Goal: Task Accomplishment & Management: Manage account settings

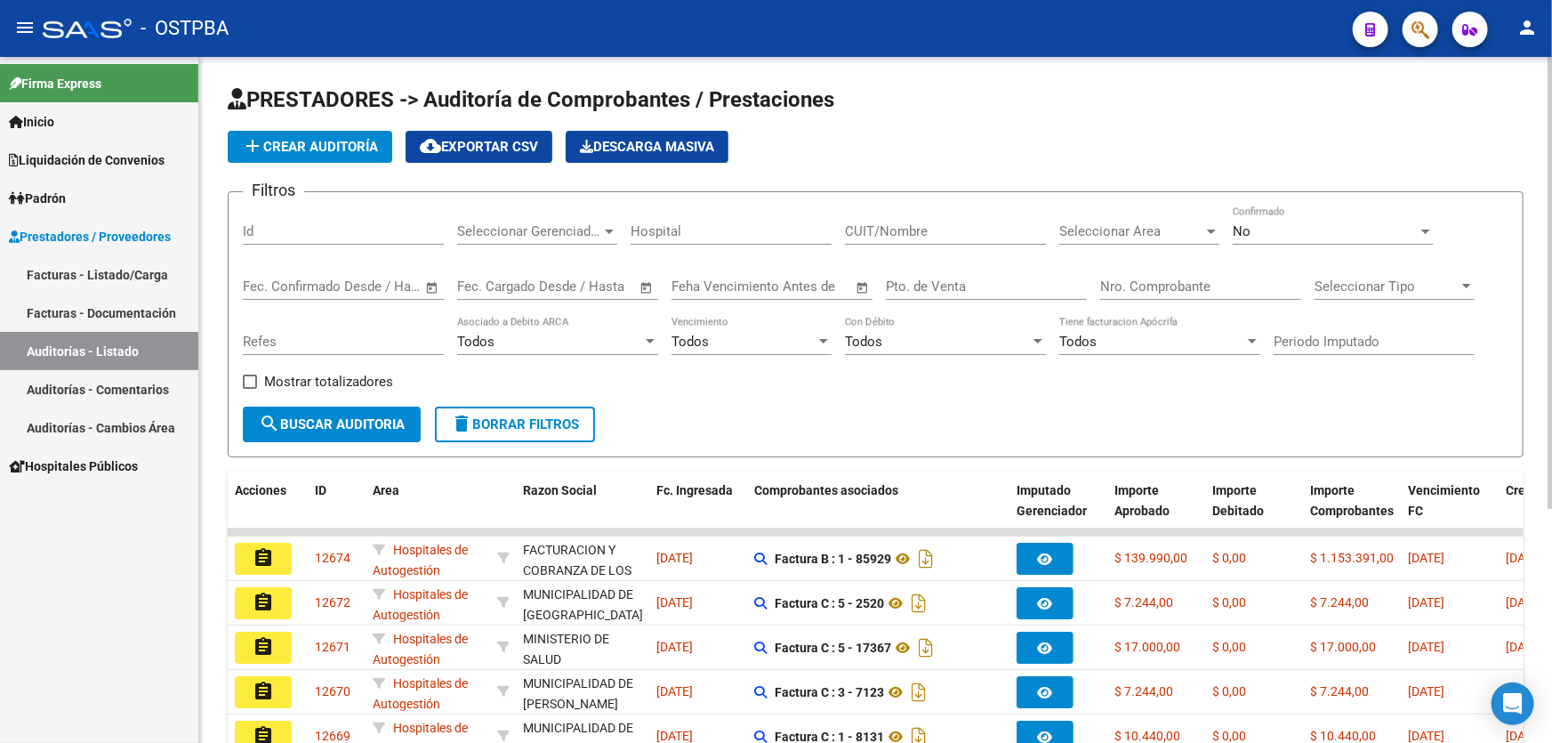
click at [299, 229] on input "Id" at bounding box center [343, 231] width 201 height 16
type input "12530"
click at [1253, 231] on div "No" at bounding box center [1324, 231] width 185 height 16
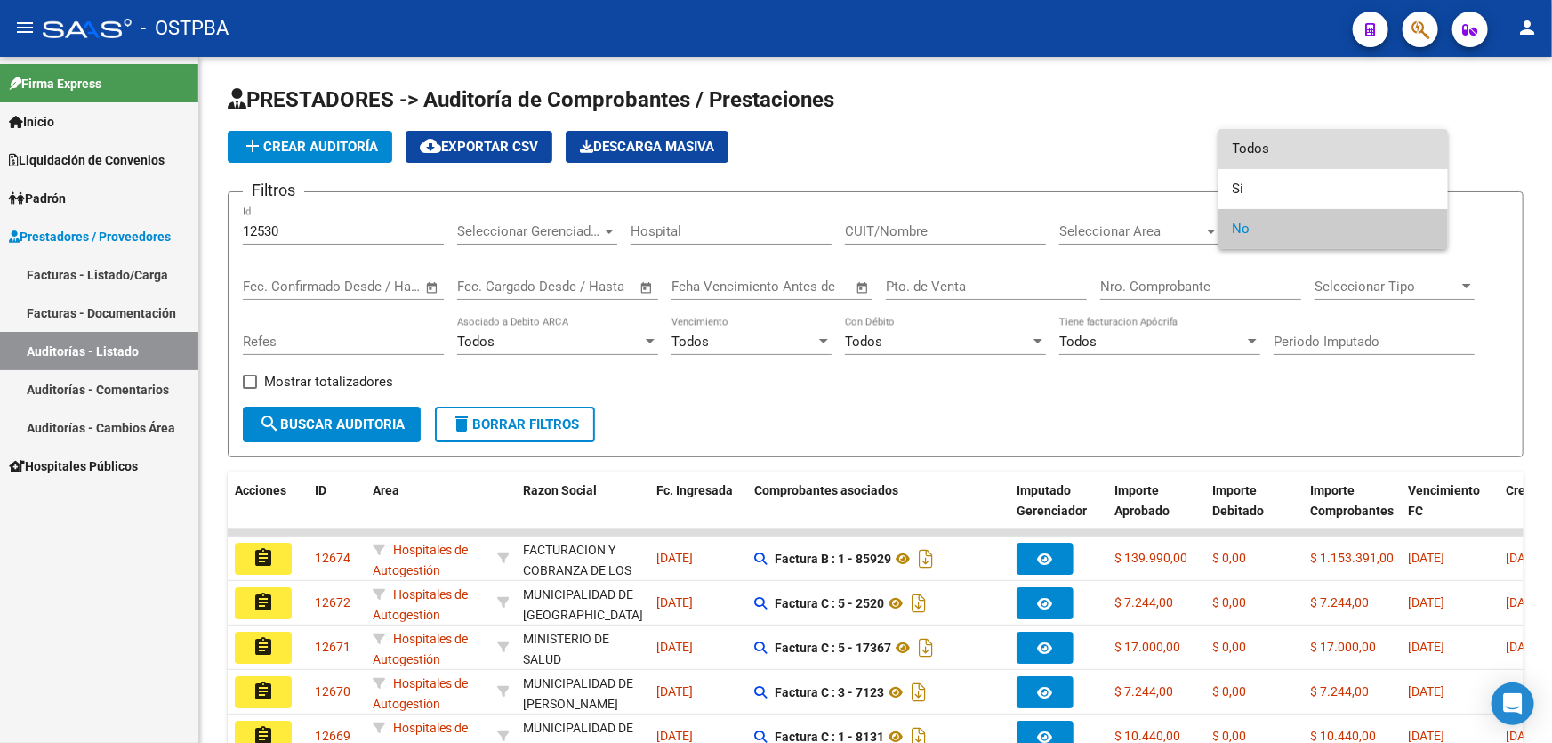
click at [1289, 157] on span "Todos" at bounding box center [1332, 149] width 201 height 40
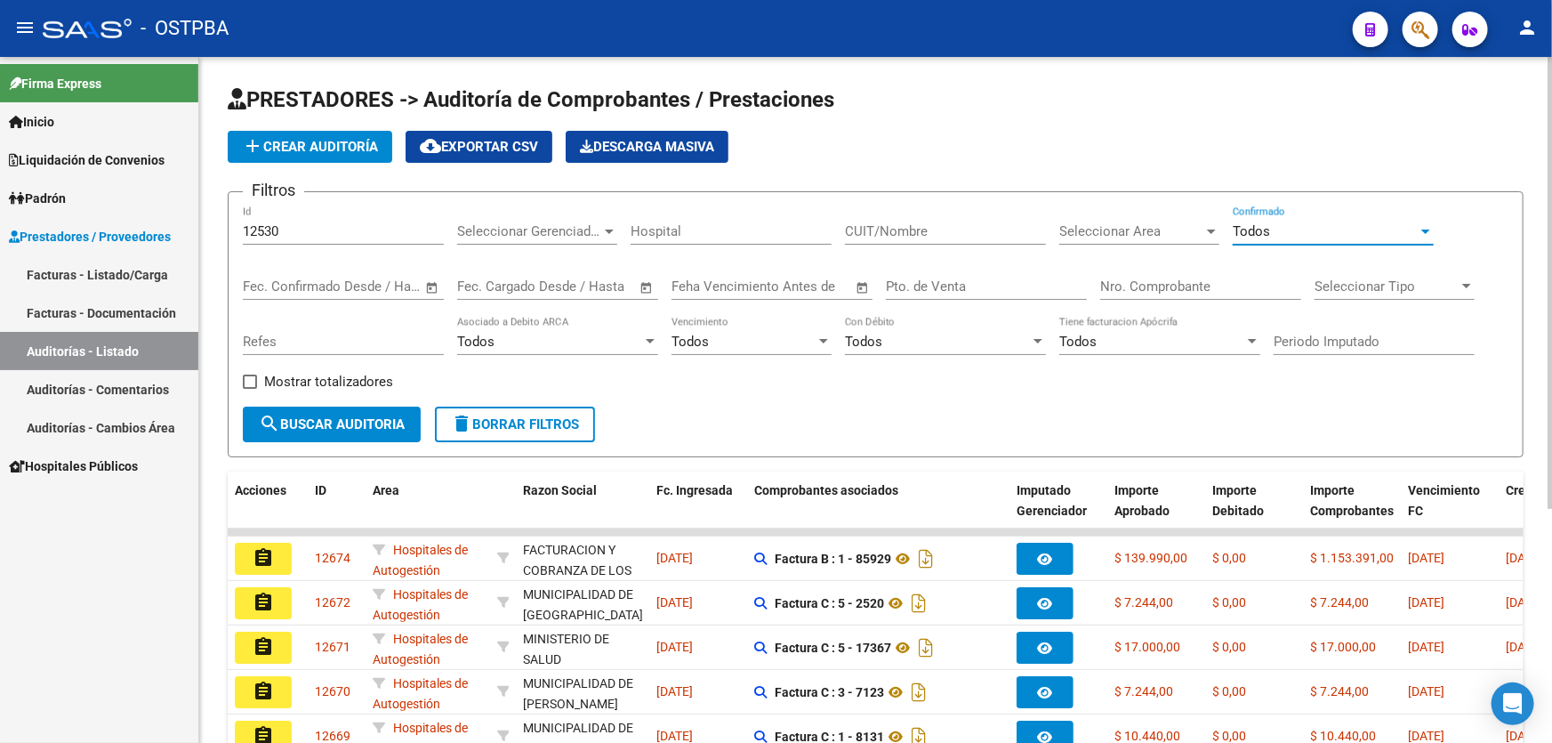
click at [306, 416] on span "search Buscar Auditoria" at bounding box center [332, 424] width 146 height 16
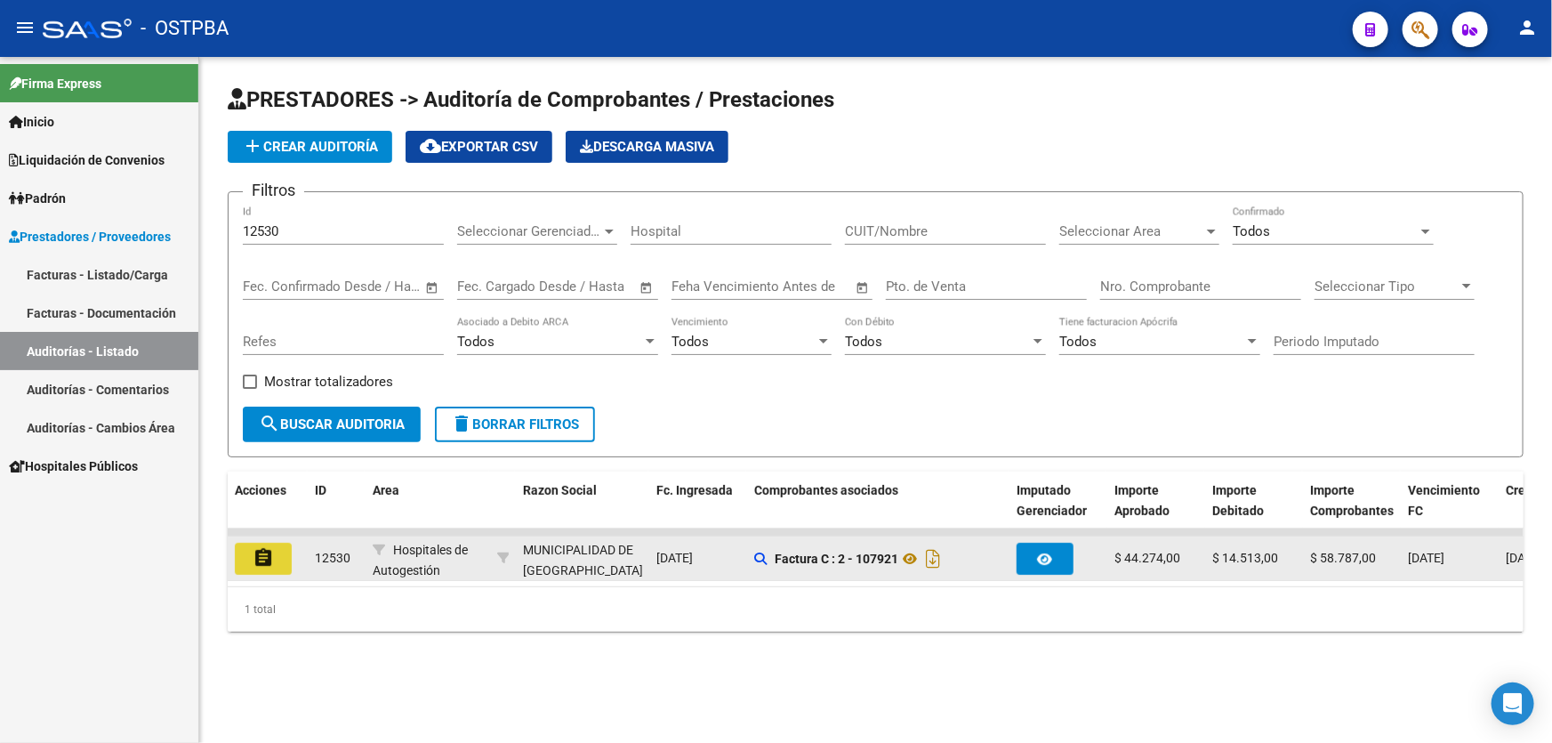
click at [265, 542] on button "assignment" at bounding box center [263, 558] width 57 height 32
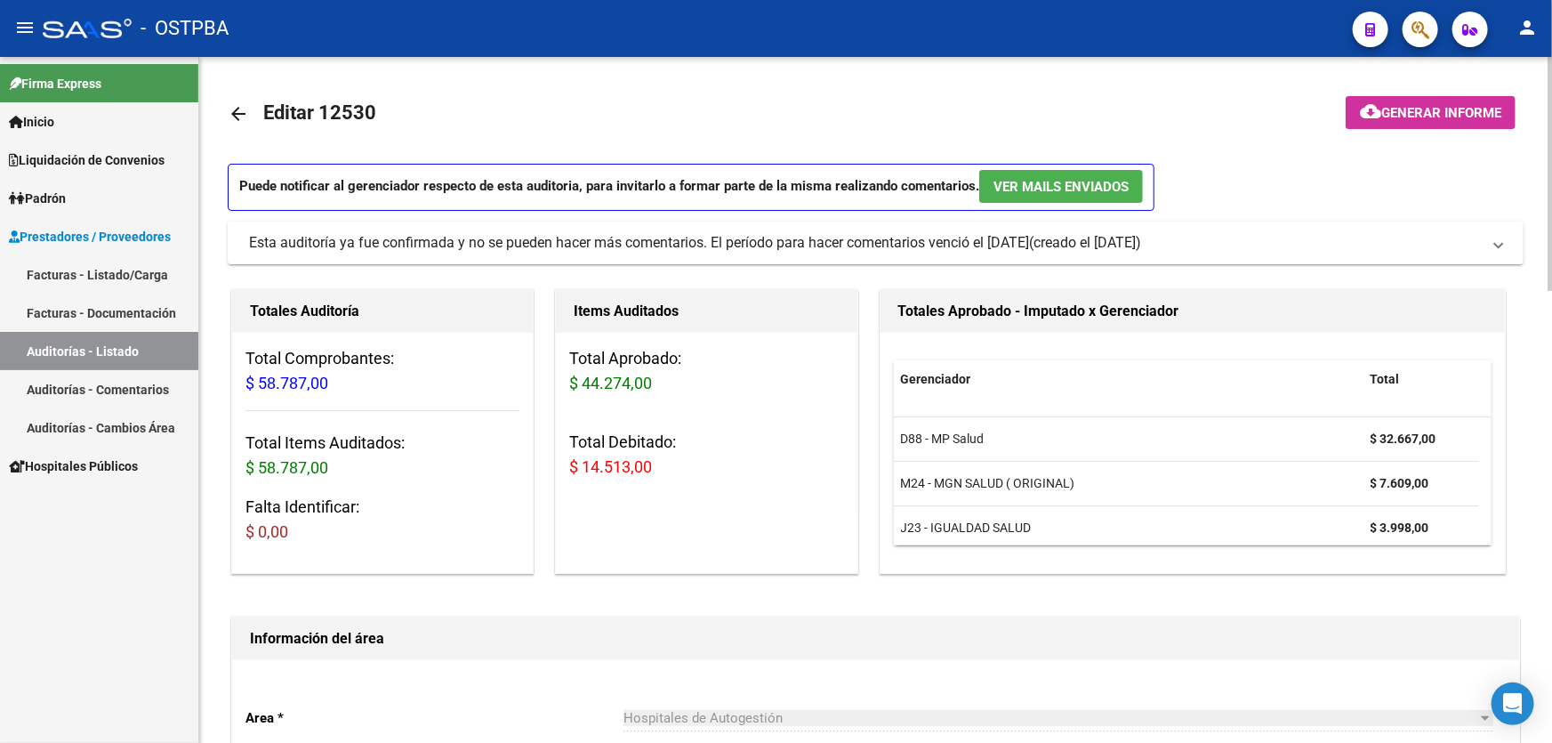
click at [234, 111] on mat-icon "arrow_back" at bounding box center [238, 113] width 21 height 21
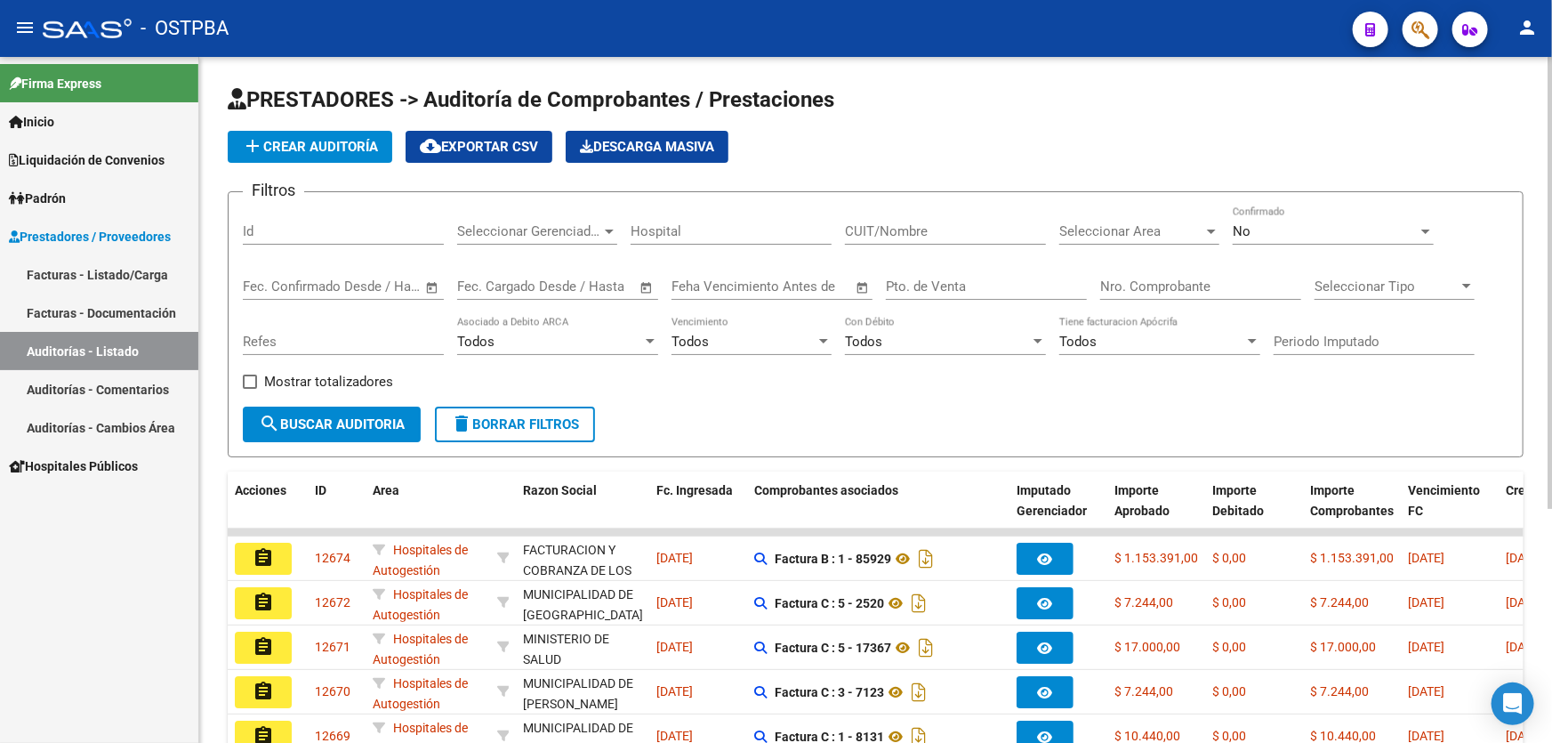
click at [1271, 231] on div "No" at bounding box center [1324, 231] width 185 height 16
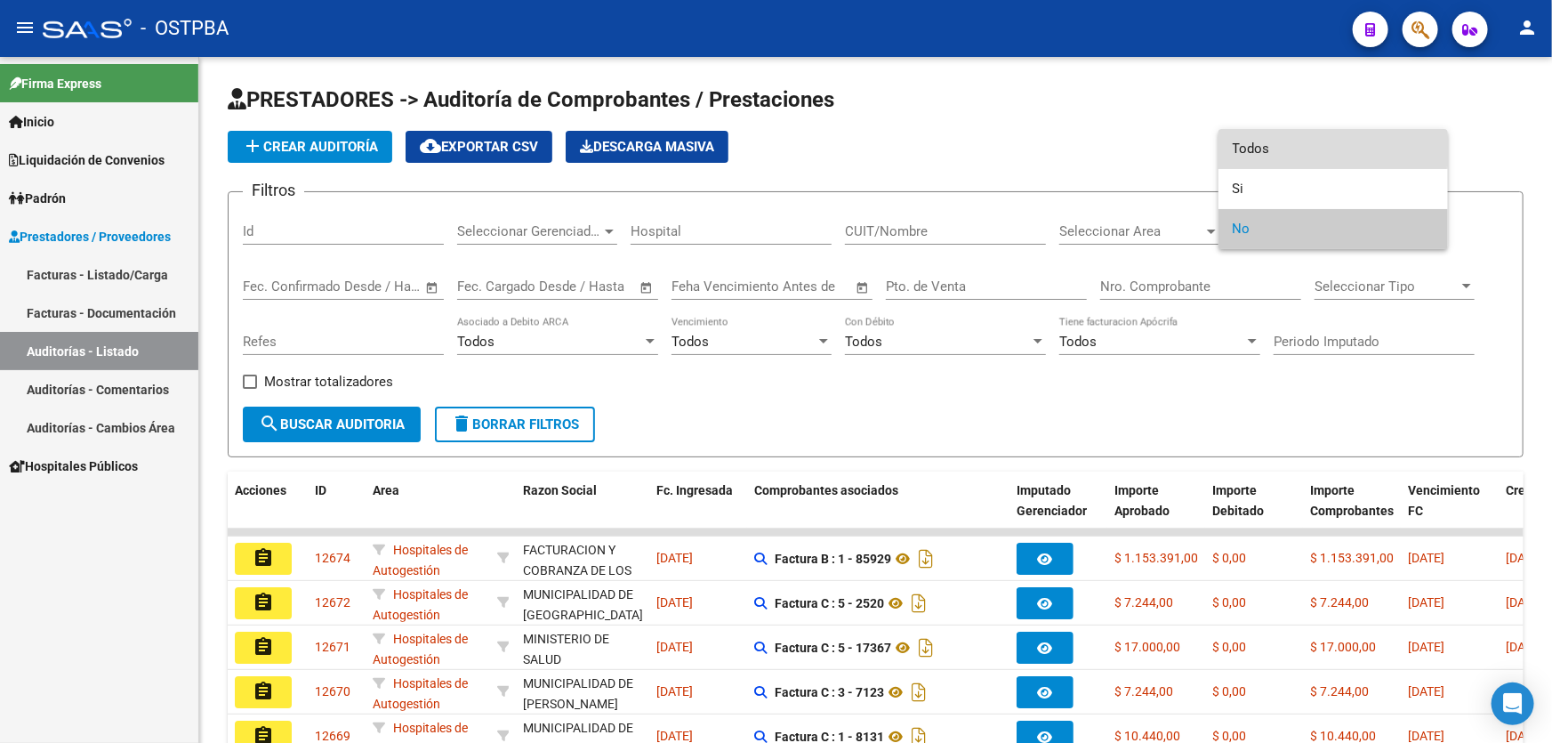
click at [1269, 141] on span "Todos" at bounding box center [1332, 149] width 201 height 40
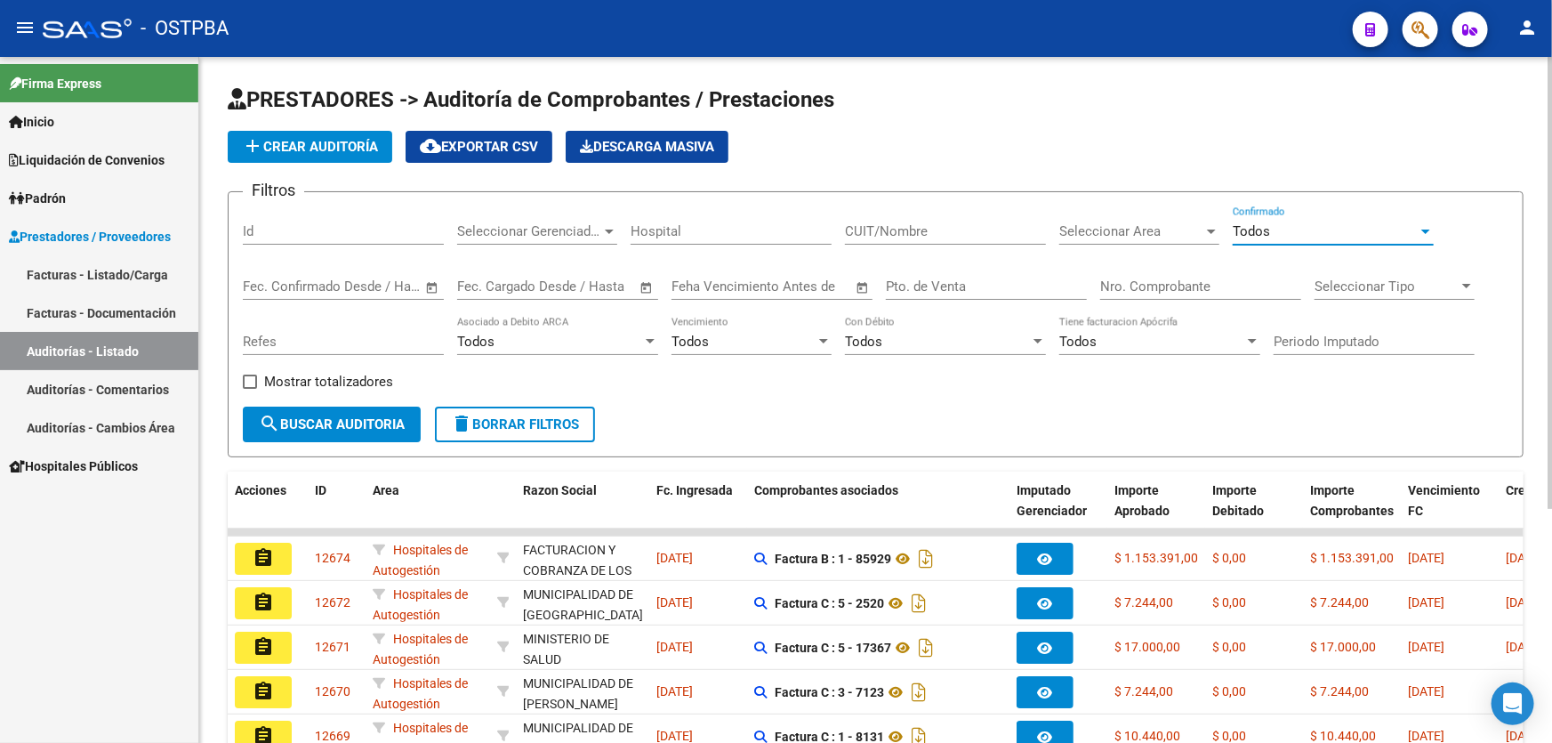
click at [1171, 285] on input "Nro. Comprobante" at bounding box center [1200, 286] width 201 height 16
type input "349"
click at [299, 422] on span "search Buscar Auditoria" at bounding box center [332, 424] width 146 height 16
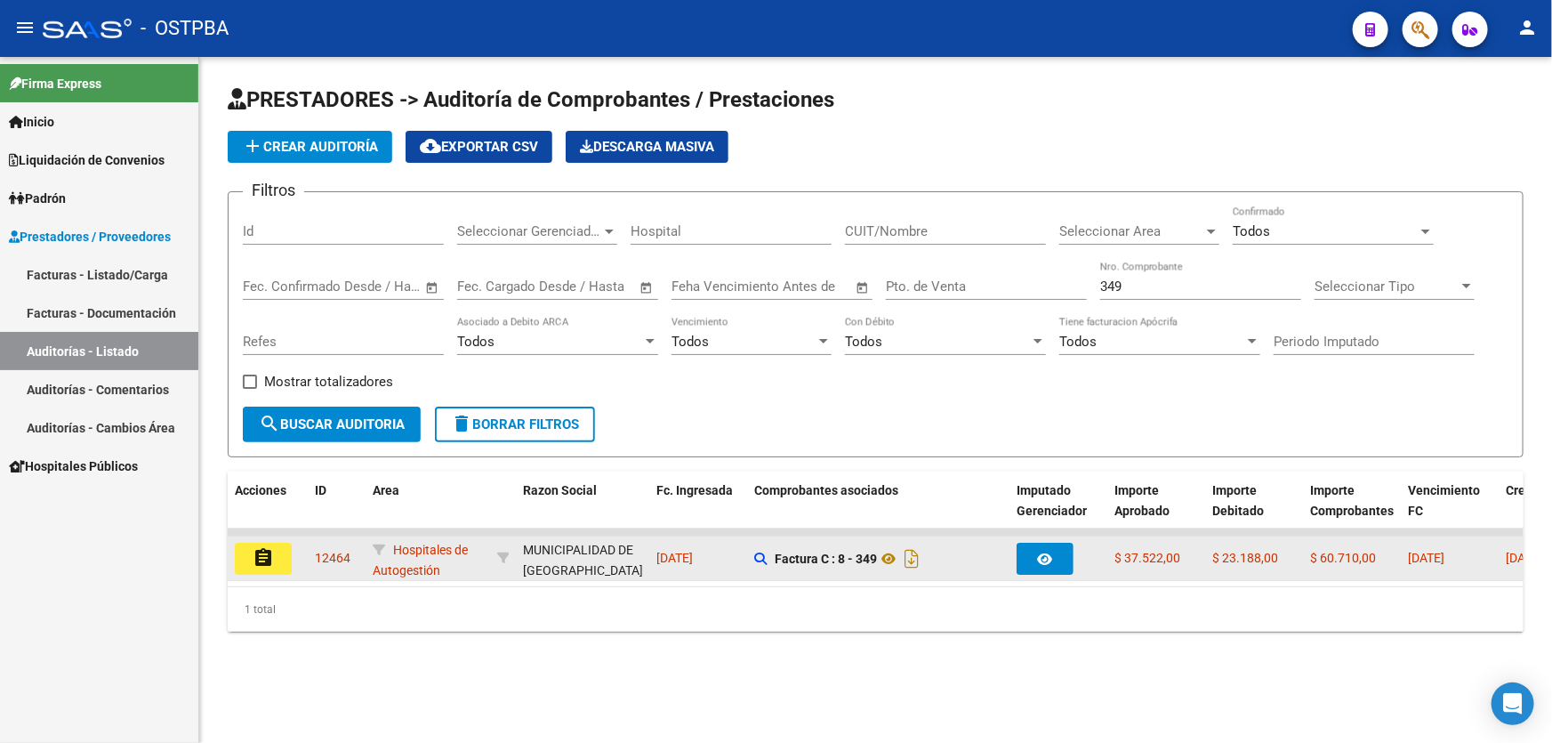
click at [256, 556] on mat-icon "assignment" at bounding box center [263, 557] width 21 height 21
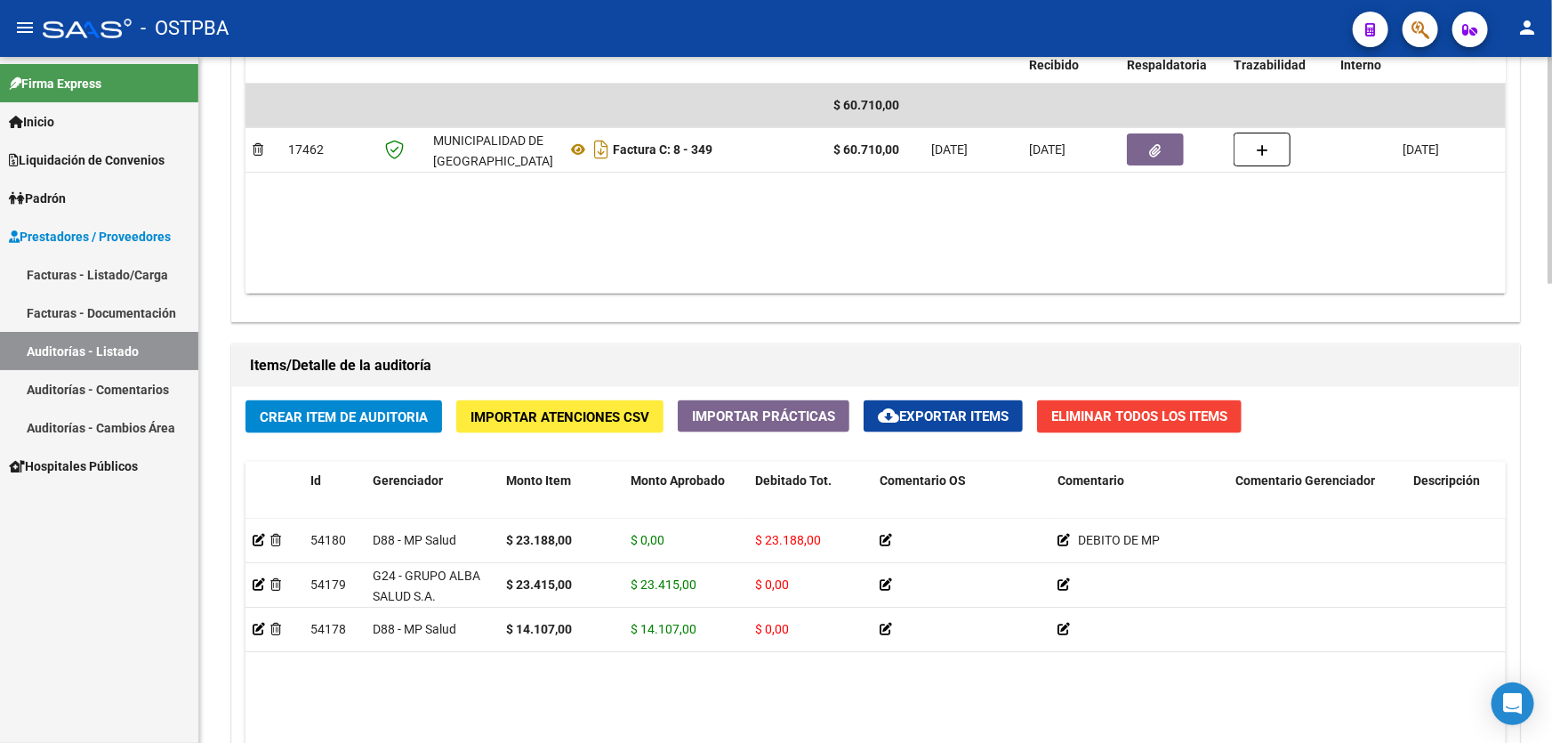
scroll to position [969, 0]
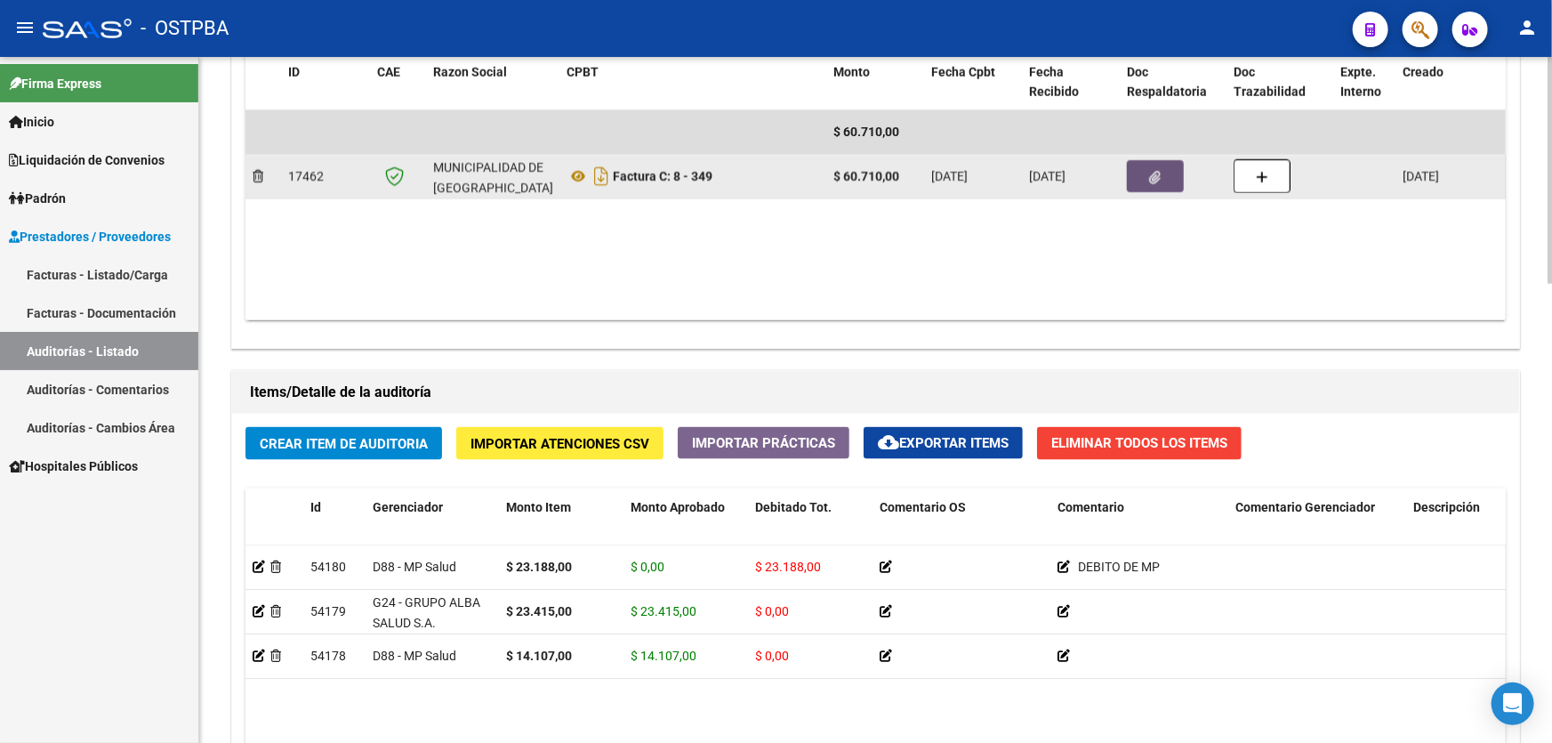
click at [1154, 173] on icon "button" at bounding box center [1156, 177] width 12 height 13
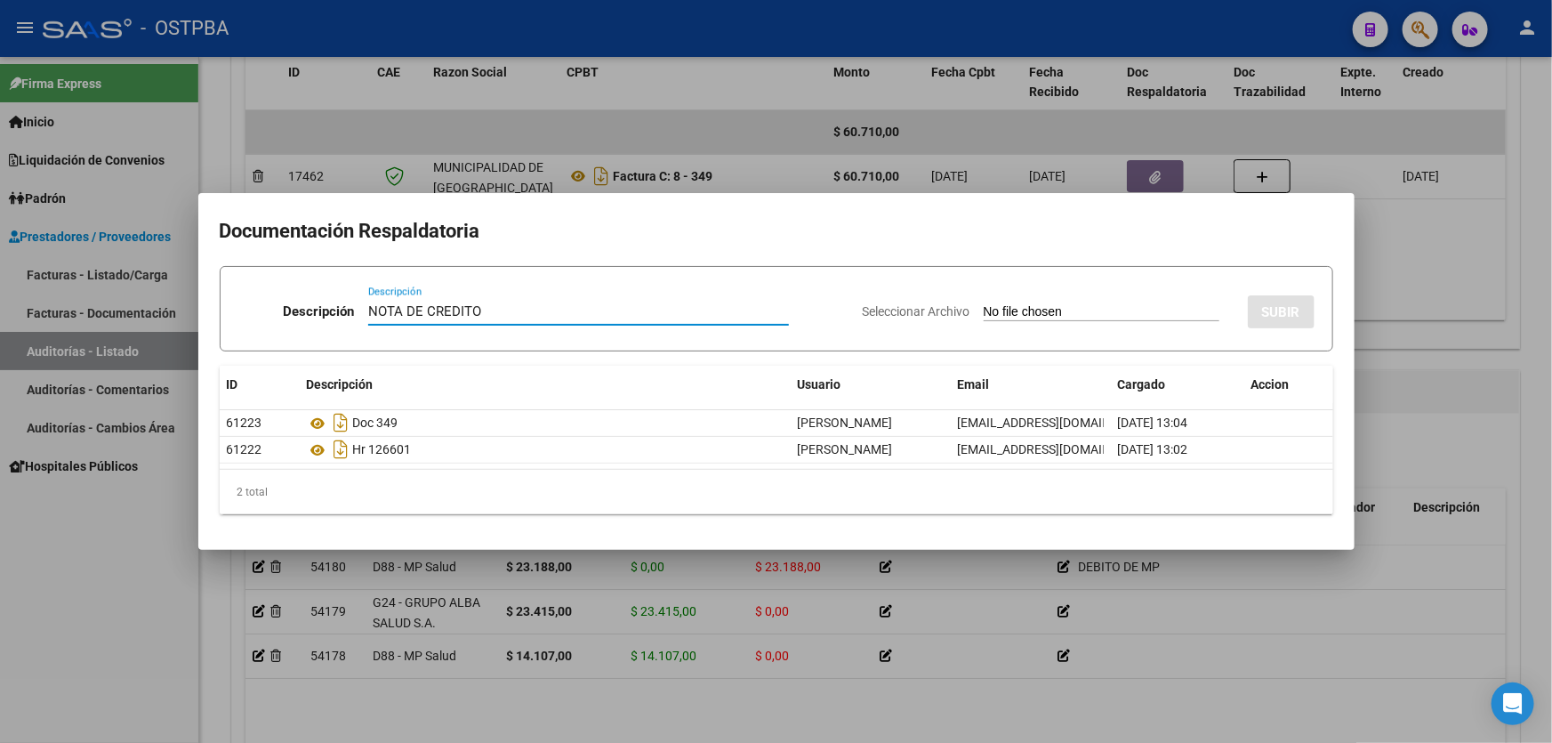
type input "NOTA DE CREDITO"
click at [990, 314] on input "Seleccionar Archivo" at bounding box center [1101, 312] width 236 height 17
type input "C:\fakepath\NOTA DE CREDITO ID 12464.pdf"
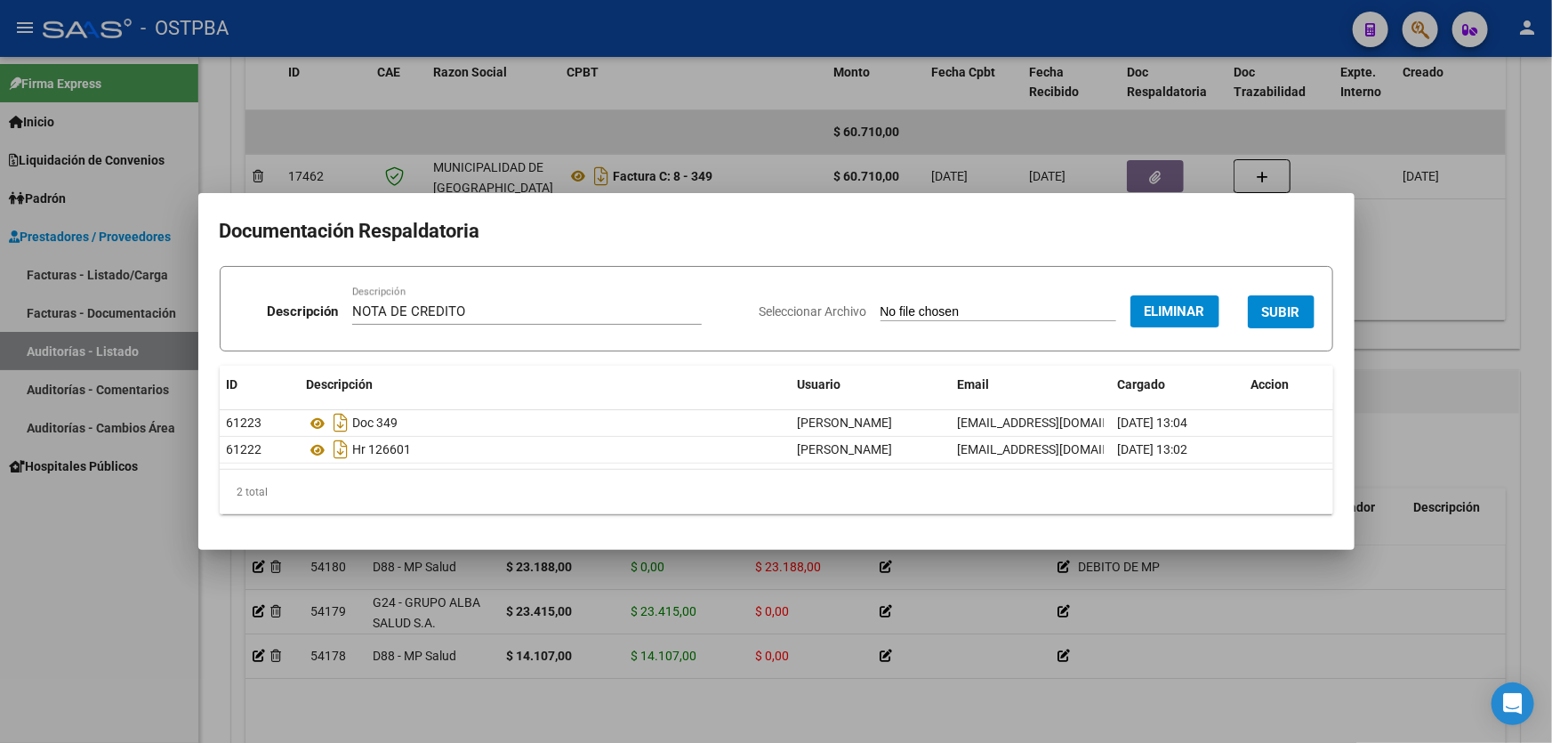
click at [1288, 313] on span "SUBIR" at bounding box center [1281, 312] width 38 height 16
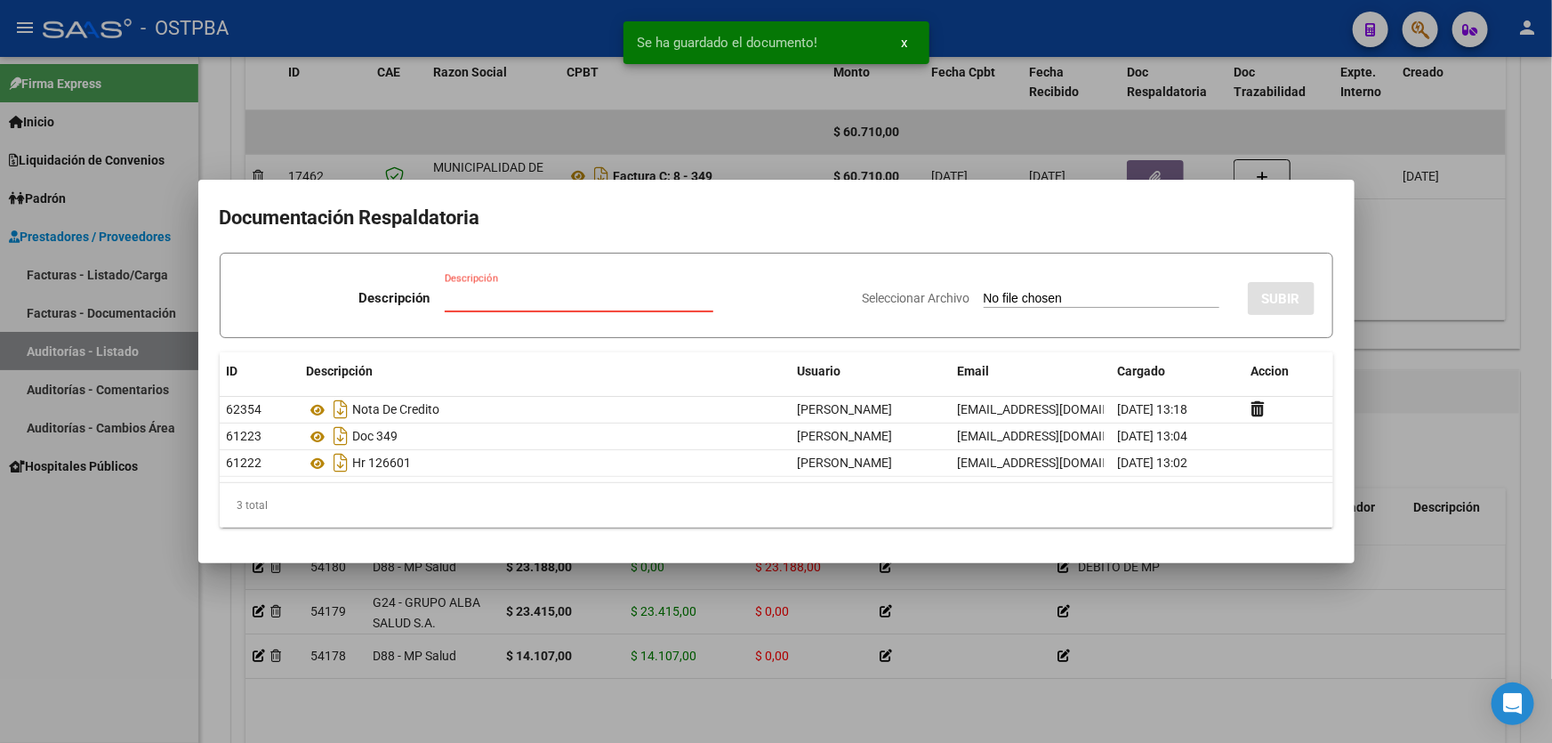
click at [460, 300] on input "Descripción" at bounding box center [579, 298] width 269 height 16
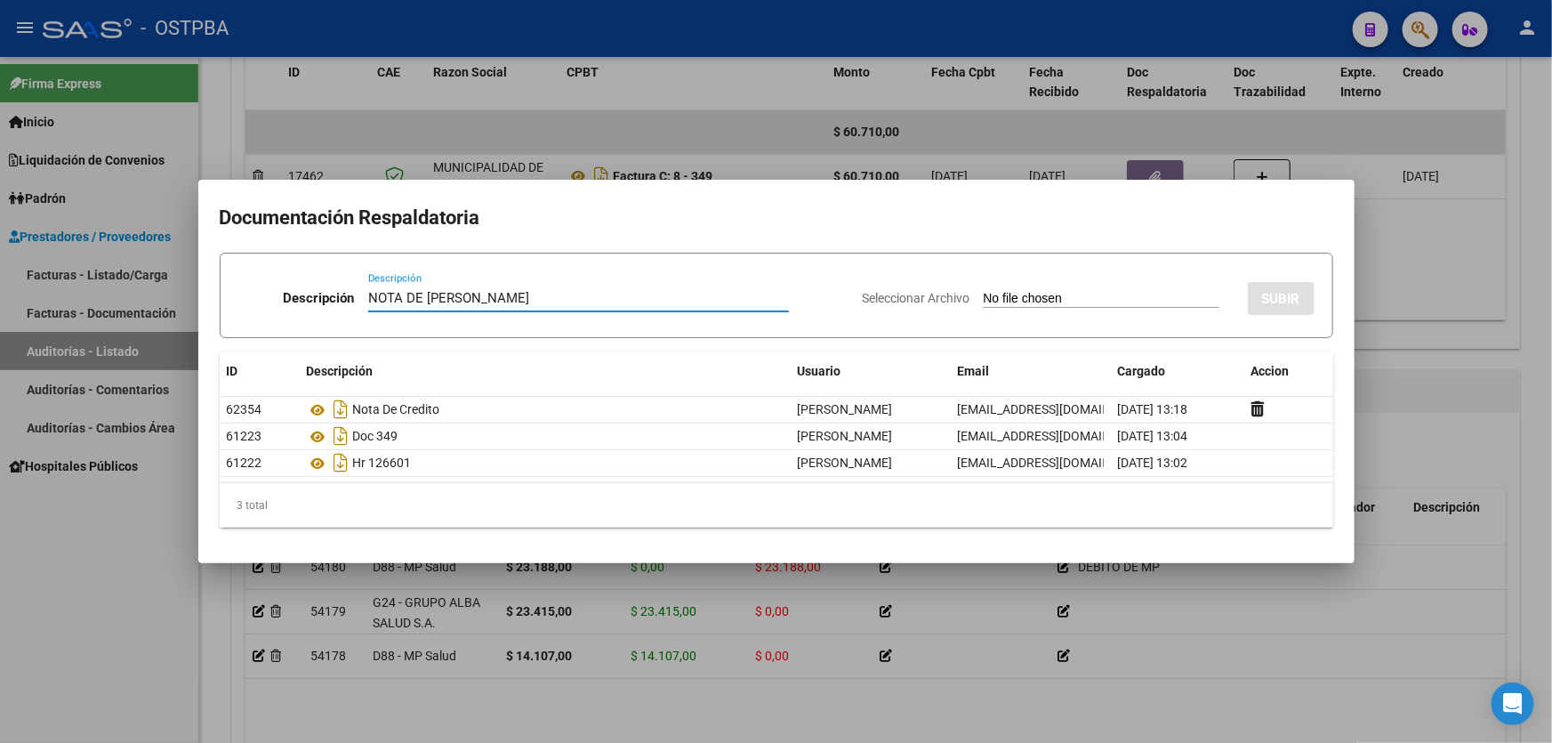
type input "NOTA DE DEBITO"
click at [983, 295] on input "Seleccionar Archivo" at bounding box center [1101, 299] width 236 height 17
type input "C:\fakepath\NOTA DE DEBITO POR ERROR NC ID 12464.pdf"
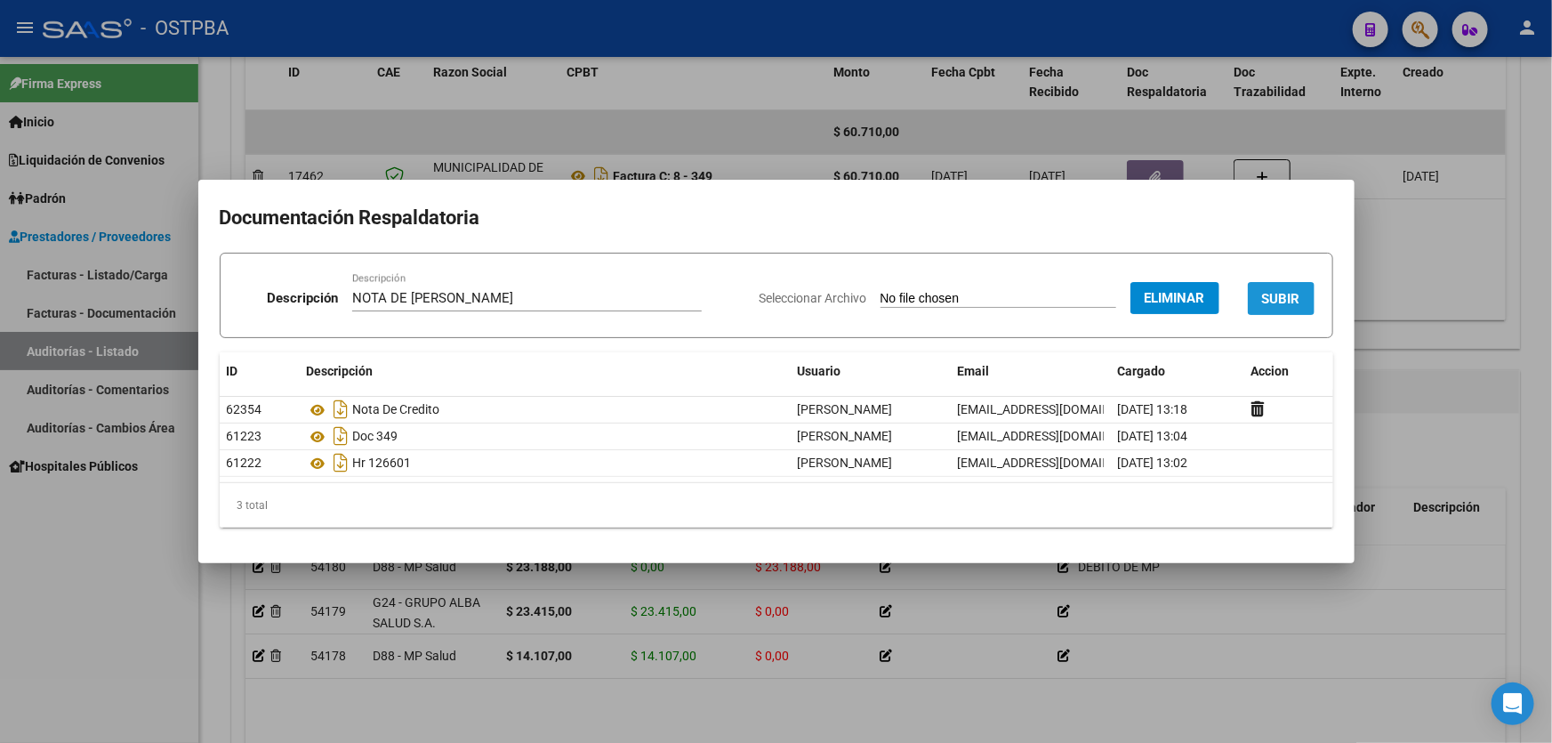
click at [1309, 310] on button "SUBIR" at bounding box center [1281, 298] width 67 height 33
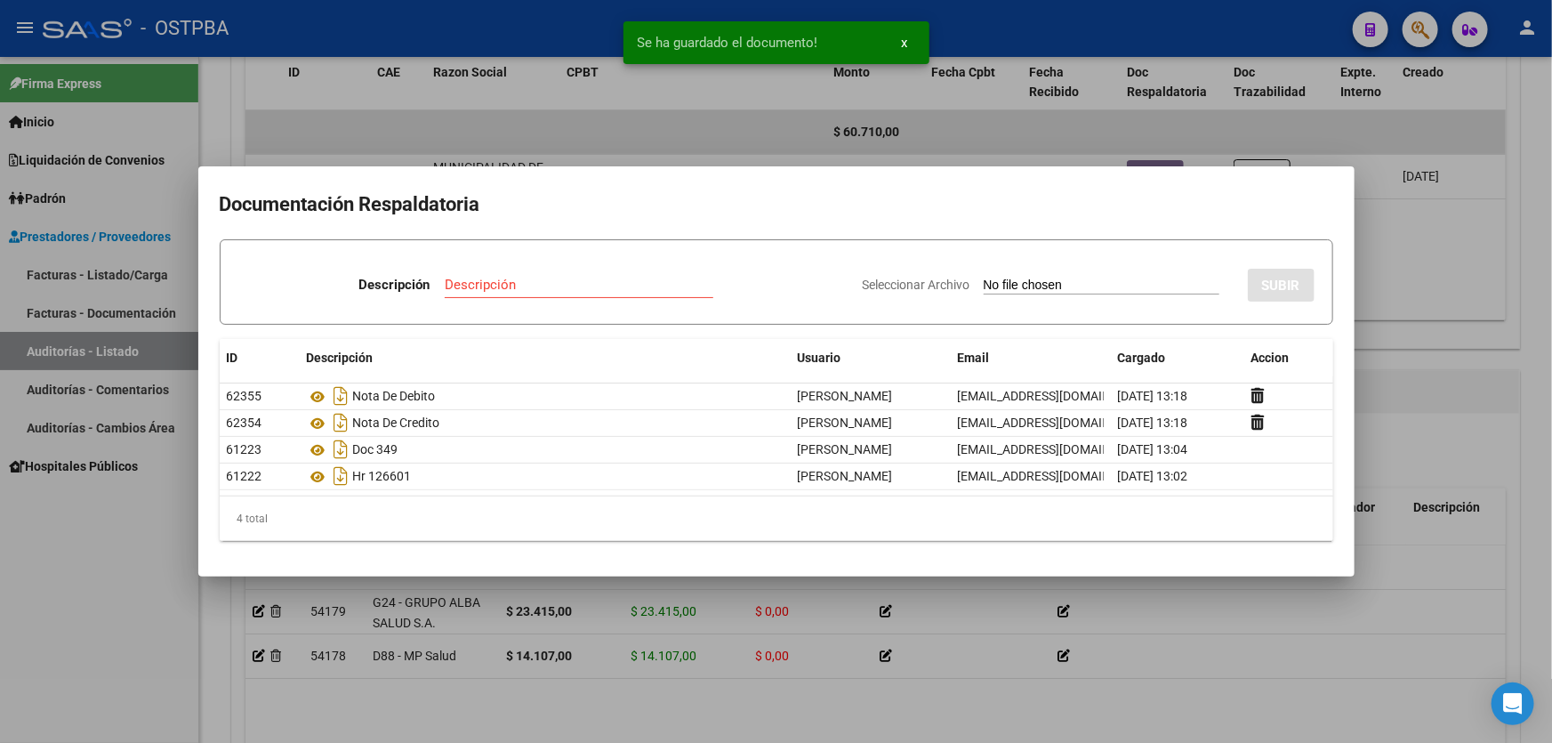
click at [1440, 560] on div at bounding box center [776, 371] width 1552 height 743
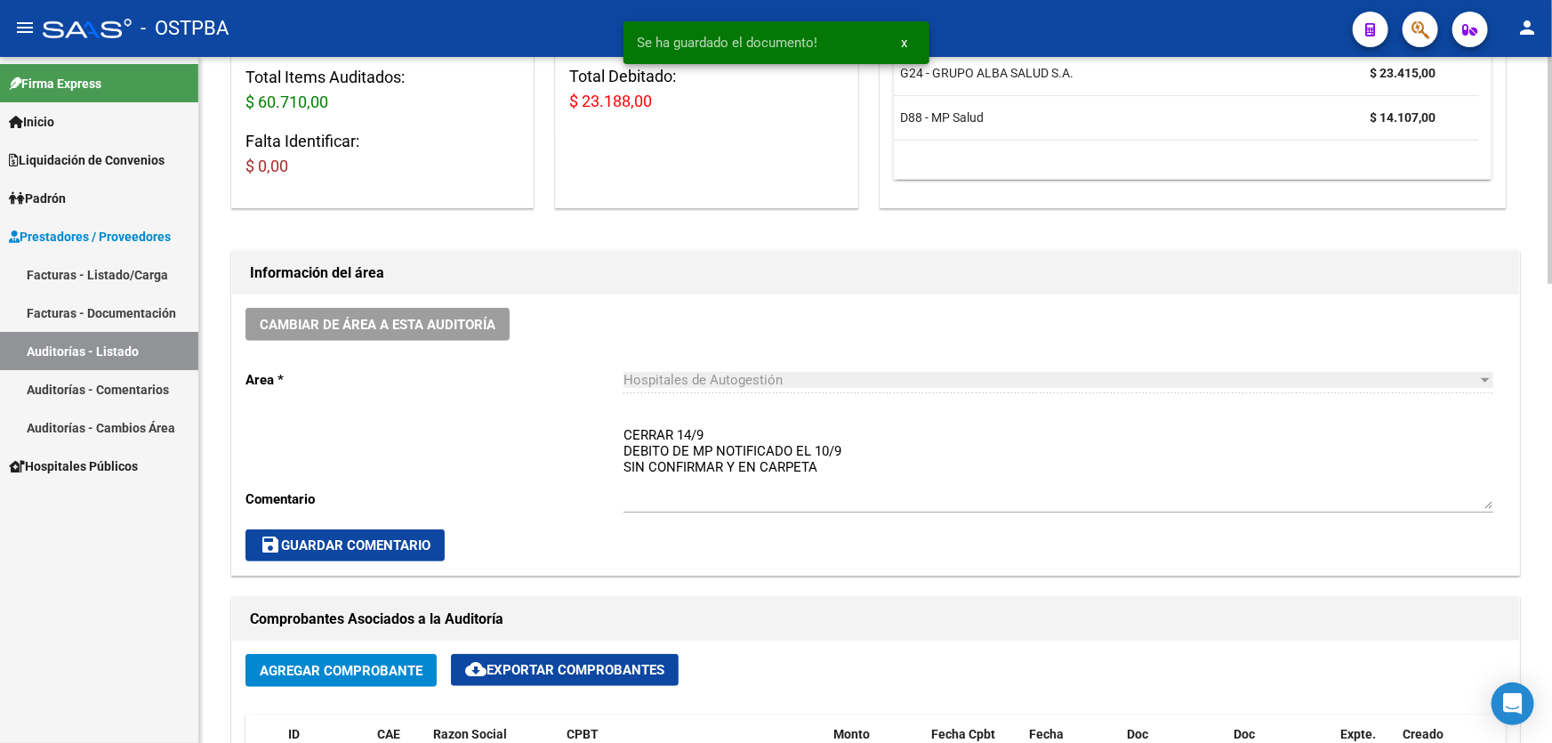
scroll to position [323, 0]
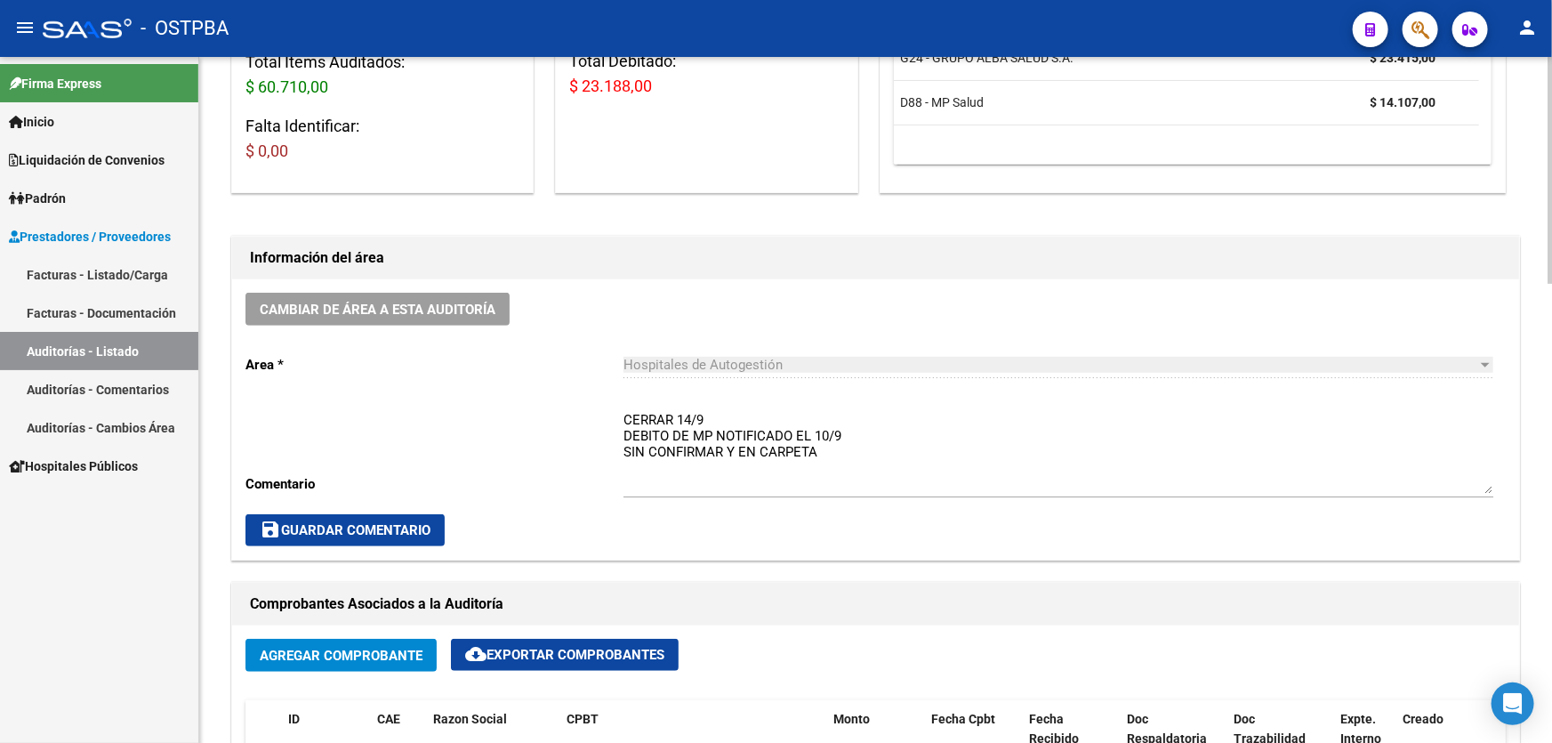
click at [826, 446] on textarea "CERRAR 14/9 DEBITO DE MP NOTIFICADO EL 10/9 SIN CONFIRMAR Y EN CARPETA" at bounding box center [1058, 452] width 870 height 84
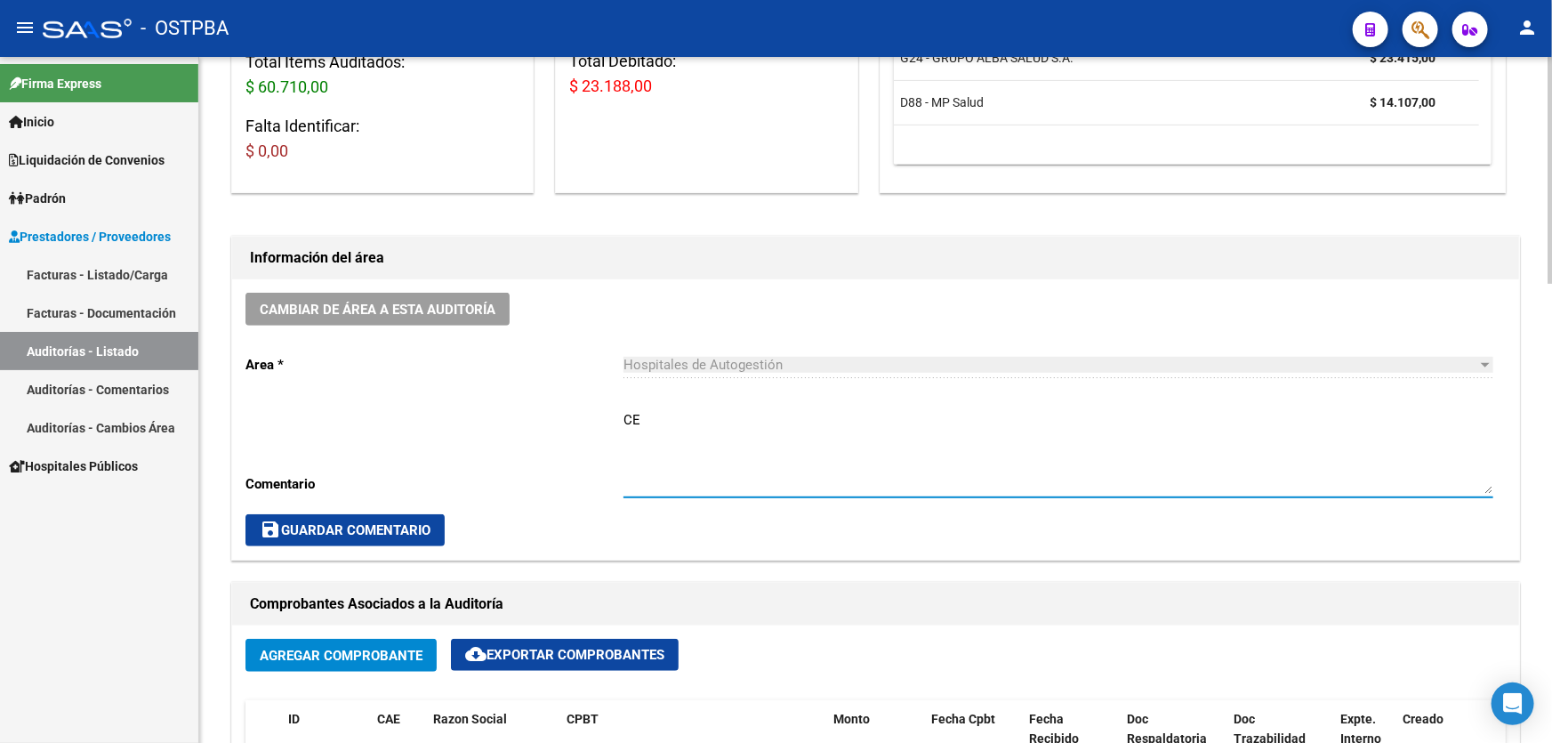
type textarea "C"
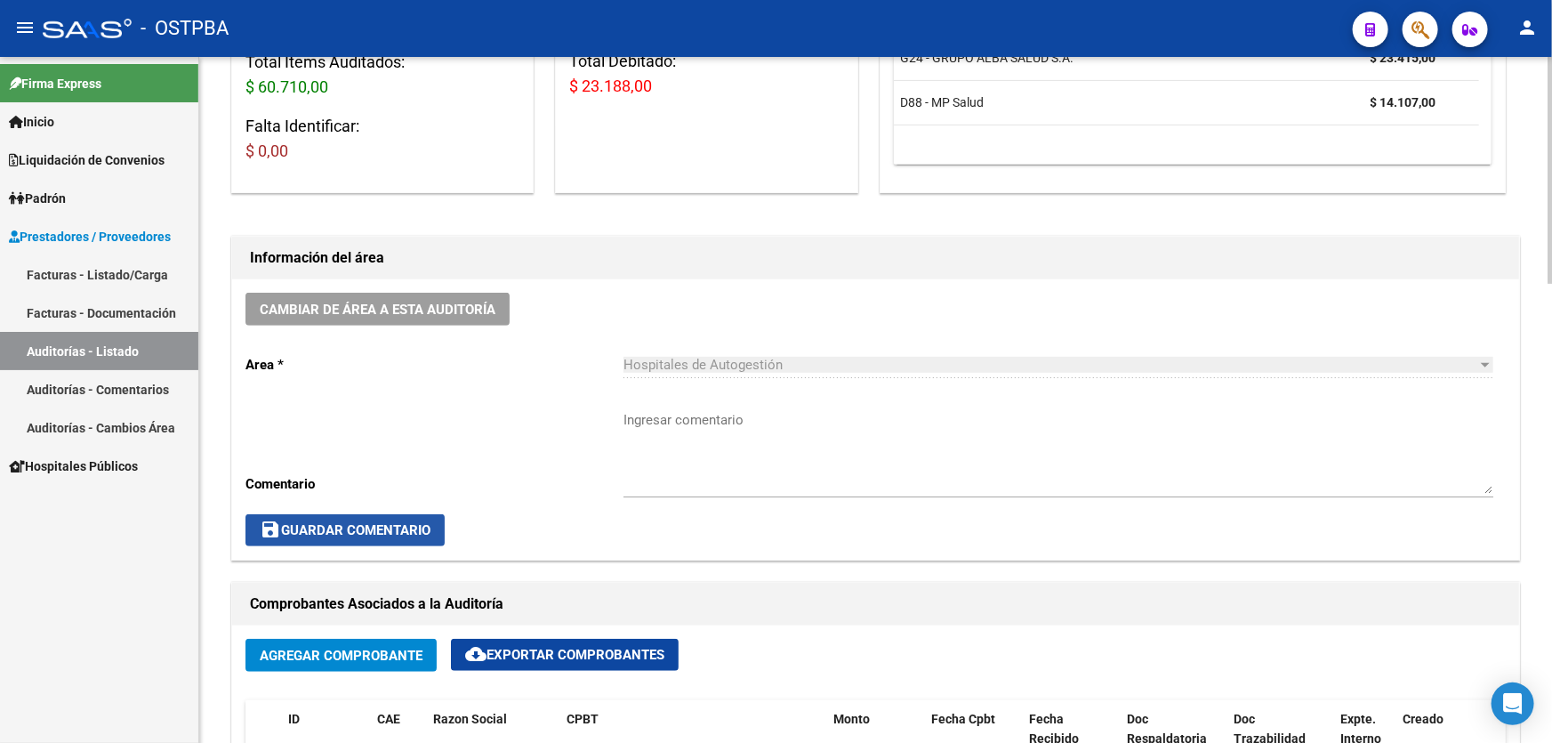
click at [320, 526] on span "save Guardar Comentario" at bounding box center [345, 530] width 171 height 16
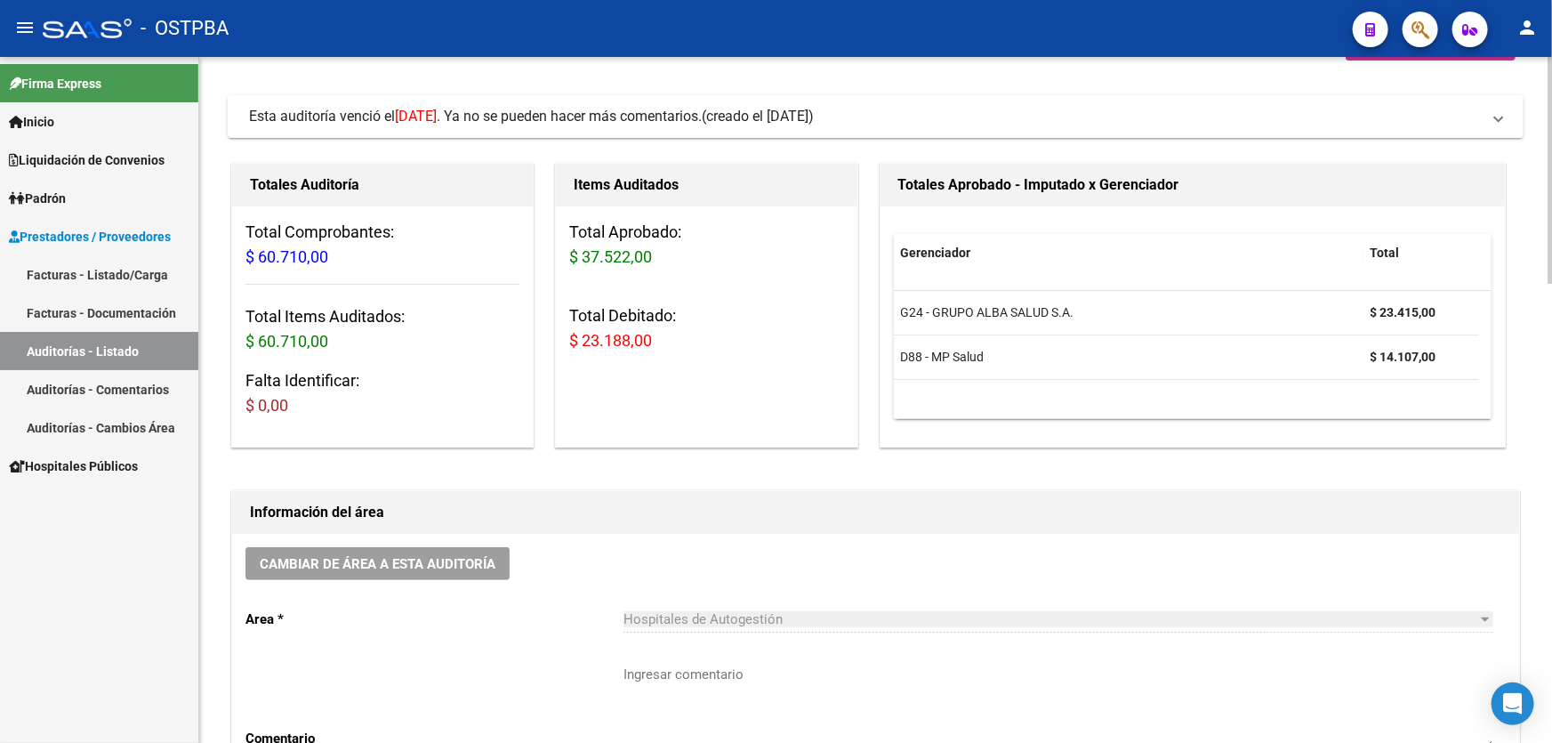
scroll to position [0, 0]
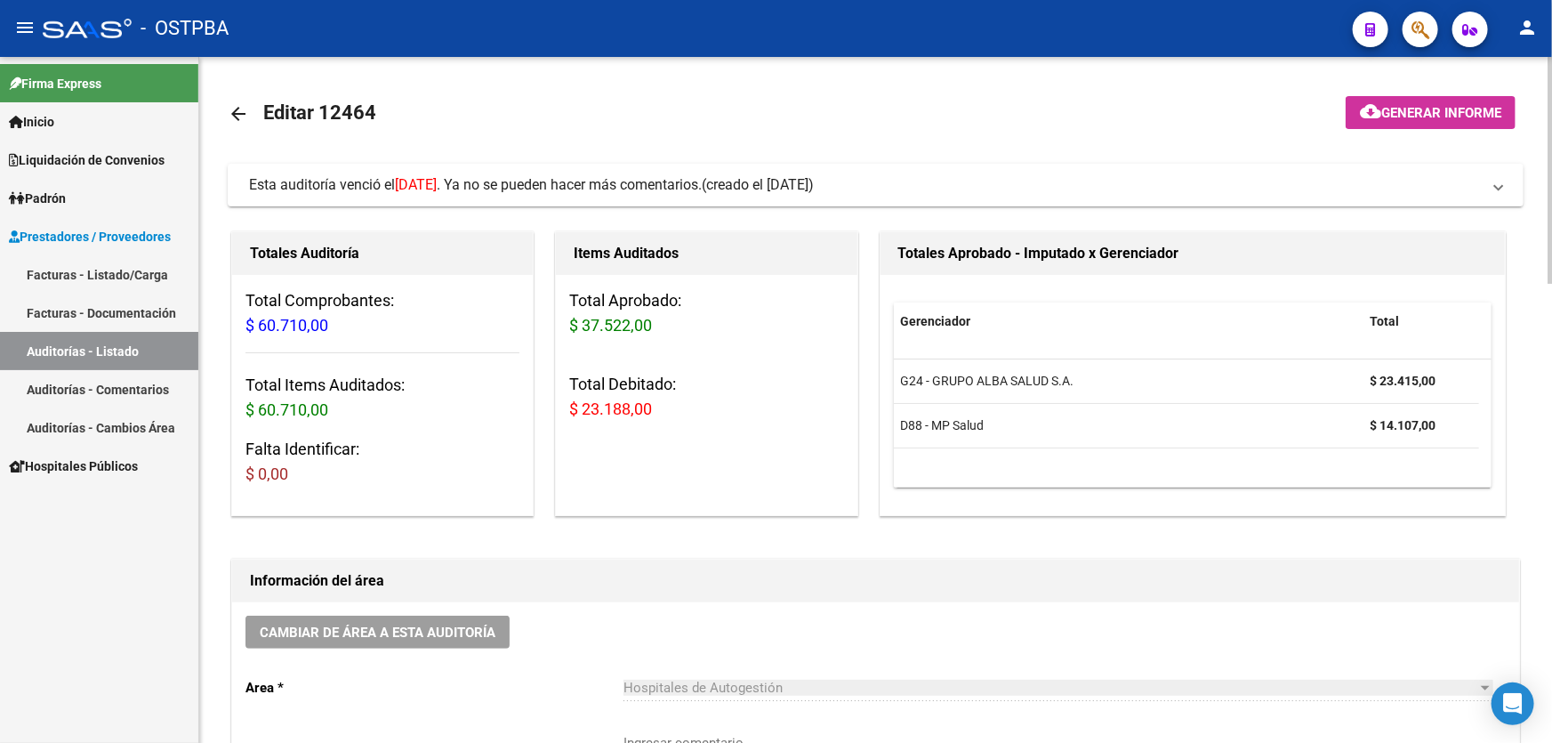
click at [241, 114] on mat-icon "arrow_back" at bounding box center [238, 113] width 21 height 21
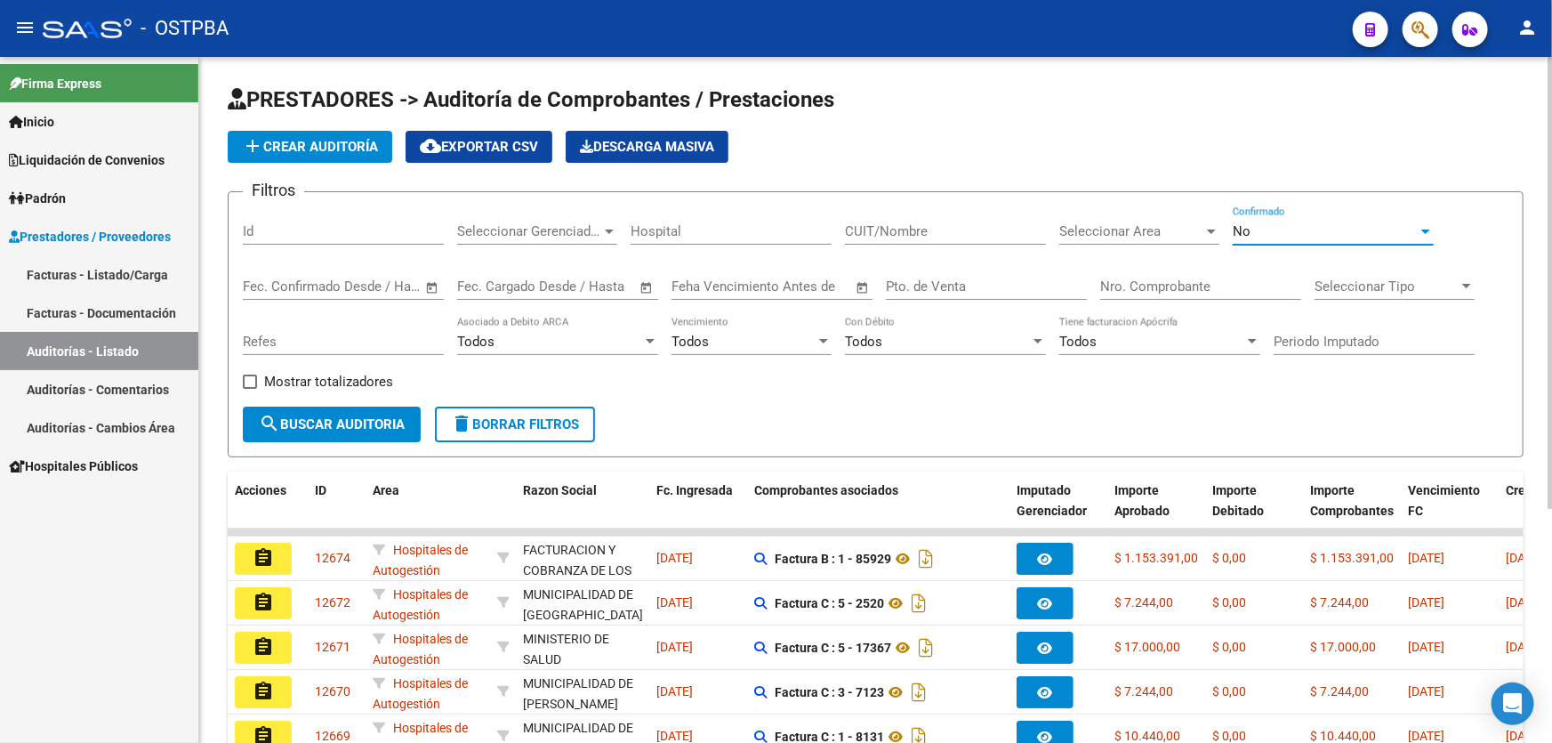
click at [1298, 231] on div "No" at bounding box center [1324, 231] width 185 height 16
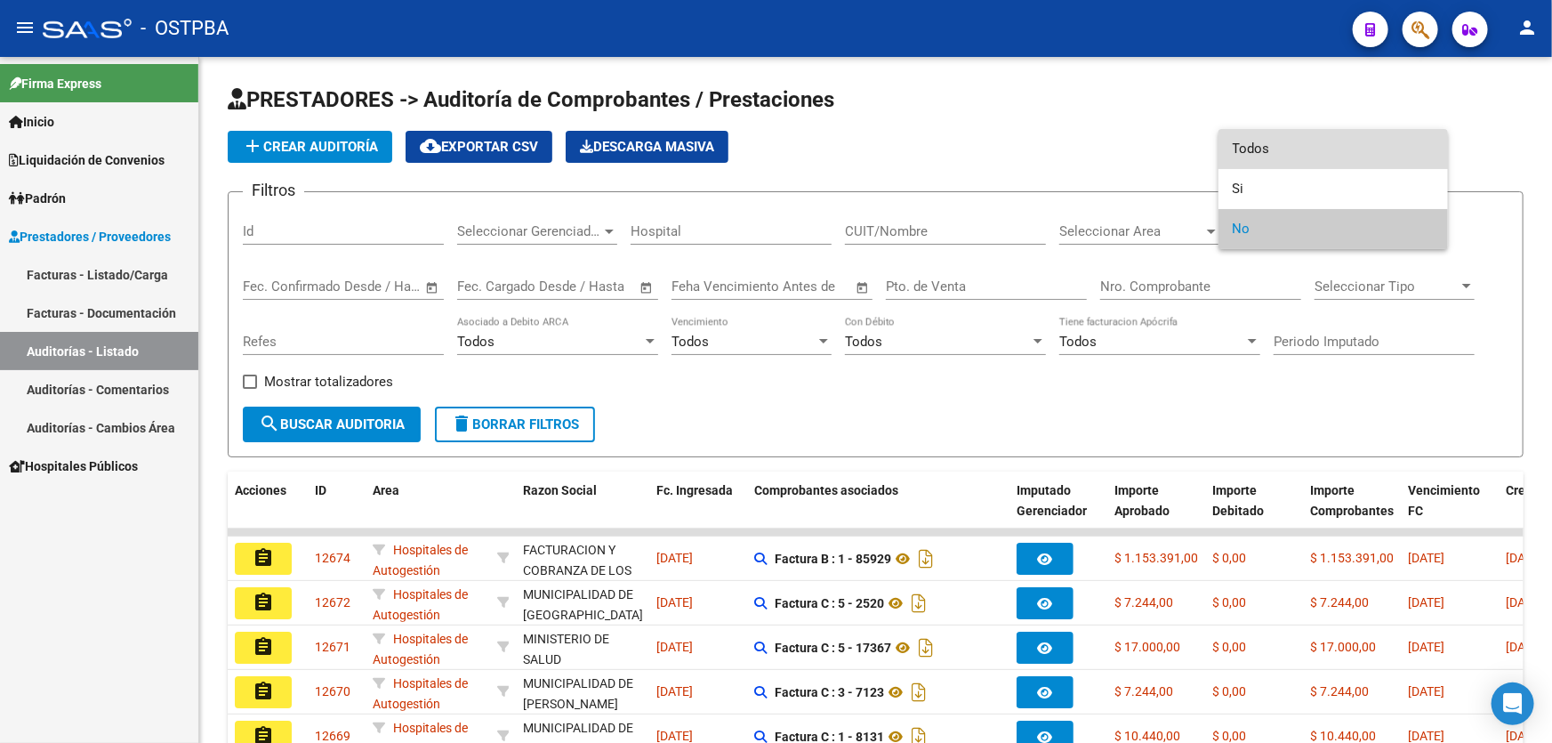
click at [1314, 139] on span "Todos" at bounding box center [1332, 149] width 201 height 40
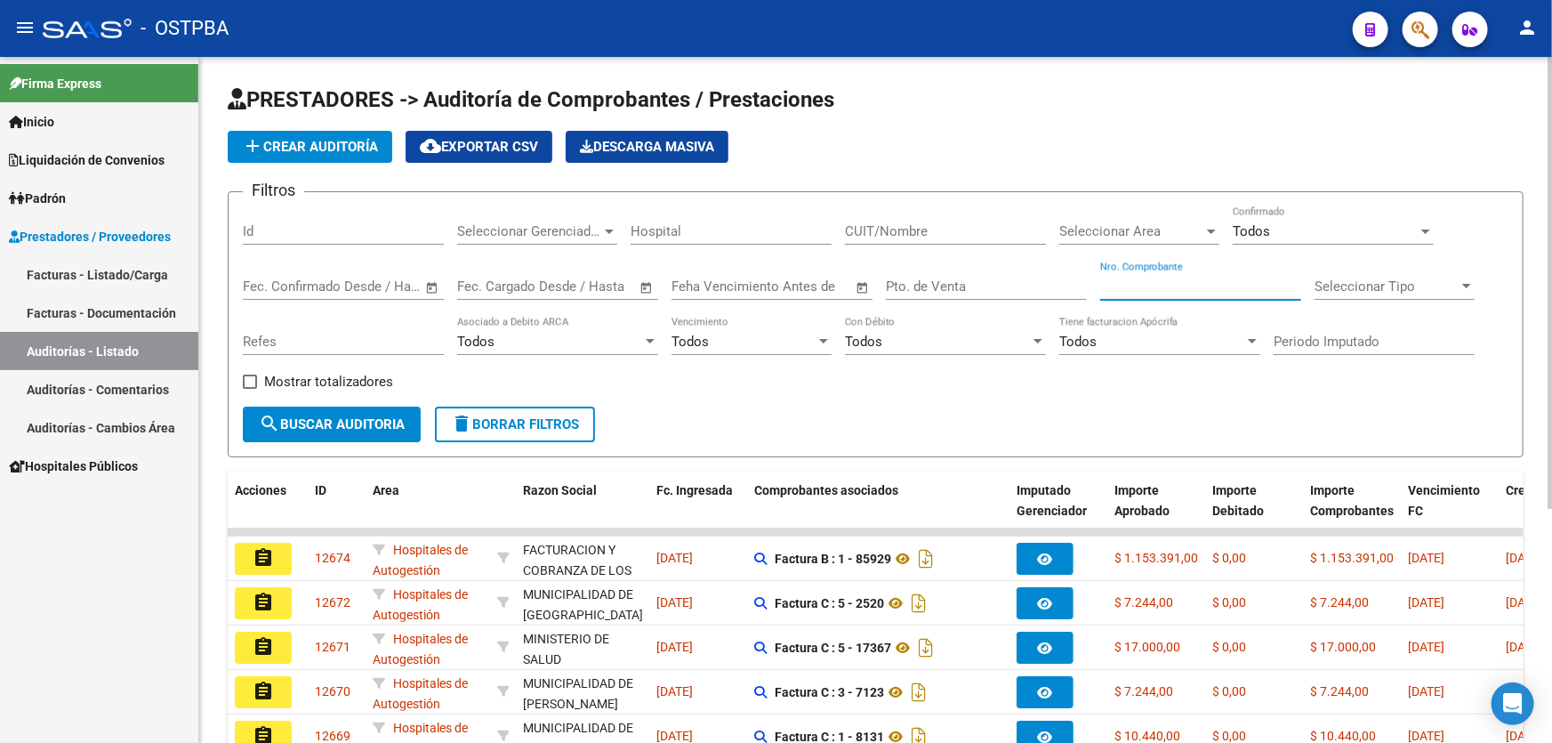
click at [1149, 282] on input "Nro. Comprobante" at bounding box center [1200, 286] width 201 height 16
type input "19865"
click at [320, 418] on span "search Buscar Auditoria" at bounding box center [332, 424] width 146 height 16
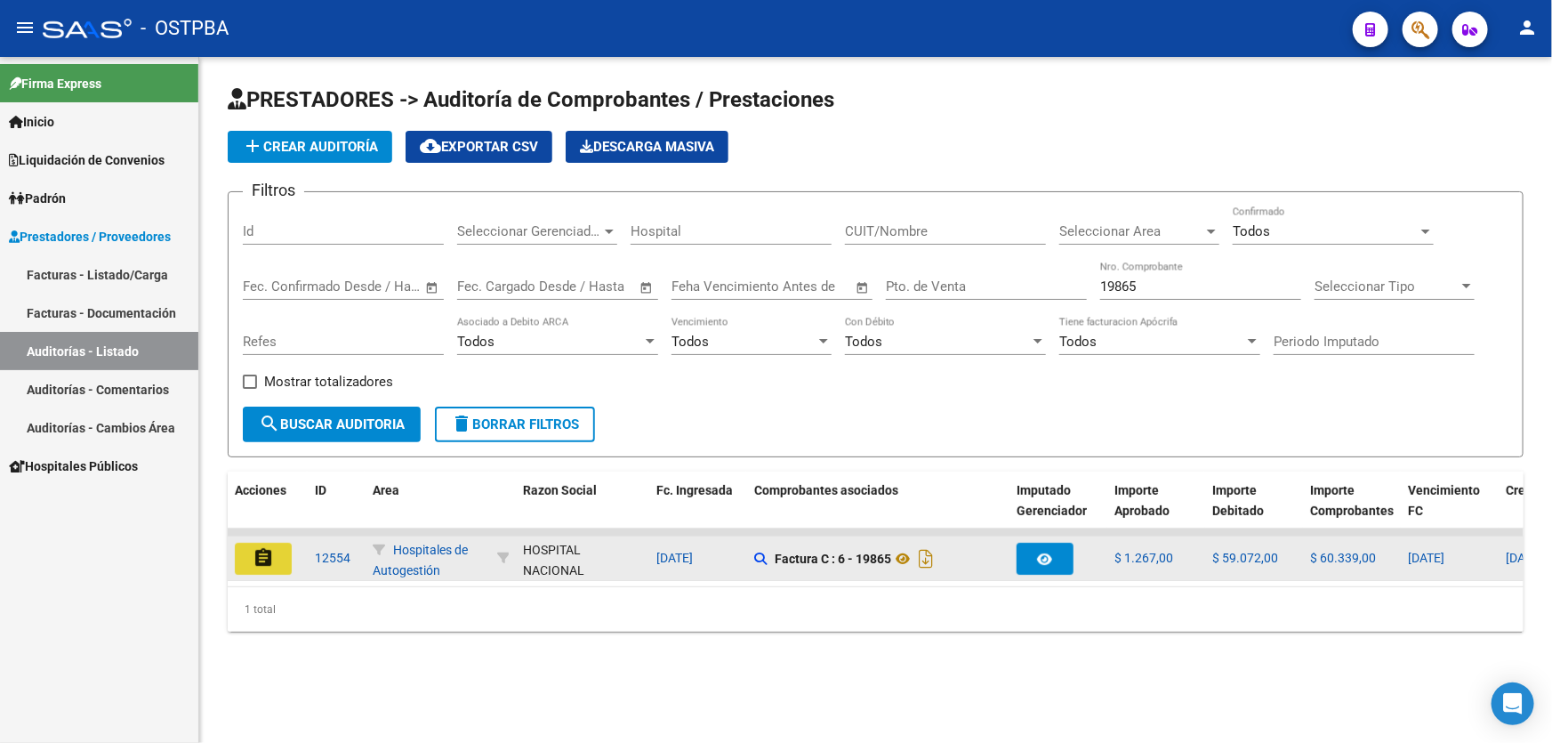
click at [262, 542] on button "assignment" at bounding box center [263, 558] width 57 height 32
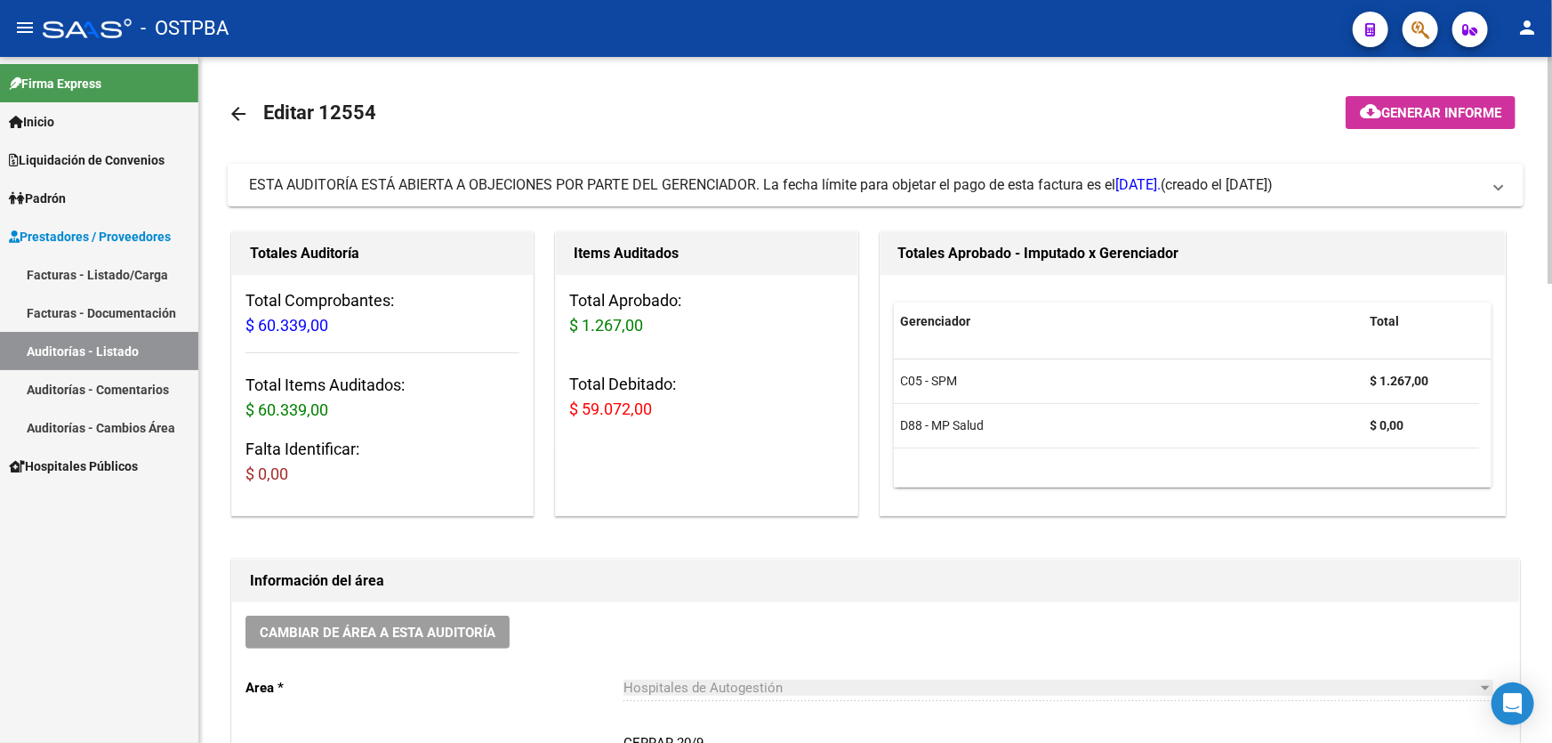
click at [244, 111] on mat-icon "arrow_back" at bounding box center [238, 113] width 21 height 21
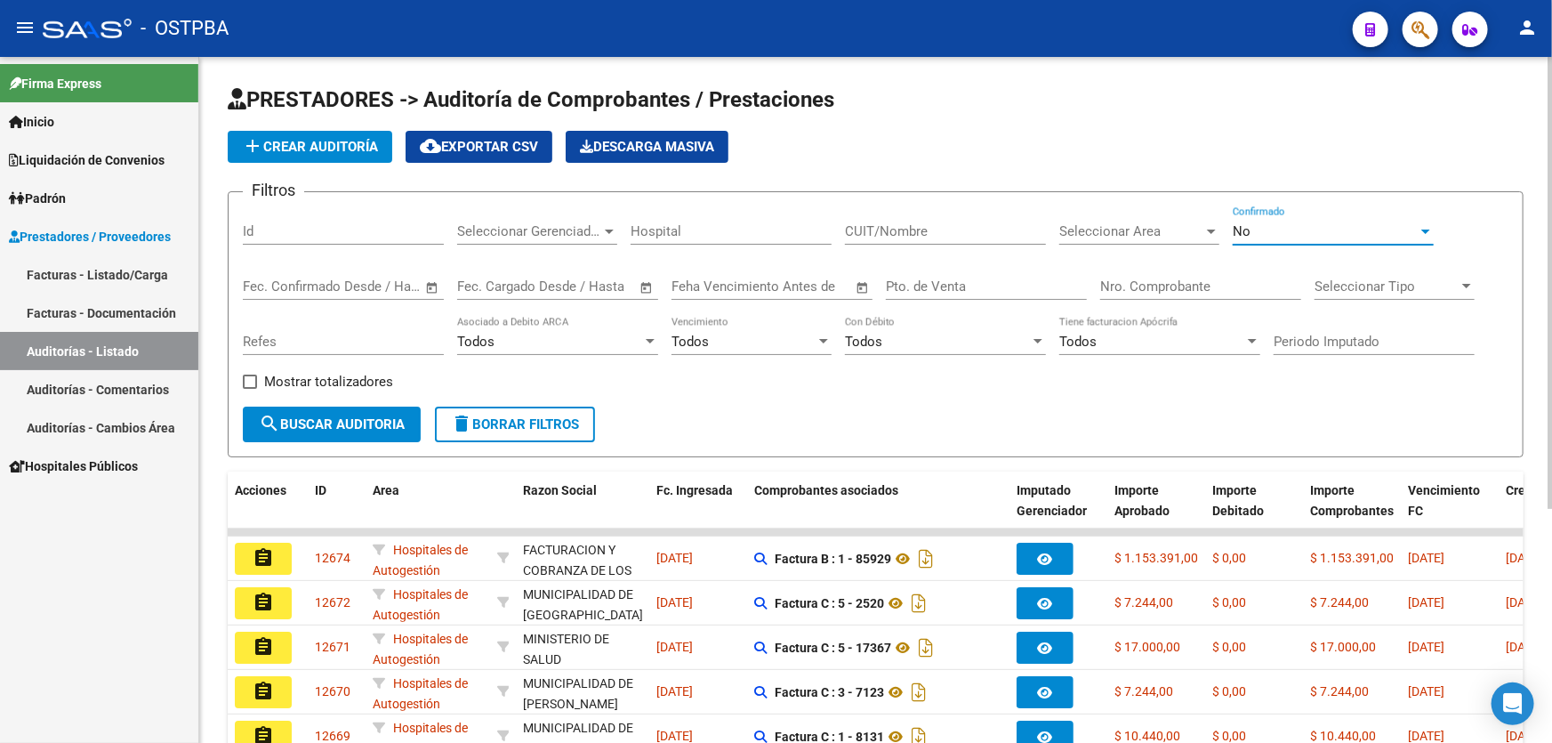
click at [1266, 227] on div "No" at bounding box center [1324, 231] width 185 height 16
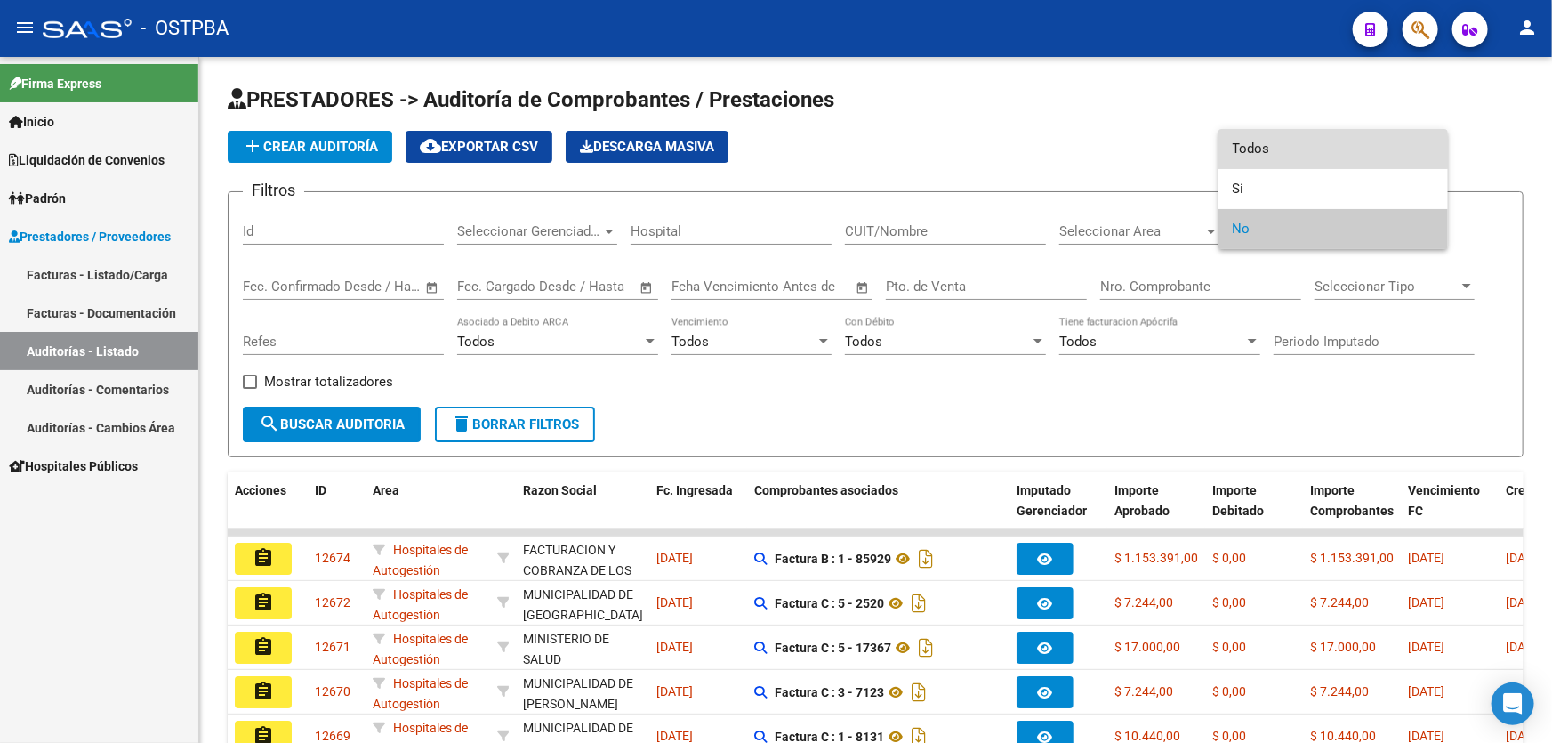
click at [1282, 139] on span "Todos" at bounding box center [1332, 149] width 201 height 40
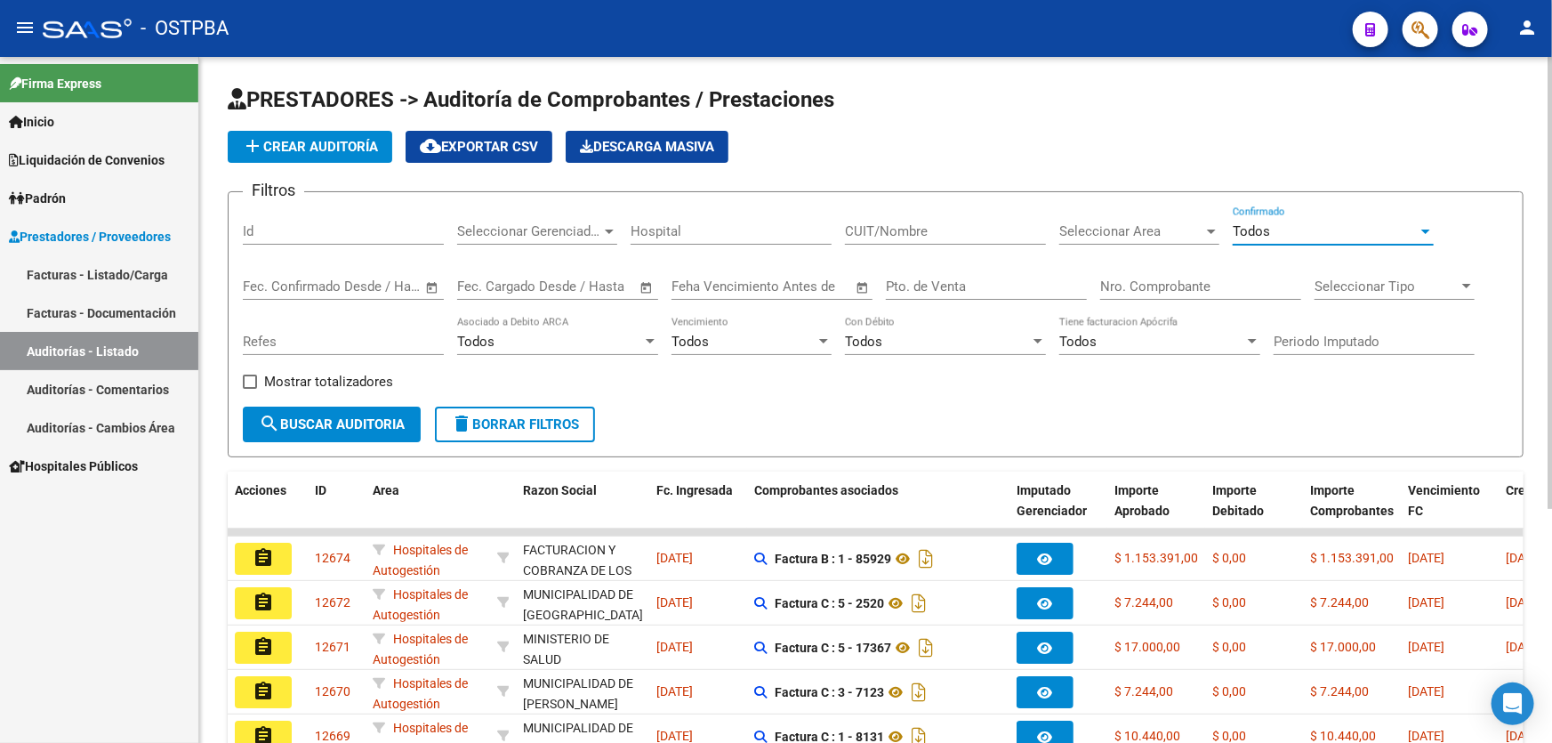
click at [1200, 286] on input "Nro. Comprobante" at bounding box center [1200, 286] width 201 height 16
type input "7107"
click at [352, 416] on span "search Buscar Auditoria" at bounding box center [332, 424] width 146 height 16
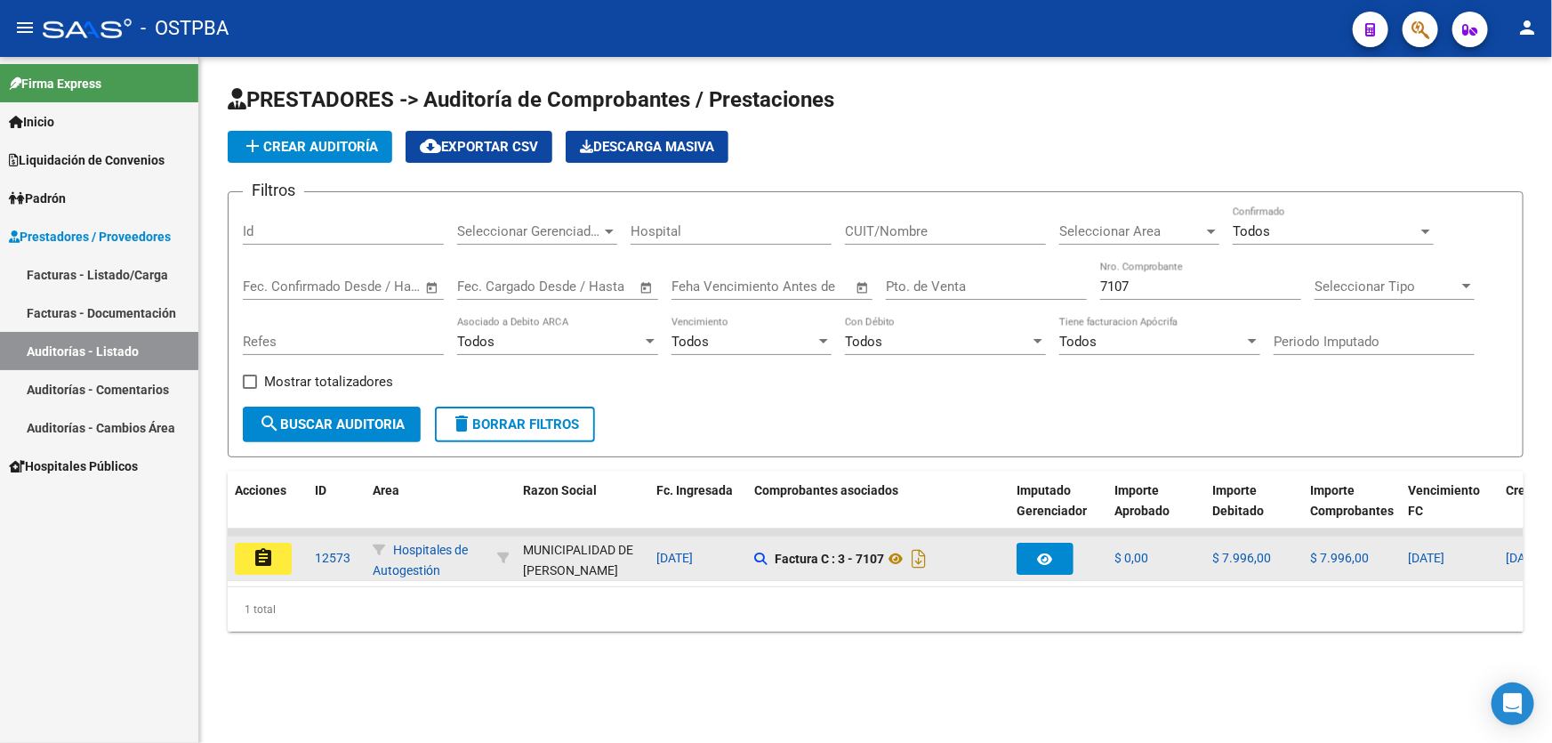
click at [253, 552] on mat-icon "assignment" at bounding box center [263, 557] width 21 height 21
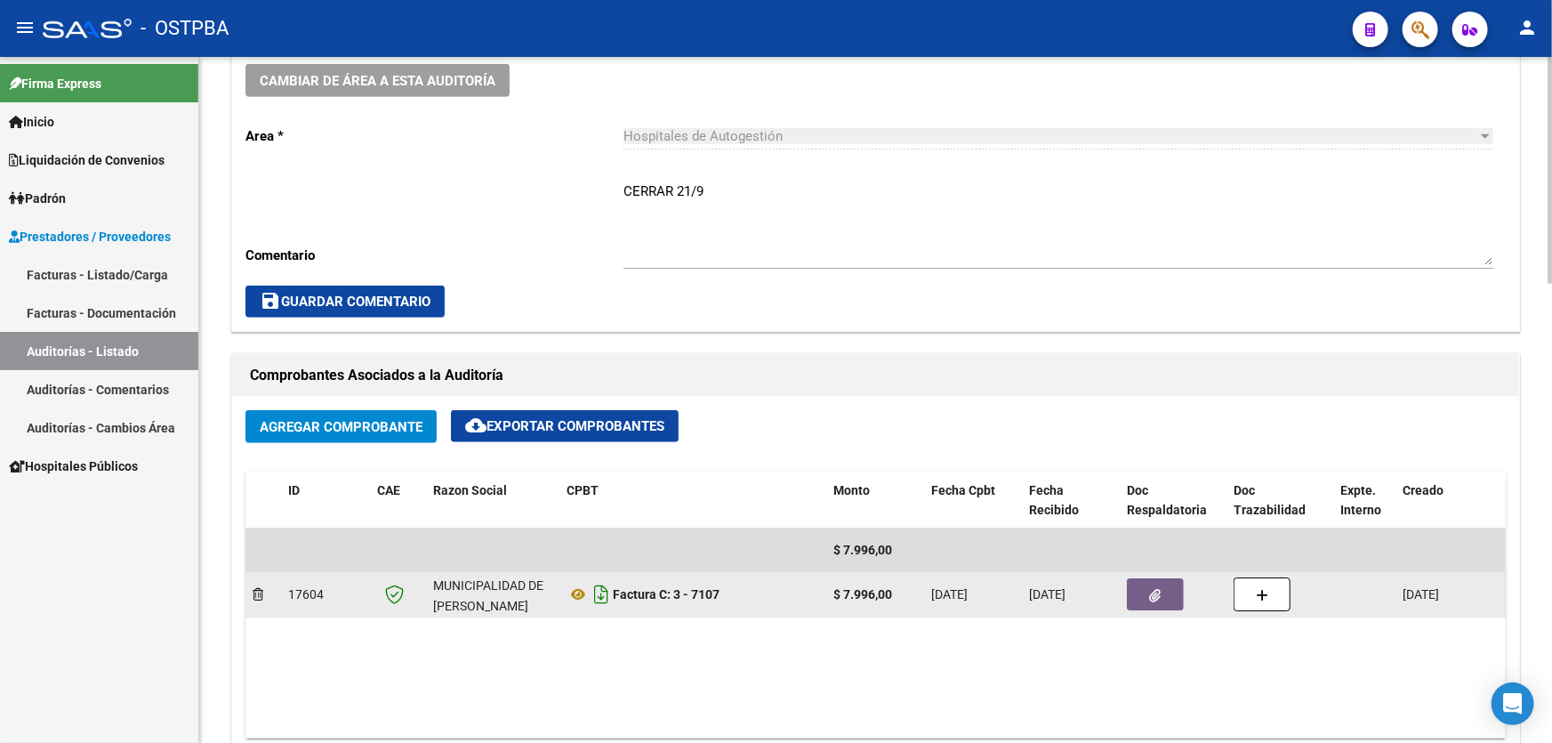
scroll to position [566, 0]
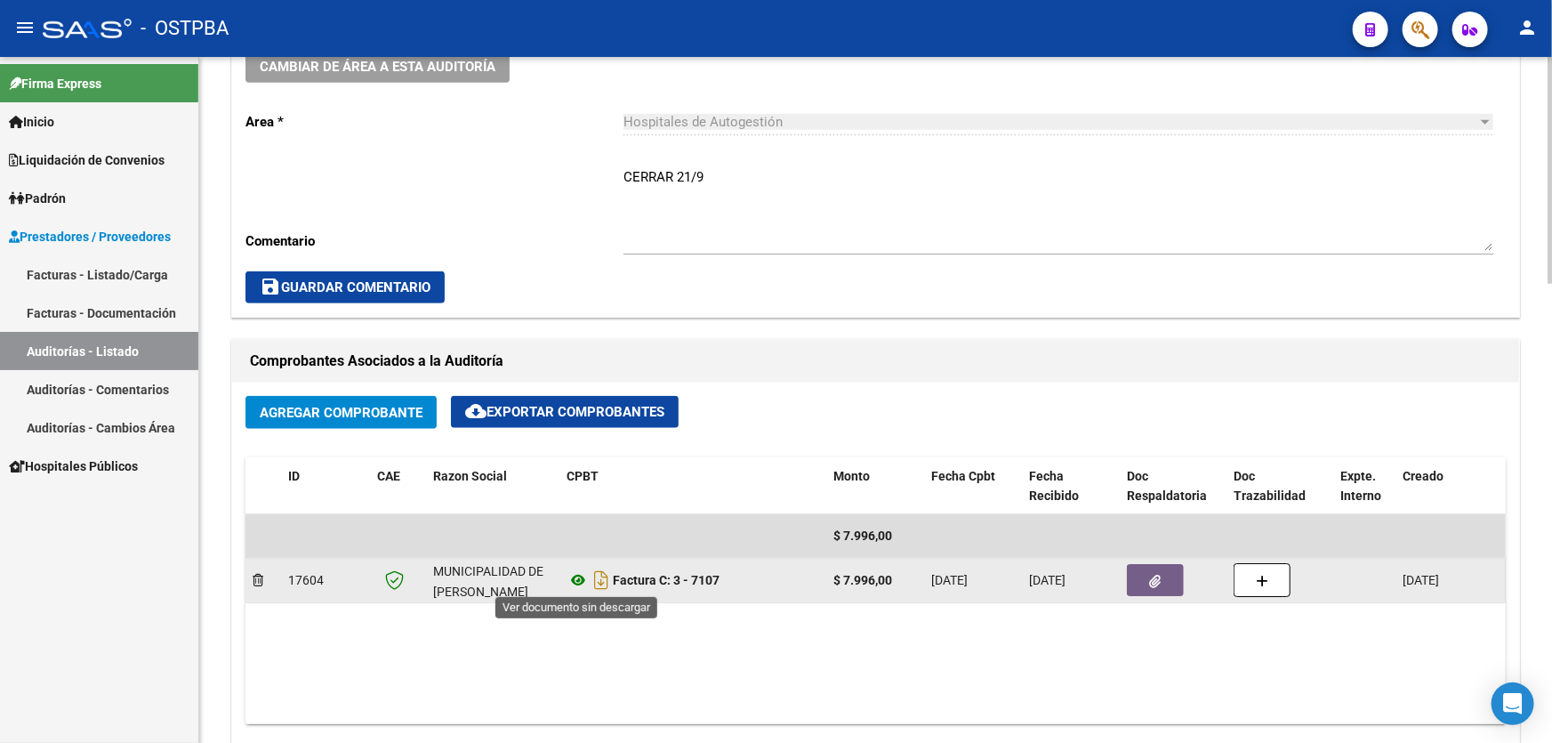
click at [583, 576] on icon at bounding box center [577, 579] width 23 height 21
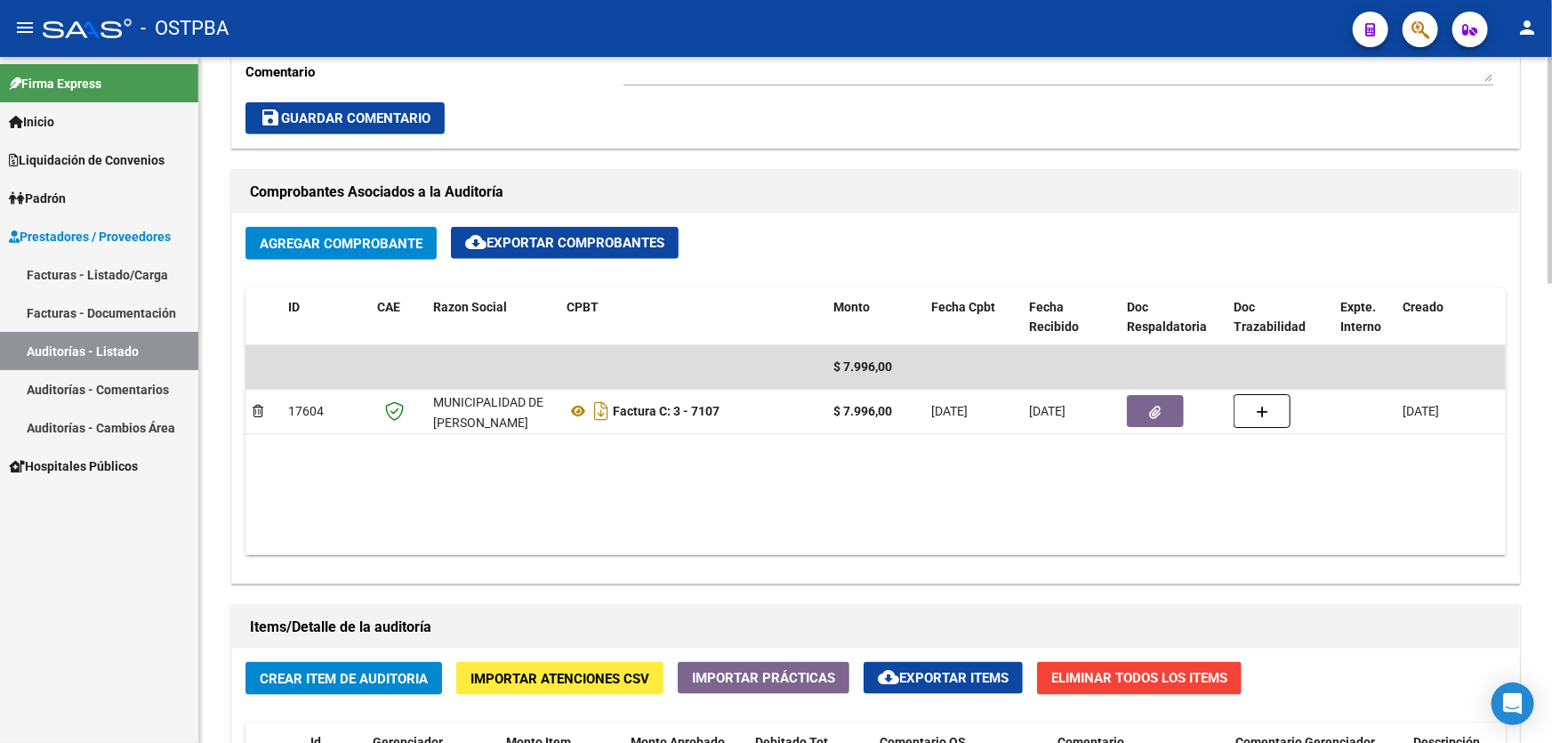
scroll to position [969, 0]
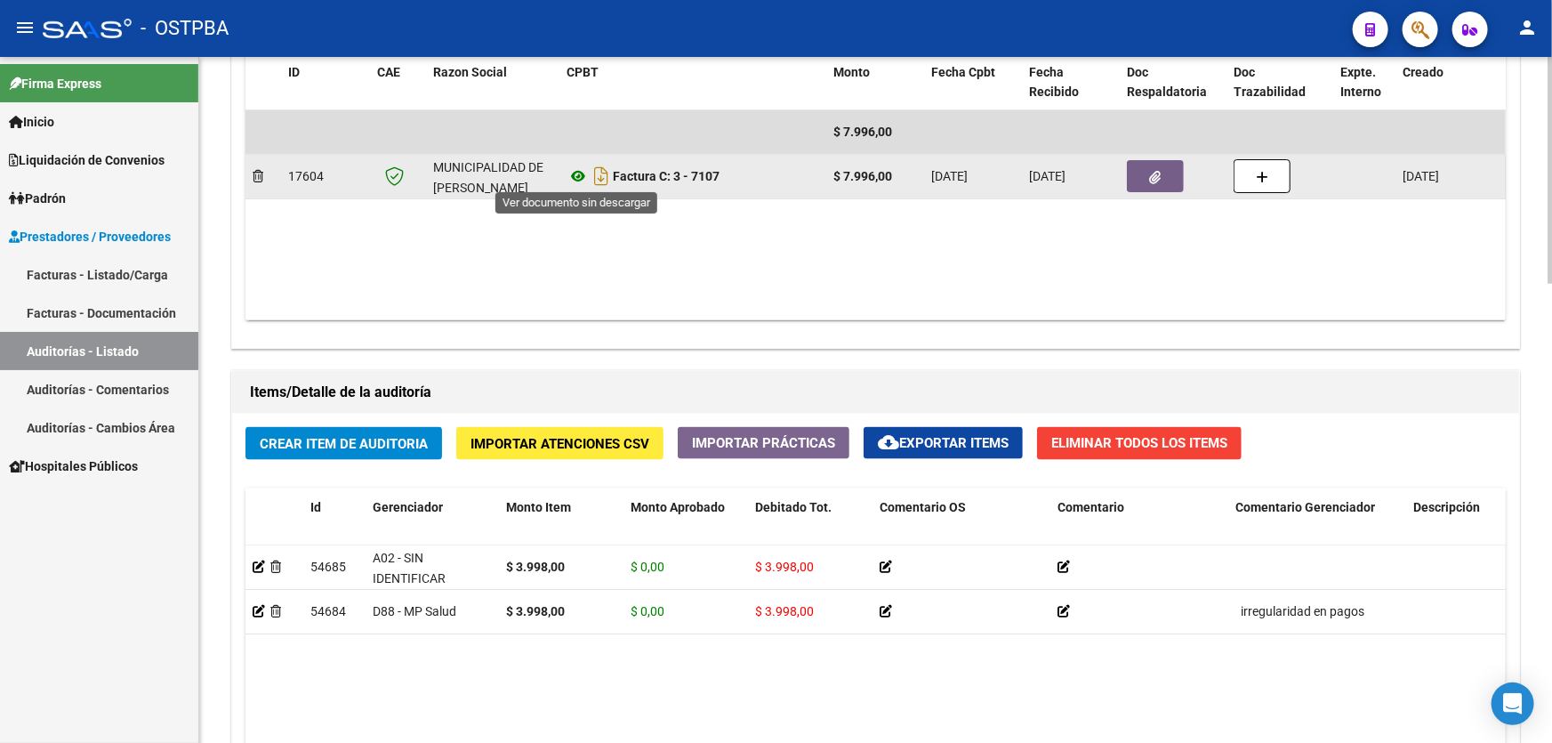
click at [575, 169] on icon at bounding box center [577, 175] width 23 height 21
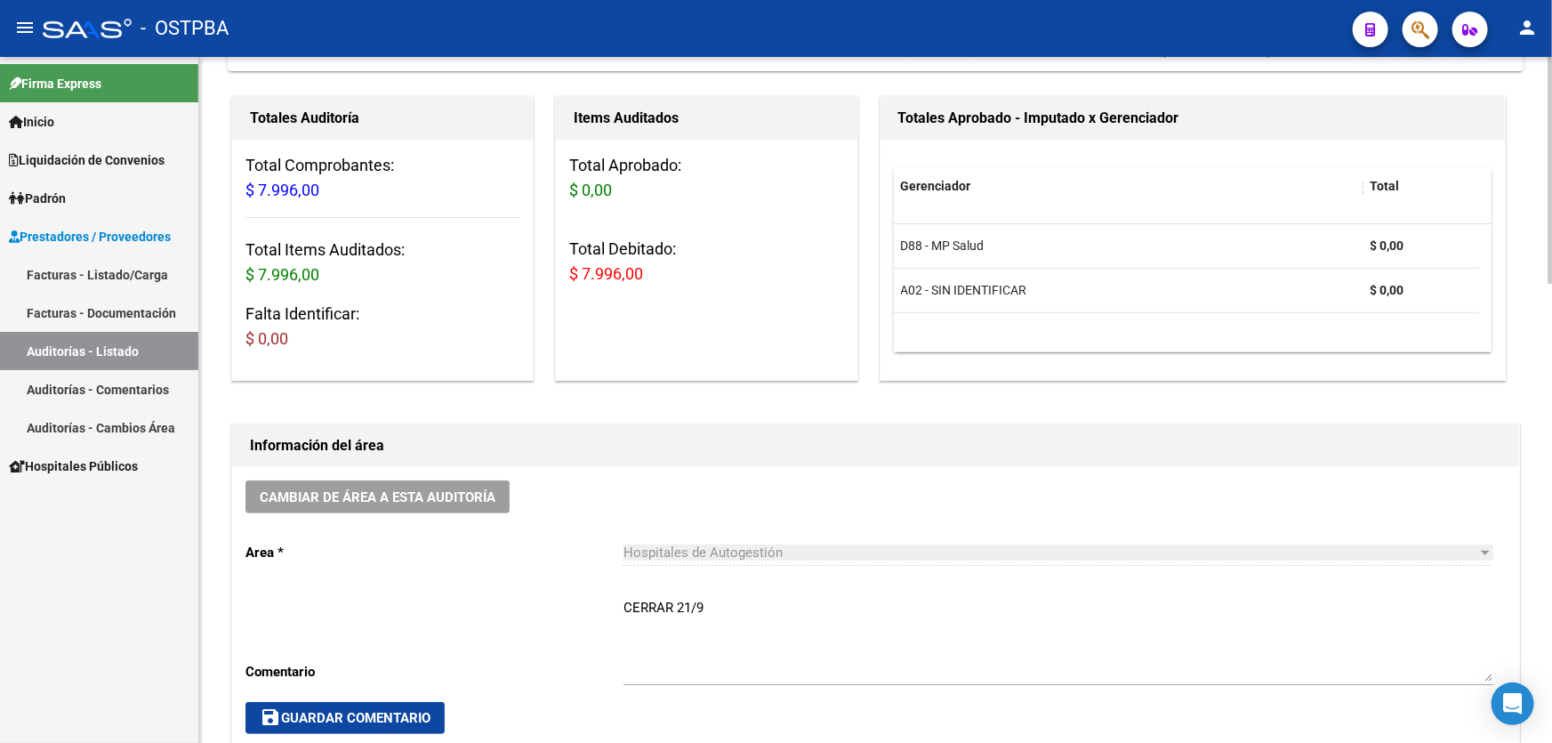
scroll to position [0, 0]
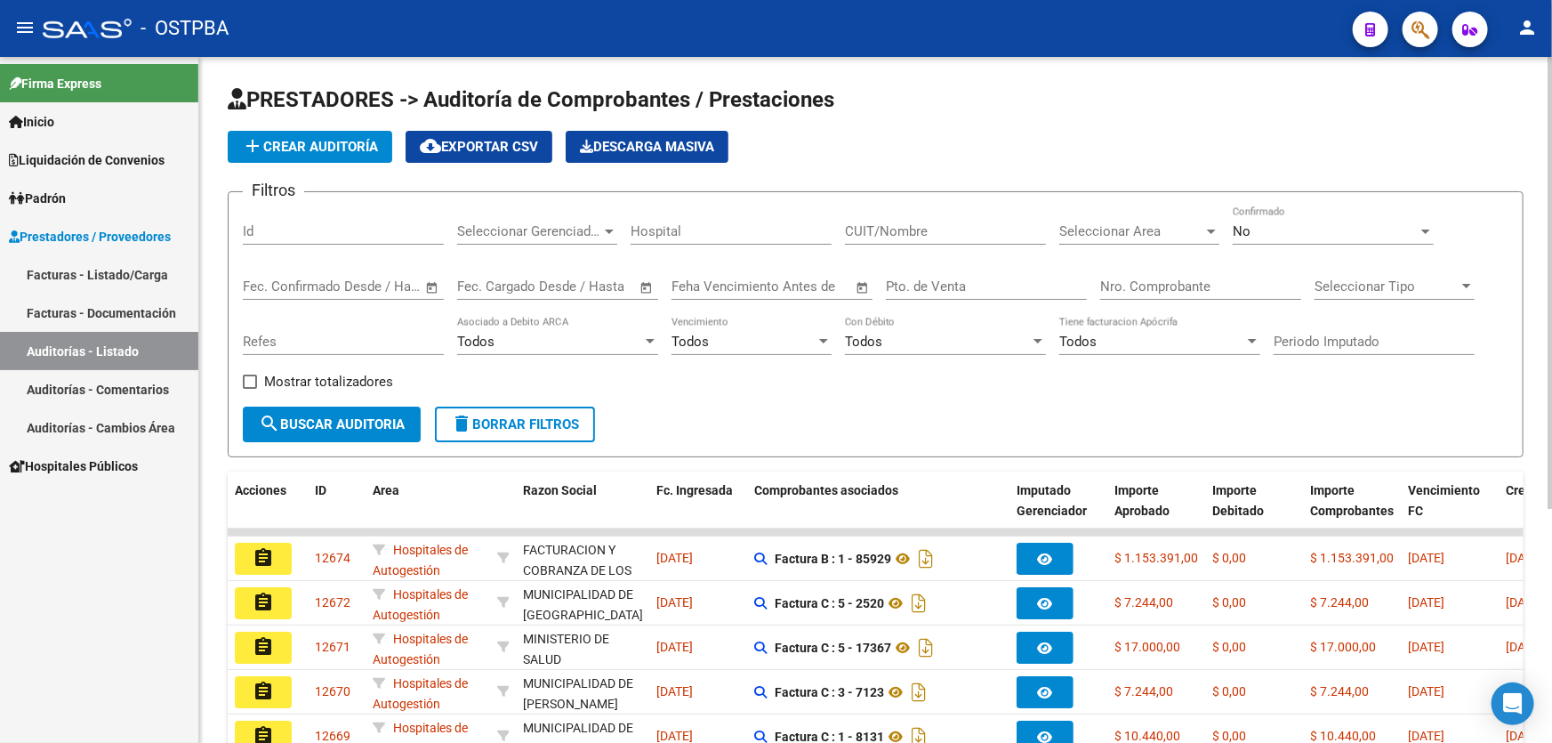
click at [1272, 227] on div "No" at bounding box center [1324, 231] width 185 height 16
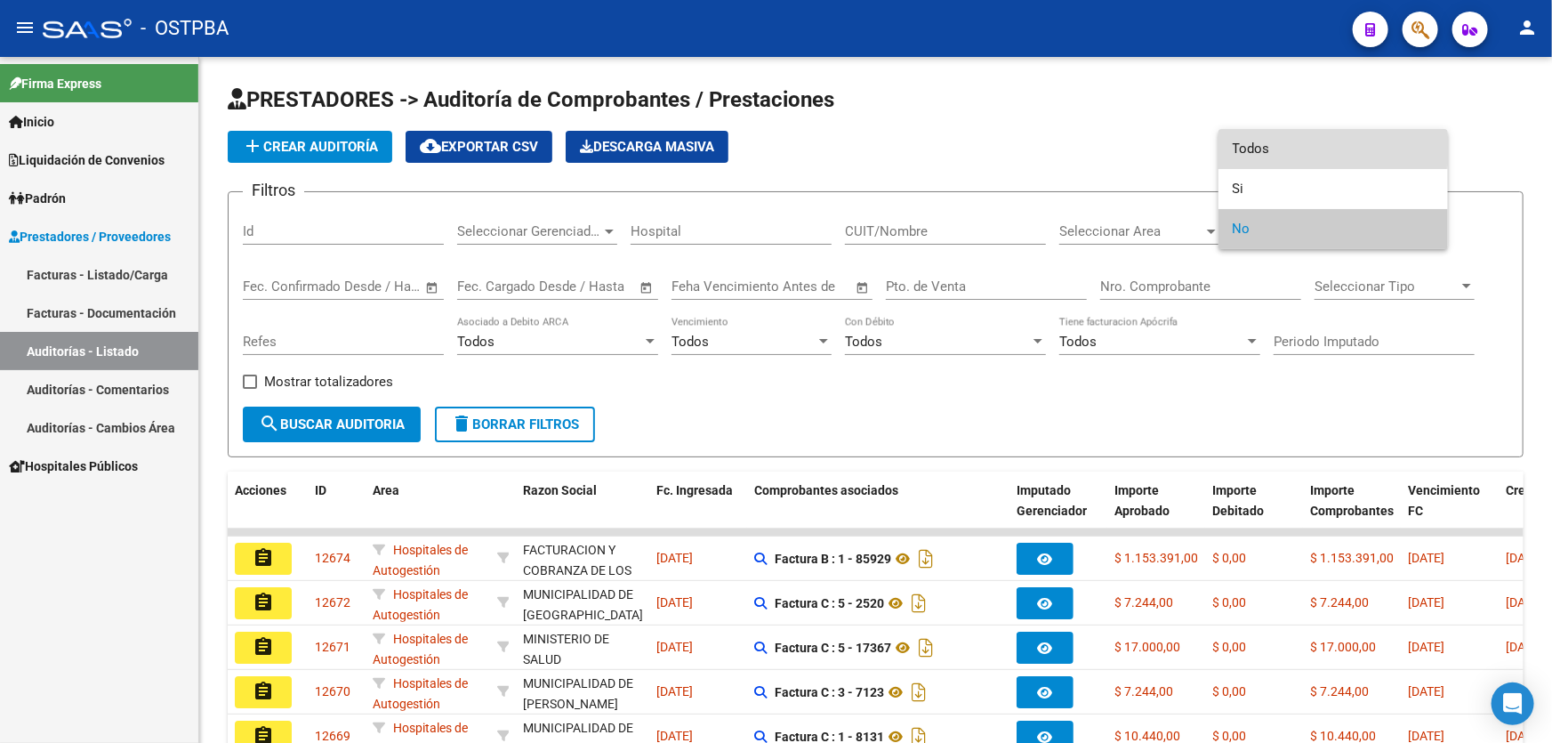
click at [1272, 148] on span "Todos" at bounding box center [1332, 149] width 201 height 40
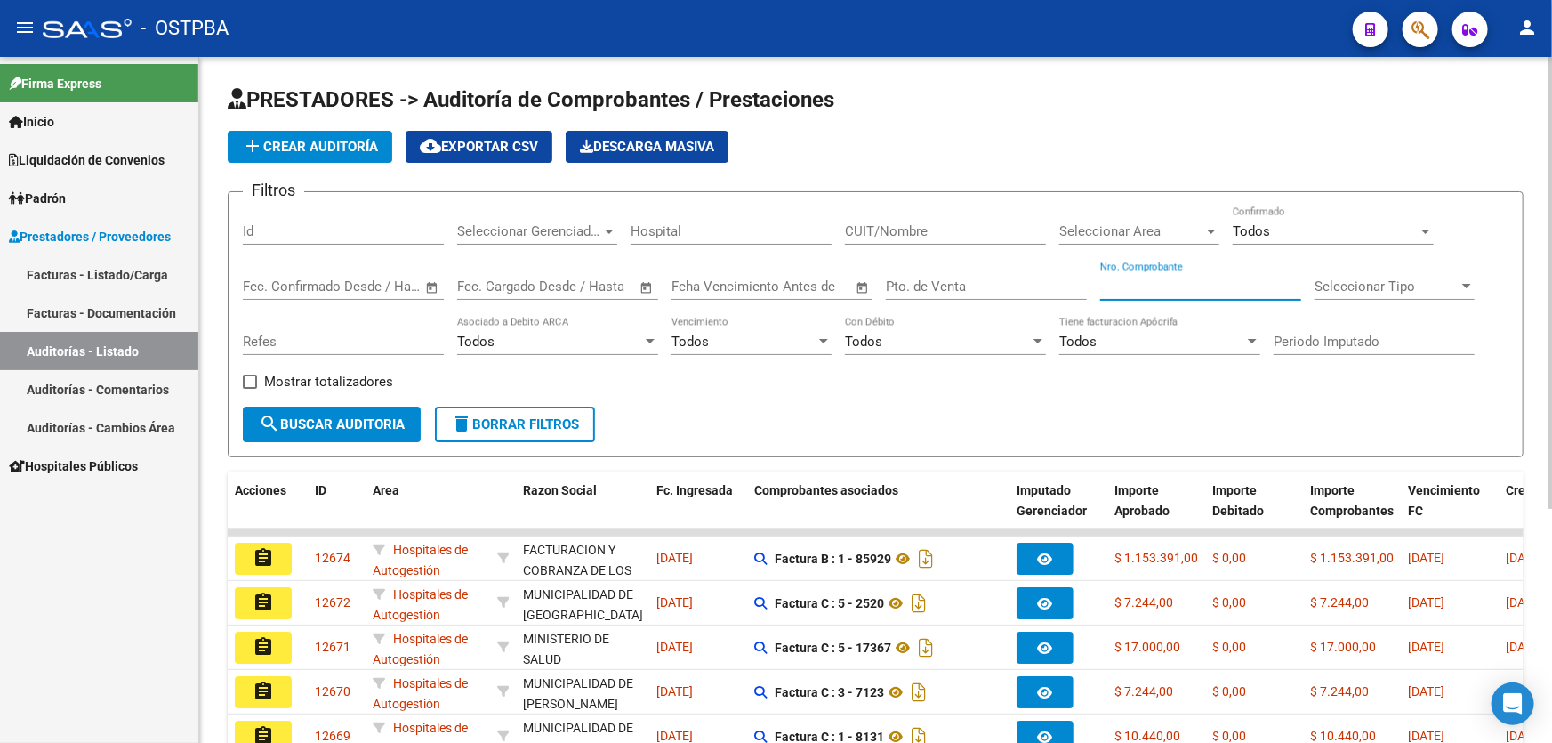
click at [1165, 289] on input "Nro. Comprobante" at bounding box center [1200, 286] width 201 height 16
type input "7107"
click at [325, 416] on span "search Buscar Auditoria" at bounding box center [332, 424] width 146 height 16
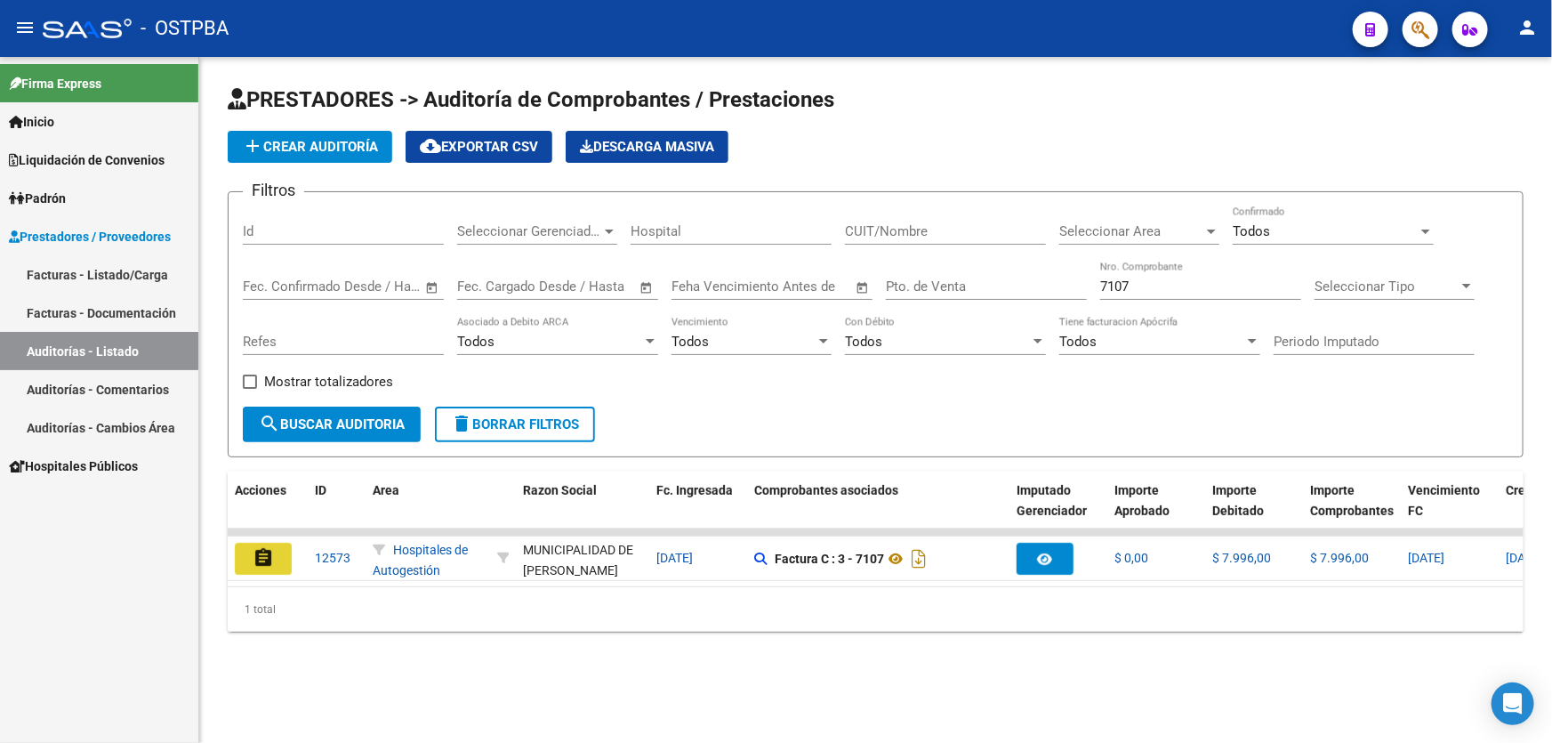
click at [275, 557] on button "assignment" at bounding box center [263, 558] width 57 height 32
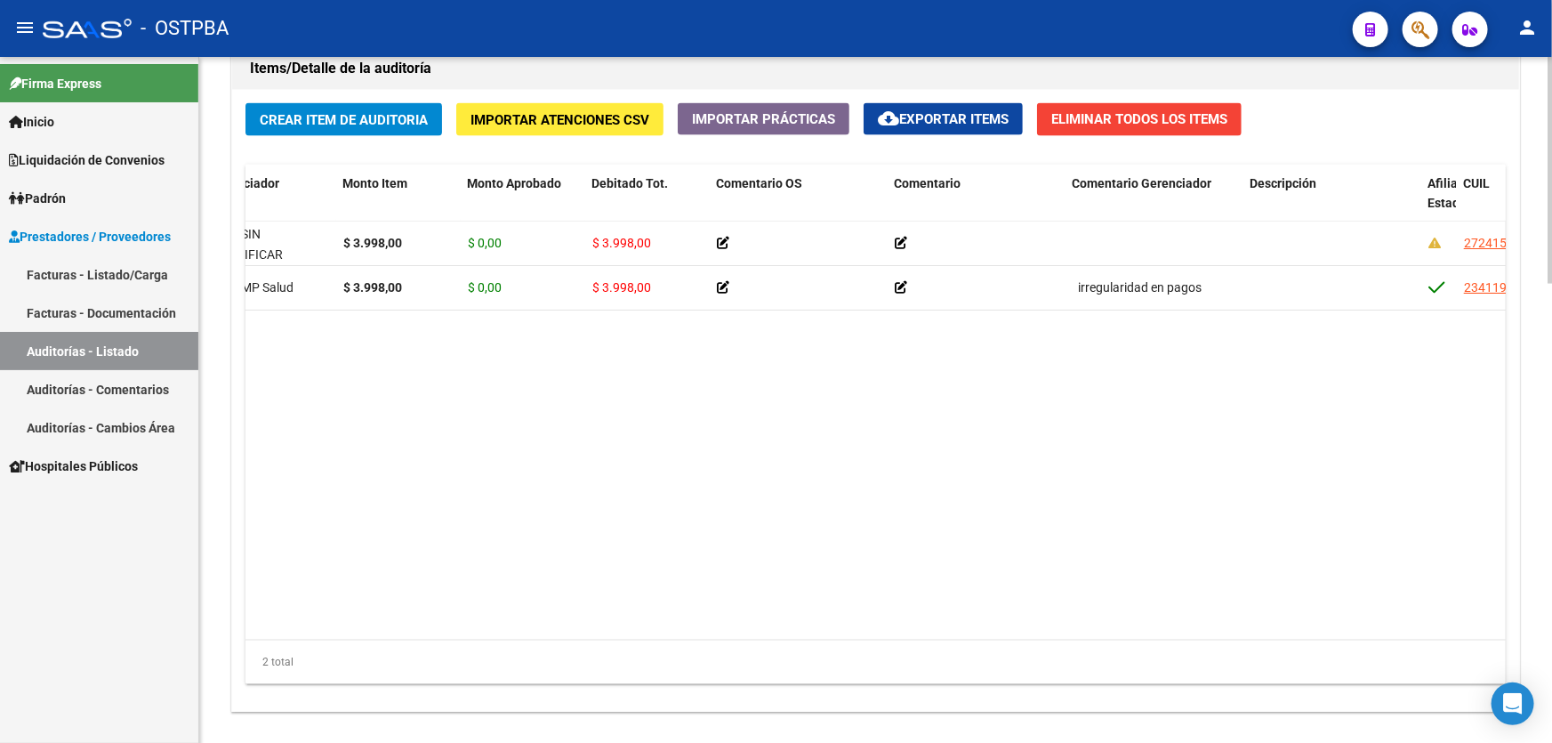
scroll to position [0, 153]
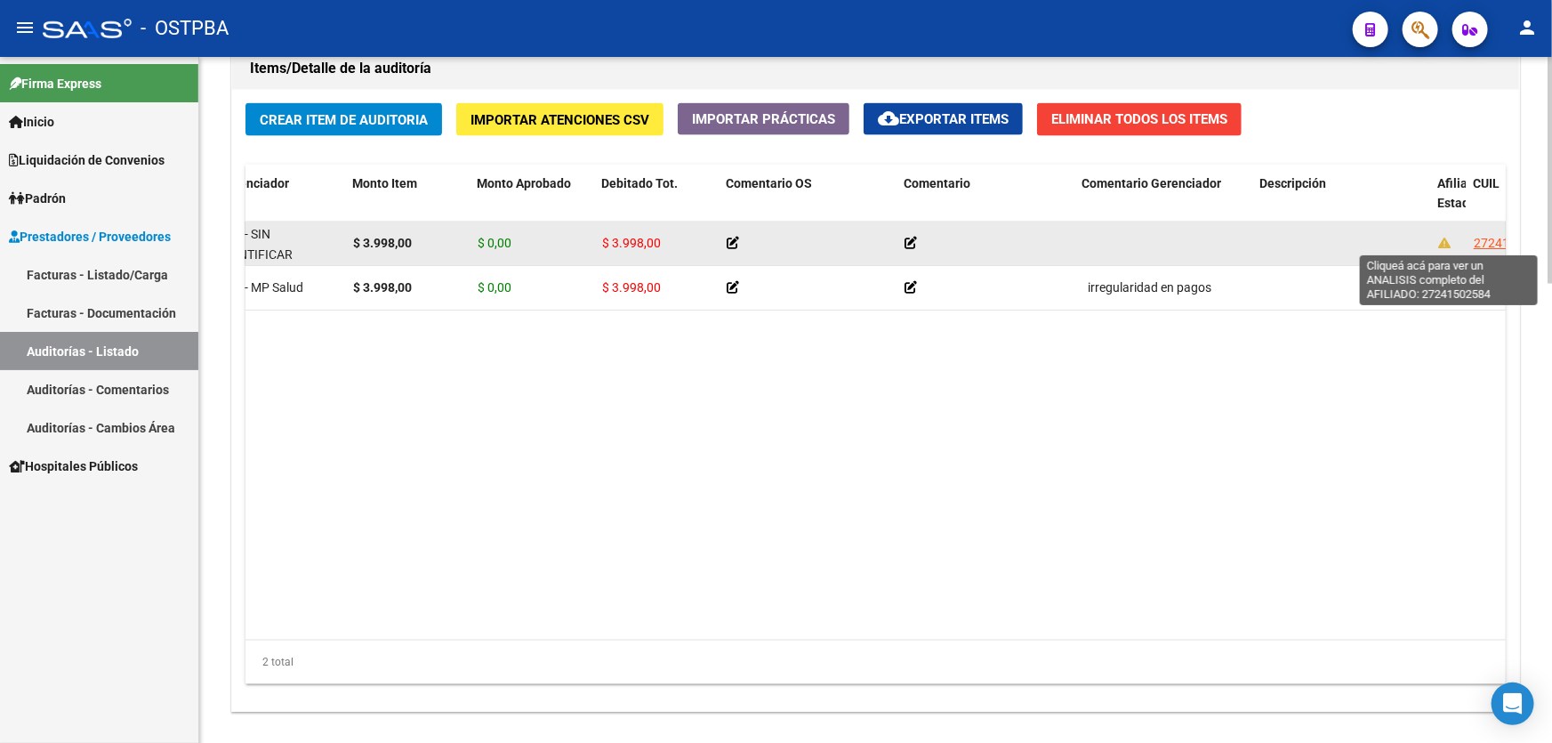
click at [1486, 240] on span "27241502584" at bounding box center [1512, 243] width 78 height 14
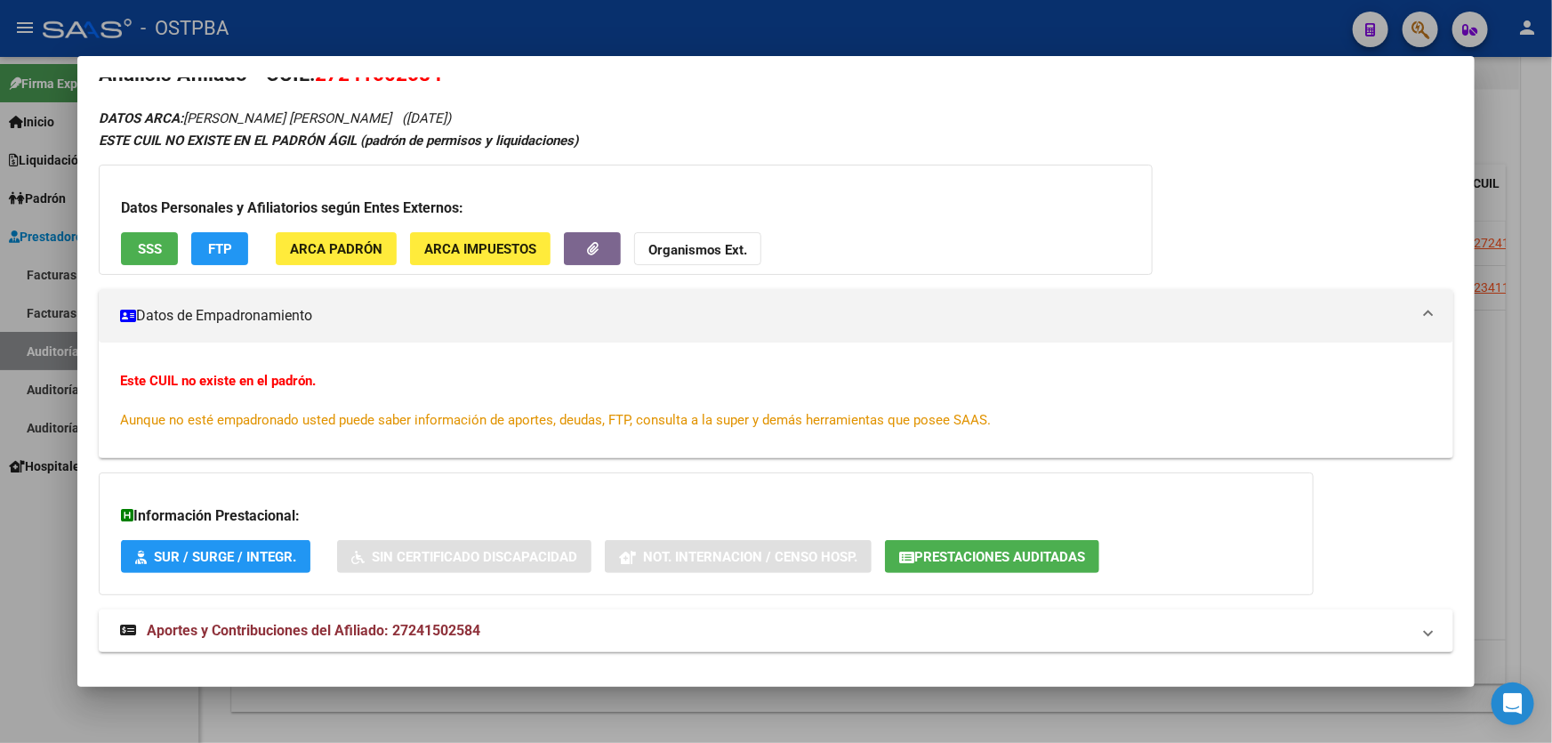
scroll to position [59, 0]
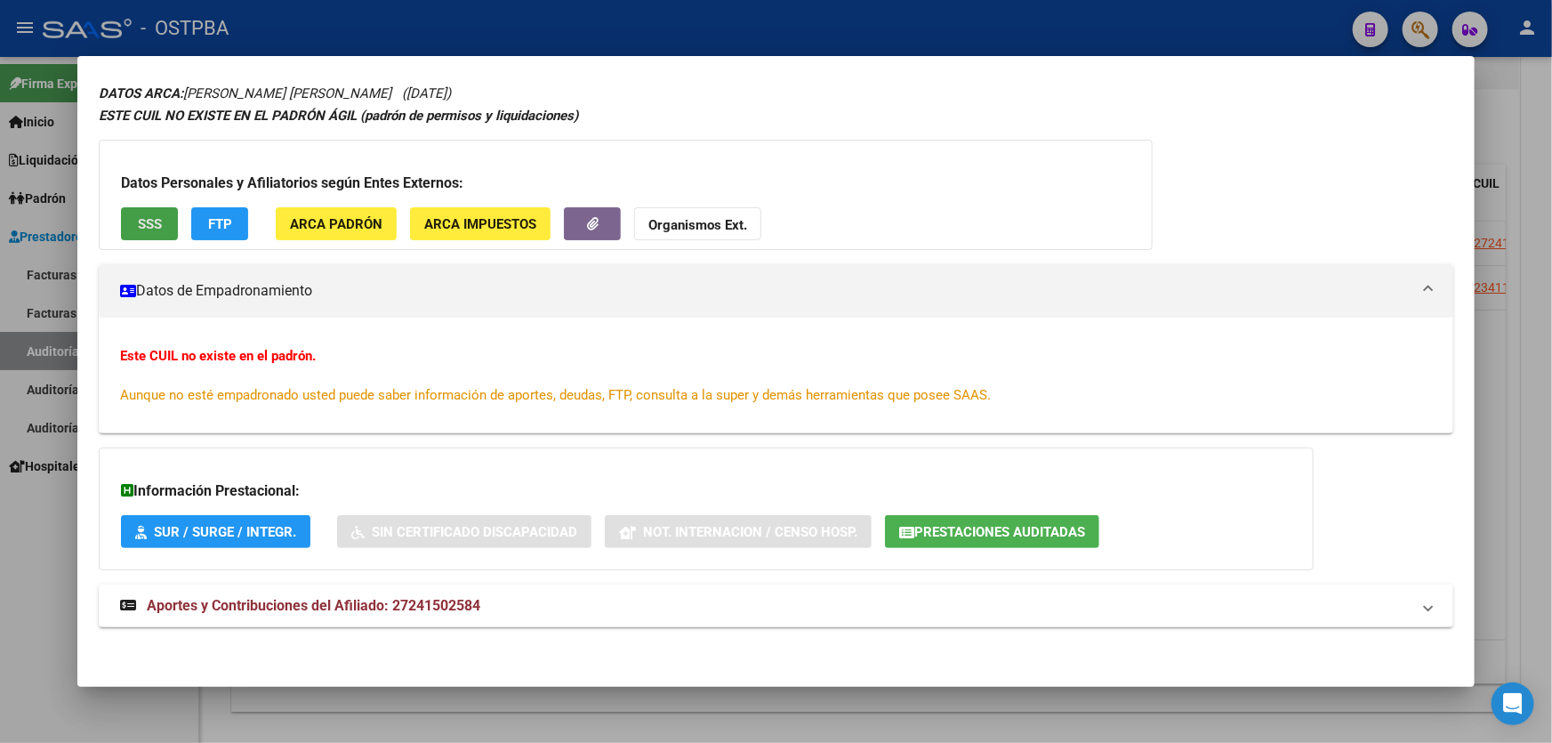
click at [147, 226] on span "SSS" at bounding box center [150, 224] width 24 height 16
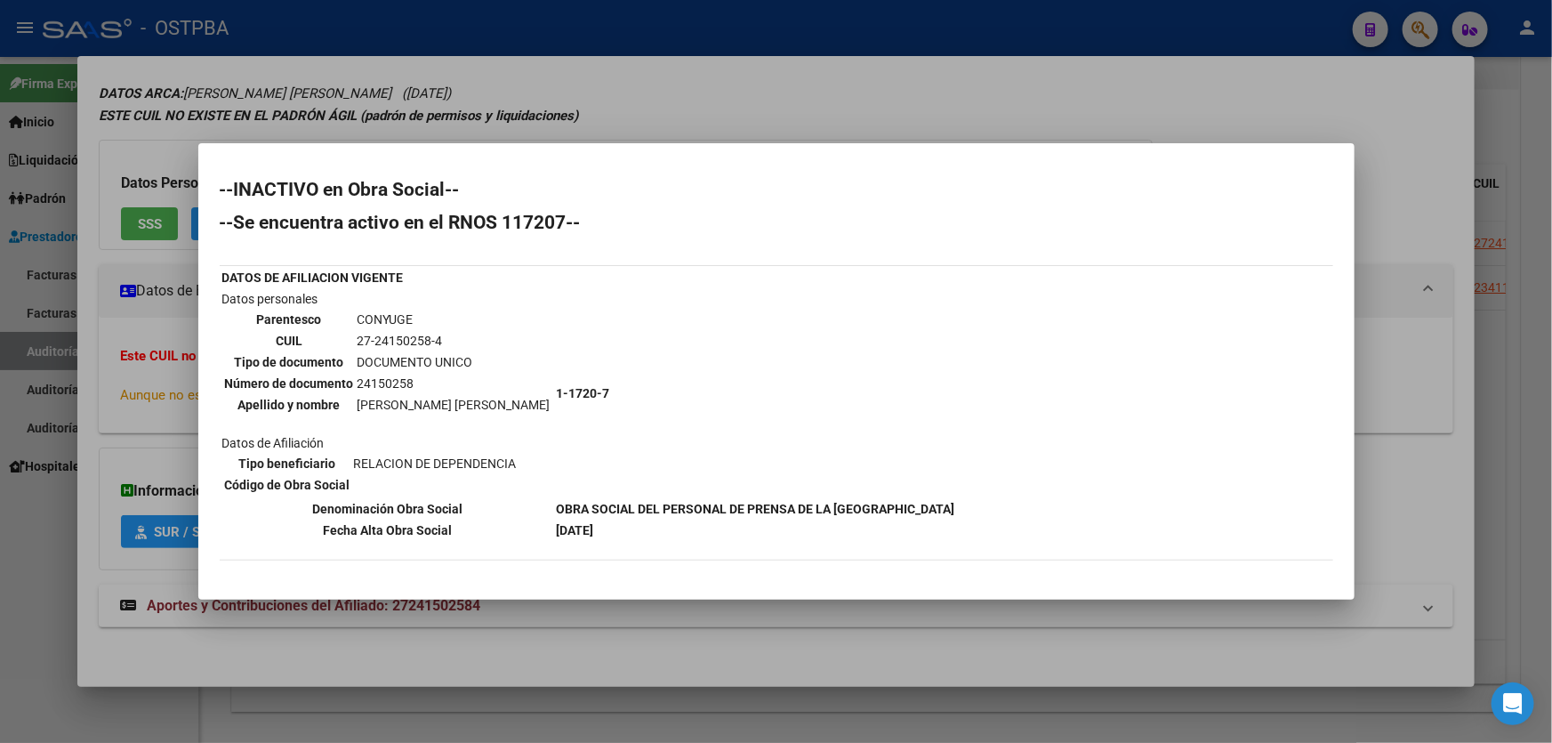
click at [25, 521] on div at bounding box center [776, 371] width 1552 height 743
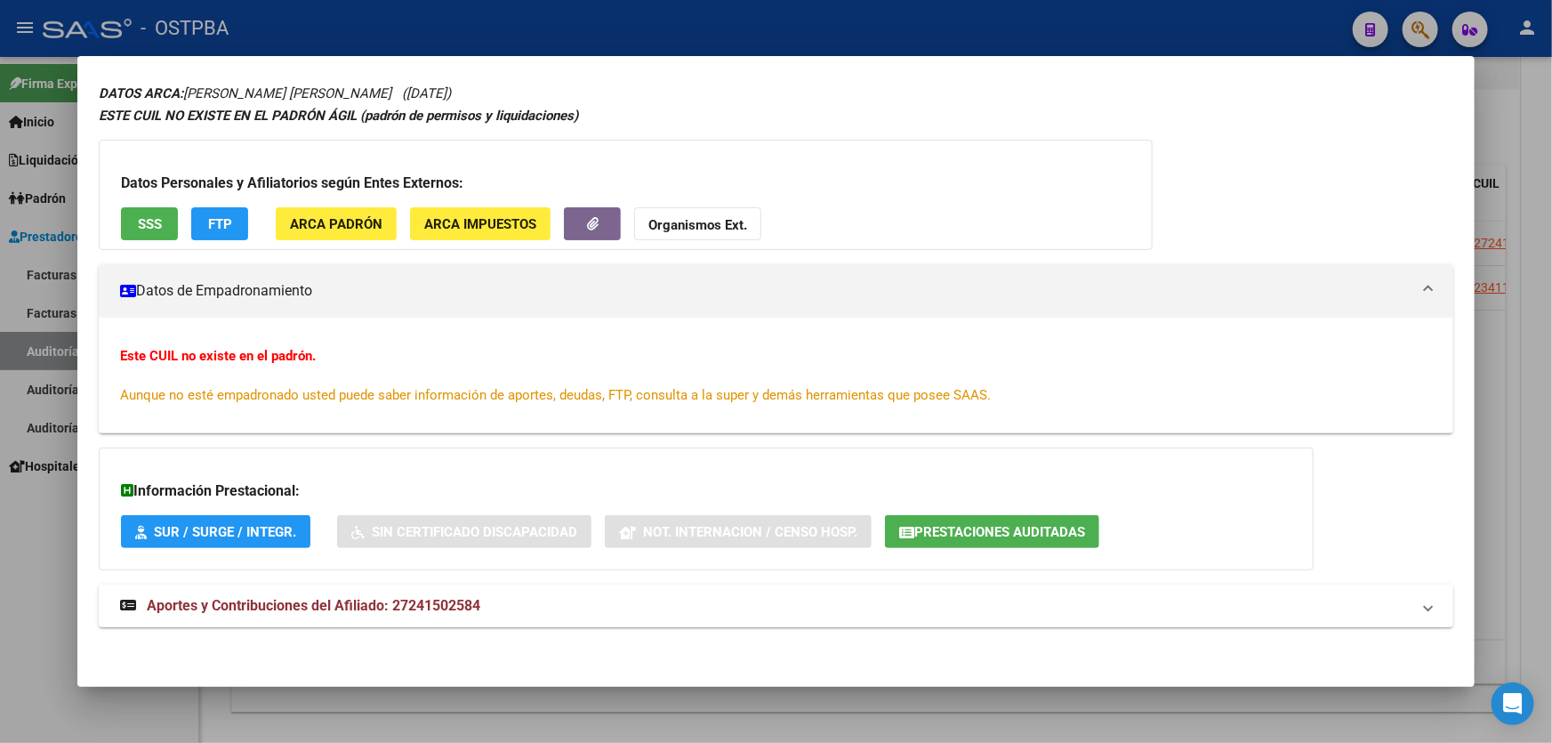
click at [324, 591] on mat-expansion-panel-header "Aportes y Contribuciones del Afiliado: 27241502584" at bounding box center [776, 605] width 1354 height 43
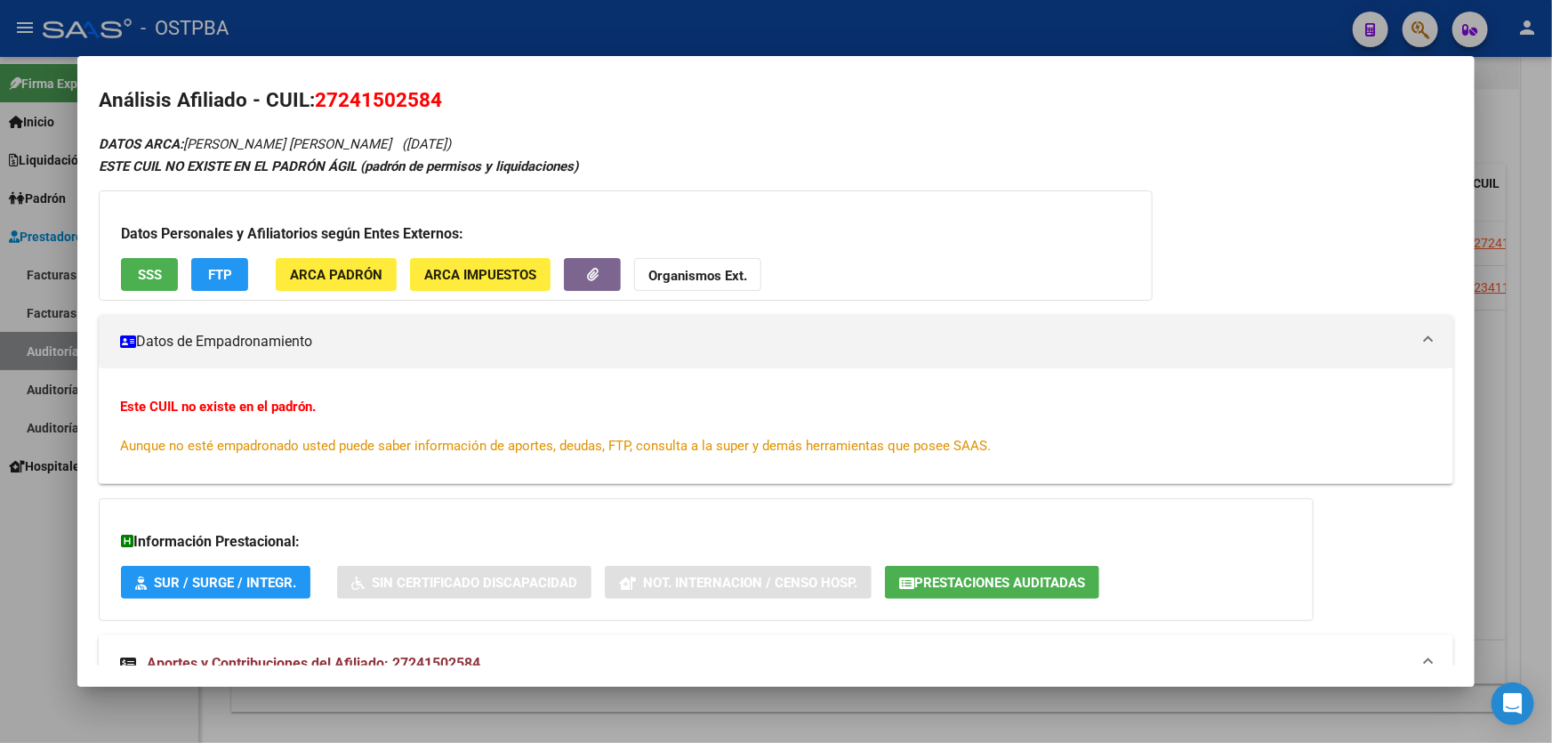
scroll to position [0, 0]
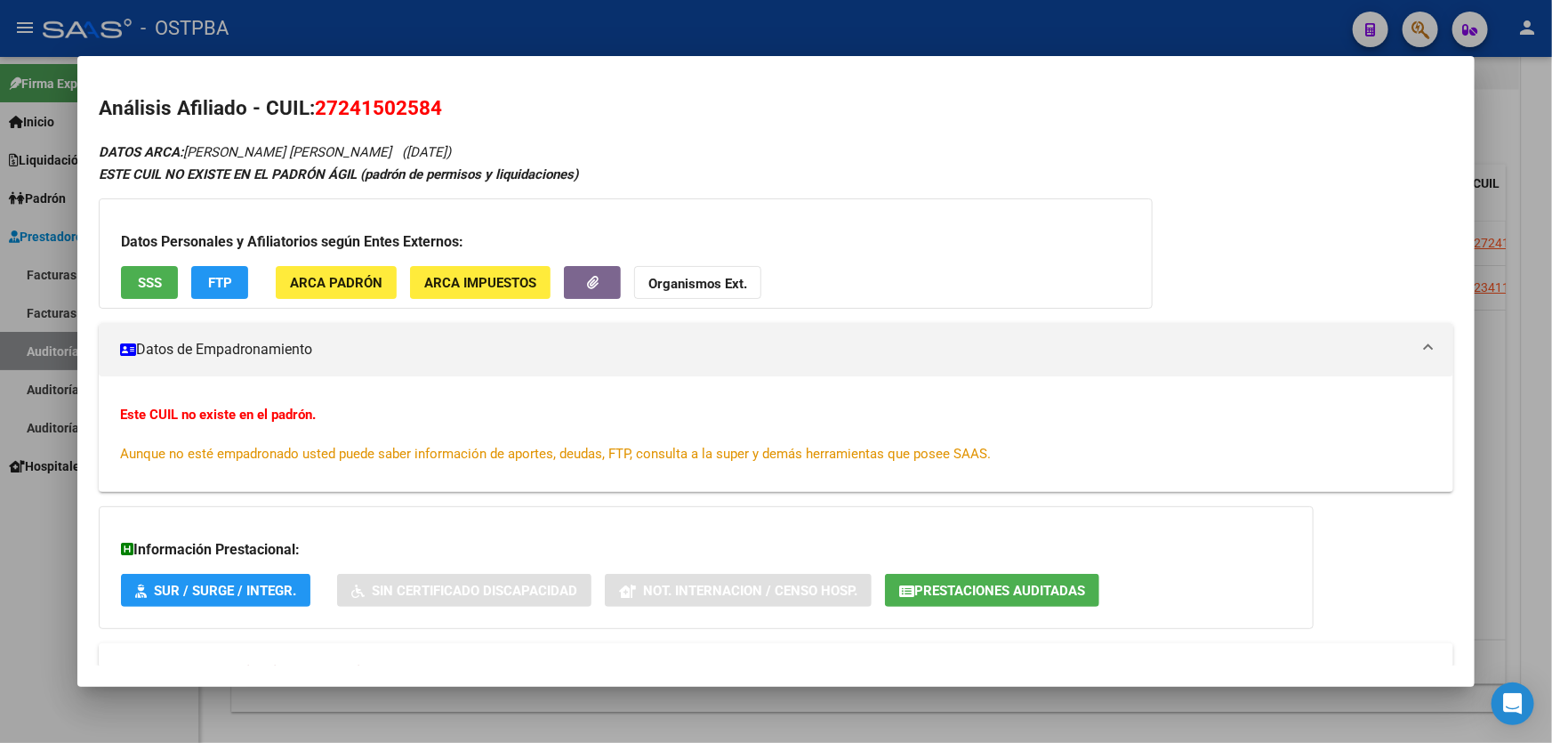
drag, startPoint x: 36, startPoint y: 519, endPoint x: 515, endPoint y: 447, distance: 483.8
click at [51, 508] on div at bounding box center [776, 371] width 1552 height 743
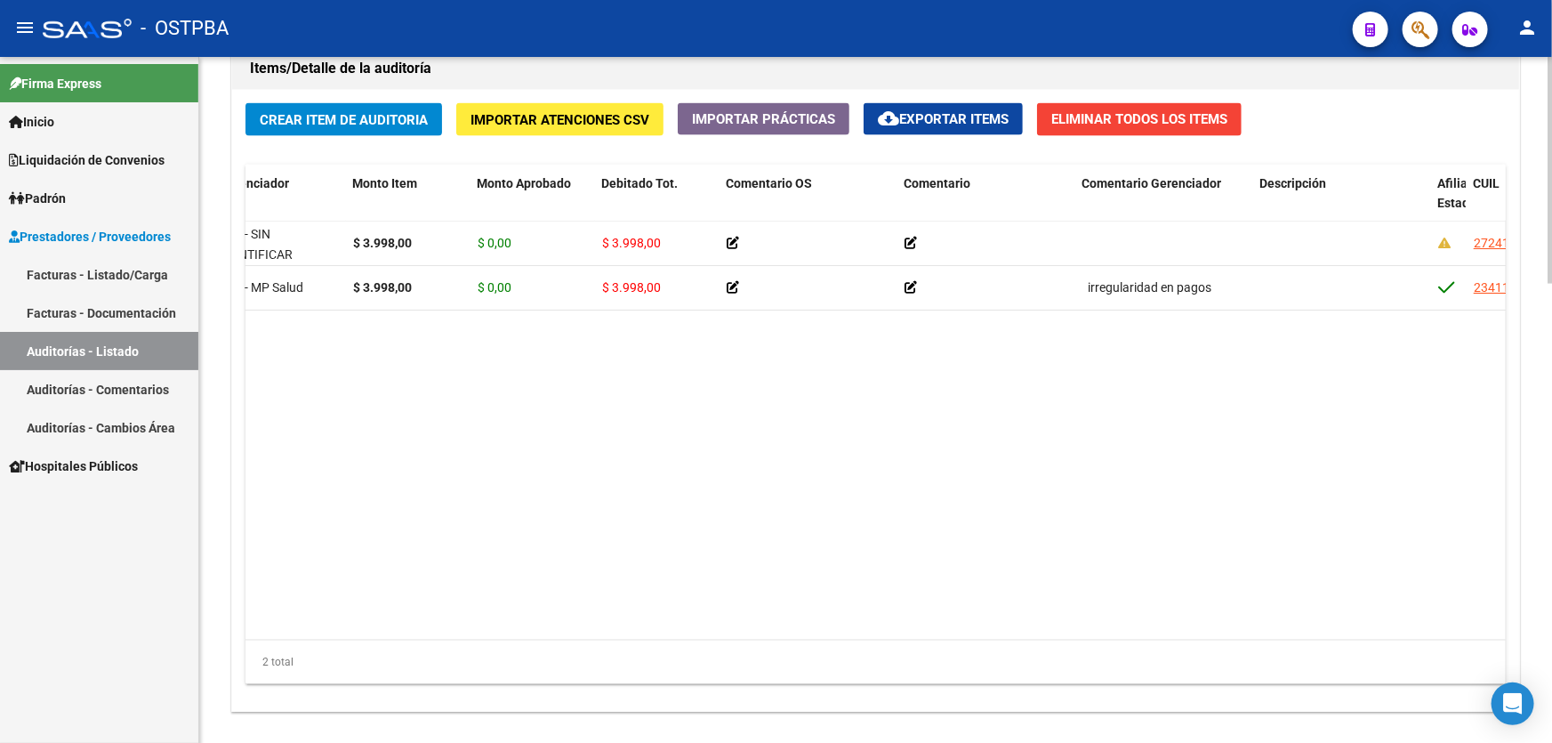
scroll to position [969, 0]
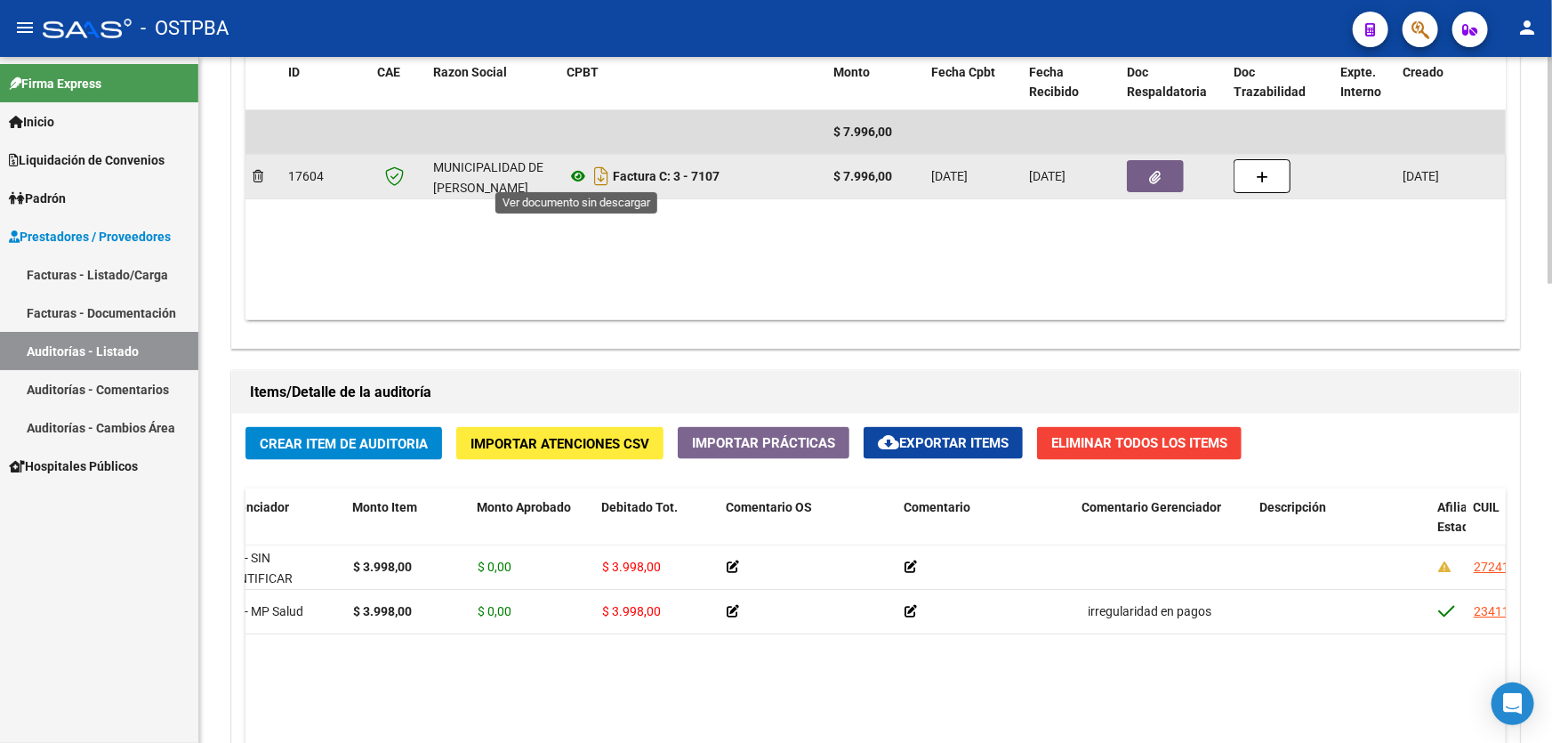
click at [578, 173] on icon at bounding box center [577, 175] width 23 height 21
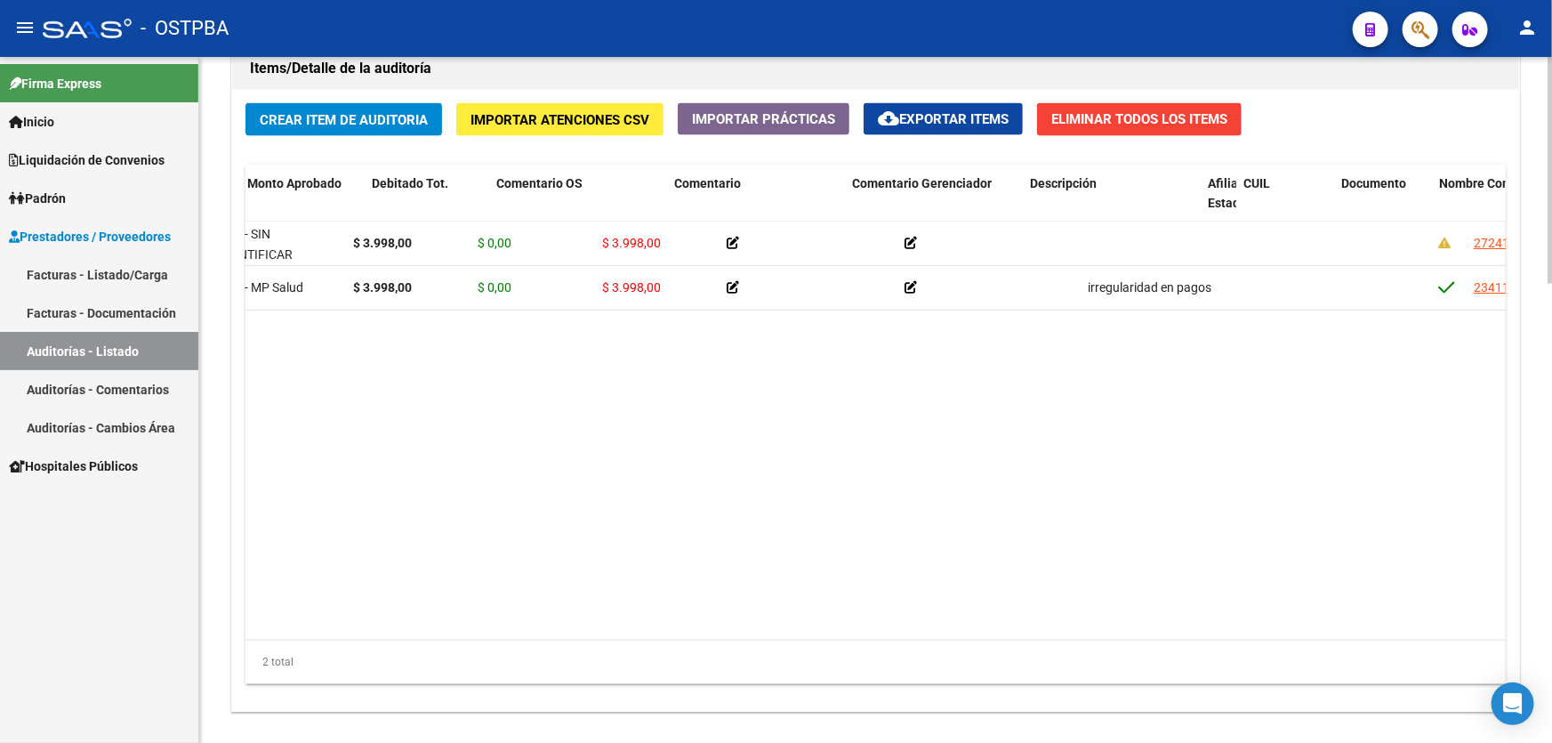
scroll to position [0, 426]
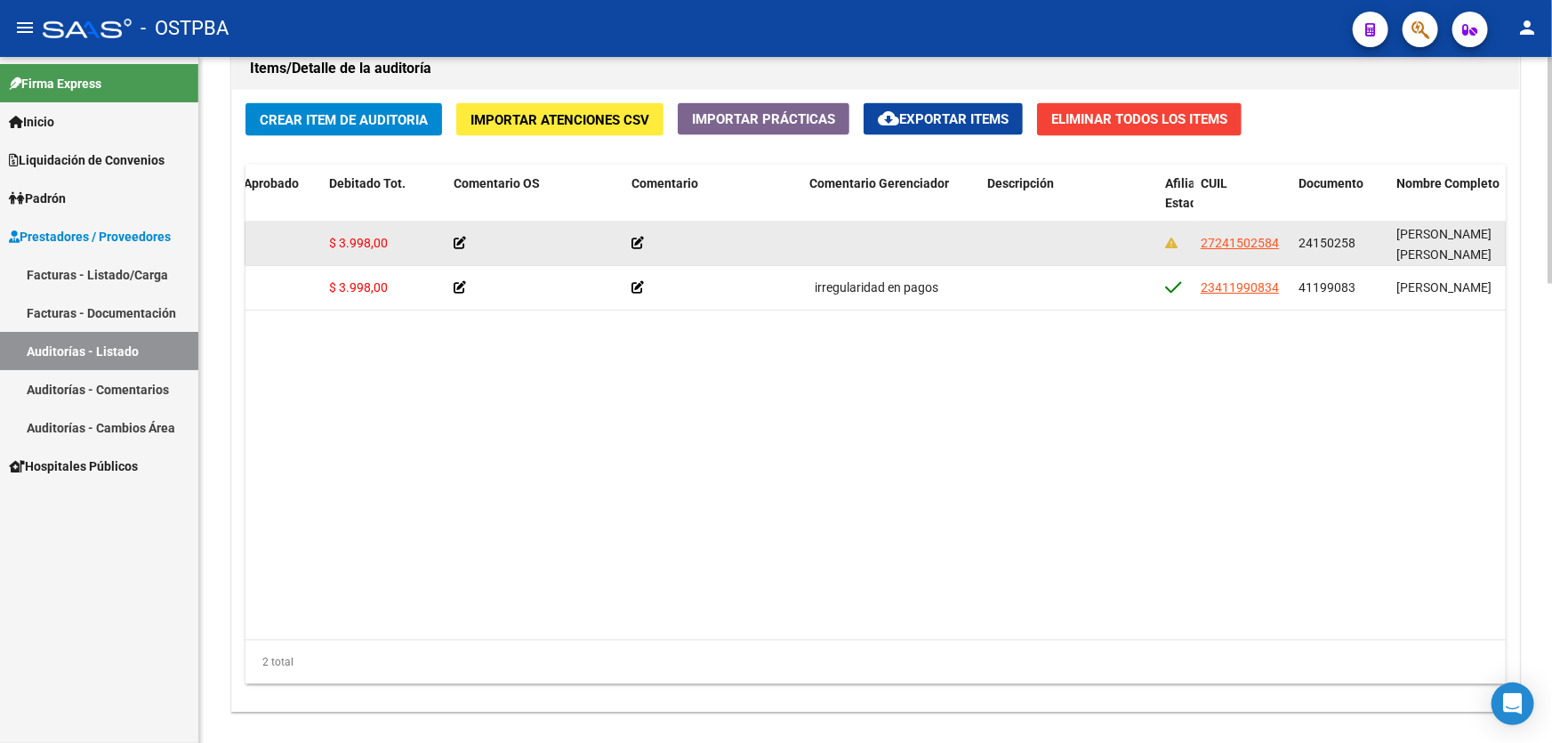
click at [460, 240] on icon at bounding box center [460, 243] width 12 height 12
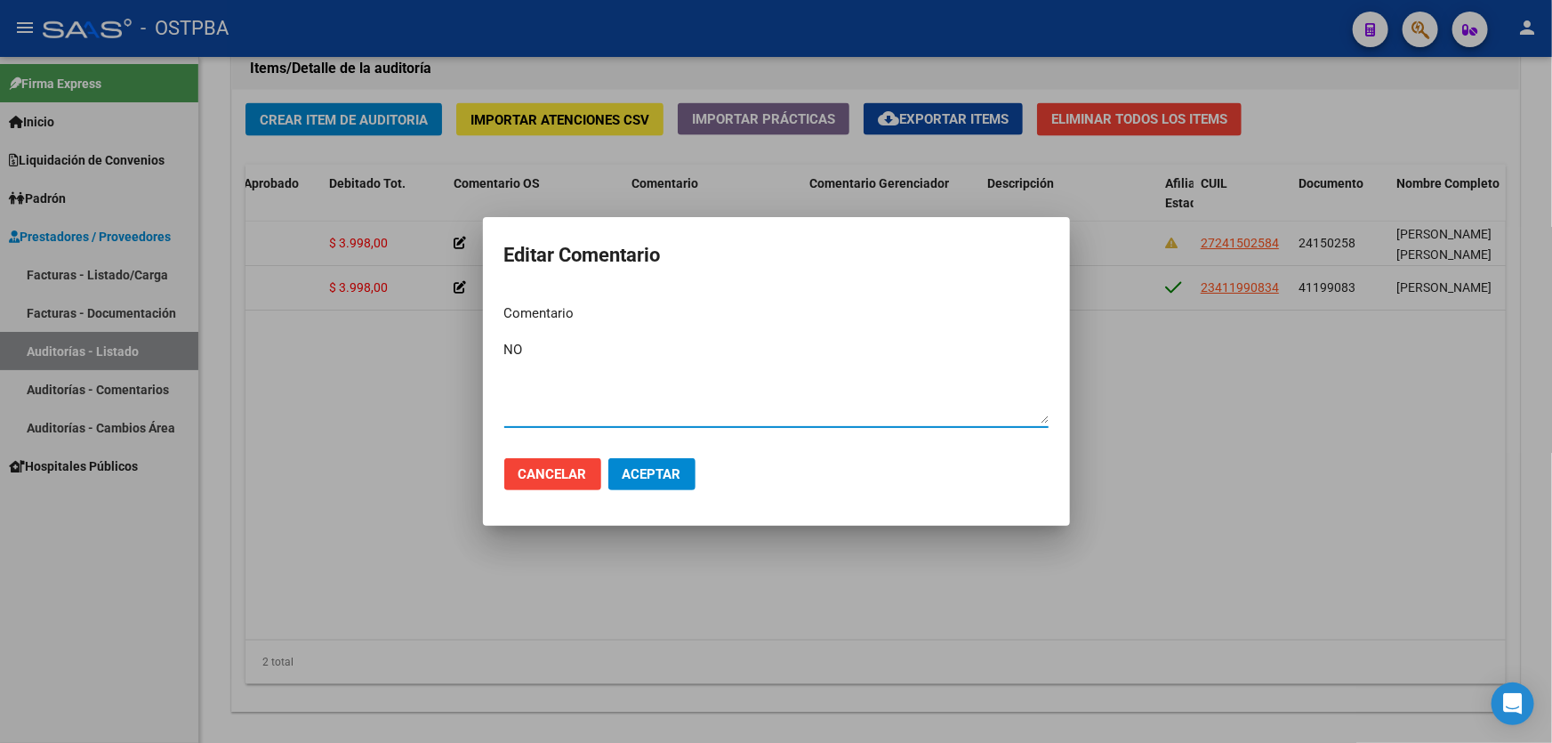
type textarea "N"
type textarea "SIN AFILIACION EN OSTPBA"
click at [637, 472] on span "Aceptar" at bounding box center [651, 474] width 59 height 16
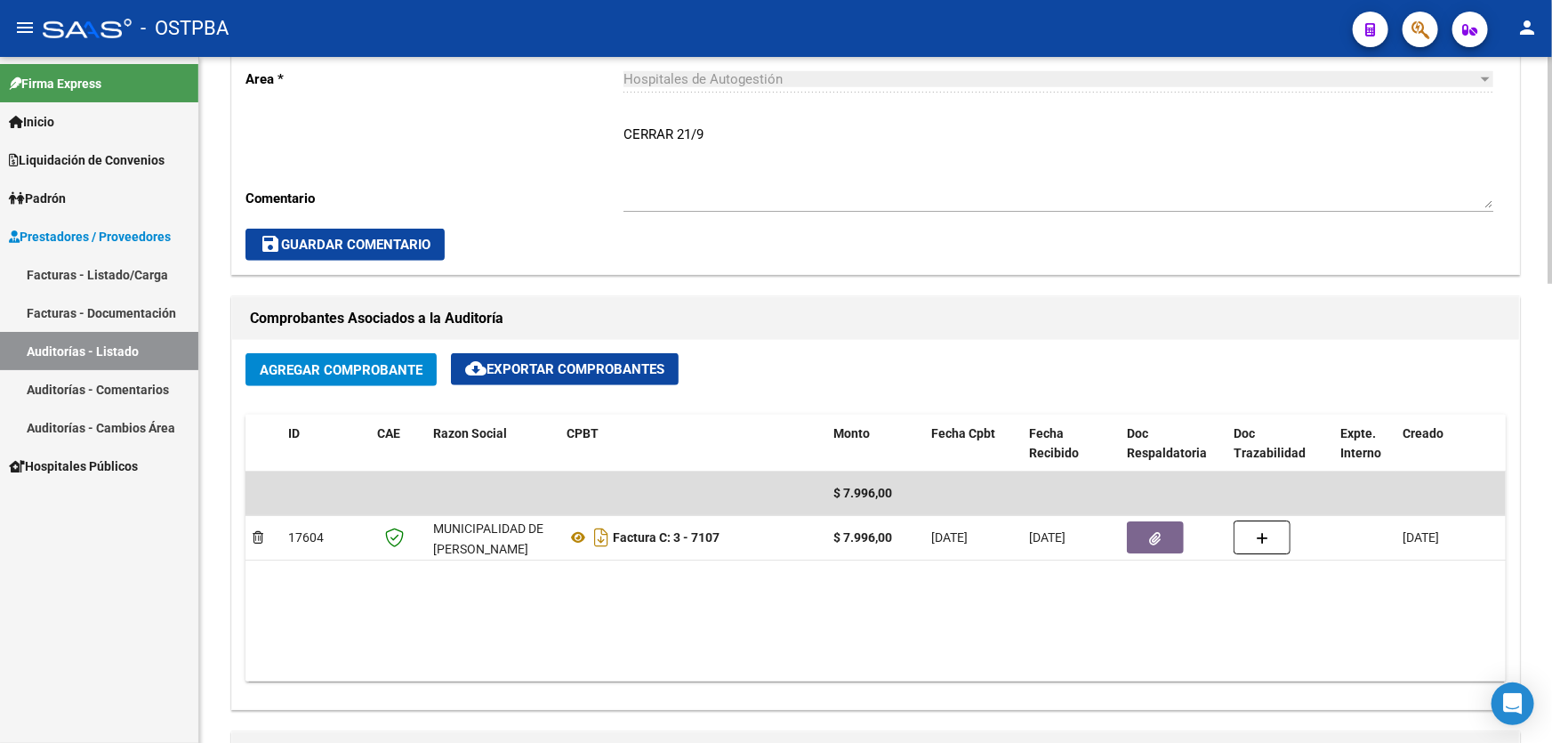
scroll to position [566, 0]
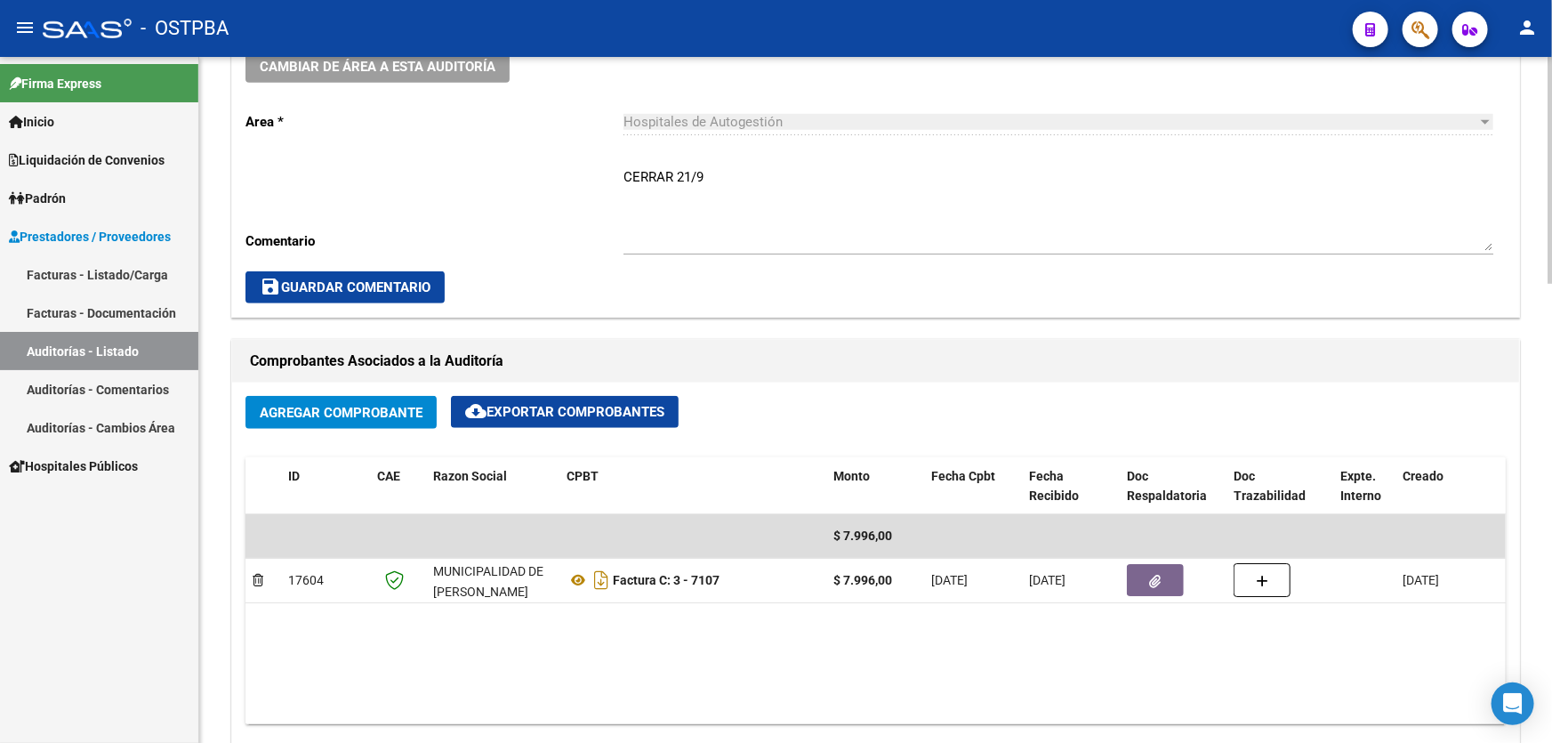
click at [719, 182] on textarea "CERRAR 21/9" at bounding box center [1058, 209] width 870 height 84
type textarea "C"
click at [324, 283] on span "save Guardar Comentario" at bounding box center [345, 287] width 171 height 16
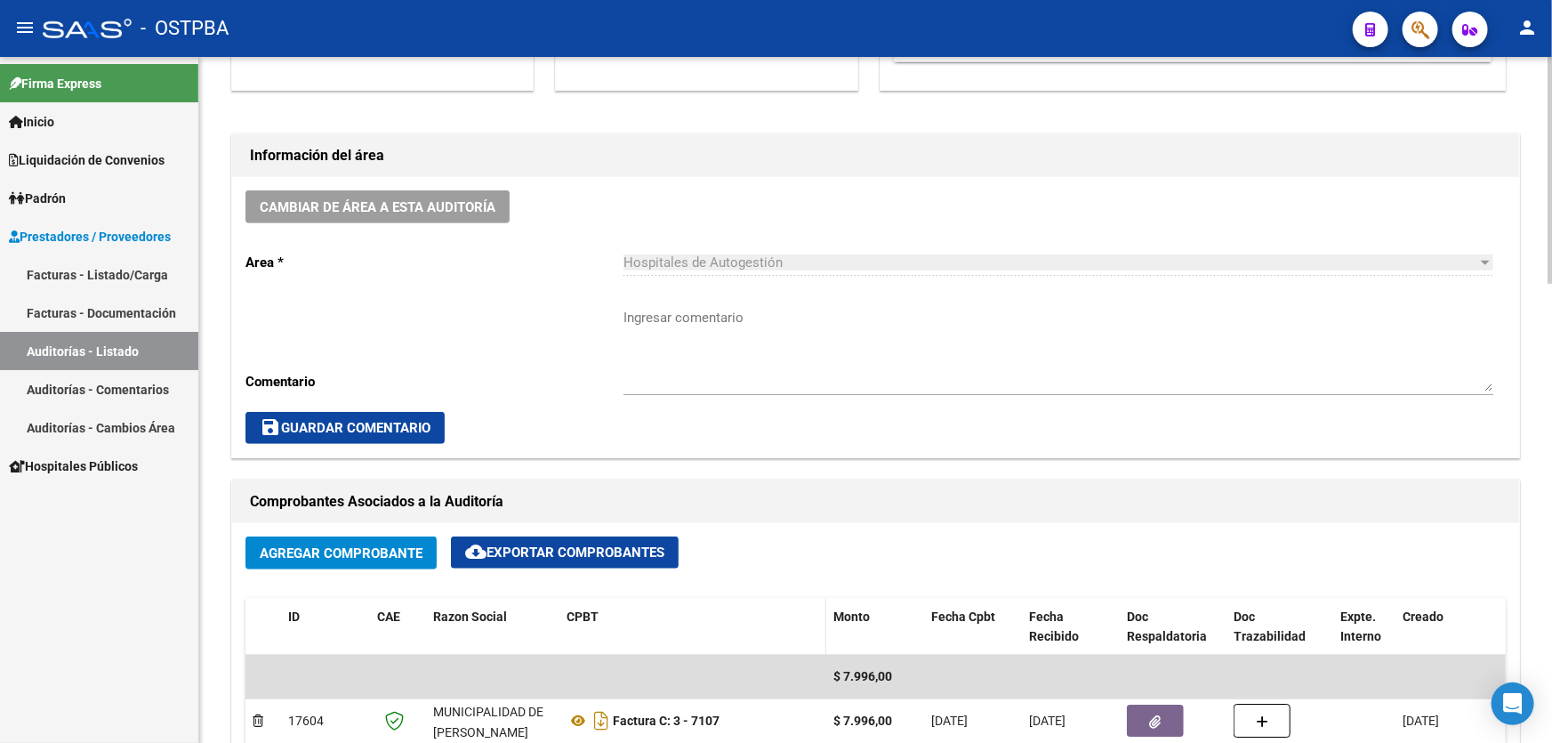
scroll to position [646, 0]
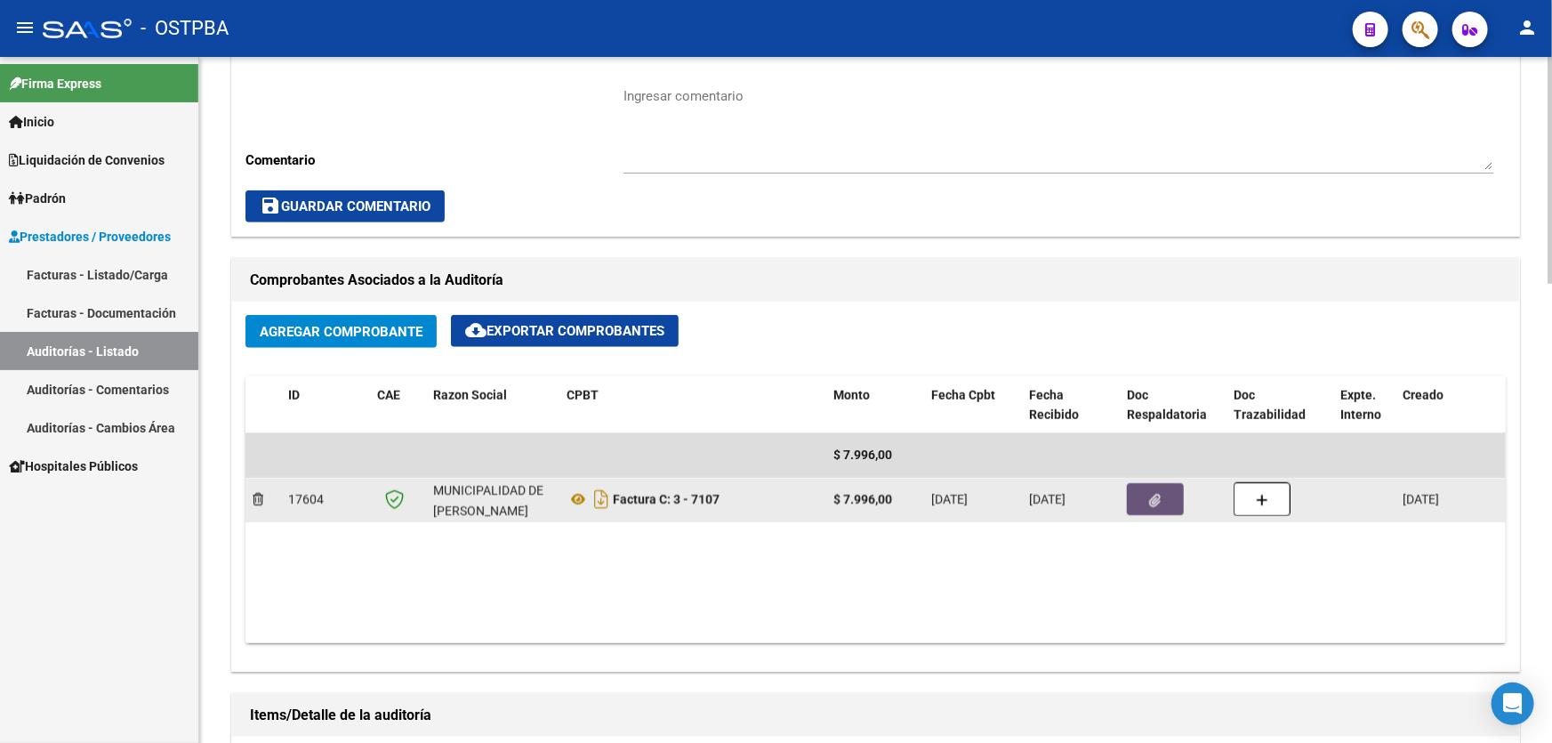
click at [1147, 497] on button "button" at bounding box center [1155, 499] width 57 height 32
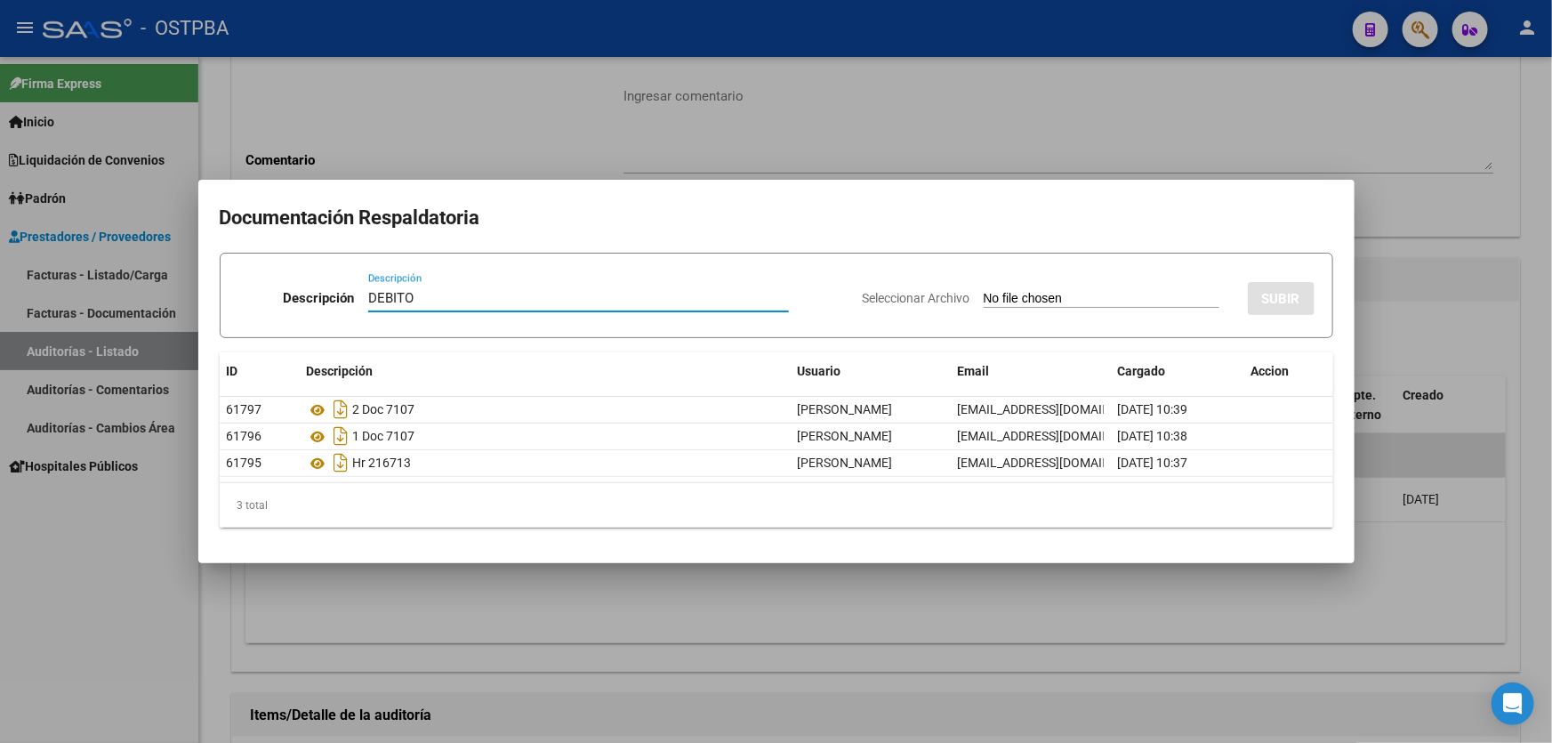
type input "DEBITO"
click at [983, 290] on app-file-uploader "Seleccionar Archivo" at bounding box center [1048, 298] width 371 height 16
click at [983, 297] on input "Seleccionar Archivo" at bounding box center [1101, 299] width 236 height 17
type input "C:\fakepath\DEBITO OSTPBA 12573.pdf"
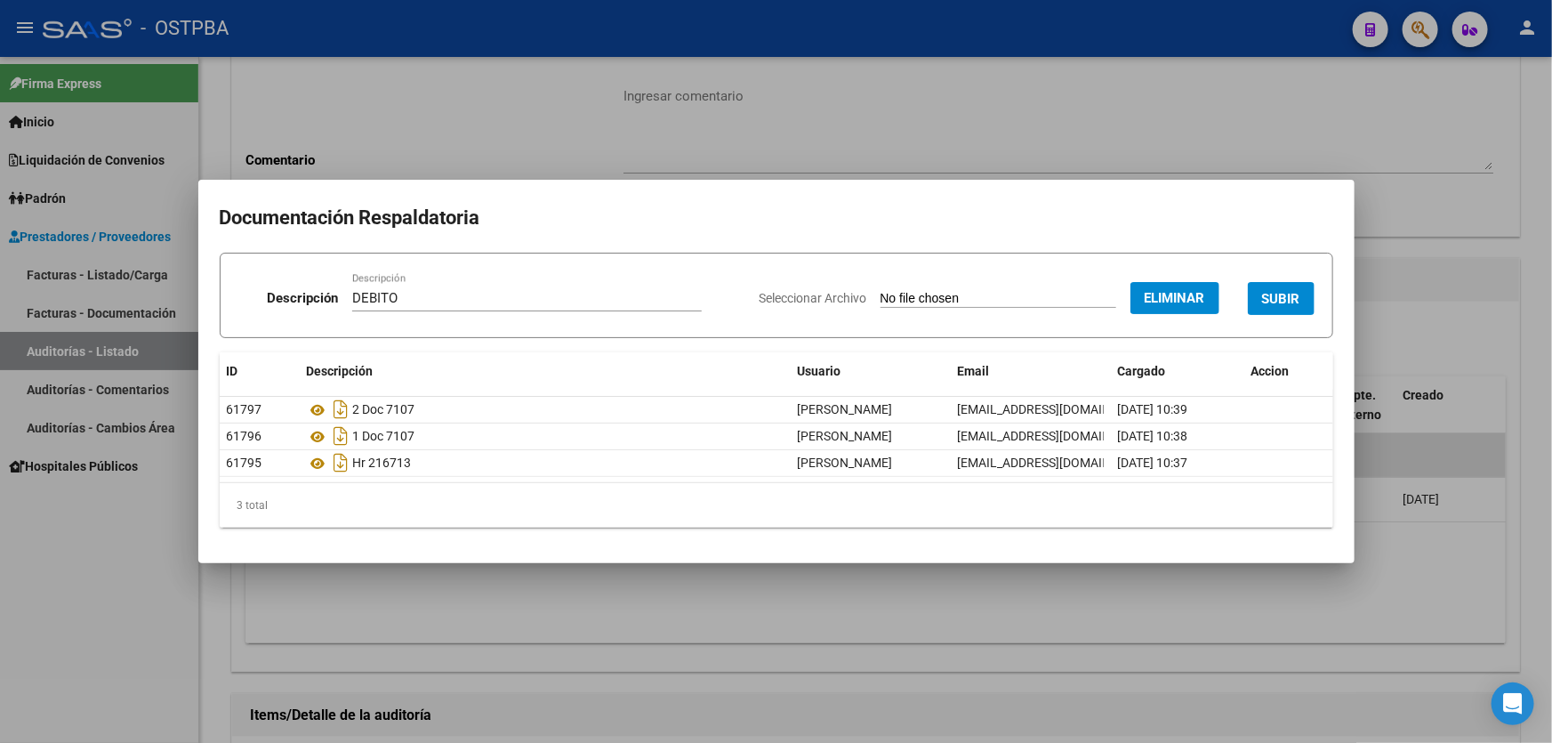
click at [1272, 293] on span "SUBIR" at bounding box center [1281, 299] width 38 height 16
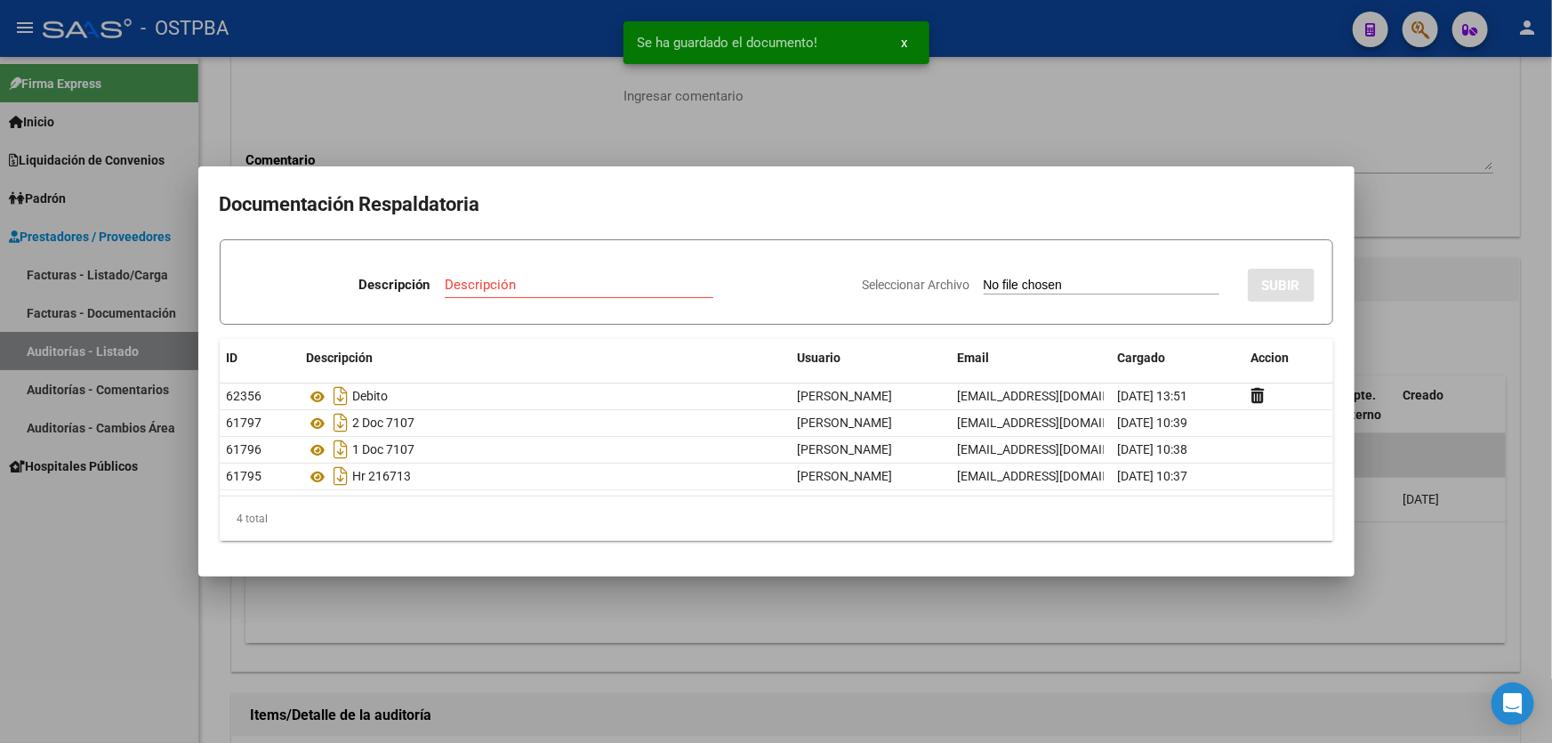
click at [526, 285] on input "Descripción" at bounding box center [579, 285] width 269 height 16
type input "DEBITO"
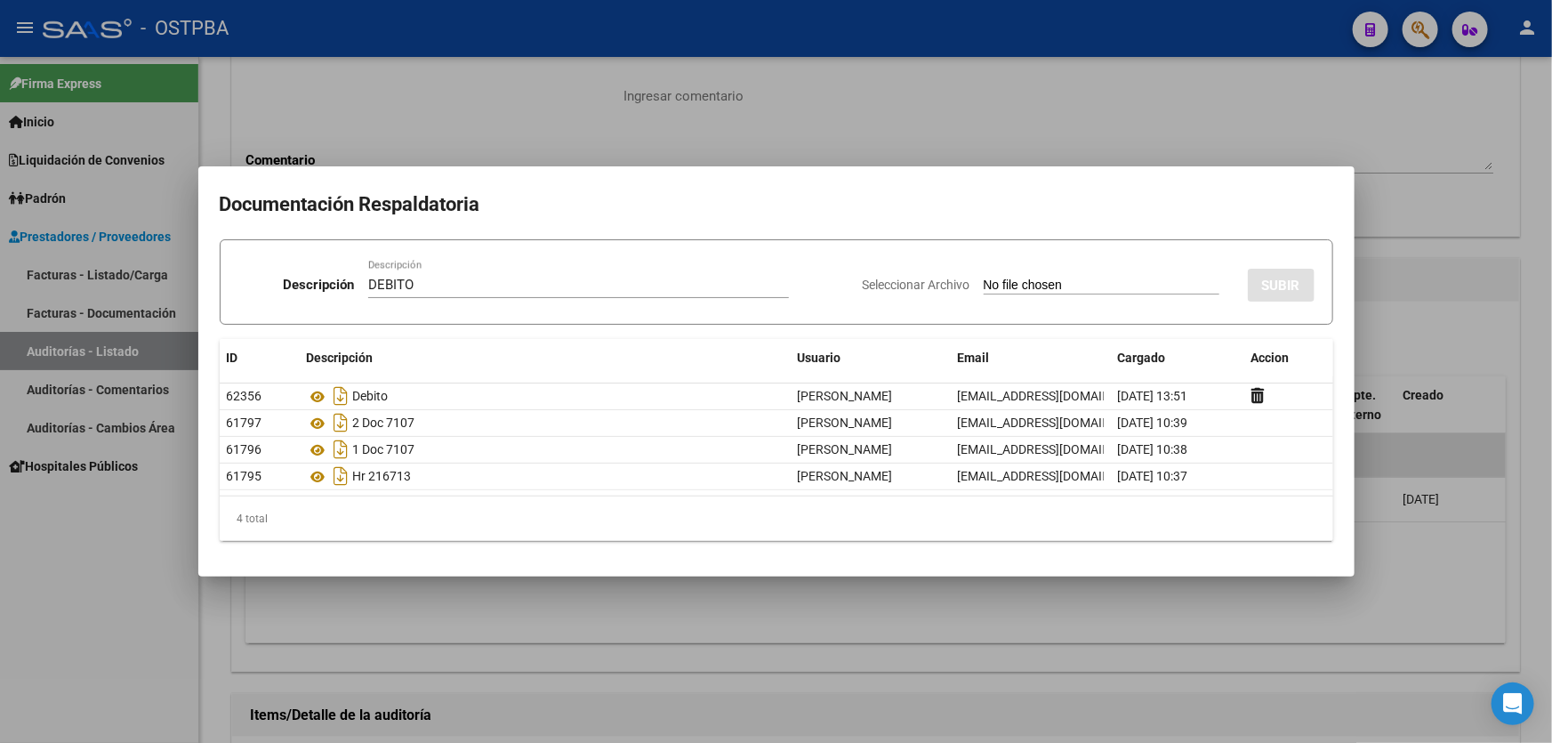
click at [983, 285] on input "Seleccionar Archivo" at bounding box center [1101, 285] width 236 height 17
type input "C:\fakepath\DEBITO MP 12573.pdf"
click at [1286, 293] on button "SUBIR" at bounding box center [1281, 285] width 67 height 33
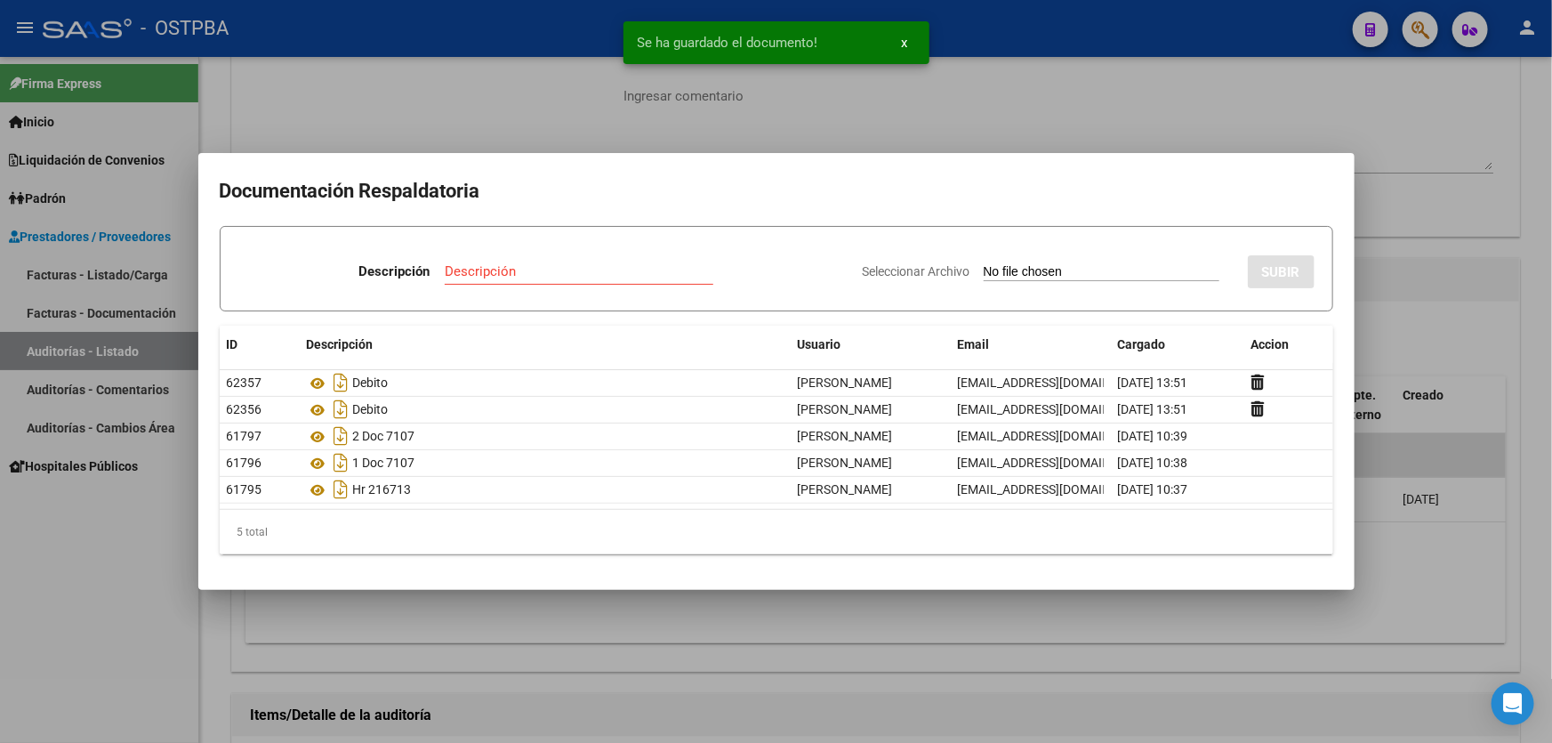
click at [1457, 312] on div at bounding box center [776, 371] width 1552 height 743
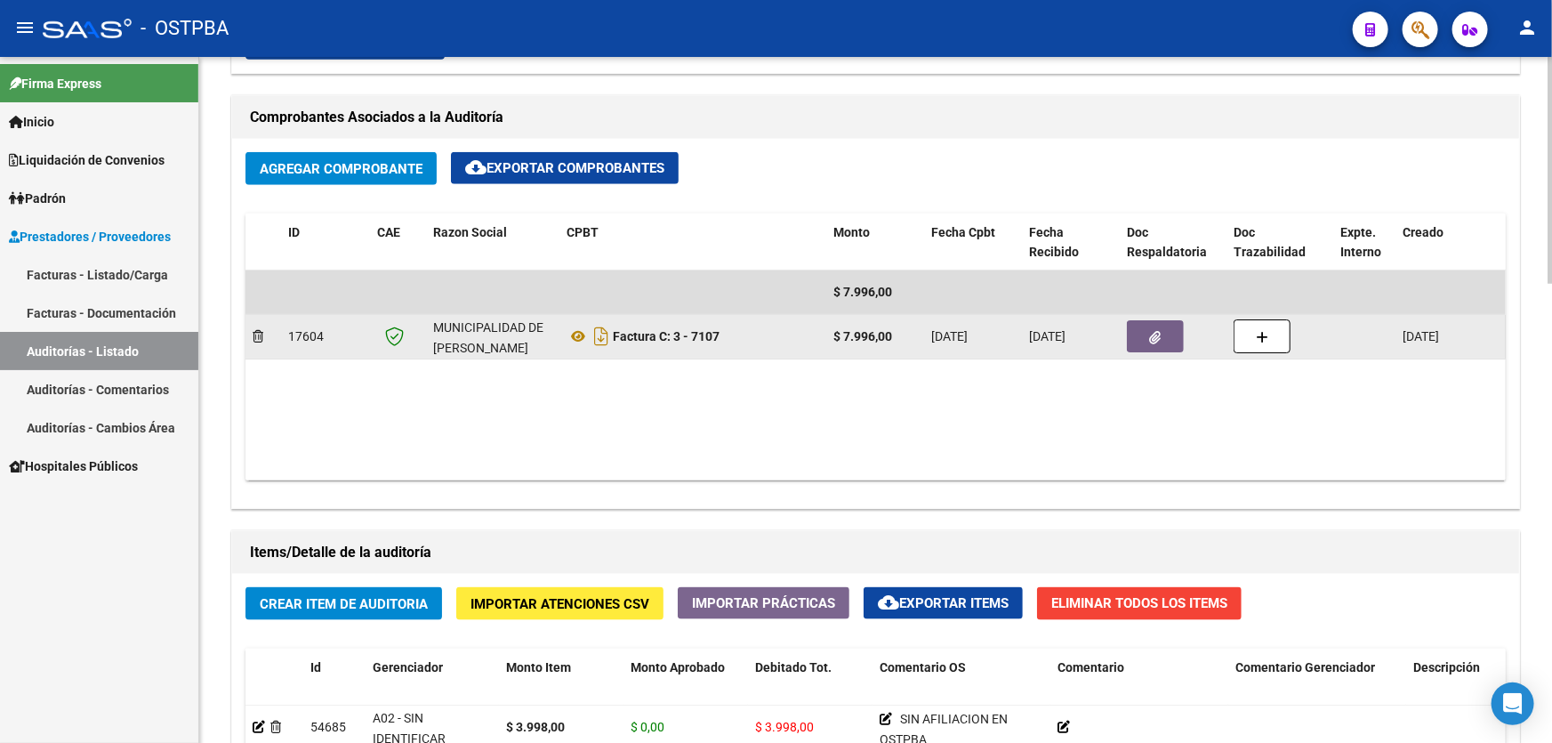
scroll to position [808, 0]
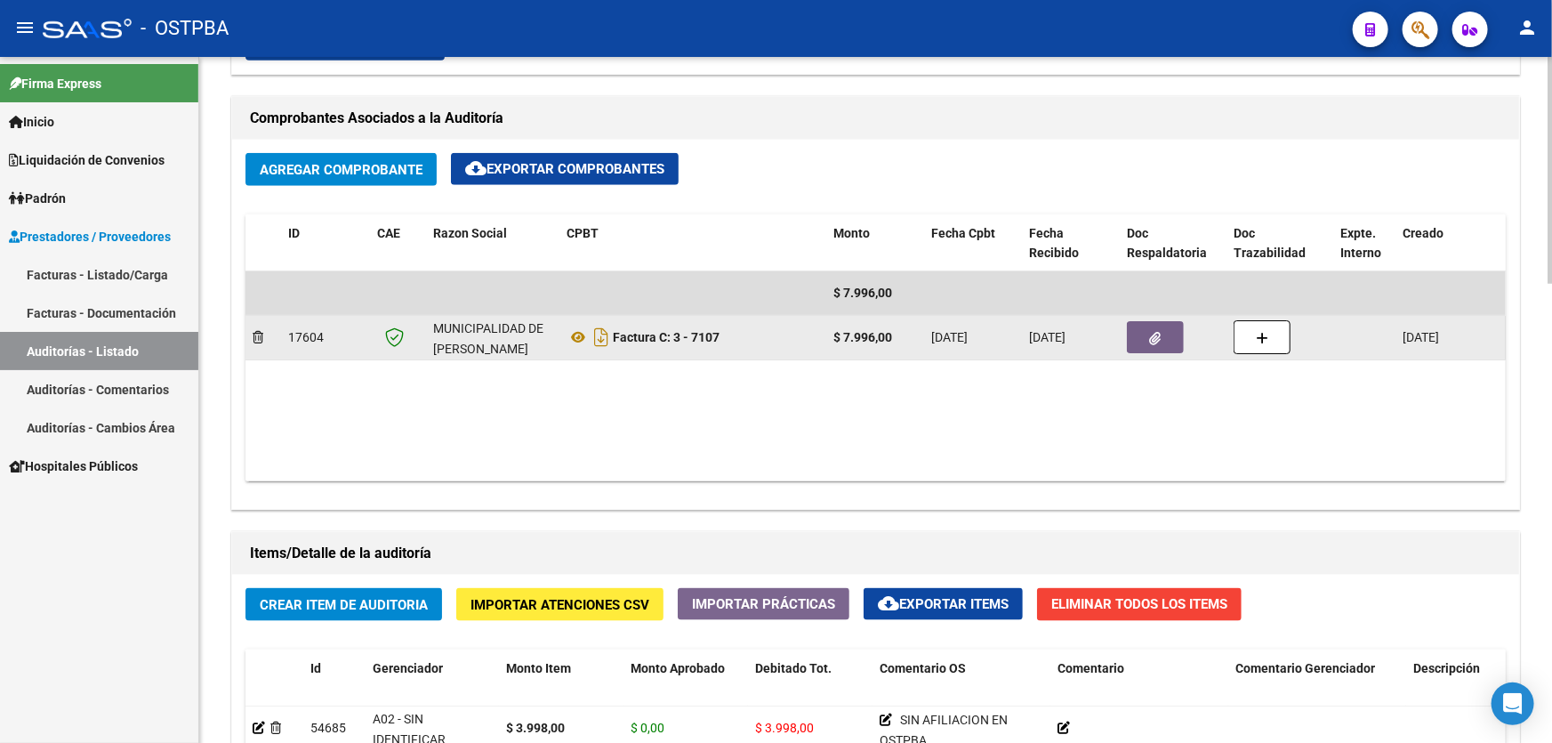
click at [1163, 341] on button "button" at bounding box center [1155, 337] width 57 height 32
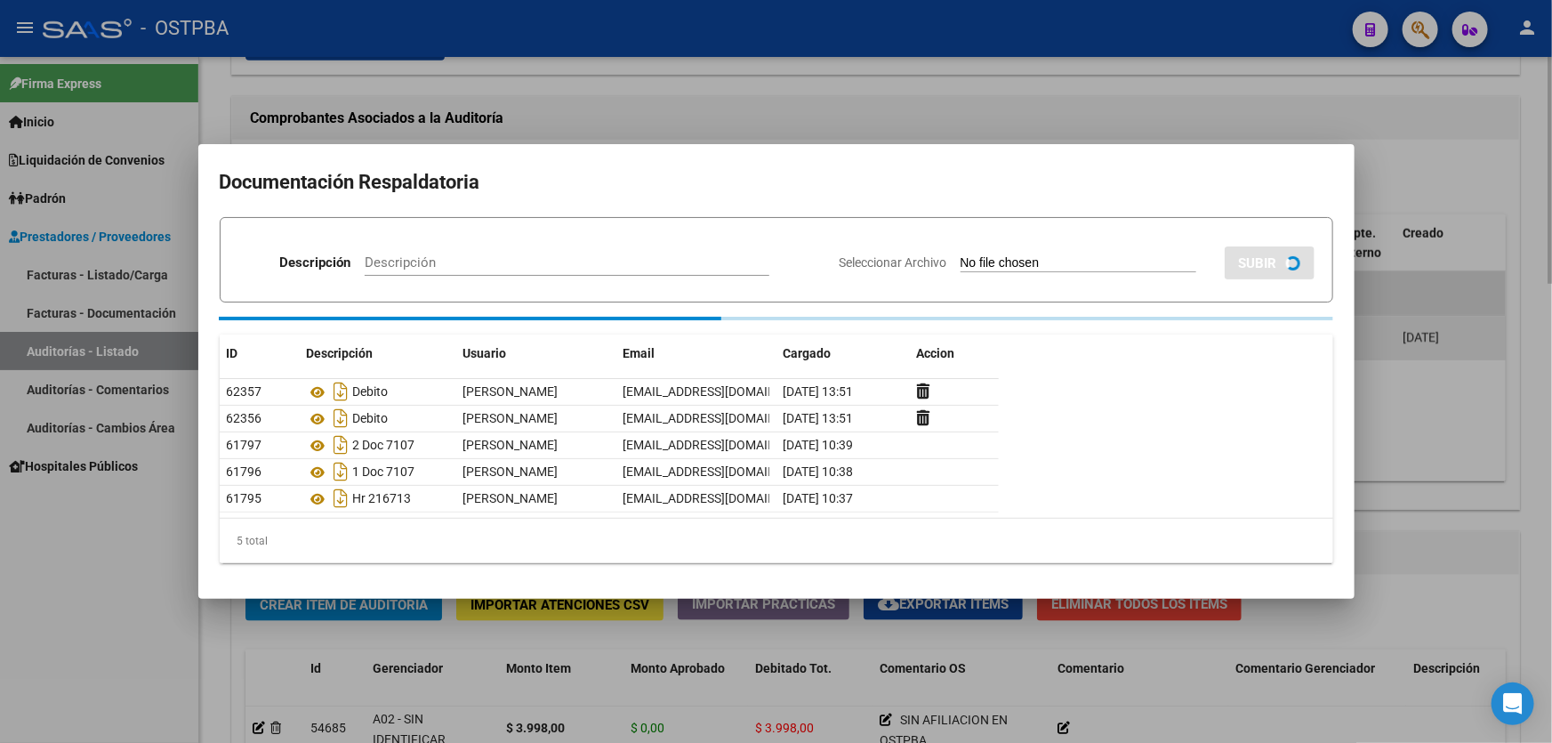
click at [1163, 341] on div "Descripción Descripción Seleccionar Archivo SUBIR ID Descripción Usuario Email …" at bounding box center [776, 390] width 1113 height 346
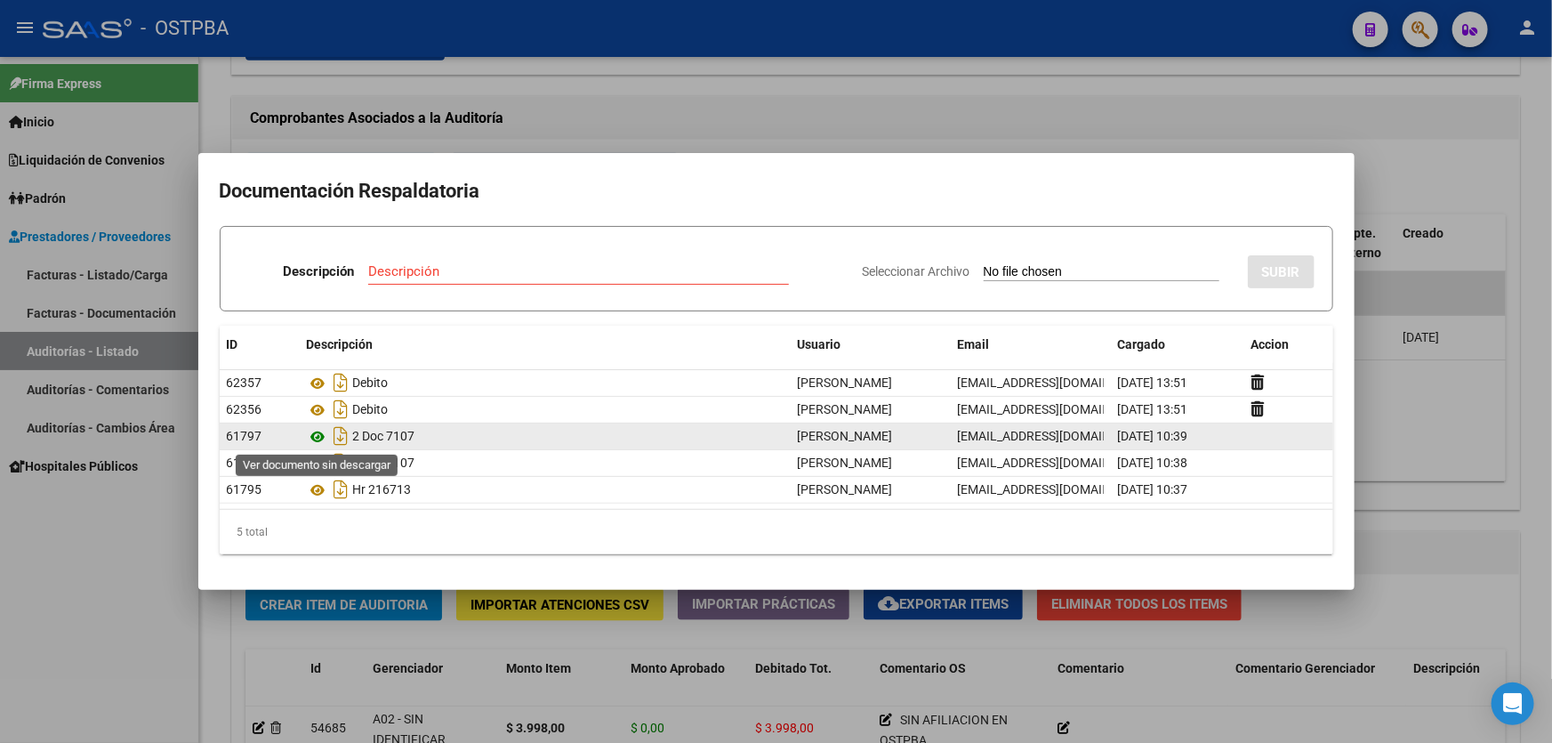
click at [320, 434] on icon at bounding box center [318, 436] width 23 height 21
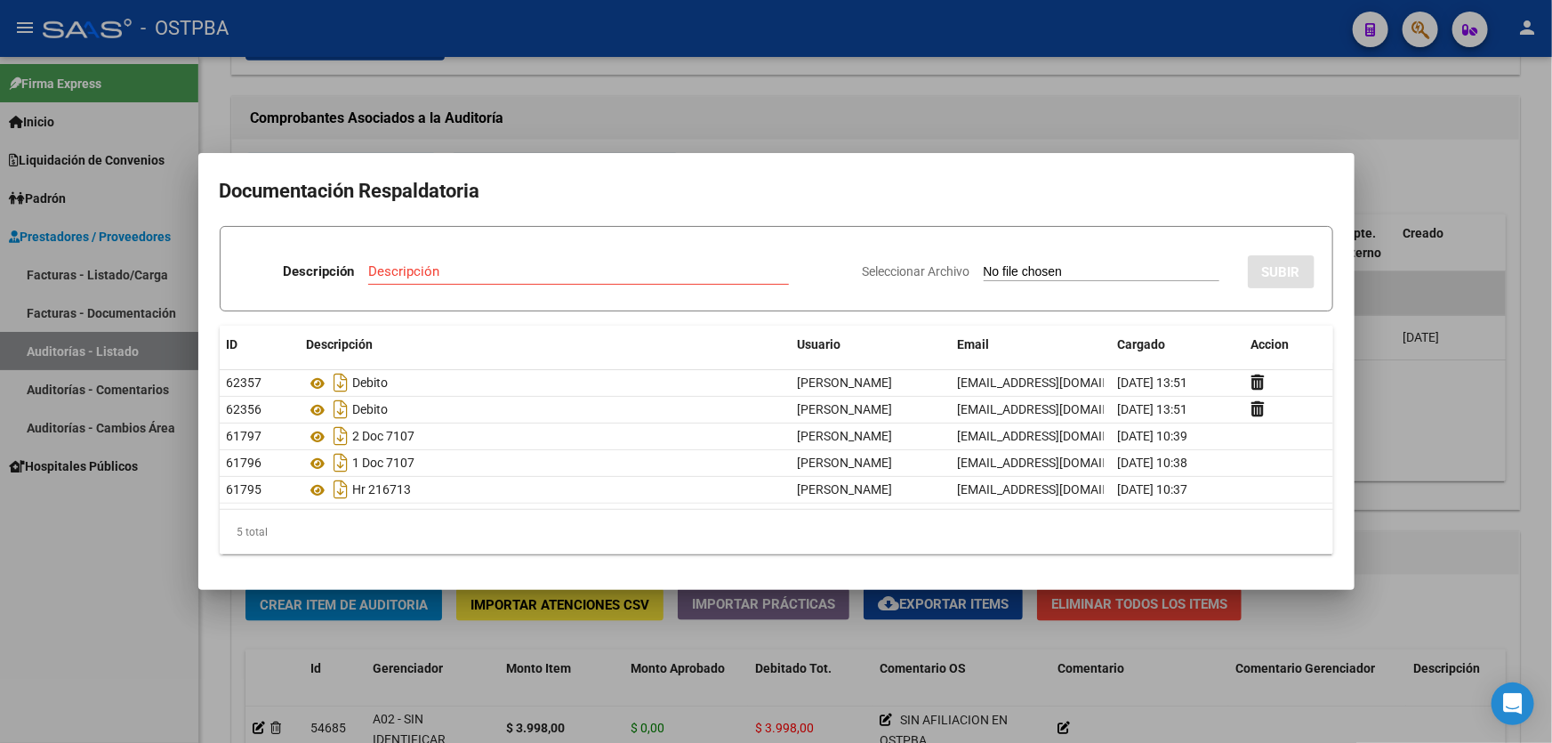
click at [769, 113] on div at bounding box center [776, 371] width 1552 height 743
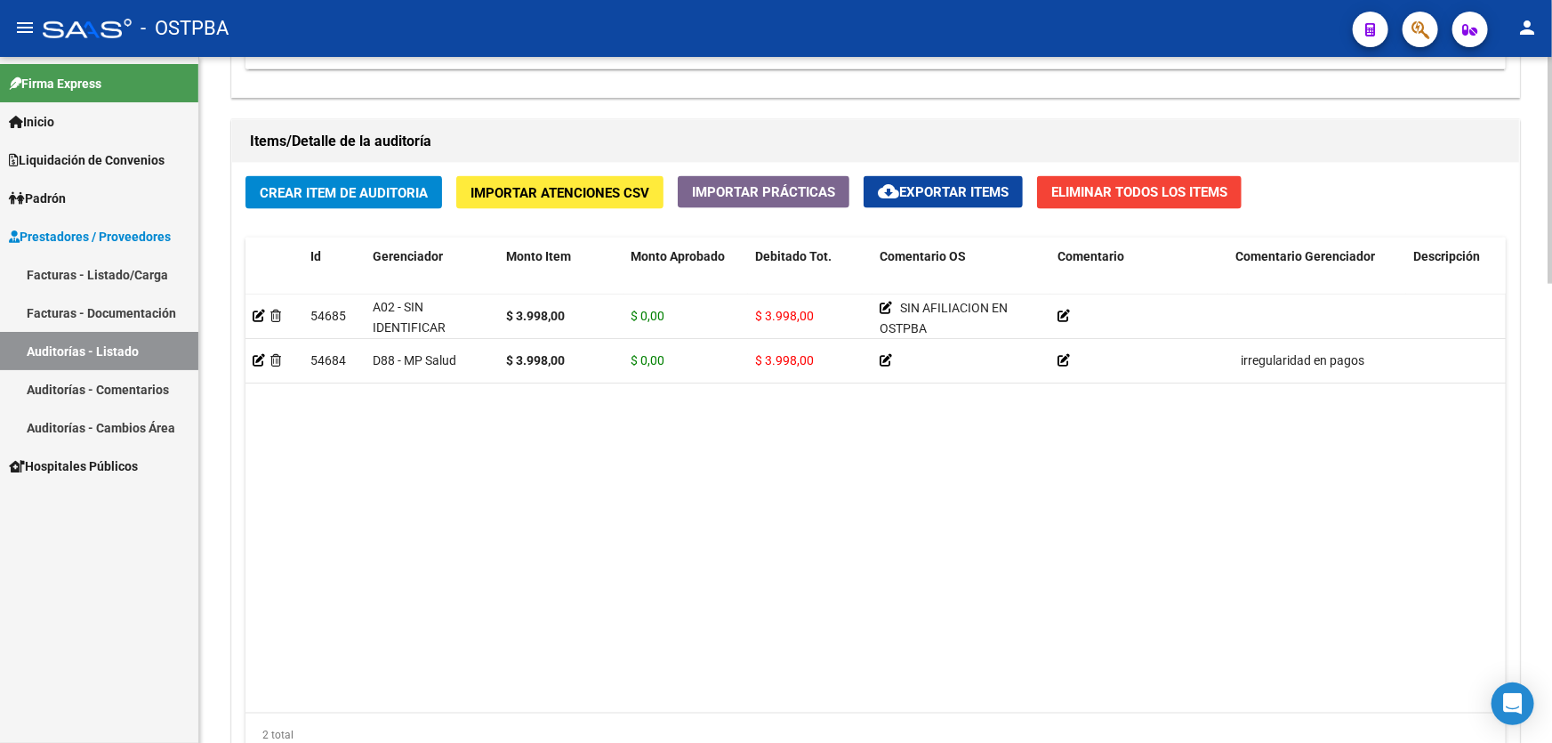
scroll to position [1386, 0]
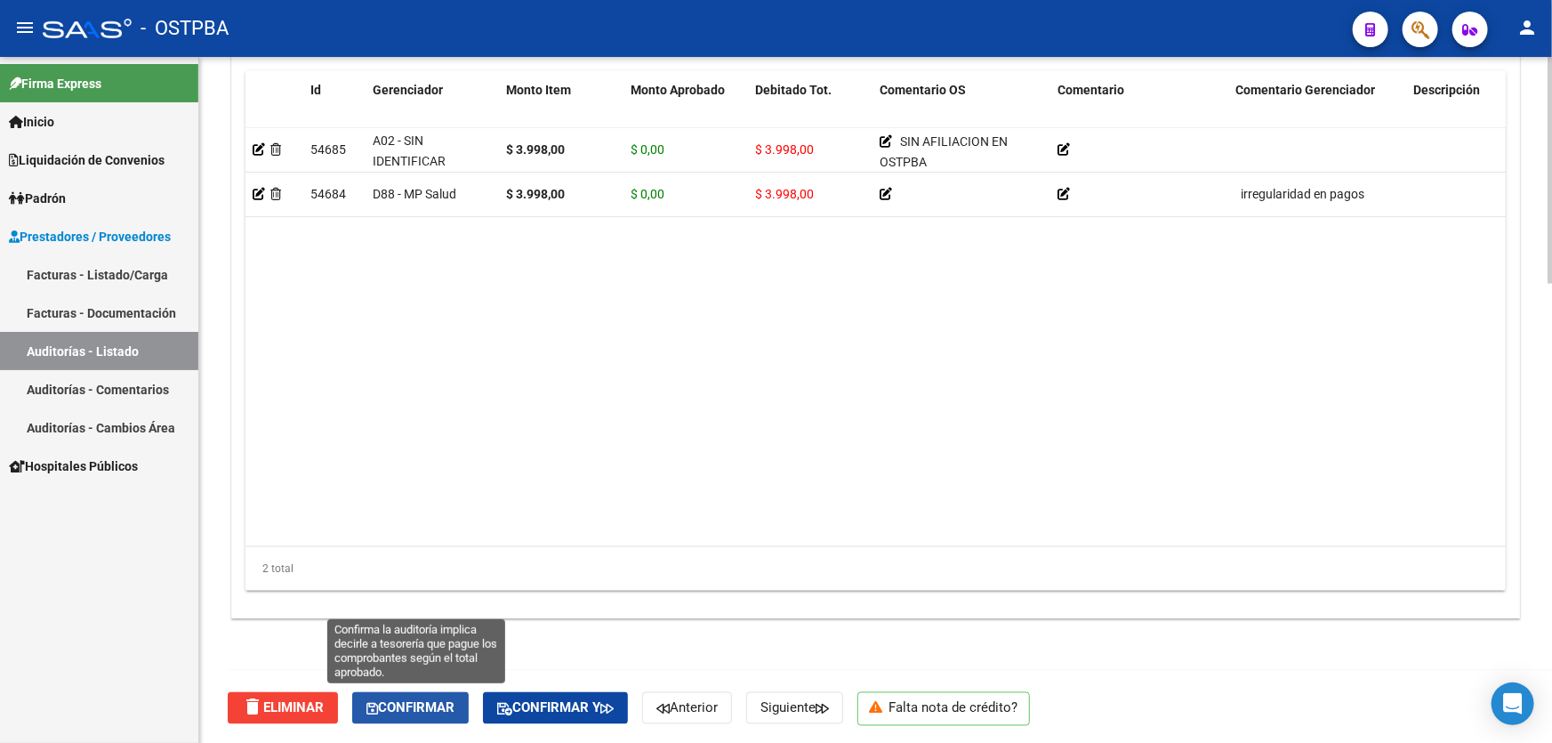
click at [418, 706] on span "Confirmar" at bounding box center [410, 708] width 88 height 16
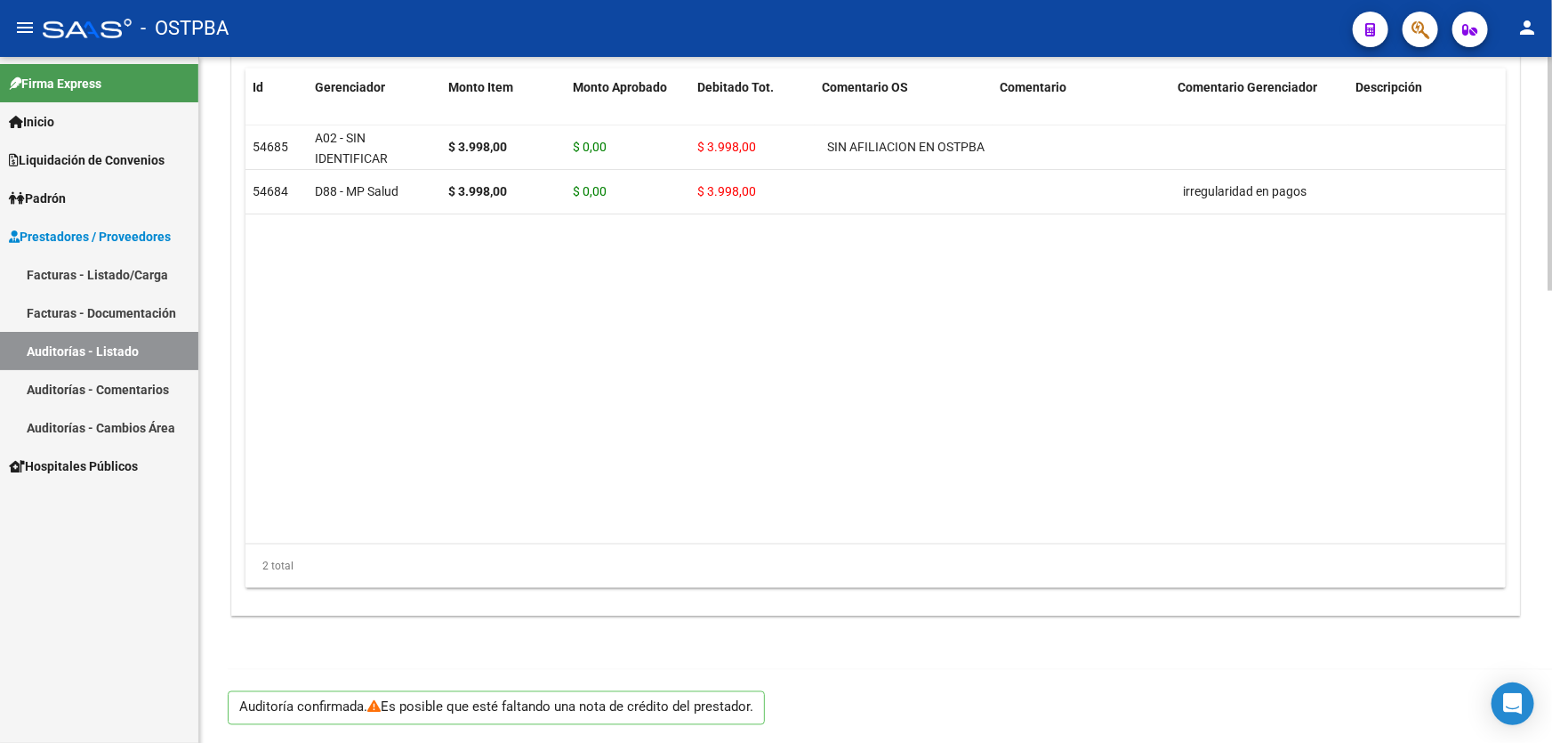
scroll to position [1324, 0]
type input "202509"
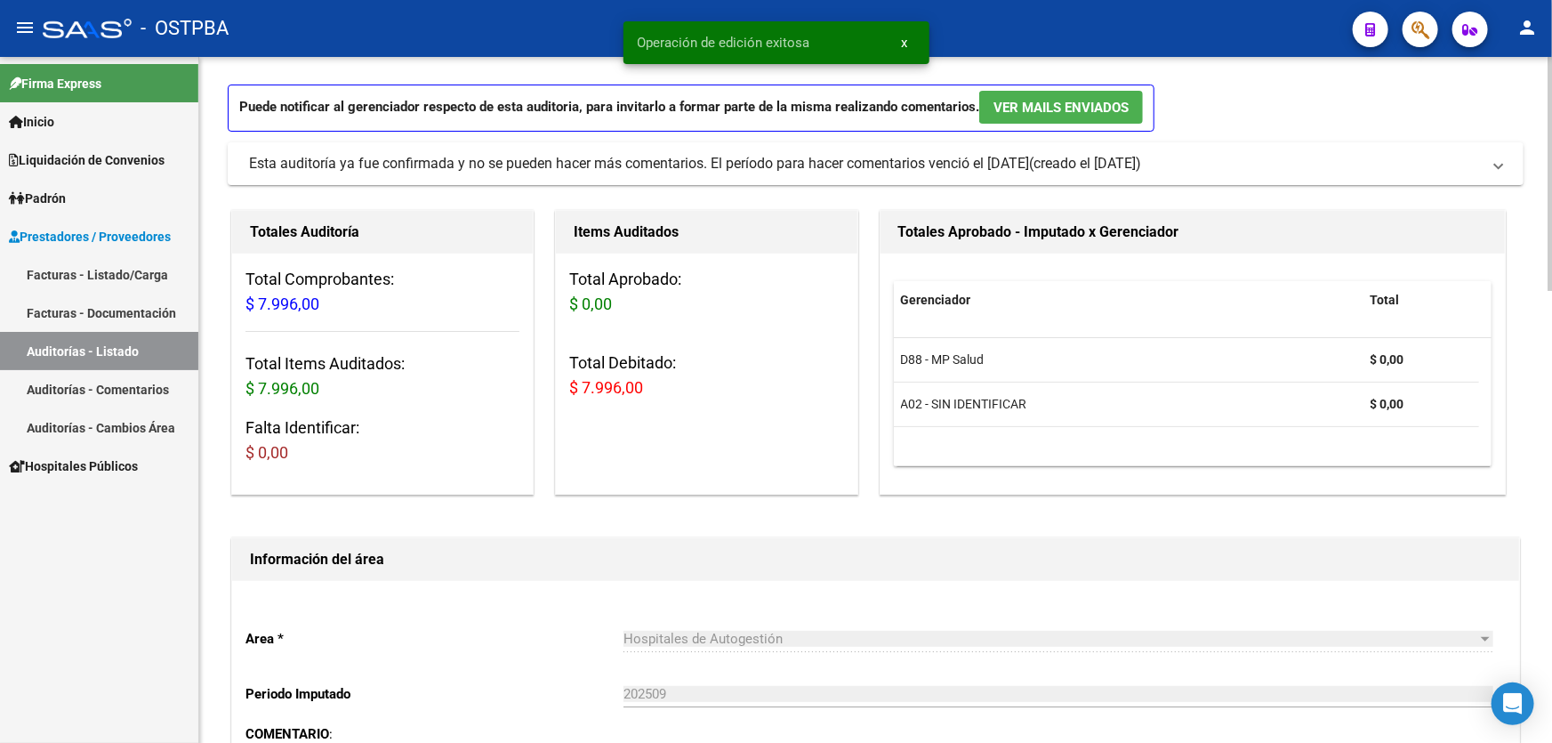
scroll to position [0, 0]
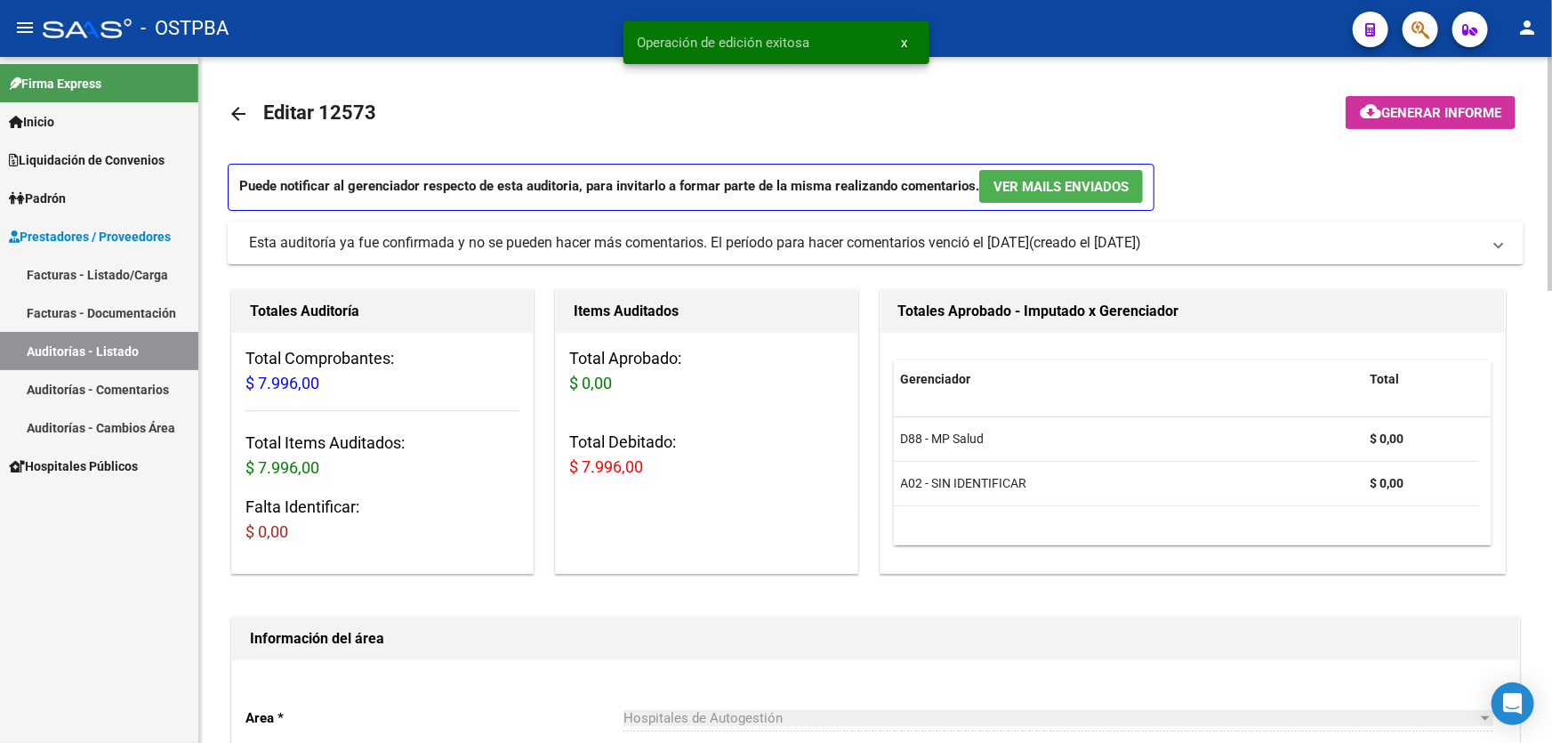
click at [238, 110] on mat-icon "arrow_back" at bounding box center [238, 113] width 21 height 21
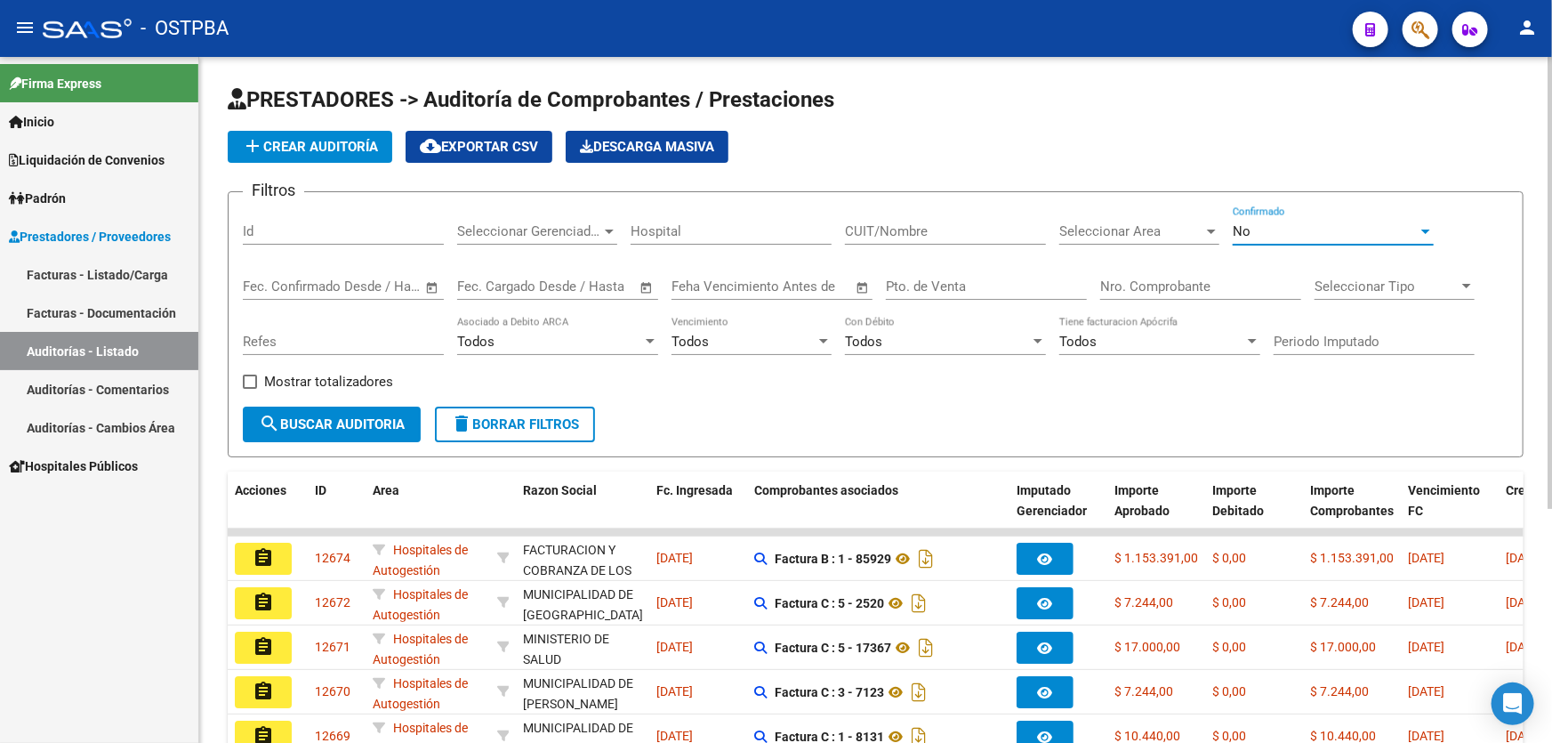
click at [1270, 232] on div "No" at bounding box center [1324, 231] width 185 height 16
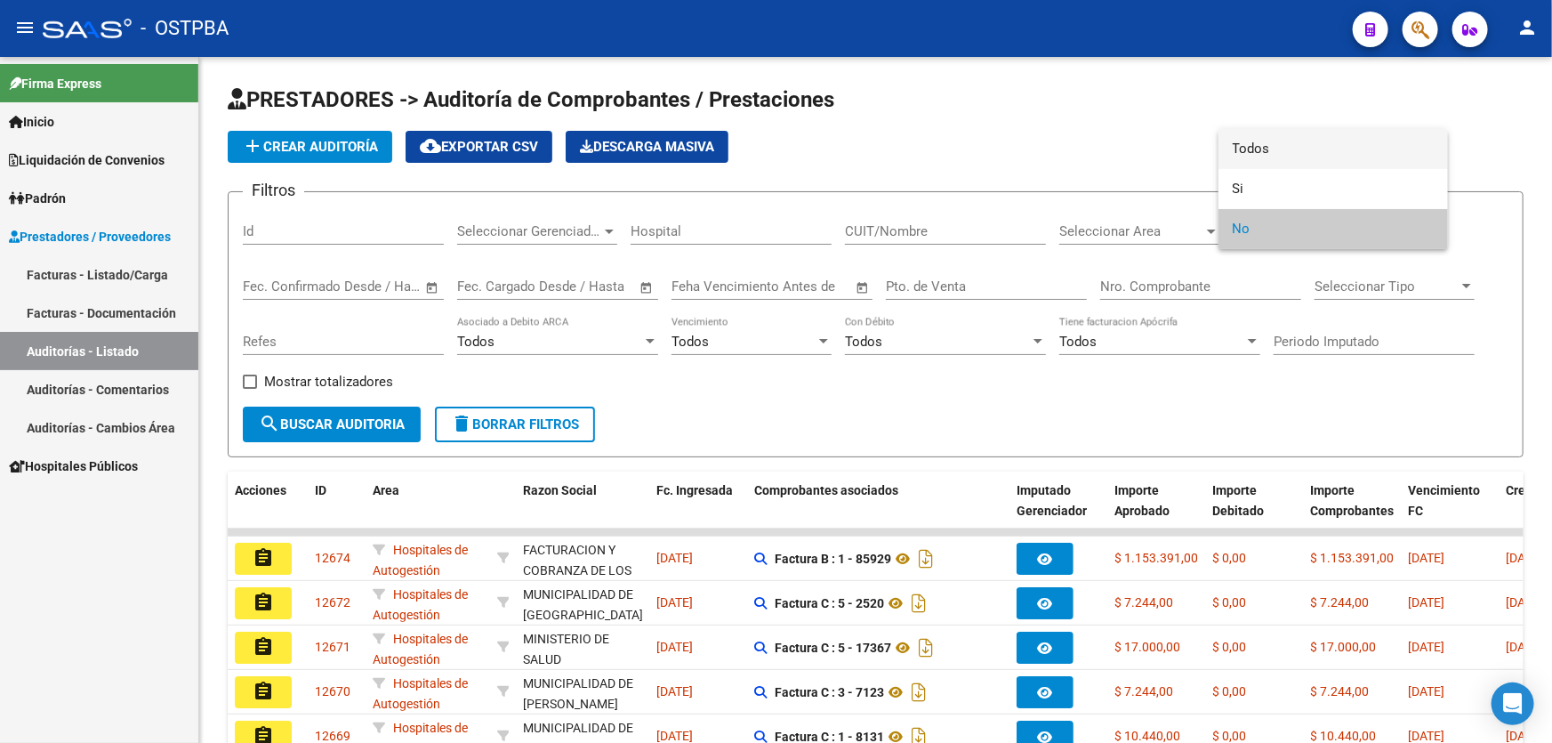
click at [1273, 145] on span "Todos" at bounding box center [1332, 149] width 201 height 40
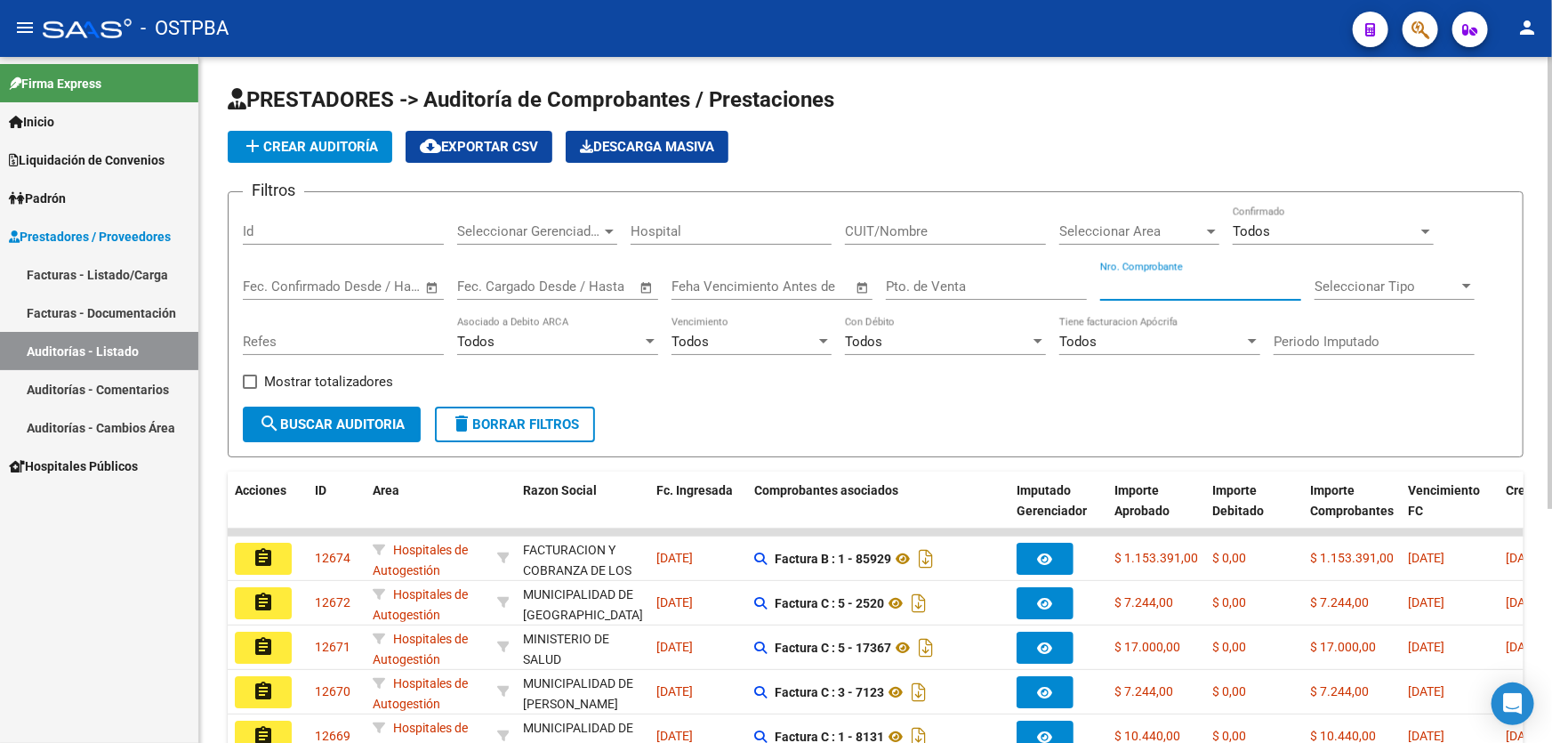
click at [1156, 282] on input "Nro. Comprobante" at bounding box center [1200, 286] width 201 height 16
type input "6571"
click at [339, 418] on span "search Buscar Auditoria" at bounding box center [332, 424] width 146 height 16
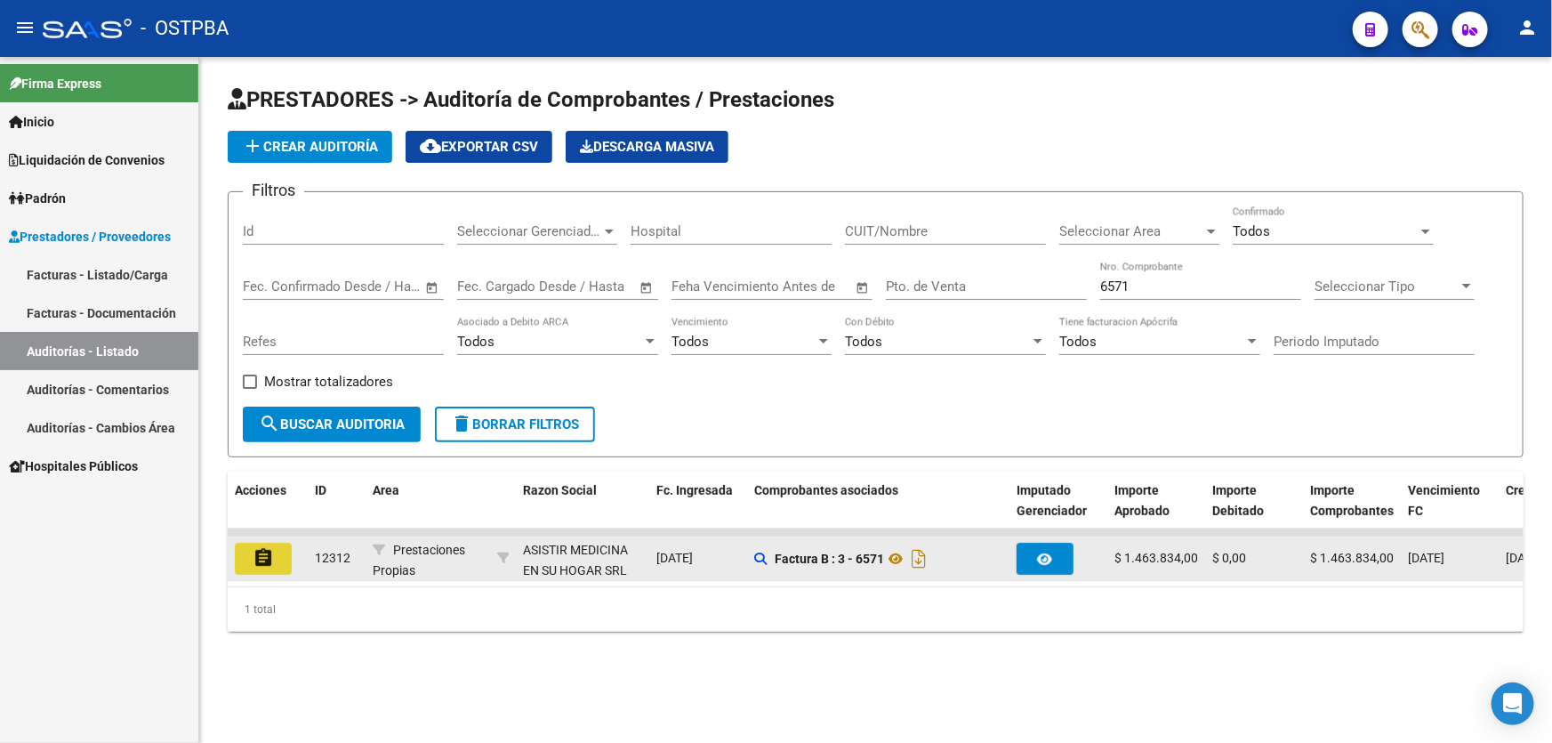
click at [271, 552] on mat-icon "assignment" at bounding box center [263, 557] width 21 height 21
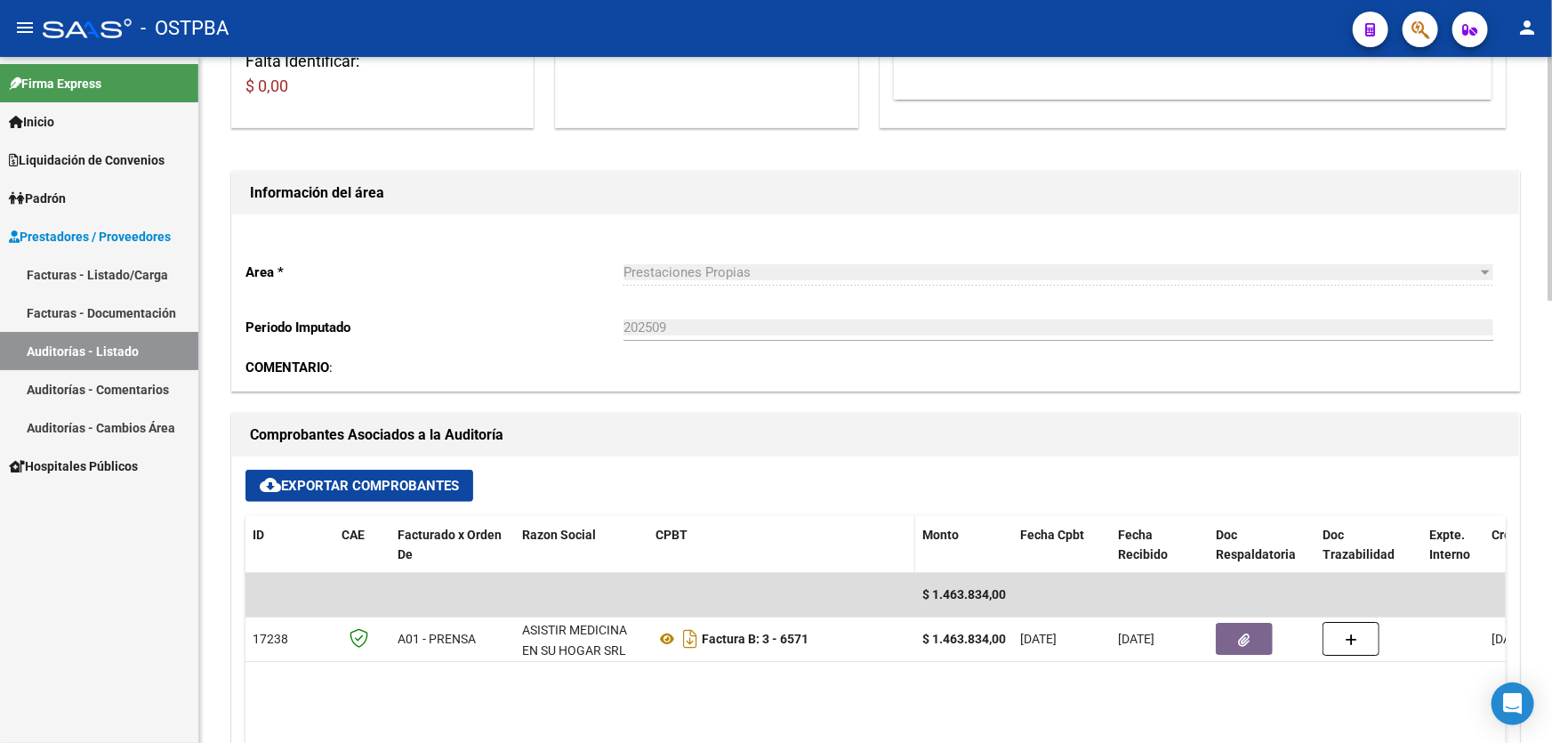
scroll to position [355, 0]
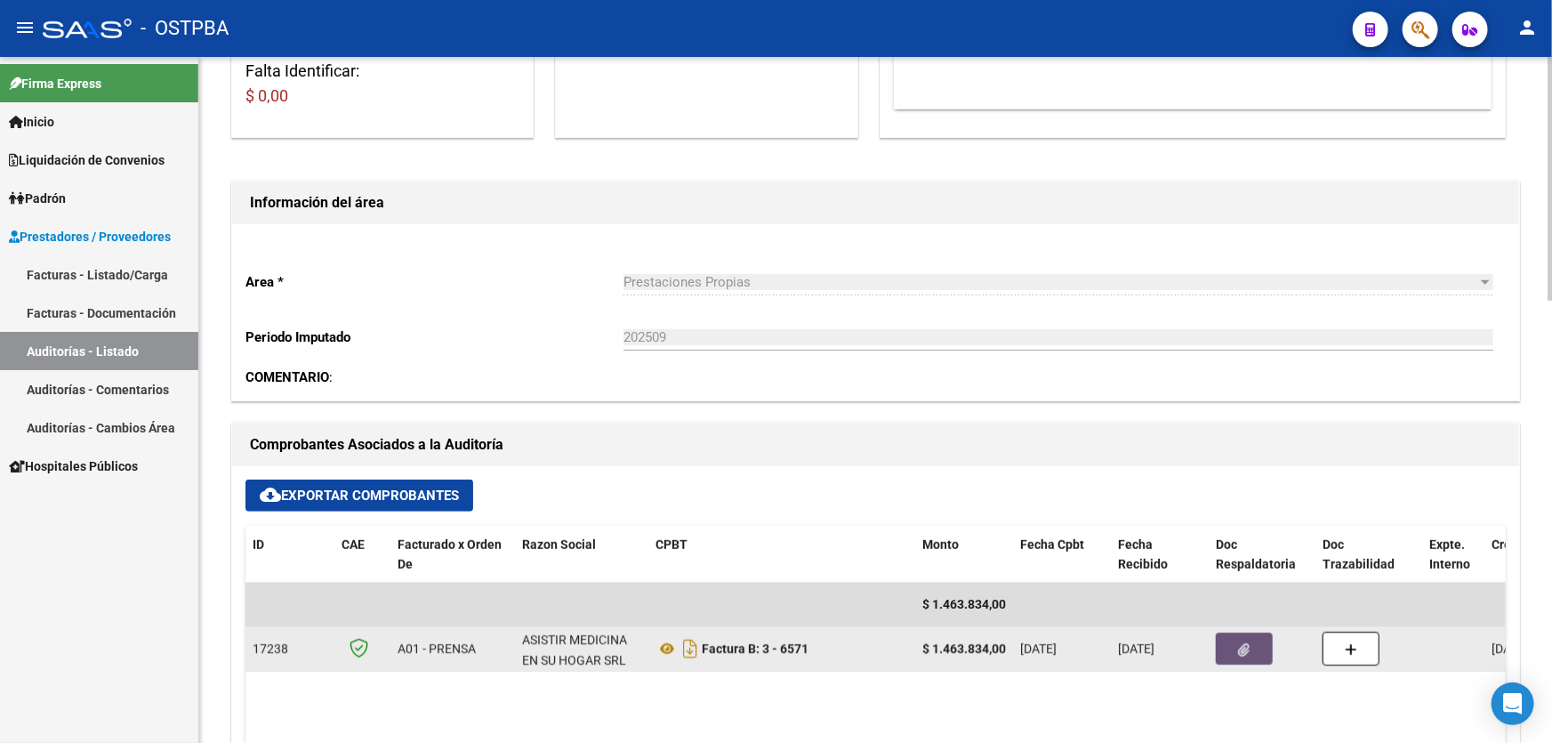
click at [1224, 644] on button "button" at bounding box center [1244, 648] width 57 height 32
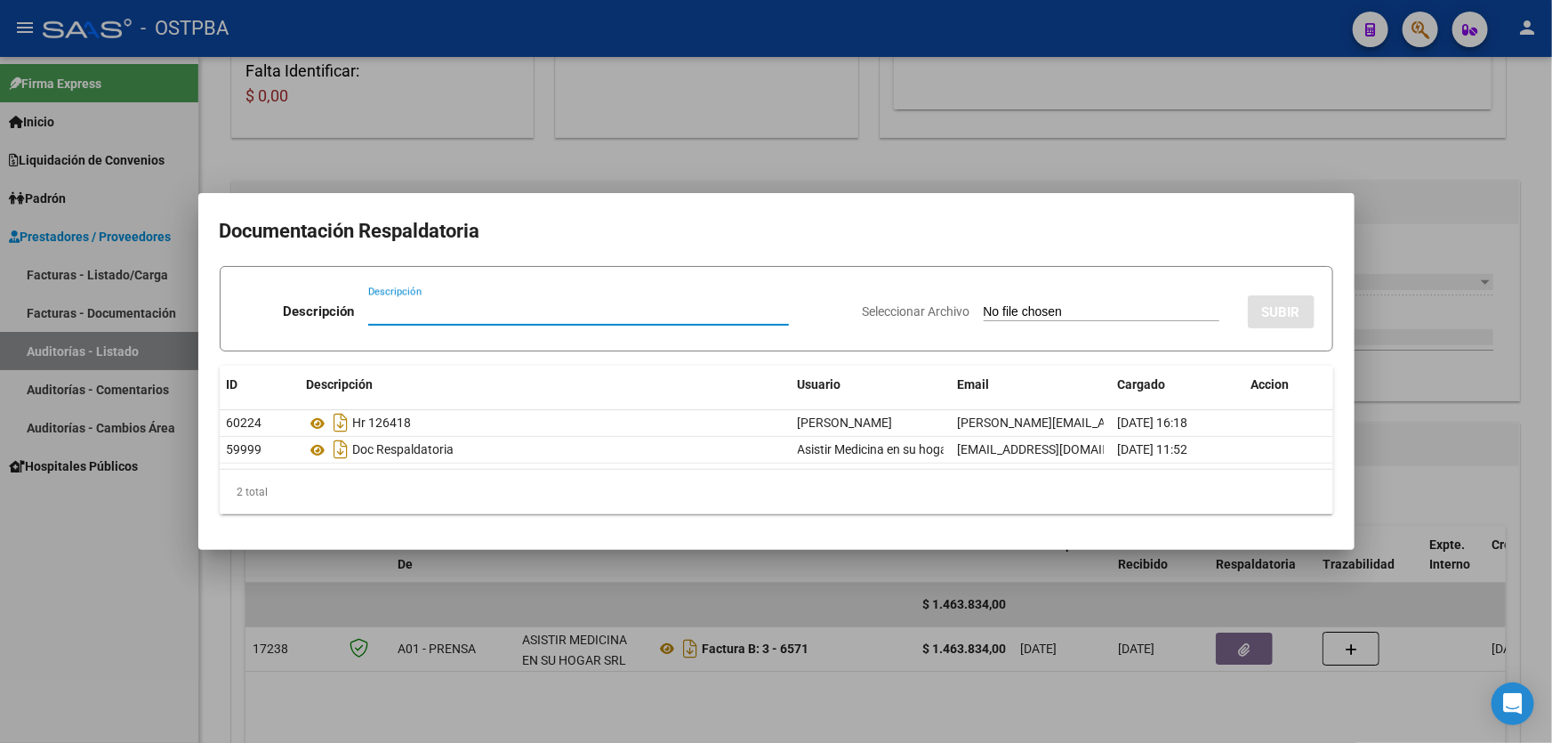
click at [694, 143] on div at bounding box center [776, 371] width 1552 height 743
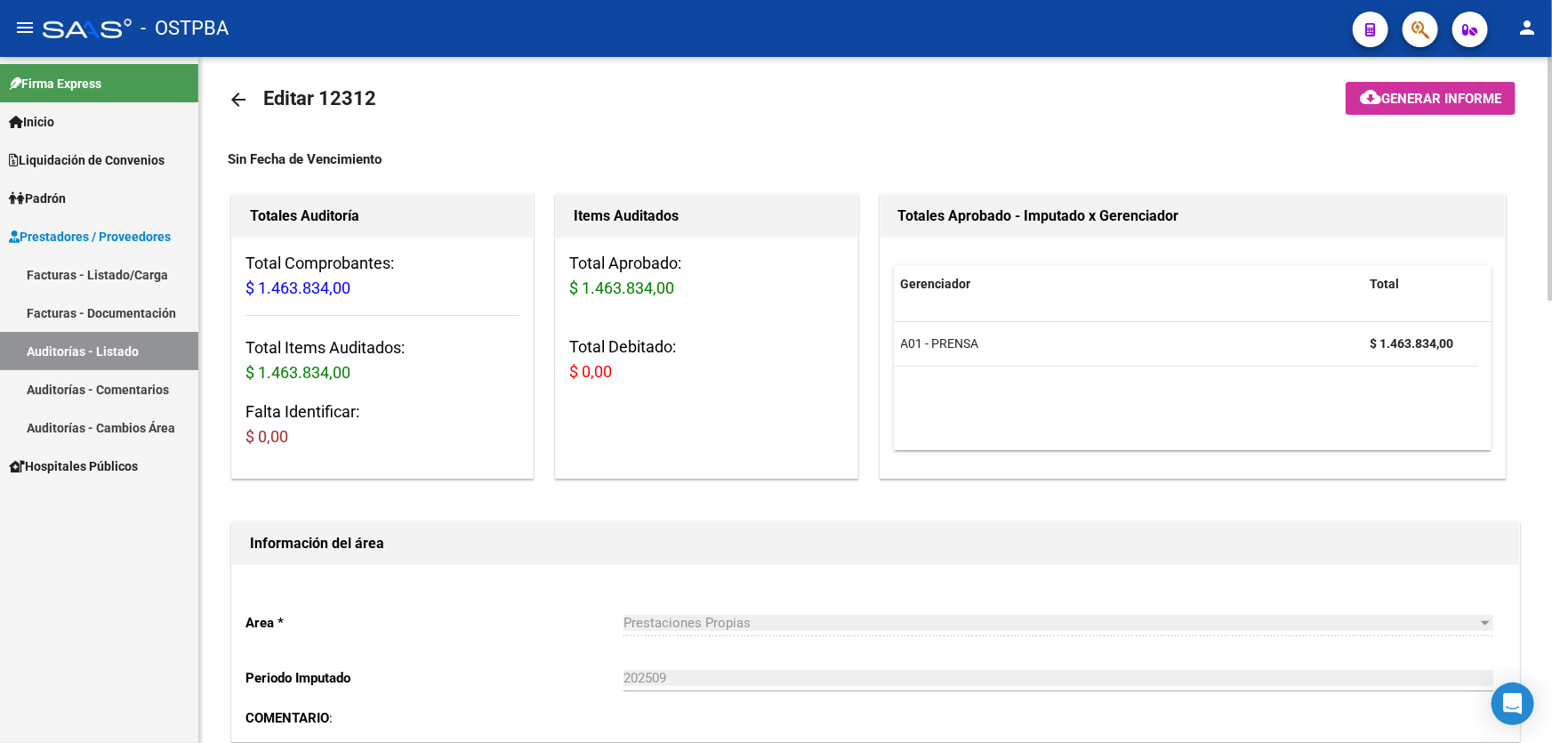
scroll to position [0, 0]
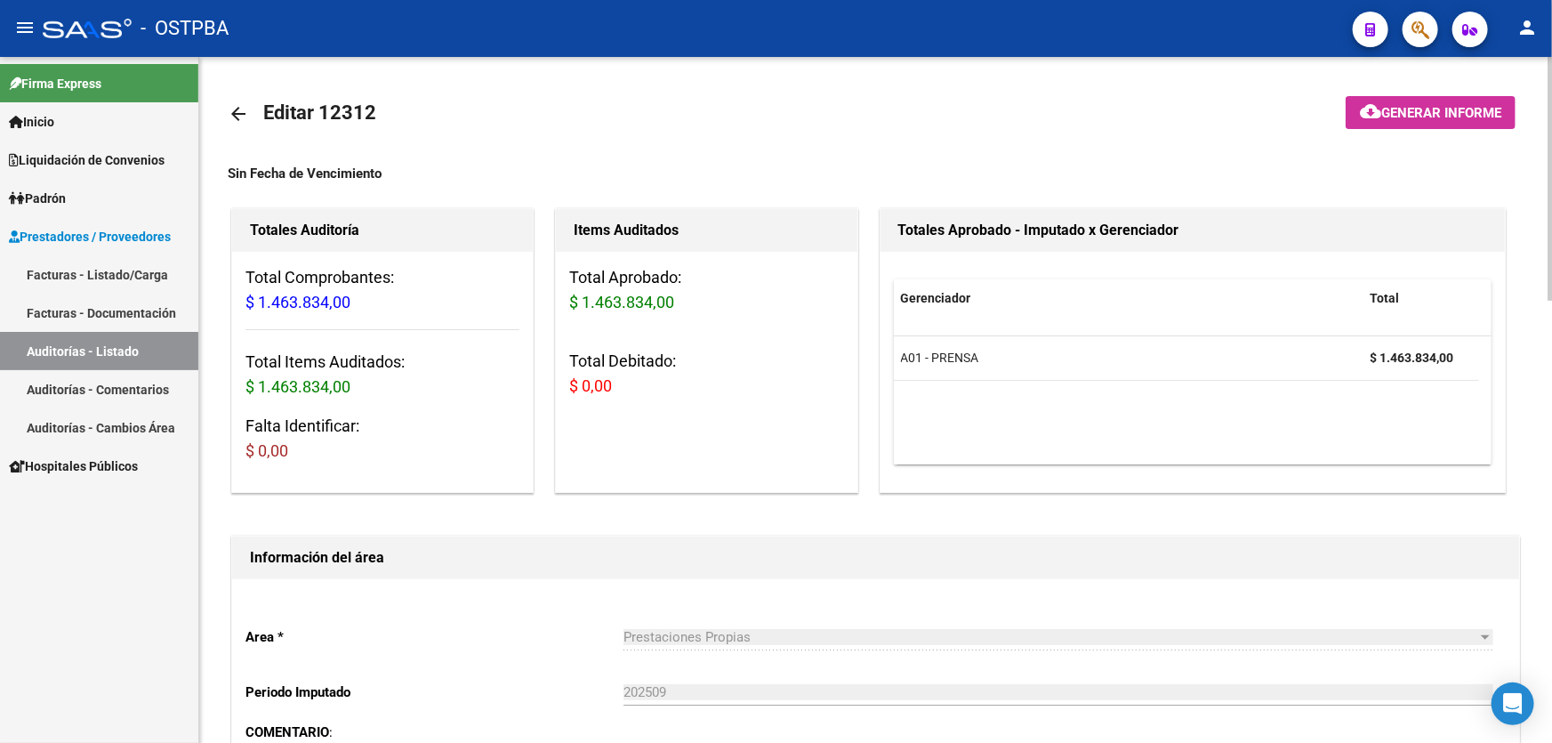
click at [240, 111] on mat-icon "arrow_back" at bounding box center [238, 113] width 21 height 21
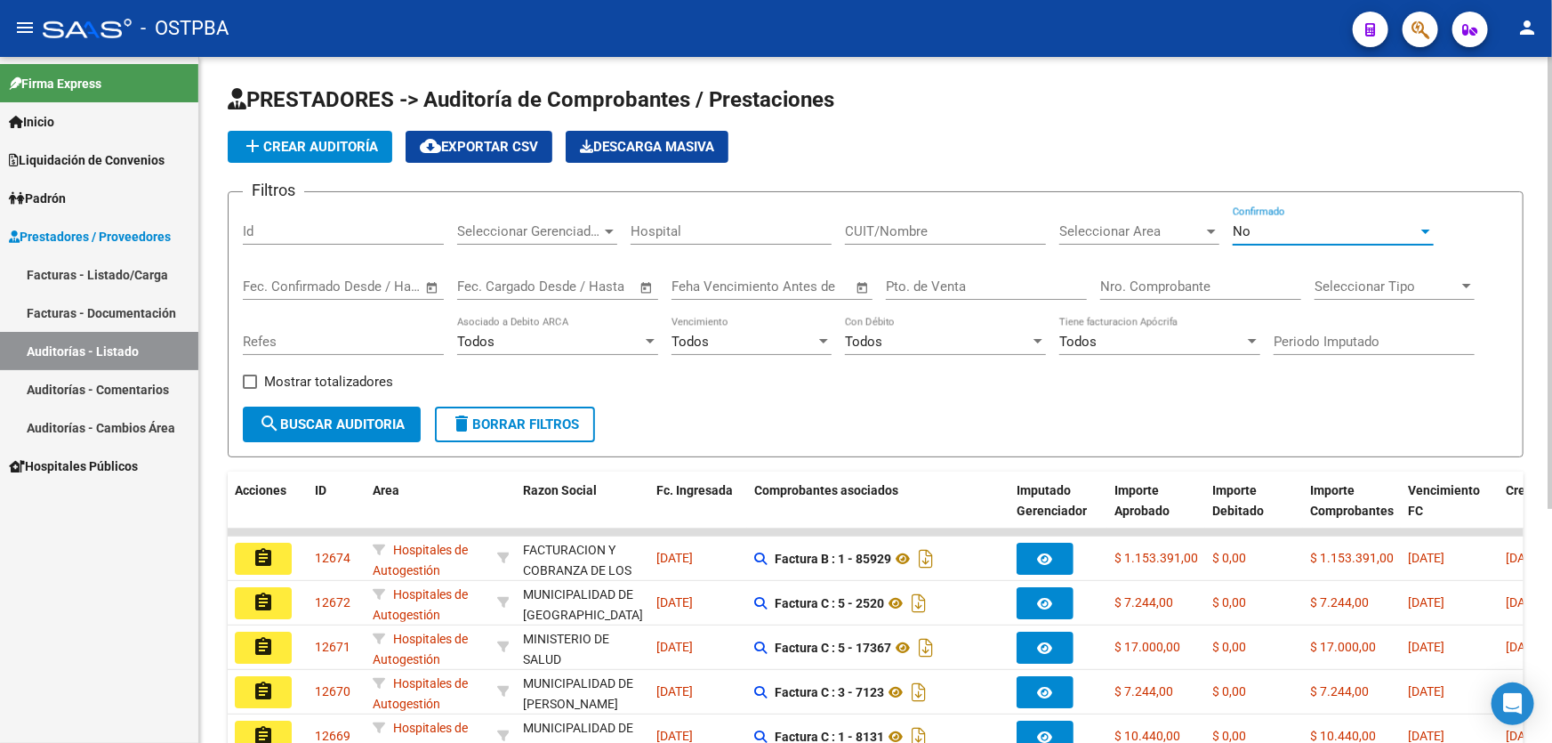
click at [1262, 234] on div "No" at bounding box center [1324, 231] width 185 height 16
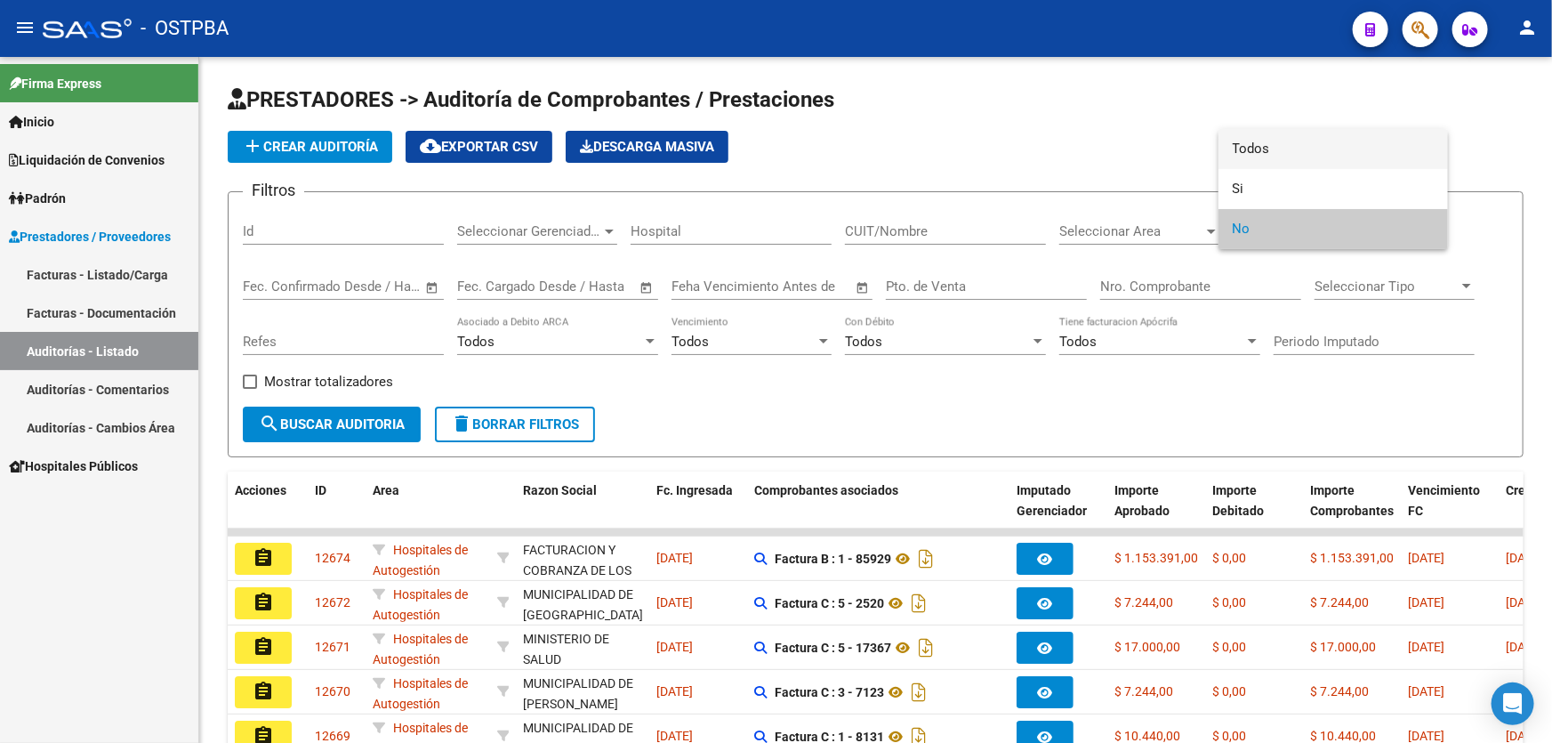
click at [1294, 149] on span "Todos" at bounding box center [1332, 149] width 201 height 40
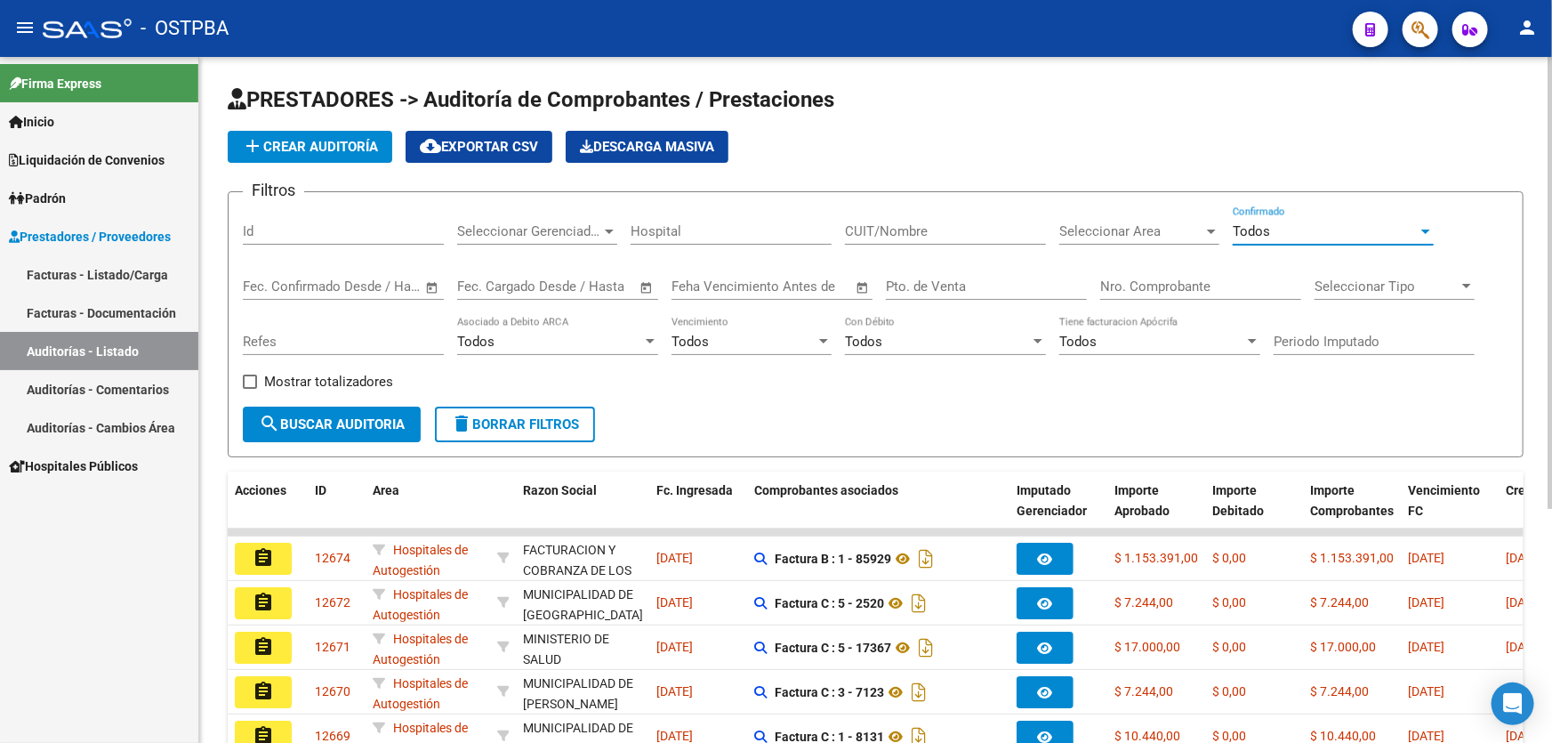
click at [1144, 278] on input "Nro. Comprobante" at bounding box center [1200, 286] width 201 height 16
type input "11704"
click at [351, 435] on button "search Buscar Auditoria" at bounding box center [332, 424] width 178 height 36
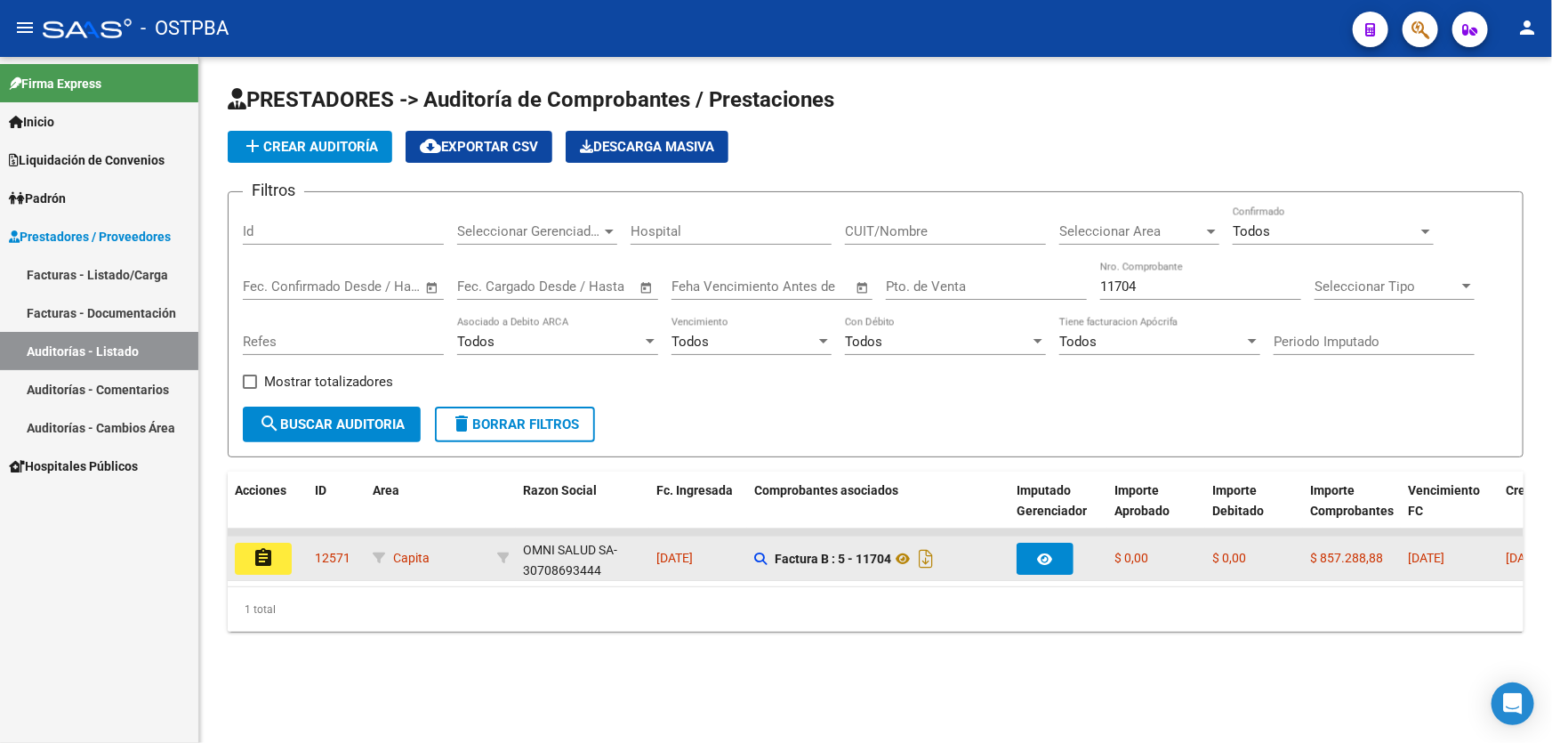
click at [268, 554] on mat-icon "assignment" at bounding box center [263, 557] width 21 height 21
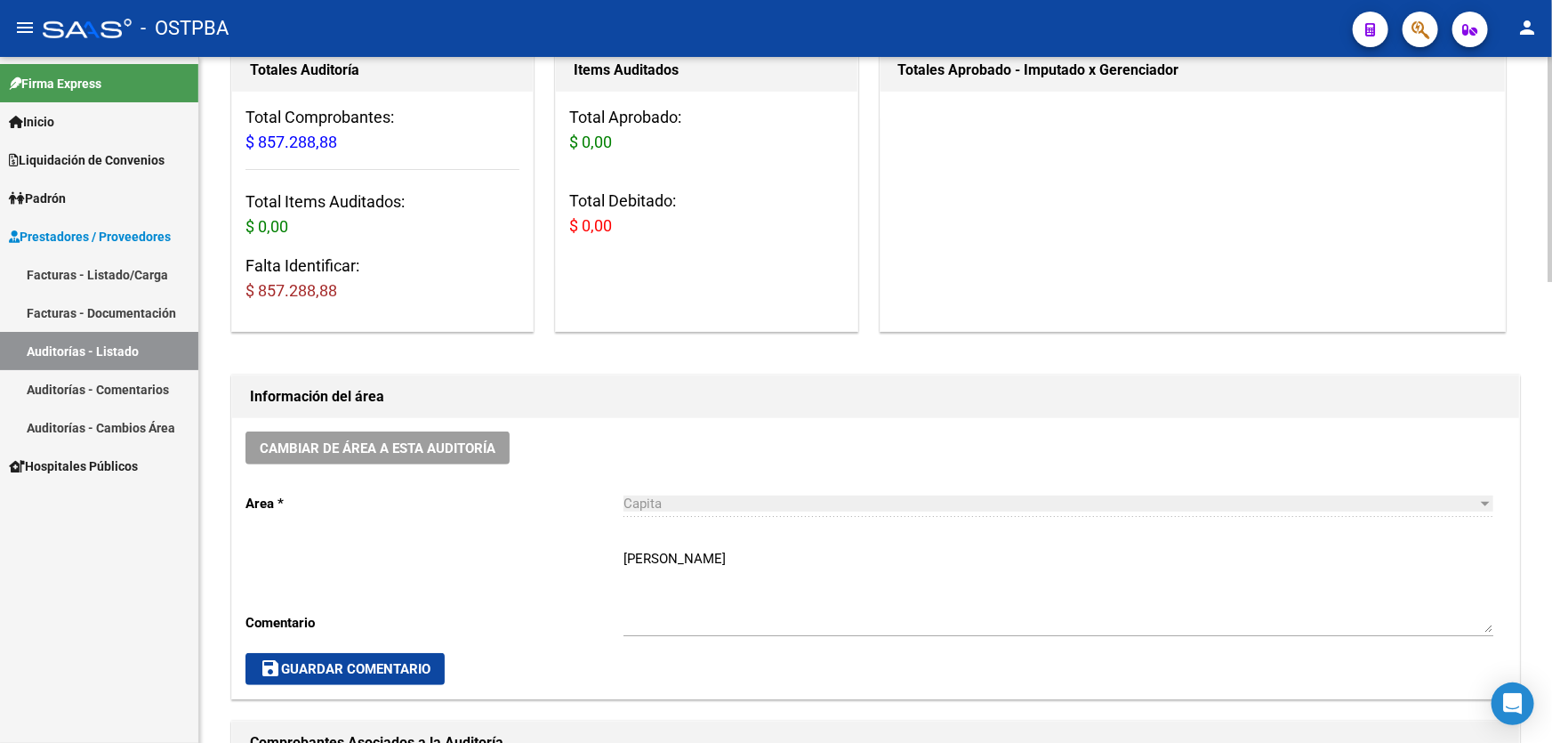
scroll to position [161, 0]
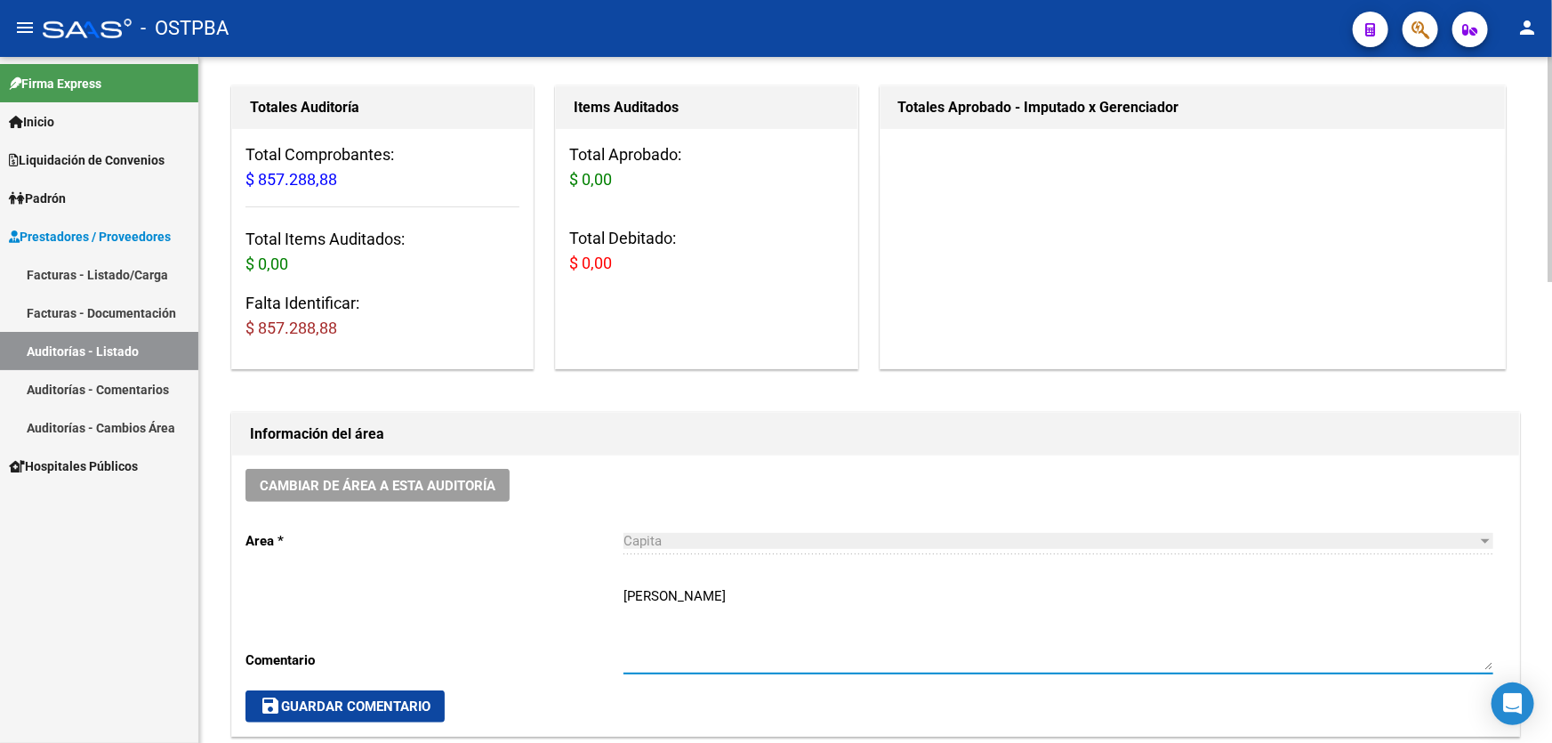
click at [688, 589] on textarea "GERARDO" at bounding box center [1058, 628] width 870 height 84
type textarea "G"
click at [395, 700] on span "save Guardar Comentario" at bounding box center [345, 706] width 171 height 16
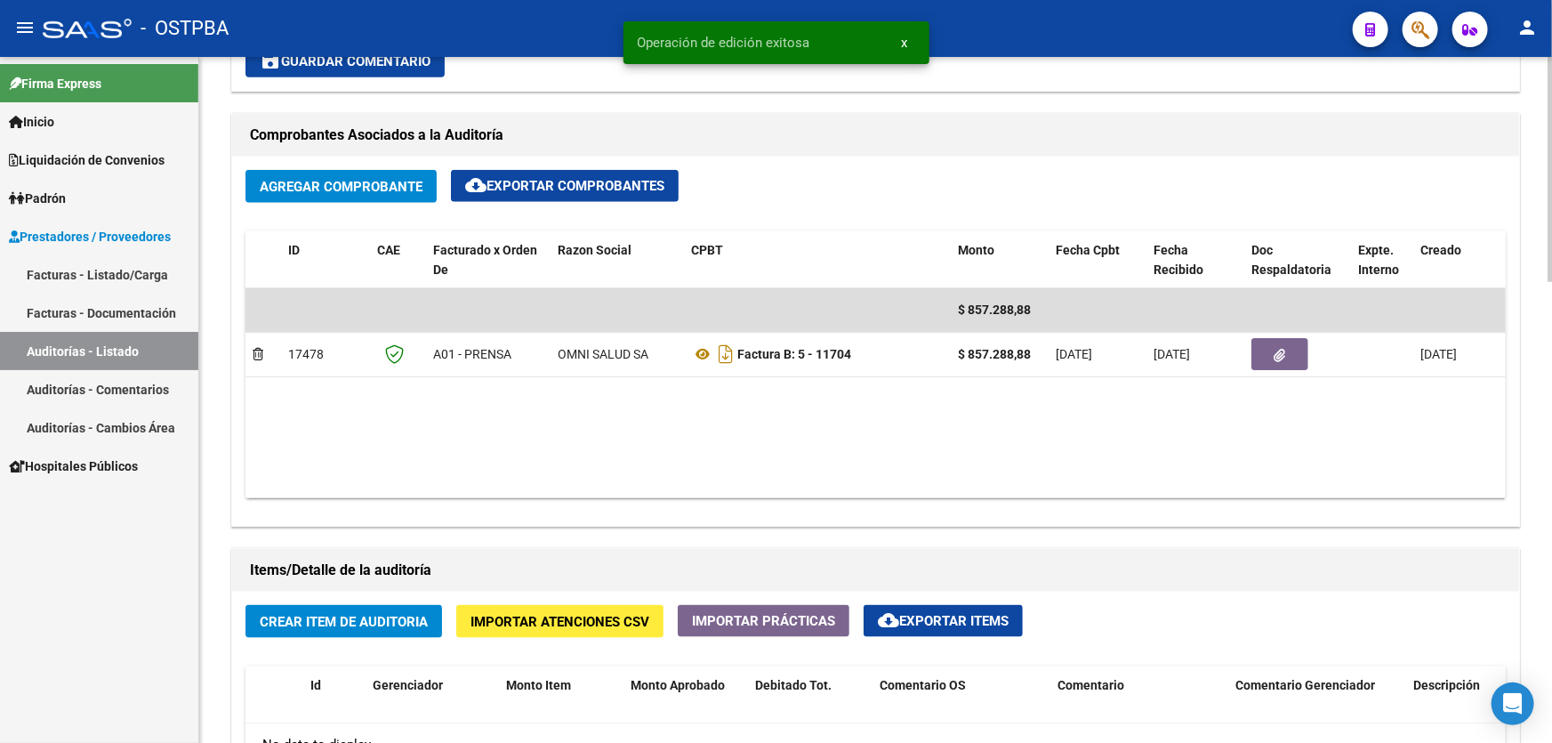
scroll to position [808, 0]
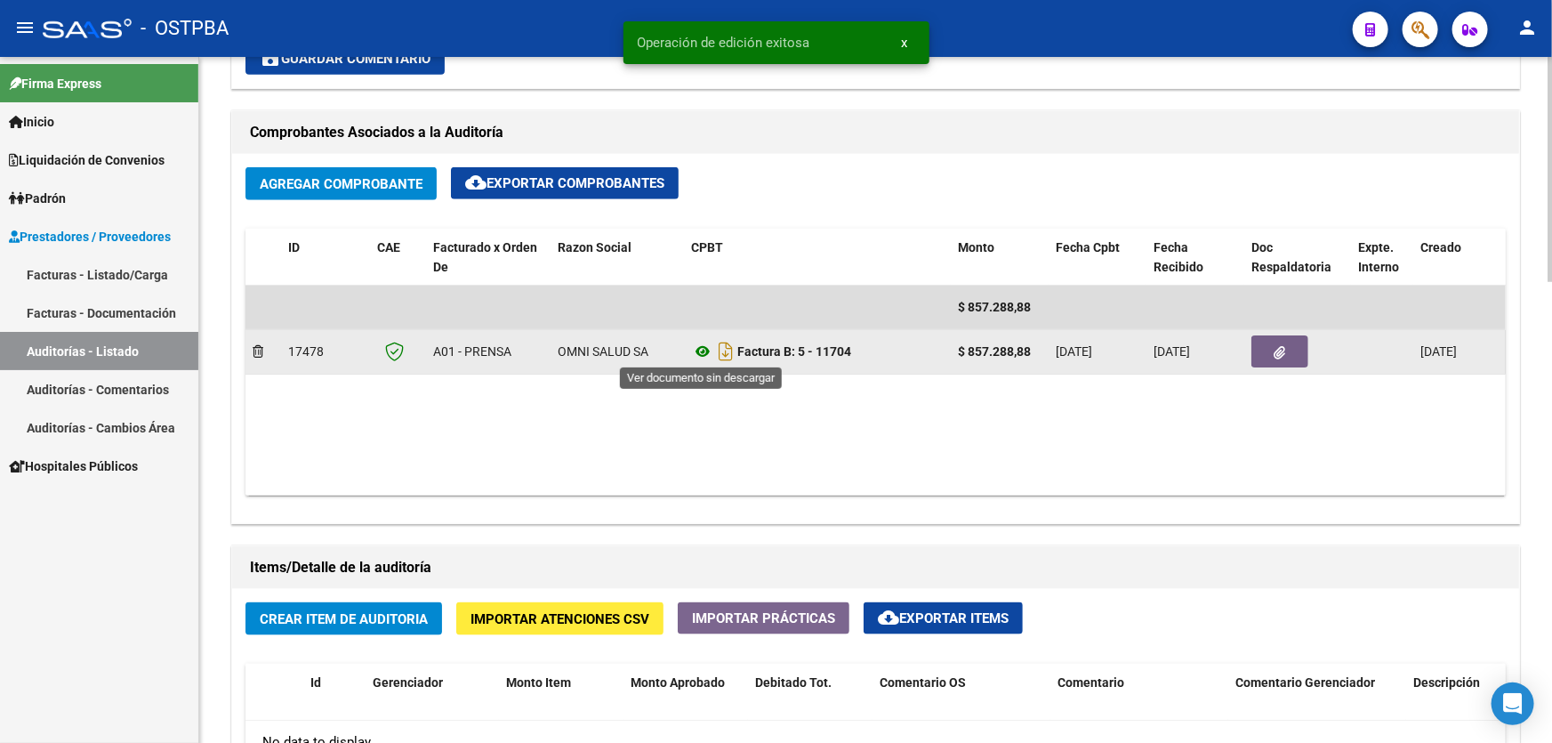
click at [702, 352] on icon at bounding box center [702, 351] width 23 height 21
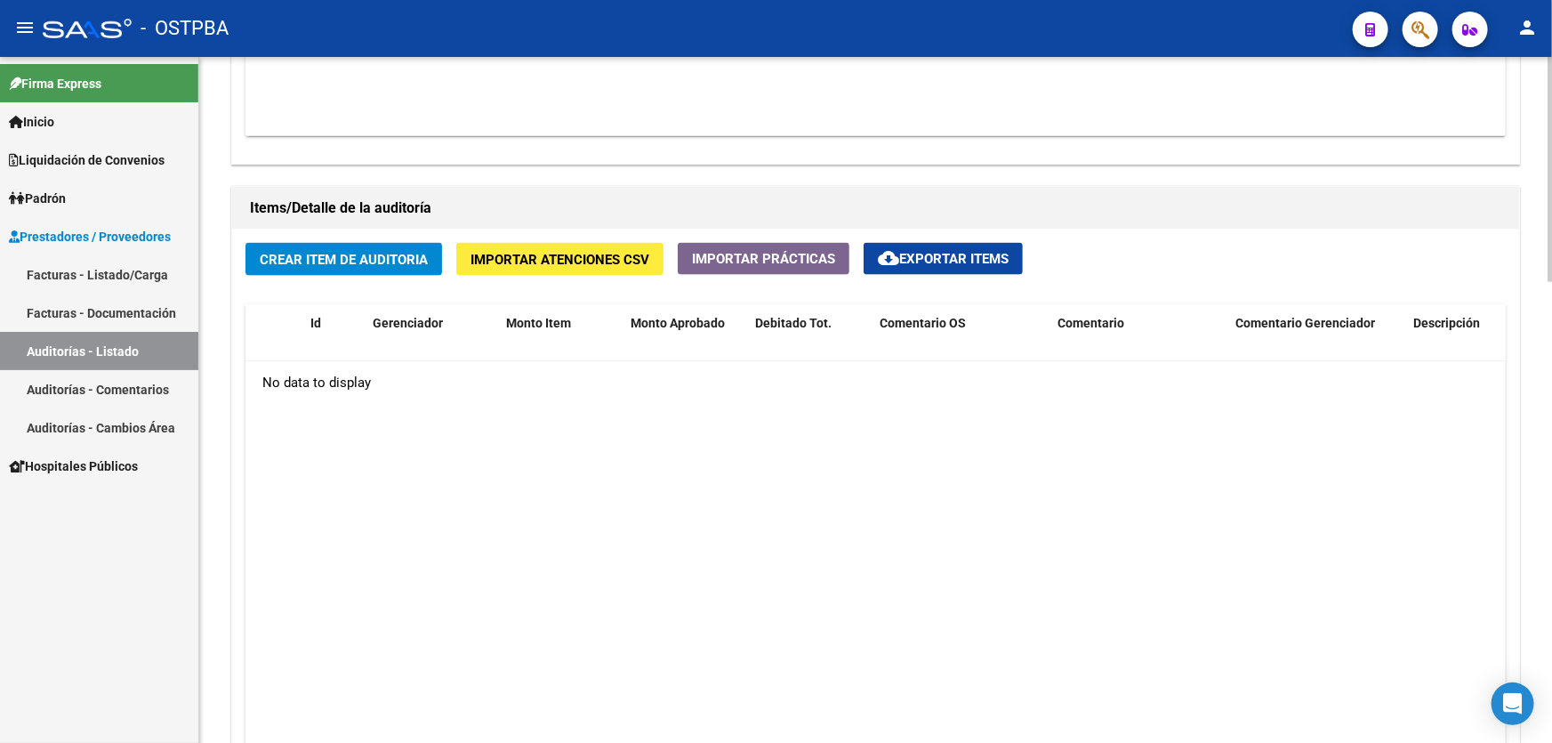
scroll to position [1157, 0]
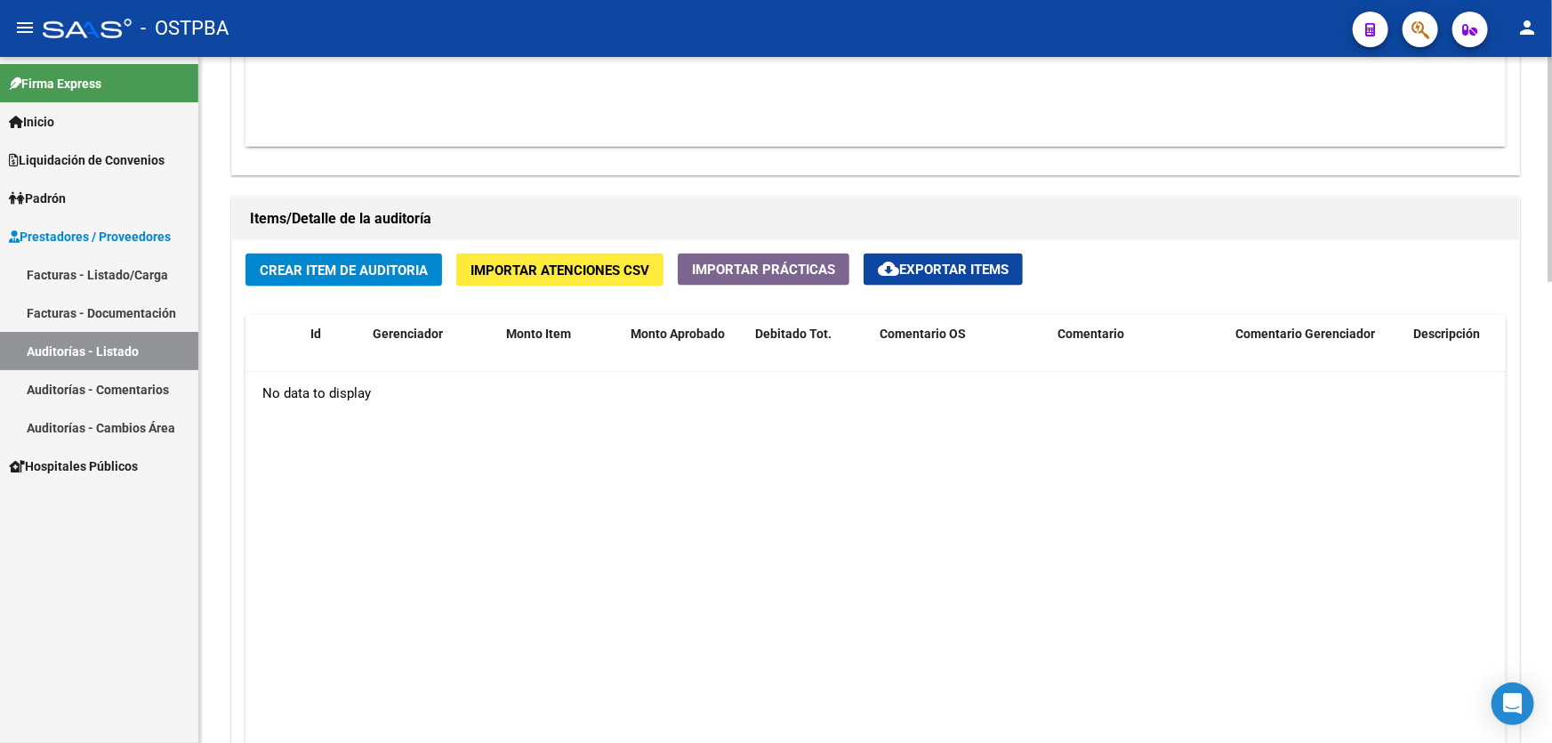
click at [324, 253] on button "Crear Item de Auditoria" at bounding box center [343, 269] width 197 height 33
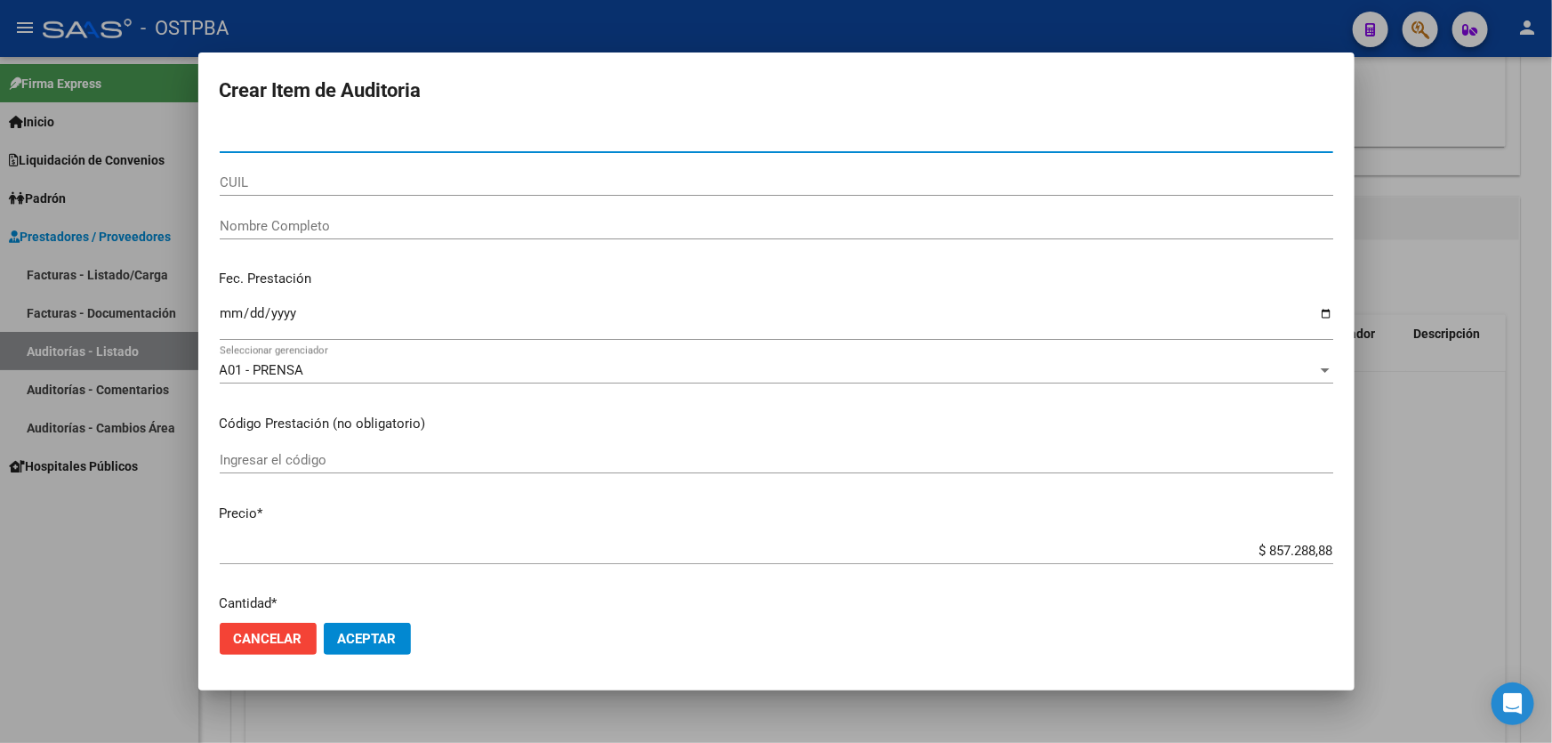
click at [230, 317] on input "Ingresar la fecha" at bounding box center [776, 320] width 1113 height 28
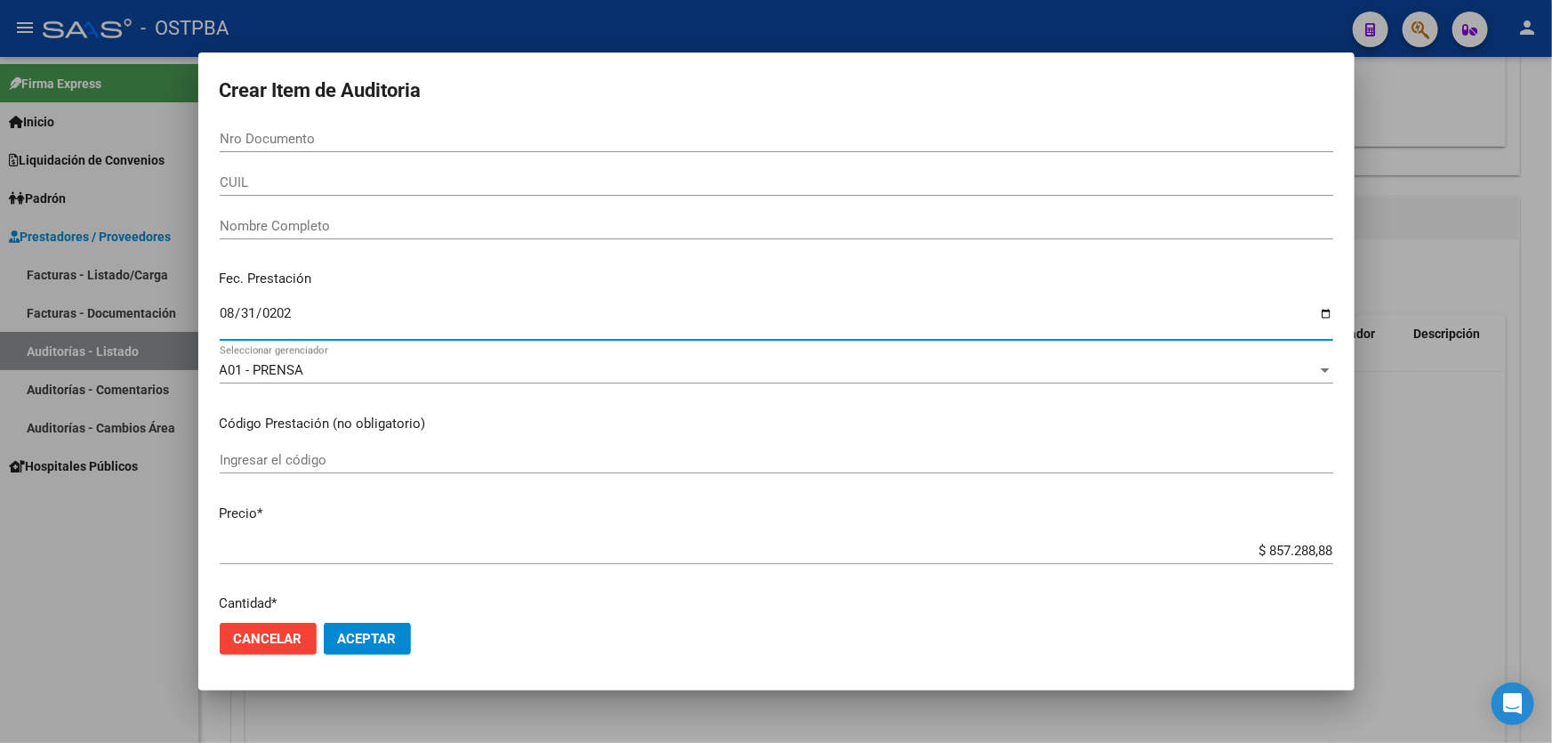
type input "2025-08-31"
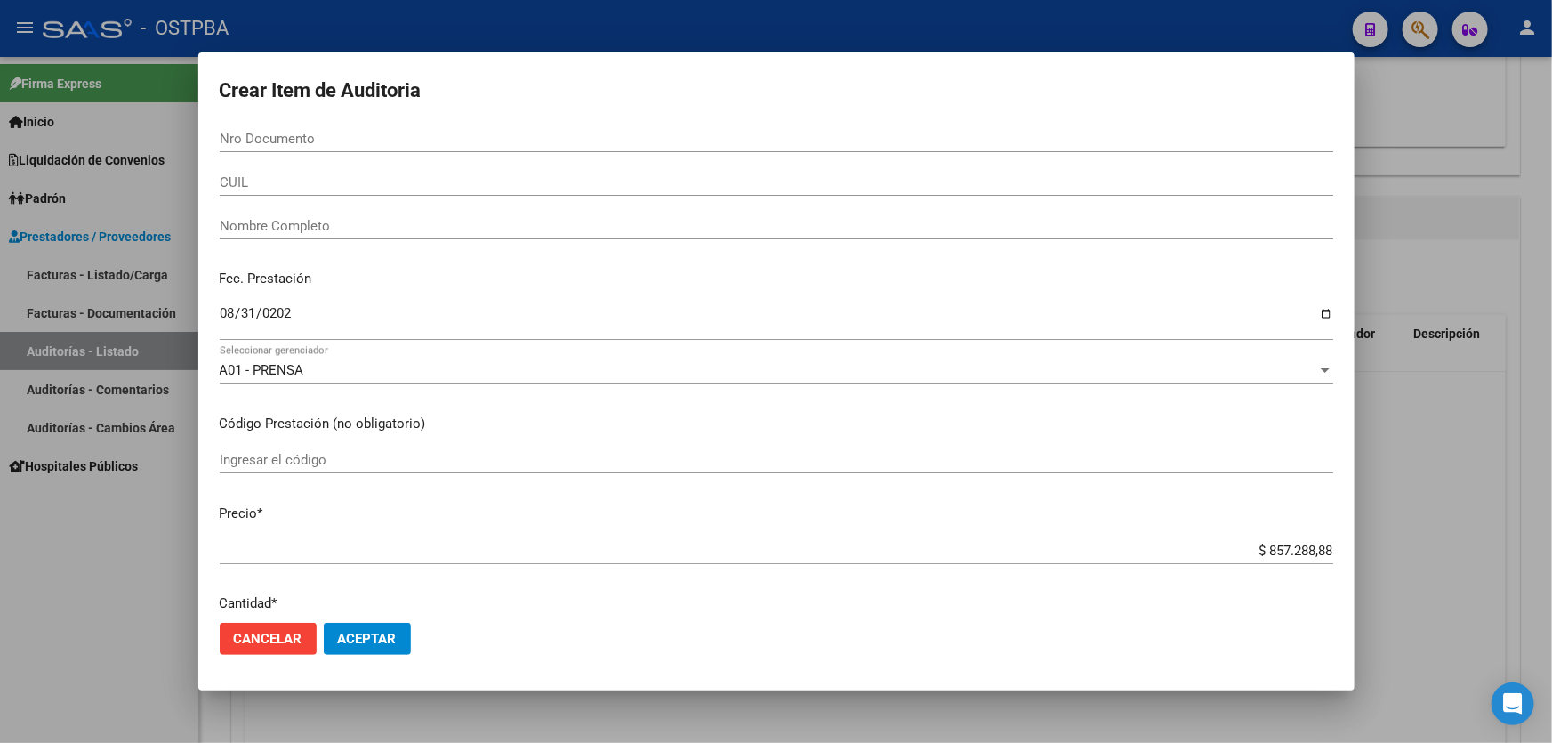
click at [764, 440] on mat-dialog-content "Nro Documento CUIL Nombre Completo Fec. Prestación 2025-08-31 Ingresar la fecha…" at bounding box center [776, 366] width 1156 height 483
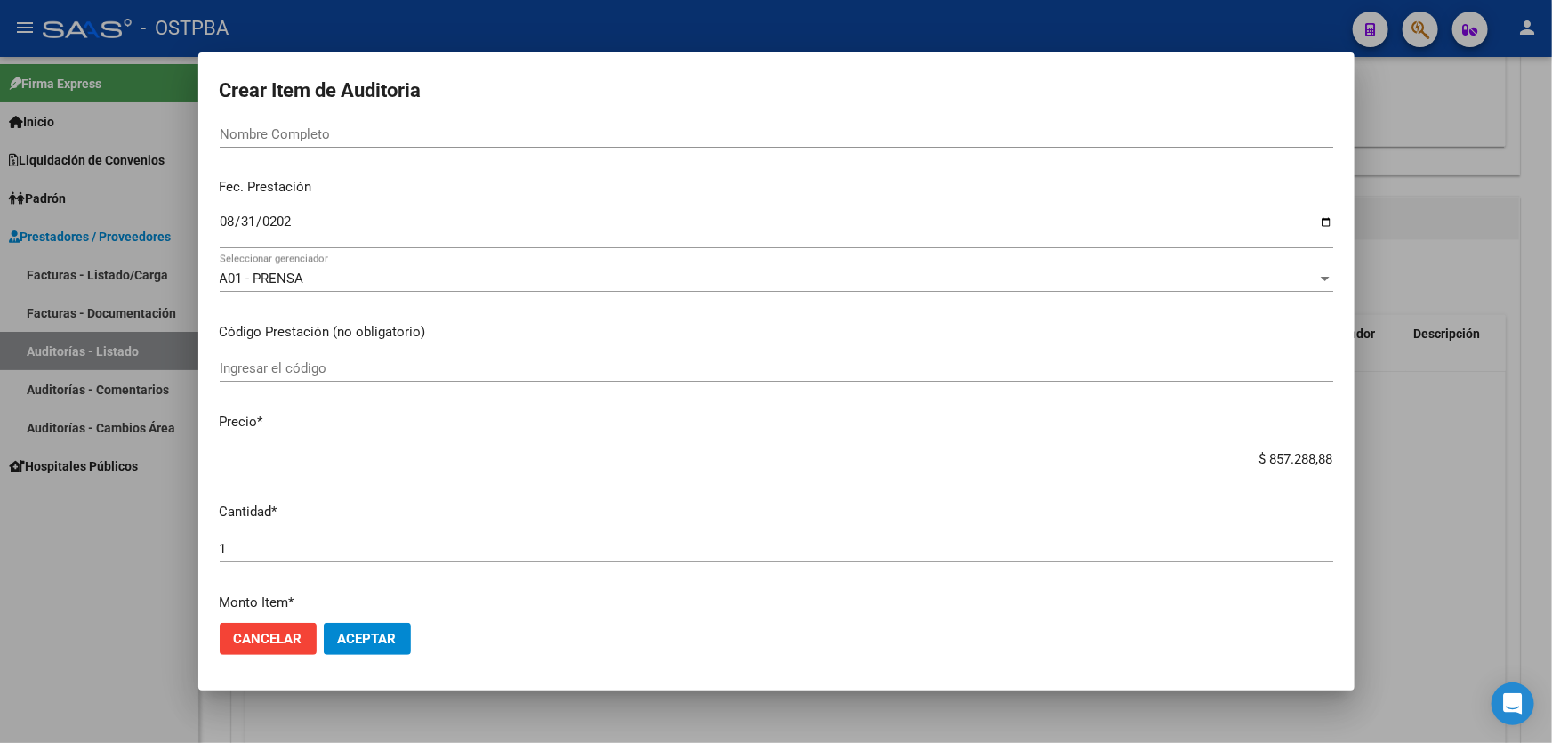
scroll to position [404, 0]
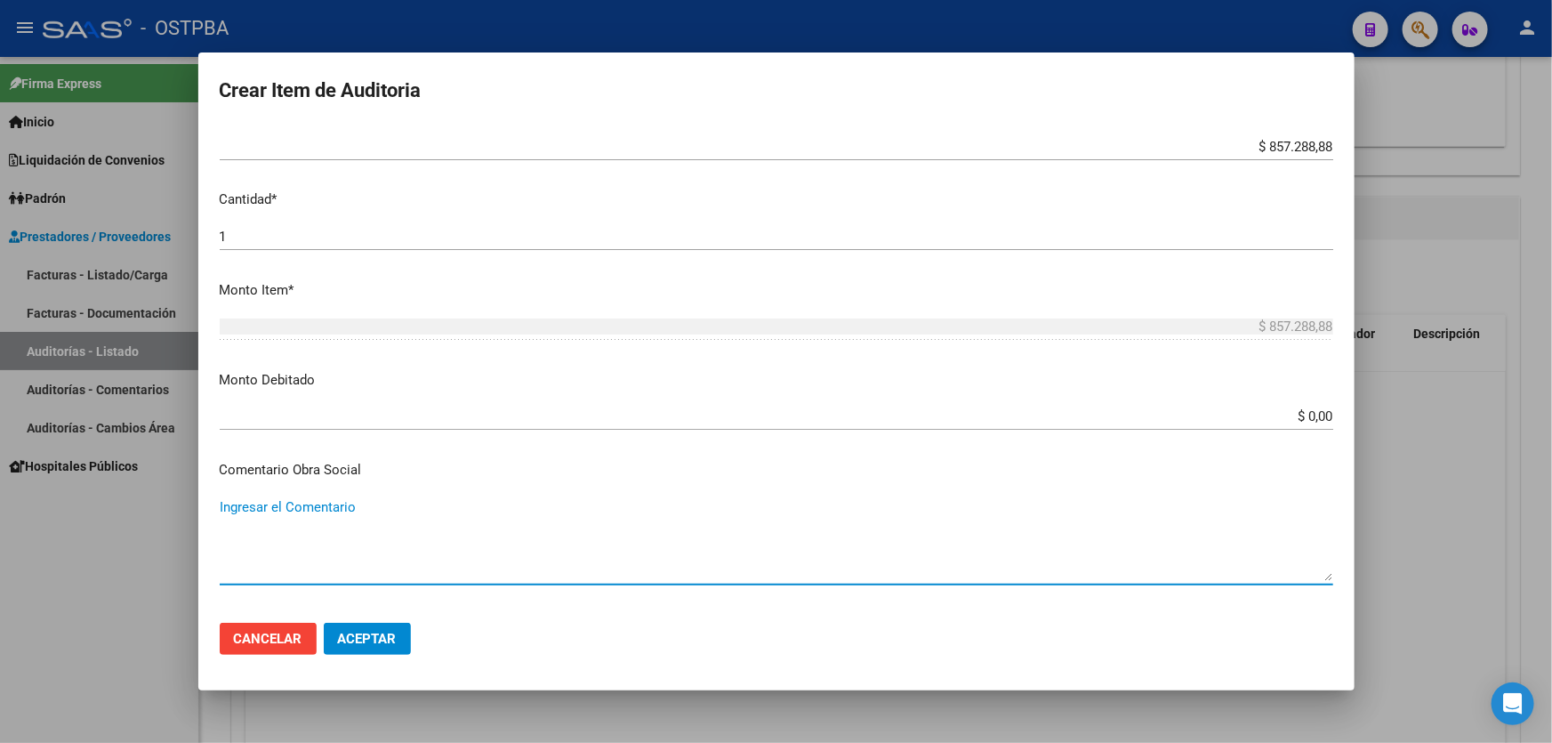
click at [358, 542] on textarea "Ingresar el Comentario" at bounding box center [776, 539] width 1113 height 84
click at [444, 526] on textarea "CAPITA AGOSTO 2025" at bounding box center [776, 539] width 1113 height 84
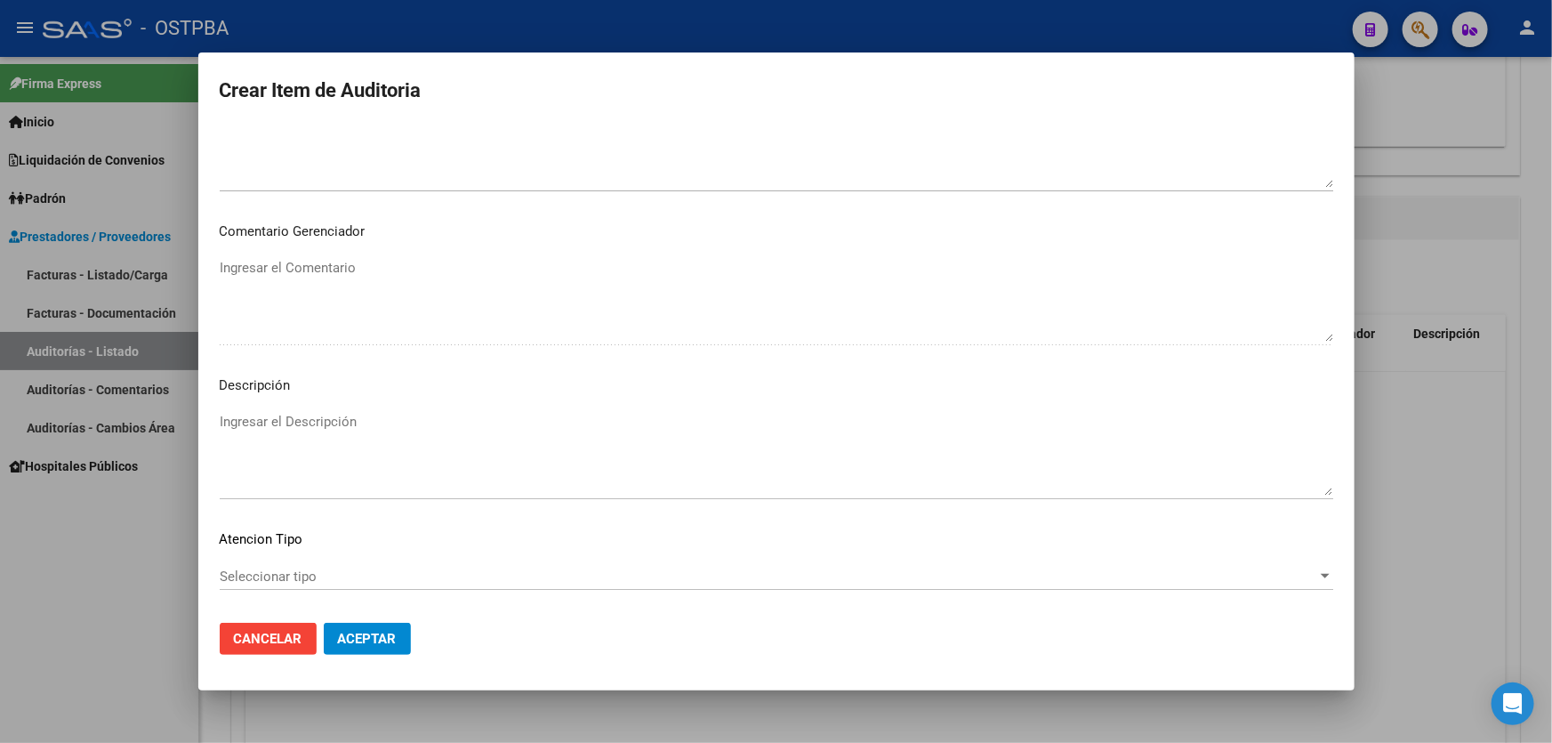
scroll to position [969, 0]
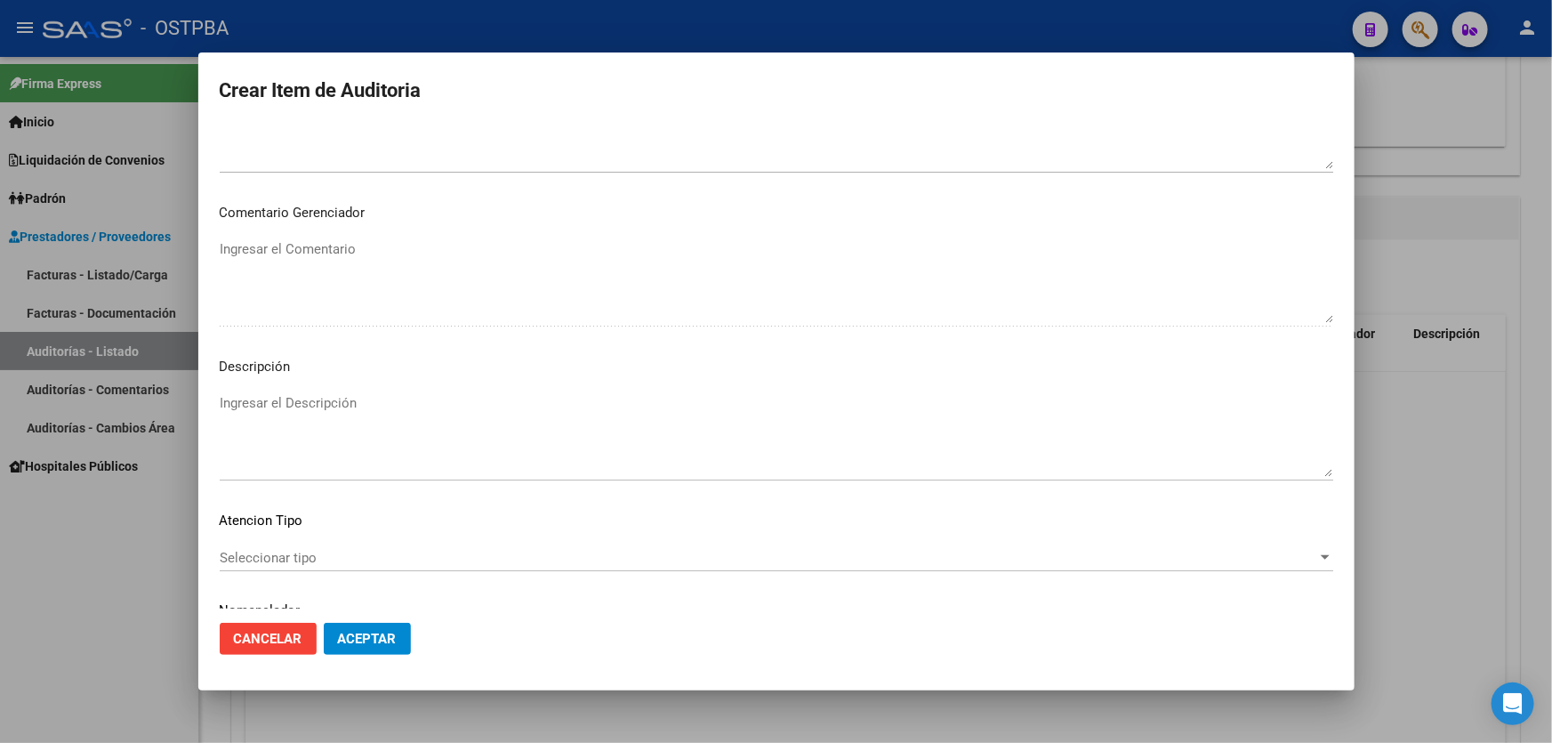
type textarea "CAPITA AGOSTO 2025"
click at [295, 406] on textarea "Ingresar el Descripción" at bounding box center [776, 435] width 1113 height 84
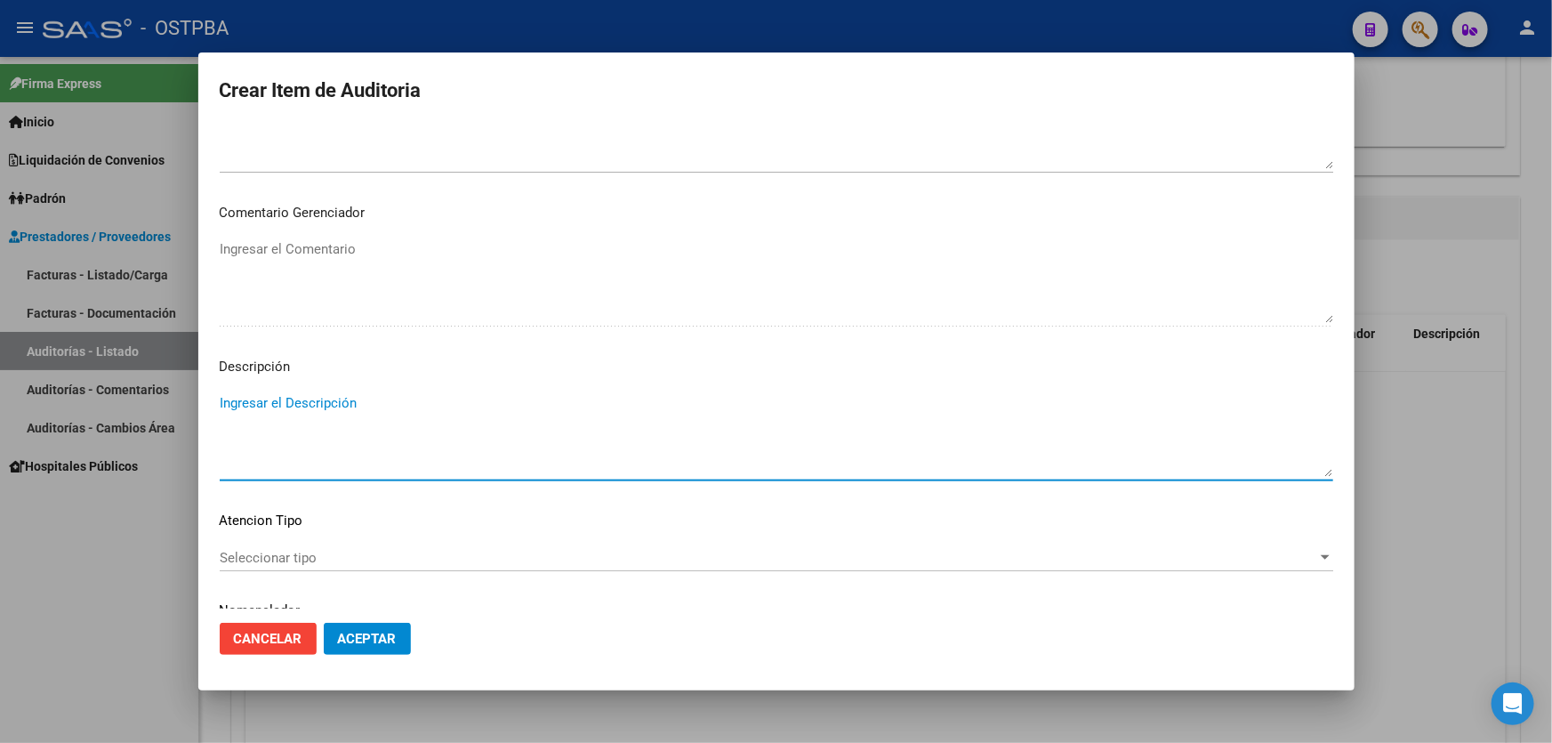
paste textarea "COBERTURA PER CAPITA DE 1674 AFILIADOS"
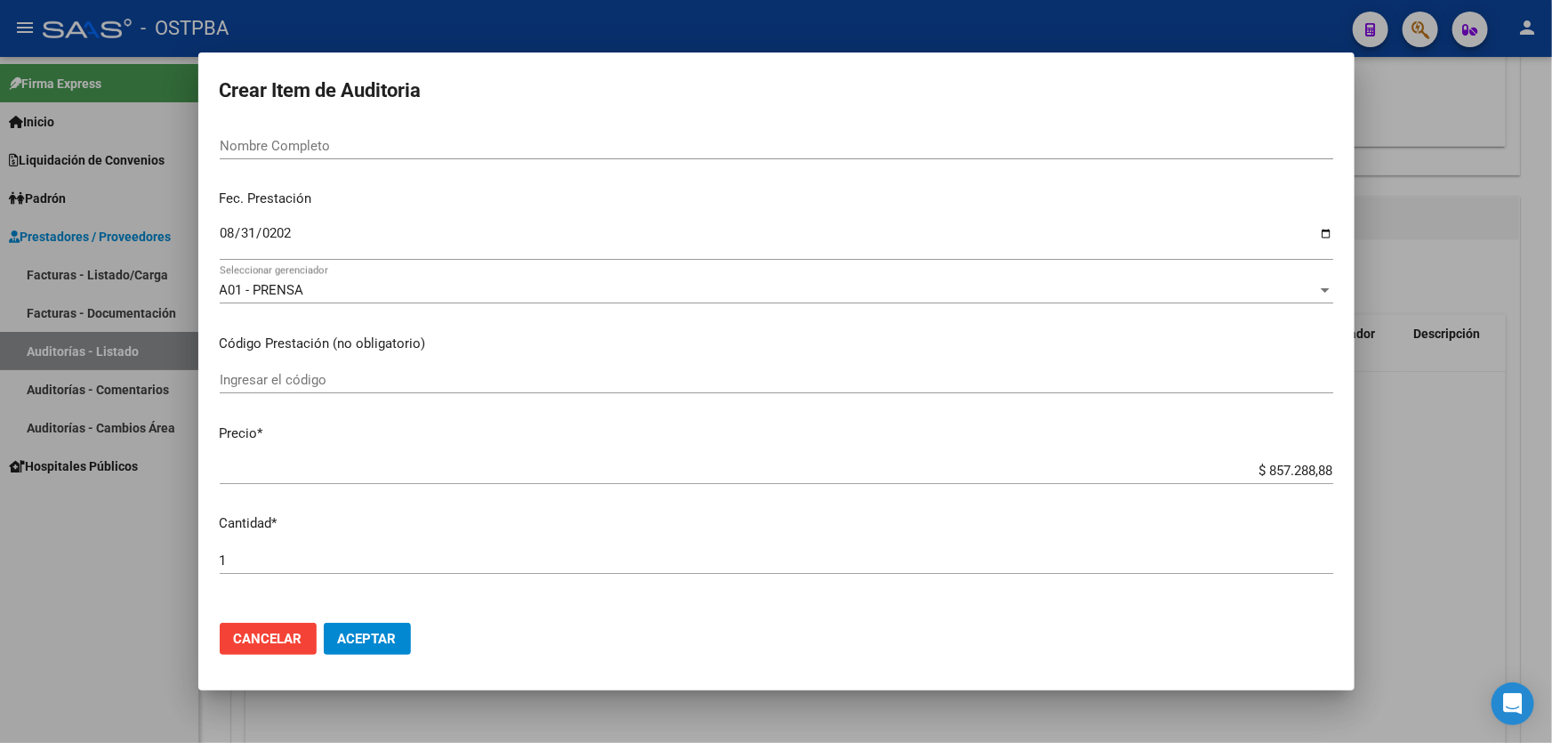
scroll to position [0, 0]
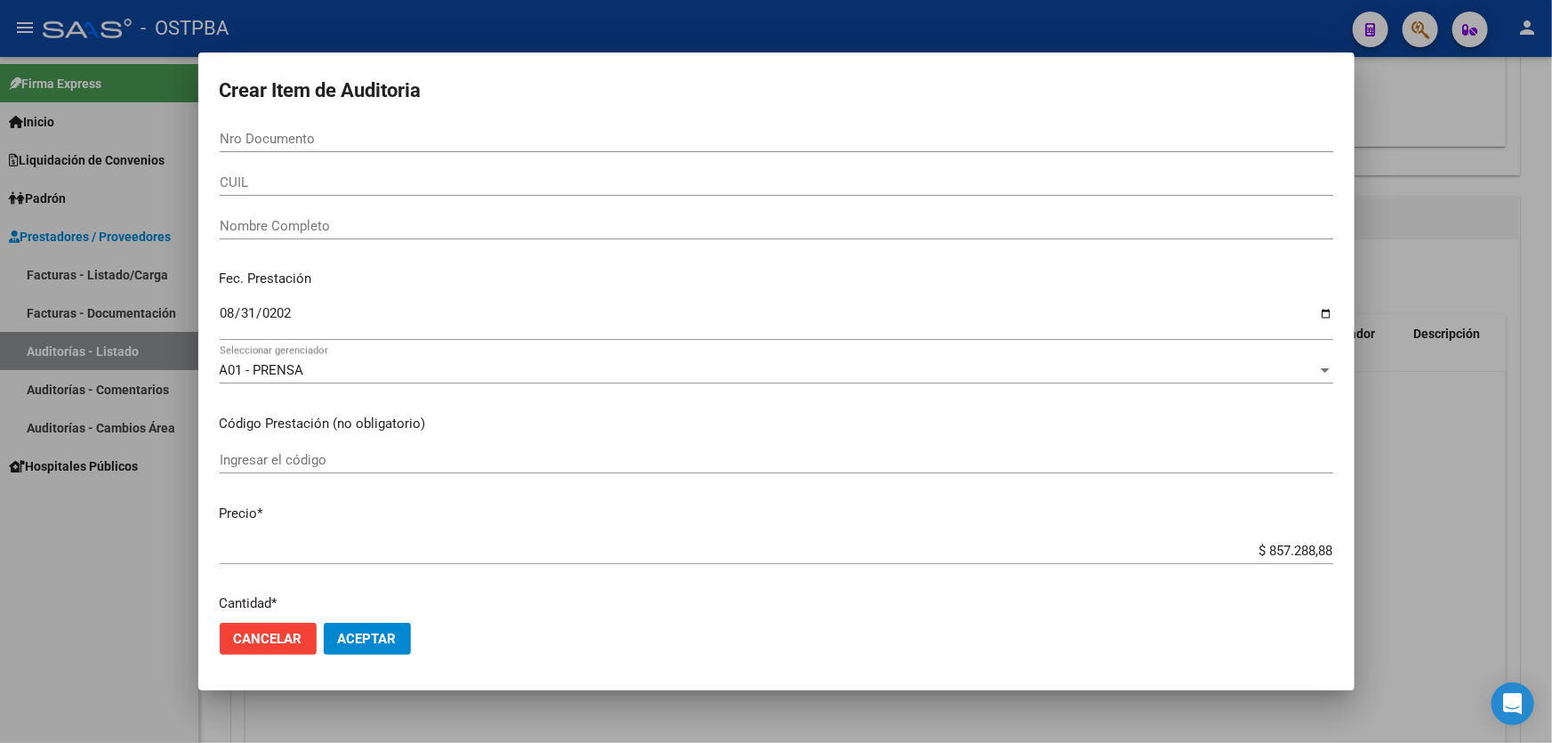
type textarea "COBERTURA PER CAPITA DE 1674 AFILIADOS"
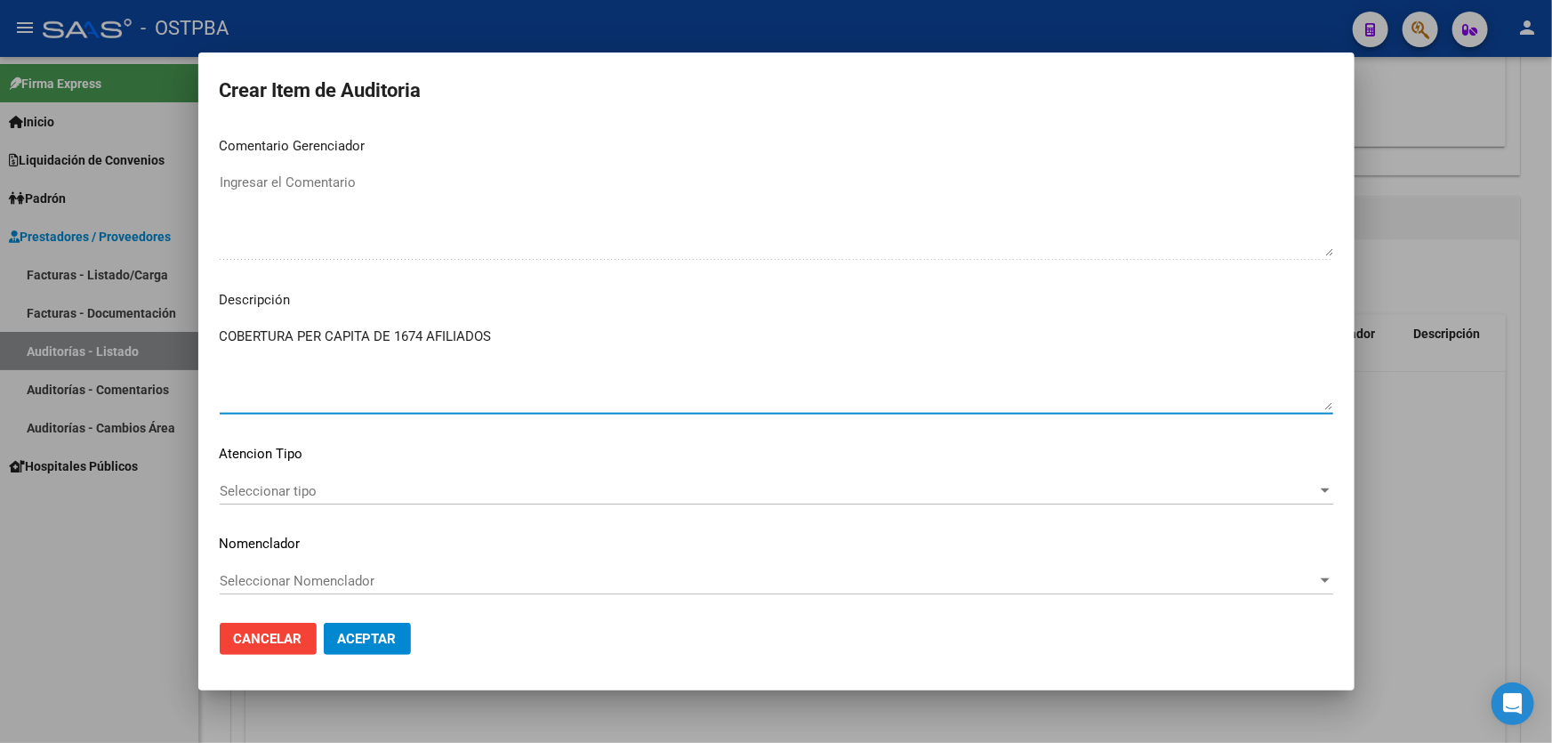
scroll to position [1038, 0]
click at [355, 637] on span "Aceptar" at bounding box center [367, 638] width 59 height 16
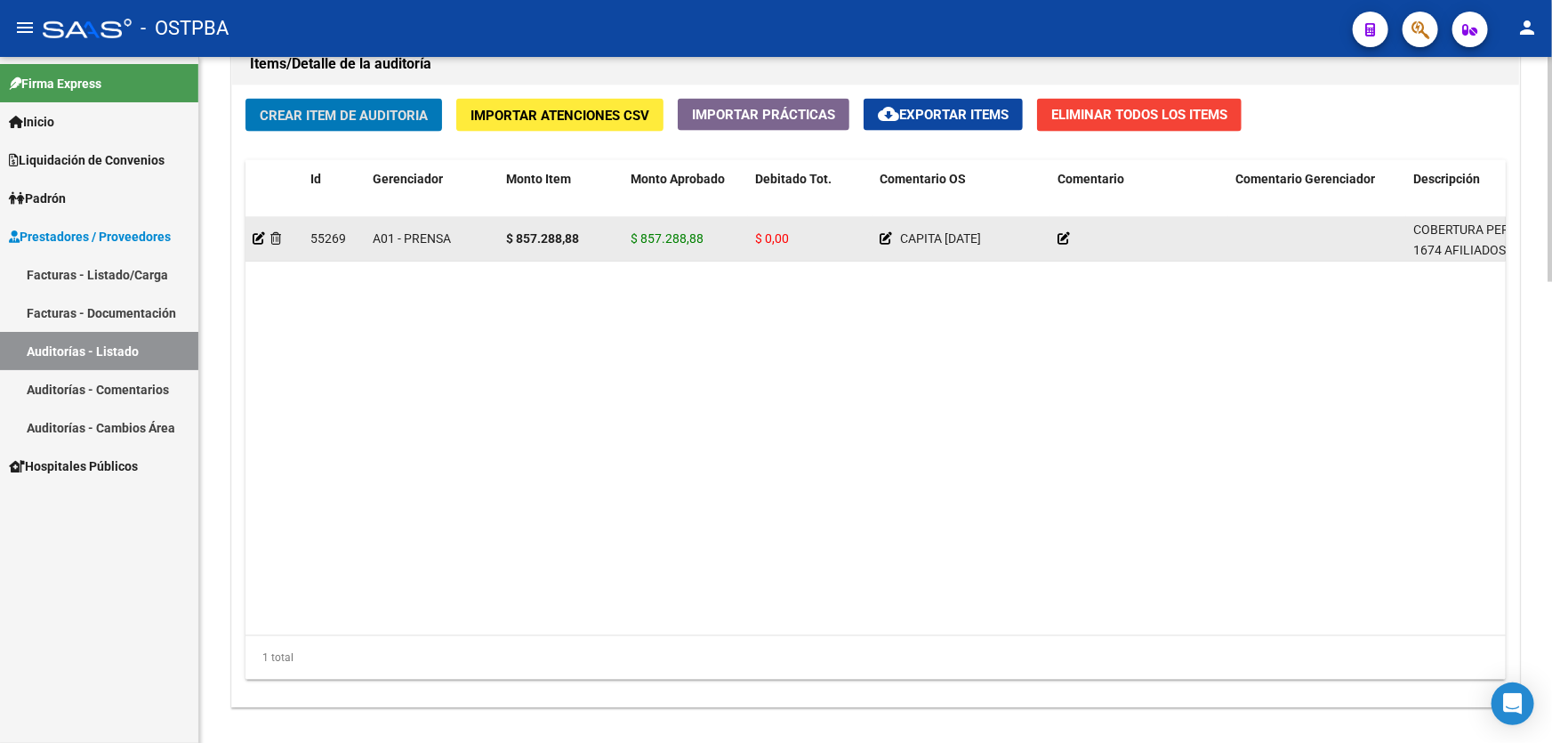
scroll to position [1401, 0]
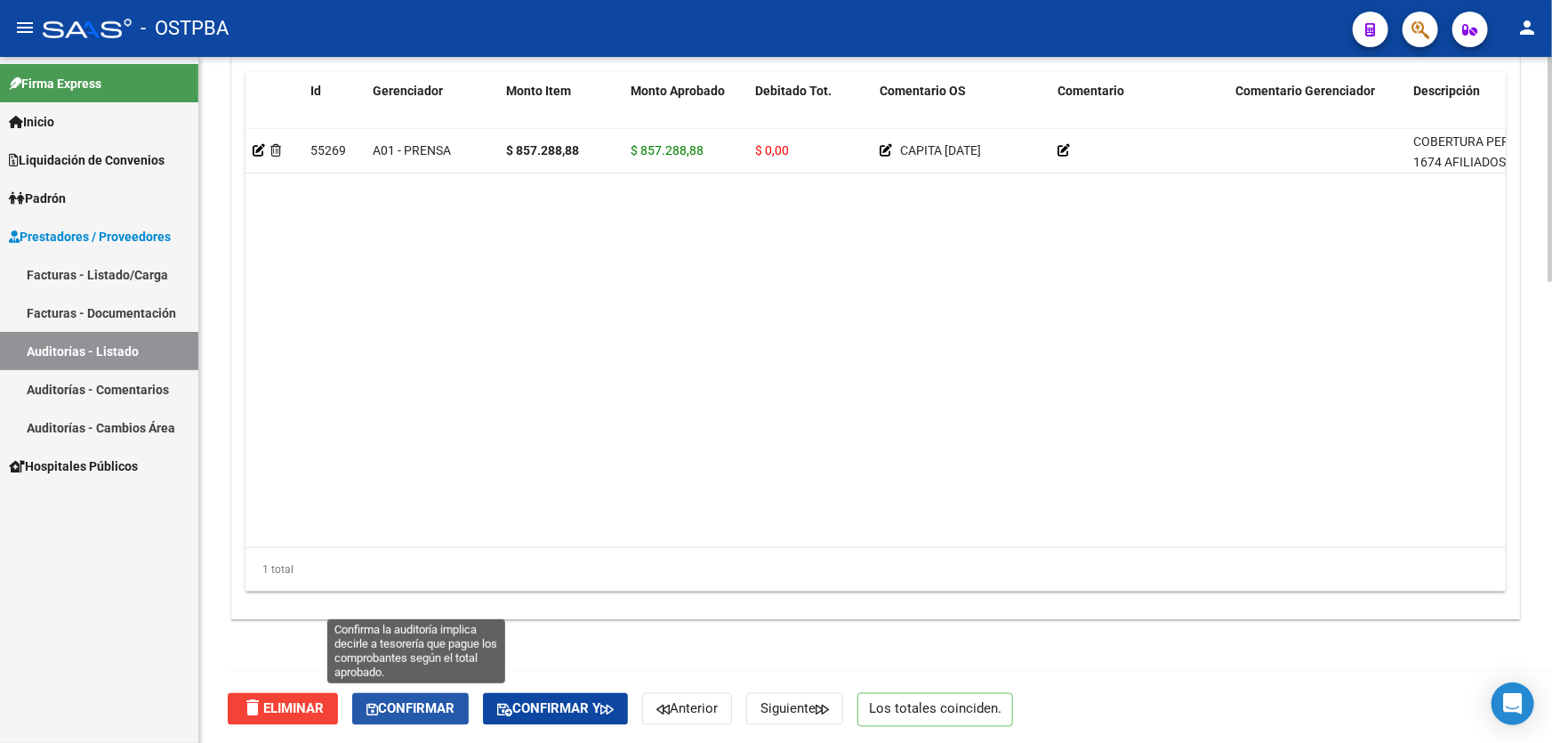
click at [428, 710] on span "Confirmar" at bounding box center [410, 709] width 88 height 16
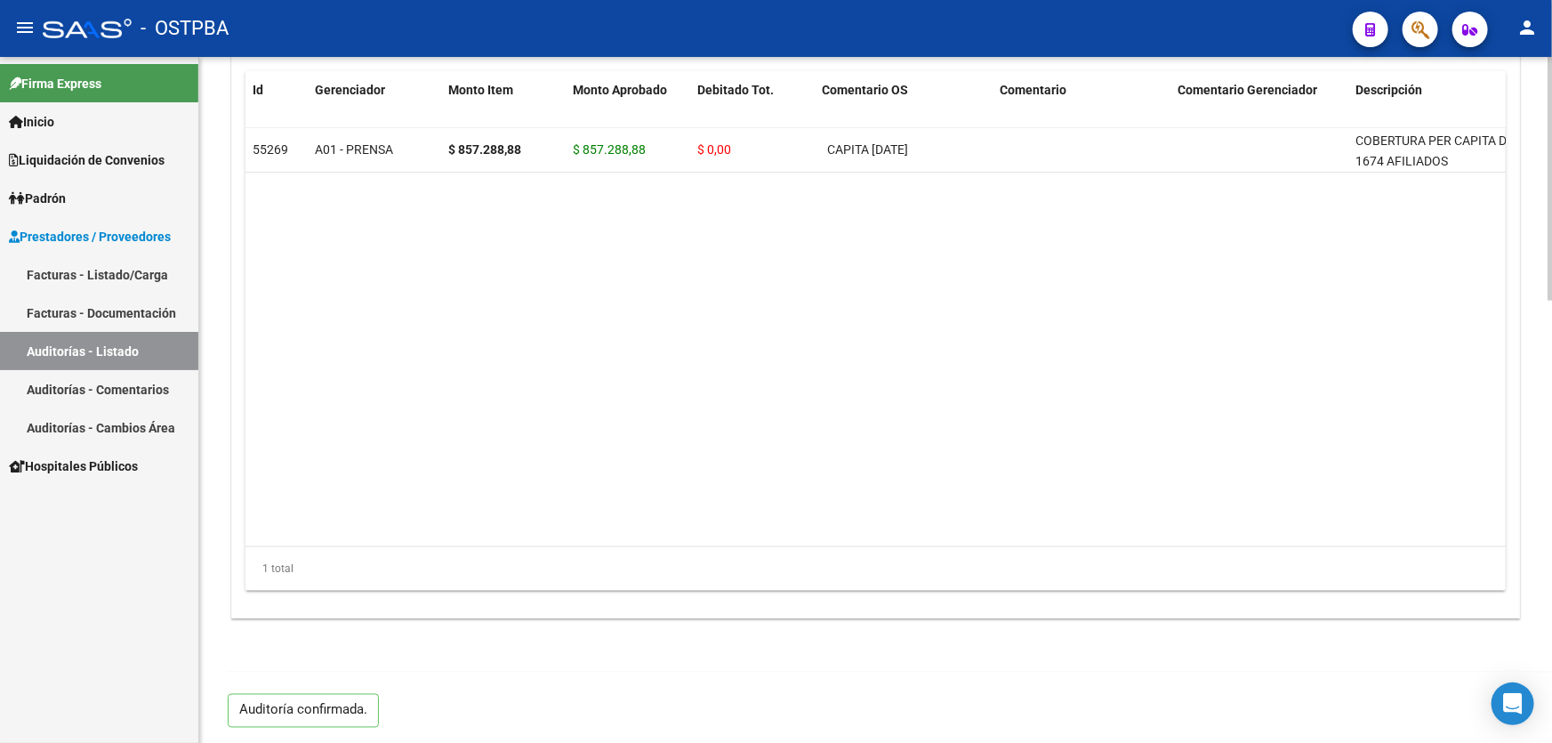
type input "202509"
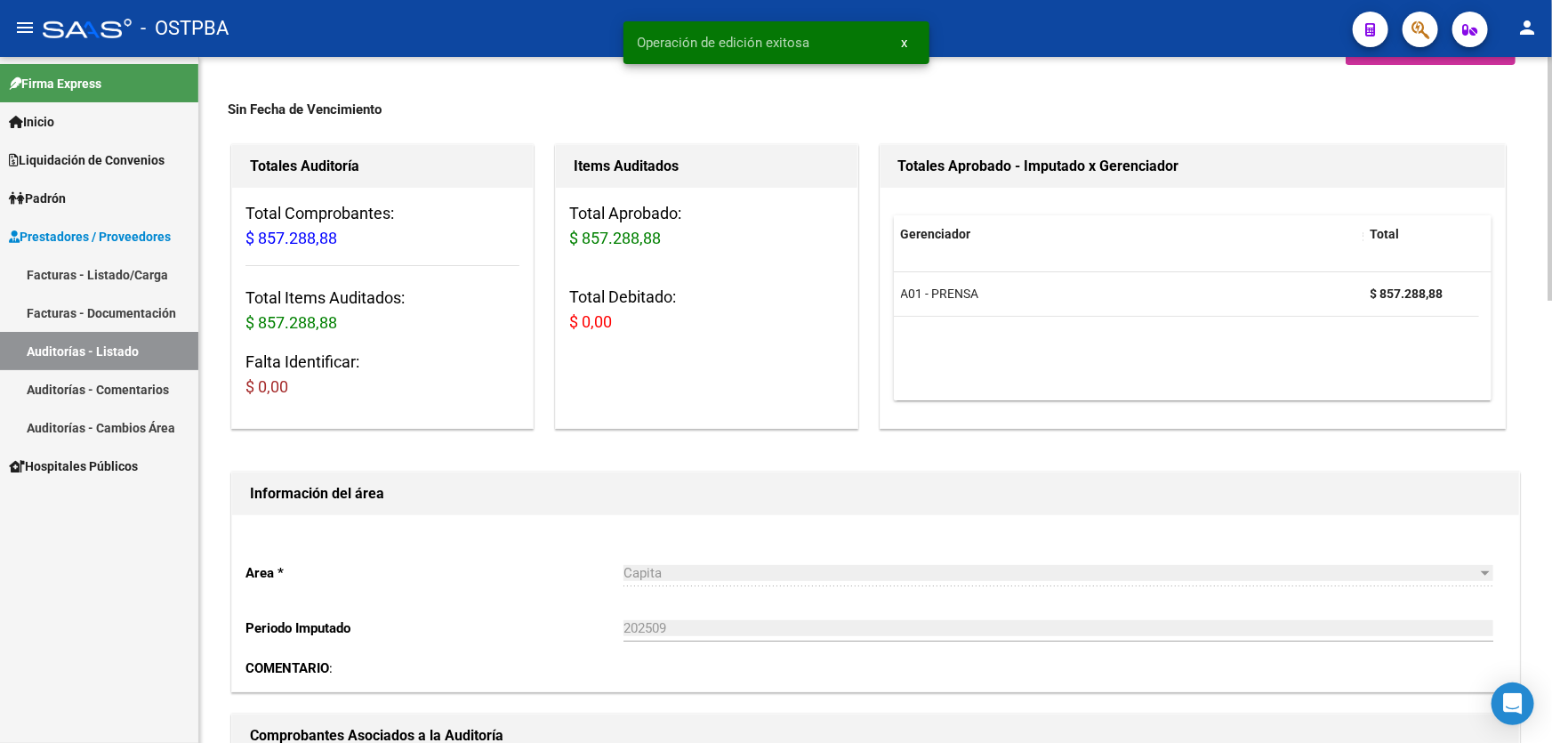
scroll to position [0, 0]
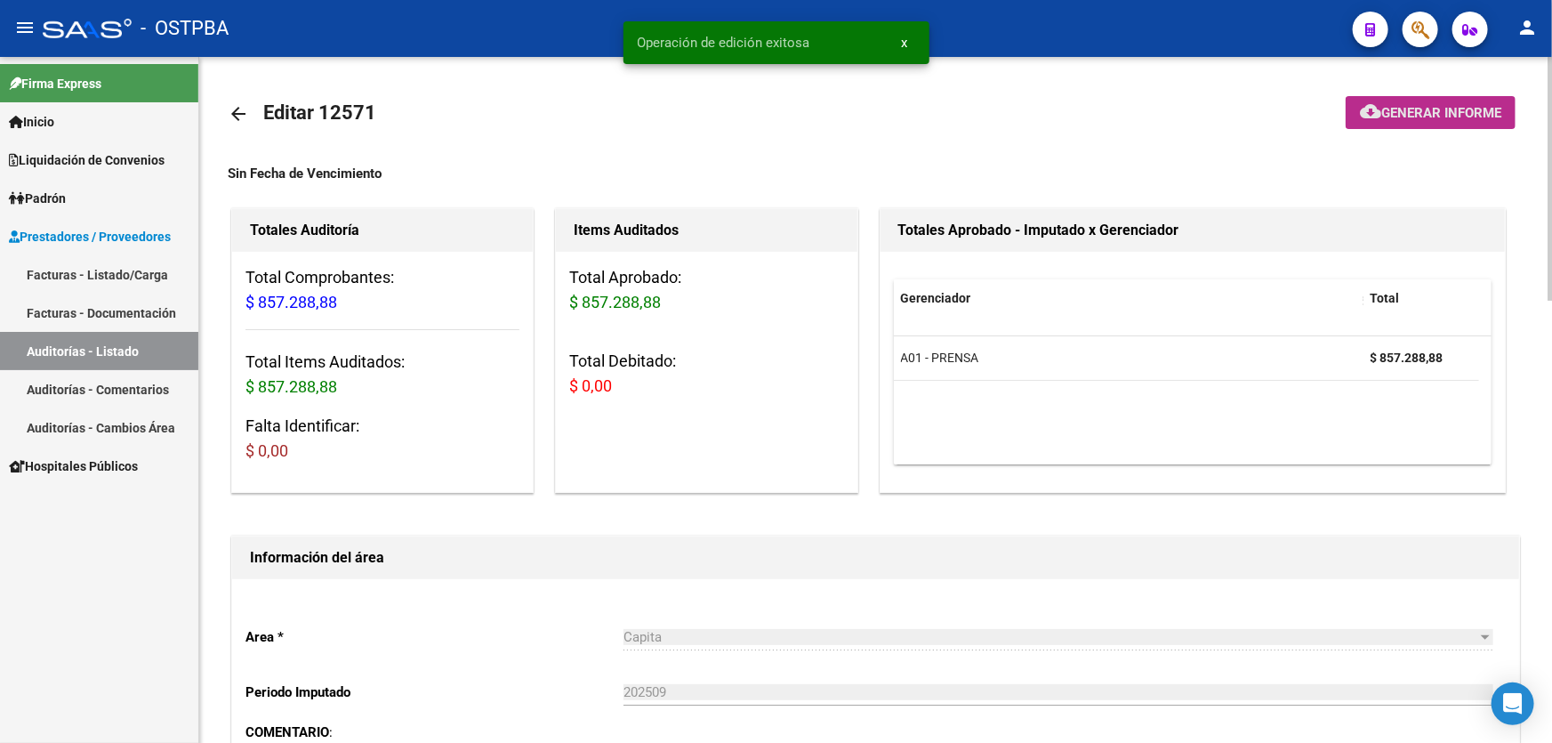
click at [1450, 99] on button "cloud_download Generar informe" at bounding box center [1430, 112] width 170 height 33
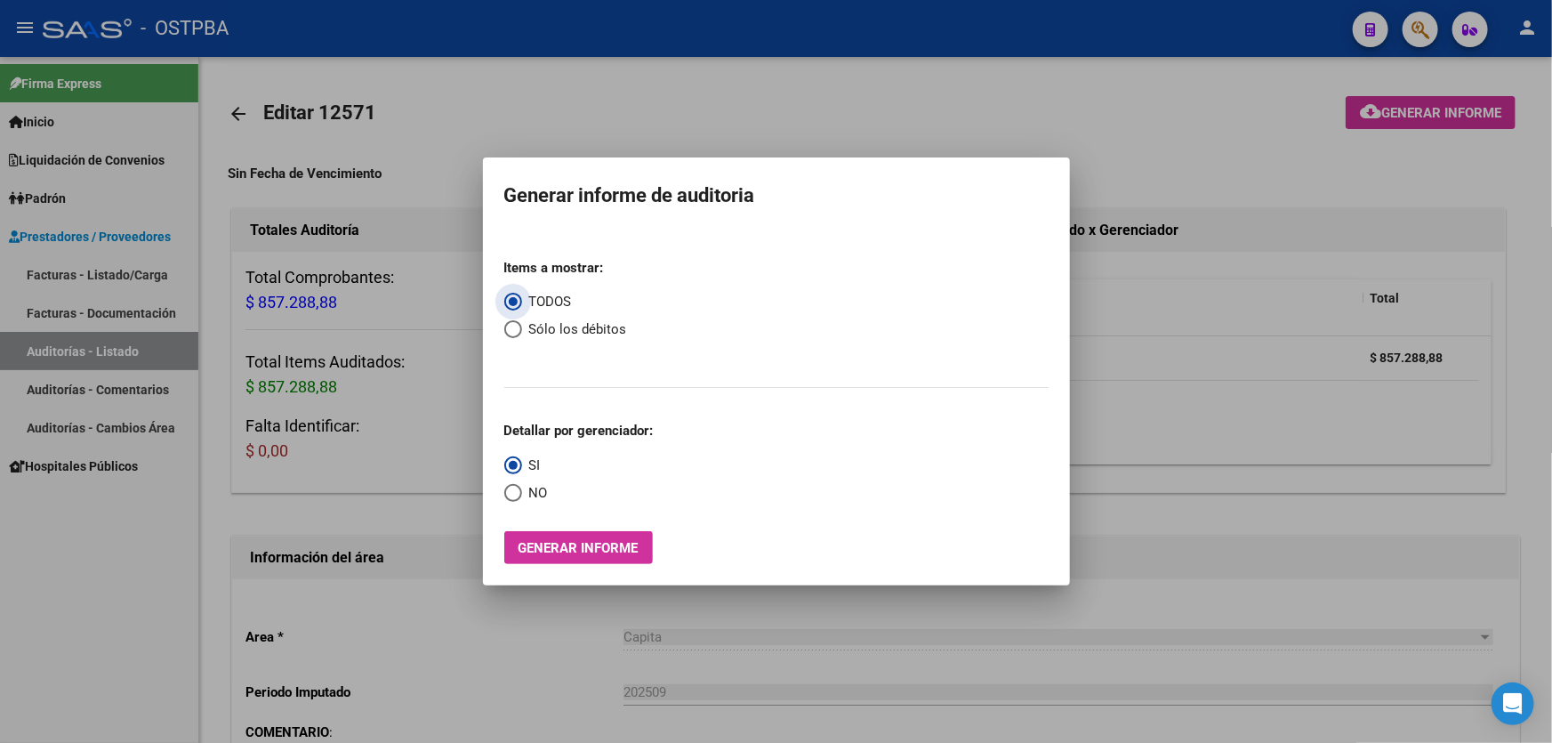
click at [514, 326] on span "Select an option" at bounding box center [513, 329] width 18 height 18
click at [514, 326] on input "Sólo los débitos" at bounding box center [513, 329] width 18 height 18
radio input "true"
click at [512, 489] on span "Select an option" at bounding box center [513, 493] width 18 height 18
click at [512, 489] on input "NO" at bounding box center [513, 493] width 18 height 18
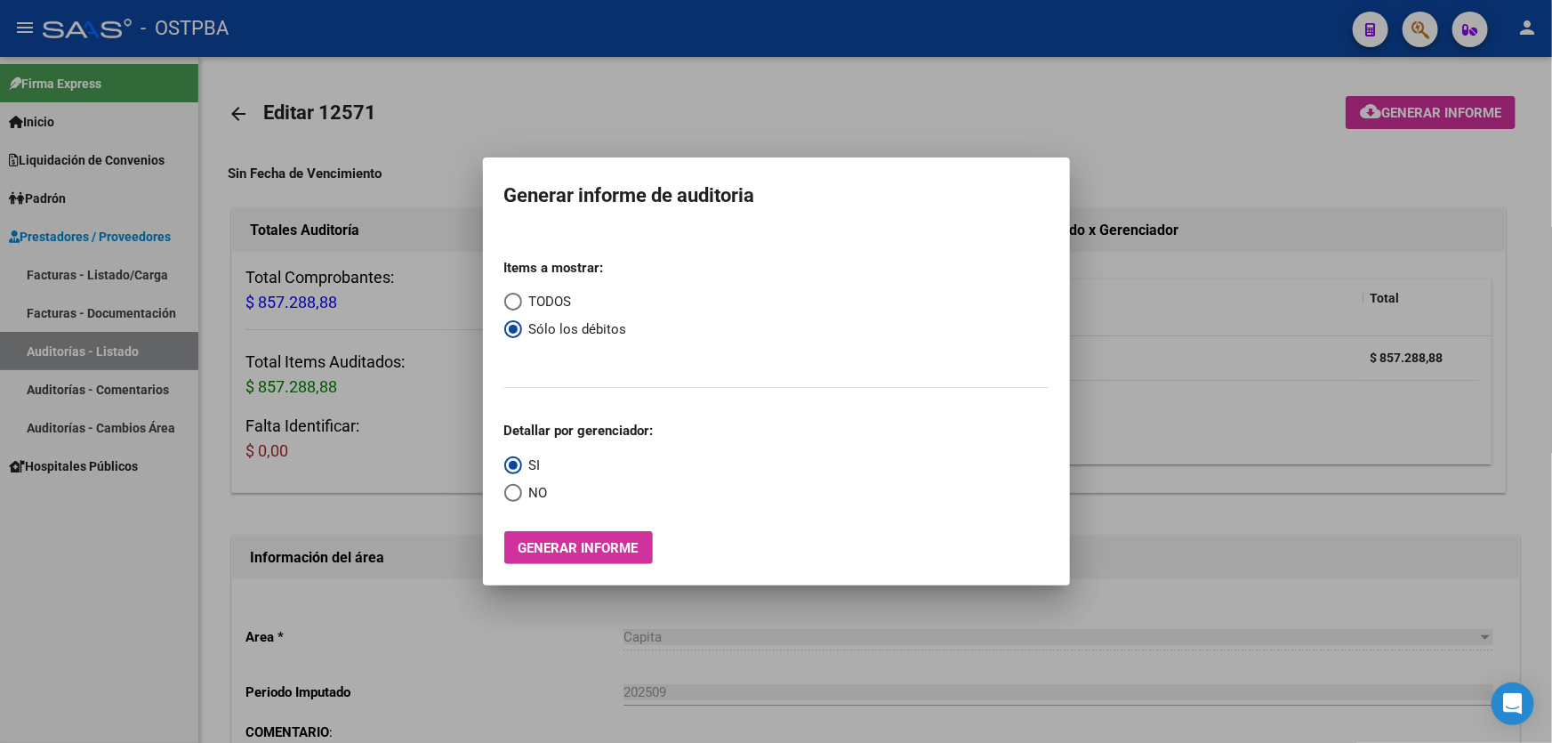
radio input "true"
click at [572, 532] on button "Generar informe" at bounding box center [578, 547] width 149 height 33
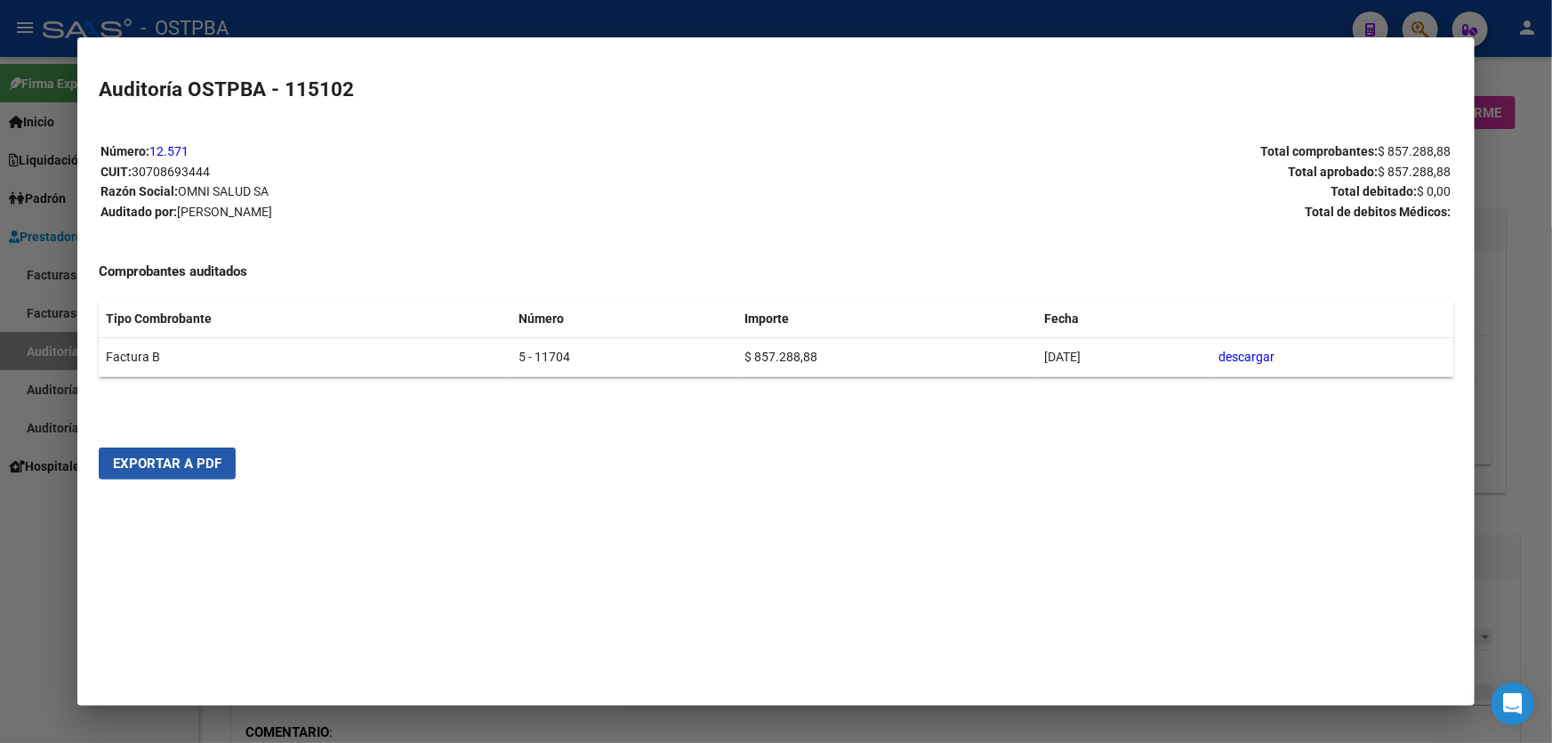
click at [199, 466] on span "Exportar a PDF" at bounding box center [167, 463] width 108 height 16
click at [48, 582] on div at bounding box center [776, 371] width 1552 height 743
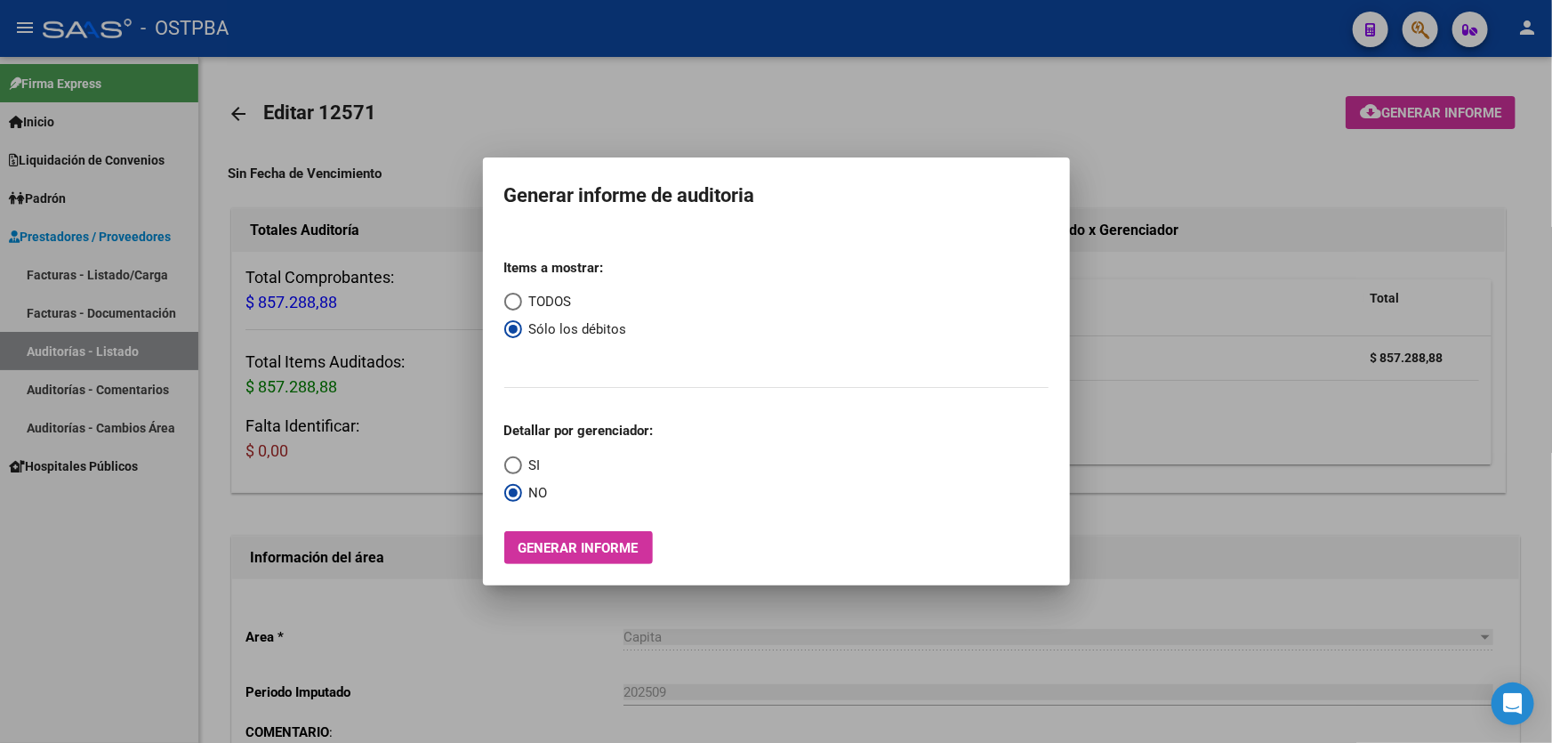
click at [656, 90] on div at bounding box center [776, 371] width 1552 height 743
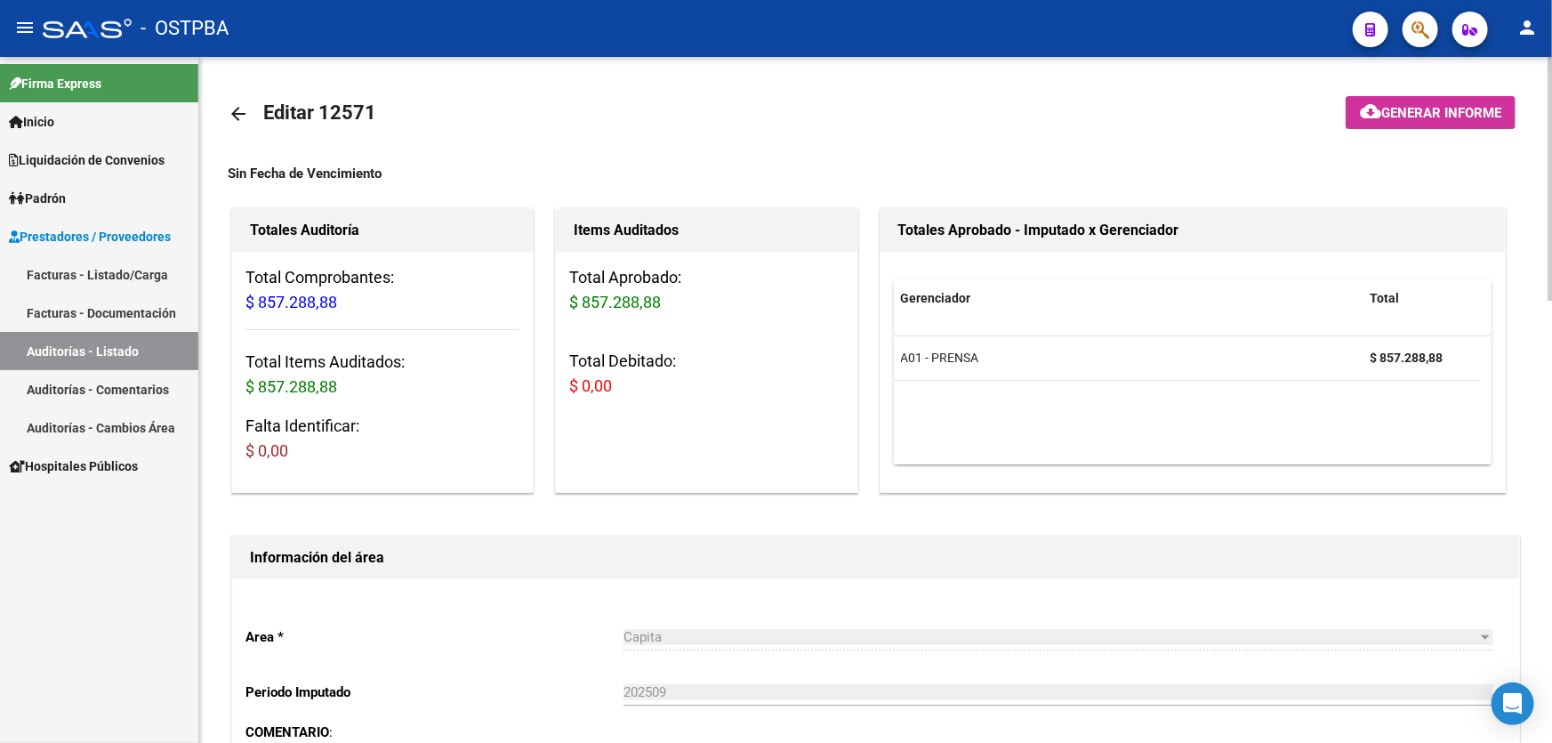
click at [232, 112] on mat-icon "arrow_back" at bounding box center [238, 113] width 21 height 21
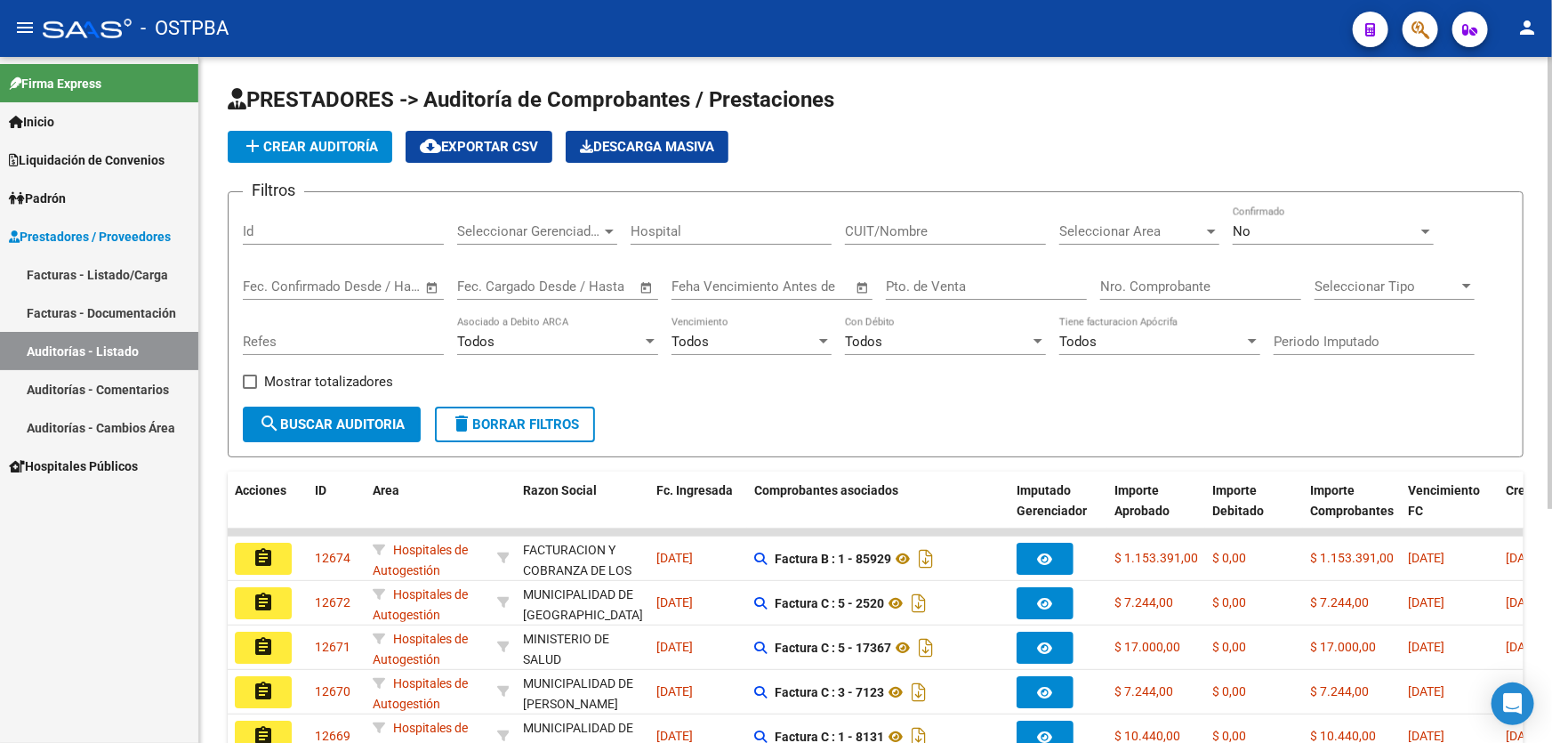
click at [1280, 237] on div "No Confirmado" at bounding box center [1332, 225] width 201 height 38
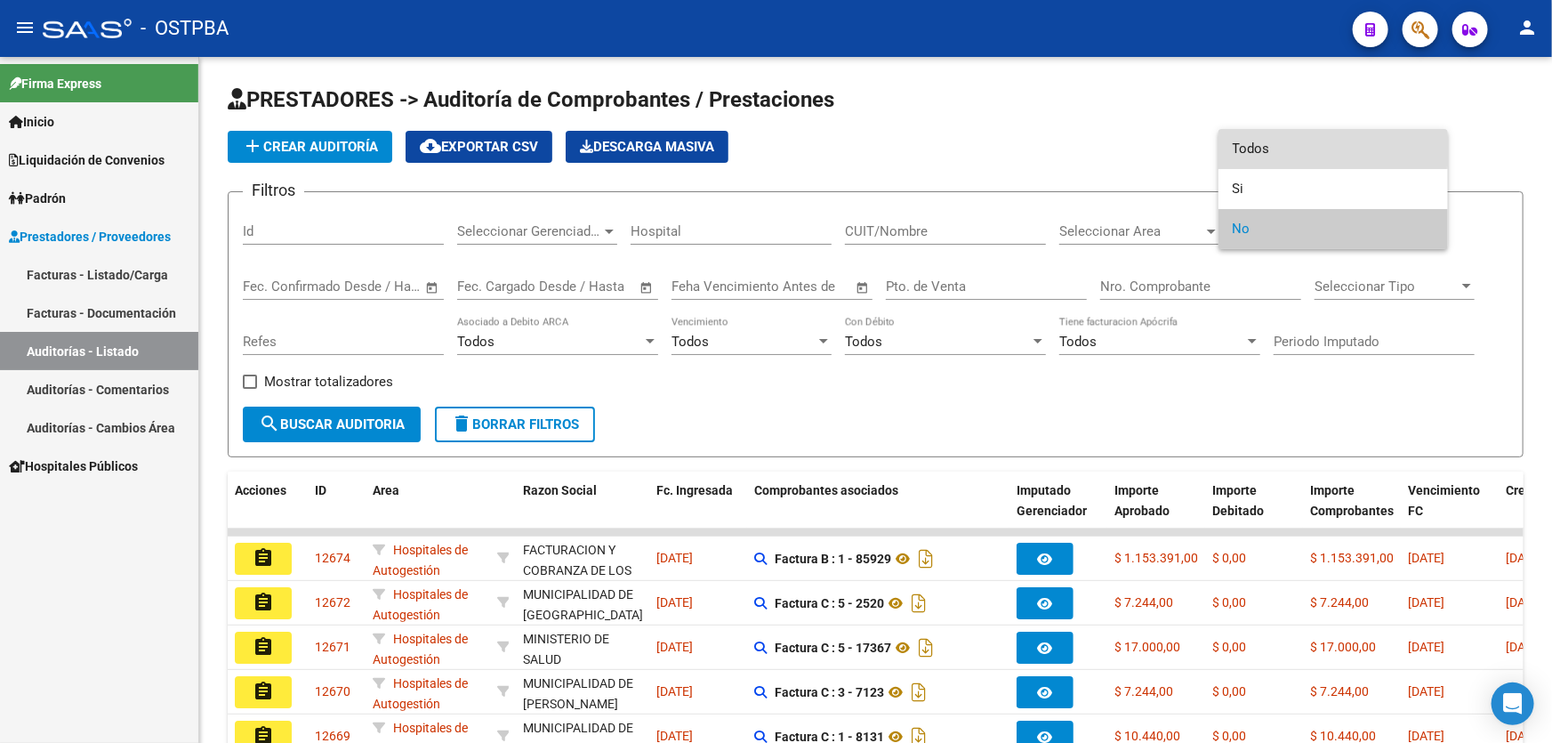
click at [1301, 139] on span "Todos" at bounding box center [1332, 149] width 201 height 40
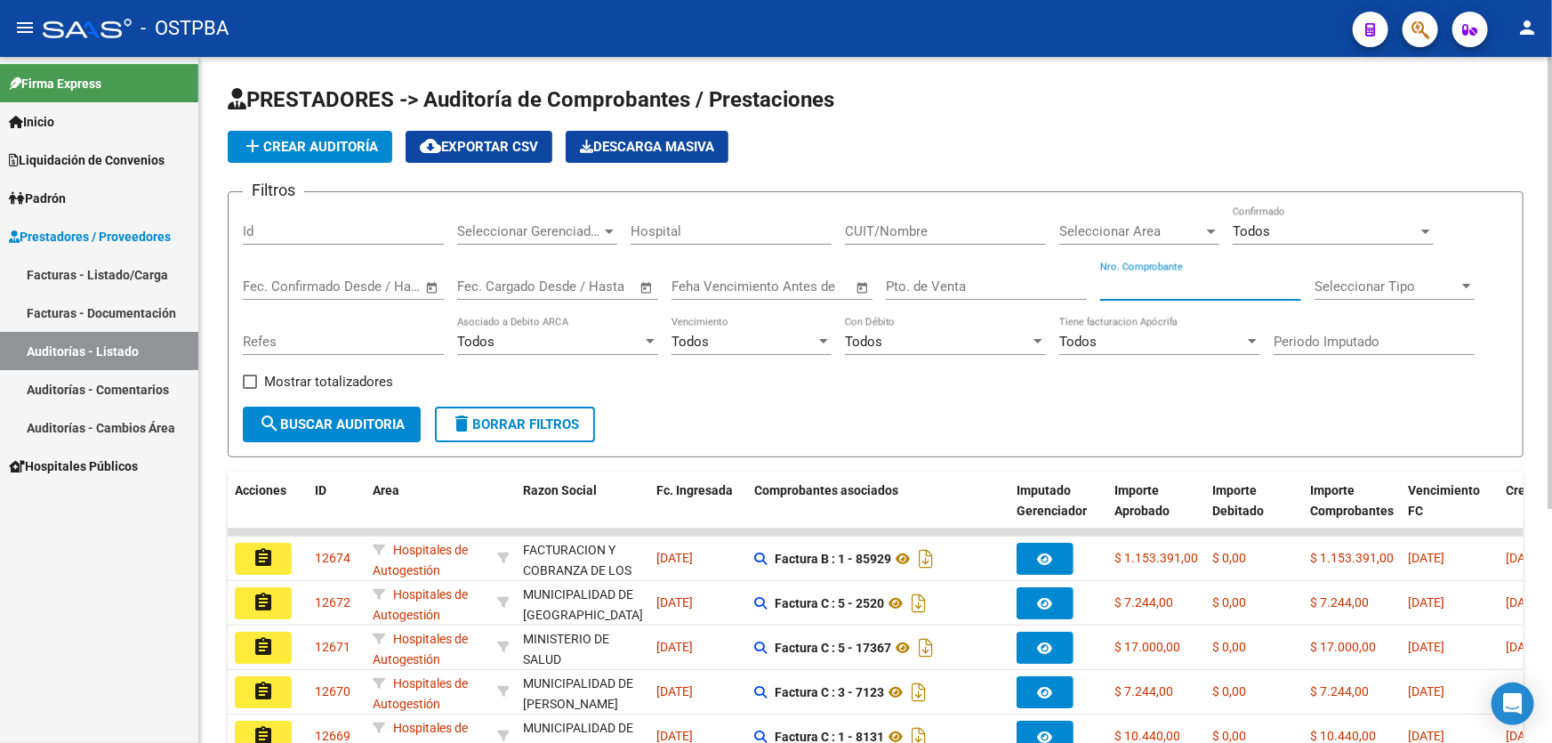
click at [1210, 288] on input "Nro. Comprobante" at bounding box center [1200, 286] width 201 height 16
type input "7830"
click at [312, 417] on span "search Buscar Auditoria" at bounding box center [332, 424] width 146 height 16
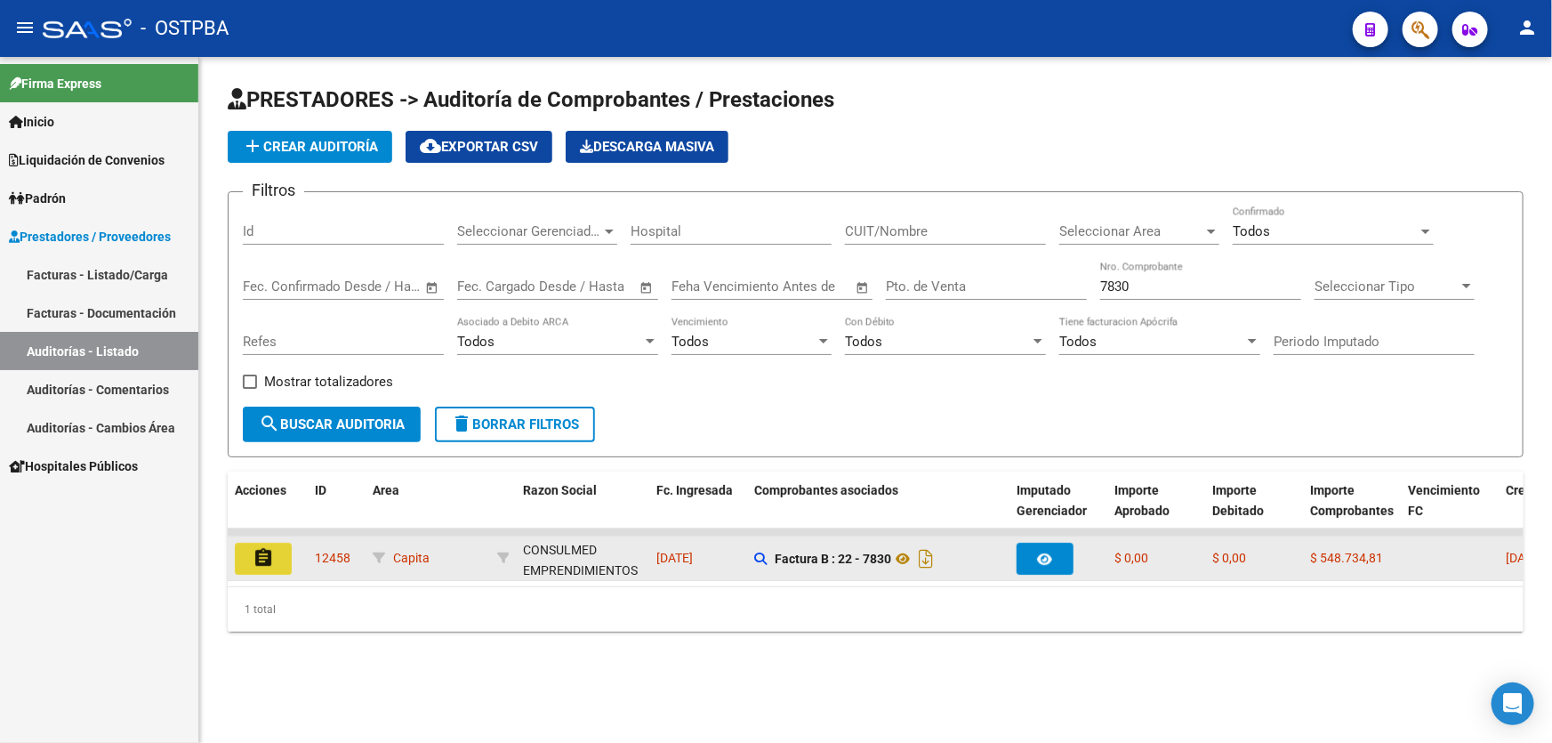
click at [261, 550] on mat-icon "assignment" at bounding box center [263, 557] width 21 height 21
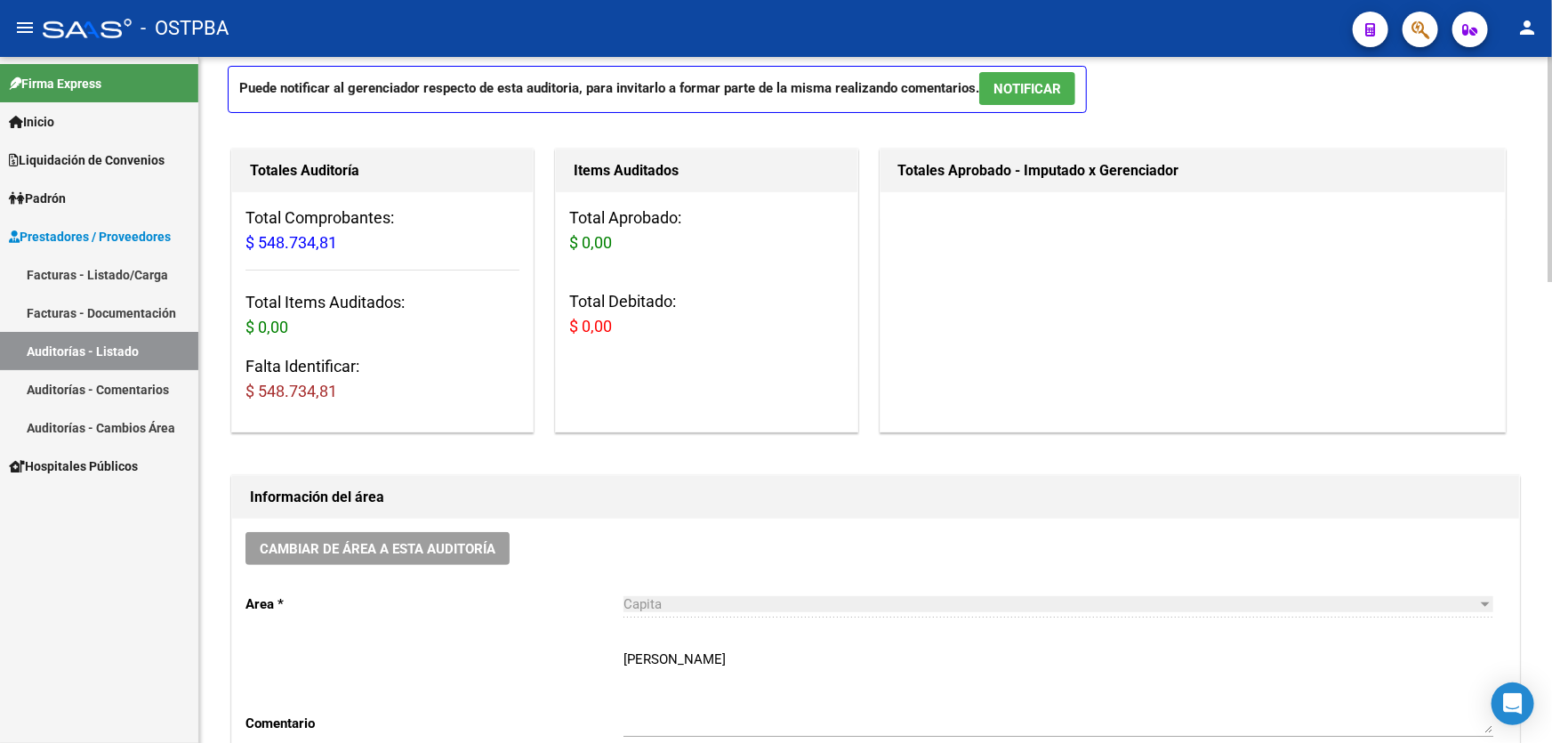
scroll to position [323, 0]
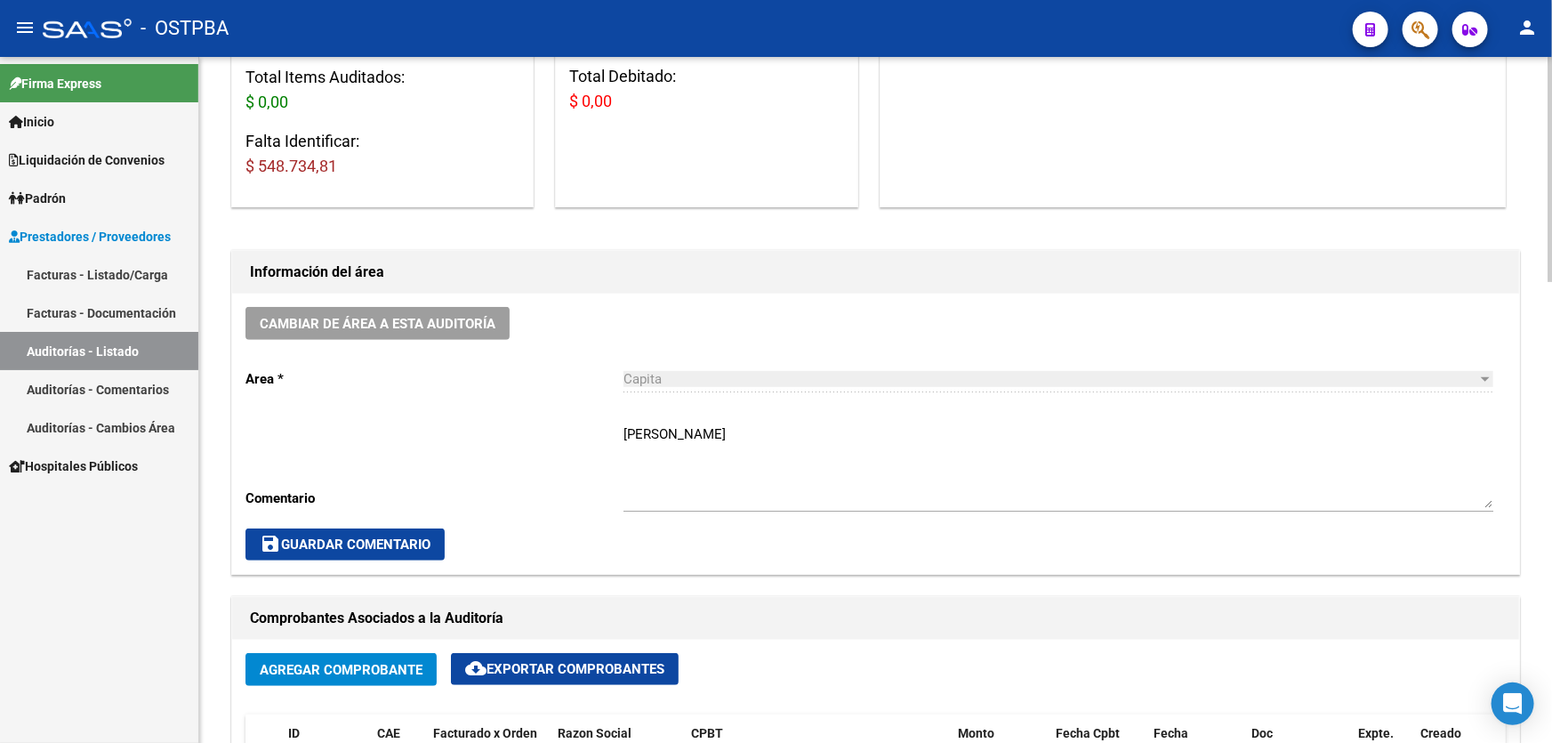
click at [699, 434] on textarea "GERARDO" at bounding box center [1058, 466] width 870 height 84
type textarea "G"
click at [396, 550] on button "save Guardar Comentario" at bounding box center [344, 544] width 199 height 32
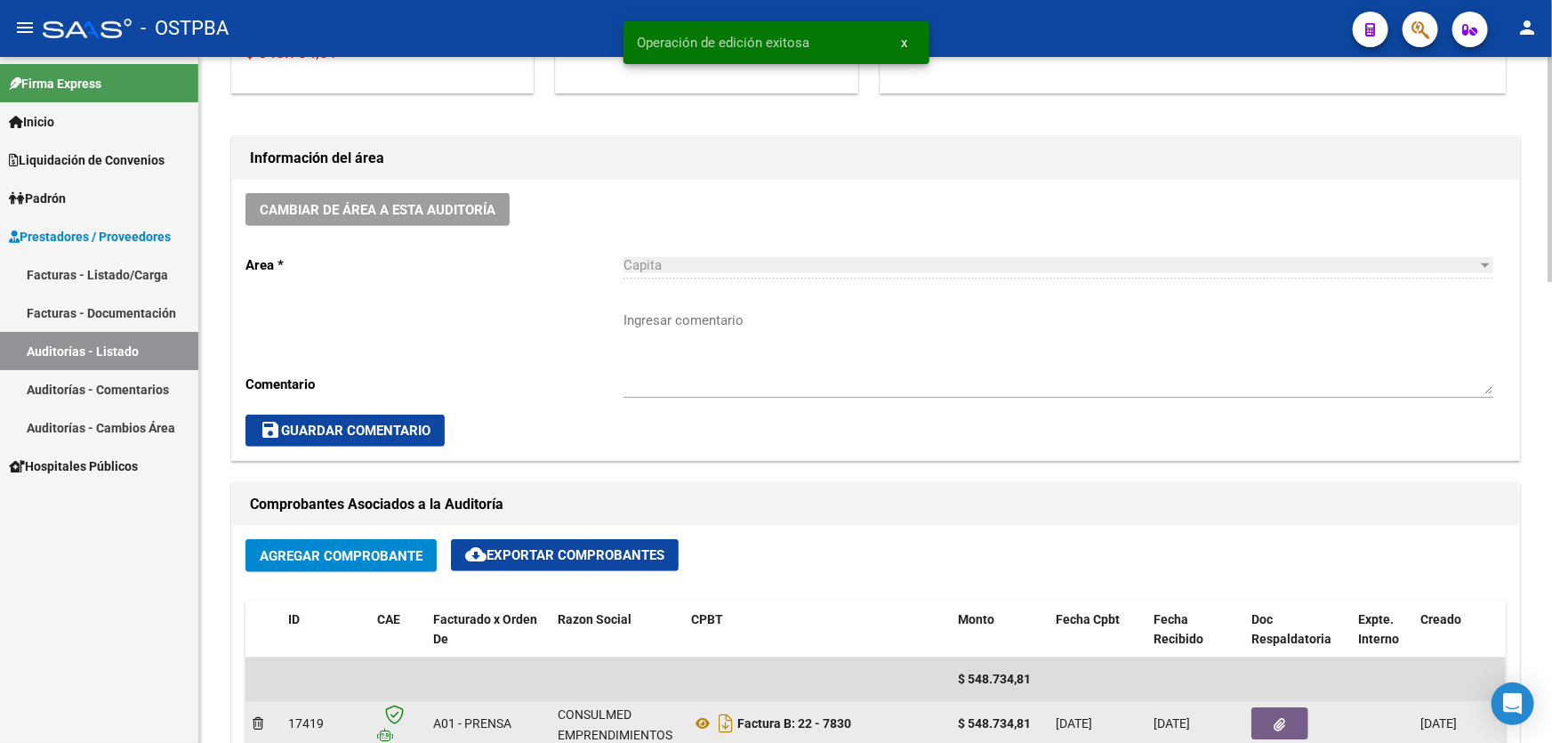
scroll to position [727, 0]
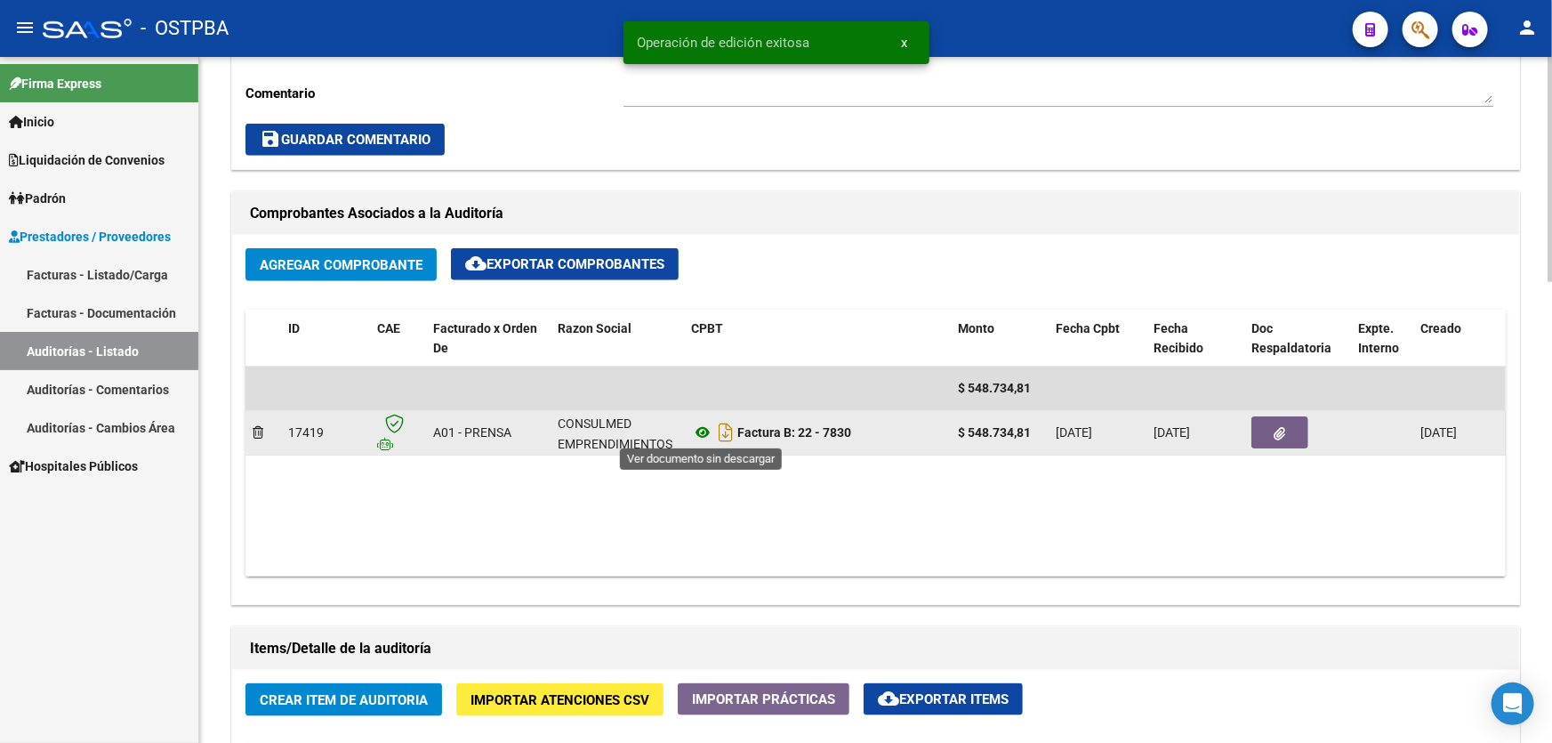
click at [700, 433] on icon at bounding box center [702, 431] width 23 height 21
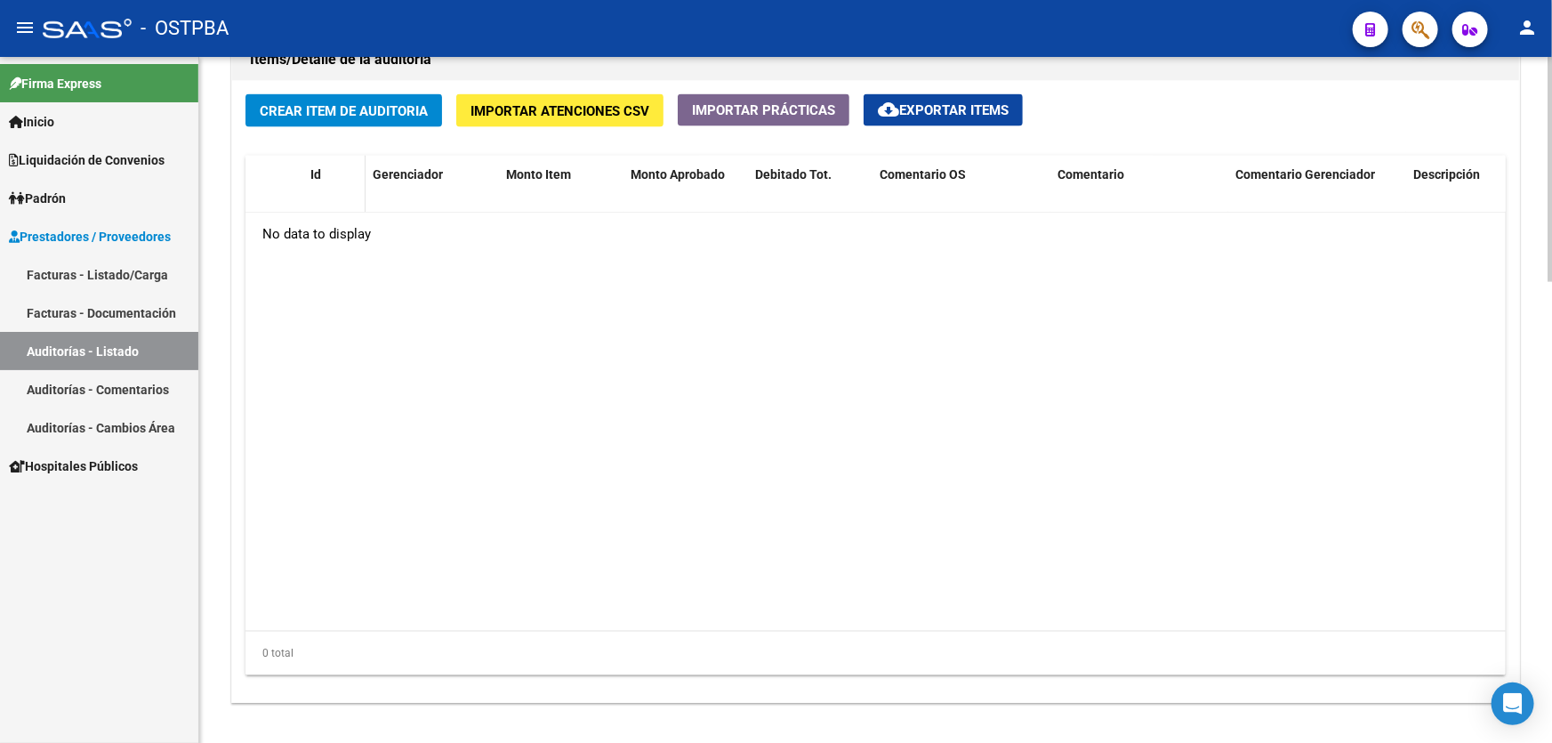
scroll to position [1158, 0]
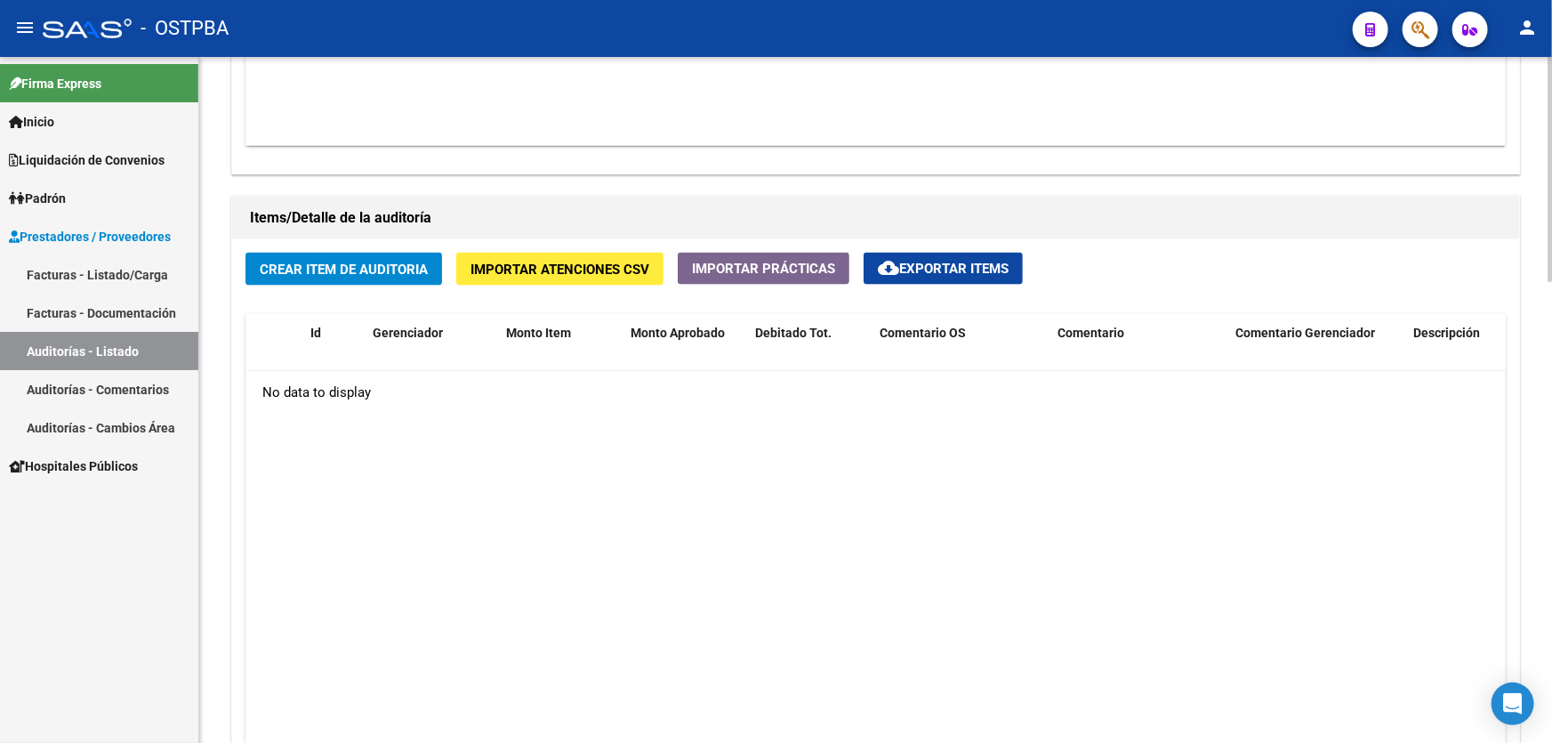
click at [337, 268] on span "Crear Item de Auditoria" at bounding box center [344, 269] width 168 height 16
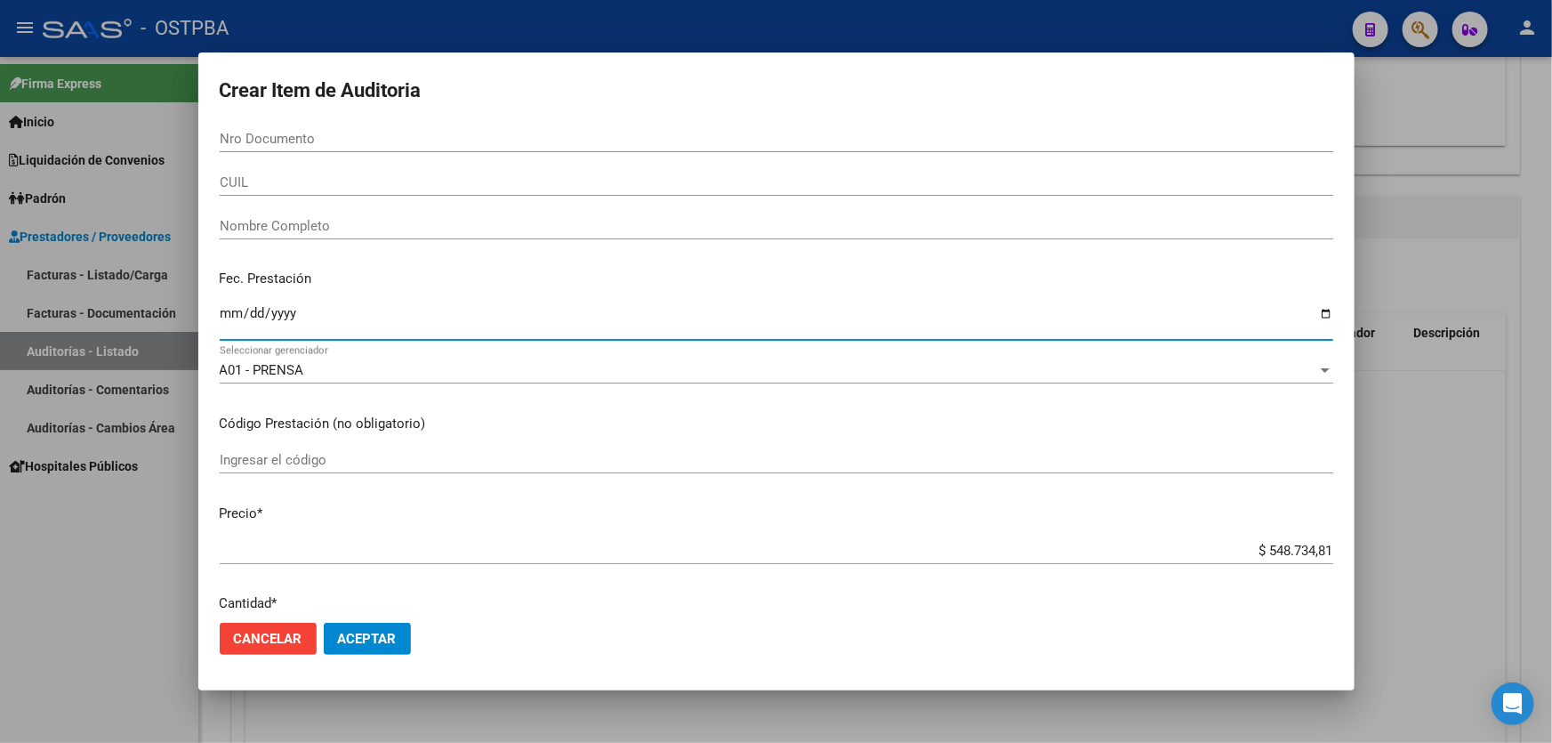
click at [223, 318] on input "Ingresar la fecha" at bounding box center [776, 320] width 1113 height 28
type input "2025-09-01"
click at [597, 409] on mat-dialog-content "Nro Documento CUIL Nombre Completo Fec. Prestación 2025-09-01 Ingresar la fecha…" at bounding box center [776, 366] width 1156 height 483
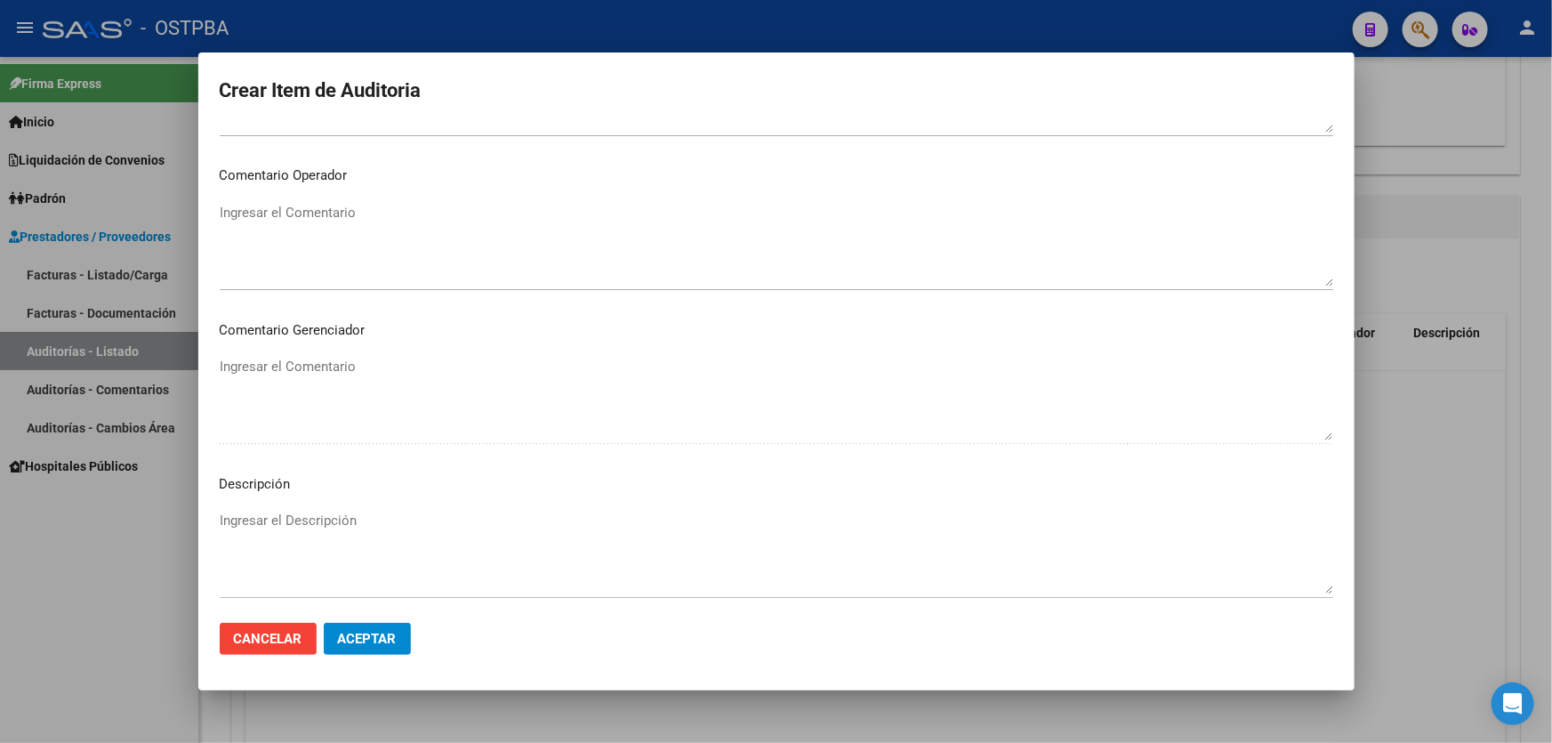
scroll to position [889, 0]
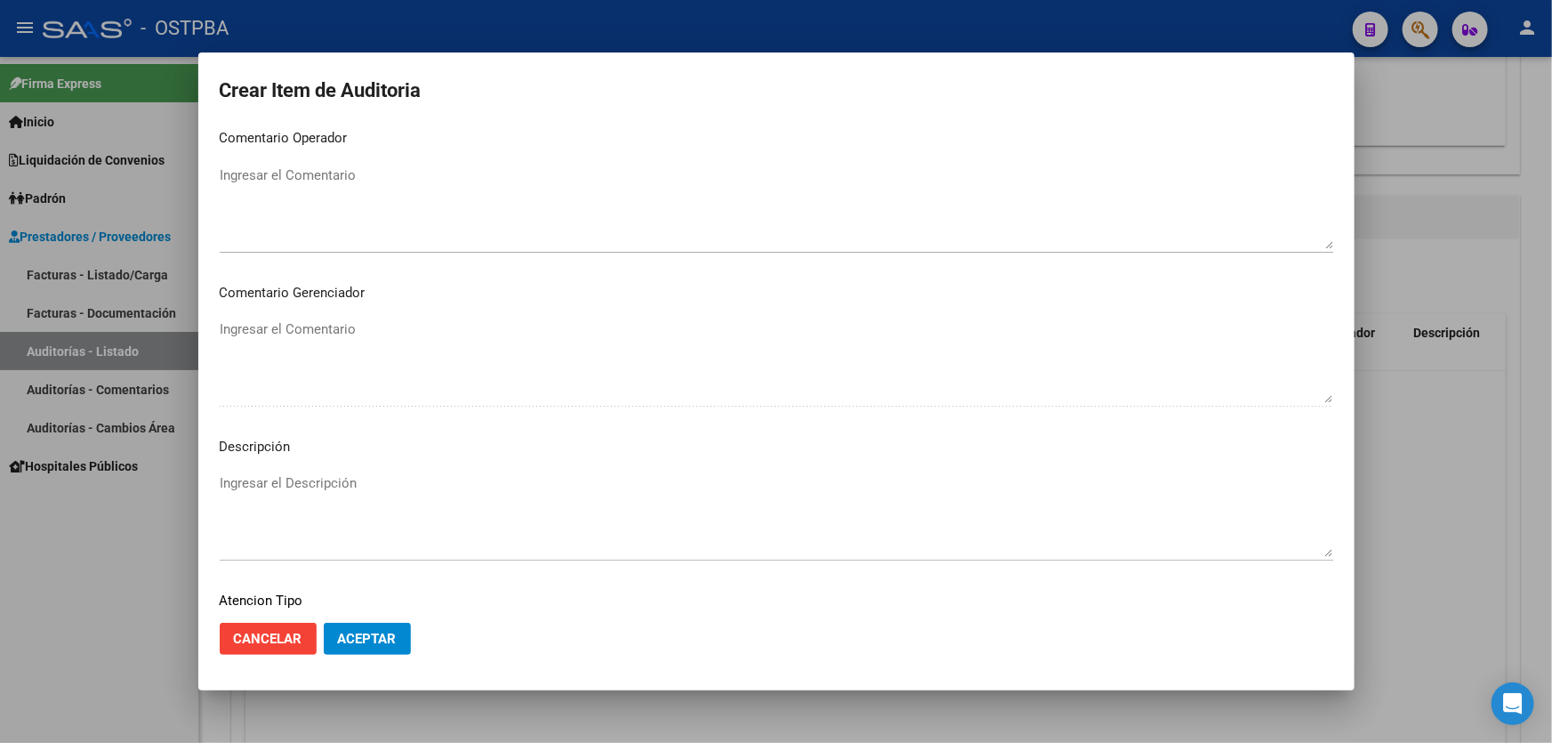
click at [377, 195] on textarea "Ingresar el Comentario" at bounding box center [776, 207] width 1113 height 84
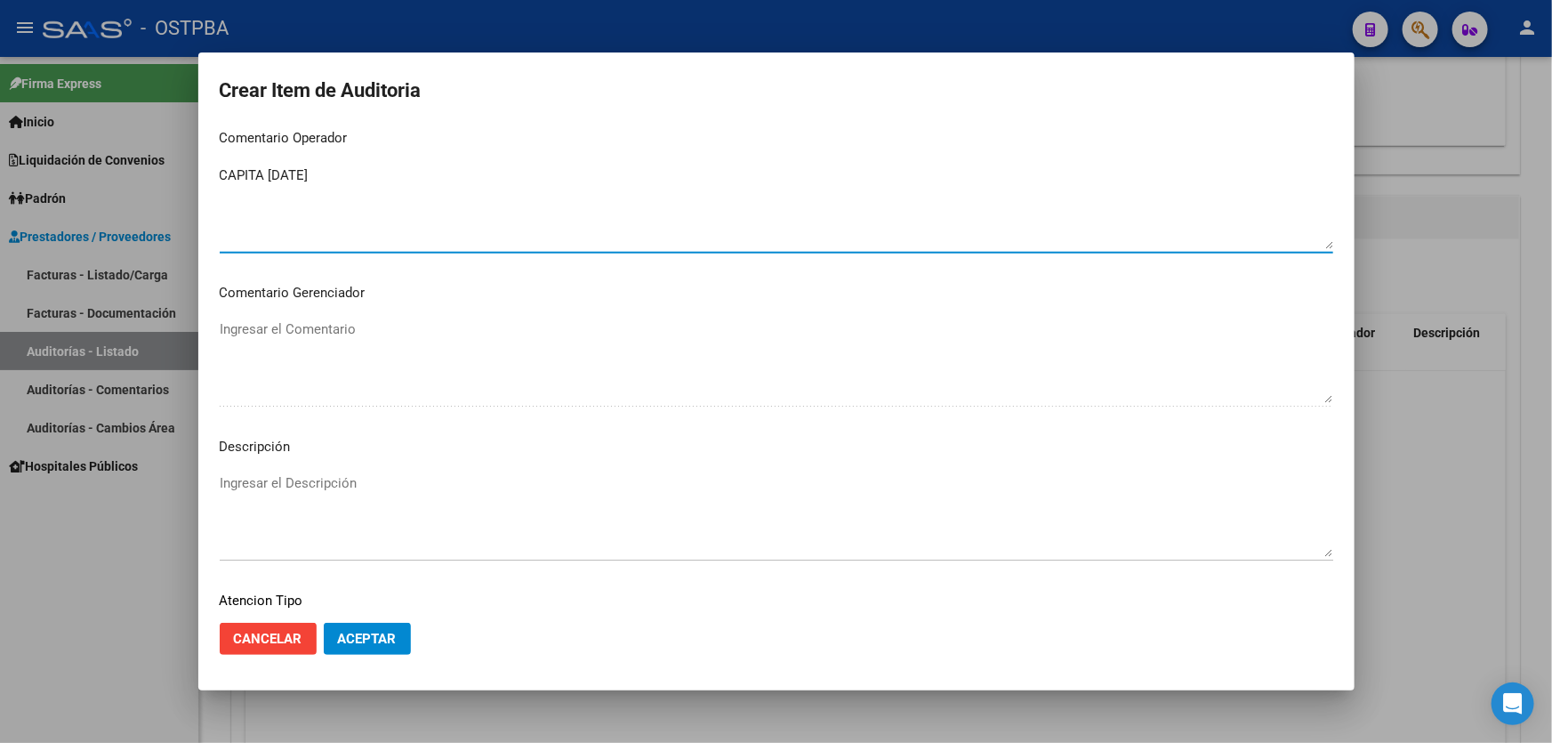
type textarea "CAPITA SEPTIEMBRE 2025"
click at [320, 498] on textarea "Ingresar el Descripción" at bounding box center [776, 515] width 1113 height 84
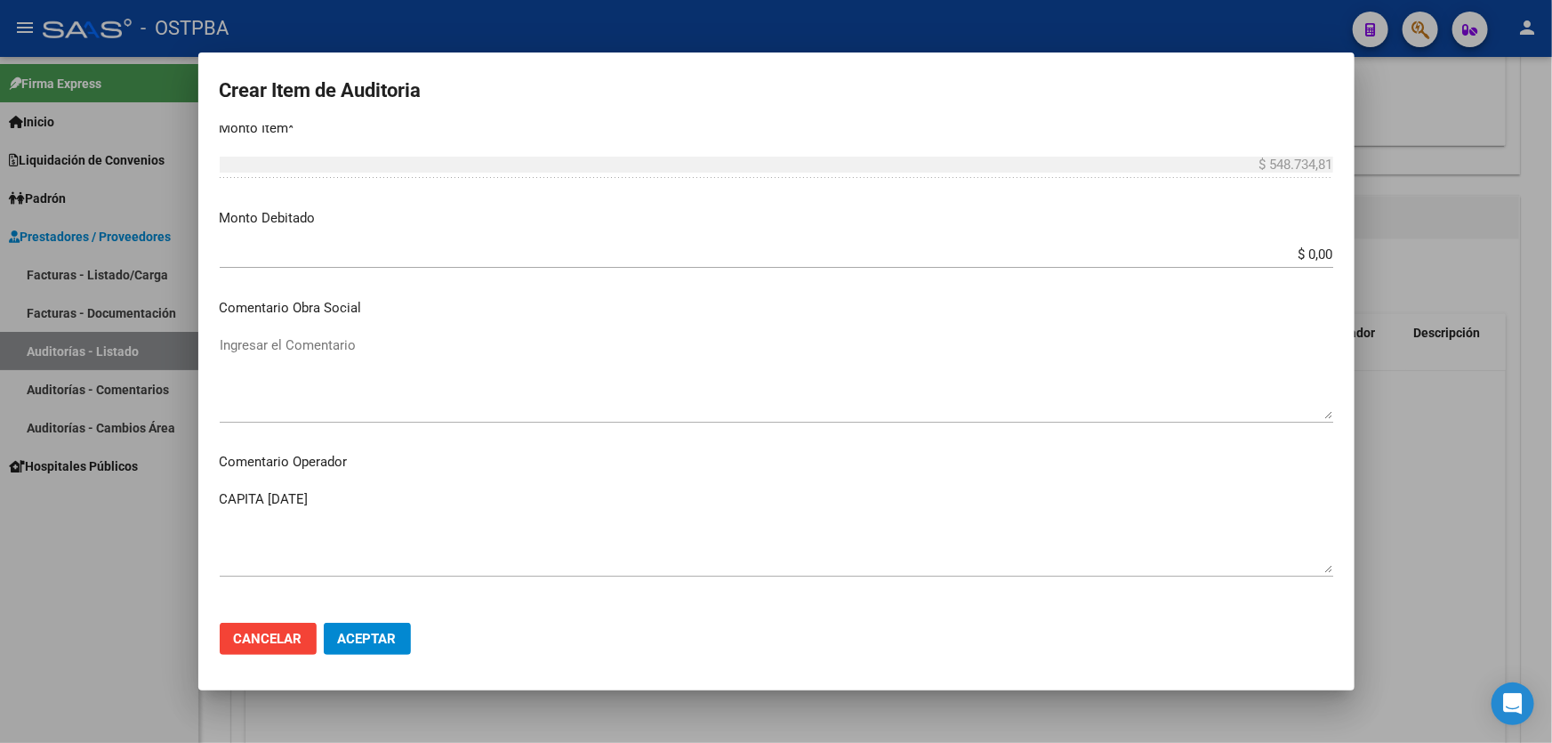
scroll to position [485, 0]
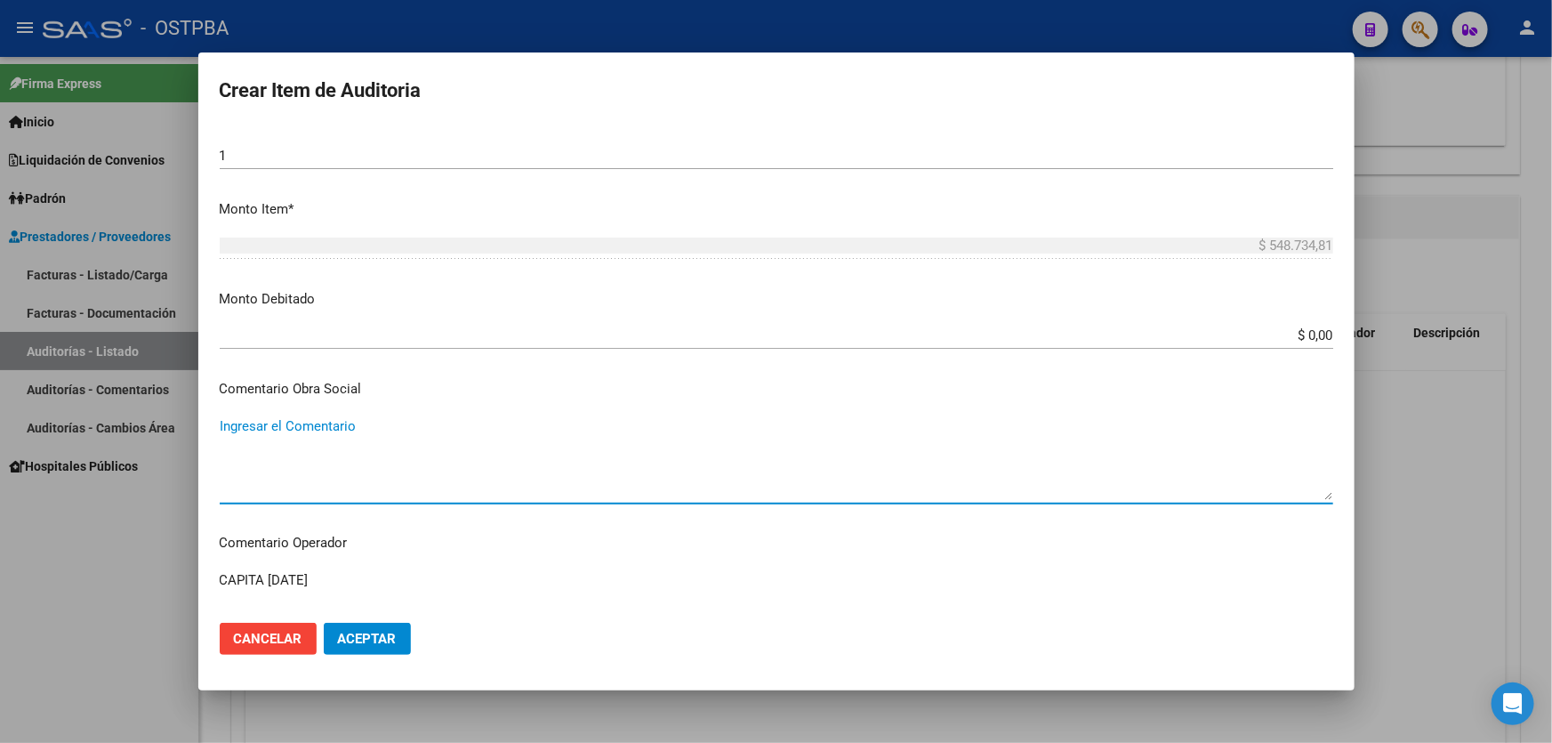
click at [355, 426] on textarea "Ingresar el Comentario" at bounding box center [776, 458] width 1113 height 84
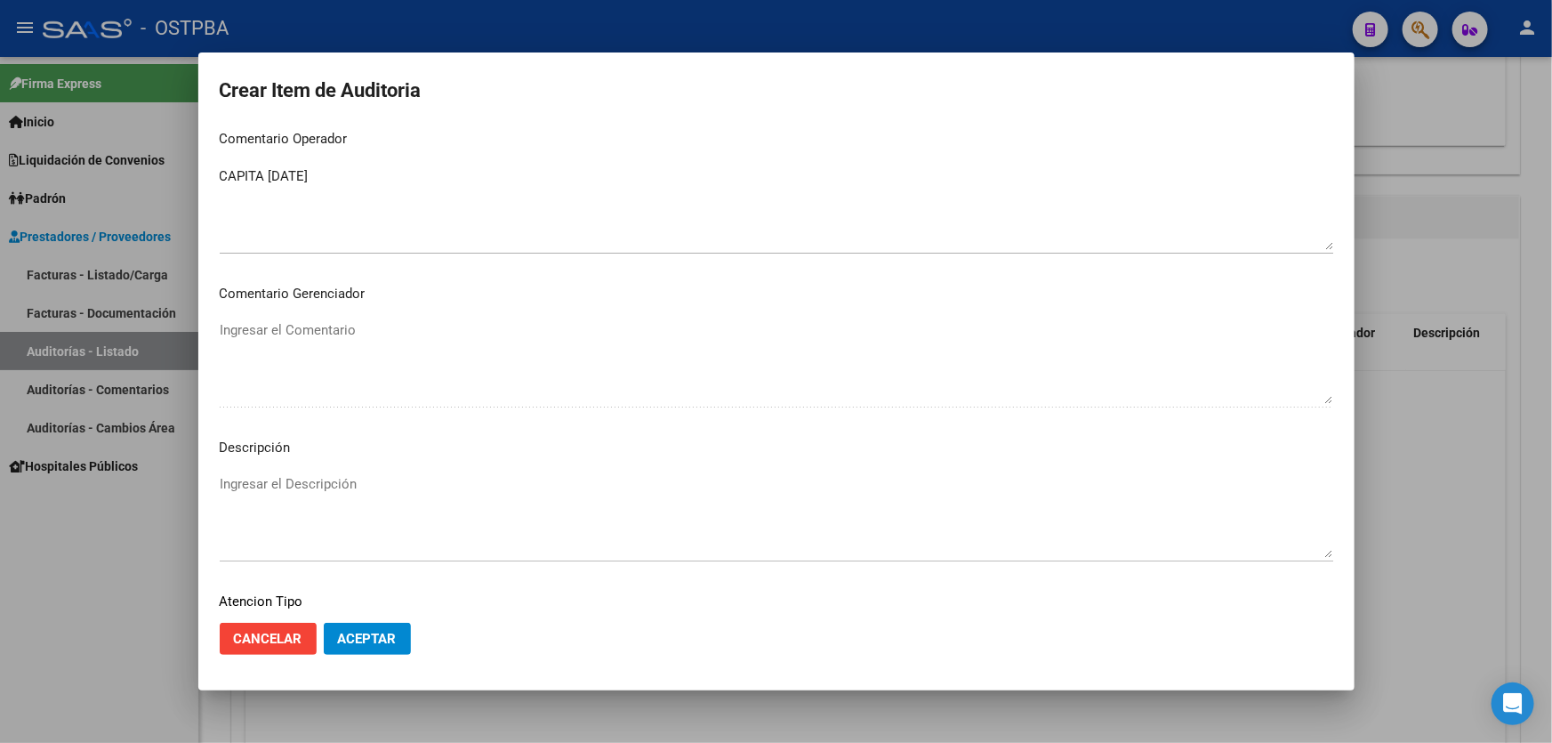
scroll to position [889, 0]
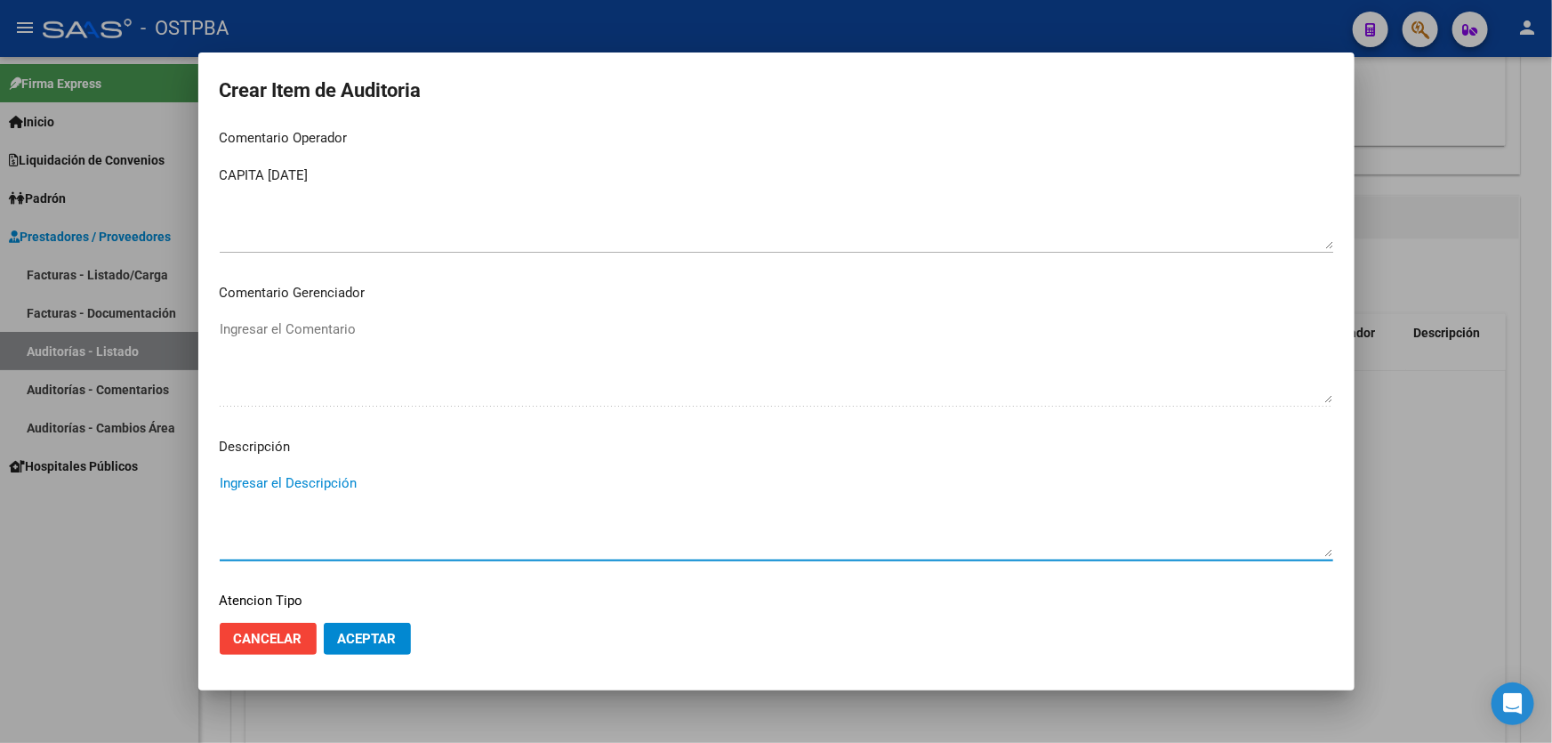
paste textarea "s 1"
type textarea "s"
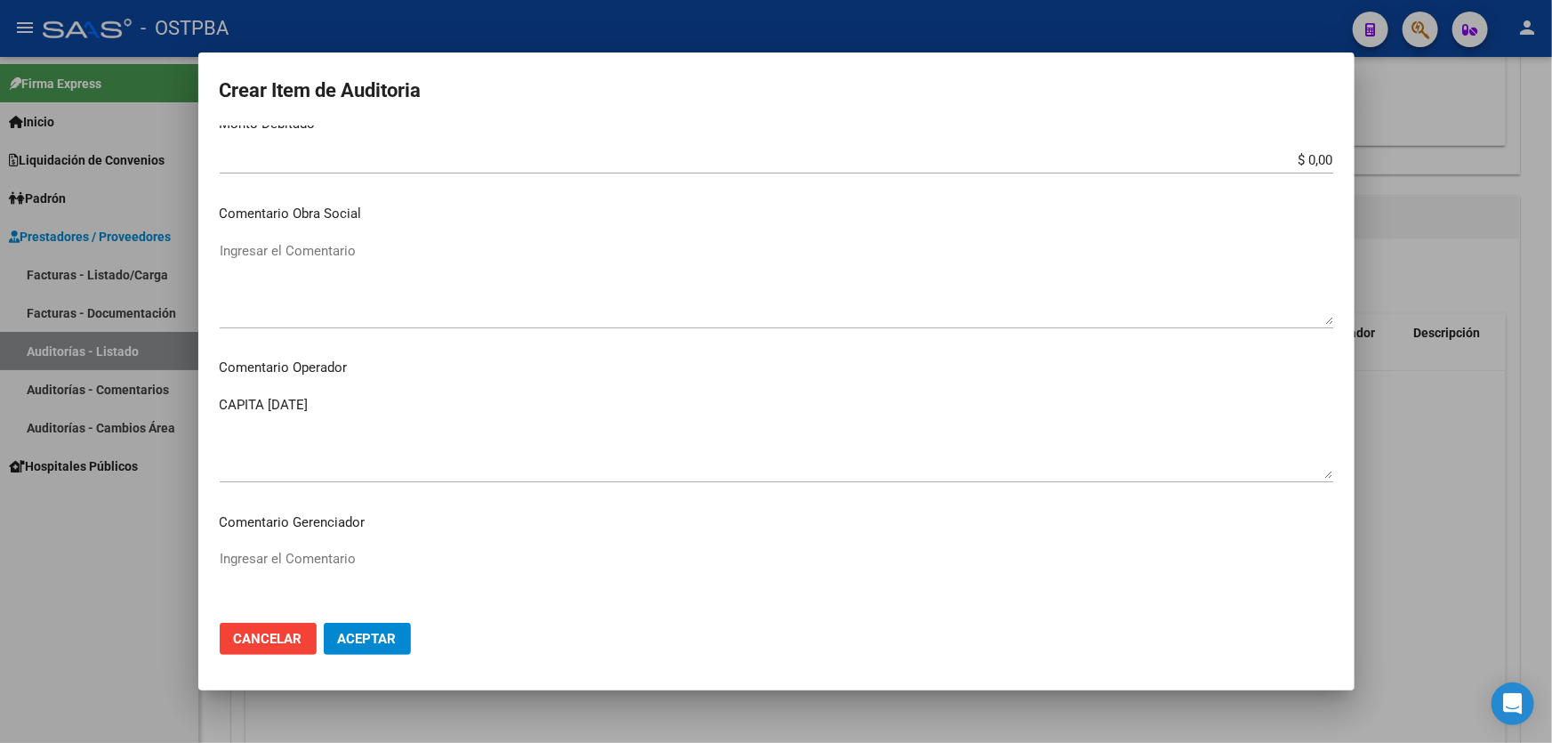
scroll to position [646, 0]
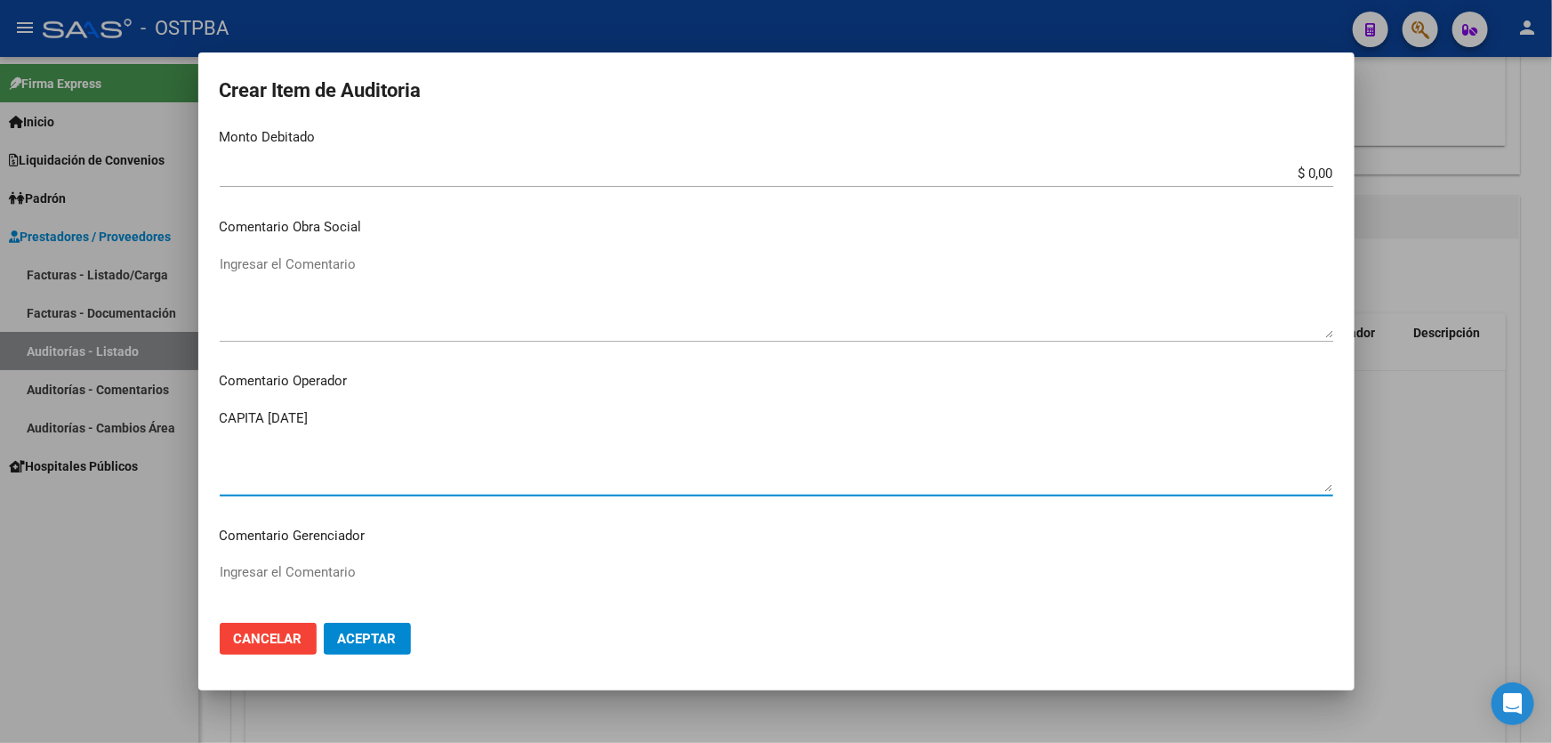
drag, startPoint x: 223, startPoint y: 420, endPoint x: 385, endPoint y: 434, distance: 162.5
click at [385, 434] on textarea "CAPITA SEPTIEMBRE 2025" at bounding box center [776, 450] width 1113 height 84
drag, startPoint x: 221, startPoint y: 416, endPoint x: 430, endPoint y: 429, distance: 210.2
click at [430, 429] on textarea "CAPITA SEPTIEMBRE 2025" at bounding box center [776, 450] width 1113 height 84
click at [431, 429] on textarea "CAPITA SEPTIEMBRE 2025" at bounding box center [776, 450] width 1113 height 84
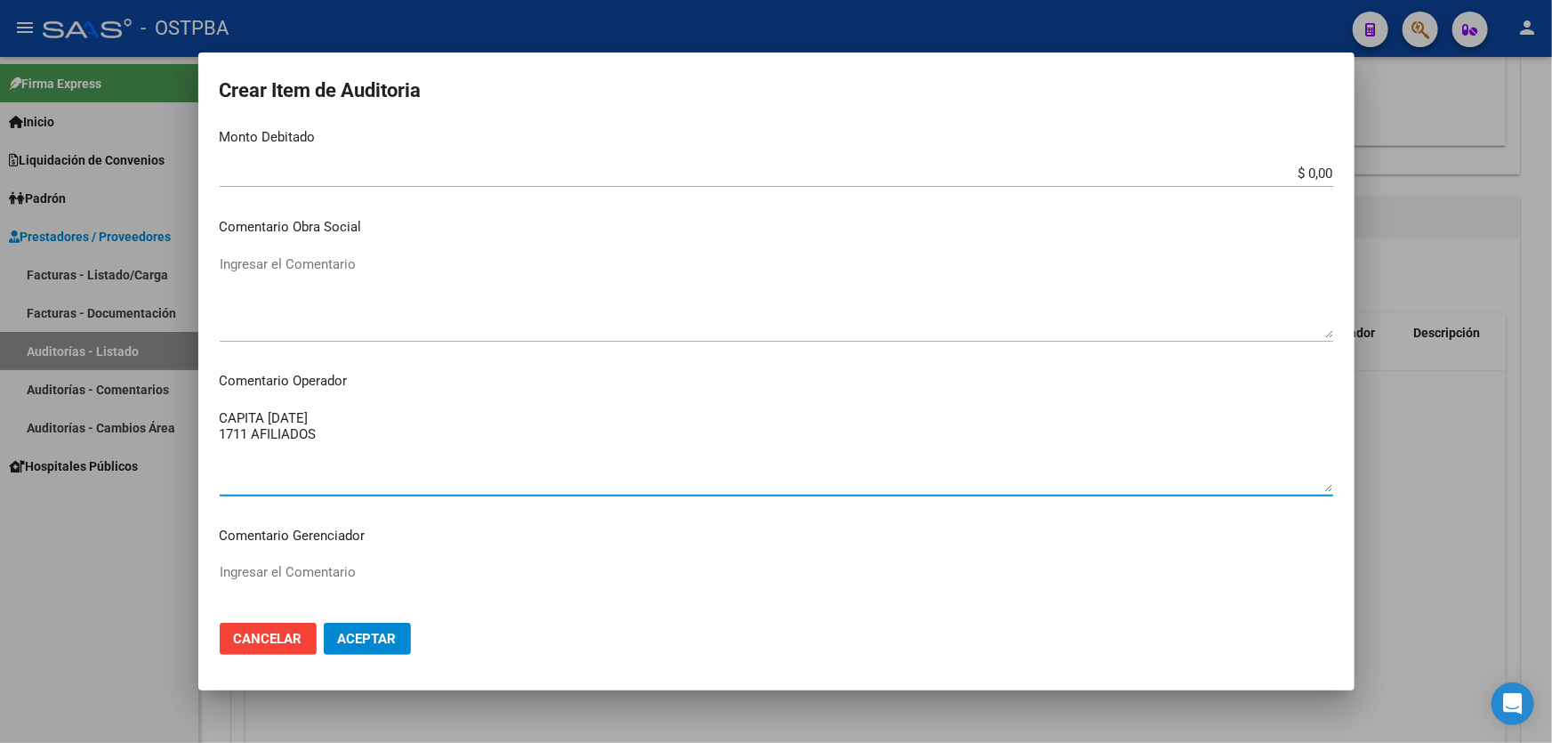
type textarea "CAPITA SEPTIEMBRE 2025 1711 AFILIADOS"
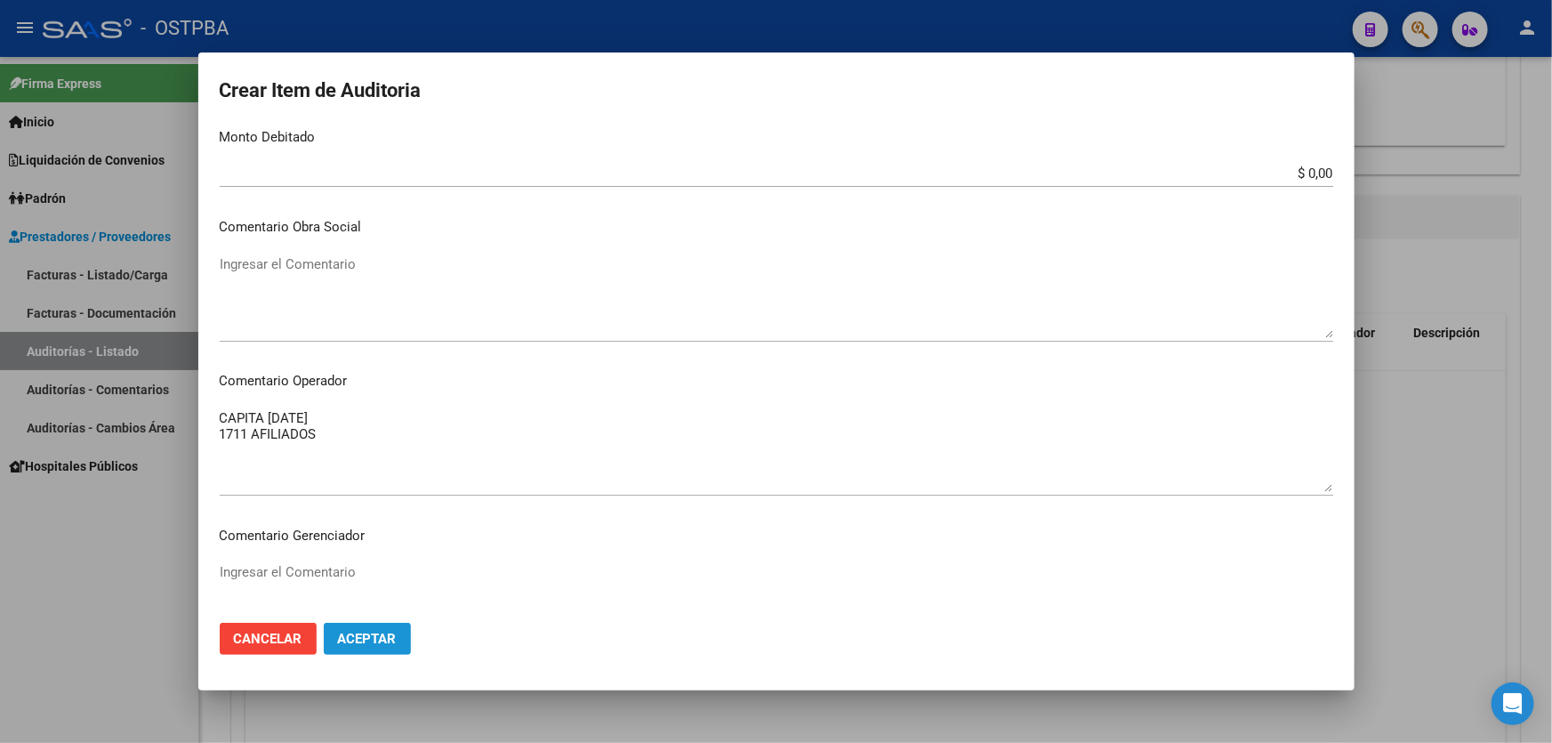
click at [374, 630] on span "Aceptar" at bounding box center [367, 638] width 59 height 16
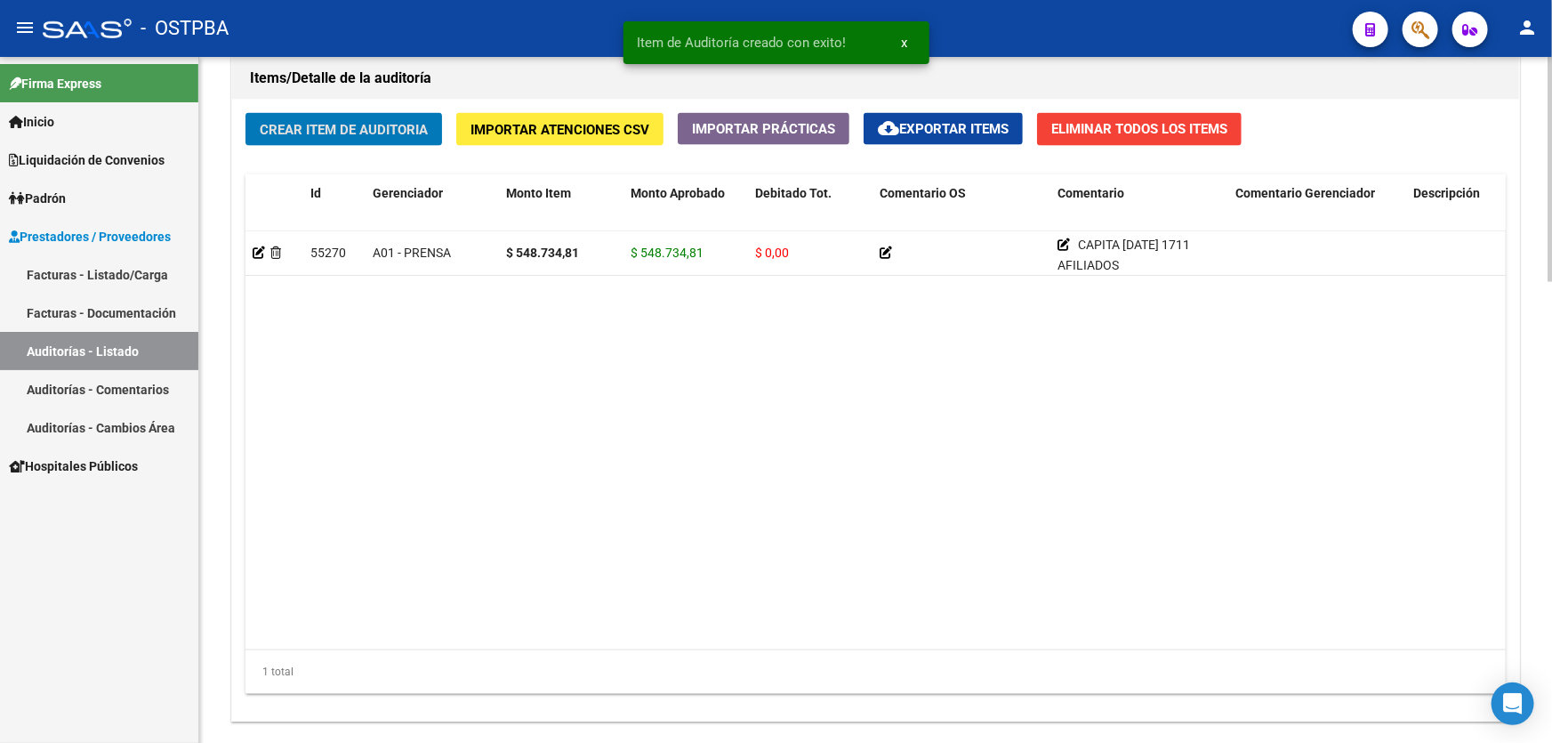
scroll to position [1401, 0]
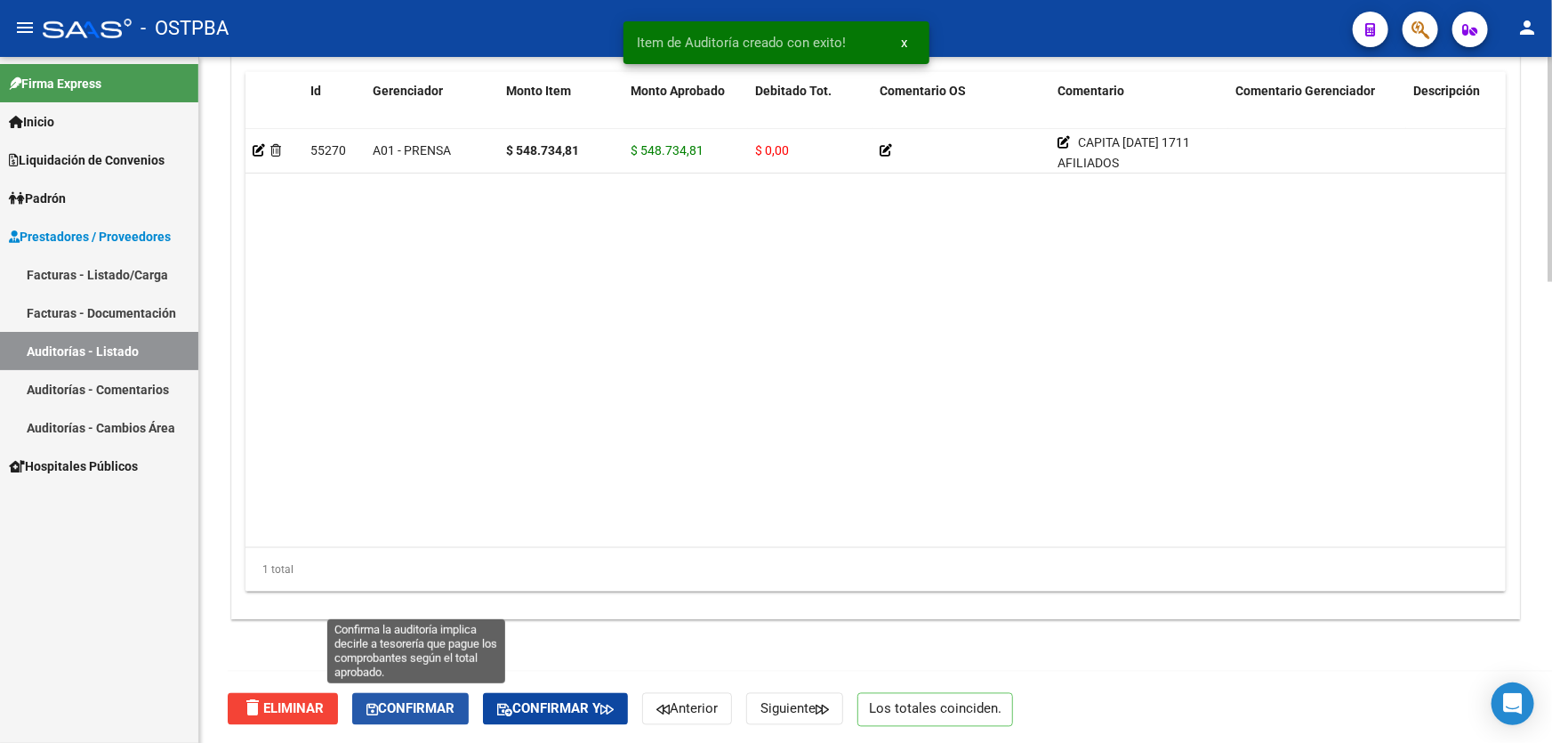
click at [409, 705] on span "Confirmar" at bounding box center [410, 709] width 88 height 16
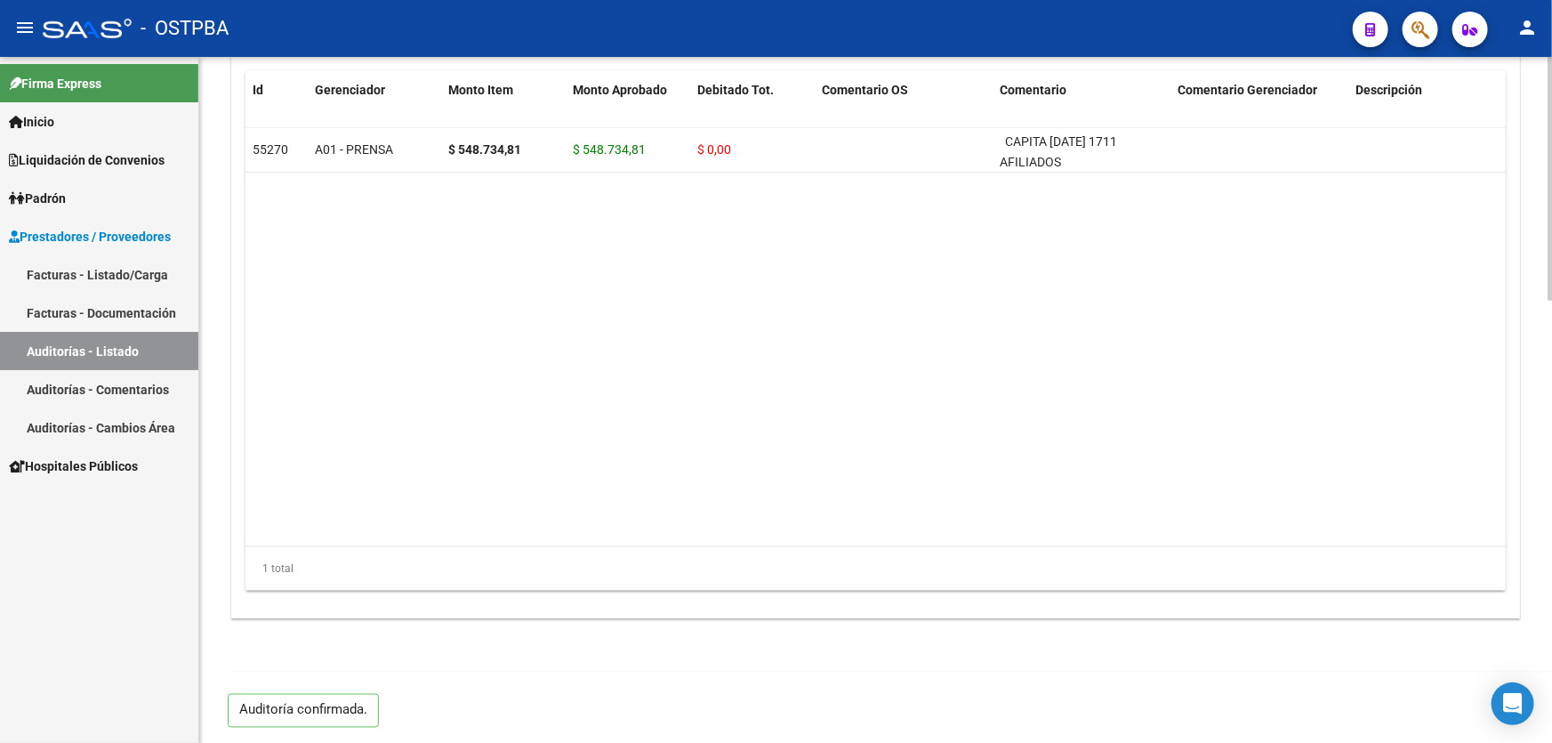
type input "202509"
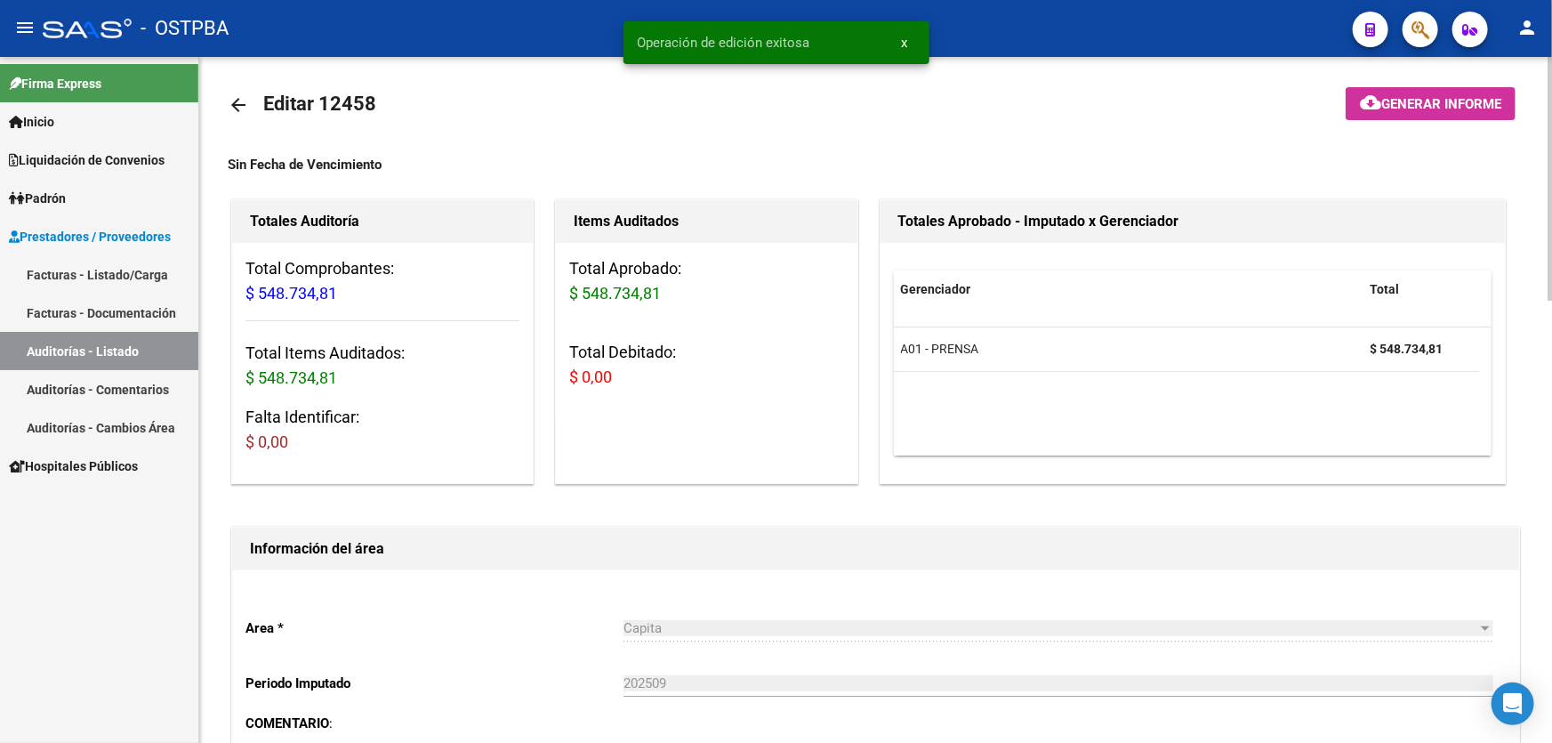
scroll to position [0, 0]
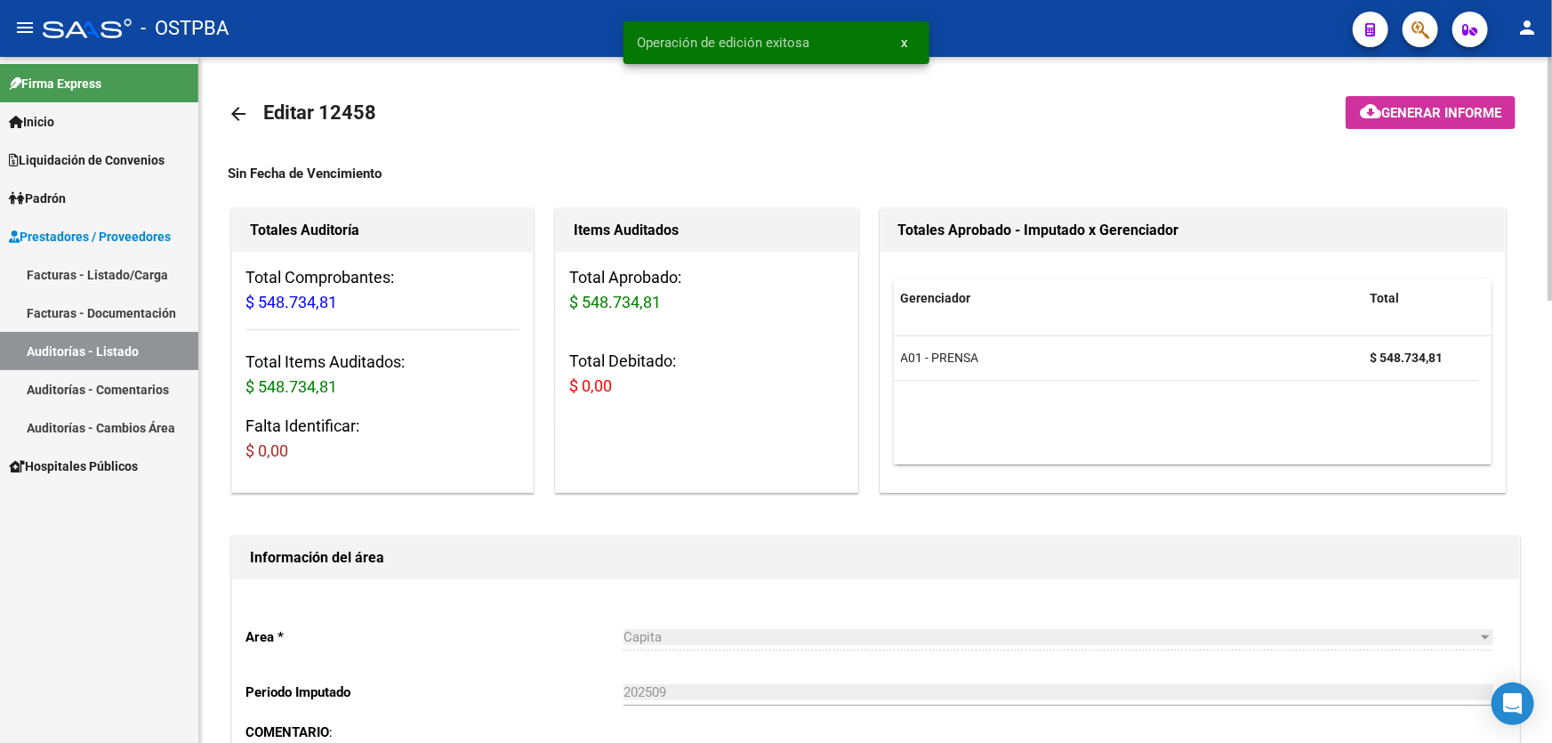
click at [1469, 105] on span "Generar informe" at bounding box center [1441, 113] width 120 height 16
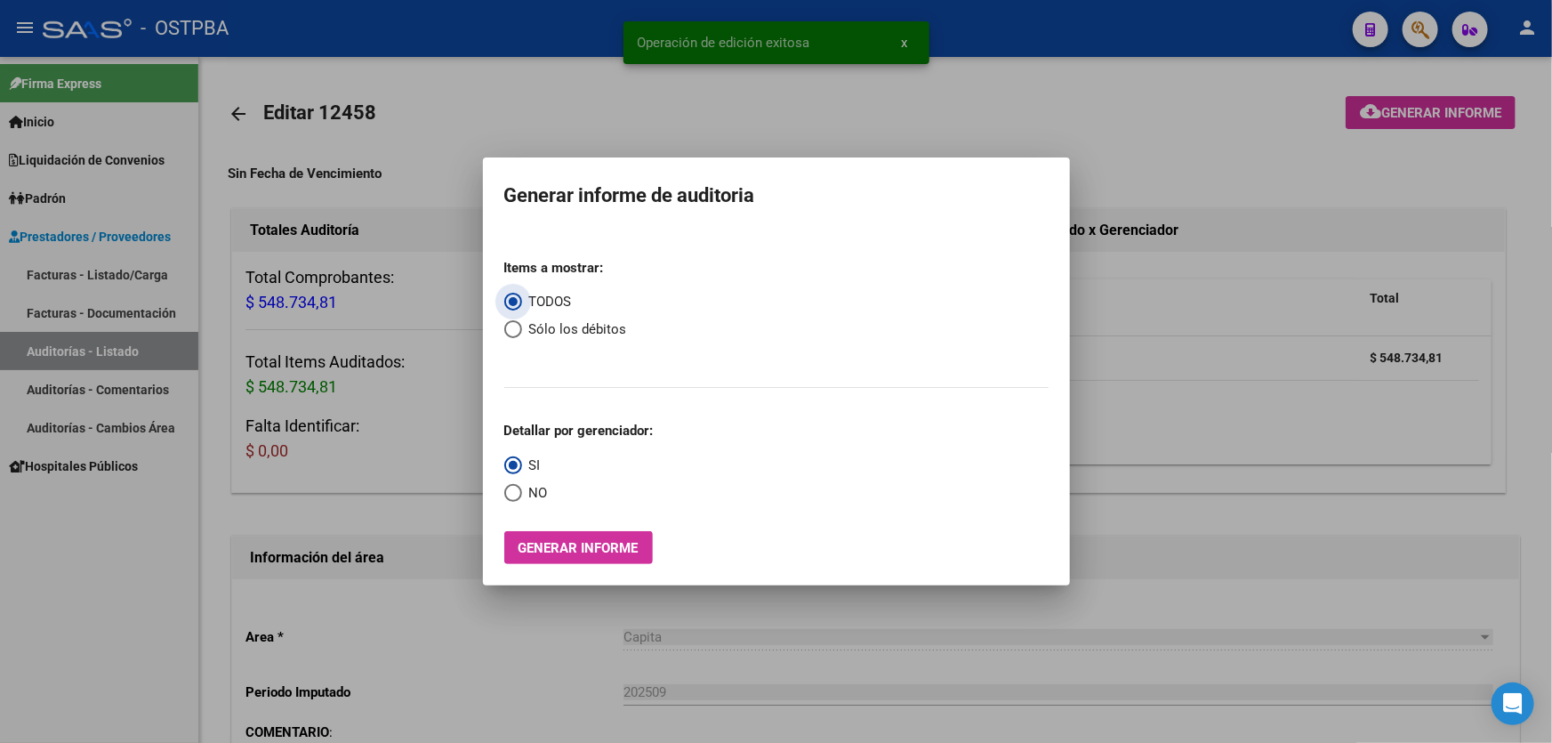
click at [518, 333] on span "Select an option" at bounding box center [513, 329] width 18 height 18
click at [518, 333] on input "Sólo los débitos" at bounding box center [513, 329] width 18 height 18
radio input "true"
click at [511, 488] on span "Select an option" at bounding box center [513, 493] width 18 height 18
click at [511, 488] on input "NO" at bounding box center [513, 493] width 18 height 18
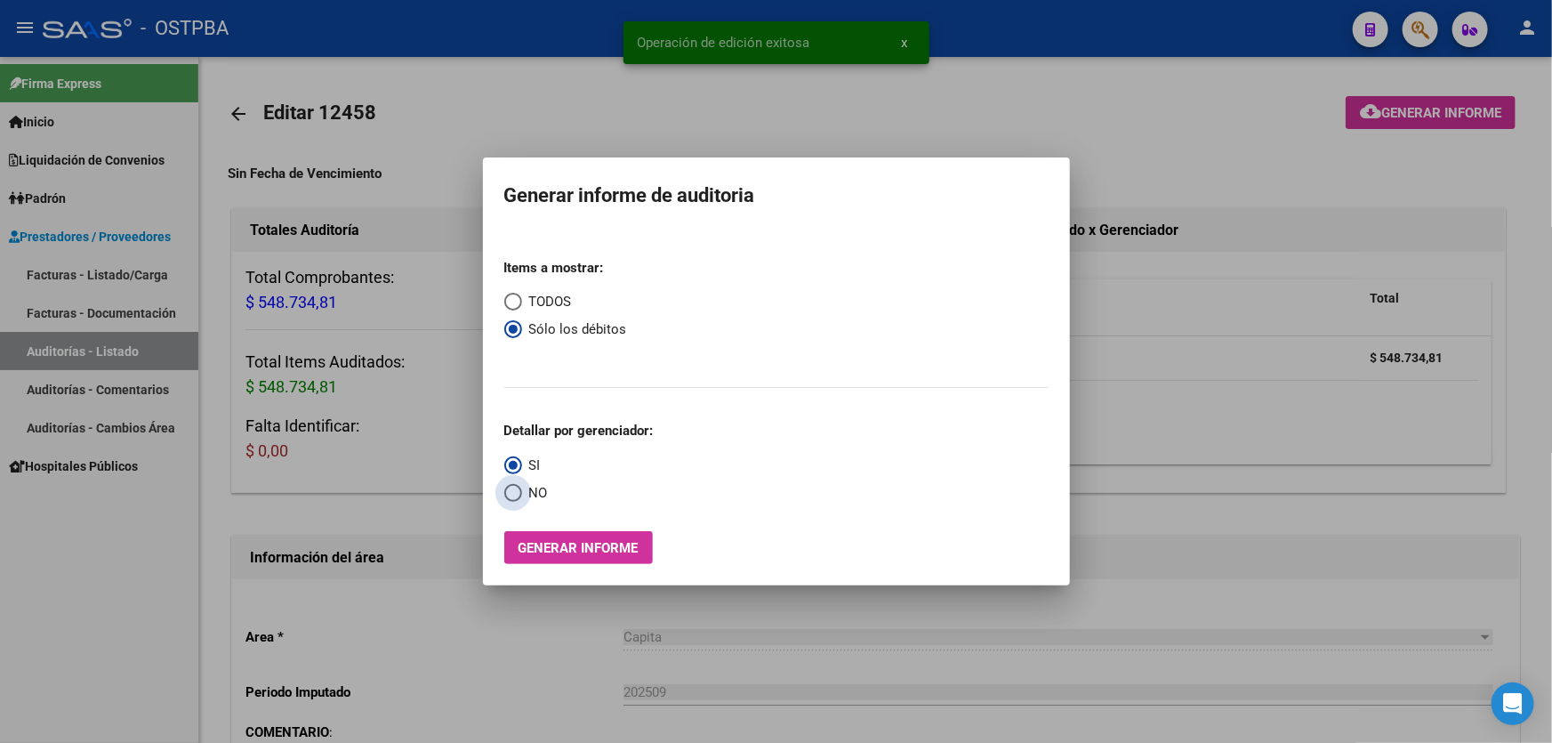
radio input "true"
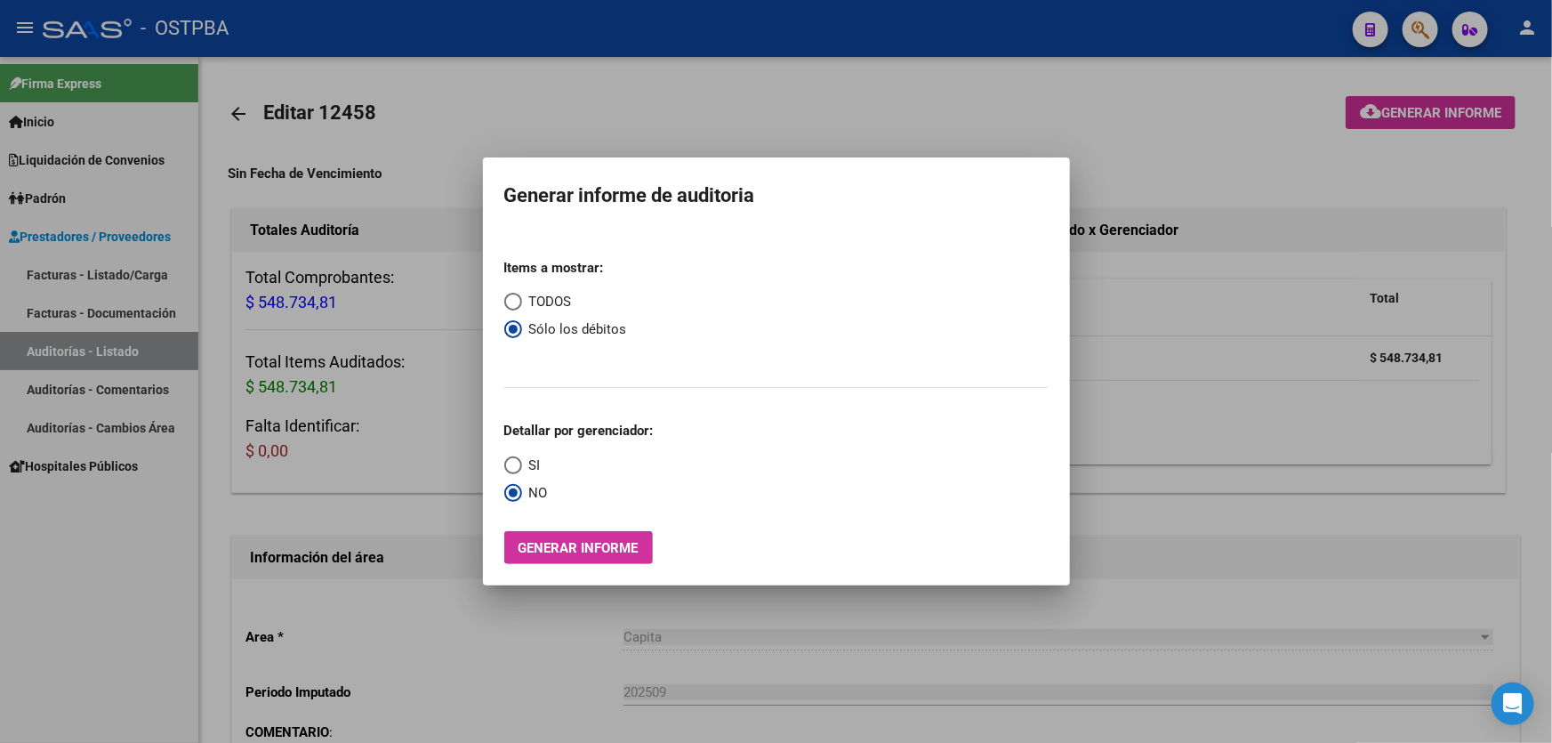
click at [597, 559] on button "Generar informe" at bounding box center [578, 547] width 149 height 33
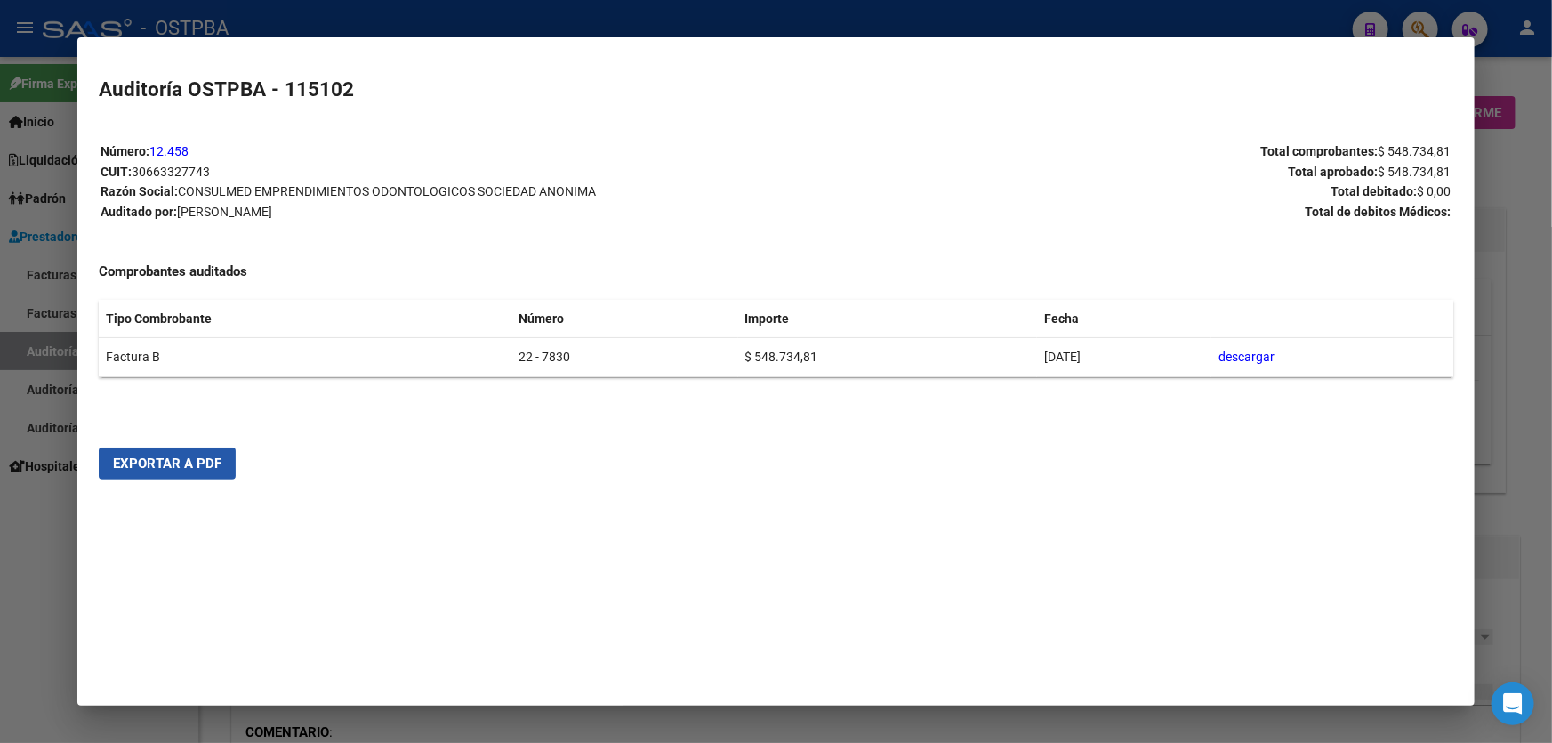
click at [180, 468] on span "Exportar a PDF" at bounding box center [167, 463] width 108 height 16
click at [138, 461] on span "Exportar a PDF" at bounding box center [167, 463] width 108 height 16
click at [57, 534] on div at bounding box center [776, 371] width 1552 height 743
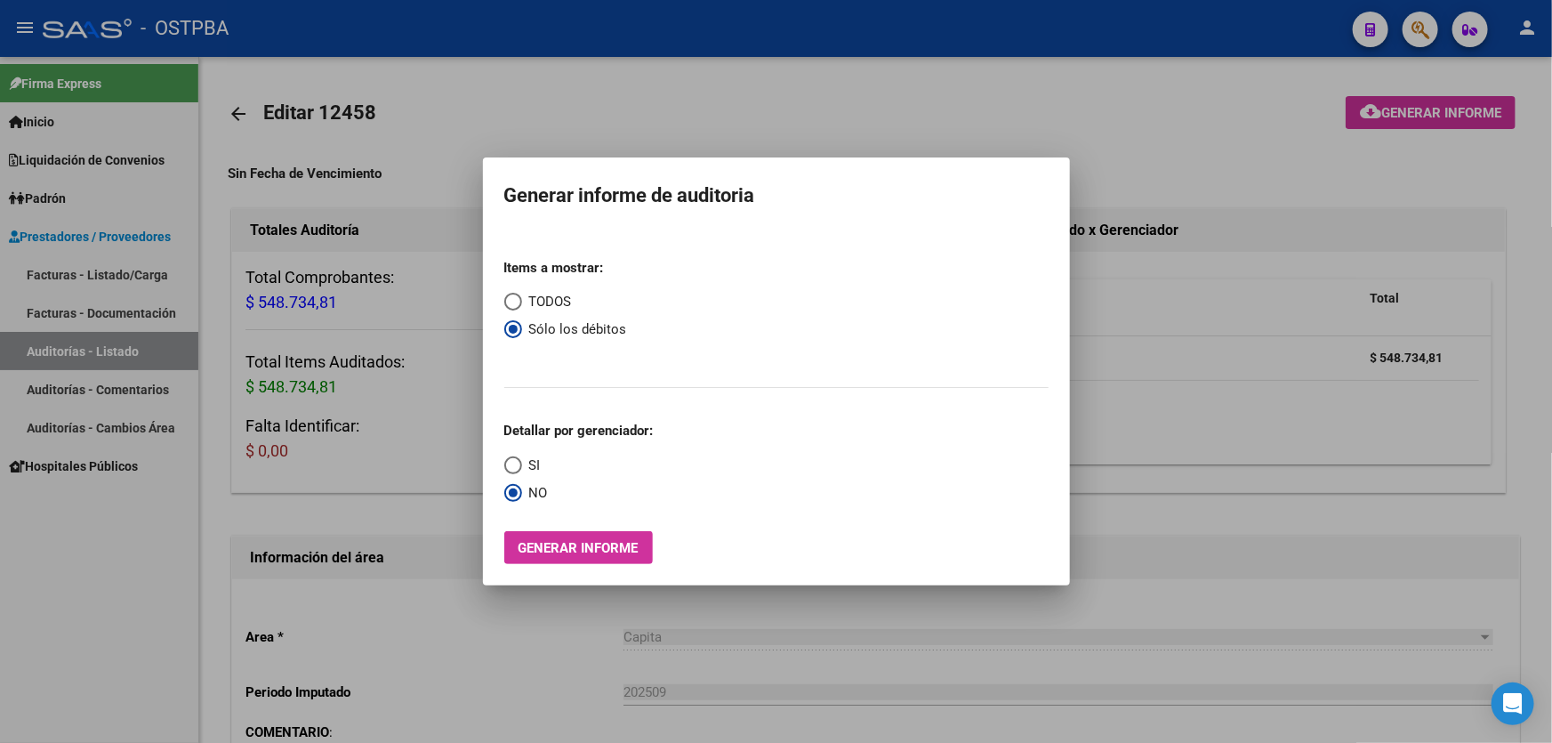
click at [623, 116] on div at bounding box center [776, 371] width 1552 height 743
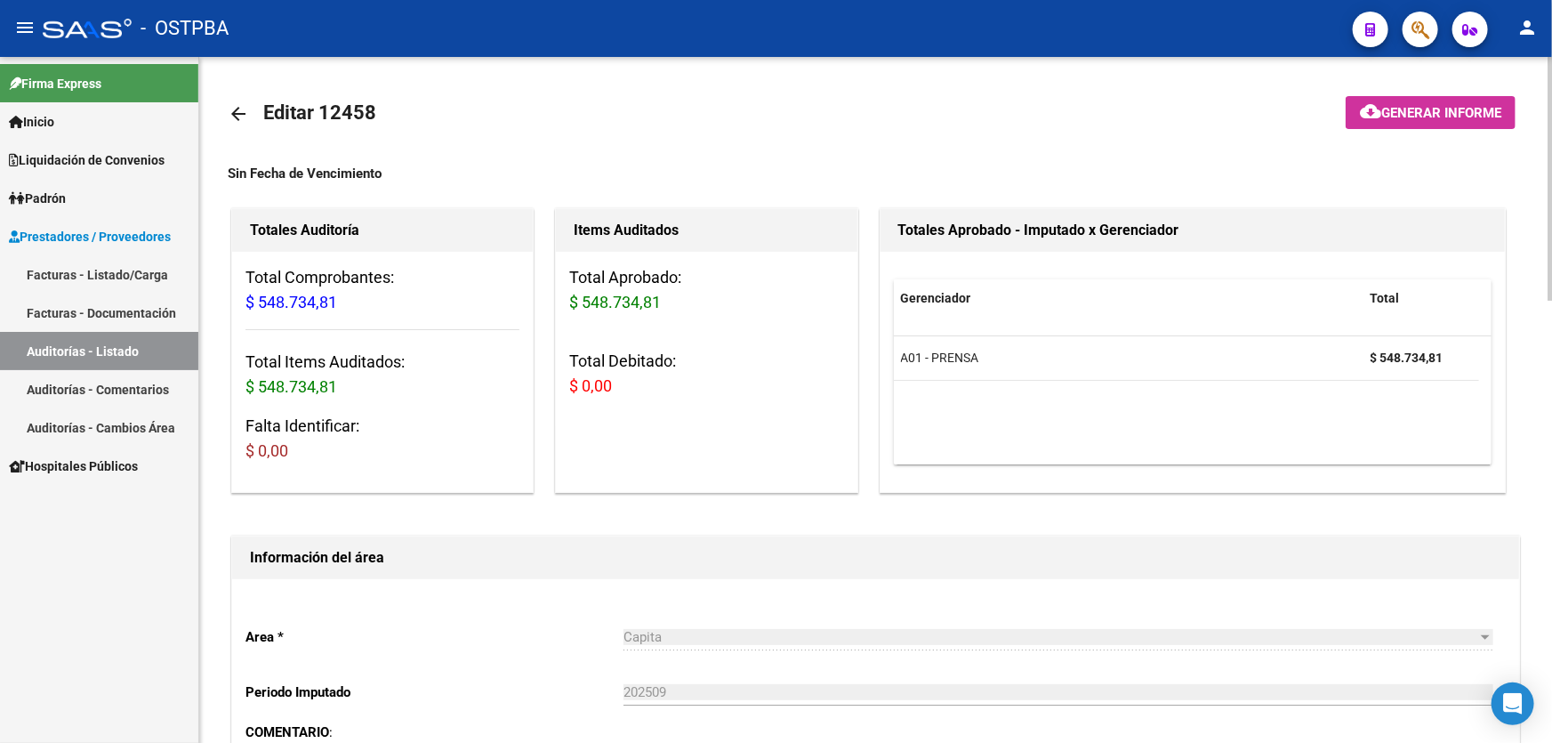
click at [233, 110] on mat-icon "arrow_back" at bounding box center [238, 113] width 21 height 21
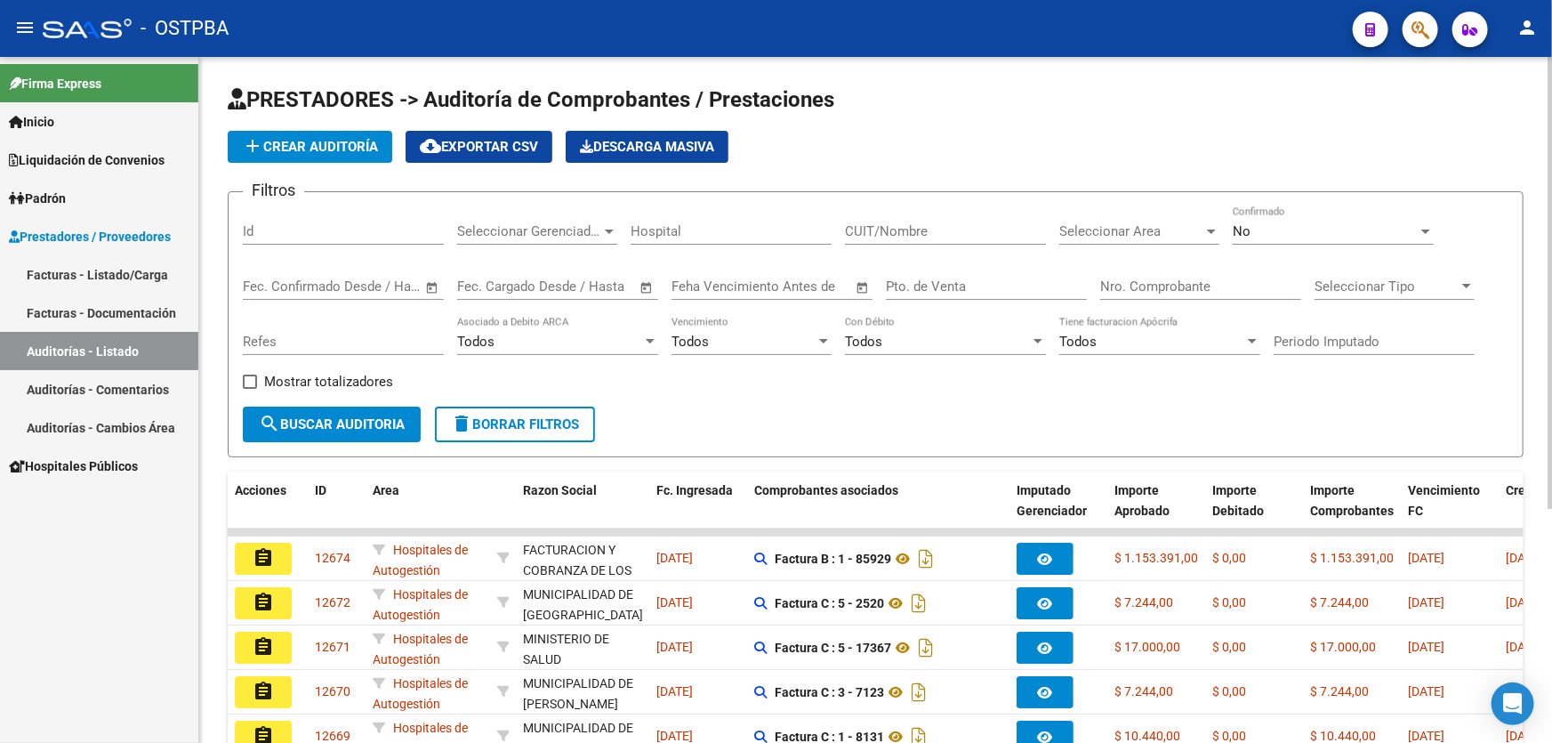
click at [1138, 286] on input "Nro. Comprobante" at bounding box center [1200, 286] width 201 height 16
type input "10380"
click at [1316, 237] on div "No Confirmado" at bounding box center [1332, 225] width 201 height 38
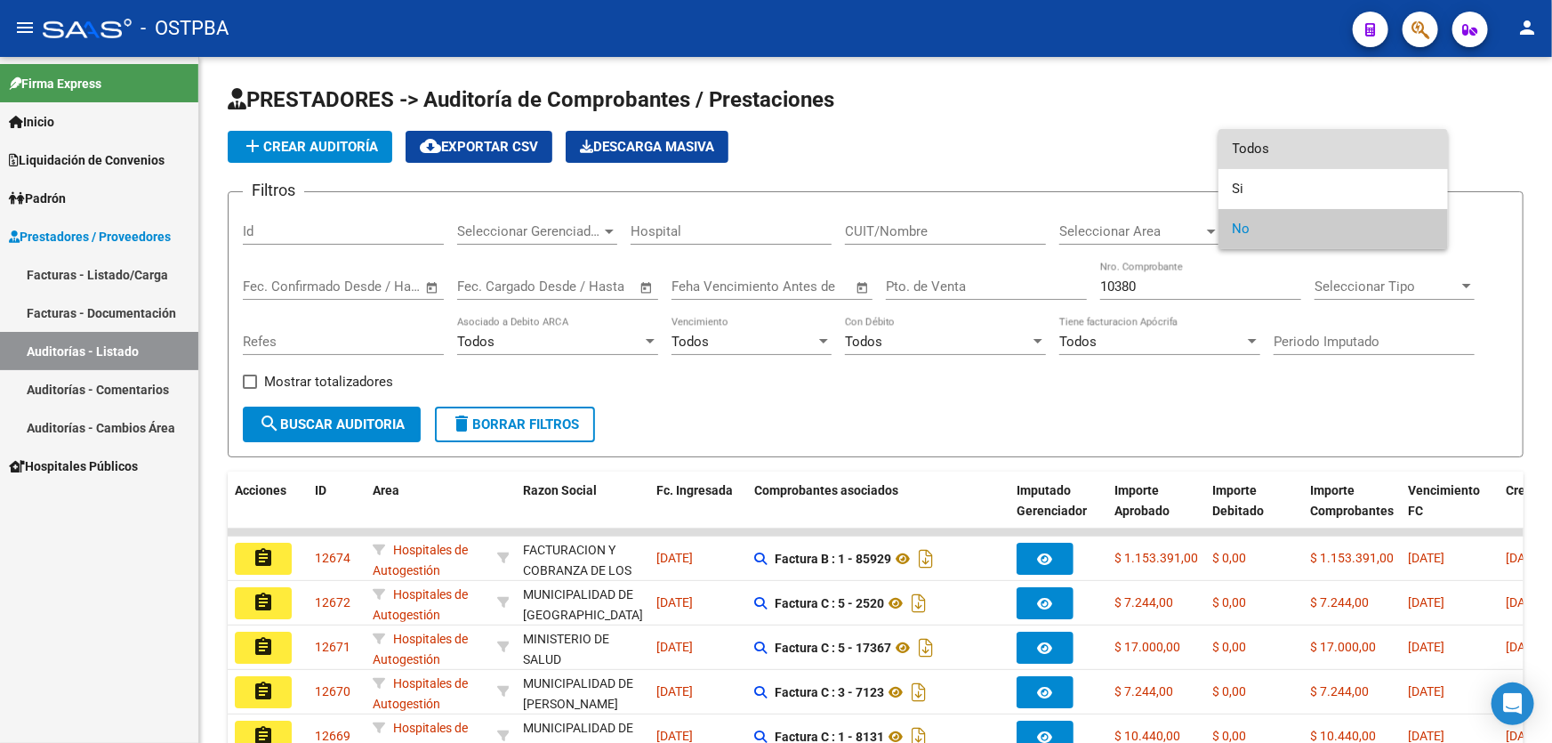
click at [1317, 153] on span "Todos" at bounding box center [1332, 149] width 201 height 40
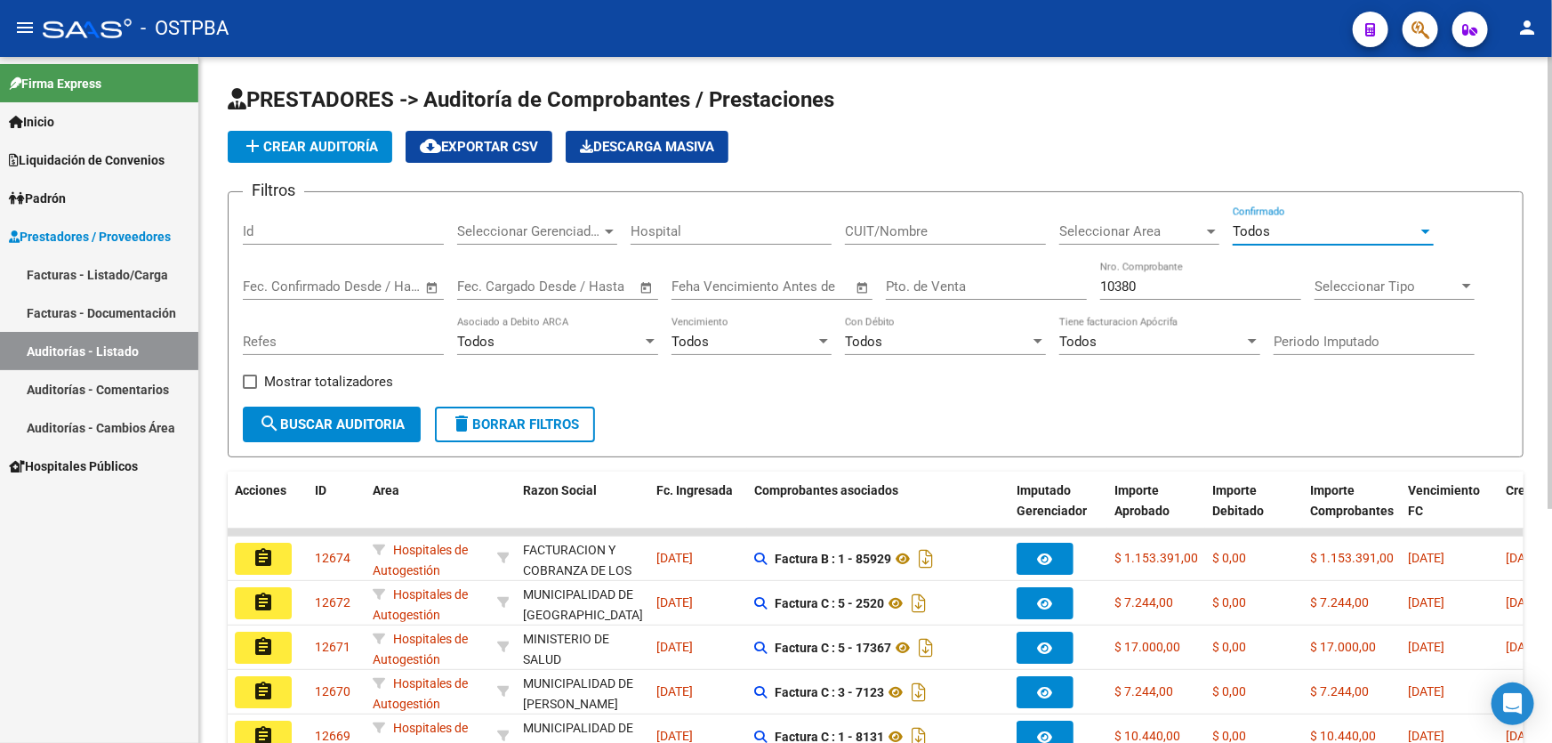
click at [279, 426] on span "search Buscar Auditoria" at bounding box center [332, 424] width 146 height 16
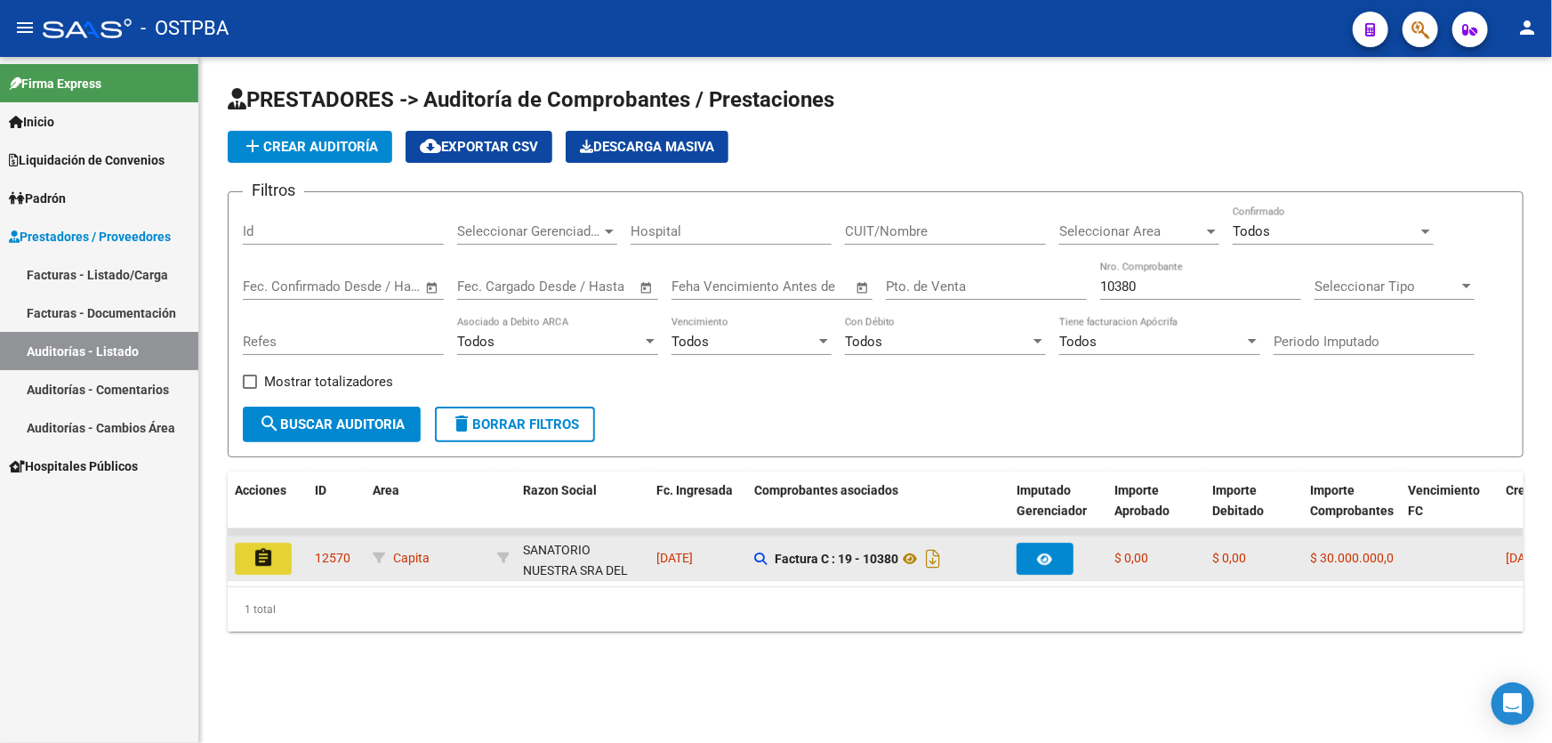
click at [261, 548] on mat-icon "assignment" at bounding box center [263, 557] width 21 height 21
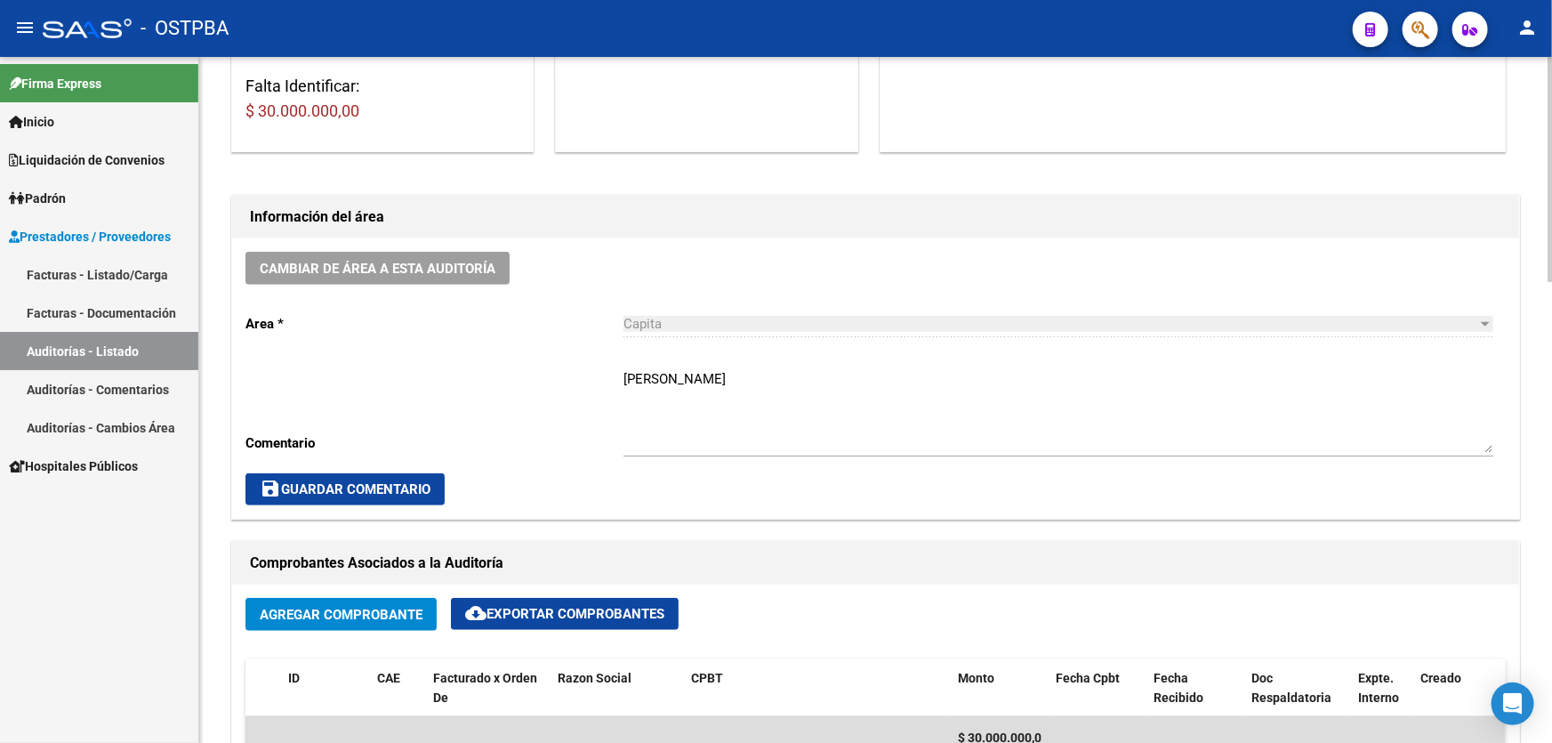
scroll to position [404, 0]
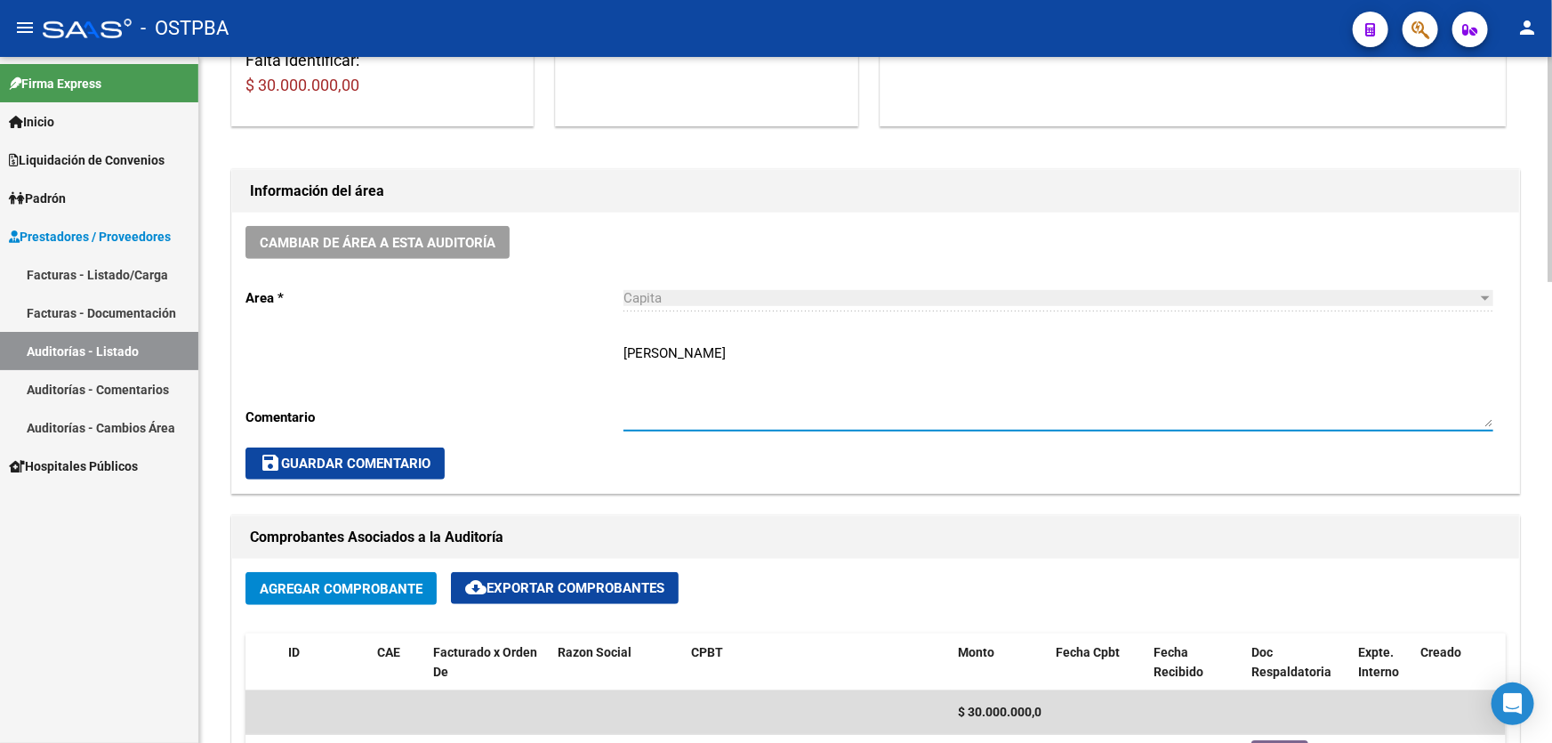
click at [701, 348] on textarea "GERARDO" at bounding box center [1058, 385] width 870 height 84
type textarea "G"
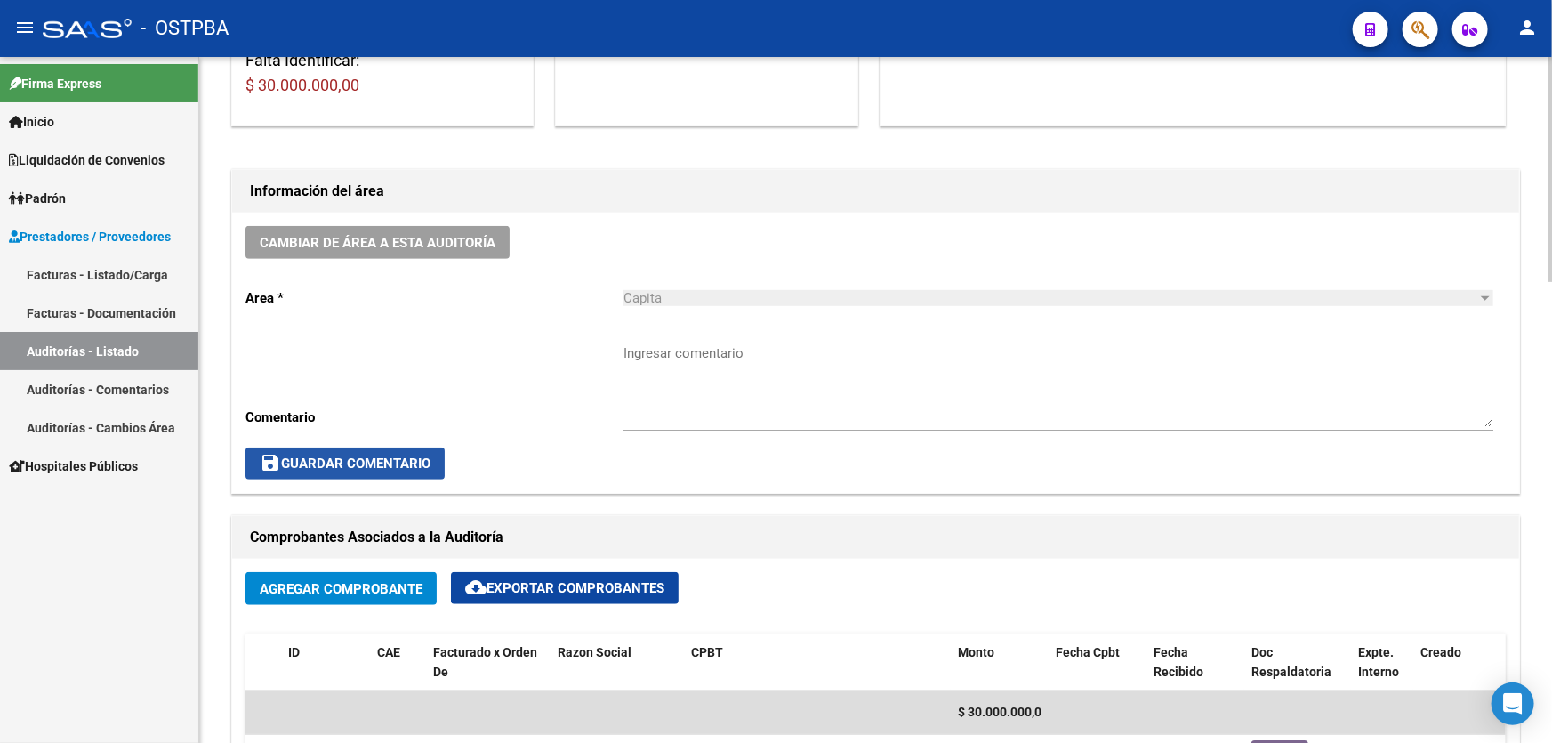
click at [391, 464] on span "save Guardar Comentario" at bounding box center [345, 463] width 171 height 16
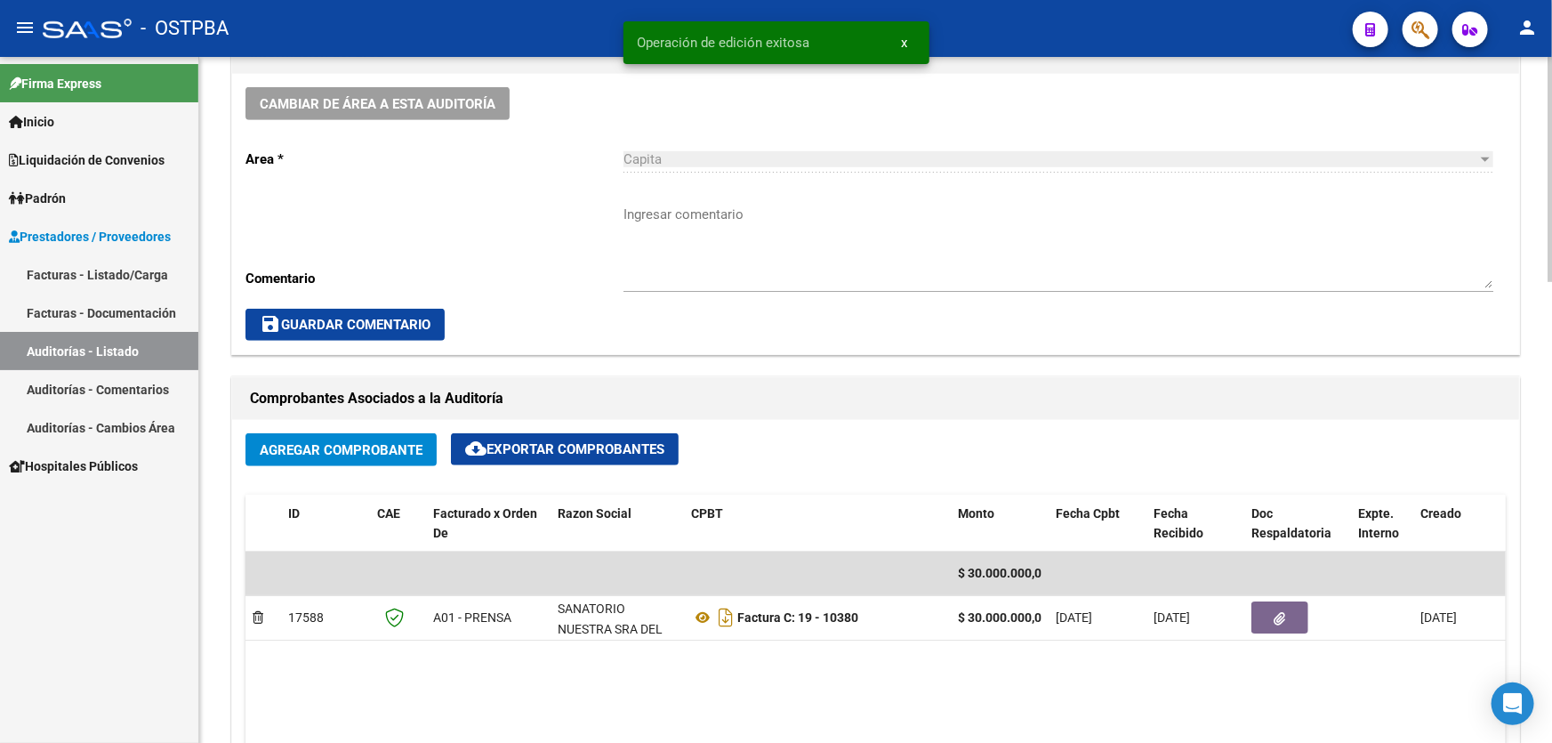
scroll to position [808, 0]
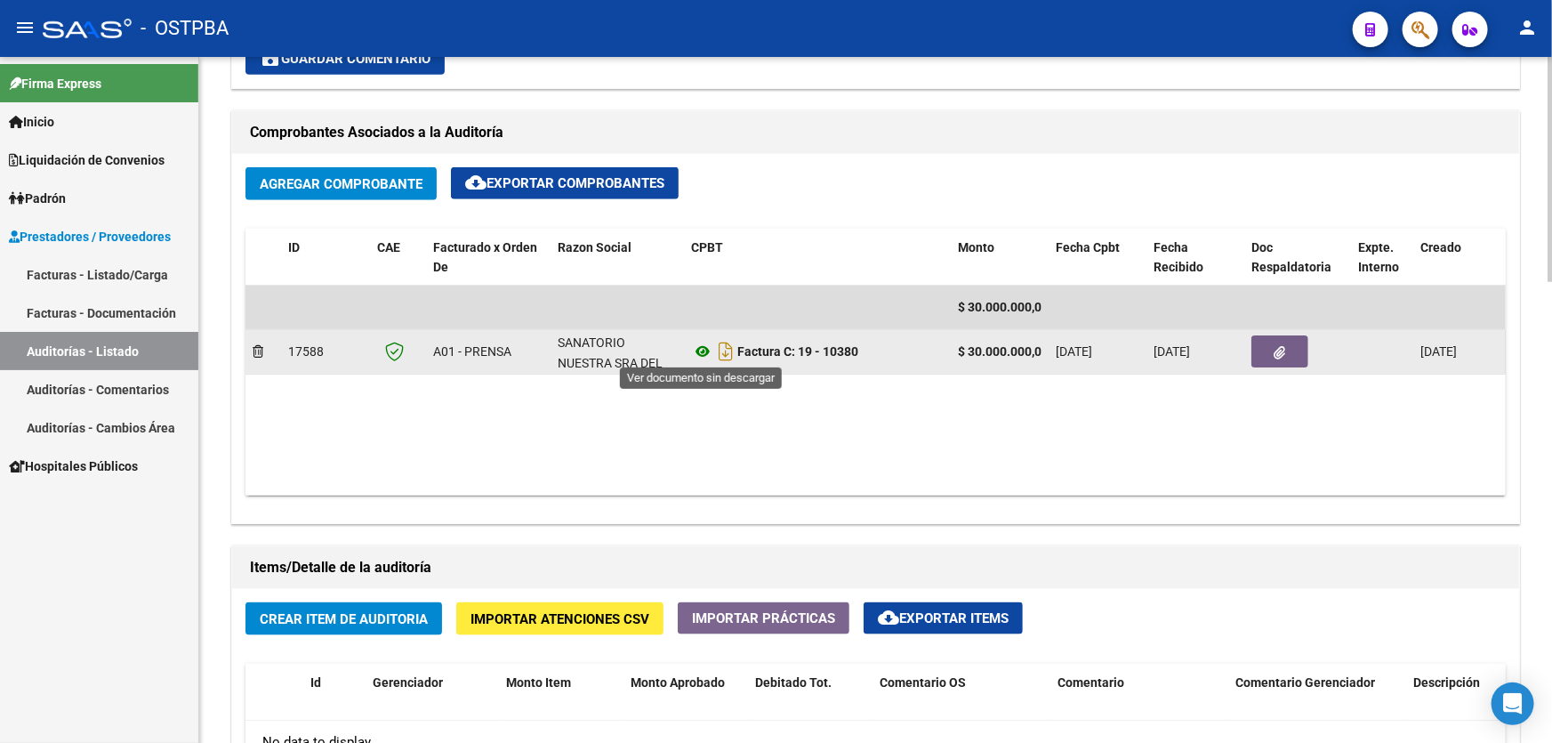
click at [703, 343] on icon at bounding box center [702, 351] width 23 height 21
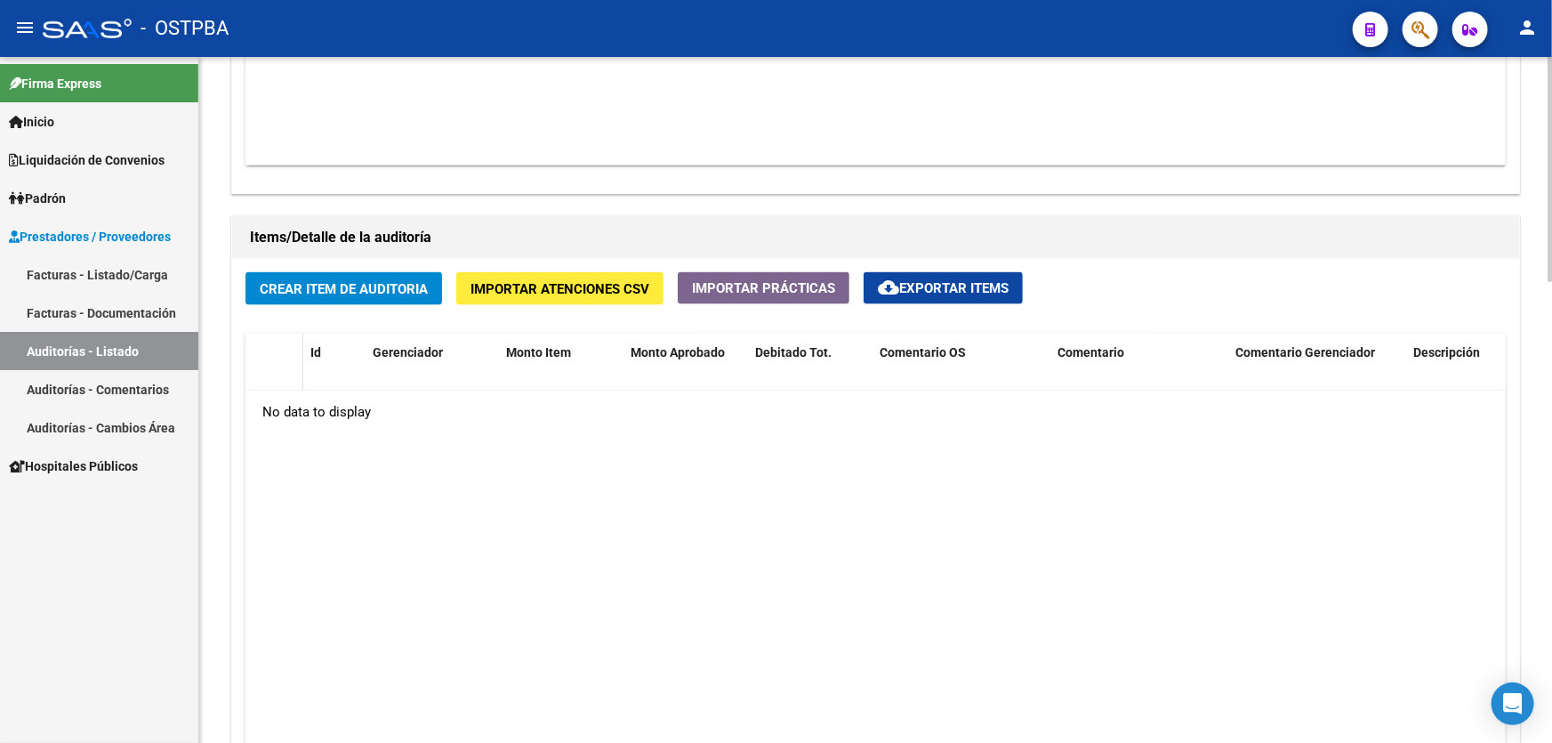
scroll to position [1131, 0]
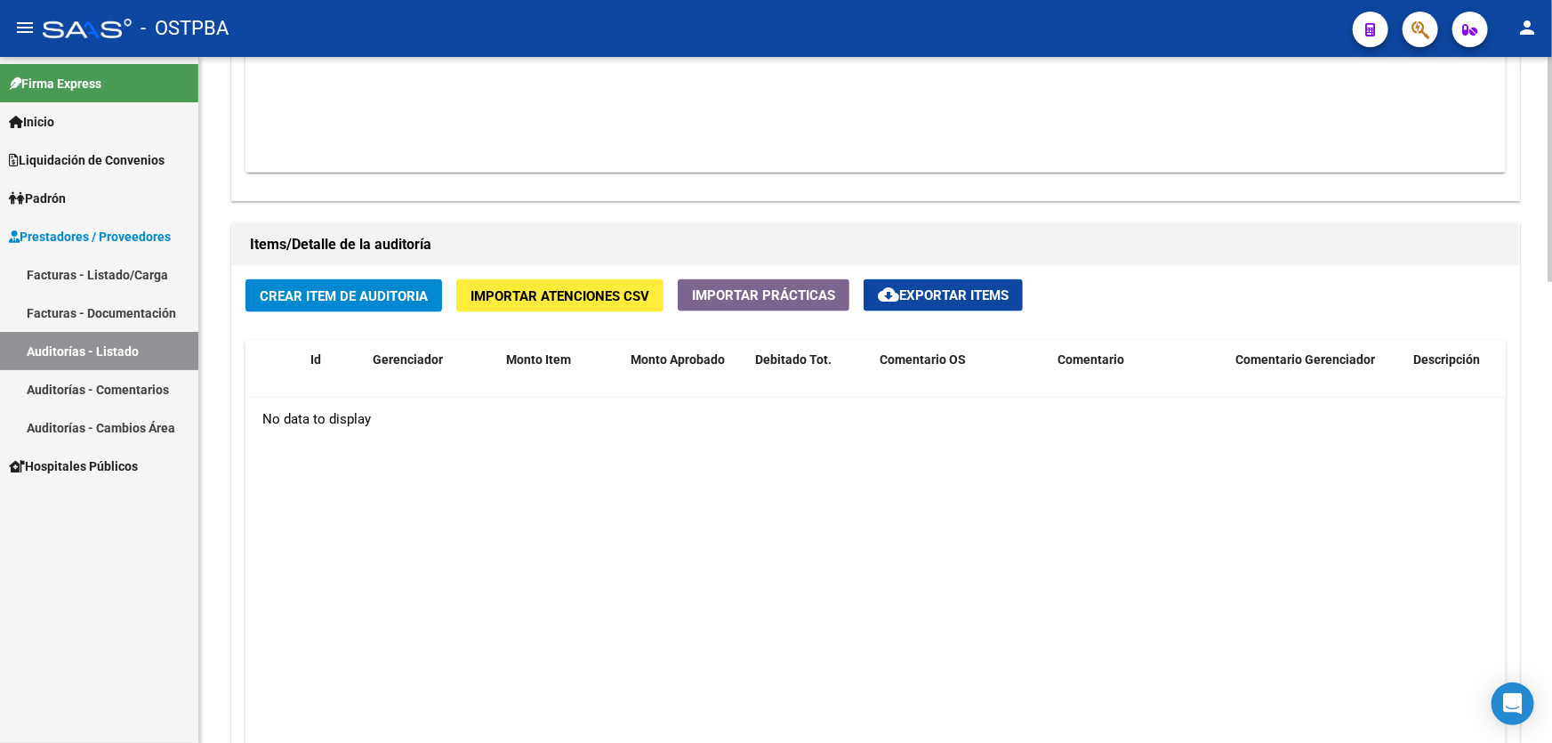
click at [282, 291] on span "Crear Item de Auditoria" at bounding box center [344, 296] width 168 height 16
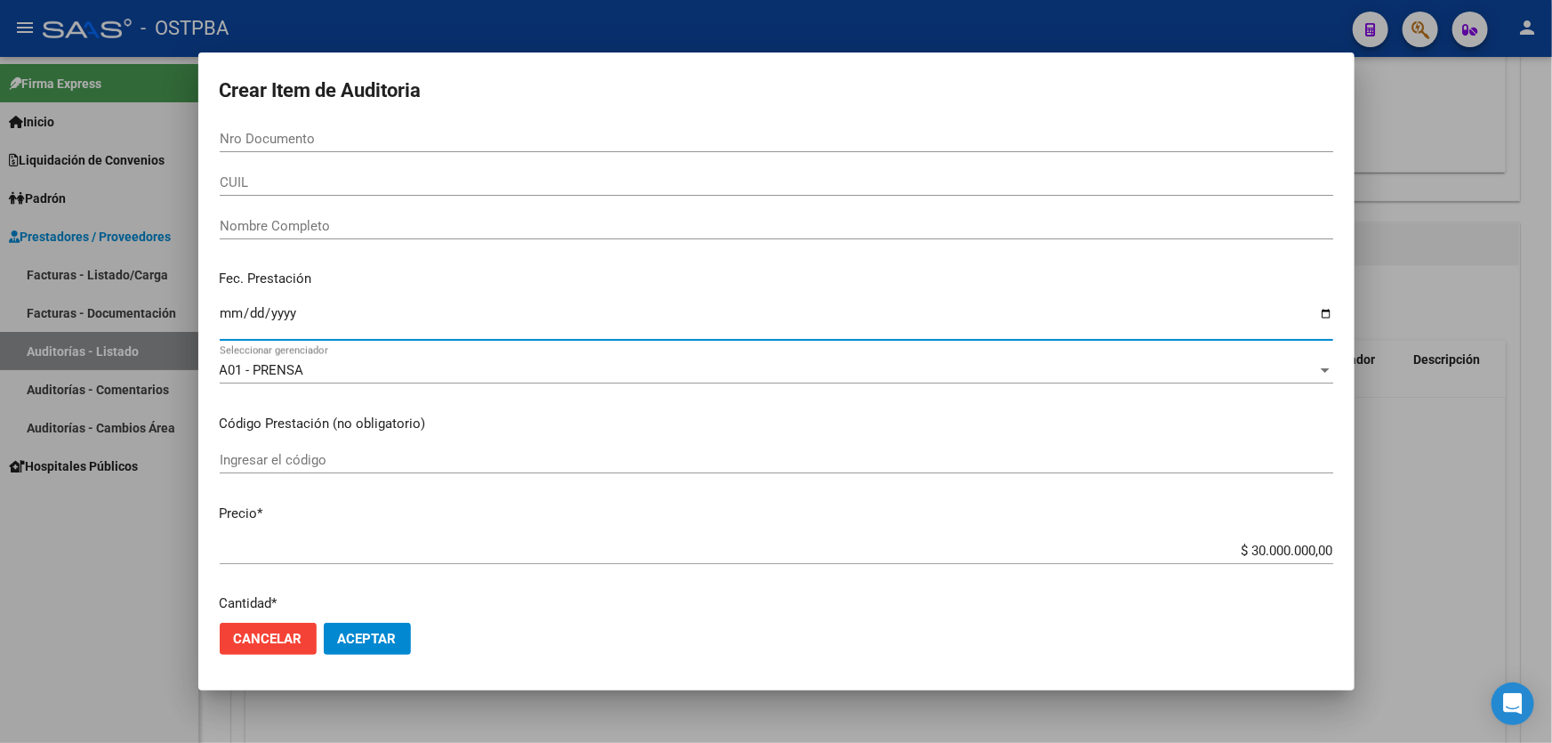
click at [231, 324] on input "Ingresar la fecha" at bounding box center [776, 320] width 1113 height 28
type input "2025-09-18"
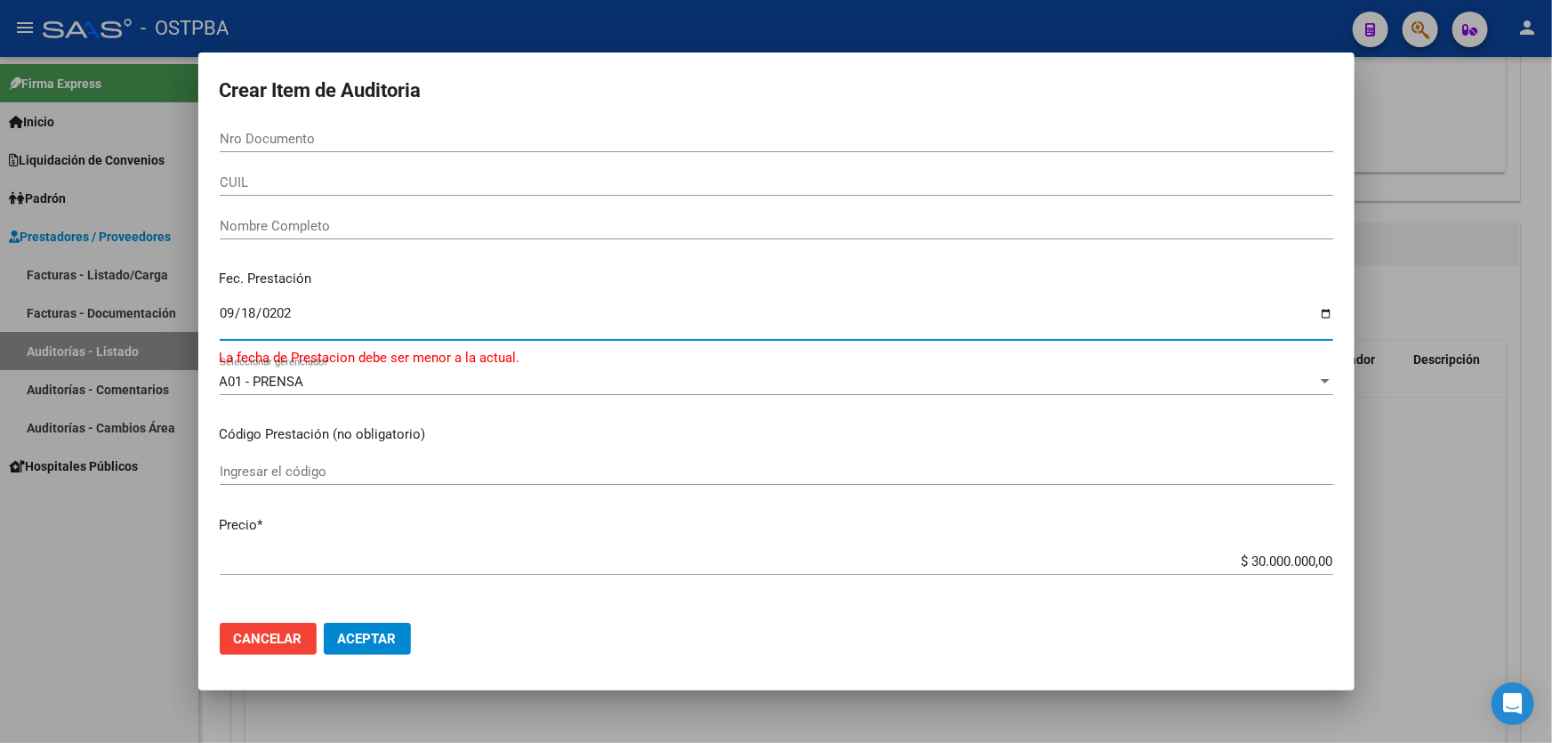
click at [228, 320] on input "2025-09-18" at bounding box center [776, 320] width 1113 height 28
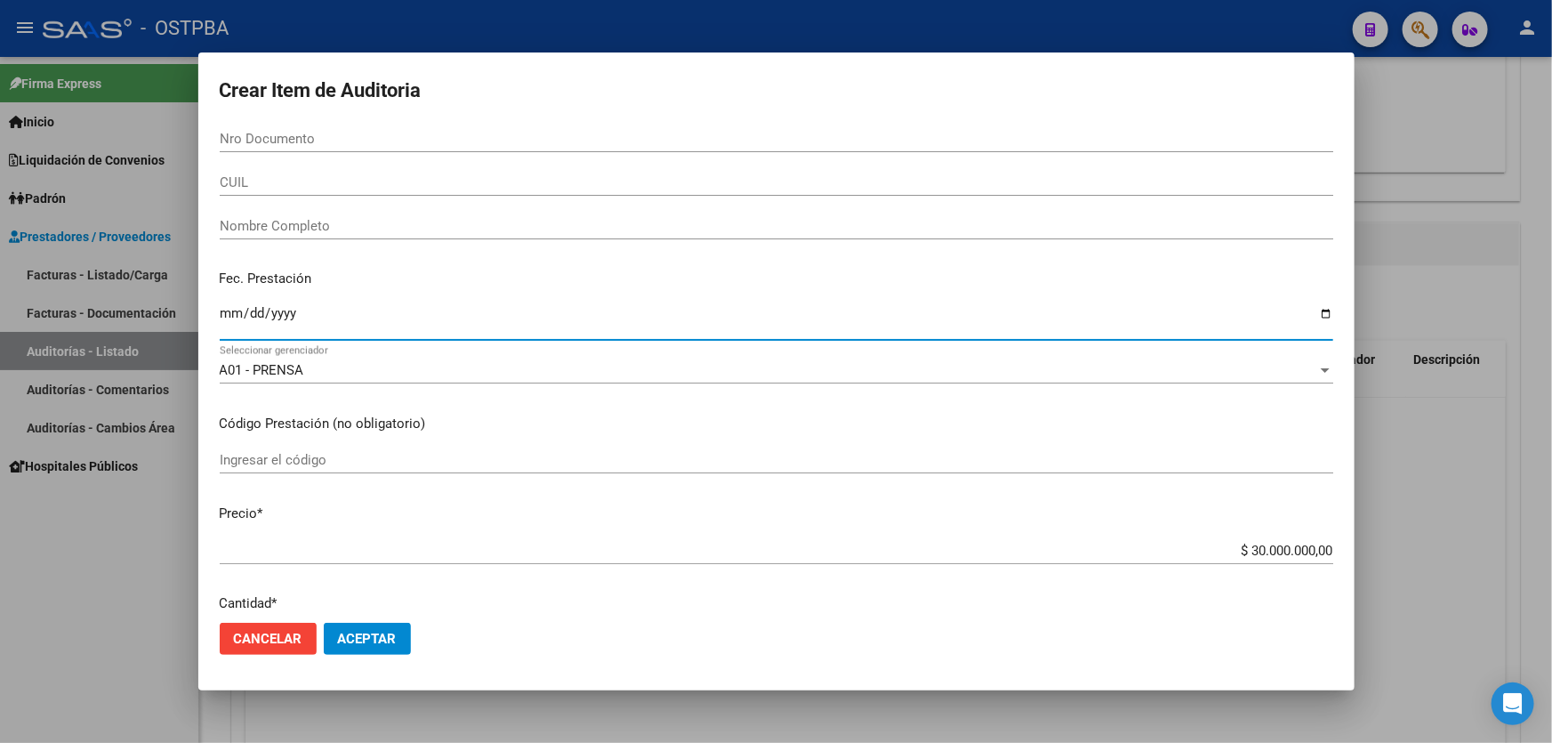
type input "2025-09-01"
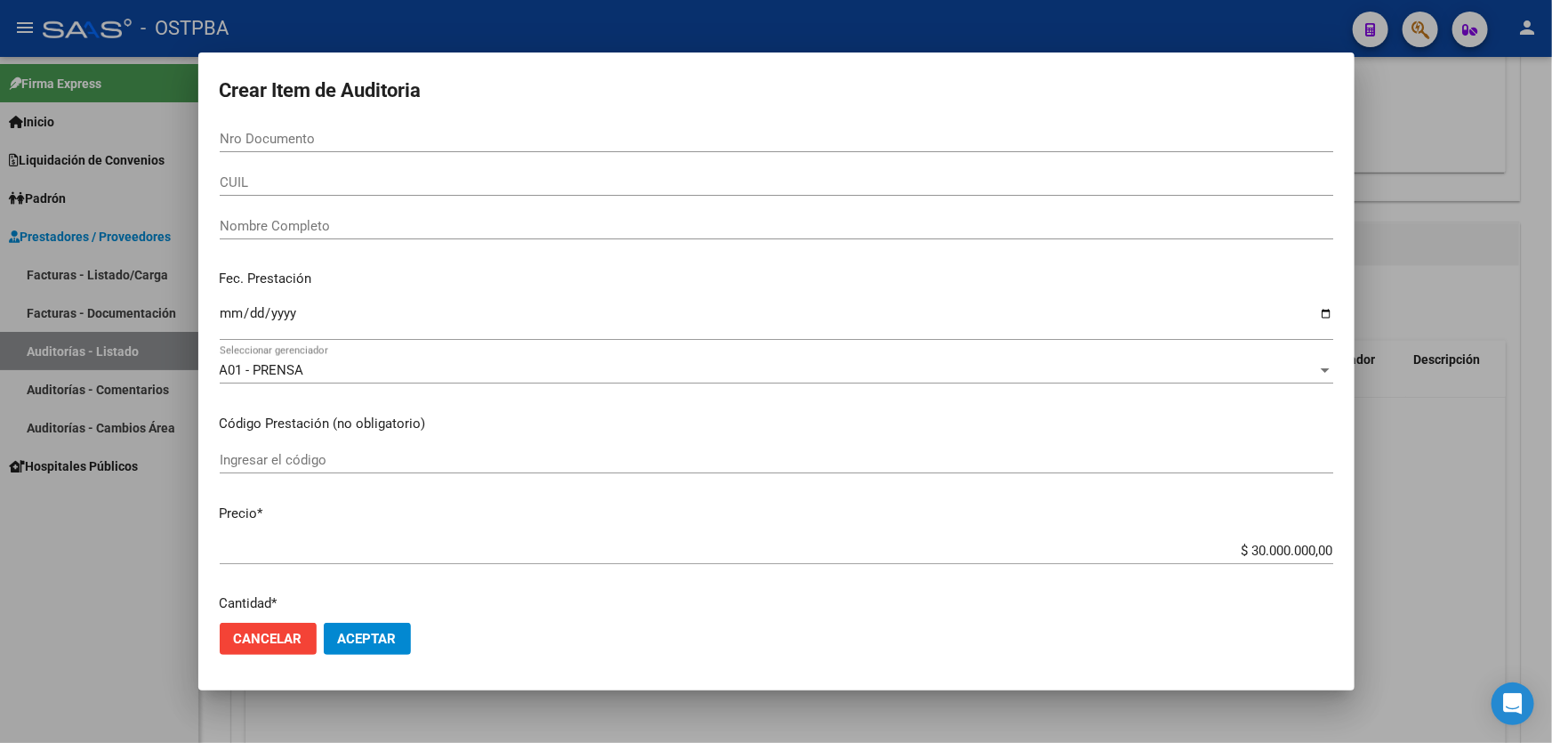
click at [347, 302] on div "2025-09-01 Ingresar la fecha" at bounding box center [776, 321] width 1113 height 38
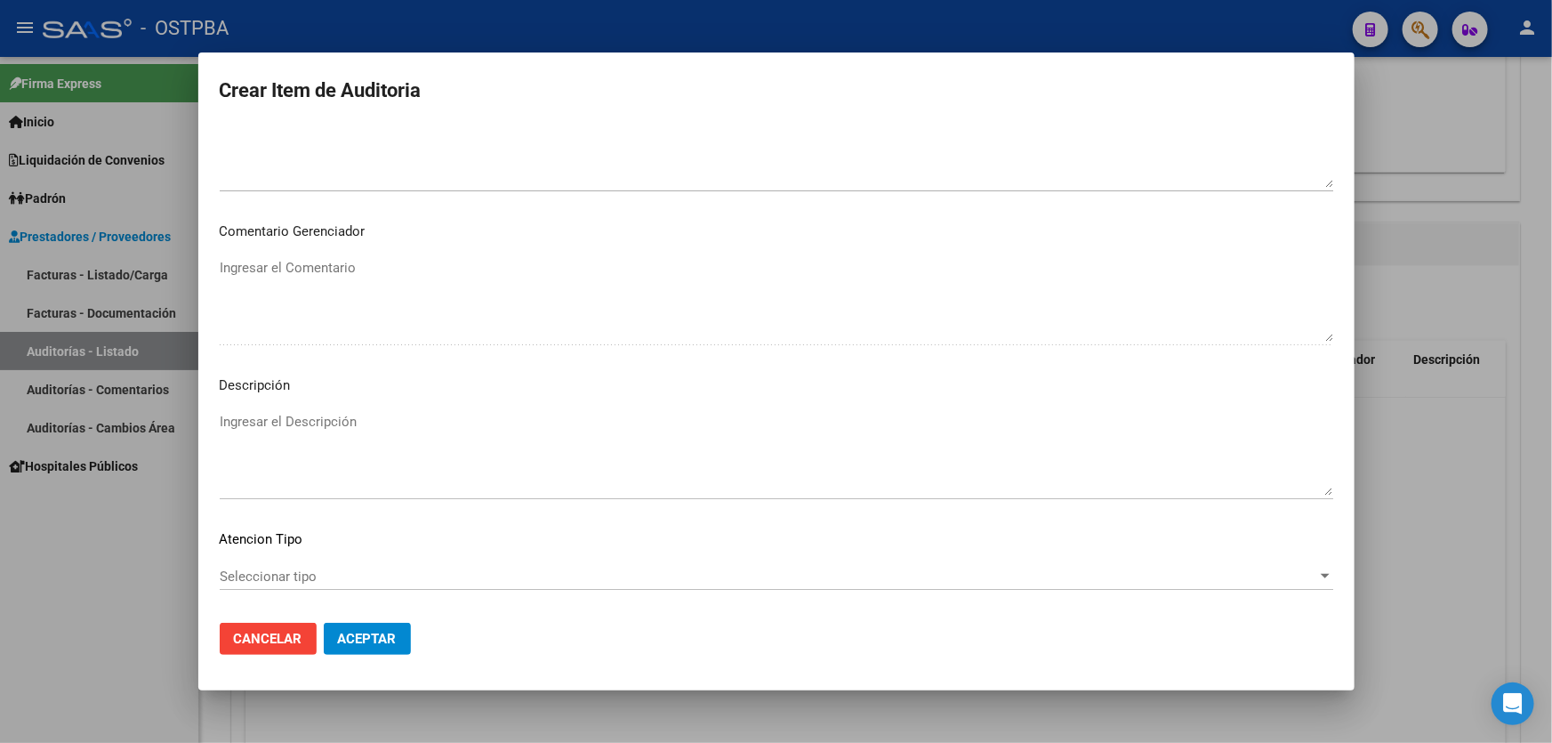
scroll to position [957, 0]
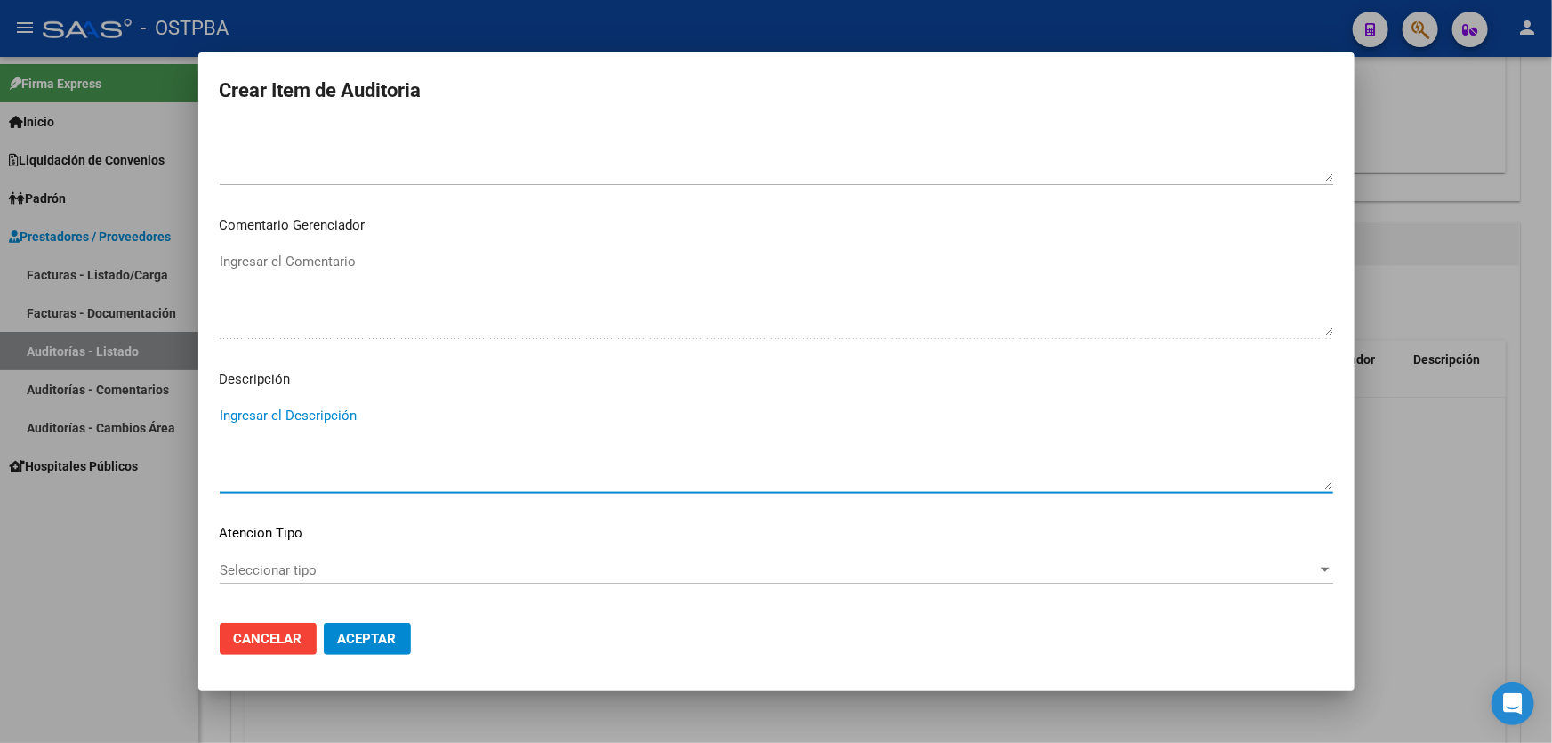
click at [305, 431] on textarea "Ingresar el Descripción" at bounding box center [776, 447] width 1113 height 84
type textarea "C"
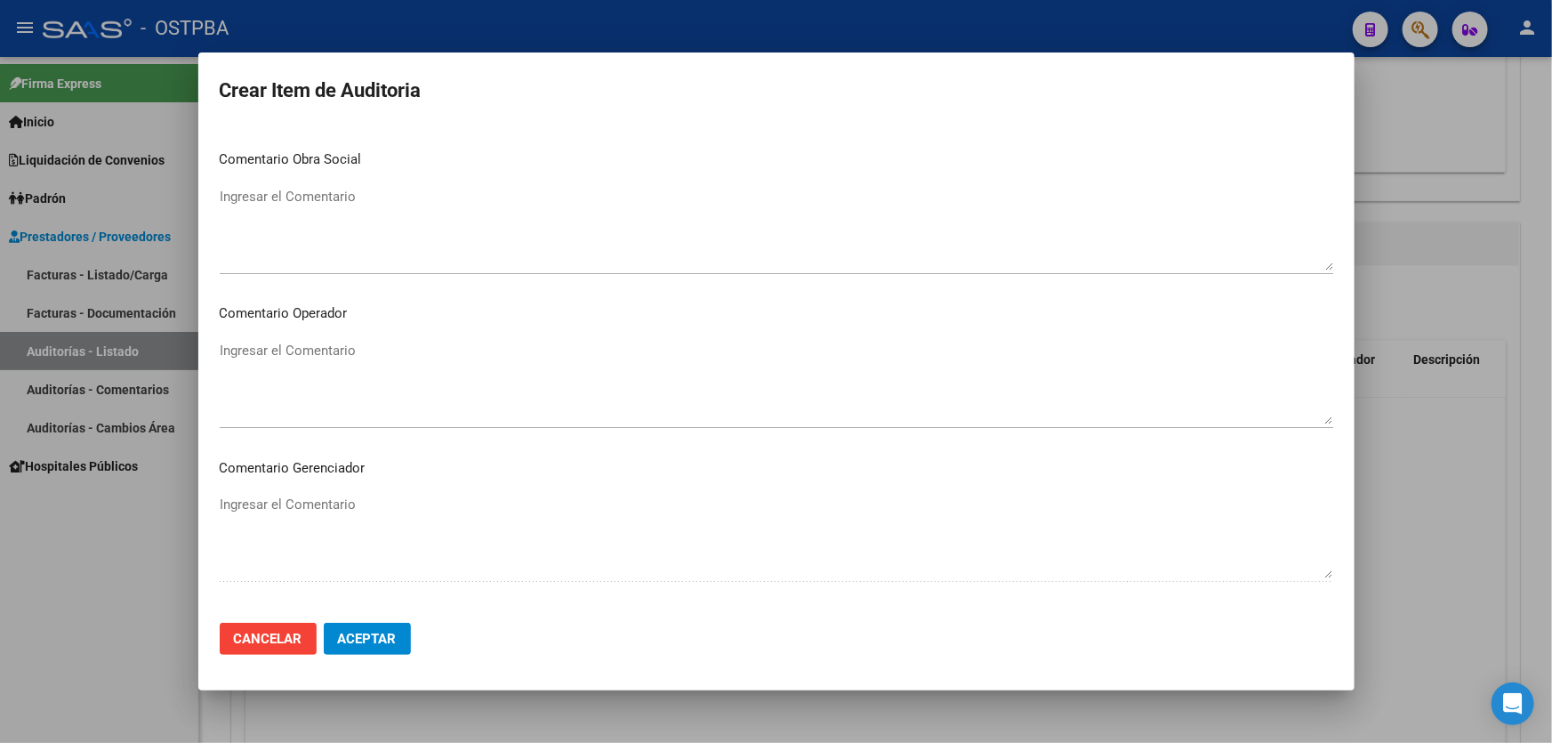
scroll to position [471, 0]
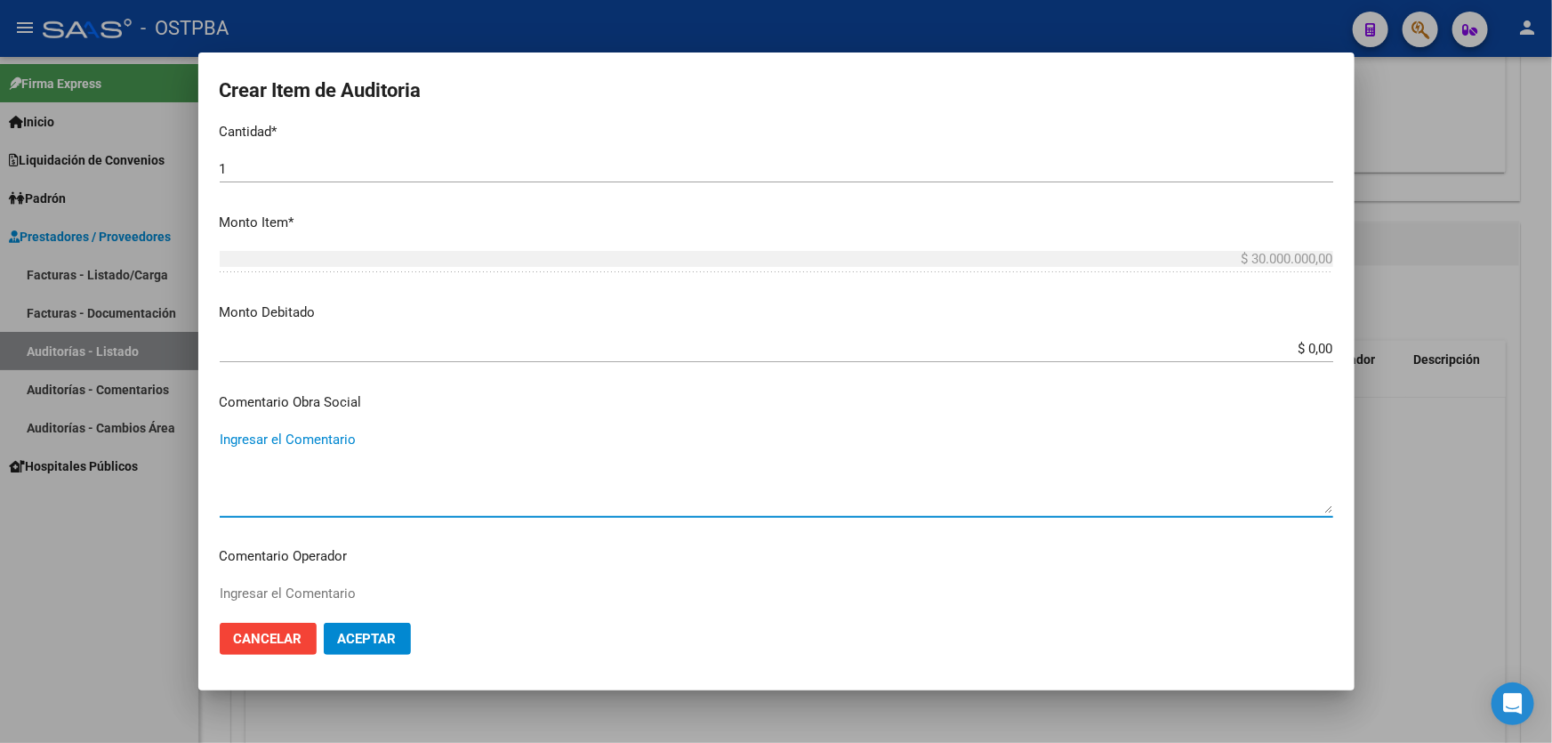
click at [258, 433] on textarea "Ingresar el Comentario" at bounding box center [776, 471] width 1113 height 84
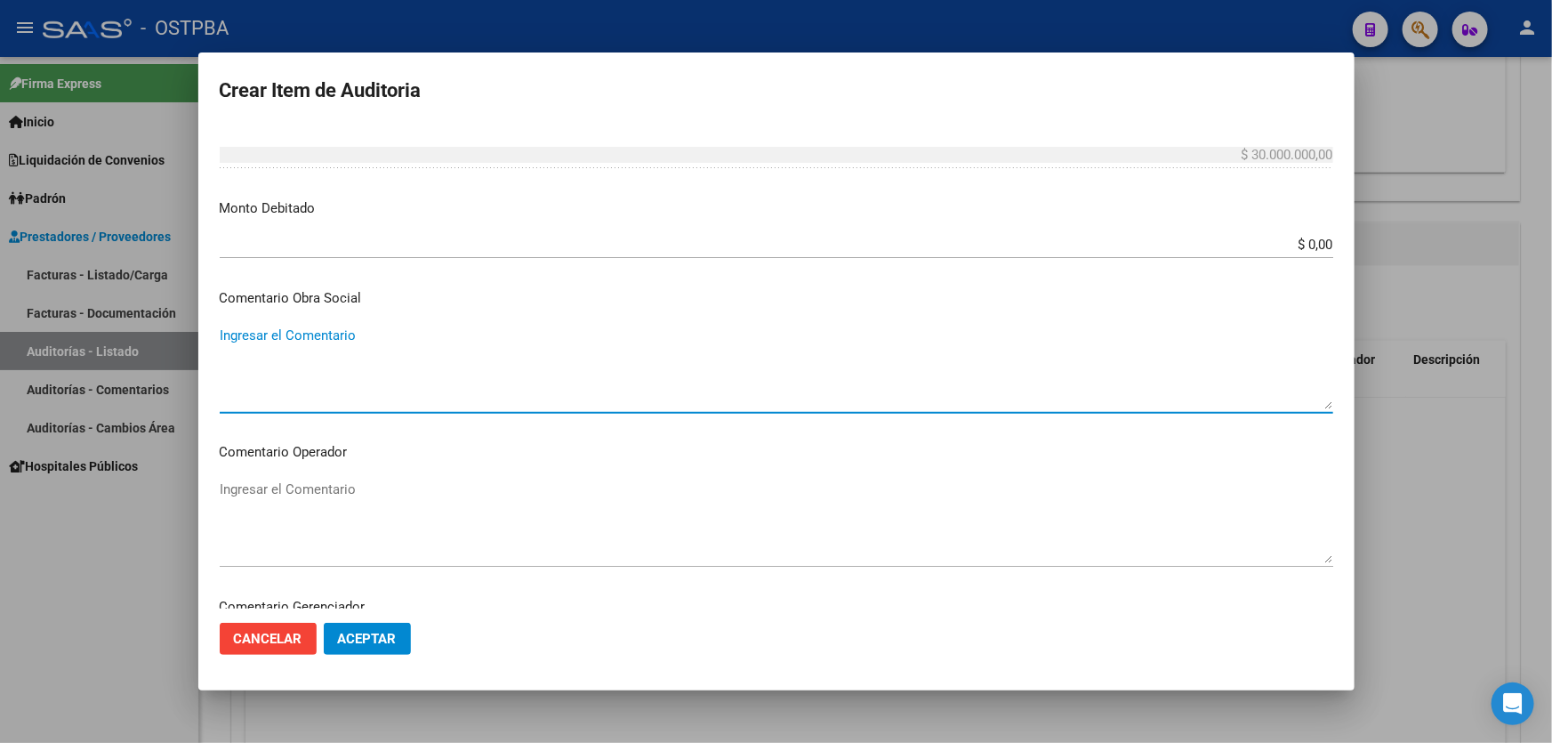
scroll to position [714, 0]
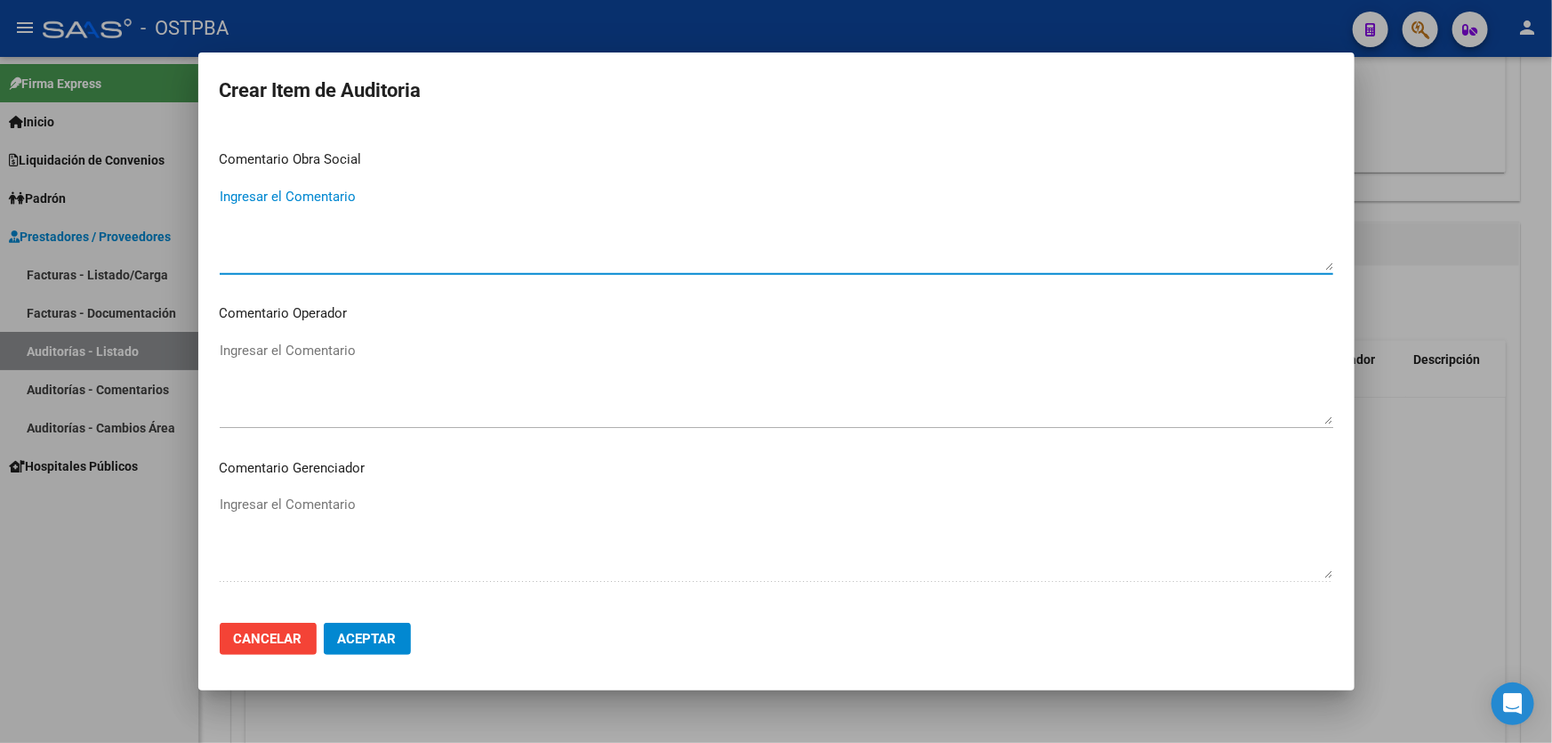
click at [301, 219] on textarea "Ingresar el Comentario" at bounding box center [776, 229] width 1113 height 84
type textarea "CAPITA MENSUAL"
click at [363, 642] on span "Aceptar" at bounding box center [367, 638] width 59 height 16
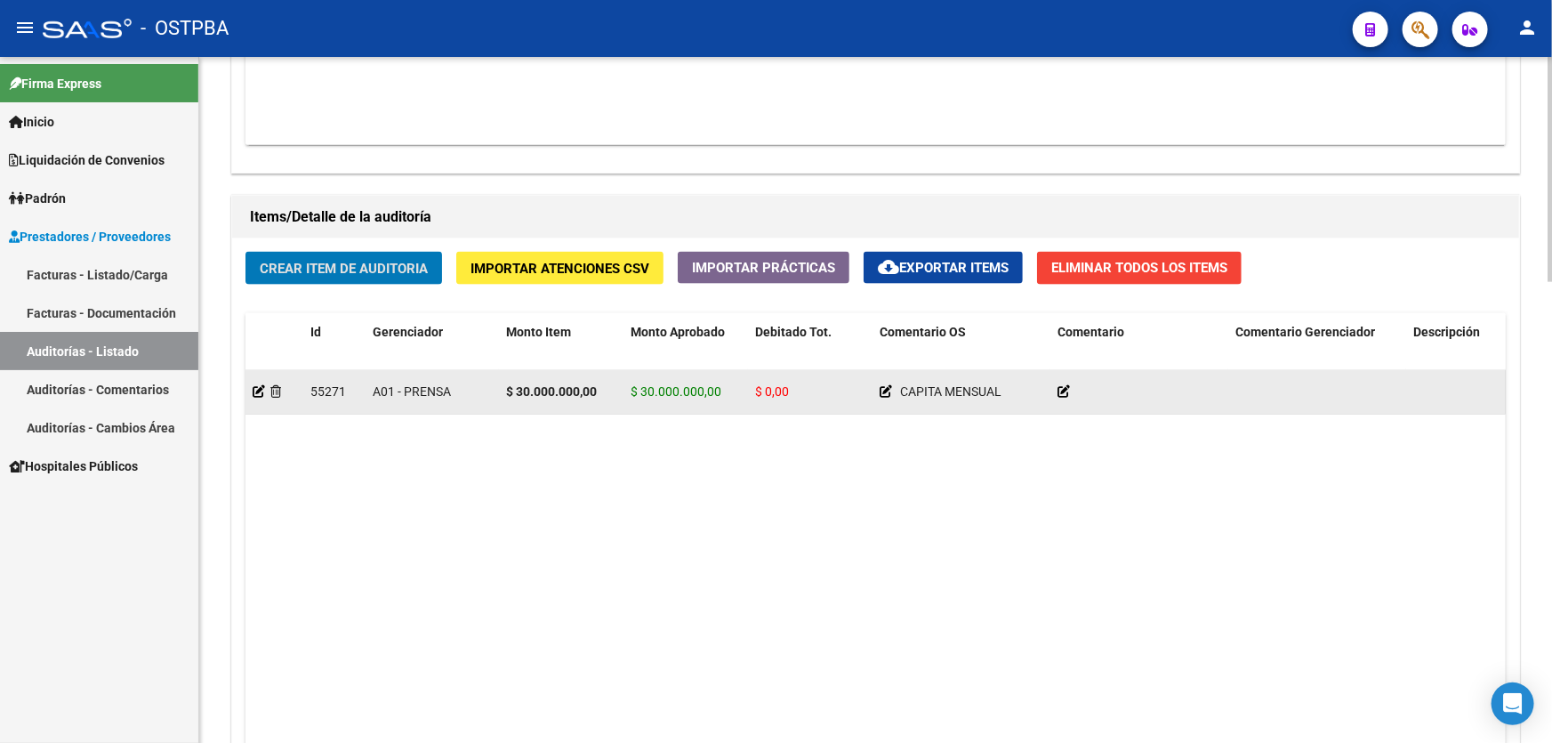
scroll to position [1401, 0]
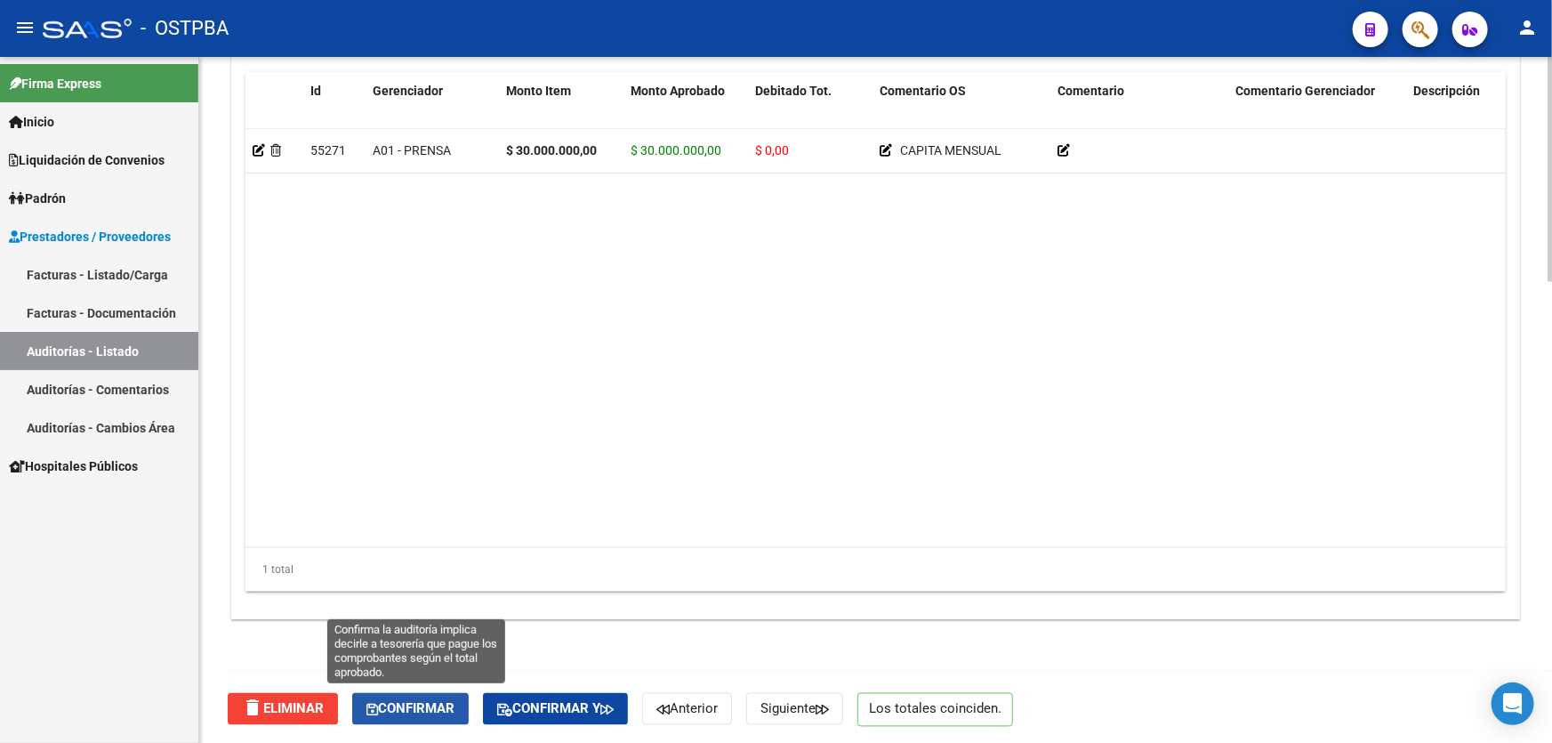
click at [386, 714] on button "Confirmar" at bounding box center [410, 709] width 116 height 32
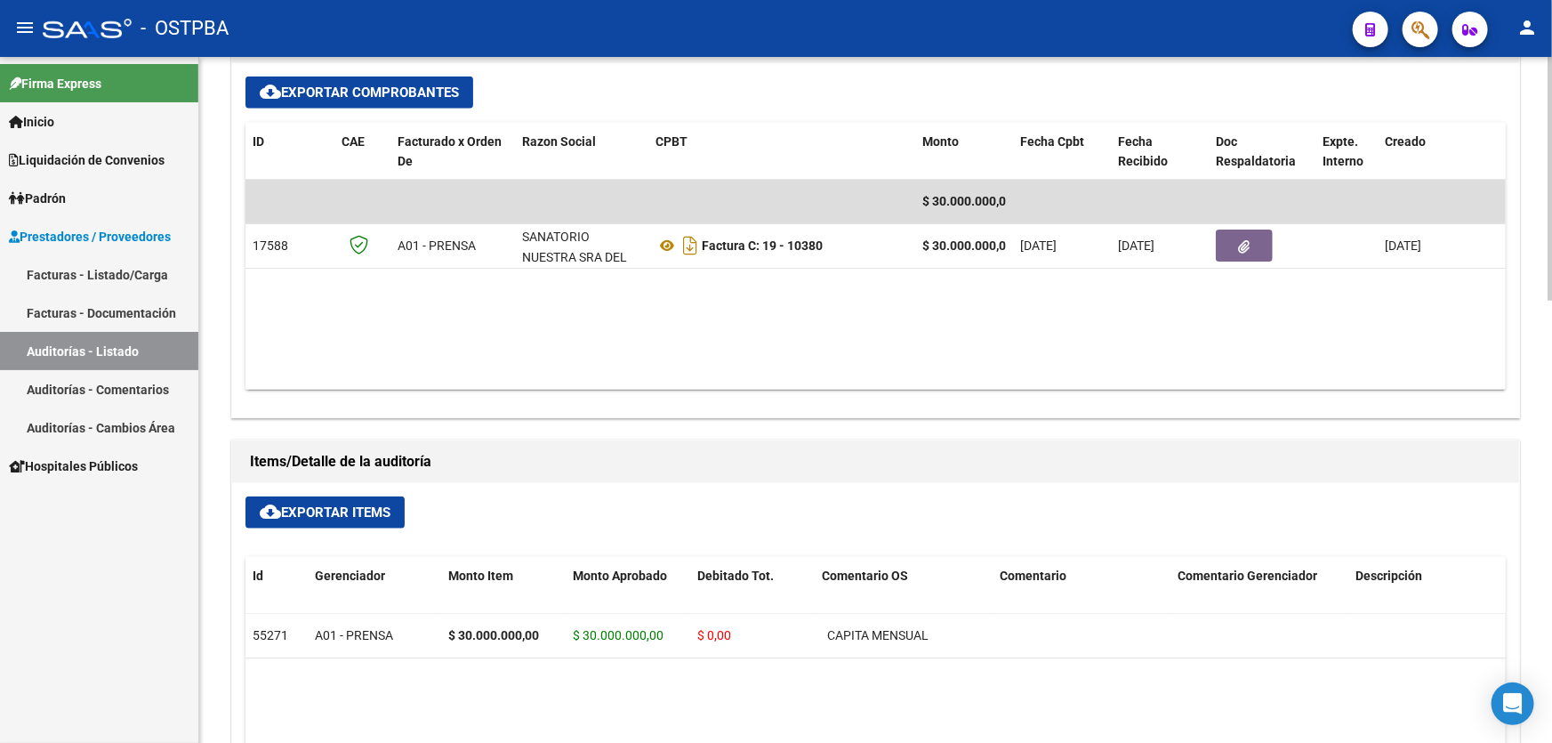
type input "202509"
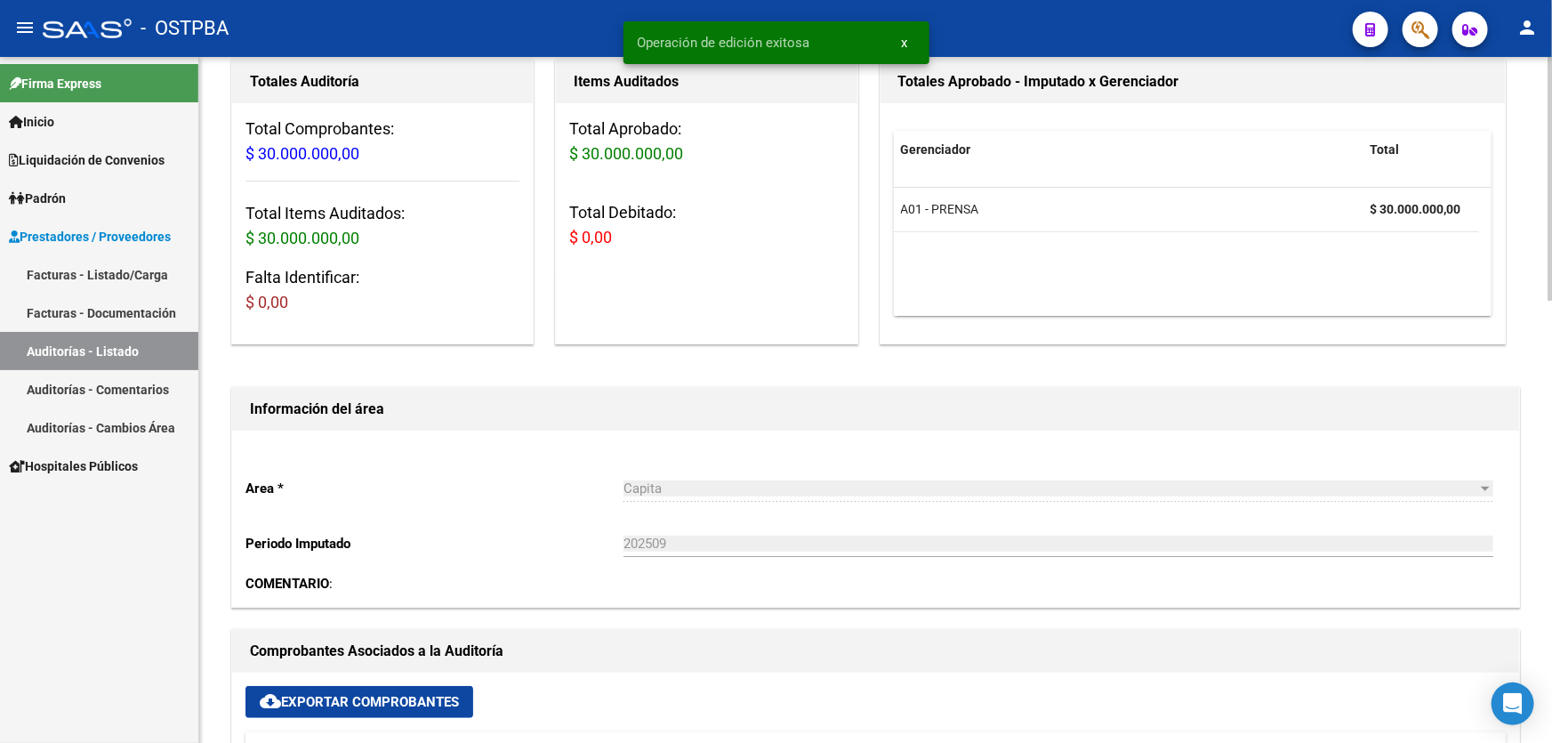
scroll to position [0, 0]
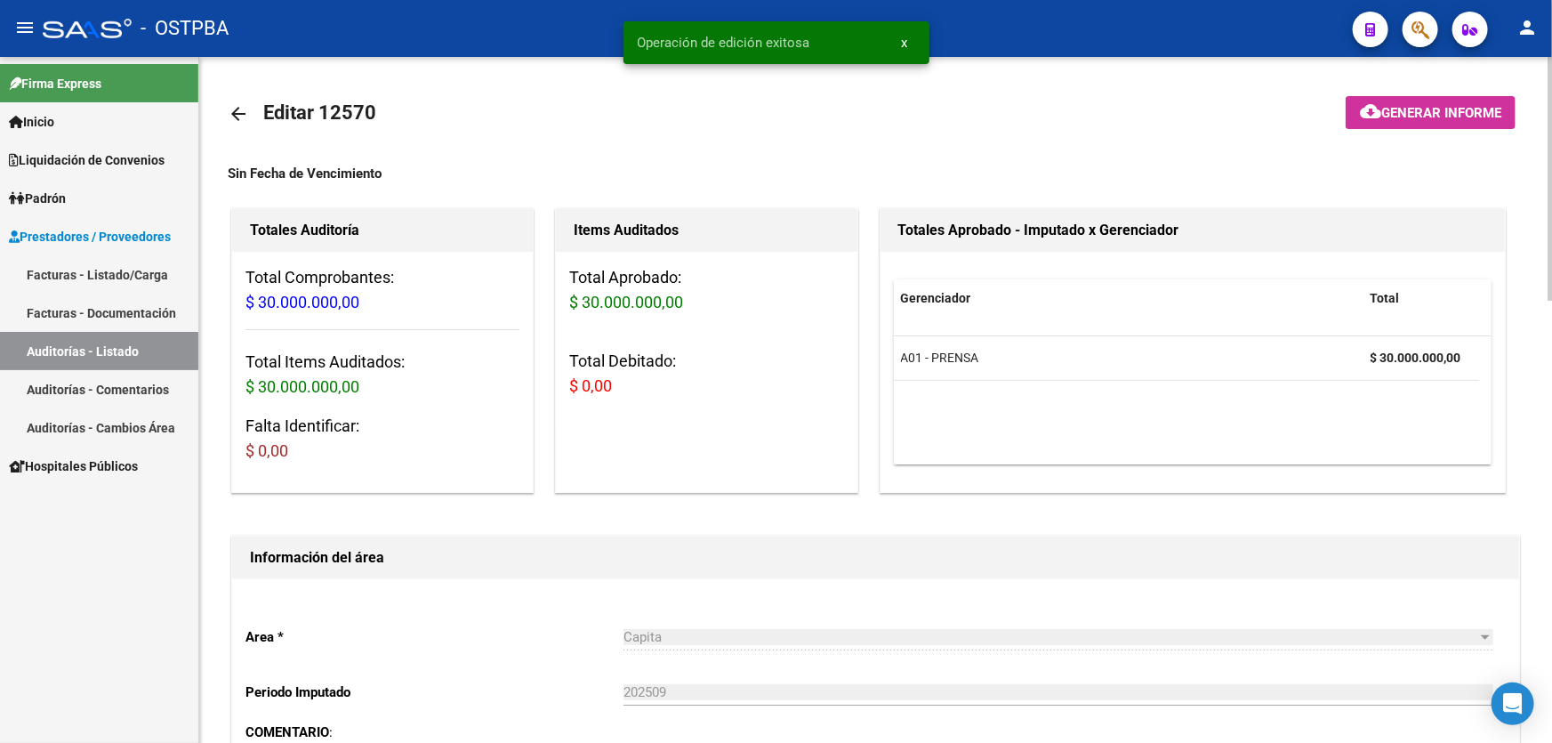
click at [1433, 107] on span "Generar informe" at bounding box center [1441, 113] width 120 height 16
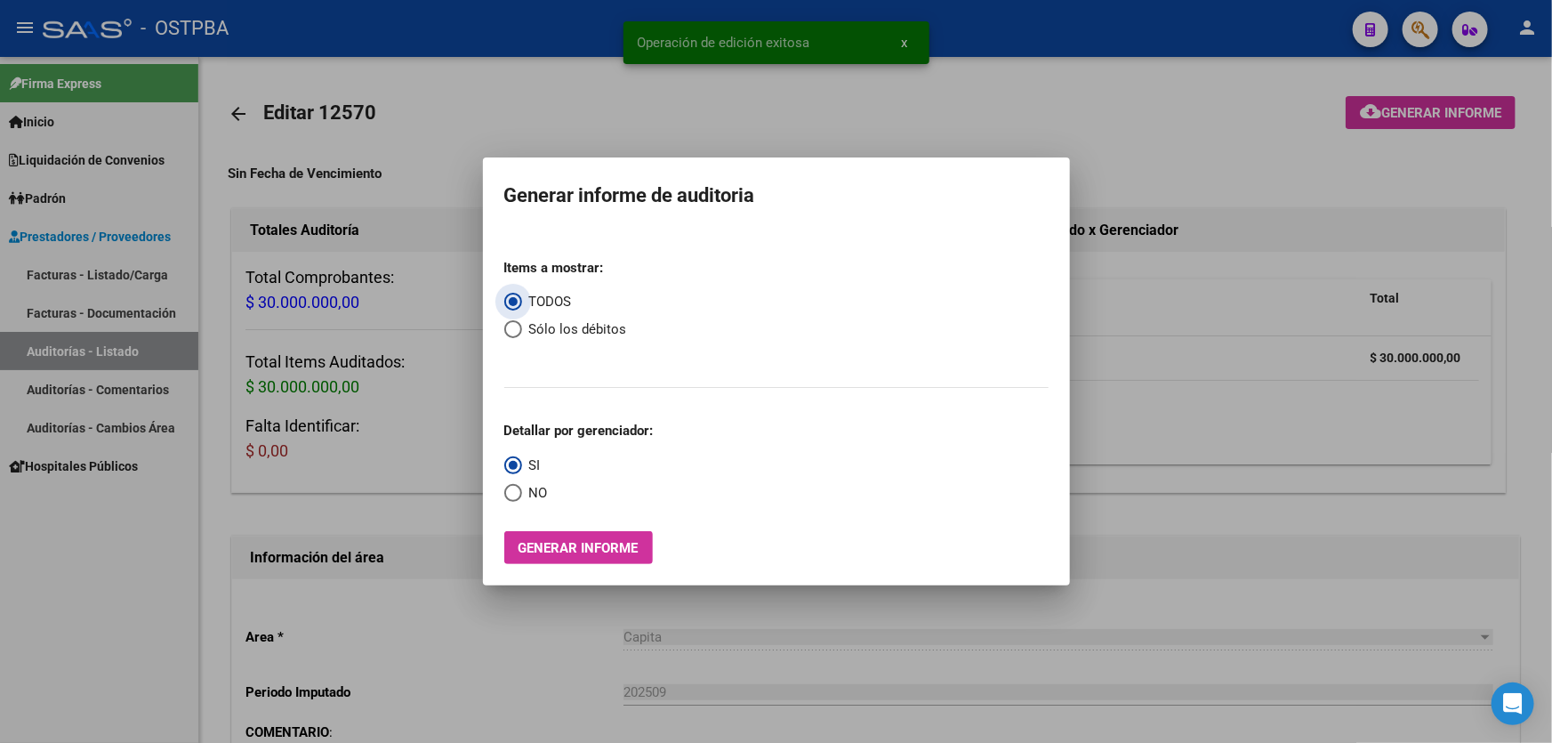
click at [512, 329] on span "Select an option" at bounding box center [513, 329] width 18 height 18
click at [512, 329] on input "Sólo los débitos" at bounding box center [513, 329] width 18 height 18
radio input "true"
click at [515, 491] on span "Select an option" at bounding box center [513, 493] width 18 height 18
click at [515, 491] on input "NO" at bounding box center [513, 493] width 18 height 18
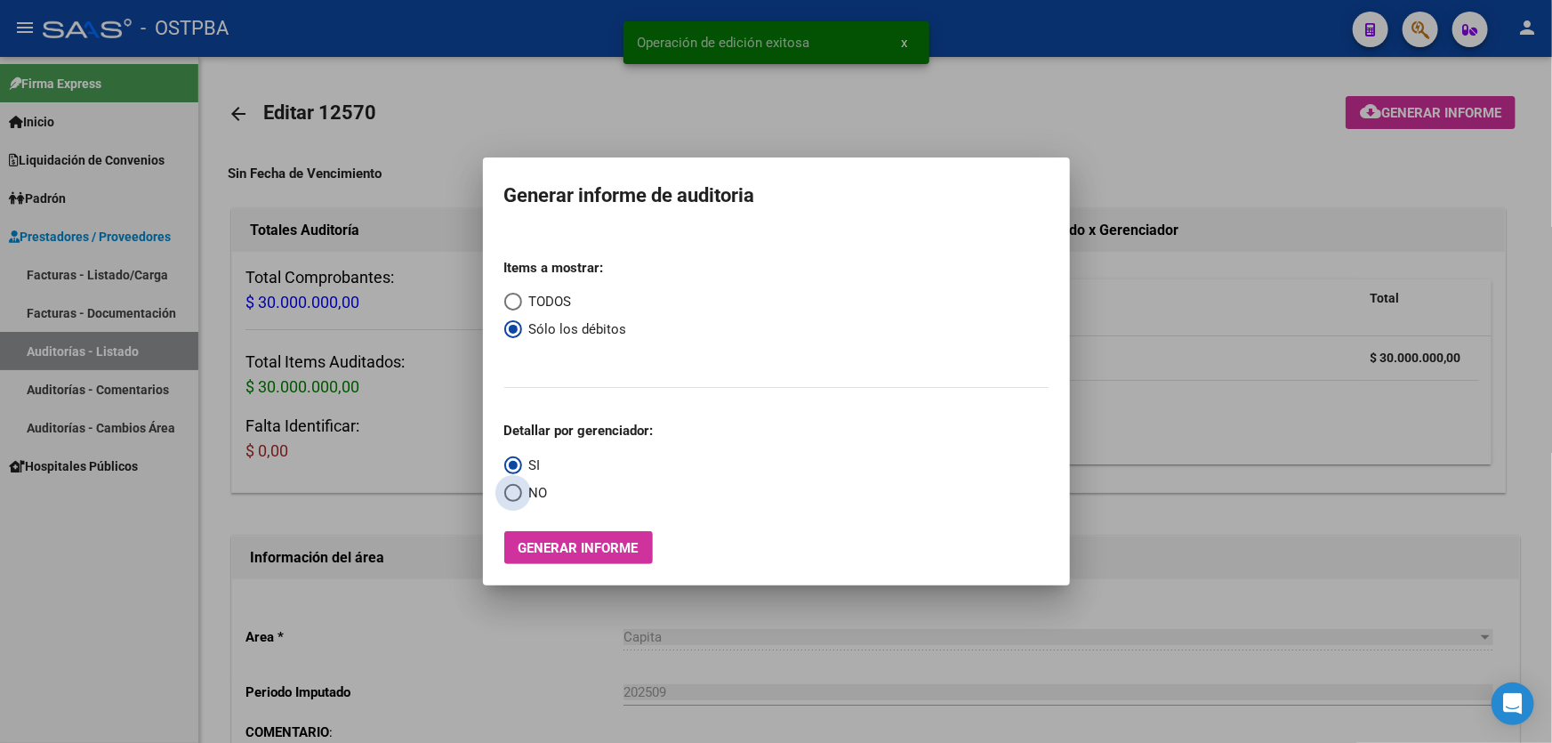
radio input "true"
click at [551, 556] on button "Generar informe" at bounding box center [578, 547] width 149 height 33
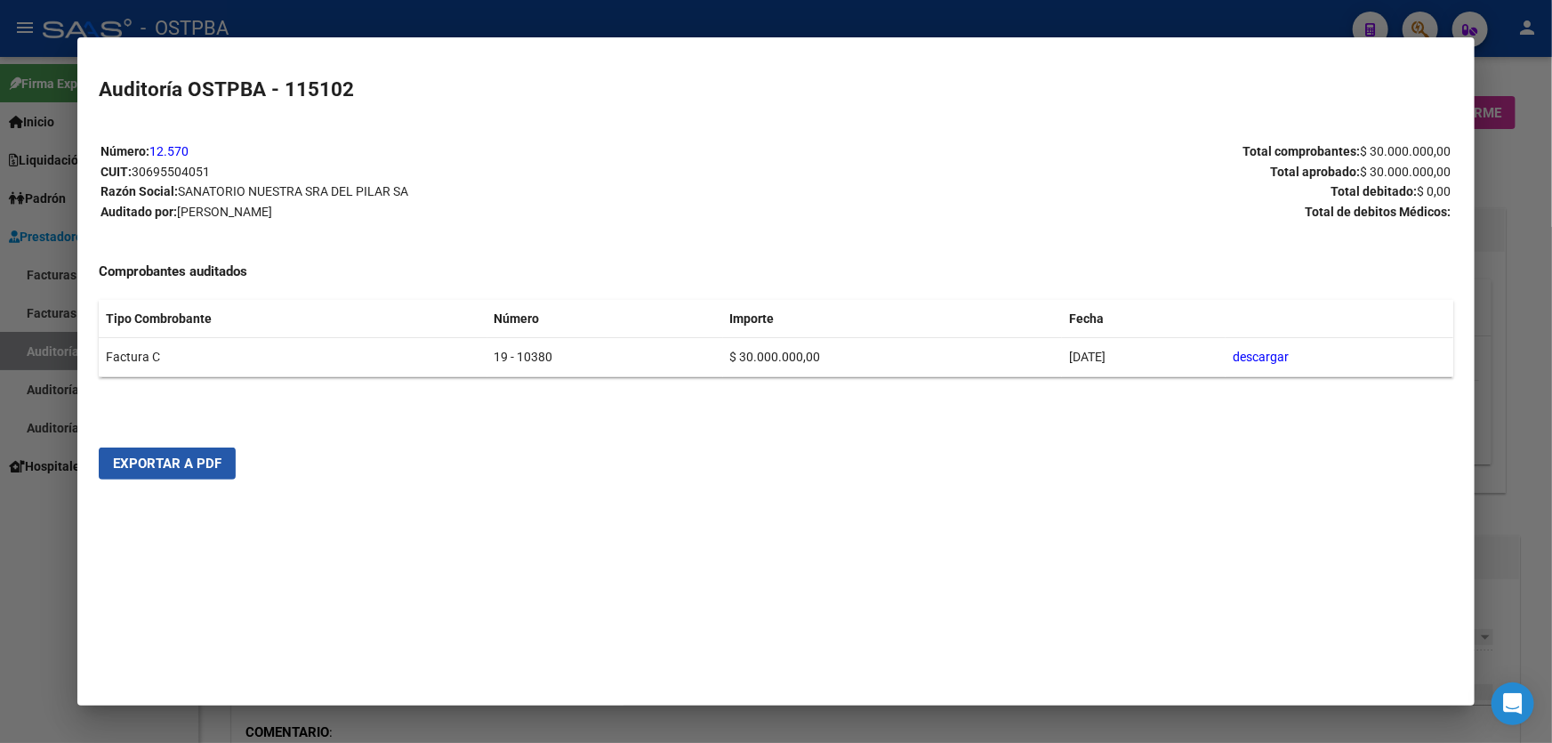
click at [170, 462] on span "Exportar a PDF" at bounding box center [167, 463] width 108 height 16
click at [26, 582] on div at bounding box center [776, 371] width 1552 height 743
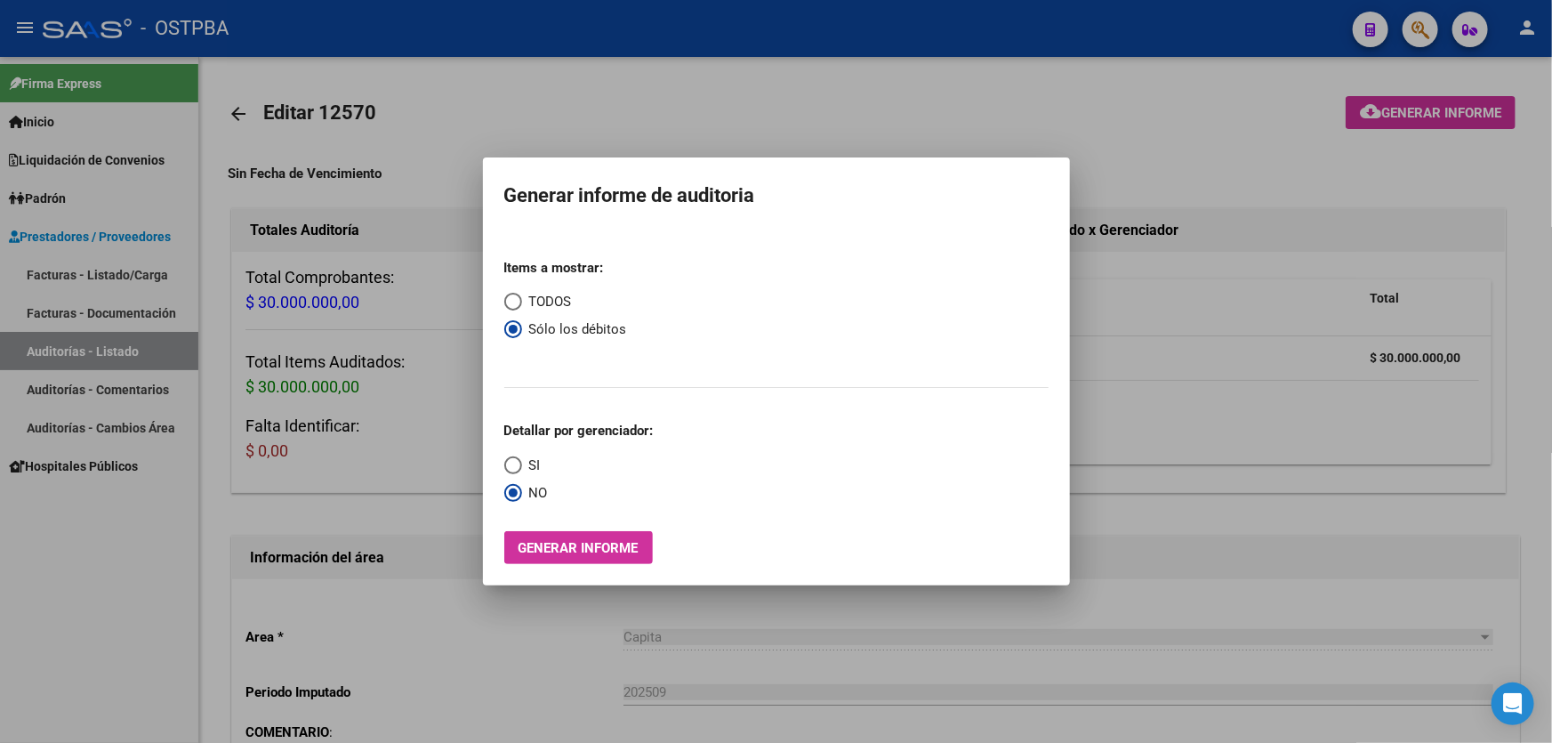
click at [575, 104] on div at bounding box center [776, 371] width 1552 height 743
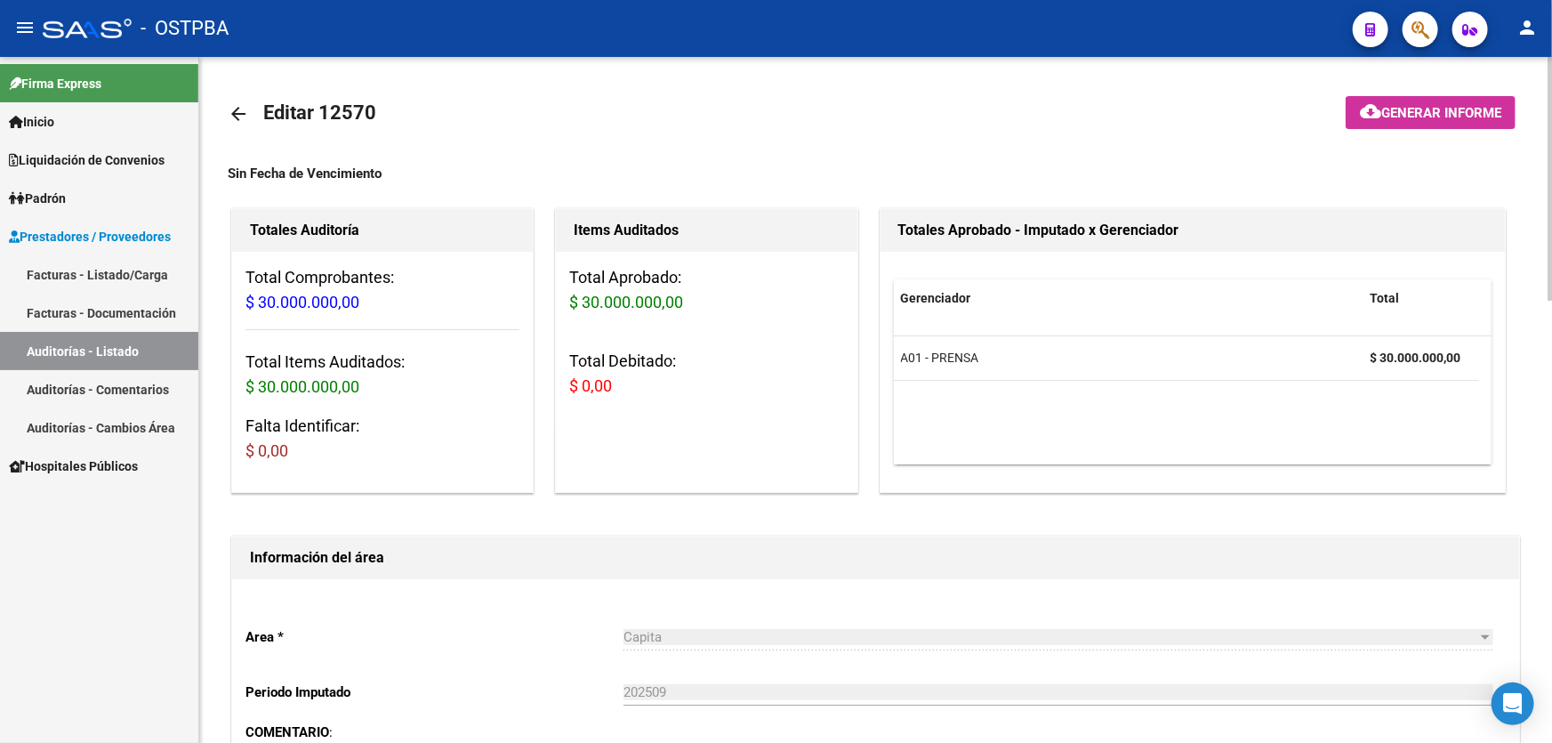
click at [232, 108] on mat-icon "arrow_back" at bounding box center [238, 113] width 21 height 21
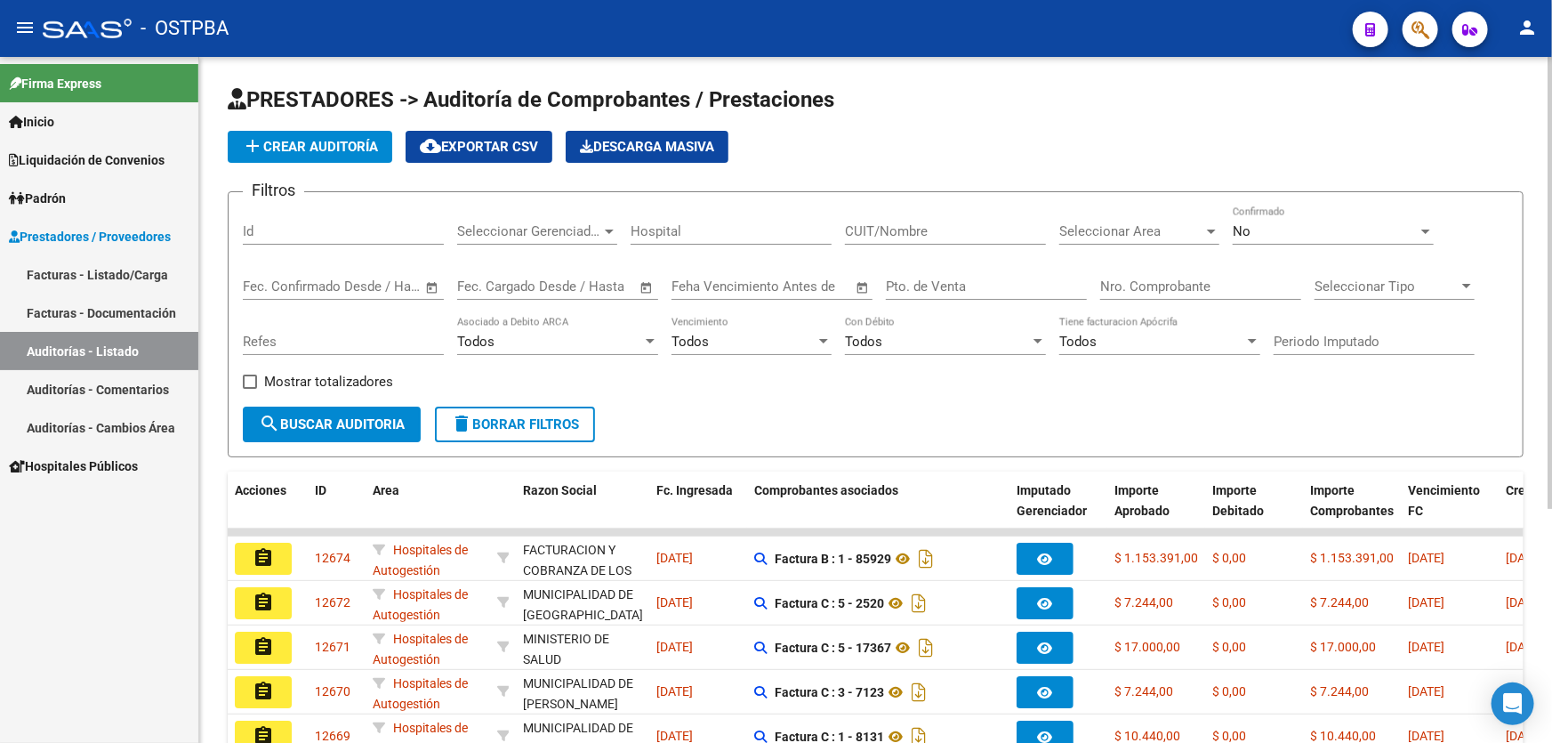
click at [1214, 278] on input "Nro. Comprobante" at bounding box center [1200, 286] width 201 height 16
type input "326"
click at [1311, 232] on div "No" at bounding box center [1324, 231] width 185 height 16
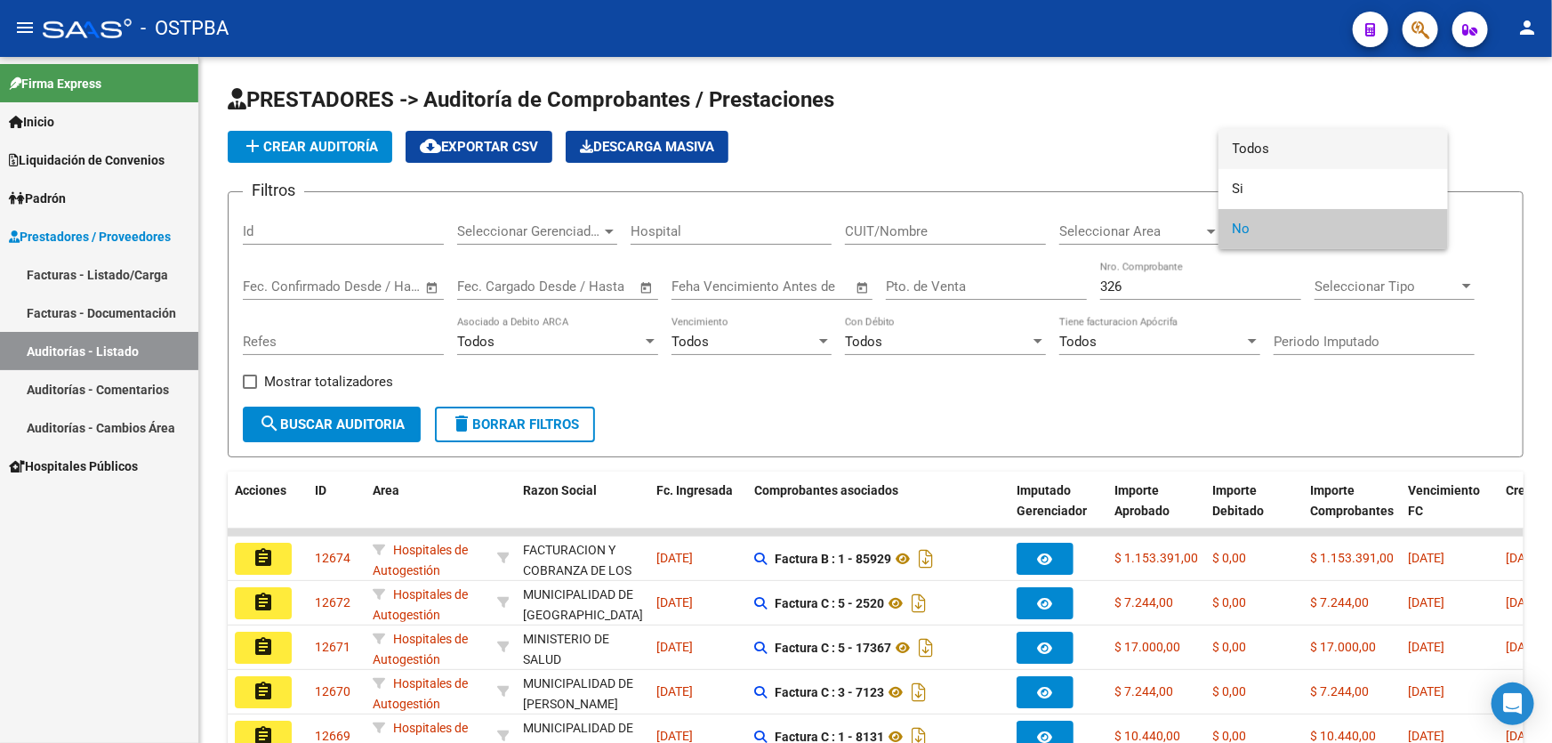
click at [1290, 131] on span "Todos" at bounding box center [1332, 149] width 201 height 40
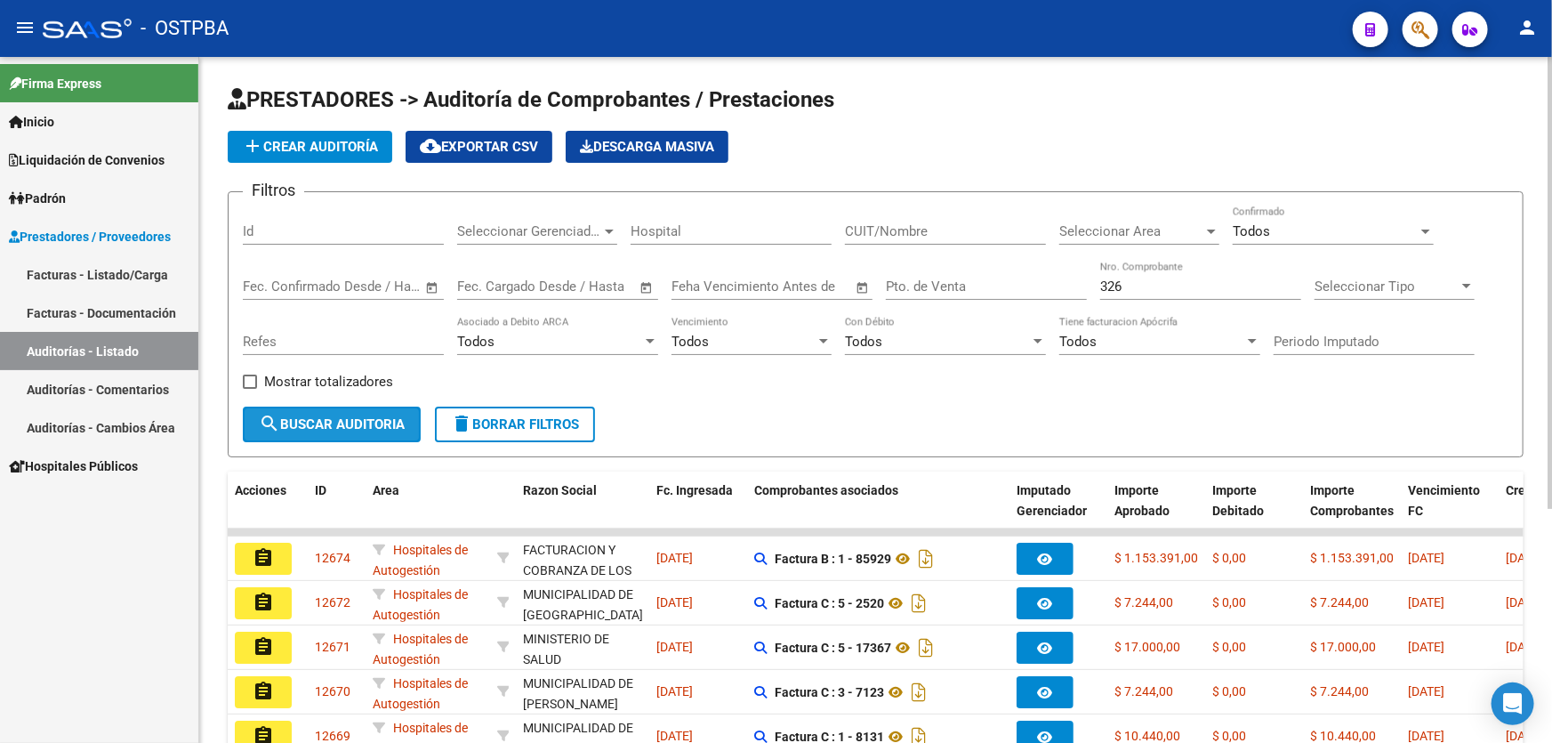
click at [287, 416] on span "search Buscar Auditoria" at bounding box center [332, 424] width 146 height 16
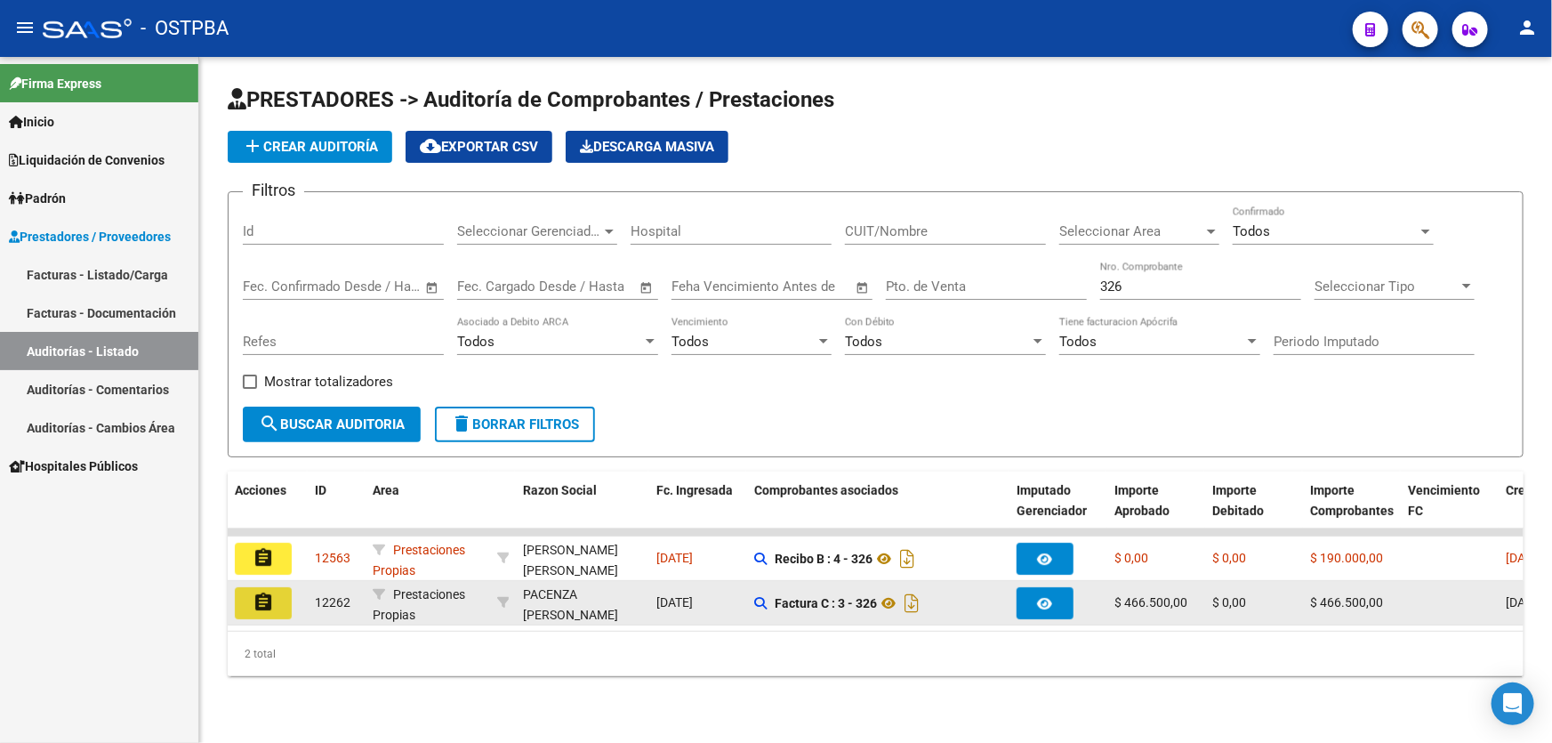
click at [263, 597] on mat-icon "assignment" at bounding box center [263, 601] width 21 height 21
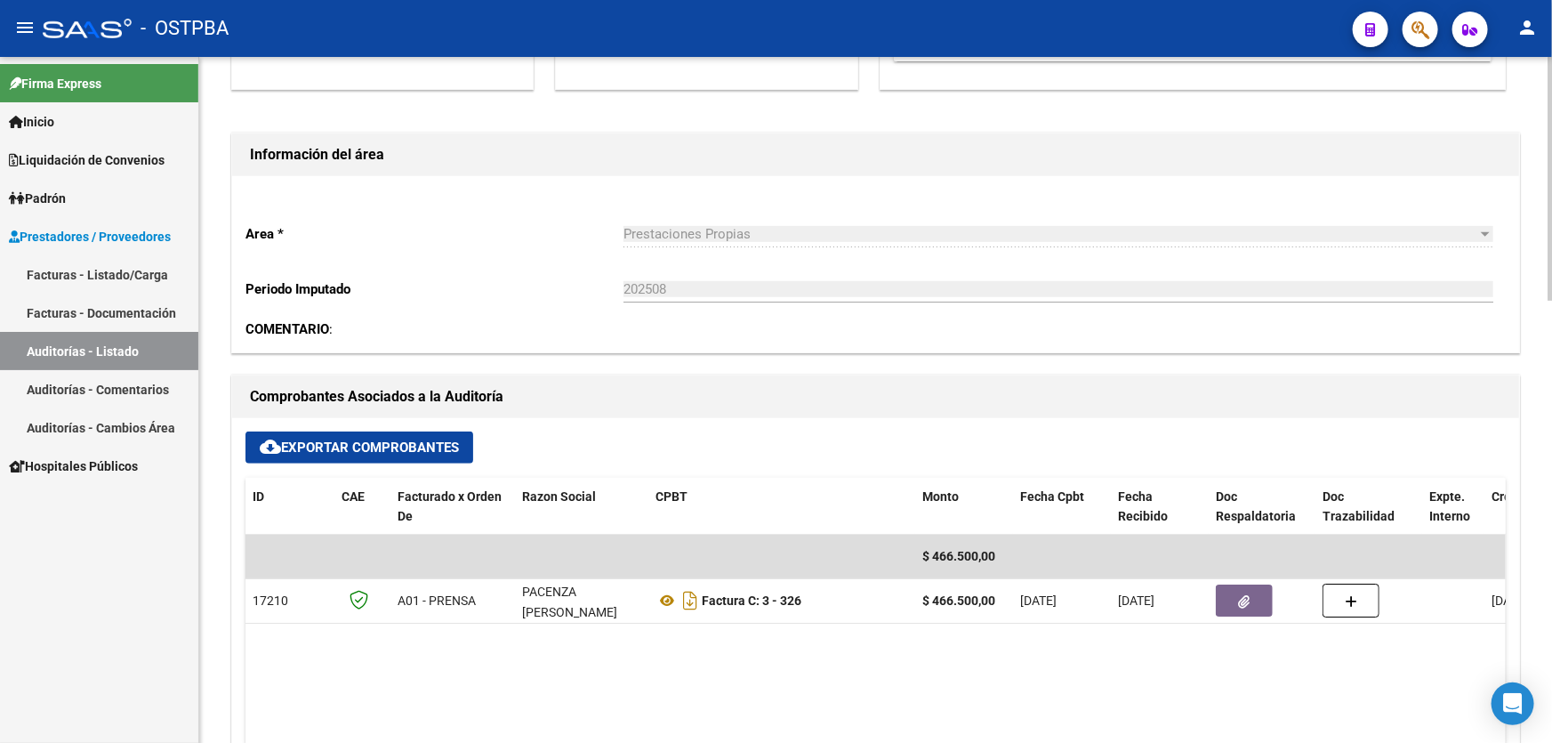
scroll to position [404, 0]
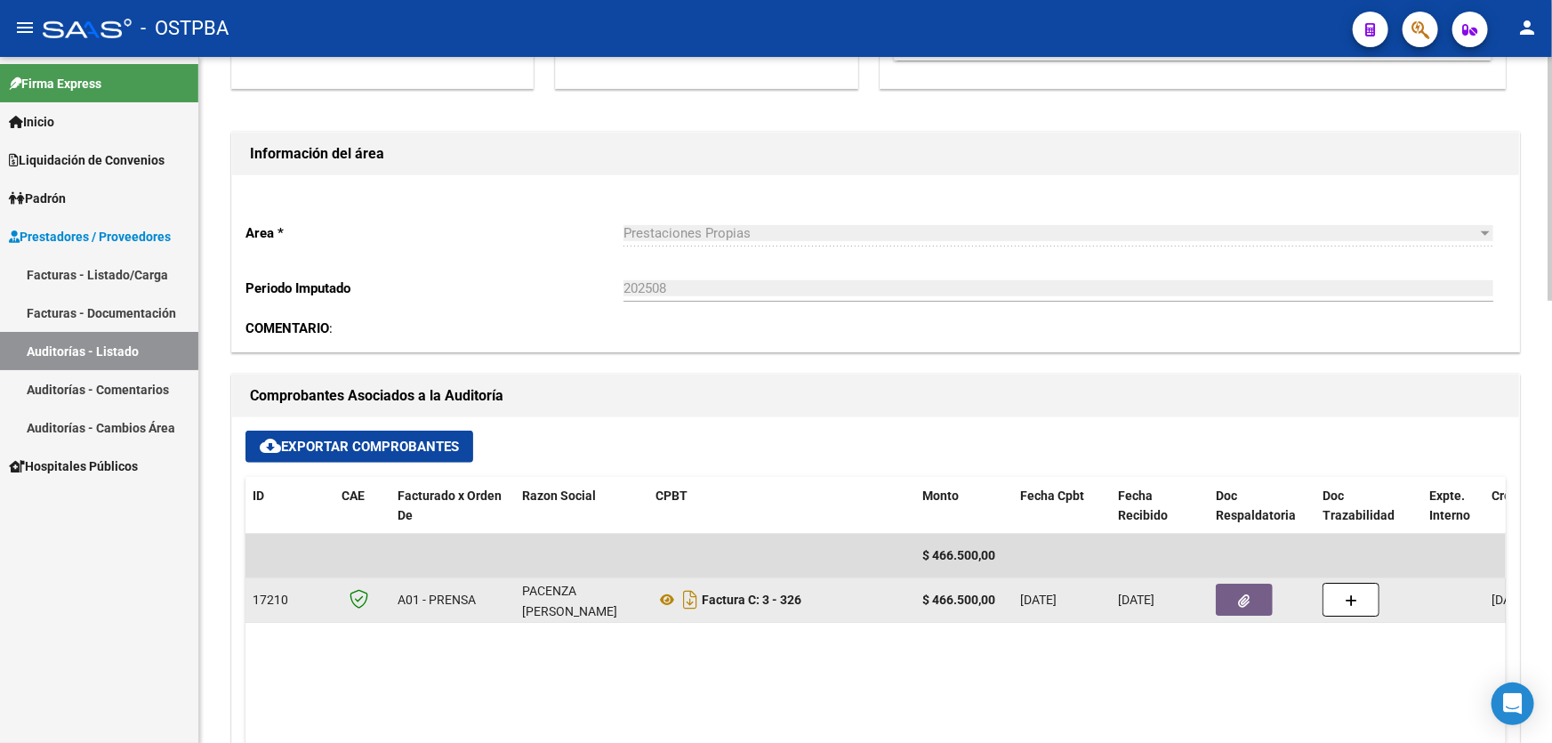
click at [1251, 605] on button "button" at bounding box center [1244, 599] width 57 height 32
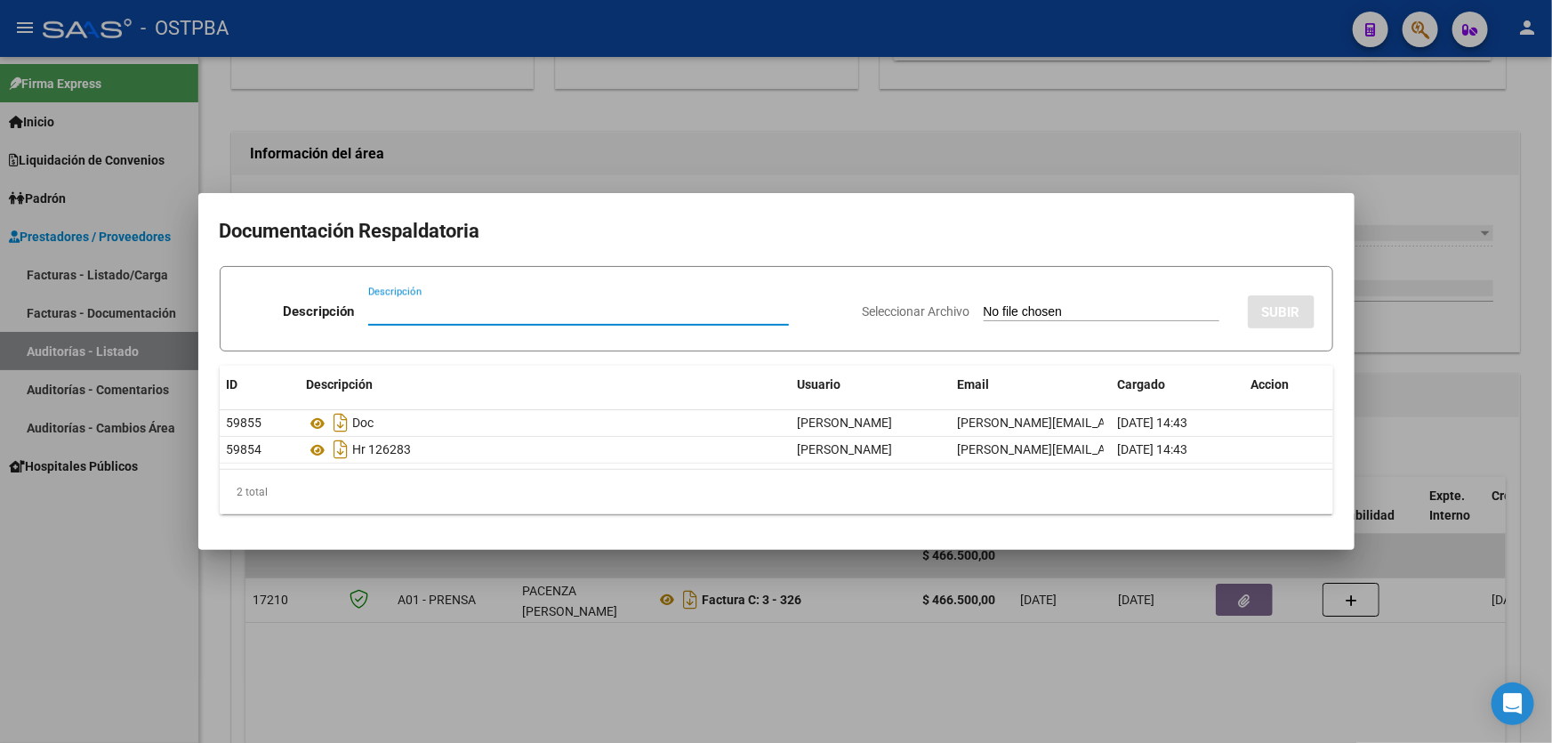
click at [871, 679] on div at bounding box center [776, 371] width 1552 height 743
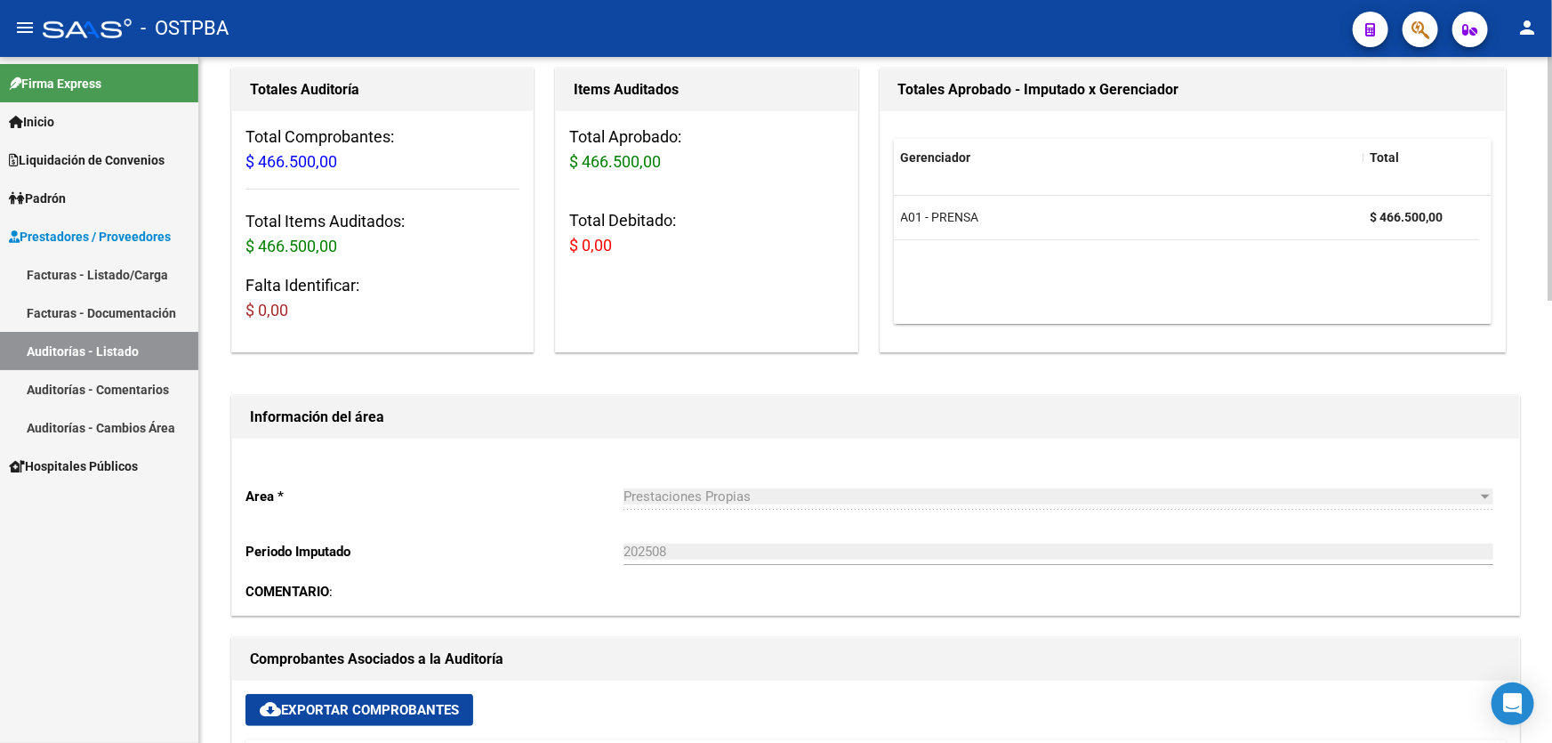
scroll to position [0, 0]
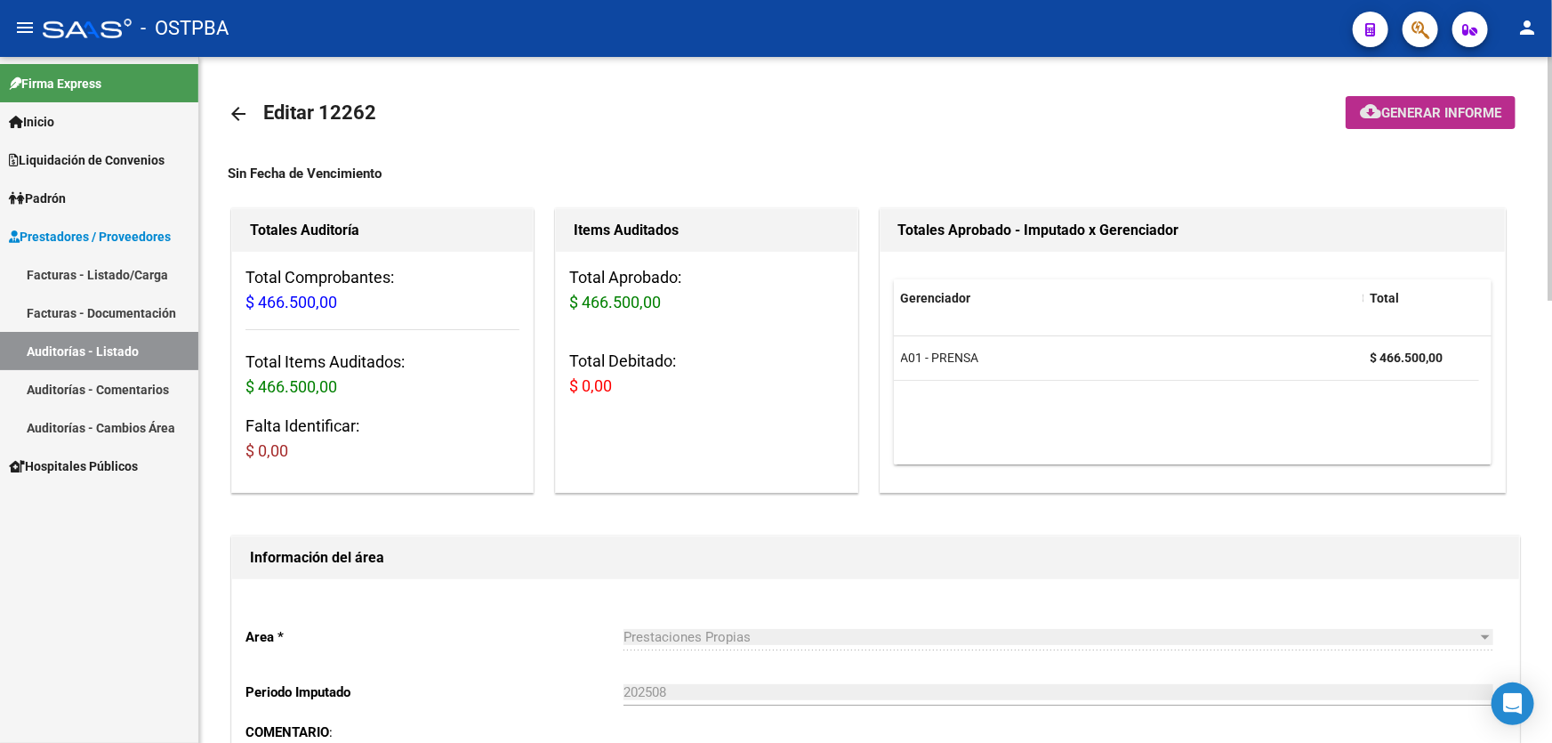
click at [1414, 105] on span "Generar informe" at bounding box center [1441, 113] width 120 height 16
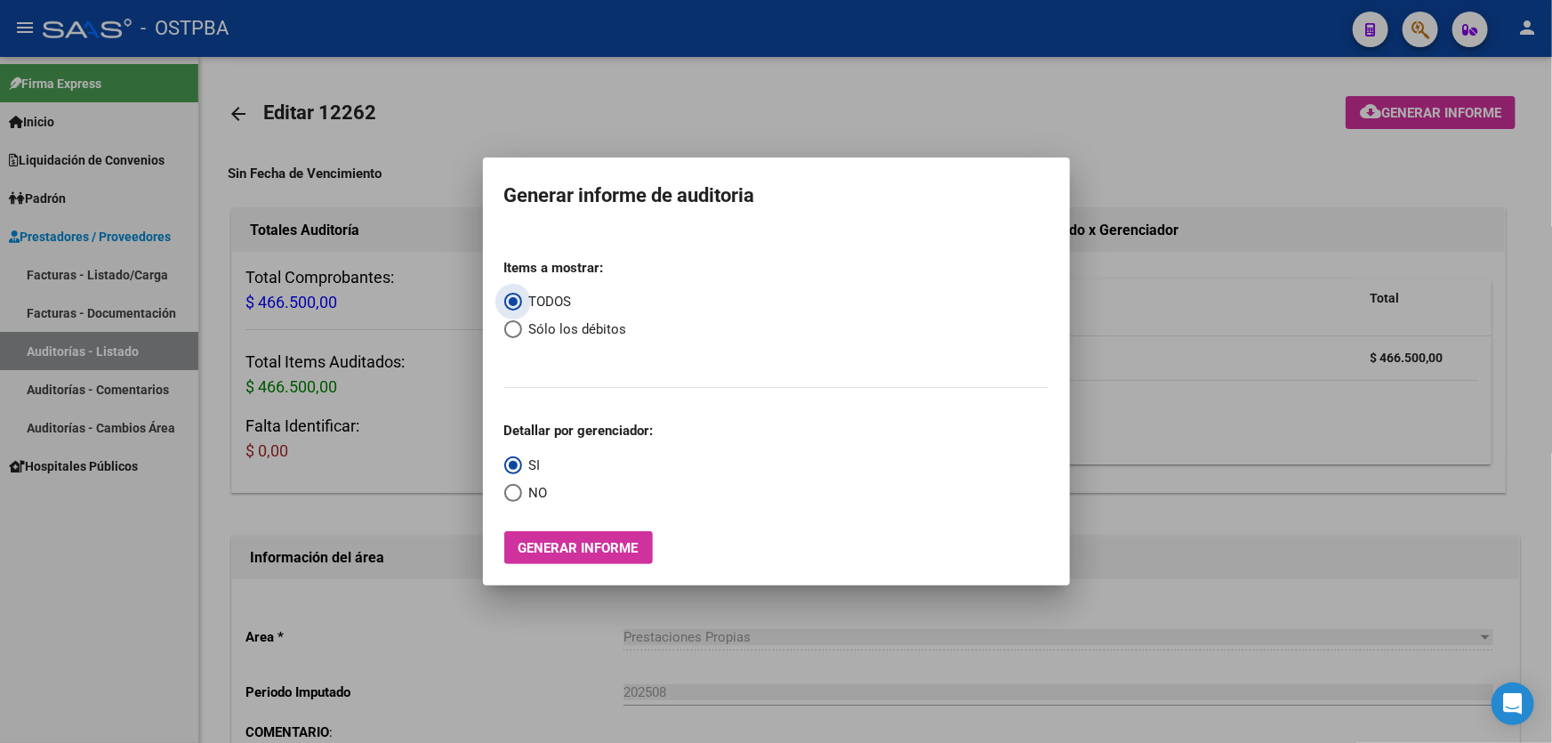
click at [511, 328] on span "Select an option" at bounding box center [513, 329] width 18 height 18
click at [511, 328] on input "Sólo los débitos" at bounding box center [513, 329] width 18 height 18
radio input "true"
click at [511, 490] on span "Select an option" at bounding box center [513, 493] width 18 height 18
click at [511, 490] on input "NO" at bounding box center [513, 493] width 18 height 18
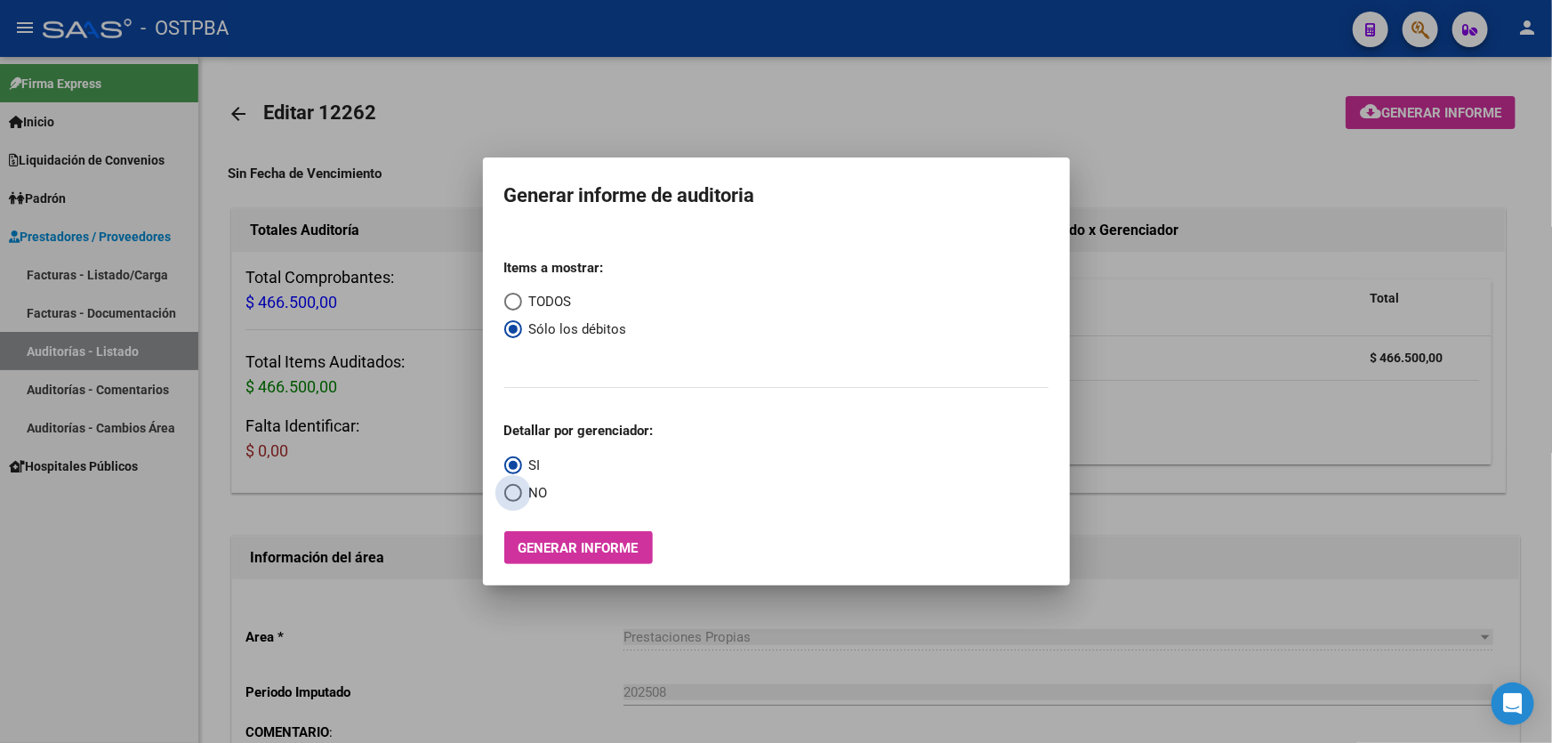
radio input "true"
click at [564, 548] on span "Generar informe" at bounding box center [578, 548] width 120 height 16
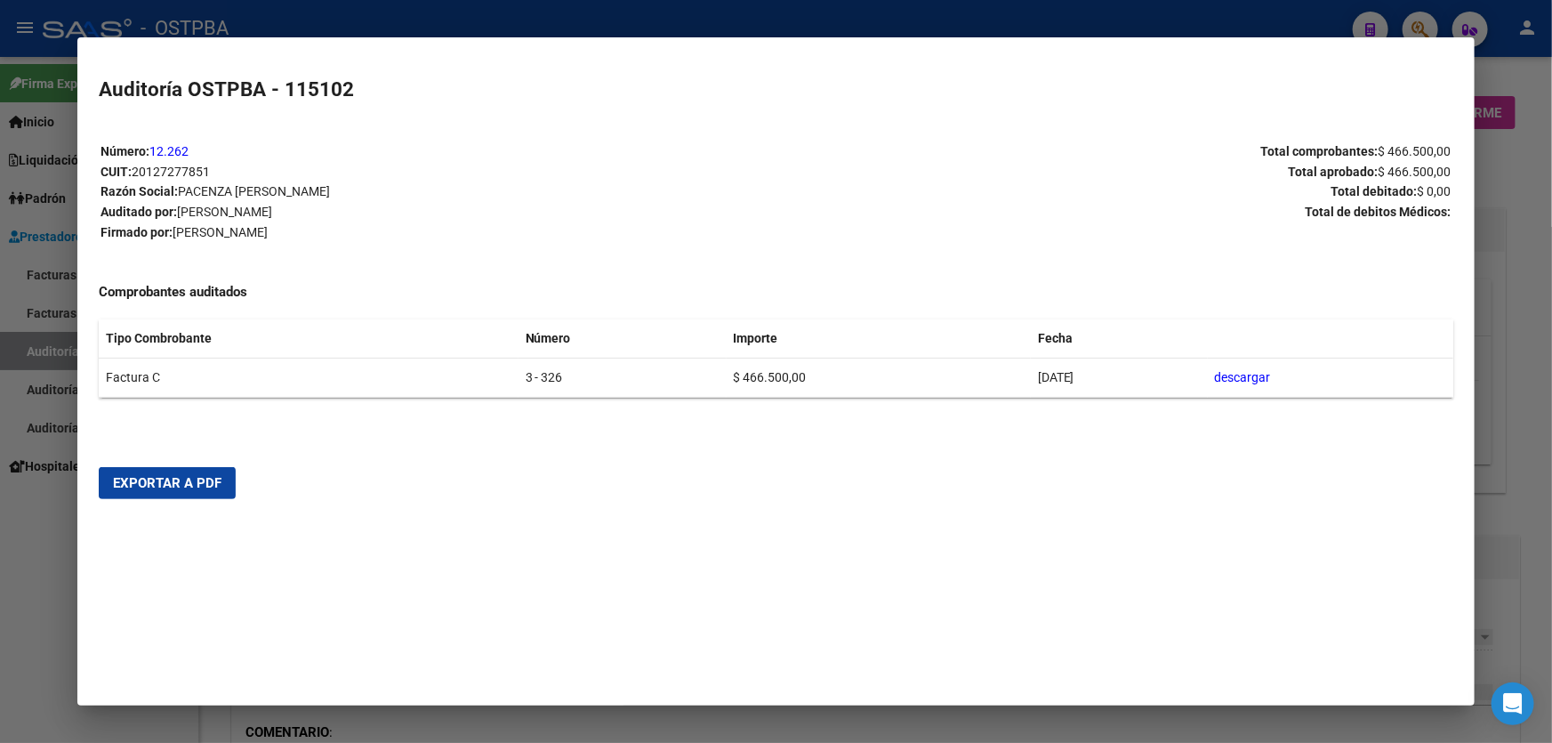
click at [155, 490] on button "Exportar a PDF" at bounding box center [167, 483] width 137 height 32
click at [36, 603] on div at bounding box center [776, 371] width 1552 height 743
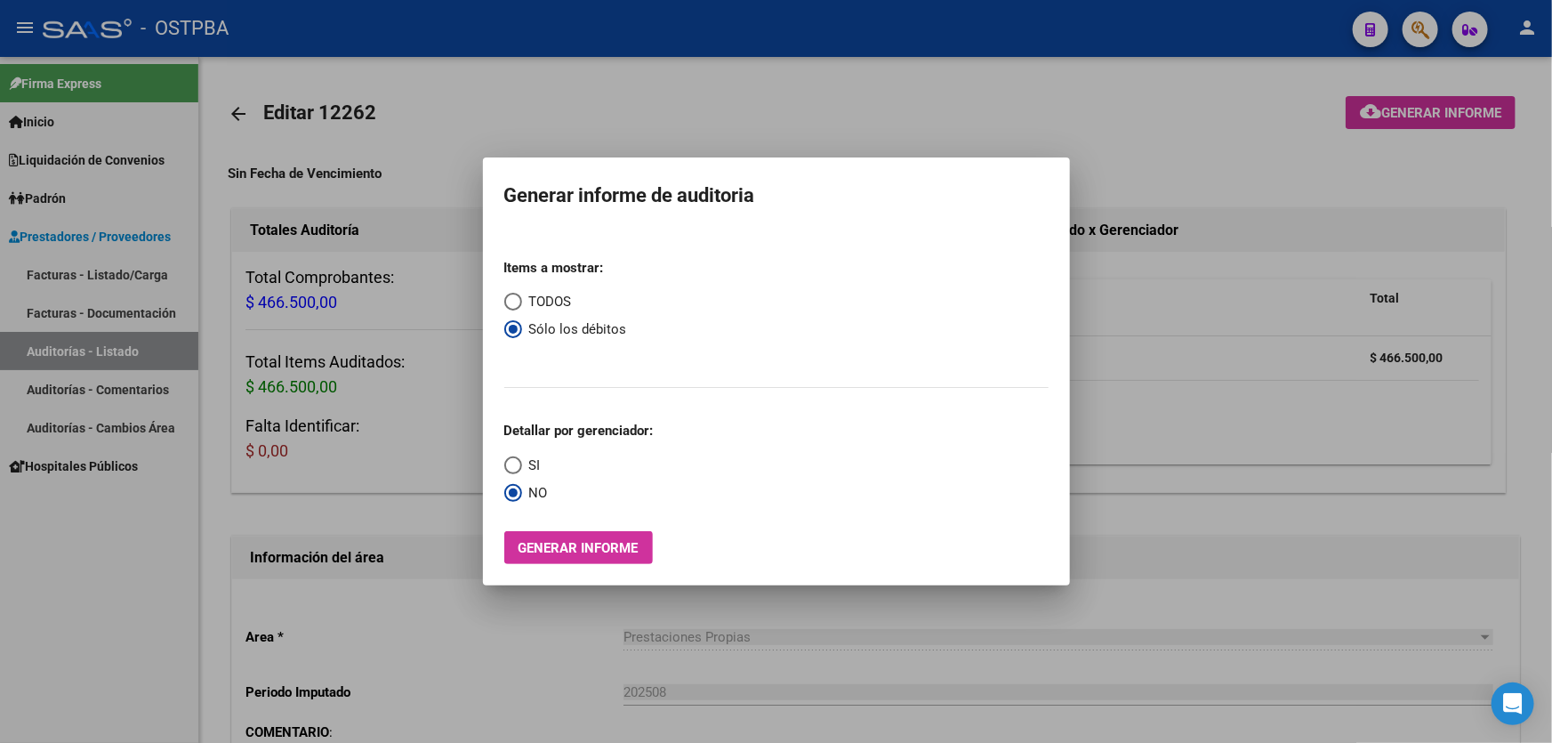
click at [717, 85] on div at bounding box center [776, 371] width 1552 height 743
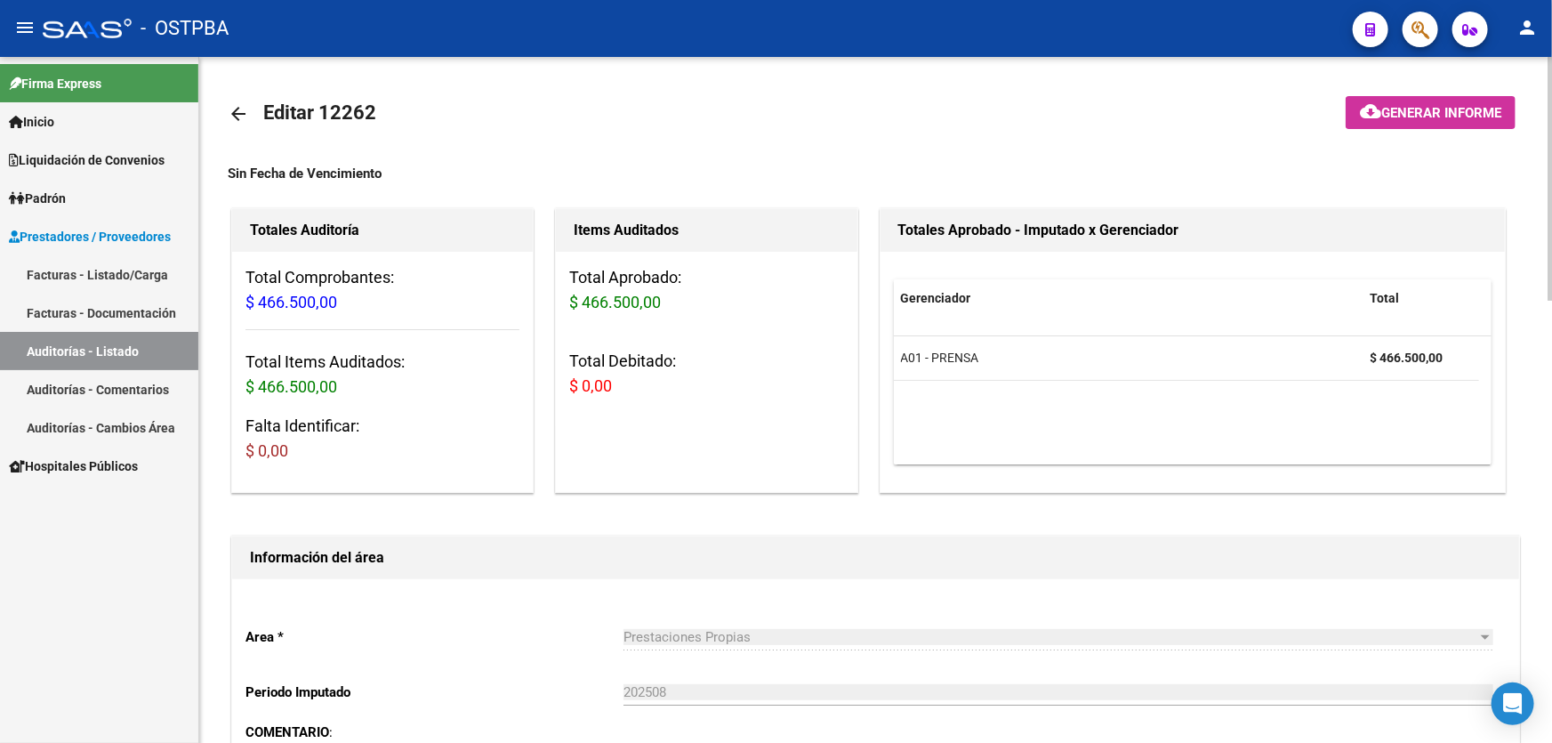
click at [241, 112] on mat-icon "arrow_back" at bounding box center [238, 113] width 21 height 21
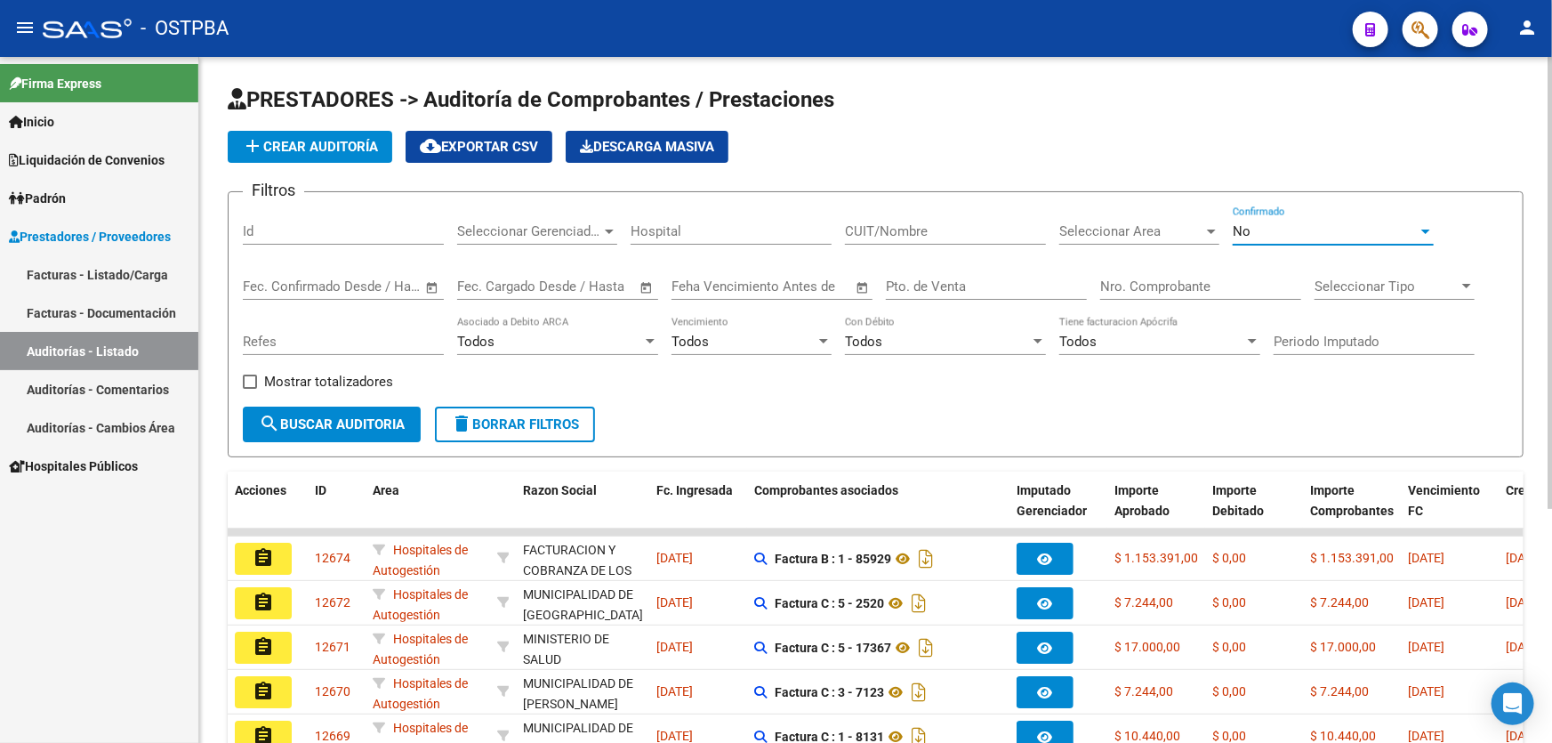
click at [1278, 224] on div "No" at bounding box center [1324, 231] width 185 height 16
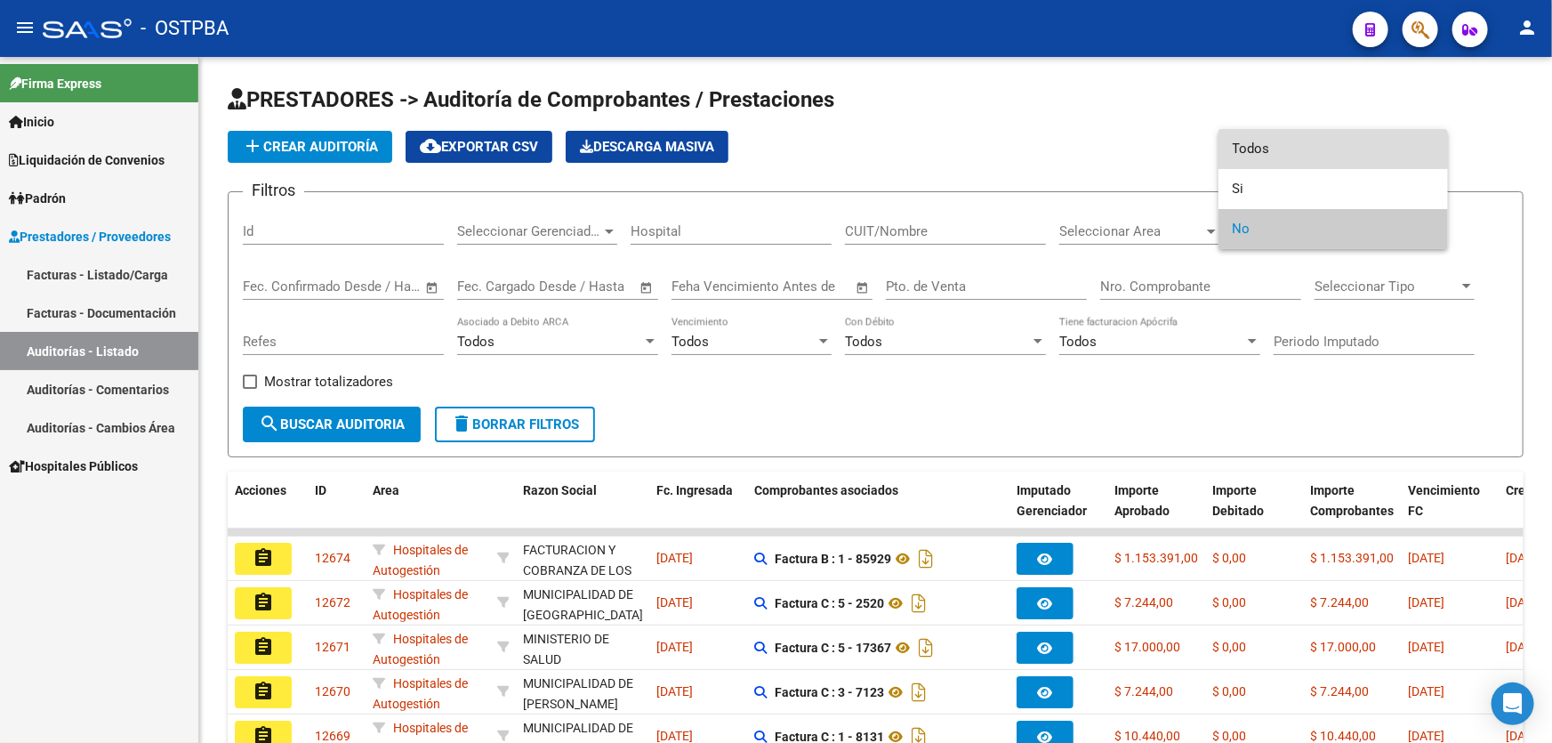
click at [1270, 142] on span "Todos" at bounding box center [1332, 149] width 201 height 40
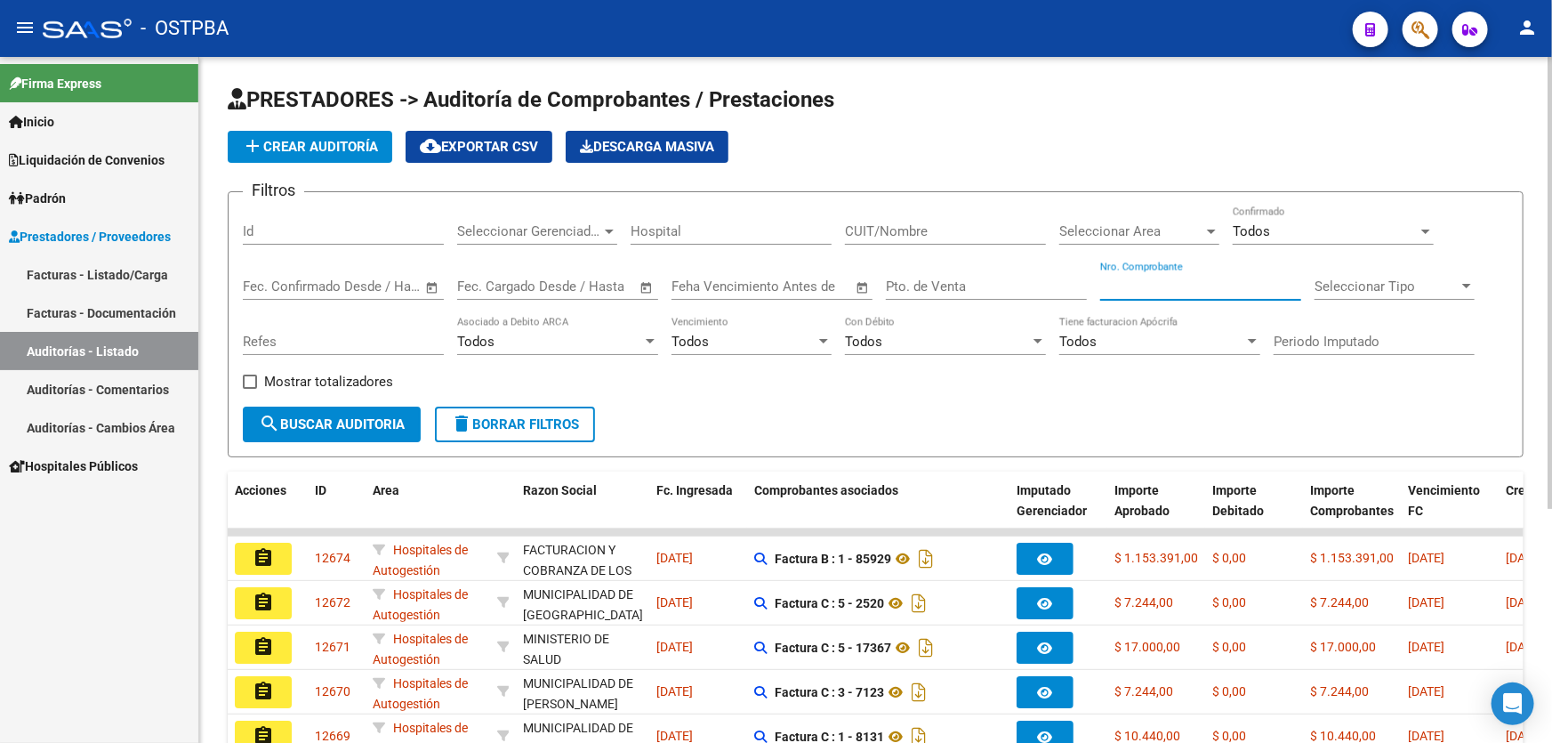
click at [1134, 281] on input "Nro. Comprobante" at bounding box center [1200, 286] width 201 height 16
type input "1301"
click at [362, 416] on span "search Buscar Auditoria" at bounding box center [332, 424] width 146 height 16
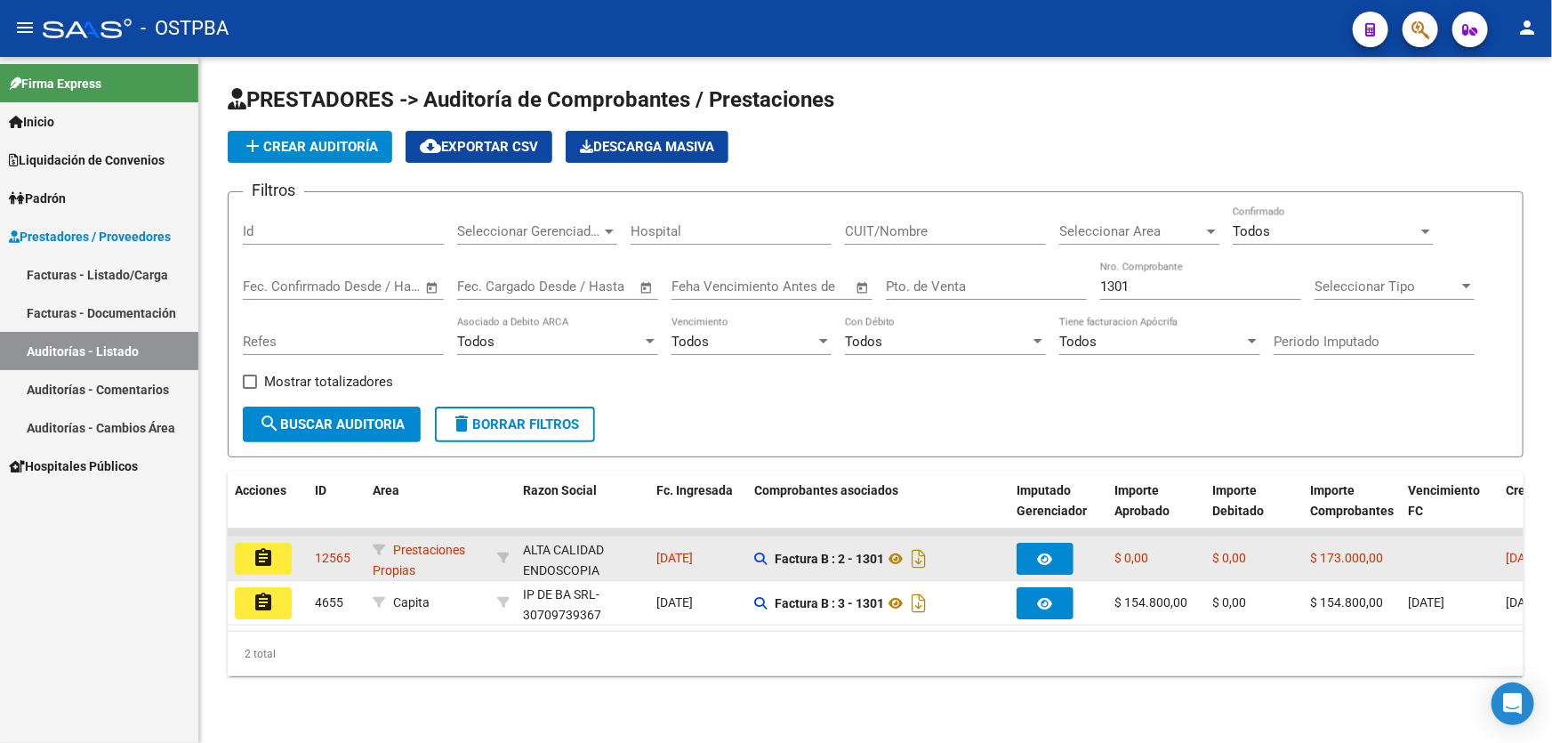
click at [260, 548] on mat-icon "assignment" at bounding box center [263, 557] width 21 height 21
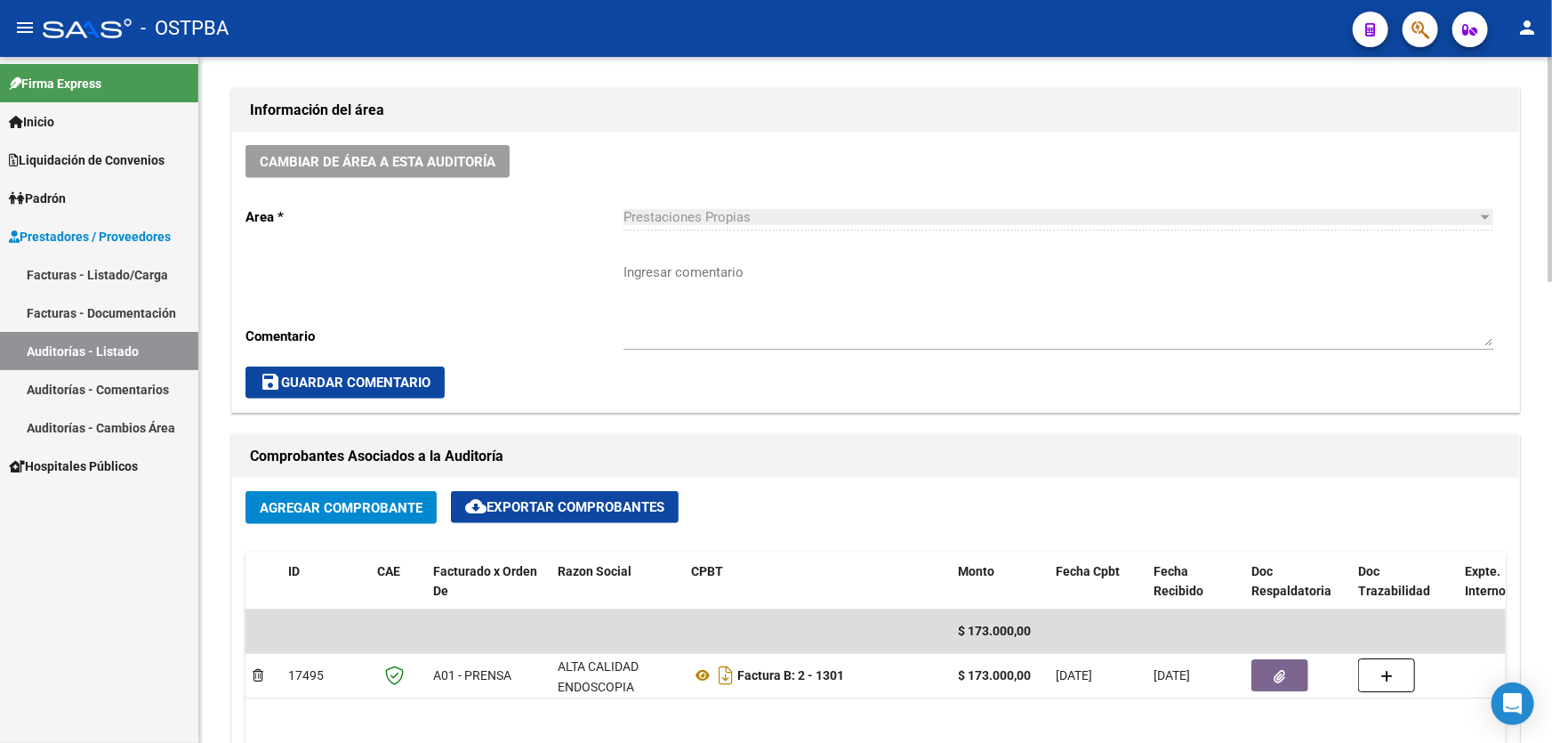
scroll to position [808, 0]
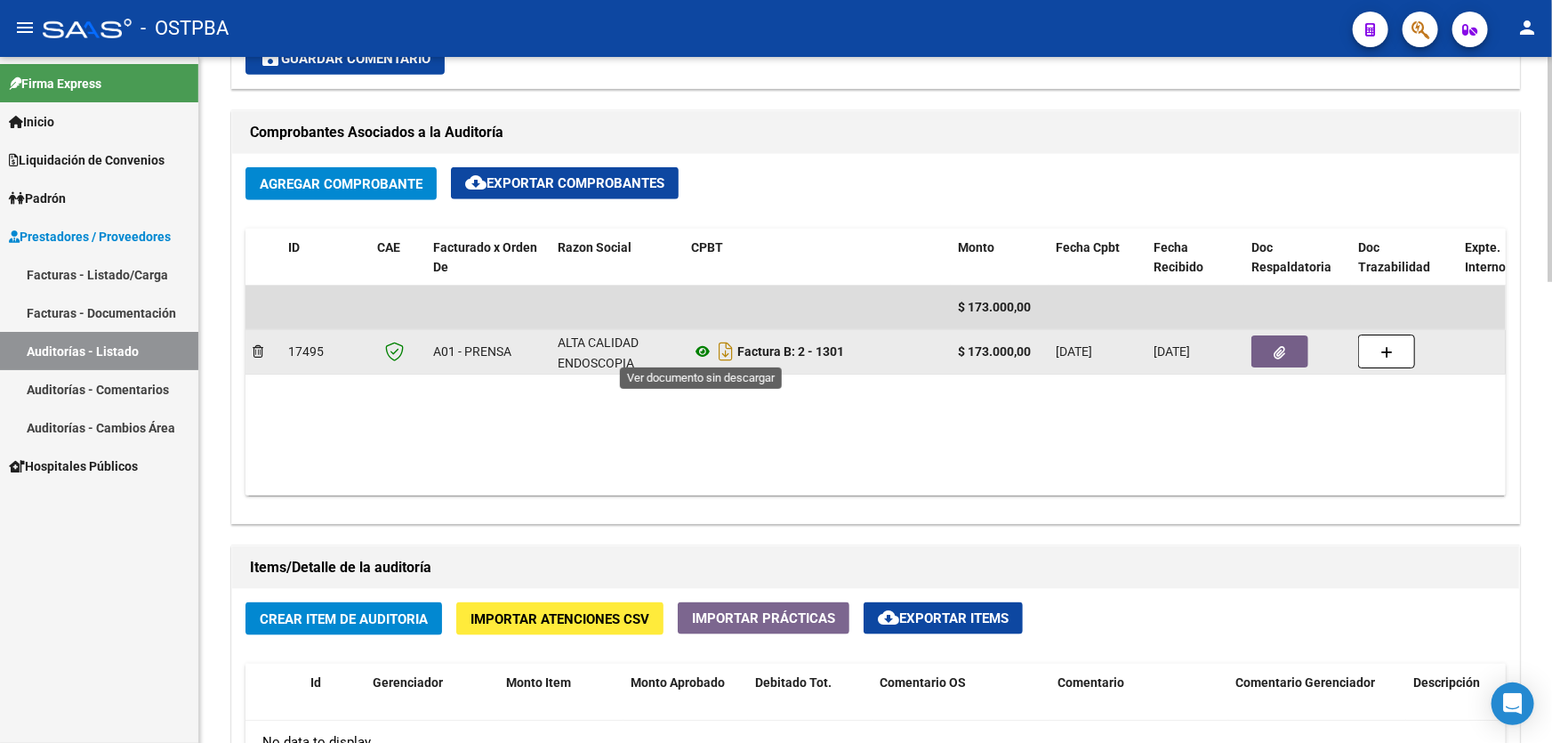
click at [703, 349] on icon at bounding box center [702, 351] width 23 height 21
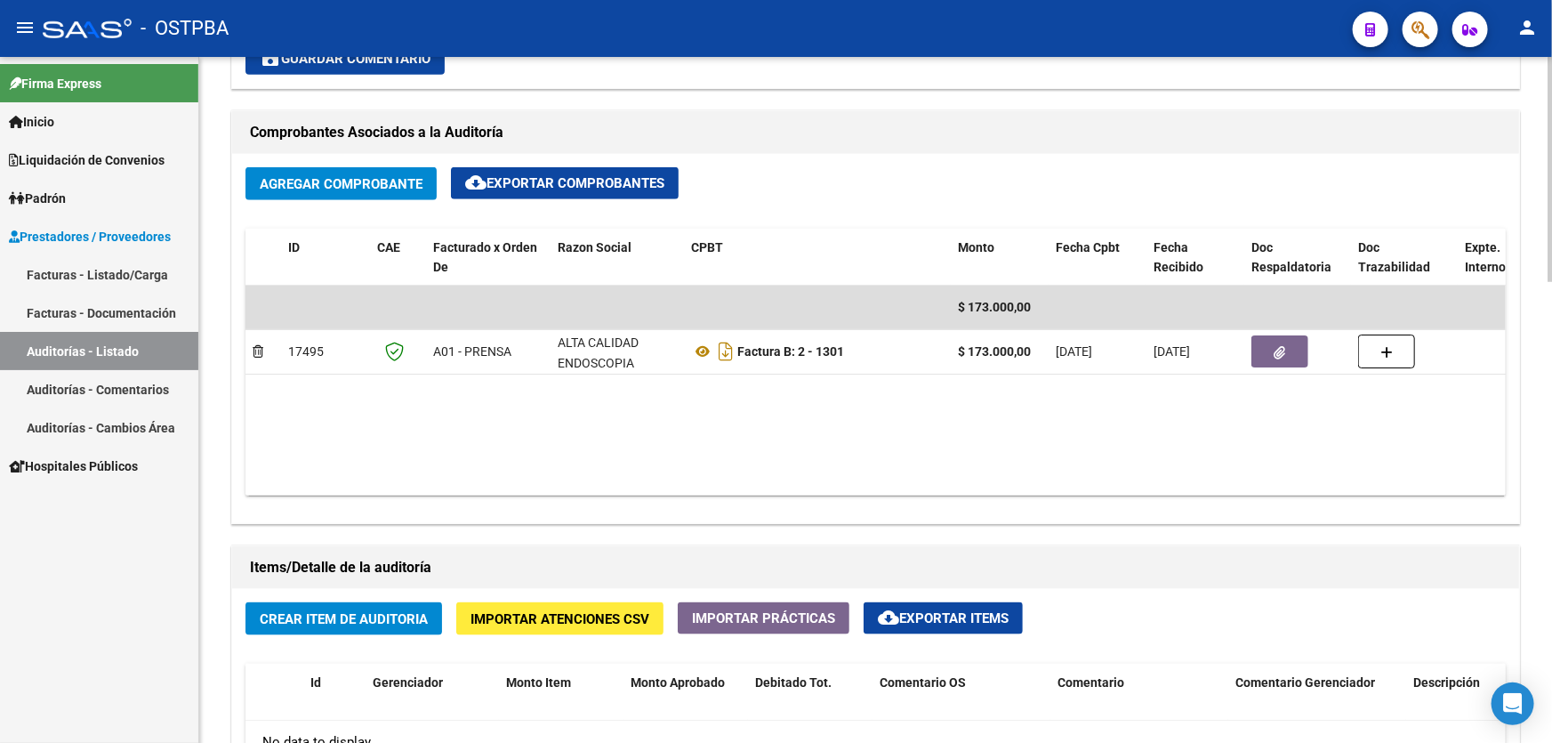
scroll to position [1131, 0]
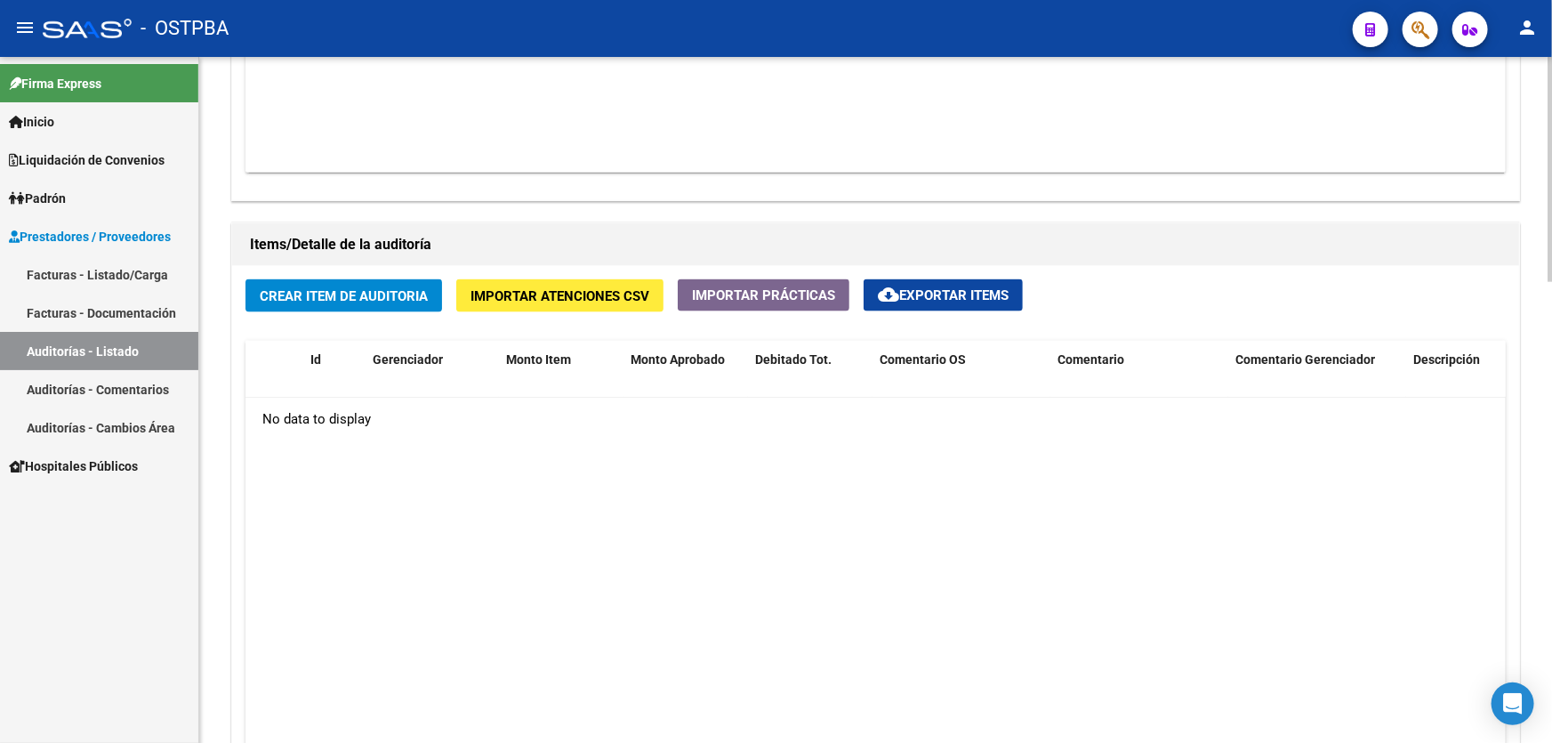
click at [298, 290] on span "Crear Item de Auditoria" at bounding box center [344, 296] width 168 height 16
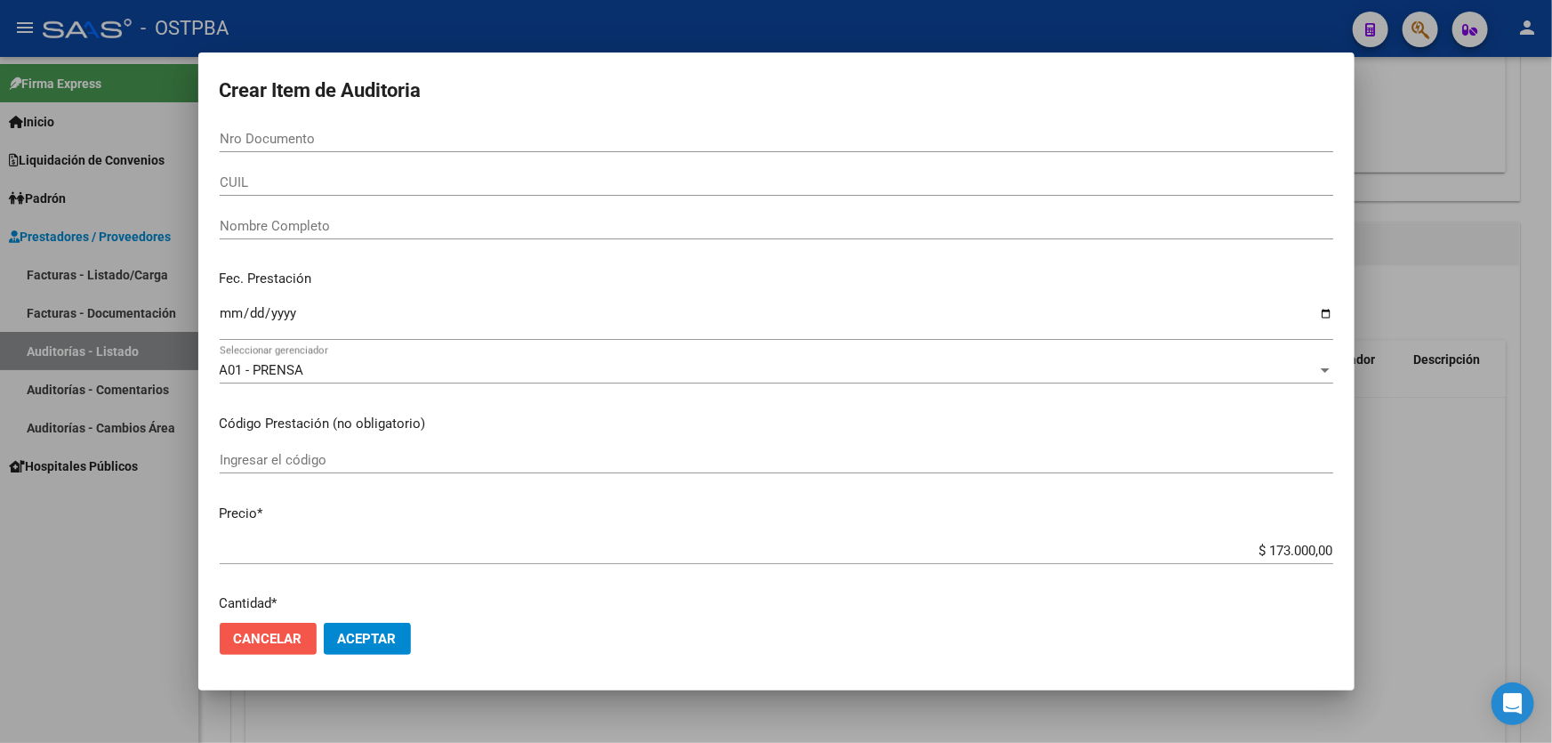
click at [259, 631] on span "Cancelar" at bounding box center [268, 638] width 68 height 16
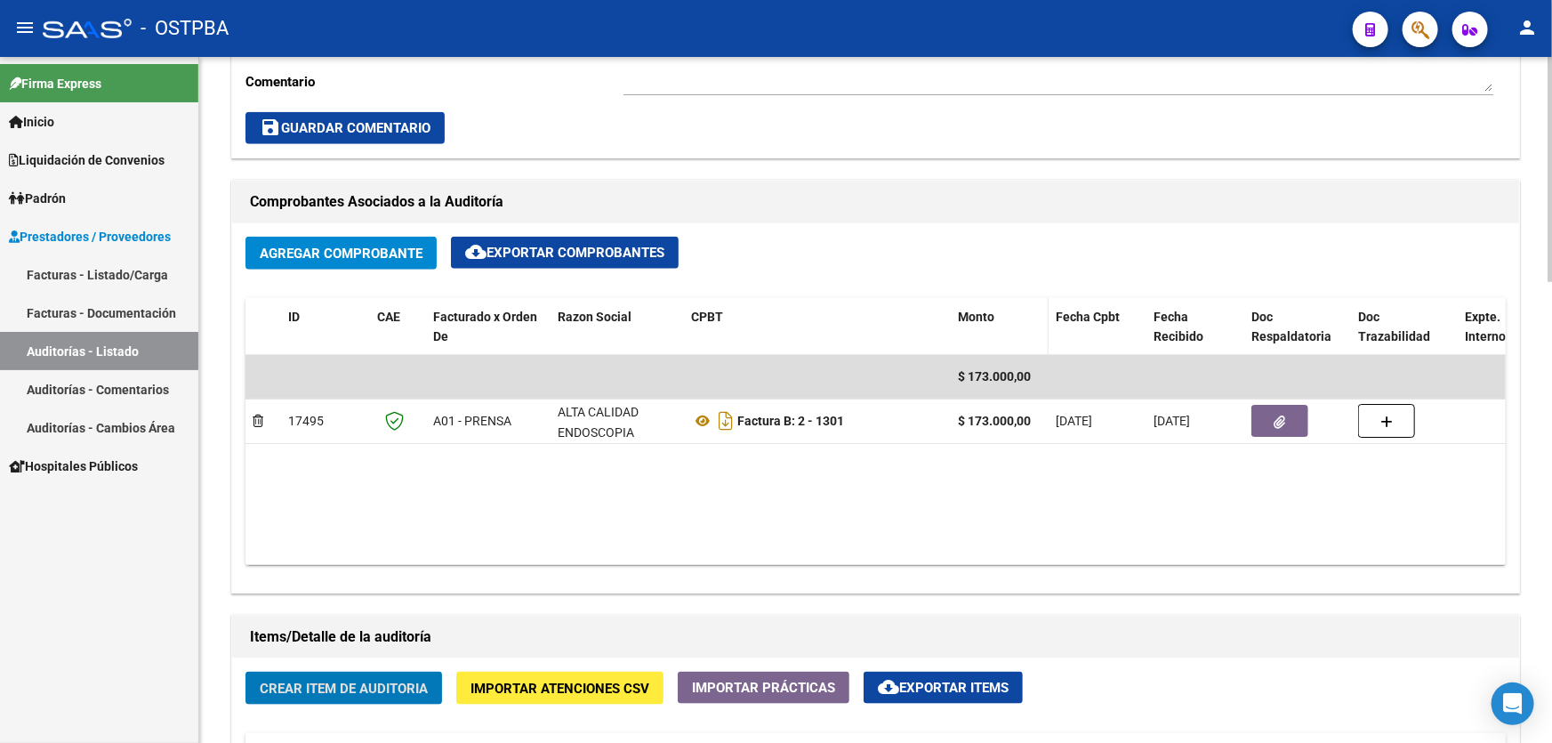
scroll to position [727, 0]
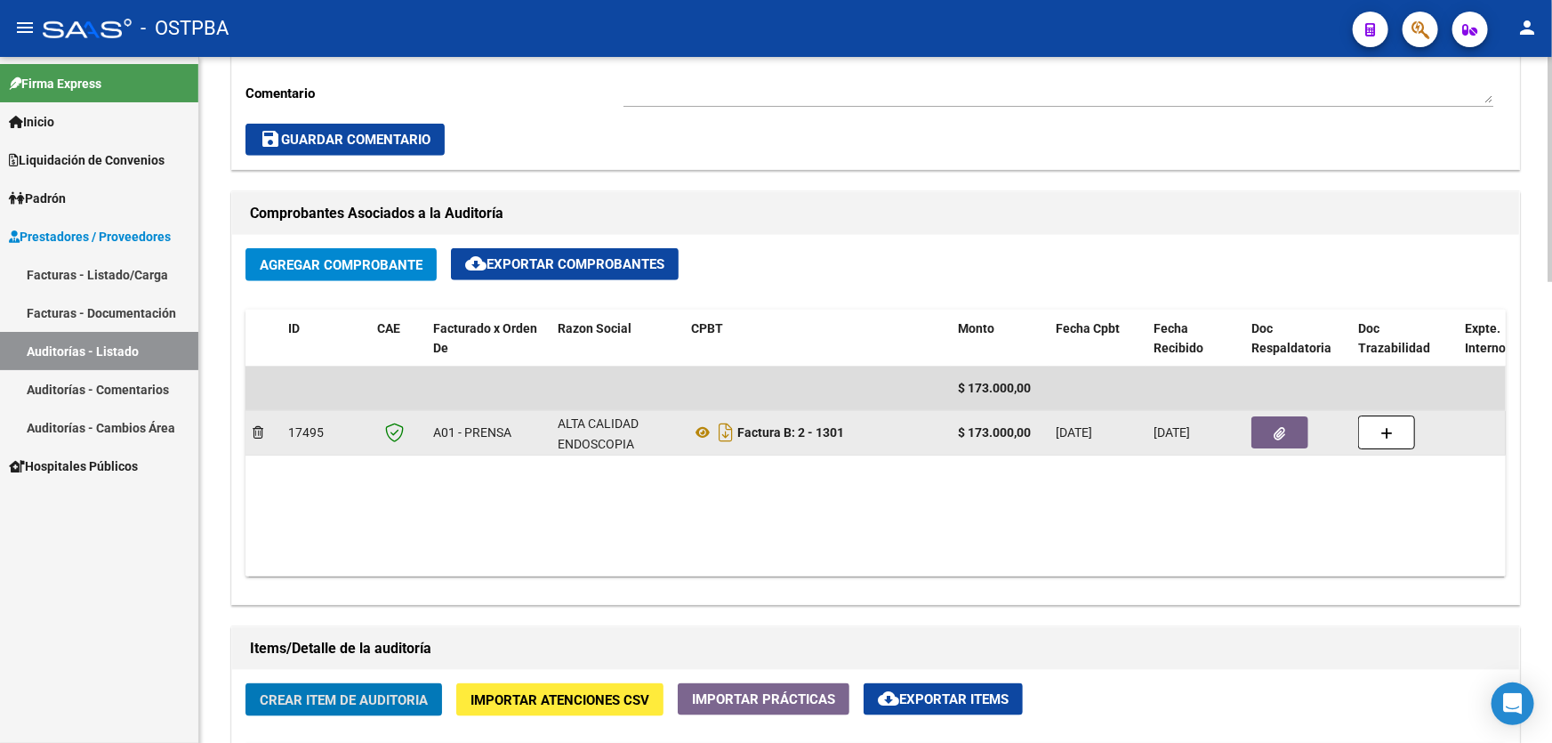
click at [1259, 419] on button "button" at bounding box center [1279, 432] width 57 height 32
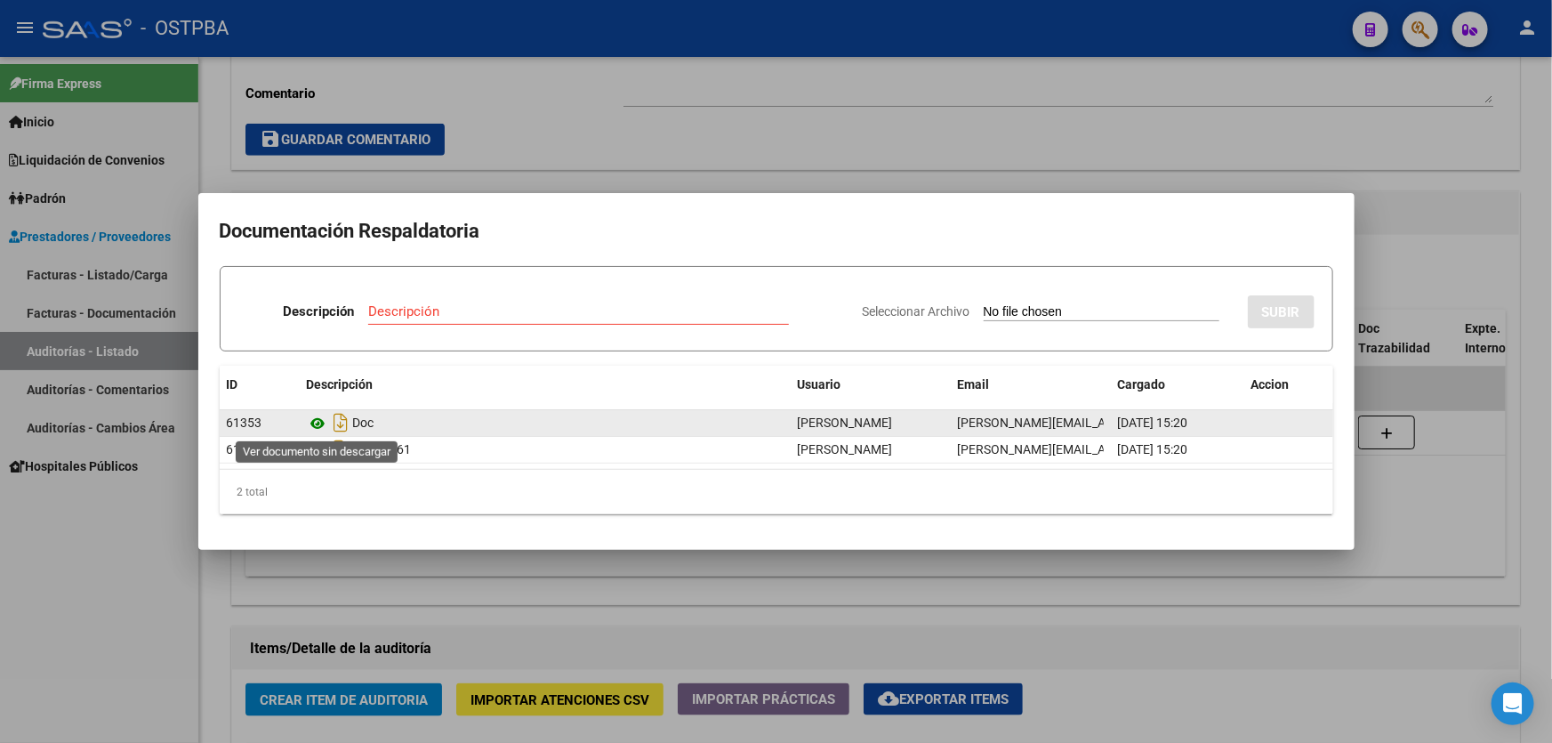
click at [318, 418] on icon at bounding box center [318, 423] width 23 height 21
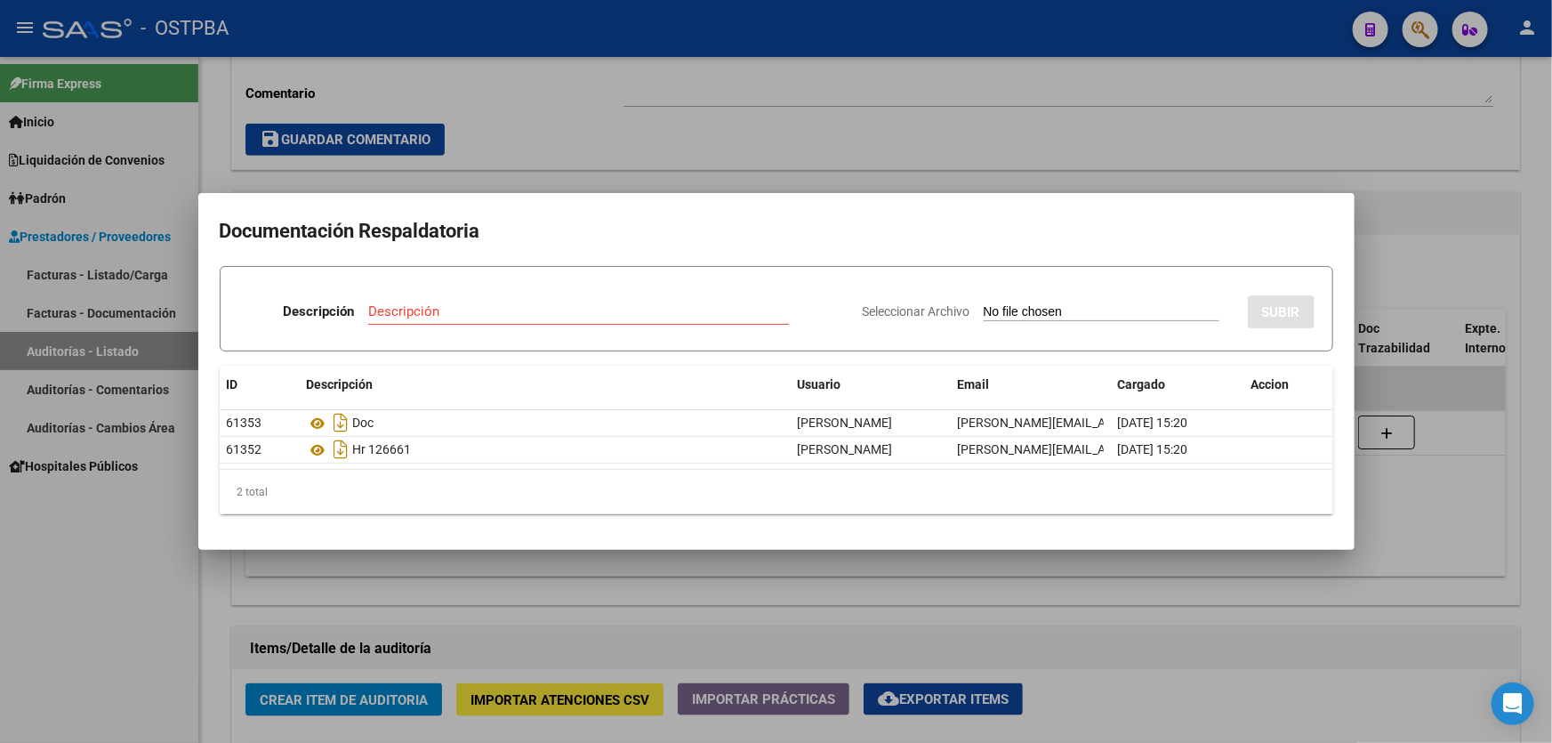
click at [503, 618] on div at bounding box center [776, 371] width 1552 height 743
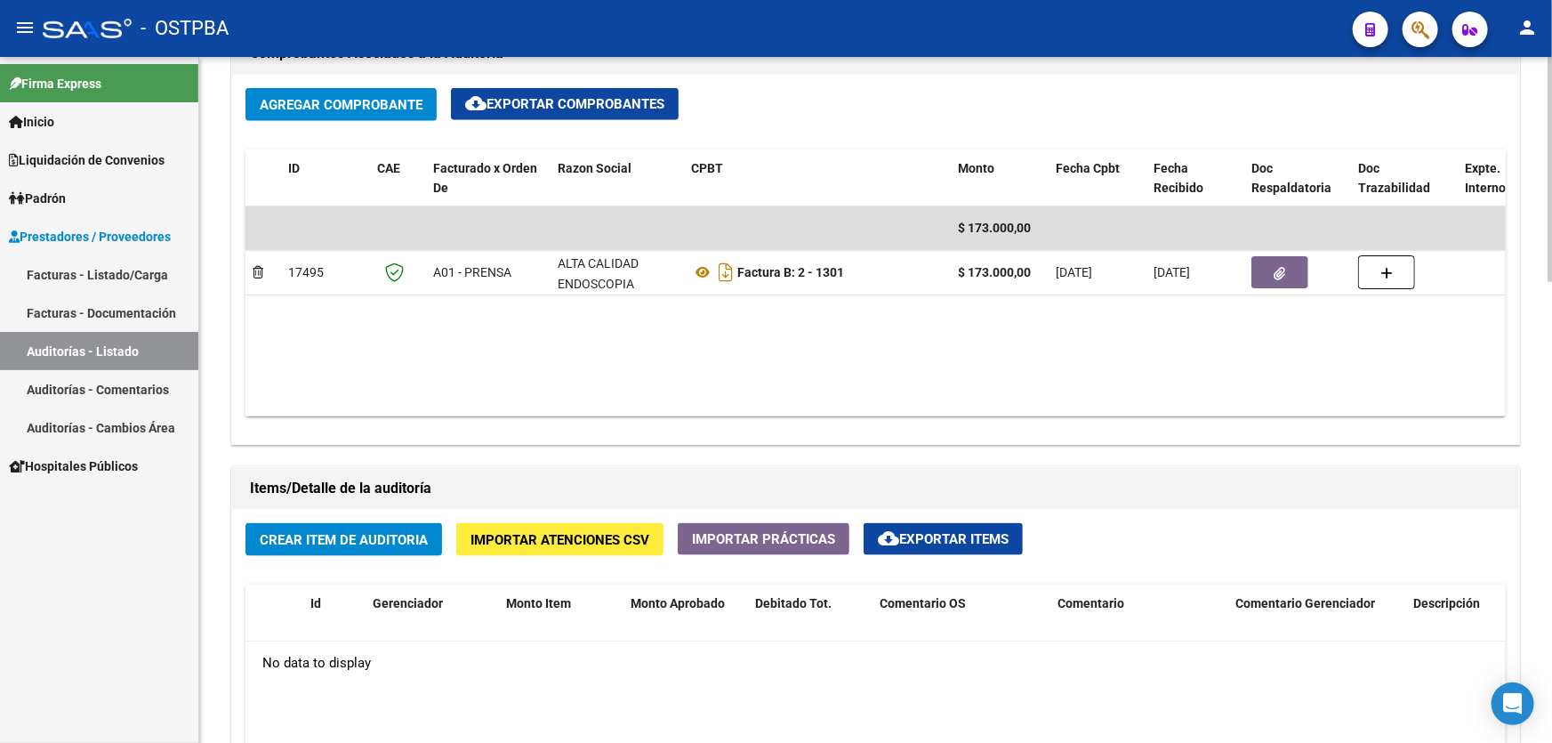
scroll to position [1131, 0]
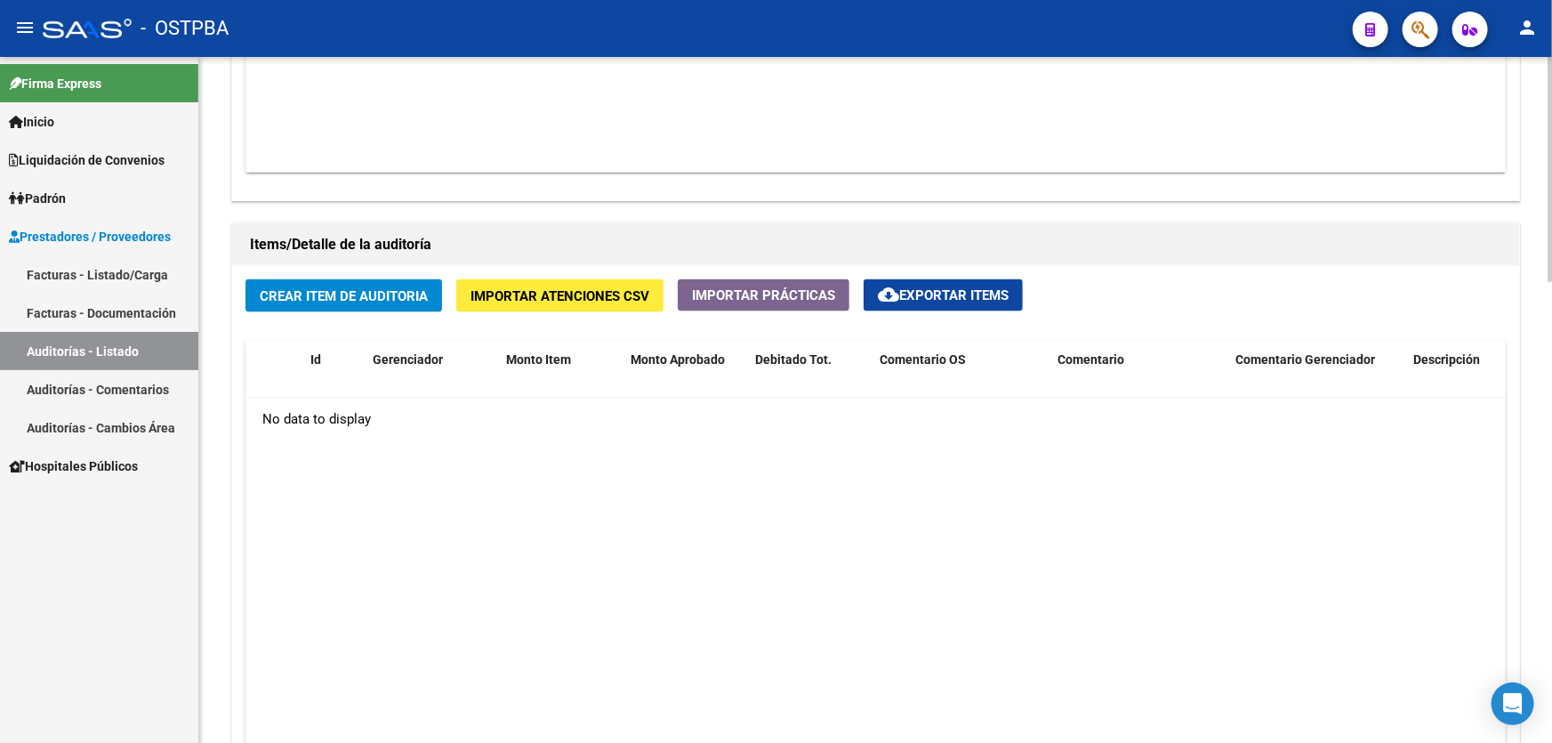
click at [340, 295] on span "Crear Item de Auditoria" at bounding box center [344, 296] width 168 height 16
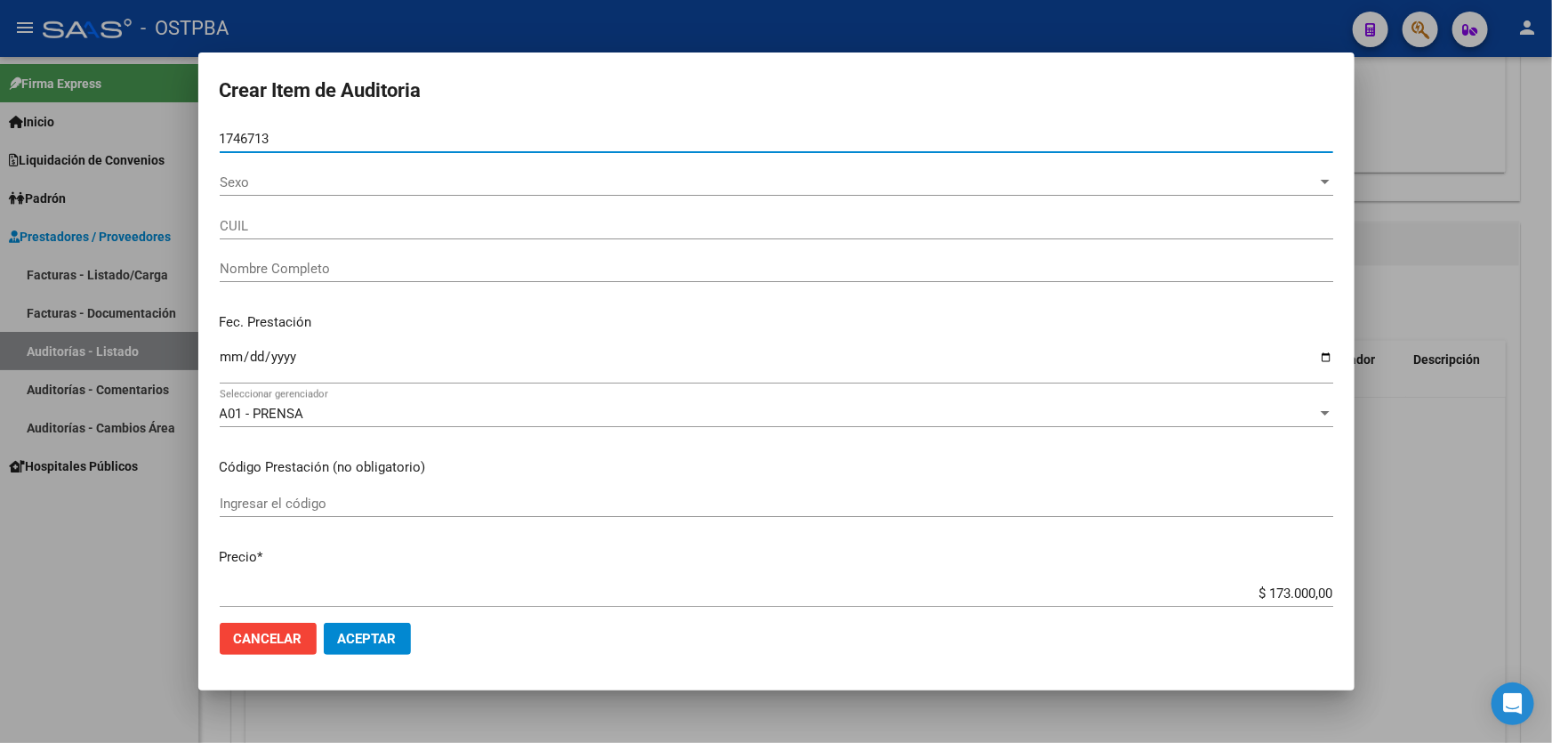
type input "17467130"
type input "27174671309"
type input "MANCUSO MARIA ALEJANDRA"
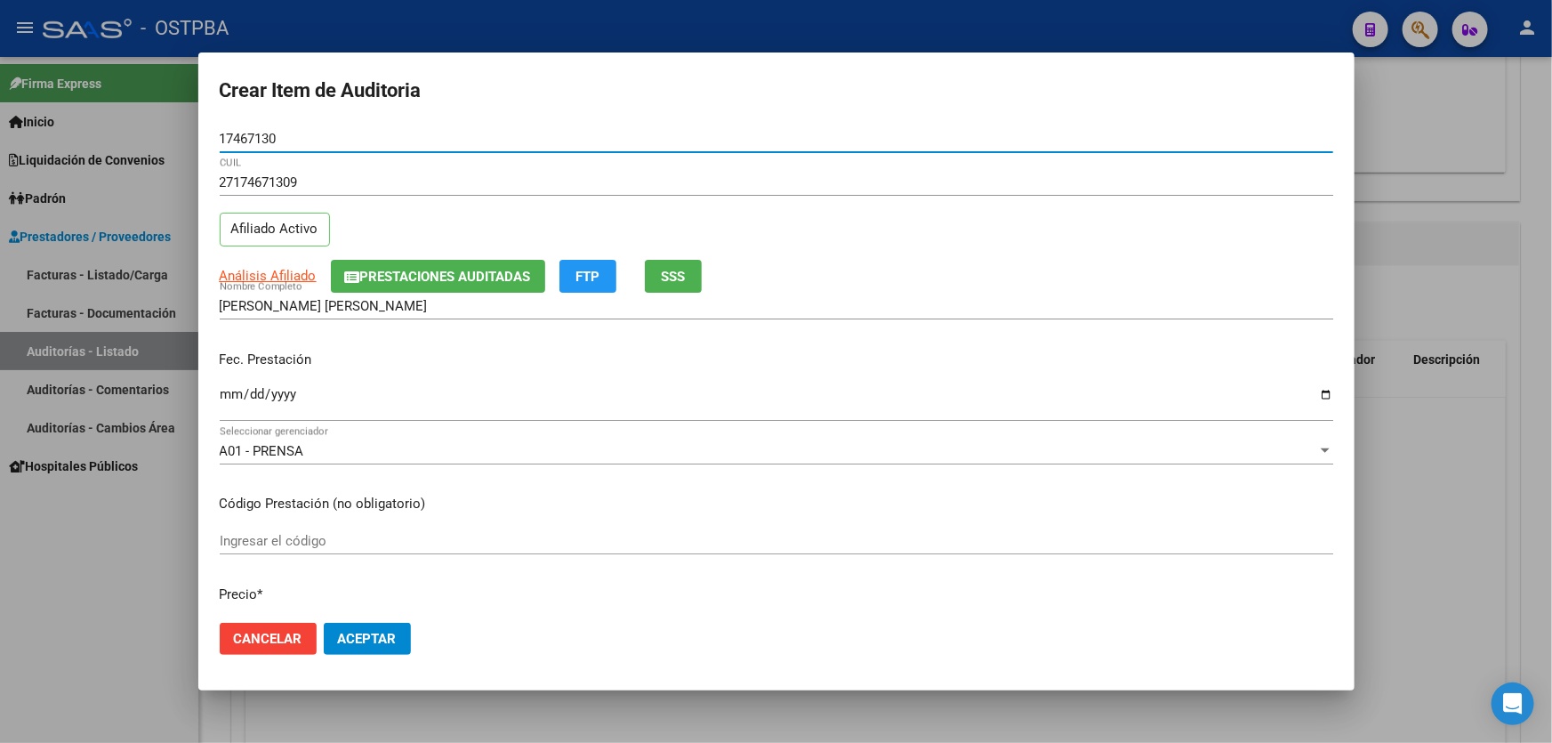
type input "17467130"
click at [229, 395] on input "Ingresar la fecha" at bounding box center [776, 401] width 1113 height 28
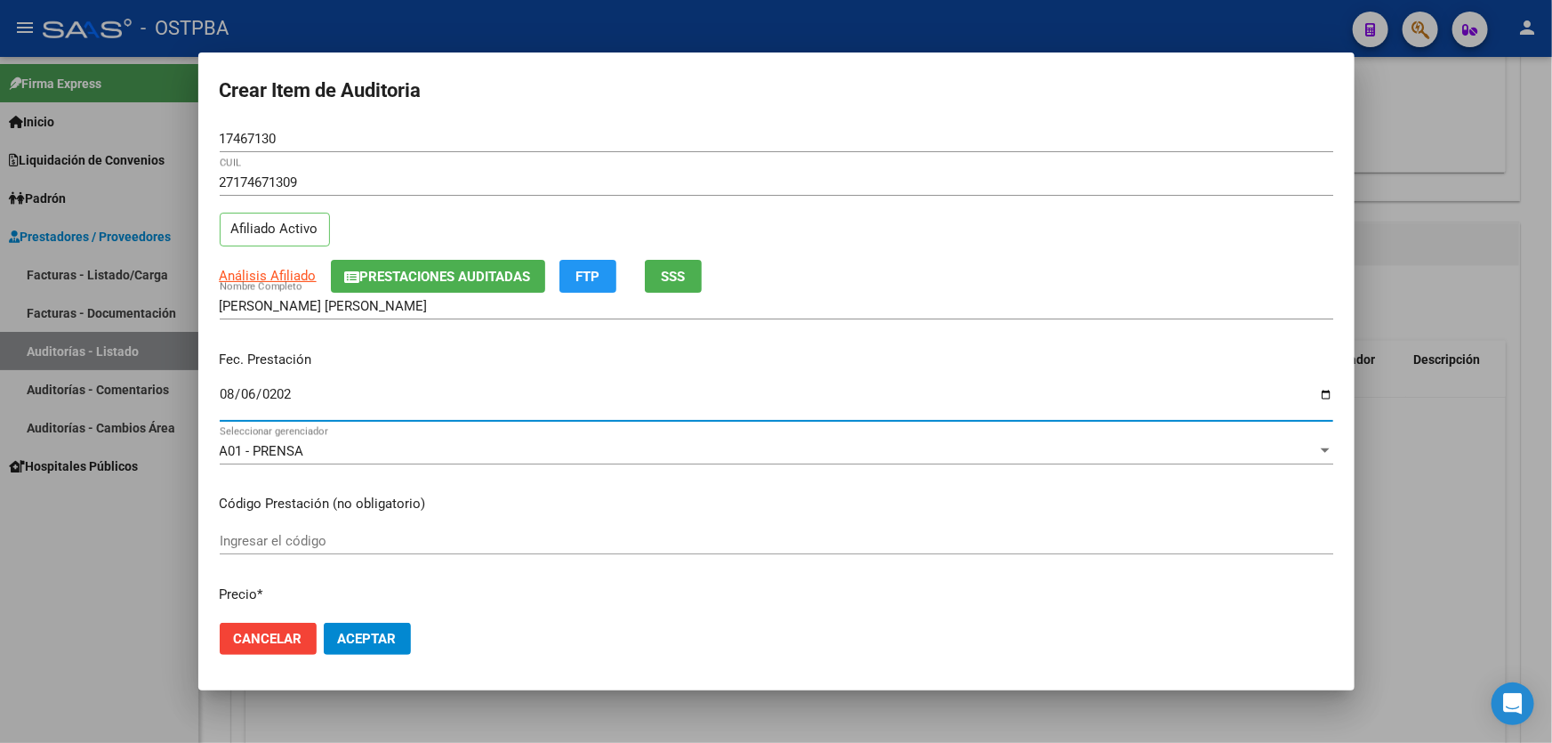
type input "2025-08-06"
click at [607, 495] on p "Código Prestación (no obligatorio)" at bounding box center [776, 504] width 1113 height 20
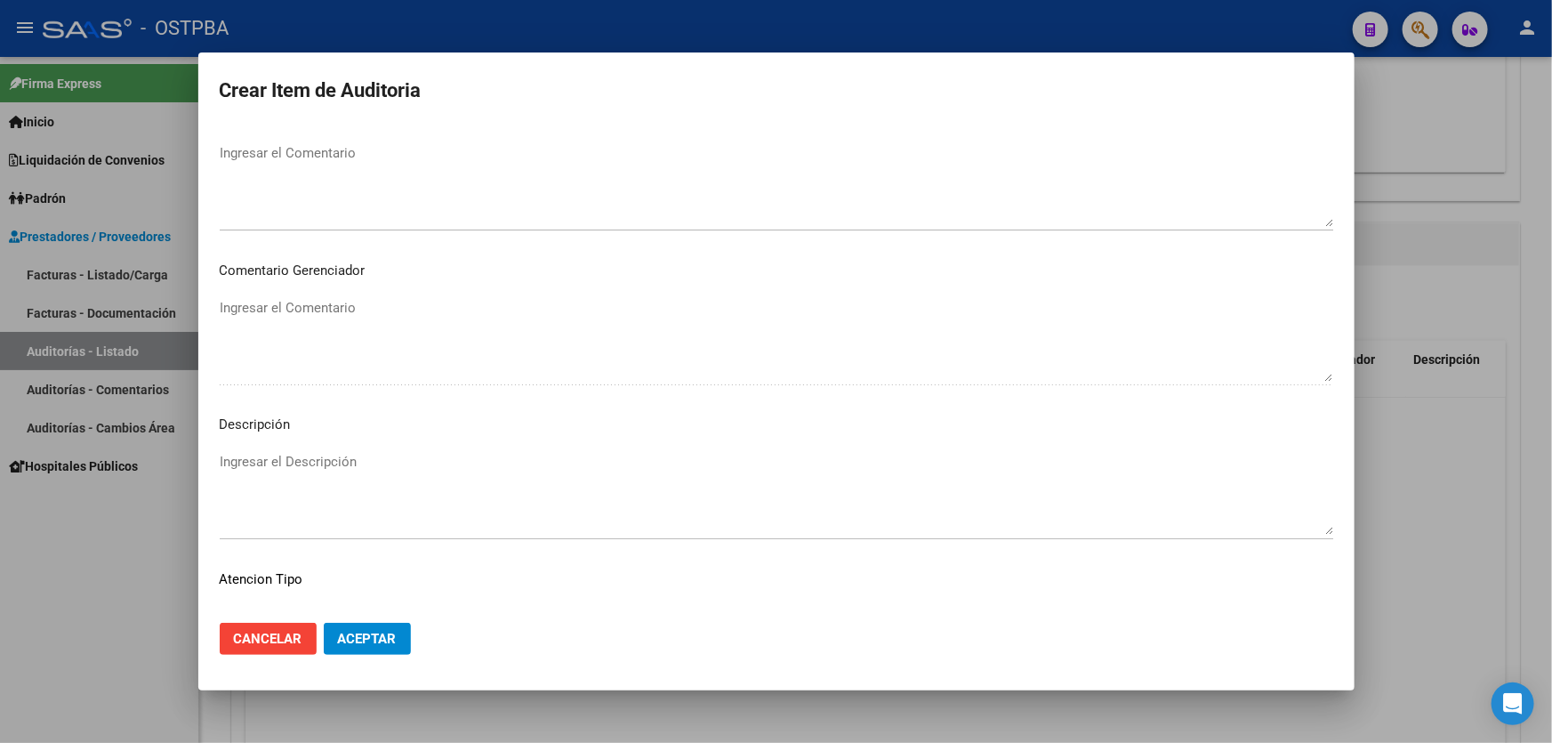
scroll to position [1050, 0]
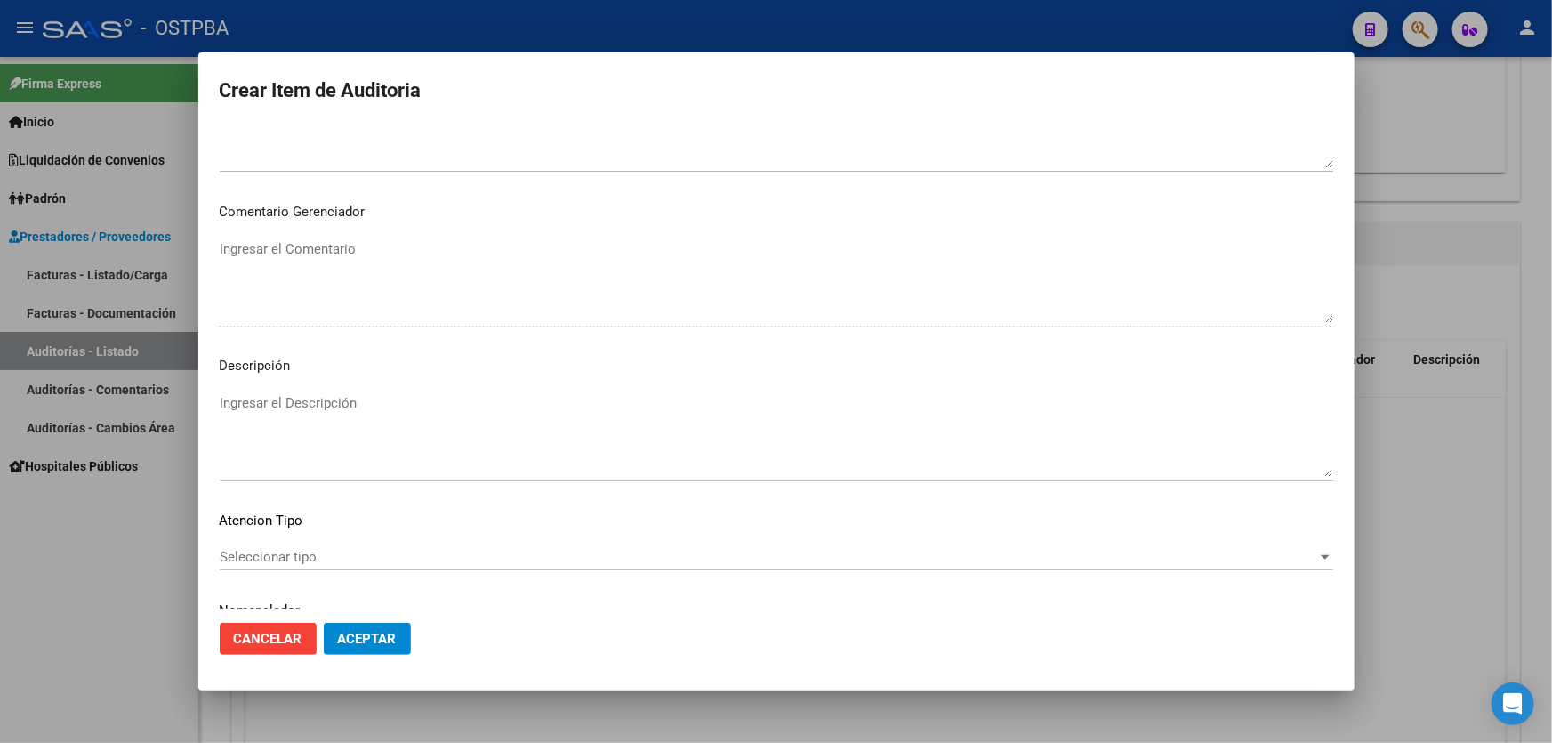
click at [277, 551] on span "Seleccionar tipo" at bounding box center [768, 557] width 1097 height 16
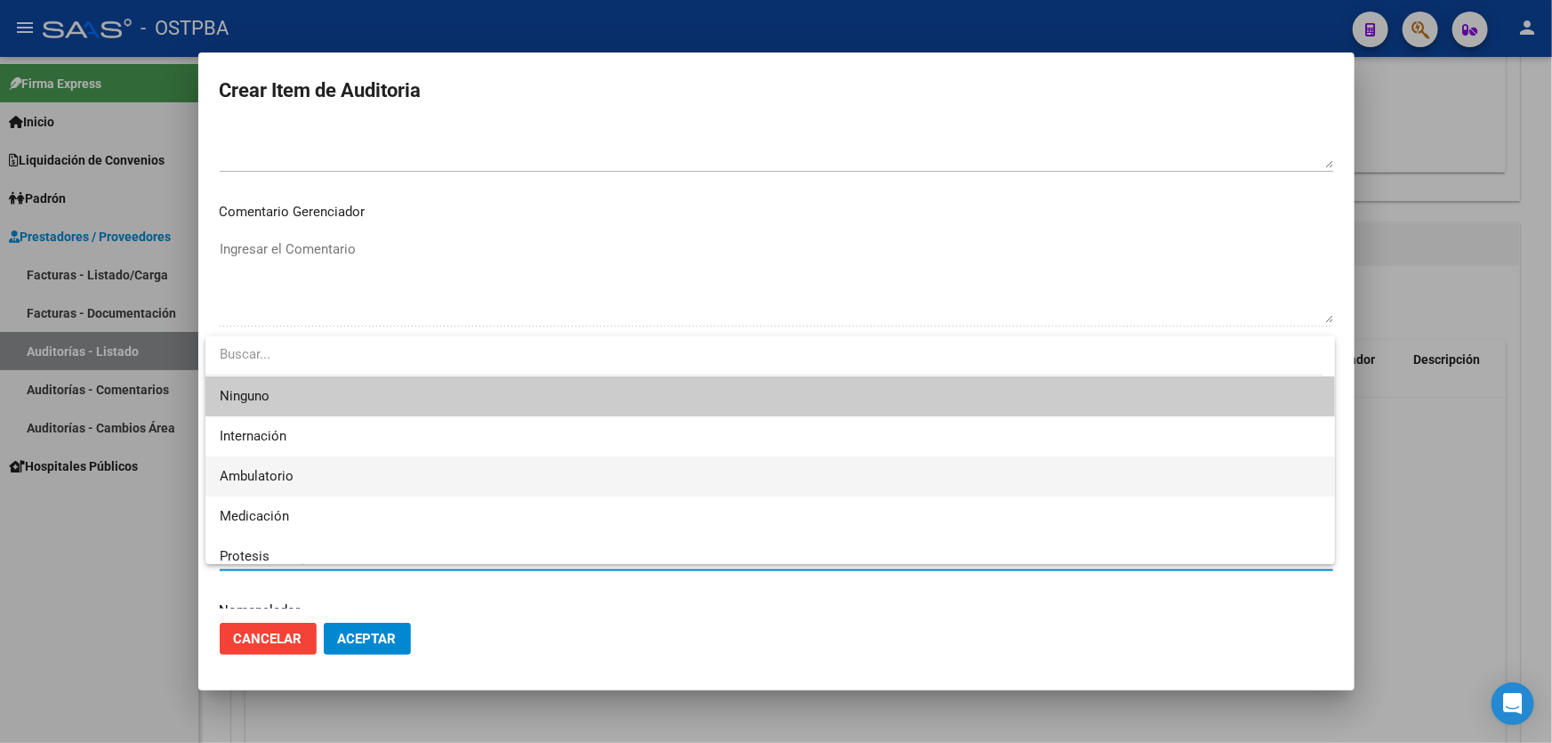
click at [302, 480] on span "Ambulatorio" at bounding box center [770, 476] width 1101 height 40
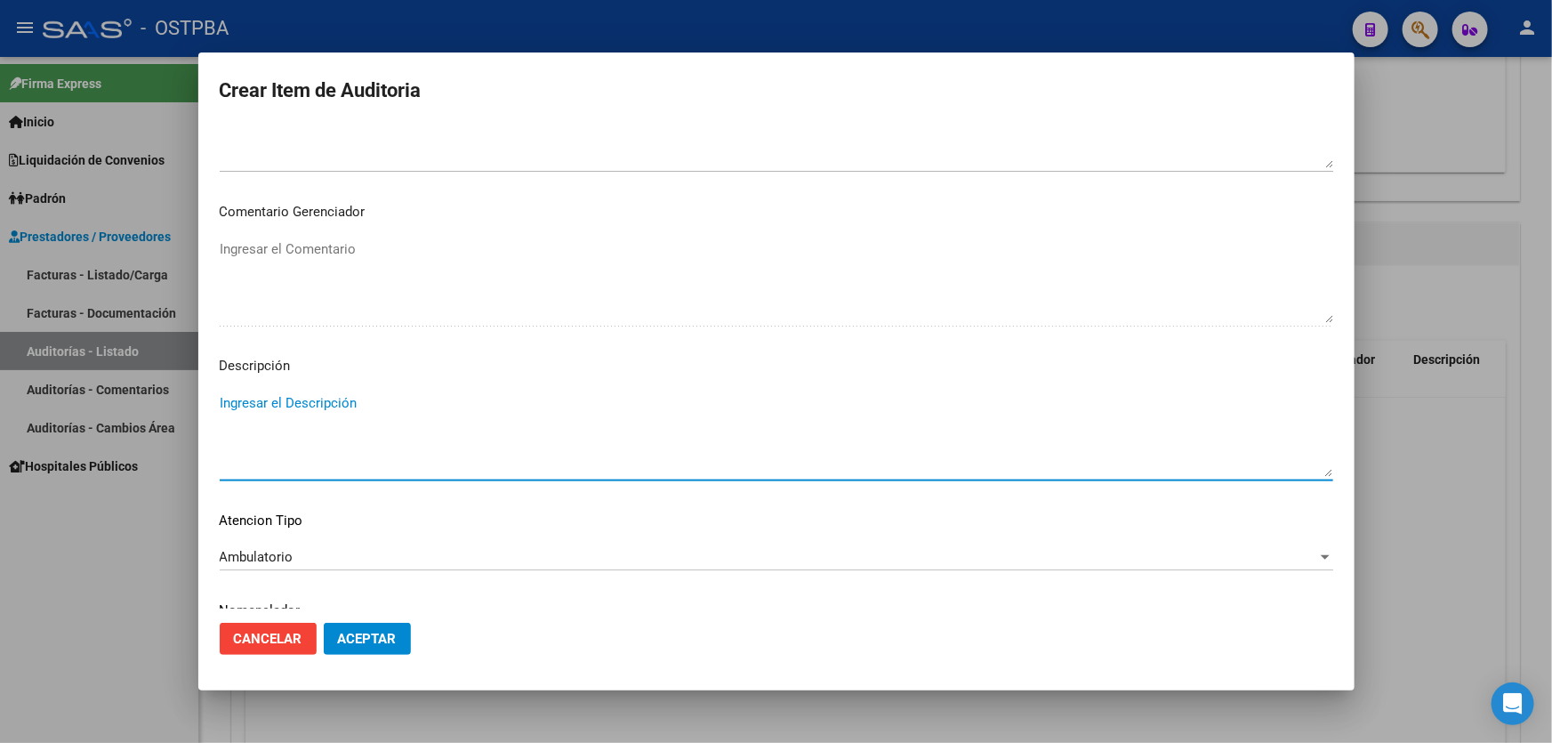
click at [310, 412] on textarea "Ingresar el Descripción" at bounding box center [776, 435] width 1113 height 84
type textarea "VCC C/ SEDACION"
click at [375, 632] on span "Aceptar" at bounding box center [367, 638] width 59 height 16
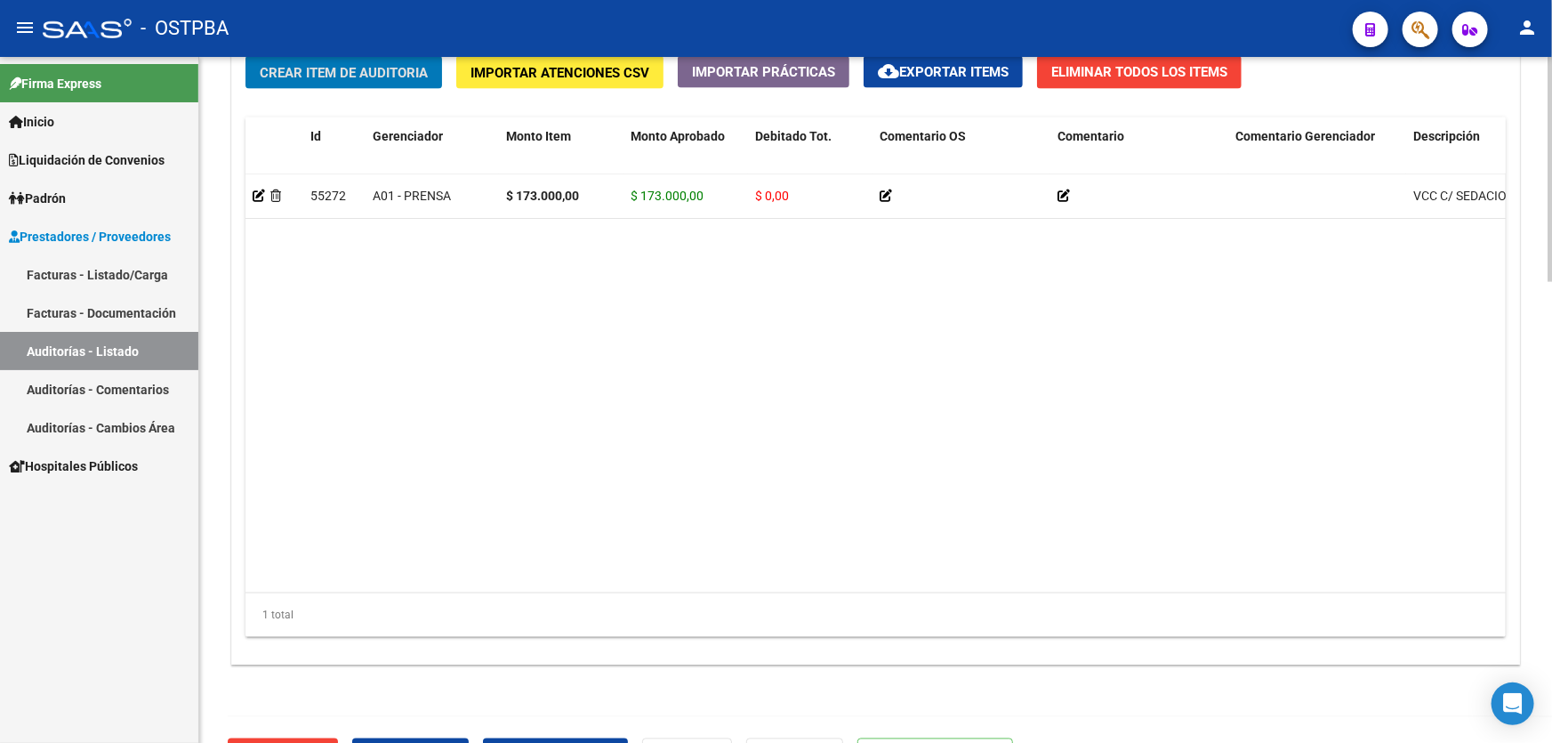
scroll to position [1401, 0]
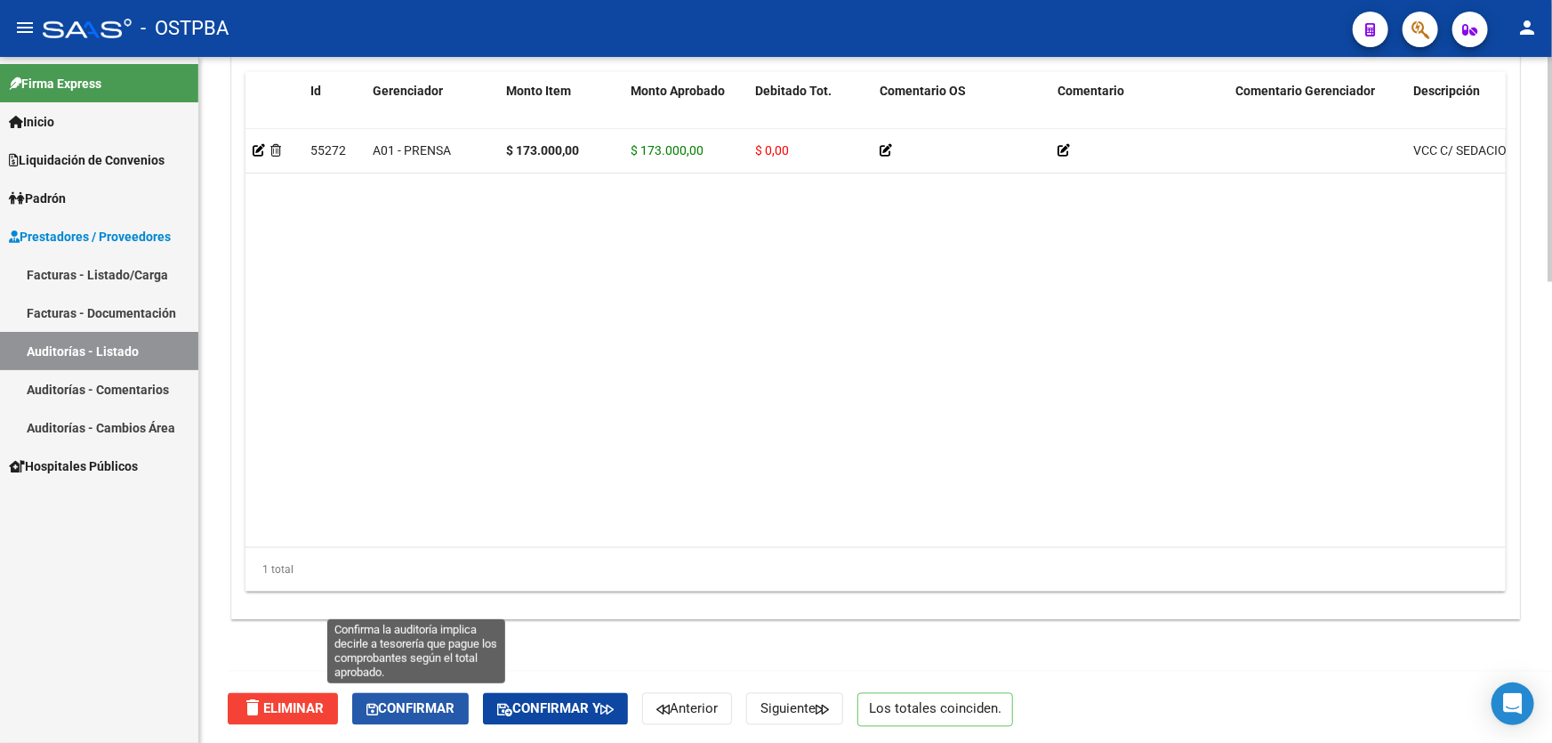
click at [422, 706] on span "Confirmar" at bounding box center [410, 709] width 88 height 16
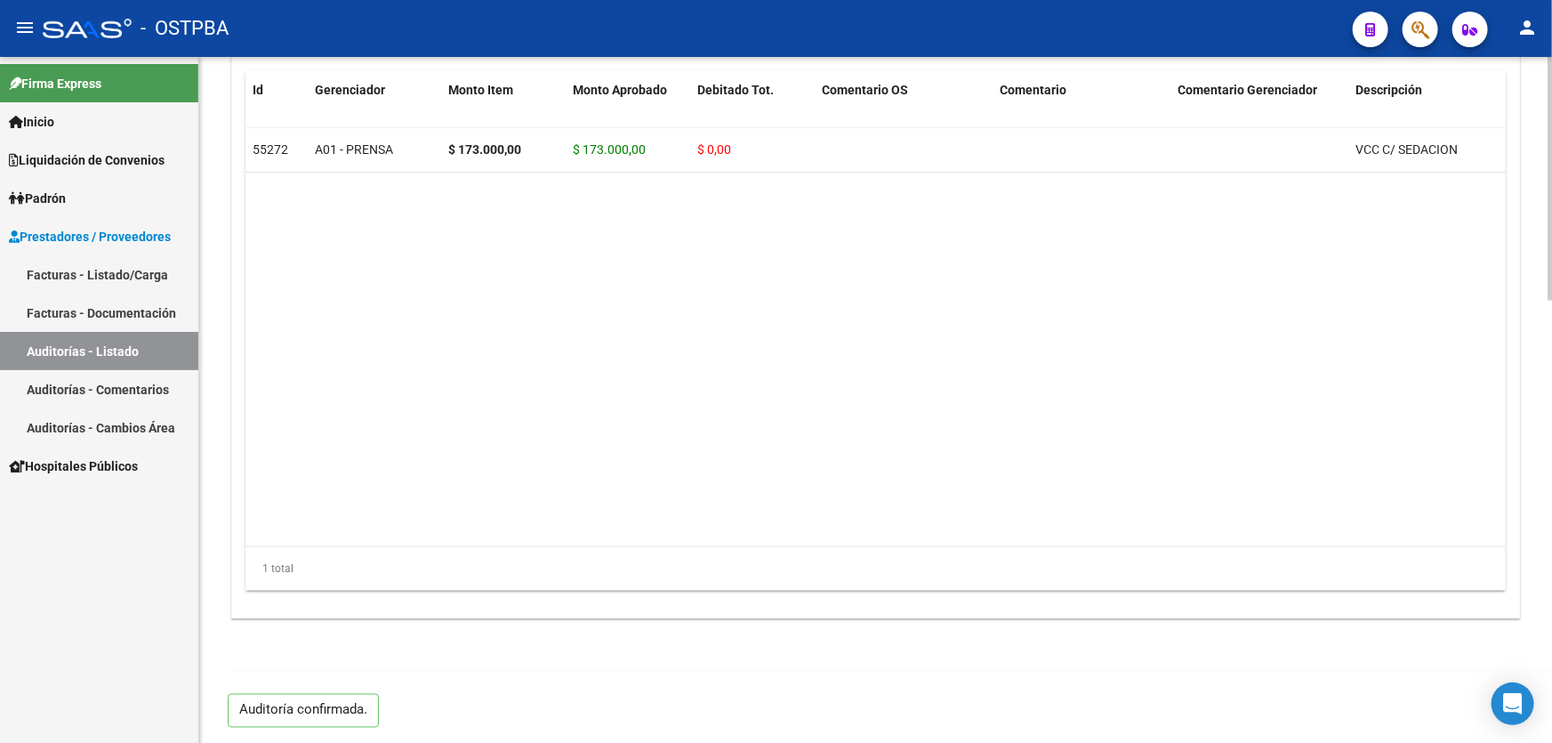
type input "202509"
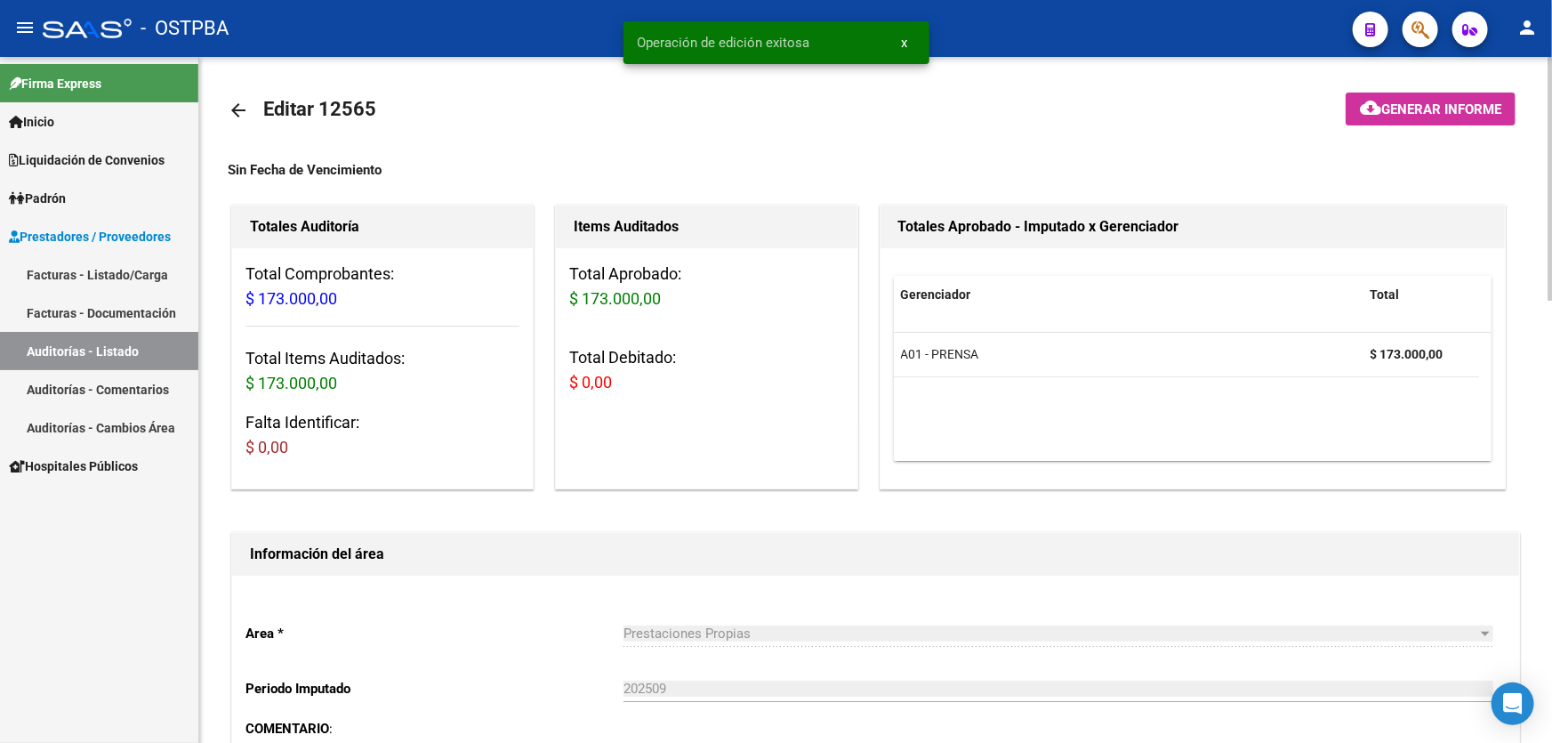
scroll to position [0, 0]
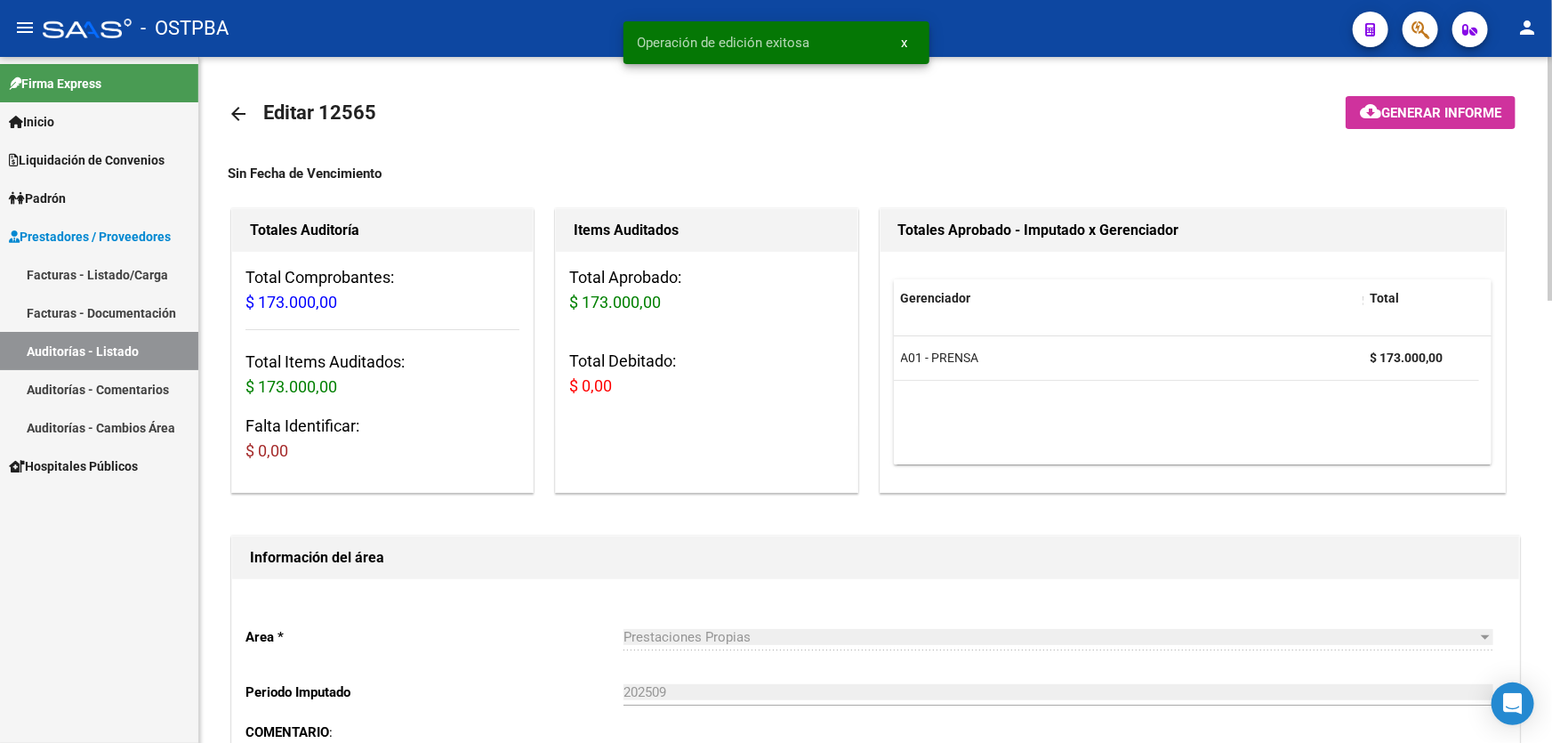
click at [1397, 97] on button "cloud_download Generar informe" at bounding box center [1430, 112] width 170 height 33
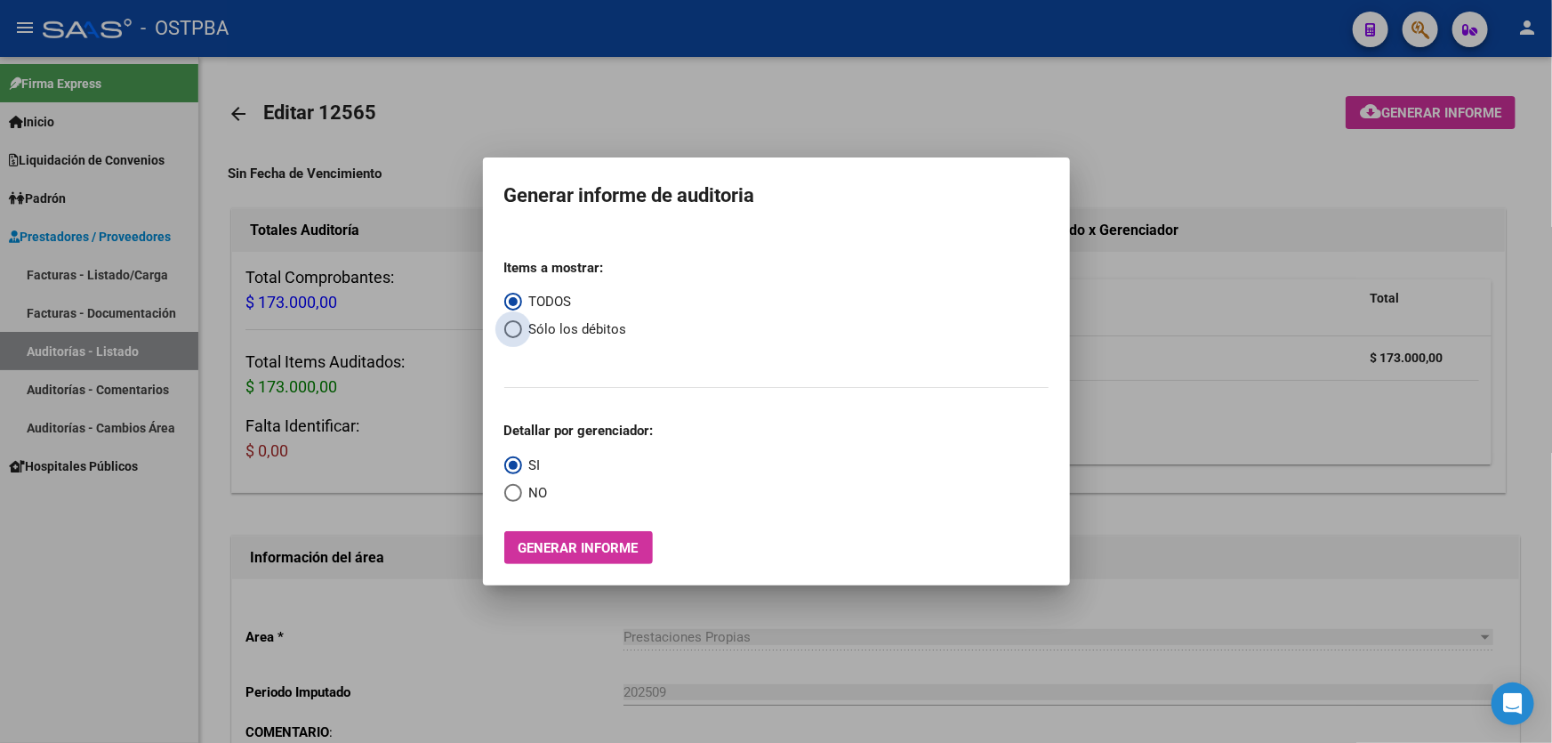
click at [516, 328] on span "Select an option" at bounding box center [513, 329] width 18 height 18
click at [516, 328] on input "Sólo los débitos" at bounding box center [513, 329] width 18 height 18
radio input "true"
click at [512, 496] on span "Select an option" at bounding box center [513, 493] width 18 height 18
click at [512, 496] on input "NO" at bounding box center [513, 493] width 18 height 18
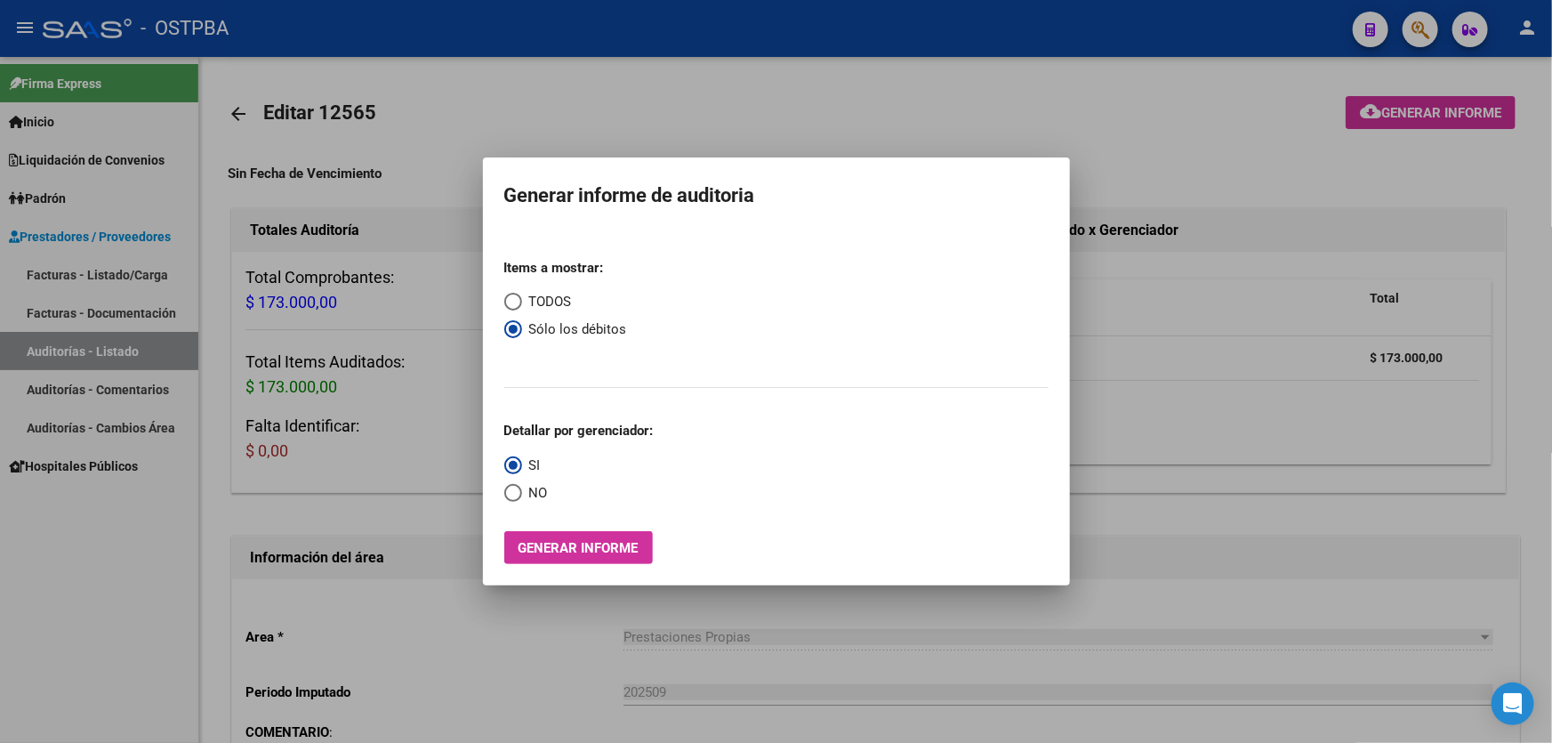
radio input "true"
click at [527, 541] on span "Generar informe" at bounding box center [578, 548] width 120 height 16
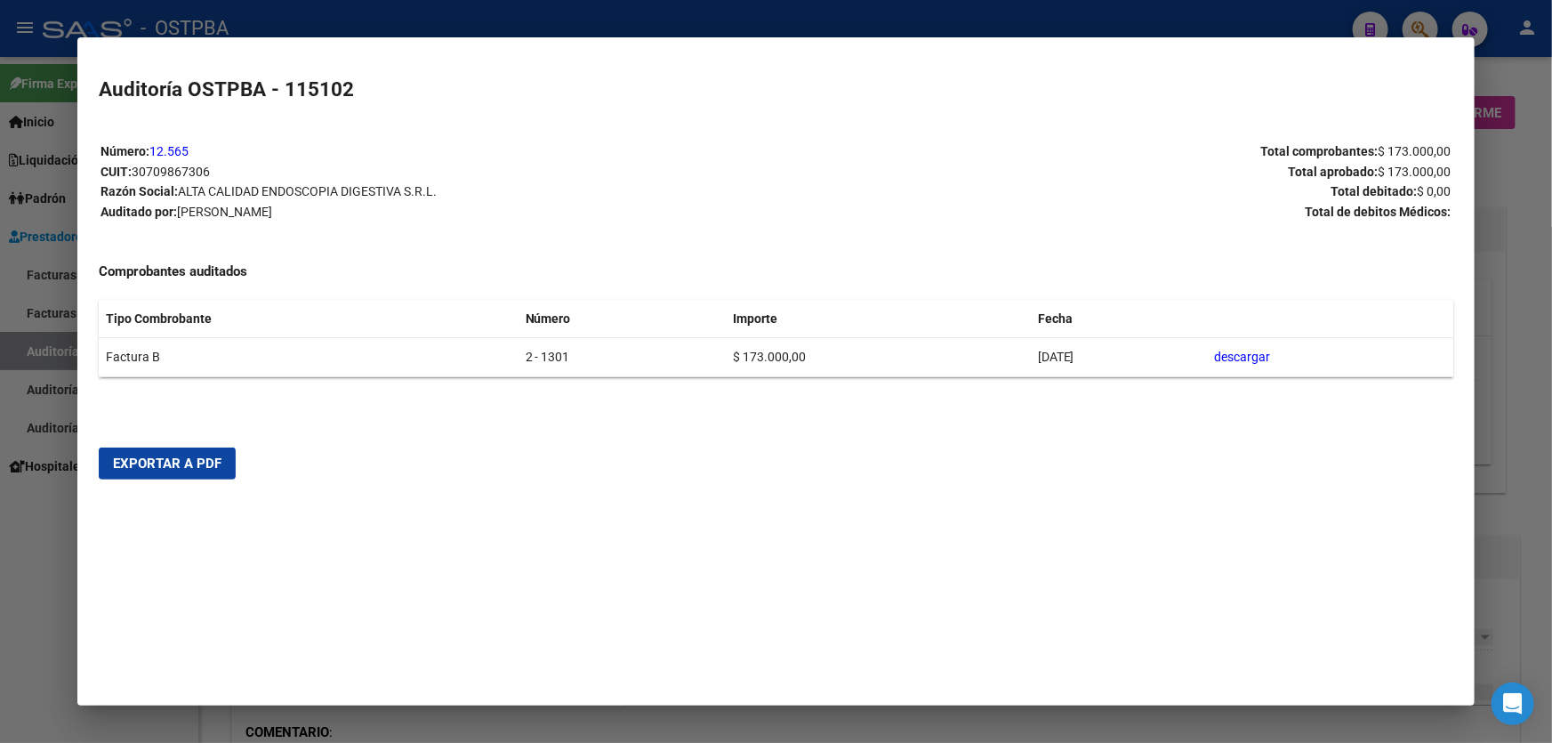
click at [161, 462] on span "Exportar a PDF" at bounding box center [167, 463] width 108 height 16
click at [41, 547] on div at bounding box center [776, 371] width 1552 height 743
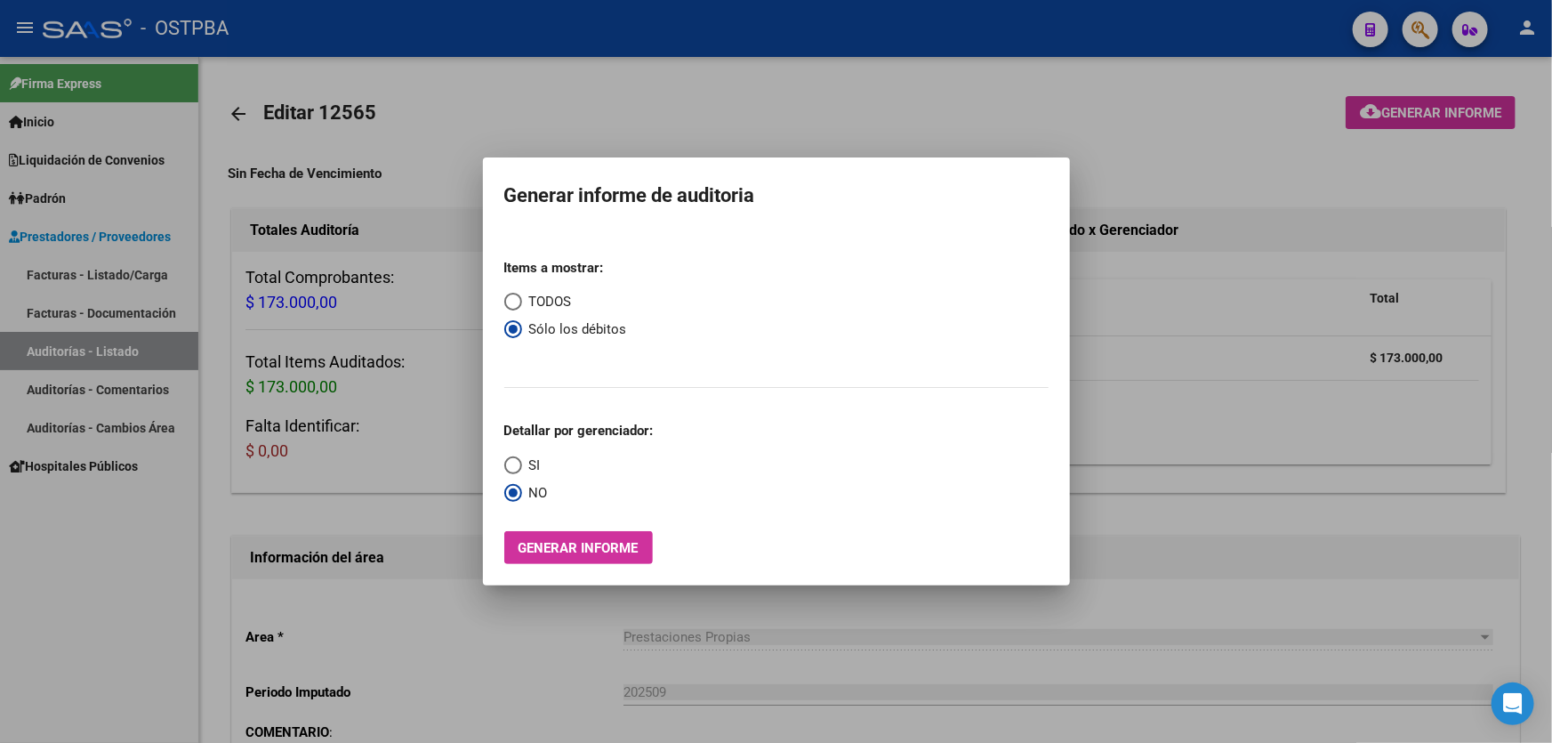
click at [719, 100] on div at bounding box center [776, 371] width 1552 height 743
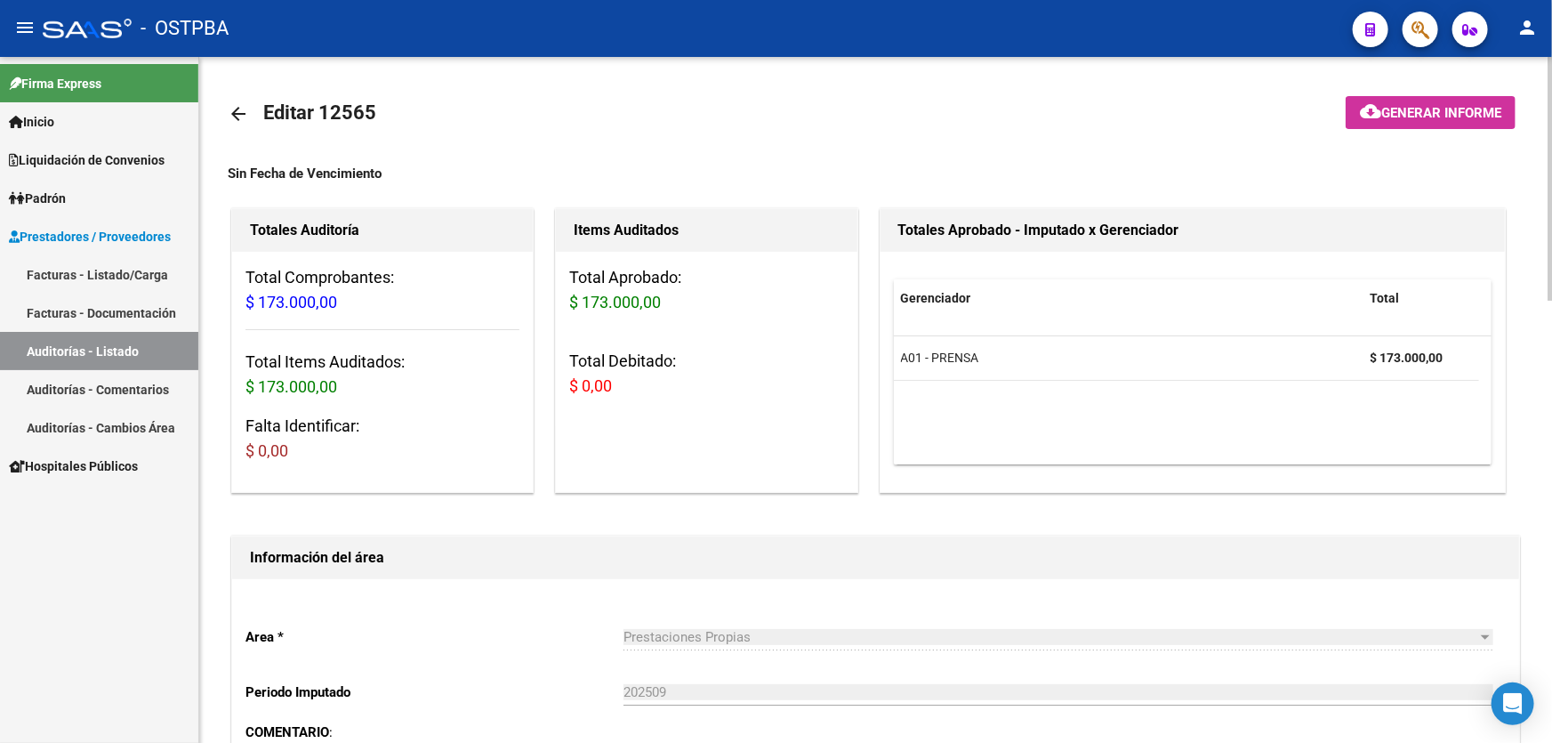
click at [237, 111] on mat-icon "arrow_back" at bounding box center [238, 113] width 21 height 21
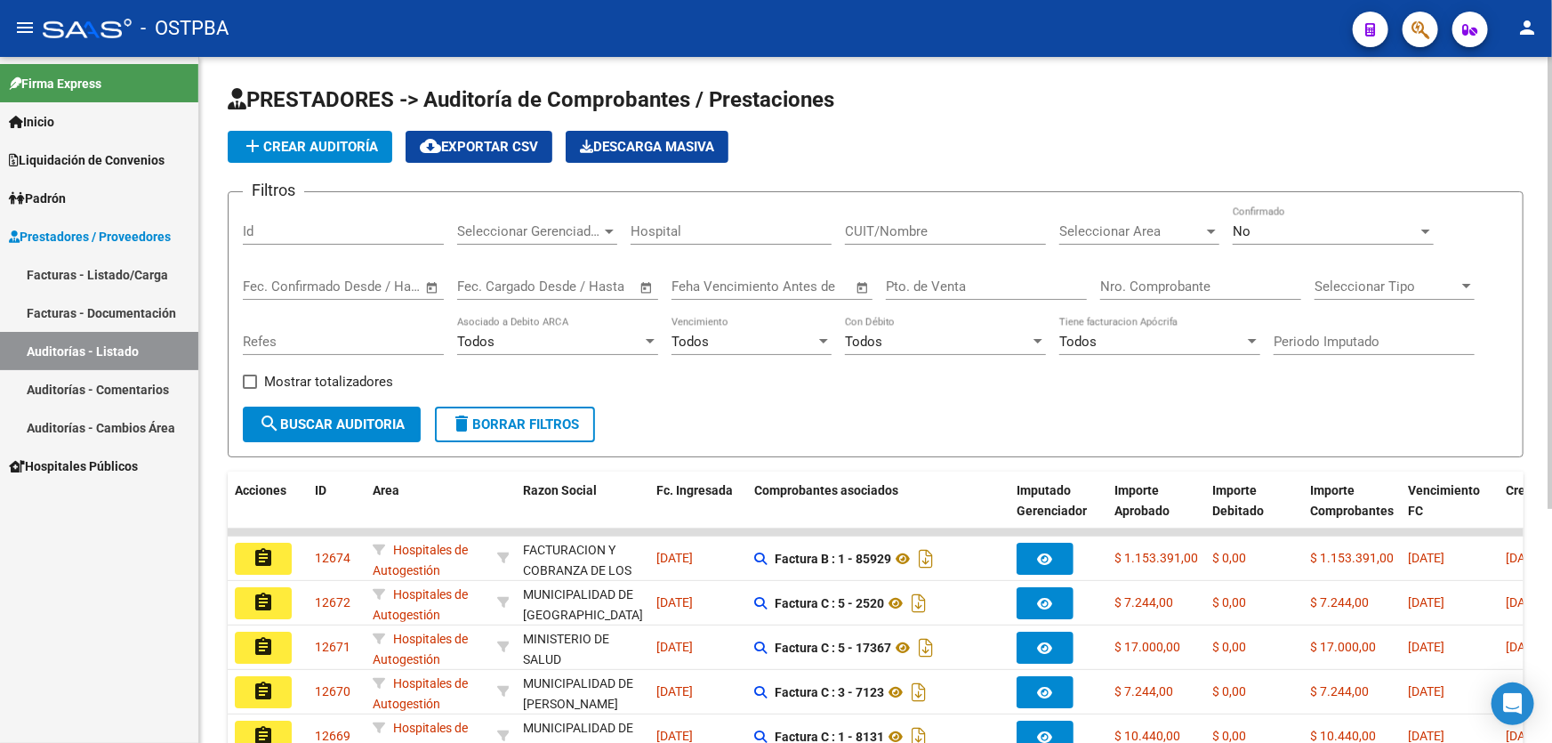
drag, startPoint x: 62, startPoint y: 471, endPoint x: 867, endPoint y: 416, distance: 806.6
click at [867, 416] on form "Filtros Id Seleccionar Gerenciador Seleccionar Gerenciador Hospital CUIT/Nombre…" at bounding box center [876, 324] width 1296 height 266
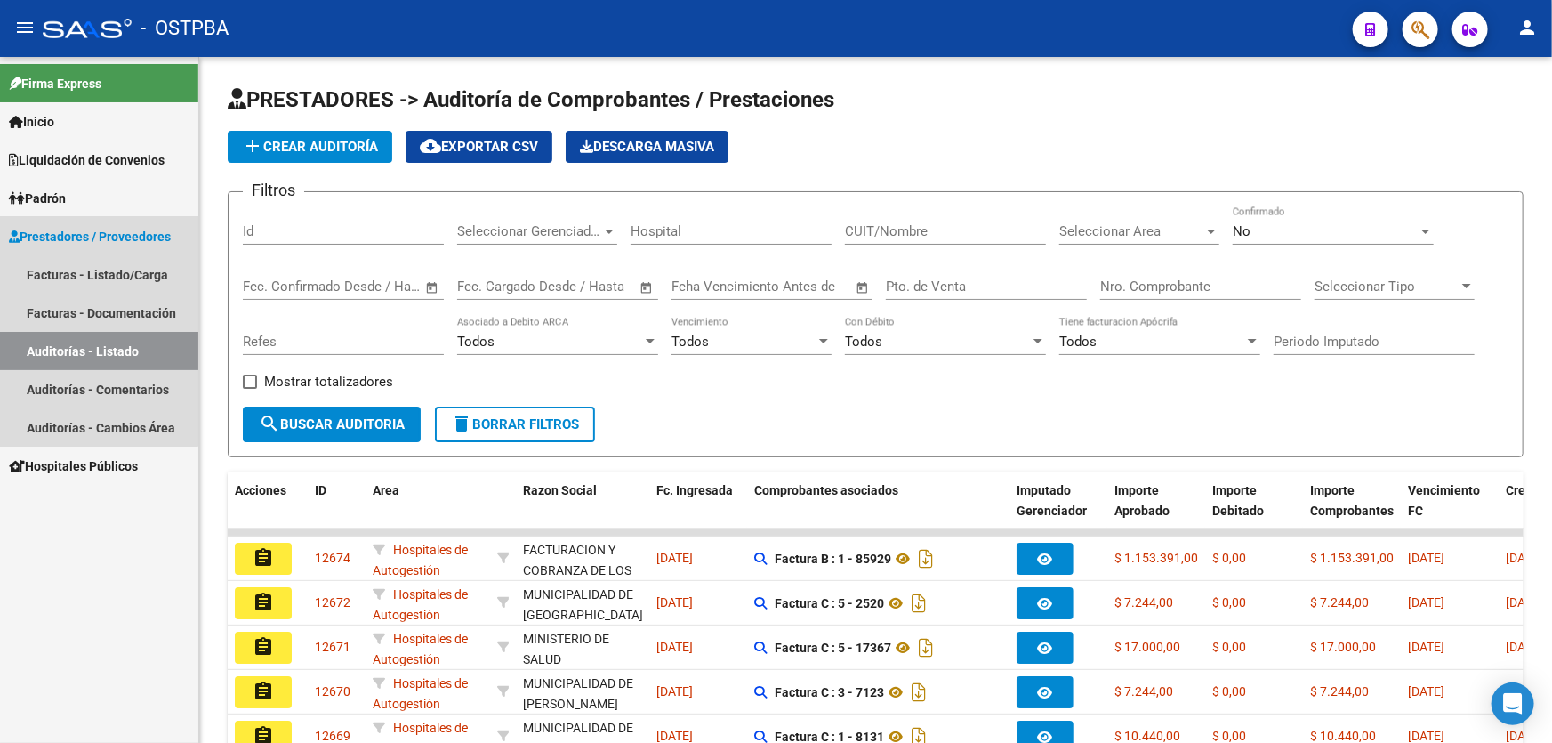
click at [80, 238] on span "Prestadores / Proveedores" at bounding box center [90, 237] width 162 height 20
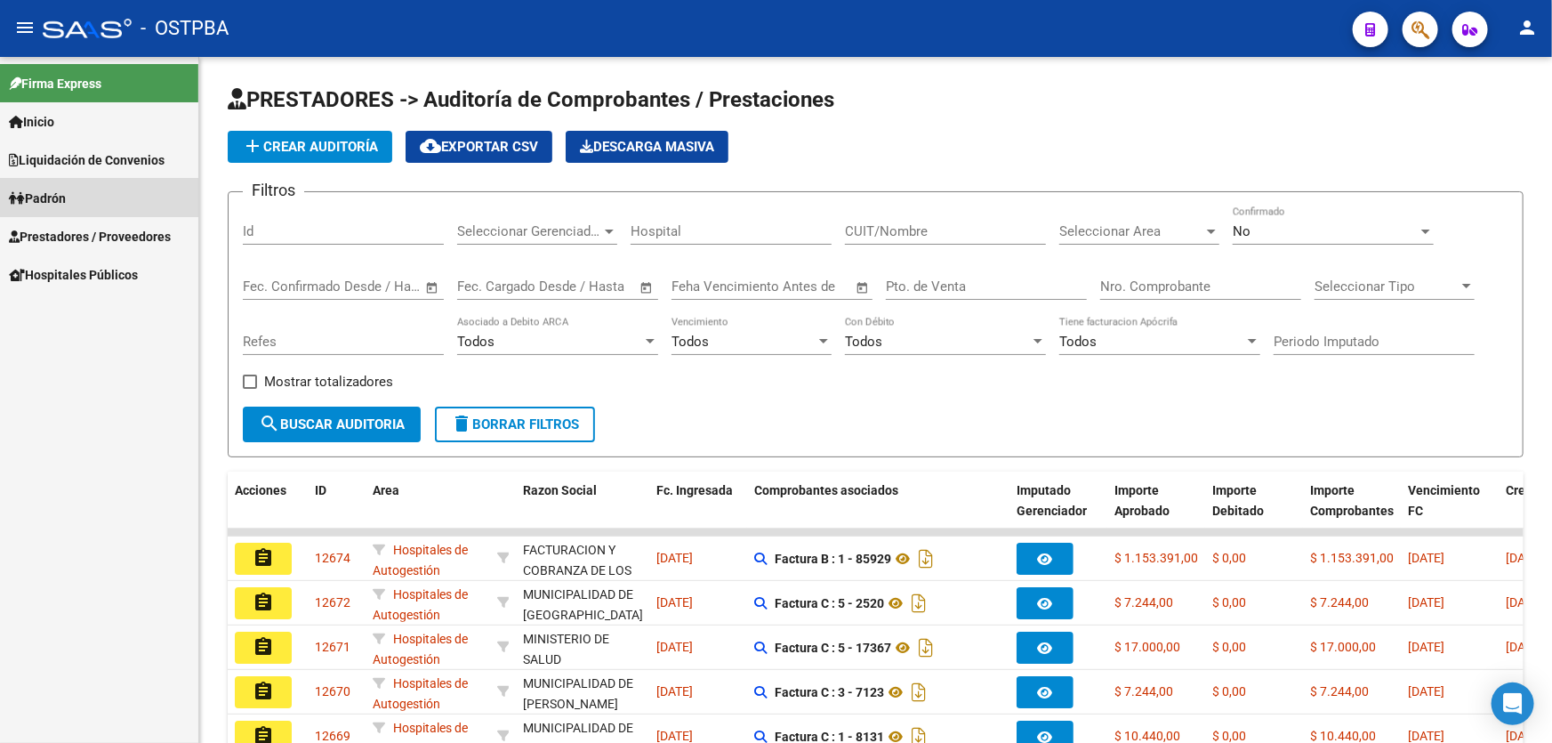
click at [91, 191] on link "Padrón" at bounding box center [99, 198] width 198 height 38
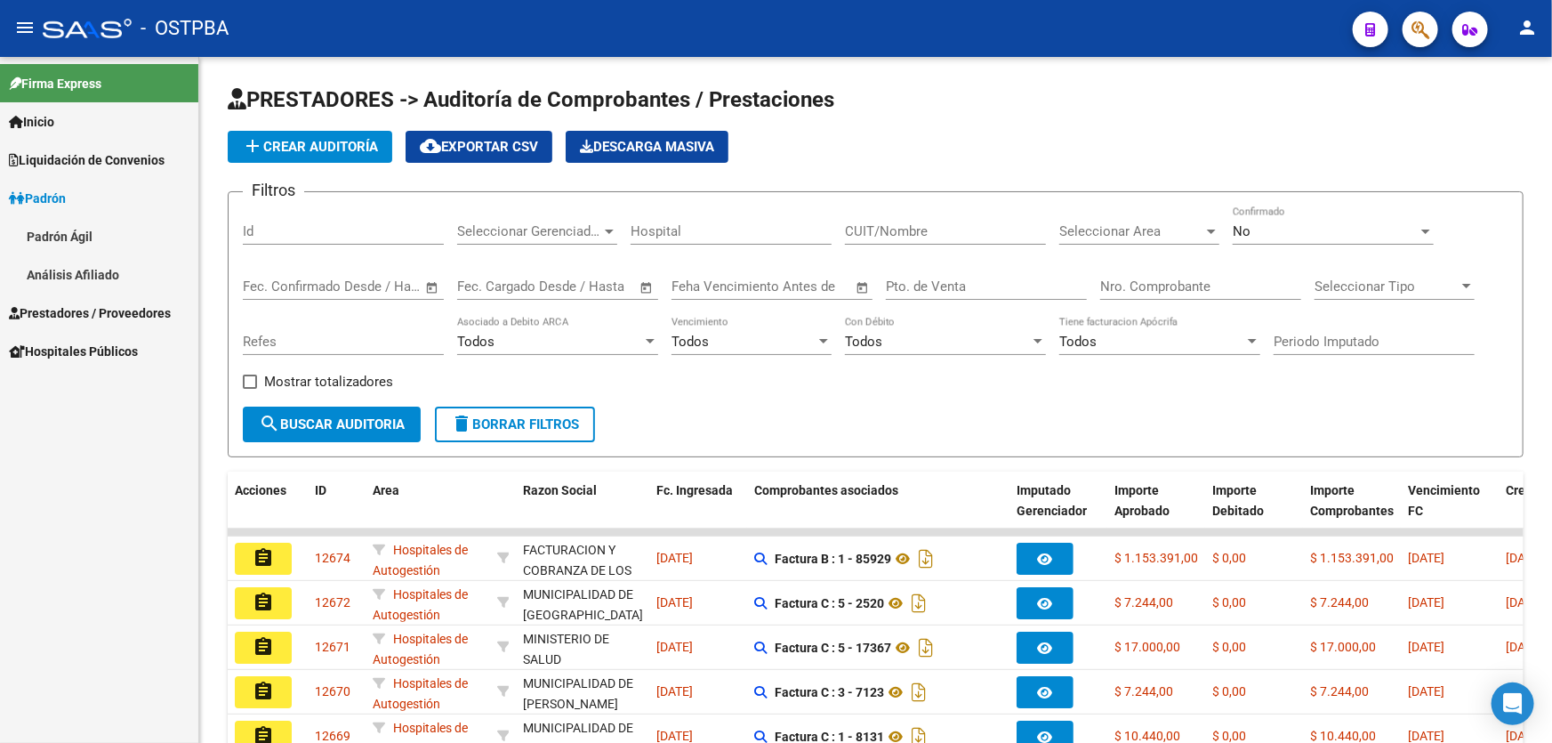
click at [64, 311] on span "Prestadores / Proveedores" at bounding box center [90, 313] width 162 height 20
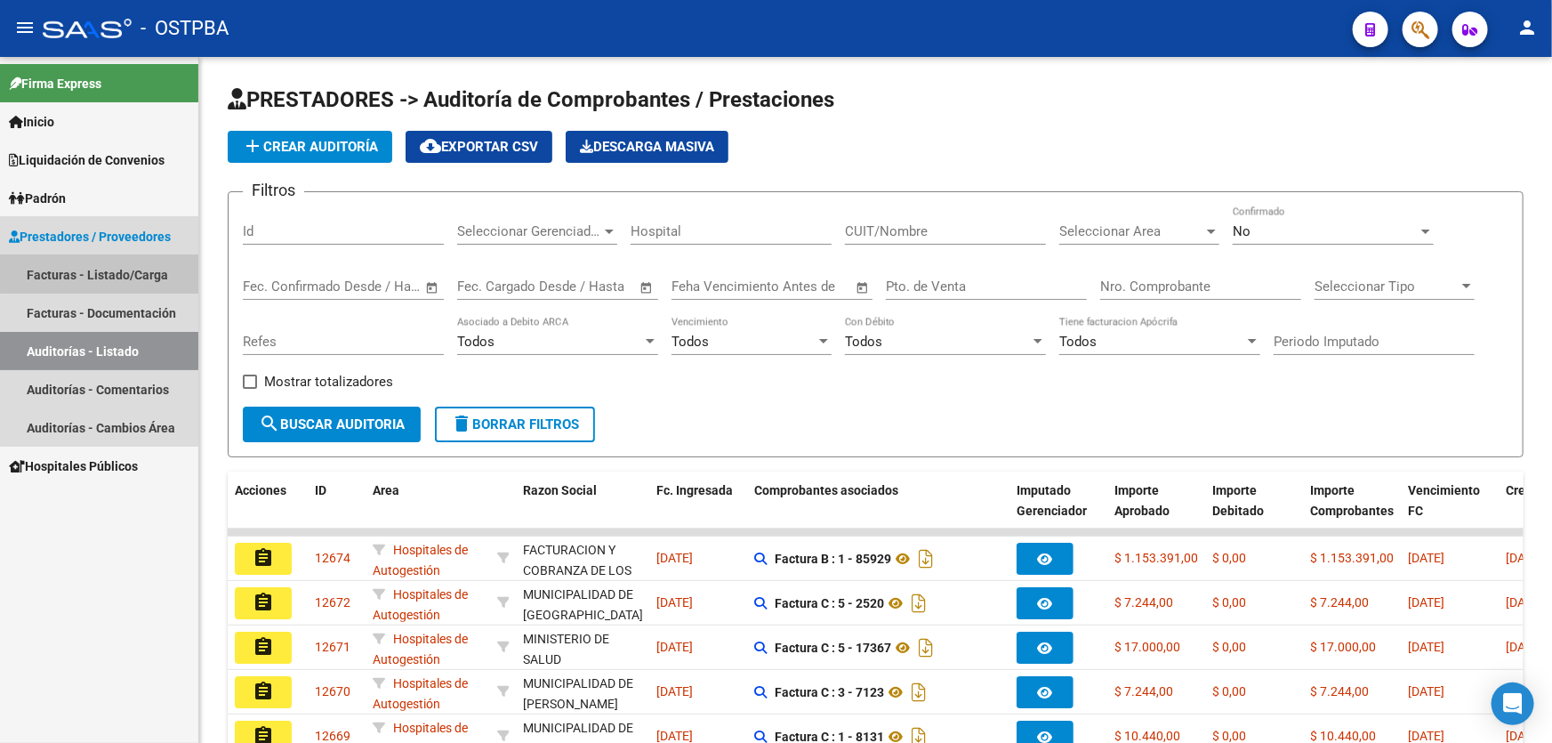
click at [121, 274] on link "Facturas - Listado/Carga" at bounding box center [99, 274] width 198 height 38
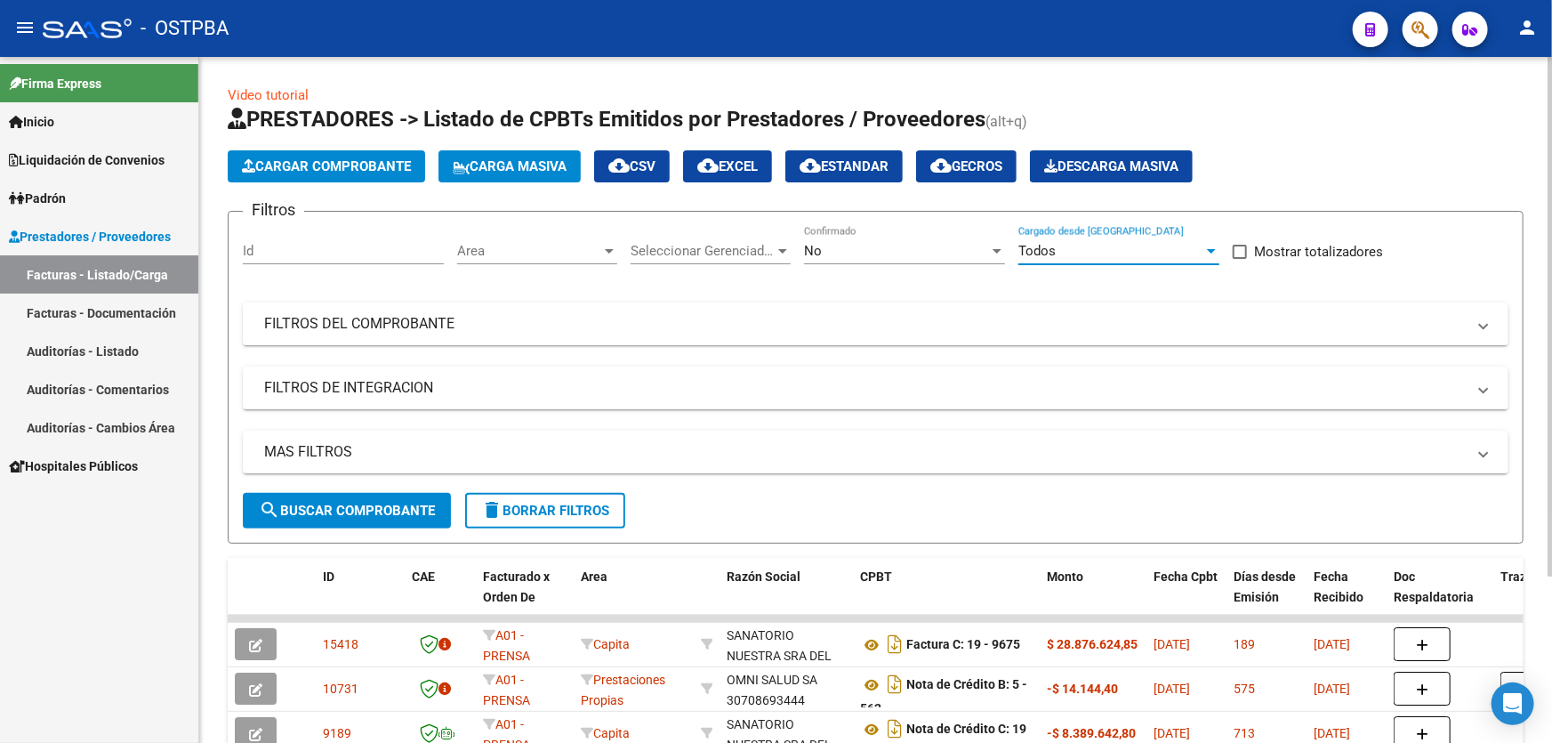
click at [1076, 249] on div "Todos" at bounding box center [1110, 251] width 185 height 16
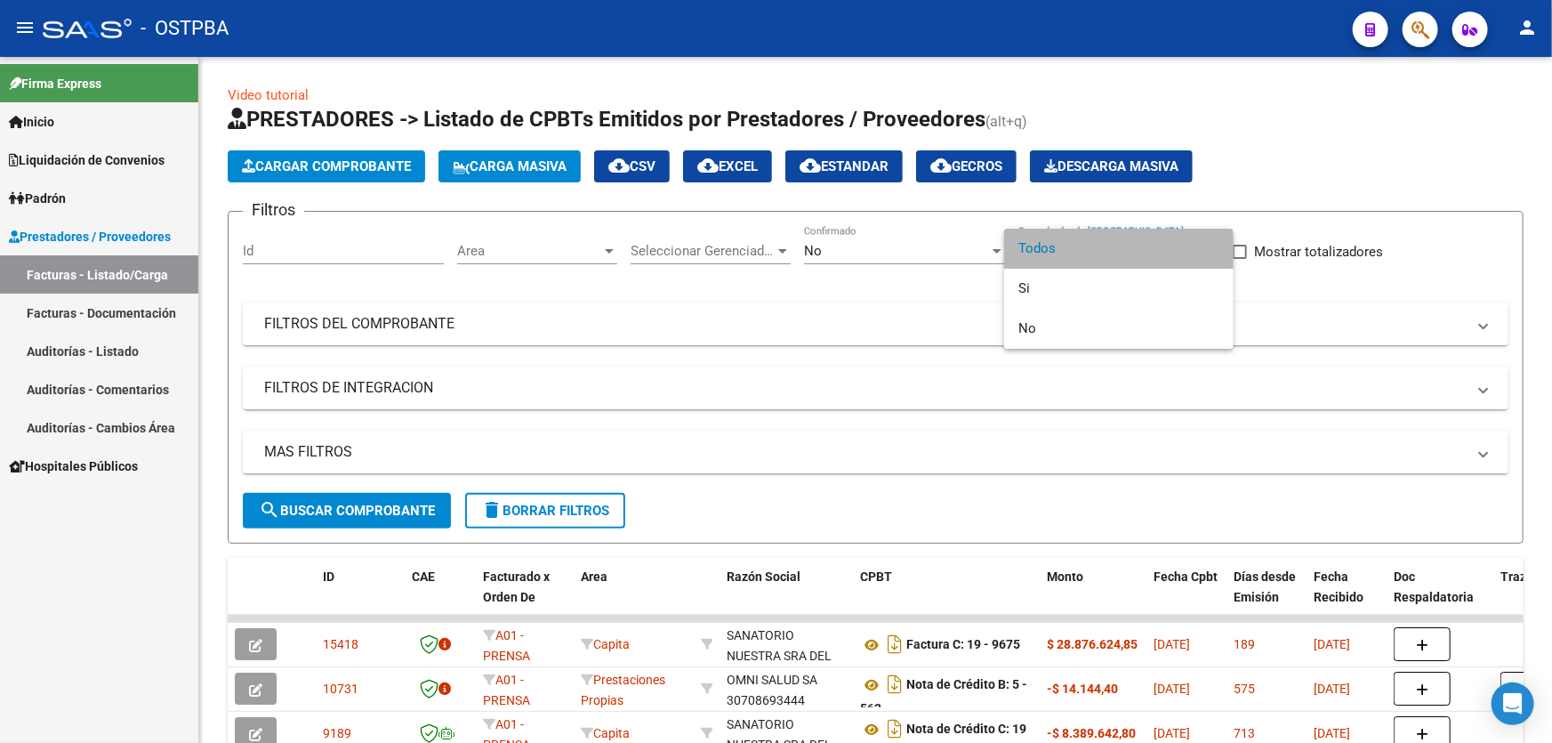
click at [1065, 250] on span "Todos" at bounding box center [1118, 249] width 201 height 40
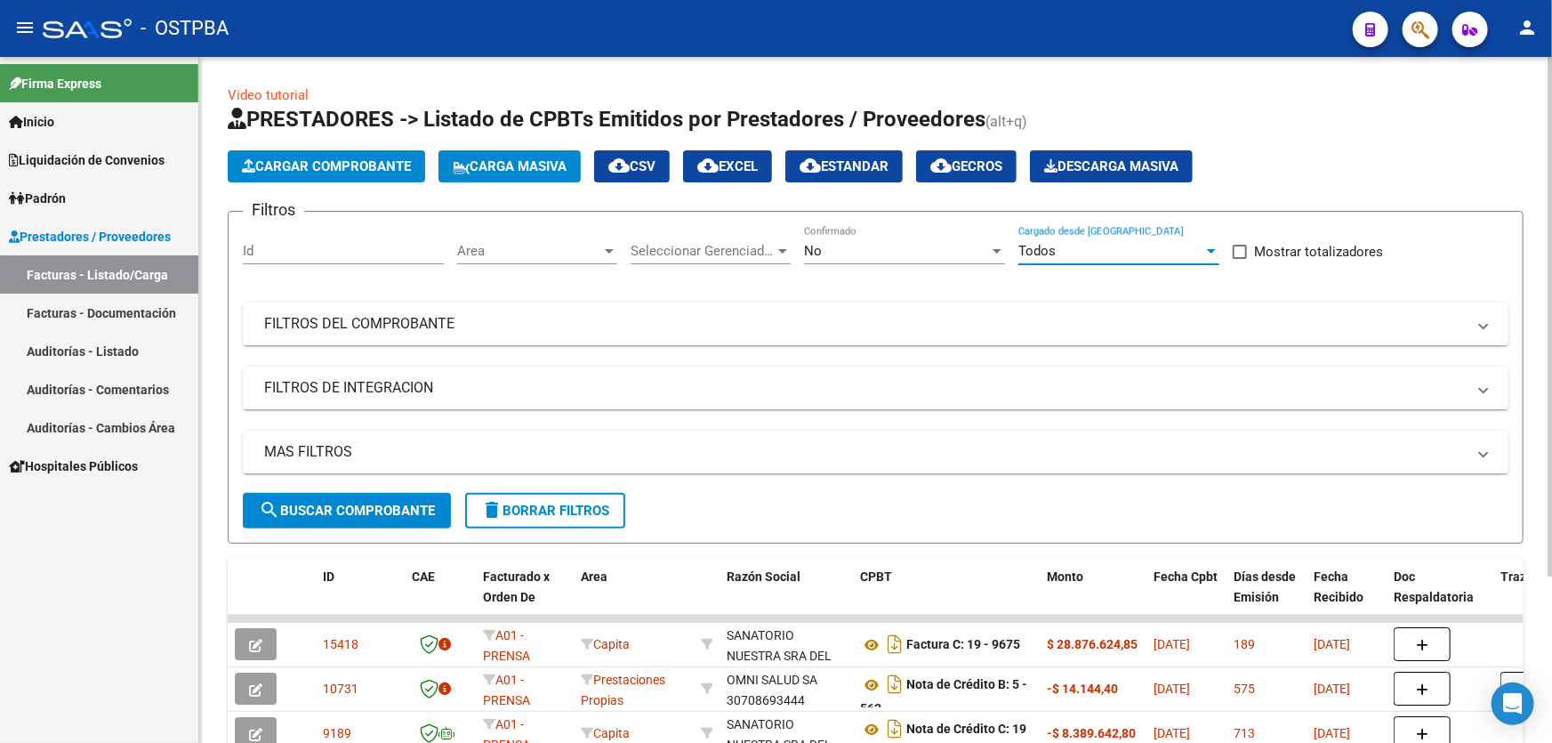
click at [834, 253] on div "No" at bounding box center [896, 251] width 185 height 16
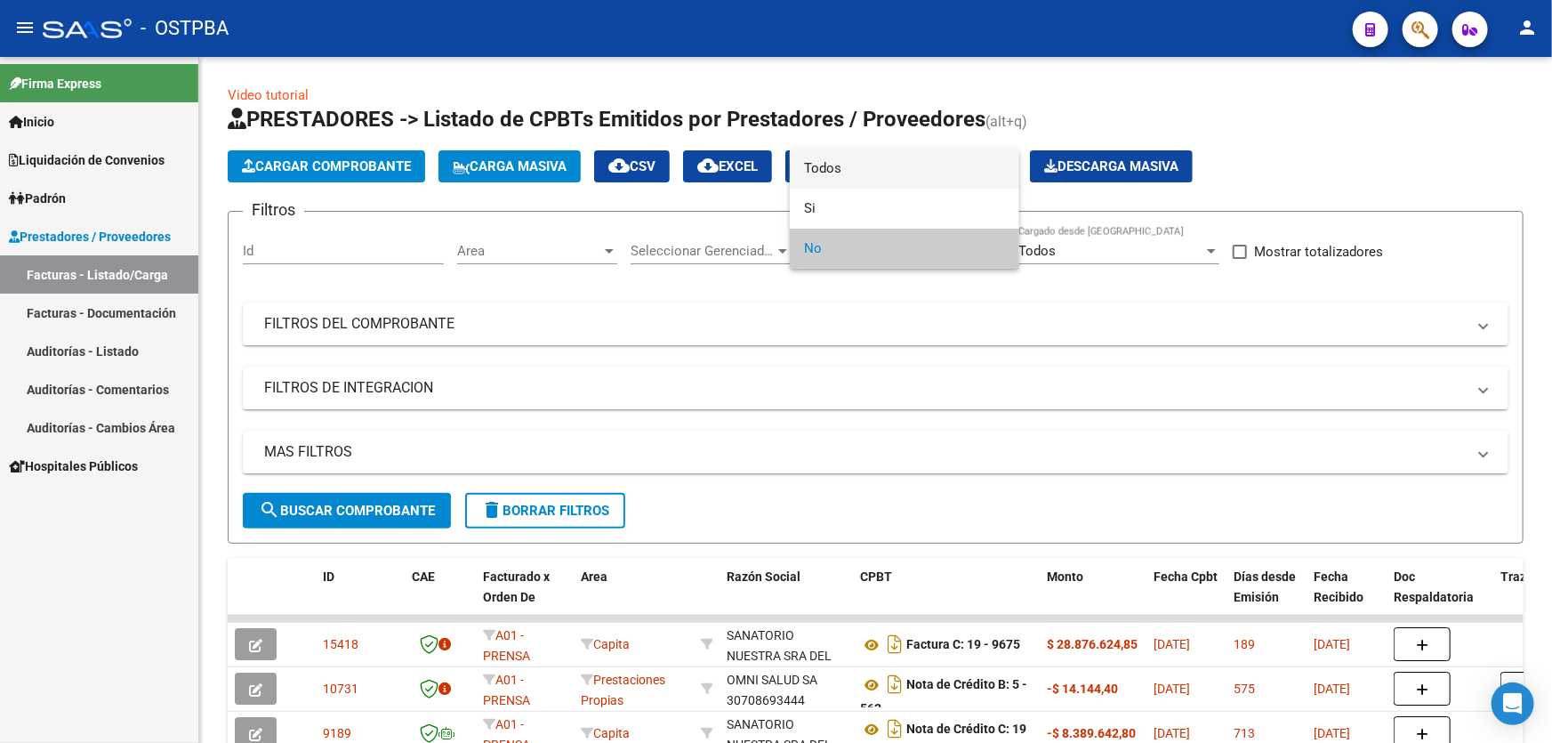
click at [862, 165] on span "Todos" at bounding box center [904, 169] width 201 height 40
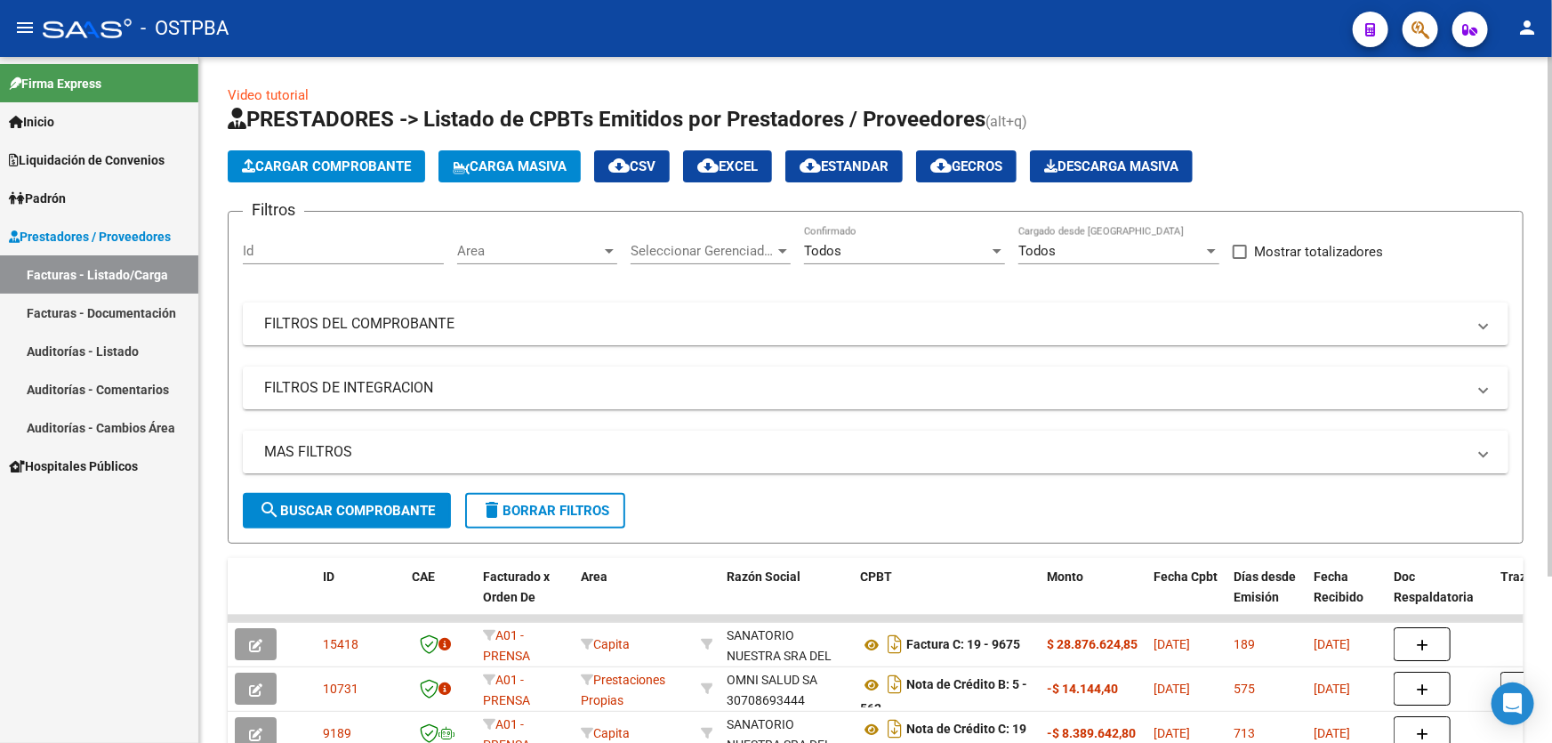
click at [335, 444] on mat-panel-title "MAS FILTROS" at bounding box center [864, 452] width 1201 height 20
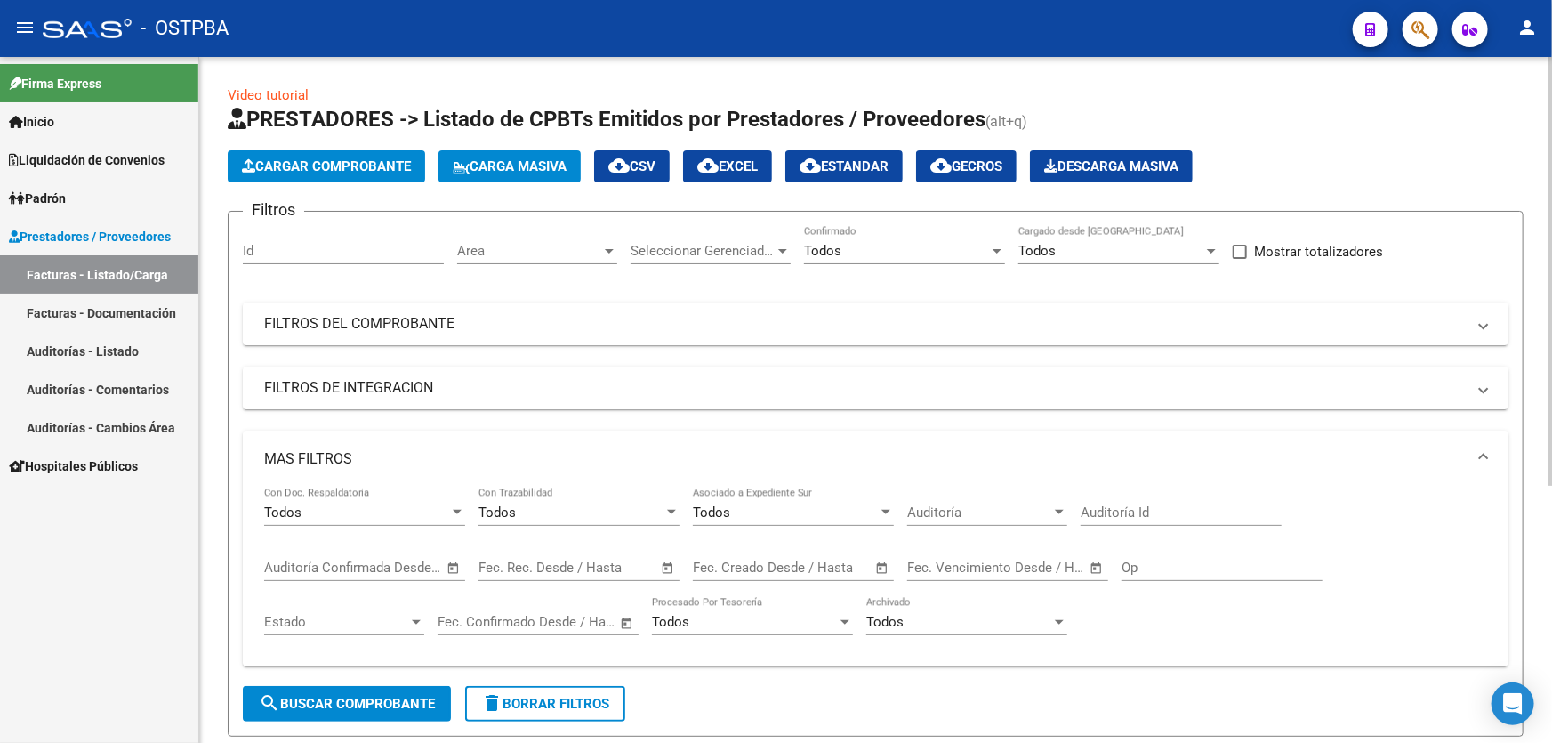
click at [1115, 504] on input "Auditoría Id" at bounding box center [1180, 512] width 201 height 16
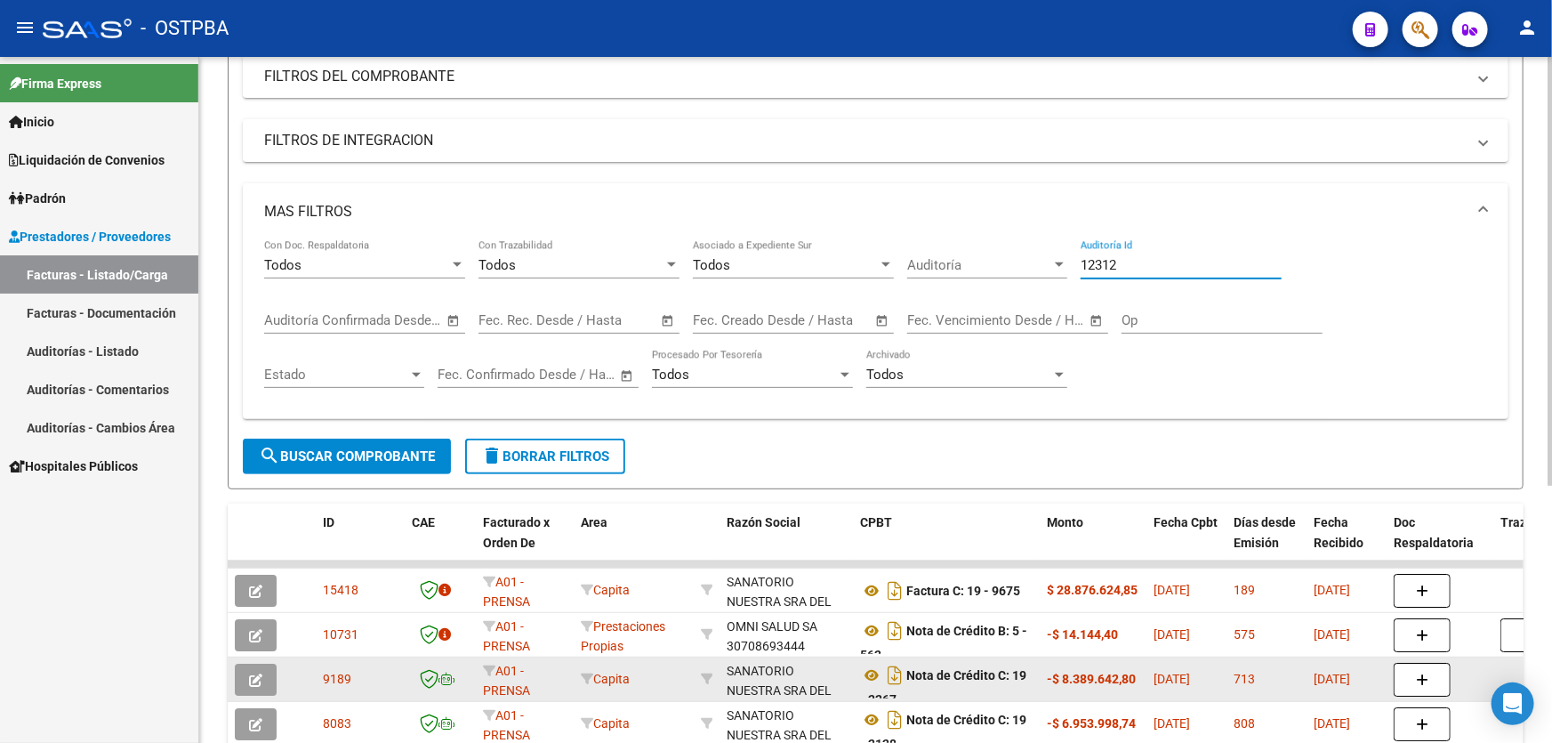
scroll to position [404, 0]
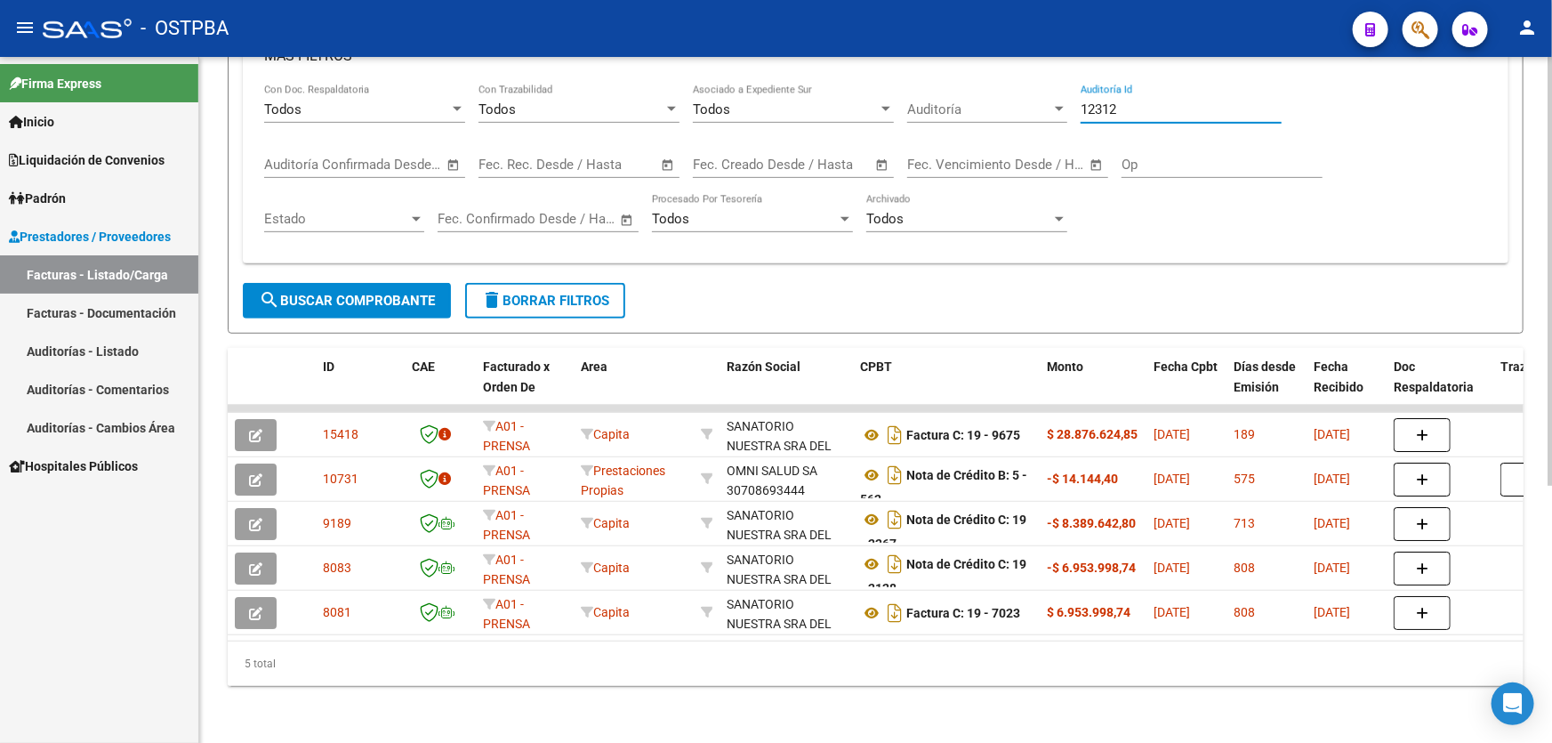
type input "12312"
click at [393, 293] on span "search Buscar Comprobante" at bounding box center [347, 301] width 176 height 16
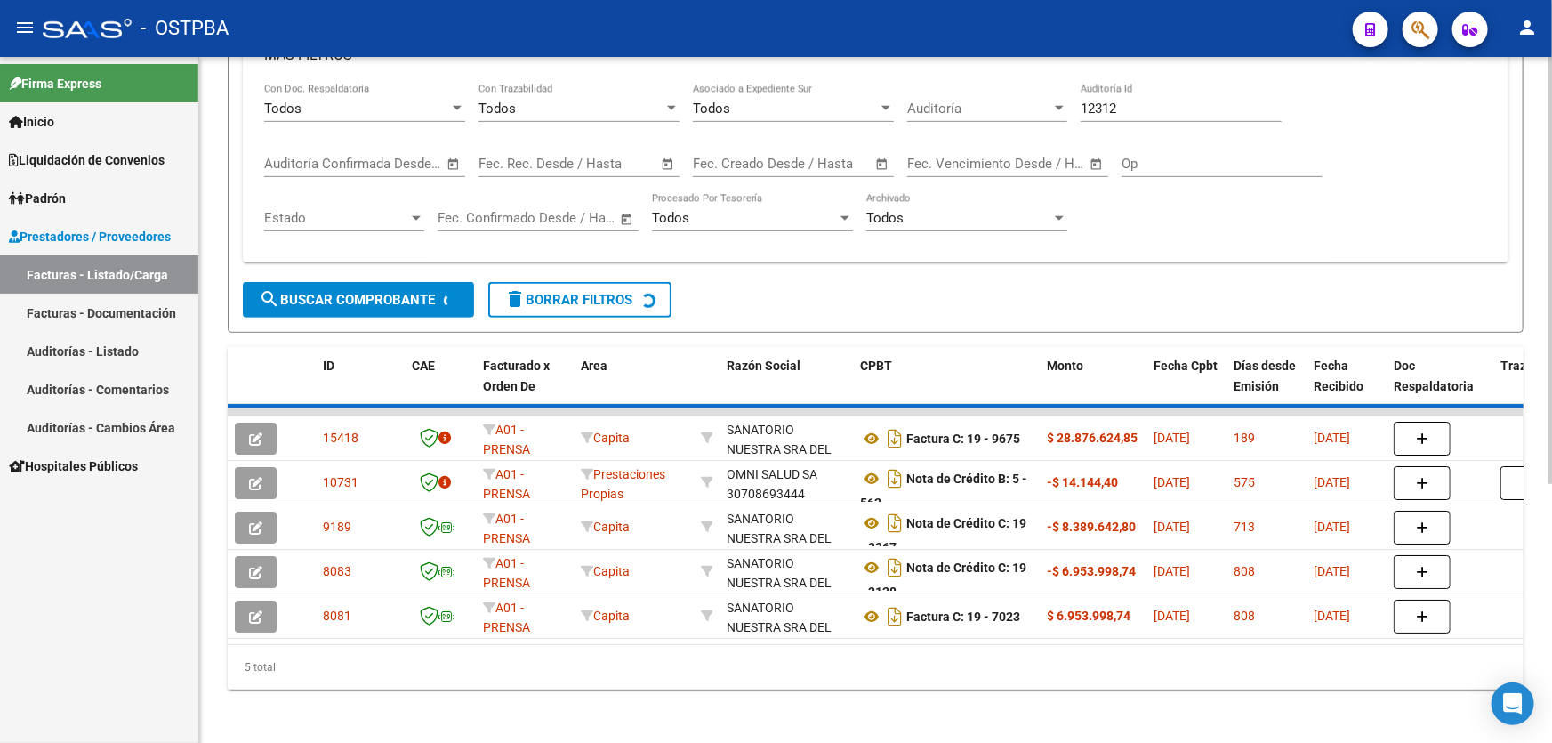
scroll to position [233, 0]
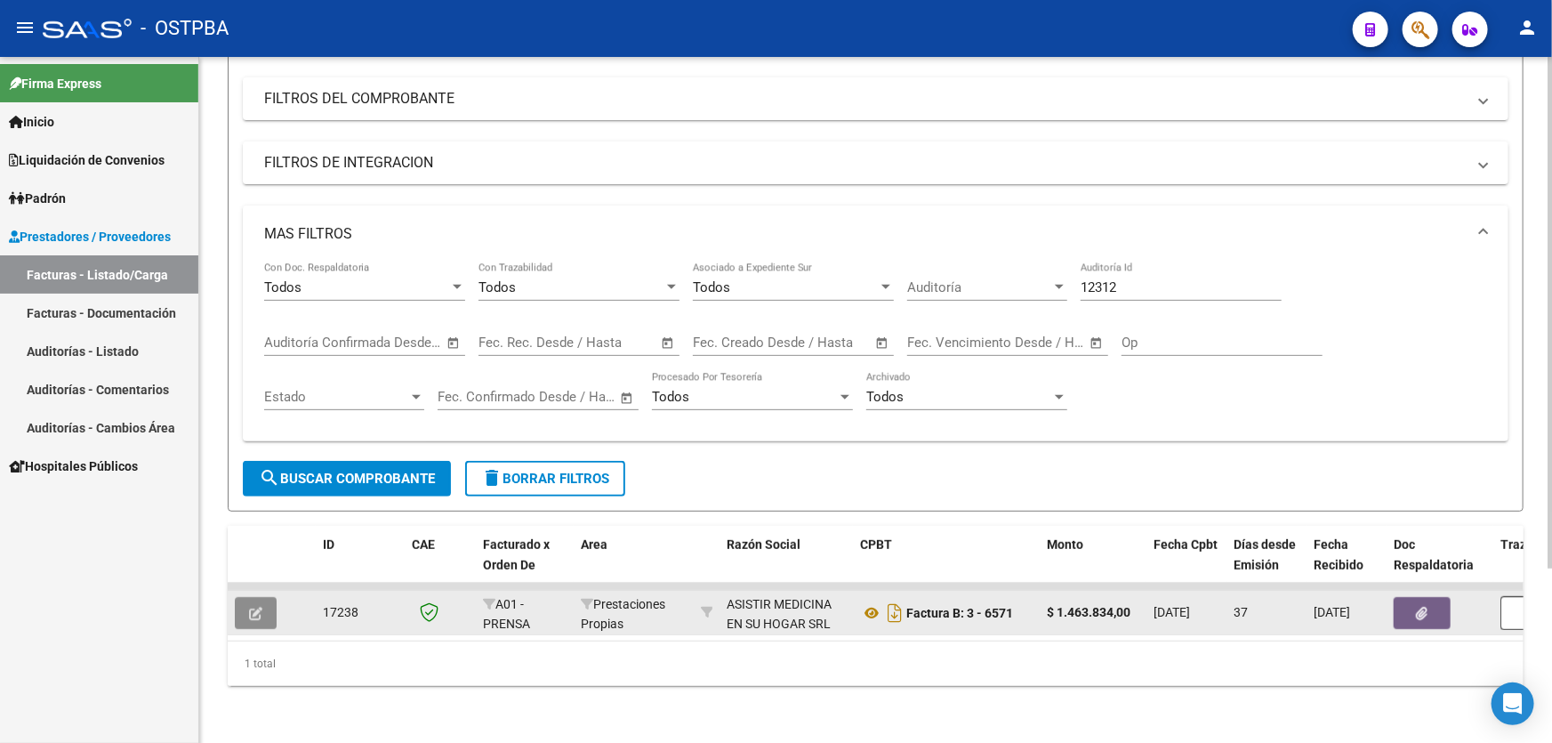
click at [253, 606] on icon "button" at bounding box center [255, 612] width 13 height 13
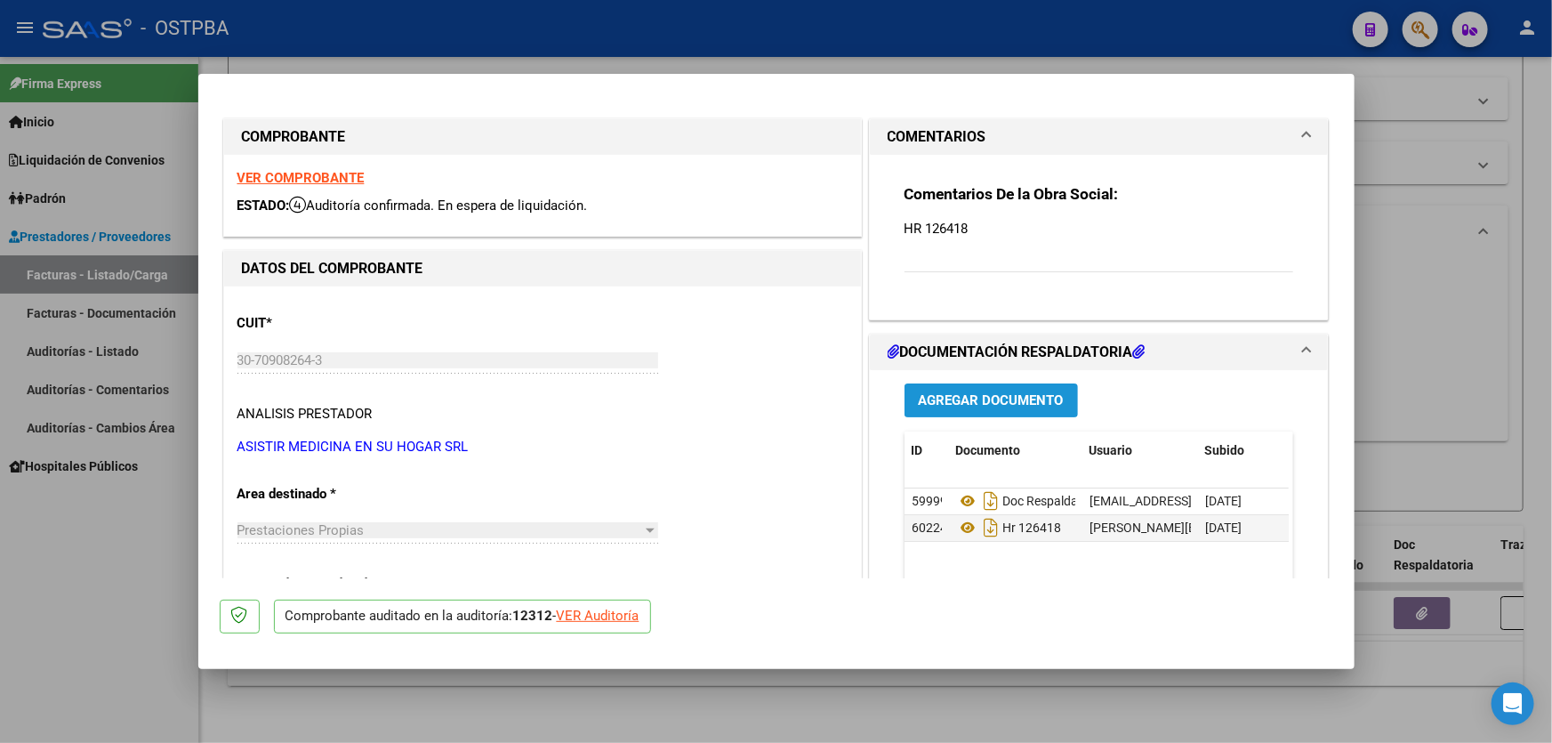
click at [971, 393] on span "Agregar Documento" at bounding box center [991, 401] width 145 height 16
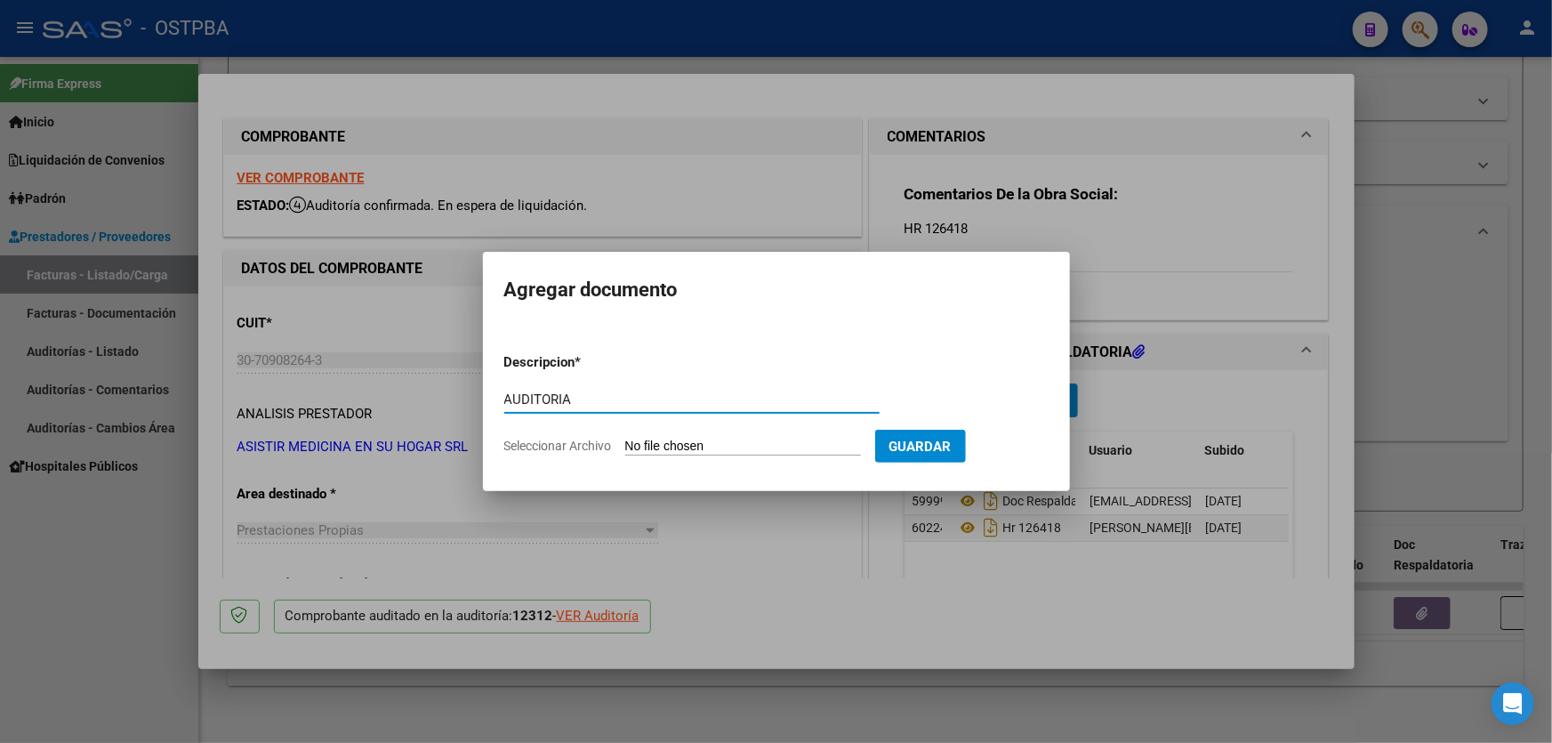
click at [658, 399] on input "AUDITORIA" at bounding box center [691, 399] width 375 height 16
drag, startPoint x: 504, startPoint y: 399, endPoint x: 573, endPoint y: 397, distance: 68.5
click at [573, 397] on input "AUDITORIA" at bounding box center [691, 399] width 375 height 16
type input "AUDITORIA"
click at [584, 390] on div "AUDITORIA Escriba aquí una descripcion" at bounding box center [691, 399] width 375 height 27
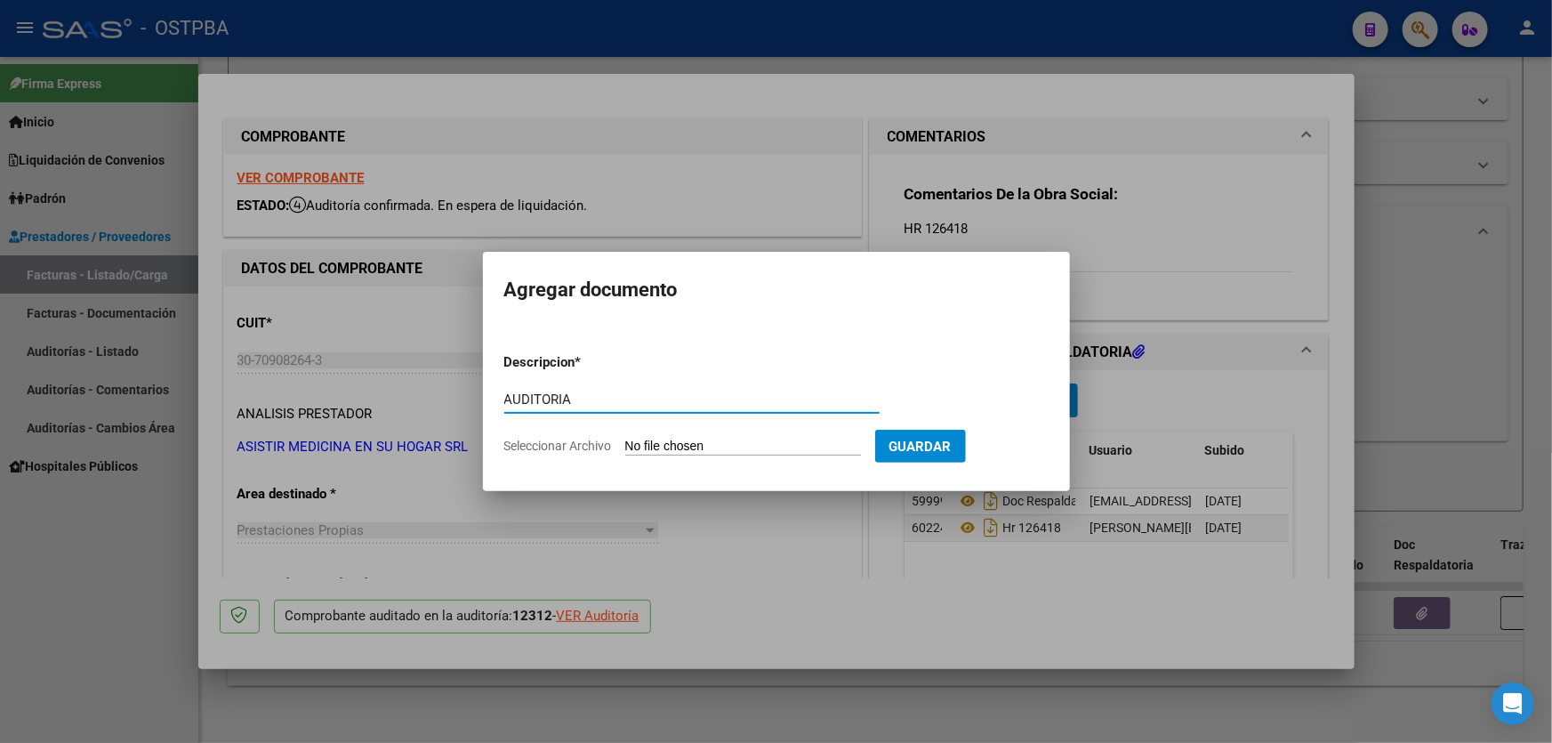
click at [634, 446] on input "Seleccionar Archivo" at bounding box center [743, 446] width 236 height 17
type input "C:\fakepath\12312.pdf"
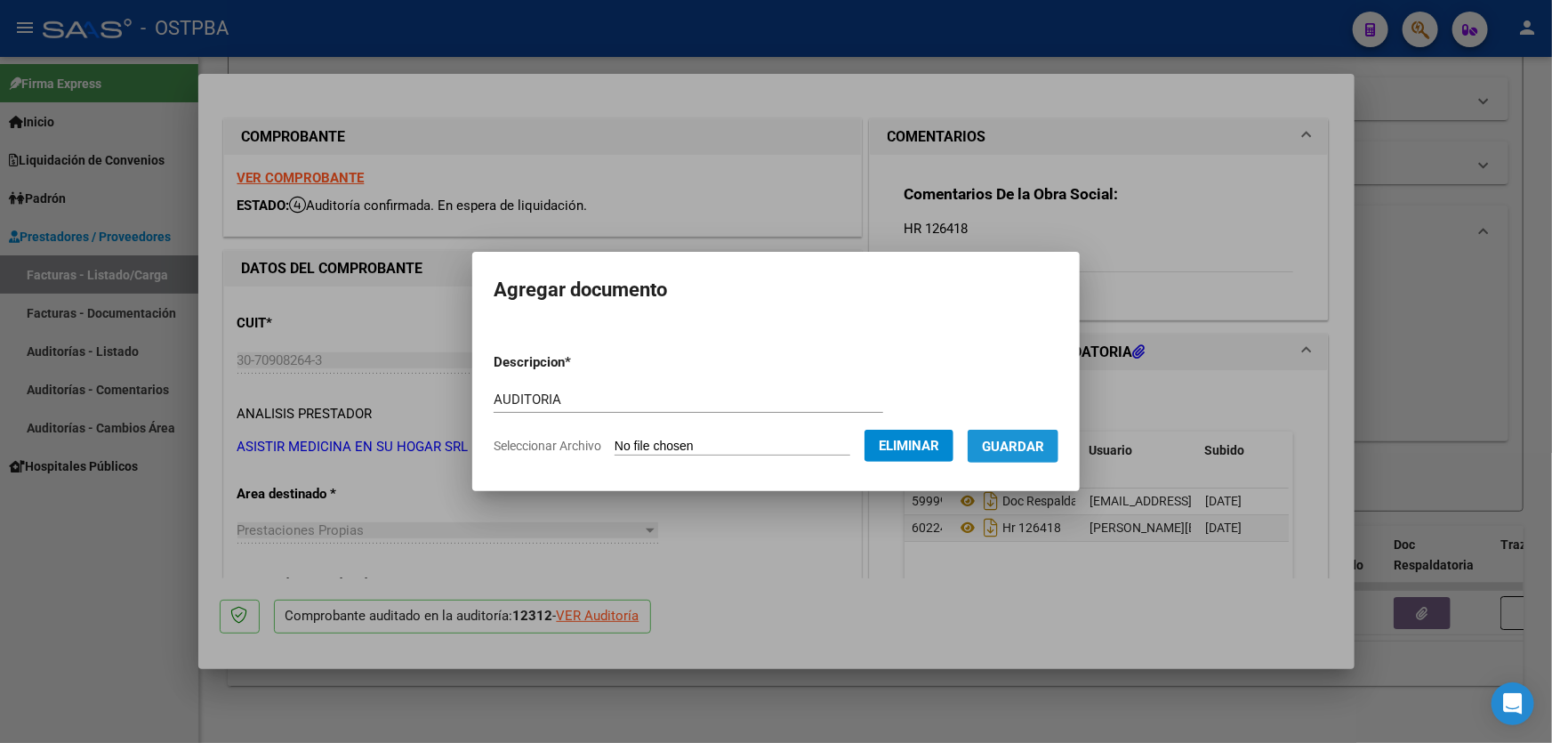
click at [1029, 449] on span "Guardar" at bounding box center [1013, 446] width 62 height 16
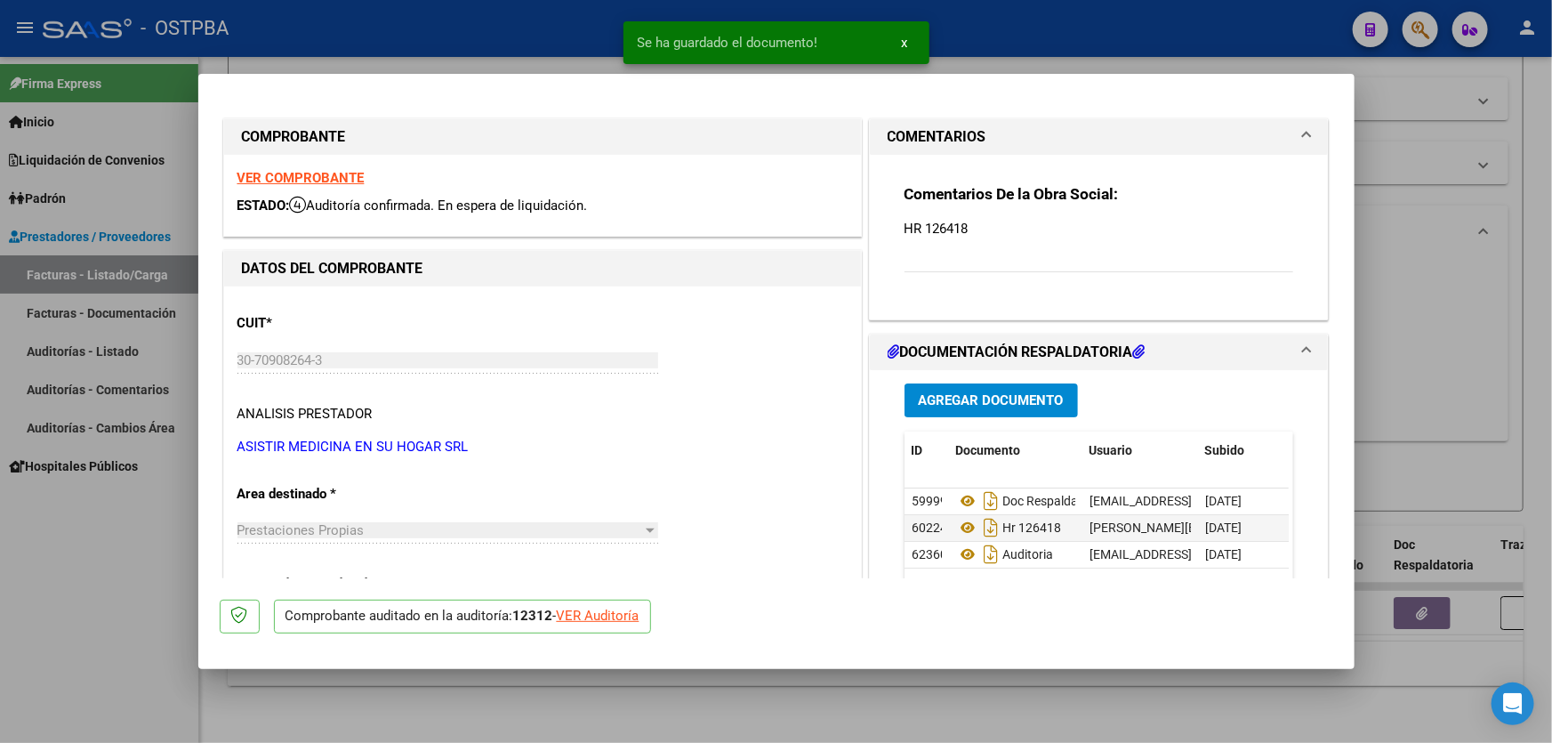
click at [1421, 408] on div at bounding box center [776, 371] width 1552 height 743
type input "$ 0,00"
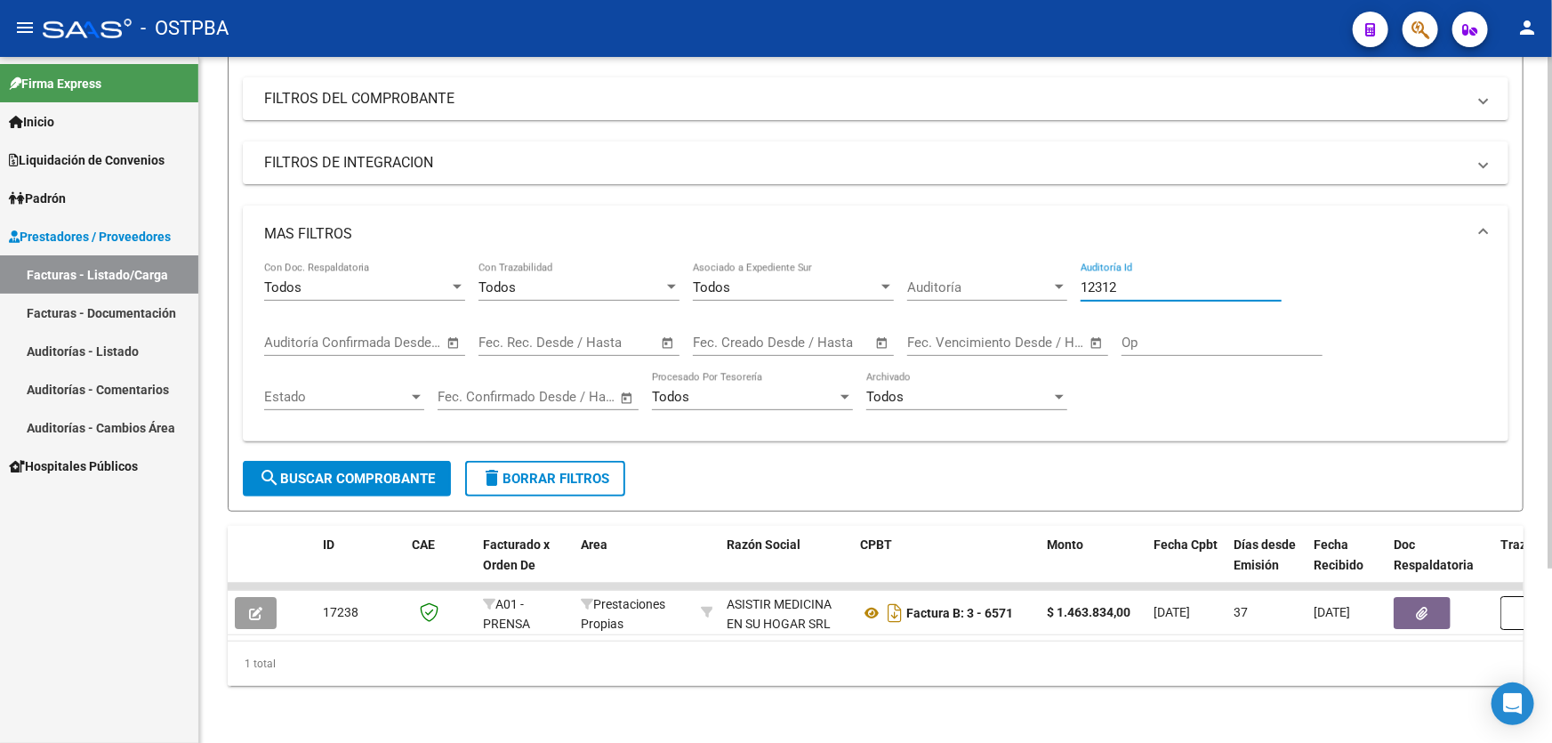
click at [1143, 279] on input "12312" at bounding box center [1180, 287] width 201 height 16
type input "12313"
click at [357, 470] on span "search Buscar Comprobante" at bounding box center [347, 478] width 176 height 16
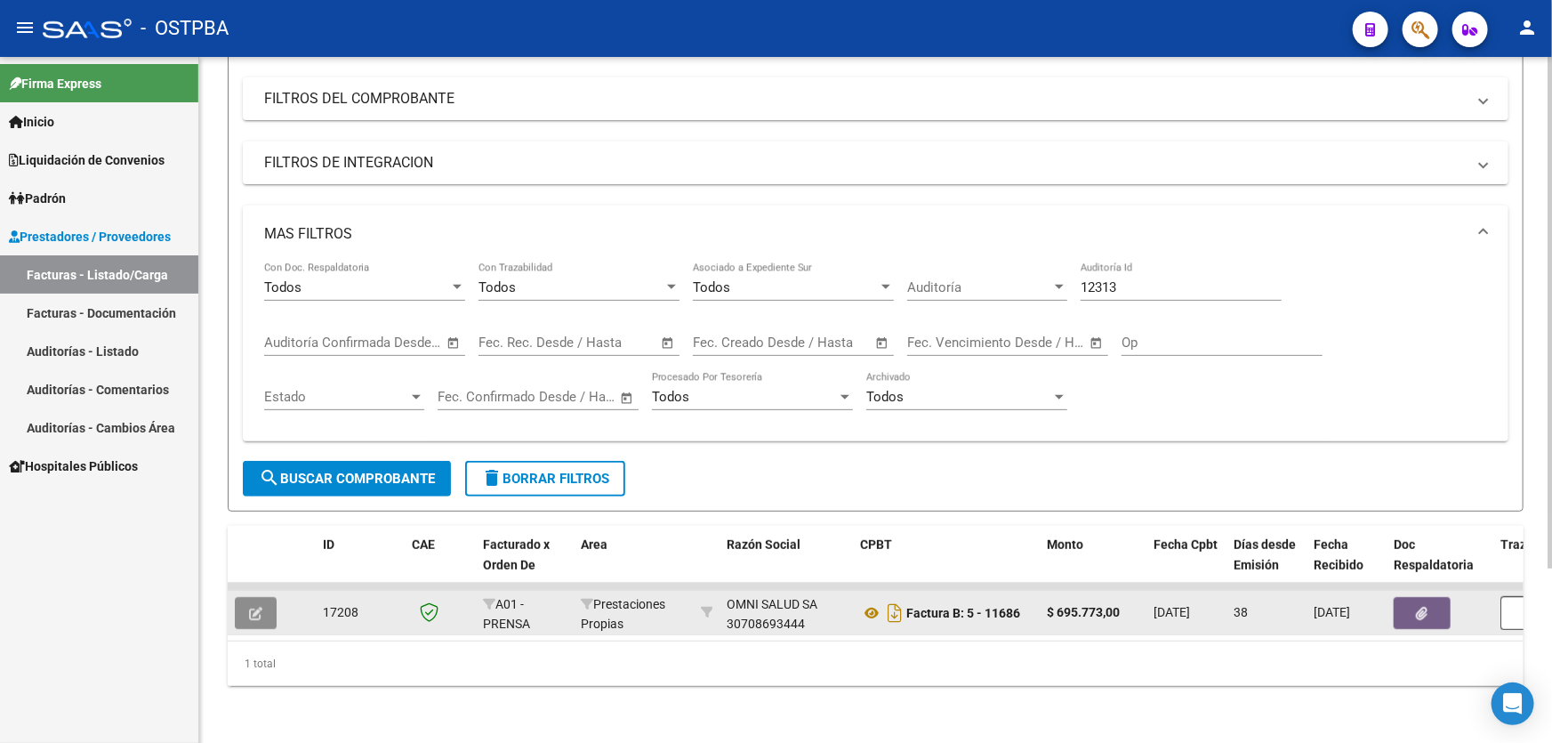
click at [261, 606] on icon "button" at bounding box center [255, 612] width 13 height 13
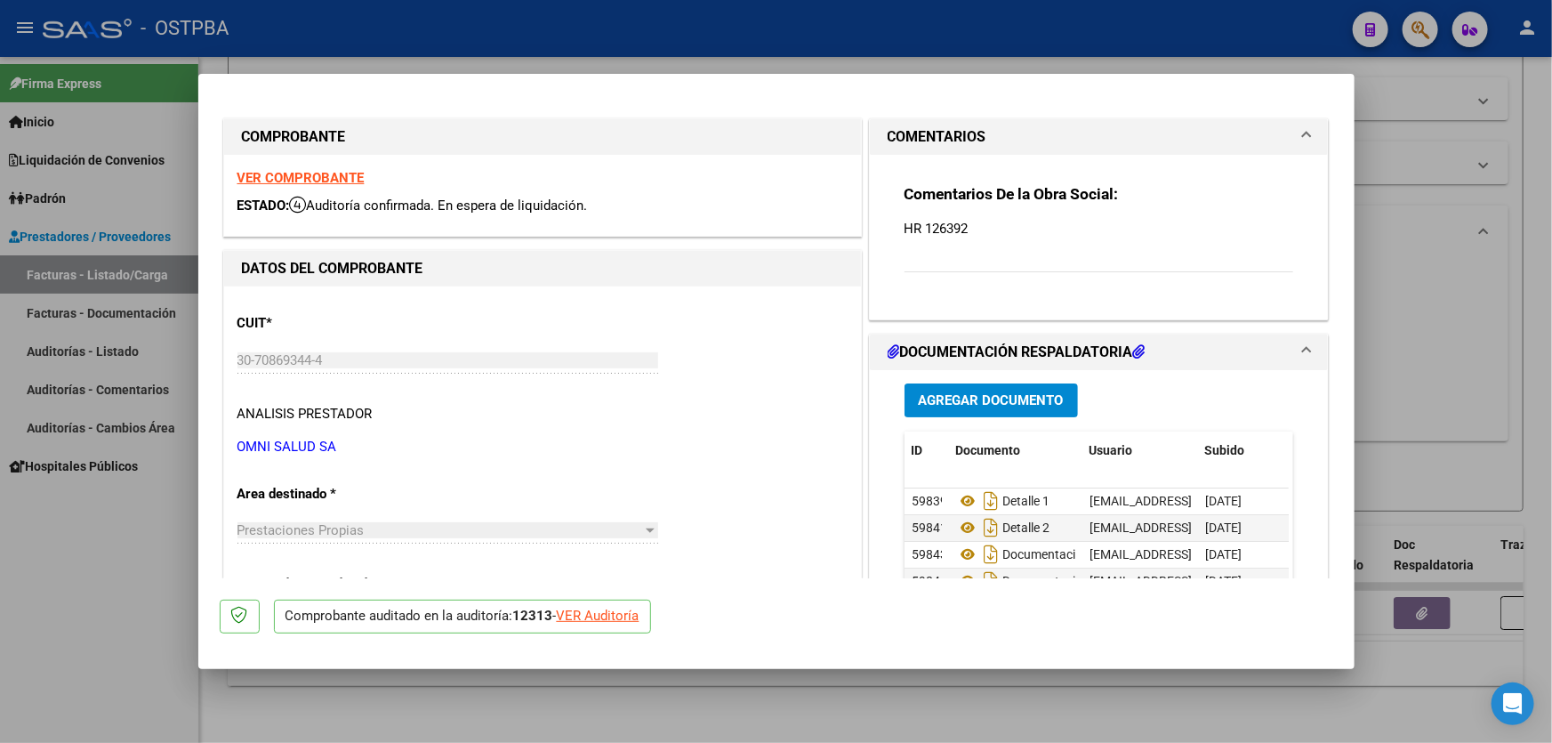
click at [965, 397] on span "Agregar Documento" at bounding box center [991, 401] width 145 height 16
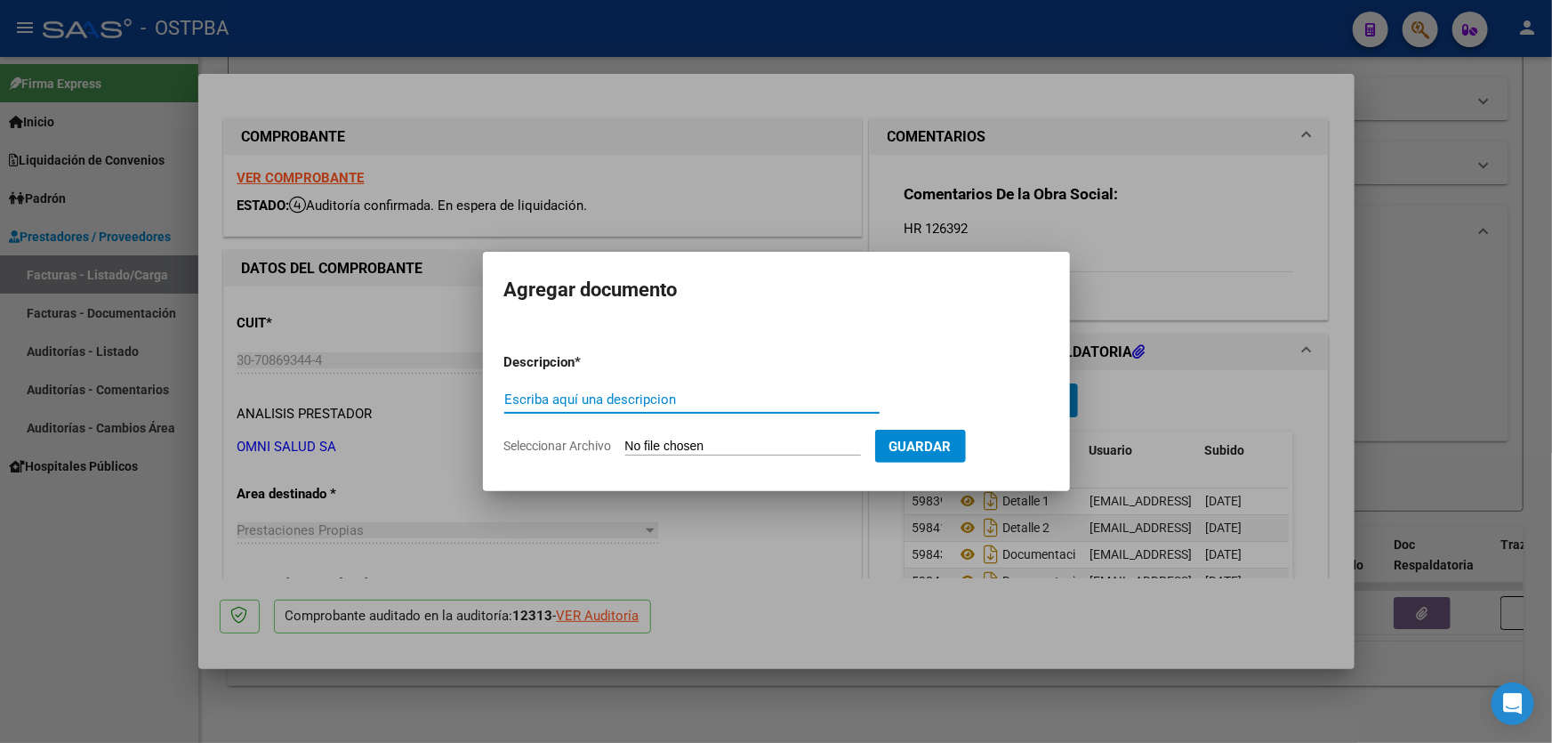
paste input "AUDITORIA"
type input "AUDITORIA"
click at [660, 445] on input "Seleccionar Archivo" at bounding box center [743, 446] width 236 height 17
type input "C:\fakepath\12313.pdf"
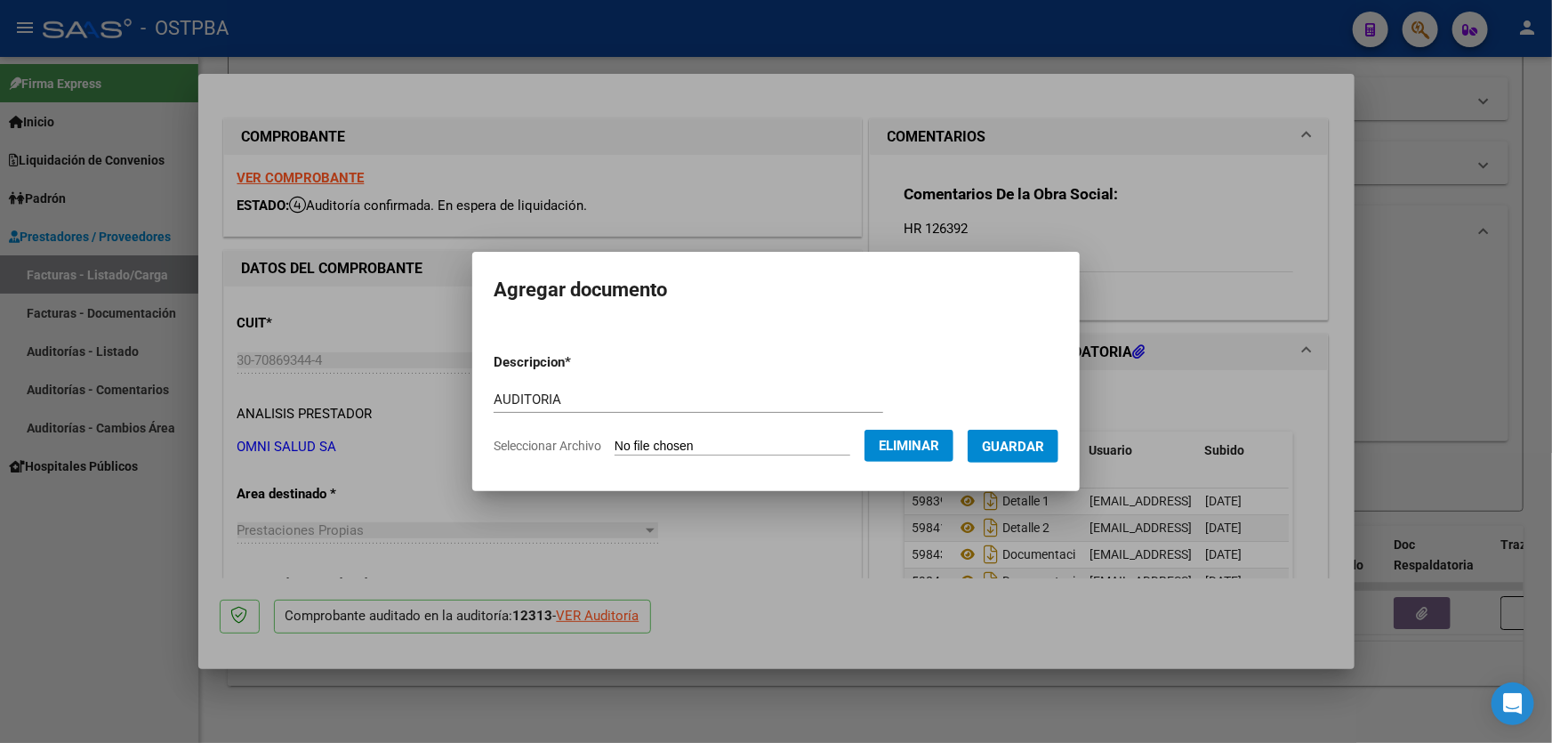
click at [1040, 441] on span "Guardar" at bounding box center [1013, 446] width 62 height 16
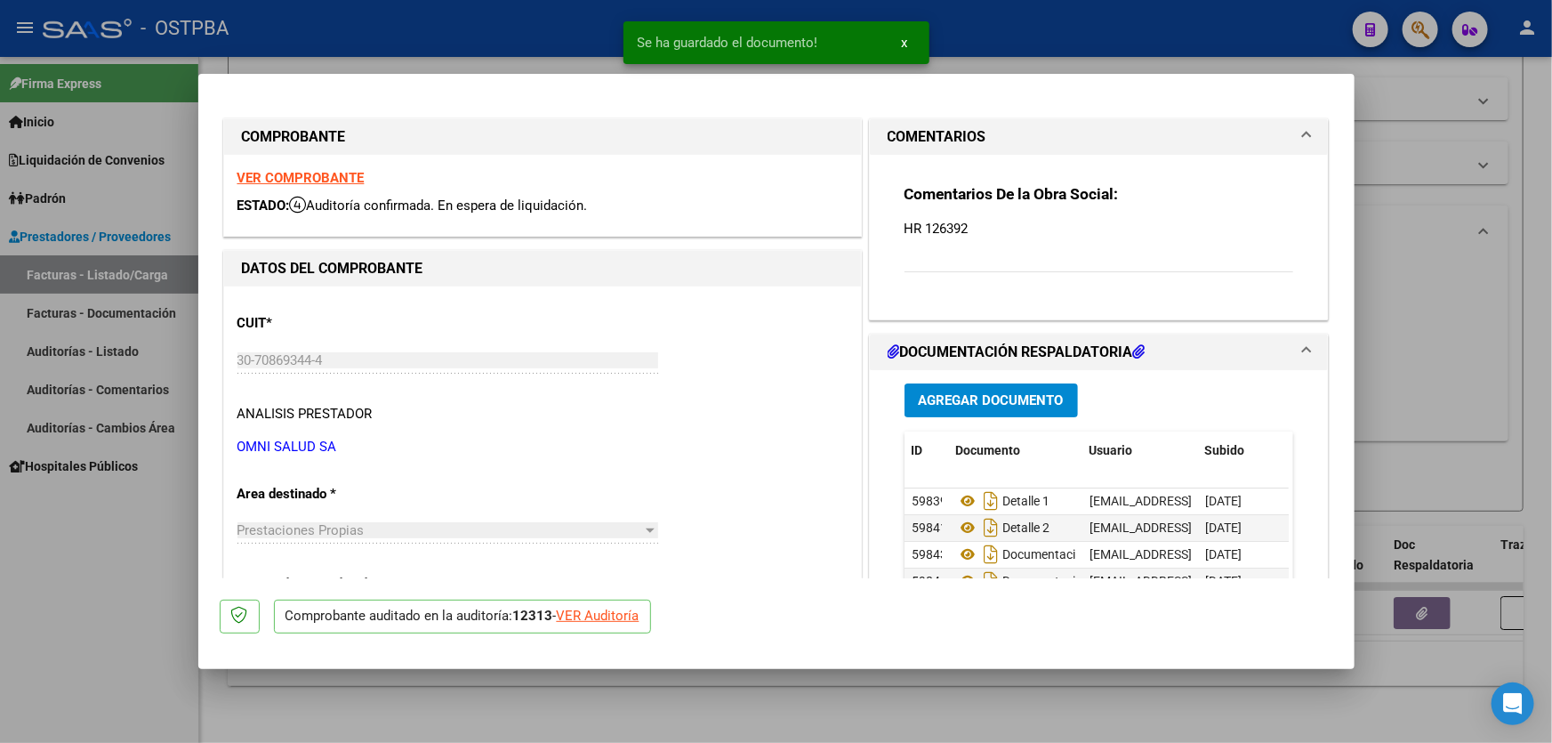
click at [1369, 356] on div at bounding box center [776, 371] width 1552 height 743
type input "$ 0,00"
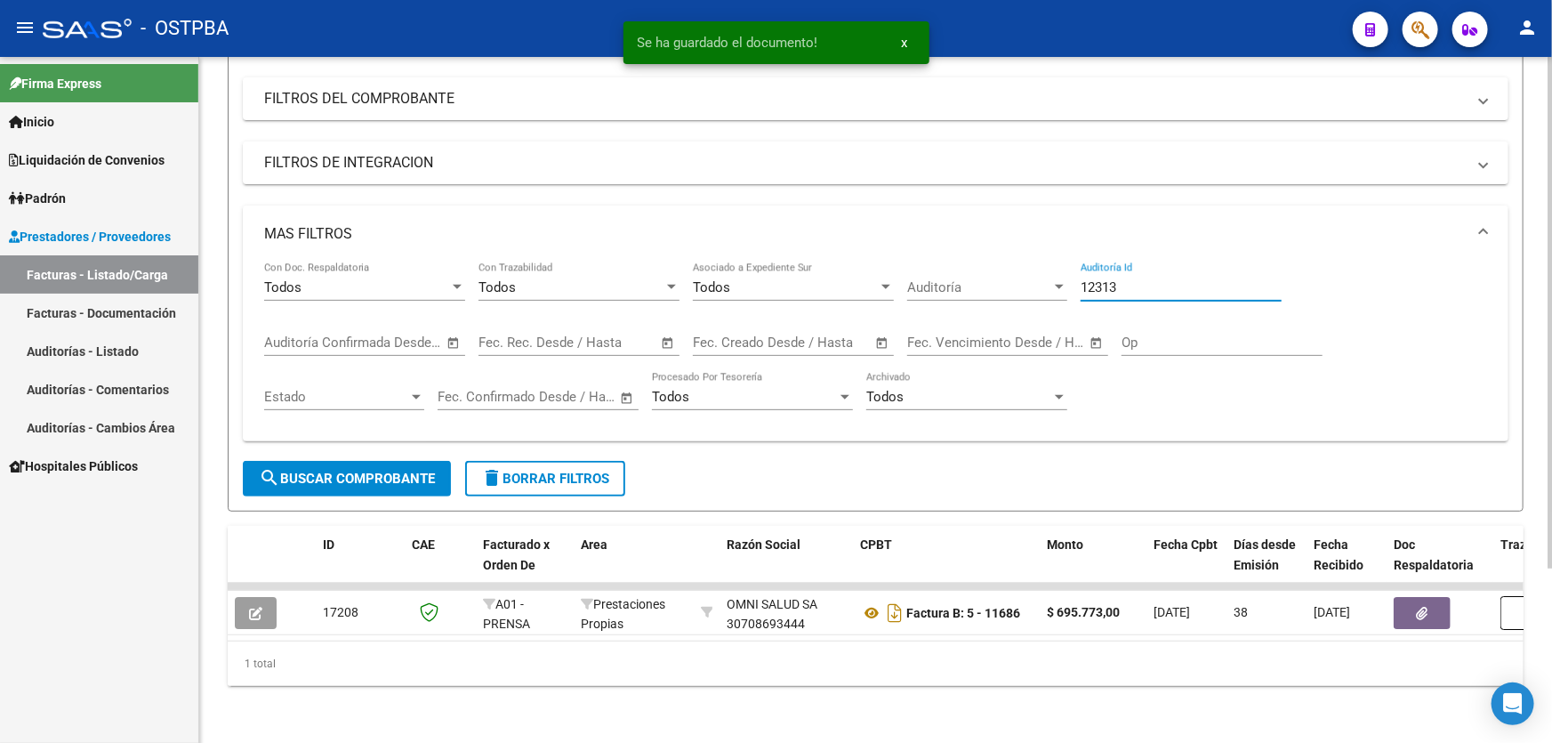
click at [1144, 279] on input "12313" at bounding box center [1180, 287] width 201 height 16
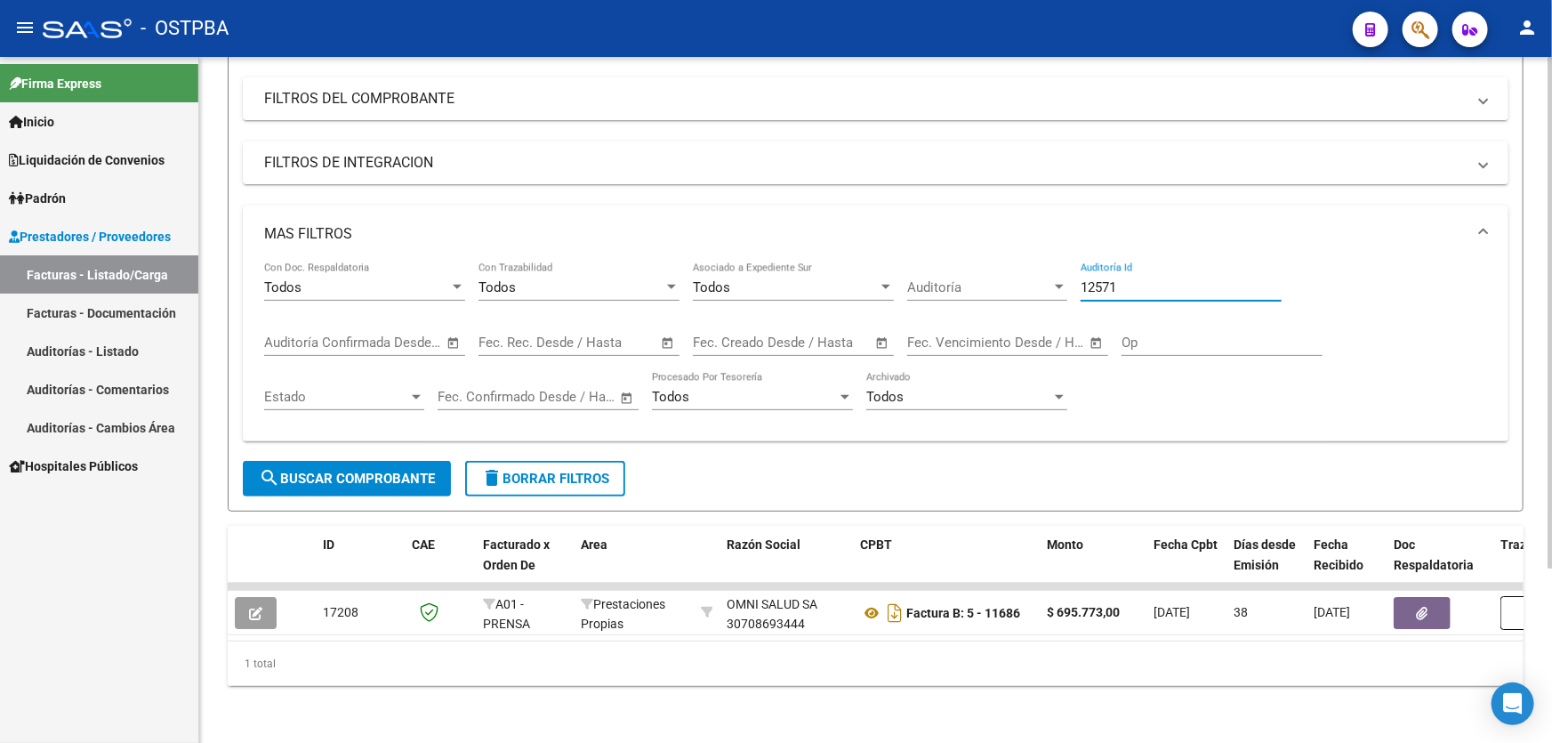
type input "12571"
click at [362, 474] on button "search Buscar Comprobante" at bounding box center [347, 479] width 208 height 36
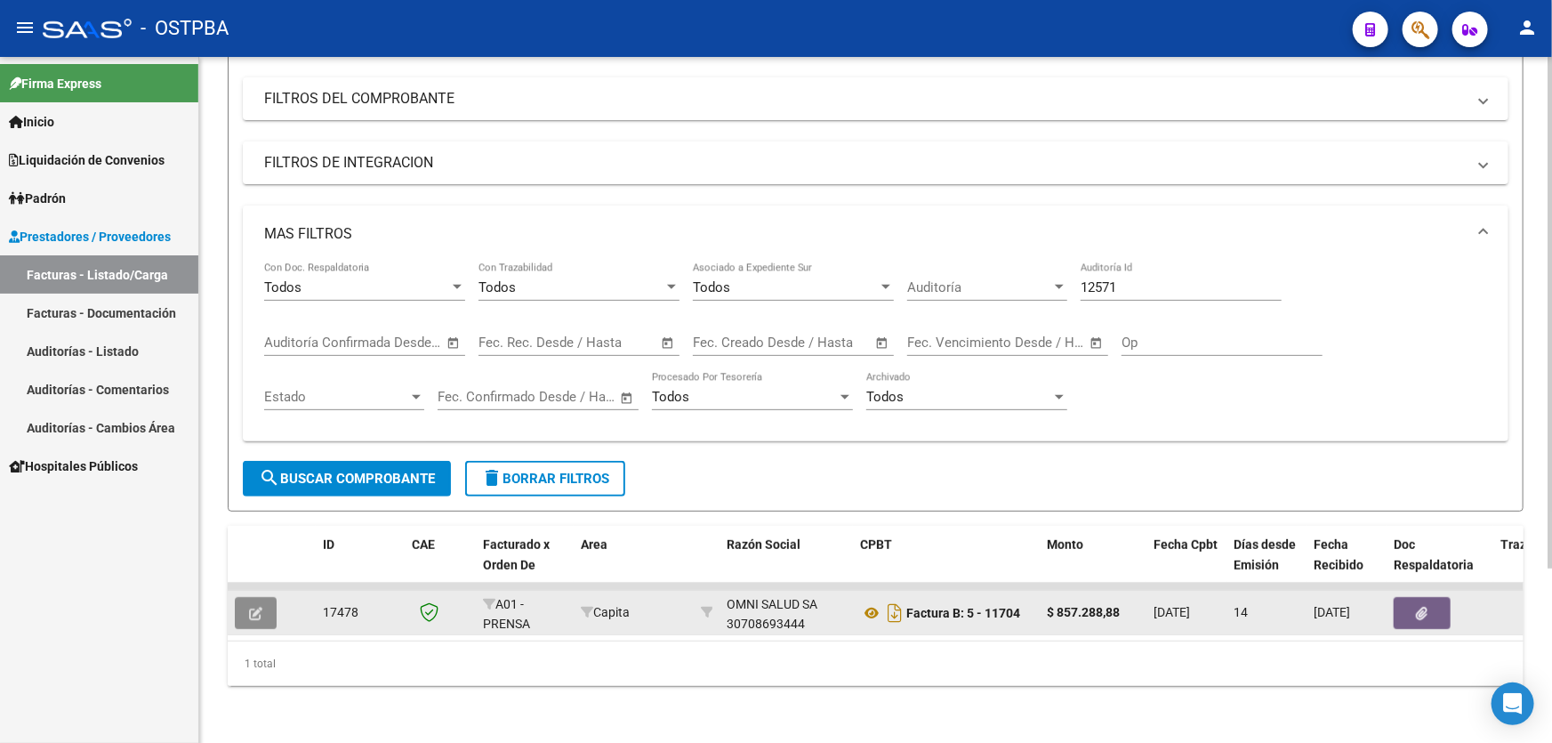
click at [272, 602] on button "button" at bounding box center [256, 613] width 42 height 32
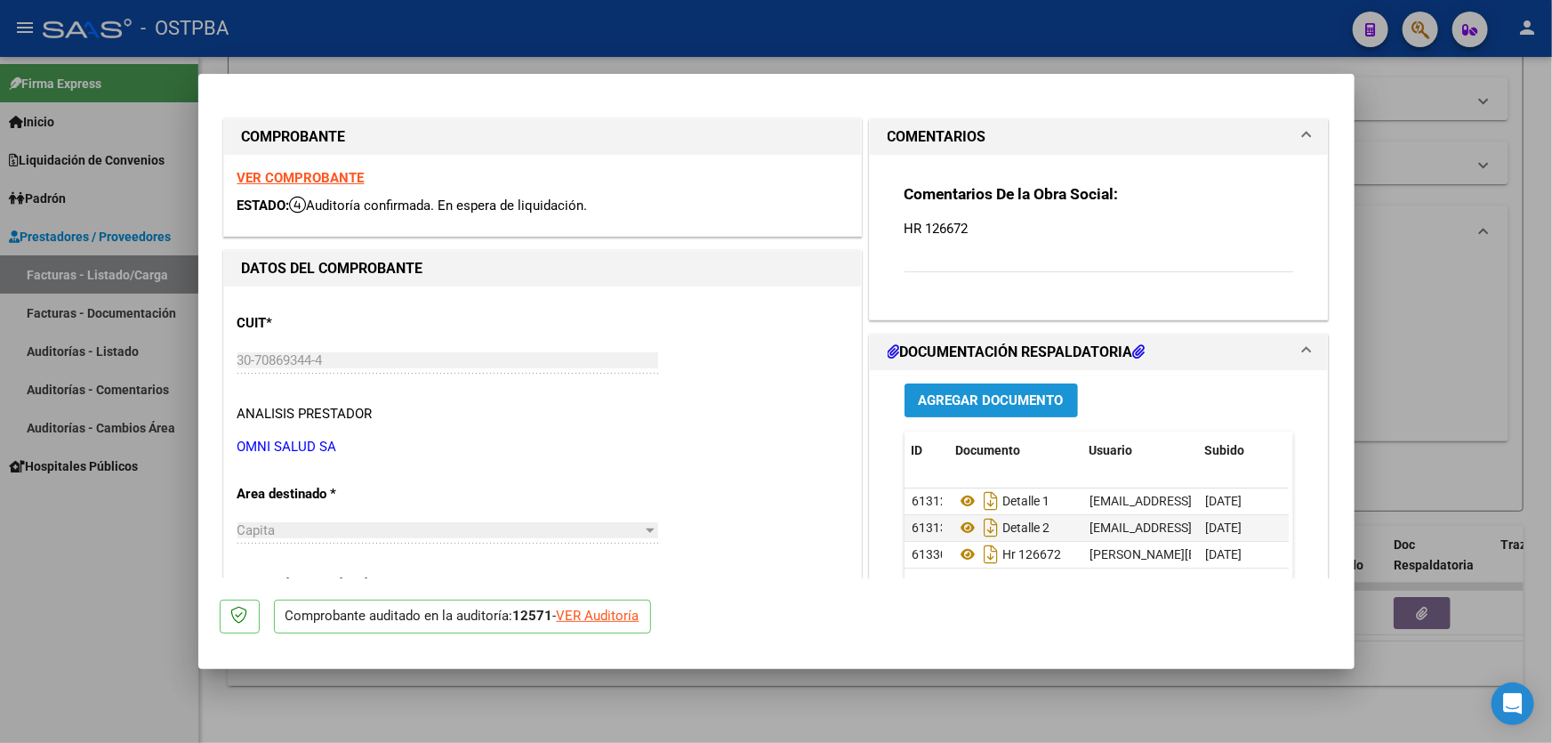
click at [1031, 397] on span "Agregar Documento" at bounding box center [991, 401] width 145 height 16
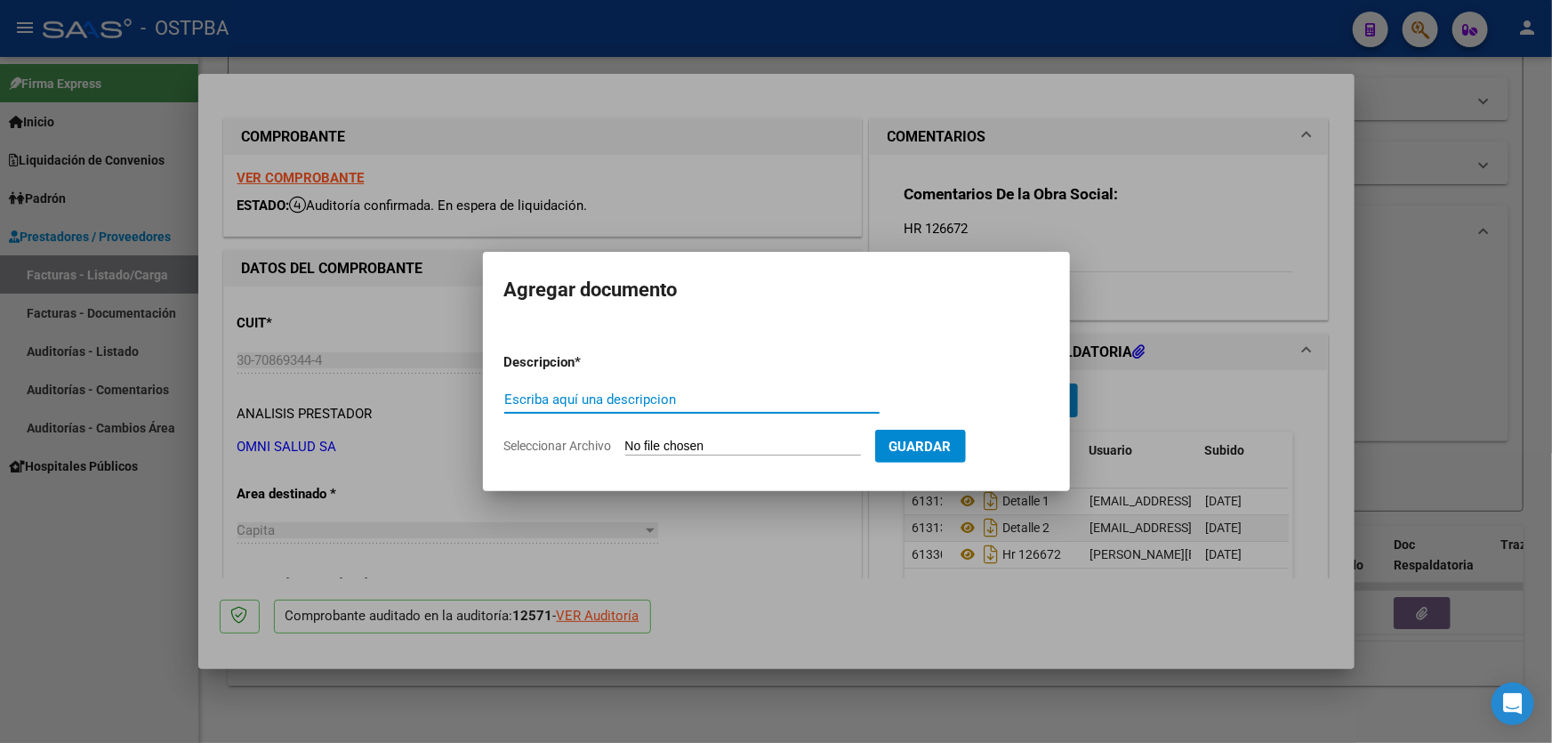
paste input "AUDITORIA"
type input "AUDITORIA"
click at [648, 447] on input "Seleccionar Archivo" at bounding box center [743, 446] width 236 height 17
type input "C:\fakepath\12571.pdf"
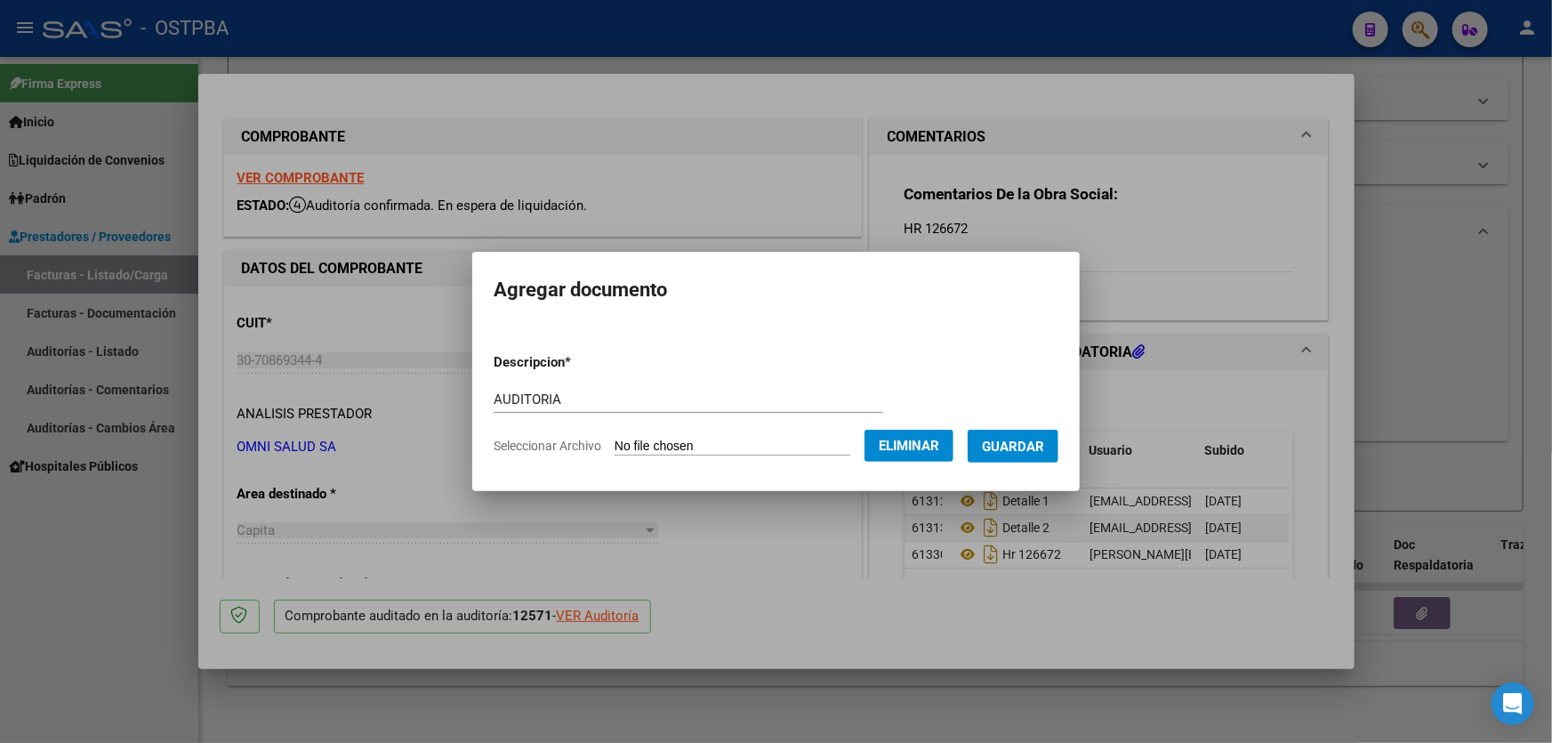
click at [1040, 442] on span "Guardar" at bounding box center [1013, 446] width 62 height 16
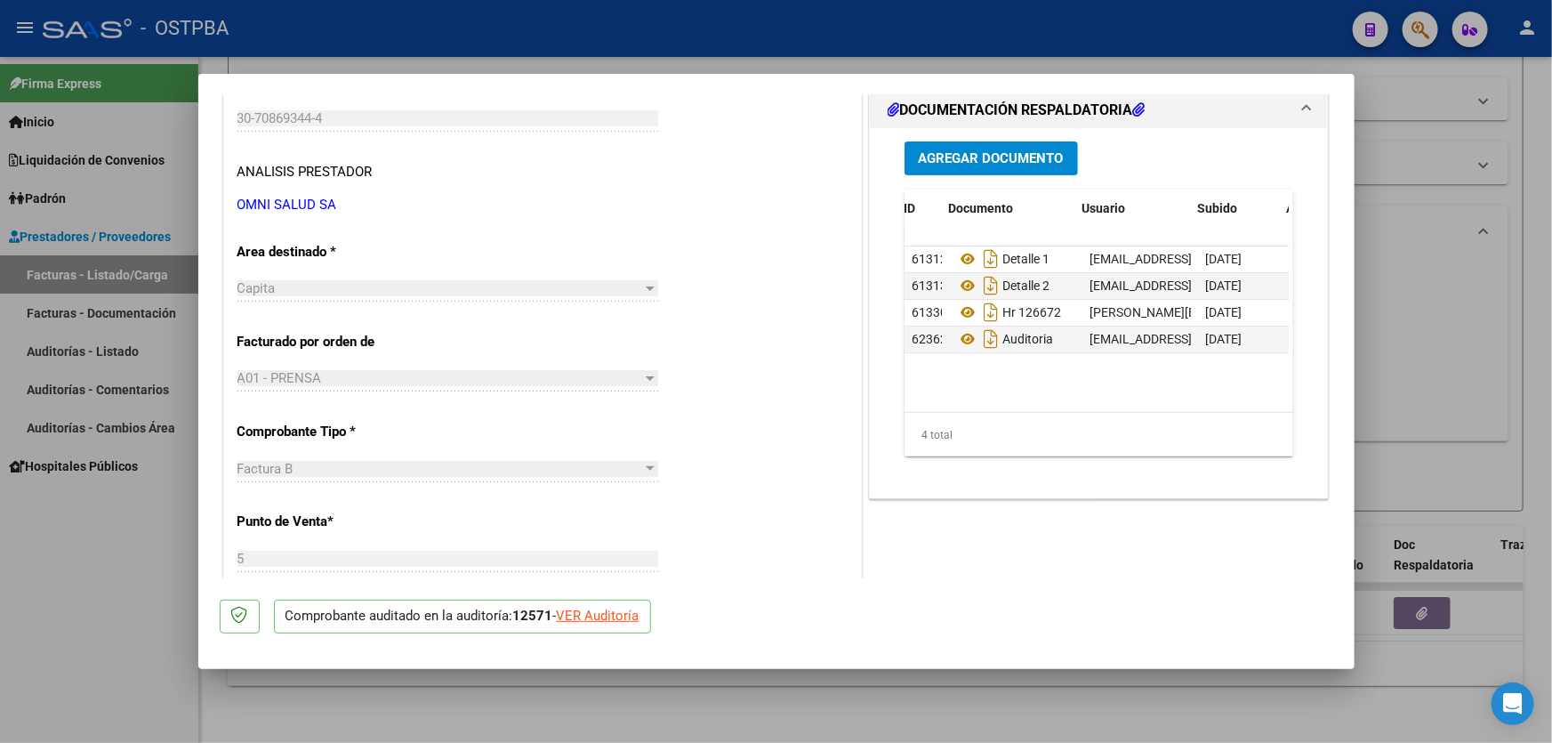
scroll to position [0, 87]
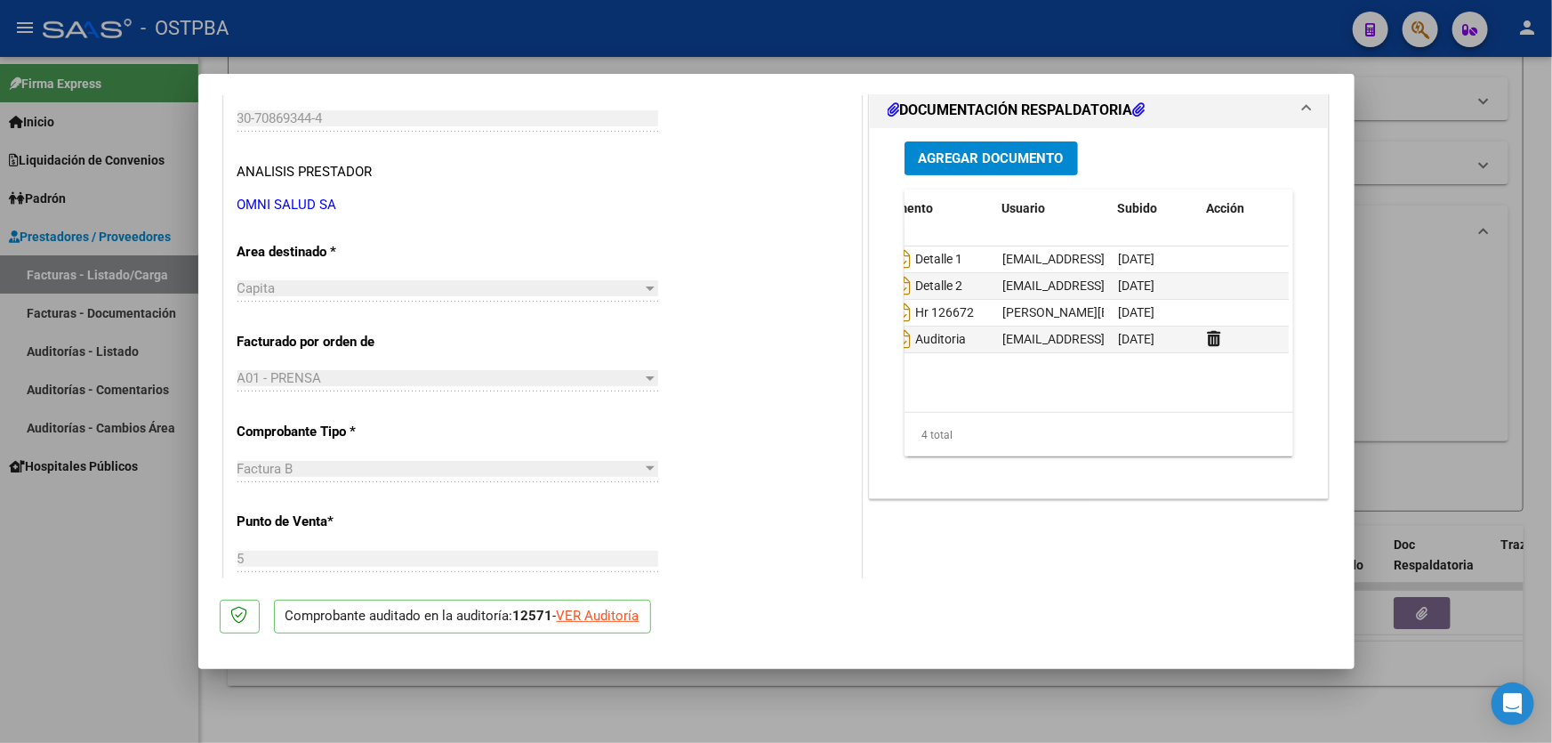
click at [1449, 353] on div at bounding box center [776, 371] width 1552 height 743
type input "$ 0,00"
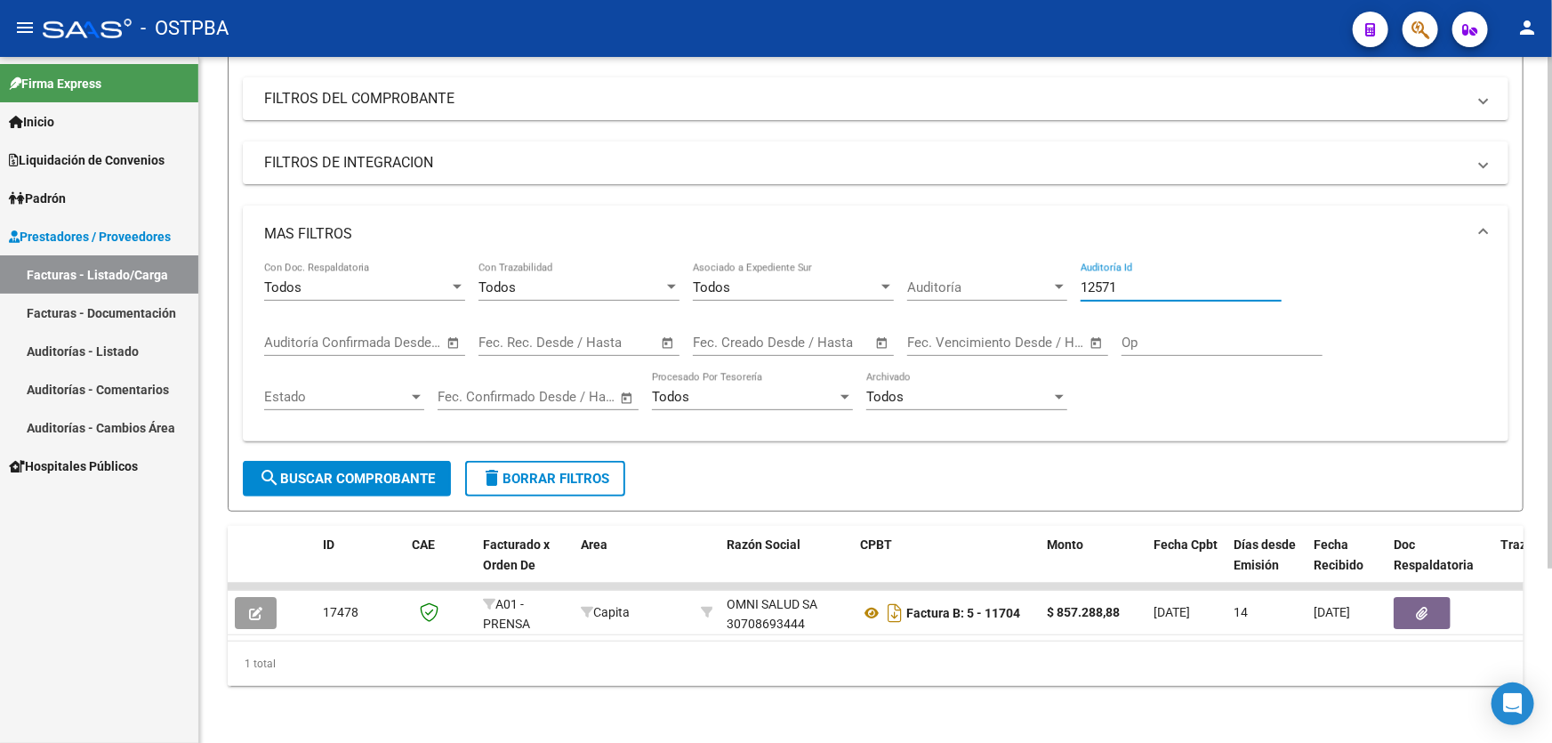
click at [1141, 279] on input "12571" at bounding box center [1180, 287] width 201 height 16
type input "12458"
click at [300, 470] on span "search Buscar Comprobante" at bounding box center [347, 478] width 176 height 16
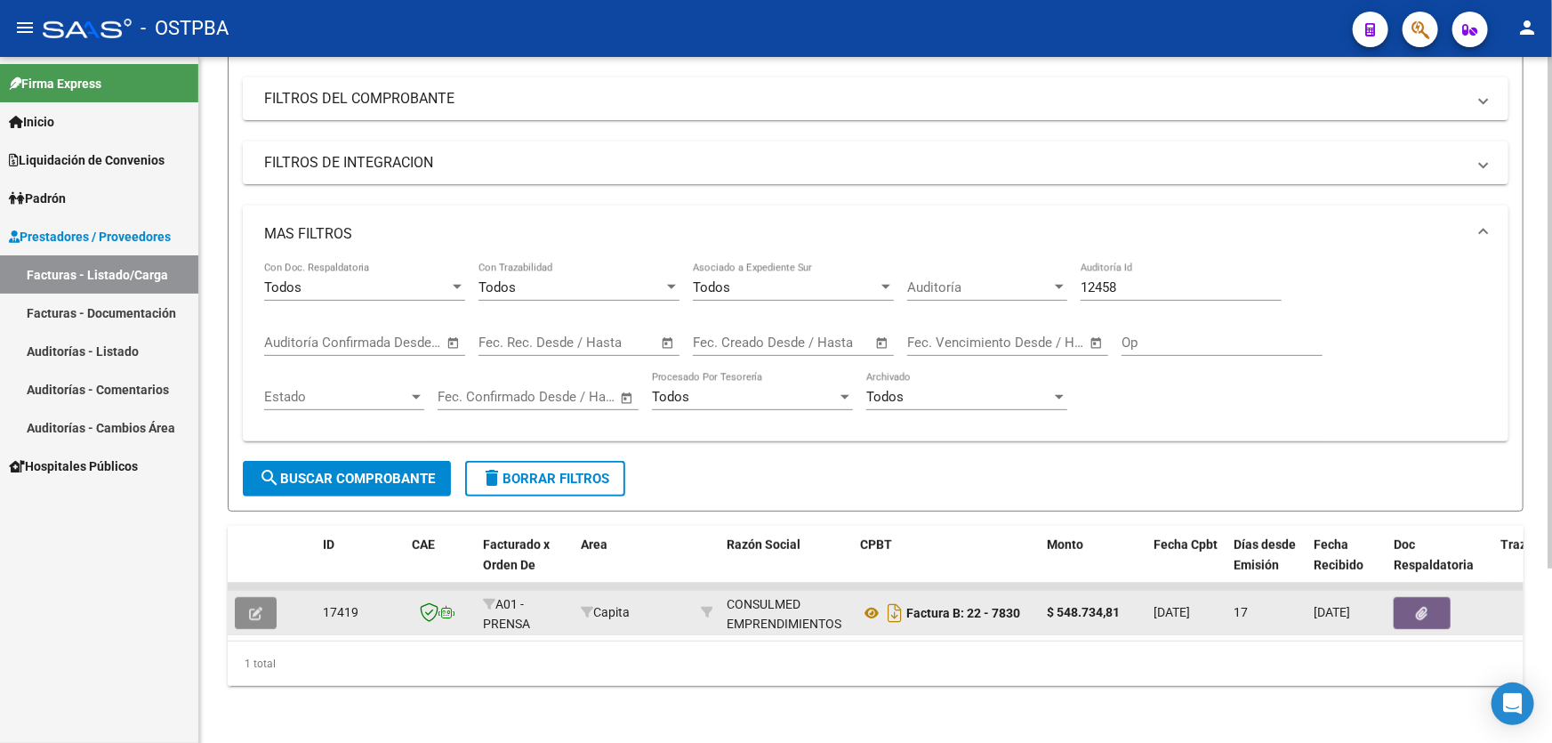
click at [254, 606] on icon "button" at bounding box center [255, 612] width 13 height 13
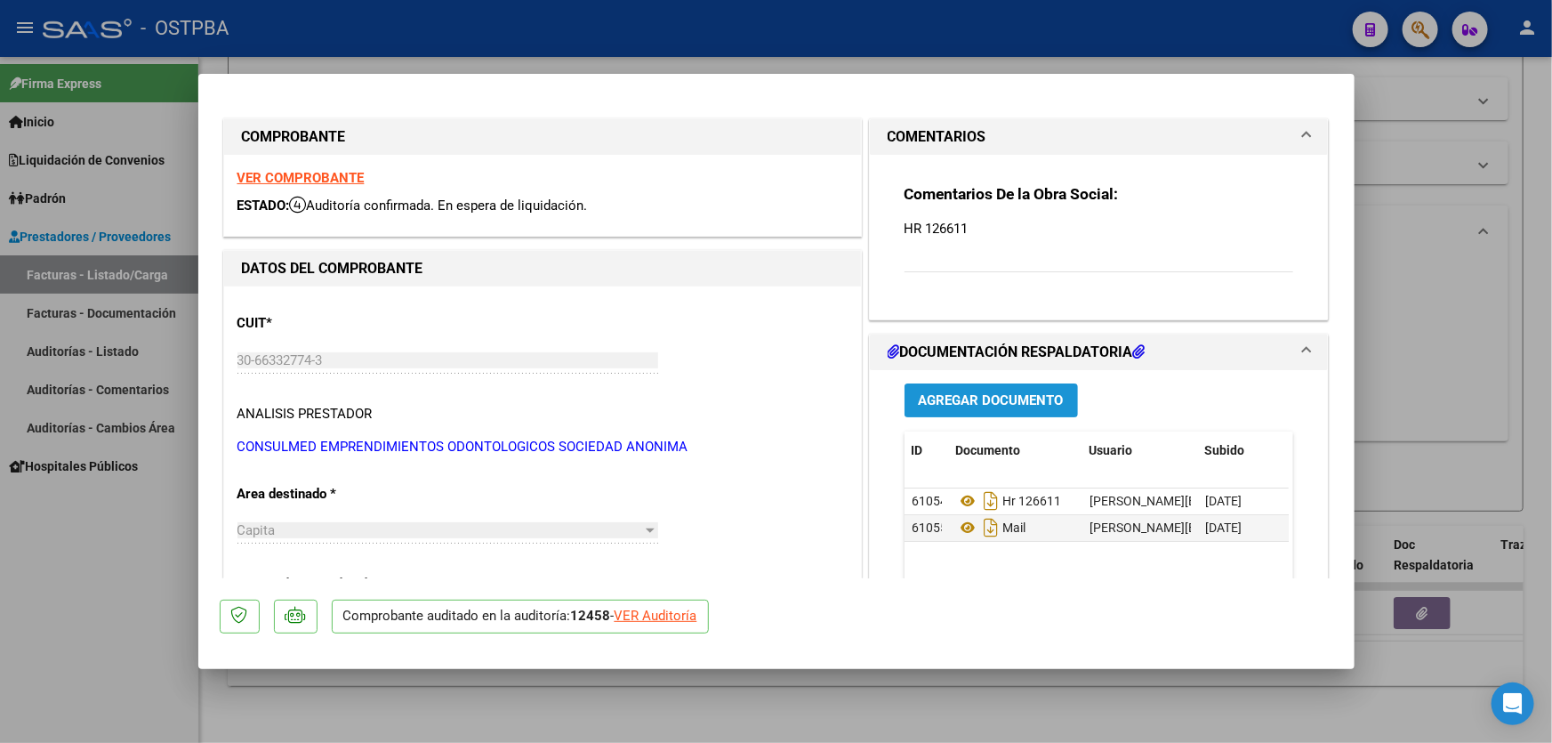
click at [986, 397] on span "Agregar Documento" at bounding box center [991, 401] width 145 height 16
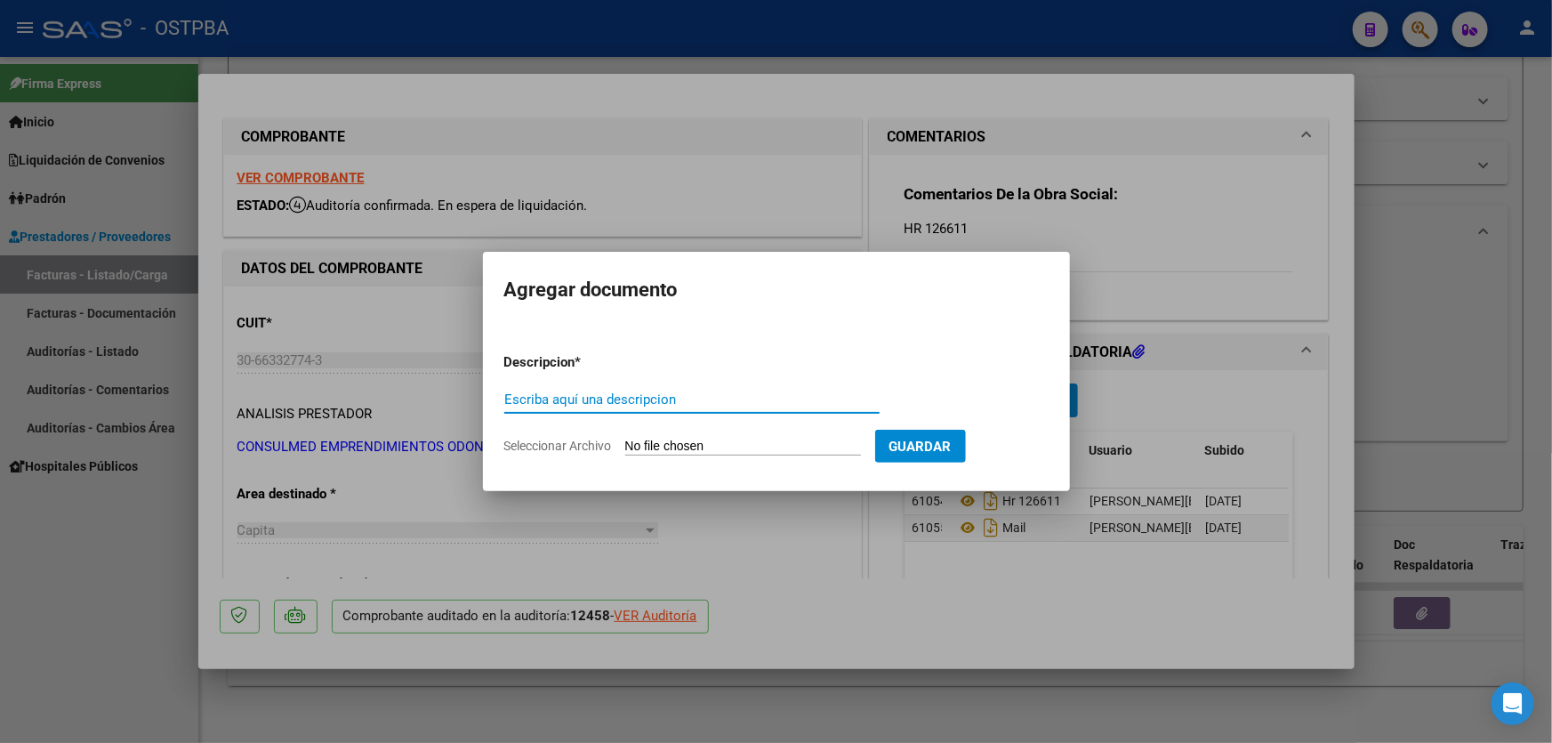
paste input "AUDITORIA"
type input "AUDITORIA"
click at [647, 448] on input "Seleccionar Archivo" at bounding box center [743, 446] width 236 height 17
type input "C:\fakepath\12458.pdf"
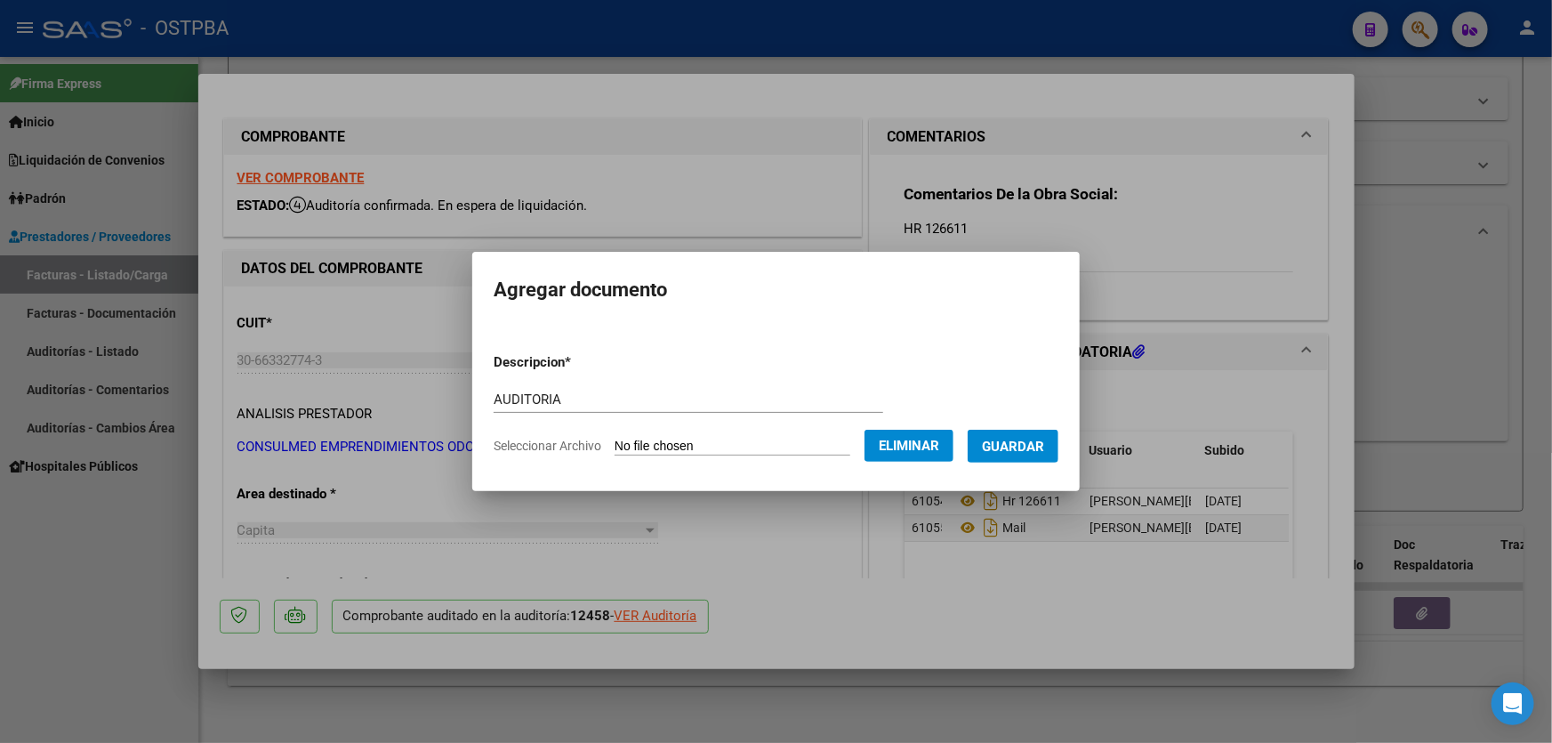
click at [1015, 446] on span "Guardar" at bounding box center [1013, 446] width 62 height 16
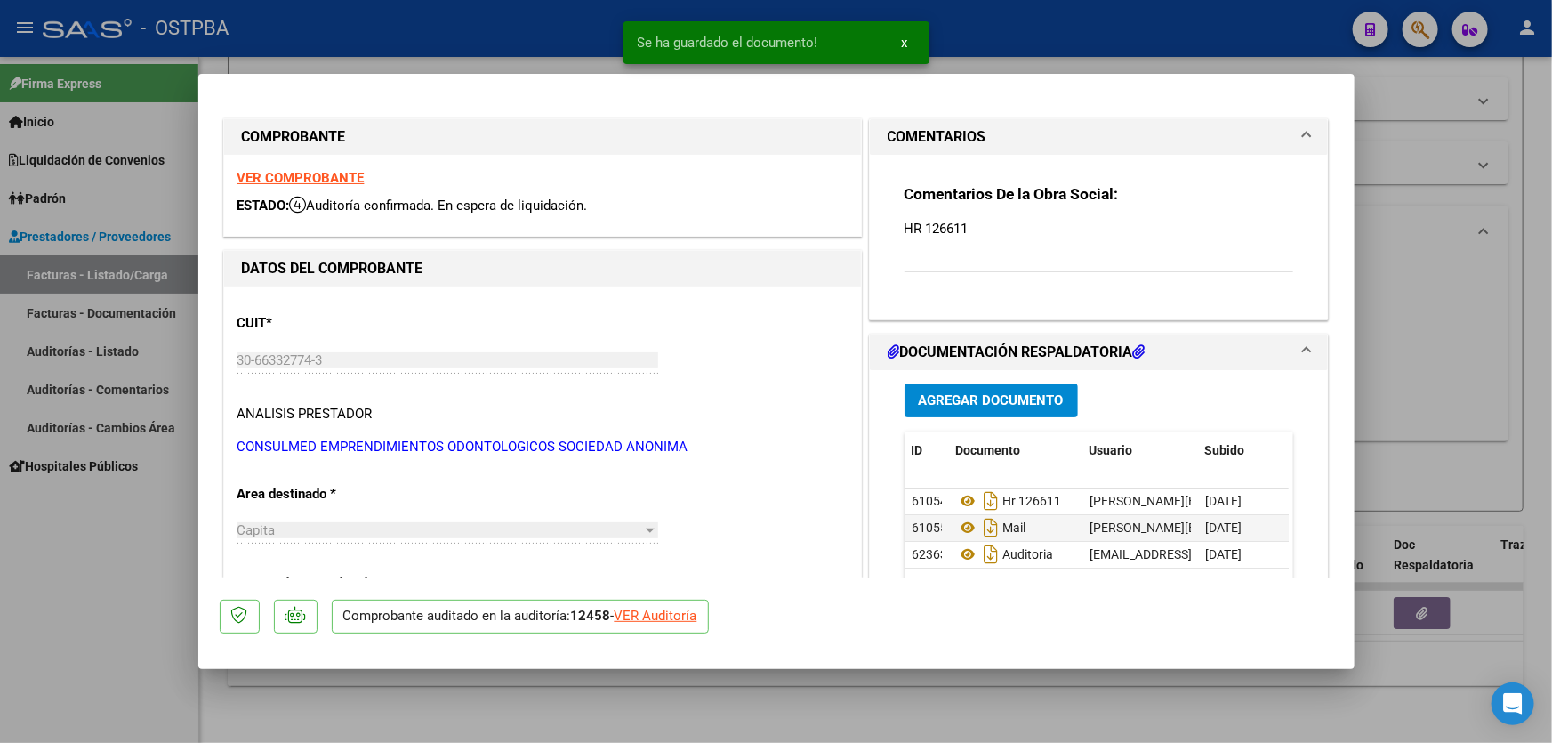
click at [1397, 343] on div at bounding box center [776, 371] width 1552 height 743
type input "$ 0,00"
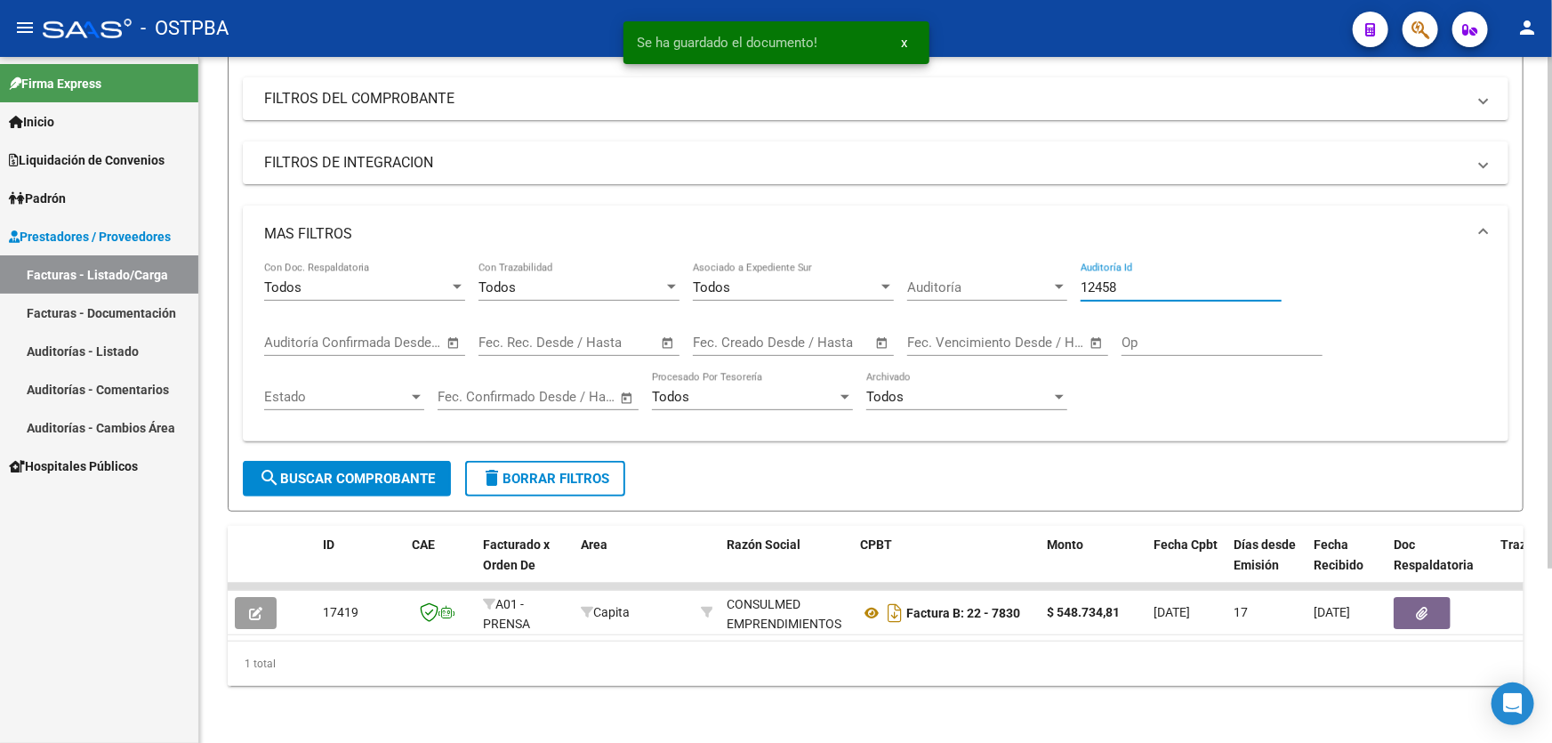
click at [1127, 279] on input "12458" at bounding box center [1180, 287] width 201 height 16
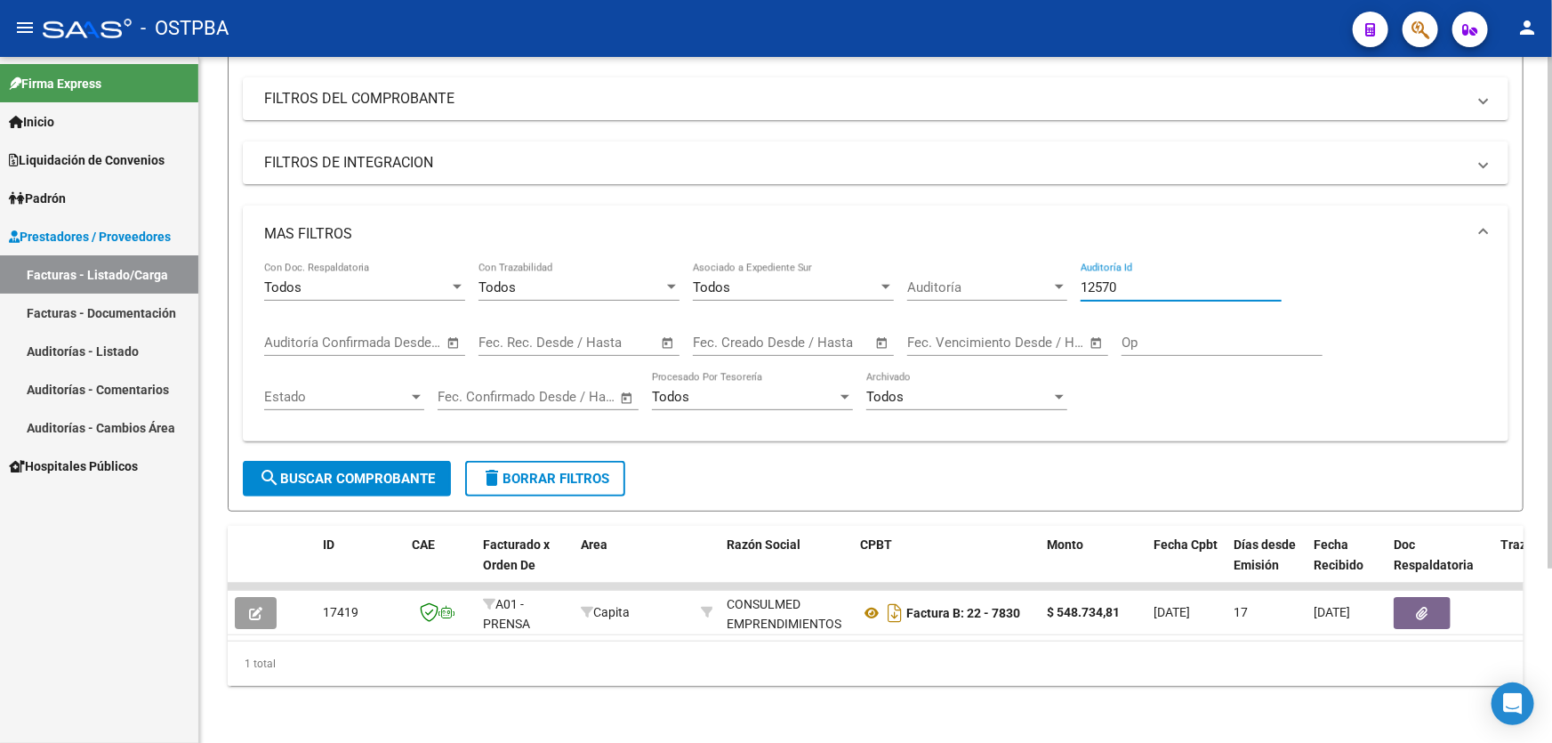
type input "12570"
click at [313, 470] on span "search Buscar Comprobante" at bounding box center [347, 478] width 176 height 16
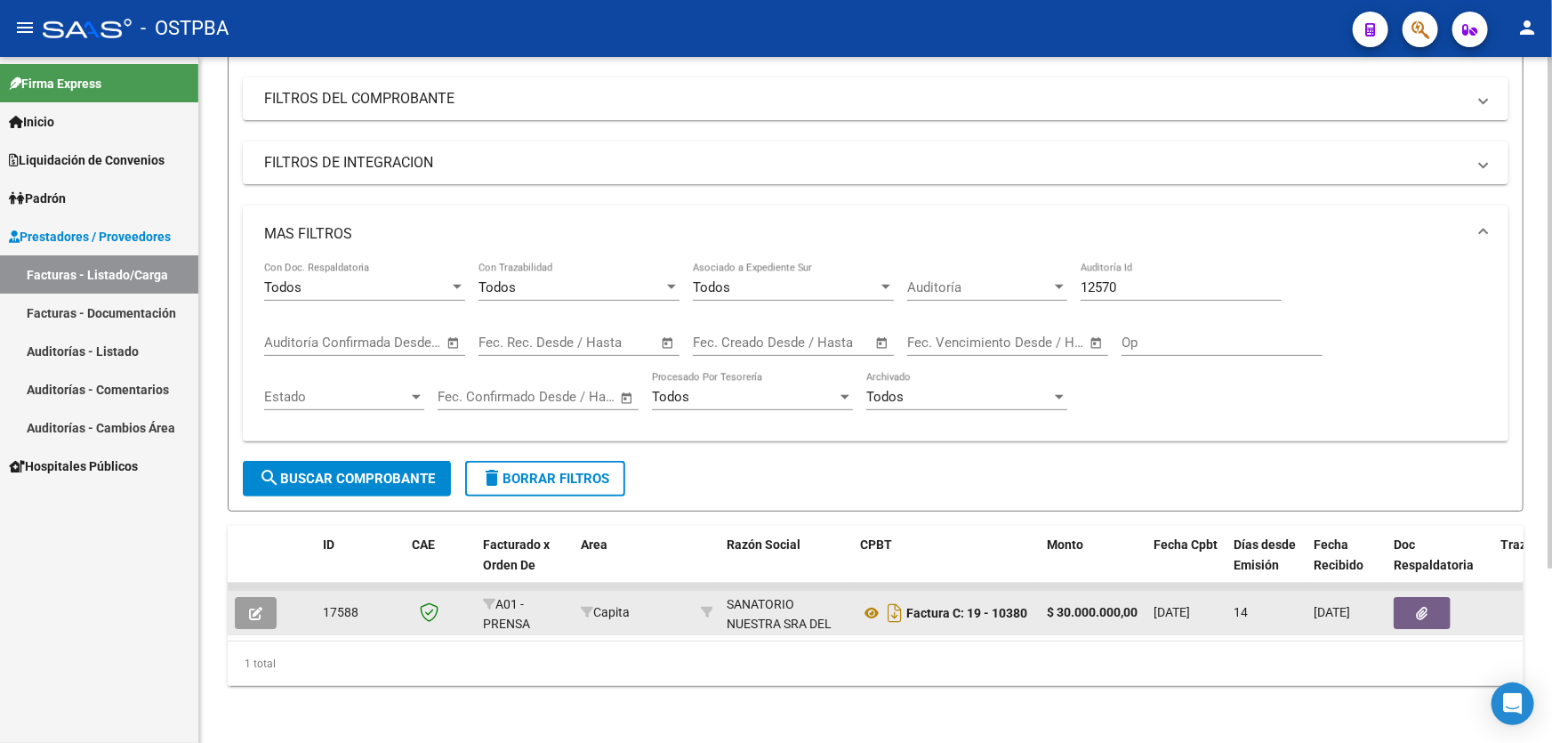
click at [252, 608] on button "button" at bounding box center [256, 613] width 42 height 32
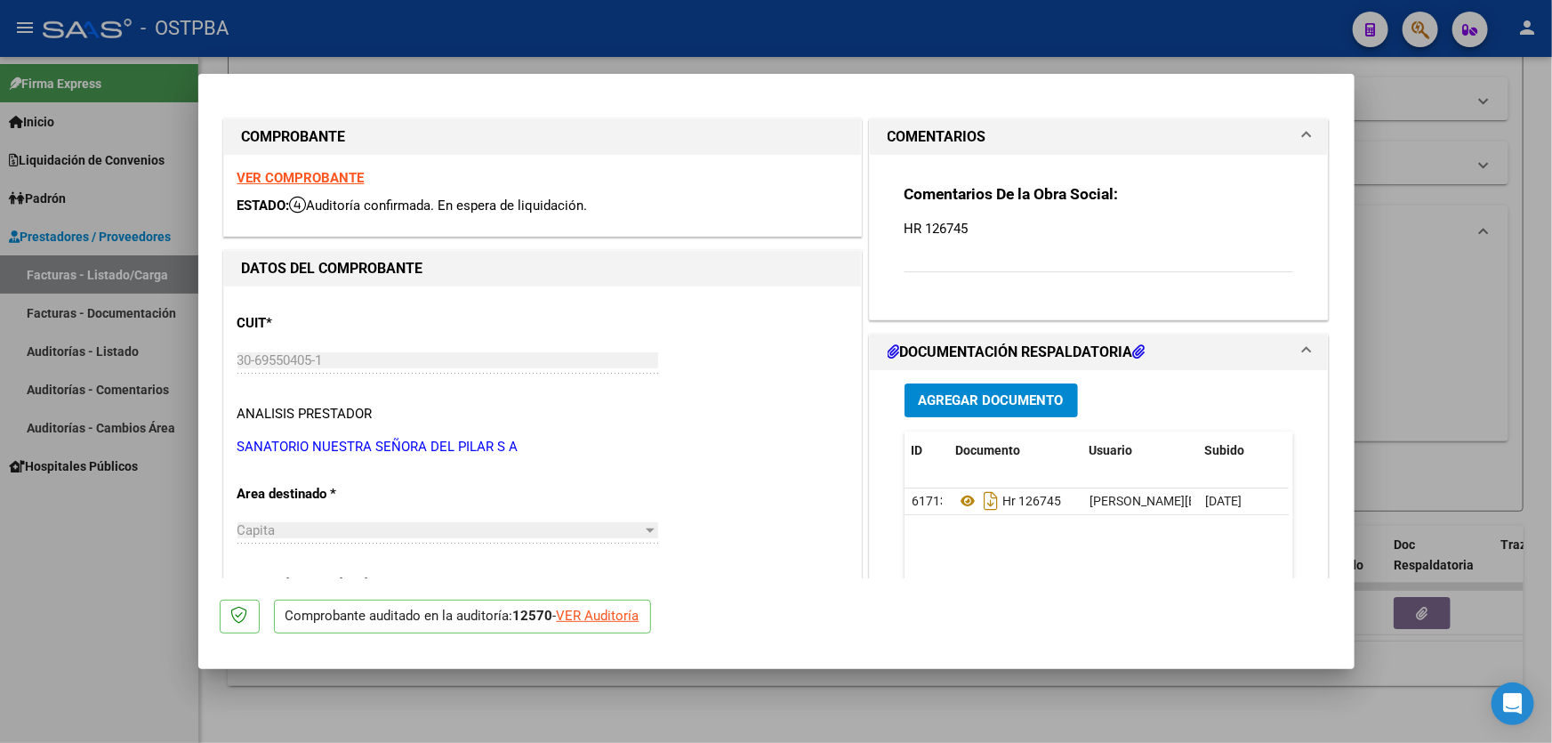
click at [987, 398] on span "Agregar Documento" at bounding box center [991, 401] width 145 height 16
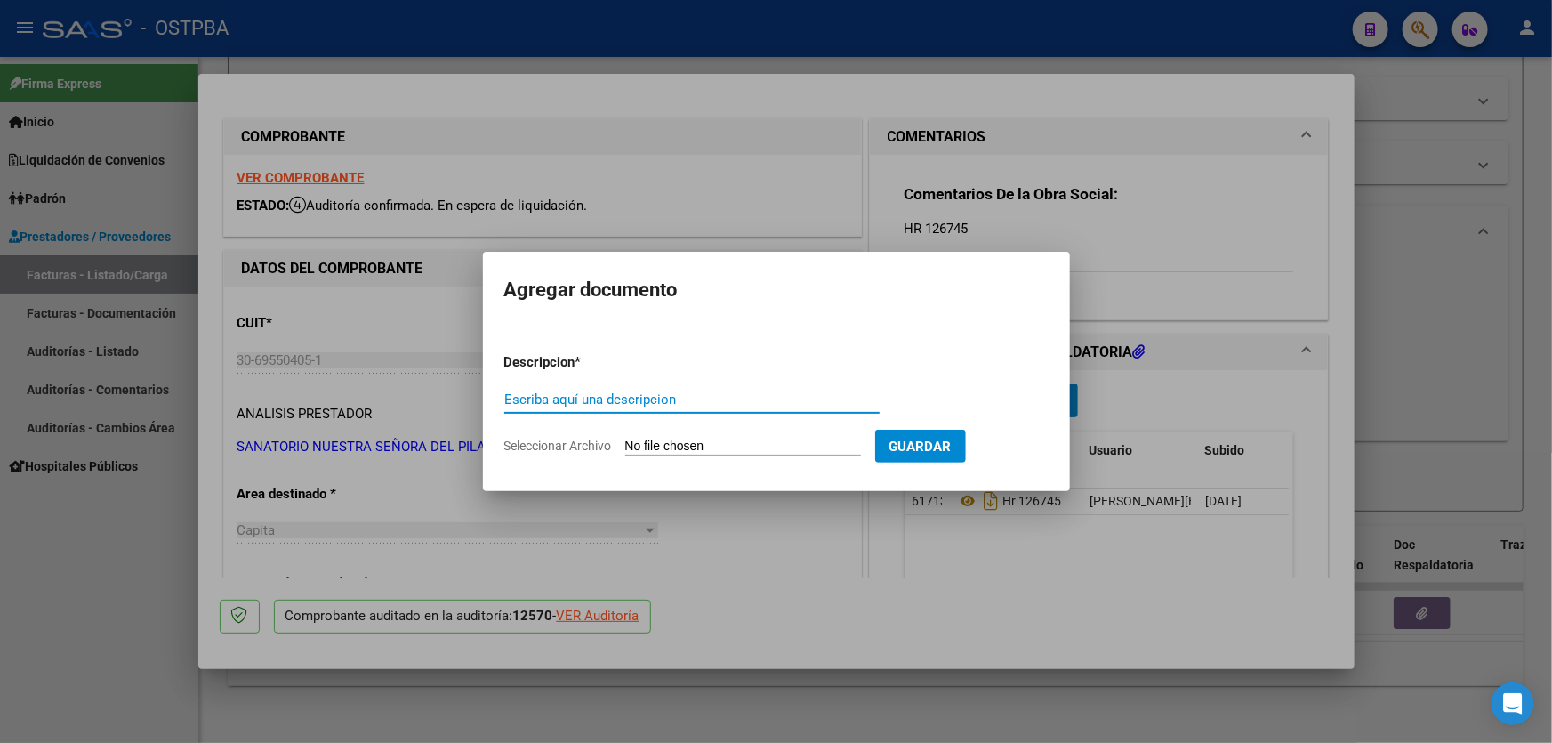
paste input "AUDITORIA"
type input "AUDITORIA"
click at [637, 447] on input "Seleccionar Archivo" at bounding box center [743, 446] width 236 height 17
type input "C:\fakepath\12570.pdf"
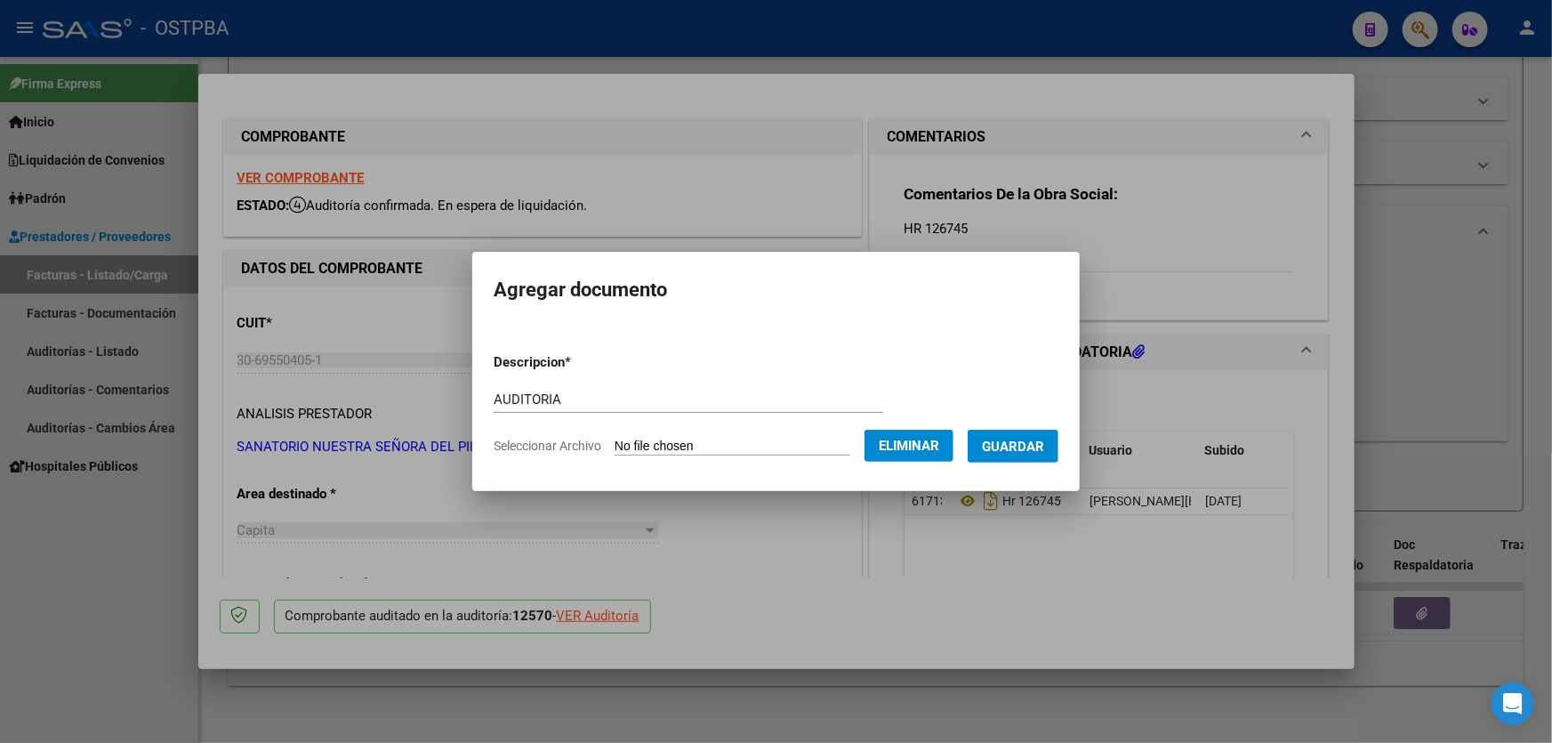
click at [1024, 438] on span "Guardar" at bounding box center [1013, 446] width 62 height 16
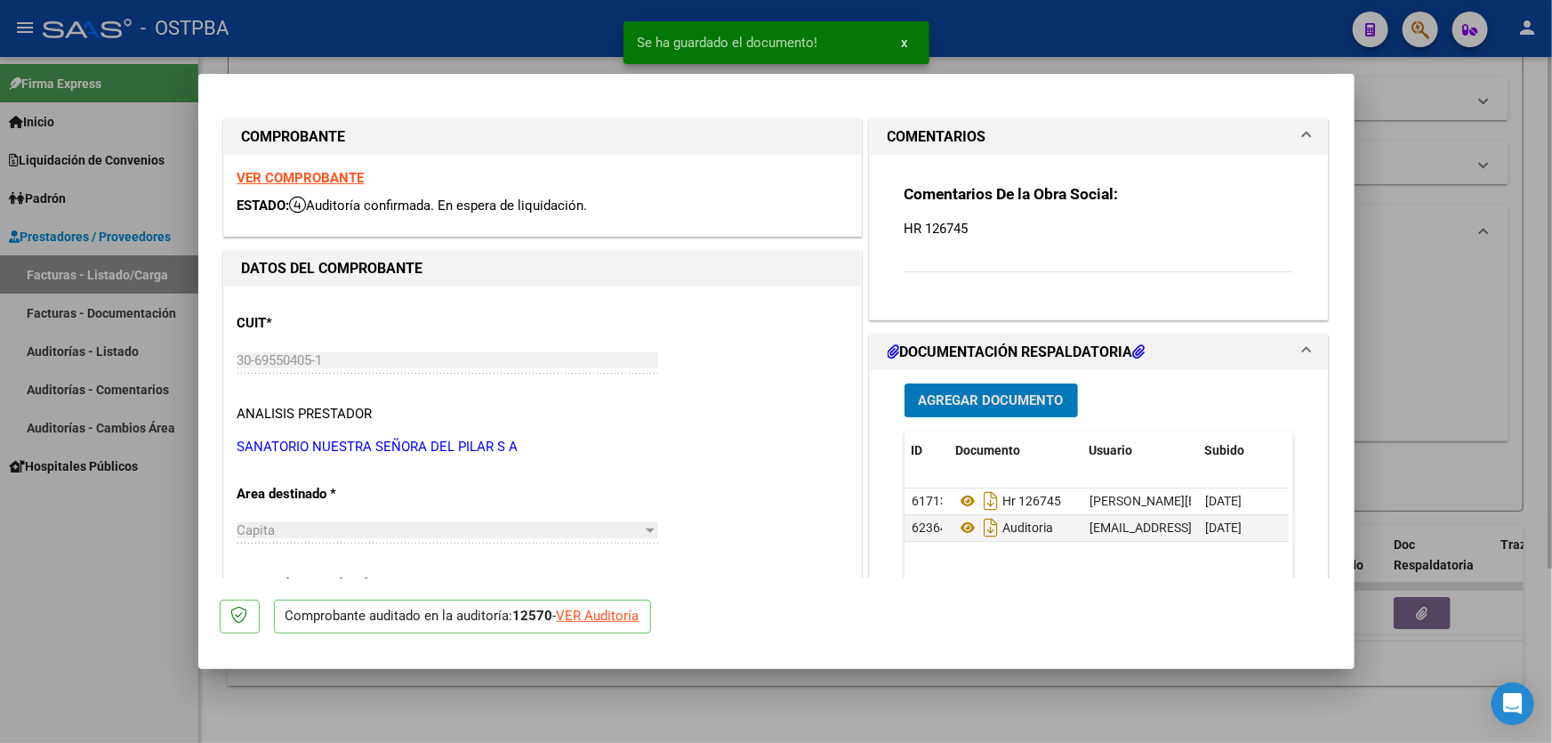
click at [1414, 328] on div at bounding box center [776, 371] width 1552 height 743
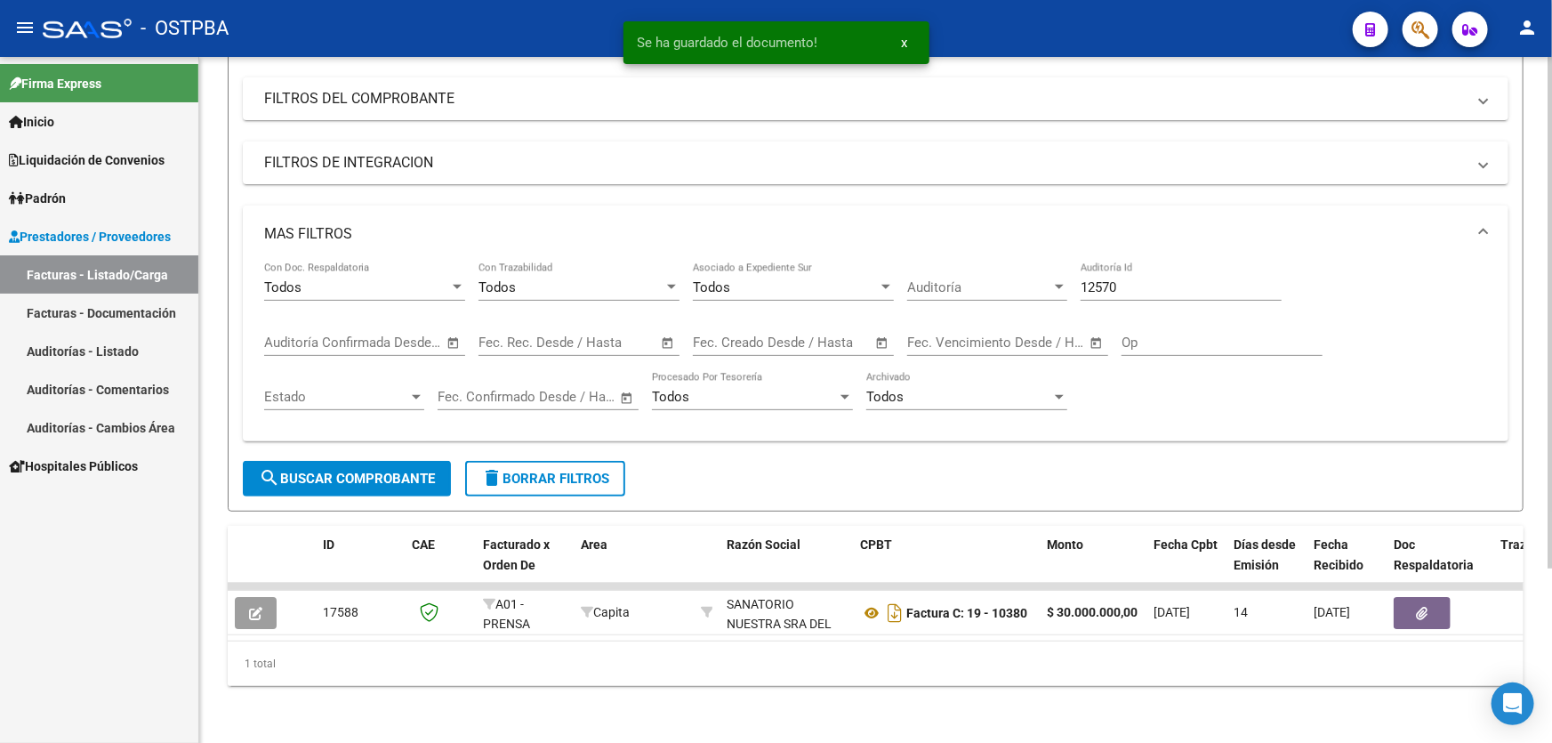
click at [1141, 279] on input "12570" at bounding box center [1180, 287] width 201 height 16
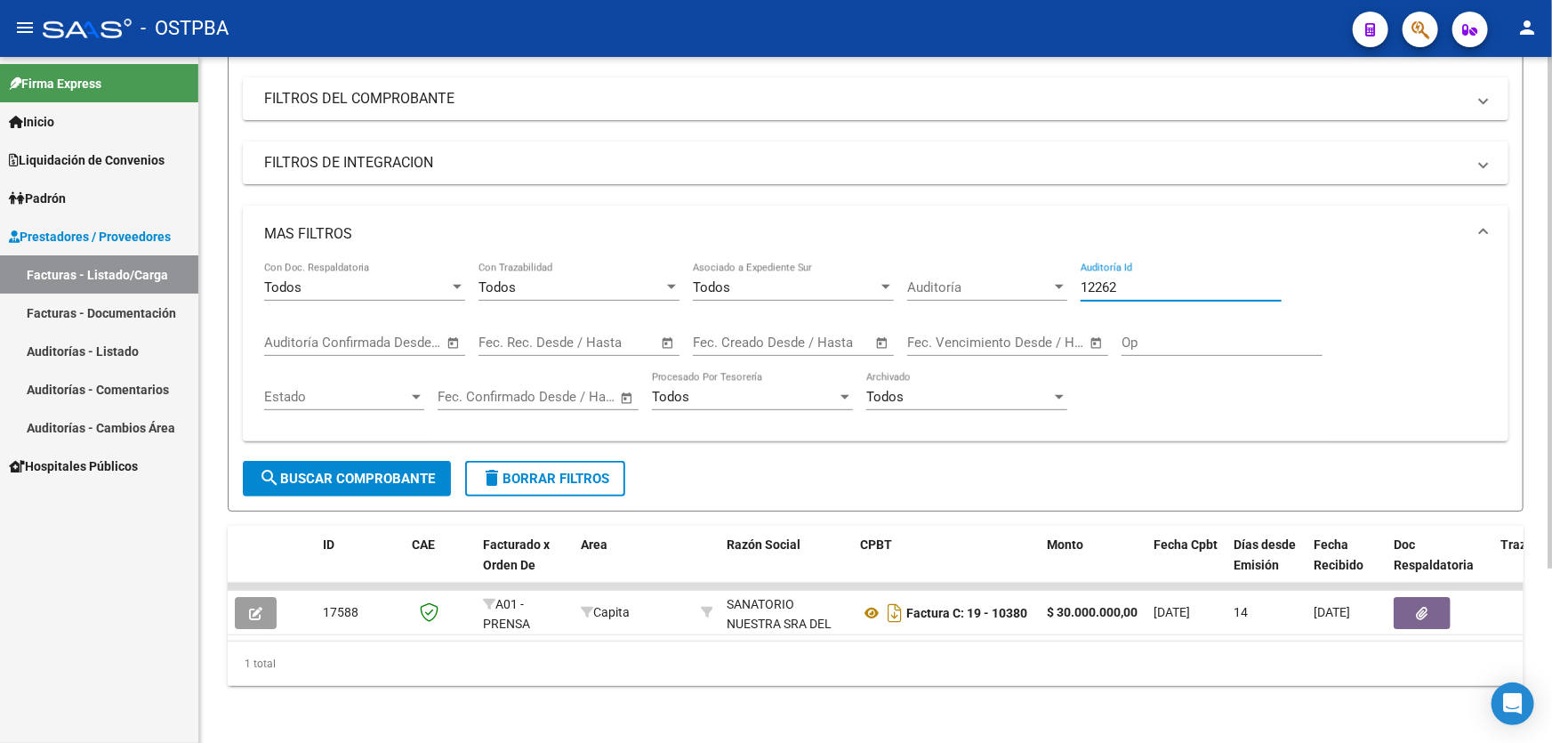
type input "12262"
click at [321, 461] on button "search Buscar Comprobante" at bounding box center [347, 479] width 208 height 36
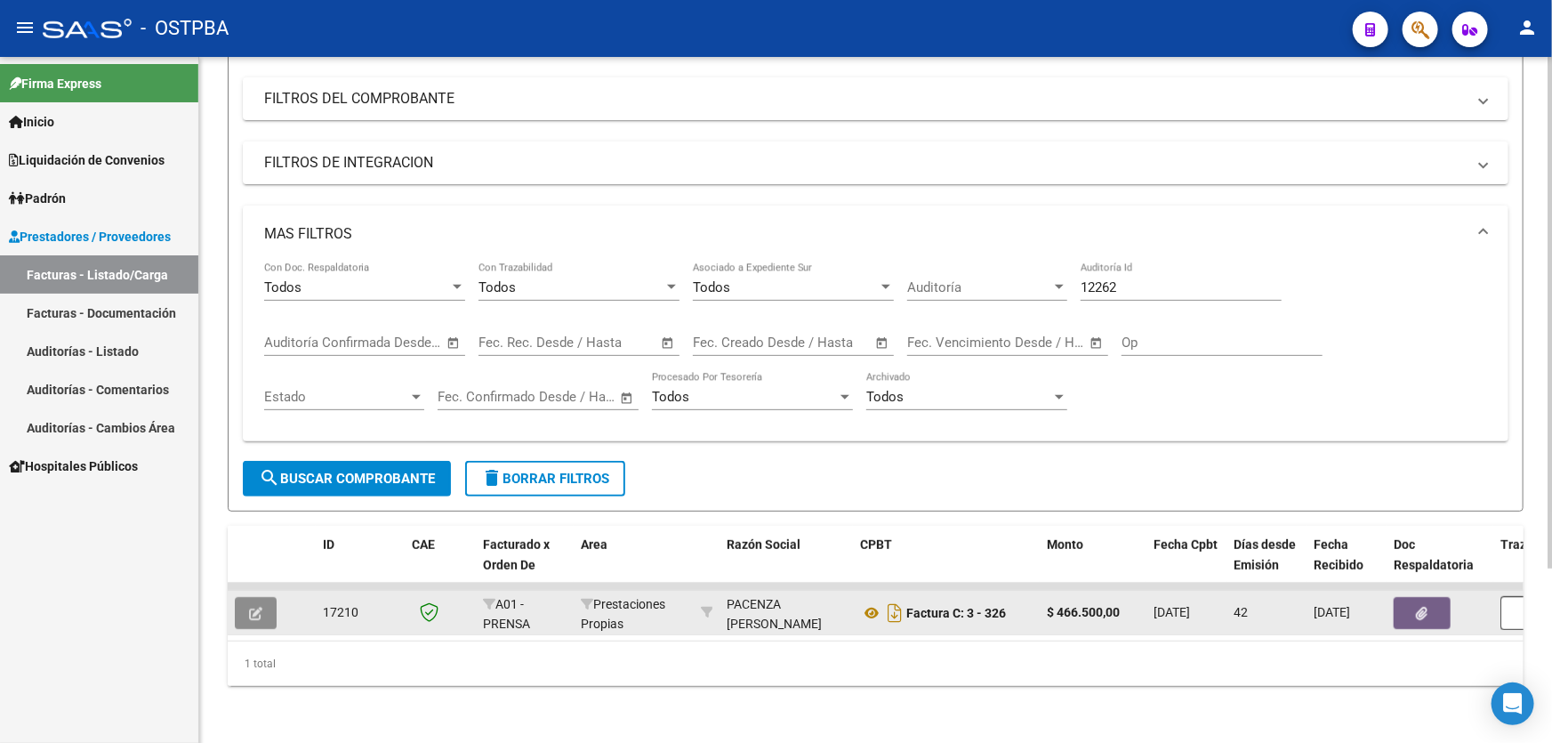
click at [261, 597] on button "button" at bounding box center [256, 613] width 42 height 32
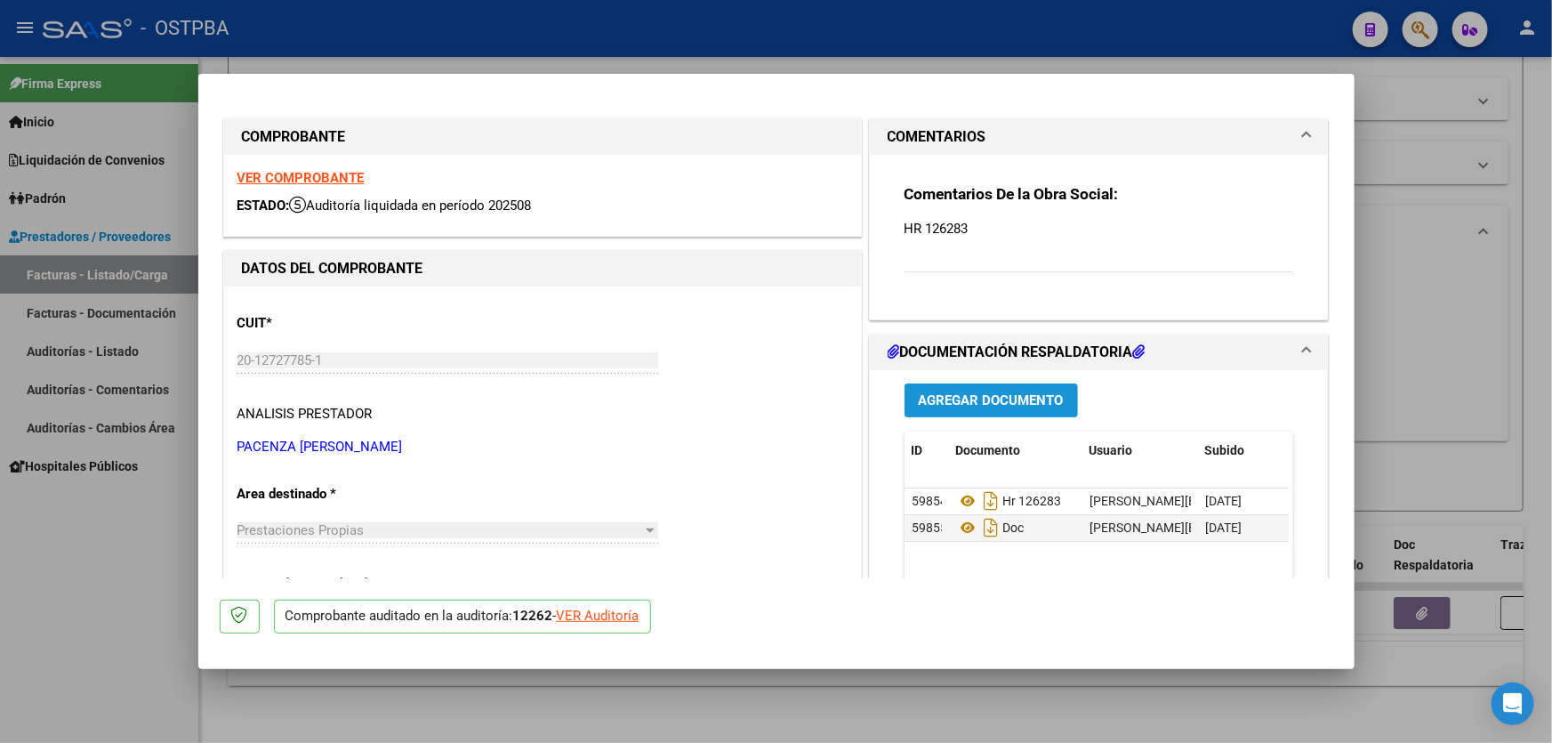
click at [1006, 395] on span "Agregar Documento" at bounding box center [991, 401] width 145 height 16
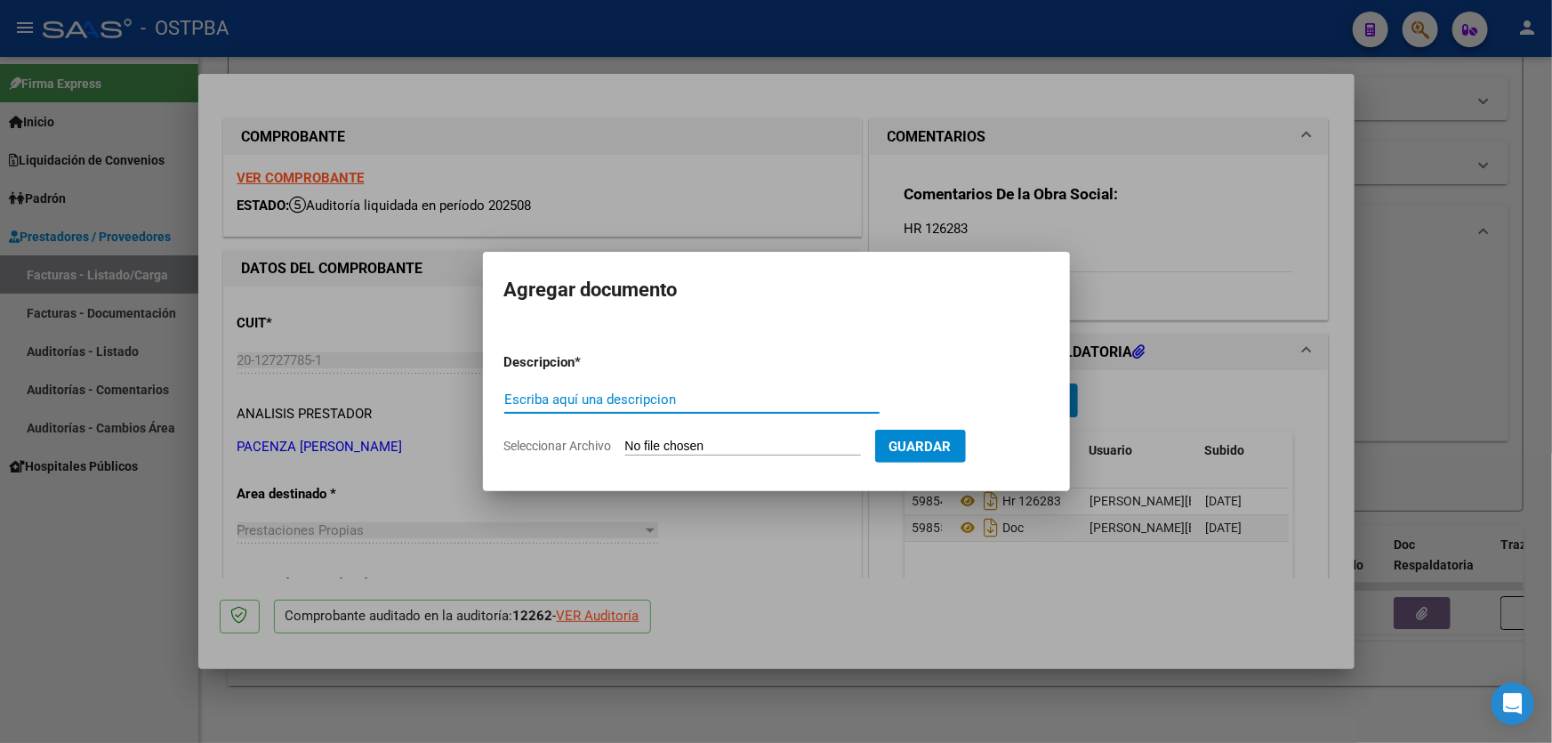
paste input "AUDITORIA"
type input "AUDITORIA"
click at [635, 445] on input "Seleccionar Archivo" at bounding box center [743, 446] width 236 height 17
type input "C:\fakepath\12262.pdf"
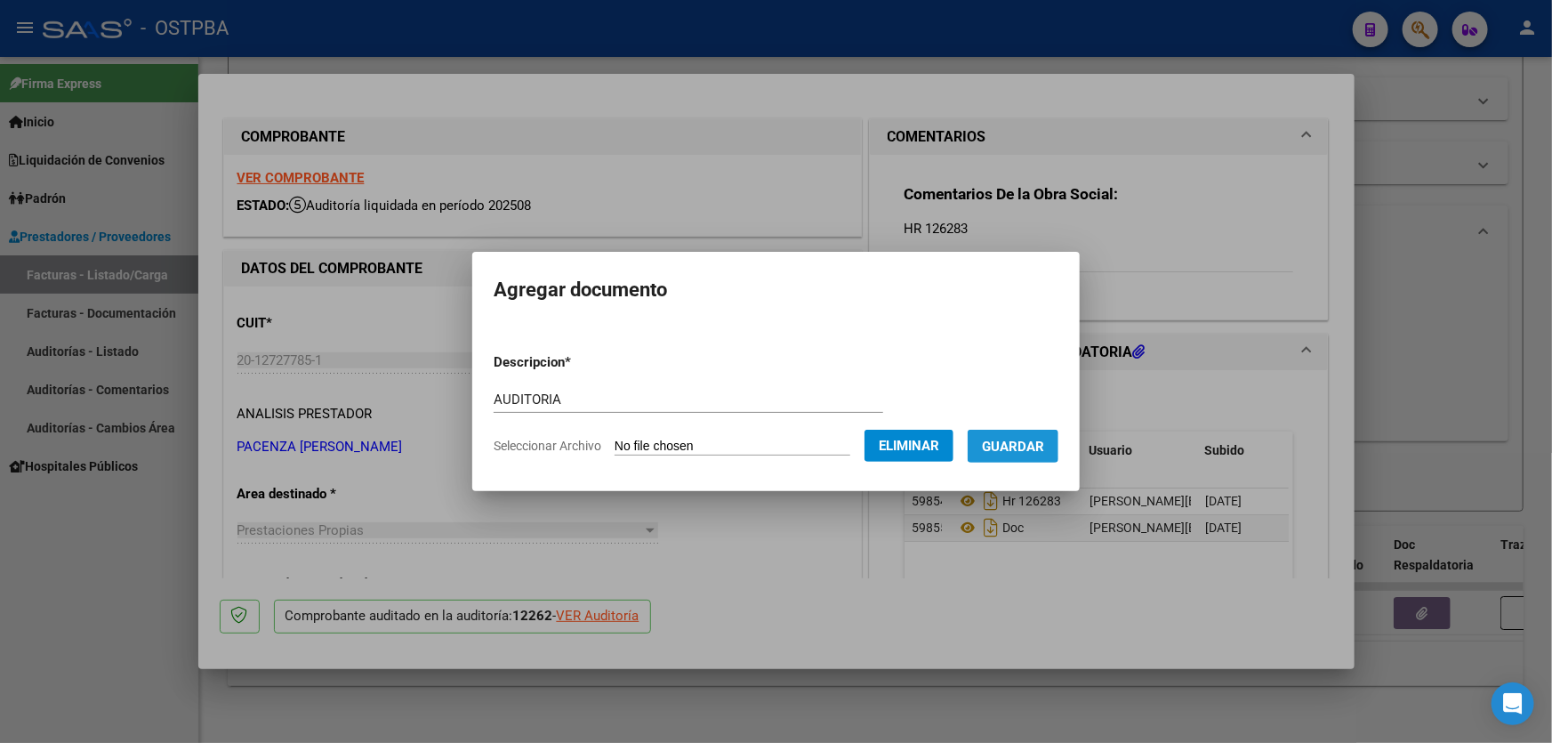
click at [1018, 446] on span "Guardar" at bounding box center [1013, 446] width 62 height 16
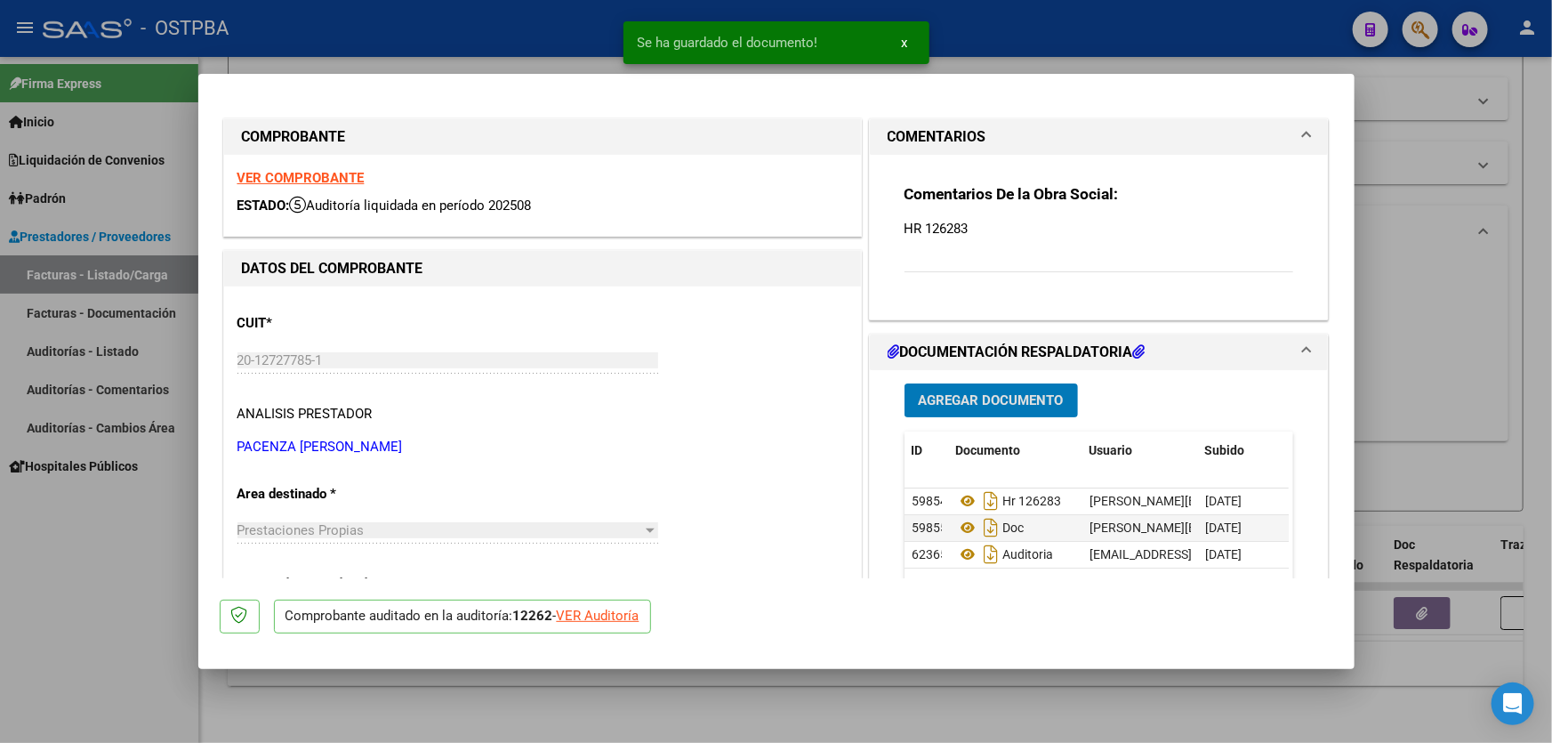
click at [1425, 363] on div at bounding box center [776, 371] width 1552 height 743
type input "$ 0,00"
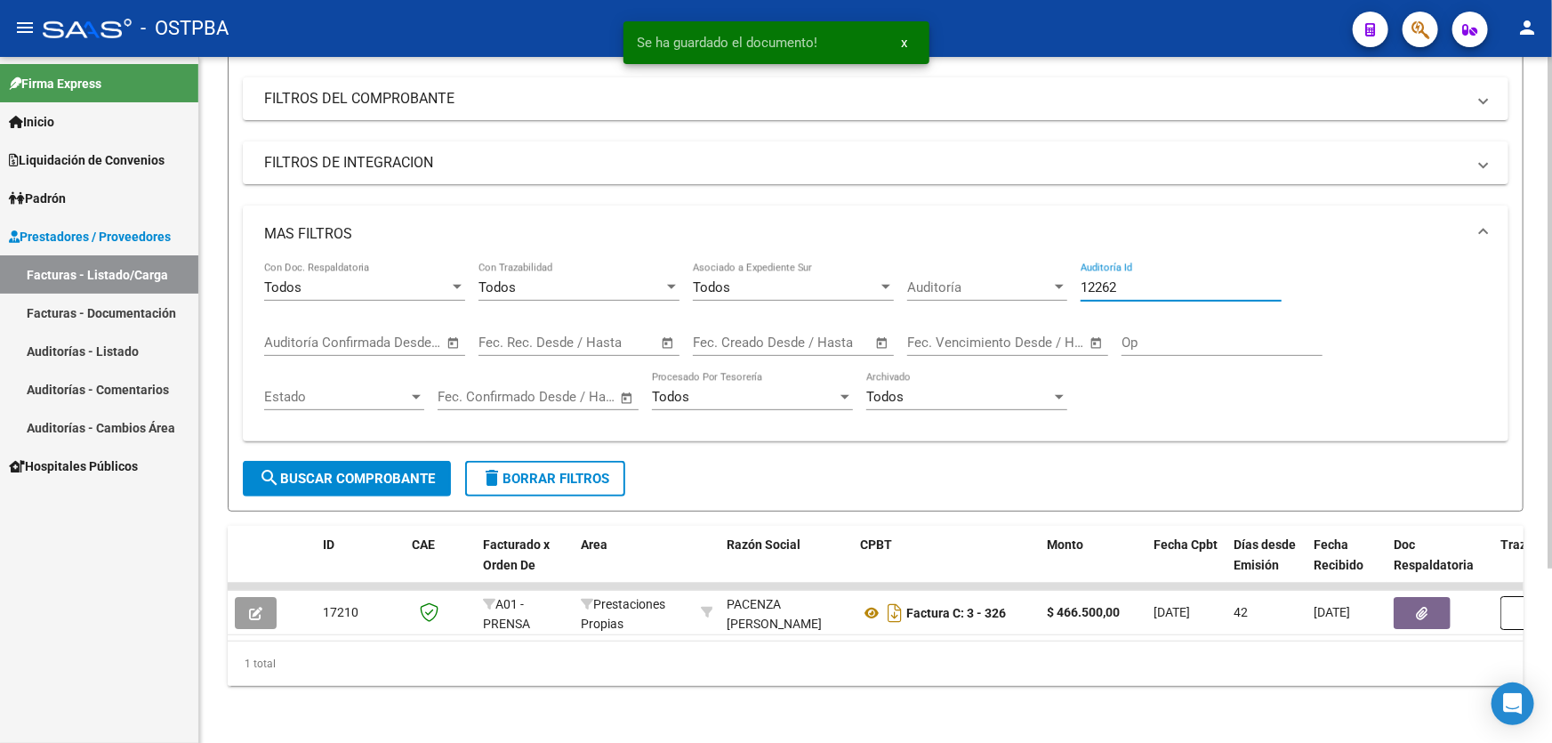
click at [1147, 279] on input "12262" at bounding box center [1180, 287] width 201 height 16
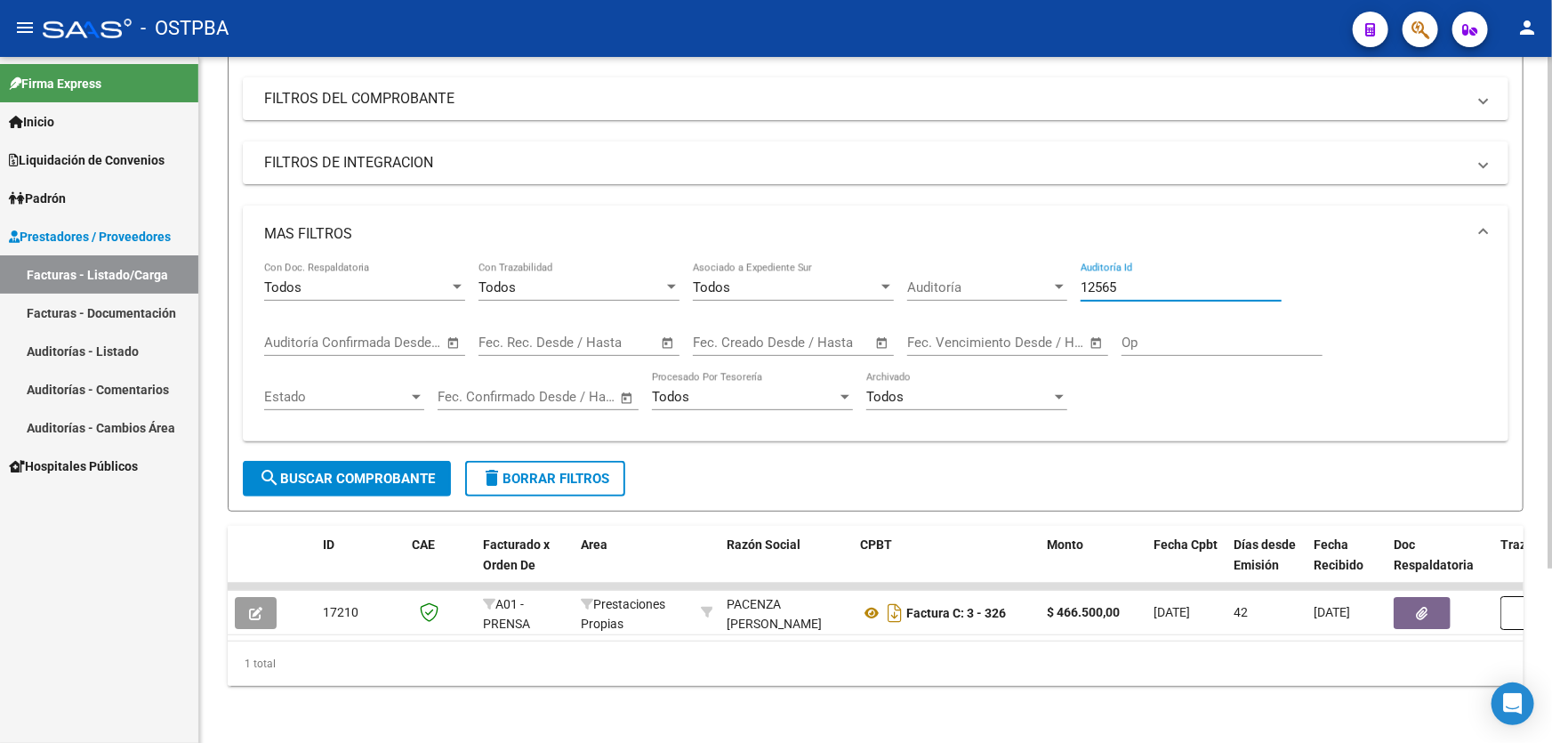
type input "12565"
drag, startPoint x: 306, startPoint y: 462, endPoint x: 373, endPoint y: 454, distance: 67.2
click at [305, 470] on span "search Buscar Comprobante" at bounding box center [347, 478] width 176 height 16
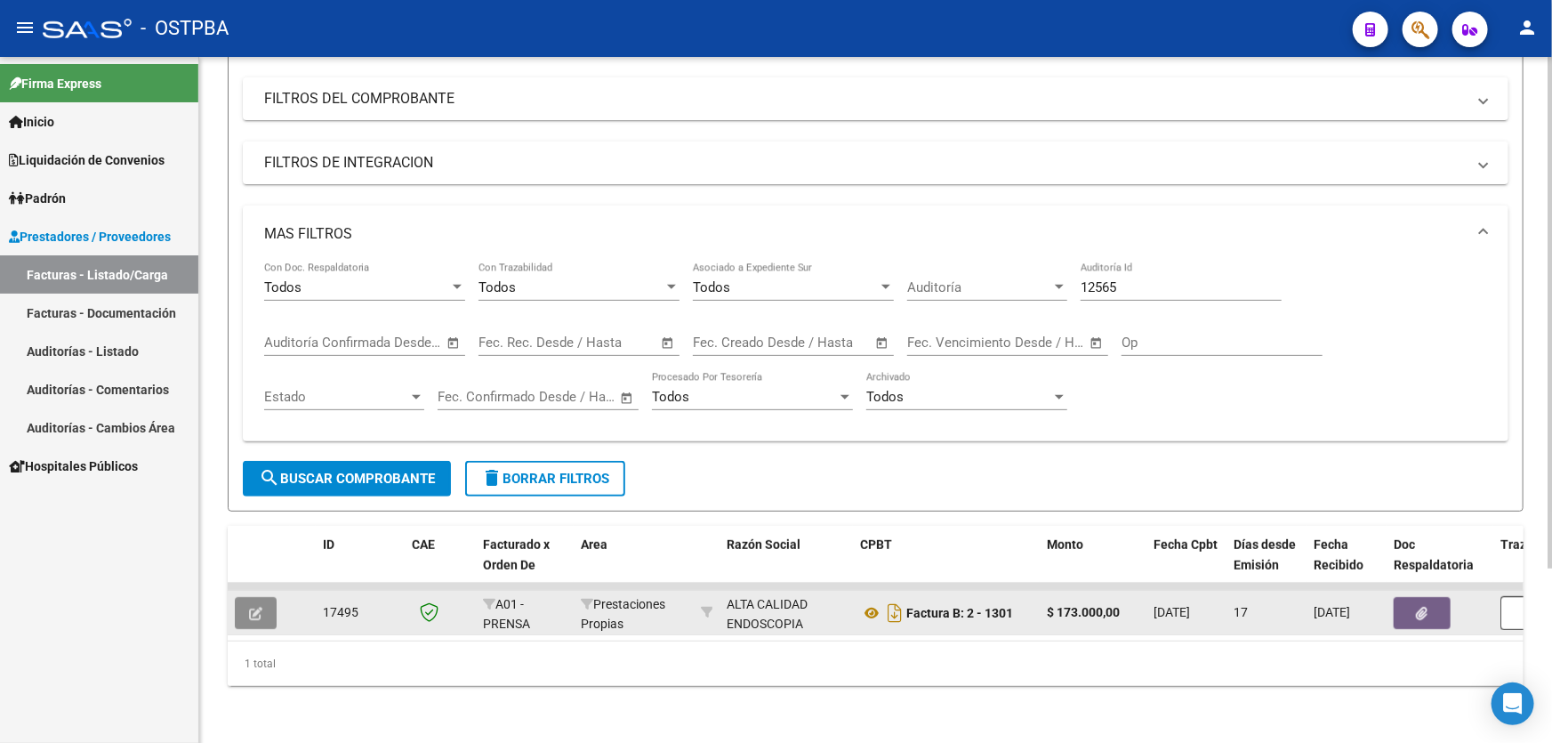
click at [271, 605] on button "button" at bounding box center [256, 613] width 42 height 32
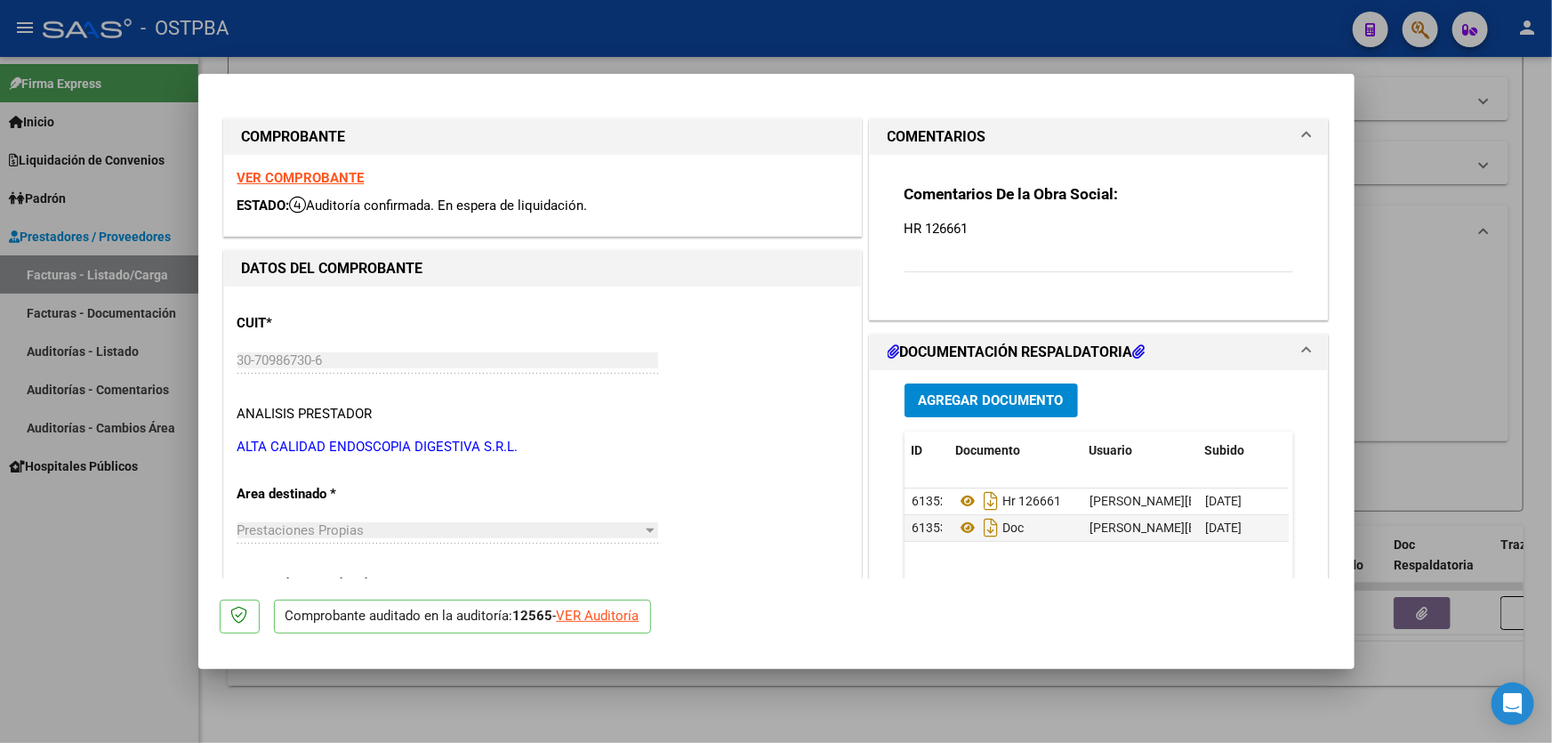
click at [1004, 401] on span "Agregar Documento" at bounding box center [991, 401] width 145 height 16
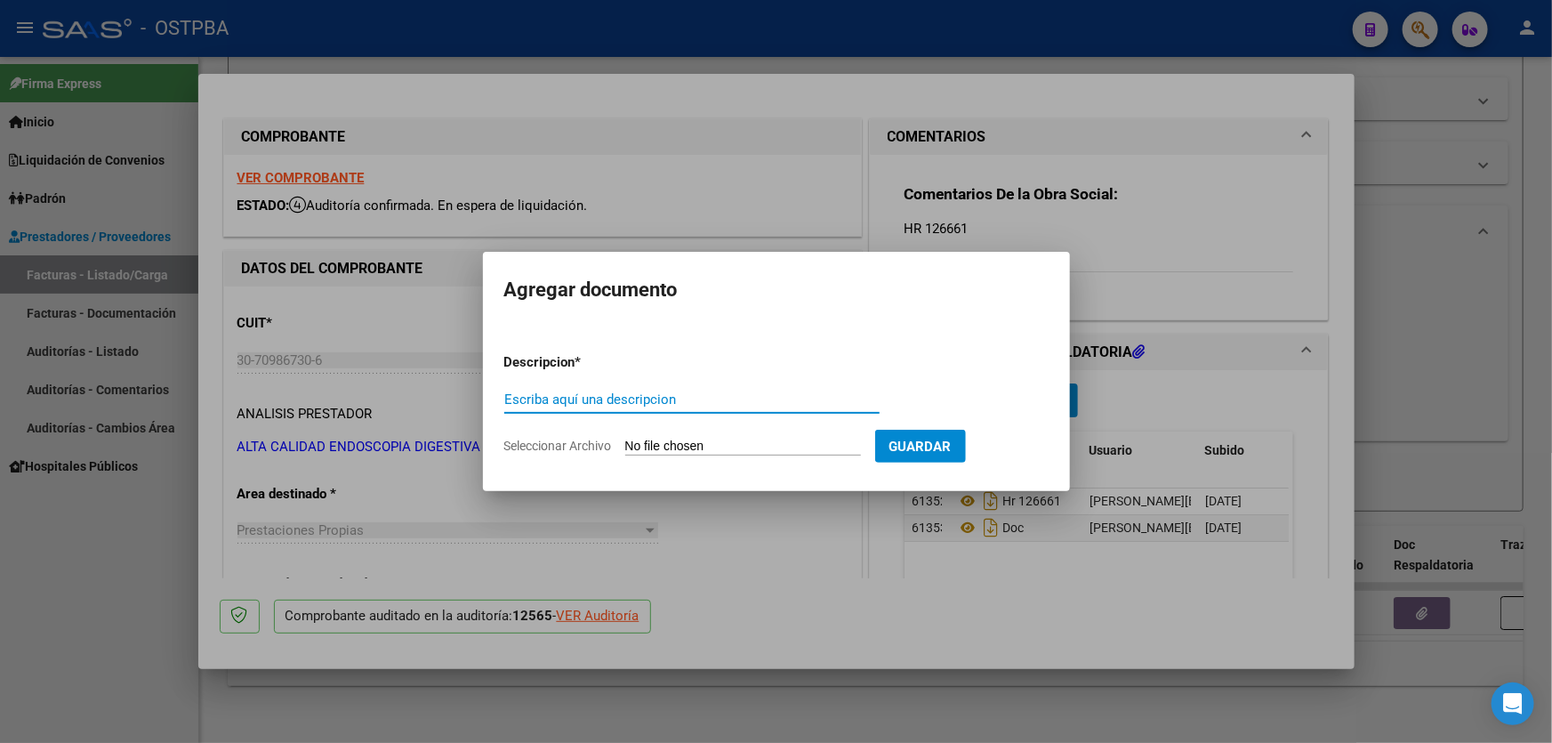
paste input "AUDITORIA"
type input "AUDITORIA"
click at [631, 450] on input "Seleccionar Archivo" at bounding box center [743, 446] width 236 height 17
type input "C:\fakepath\12565.pdf"
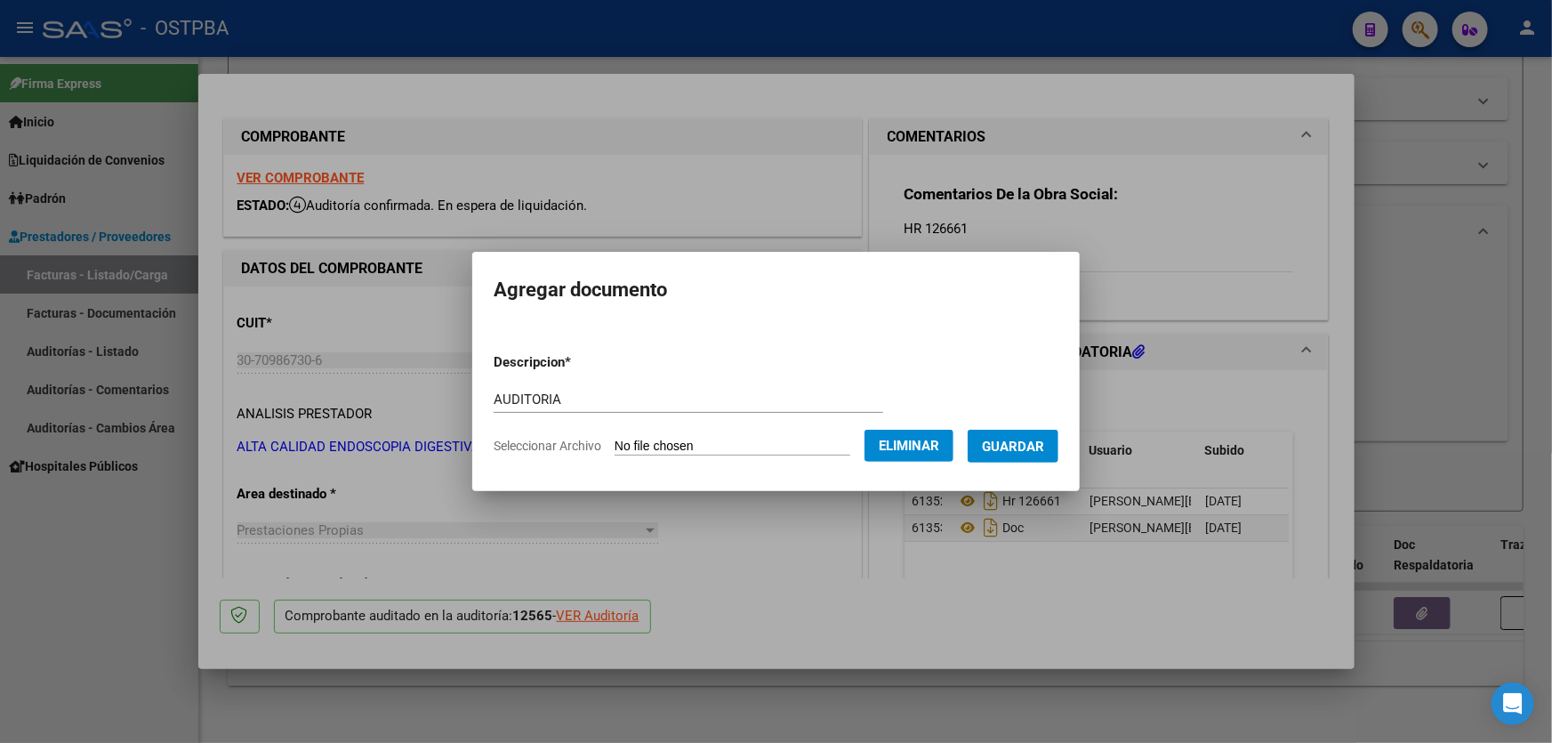
click at [1044, 440] on span "Guardar" at bounding box center [1013, 446] width 62 height 16
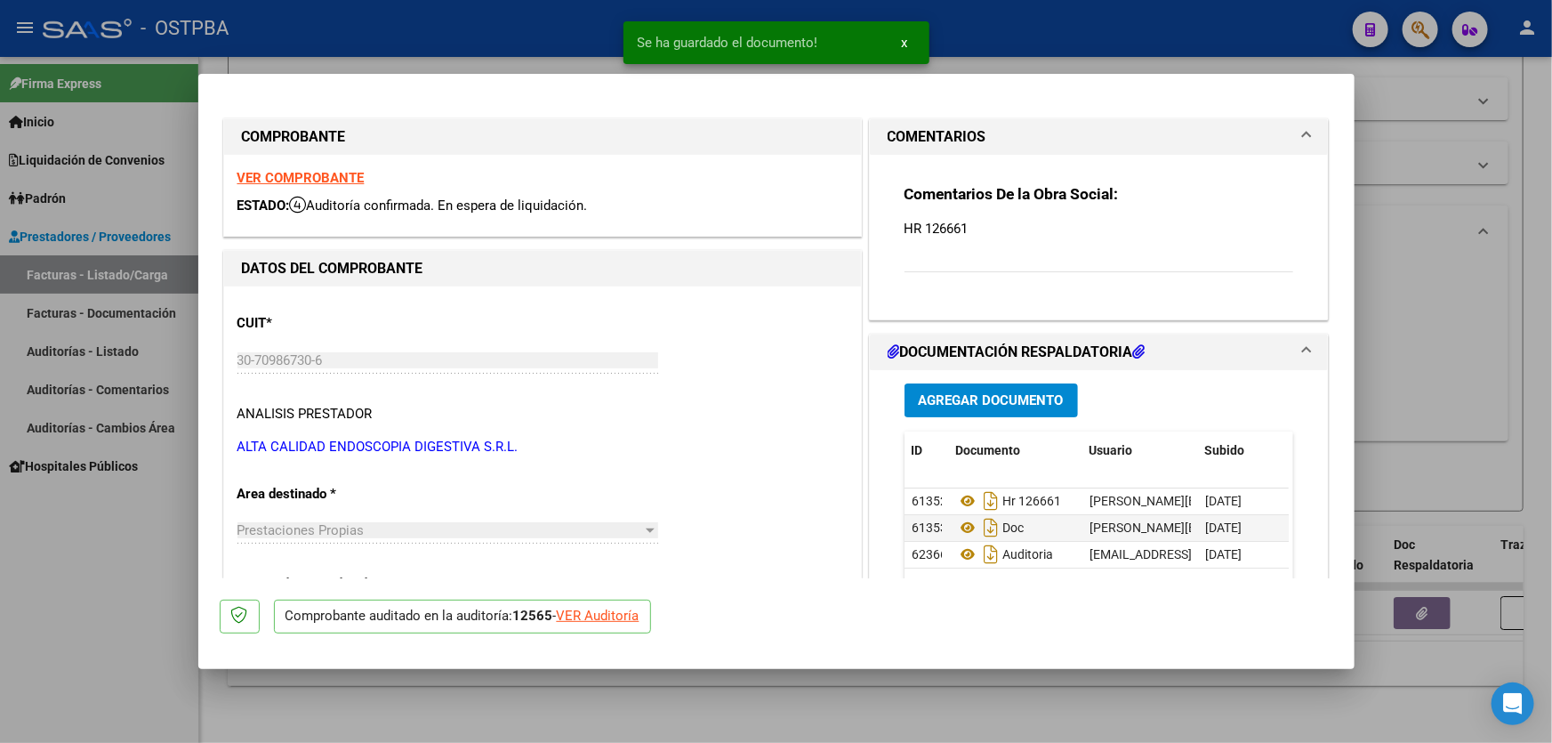
click at [1436, 301] on div at bounding box center [776, 371] width 1552 height 743
type input "$ 0,00"
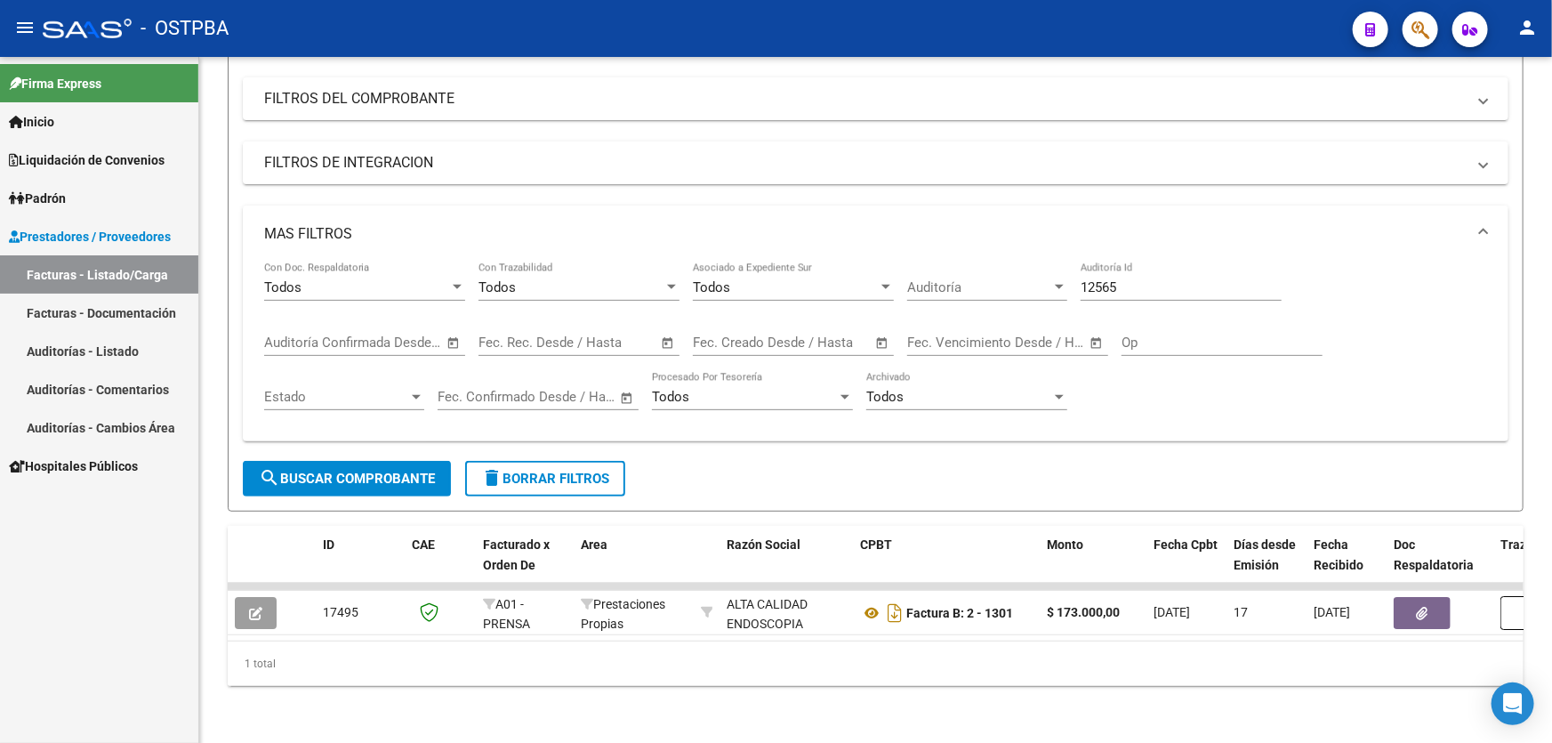
click at [149, 356] on link "Auditorías - Listado" at bounding box center [99, 351] width 198 height 38
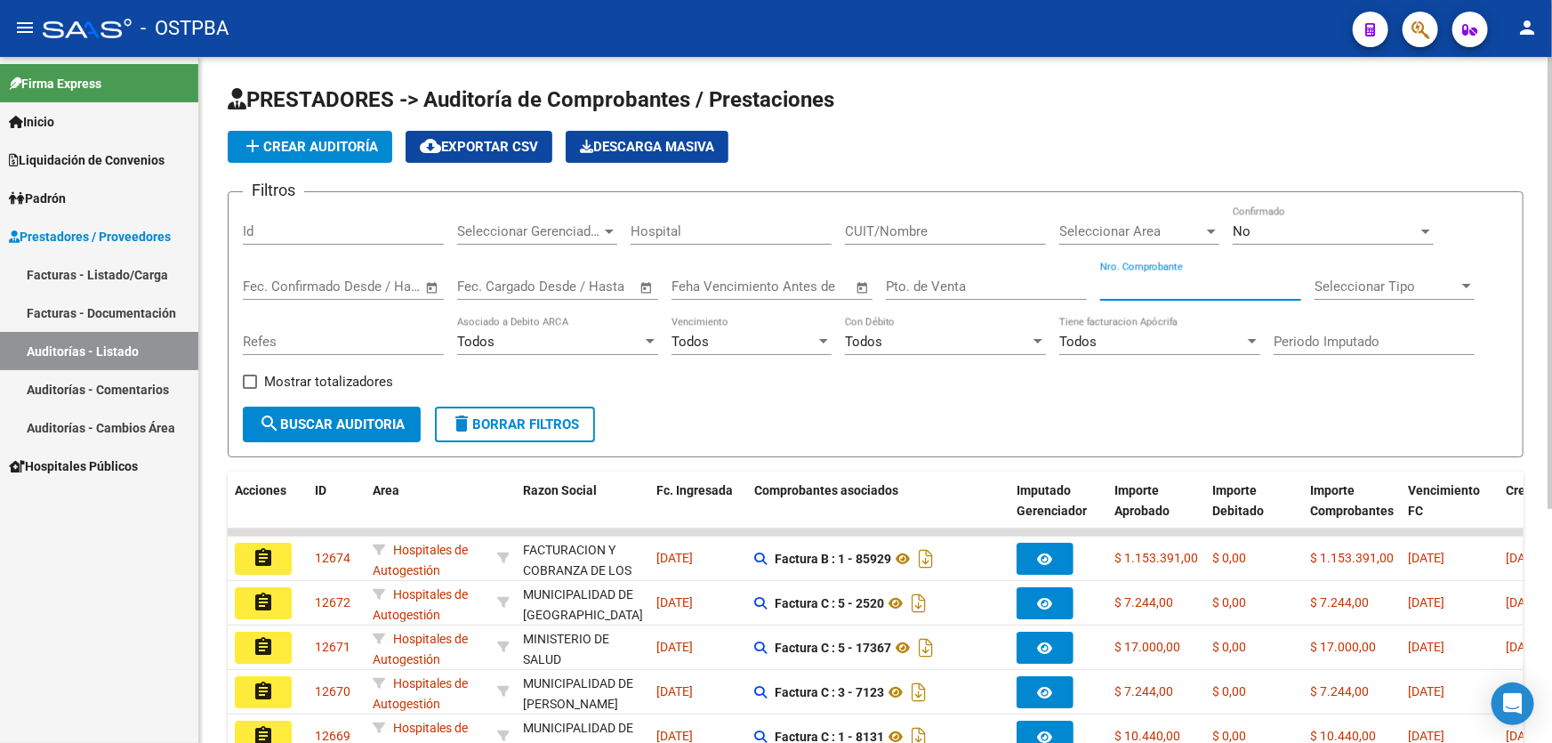
click at [1175, 285] on input "Nro. Comprobante" at bounding box center [1200, 286] width 201 height 16
type input "185"
click at [1295, 223] on div "No" at bounding box center [1324, 231] width 185 height 16
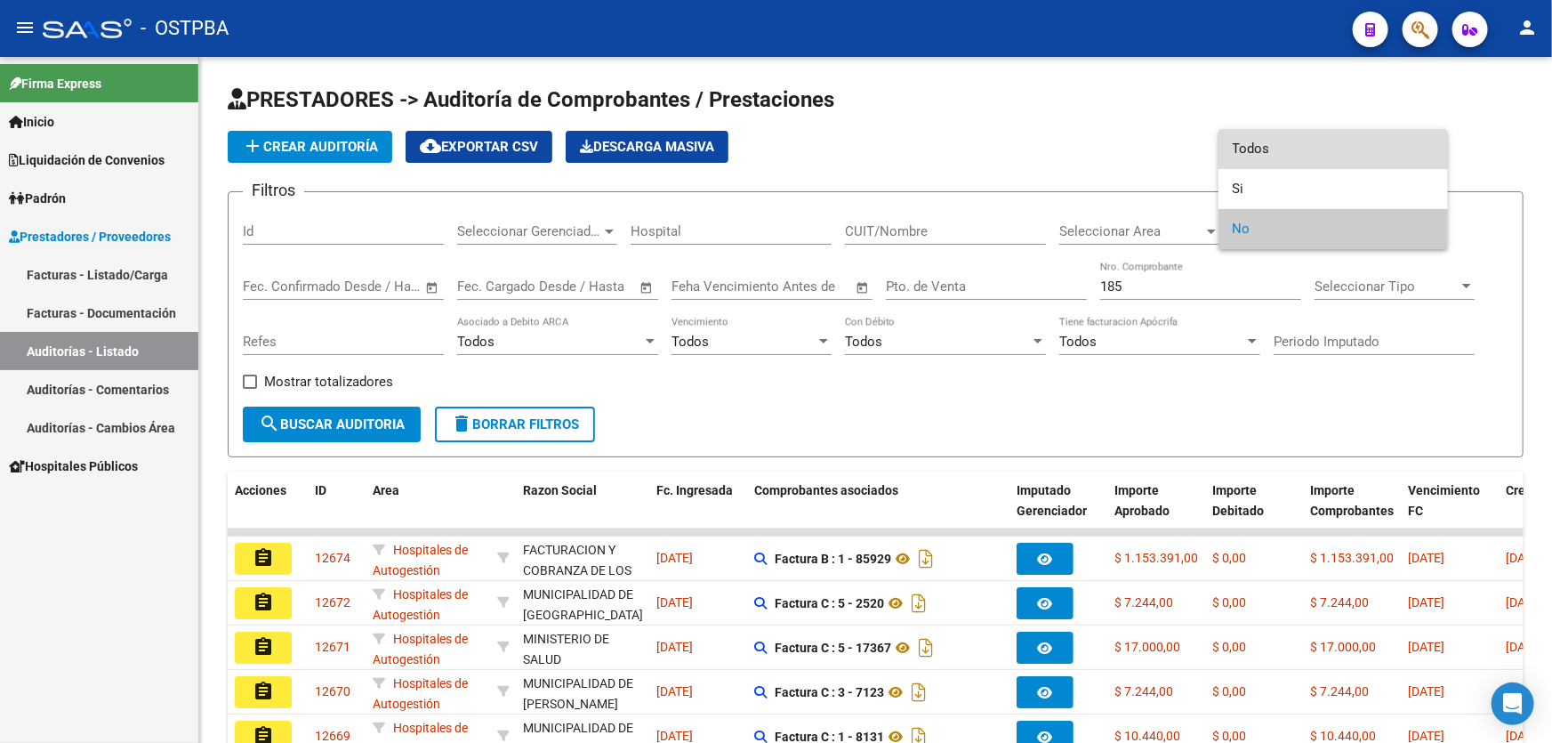
click at [1290, 146] on span "Todos" at bounding box center [1332, 149] width 201 height 40
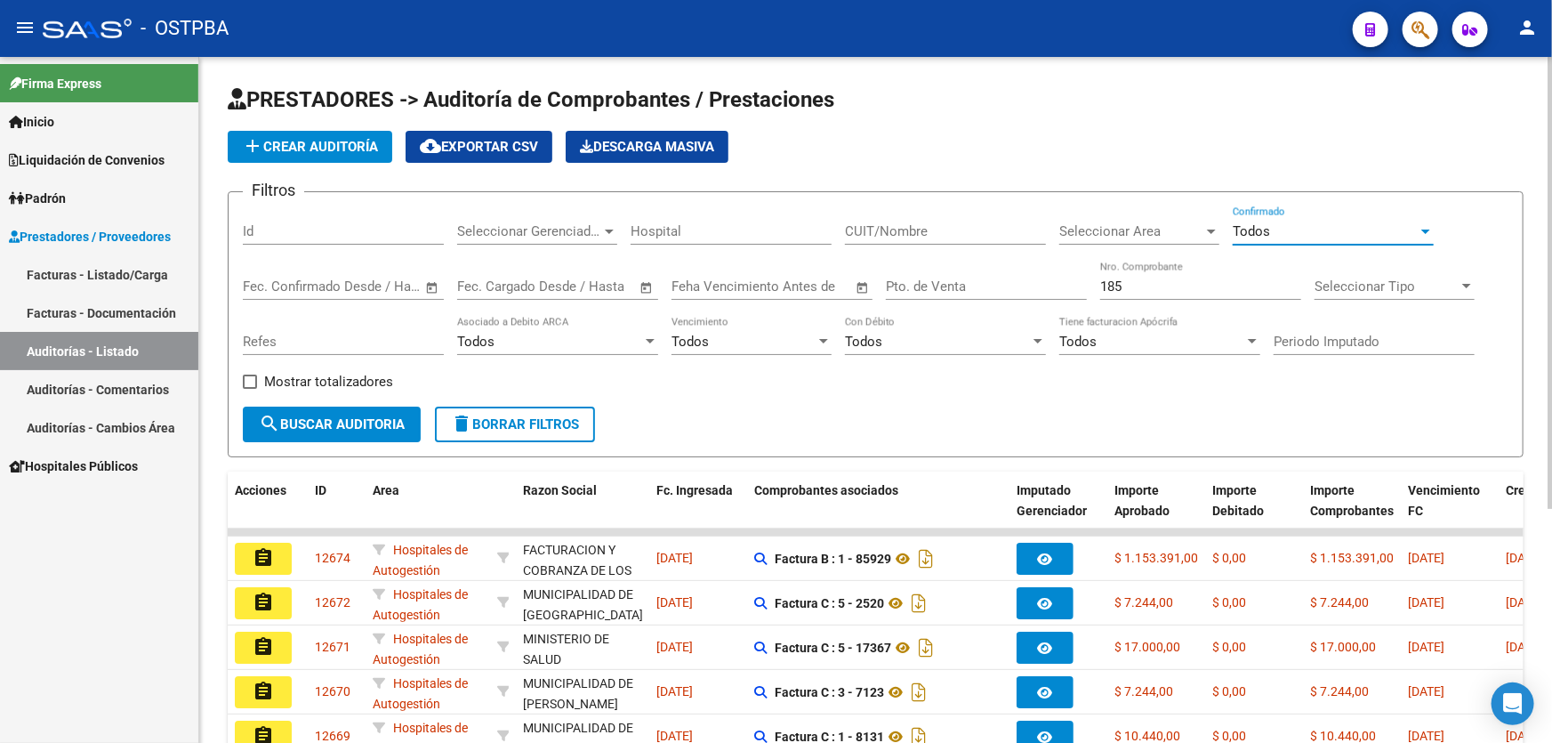
click at [338, 417] on span "search Buscar Auditoria" at bounding box center [332, 424] width 146 height 16
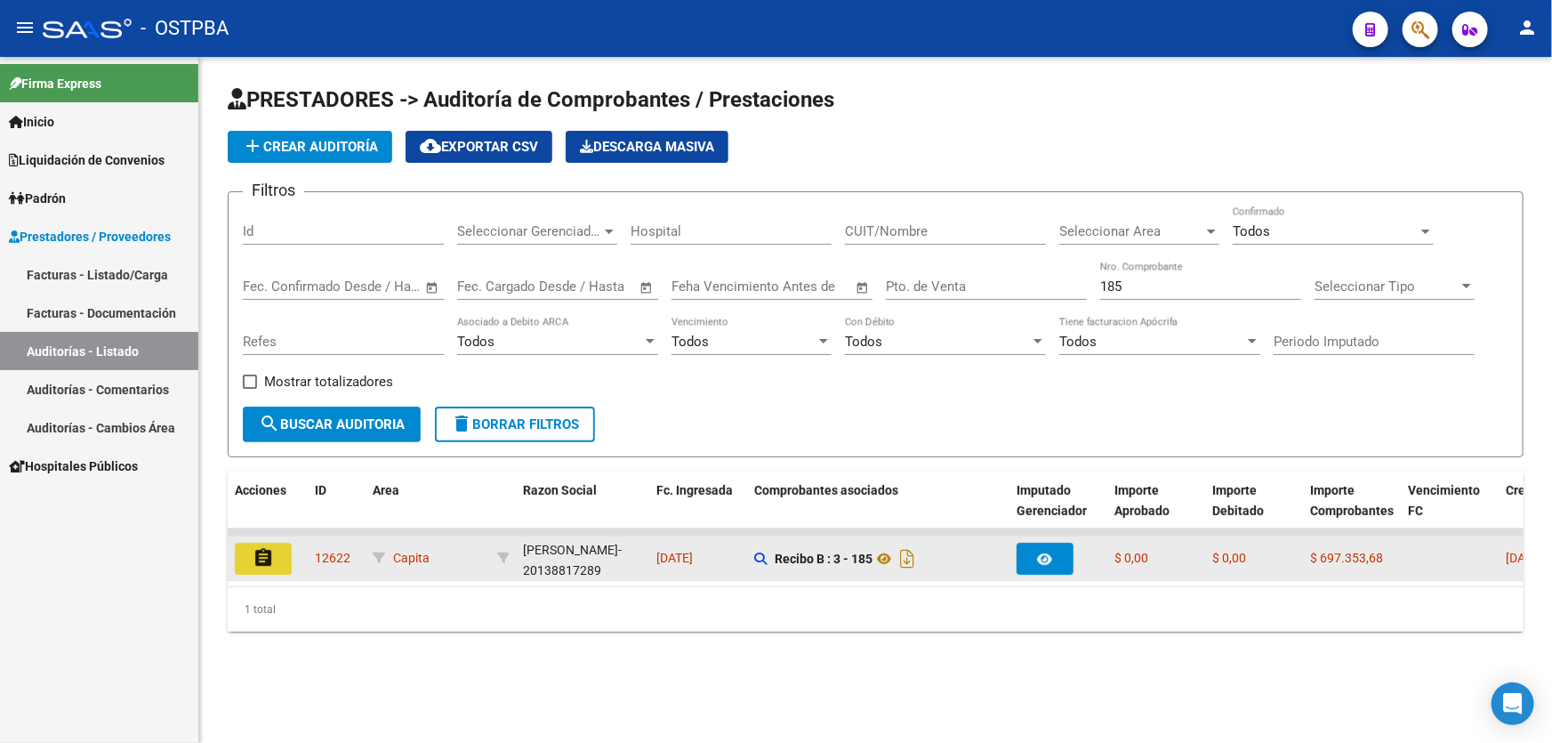
click at [270, 554] on mat-icon "assignment" at bounding box center [263, 557] width 21 height 21
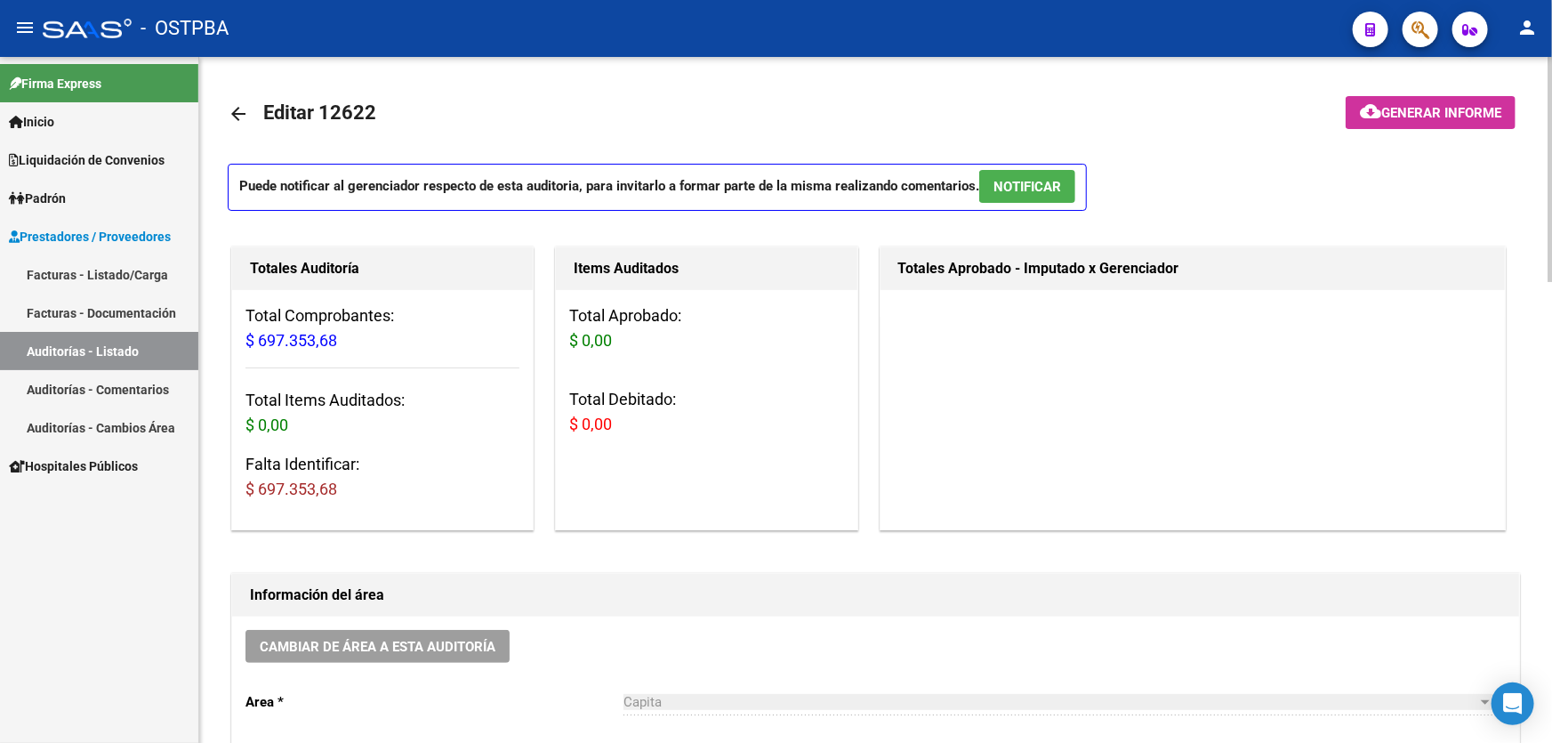
click at [240, 110] on mat-icon "arrow_back" at bounding box center [238, 113] width 21 height 21
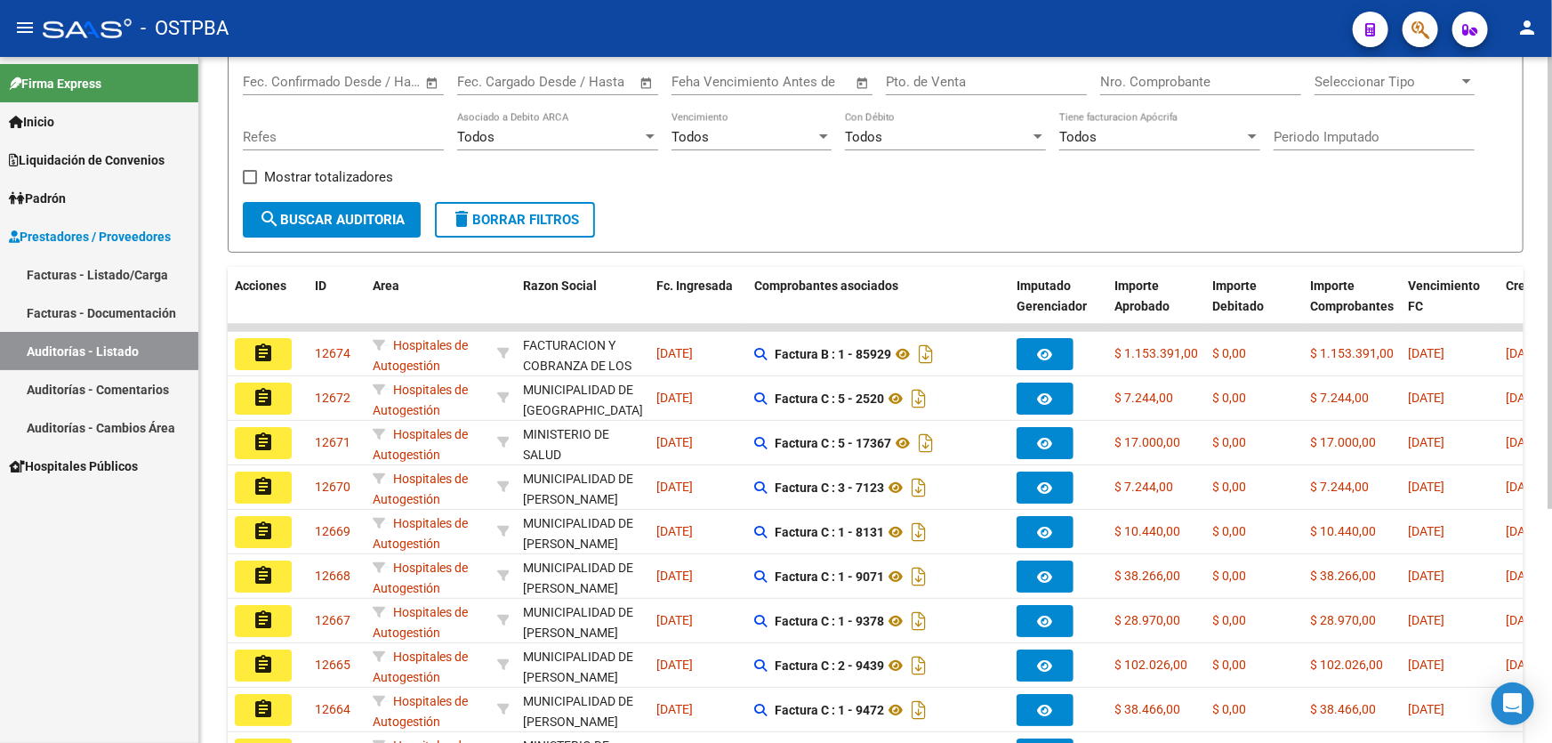
scroll to position [355, 0]
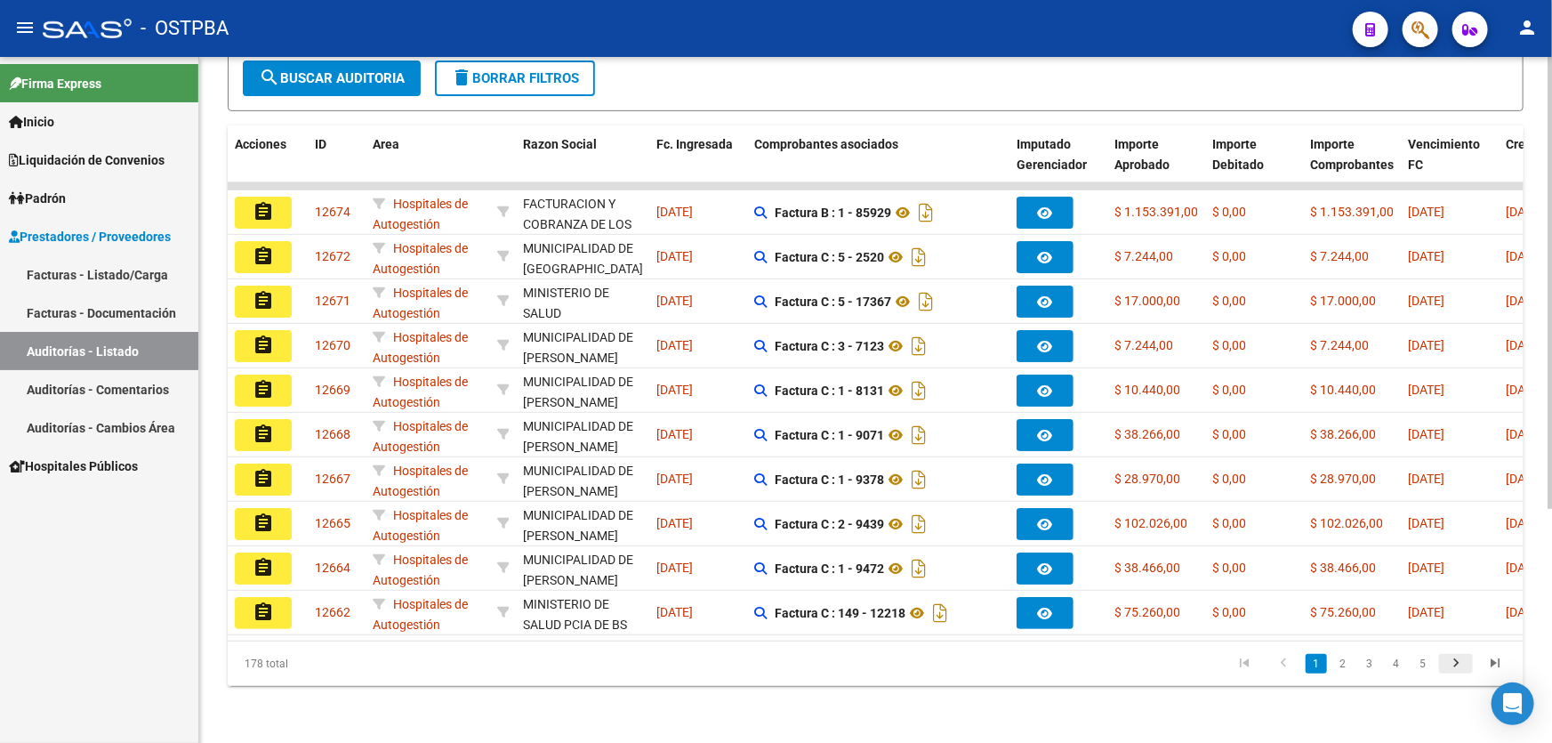
click at [1454, 660] on icon "go to next page" at bounding box center [1455, 664] width 23 height 21
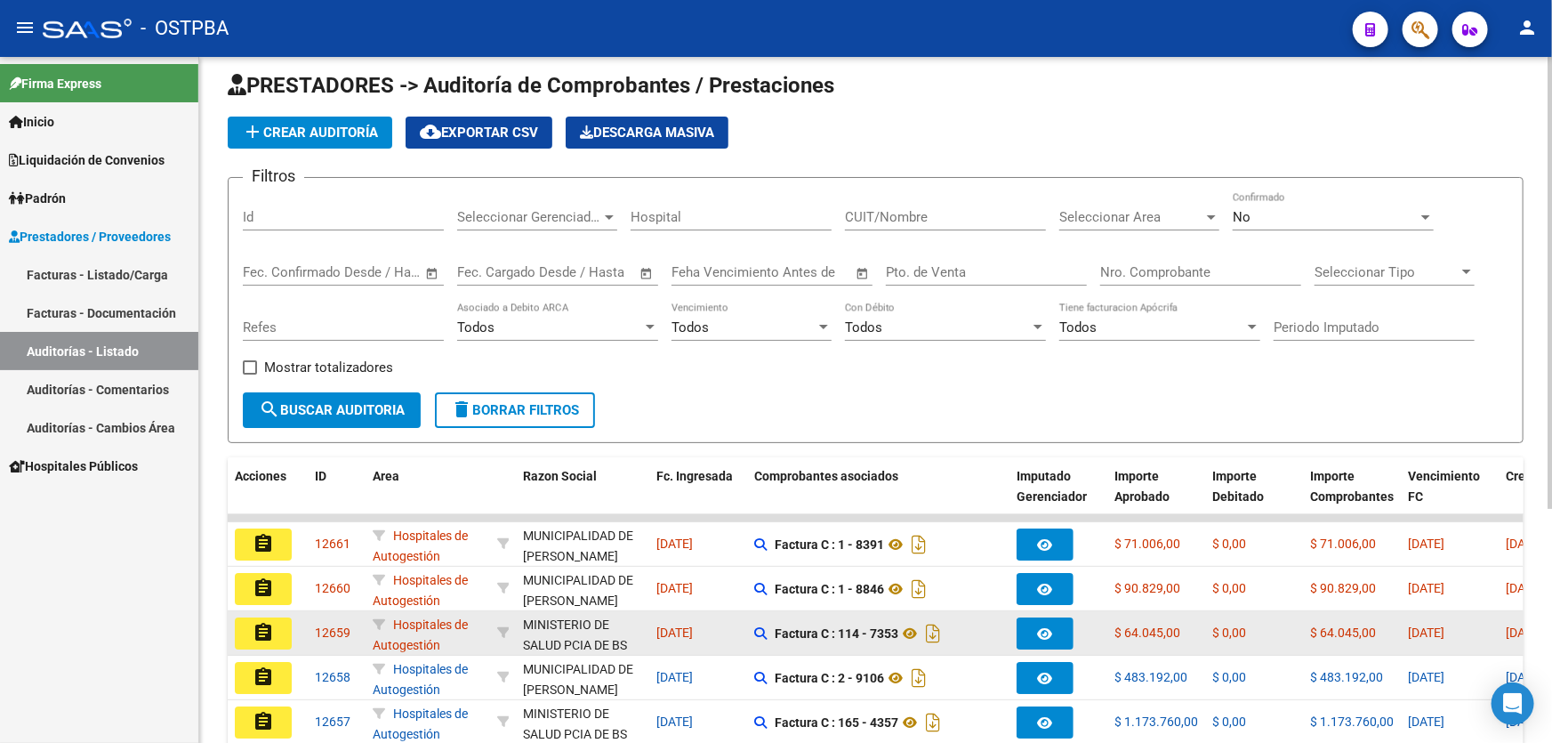
scroll to position [0, 0]
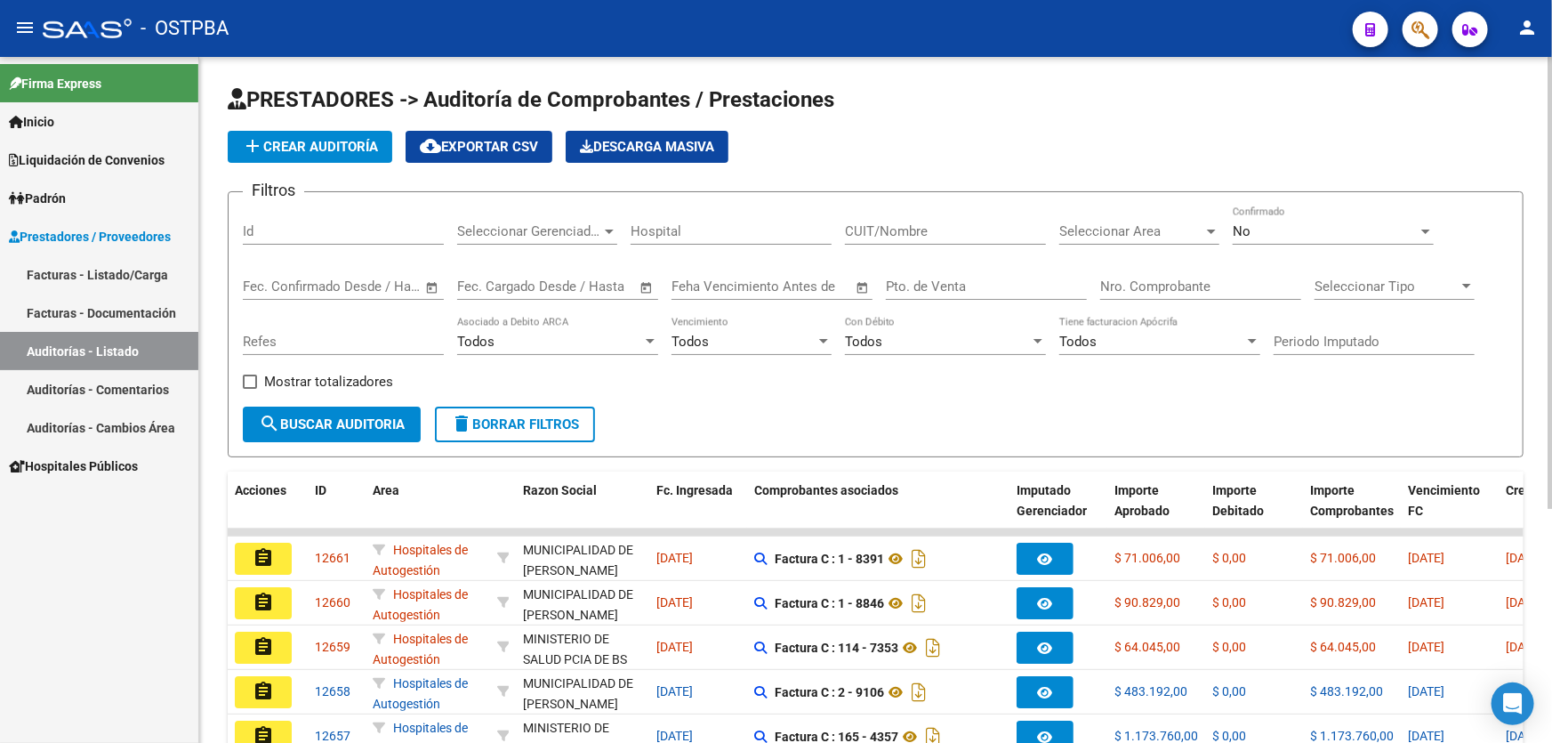
click at [1260, 228] on div "No" at bounding box center [1324, 231] width 185 height 16
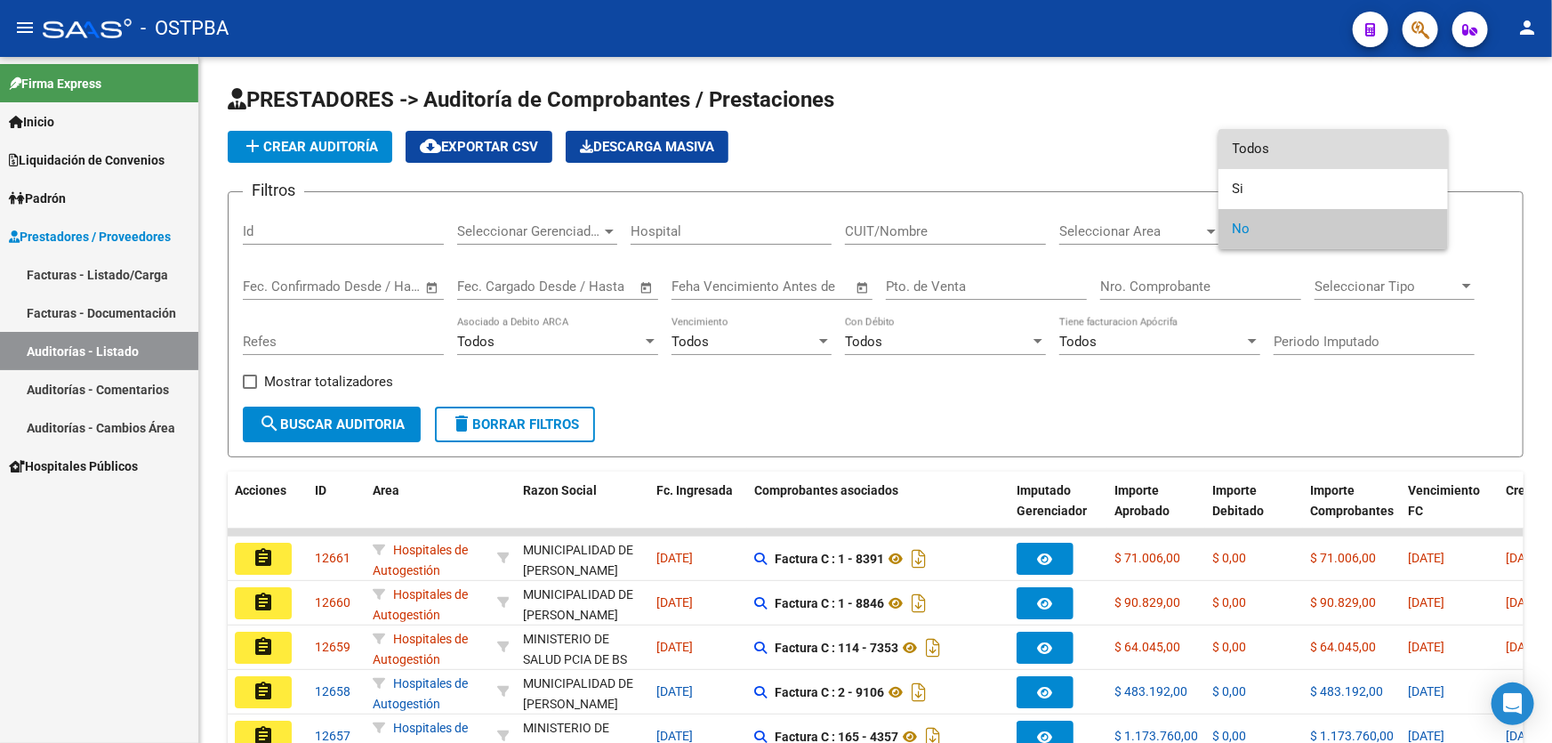
click at [1266, 153] on span "Todos" at bounding box center [1332, 149] width 201 height 40
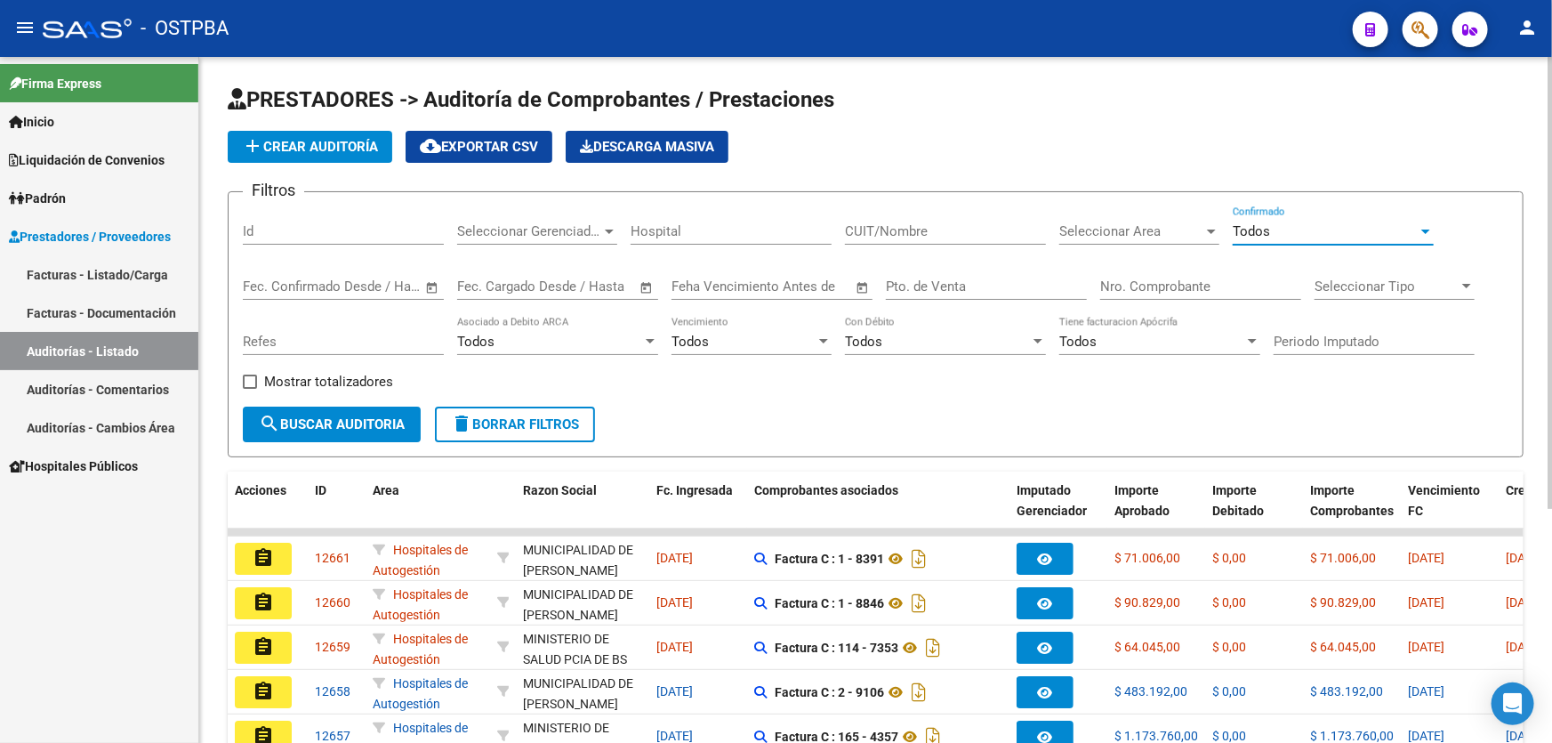
click at [1192, 291] on input "Nro. Comprobante" at bounding box center [1200, 286] width 201 height 16
type input "185"
click at [317, 429] on span "search Buscar Auditoria" at bounding box center [332, 424] width 146 height 16
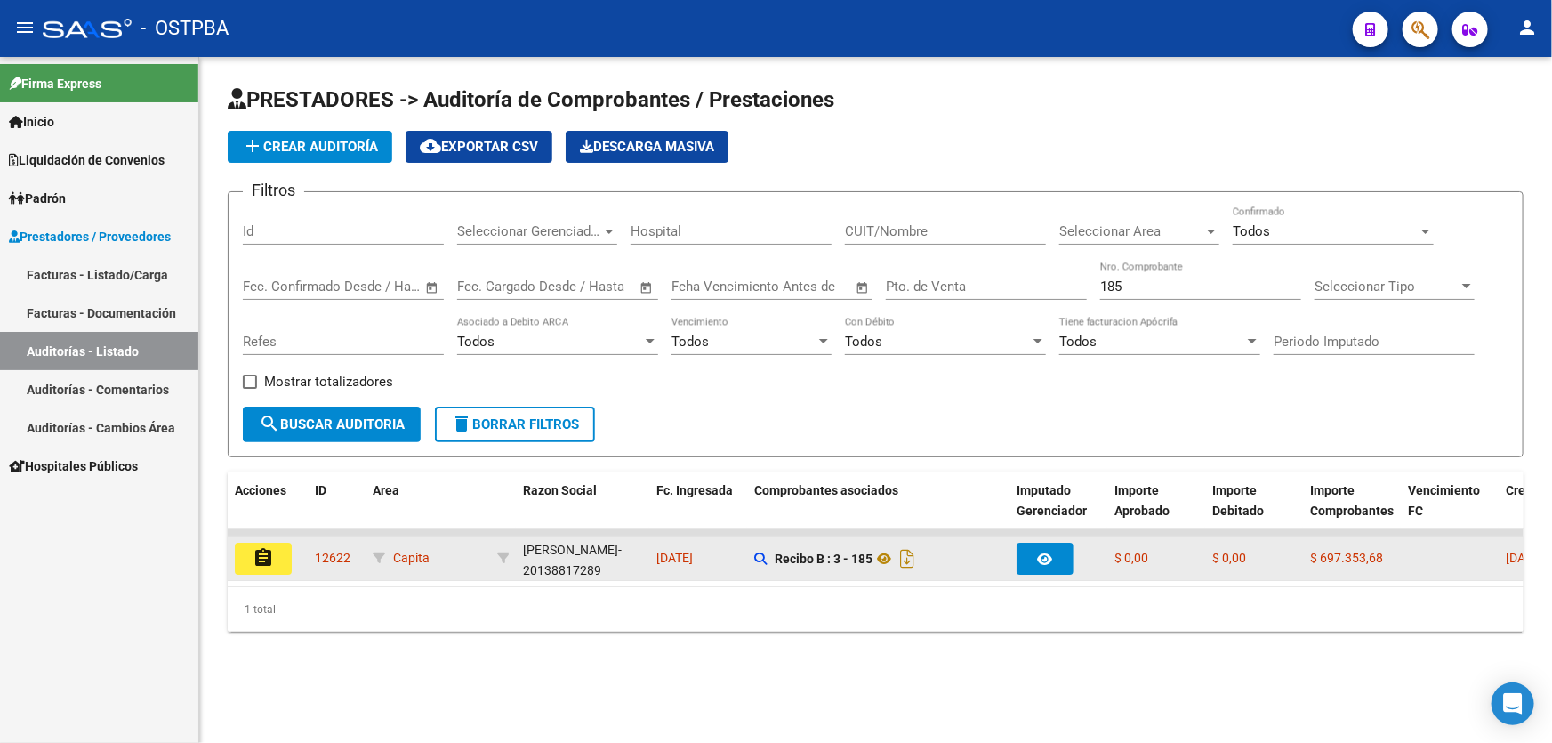
click at [266, 551] on mat-icon "assignment" at bounding box center [263, 557] width 21 height 21
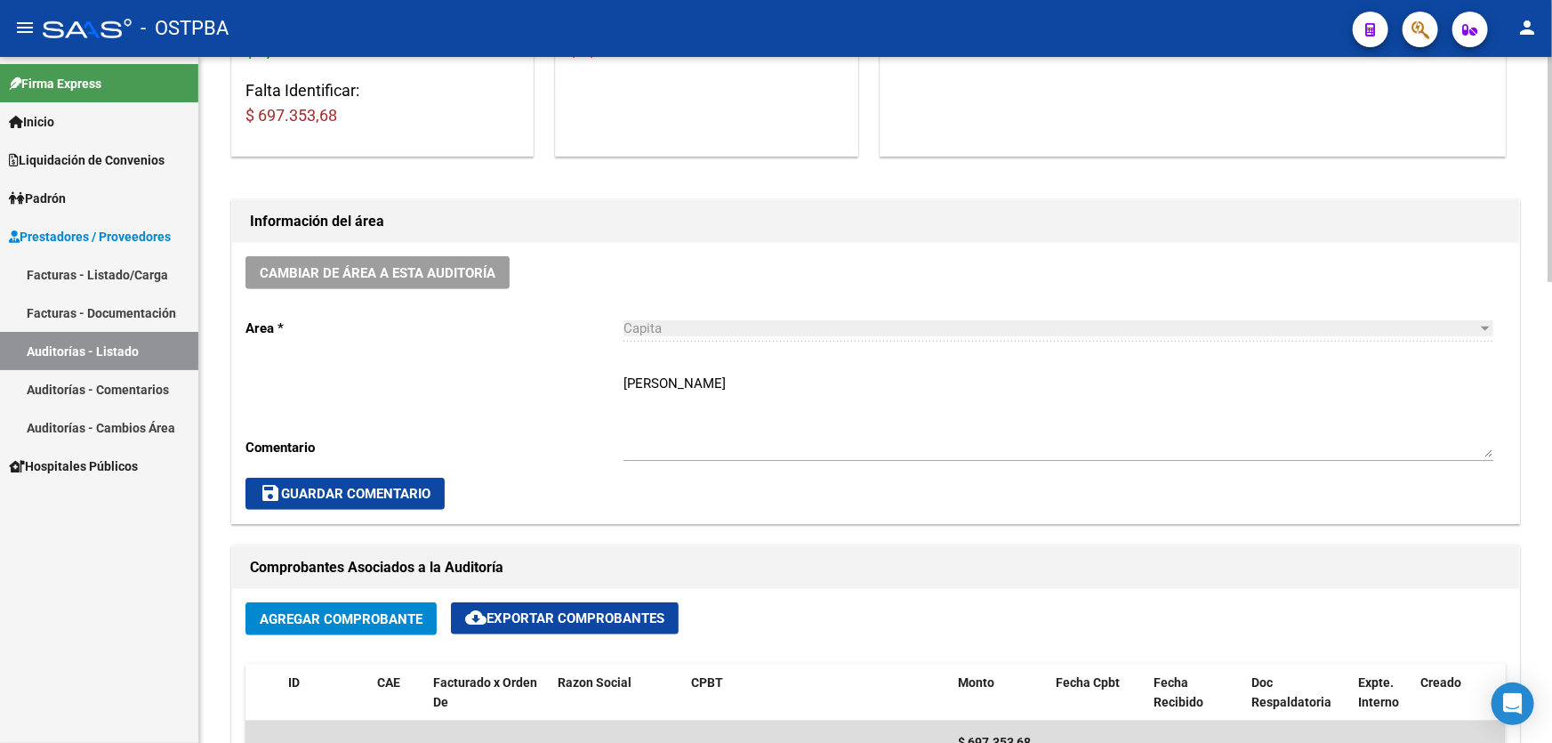
scroll to position [404, 0]
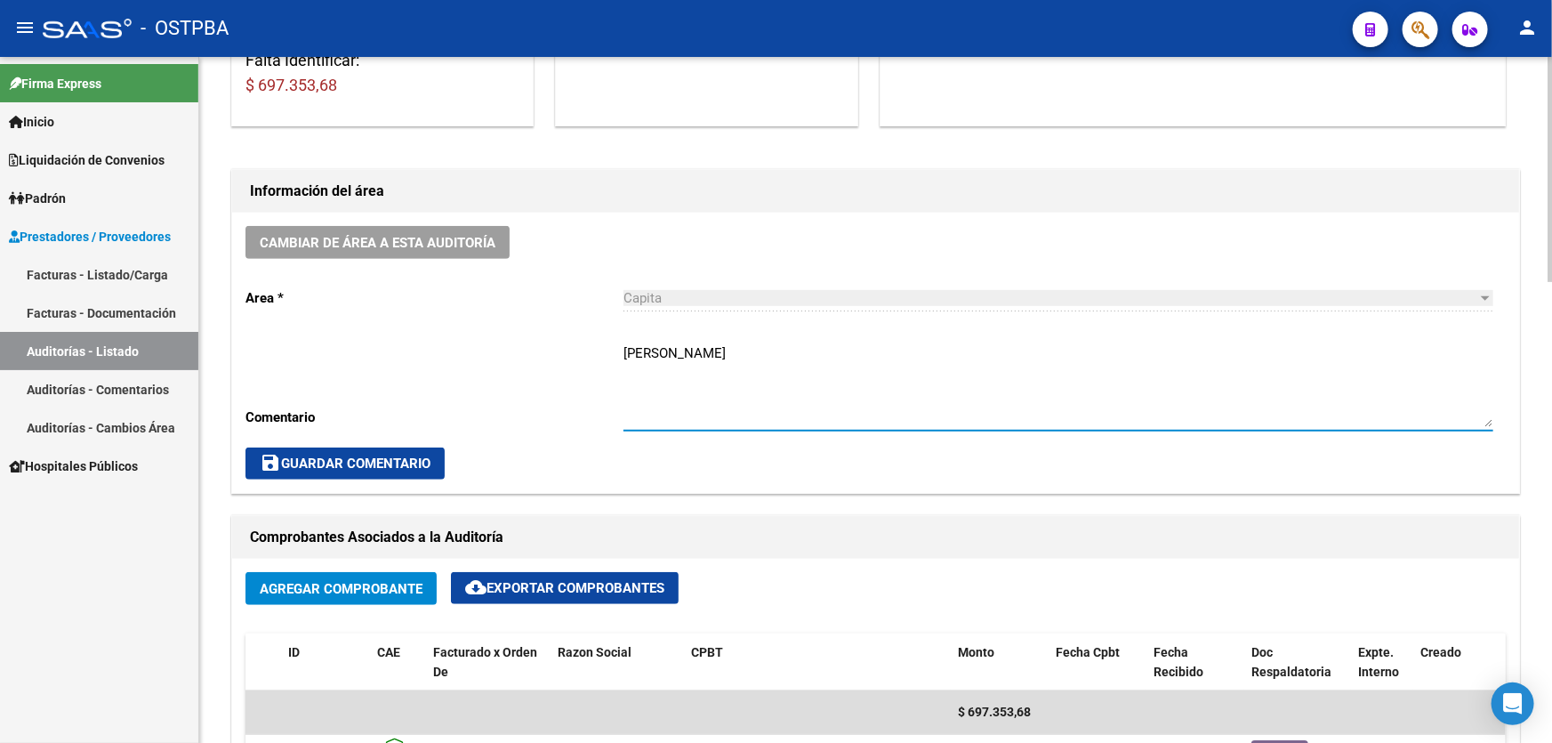
click at [710, 350] on textarea "GERARDO" at bounding box center [1058, 385] width 870 height 84
type textarea "G"
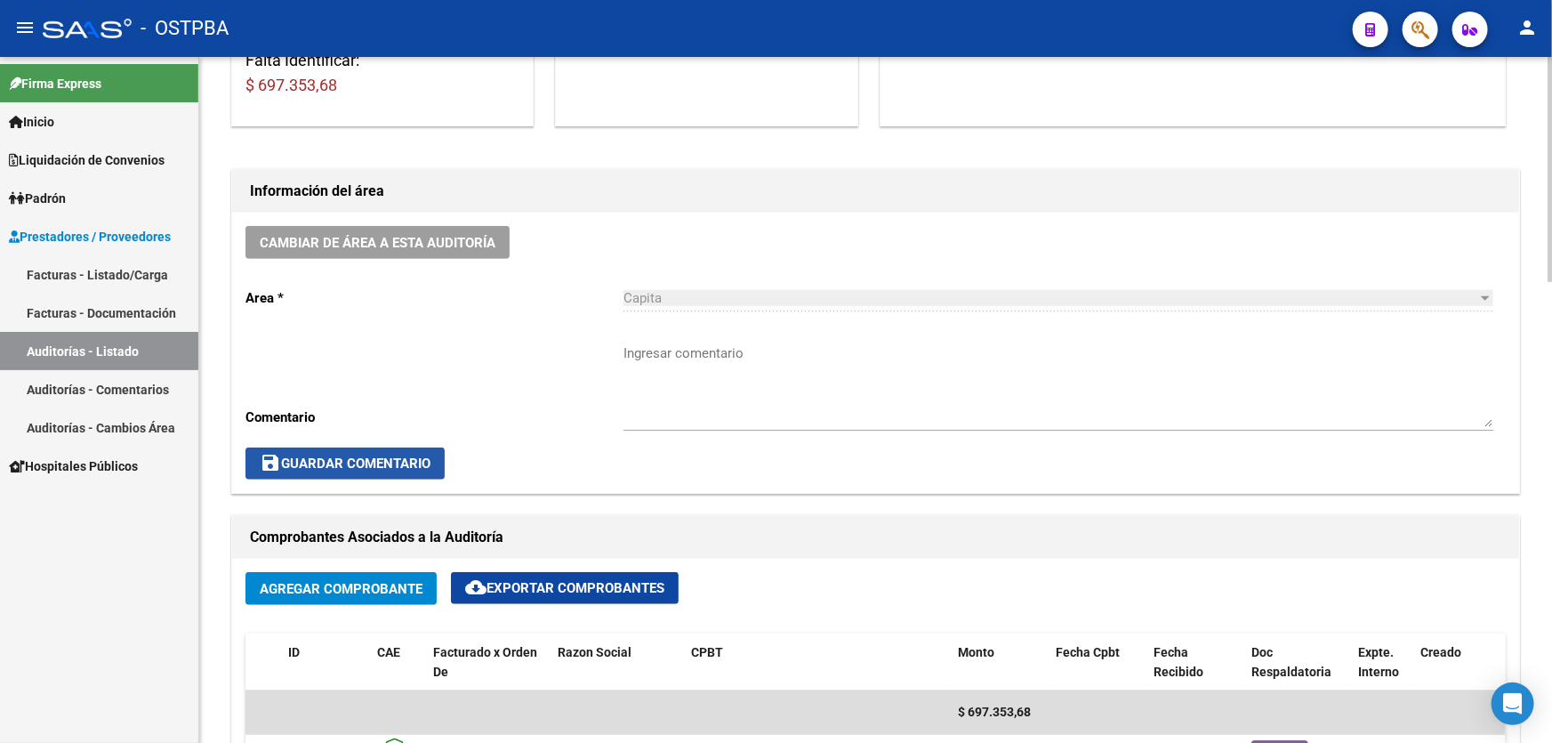
click at [329, 463] on span "save Guardar Comentario" at bounding box center [345, 463] width 171 height 16
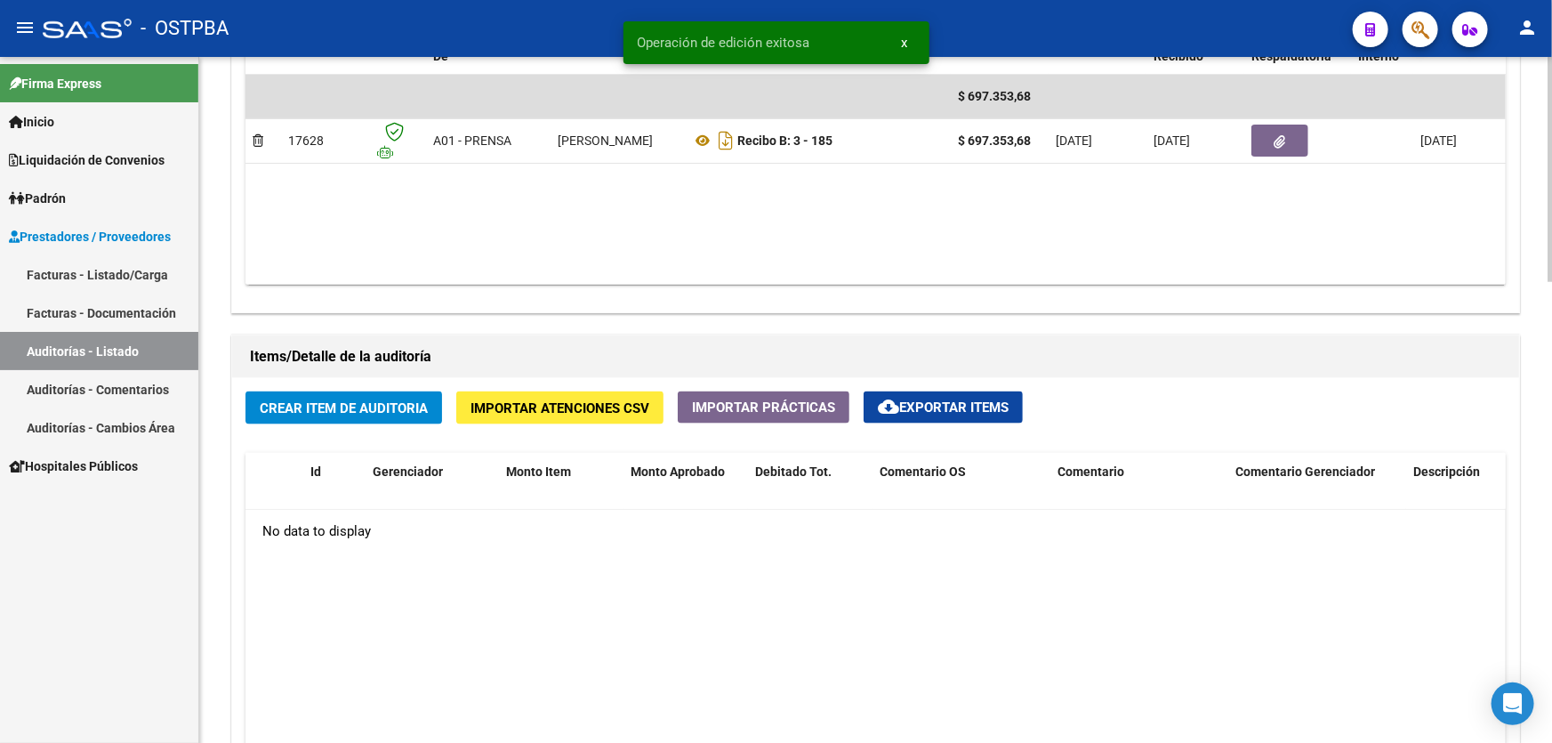
scroll to position [1212, 0]
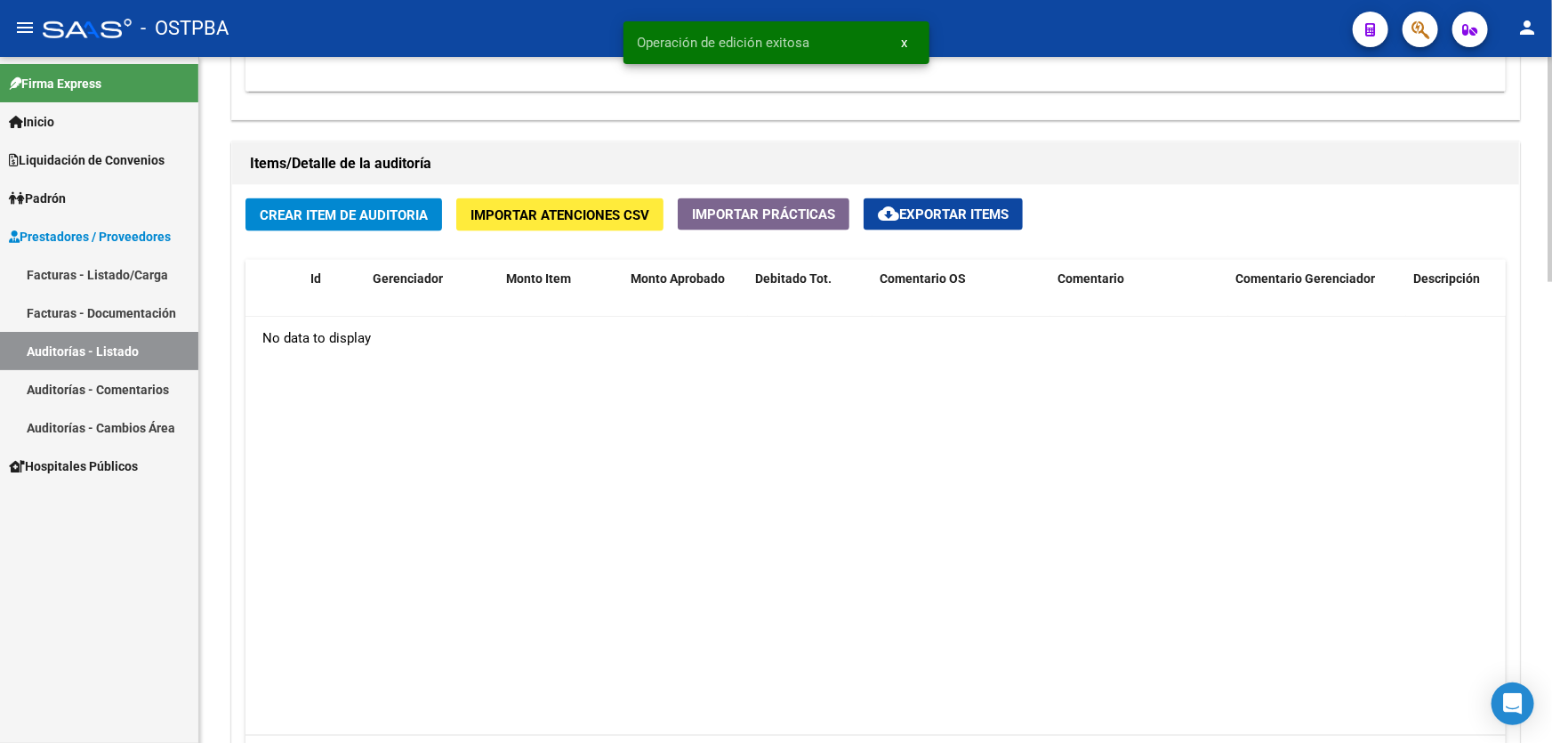
click at [299, 207] on span "Crear Item de Auditoria" at bounding box center [344, 215] width 168 height 16
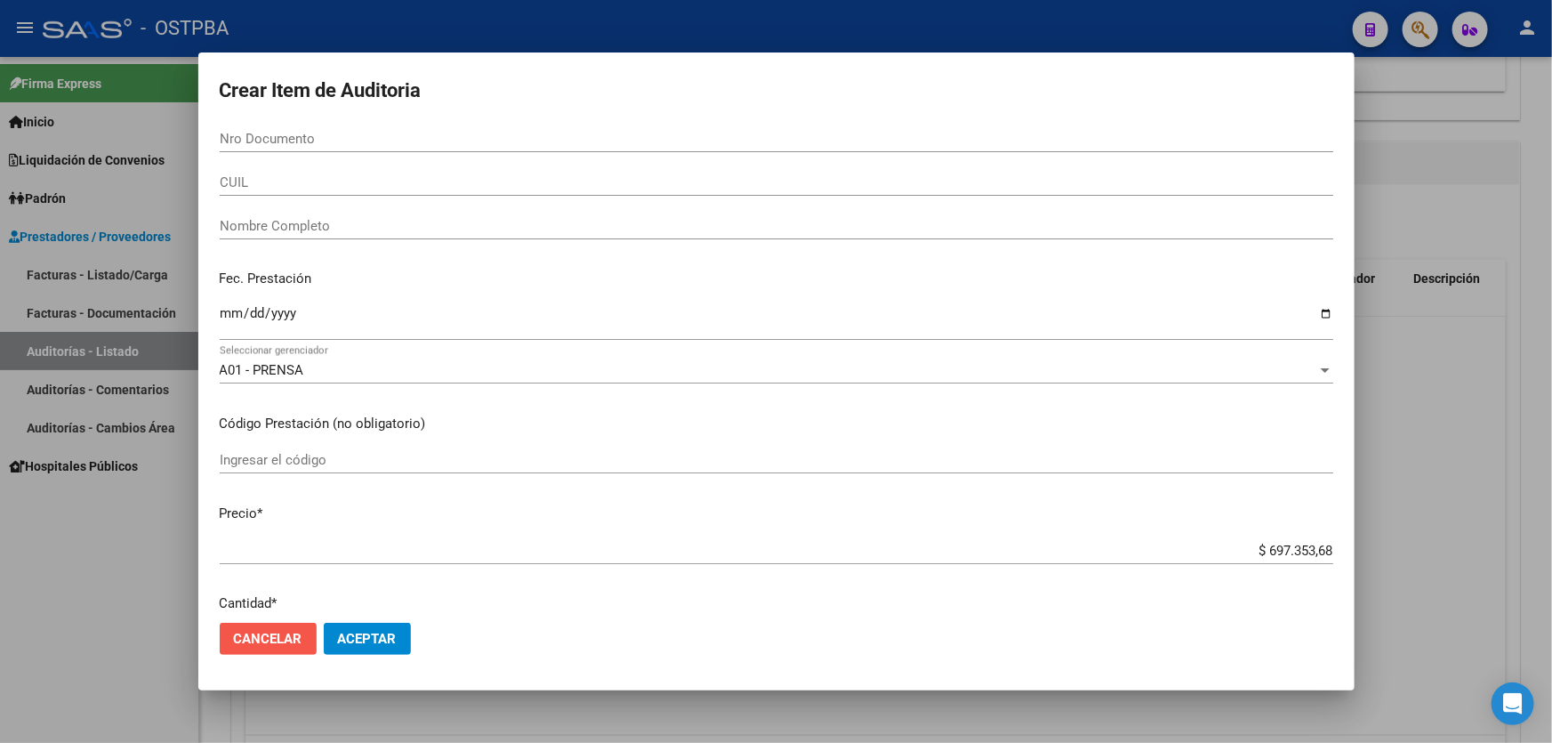
click at [292, 637] on span "Cancelar" at bounding box center [268, 638] width 68 height 16
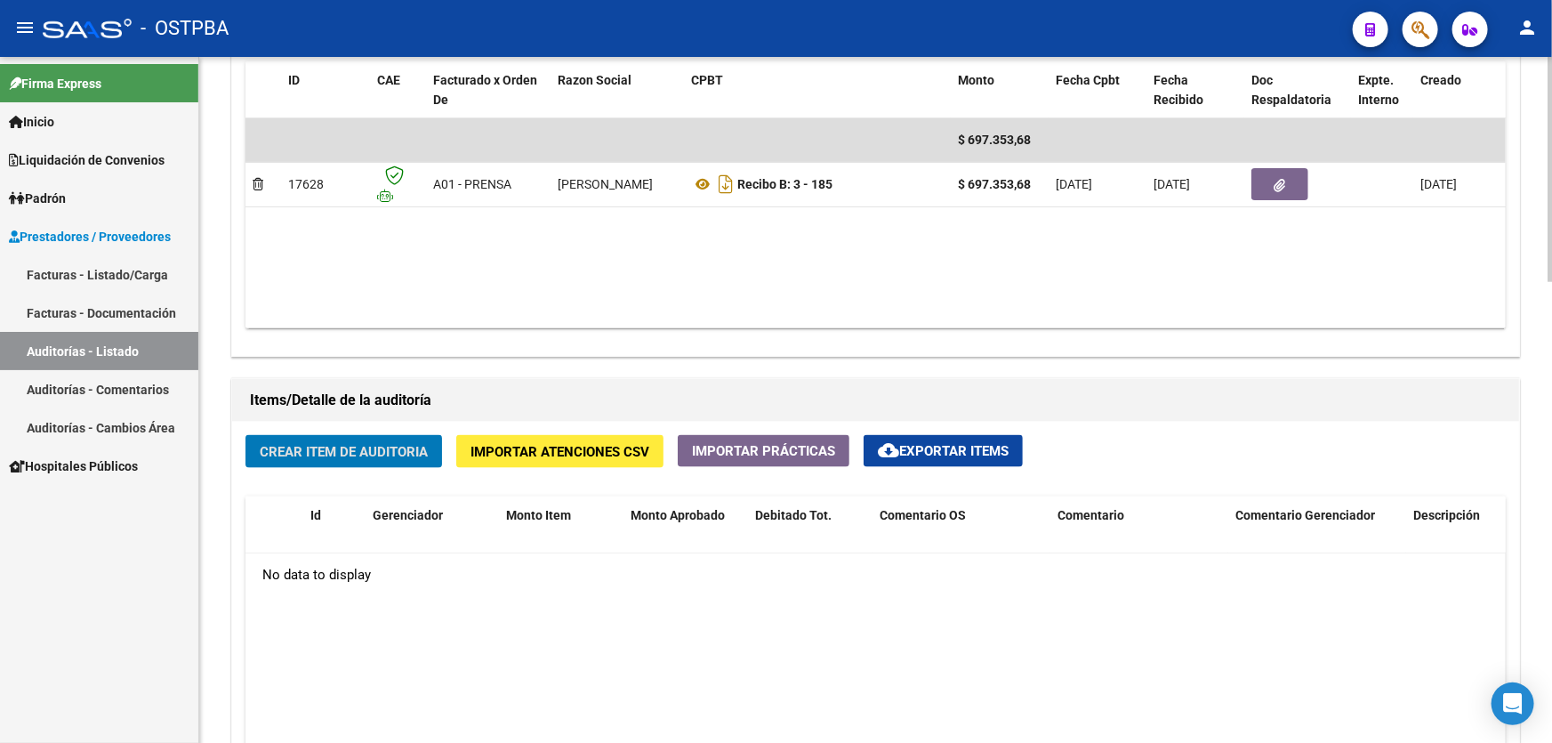
scroll to position [969, 0]
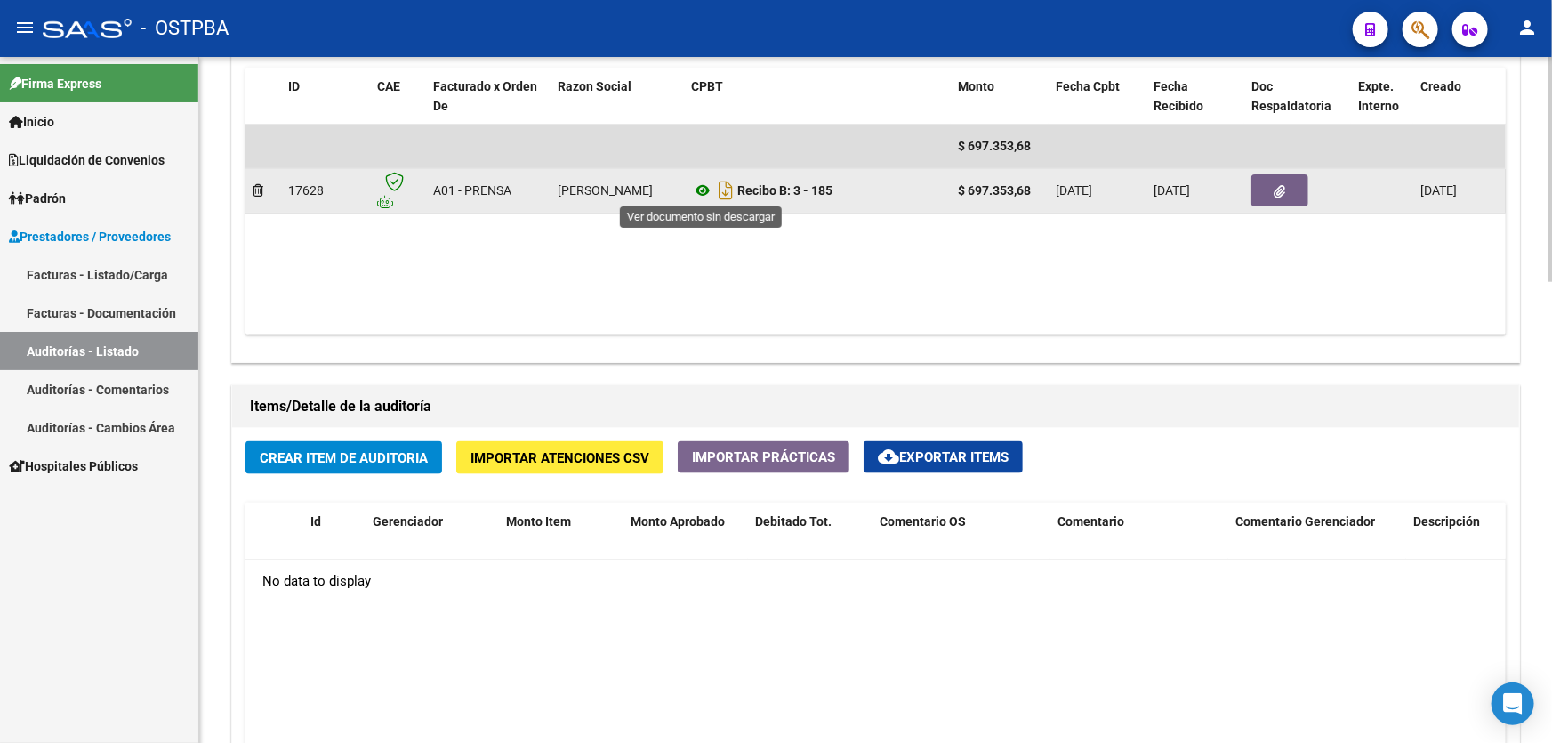
click at [701, 180] on icon at bounding box center [702, 190] width 23 height 21
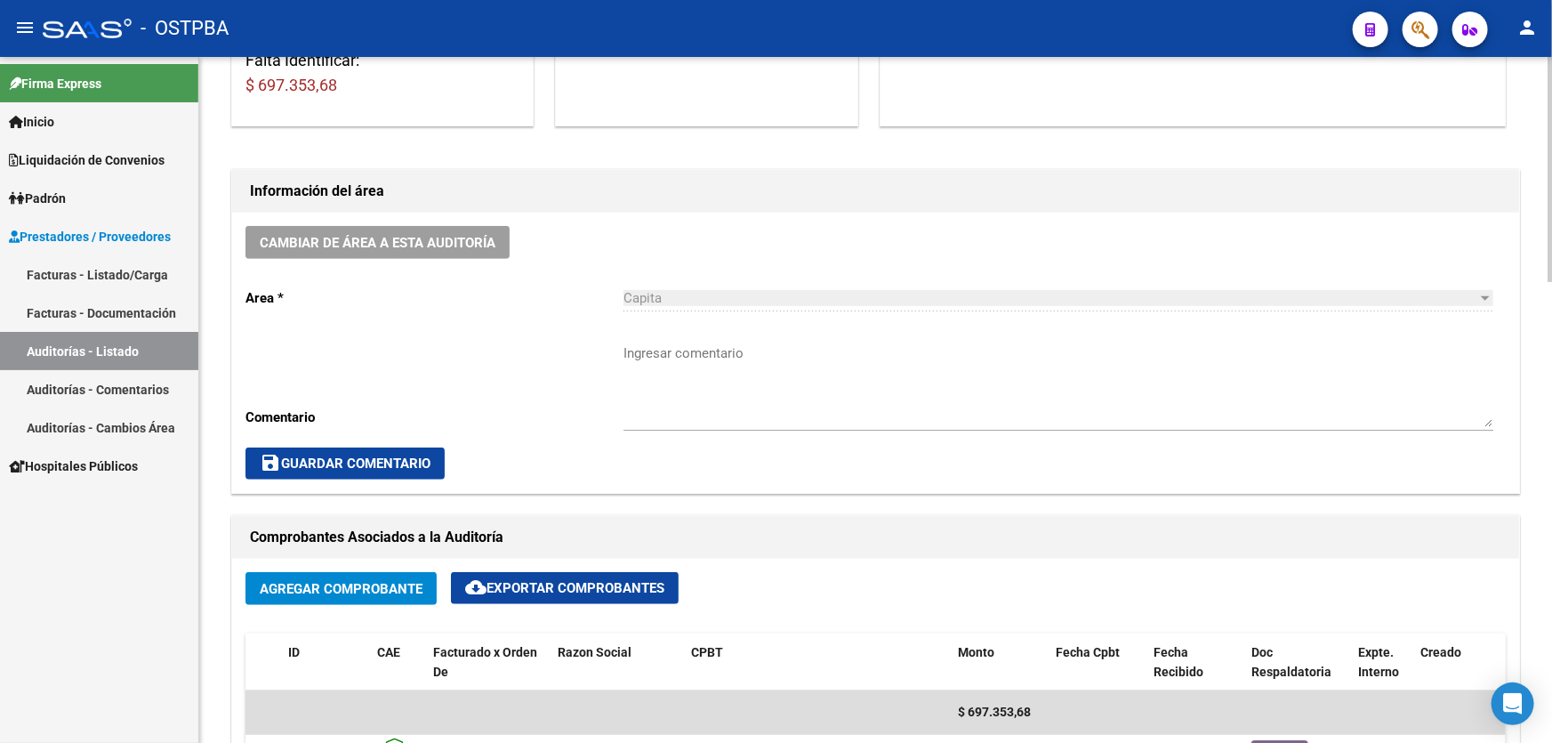
scroll to position [0, 0]
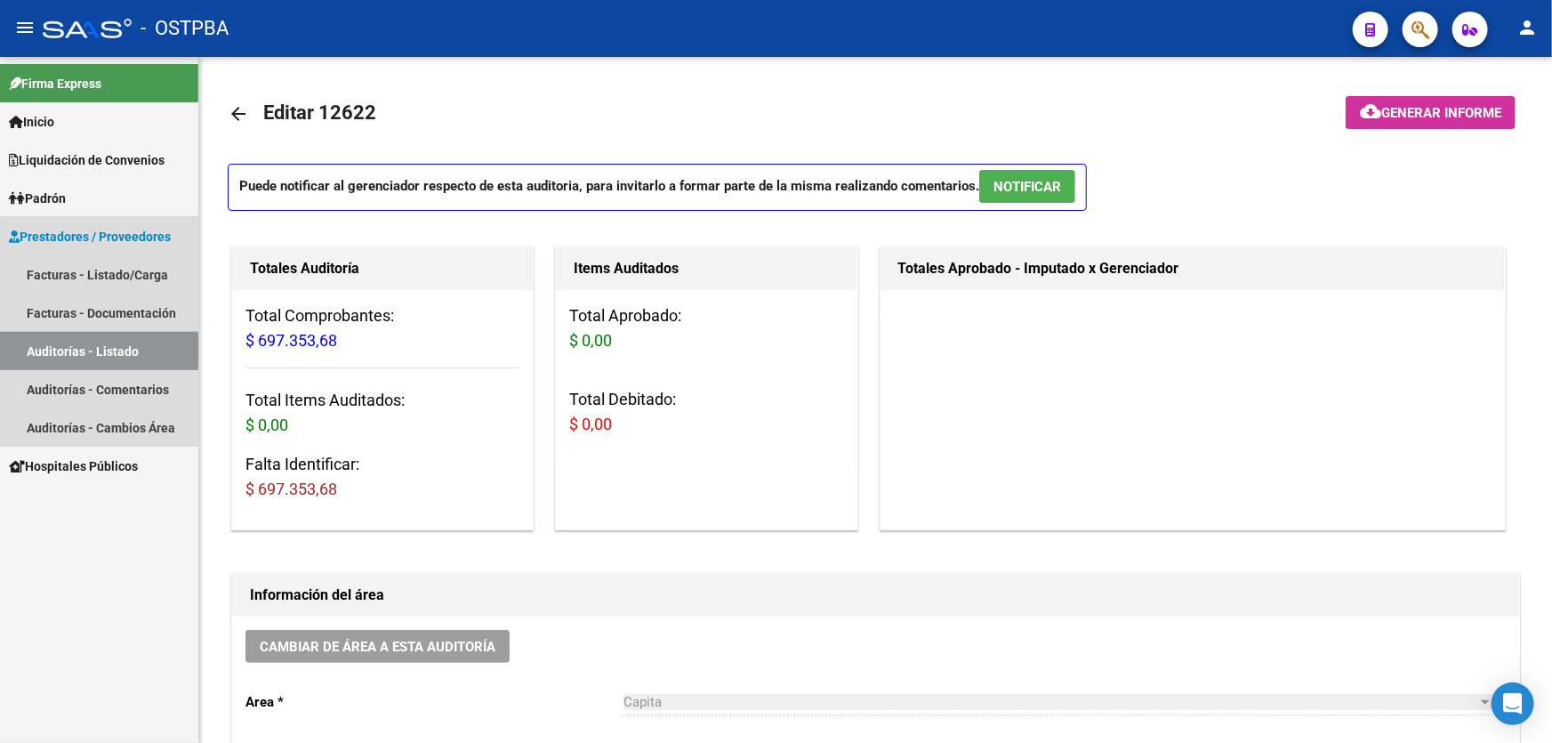
click at [118, 345] on link "Auditorías - Listado" at bounding box center [99, 351] width 198 height 38
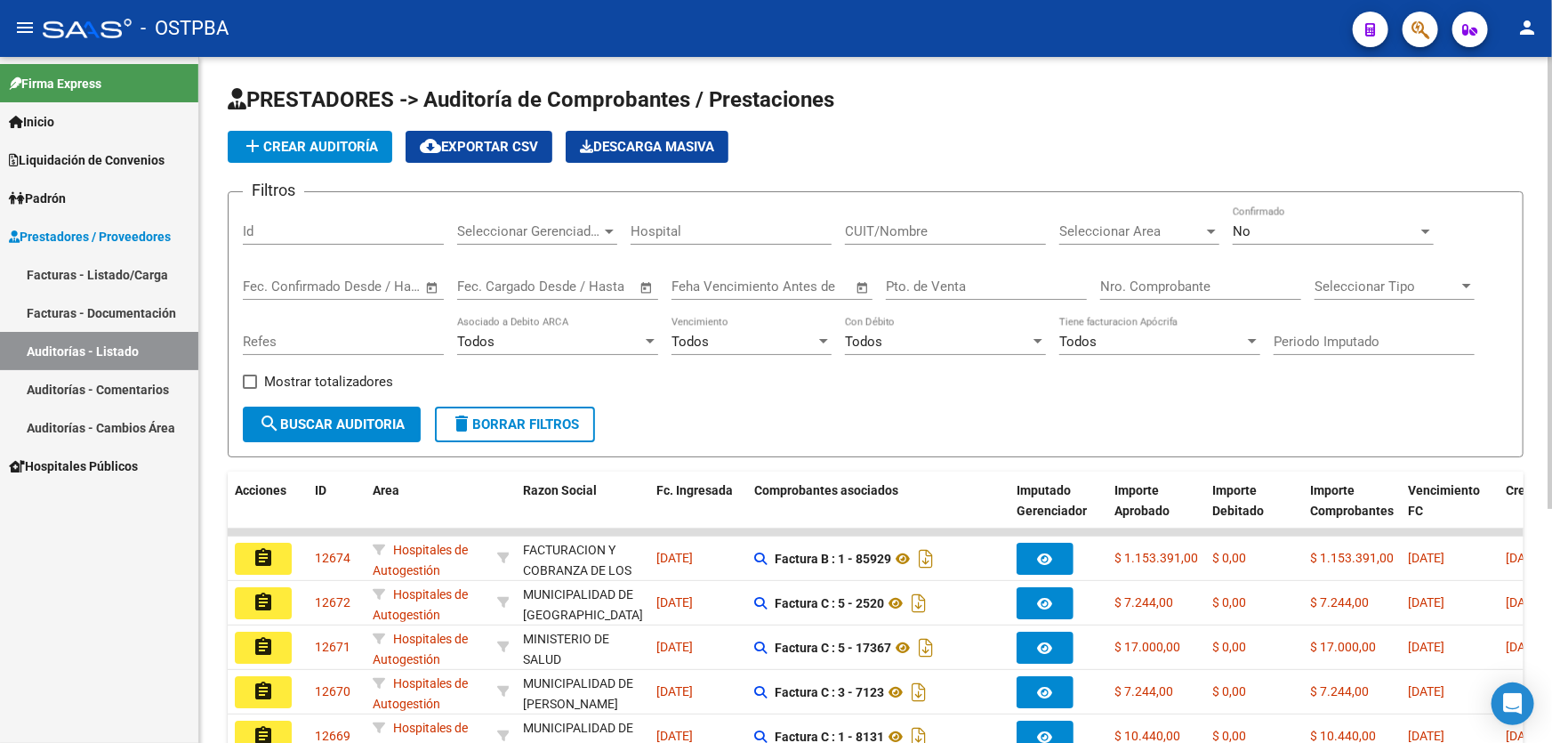
click at [317, 232] on input "Id" at bounding box center [343, 231] width 201 height 16
type input "12193"
click at [1264, 239] on div "No Confirmado" at bounding box center [1332, 225] width 201 height 38
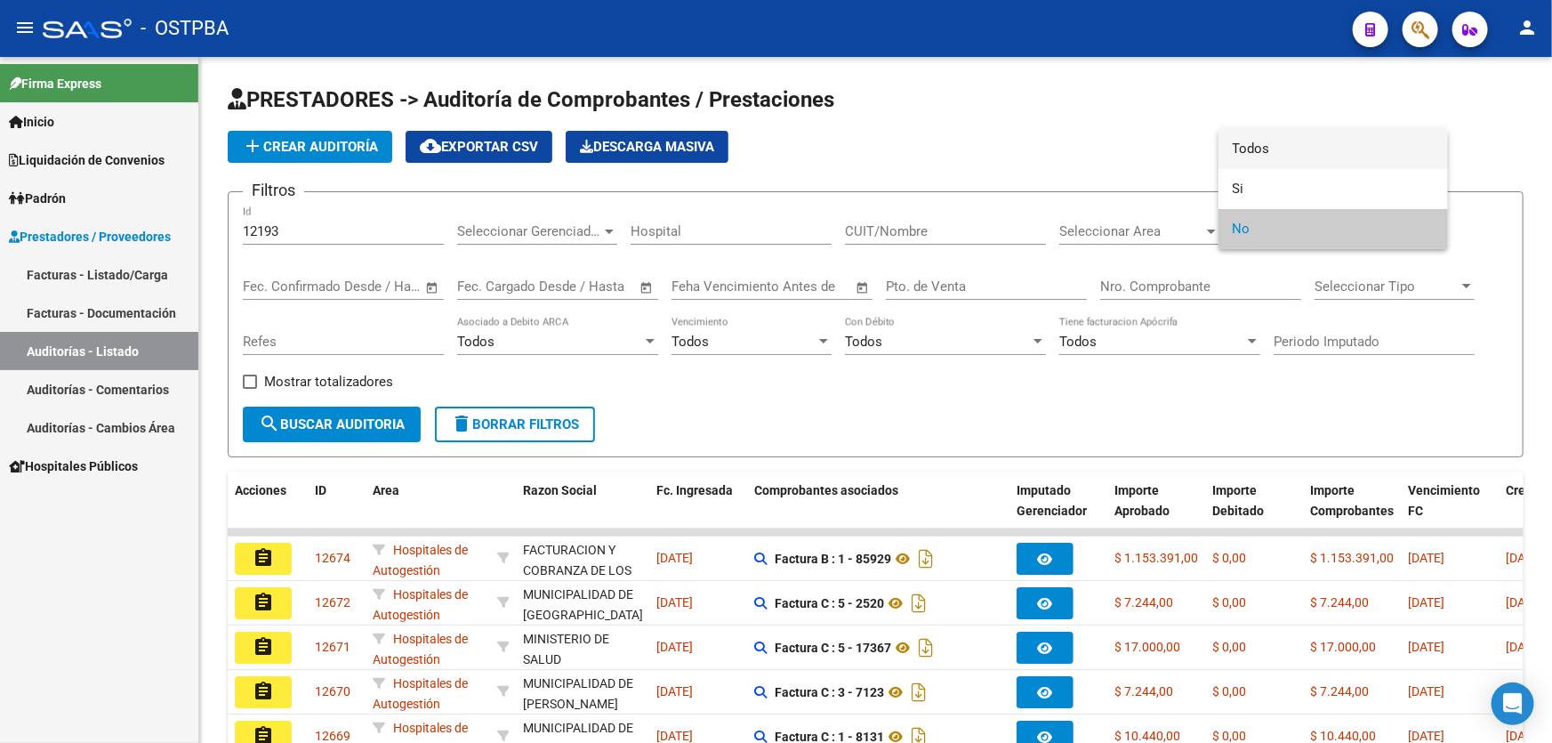
click at [1291, 147] on span "Todos" at bounding box center [1332, 149] width 201 height 40
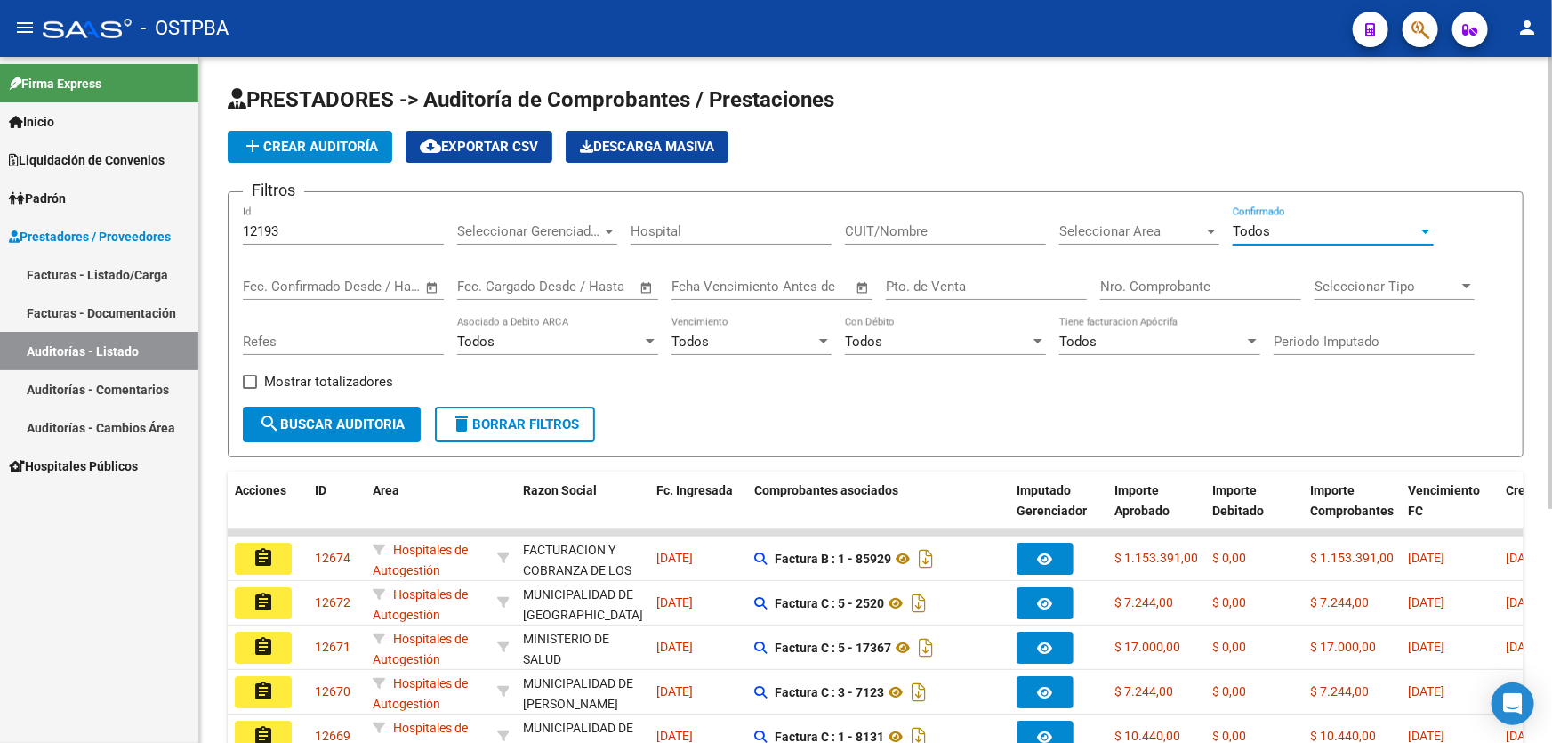
click at [356, 418] on span "search Buscar Auditoria" at bounding box center [332, 424] width 146 height 16
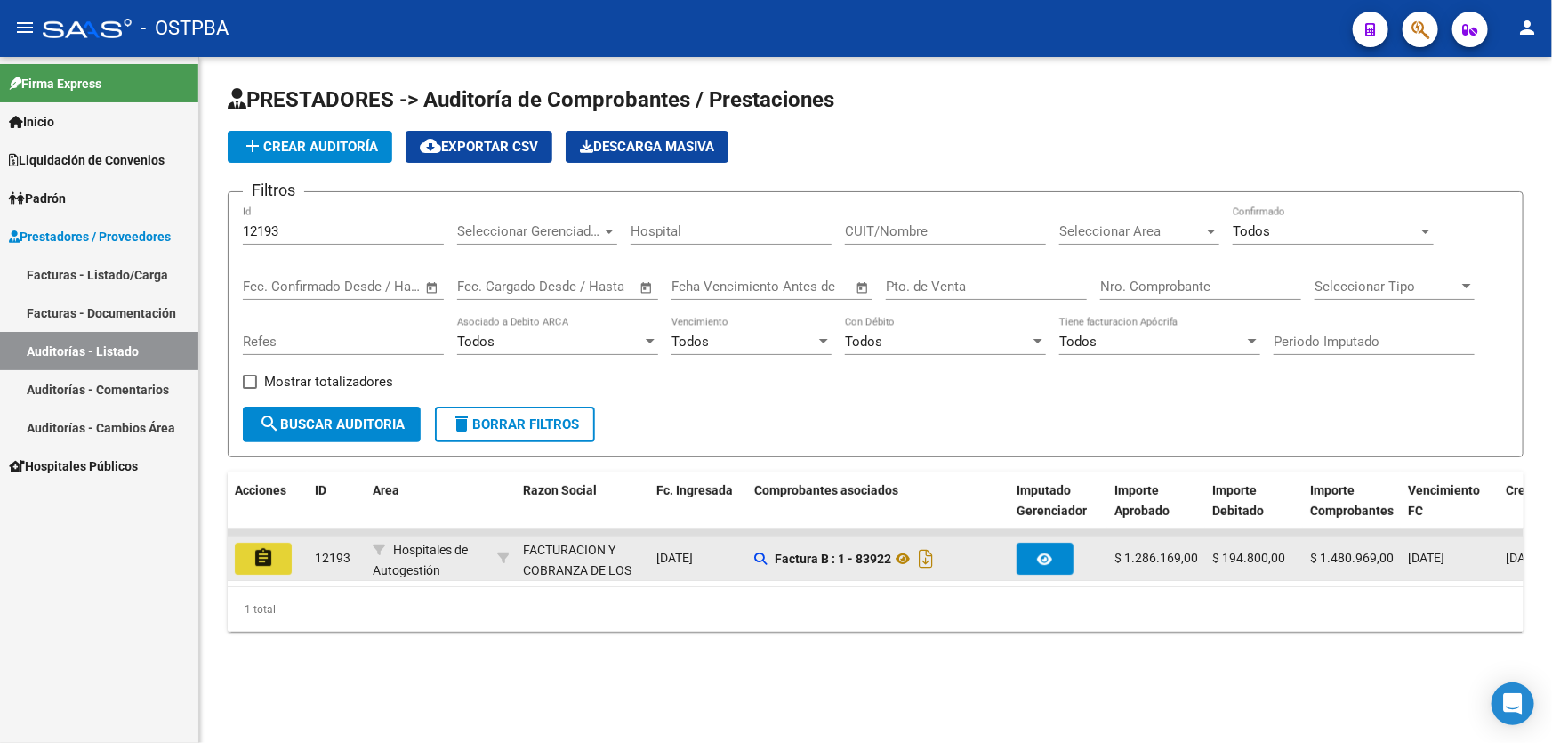
click at [267, 551] on mat-icon "assignment" at bounding box center [263, 557] width 21 height 21
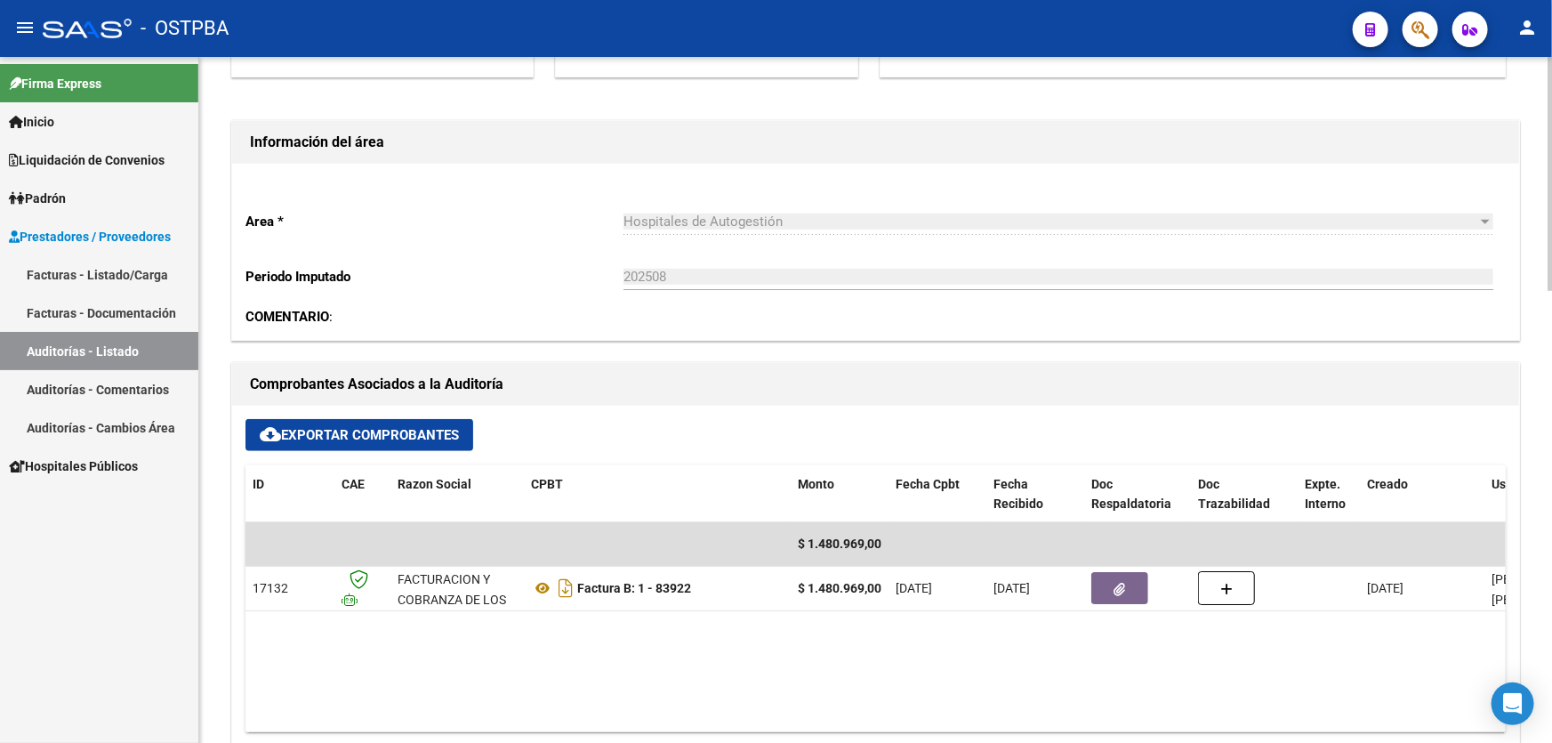
scroll to position [727, 0]
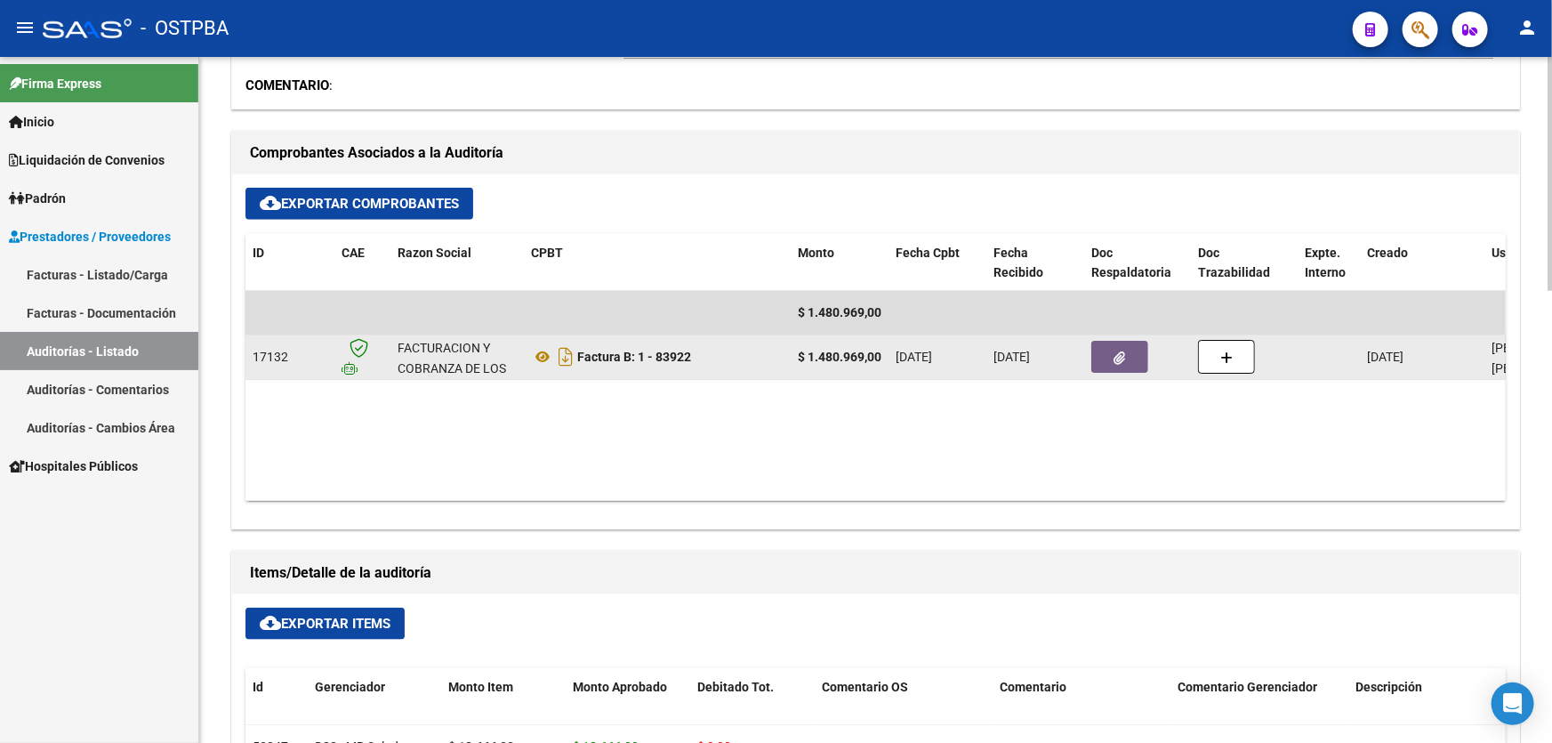
click at [1124, 341] on button "button" at bounding box center [1119, 357] width 57 height 32
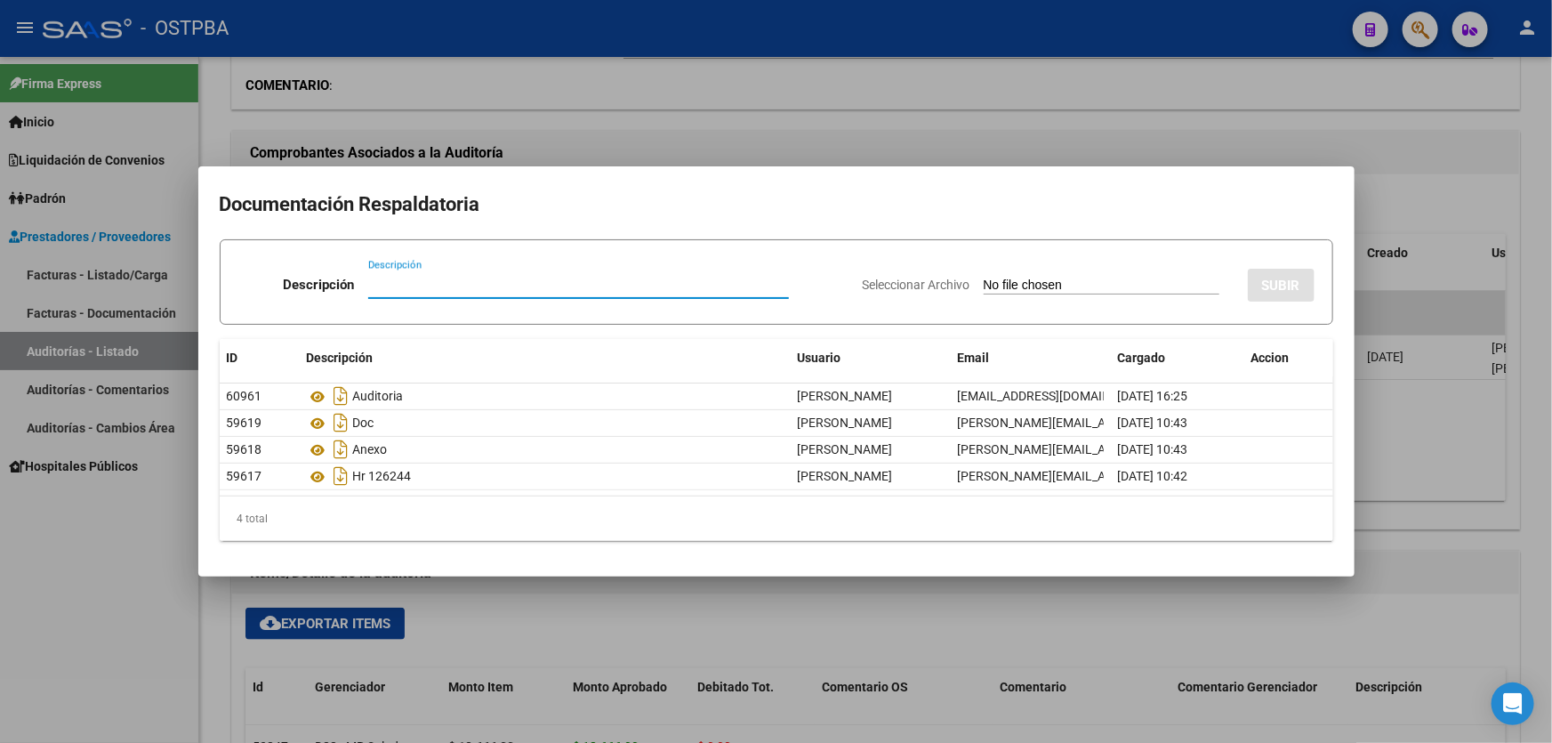
click at [679, 611] on div at bounding box center [776, 371] width 1552 height 743
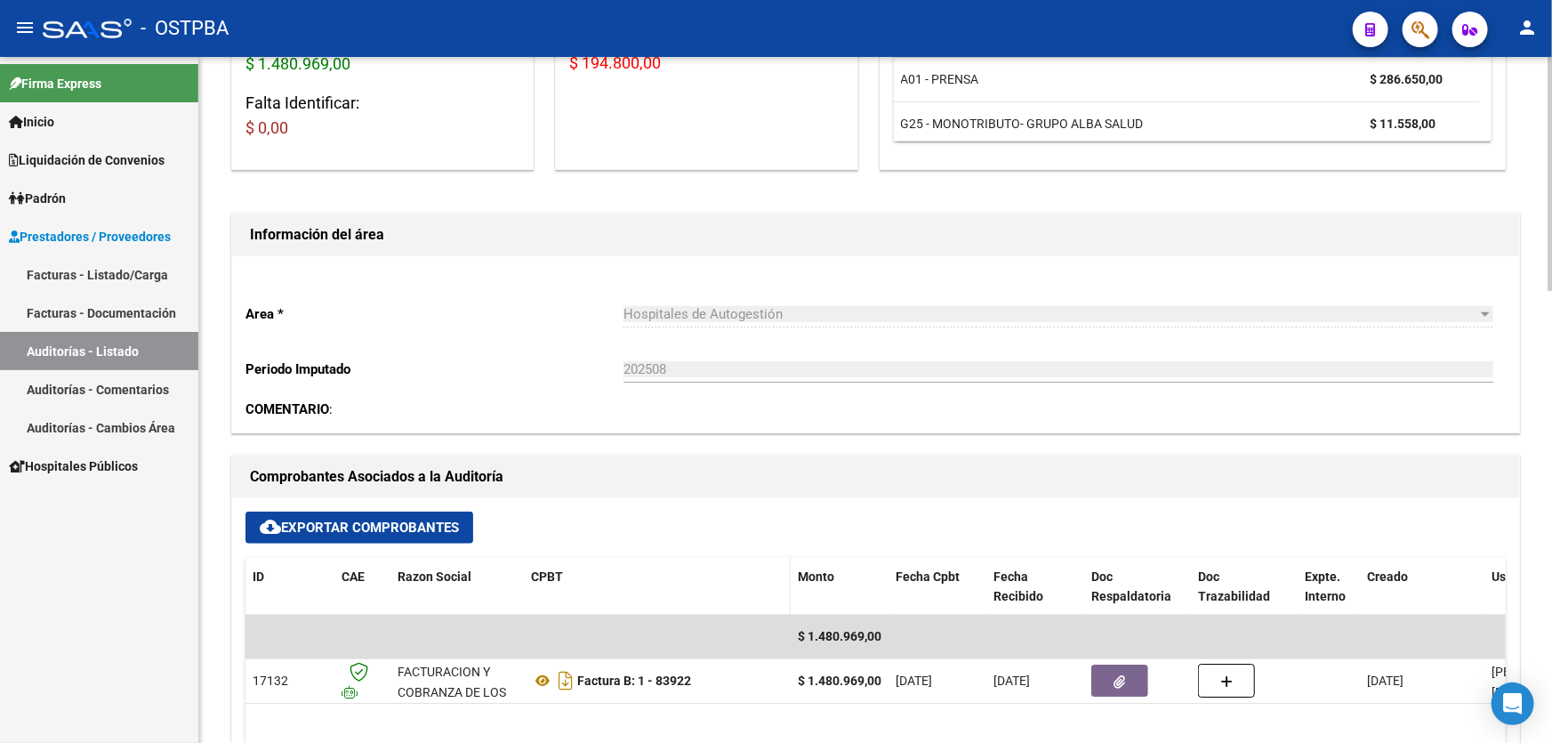
scroll to position [0, 0]
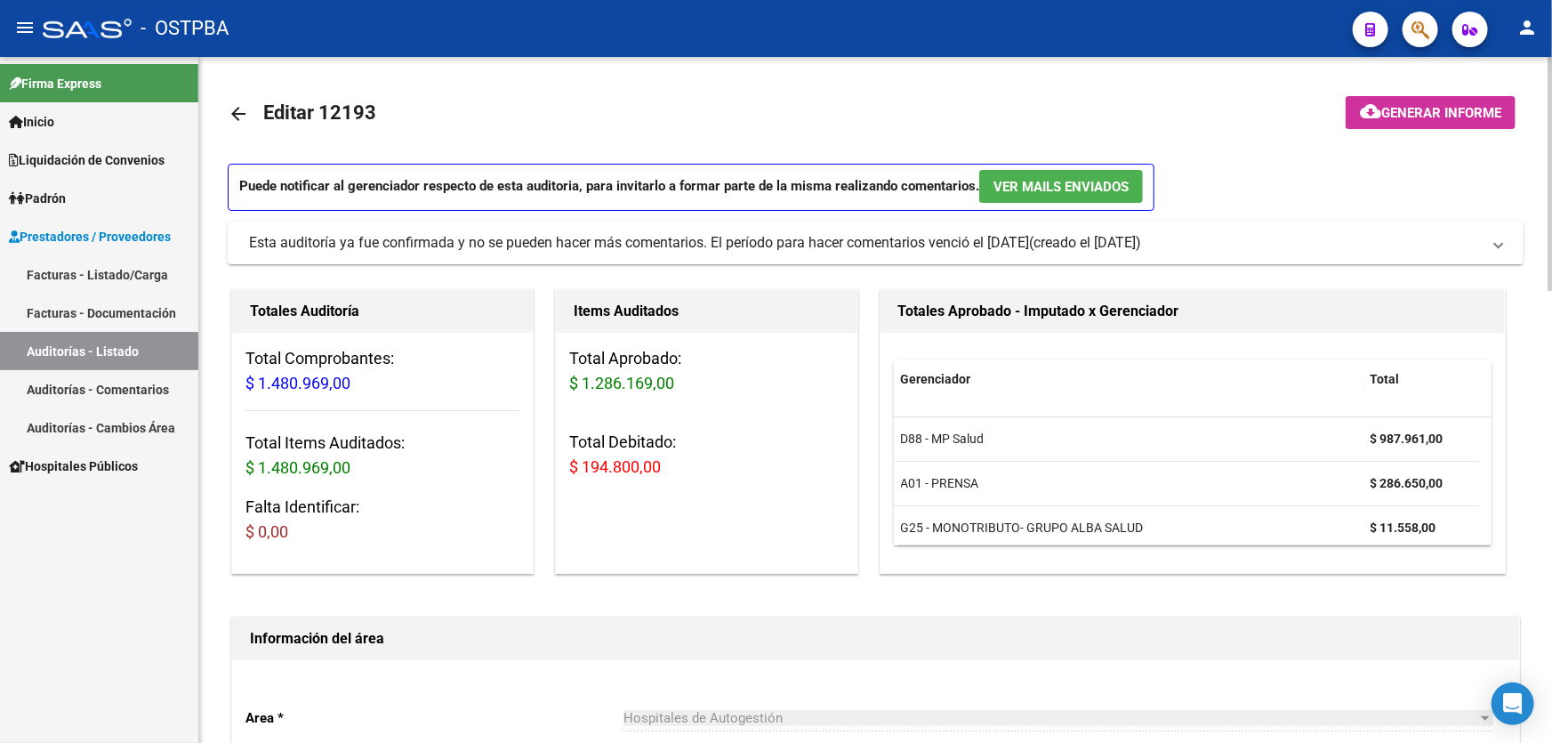
click at [233, 113] on mat-icon "arrow_back" at bounding box center [238, 113] width 21 height 21
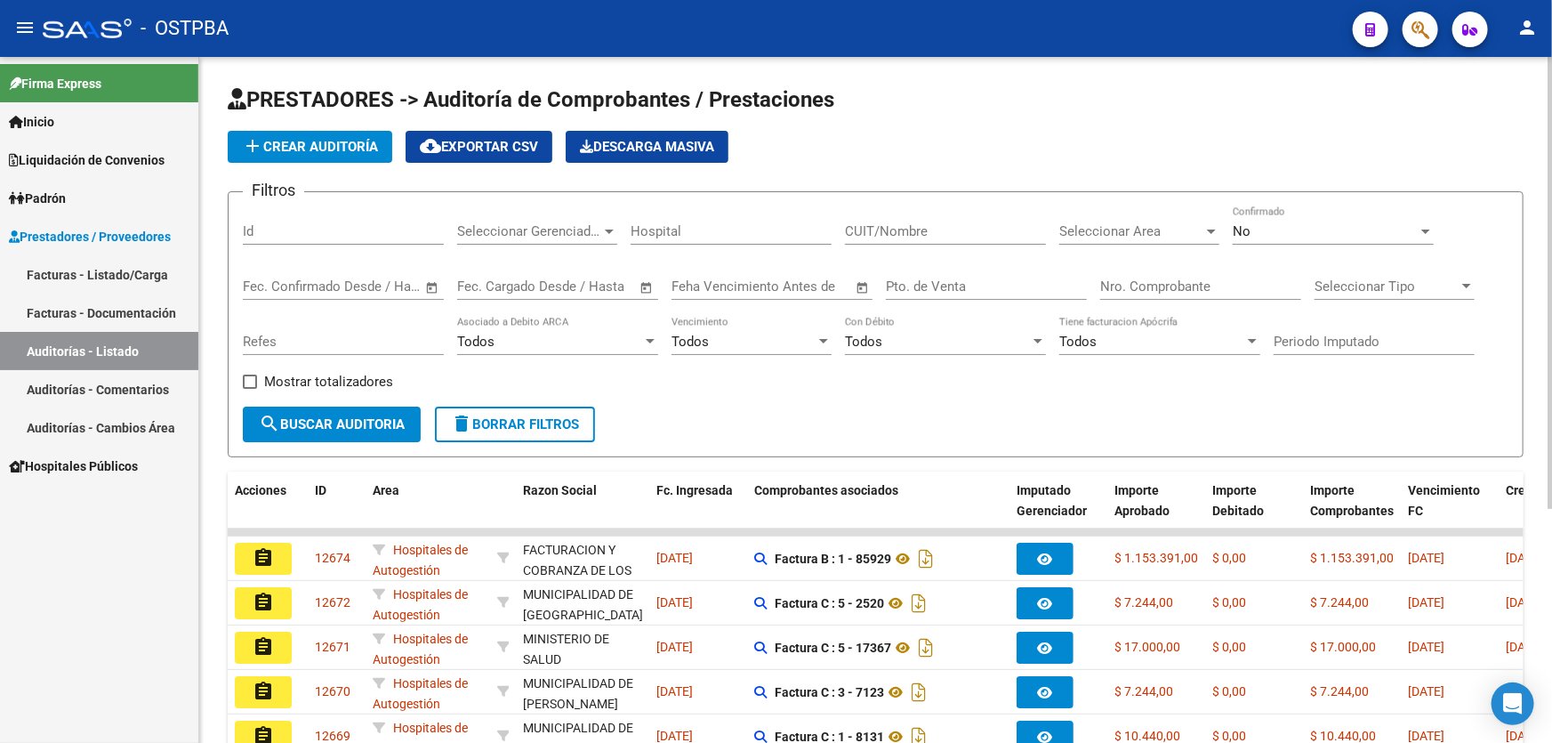
click at [132, 263] on link "Facturas - Listado/Carga" at bounding box center [99, 274] width 198 height 38
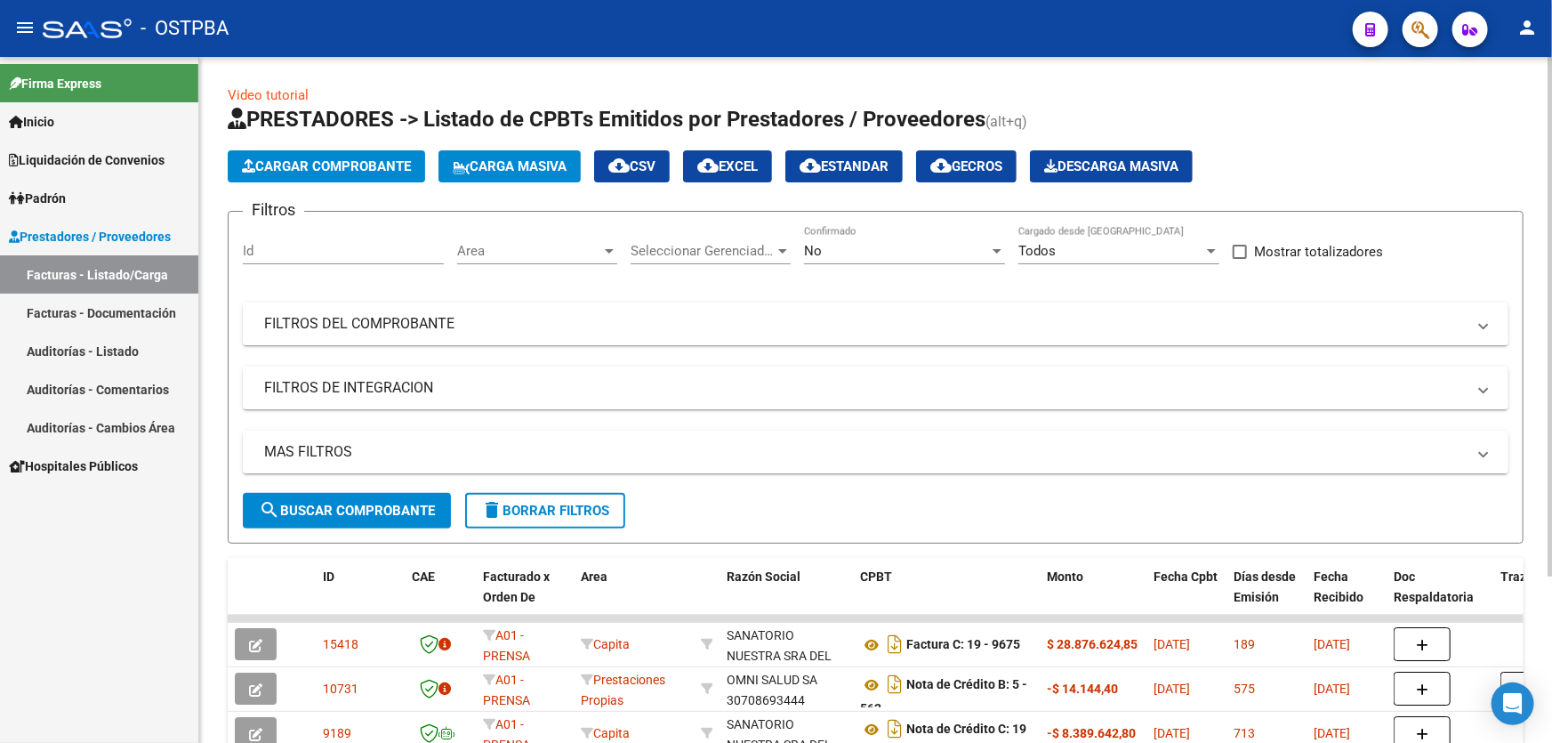
click at [326, 456] on mat-panel-title "MAS FILTROS" at bounding box center [864, 452] width 1201 height 20
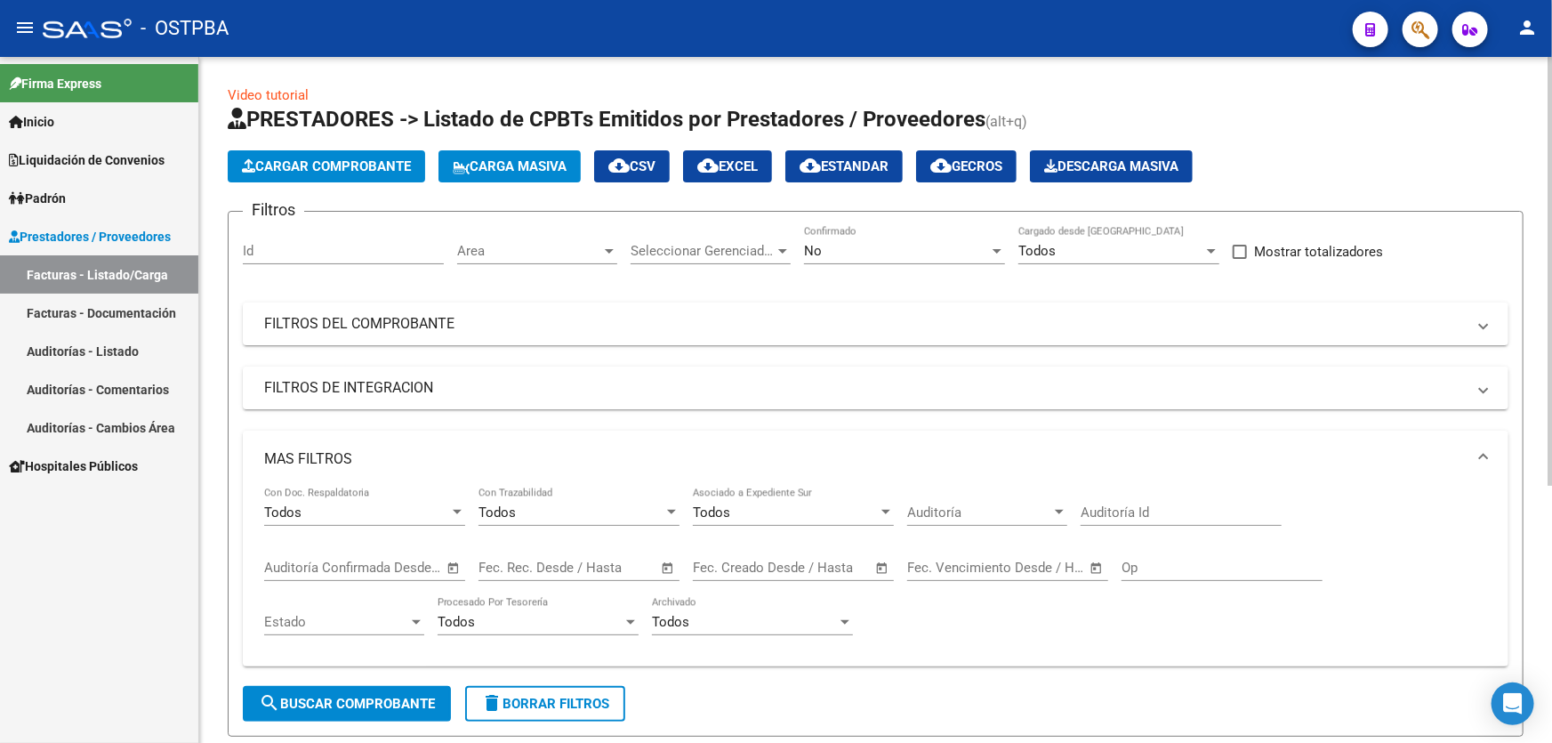
click at [1100, 249] on div "Todos" at bounding box center [1110, 251] width 185 height 16
drag, startPoint x: 1097, startPoint y: 242, endPoint x: 1045, endPoint y: 237, distance: 52.7
click at [1096, 242] on span "Todos" at bounding box center [1118, 249] width 201 height 40
click at [859, 246] on div "No" at bounding box center [896, 251] width 185 height 16
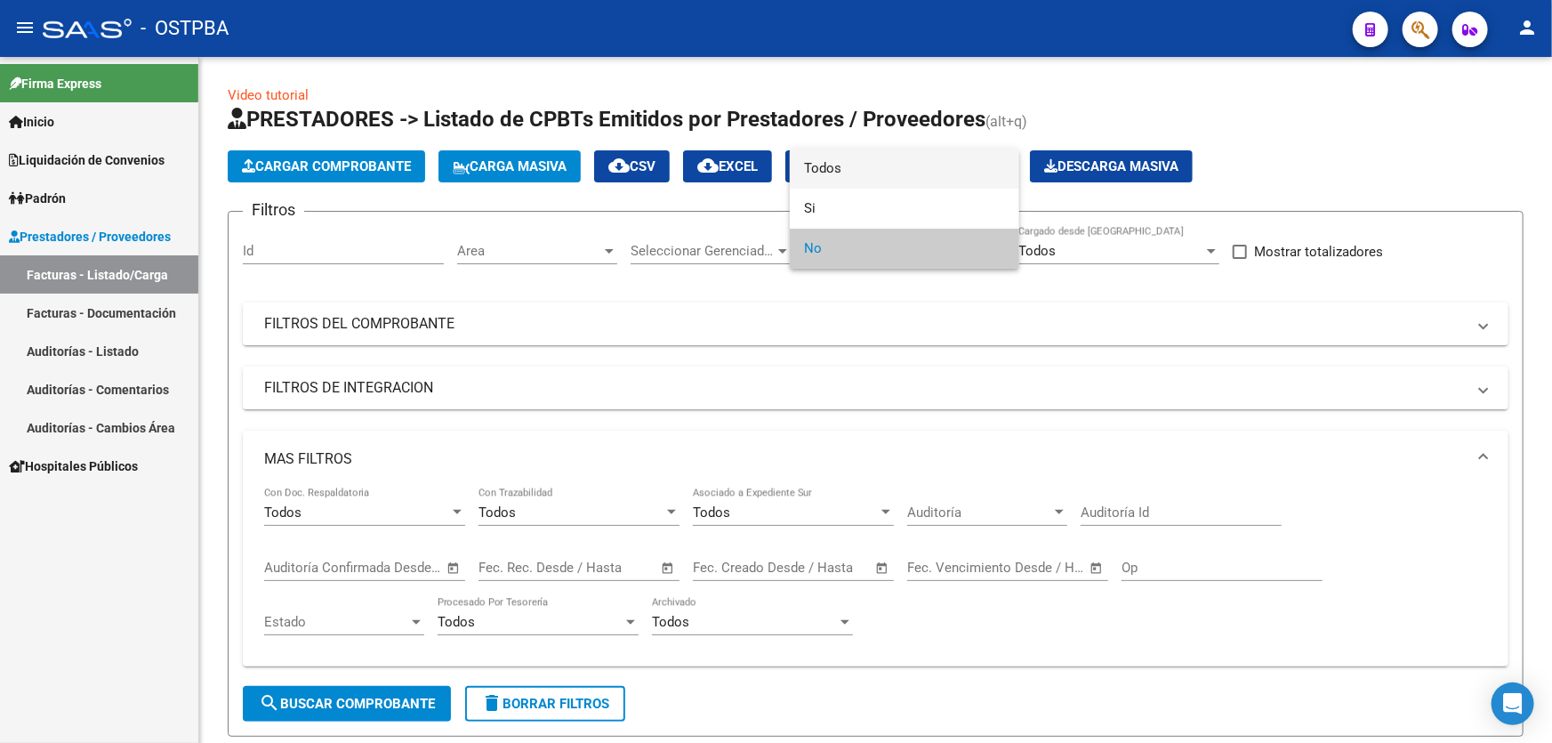
click at [847, 169] on span "Todos" at bounding box center [904, 169] width 201 height 40
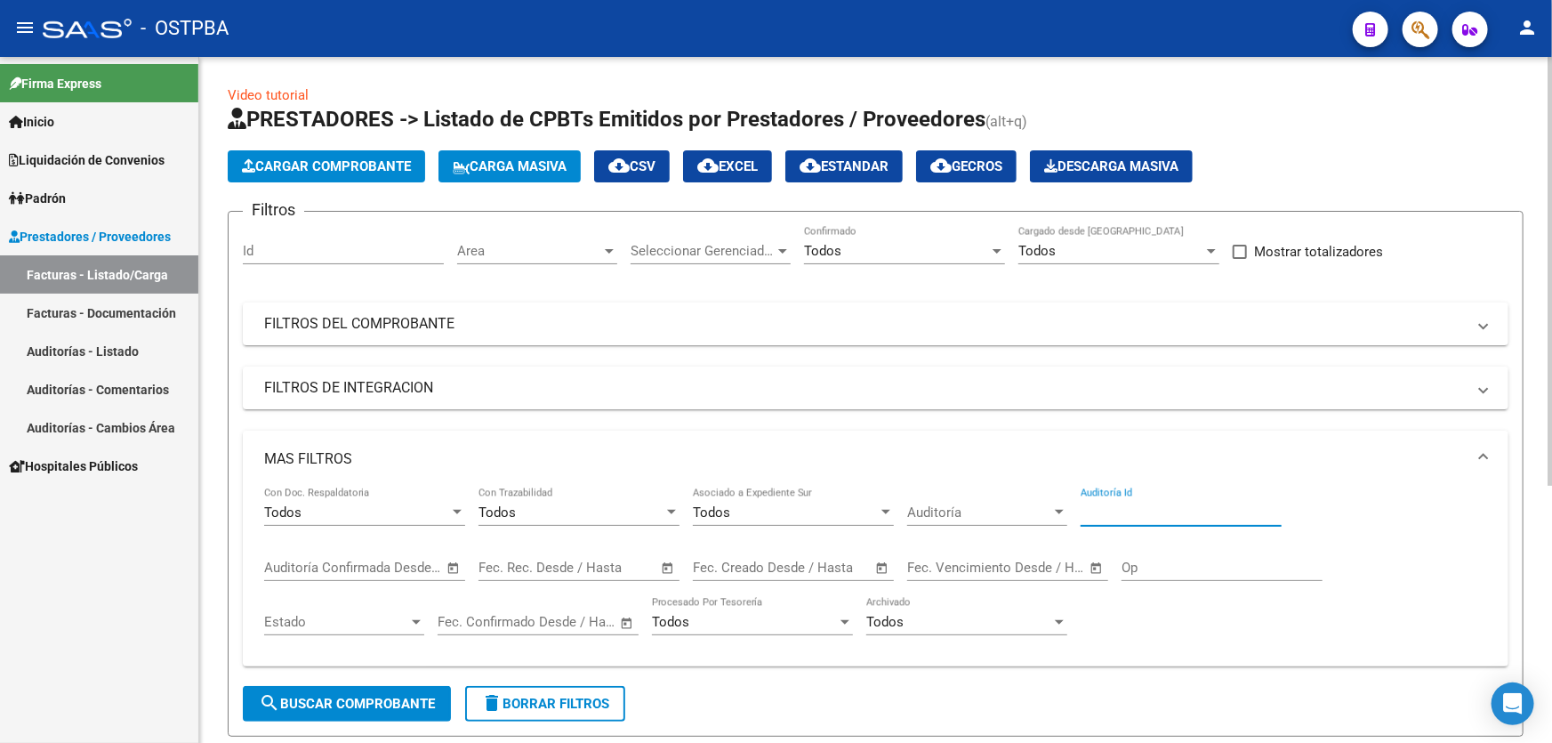
click at [1170, 511] on input "Auditoría Id" at bounding box center [1180, 512] width 201 height 16
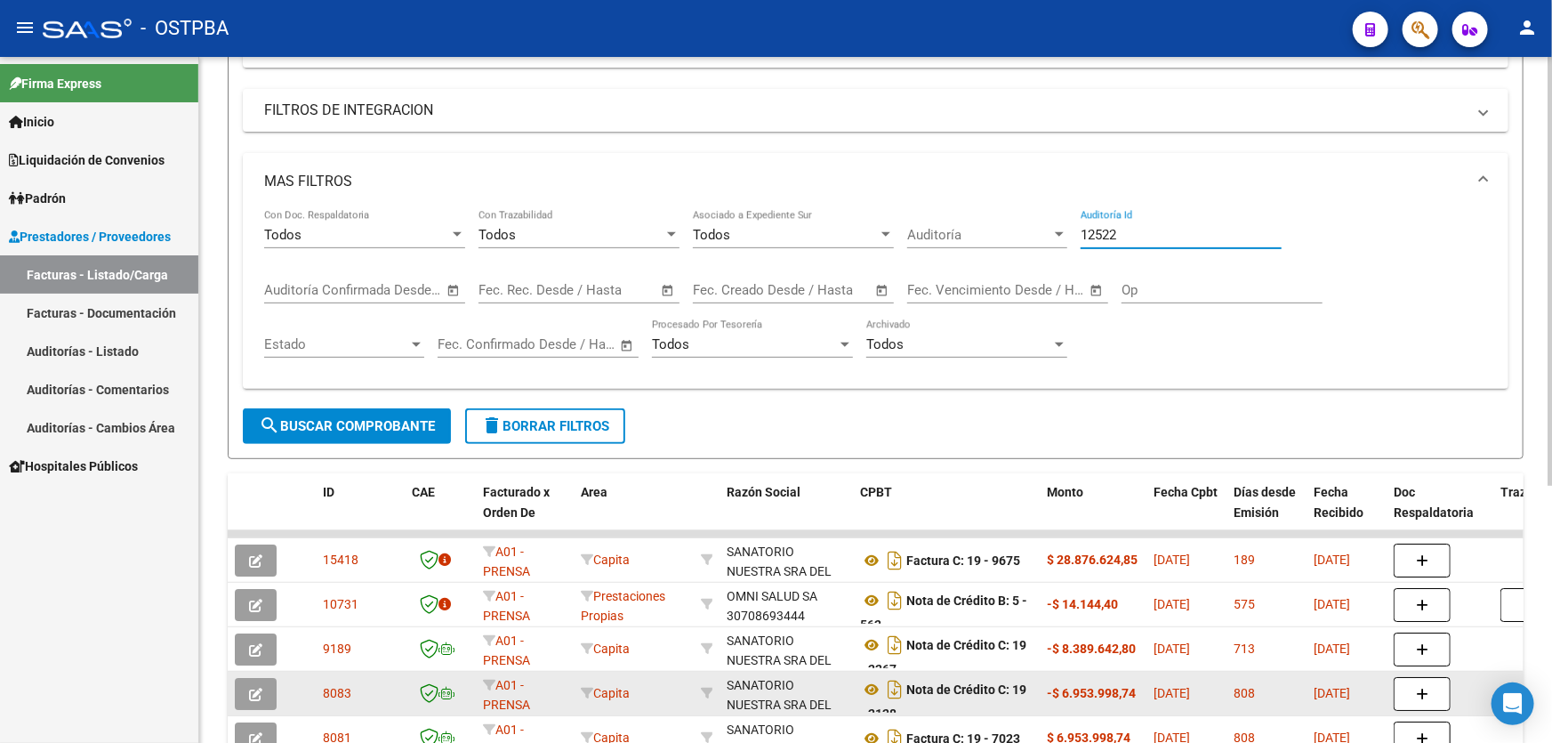
scroll to position [404, 0]
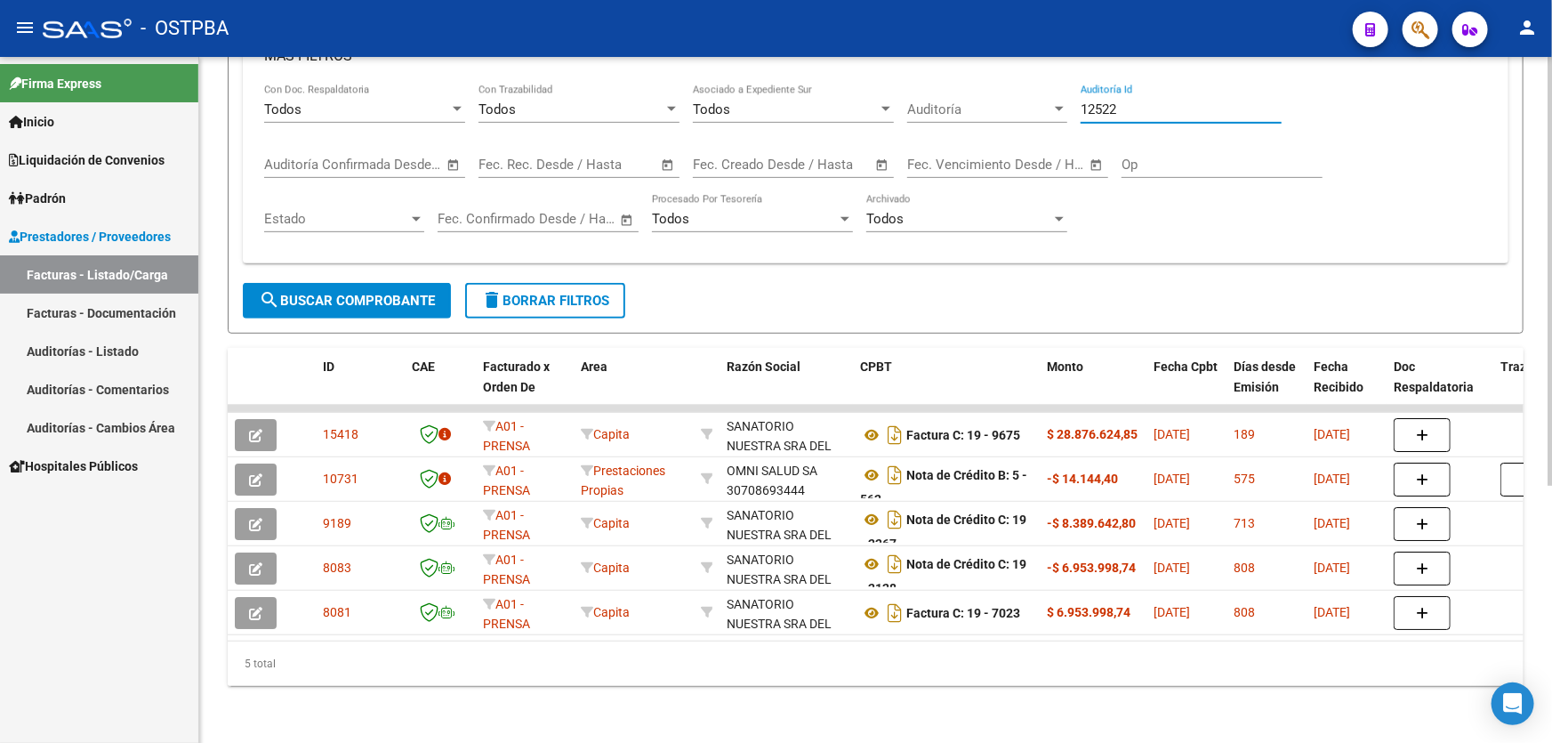
type input "12522"
click at [368, 293] on span "search Buscar Comprobante" at bounding box center [347, 301] width 176 height 16
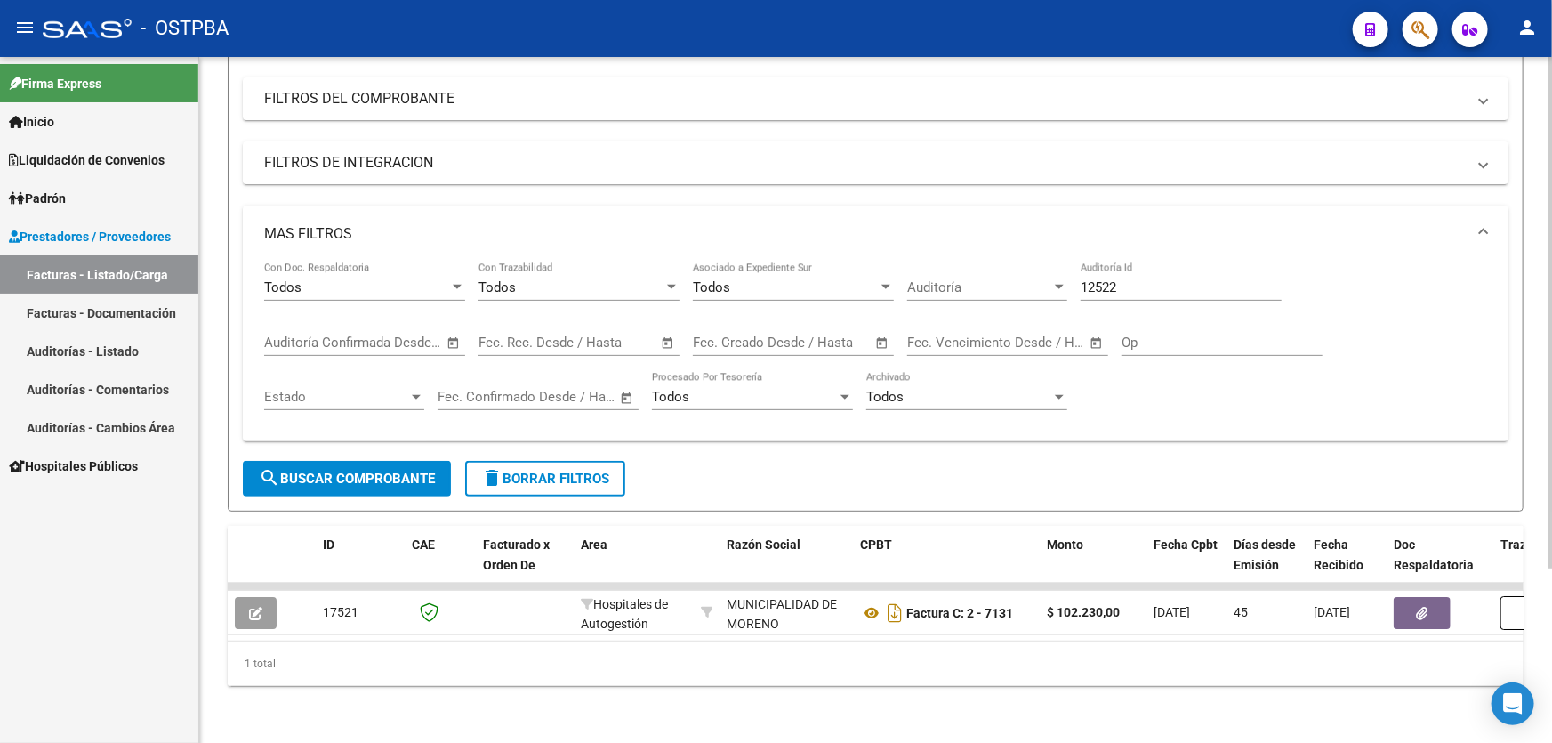
scroll to position [233, 0]
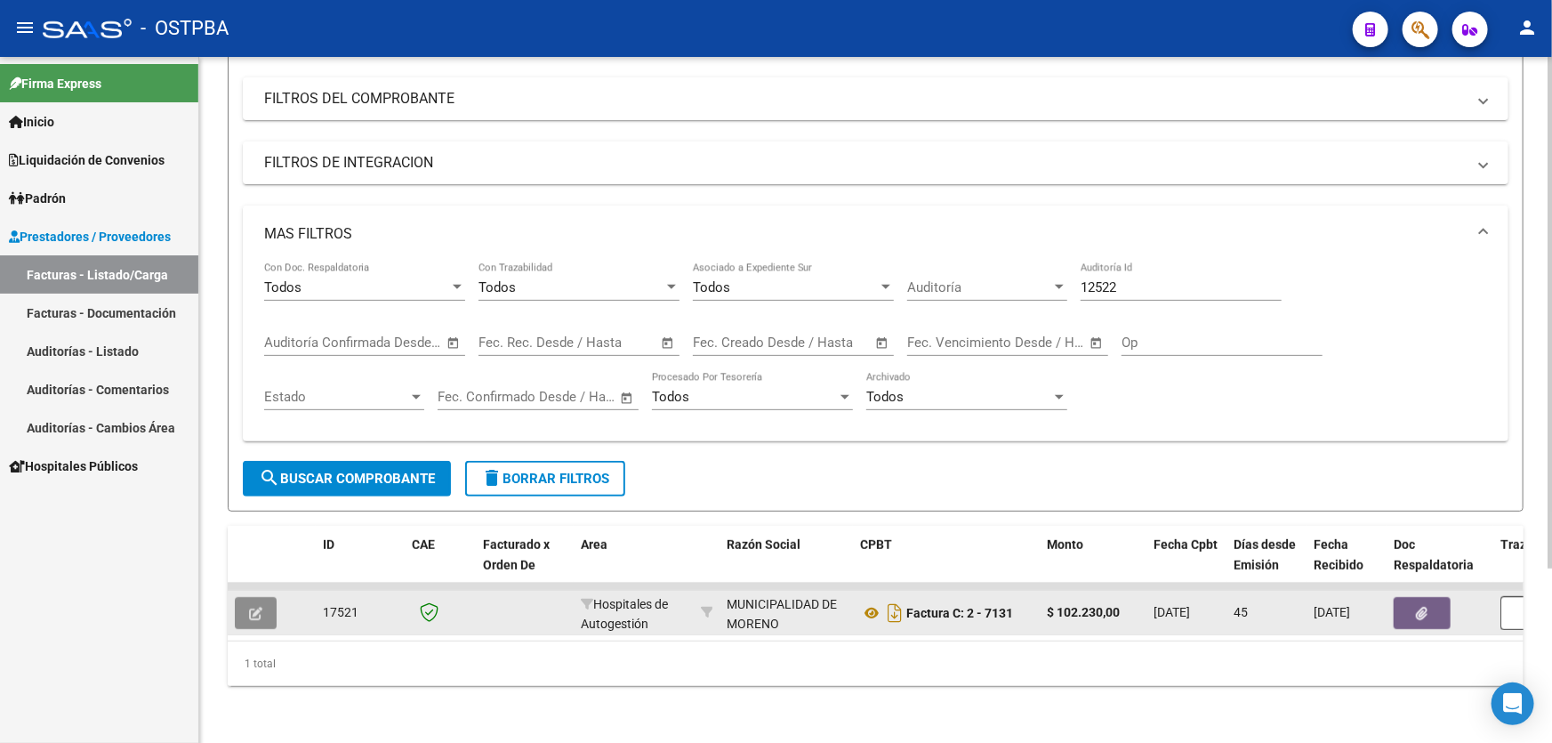
click at [258, 606] on icon "button" at bounding box center [255, 612] width 13 height 13
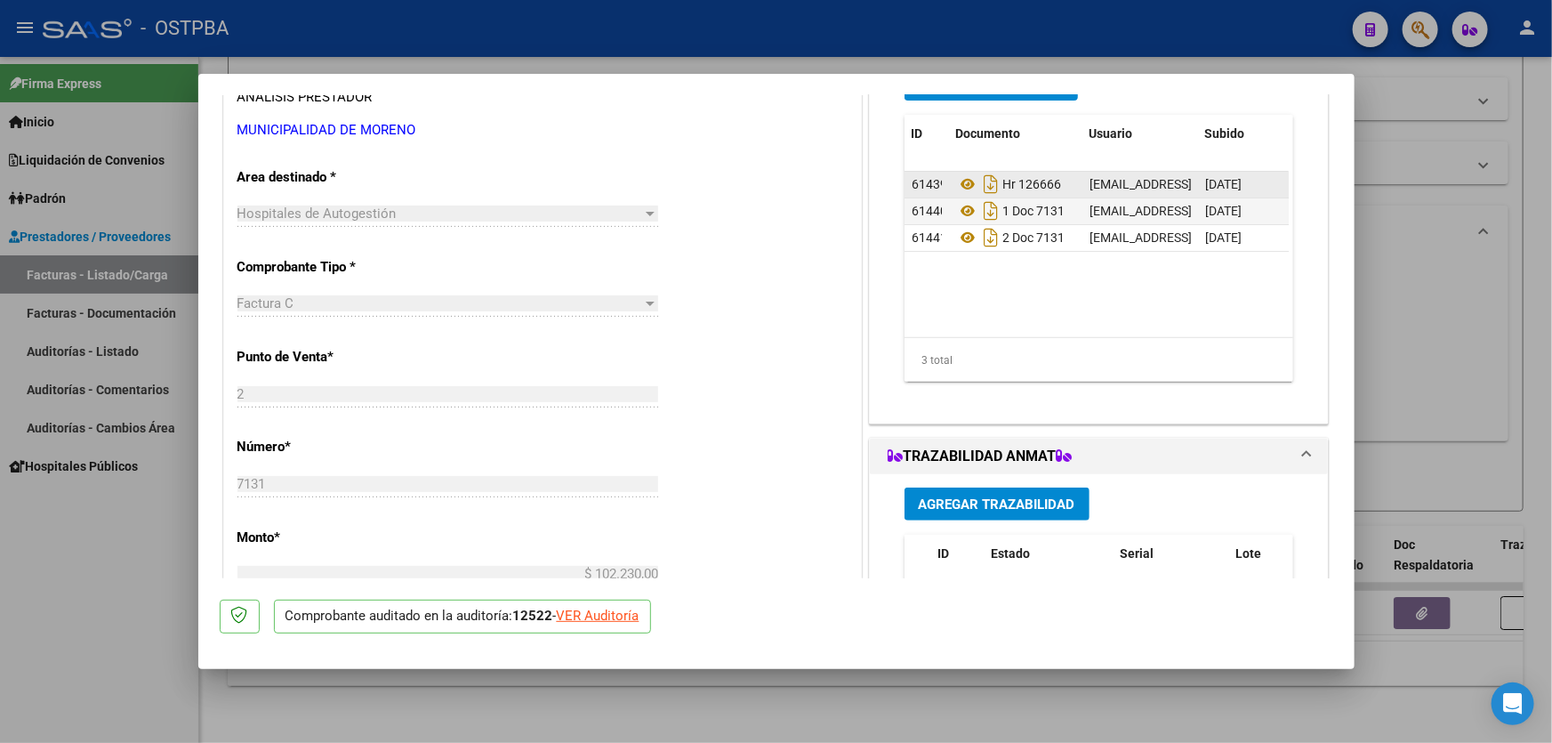
scroll to position [323, 0]
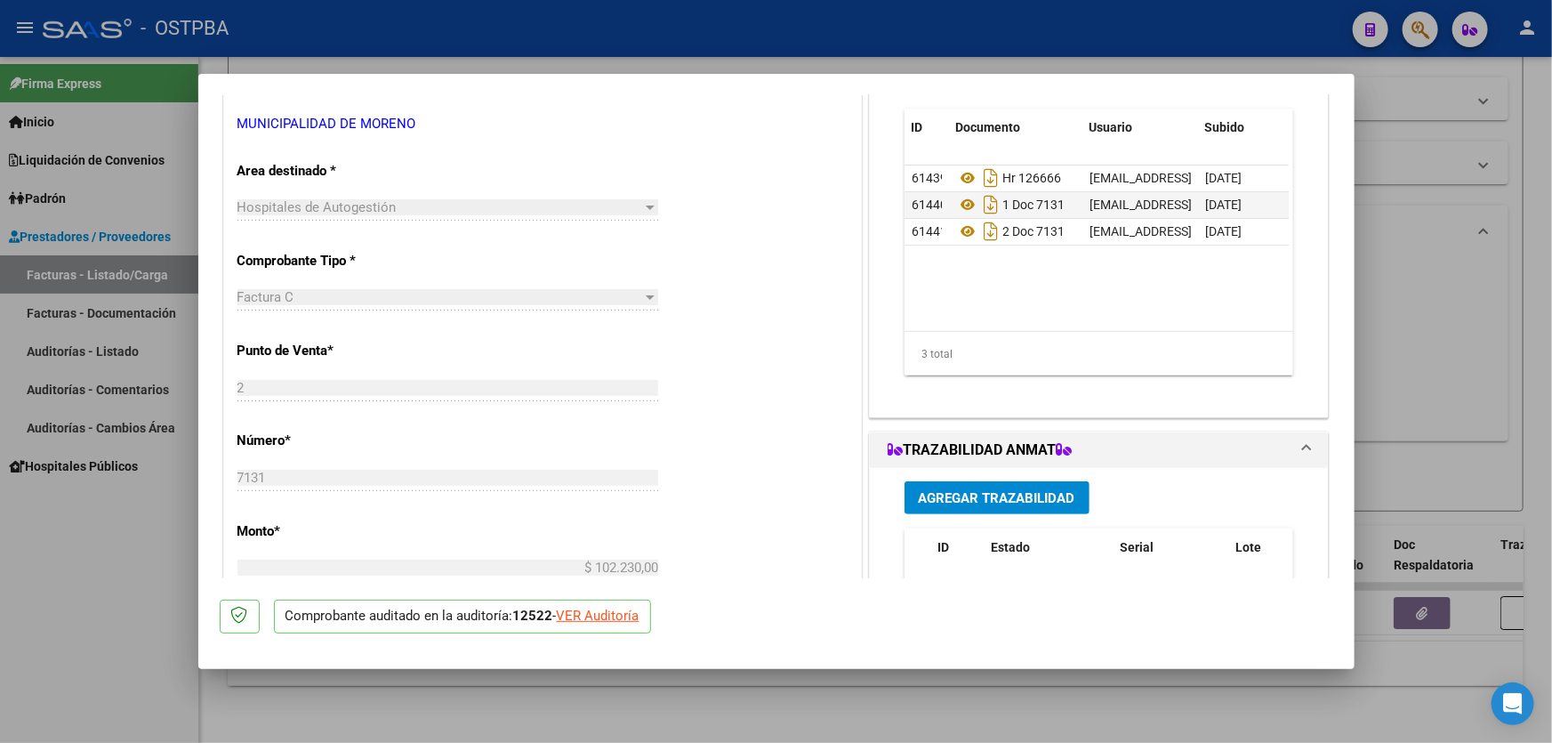
click at [1447, 277] on div at bounding box center [776, 371] width 1552 height 743
type input "$ 0,00"
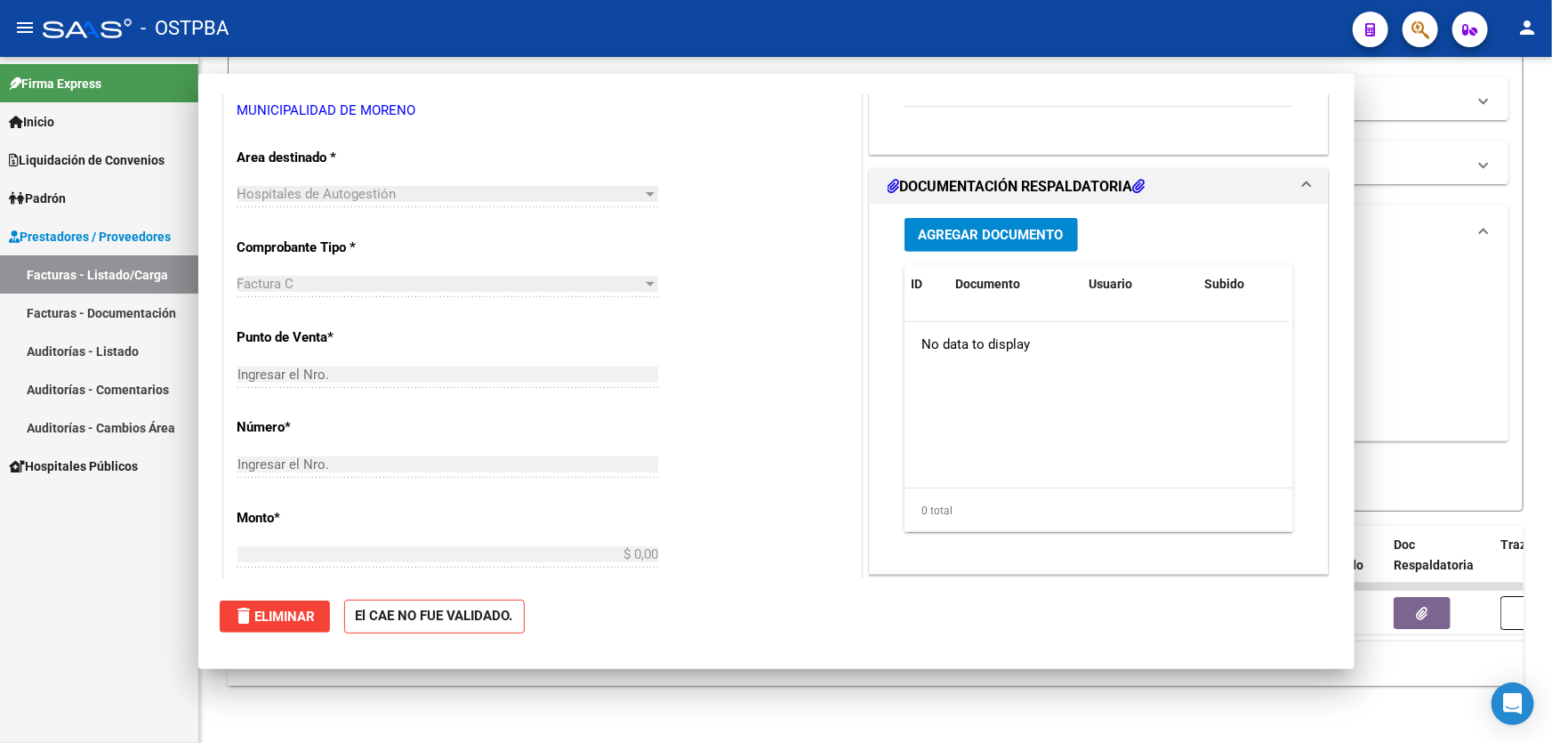
scroll to position [310, 0]
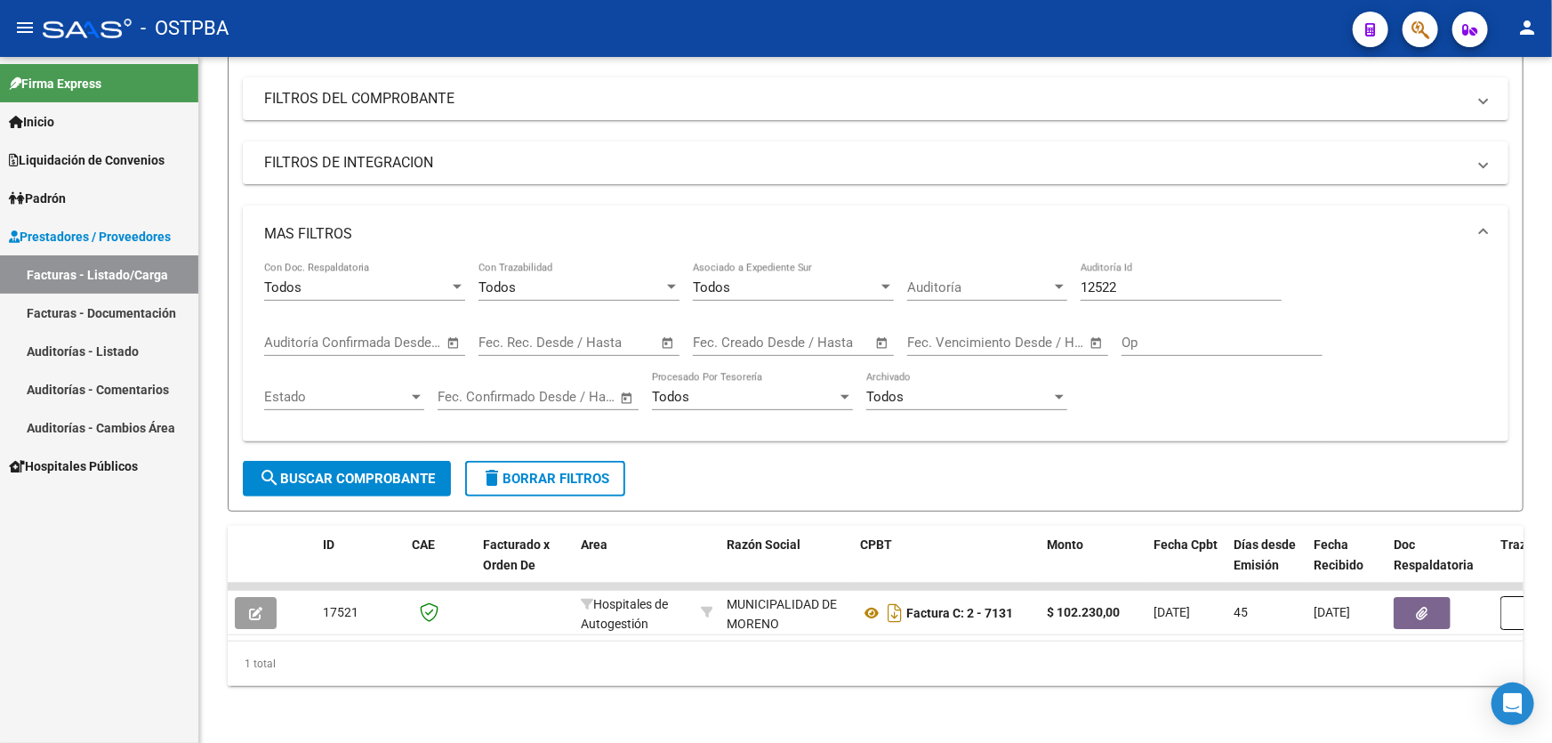
click at [101, 338] on link "Auditorías - Listado" at bounding box center [99, 351] width 198 height 38
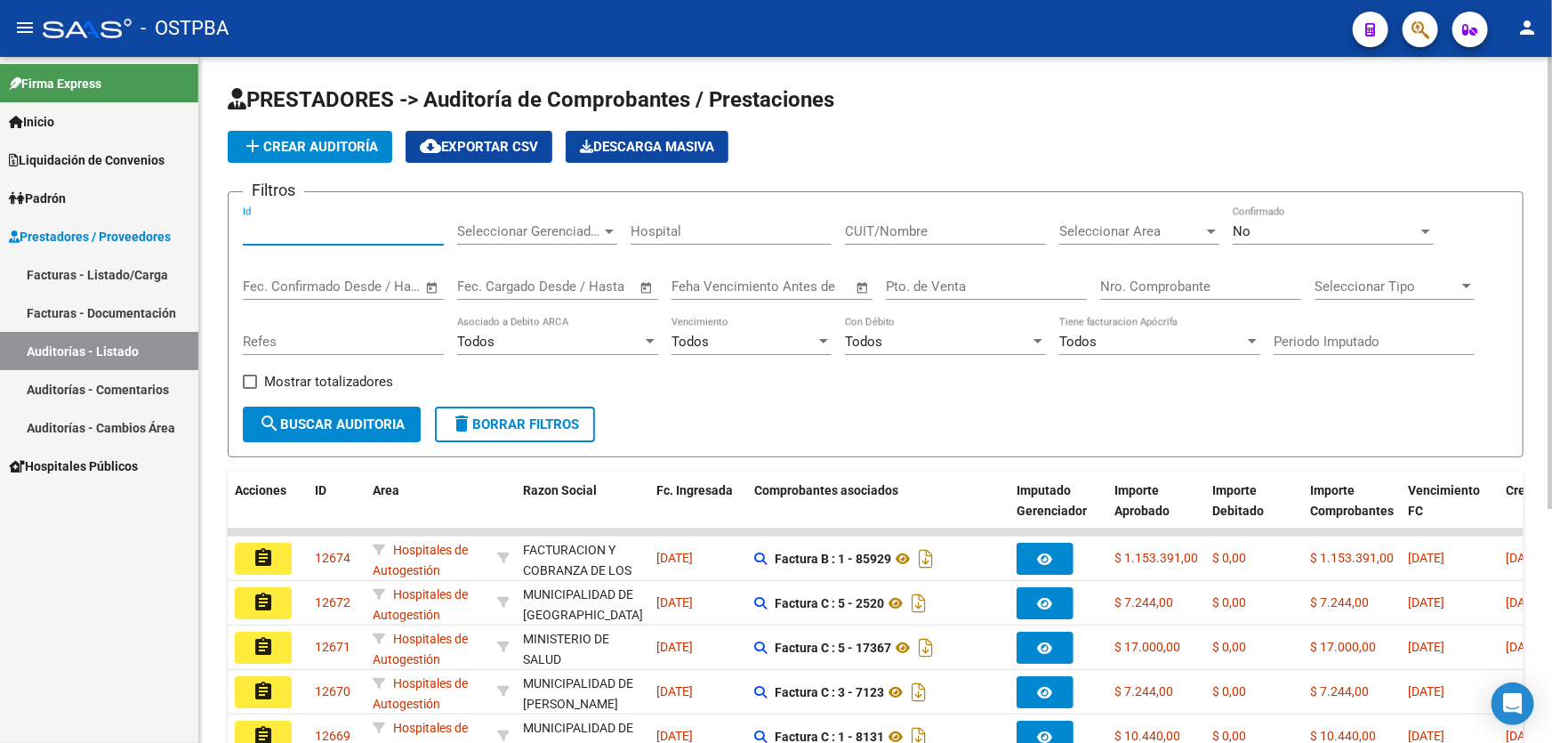
click at [275, 226] on input "Id" at bounding box center [343, 231] width 201 height 16
type input "12523"
click at [1296, 232] on div "No" at bounding box center [1324, 231] width 185 height 16
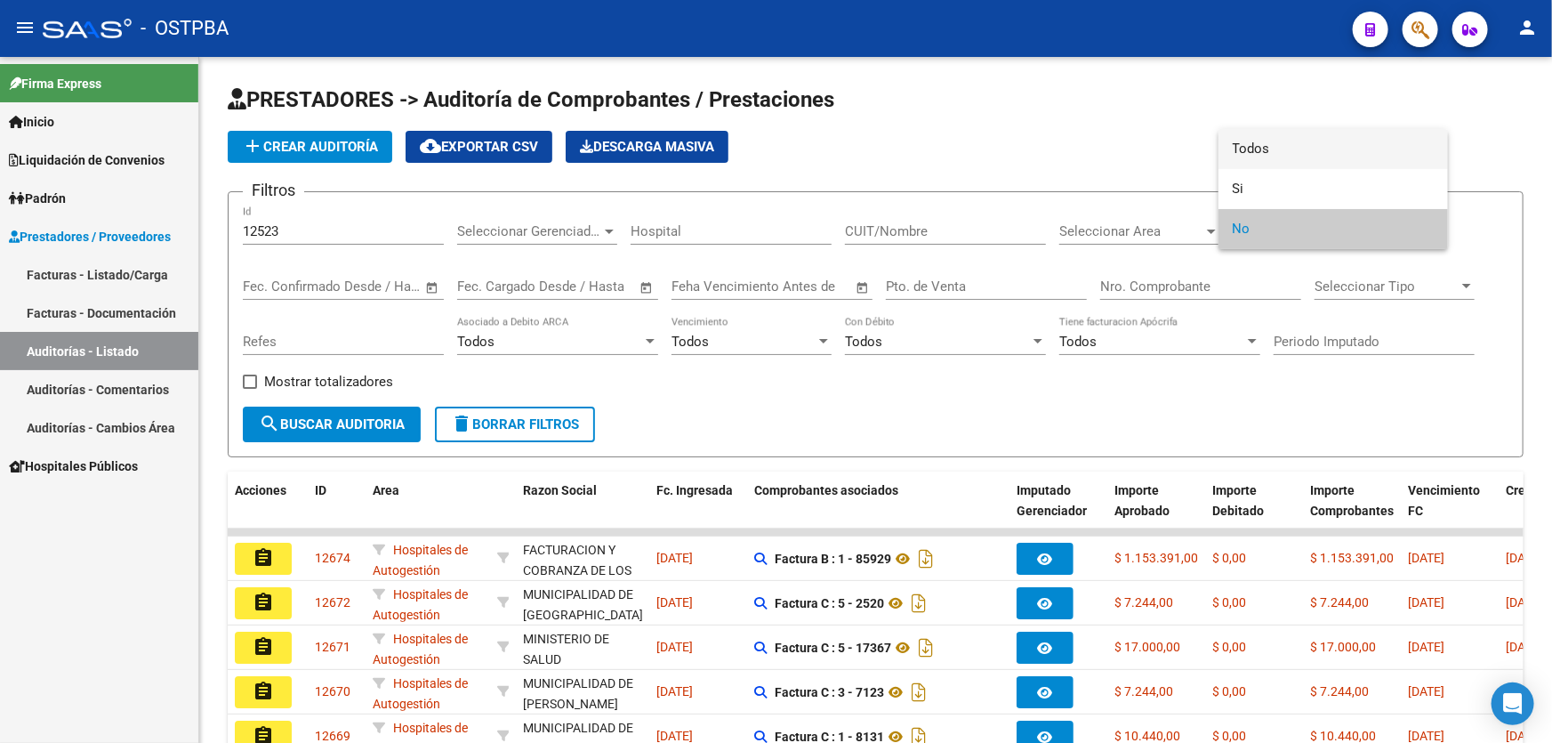
click at [1323, 145] on span "Todos" at bounding box center [1332, 149] width 201 height 40
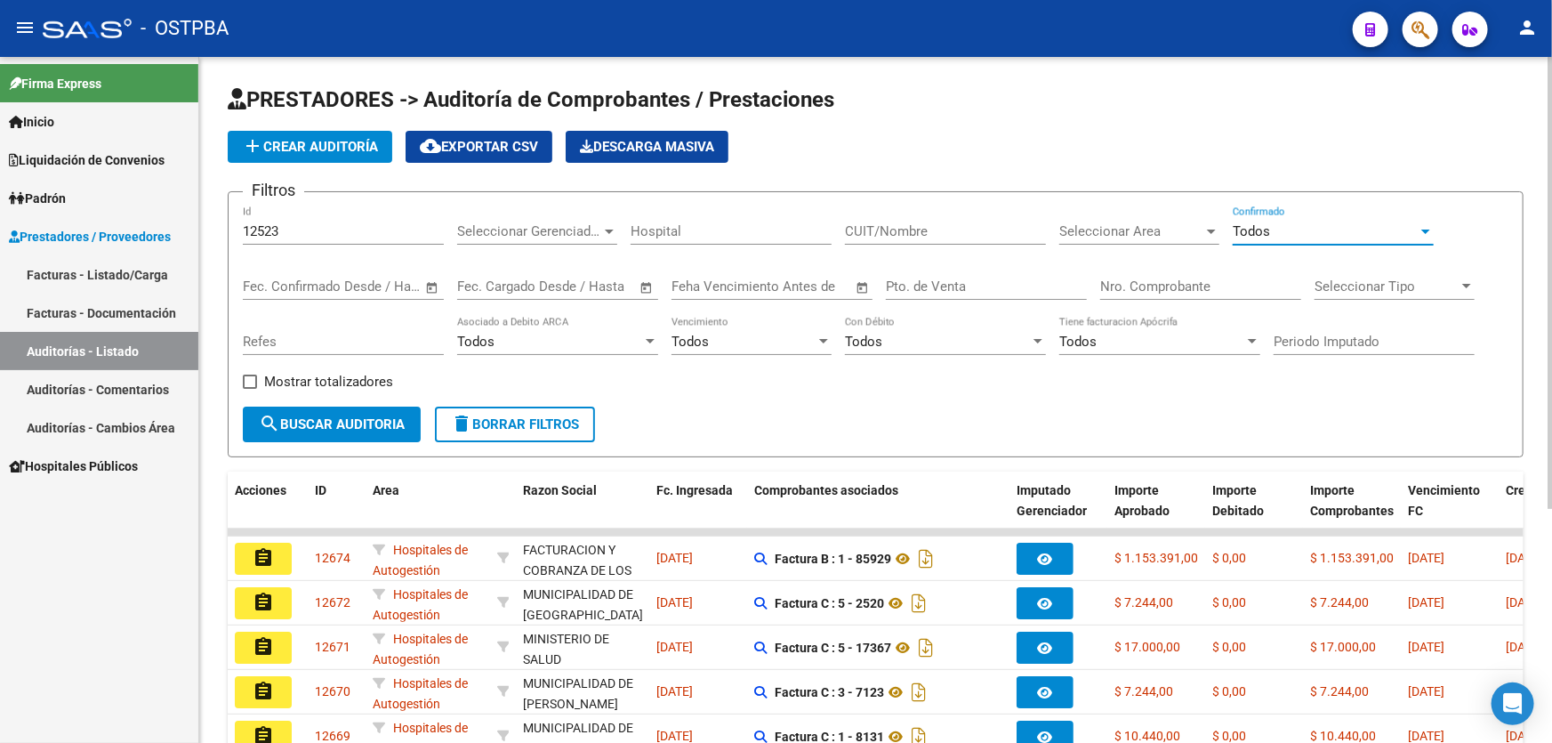
click at [278, 413] on mat-icon "search" at bounding box center [269, 423] width 21 height 21
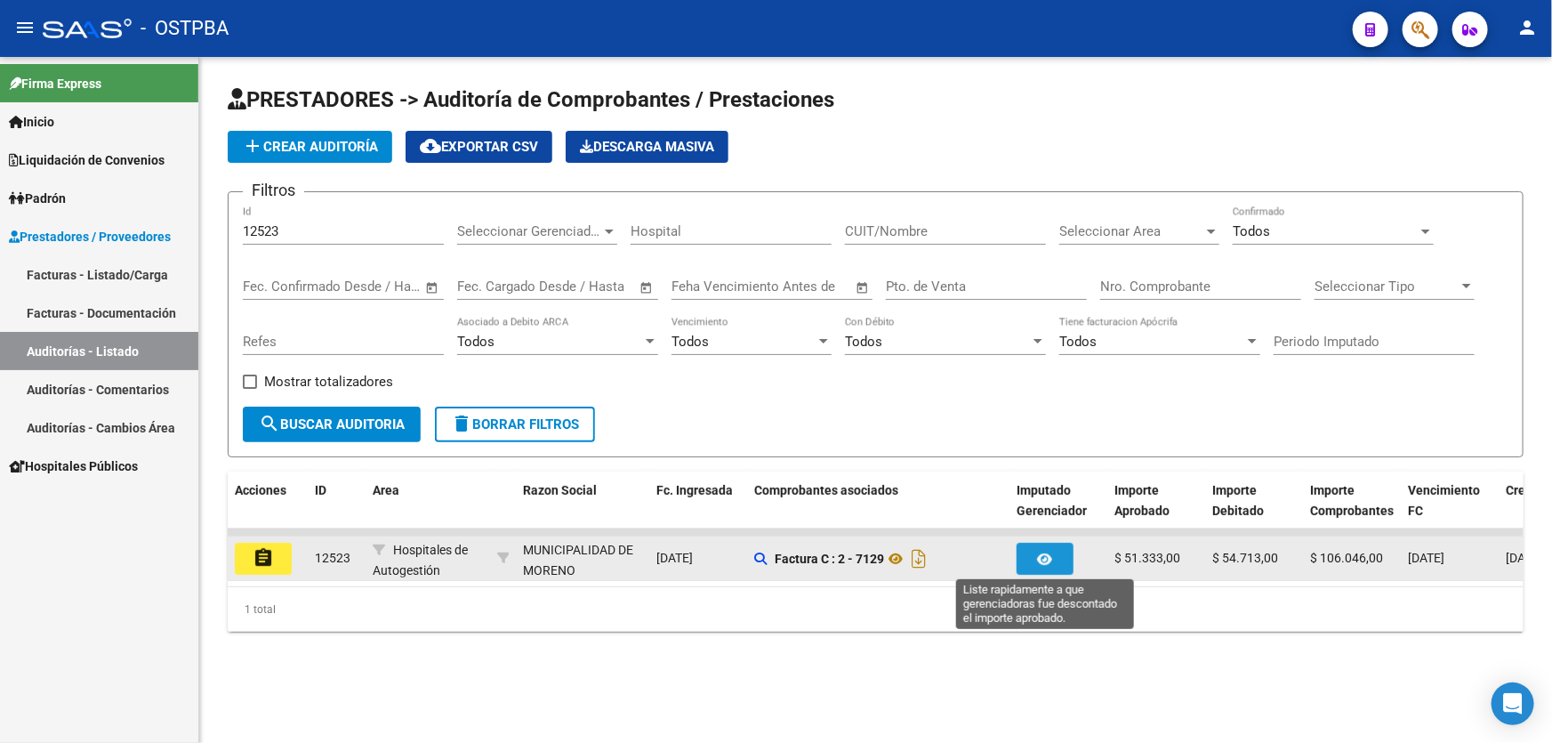
click at [1049, 552] on icon "button" at bounding box center [1045, 558] width 15 height 13
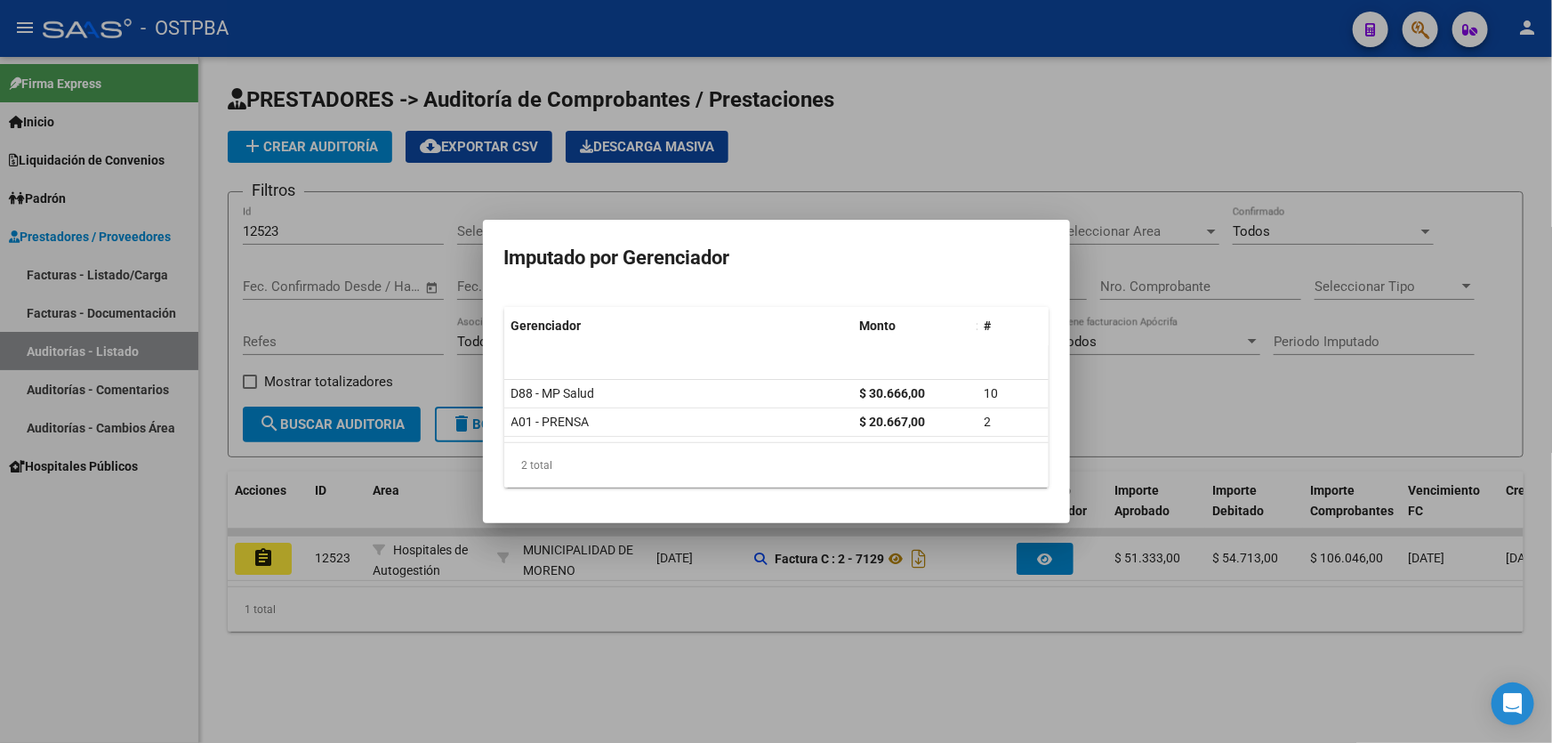
click at [897, 657] on div at bounding box center [776, 371] width 1552 height 743
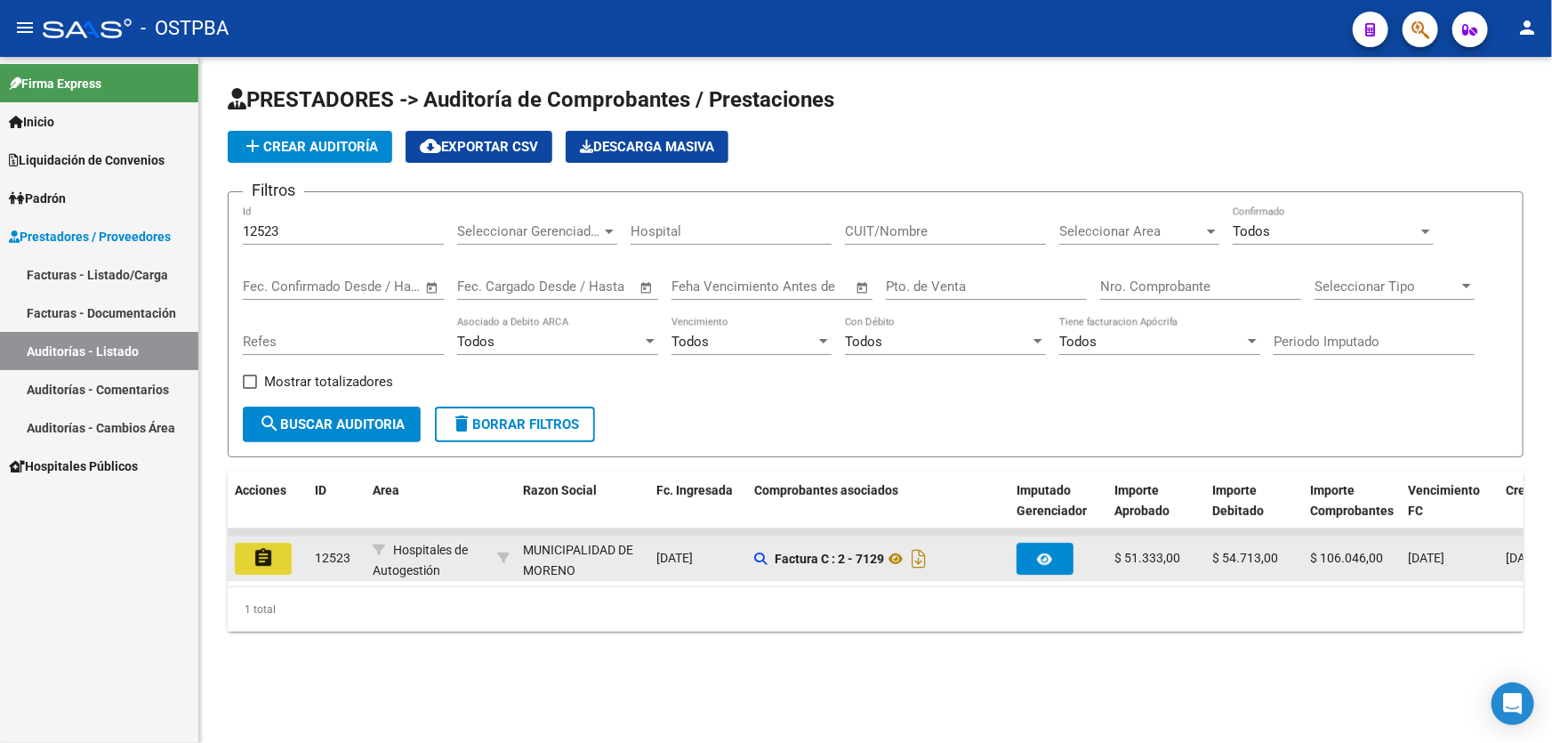
click at [263, 547] on mat-icon "assignment" at bounding box center [263, 557] width 21 height 21
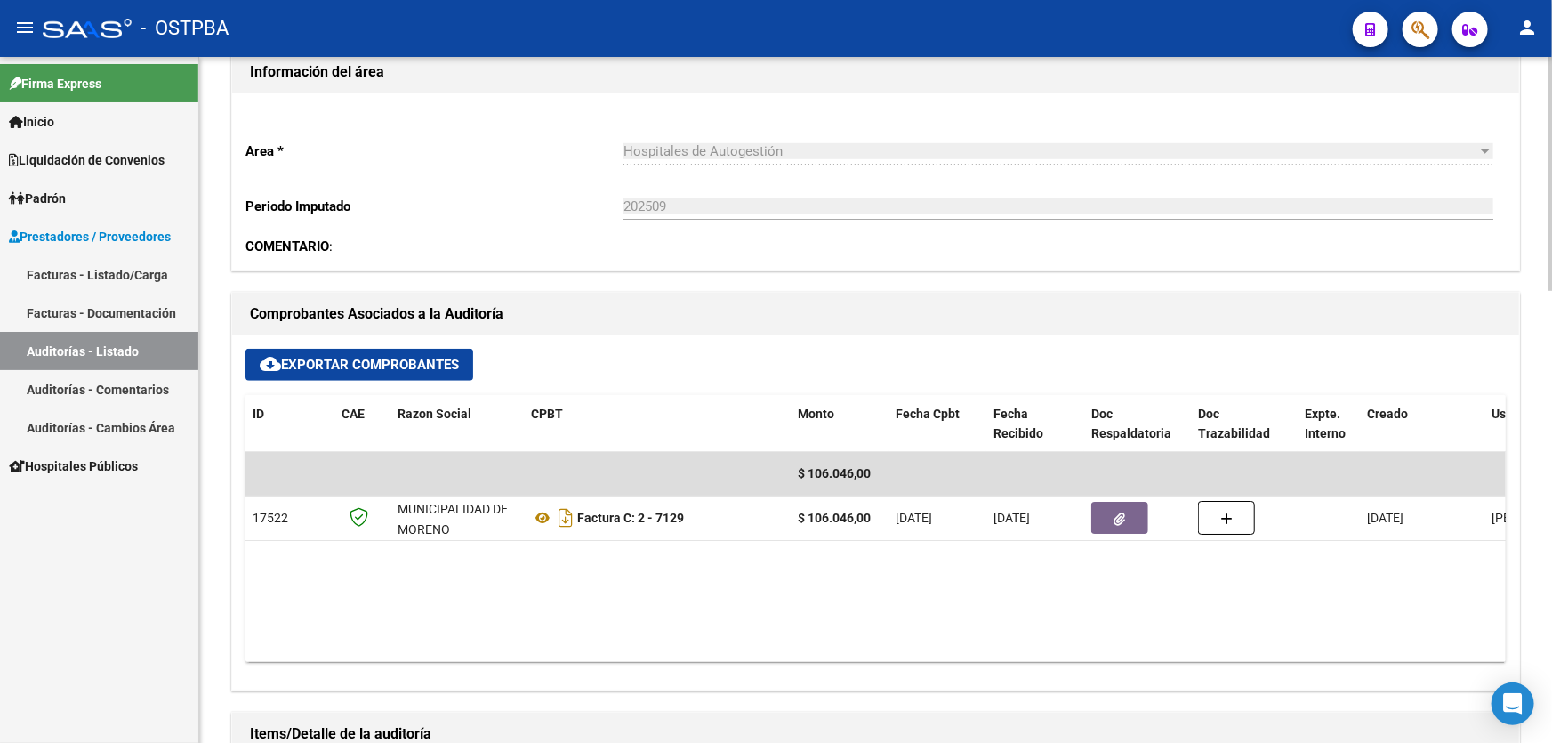
scroll to position [566, 0]
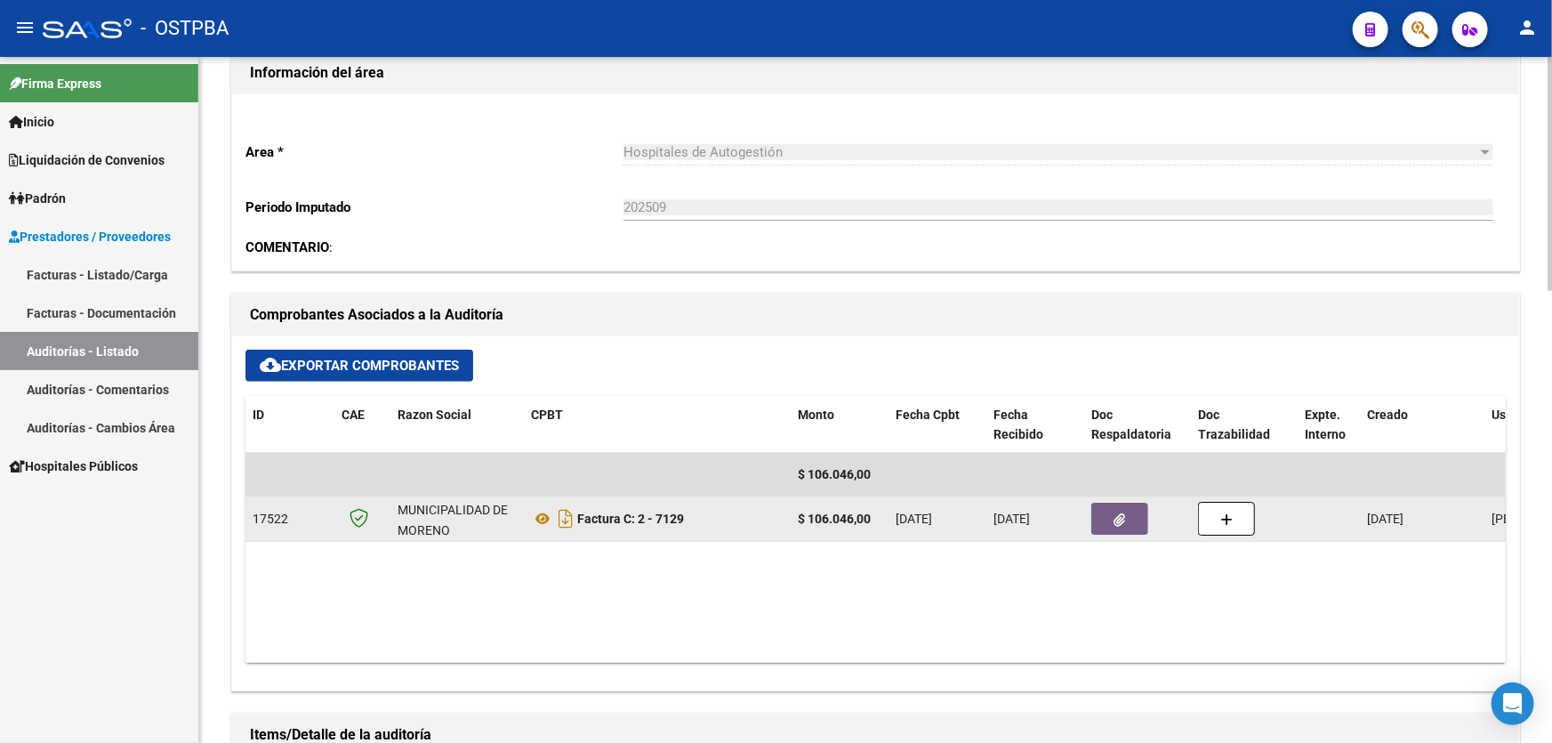
click at [1120, 516] on icon "button" at bounding box center [1120, 519] width 12 height 13
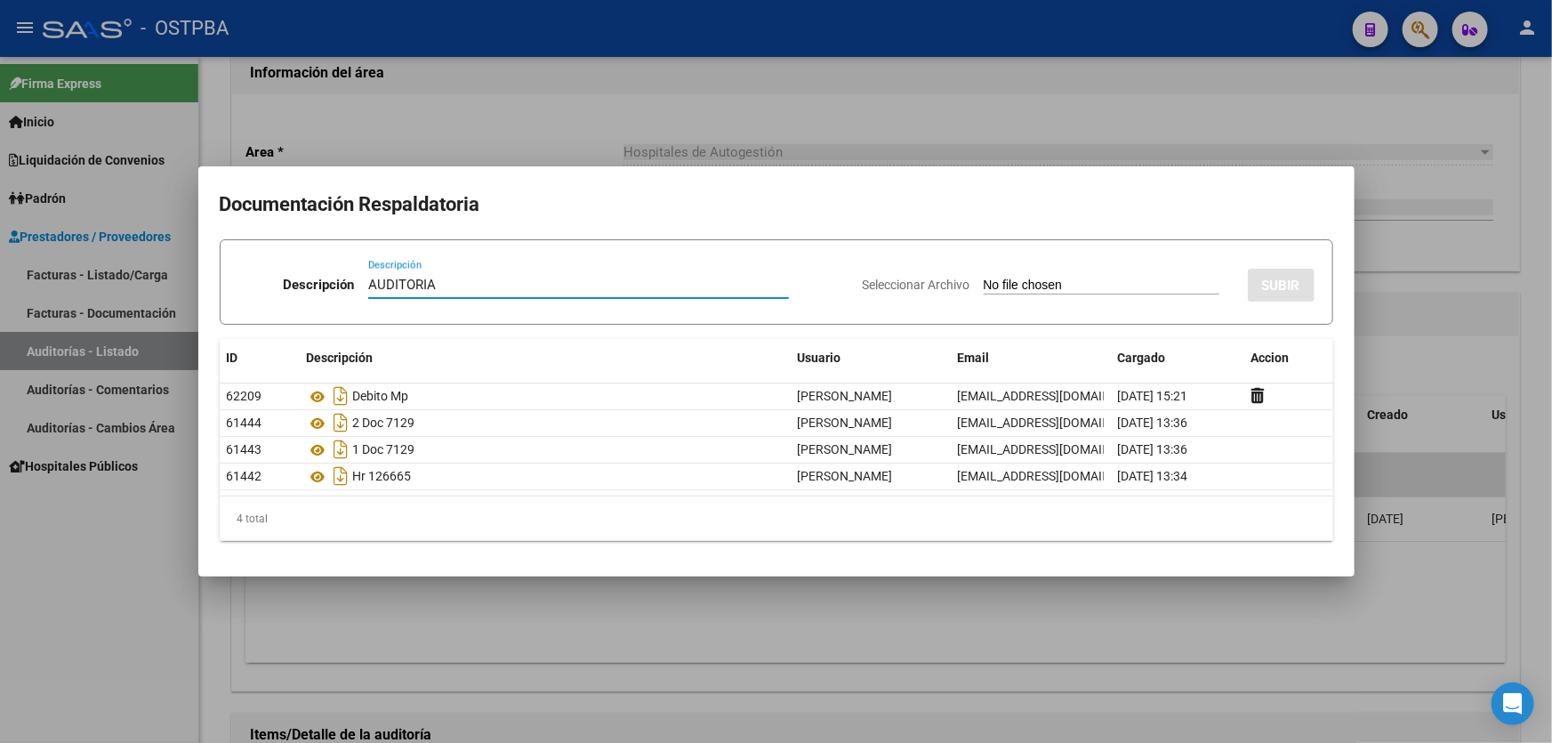
type input "AUDITORIA"
click at [983, 282] on input "Seleccionar Archivo" at bounding box center [1101, 285] width 236 height 17
type input "C:\fakepath\12523.pdf"
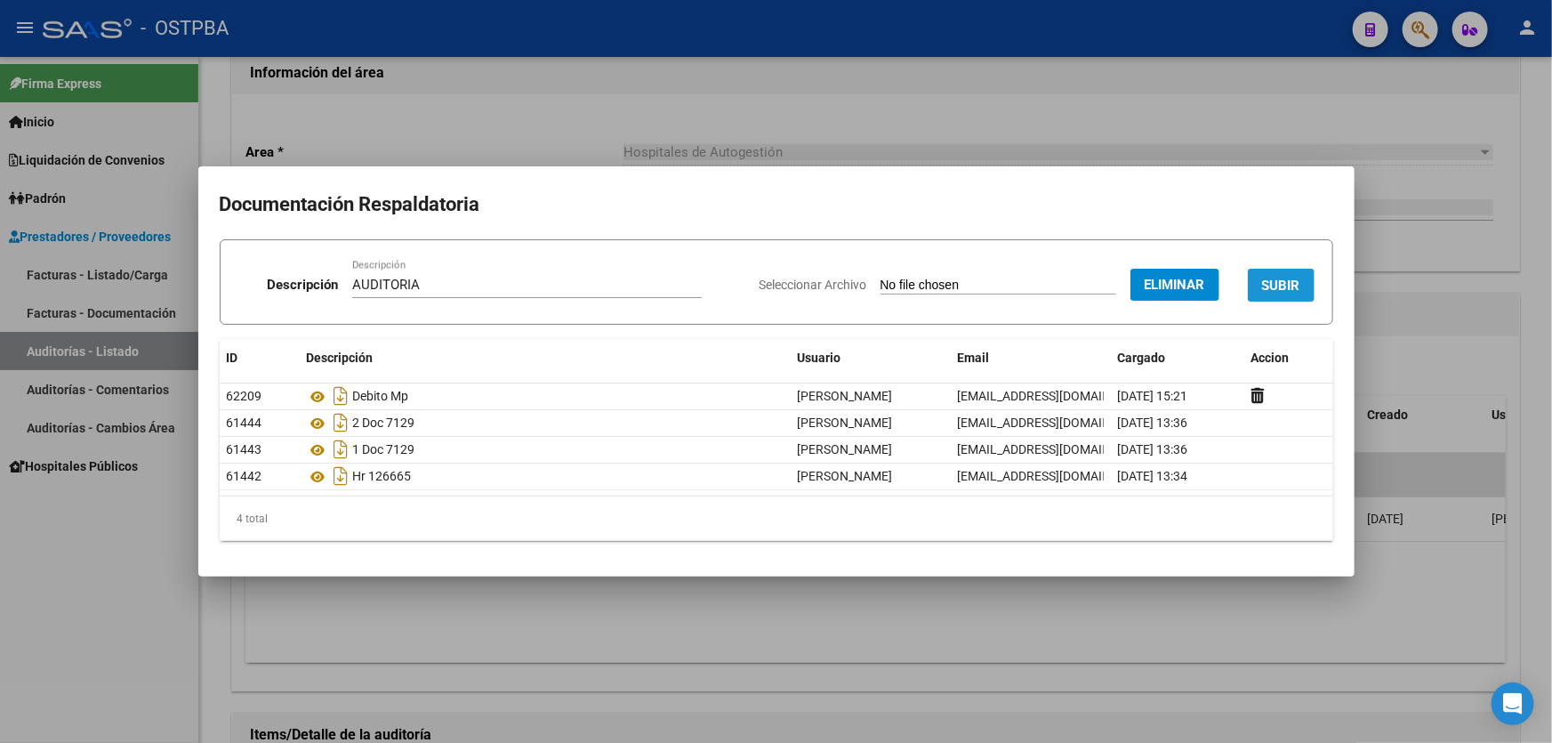
click at [1289, 286] on span "SUBIR" at bounding box center [1281, 285] width 38 height 16
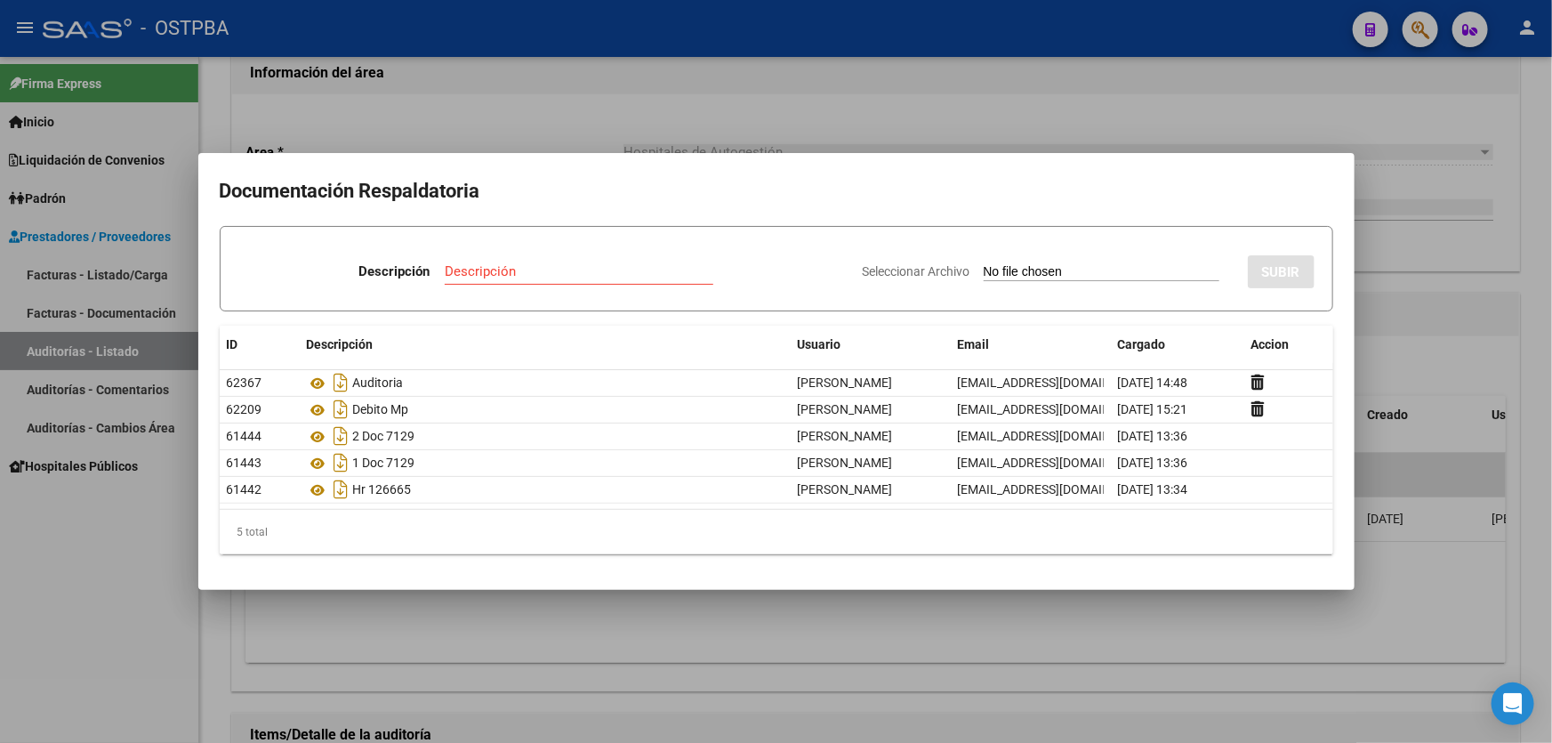
click at [1394, 360] on div at bounding box center [776, 371] width 1552 height 743
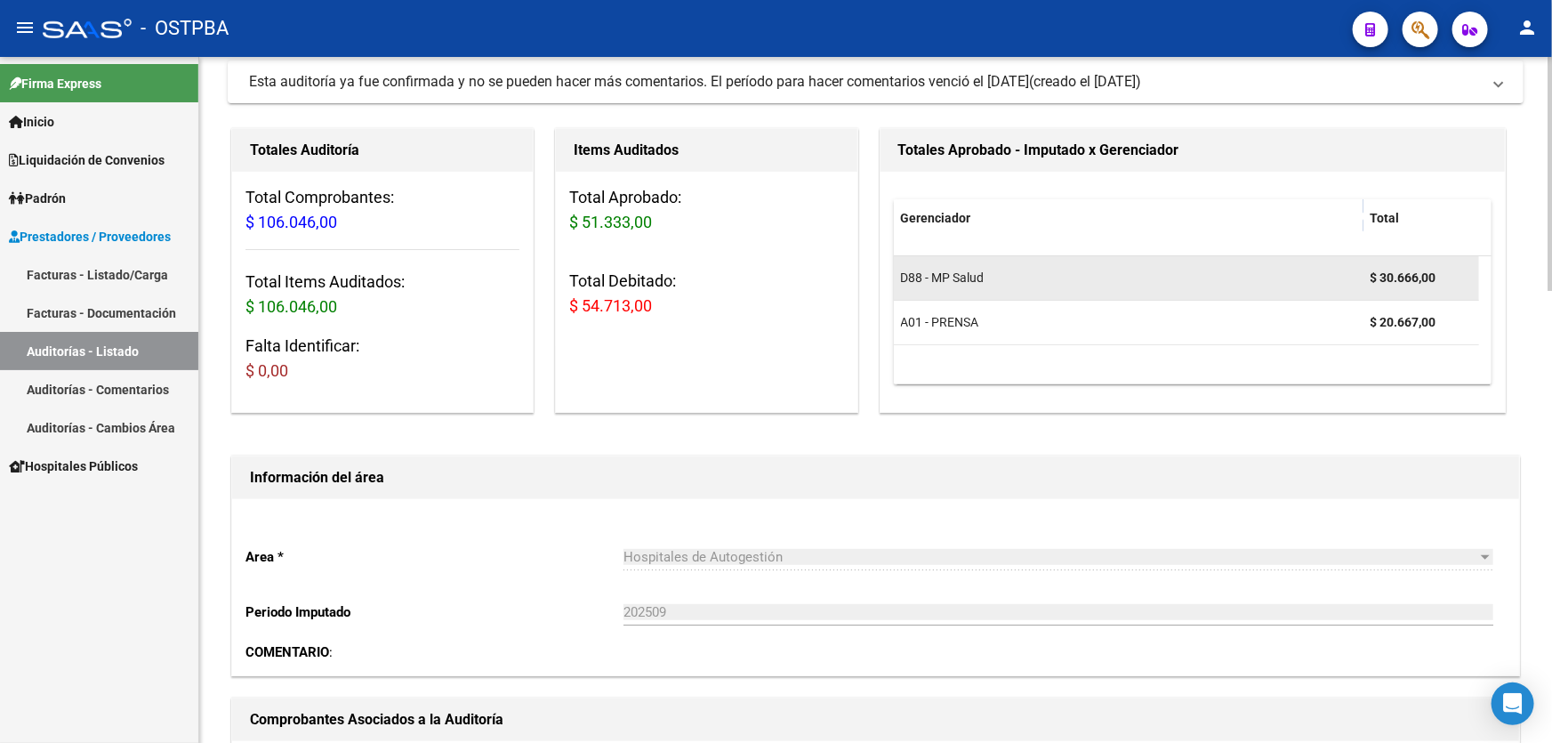
scroll to position [0, 0]
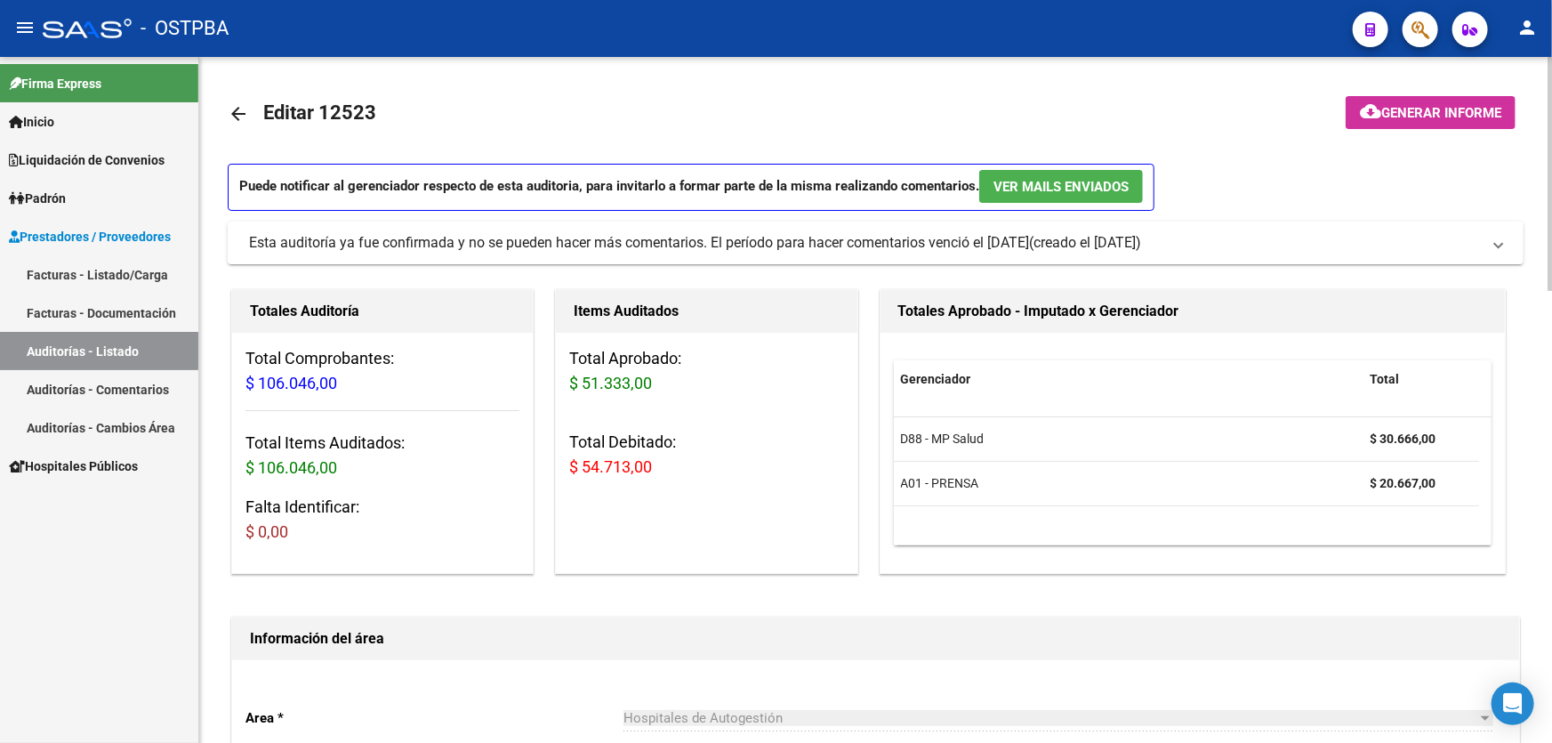
click at [239, 112] on mat-icon "arrow_back" at bounding box center [238, 113] width 21 height 21
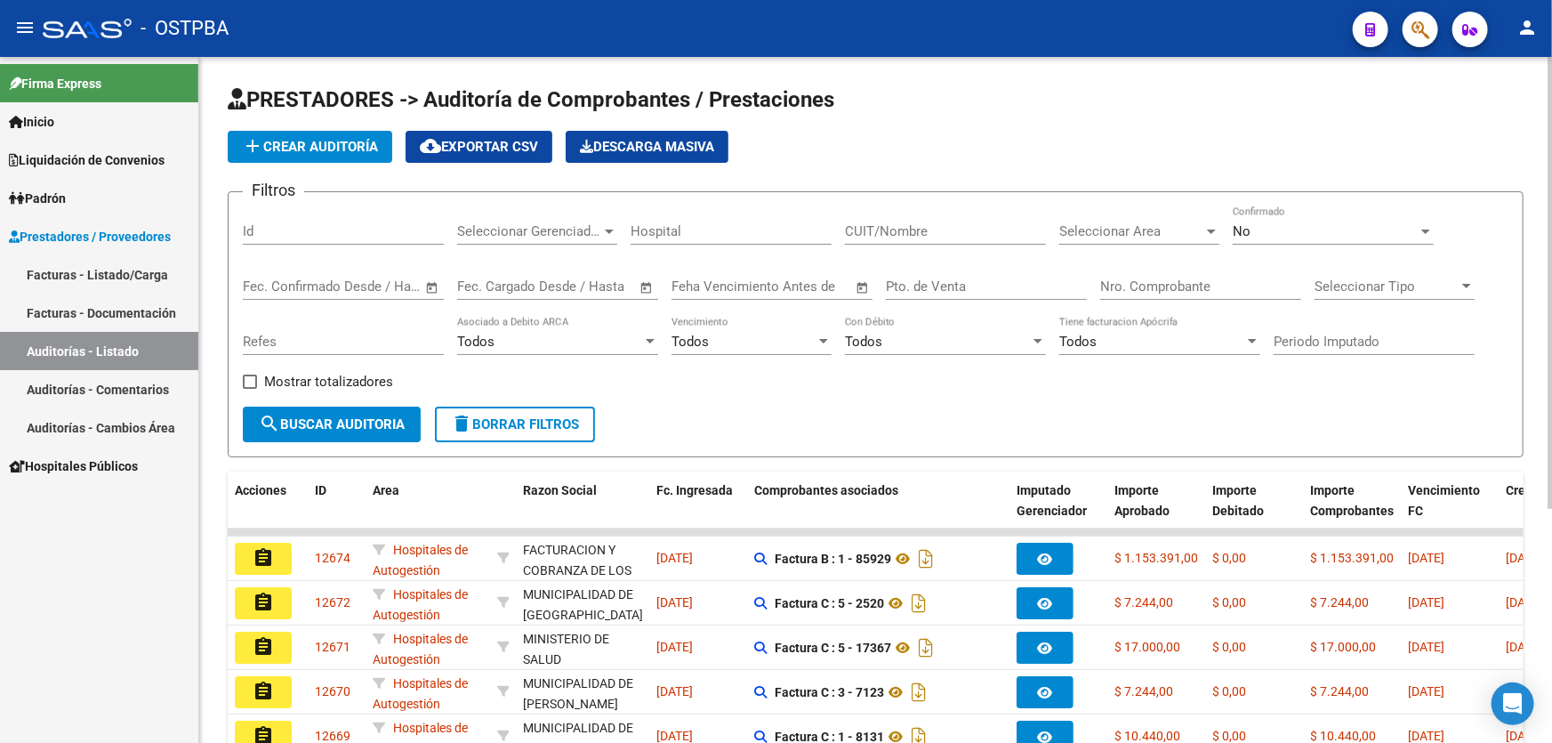
click at [322, 228] on input "Id" at bounding box center [343, 231] width 201 height 16
type input "12527"
click at [1256, 226] on div "No" at bounding box center [1324, 231] width 185 height 16
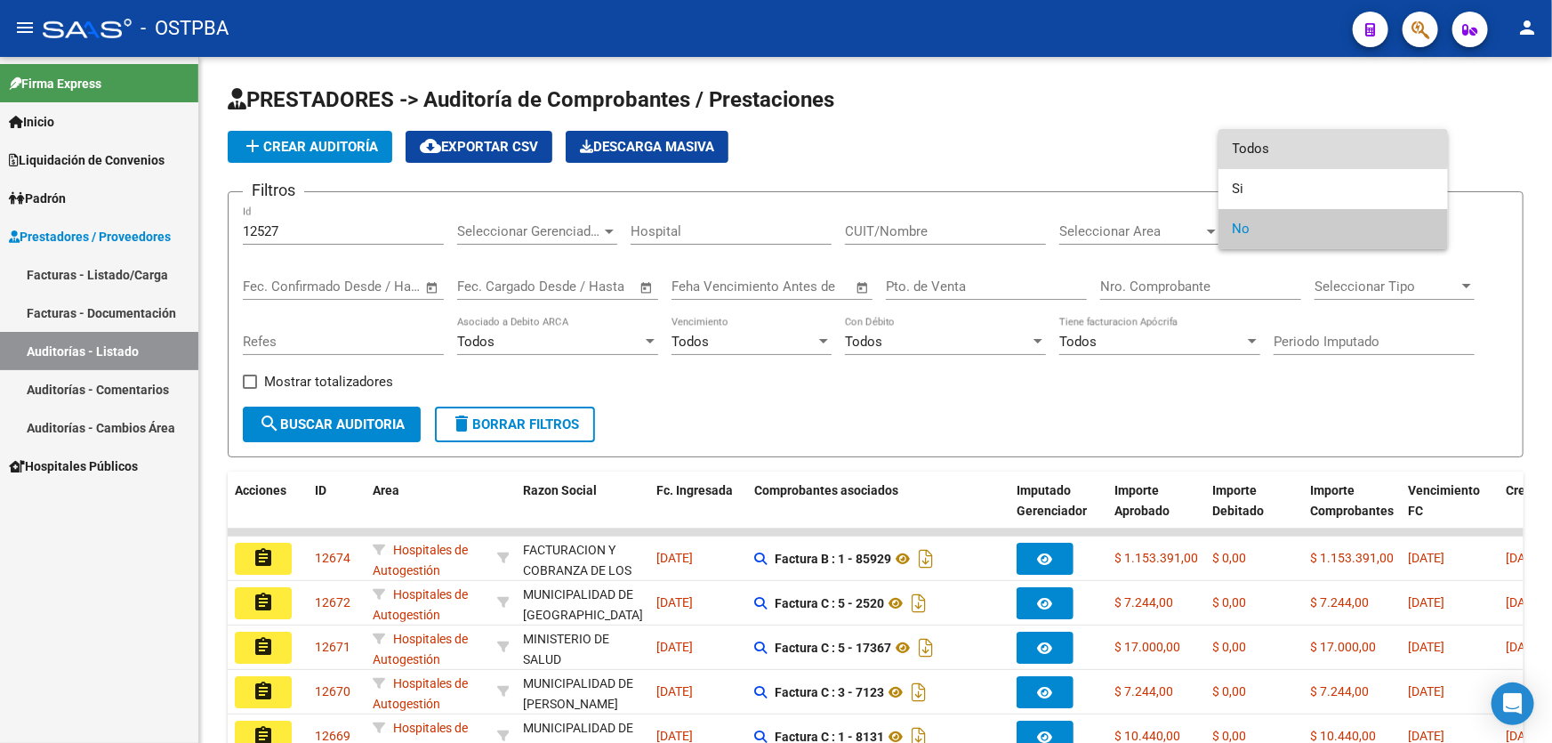
click at [1279, 142] on span "Todos" at bounding box center [1332, 149] width 201 height 40
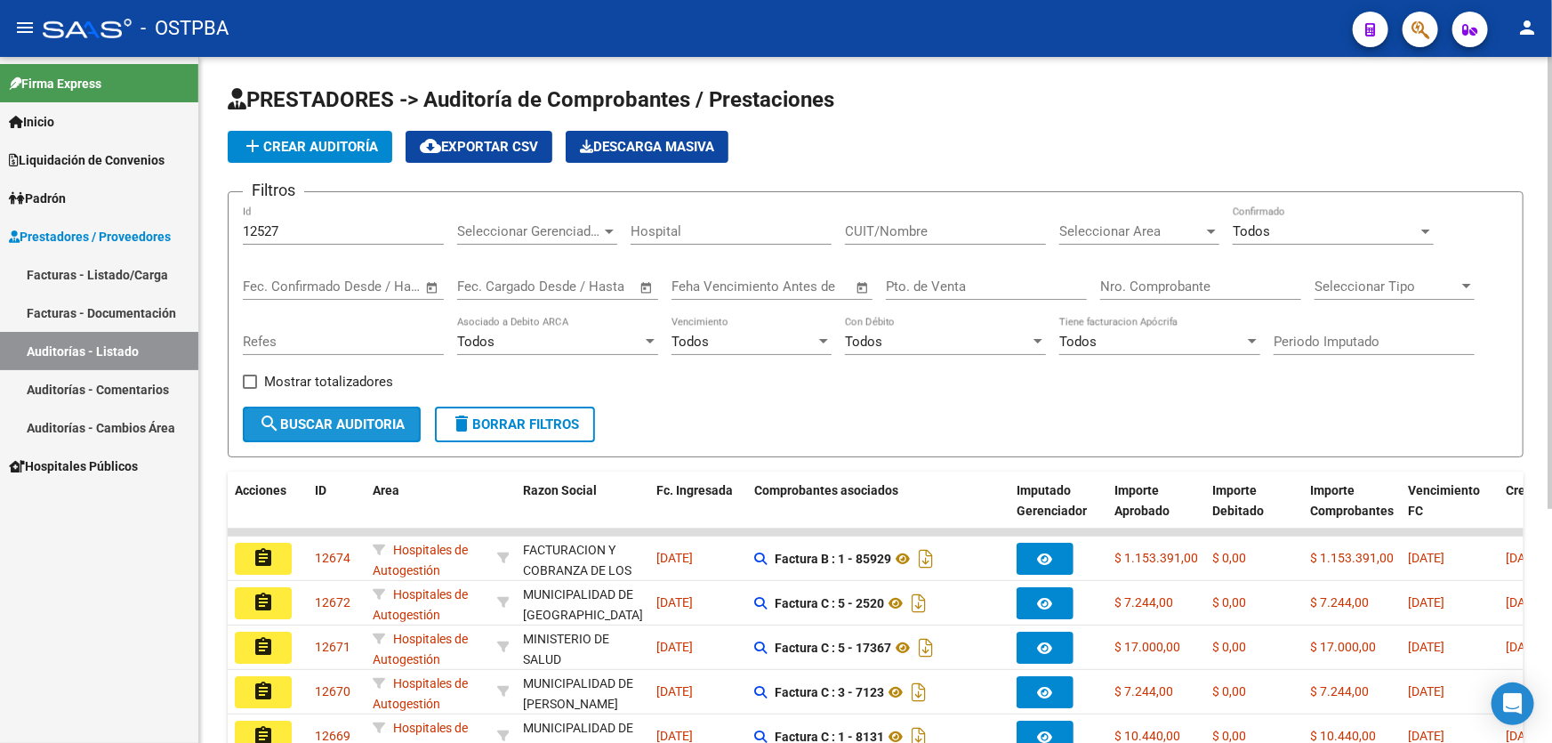
click at [361, 431] on button "search Buscar Auditoria" at bounding box center [332, 424] width 178 height 36
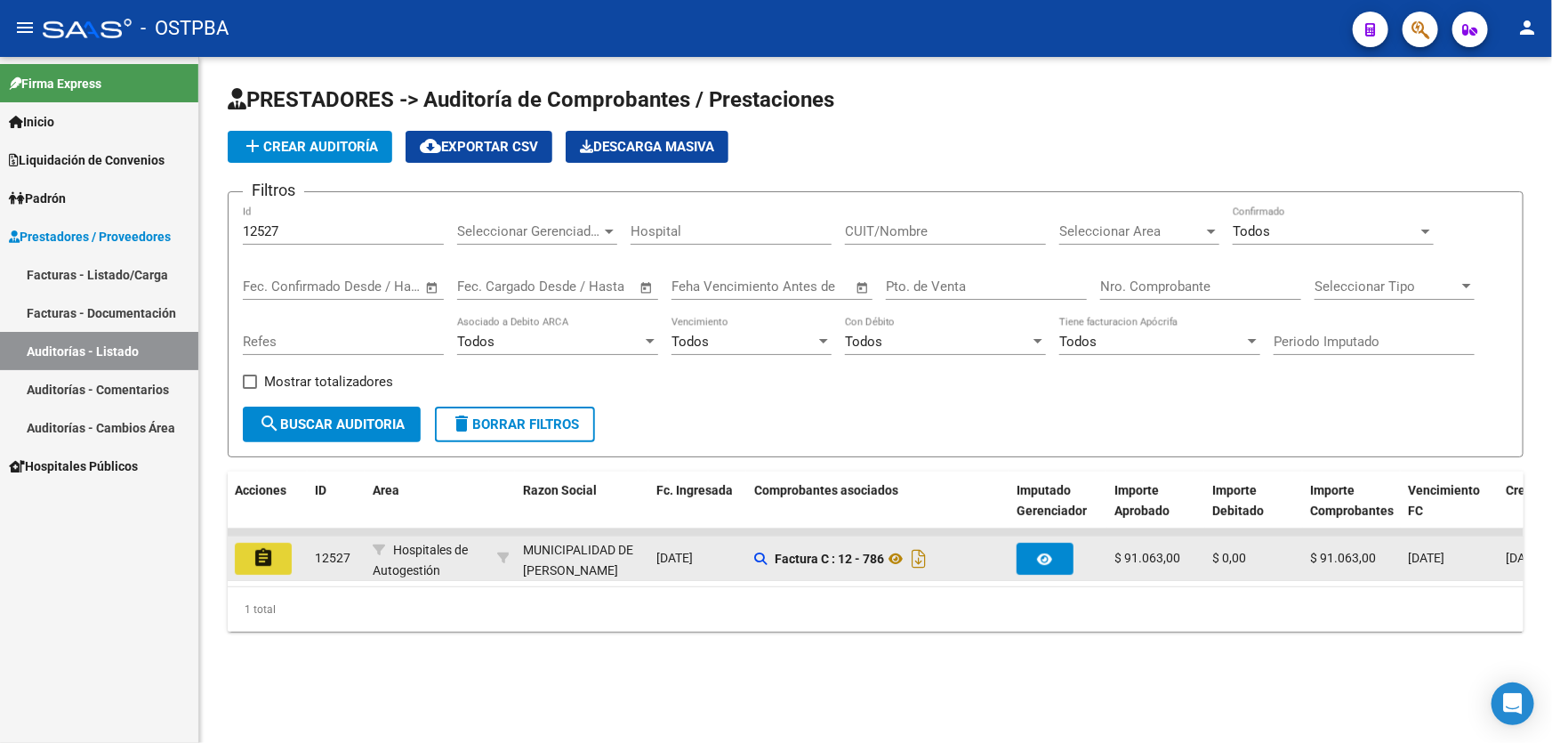
click at [257, 555] on mat-icon "assignment" at bounding box center [263, 557] width 21 height 21
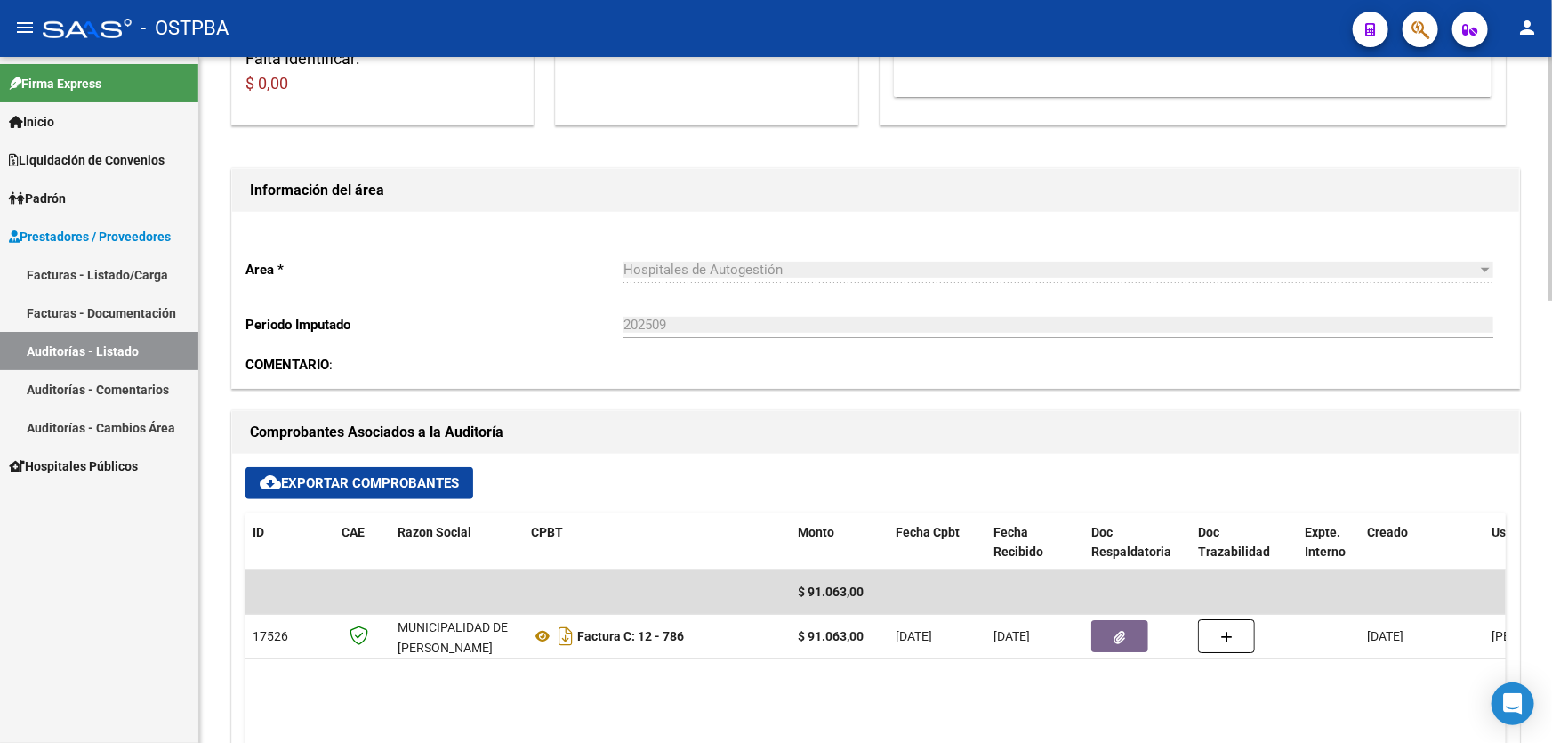
scroll to position [566, 0]
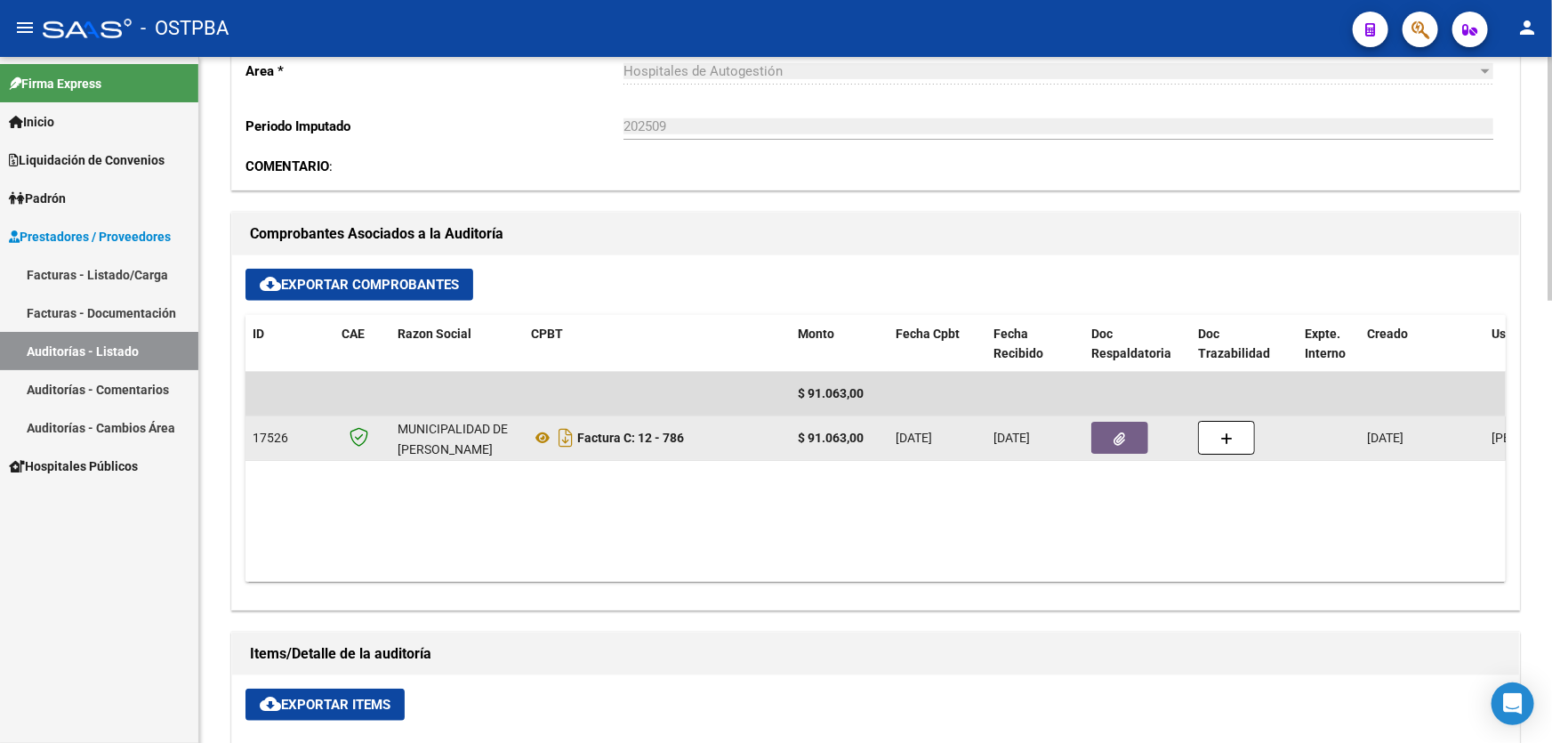
click at [1128, 437] on button "button" at bounding box center [1119, 437] width 57 height 32
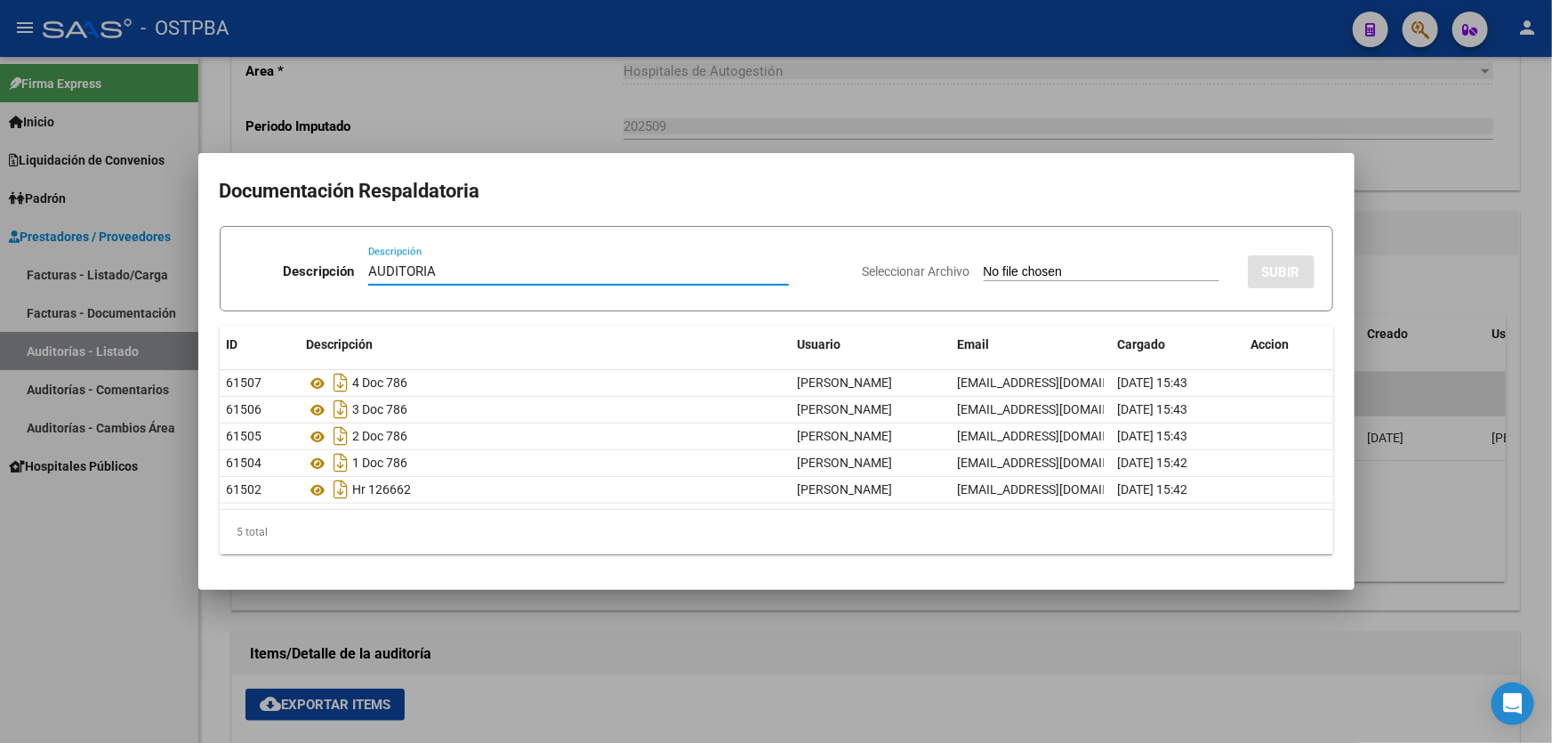
drag, startPoint x: 366, startPoint y: 271, endPoint x: 416, endPoint y: 275, distance: 49.9
click at [416, 275] on input "AUDITORIA" at bounding box center [578, 271] width 421 height 16
click at [460, 265] on input "AUDITORIA" at bounding box center [578, 271] width 421 height 16
drag, startPoint x: 362, startPoint y: 269, endPoint x: 457, endPoint y: 279, distance: 95.7
click at [457, 279] on div "AUDITORIA Descripción" at bounding box center [578, 271] width 421 height 27
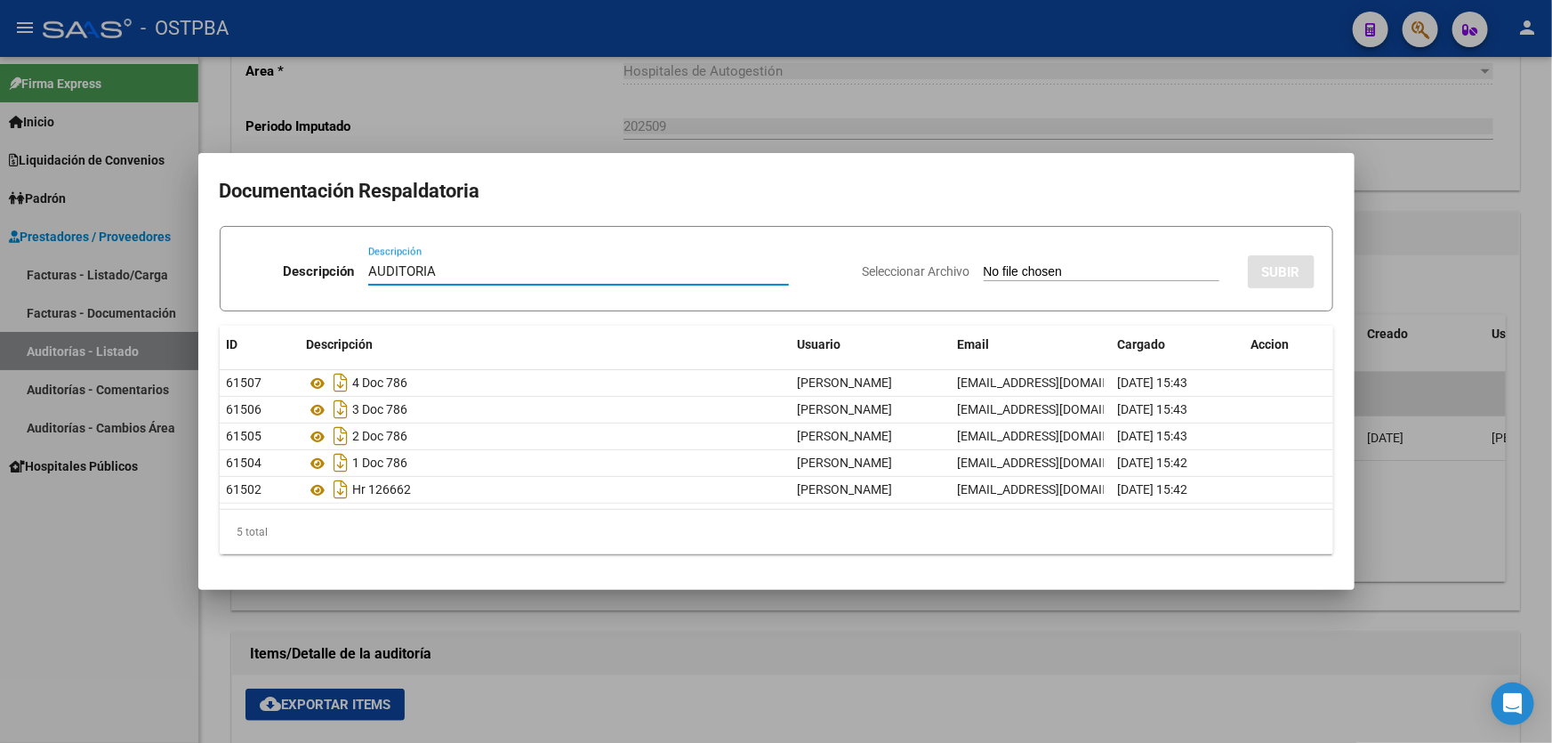
type input "AUDITORIA"
drag, startPoint x: 408, startPoint y: 261, endPoint x: 370, endPoint y: 272, distance: 39.7
click at [370, 272] on input "AUDITORIA" at bounding box center [578, 271] width 421 height 16
drag, startPoint x: 362, startPoint y: 271, endPoint x: 432, endPoint y: 273, distance: 70.3
click at [432, 273] on input "AUDITORIA" at bounding box center [578, 271] width 421 height 16
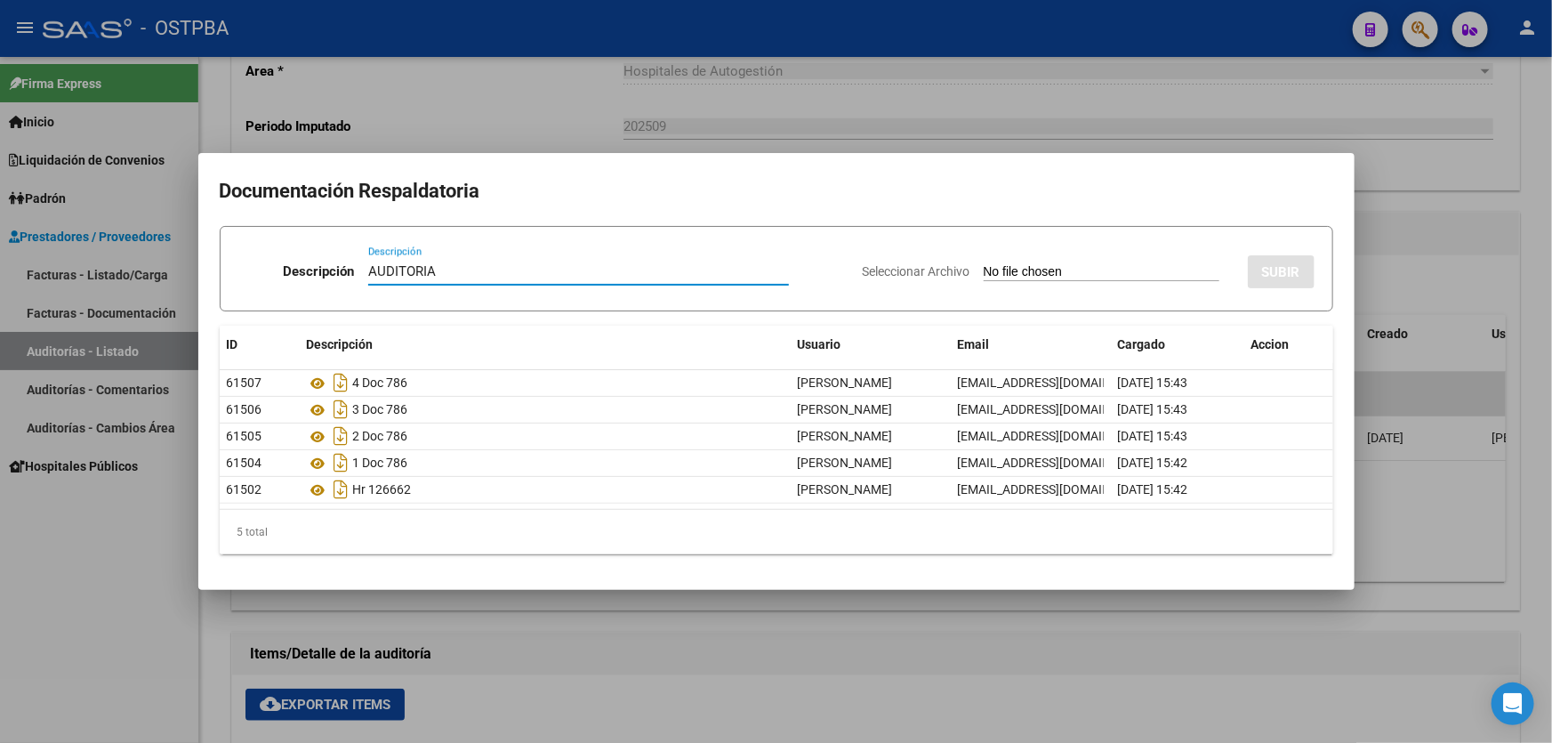
click at [464, 271] on input "AUDITORIA" at bounding box center [578, 271] width 421 height 16
click at [983, 277] on input "Seleccionar Archivo" at bounding box center [1101, 272] width 236 height 17
type input "C:\fakepath\12527.pdf"
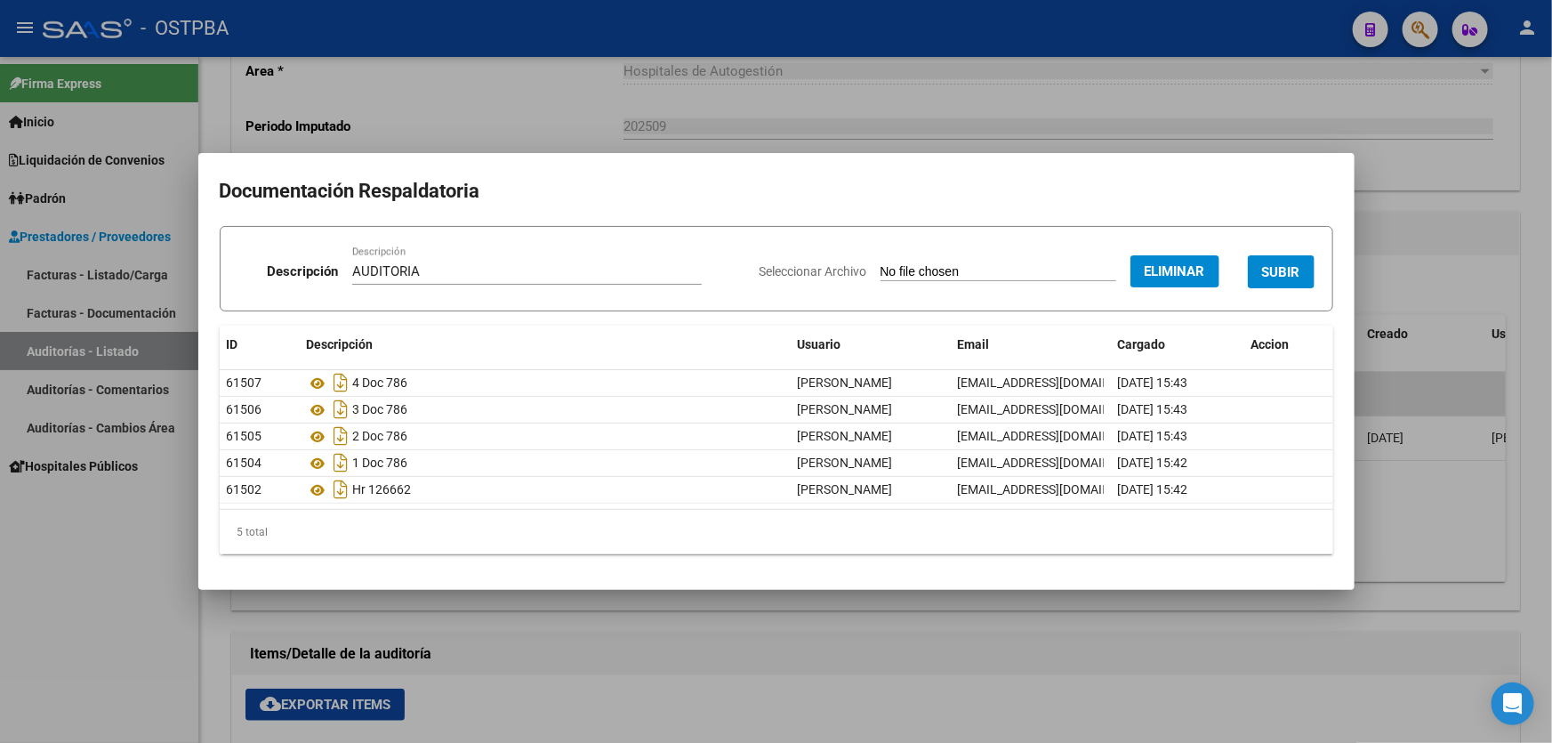
click at [1285, 270] on span "SUBIR" at bounding box center [1281, 272] width 38 height 16
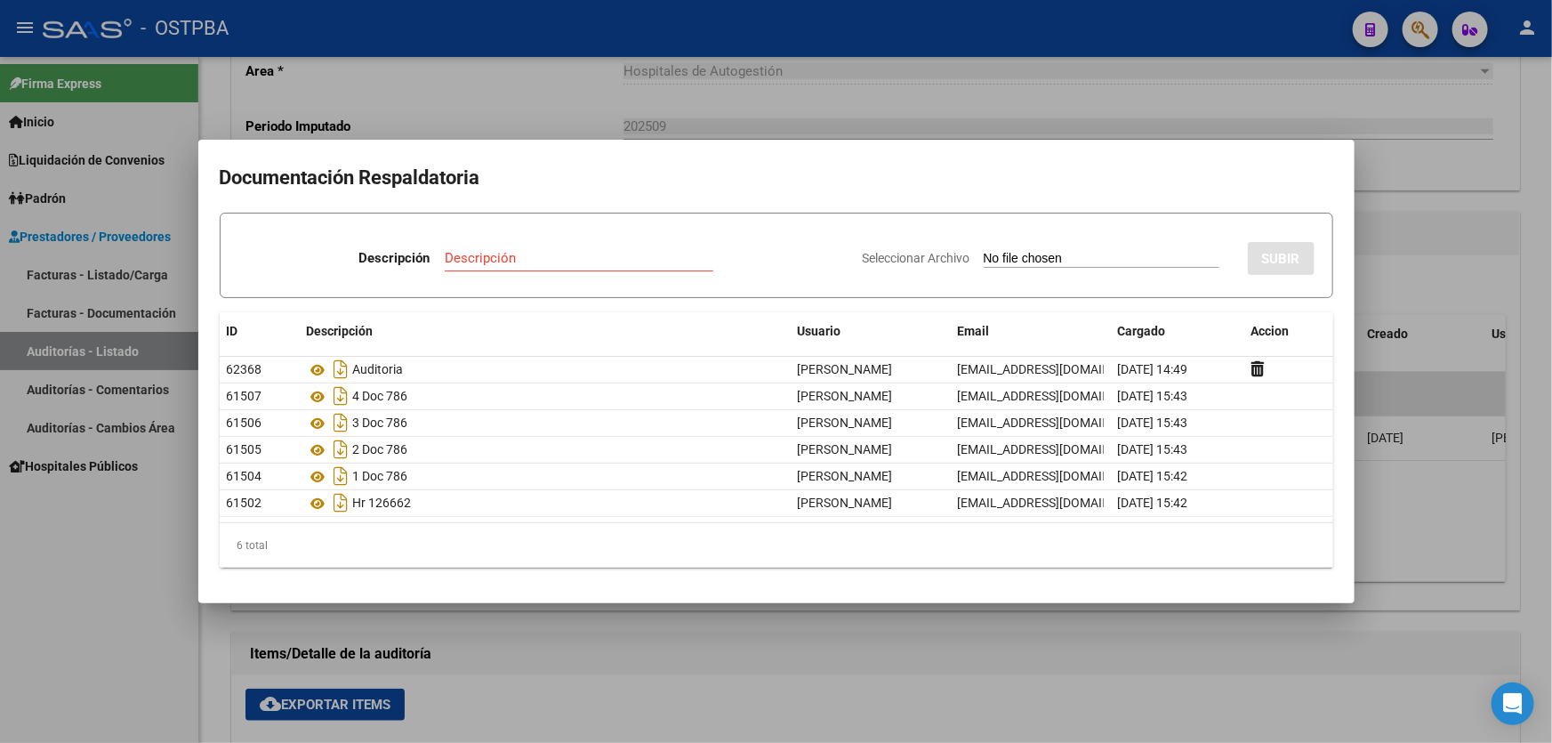
click at [1416, 293] on div at bounding box center [776, 371] width 1552 height 743
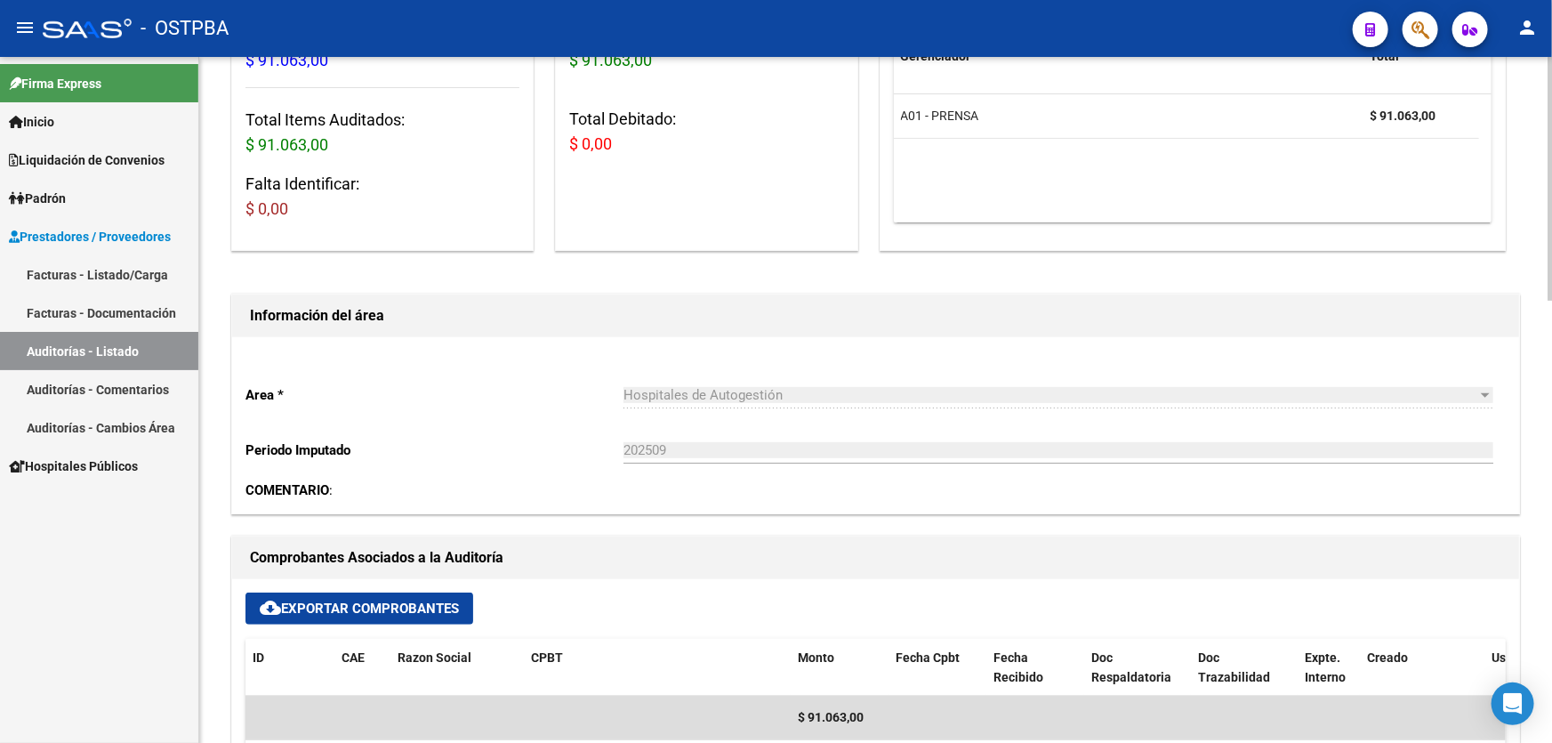
scroll to position [0, 0]
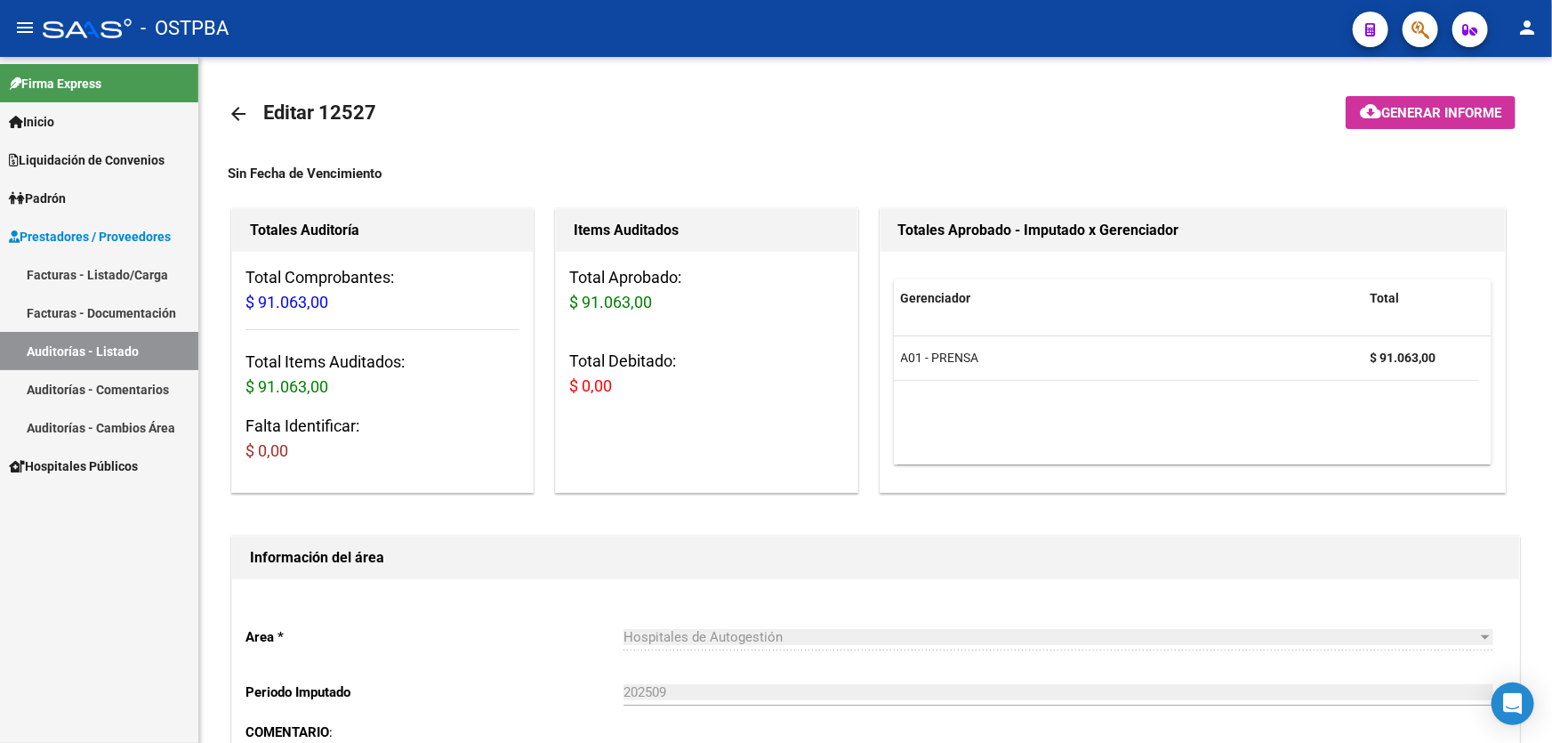
click at [116, 281] on link "Facturas - Listado/Carga" at bounding box center [99, 274] width 198 height 38
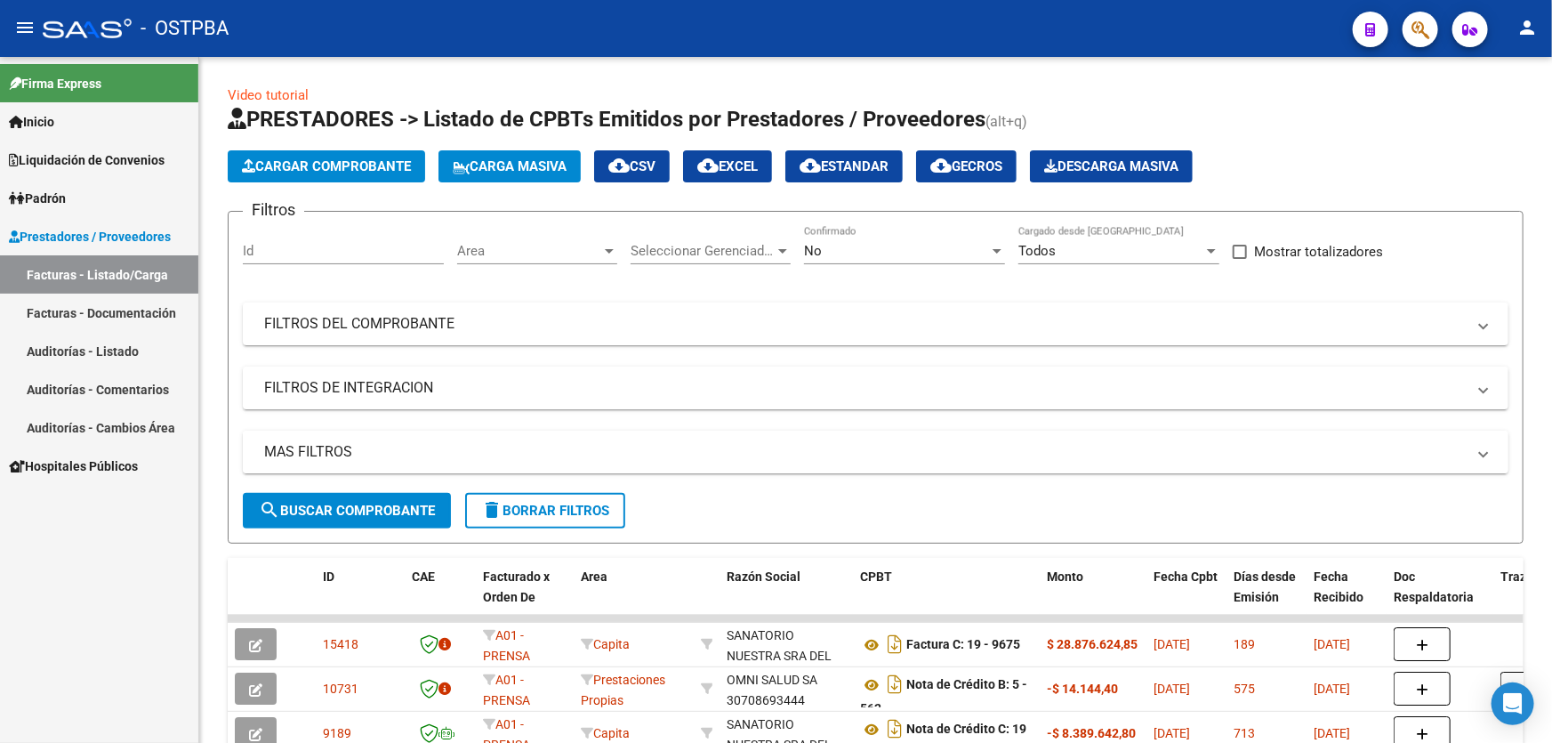
click at [368, 460] on mat-expansion-panel-header "MAS FILTROS" at bounding box center [875, 451] width 1265 height 43
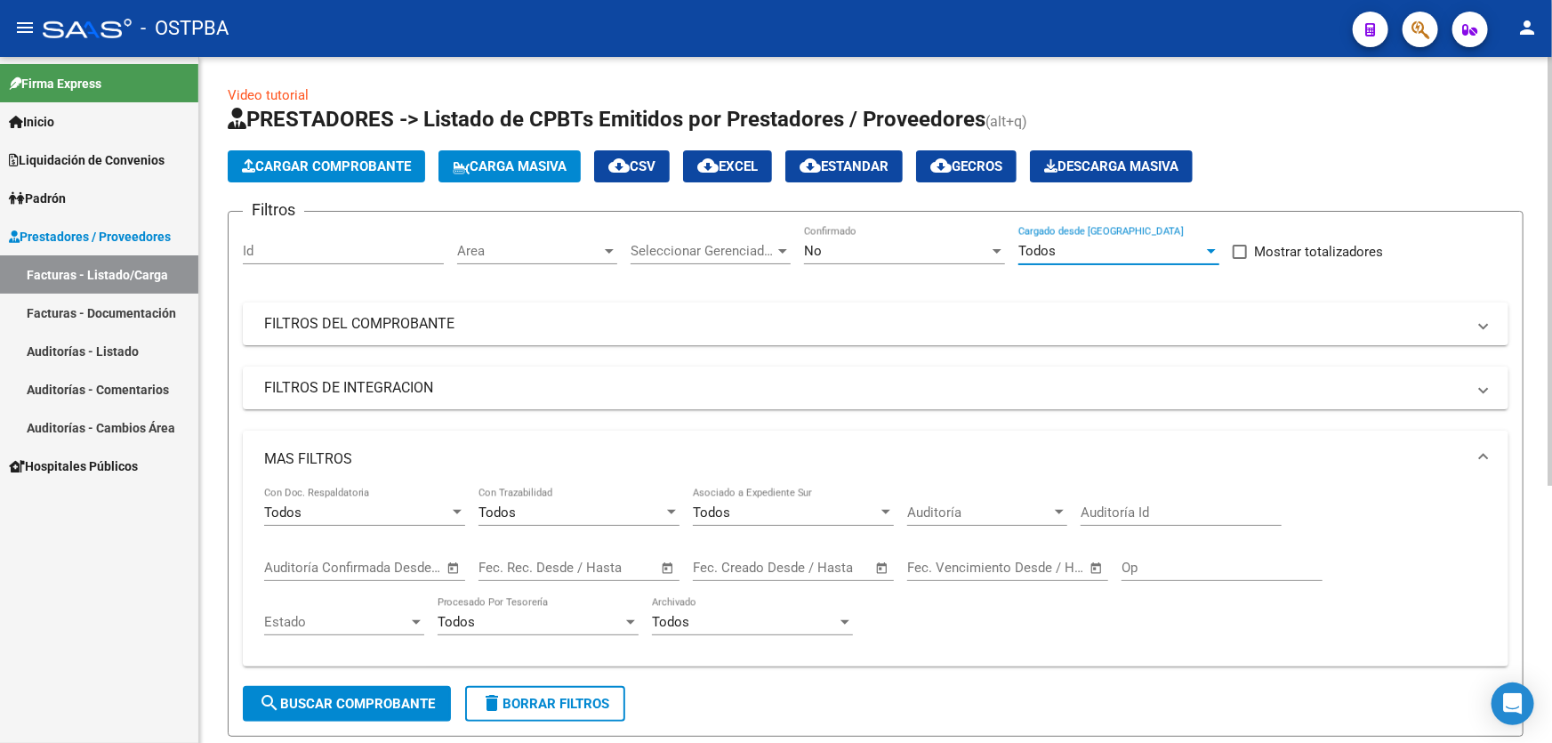
click at [1080, 251] on div "Todos" at bounding box center [1110, 251] width 185 height 16
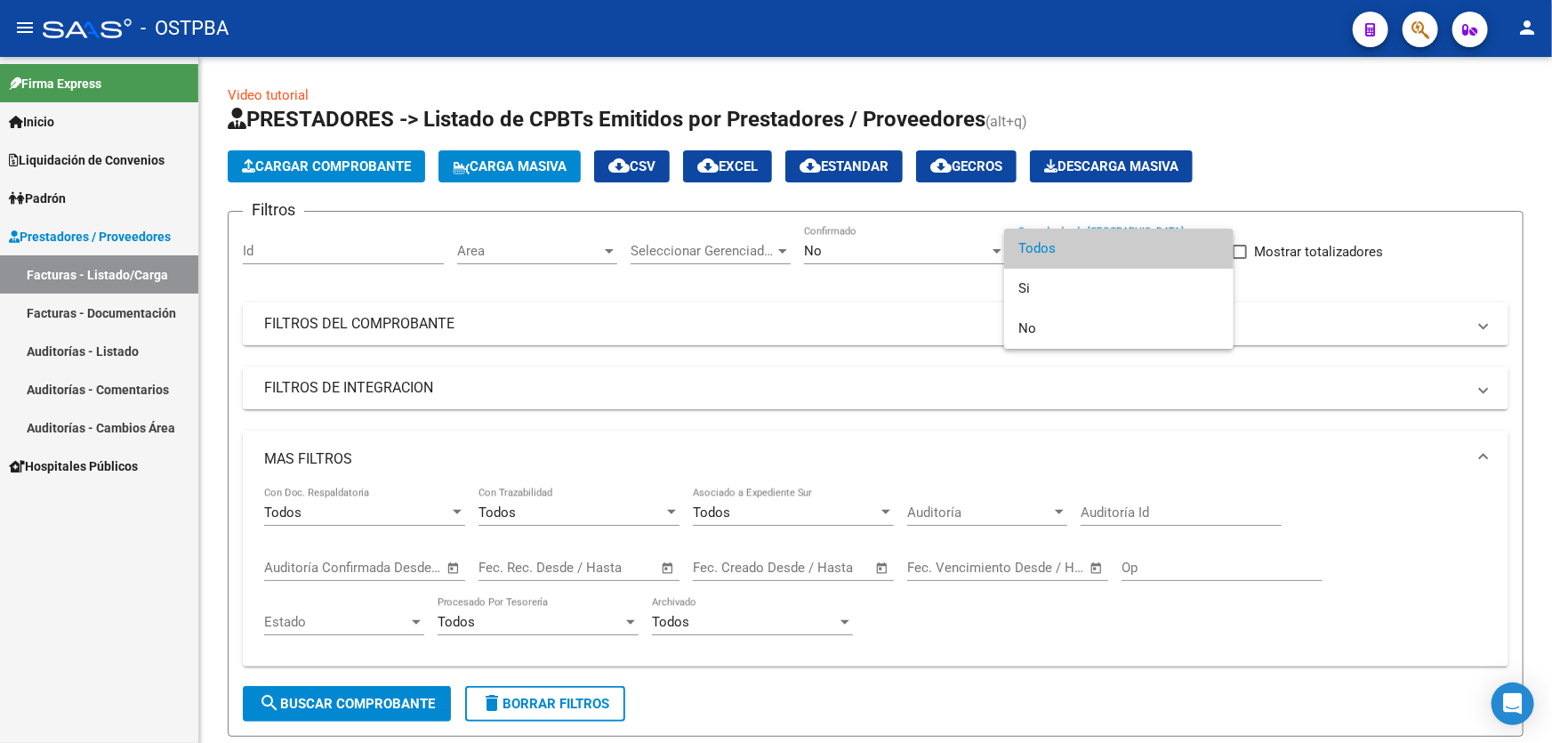
click at [848, 249] on div at bounding box center [776, 371] width 1552 height 743
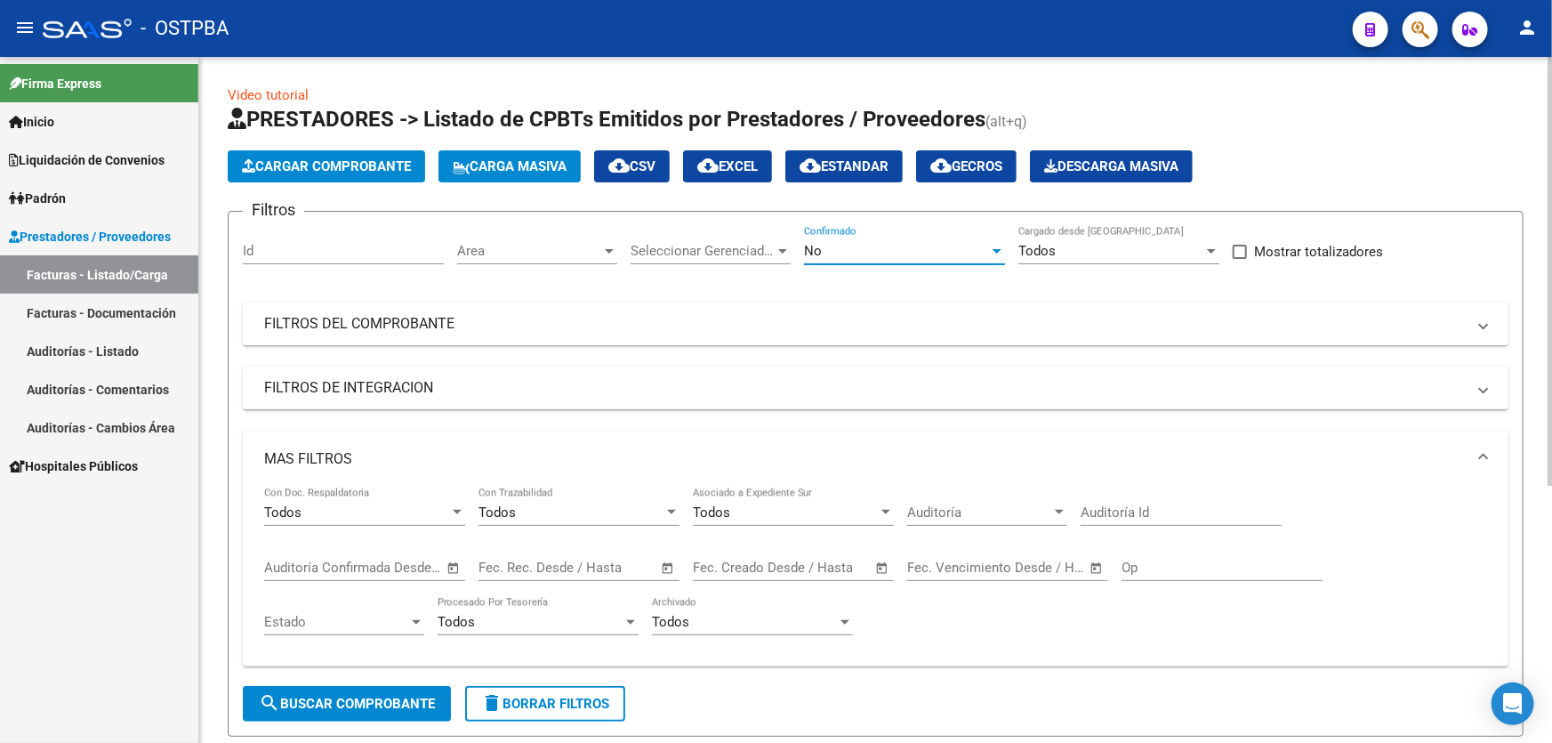
click at [853, 250] on div "No" at bounding box center [896, 251] width 185 height 16
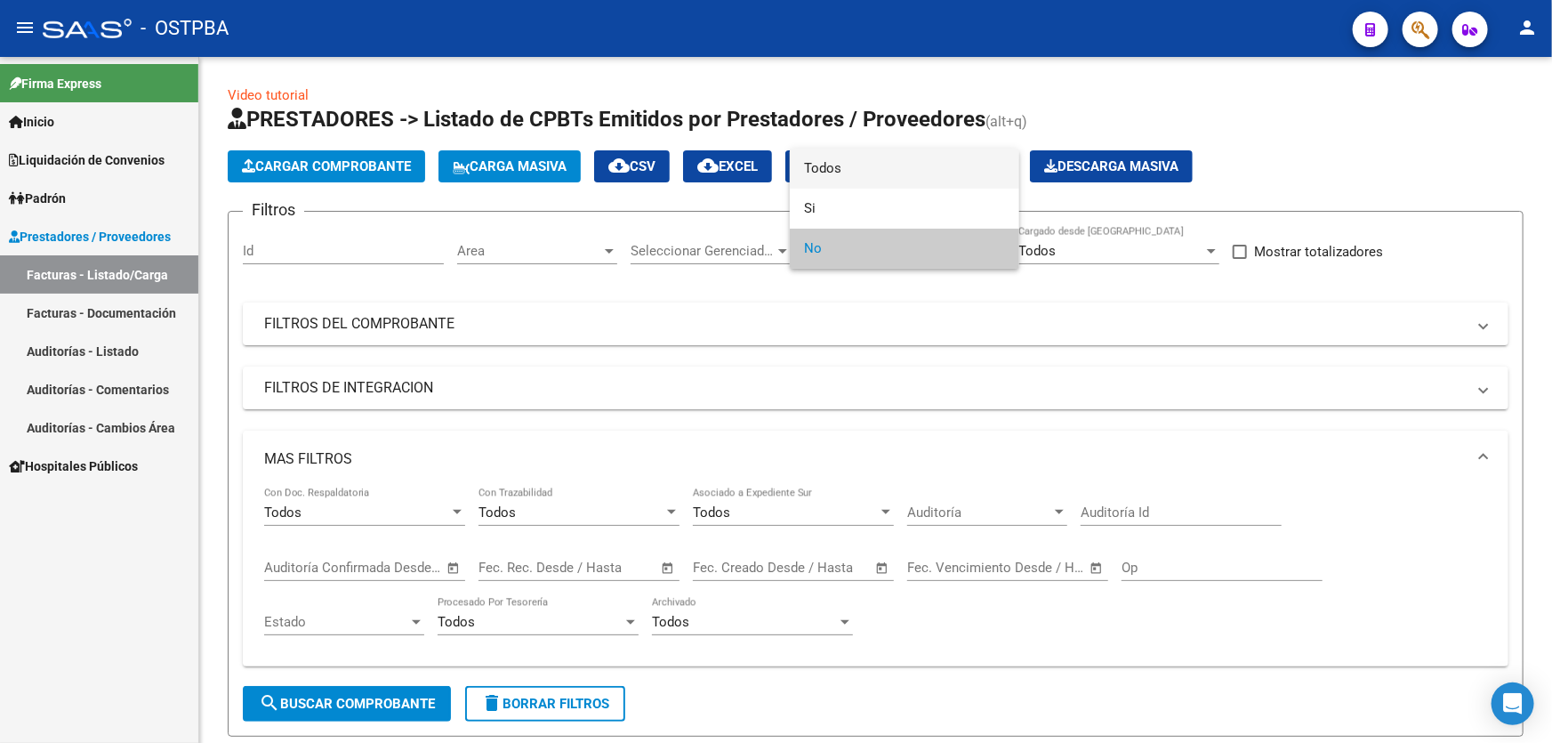
click at [849, 173] on span "Todos" at bounding box center [904, 169] width 201 height 40
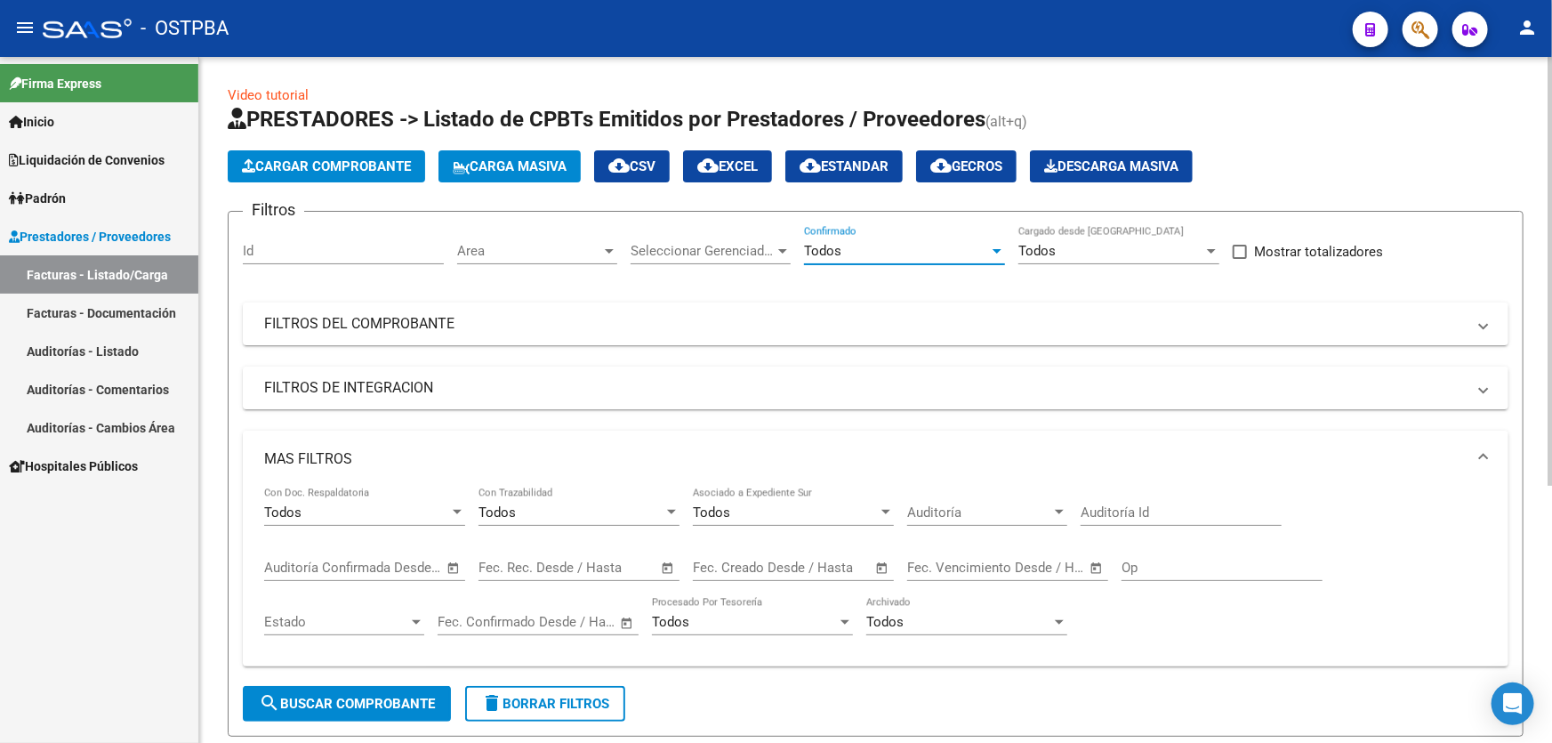
click at [1111, 504] on input "Auditoría Id" at bounding box center [1180, 512] width 201 height 16
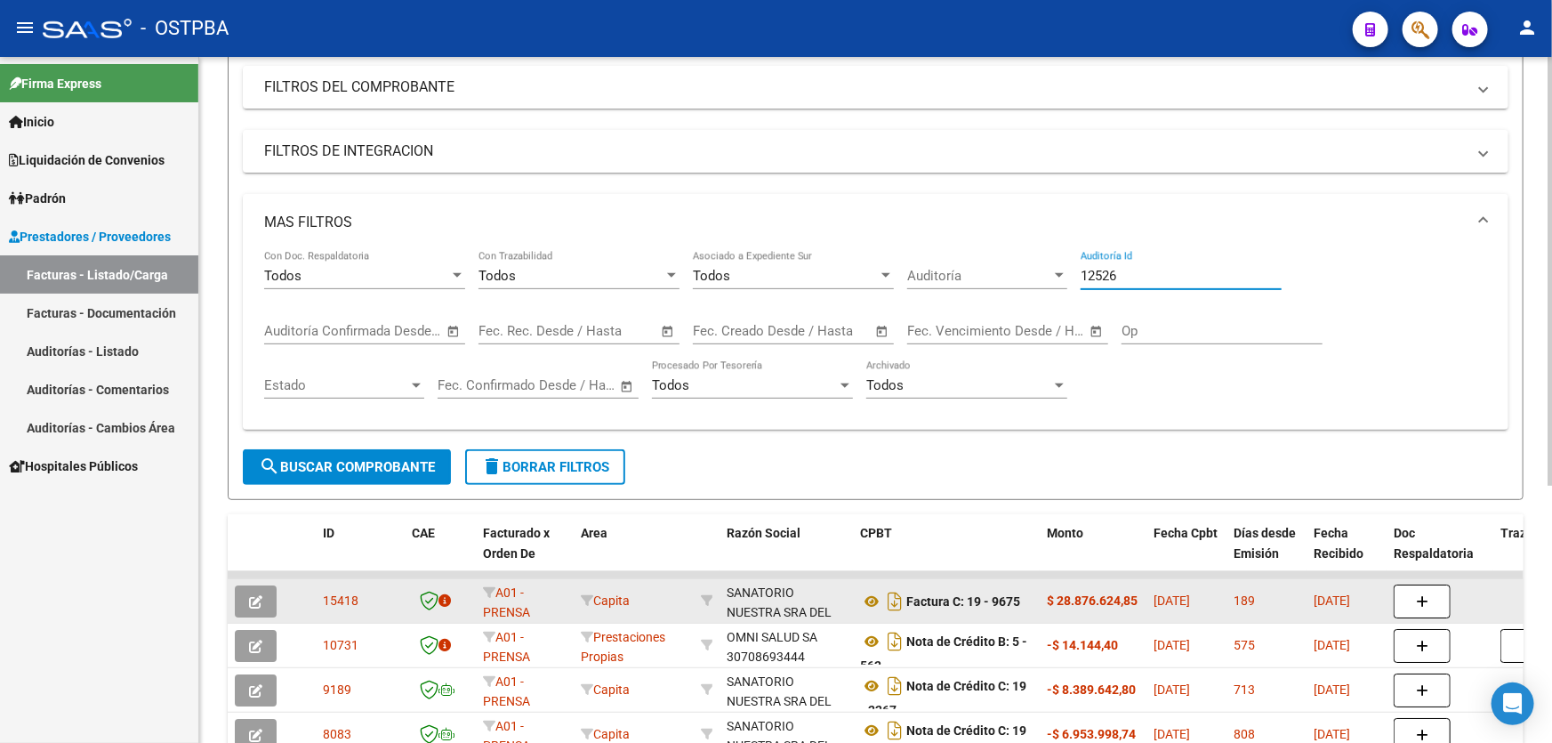
scroll to position [323, 0]
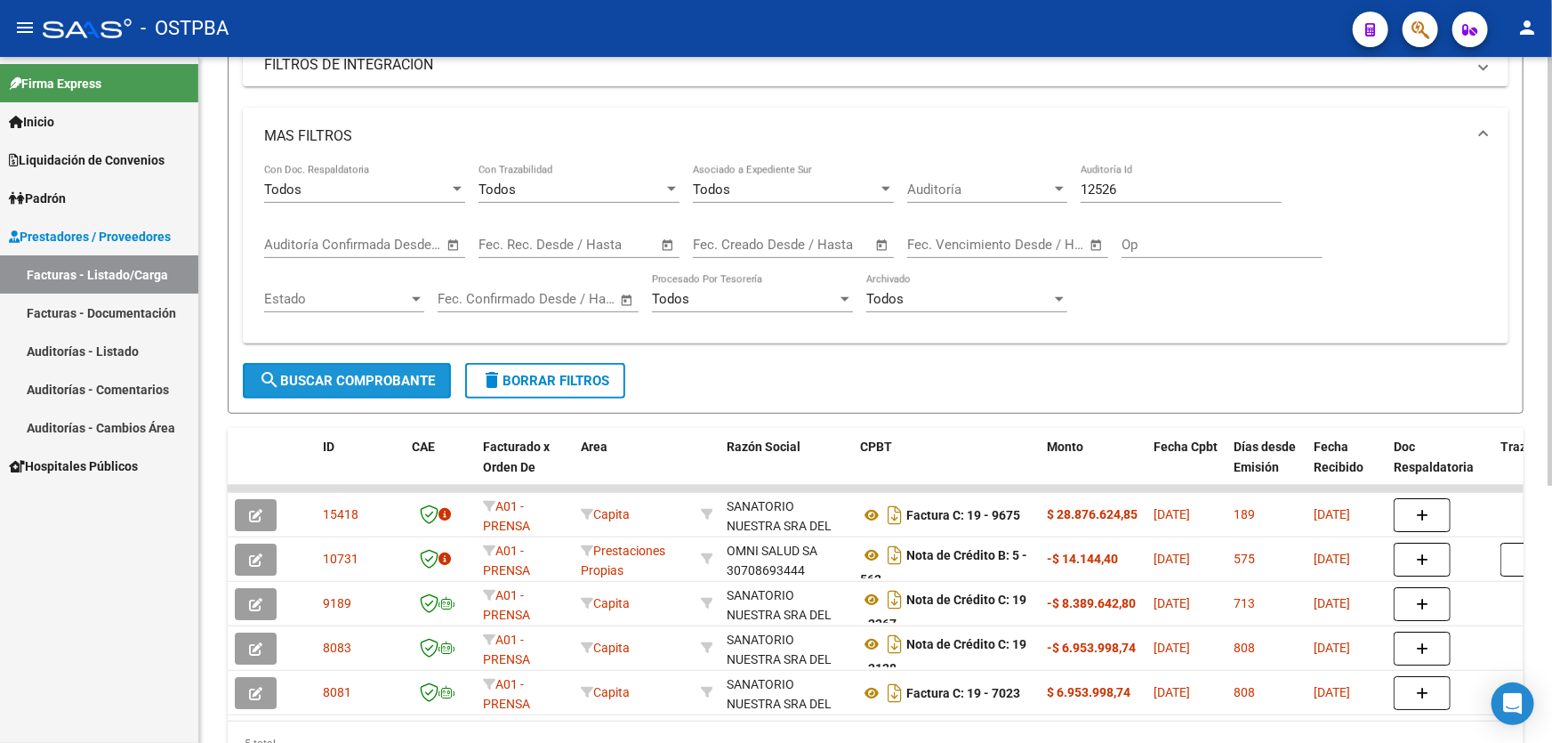
click at [341, 390] on button "search Buscar Comprobante" at bounding box center [347, 381] width 208 height 36
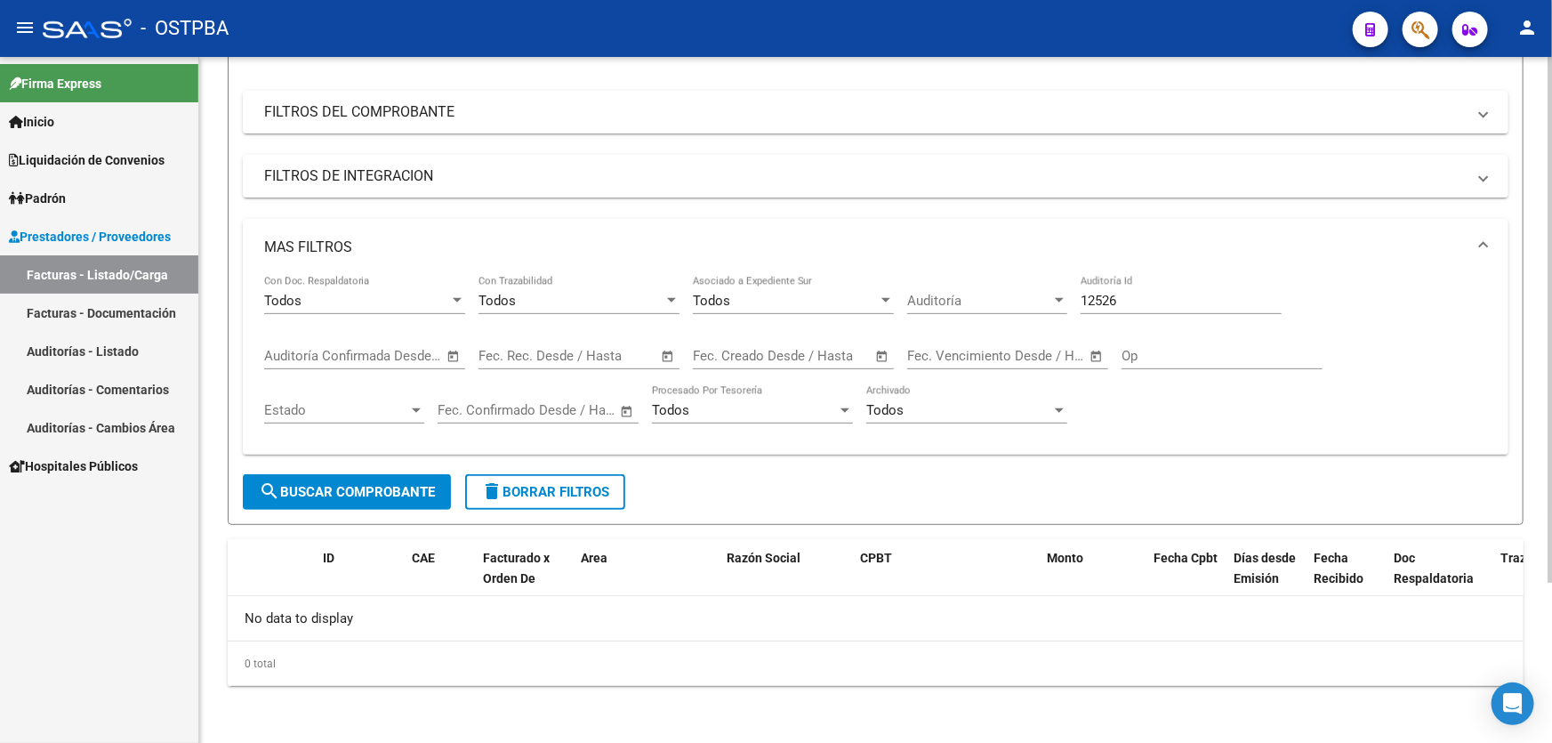
scroll to position [208, 0]
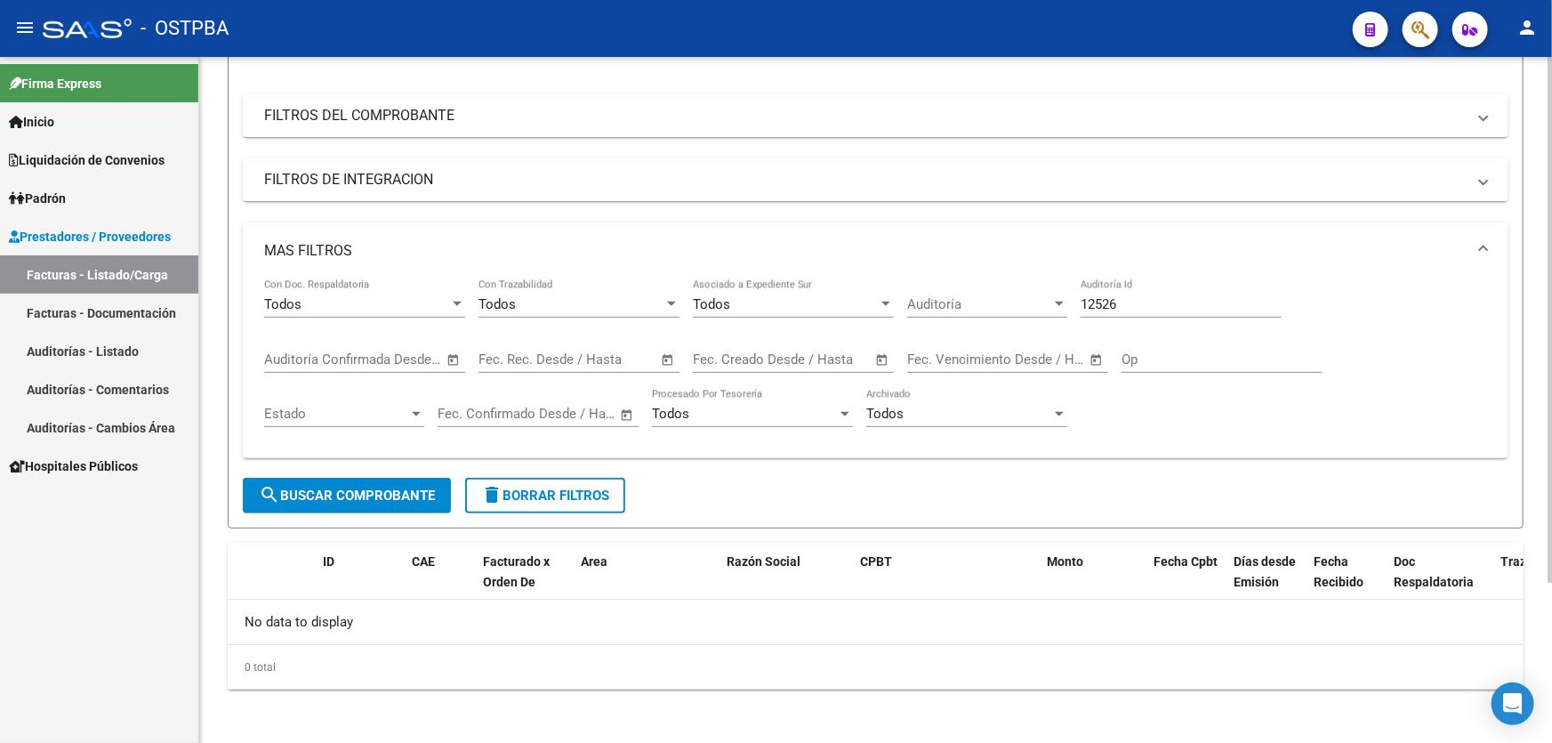
click at [380, 494] on span "search Buscar Comprobante" at bounding box center [347, 495] width 176 height 16
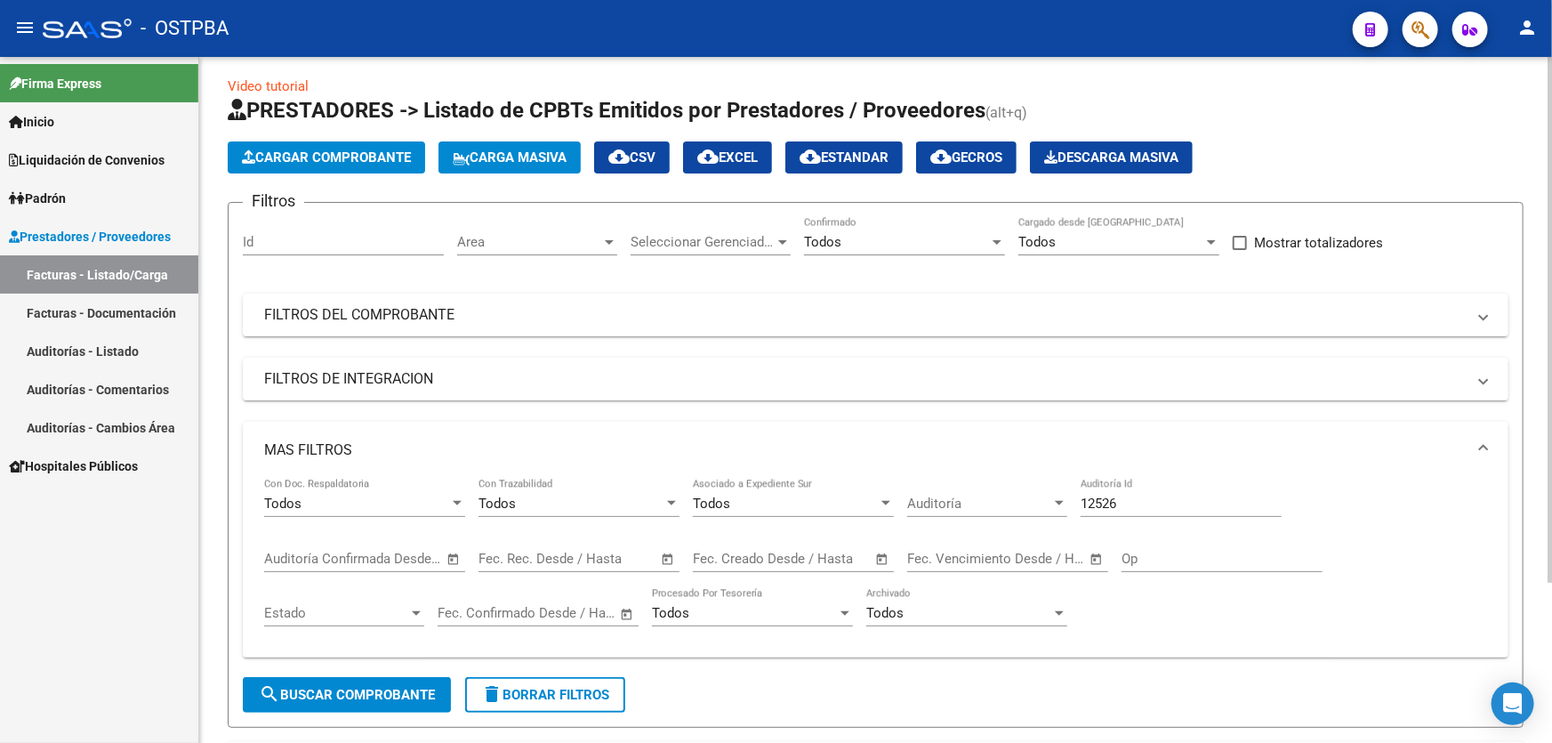
scroll to position [0, 0]
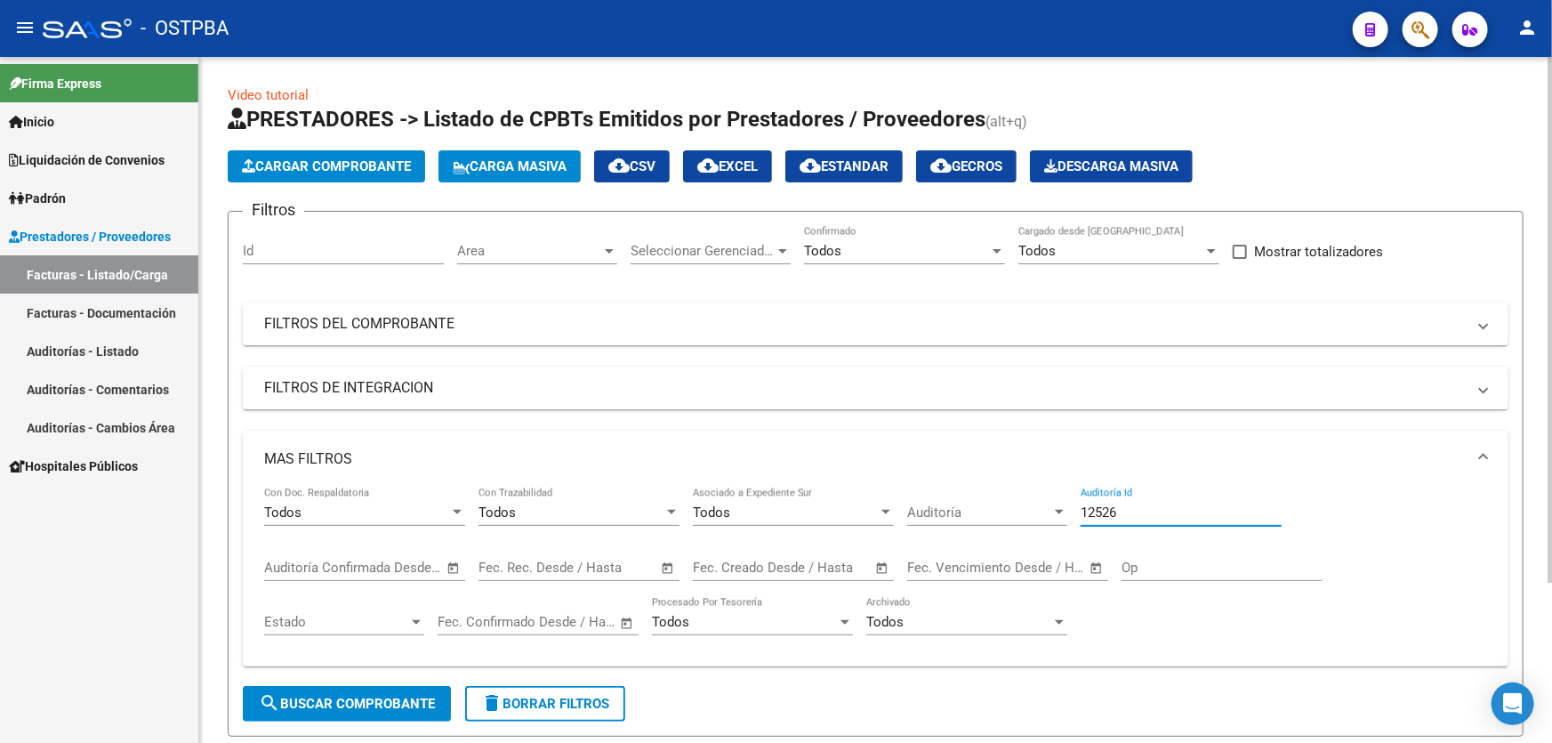
click at [1158, 510] on input "12526" at bounding box center [1180, 512] width 201 height 16
type input "12527"
click at [365, 695] on span "search Buscar Comprobante" at bounding box center [347, 703] width 176 height 16
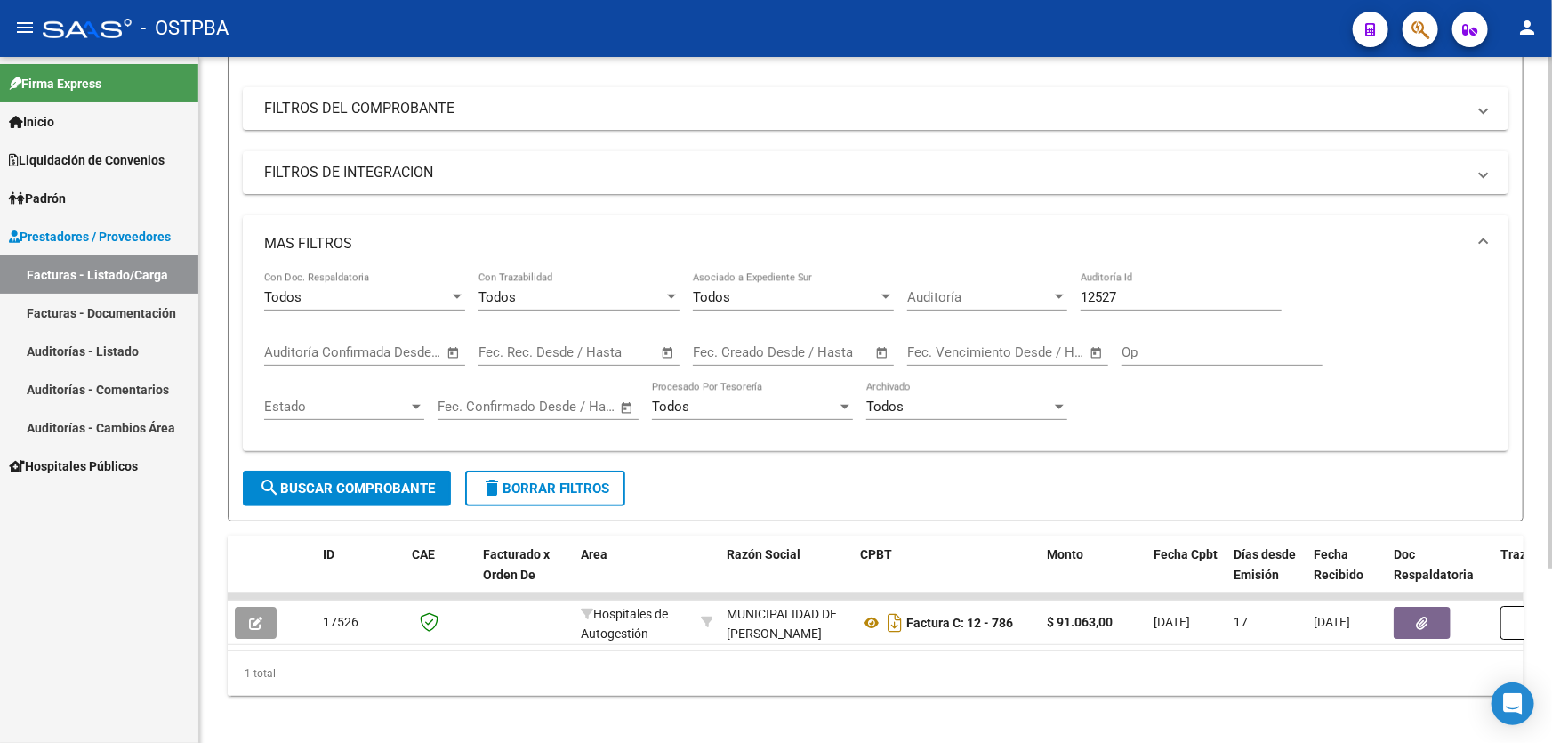
scroll to position [233, 0]
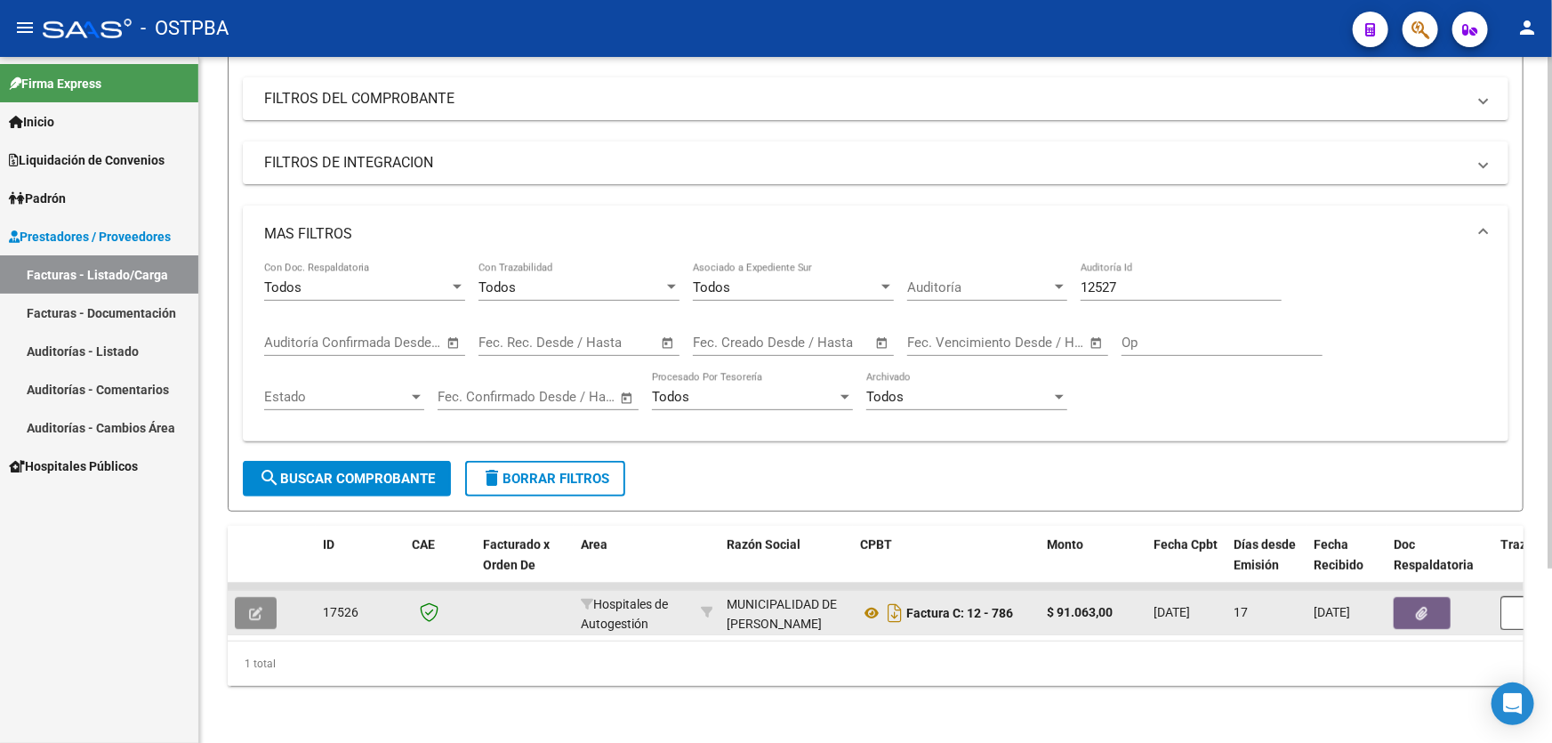
click at [251, 605] on span "button" at bounding box center [255, 613] width 13 height 16
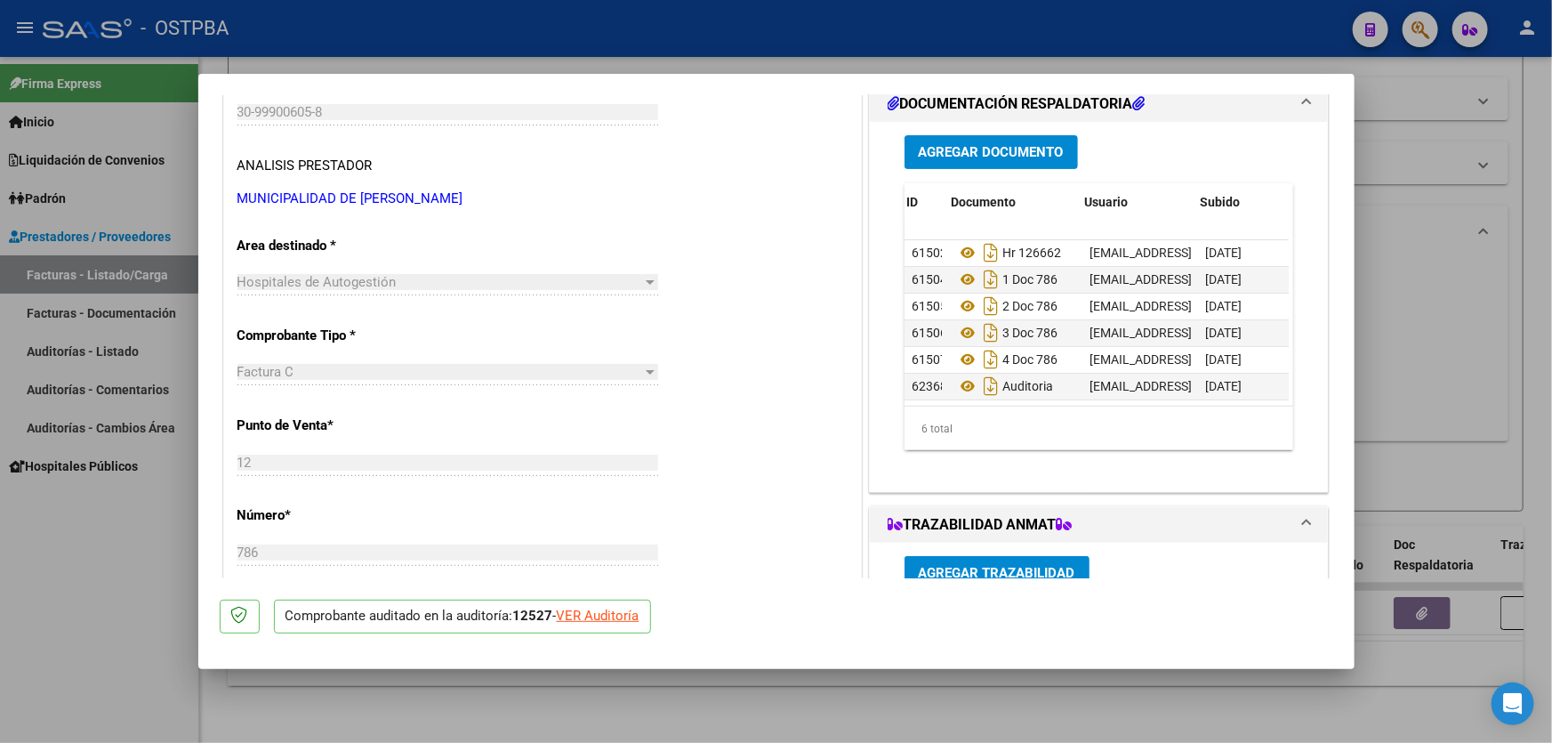
scroll to position [11, 99]
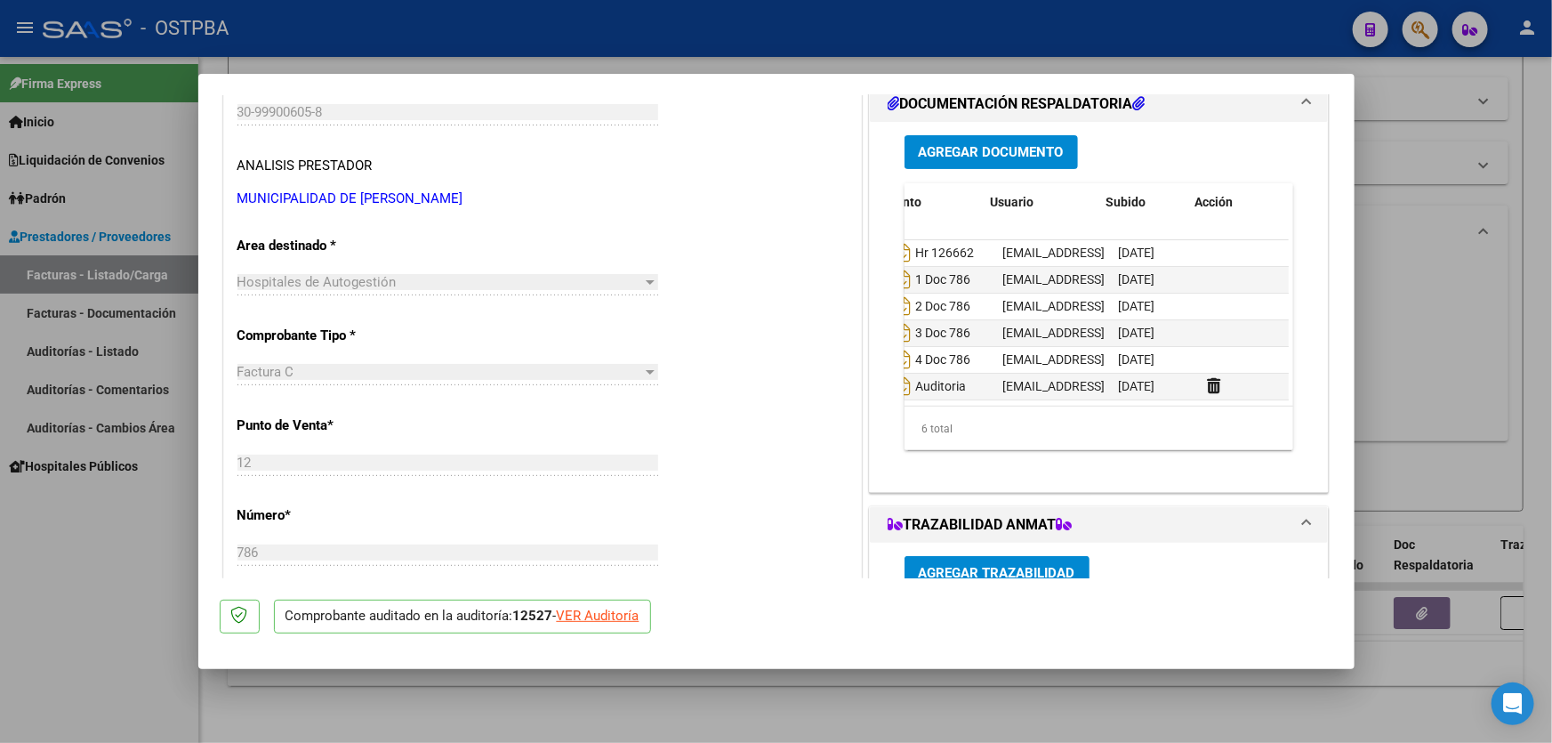
click at [1443, 386] on div at bounding box center [776, 371] width 1552 height 743
type input "$ 0,00"
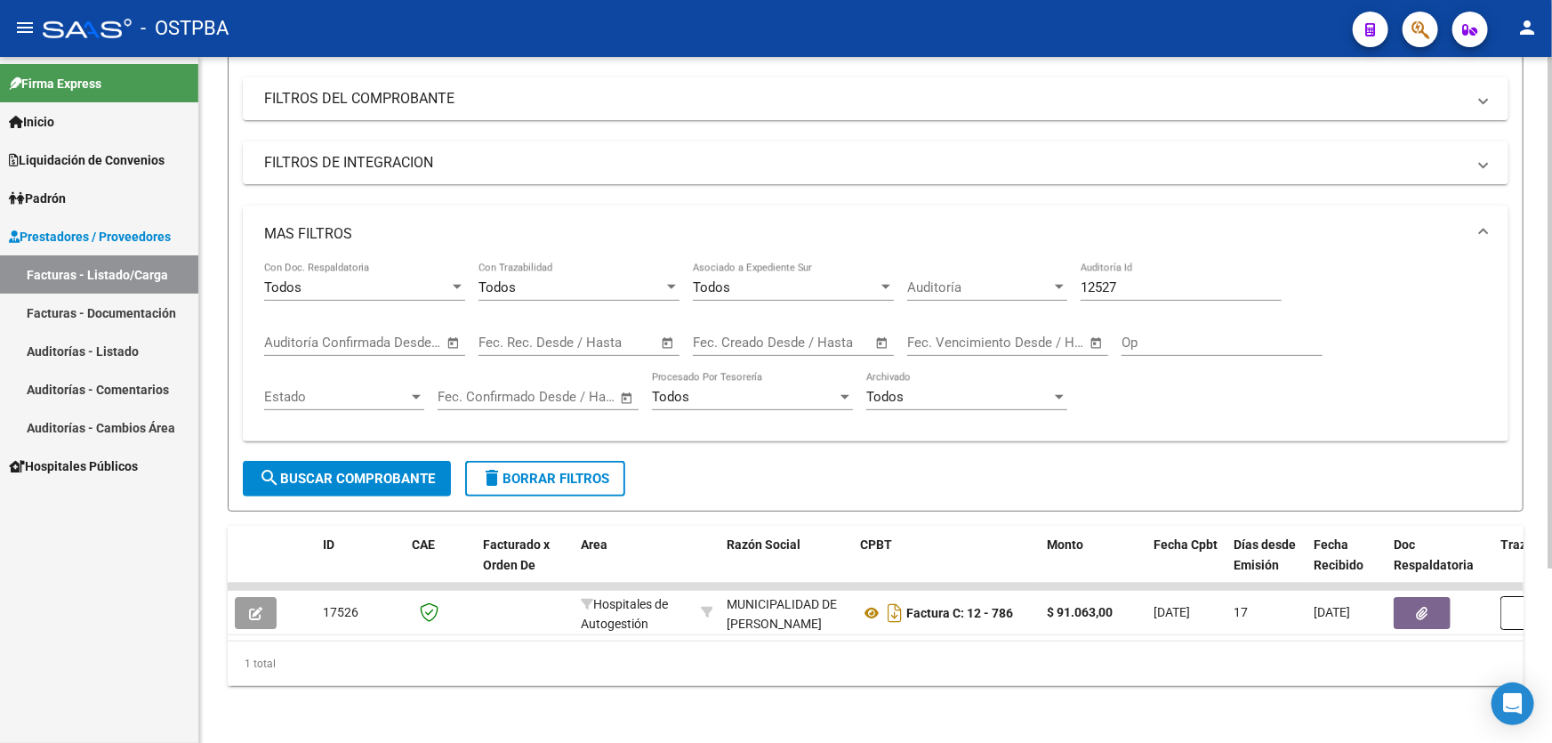
click at [1141, 280] on input "12527" at bounding box center [1180, 287] width 201 height 16
type input "12501"
click at [402, 470] on span "search Buscar Comprobante" at bounding box center [347, 478] width 176 height 16
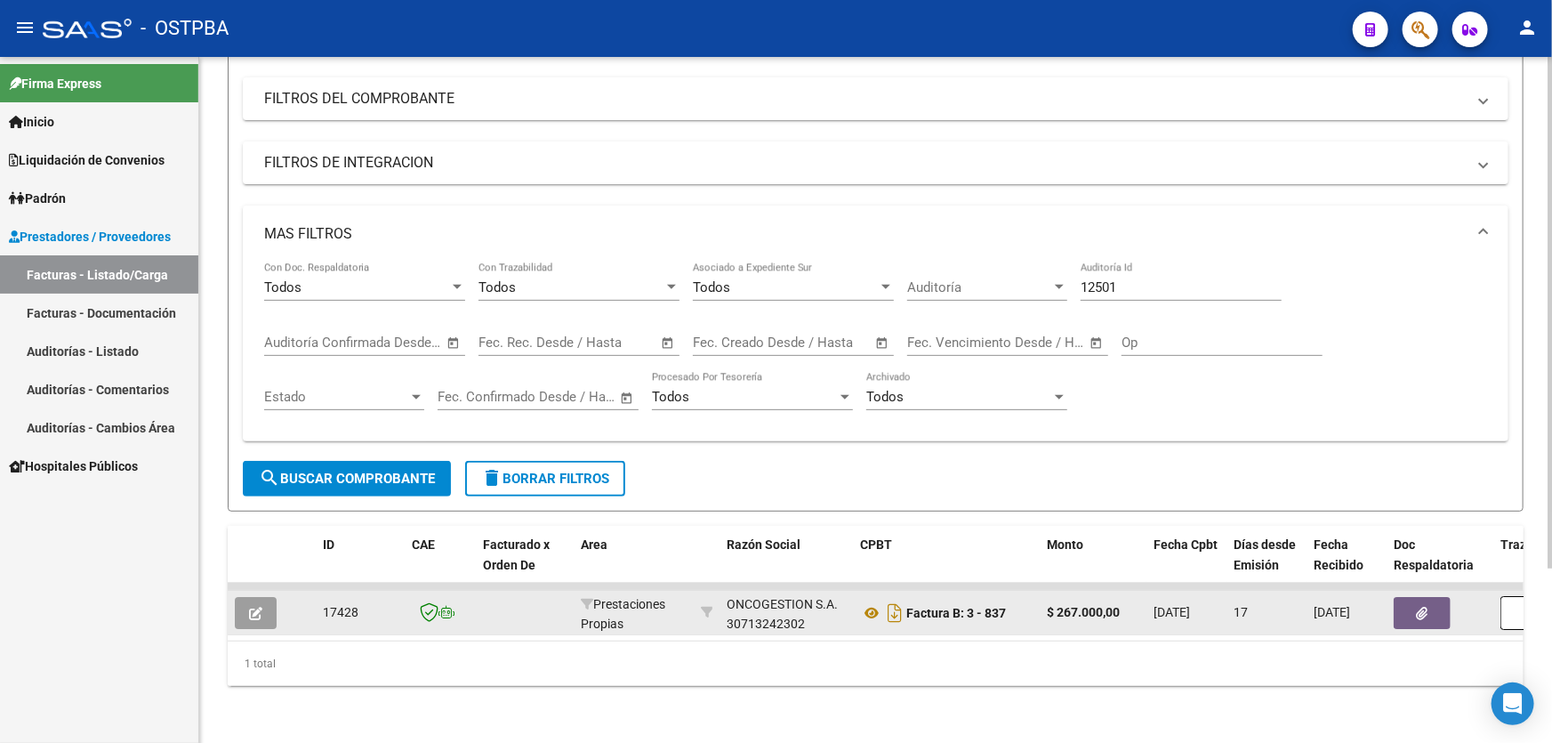
click at [262, 597] on button "button" at bounding box center [256, 613] width 42 height 32
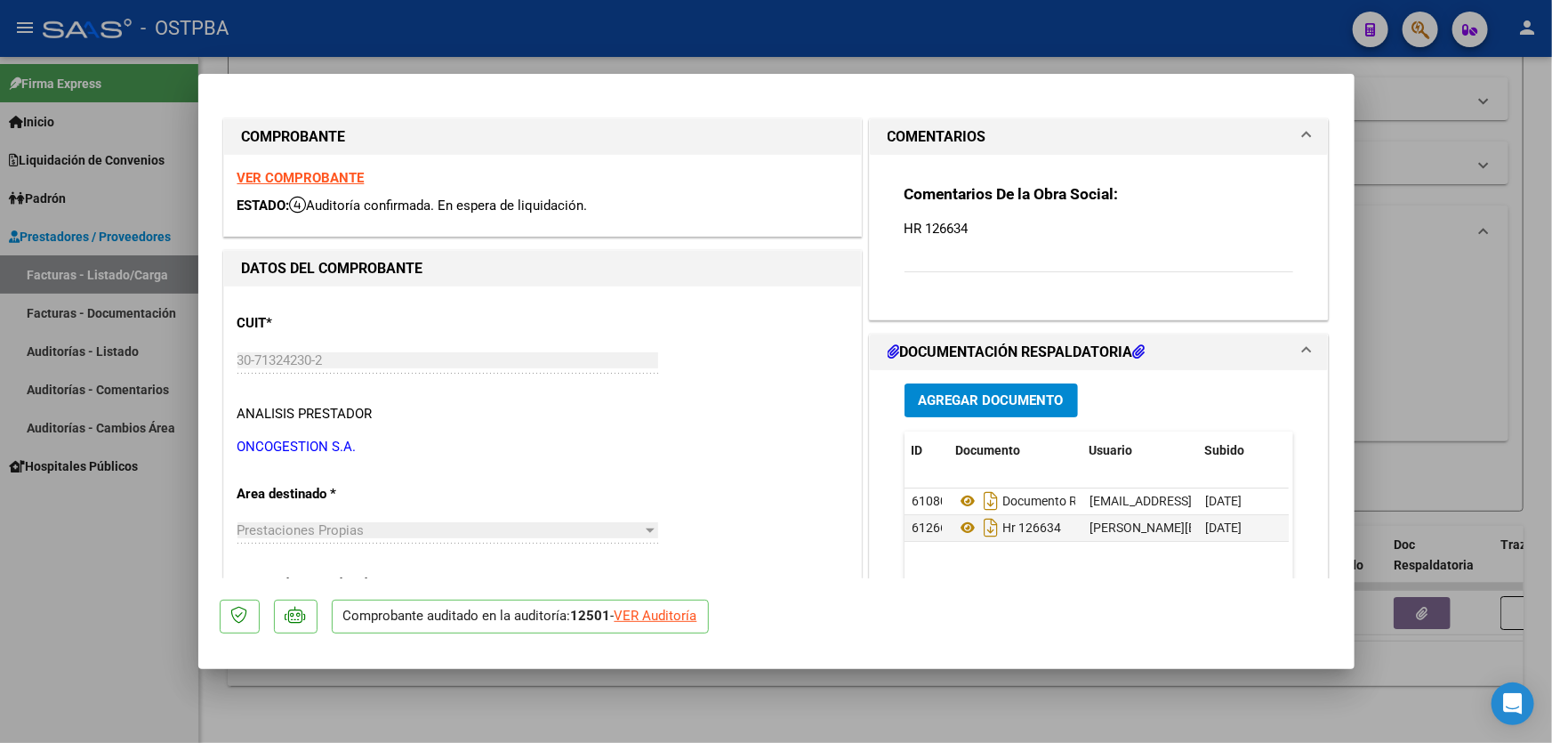
click at [1003, 400] on span "Agregar Documento" at bounding box center [991, 401] width 145 height 16
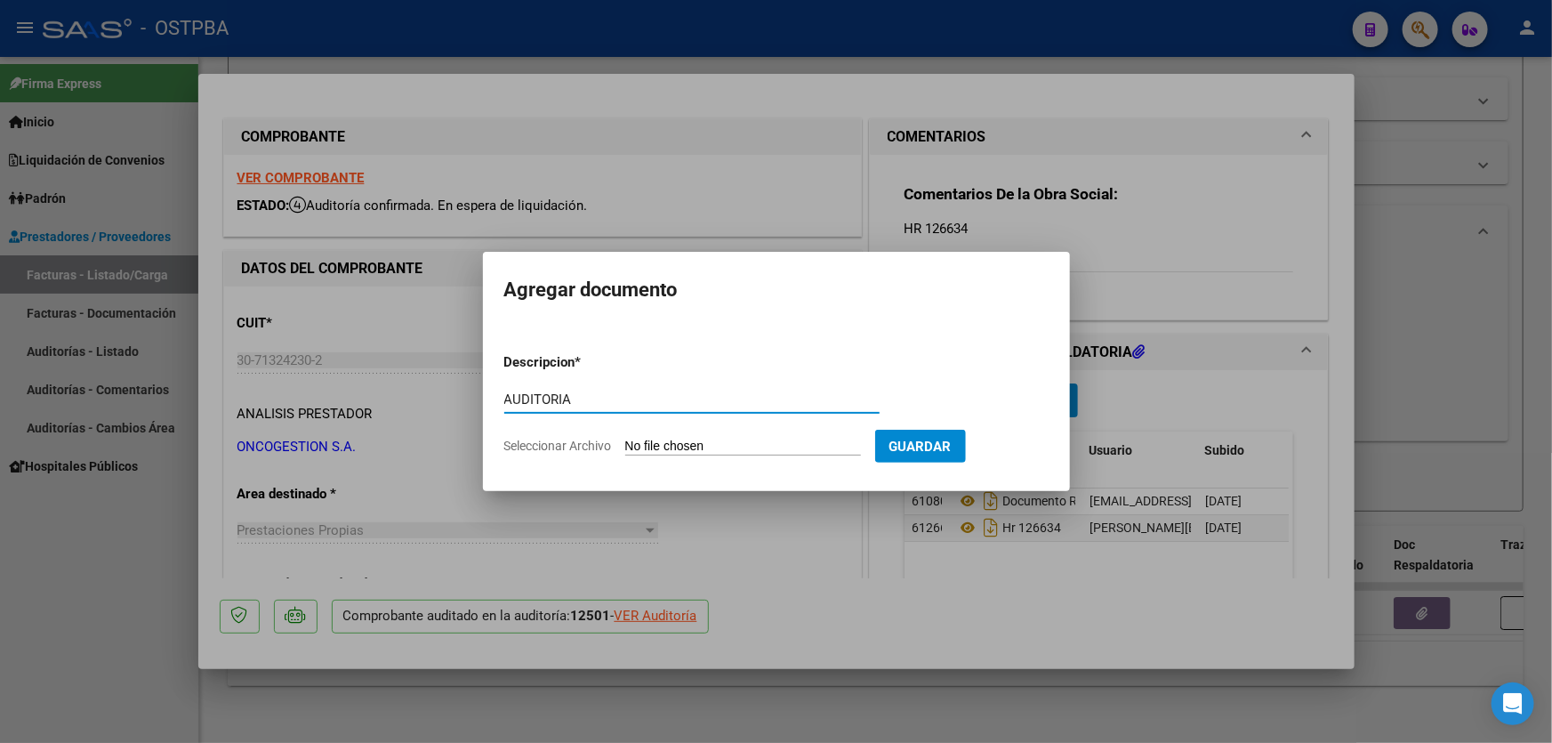
drag, startPoint x: 505, startPoint y: 399, endPoint x: 579, endPoint y: 396, distance: 73.9
click at [579, 396] on input "AUDITORIA" at bounding box center [691, 399] width 375 height 16
type input "AUDITORIA"
click at [605, 389] on div "AUDITORIA Escriba aquí una descripcion" at bounding box center [691, 399] width 375 height 27
click at [648, 442] on input "Seleccionar Archivo" at bounding box center [743, 446] width 236 height 17
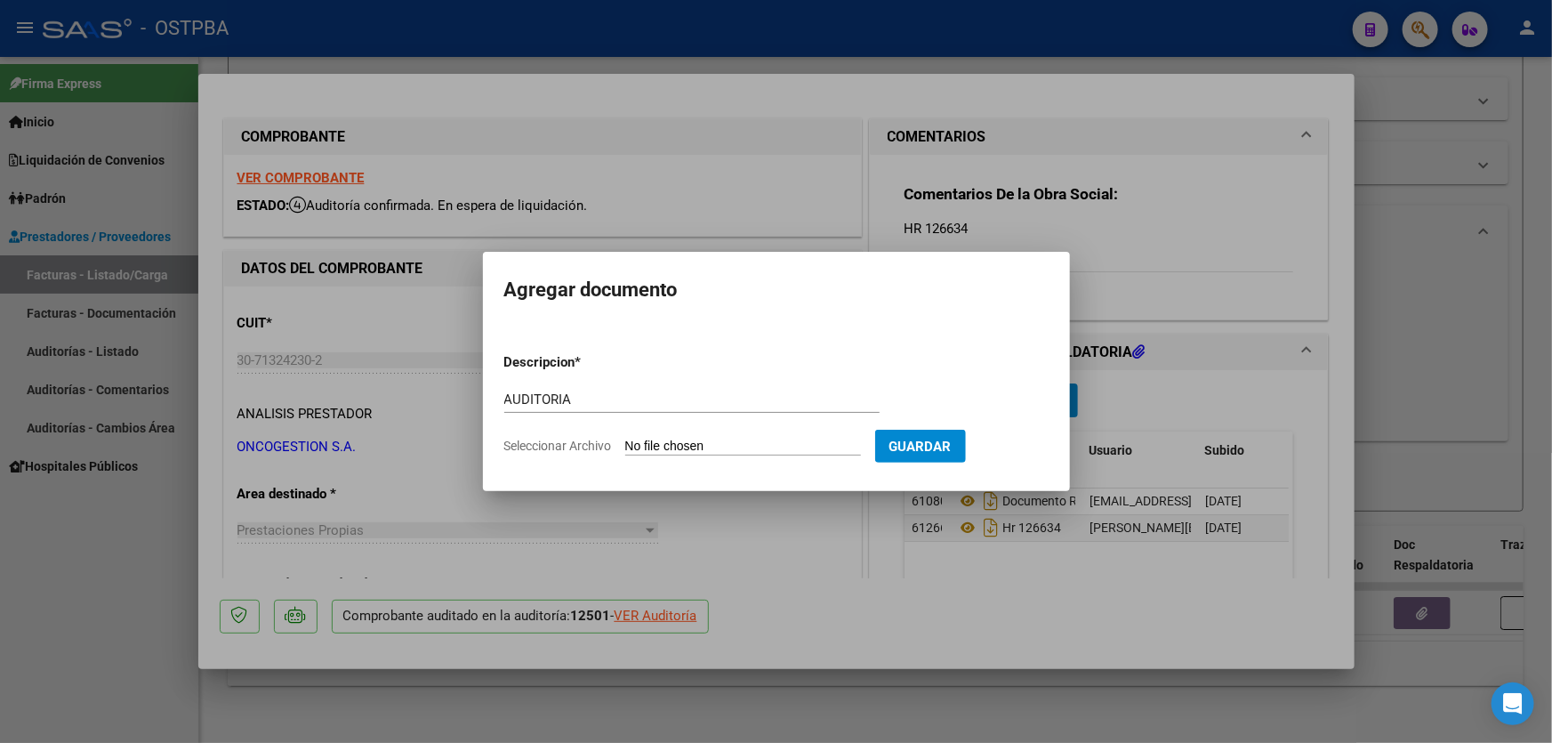
type input "C:\fakepath\12501.pdf"
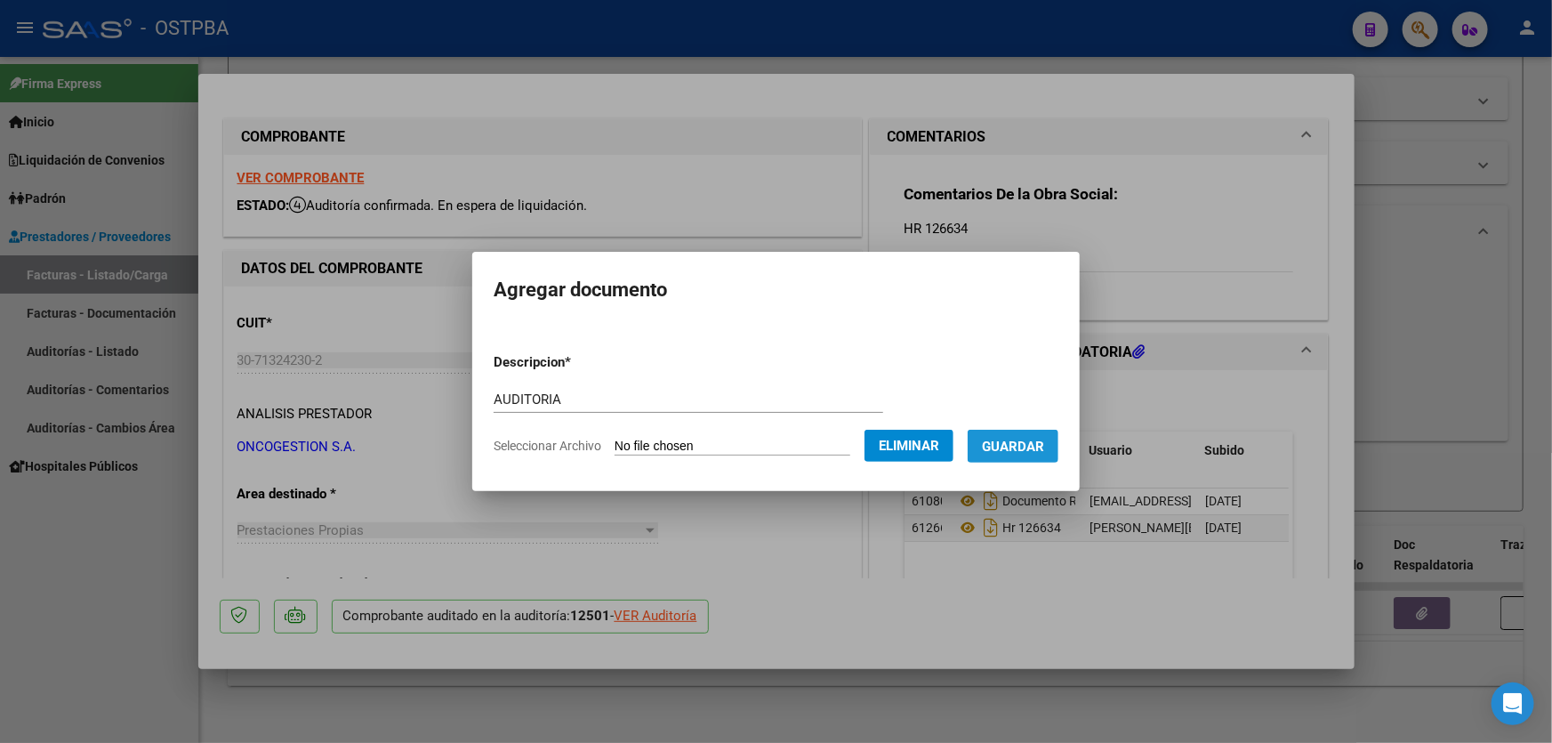
click at [1040, 450] on span "Guardar" at bounding box center [1013, 446] width 62 height 16
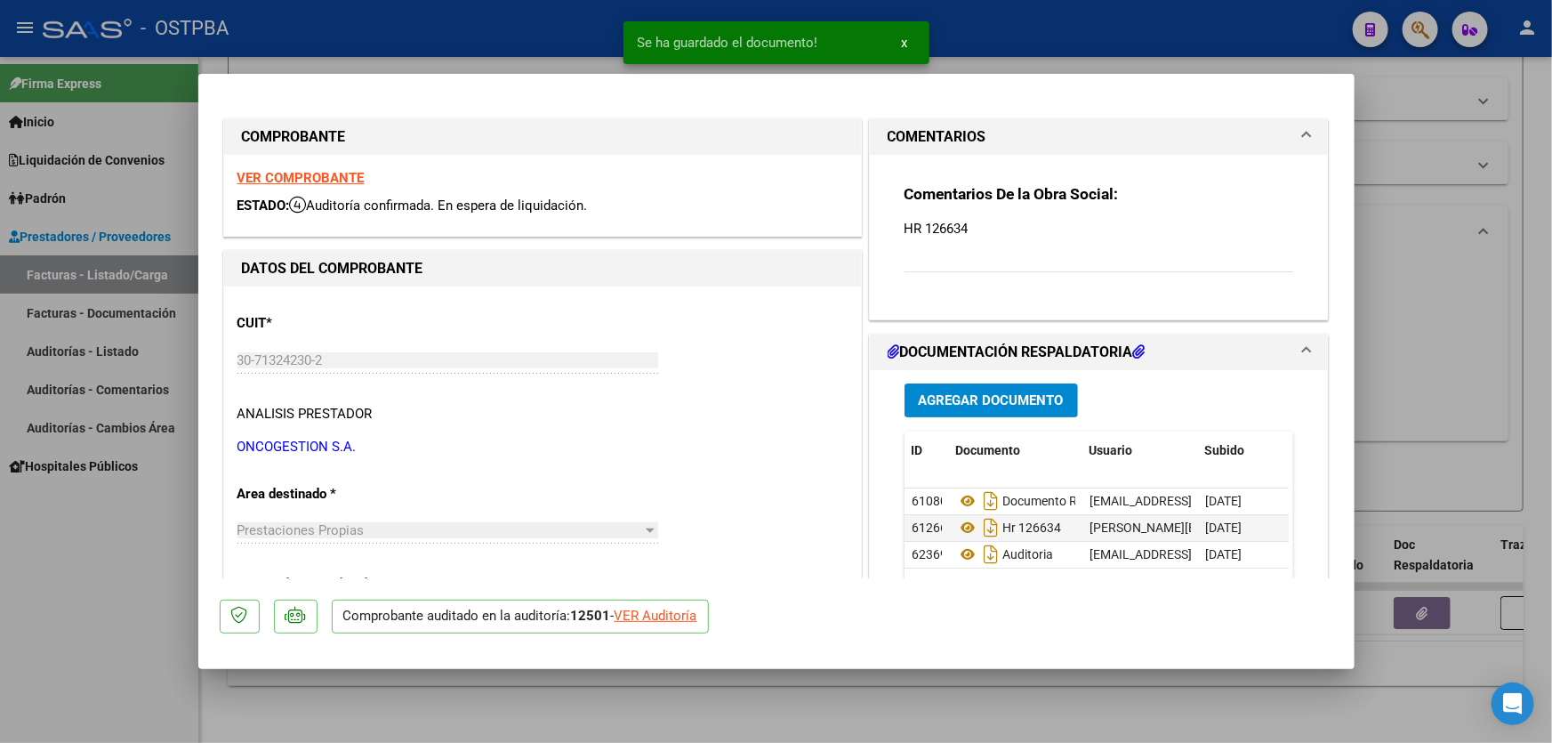
click at [1393, 389] on div at bounding box center [776, 371] width 1552 height 743
type input "$ 0,00"
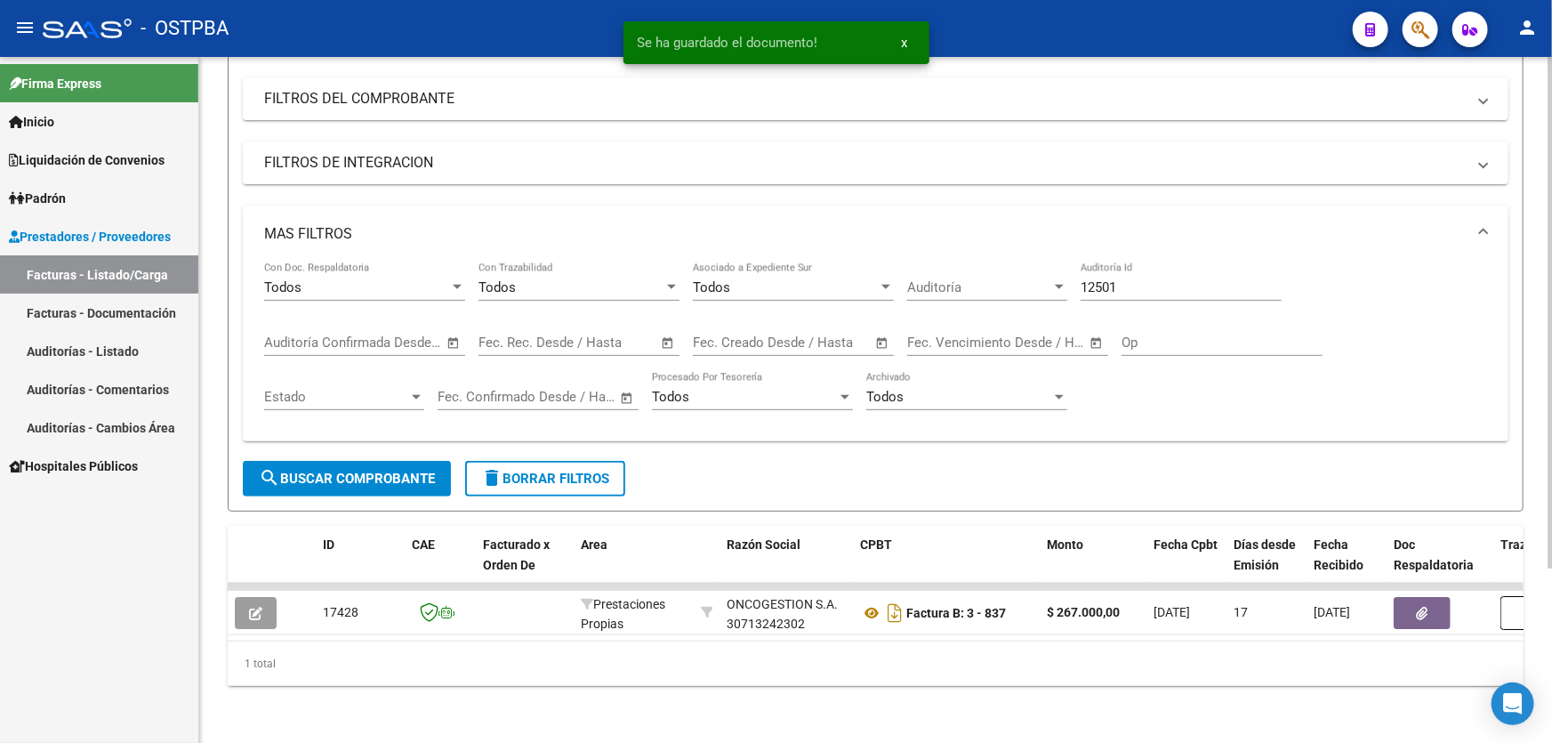
click at [1165, 285] on div "12501 Auditoría Id" at bounding box center [1180, 281] width 201 height 38
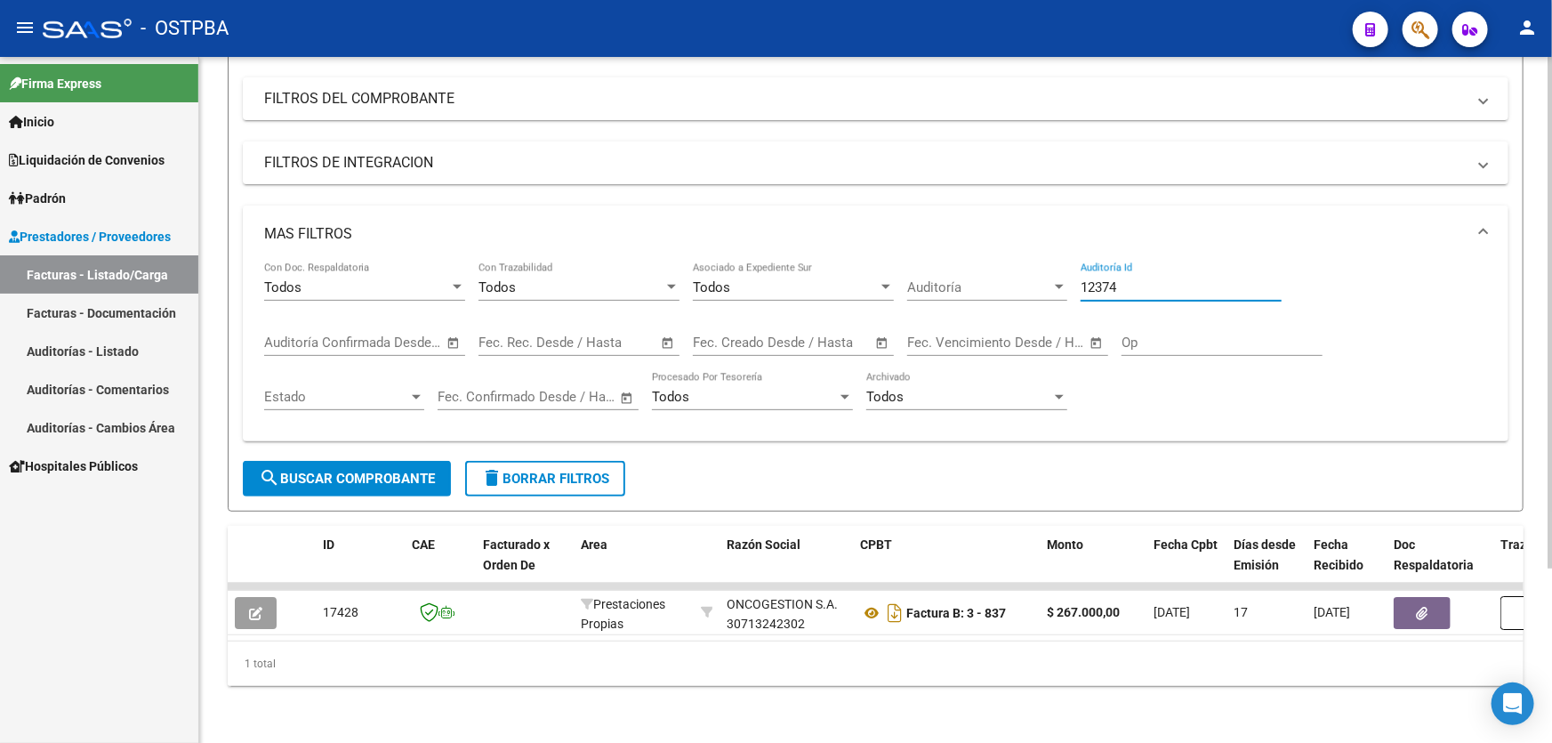
type input "12374"
click at [313, 470] on span "search Buscar Comprobante" at bounding box center [347, 478] width 176 height 16
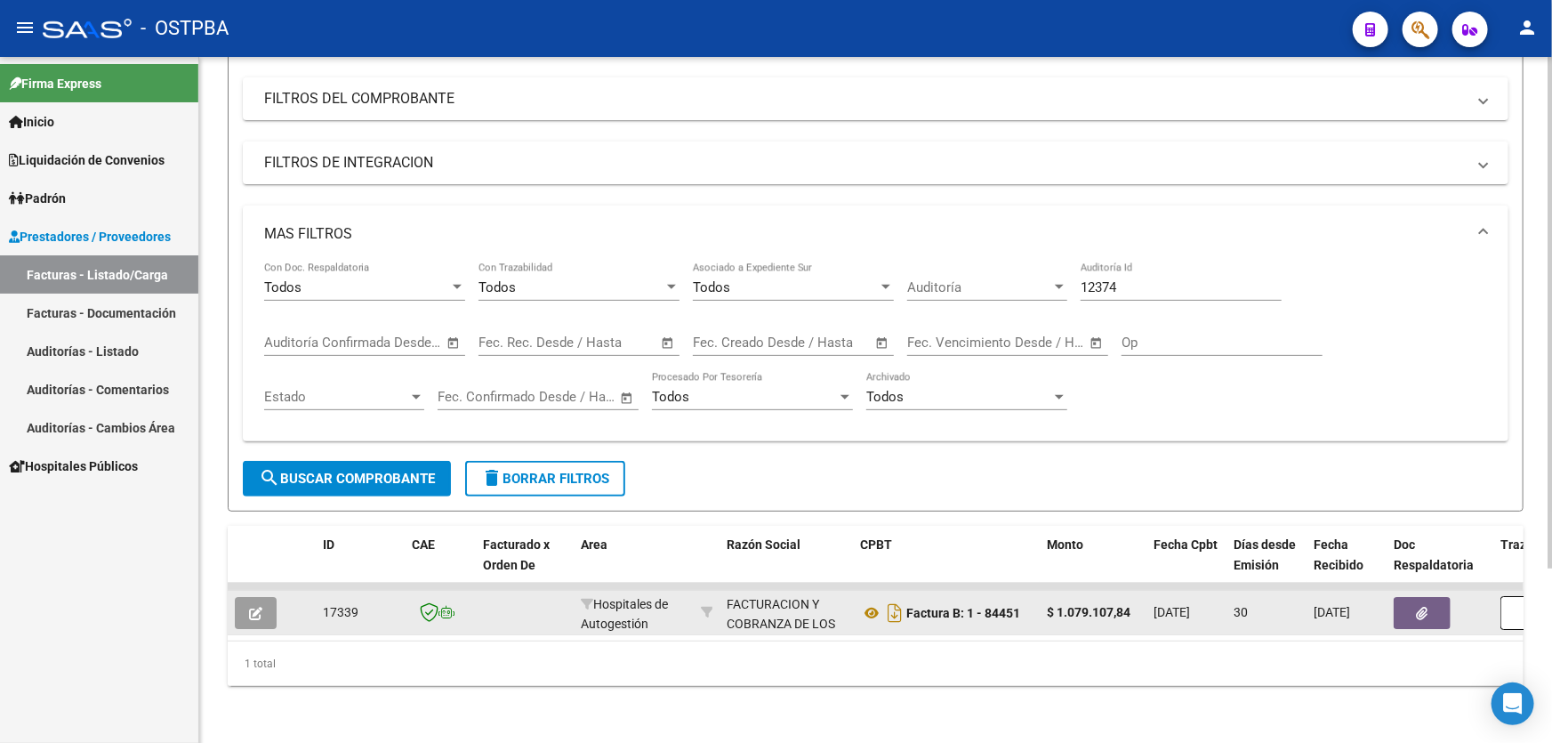
click at [253, 606] on icon "button" at bounding box center [255, 612] width 13 height 13
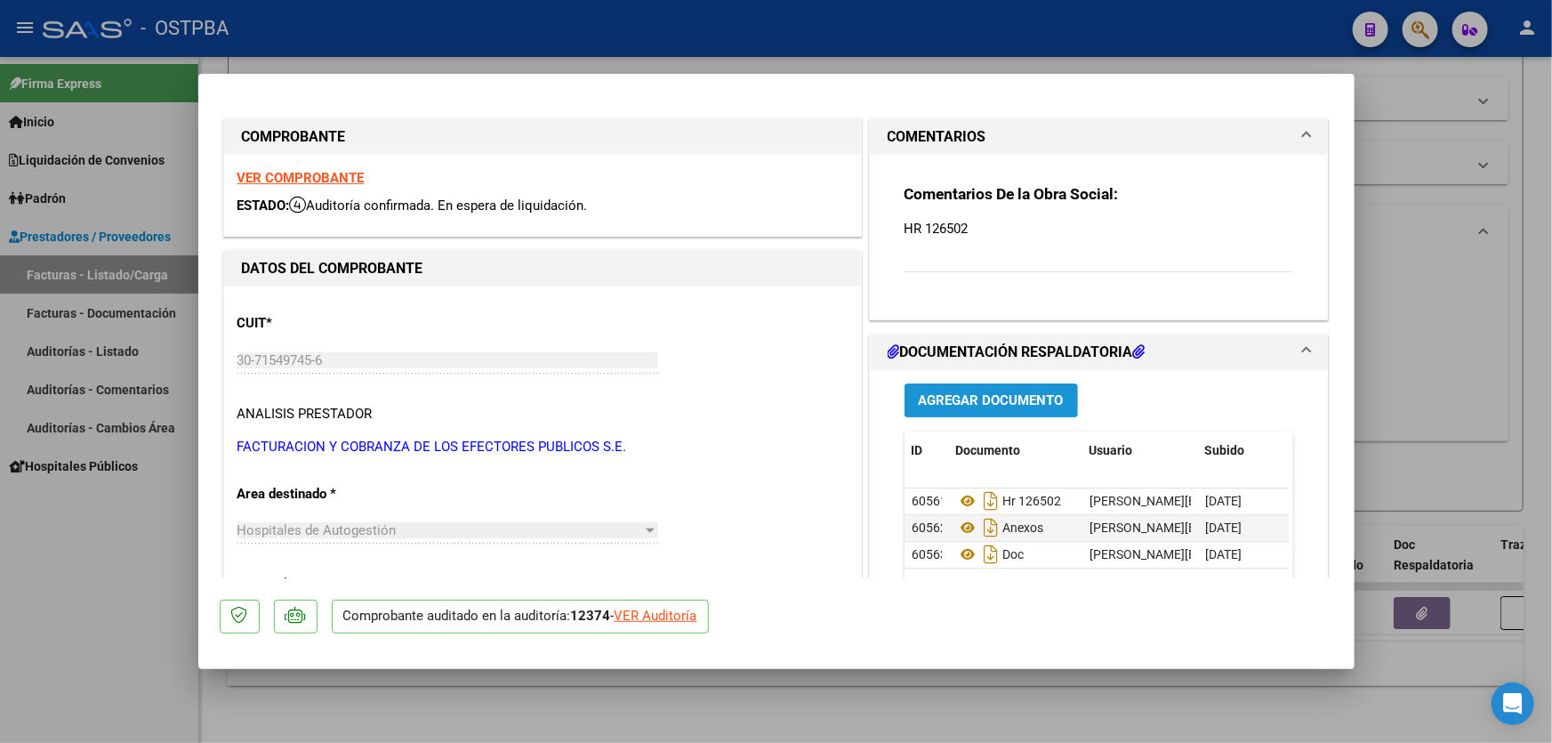
click at [992, 395] on span "Agregar Documento" at bounding box center [991, 401] width 145 height 16
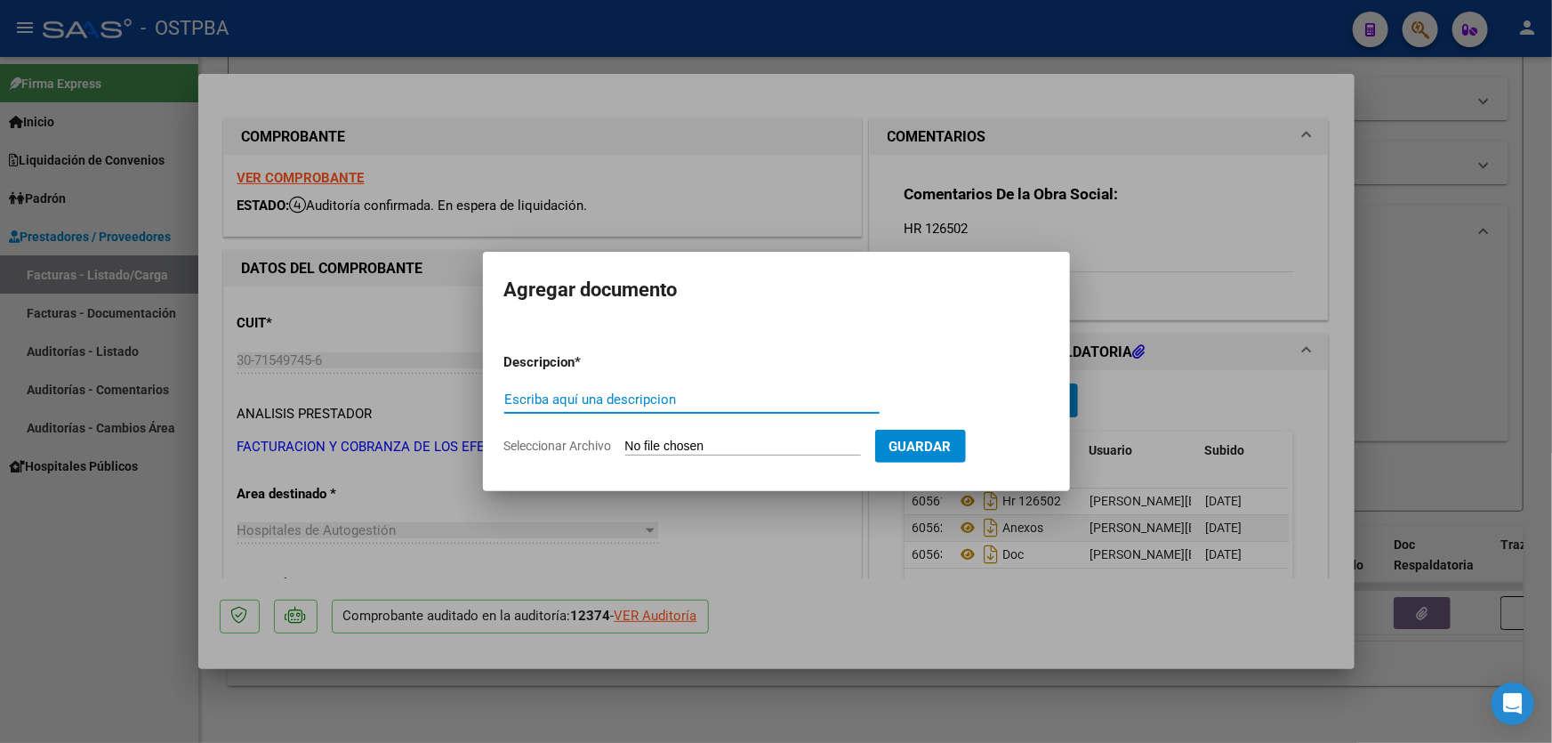
paste input "AUDITORIA"
type input "AUDITORIA"
click at [640, 444] on input "Seleccionar Archivo" at bounding box center [743, 446] width 236 height 17
type input "C:\fakepath\12374.pdf"
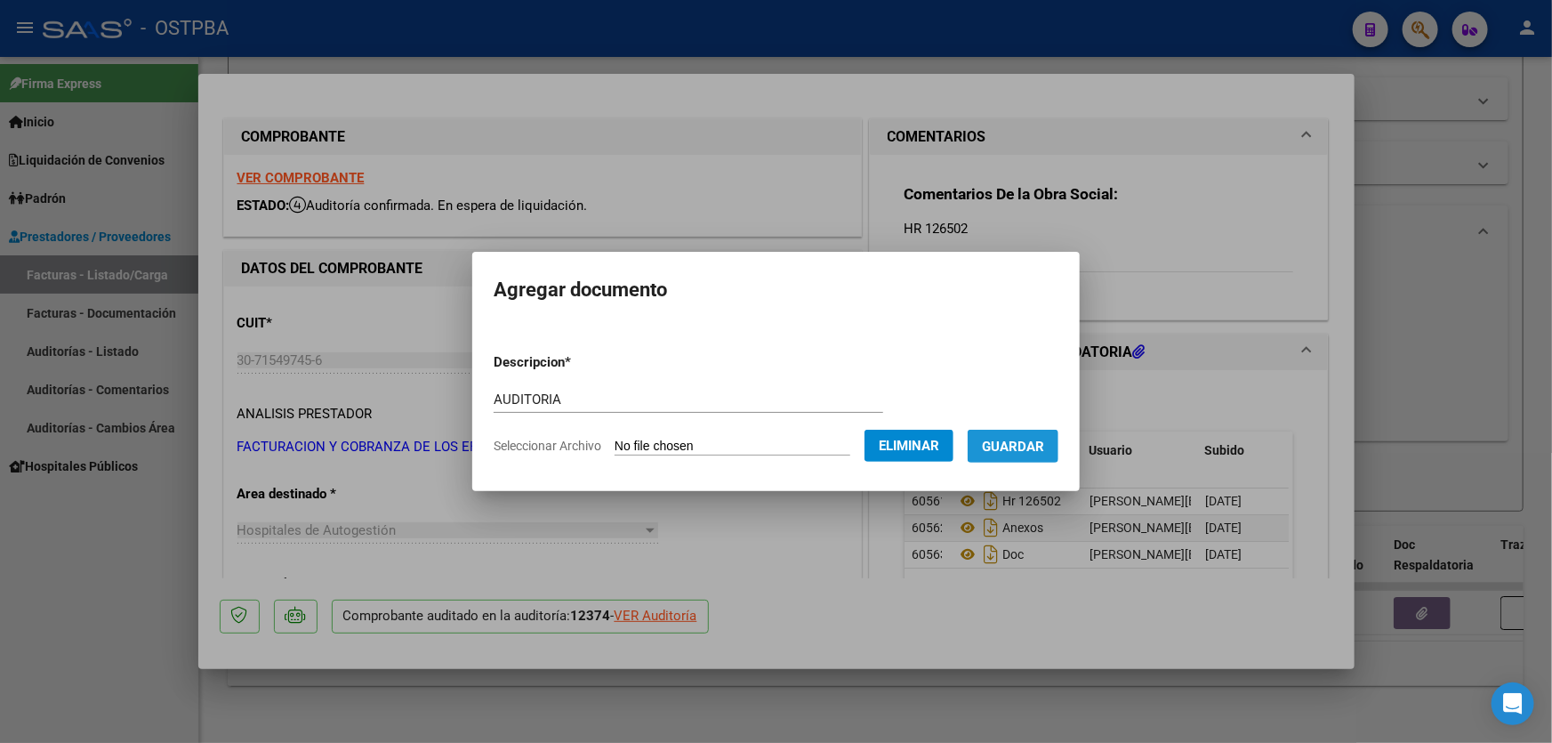
click at [1026, 441] on span "Guardar" at bounding box center [1013, 446] width 62 height 16
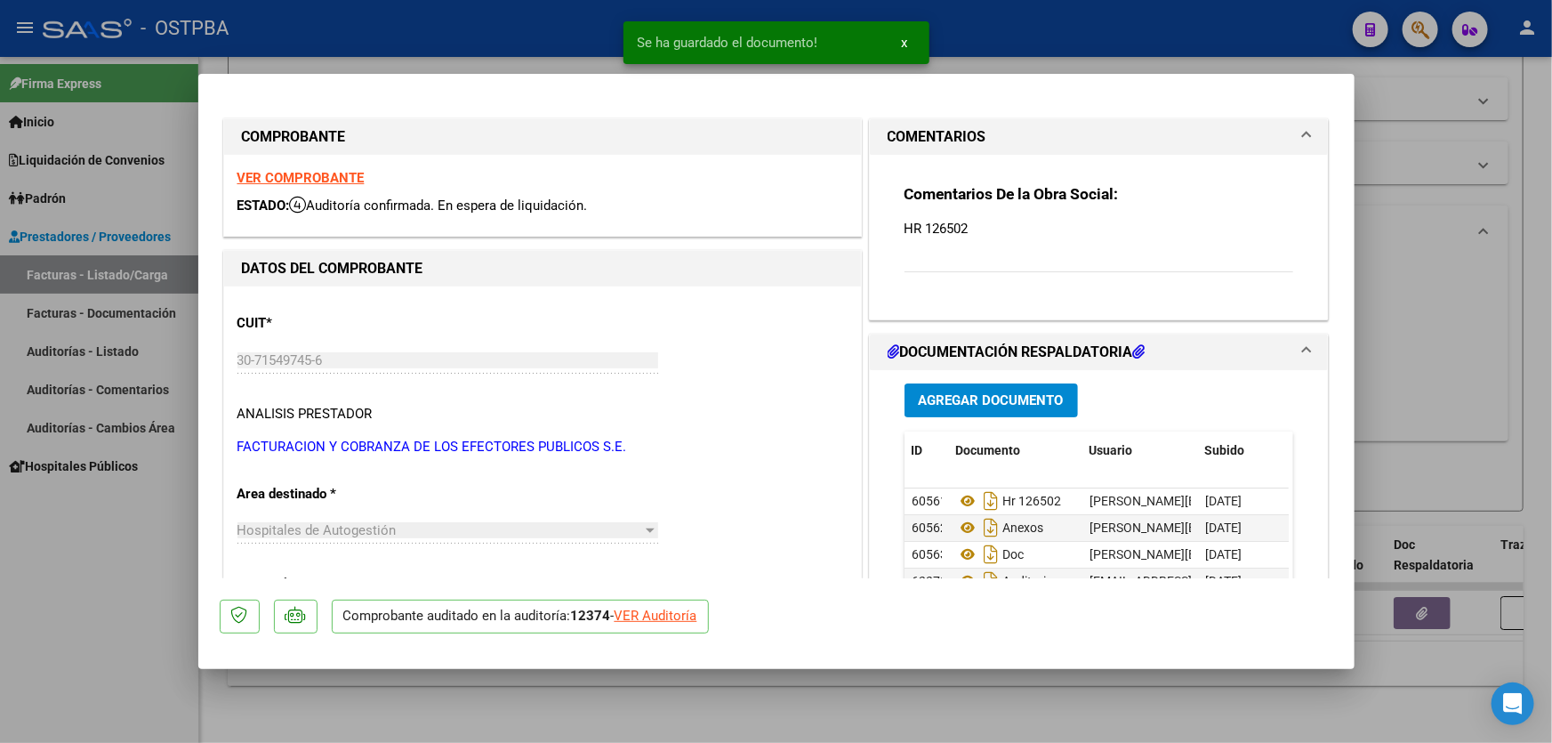
click at [1433, 357] on div at bounding box center [776, 371] width 1552 height 743
type input "$ 0,00"
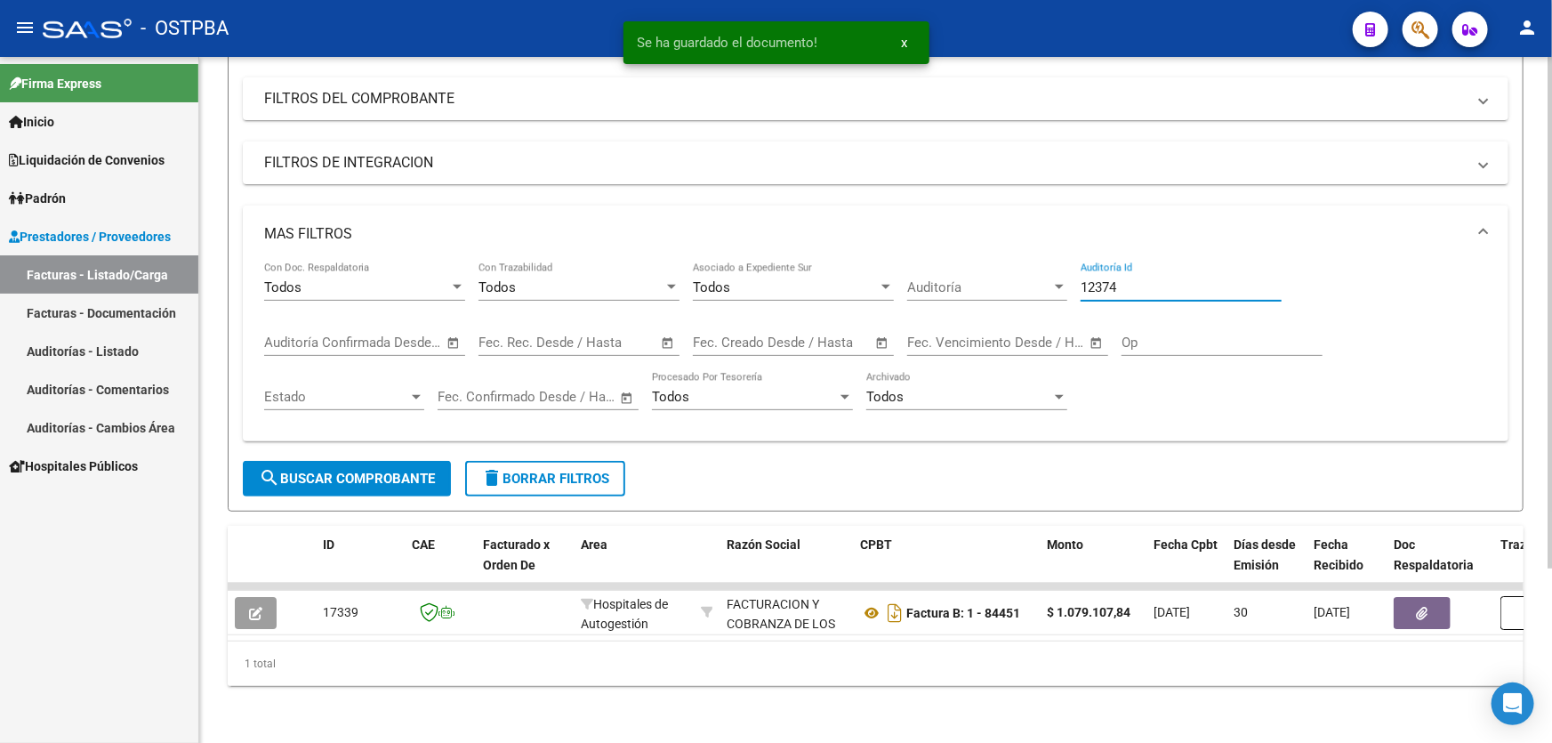
click at [1123, 279] on input "12374" at bounding box center [1180, 287] width 201 height 16
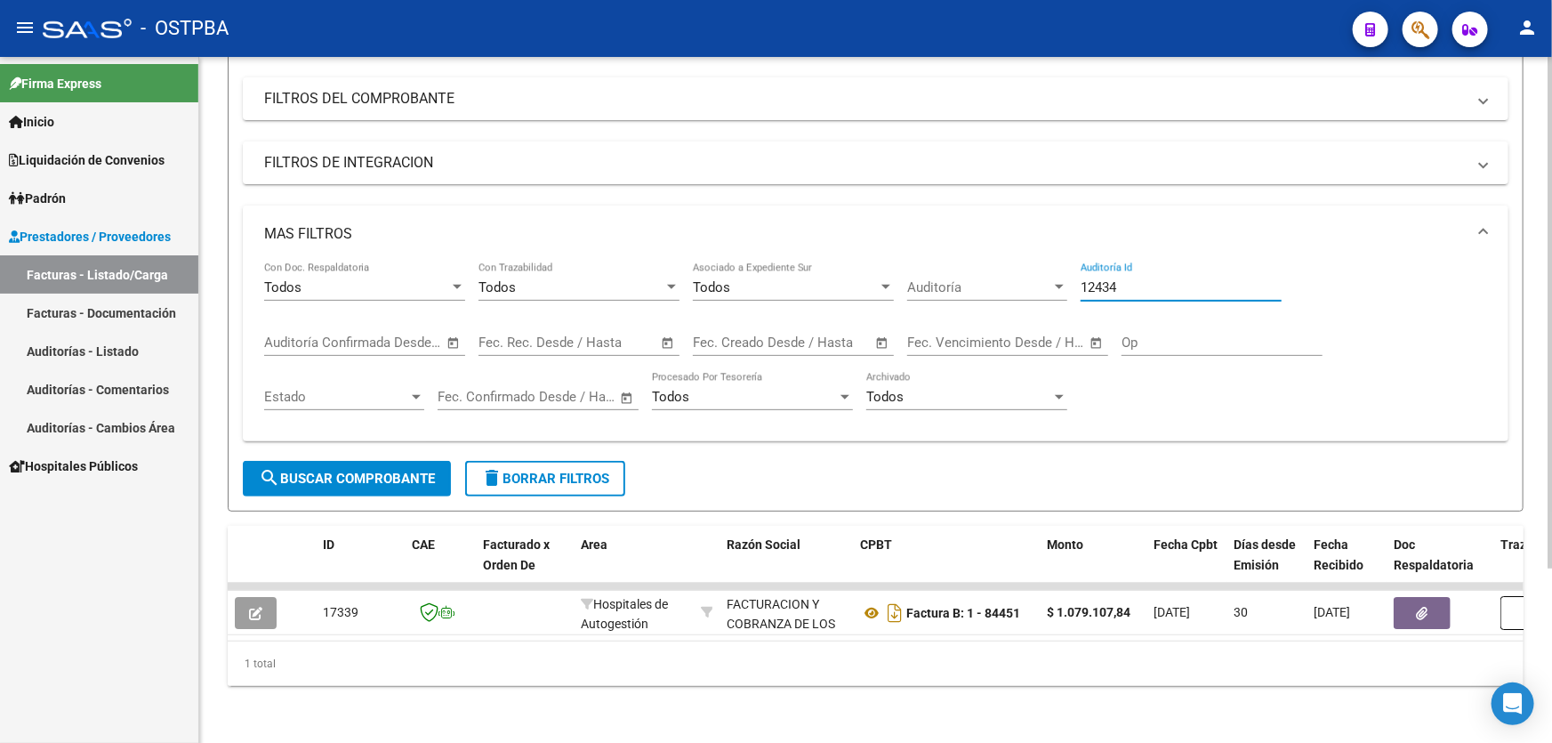
type input "12434"
click at [284, 470] on span "search Buscar Comprobante" at bounding box center [347, 478] width 176 height 16
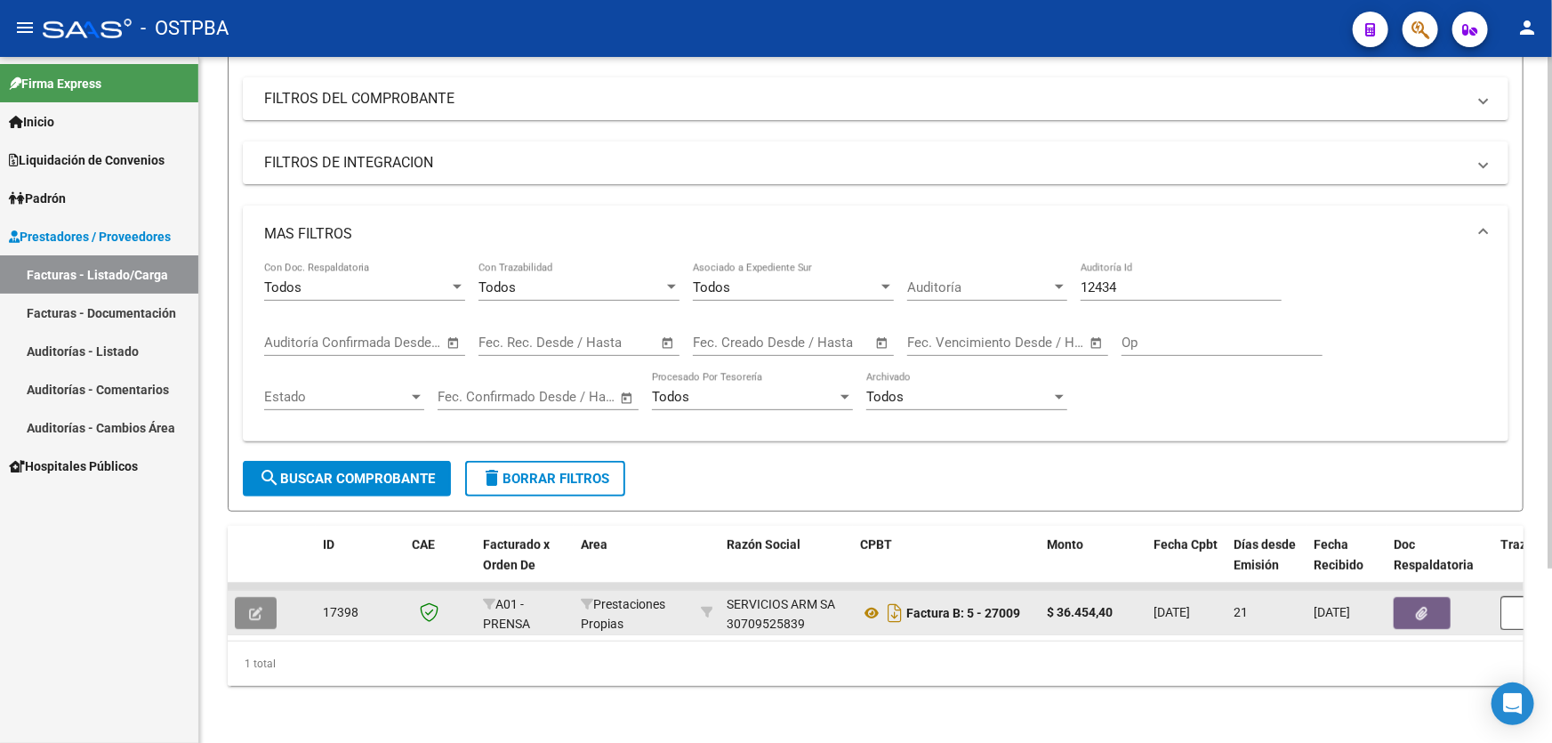
click at [263, 601] on button "button" at bounding box center [256, 613] width 42 height 32
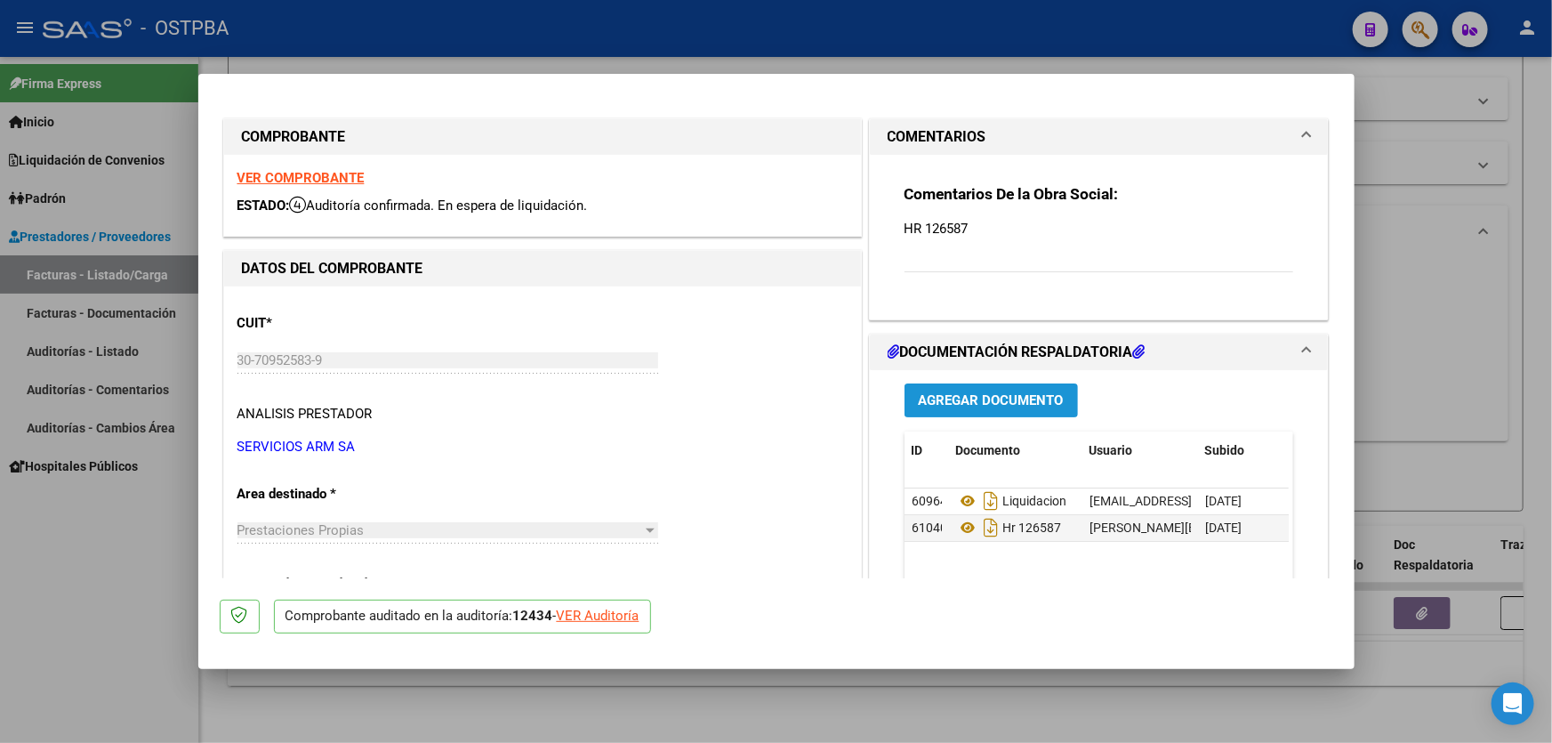
click at [1014, 399] on span "Agregar Documento" at bounding box center [991, 401] width 145 height 16
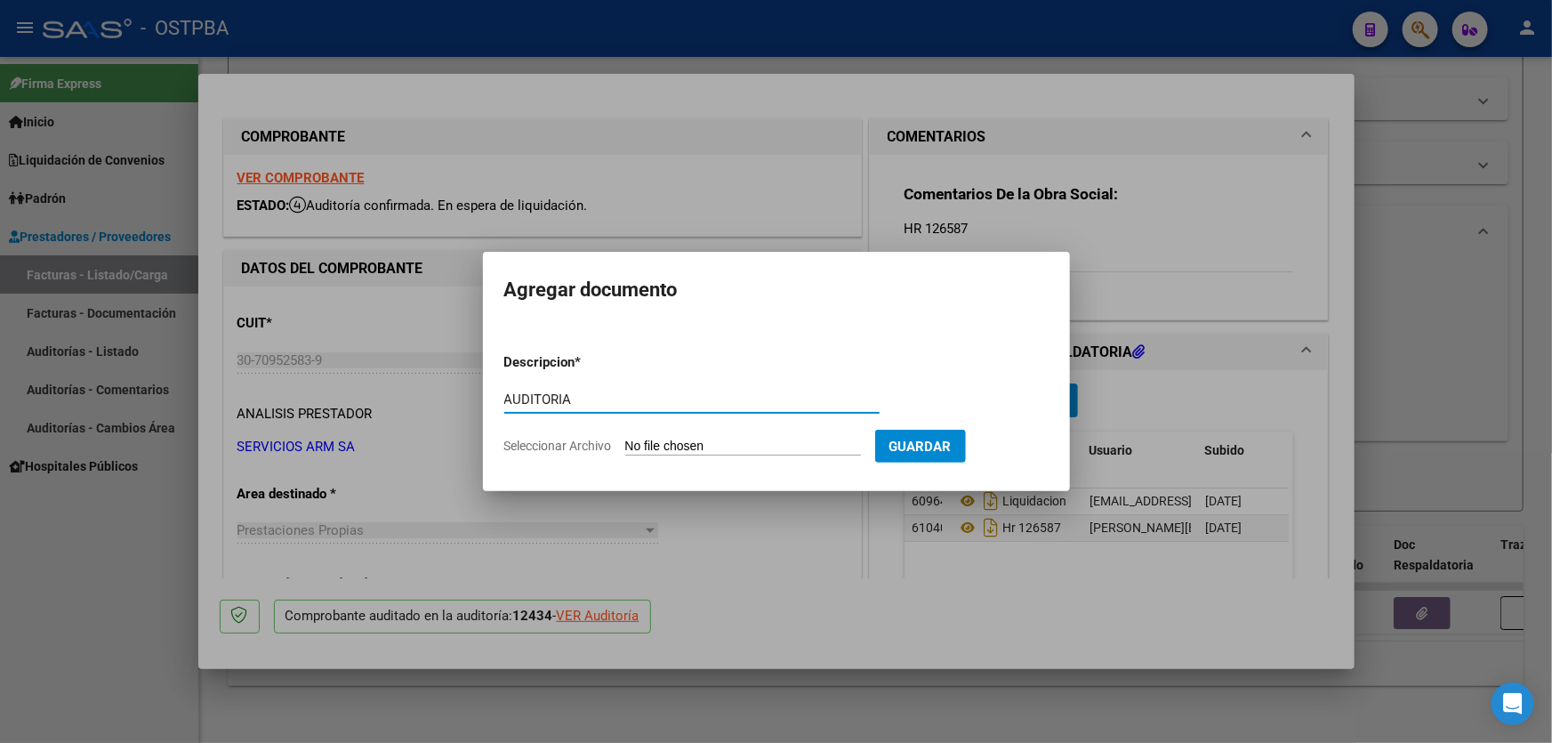
type input "AUDITORIA"
click at [632, 444] on input "Seleccionar Archivo" at bounding box center [743, 446] width 236 height 17
type input "C:\fakepath\12434.pdf"
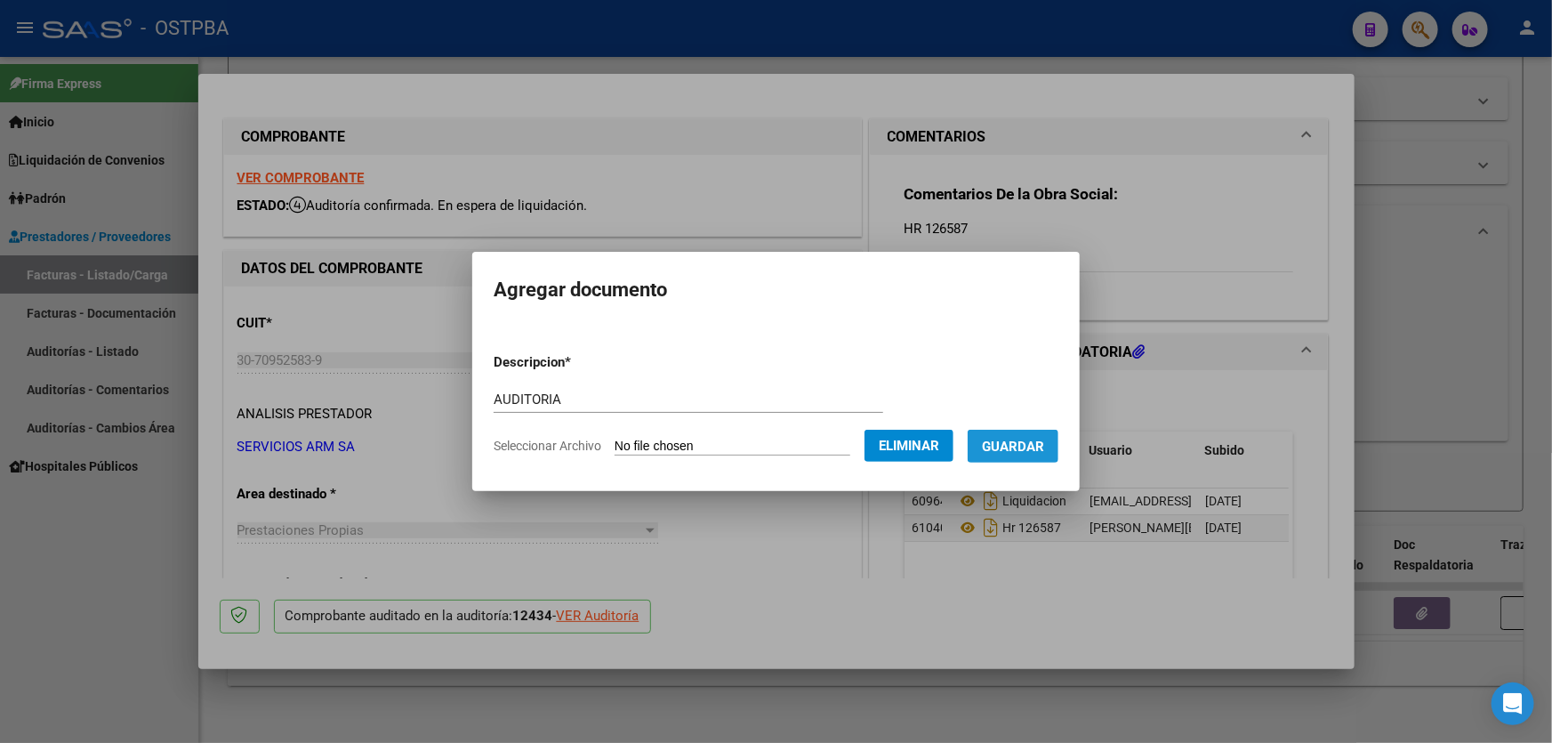
click at [1023, 445] on span "Guardar" at bounding box center [1013, 446] width 62 height 16
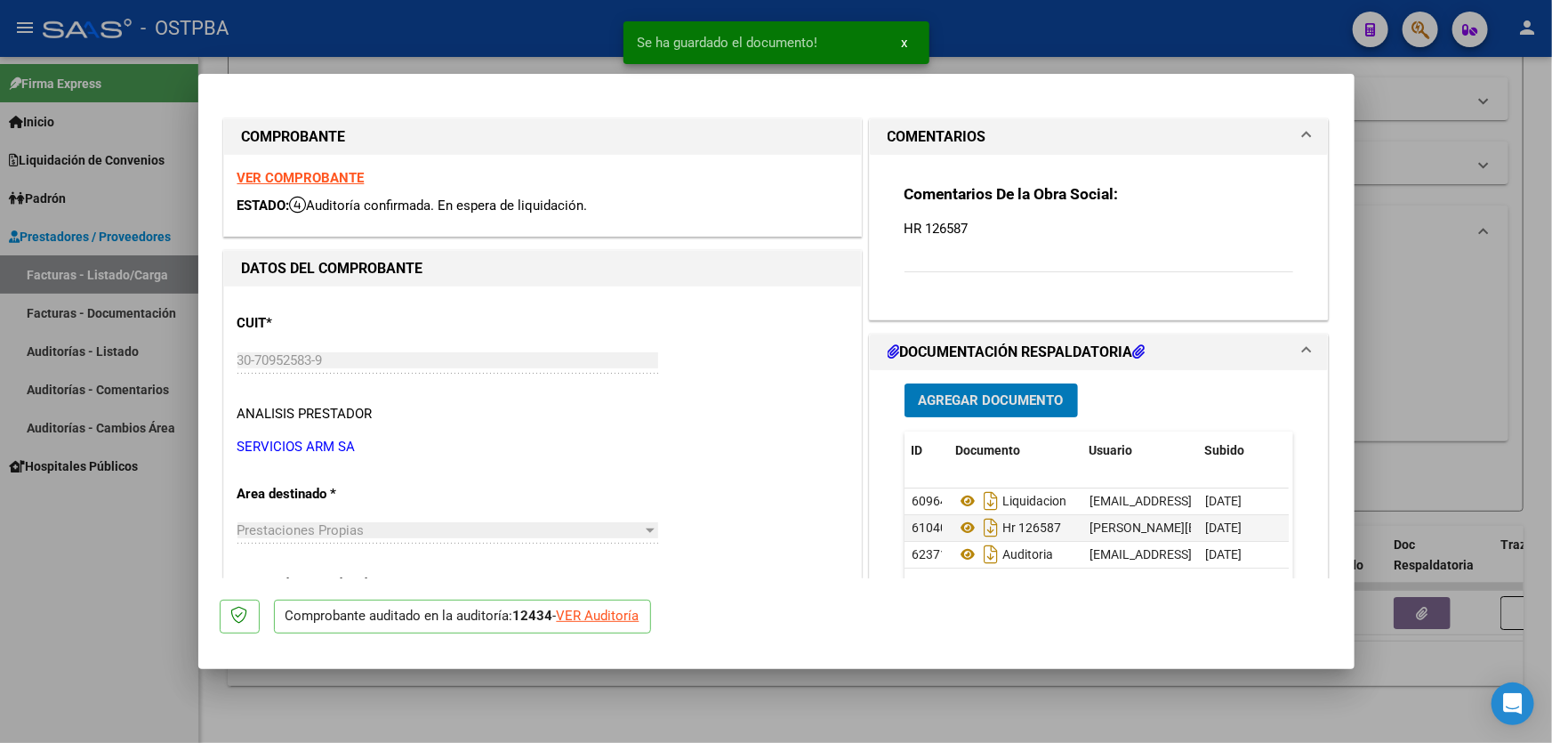
click at [1400, 387] on div at bounding box center [776, 371] width 1552 height 743
type input "$ 0,00"
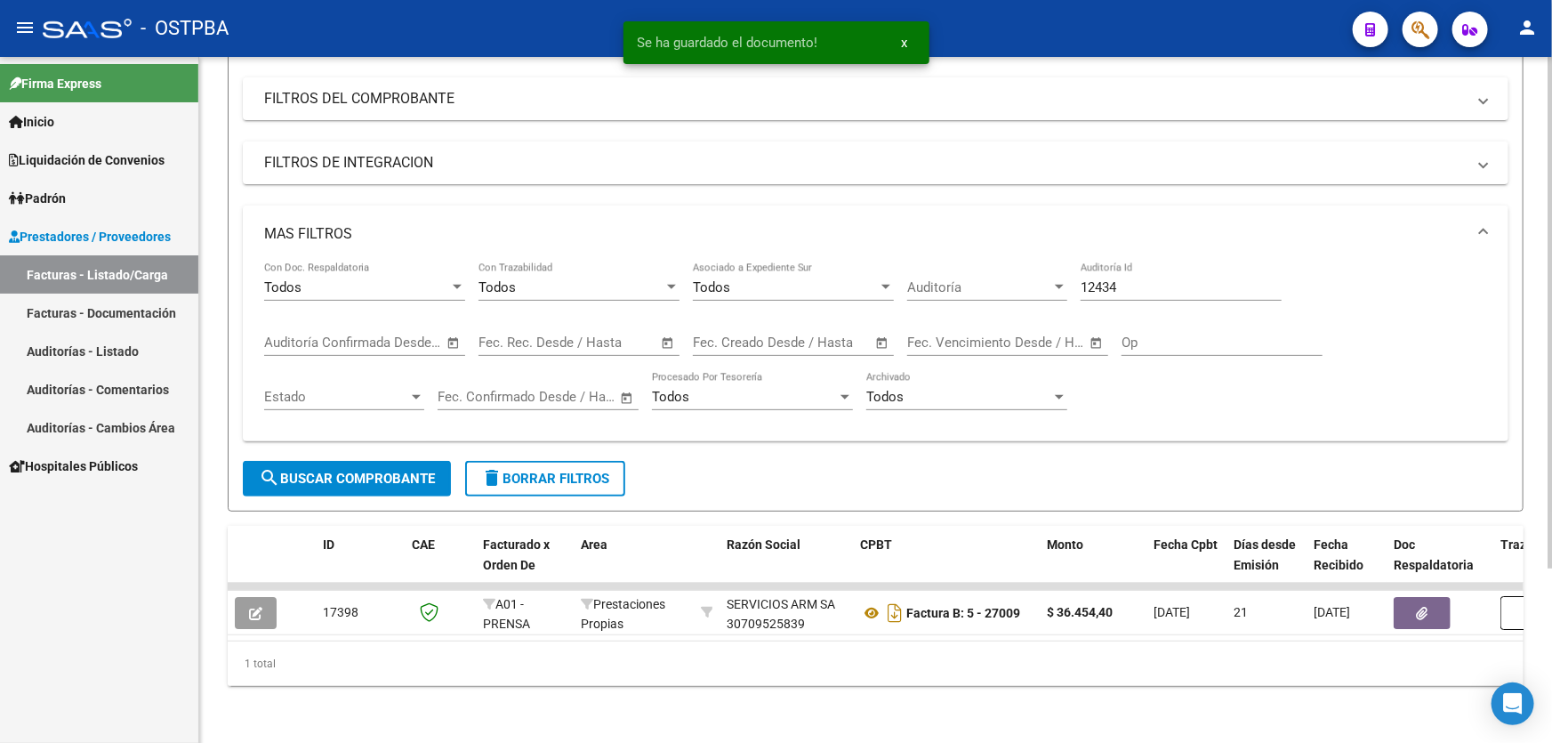
click at [1128, 279] on input "12434" at bounding box center [1180, 287] width 201 height 16
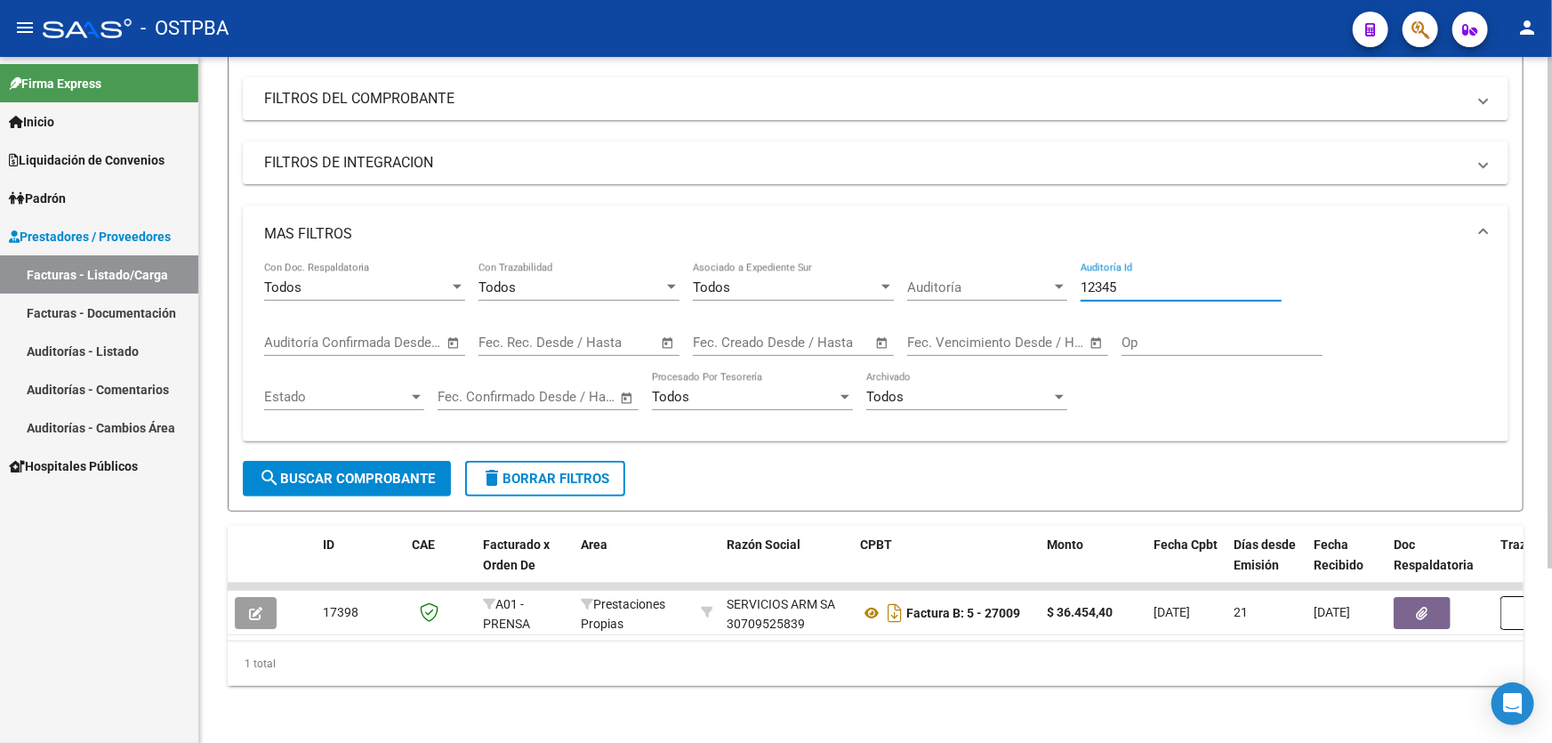
type input "12345"
click at [377, 471] on span "search Buscar Comprobante" at bounding box center [347, 478] width 176 height 16
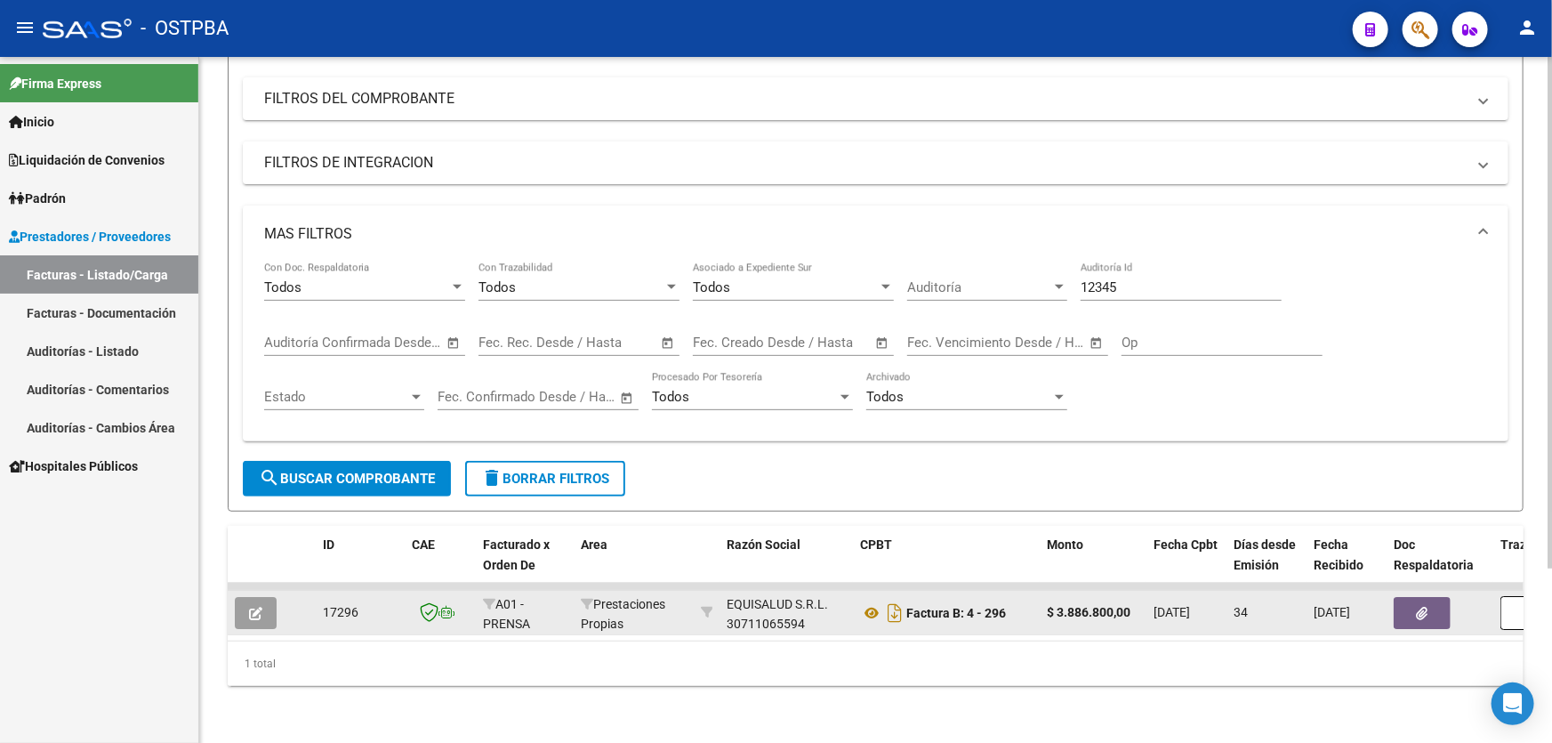
click at [264, 597] on button "button" at bounding box center [256, 613] width 42 height 32
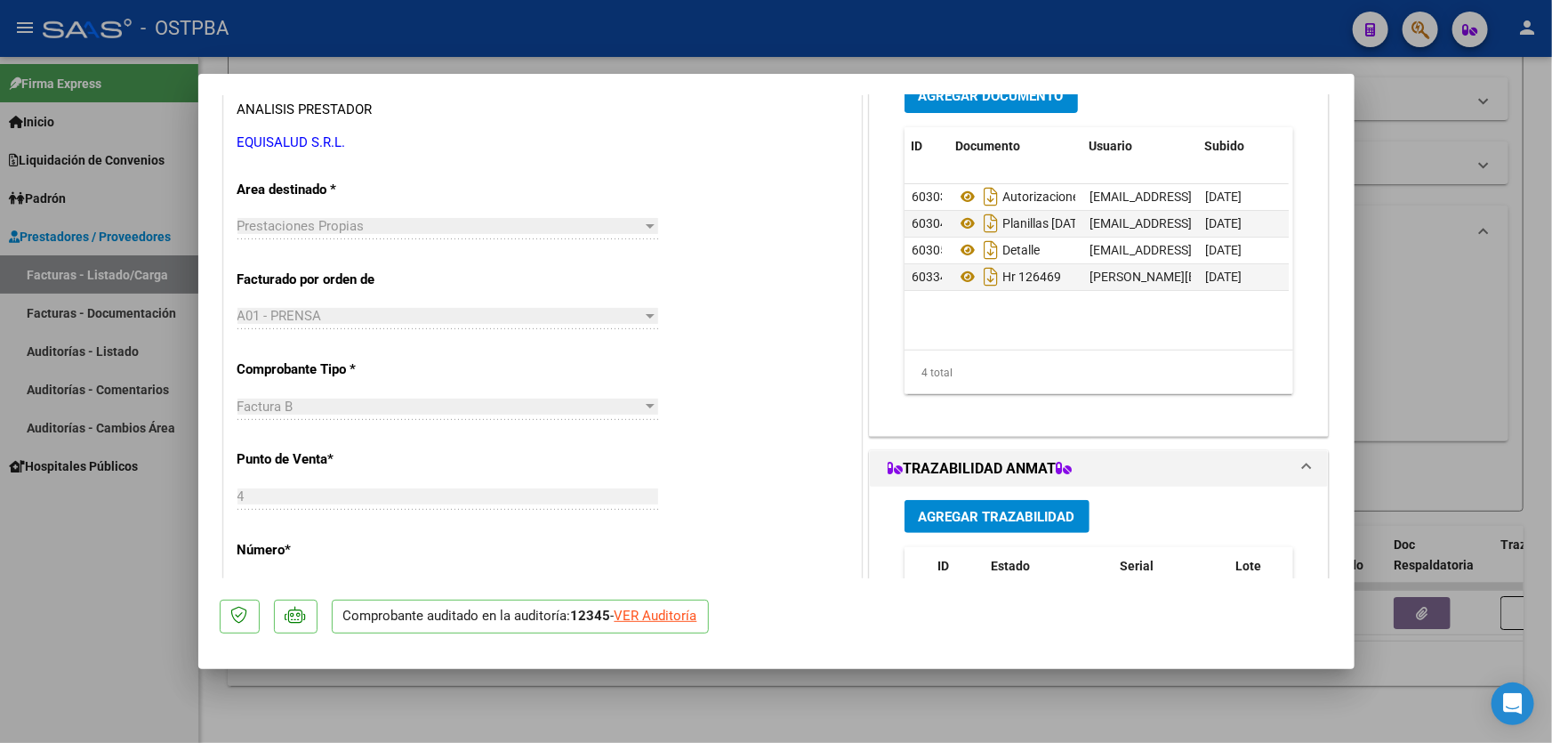
scroll to position [161, 0]
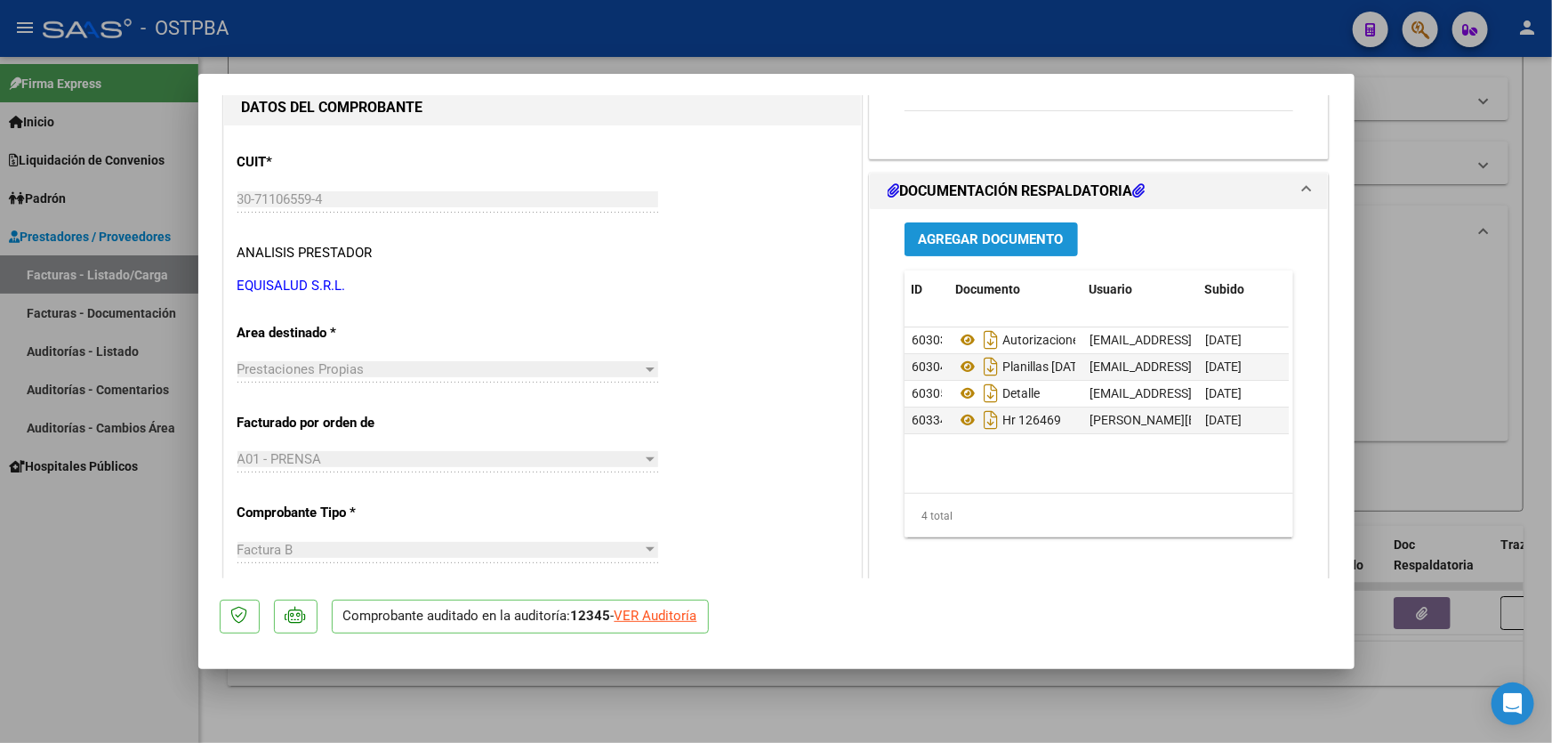
click at [960, 230] on span "Agregar Documento" at bounding box center [991, 238] width 145 height 16
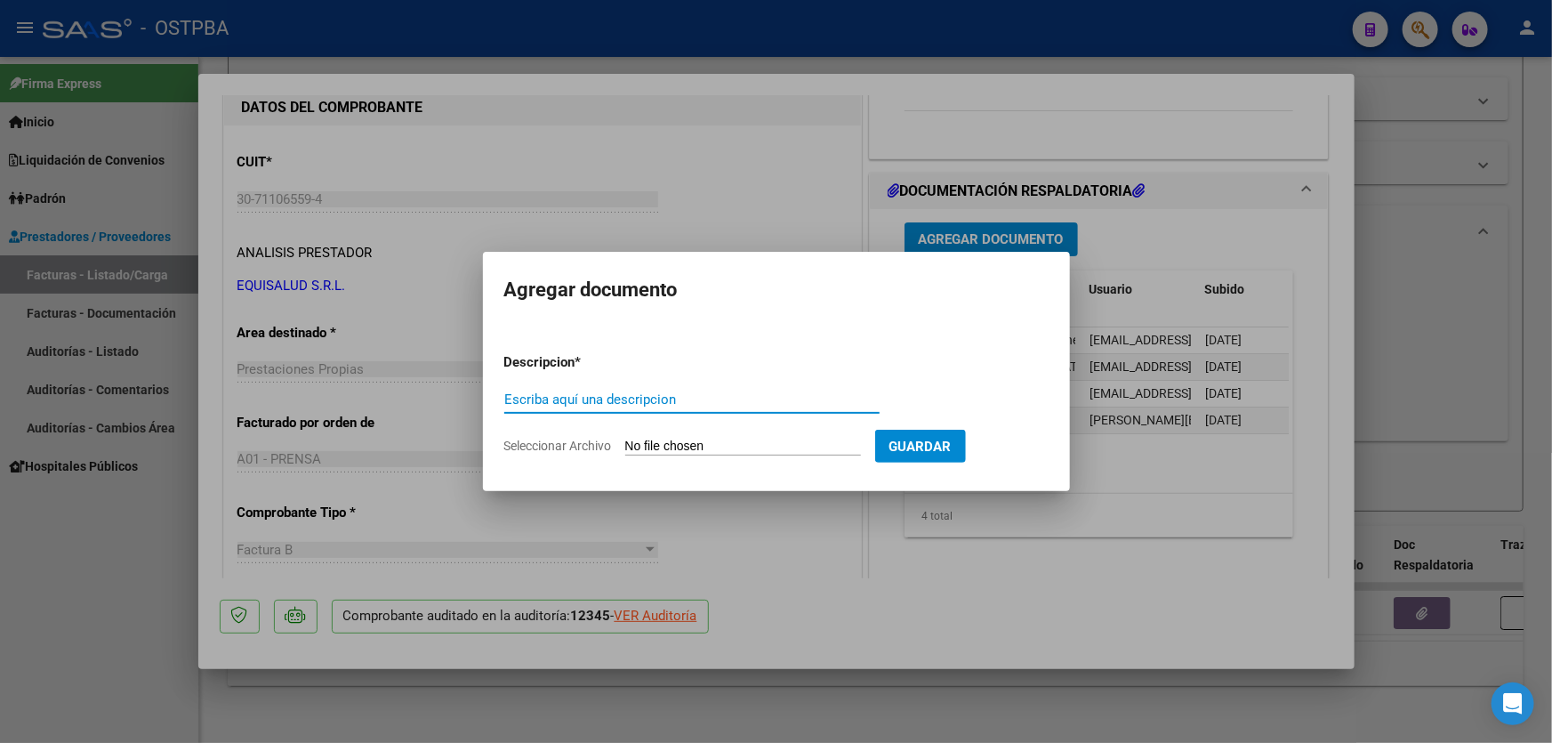
paste input "AUDITORIA"
type input "AUDITORIA"
click at [642, 443] on input "Seleccionar Archivo" at bounding box center [743, 446] width 236 height 17
type input "C:\fakepath\12345.pdf"
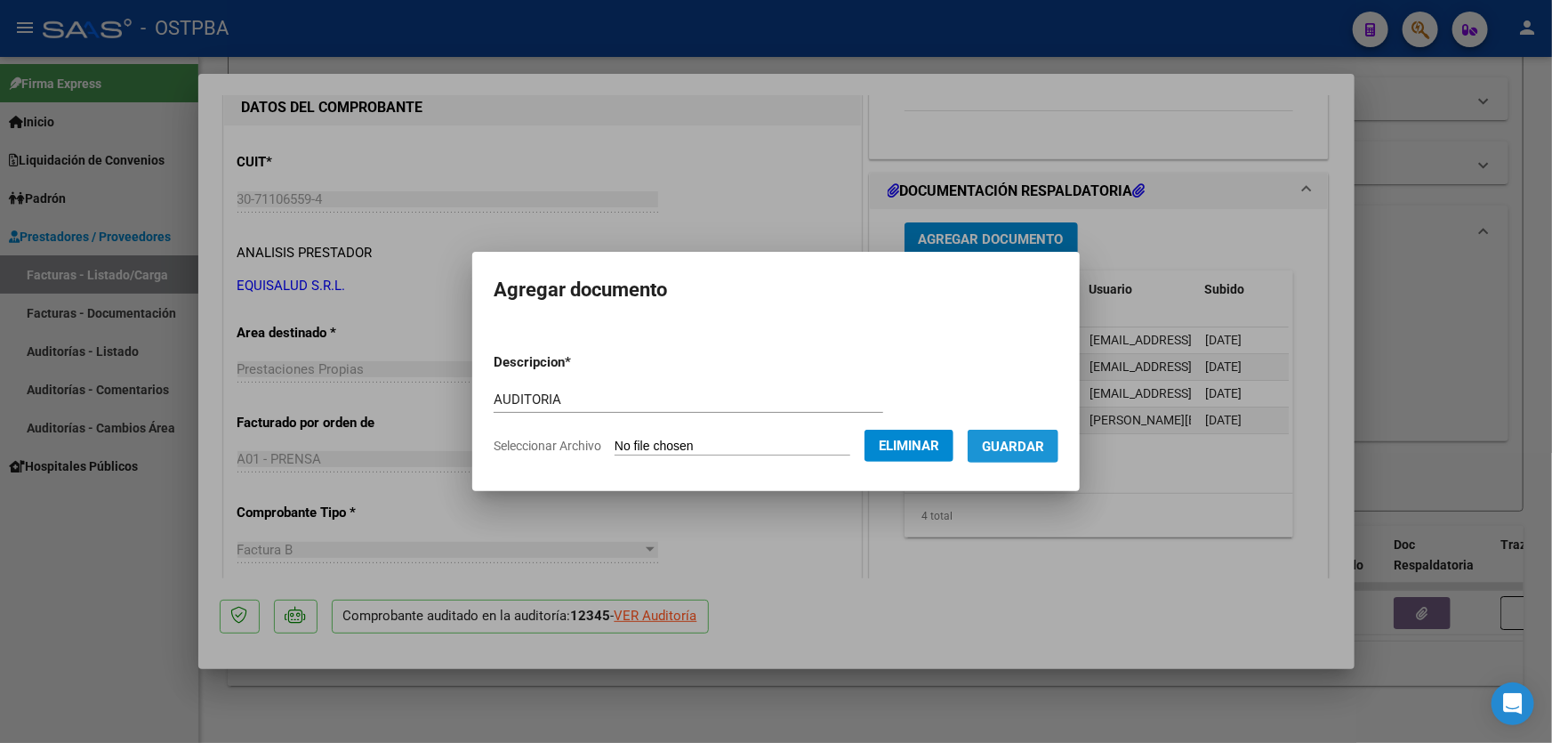
click at [1020, 436] on button "Guardar" at bounding box center [1012, 445] width 91 height 33
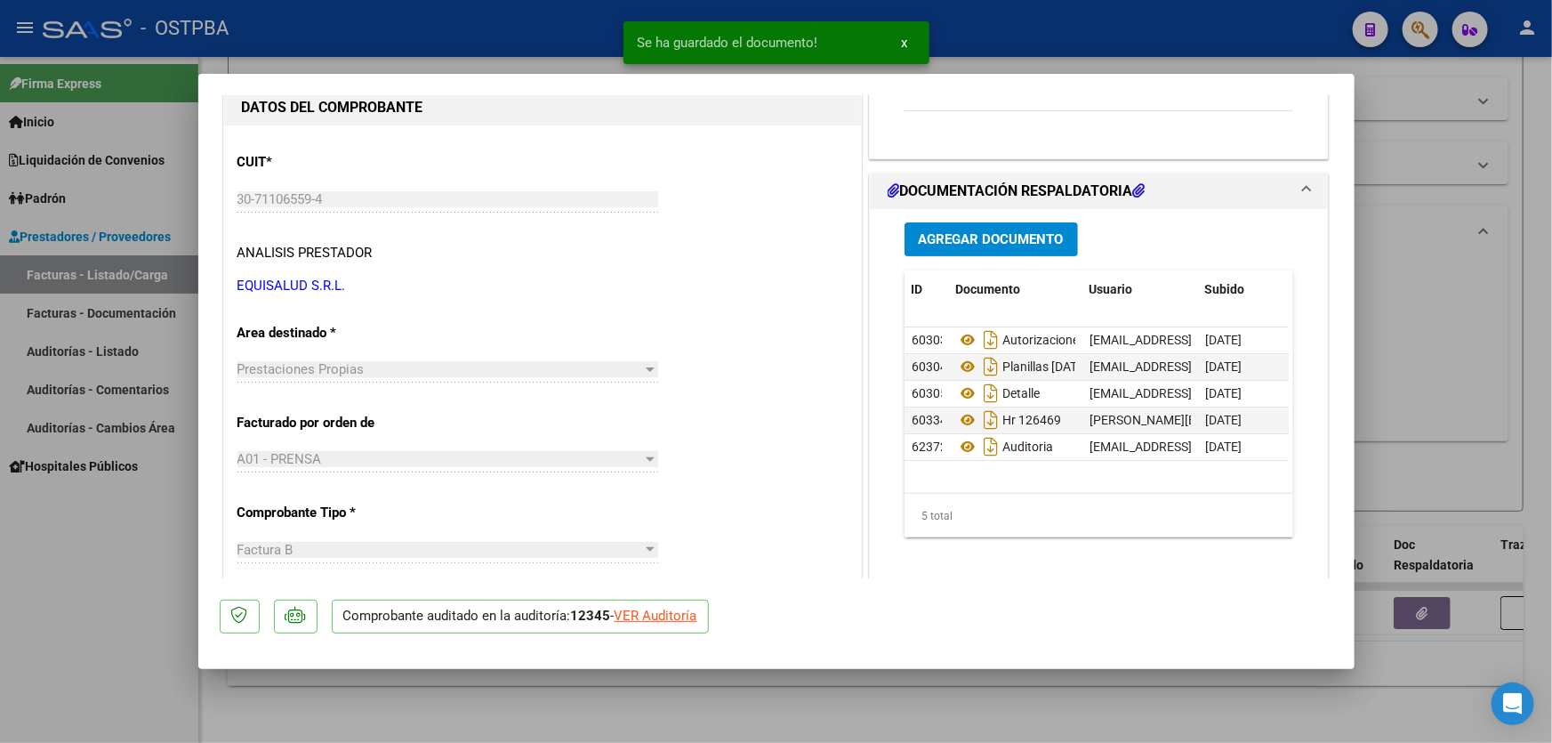
click at [1465, 364] on div at bounding box center [776, 371] width 1552 height 743
type input "$ 0,00"
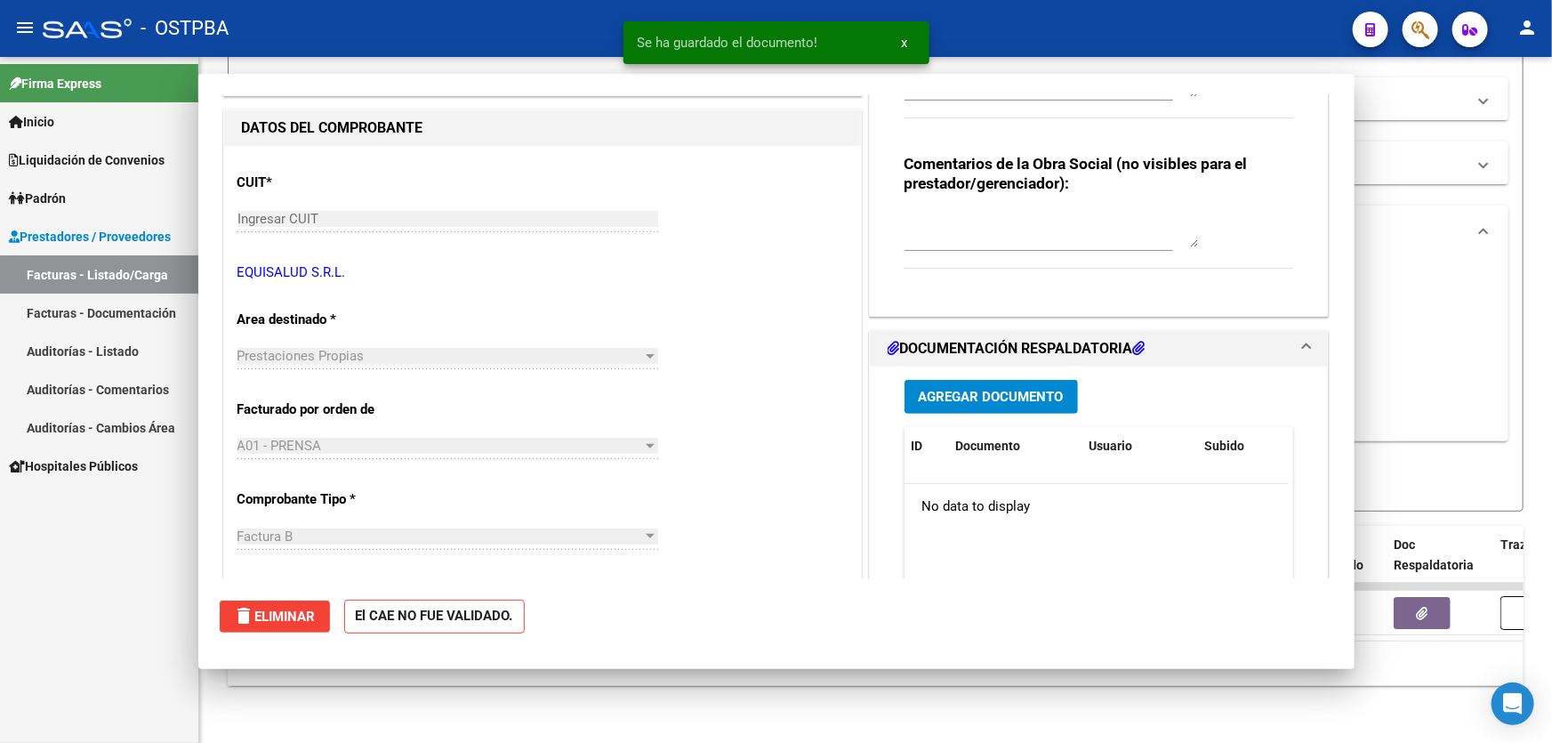
scroll to position [181, 0]
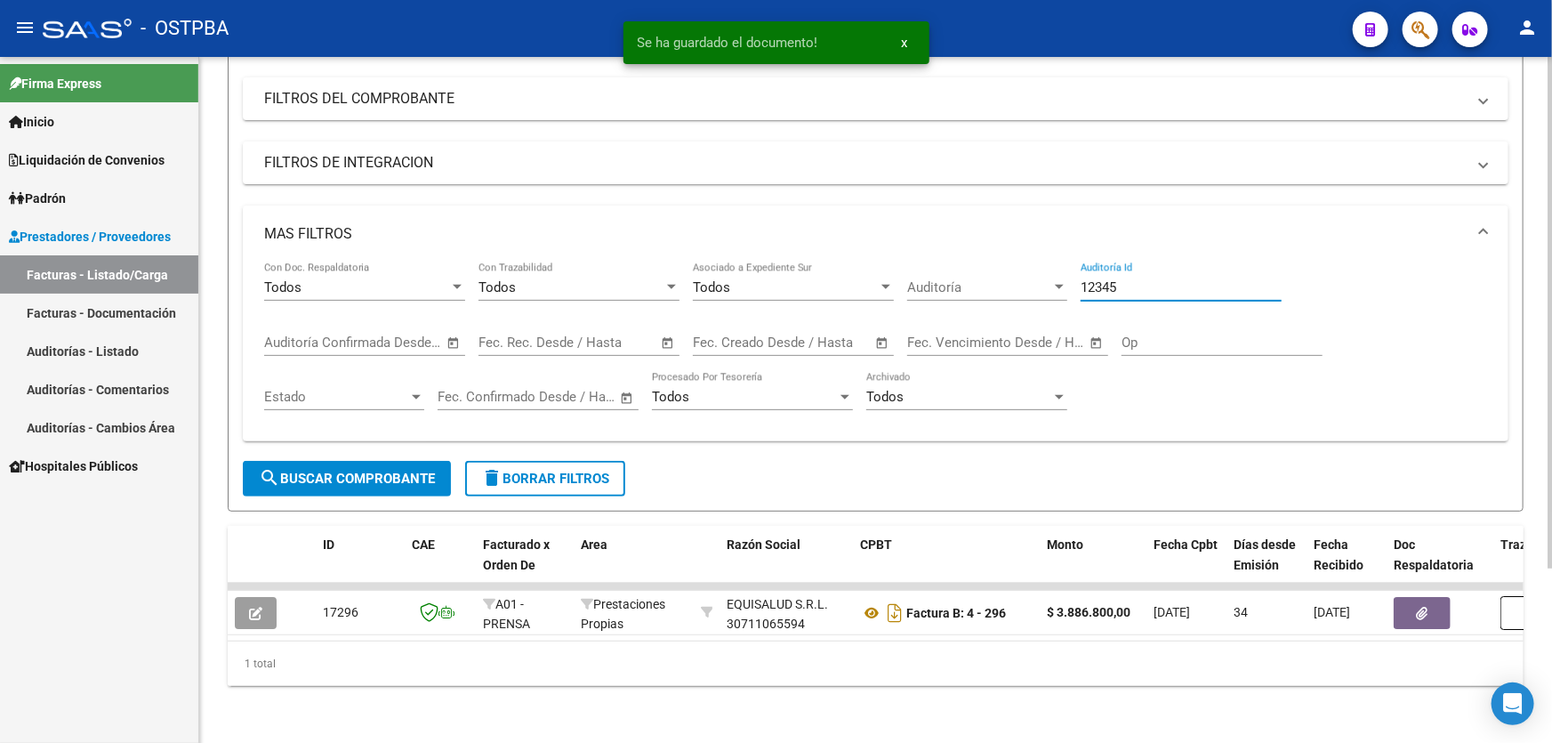
click at [1136, 279] on input "12345" at bounding box center [1180, 287] width 201 height 16
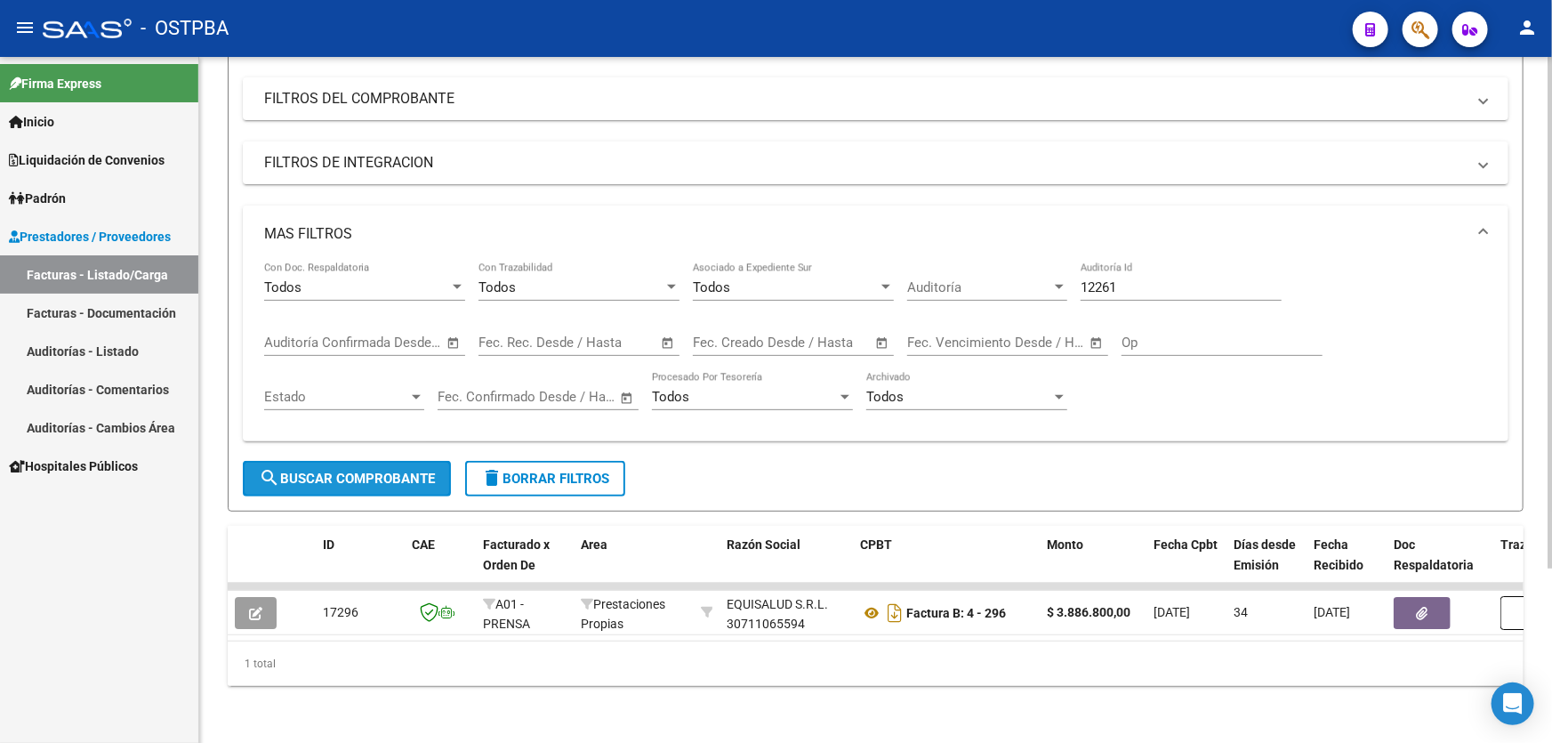
click at [349, 478] on button "search Buscar Comprobante" at bounding box center [347, 479] width 208 height 36
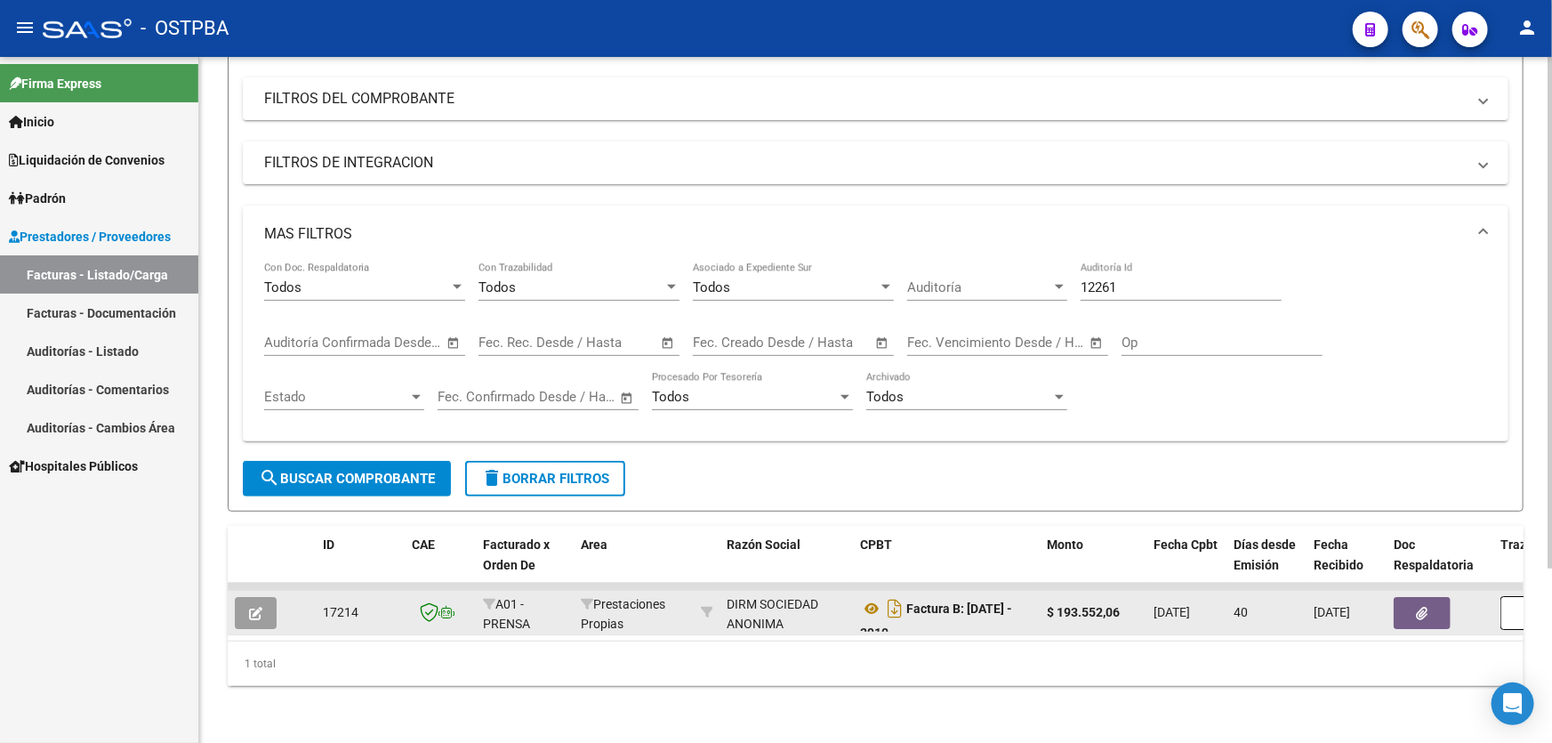
click at [259, 606] on icon "button" at bounding box center [255, 612] width 13 height 13
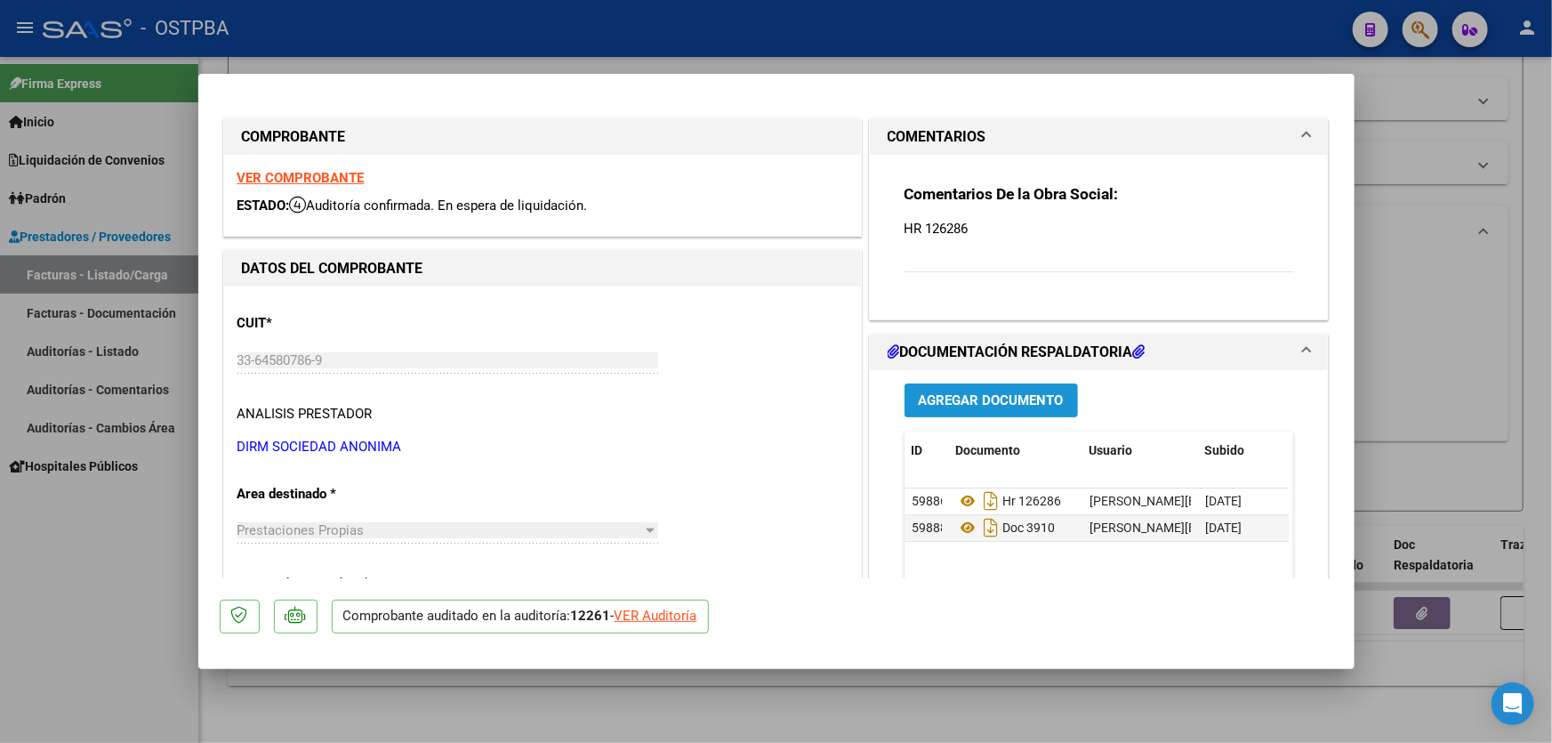
click at [994, 397] on span "Agregar Documento" at bounding box center [991, 401] width 145 height 16
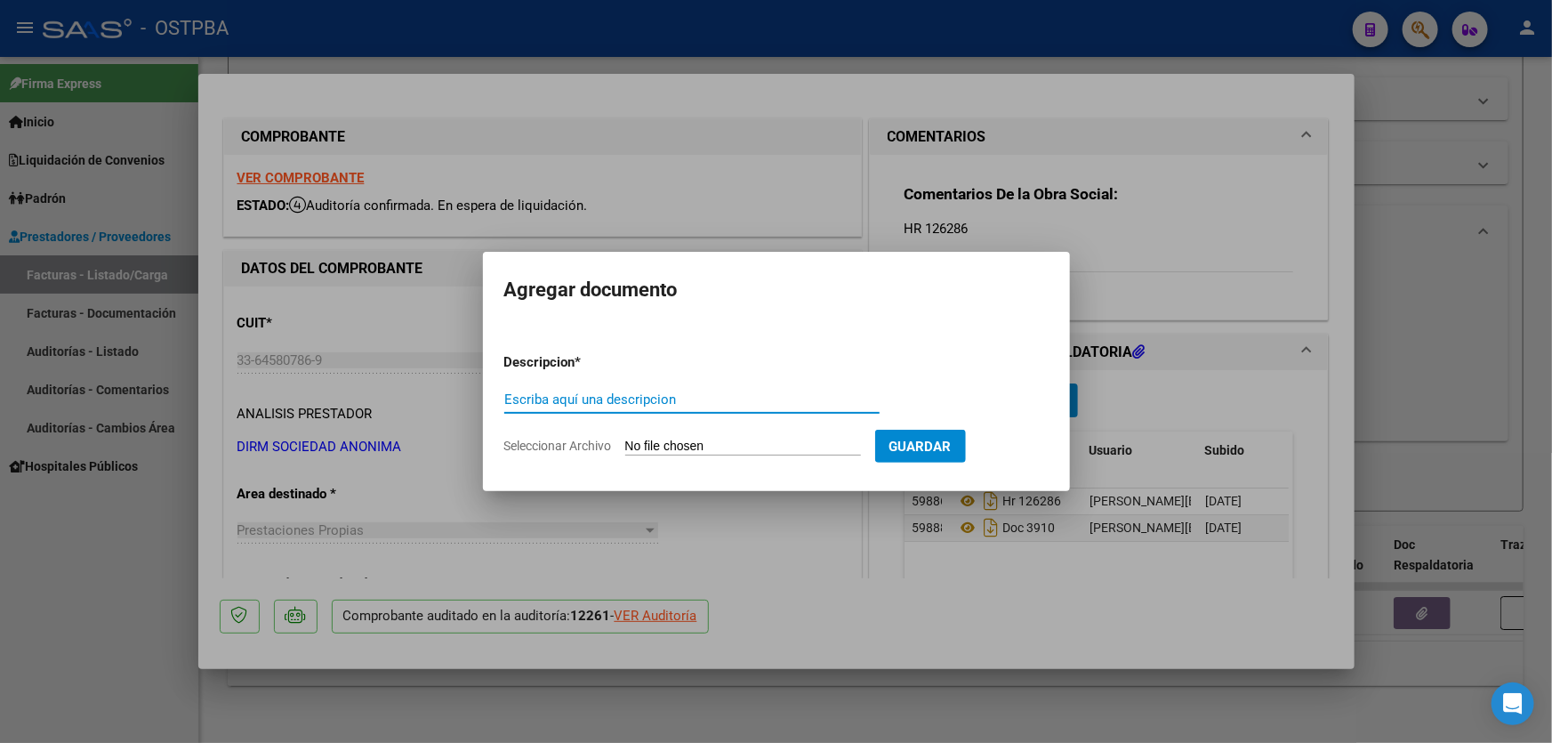
paste input "AUDITORIA"
click at [630, 446] on input "Seleccionar Archivo" at bounding box center [743, 446] width 236 height 17
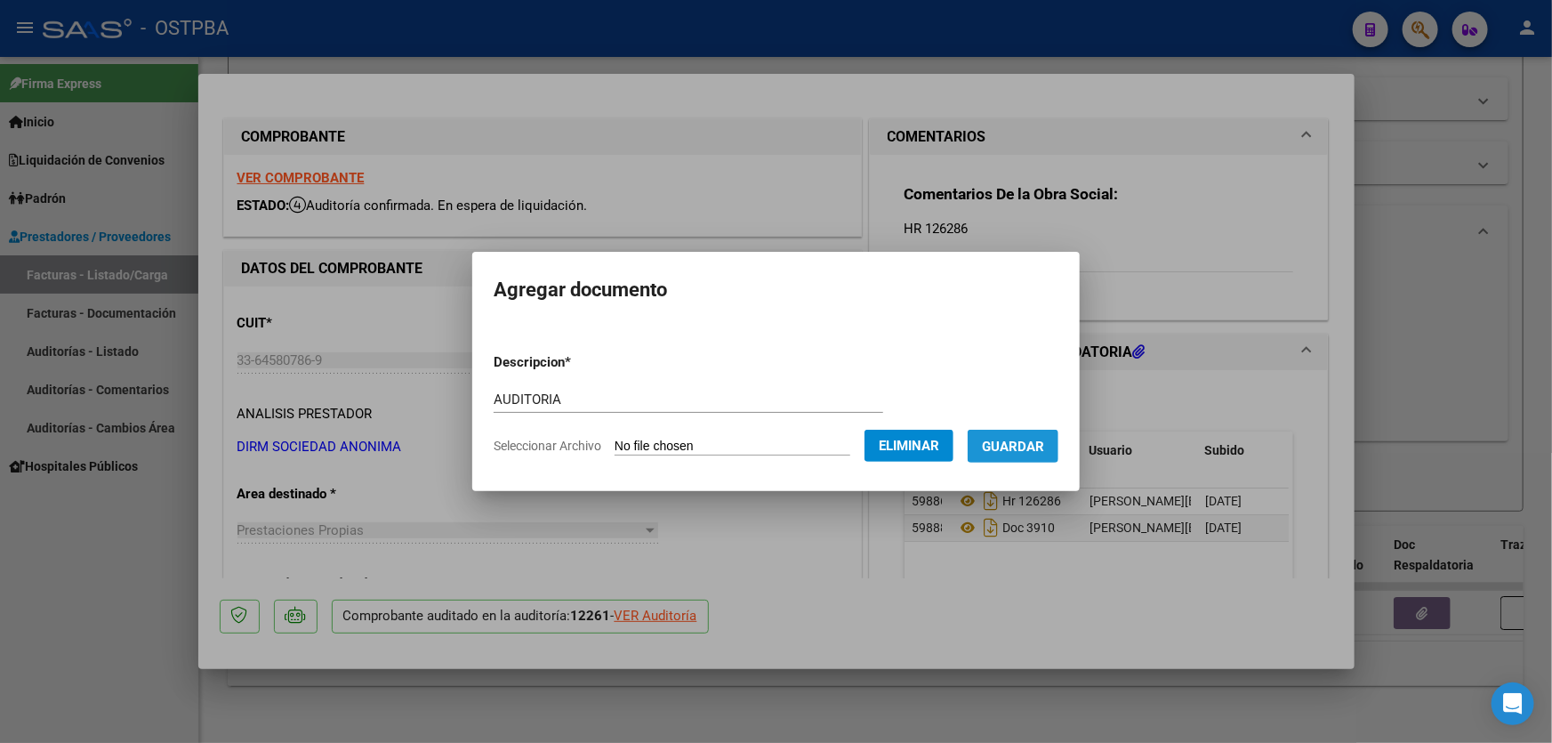
click at [1044, 451] on span "Guardar" at bounding box center [1013, 446] width 62 height 16
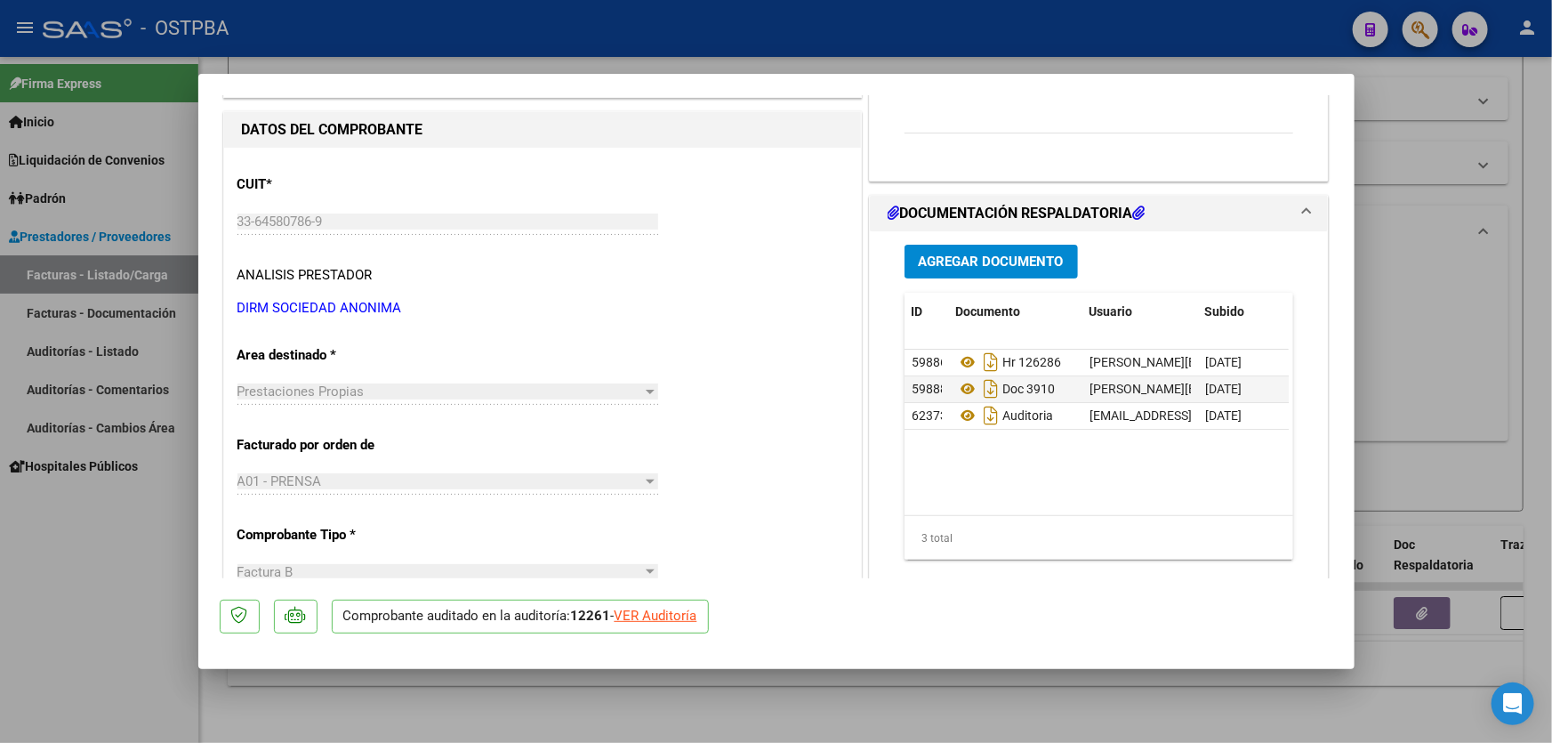
scroll to position [133, 0]
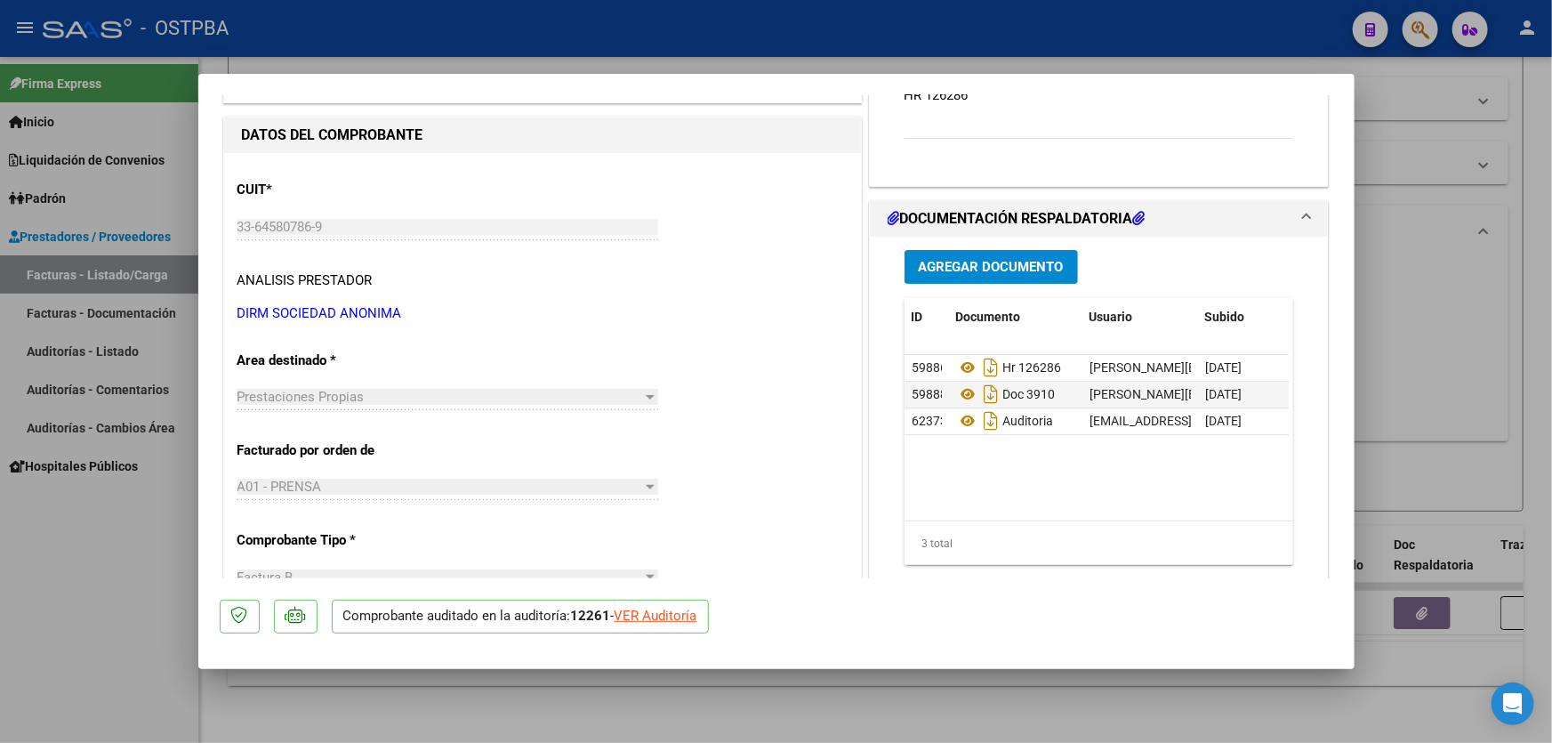
click at [1417, 315] on div at bounding box center [776, 371] width 1552 height 743
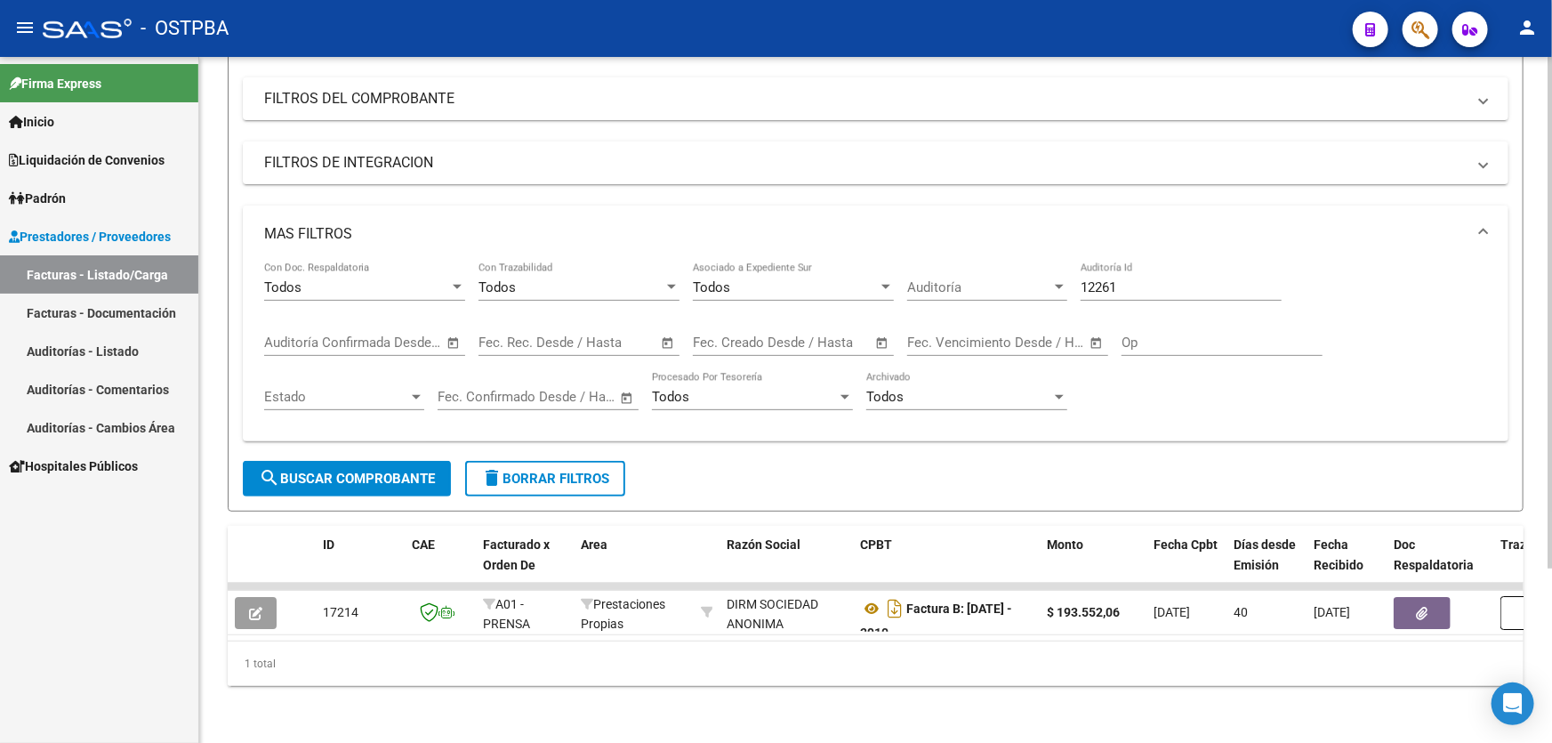
click at [1138, 279] on input "12261" at bounding box center [1180, 287] width 201 height 16
click at [326, 470] on span "search Buscar Comprobante" at bounding box center [347, 478] width 176 height 16
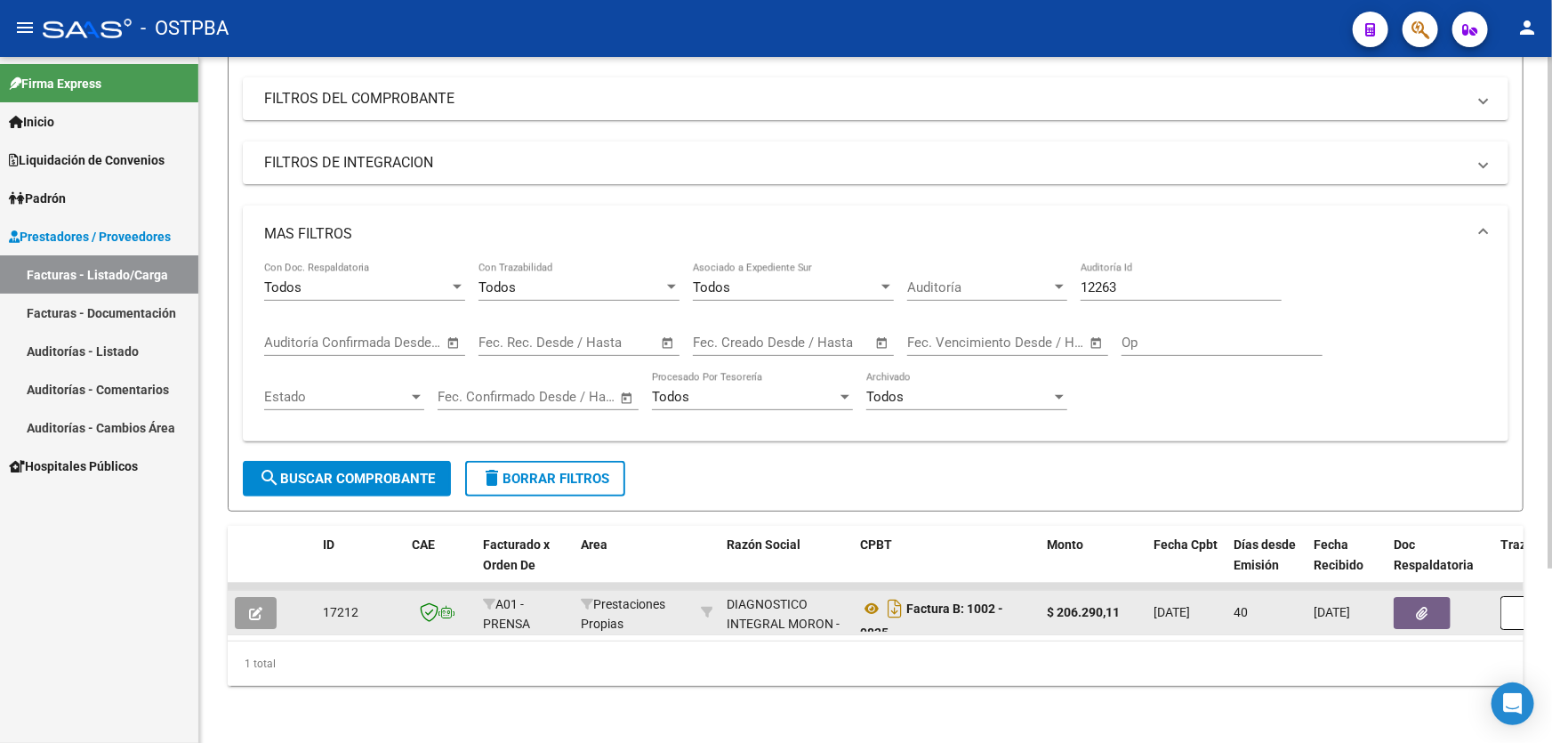
click at [255, 606] on icon "button" at bounding box center [255, 612] width 13 height 13
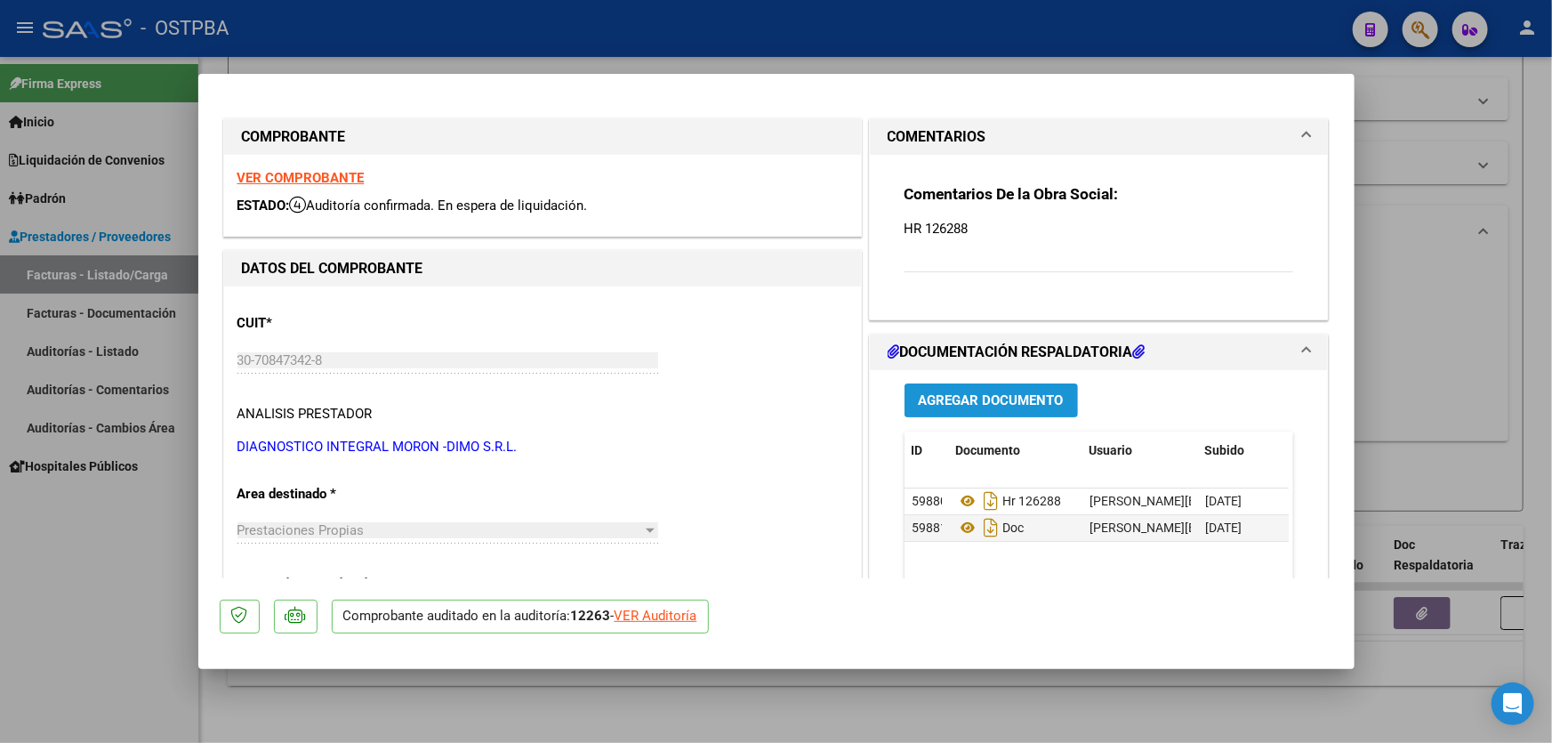
click at [1005, 393] on span "Agregar Documento" at bounding box center [991, 401] width 145 height 16
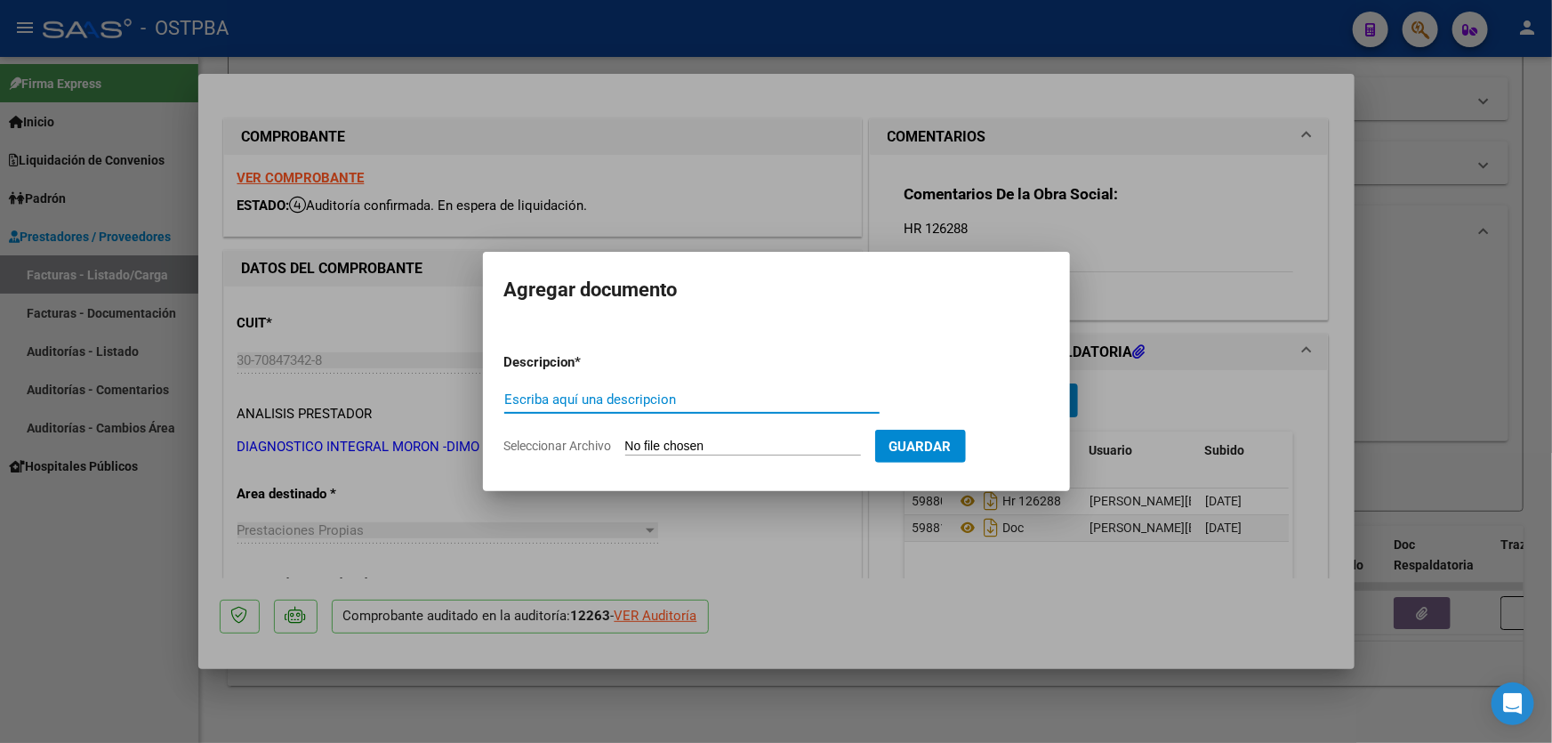
paste input "AUDITORIA"
click at [643, 448] on input "Seleccionar Archivo" at bounding box center [743, 446] width 236 height 17
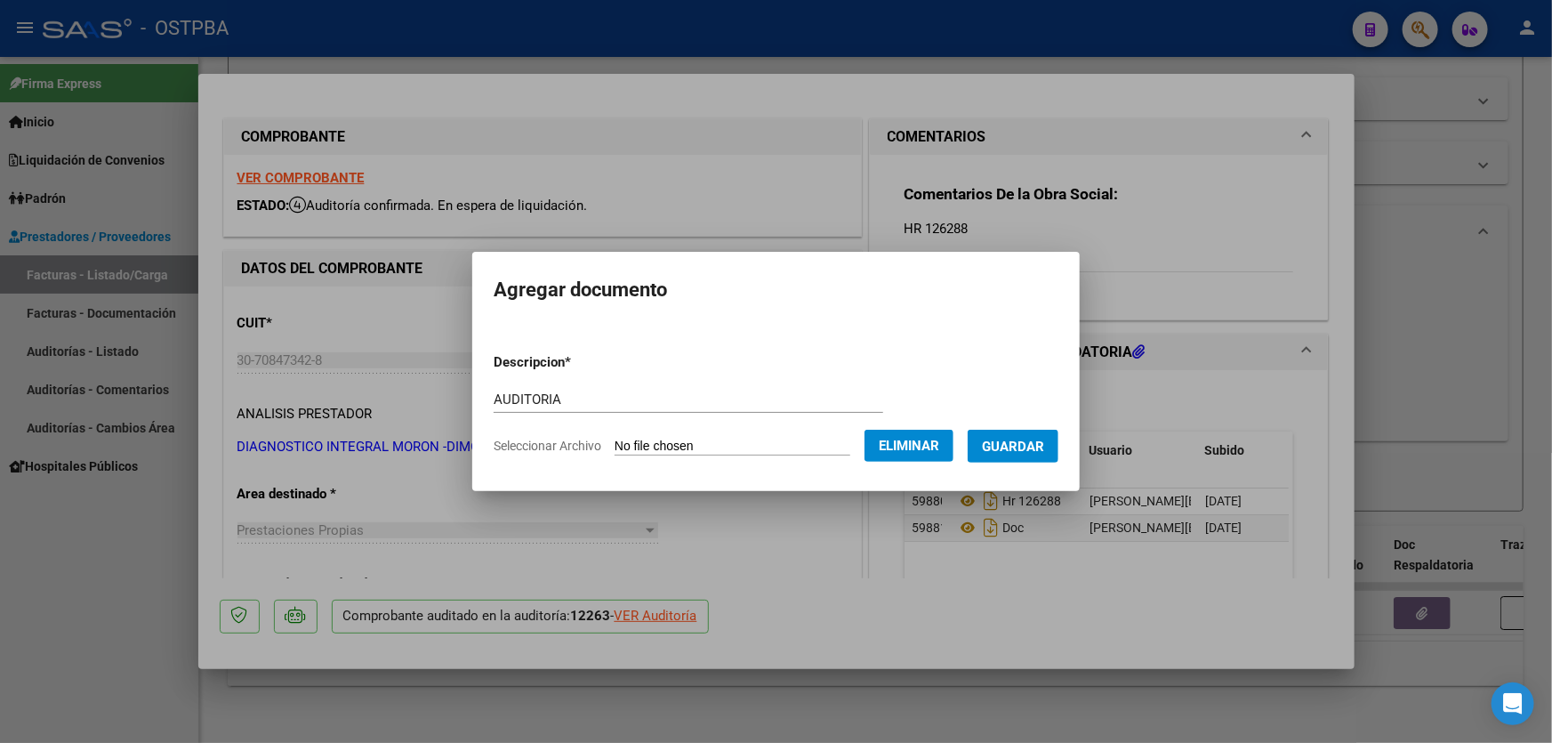
click at [1044, 446] on span "Guardar" at bounding box center [1013, 446] width 62 height 16
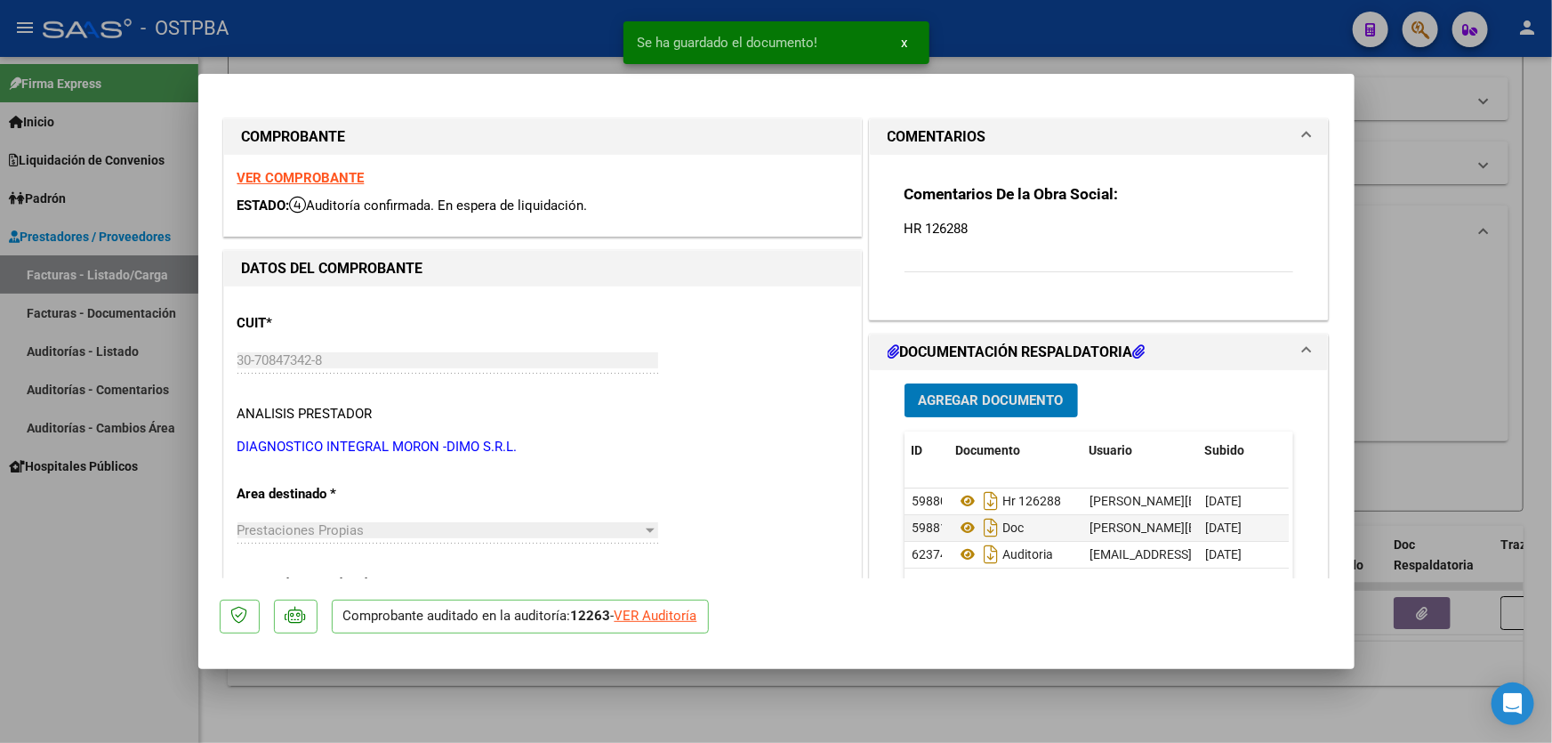
click at [1407, 381] on div at bounding box center [776, 371] width 1552 height 743
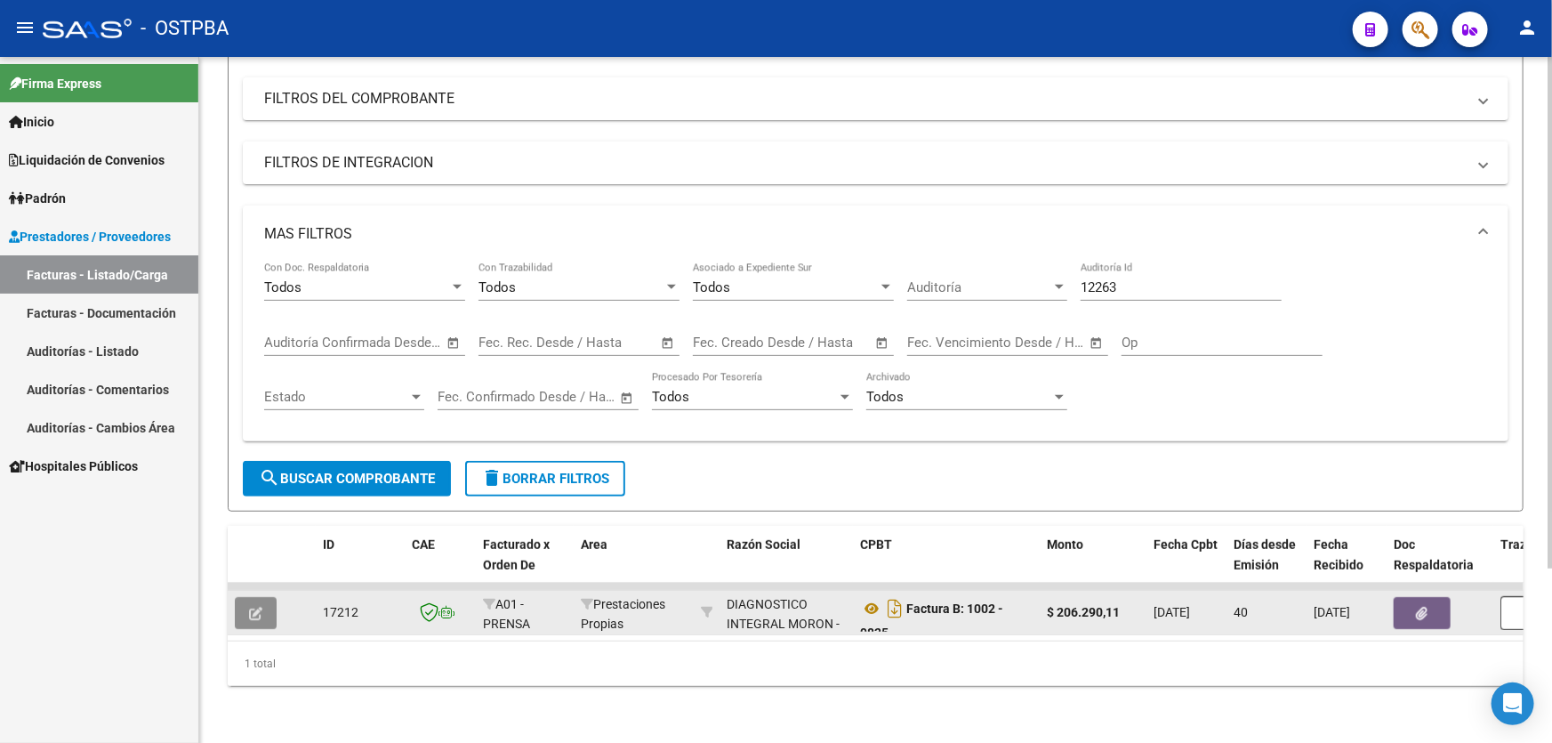
click at [253, 606] on icon "button" at bounding box center [255, 612] width 13 height 13
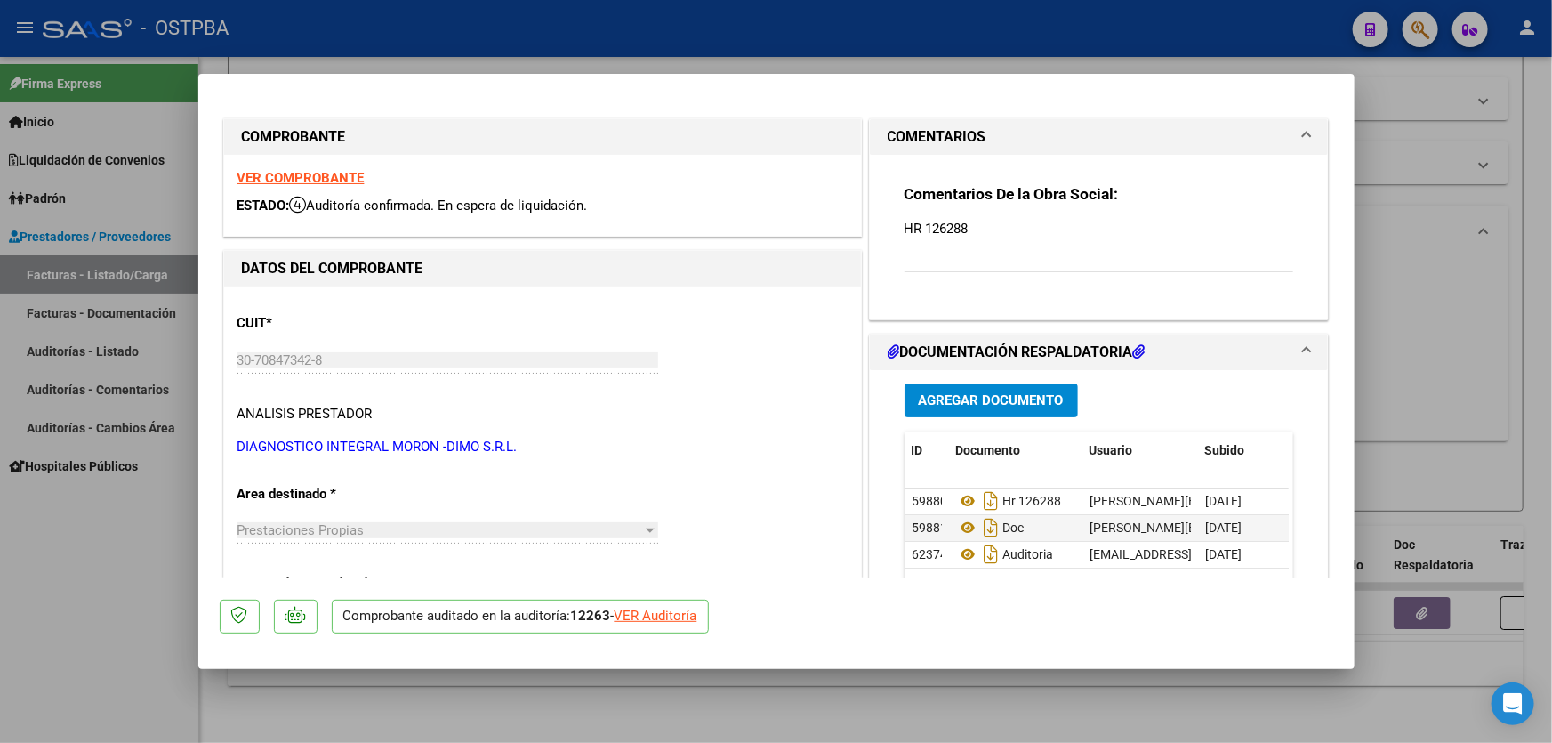
click at [1468, 366] on div at bounding box center [776, 371] width 1552 height 743
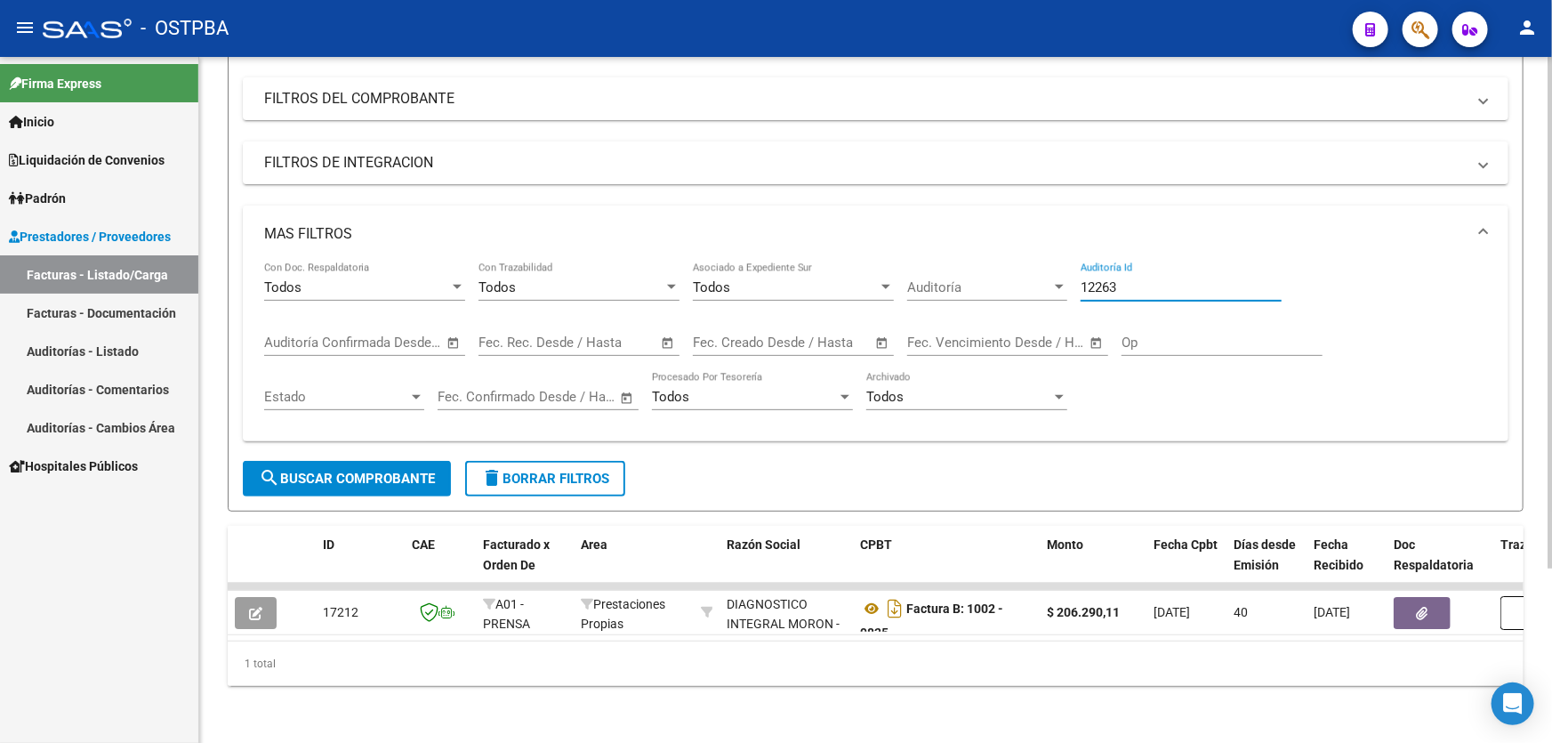
click at [1131, 279] on input "12263" at bounding box center [1180, 287] width 201 height 16
click at [319, 470] on span "search Buscar Comprobante" at bounding box center [347, 478] width 176 height 16
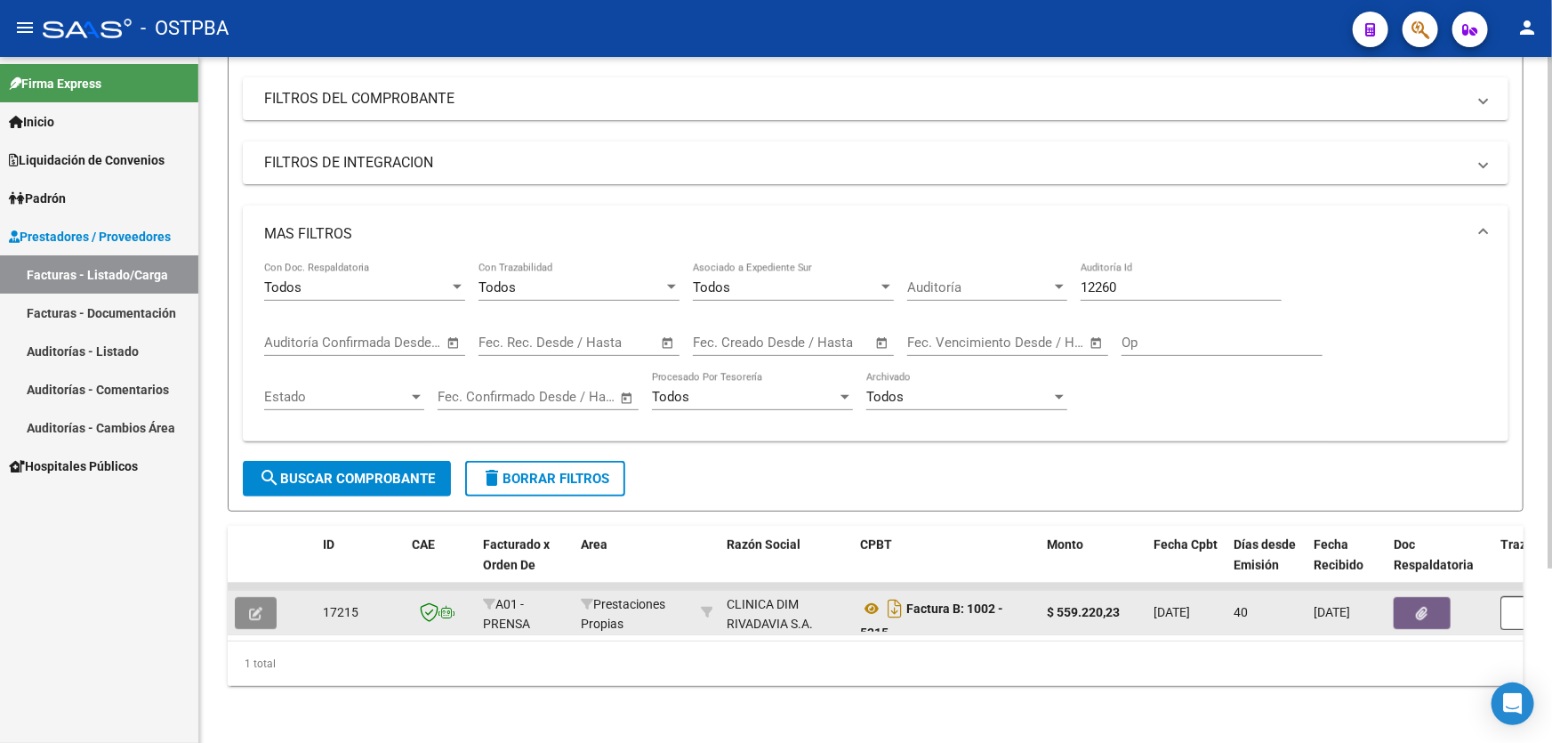
click at [256, 606] on icon "button" at bounding box center [255, 612] width 13 height 13
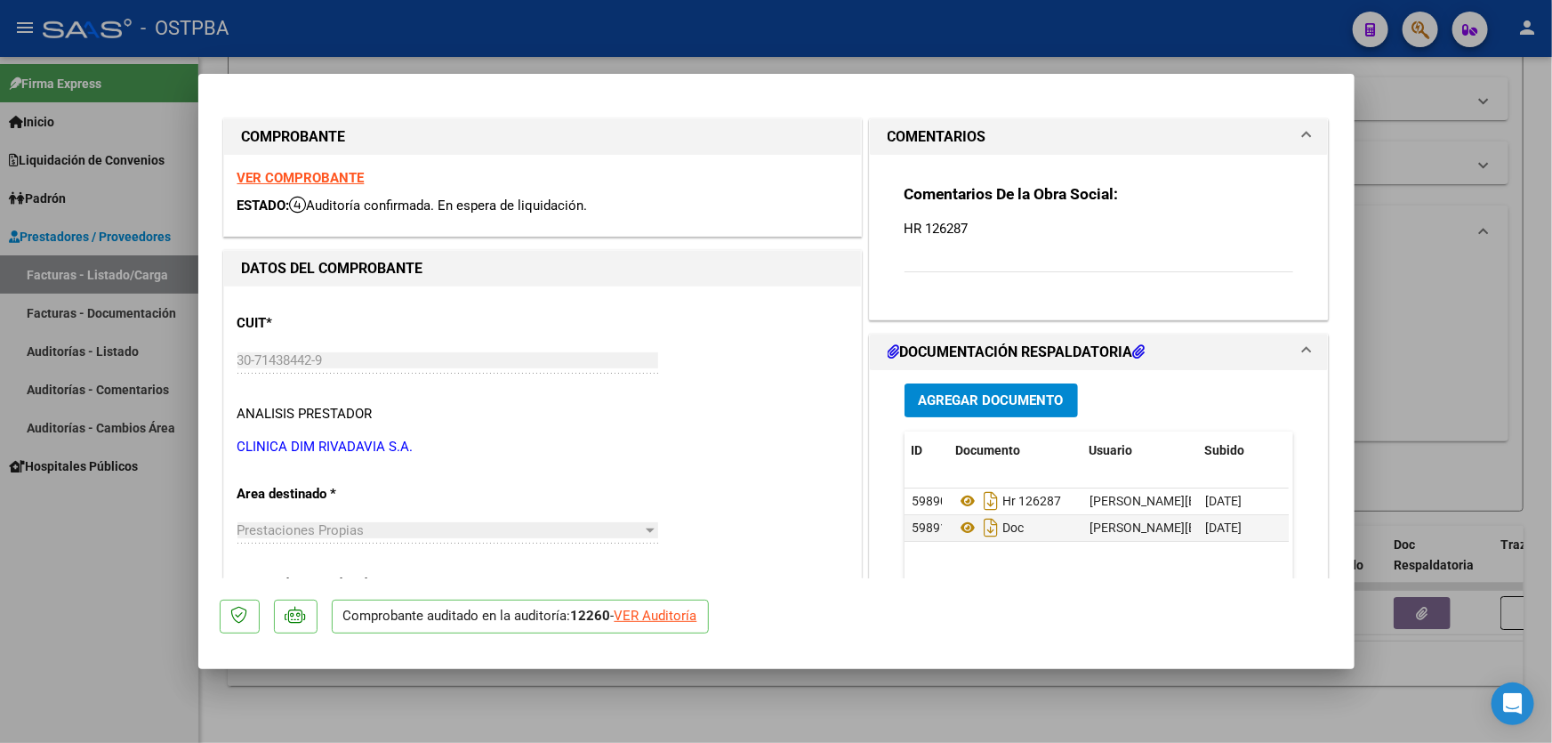
click at [971, 393] on span "Agregar Documento" at bounding box center [991, 401] width 145 height 16
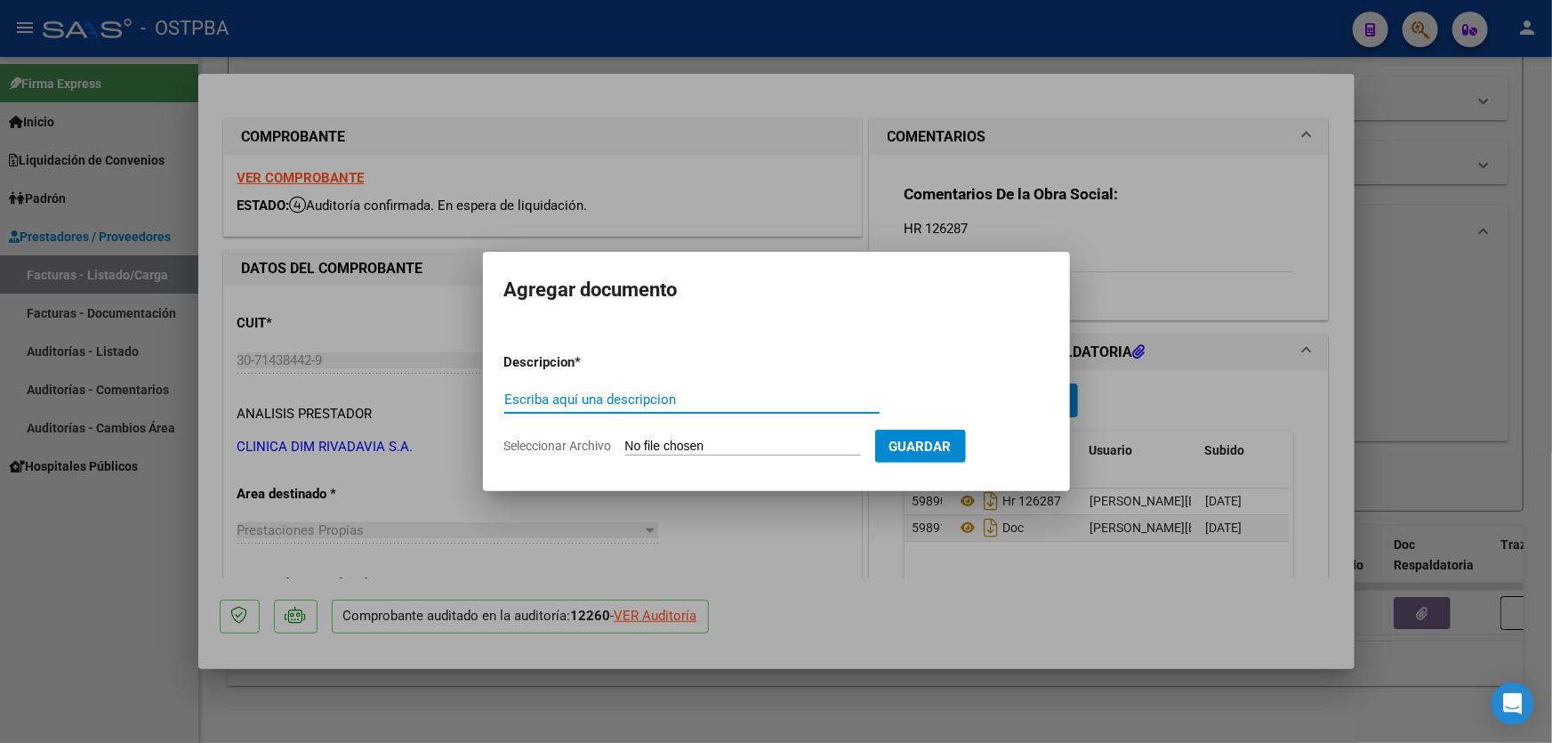
paste input "AUDITORIA"
click at [646, 445] on input "Seleccionar Archivo" at bounding box center [743, 446] width 236 height 17
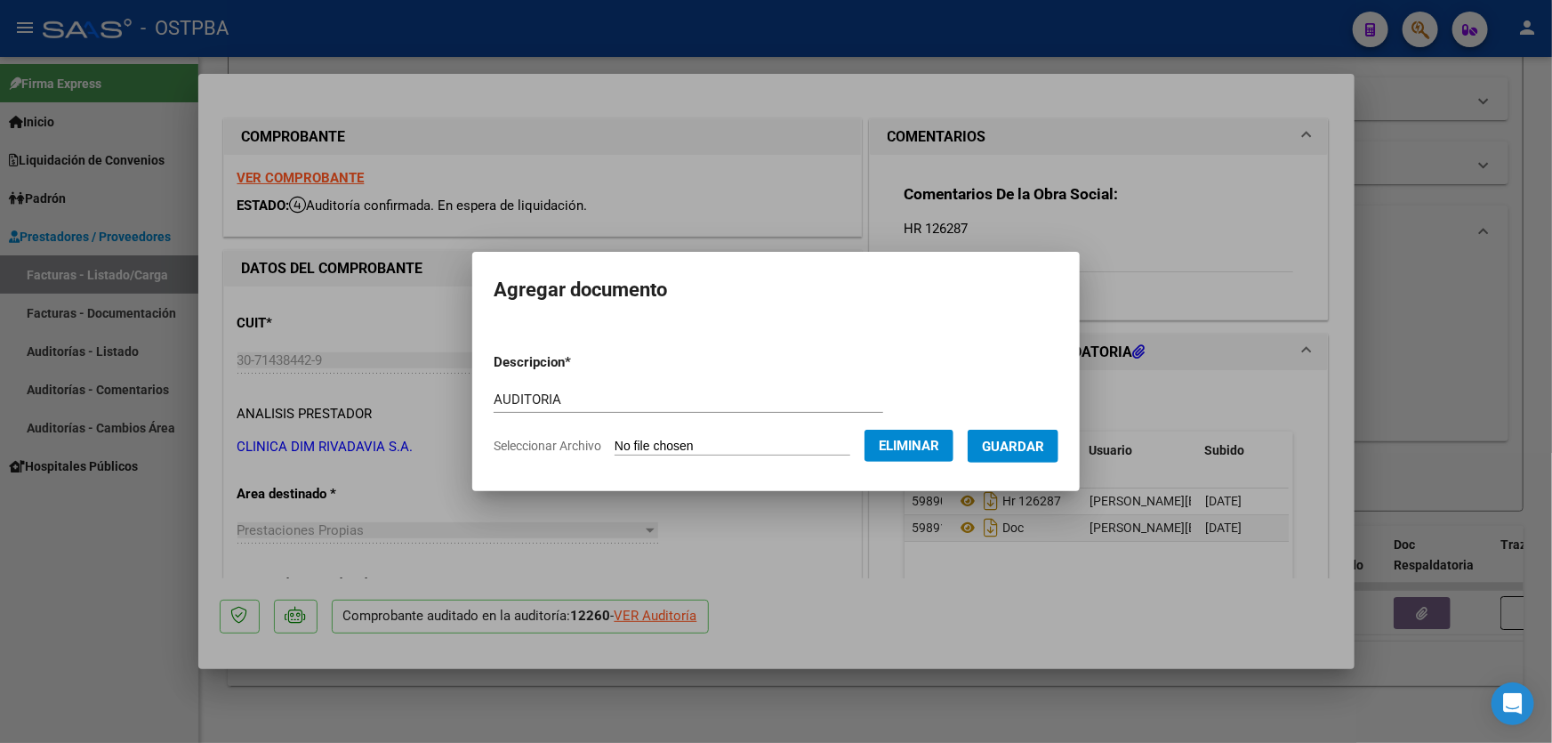
click at [1033, 446] on span "Guardar" at bounding box center [1013, 446] width 62 height 16
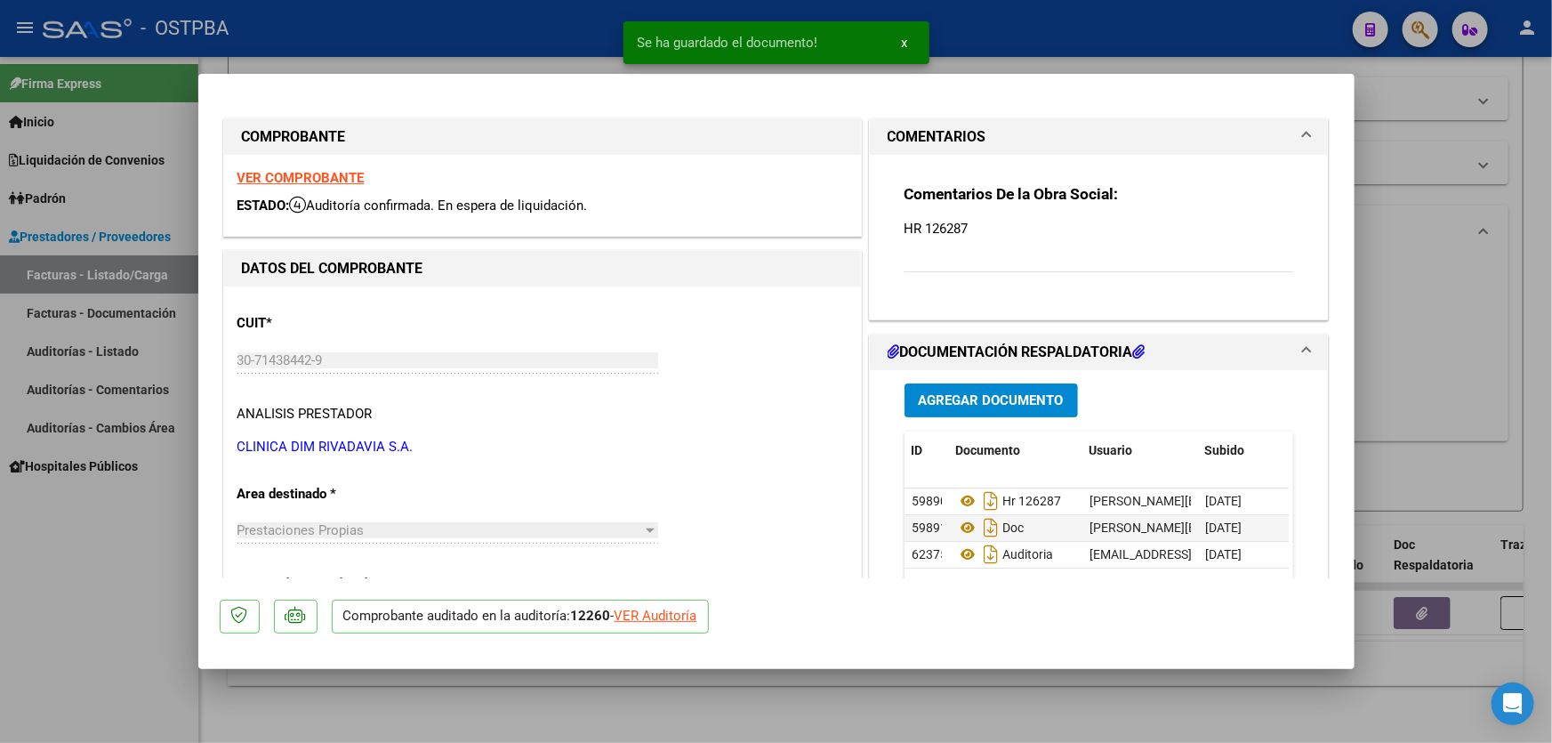
click at [1461, 341] on div at bounding box center [776, 371] width 1552 height 743
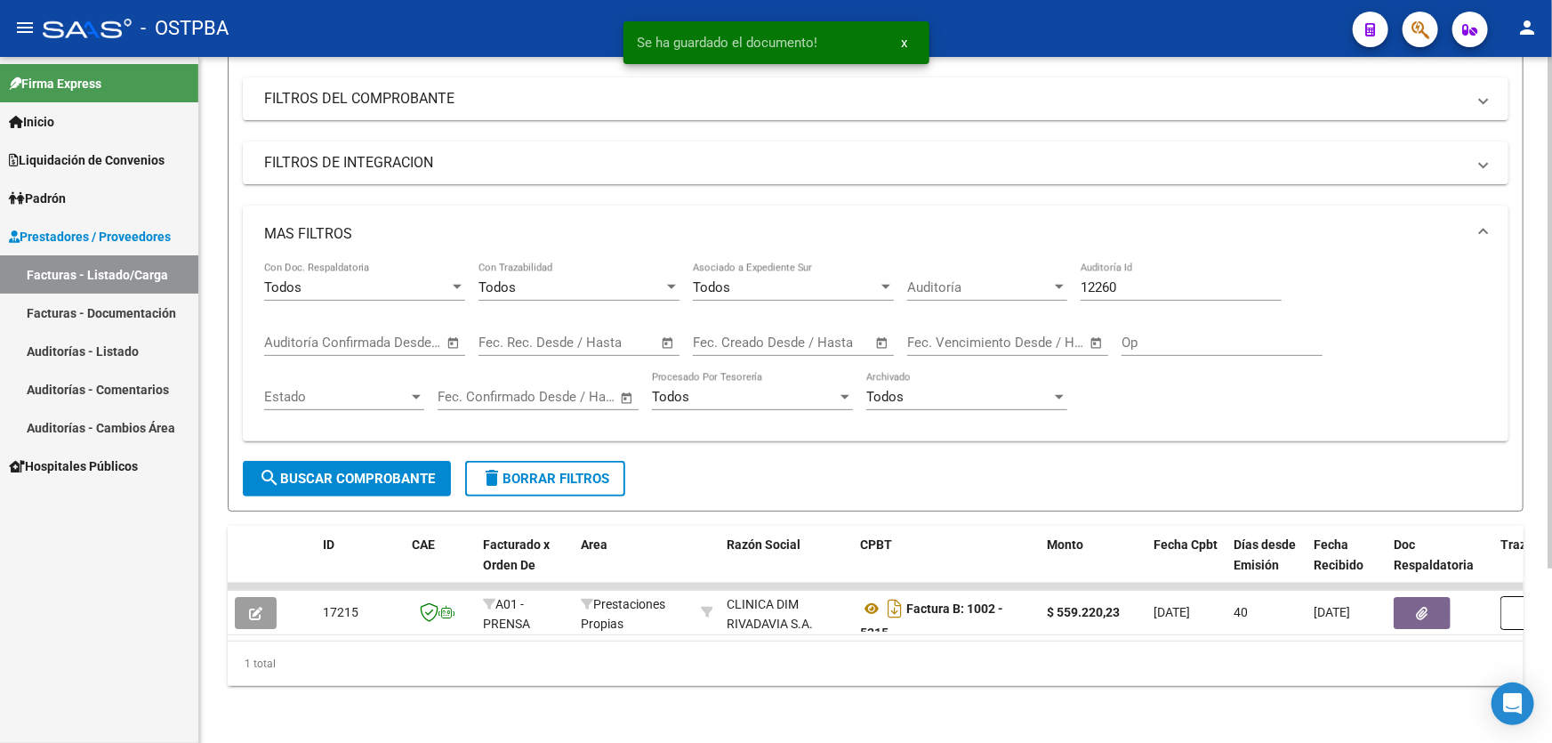
click at [1154, 282] on input "12260" at bounding box center [1180, 287] width 201 height 16
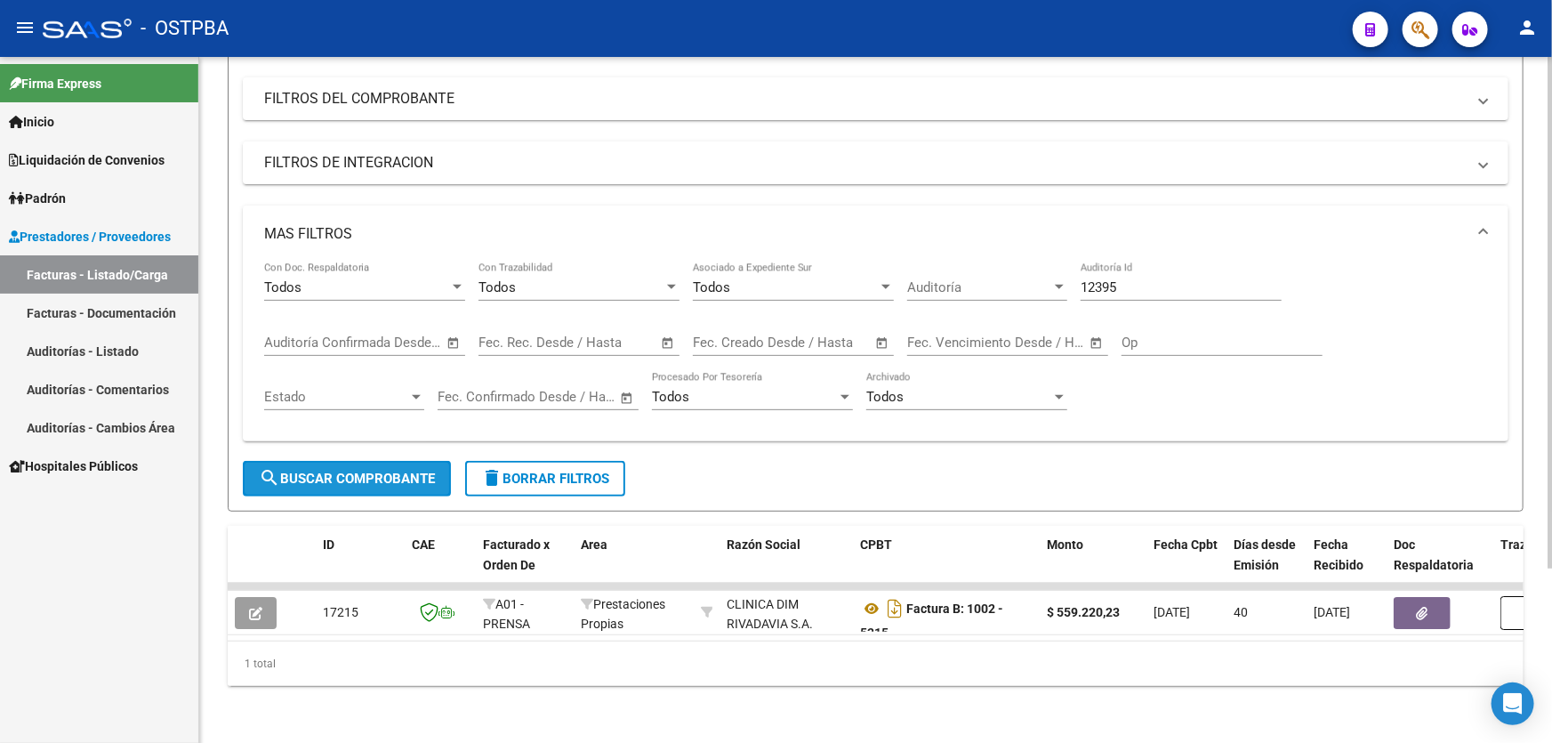
click at [285, 470] on span "search Buscar Comprobante" at bounding box center [347, 478] width 176 height 16
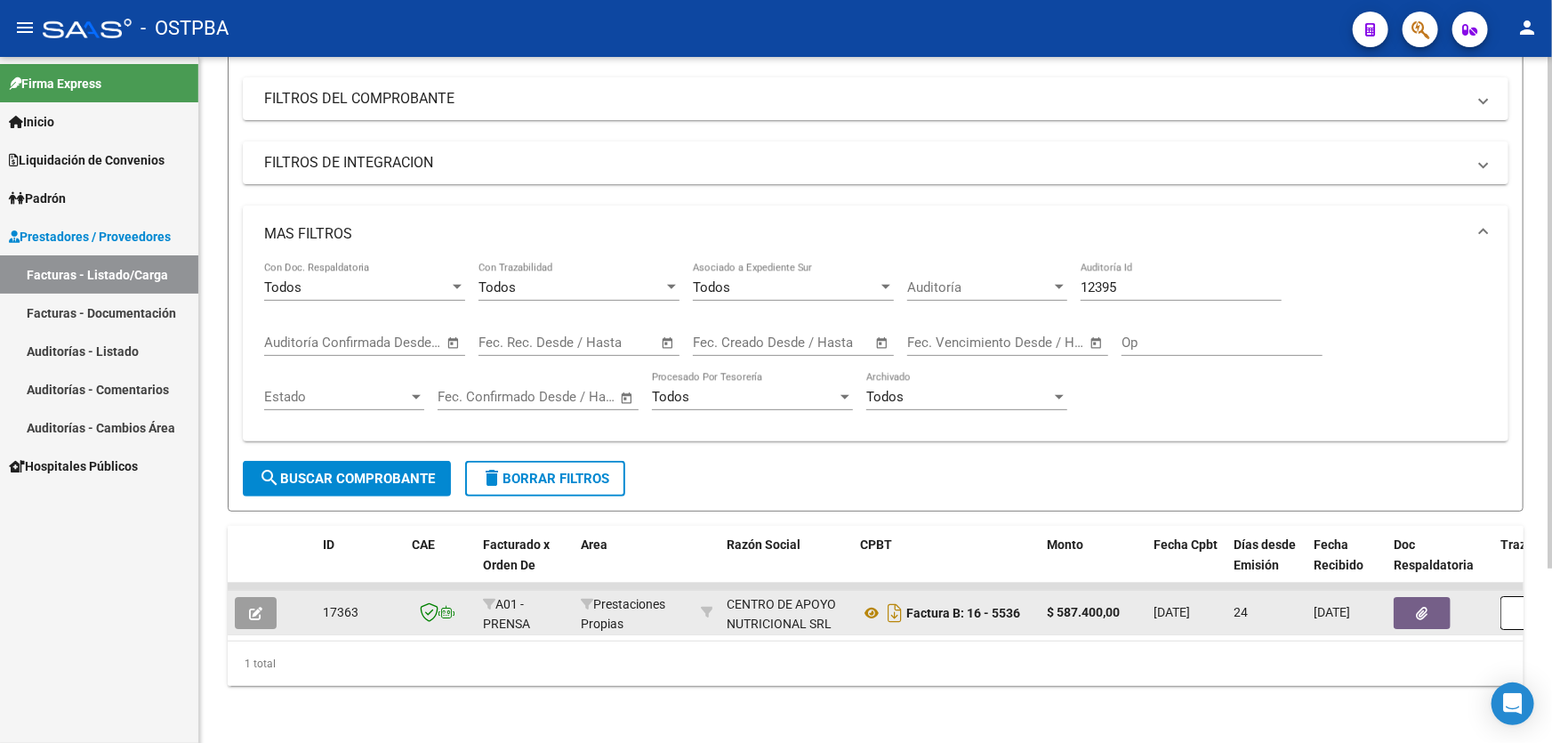
click at [255, 606] on icon "button" at bounding box center [255, 612] width 13 height 13
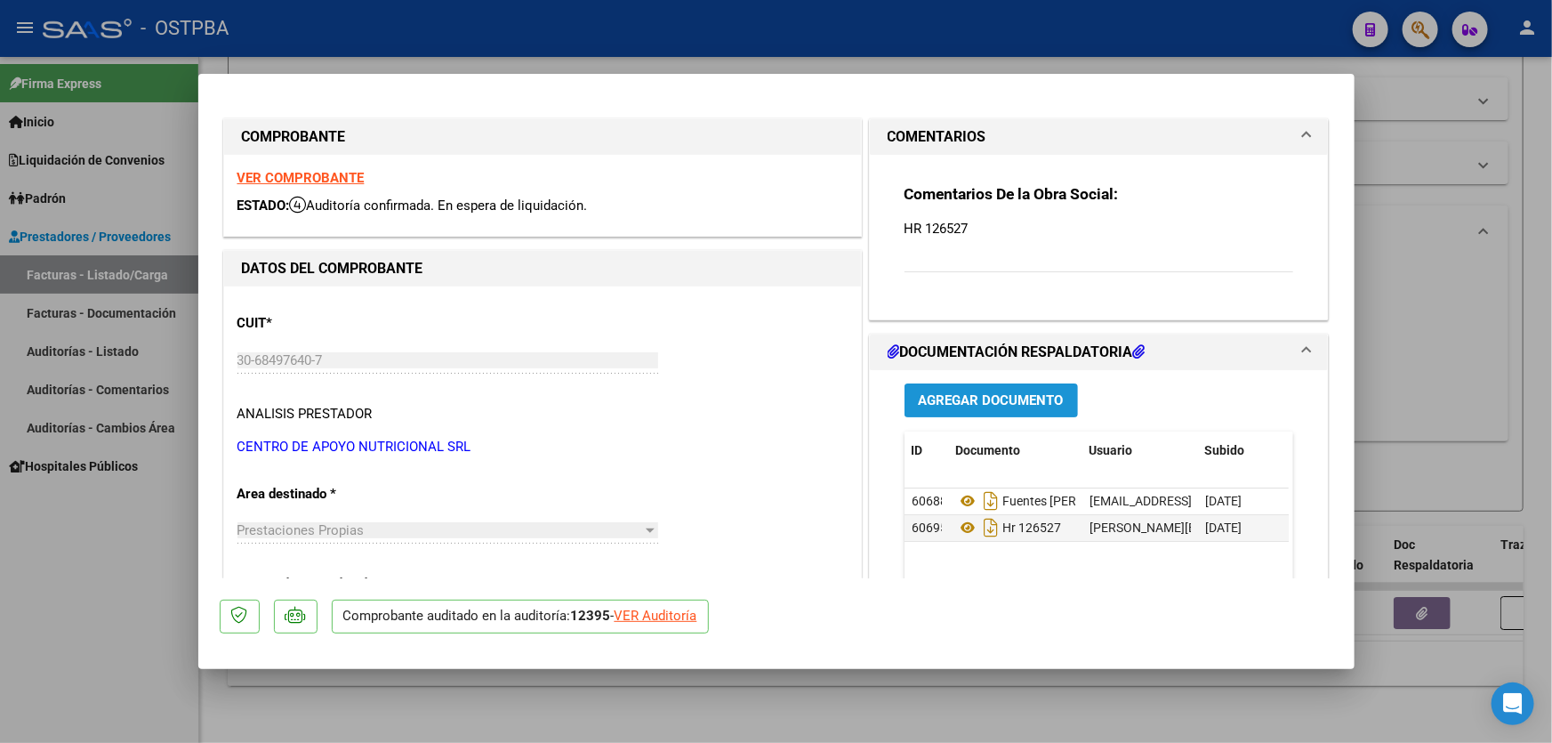
click at [957, 395] on span "Agregar Documento" at bounding box center [991, 401] width 145 height 16
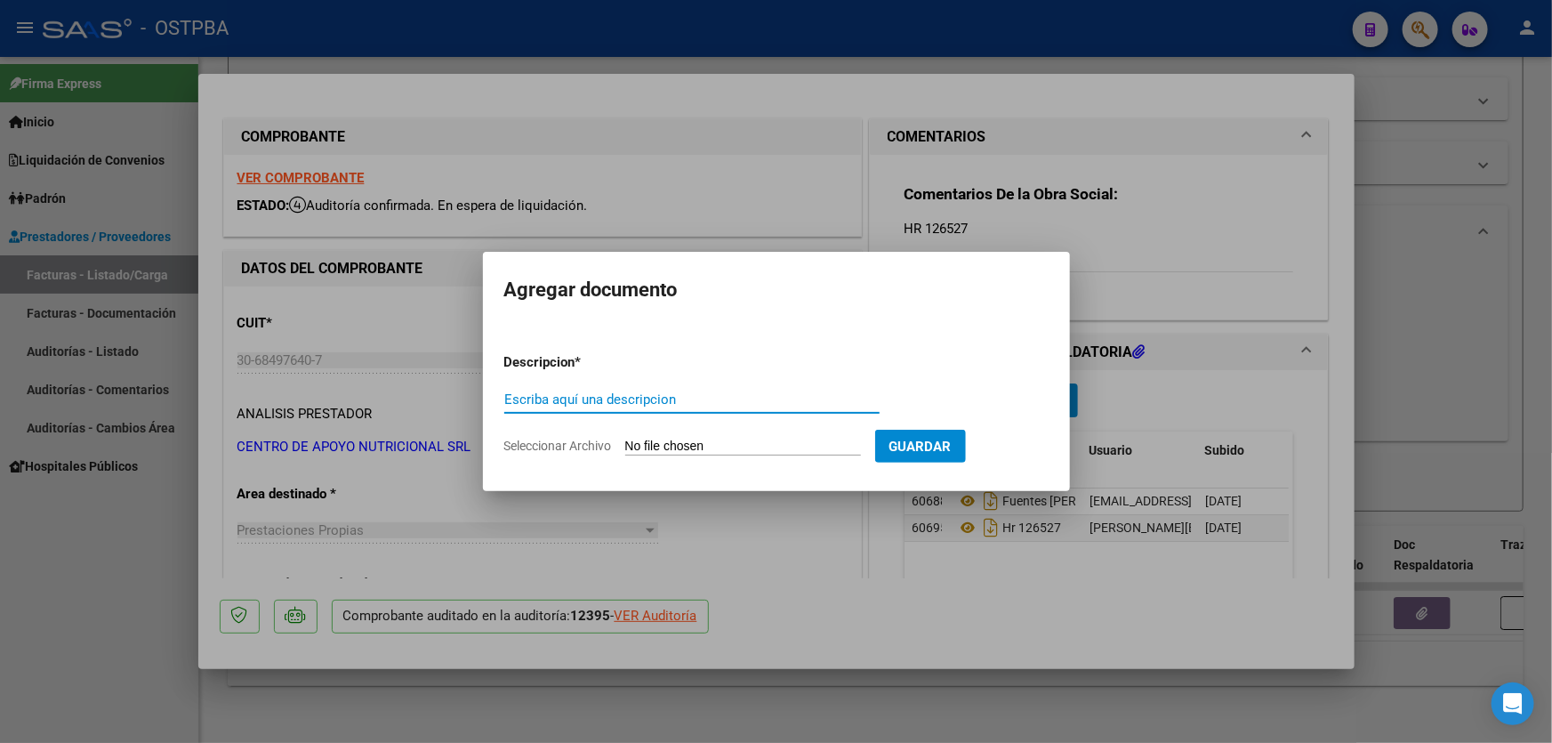
paste input "AUDITORIA"
click at [640, 444] on input "Seleccionar Archivo" at bounding box center [743, 446] width 236 height 17
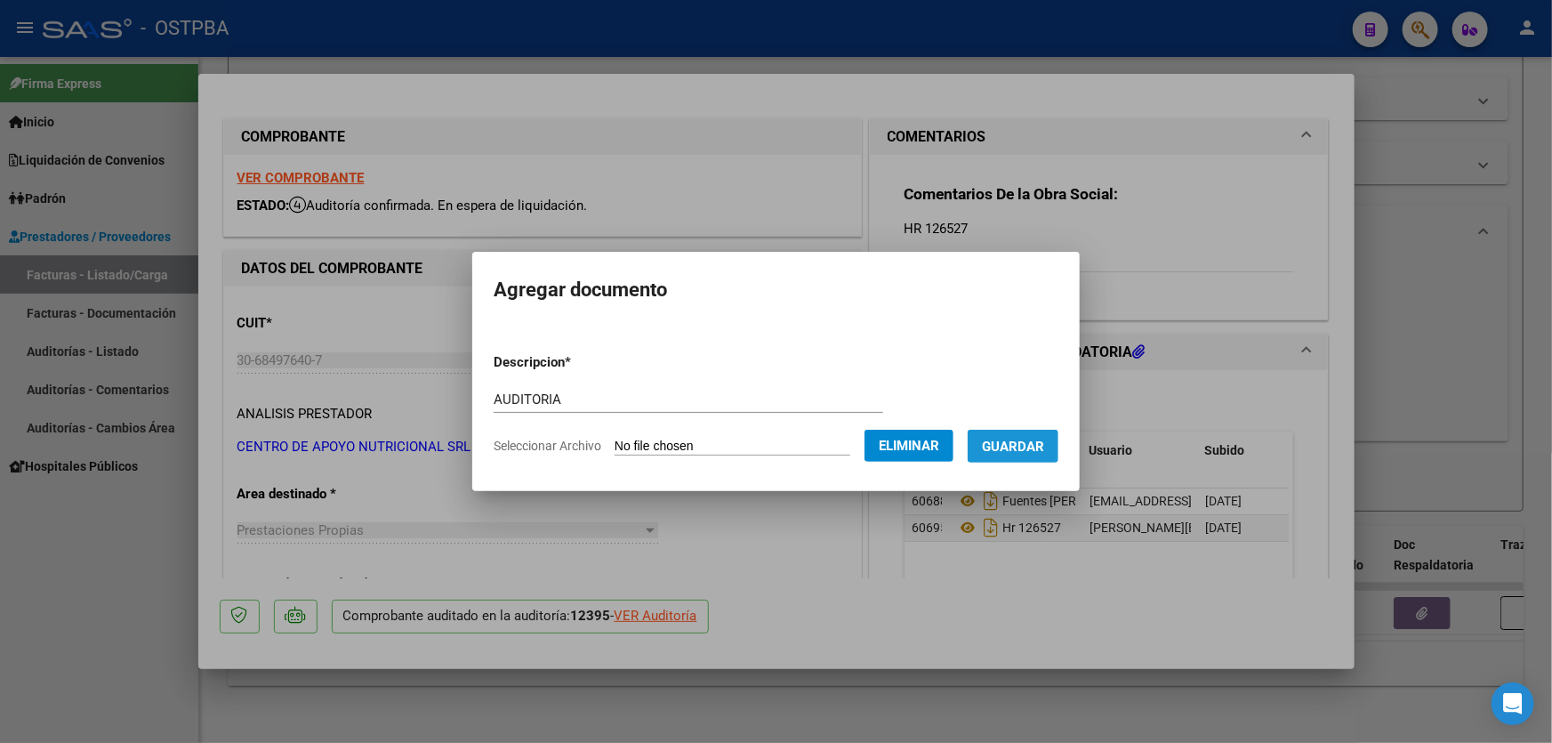
click at [1049, 433] on button "Guardar" at bounding box center [1012, 445] width 91 height 33
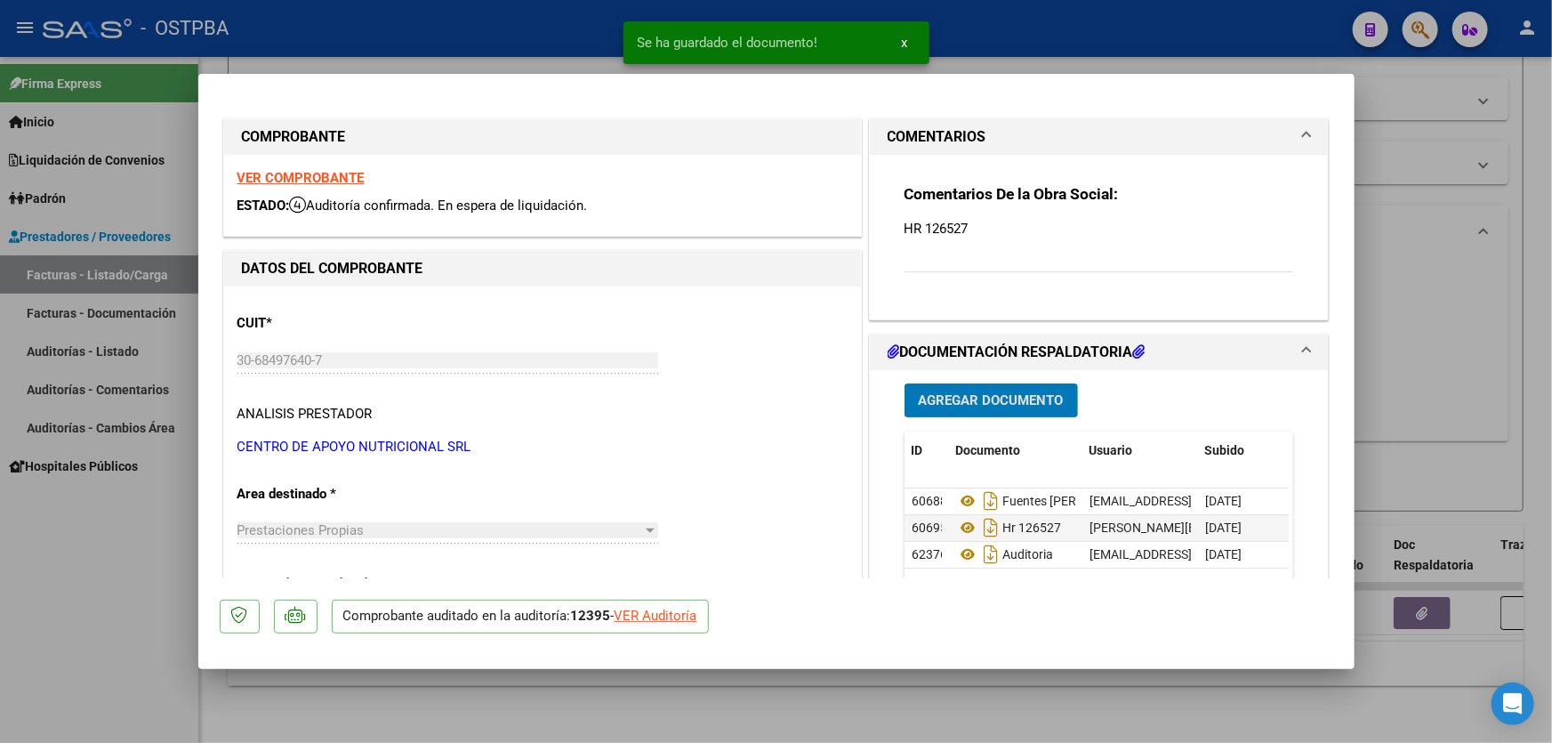
click at [1443, 342] on div at bounding box center [776, 371] width 1552 height 743
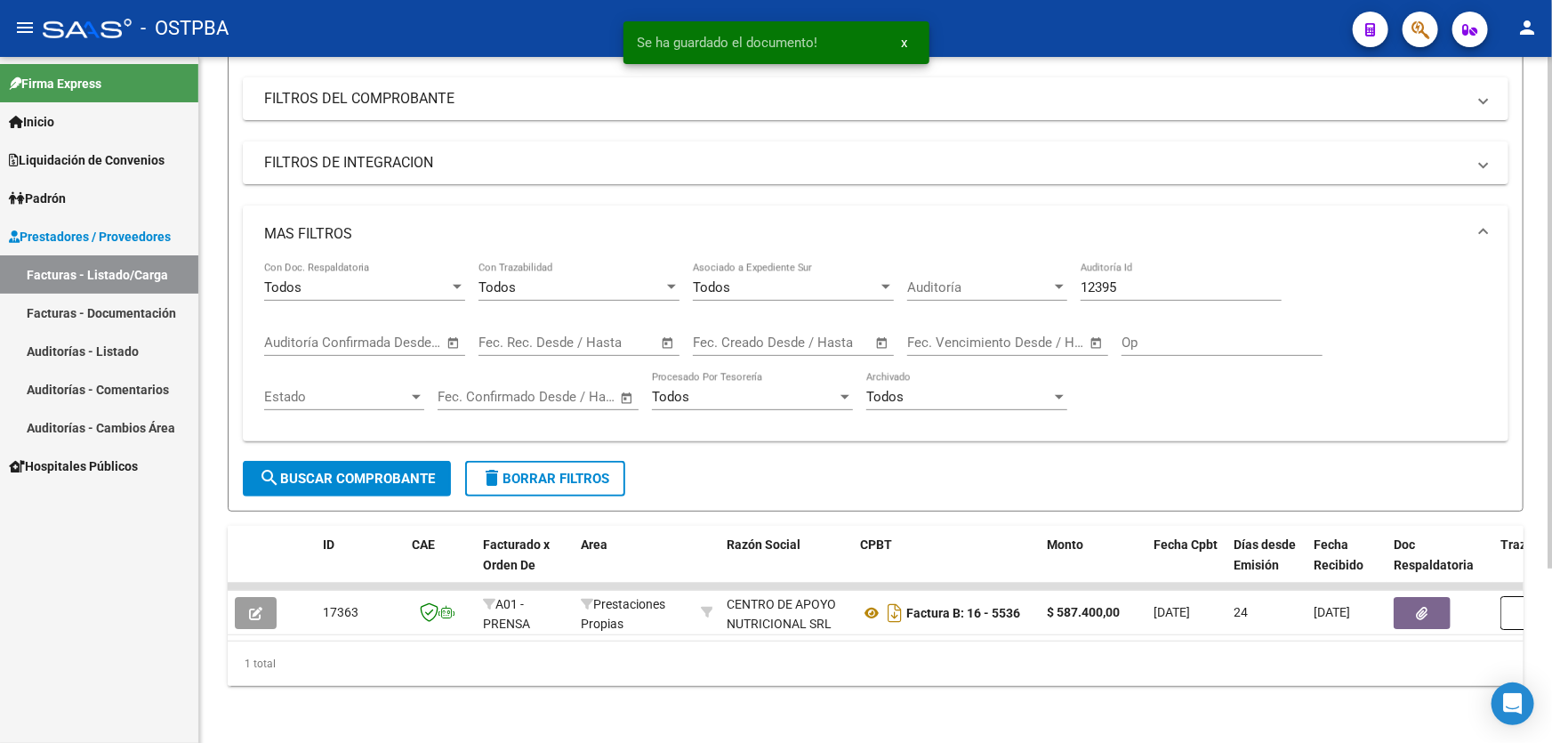
click at [1125, 279] on input "12395" at bounding box center [1180, 287] width 201 height 16
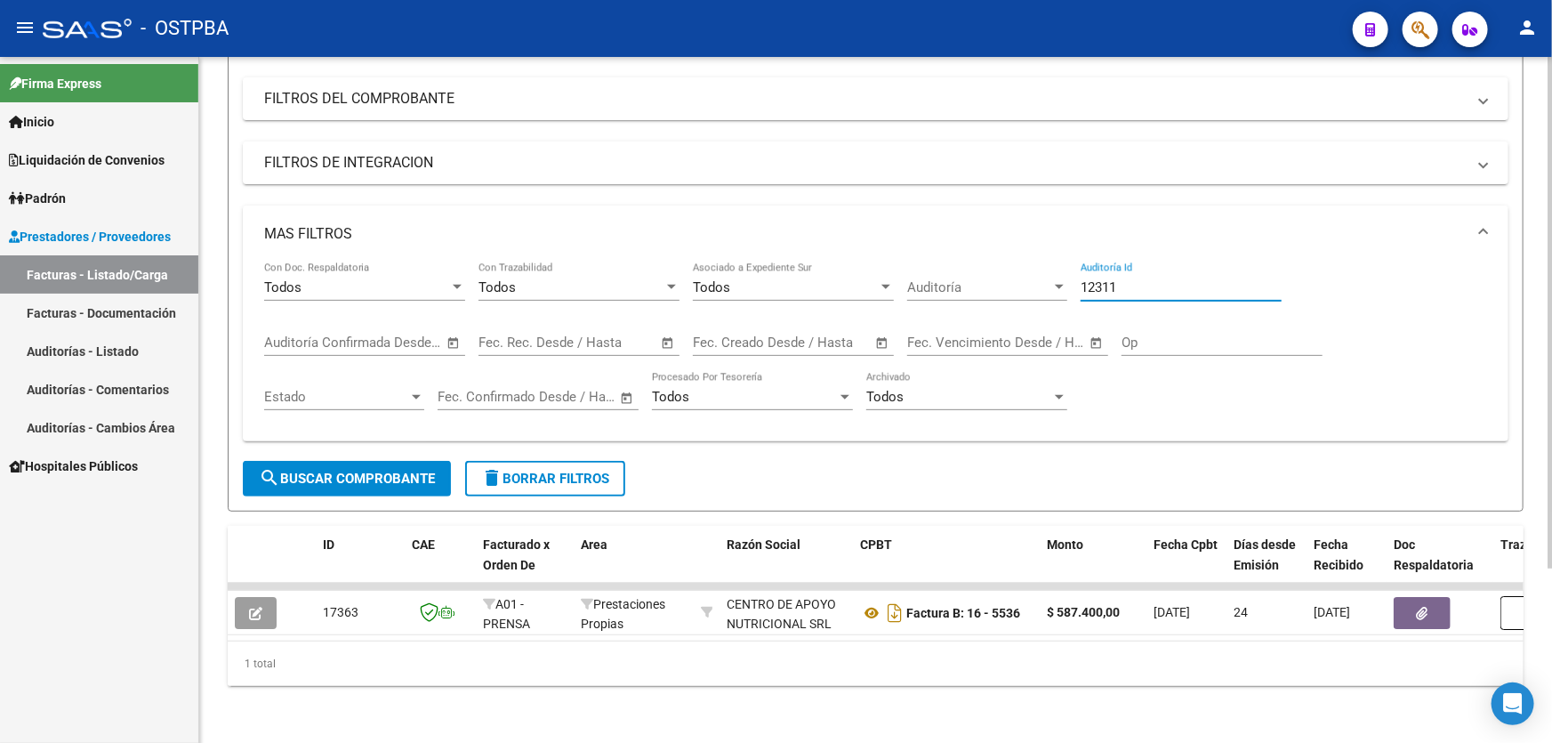
click at [317, 461] on button "search Buscar Comprobante" at bounding box center [347, 479] width 208 height 36
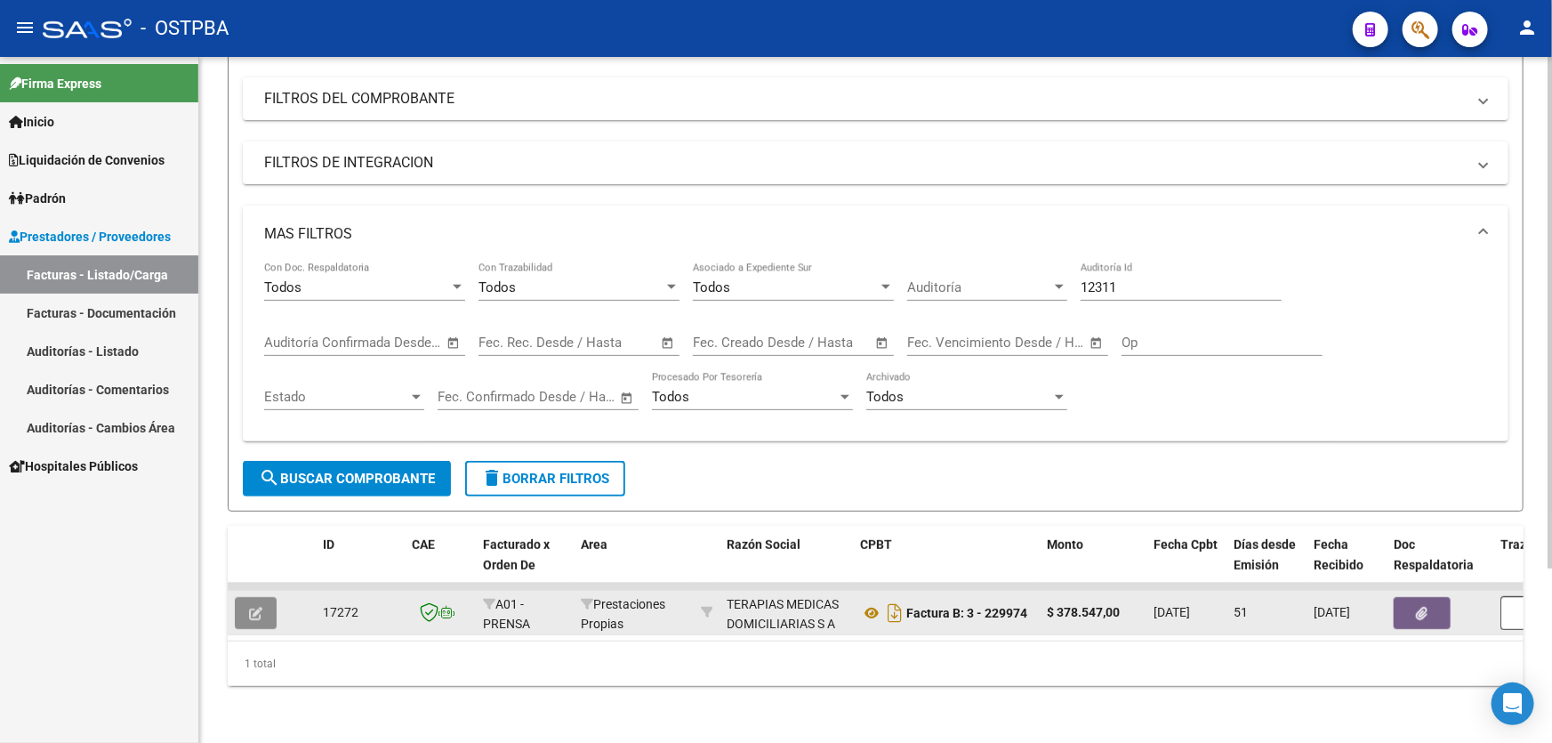
click at [247, 597] on button "button" at bounding box center [256, 613] width 42 height 32
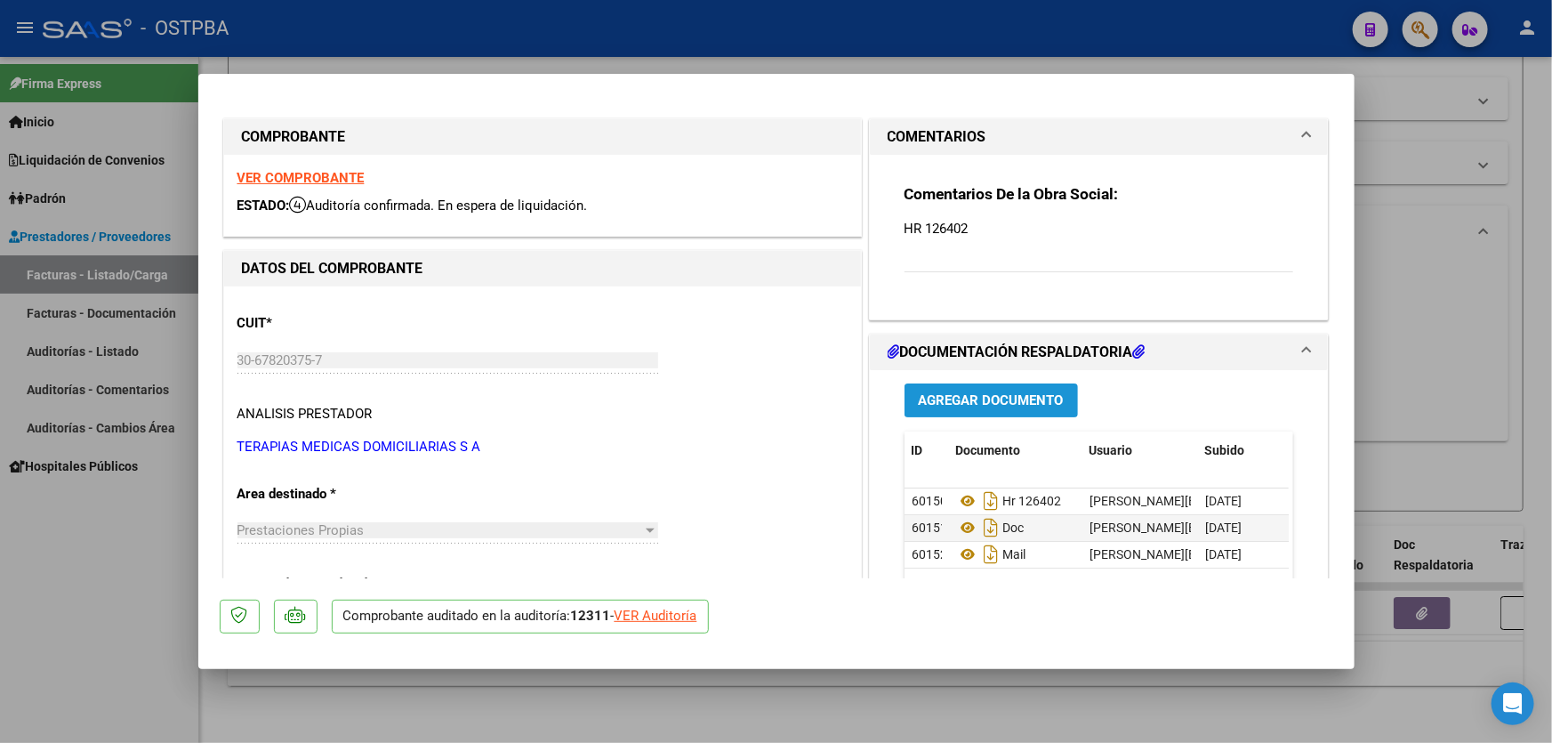
click at [1005, 396] on span "Agregar Documento" at bounding box center [991, 401] width 145 height 16
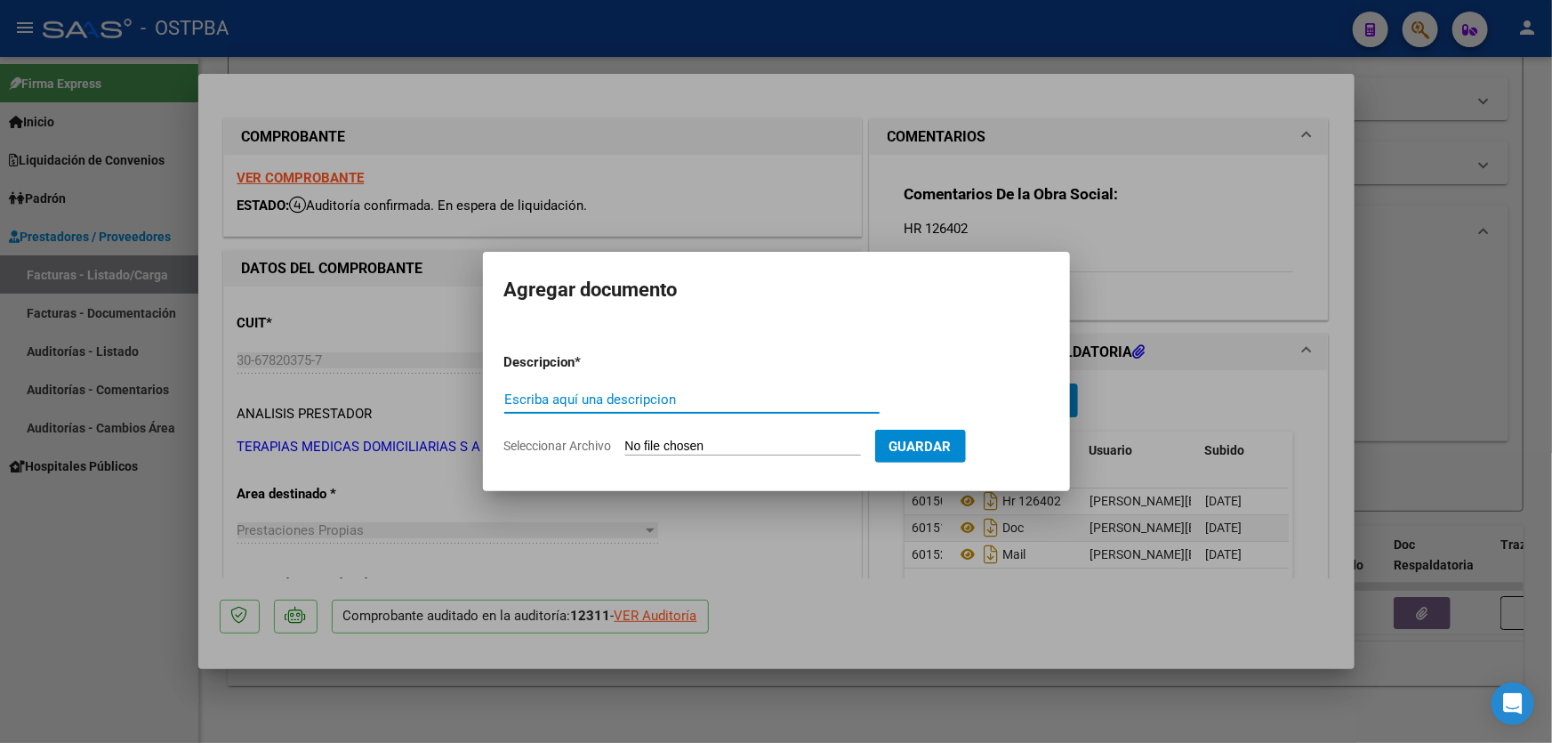
paste input "AUDITORIA"
click at [648, 437] on app-file-uploader "Seleccionar Archivo" at bounding box center [689, 445] width 371 height 16
click at [649, 447] on input "Seleccionar Archivo" at bounding box center [743, 446] width 236 height 17
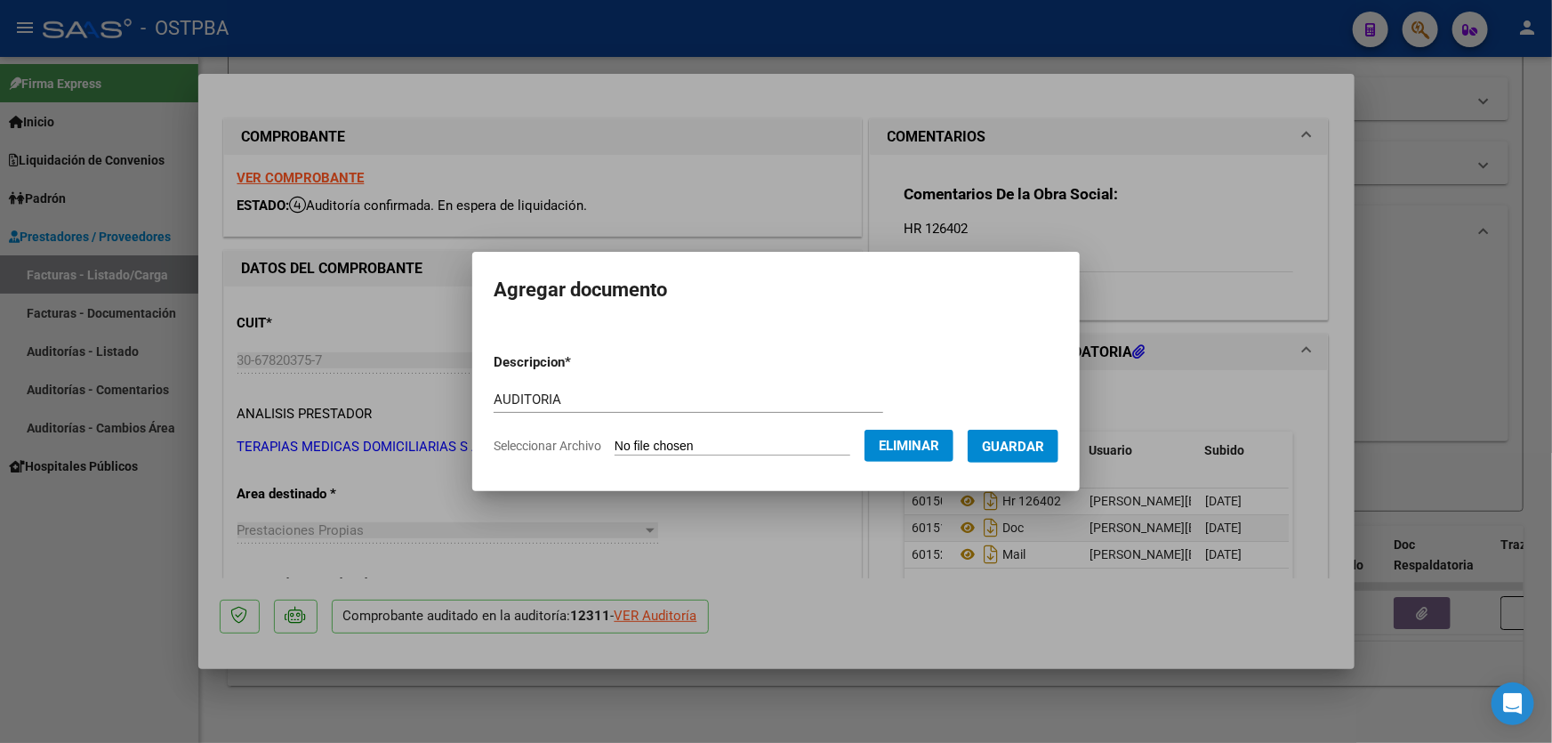
click at [1044, 446] on span "Guardar" at bounding box center [1013, 446] width 62 height 16
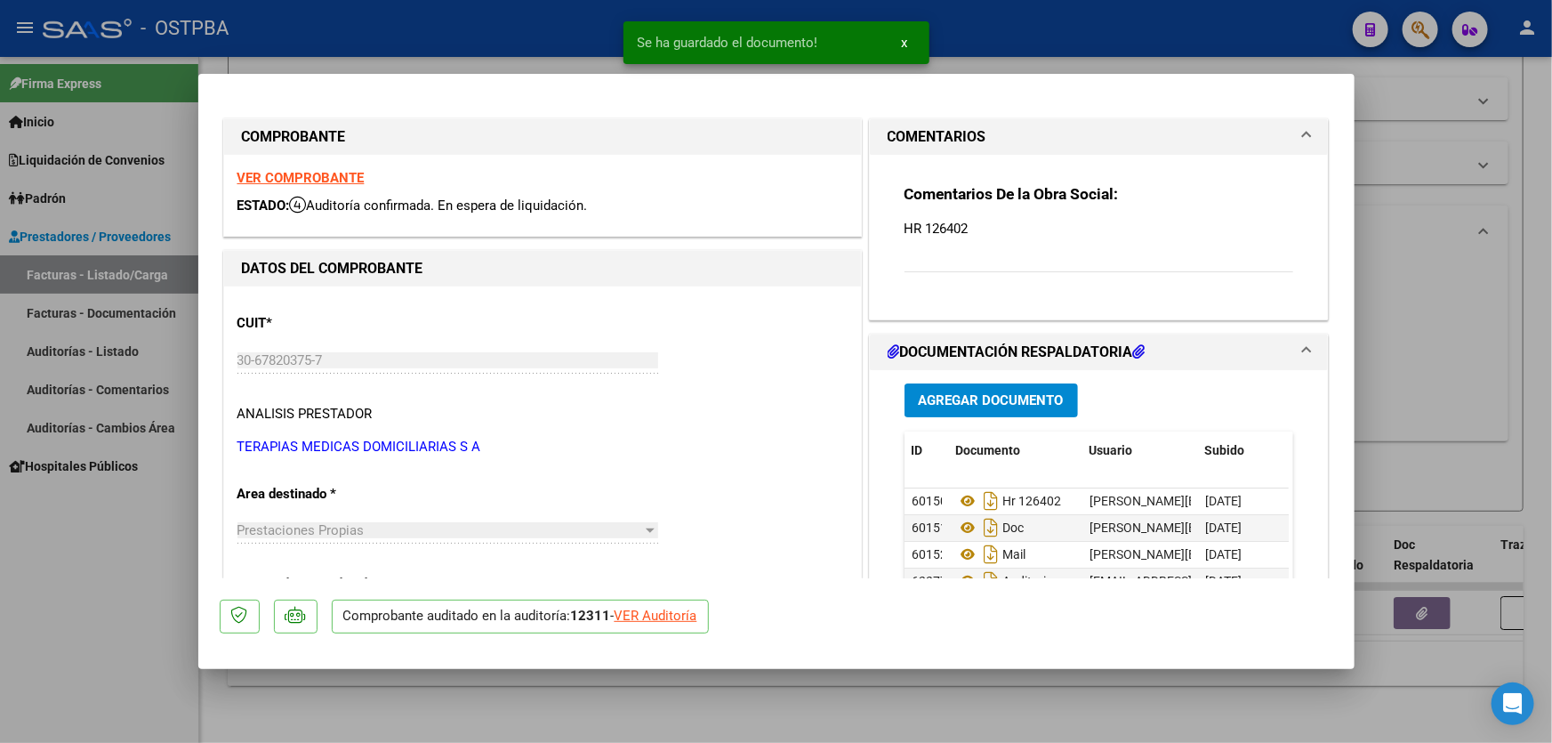
click at [1389, 393] on div at bounding box center [776, 371] width 1552 height 743
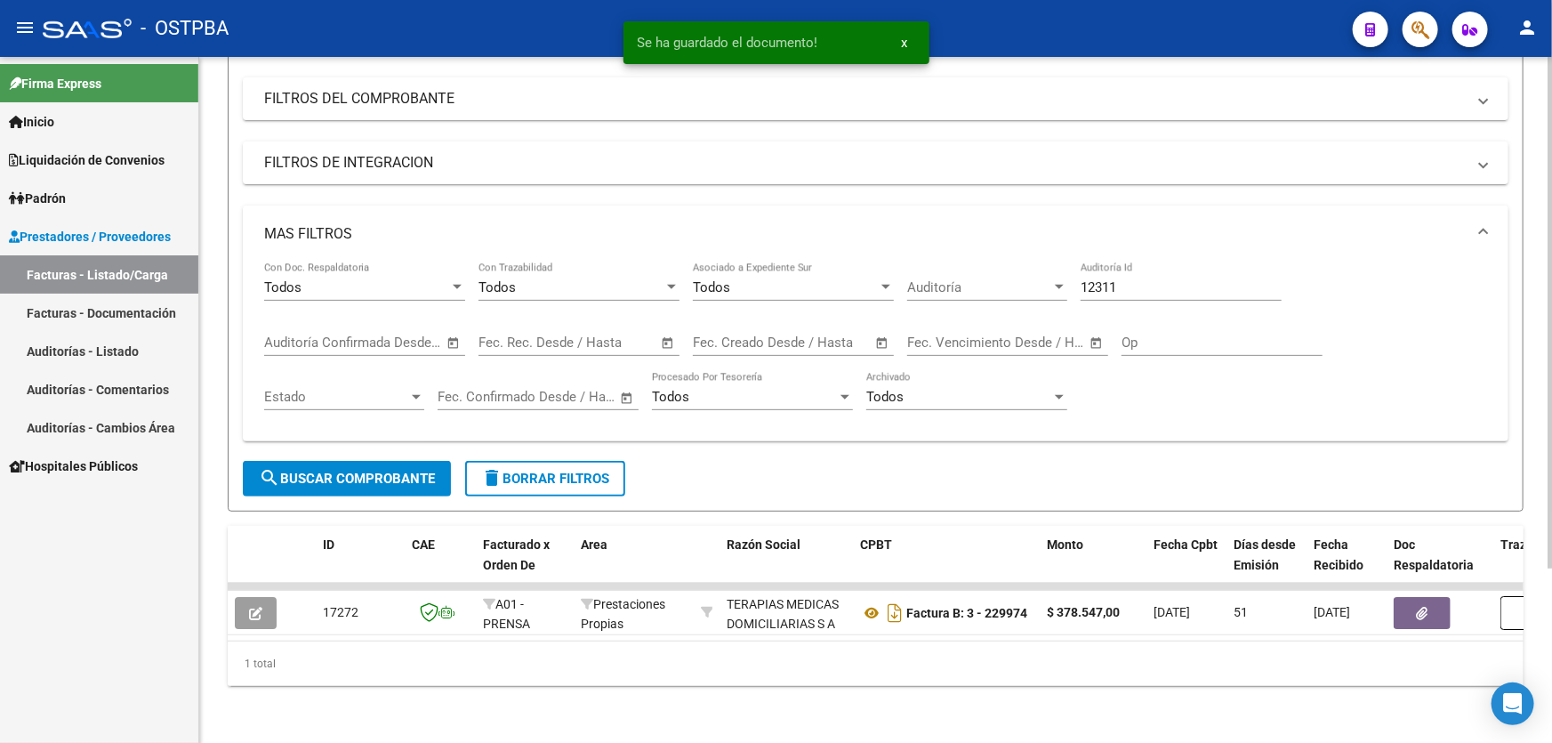
click at [1128, 279] on input "12311" at bounding box center [1180, 287] width 201 height 16
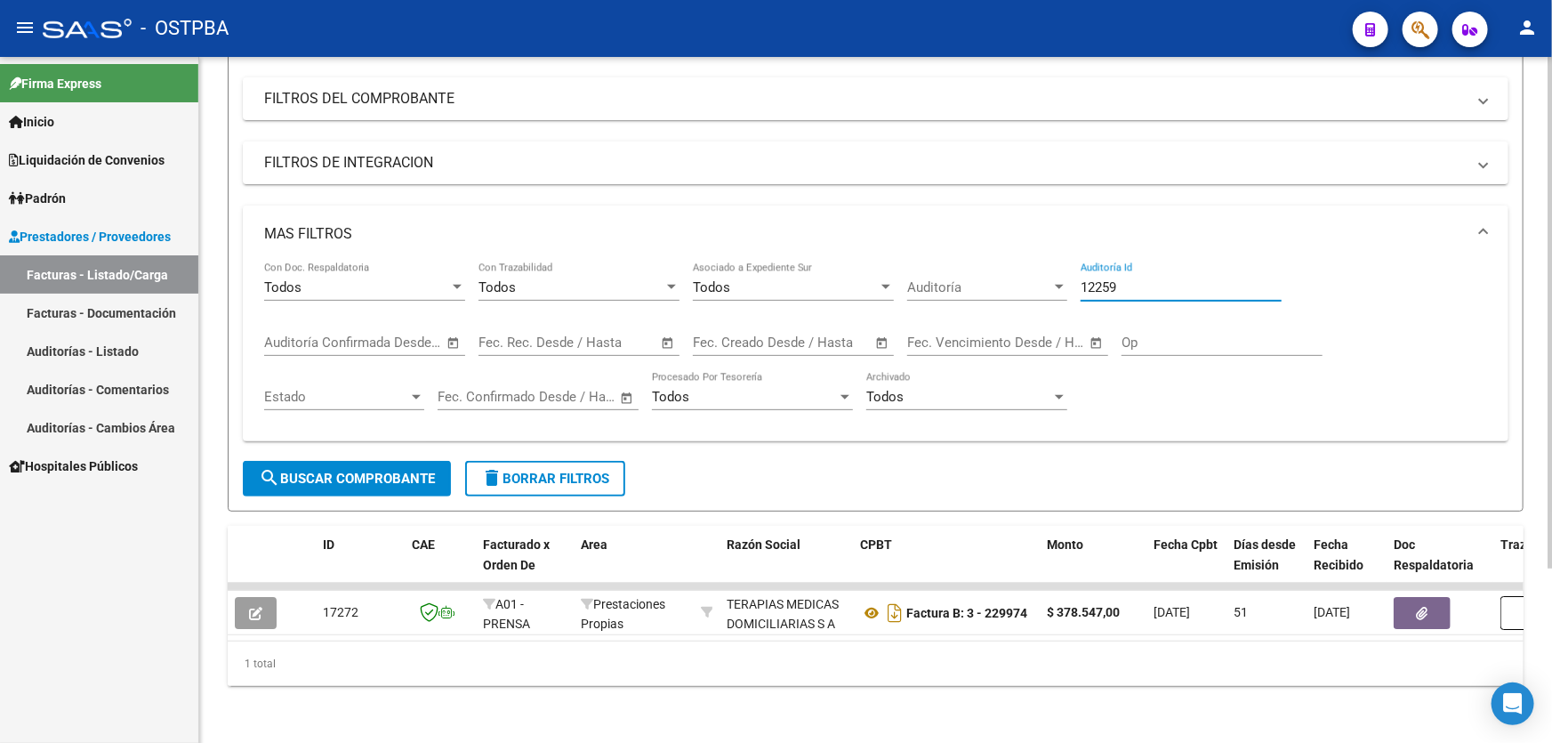
click at [279, 461] on button "search Buscar Comprobante" at bounding box center [347, 479] width 208 height 36
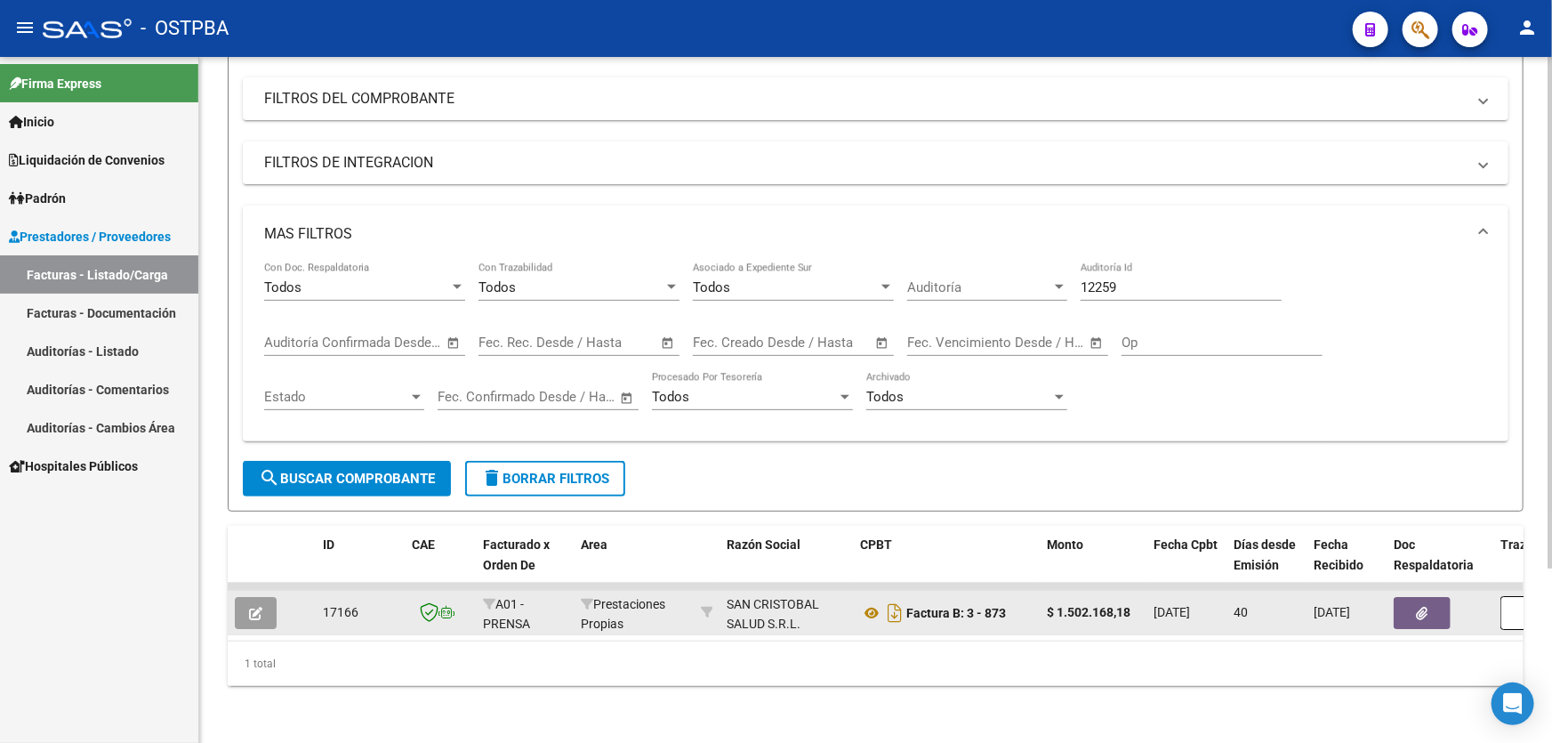
click at [247, 609] on button "button" at bounding box center [256, 613] width 42 height 32
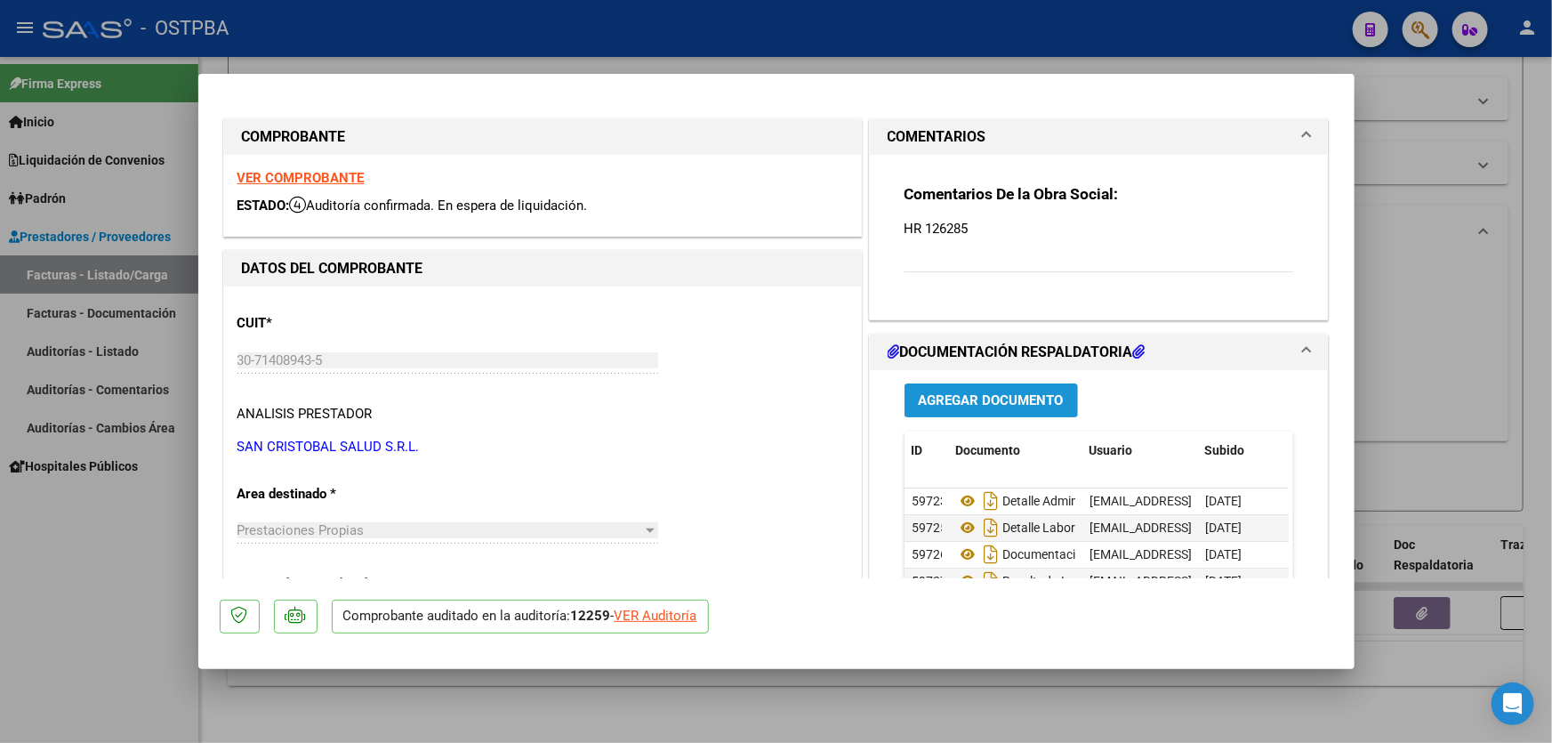
click at [969, 399] on span "Agregar Documento" at bounding box center [991, 401] width 145 height 16
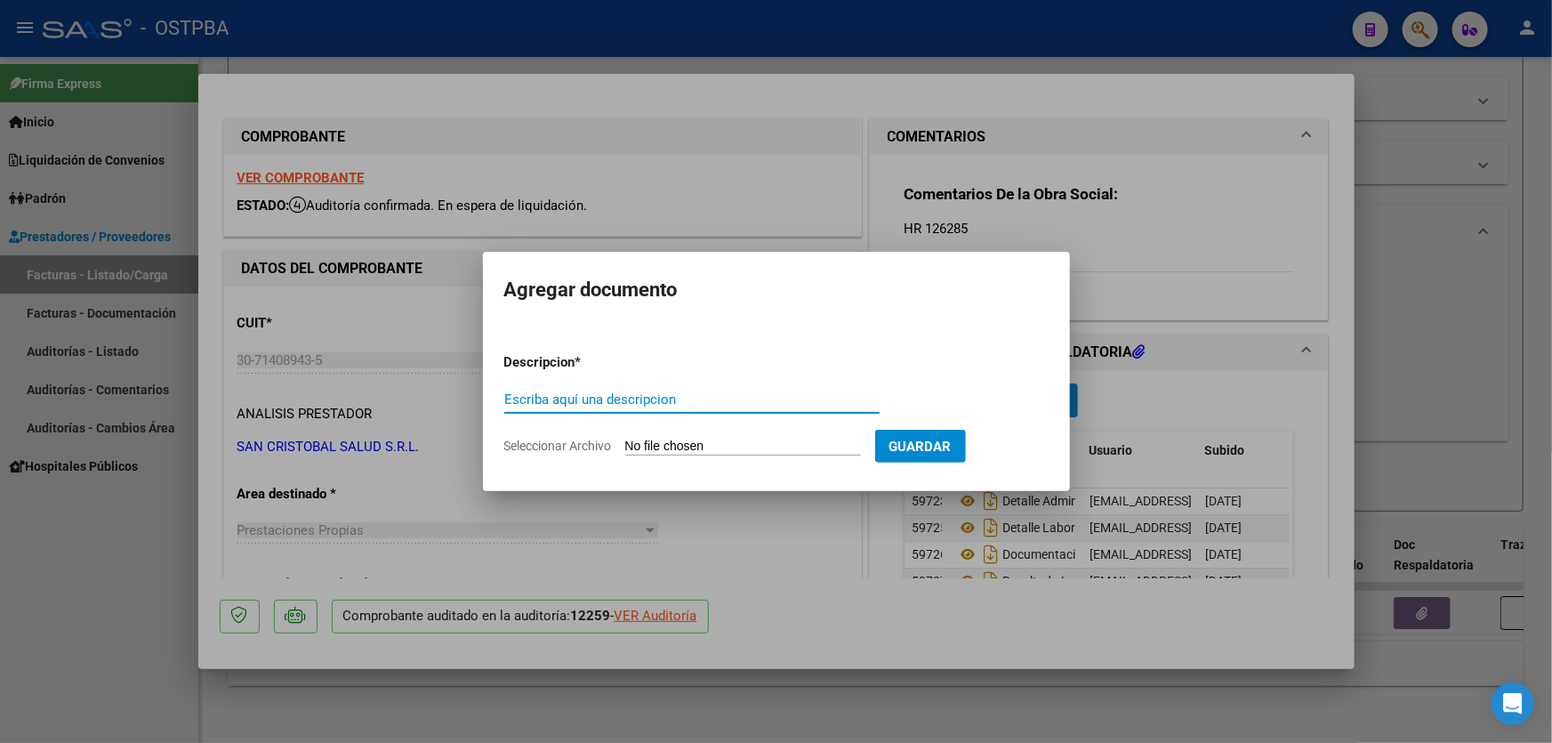
paste input "AUDITORIA"
click at [951, 443] on span "Guardar" at bounding box center [920, 446] width 62 height 16
click at [640, 445] on input "Seleccionar Archivo" at bounding box center [743, 446] width 236 height 17
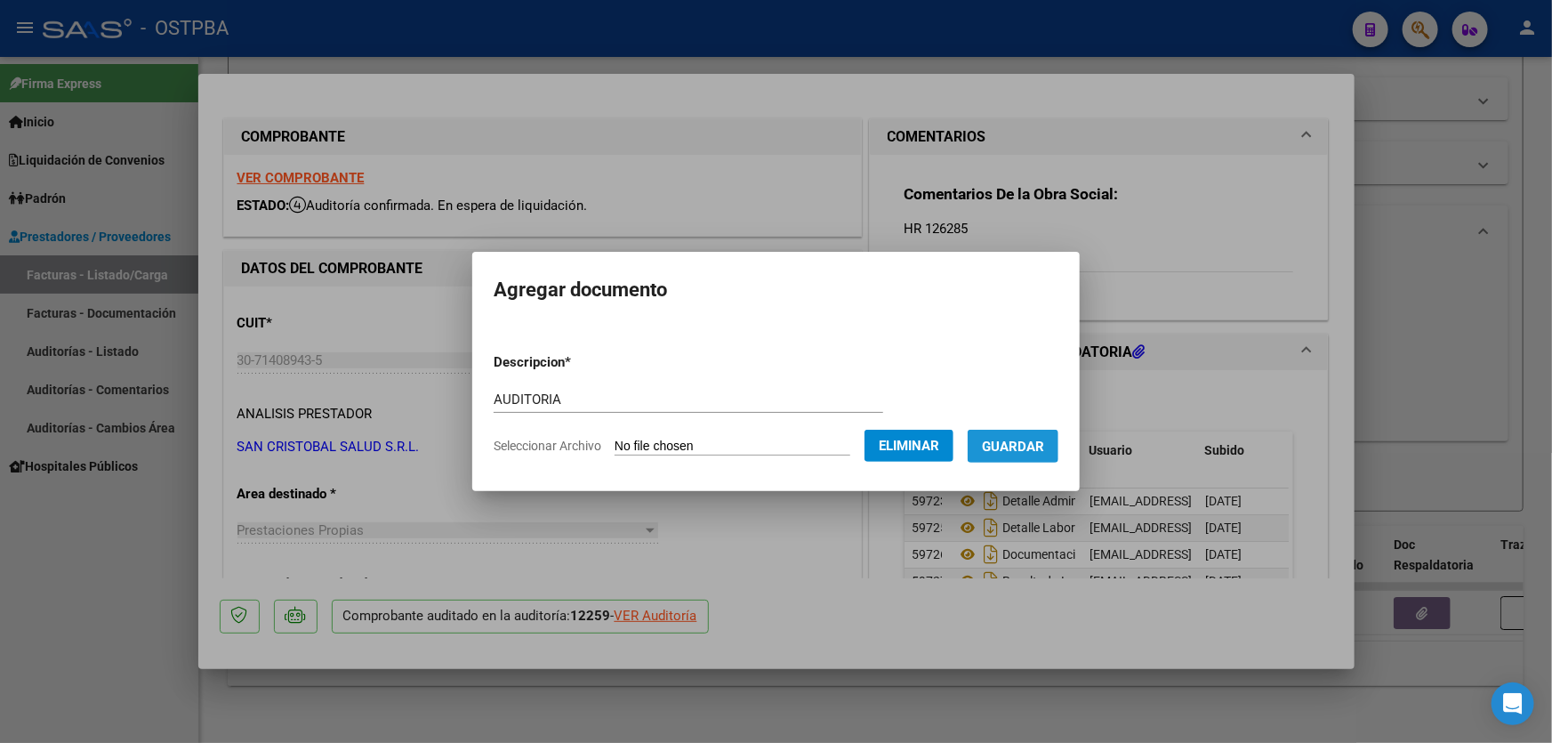
click at [1023, 441] on span "Guardar" at bounding box center [1013, 446] width 62 height 16
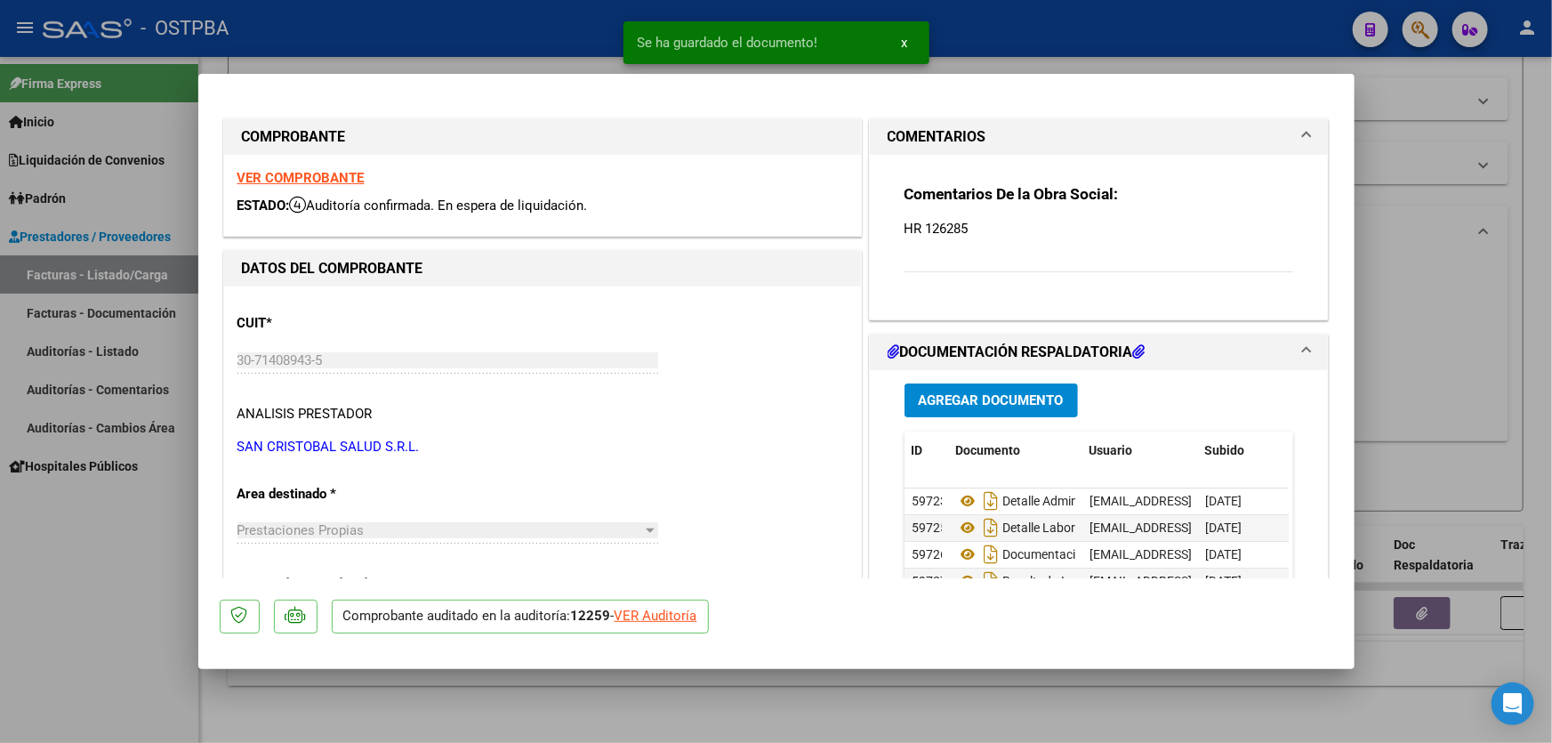
click at [1480, 348] on div at bounding box center [776, 371] width 1552 height 743
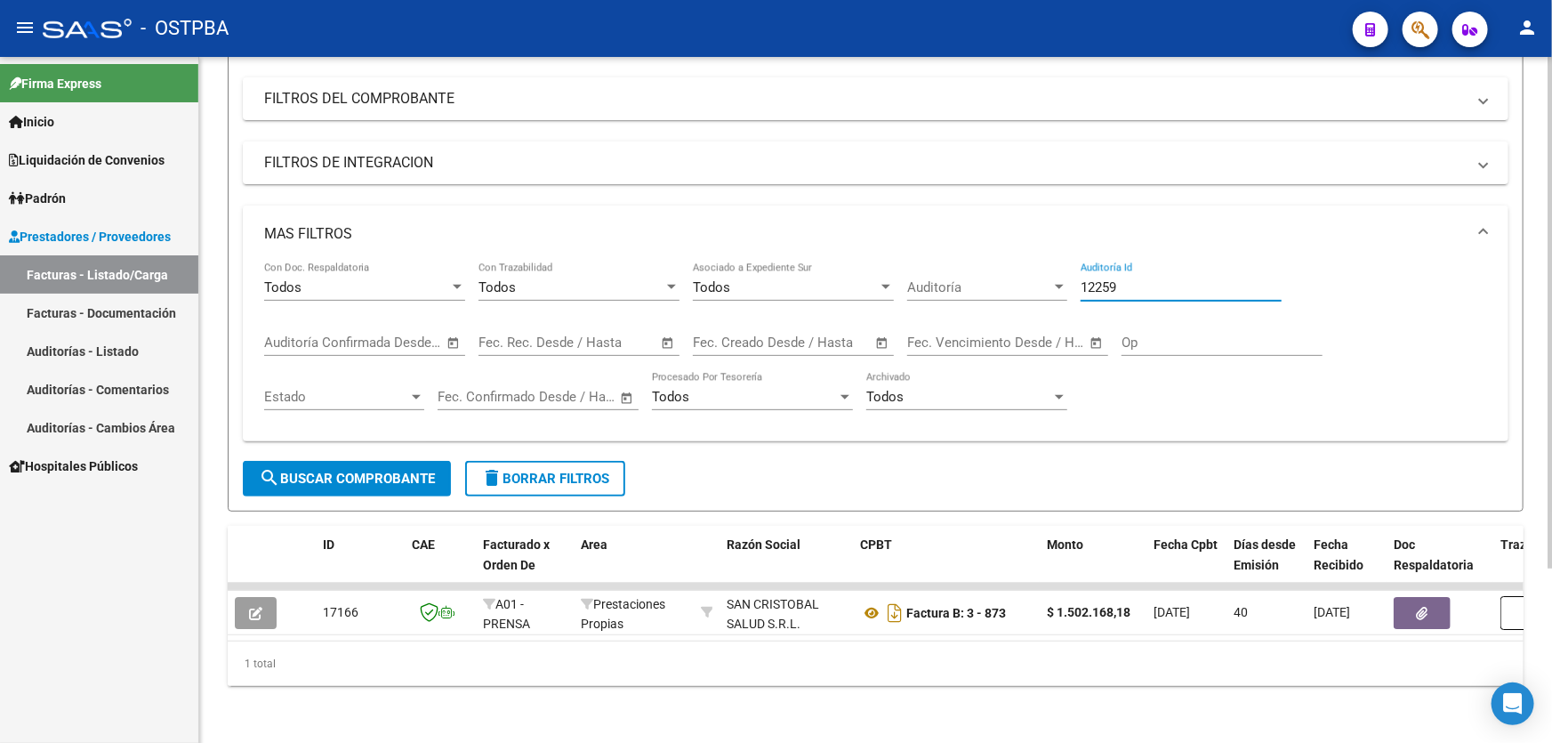
click at [1131, 279] on input "12259" at bounding box center [1180, 287] width 201 height 16
click at [333, 461] on button "search Buscar Comprobante" at bounding box center [347, 479] width 208 height 36
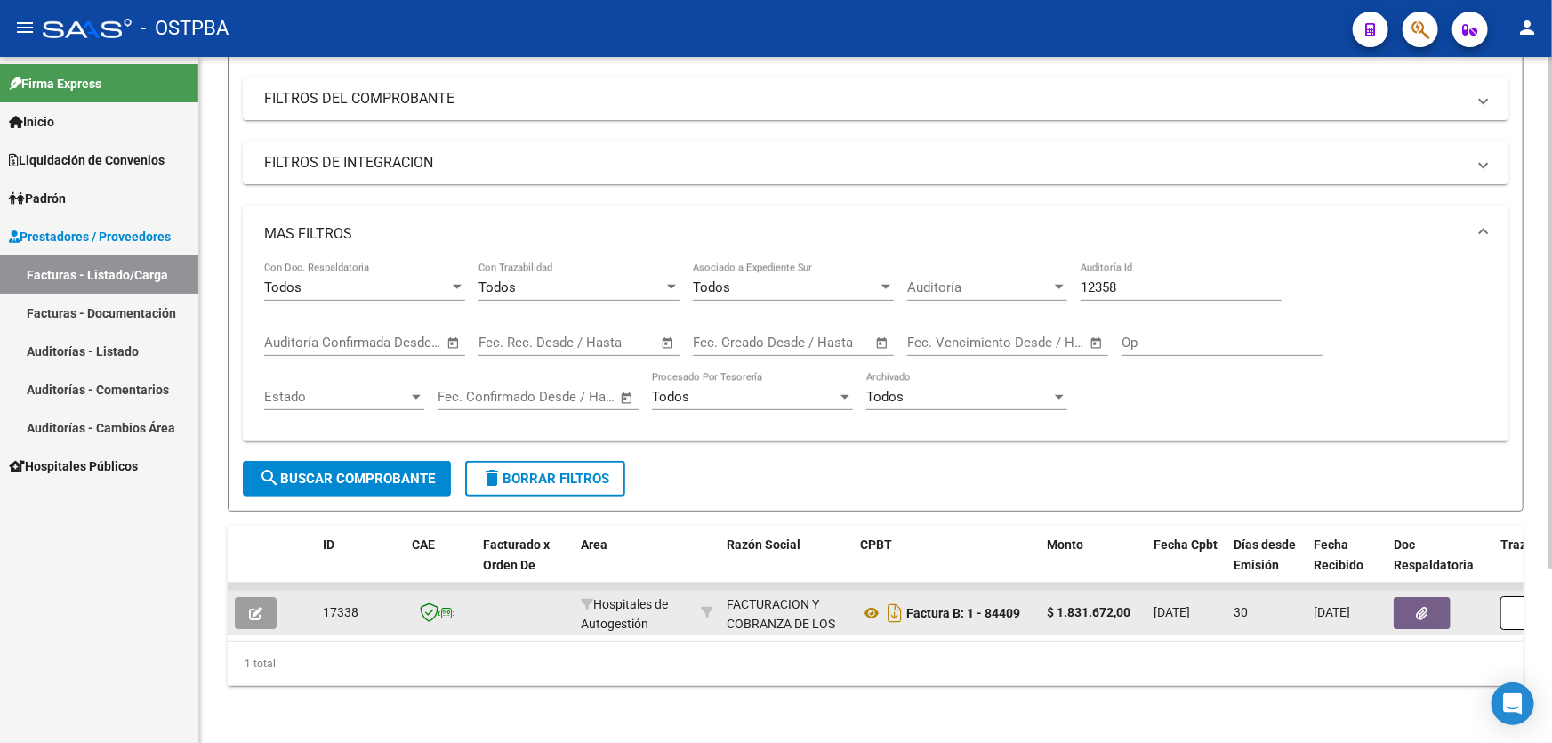
click at [257, 606] on icon "button" at bounding box center [255, 612] width 13 height 13
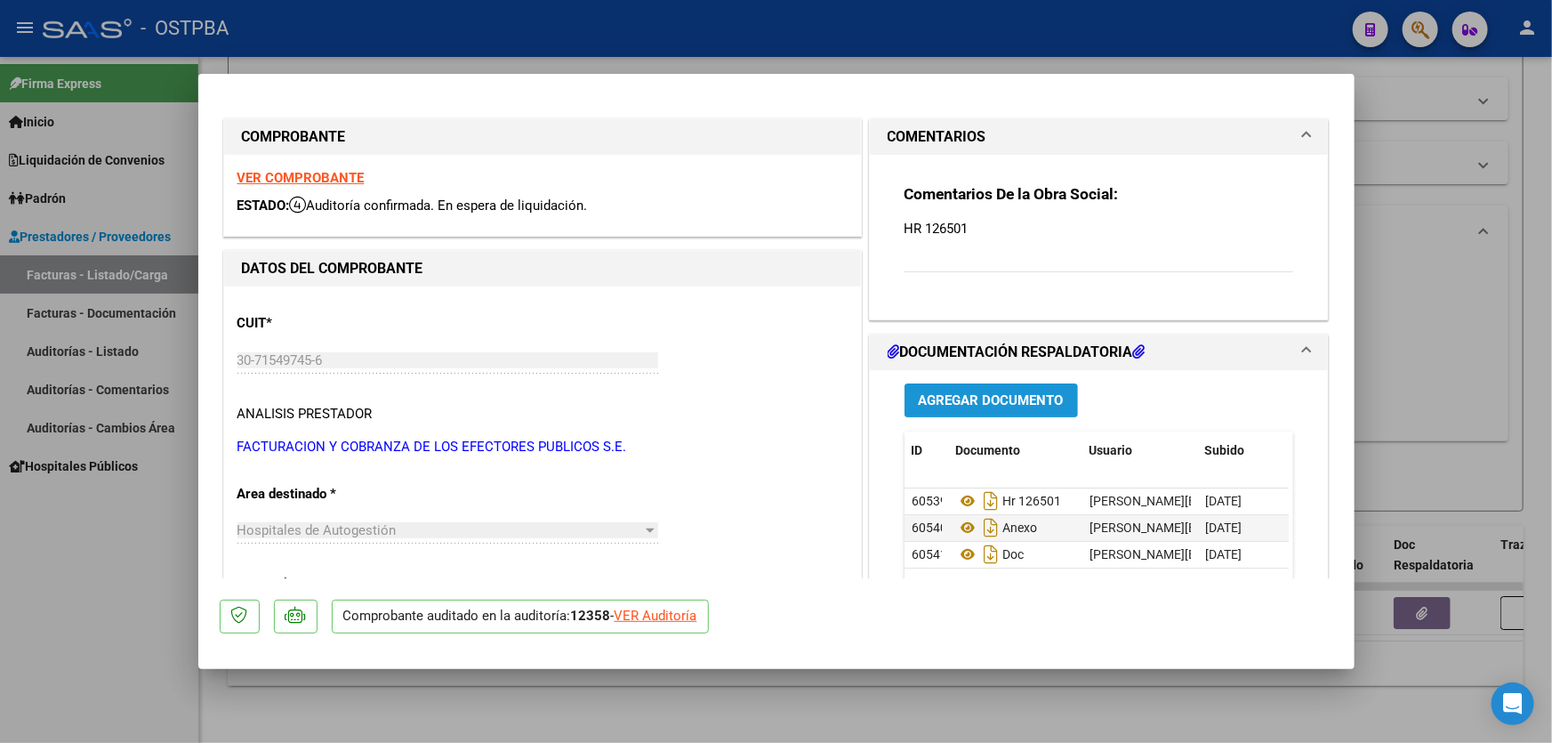
click at [1001, 397] on span "Agregar Documento" at bounding box center [991, 401] width 145 height 16
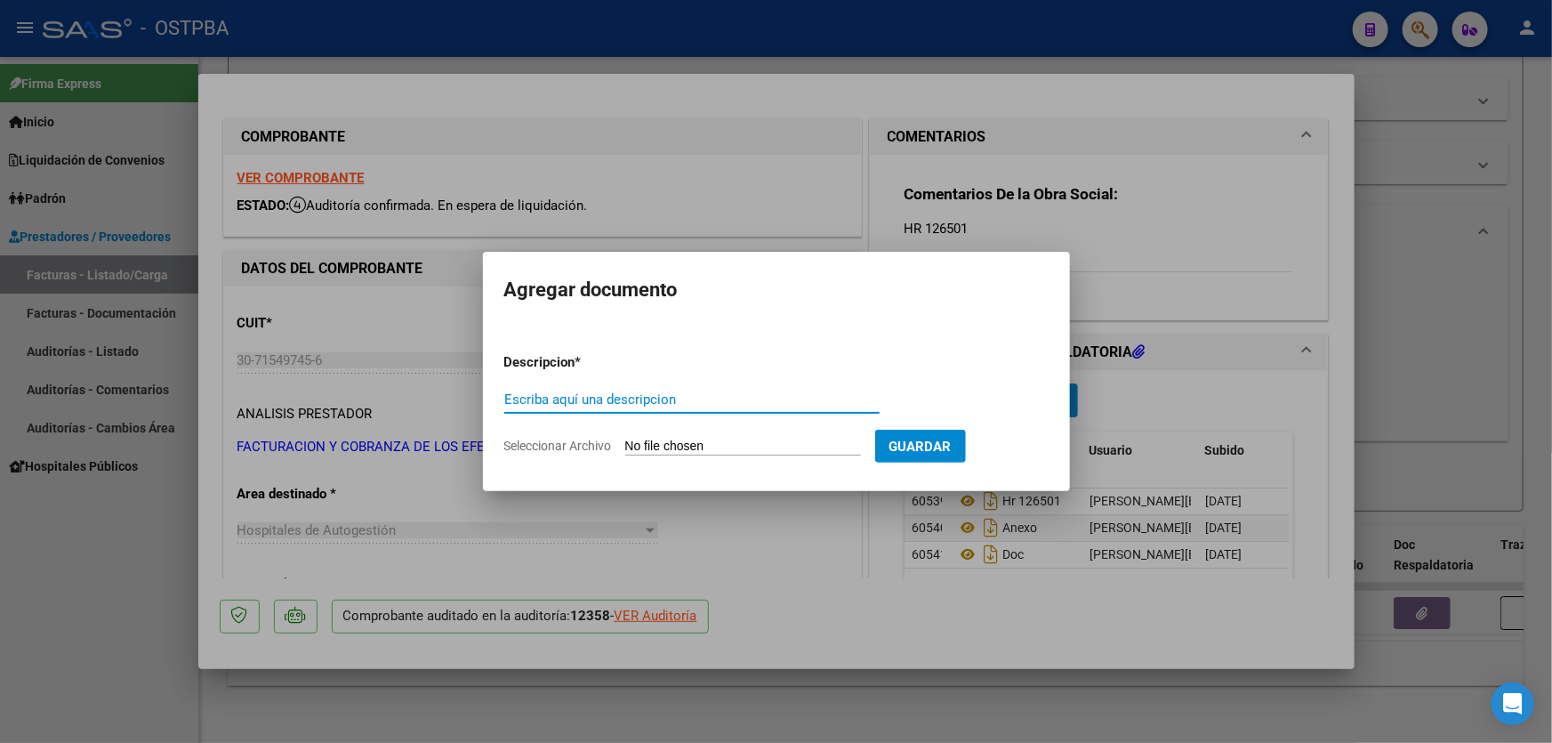
paste input "AUDITORIA"
click at [651, 444] on input "Seleccionar Archivo" at bounding box center [743, 446] width 236 height 17
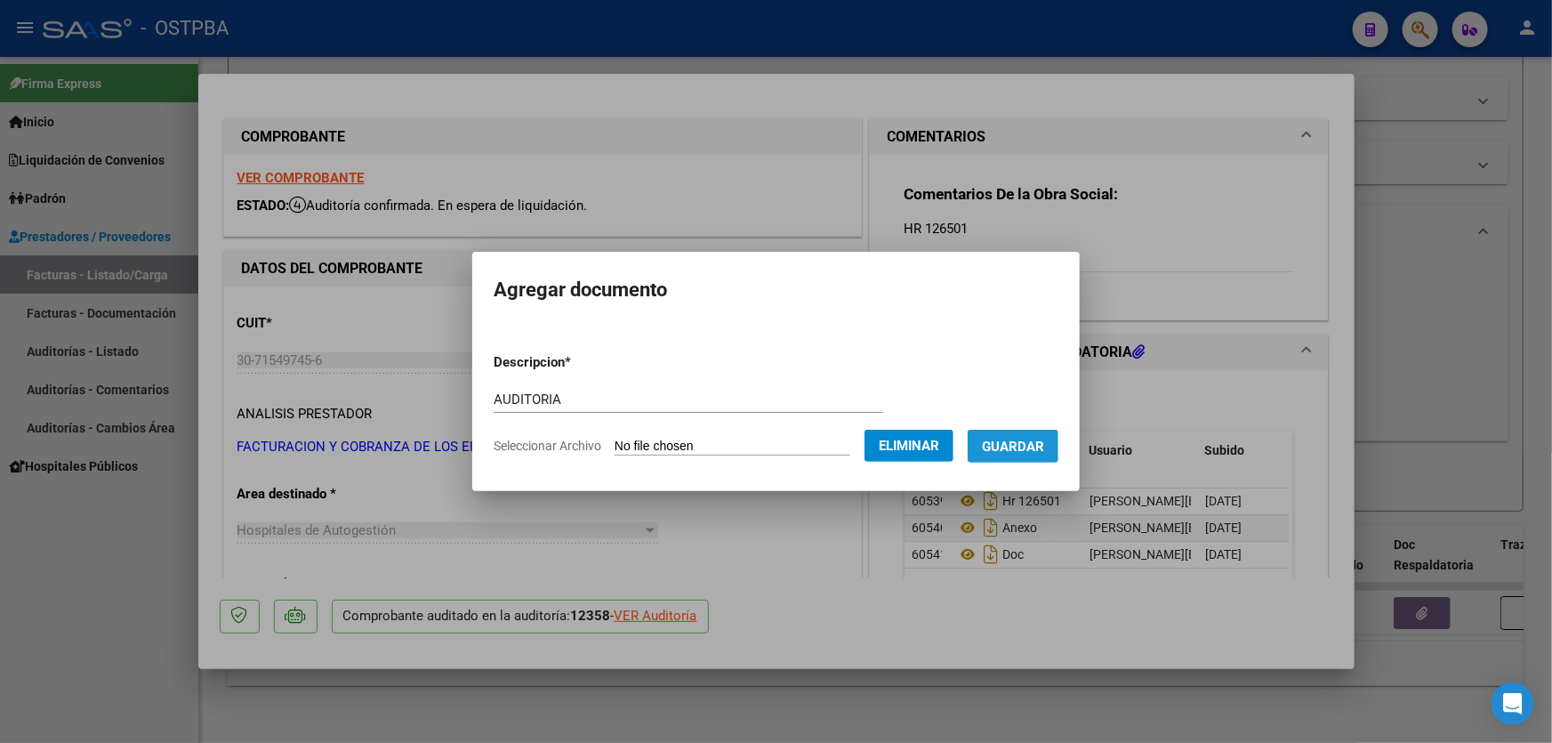
click at [1058, 454] on button "Guardar" at bounding box center [1012, 445] width 91 height 33
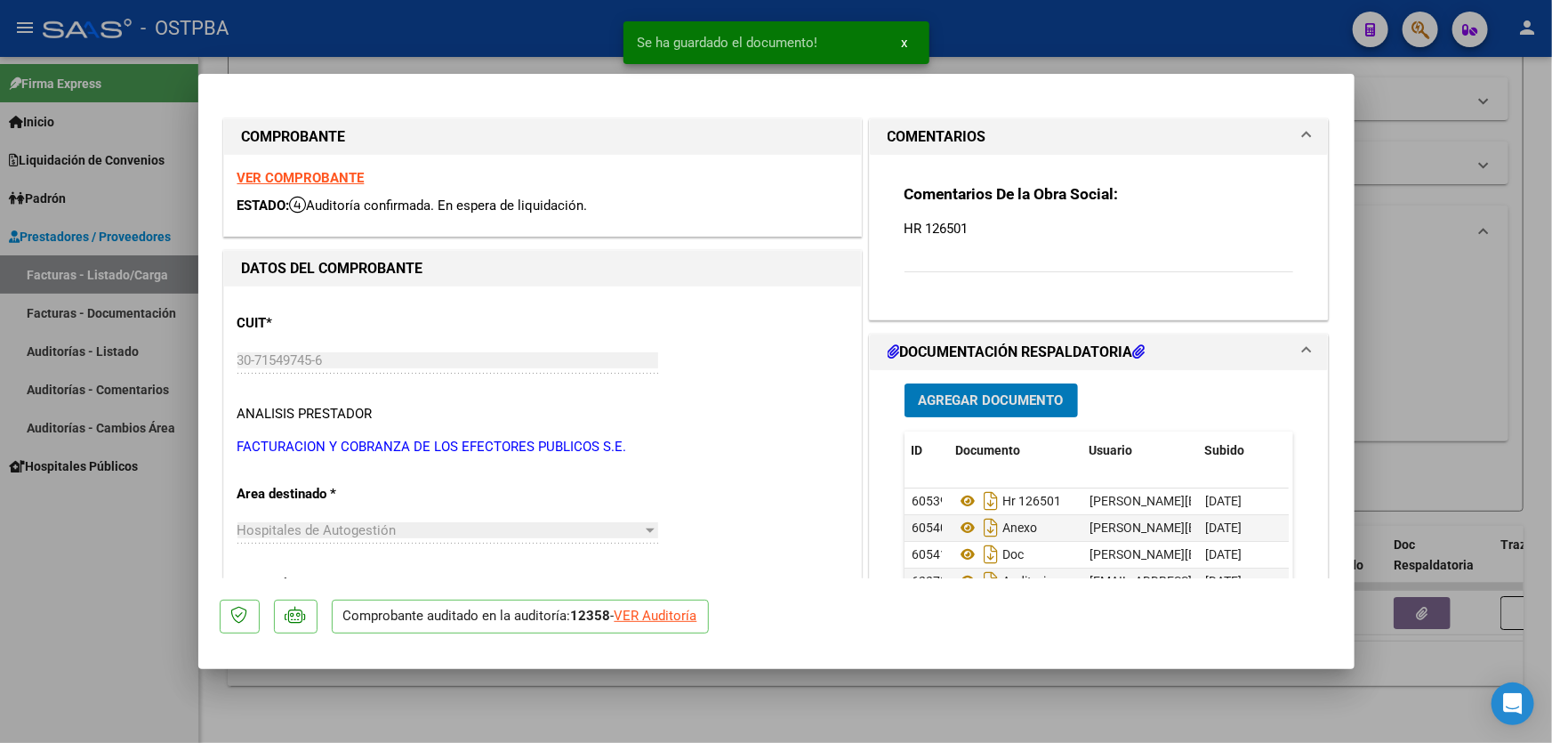
click at [1439, 397] on div at bounding box center [776, 371] width 1552 height 743
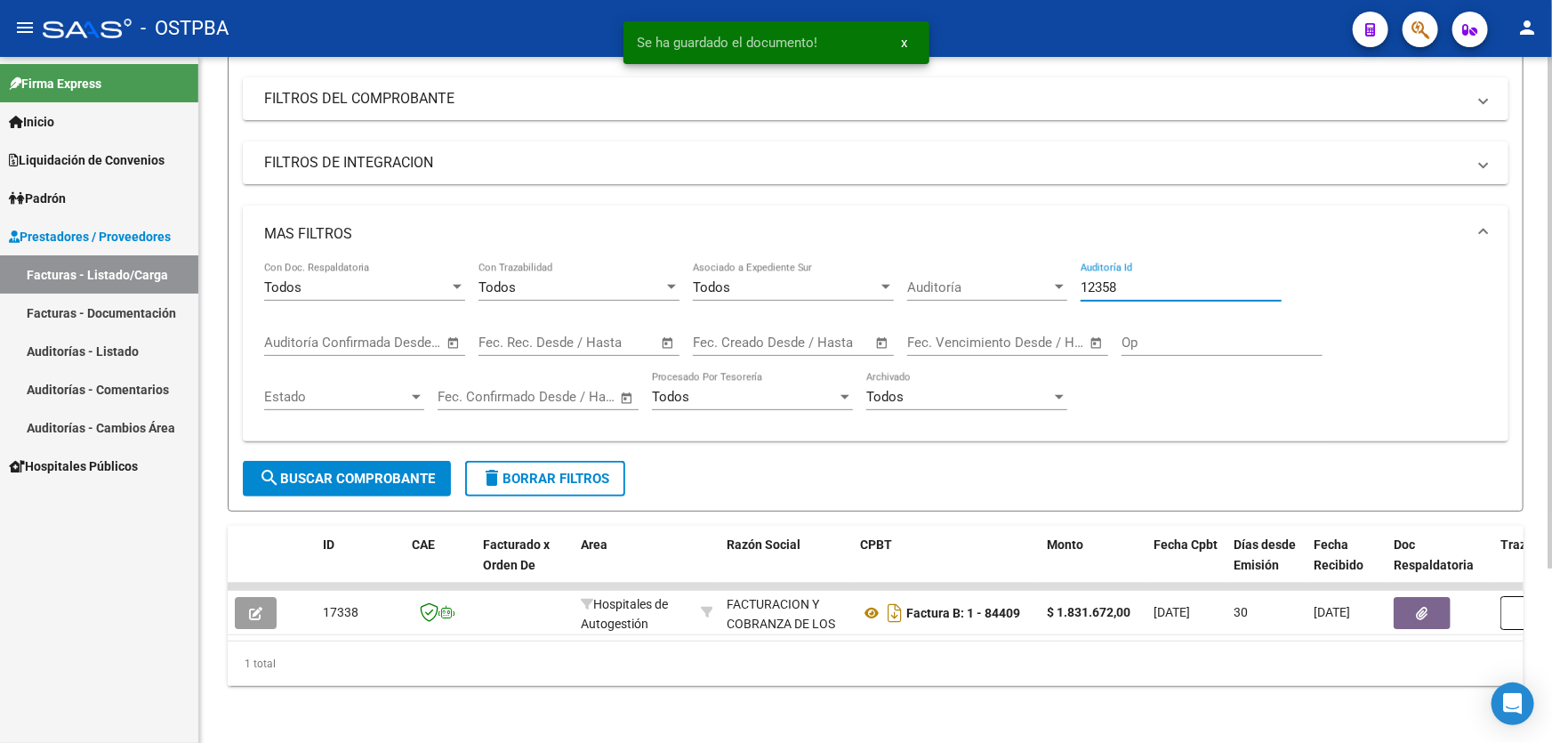
click at [1126, 279] on input "12358" at bounding box center [1180, 287] width 201 height 16
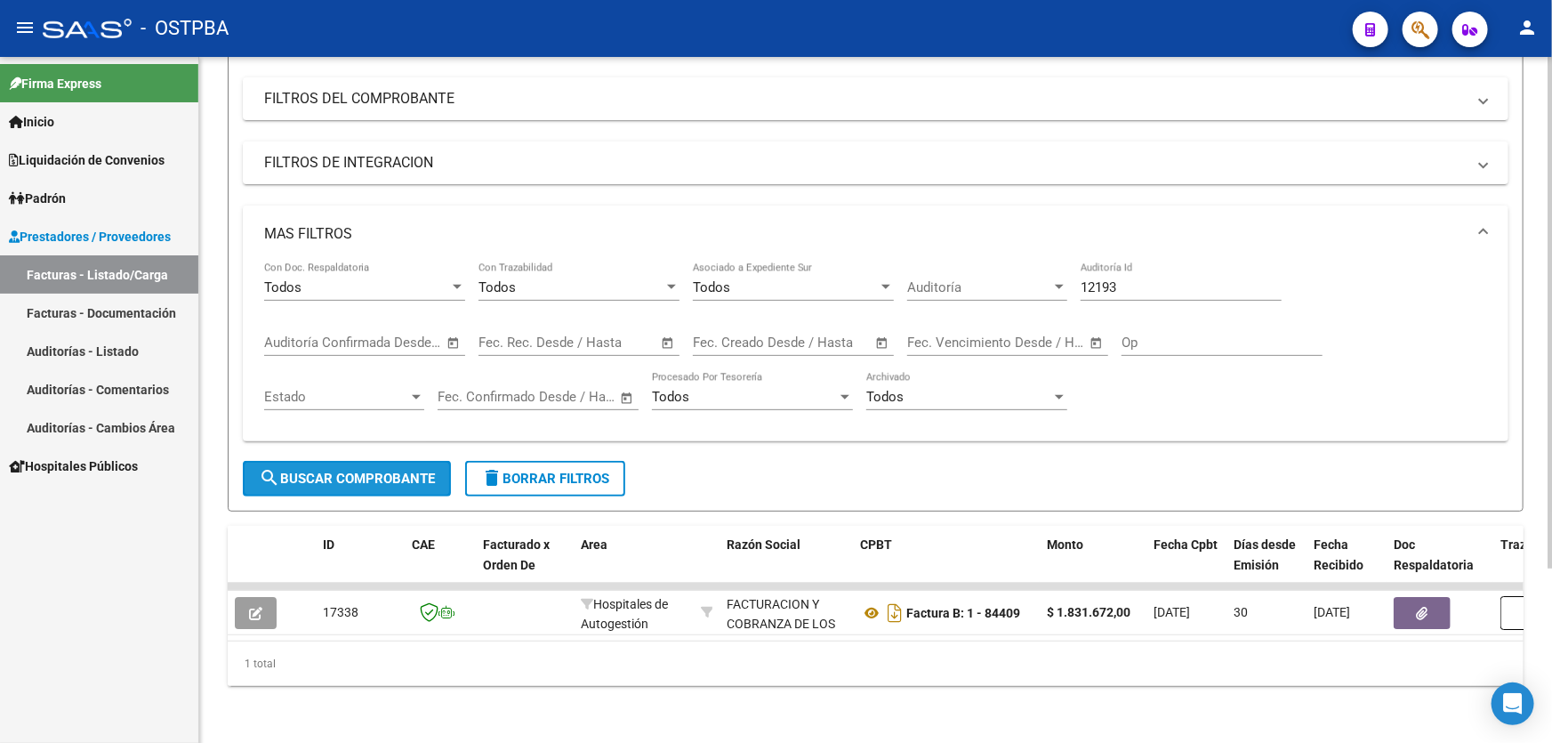
click at [326, 470] on span "search Buscar Comprobante" at bounding box center [347, 478] width 176 height 16
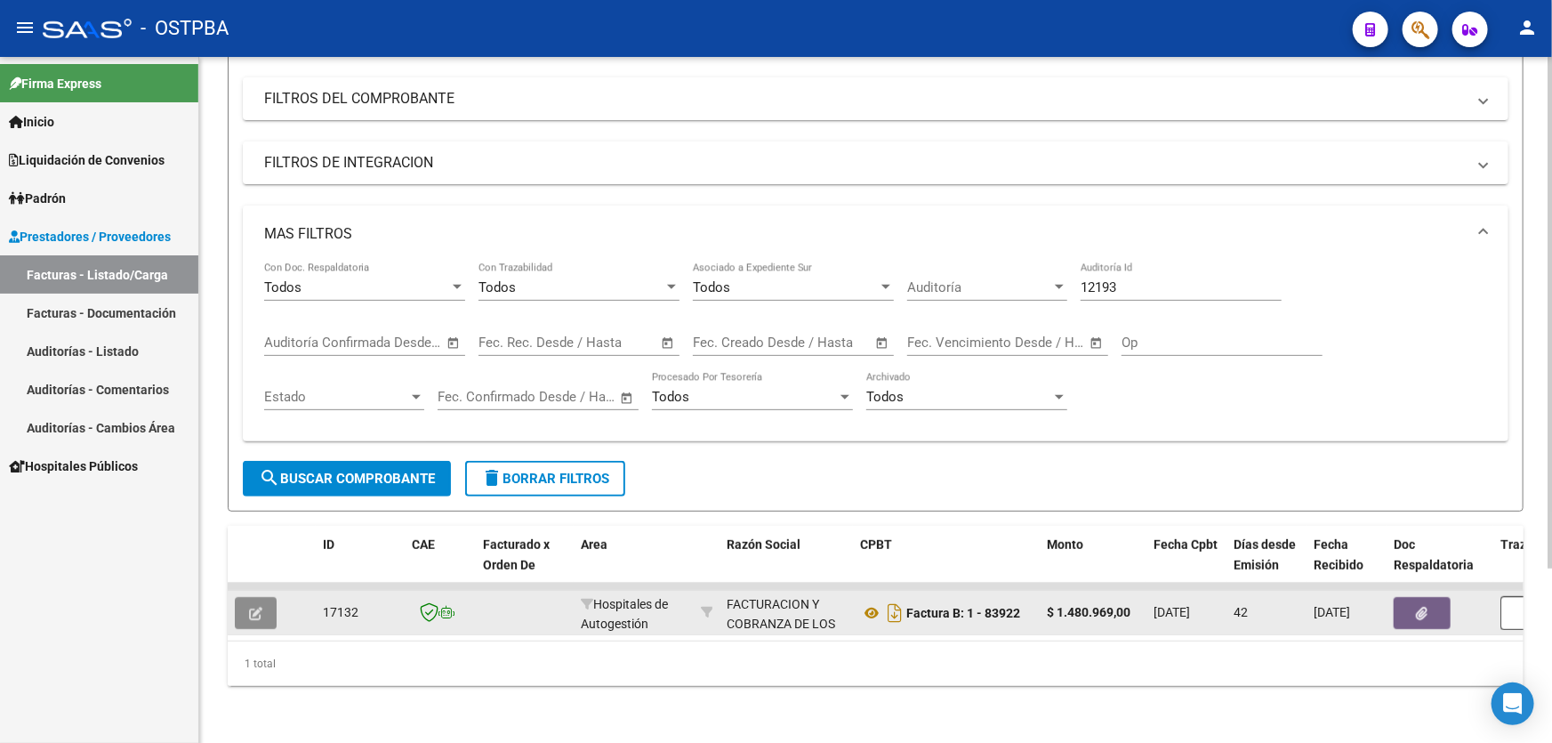
click at [255, 606] on icon "button" at bounding box center [255, 612] width 13 height 13
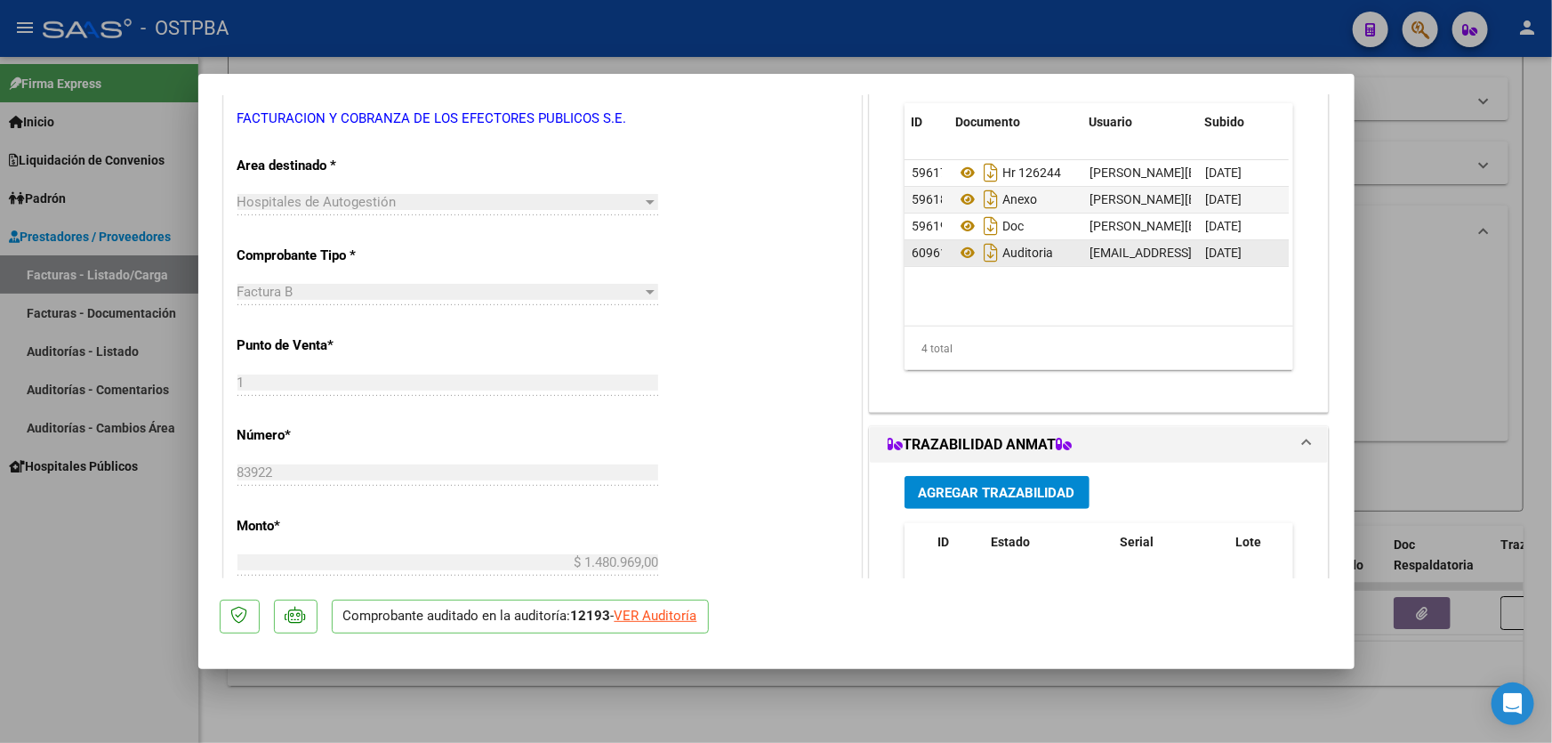
scroll to position [242, 0]
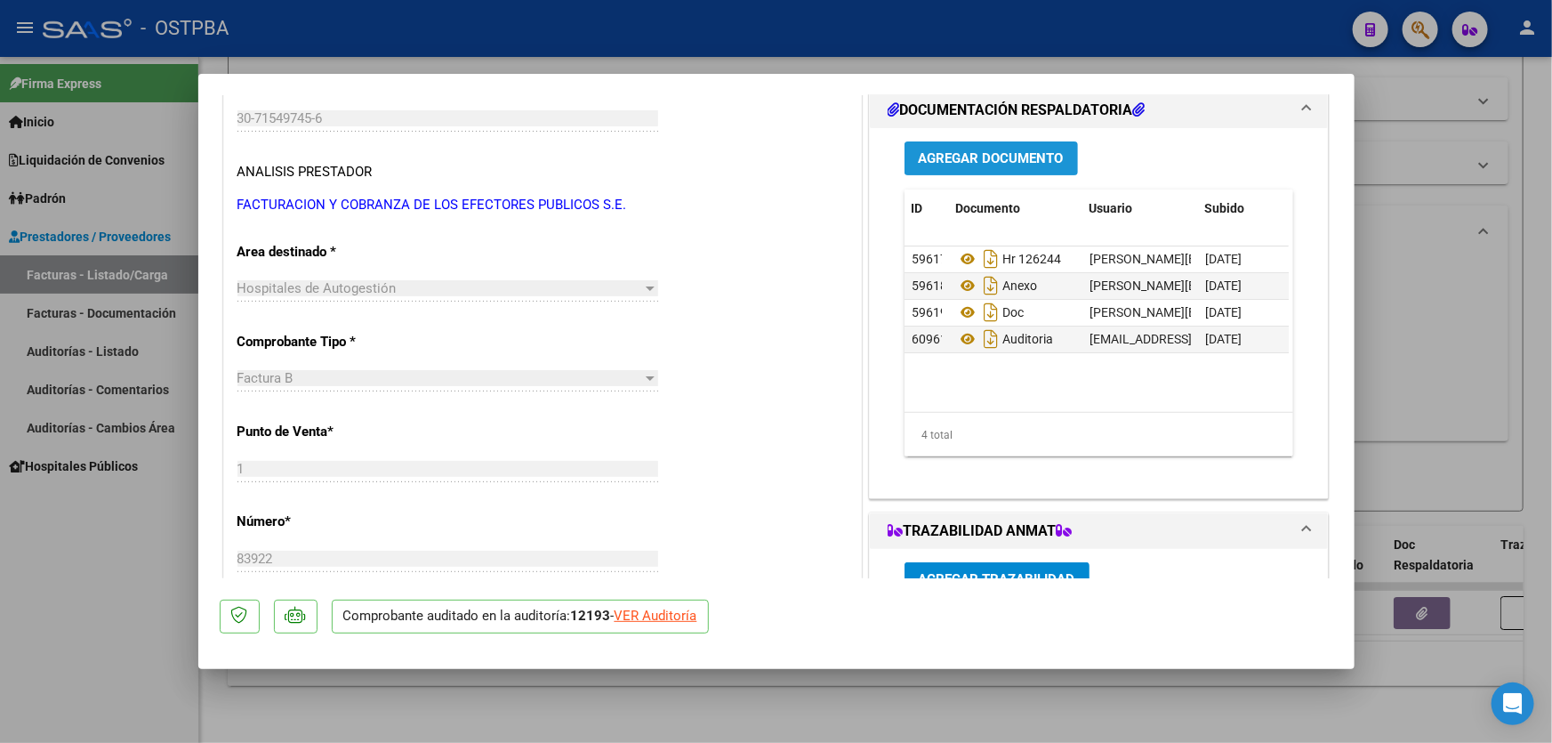
click at [996, 157] on span "Agregar Documento" at bounding box center [991, 159] width 145 height 16
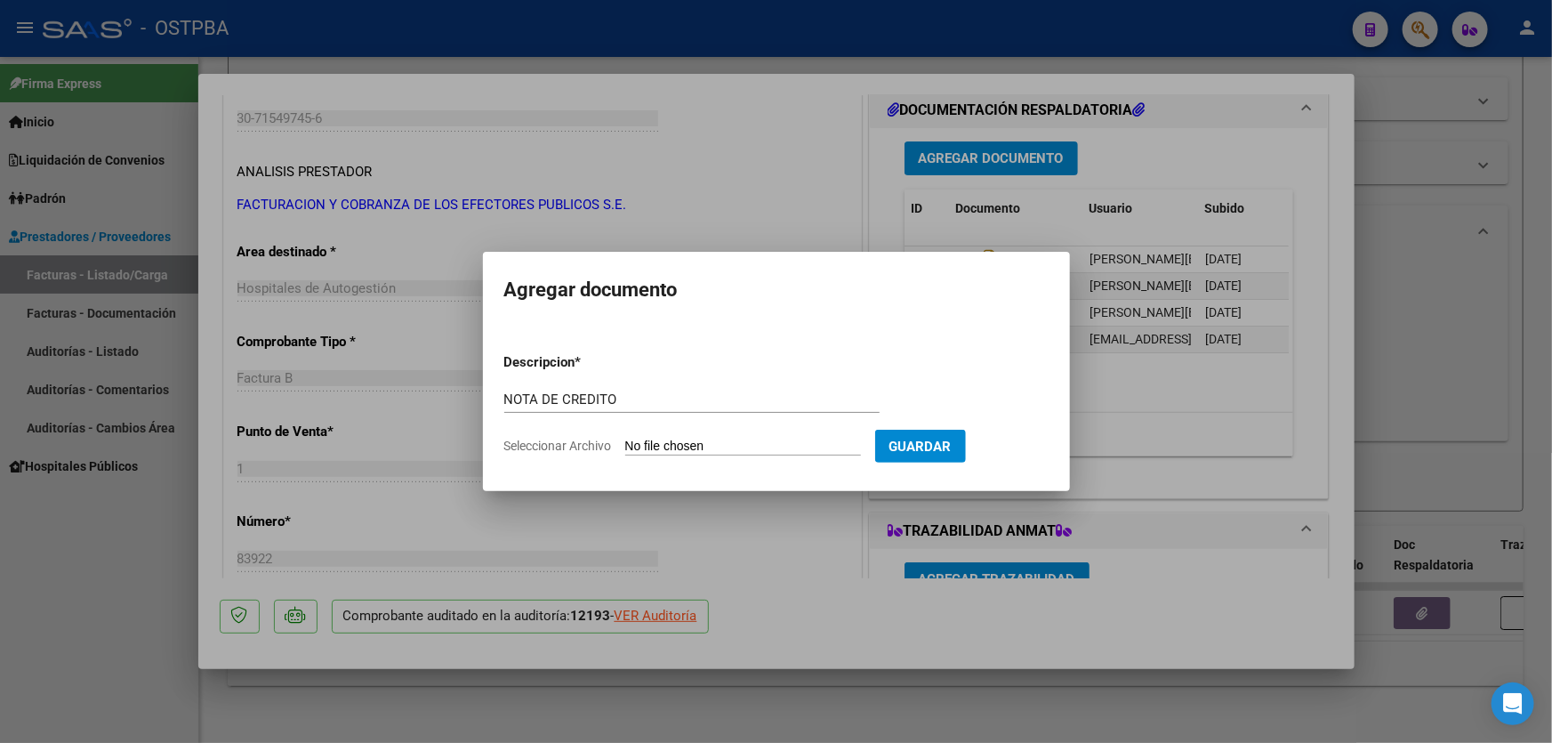
click at [634, 444] on input "Seleccionar Archivo" at bounding box center [743, 446] width 236 height 17
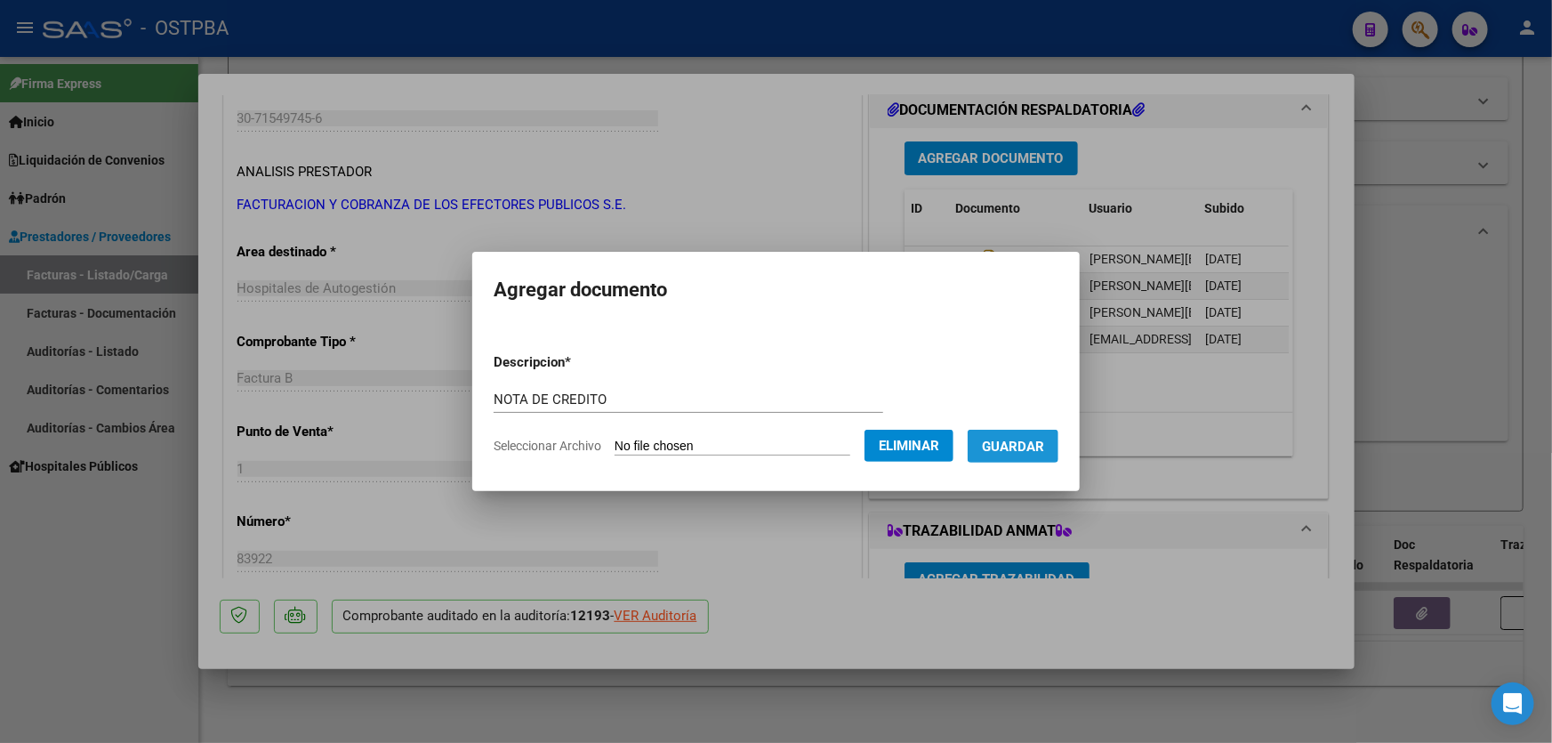
click at [1032, 446] on span "Guardar" at bounding box center [1013, 446] width 62 height 16
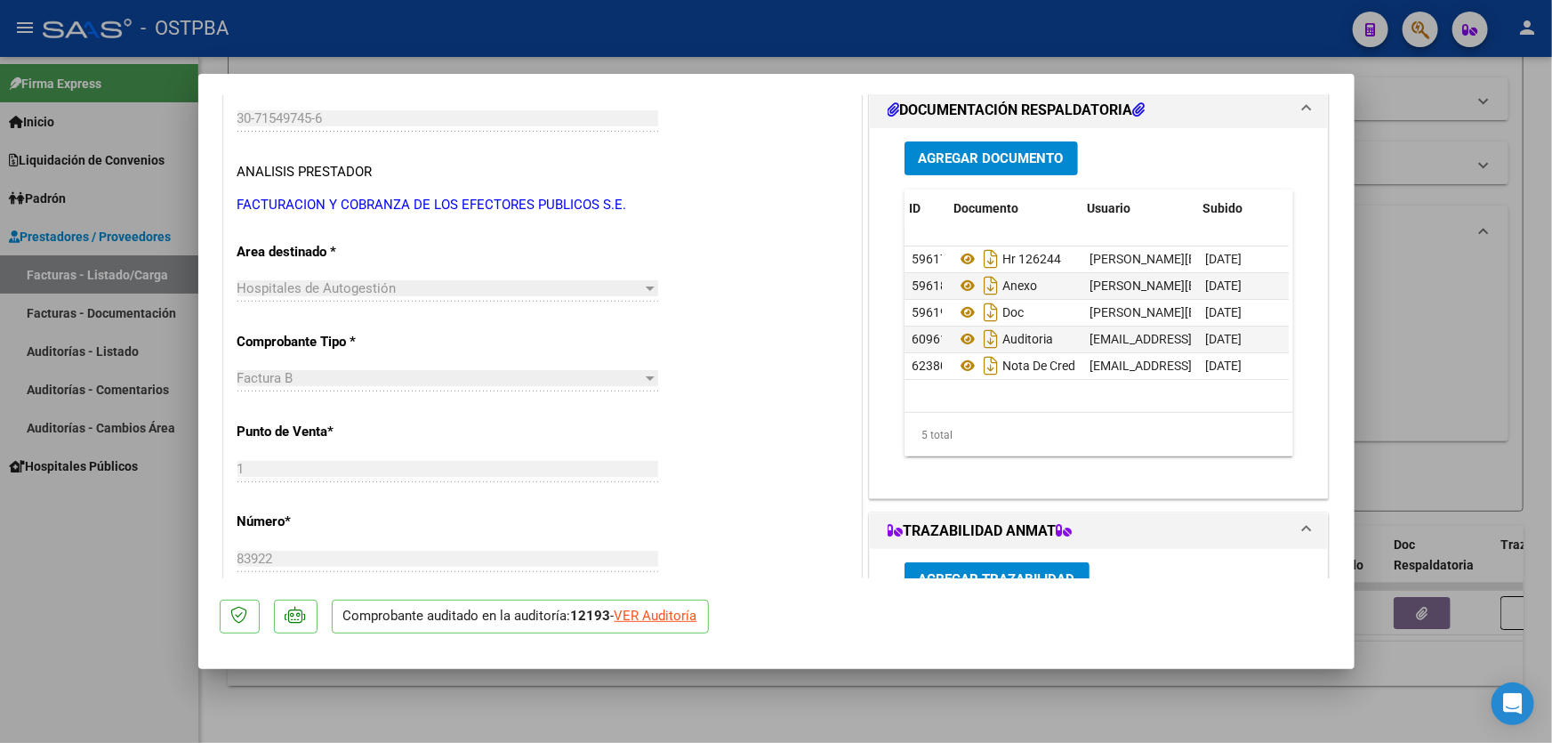
scroll to position [0, 87]
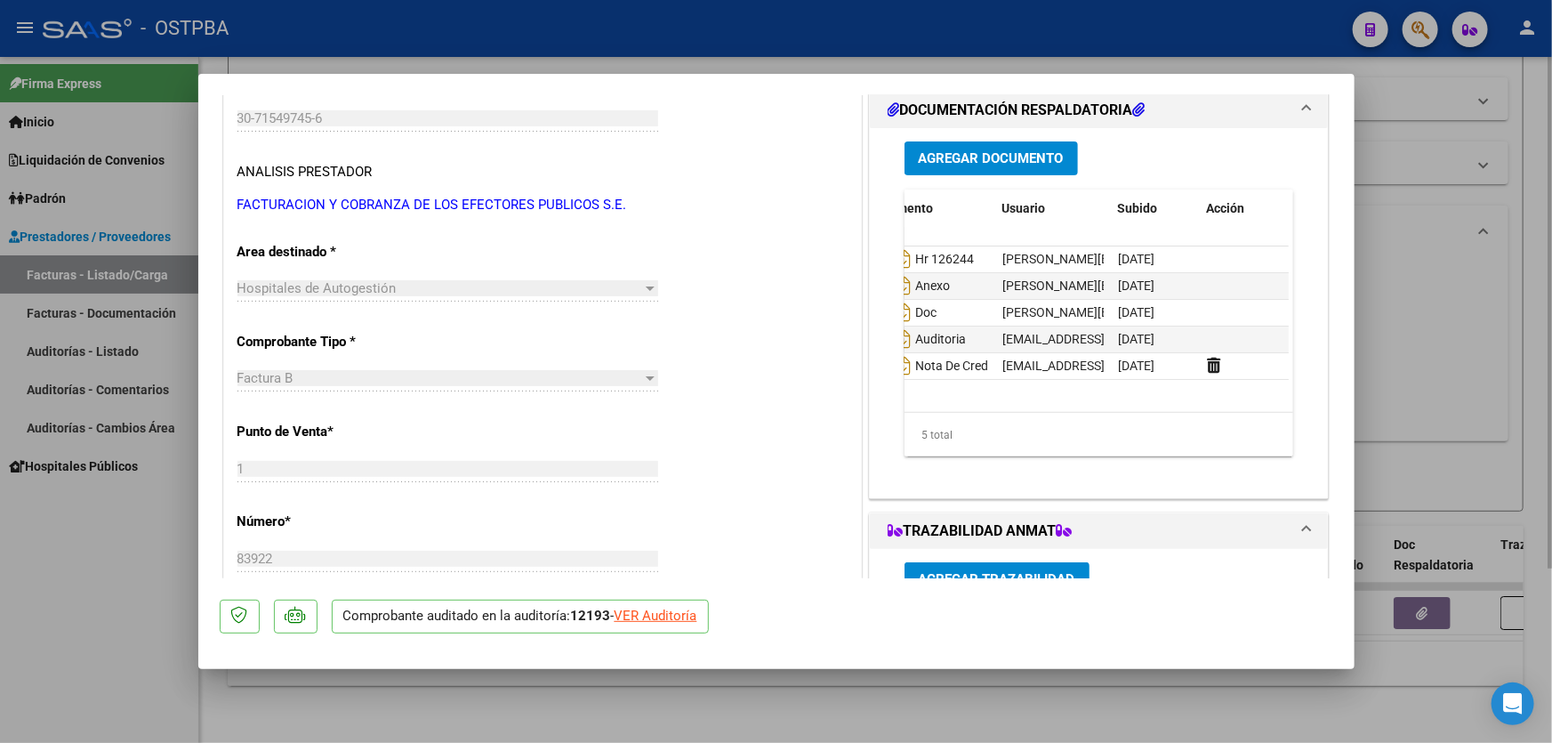
click at [1395, 377] on div at bounding box center [776, 371] width 1552 height 743
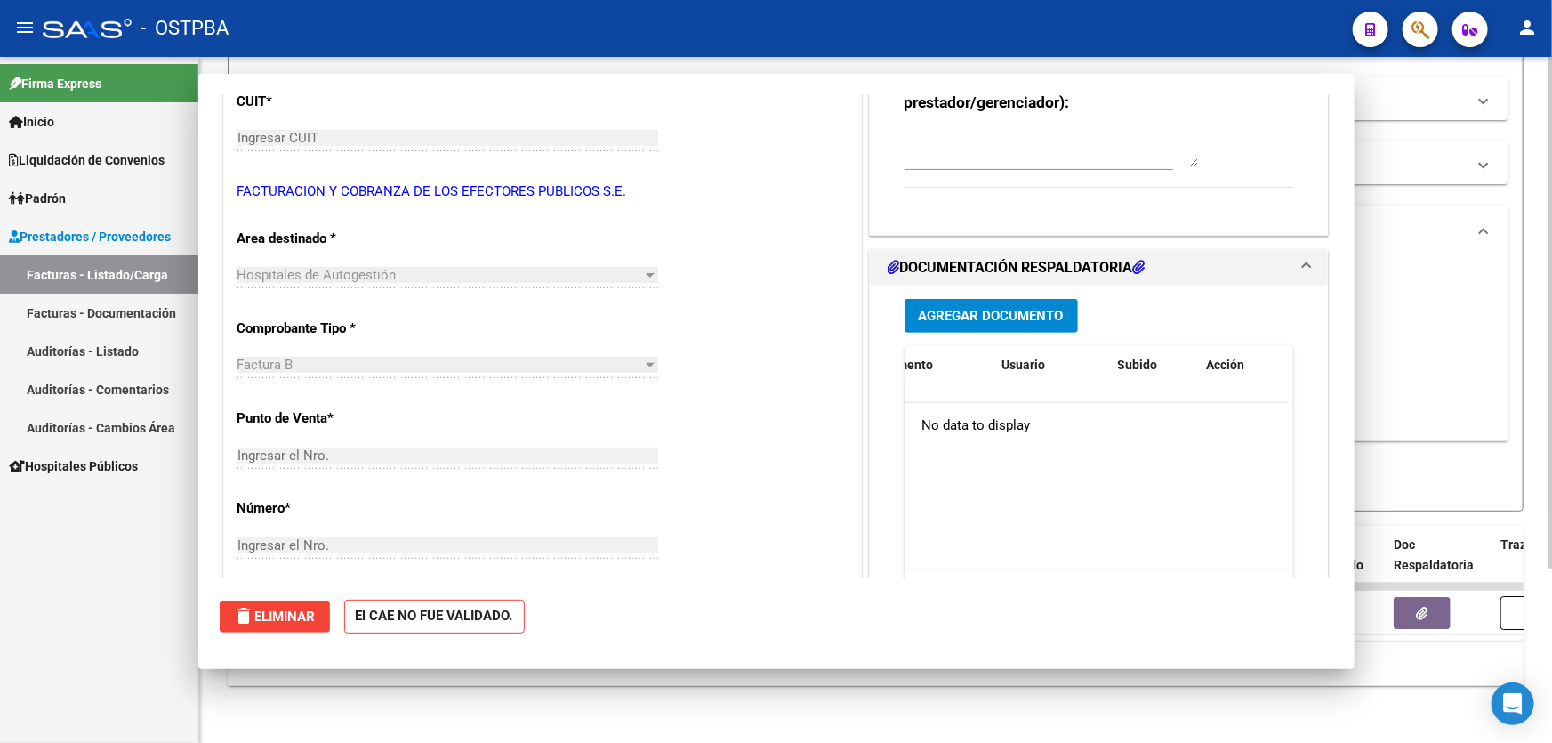
scroll to position [0, 0]
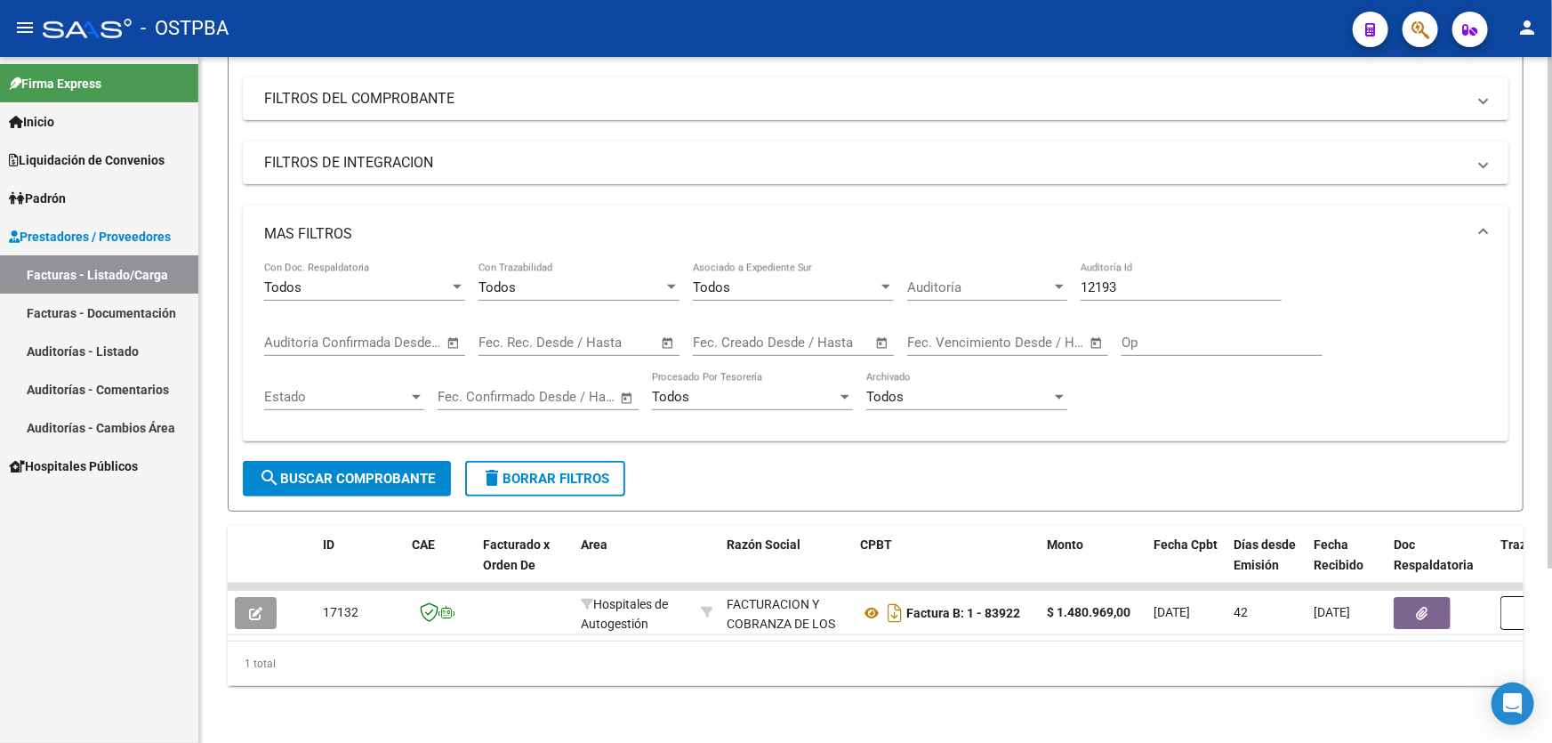
click at [1401, 324] on div "Todos Con Doc. Respaldatoria Todos Con Trazabilidad Todos Asociado a Expediente…" at bounding box center [875, 344] width 1223 height 165
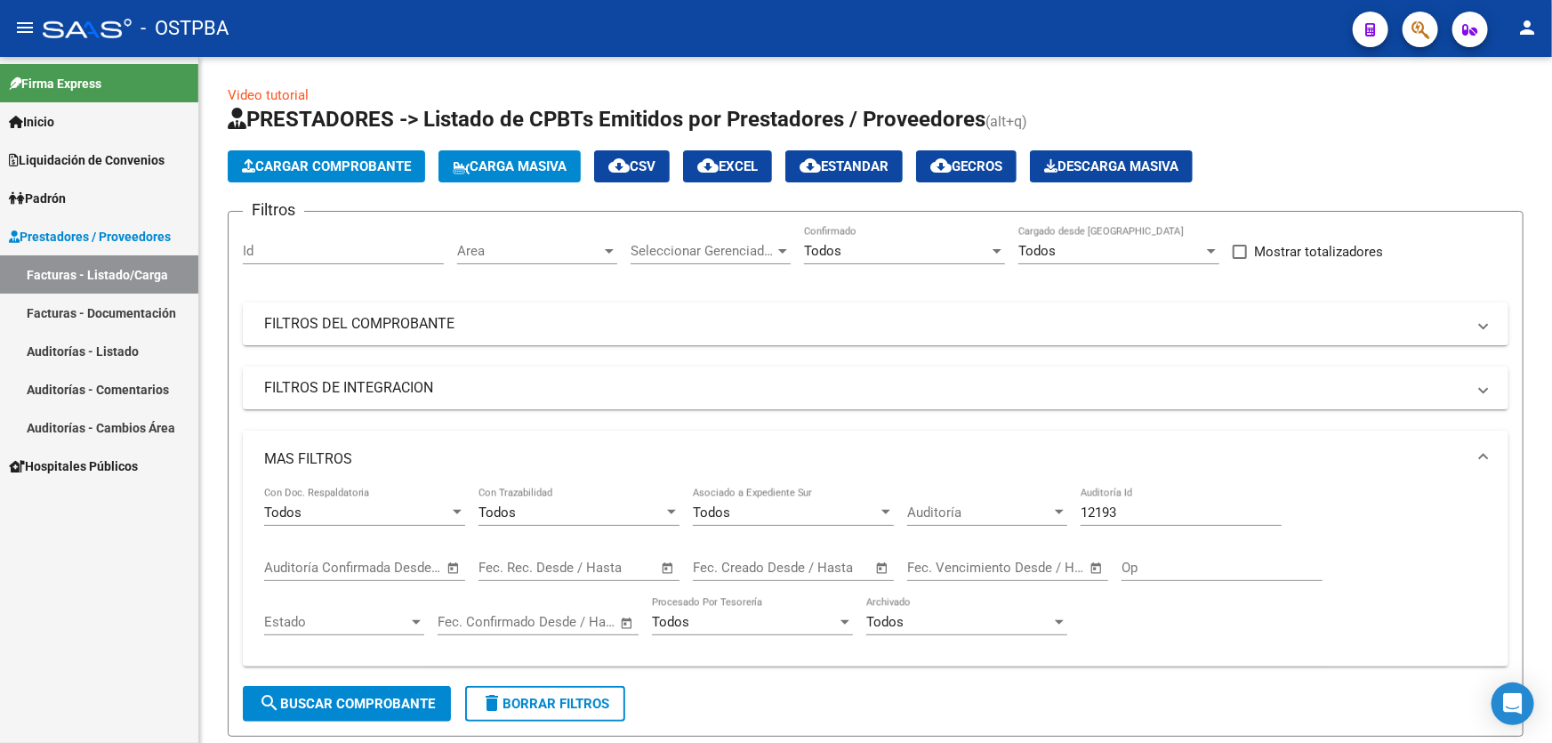
click at [113, 348] on link "Auditorías - Listado" at bounding box center [99, 351] width 198 height 38
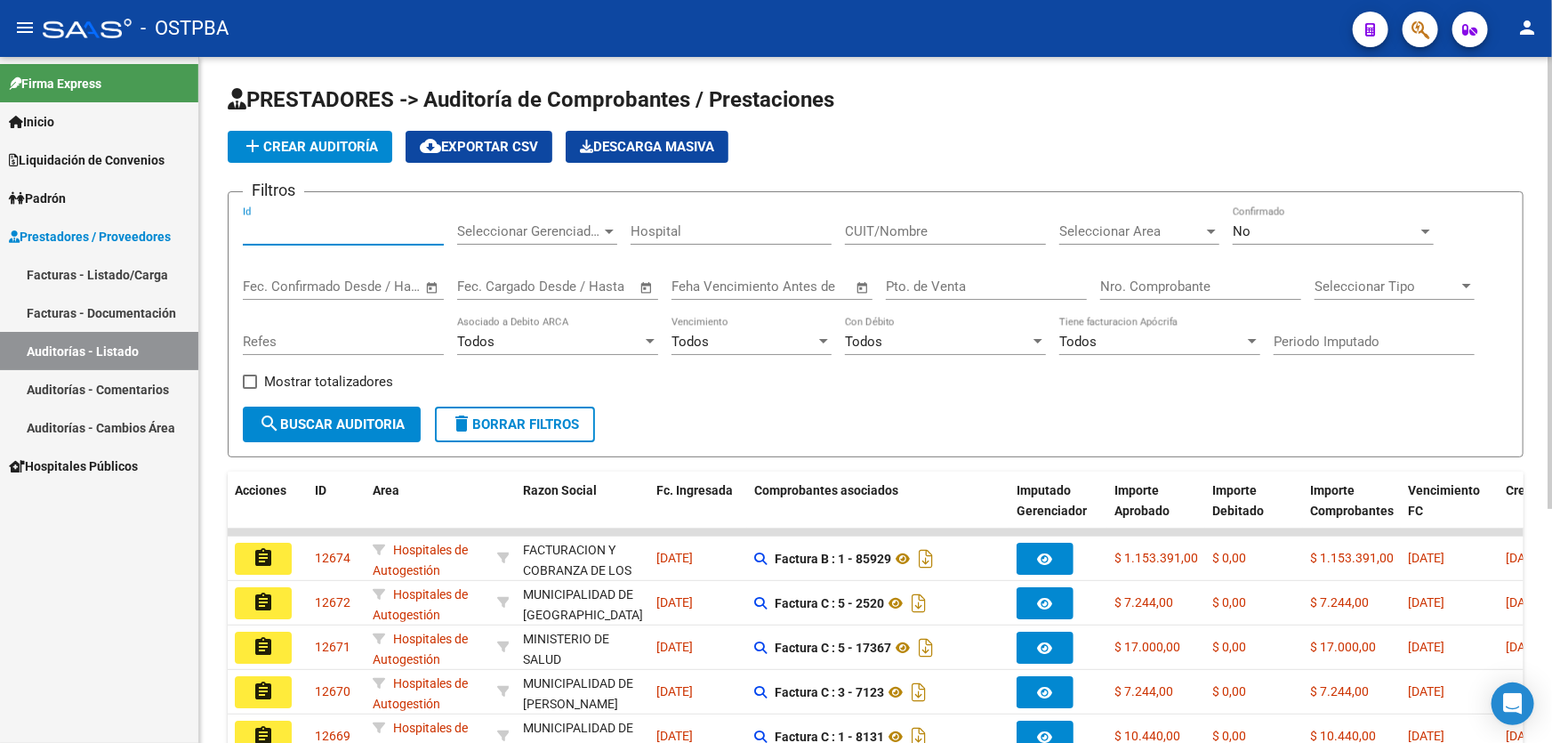
click at [270, 229] on input "Id" at bounding box center [343, 231] width 201 height 16
click at [1314, 236] on div "No" at bounding box center [1324, 231] width 185 height 16
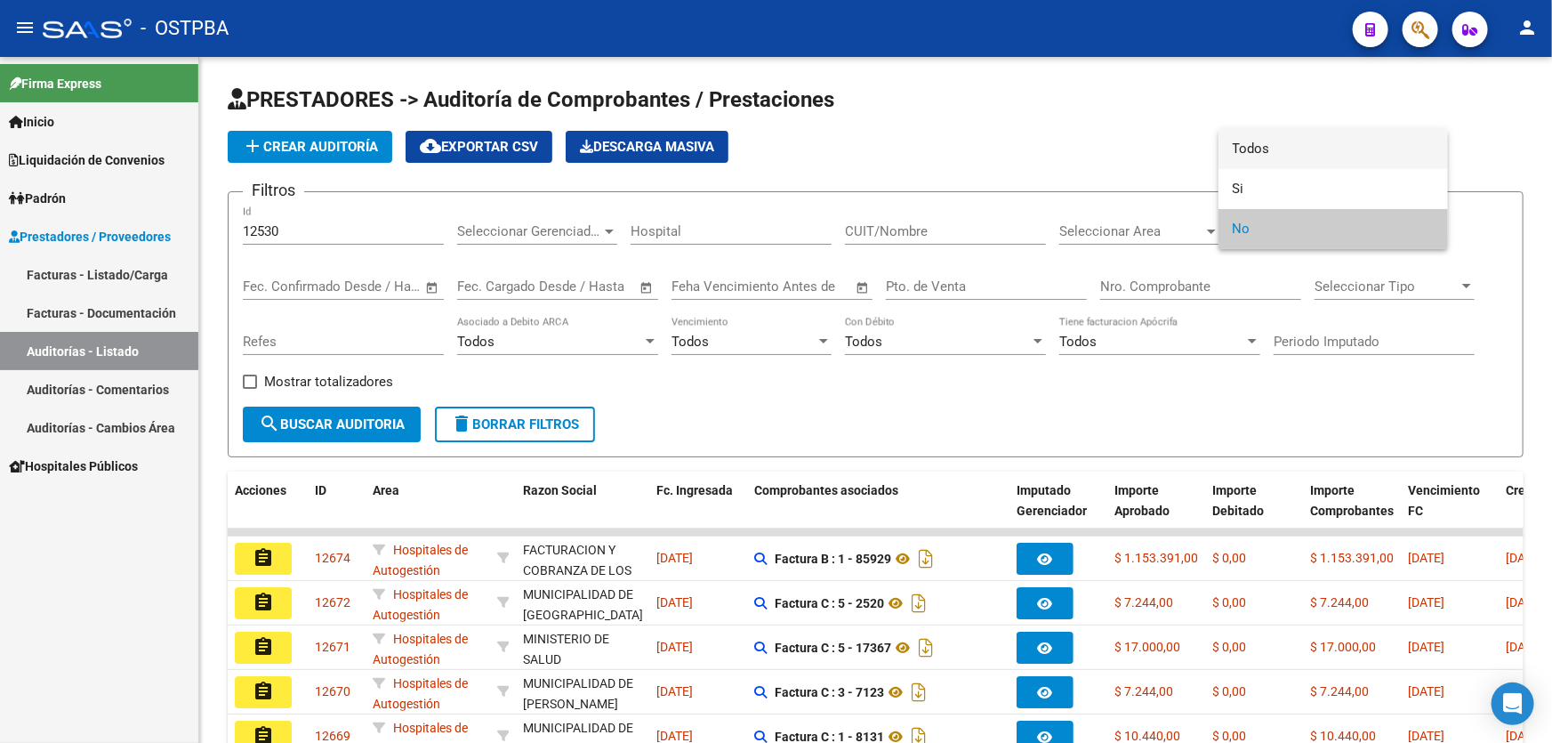
click at [1290, 150] on span "Todos" at bounding box center [1332, 149] width 201 height 40
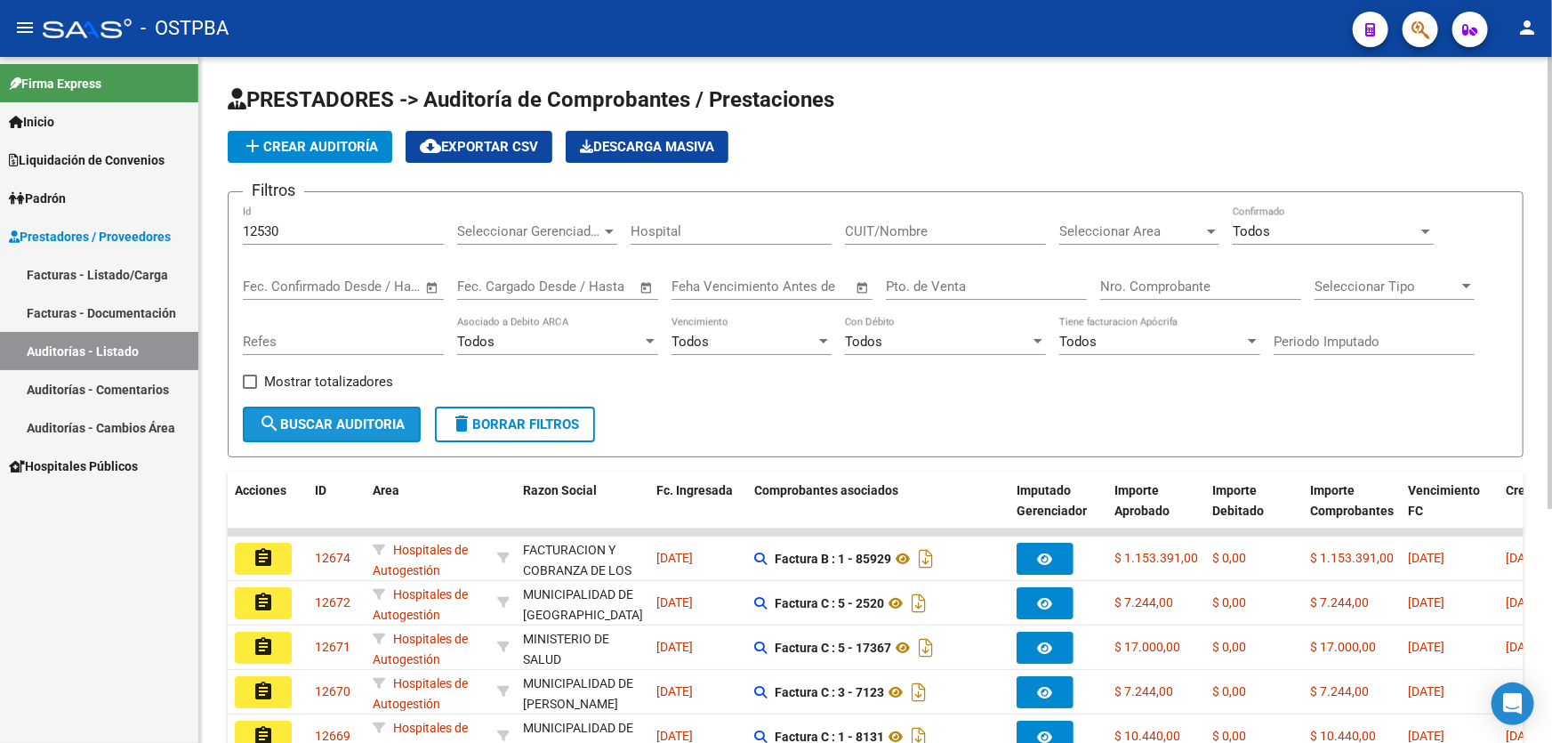
click at [313, 421] on span "search Buscar Auditoria" at bounding box center [332, 424] width 146 height 16
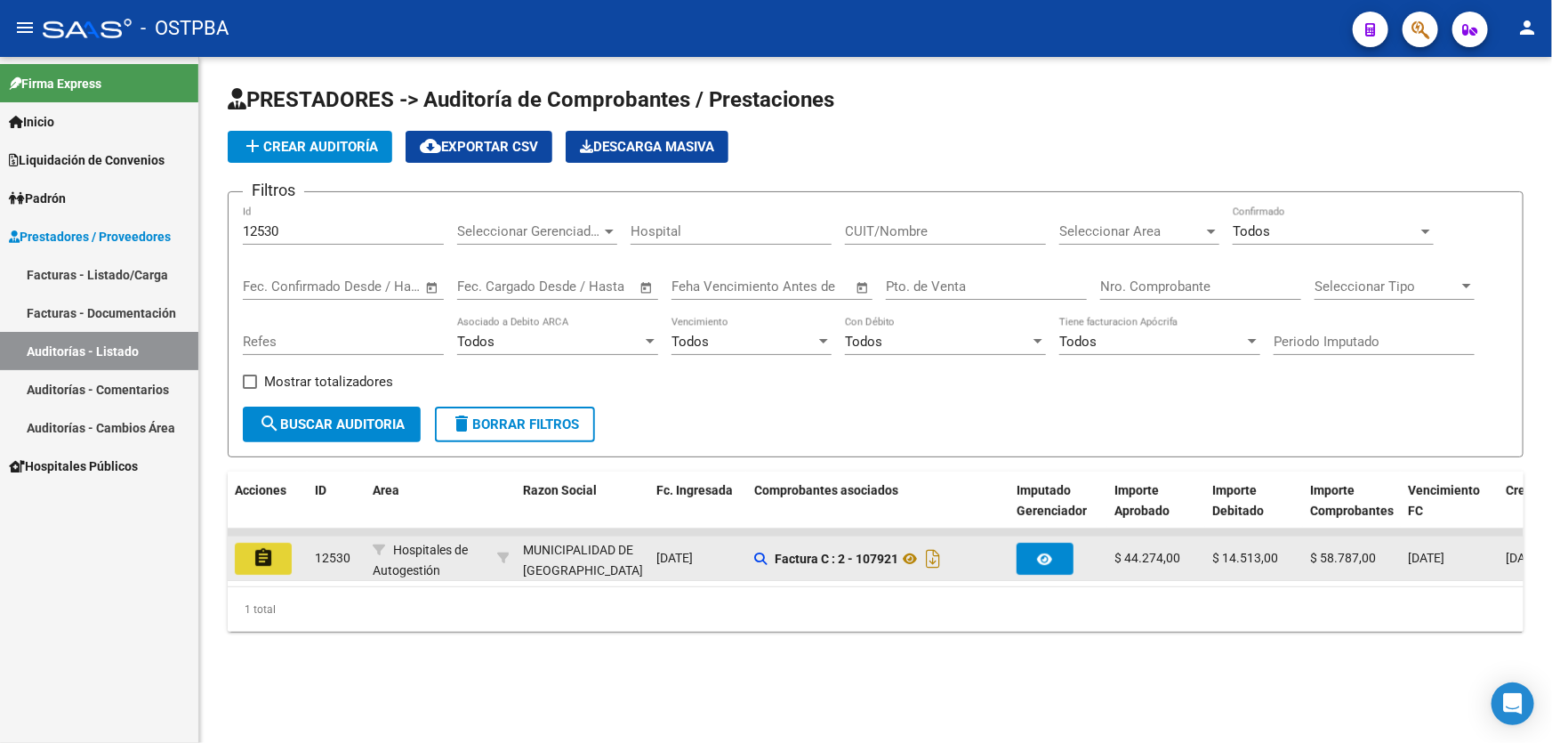
click at [255, 553] on mat-icon "assignment" at bounding box center [263, 557] width 21 height 21
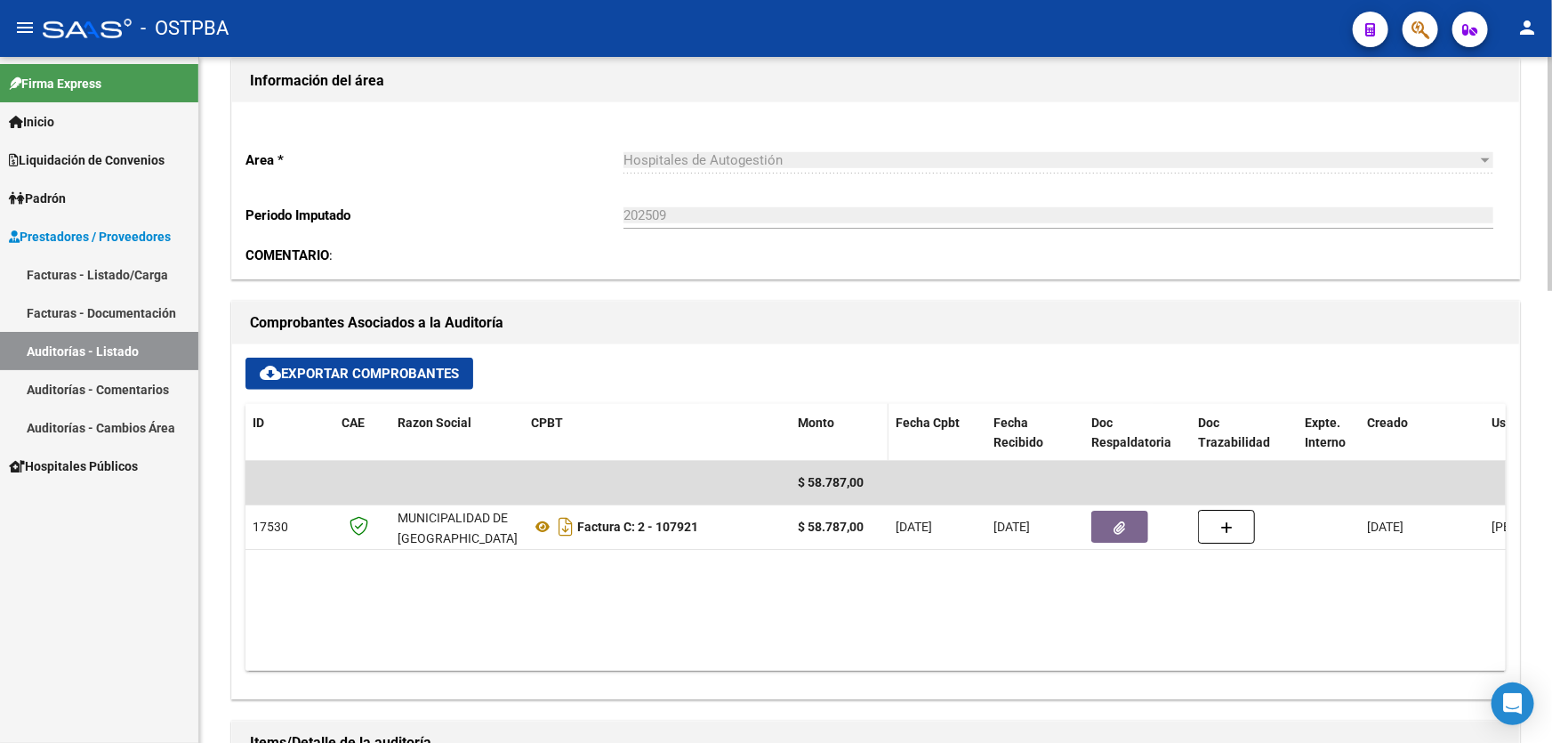
scroll to position [566, 0]
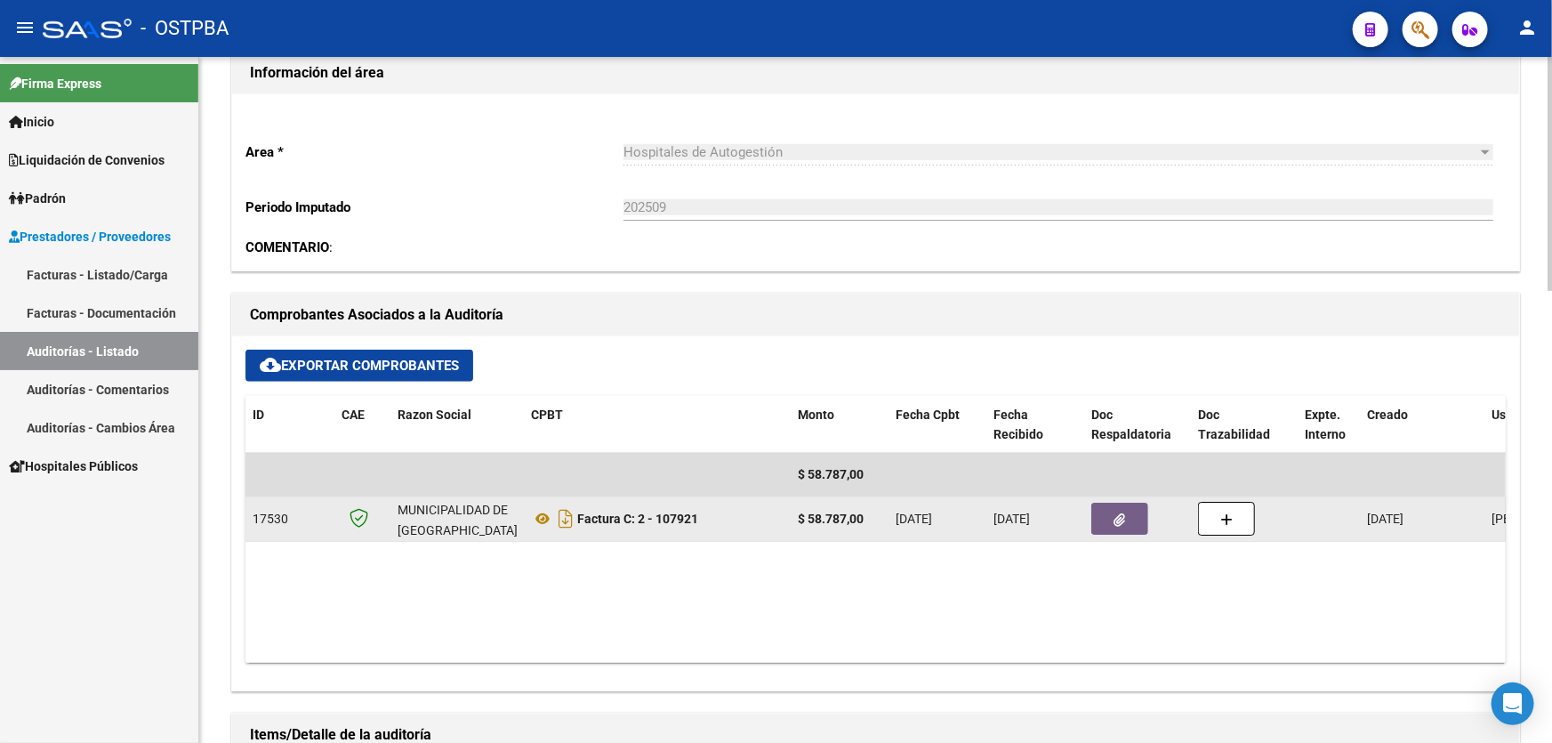
click at [1125, 519] on button "button" at bounding box center [1119, 518] width 57 height 32
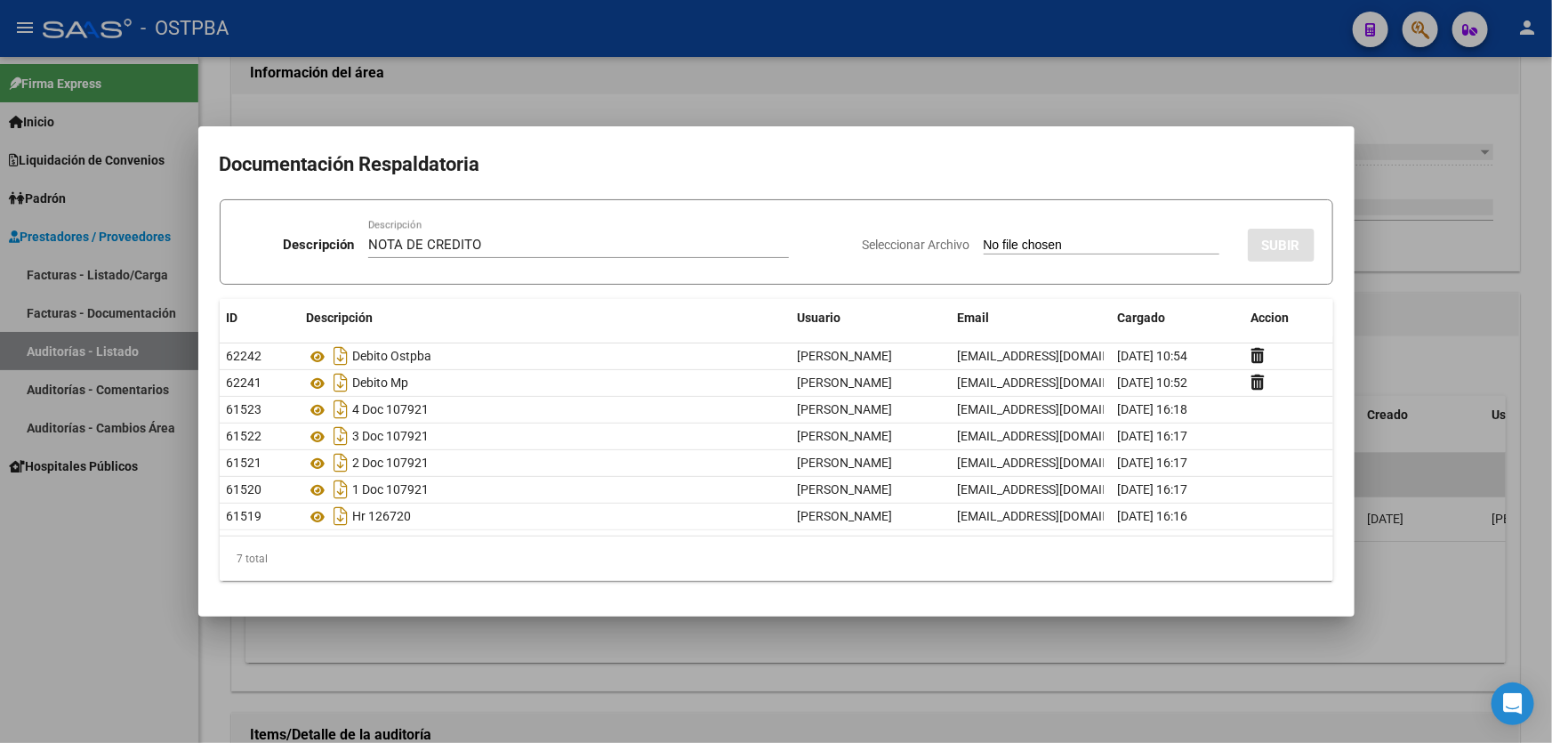
click at [983, 241] on input "Seleccionar Archivo" at bounding box center [1101, 245] width 236 height 17
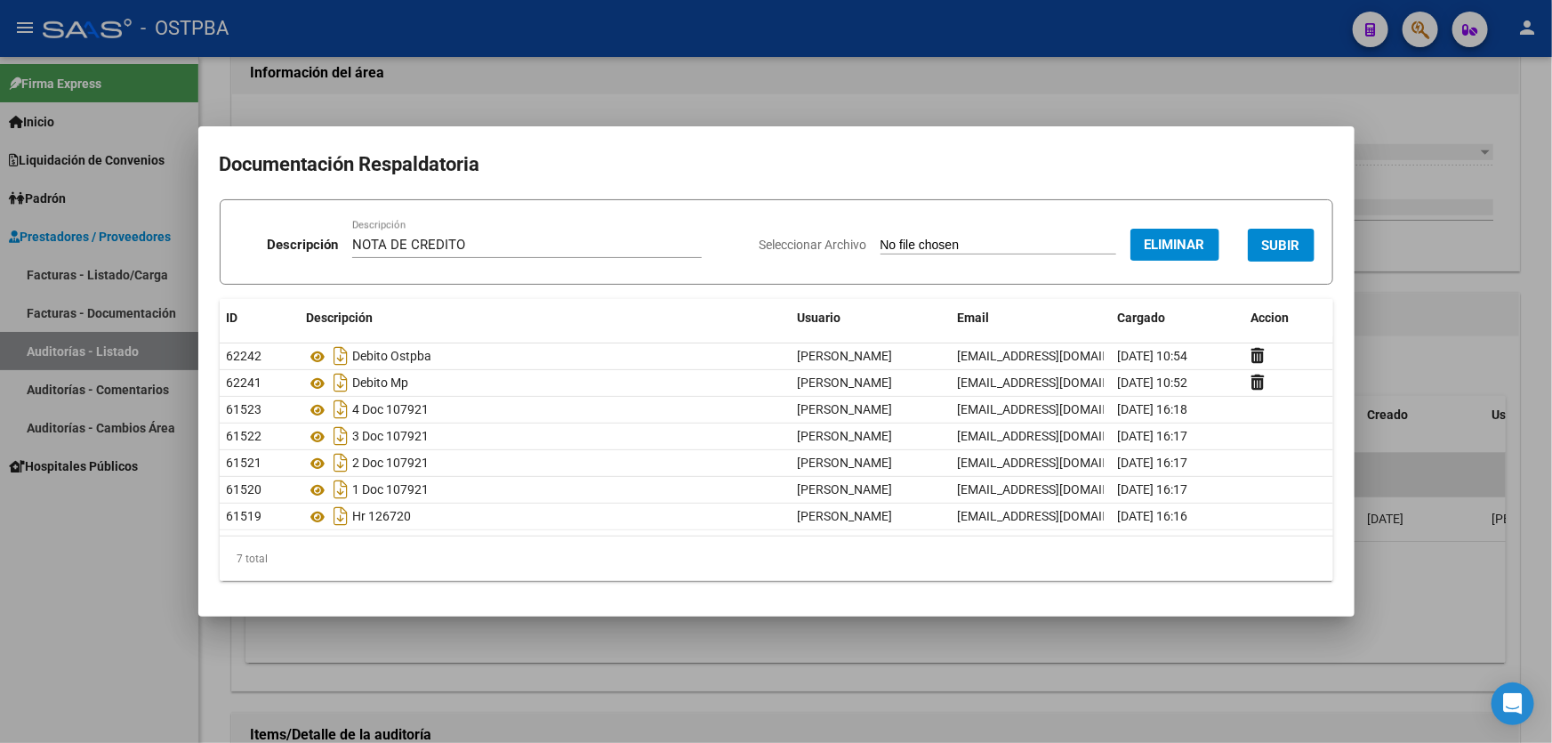
click at [1278, 245] on span "SUBIR" at bounding box center [1281, 245] width 38 height 16
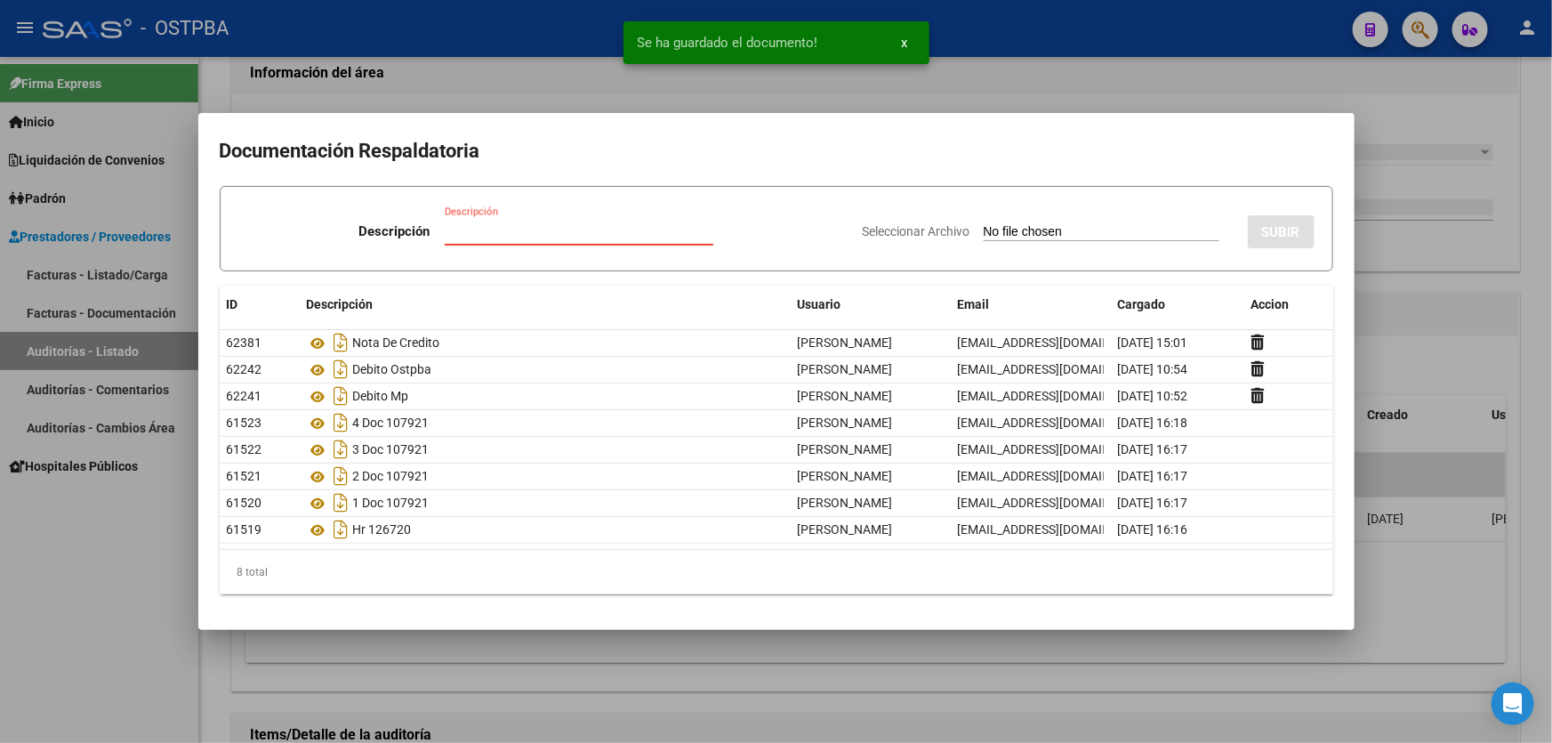
click at [472, 233] on input "Descripción" at bounding box center [579, 231] width 269 height 16
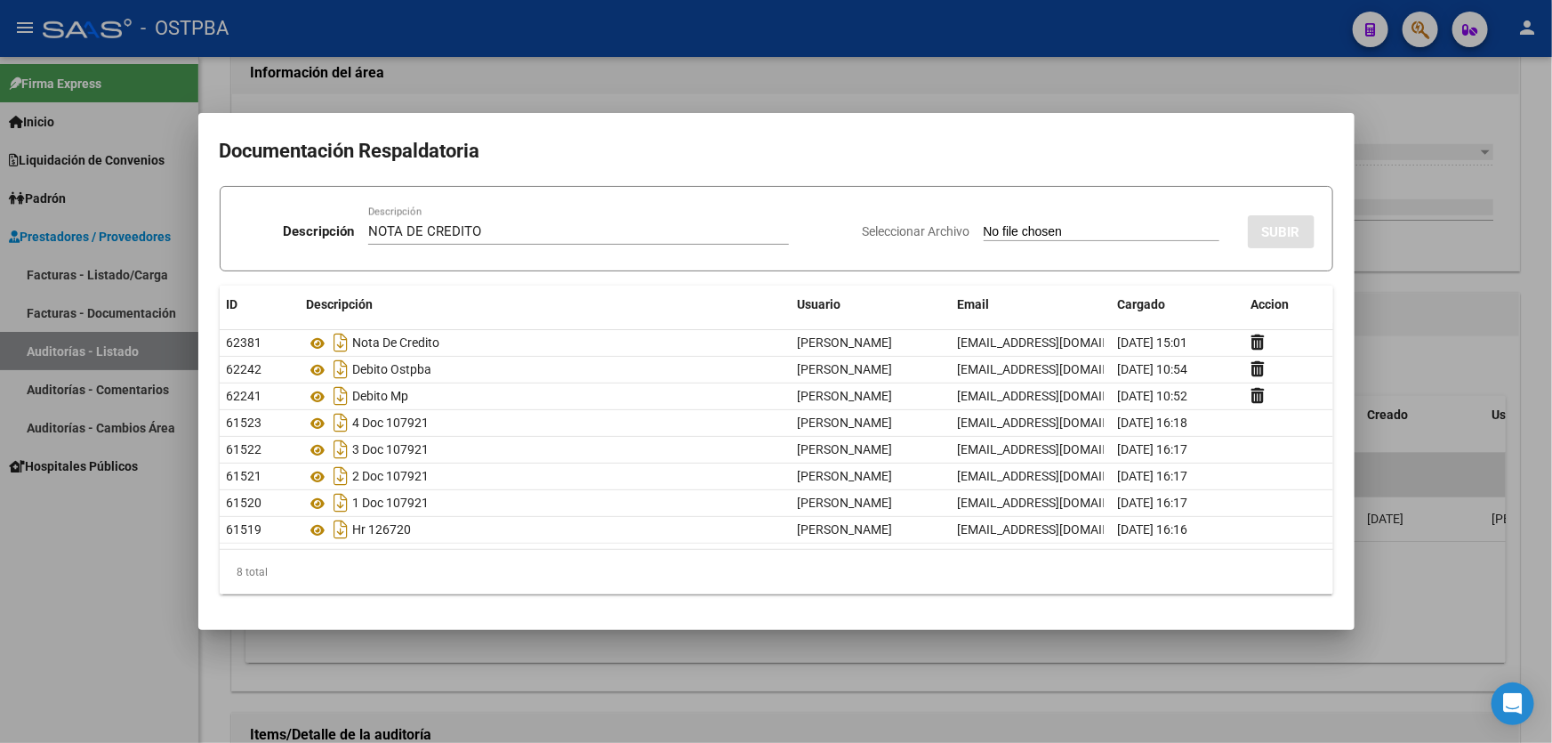
click at [985, 227] on input "Seleccionar Archivo" at bounding box center [1101, 232] width 236 height 17
click at [1302, 244] on button "SUBIR" at bounding box center [1281, 231] width 67 height 33
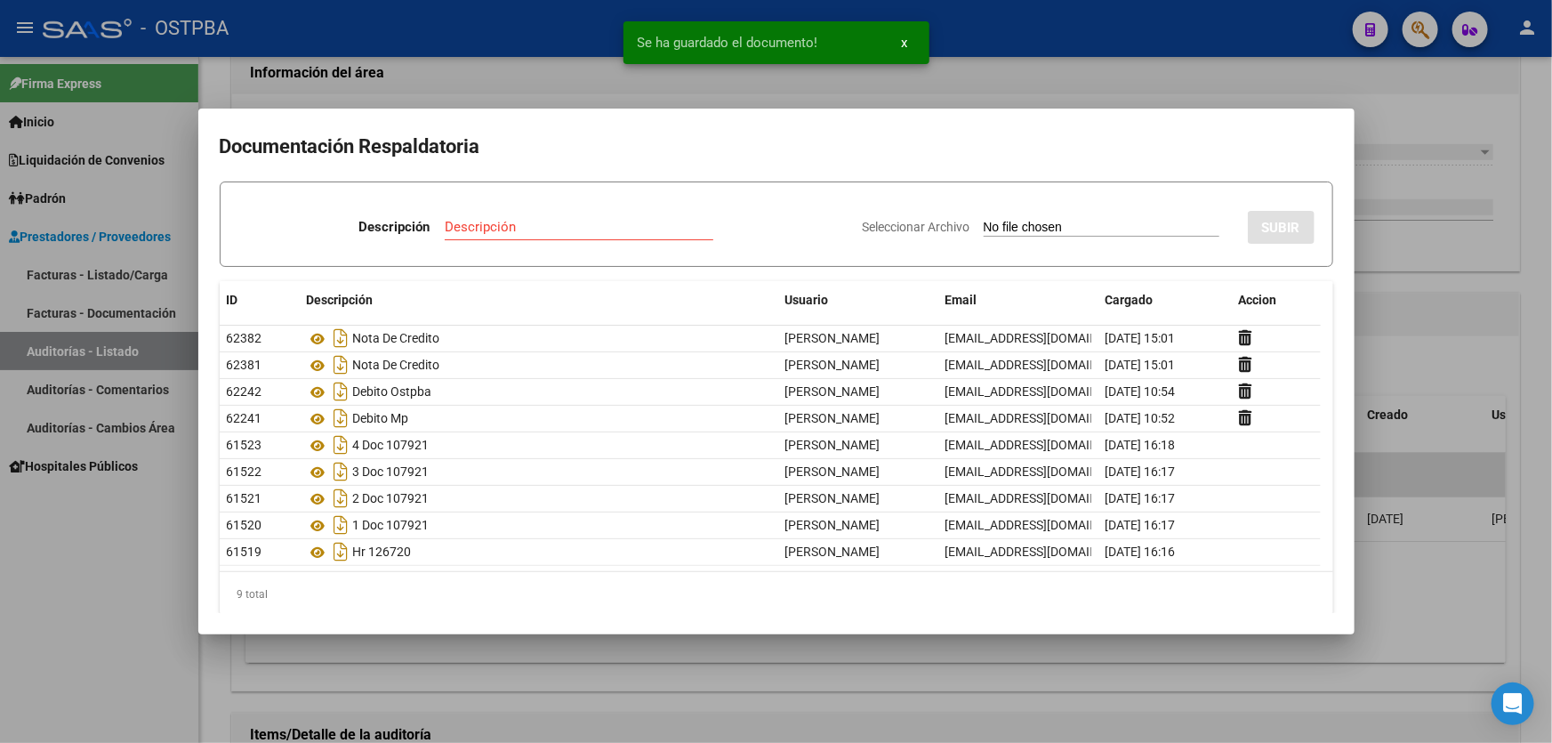
click at [1408, 369] on div at bounding box center [776, 371] width 1552 height 743
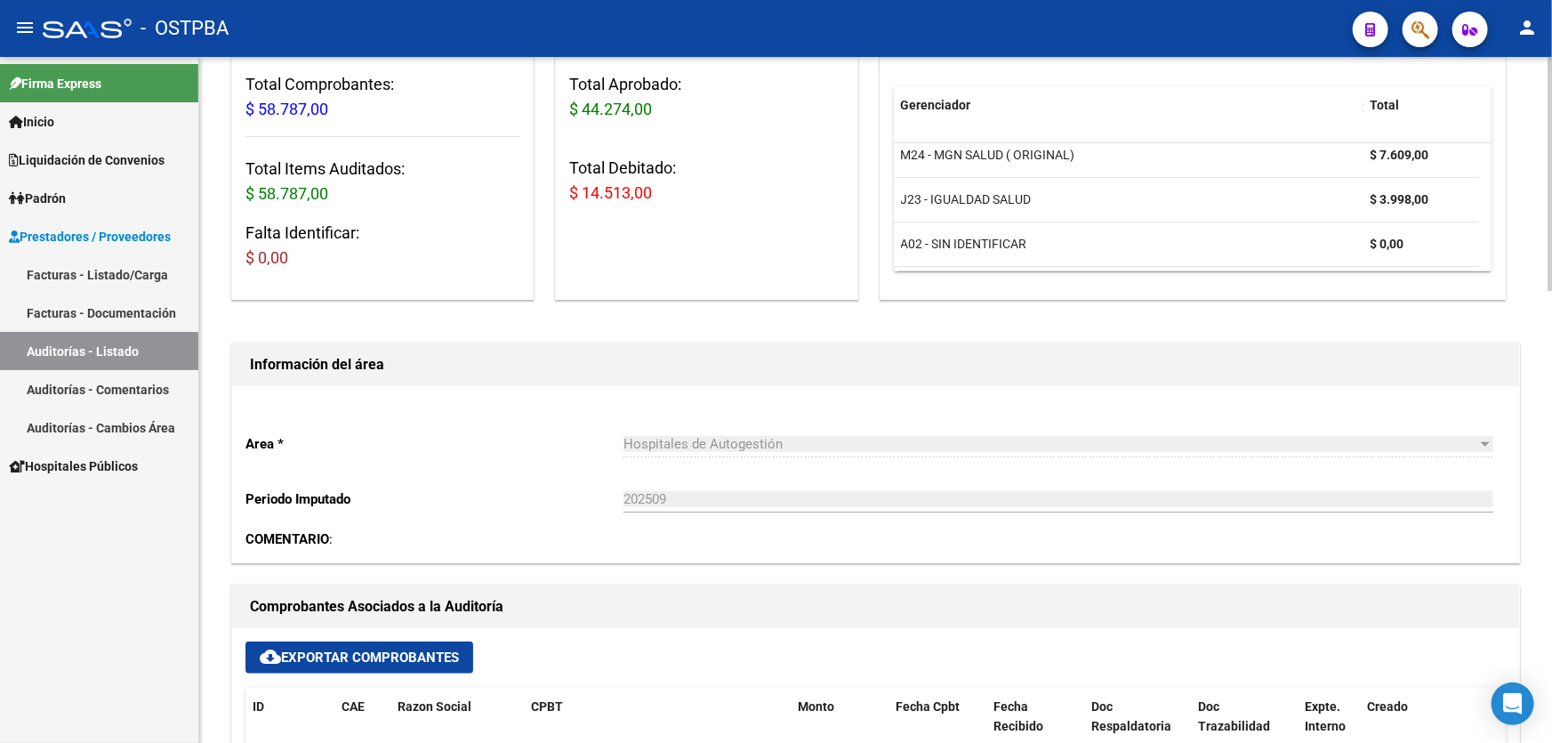
scroll to position [0, 0]
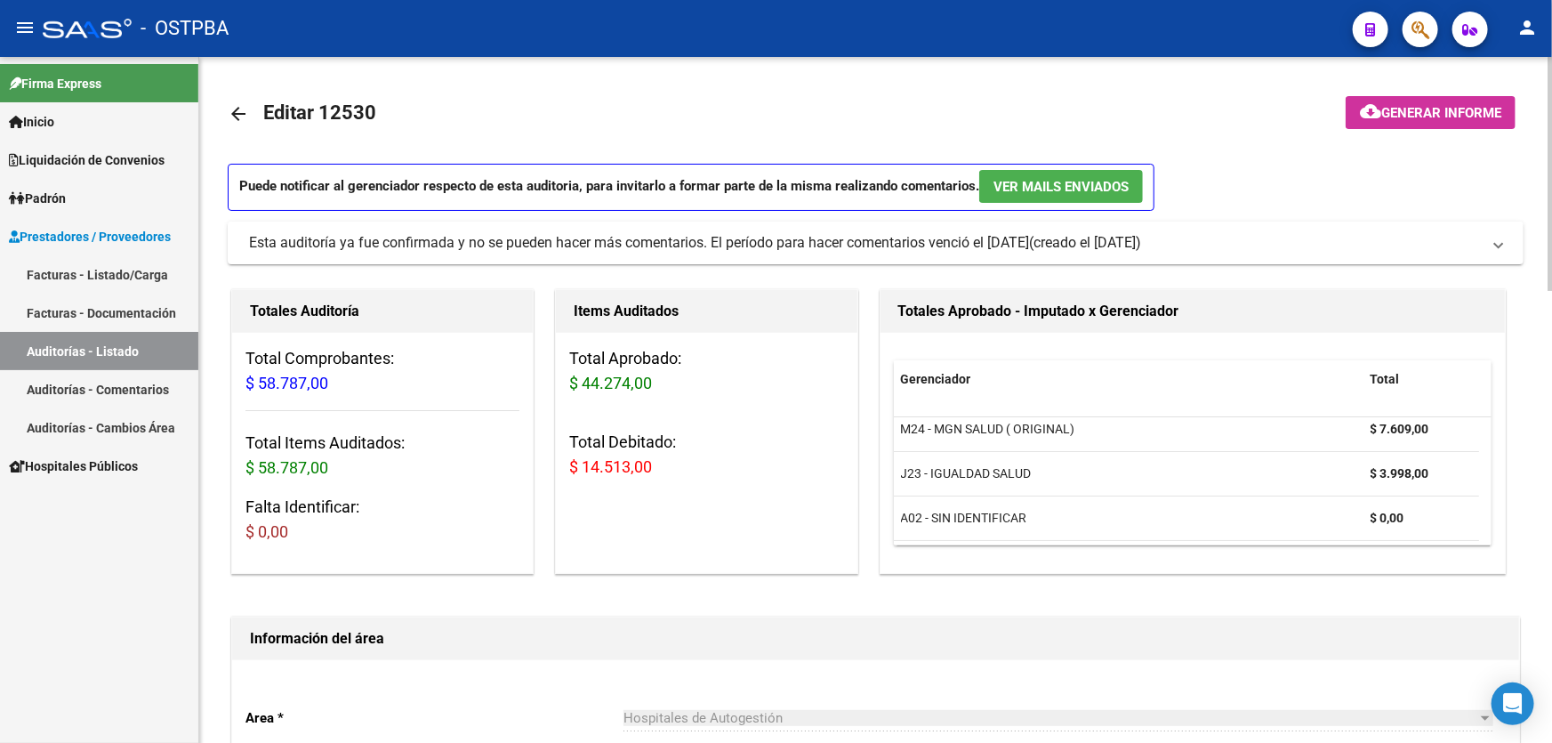
click at [237, 100] on link "arrow_back" at bounding box center [246, 113] width 36 height 42
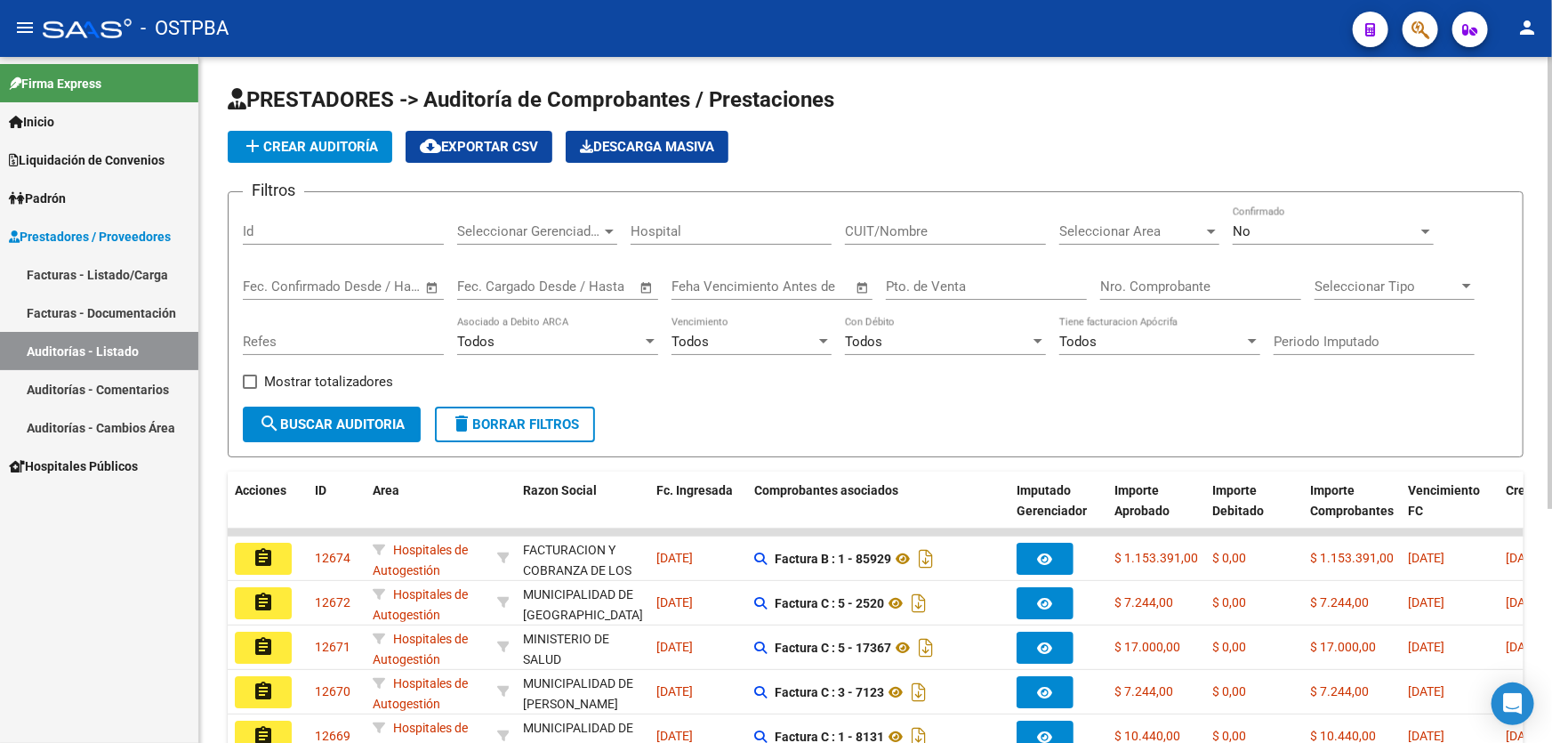
click at [325, 224] on input "Id" at bounding box center [343, 231] width 201 height 16
click at [1261, 227] on div "No" at bounding box center [1324, 231] width 185 height 16
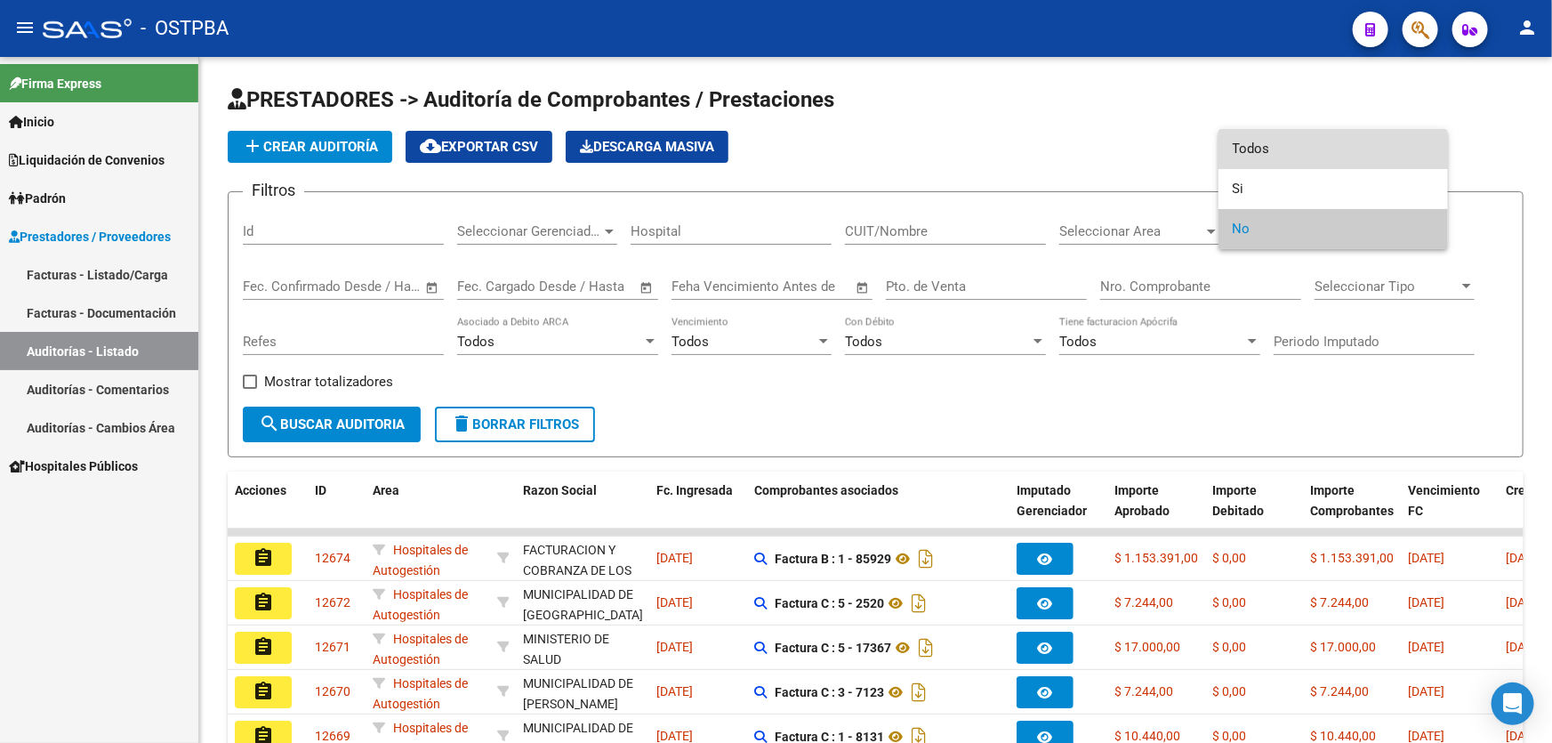
click at [1290, 141] on span "Todos" at bounding box center [1332, 149] width 201 height 40
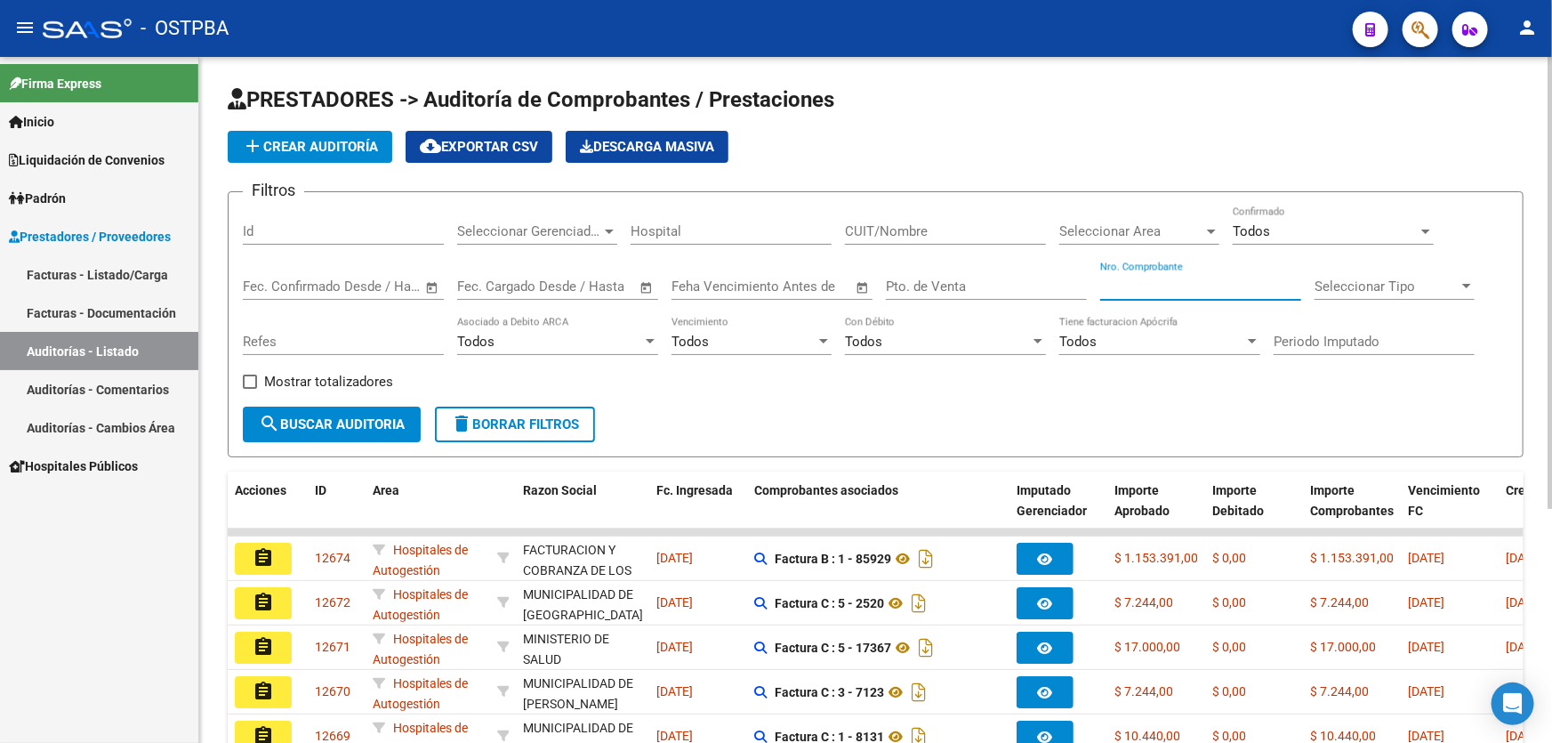
click at [1116, 285] on input "Nro. Comprobante" at bounding box center [1200, 286] width 201 height 16
click at [354, 419] on span "search Buscar Auditoria" at bounding box center [332, 424] width 146 height 16
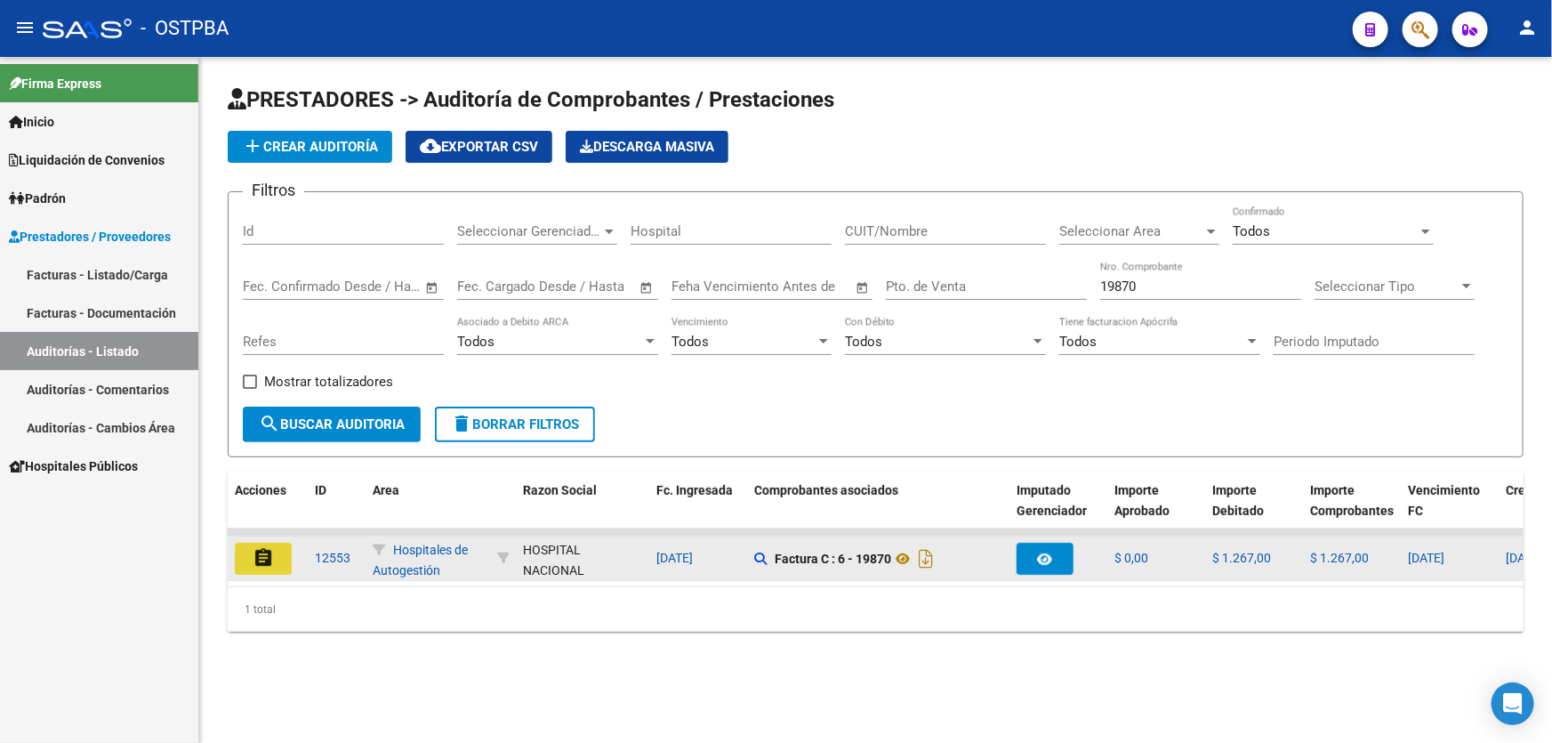
click at [261, 550] on mat-icon "assignment" at bounding box center [263, 557] width 21 height 21
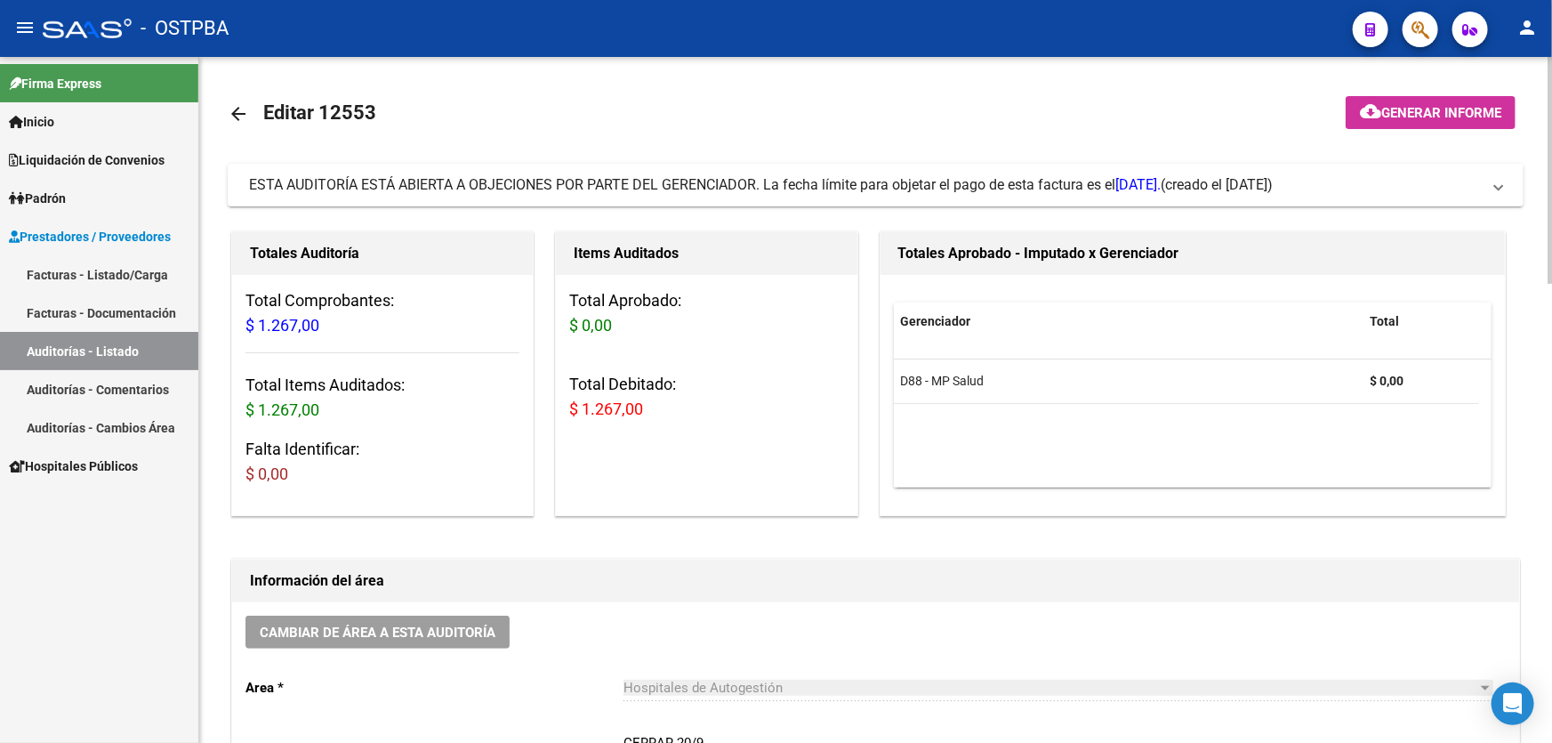
drag, startPoint x: 235, startPoint y: 112, endPoint x: 408, endPoint y: 114, distance: 173.4
click at [408, 114] on mat-toolbar-row "arrow_back Editar 12553" at bounding box center [733, 113] width 1010 height 57
drag, startPoint x: 267, startPoint y: 117, endPoint x: 1355, endPoint y: 494, distance: 1151.9
copy div "Editar 12553 cloud_download Generar informe ESTA AUDITORÍA ESTÁ ABIERTA A OBJEC…"
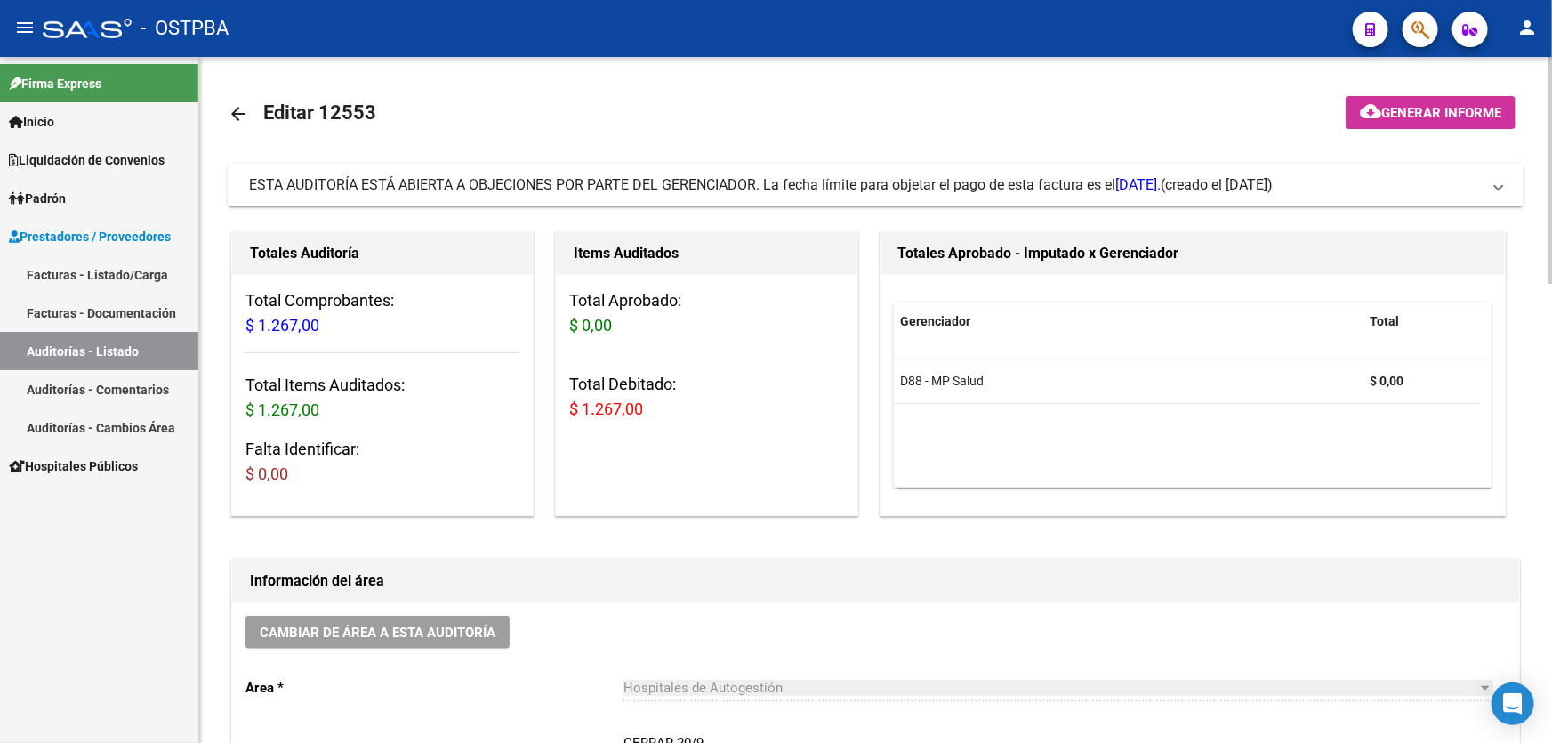
click at [495, 140] on mat-toolbar-row "arrow_back Editar 12553" at bounding box center [733, 113] width 1010 height 57
click at [547, 489] on div "Totales Auditoría Total Comprobantes: $ 1.267,00 Total Items Auditados: $ 1.267…" at bounding box center [390, 374] width 324 height 292
drag, startPoint x: 269, startPoint y: 110, endPoint x: 364, endPoint y: 124, distance: 96.2
click at [364, 124] on h1 "Editar 12553" at bounding box center [321, 114] width 117 height 36
click at [386, 138] on mat-toolbar-row "arrow_back Editar 12553" at bounding box center [733, 113] width 1010 height 57
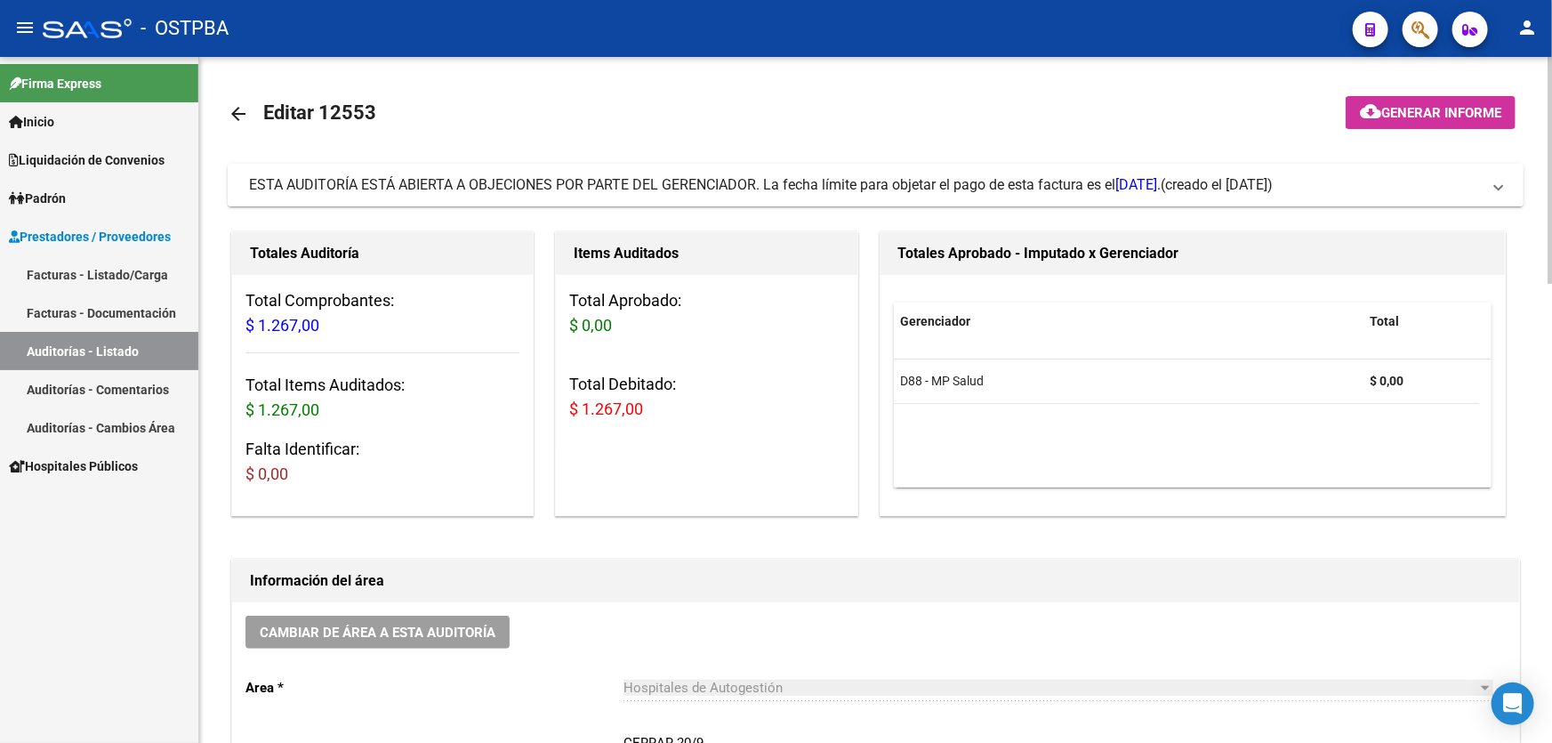
drag, startPoint x: 267, startPoint y: 111, endPoint x: 1467, endPoint y: 173, distance: 1202.1
copy div "Editar 12553 cloud_download Generar informe ESTA AUDITORÍA ESTÁ ABIERTA A OBJEC…"
click at [634, 118] on mat-toolbar-row "arrow_back Editar 12553" at bounding box center [733, 113] width 1010 height 57
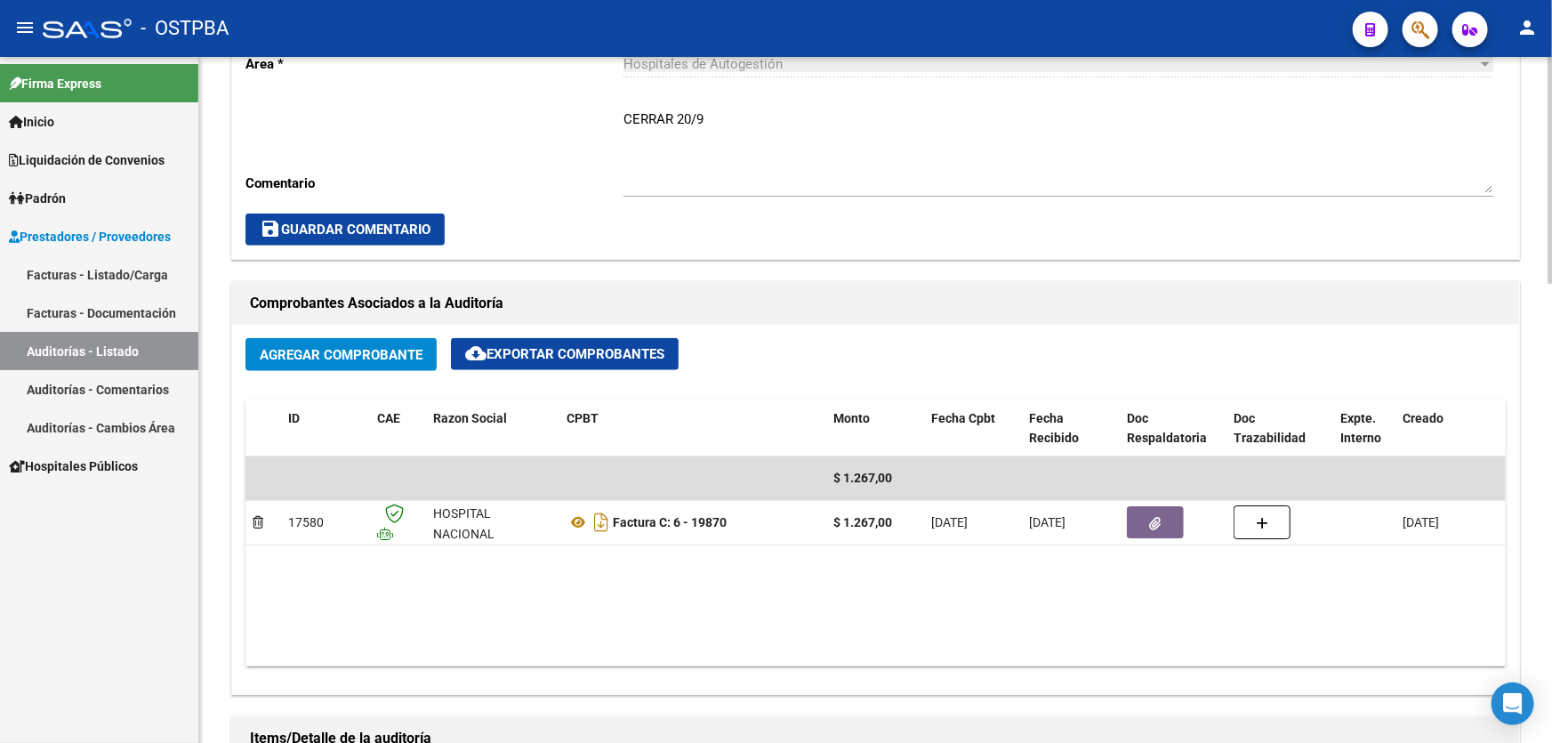
scroll to position [646, 0]
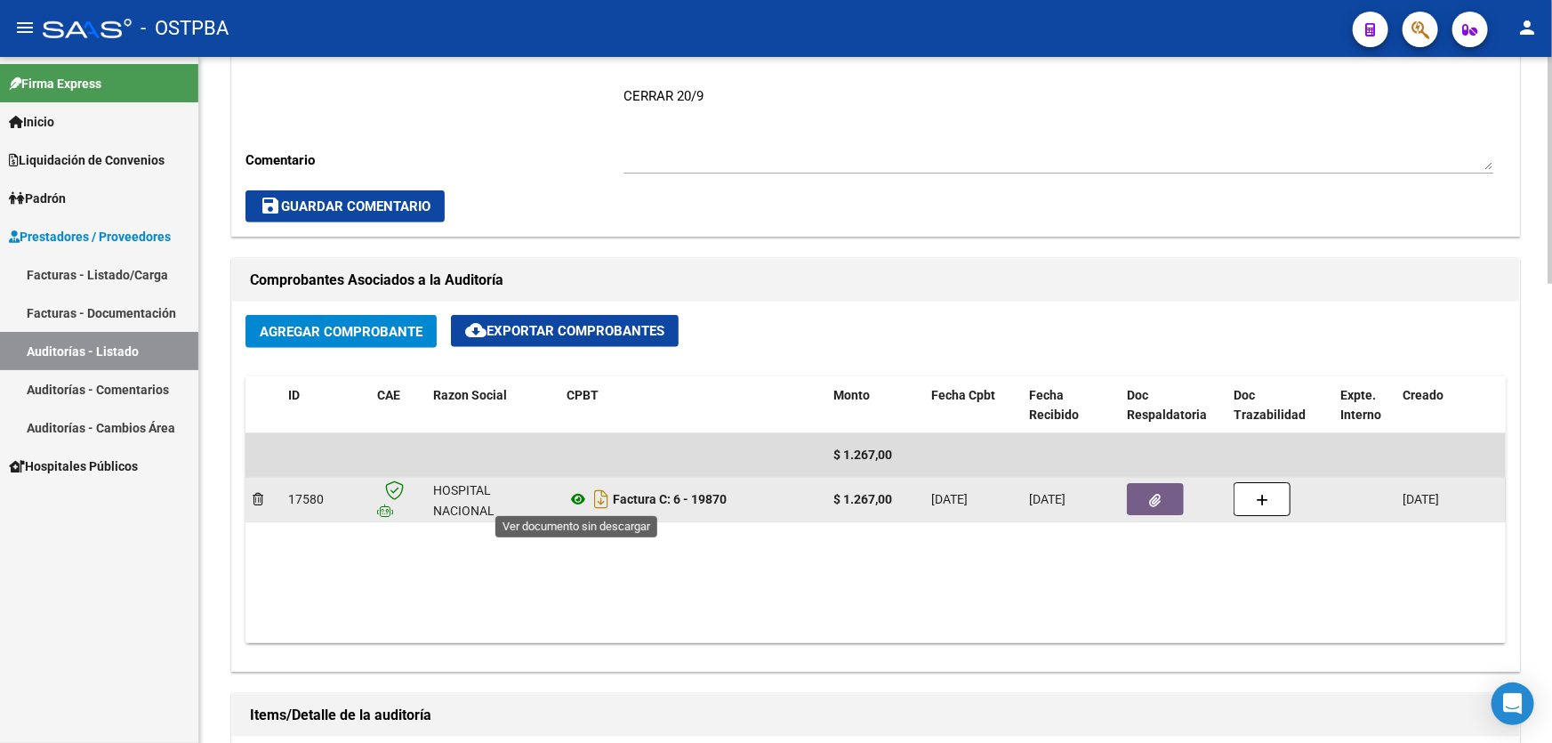
click at [574, 499] on icon at bounding box center [577, 498] width 23 height 21
click at [1147, 500] on button "button" at bounding box center [1155, 499] width 57 height 32
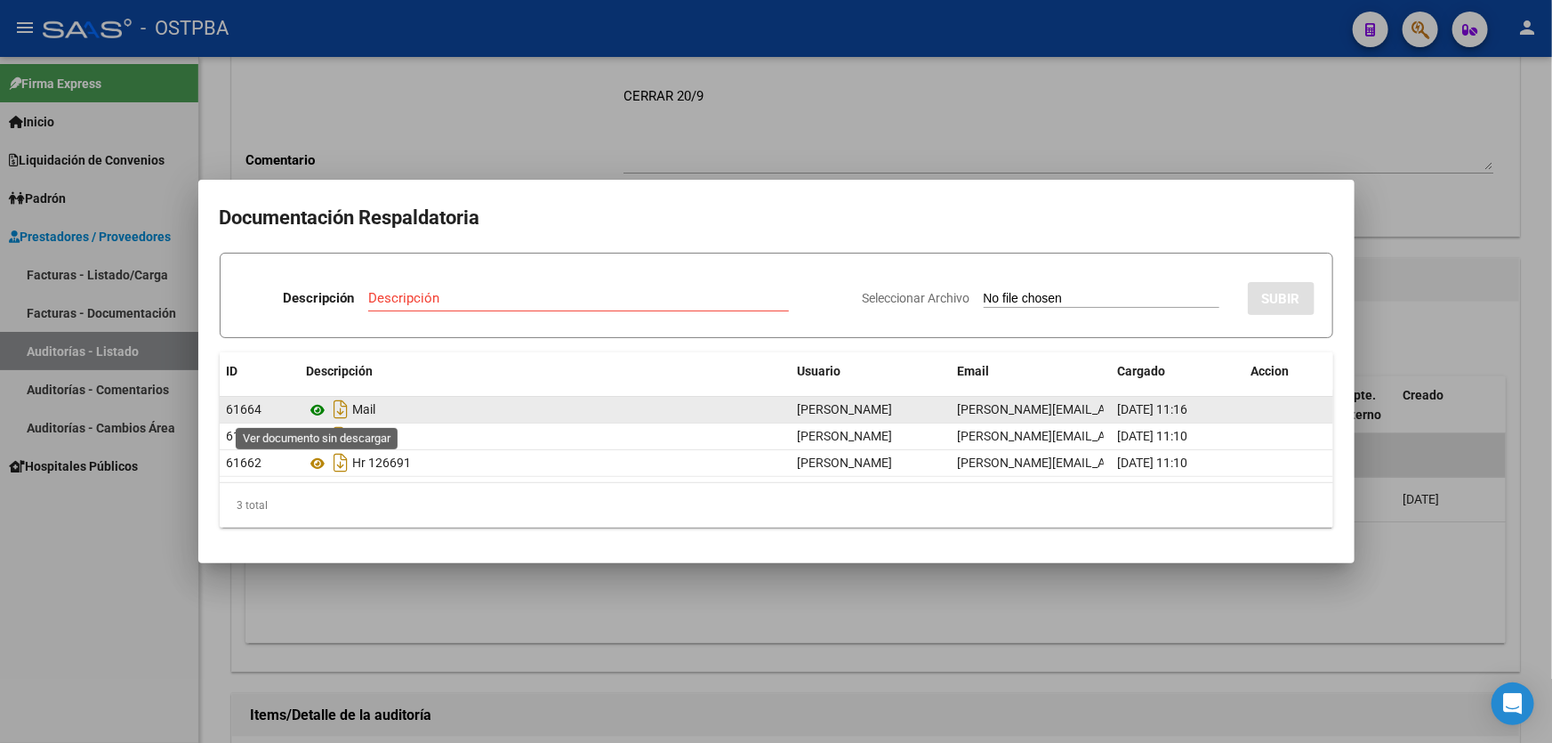
click at [318, 408] on icon at bounding box center [318, 409] width 23 height 21
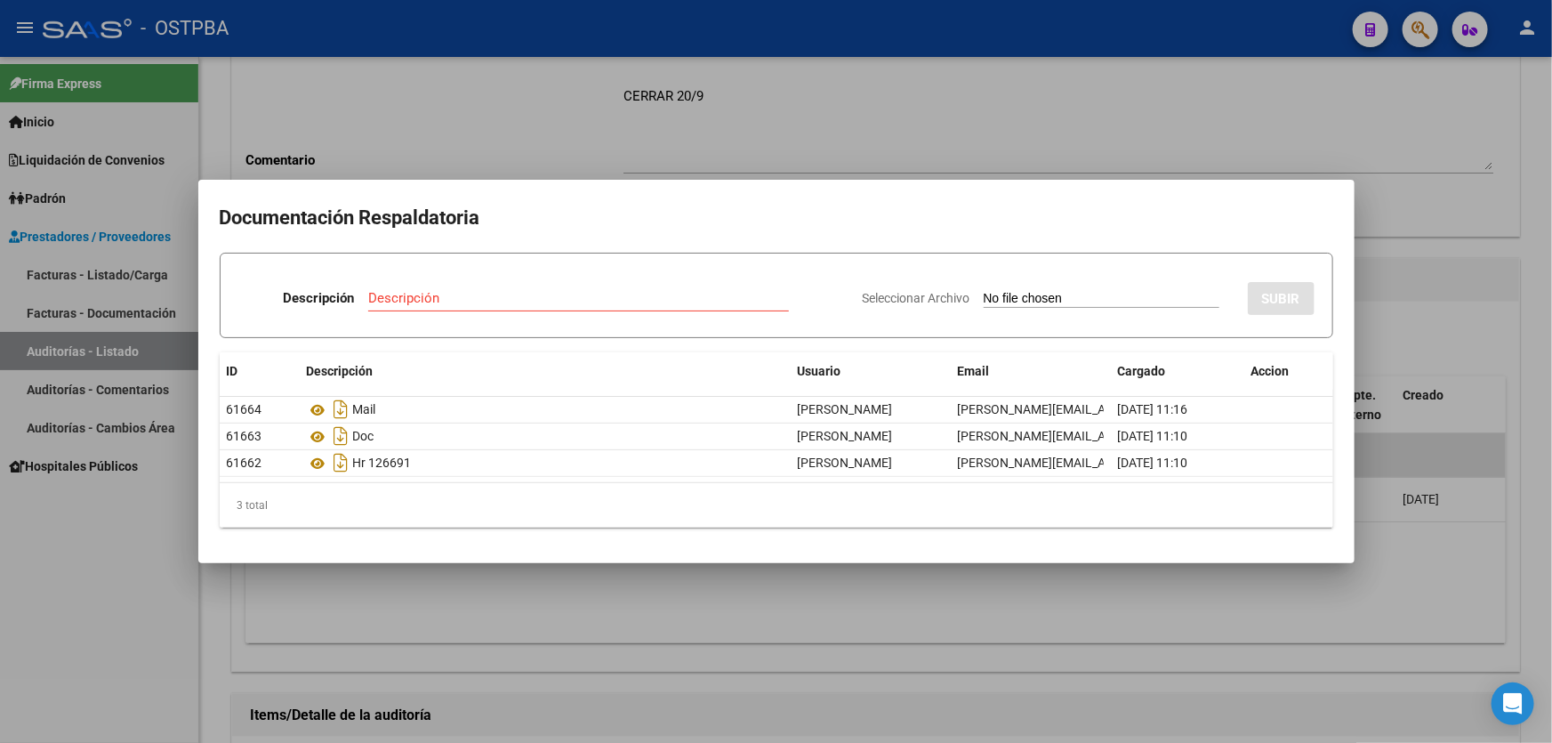
click at [795, 132] on div at bounding box center [776, 371] width 1552 height 743
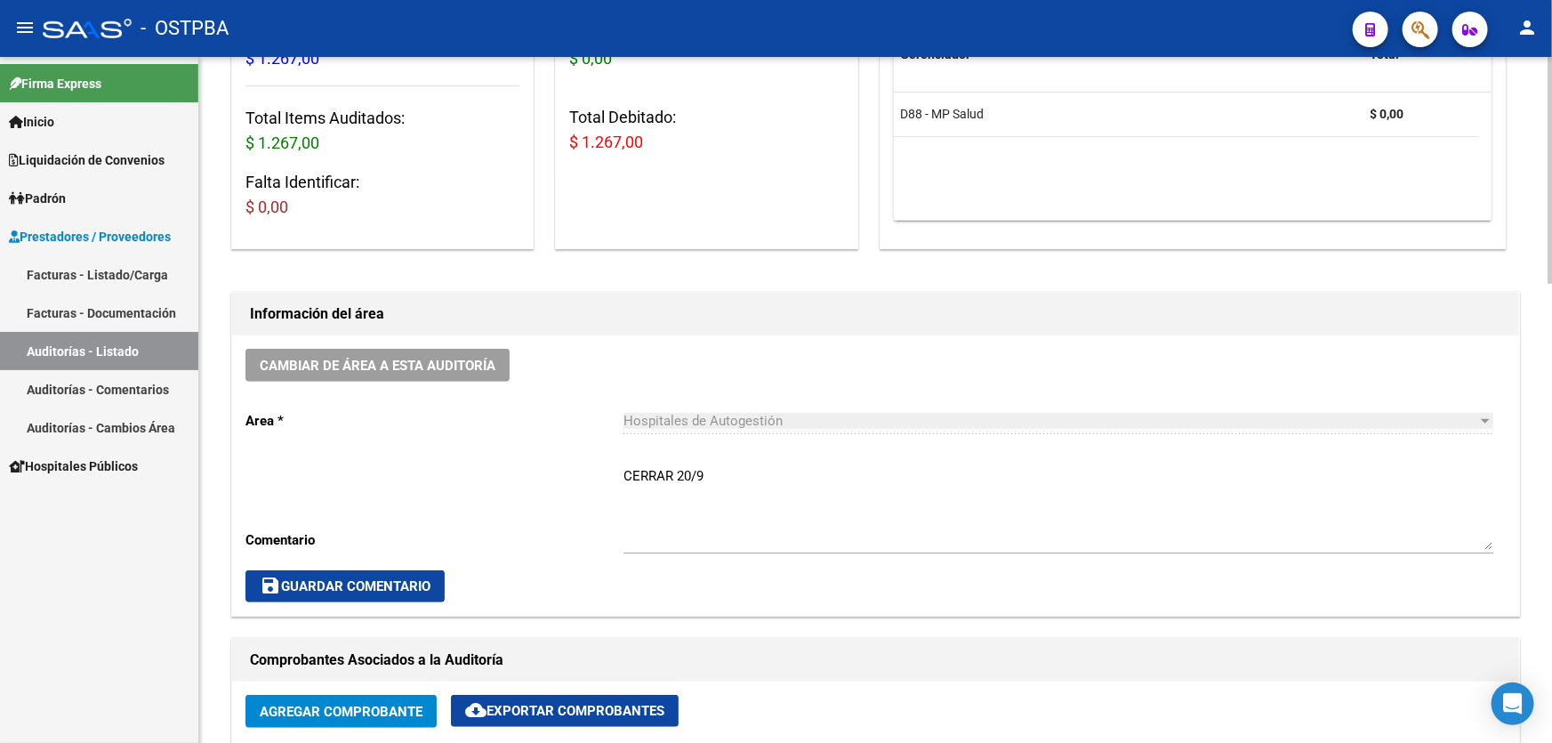
scroll to position [323, 0]
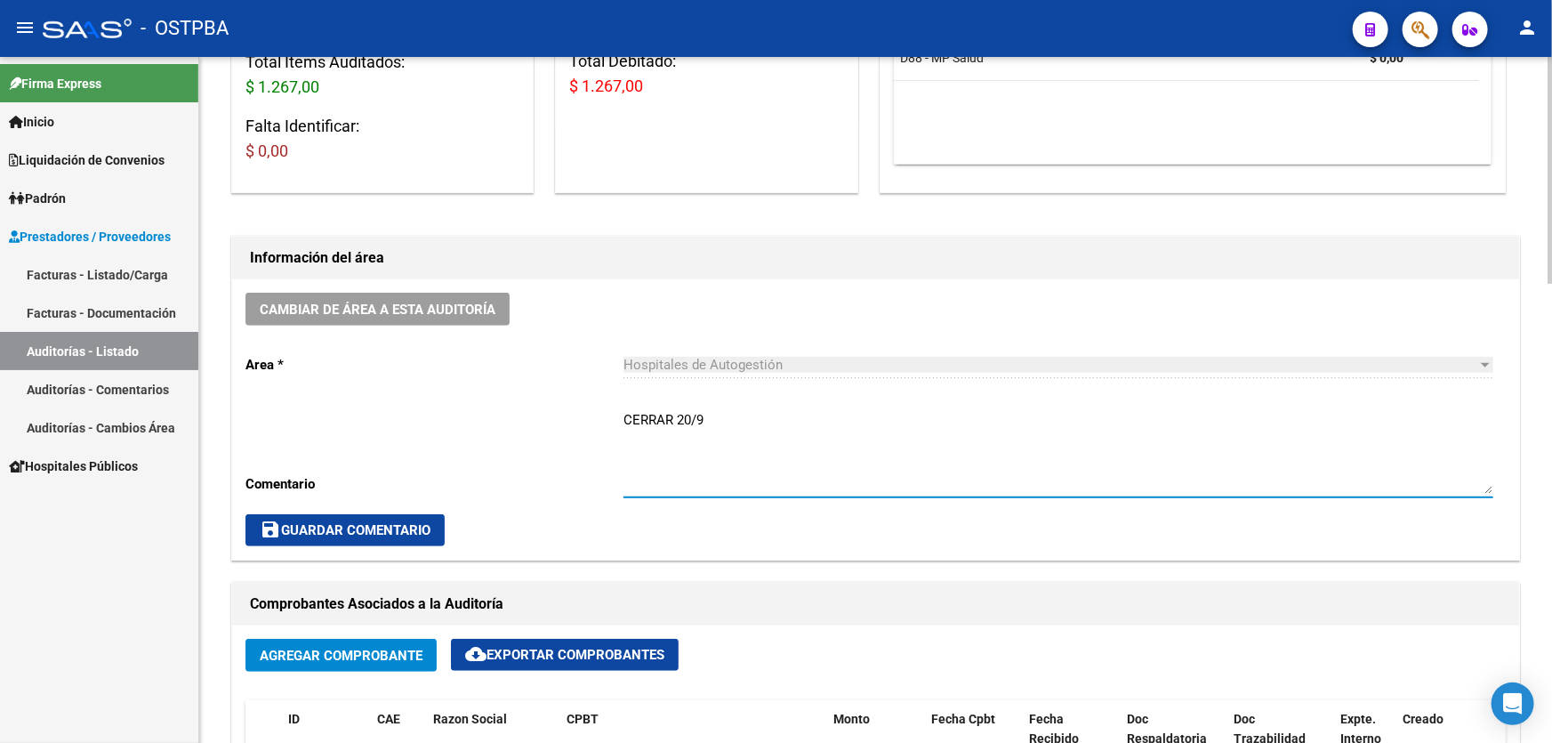
click at [702, 415] on textarea "CERRAR 20/9" at bounding box center [1058, 452] width 870 height 84
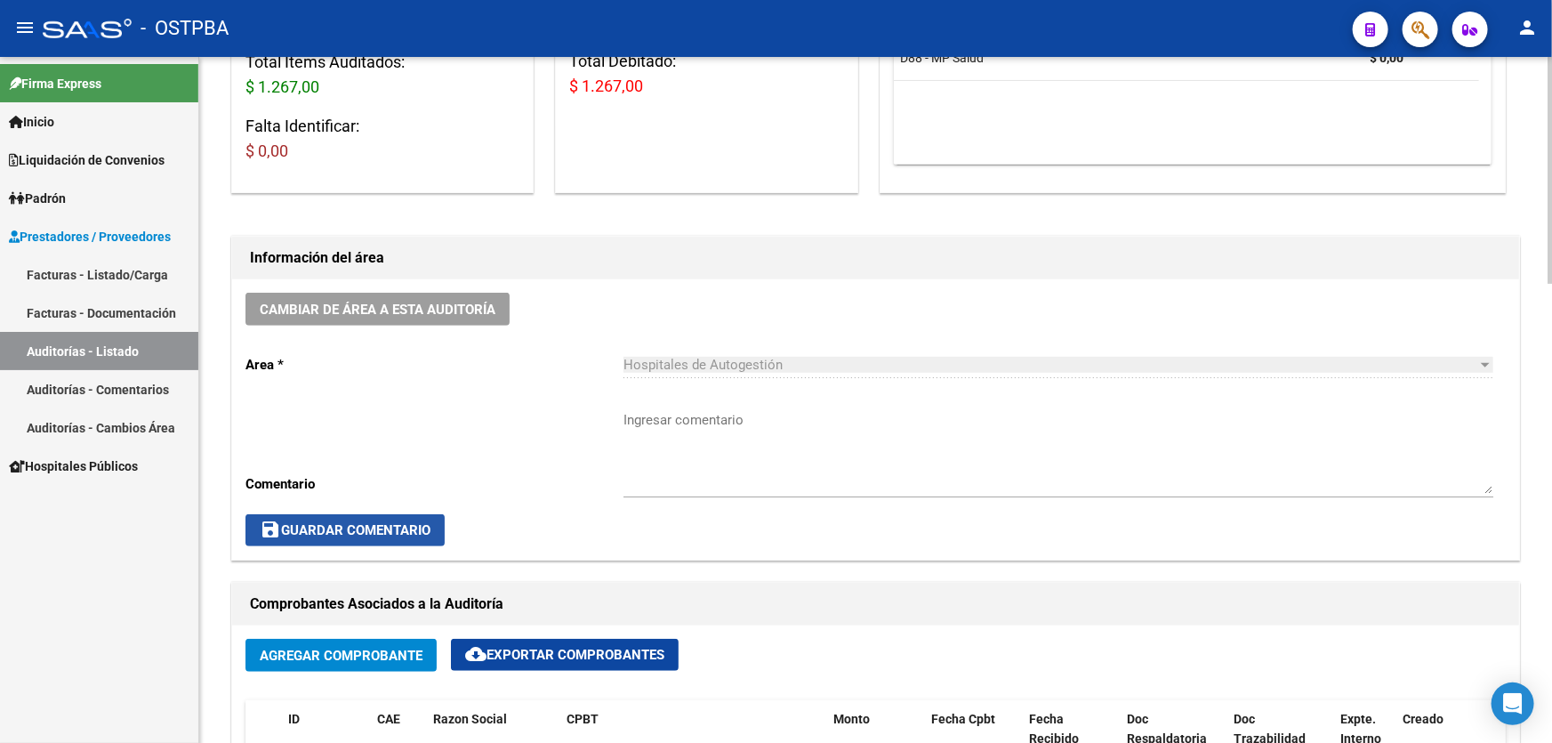
click at [327, 527] on span "save Guardar Comentario" at bounding box center [345, 530] width 171 height 16
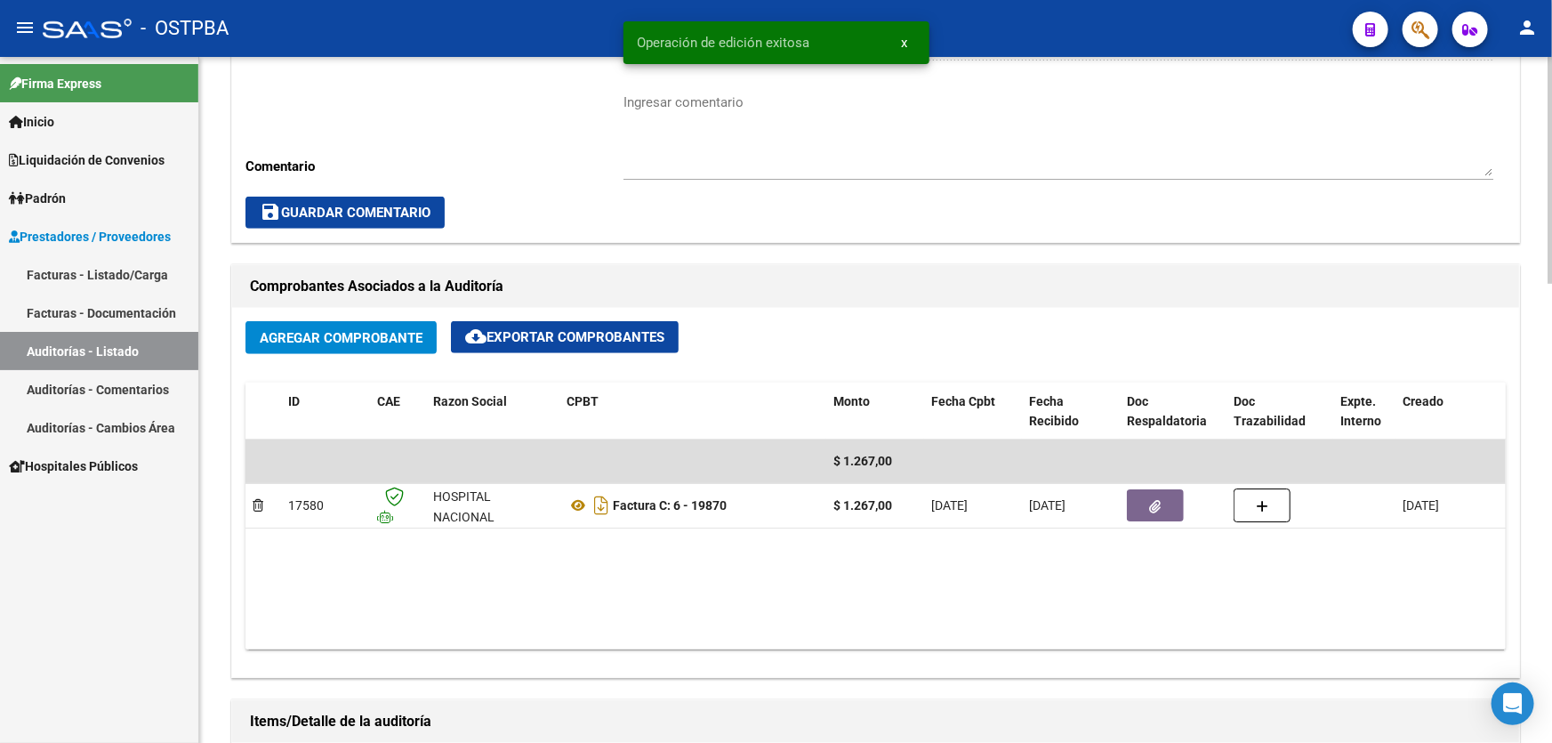
scroll to position [727, 0]
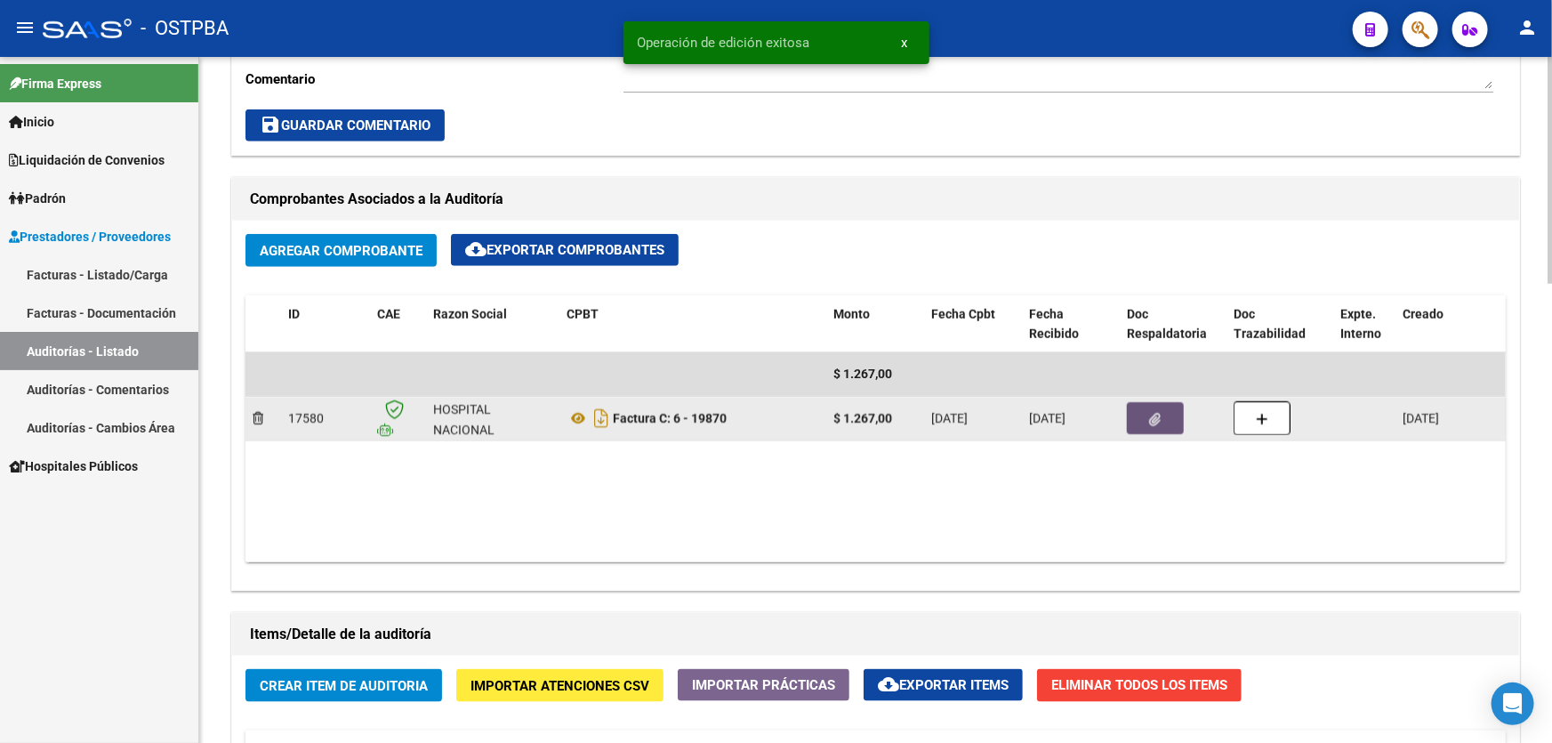
click at [1165, 422] on button "button" at bounding box center [1155, 418] width 57 height 32
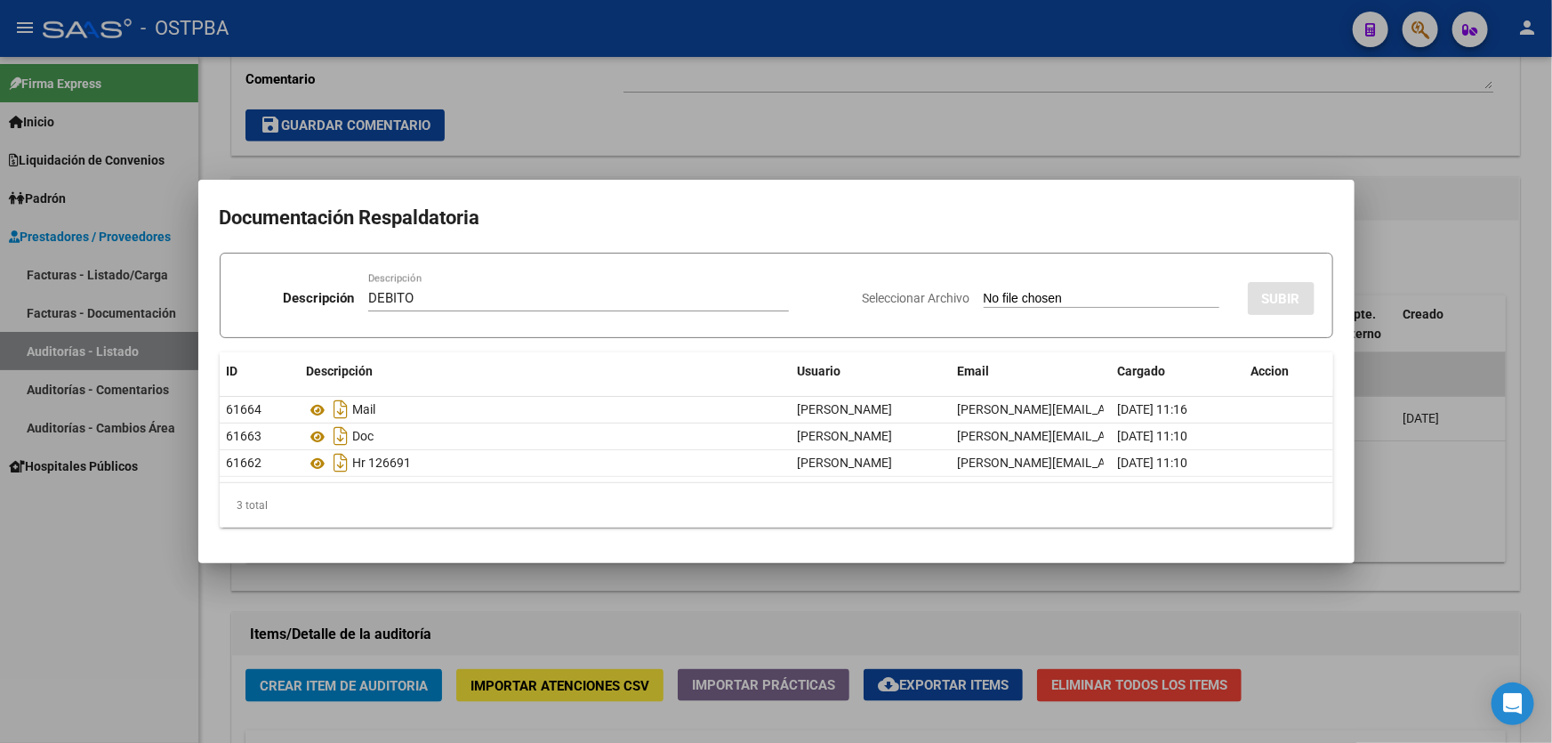
click at [983, 293] on input "Seleccionar Archivo" at bounding box center [1101, 299] width 236 height 17
click at [1292, 300] on span "SUBIR" at bounding box center [1281, 299] width 38 height 16
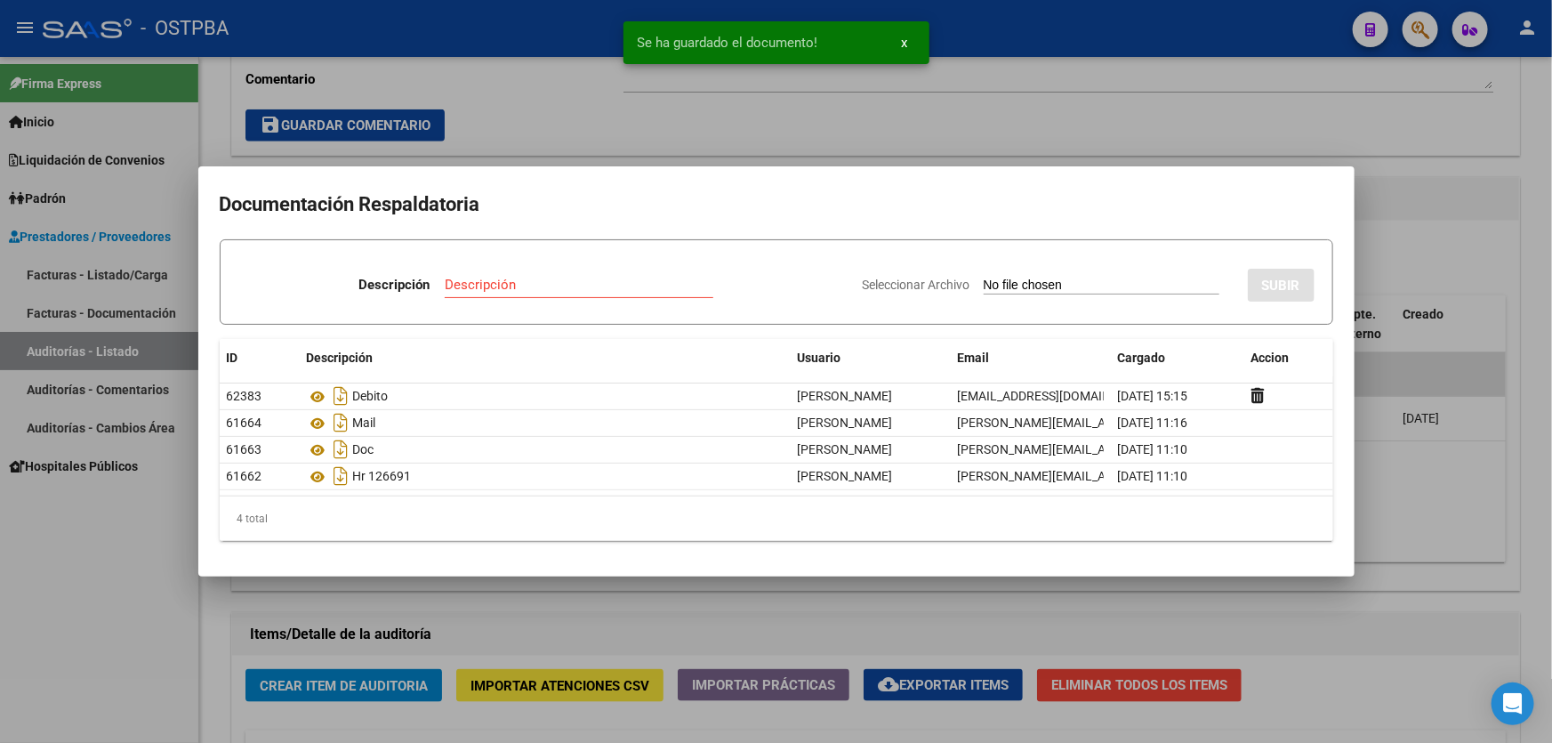
click at [744, 116] on div at bounding box center [776, 371] width 1552 height 743
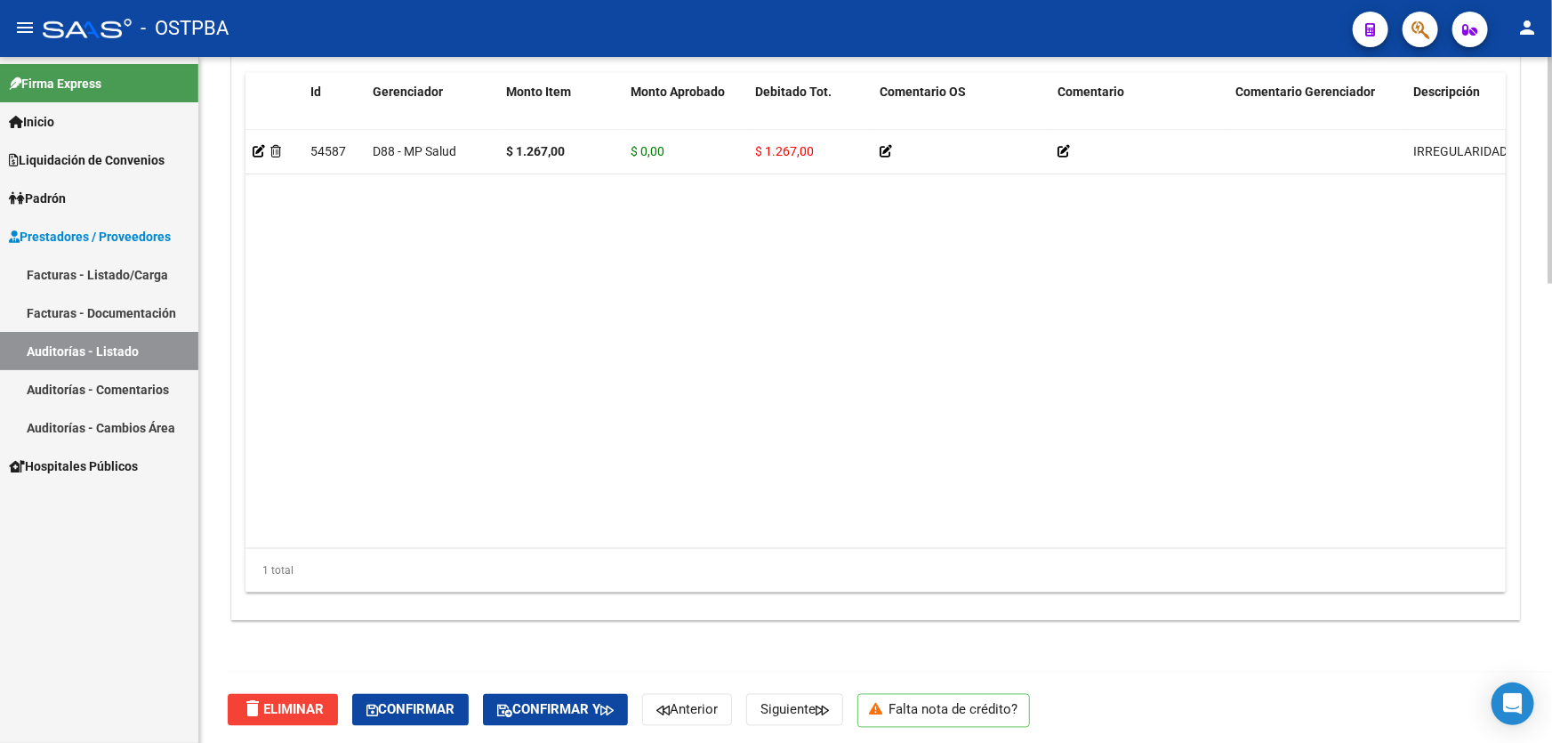
scroll to position [1386, 0]
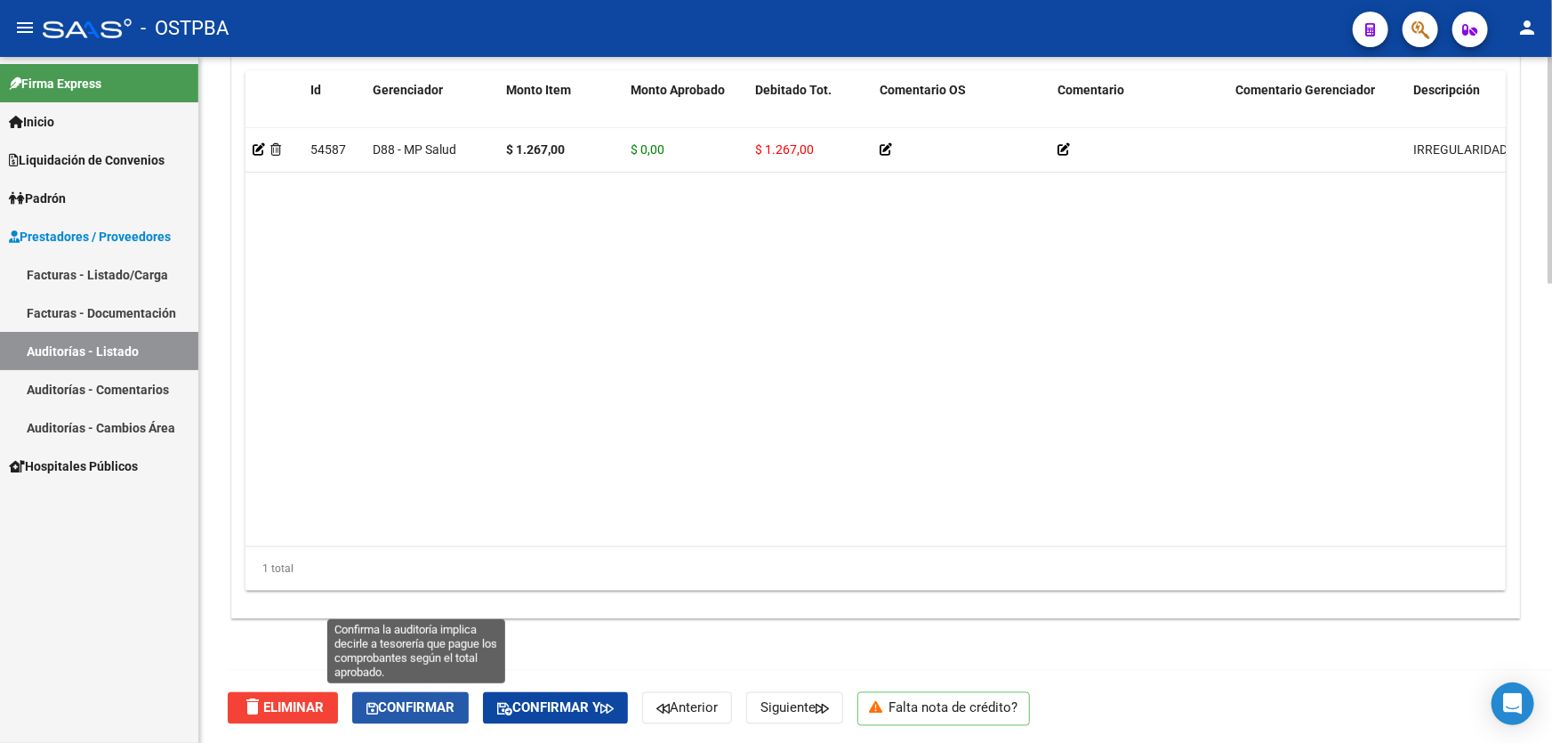
click at [426, 705] on span "Confirmar" at bounding box center [410, 708] width 88 height 16
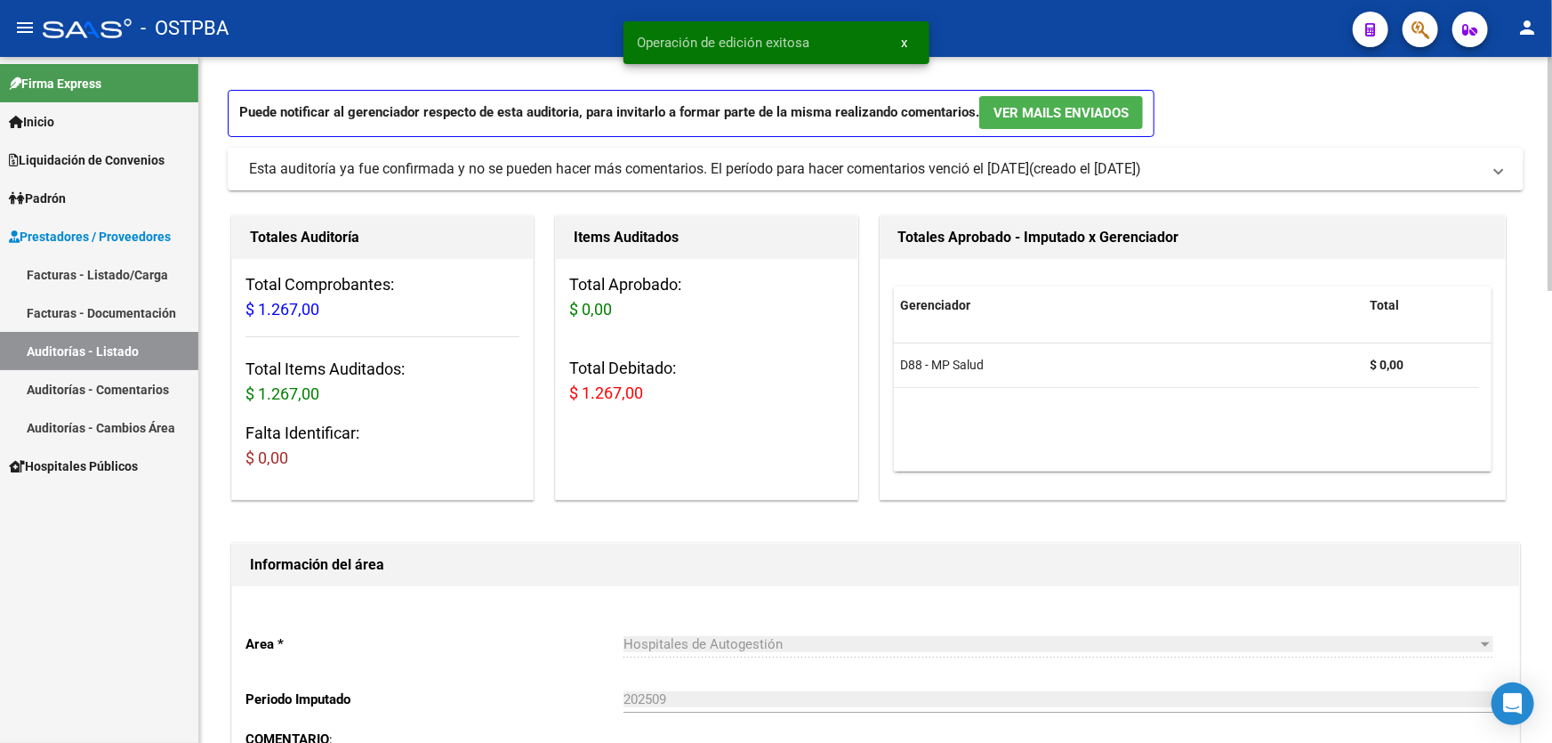
scroll to position [0, 0]
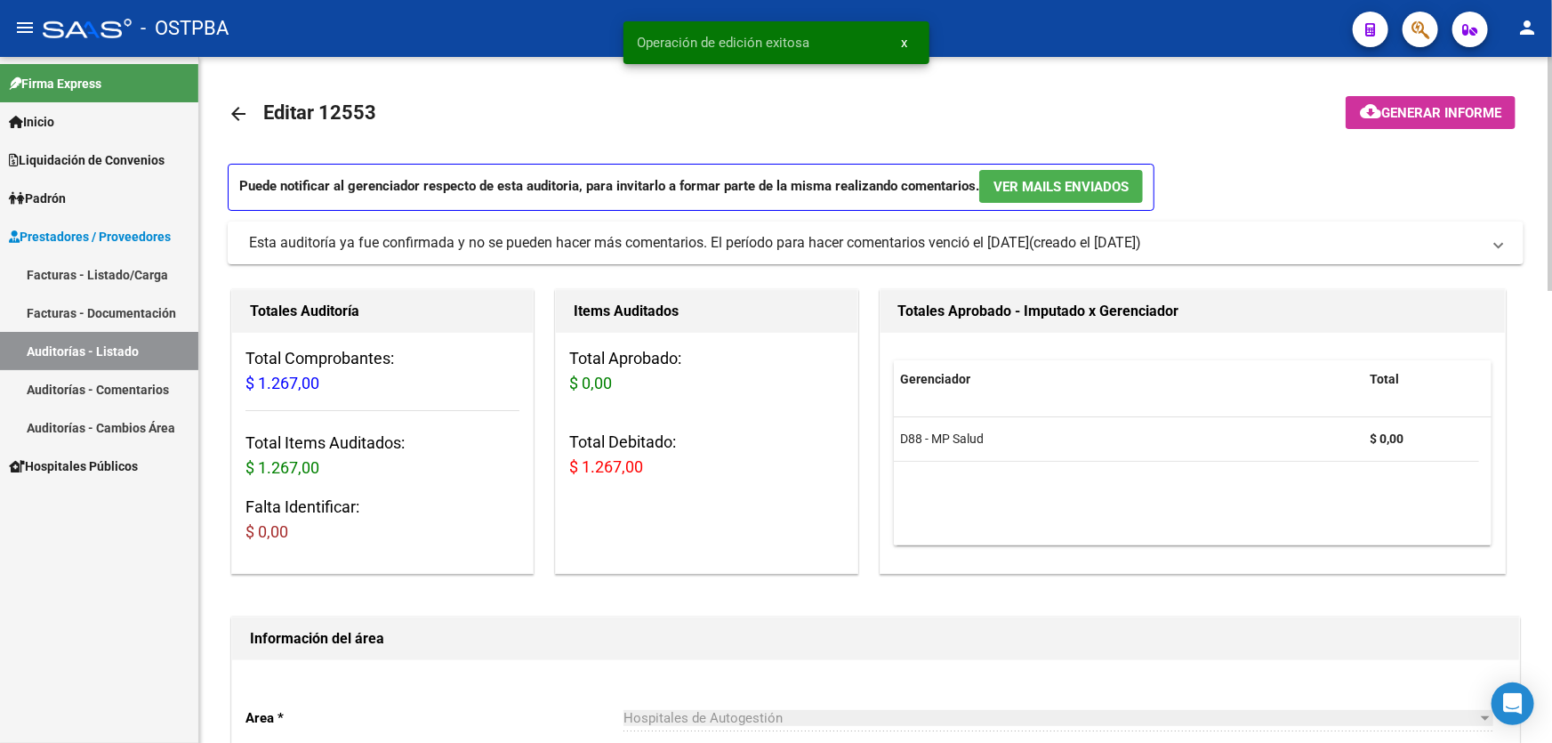
click at [234, 108] on mat-icon "arrow_back" at bounding box center [238, 113] width 21 height 21
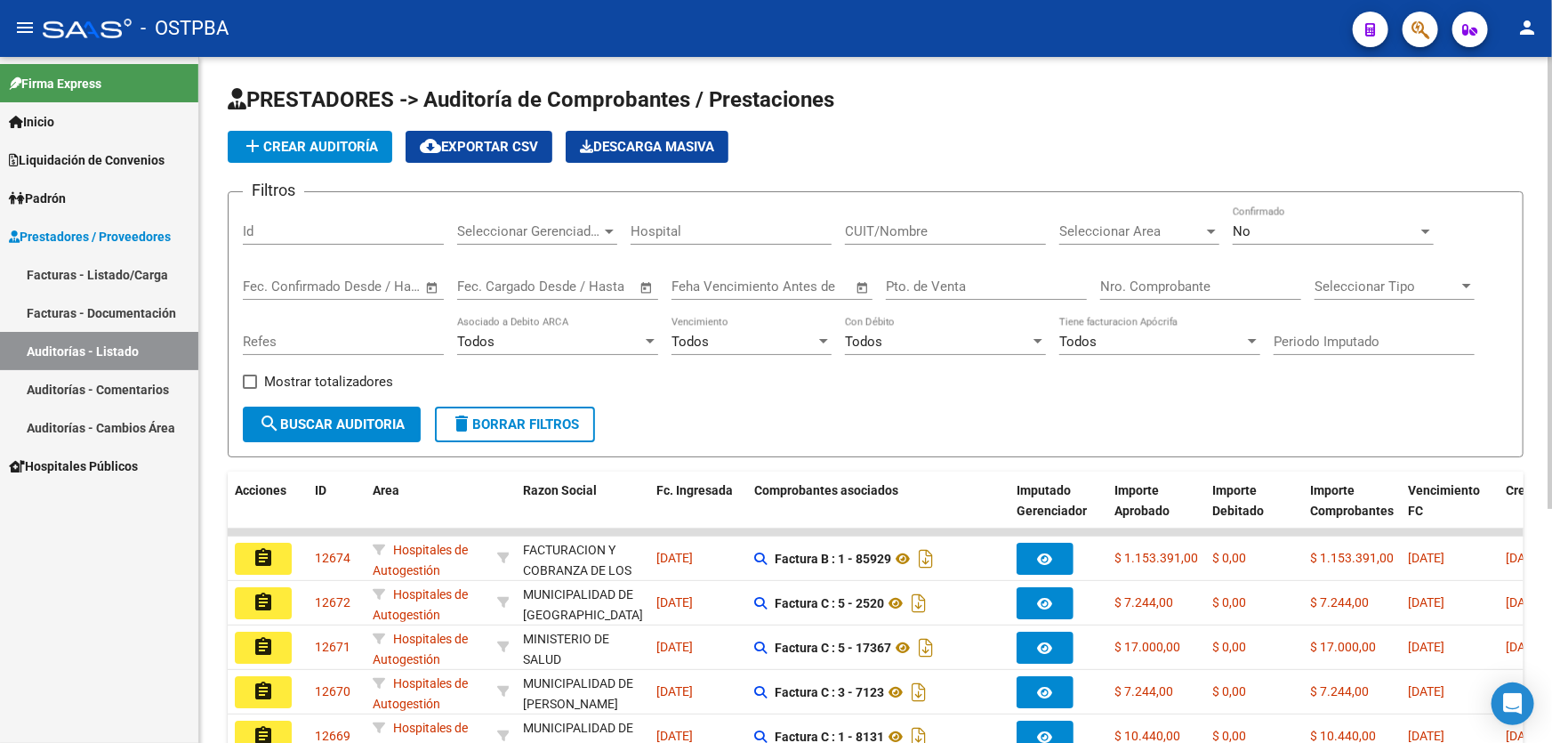
click at [1280, 230] on div "No" at bounding box center [1324, 231] width 185 height 16
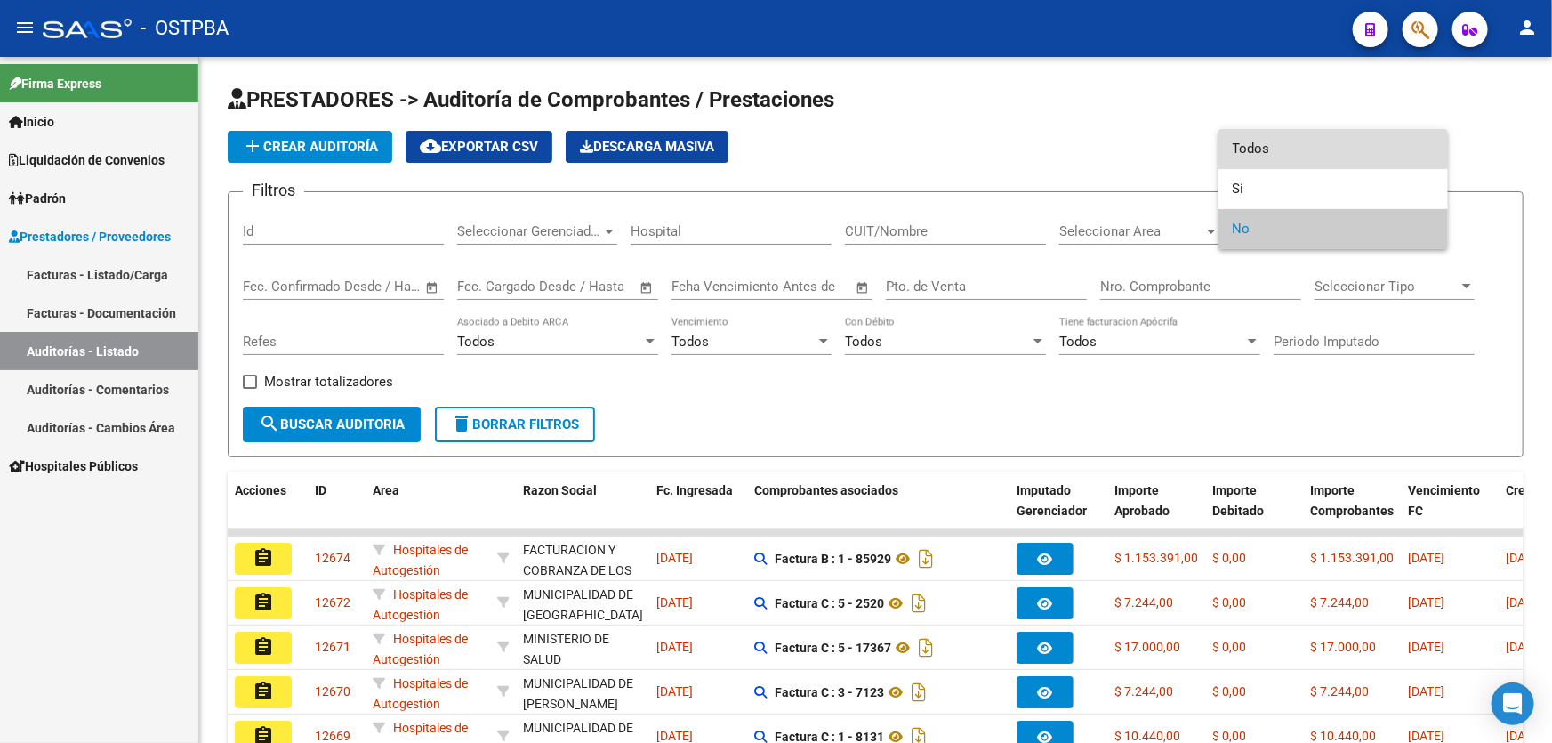
click at [1295, 144] on span "Todos" at bounding box center [1332, 149] width 201 height 40
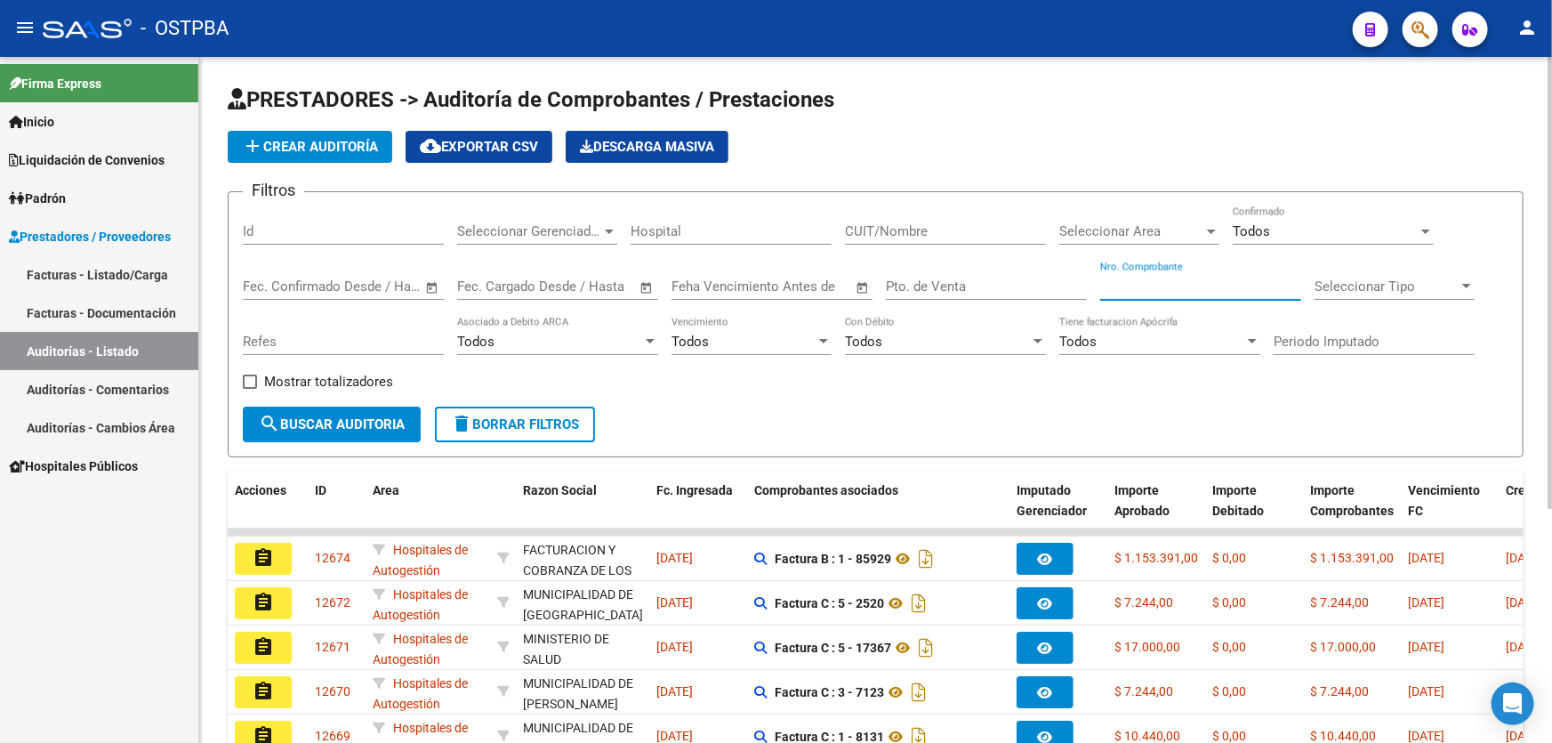
click at [1176, 287] on input "Nro. Comprobante" at bounding box center [1200, 286] width 201 height 16
click at [307, 408] on button "search Buscar Auditoria" at bounding box center [332, 424] width 178 height 36
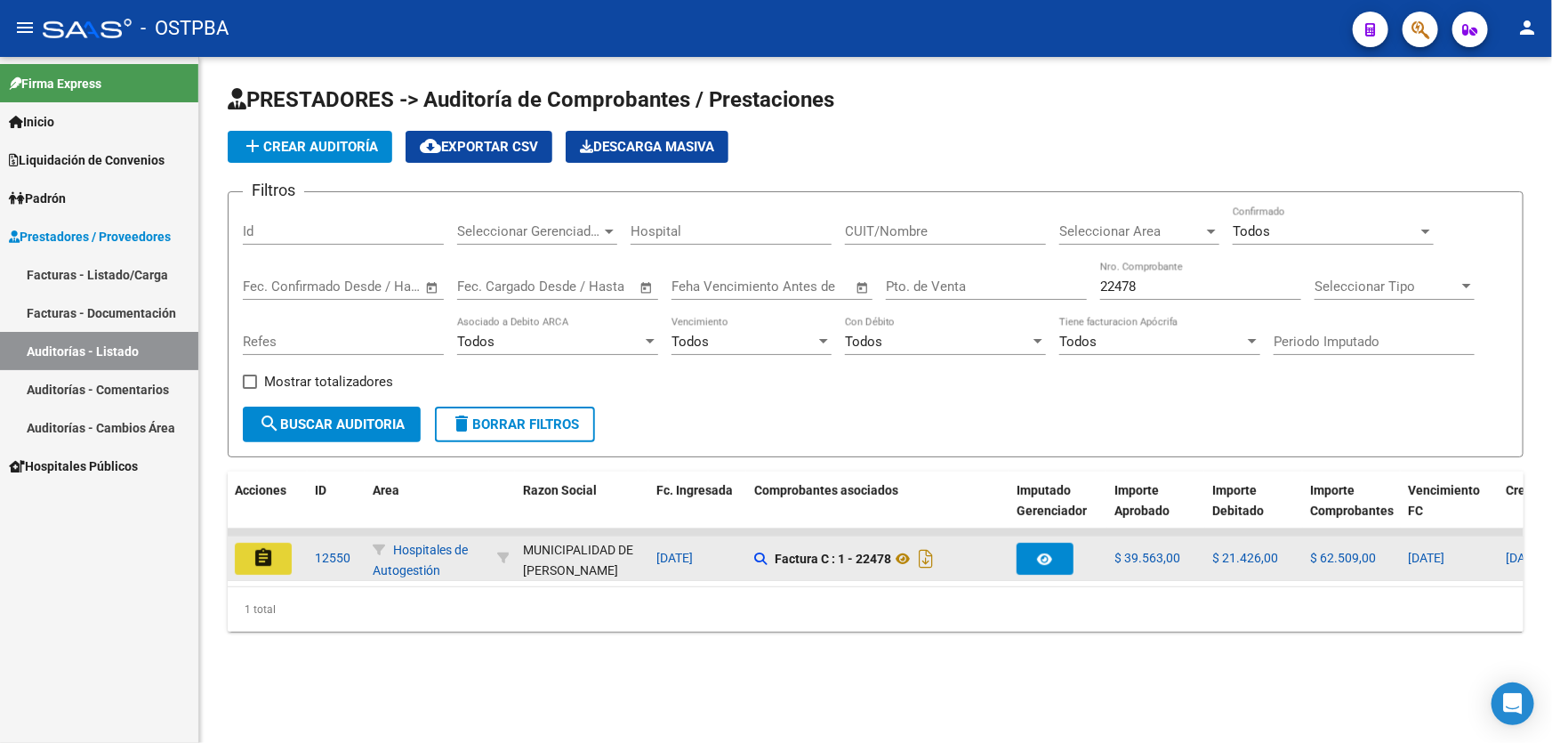
click at [245, 544] on button "assignment" at bounding box center [263, 558] width 57 height 32
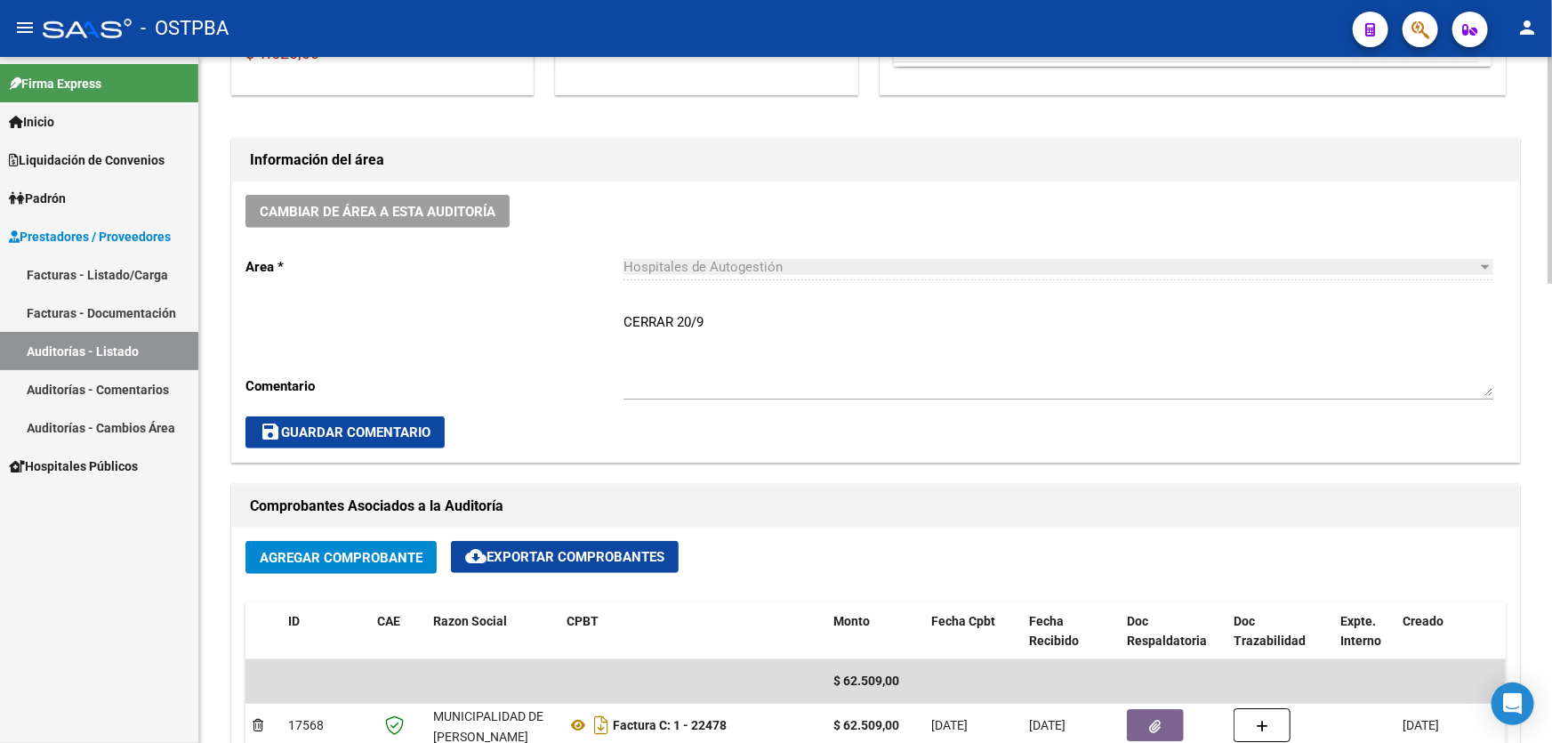
scroll to position [485, 0]
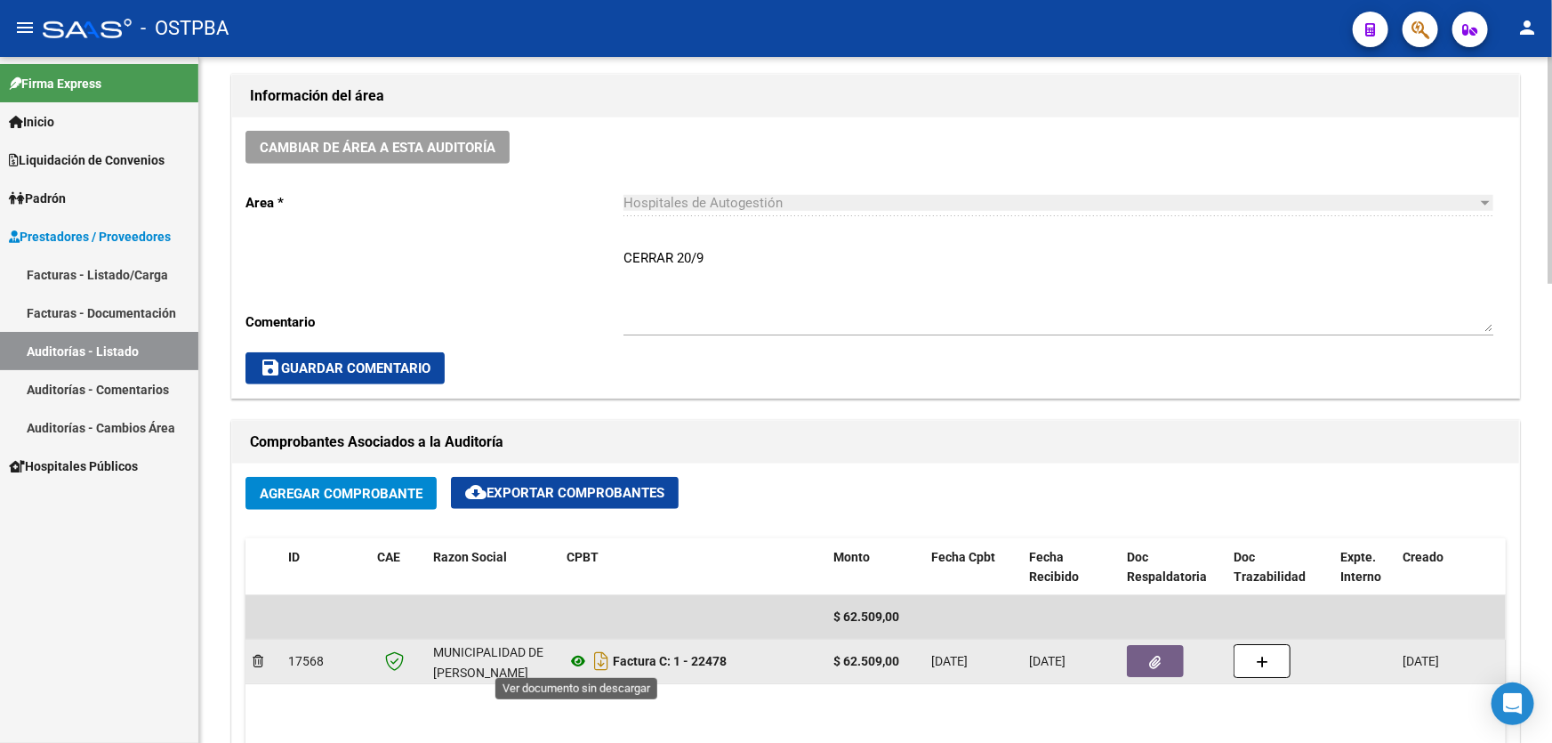
click at [578, 659] on icon at bounding box center [577, 660] width 23 height 21
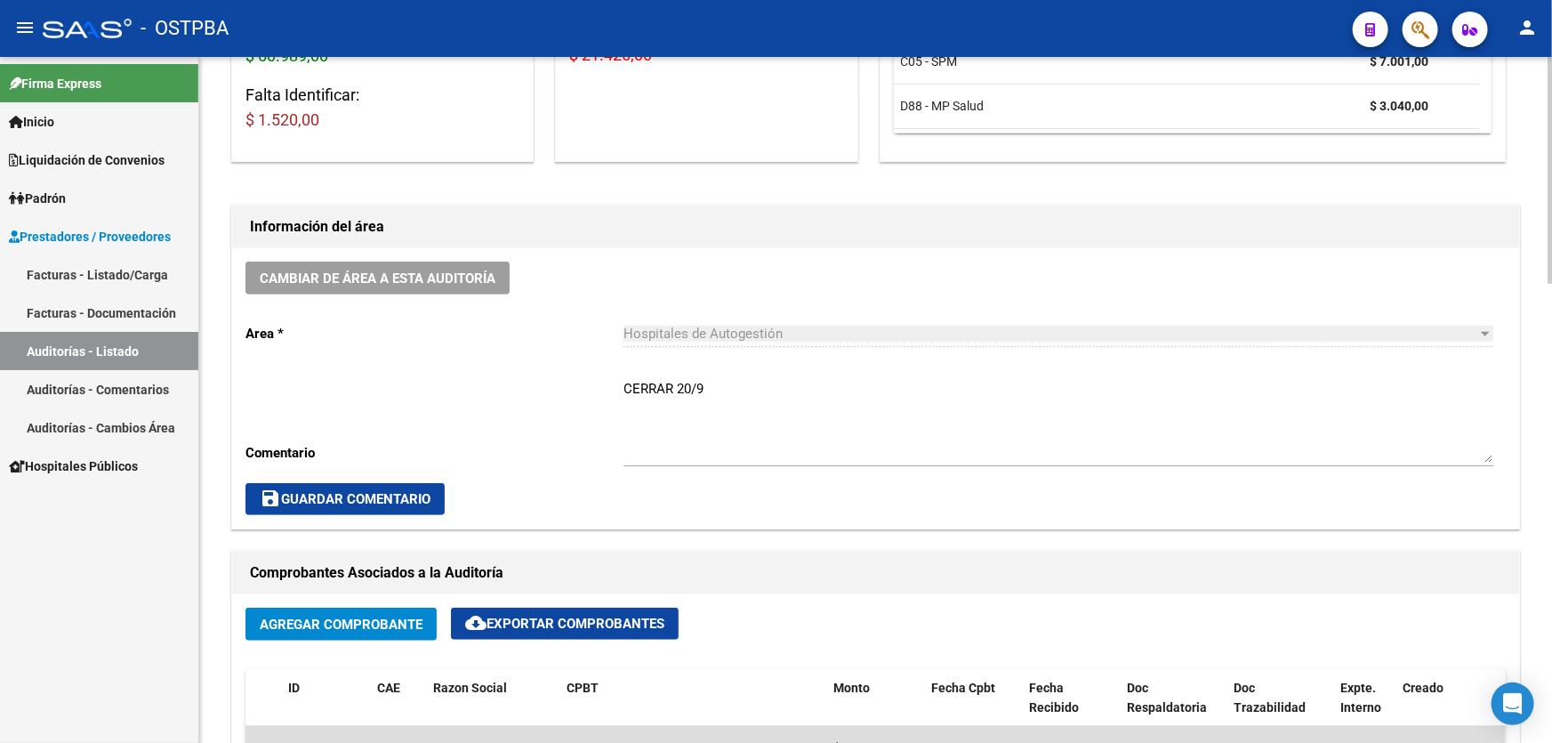
scroll to position [173, 0]
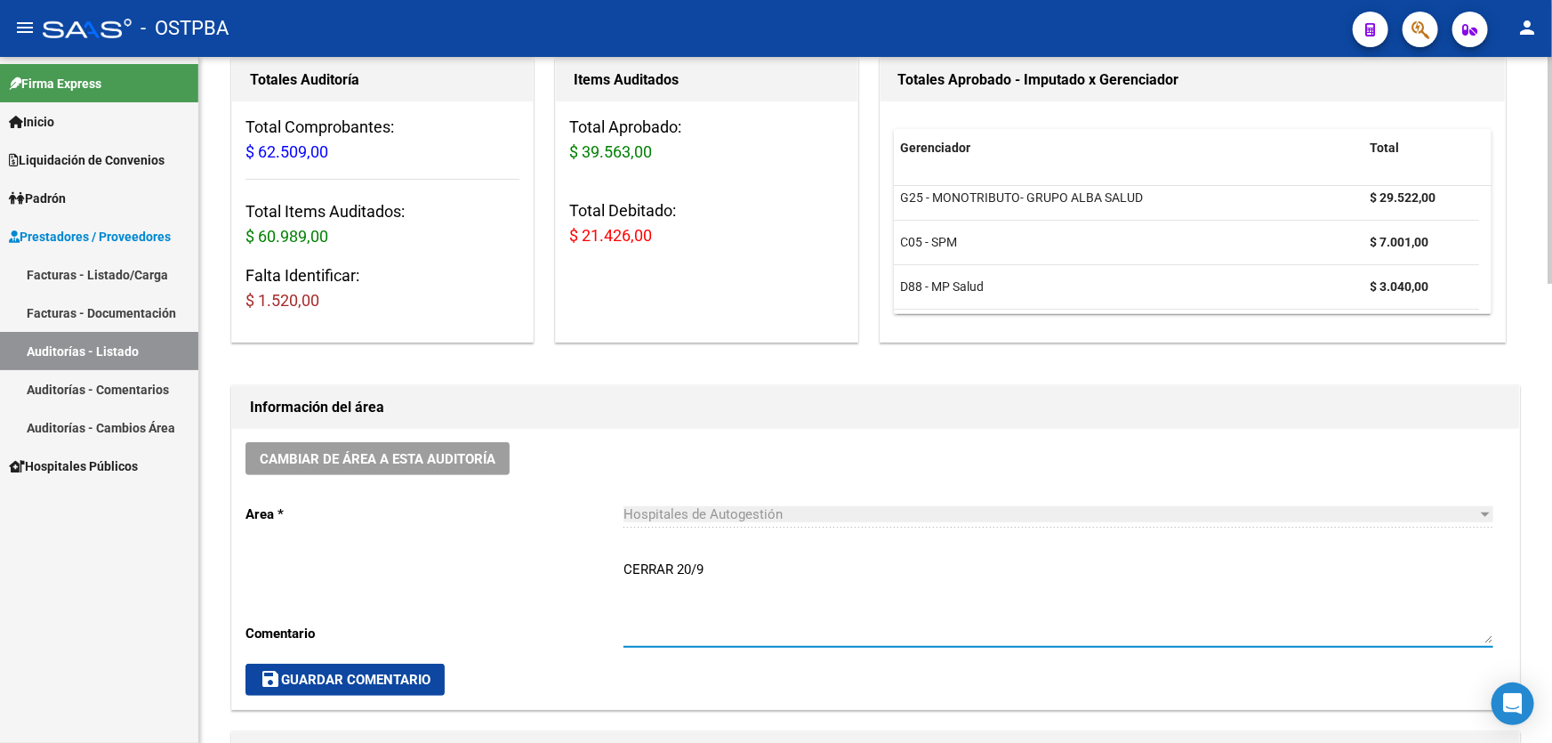
click at [720, 572] on textarea "CERRAR 20/9" at bounding box center [1058, 601] width 870 height 84
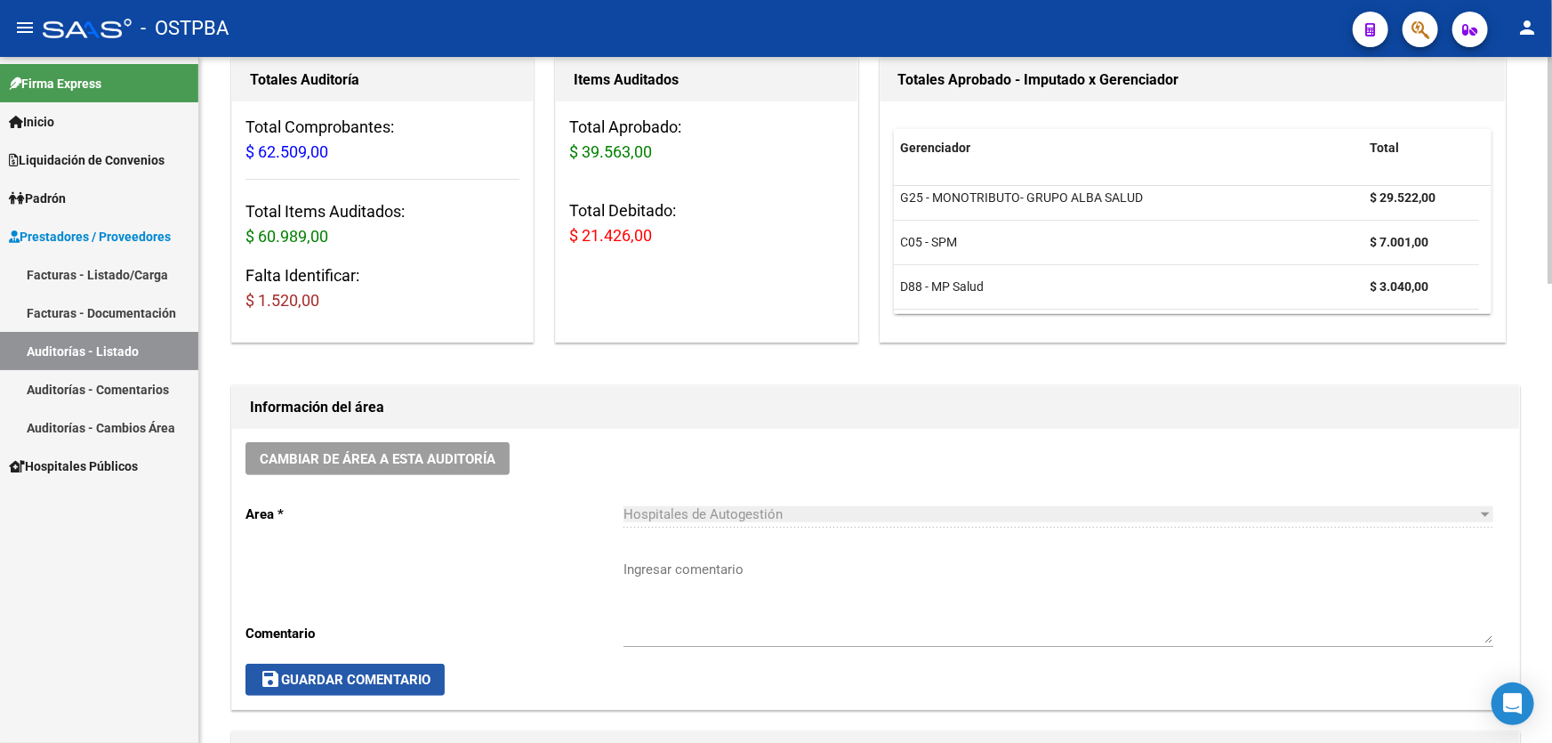
click at [290, 663] on button "save Guardar Comentario" at bounding box center [344, 679] width 199 height 32
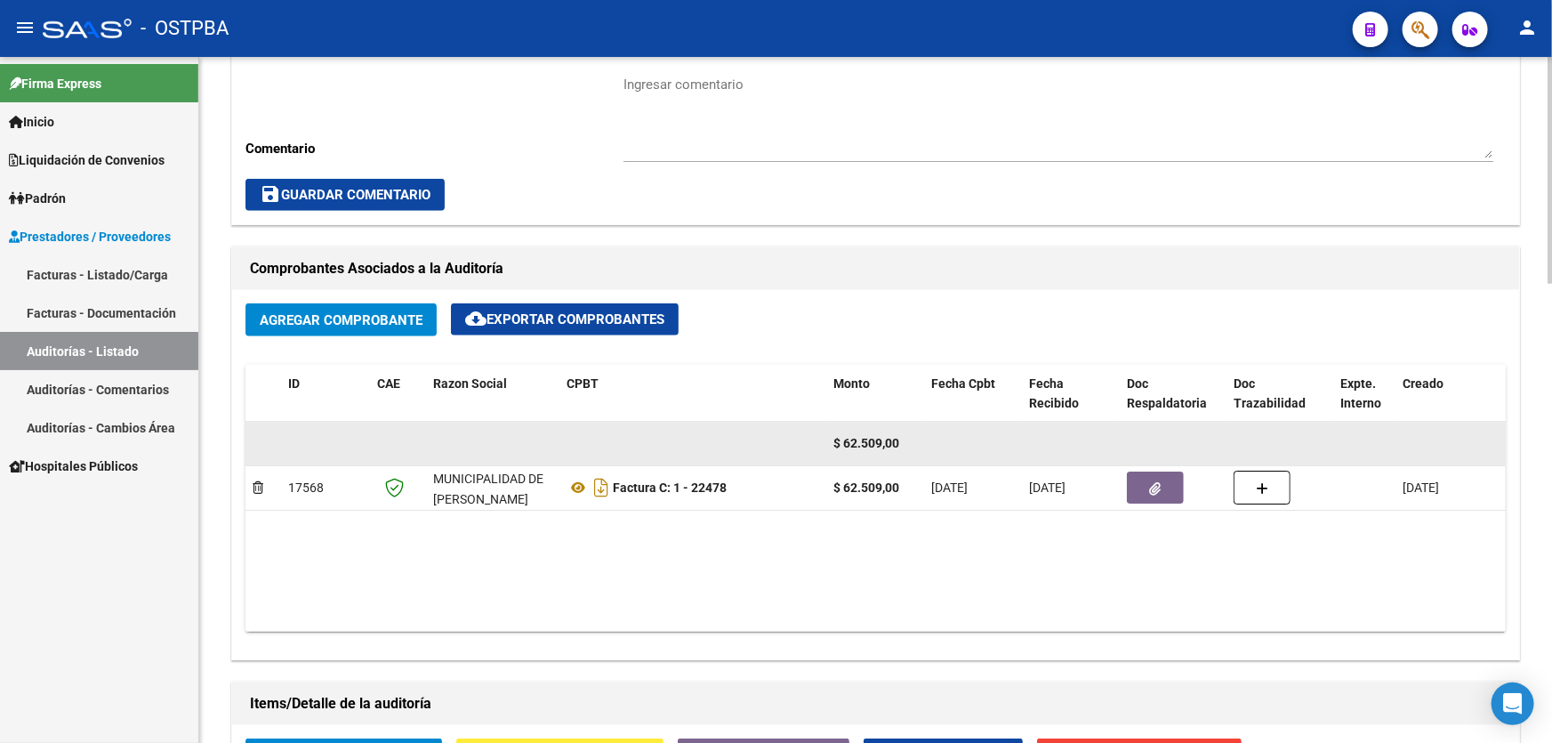
scroll to position [982, 0]
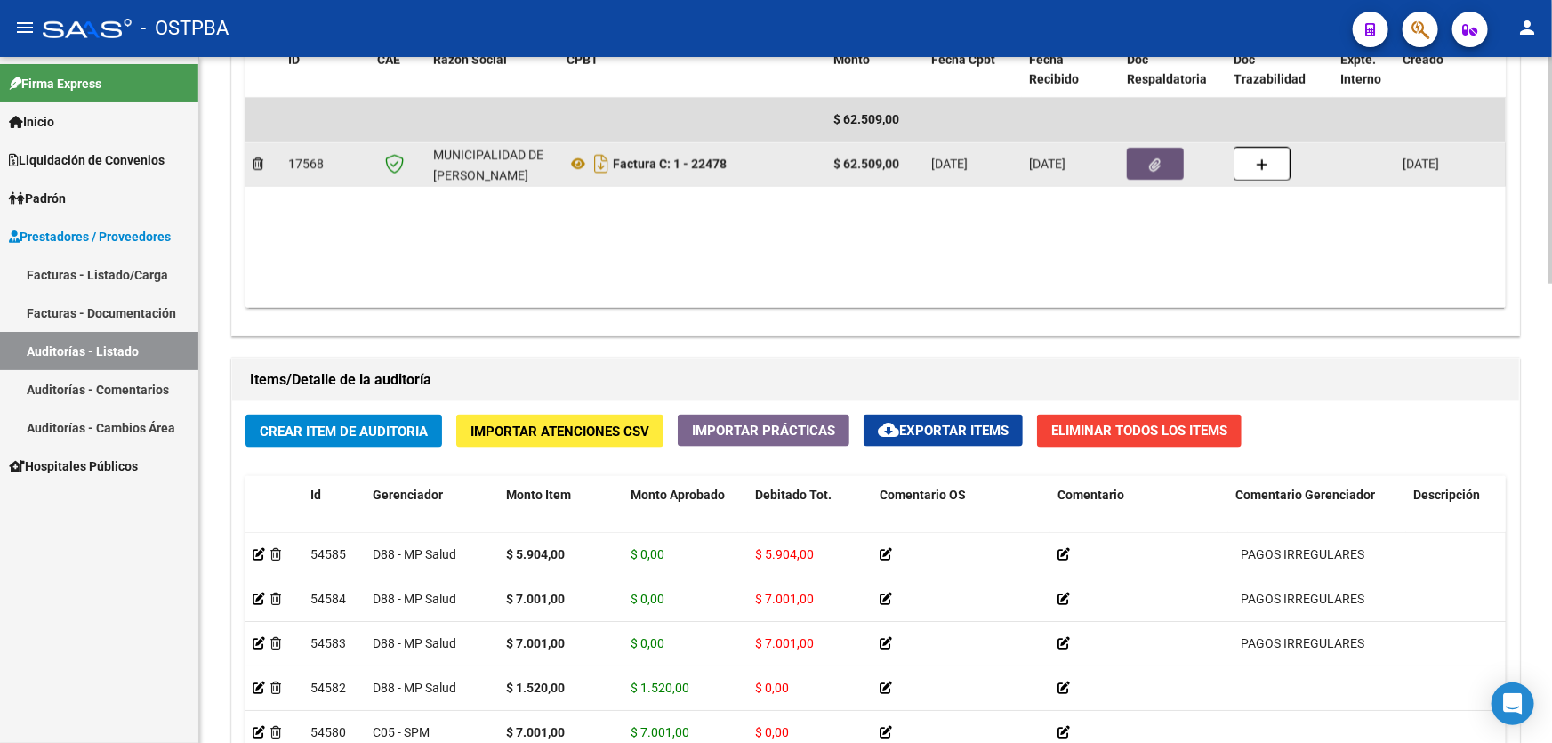
click at [1160, 160] on button "button" at bounding box center [1155, 164] width 57 height 32
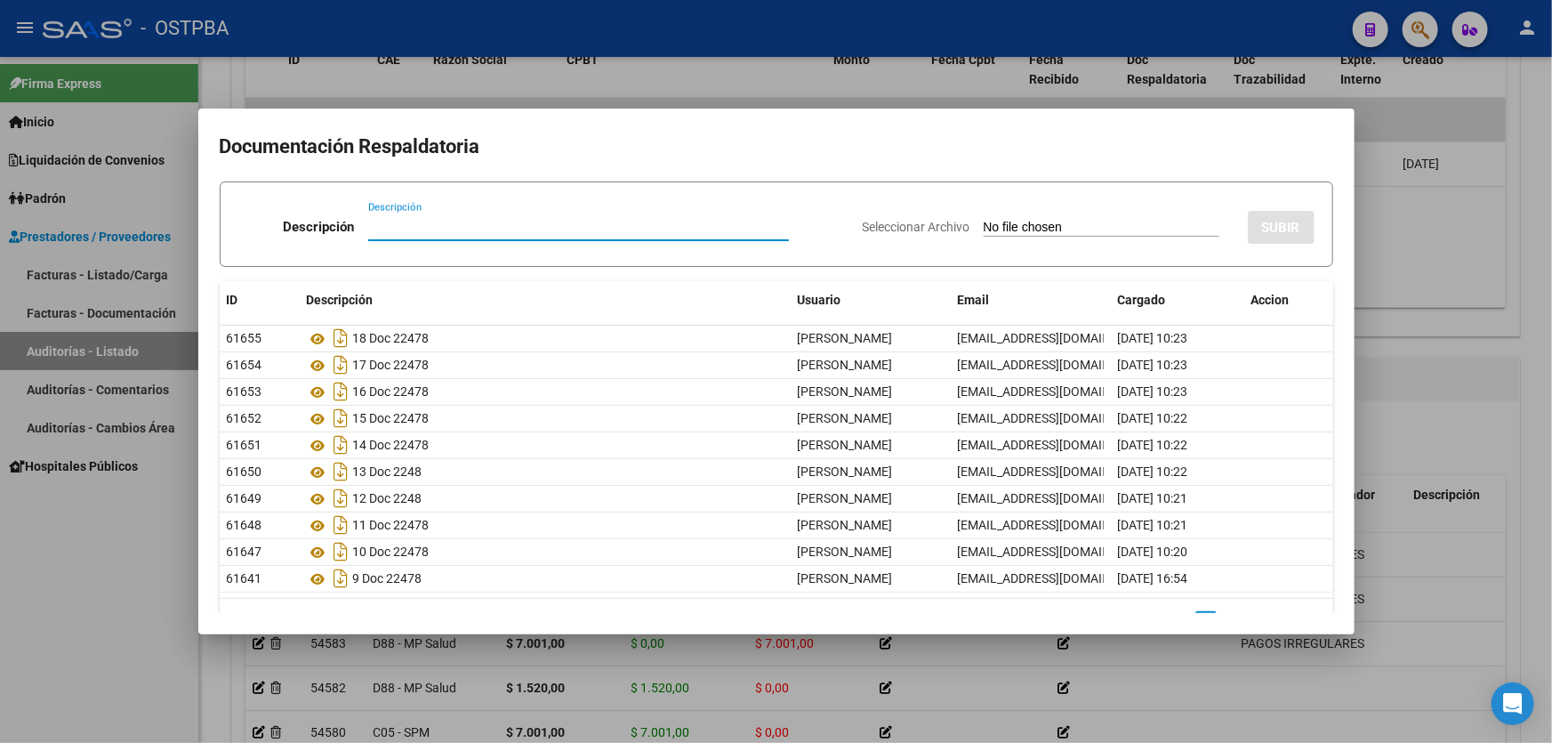
click at [1441, 256] on div at bounding box center [776, 371] width 1552 height 743
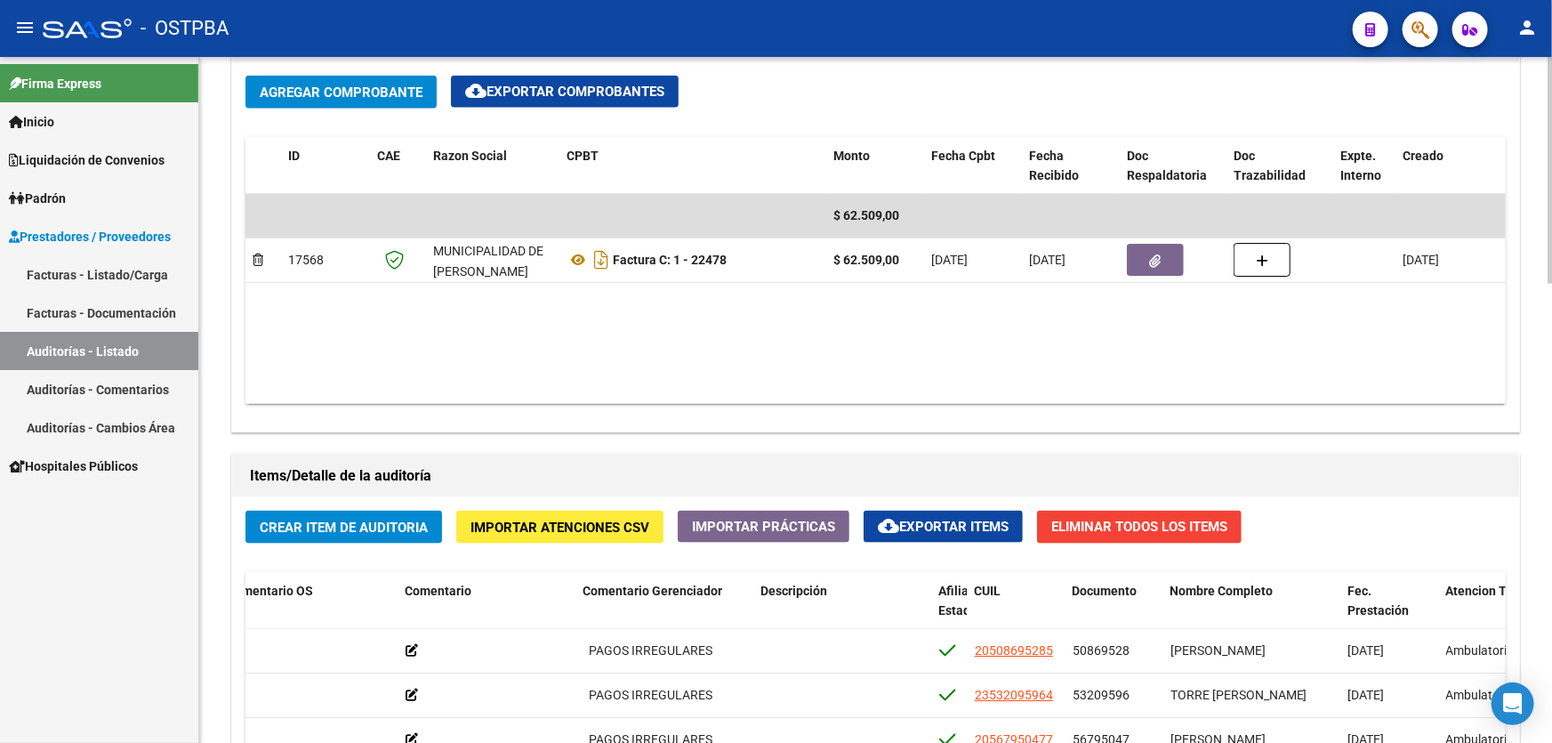
scroll to position [739, 0]
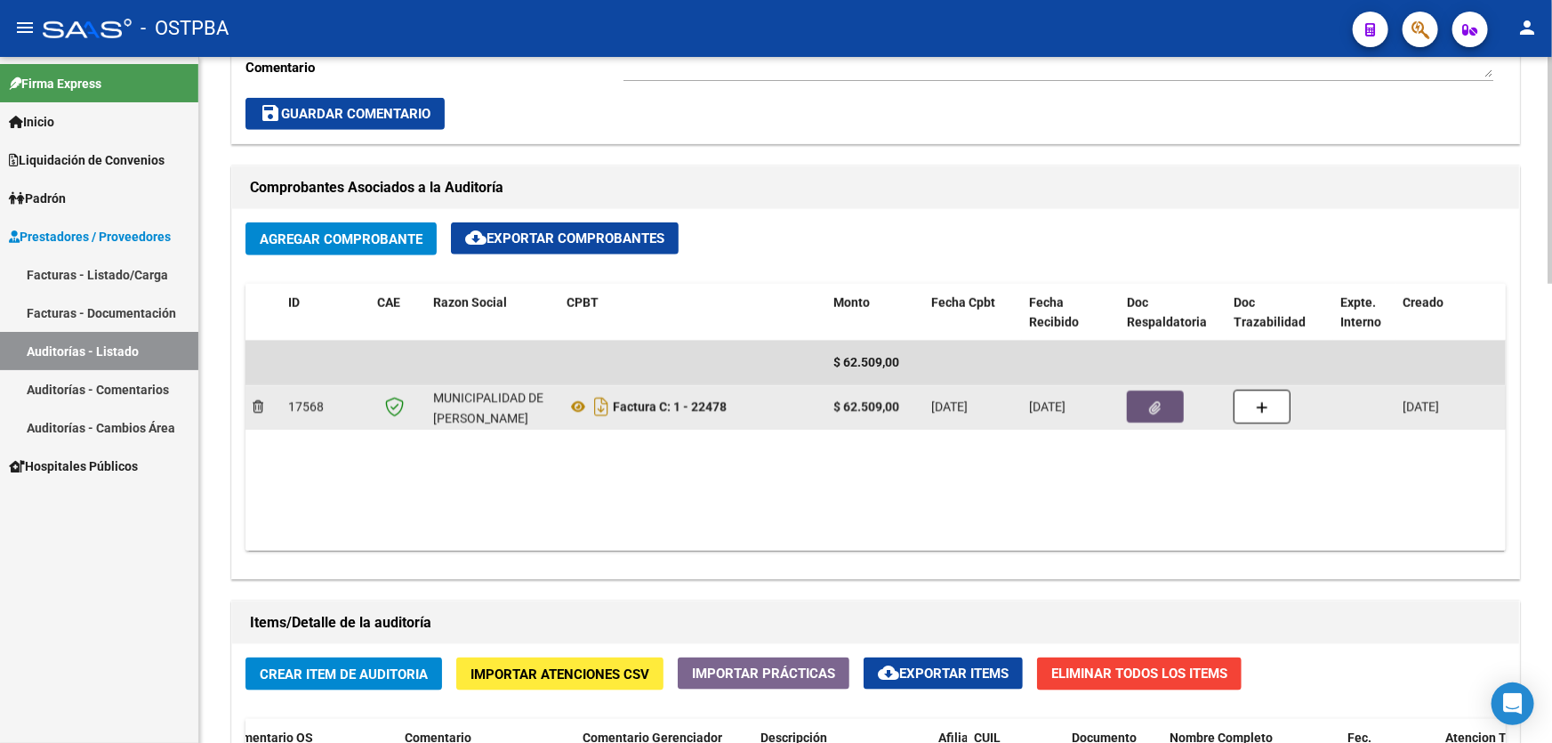
click at [1147, 399] on button "button" at bounding box center [1155, 406] width 57 height 32
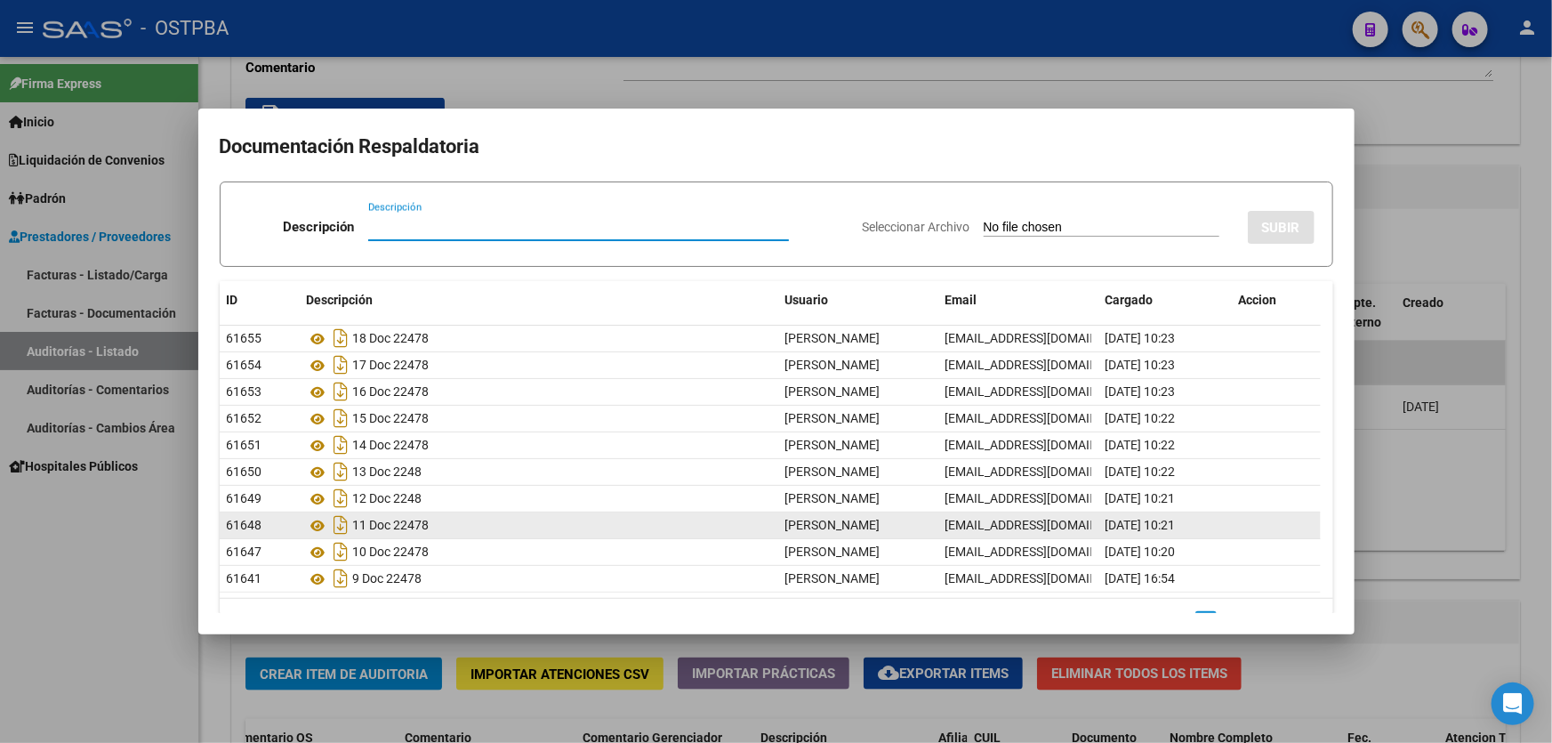
scroll to position [44, 0]
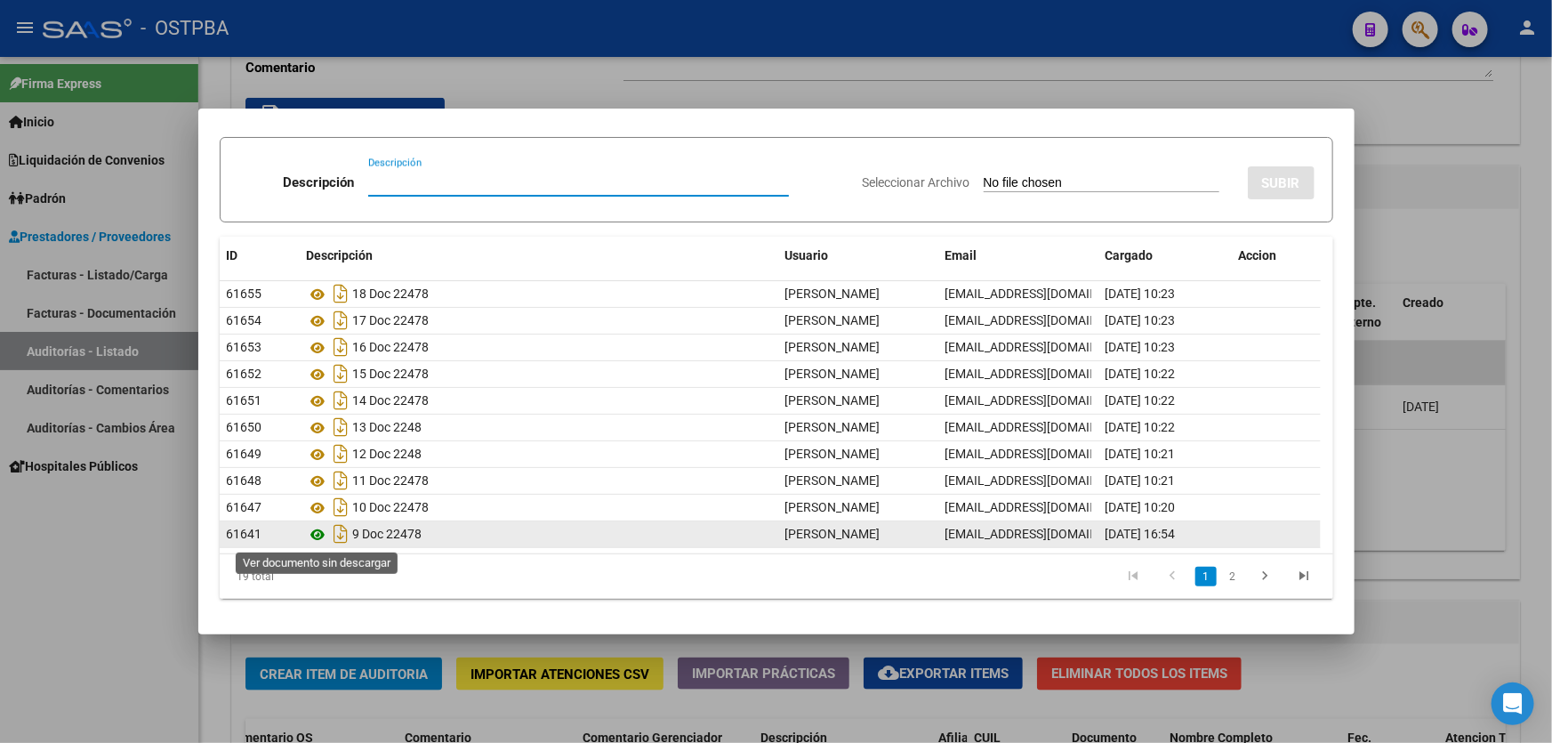
click at [317, 531] on icon at bounding box center [318, 534] width 23 height 21
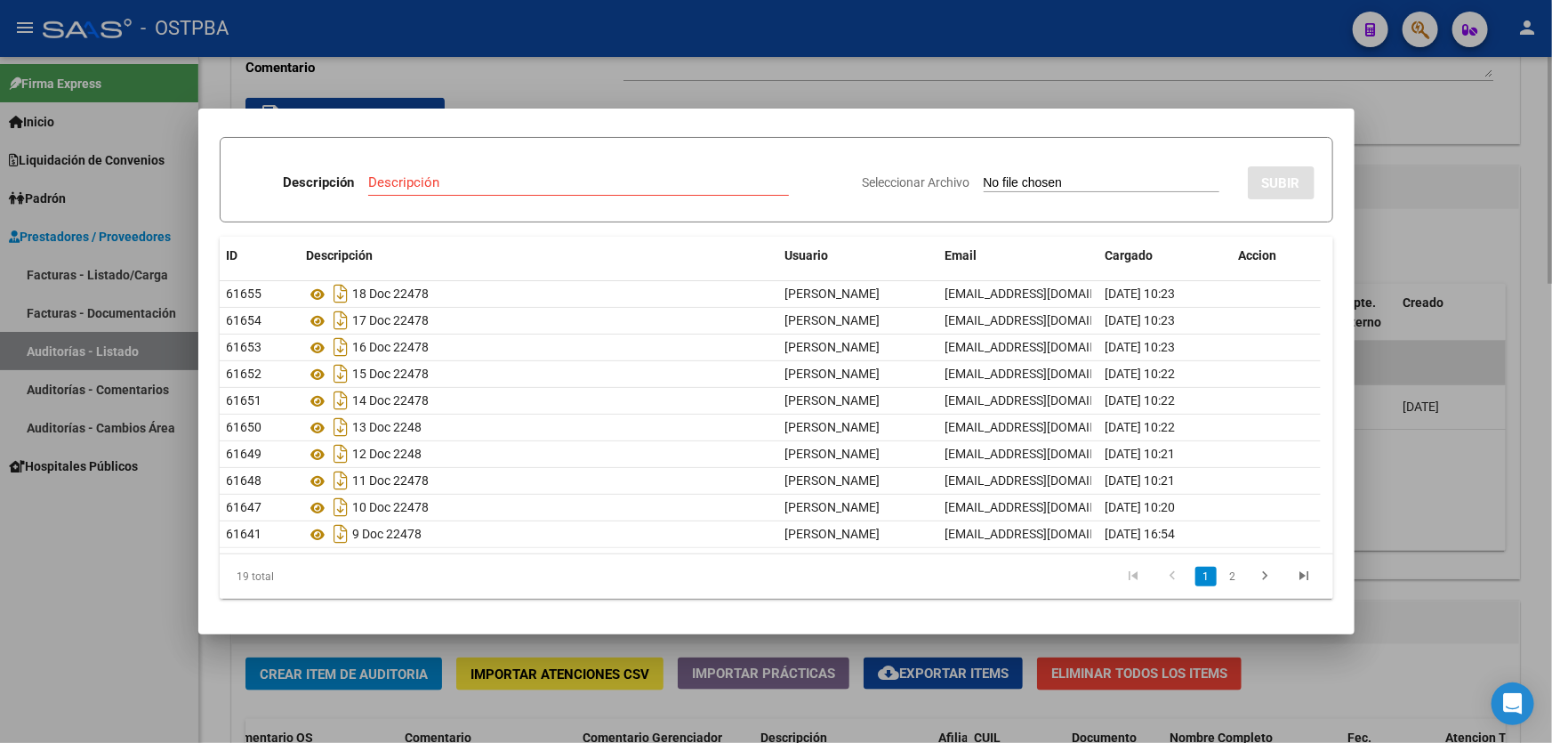
click at [1422, 231] on div at bounding box center [776, 371] width 1552 height 743
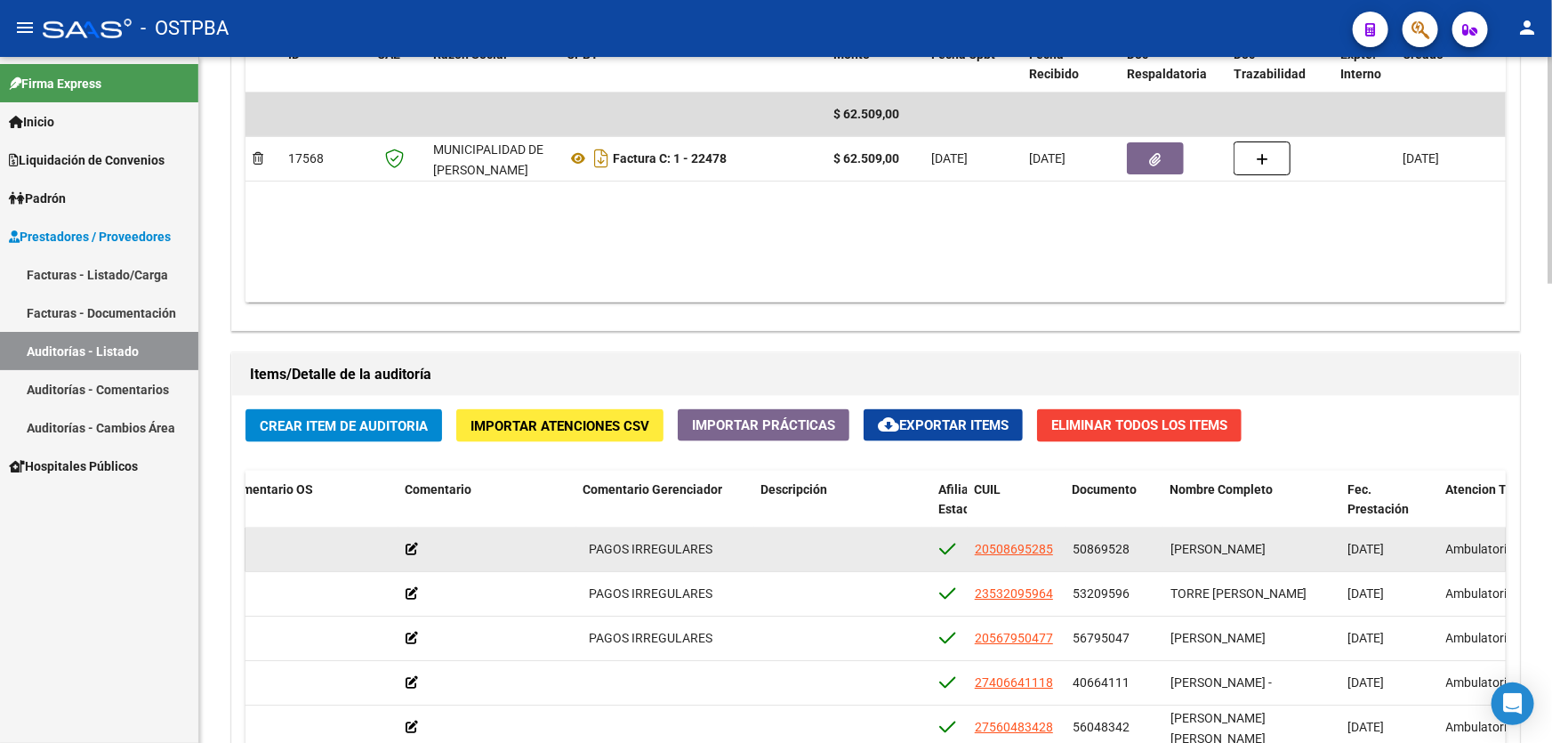
scroll to position [901, 0]
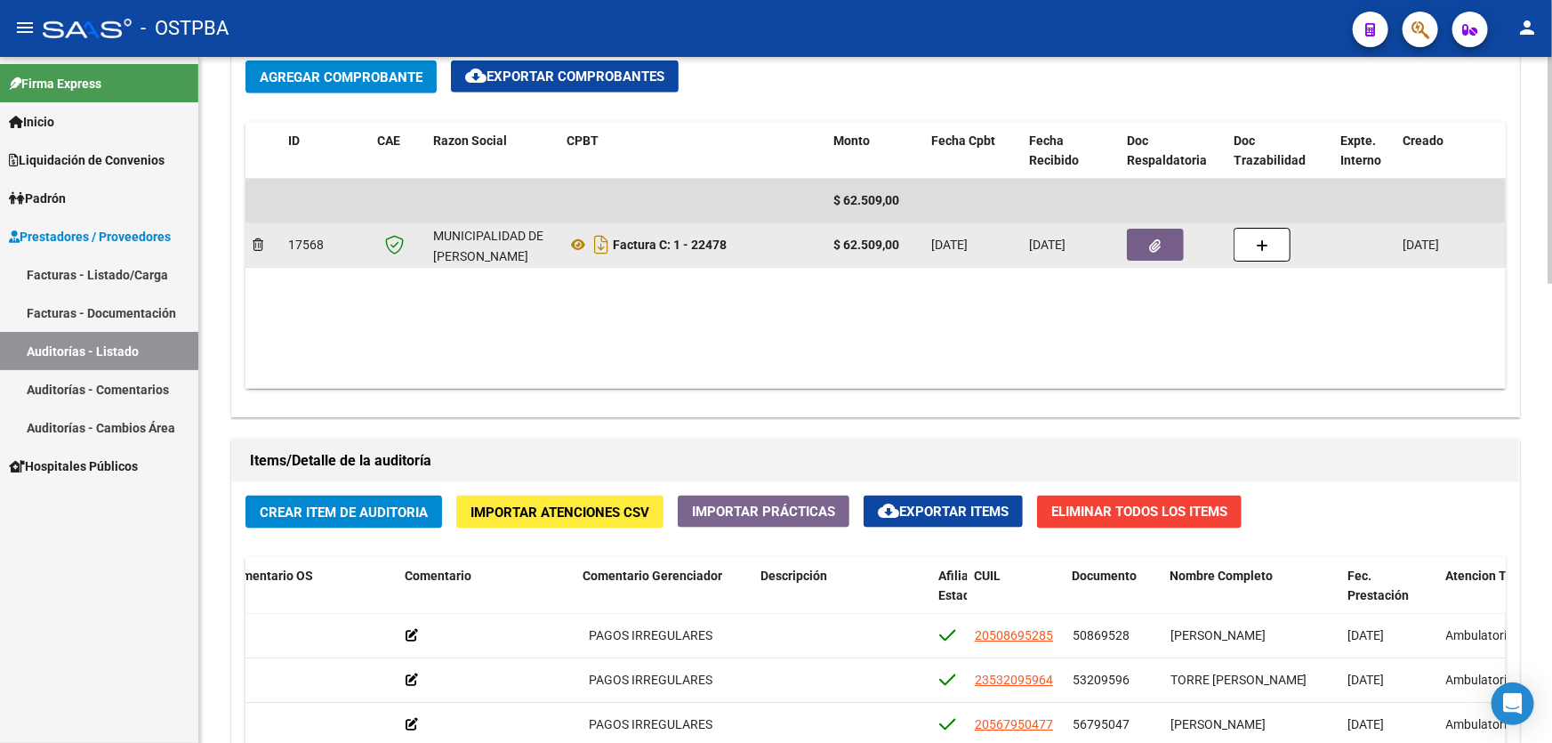
click at [1158, 246] on icon "button" at bounding box center [1156, 245] width 12 height 13
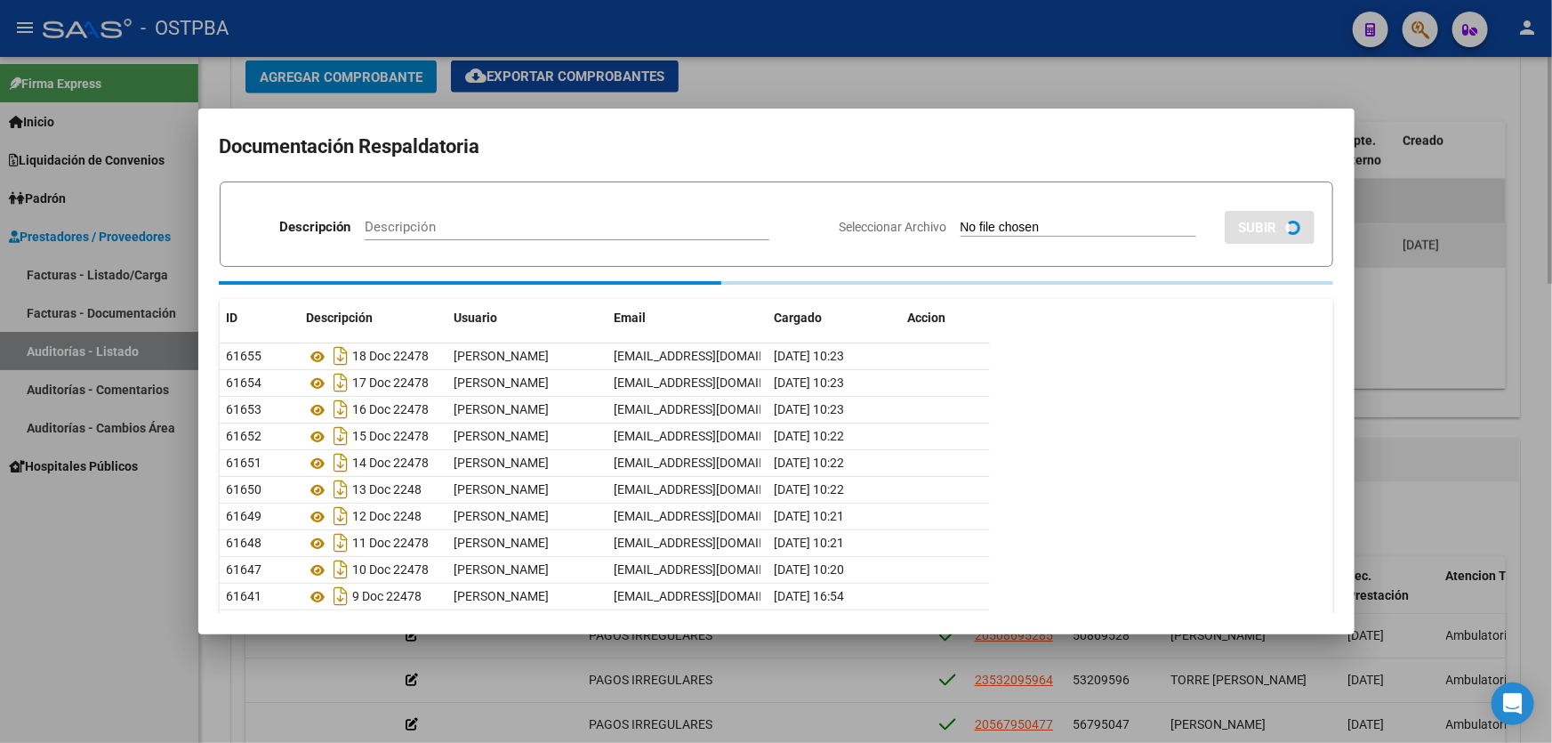
click at [1158, 246] on mat-dialog-content "Documentación Respaldatoria Descripción Descripción Seleccionar Archivo SUBIR I…" at bounding box center [776, 371] width 1156 height 483
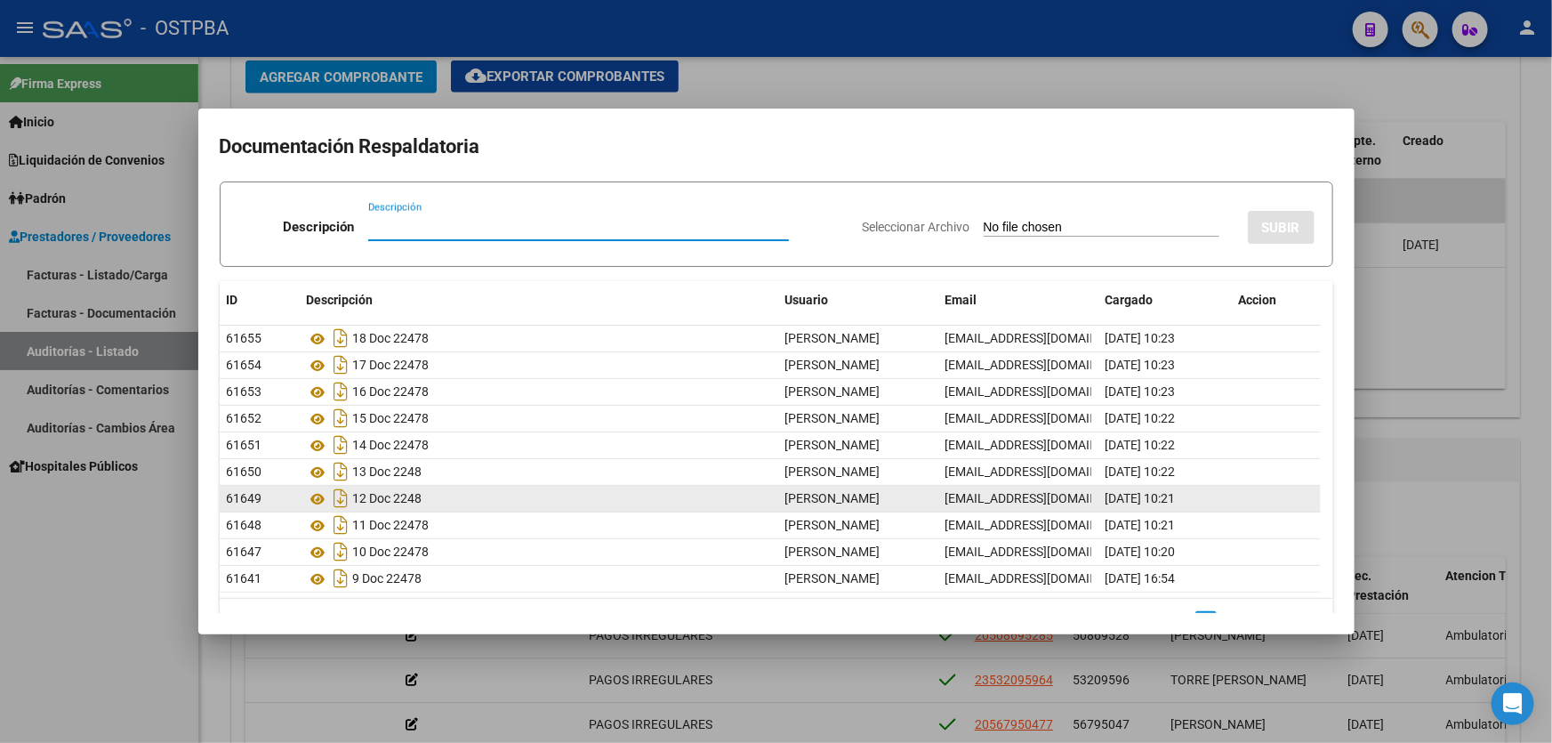
scroll to position [44, 0]
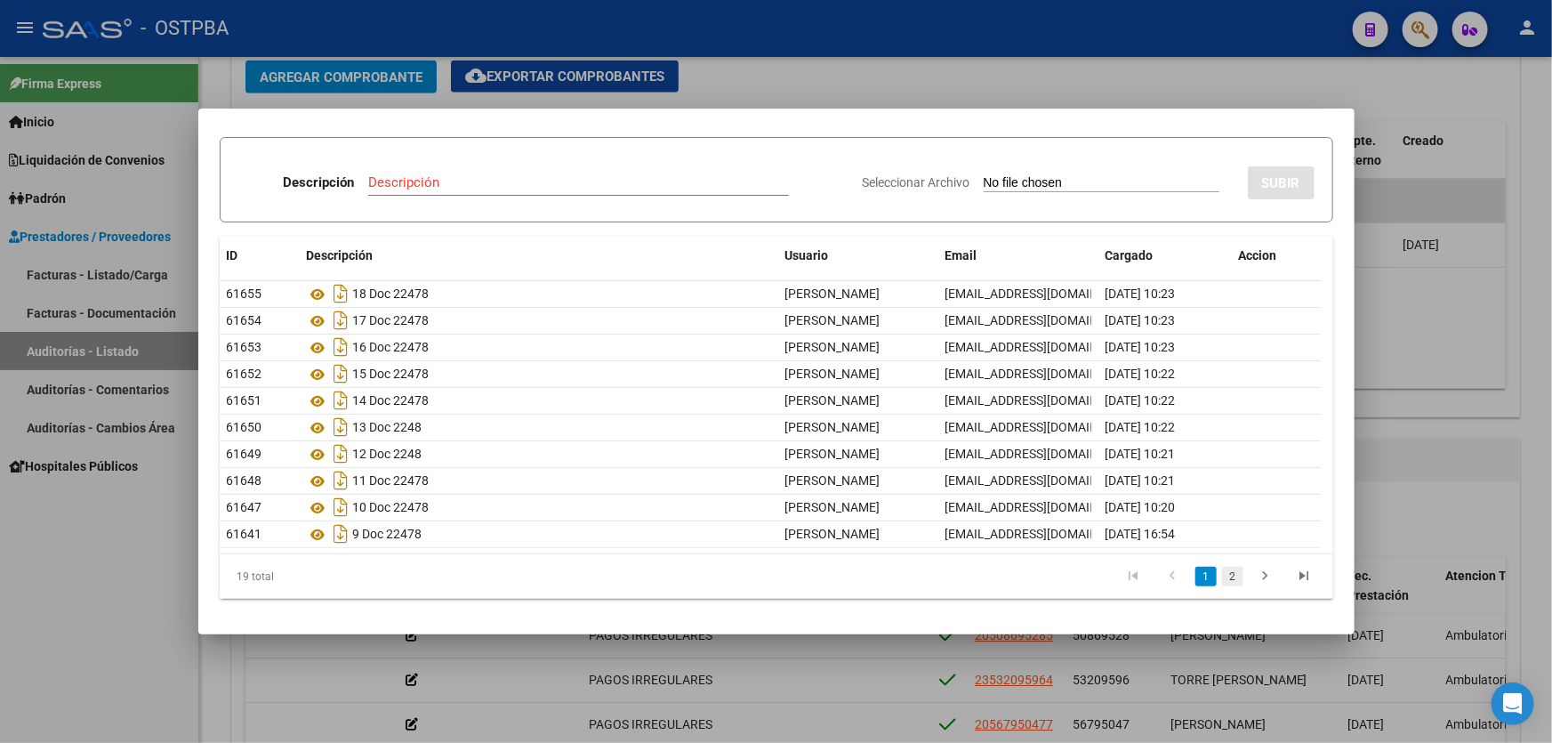
click at [1222, 574] on link "2" at bounding box center [1232, 576] width 21 height 20
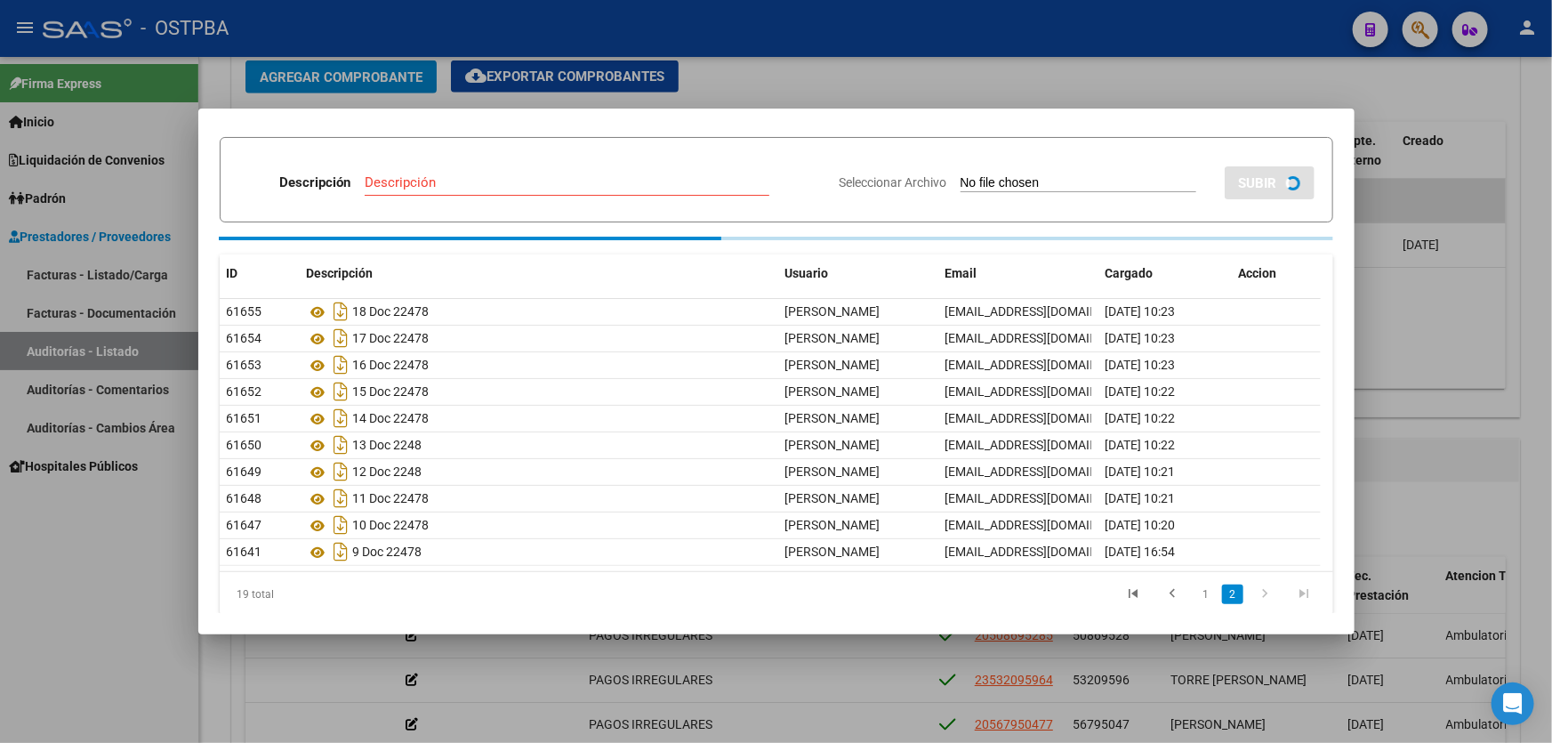
scroll to position [18, 0]
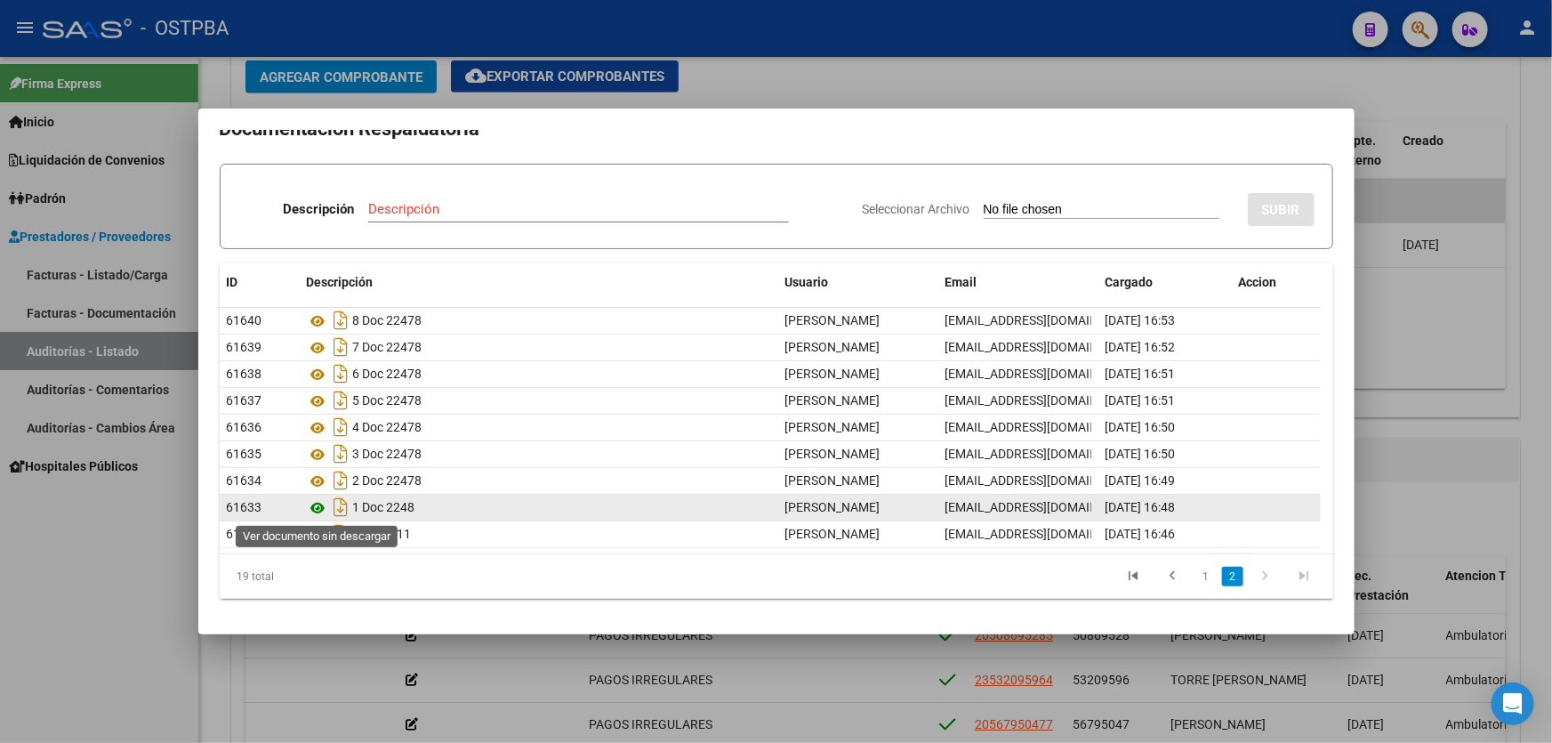
click at [315, 510] on icon at bounding box center [318, 507] width 23 height 21
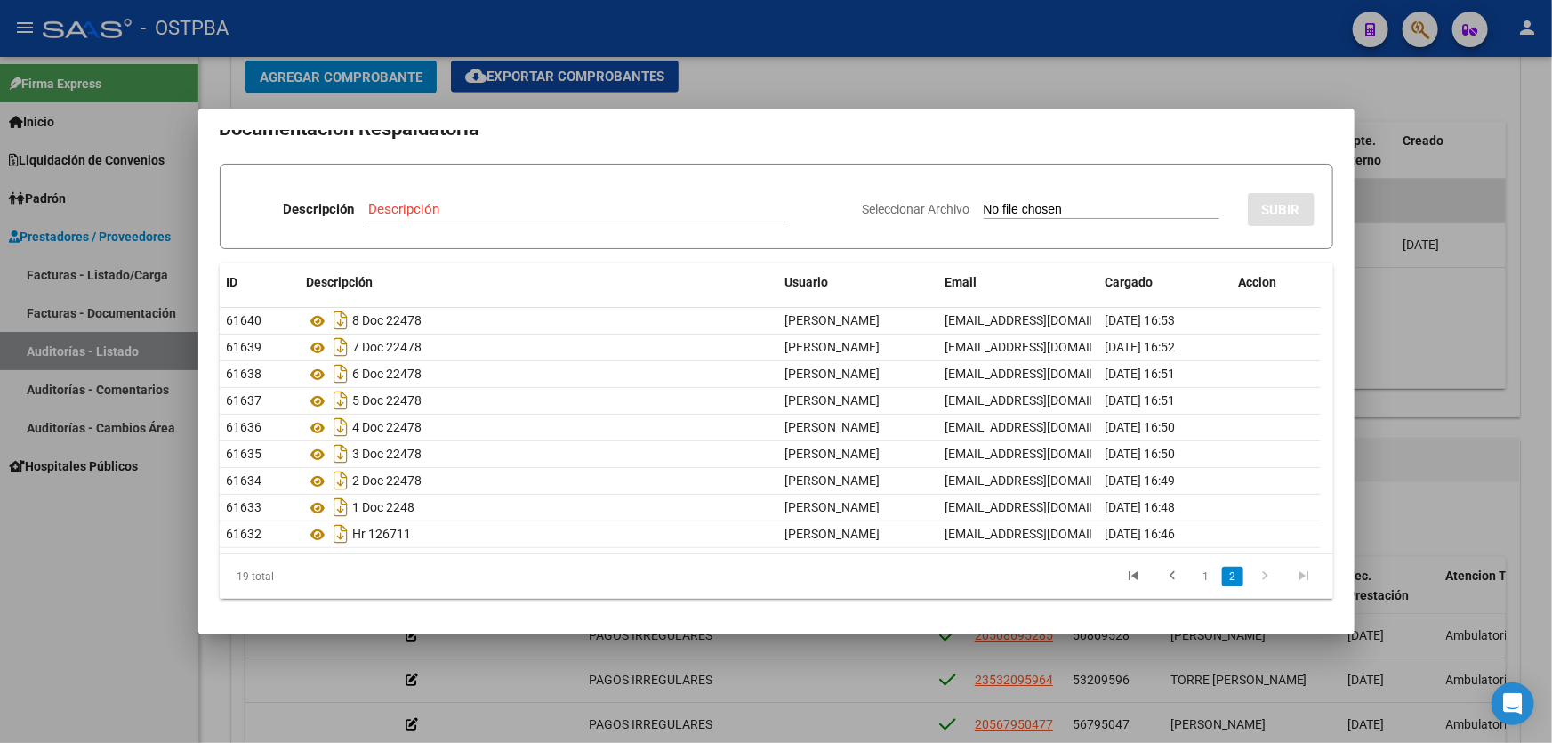
click at [772, 83] on div at bounding box center [776, 371] width 1552 height 743
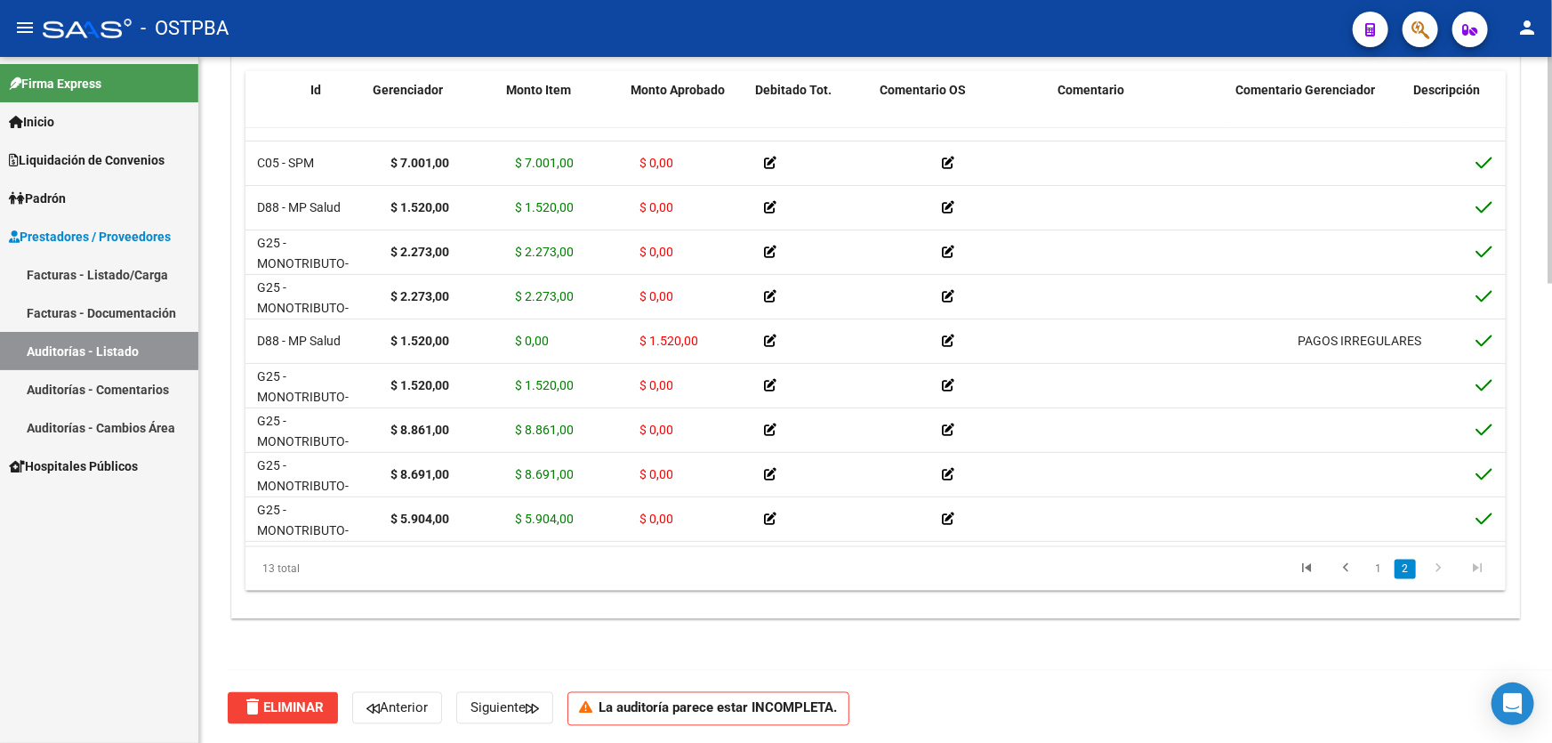
scroll to position [176, 0]
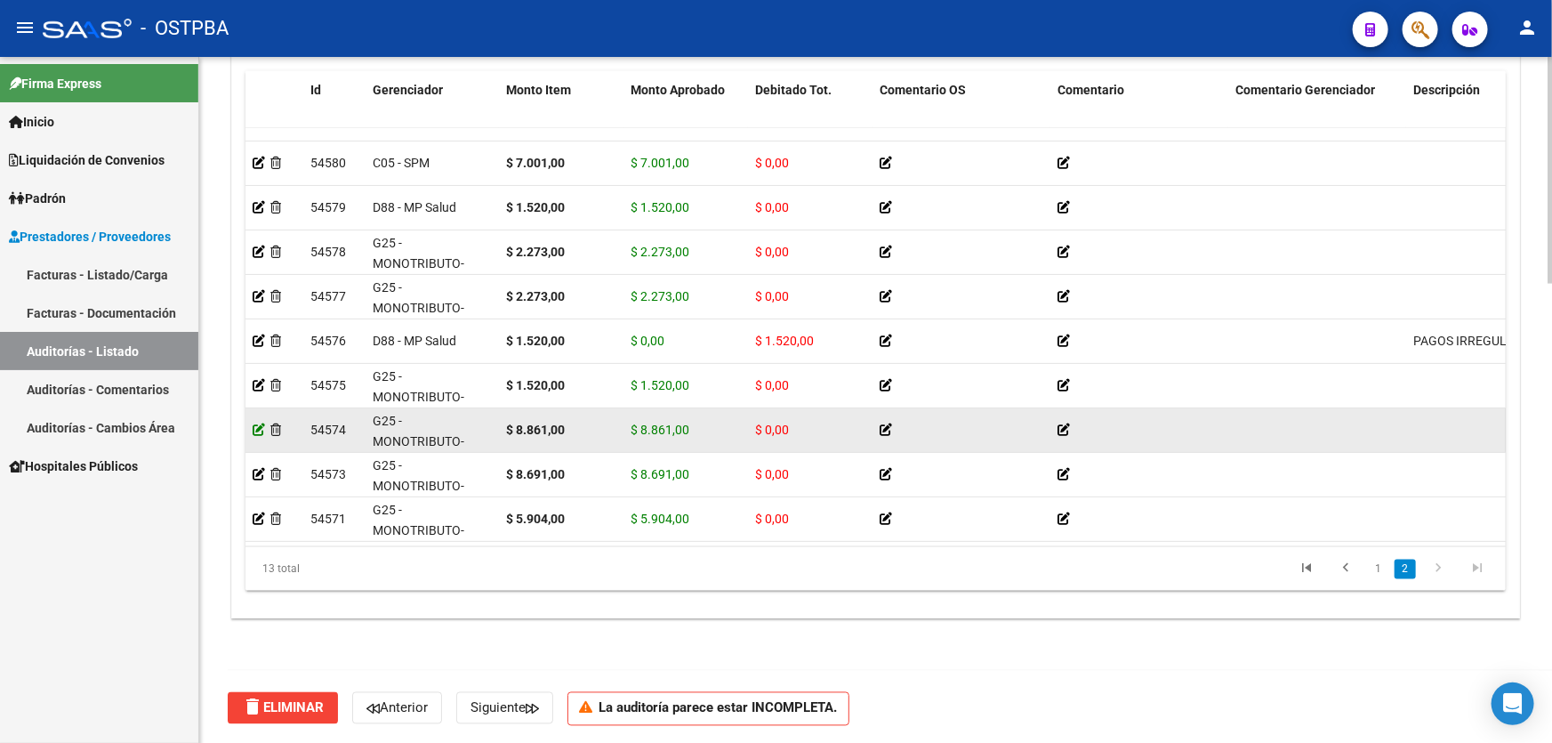
click at [259, 423] on icon at bounding box center [259, 429] width 12 height 12
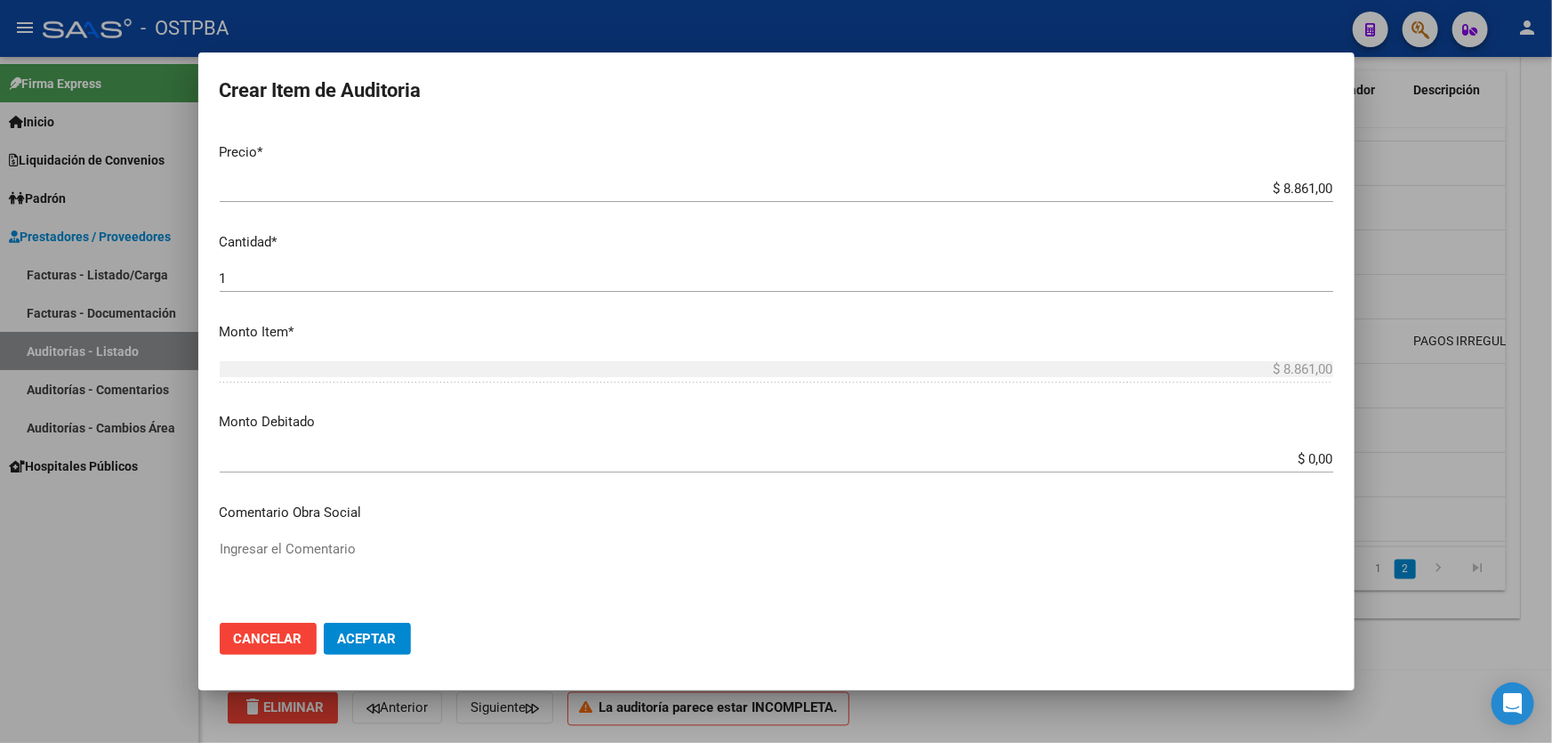
scroll to position [323, 0]
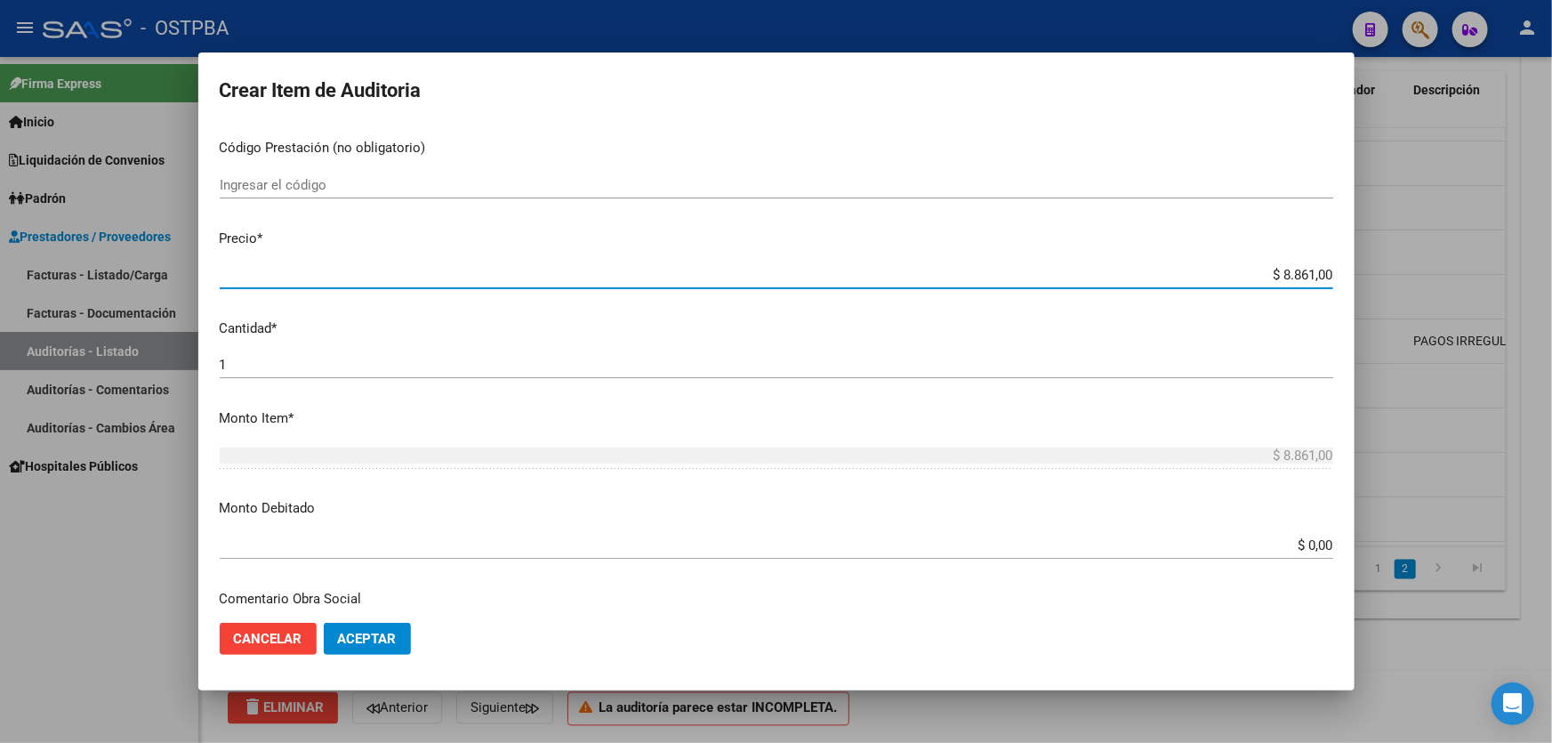
click at [1319, 272] on input "$ 8.861,00" at bounding box center [776, 275] width 1113 height 16
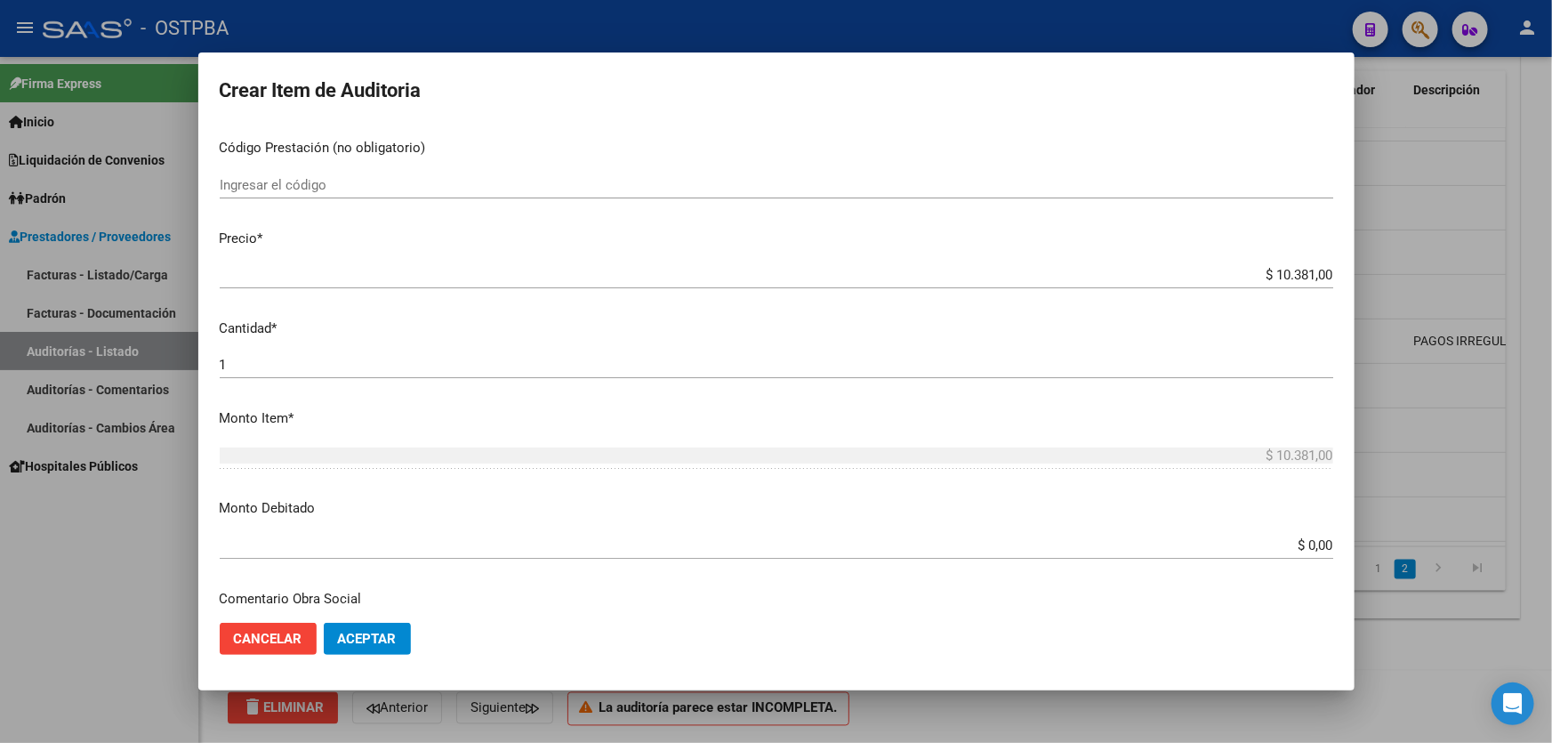
click at [1005, 388] on div "1 Ingresar la cantidad" at bounding box center [776, 373] width 1113 height 44
click at [347, 636] on span "Aceptar" at bounding box center [367, 638] width 59 height 16
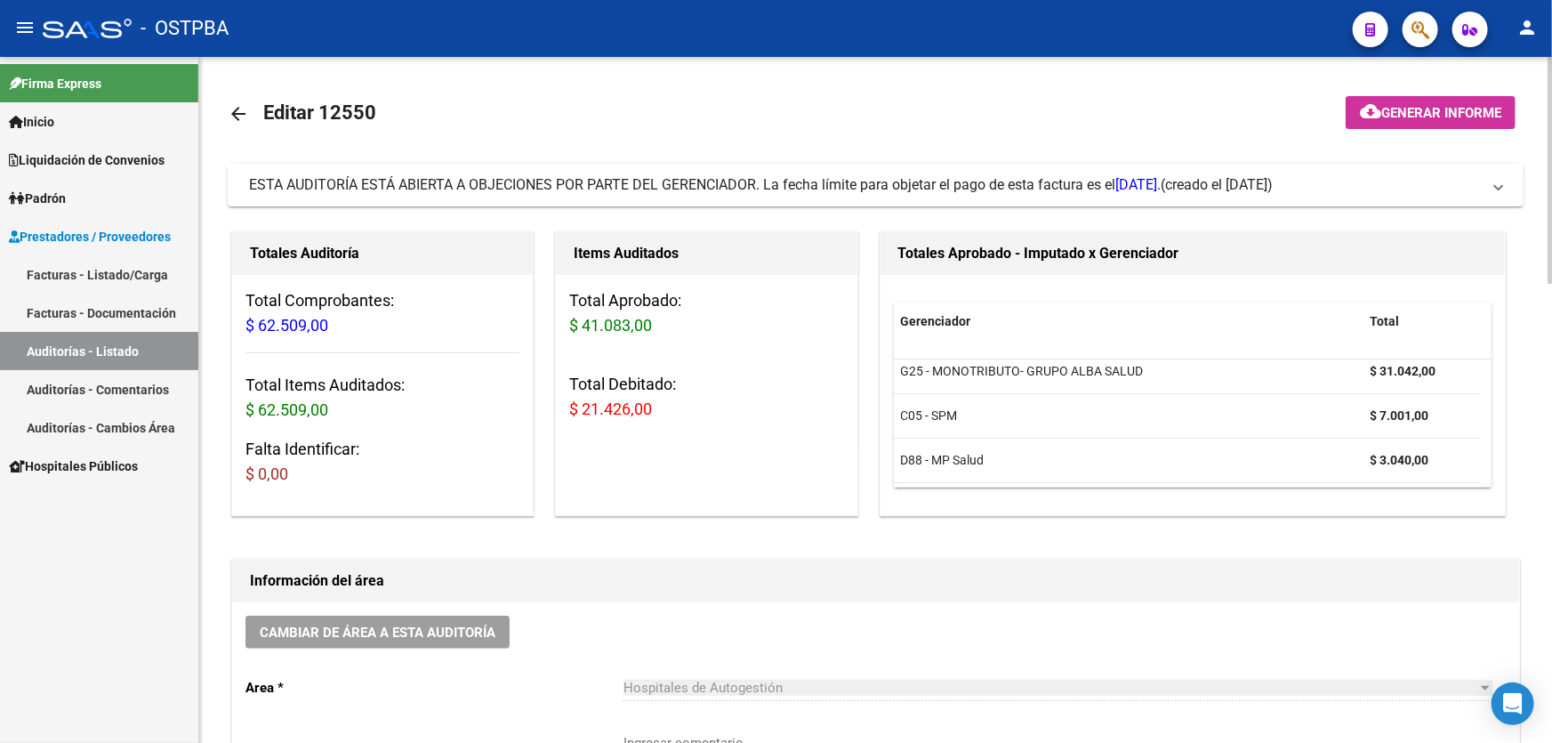
scroll to position [404, 0]
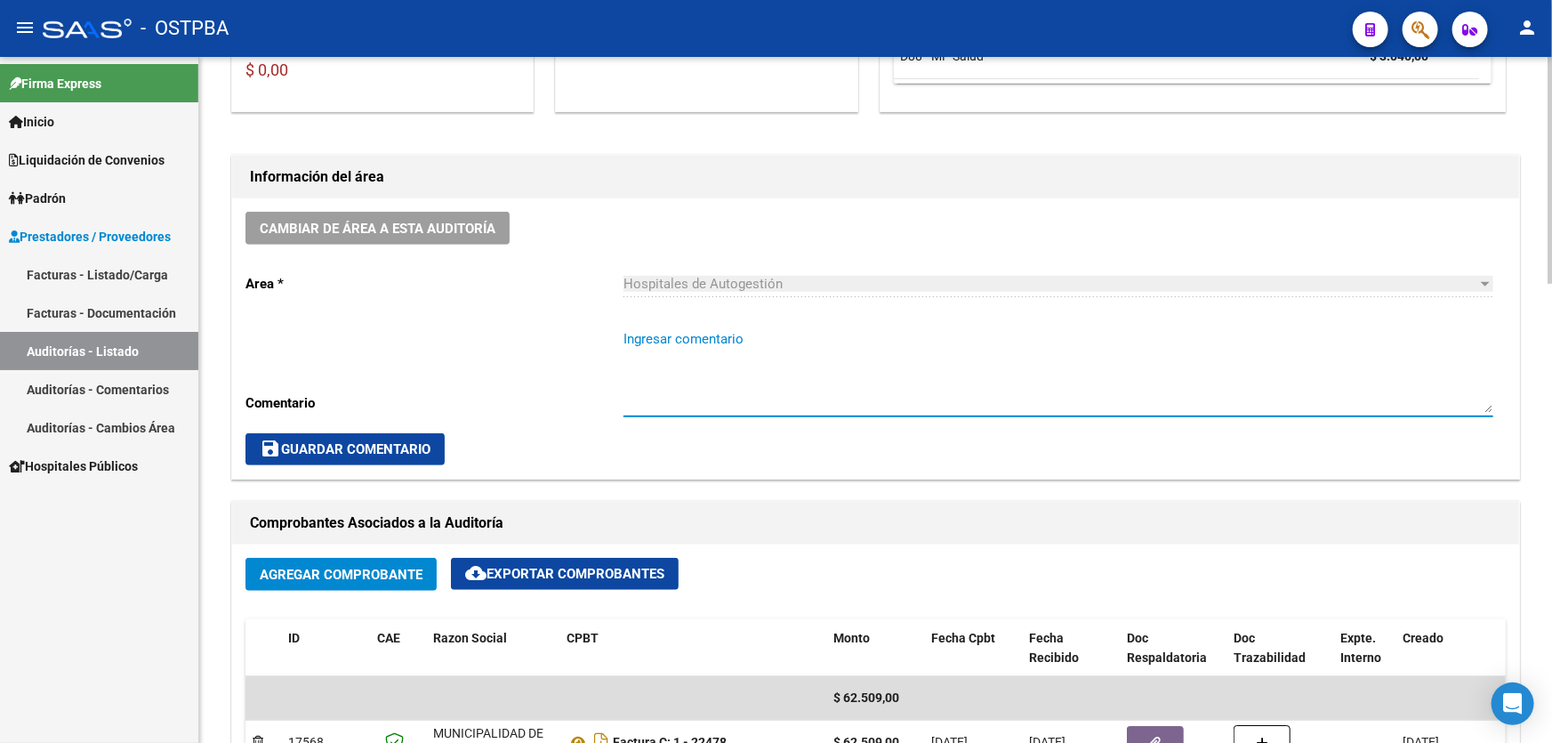
click at [711, 368] on textarea "Ingresar comentario" at bounding box center [1058, 371] width 870 height 84
click at [364, 441] on span "save Guardar Comentario" at bounding box center [345, 449] width 171 height 16
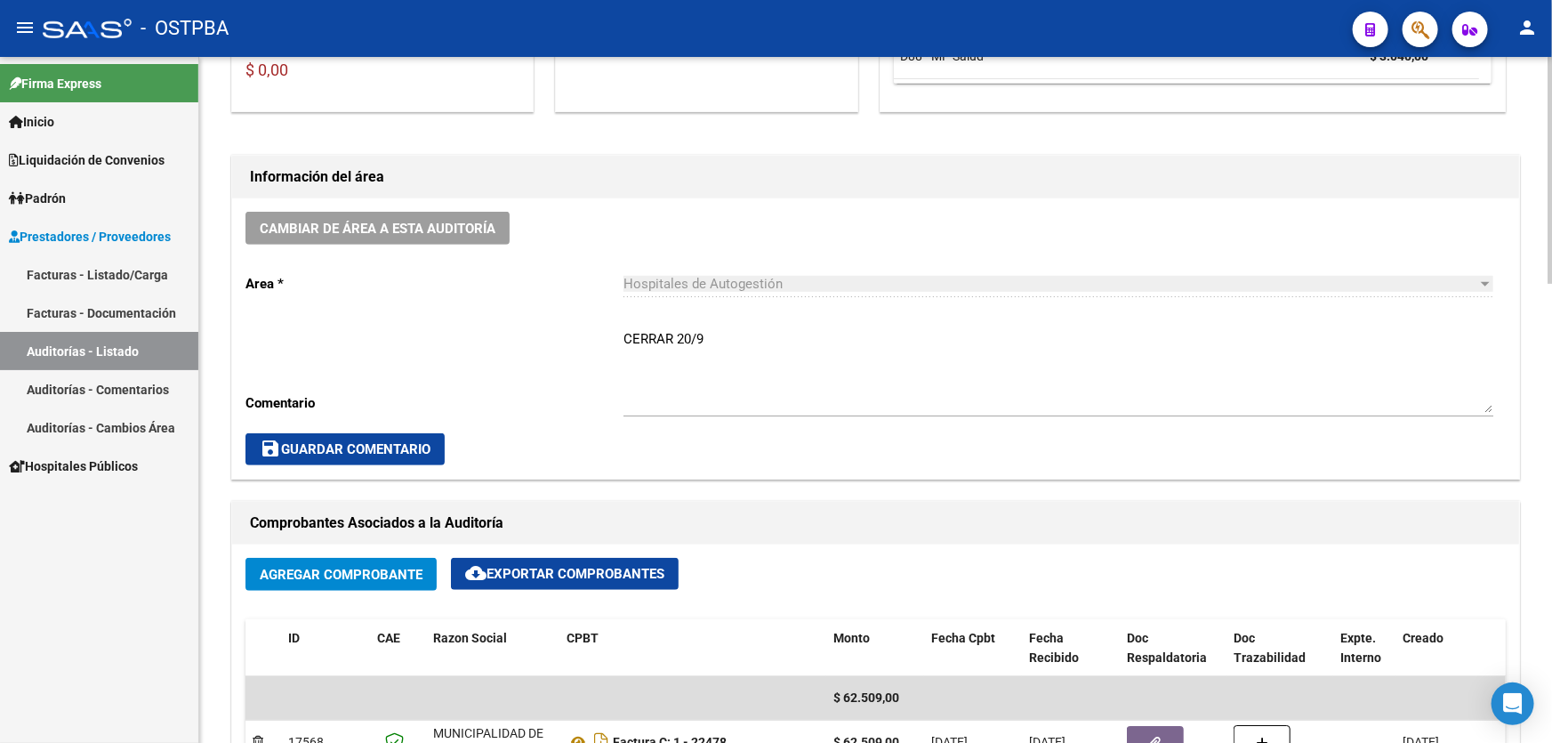
scroll to position [889, 0]
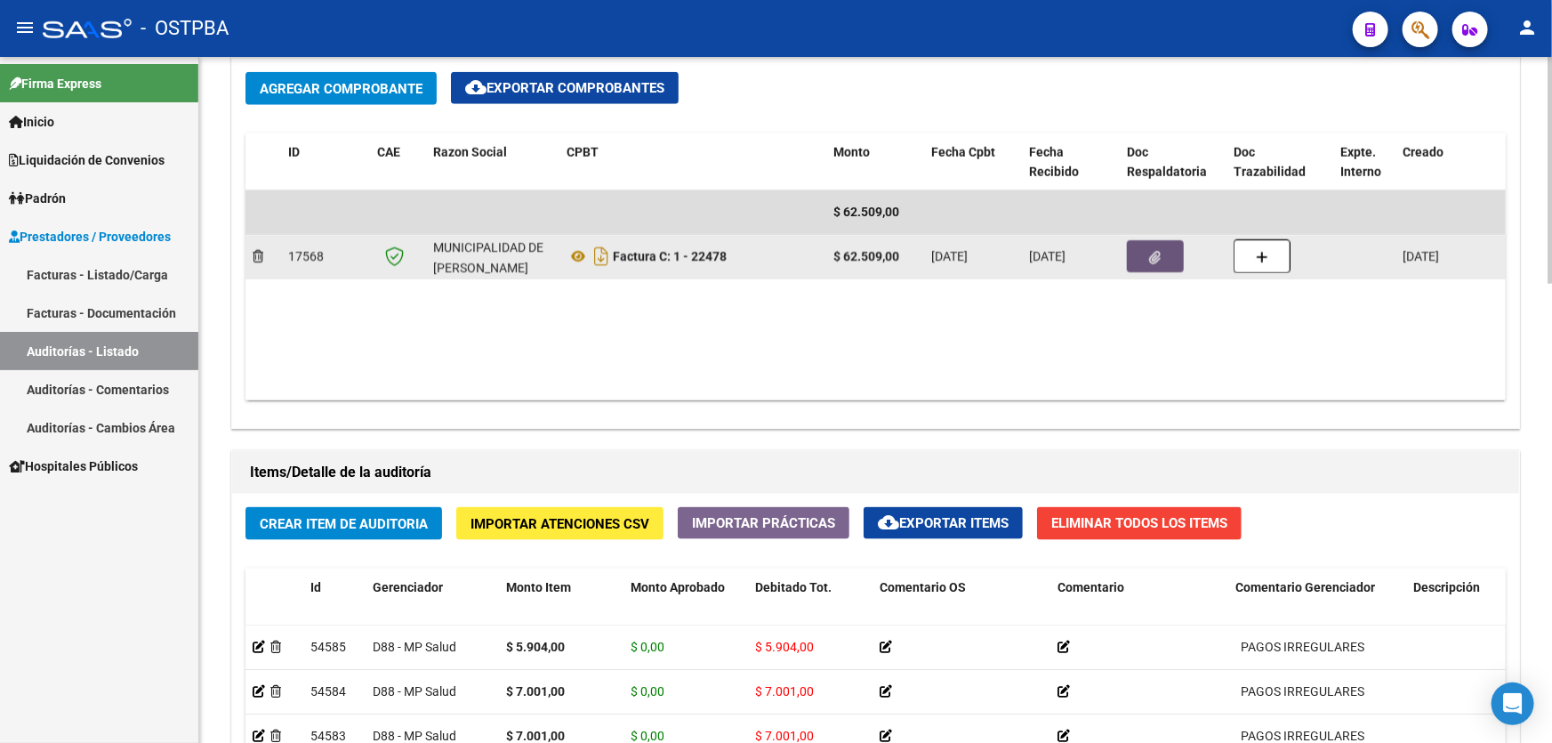
click at [1150, 258] on icon "button" at bounding box center [1156, 257] width 12 height 13
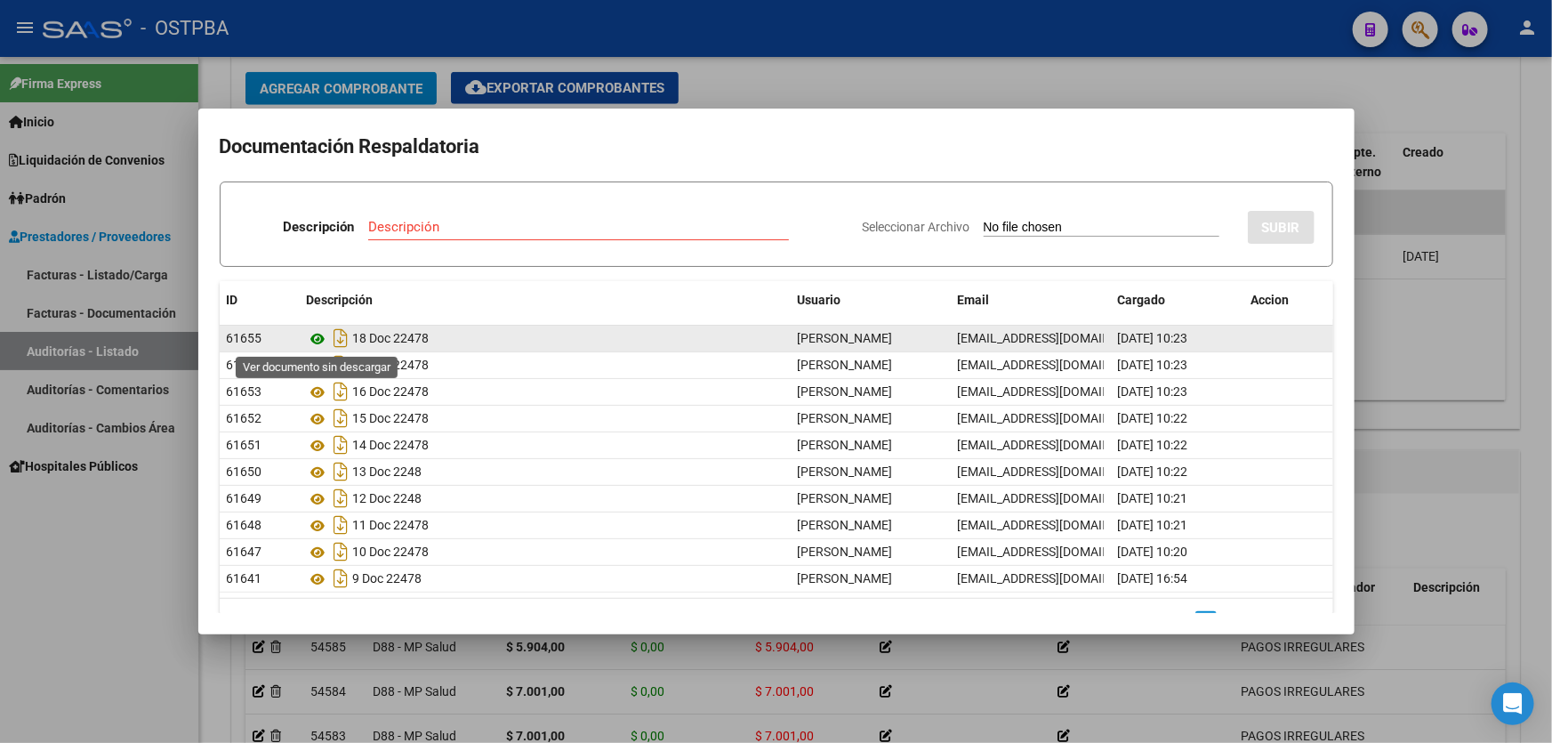
click at [325, 341] on icon at bounding box center [318, 338] width 23 height 21
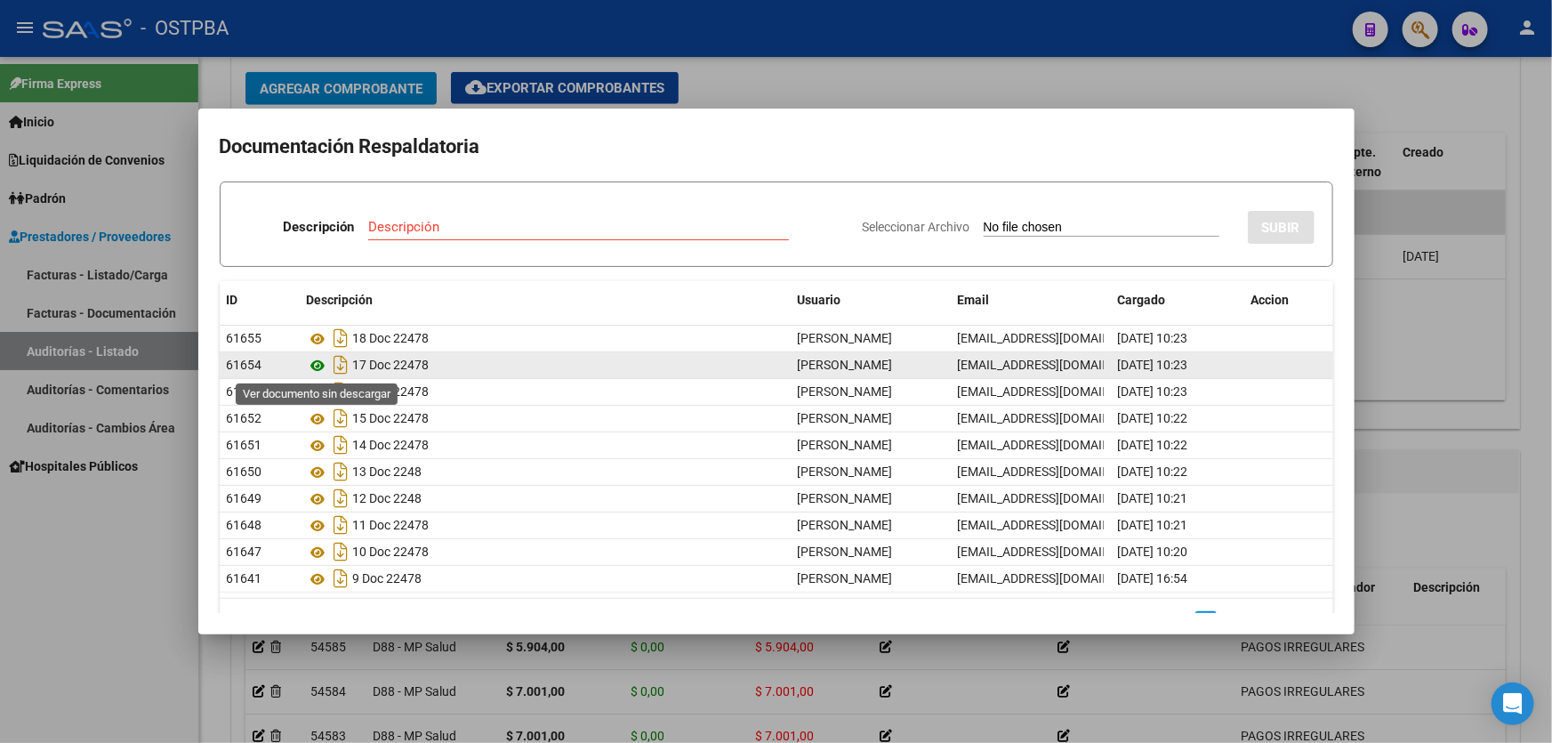
click at [317, 366] on icon at bounding box center [318, 365] width 23 height 21
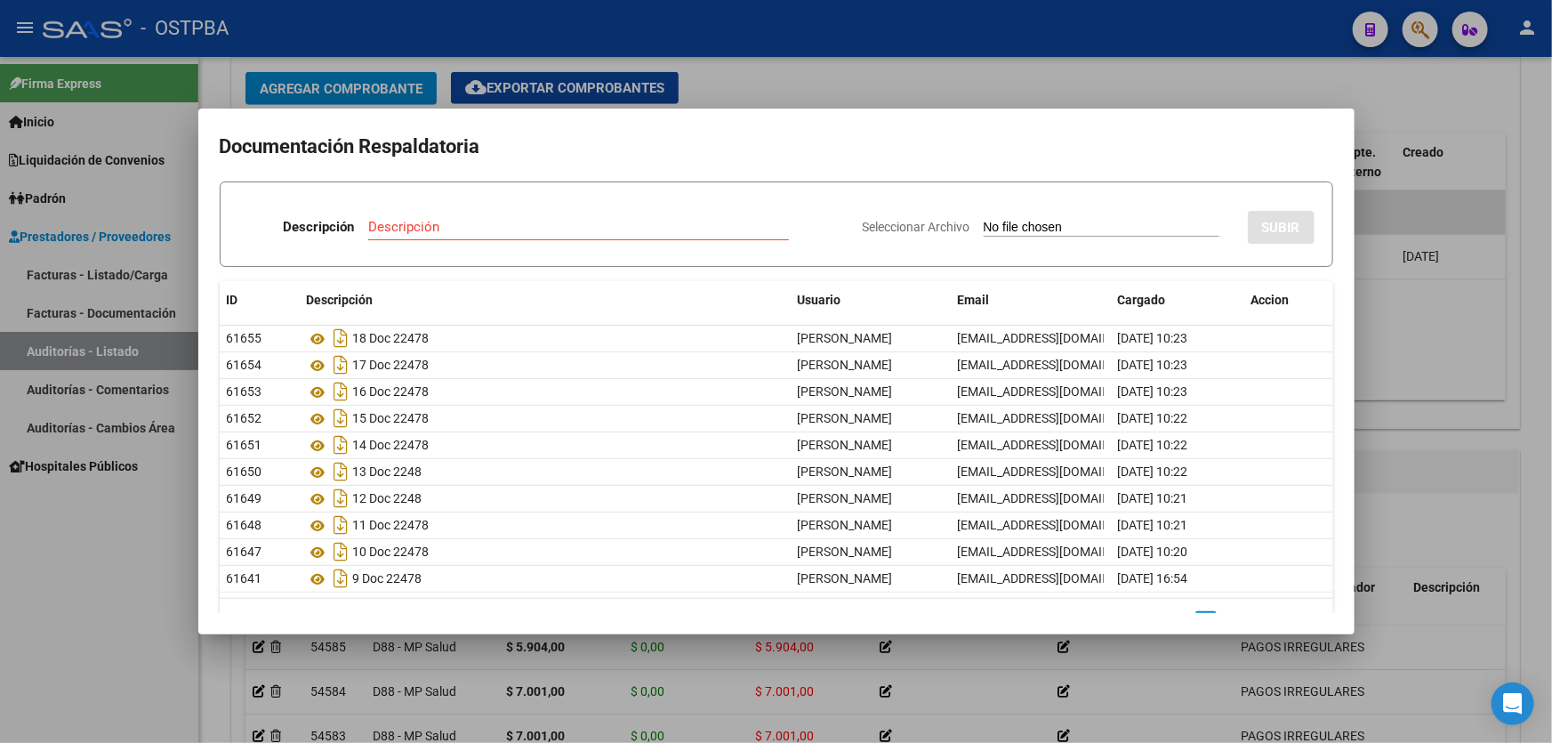
click at [785, 89] on div at bounding box center [776, 371] width 1552 height 743
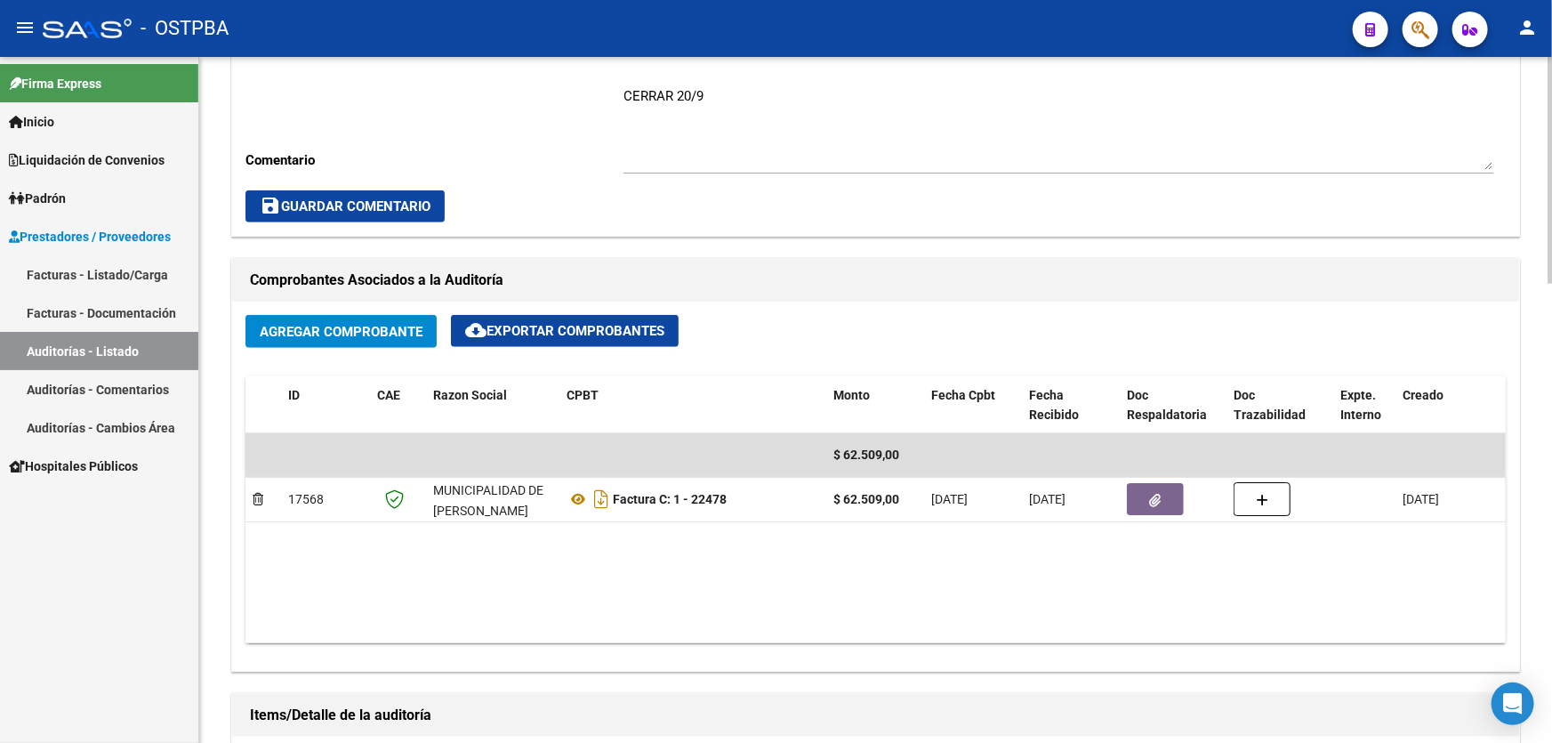
scroll to position [485, 0]
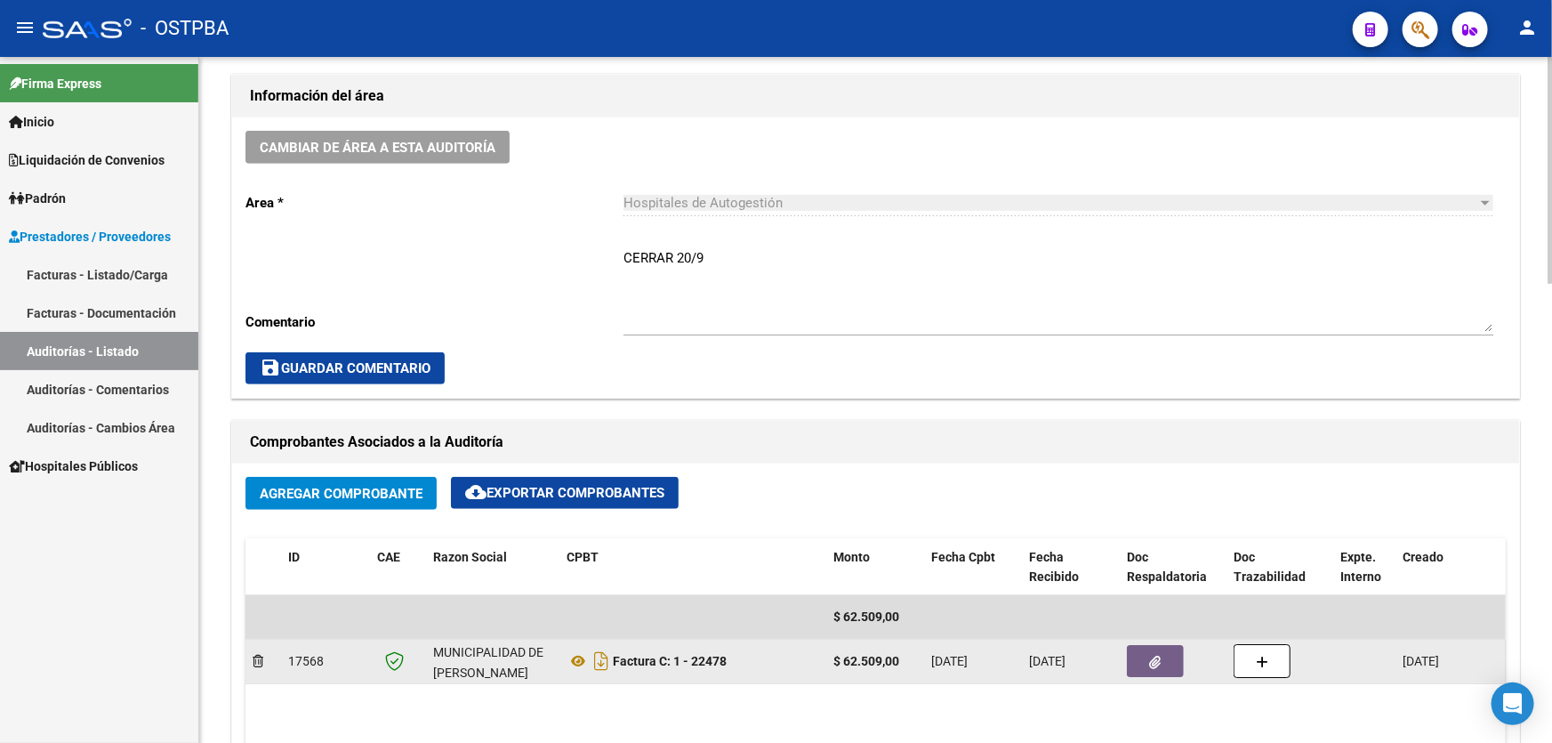
click at [1156, 667] on button "button" at bounding box center [1155, 661] width 57 height 32
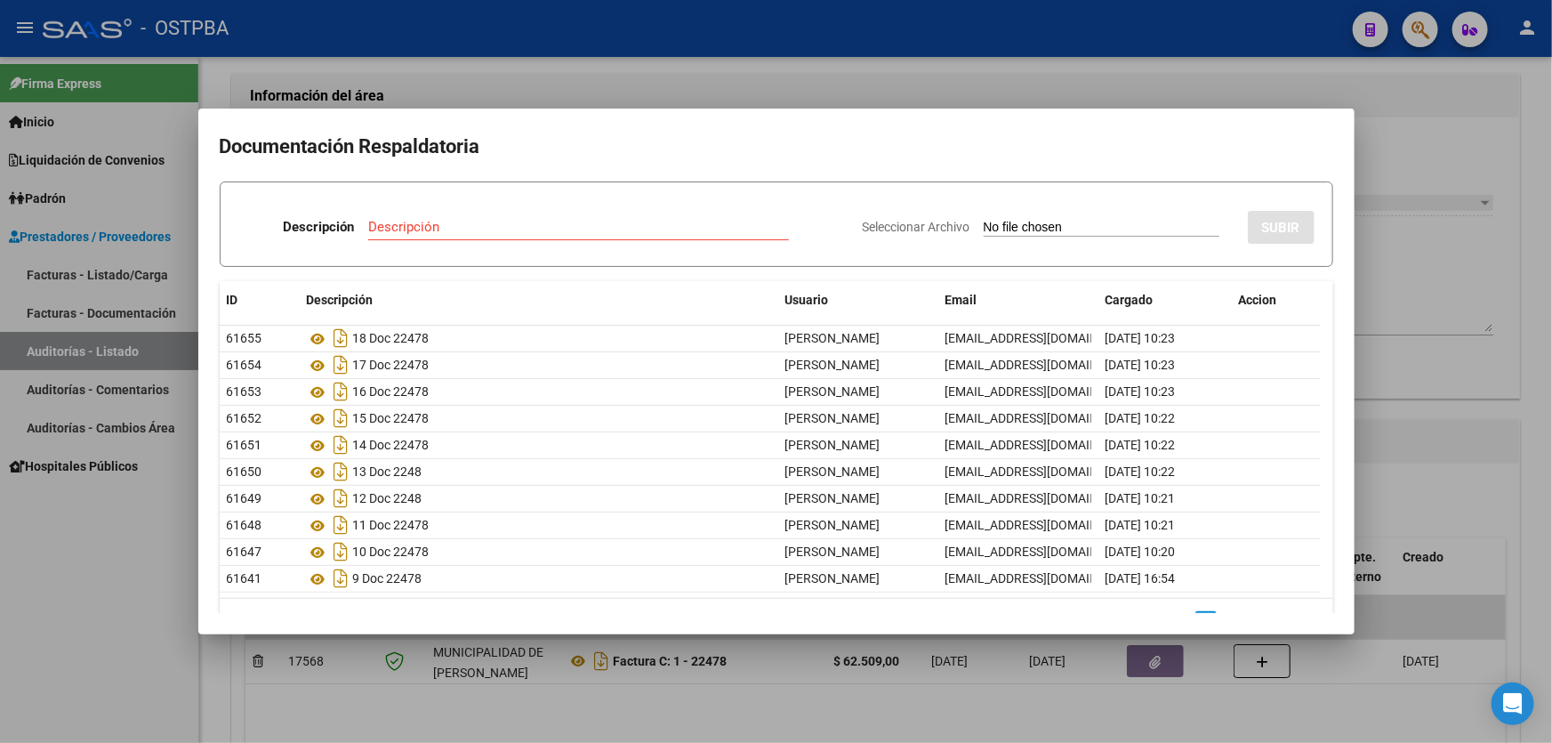
click at [95, 532] on div at bounding box center [776, 371] width 1552 height 743
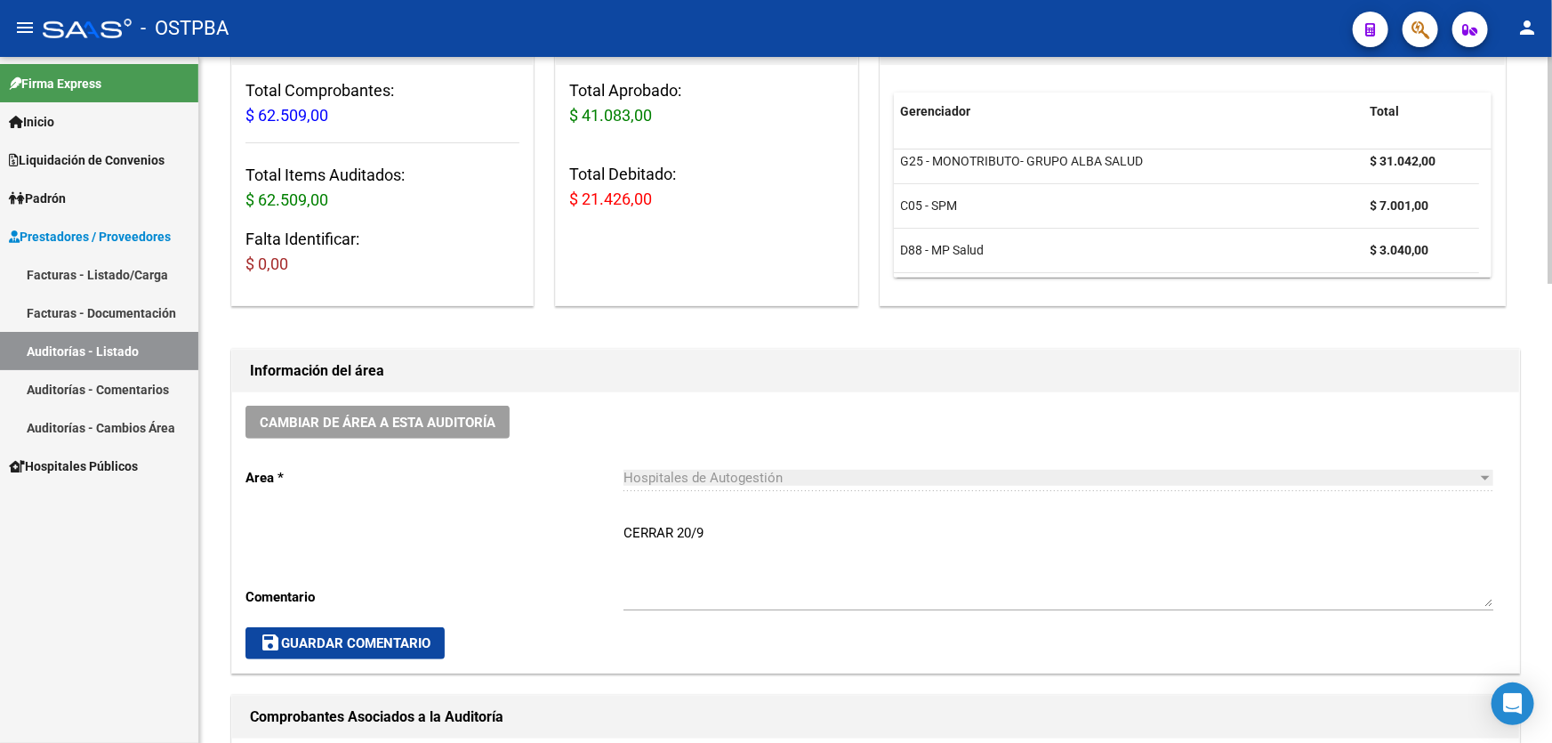
scroll to position [404, 0]
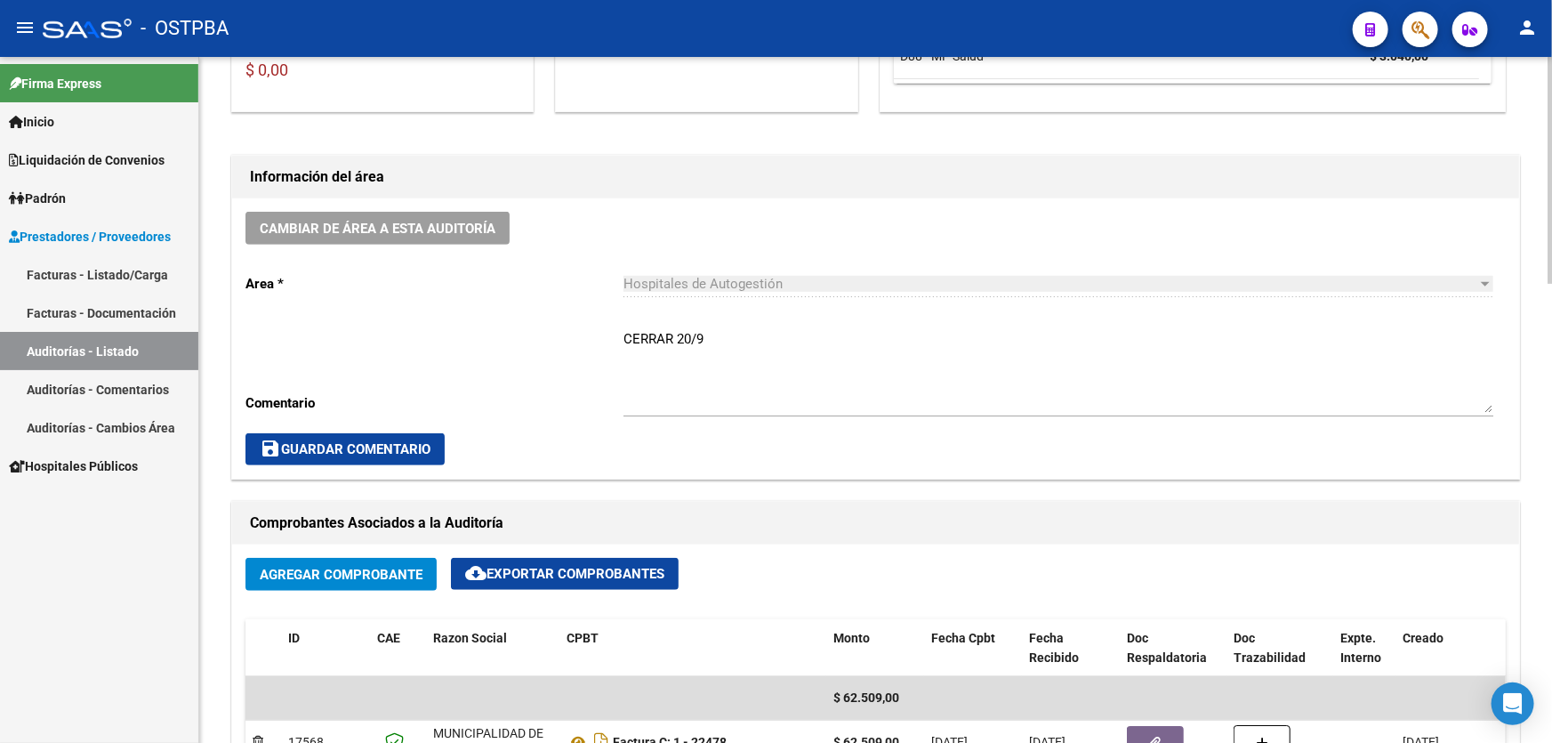
click at [718, 330] on textarea "CERRAR 20/9" at bounding box center [1058, 371] width 870 height 84
type textarea "C"
click at [308, 434] on button "save Guardar Comentario" at bounding box center [344, 449] width 199 height 32
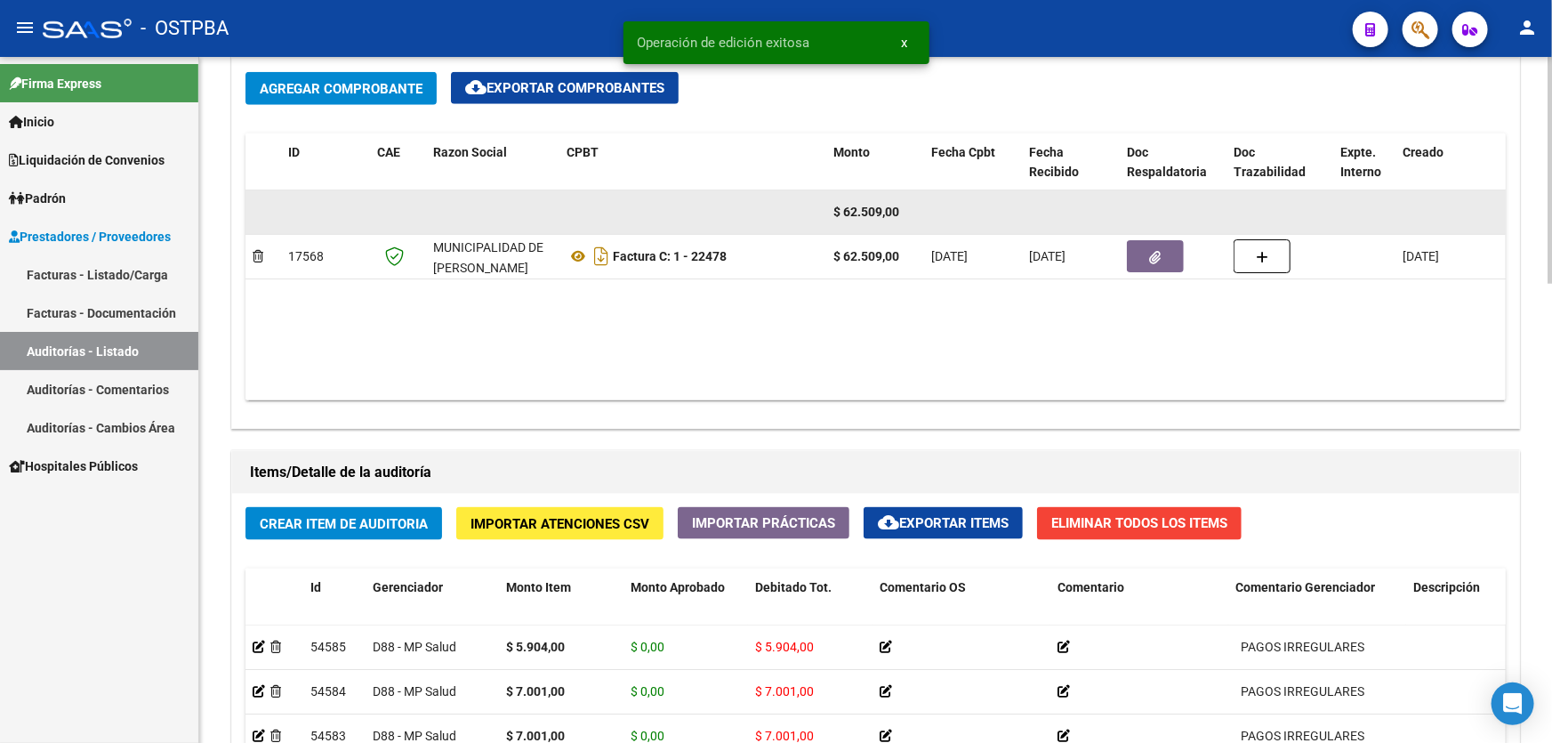
scroll to position [727, 0]
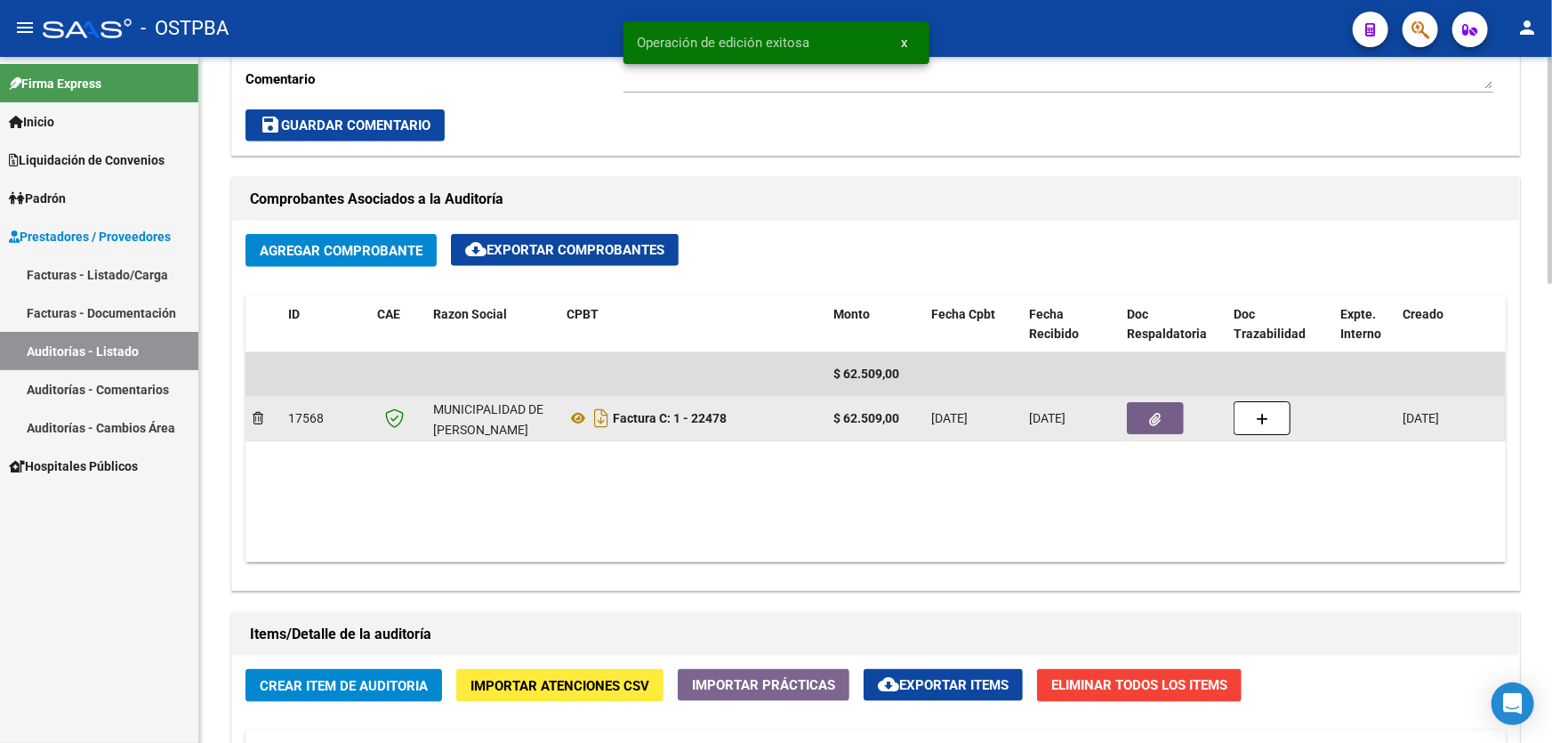
click at [1151, 413] on icon "button" at bounding box center [1156, 419] width 12 height 13
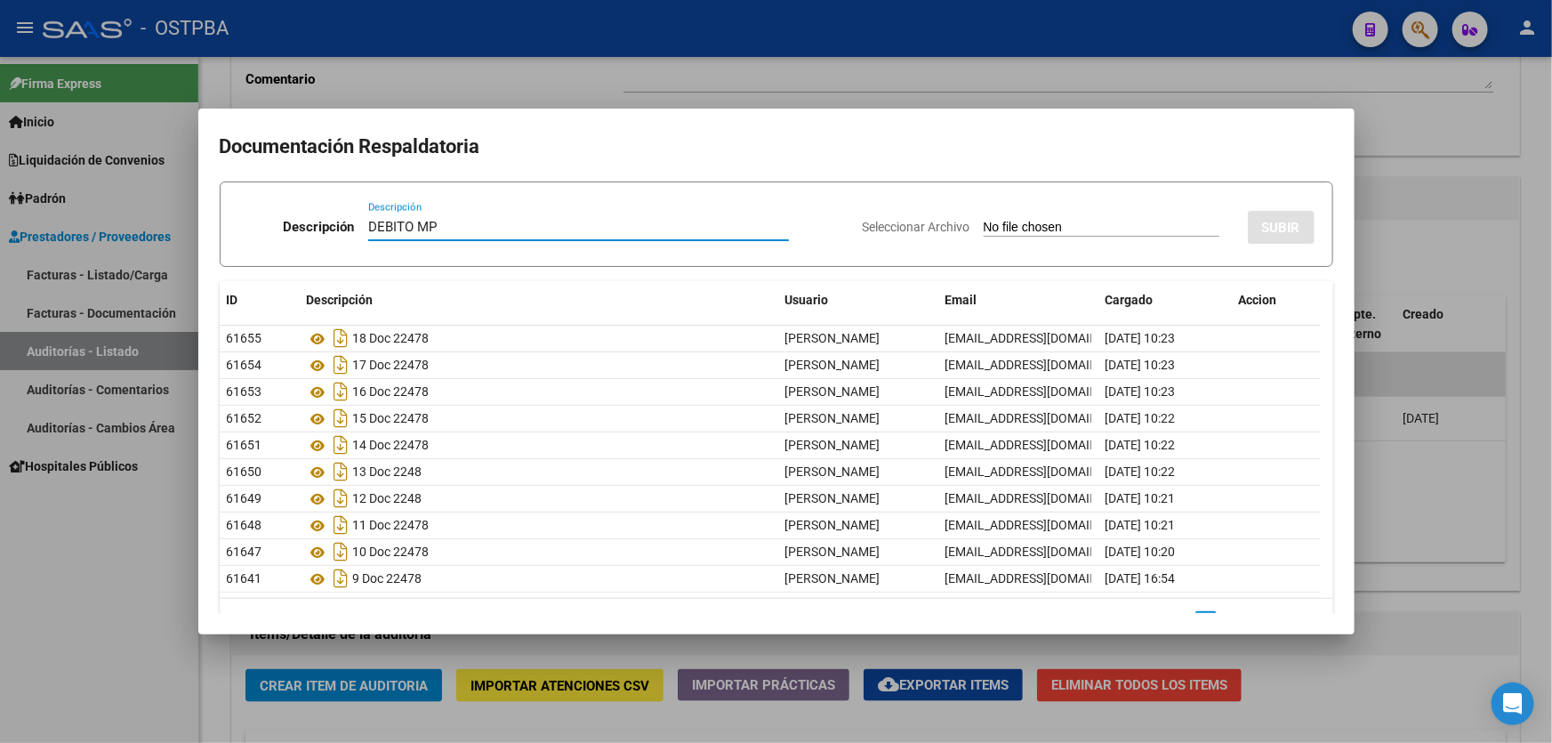
type input "DEBITO MP"
click at [983, 225] on input "Seleccionar Archivo" at bounding box center [1101, 228] width 236 height 17
type input "C:\fakepath\DEBITO MP 12550.pdf"
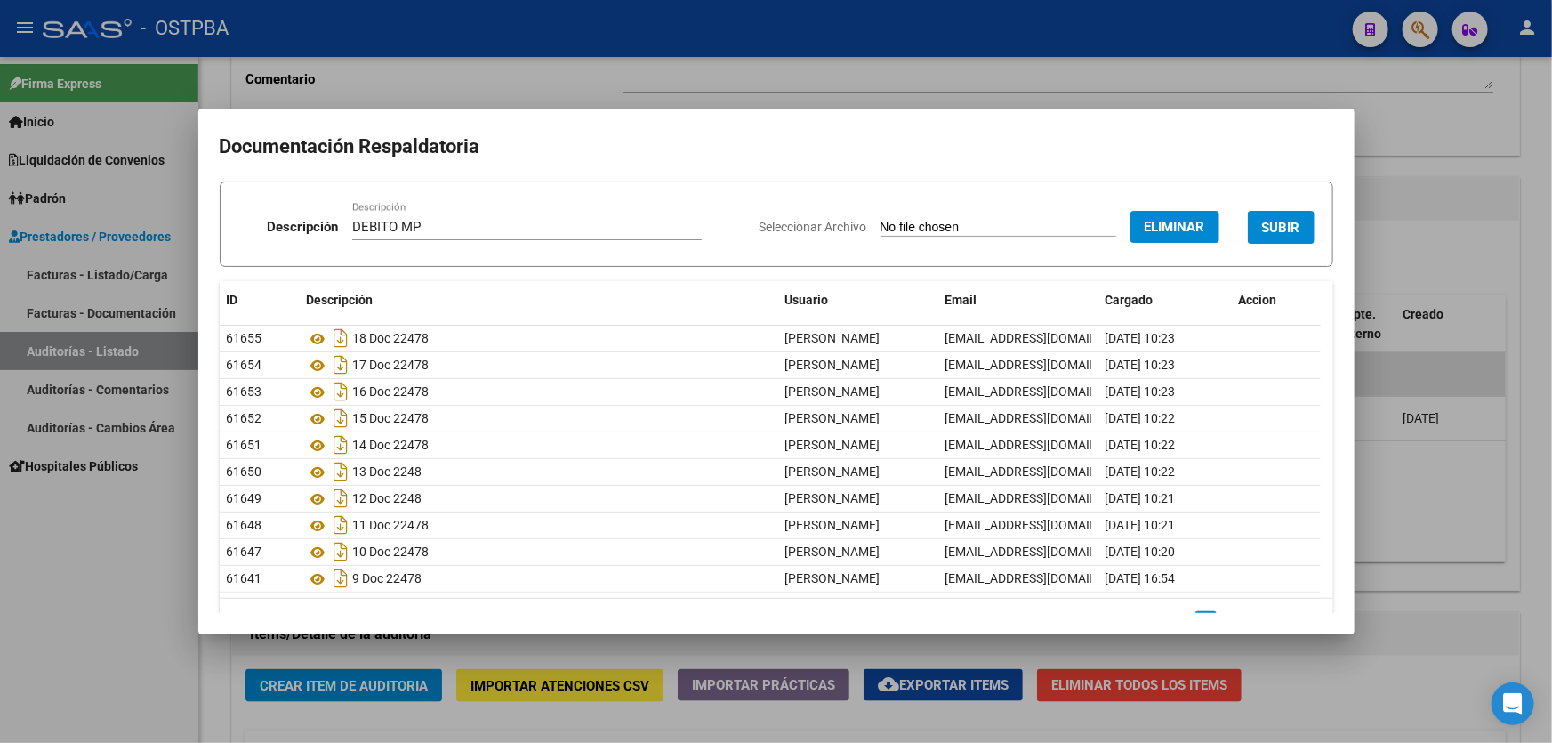
click at [1265, 231] on span "SUBIR" at bounding box center [1281, 228] width 38 height 16
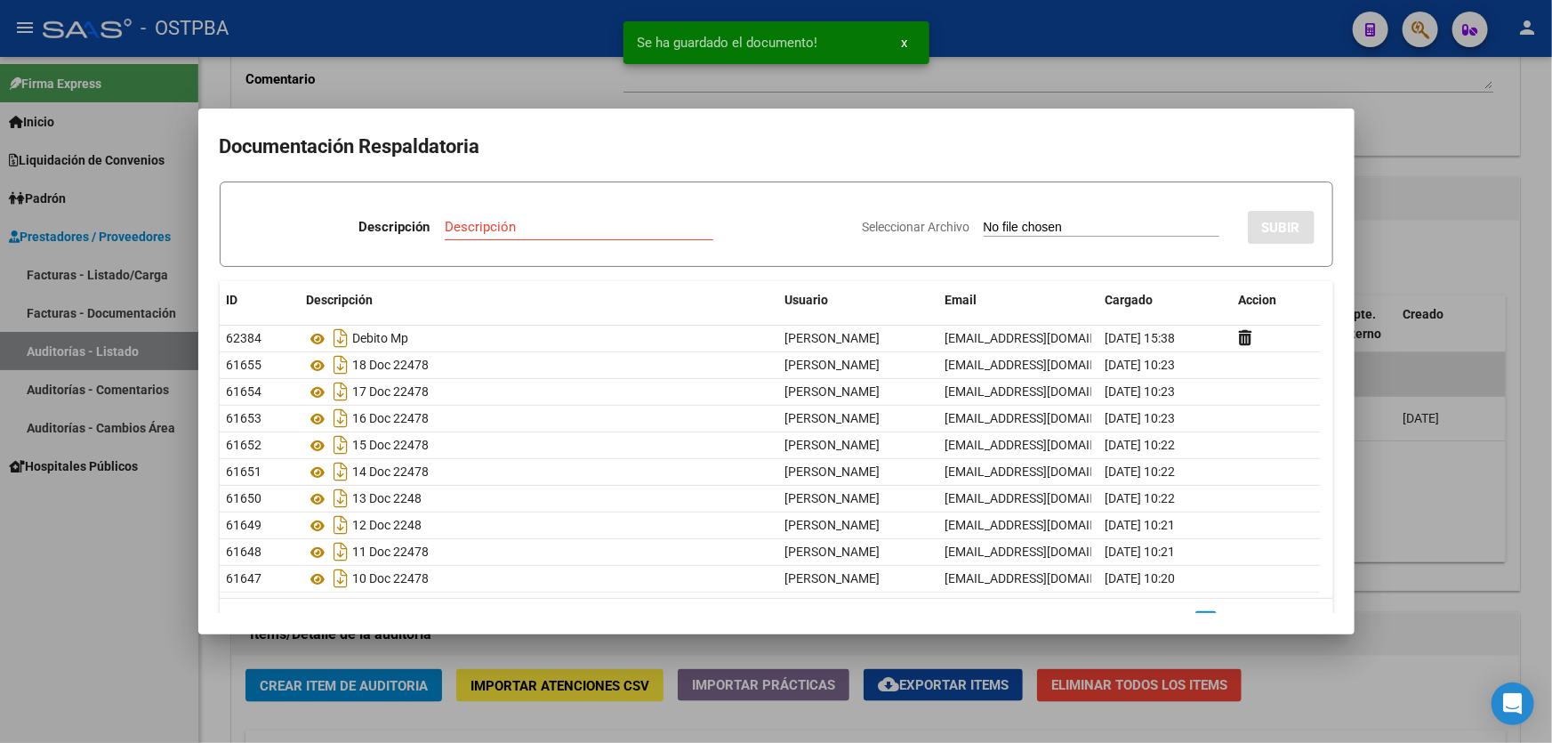
click at [1462, 248] on div at bounding box center [776, 371] width 1552 height 743
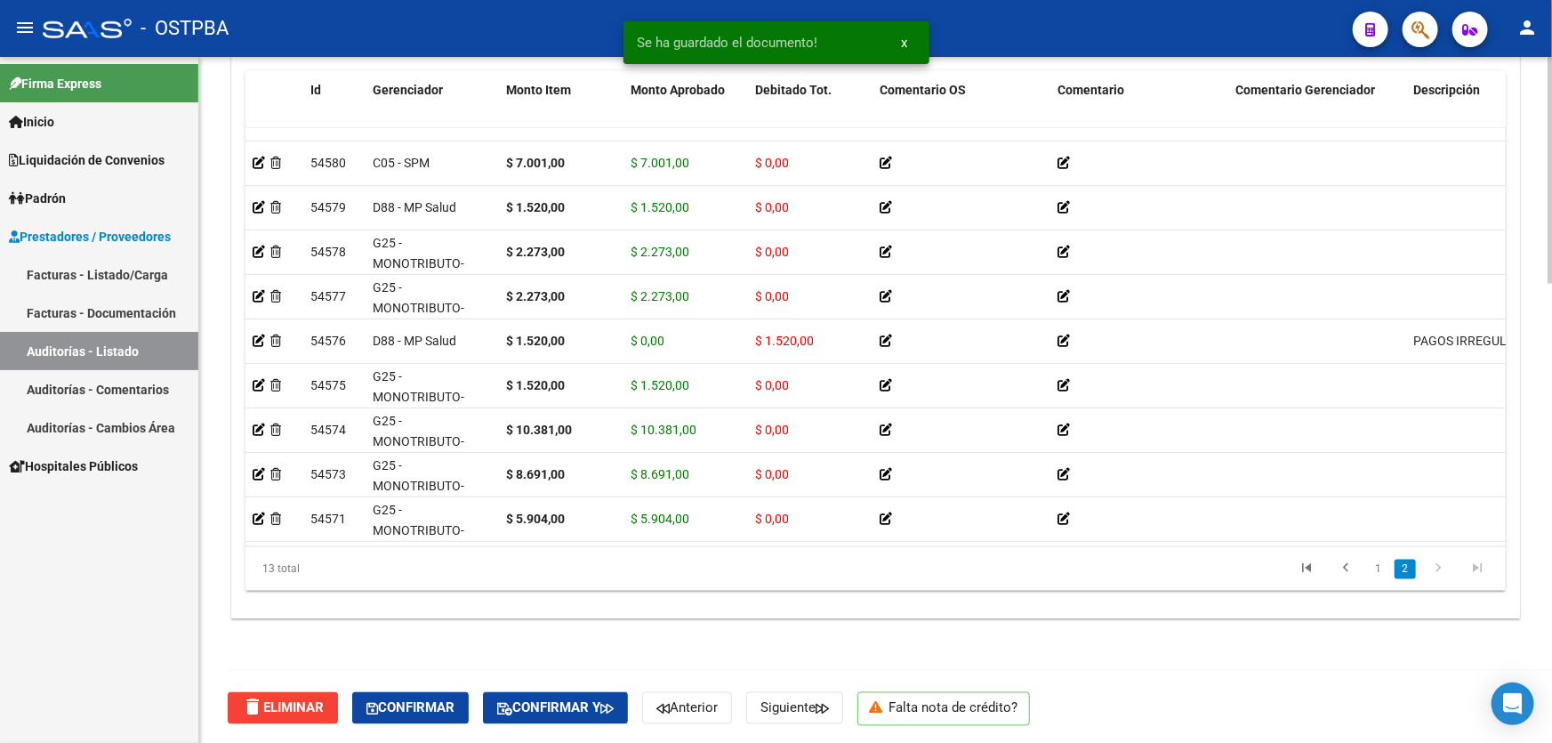
scroll to position [23, 0]
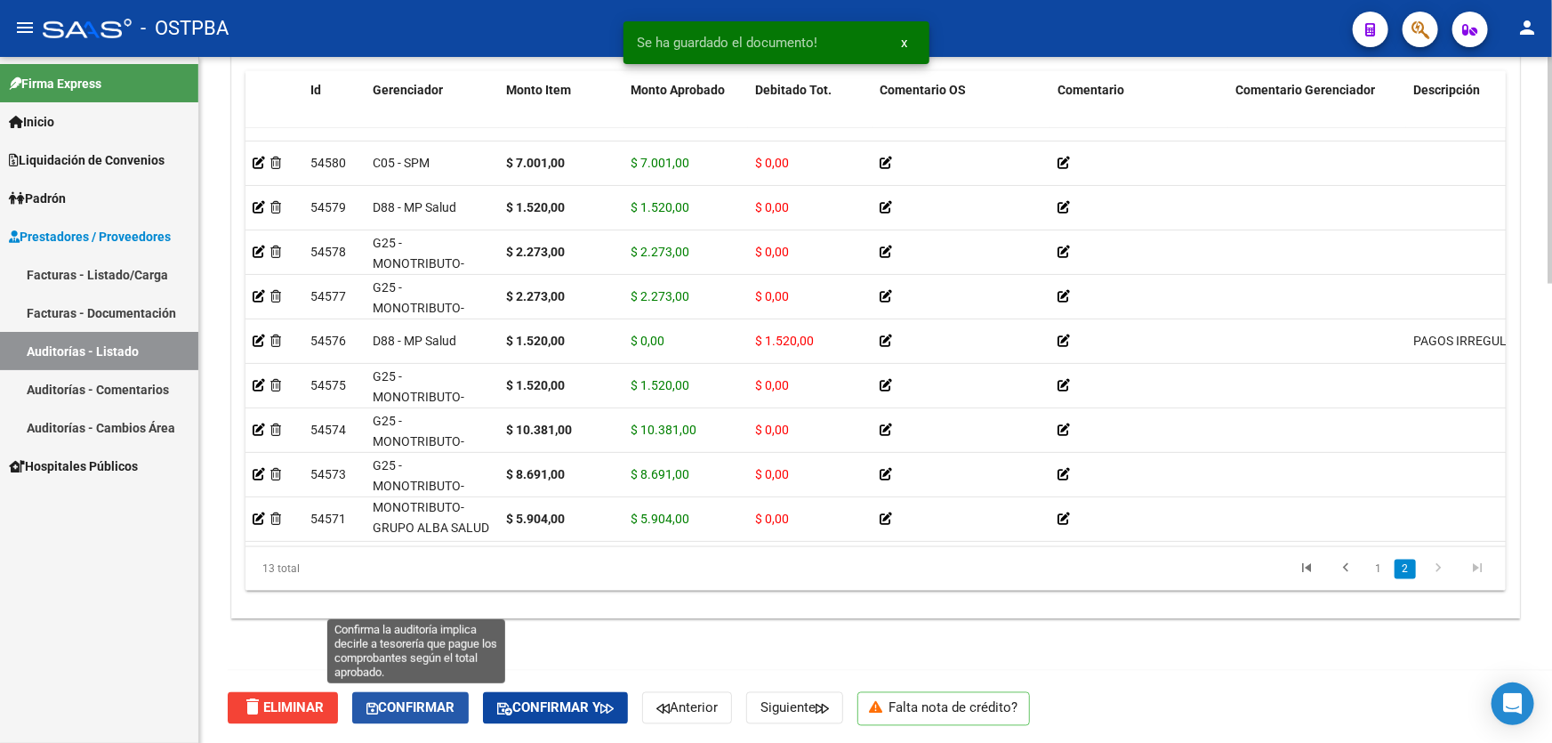
click at [408, 701] on span "Confirmar" at bounding box center [410, 708] width 88 height 16
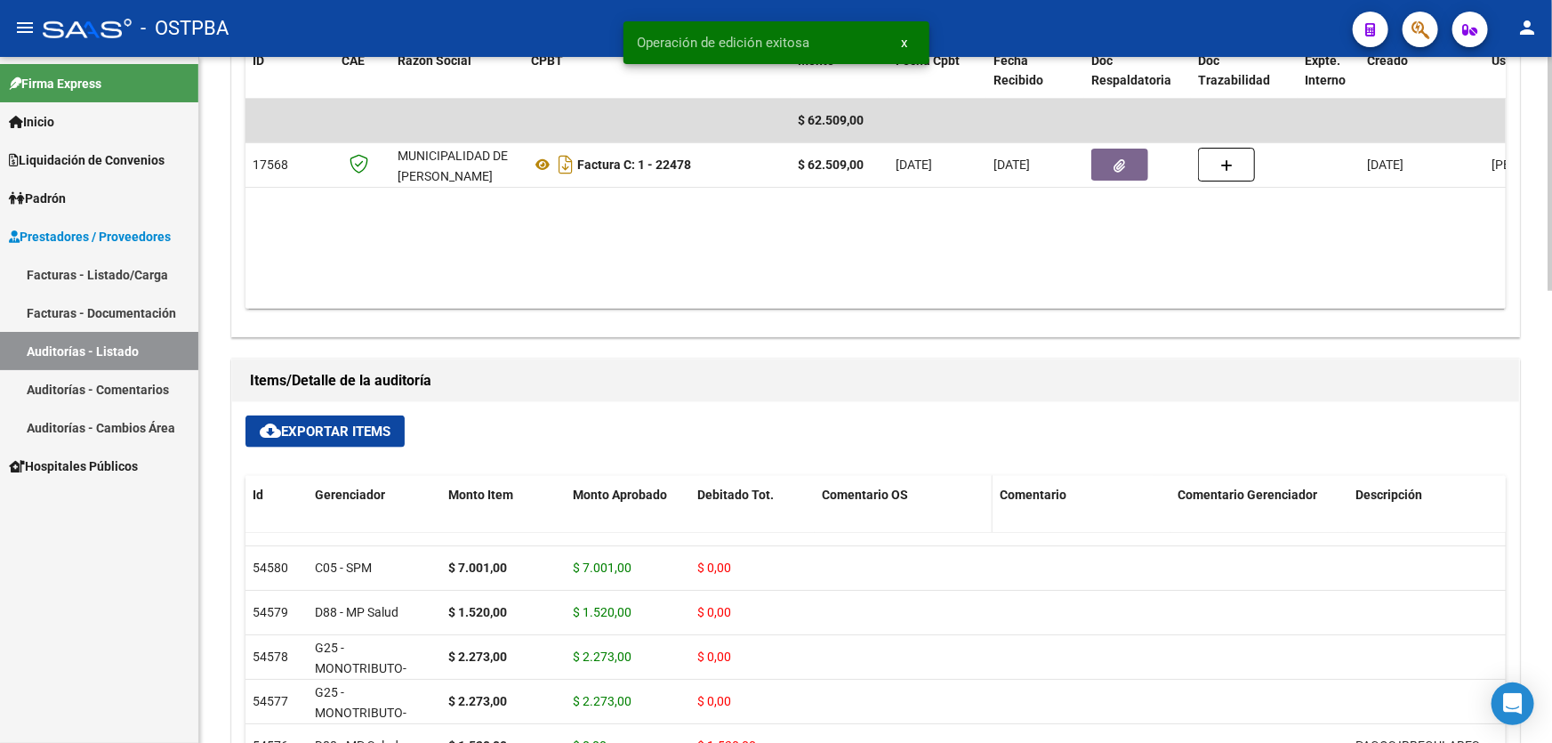
type input "202509"
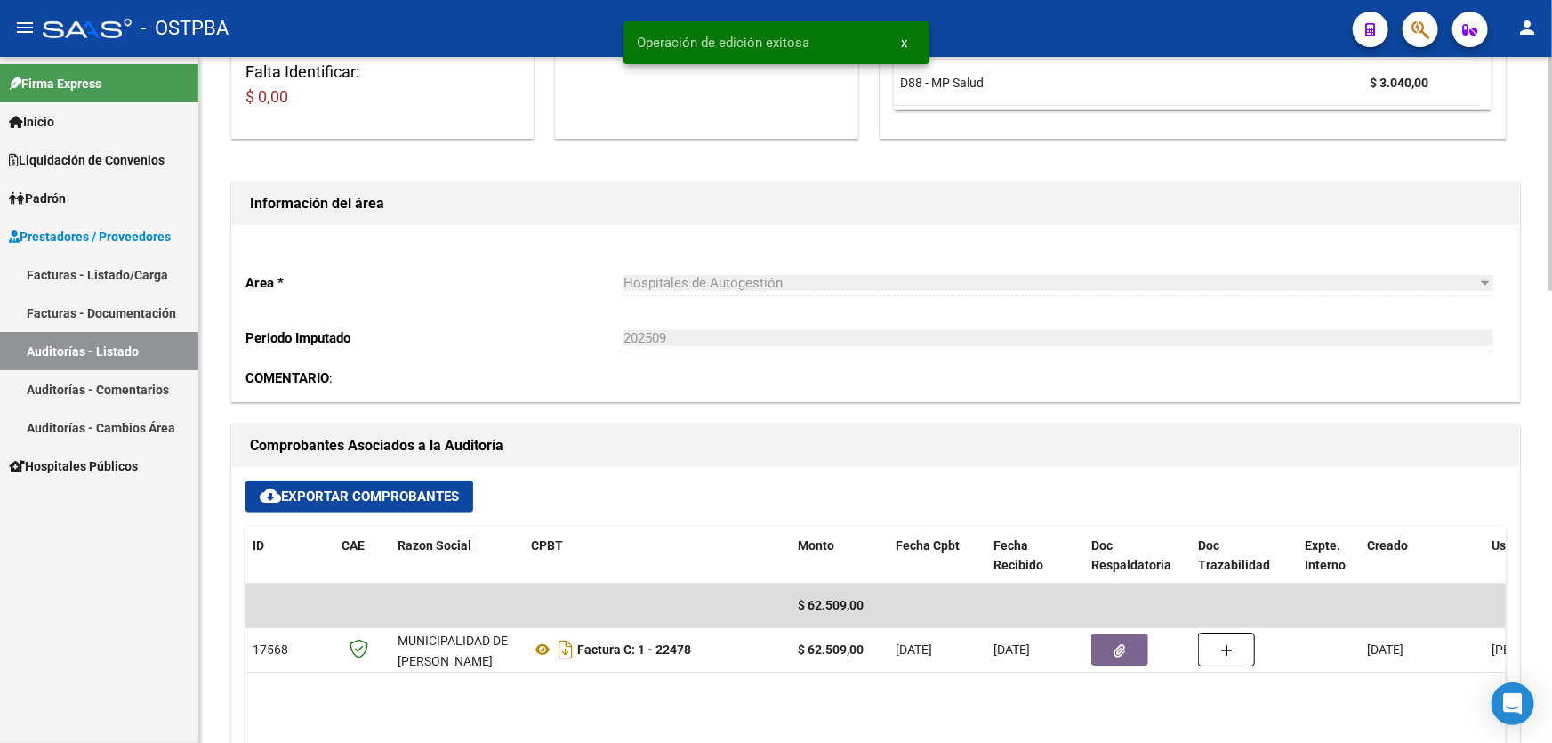
scroll to position [0, 0]
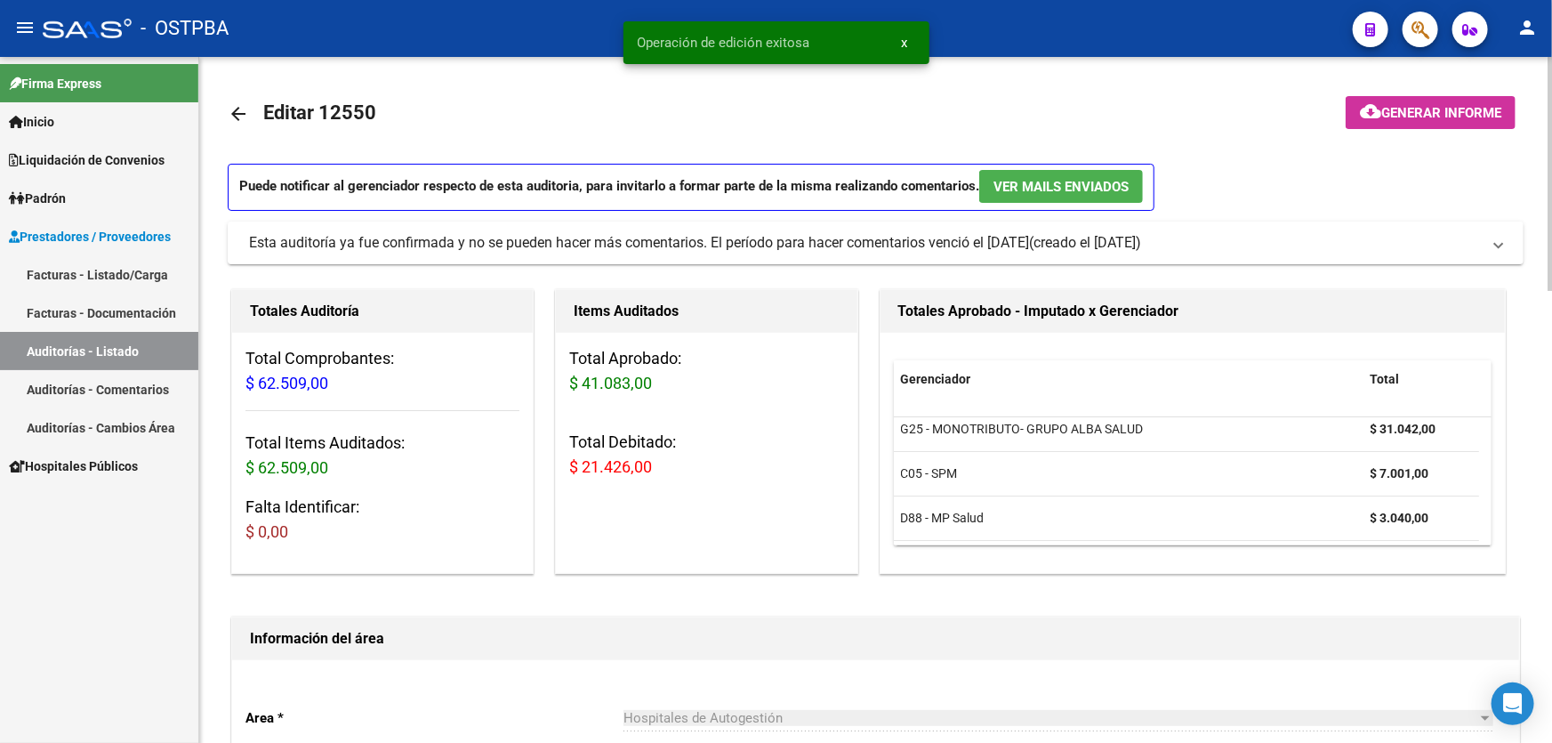
click at [235, 111] on mat-icon "arrow_back" at bounding box center [238, 113] width 21 height 21
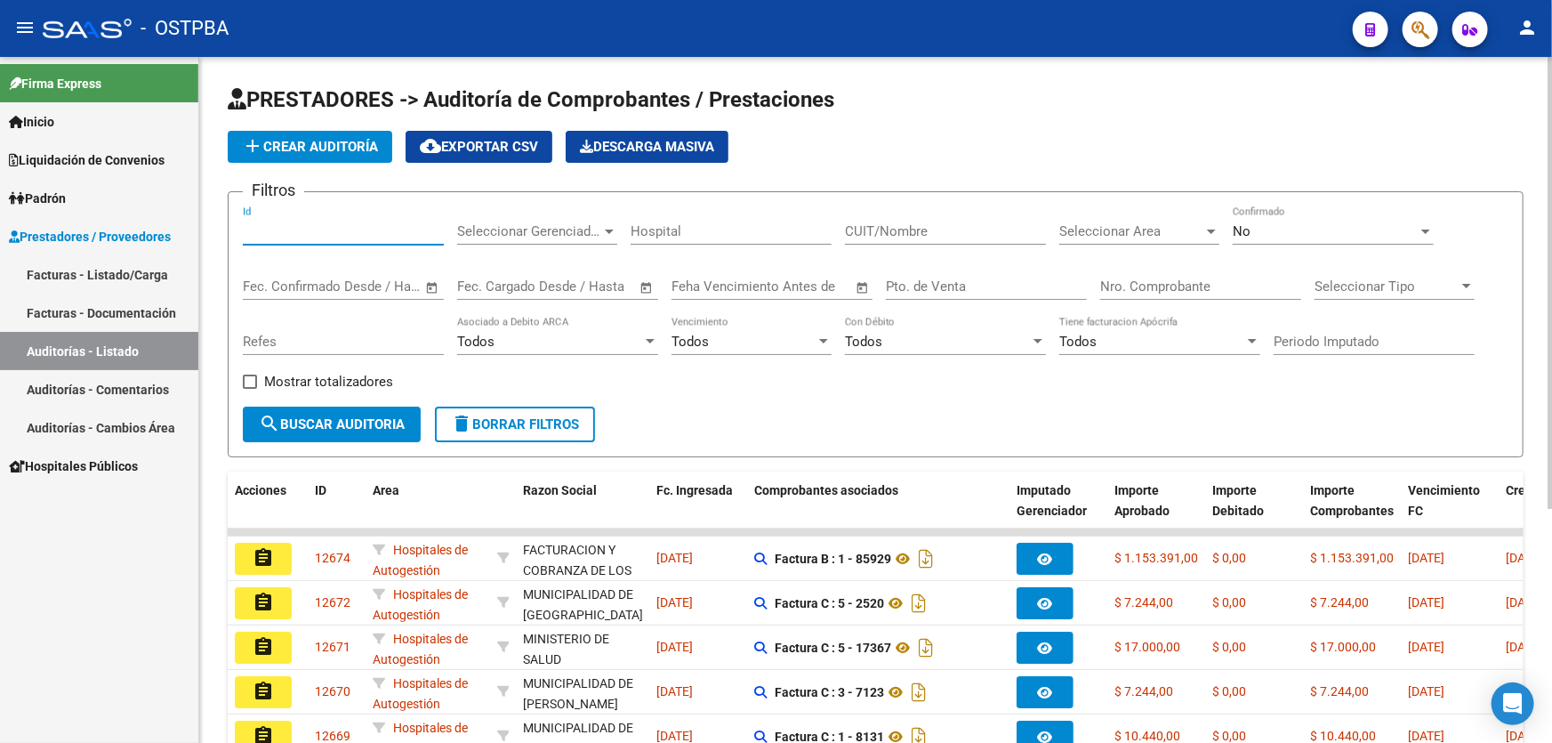
click at [298, 223] on input "Id" at bounding box center [343, 231] width 201 height 16
type input "12589"
click at [1261, 237] on div "No" at bounding box center [1324, 231] width 185 height 16
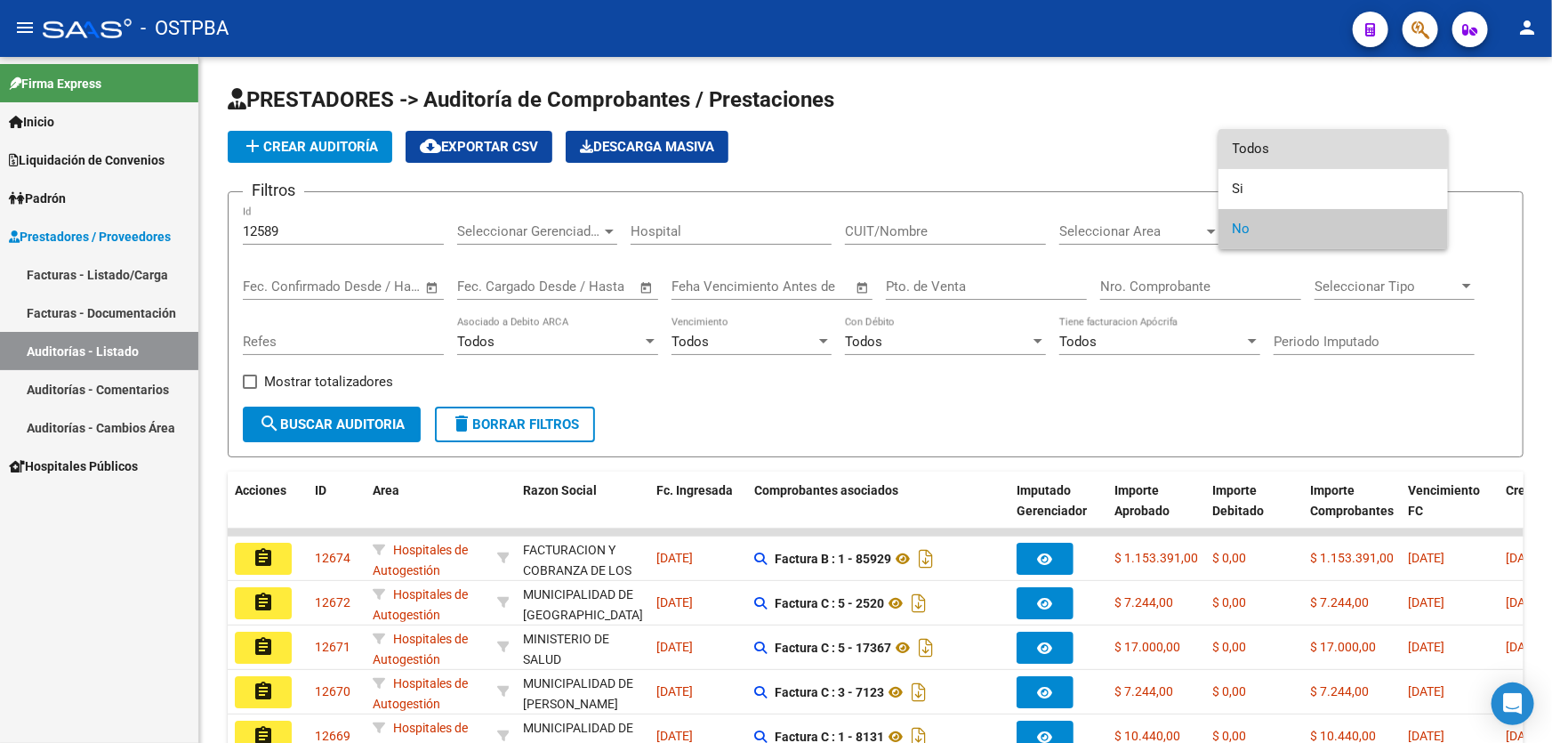
click at [1289, 150] on span "Todos" at bounding box center [1332, 149] width 201 height 40
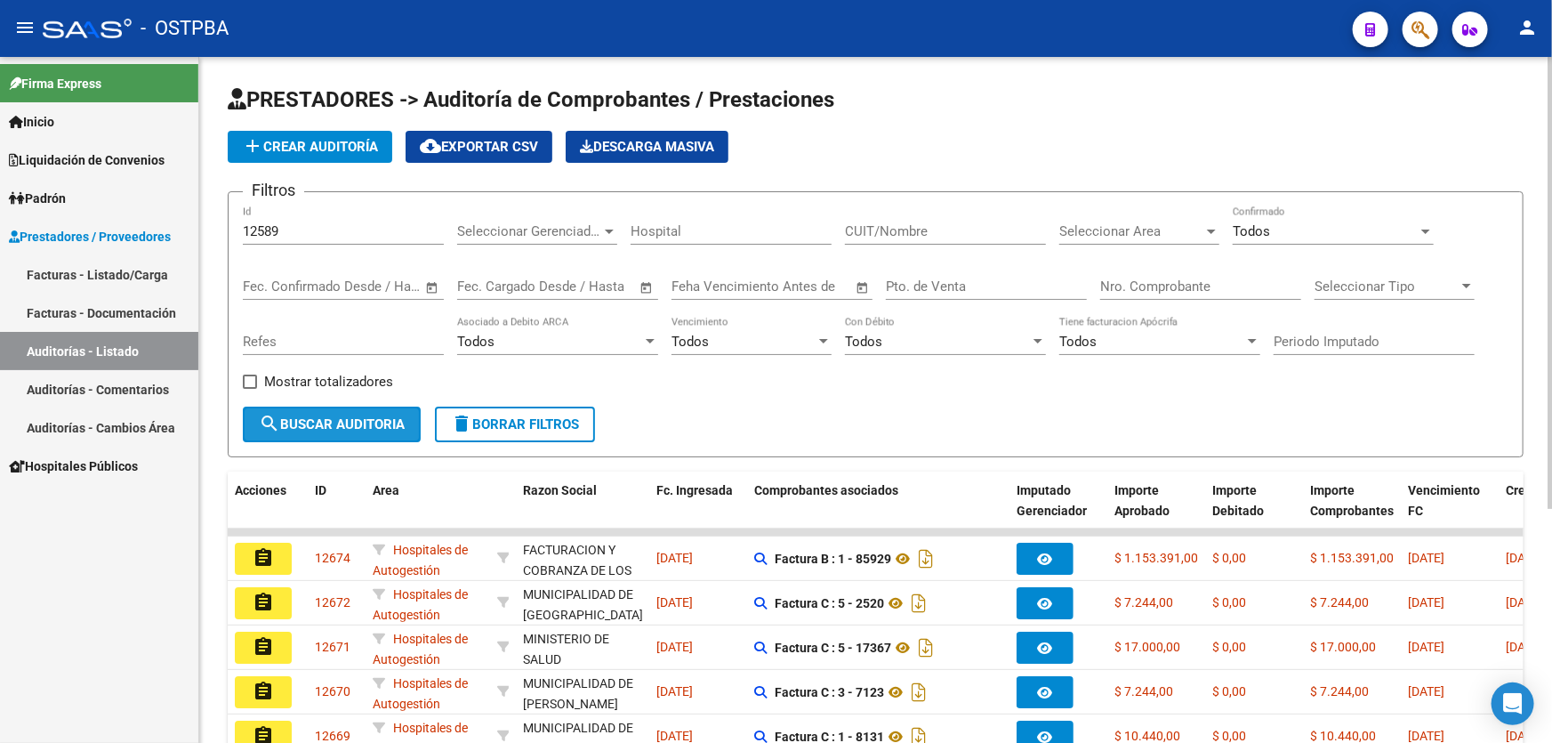
click at [295, 407] on button "search Buscar Auditoria" at bounding box center [332, 424] width 178 height 36
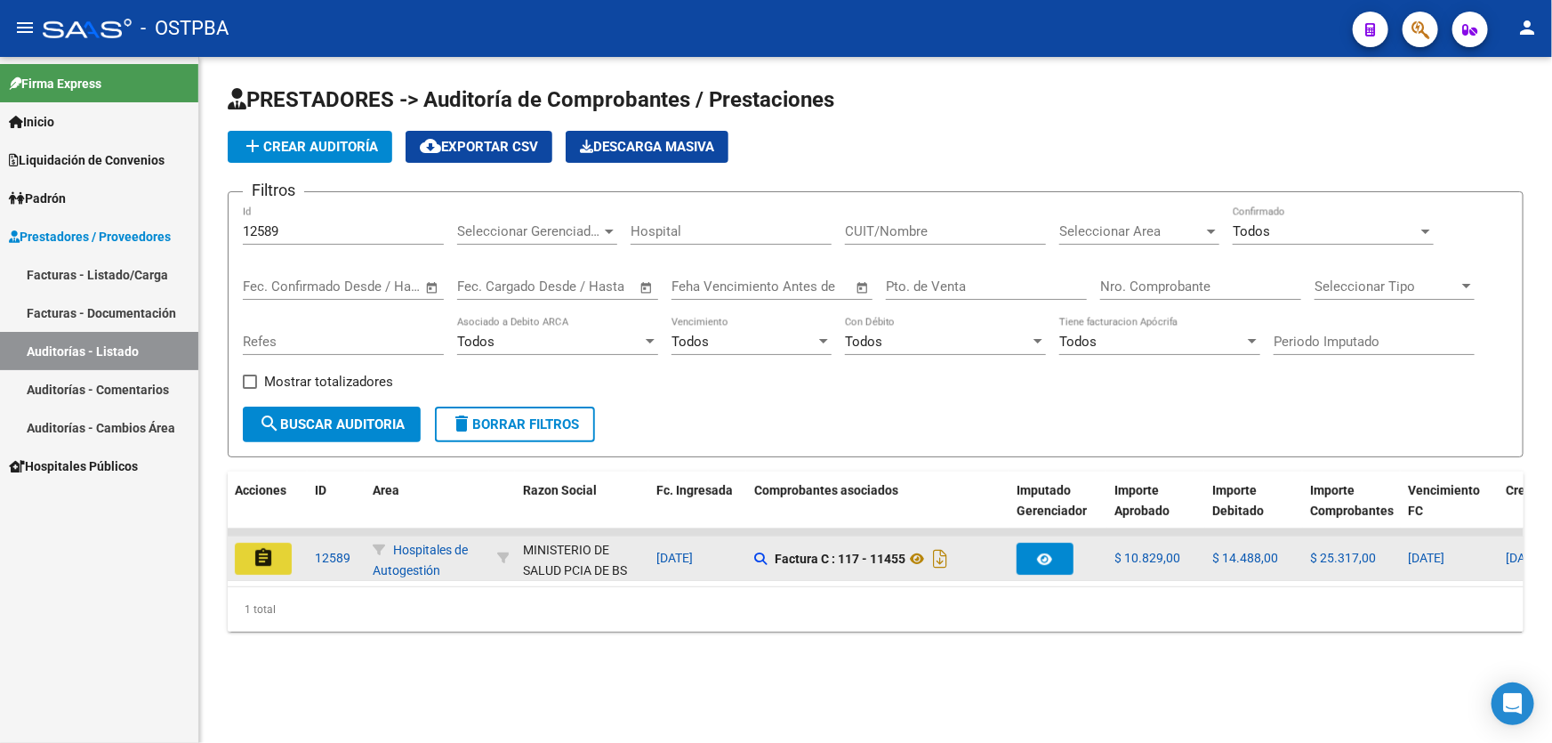
click at [261, 555] on mat-icon "assignment" at bounding box center [263, 557] width 21 height 21
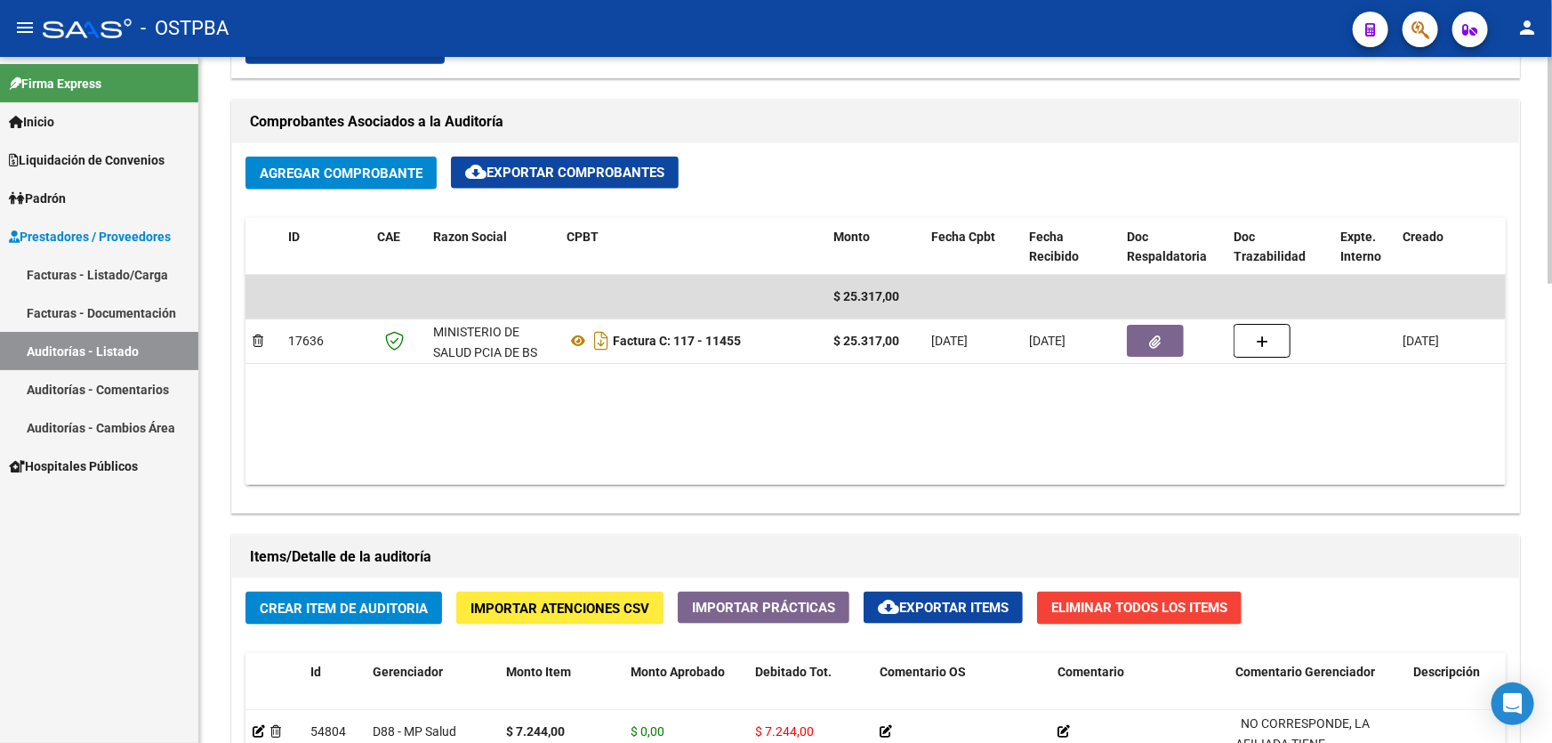
scroll to position [808, 0]
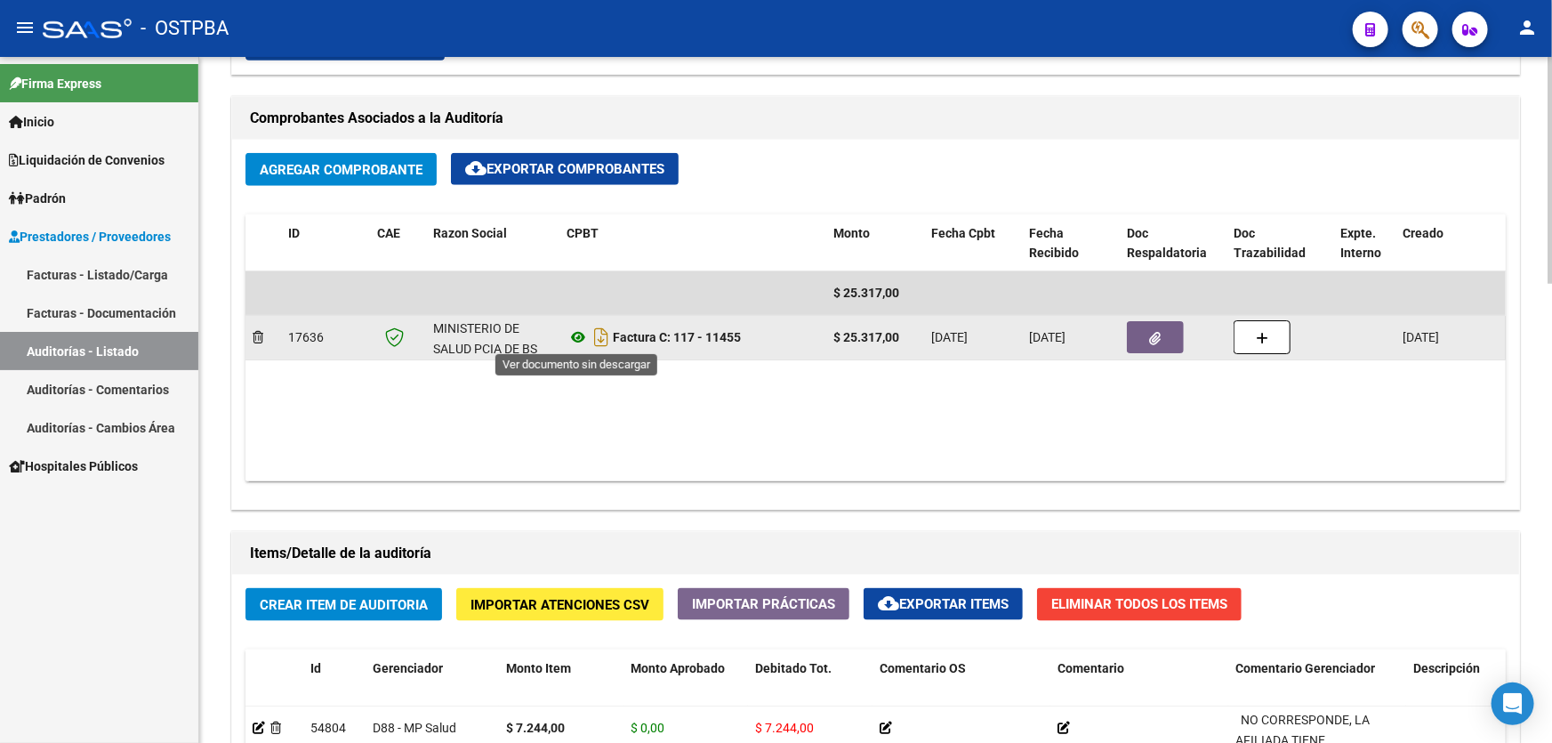
click at [572, 331] on icon at bounding box center [577, 336] width 23 height 21
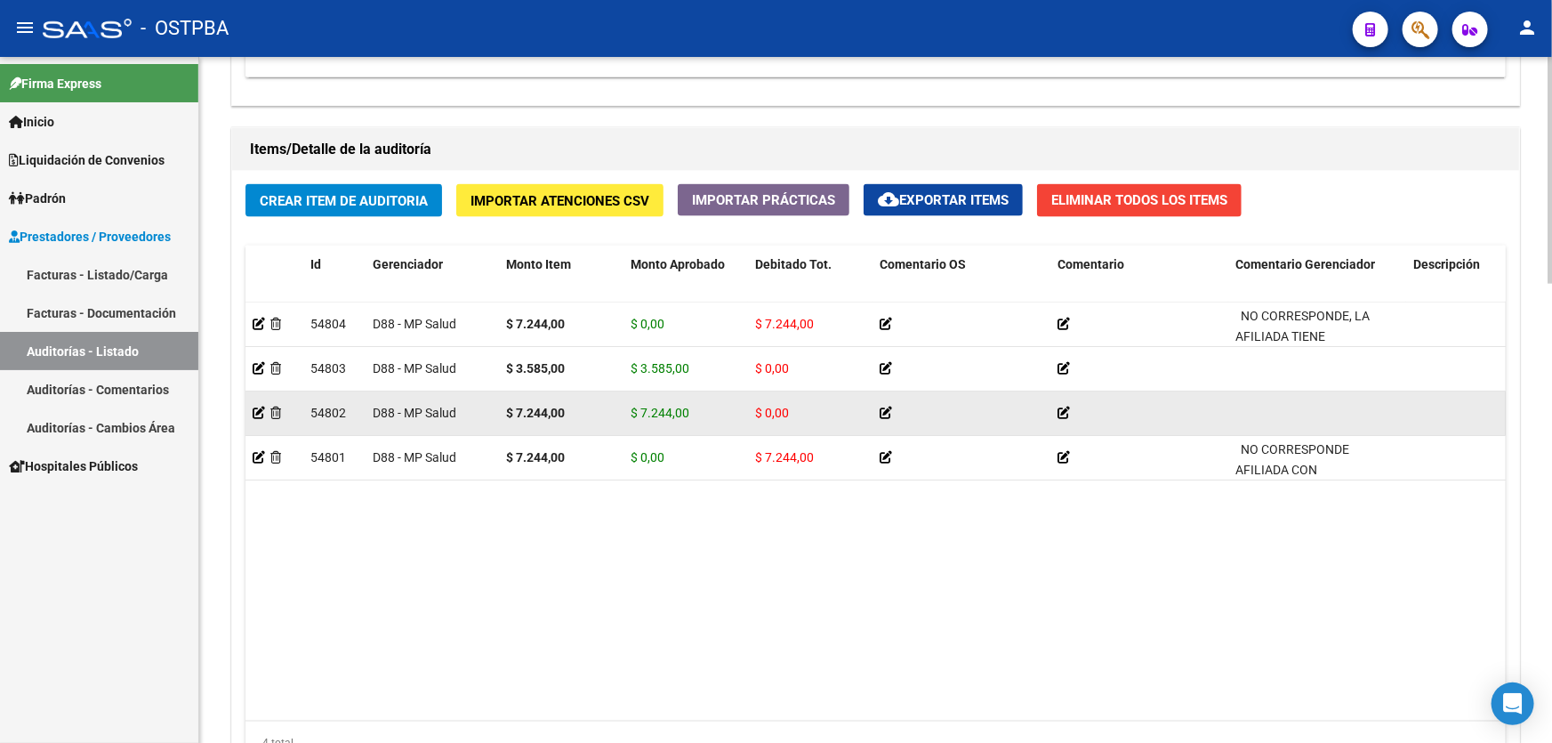
scroll to position [969, 0]
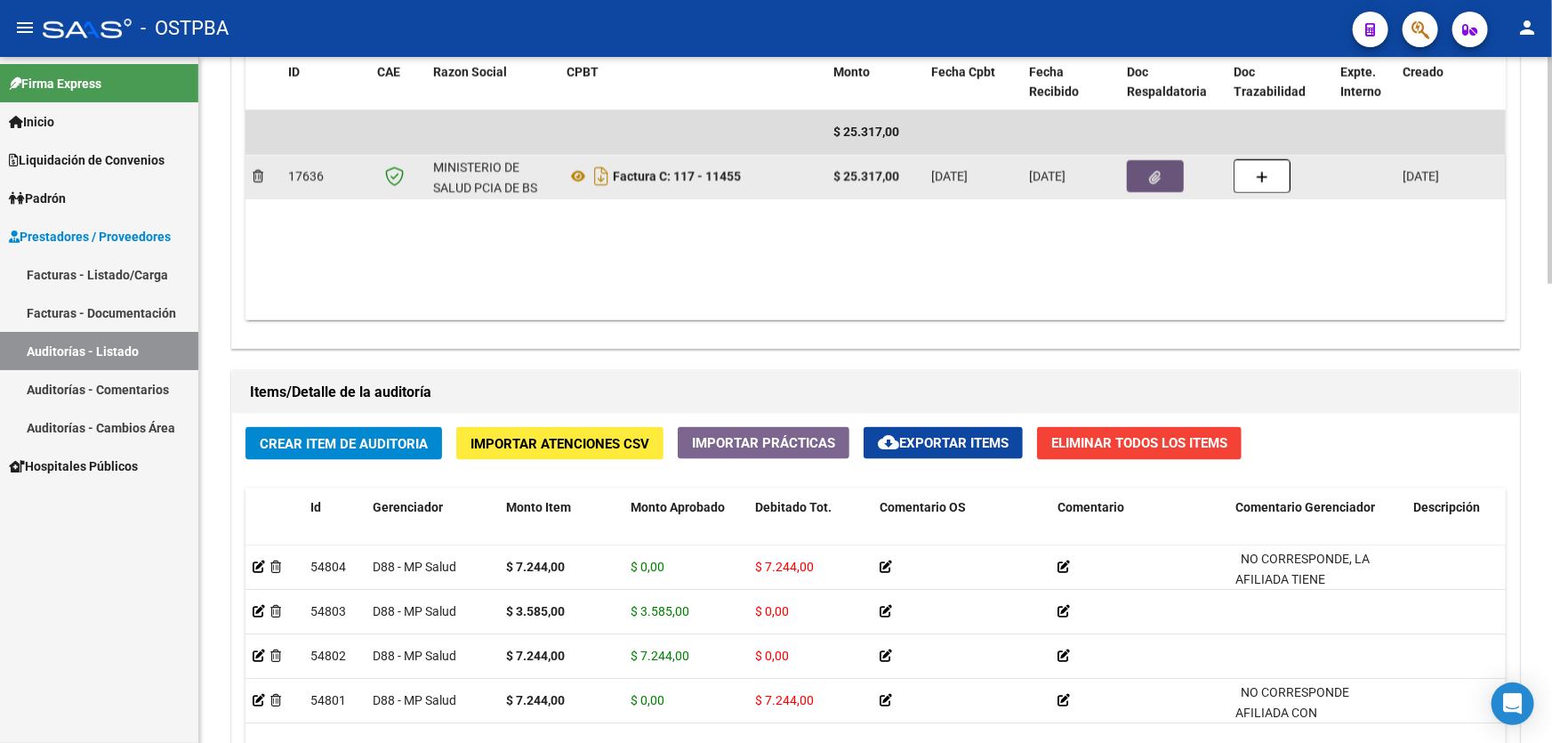
click at [1152, 171] on icon "button" at bounding box center [1156, 177] width 12 height 13
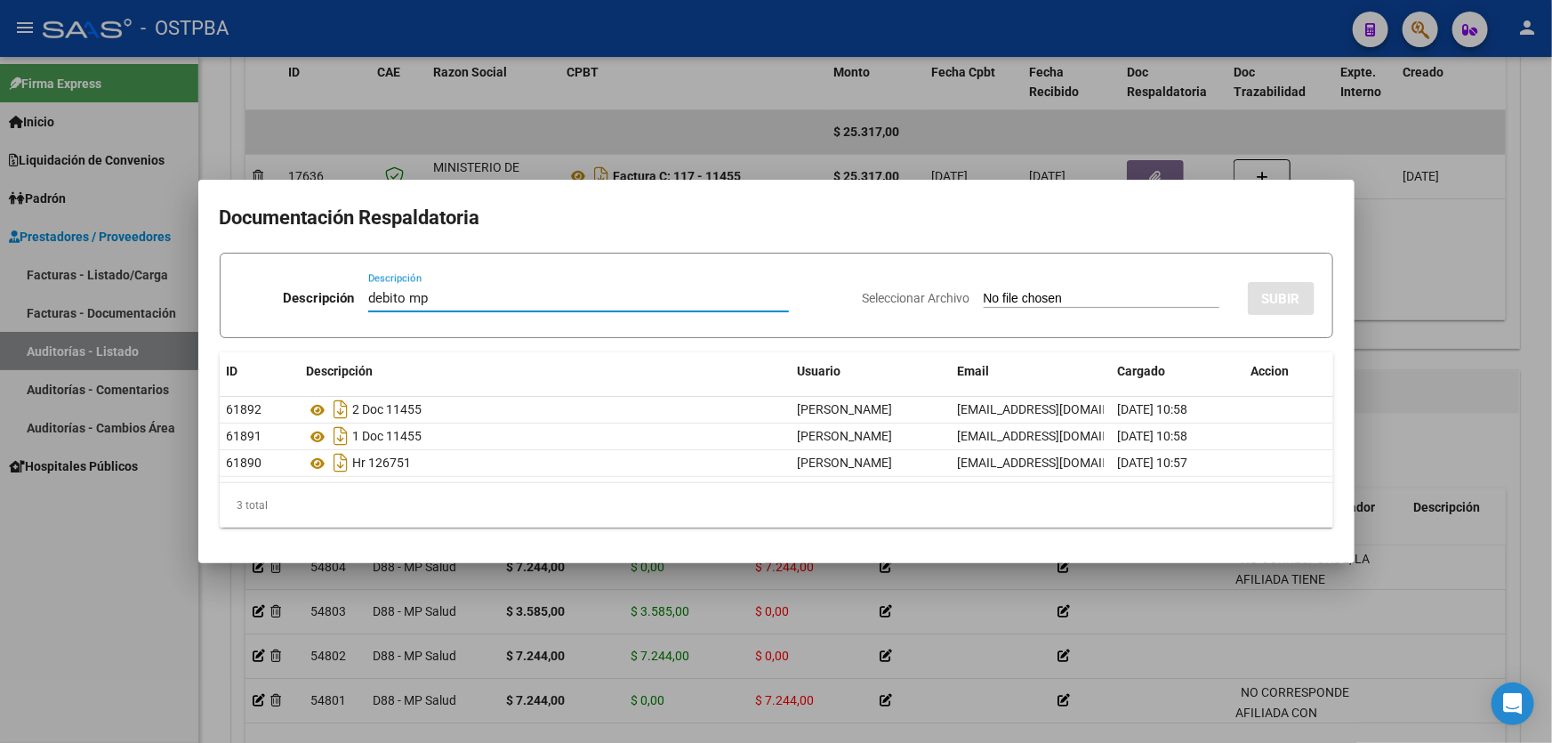
type input "debito mp"
click at [983, 301] on input "Seleccionar Archivo" at bounding box center [1101, 299] width 236 height 17
type input "C:\fakepath\DEBITO MP 12589.pdf"
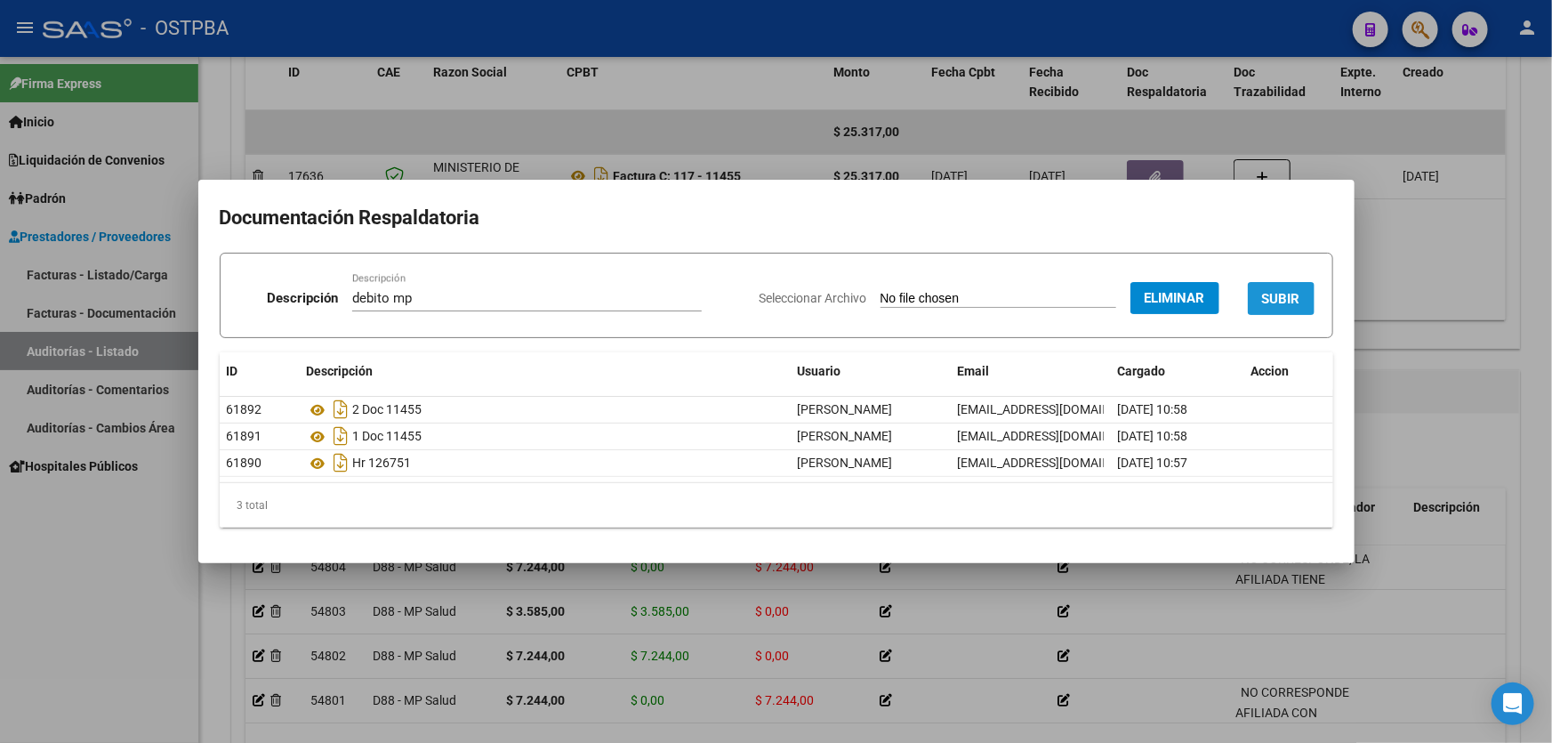
click at [1304, 304] on button "SUBIR" at bounding box center [1281, 298] width 67 height 33
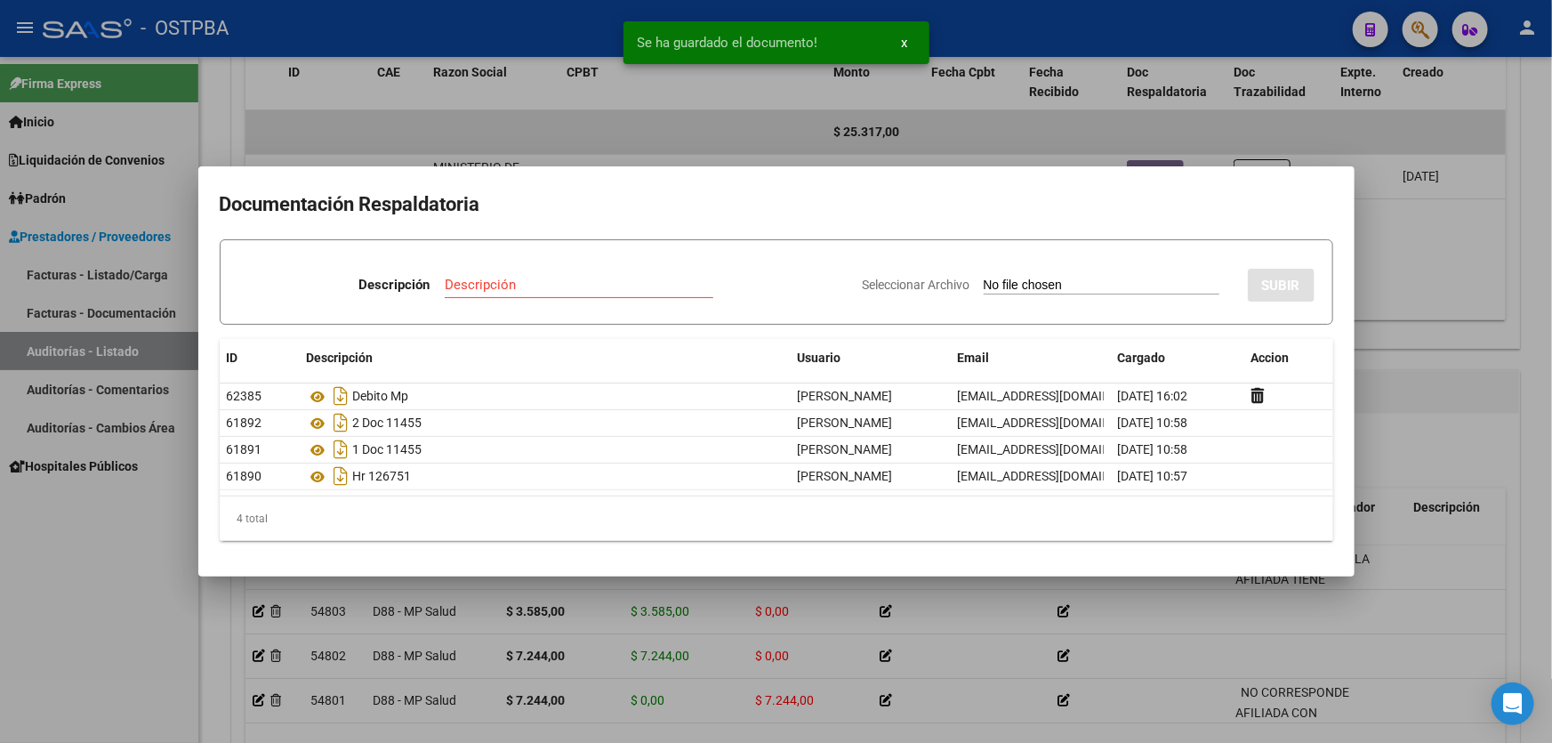
click at [1441, 253] on div at bounding box center [776, 371] width 1552 height 743
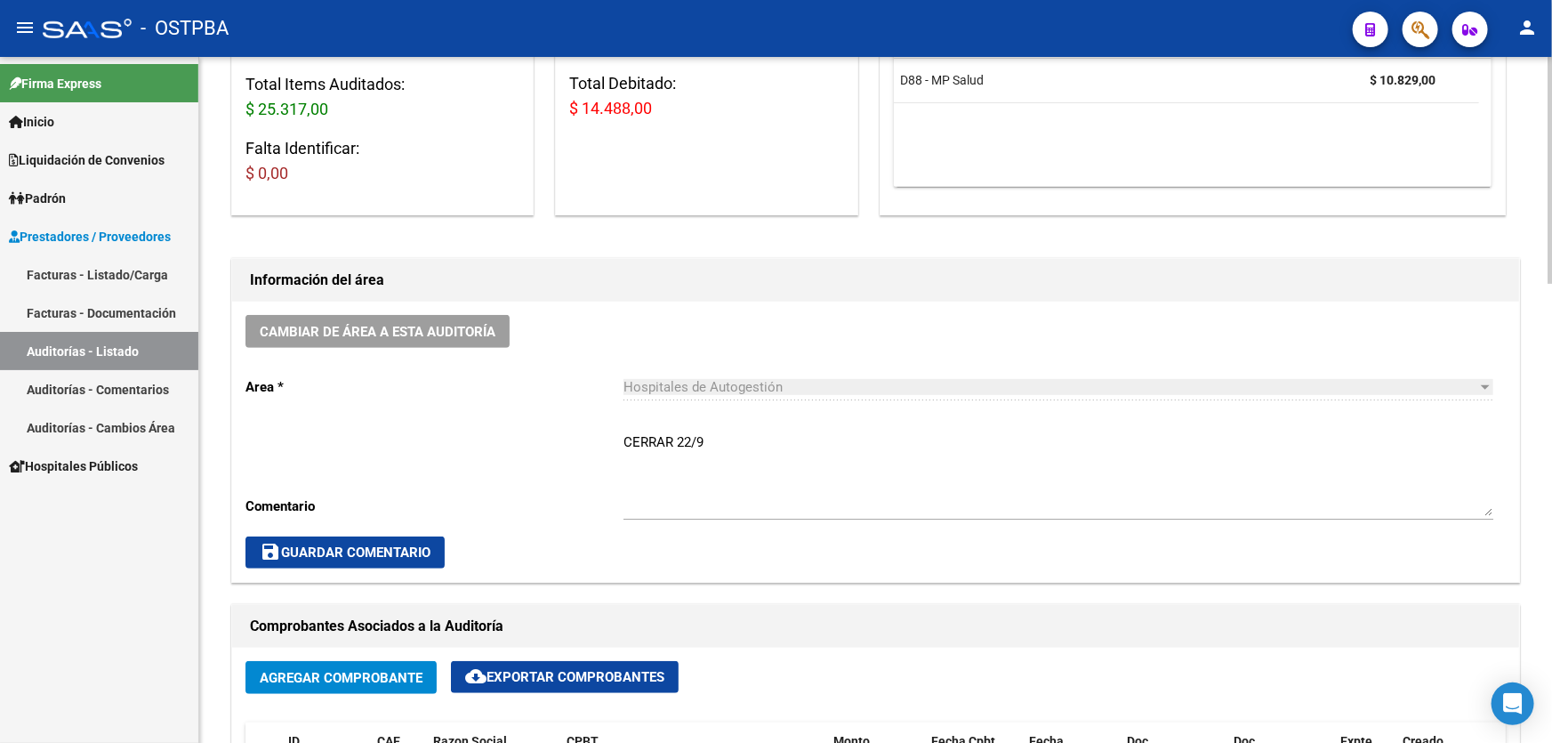
scroll to position [485, 0]
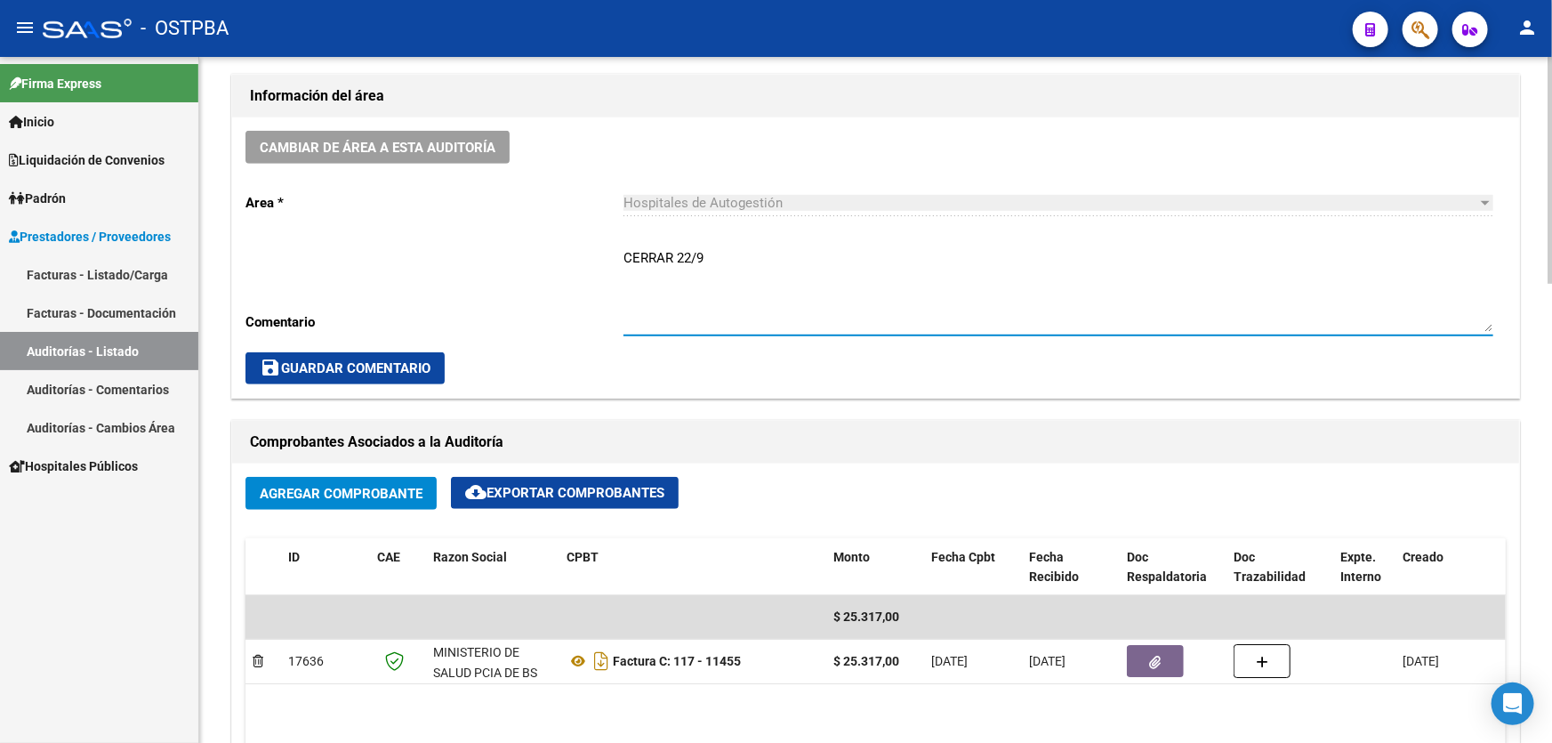
click at [714, 258] on textarea "CERRAR 22/9" at bounding box center [1058, 290] width 870 height 84
type textarea "C"
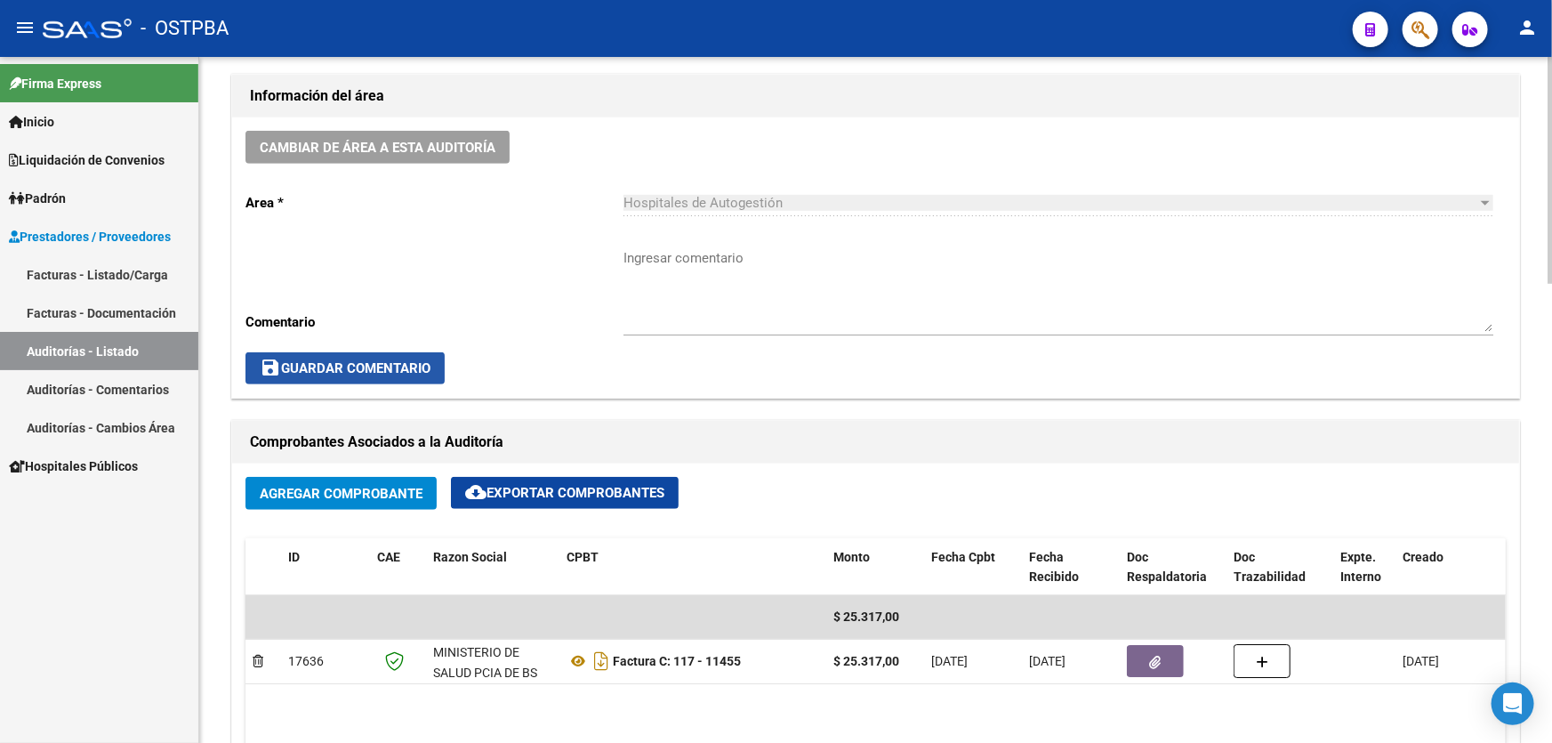
click at [333, 360] on span "save Guardar Comentario" at bounding box center [345, 368] width 171 height 16
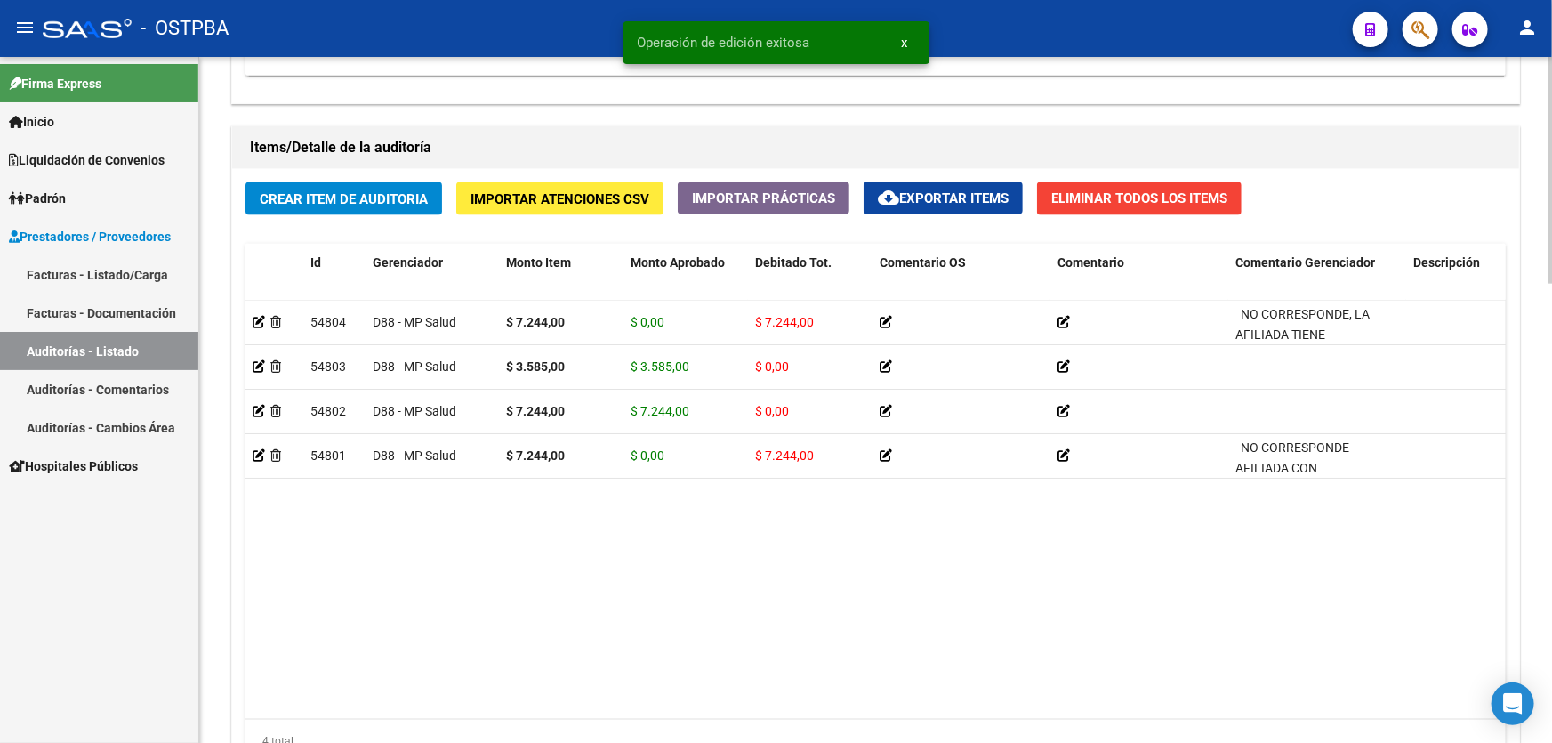
scroll to position [1386, 0]
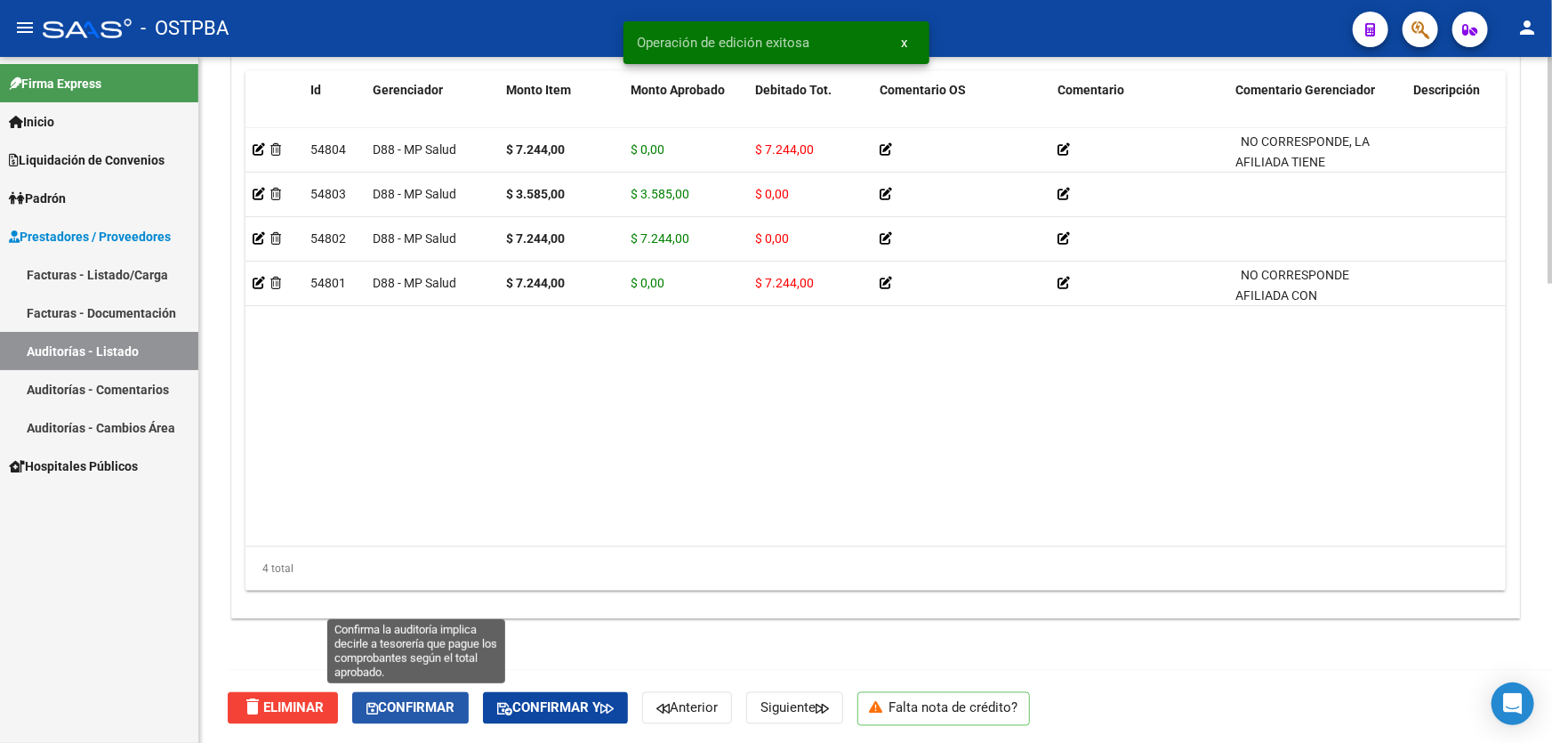
click at [420, 708] on span "Confirmar" at bounding box center [410, 708] width 88 height 16
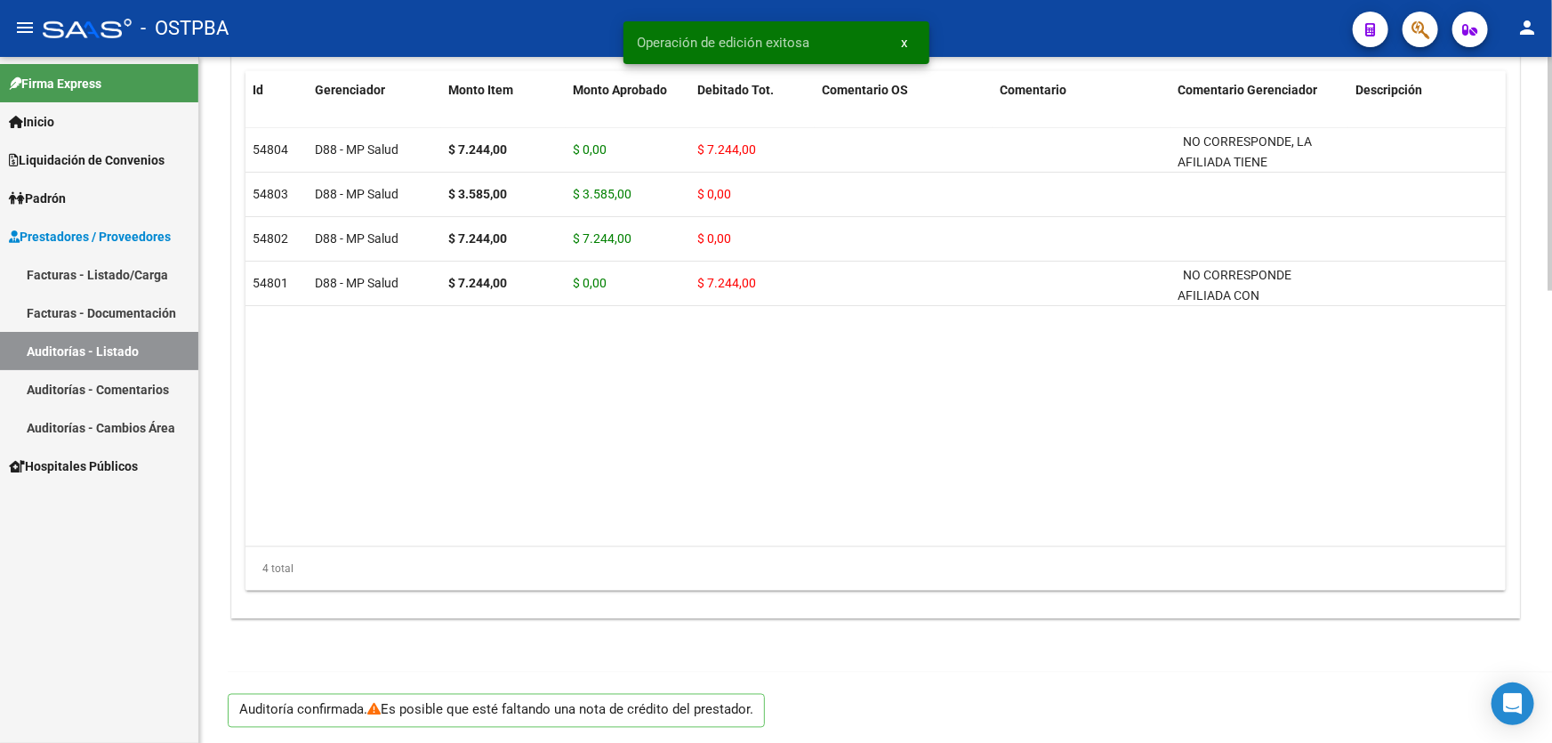
type input "202509"
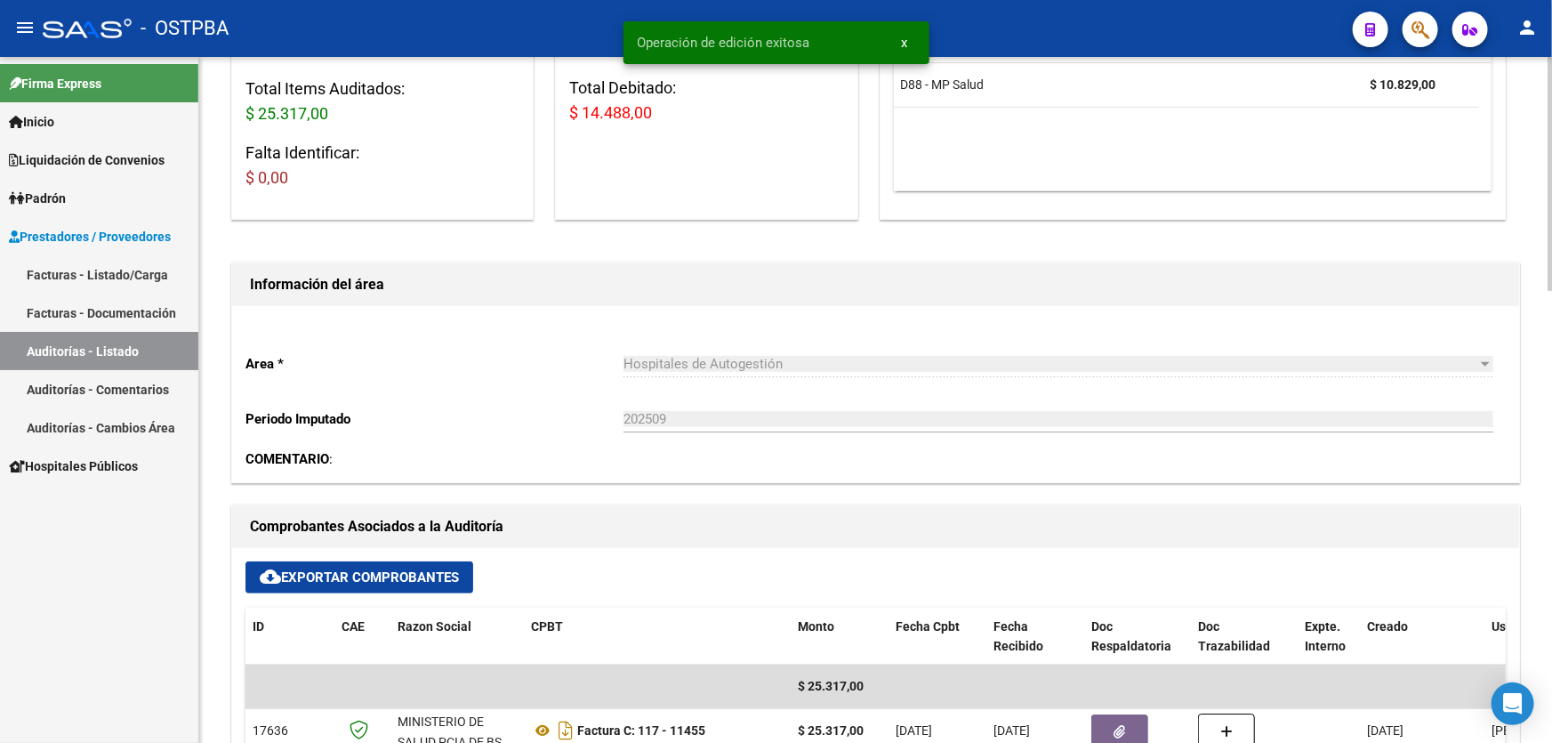
scroll to position [0, 0]
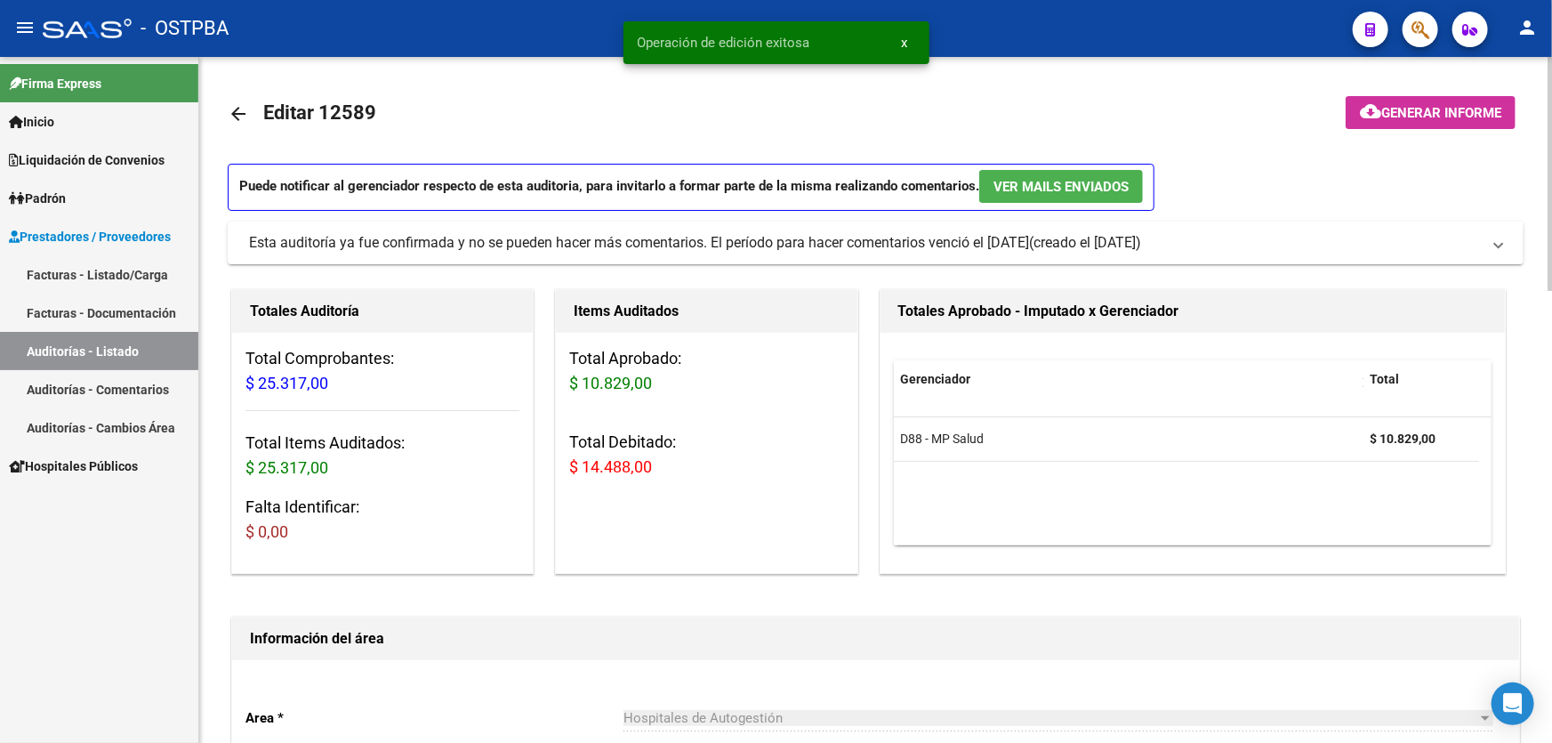
click at [237, 110] on mat-icon "arrow_back" at bounding box center [238, 113] width 21 height 21
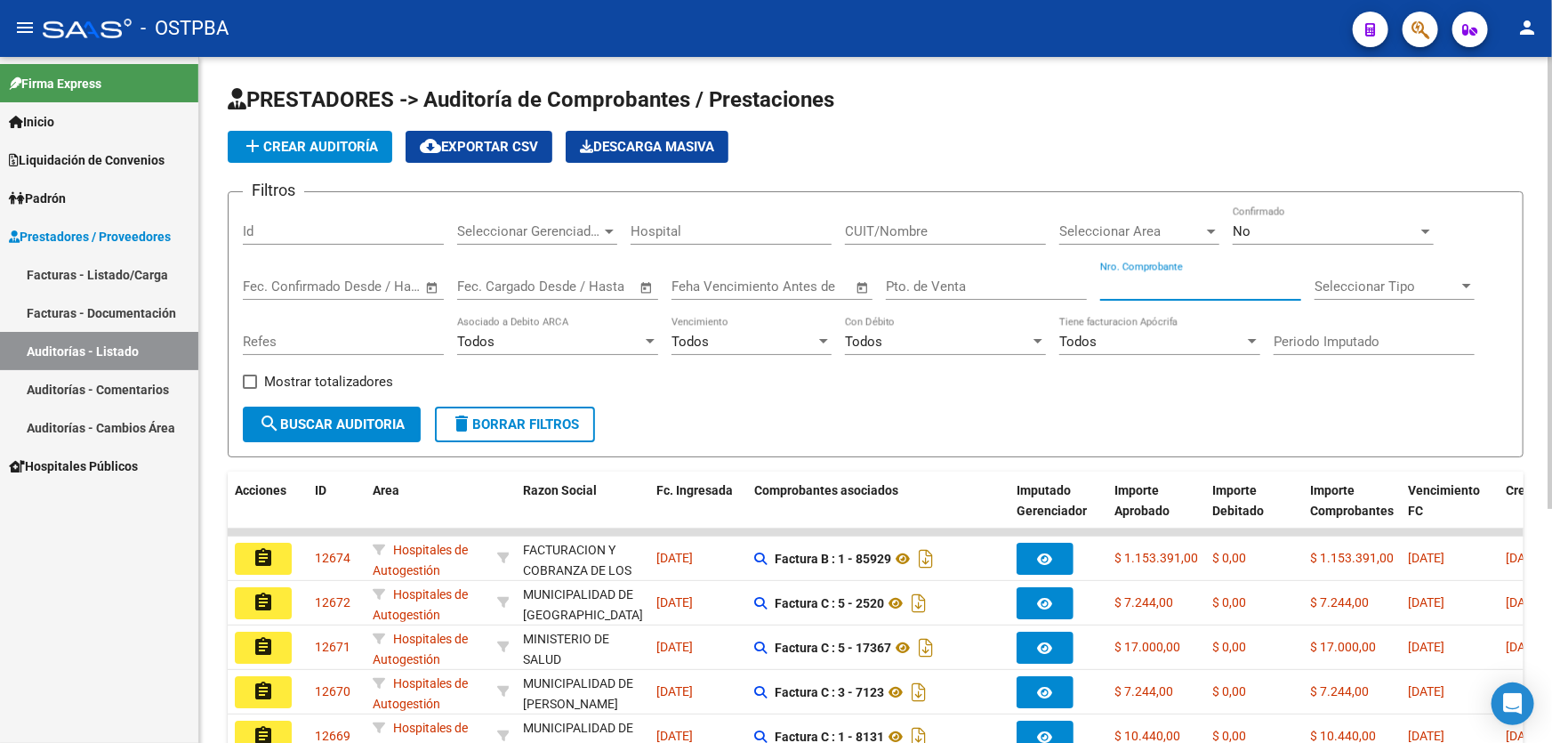
click at [1152, 285] on input "Nro. Comprobante" at bounding box center [1200, 286] width 201 height 16
type input "185"
click at [1253, 224] on div "No" at bounding box center [1324, 231] width 185 height 16
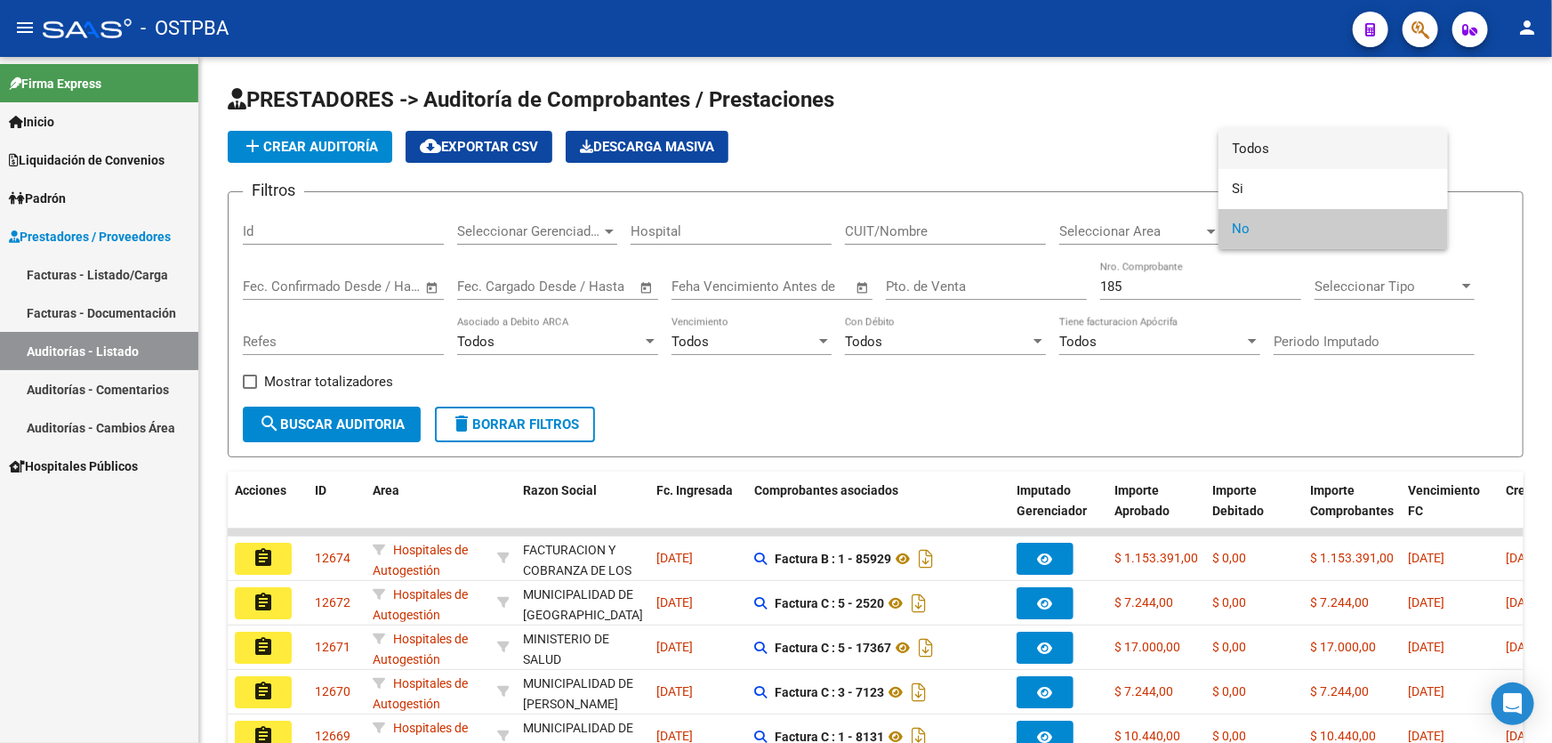
click at [1272, 132] on span "Todos" at bounding box center [1332, 149] width 201 height 40
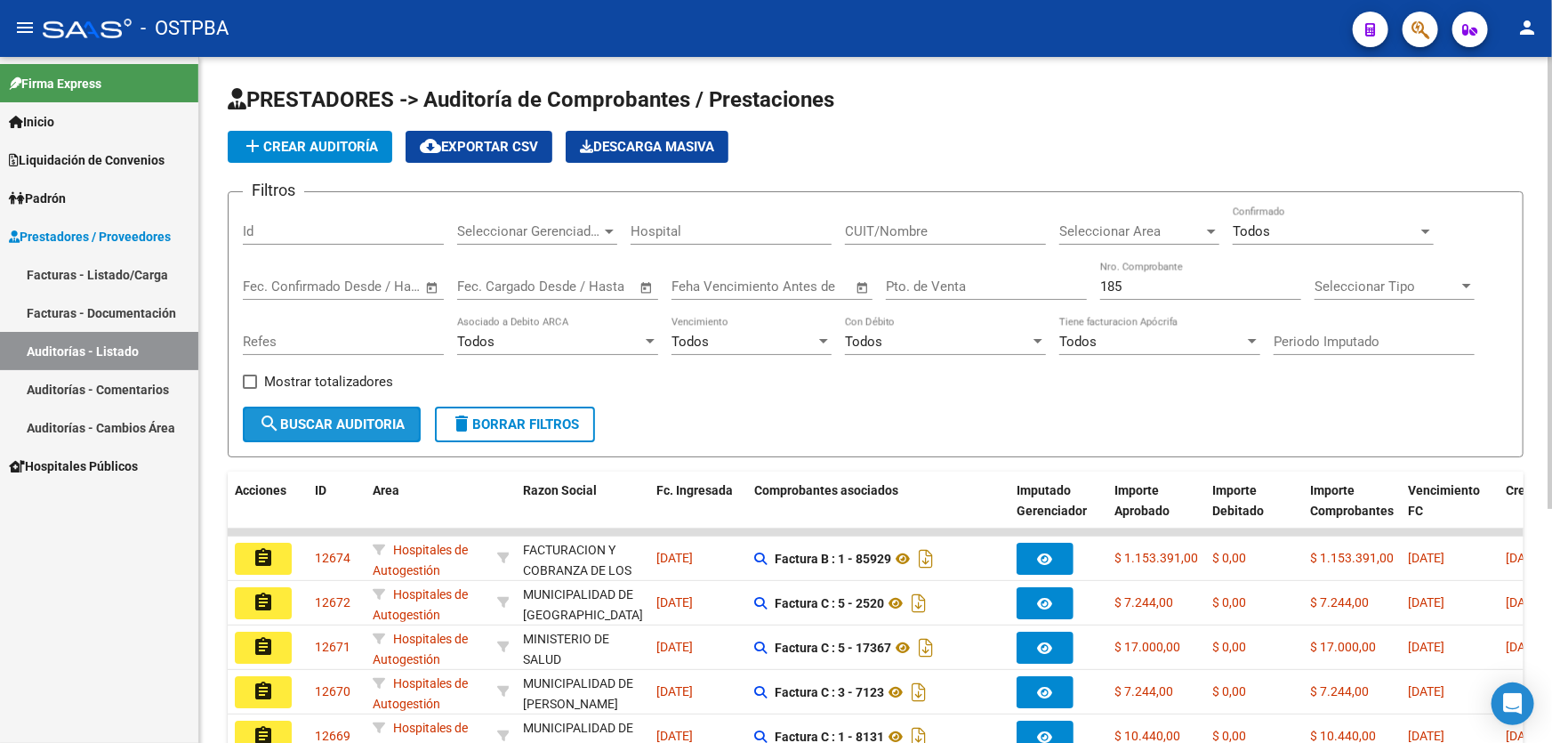
click at [311, 434] on button "search Buscar Auditoria" at bounding box center [332, 424] width 178 height 36
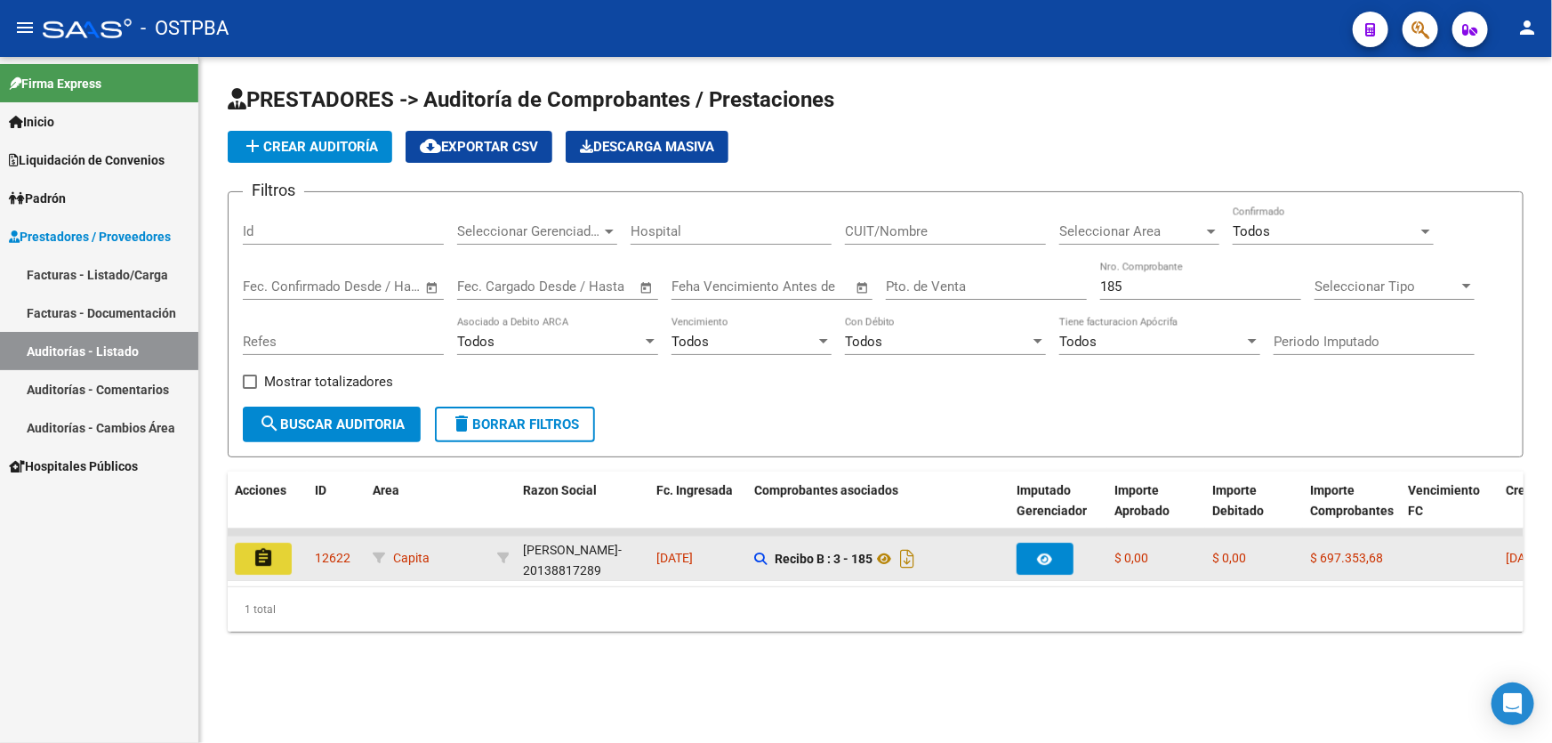
click at [257, 551] on mat-icon "assignment" at bounding box center [263, 557] width 21 height 21
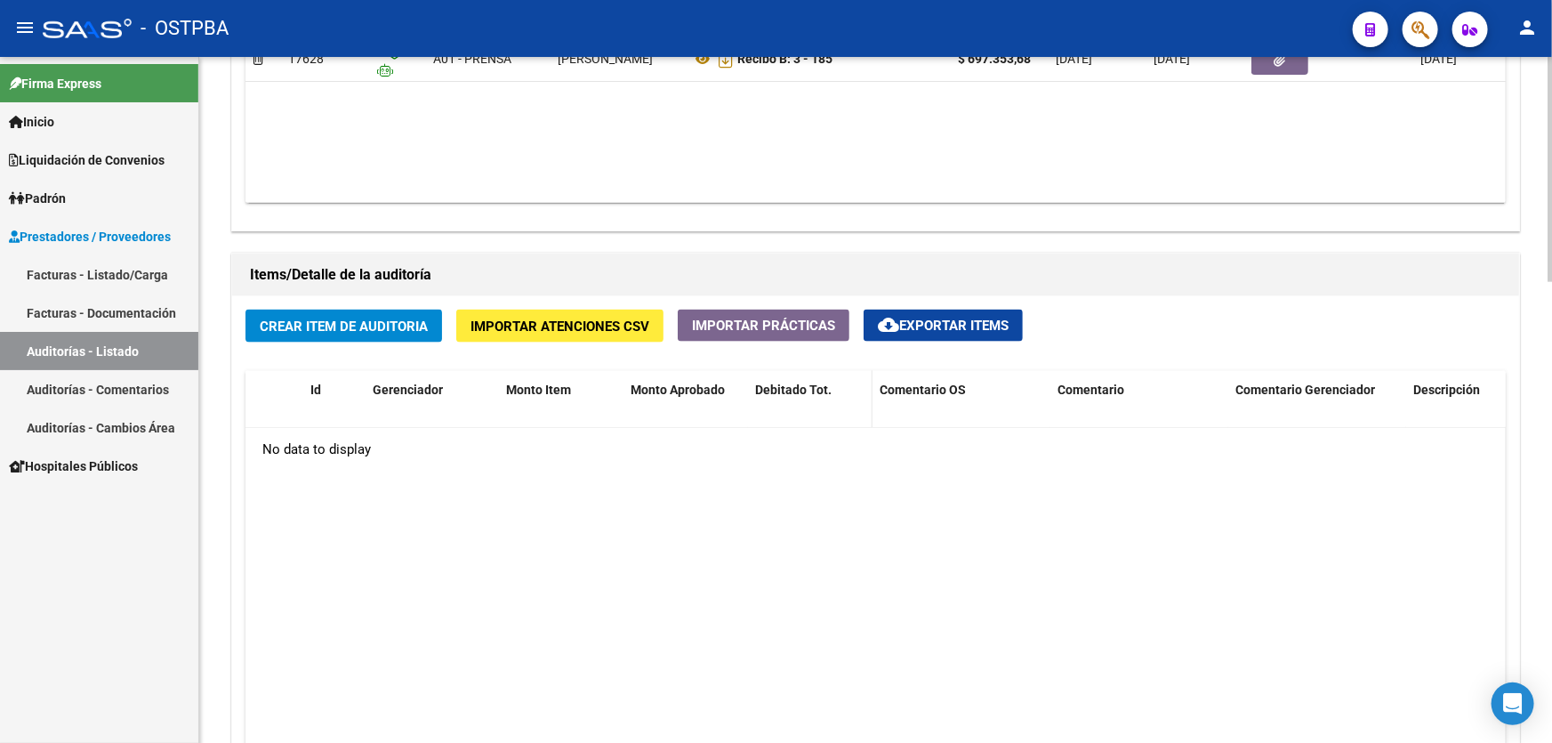
scroll to position [1212, 0]
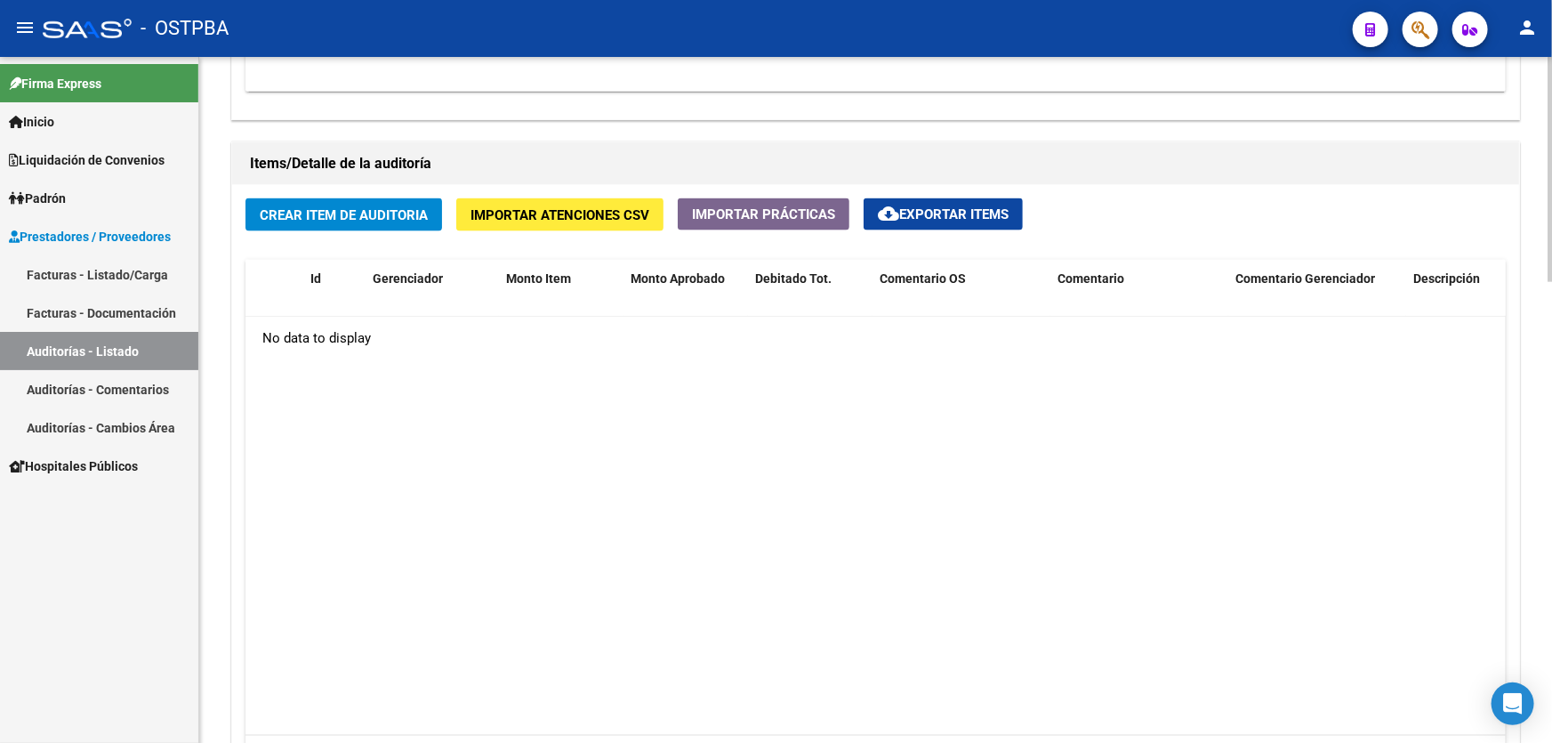
click at [307, 198] on button "Crear Item de Auditoria" at bounding box center [343, 214] width 197 height 33
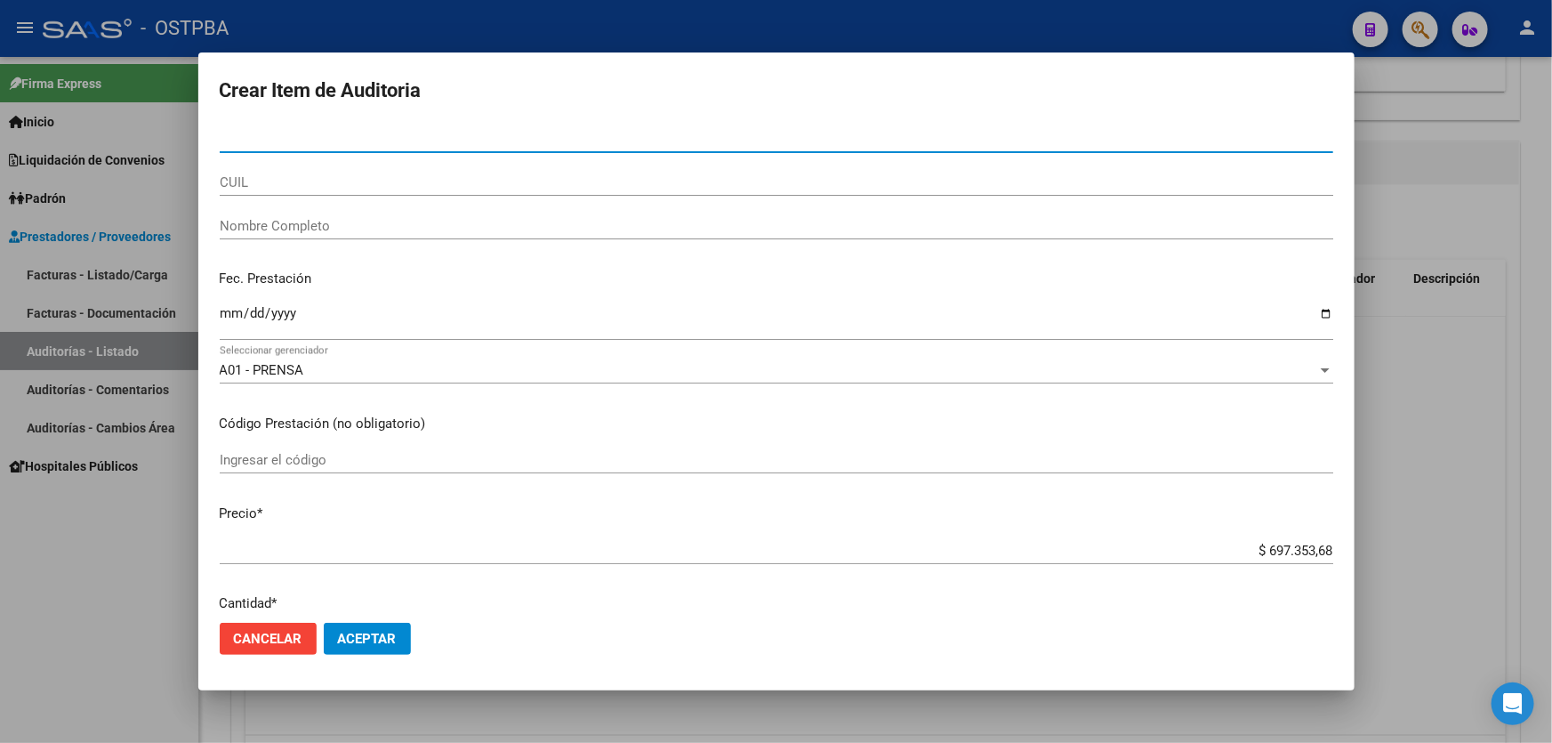
click at [227, 314] on input "Ingresar la fecha" at bounding box center [776, 320] width 1113 height 28
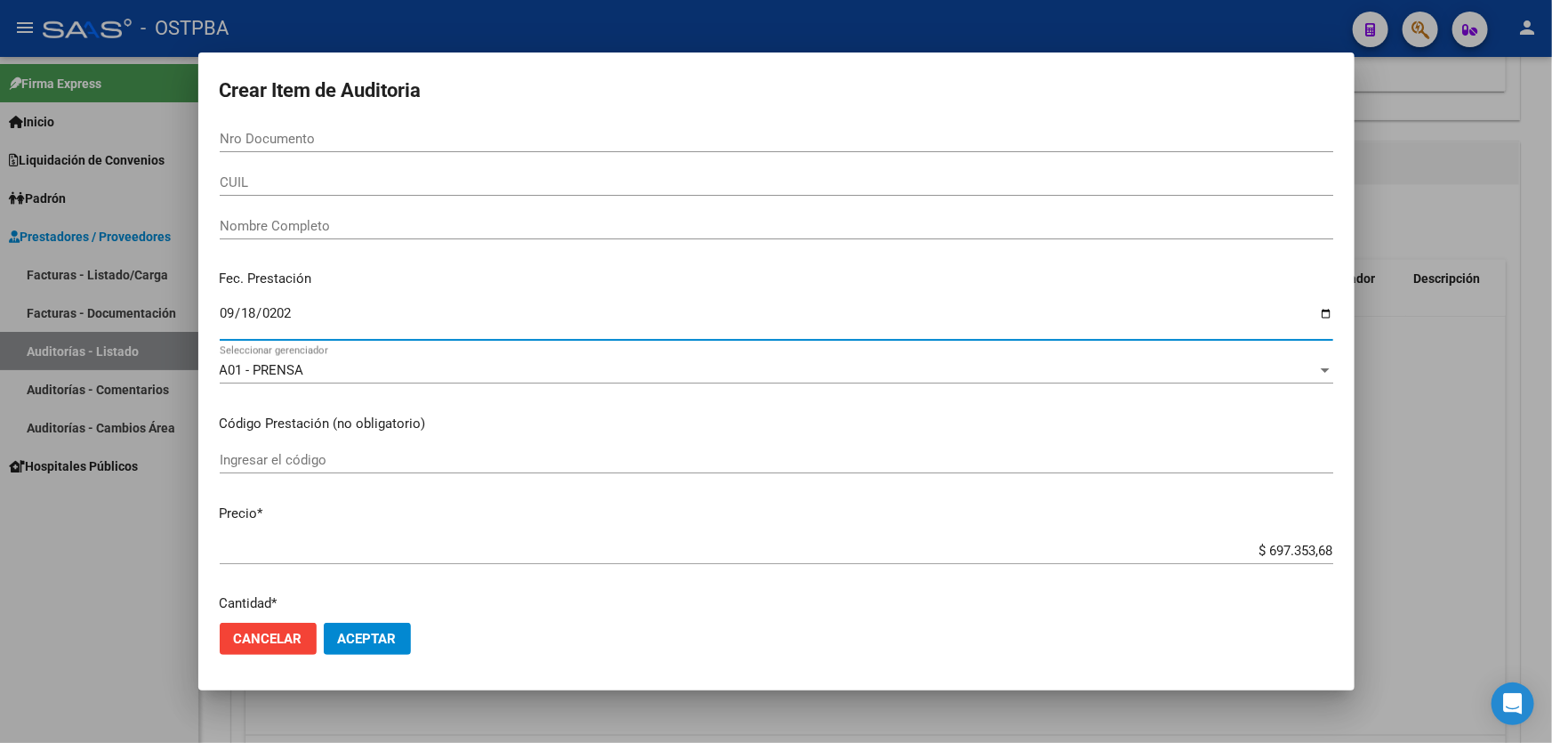
type input "2025-09-18"
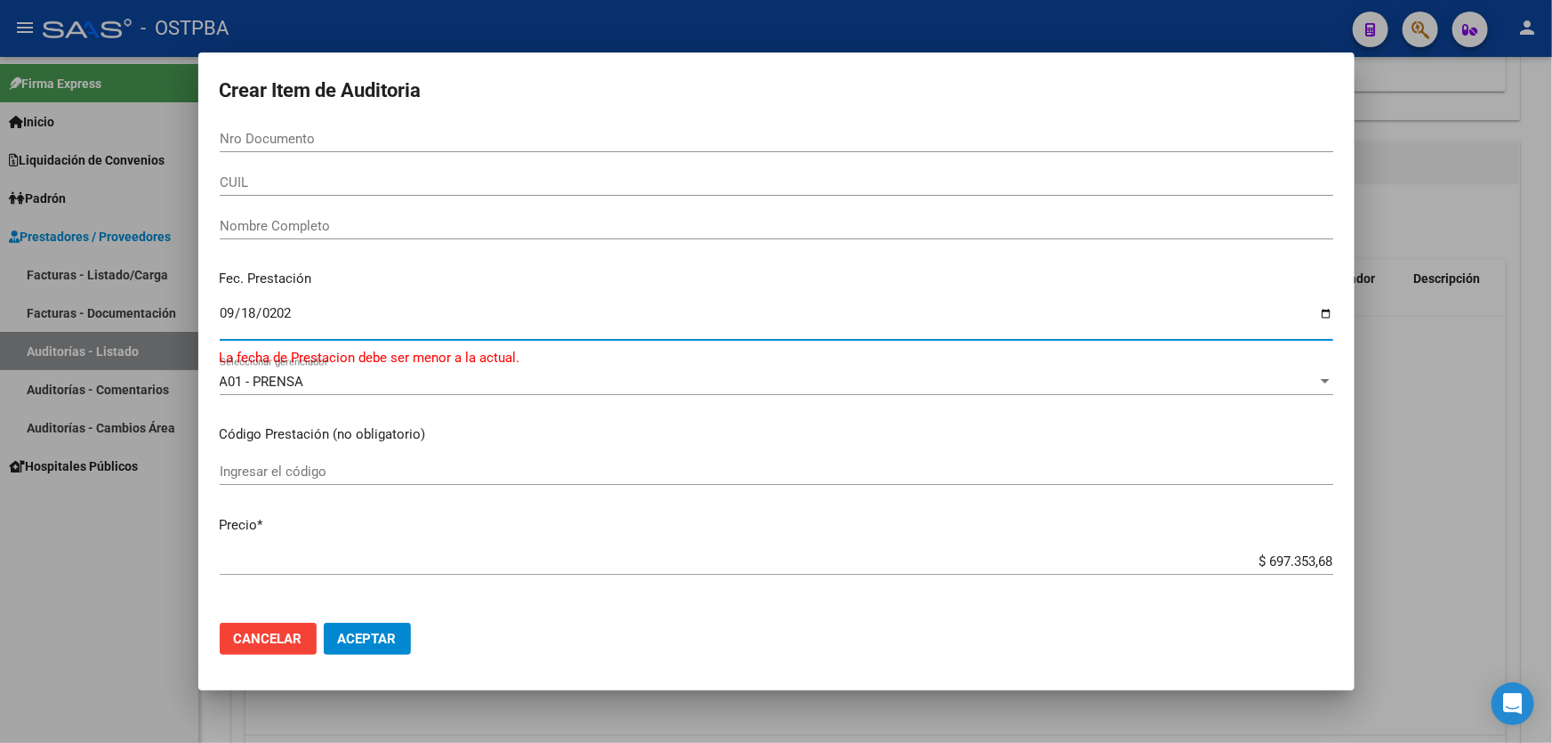
click at [226, 319] on input "2025-09-18" at bounding box center [776, 320] width 1113 height 28
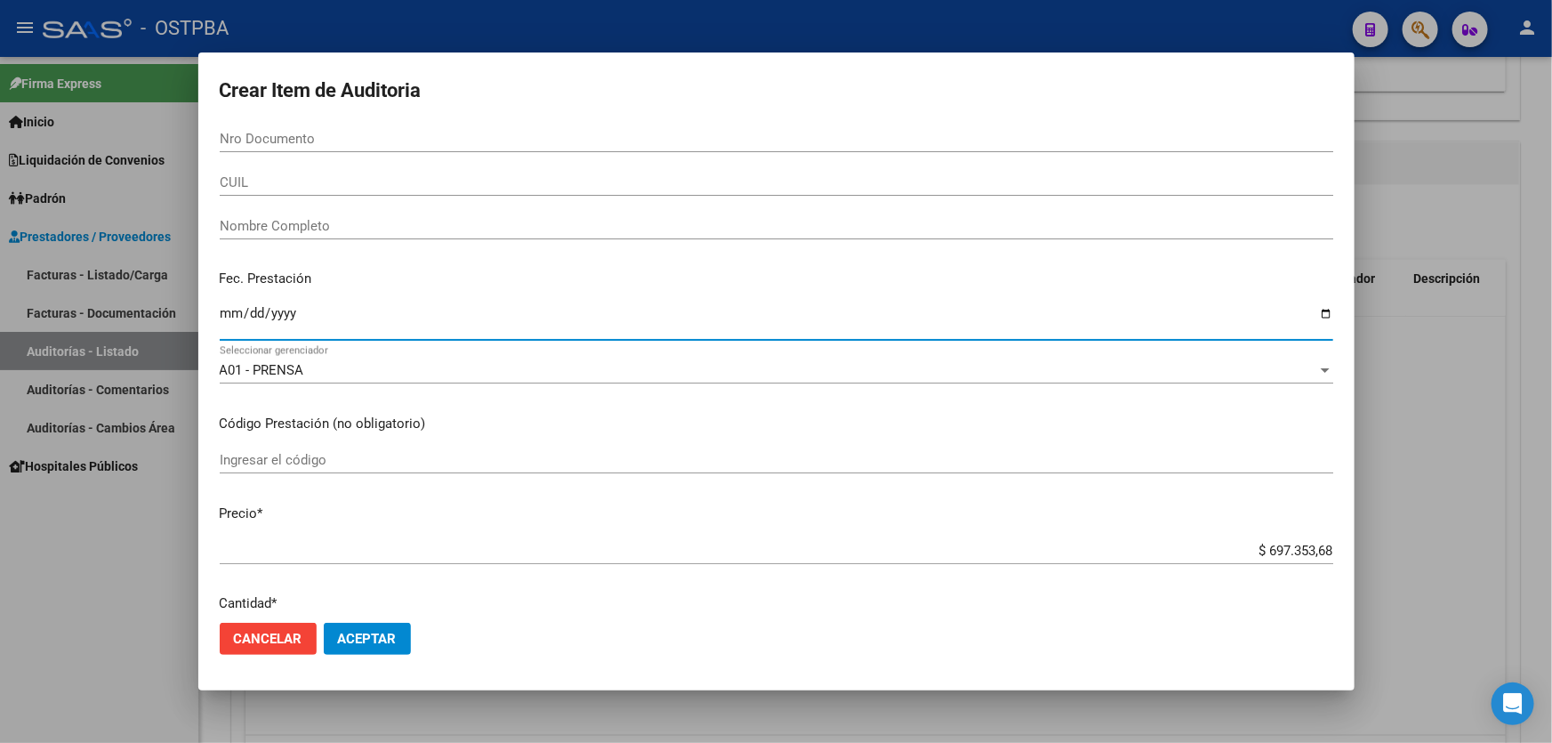
type input "2025-09-01"
click at [386, 316] on input "2025-09-01" at bounding box center [776, 320] width 1113 height 28
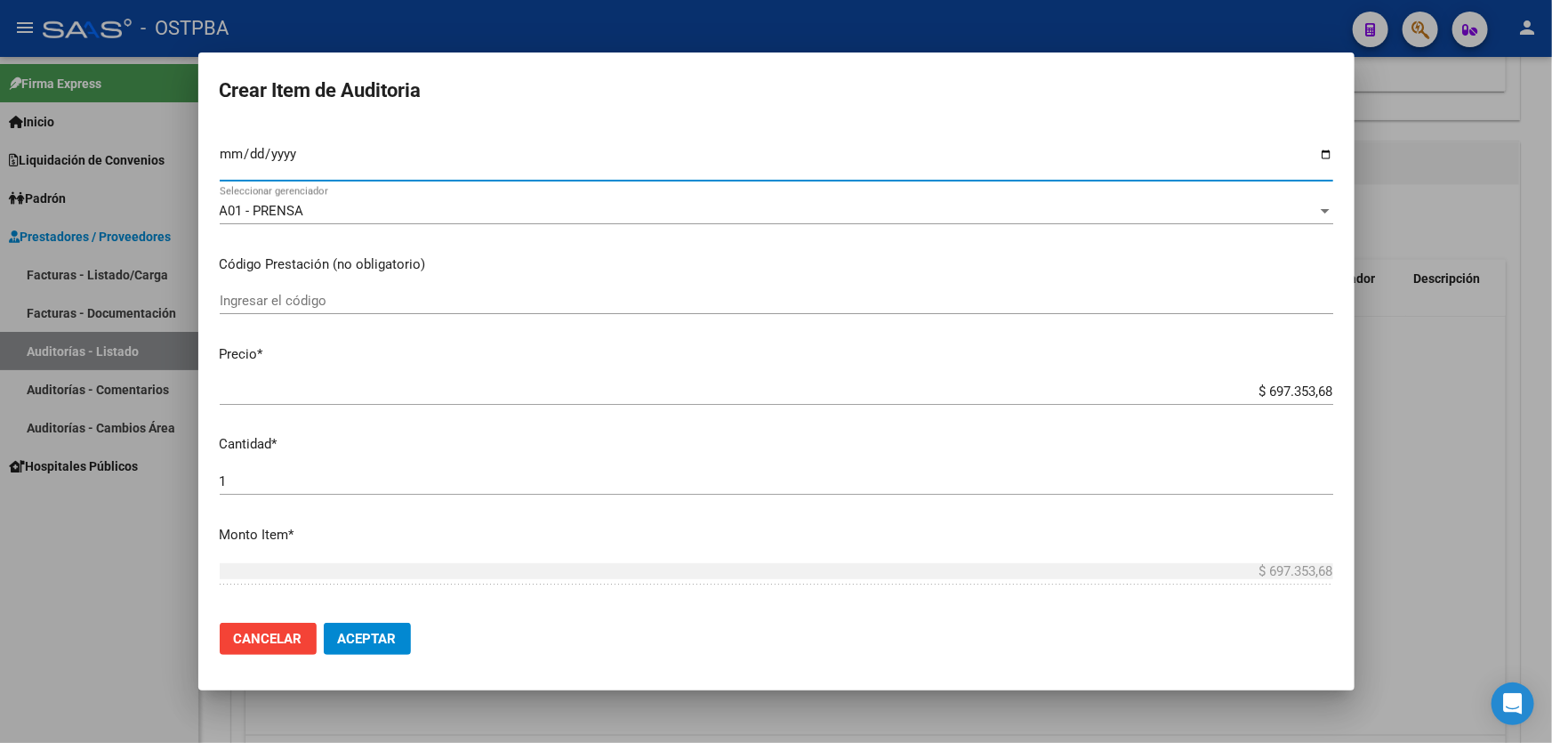
scroll to position [161, 0]
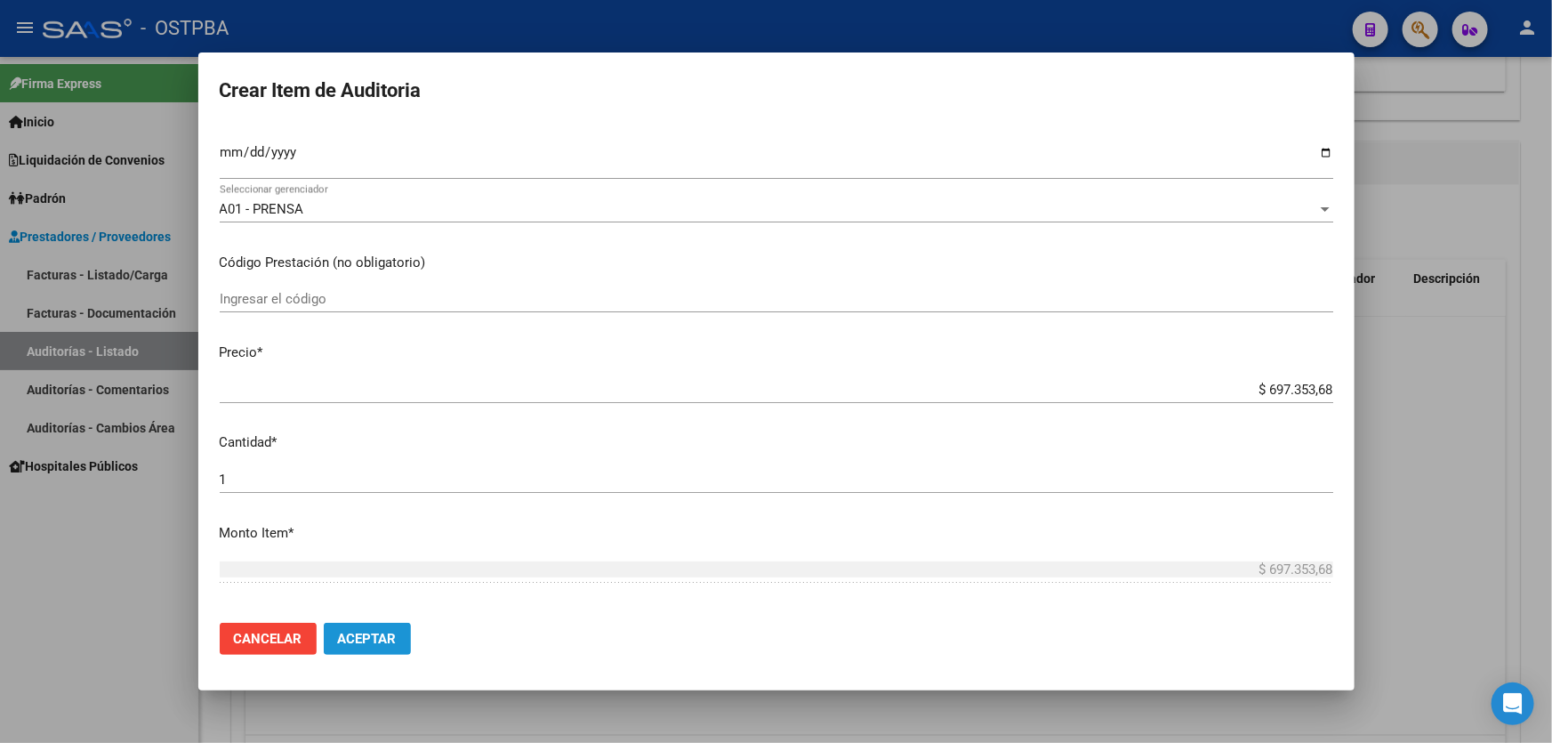
click at [385, 639] on span "Aceptar" at bounding box center [367, 638] width 59 height 16
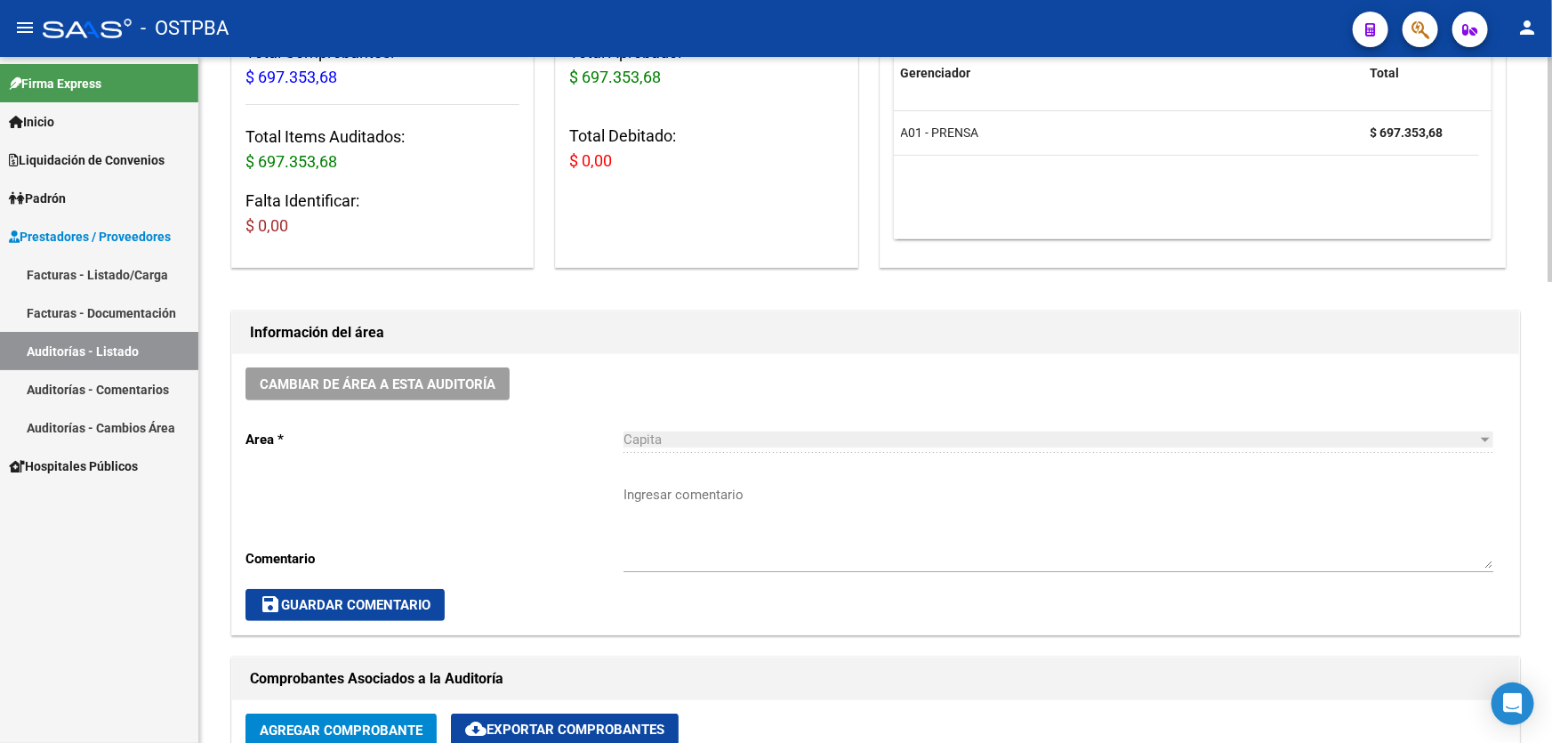
scroll to position [404, 0]
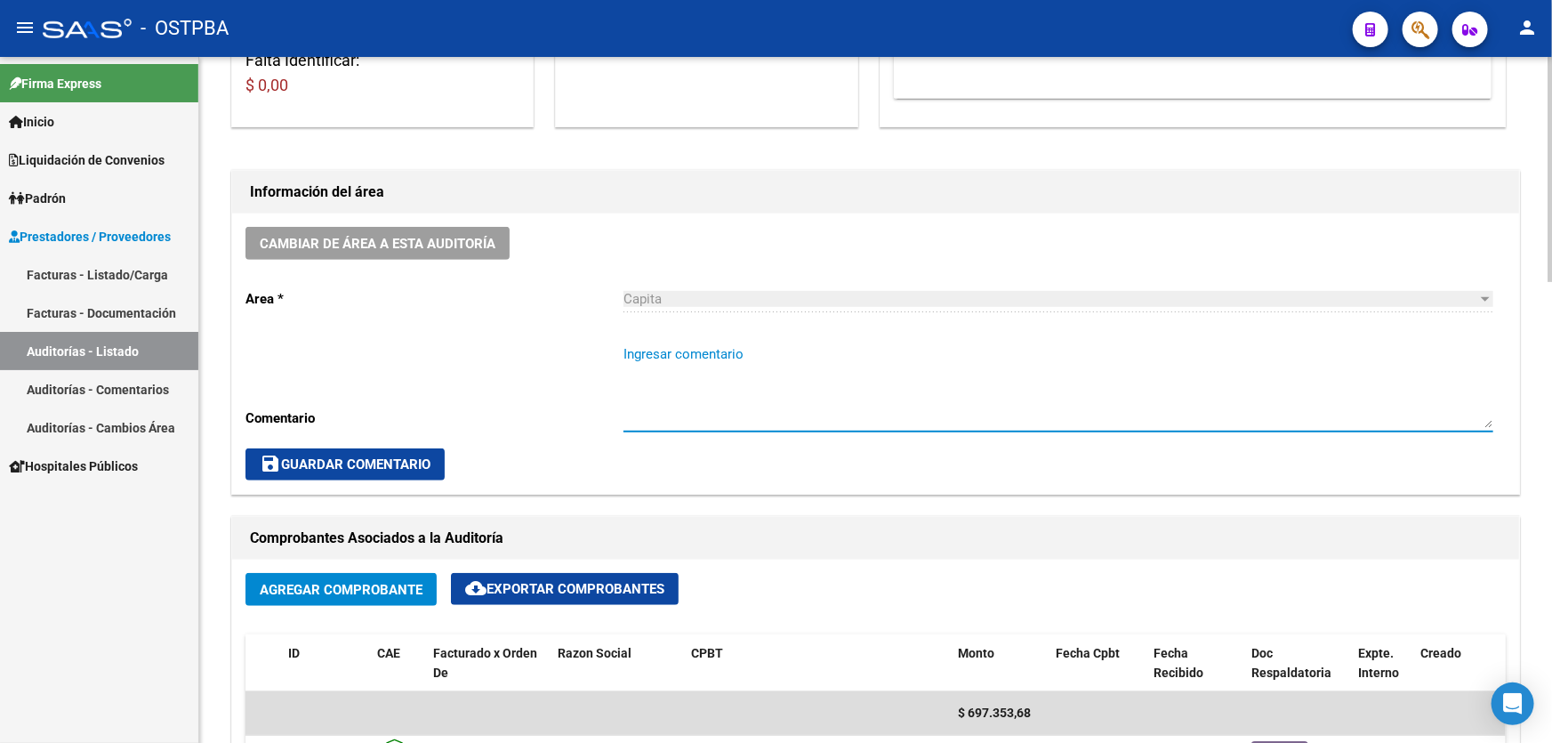
click at [676, 396] on textarea "Ingresar comentario" at bounding box center [1058, 386] width 870 height 84
type textarea "s"
type textarea "SIN AUDITAR SE CARGA AL SISTEMA POR SOLICITUD DE TESORERIA"
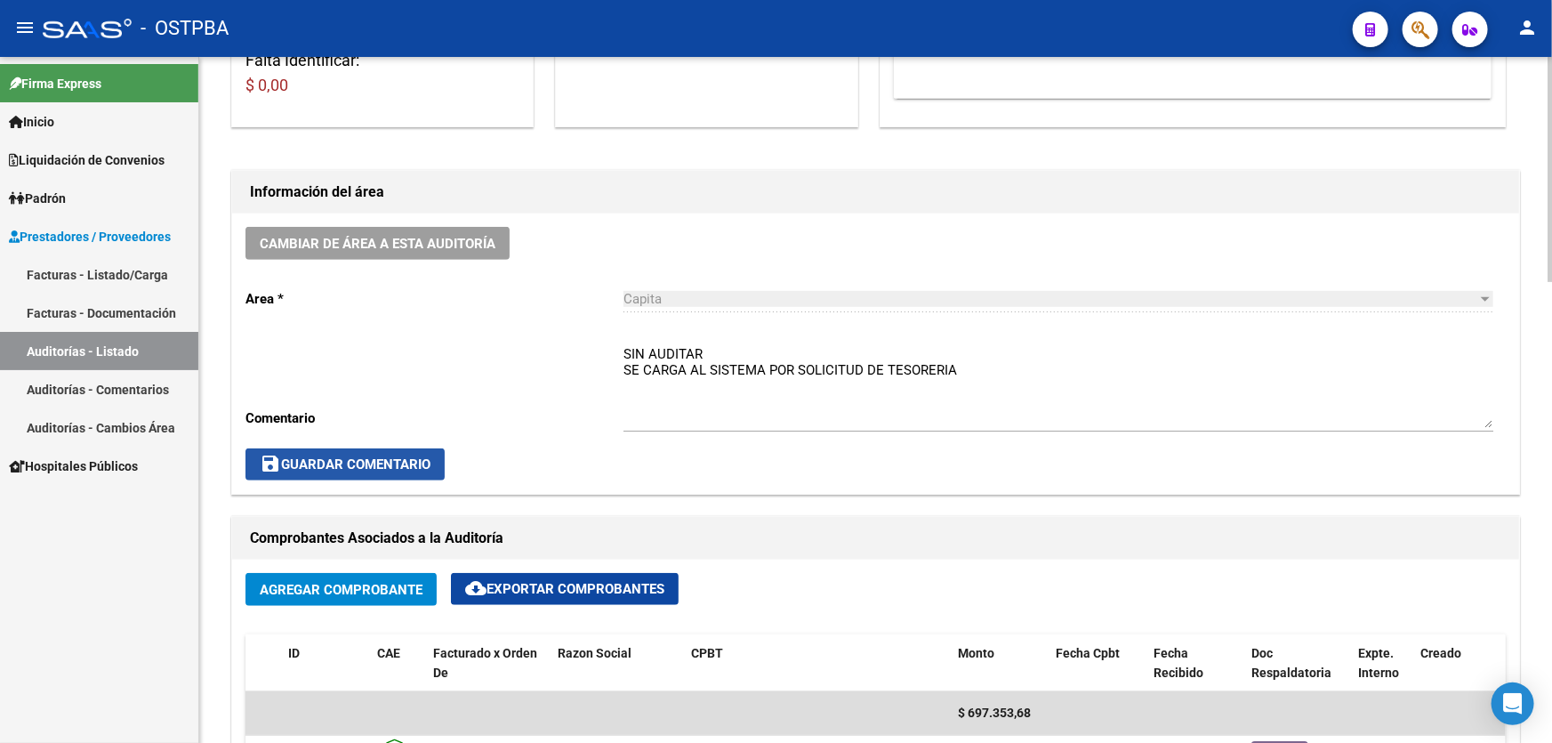
click at [401, 456] on span "save Guardar Comentario" at bounding box center [345, 464] width 171 height 16
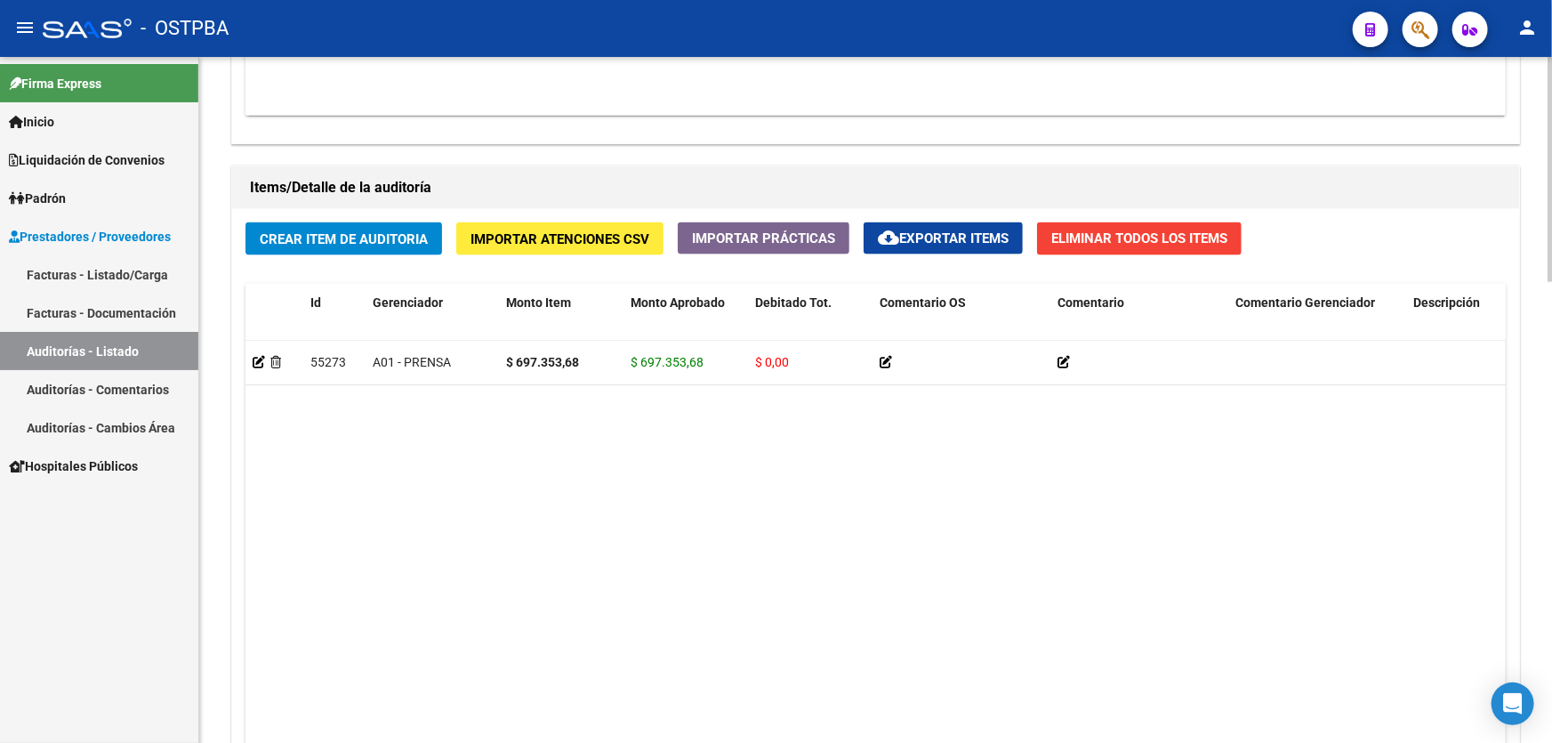
scroll to position [1401, 0]
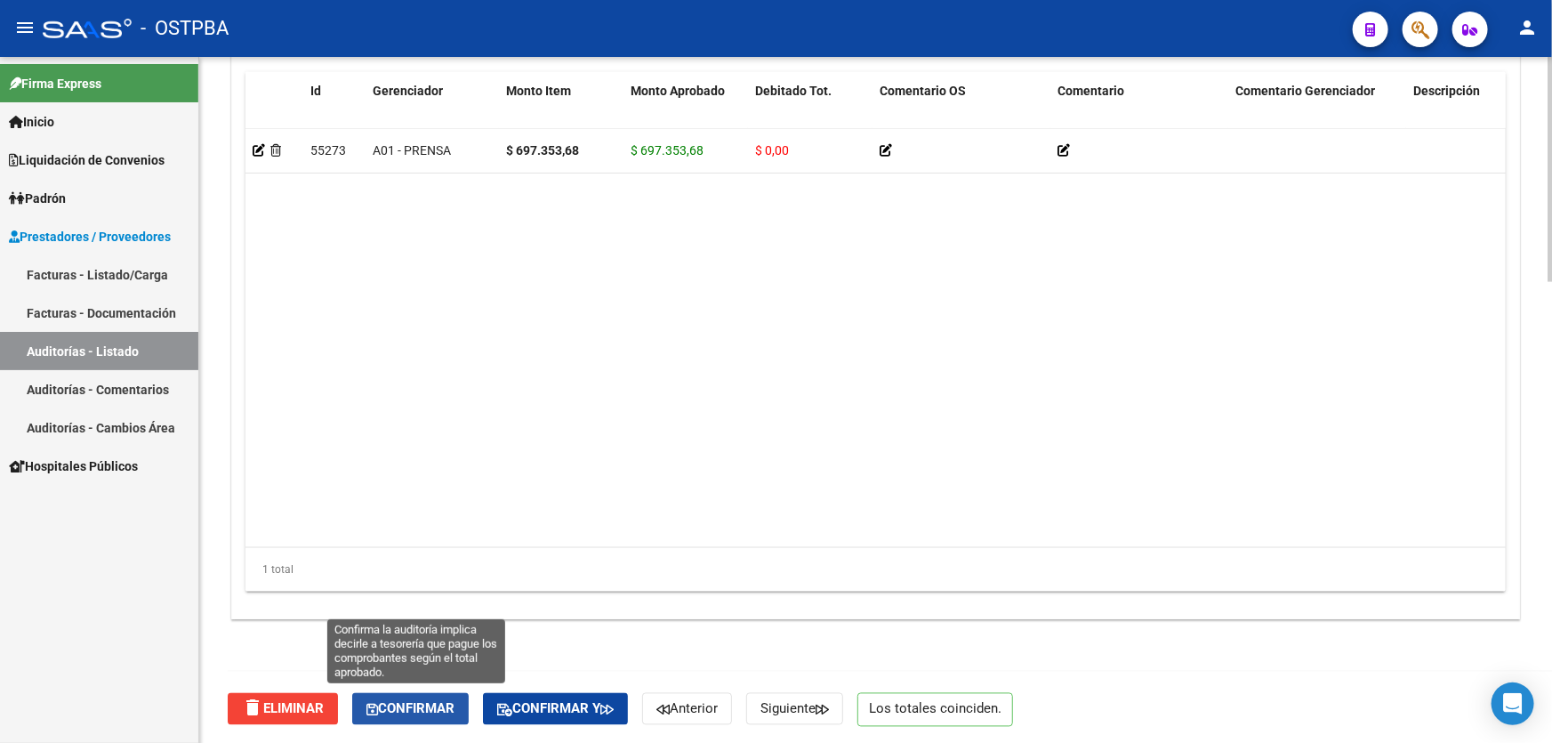
click at [427, 711] on span "Confirmar" at bounding box center [410, 709] width 88 height 16
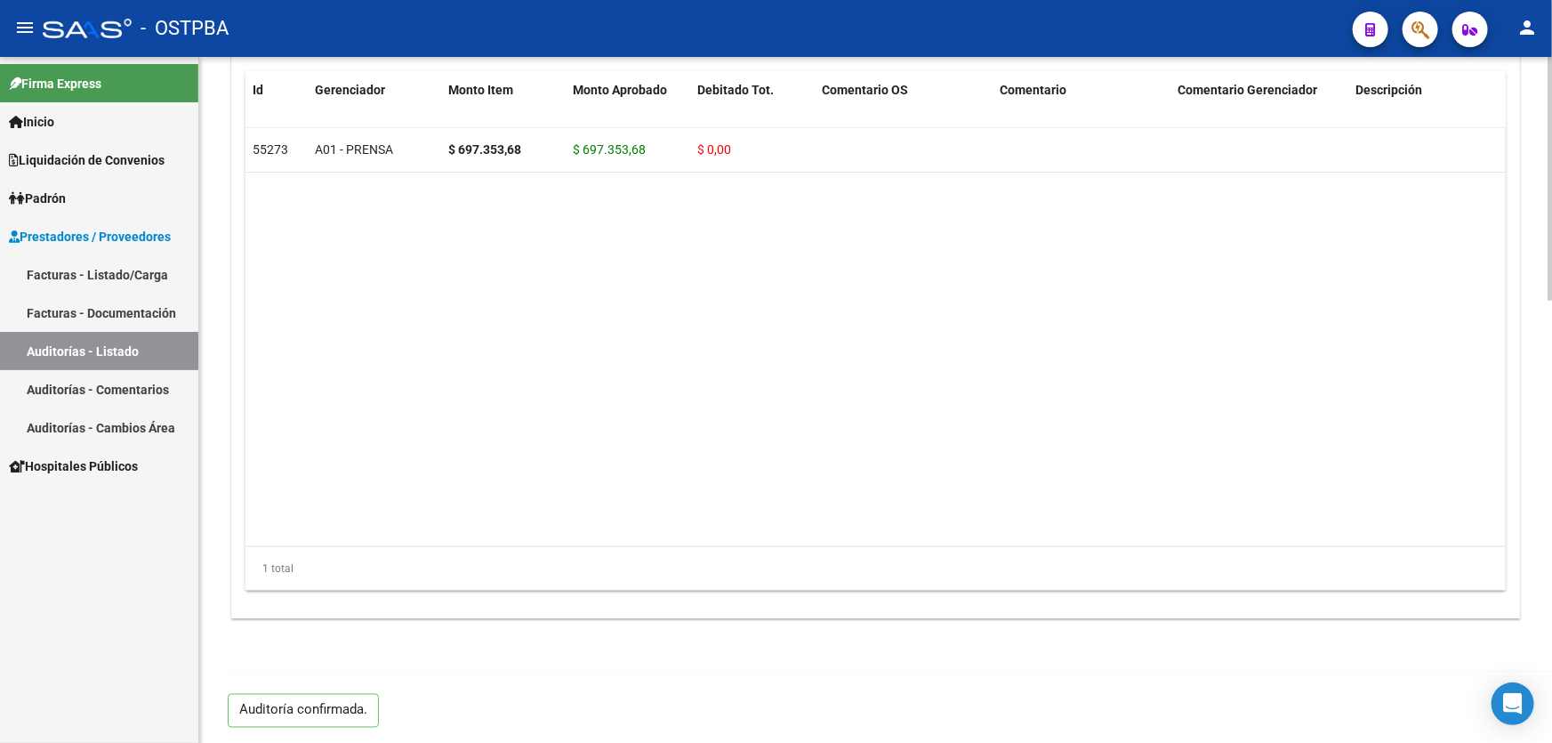
type input "202509"
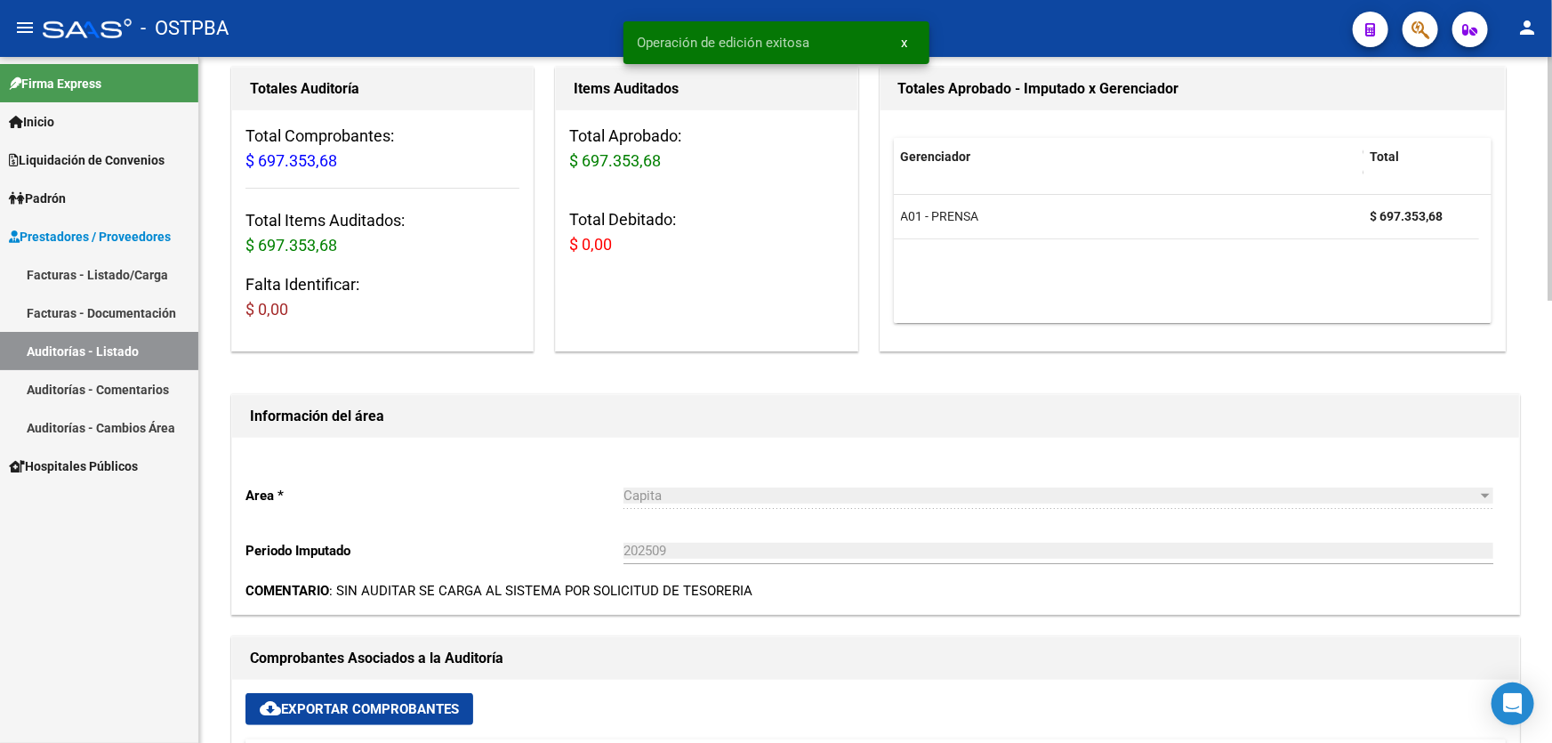
scroll to position [0, 0]
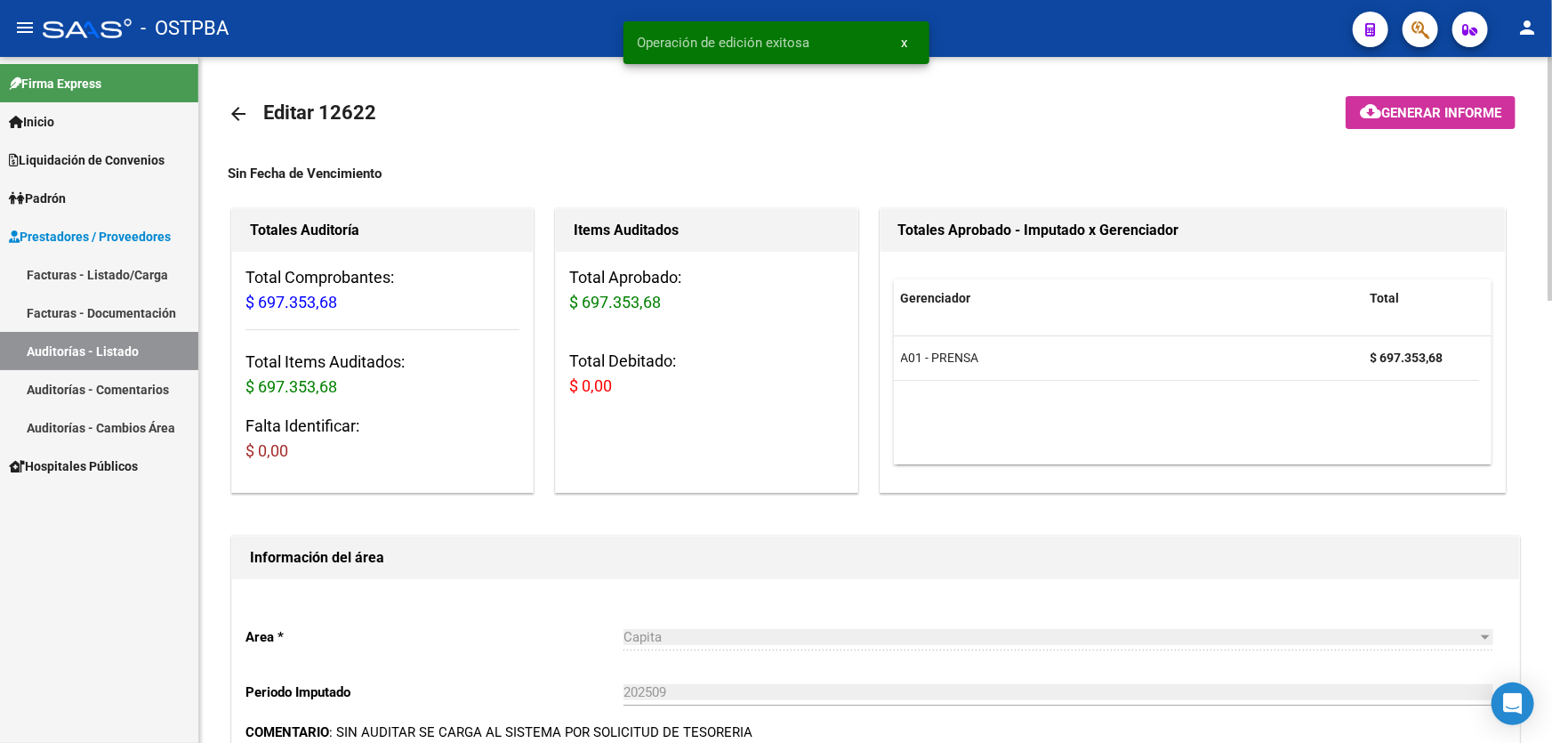
drag, startPoint x: 1414, startPoint y: 100, endPoint x: 1411, endPoint y: 109, distance: 9.3
click at [1411, 109] on button "cloud_download Generar informe" at bounding box center [1430, 112] width 170 height 33
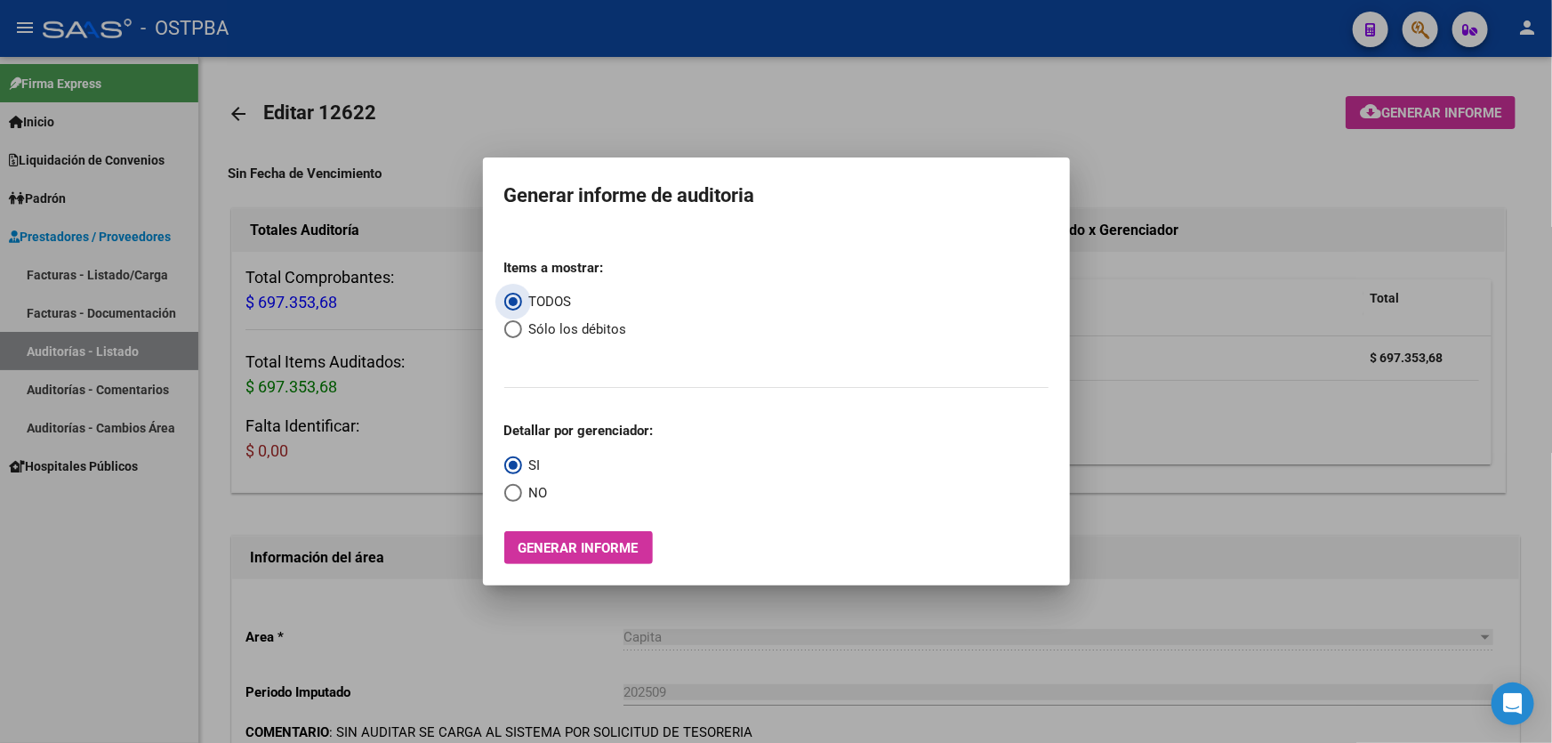
click at [565, 551] on span "Generar informe" at bounding box center [578, 548] width 120 height 16
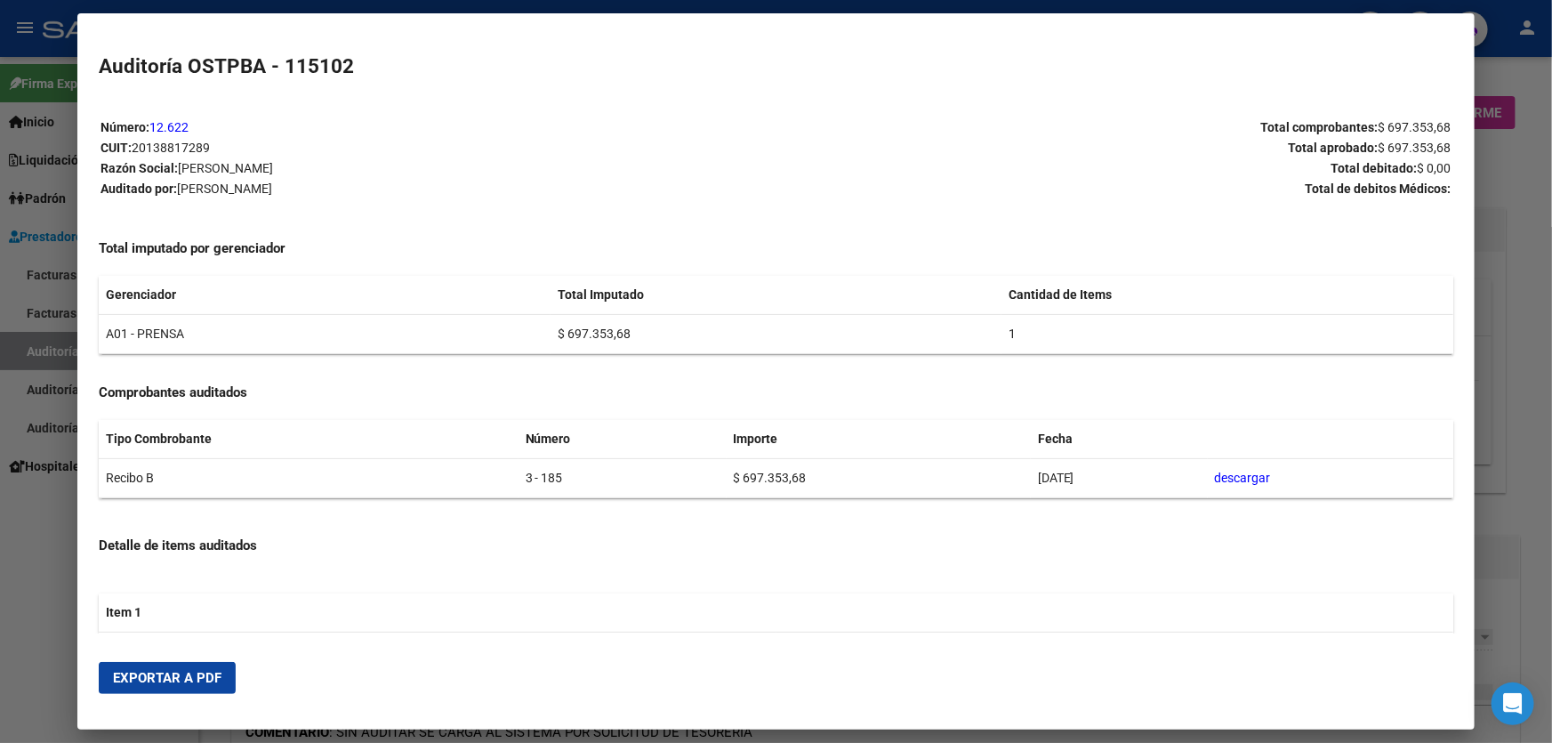
click at [157, 672] on span "Exportar a PDF" at bounding box center [167, 678] width 108 height 16
click at [18, 578] on div at bounding box center [776, 371] width 1552 height 743
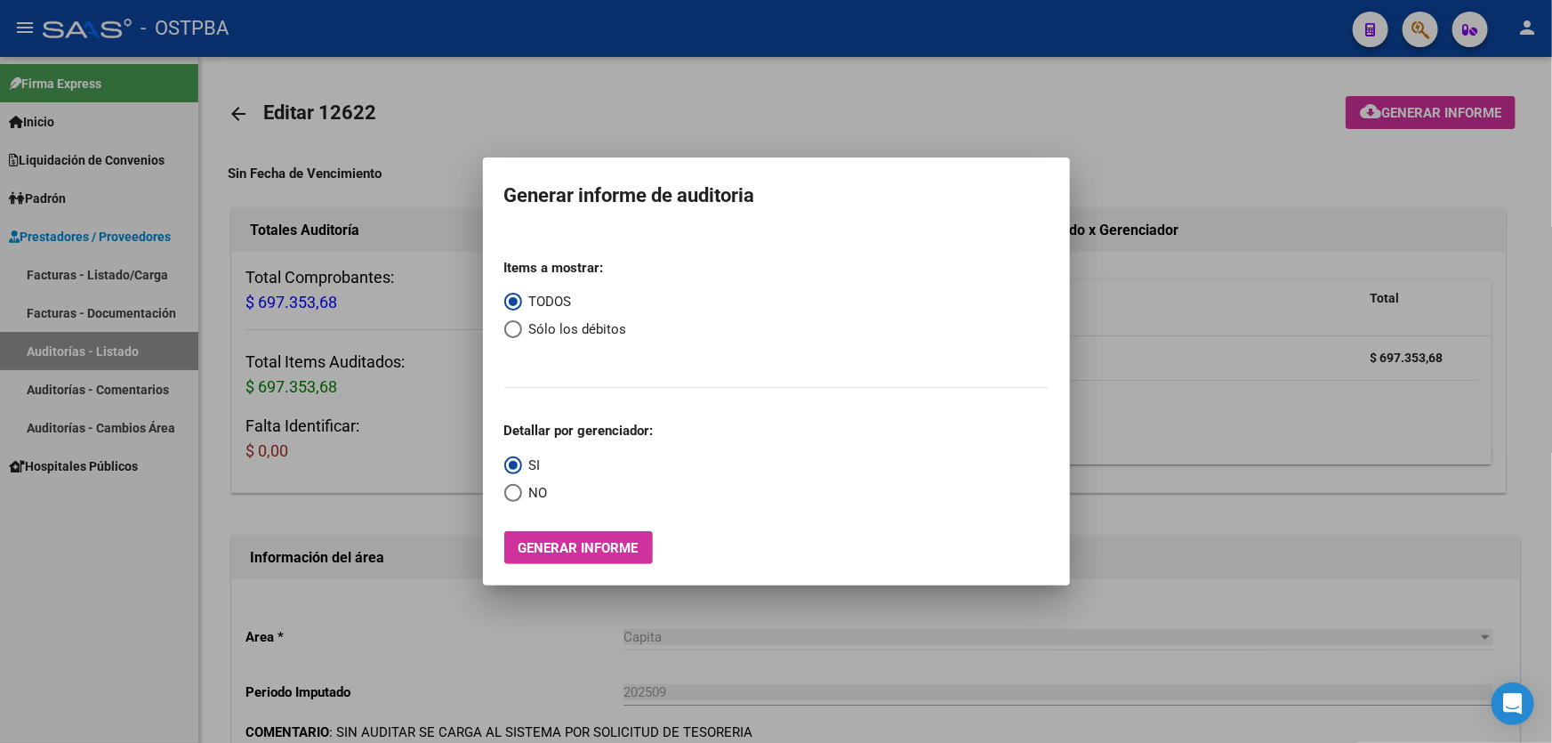
click at [1167, 404] on div at bounding box center [776, 371] width 1552 height 743
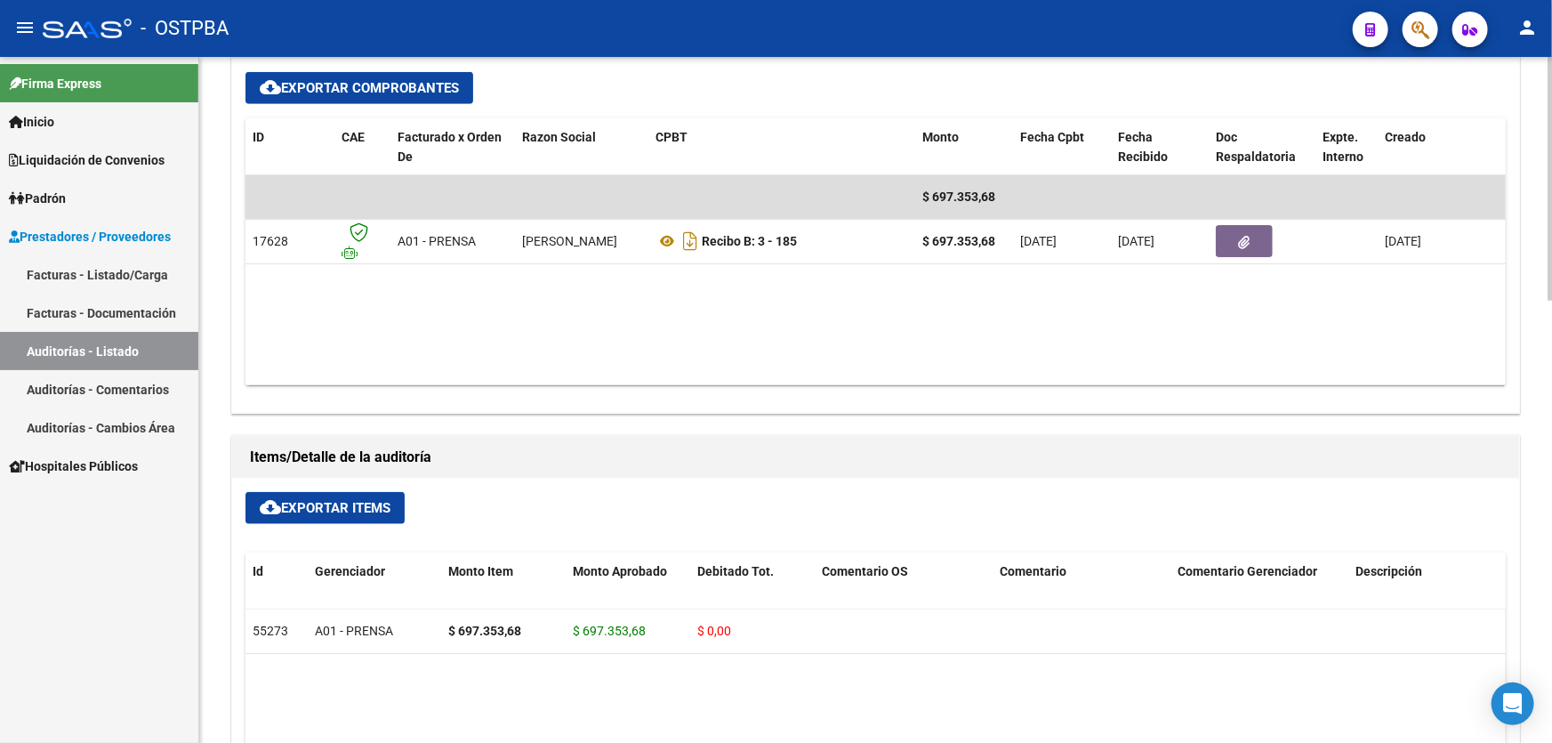
scroll to position [759, 0]
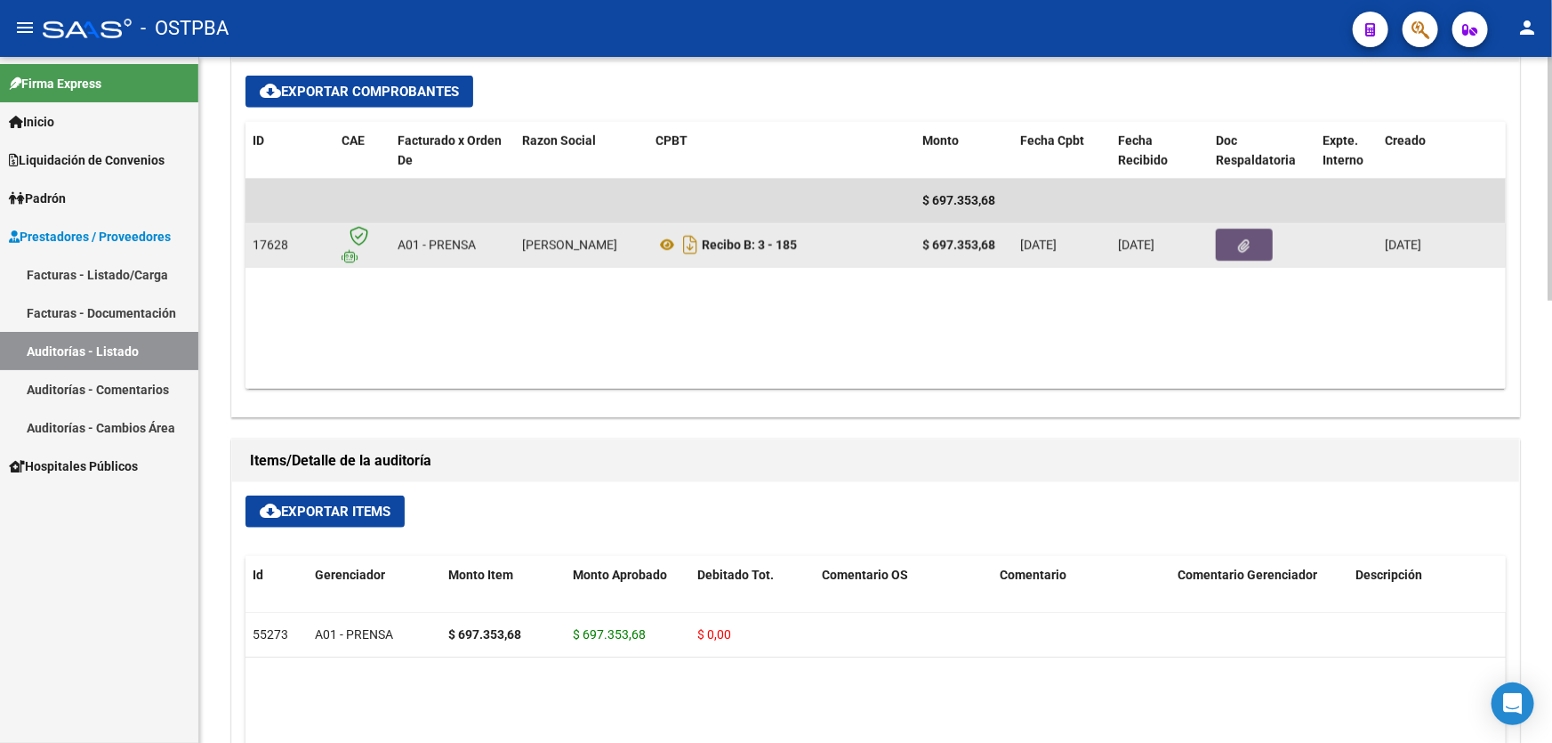
click at [1247, 239] on icon "button" at bounding box center [1245, 245] width 12 height 13
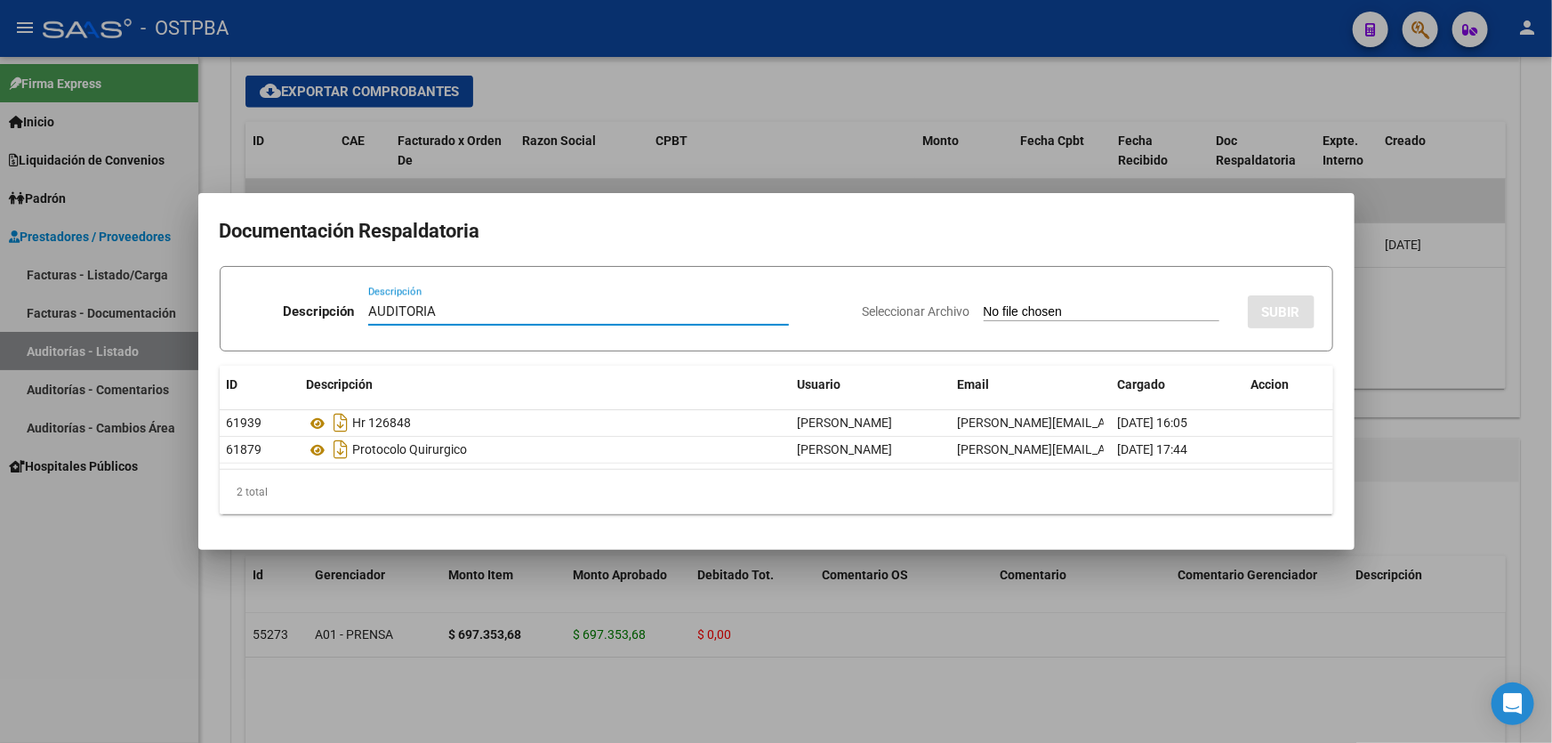
type input "AUDITORIA"
click at [983, 313] on input "Seleccionar Archivo" at bounding box center [1101, 312] width 236 height 17
type input "C:\fakepath\Informe-Auditoria (7).pdf"
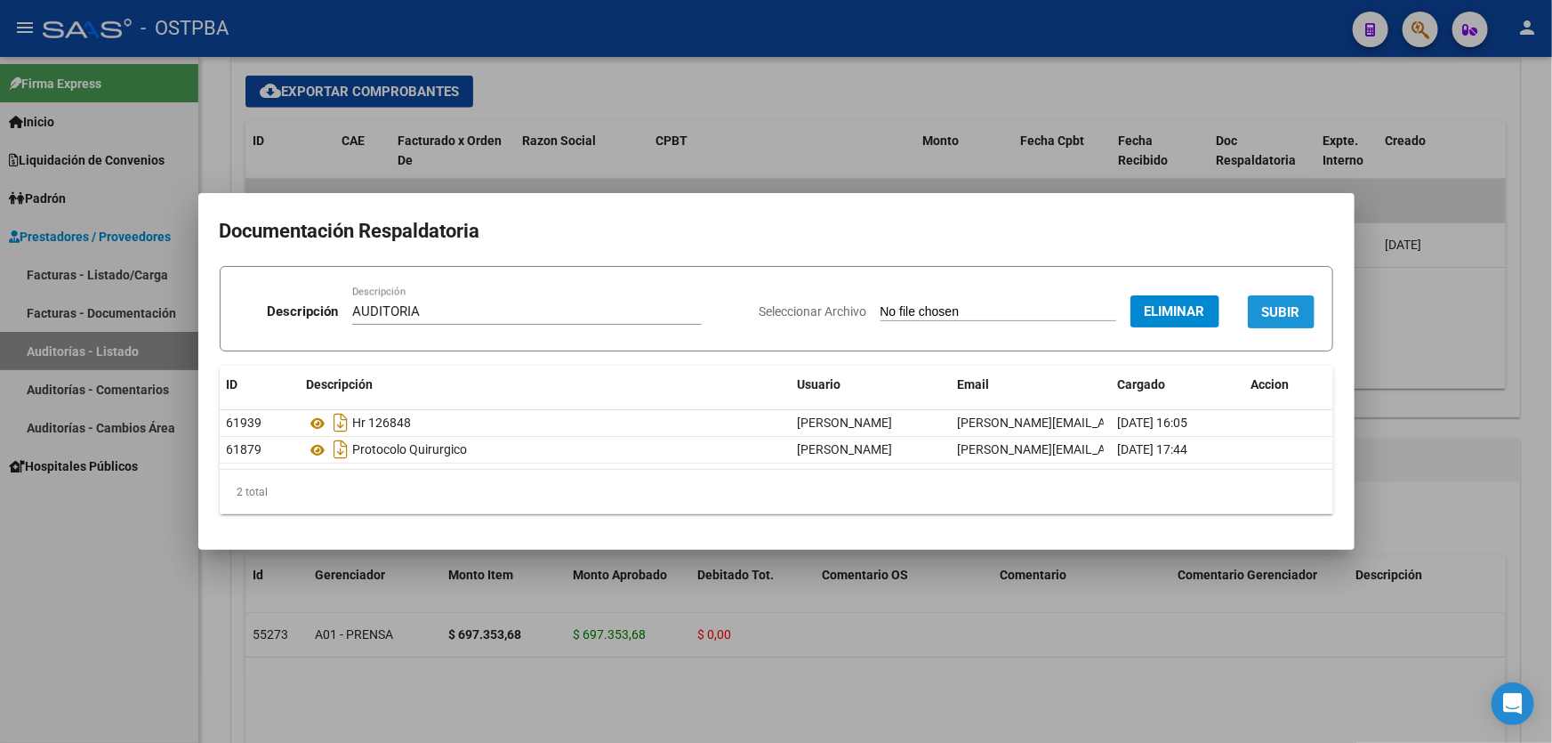
click at [1278, 304] on span "SUBIR" at bounding box center [1281, 312] width 38 height 16
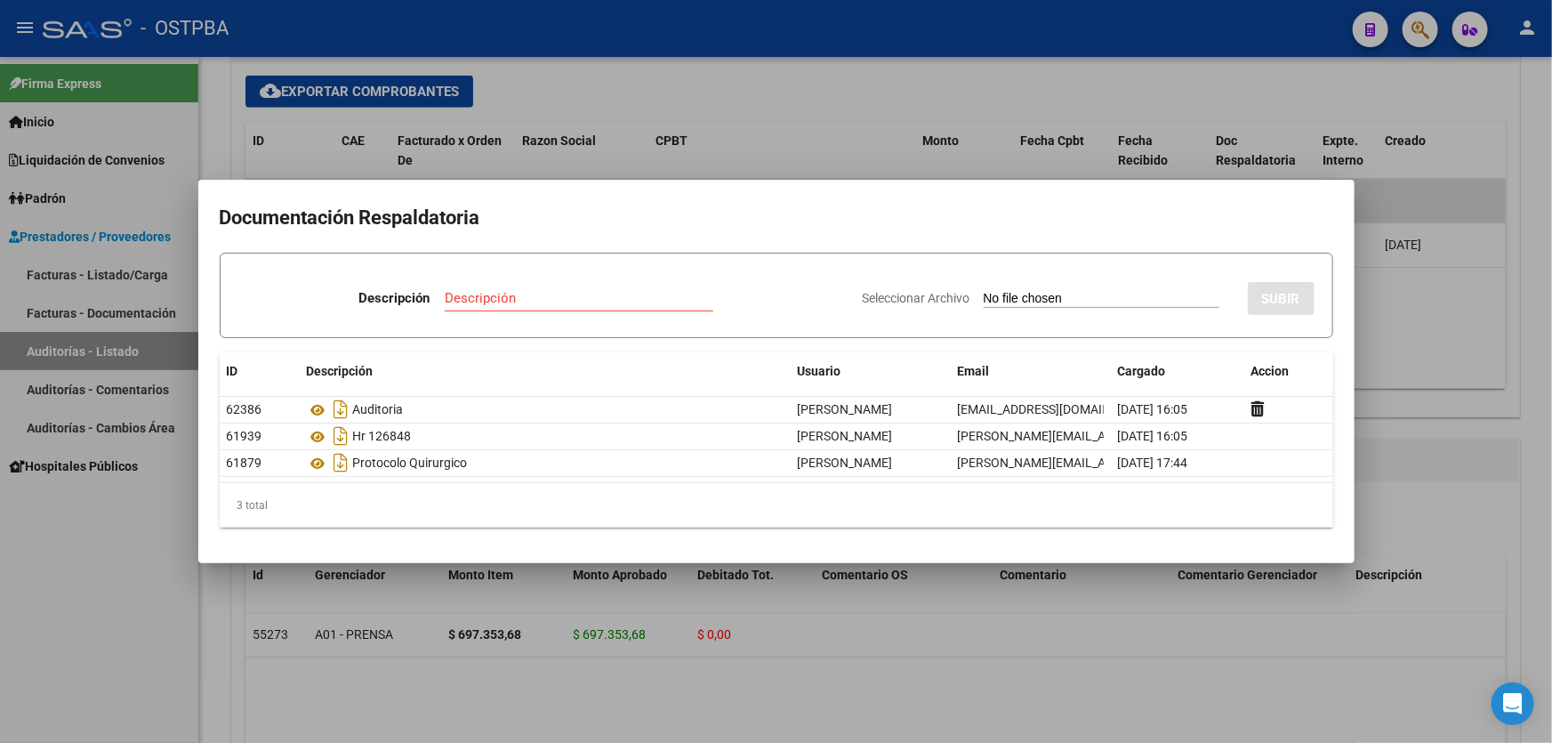
click at [911, 663] on div at bounding box center [776, 371] width 1552 height 743
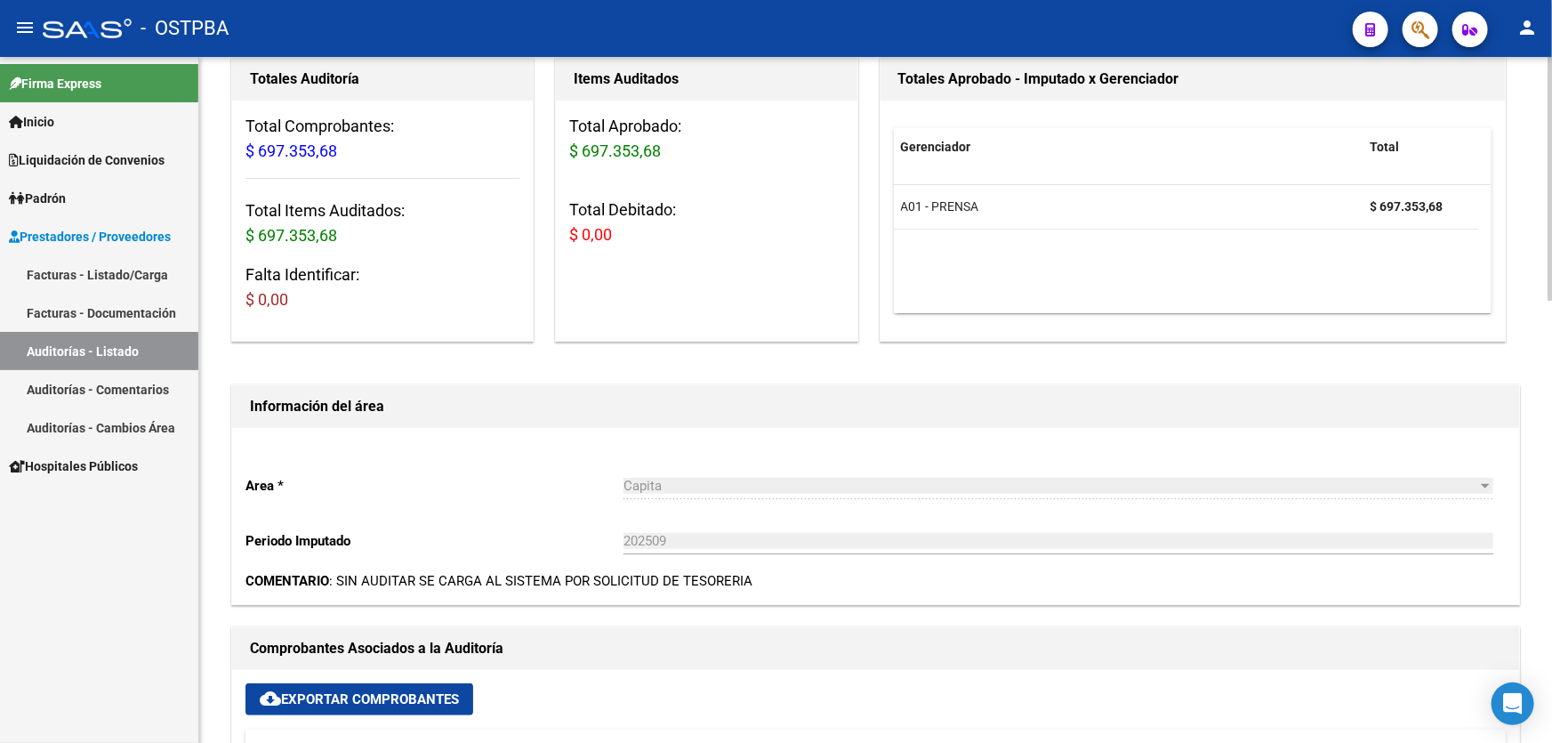
scroll to position [0, 0]
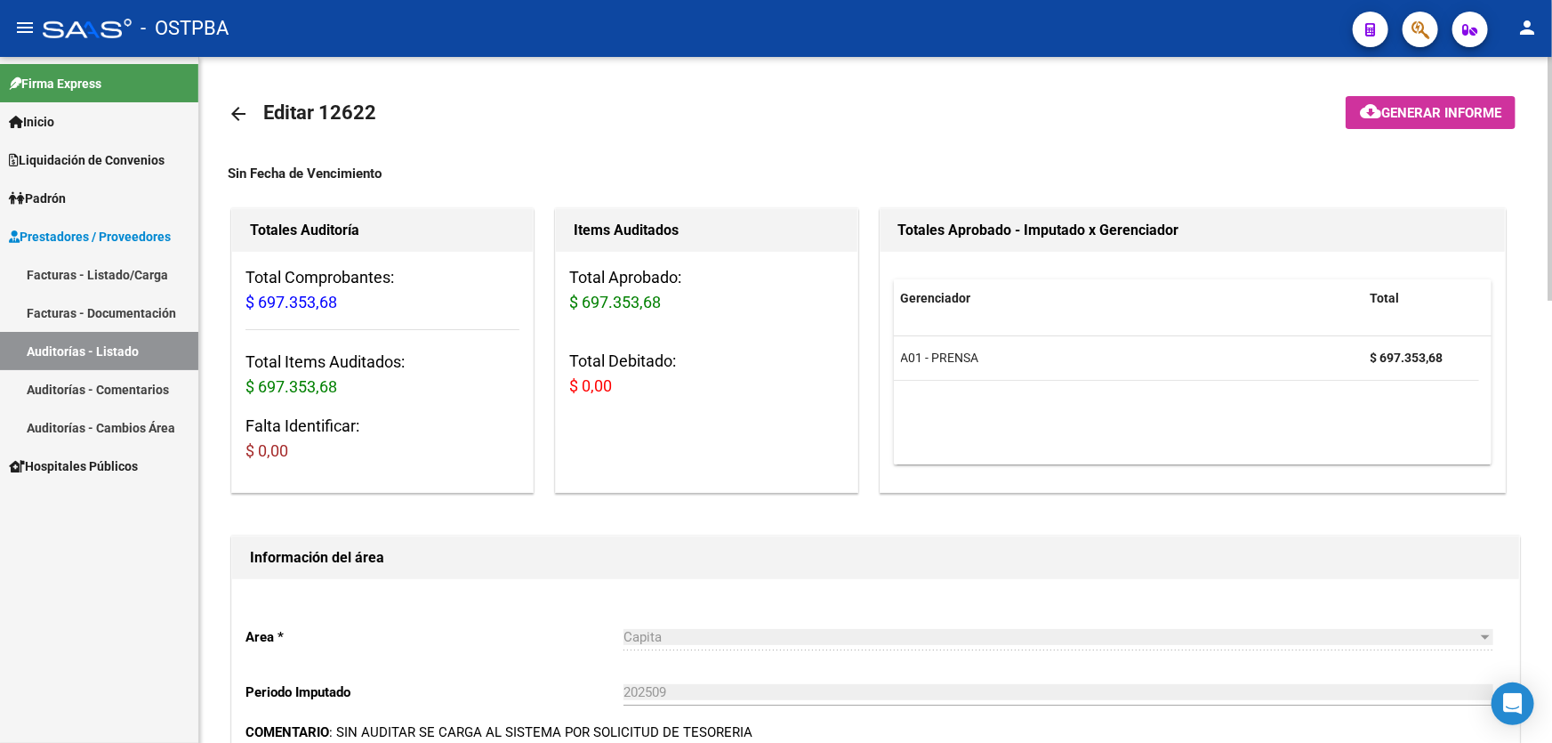
click at [236, 110] on mat-icon "arrow_back" at bounding box center [238, 113] width 21 height 21
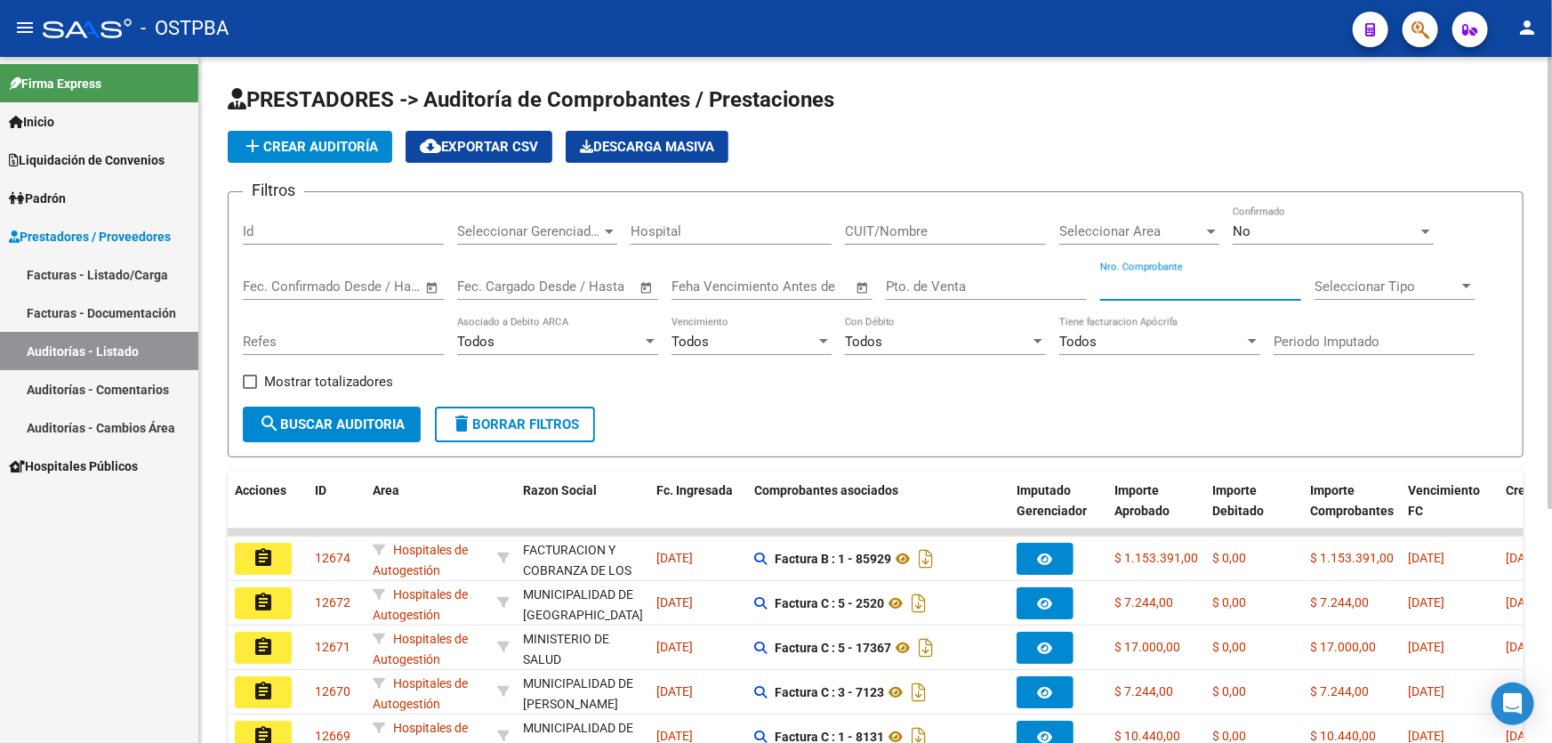
click at [1162, 282] on input "Nro. Comprobante" at bounding box center [1200, 286] width 201 height 16
type input "19865"
click at [1312, 220] on div "No Confirmado" at bounding box center [1332, 225] width 201 height 38
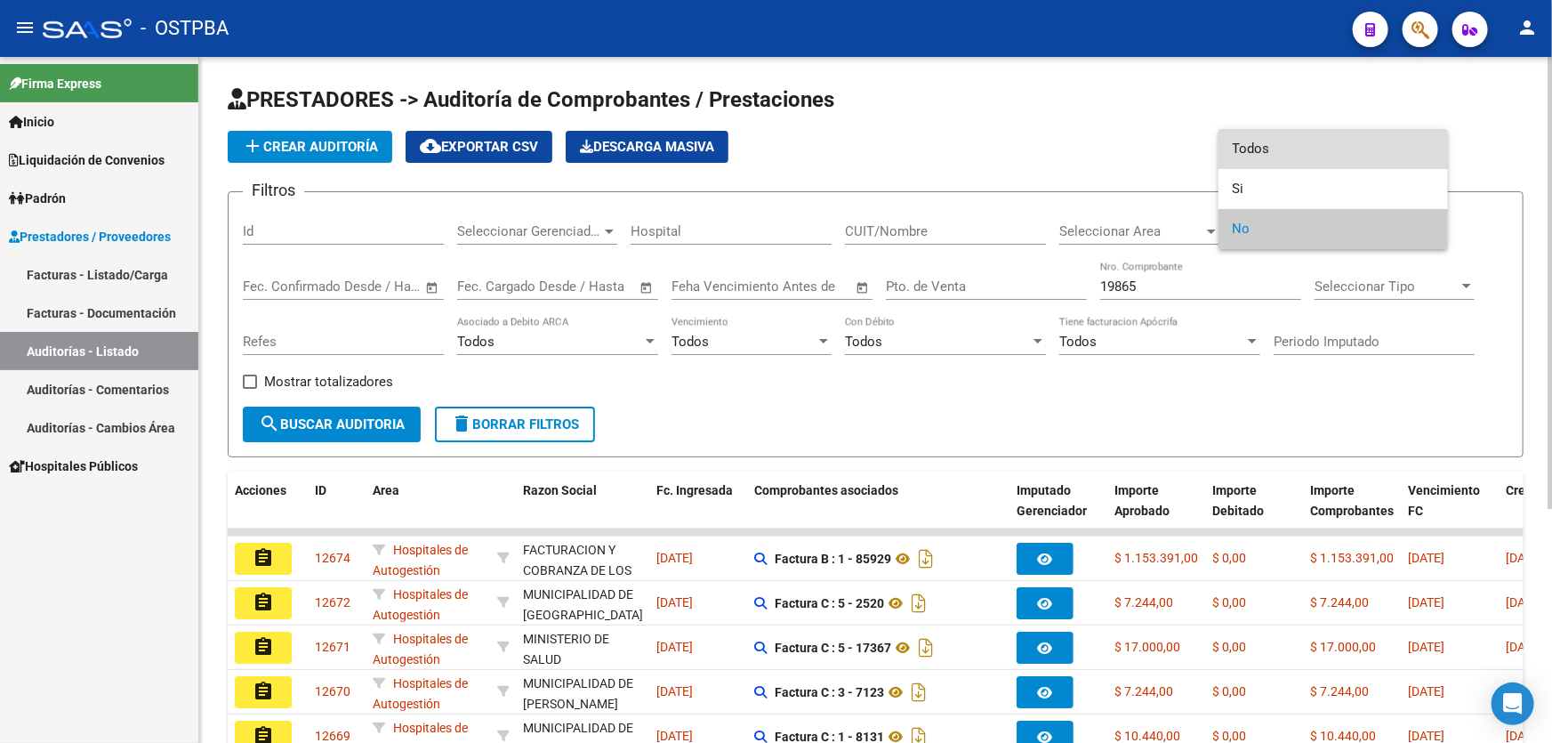
drag, startPoint x: 1296, startPoint y: 147, endPoint x: 845, endPoint y: 226, distance: 458.6
click at [1296, 145] on span "Todos" at bounding box center [1332, 149] width 201 height 40
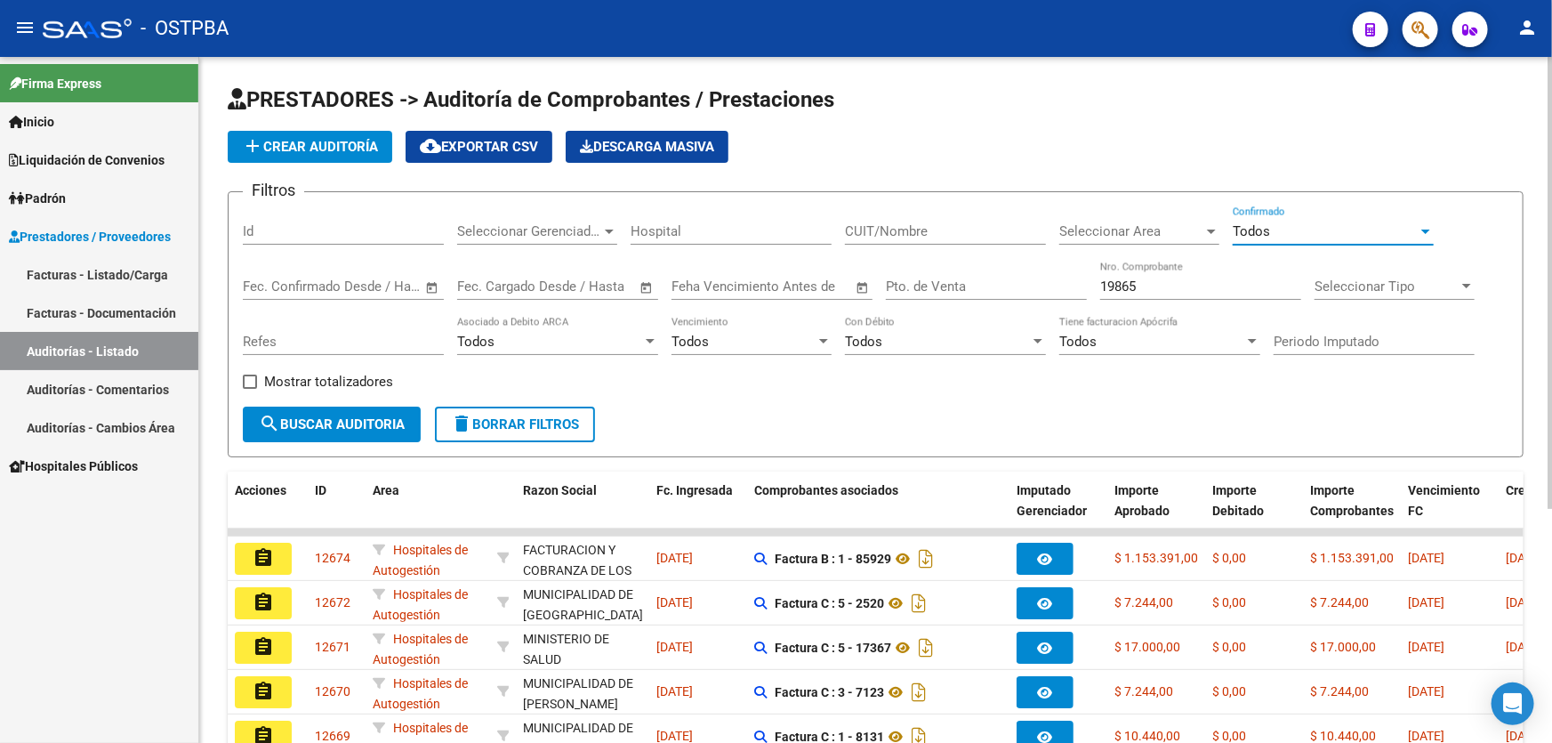
click at [265, 433] on button "search Buscar Auditoria" at bounding box center [332, 424] width 178 height 36
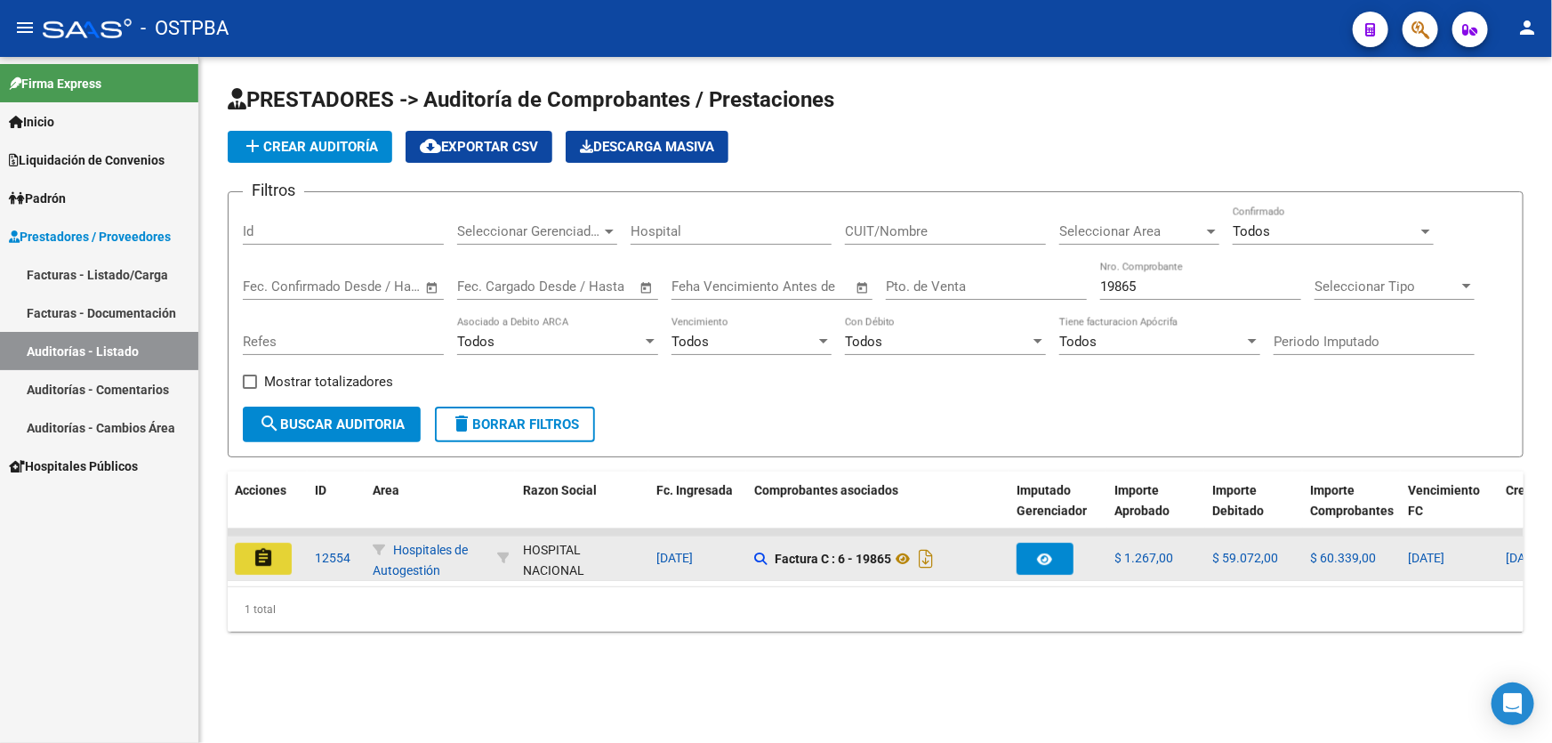
click at [259, 547] on mat-icon "assignment" at bounding box center [263, 557] width 21 height 21
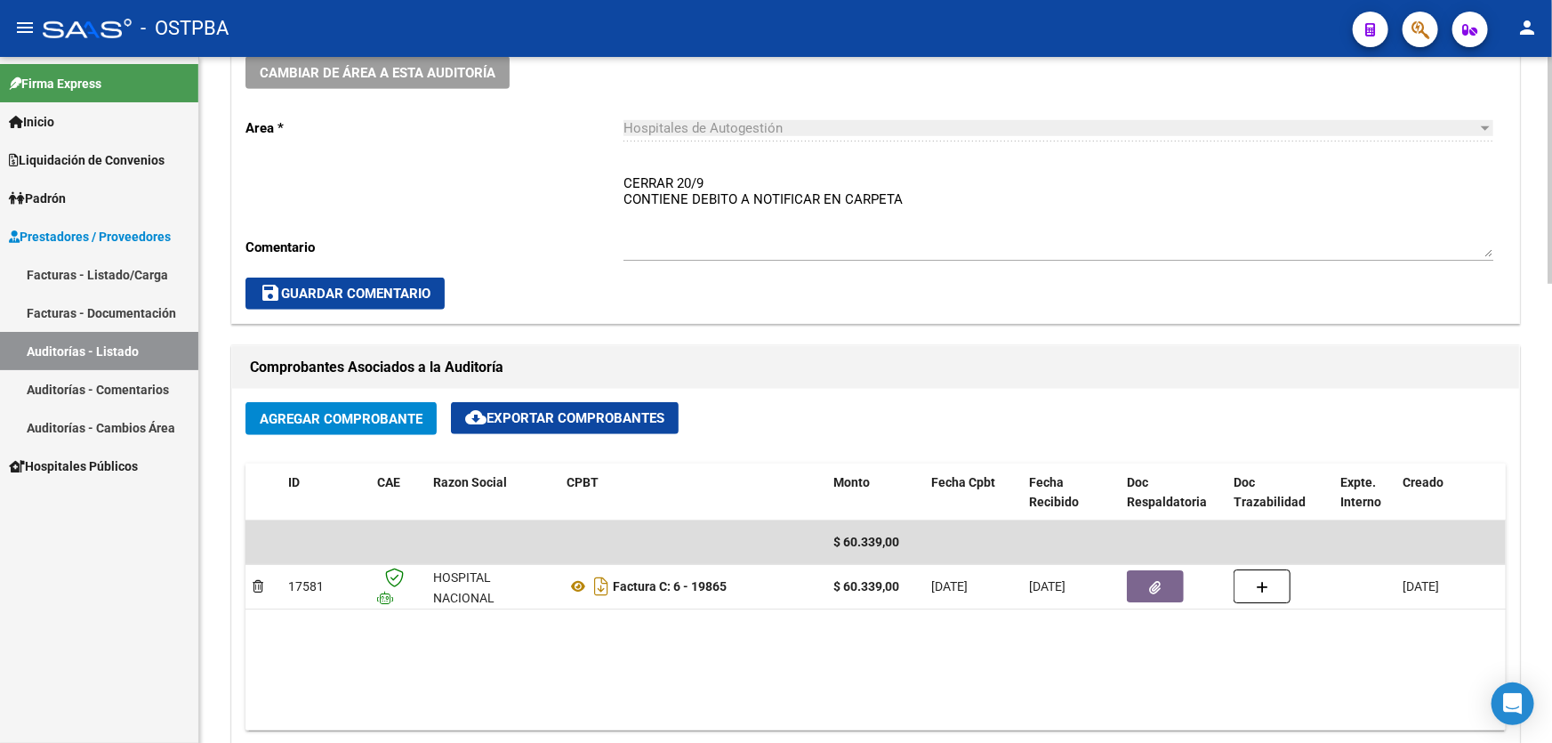
scroll to position [727, 0]
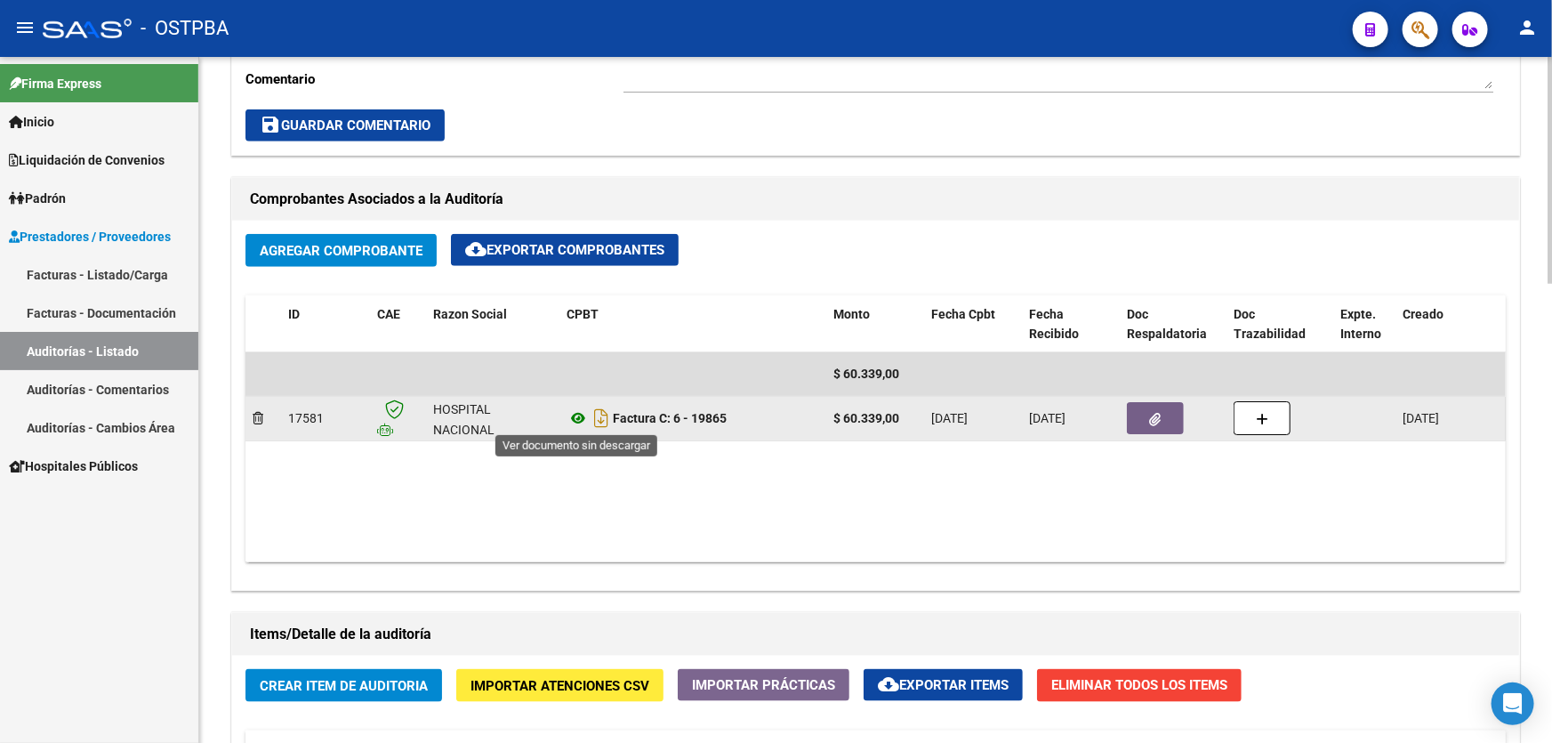
click at [579, 417] on icon at bounding box center [577, 417] width 23 height 21
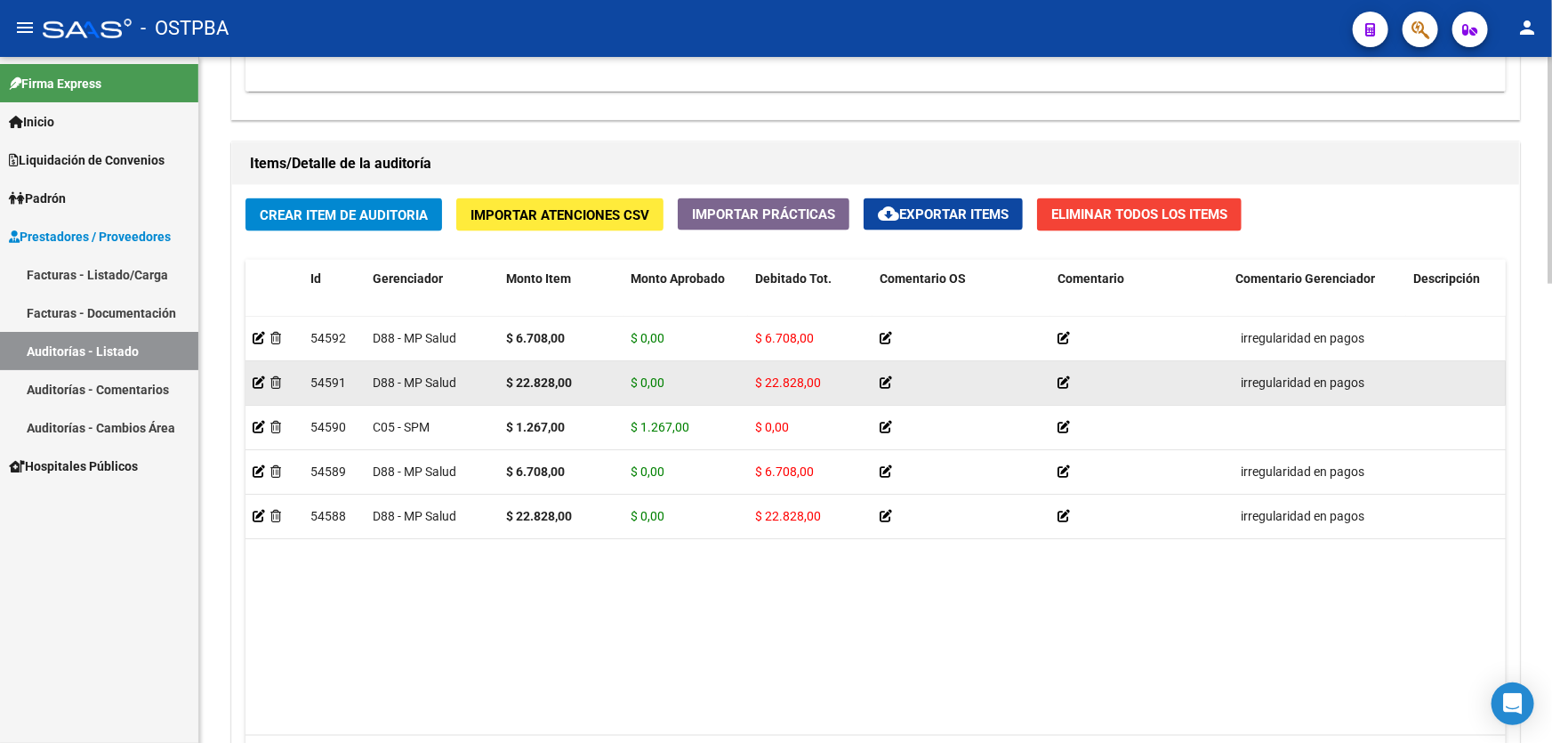
scroll to position [1050, 0]
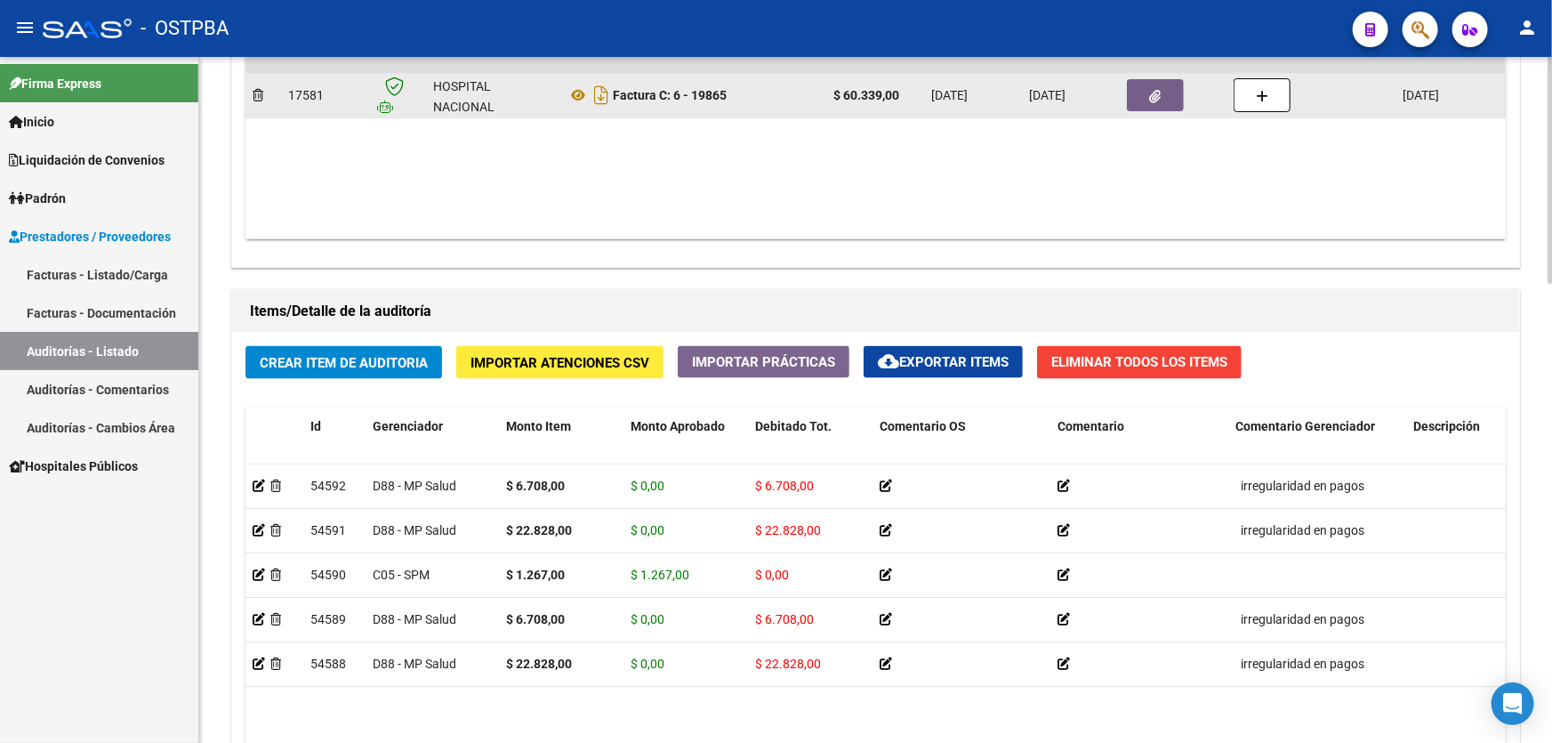
click at [1150, 90] on icon "button" at bounding box center [1156, 96] width 12 height 13
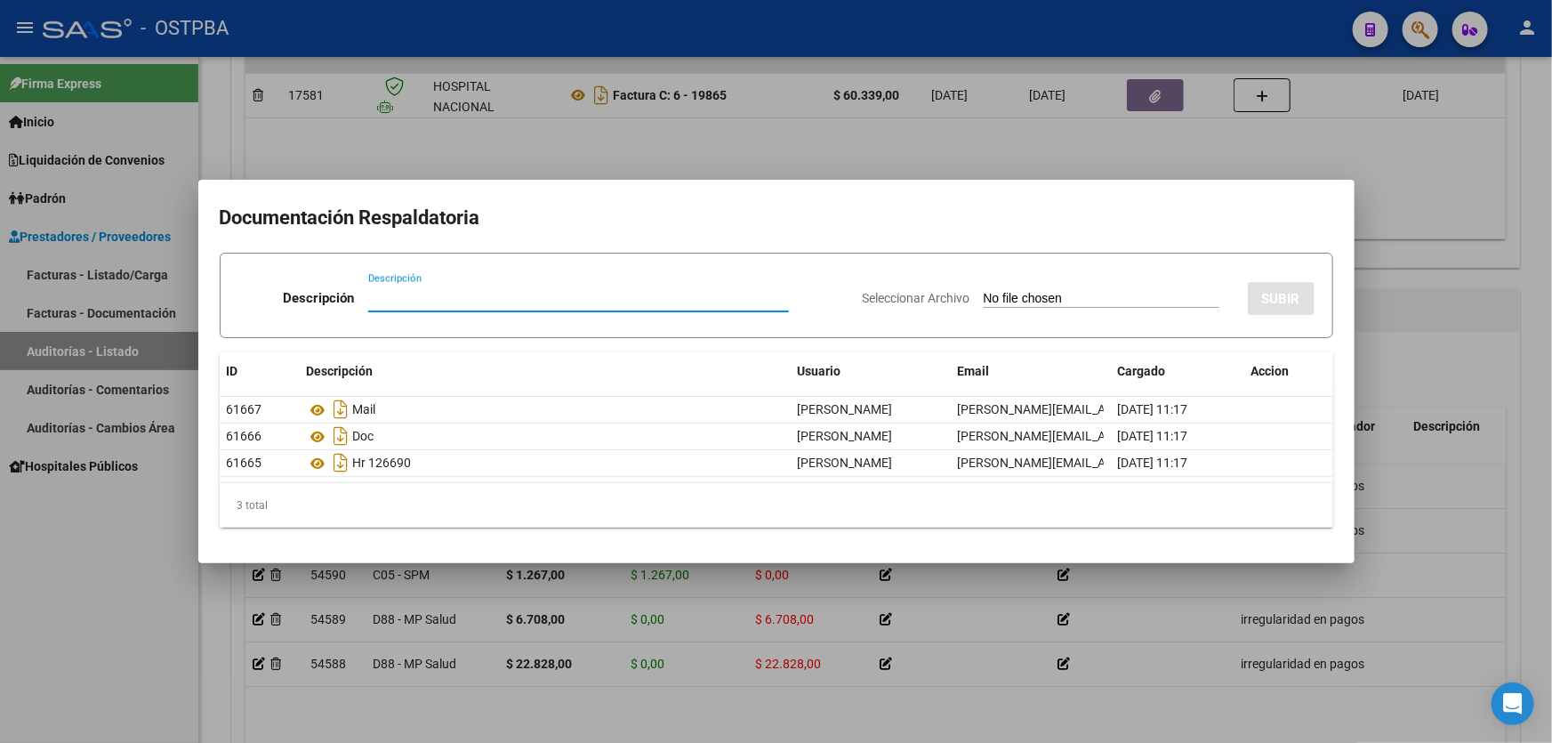
click at [746, 149] on div at bounding box center [776, 371] width 1552 height 743
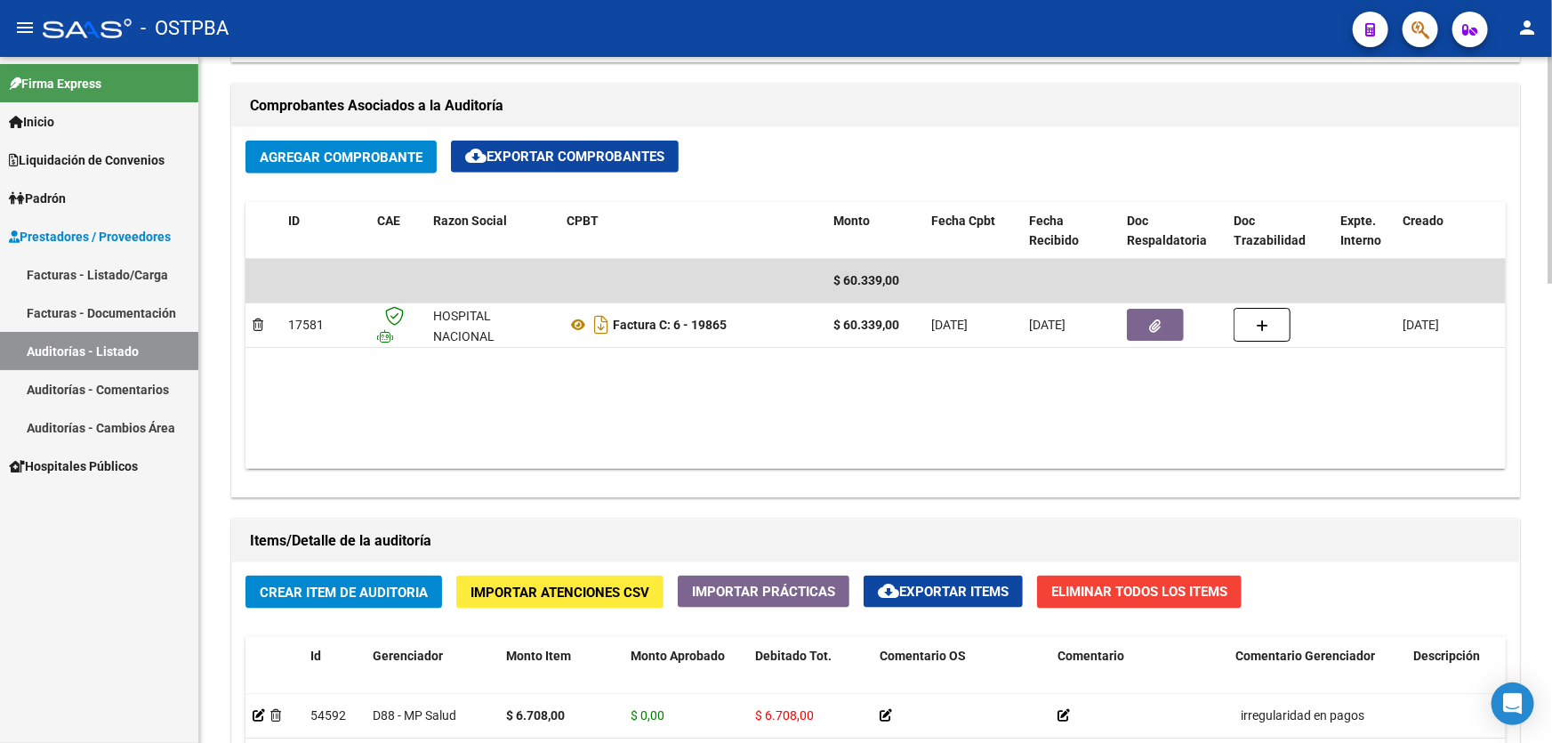
scroll to position [808, 0]
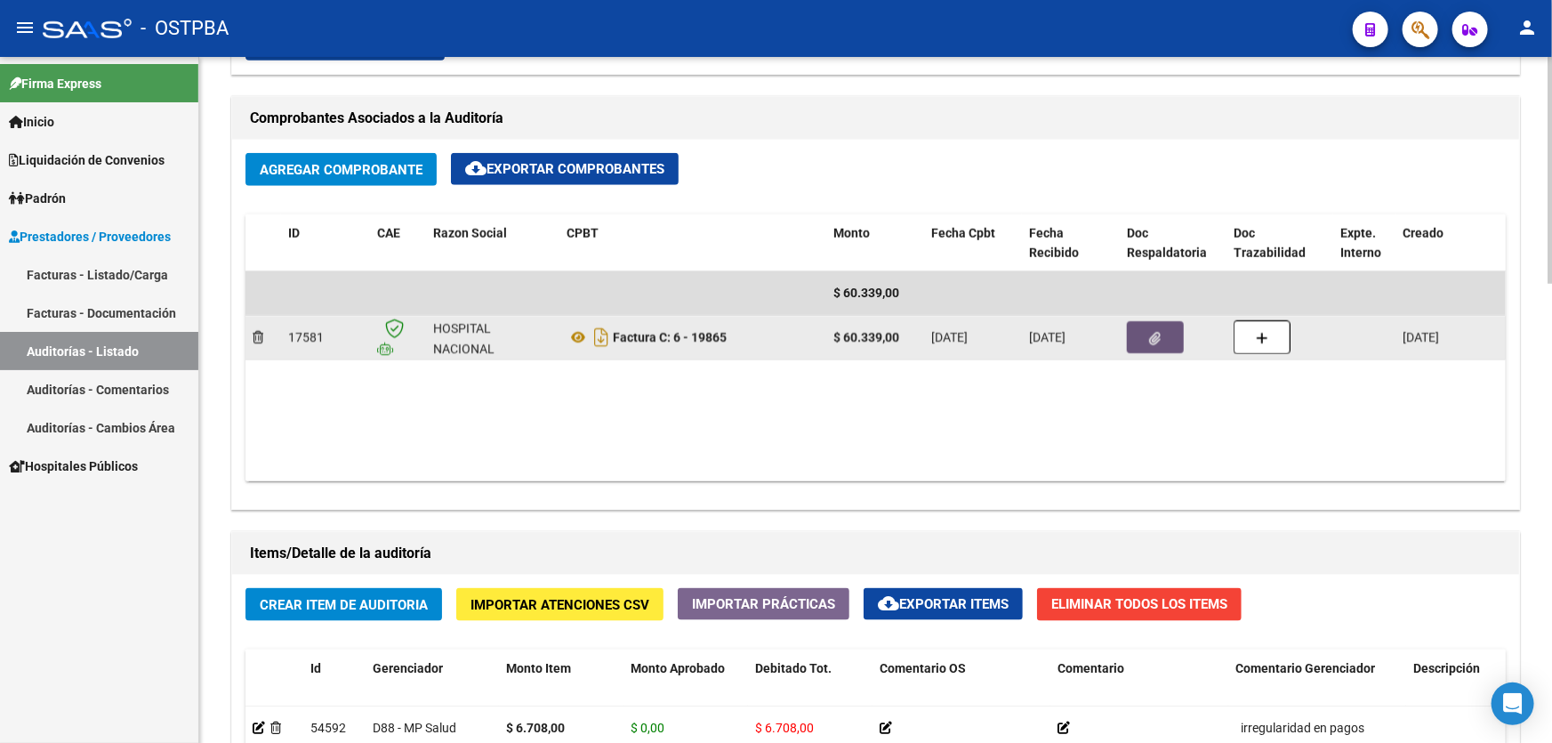
click at [1159, 334] on icon "button" at bounding box center [1156, 338] width 12 height 13
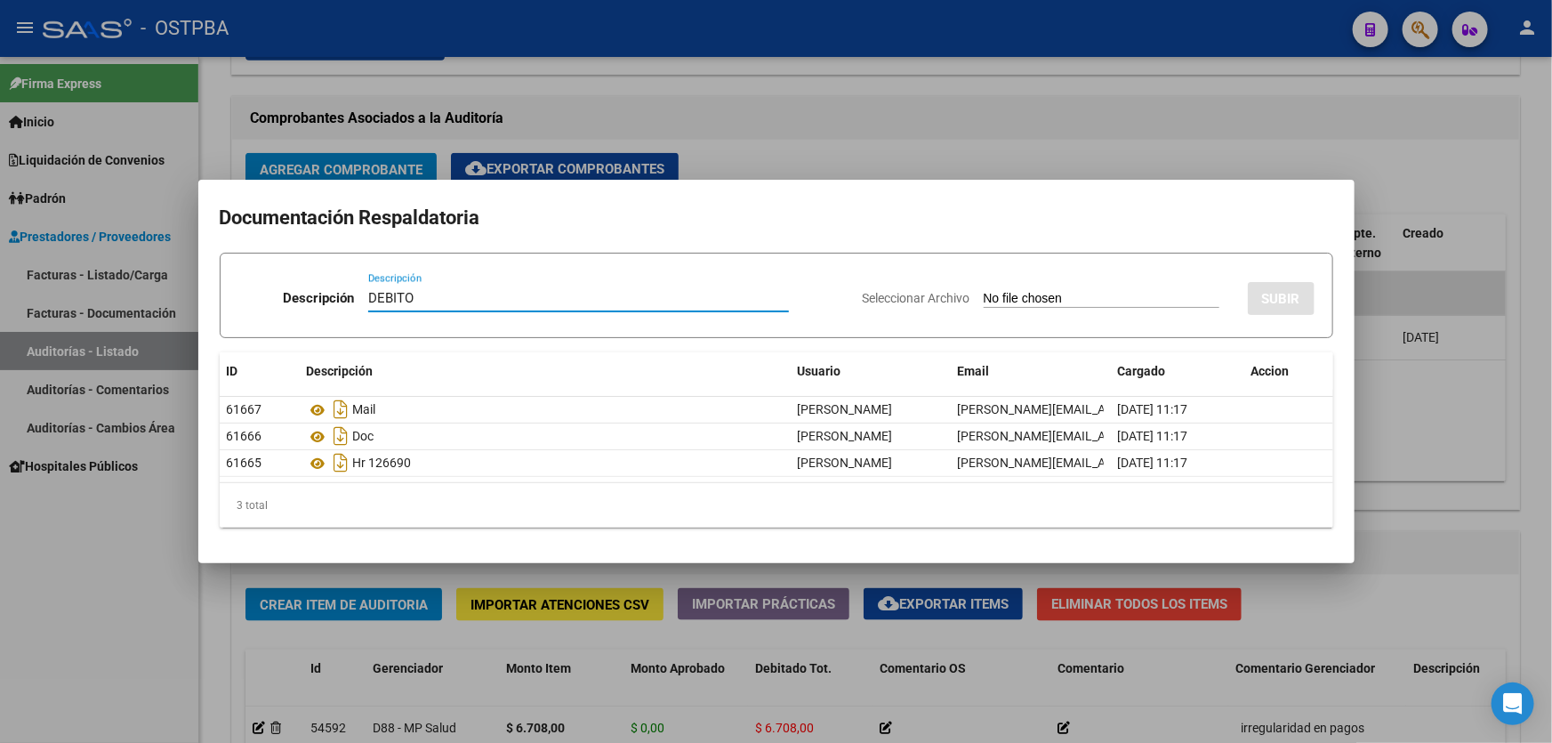
type input "DEBITO"
click at [983, 306] on input "Seleccionar Archivo" at bounding box center [1101, 299] width 236 height 17
type input "C:\fakepath\DEBITO MP 12554.pdf"
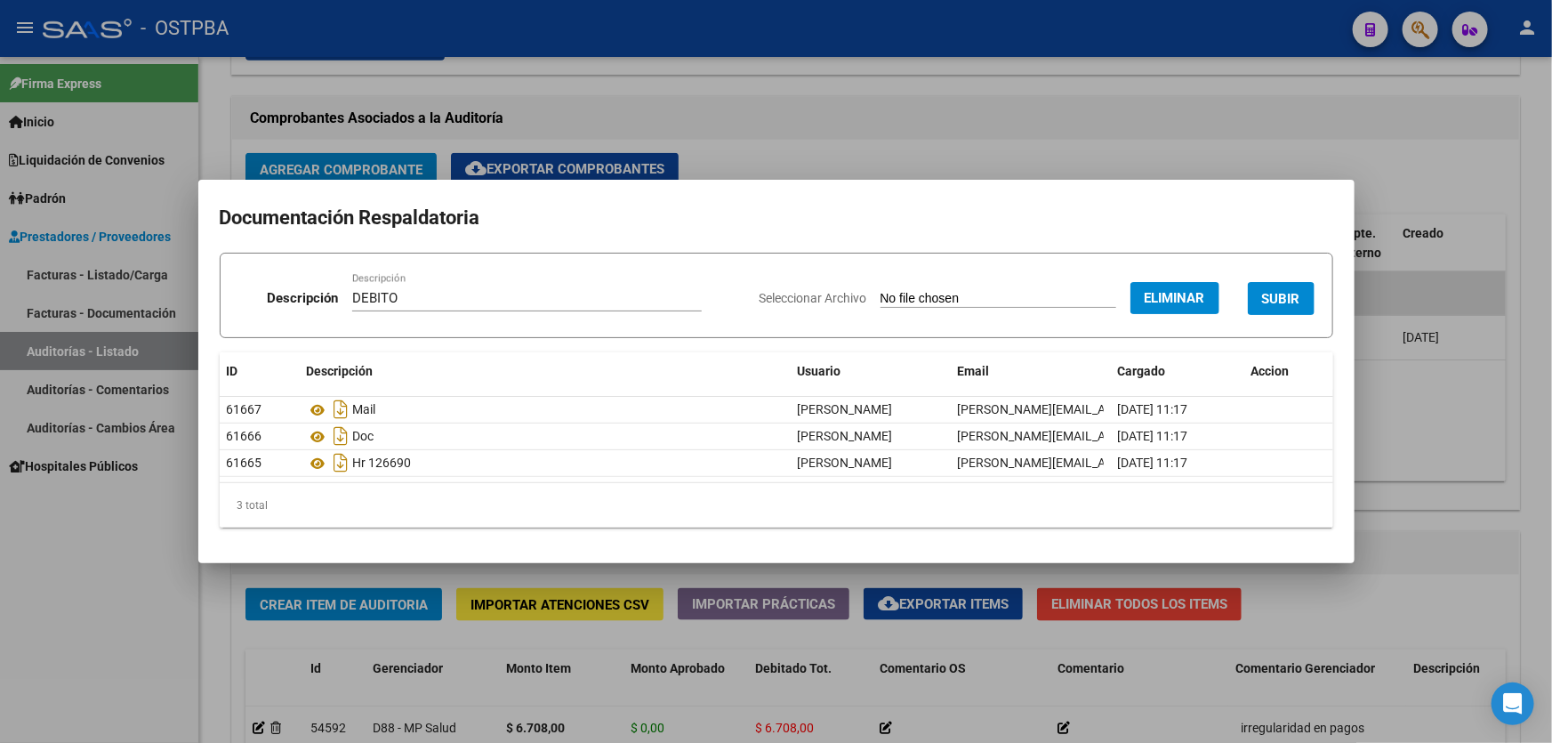
click at [1307, 298] on button "SUBIR" at bounding box center [1281, 298] width 67 height 33
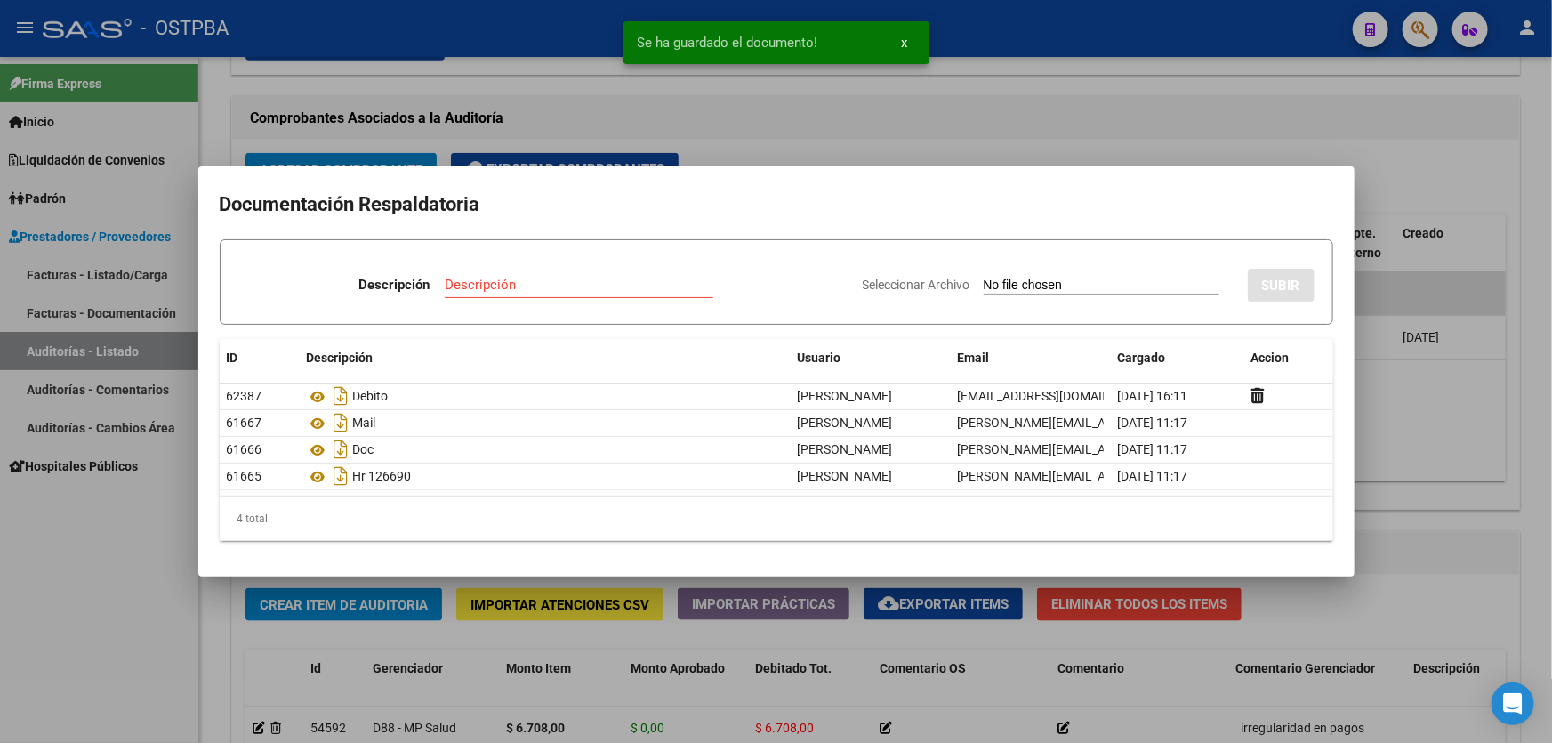
click at [1392, 407] on div at bounding box center [776, 371] width 1552 height 743
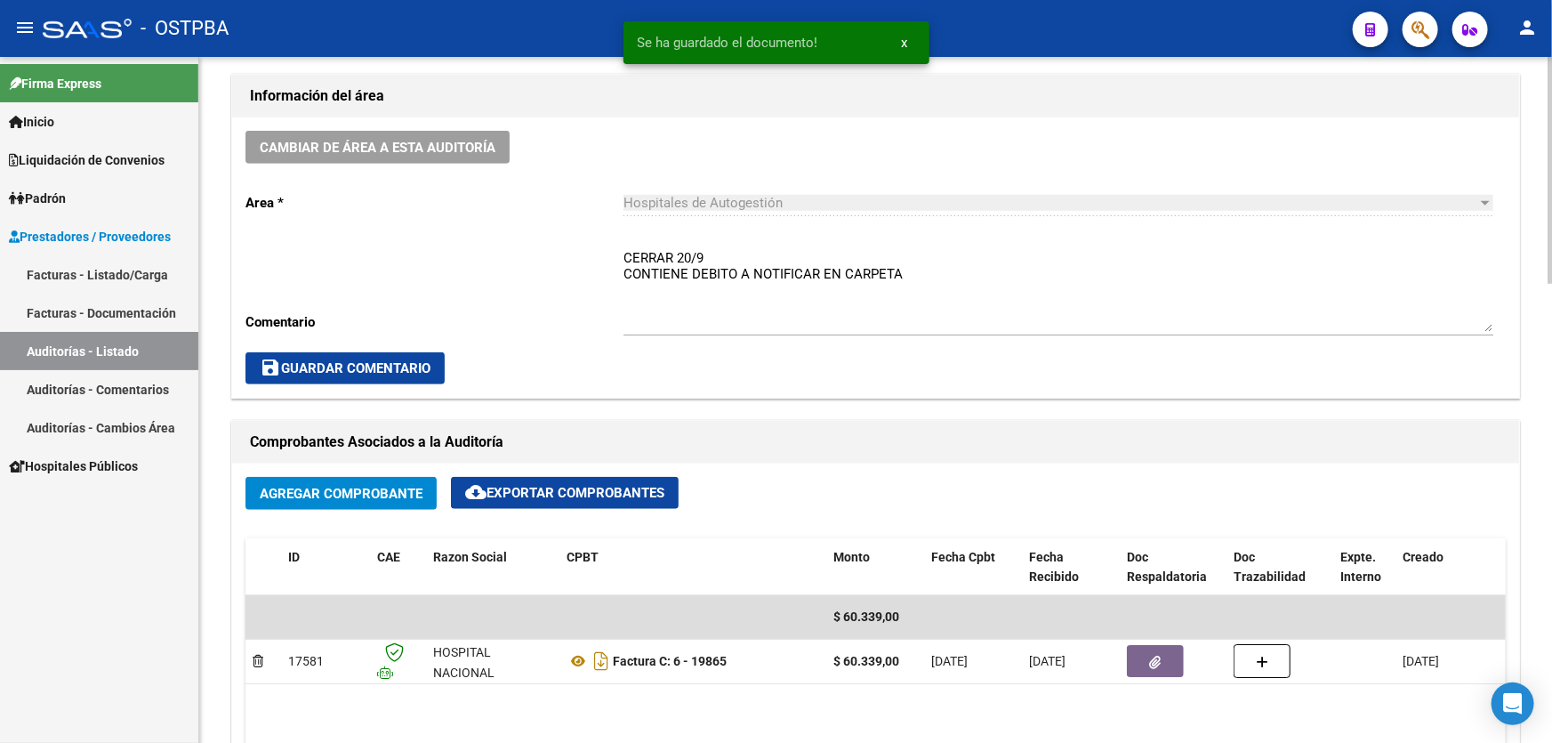
scroll to position [323, 0]
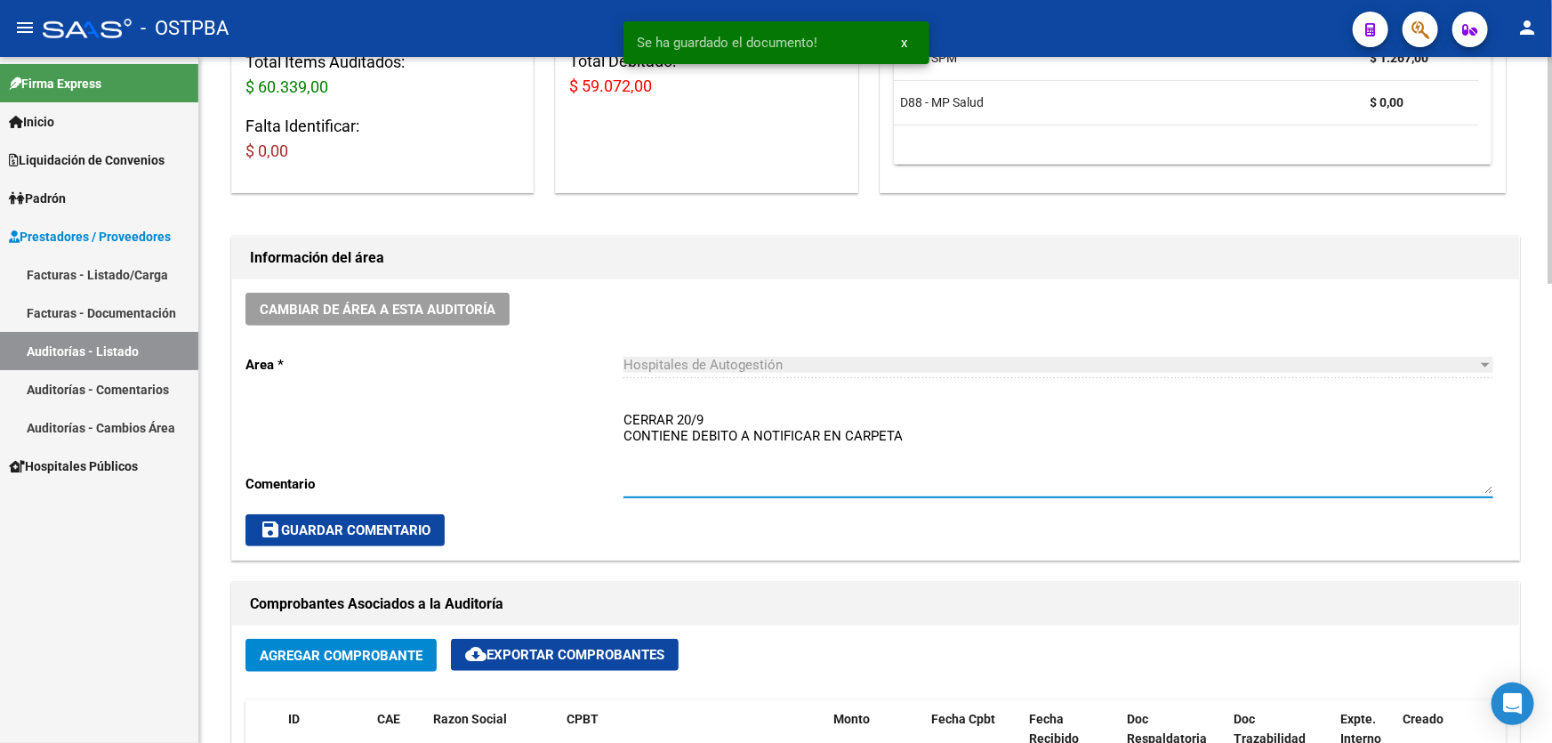
click at [903, 432] on textarea "CERRAR 20/9 CONTIENE DEBITO A NOTIFICAR EN CARPETA" at bounding box center [1058, 452] width 870 height 84
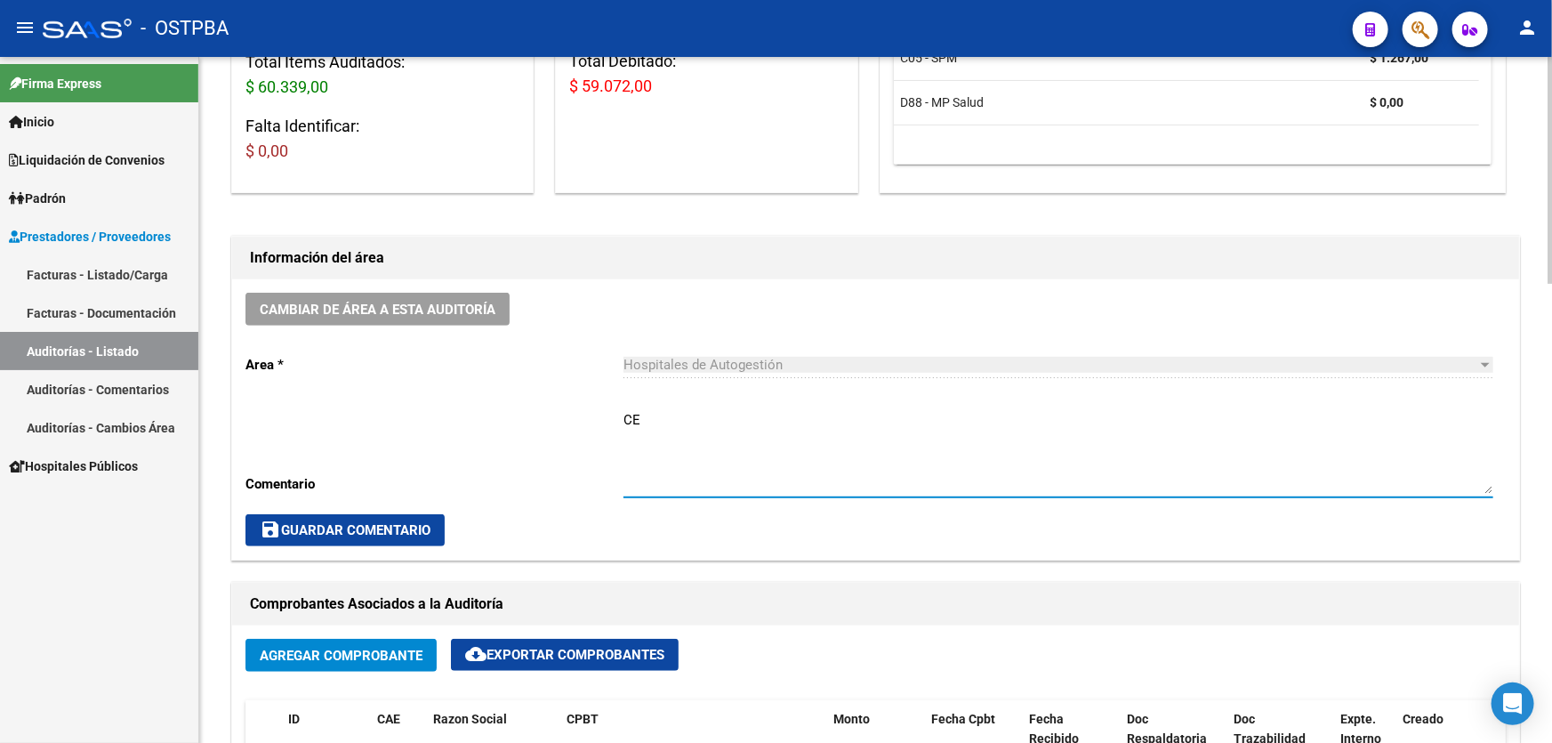
type textarea "C"
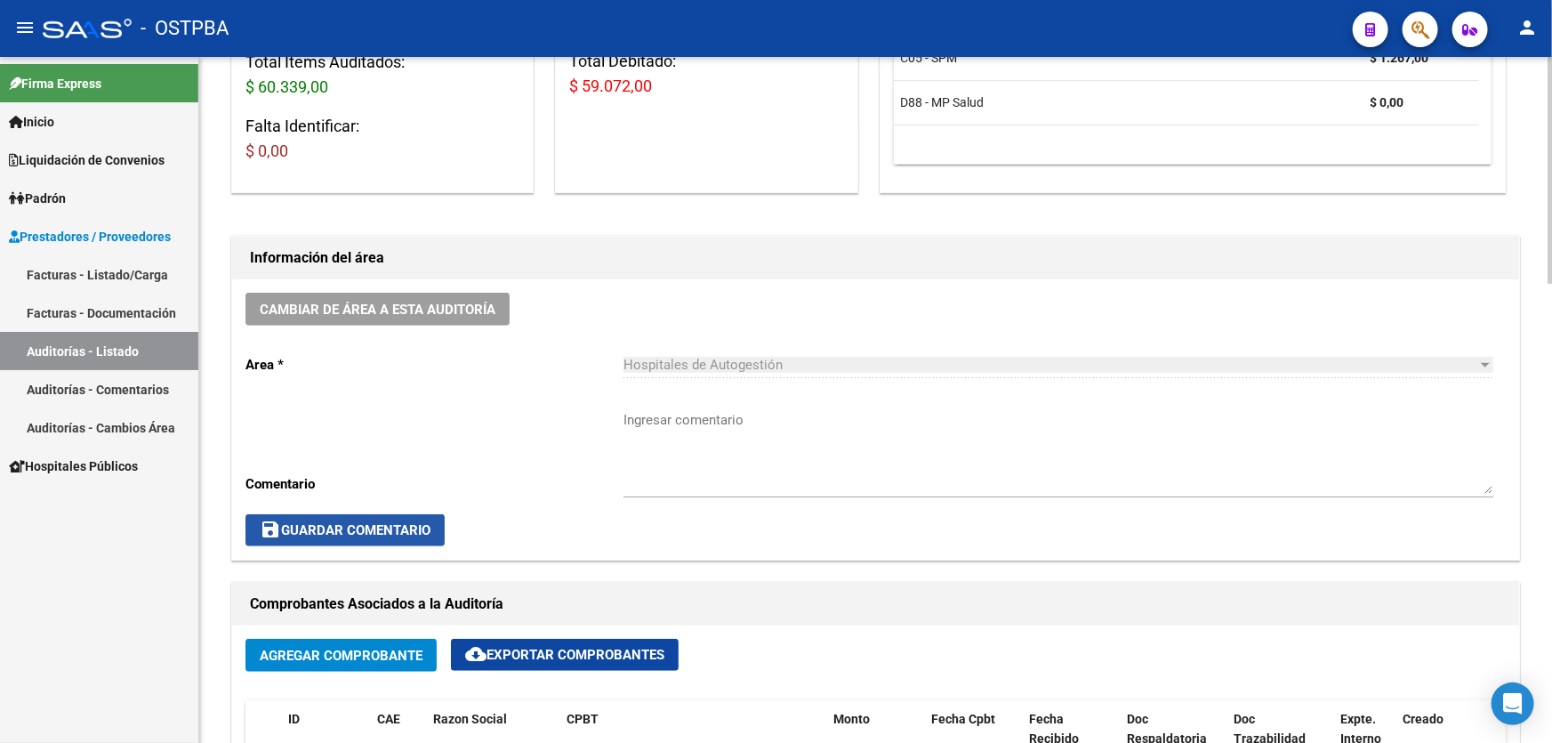
click at [338, 522] on span "save Guardar Comentario" at bounding box center [345, 530] width 171 height 16
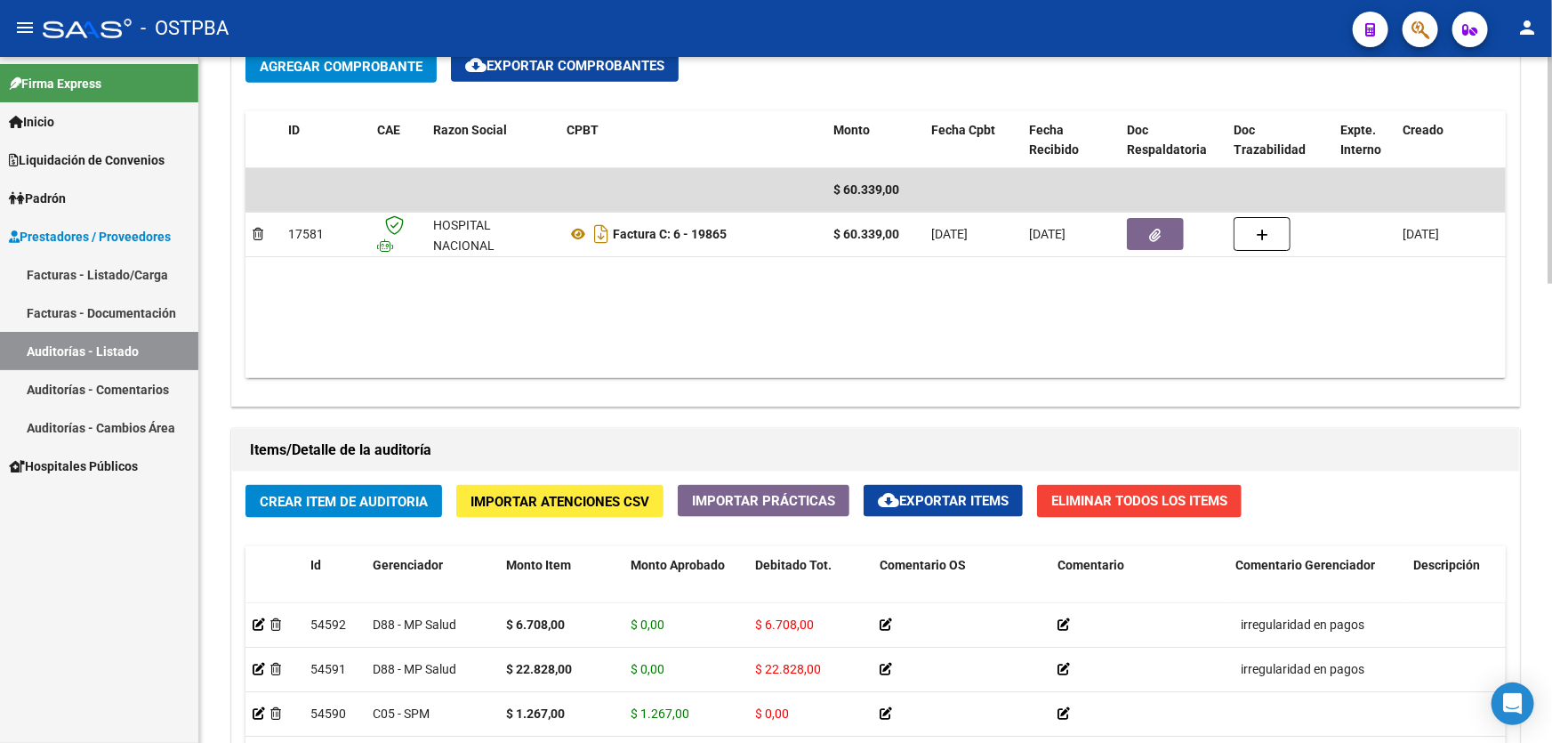
scroll to position [727, 0]
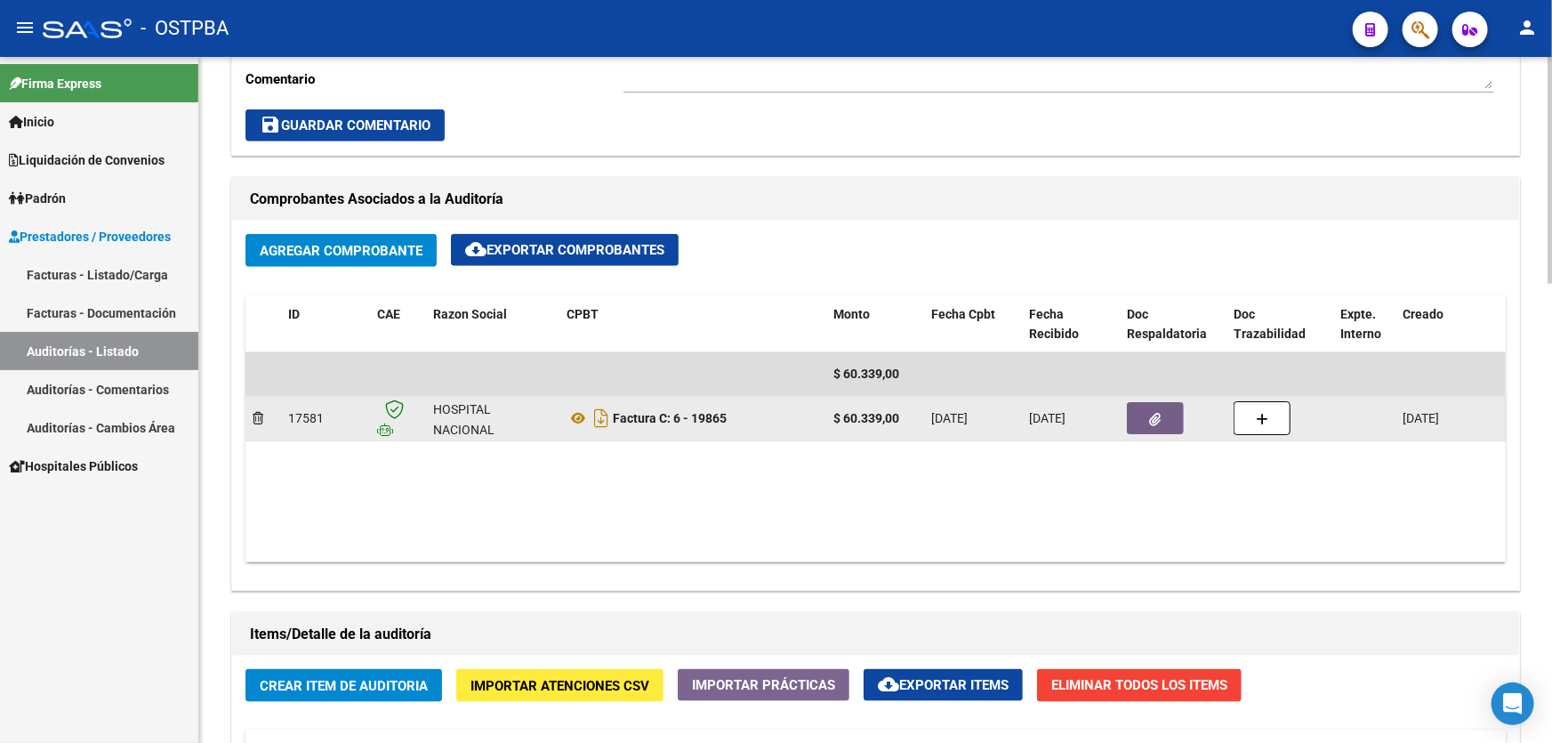
click at [1163, 415] on button "button" at bounding box center [1155, 418] width 57 height 32
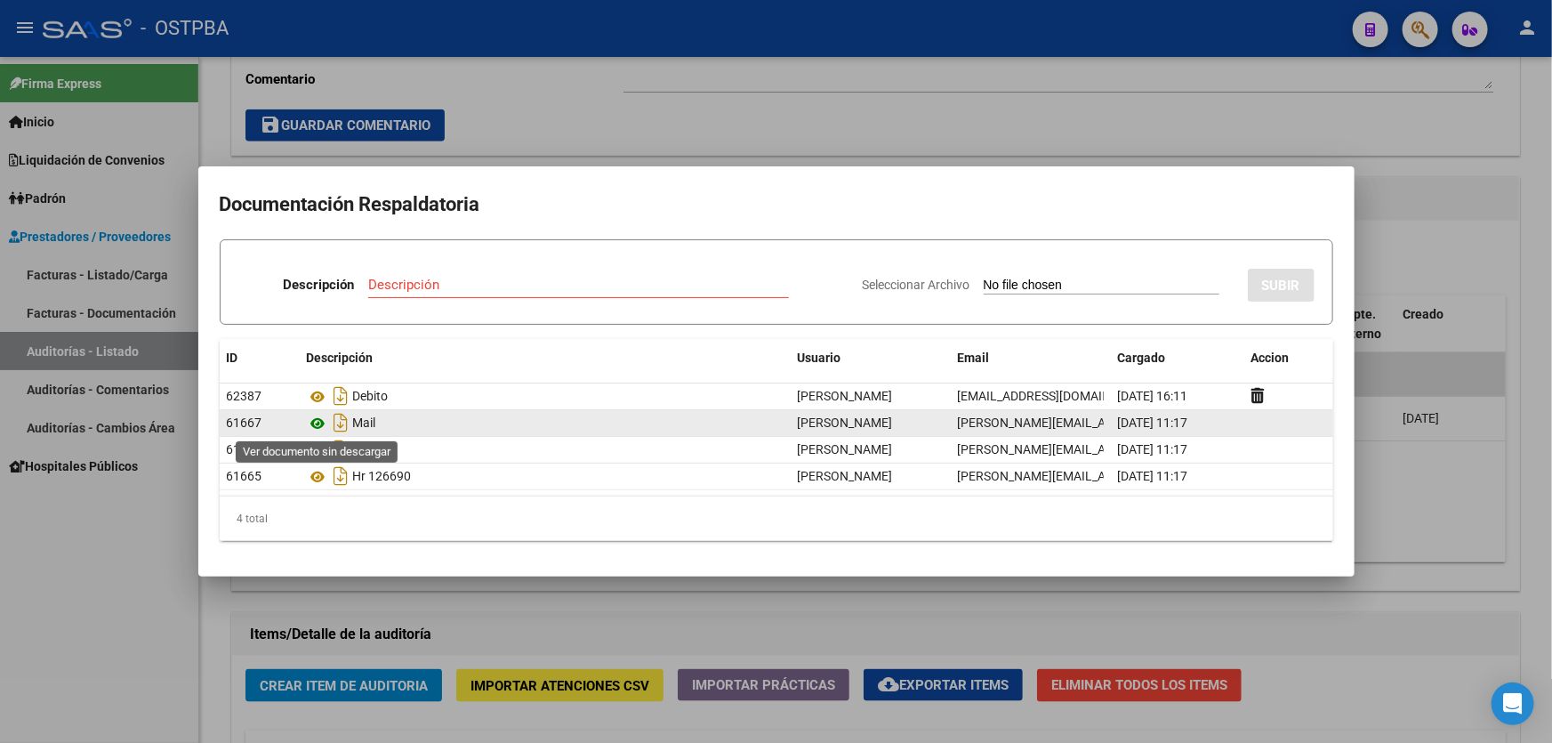
click at [320, 421] on icon at bounding box center [318, 423] width 23 height 21
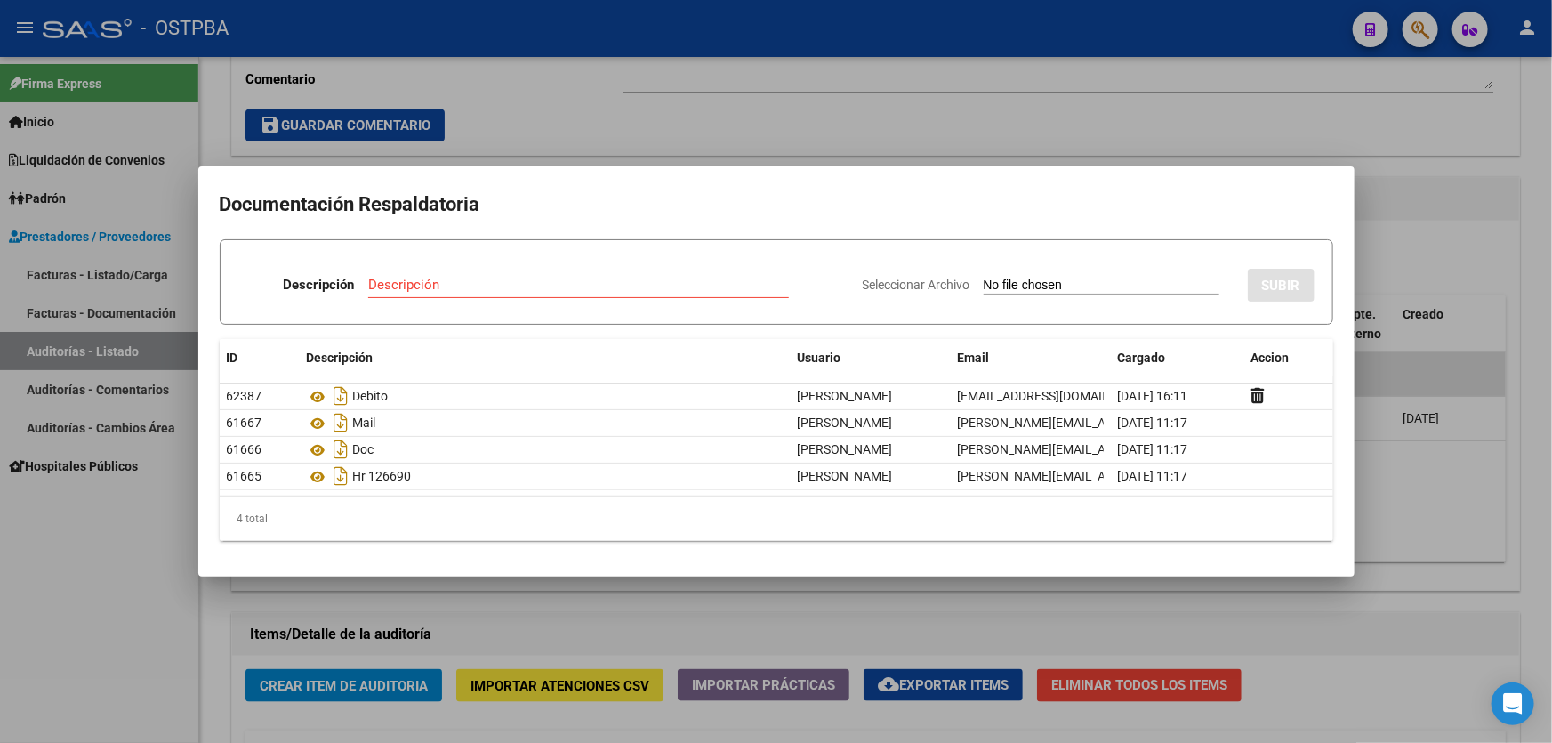
click at [660, 120] on div at bounding box center [776, 371] width 1552 height 743
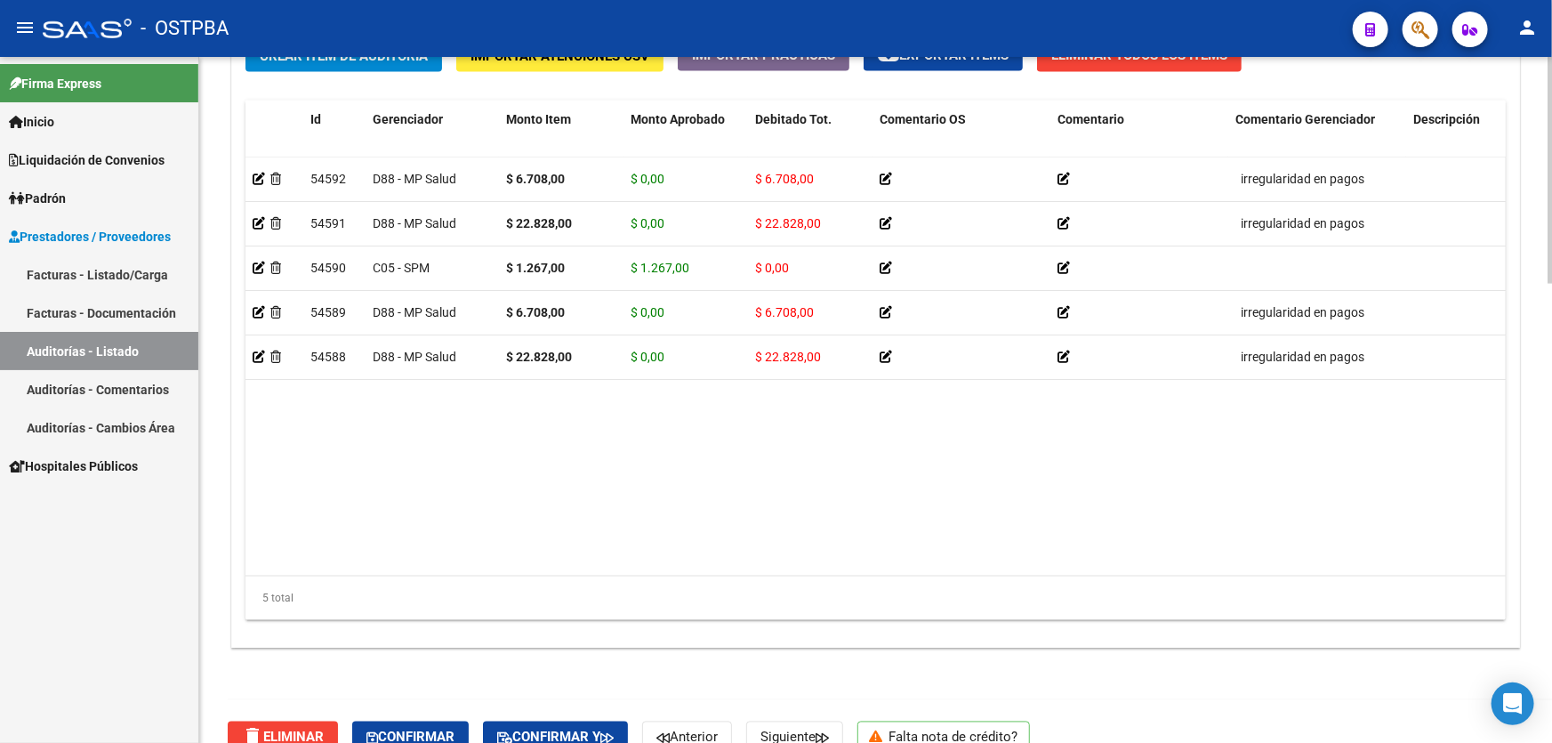
scroll to position [1386, 0]
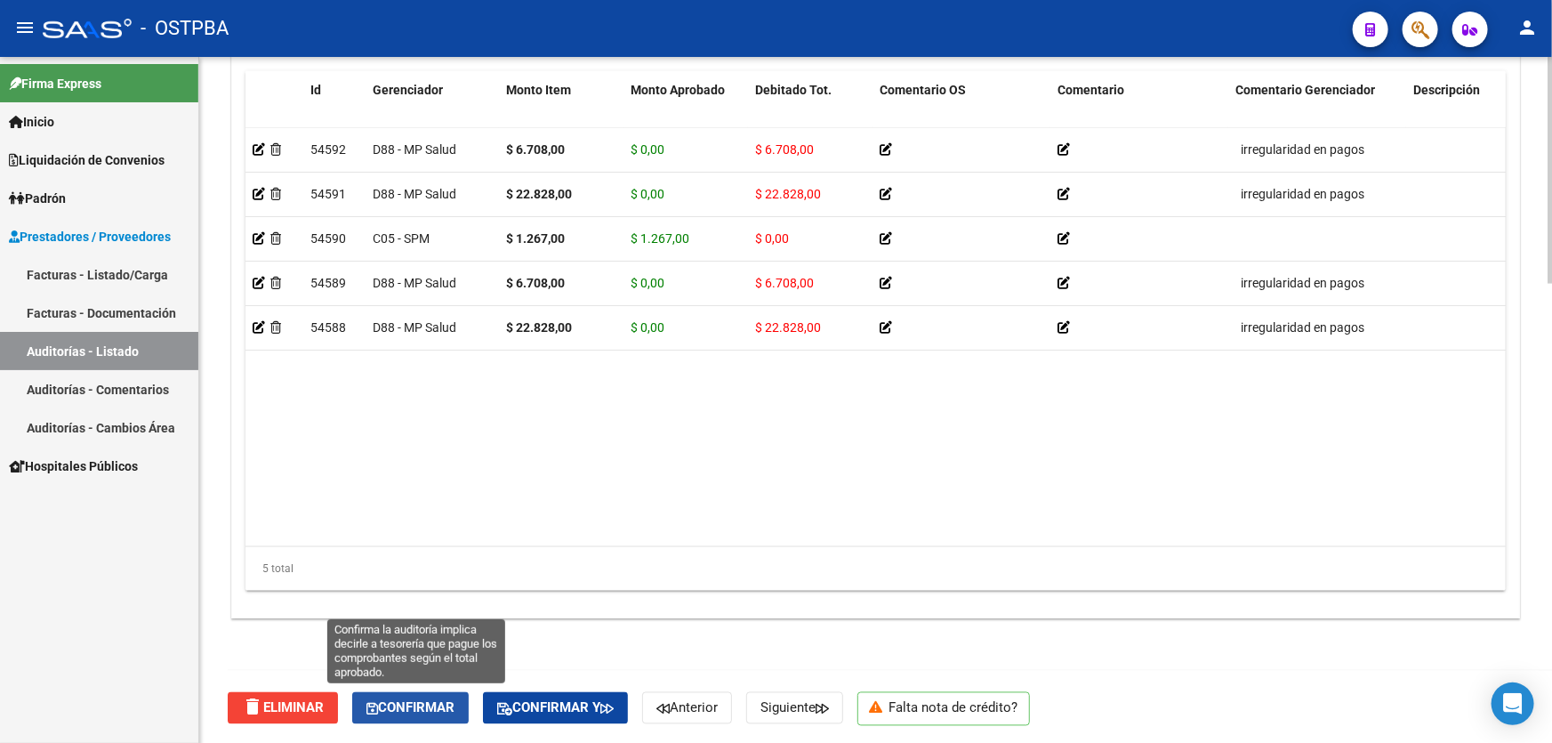
click at [409, 705] on span "Confirmar" at bounding box center [410, 708] width 88 height 16
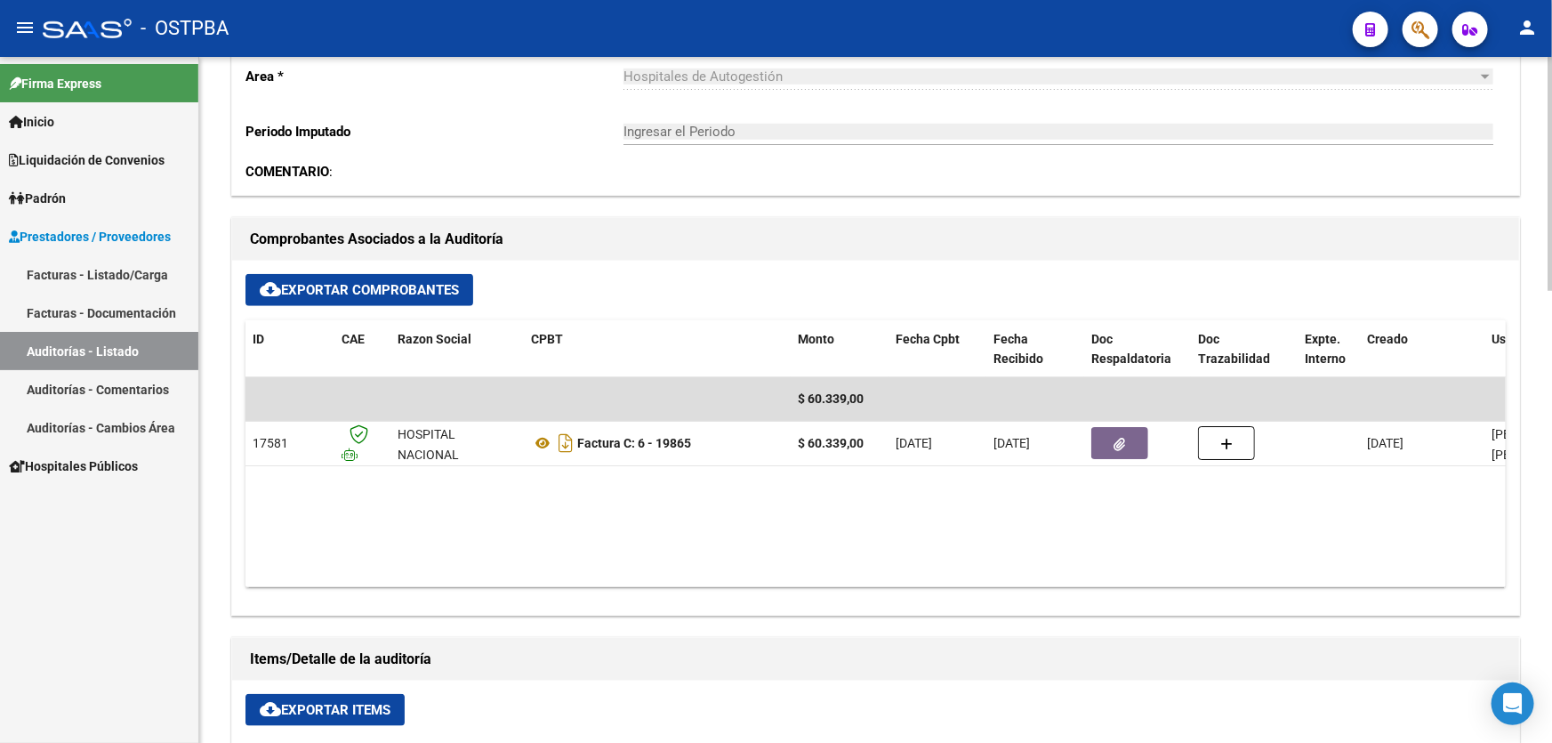
type input "202509"
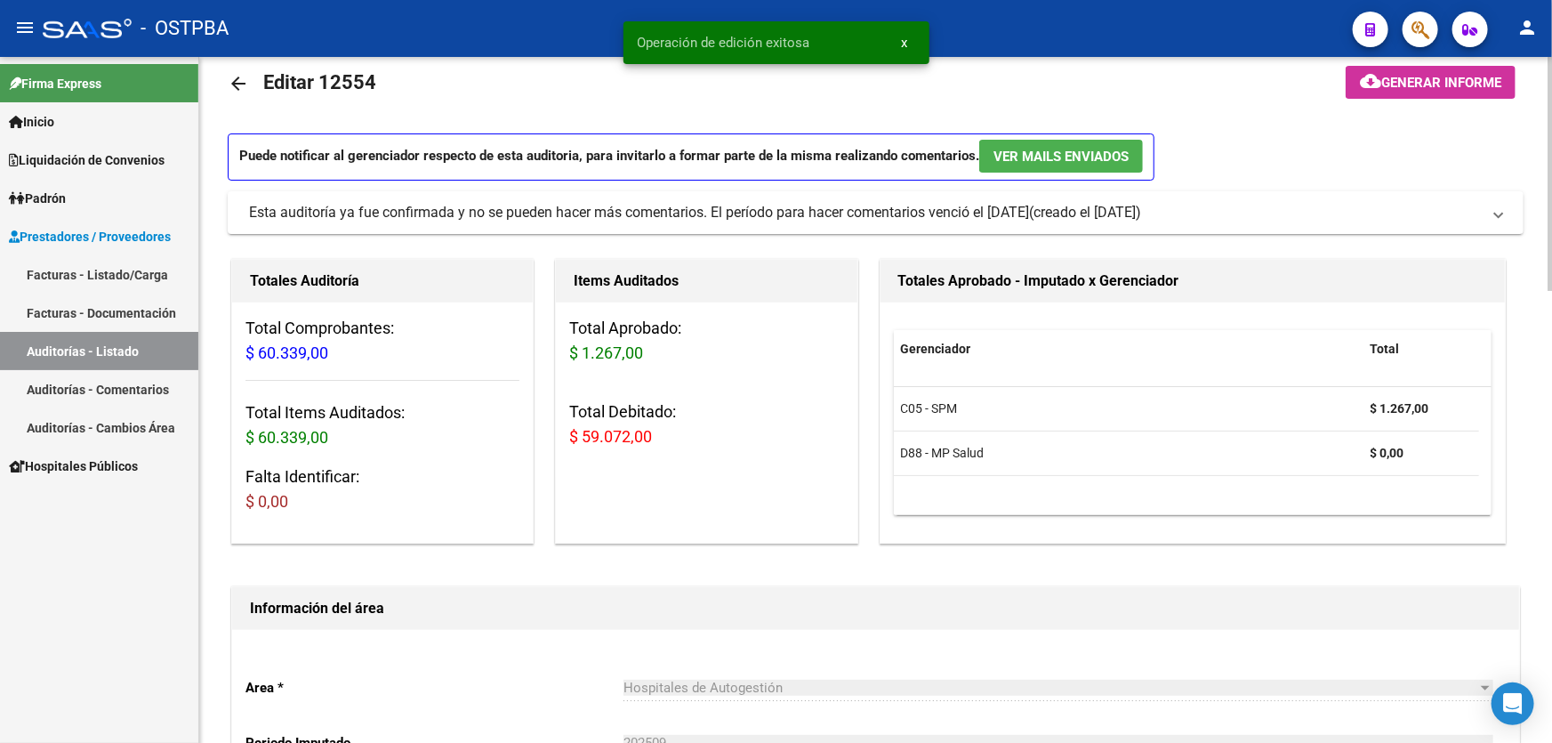
scroll to position [0, 0]
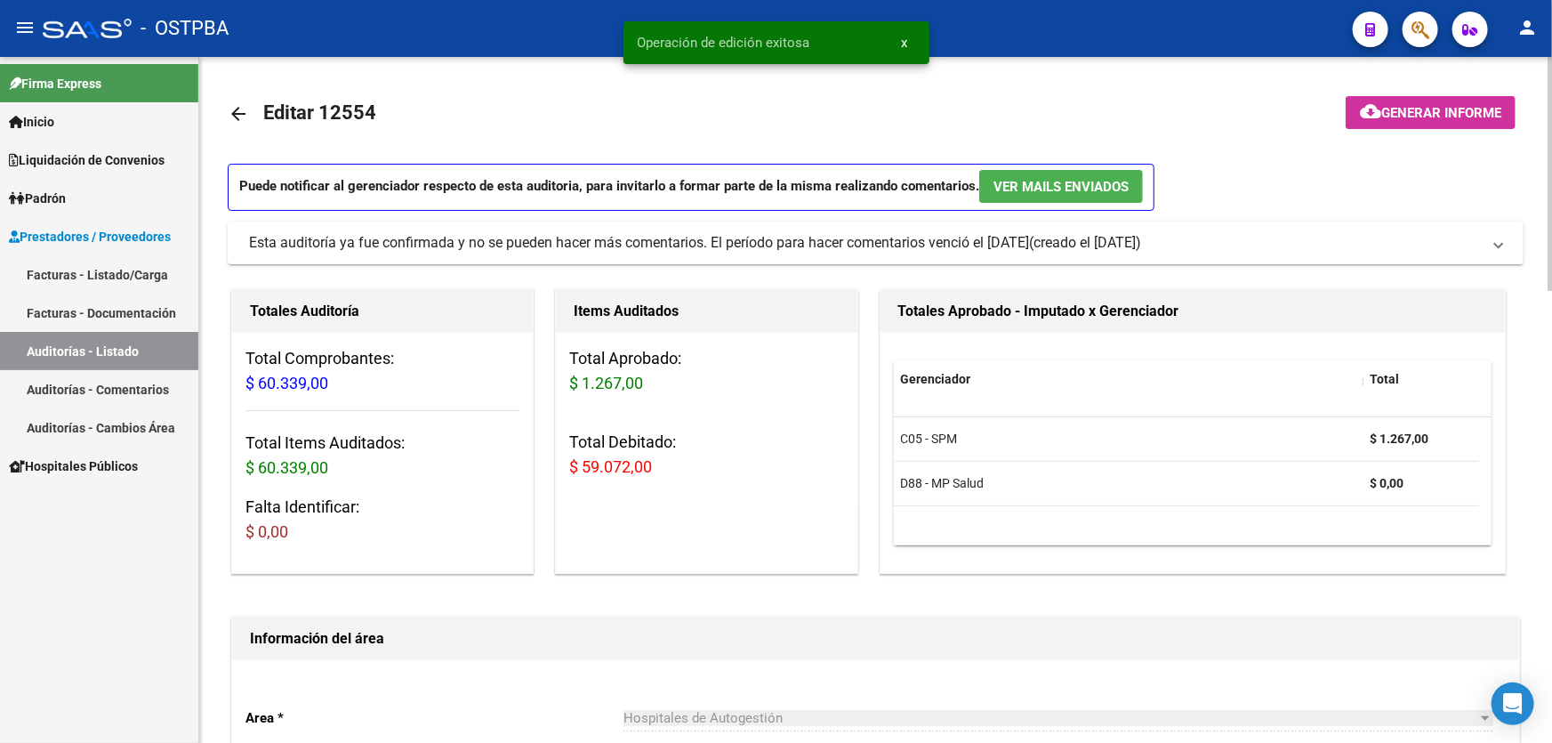
click at [233, 115] on mat-icon "arrow_back" at bounding box center [238, 113] width 21 height 21
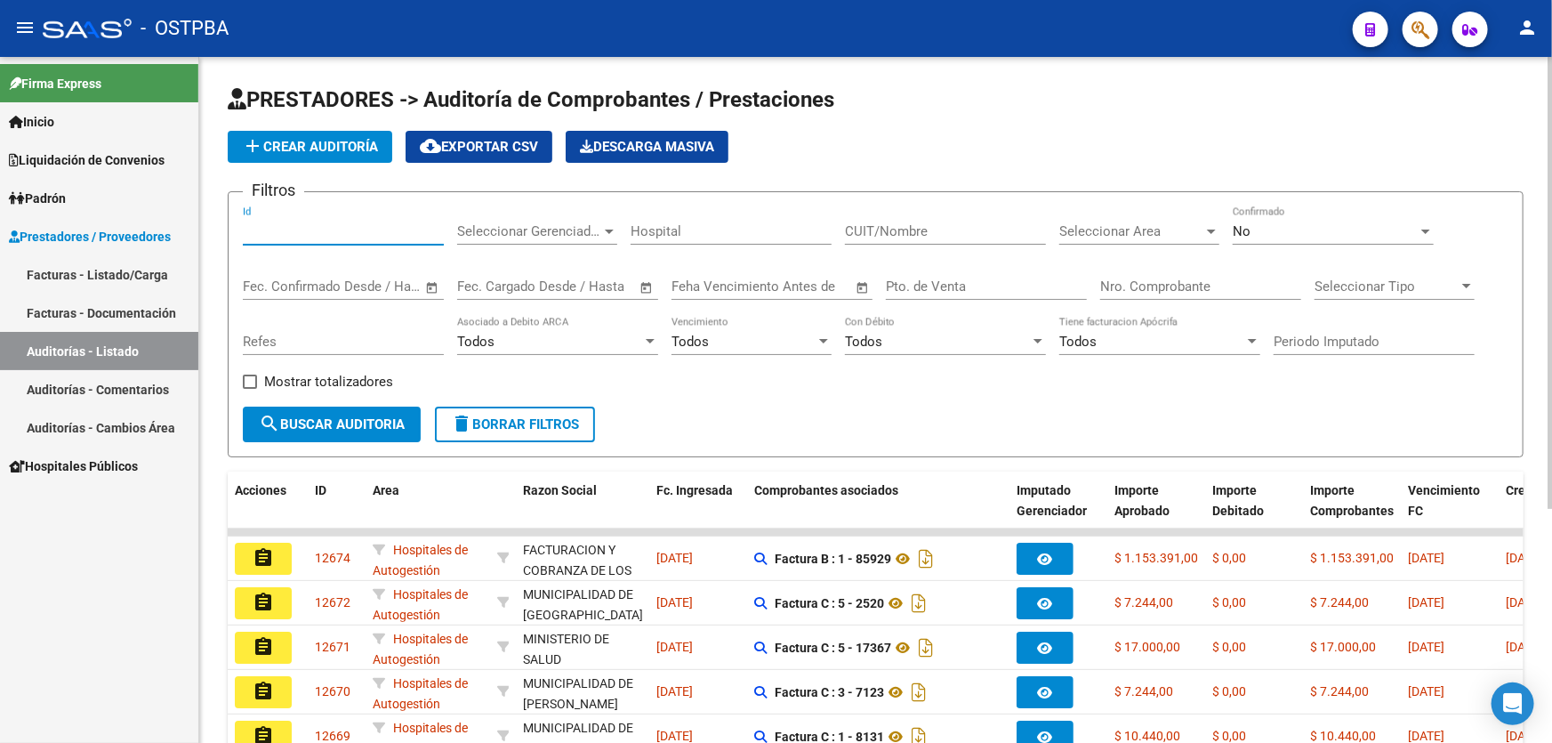
click at [307, 225] on input "Id" at bounding box center [343, 231] width 201 height 16
type input "12572"
click at [1273, 226] on div "No" at bounding box center [1324, 231] width 185 height 16
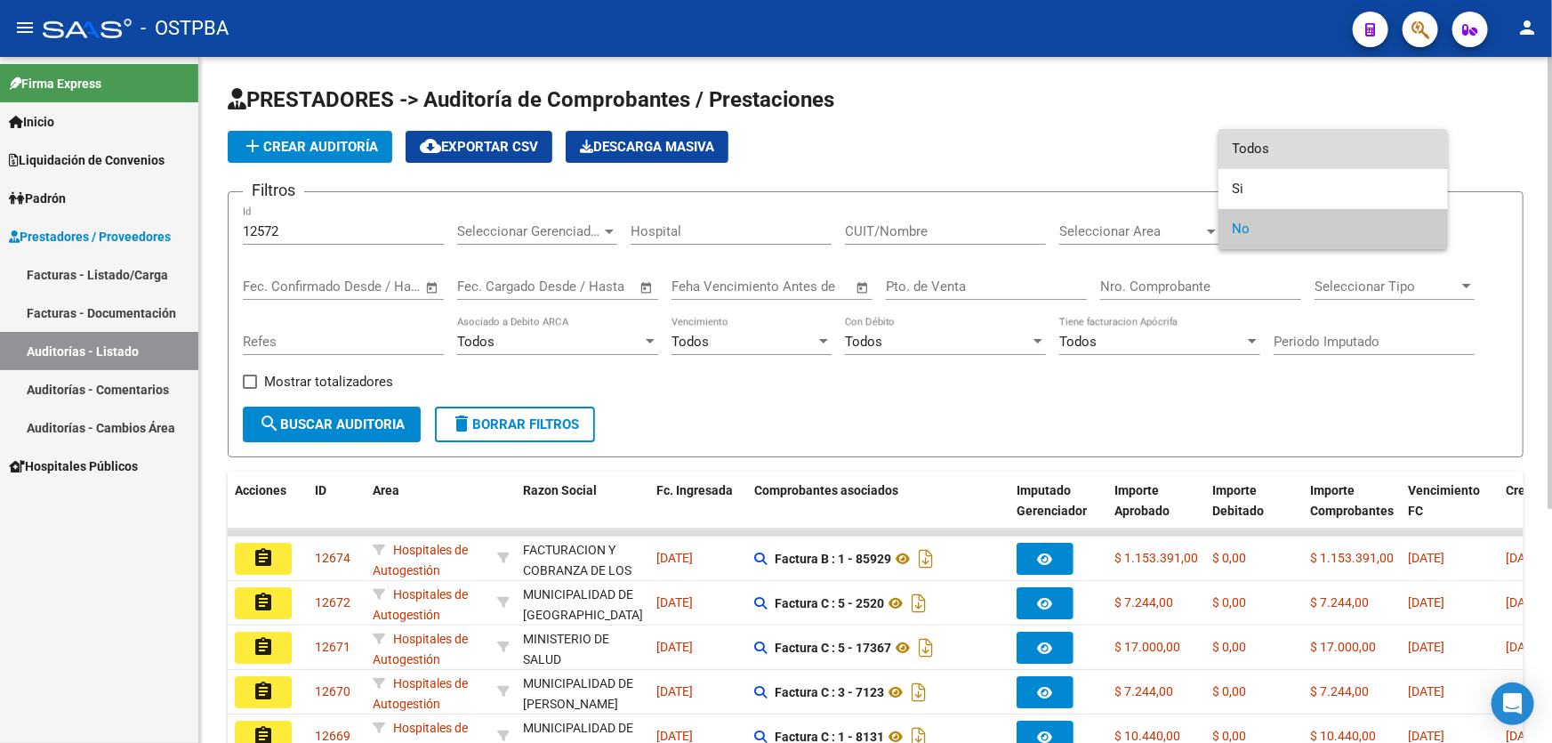
drag, startPoint x: 1289, startPoint y: 160, endPoint x: 1067, endPoint y: 187, distance: 223.9
click at [1289, 159] on span "Todos" at bounding box center [1332, 149] width 201 height 40
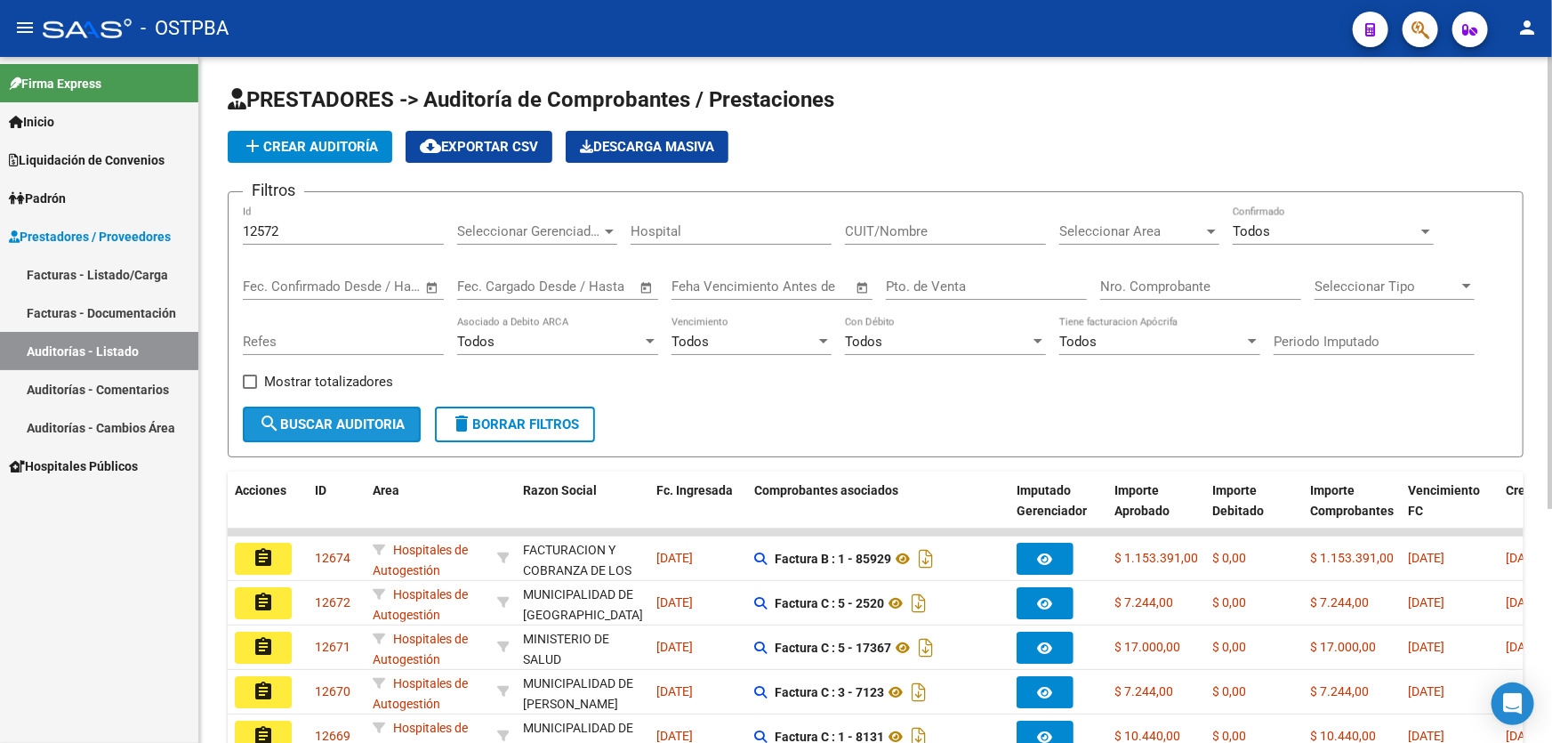
click at [346, 425] on span "search Buscar Auditoria" at bounding box center [332, 424] width 146 height 16
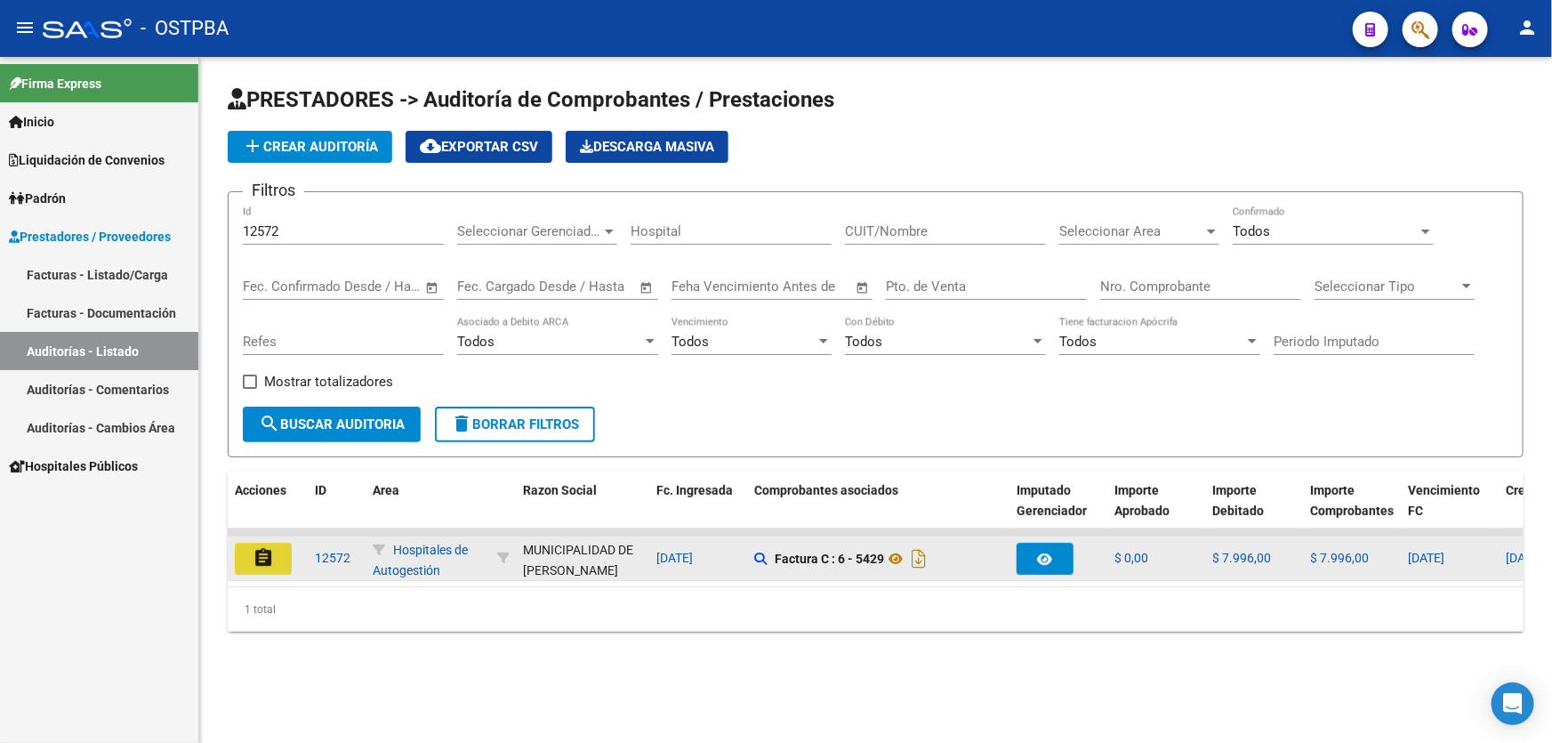
click at [249, 550] on button "assignment" at bounding box center [263, 558] width 57 height 32
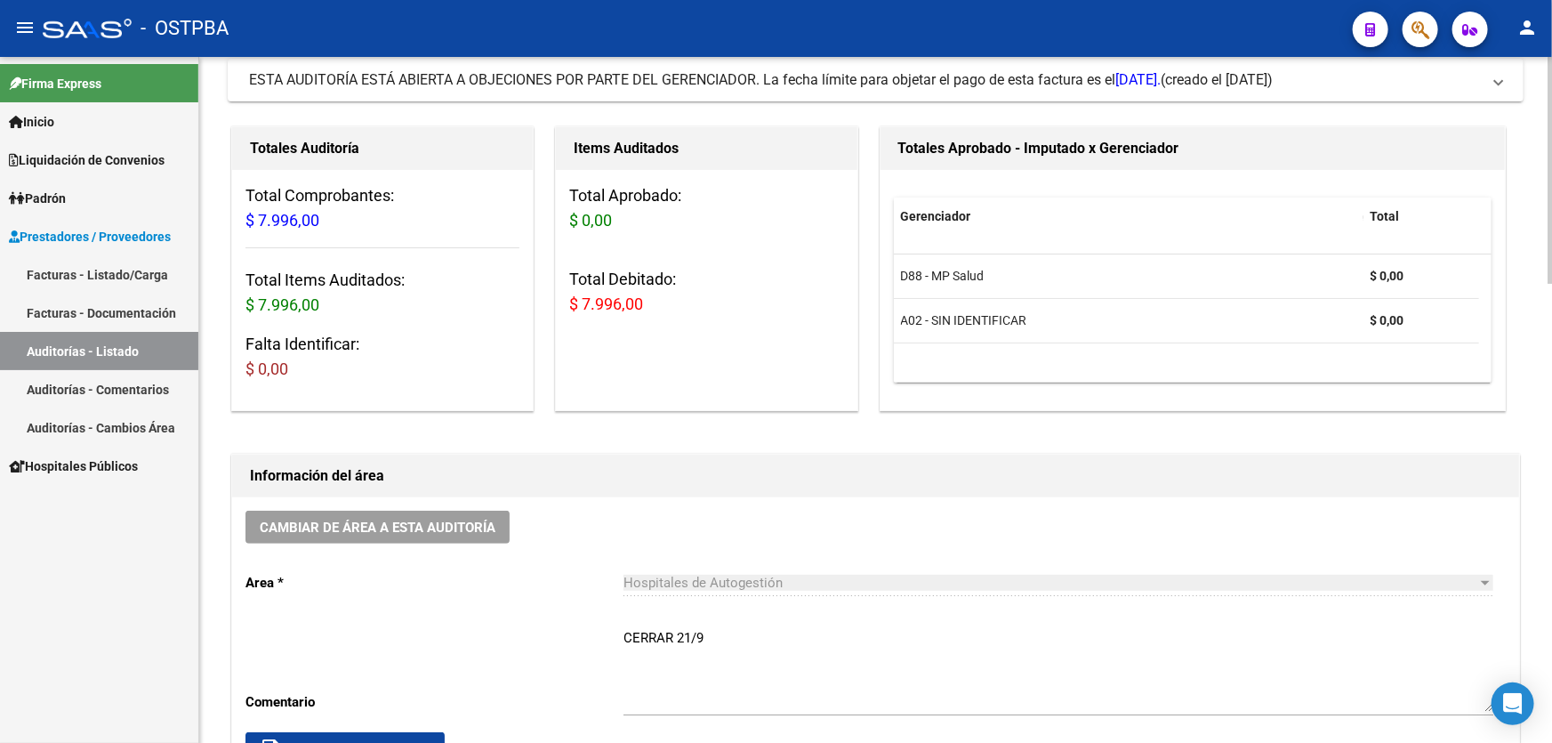
scroll to position [404, 0]
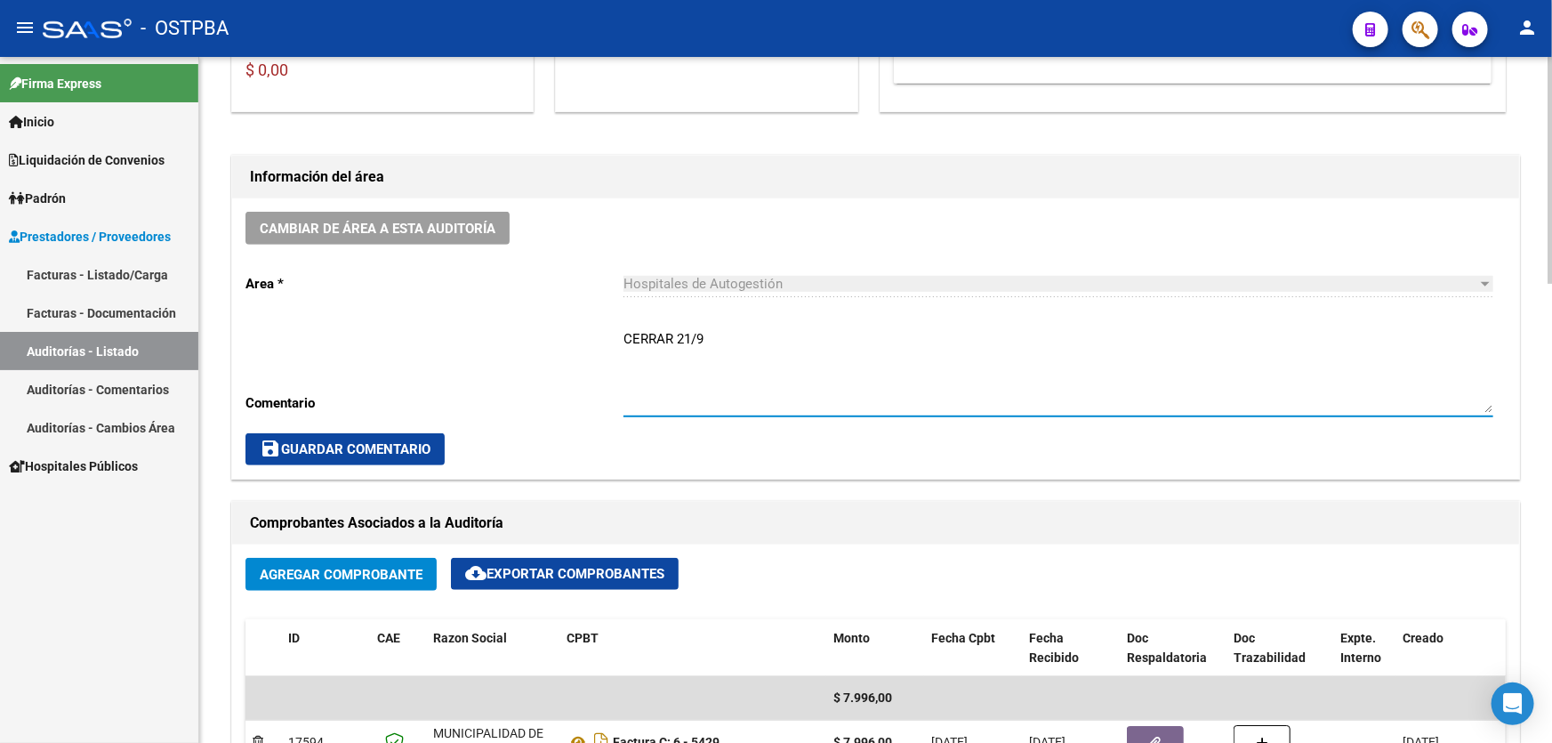
click at [746, 329] on textarea "CERRAR 21/9" at bounding box center [1058, 371] width 870 height 84
type textarea "CERRAR 21/9 DEBITOS A NOTIFICAR EN CARPETA"
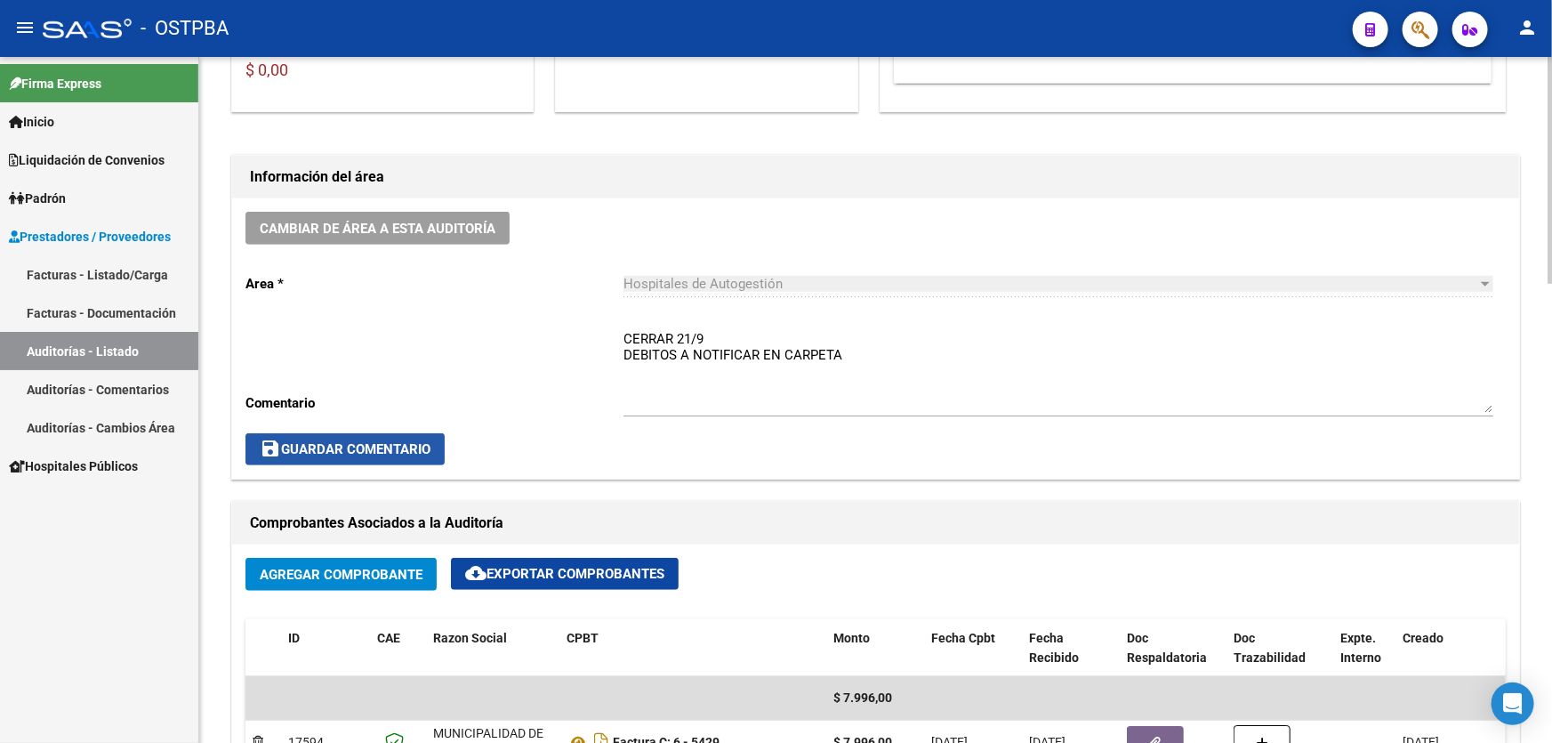
click at [314, 453] on span "save Guardar Comentario" at bounding box center [345, 449] width 171 height 16
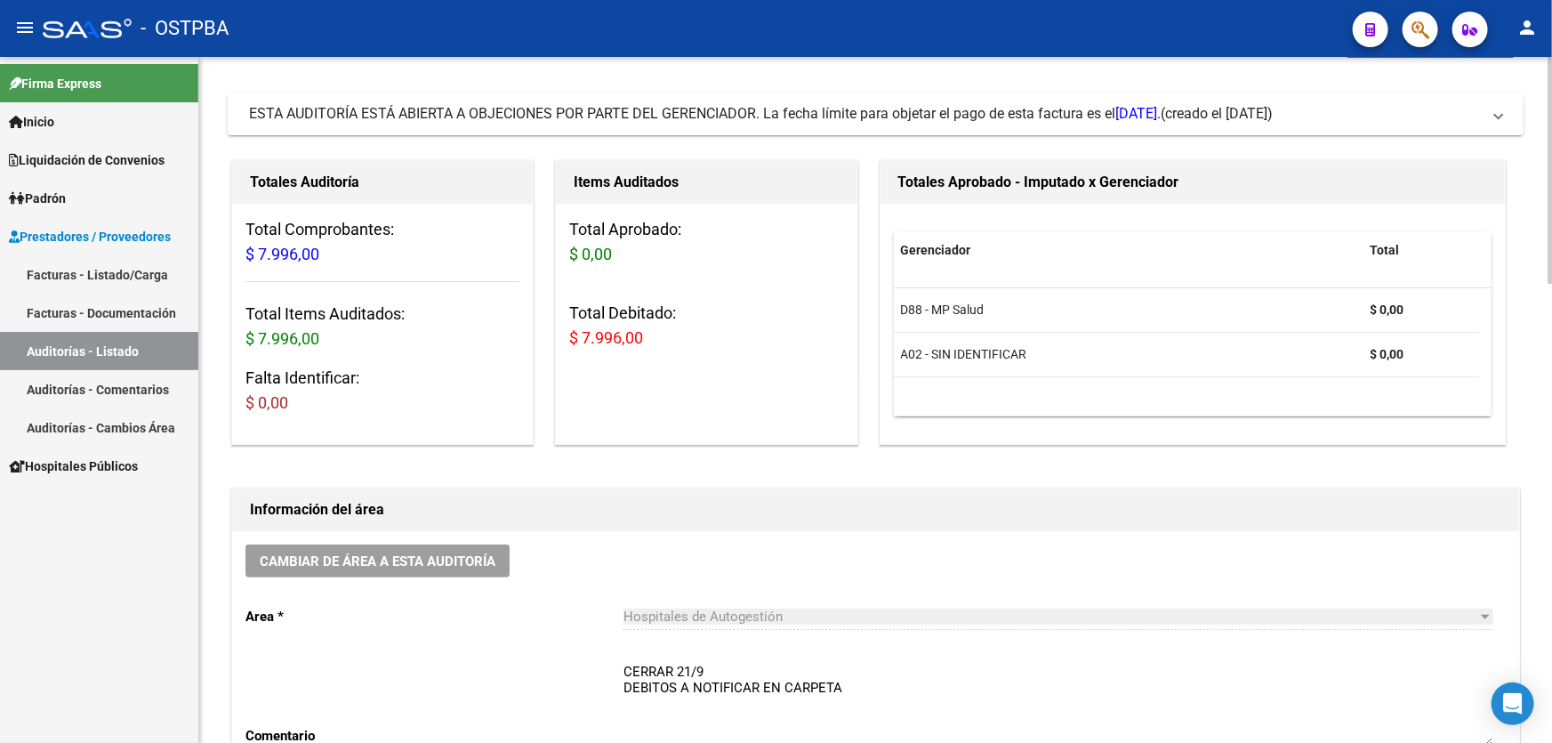
scroll to position [0, 0]
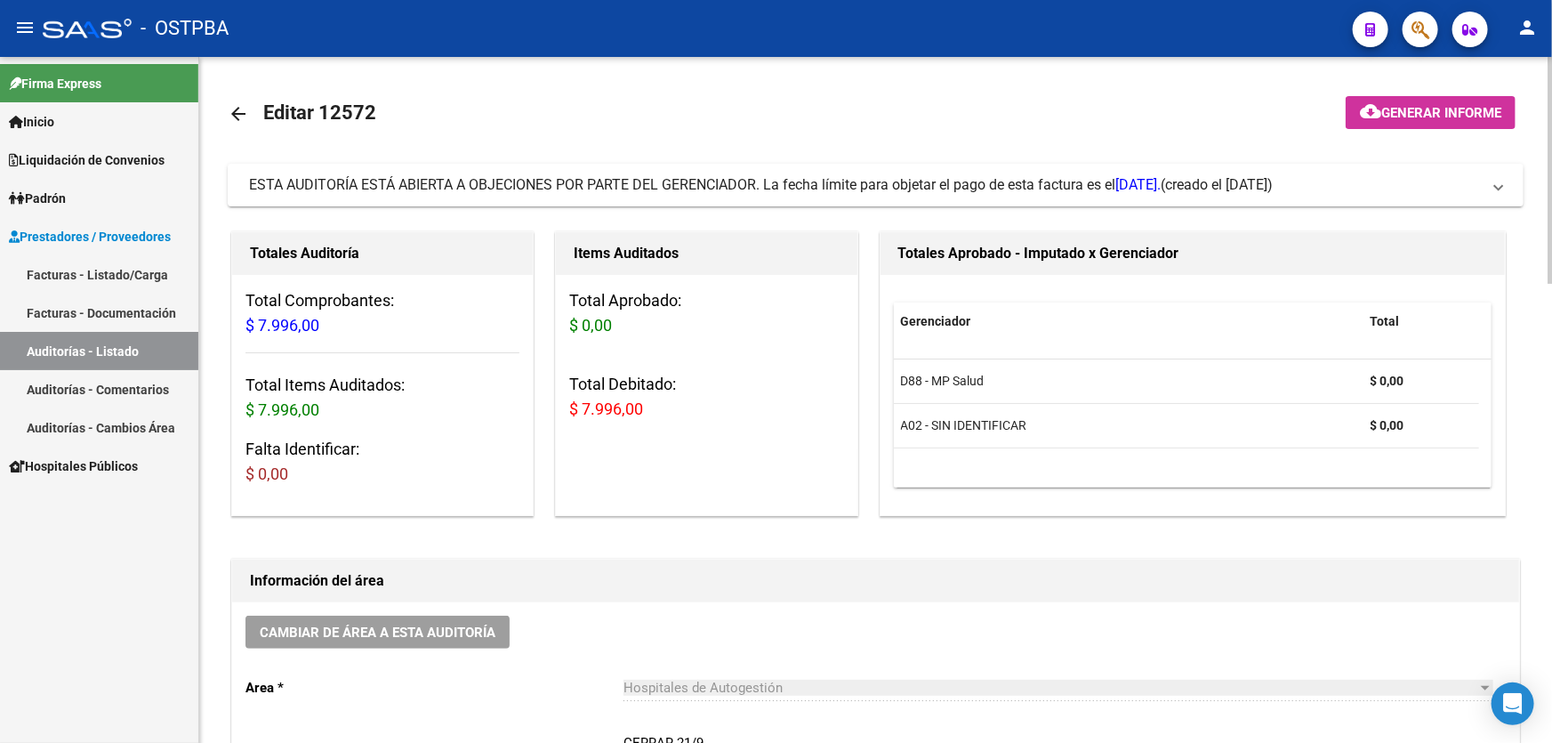
click at [235, 105] on mat-icon "arrow_back" at bounding box center [238, 113] width 21 height 21
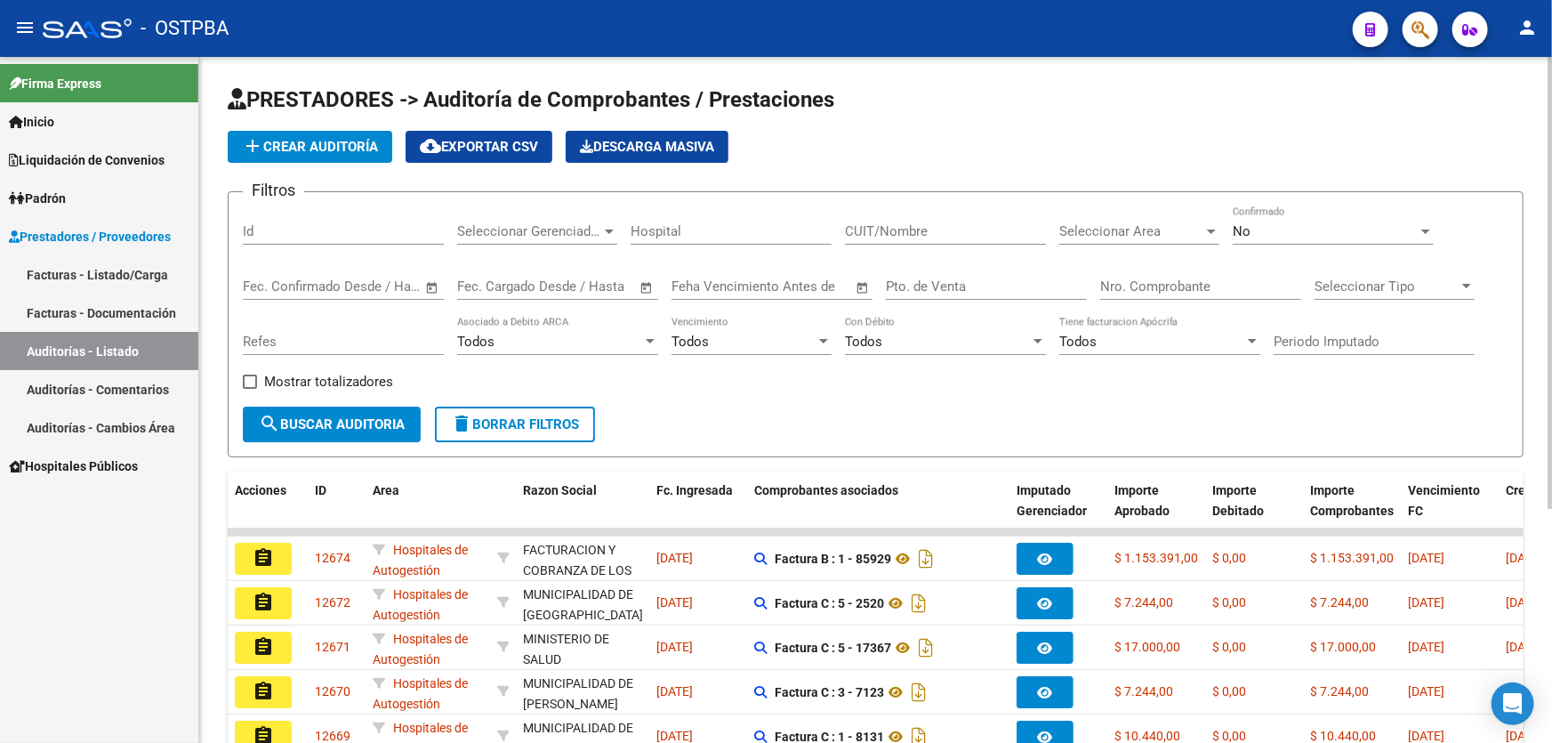
click at [1271, 240] on div "No Confirmado" at bounding box center [1332, 225] width 201 height 38
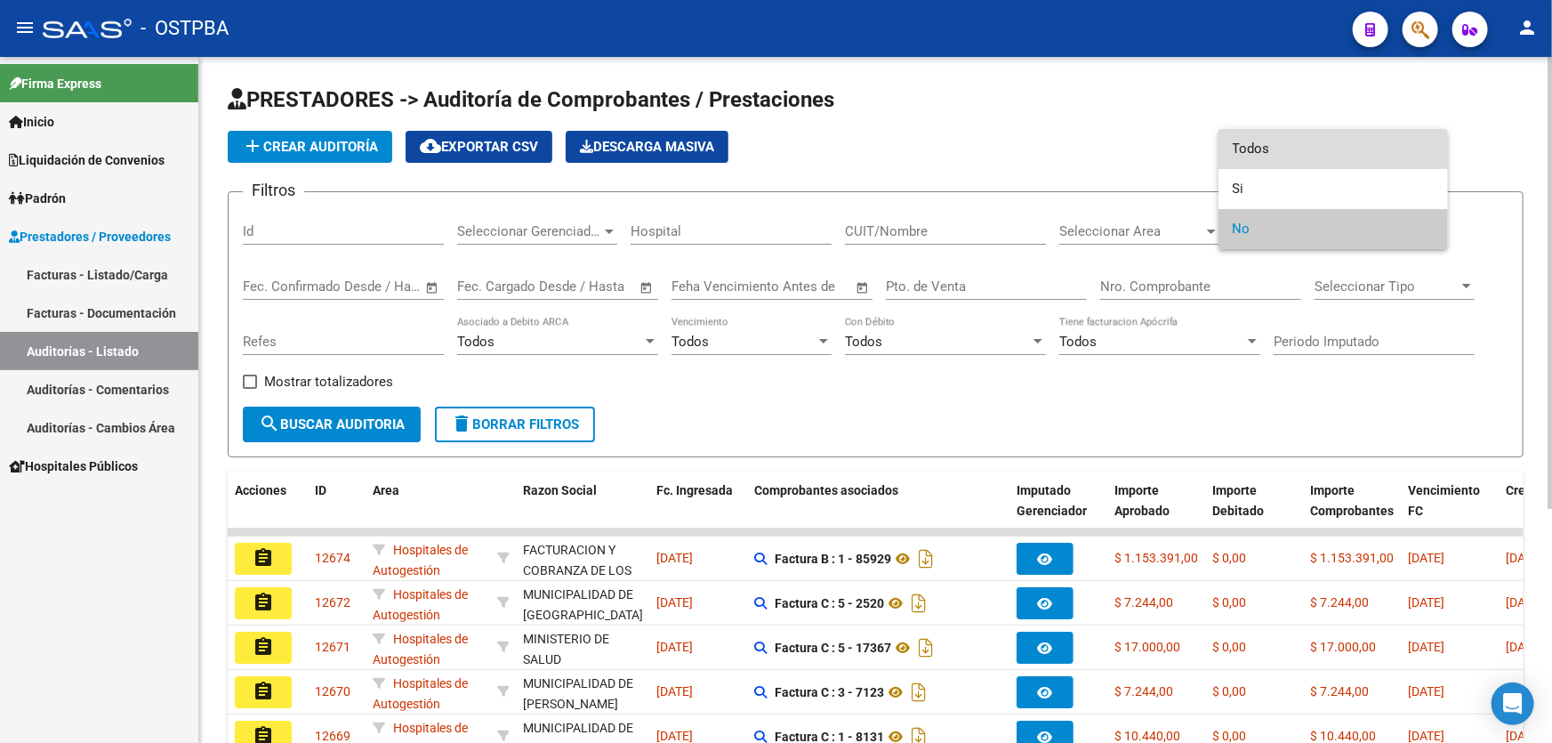
drag, startPoint x: 1281, startPoint y: 143, endPoint x: 1195, endPoint y: 231, distance: 123.2
click at [1282, 142] on span "Todos" at bounding box center [1332, 149] width 201 height 40
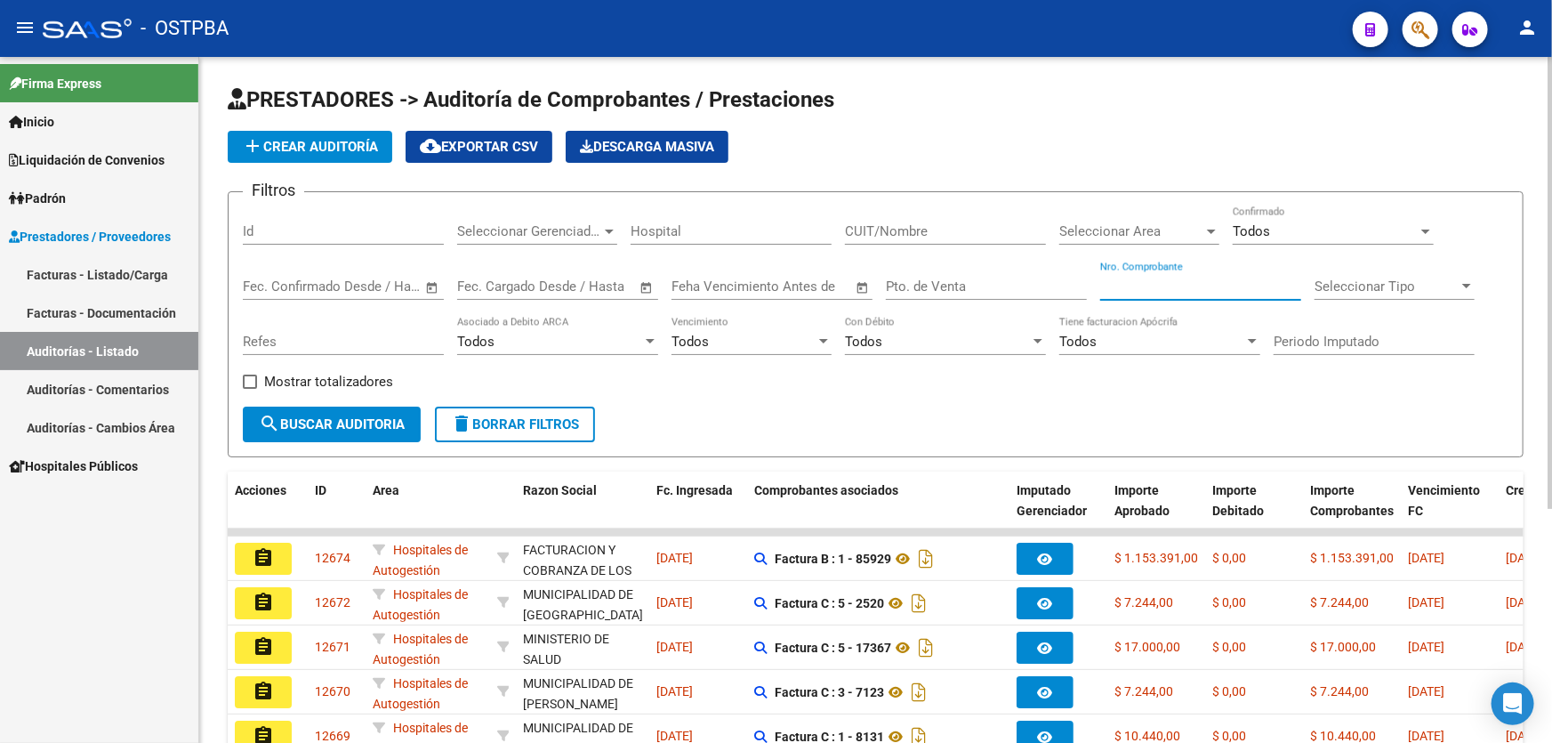
click at [1139, 287] on input "Nro. Comprobante" at bounding box center [1200, 286] width 201 height 16
type input "39562"
click at [286, 424] on span "search Buscar Auditoria" at bounding box center [332, 424] width 146 height 16
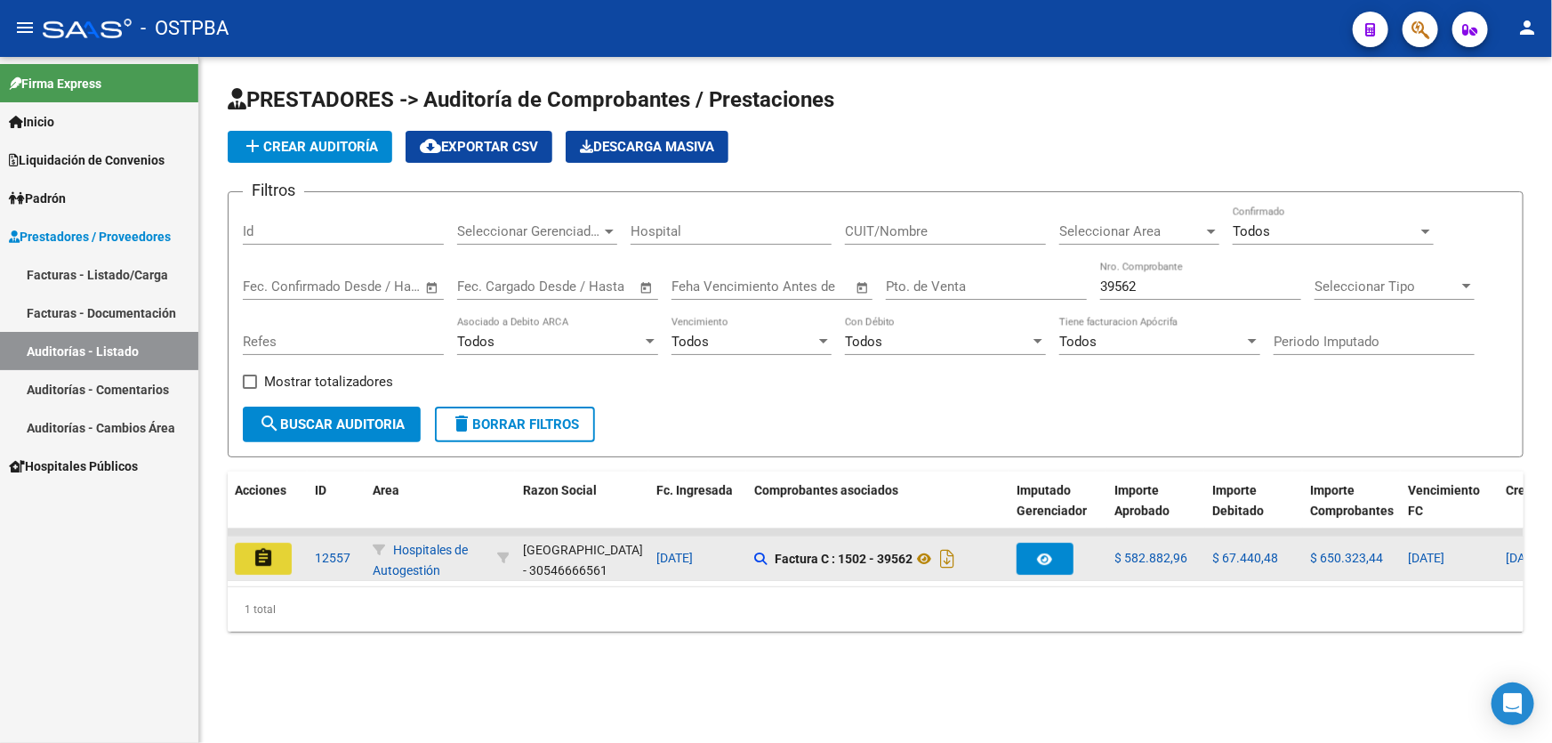
click at [255, 548] on mat-icon "assignment" at bounding box center [263, 557] width 21 height 21
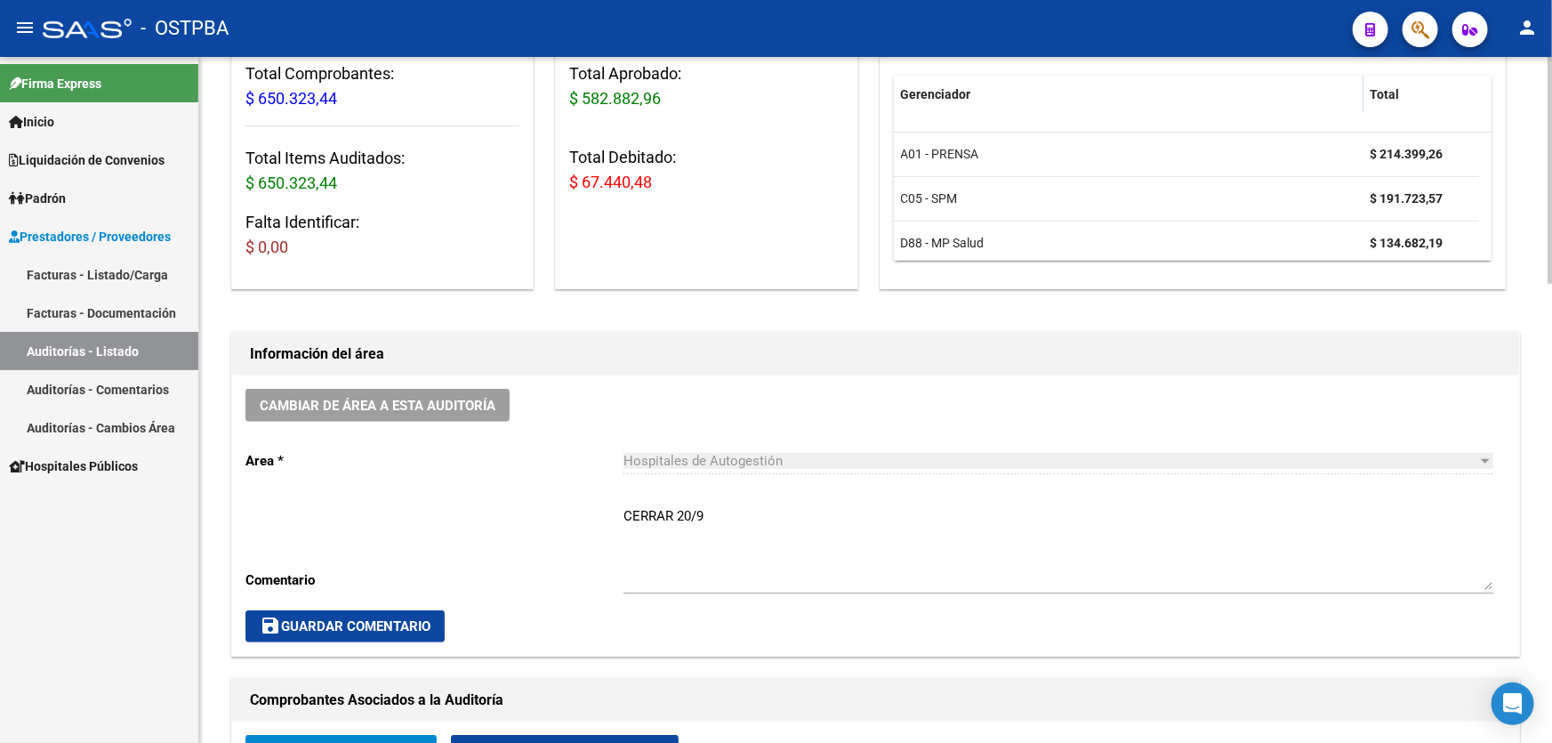
scroll to position [242, 0]
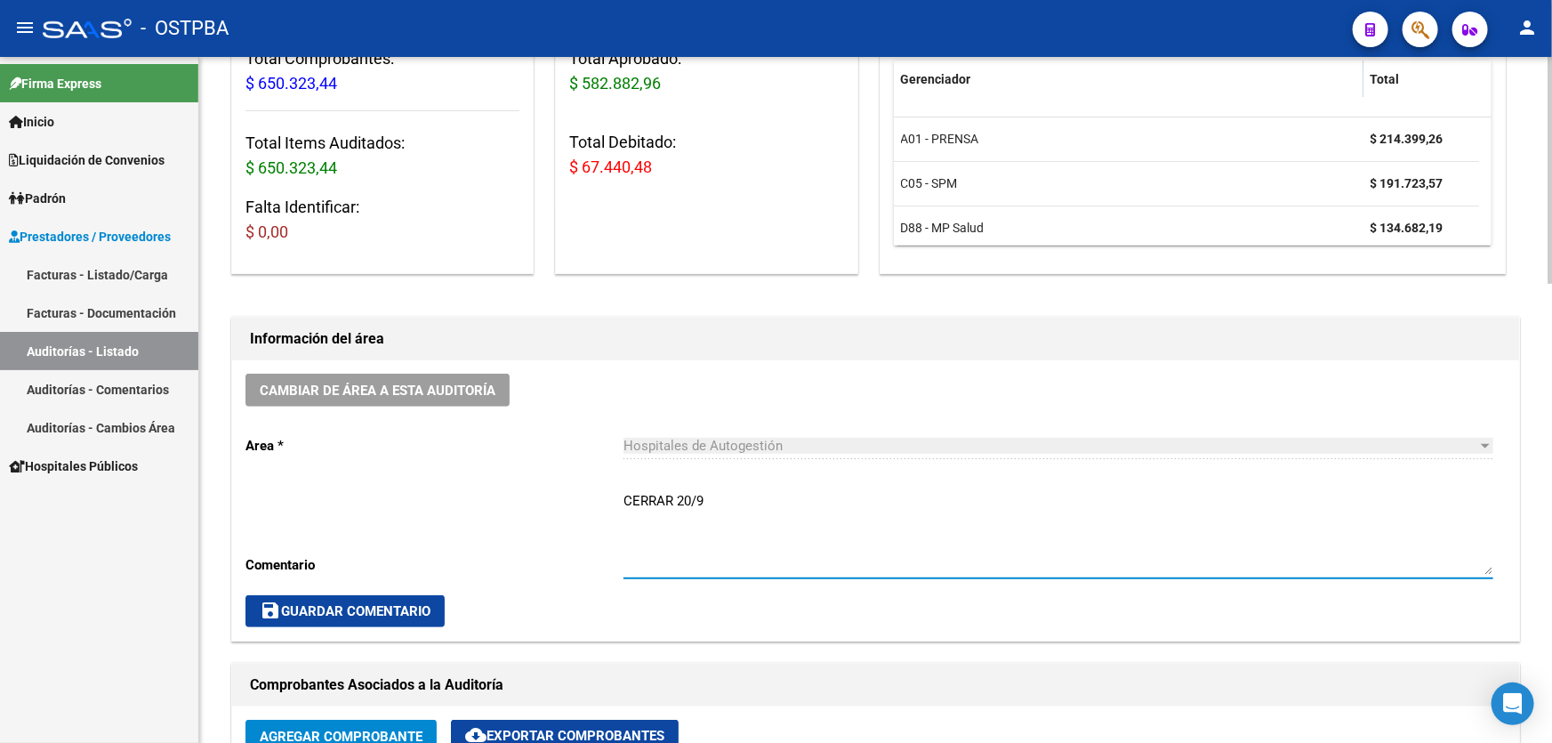
click at [737, 496] on textarea "CERRAR 20/9" at bounding box center [1058, 533] width 870 height 84
click at [744, 514] on textarea "CERRAR 20/9 DEBITOS EN CARPATA A NOTIFICAR" at bounding box center [1058, 533] width 870 height 84
click at [847, 514] on textarea "CERRAR 20/9 DEBITOS EN CARPETA A NOTIFICAR" at bounding box center [1058, 533] width 870 height 84
type textarea "CERRAR 20/9 DEBITOS EN CARPETA A NOTIFICAR"
click at [318, 611] on span "save Guardar Comentario" at bounding box center [345, 611] width 171 height 16
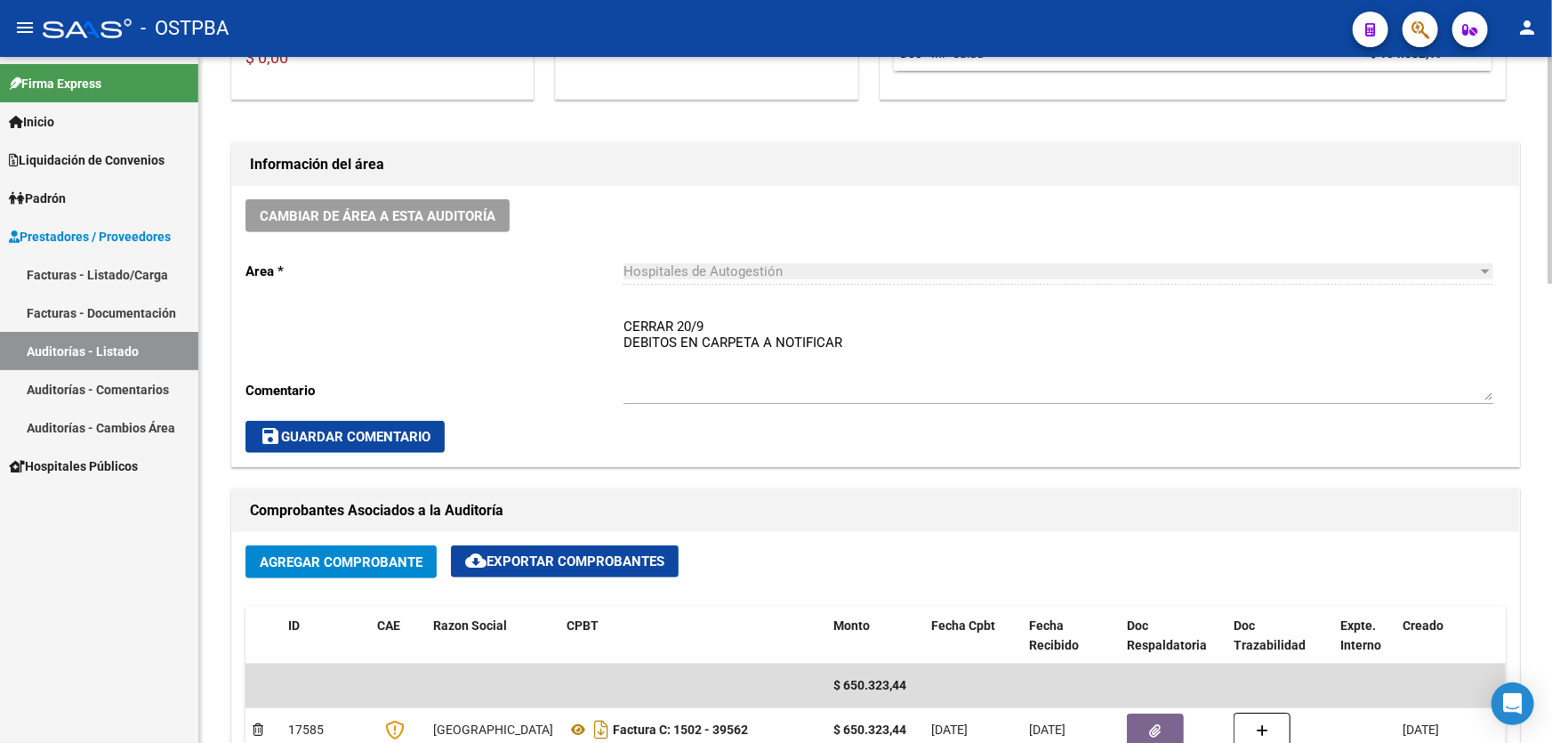
scroll to position [0, 0]
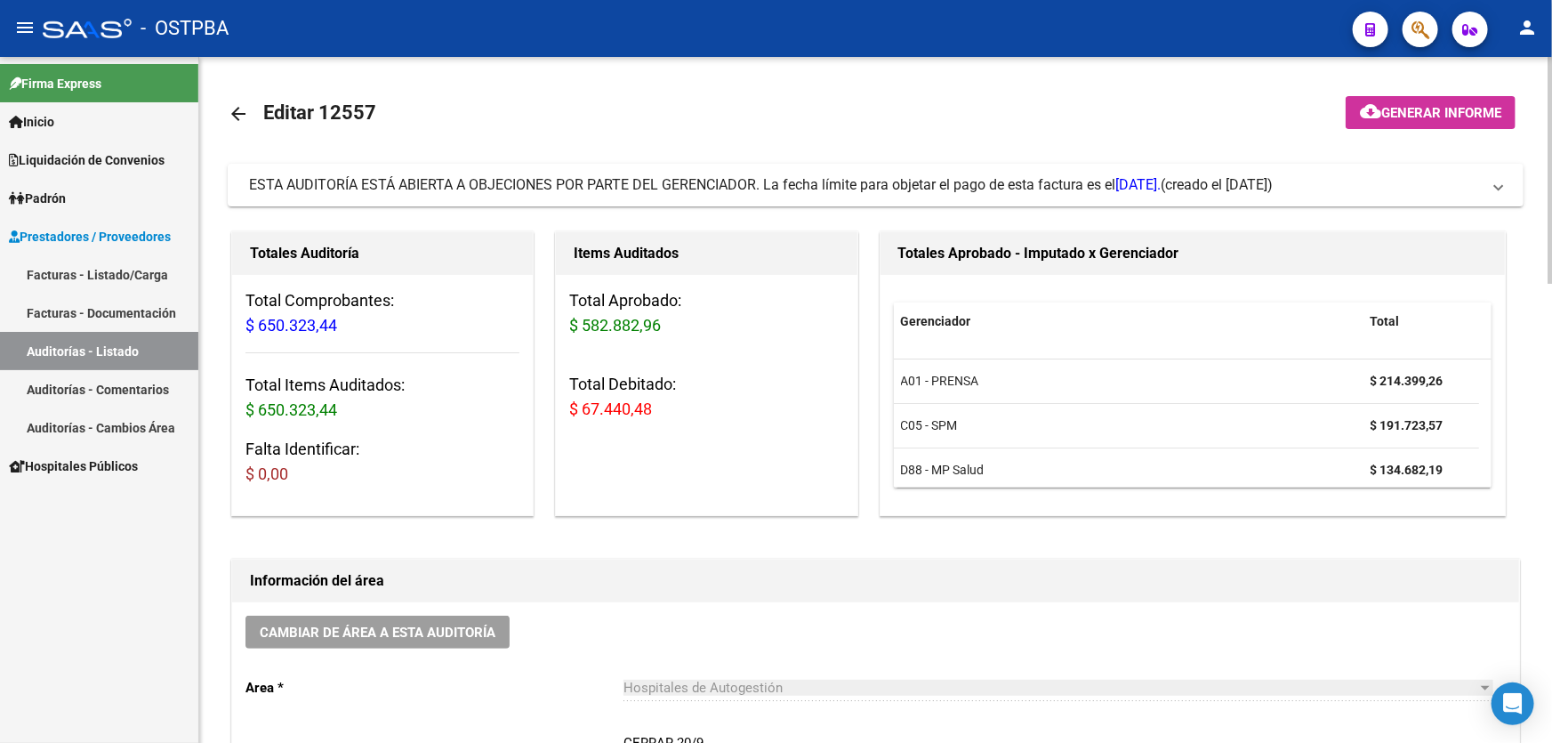
click at [230, 107] on mat-icon "arrow_back" at bounding box center [238, 113] width 21 height 21
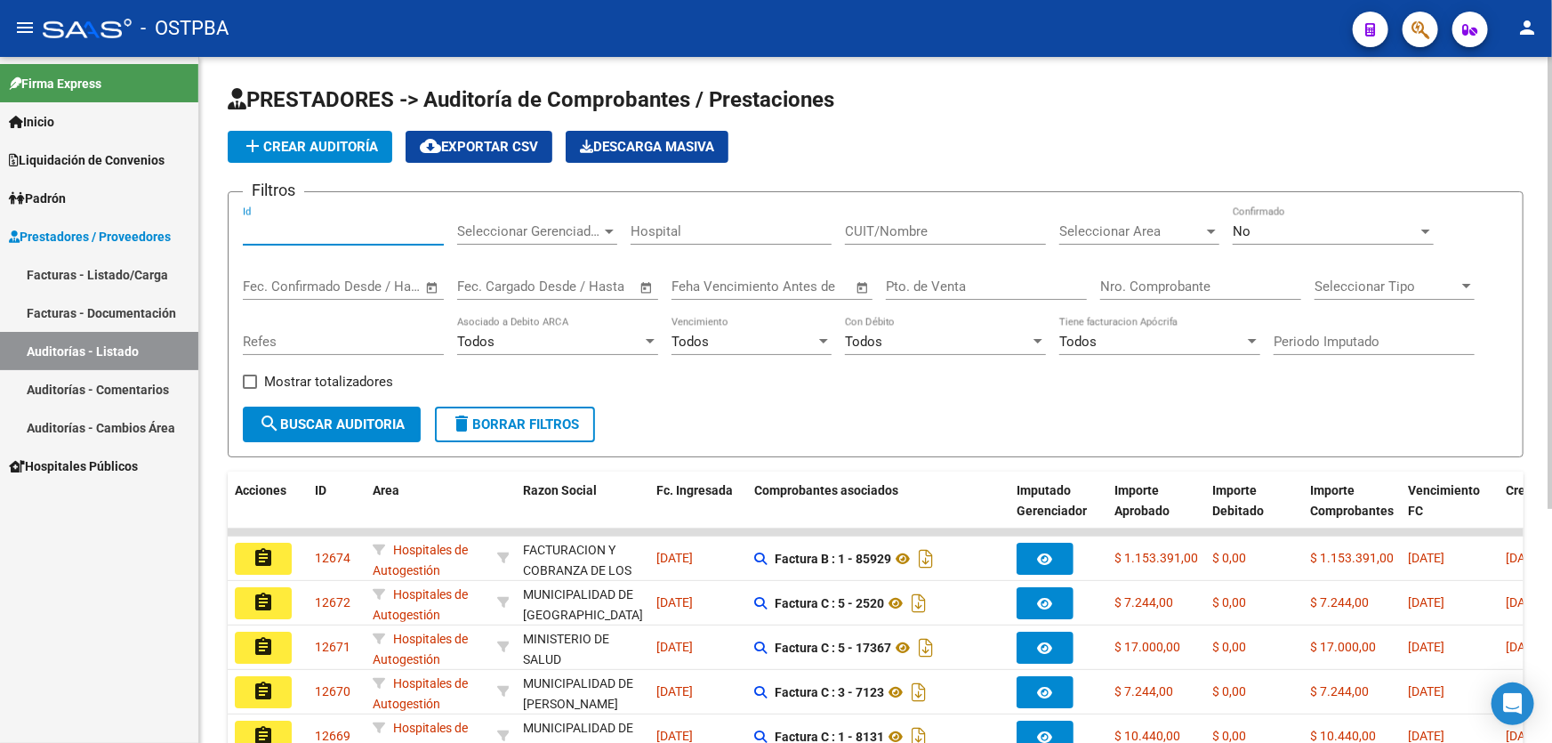
click at [291, 232] on input "Id" at bounding box center [343, 231] width 201 height 16
type input "12588"
click at [1267, 232] on div "No" at bounding box center [1324, 231] width 185 height 16
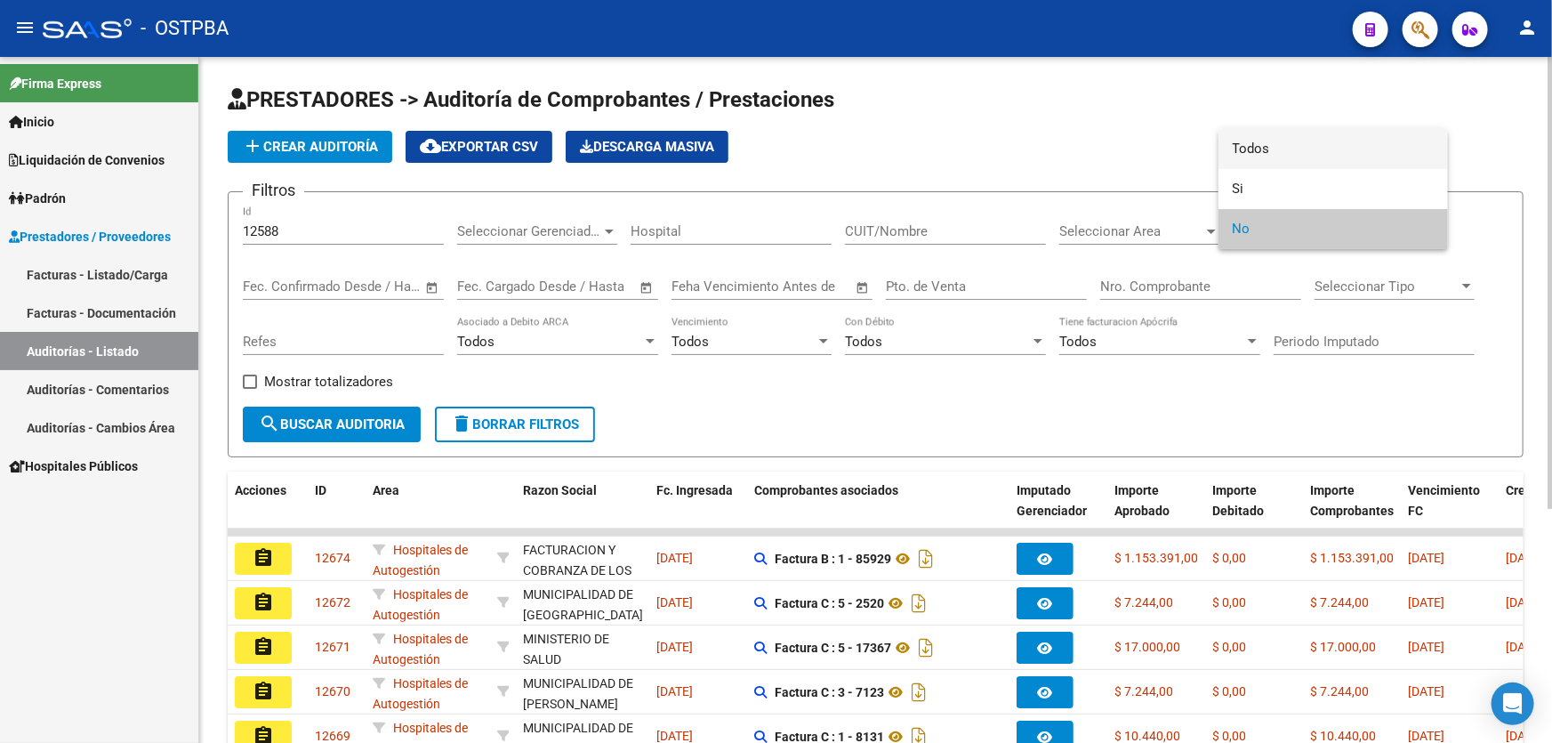
click at [1289, 141] on span "Todos" at bounding box center [1332, 149] width 201 height 40
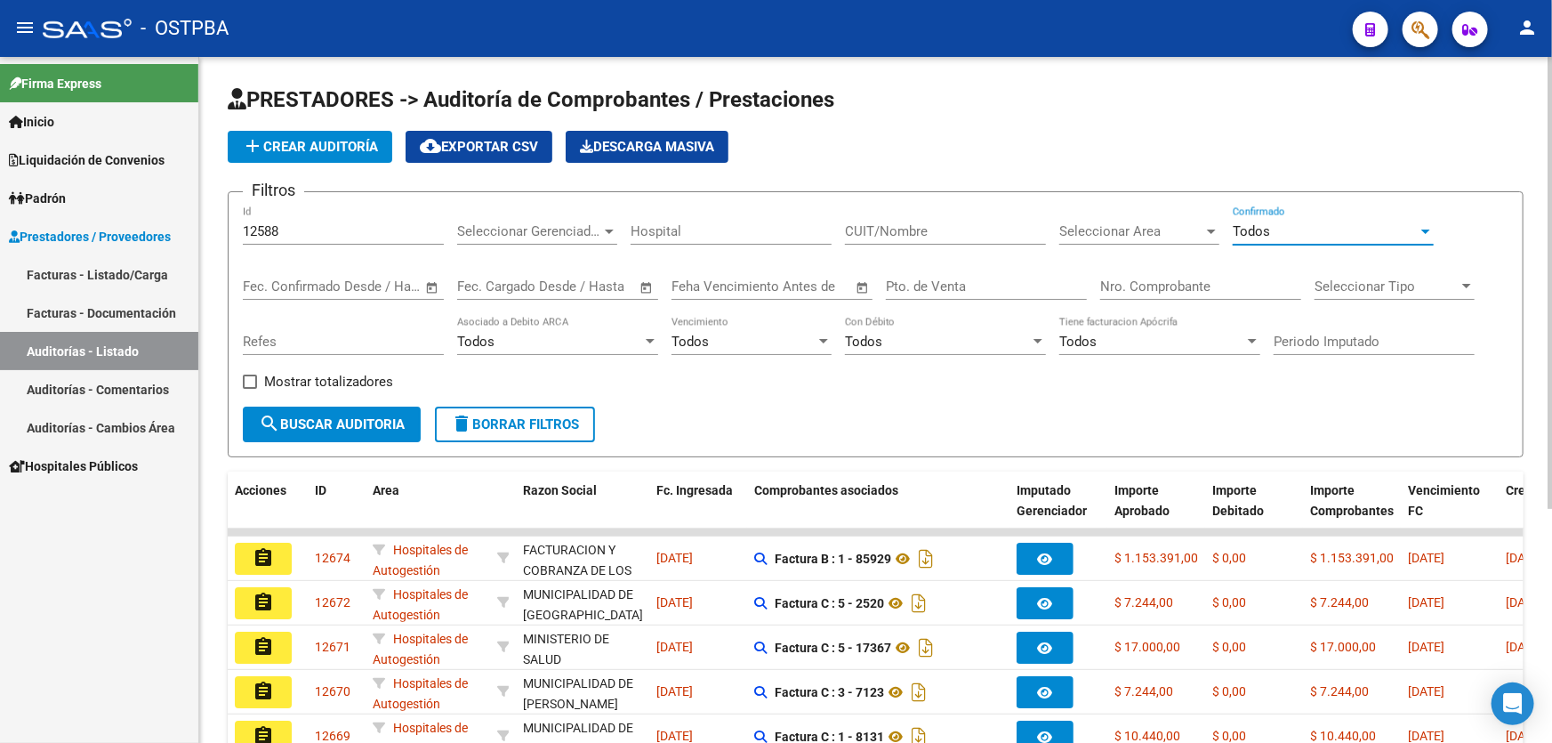
click at [332, 410] on button "search Buscar Auditoria" at bounding box center [332, 424] width 178 height 36
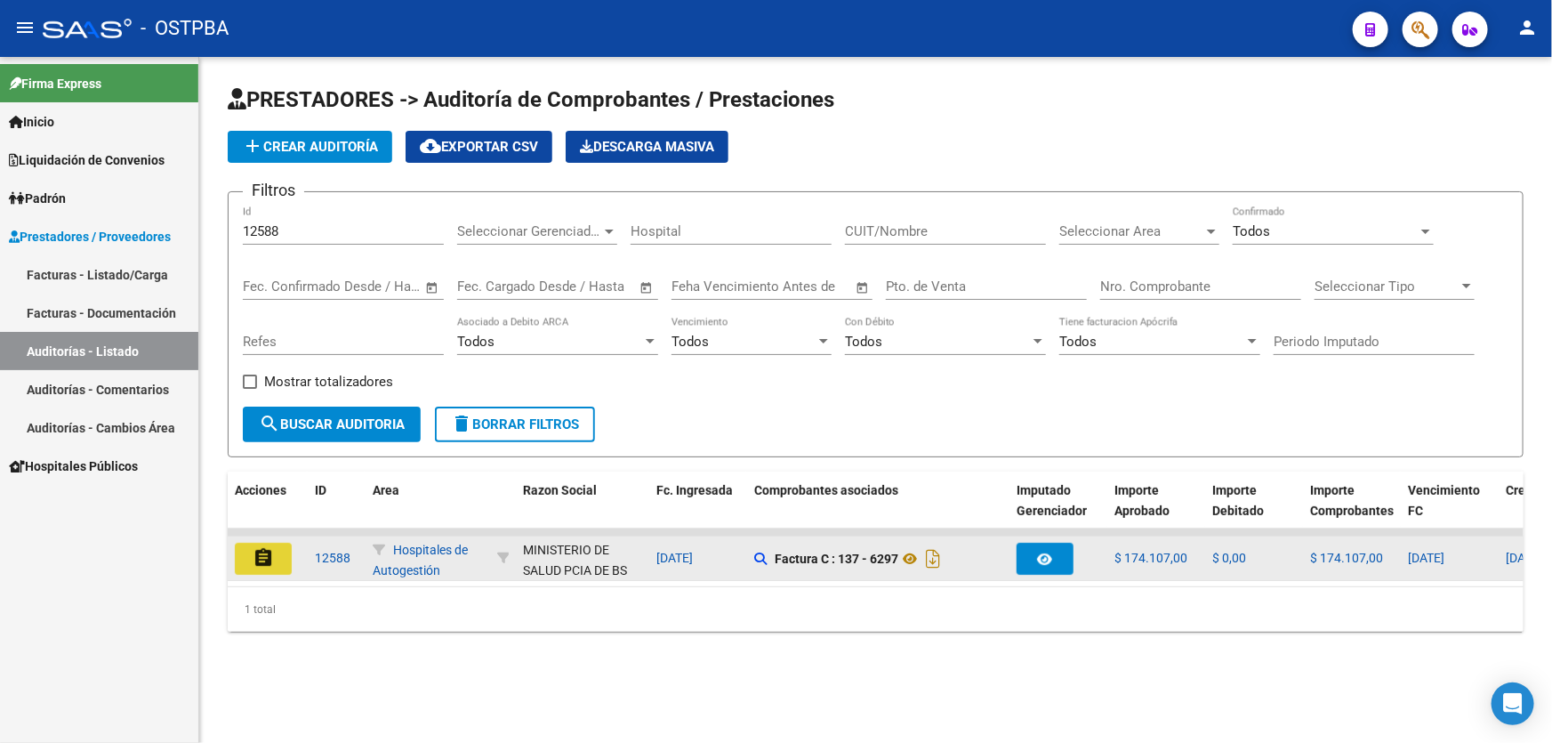
click at [265, 547] on mat-icon "assignment" at bounding box center [263, 557] width 21 height 21
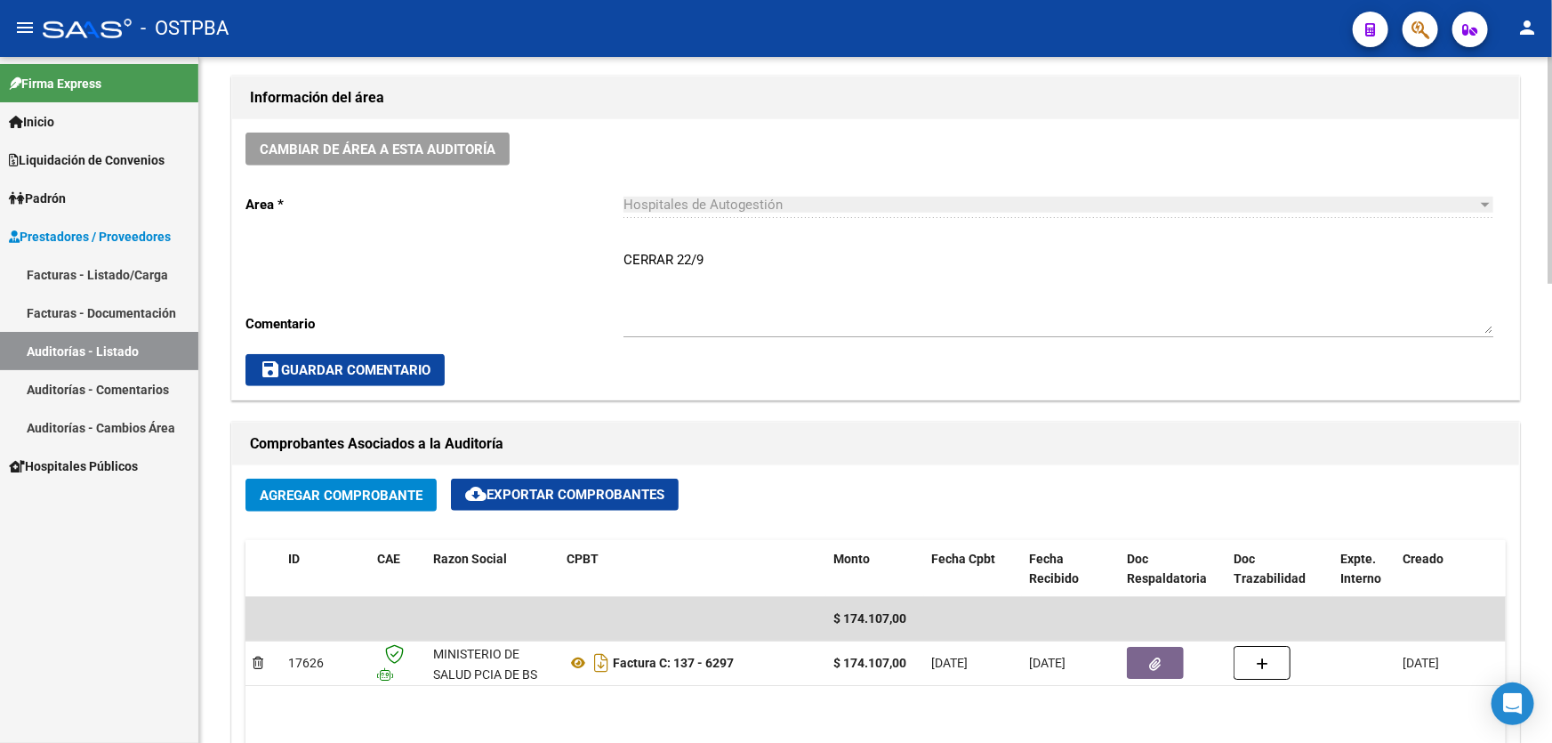
scroll to position [485, 0]
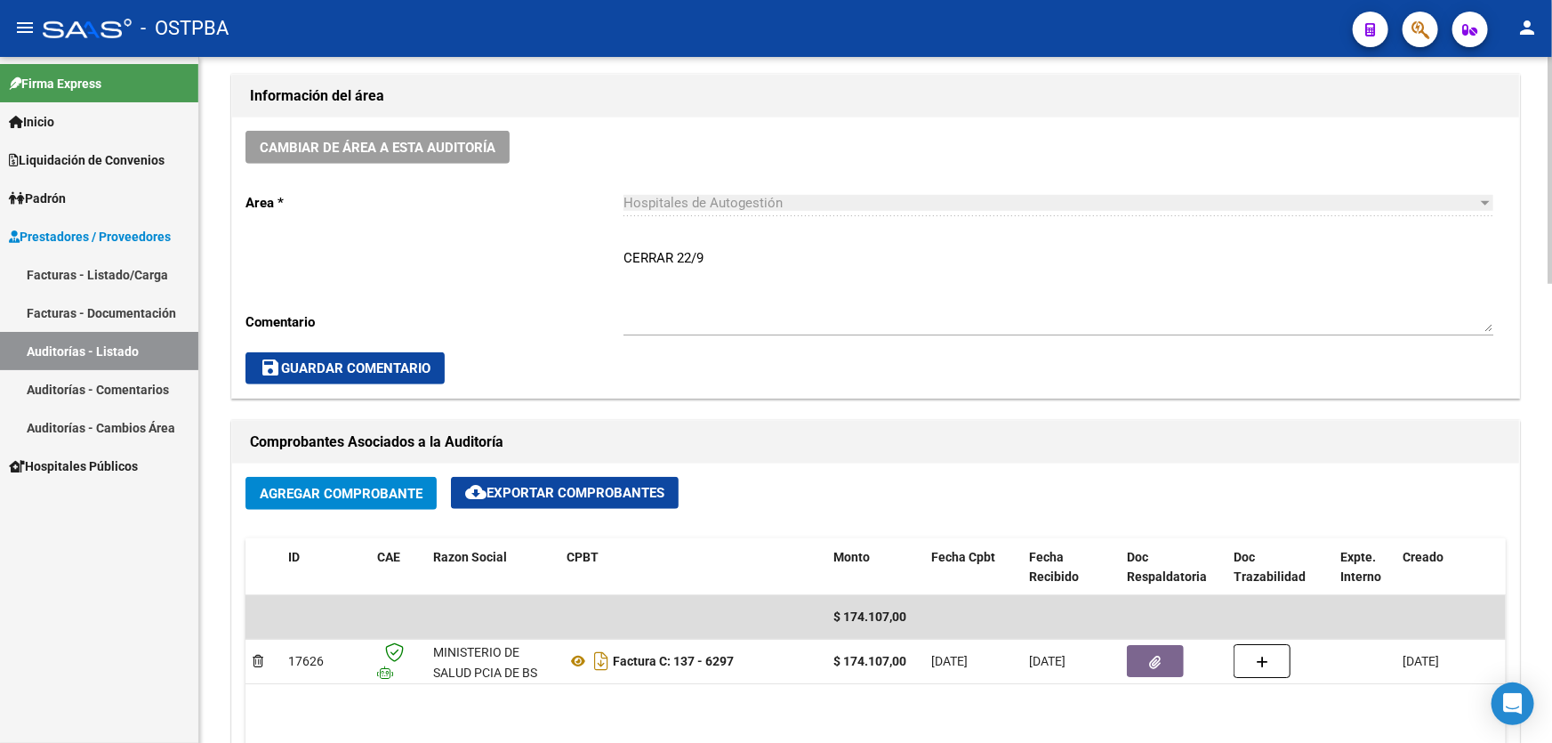
click at [738, 256] on textarea "CERRAR 22/9" at bounding box center [1058, 290] width 870 height 84
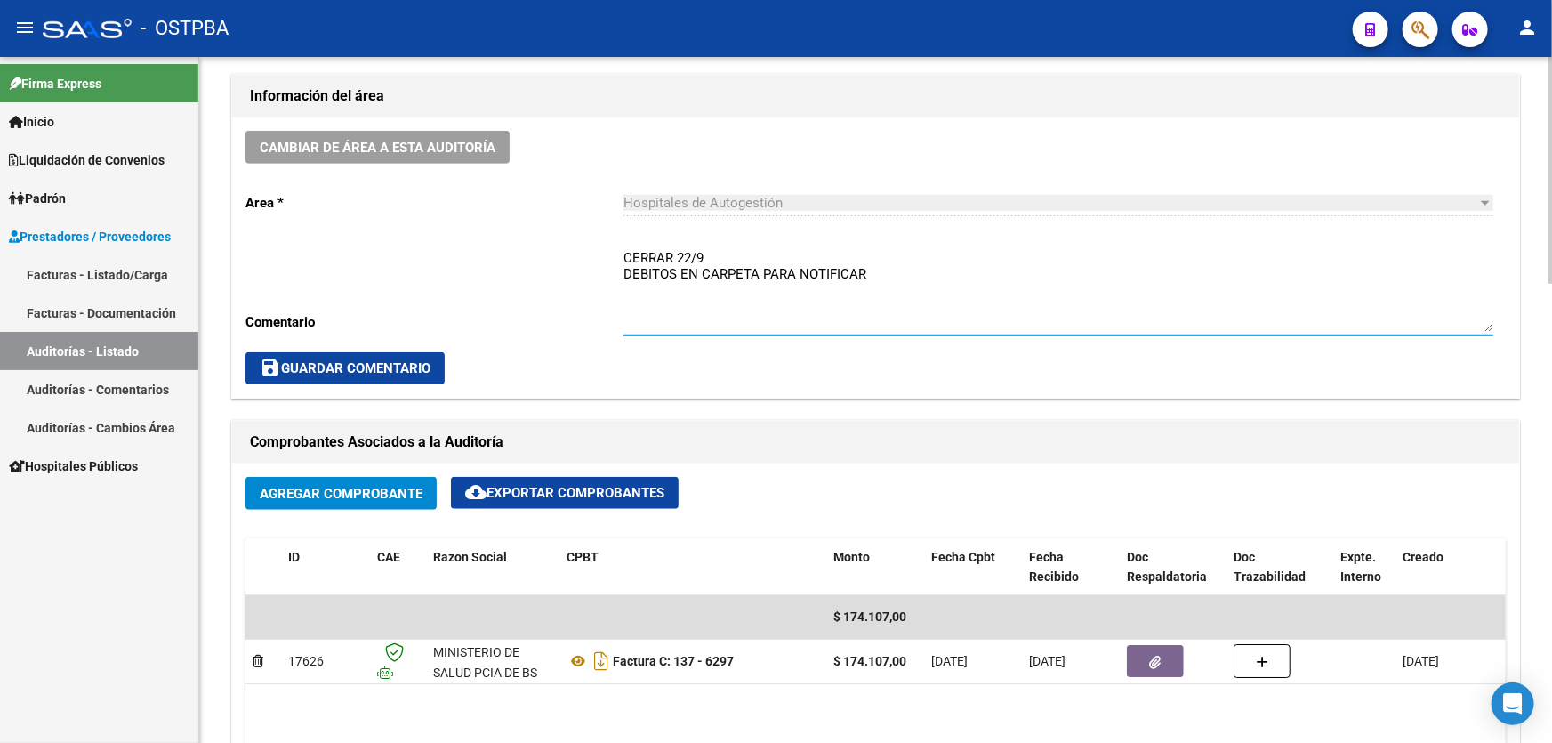
type textarea "CERRAR 22/9 DEBITOS EN CARPETA PARA NOTIFICAR"
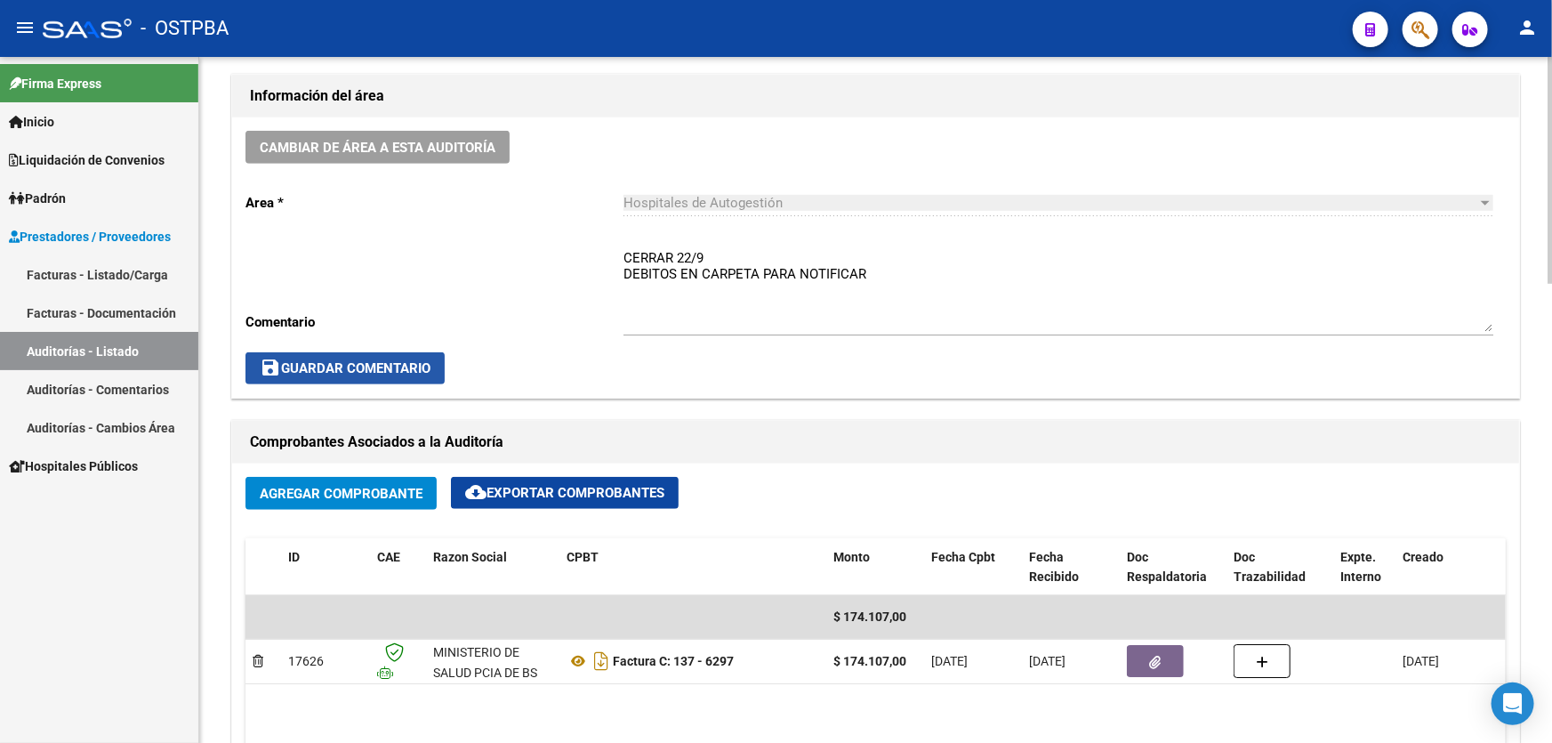
click at [382, 360] on span "save Guardar Comentario" at bounding box center [345, 368] width 171 height 16
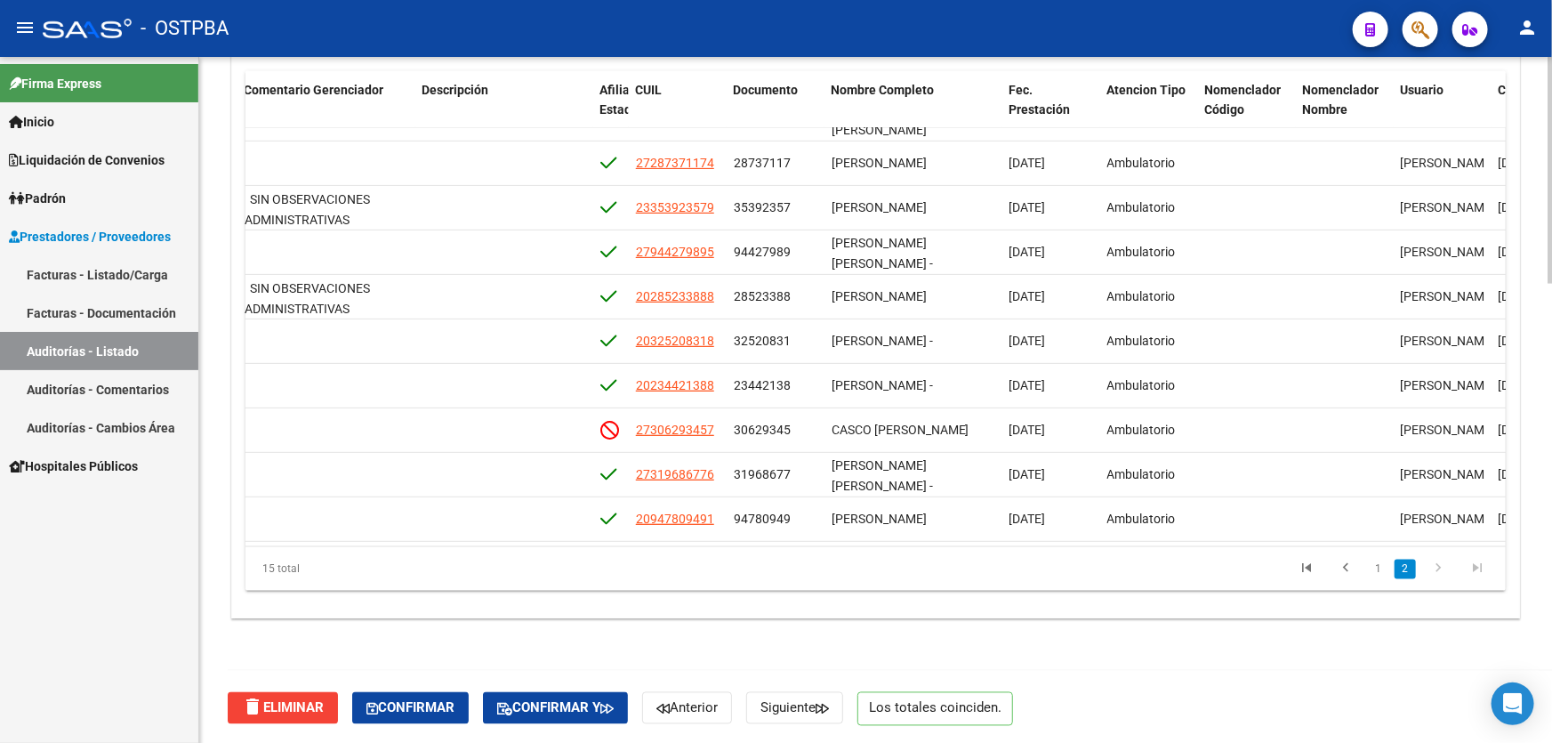
scroll to position [265, 991]
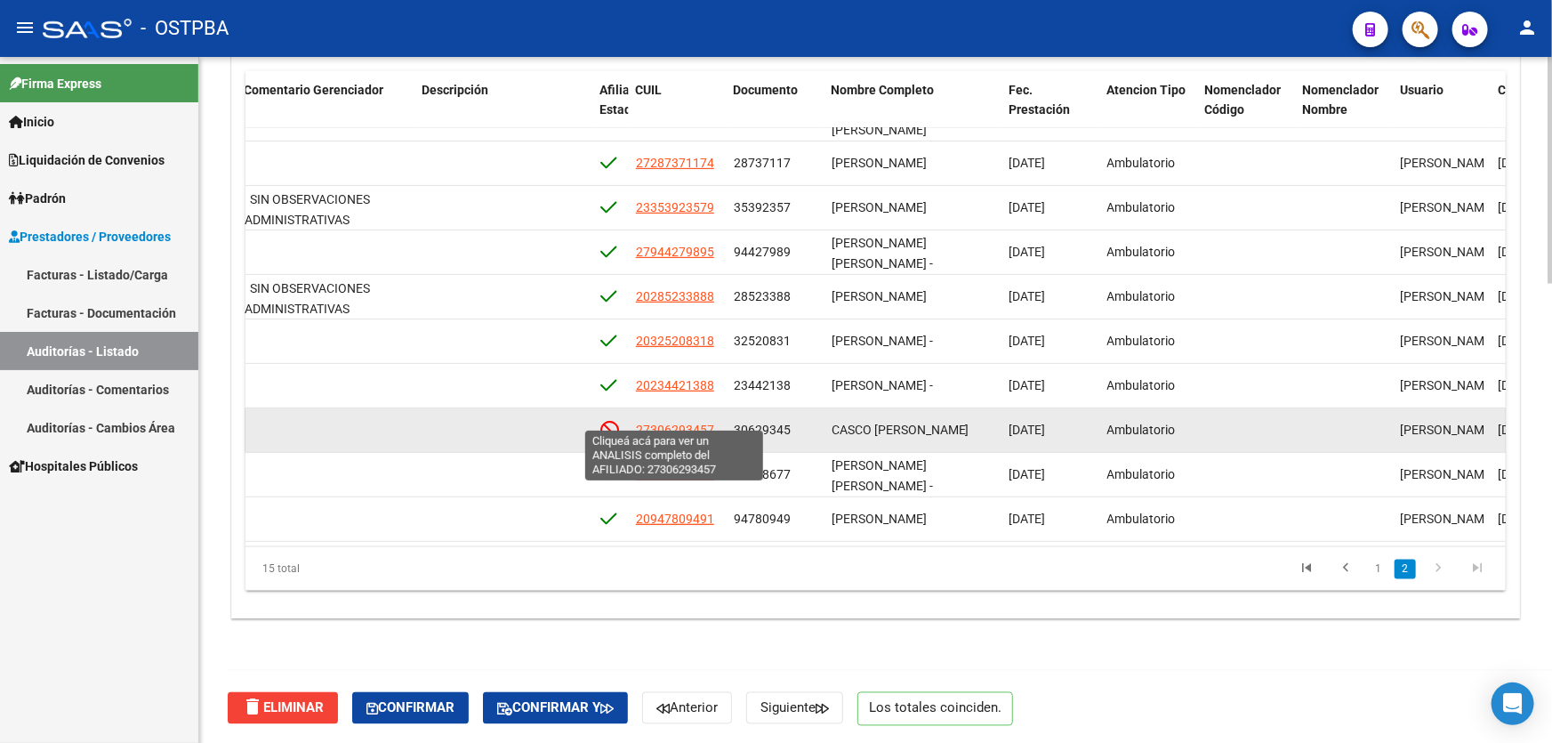
click at [668, 422] on span "27306293457" at bounding box center [675, 429] width 78 height 14
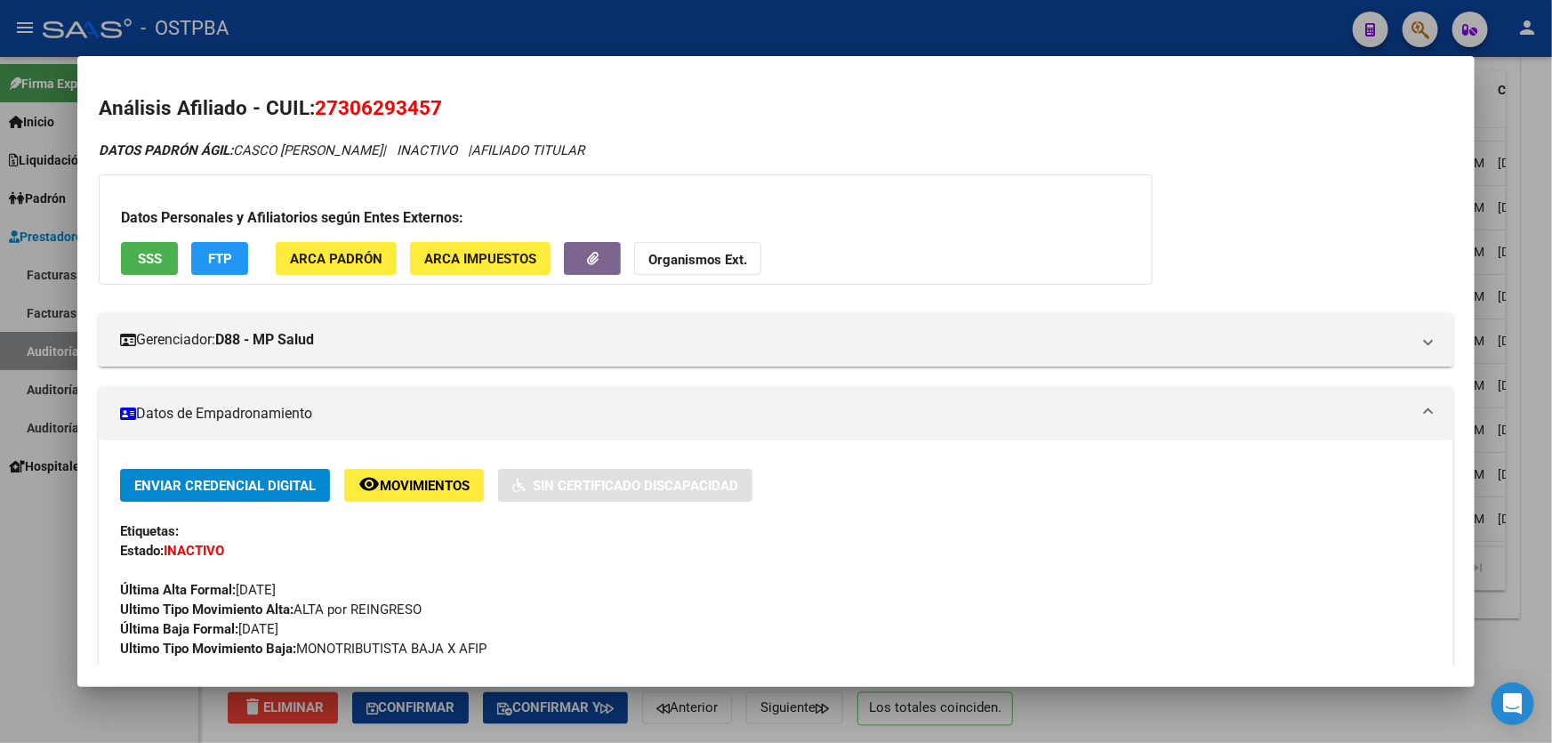
click at [20, 551] on div at bounding box center [776, 371] width 1552 height 743
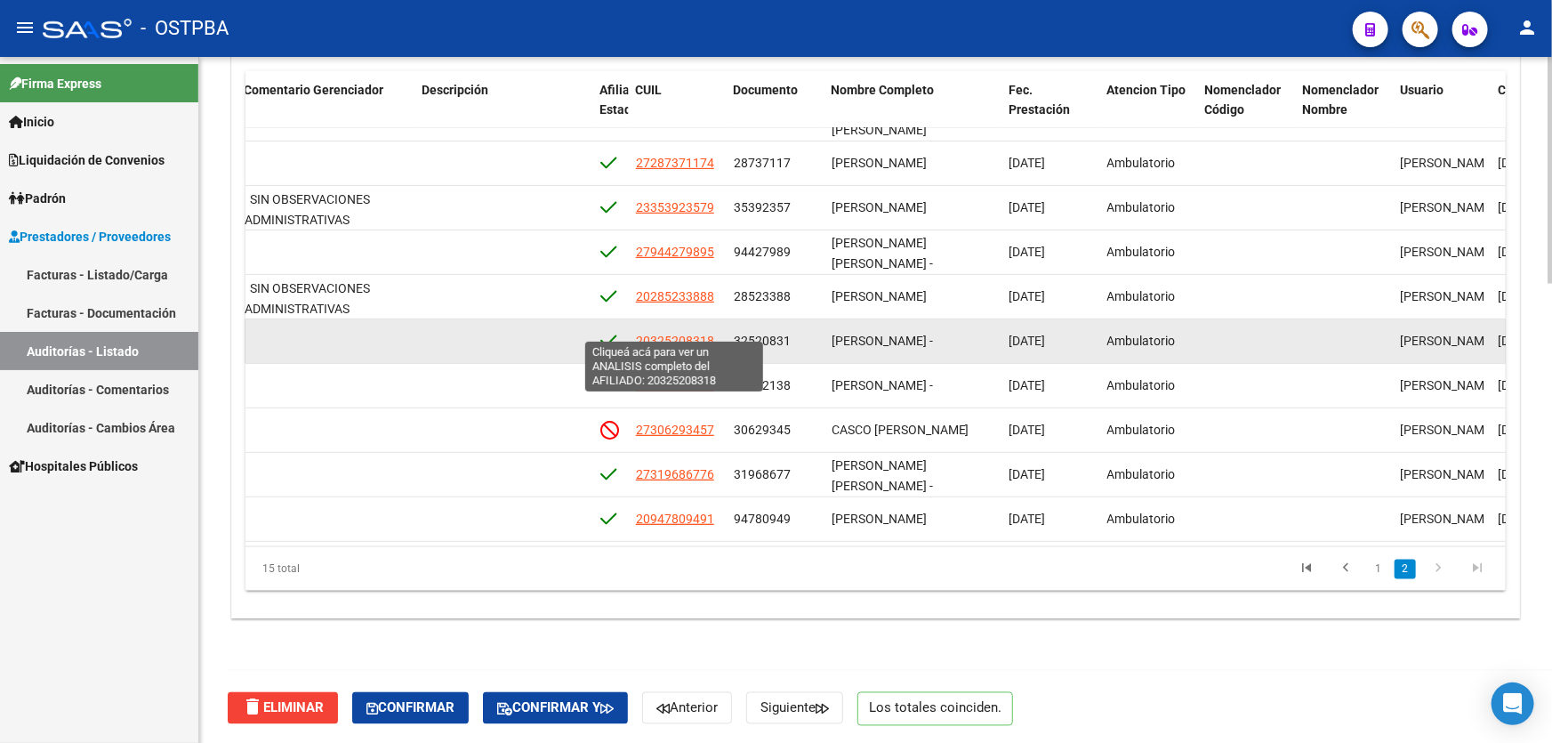
click at [679, 333] on span "20325208318" at bounding box center [675, 340] width 78 height 14
type textarea "20325208318"
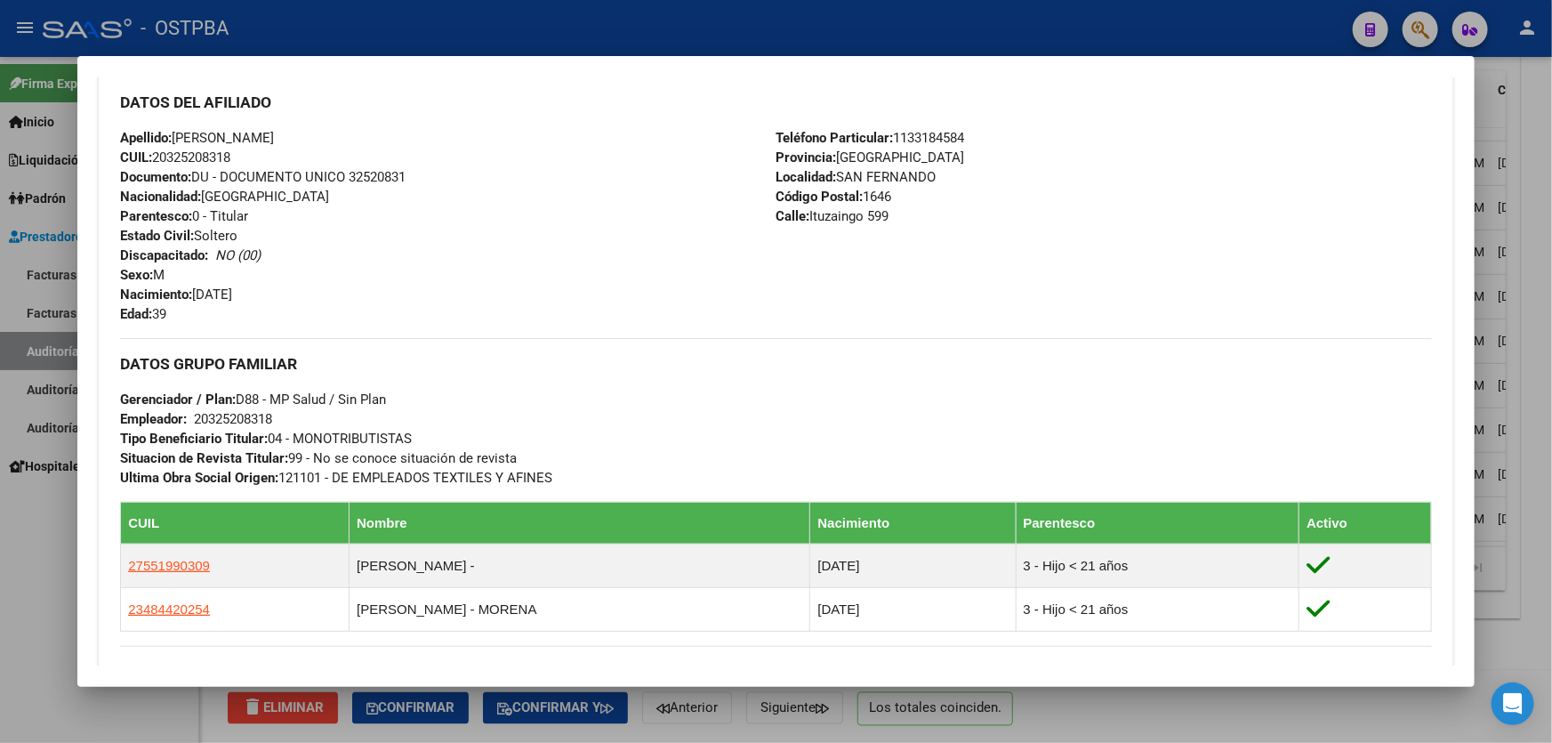
scroll to position [833, 0]
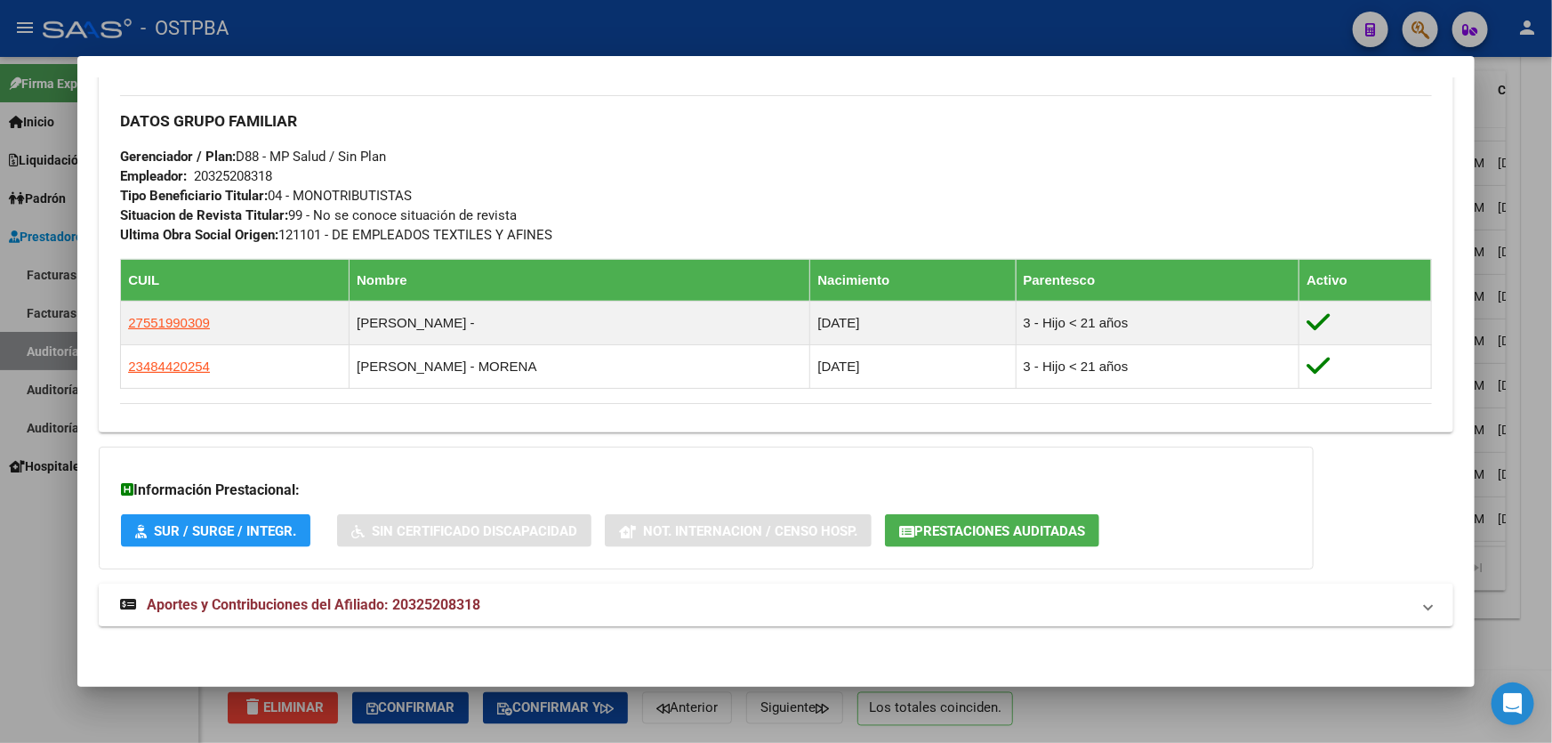
click at [413, 605] on span "Aportes y Contribuciones del Afiliado: 20325208318" at bounding box center [313, 604] width 333 height 17
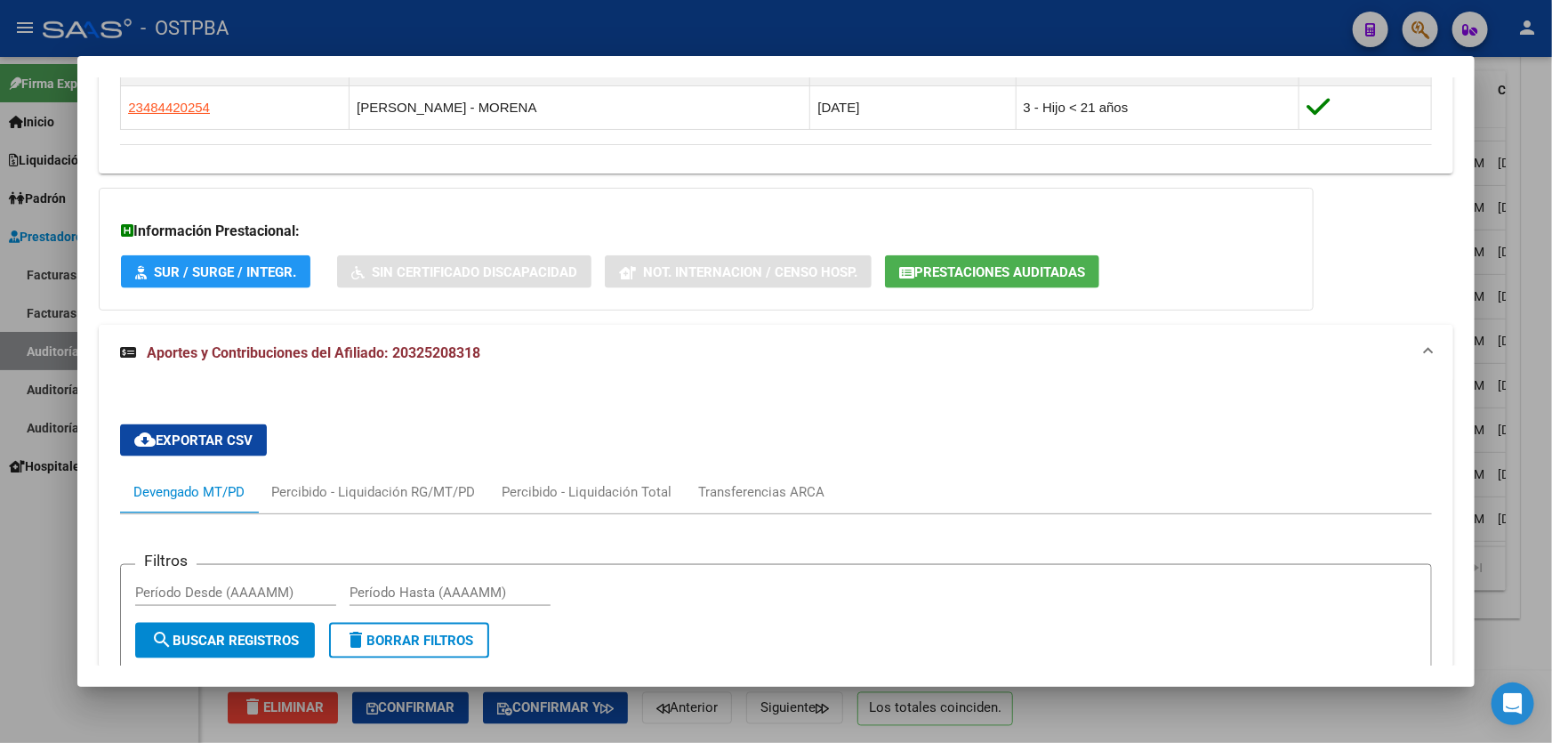
scroll to position [1399, 0]
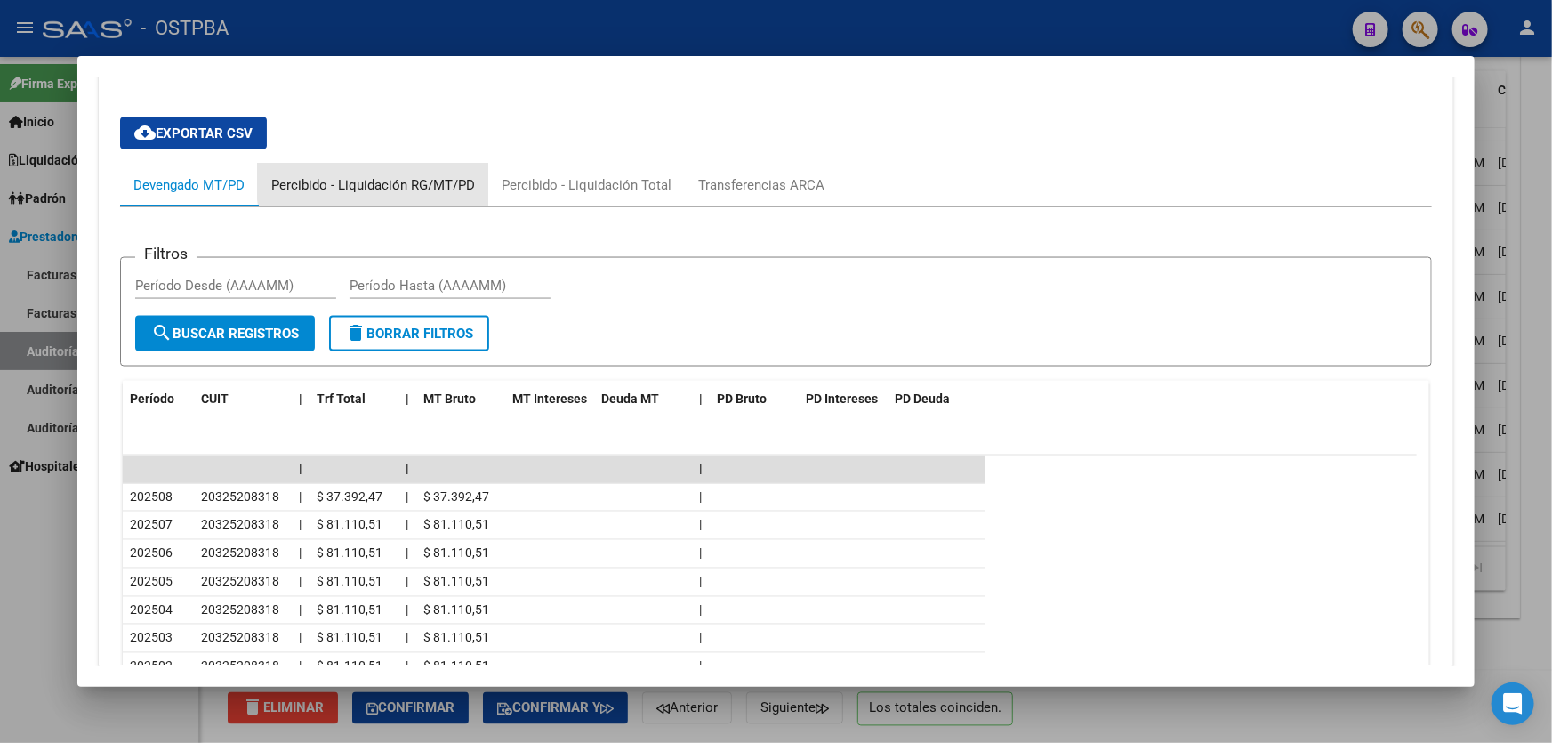
click at [399, 178] on div "Percibido - Liquidación RG/MT/PD" at bounding box center [373, 185] width 204 height 20
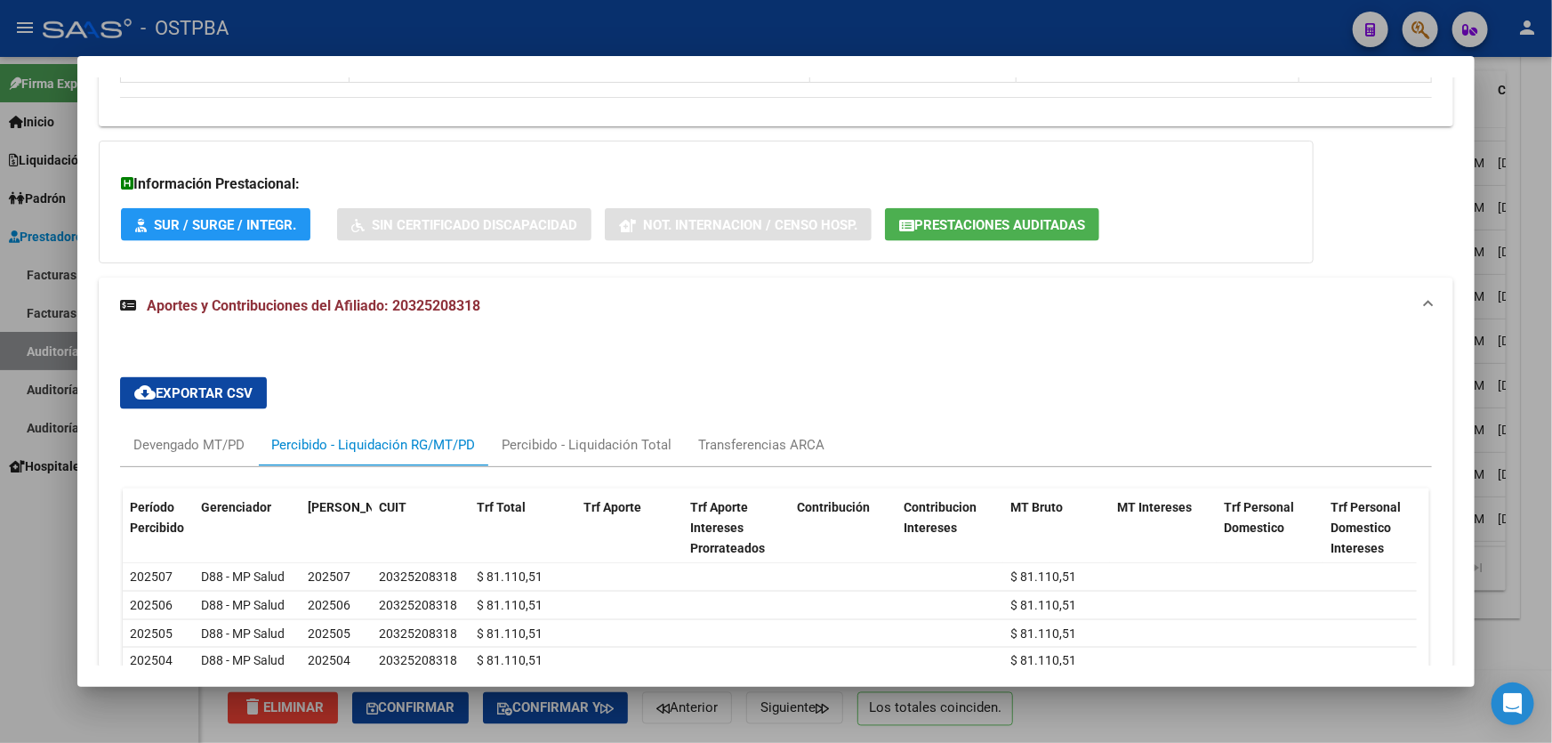
scroll to position [1220, 0]
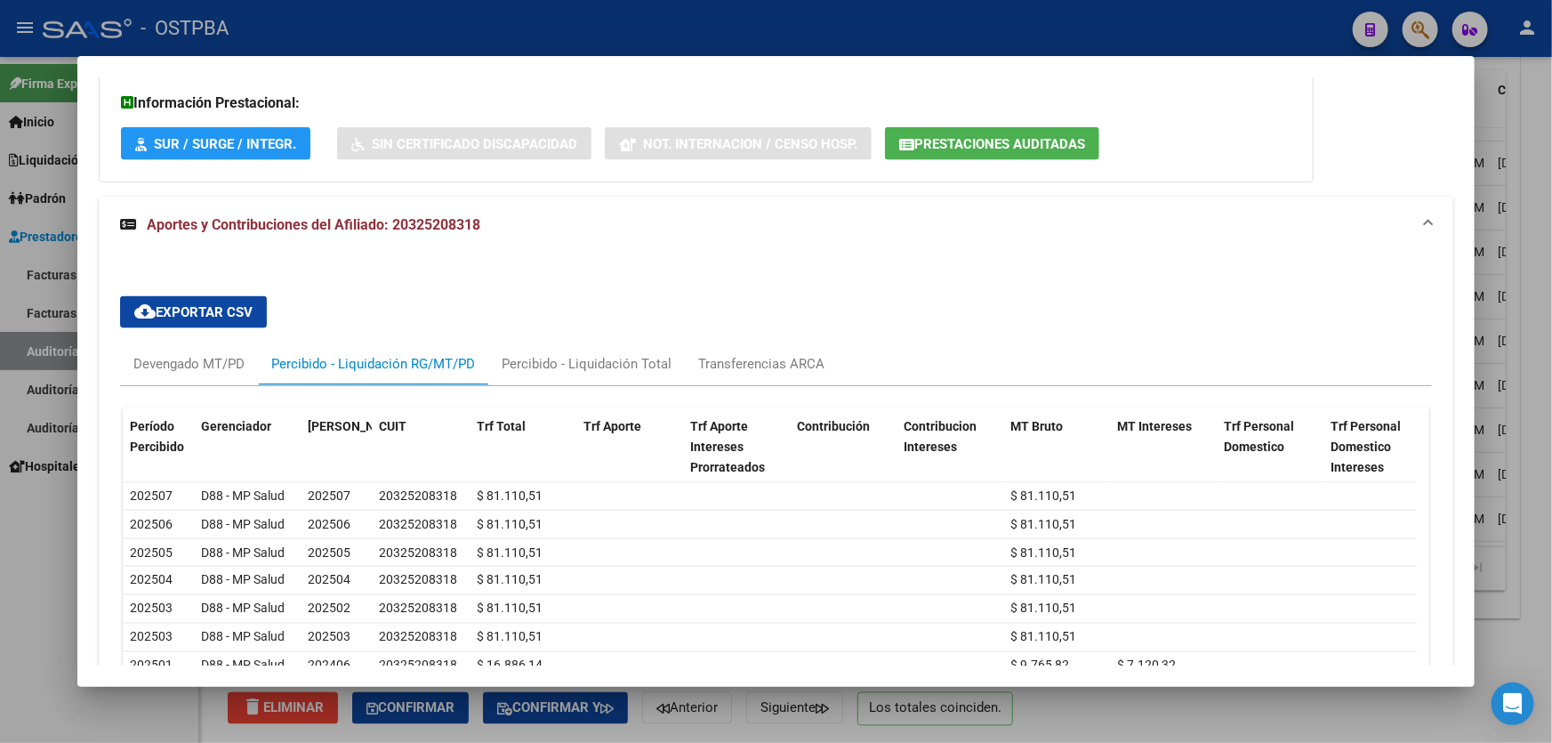
click at [51, 602] on div at bounding box center [776, 371] width 1552 height 743
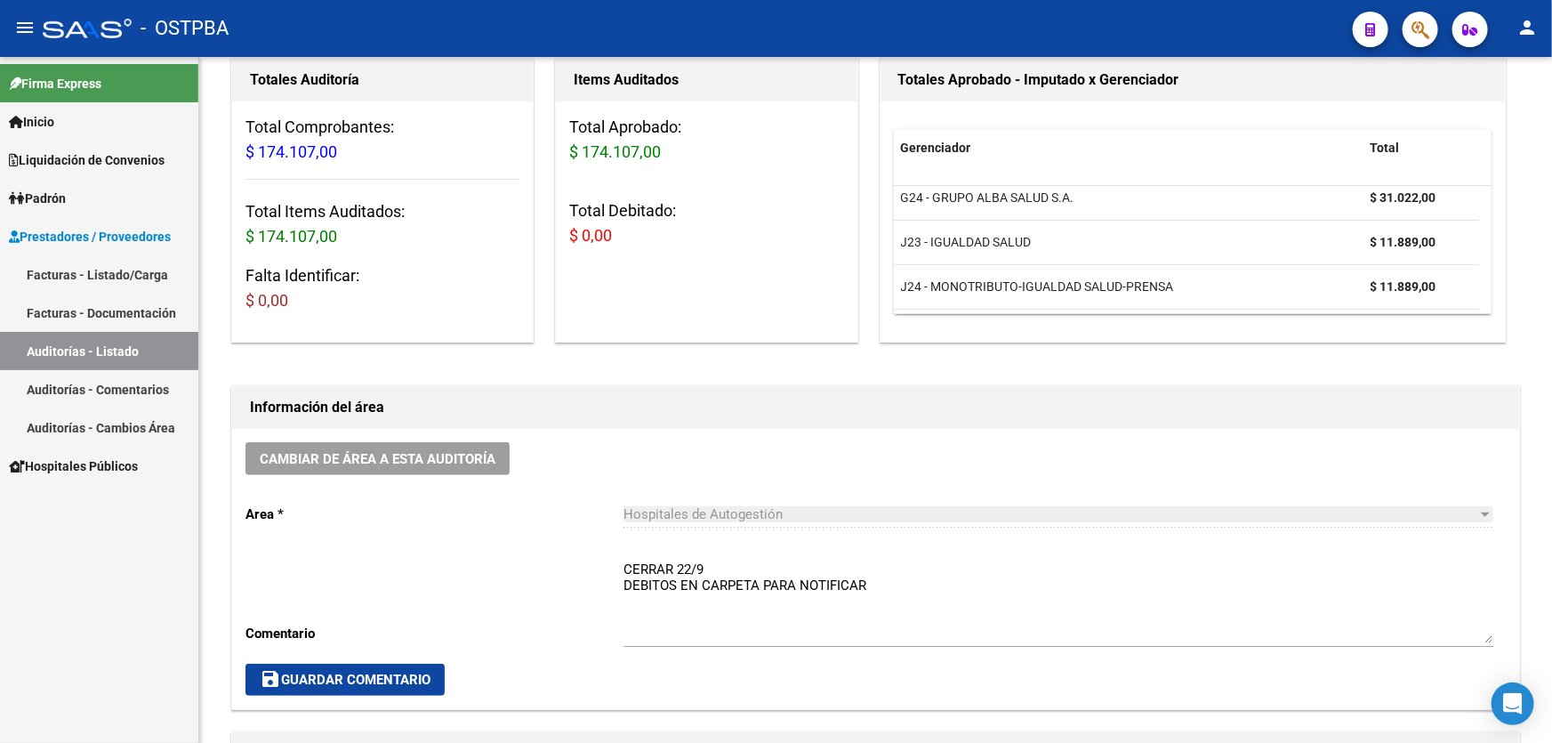
scroll to position [0, 0]
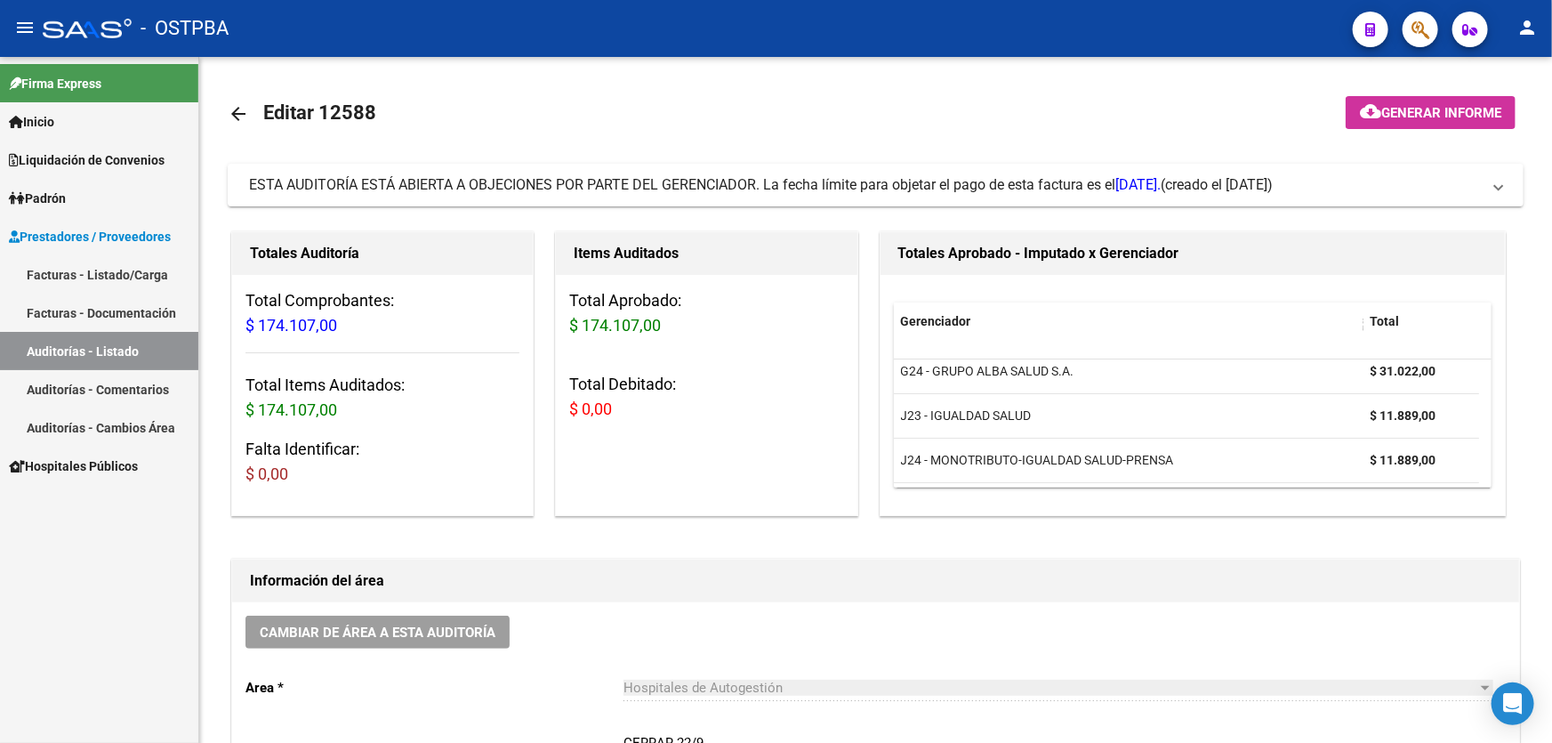
click at [237, 110] on mat-icon "arrow_back" at bounding box center [238, 113] width 21 height 21
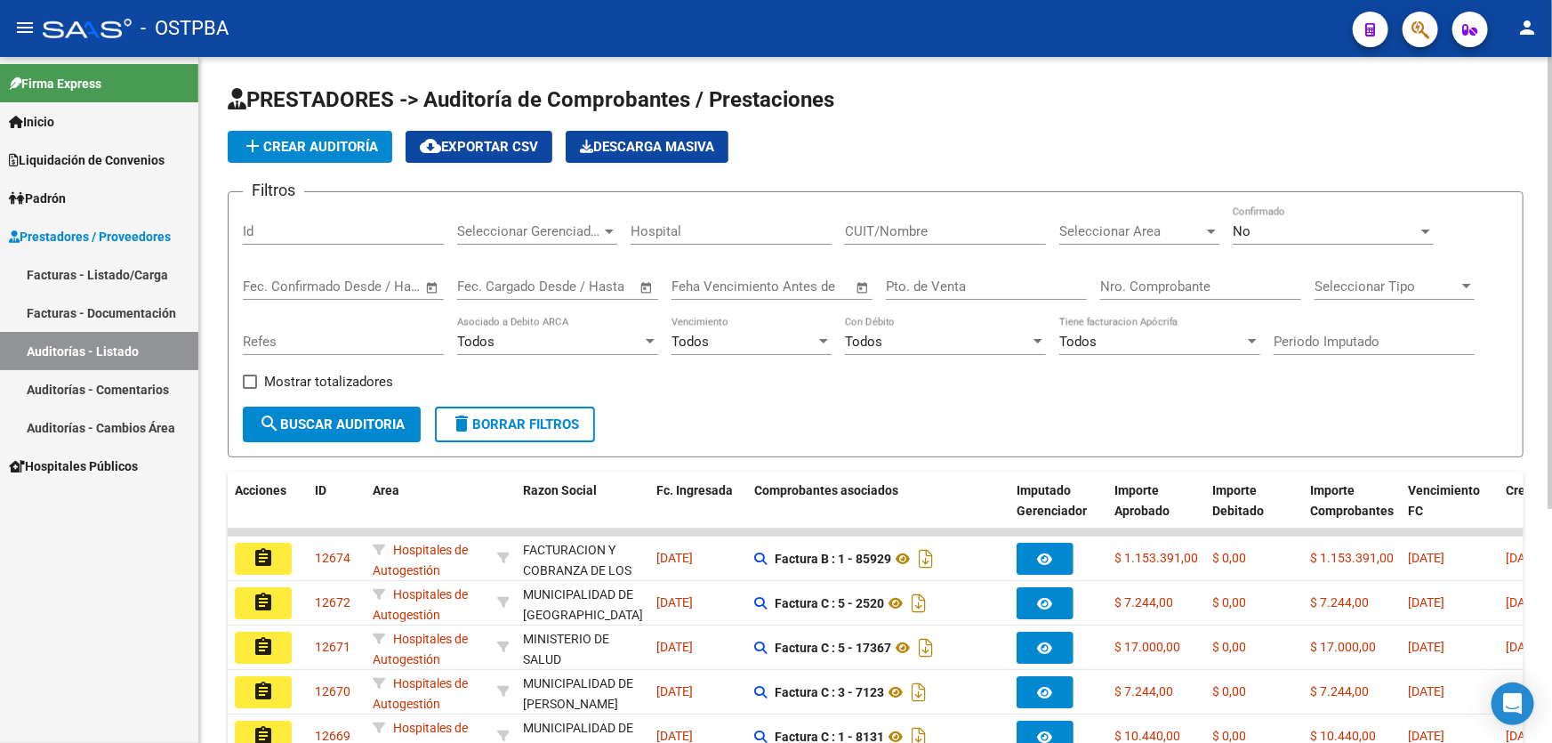
click at [313, 236] on input "Id" at bounding box center [343, 231] width 201 height 16
type input "12624"
click at [1255, 237] on div "No" at bounding box center [1324, 231] width 185 height 16
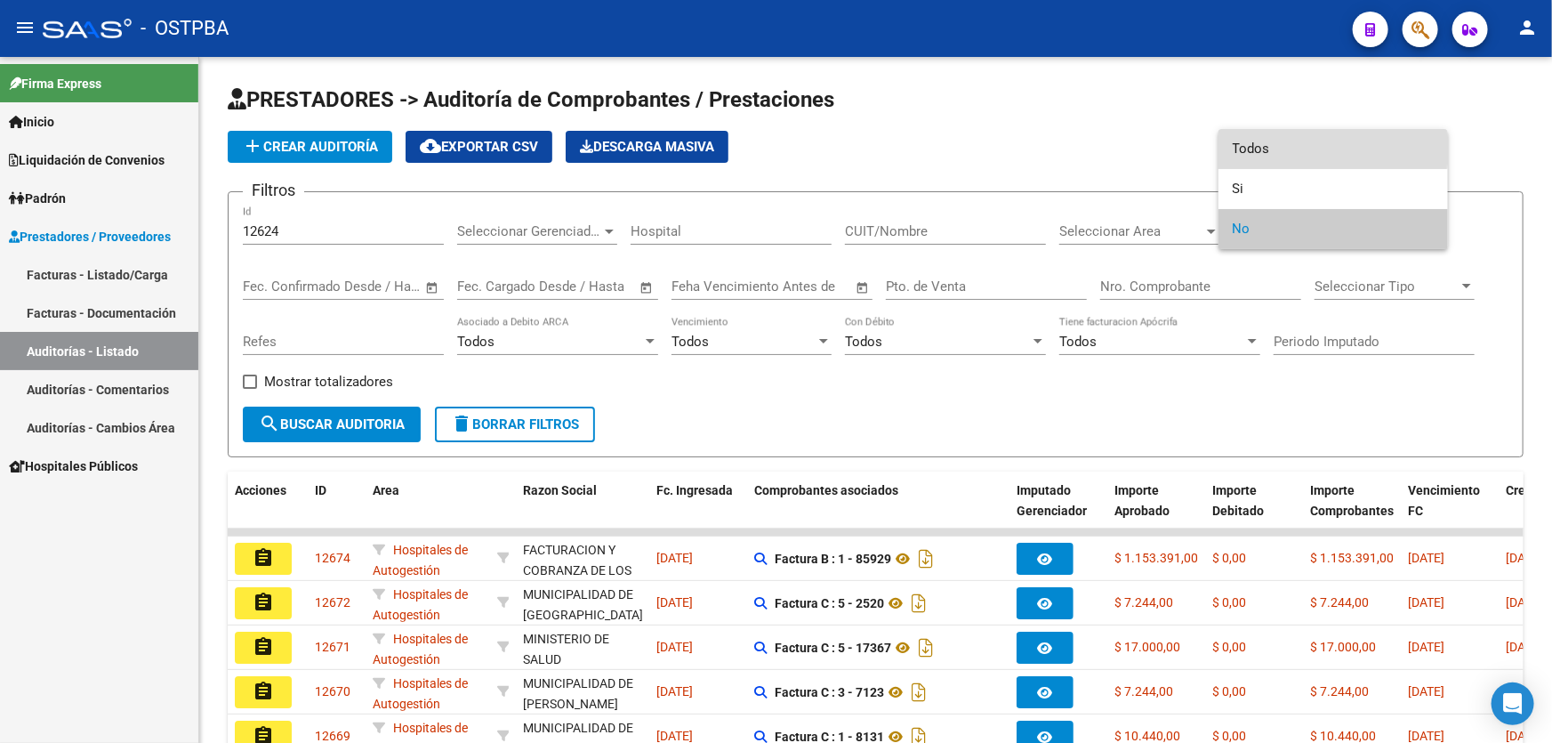
click at [1293, 149] on span "Todos" at bounding box center [1332, 149] width 201 height 40
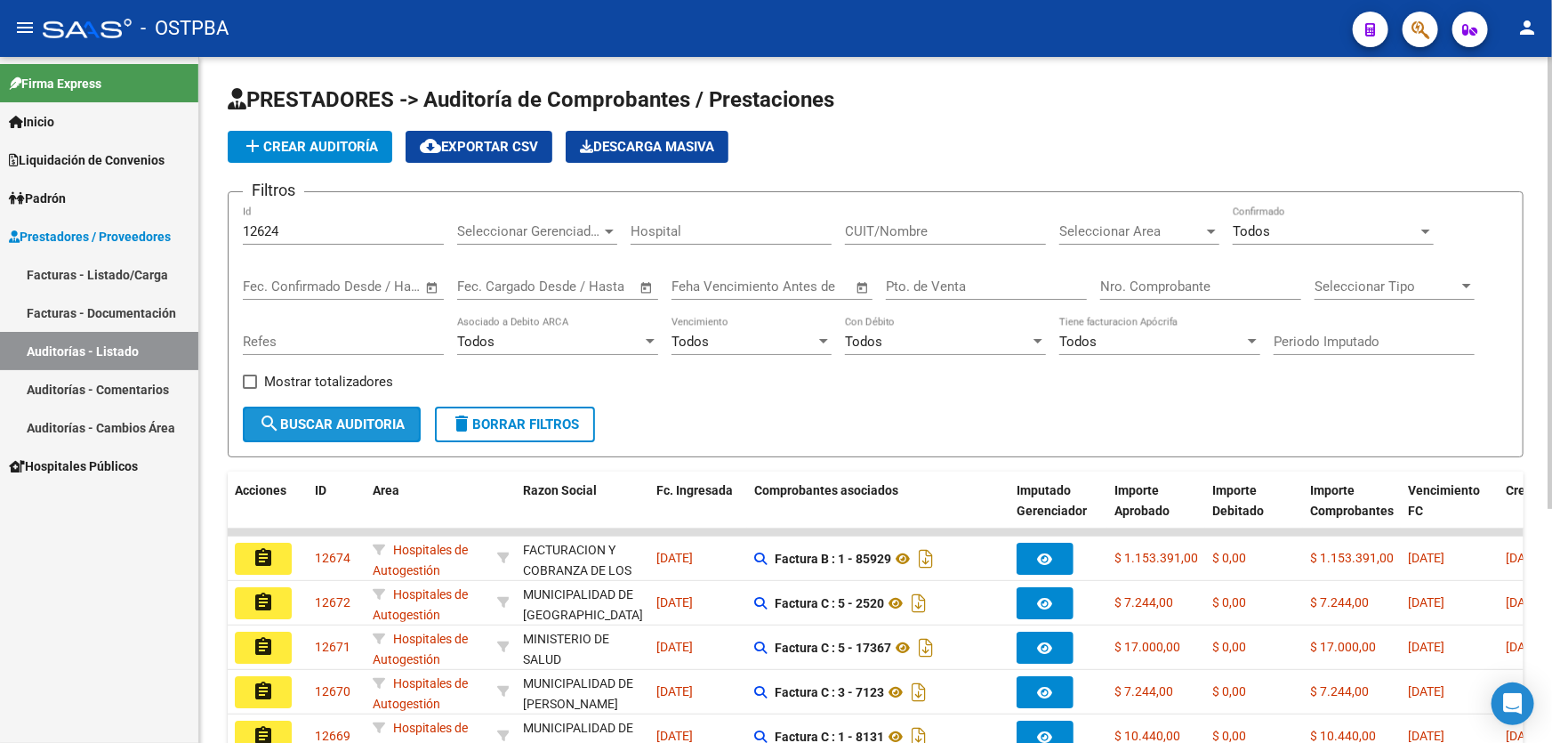
click at [325, 426] on span "search Buscar Auditoria" at bounding box center [332, 424] width 146 height 16
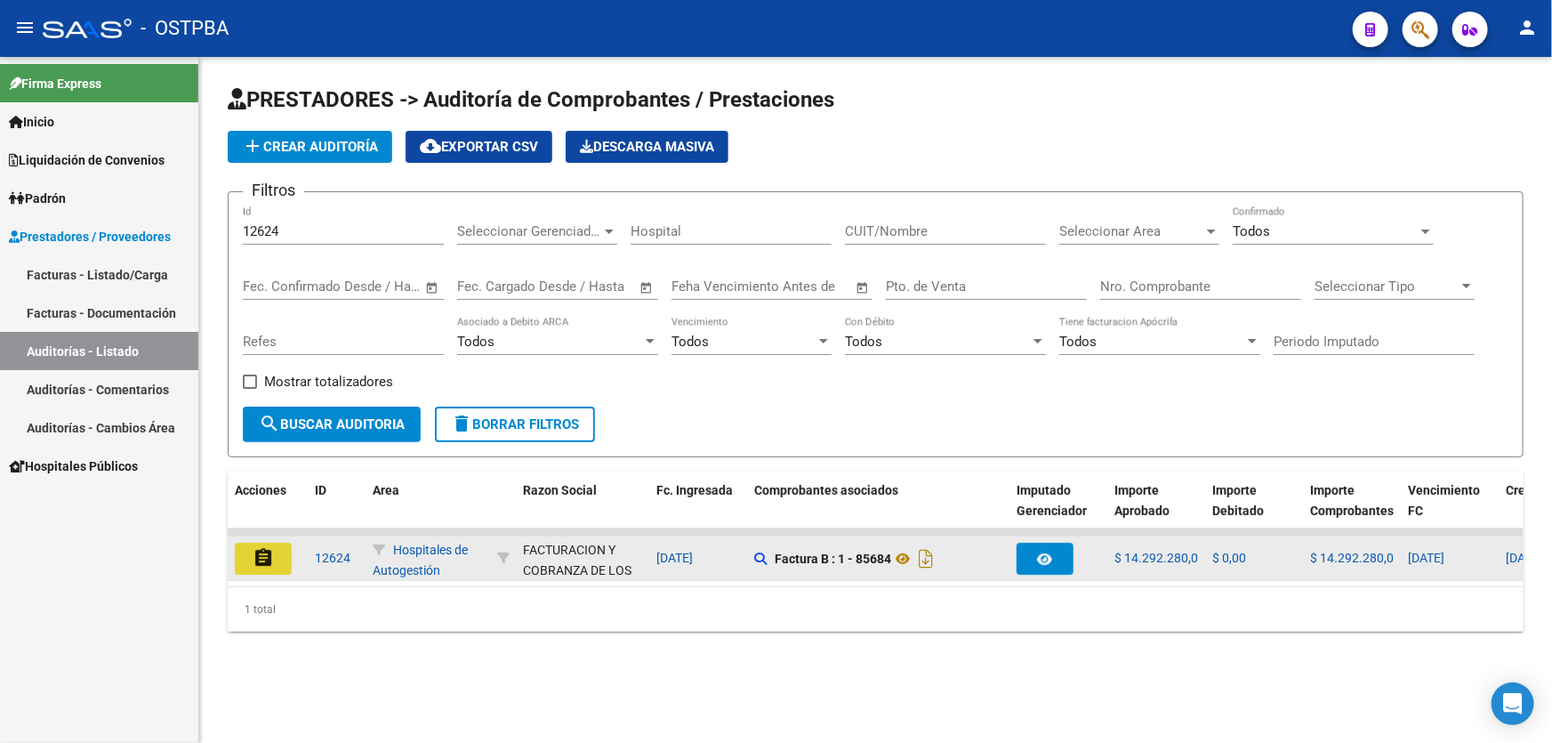
click at [269, 552] on mat-icon "assignment" at bounding box center [263, 557] width 21 height 21
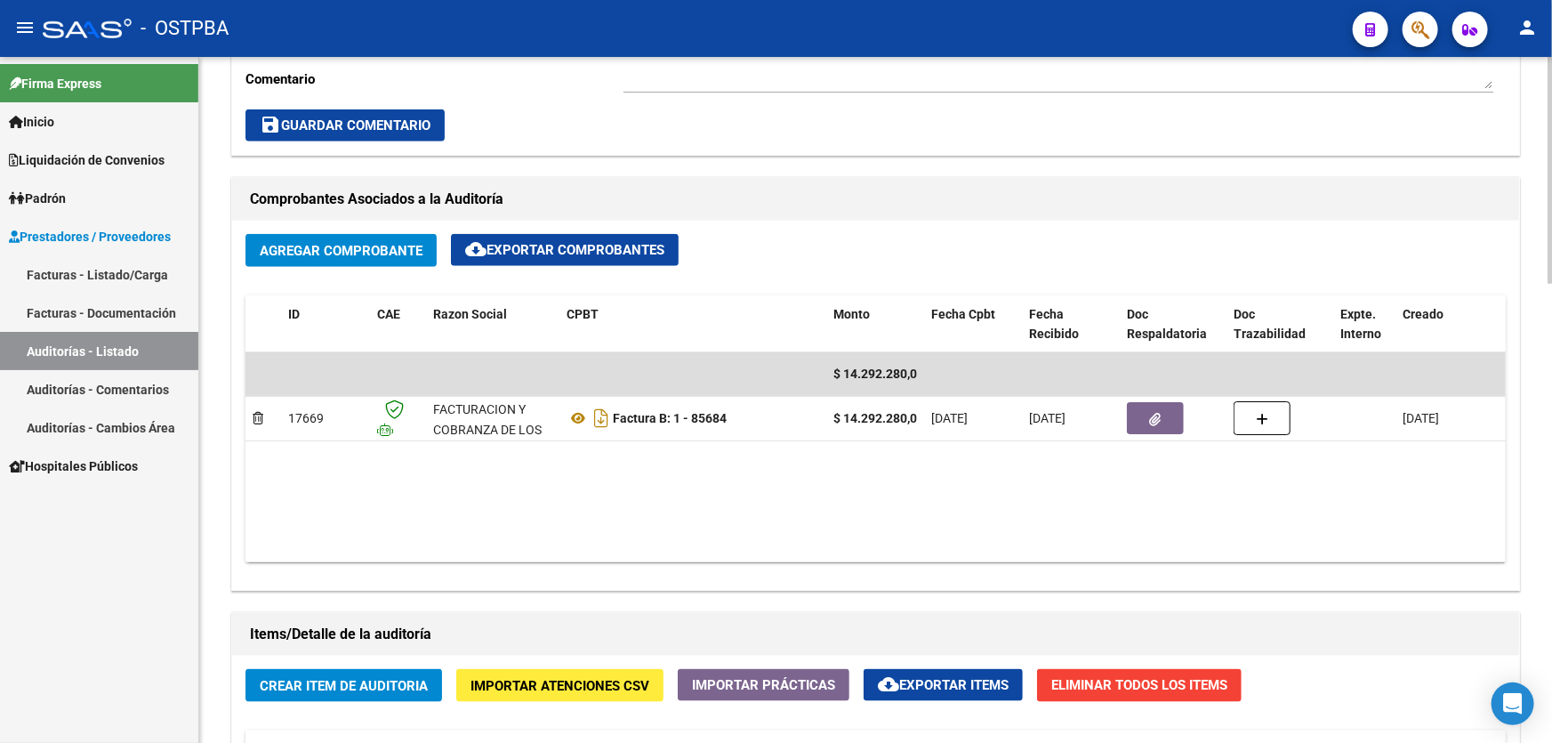
scroll to position [323, 0]
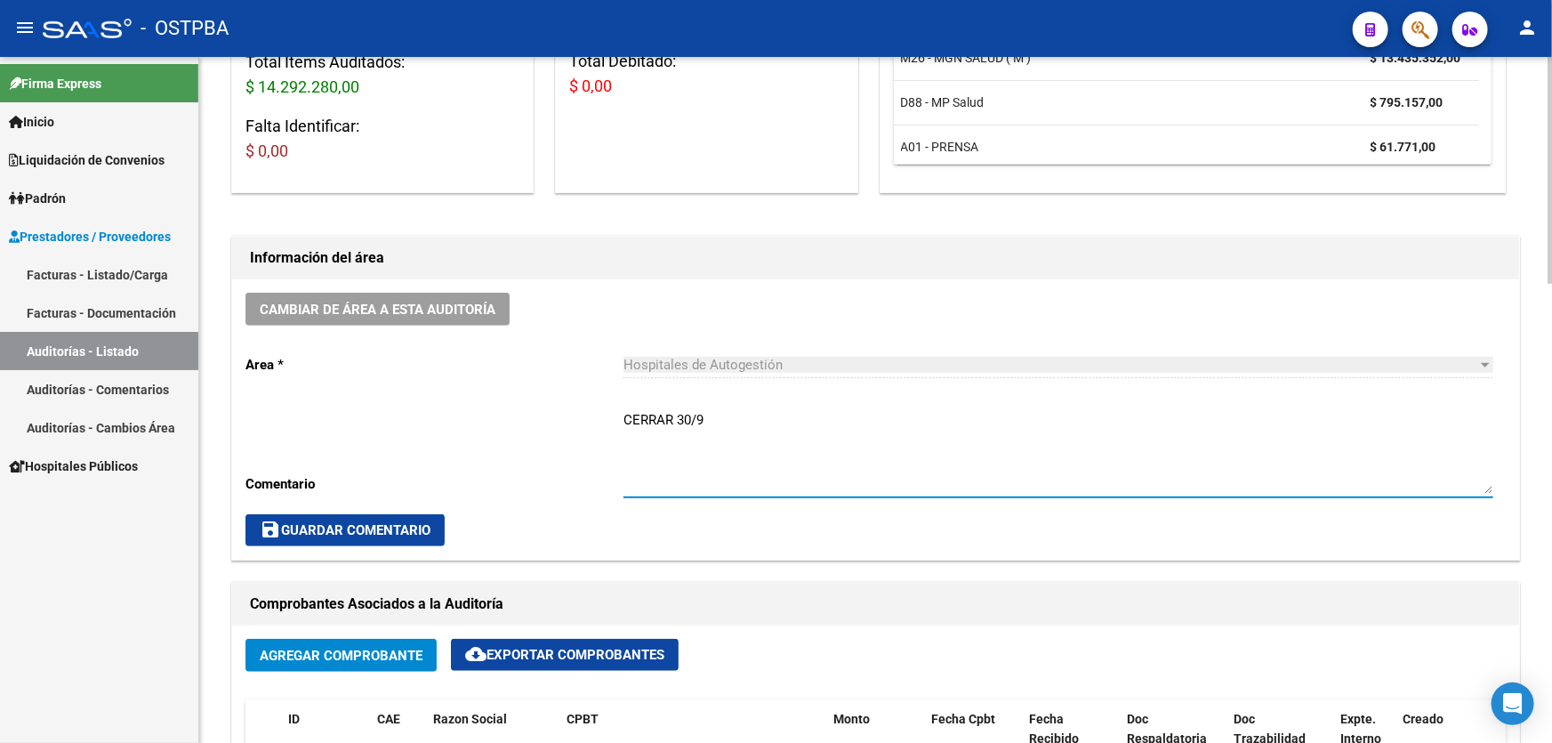
click at [734, 418] on textarea "CERRAR 30/9" at bounding box center [1058, 452] width 870 height 84
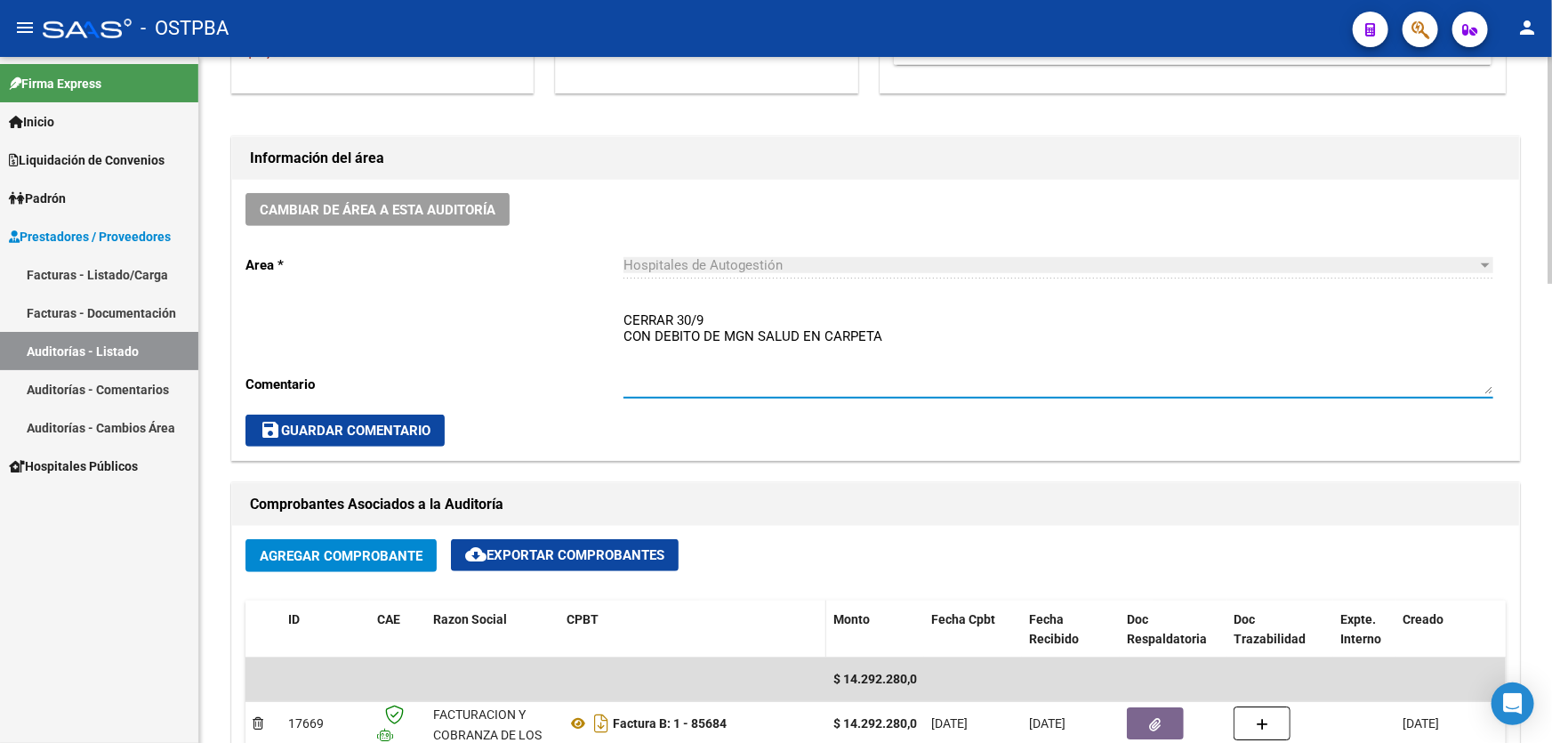
scroll to position [404, 0]
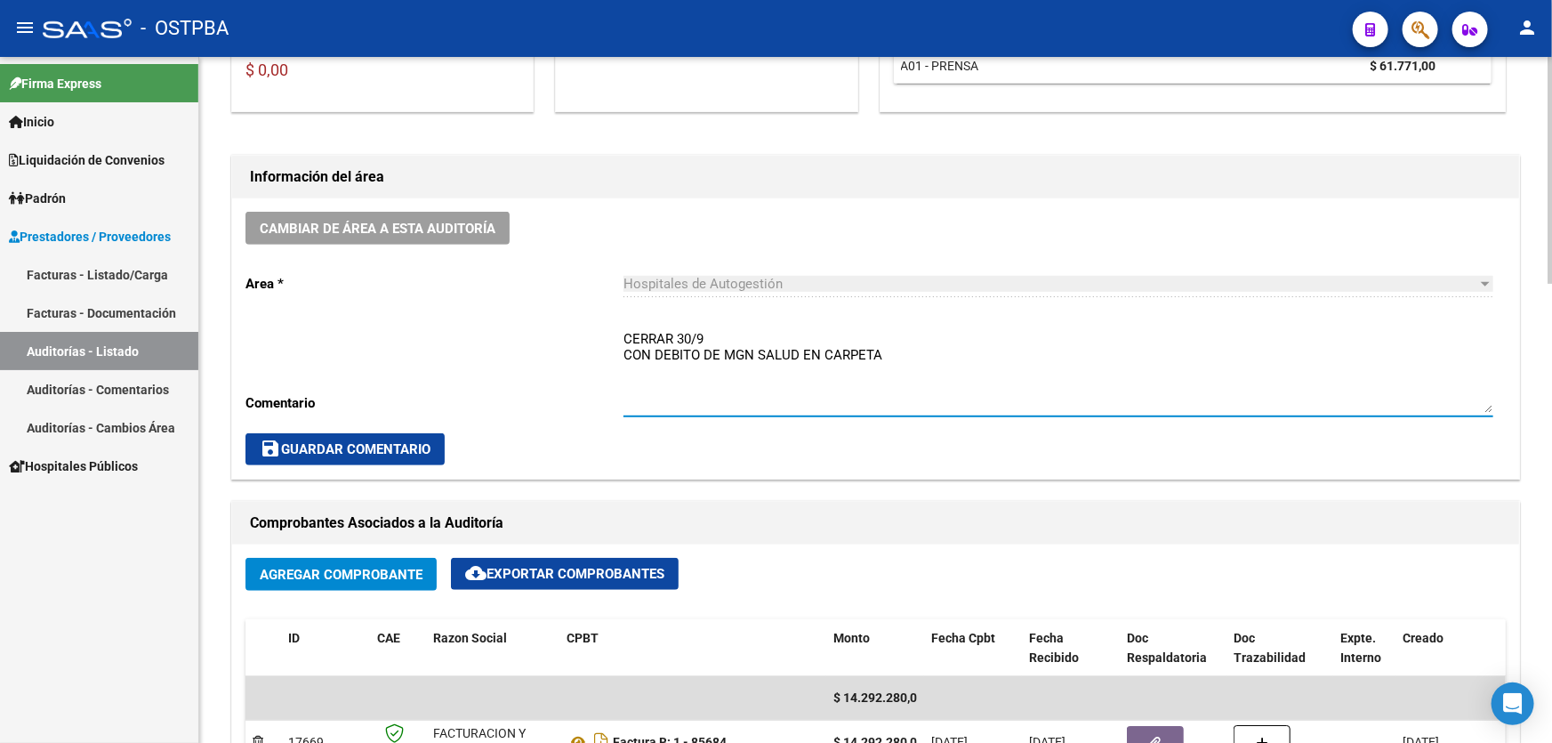
type textarea "CERRAR 30/9 CON DEBITO DE MGN SALUD EN CARPETA"
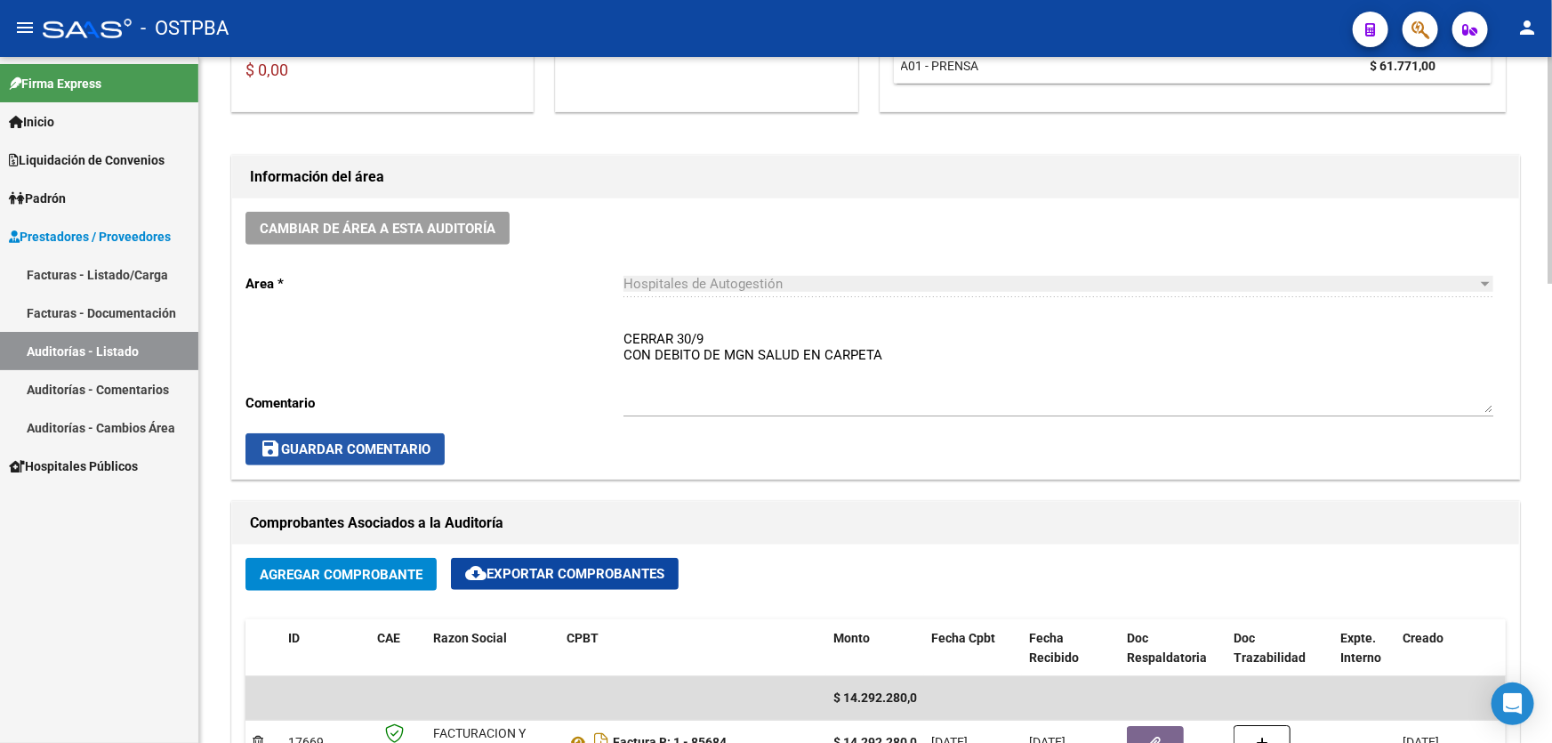
click at [385, 454] on button "save Guardar Comentario" at bounding box center [344, 449] width 199 height 32
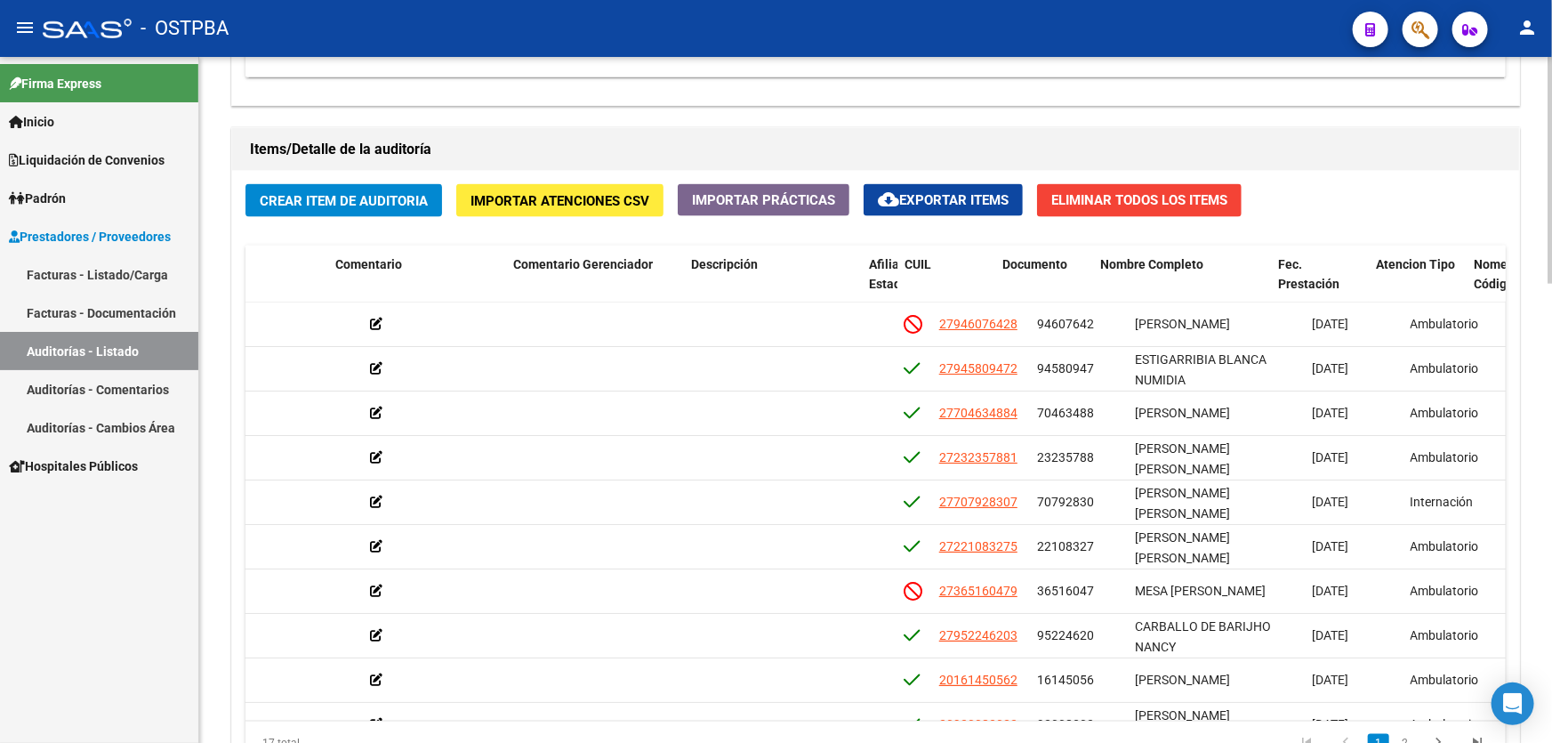
scroll to position [0, 753]
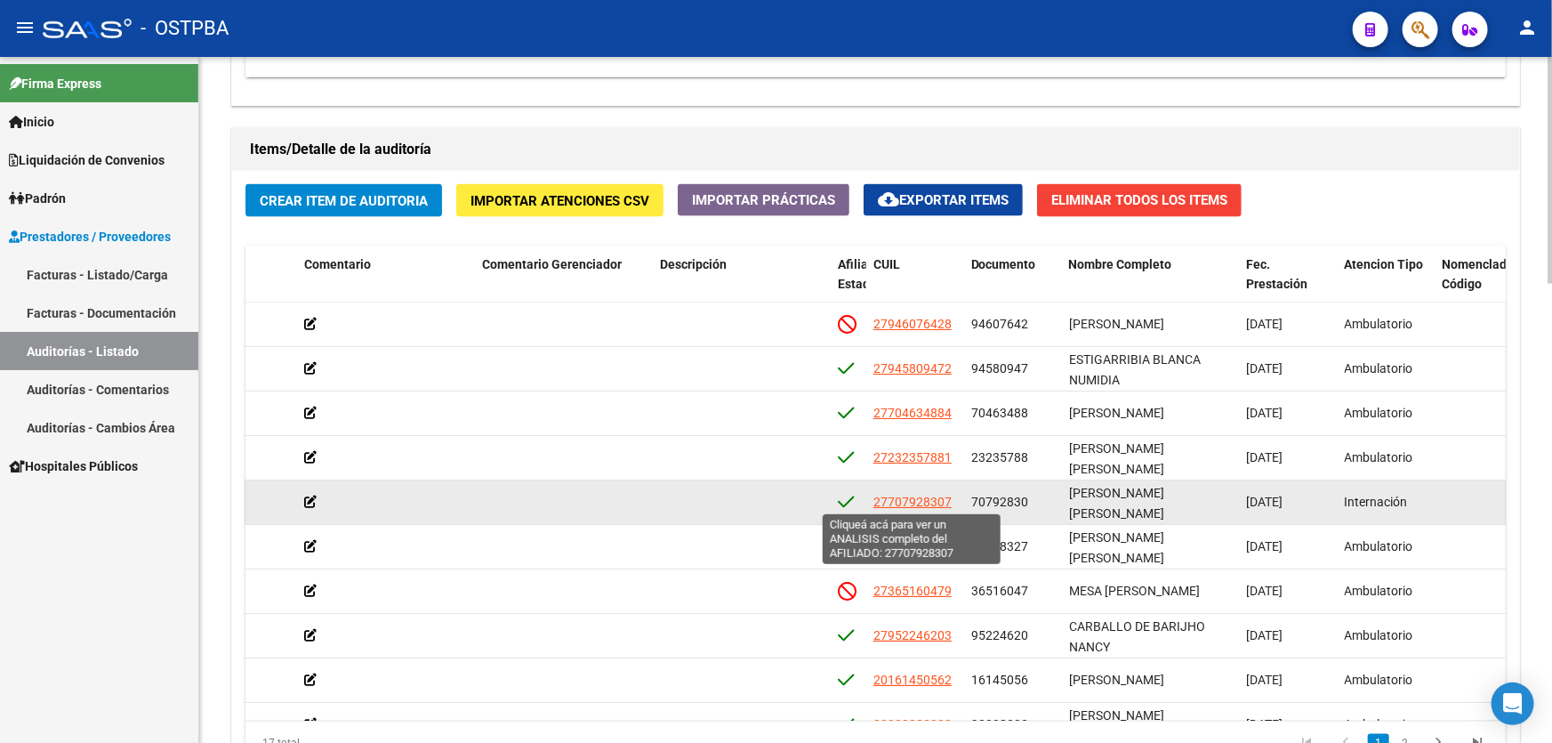
click at [919, 504] on span "27707928307" at bounding box center [912, 501] width 78 height 14
type textarea "27707928307"
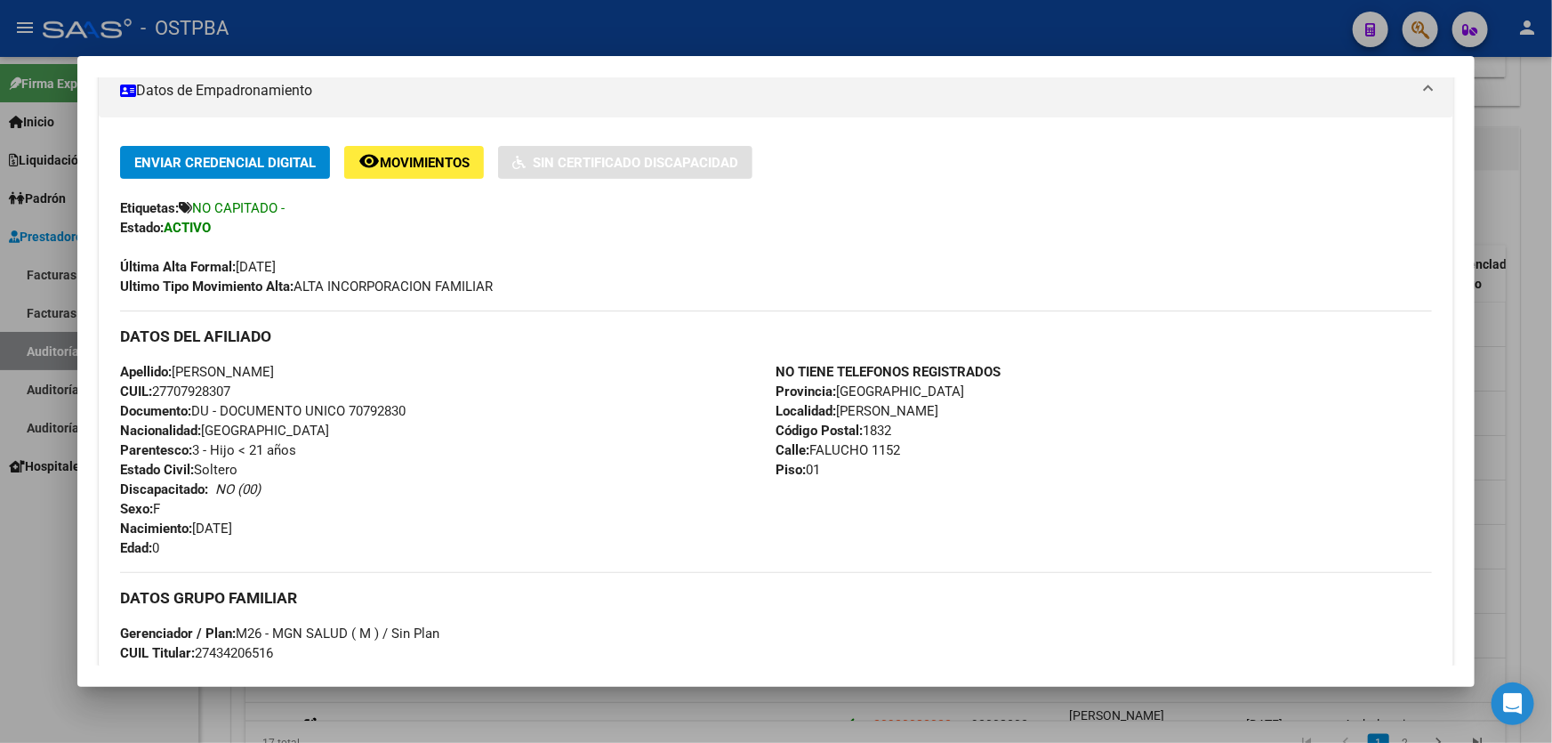
scroll to position [798, 0]
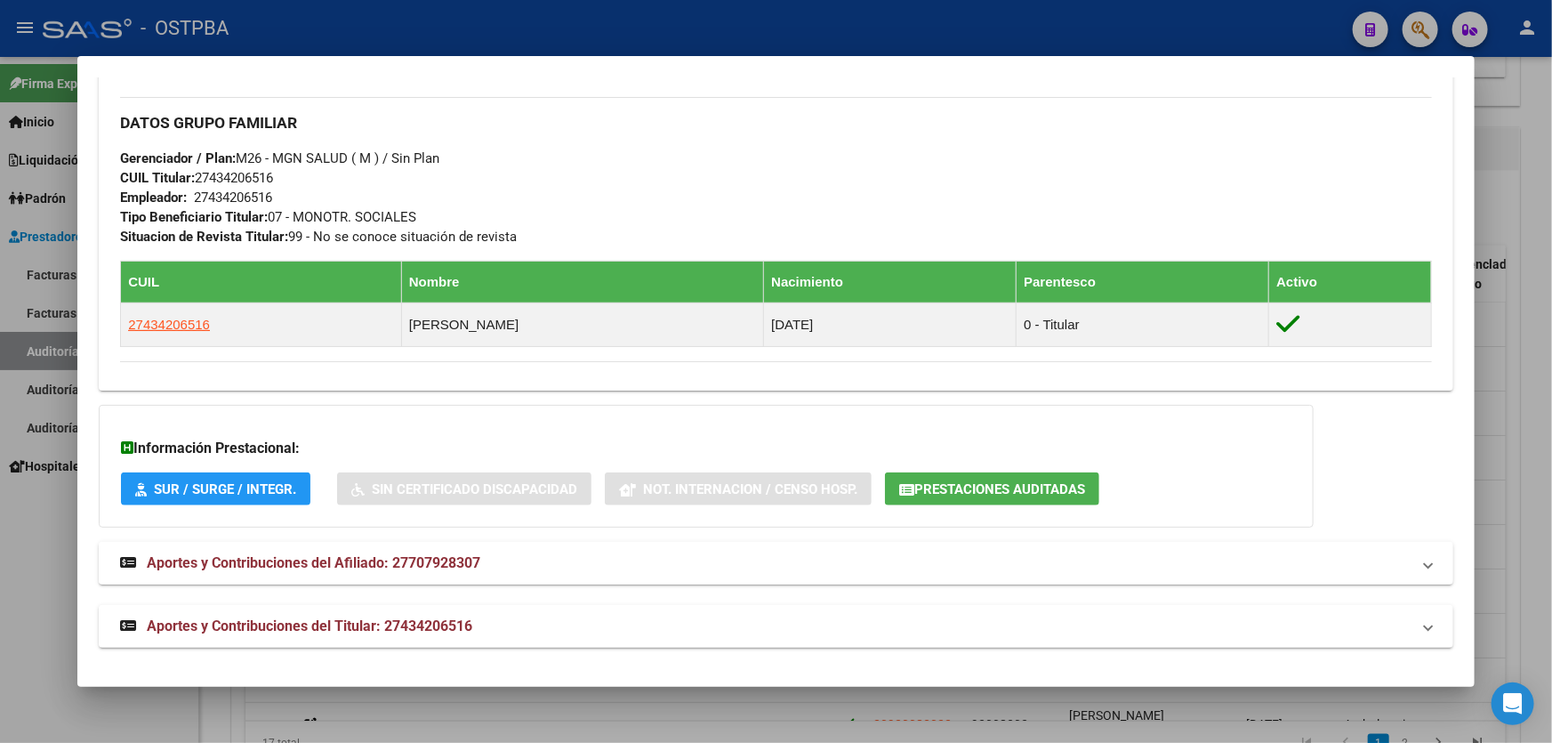
click at [289, 564] on span "Aportes y Contribuciones del Afiliado: 27707928307" at bounding box center [313, 562] width 333 height 17
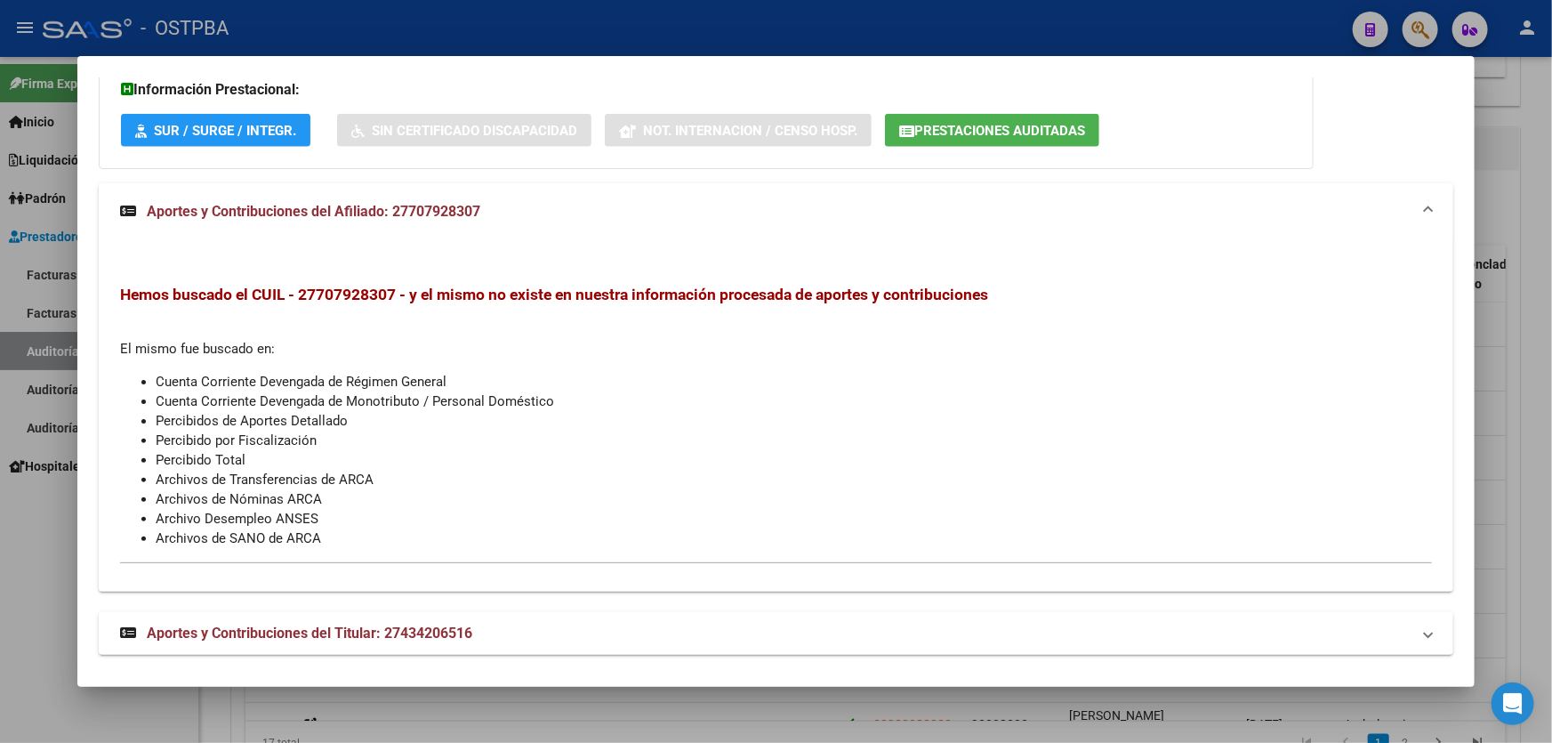
scroll to position [1163, 0]
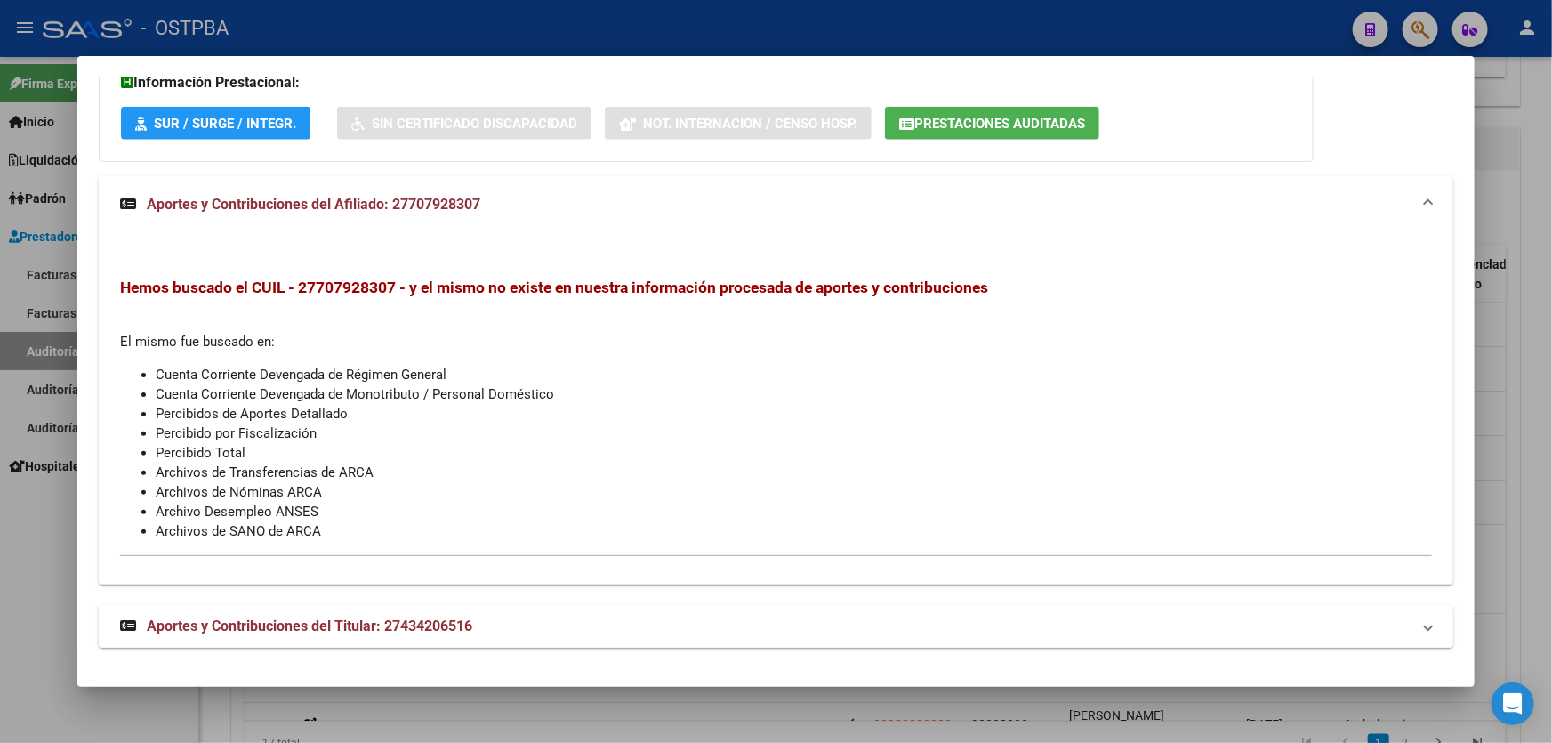
click at [375, 618] on span "Aportes y Contribuciones del Titular: 27434206516" at bounding box center [309, 625] width 325 height 17
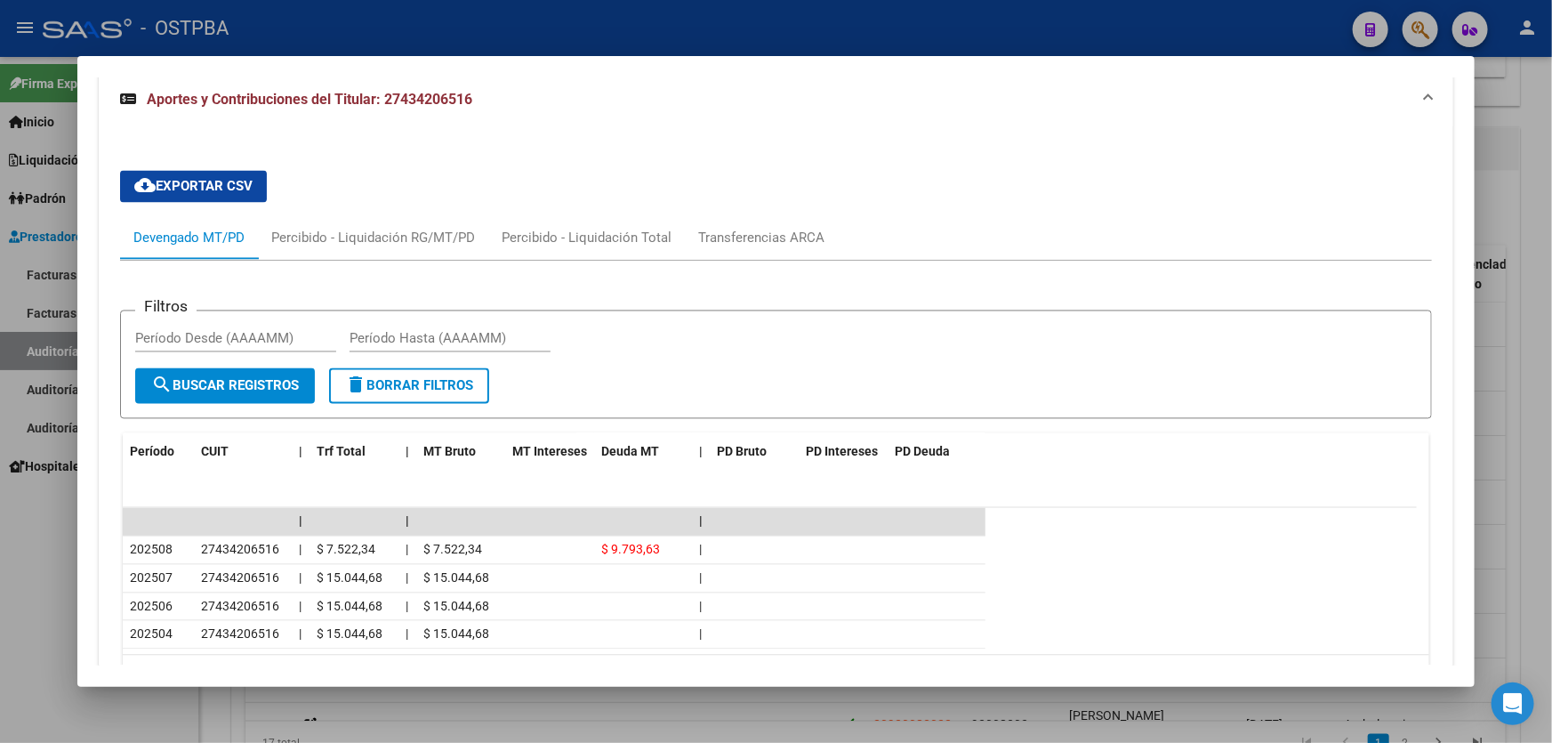
scroll to position [1790, 0]
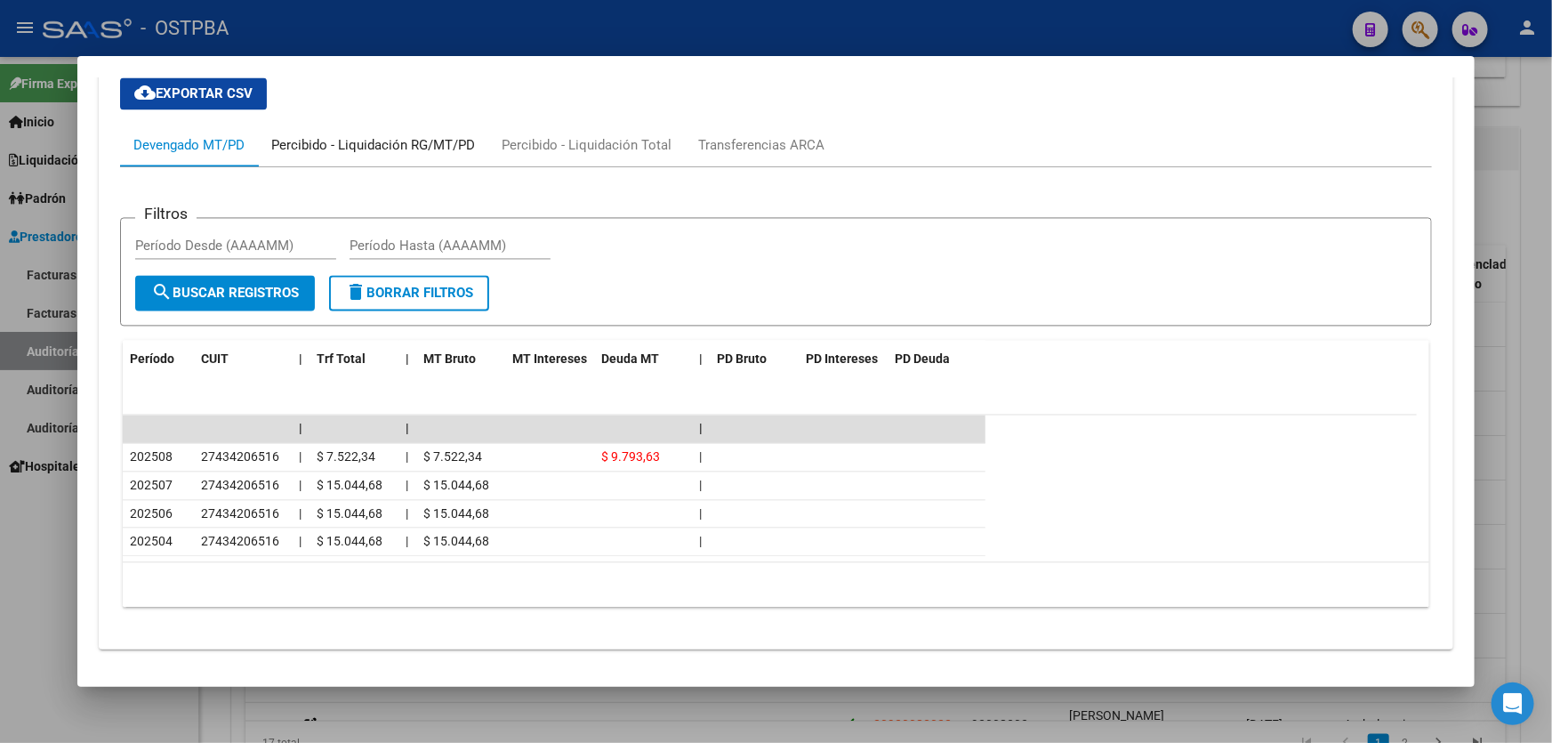
click at [343, 135] on div "Percibido - Liquidación RG/MT/PD" at bounding box center [373, 145] width 204 height 20
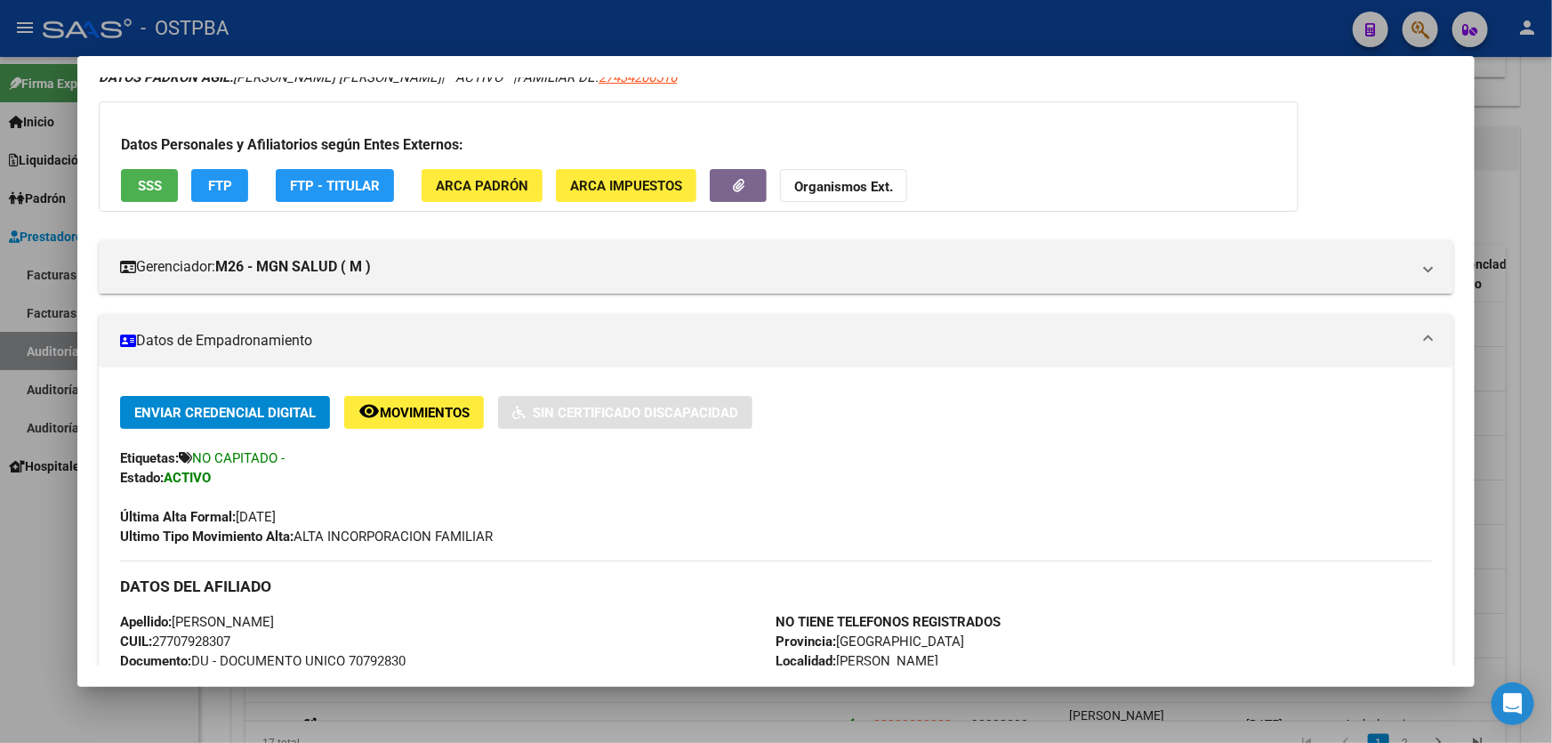
scroll to position [0, 0]
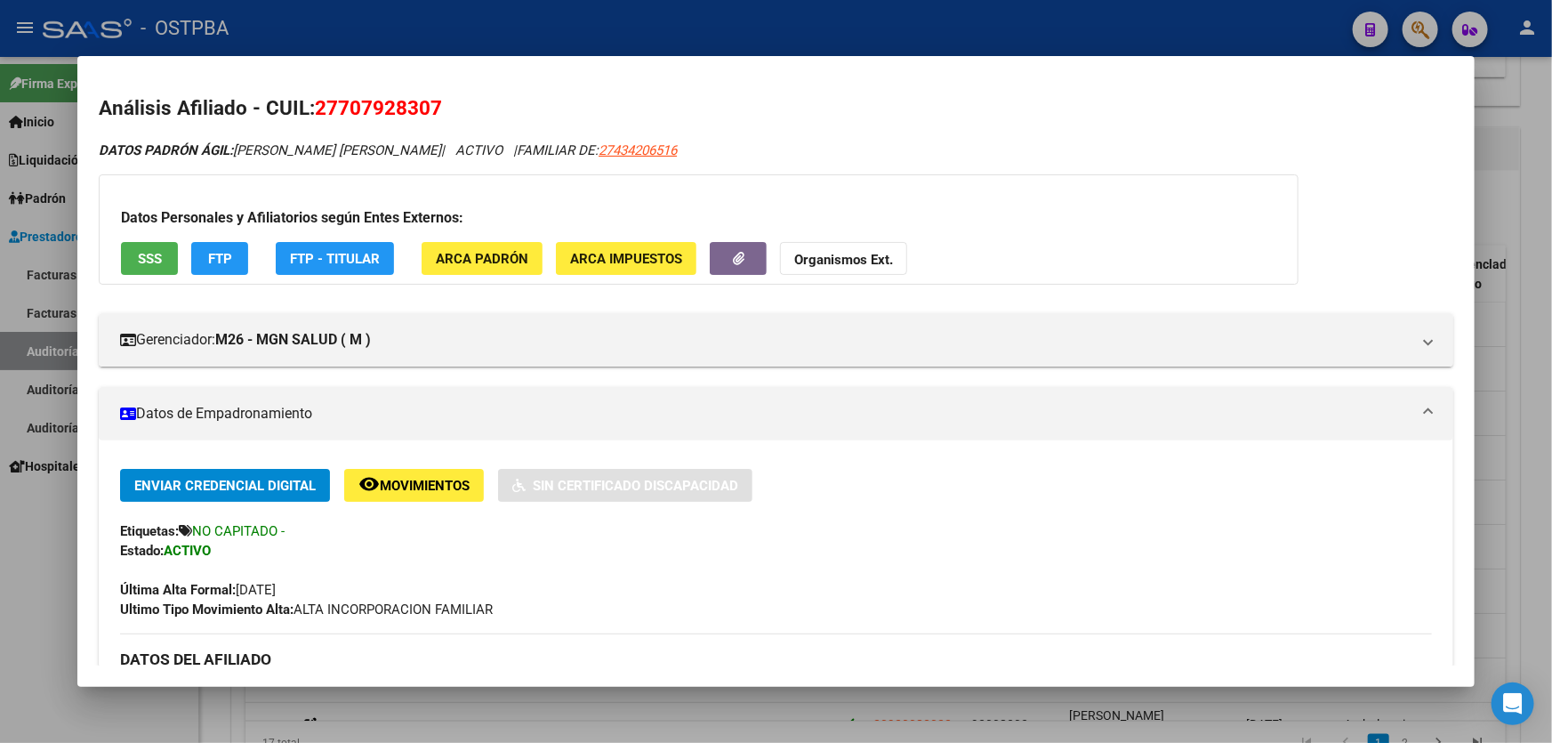
click at [159, 264] on span "SSS" at bounding box center [150, 259] width 24 height 16
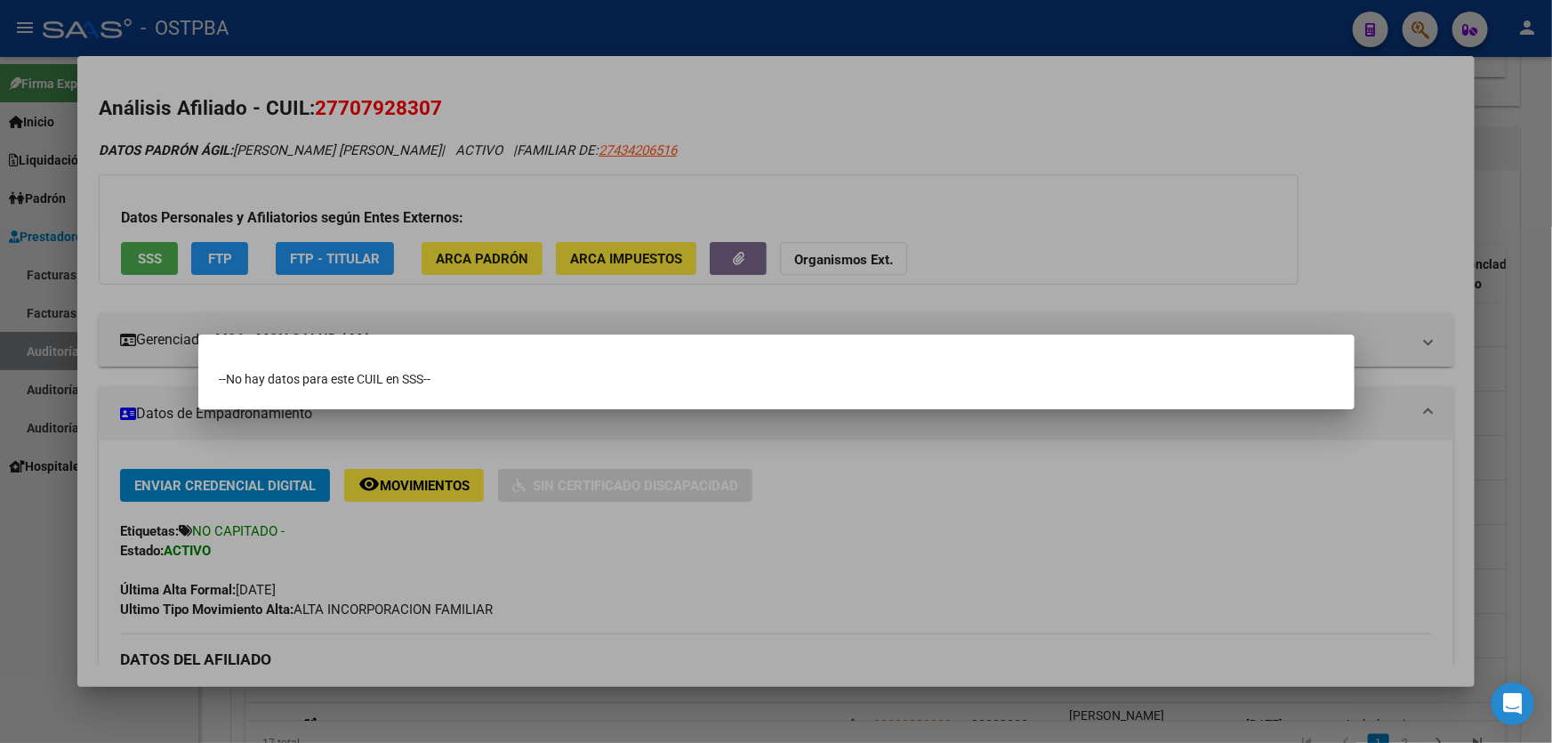
click at [996, 560] on div at bounding box center [776, 371] width 1552 height 743
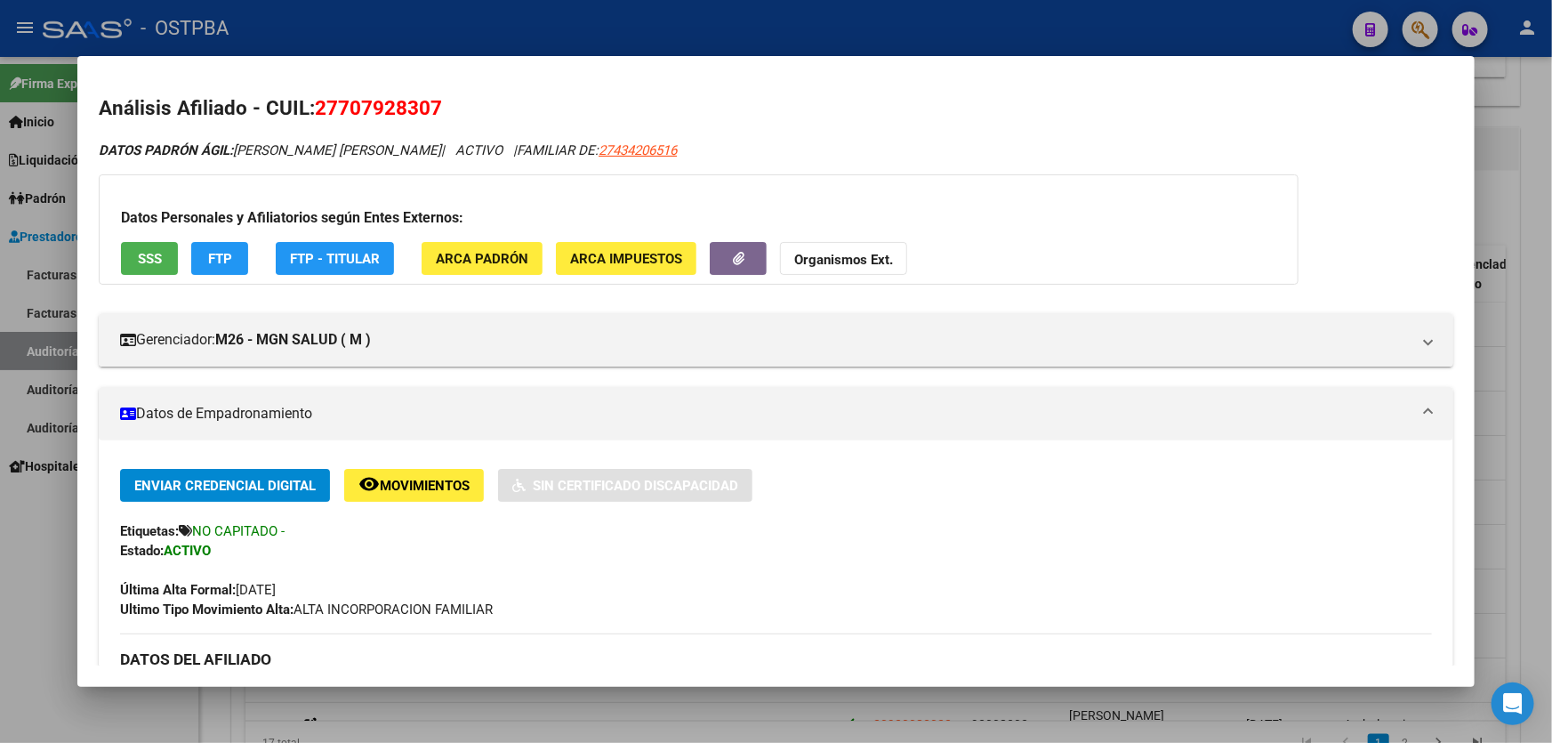
click at [55, 535] on div at bounding box center [776, 371] width 1552 height 743
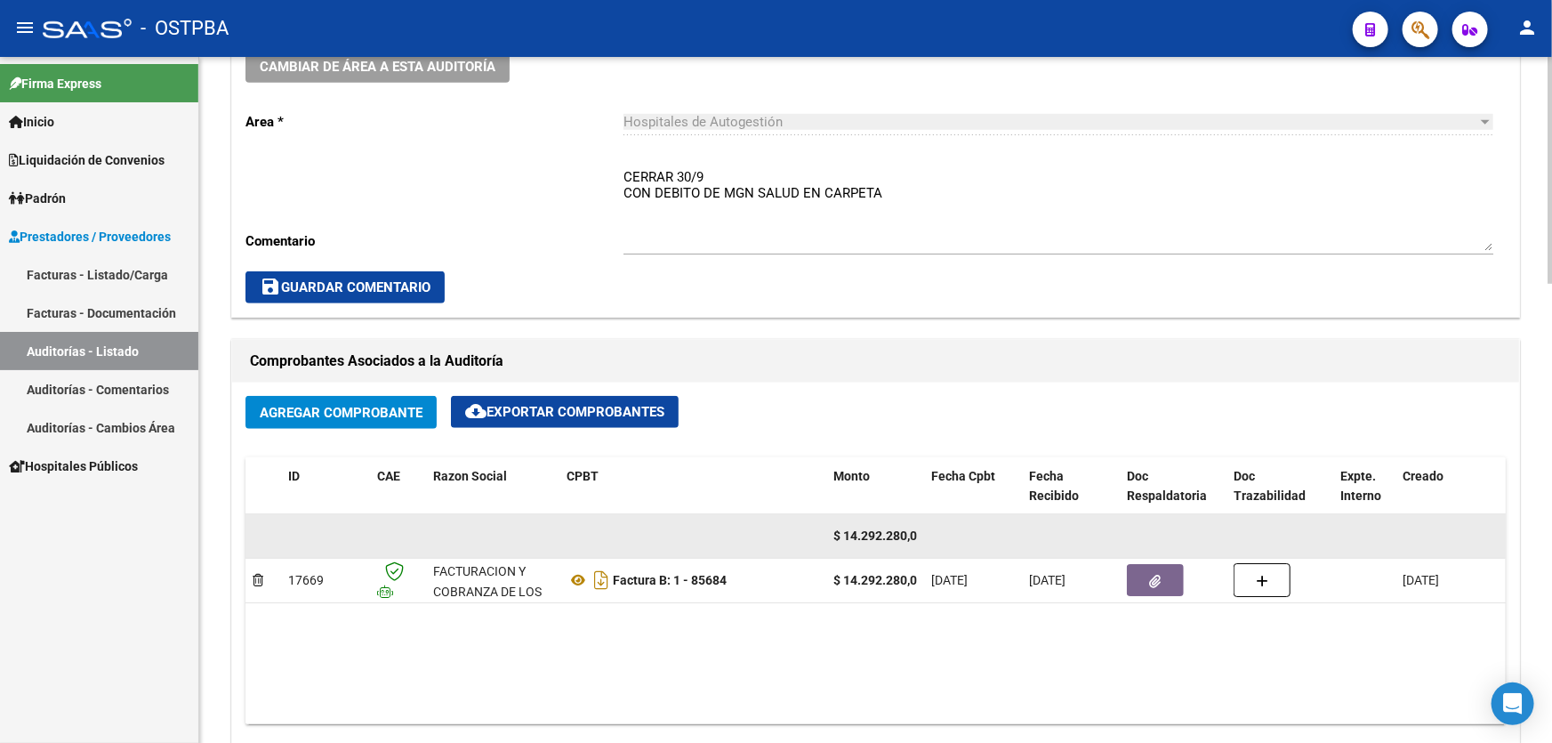
scroll to position [242, 0]
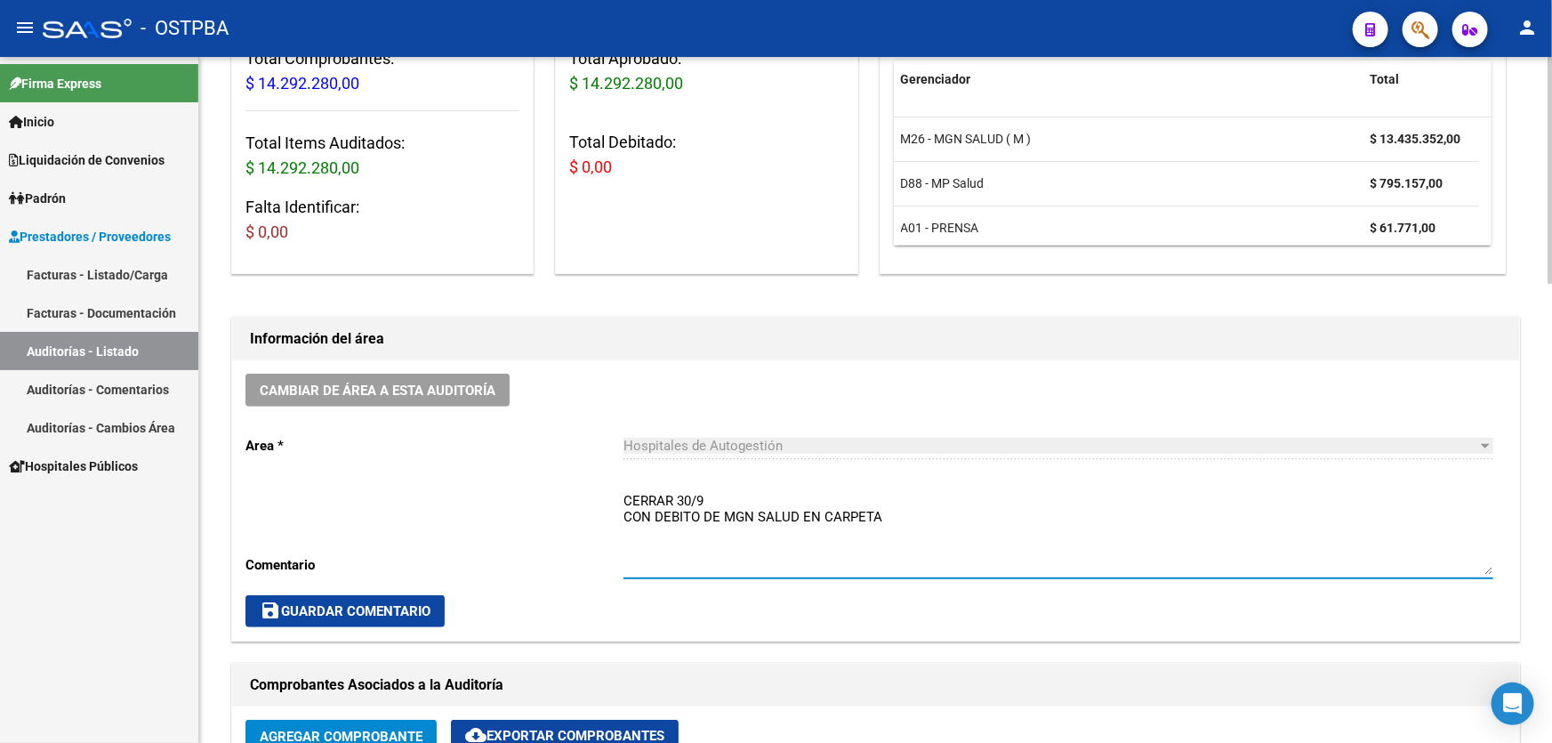
click at [896, 515] on textarea "CERRAR 30/9 CON DEBITO DE MGN SALUD EN CARPETA" at bounding box center [1058, 533] width 870 height 84
type textarea "CERRAR 30/9 CON DEBITO DE MGN SALUD EN CARPETA PARA NOTIFICAR"
click at [392, 613] on span "save Guardar Comentario" at bounding box center [345, 611] width 171 height 16
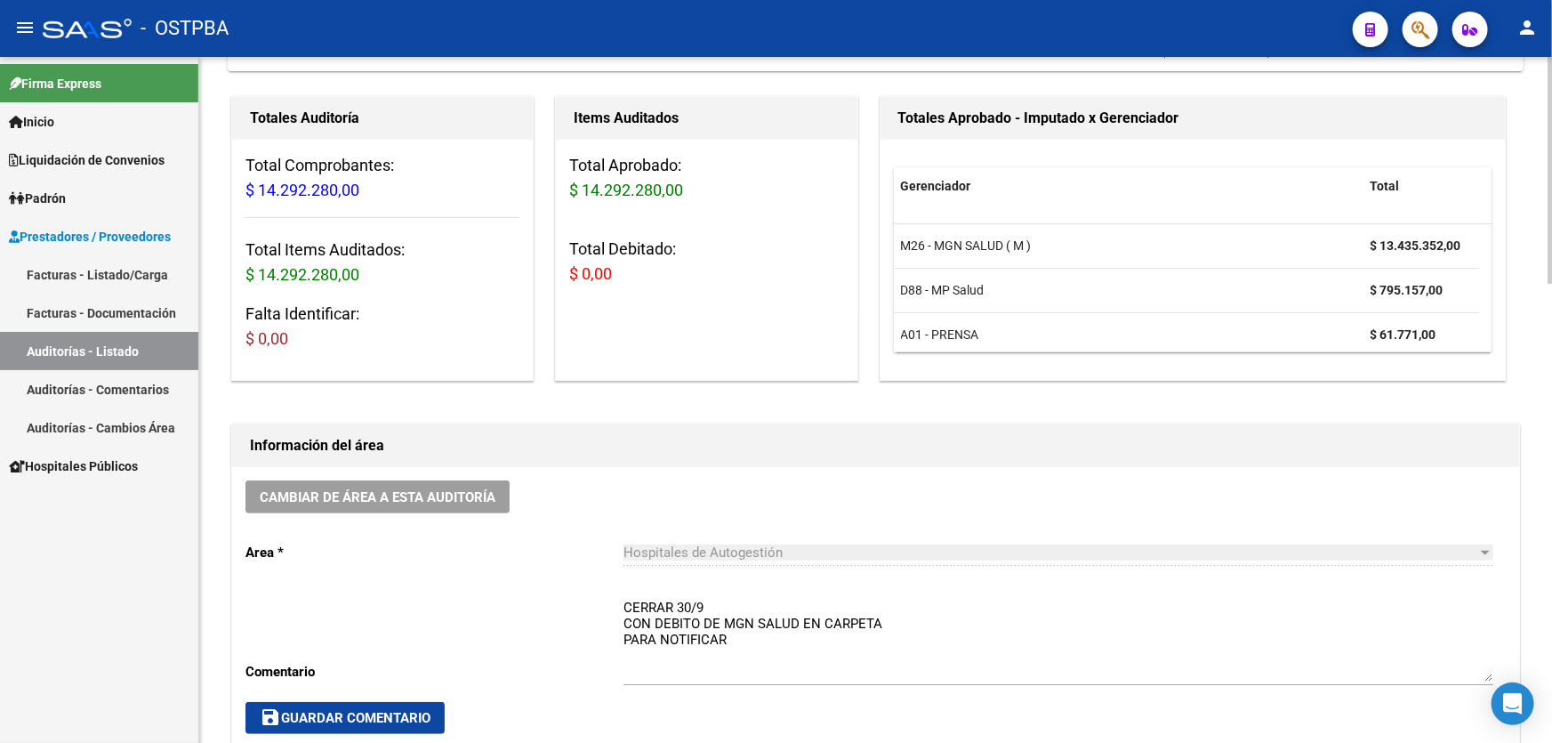
scroll to position [0, 0]
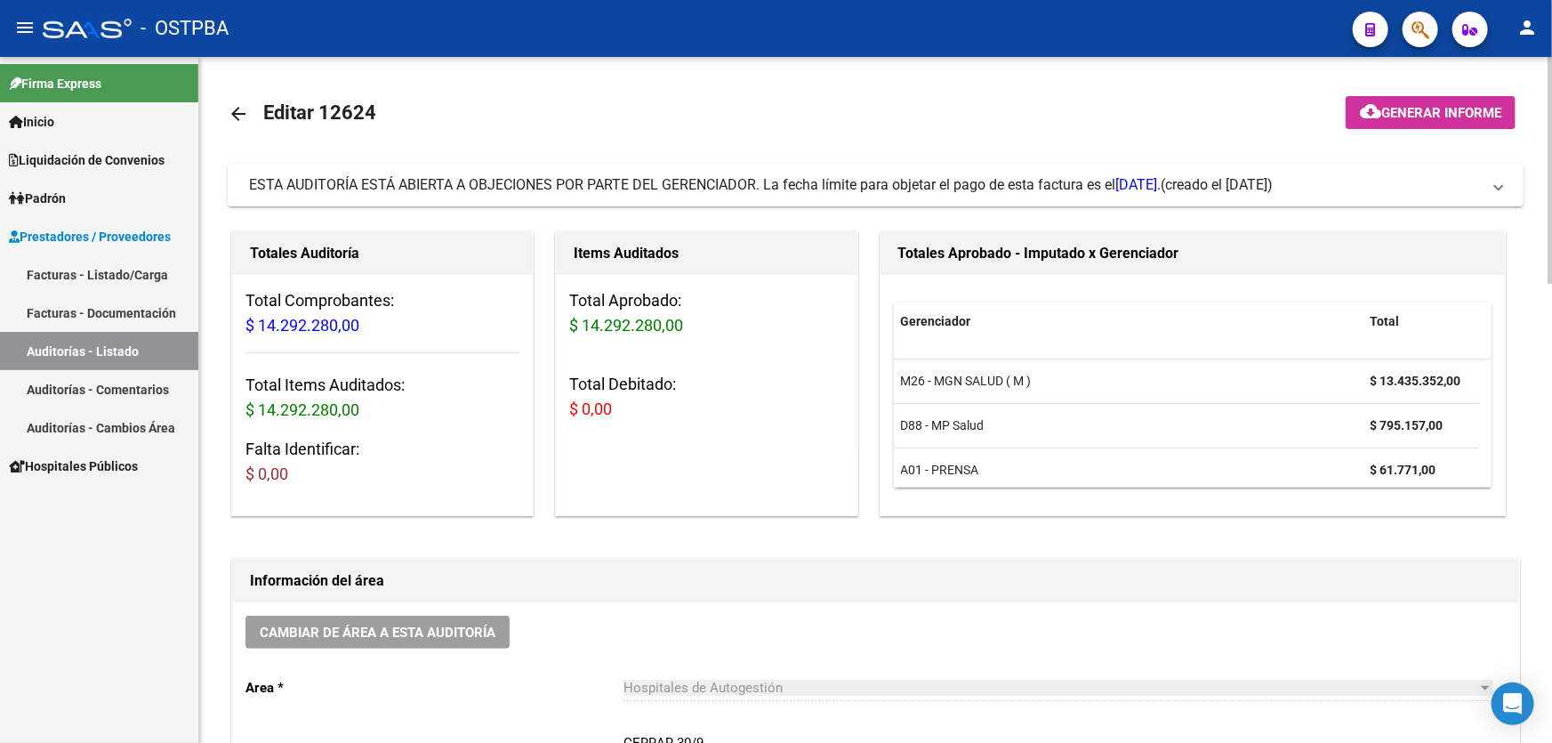
click at [237, 110] on mat-icon "arrow_back" at bounding box center [238, 113] width 21 height 21
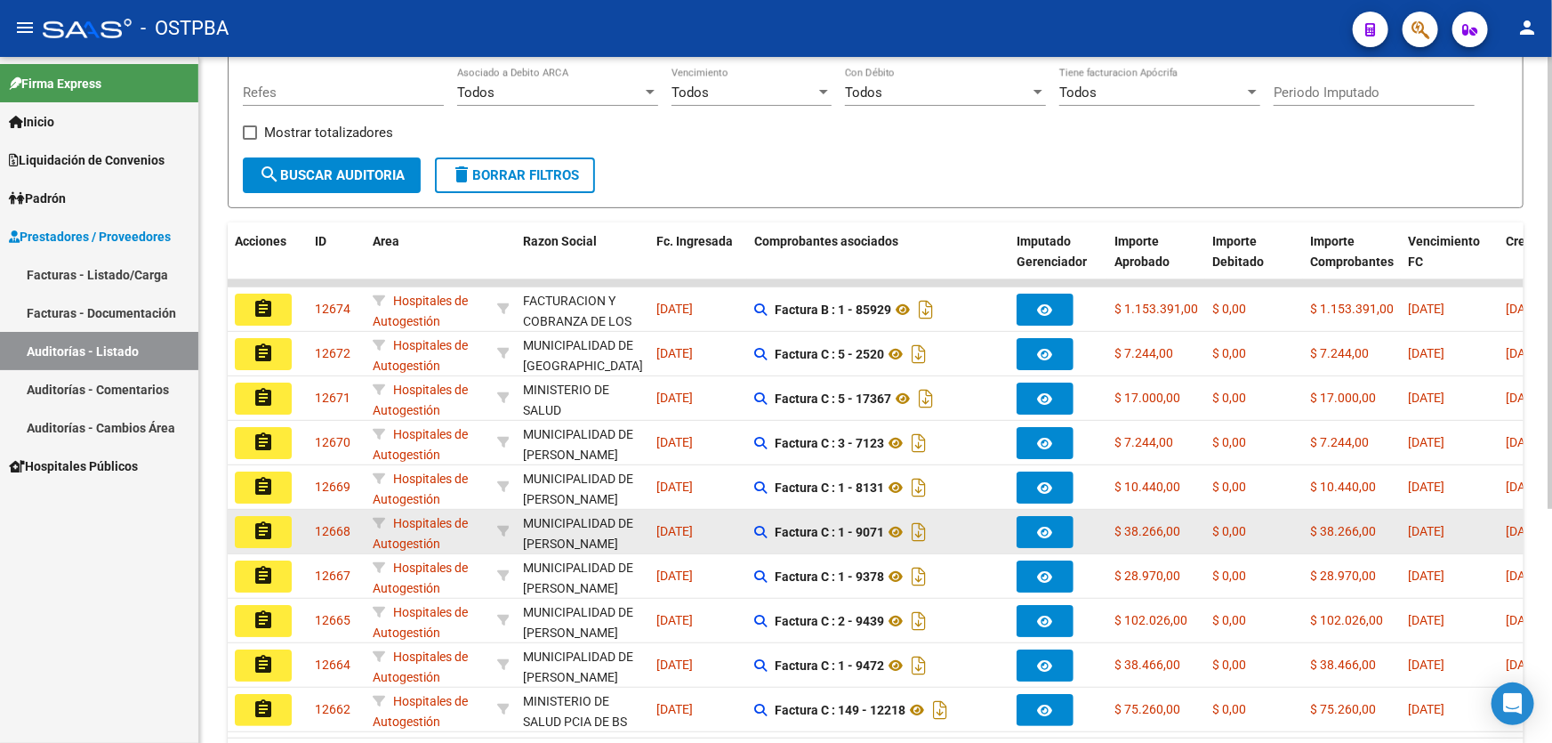
scroll to position [355, 0]
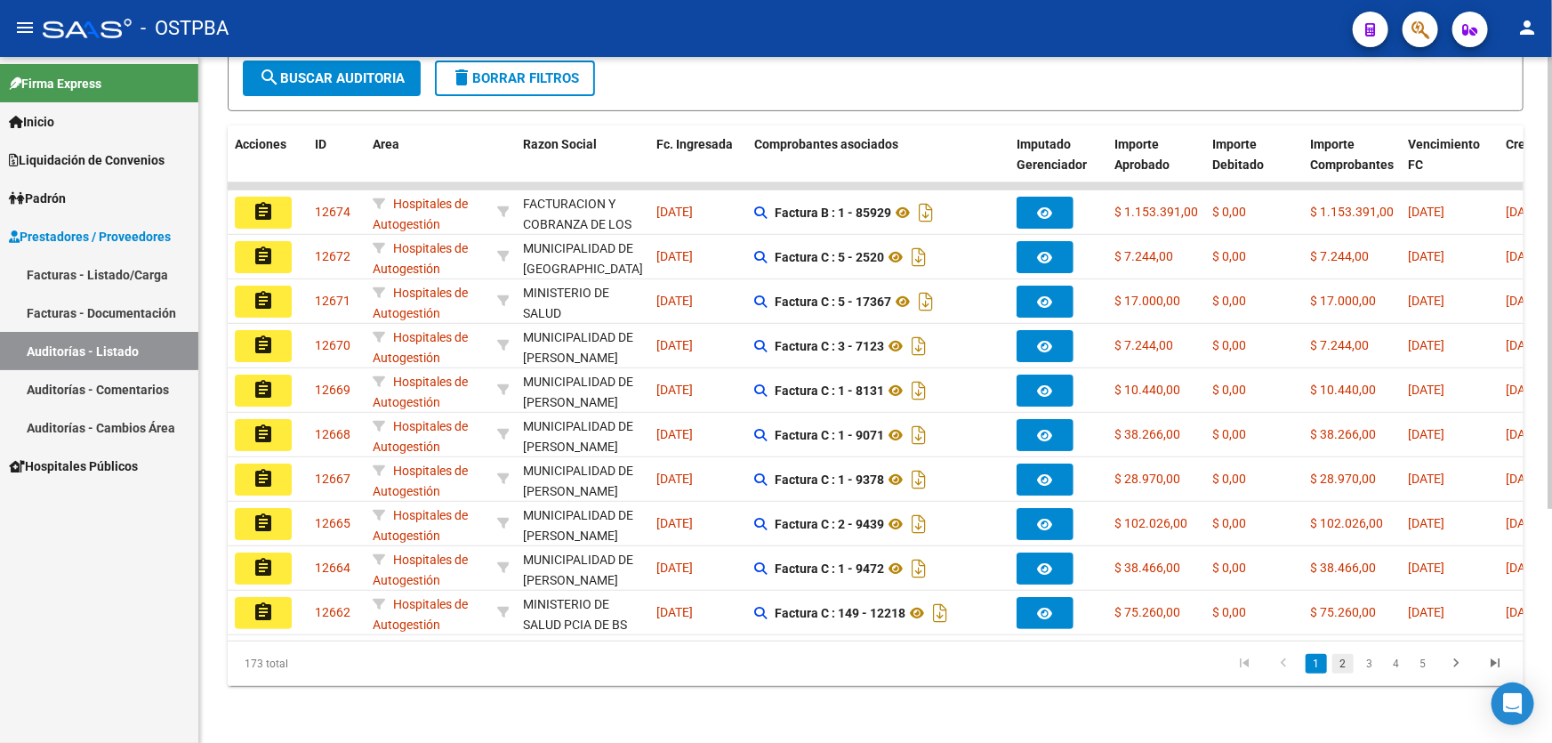
click at [1340, 662] on link "2" at bounding box center [1342, 664] width 21 height 20
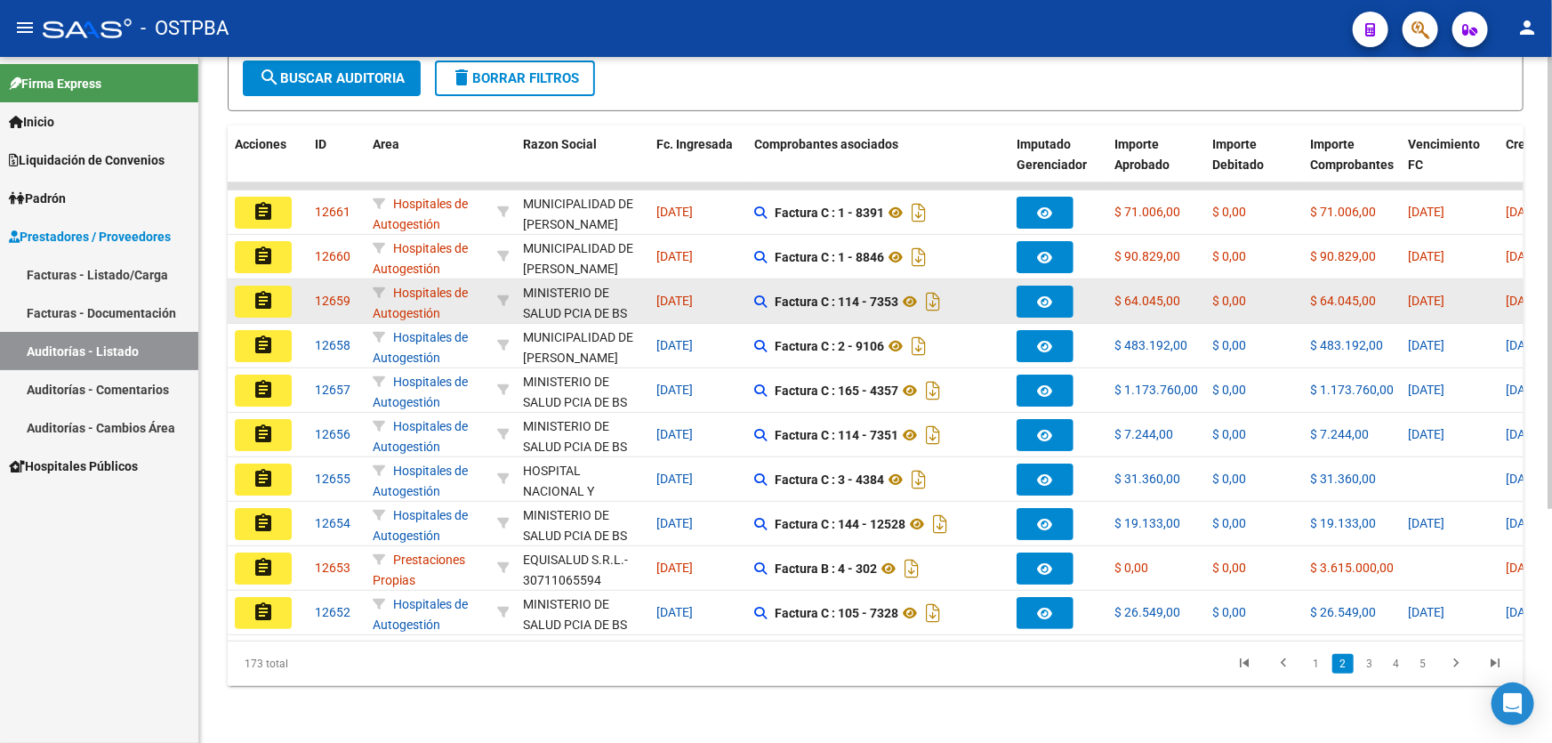
click at [257, 291] on mat-icon "assignment" at bounding box center [263, 300] width 21 height 21
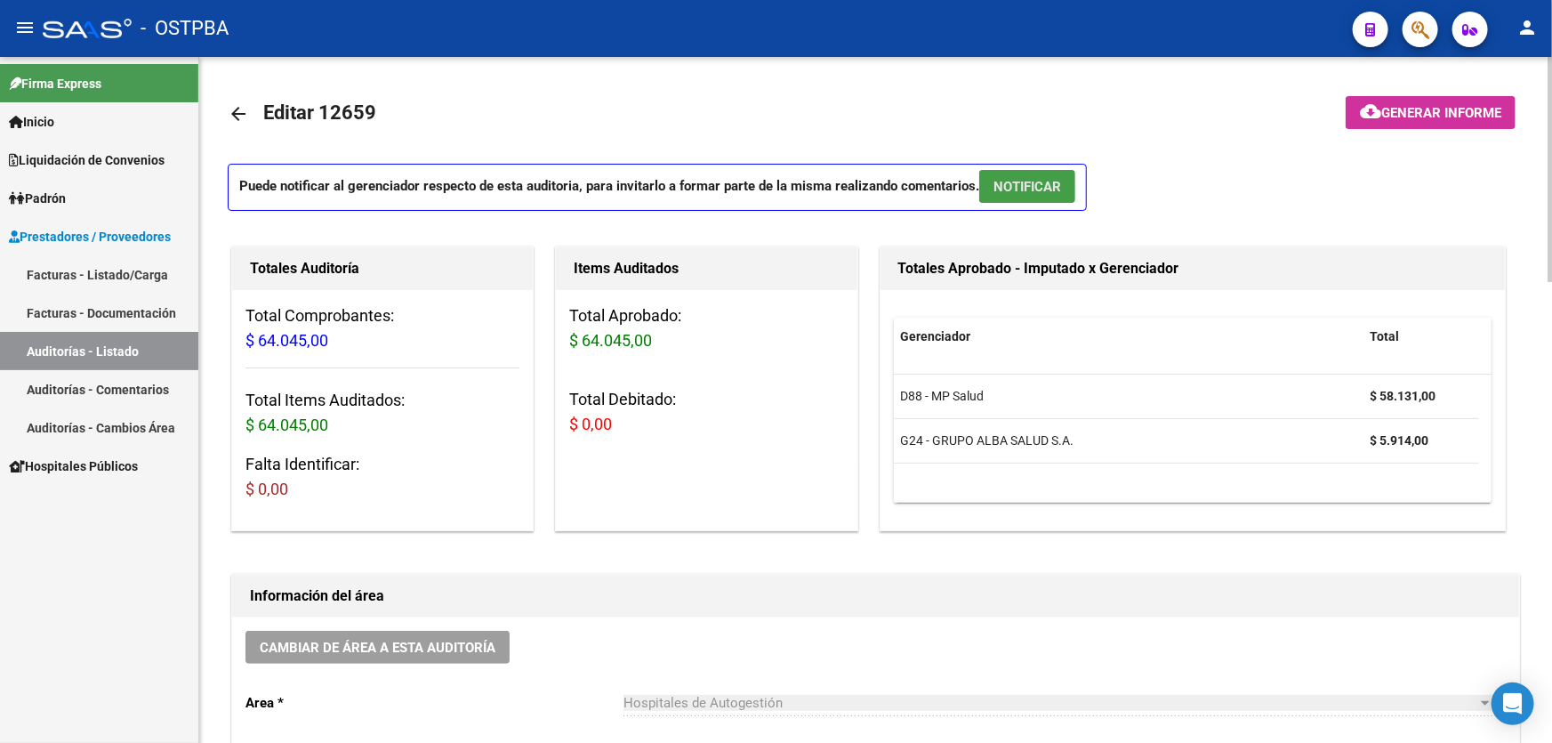
click at [1031, 181] on span "NOTIFICAR" at bounding box center [1027, 187] width 68 height 16
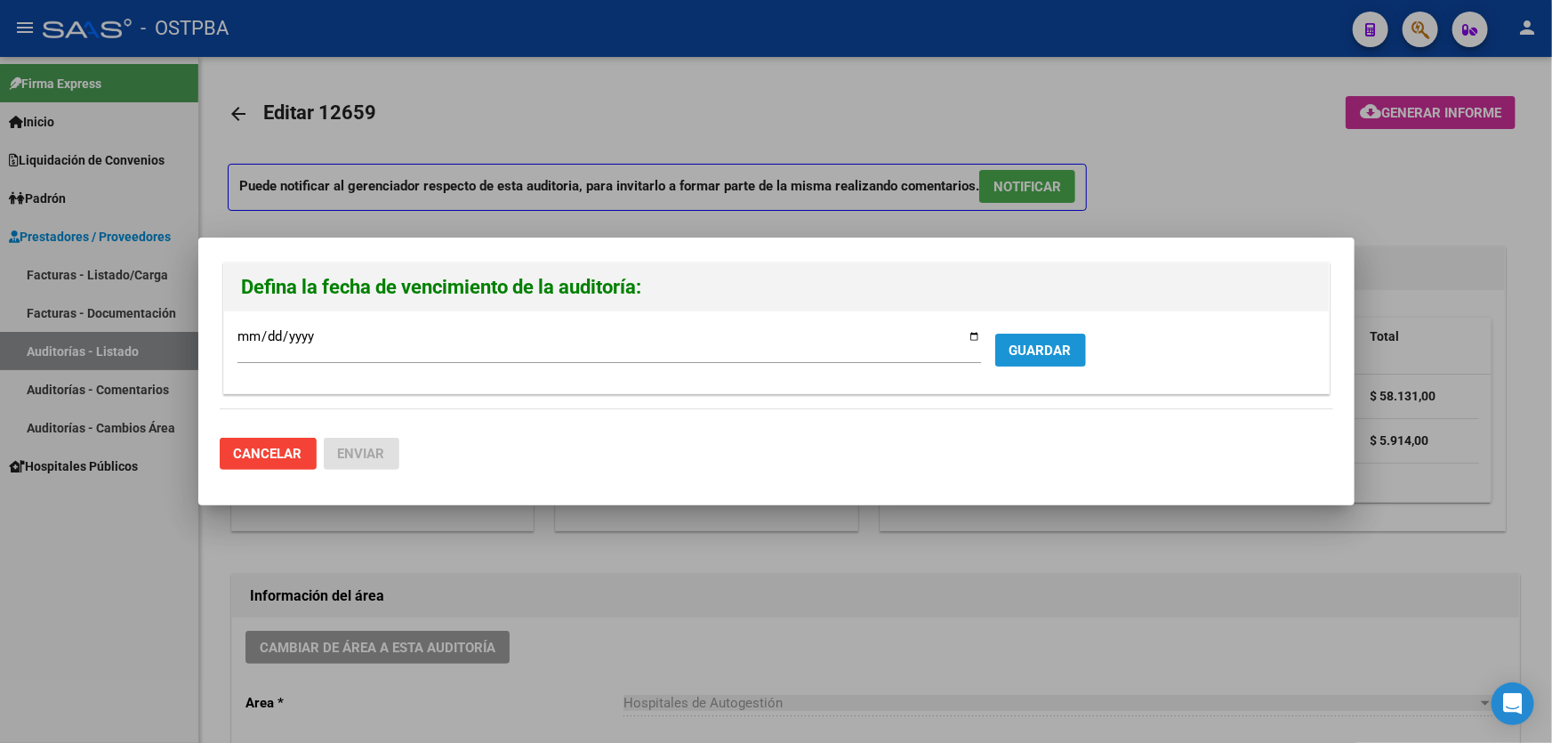
click at [1034, 343] on span "GUARDAR" at bounding box center [1040, 350] width 62 height 16
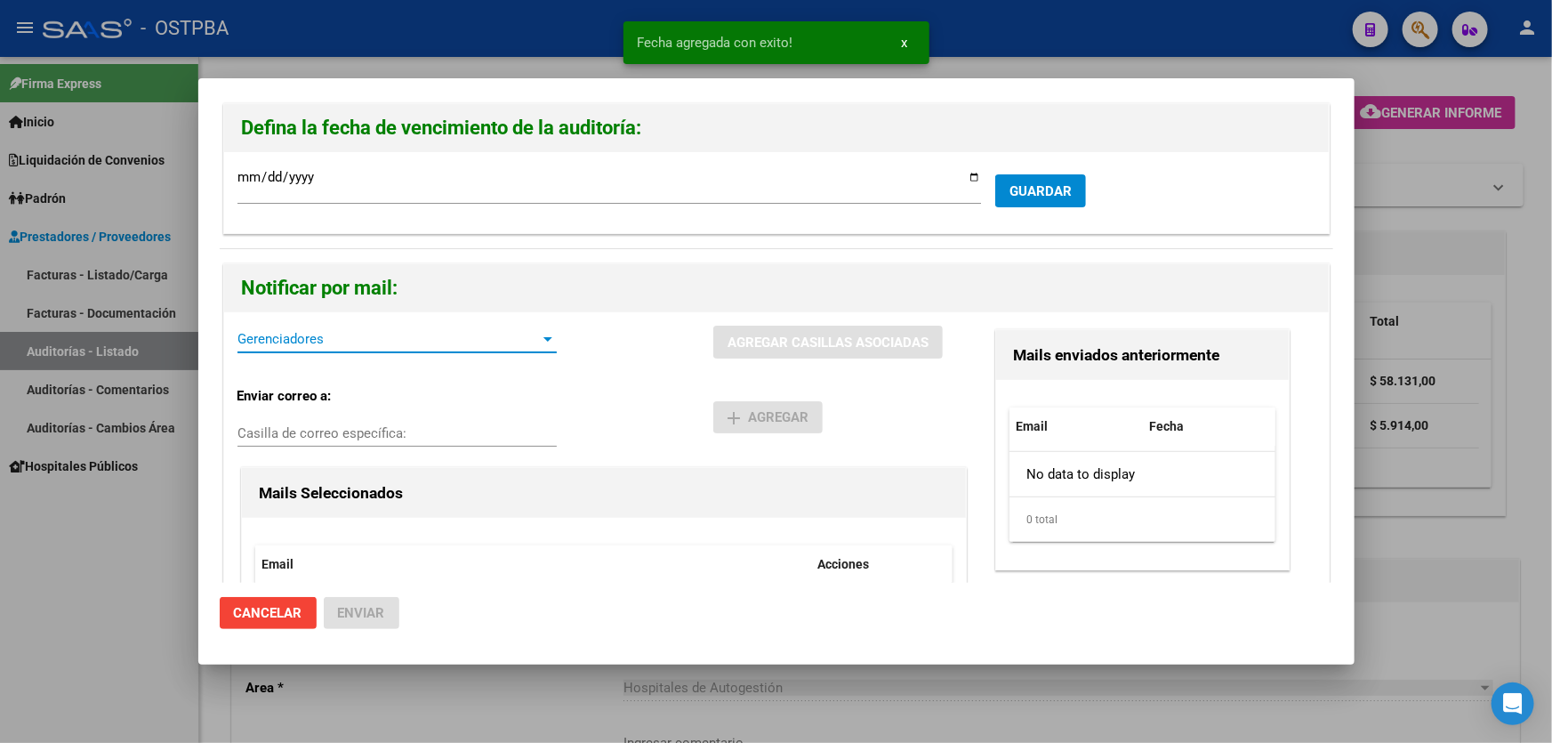
click at [270, 343] on span "Gerenciadores" at bounding box center [388, 339] width 303 height 16
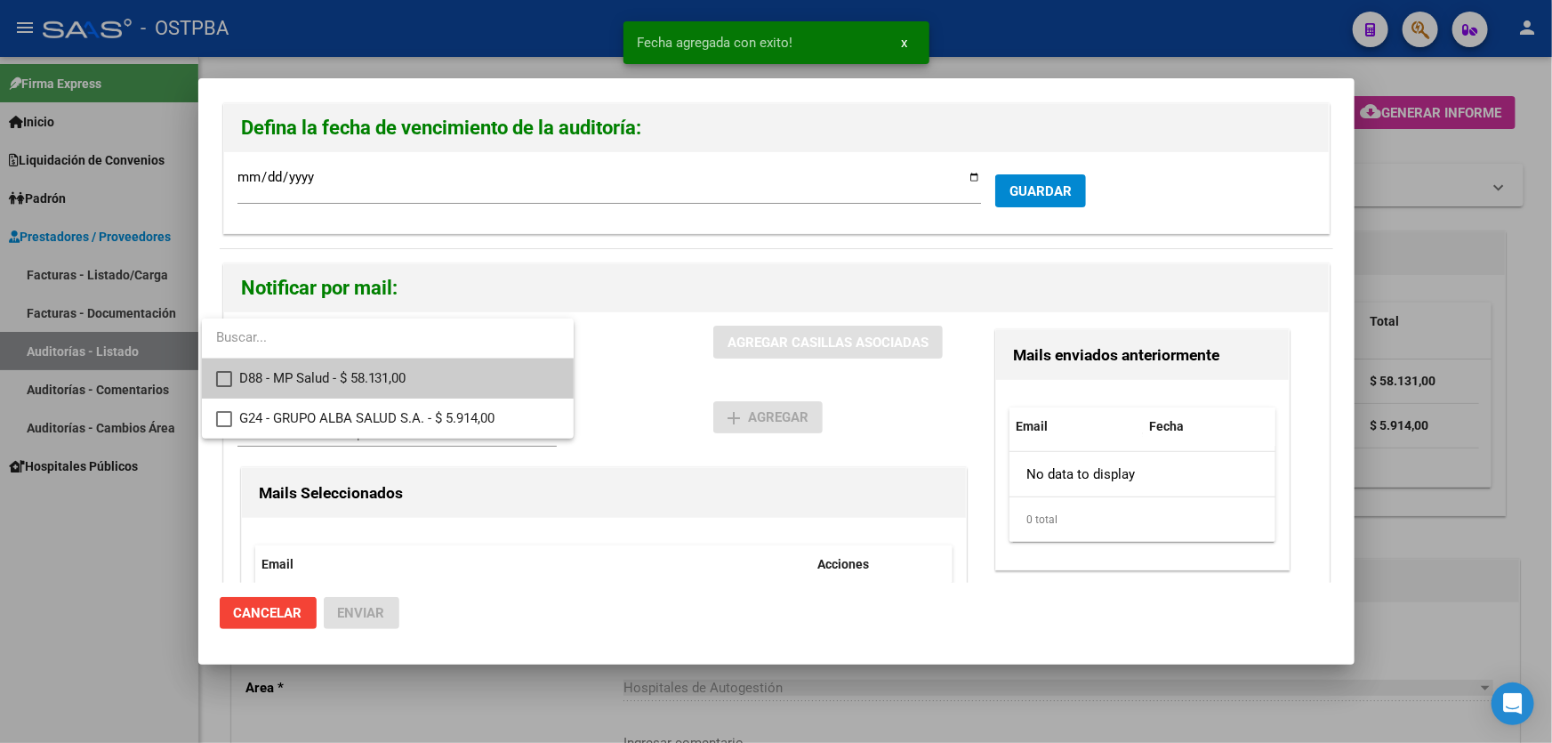
click at [217, 379] on mat-pseudo-checkbox at bounding box center [224, 379] width 16 height 16
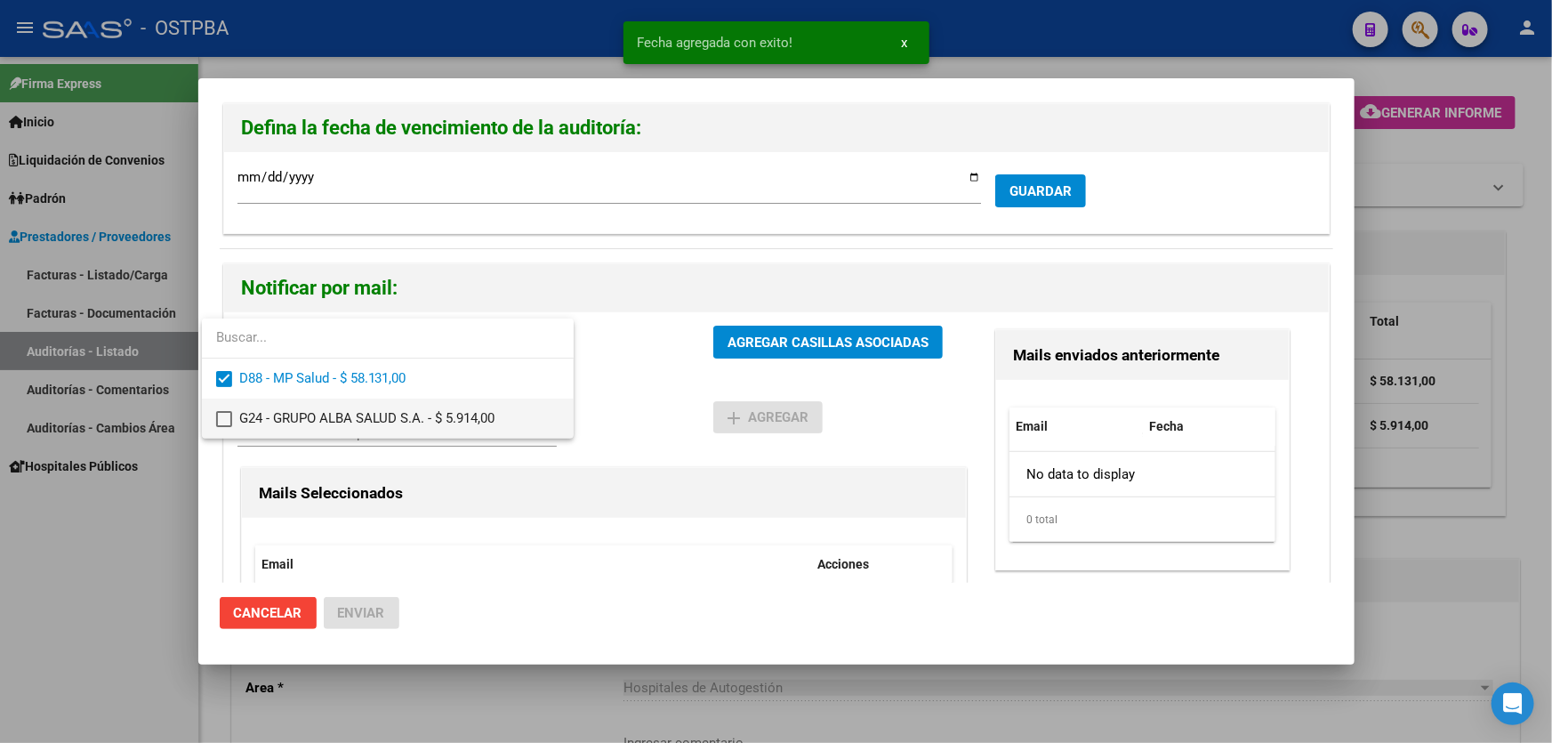
click at [223, 418] on mat-pseudo-checkbox at bounding box center [224, 419] width 16 height 16
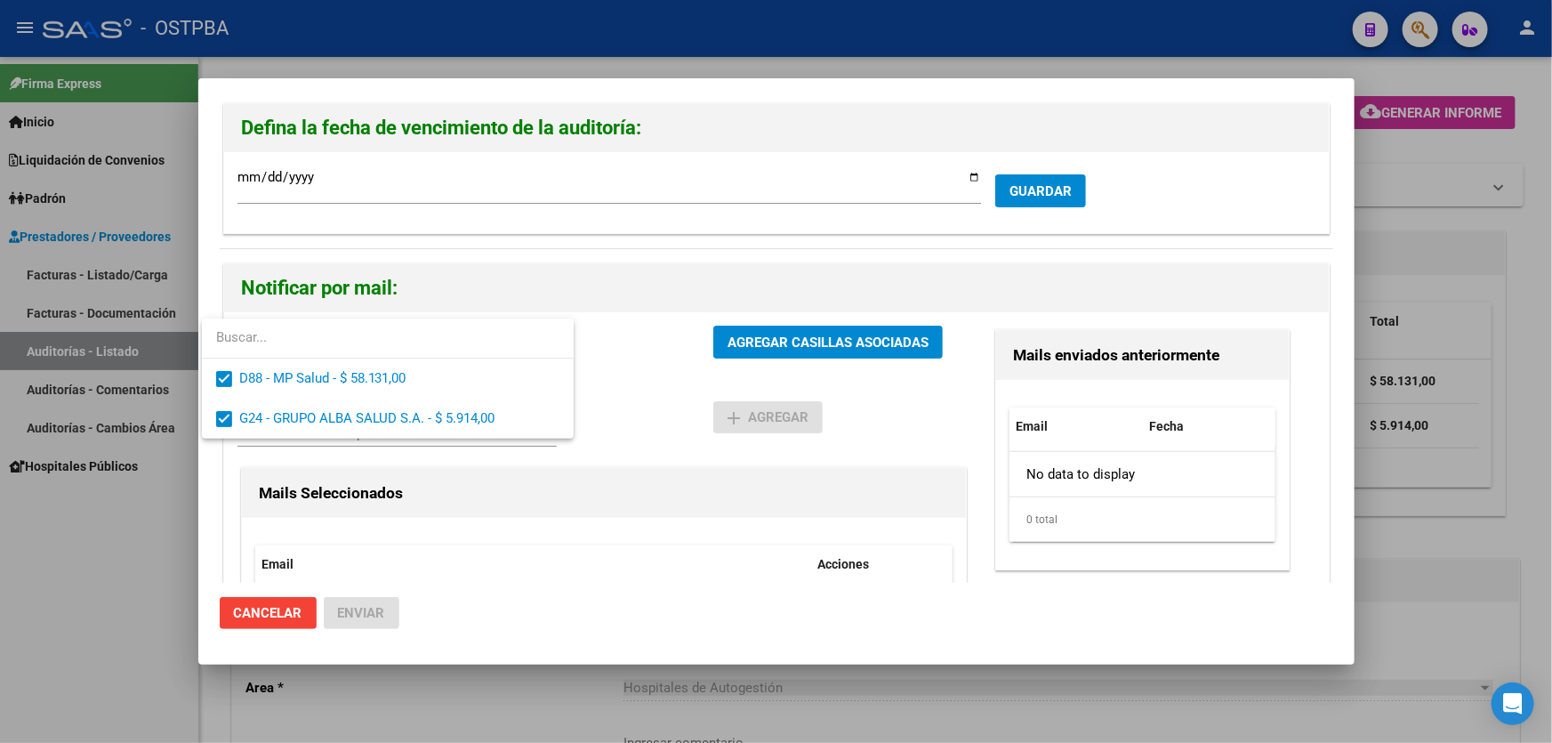
click at [633, 387] on div at bounding box center [776, 371] width 1552 height 743
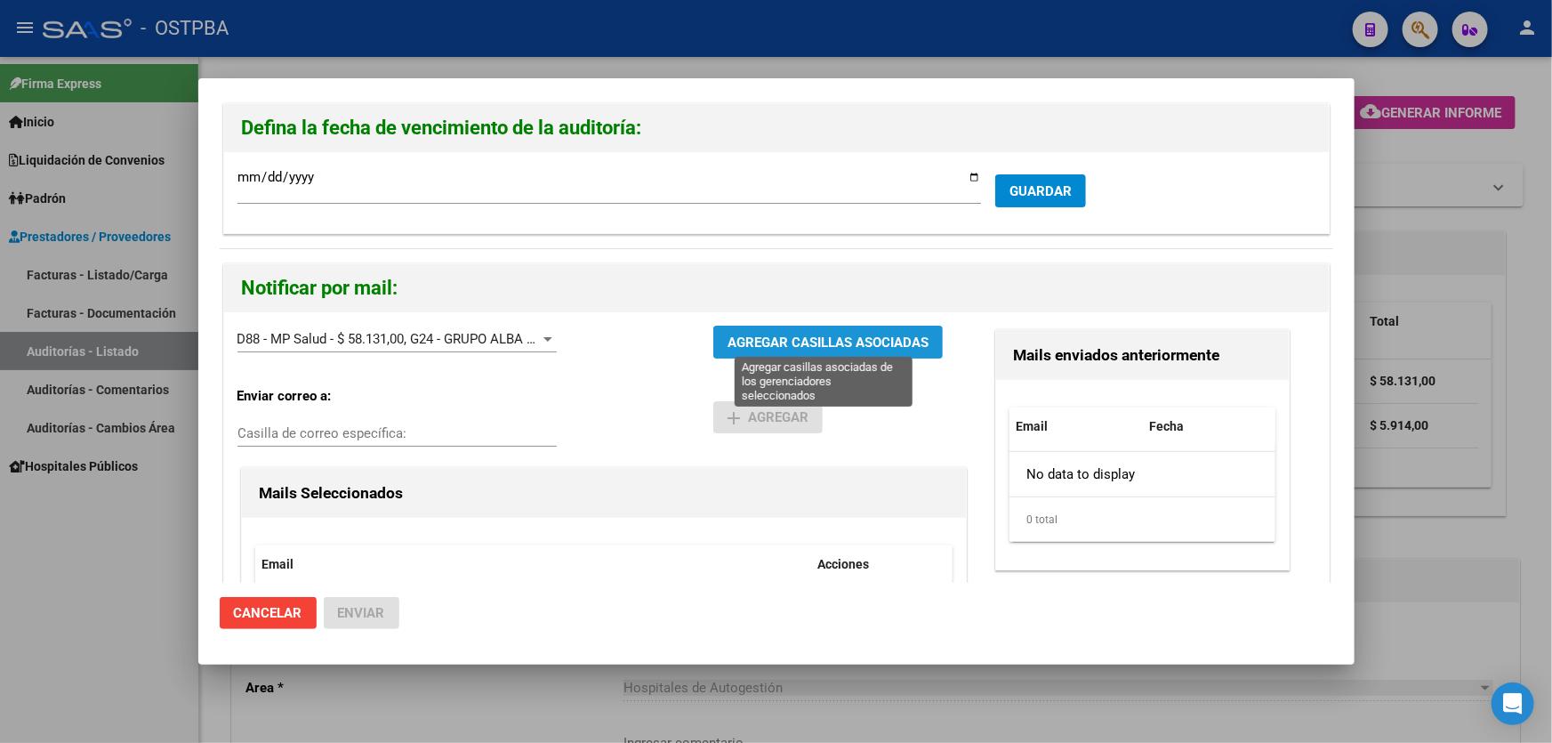
click at [756, 347] on span "AGREGAR CASILLAS ASOCIADAS" at bounding box center [827, 342] width 201 height 16
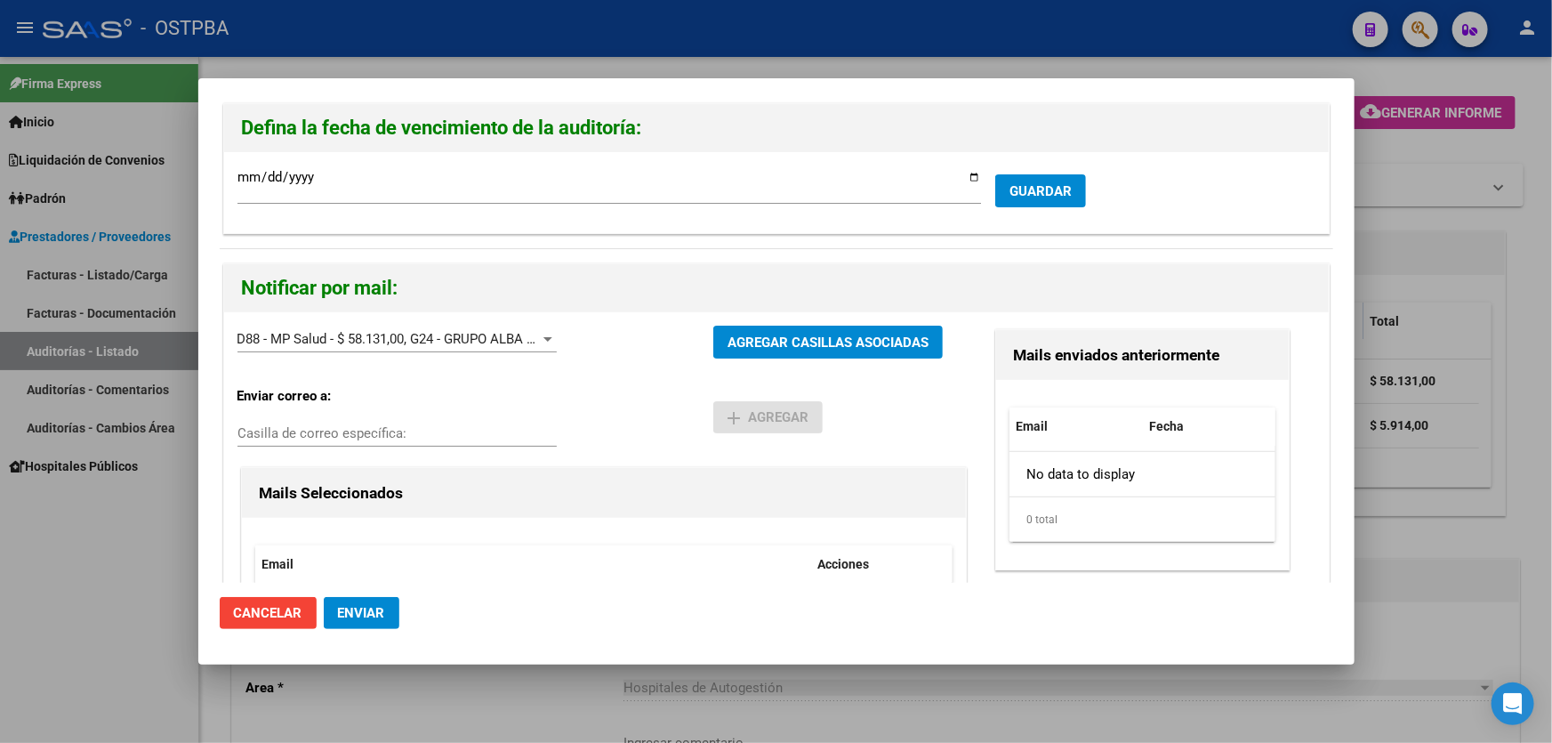
click at [365, 607] on span "Enviar" at bounding box center [361, 613] width 47 height 16
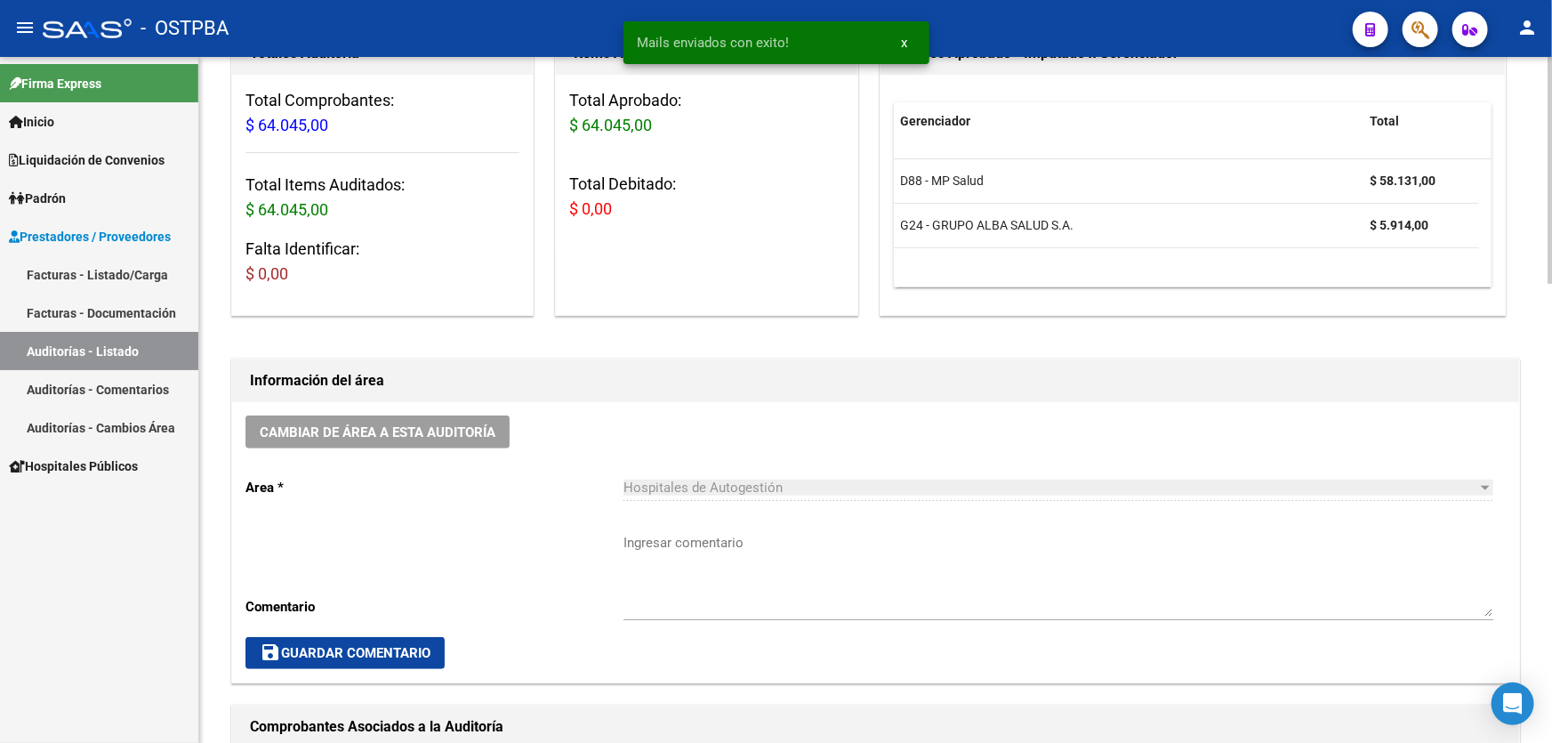
scroll to position [485, 0]
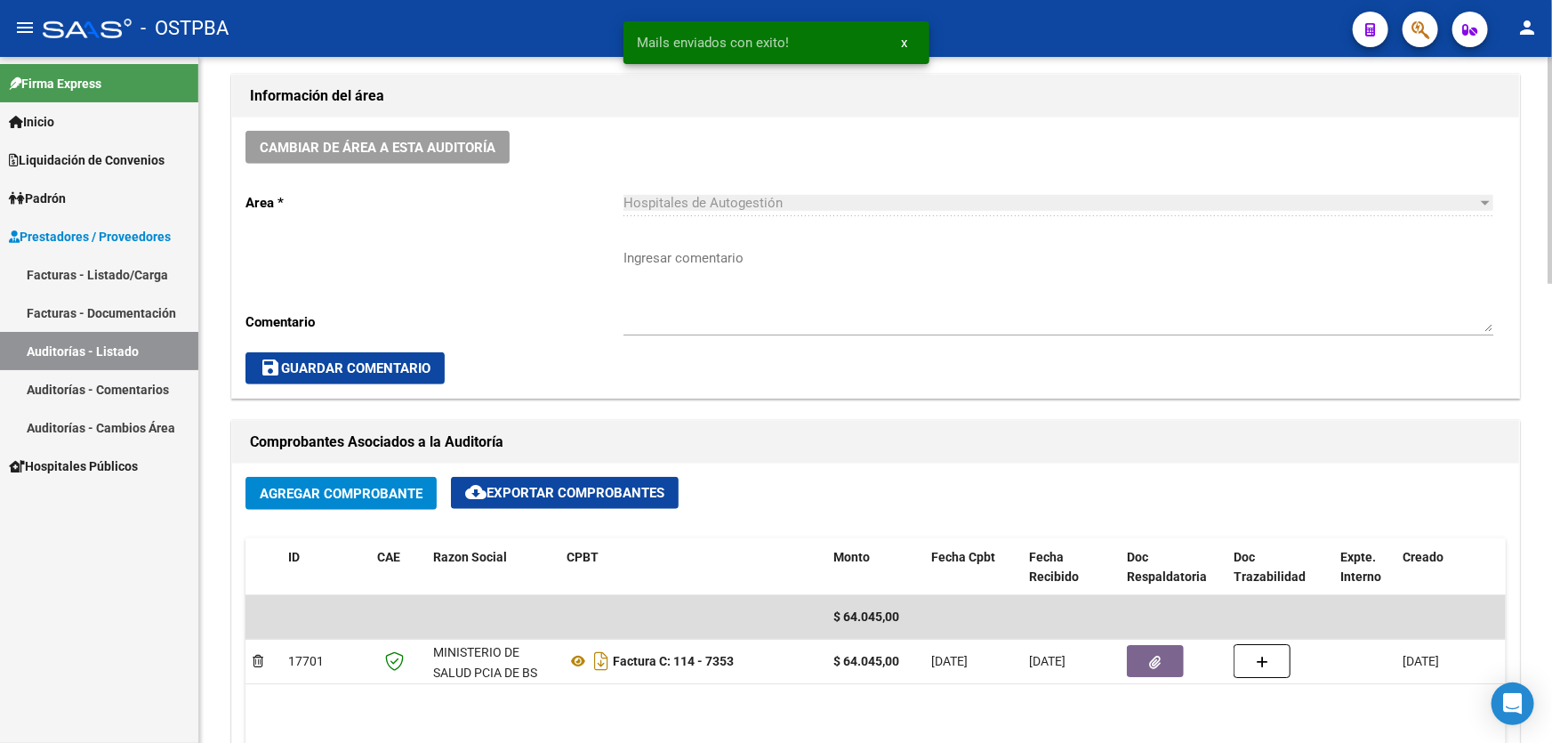
click at [735, 295] on textarea "Ingresar comentario" at bounding box center [1058, 290] width 870 height 84
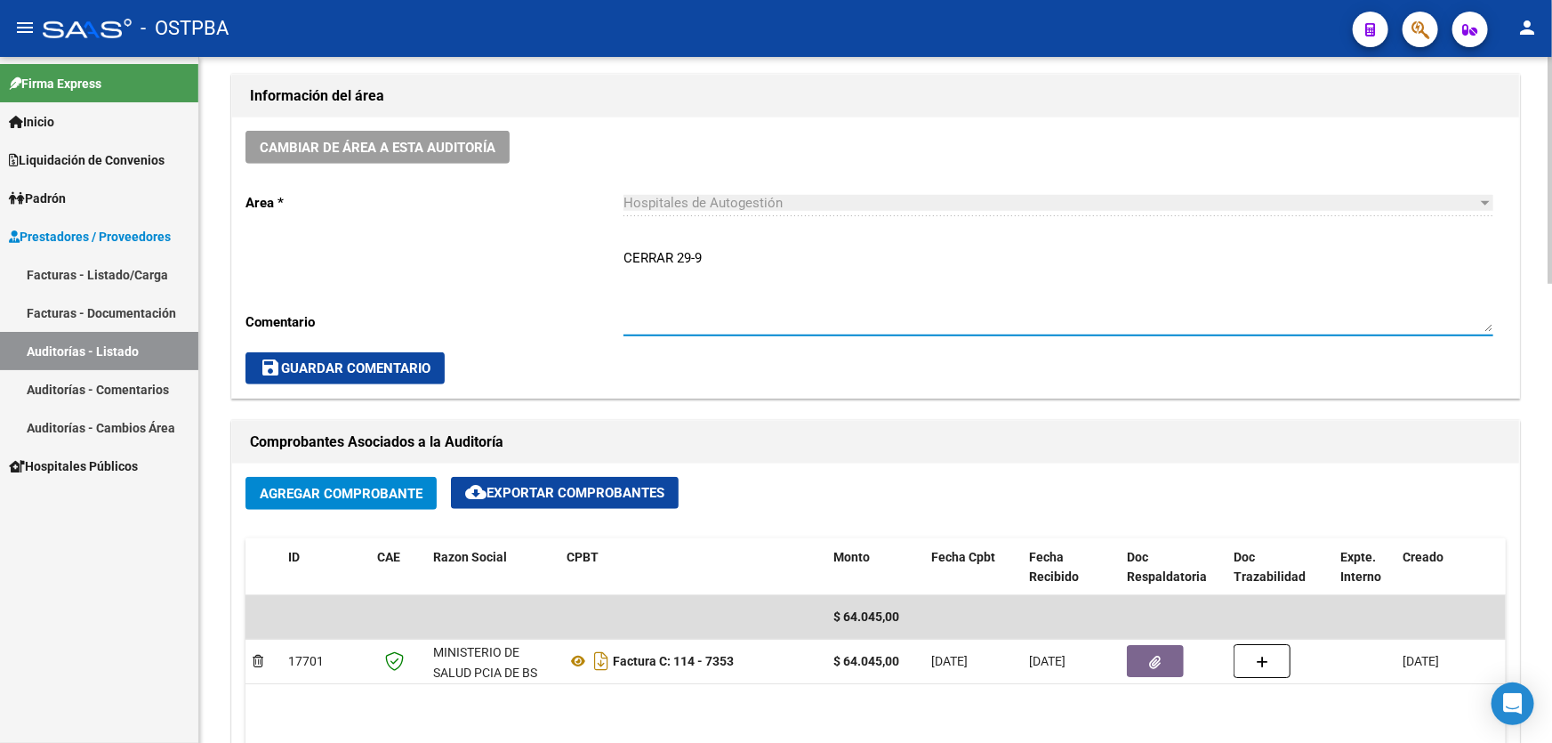
type textarea "CERRAR 29-9"
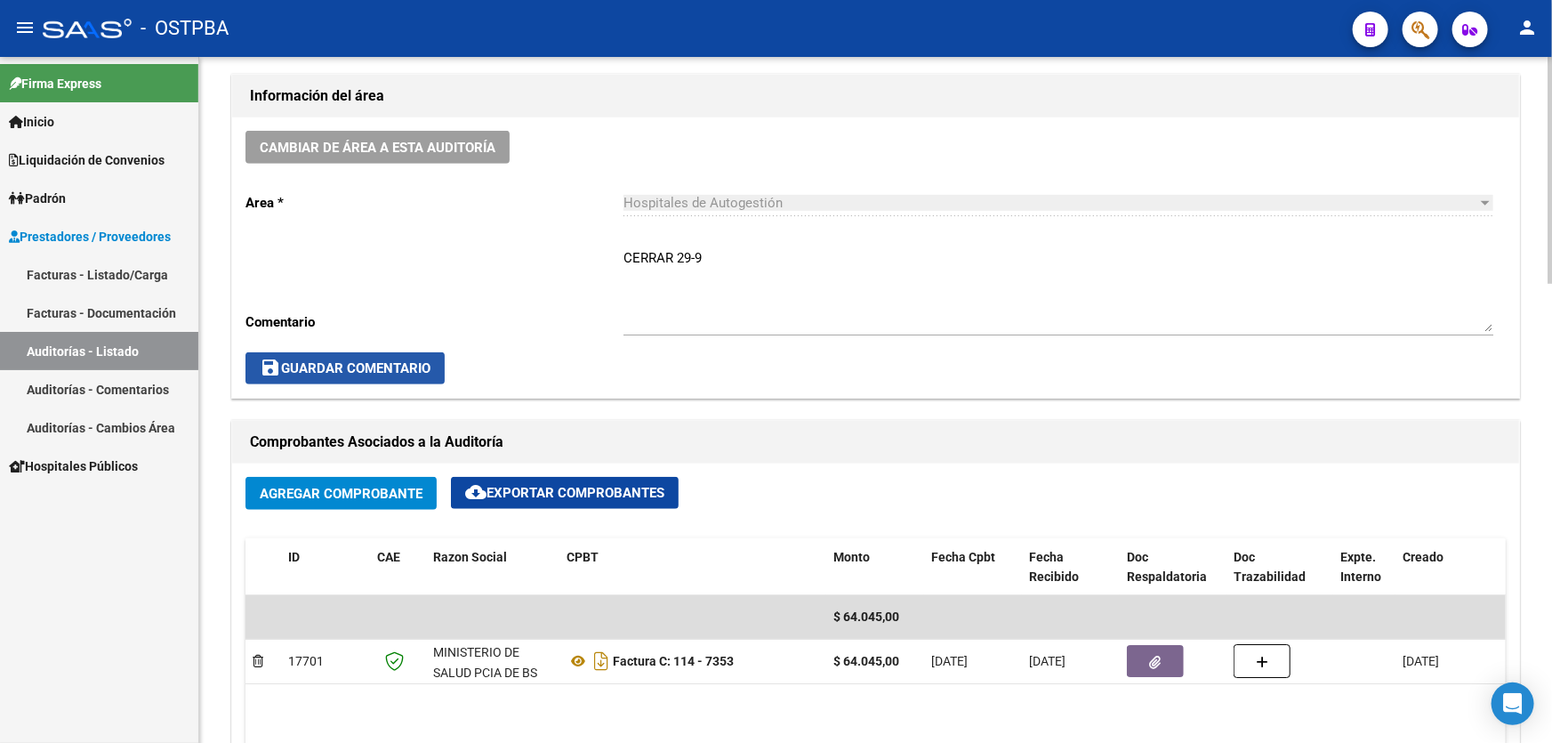
click at [390, 360] on span "save Guardar Comentario" at bounding box center [345, 368] width 171 height 16
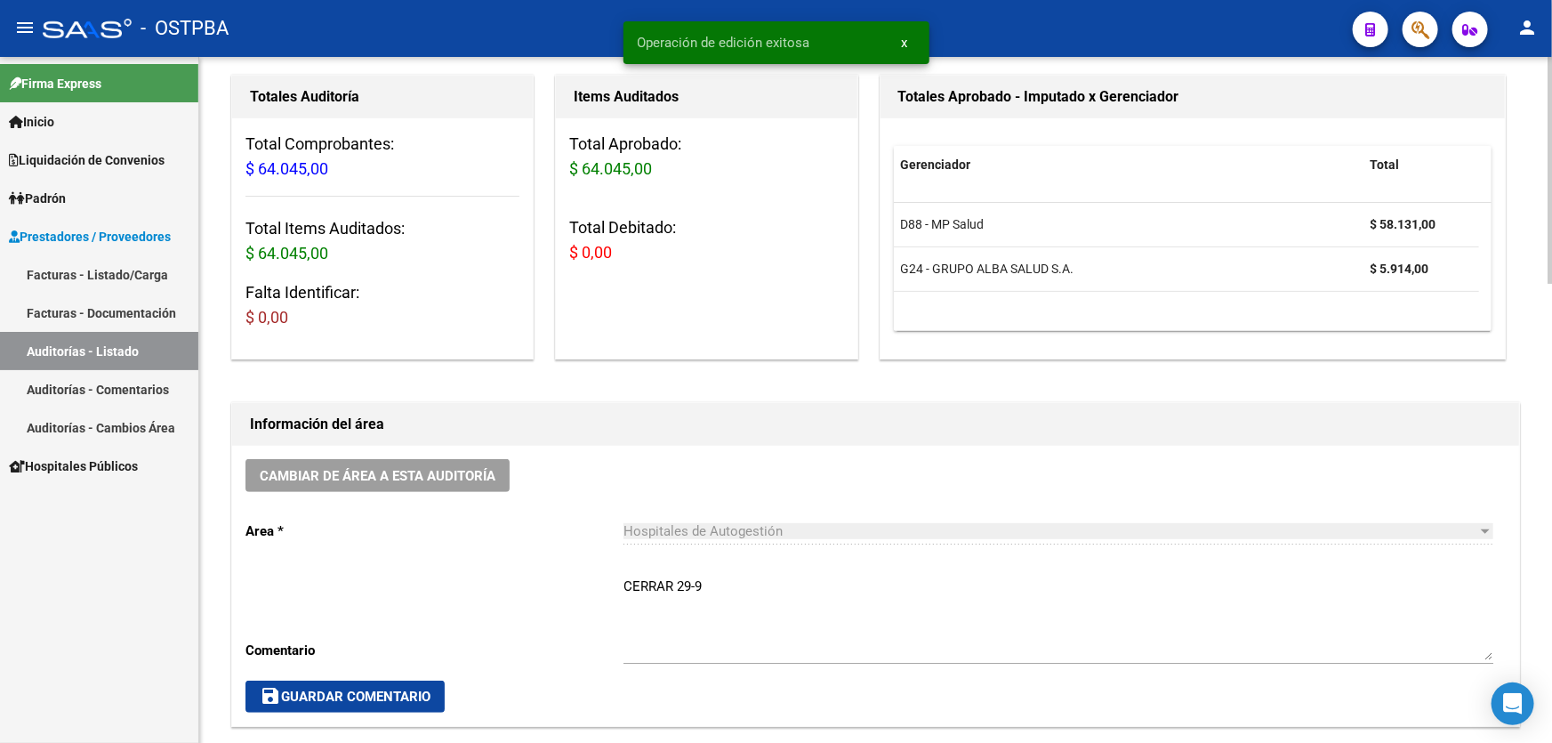
scroll to position [0, 0]
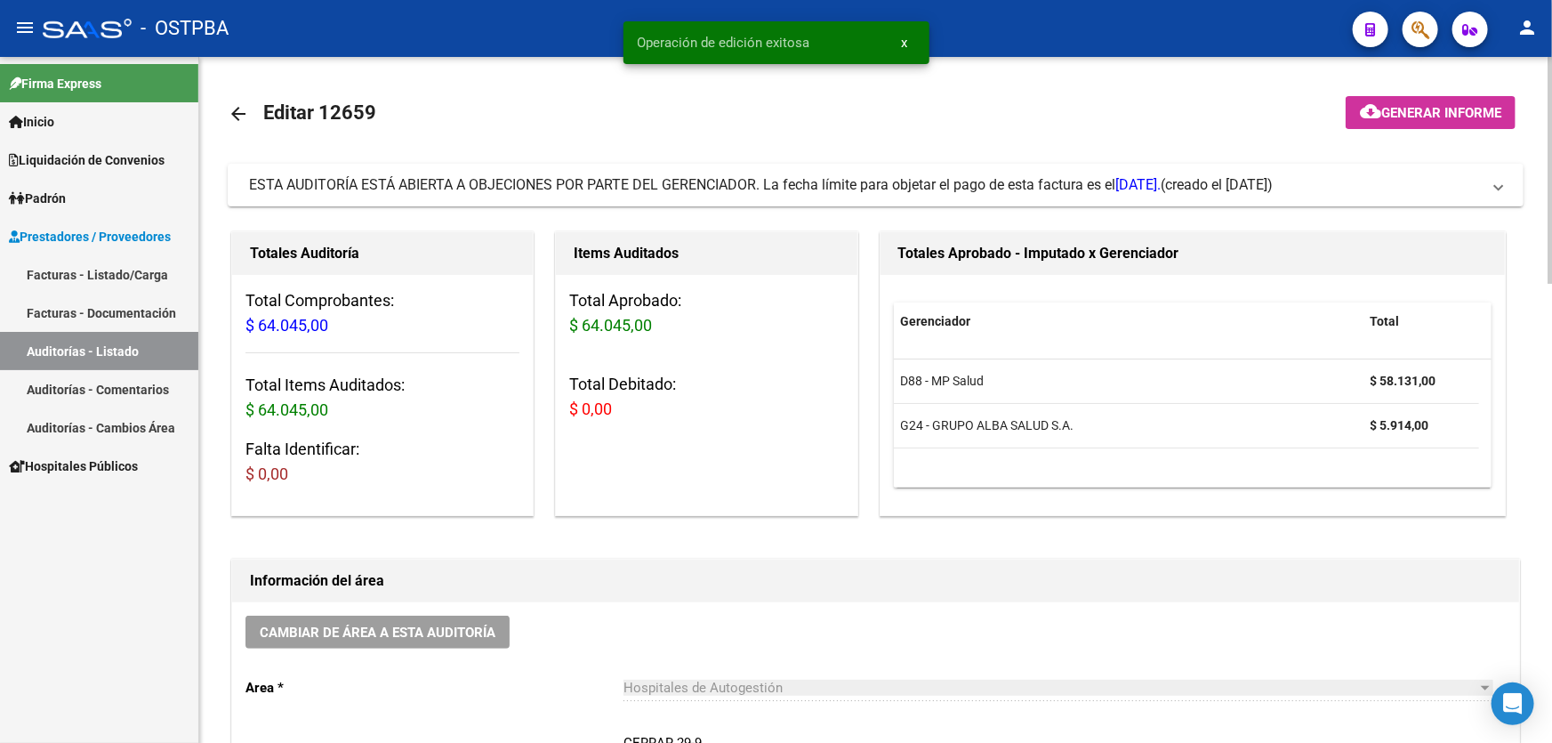
click at [229, 104] on mat-icon "arrow_back" at bounding box center [238, 113] width 21 height 21
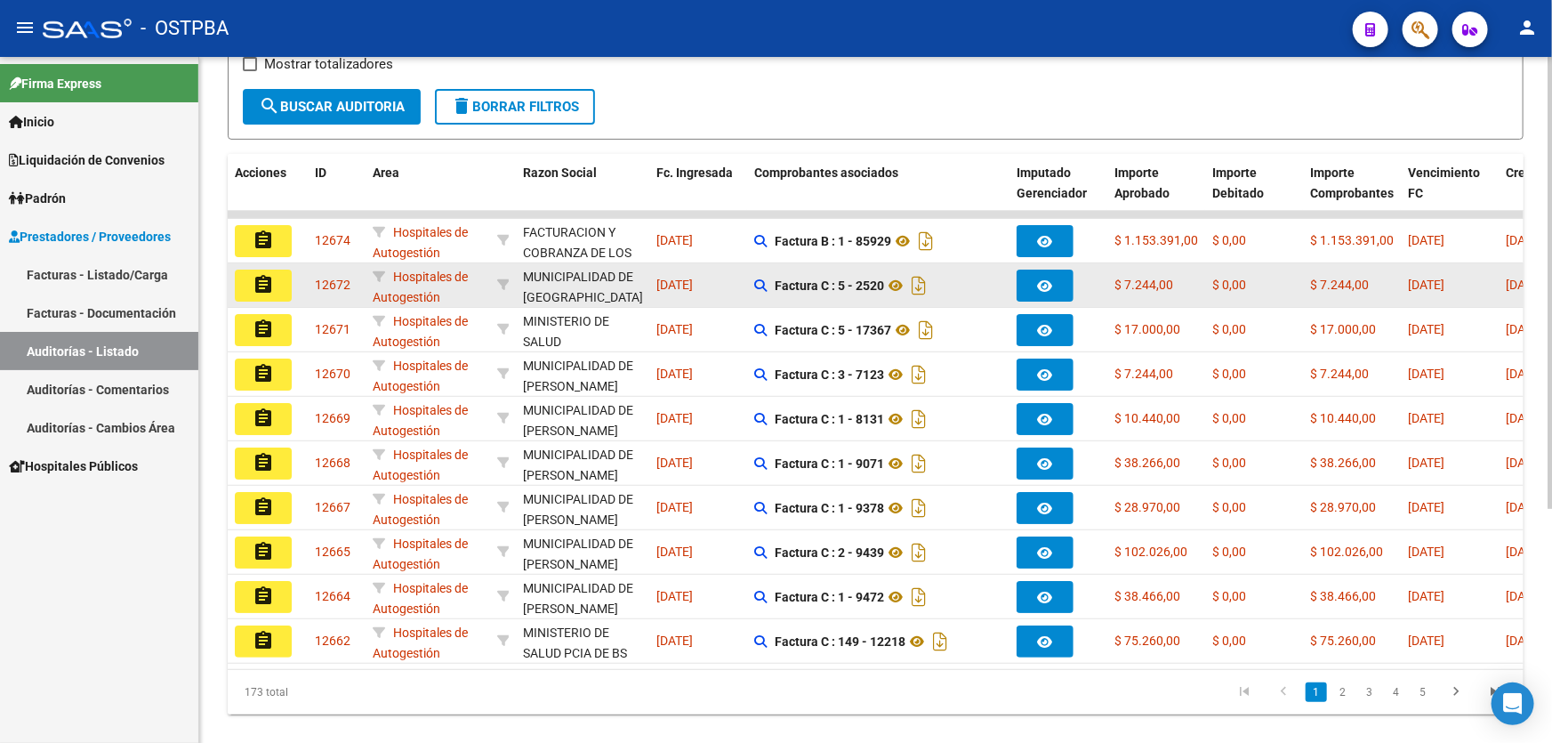
scroll to position [355, 0]
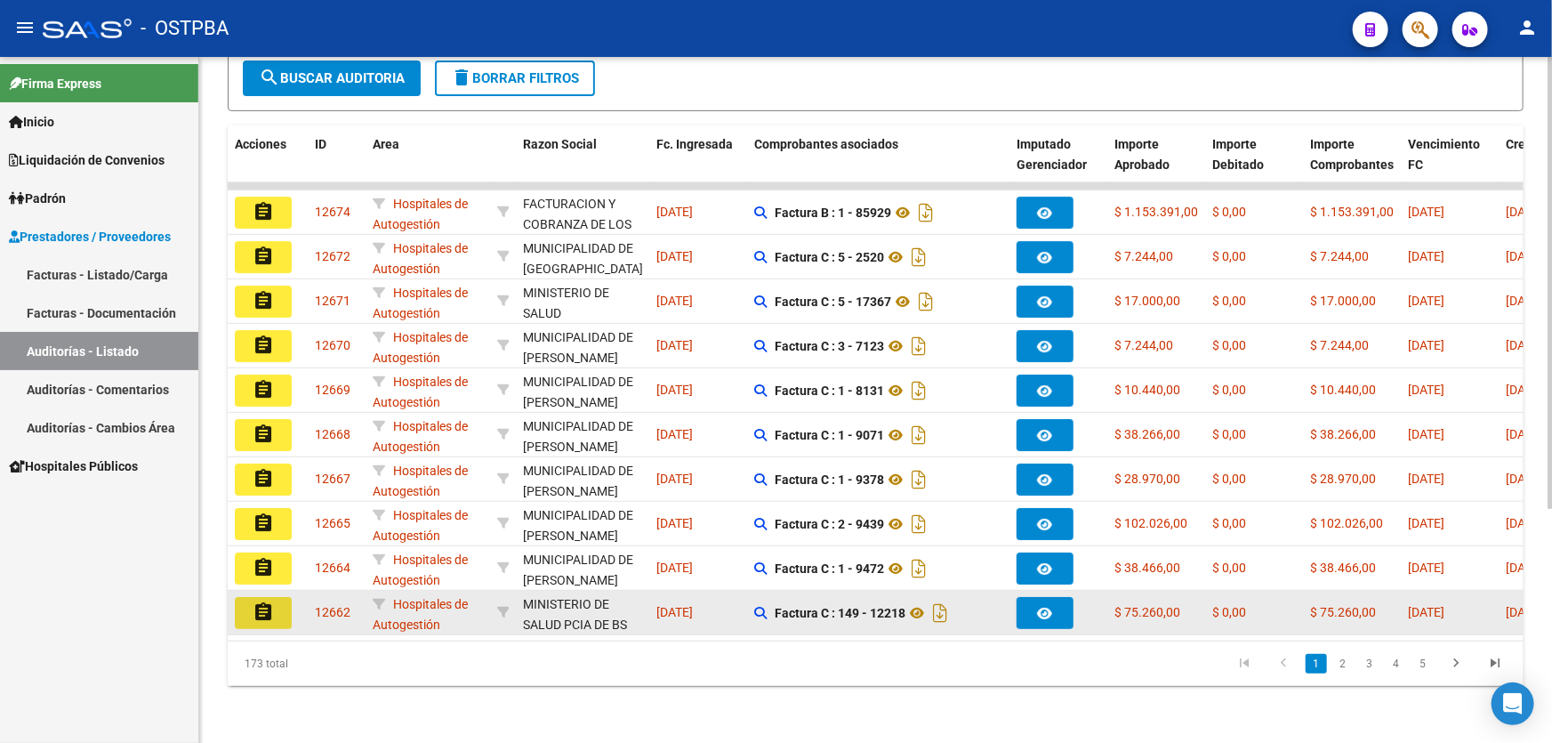
click at [259, 601] on mat-icon "assignment" at bounding box center [263, 611] width 21 height 21
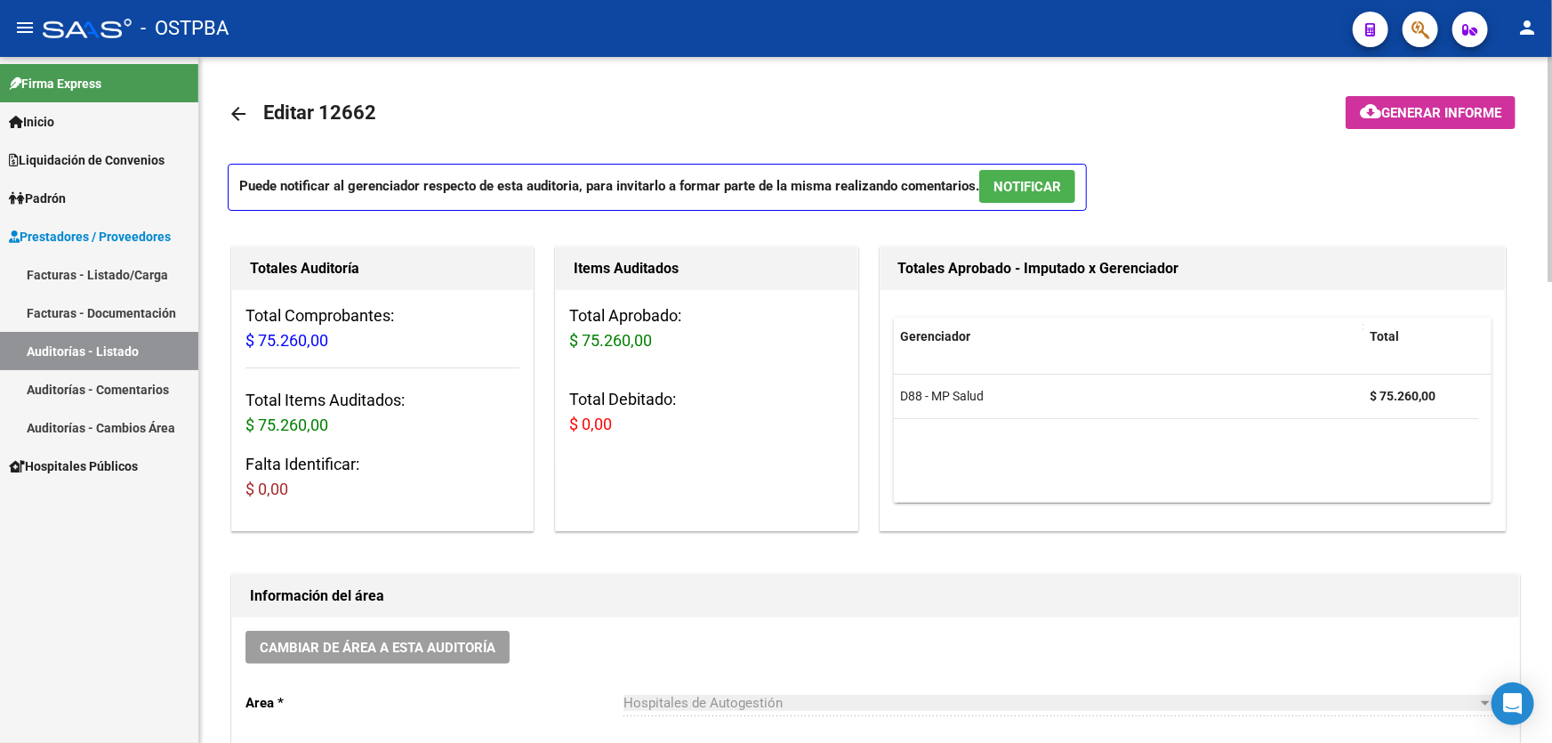
click at [1033, 183] on span "NOTIFICAR" at bounding box center [1027, 187] width 68 height 16
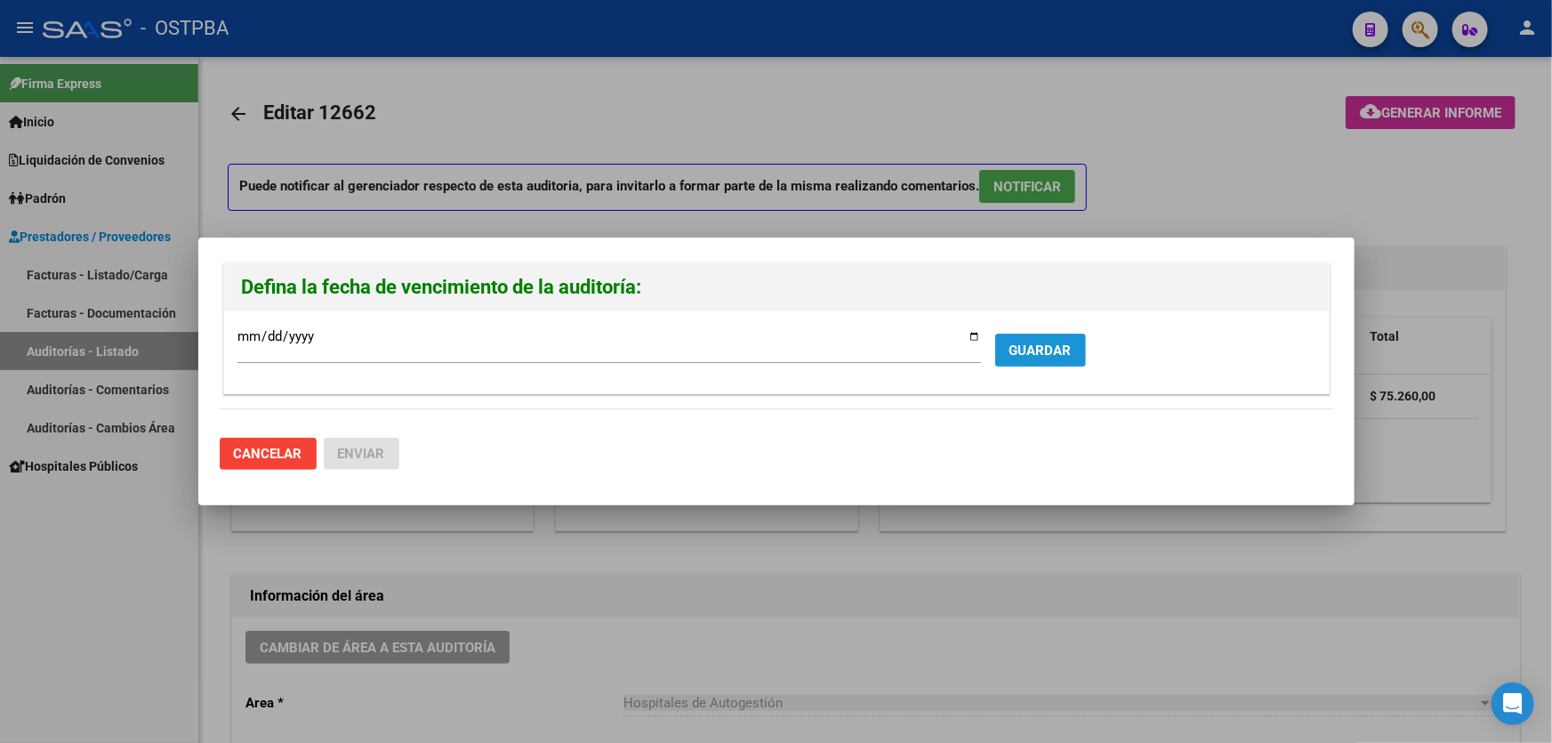
click at [1033, 347] on span "GUARDAR" at bounding box center [1040, 350] width 62 height 16
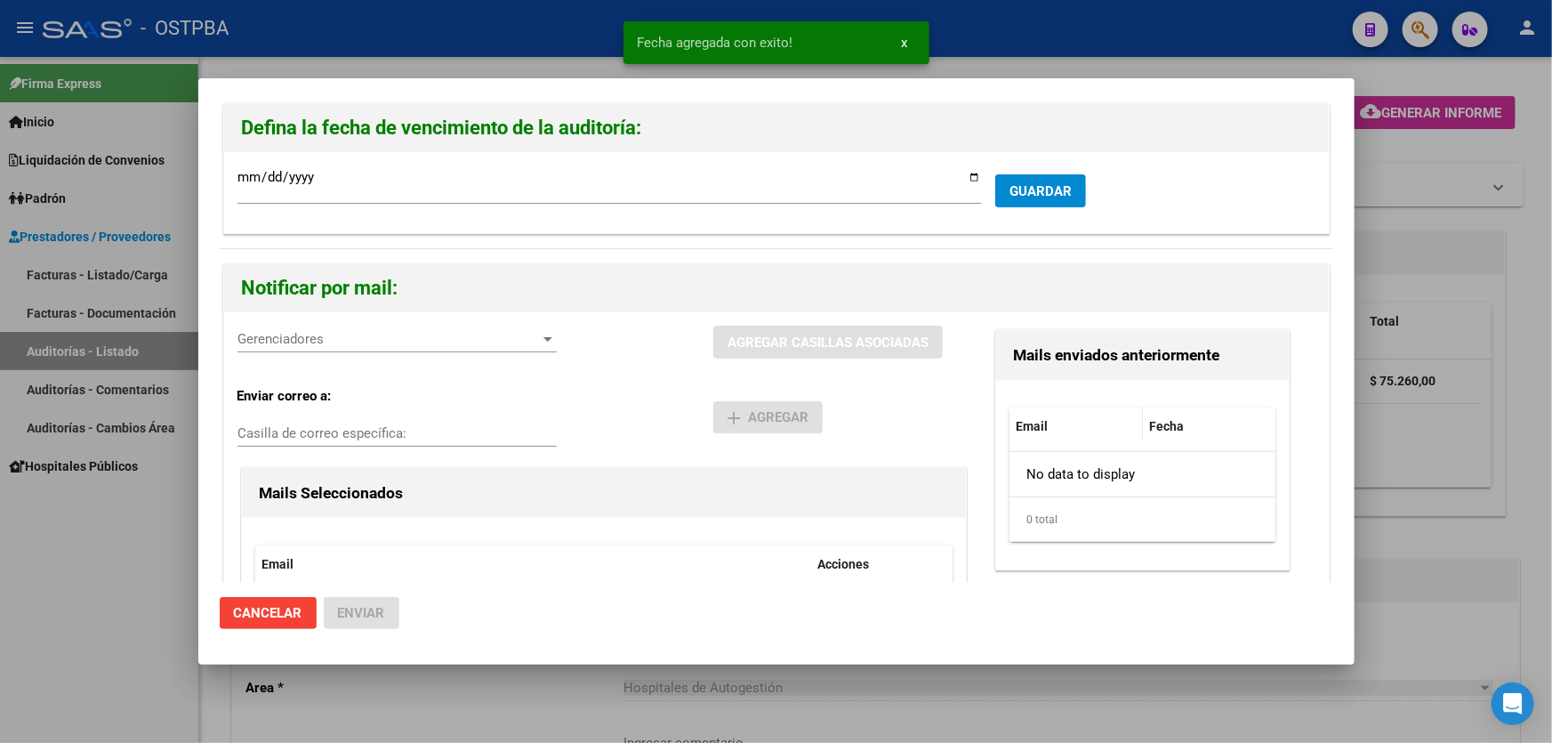
click at [269, 335] on span "Gerenciadores" at bounding box center [388, 339] width 303 height 16
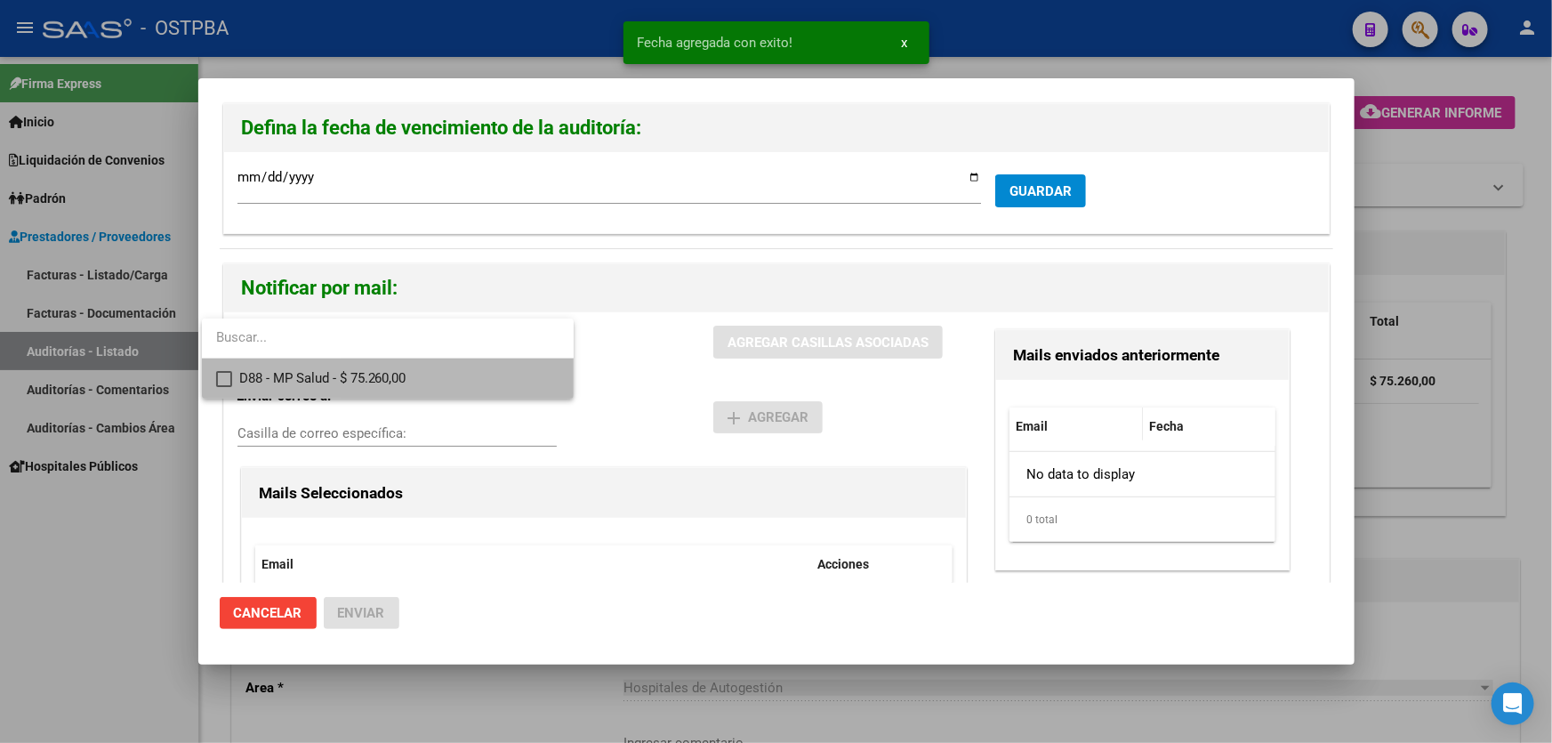
click at [231, 373] on mat-pseudo-checkbox at bounding box center [224, 379] width 16 height 16
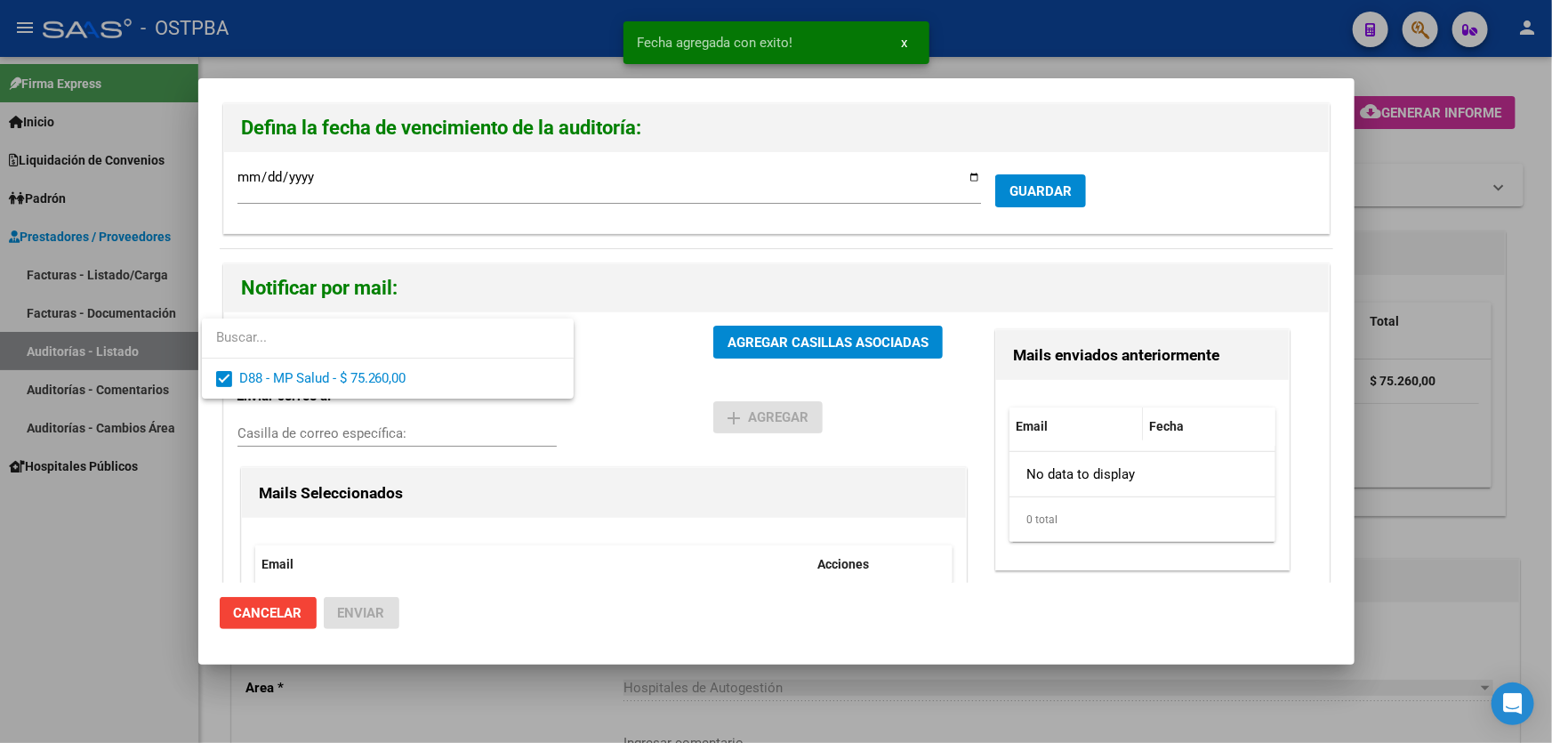
click at [622, 374] on div at bounding box center [776, 371] width 1552 height 743
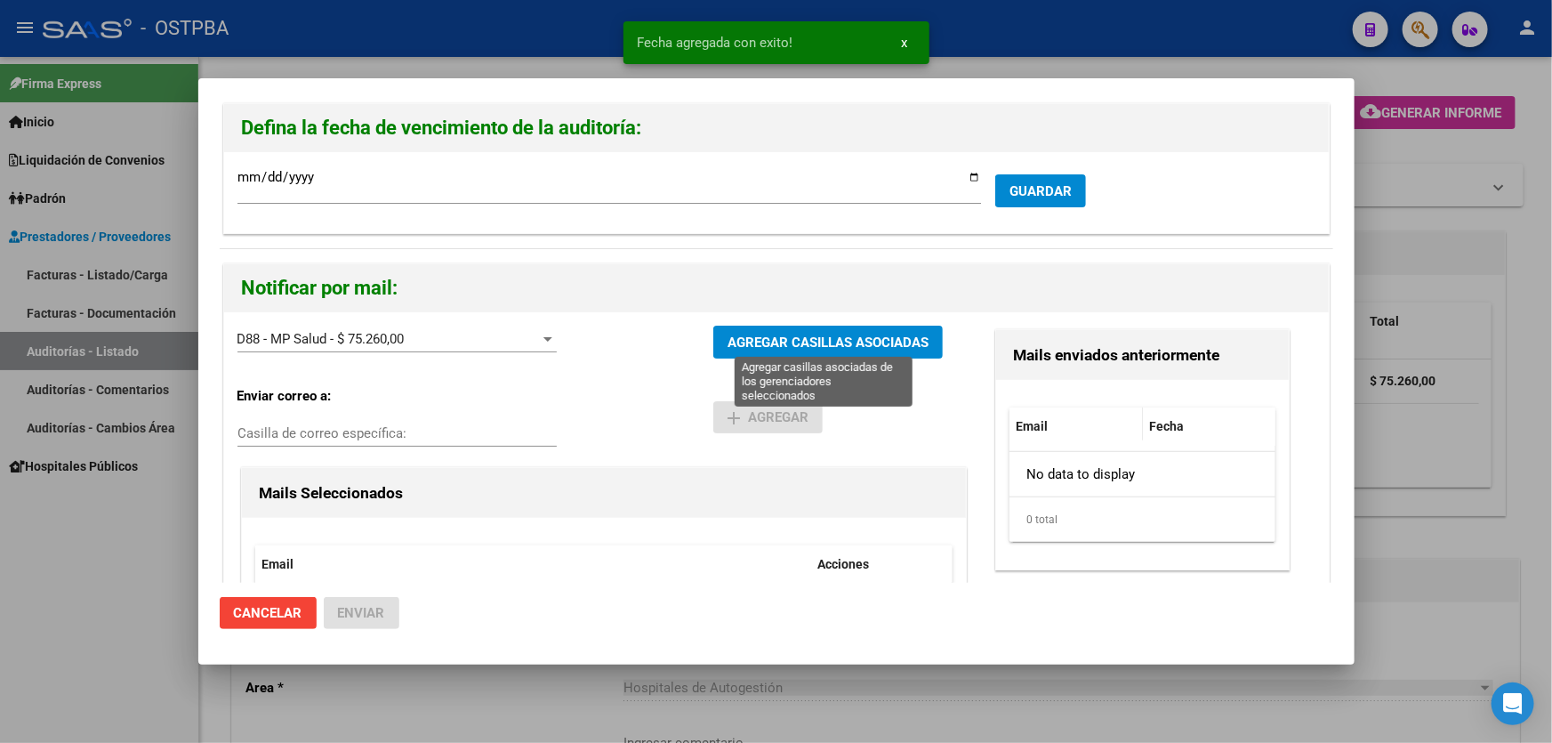
click at [802, 334] on span "AGREGAR CASILLAS ASOCIADAS" at bounding box center [827, 342] width 201 height 16
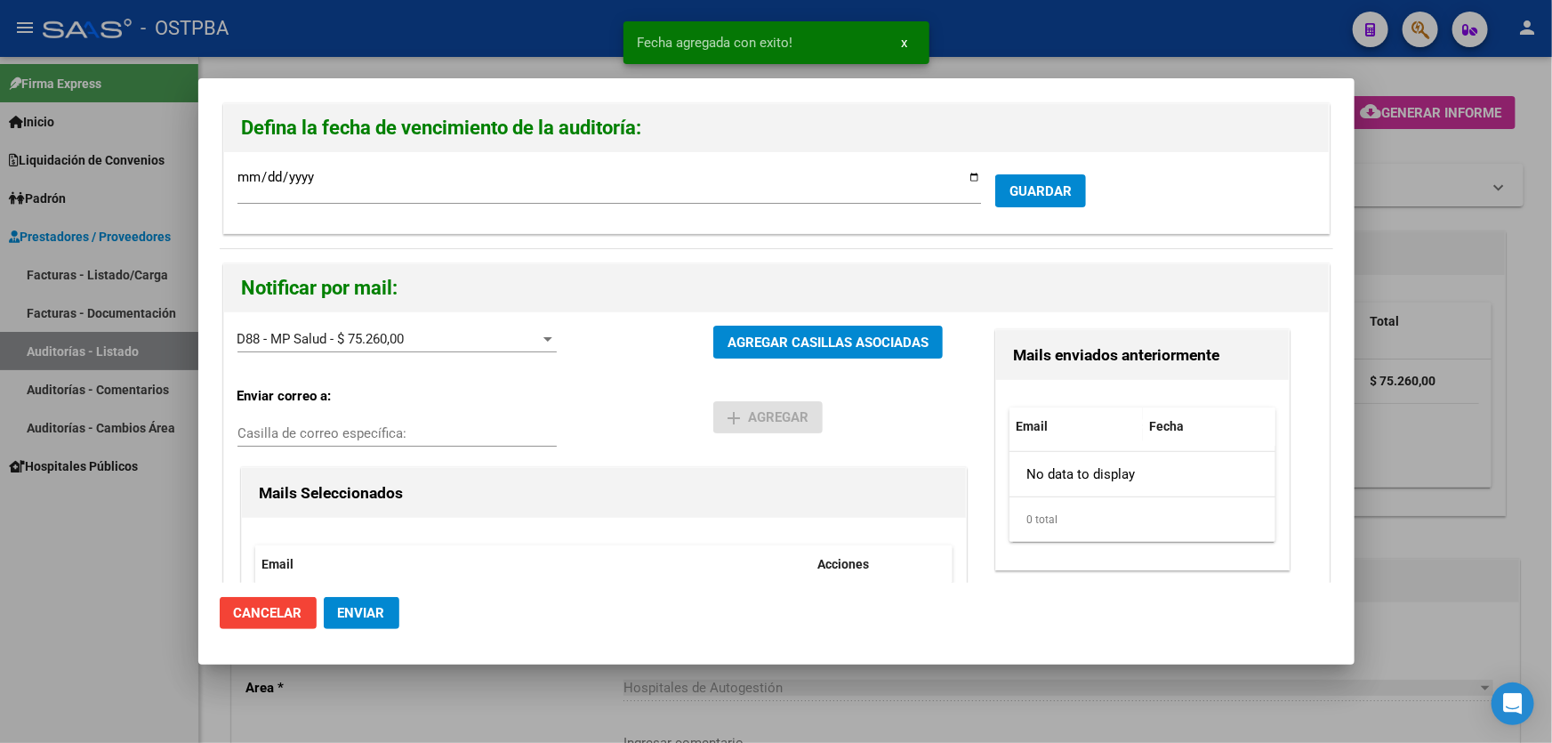
click at [356, 616] on span "Enviar" at bounding box center [361, 613] width 47 height 16
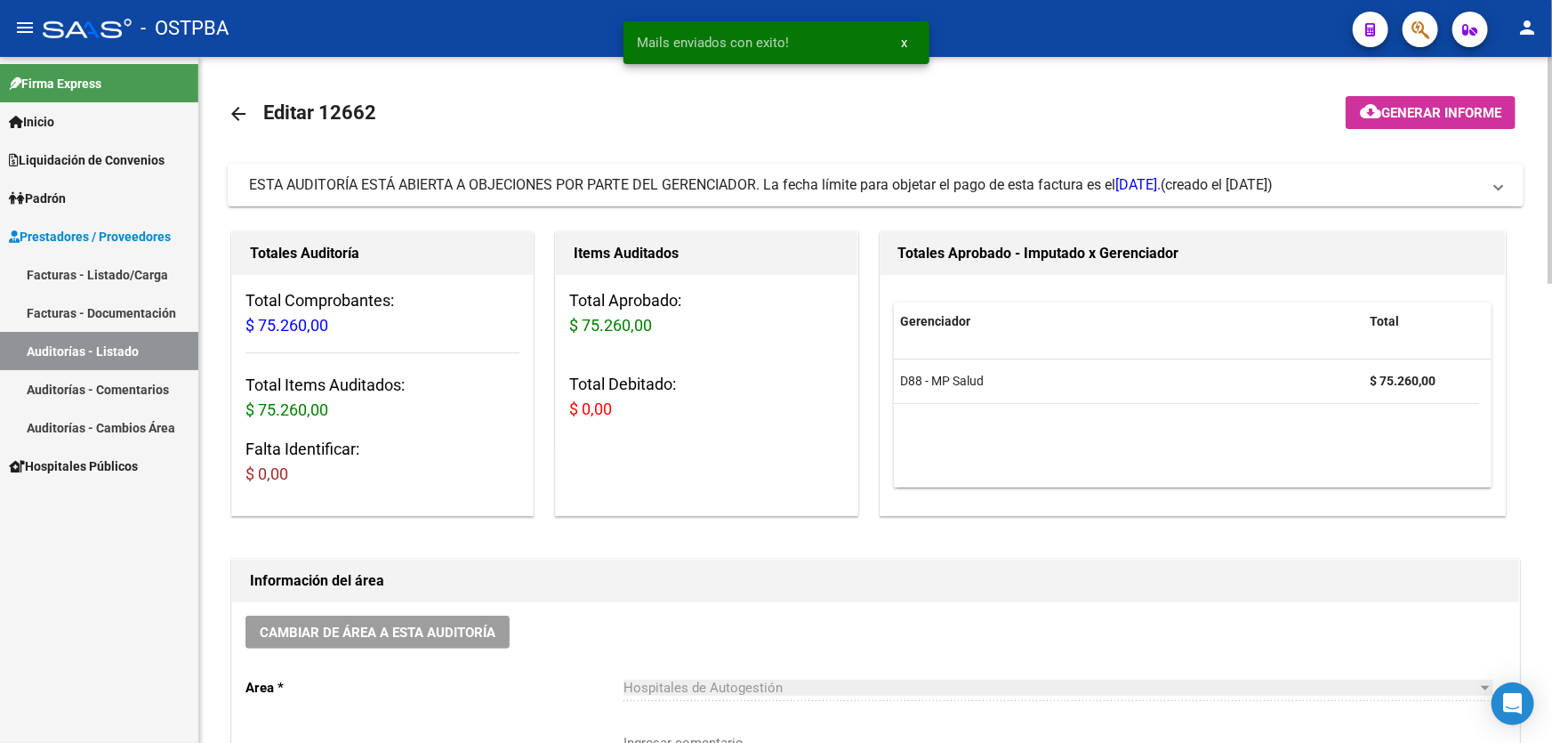
scroll to position [485, 0]
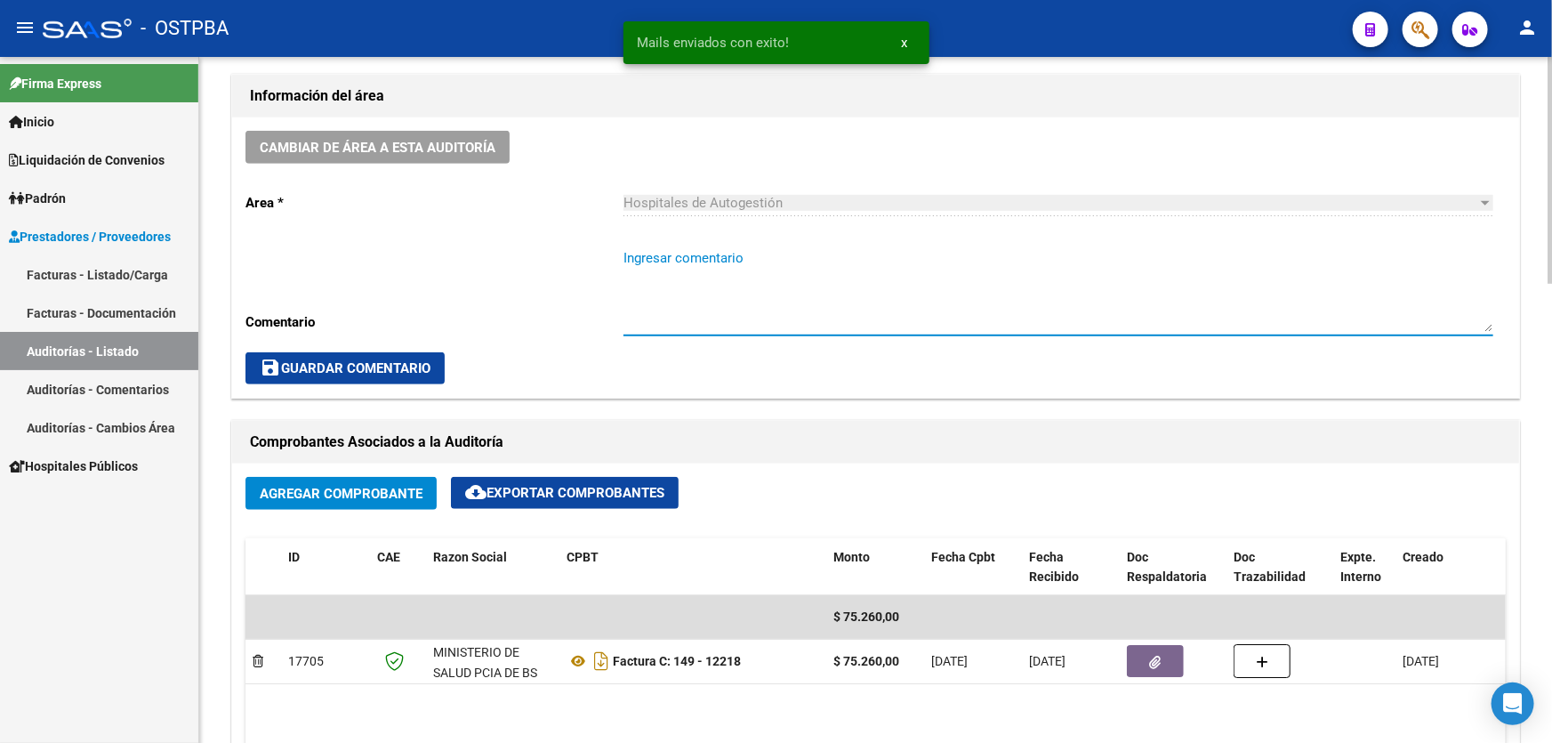
drag, startPoint x: 657, startPoint y: 279, endPoint x: 626, endPoint y: 274, distance: 31.6
click at [626, 274] on textarea "Ingresar comentario" at bounding box center [1058, 290] width 870 height 84
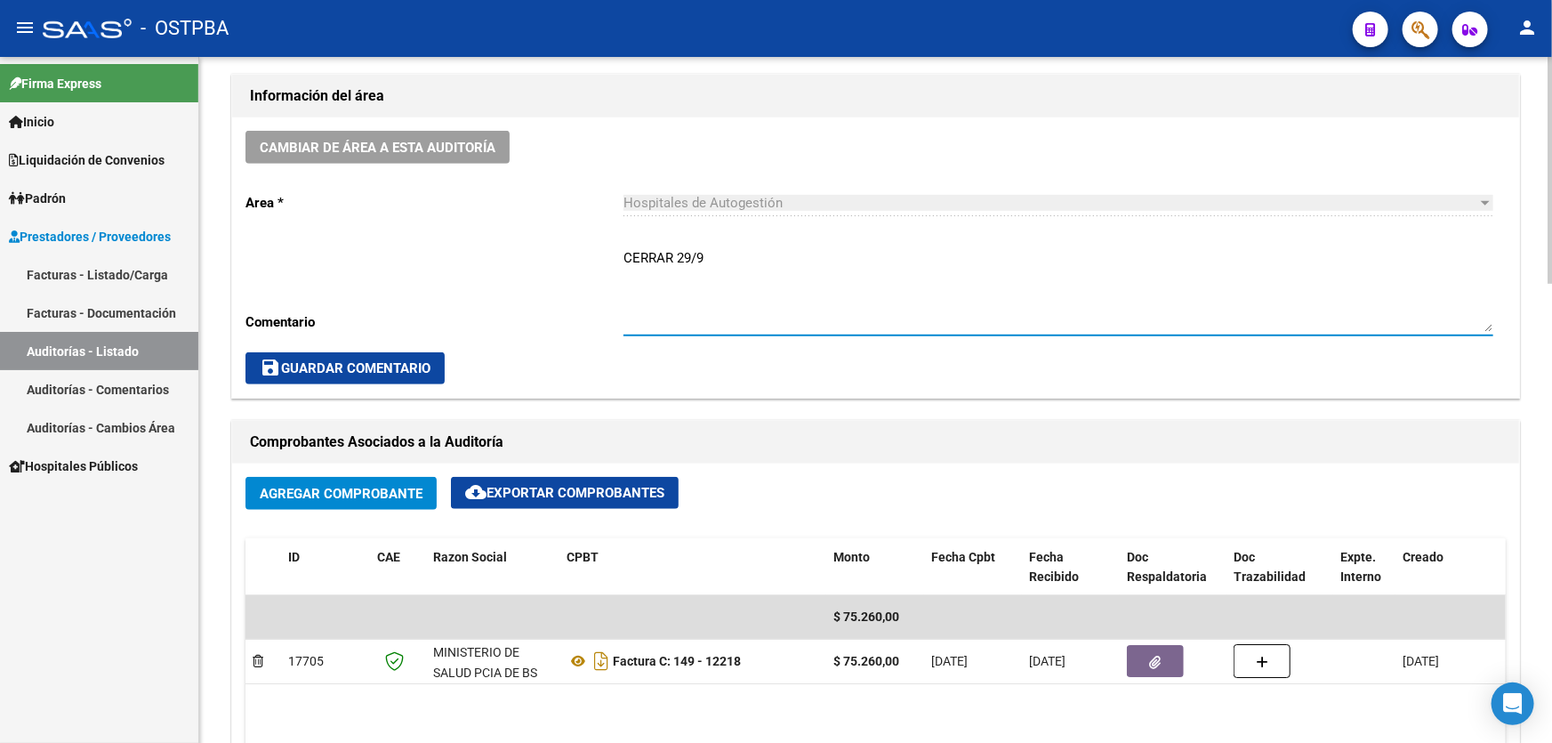
click at [729, 257] on textarea "CERRAR 29/9" at bounding box center [1058, 290] width 870 height 84
drag, startPoint x: 625, startPoint y: 258, endPoint x: 725, endPoint y: 257, distance: 99.6
click at [725, 257] on textarea "CERRAR 29/9" at bounding box center [1058, 290] width 870 height 84
type textarea "CERRAR 29/9"
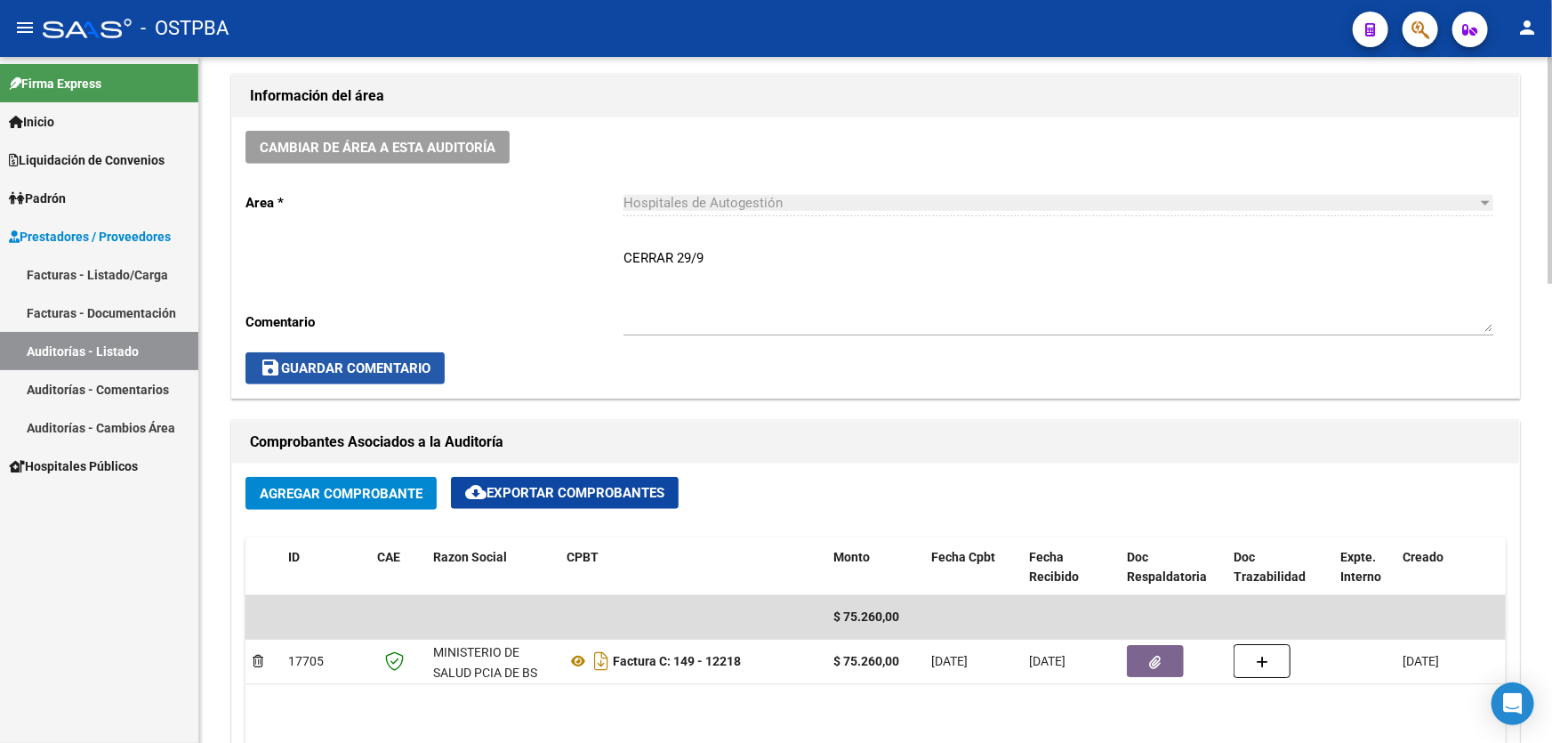
click at [311, 367] on span "save Guardar Comentario" at bounding box center [345, 368] width 171 height 16
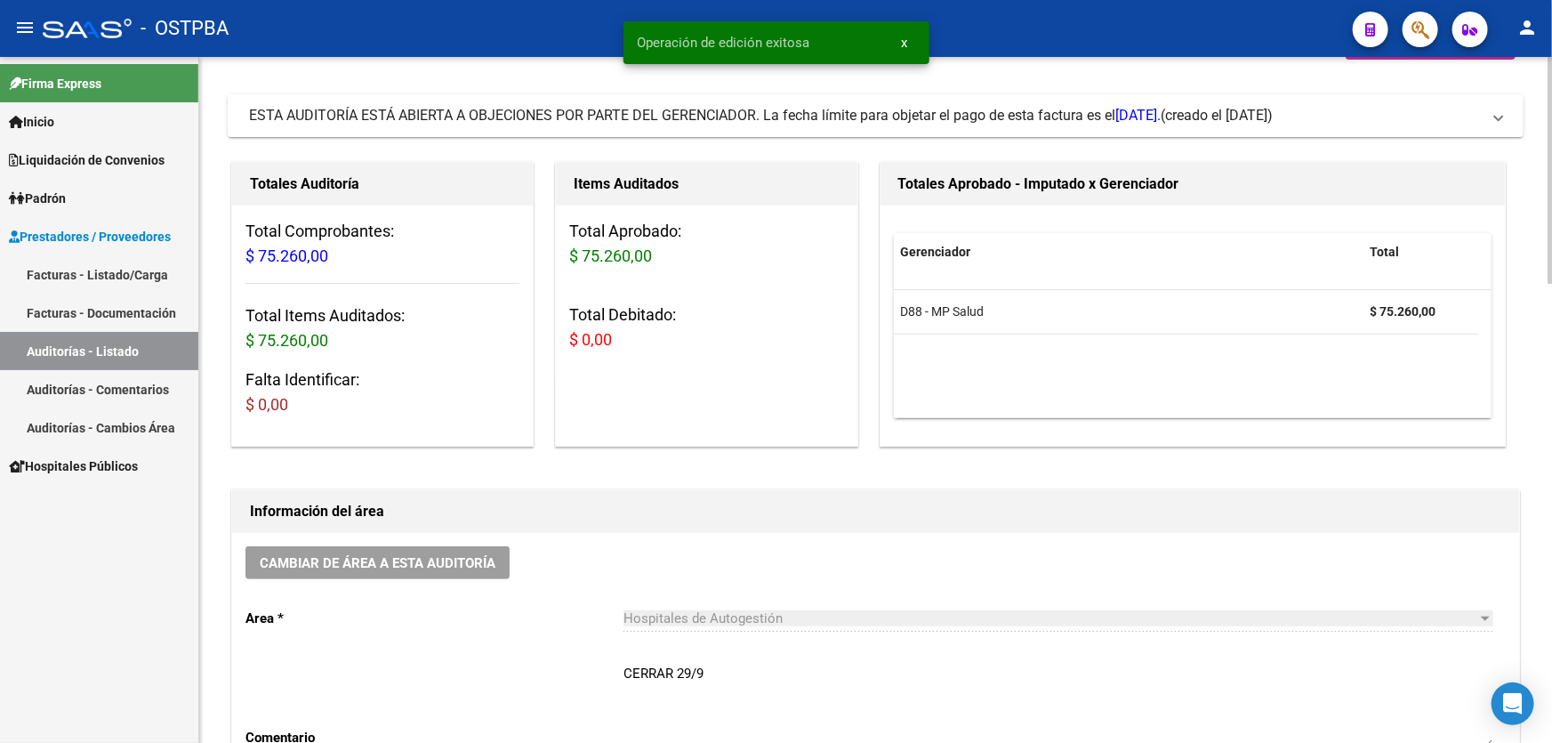
scroll to position [0, 0]
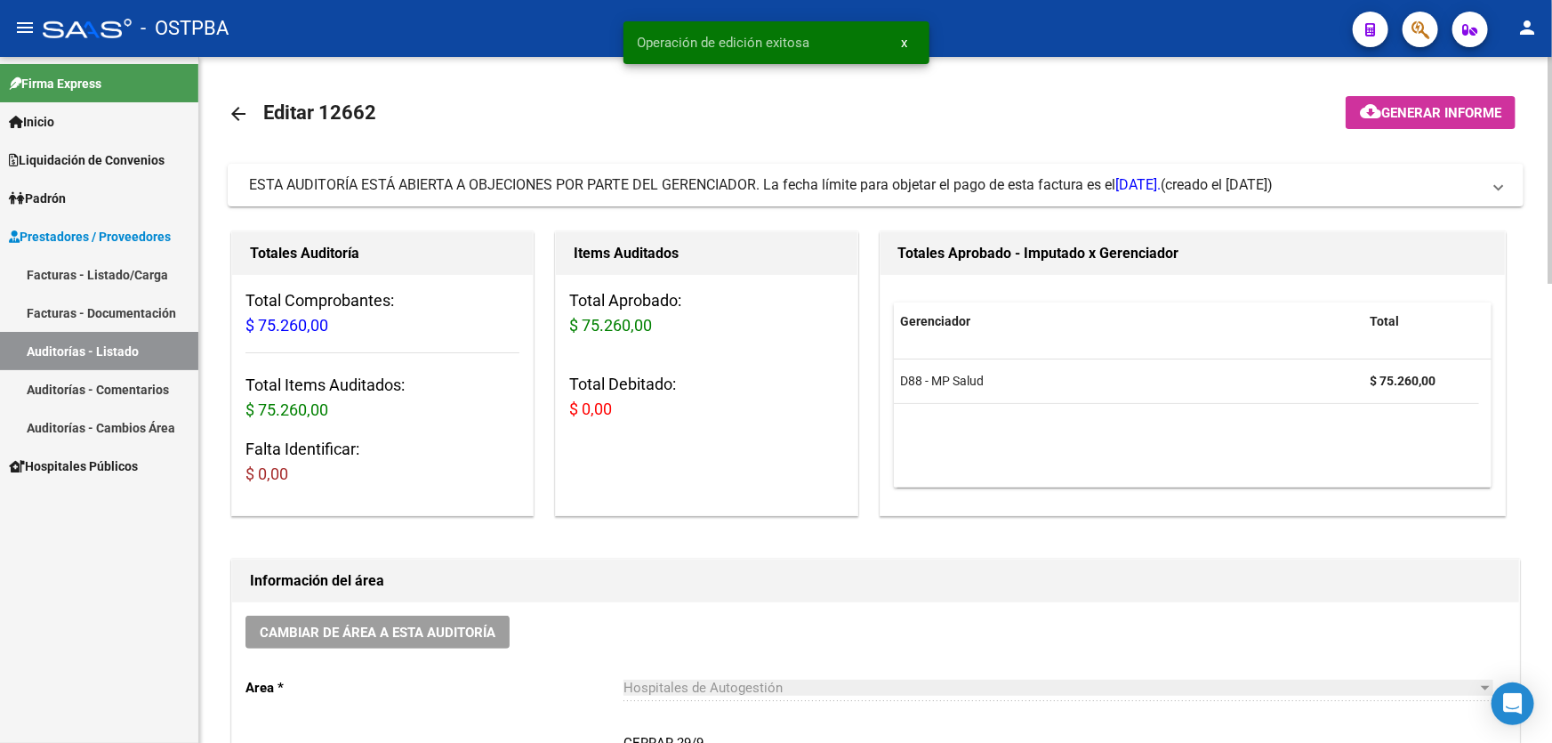
click at [235, 108] on mat-icon "arrow_back" at bounding box center [238, 113] width 21 height 21
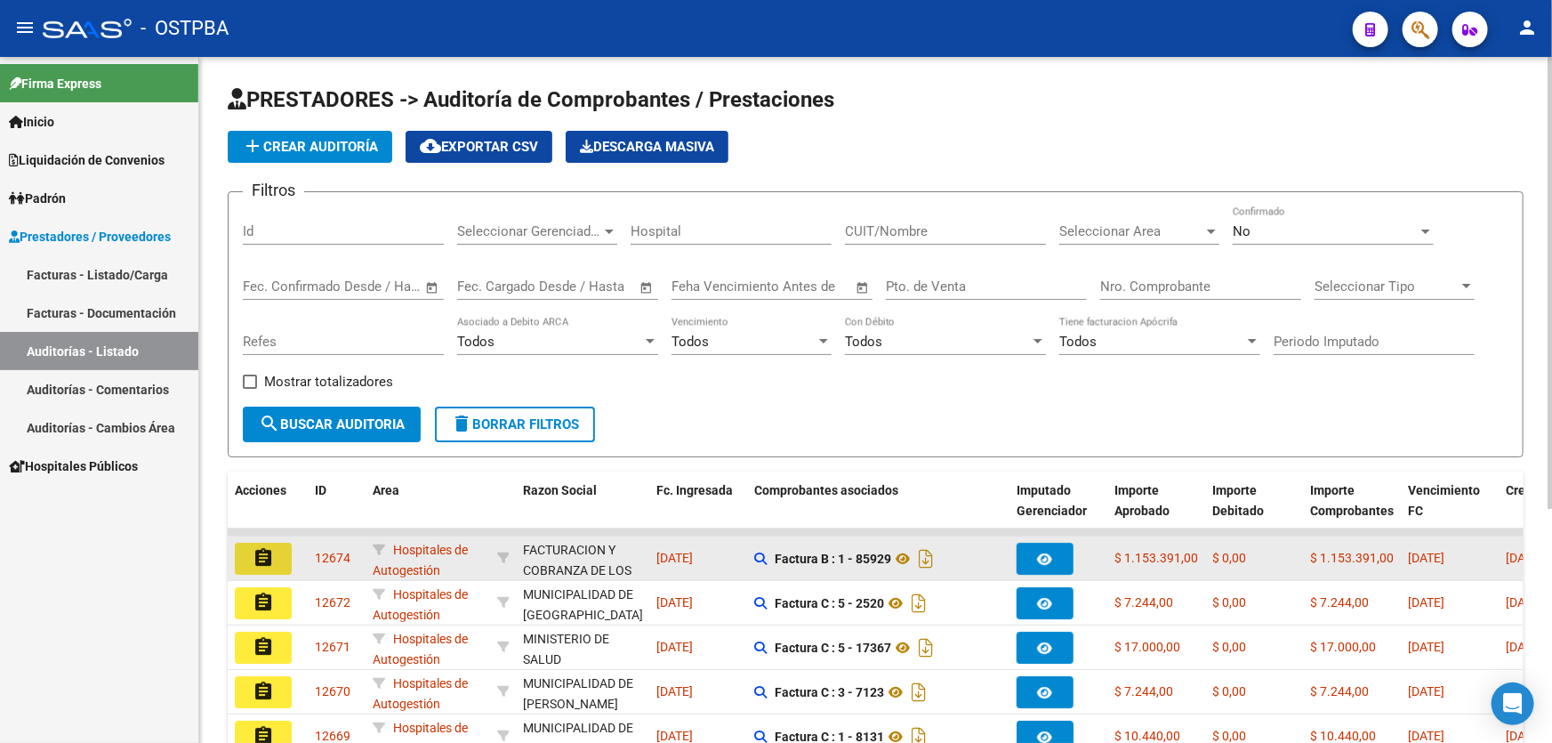
click at [260, 551] on mat-icon "assignment" at bounding box center [263, 557] width 21 height 21
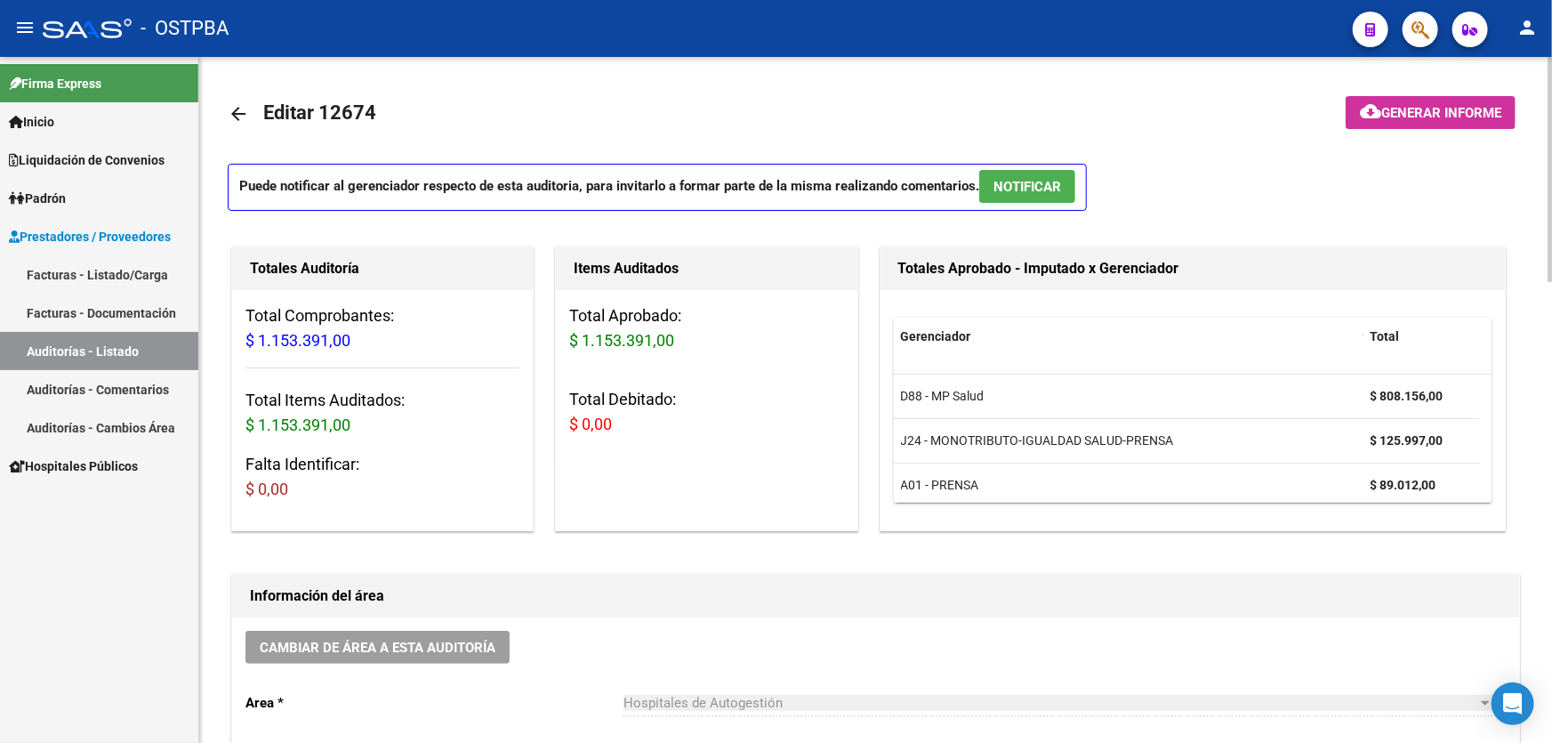
click at [231, 114] on mat-icon "arrow_back" at bounding box center [238, 113] width 21 height 21
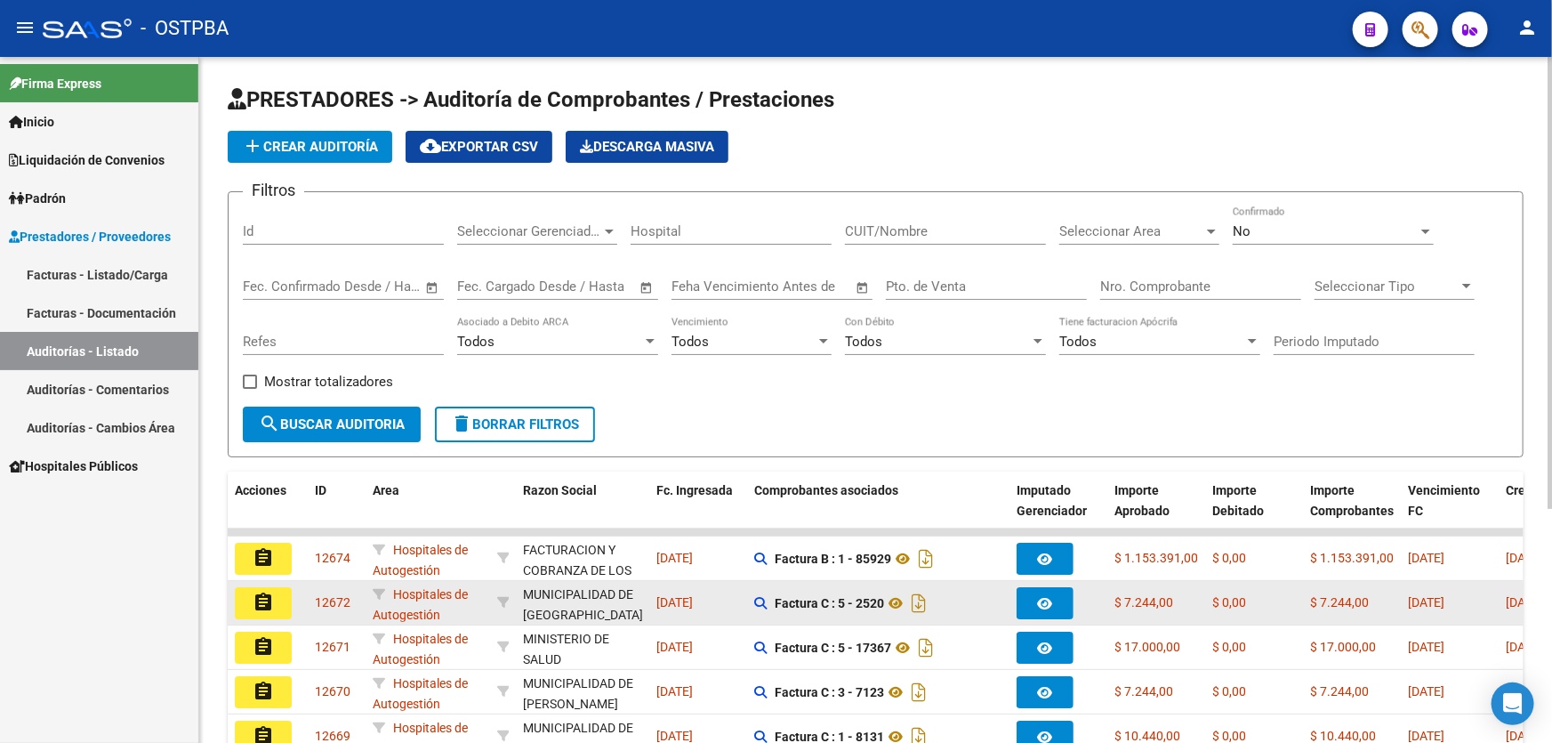
click at [260, 591] on mat-icon "assignment" at bounding box center [263, 601] width 21 height 21
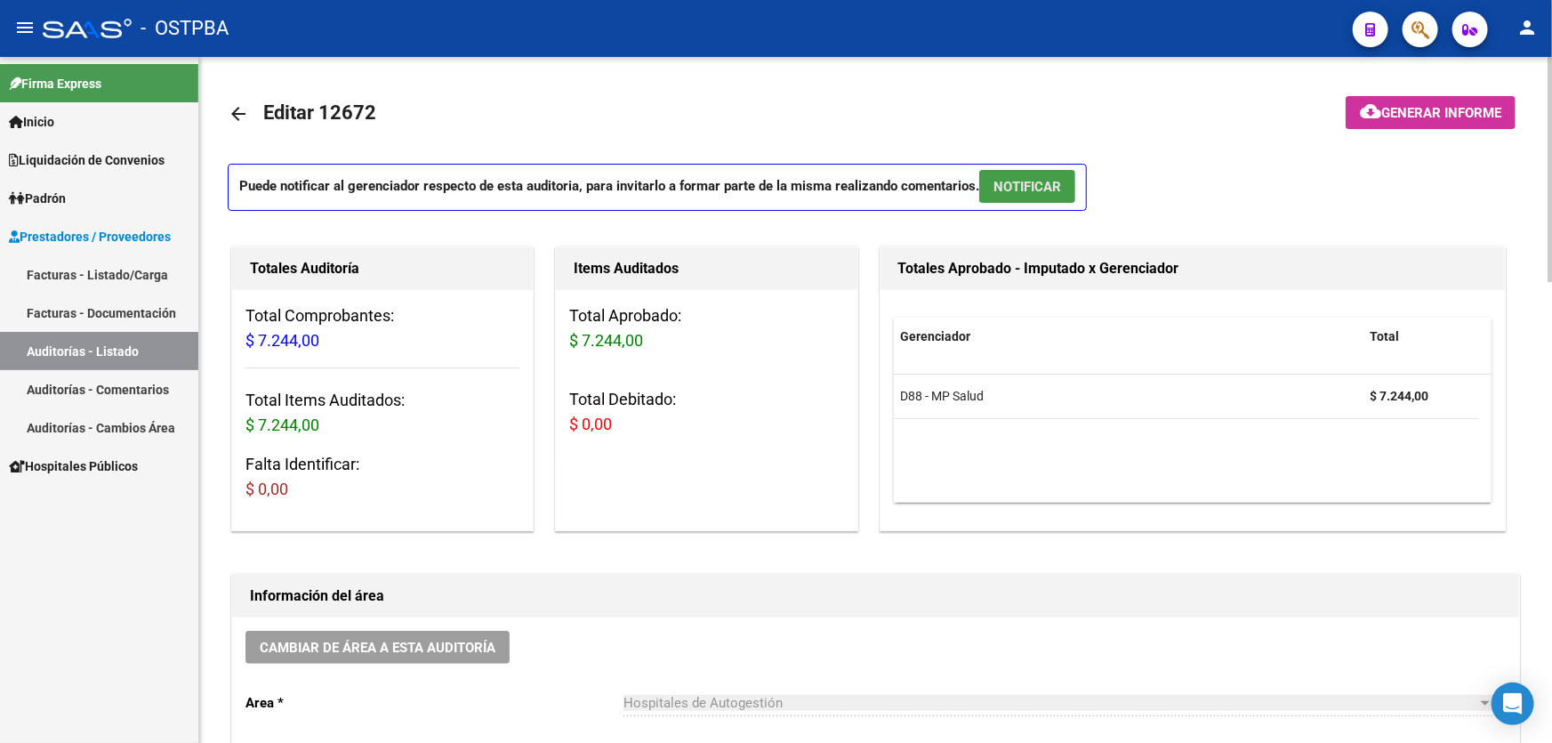
click at [1014, 189] on span "NOTIFICAR" at bounding box center [1027, 187] width 68 height 16
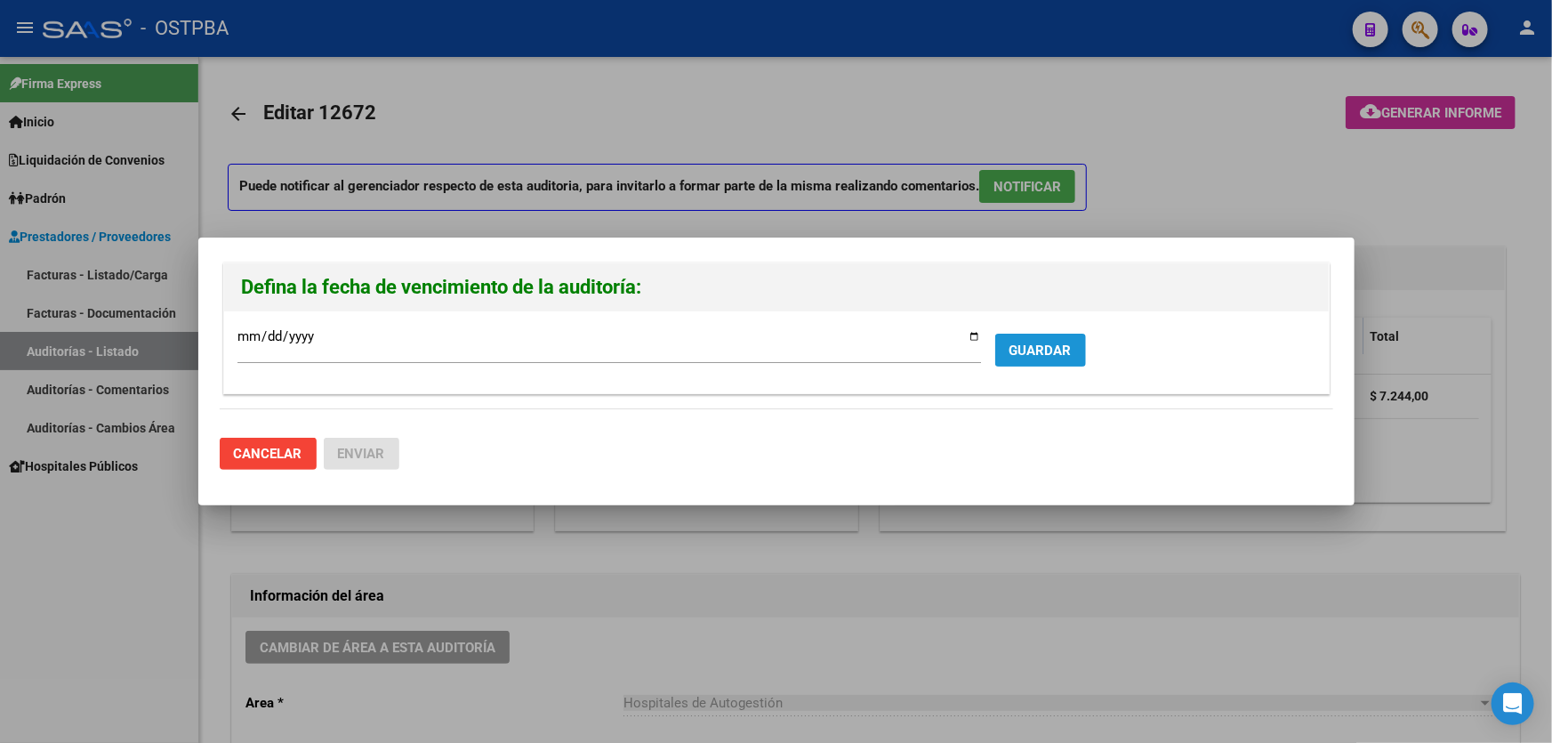
click at [1056, 360] on button "GUARDAR" at bounding box center [1040, 349] width 91 height 33
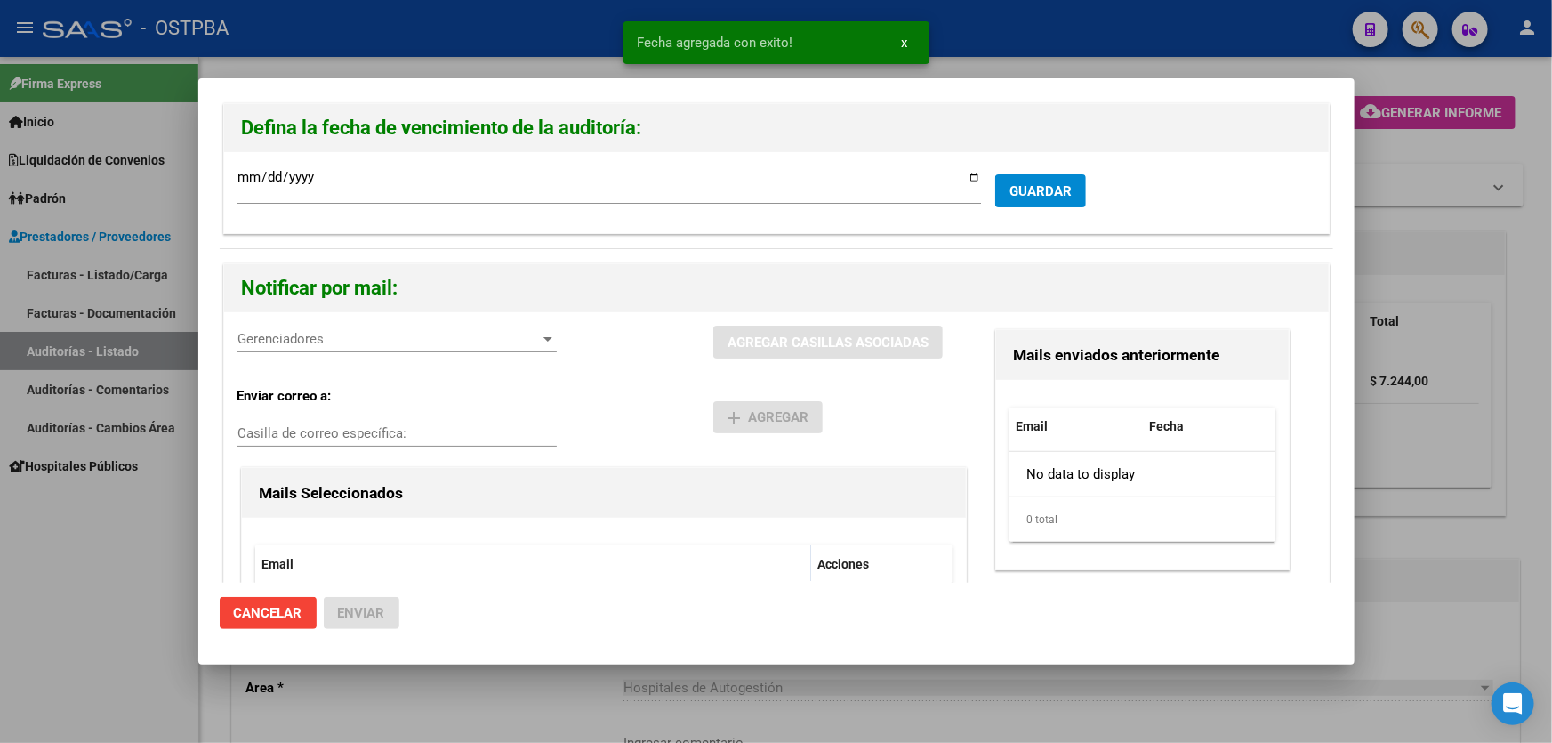
click at [267, 336] on span "Gerenciadores" at bounding box center [388, 339] width 303 height 16
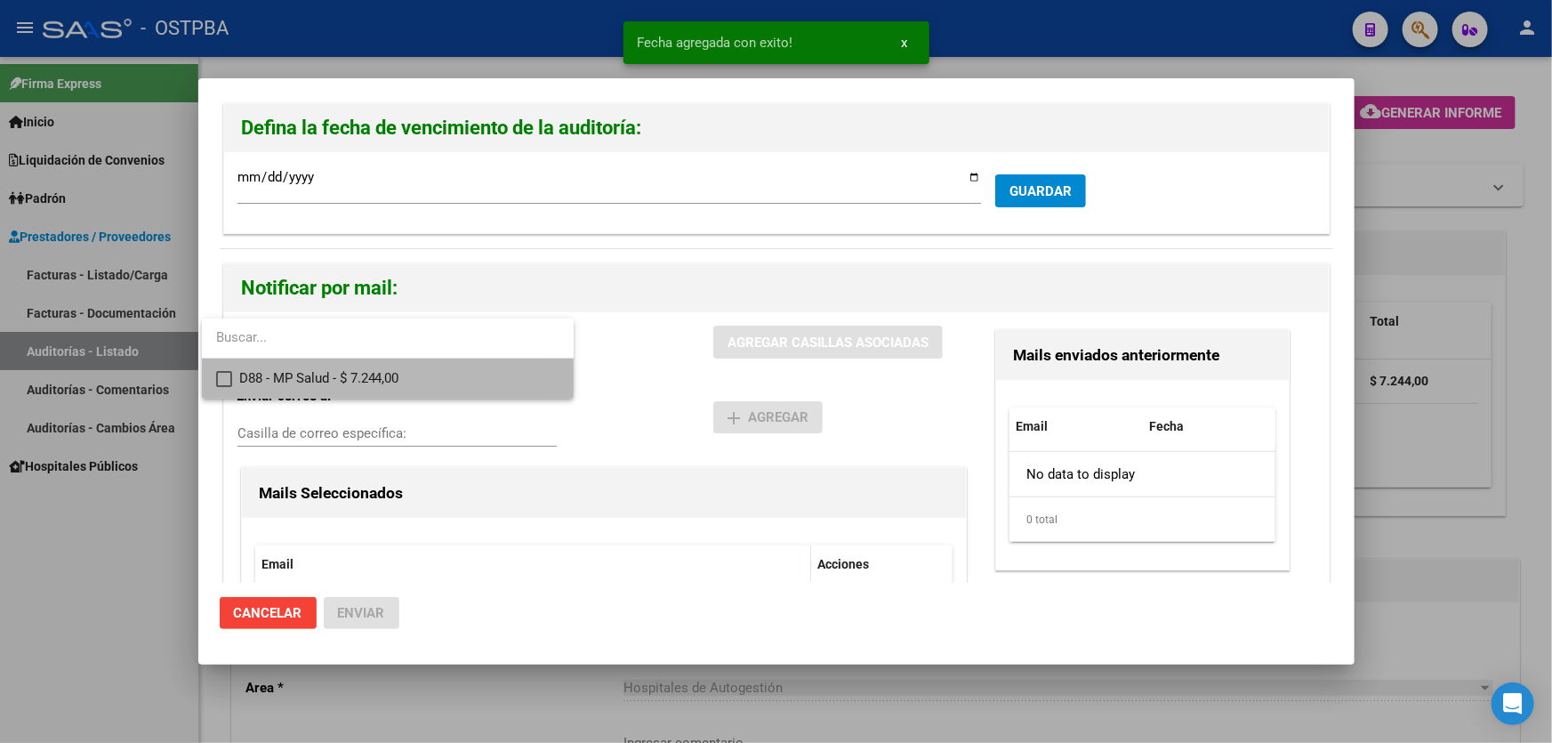
click at [219, 375] on mat-pseudo-checkbox at bounding box center [224, 379] width 16 height 16
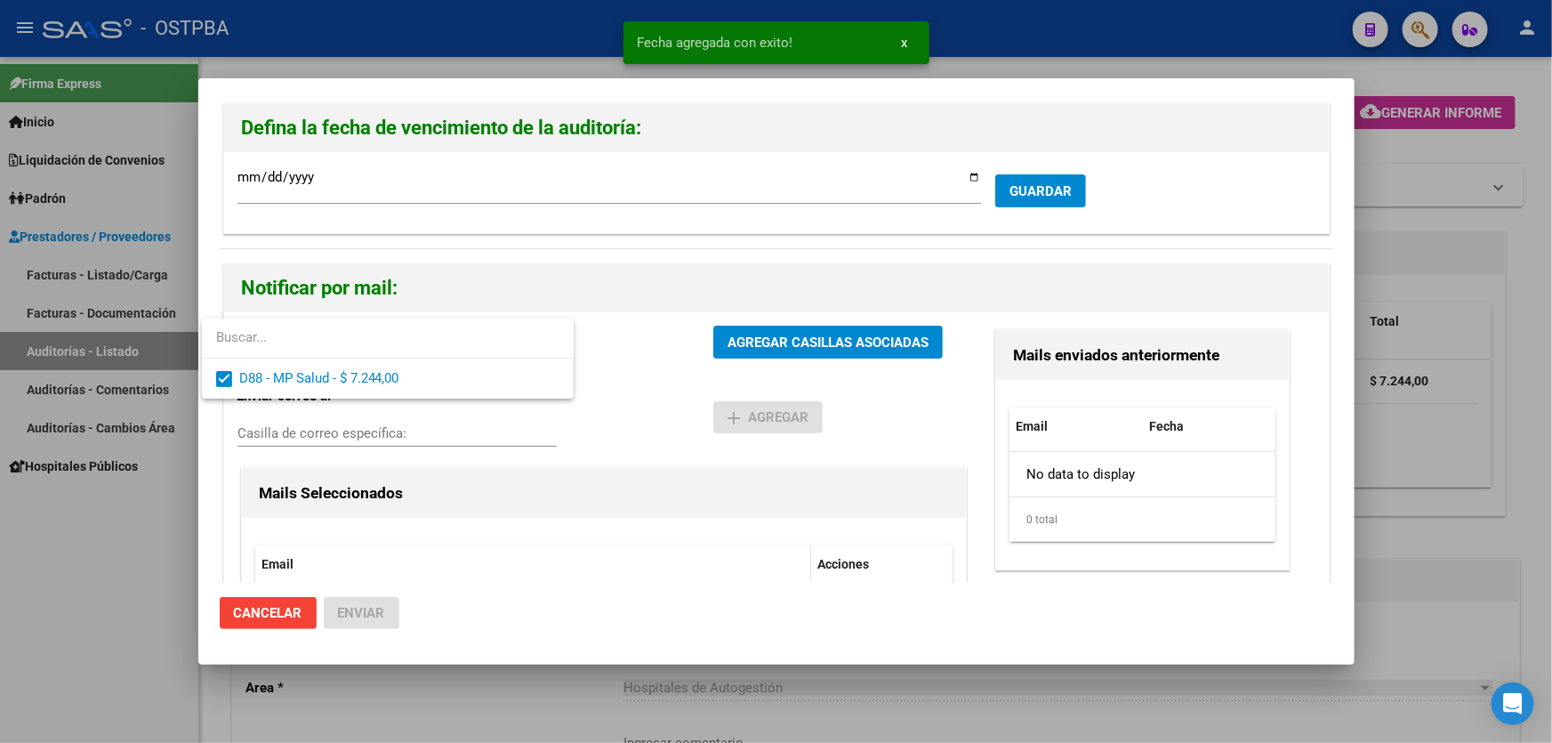
drag, startPoint x: 622, startPoint y: 411, endPoint x: 761, endPoint y: 334, distance: 159.2
click at [633, 408] on div at bounding box center [776, 371] width 1552 height 743
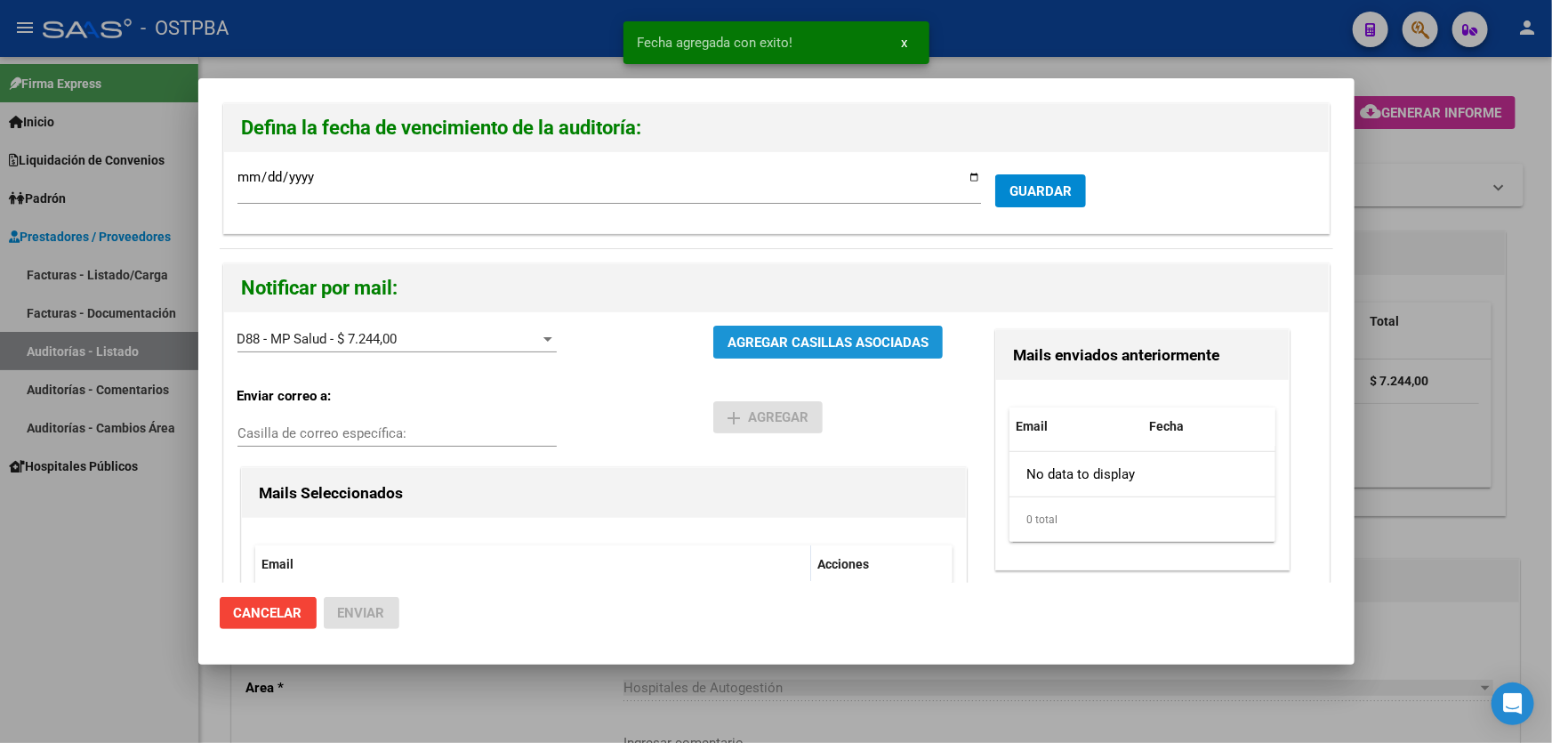
click at [784, 327] on button "AGREGAR CASILLAS ASOCIADAS" at bounding box center [827, 341] width 229 height 33
click at [357, 605] on span "Enviar" at bounding box center [361, 613] width 47 height 16
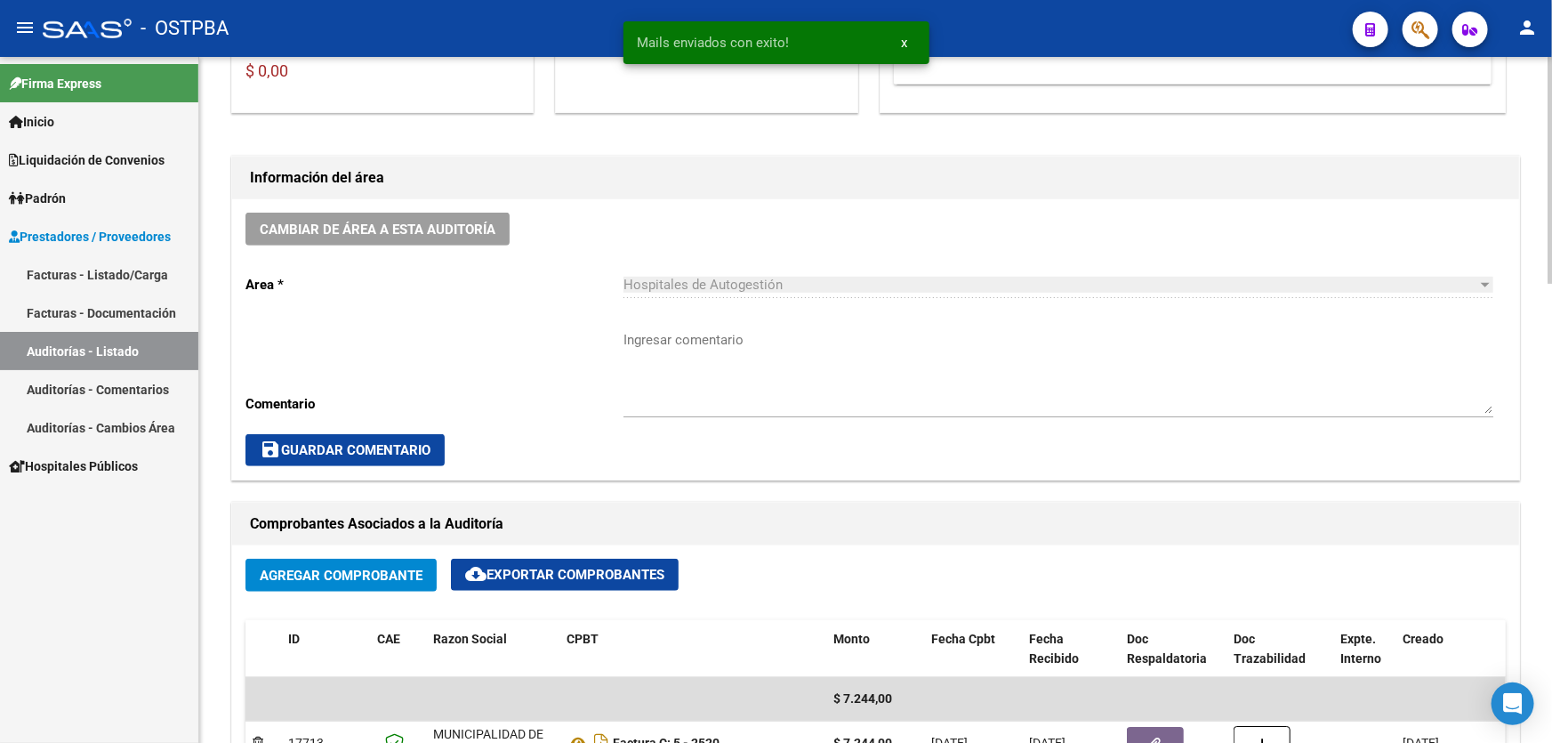
scroll to position [404, 0]
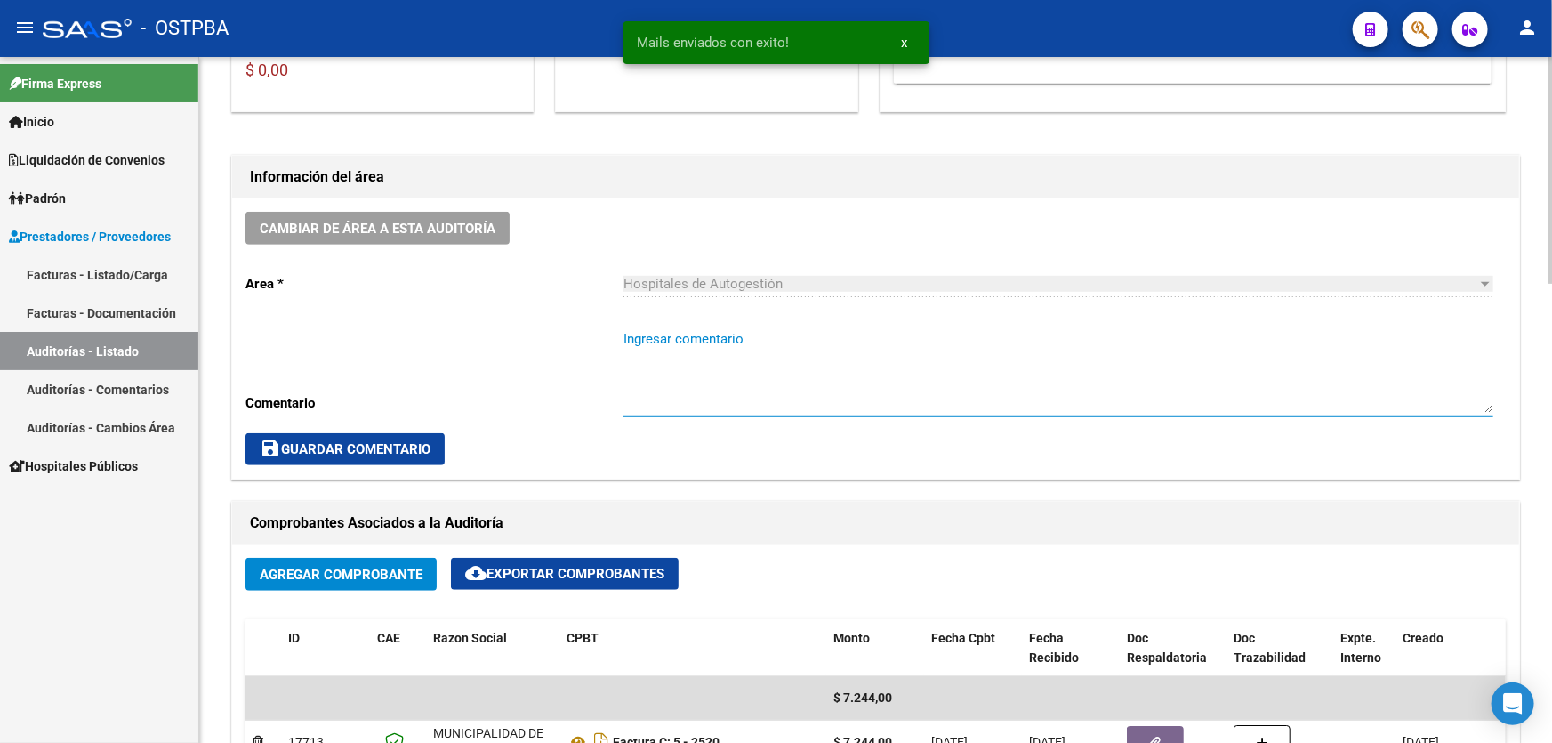
paste textarea "CERRAR 29/9"
type textarea "CERRAR 29/9"
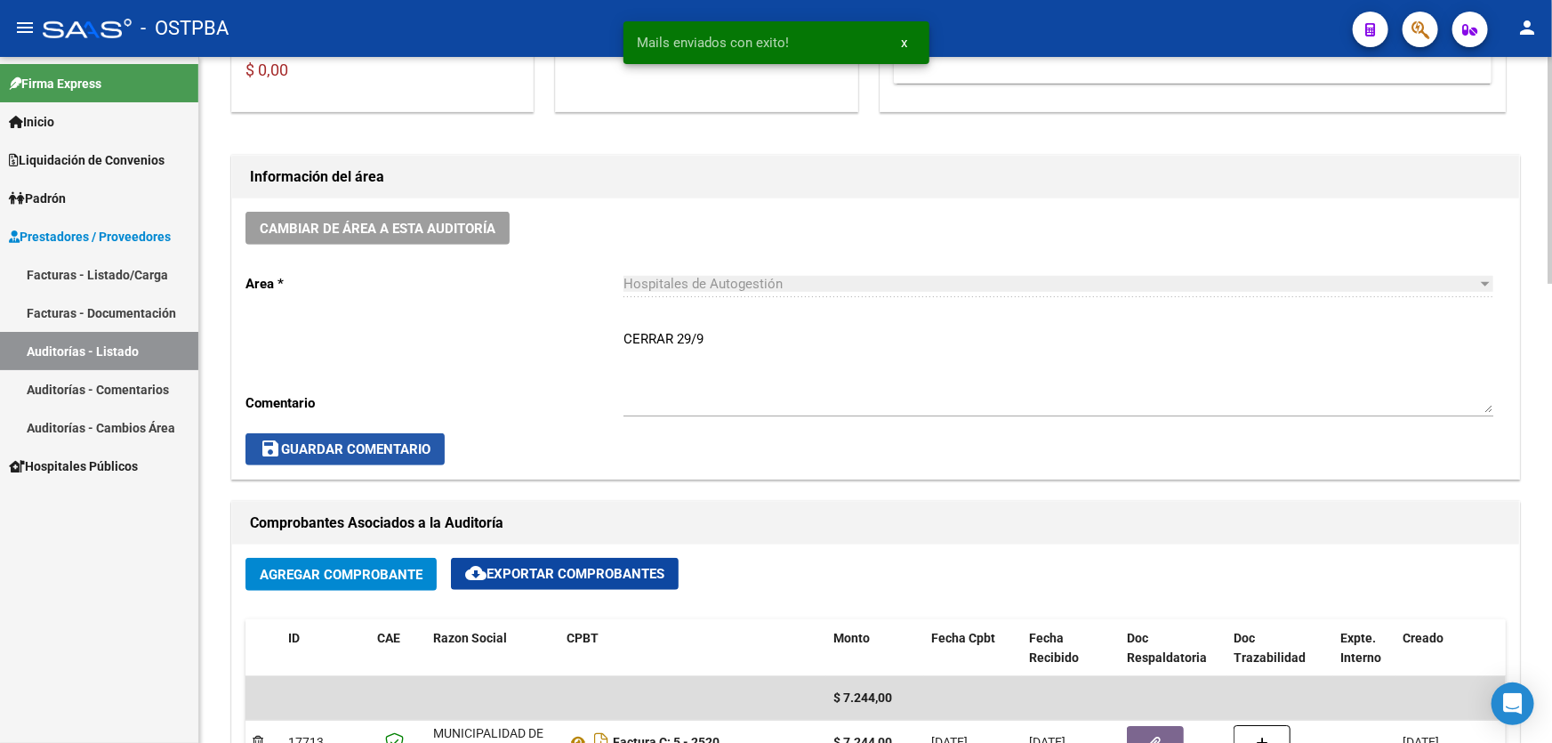
click at [293, 446] on span "save Guardar Comentario" at bounding box center [345, 449] width 171 height 16
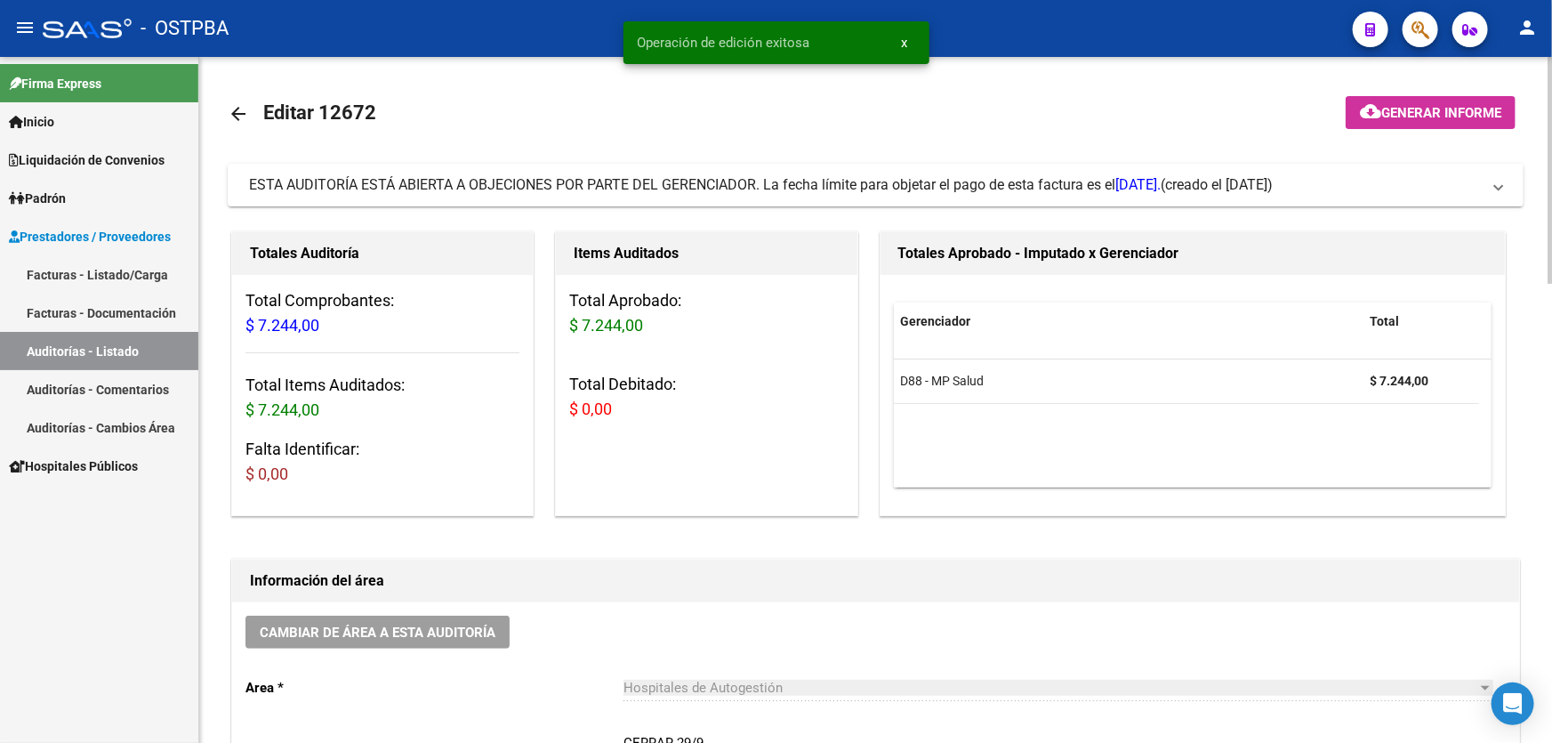
click at [231, 113] on mat-icon "arrow_back" at bounding box center [238, 113] width 21 height 21
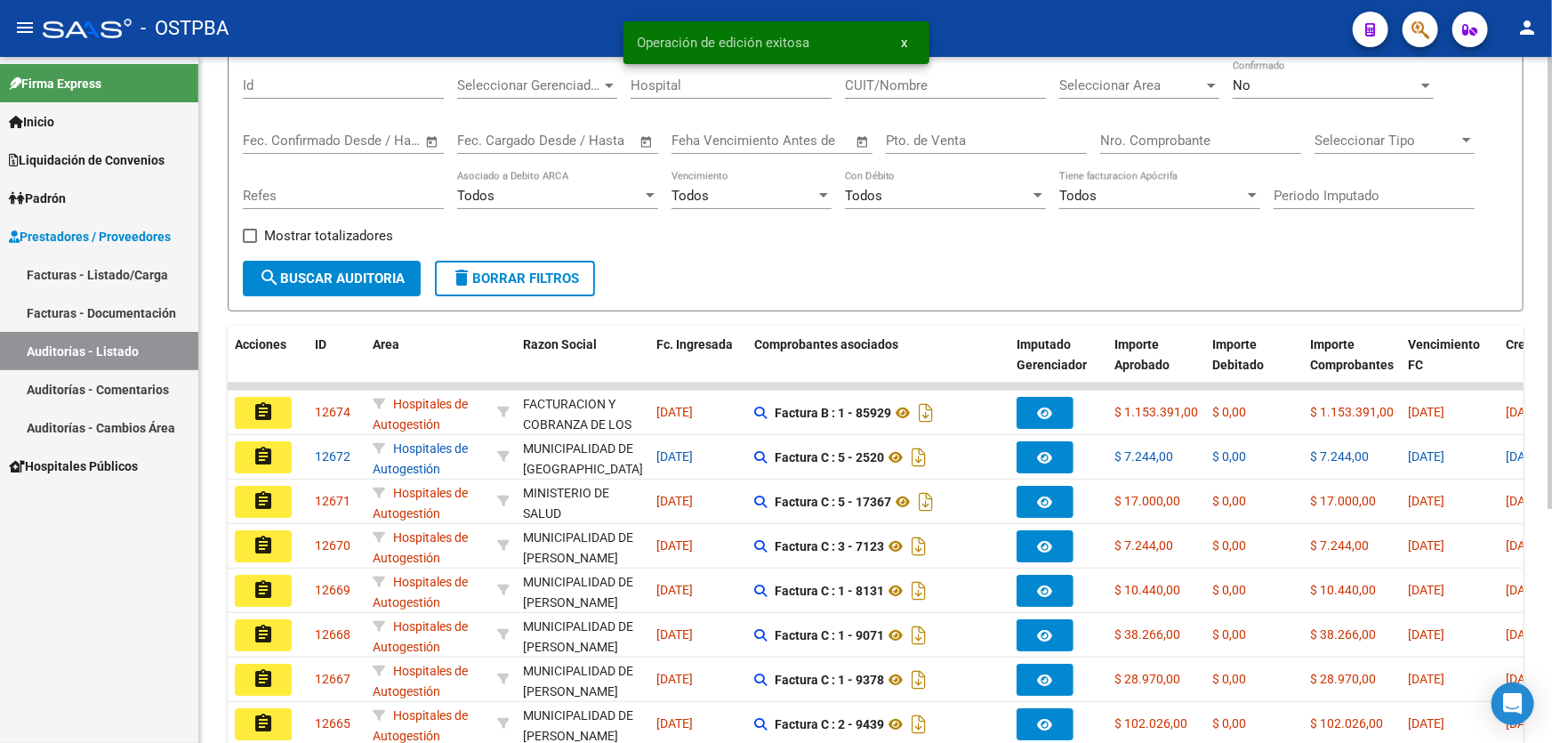
scroll to position [355, 0]
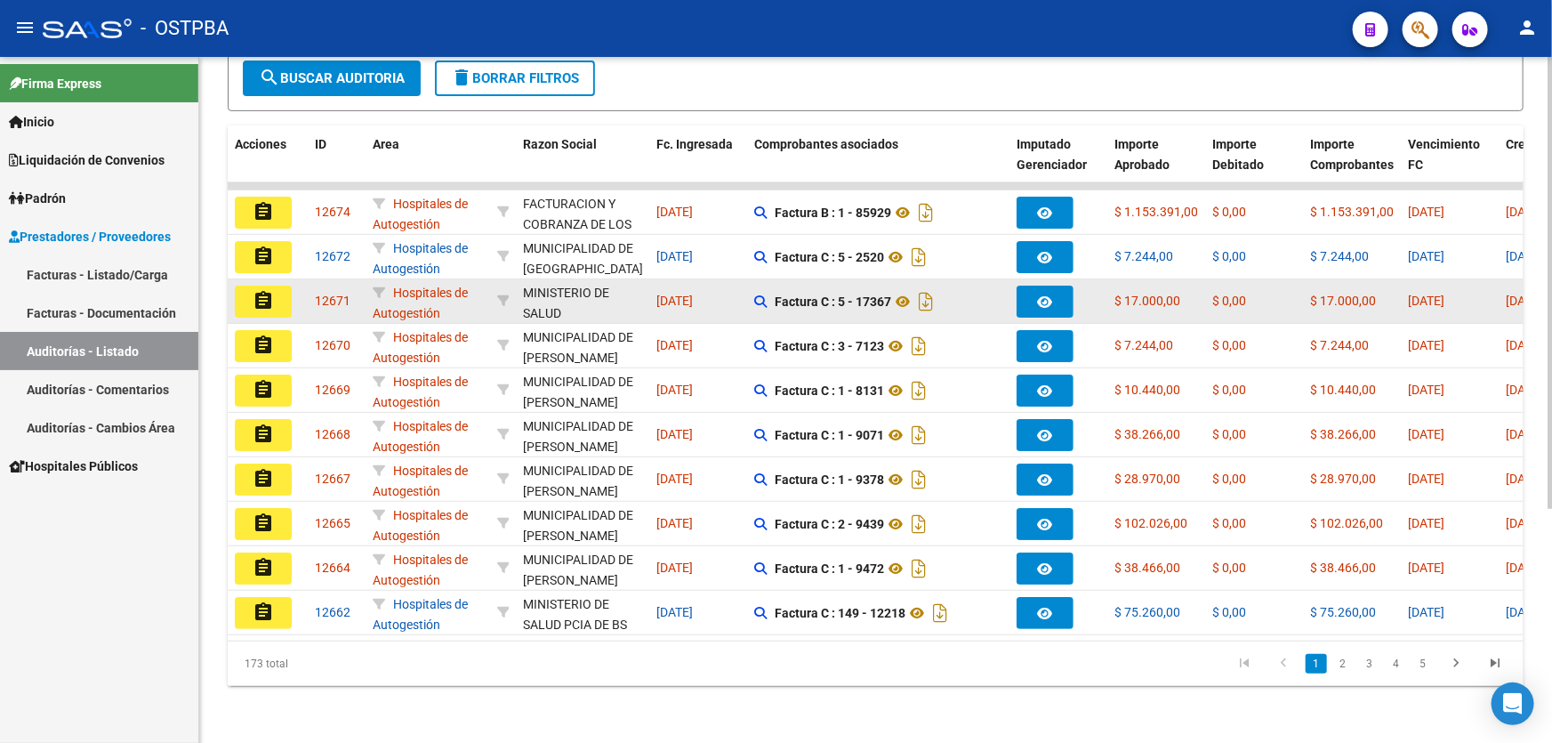
click at [259, 290] on mat-icon "assignment" at bounding box center [263, 300] width 21 height 21
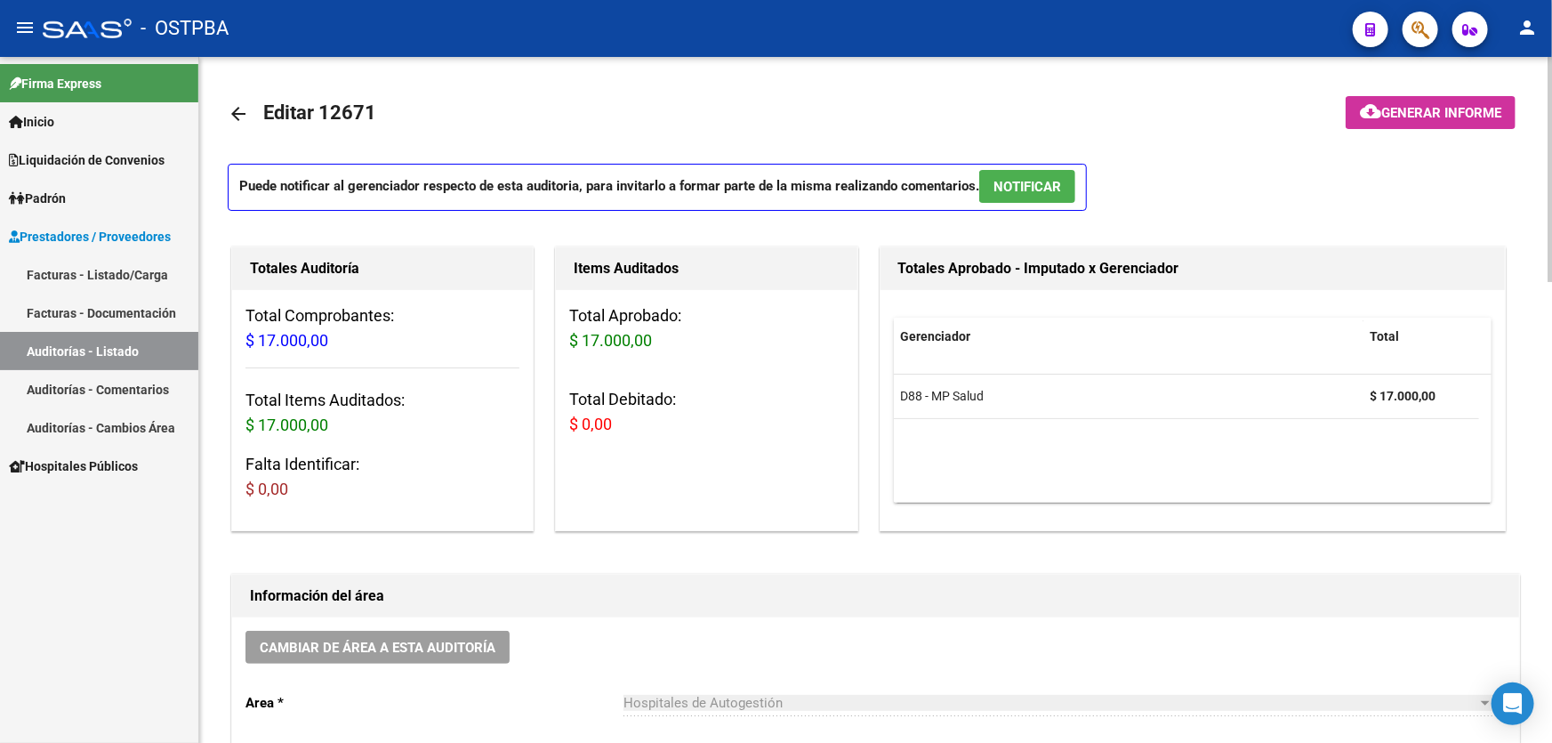
click at [1044, 189] on span "NOTIFICAR" at bounding box center [1027, 187] width 68 height 16
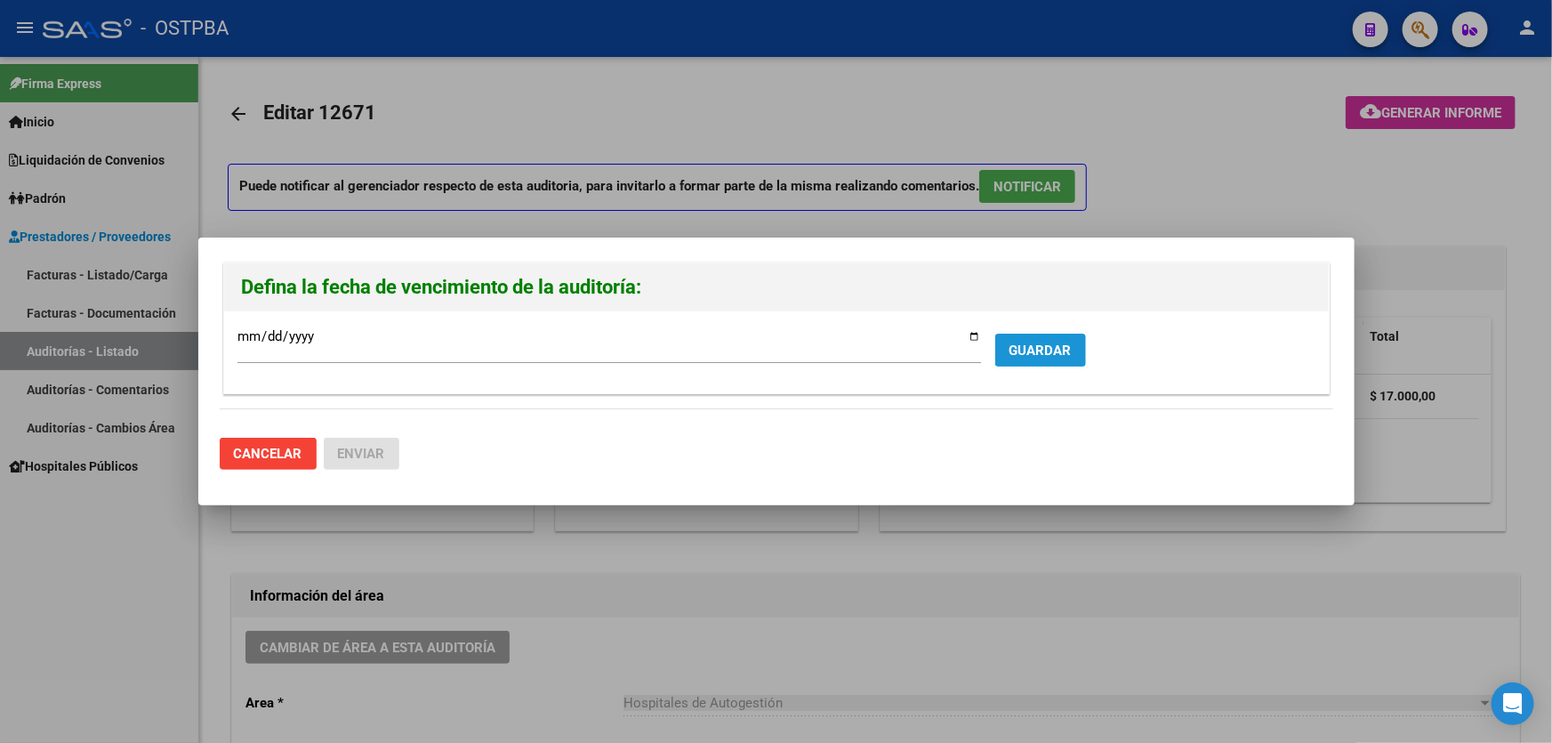
click at [1037, 343] on span "GUARDAR" at bounding box center [1040, 350] width 62 height 16
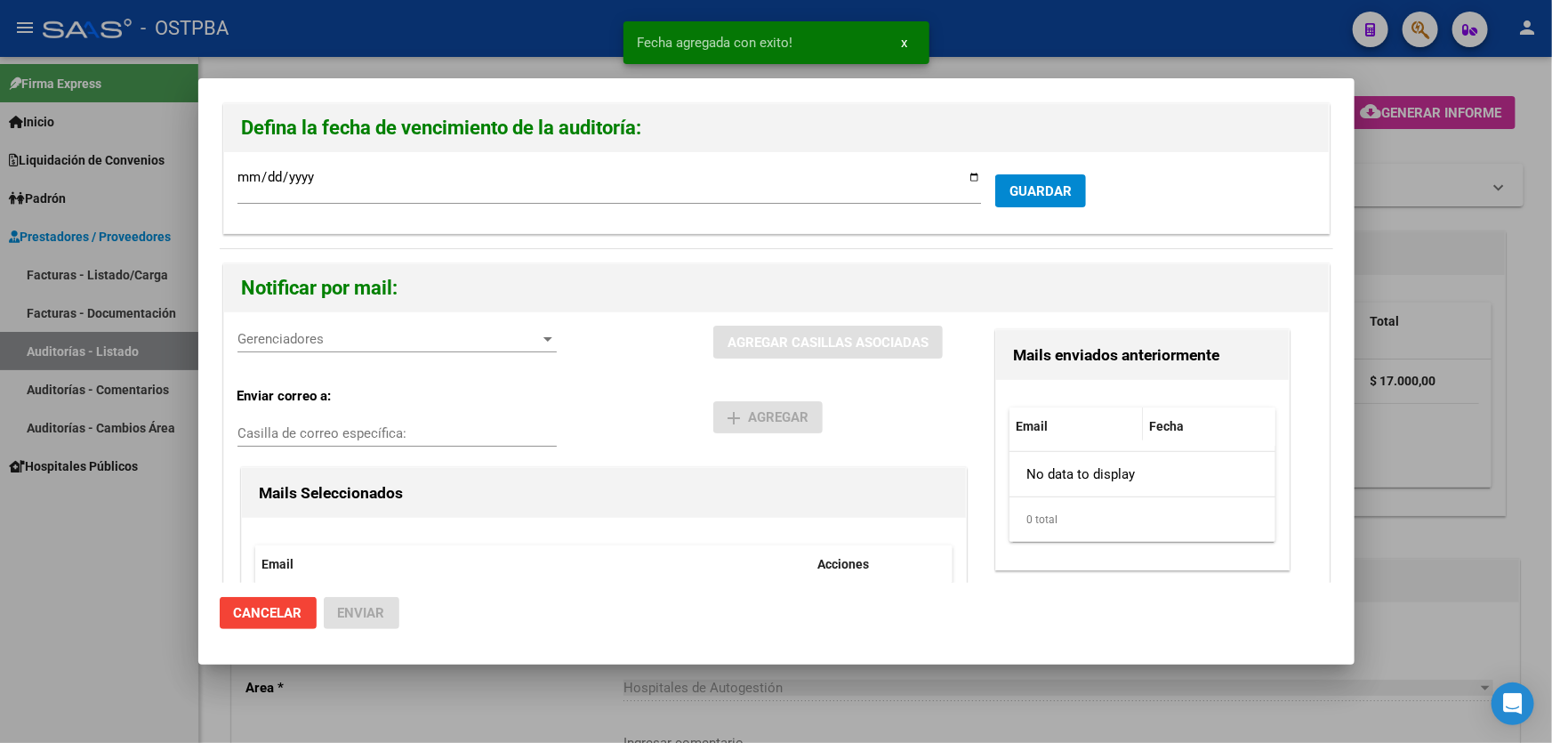
click at [336, 345] on span "Gerenciadores" at bounding box center [388, 339] width 303 height 16
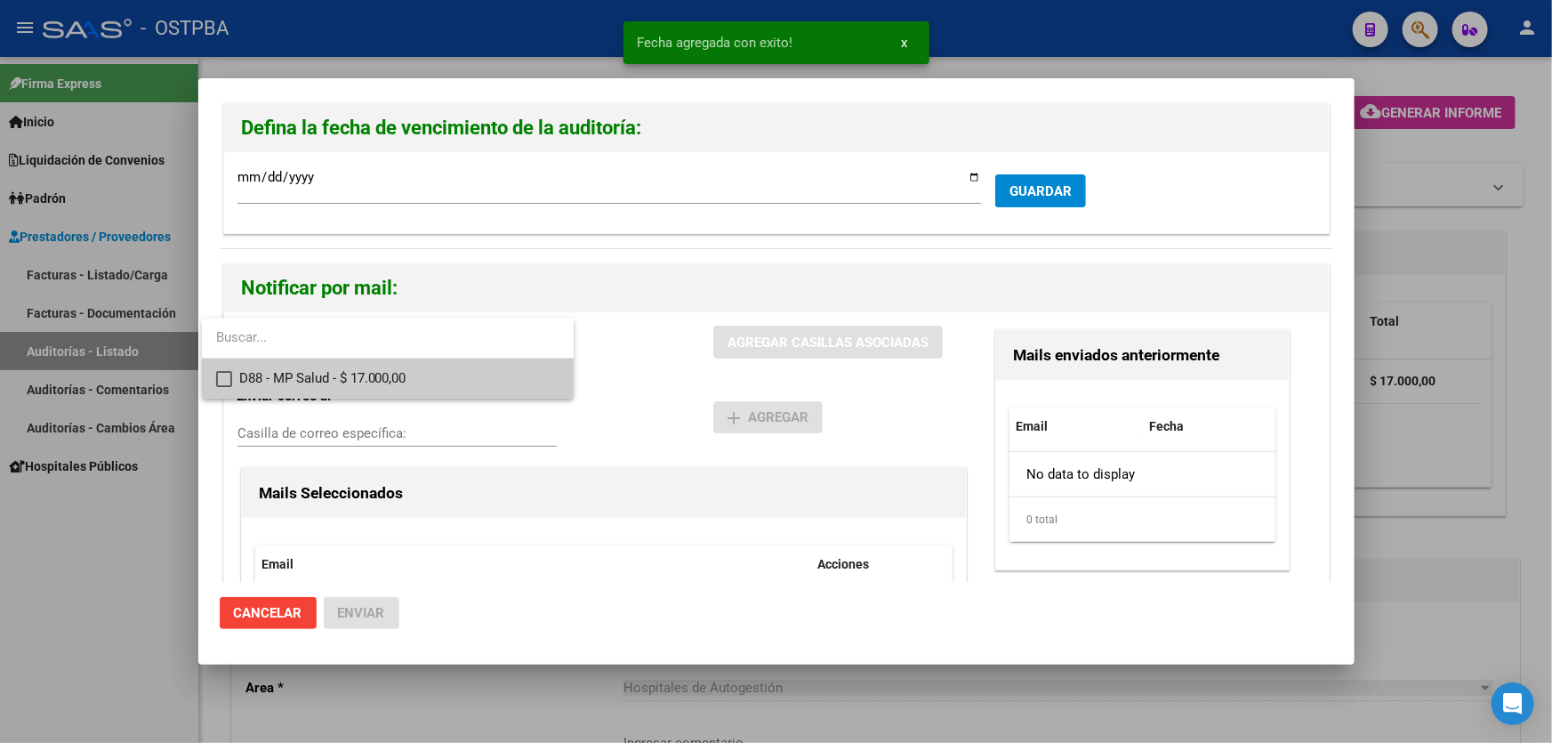
click at [218, 377] on mat-pseudo-checkbox at bounding box center [224, 379] width 16 height 16
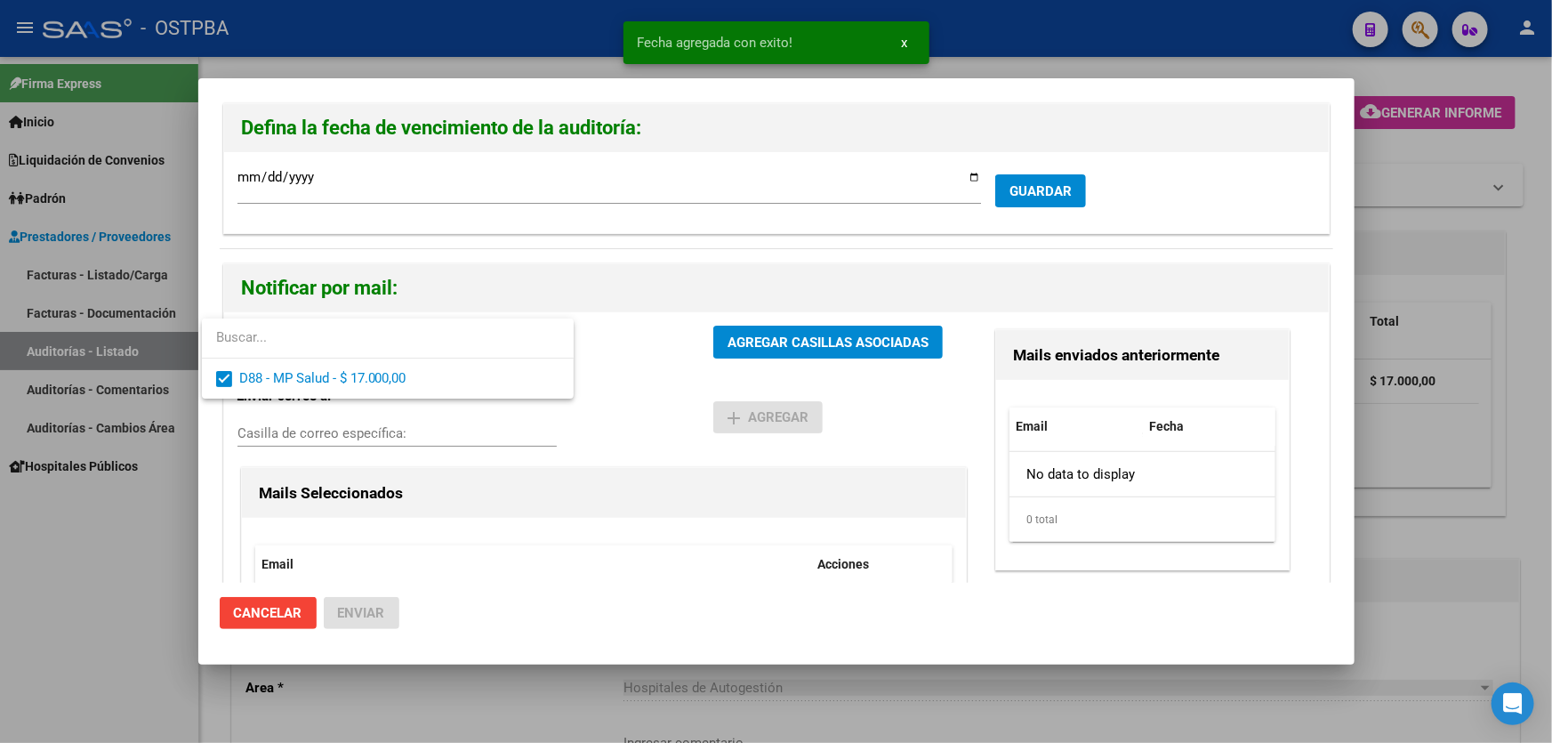
drag, startPoint x: 598, startPoint y: 399, endPoint x: 654, endPoint y: 369, distance: 63.7
click at [603, 399] on div at bounding box center [776, 371] width 1552 height 743
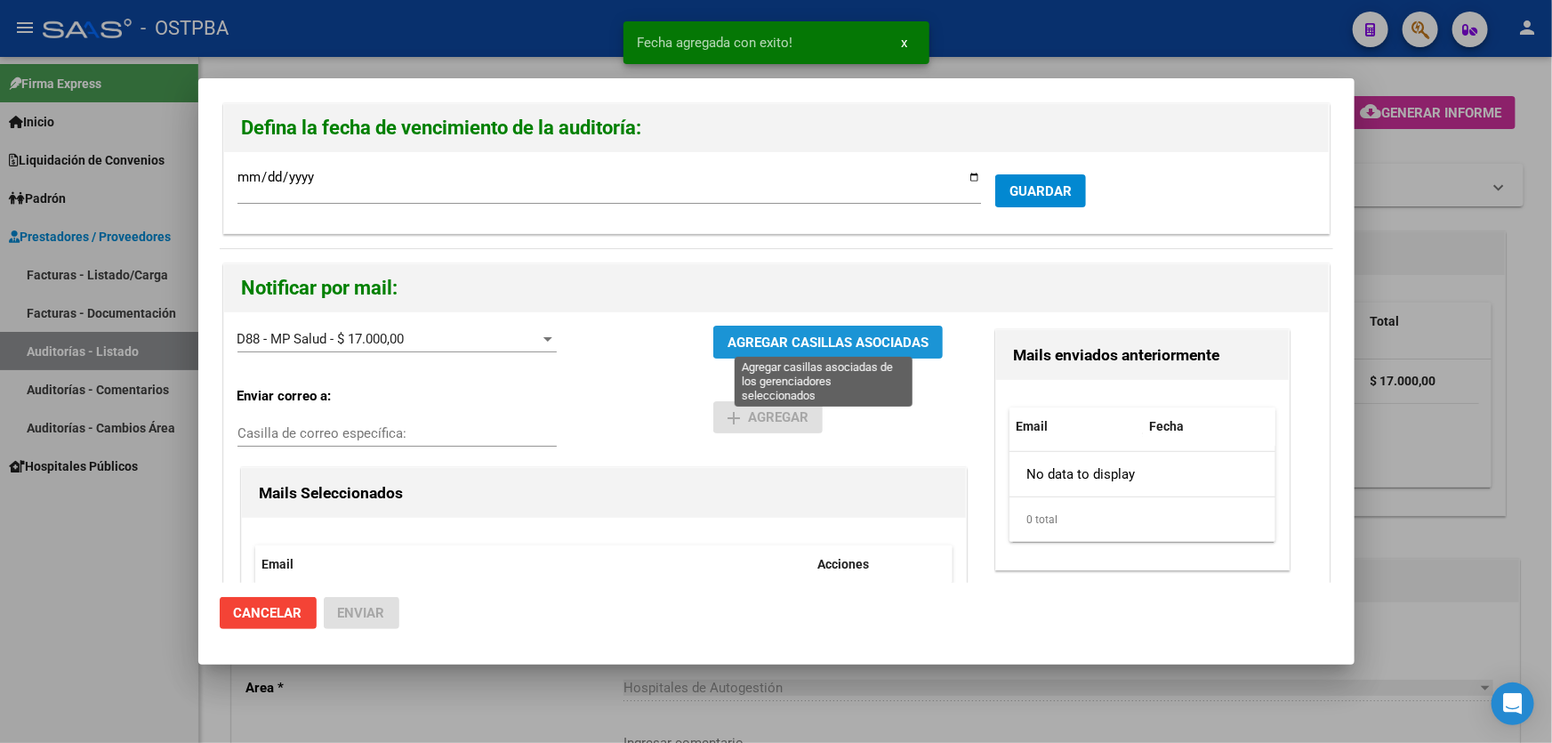
click at [775, 339] on span "AGREGAR CASILLAS ASOCIADAS" at bounding box center [827, 342] width 201 height 16
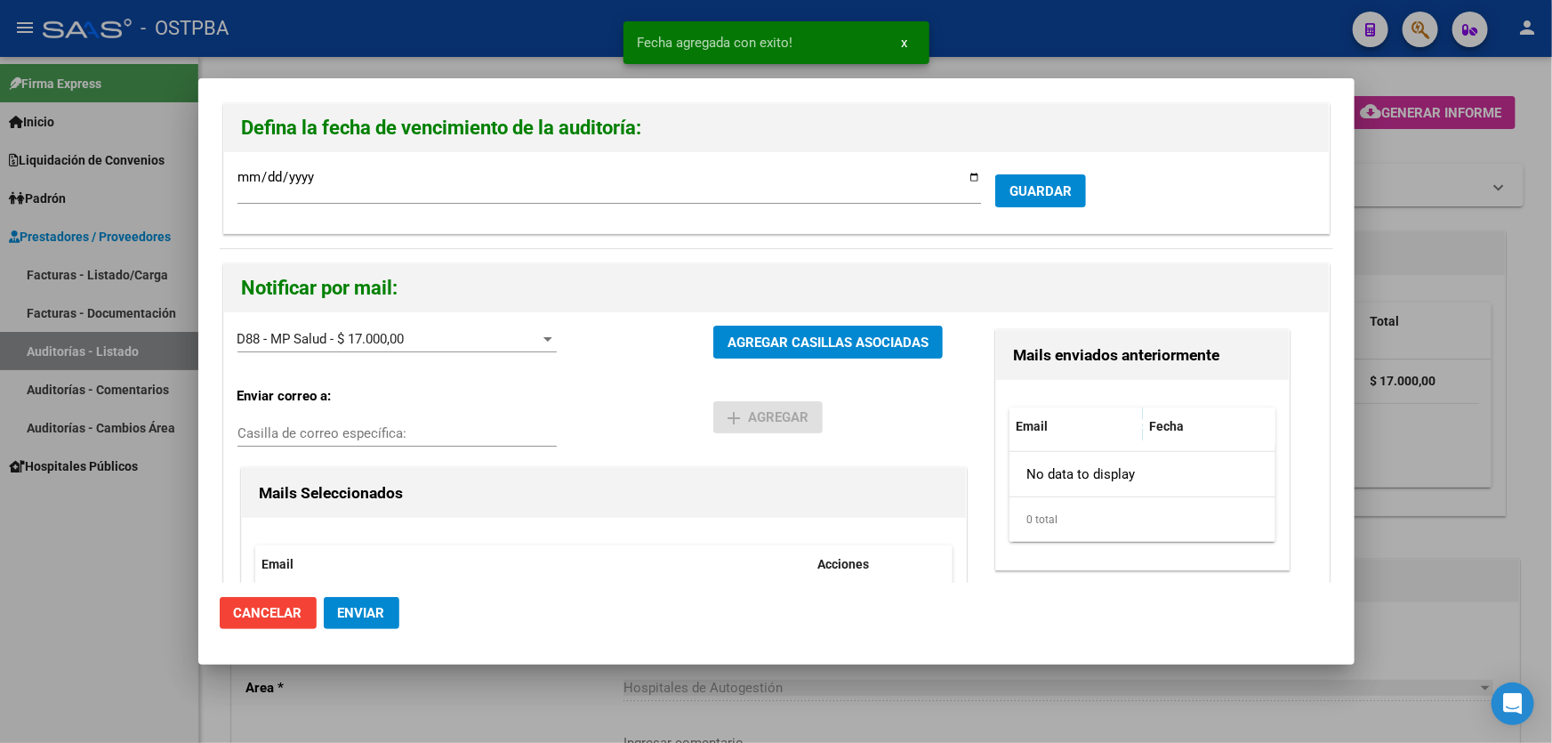
click at [347, 614] on span "Enviar" at bounding box center [361, 613] width 47 height 16
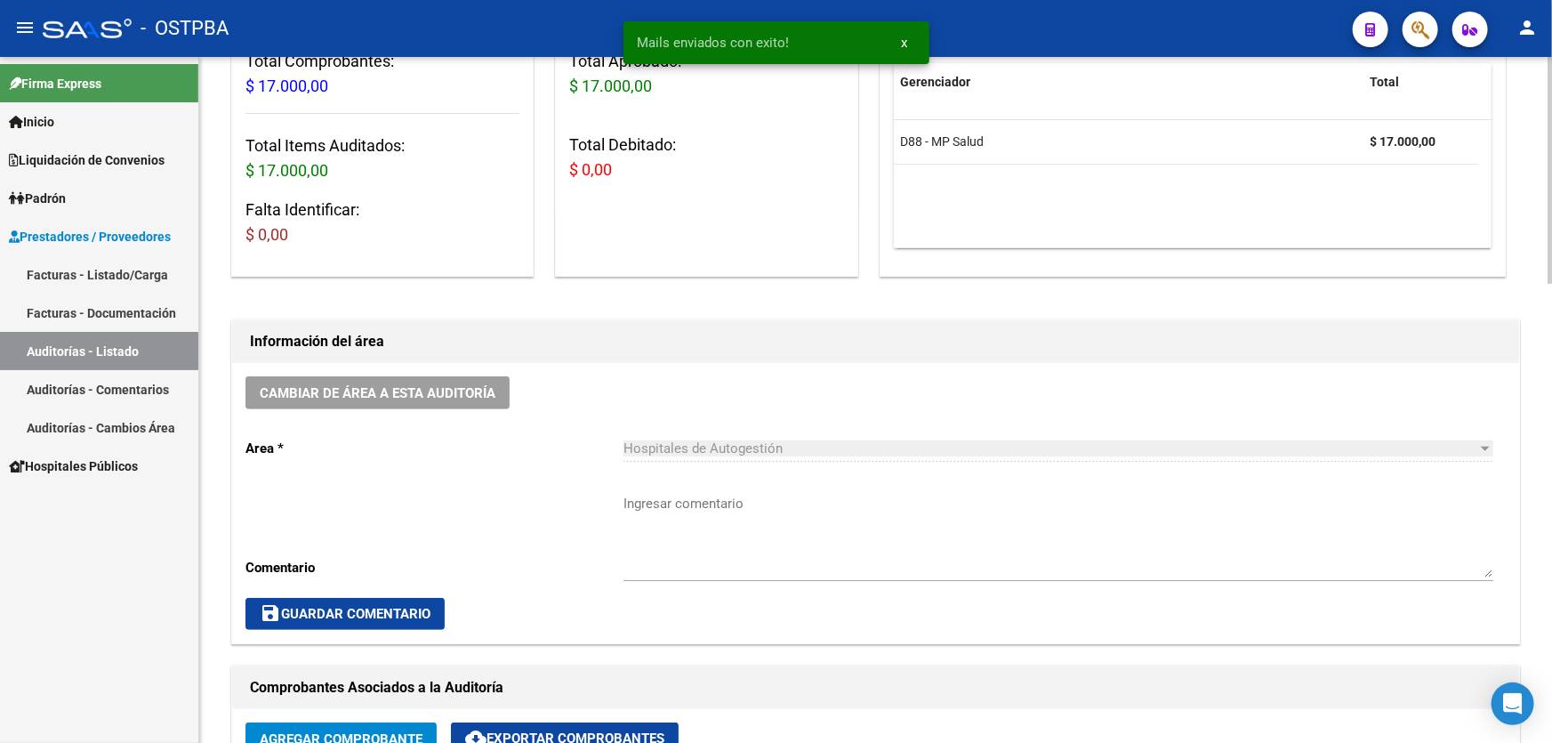
scroll to position [242, 0]
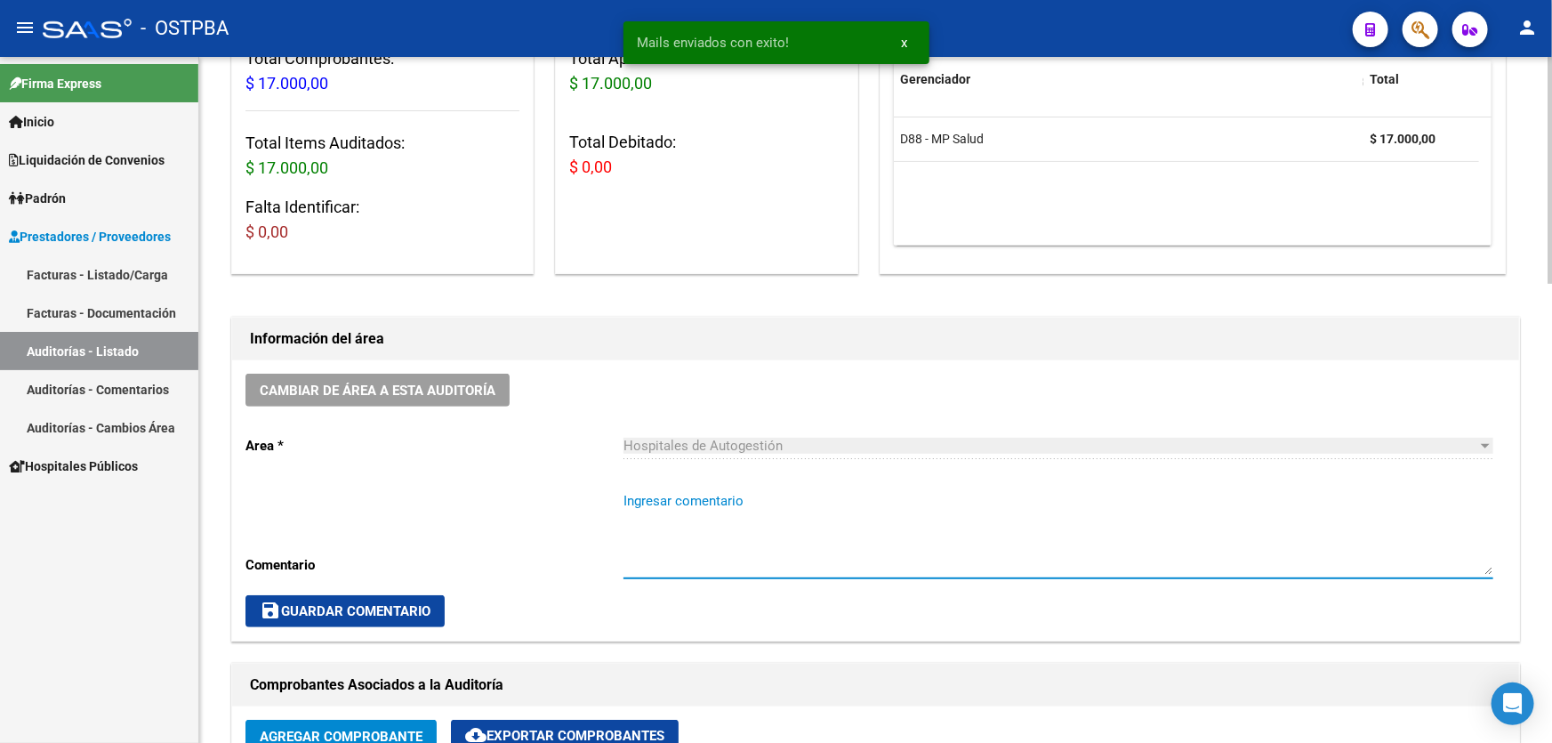
paste textarea "CERRAR 29/9"
type textarea "CERRAR 29/9"
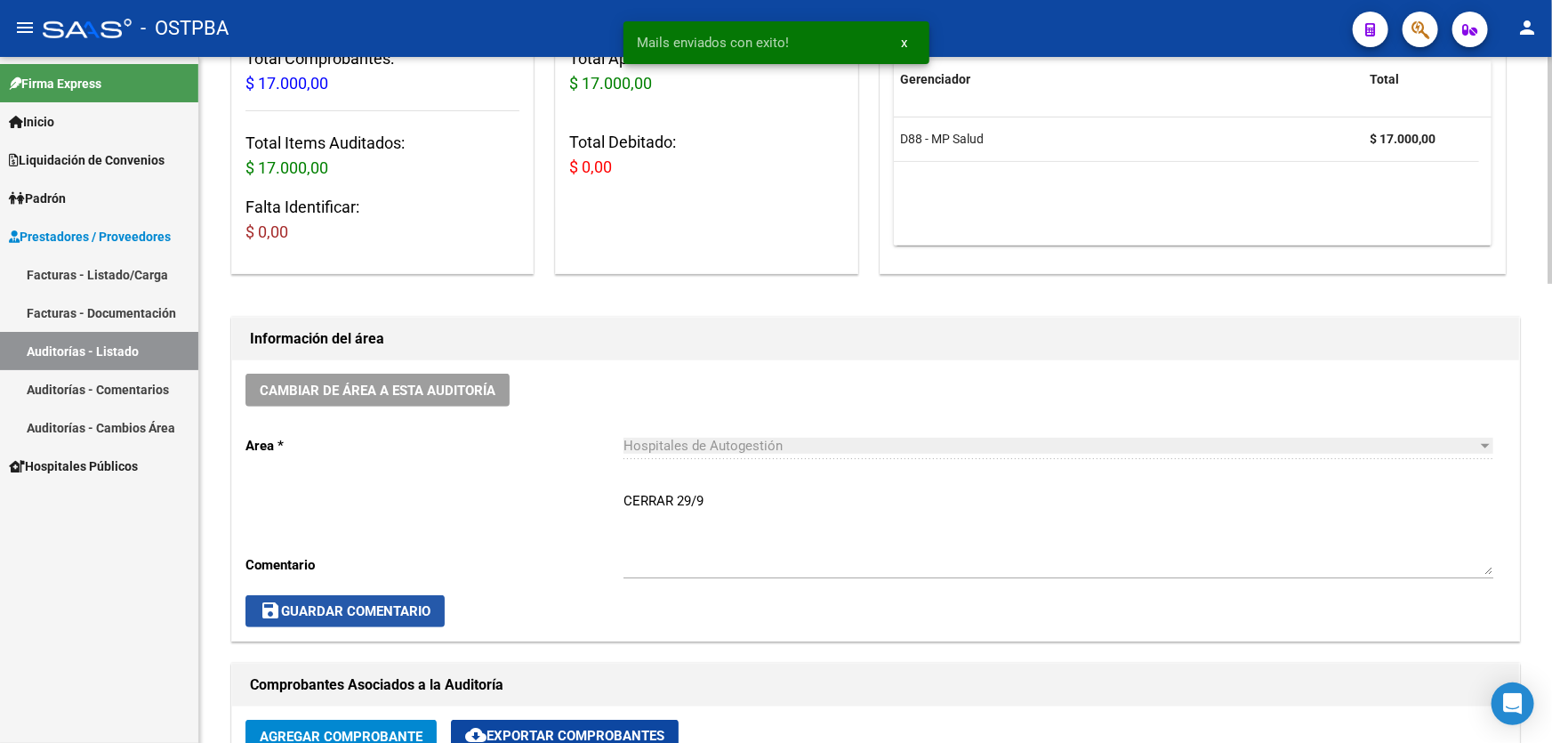
click at [349, 608] on span "save Guardar Comentario" at bounding box center [345, 611] width 171 height 16
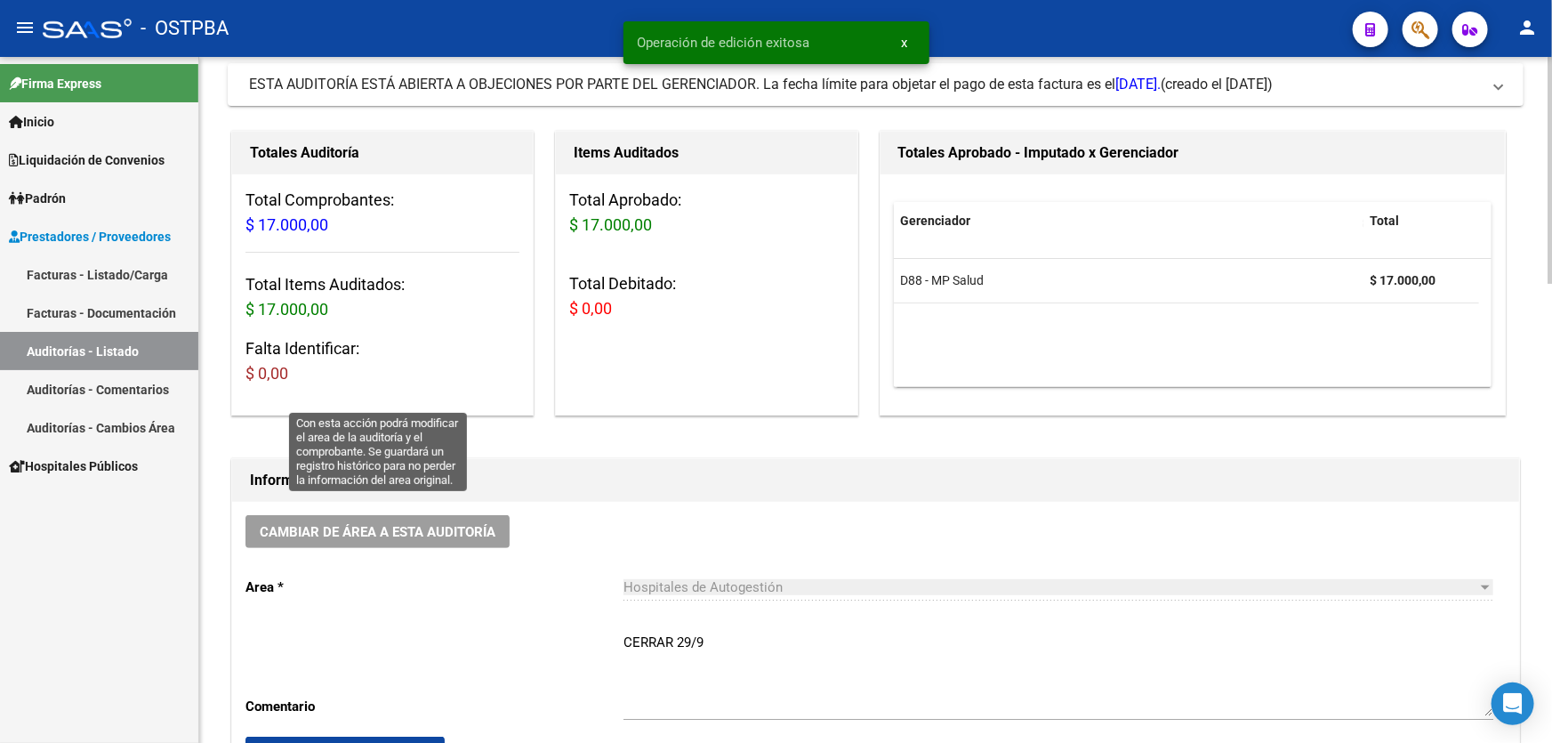
scroll to position [0, 0]
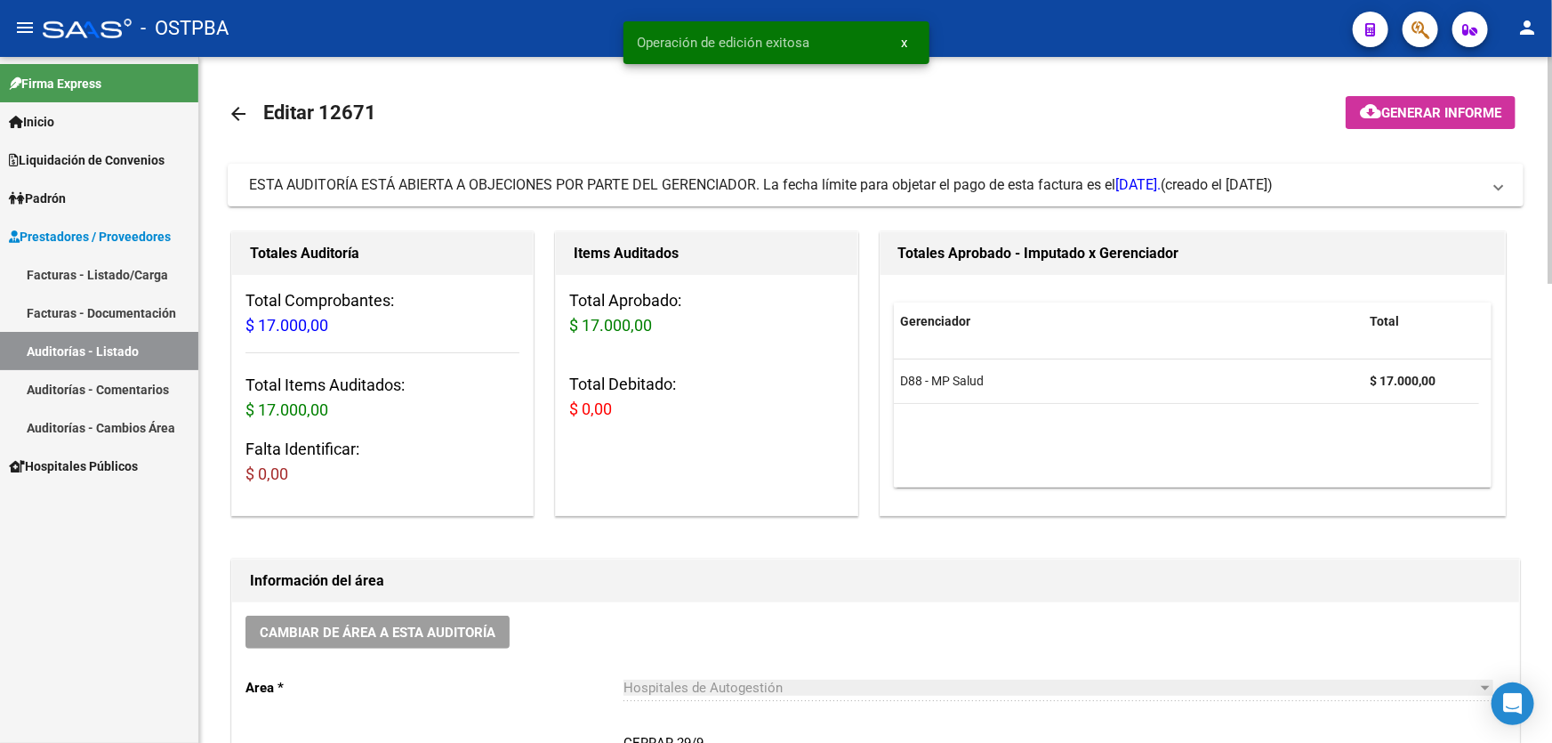
click at [238, 108] on mat-icon "arrow_back" at bounding box center [238, 113] width 21 height 21
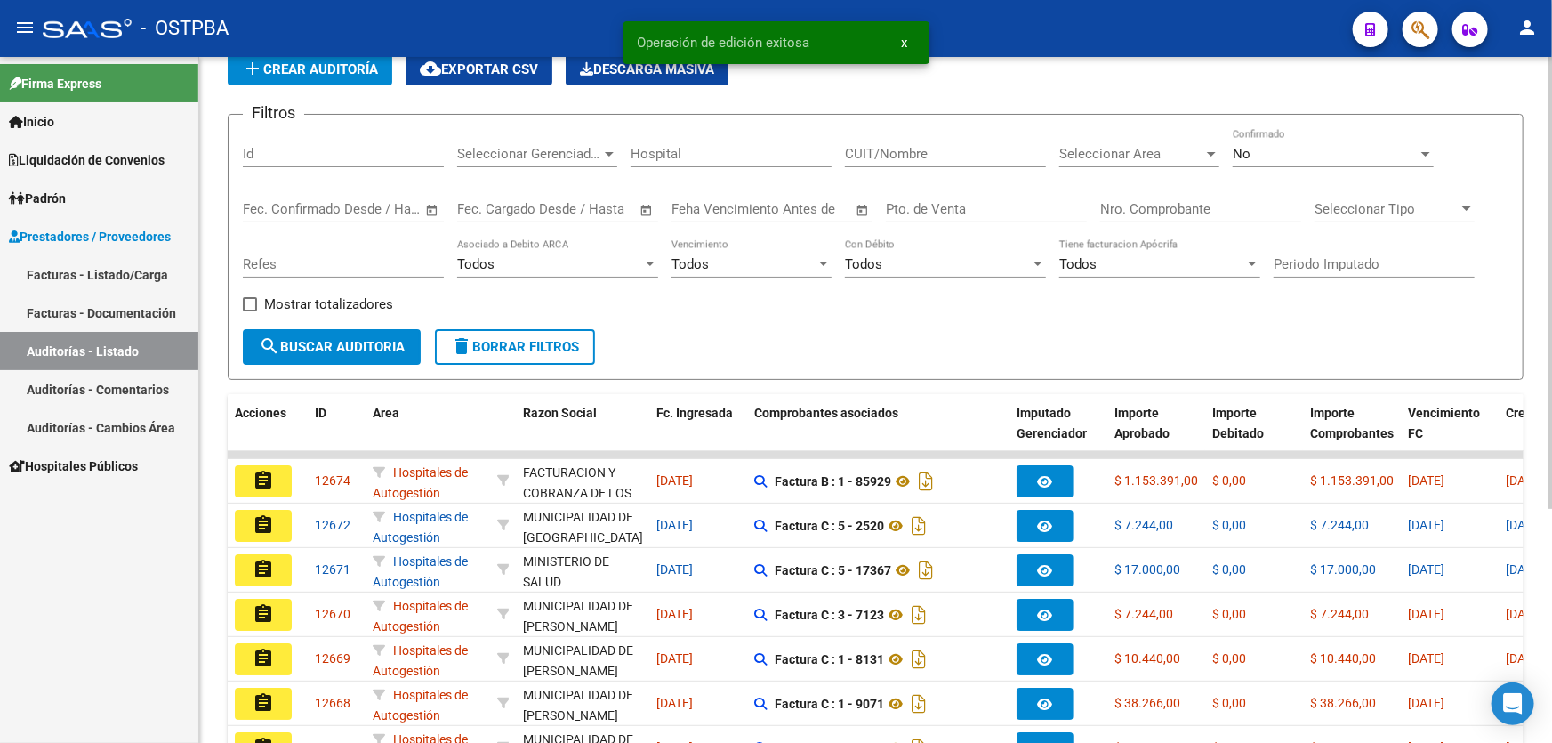
scroll to position [355, 0]
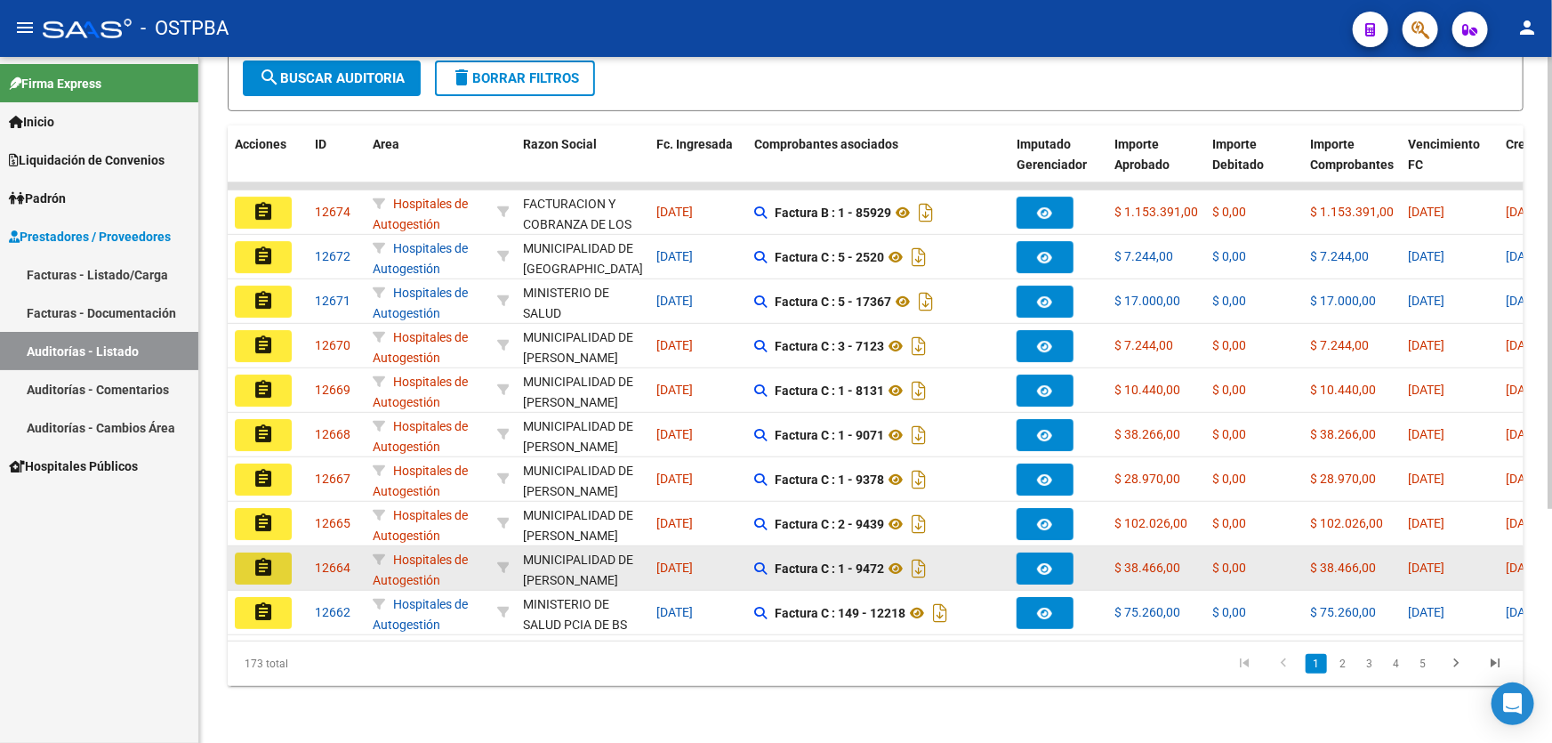
click at [268, 560] on mat-icon "assignment" at bounding box center [263, 567] width 21 height 21
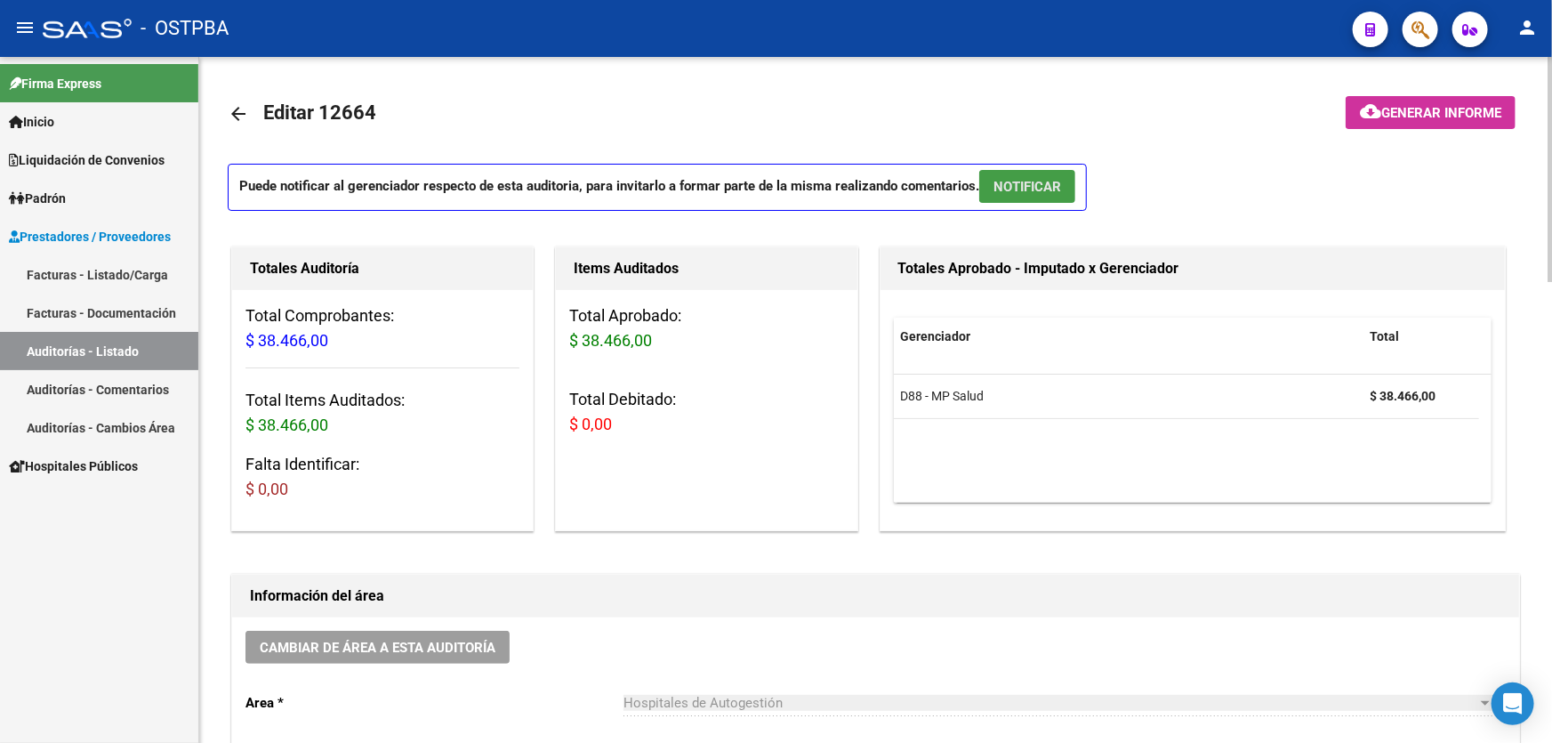
click at [1017, 174] on button "NOTIFICAR" at bounding box center [1027, 186] width 96 height 33
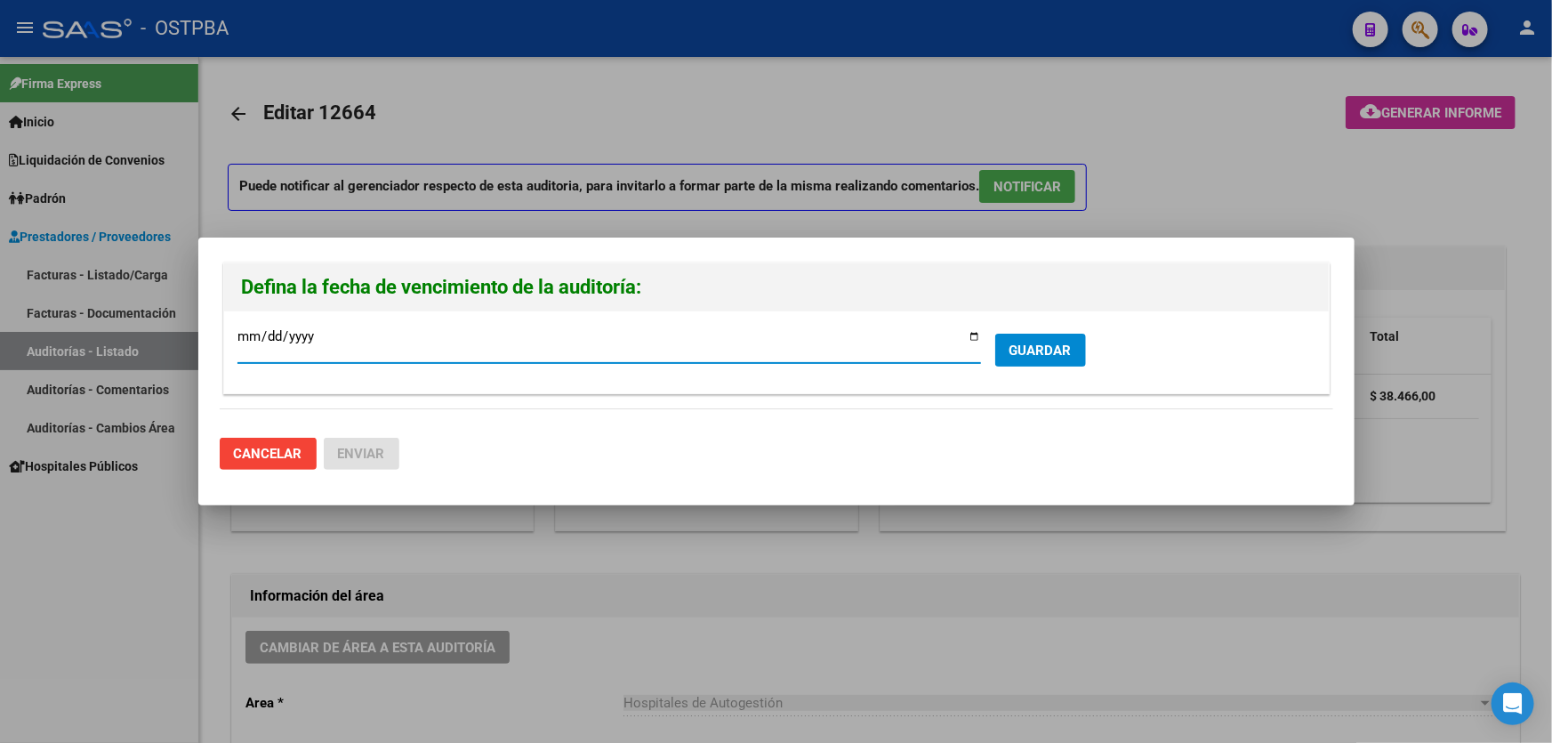
drag, startPoint x: 1014, startPoint y: 352, endPoint x: 962, endPoint y: 338, distance: 53.5
click at [1015, 354] on span "GUARDAR" at bounding box center [1040, 350] width 62 height 16
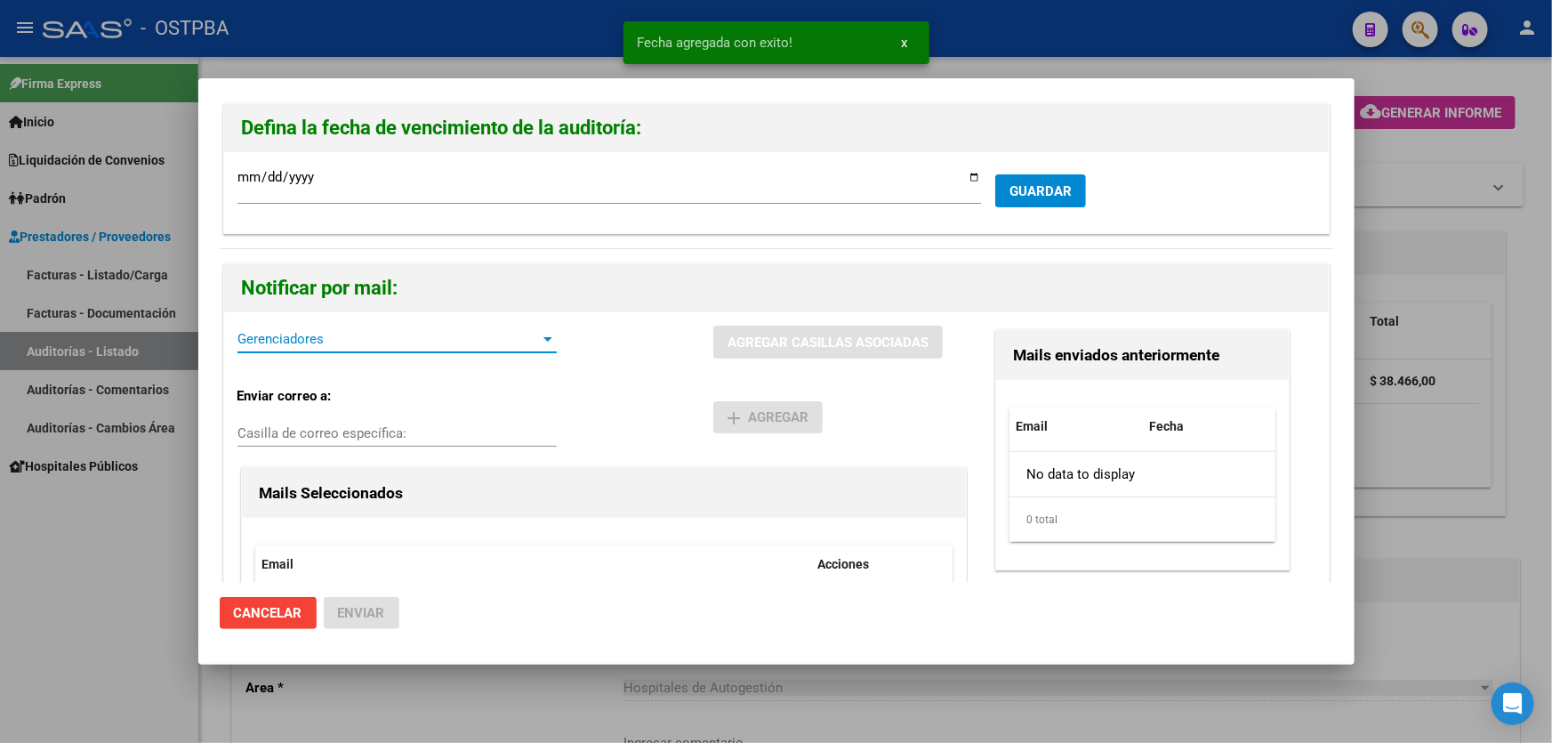
click at [281, 341] on span "Gerenciadores" at bounding box center [388, 339] width 303 height 16
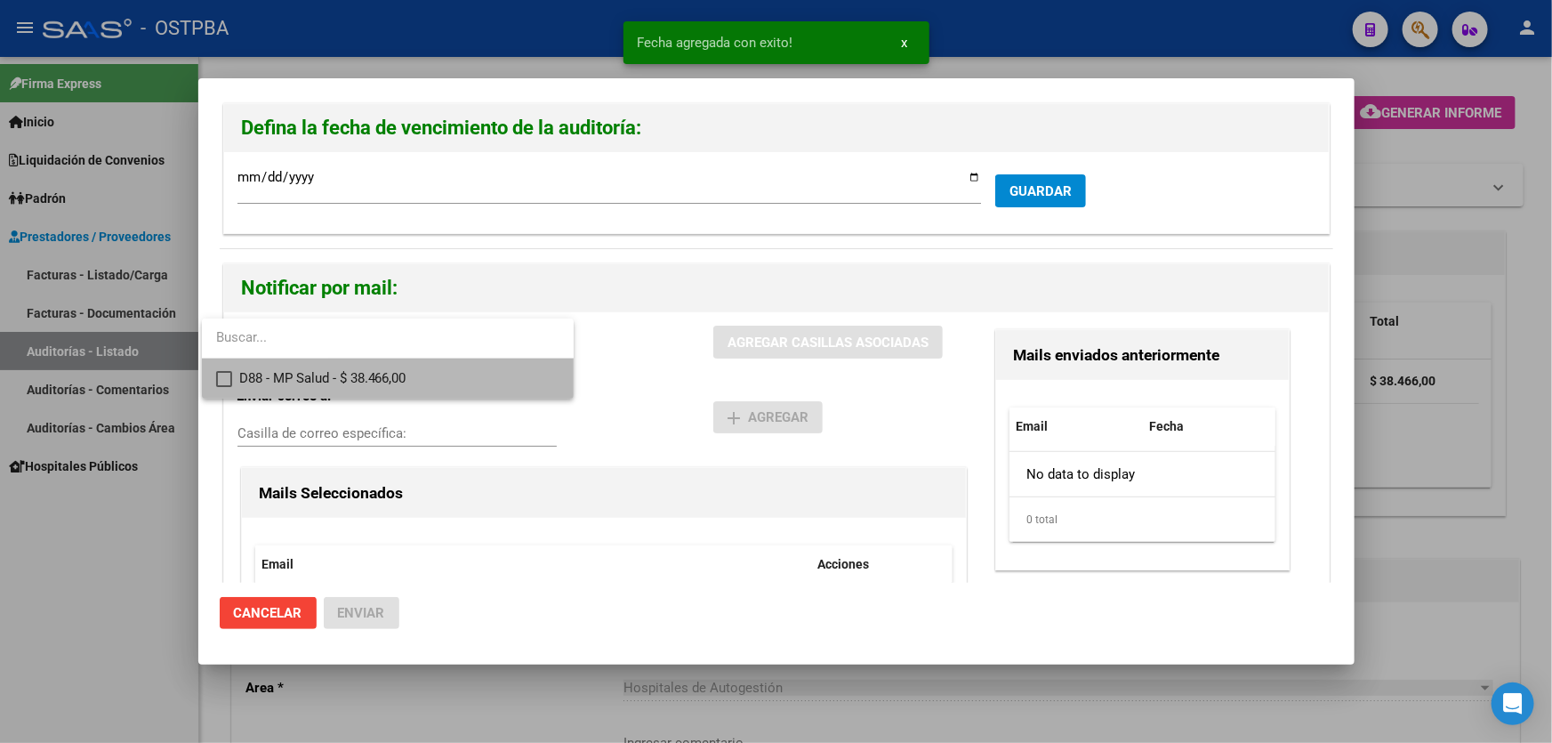
click at [225, 375] on mat-pseudo-checkbox at bounding box center [224, 379] width 16 height 16
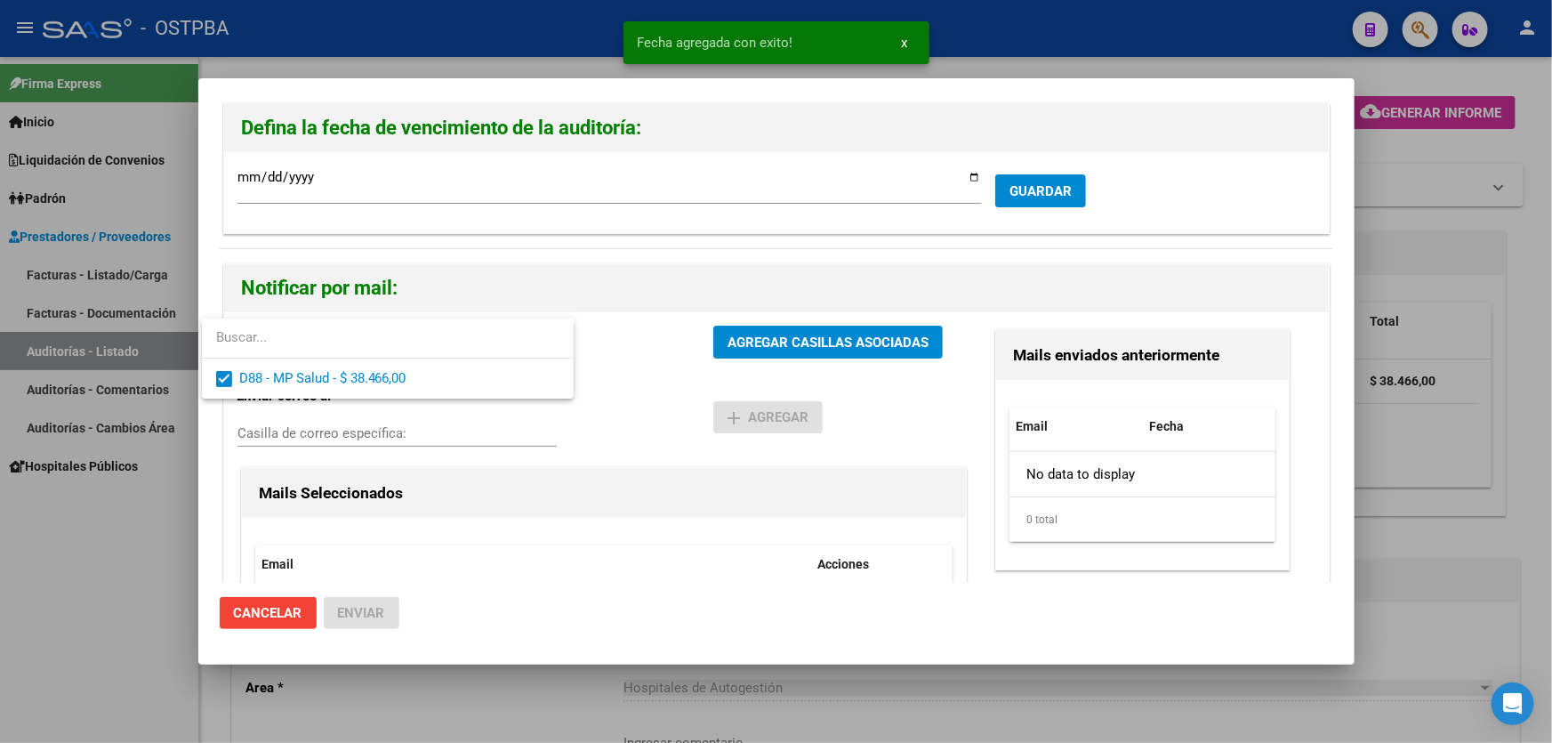
drag, startPoint x: 625, startPoint y: 405, endPoint x: 694, endPoint y: 341, distance: 94.4
click at [626, 405] on div at bounding box center [776, 371] width 1552 height 743
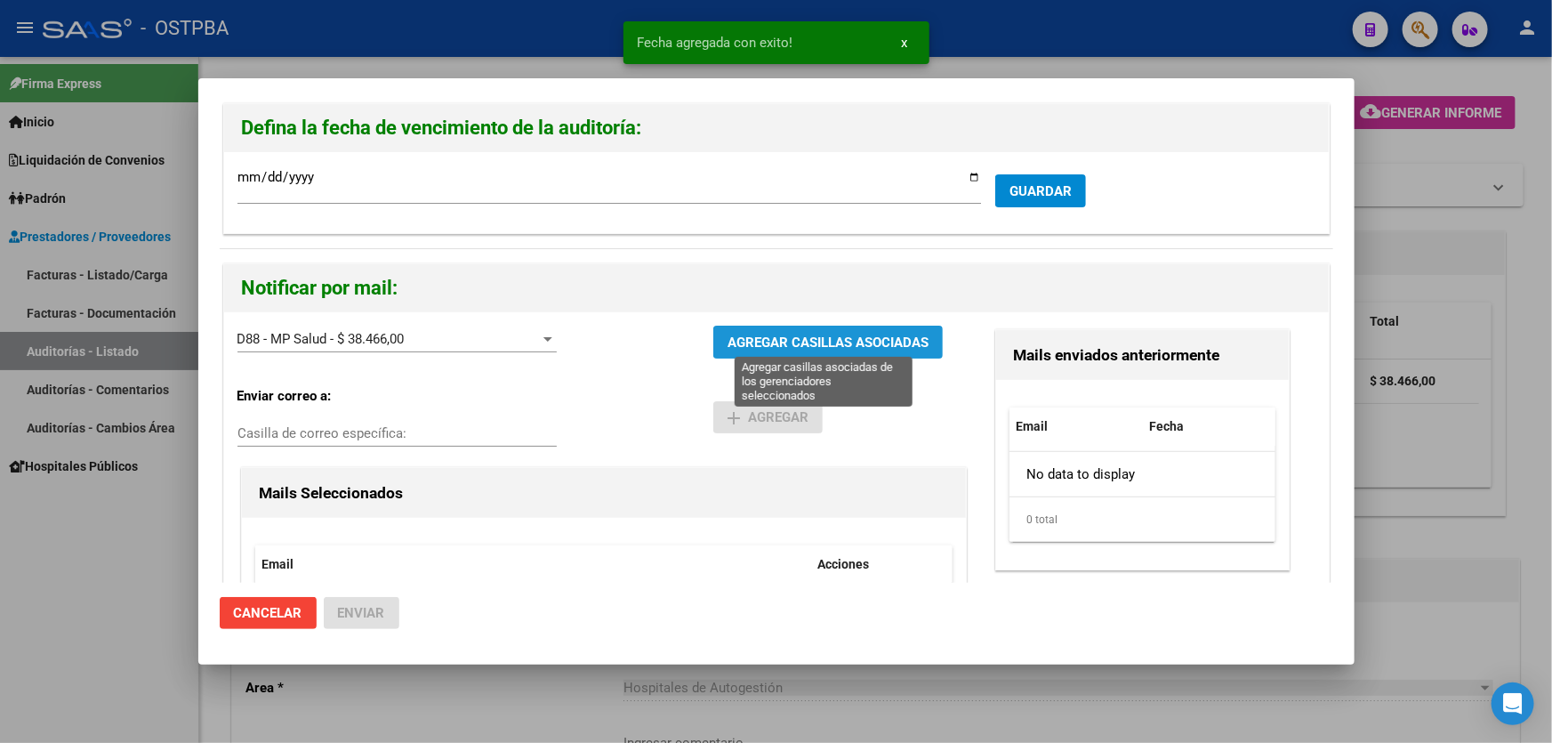
click at [825, 341] on span "AGREGAR CASILLAS ASOCIADAS" at bounding box center [827, 342] width 201 height 16
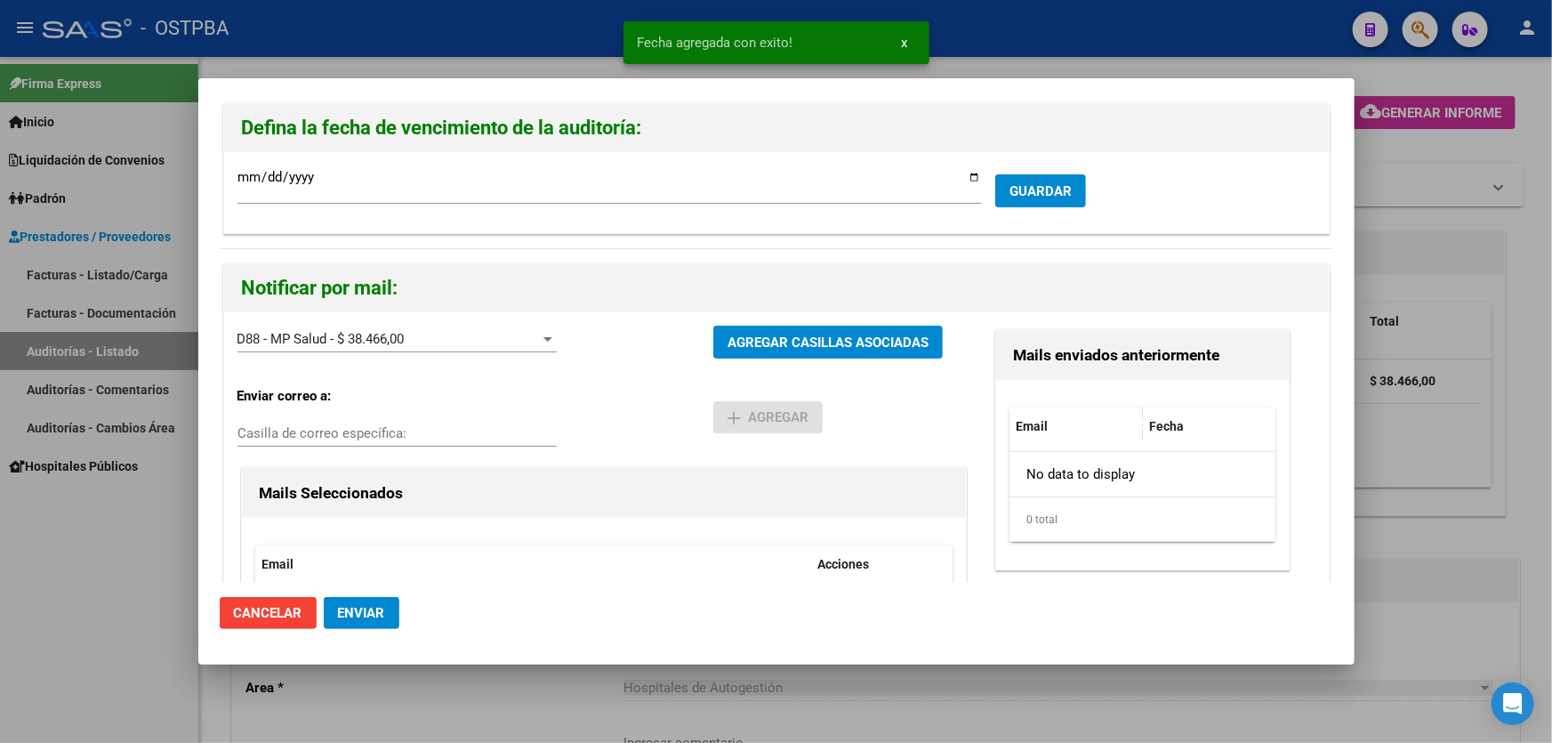
click at [365, 603] on button "Enviar" at bounding box center [362, 613] width 76 height 32
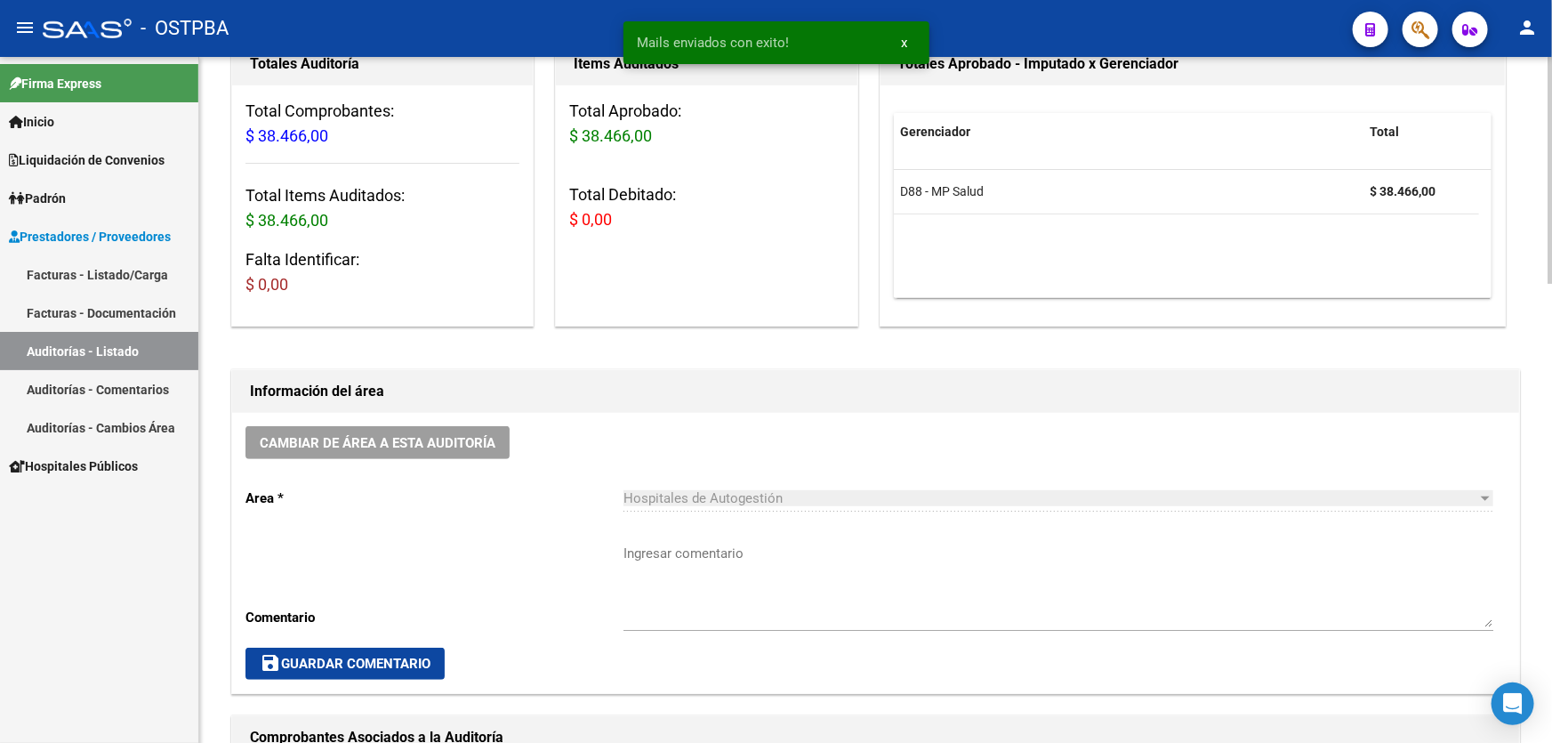
scroll to position [404, 0]
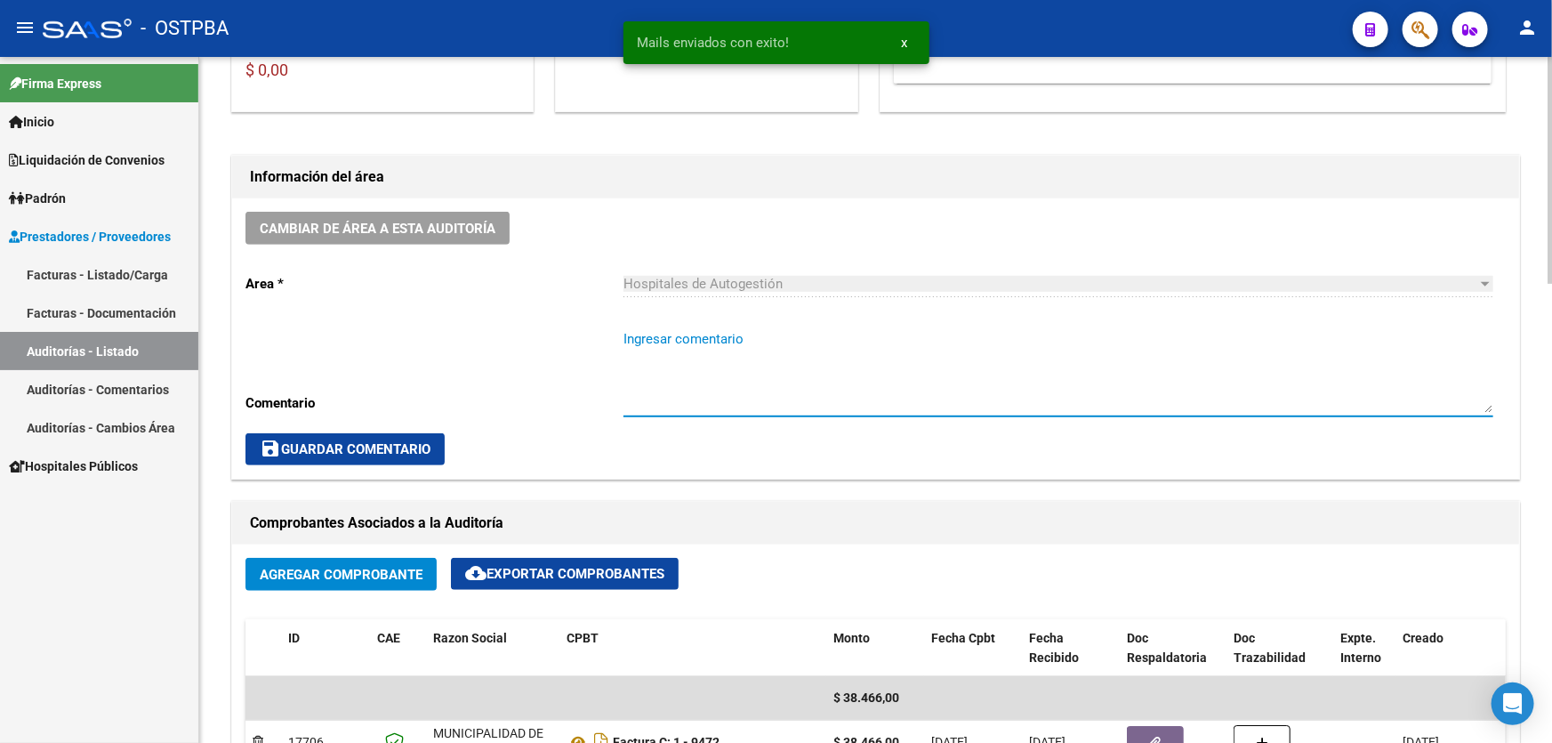
paste textarea "CERRAR 29/9"
type textarea "CERRAR 29/9"
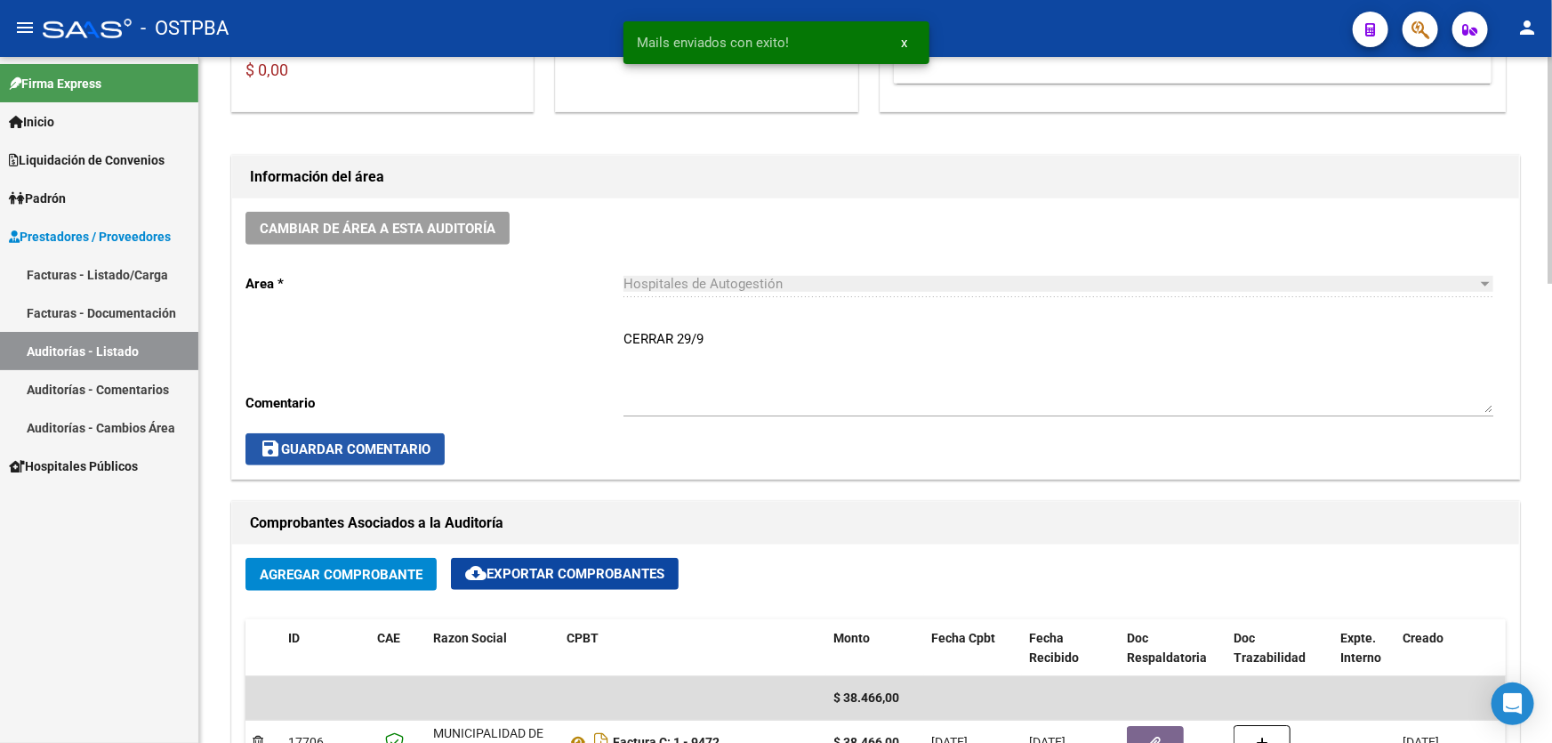
click at [306, 446] on span "save Guardar Comentario" at bounding box center [345, 449] width 171 height 16
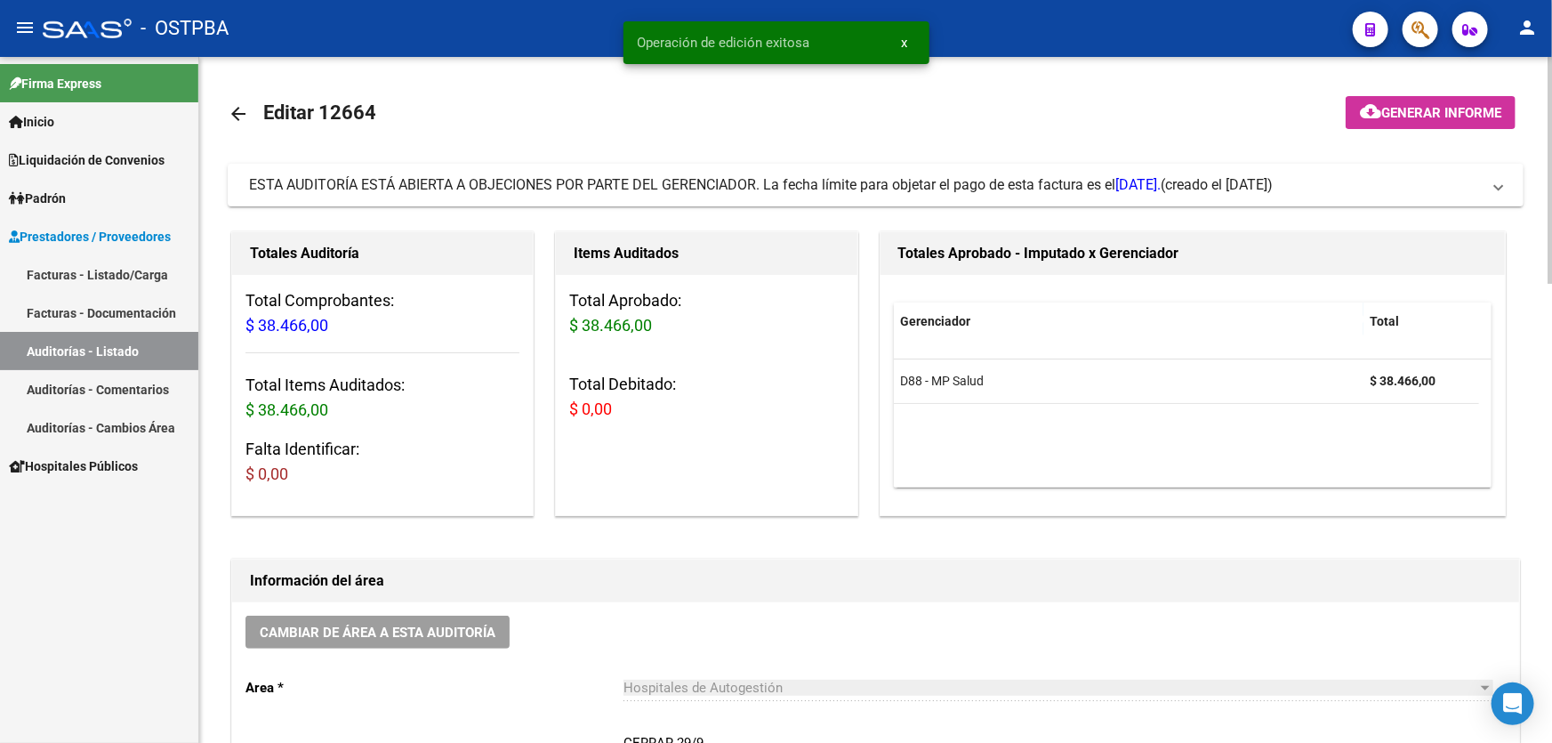
click at [233, 106] on mat-icon "arrow_back" at bounding box center [238, 113] width 21 height 21
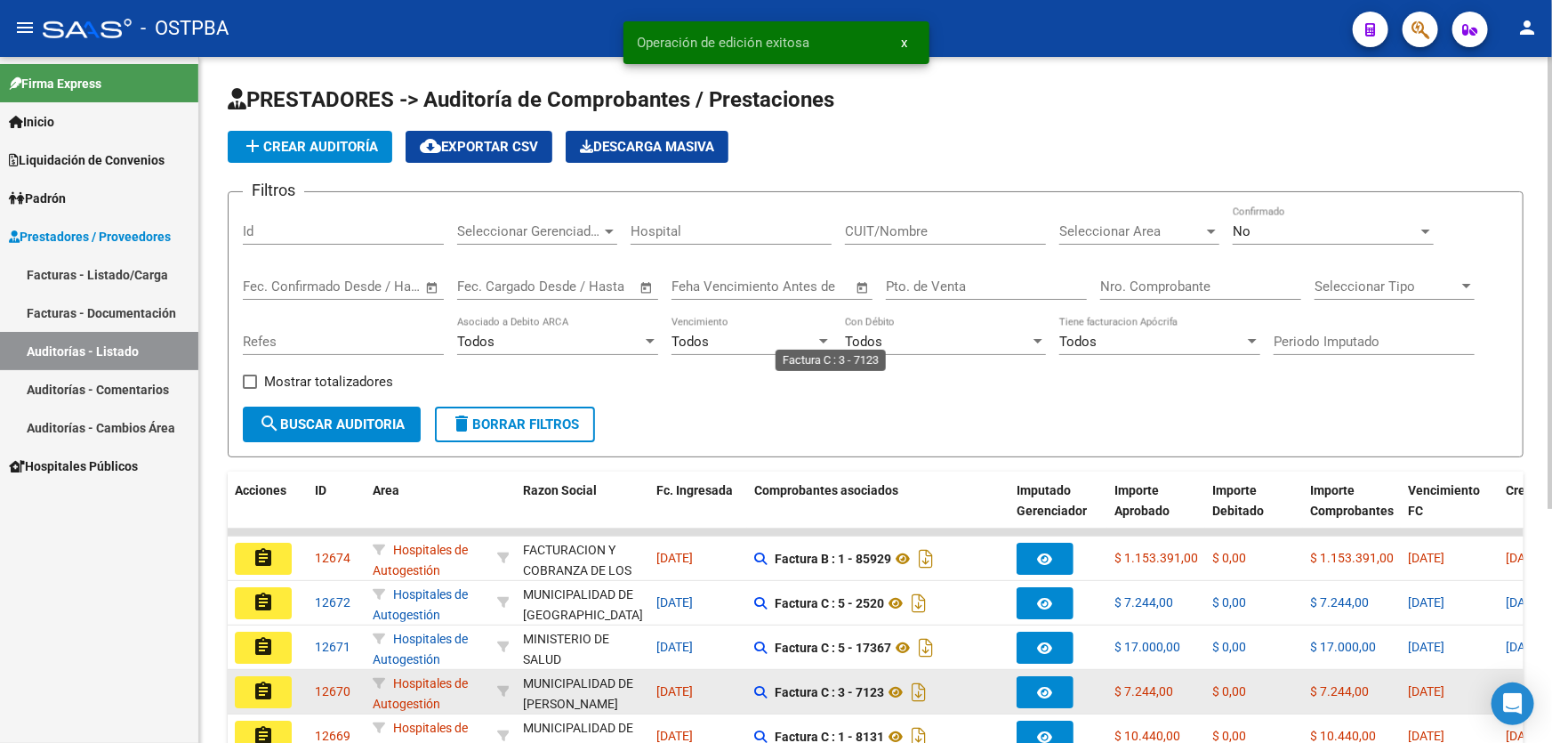
scroll to position [355, 0]
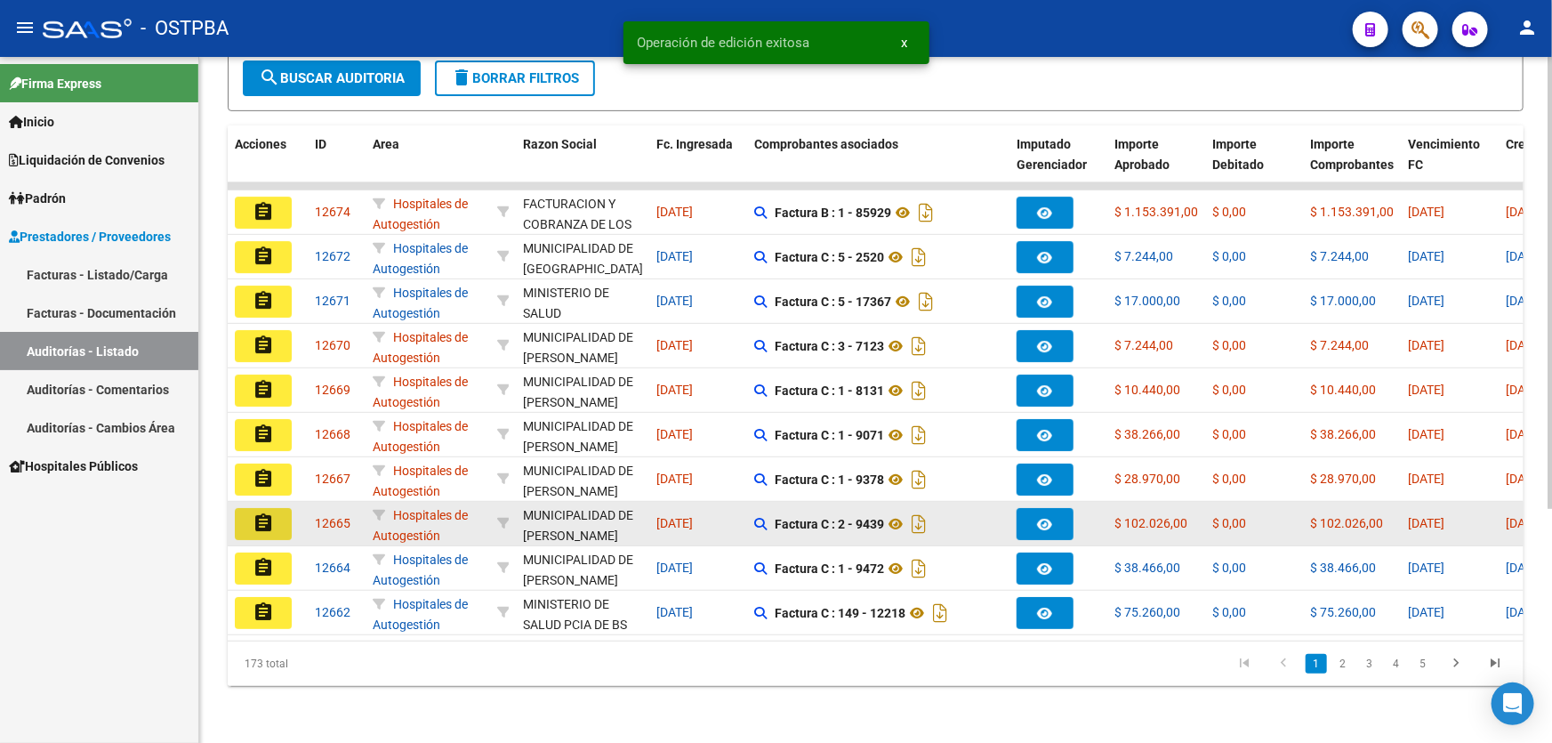
click at [265, 512] on mat-icon "assignment" at bounding box center [263, 522] width 21 height 21
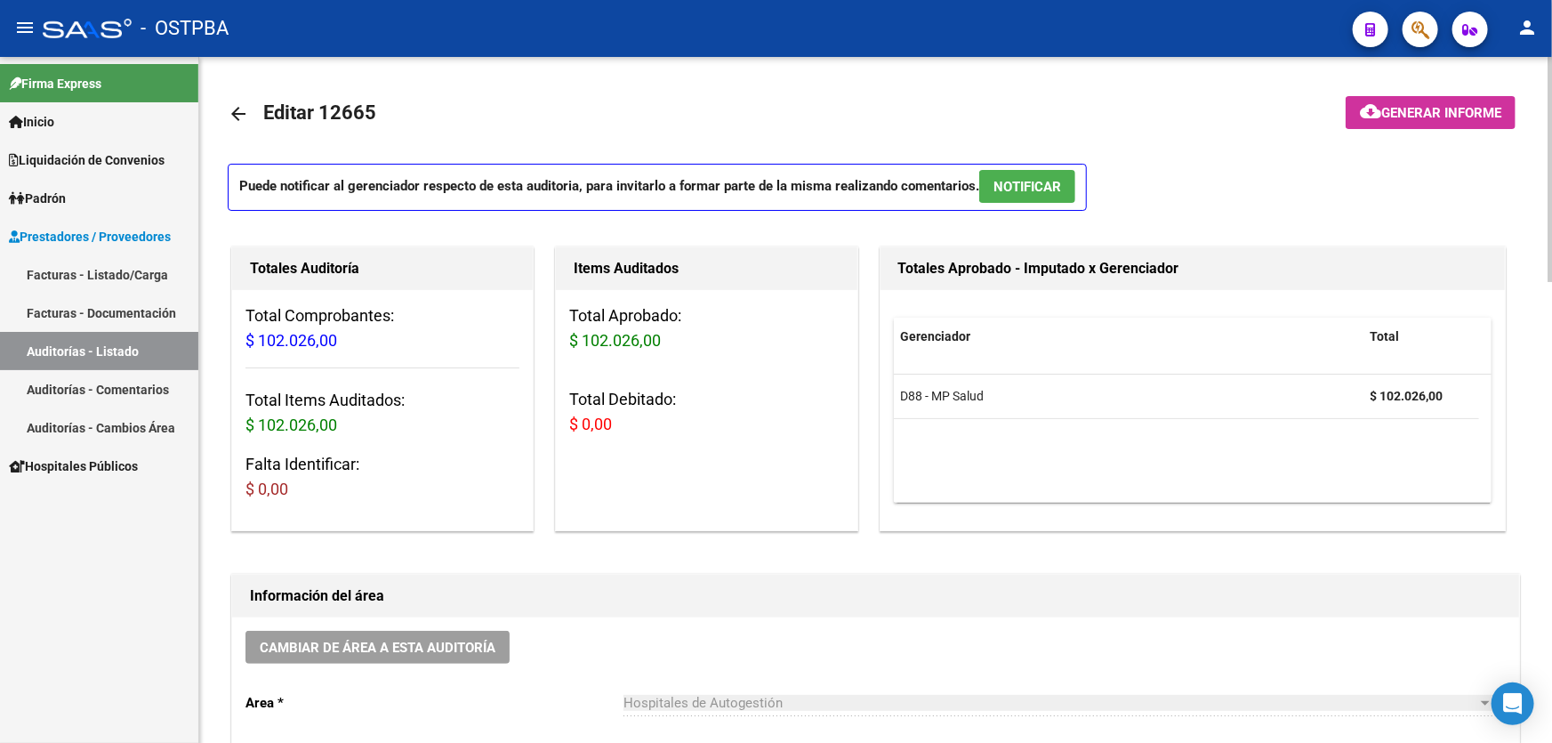
click at [1041, 173] on button "NOTIFICAR" at bounding box center [1027, 186] width 96 height 33
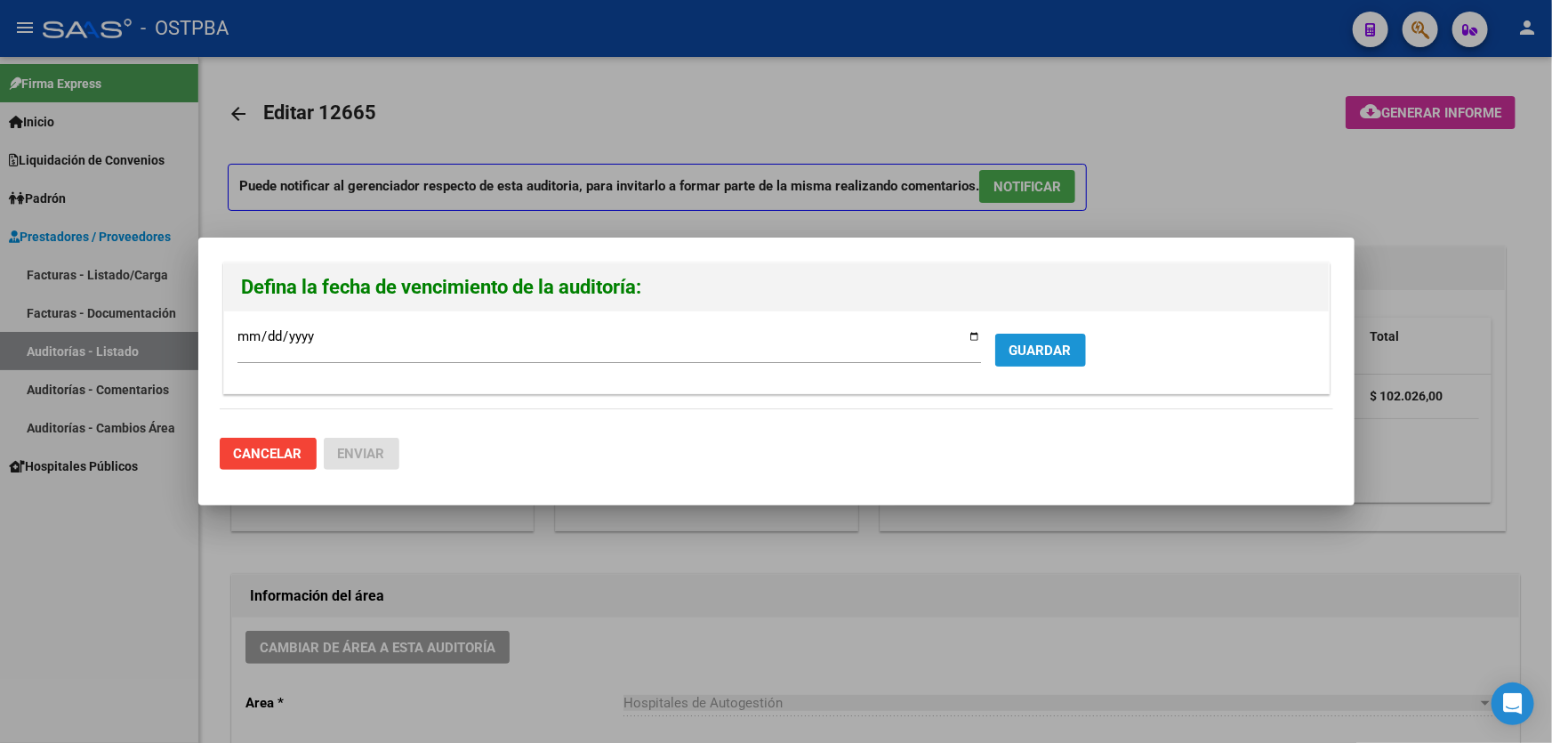
click at [1058, 347] on span "GUARDAR" at bounding box center [1040, 350] width 62 height 16
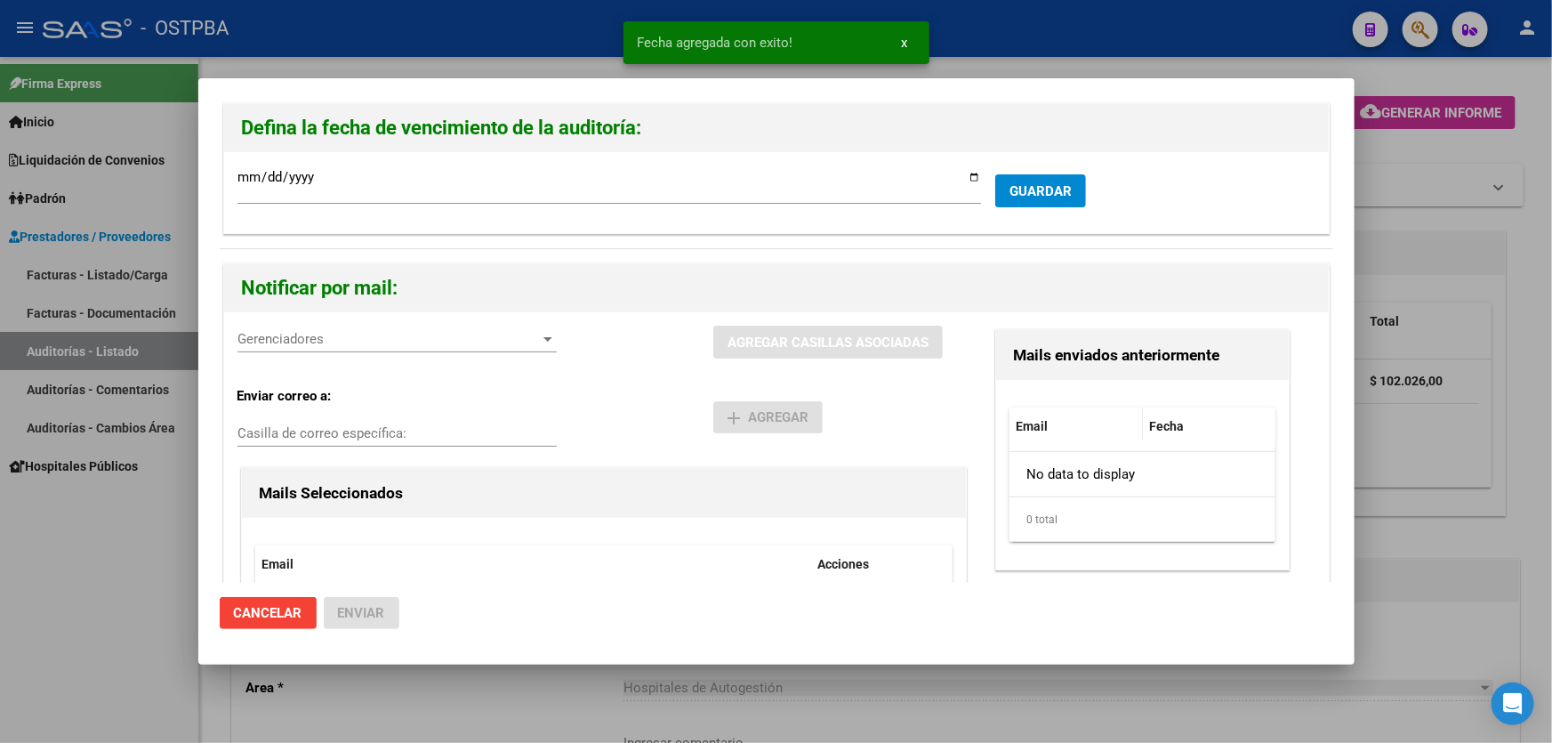
click at [273, 344] on span "Gerenciadores" at bounding box center [388, 339] width 303 height 16
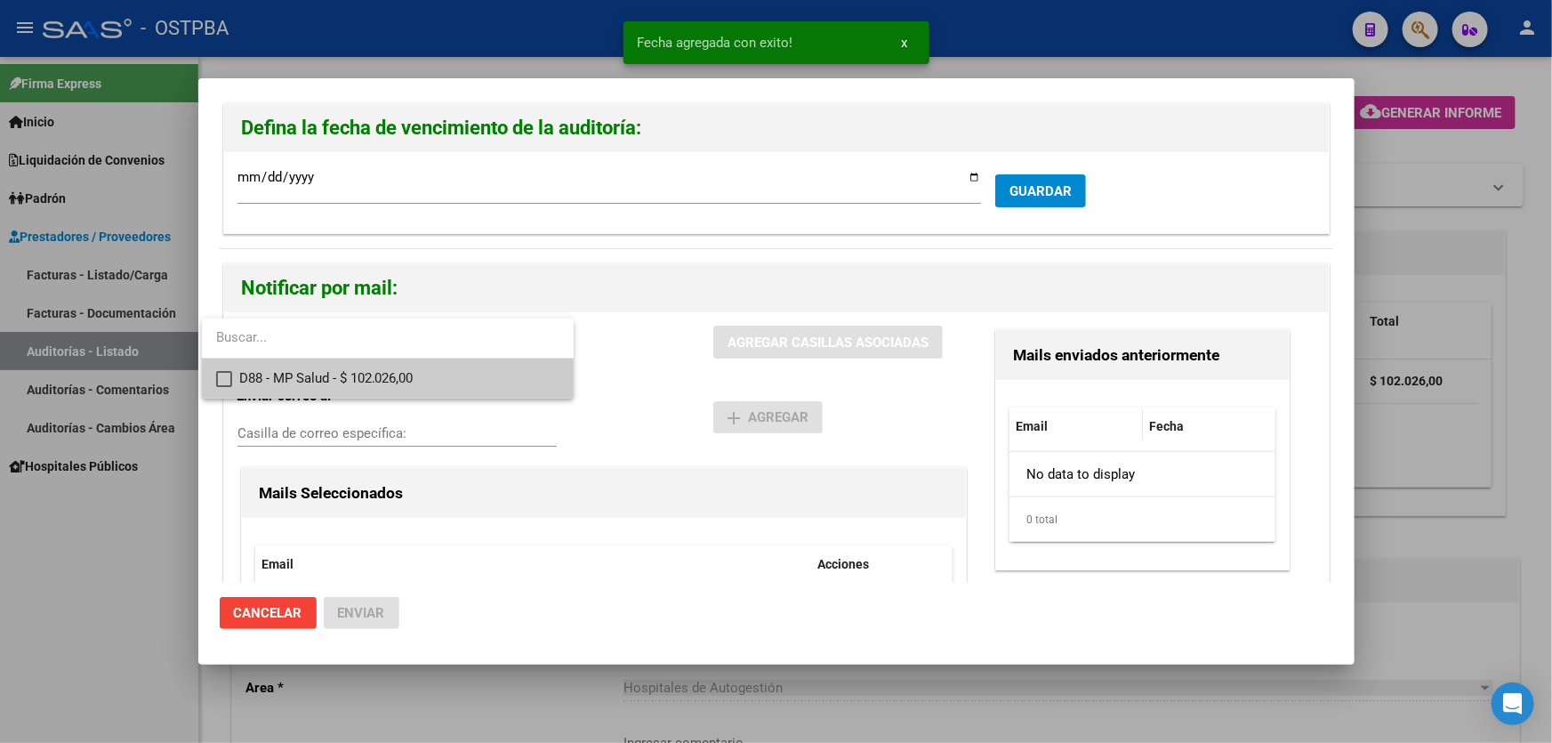
click at [225, 377] on mat-pseudo-checkbox at bounding box center [224, 379] width 16 height 16
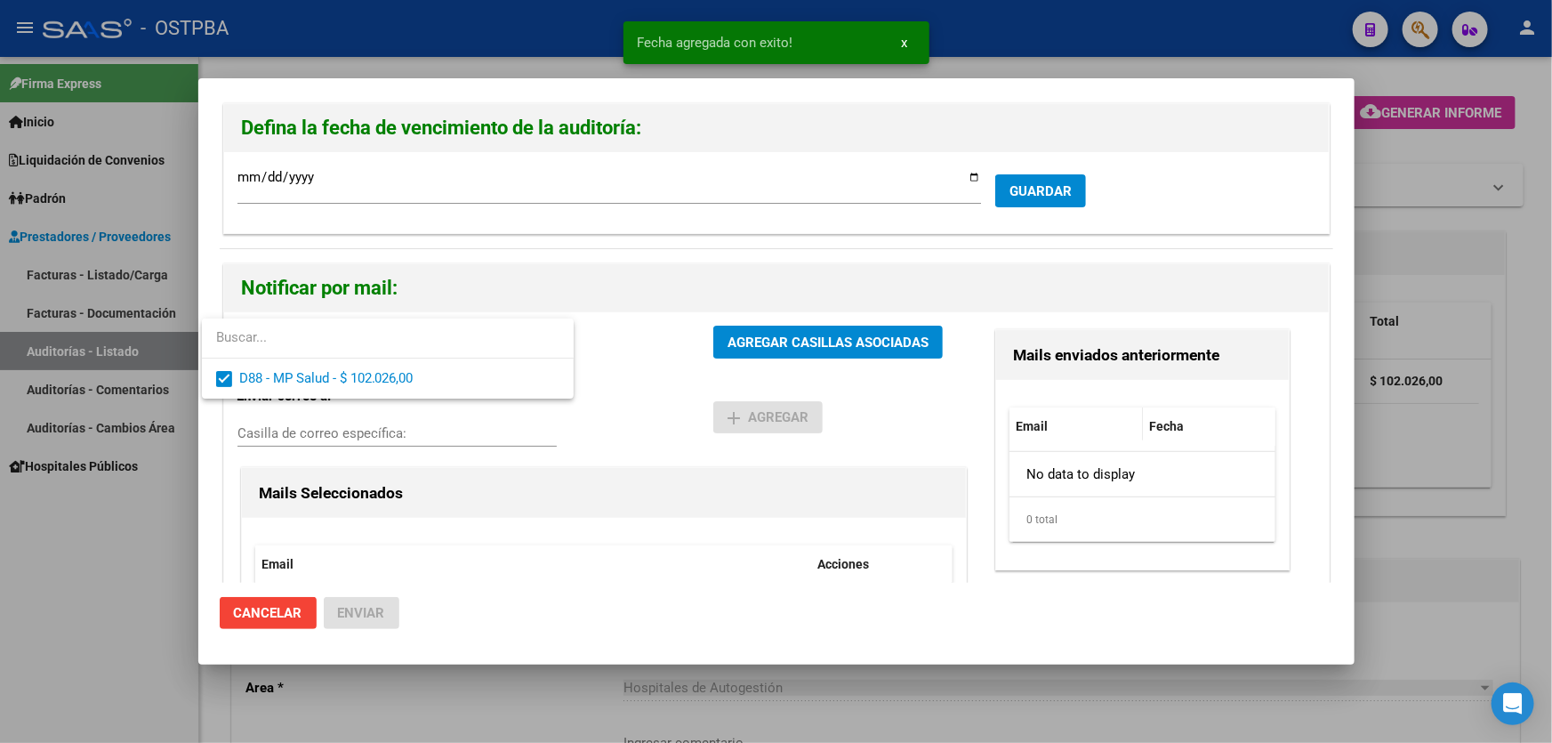
click at [681, 367] on div at bounding box center [776, 371] width 1552 height 743
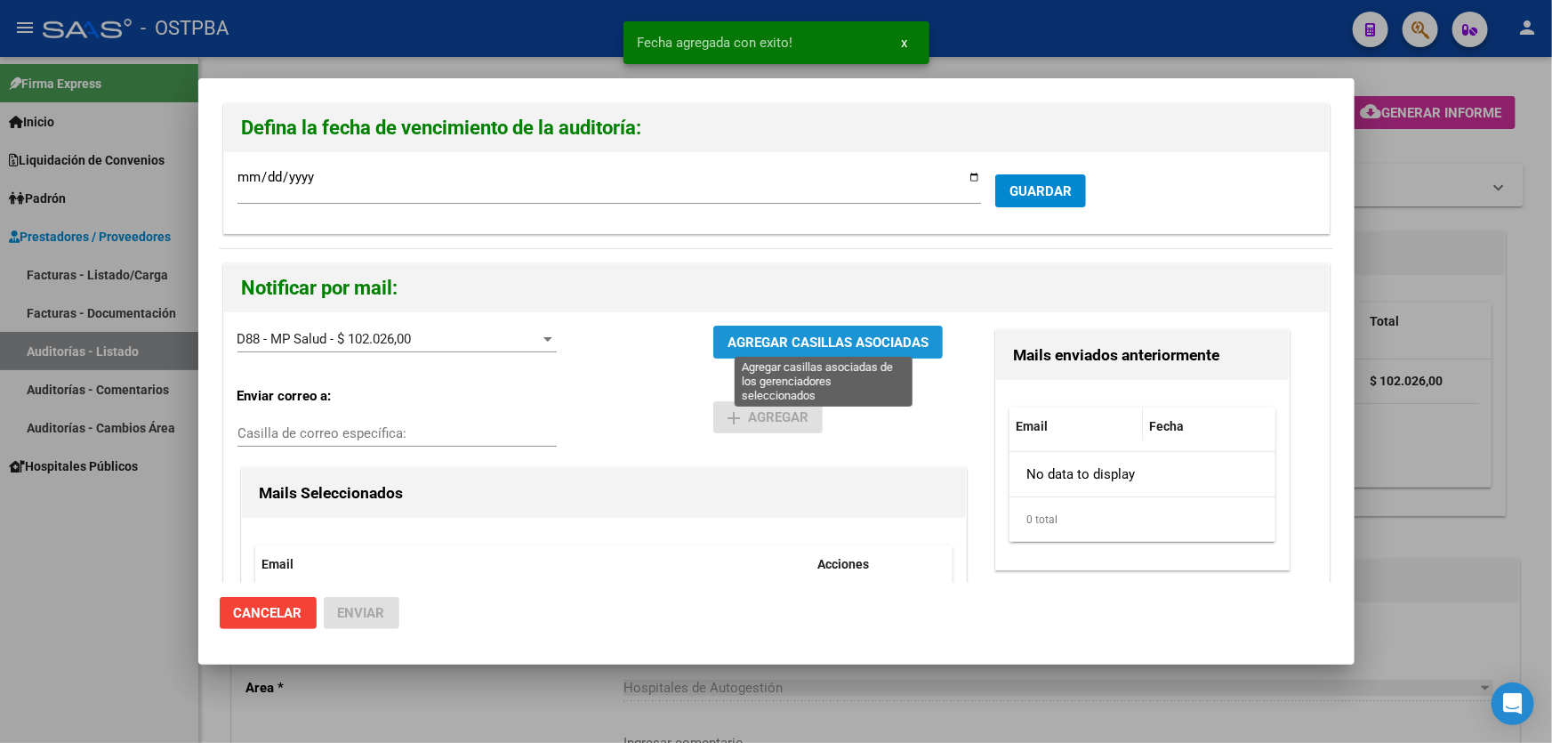
click at [821, 334] on span "AGREGAR CASILLAS ASOCIADAS" at bounding box center [827, 342] width 201 height 16
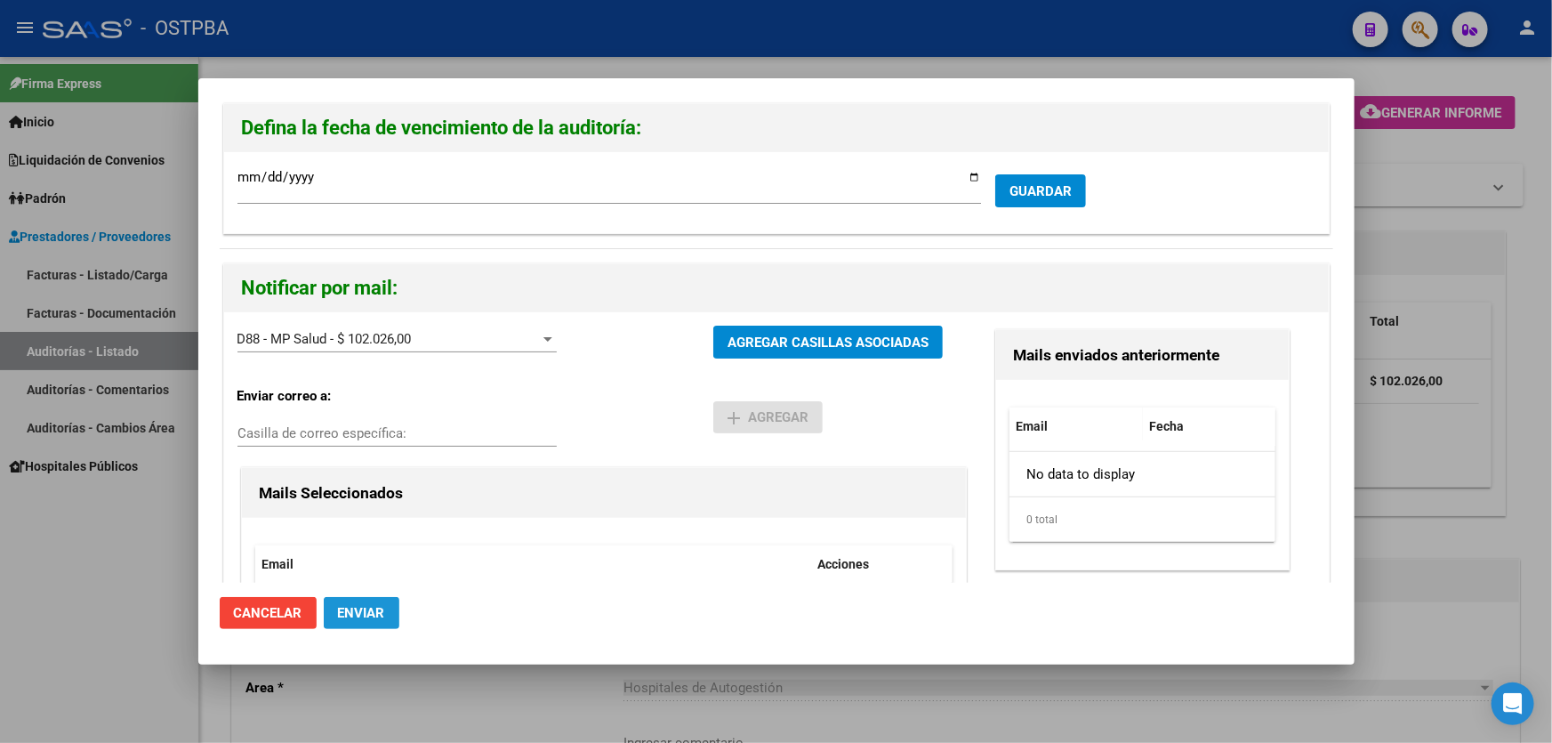
click at [365, 608] on span "Enviar" at bounding box center [361, 613] width 47 height 16
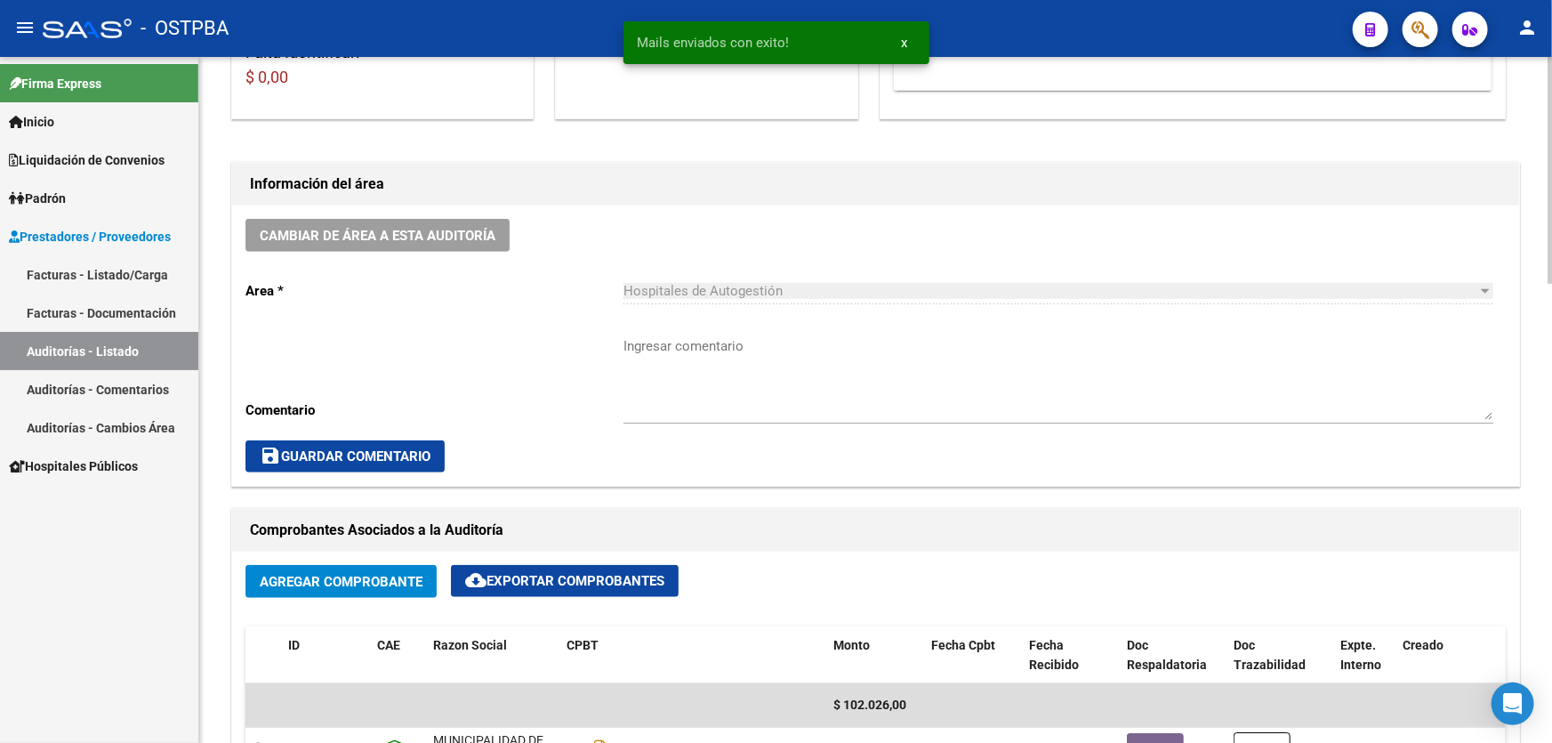
scroll to position [404, 0]
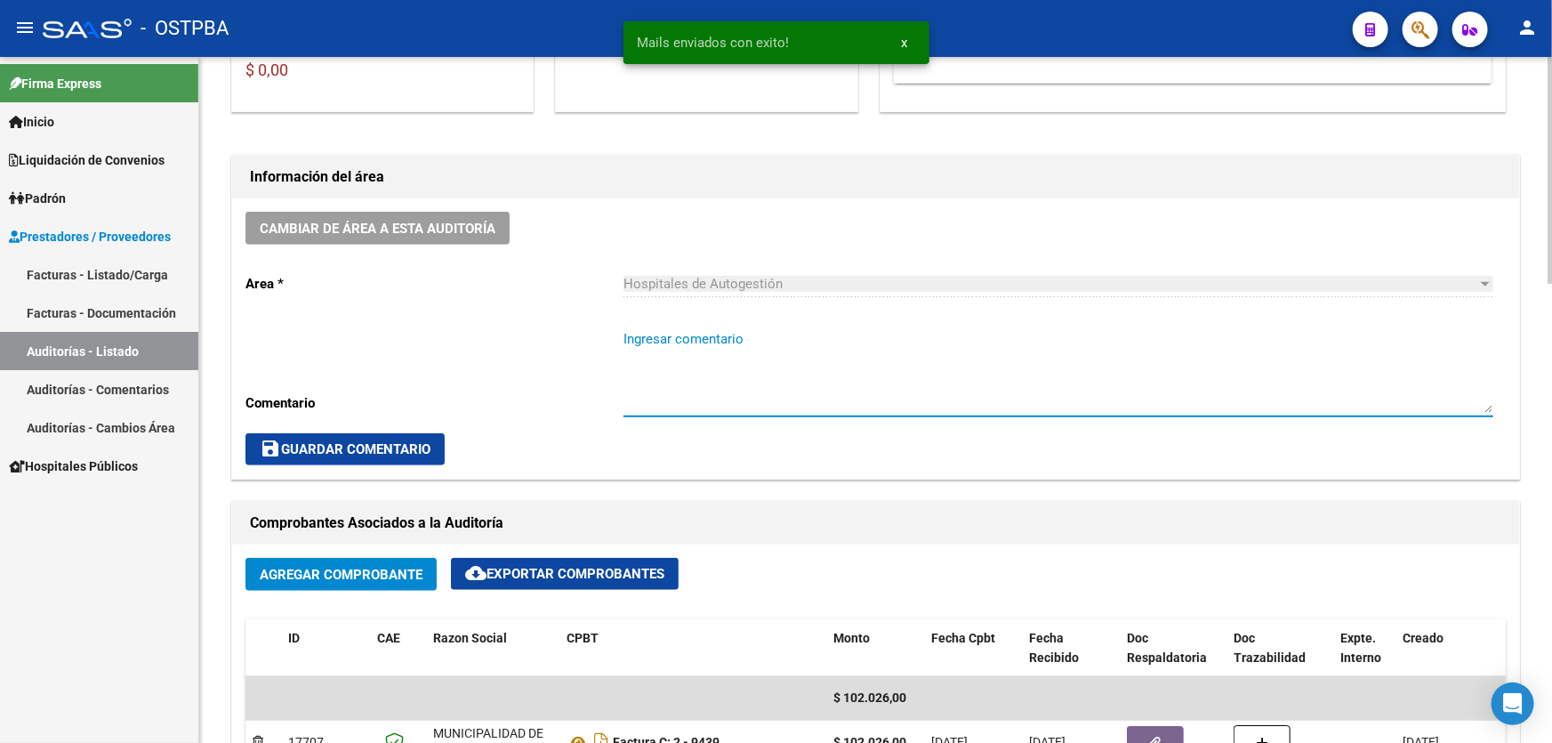
paste textarea "CERRAR 29/9"
type textarea "CERRAR 29/9"
click at [347, 449] on span "save Guardar Comentario" at bounding box center [345, 449] width 171 height 16
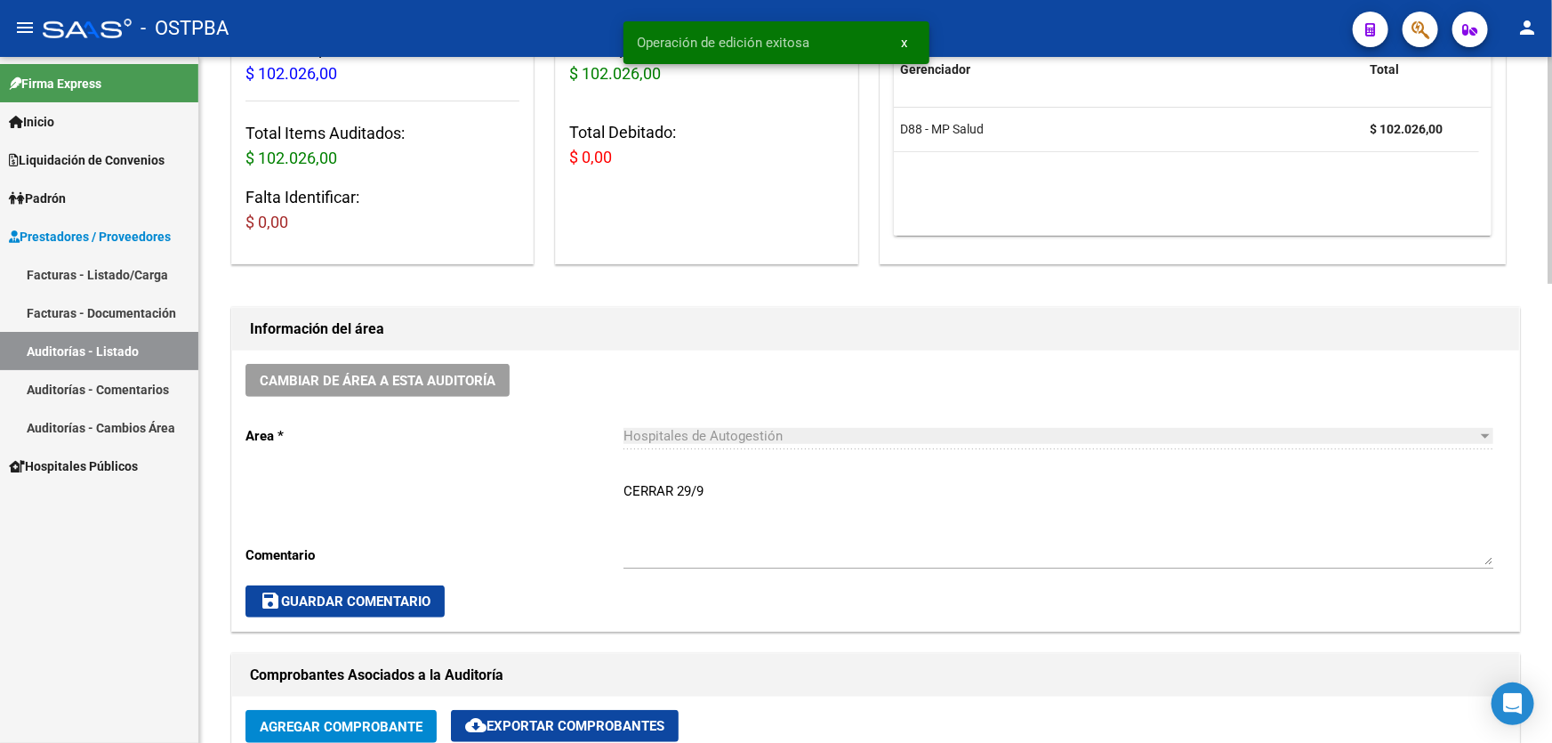
scroll to position [0, 0]
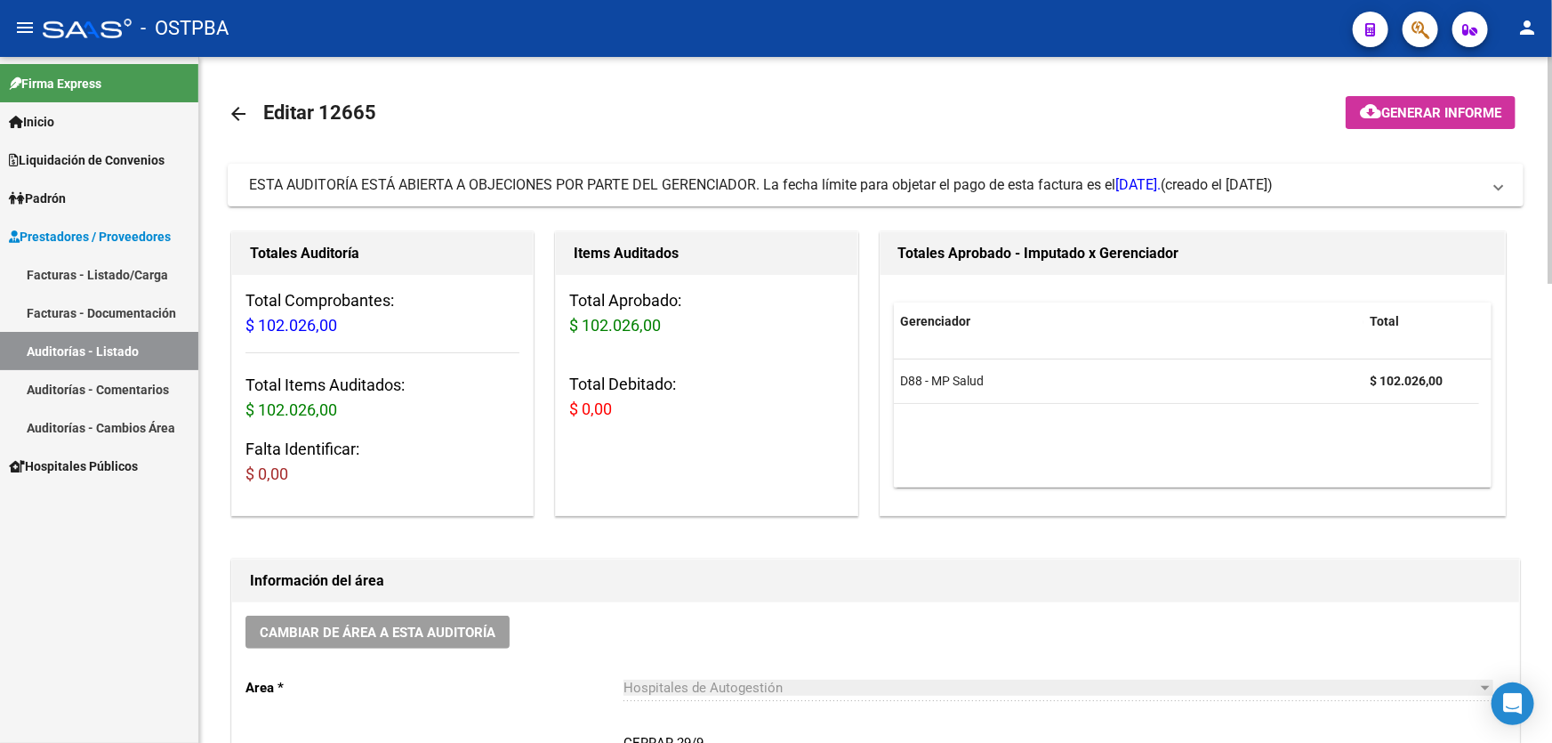
click at [233, 107] on mat-icon "arrow_back" at bounding box center [238, 113] width 21 height 21
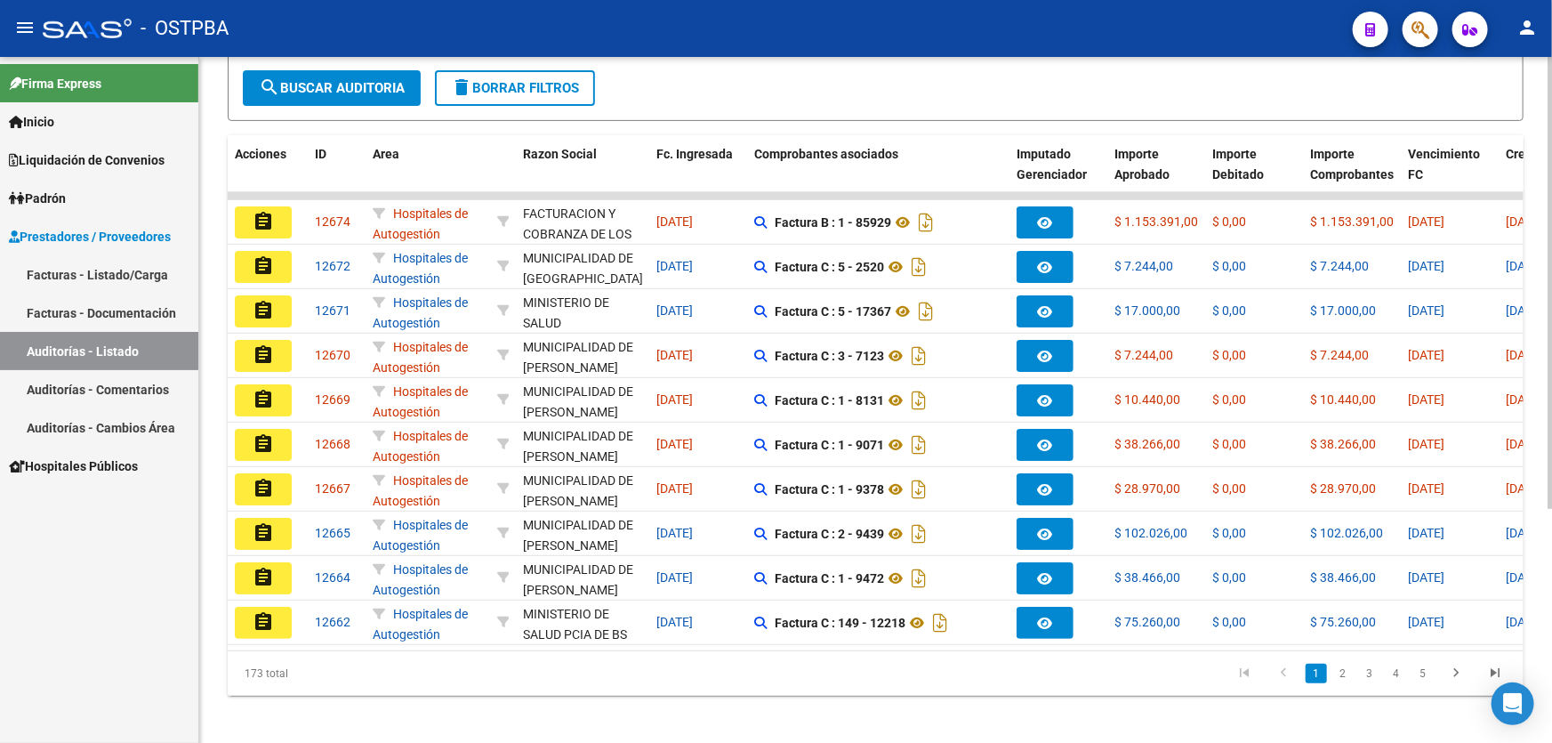
scroll to position [355, 0]
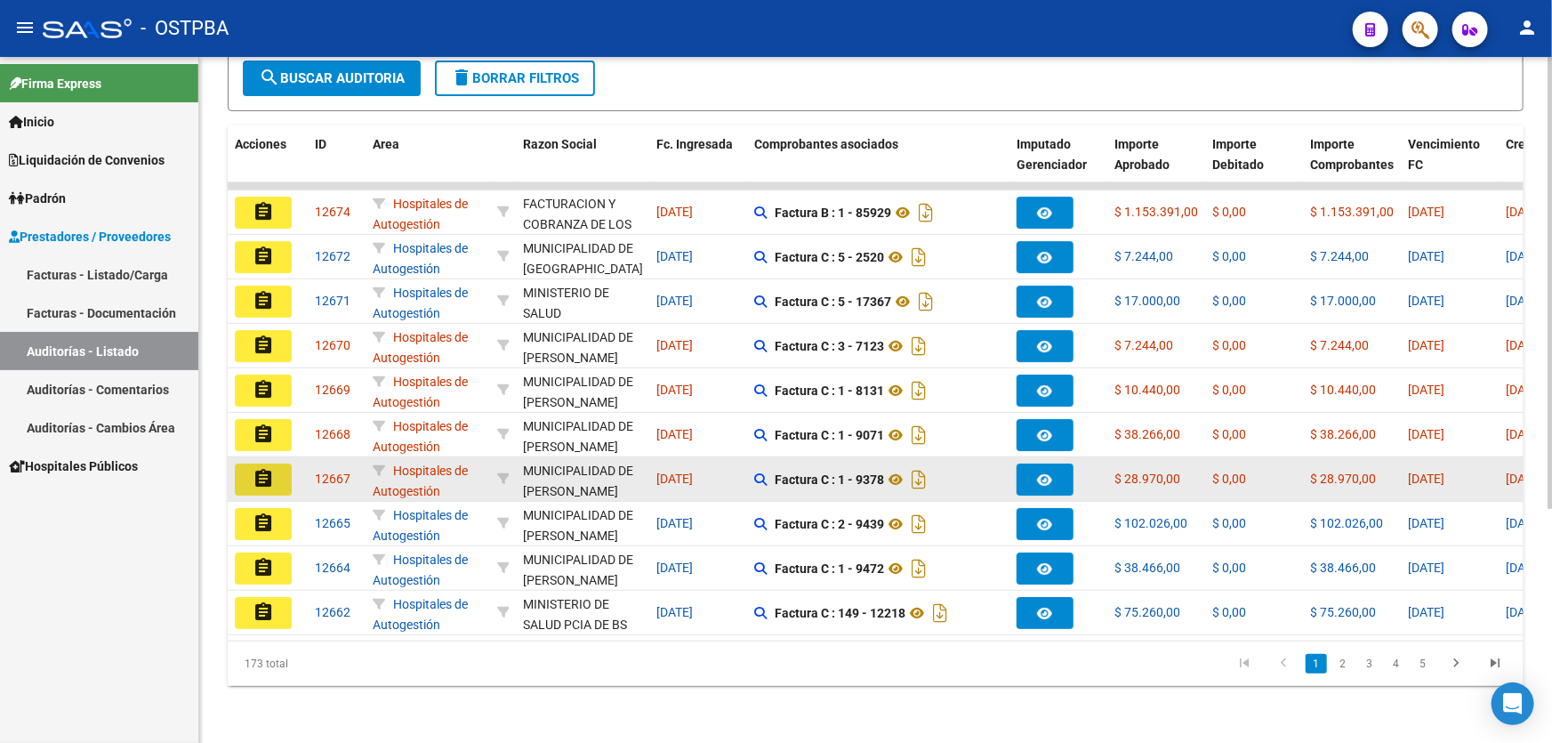
click at [255, 471] on mat-icon "assignment" at bounding box center [263, 478] width 21 height 21
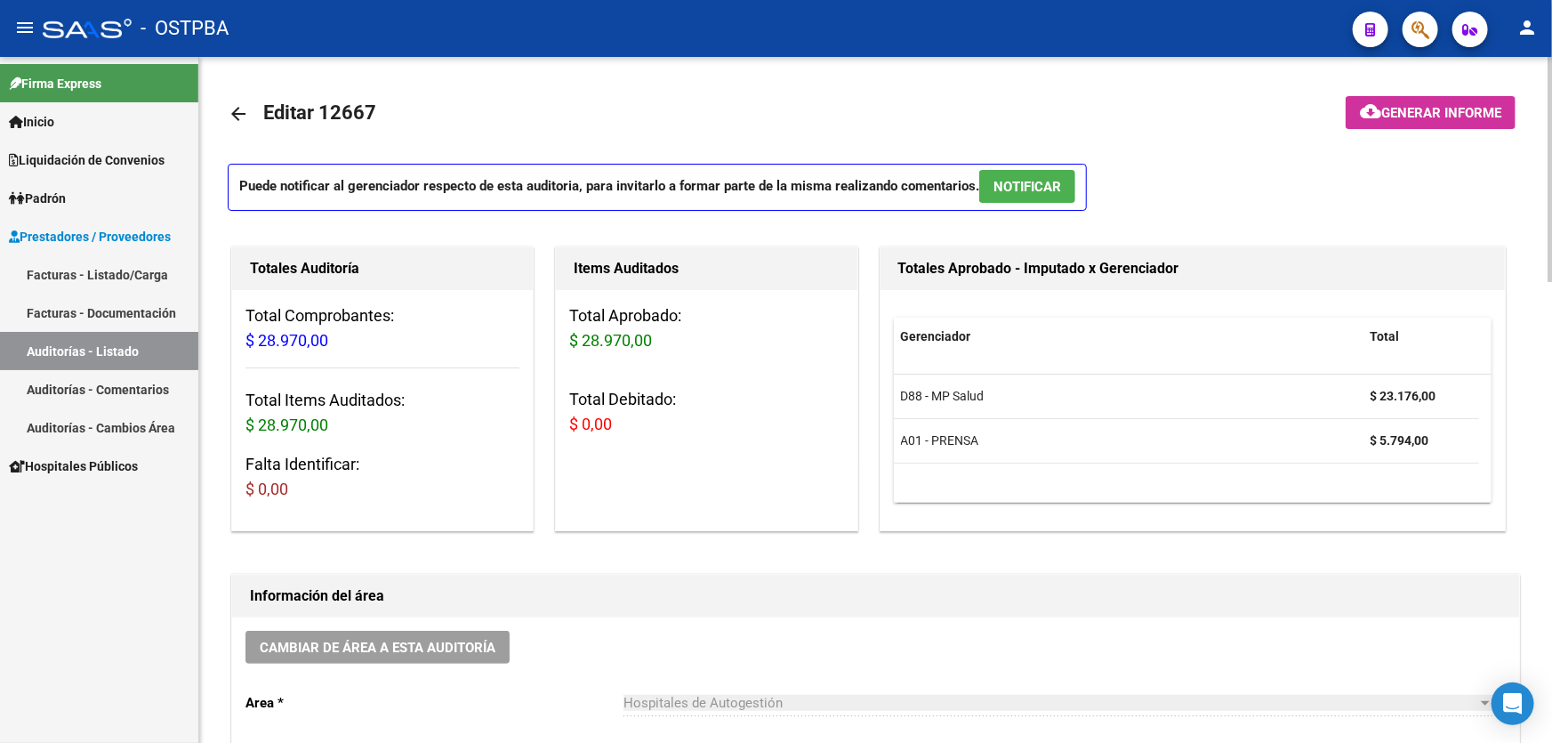
click at [1023, 193] on span "NOTIFICAR" at bounding box center [1027, 187] width 68 height 16
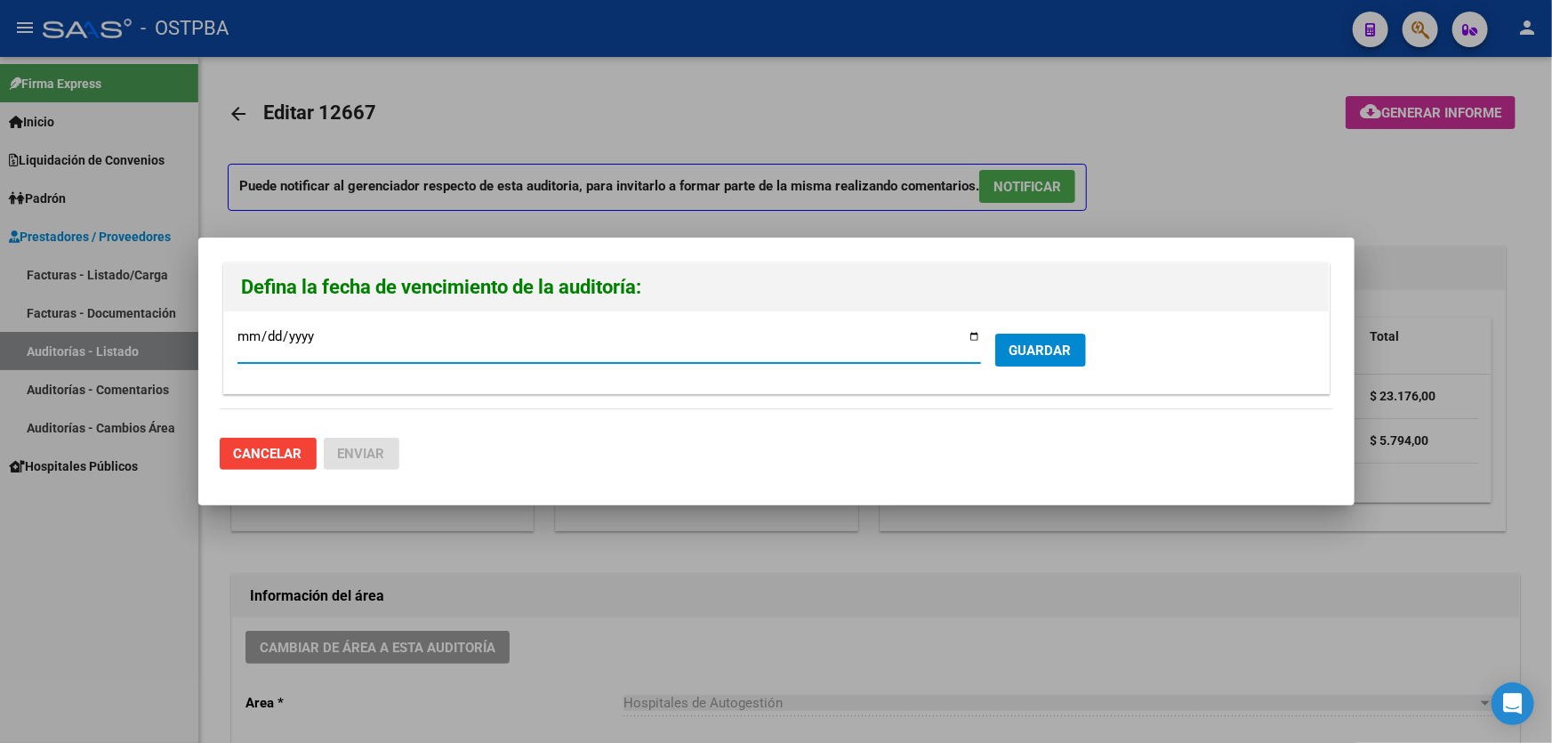
click at [1027, 349] on span "GUARDAR" at bounding box center [1040, 350] width 62 height 16
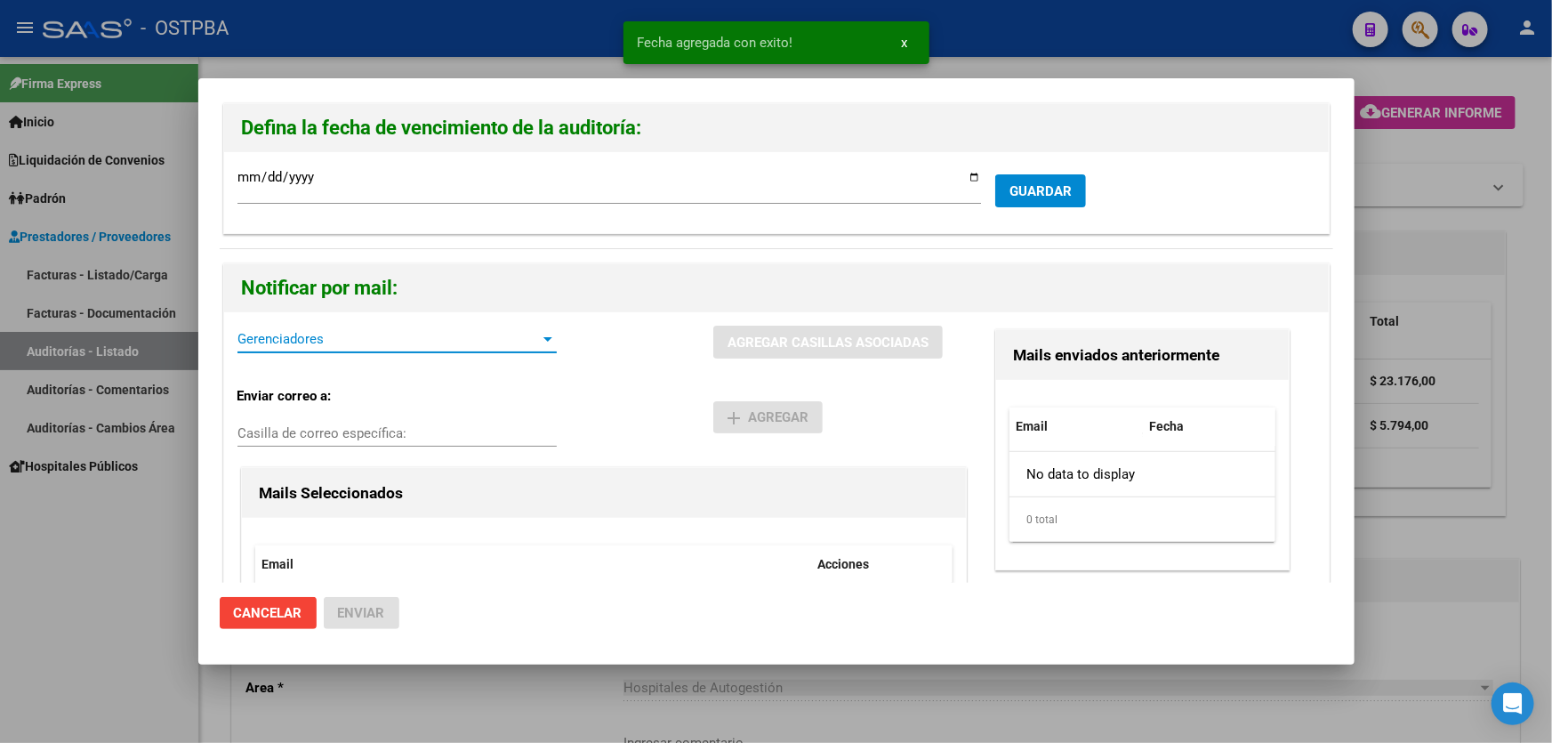
drag, startPoint x: 258, startPoint y: 334, endPoint x: 243, endPoint y: 340, distance: 16.0
click at [243, 340] on span "Gerenciadores" at bounding box center [388, 339] width 303 height 16
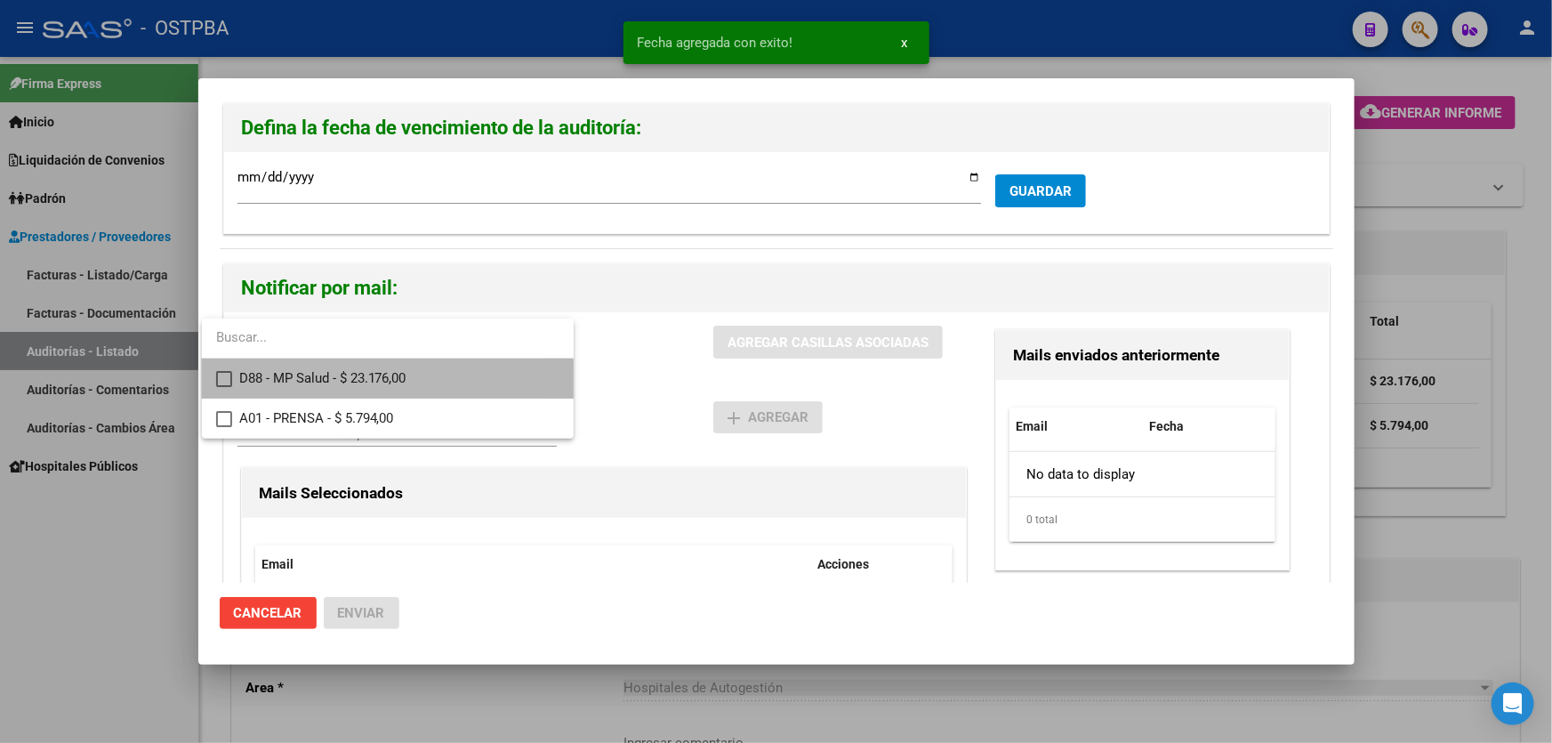
click at [219, 384] on mat-pseudo-checkbox at bounding box center [224, 379] width 16 height 16
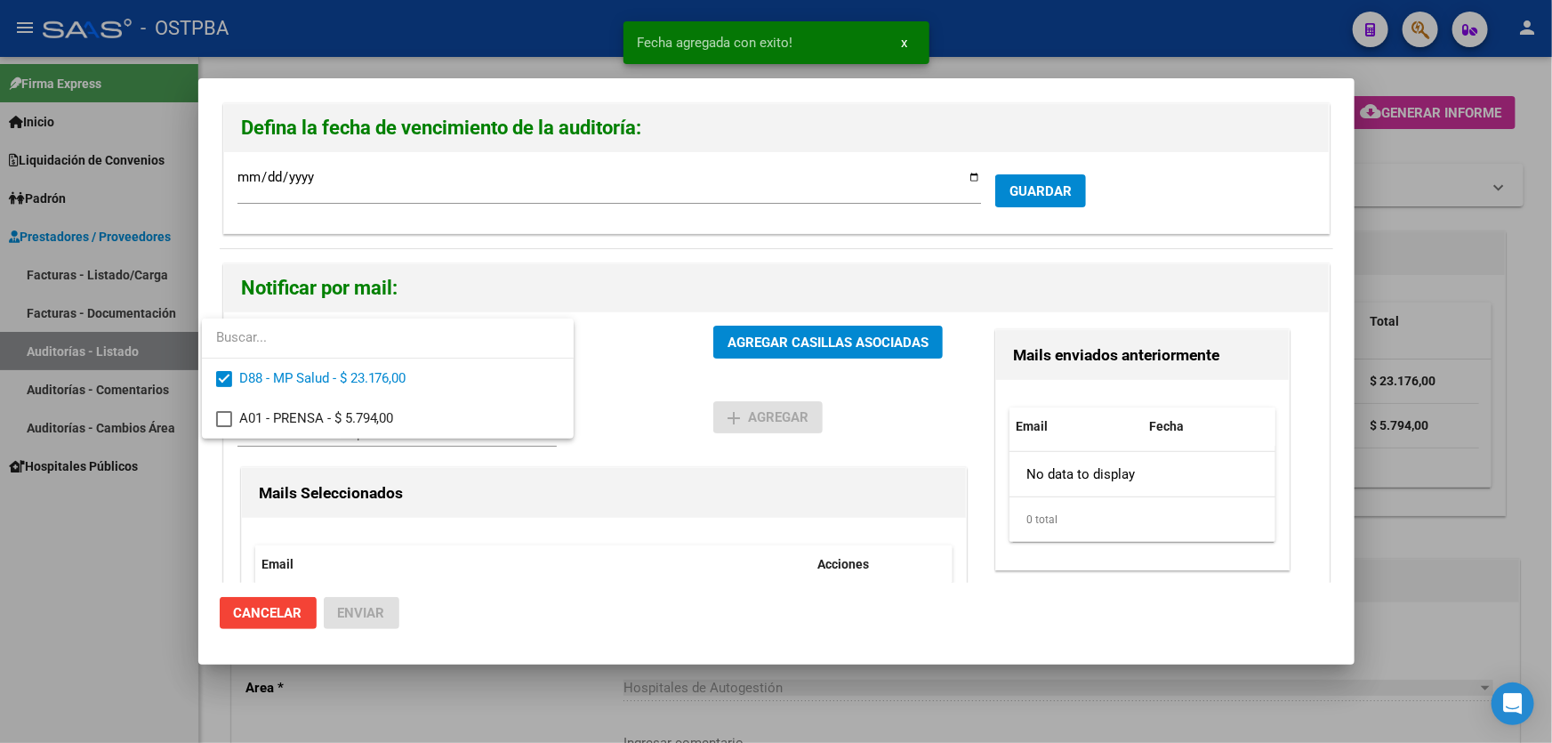
drag, startPoint x: 620, startPoint y: 376, endPoint x: 648, endPoint y: 352, distance: 37.2
click at [620, 377] on div at bounding box center [776, 371] width 1552 height 743
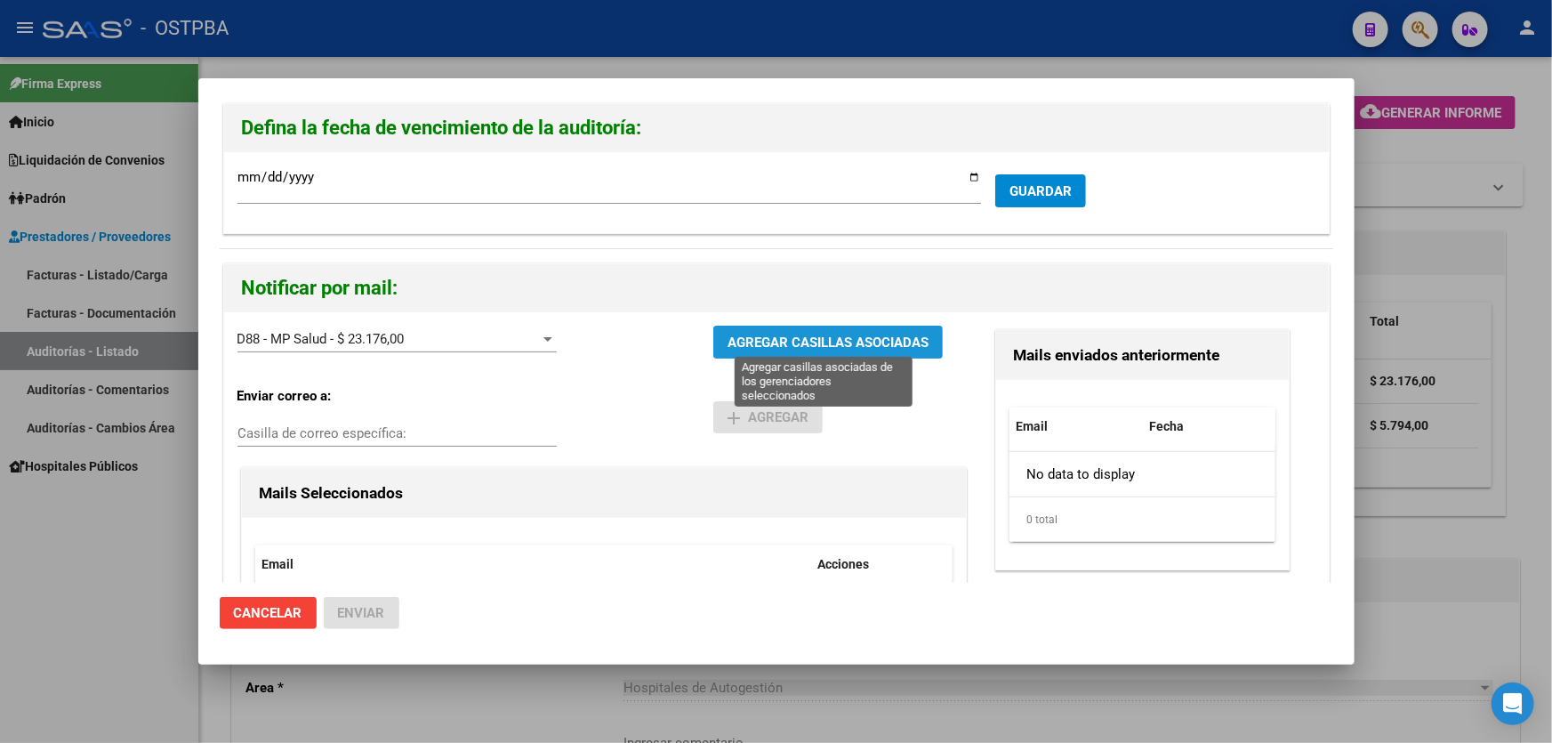
click at [817, 345] on span "AGREGAR CASILLAS ASOCIADAS" at bounding box center [827, 342] width 201 height 16
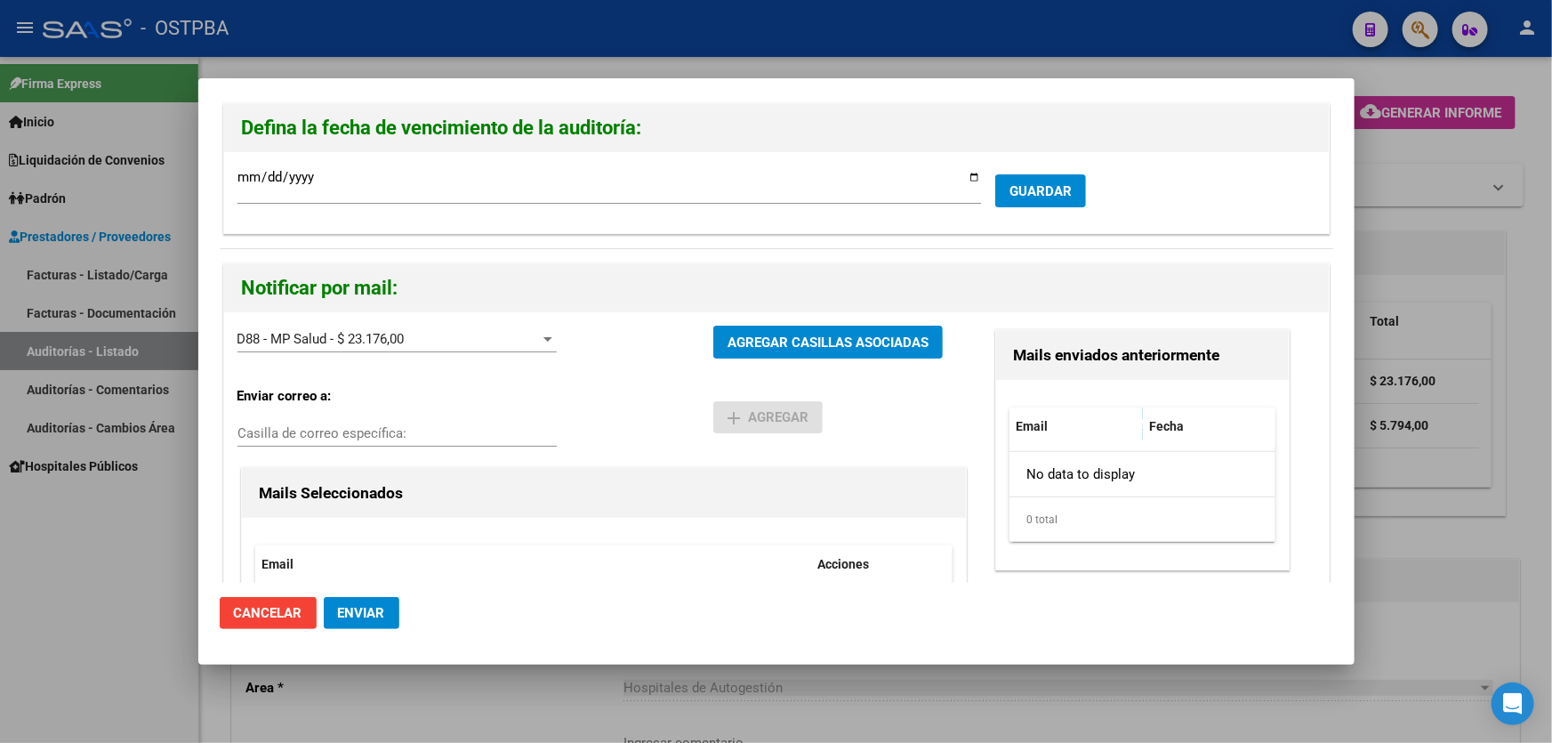
click at [348, 619] on span "Enviar" at bounding box center [361, 613] width 47 height 16
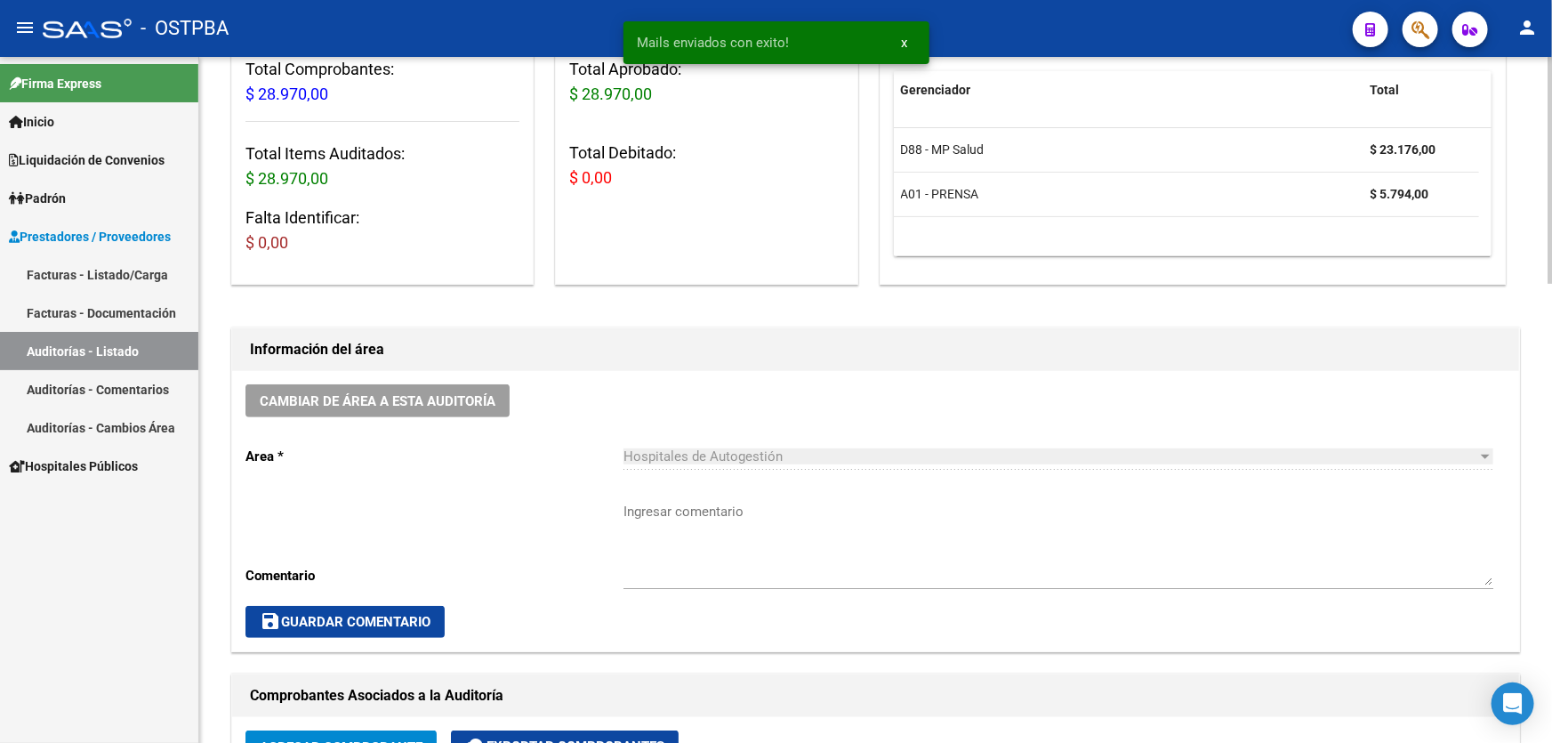
scroll to position [485, 0]
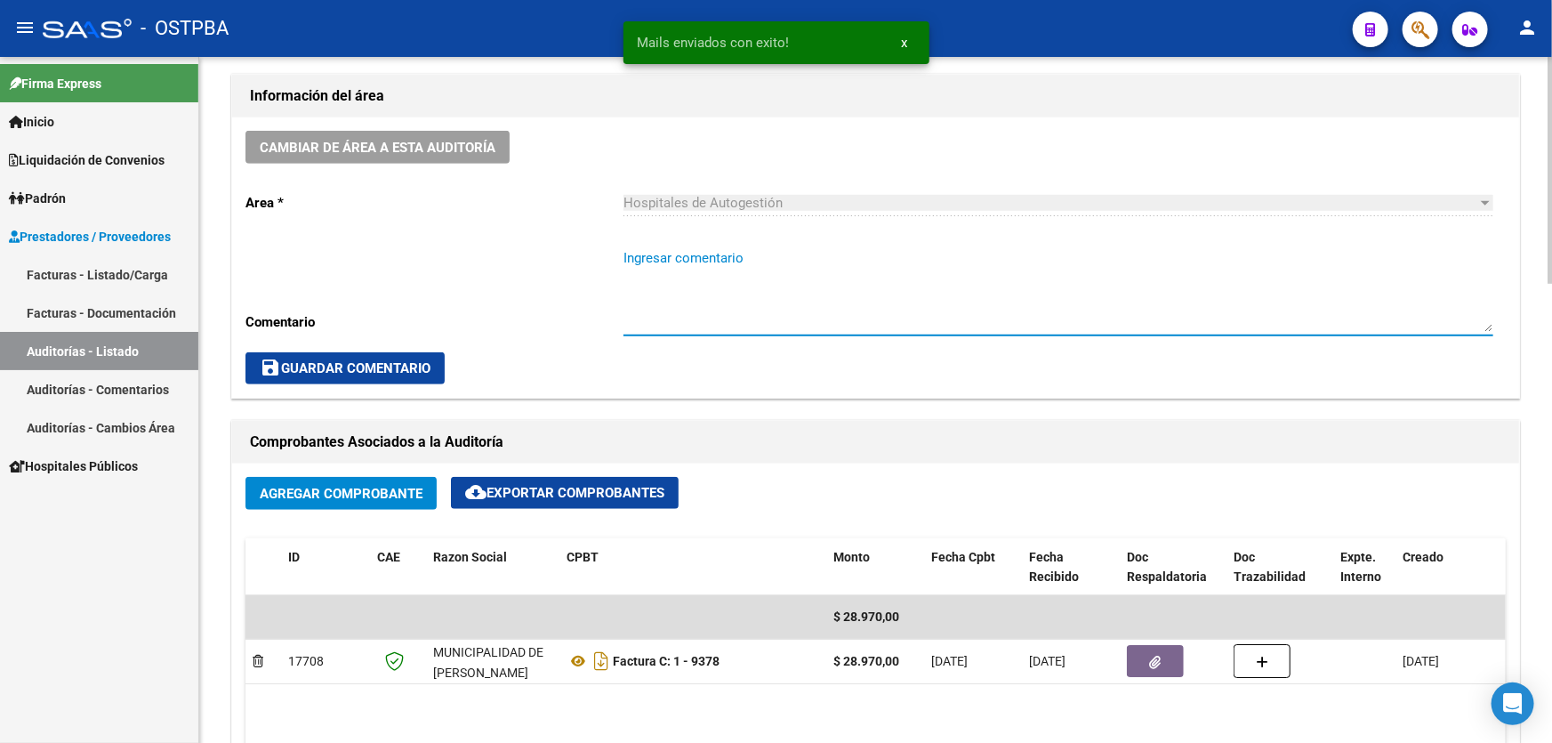
paste textarea "CERRAR 29/9"
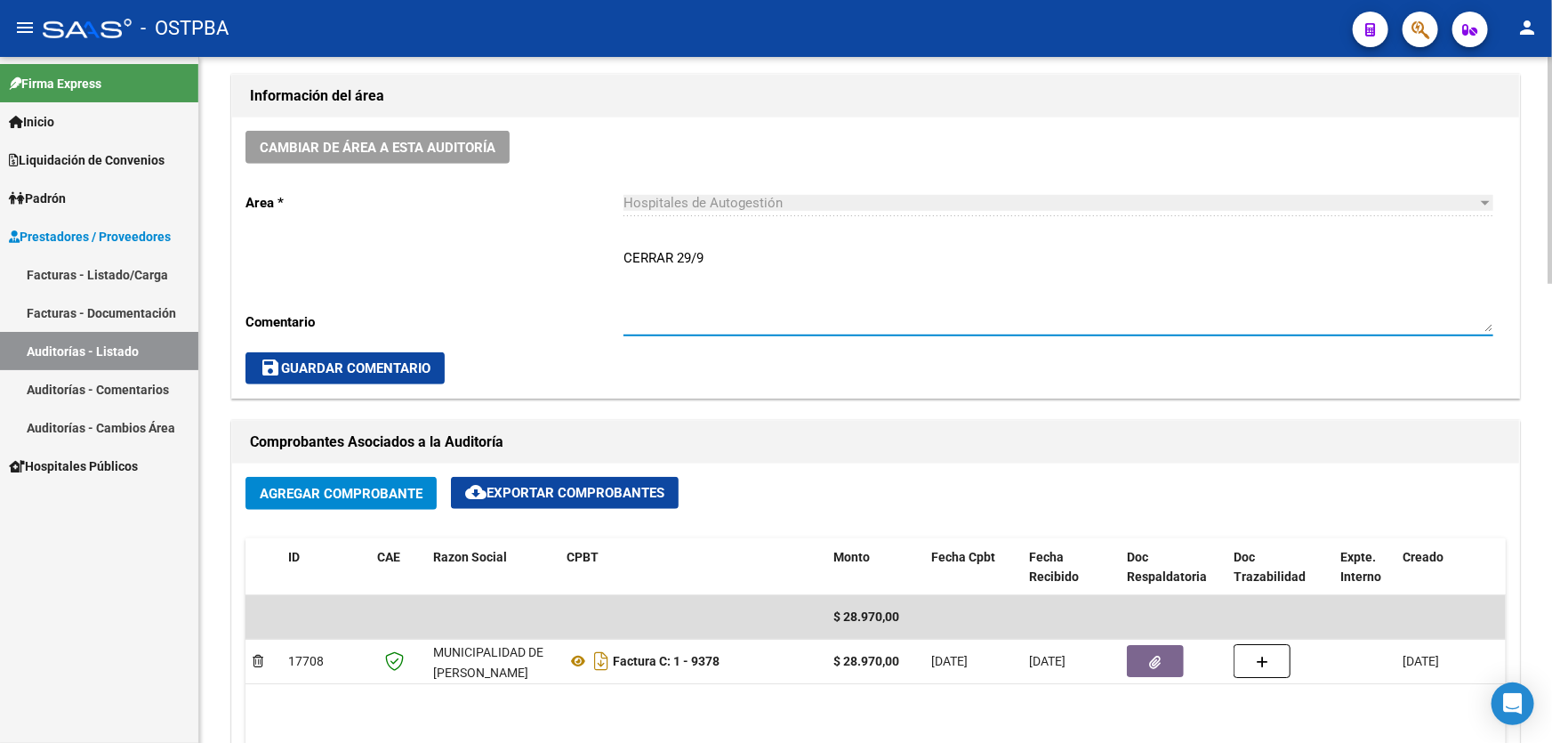
type textarea "CERRAR 29/9"
click at [355, 352] on button "save Guardar Comentario" at bounding box center [344, 368] width 199 height 32
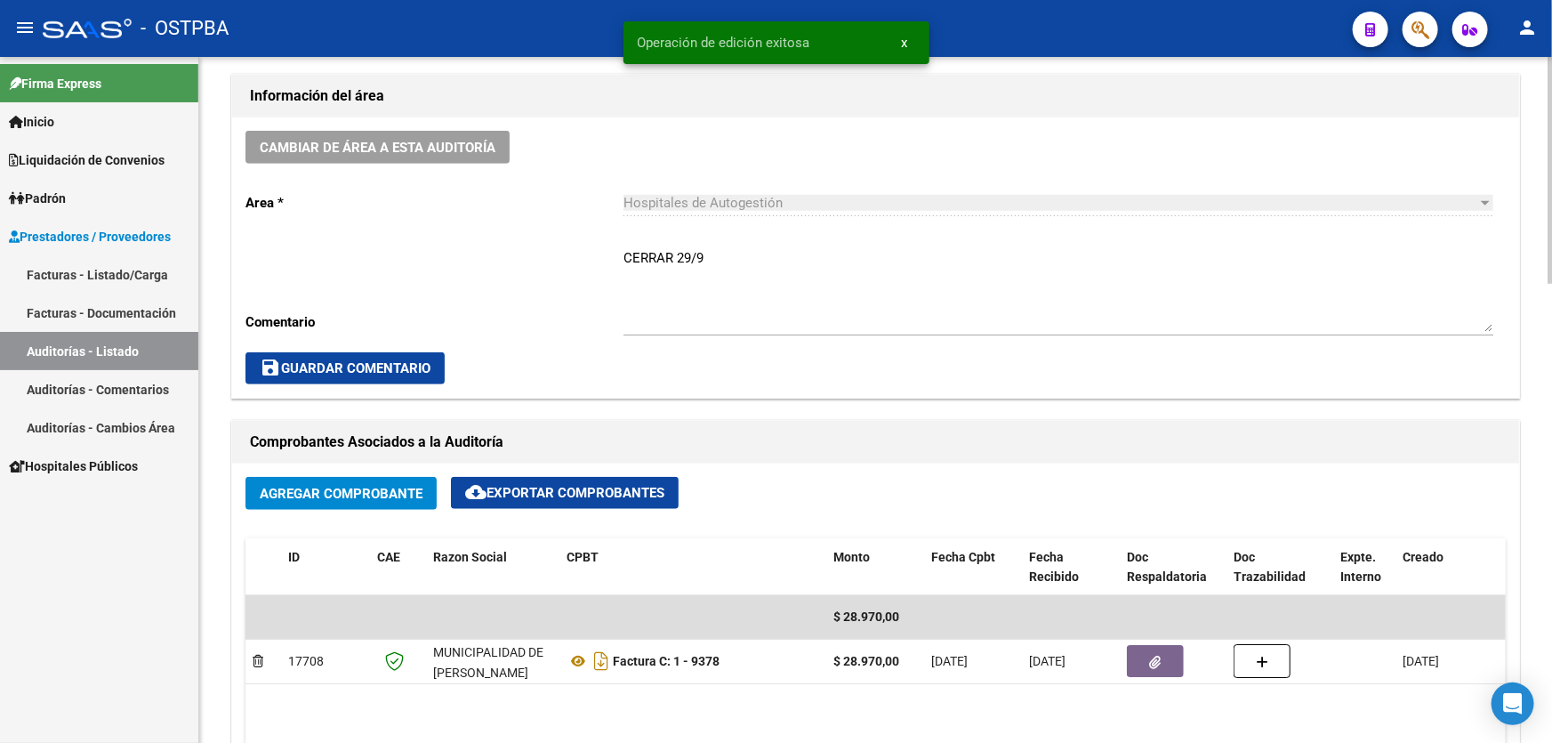
scroll to position [0, 0]
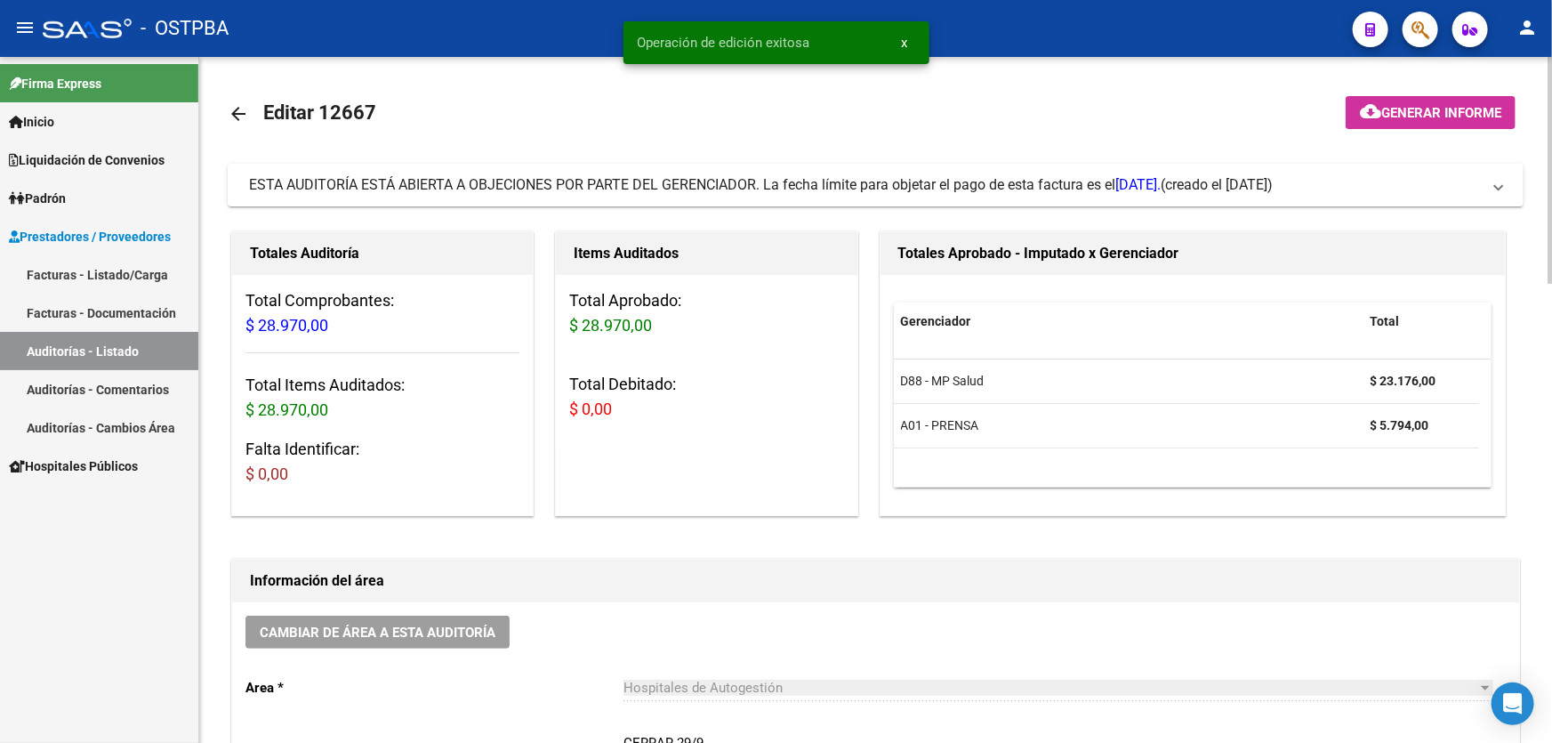
click at [236, 109] on mat-icon "arrow_back" at bounding box center [238, 113] width 21 height 21
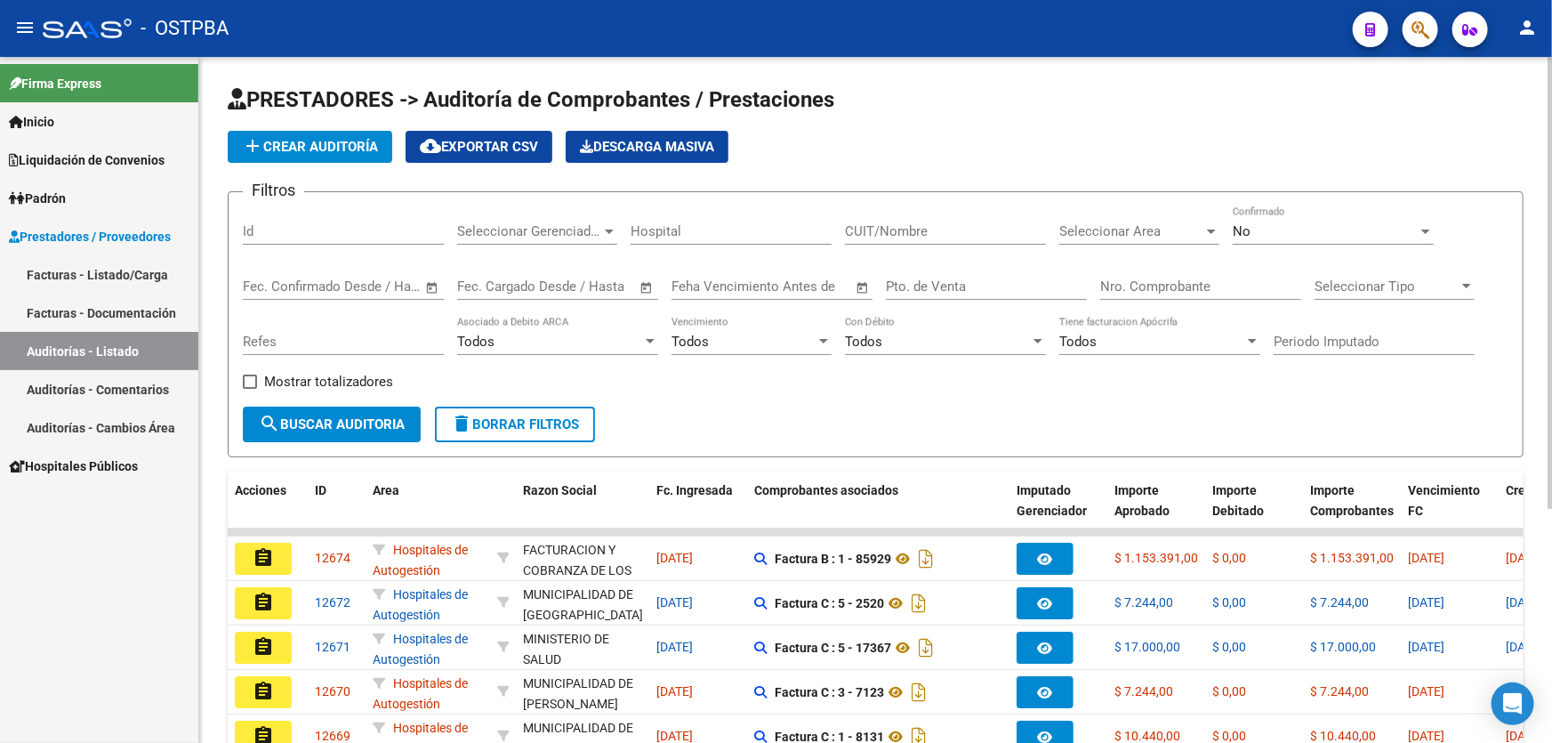
scroll to position [323, 0]
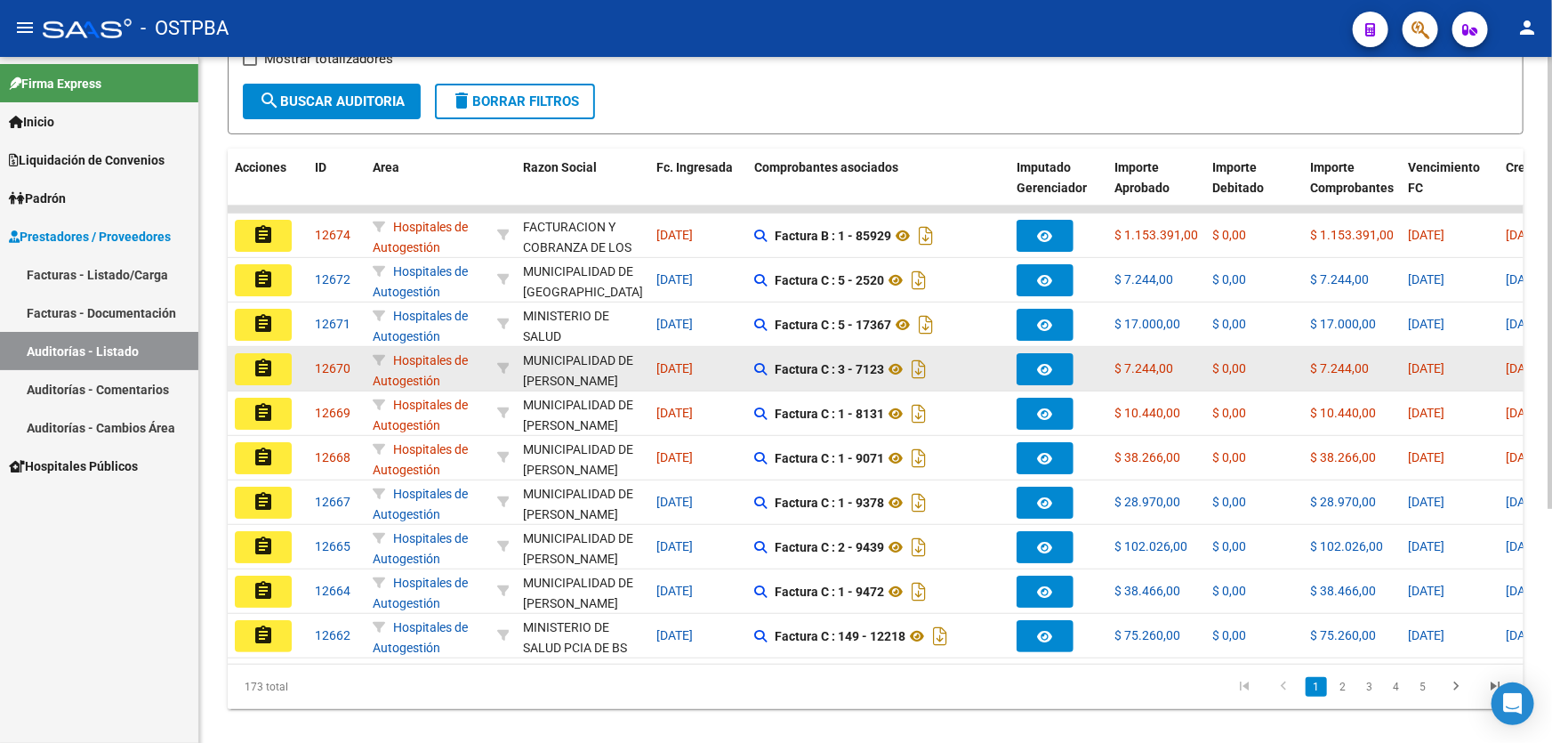
click at [253, 365] on mat-icon "assignment" at bounding box center [263, 367] width 21 height 21
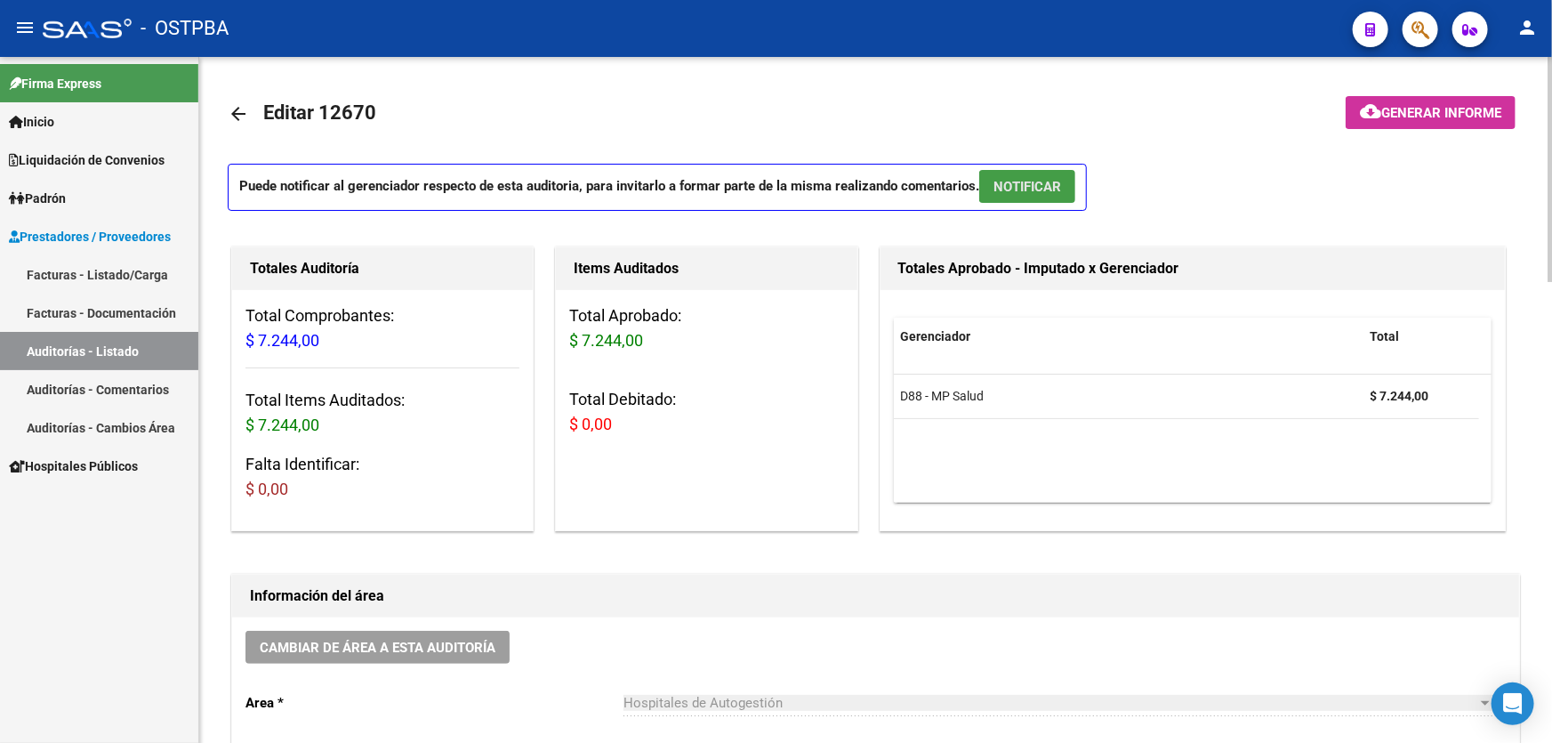
click at [1023, 183] on span "NOTIFICAR" at bounding box center [1027, 187] width 68 height 16
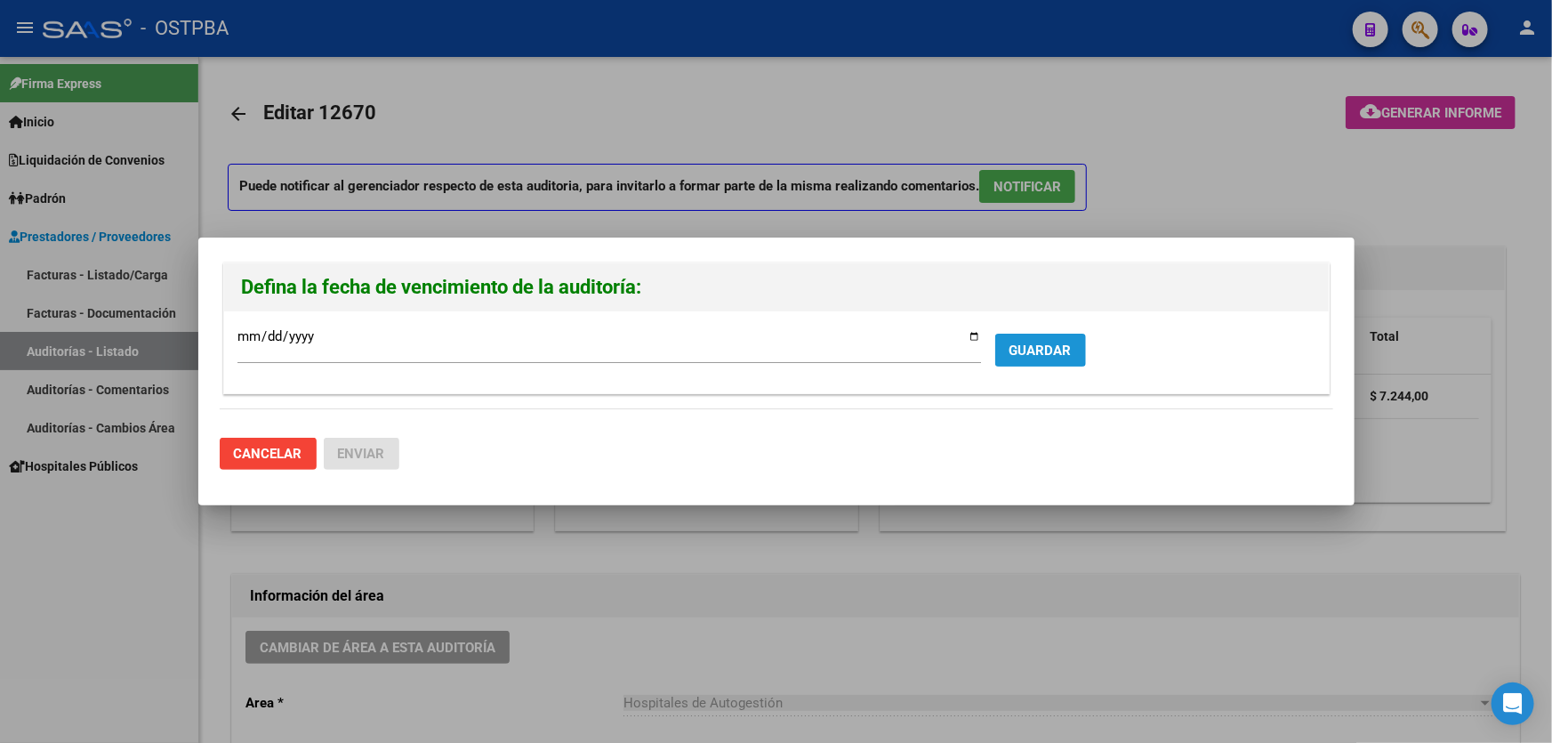
click at [1020, 342] on span "GUARDAR" at bounding box center [1040, 350] width 62 height 16
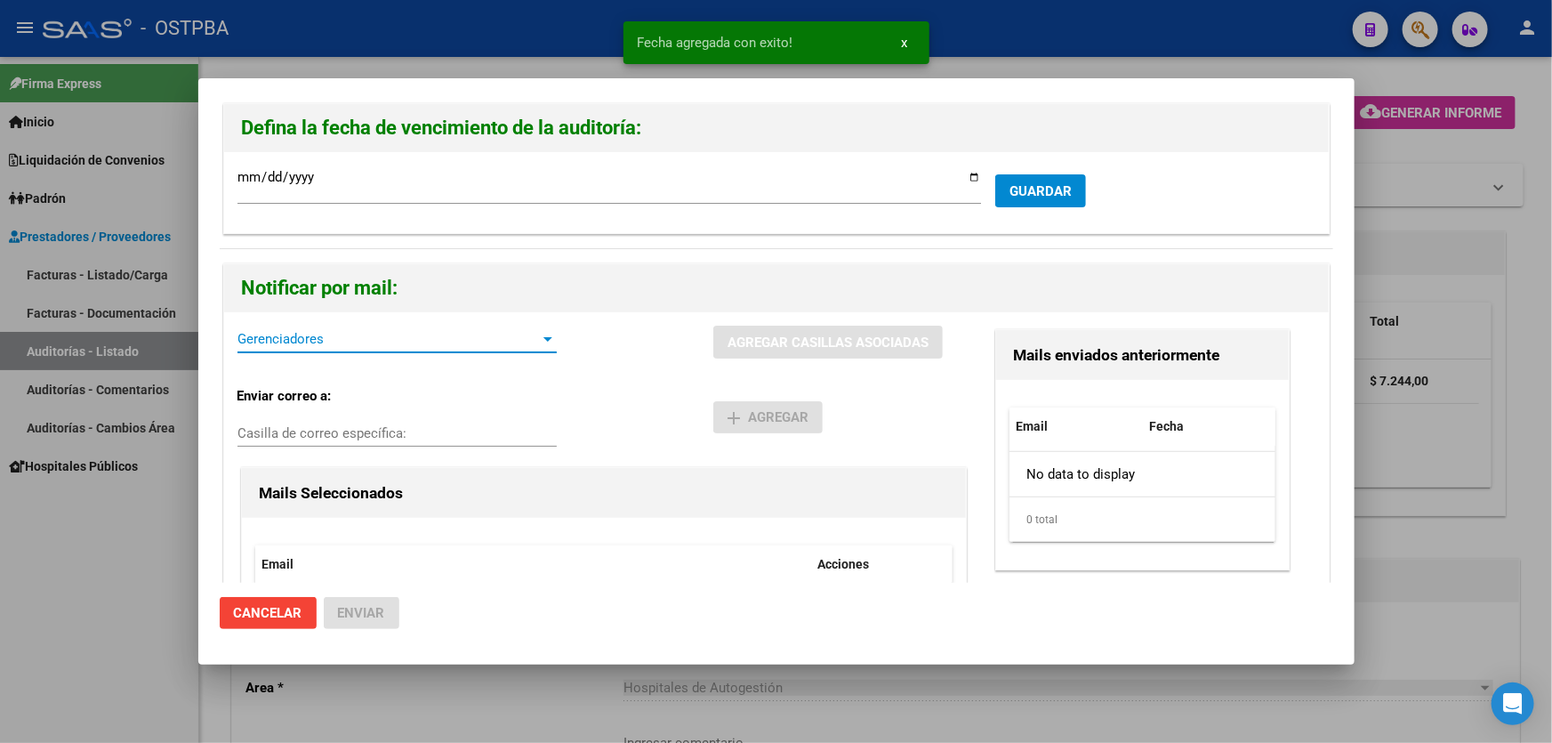
click at [282, 335] on span "Gerenciadores" at bounding box center [388, 339] width 303 height 16
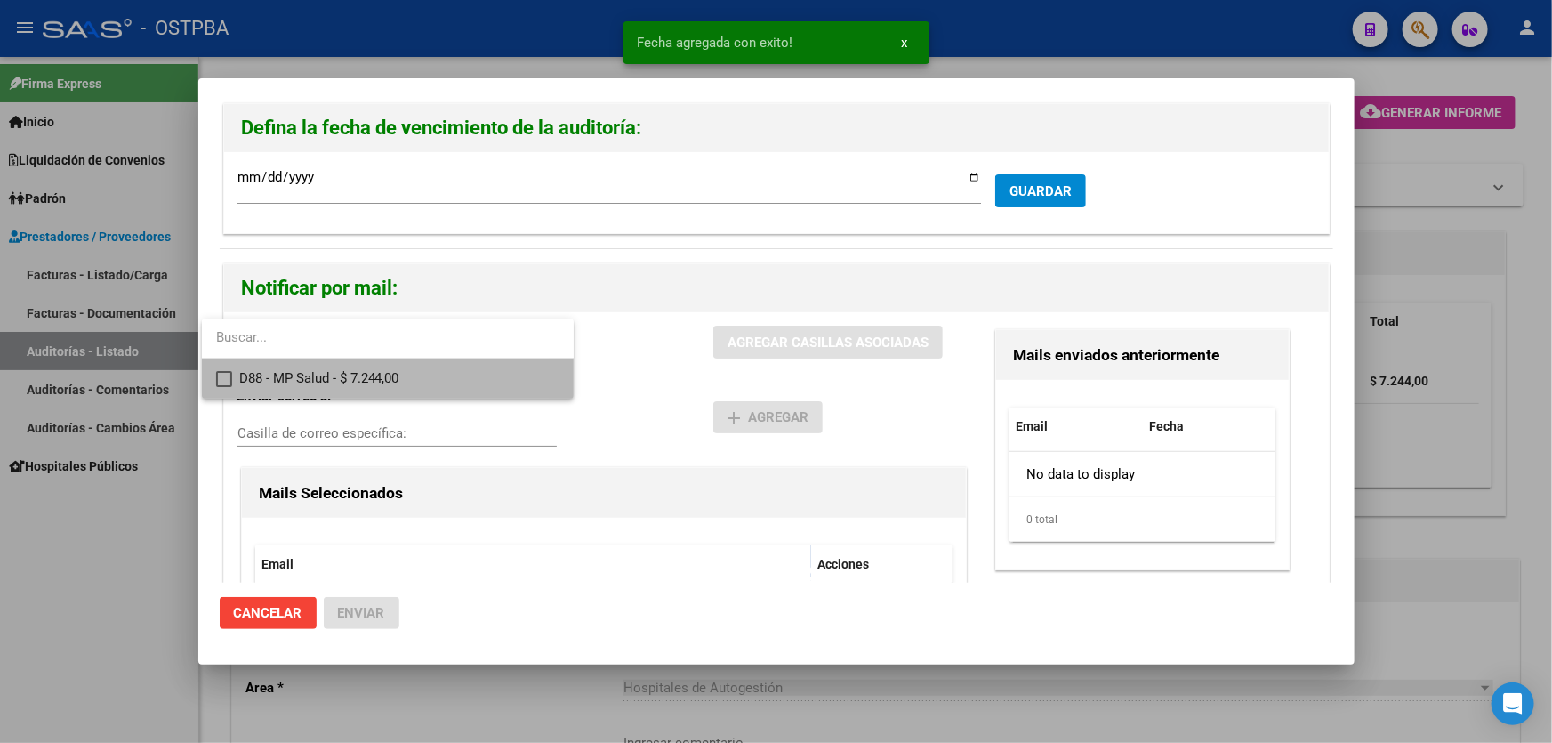
click at [222, 375] on mat-pseudo-checkbox at bounding box center [224, 379] width 16 height 16
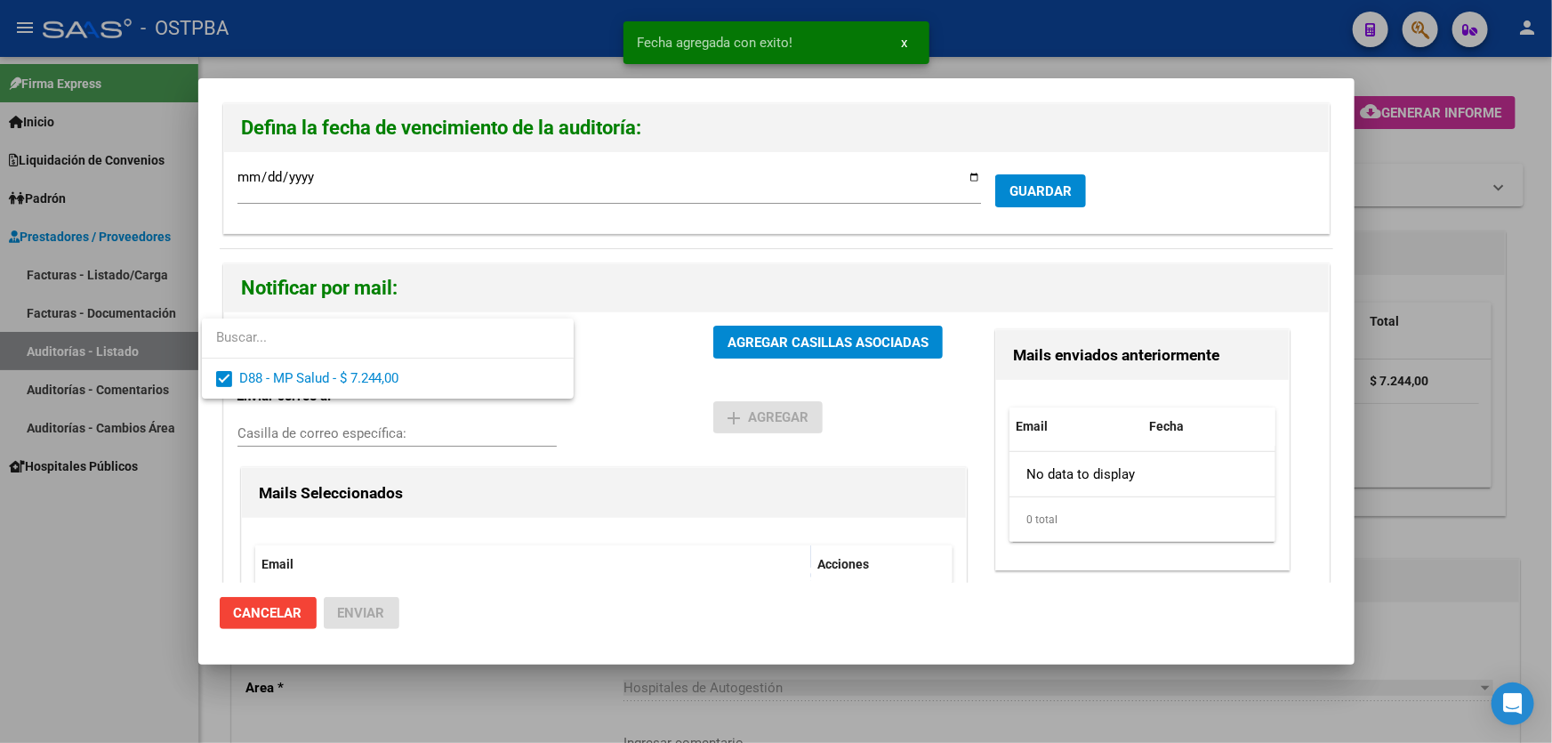
drag, startPoint x: 593, startPoint y: 438, endPoint x: 686, endPoint y: 343, distance: 132.7
click at [602, 427] on div at bounding box center [776, 371] width 1552 height 743
click at [788, 320] on div "D88 - MP Salud - $ 7.244,00 Gerenciadores AGREGAR CASILLAS ASOCIADAS Enviar cor…" at bounding box center [776, 518] width 1104 height 412
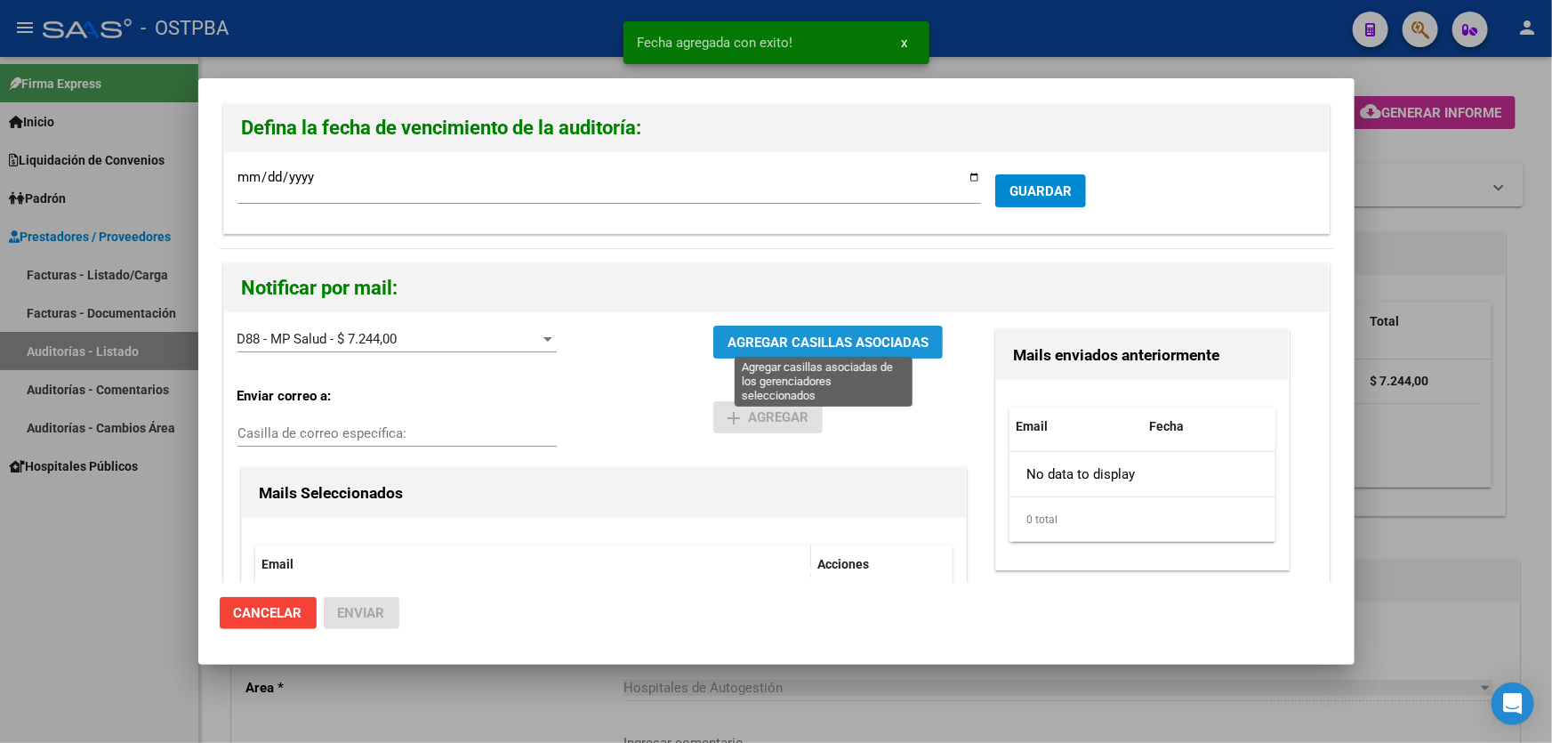
click at [791, 347] on span "AGREGAR CASILLAS ASOCIADAS" at bounding box center [827, 342] width 201 height 16
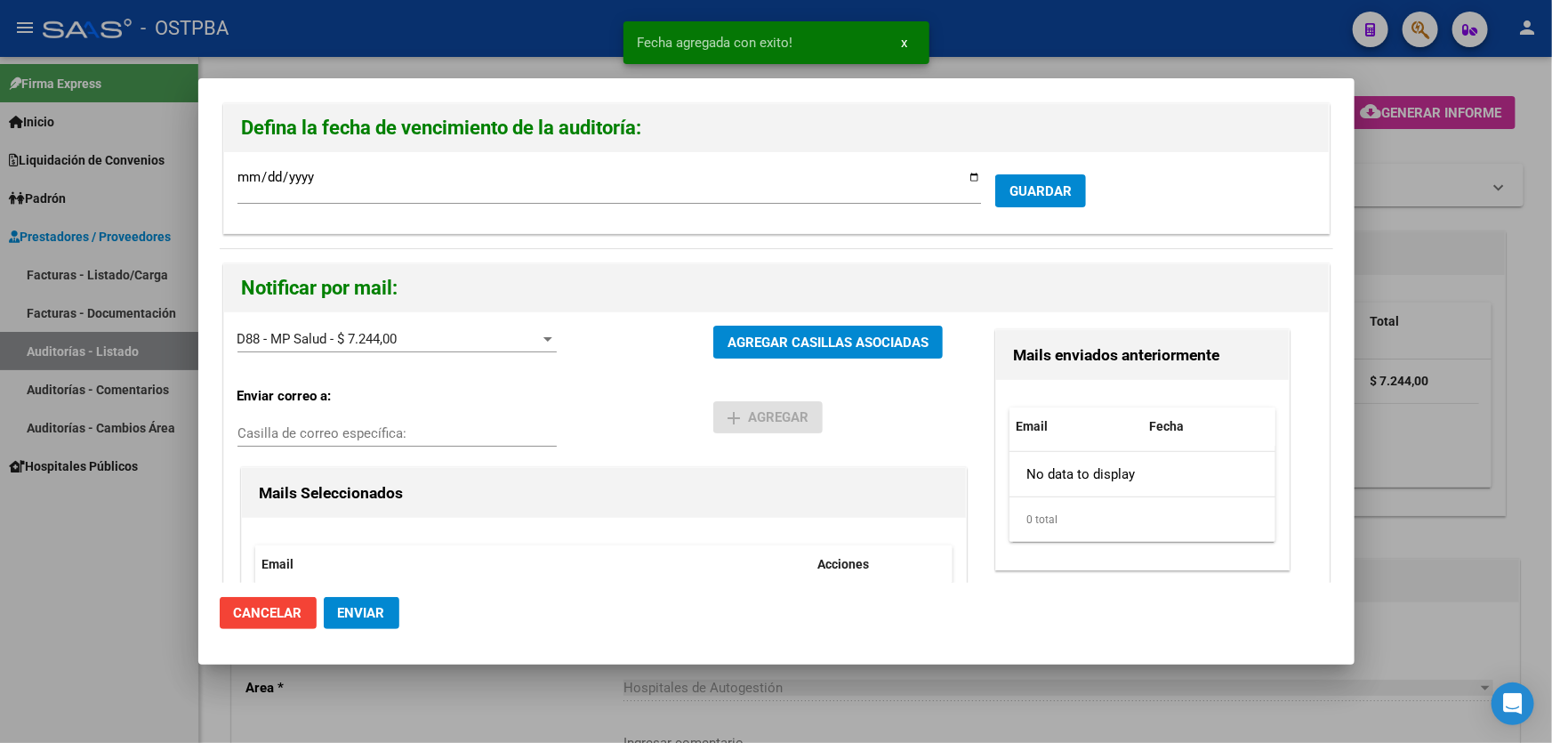
click at [348, 607] on span "Enviar" at bounding box center [361, 613] width 47 height 16
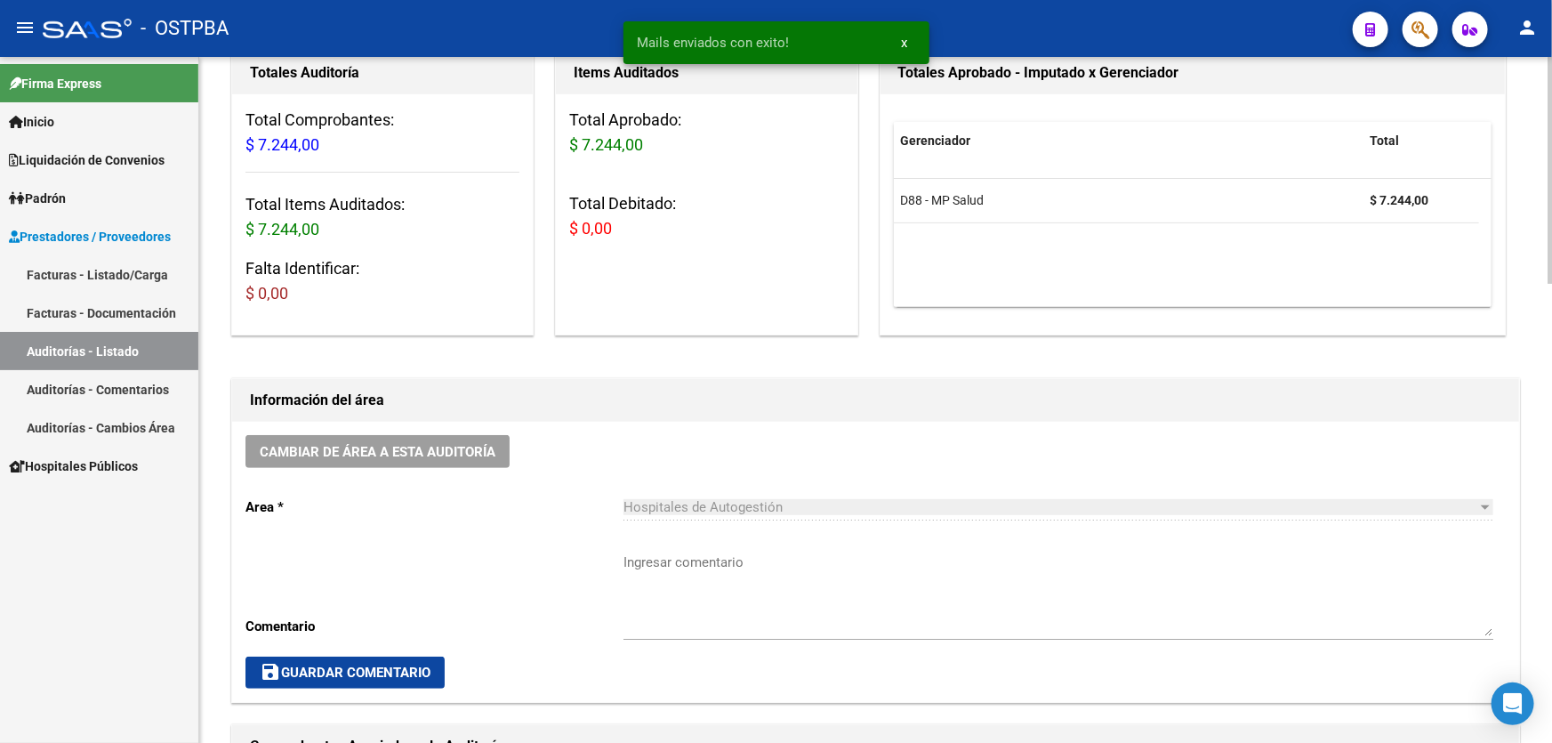
scroll to position [485, 0]
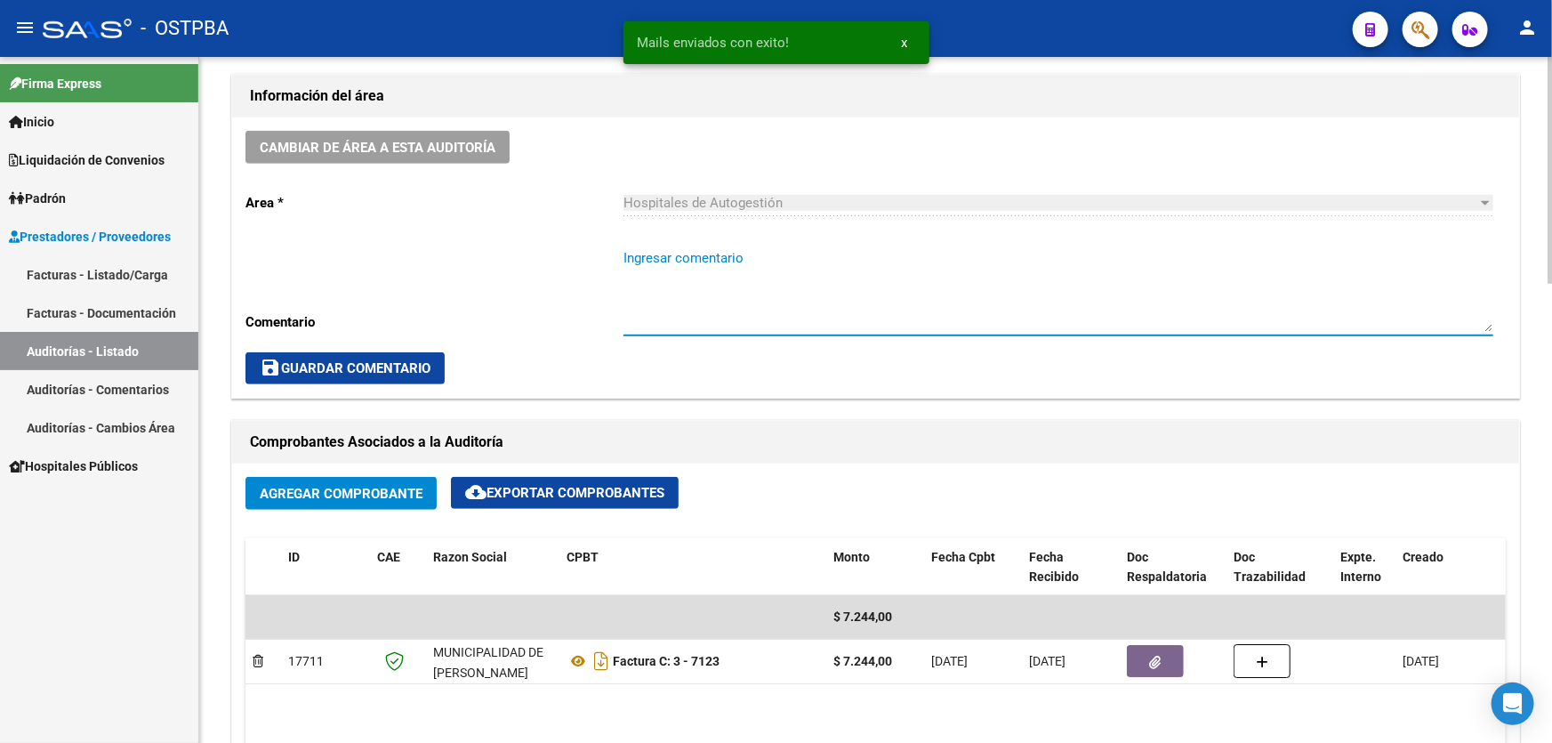
paste textarea "CERRAR 29/9"
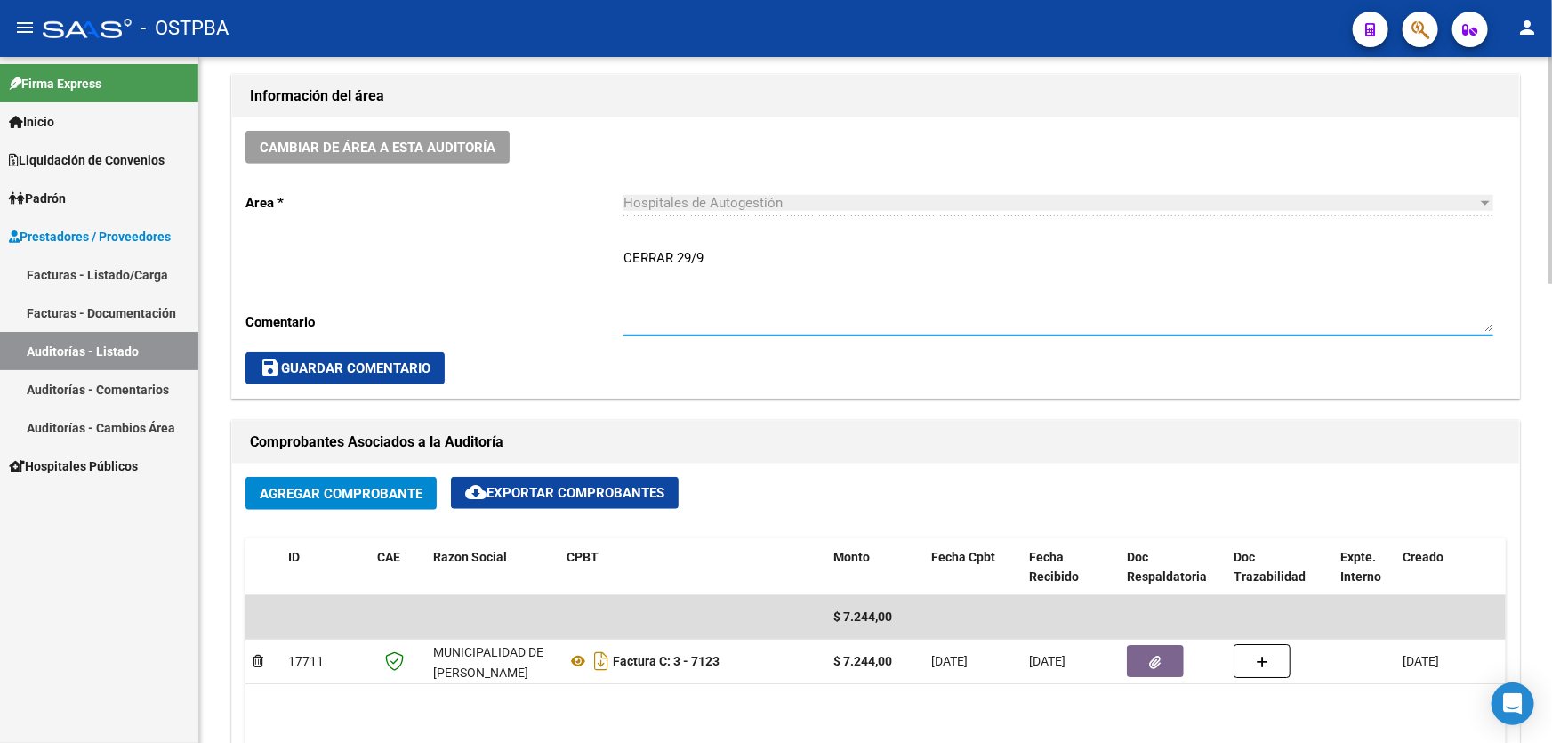
type textarea "CERRAR 29/9"
click at [344, 367] on span "save Guardar Comentario" at bounding box center [345, 368] width 171 height 16
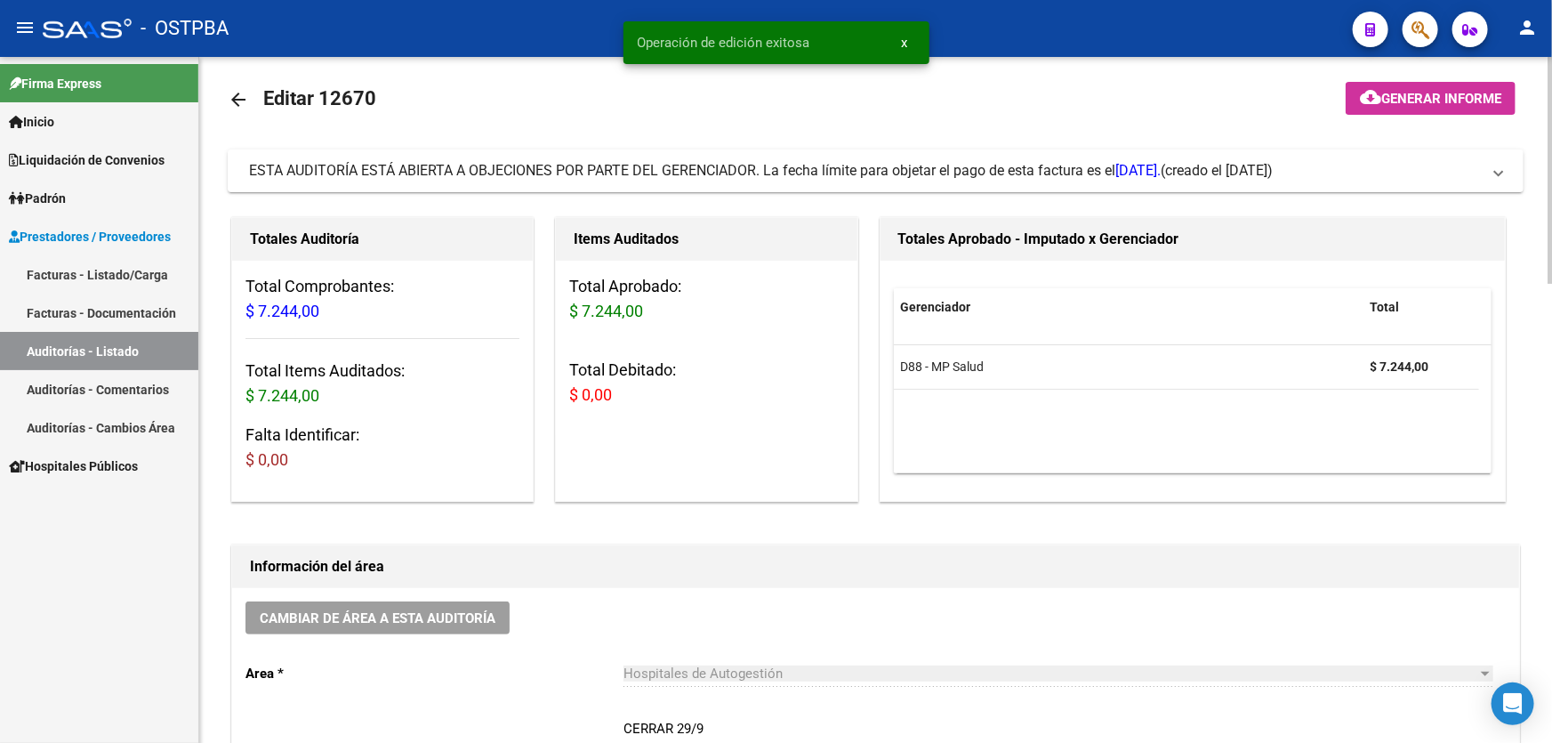
scroll to position [0, 0]
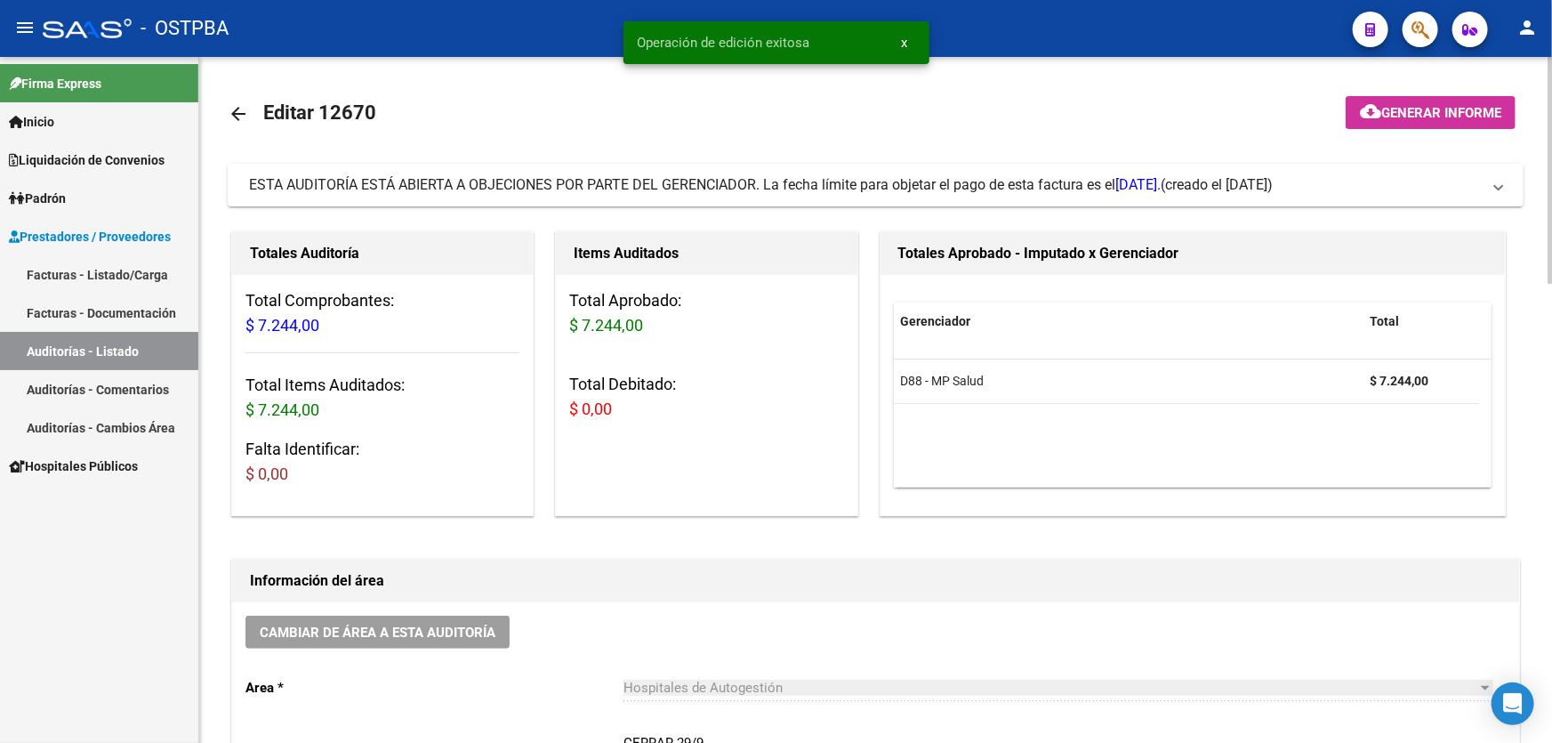
click at [238, 109] on mat-icon "arrow_back" at bounding box center [238, 113] width 21 height 21
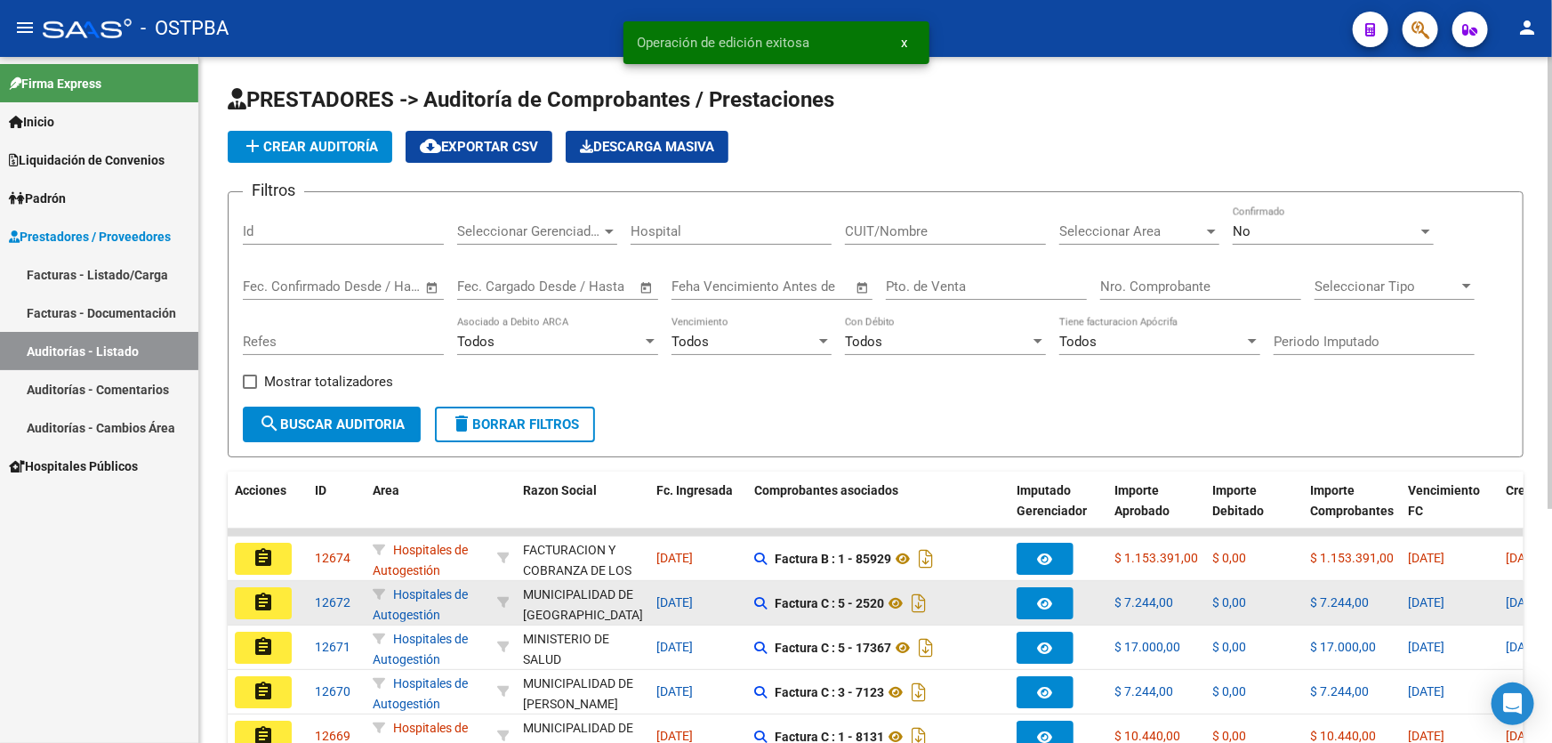
scroll to position [355, 0]
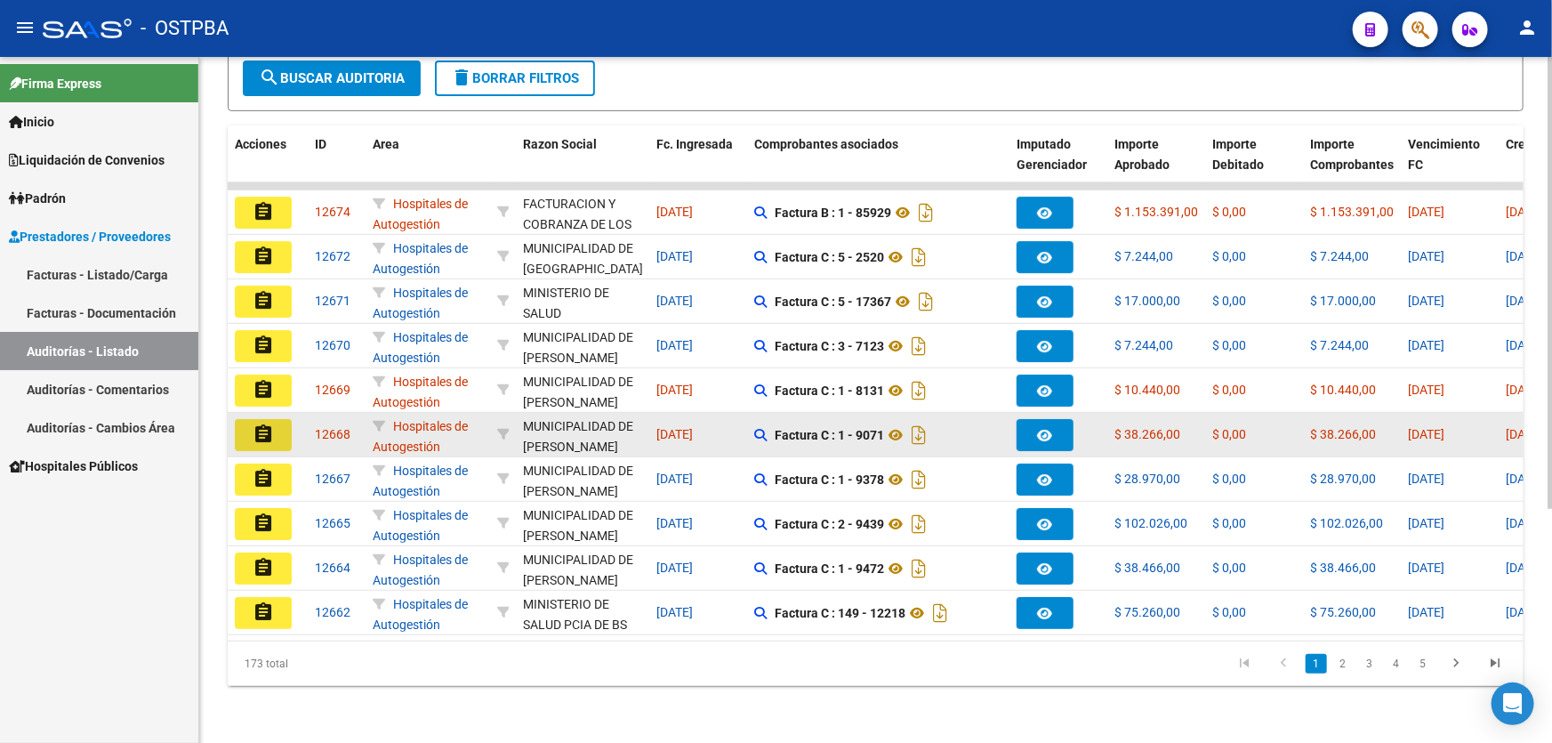
click at [261, 423] on mat-icon "assignment" at bounding box center [263, 433] width 21 height 21
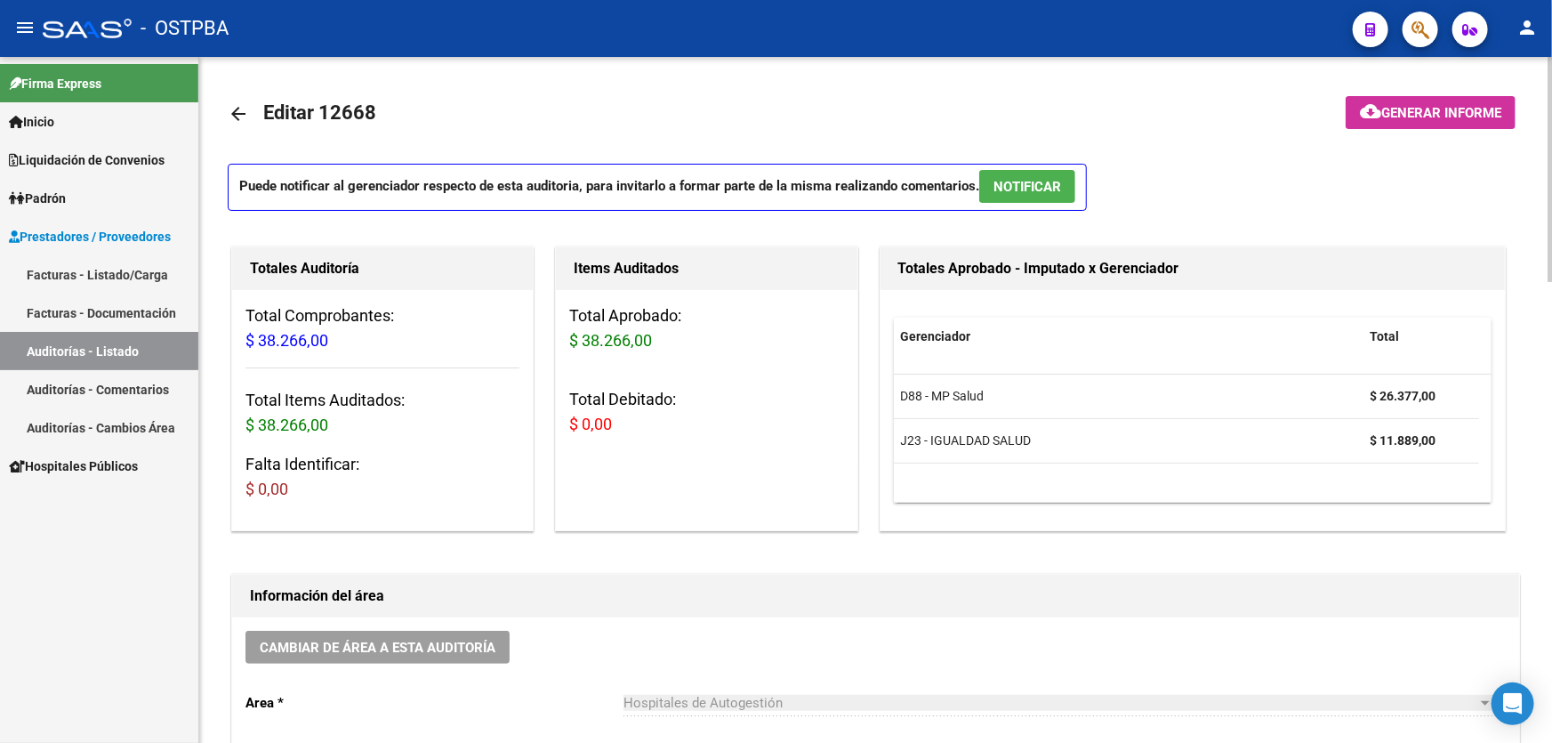
click at [1020, 178] on span "NOTIFICAR" at bounding box center [1027, 186] width 68 height 16
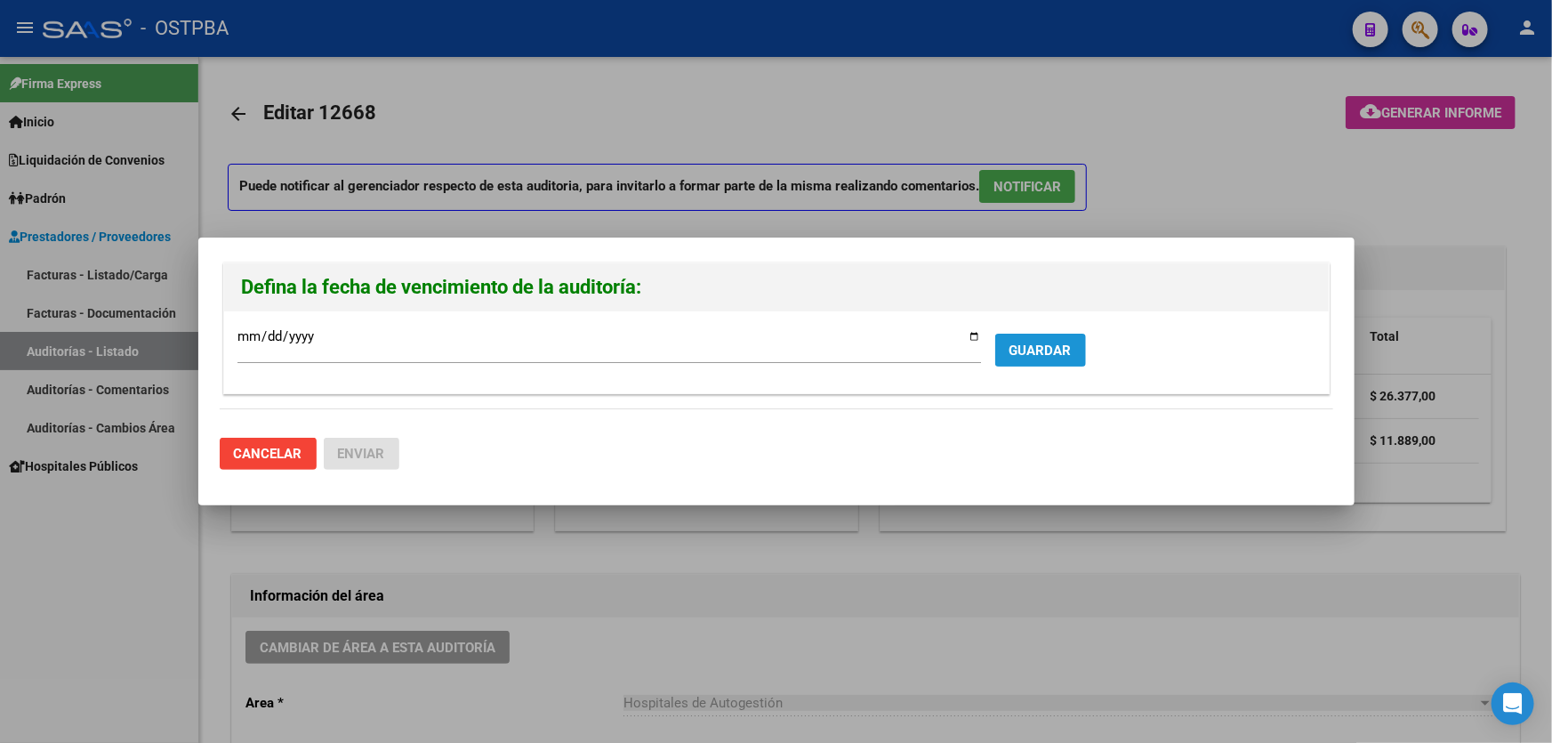
click at [1052, 354] on span "GUARDAR" at bounding box center [1040, 350] width 62 height 16
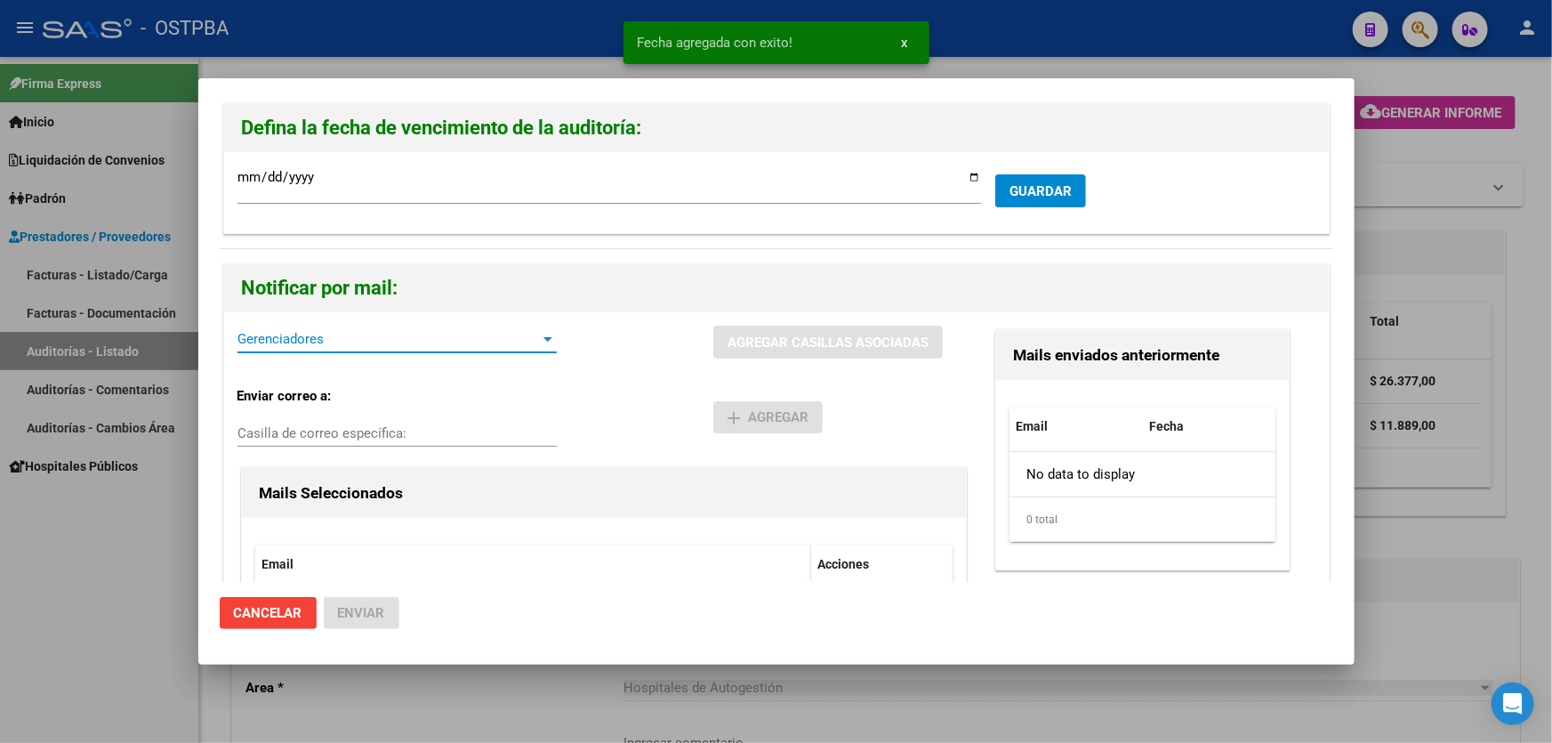
click at [269, 344] on span "Gerenciadores" at bounding box center [388, 339] width 303 height 16
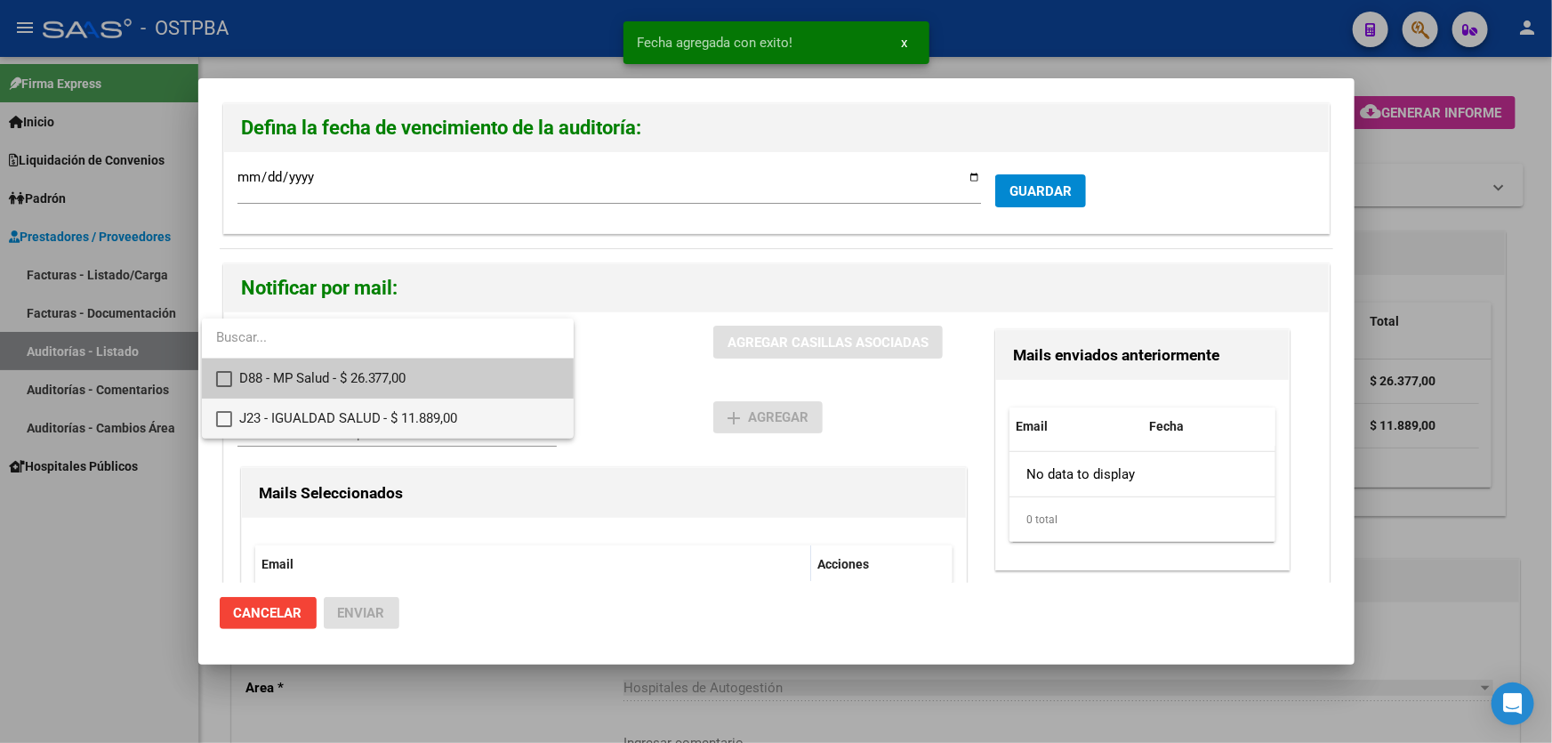
drag, startPoint x: 230, startPoint y: 378, endPoint x: 221, endPoint y: 422, distance: 45.3
click at [229, 378] on mat-pseudo-checkbox at bounding box center [224, 379] width 16 height 16
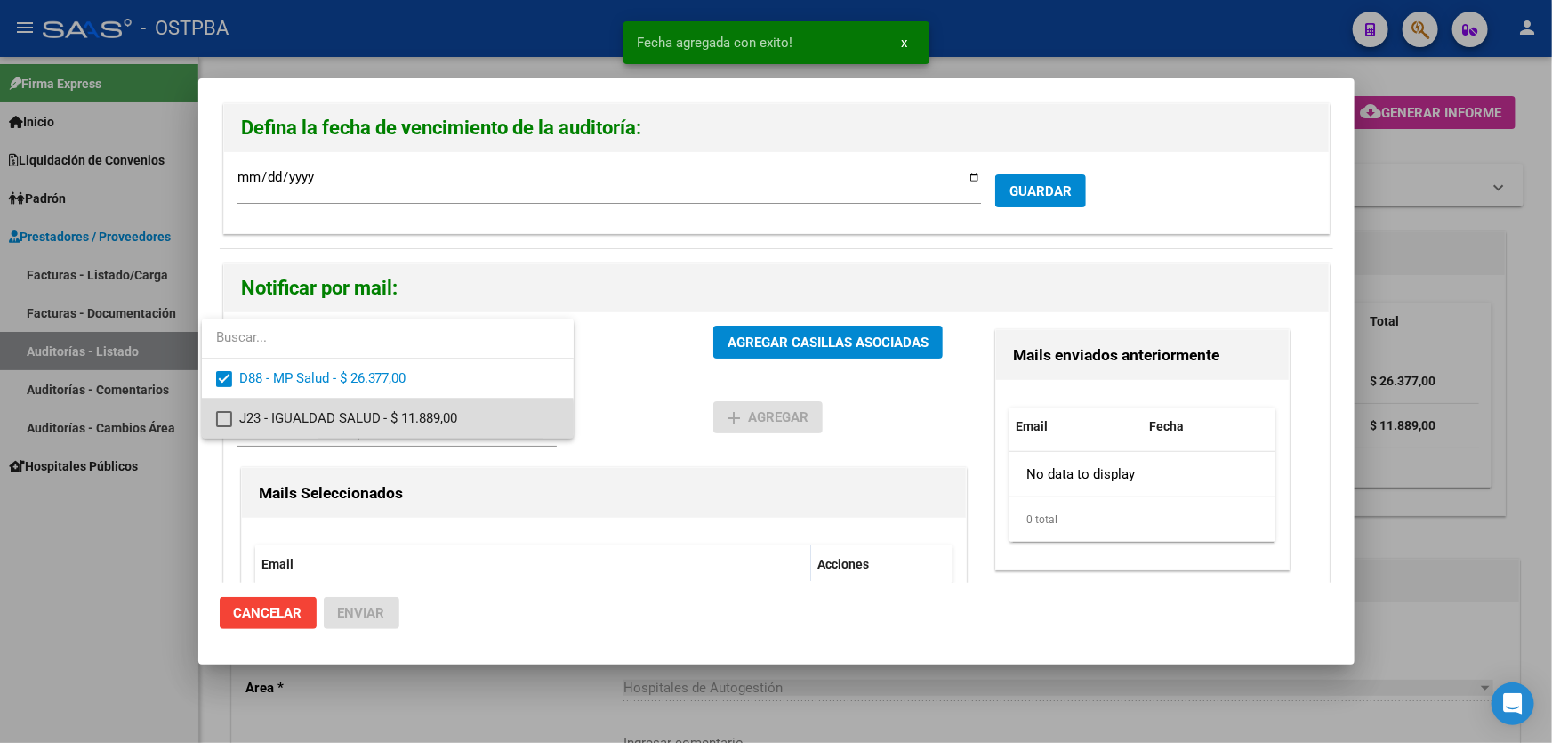
click at [220, 425] on mat-pseudo-checkbox at bounding box center [224, 419] width 16 height 16
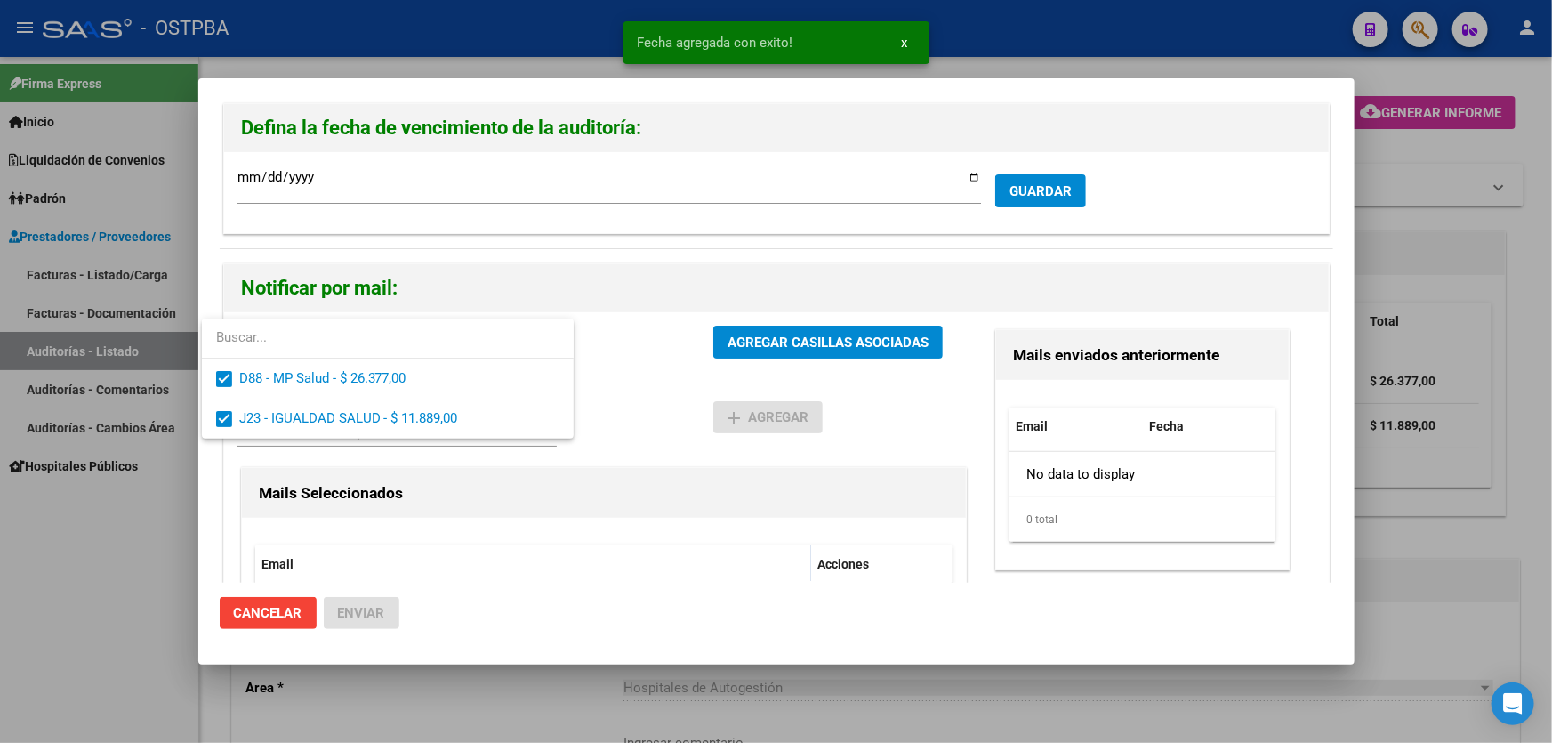
drag, startPoint x: 618, startPoint y: 394, endPoint x: 646, endPoint y: 381, distance: 30.6
click at [622, 394] on div at bounding box center [776, 371] width 1552 height 743
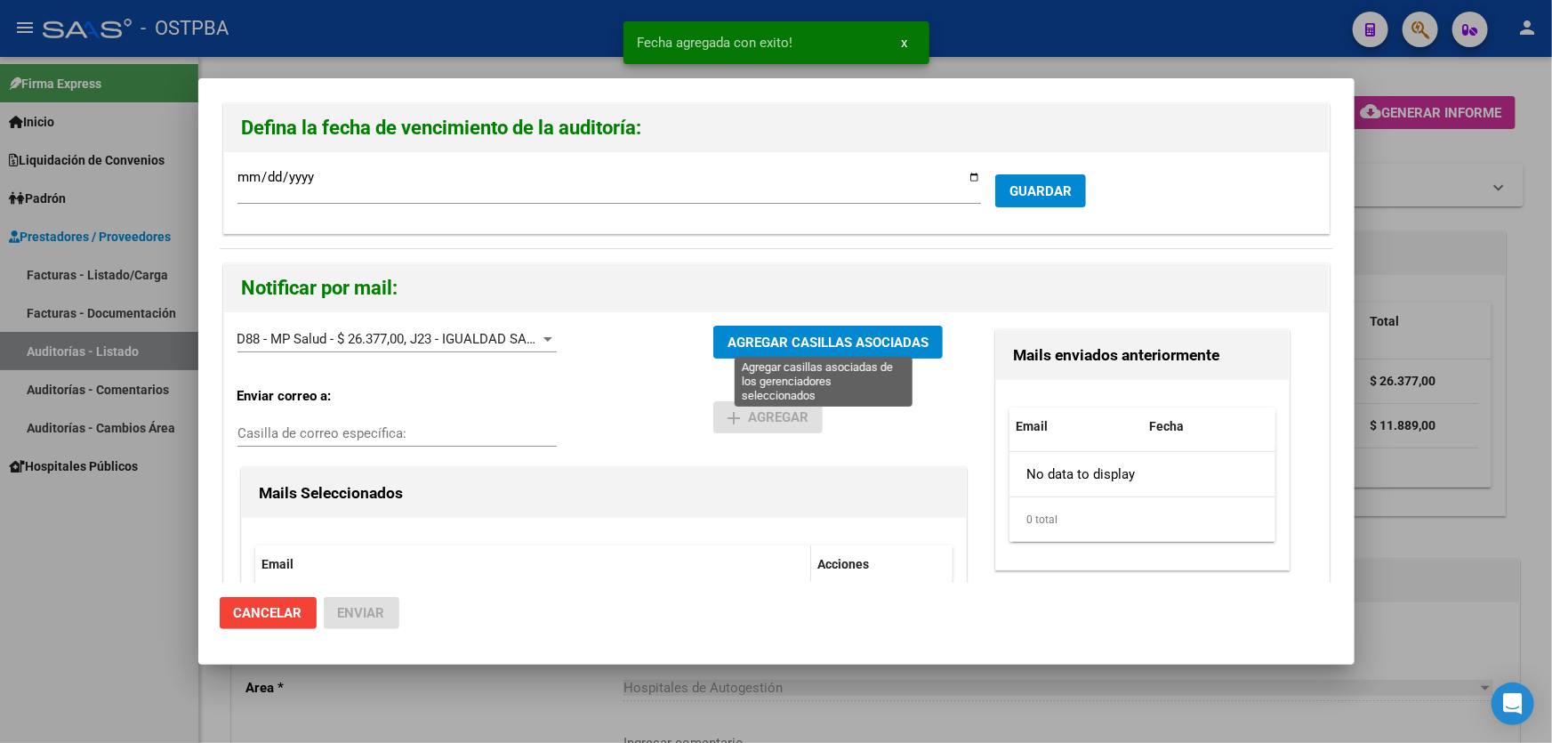
click at [782, 340] on span "AGREGAR CASILLAS ASOCIADAS" at bounding box center [827, 342] width 201 height 16
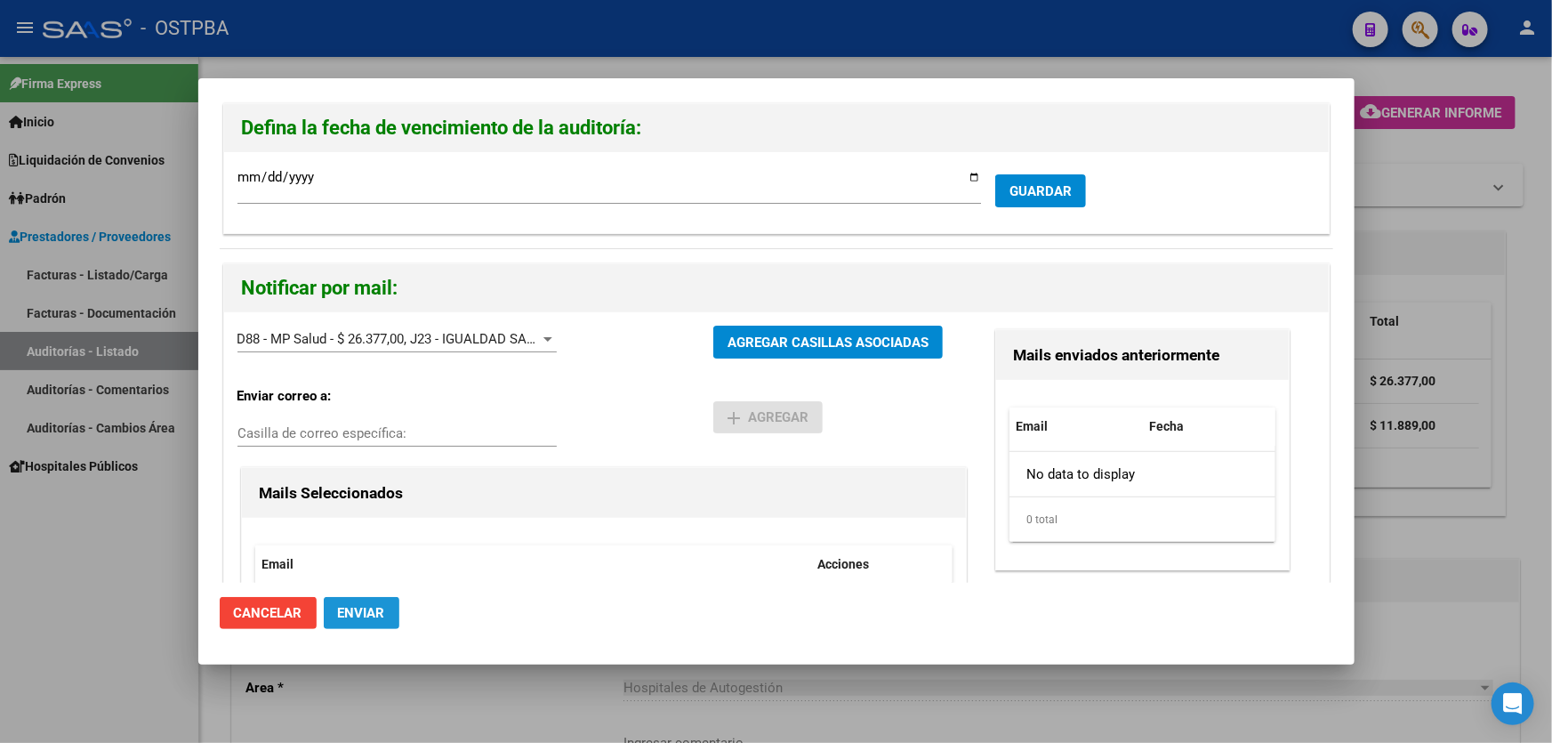
click at [366, 612] on span "Enviar" at bounding box center [361, 613] width 47 height 16
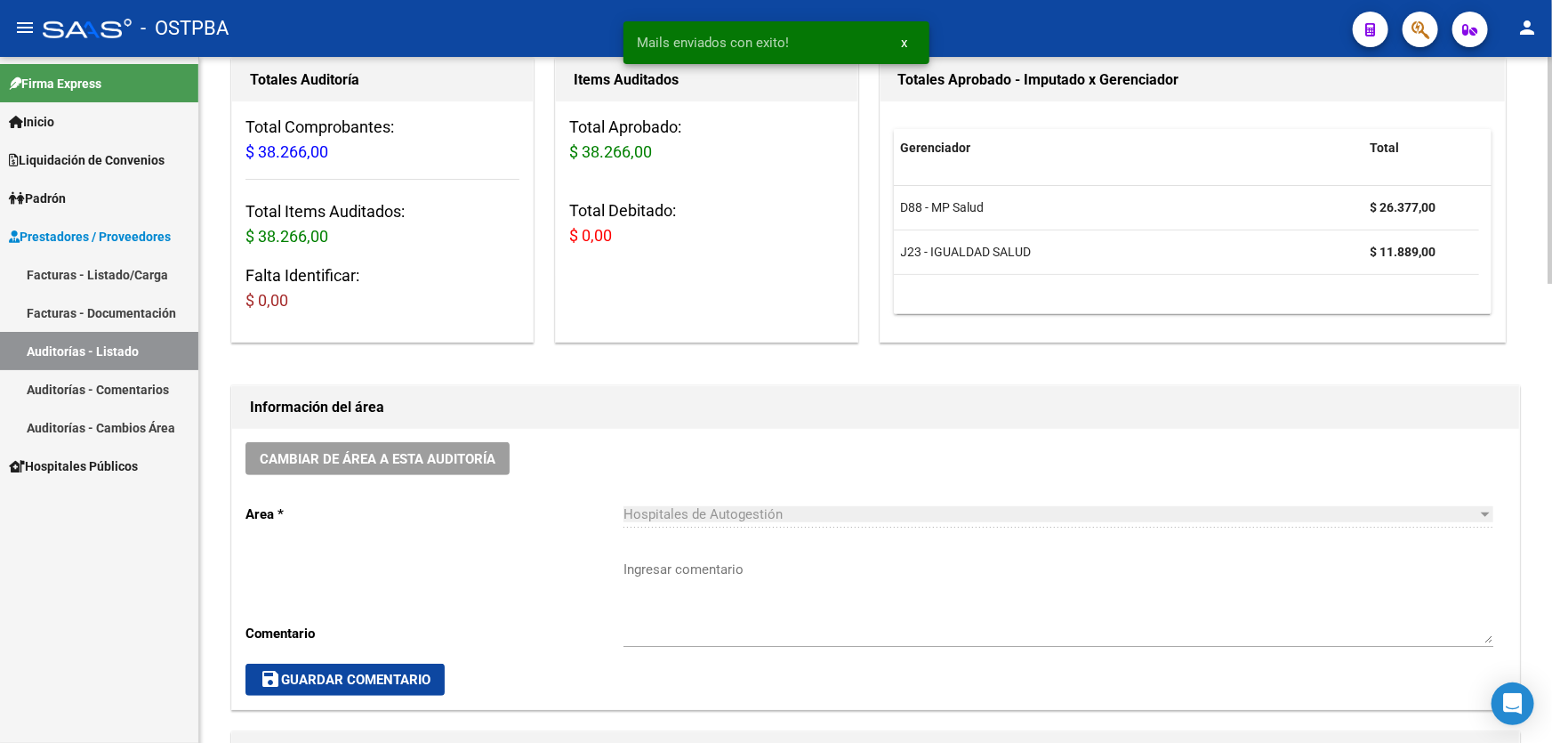
scroll to position [404, 0]
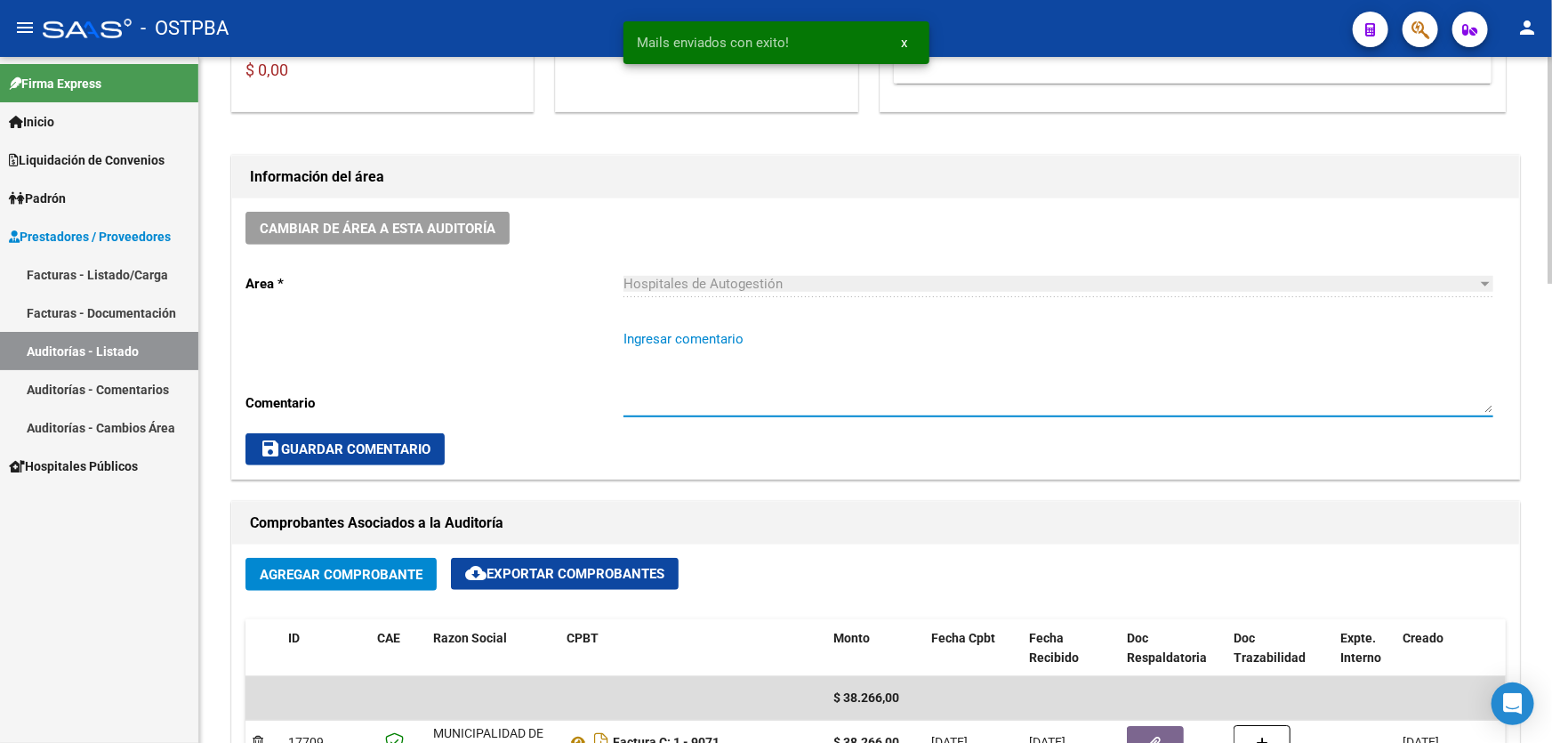
paste textarea "CERRAR 29/9"
type textarea "CERRAR 29/9"
click at [324, 446] on span "save Guardar Comentario" at bounding box center [345, 449] width 171 height 16
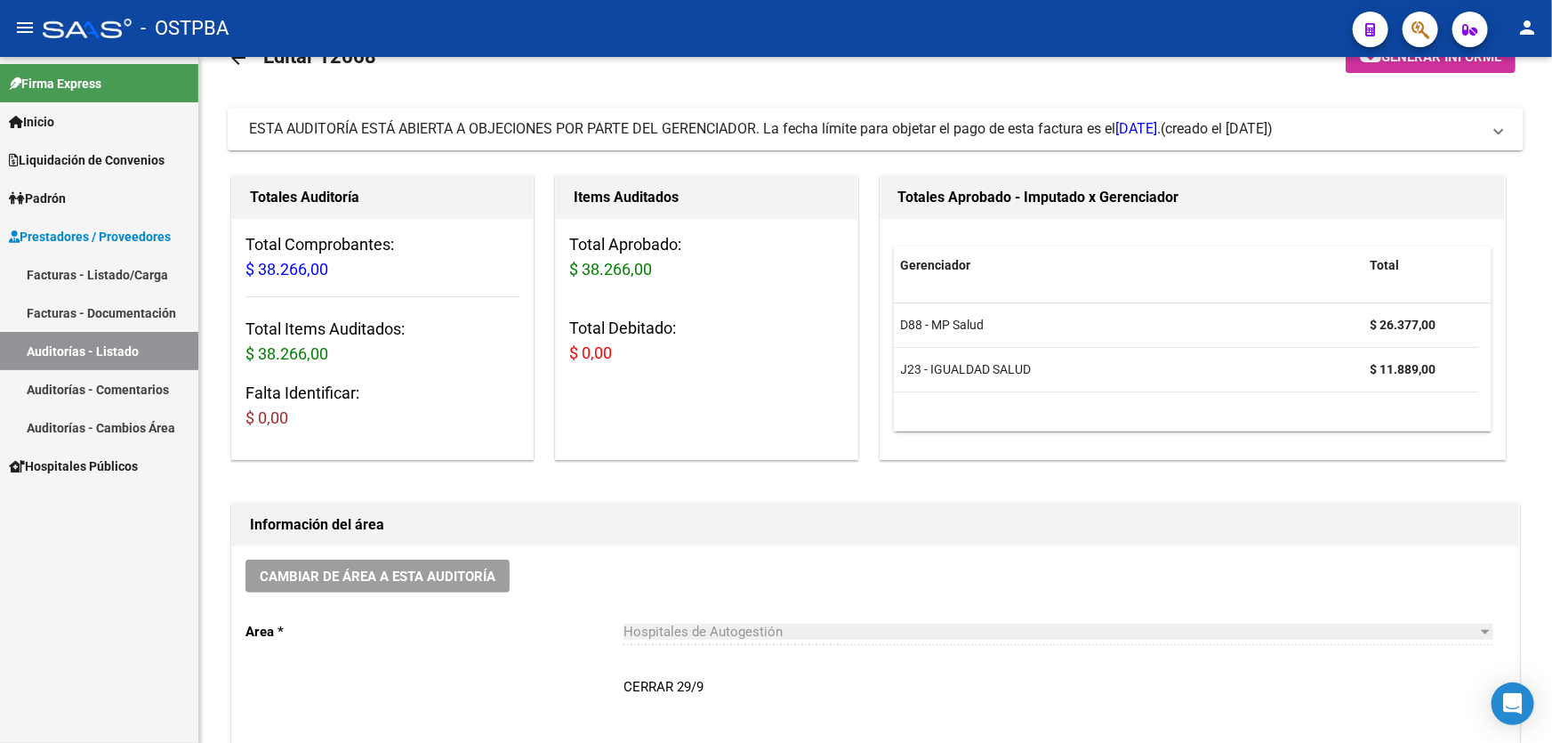
scroll to position [0, 0]
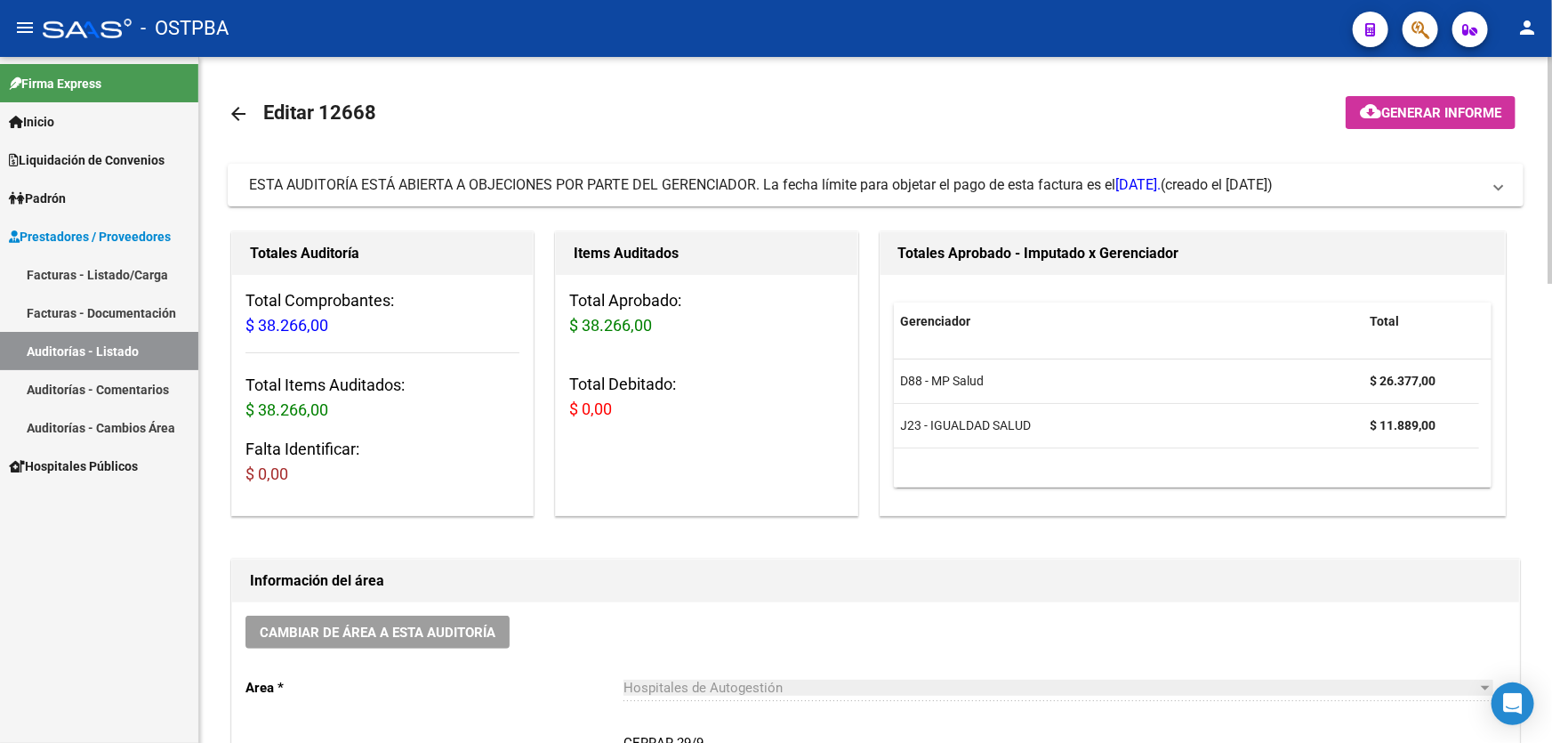
click at [232, 110] on mat-icon "arrow_back" at bounding box center [238, 113] width 21 height 21
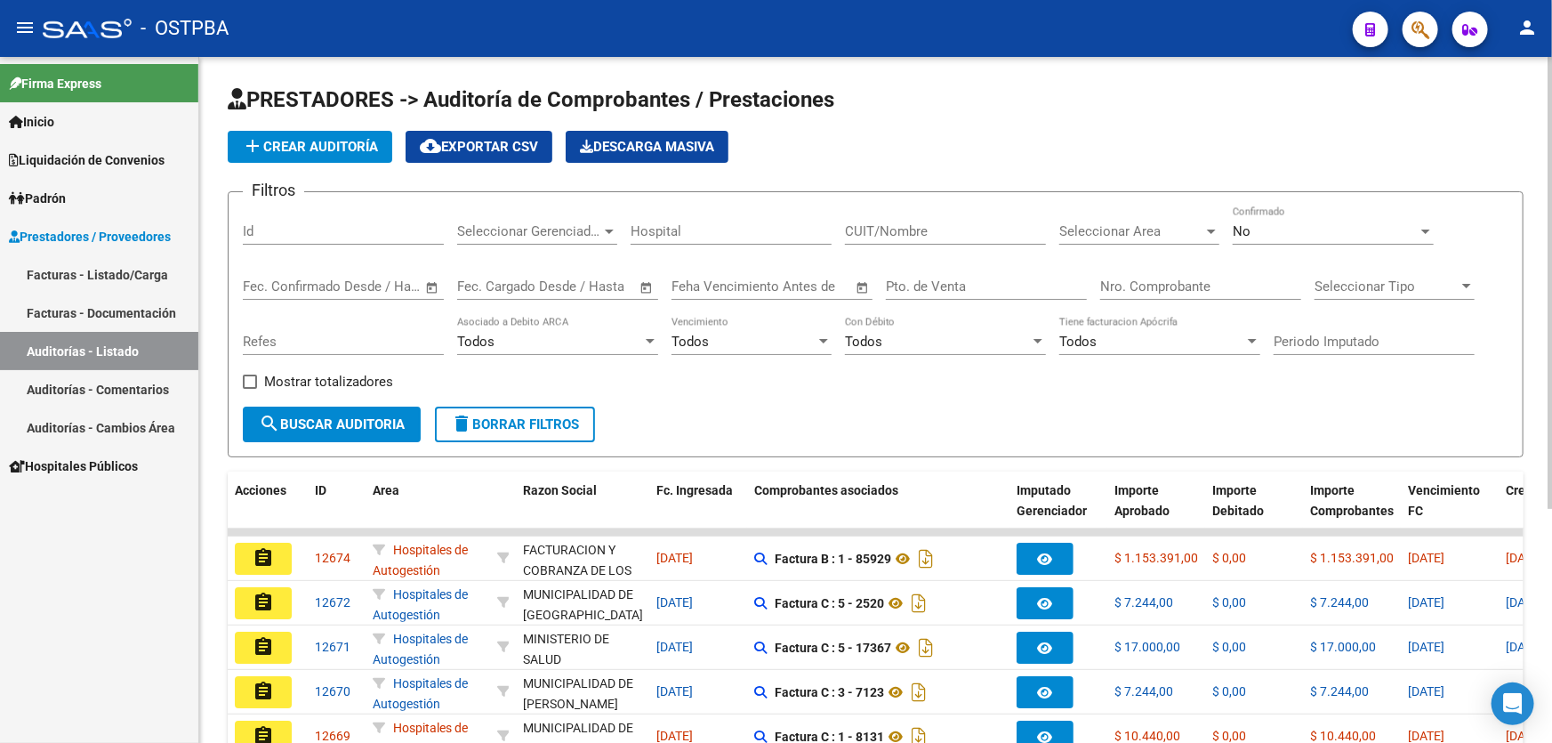
scroll to position [355, 0]
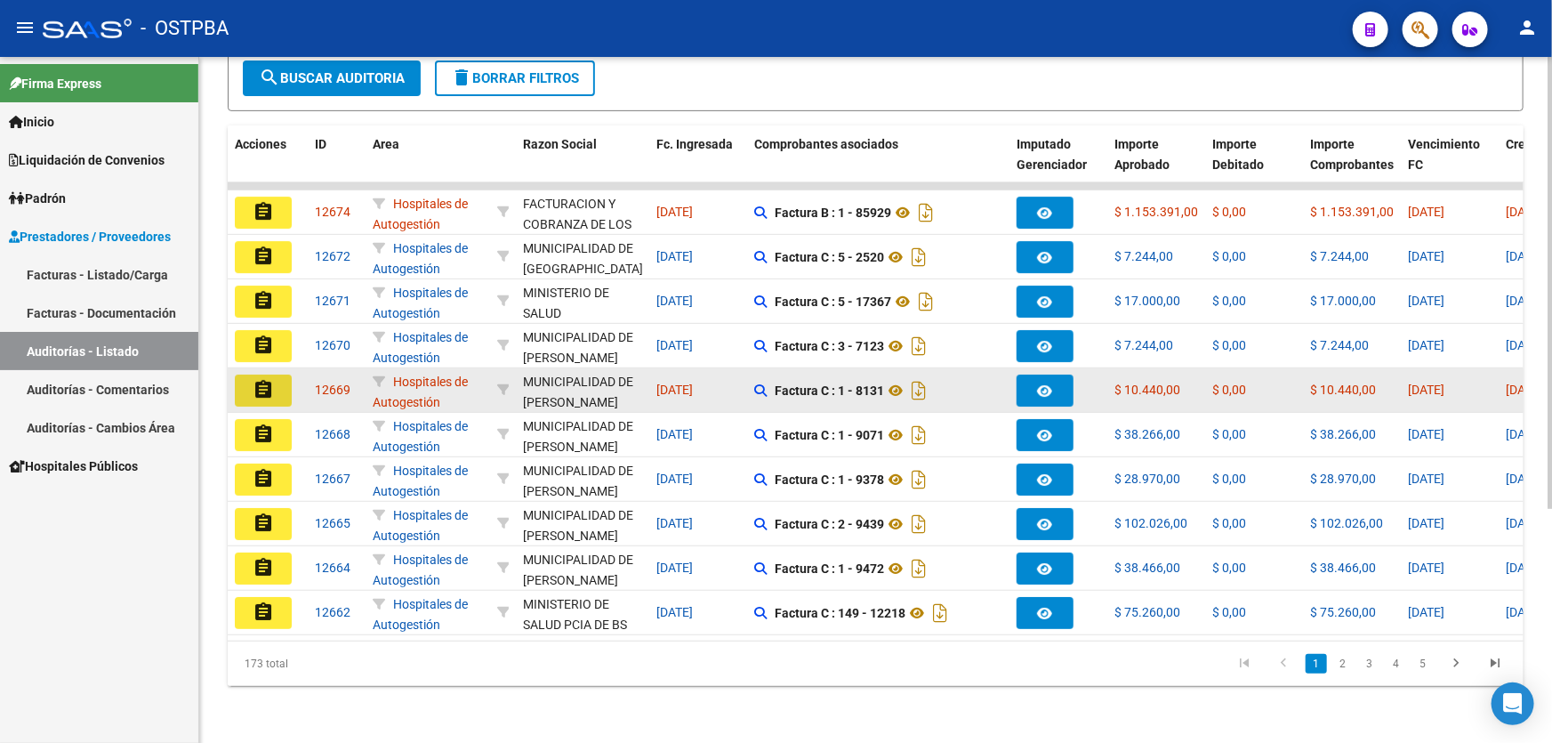
click at [261, 383] on mat-icon "assignment" at bounding box center [263, 389] width 21 height 21
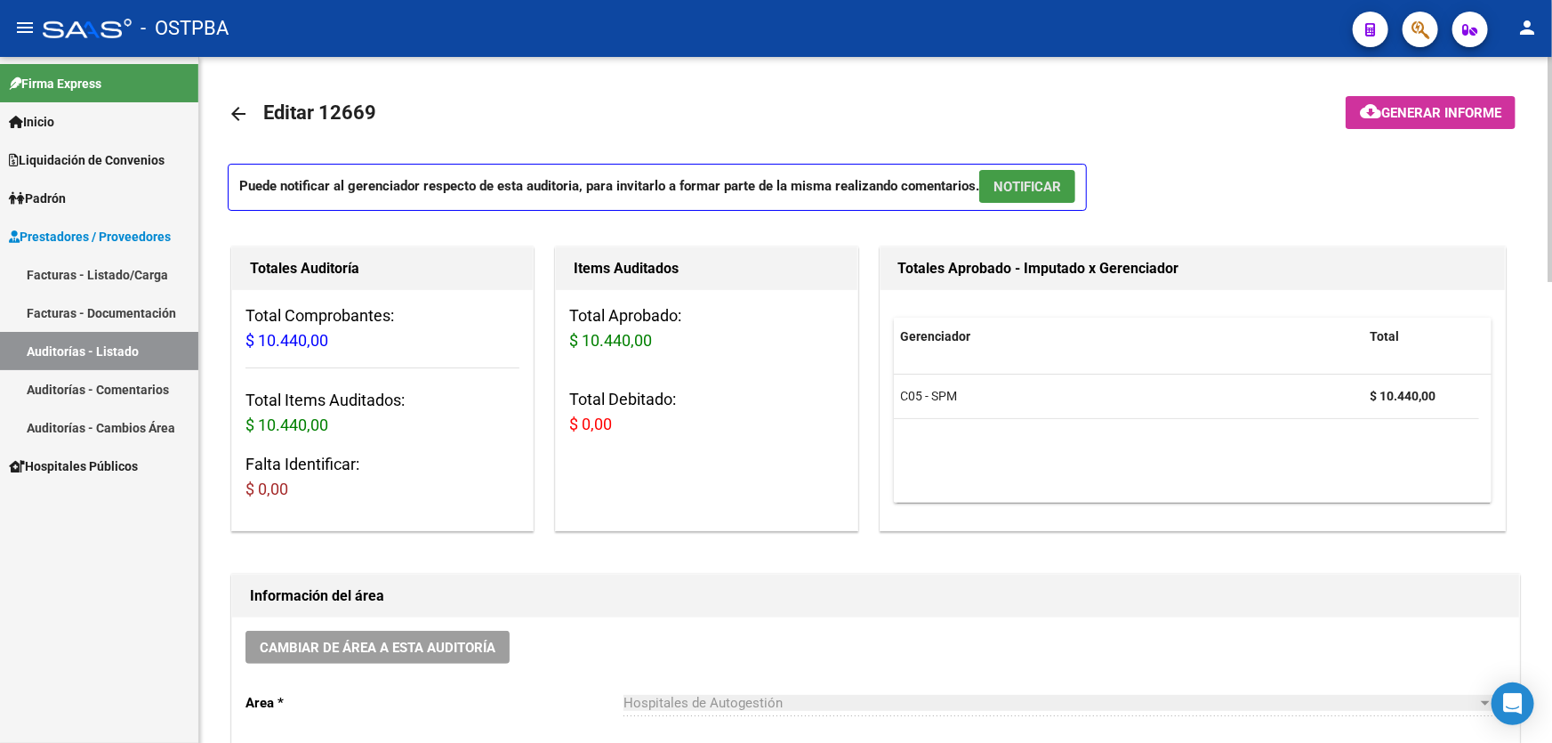
click at [1051, 180] on span "NOTIFICAR" at bounding box center [1027, 187] width 68 height 16
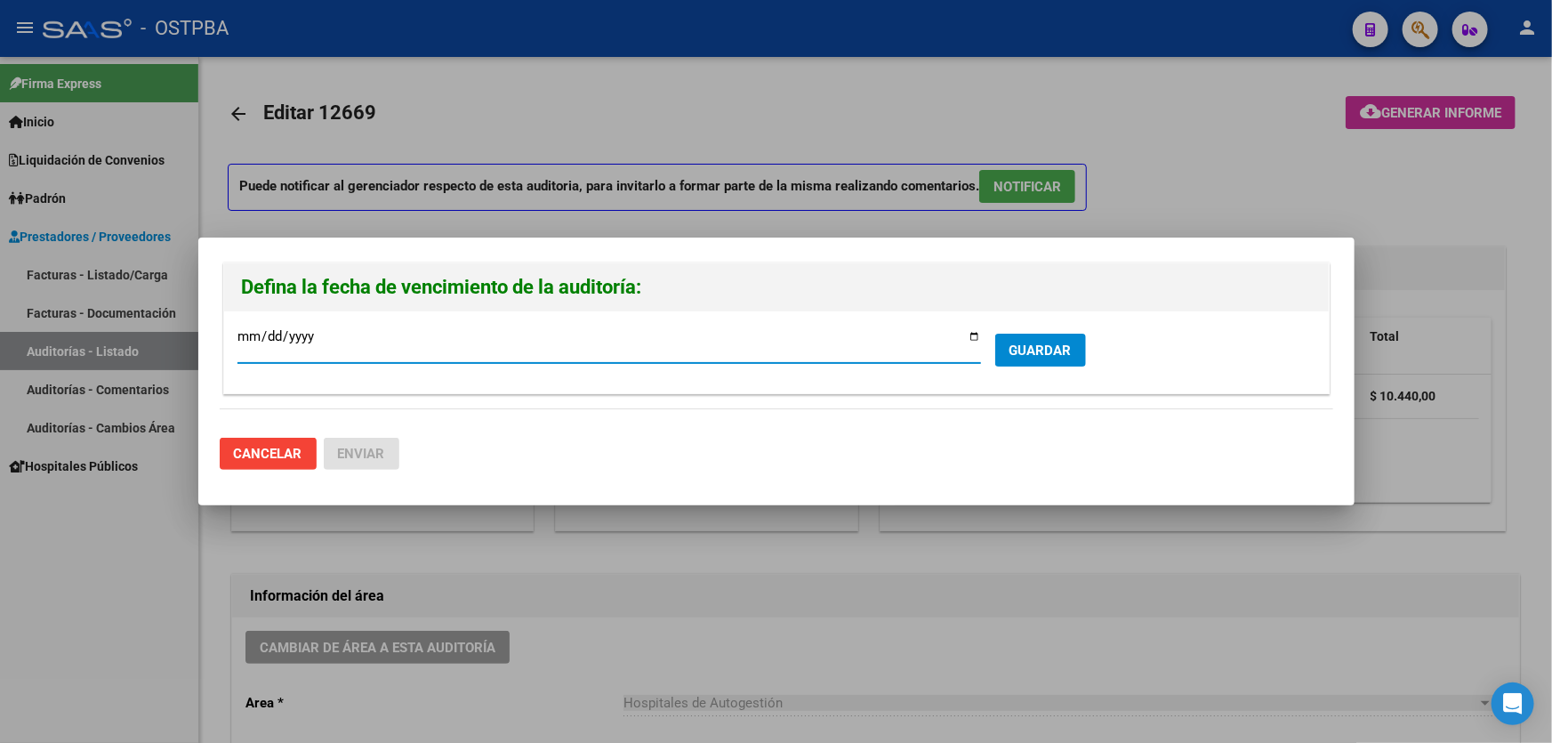
click at [1054, 352] on span "GUARDAR" at bounding box center [1040, 350] width 62 height 16
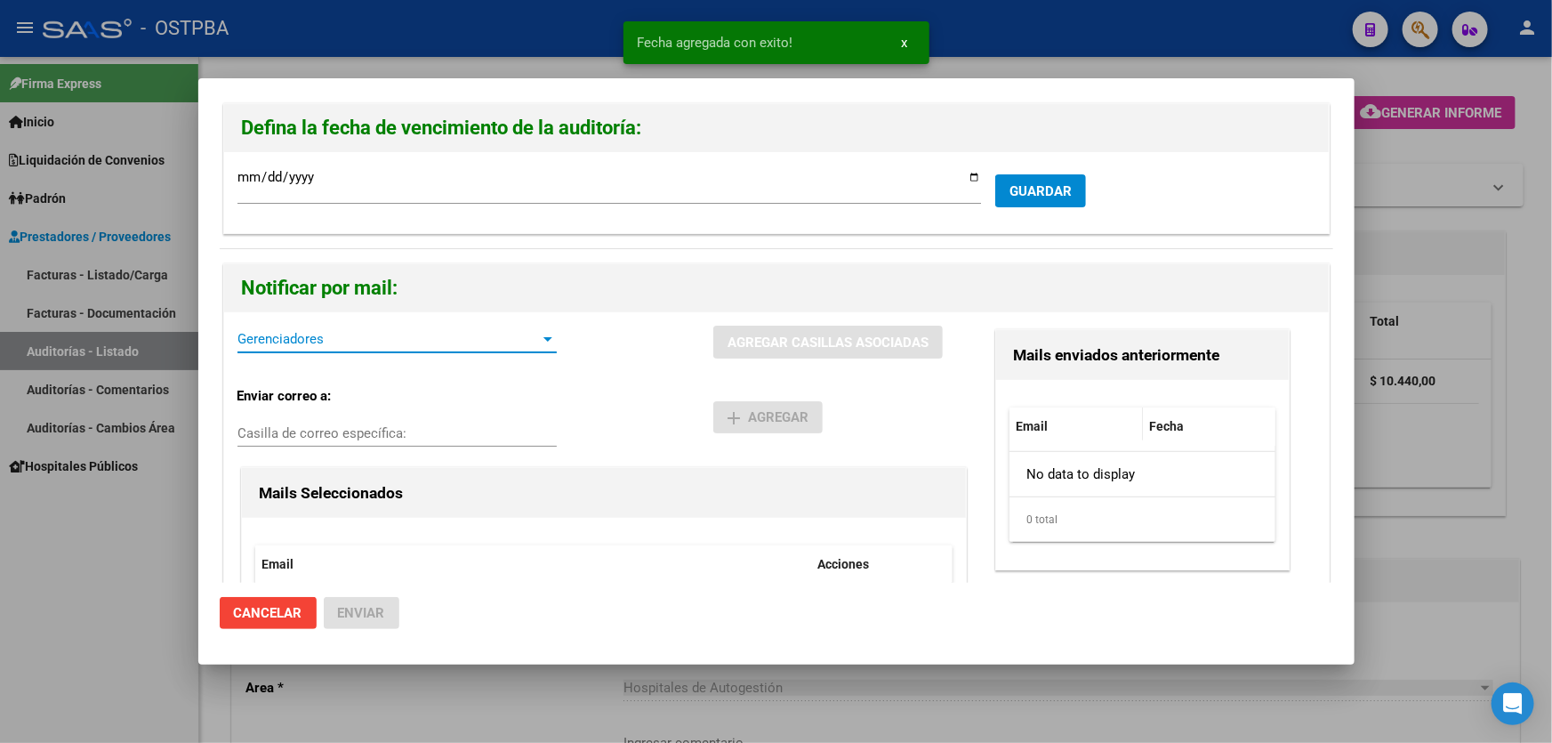
click at [276, 341] on span "Gerenciadores" at bounding box center [388, 339] width 303 height 16
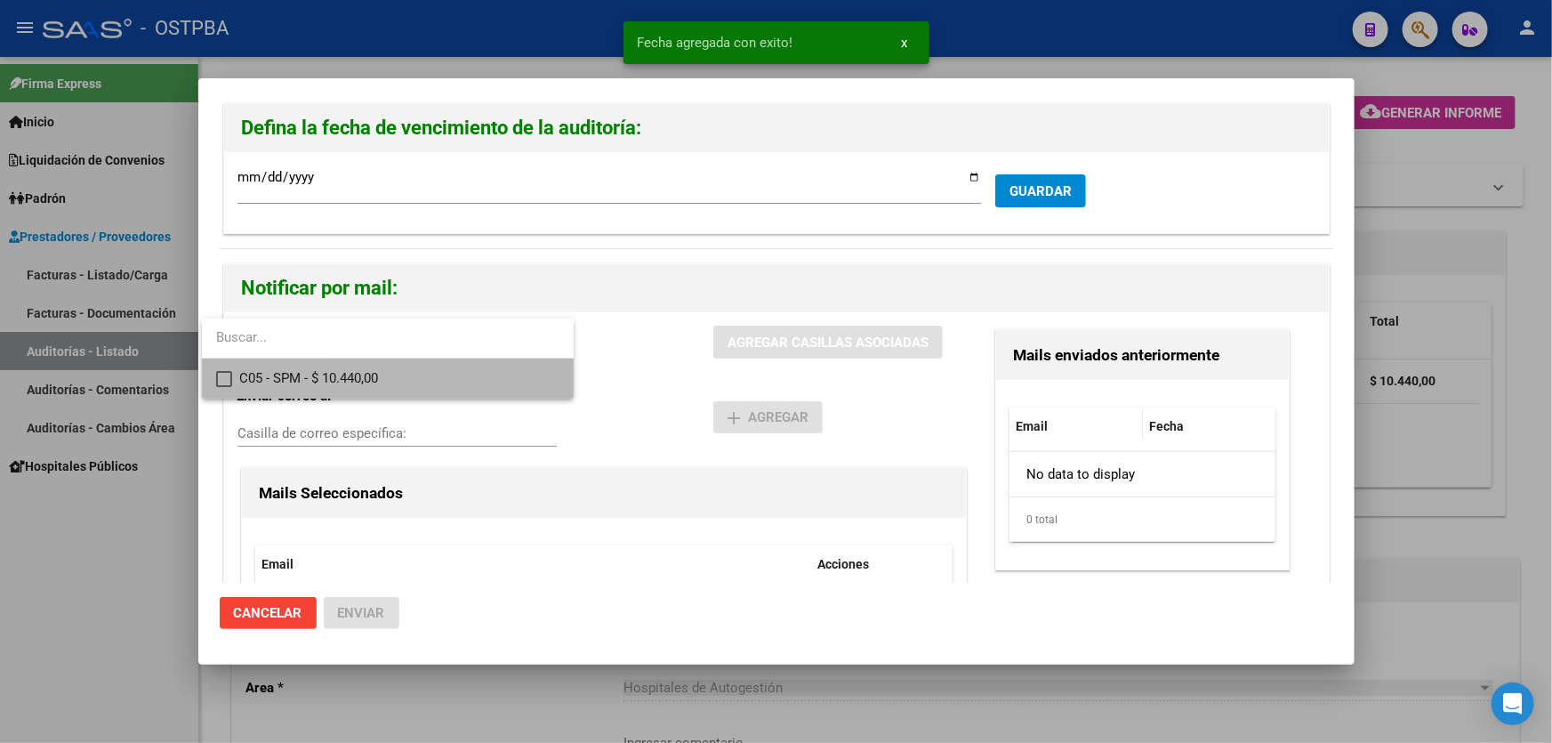
click at [226, 376] on mat-pseudo-checkbox at bounding box center [224, 379] width 16 height 16
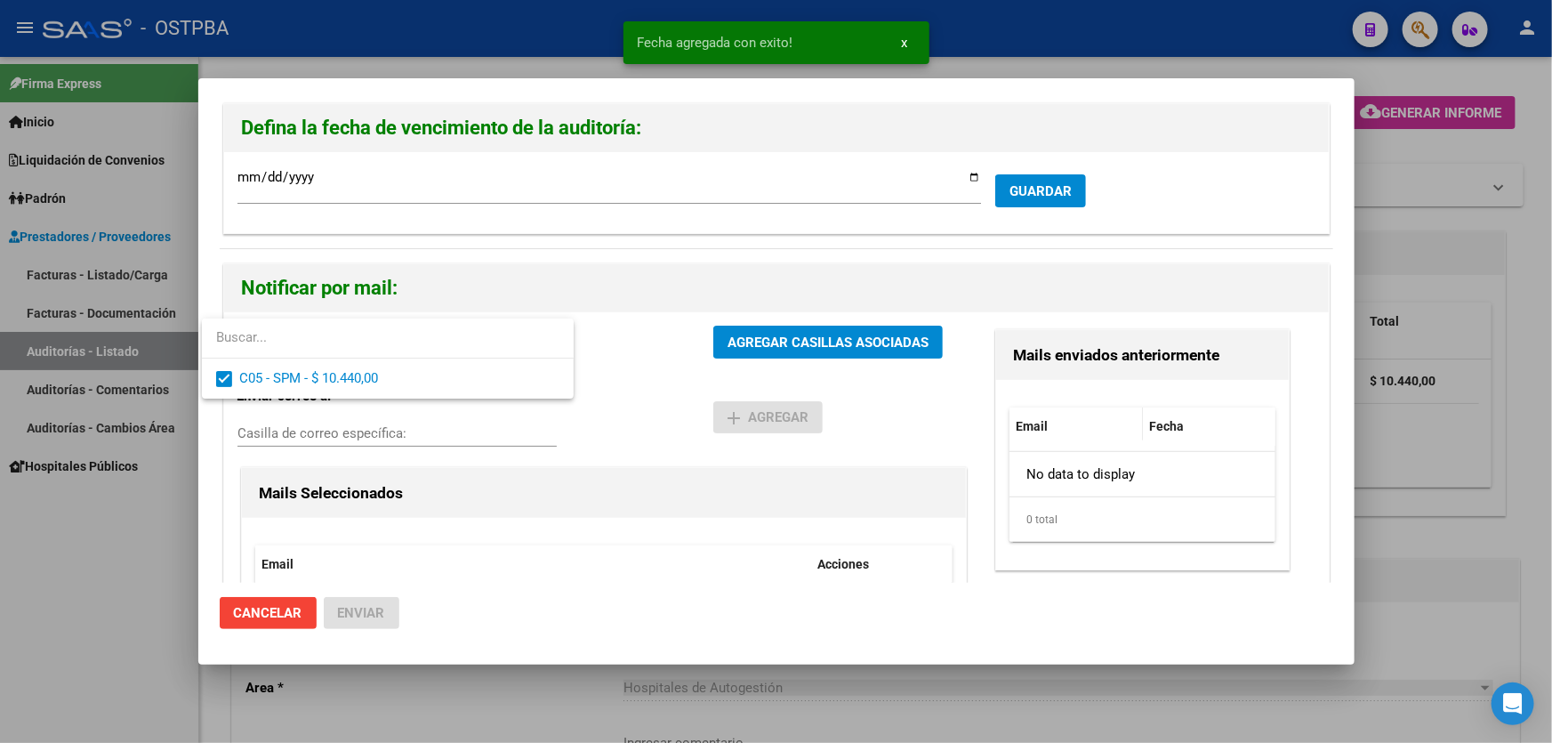
drag, startPoint x: 607, startPoint y: 397, endPoint x: 662, endPoint y: 345, distance: 75.5
click at [608, 396] on div at bounding box center [776, 371] width 1552 height 743
click at [815, 325] on button "AGREGAR CASILLAS ASOCIADAS" at bounding box center [827, 341] width 229 height 33
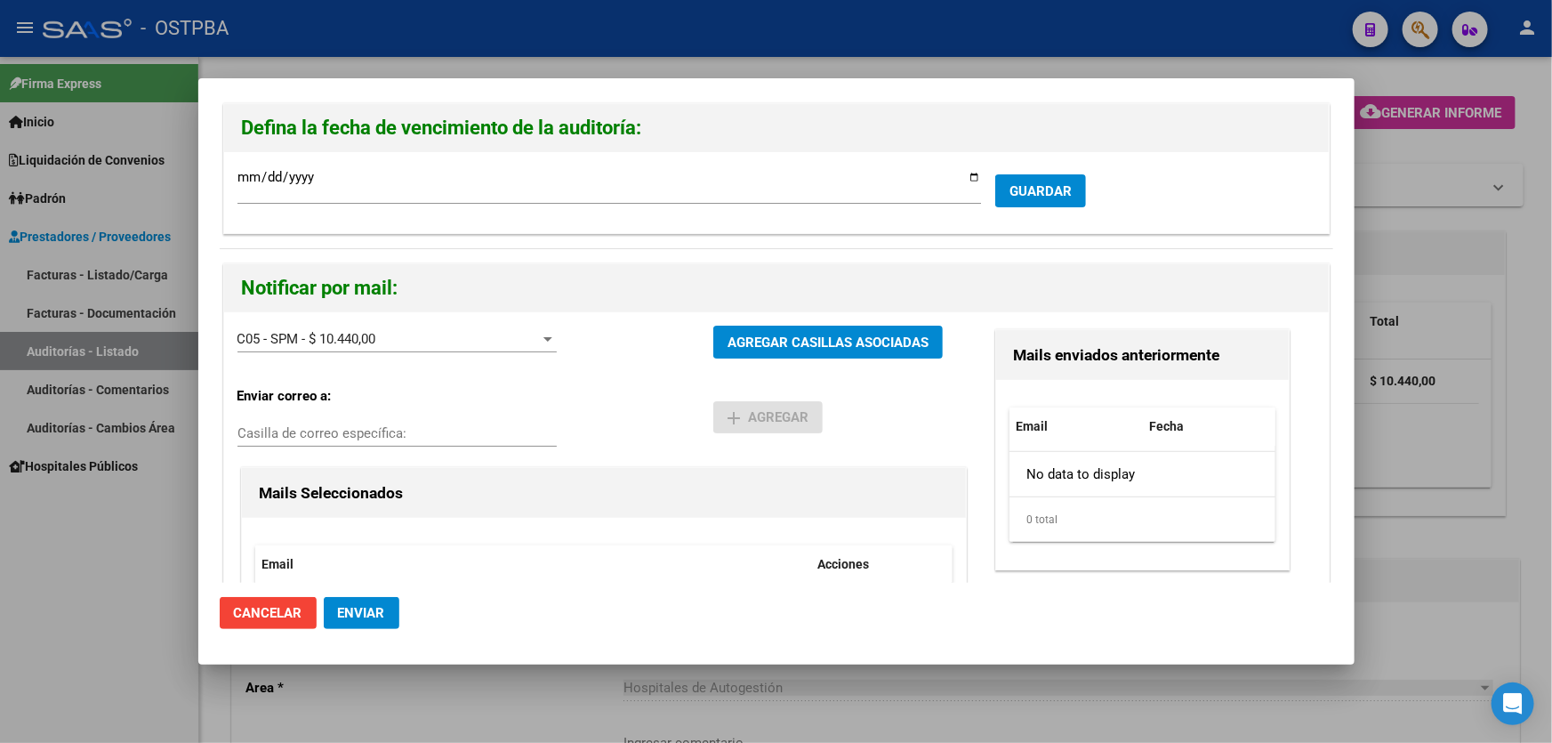
click at [359, 618] on span "Enviar" at bounding box center [361, 613] width 47 height 16
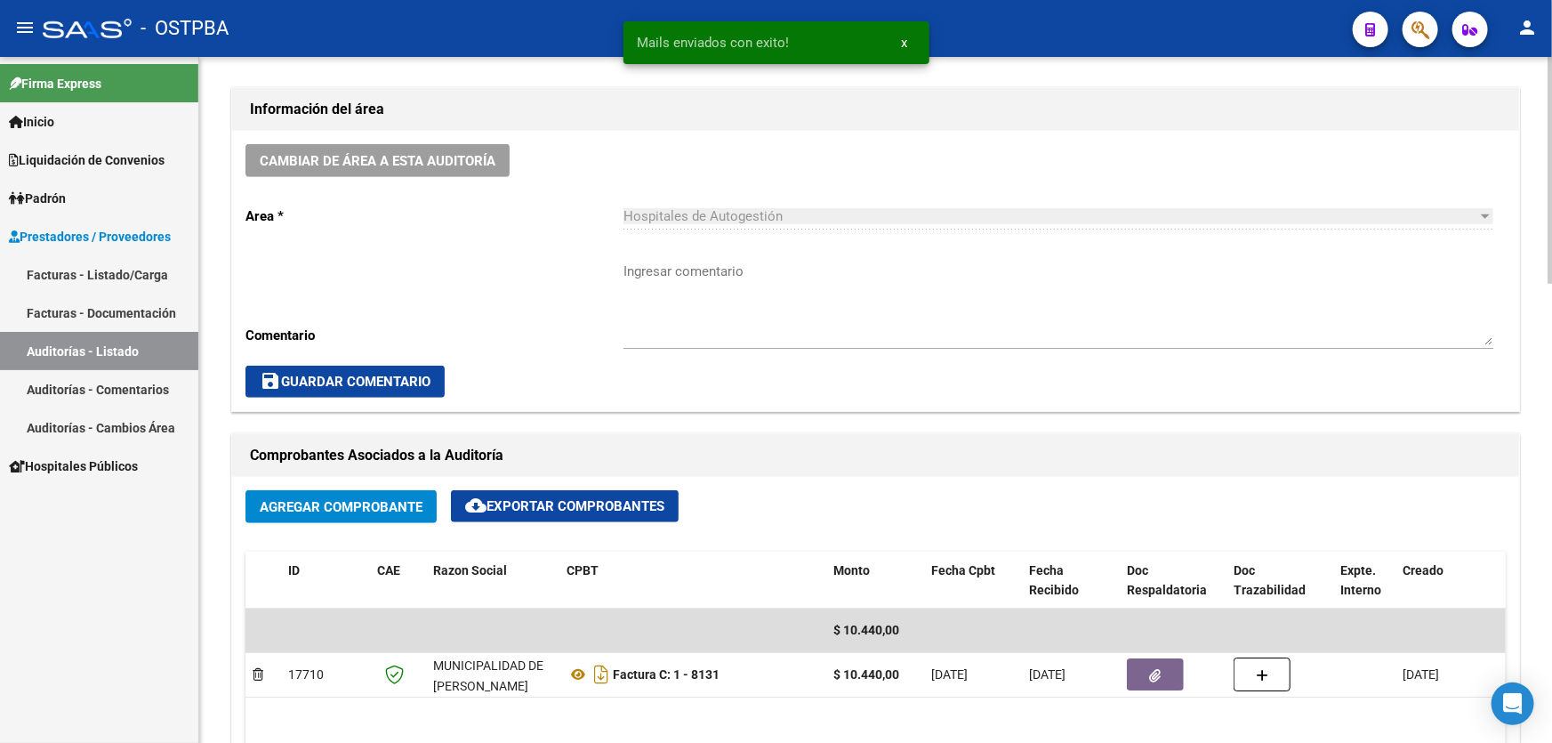
scroll to position [485, 0]
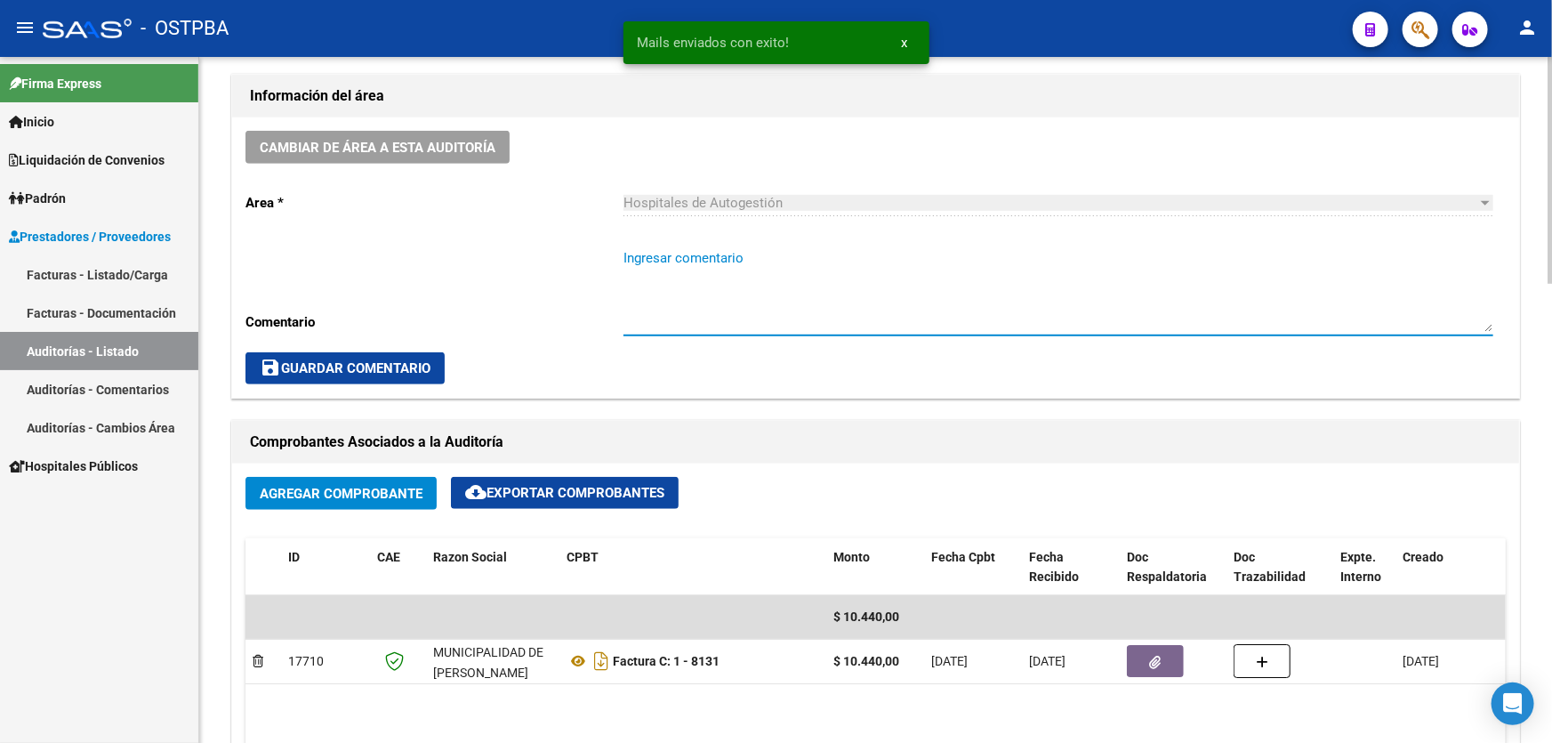
paste textarea "CERRAR 29/9"
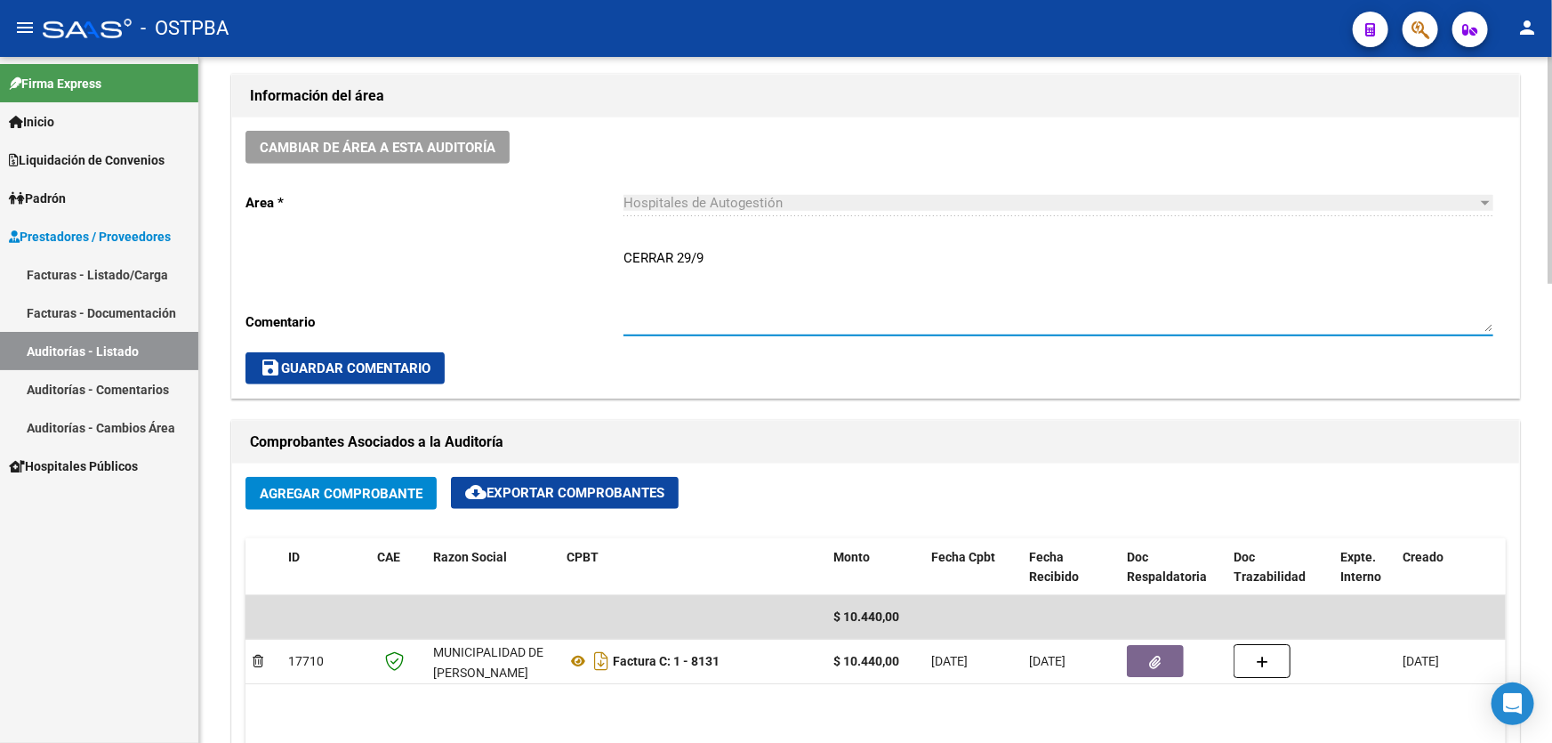
type textarea "CERRAR 29/9"
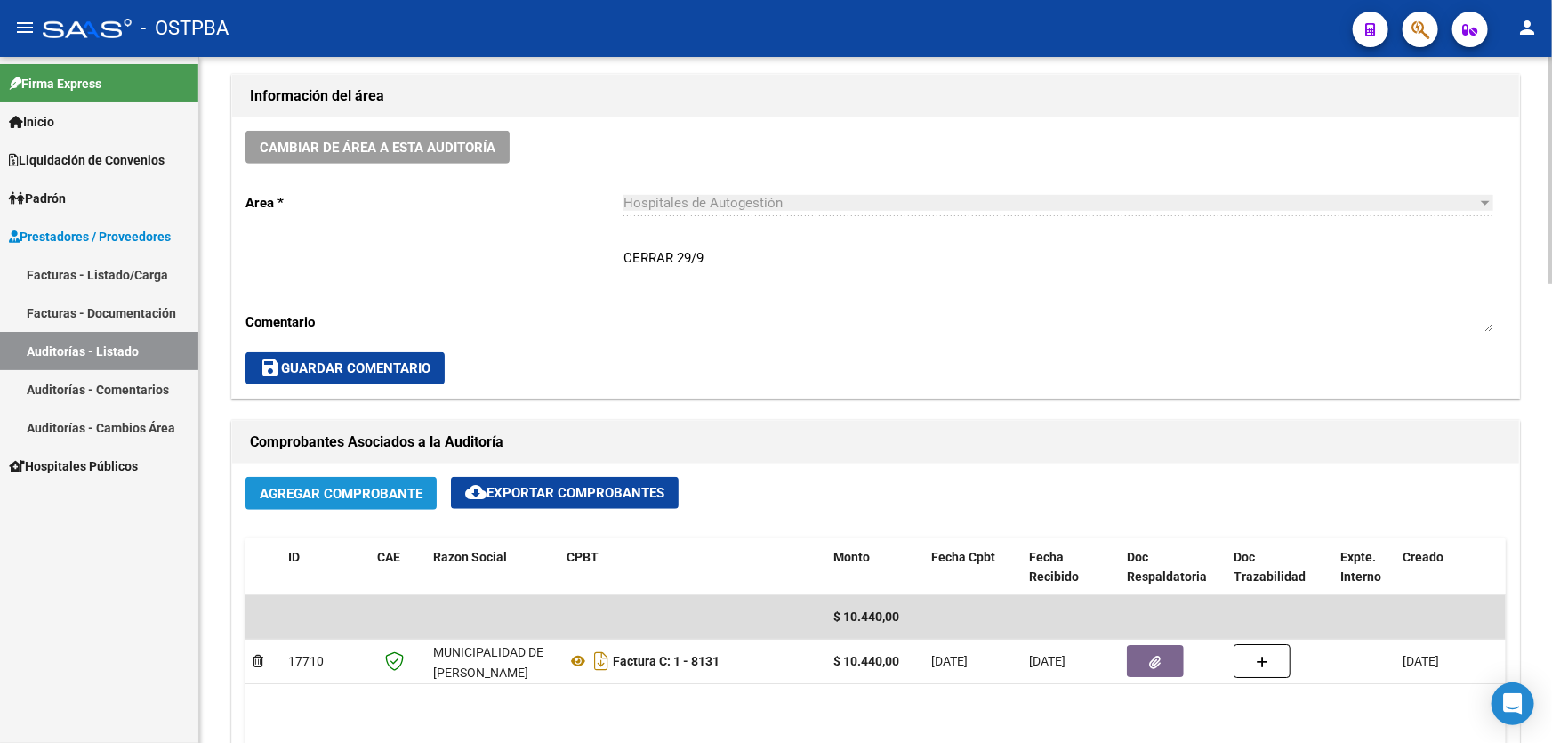
click at [284, 492] on span "Agregar Comprobante" at bounding box center [341, 494] width 163 height 16
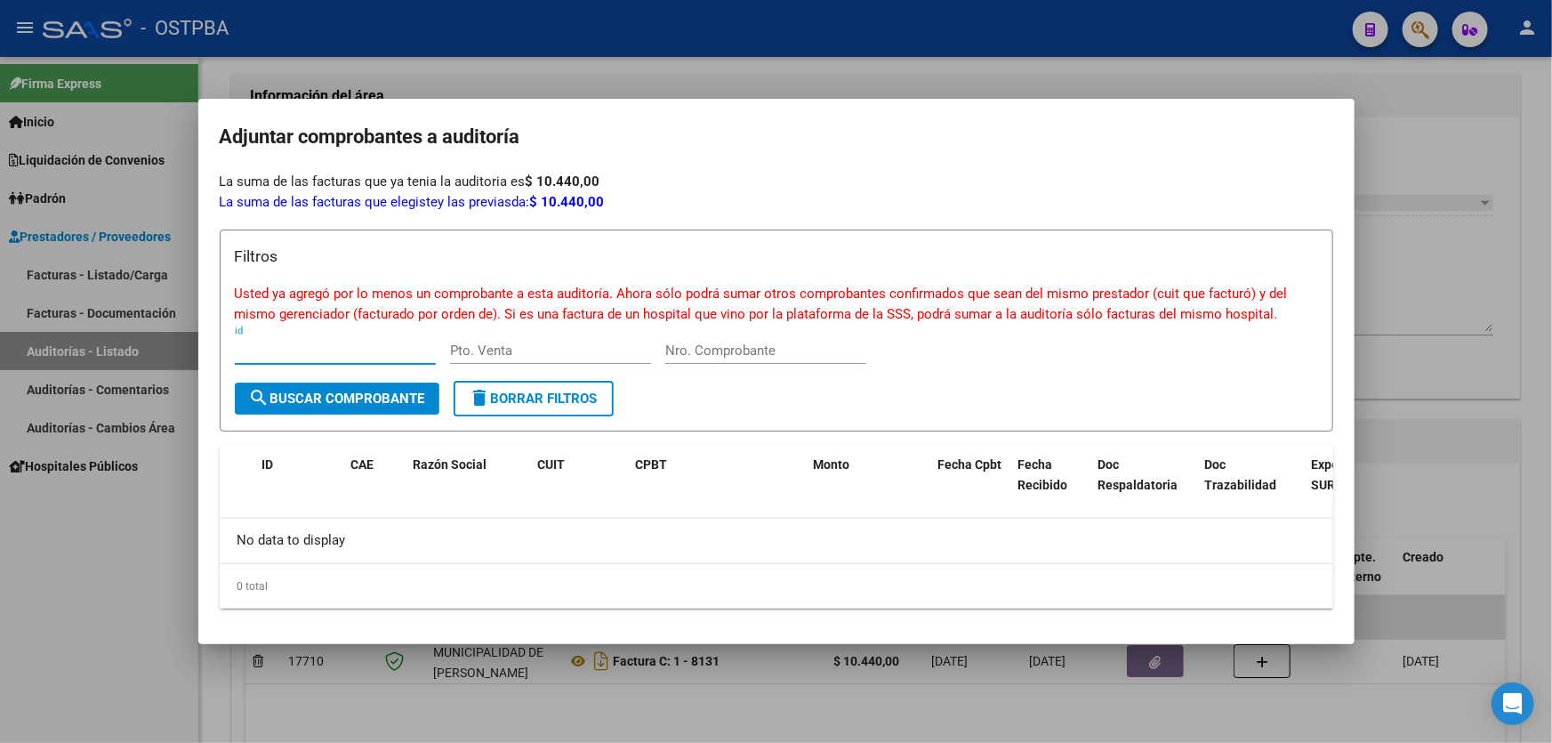
click at [118, 511] on div at bounding box center [776, 371] width 1552 height 743
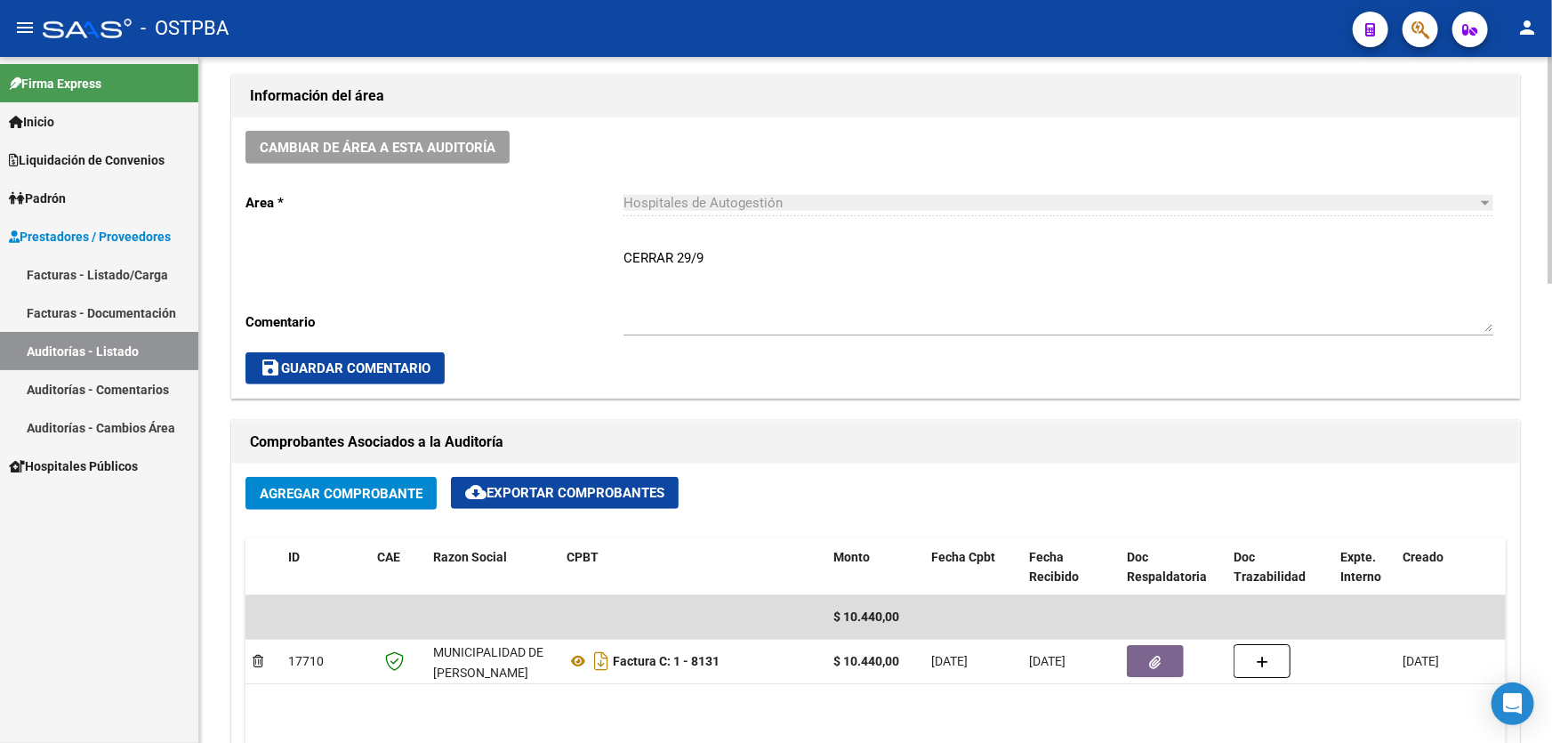
click at [363, 360] on span "save Guardar Comentario" at bounding box center [345, 368] width 171 height 16
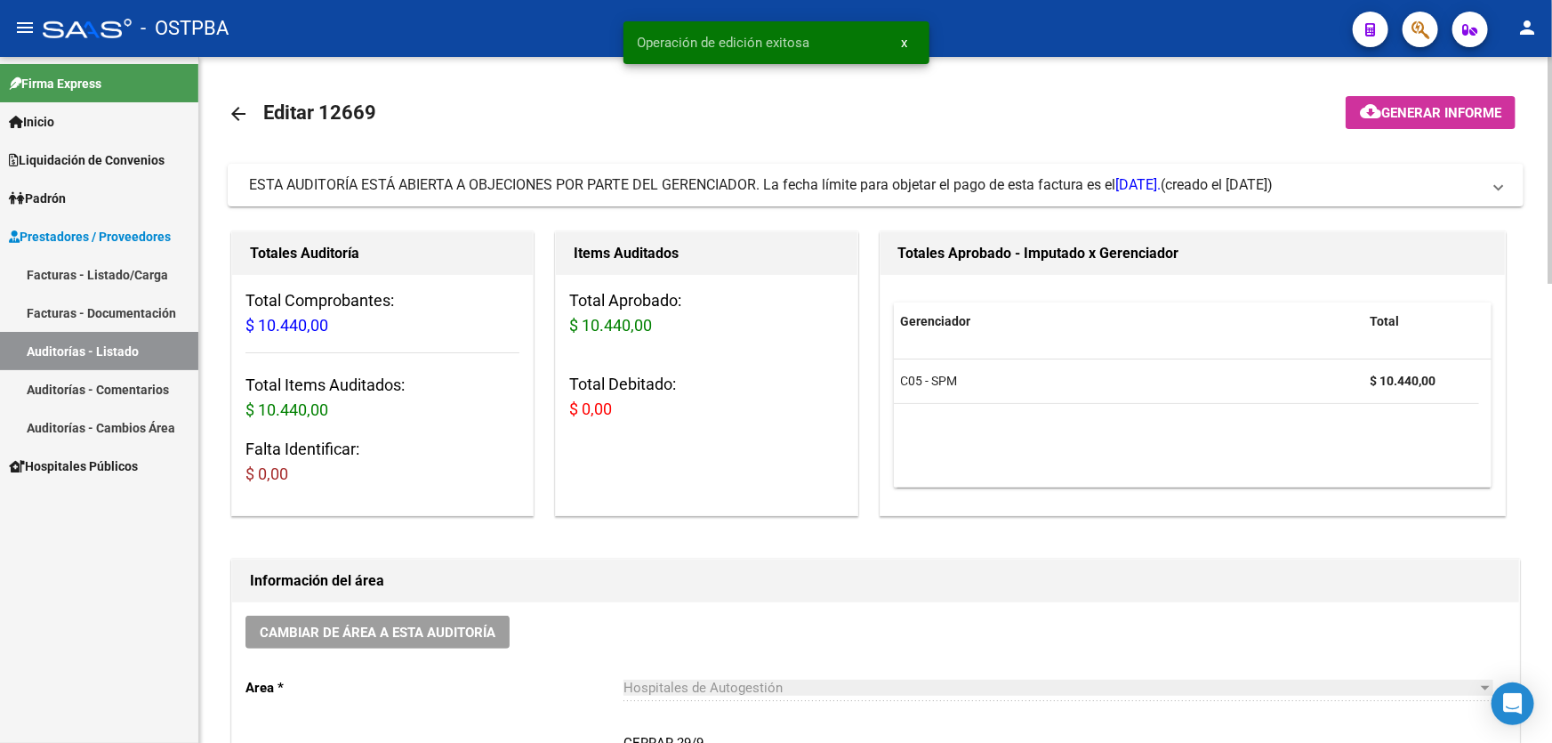
scroll to position [0, 0]
click at [230, 108] on mat-icon "arrow_back" at bounding box center [238, 113] width 21 height 21
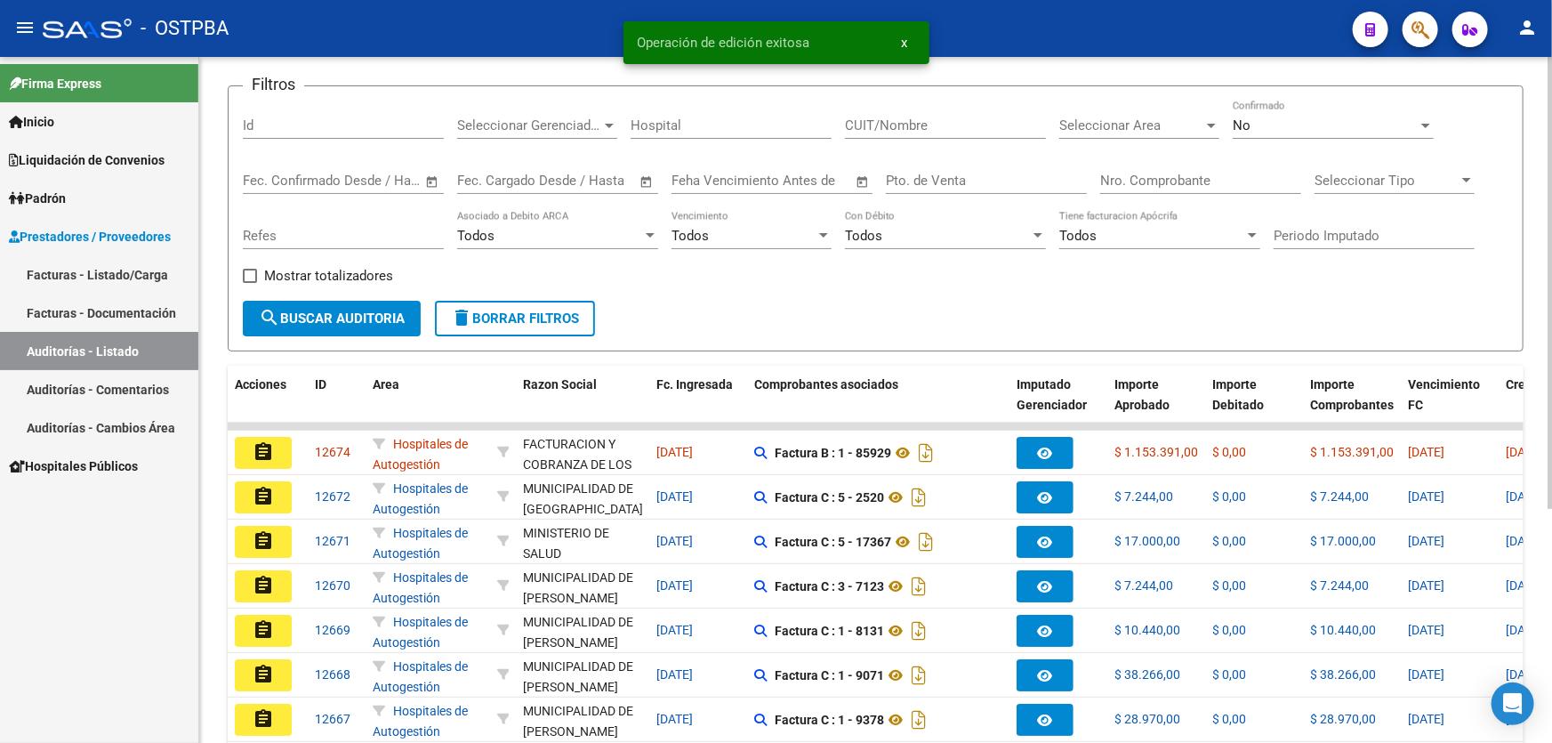
scroll to position [355, 0]
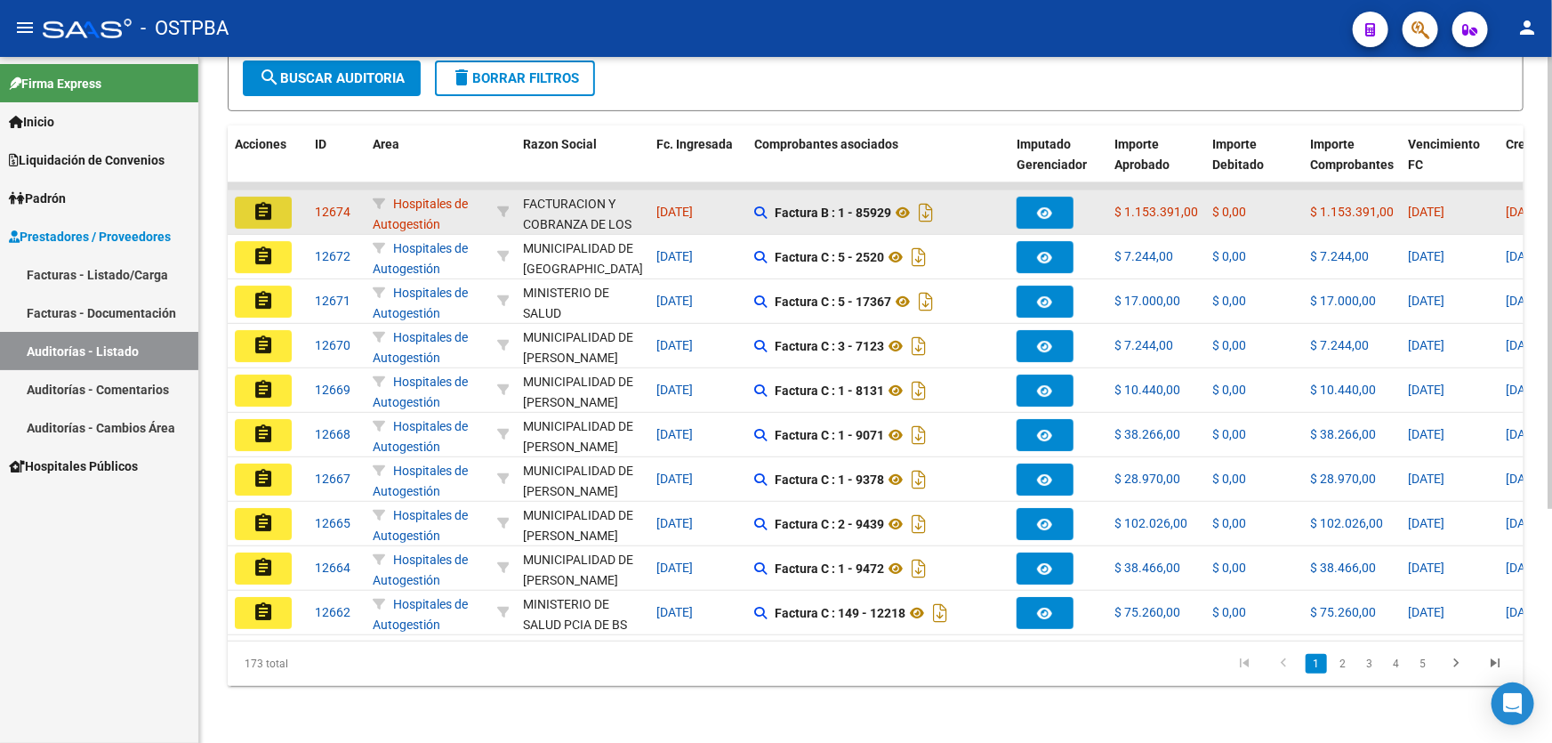
click at [248, 201] on button "assignment" at bounding box center [263, 213] width 57 height 32
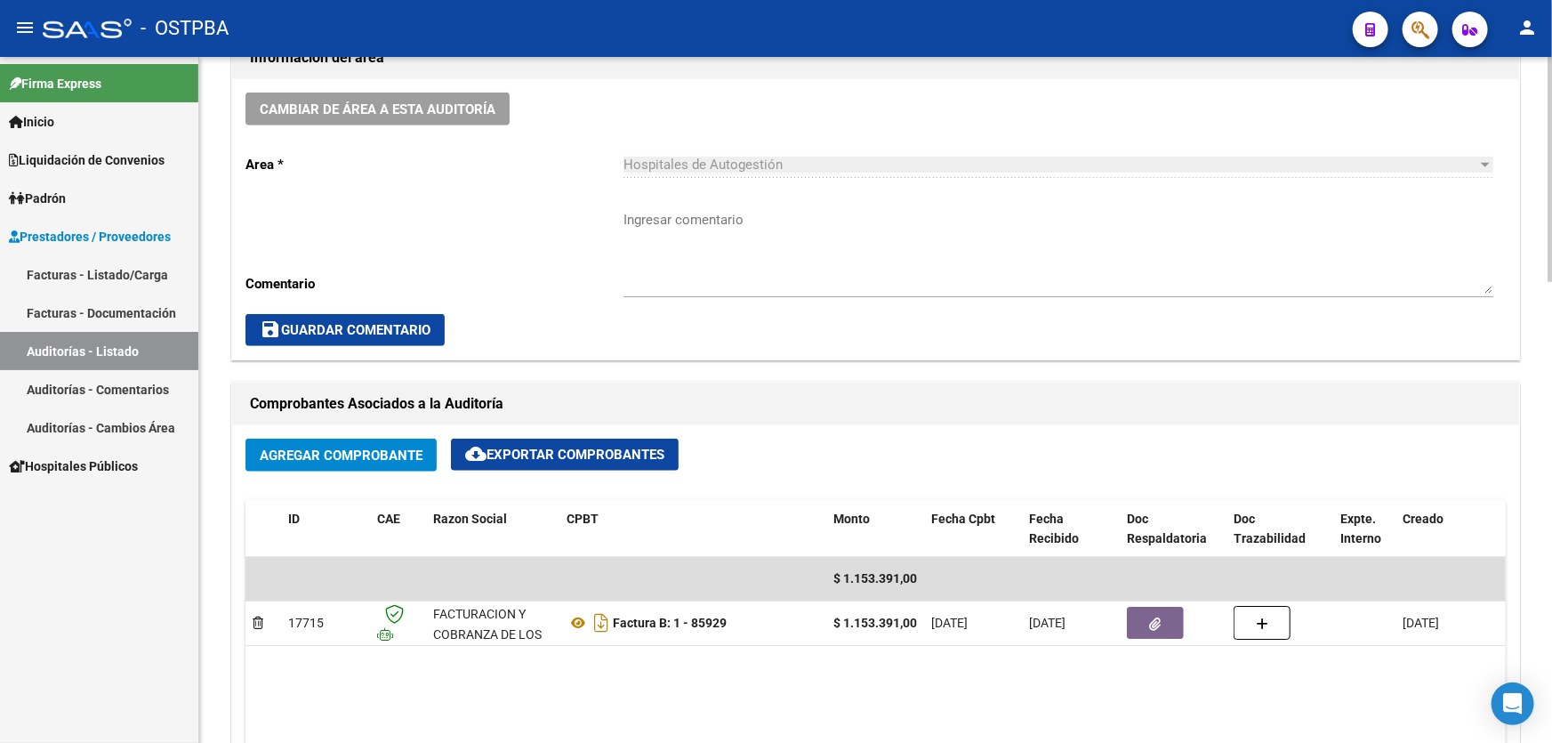
scroll to position [727, 0]
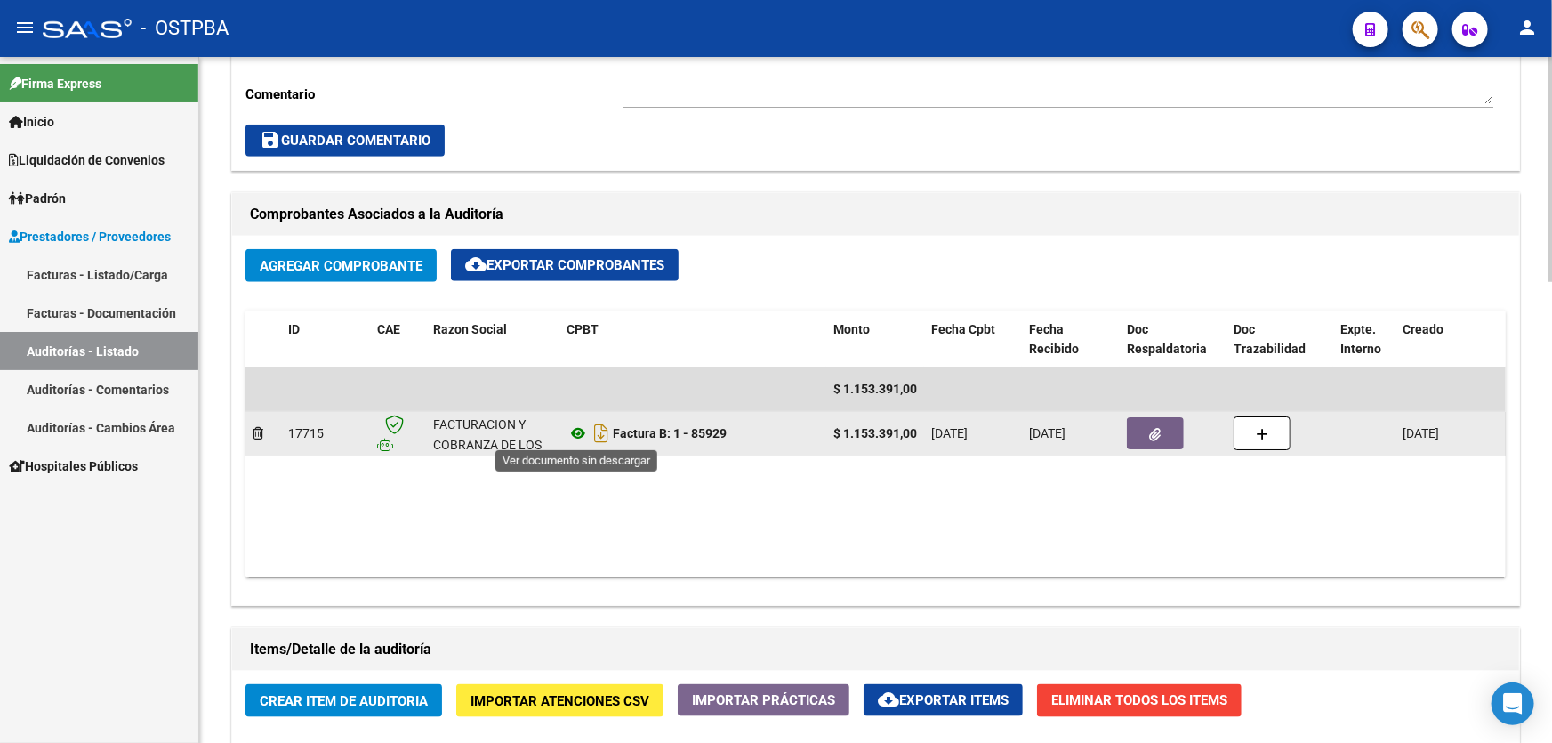
click at [578, 428] on icon at bounding box center [577, 432] width 23 height 21
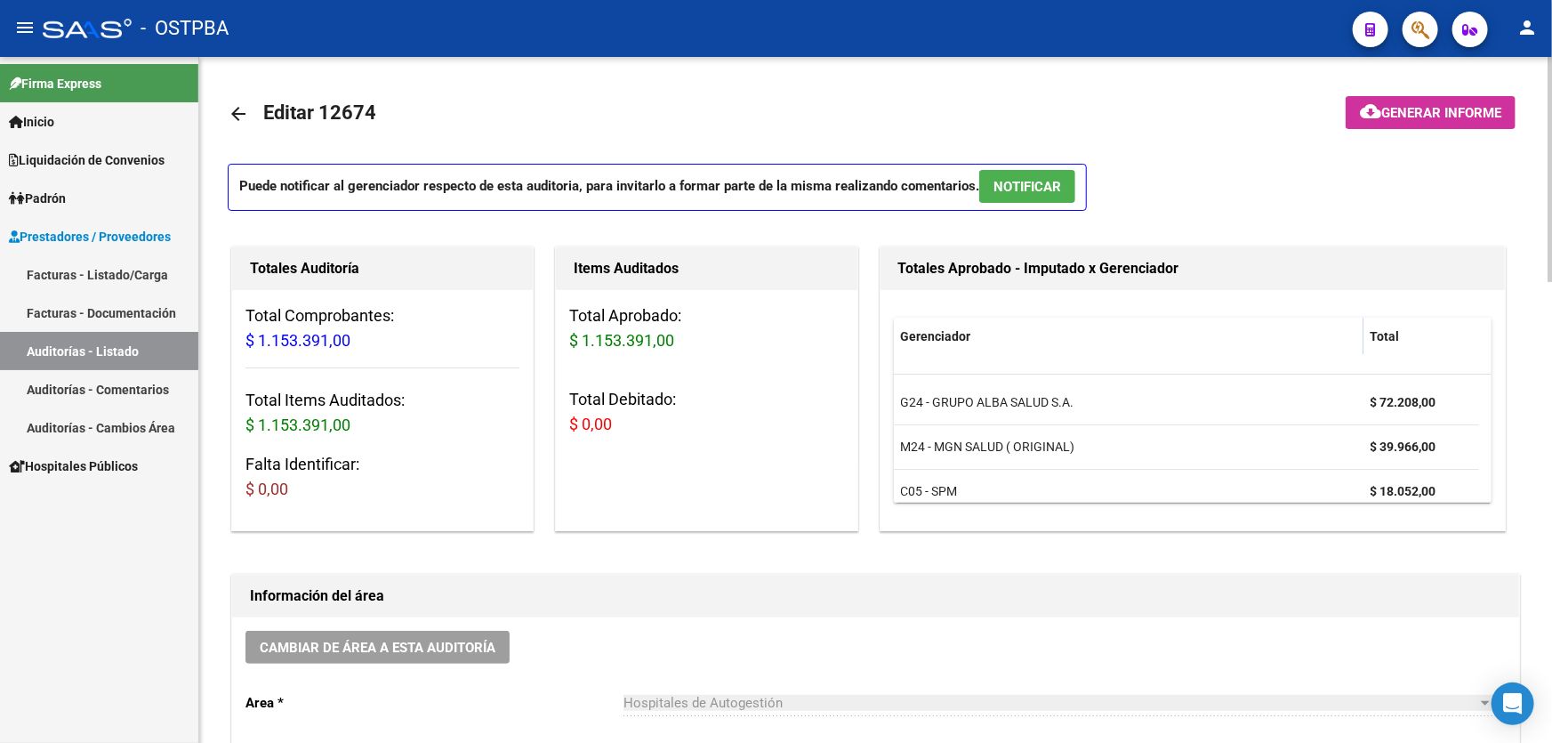
scroll to position [143, 0]
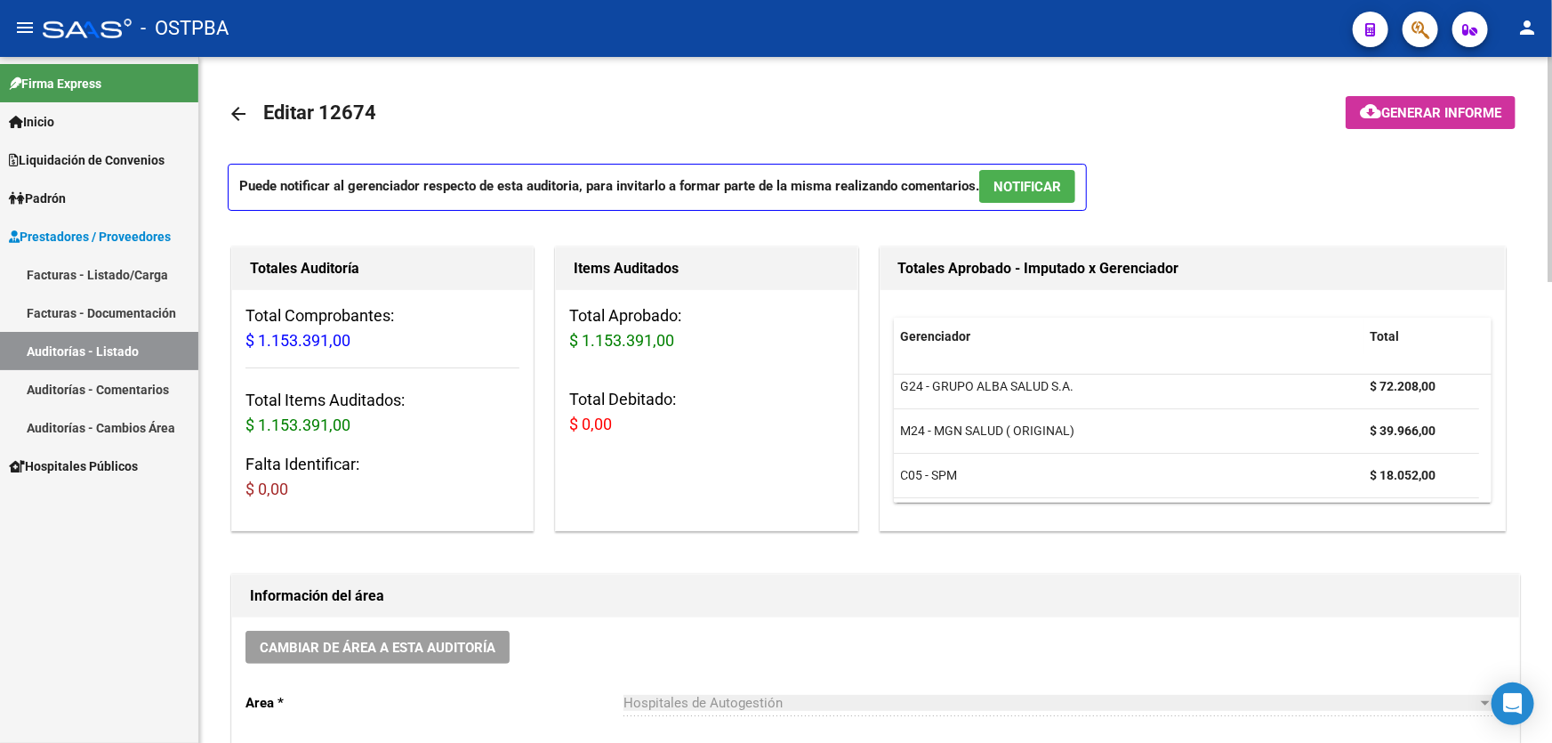
click at [1491, 377] on div "Gerenciador Total G24 - GRUPO ALBA SALUD S.A. $ 72.208,00 M24 - MGN SALUD ( ORI…" at bounding box center [1192, 410] width 625 height 240
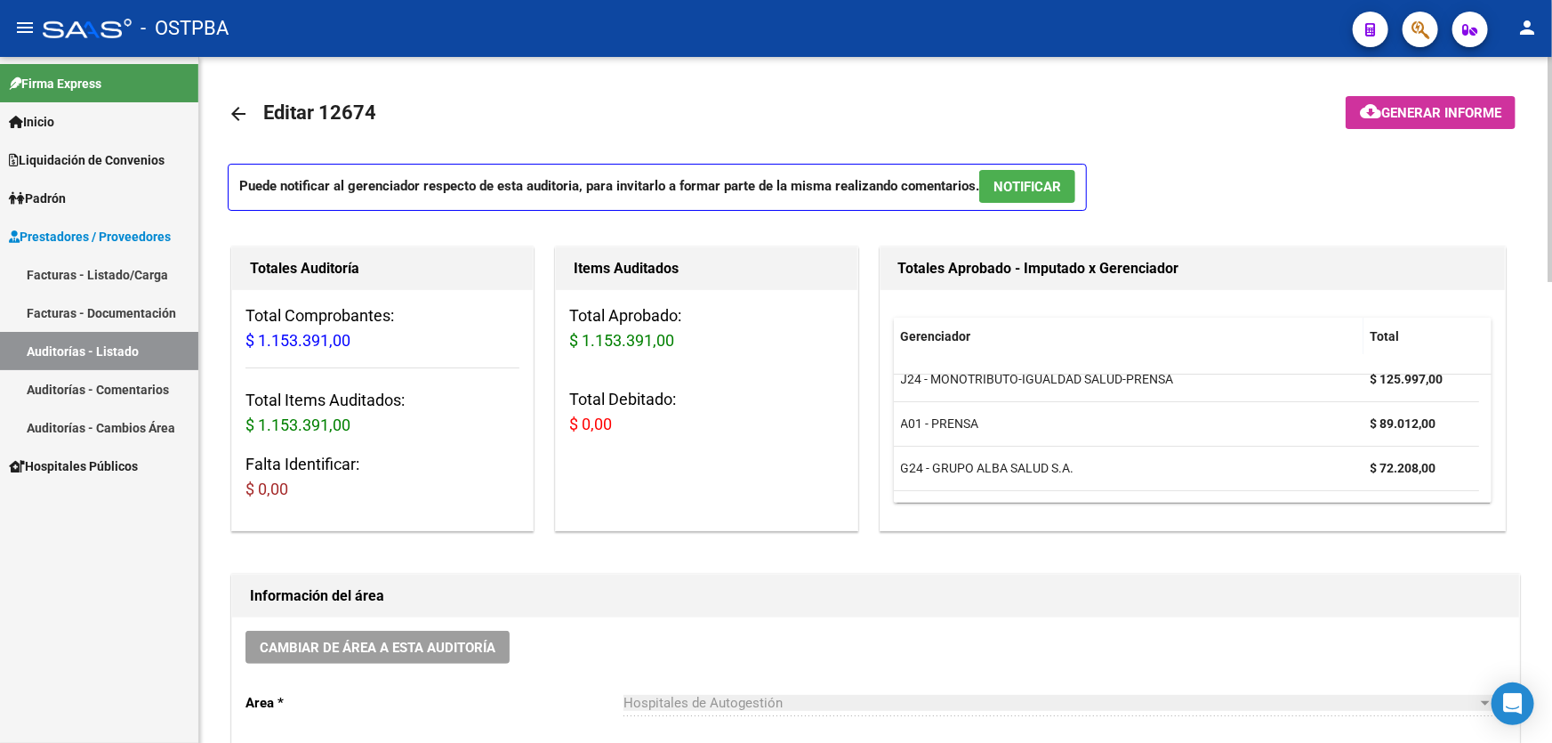
scroll to position [46, 0]
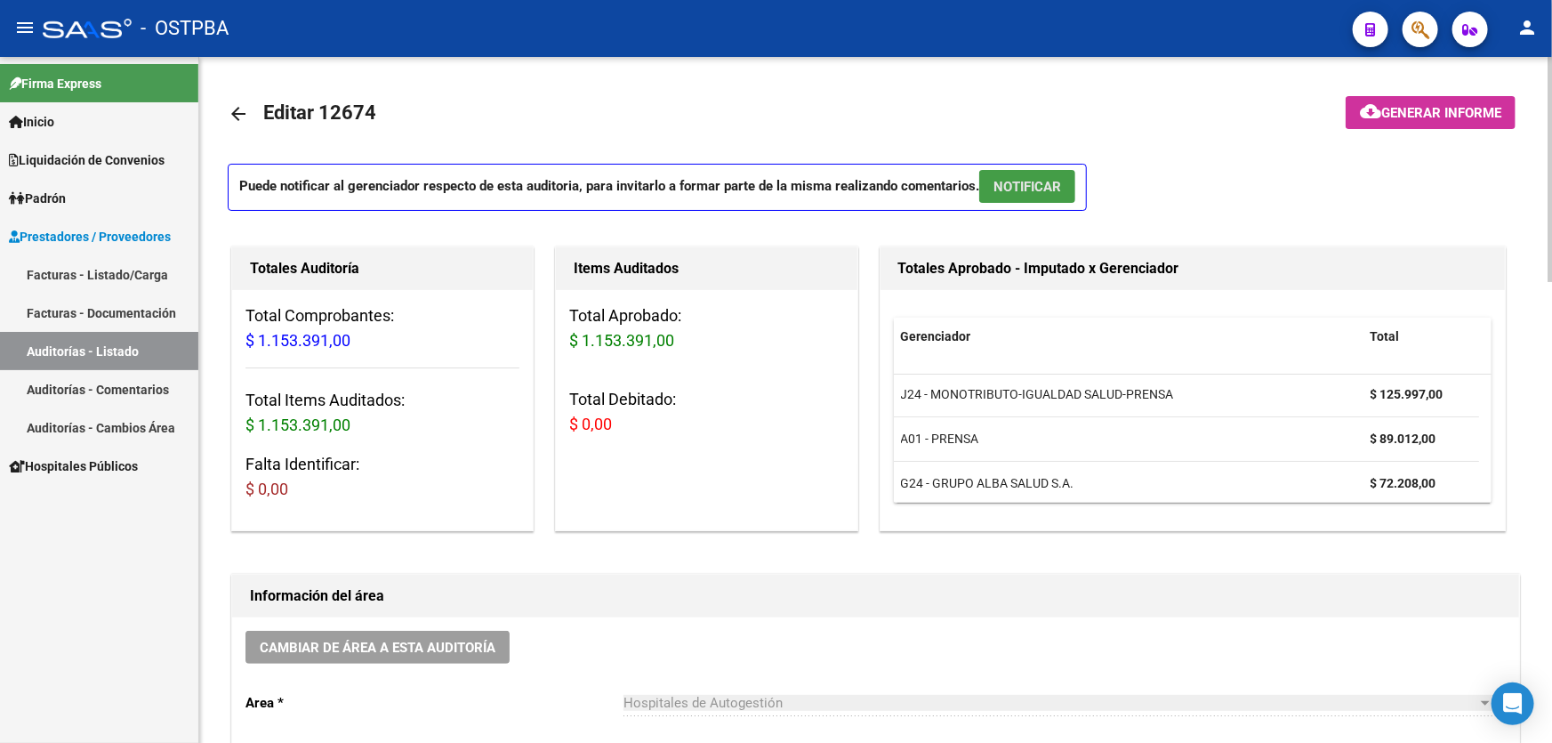
click at [1009, 181] on span "NOTIFICAR" at bounding box center [1027, 187] width 68 height 16
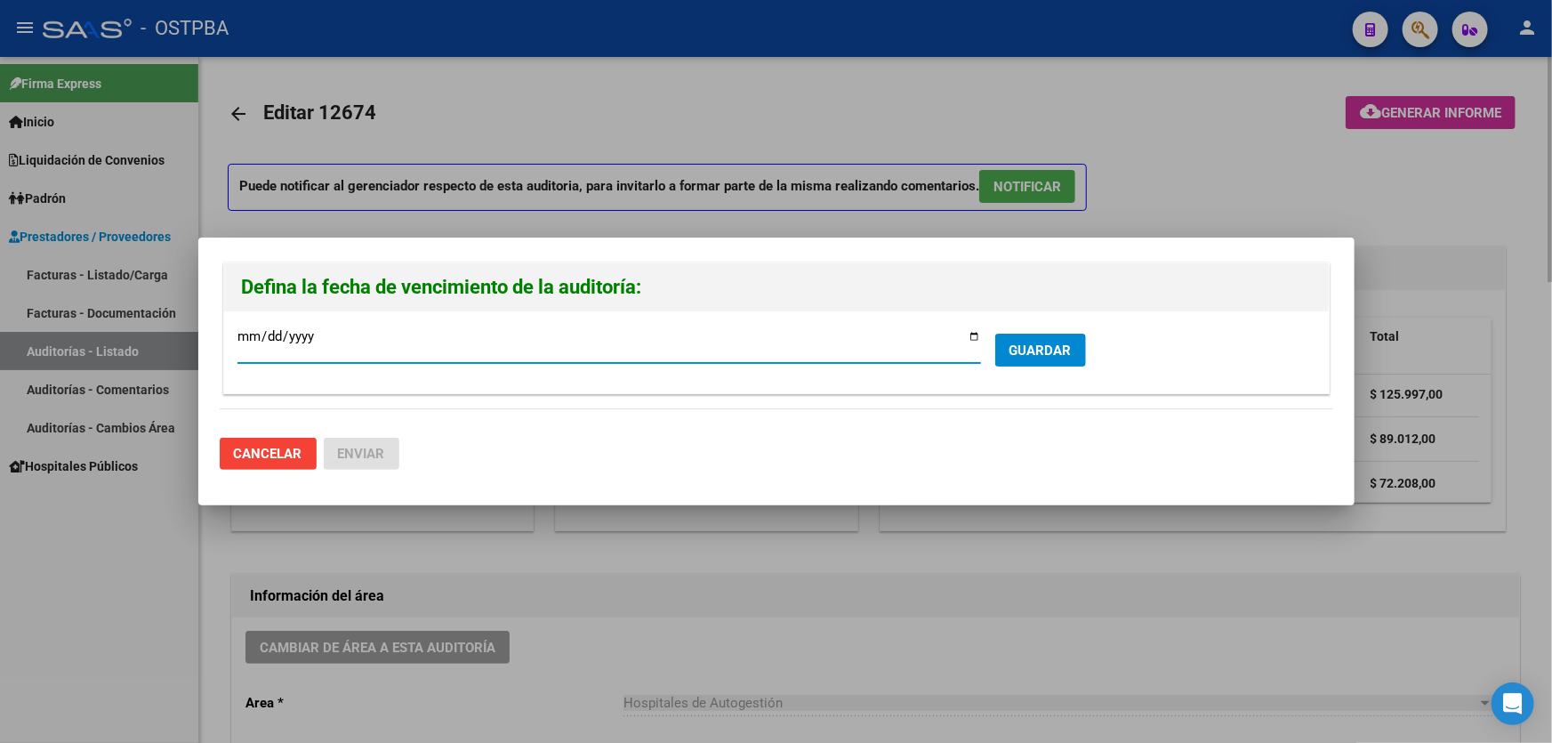
type input "2025-09-07"
type input "2025-10-07"
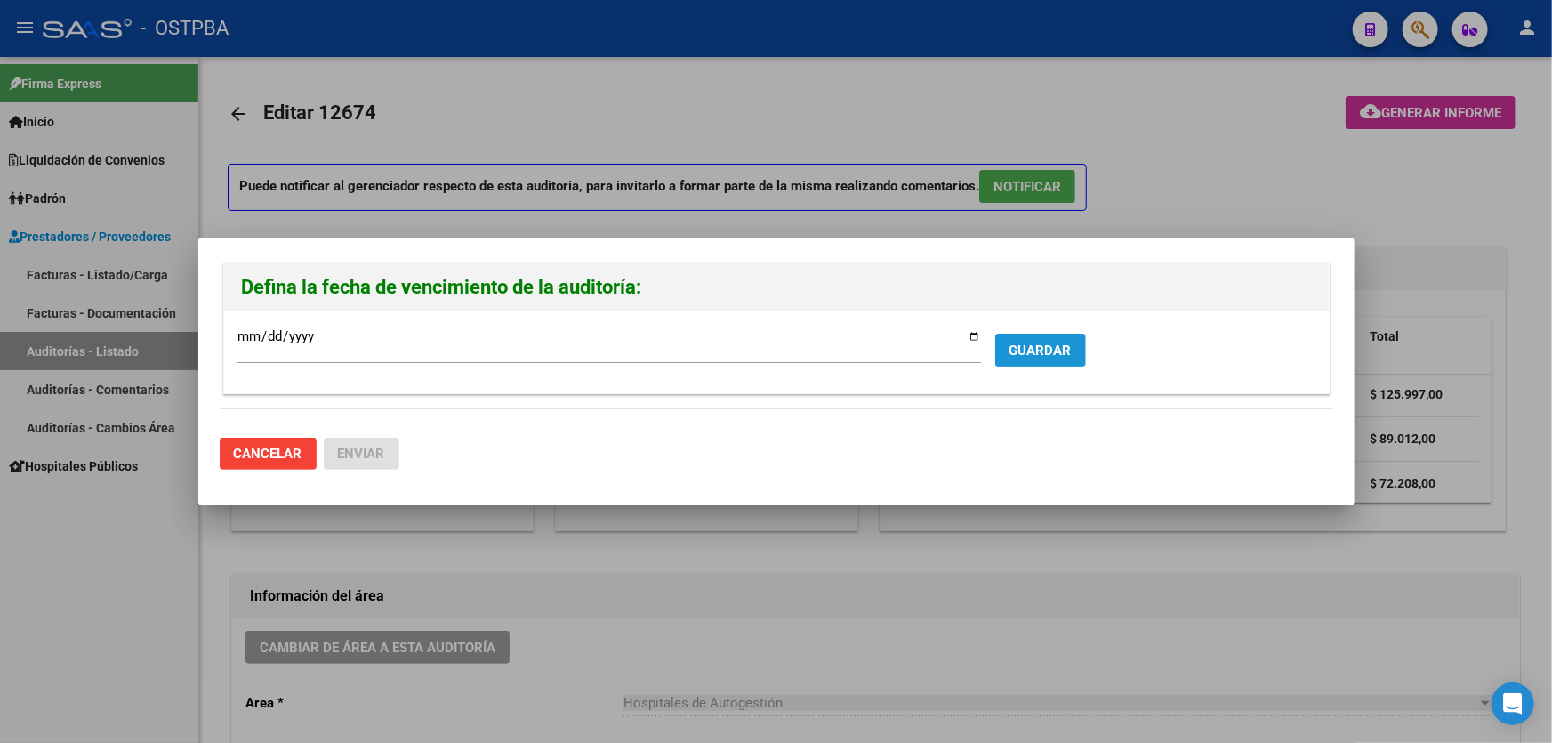
click at [1044, 356] on span "GUARDAR" at bounding box center [1040, 350] width 62 height 16
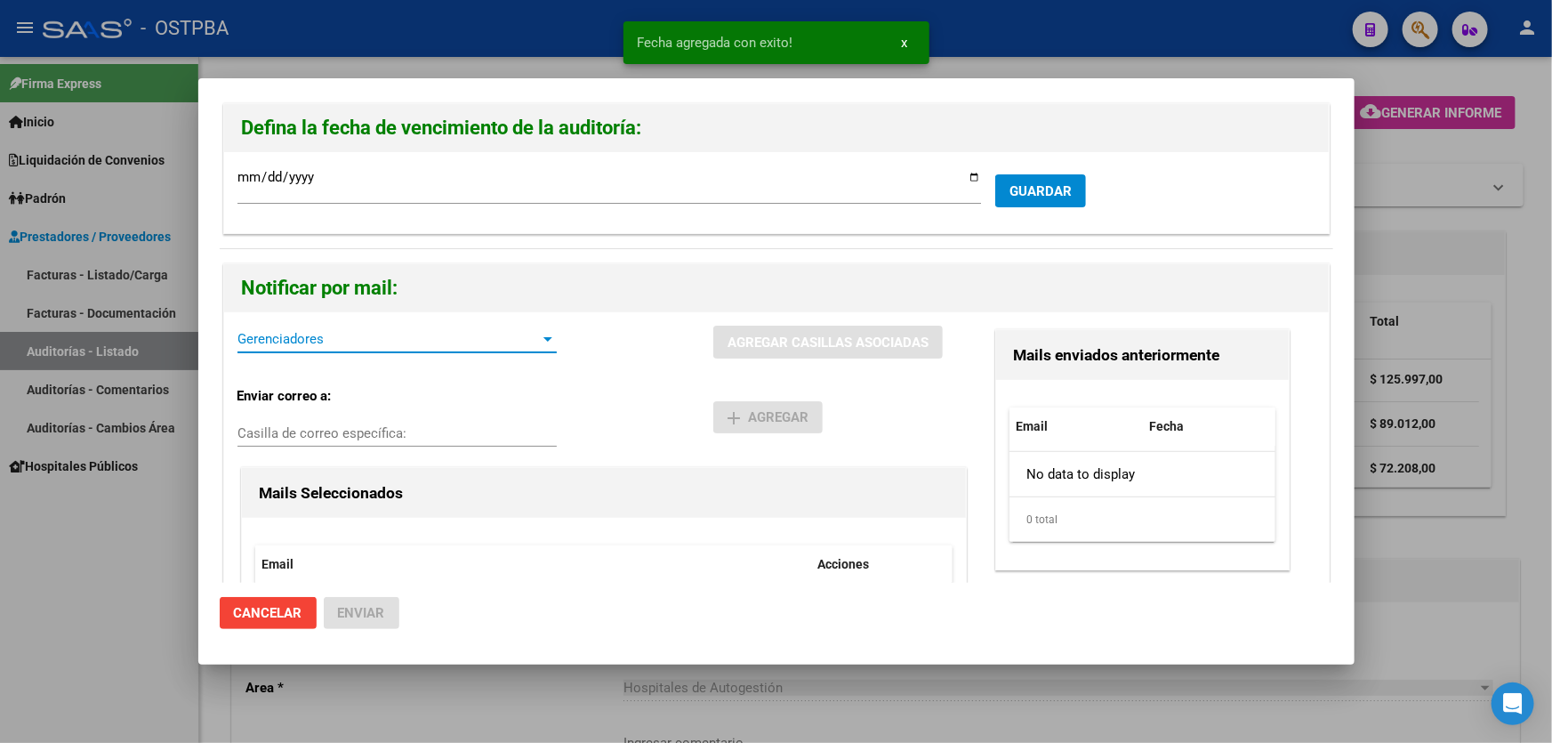
click at [342, 341] on span "Gerenciadores" at bounding box center [388, 339] width 303 height 16
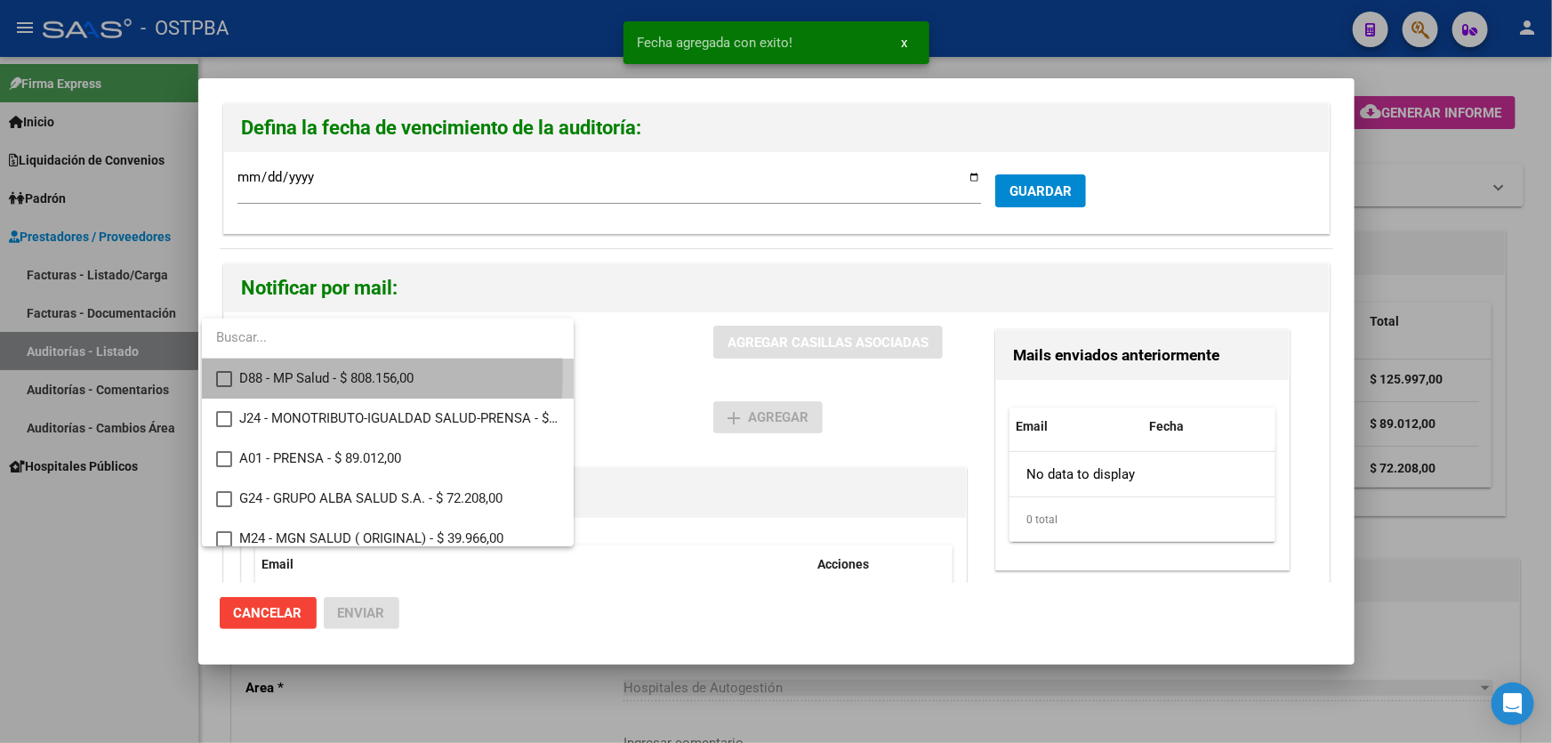
click at [222, 373] on mat-pseudo-checkbox at bounding box center [224, 379] width 16 height 16
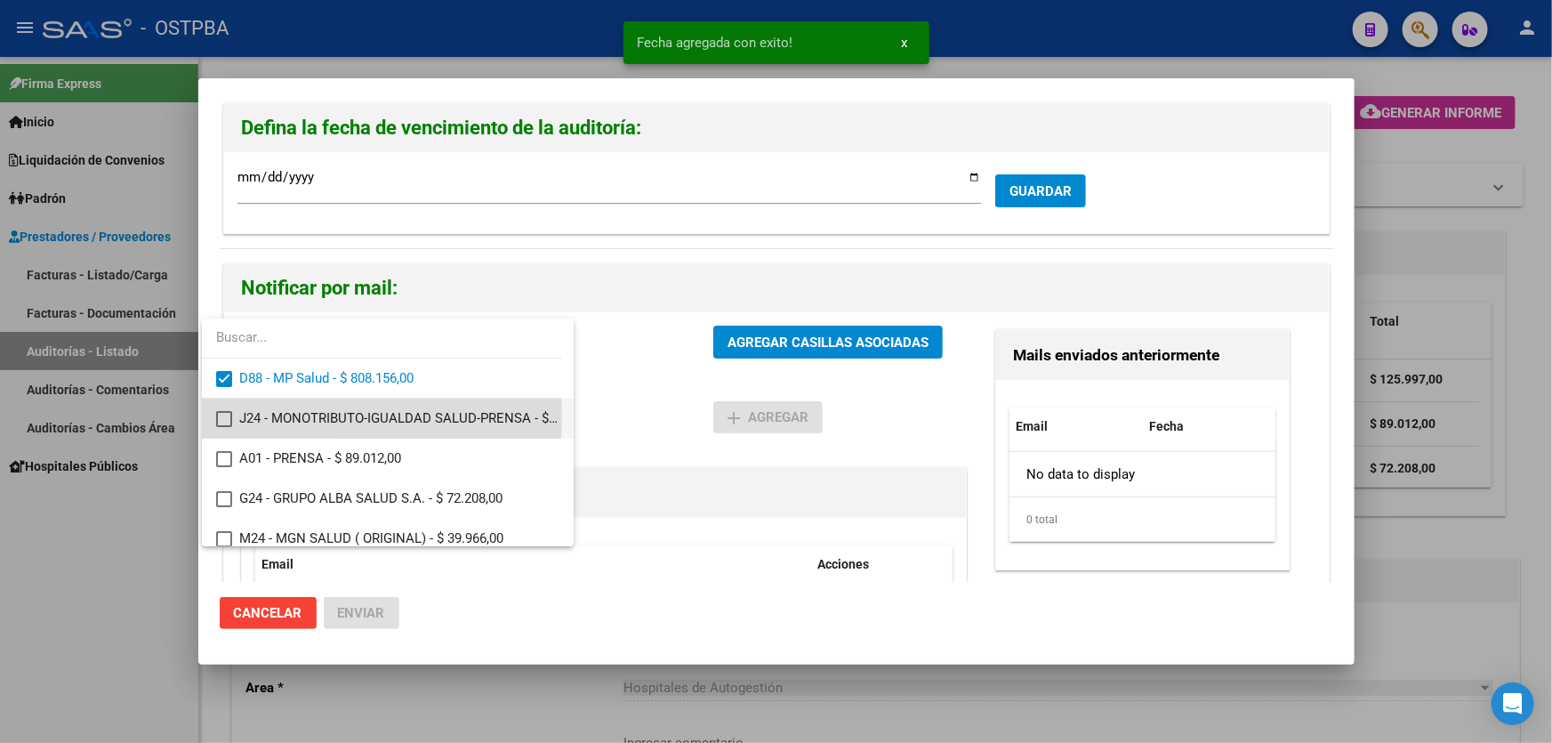
click at [221, 416] on mat-pseudo-checkbox at bounding box center [224, 419] width 16 height 16
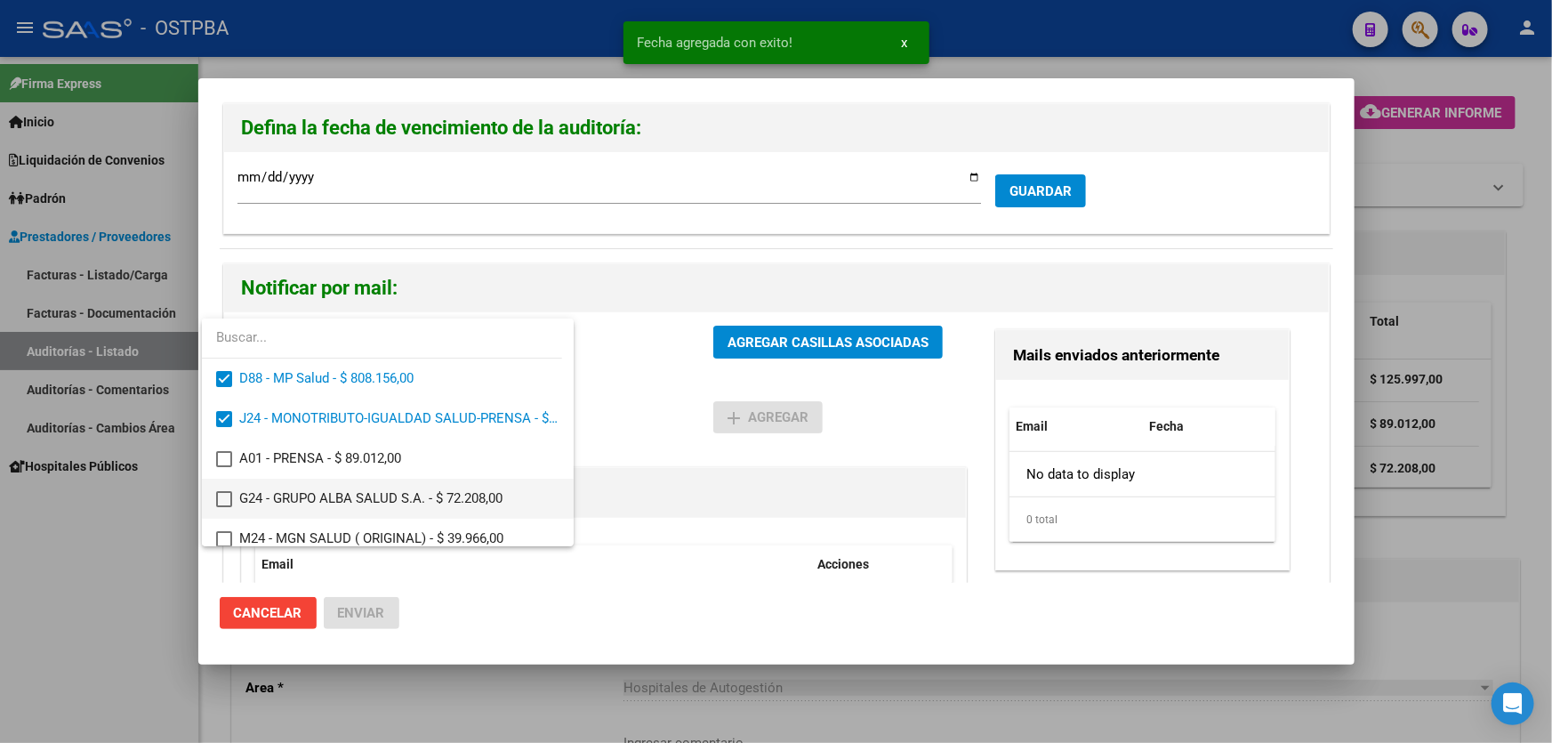
click at [223, 493] on mat-pseudo-checkbox at bounding box center [224, 499] width 16 height 16
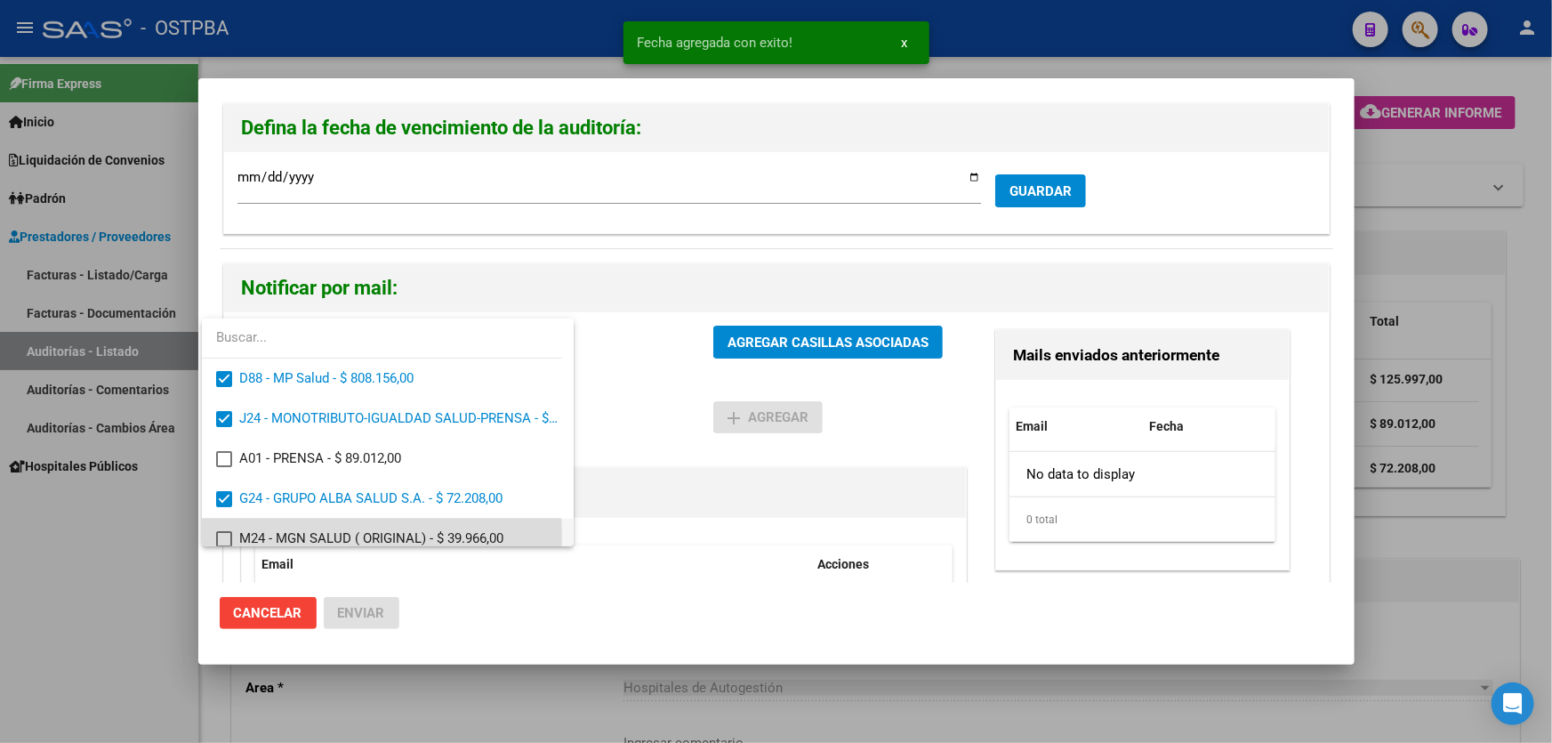
drag, startPoint x: 229, startPoint y: 536, endPoint x: 360, endPoint y: 529, distance: 130.9
click at [230, 537] on mat-pseudo-checkbox at bounding box center [224, 539] width 16 height 16
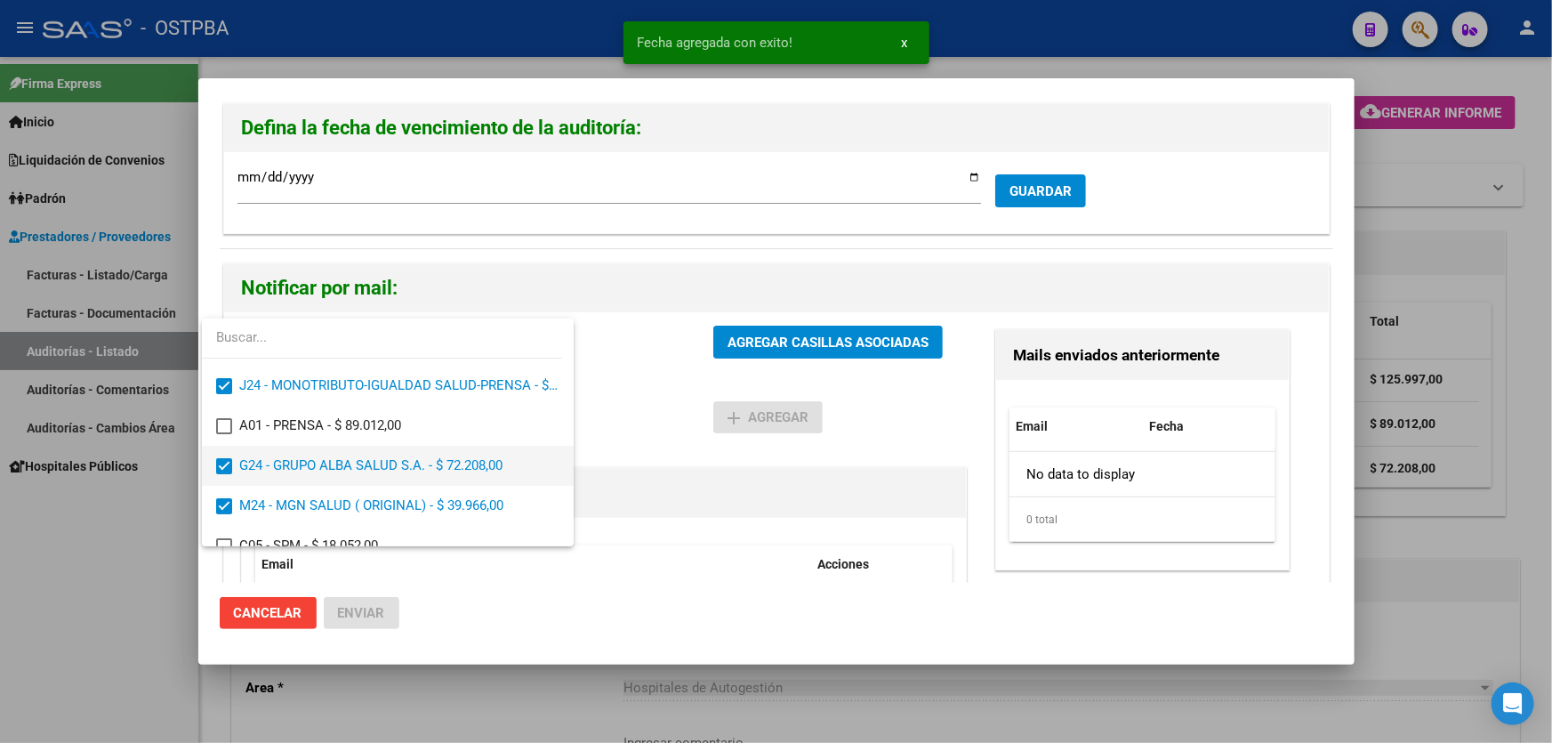
scroll to position [52, 0]
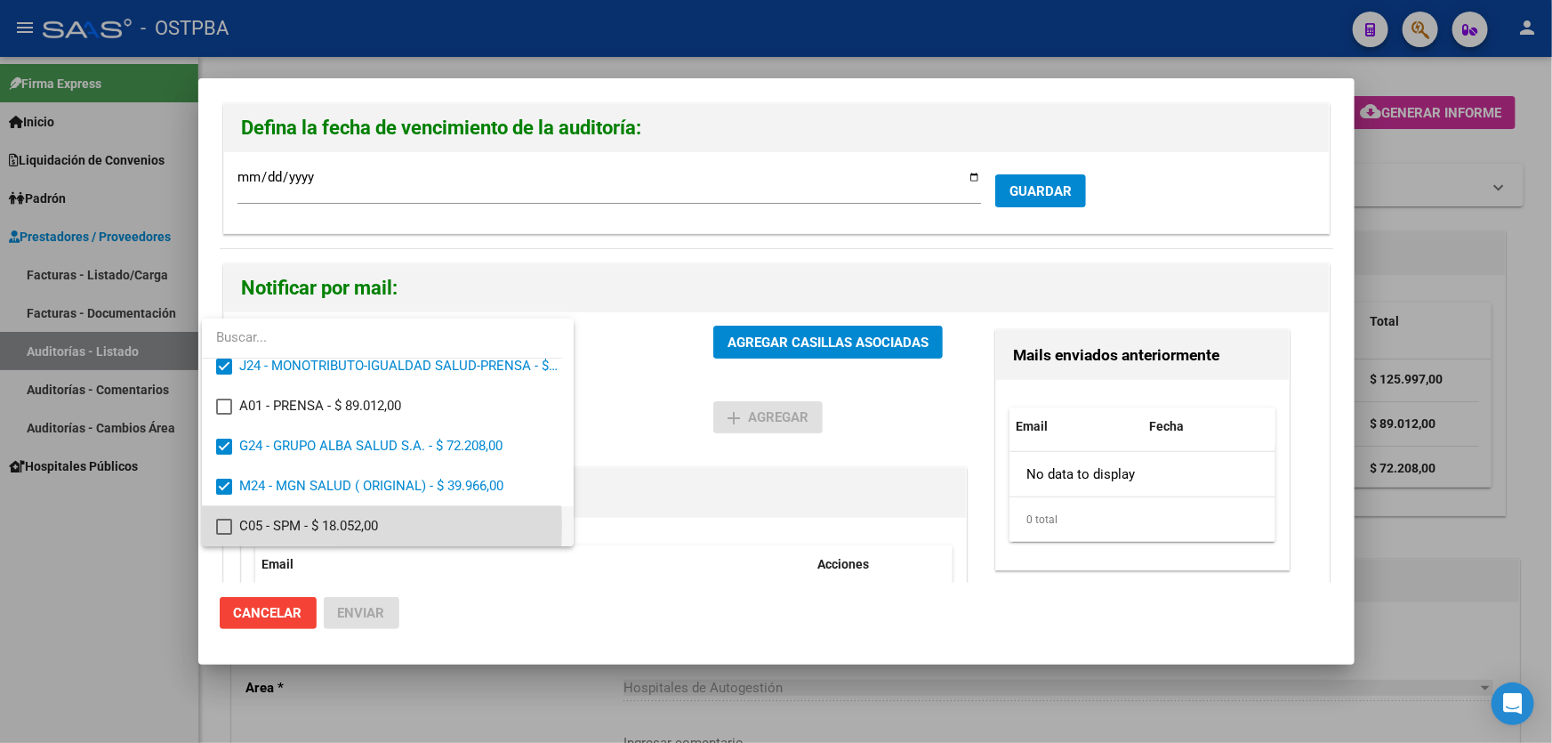
click at [223, 526] on mat-pseudo-checkbox at bounding box center [224, 526] width 16 height 16
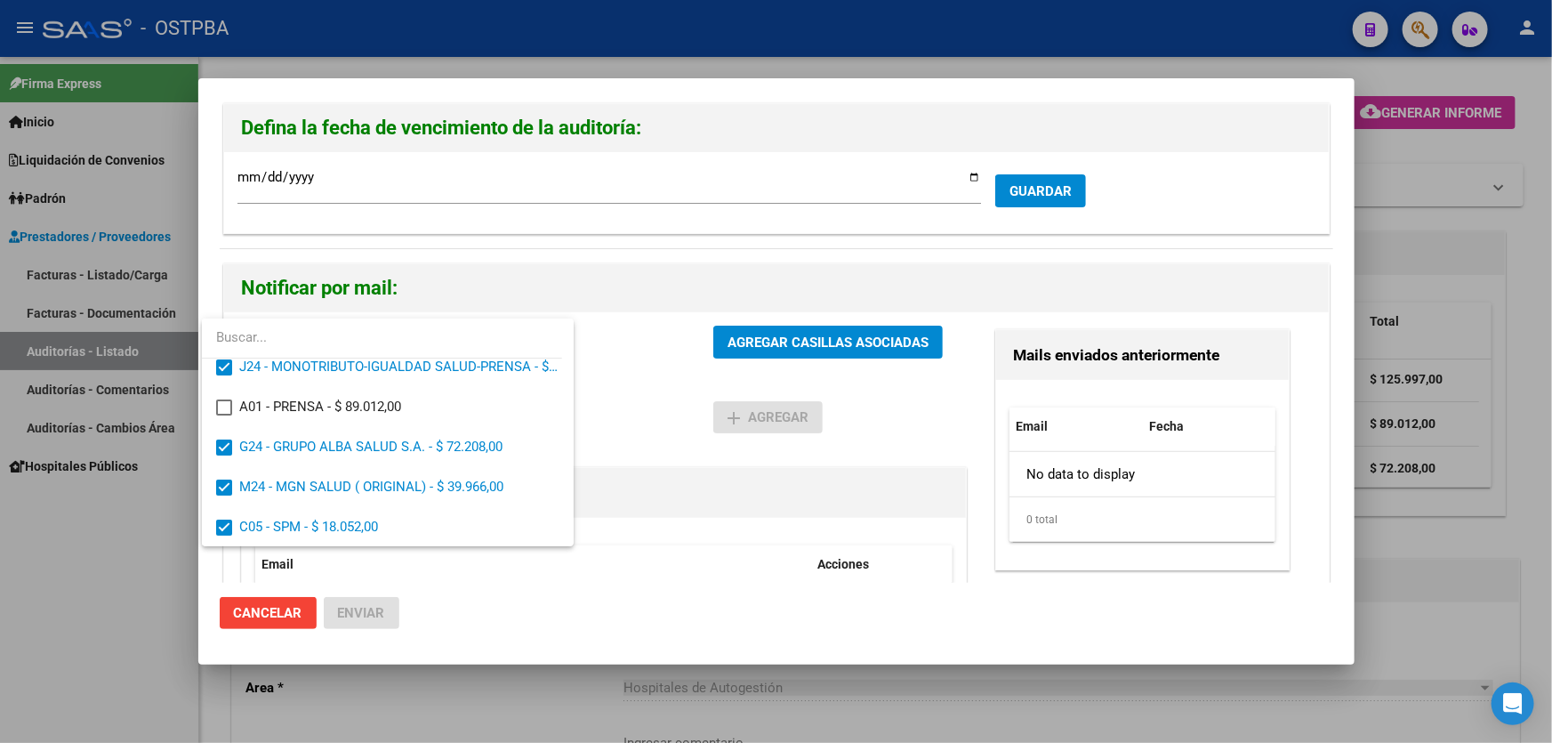
click at [629, 405] on div at bounding box center [776, 371] width 1552 height 743
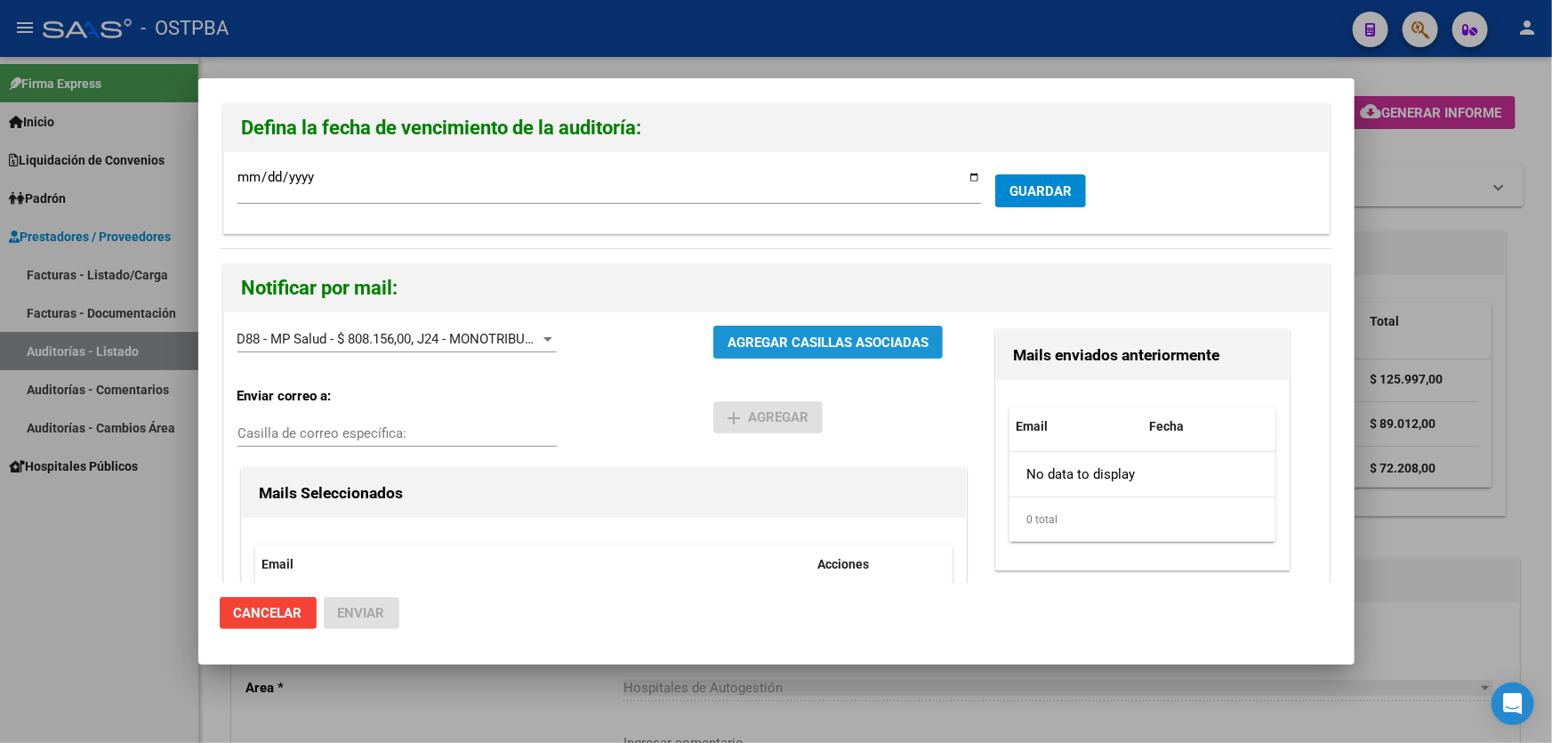
click at [829, 331] on button "AGREGAR CASILLAS ASOCIADAS" at bounding box center [827, 341] width 229 height 33
click at [339, 614] on span "Enviar" at bounding box center [361, 613] width 47 height 16
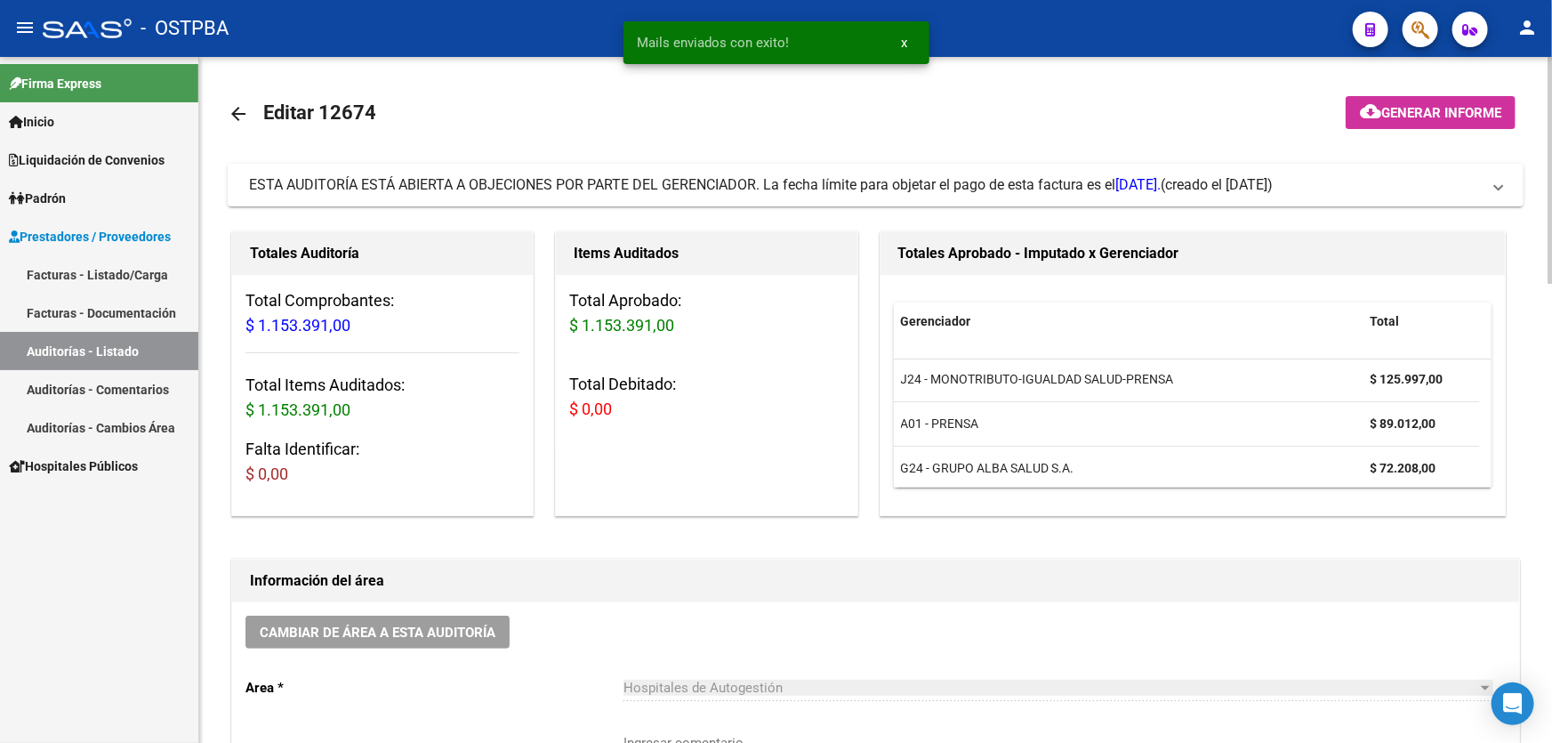
scroll to position [404, 0]
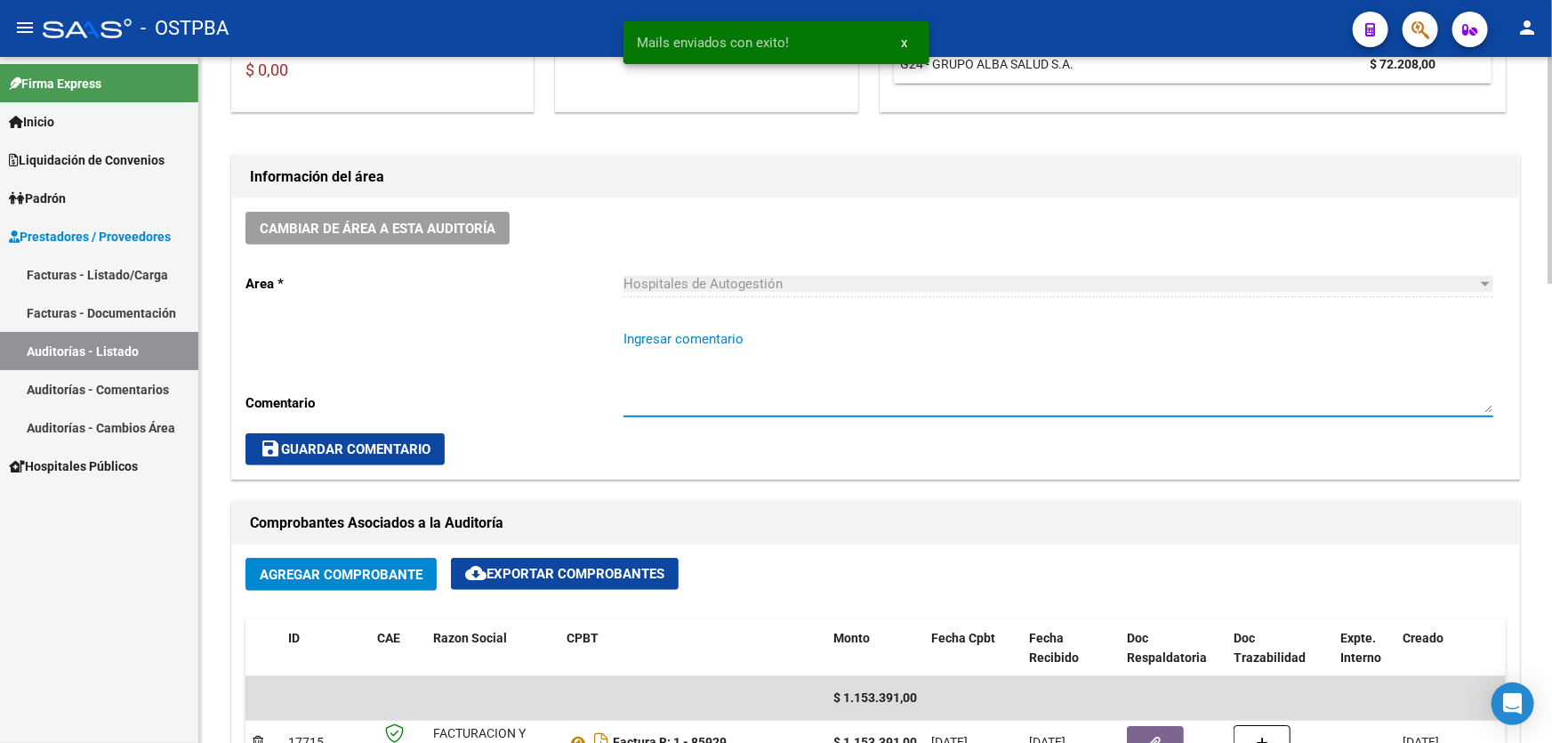
click at [687, 377] on textarea "Ingresar comentario" at bounding box center [1058, 371] width 870 height 84
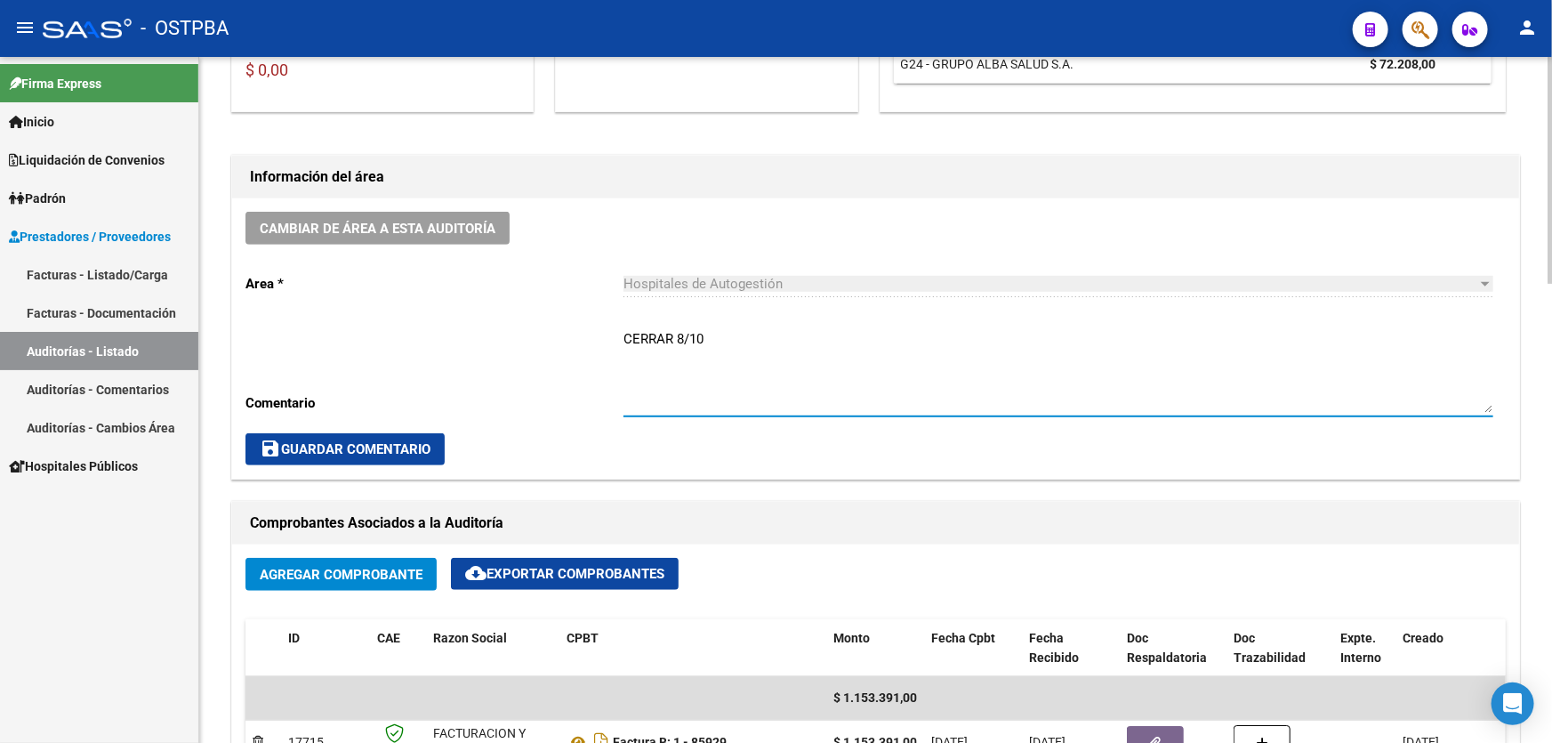
type textarea "CERRAR 8/10"
click at [324, 453] on span "save Guardar Comentario" at bounding box center [345, 449] width 171 height 16
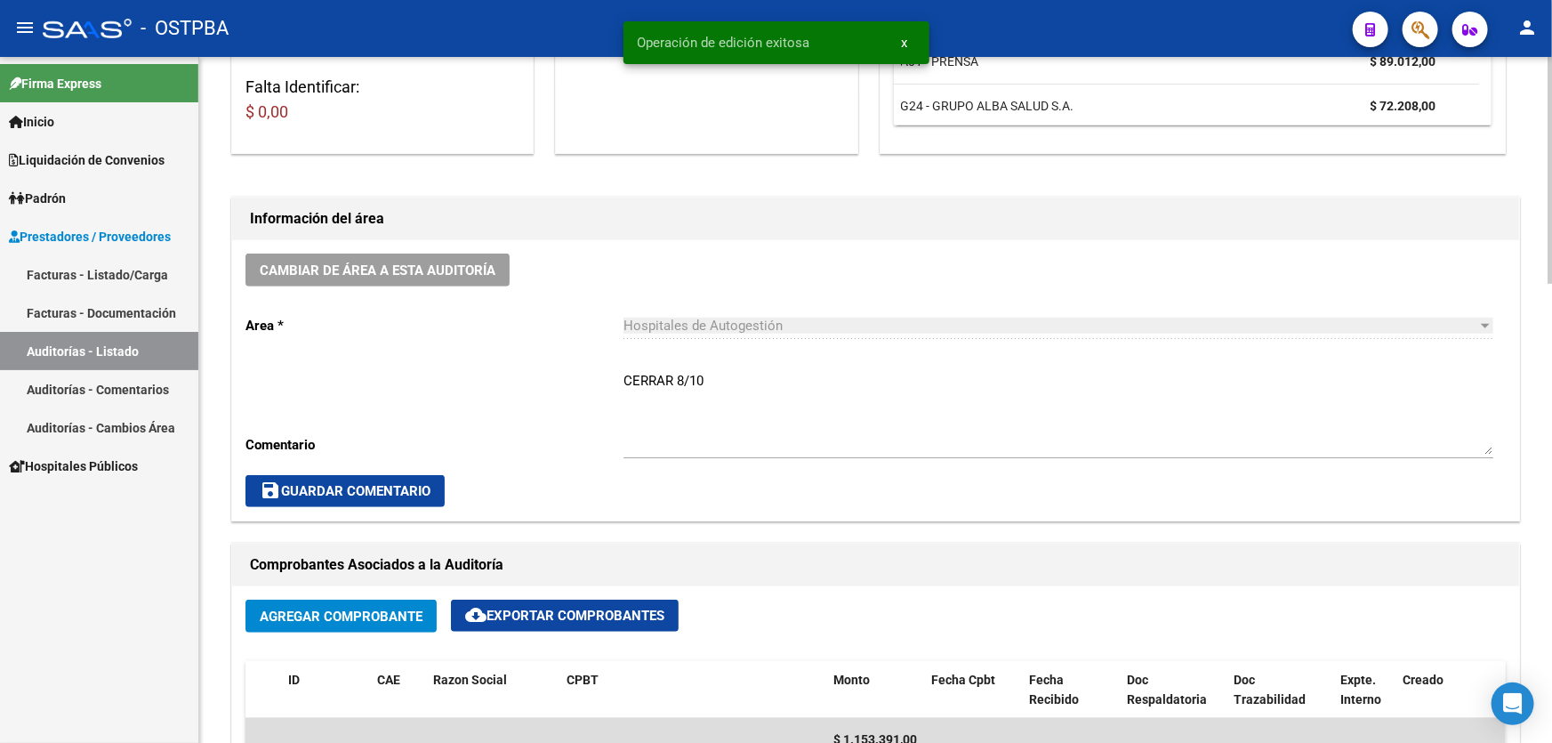
scroll to position [0, 0]
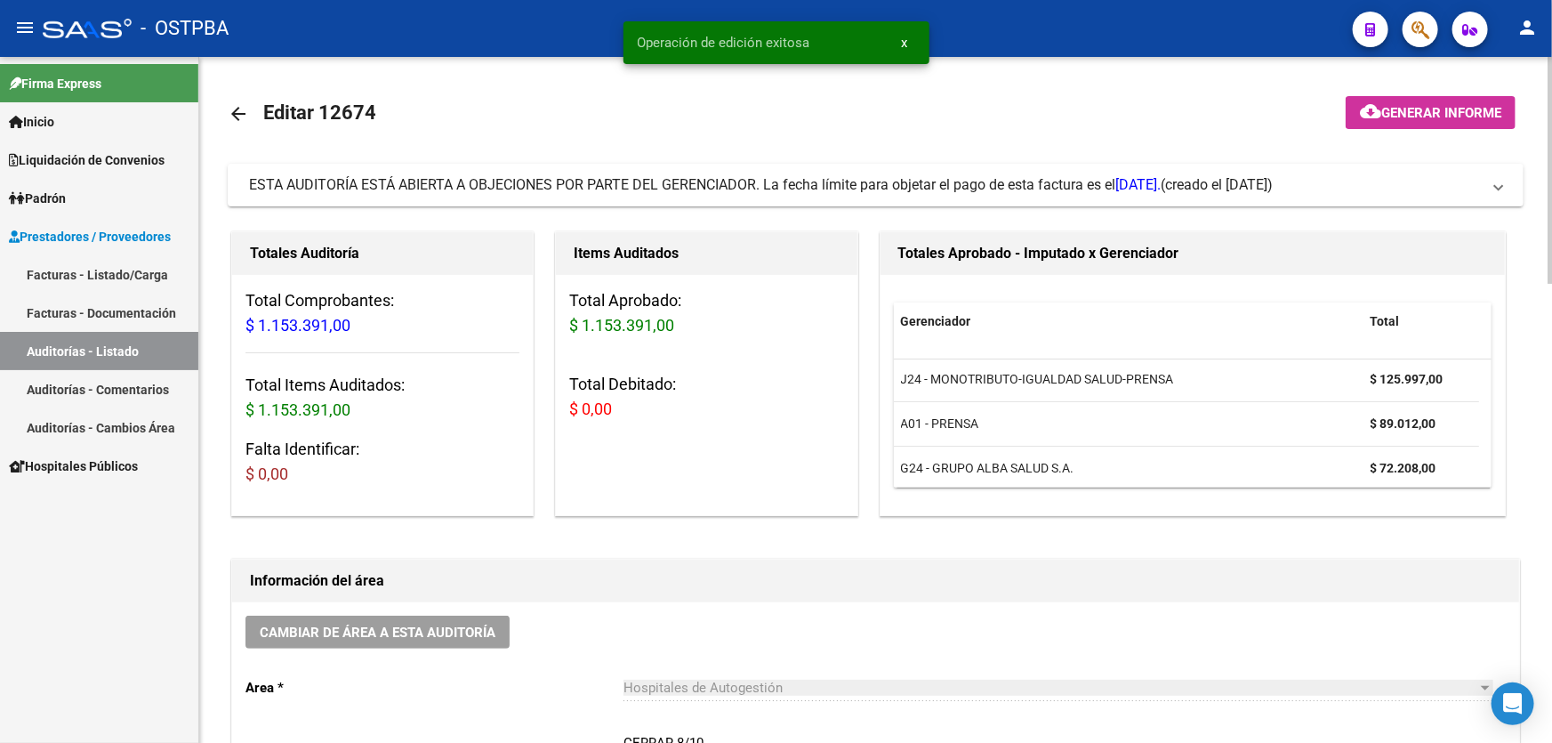
click at [233, 111] on mat-icon "arrow_back" at bounding box center [238, 113] width 21 height 21
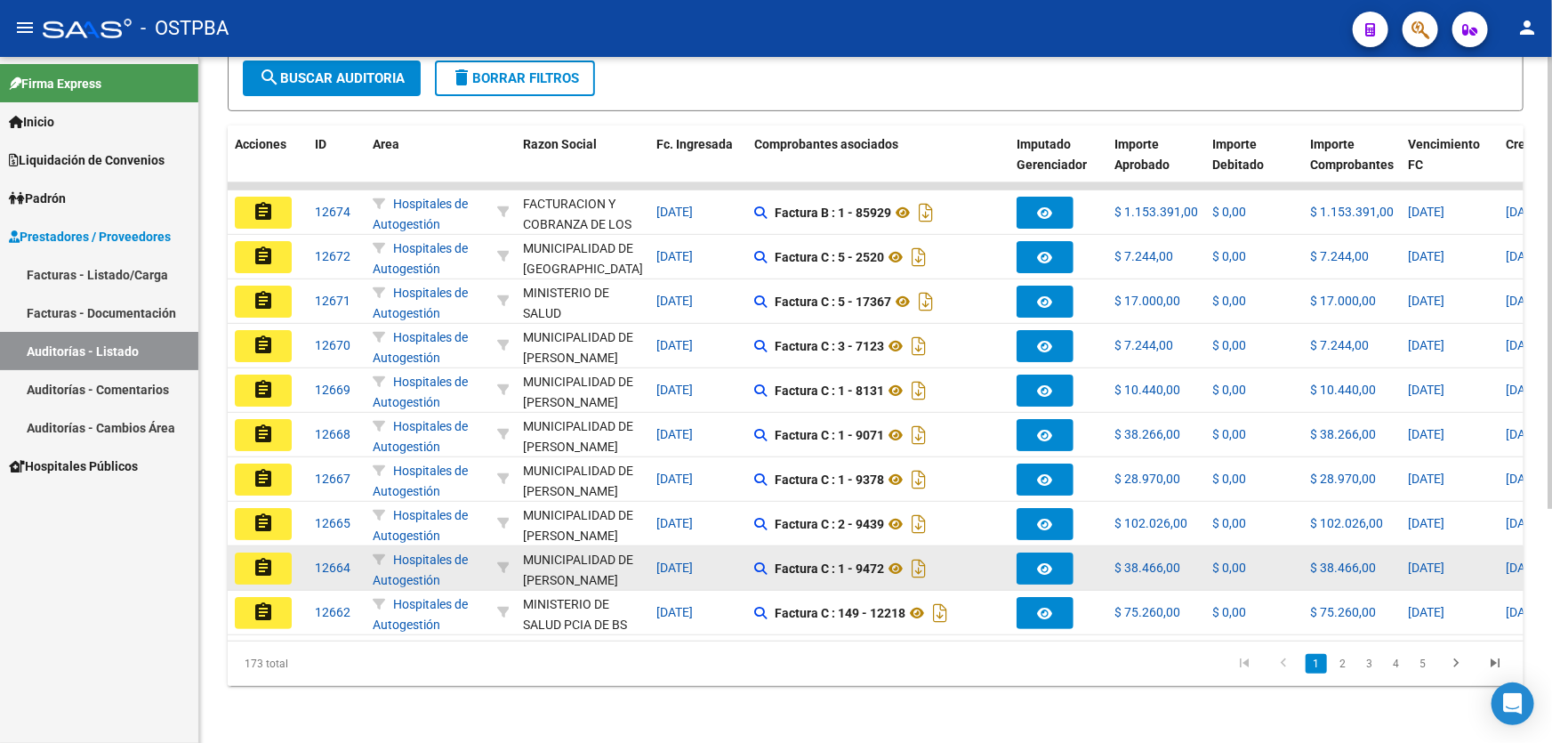
scroll to position [355, 0]
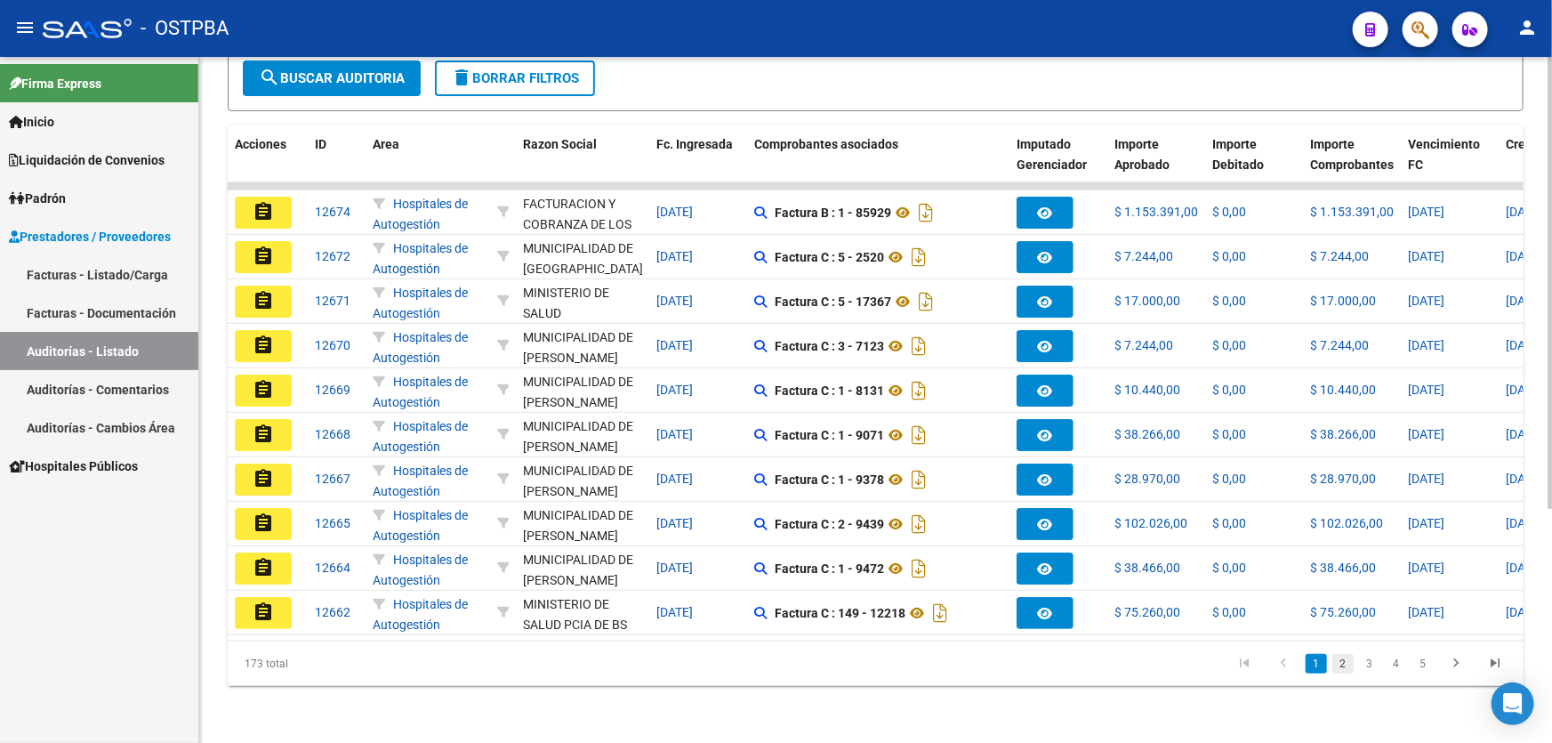
click at [1337, 669] on link "2" at bounding box center [1342, 664] width 21 height 20
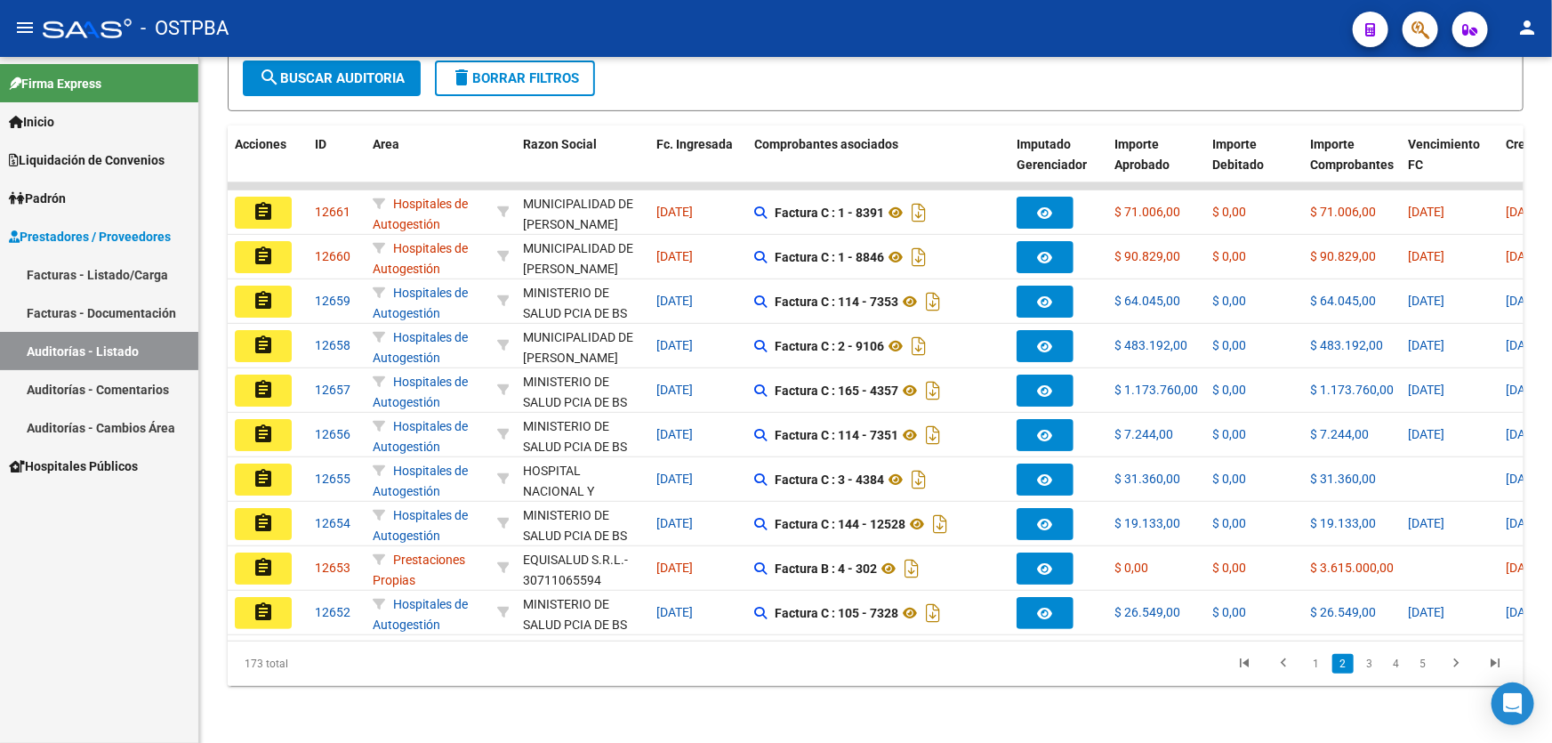
click at [264, 201] on mat-icon "assignment" at bounding box center [263, 211] width 21 height 21
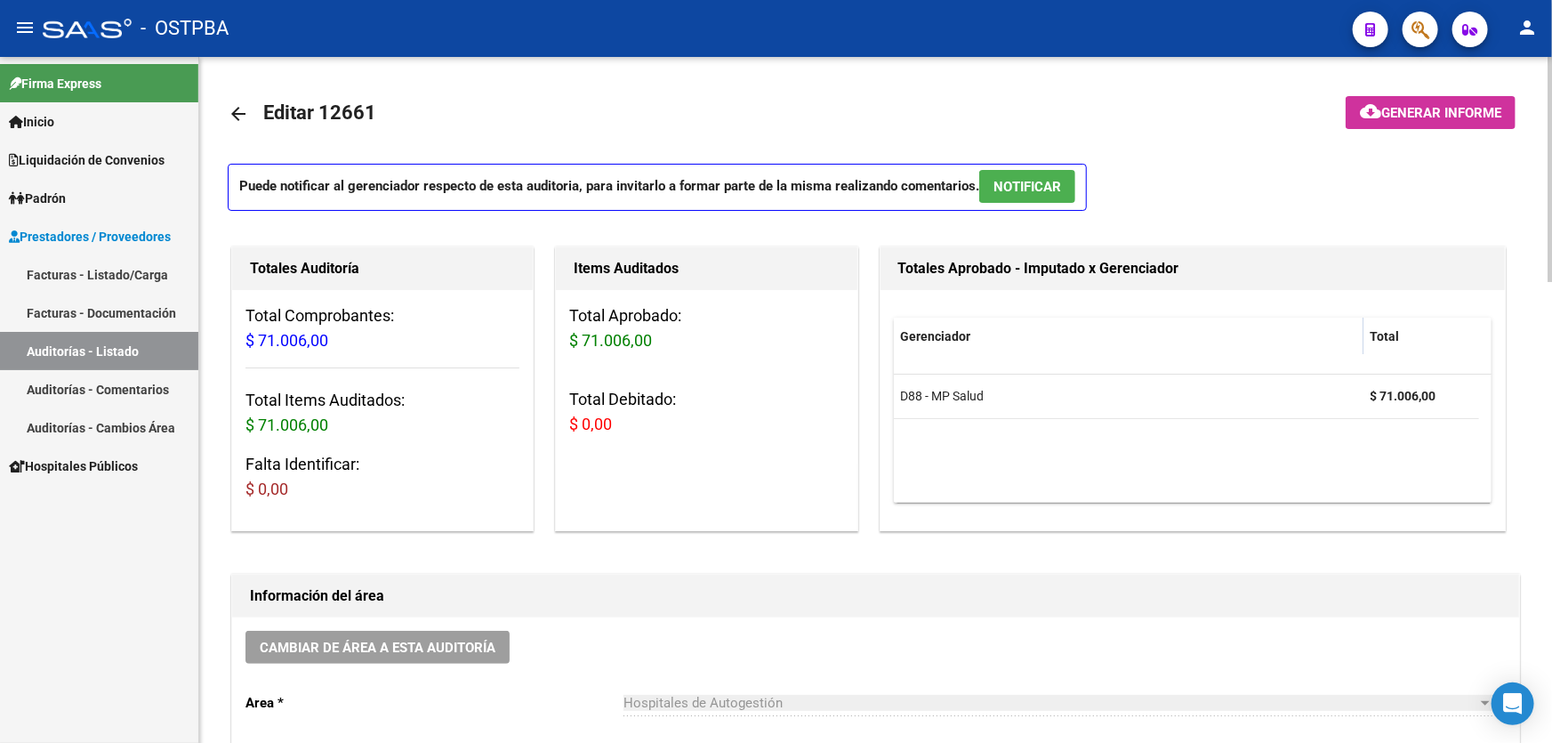
scroll to position [485, 0]
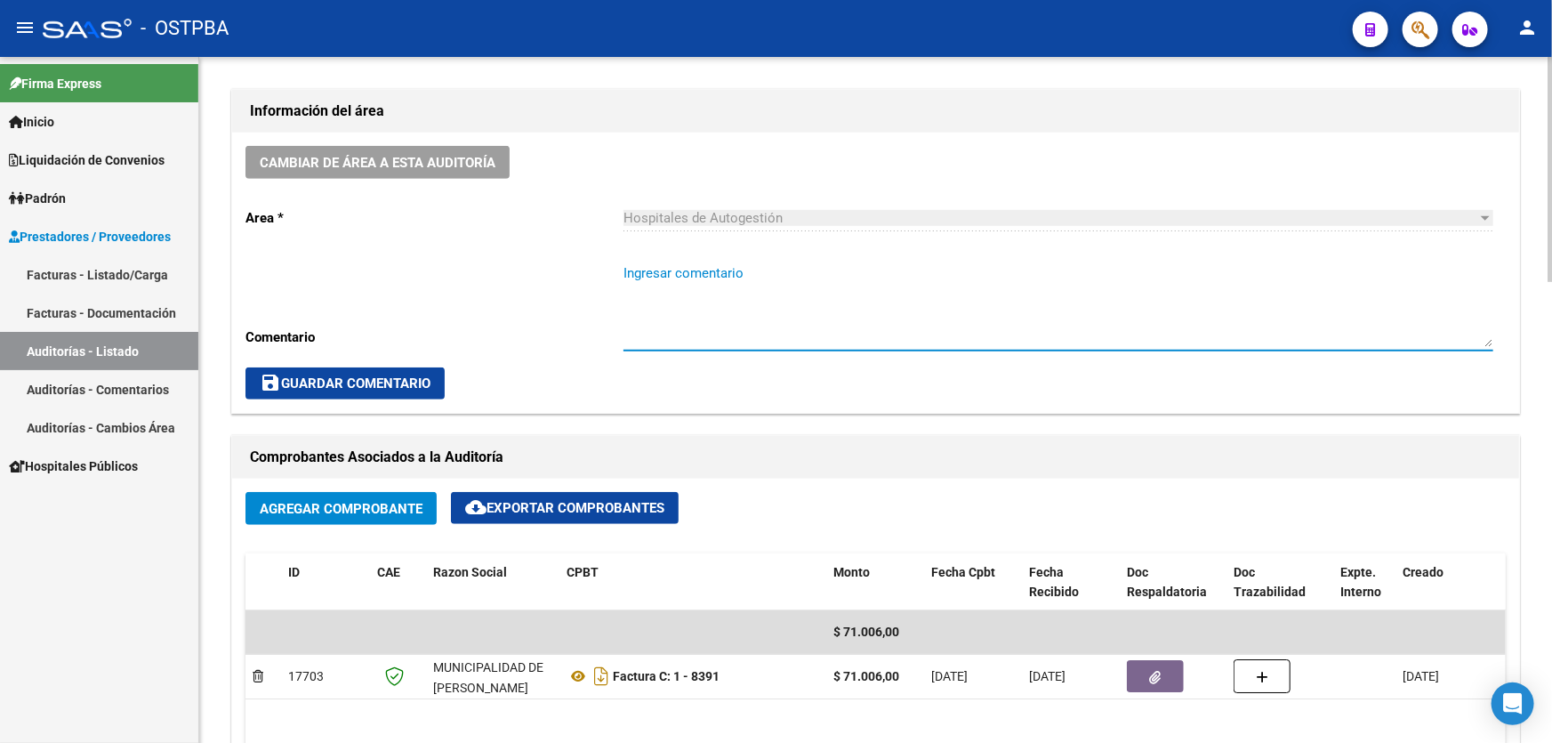
paste textarea "CERRAR 29/9"
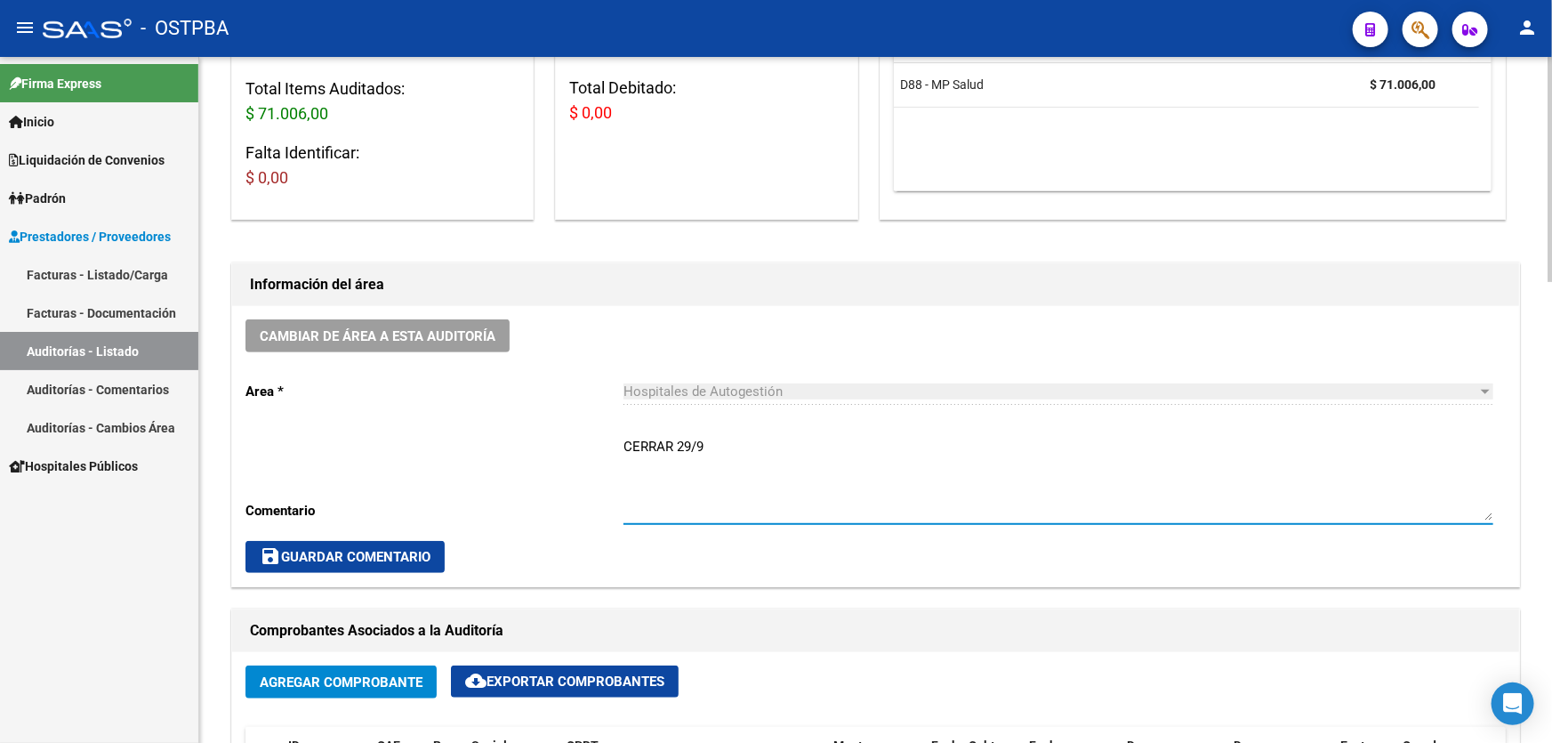
scroll to position [0, 0]
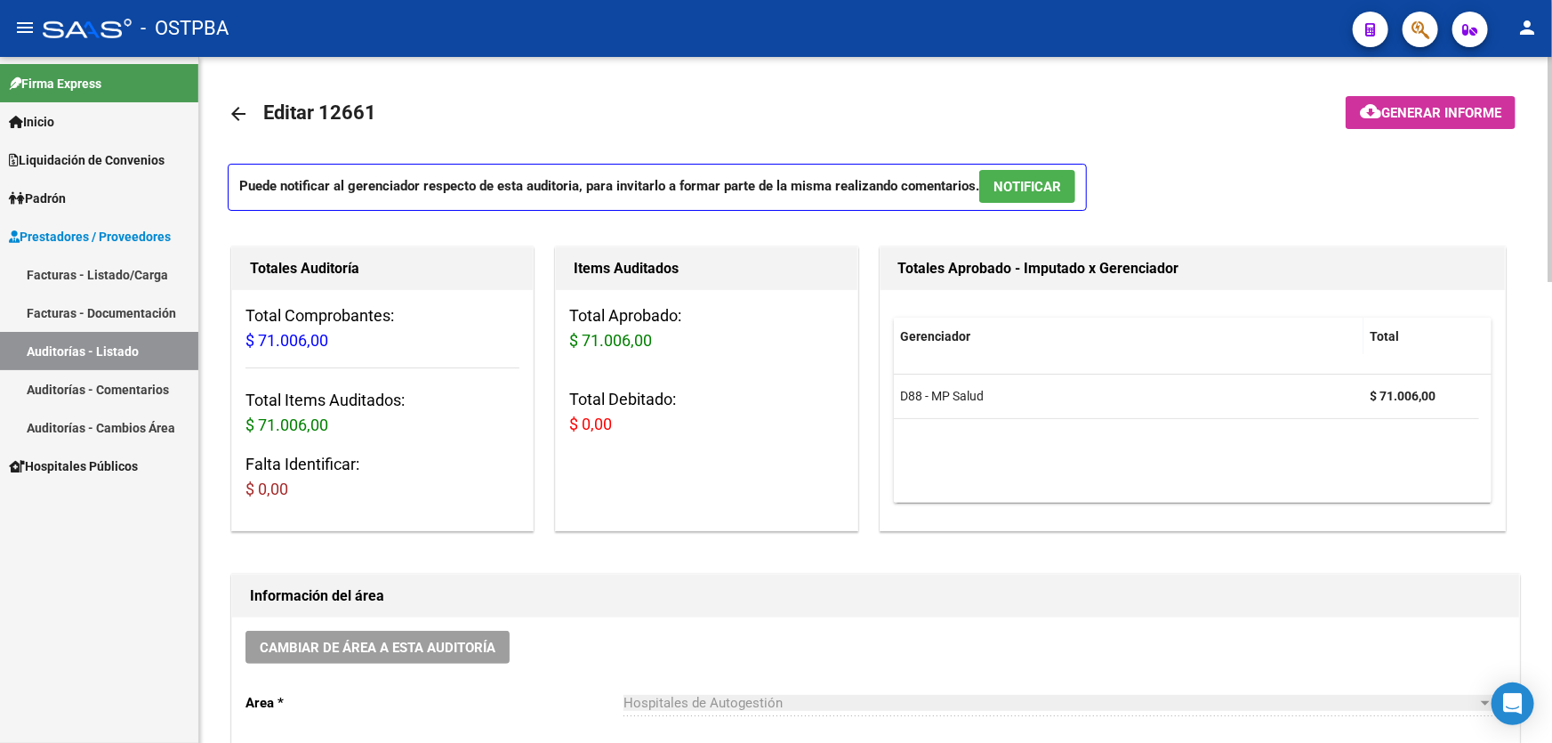
type textarea "CERRAR 29/9"
click at [1043, 187] on span "NOTIFICAR" at bounding box center [1027, 187] width 68 height 16
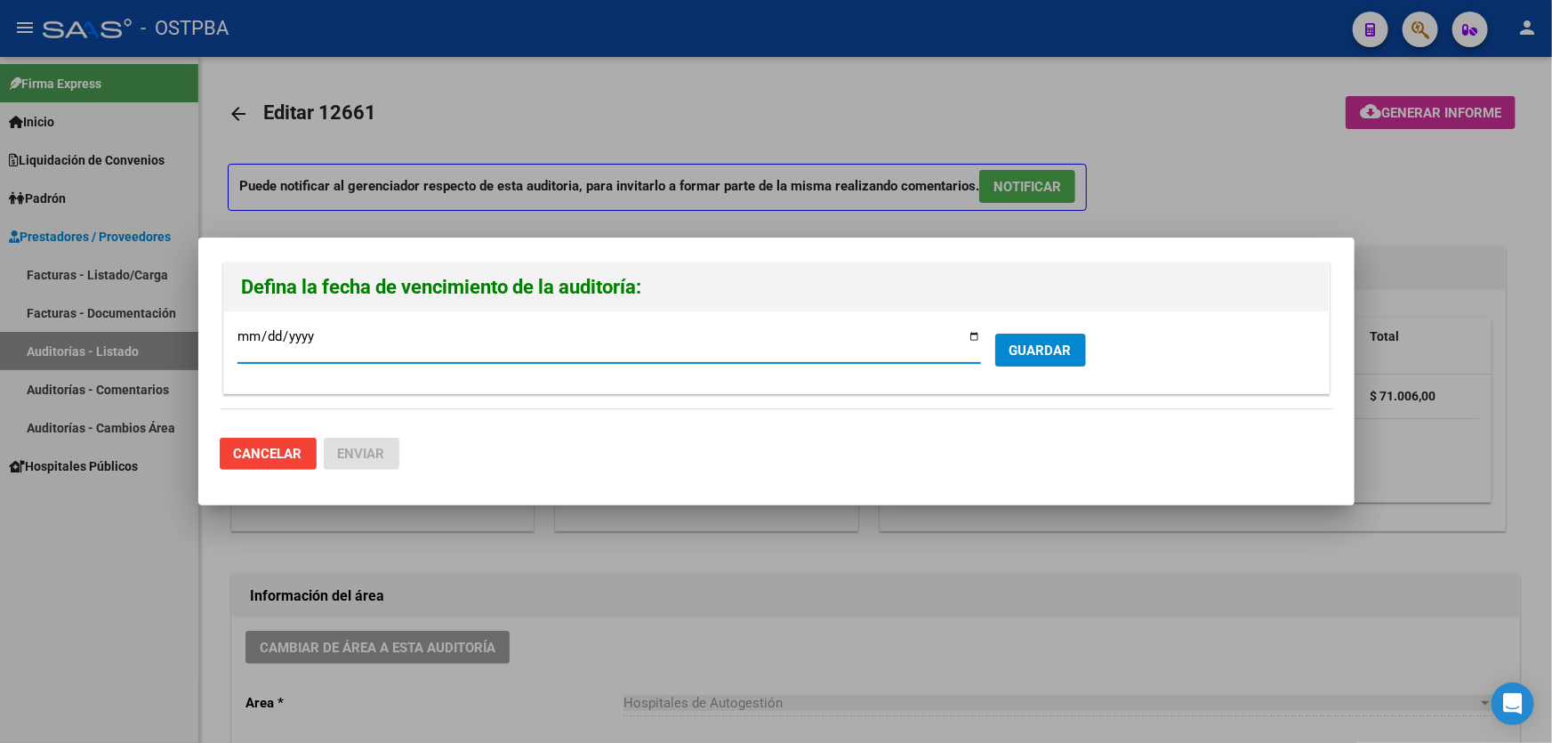
click at [1030, 349] on span "GUARDAR" at bounding box center [1040, 350] width 62 height 16
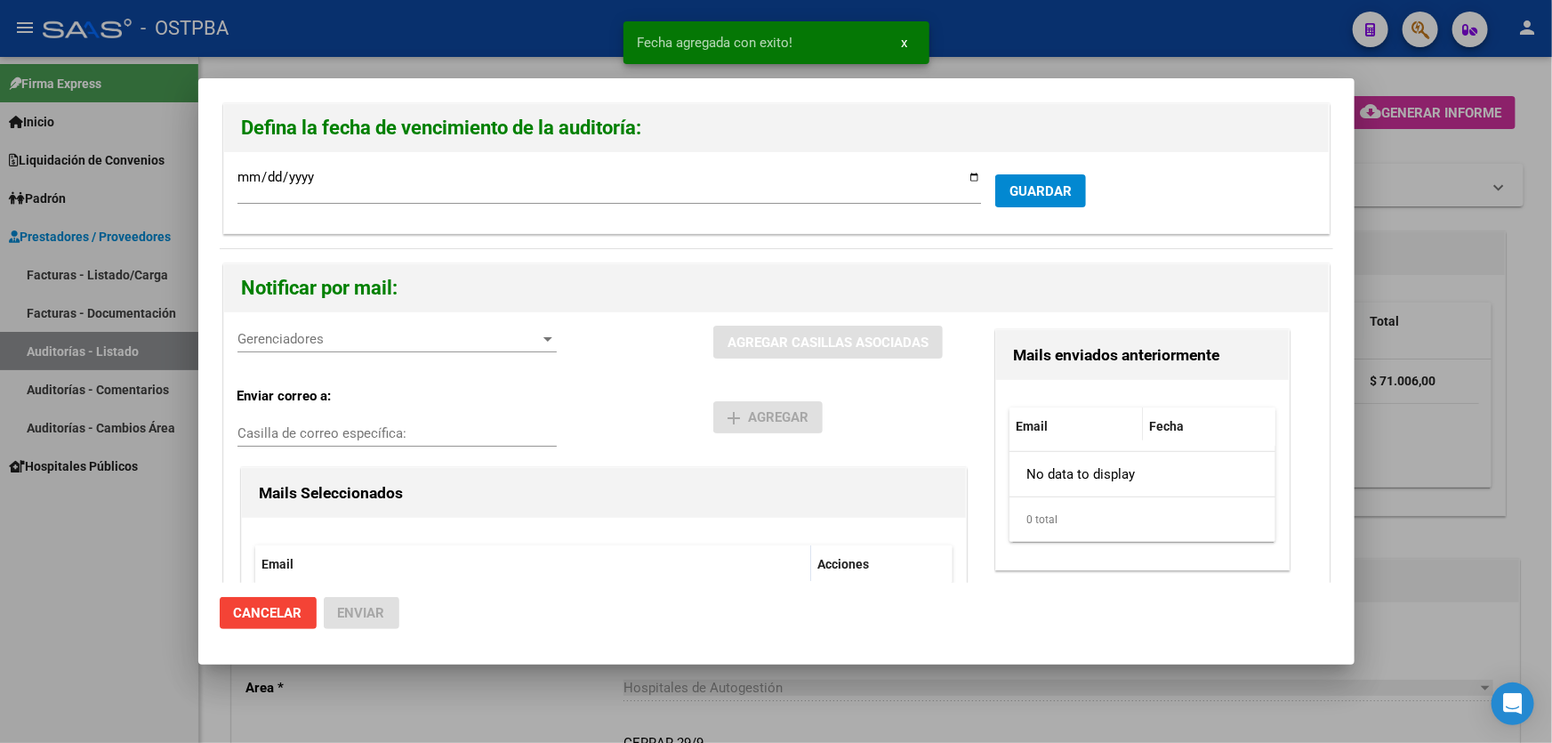
click at [266, 337] on span "Gerenciadores" at bounding box center [388, 339] width 303 height 16
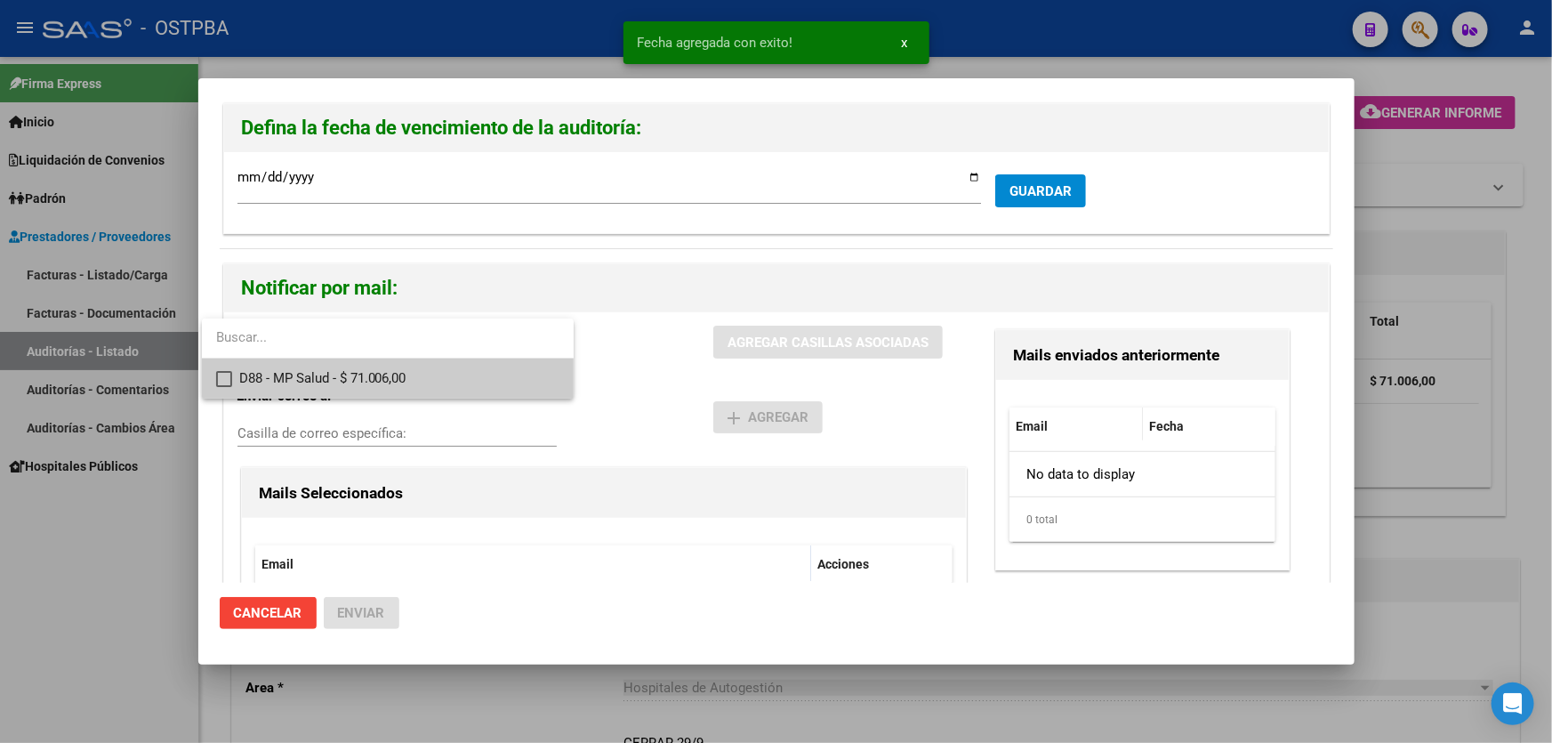
click at [223, 373] on mat-pseudo-checkbox at bounding box center [224, 379] width 16 height 16
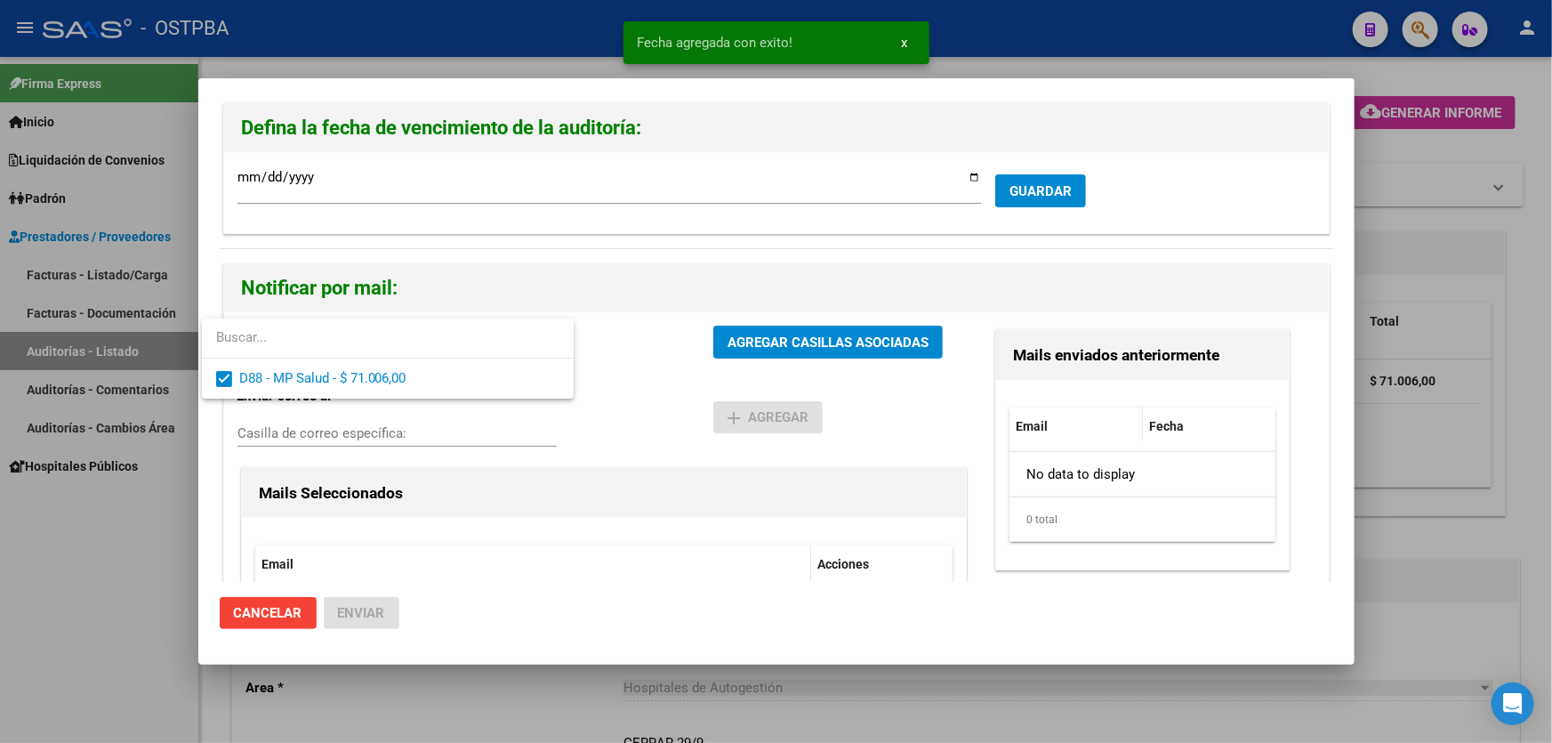
click at [590, 359] on div at bounding box center [776, 371] width 1552 height 743
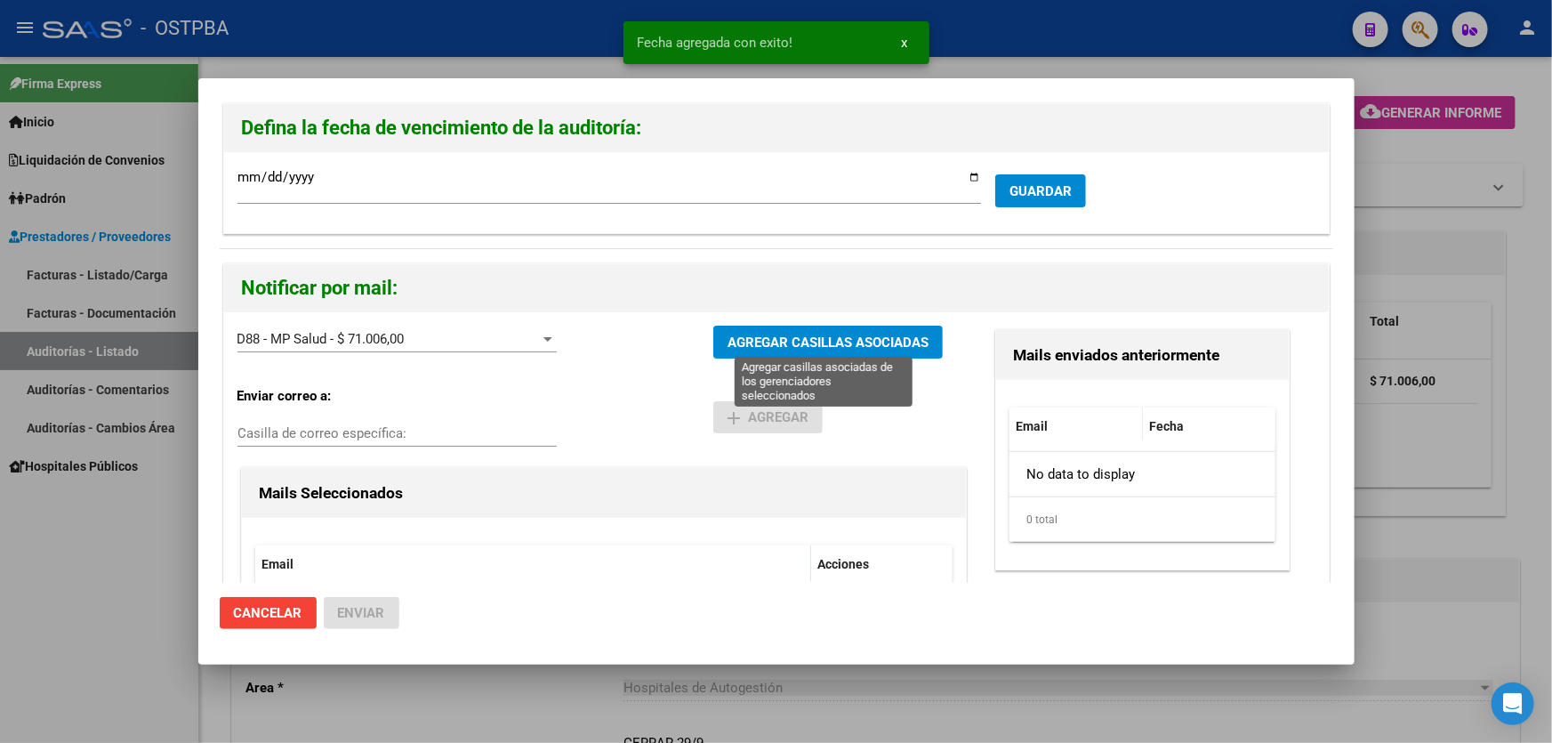
click at [780, 340] on span "AGREGAR CASILLAS ASOCIADAS" at bounding box center [827, 342] width 201 height 16
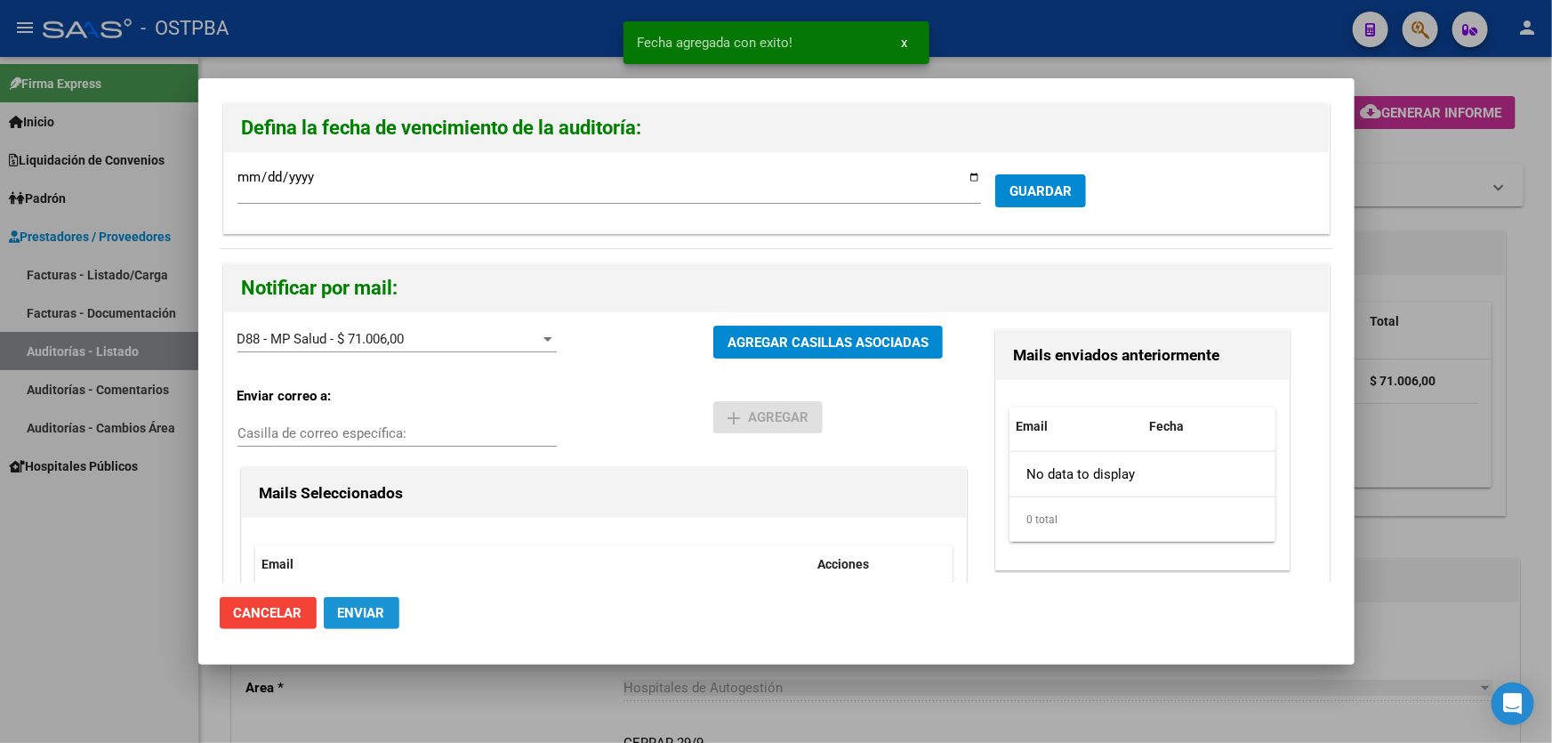
click at [373, 608] on span "Enviar" at bounding box center [361, 613] width 47 height 16
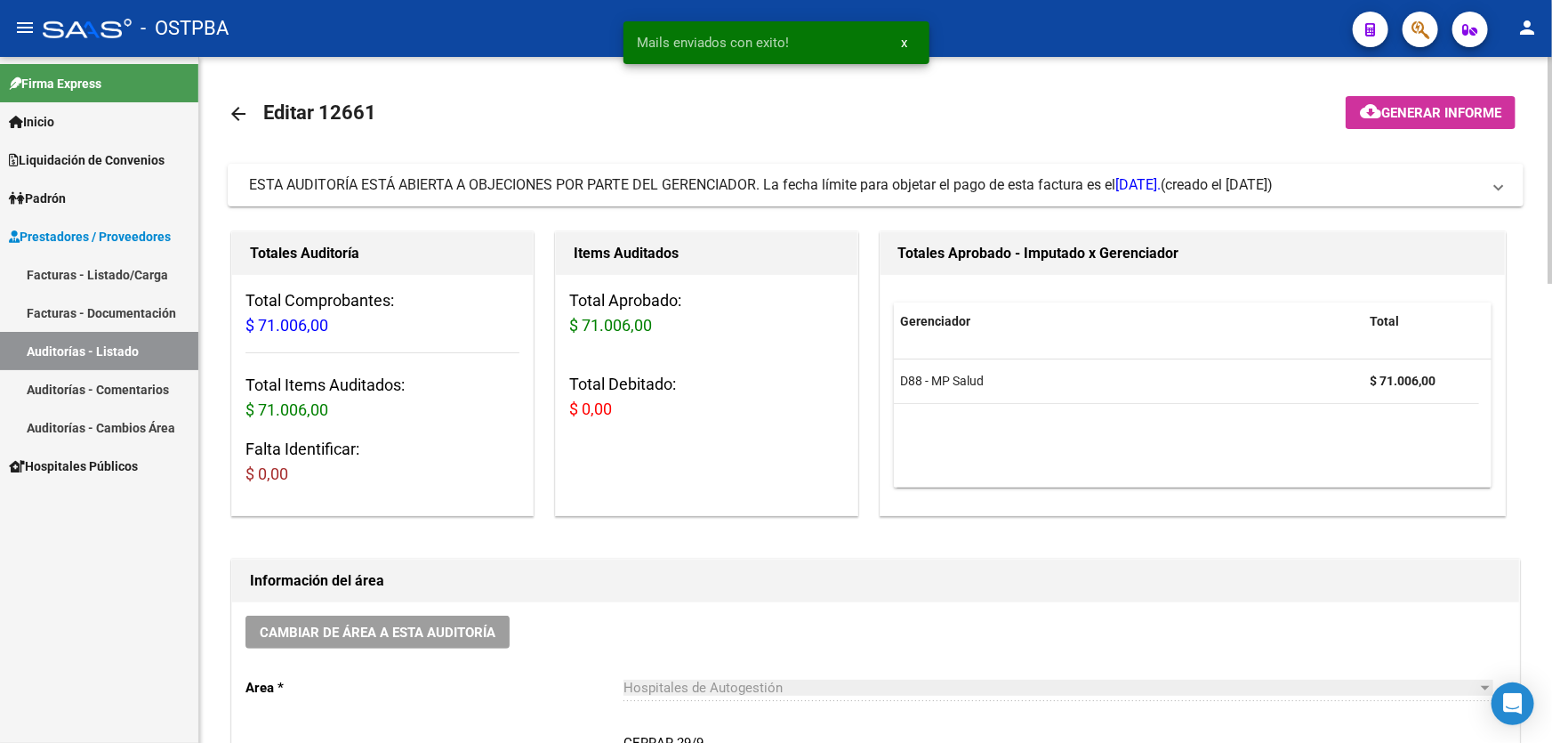
click at [231, 110] on mat-icon "arrow_back" at bounding box center [238, 113] width 21 height 21
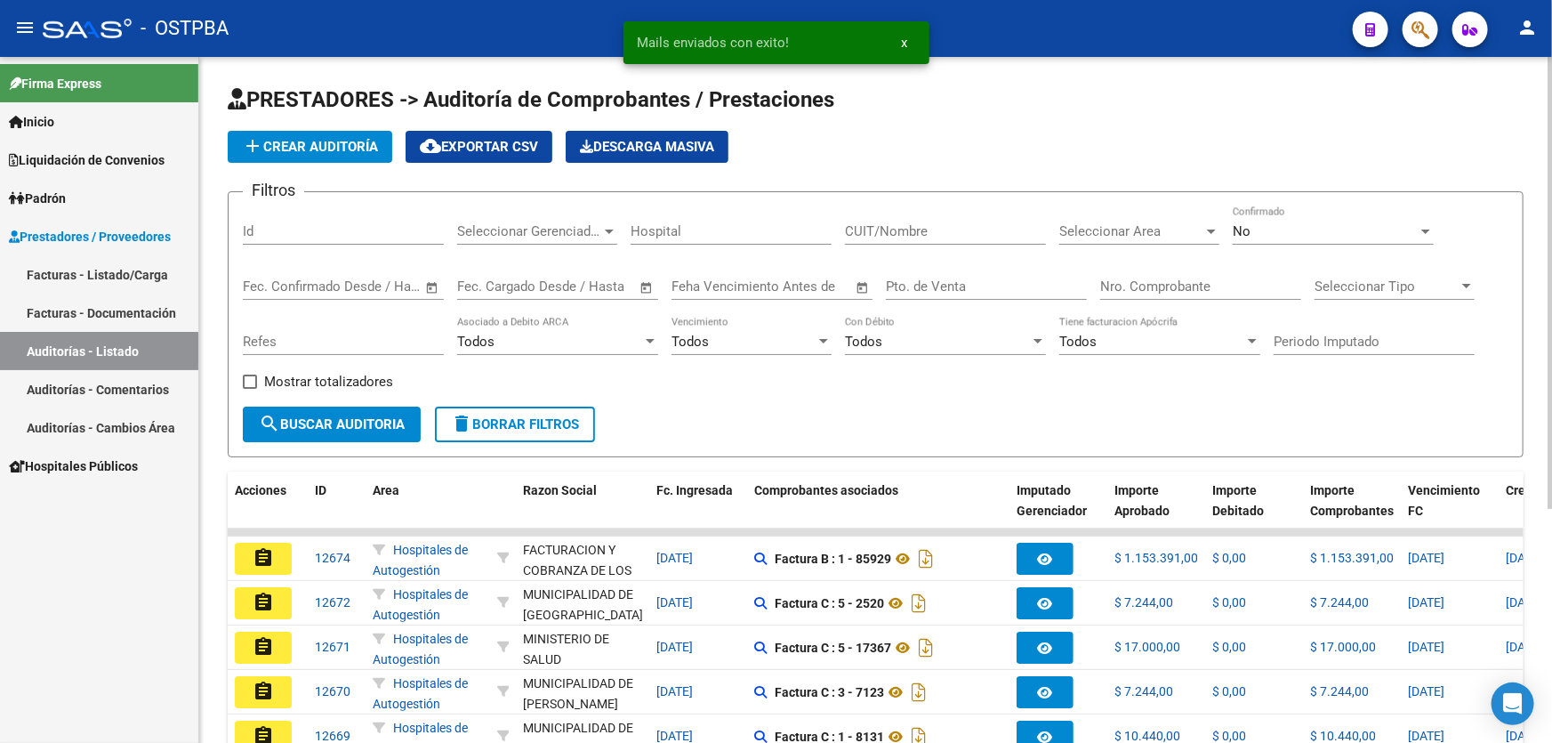
scroll to position [355, 0]
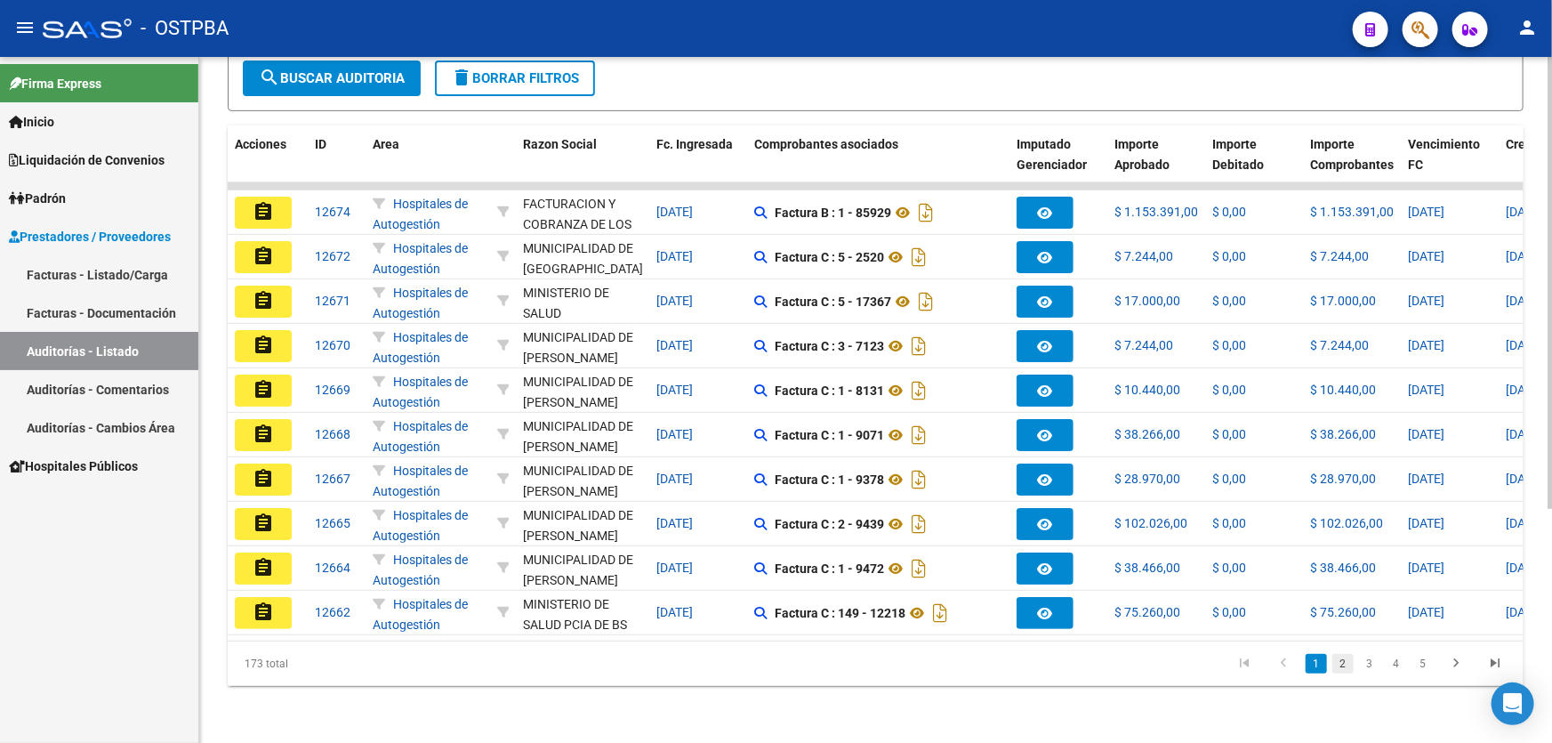
click at [1342, 662] on link "2" at bounding box center [1342, 664] width 21 height 20
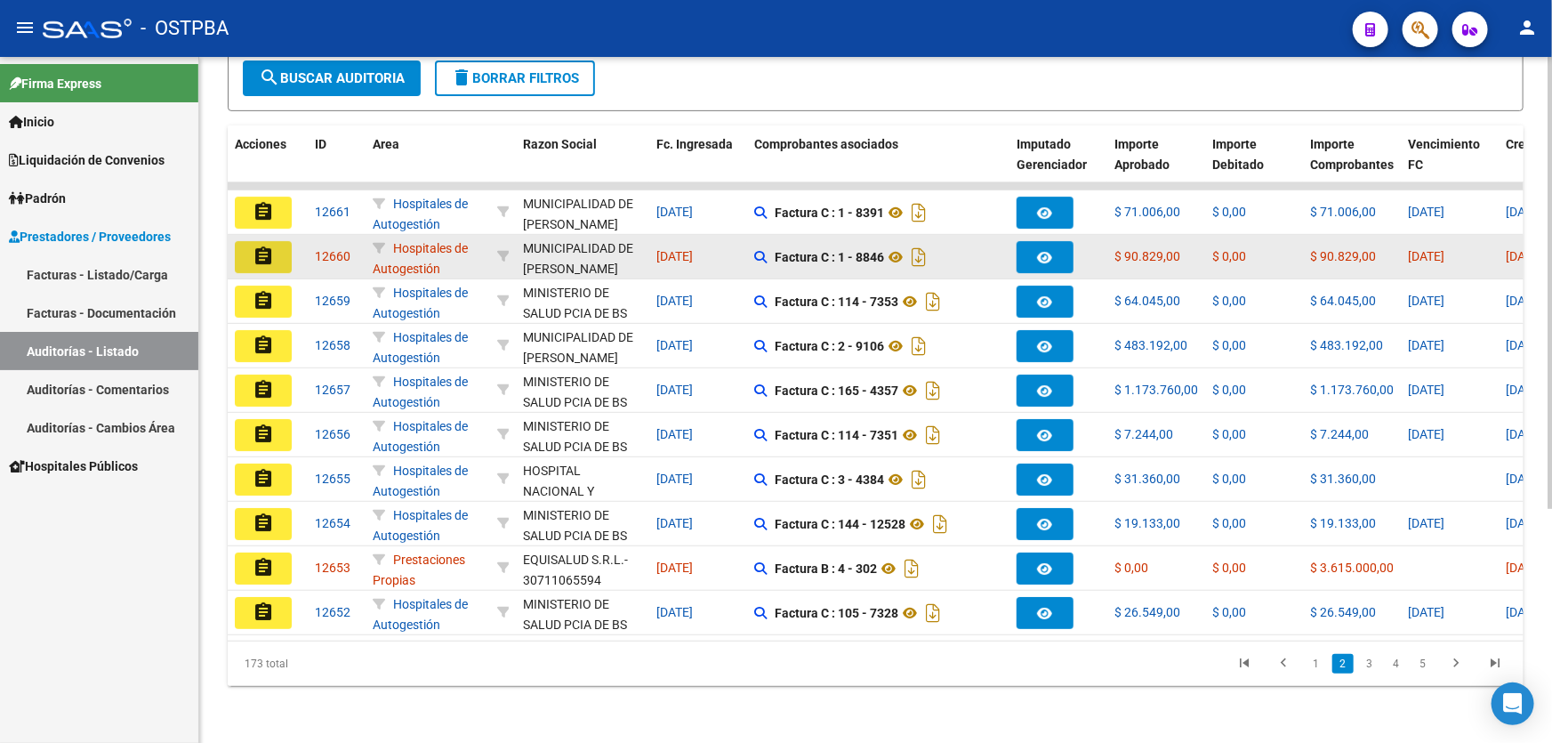
click at [258, 249] on mat-icon "assignment" at bounding box center [263, 255] width 21 height 21
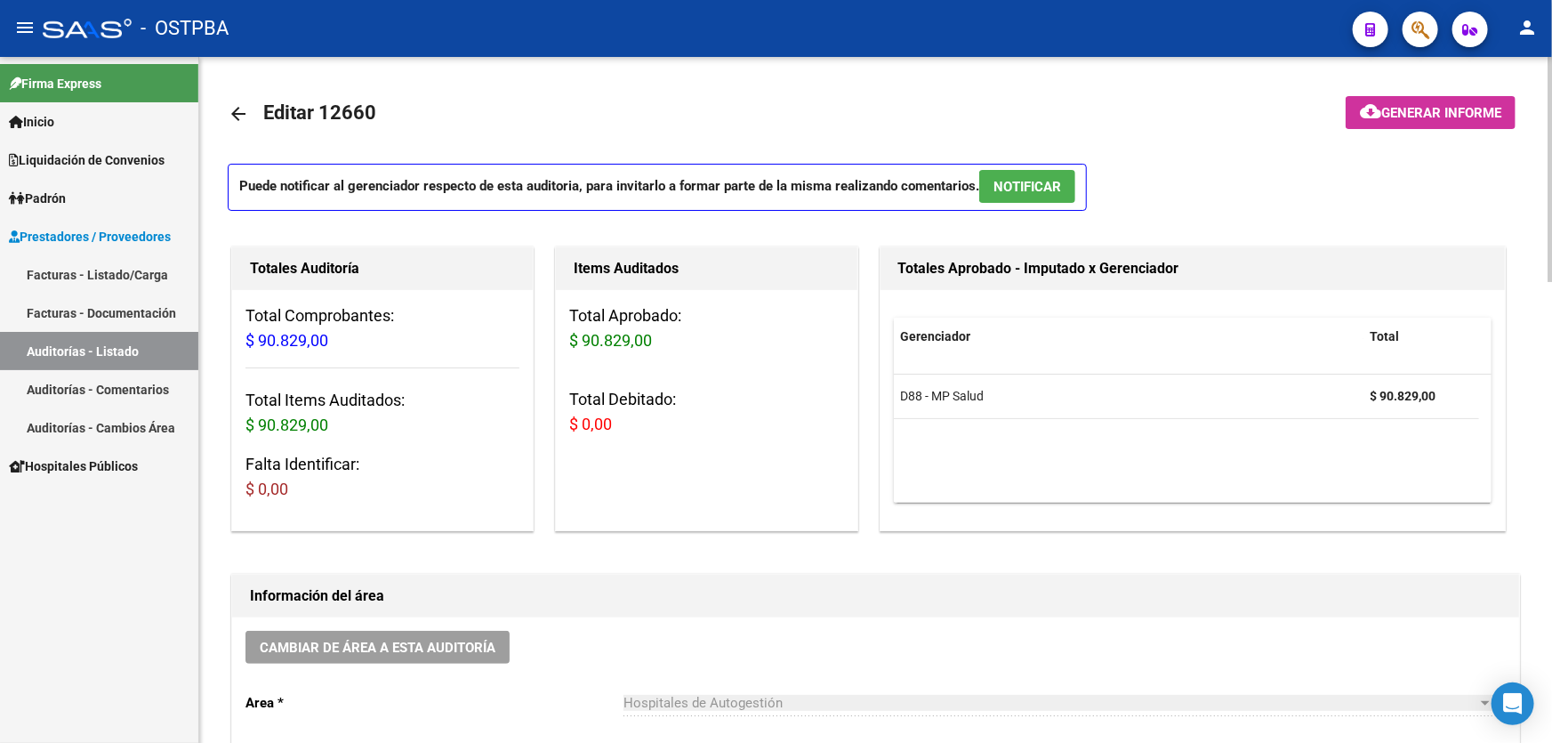
click at [1041, 187] on span "NOTIFICAR" at bounding box center [1027, 187] width 68 height 16
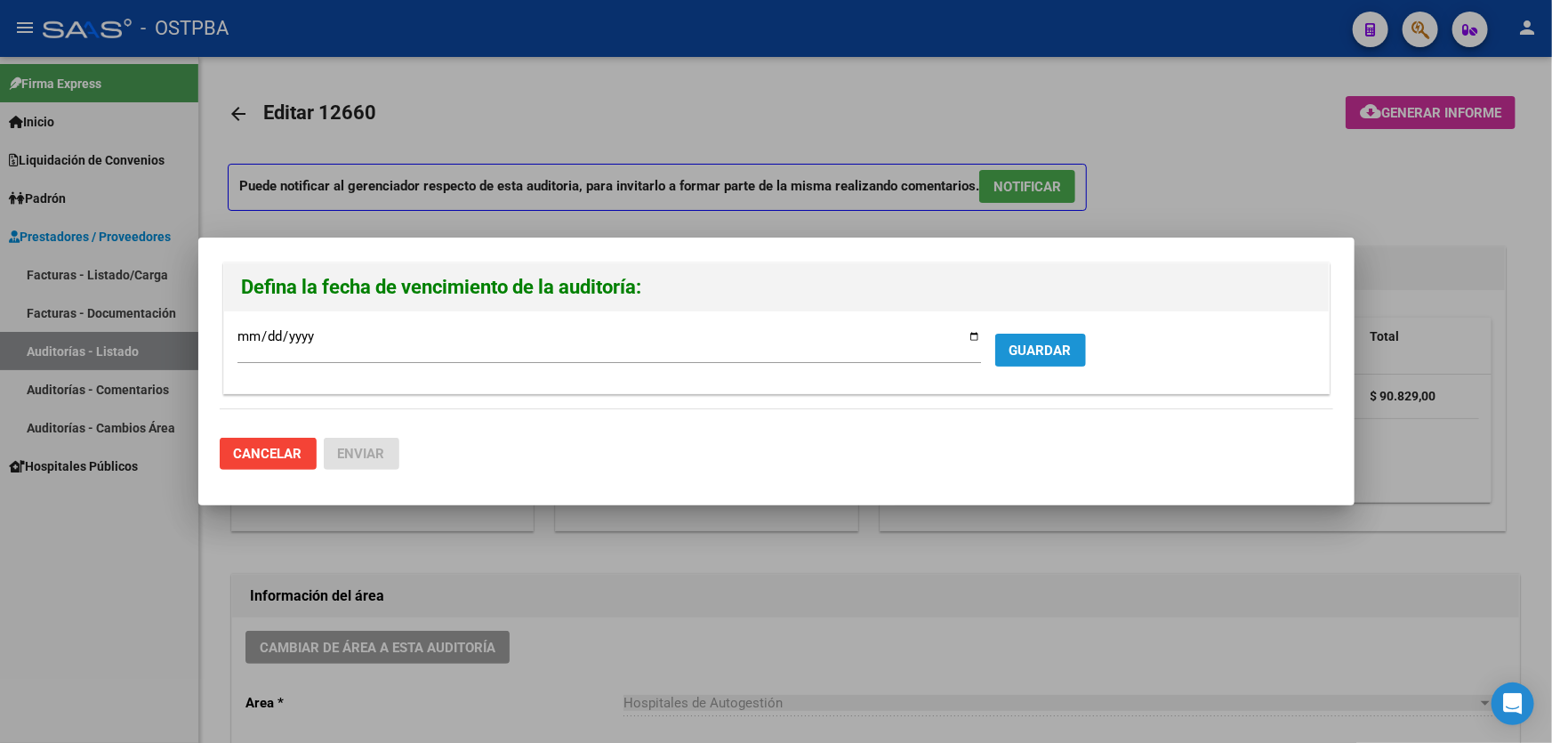
click at [1059, 357] on button "GUARDAR" at bounding box center [1040, 349] width 91 height 33
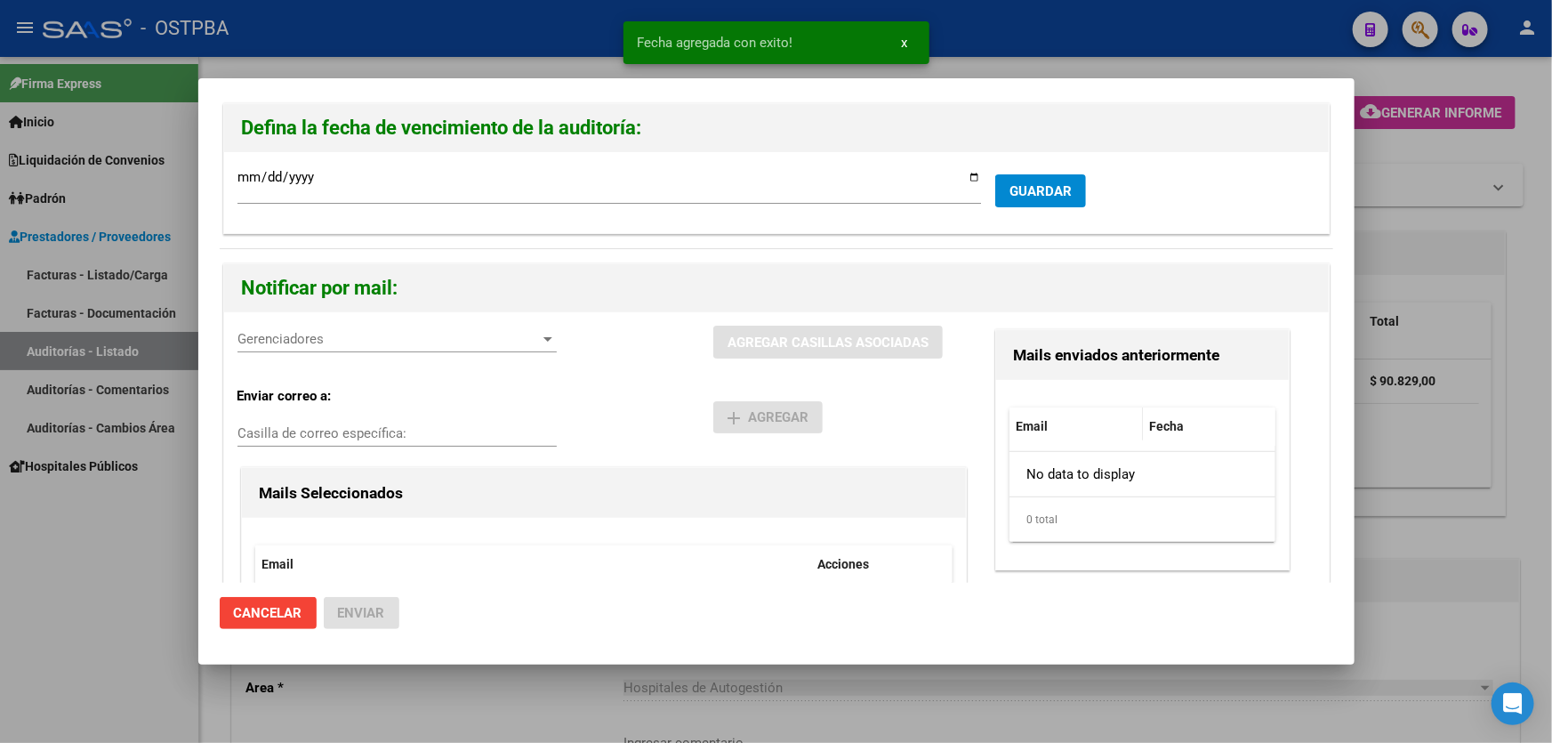
click at [305, 343] on span "Gerenciadores" at bounding box center [388, 339] width 303 height 16
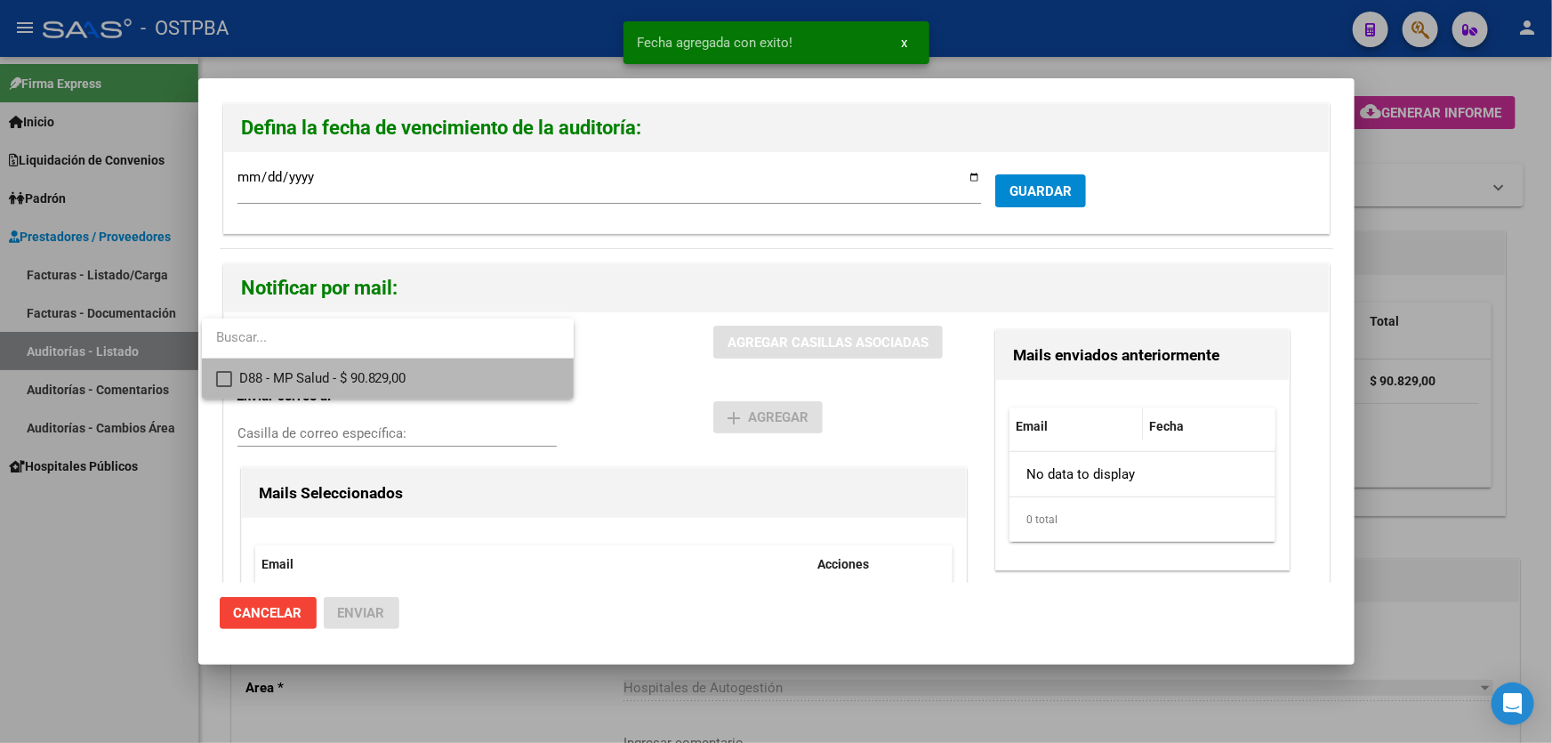
click at [225, 381] on mat-pseudo-checkbox at bounding box center [224, 379] width 16 height 16
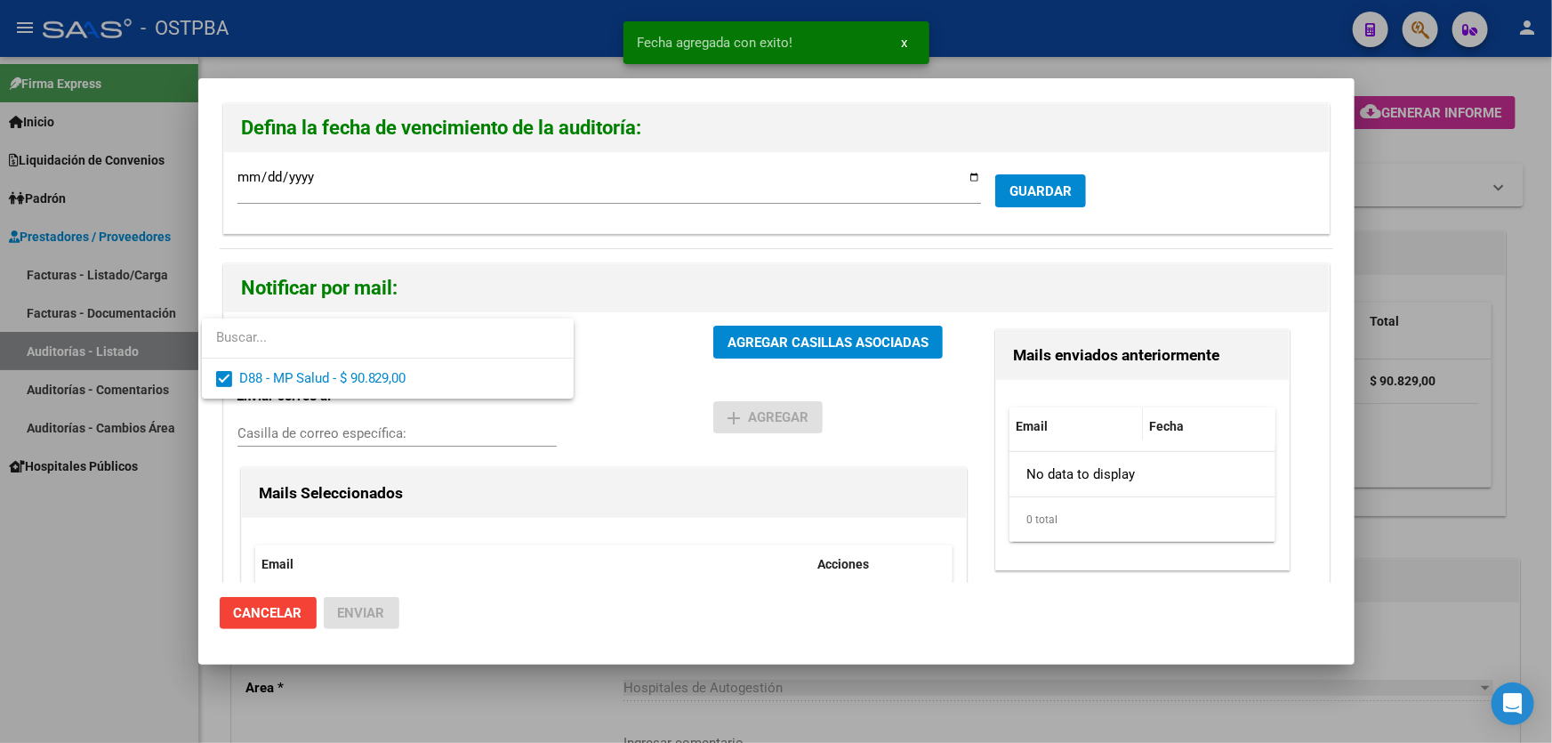
drag, startPoint x: 654, startPoint y: 400, endPoint x: 738, endPoint y: 343, distance: 101.1
click at [657, 400] on div at bounding box center [776, 371] width 1552 height 743
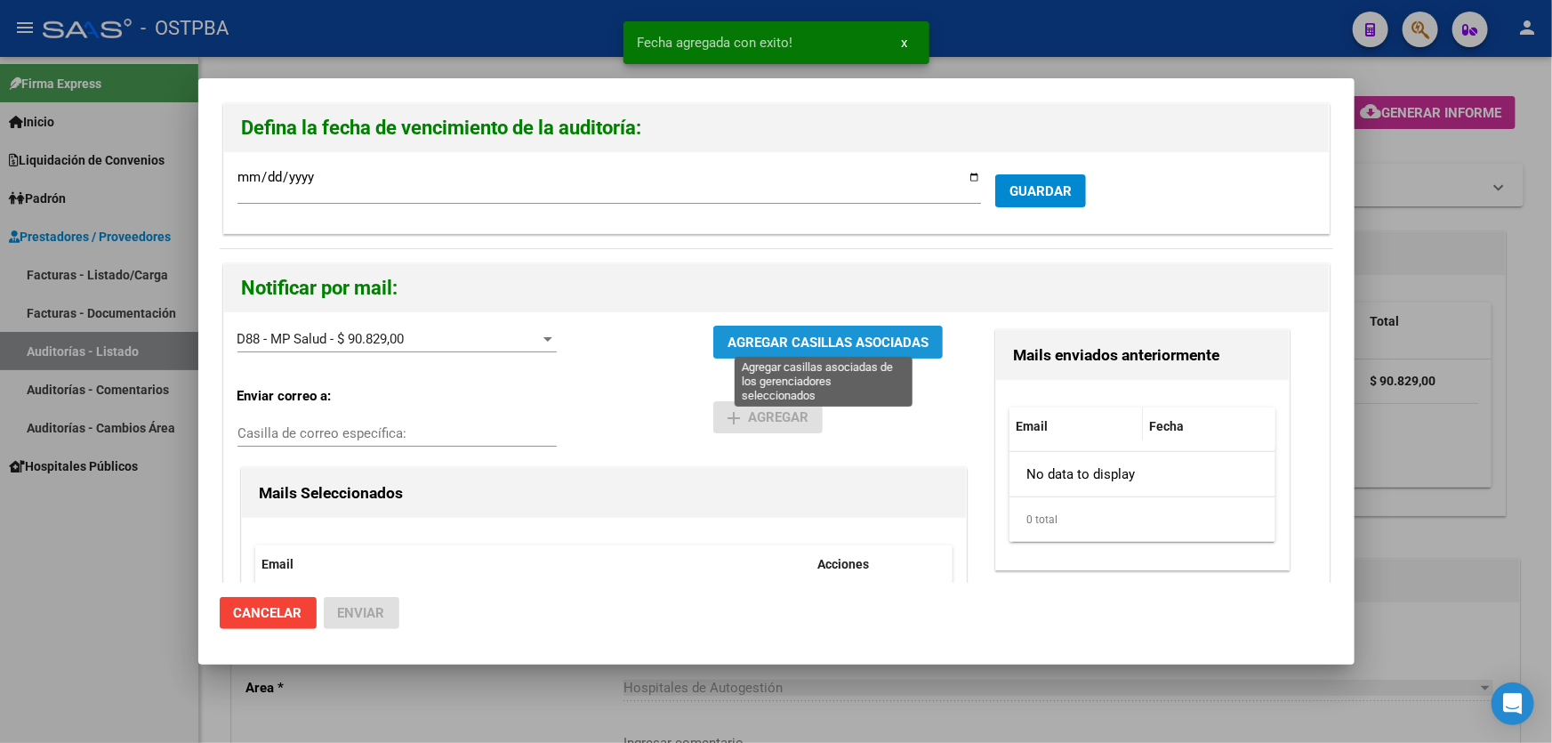
click at [769, 336] on span "AGREGAR CASILLAS ASOCIADAS" at bounding box center [827, 342] width 201 height 16
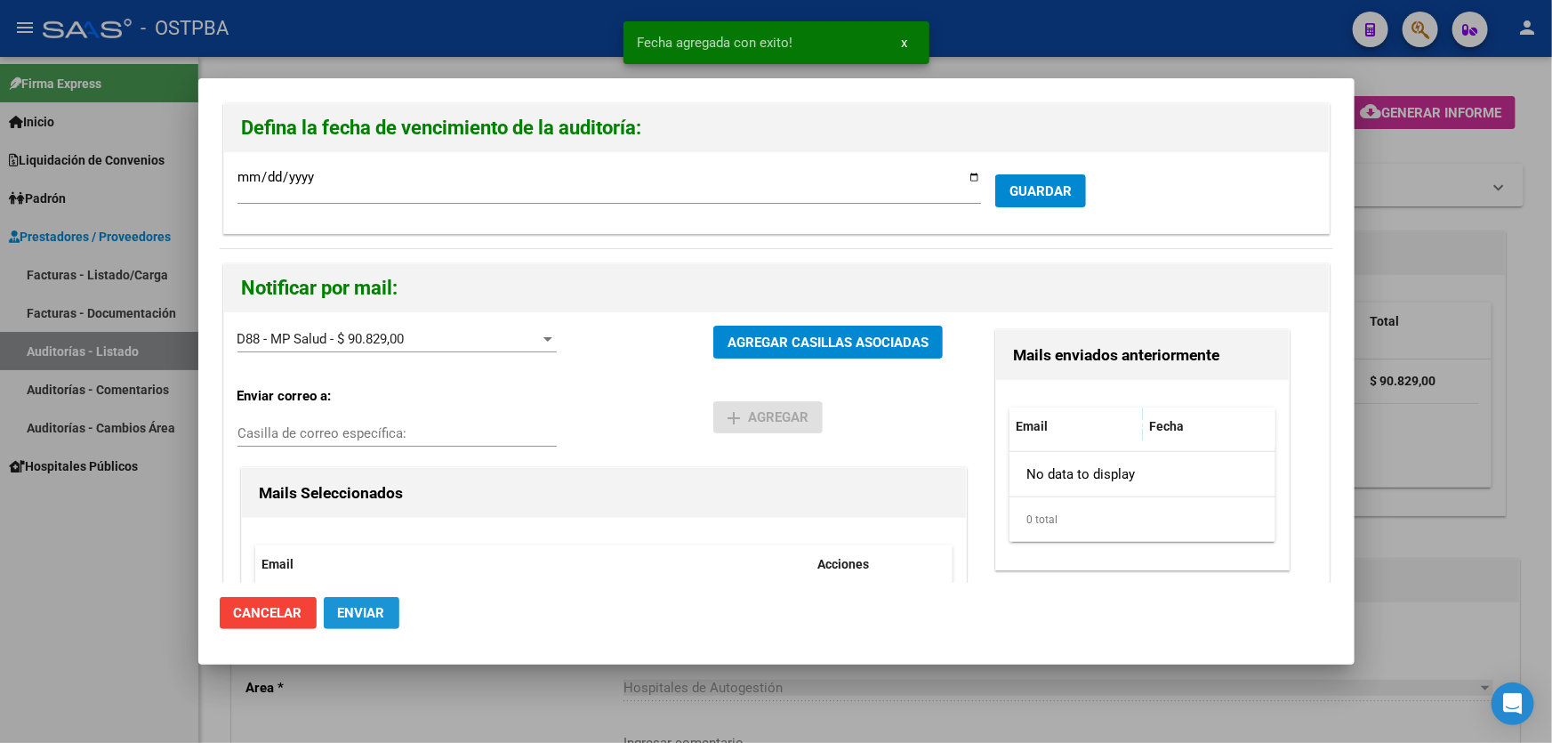
click at [368, 605] on span "Enviar" at bounding box center [361, 613] width 47 height 16
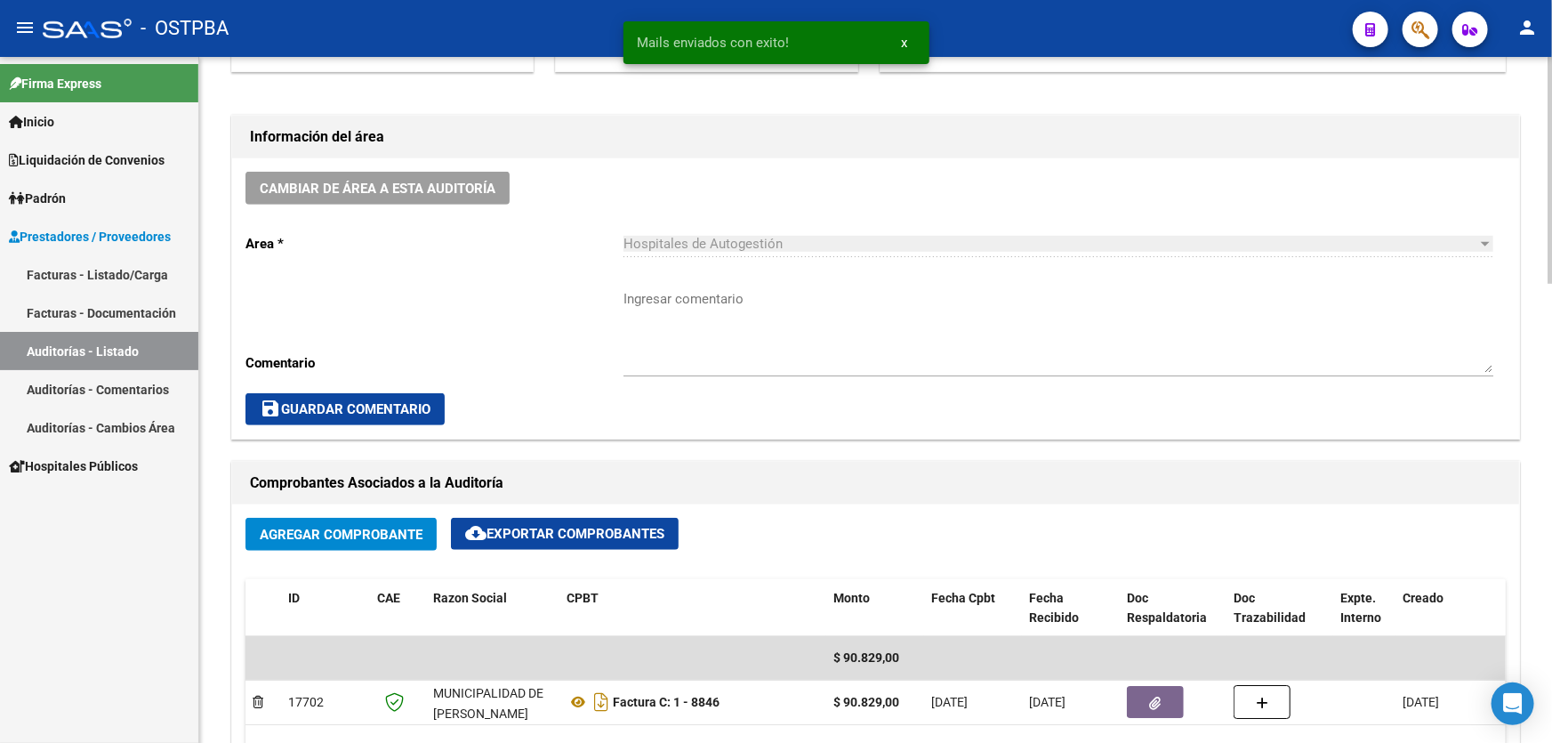
scroll to position [404, 0]
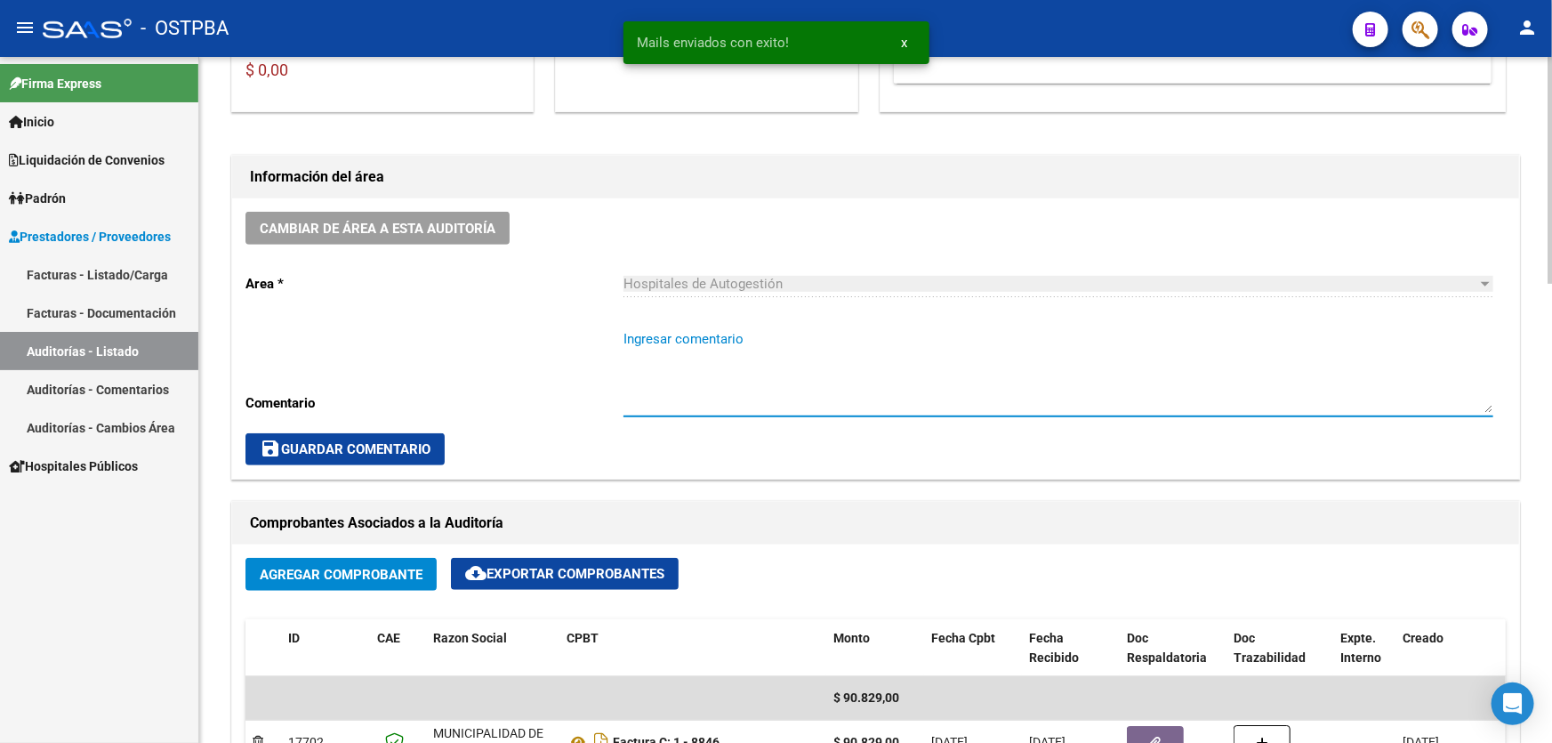
paste textarea "CERRAR 29/9"
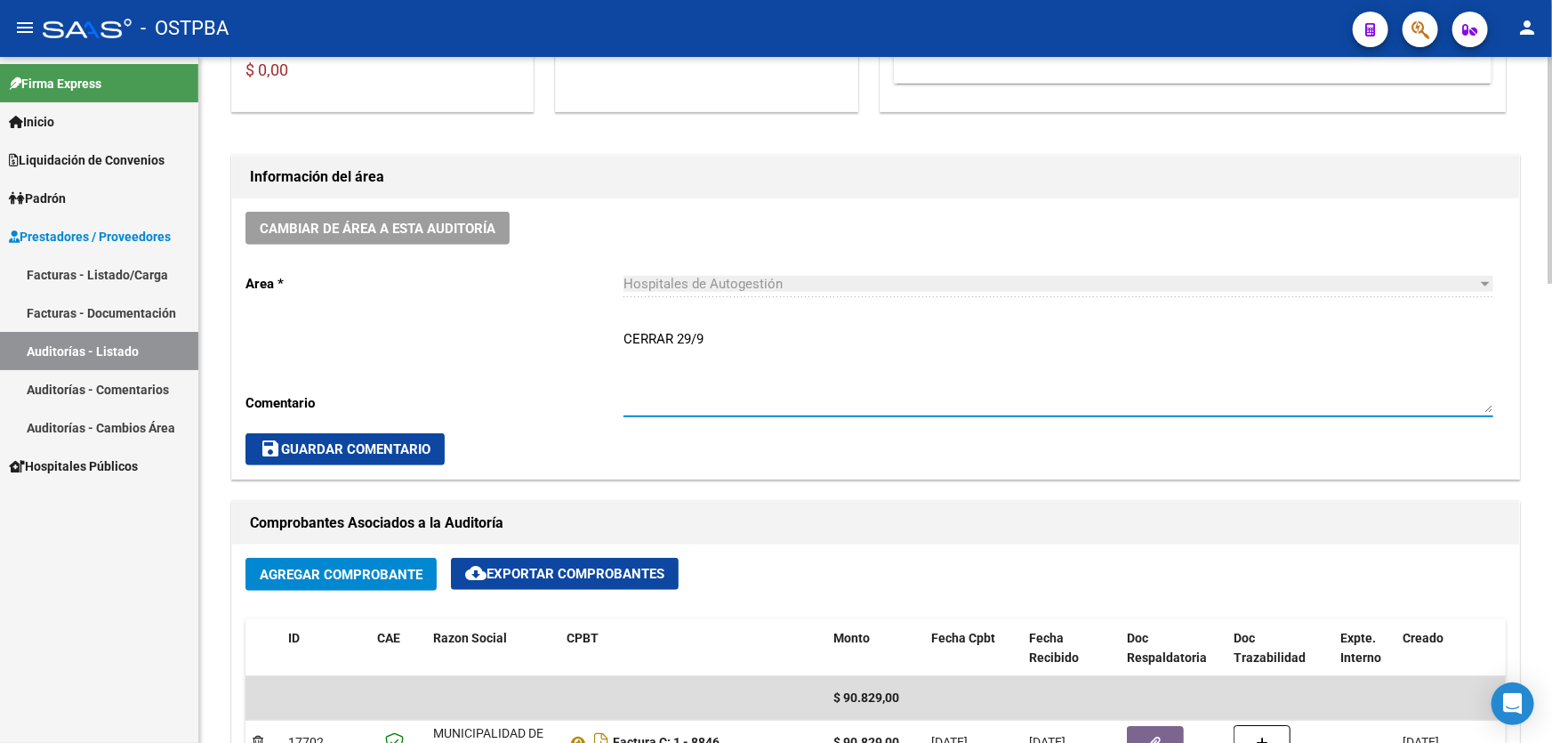
type textarea "CERRAR 29/9"
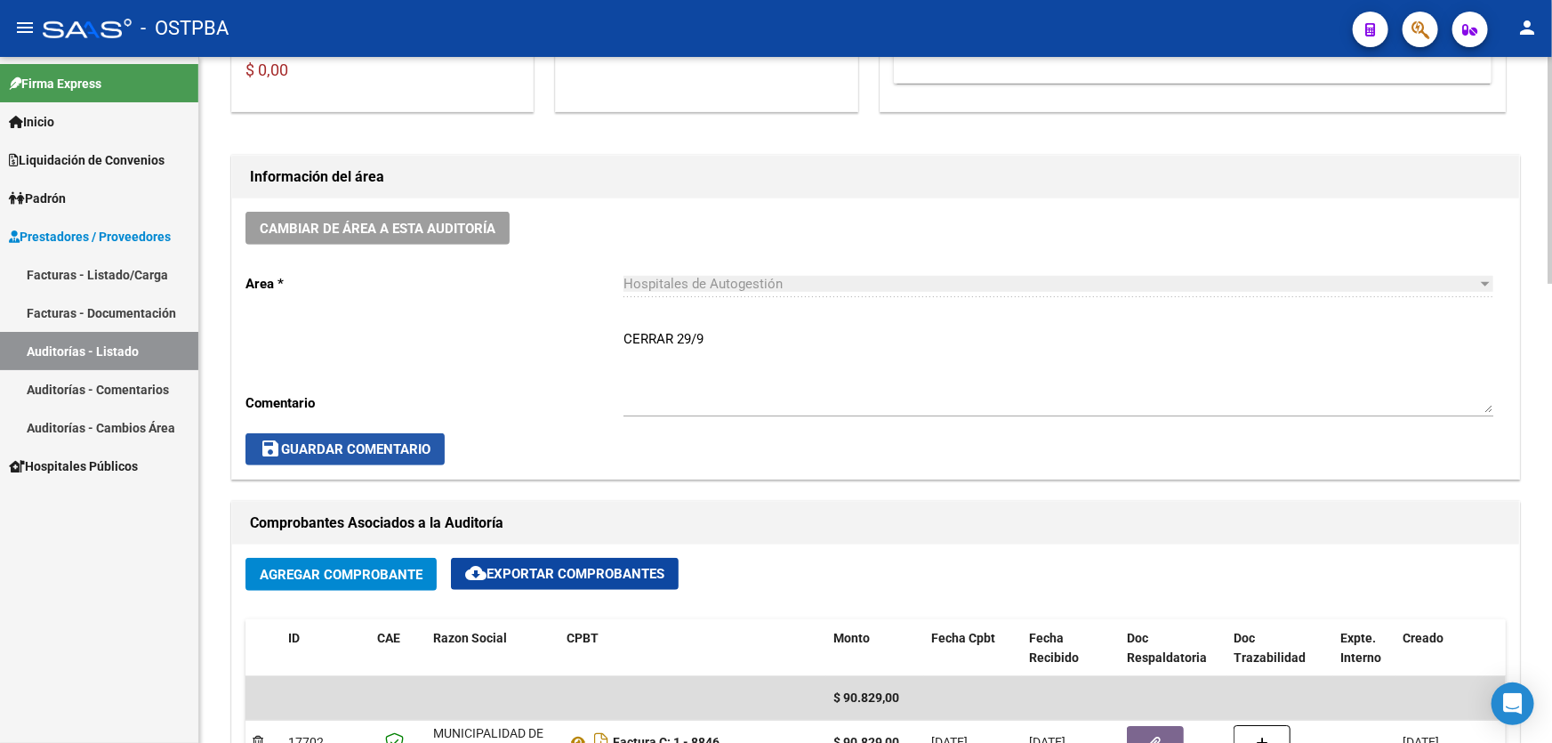
click at [339, 443] on span "save Guardar Comentario" at bounding box center [345, 449] width 171 height 16
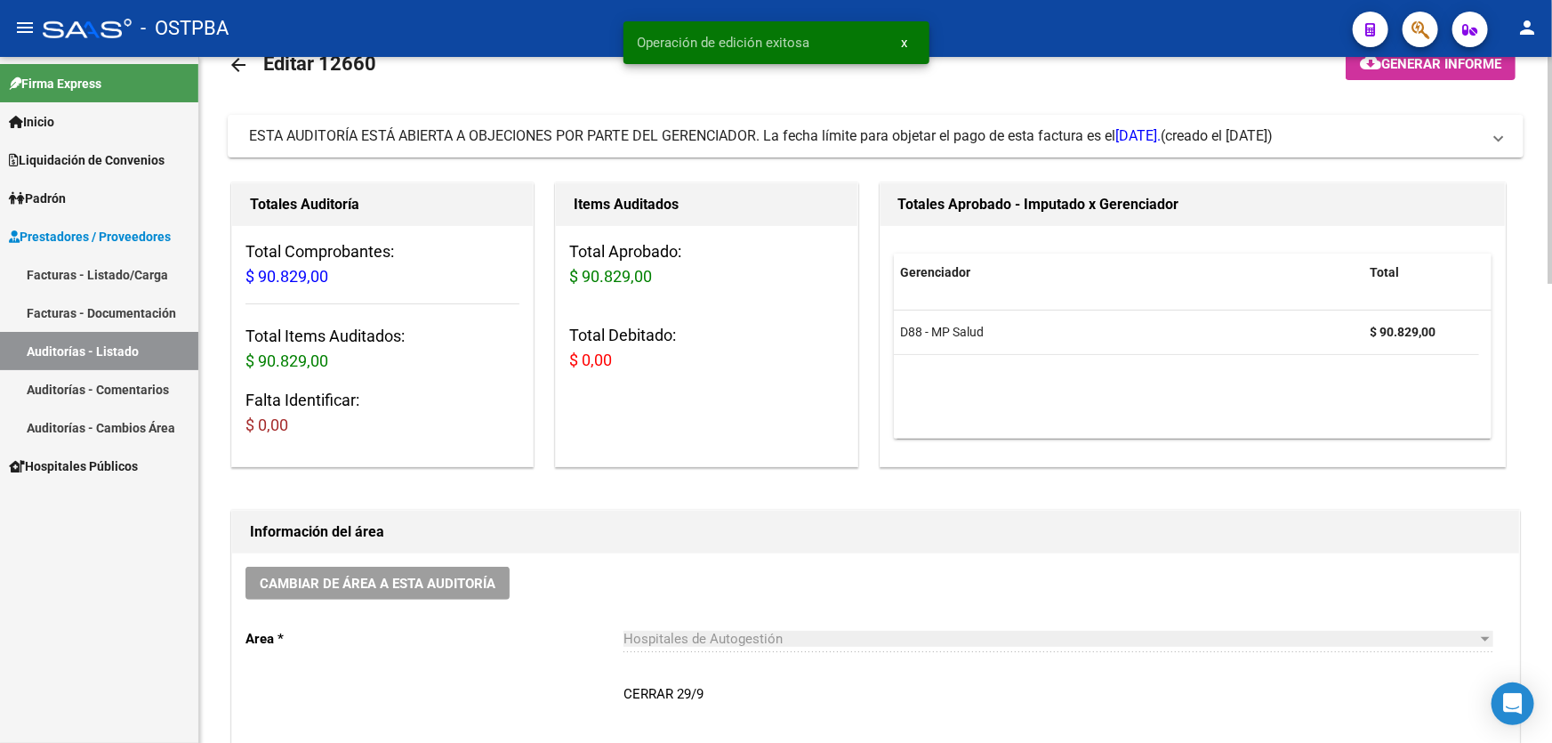
scroll to position [0, 0]
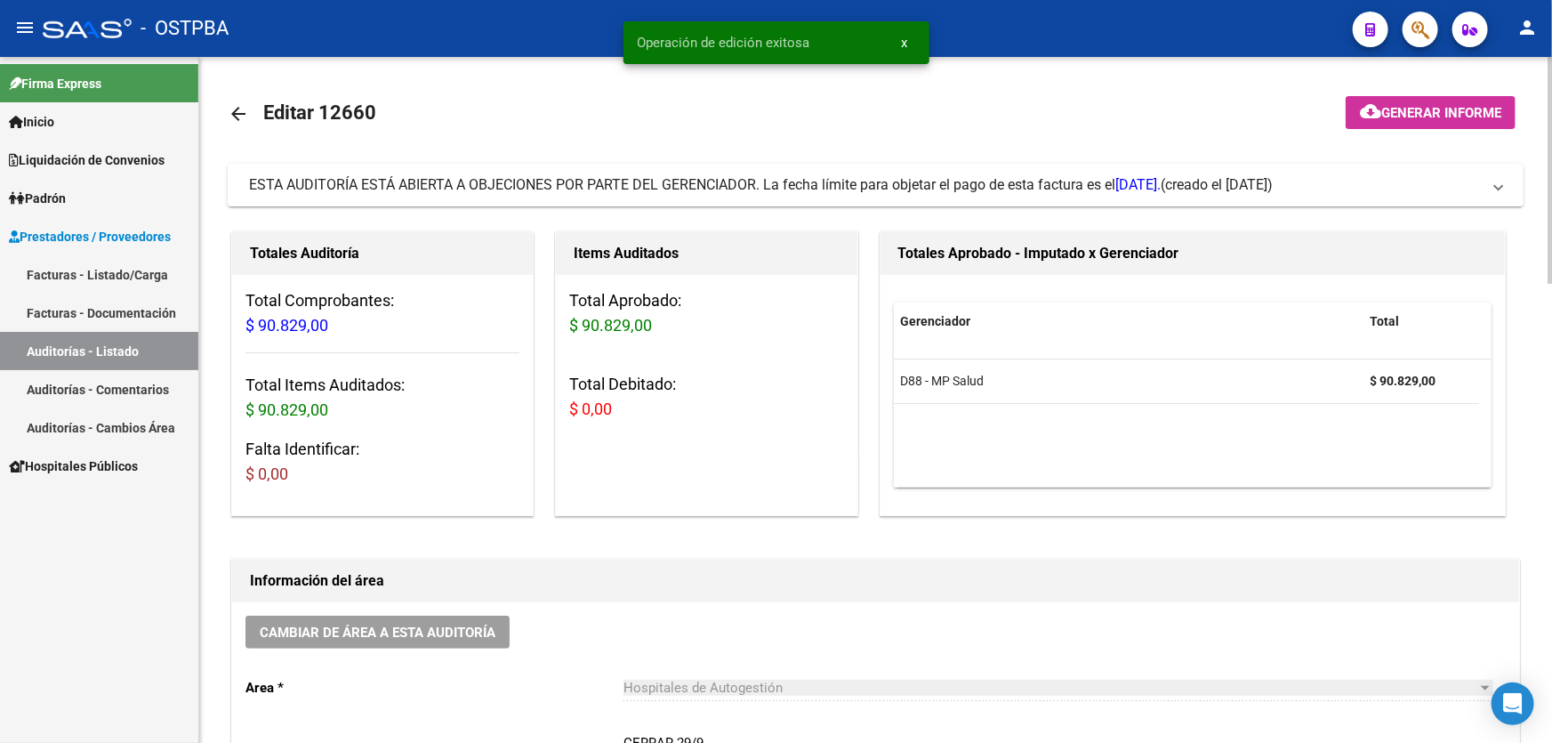
click at [239, 114] on mat-icon "arrow_back" at bounding box center [238, 113] width 21 height 21
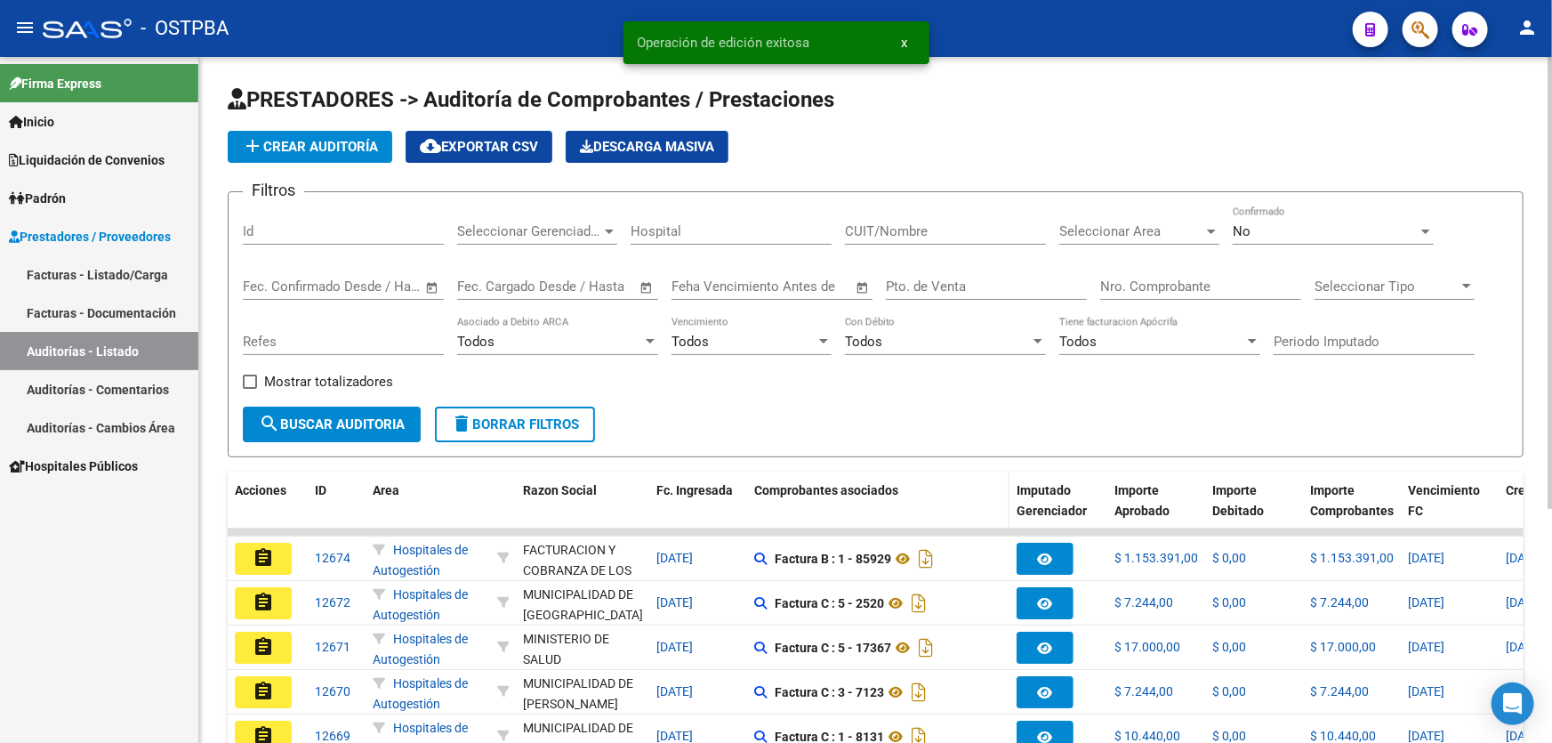
scroll to position [355, 0]
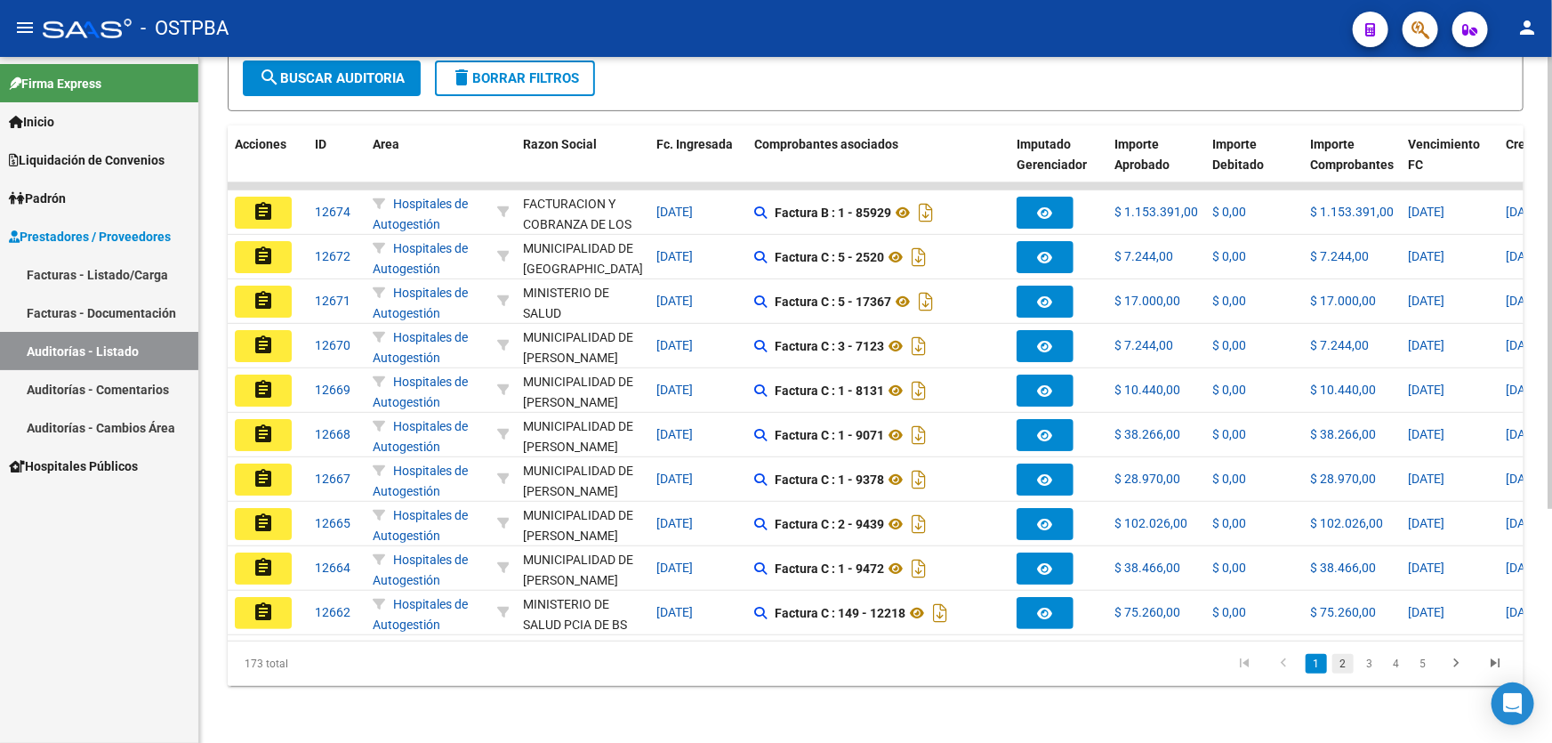
click at [1343, 668] on link "2" at bounding box center [1342, 664] width 21 height 20
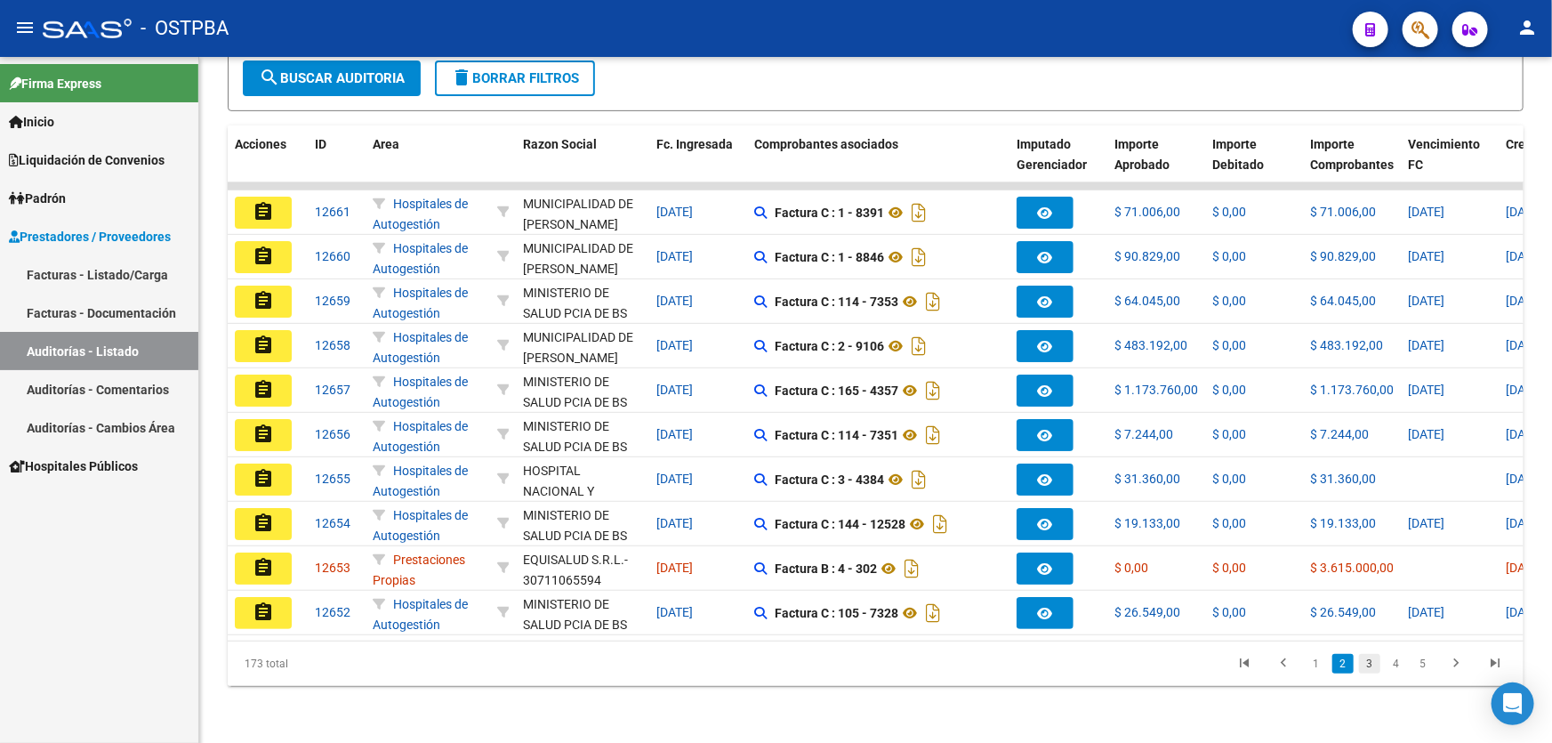
click at [1369, 665] on link "3" at bounding box center [1369, 664] width 21 height 20
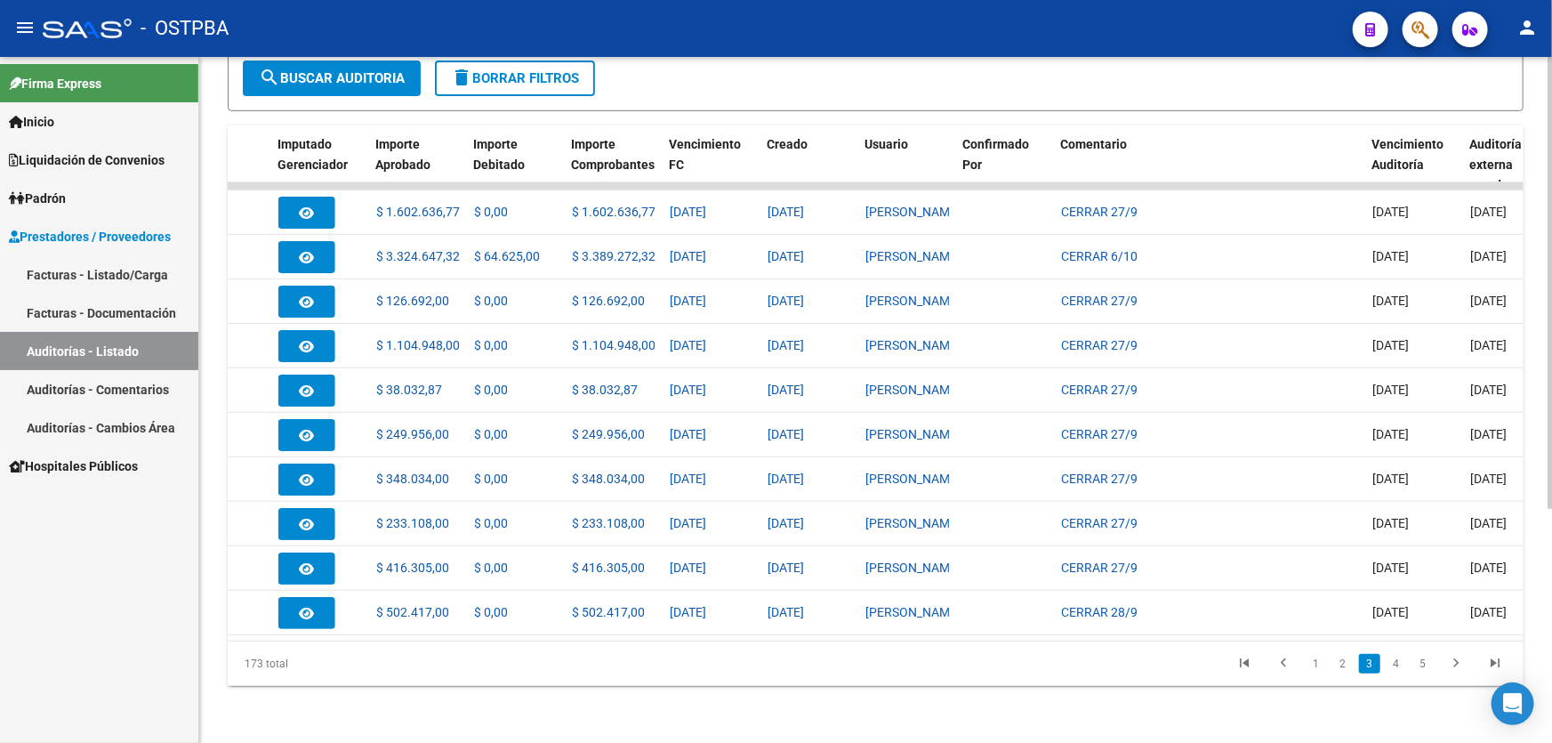
scroll to position [0, 1192]
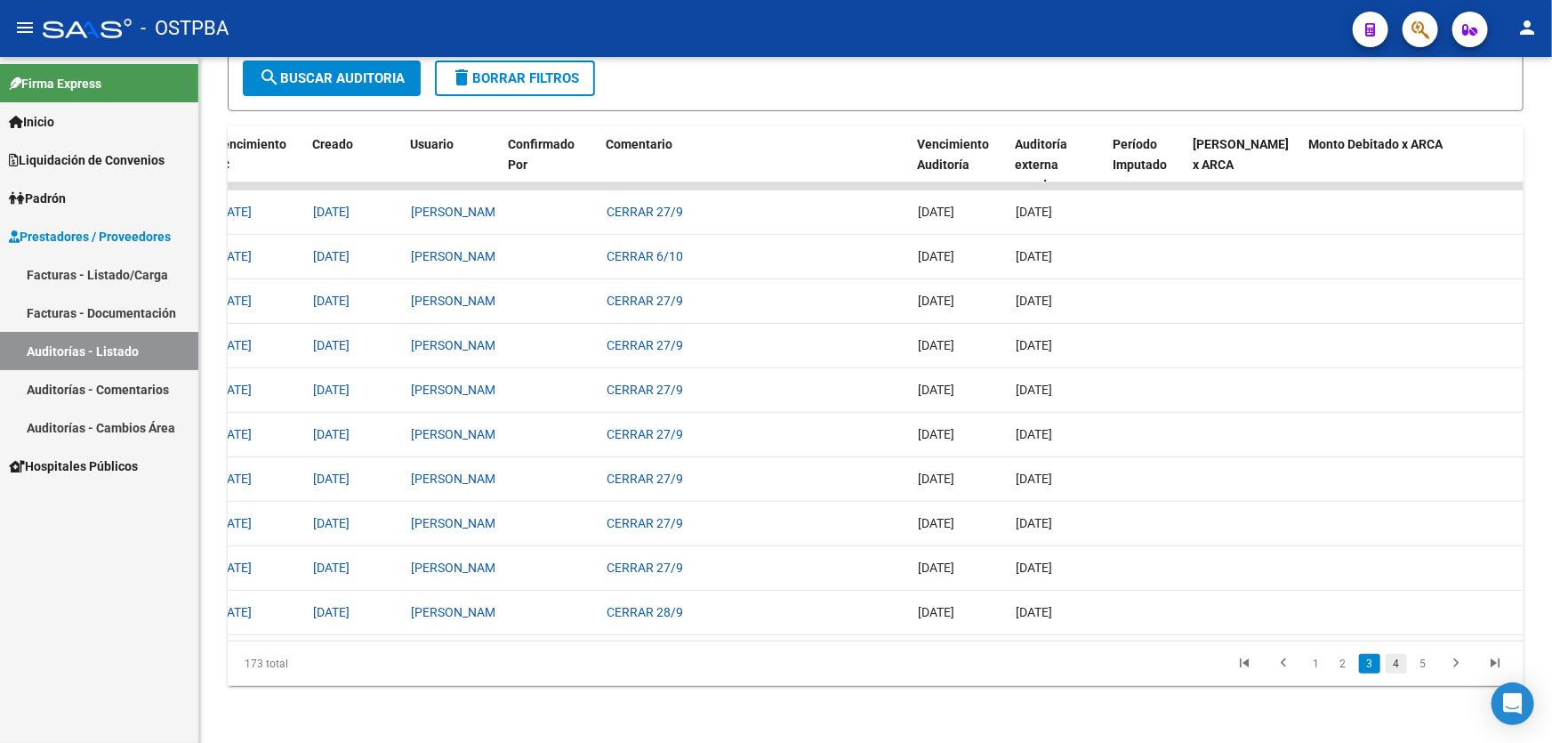
click at [1399, 672] on link "4" at bounding box center [1395, 664] width 21 height 20
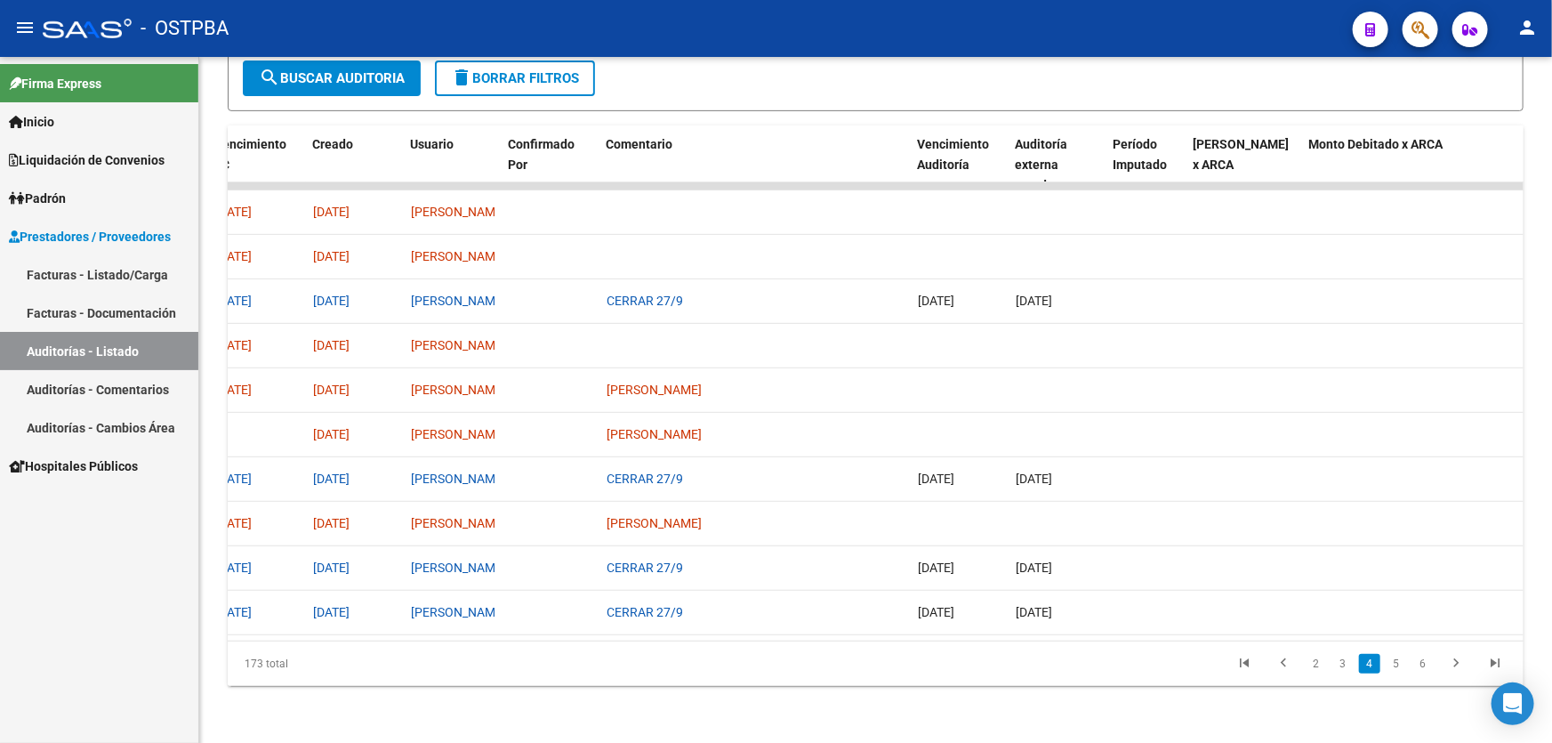
scroll to position [355, 0]
click at [1399, 663] on link "5" at bounding box center [1395, 664] width 21 height 20
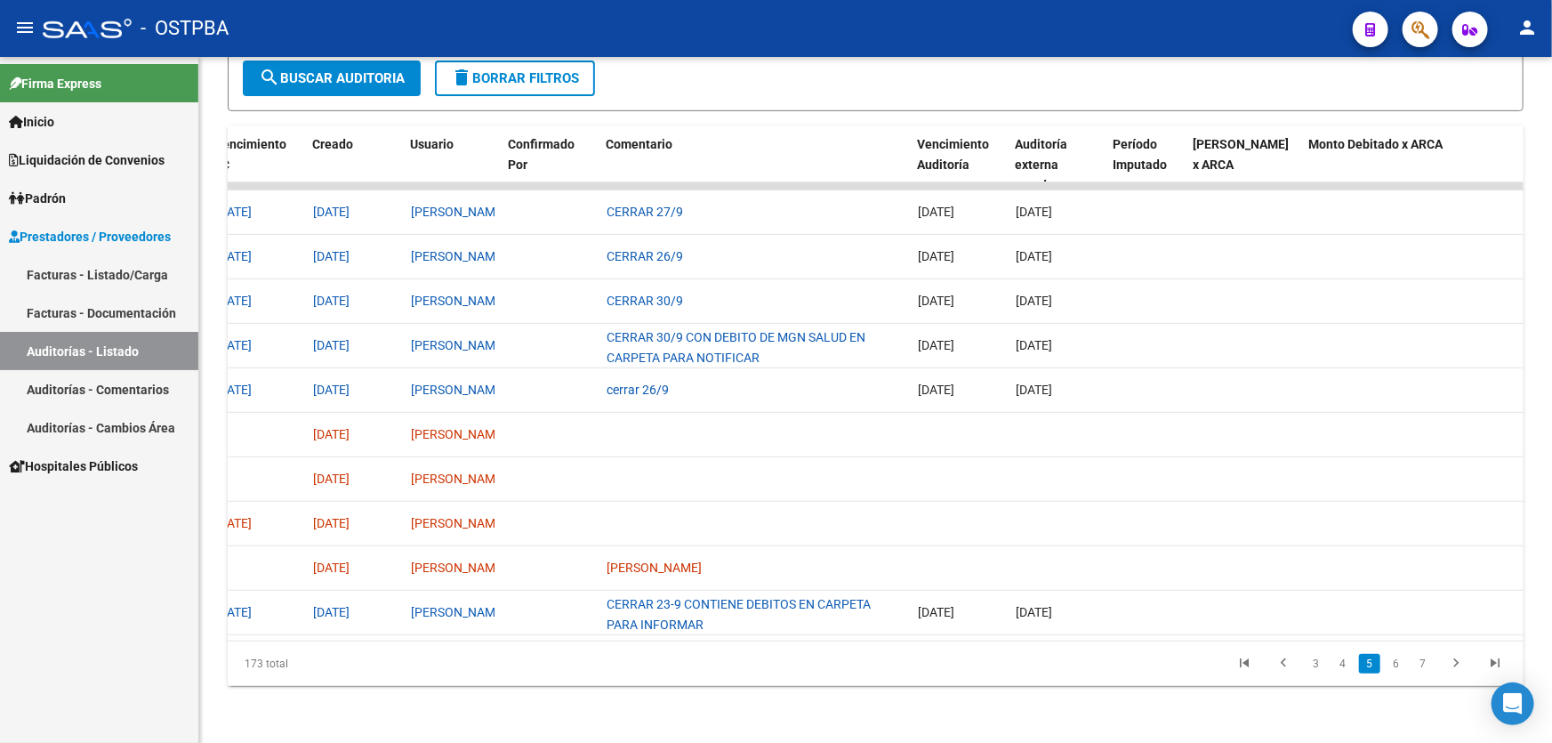
click at [1399, 663] on link "6" at bounding box center [1395, 664] width 21 height 20
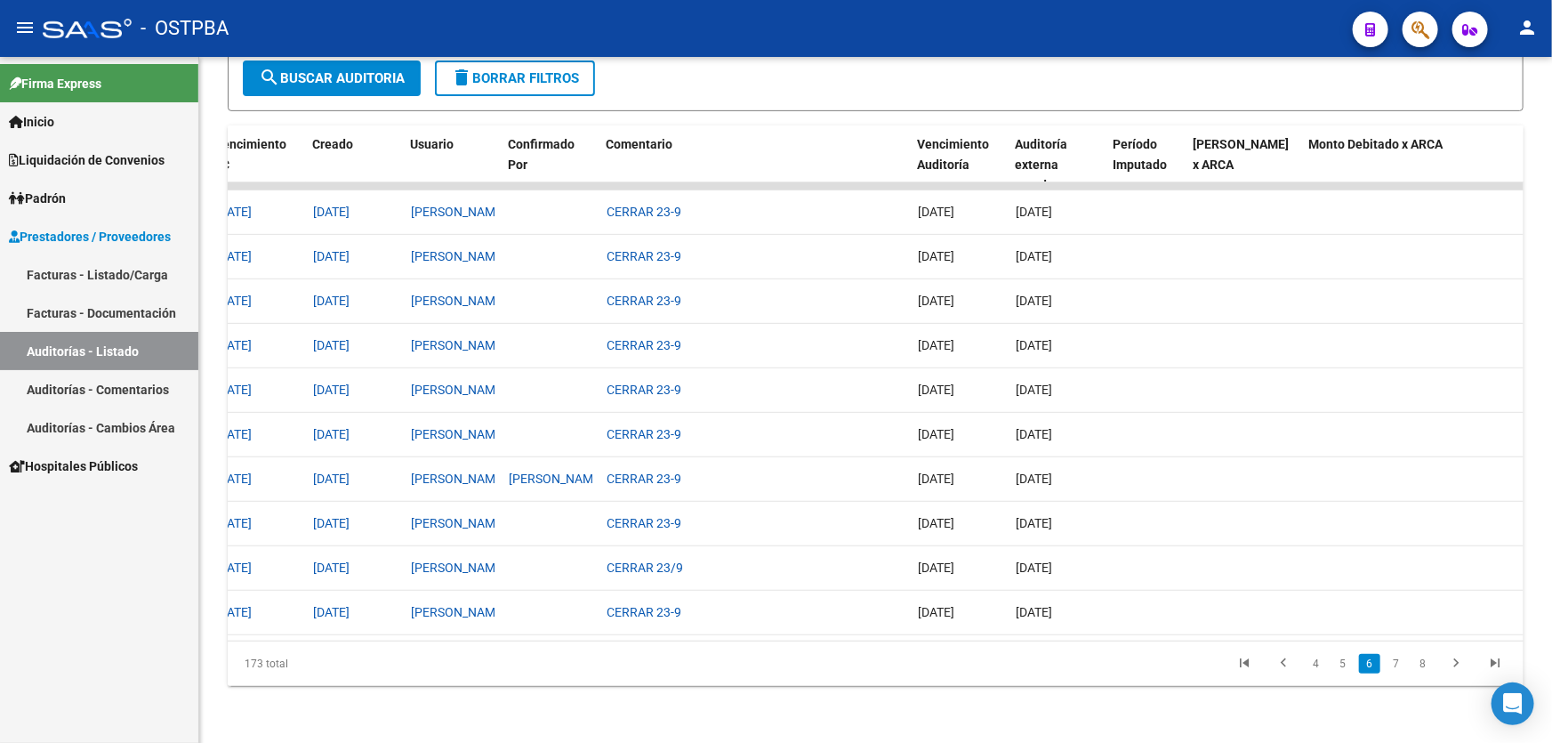
click at [1399, 663] on link "7" at bounding box center [1395, 664] width 21 height 20
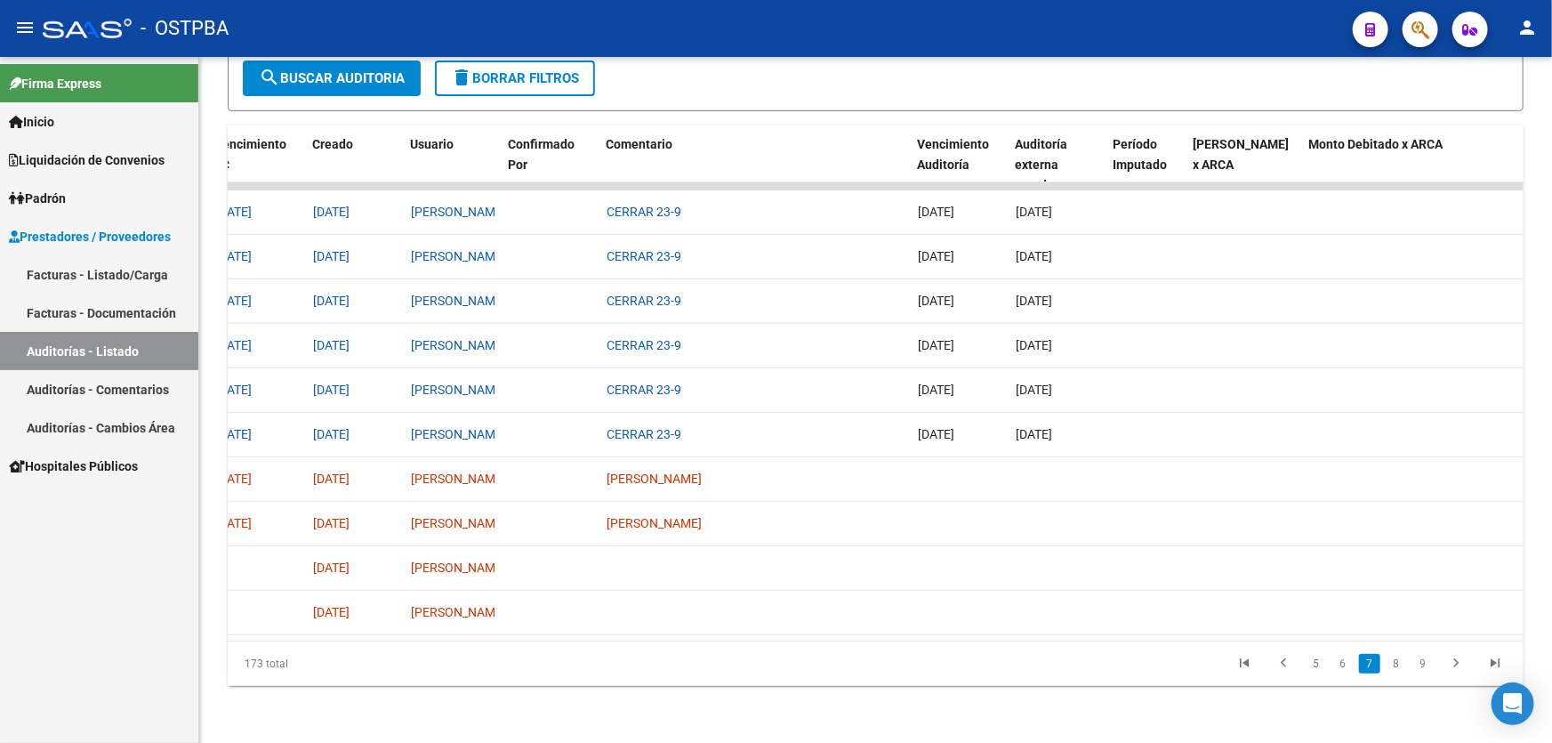
click at [1399, 663] on link "8" at bounding box center [1395, 664] width 21 height 20
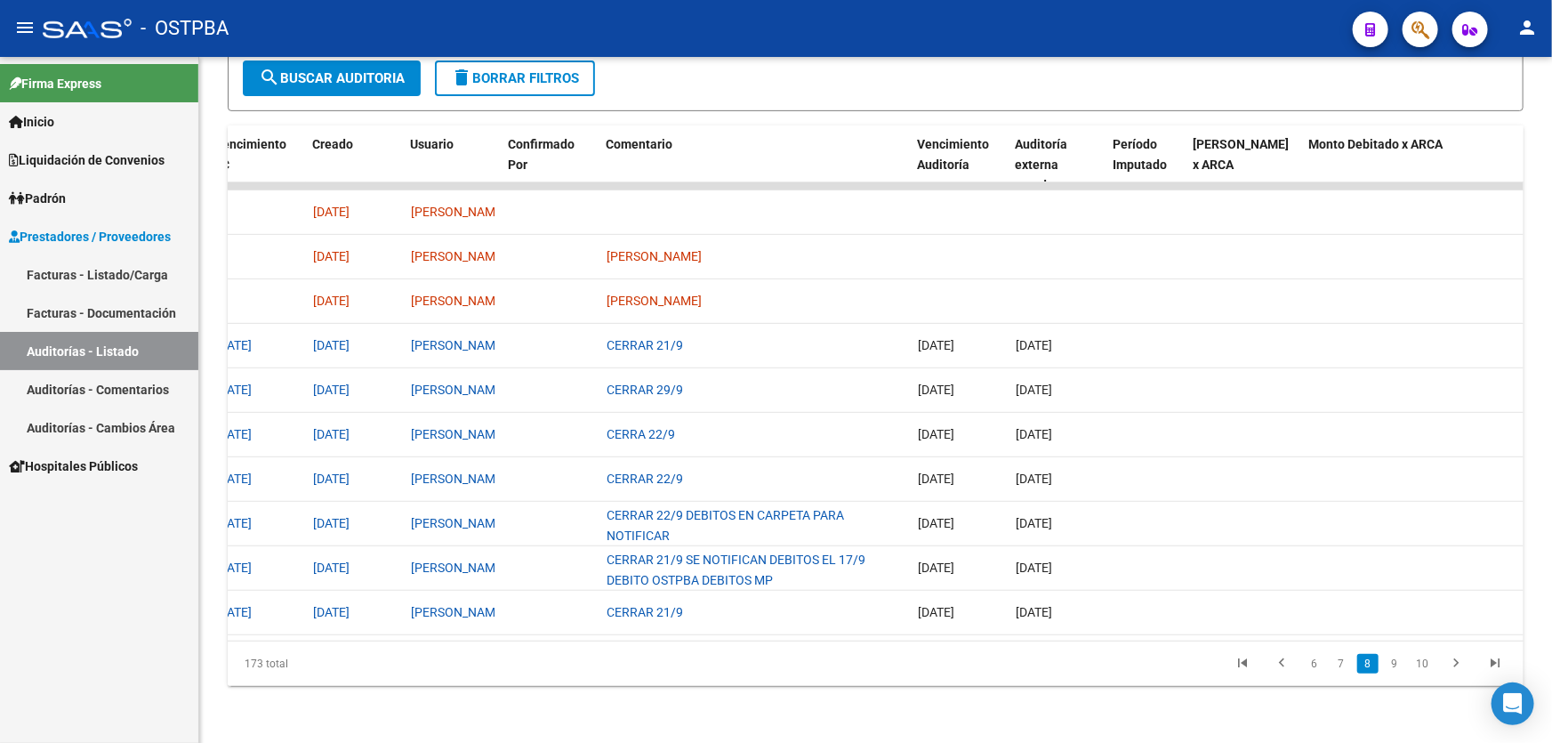
click at [1399, 663] on link "9" at bounding box center [1394, 664] width 21 height 20
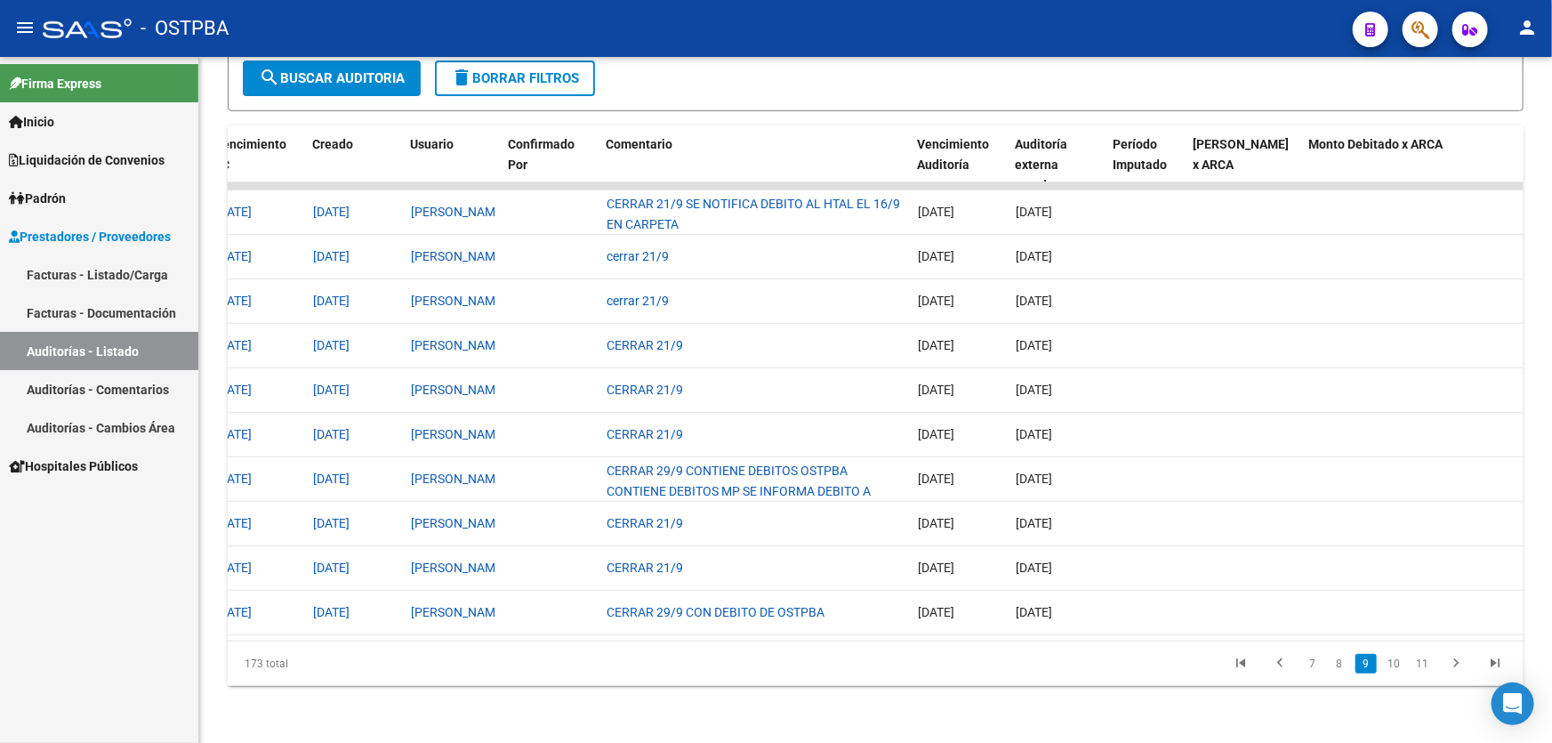
click at [1399, 663] on link "10" at bounding box center [1393, 664] width 23 height 20
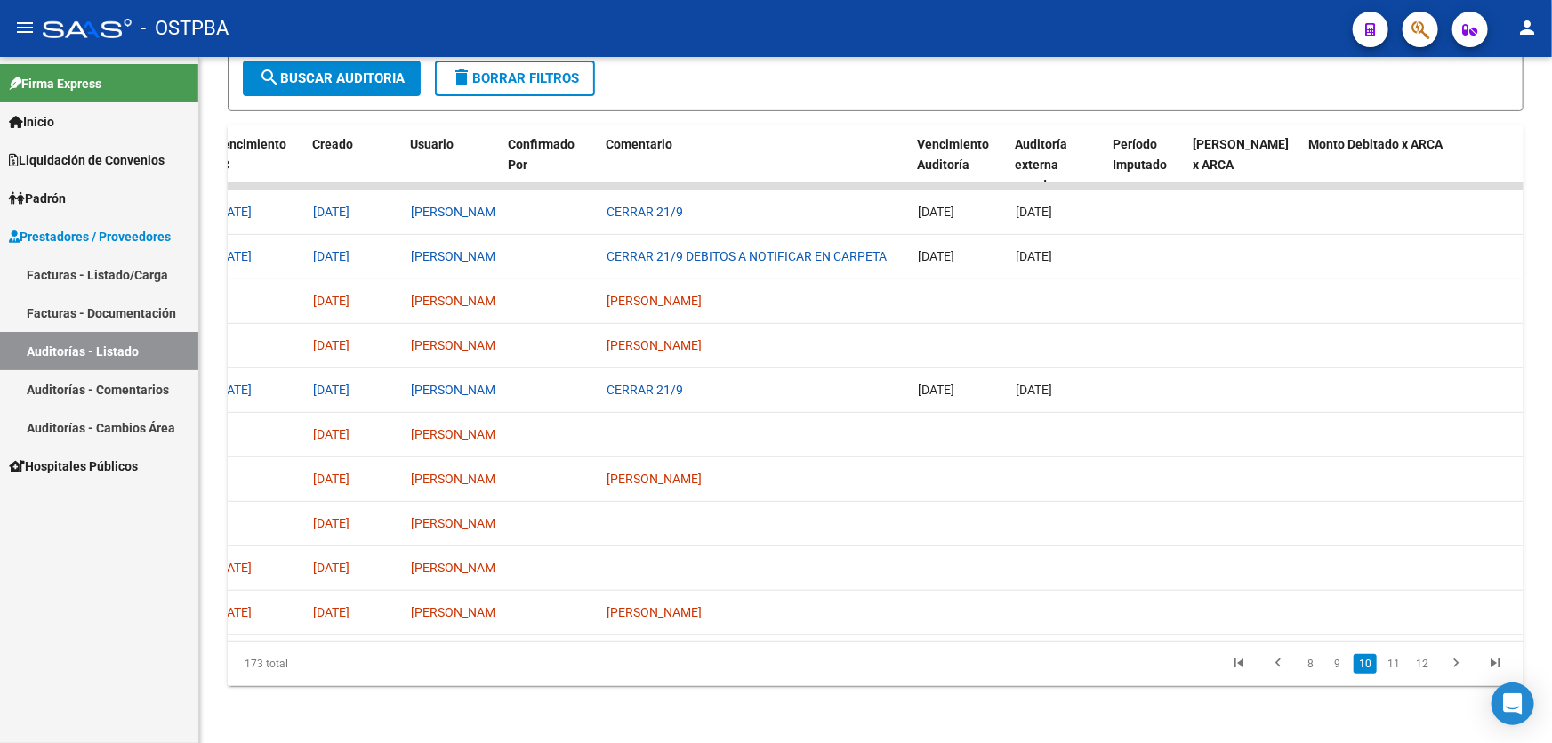
click at [1399, 663] on link "11" at bounding box center [1393, 664] width 23 height 20
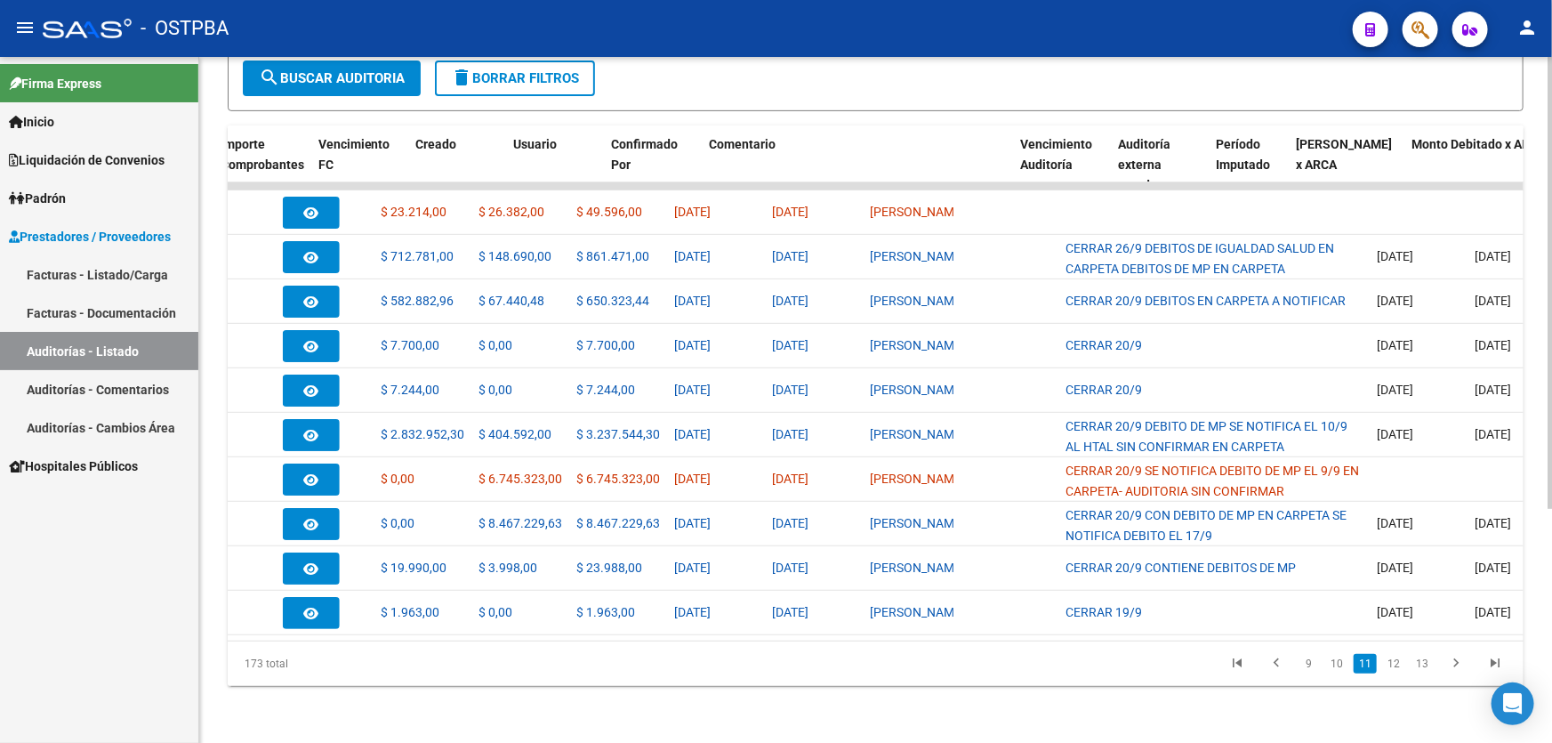
scroll to position [0, 1089]
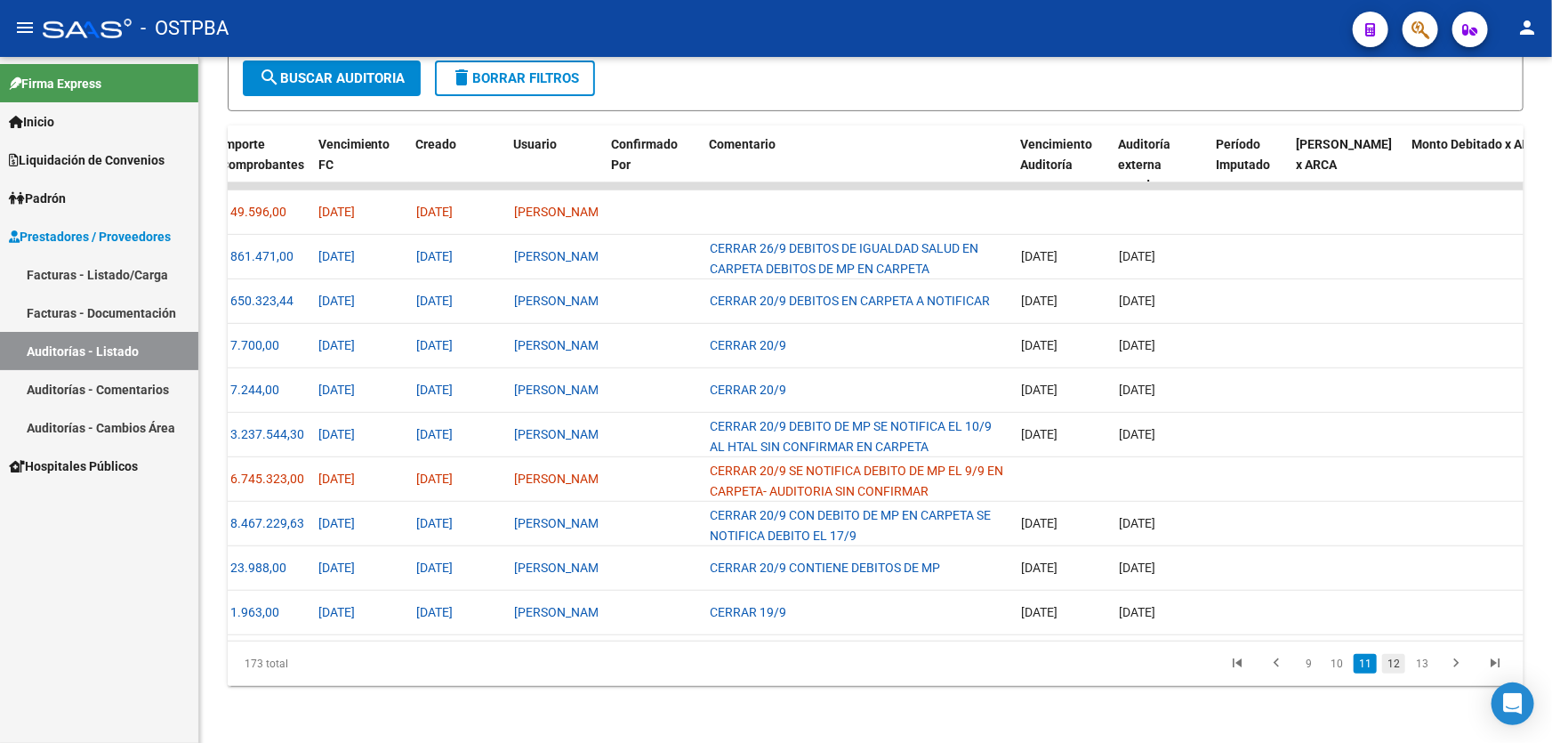
click at [1402, 663] on link "12" at bounding box center [1393, 664] width 23 height 20
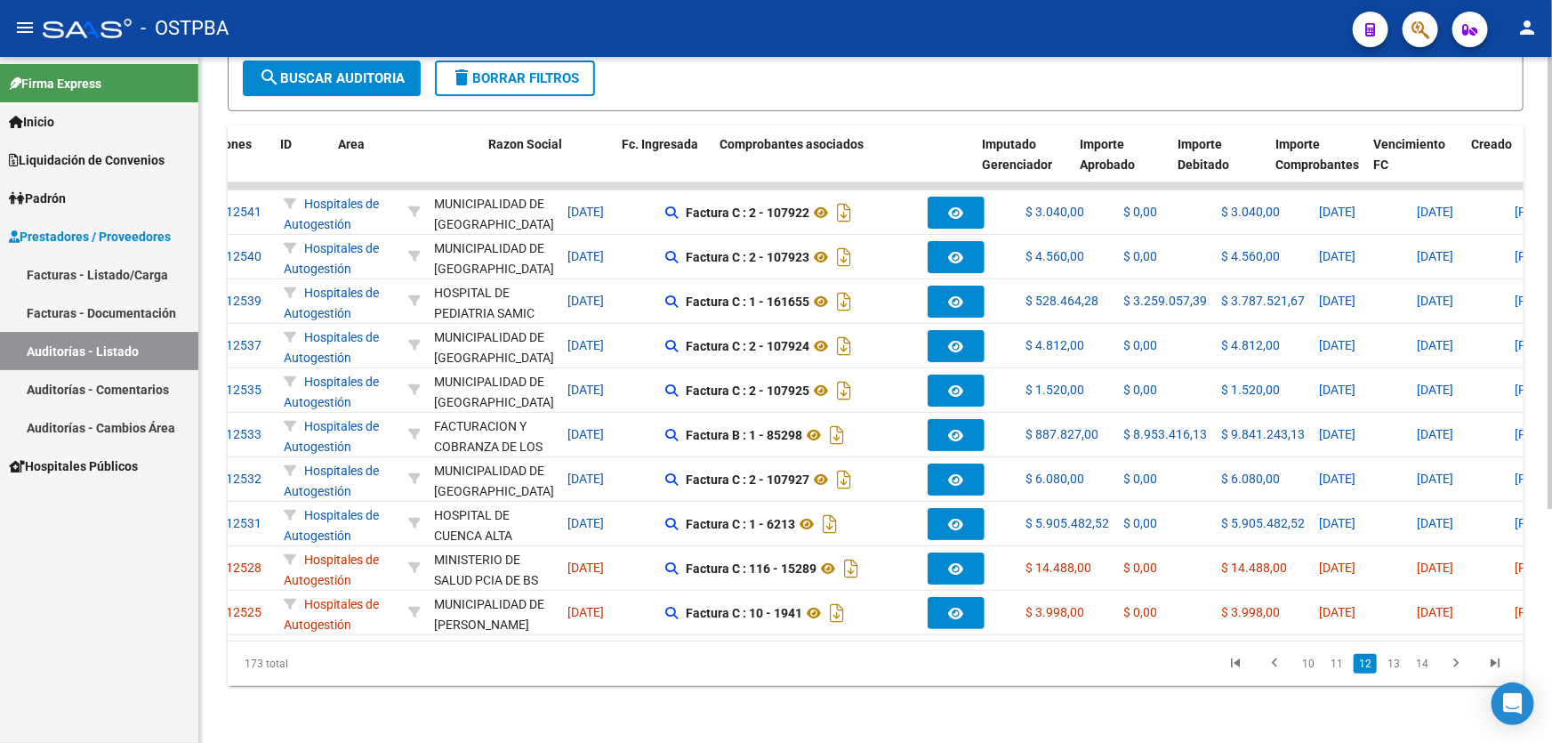
scroll to position [0, 0]
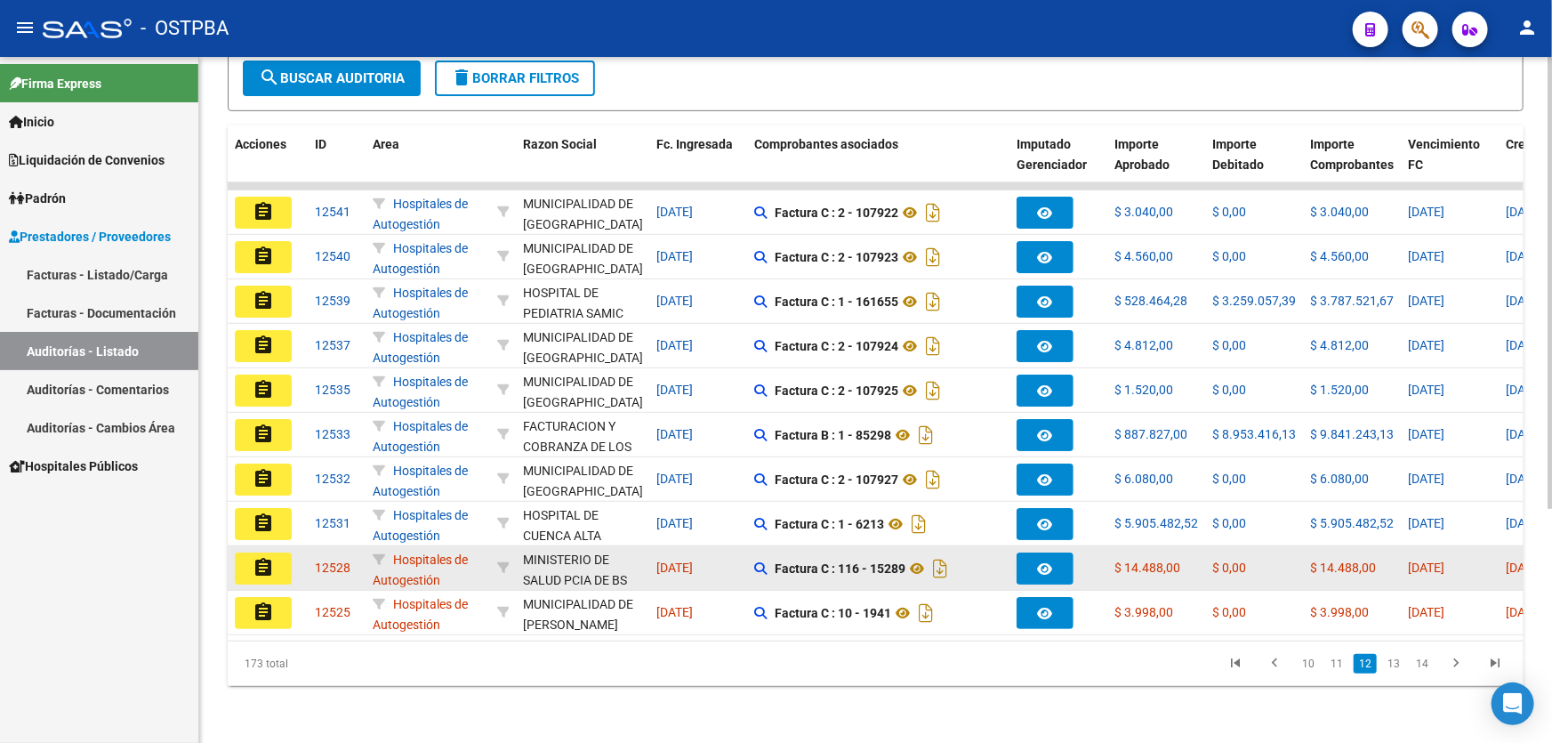
click at [263, 557] on mat-icon "assignment" at bounding box center [263, 567] width 21 height 21
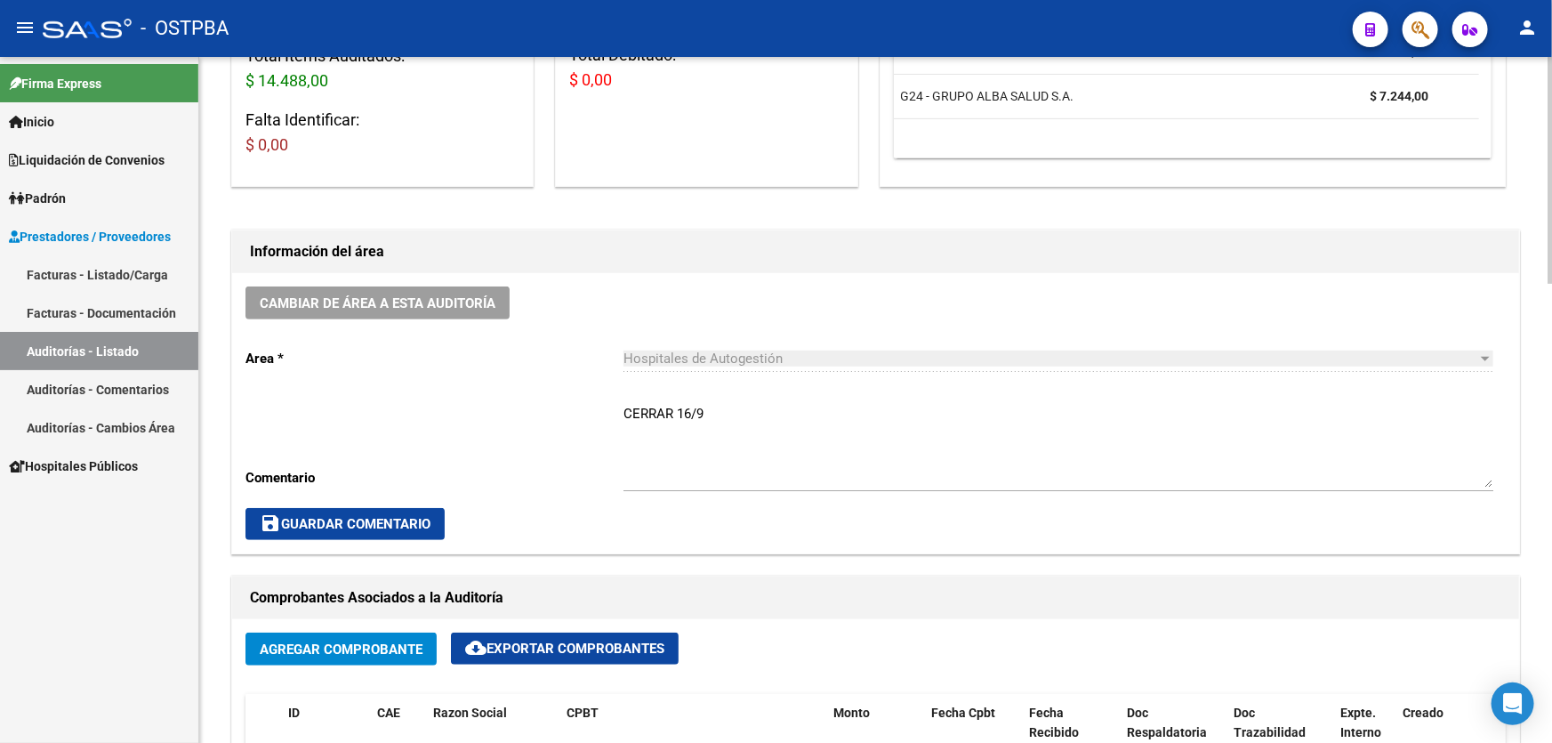
scroll to position [242, 0]
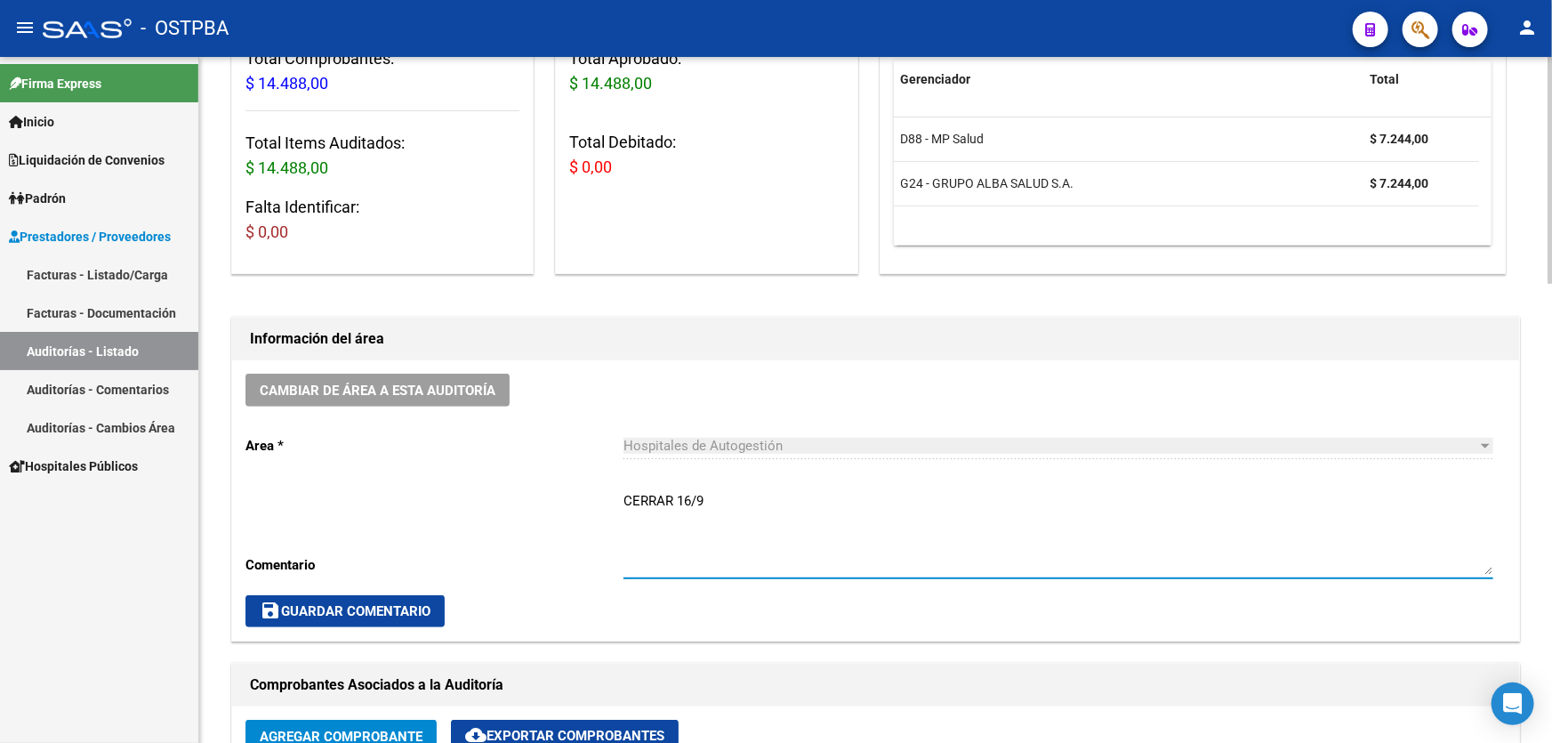
click at [708, 503] on textarea "CERRAR 16/9" at bounding box center [1058, 533] width 870 height 84
type textarea "C"
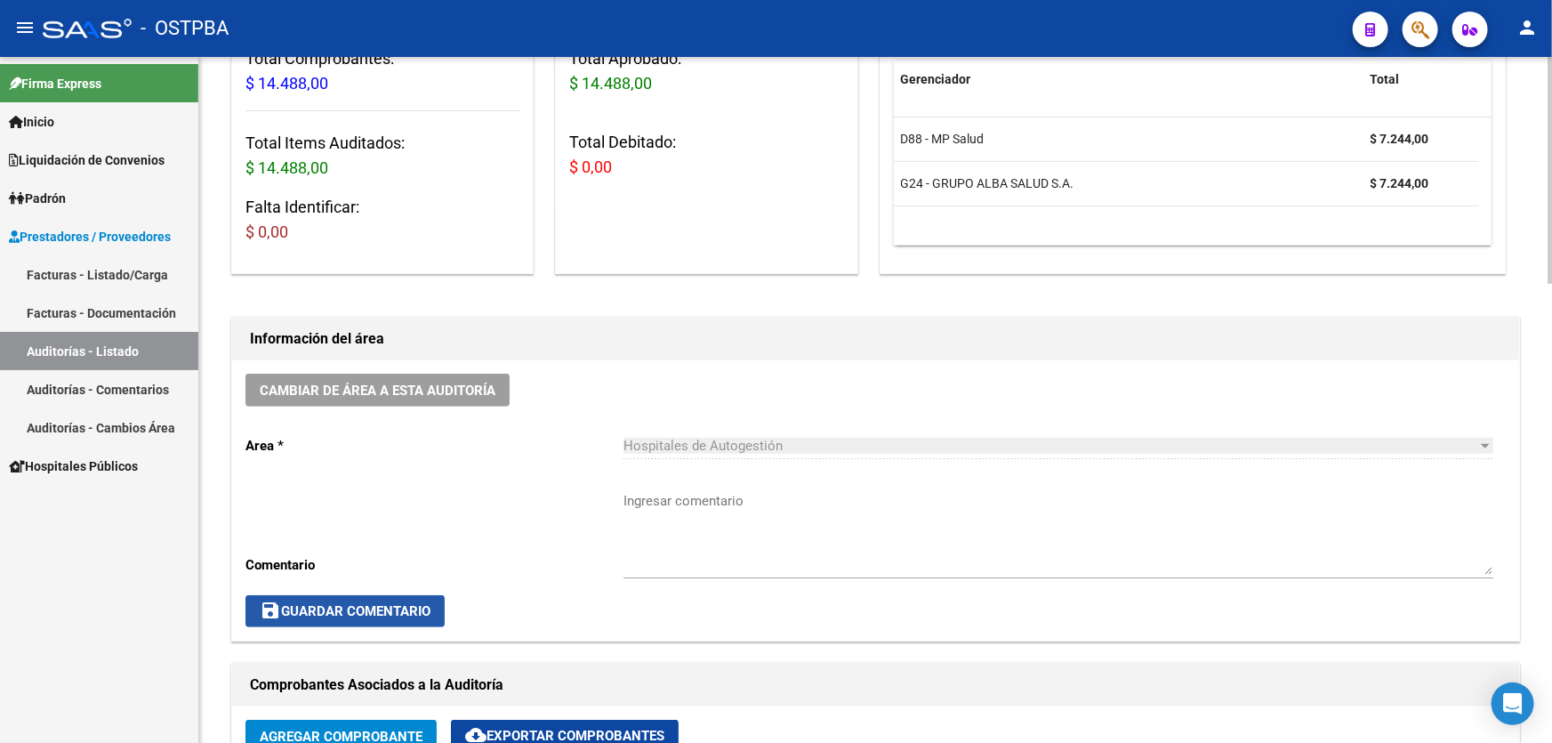
click at [317, 611] on span "save Guardar Comentario" at bounding box center [345, 611] width 171 height 16
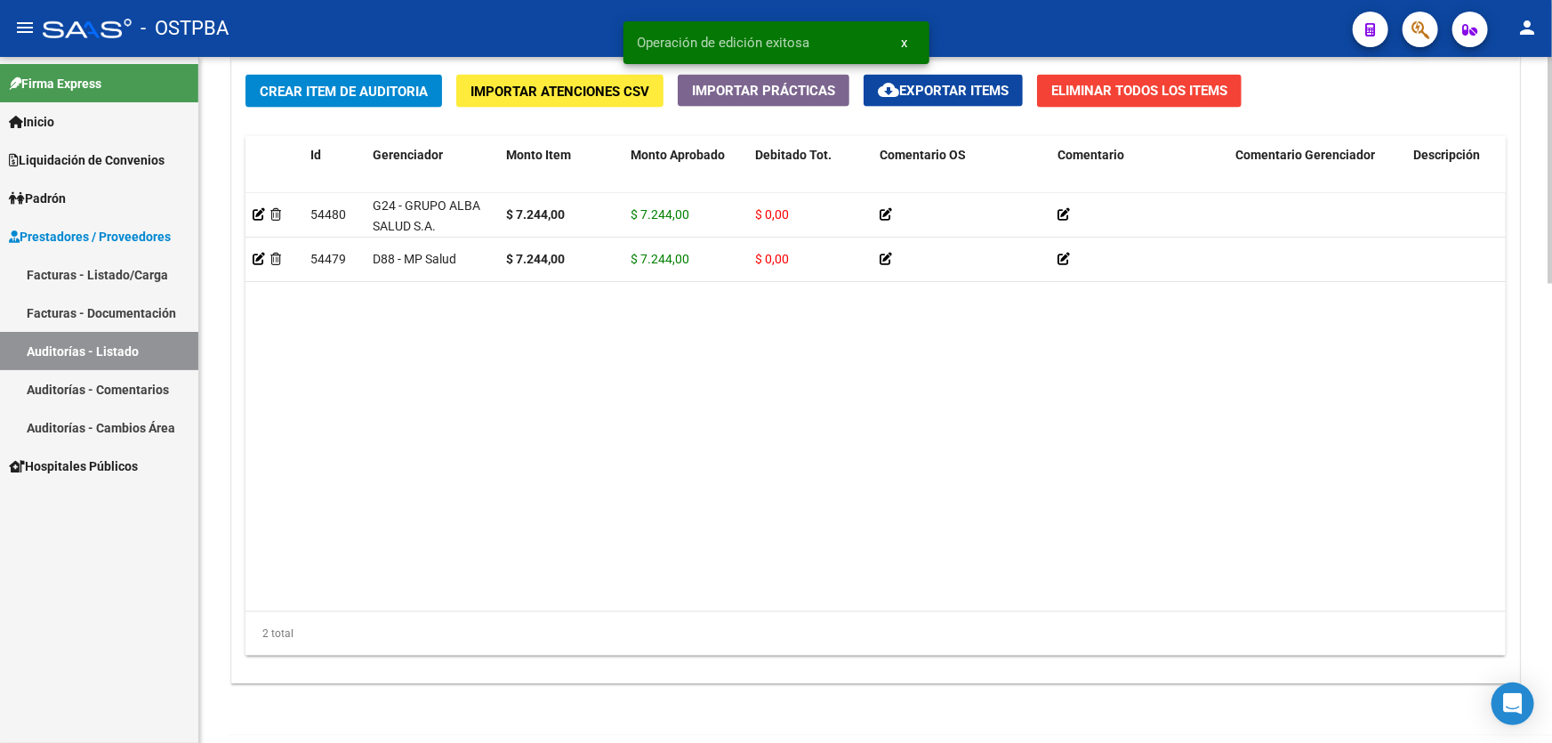
scroll to position [1386, 0]
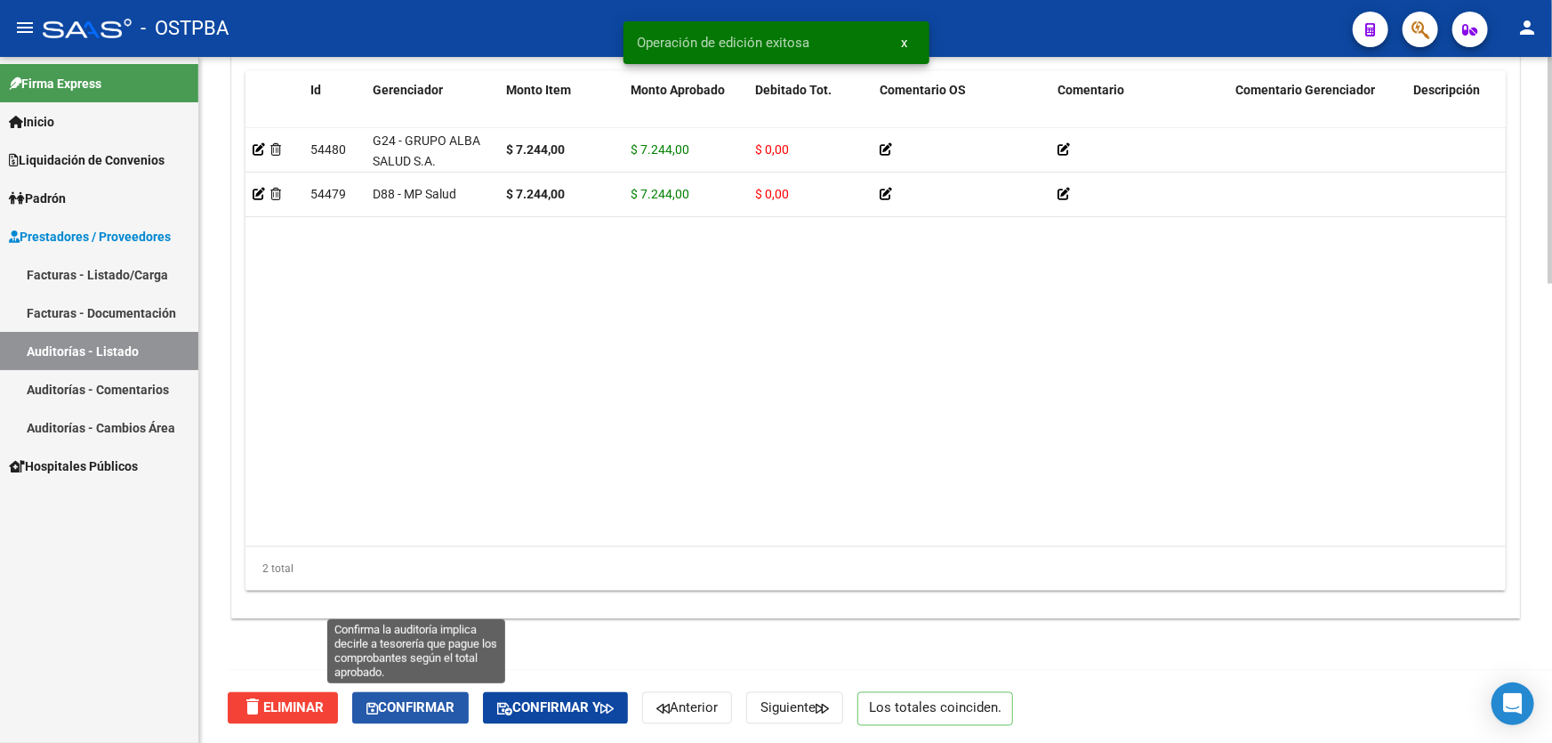
click at [383, 706] on span "Confirmar" at bounding box center [410, 708] width 88 height 16
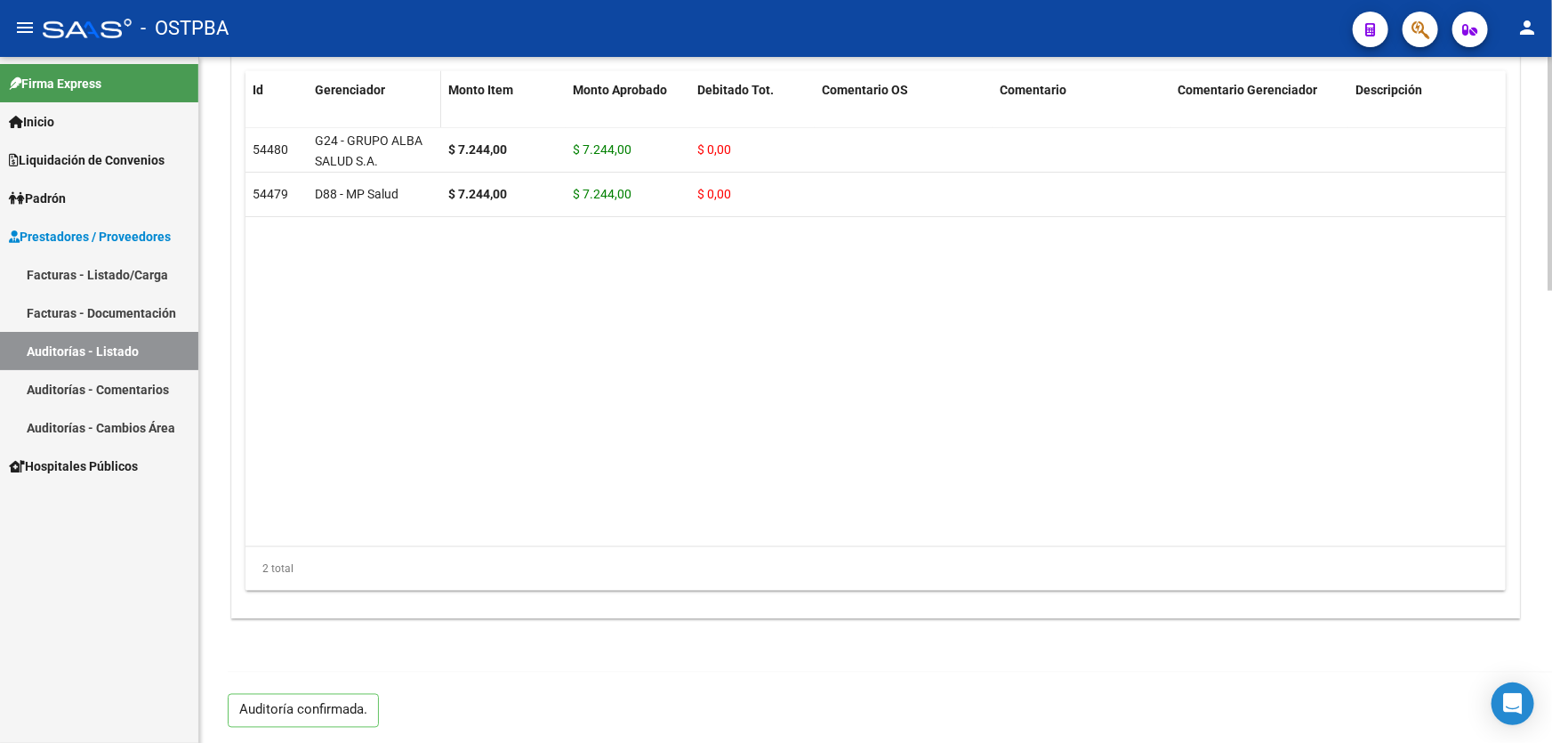
type input "202509"
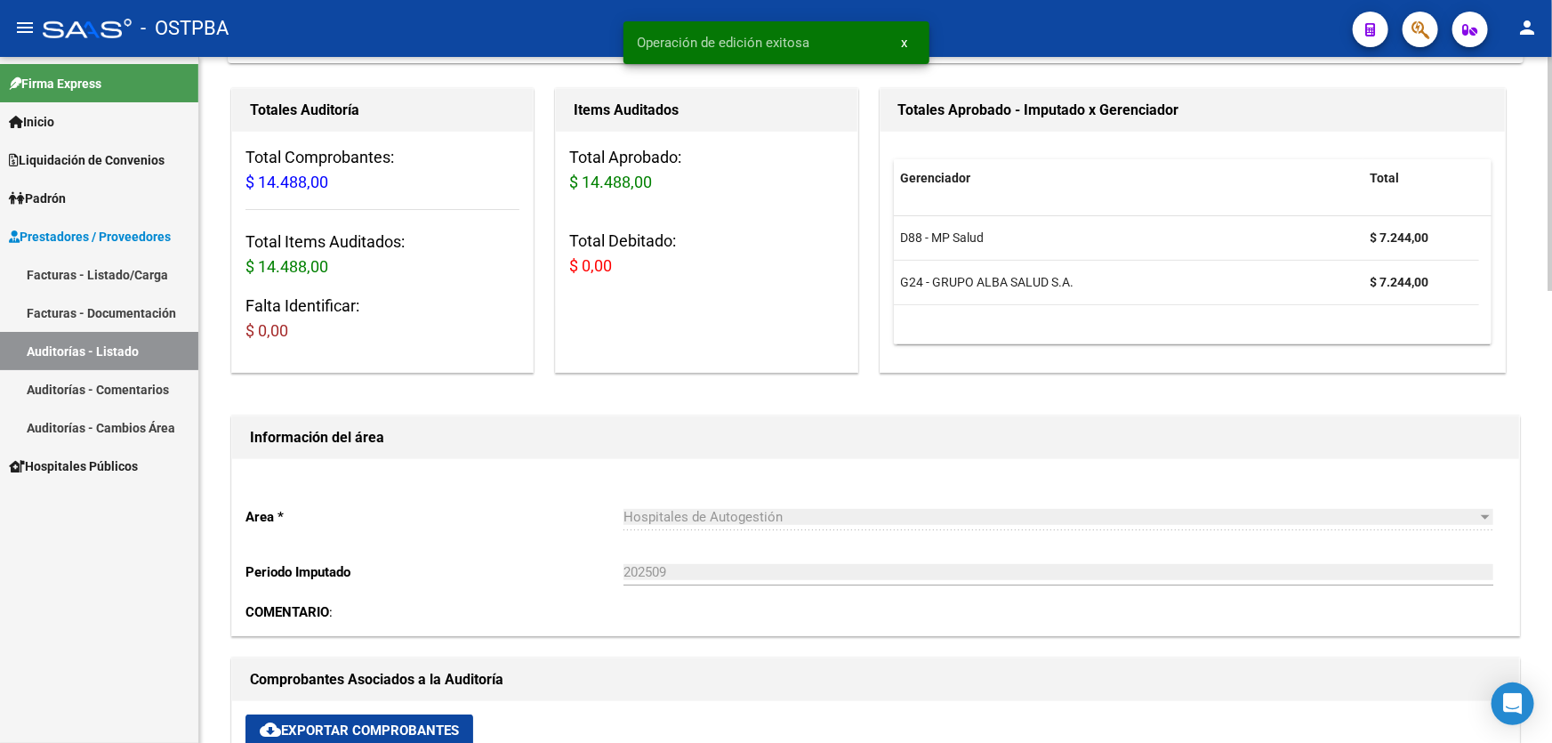
scroll to position [0, 0]
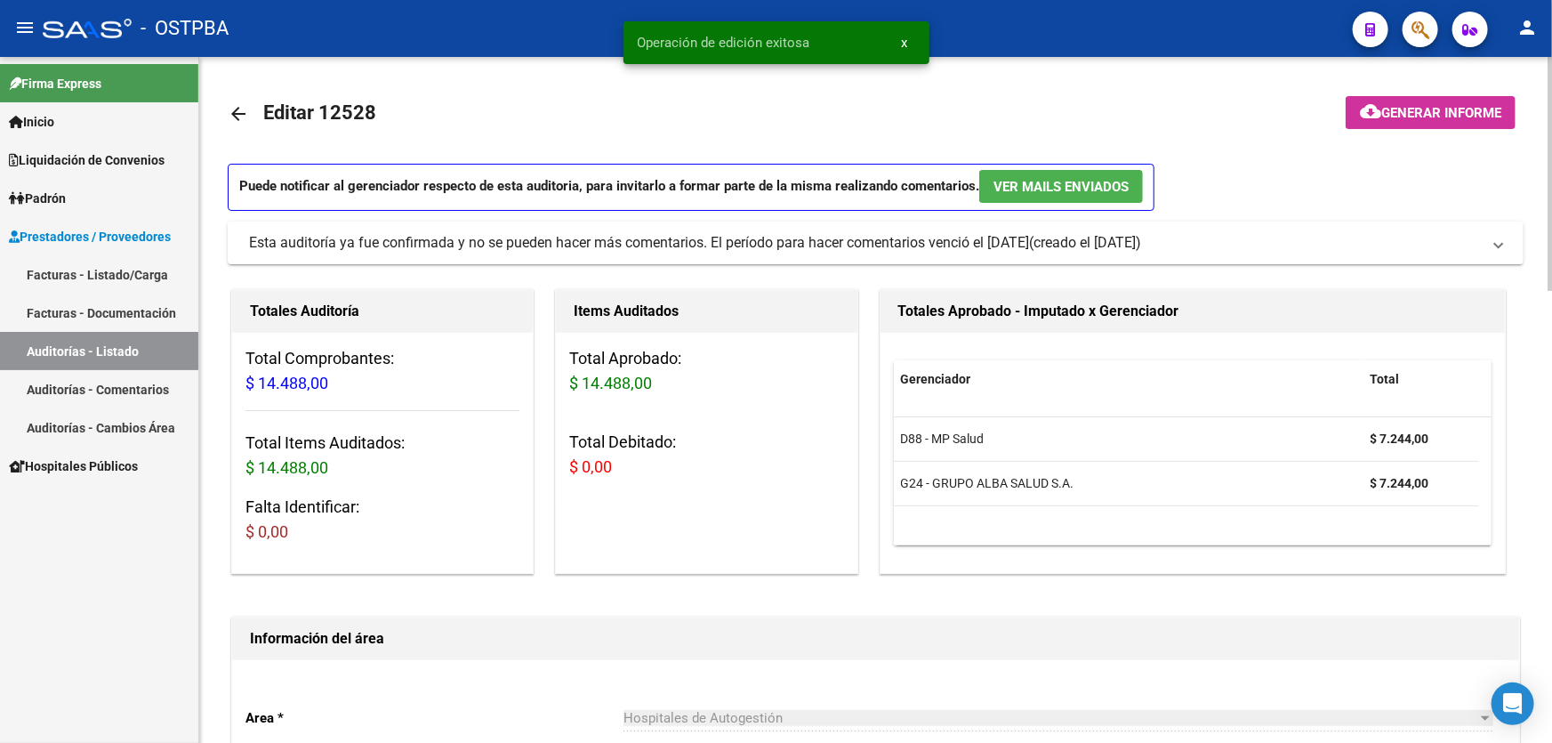
click at [234, 115] on mat-icon "arrow_back" at bounding box center [238, 113] width 21 height 21
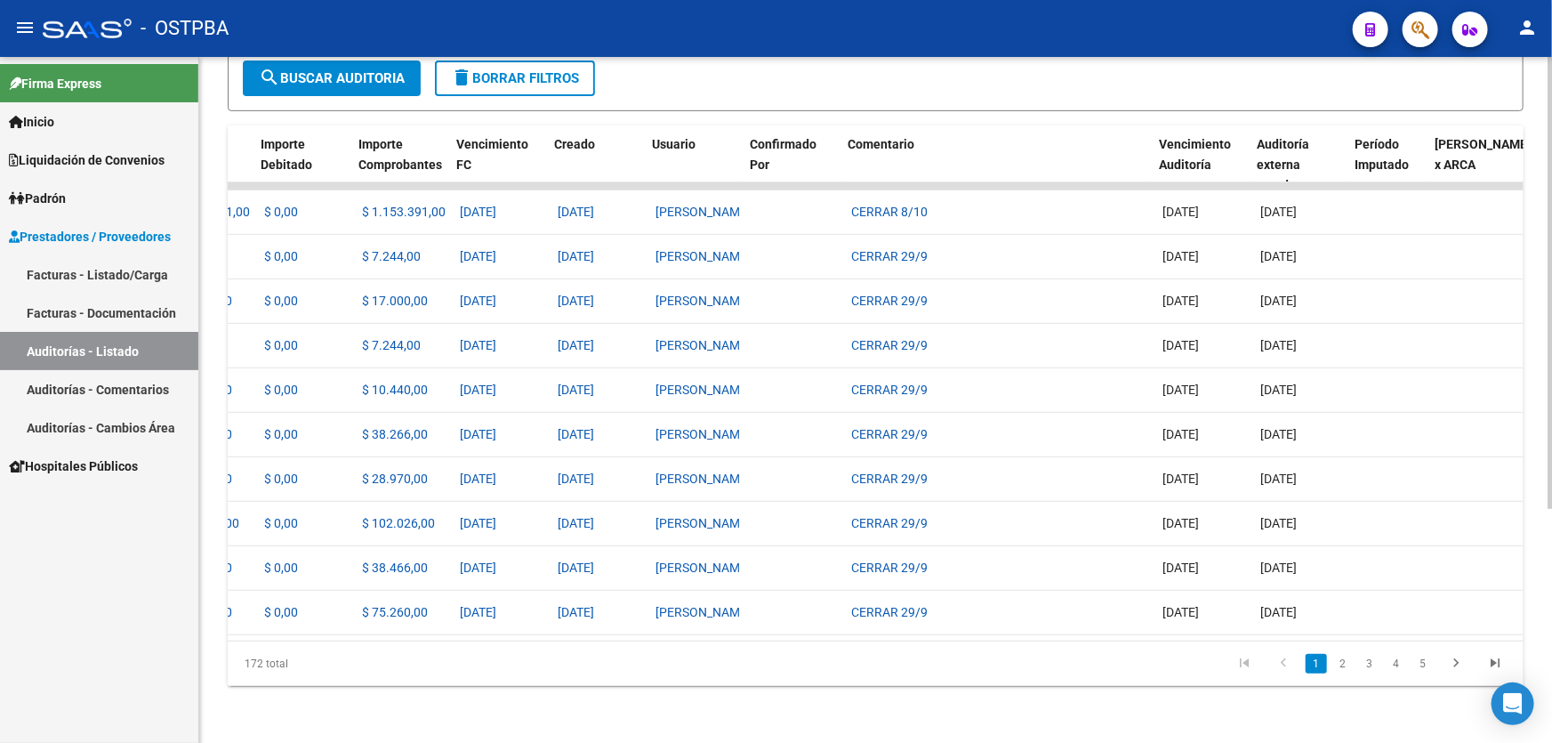
scroll to position [0, 1120]
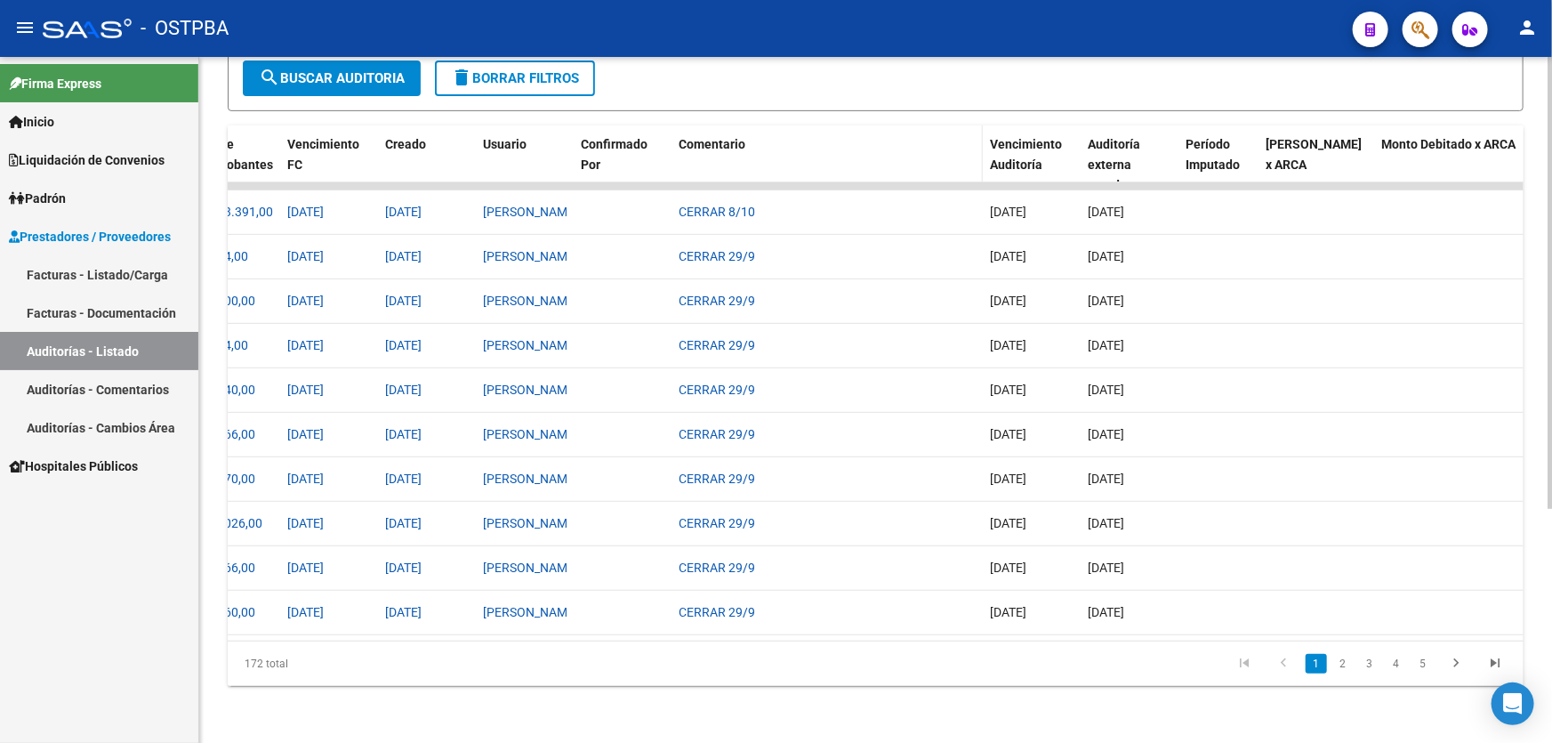
click at [704, 137] on span "Comentario" at bounding box center [711, 144] width 67 height 14
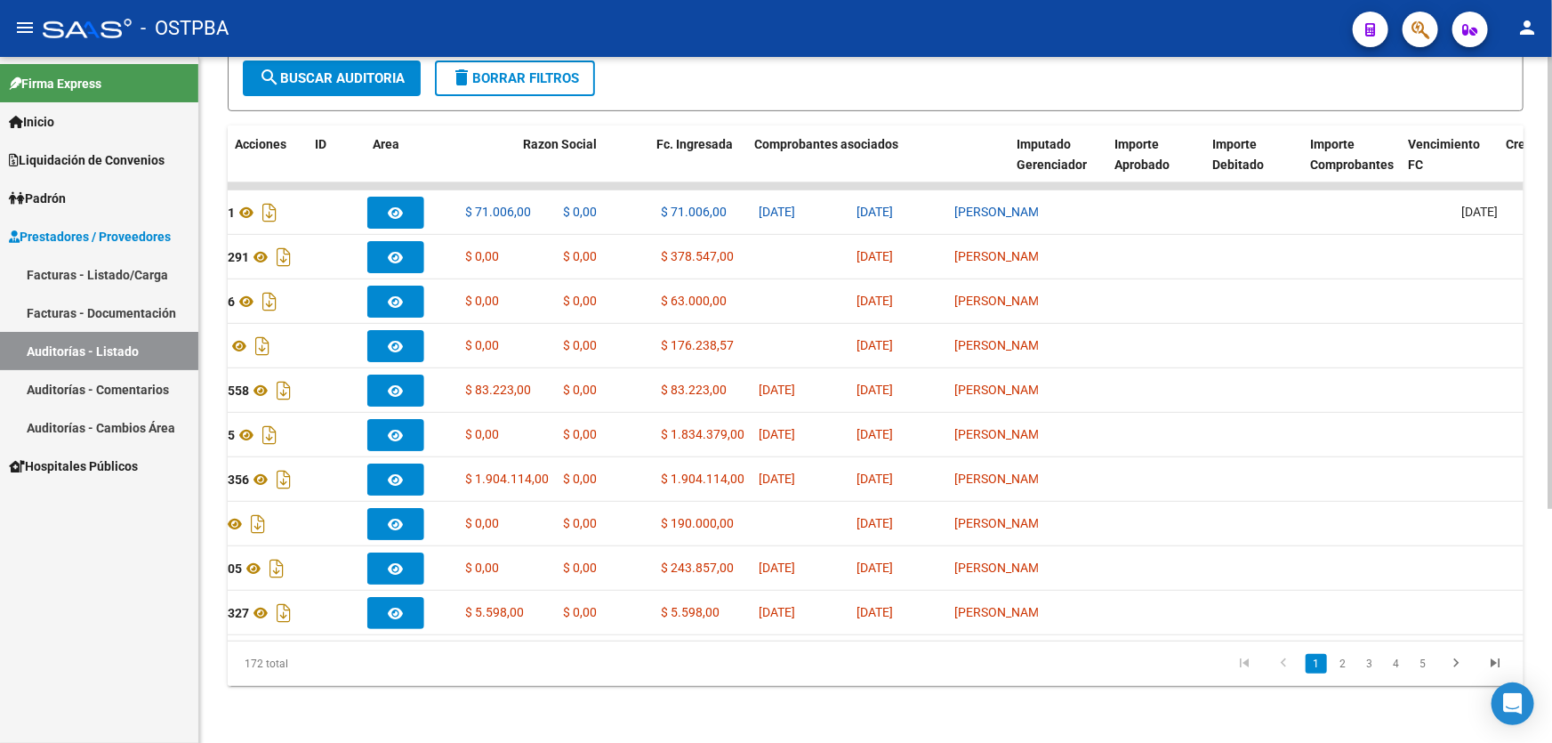
scroll to position [0, 0]
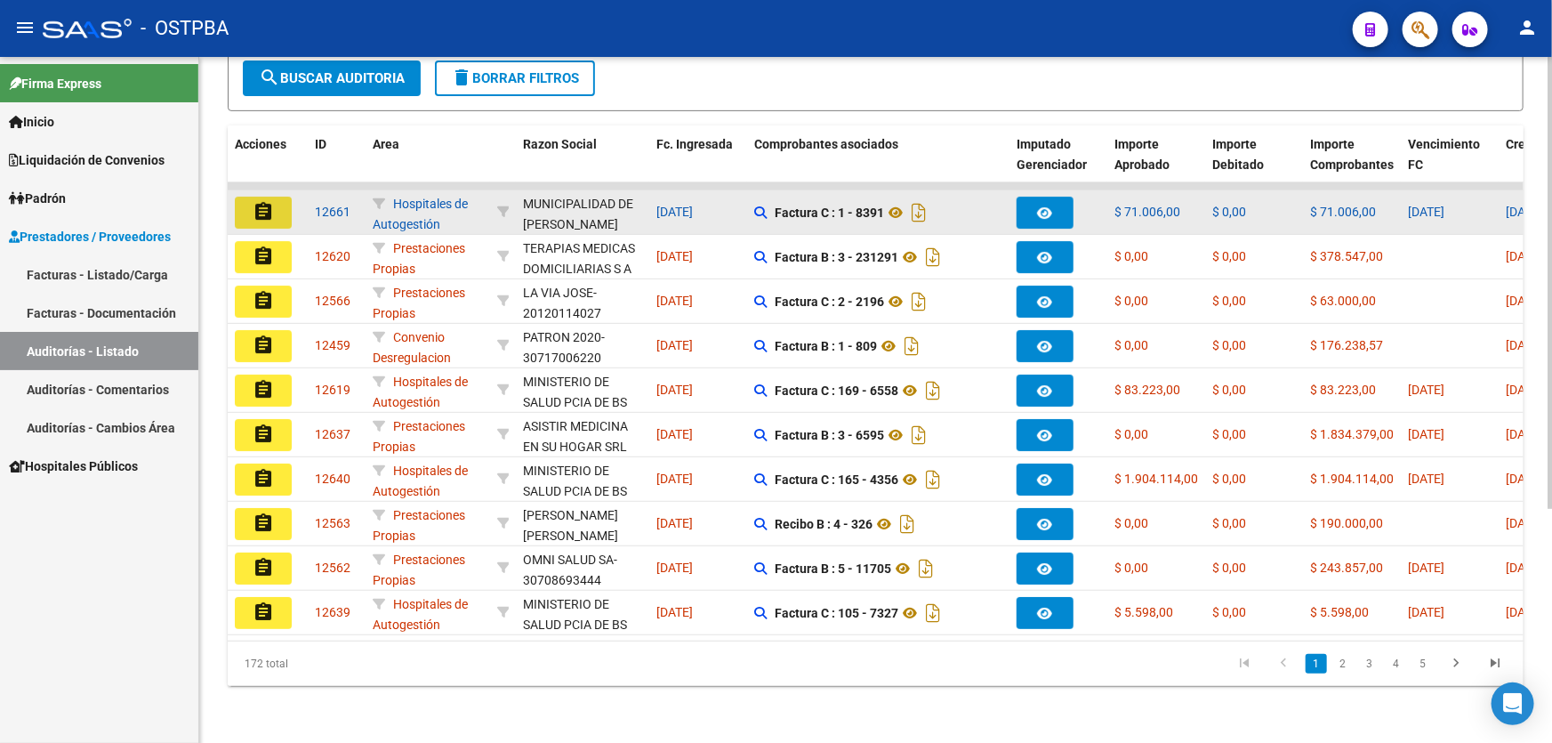
click at [260, 201] on mat-icon "assignment" at bounding box center [263, 211] width 21 height 21
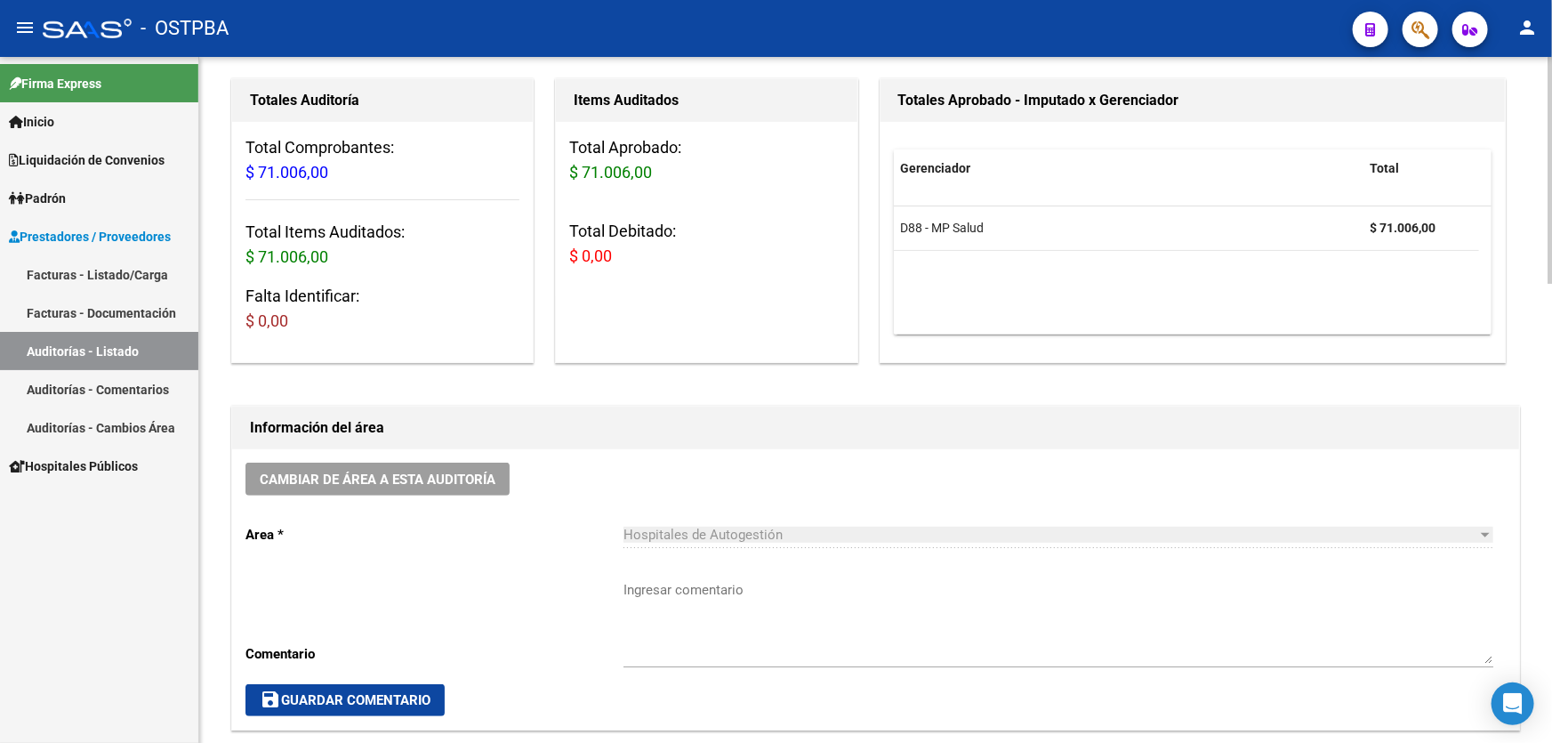
scroll to position [404, 0]
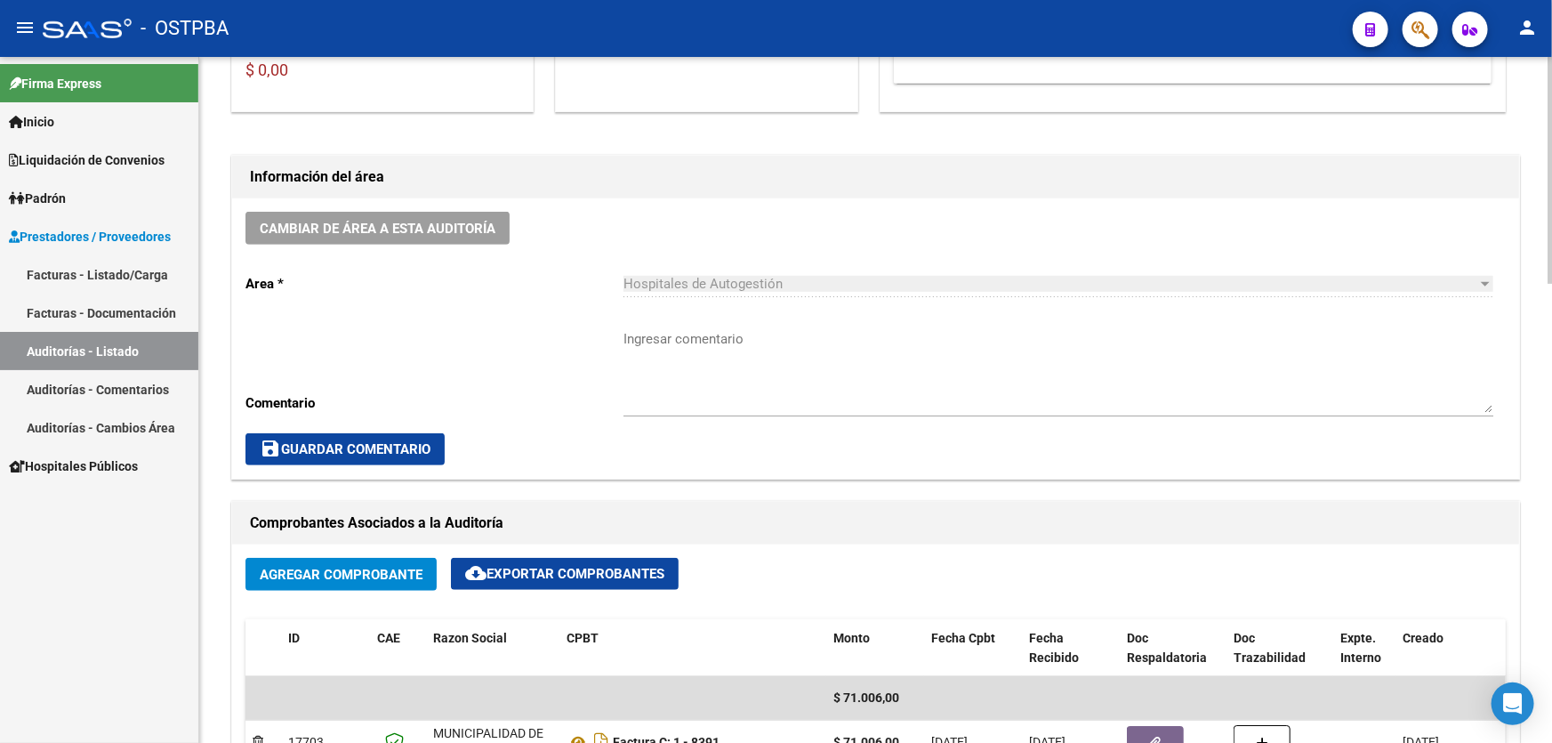
click at [685, 386] on textarea "Ingresar comentario" at bounding box center [1058, 371] width 870 height 84
type textarea "CERRAR 29/9"
click at [317, 455] on button "save Guardar Comentario" at bounding box center [344, 449] width 199 height 32
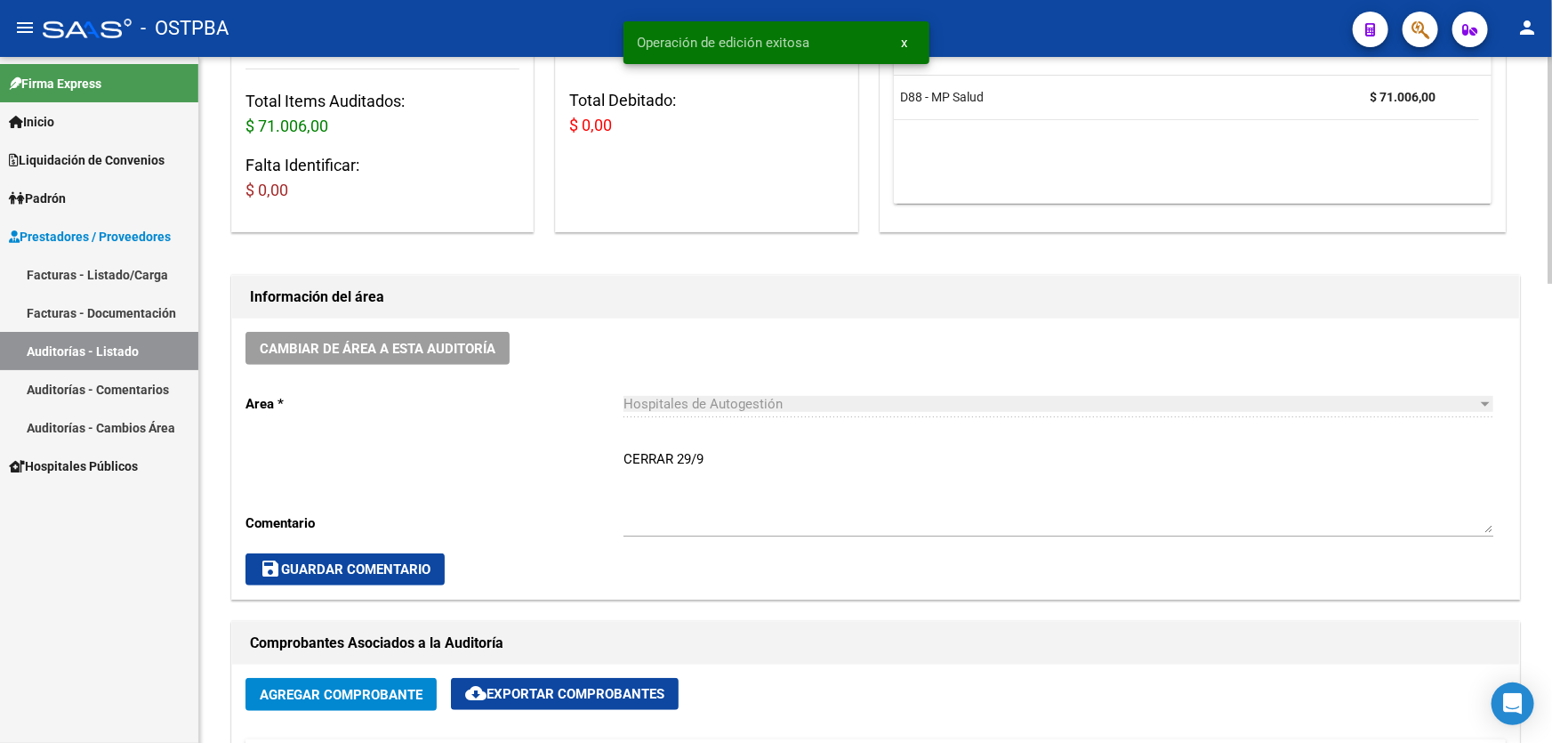
scroll to position [0, 0]
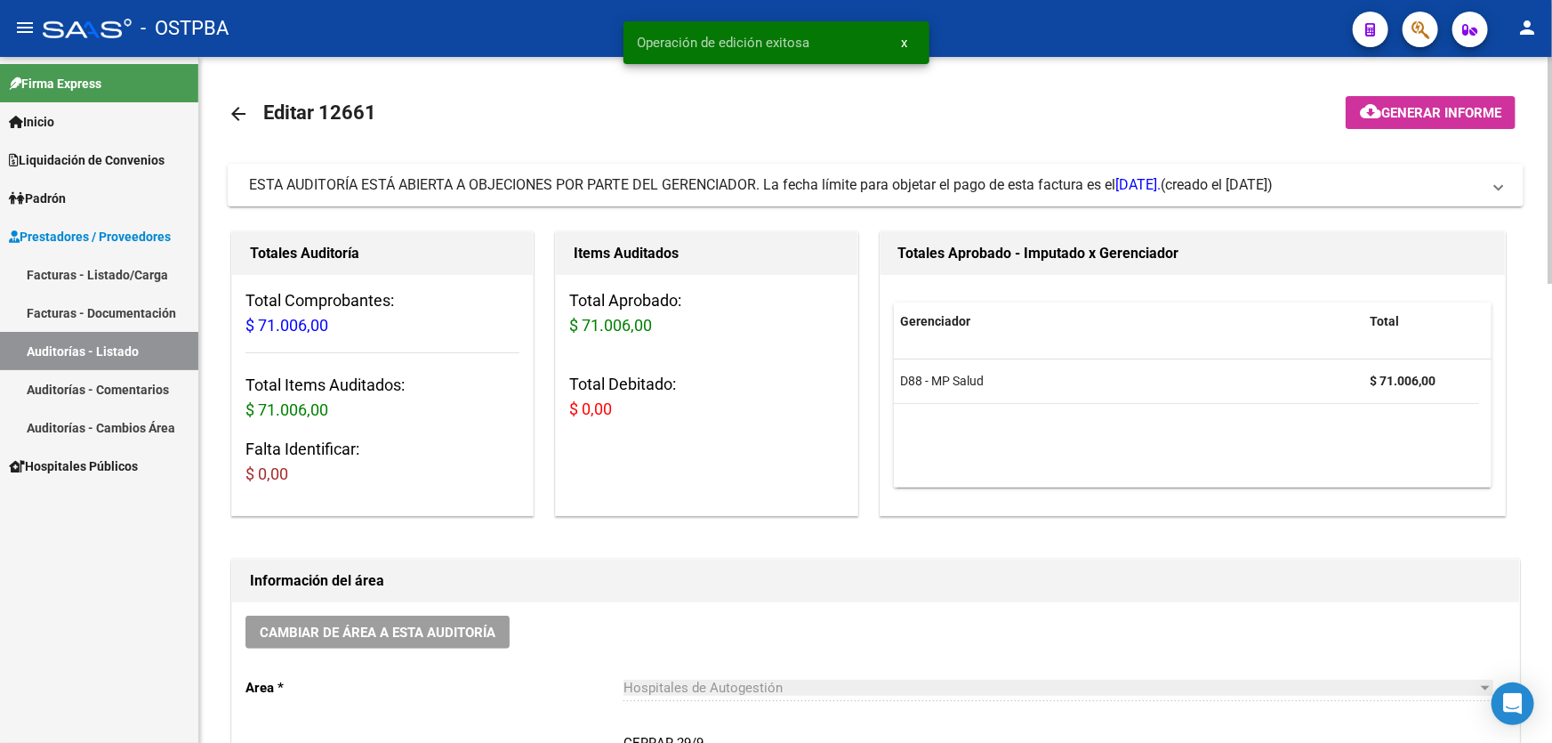
click at [236, 106] on mat-icon "arrow_back" at bounding box center [238, 113] width 21 height 21
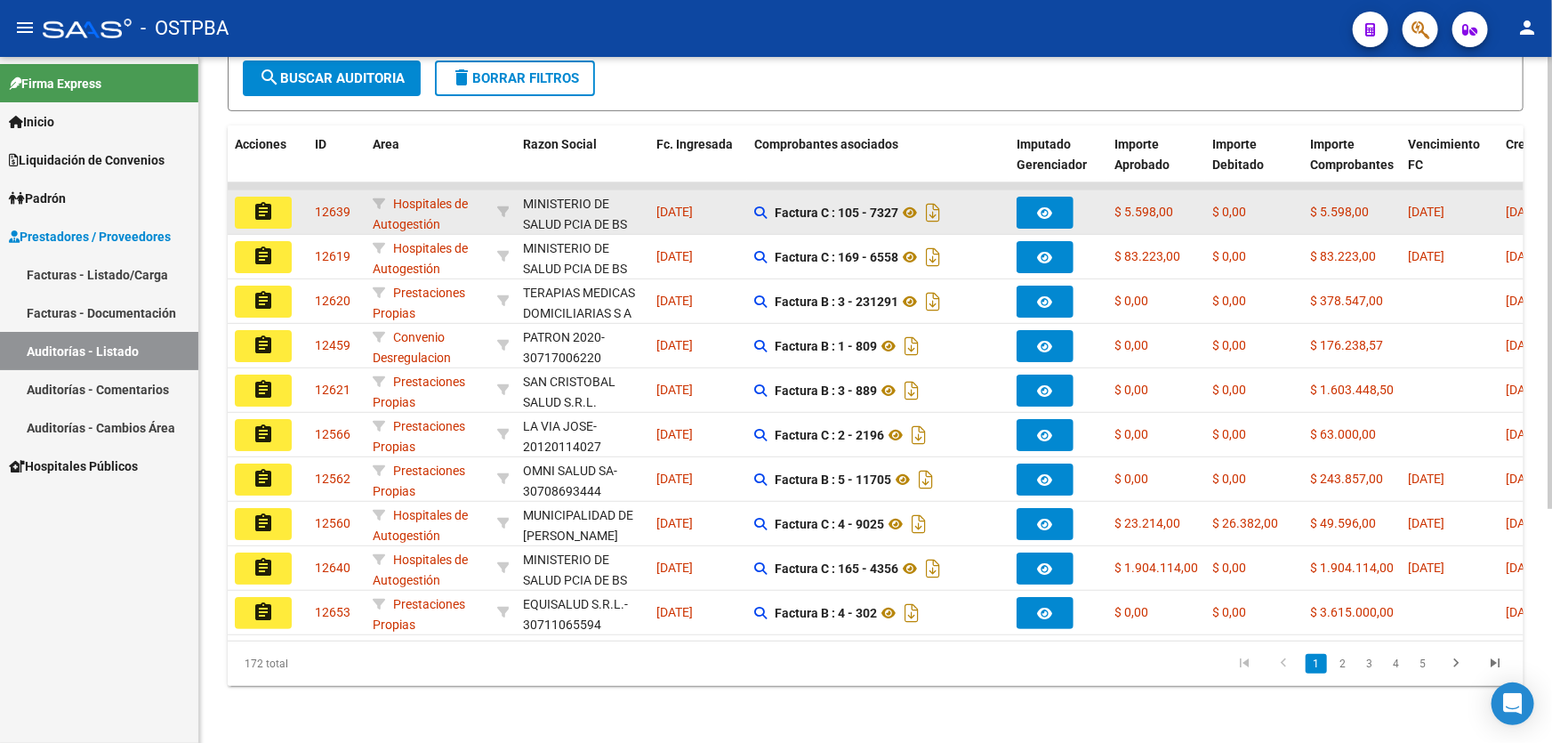
click at [253, 201] on mat-icon "assignment" at bounding box center [263, 211] width 21 height 21
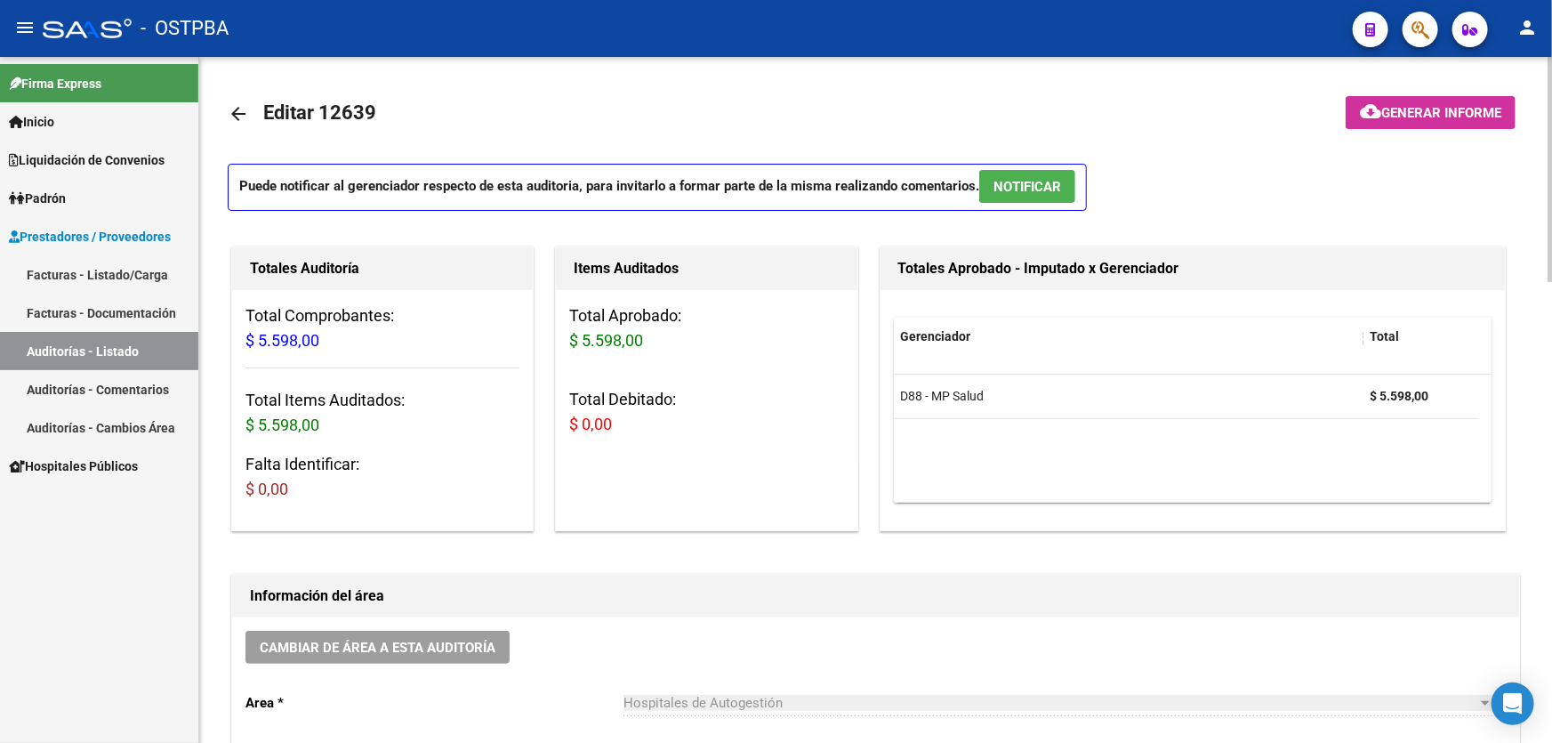
click at [236, 109] on mat-icon "arrow_back" at bounding box center [238, 113] width 21 height 21
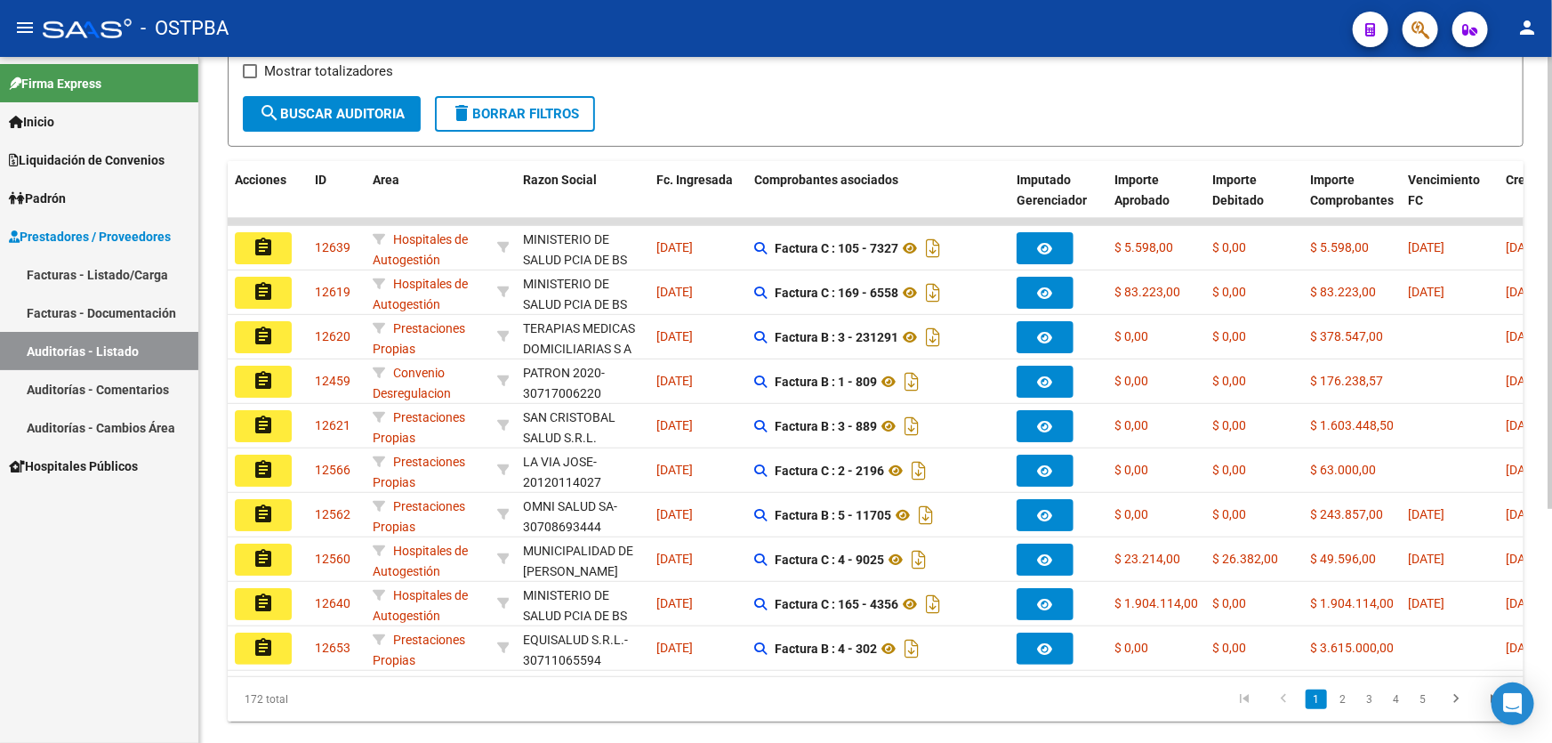
scroll to position [355, 0]
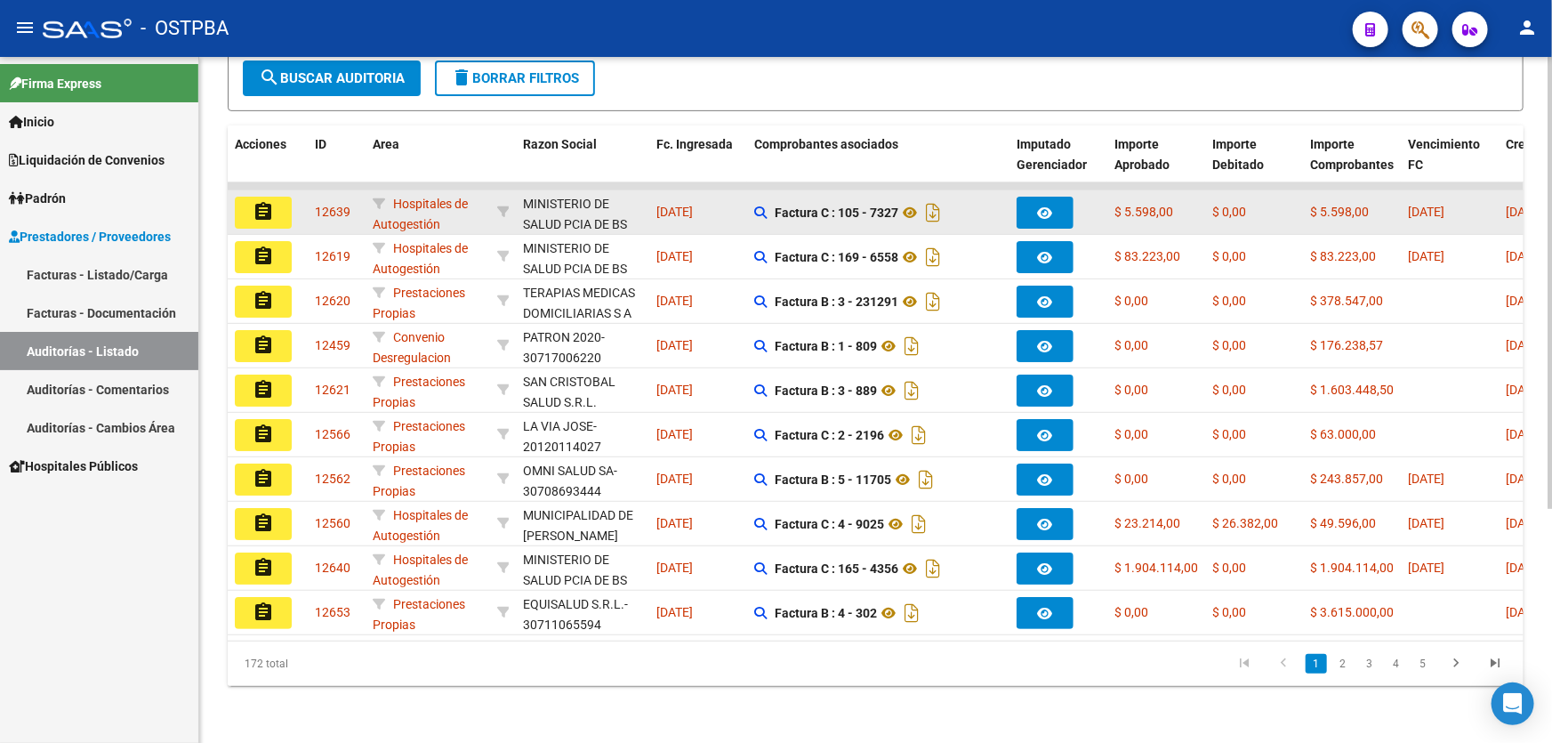
click at [256, 201] on mat-icon "assignment" at bounding box center [263, 211] width 21 height 21
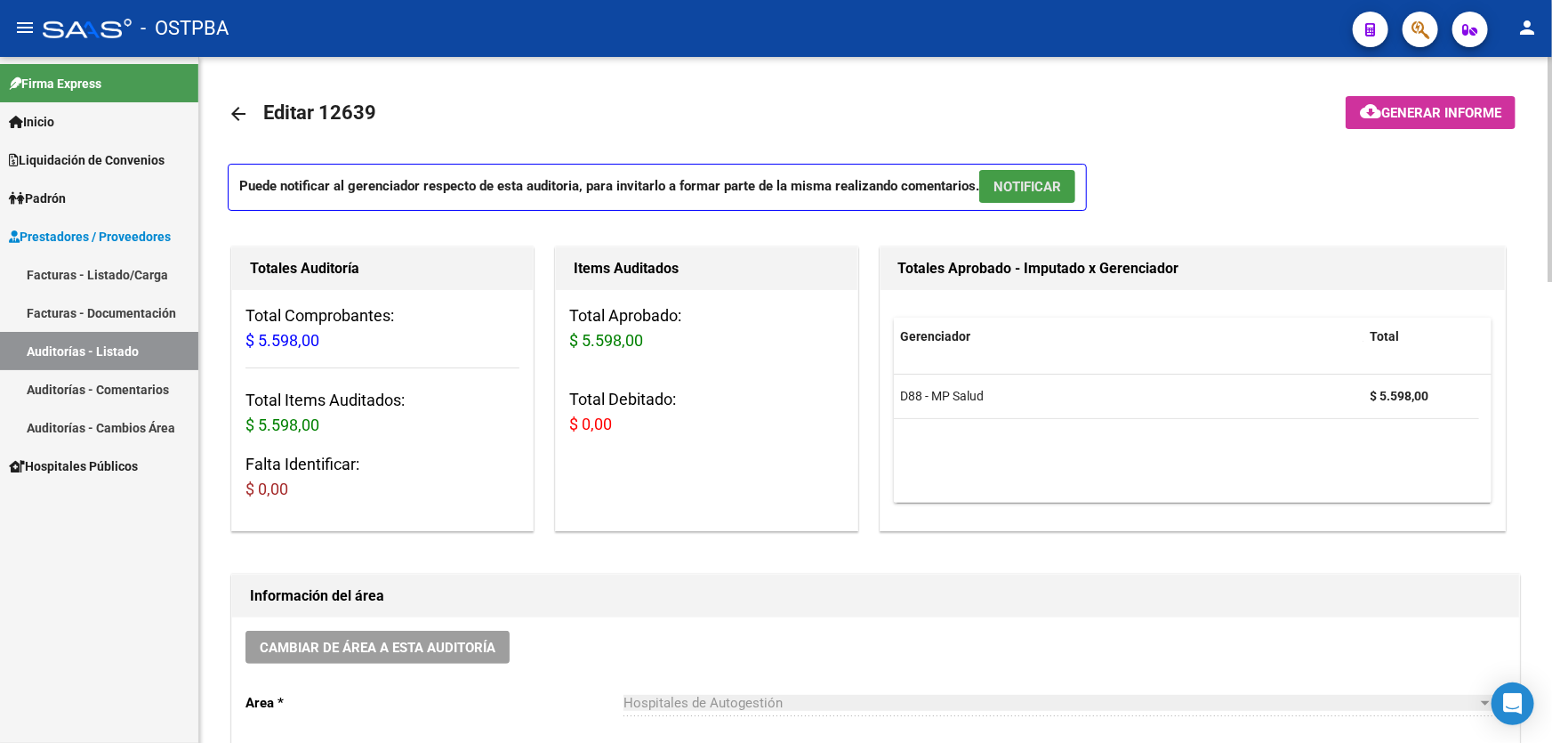
click at [1012, 180] on span "NOTIFICAR" at bounding box center [1027, 187] width 68 height 16
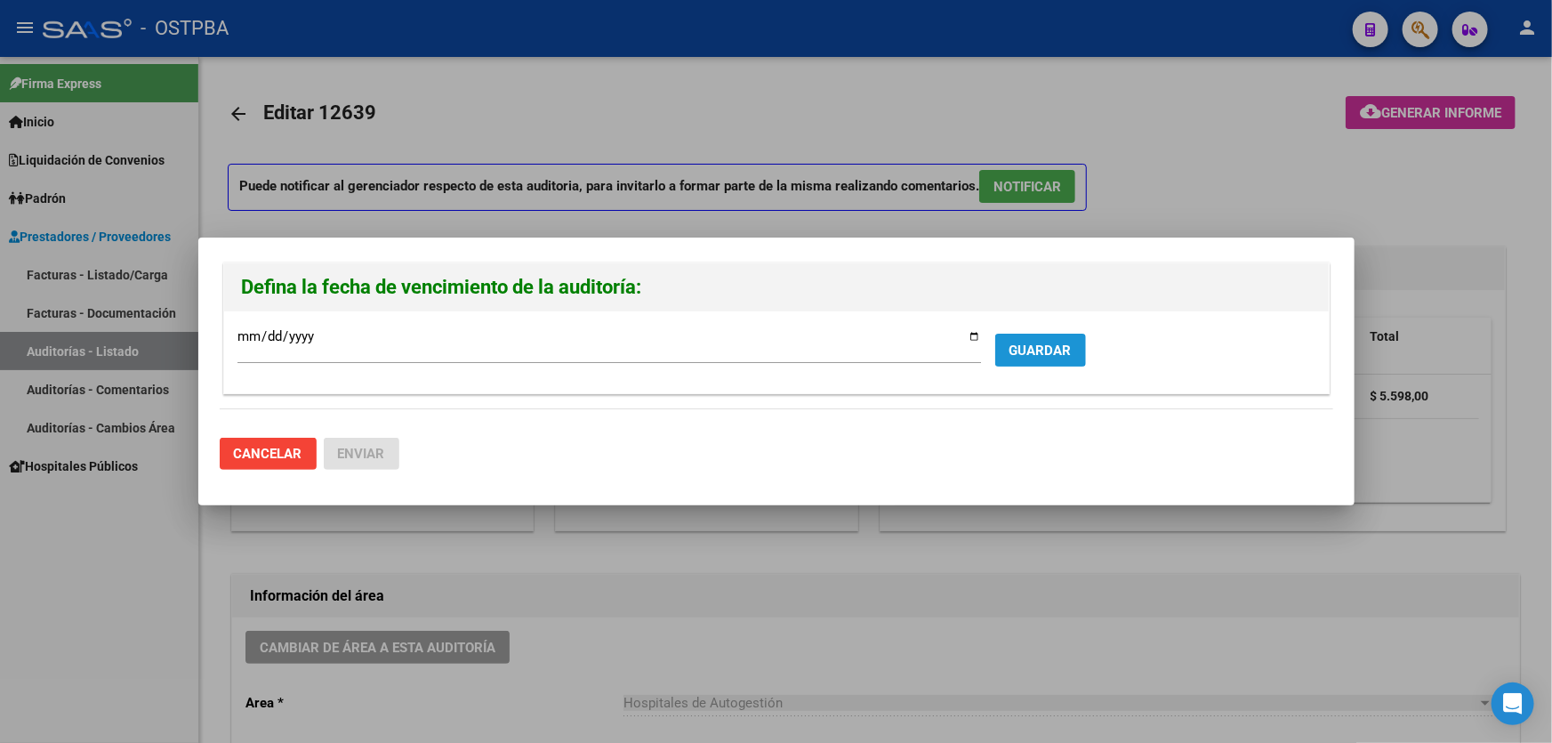
click at [1031, 347] on span "GUARDAR" at bounding box center [1040, 350] width 62 height 16
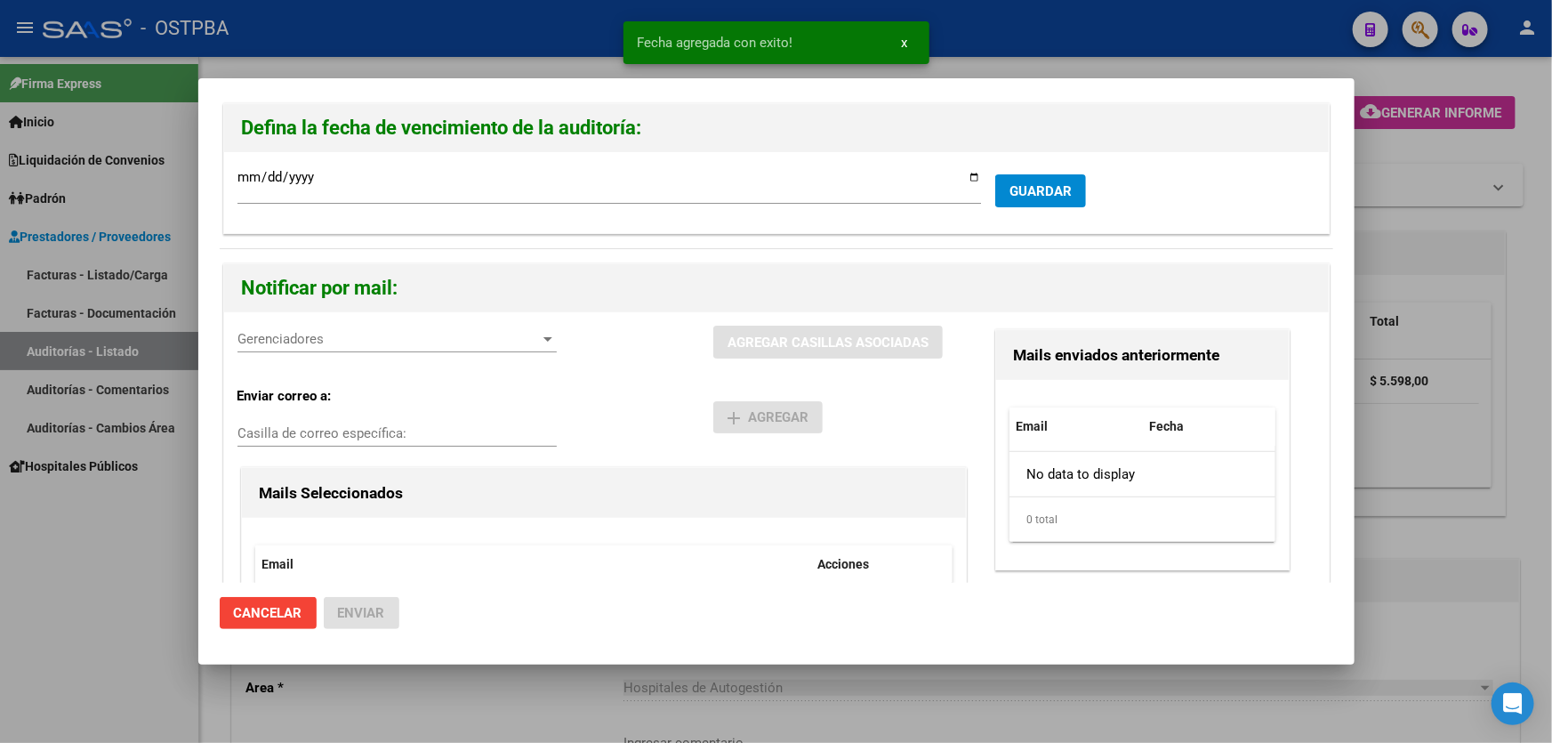
click at [293, 343] on span "Gerenciadores" at bounding box center [388, 339] width 303 height 16
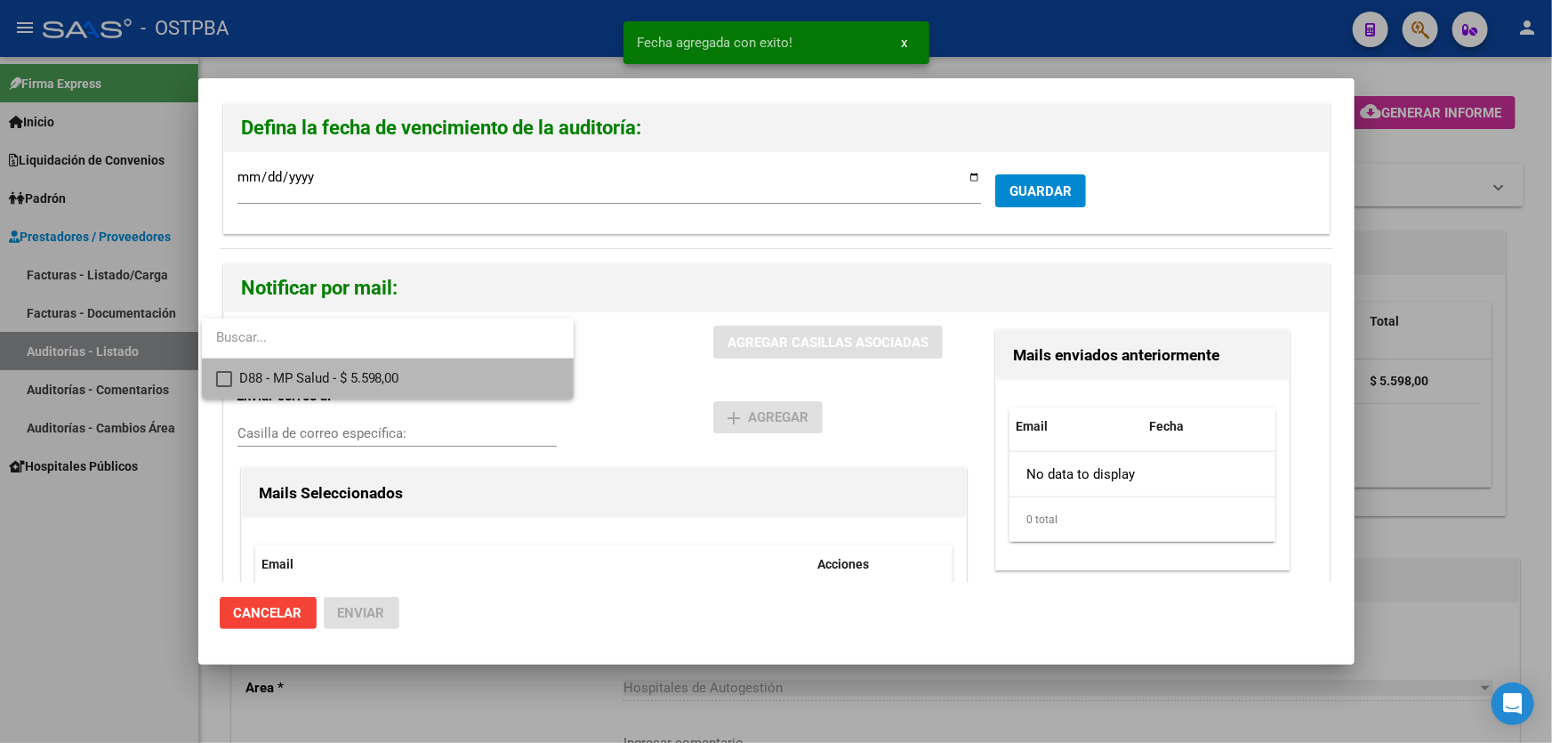
click at [221, 377] on mat-pseudo-checkbox at bounding box center [224, 379] width 16 height 16
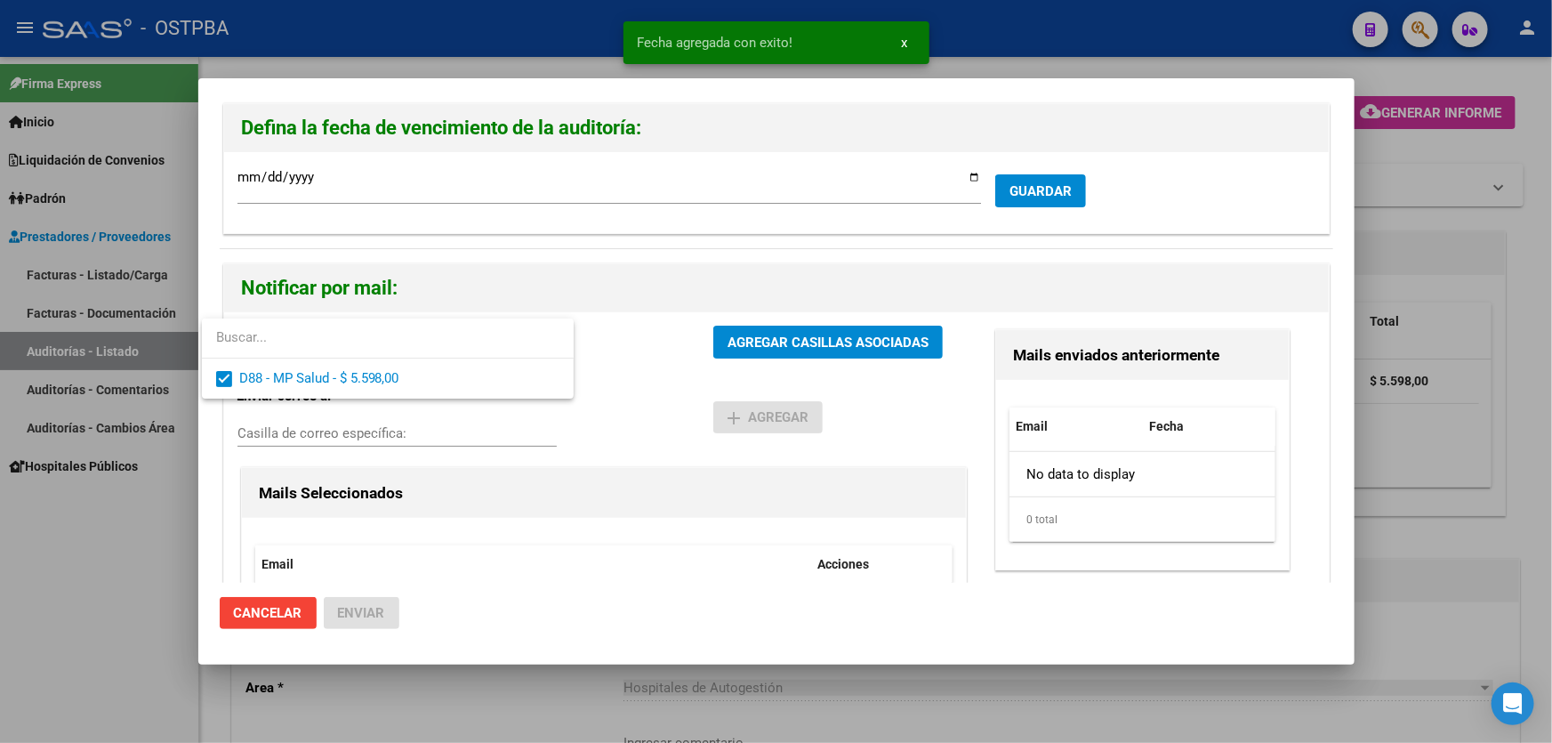
click at [631, 398] on div at bounding box center [776, 371] width 1552 height 743
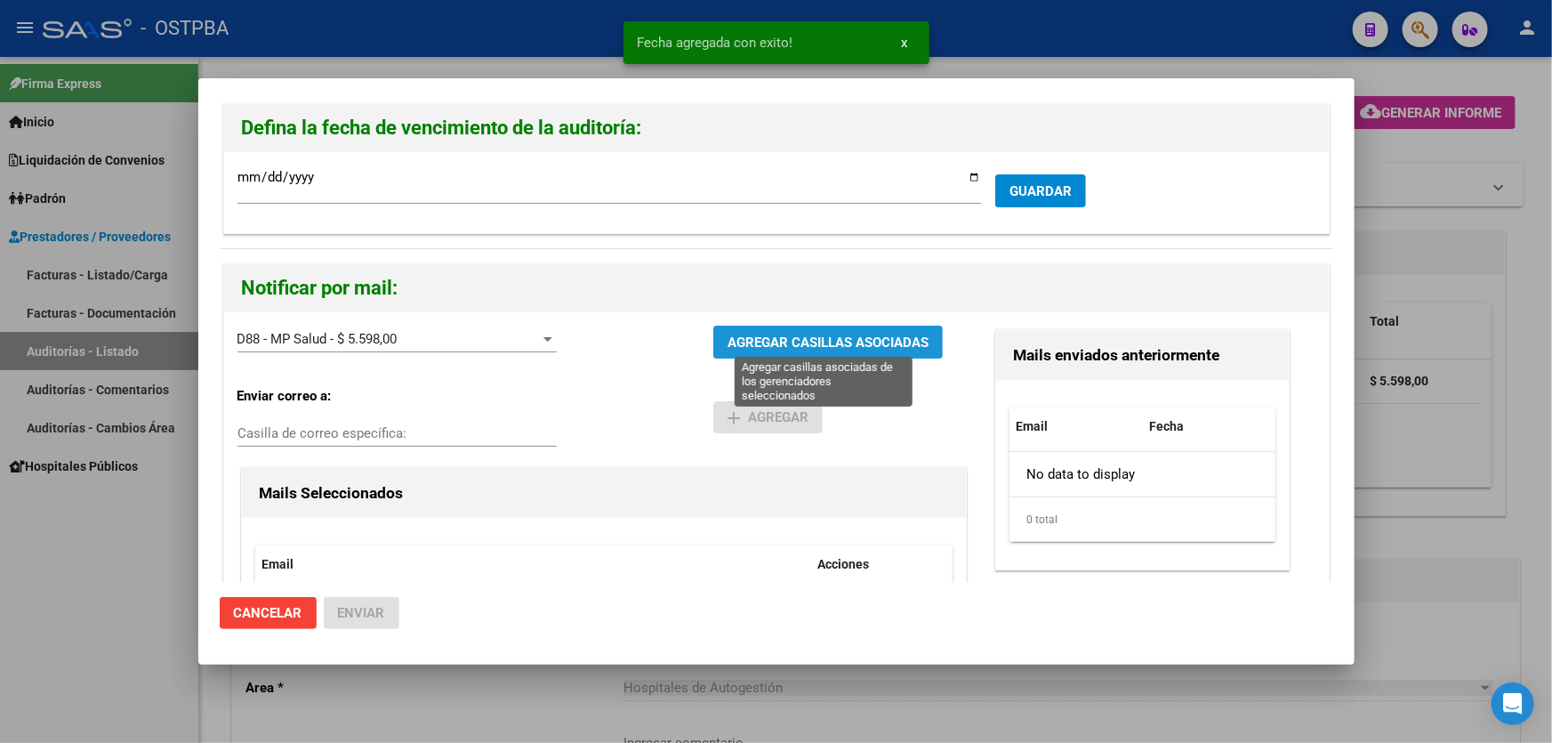
click at [803, 334] on span "AGREGAR CASILLAS ASOCIADAS" at bounding box center [827, 342] width 201 height 16
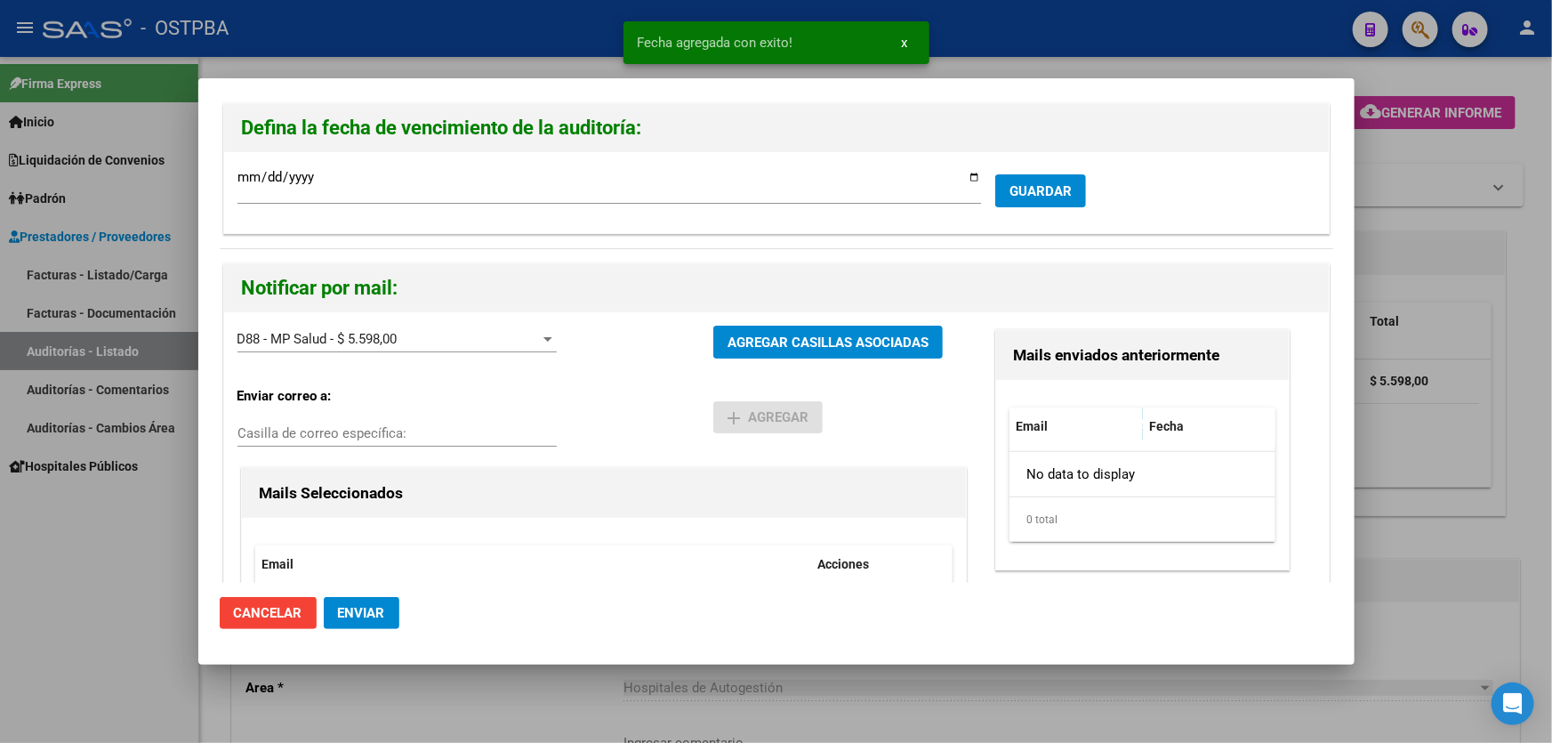
click at [352, 613] on span "Enviar" at bounding box center [361, 613] width 47 height 16
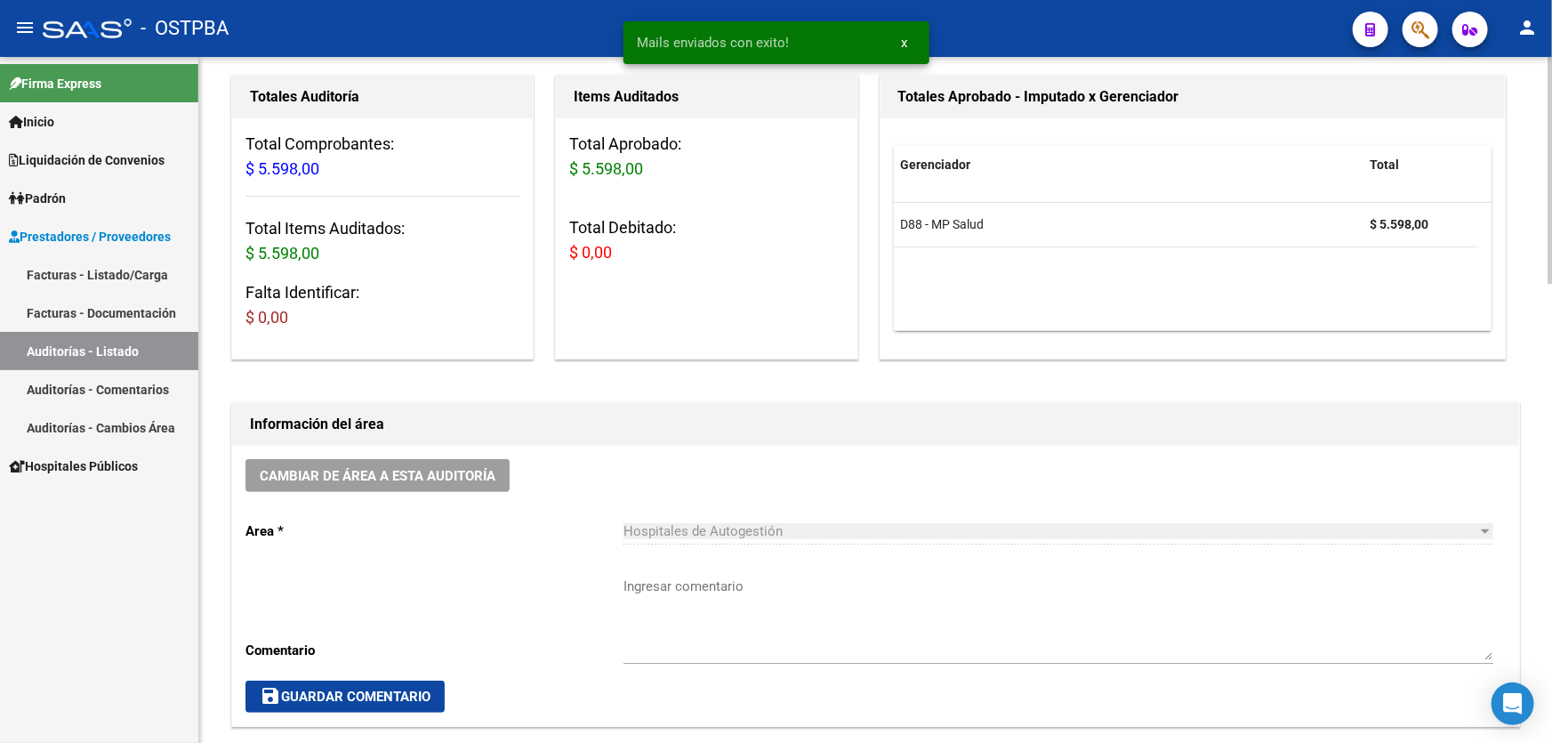
scroll to position [404, 0]
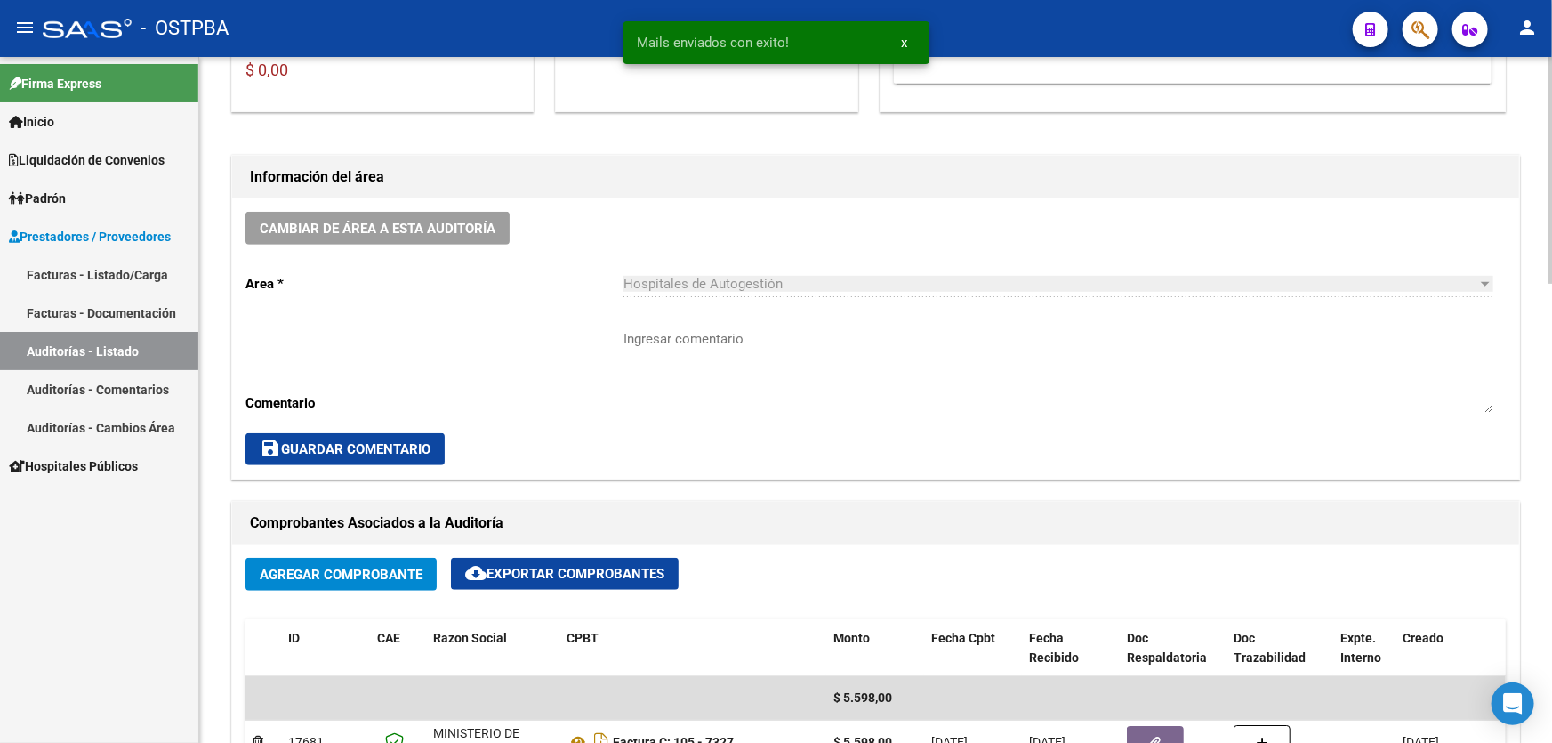
click at [728, 372] on textarea "Ingresar comentario" at bounding box center [1058, 371] width 870 height 84
paste textarea "CERRAR 29/9"
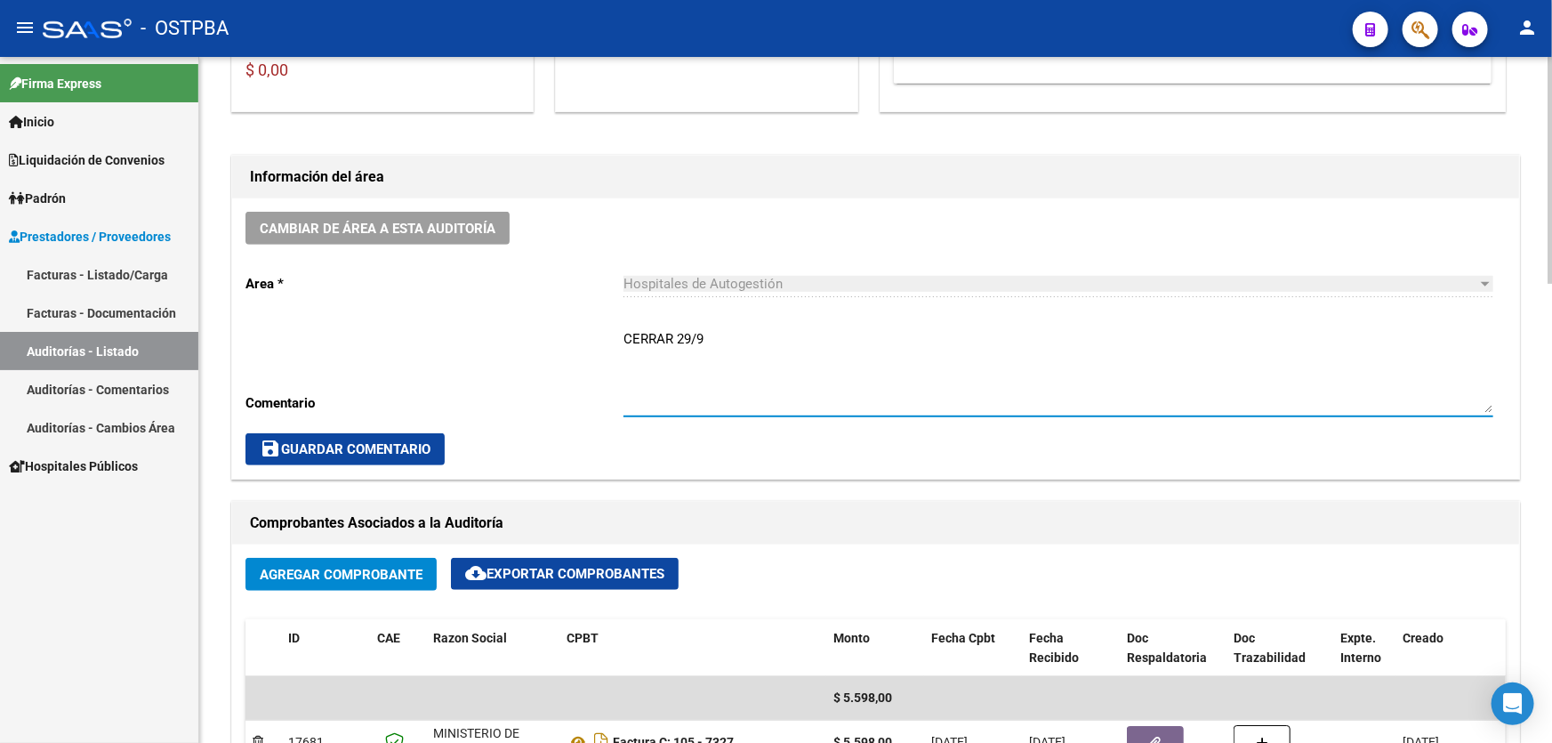
type textarea "CERRAR 29/9"
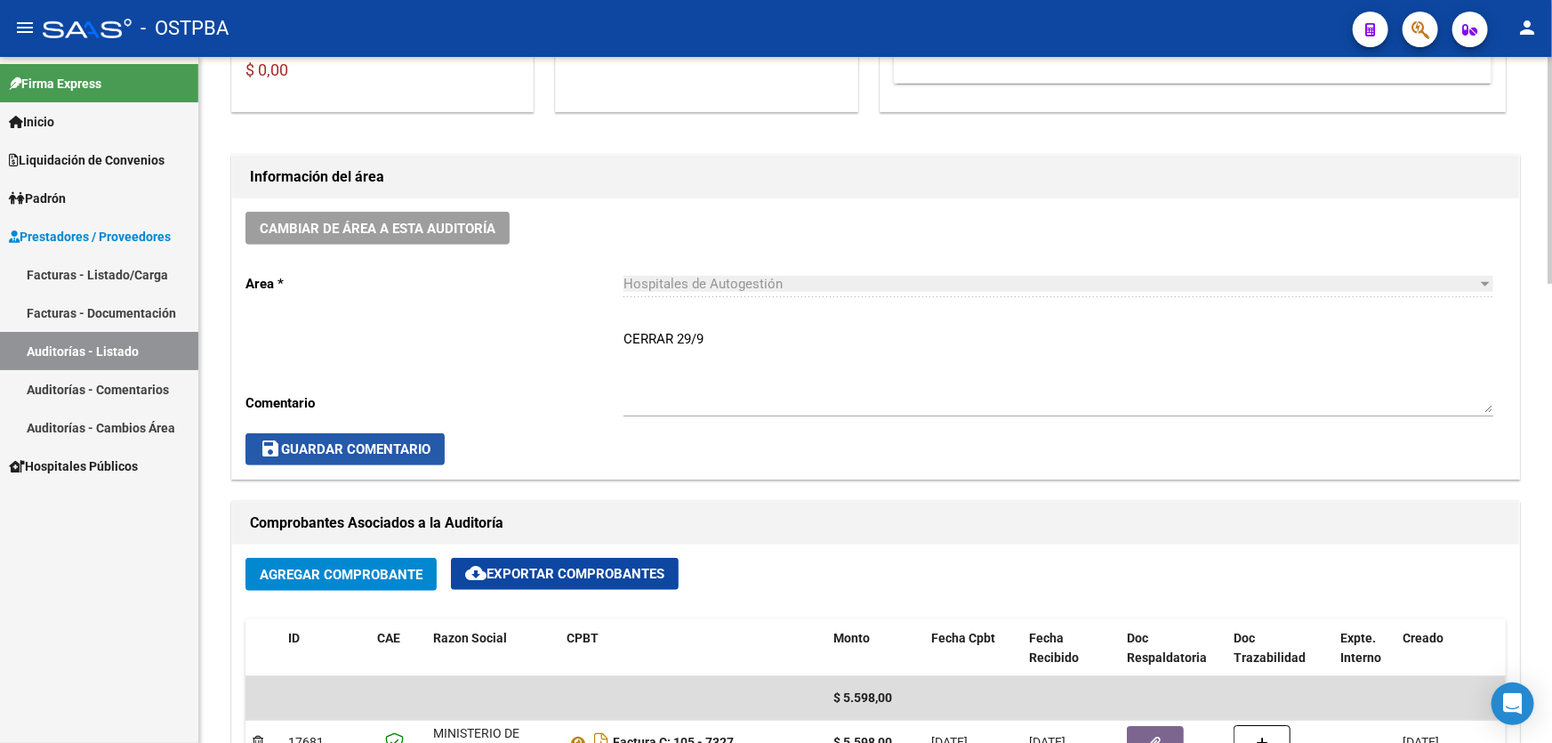
click at [335, 446] on span "save Guardar Comentario" at bounding box center [345, 449] width 171 height 16
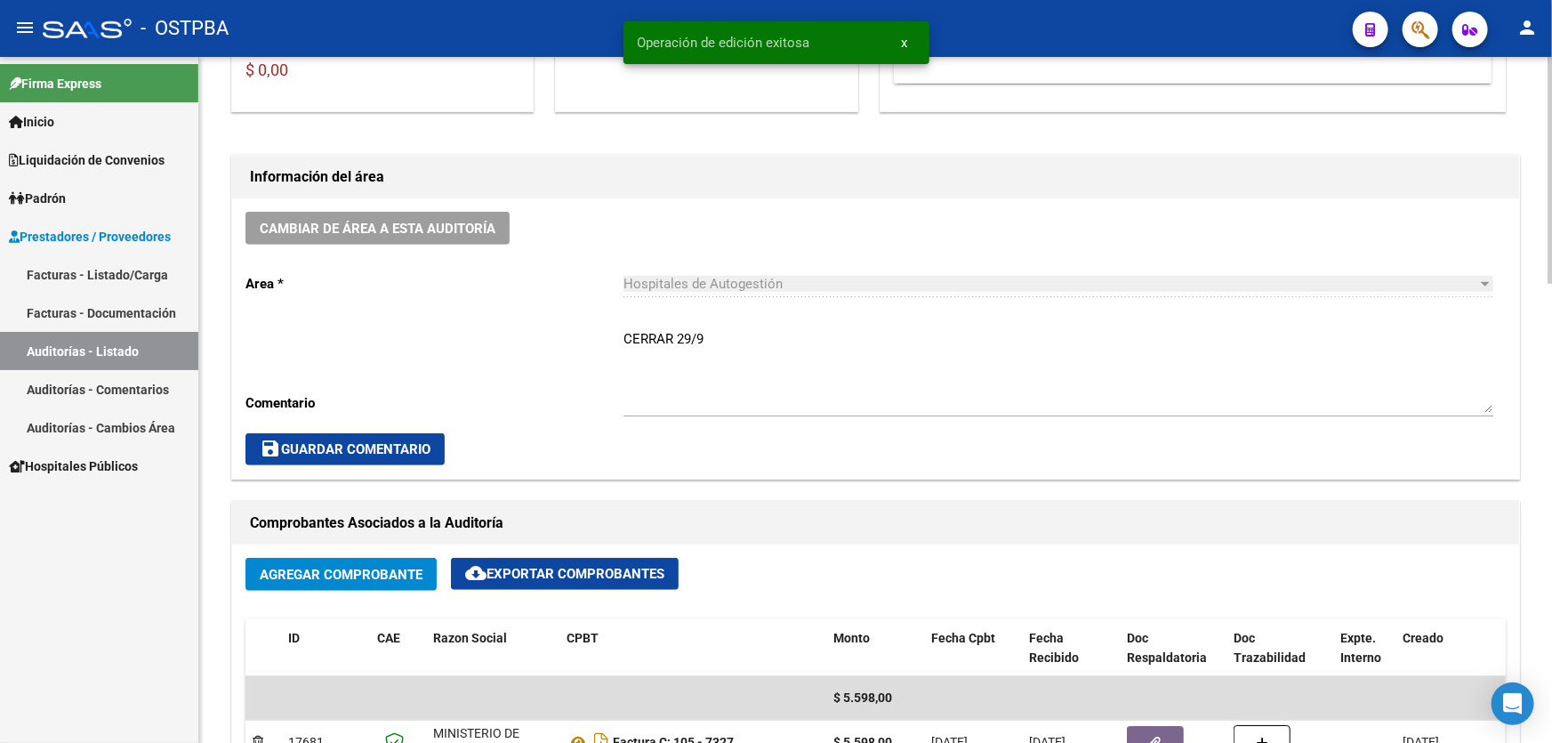
scroll to position [0, 0]
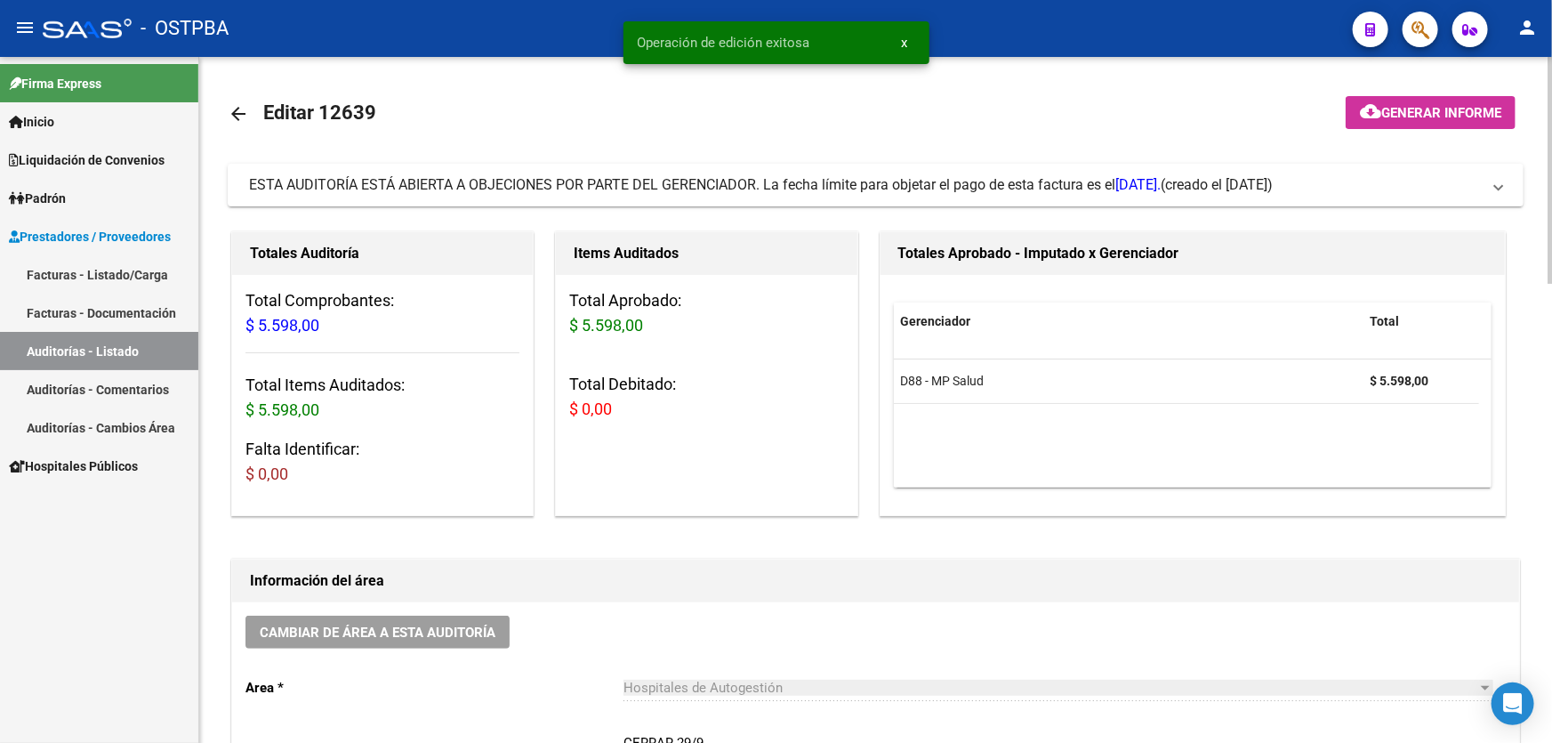
click at [238, 111] on mat-icon "arrow_back" at bounding box center [238, 113] width 21 height 21
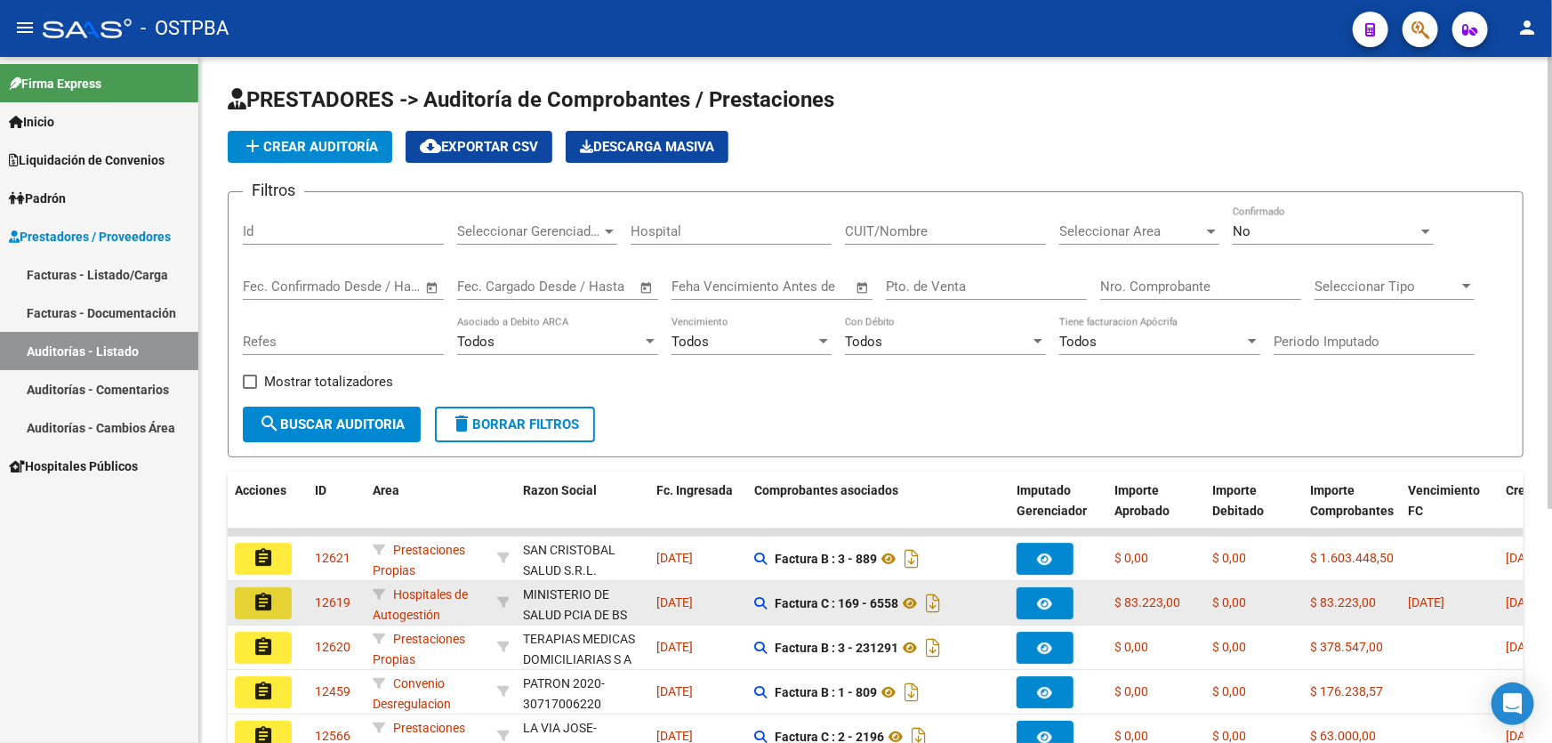
click at [253, 599] on mat-icon "assignment" at bounding box center [263, 601] width 21 height 21
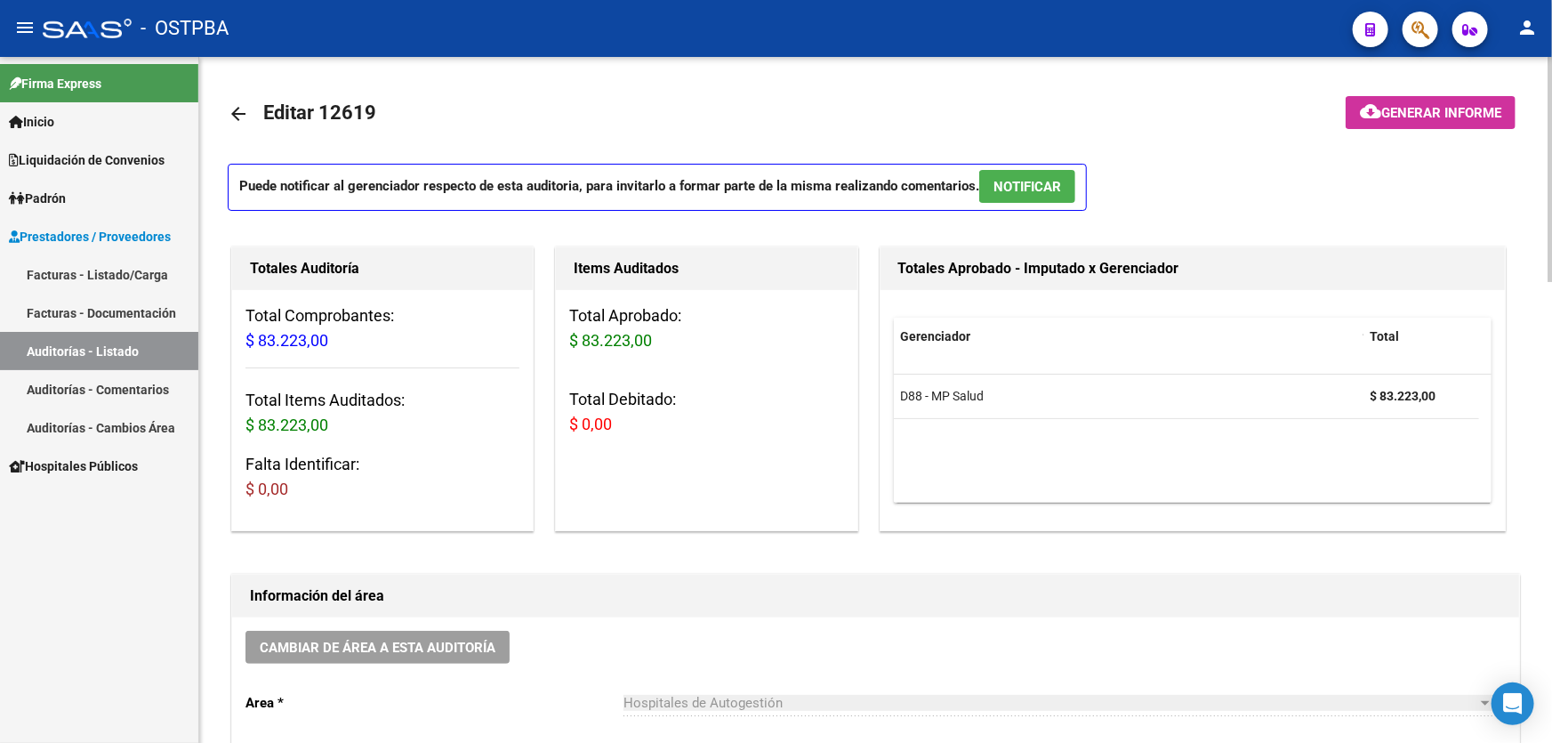
click at [1034, 184] on span "NOTIFICAR" at bounding box center [1027, 187] width 68 height 16
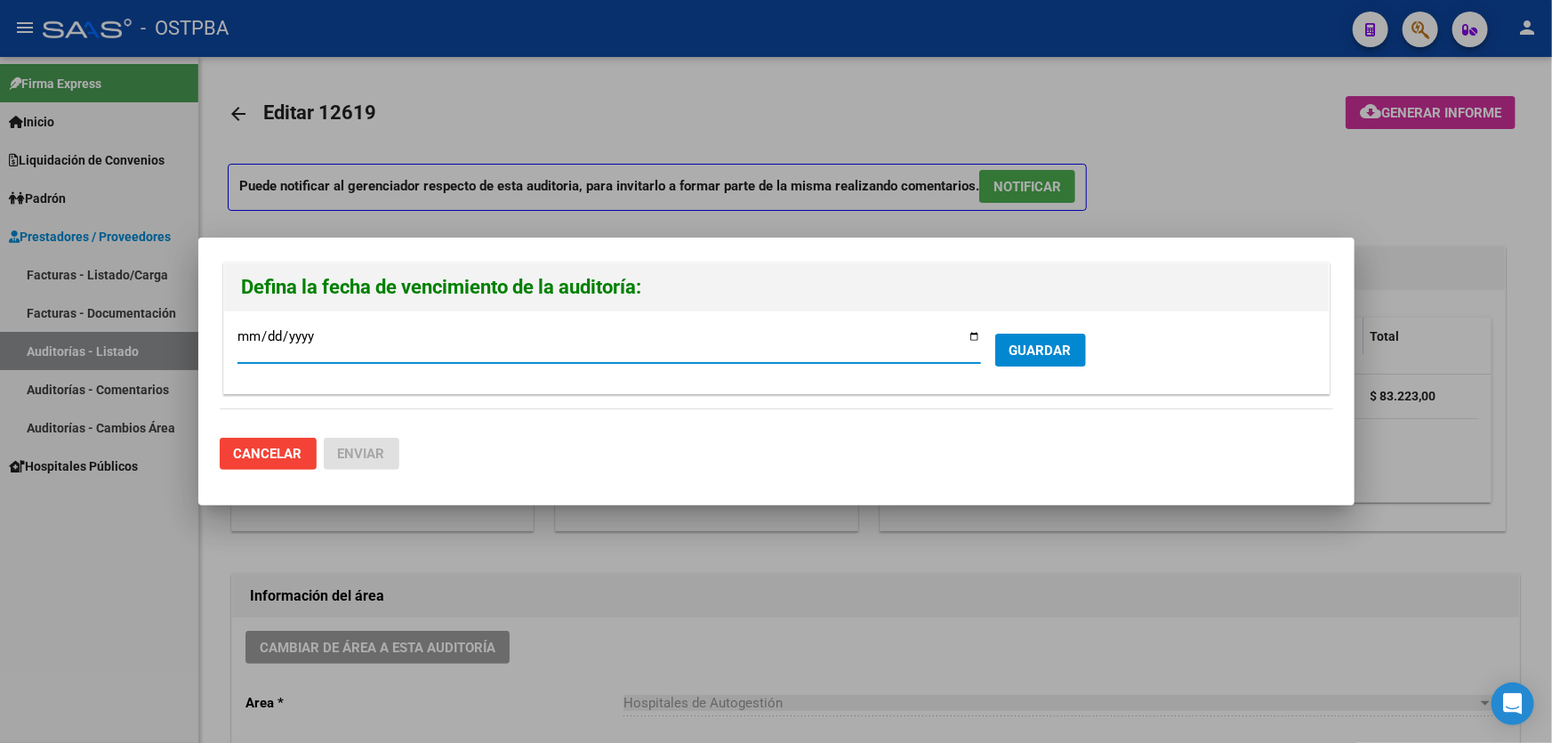
click at [1038, 351] on span "GUARDAR" at bounding box center [1040, 350] width 62 height 16
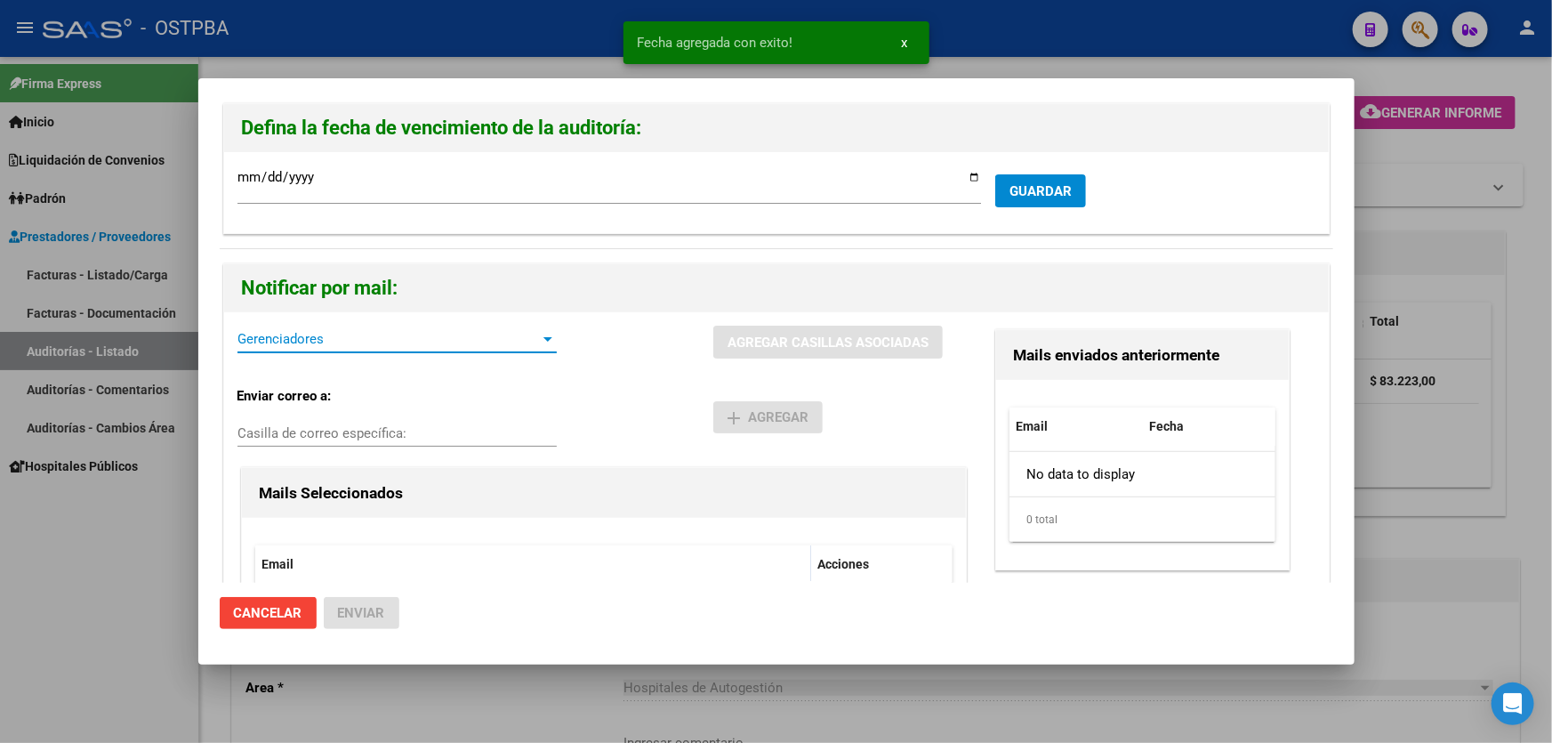
click at [302, 336] on span "Gerenciadores" at bounding box center [388, 339] width 303 height 16
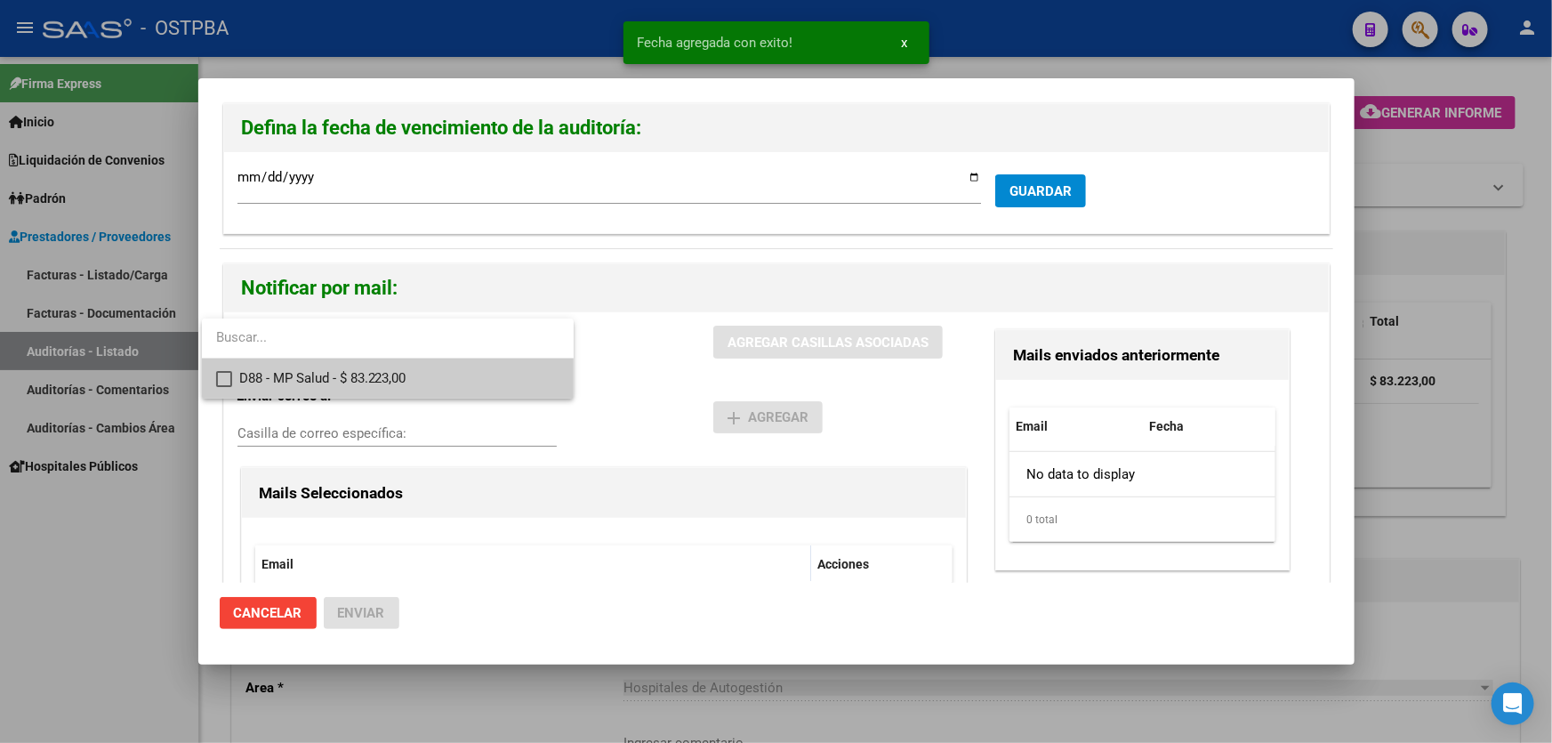
click at [221, 377] on mat-pseudo-checkbox at bounding box center [224, 379] width 16 height 16
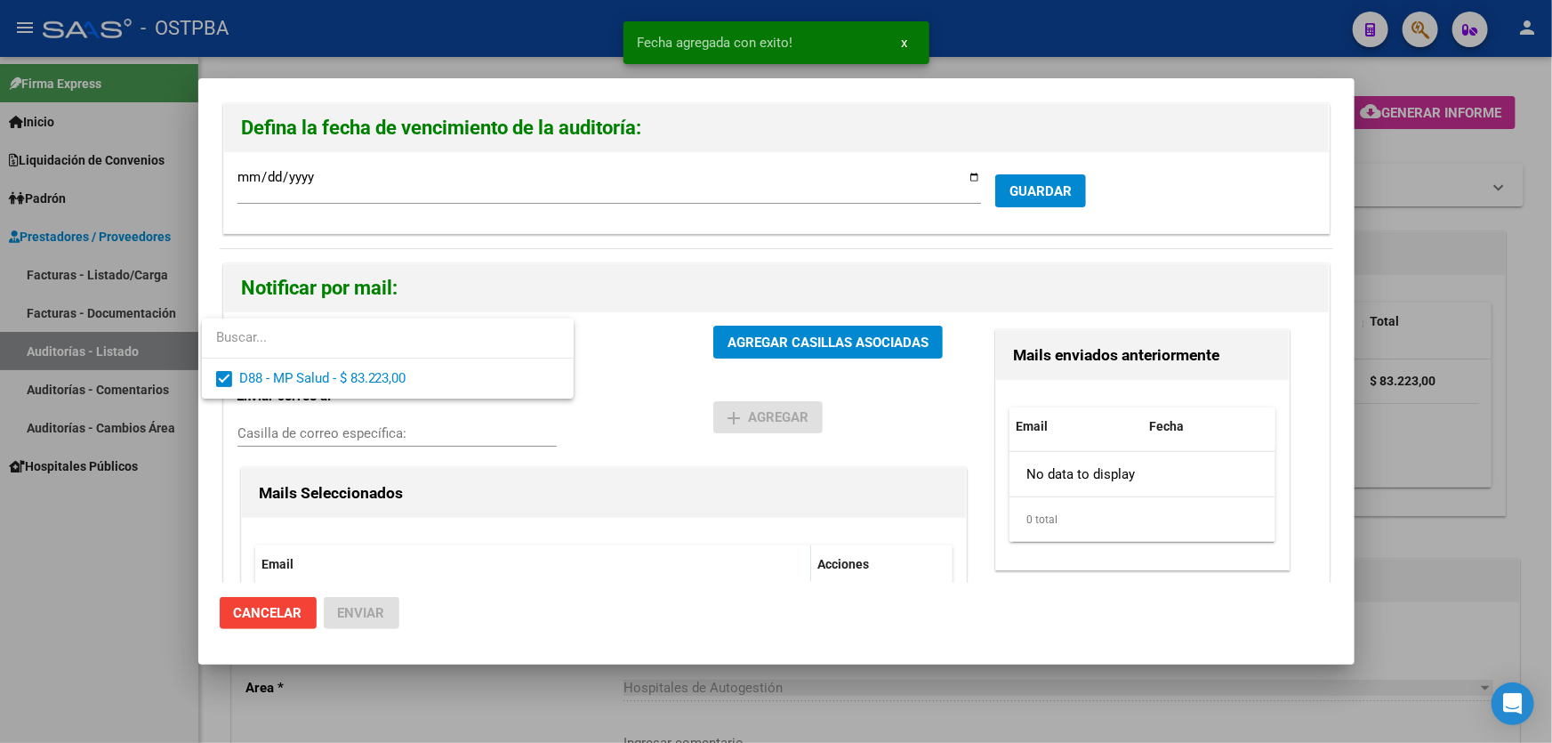
drag, startPoint x: 654, startPoint y: 380, endPoint x: 688, endPoint y: 356, distance: 41.5
click at [654, 381] on div at bounding box center [776, 371] width 1552 height 743
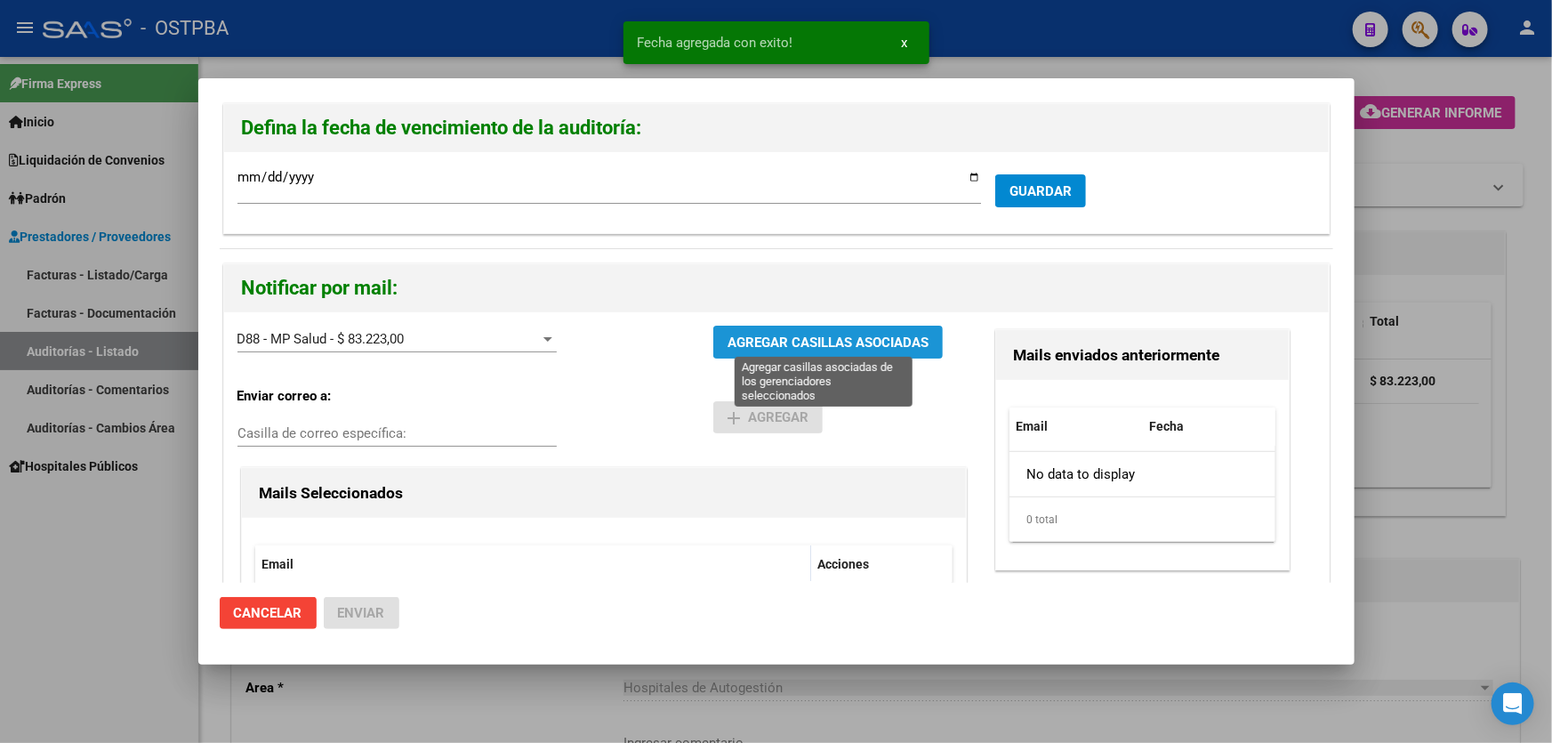
click at [795, 338] on span "AGREGAR CASILLAS ASOCIADAS" at bounding box center [827, 342] width 201 height 16
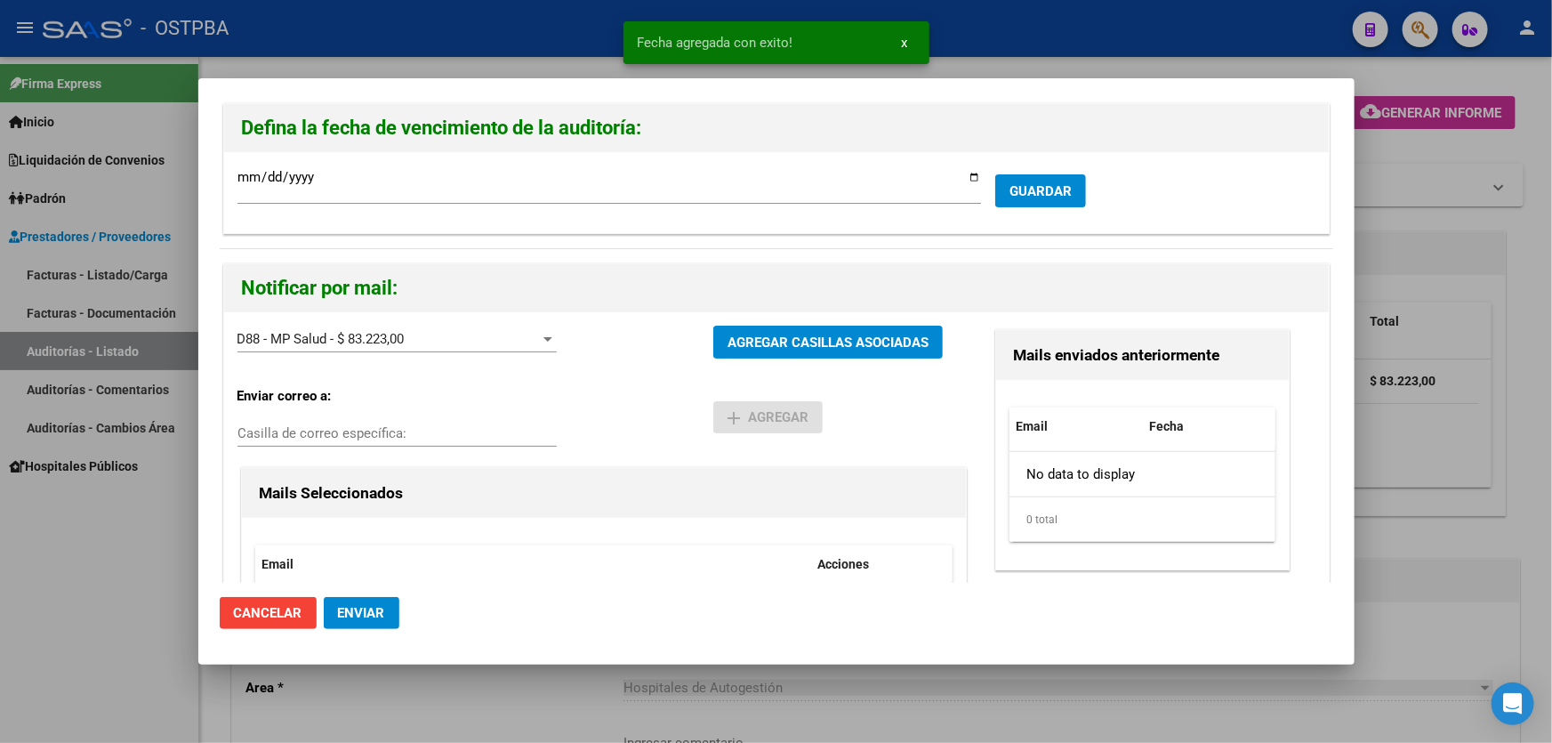
click at [361, 614] on span "Enviar" at bounding box center [361, 613] width 47 height 16
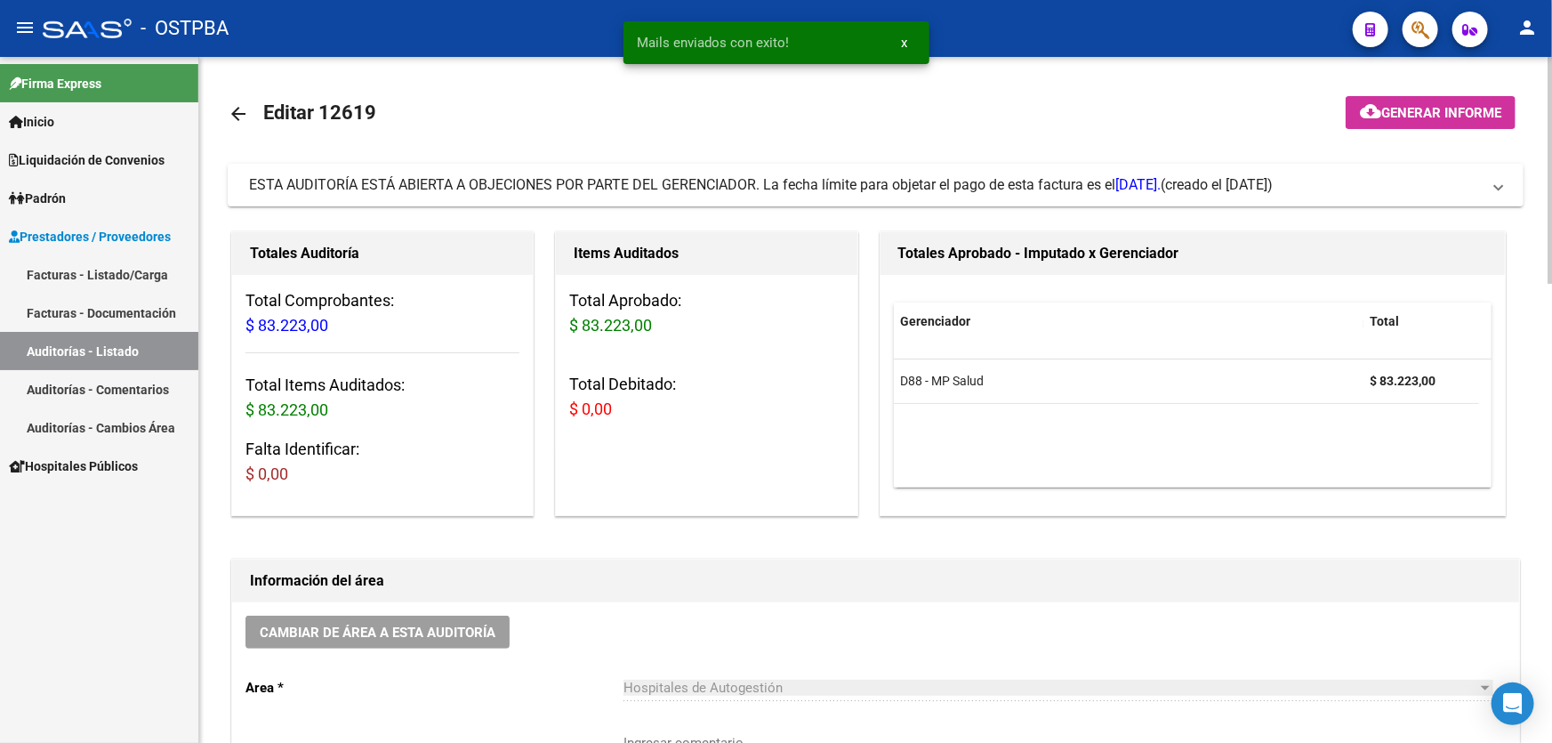
scroll to position [323, 0]
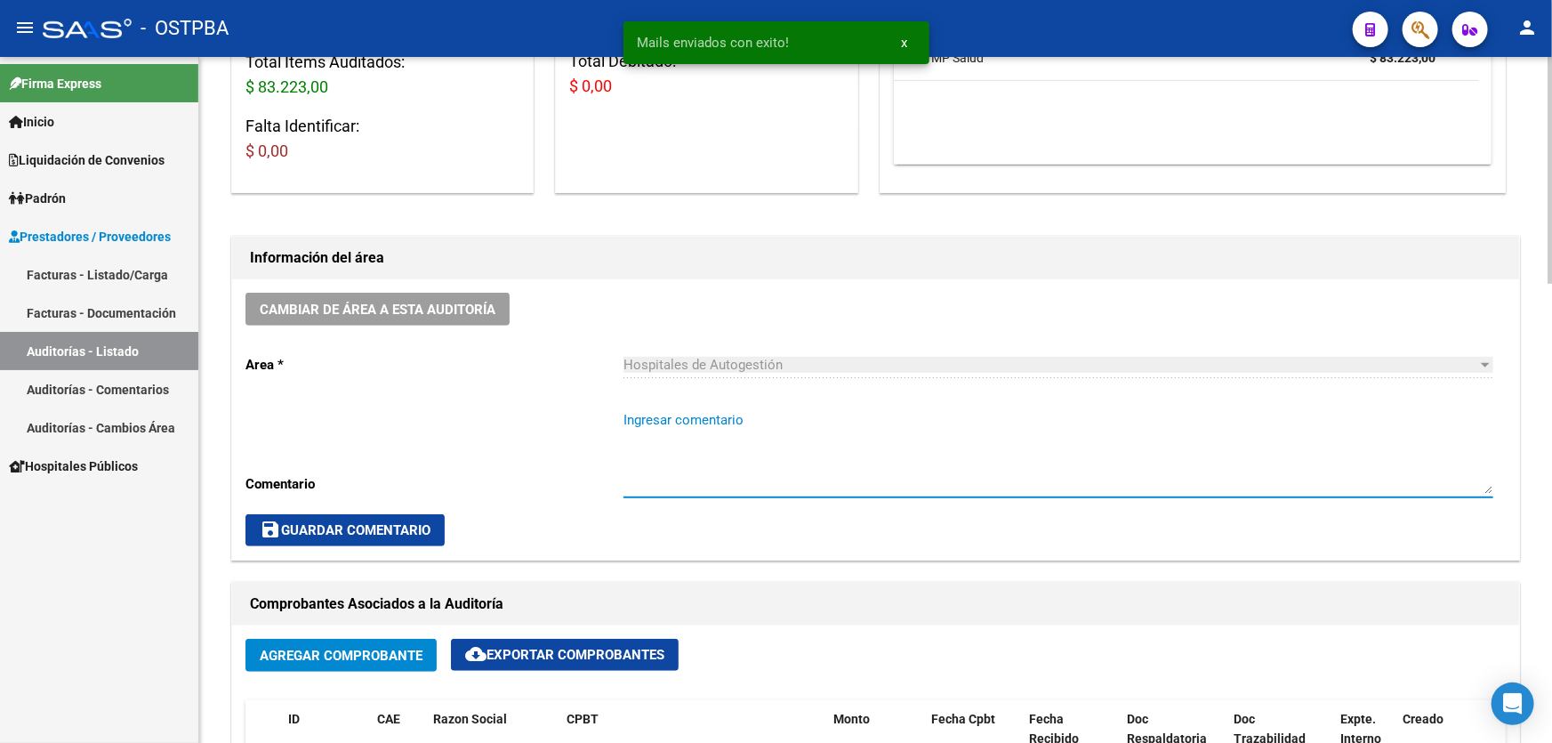
paste textarea "CERRAR 29/9"
type textarea "CERRAR 29/9"
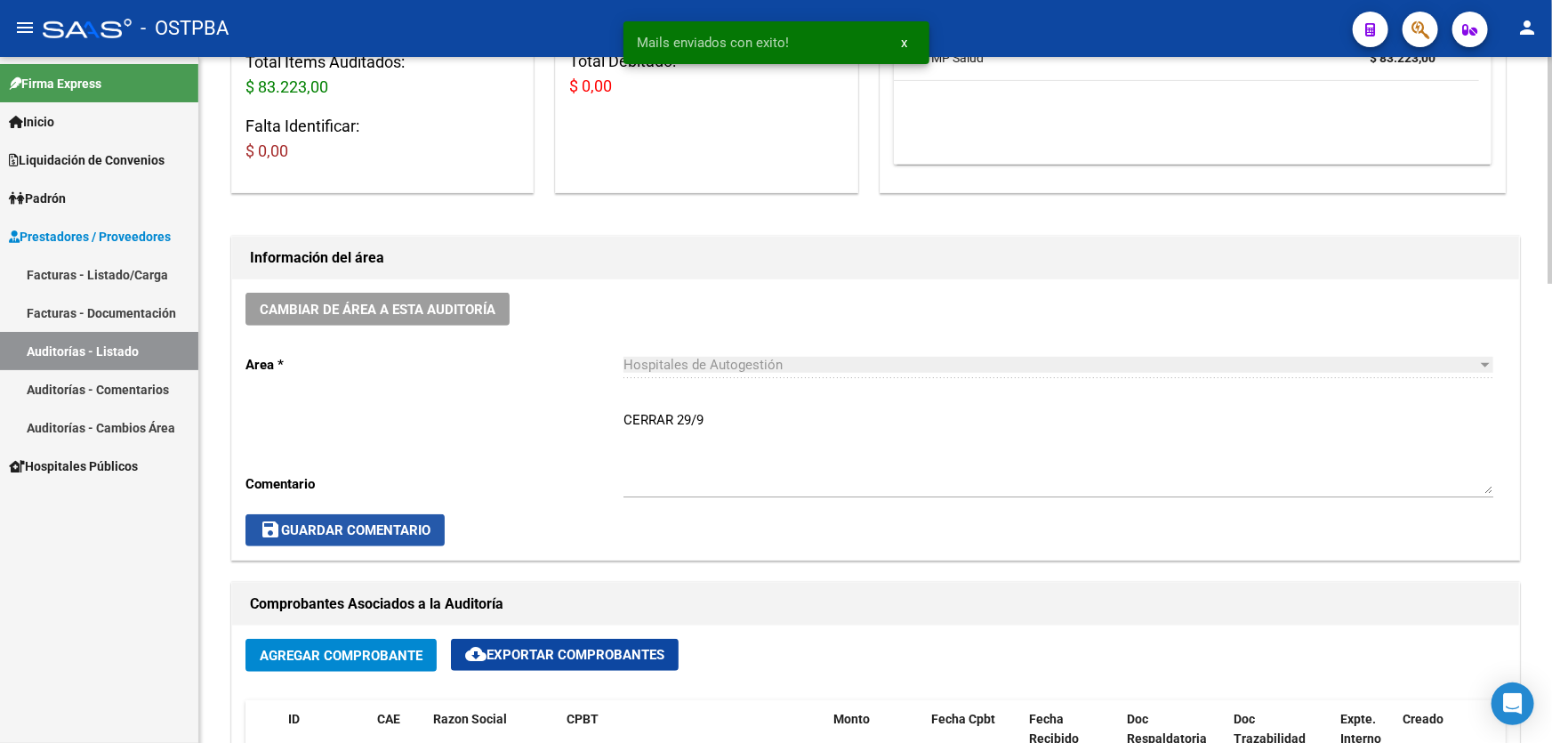
click at [399, 536] on button "save Guardar Comentario" at bounding box center [344, 530] width 199 height 32
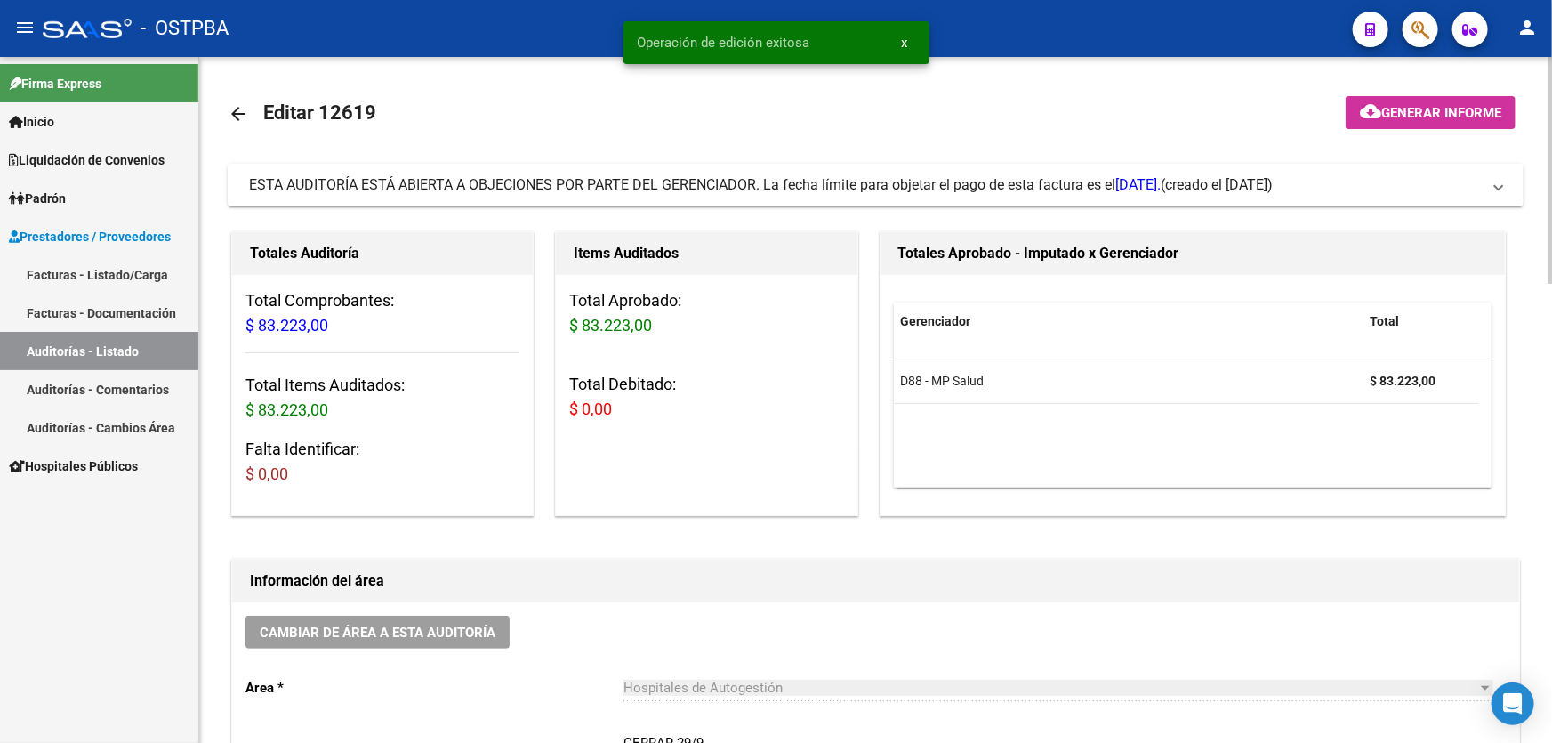
click at [236, 112] on mat-icon "arrow_back" at bounding box center [238, 113] width 21 height 21
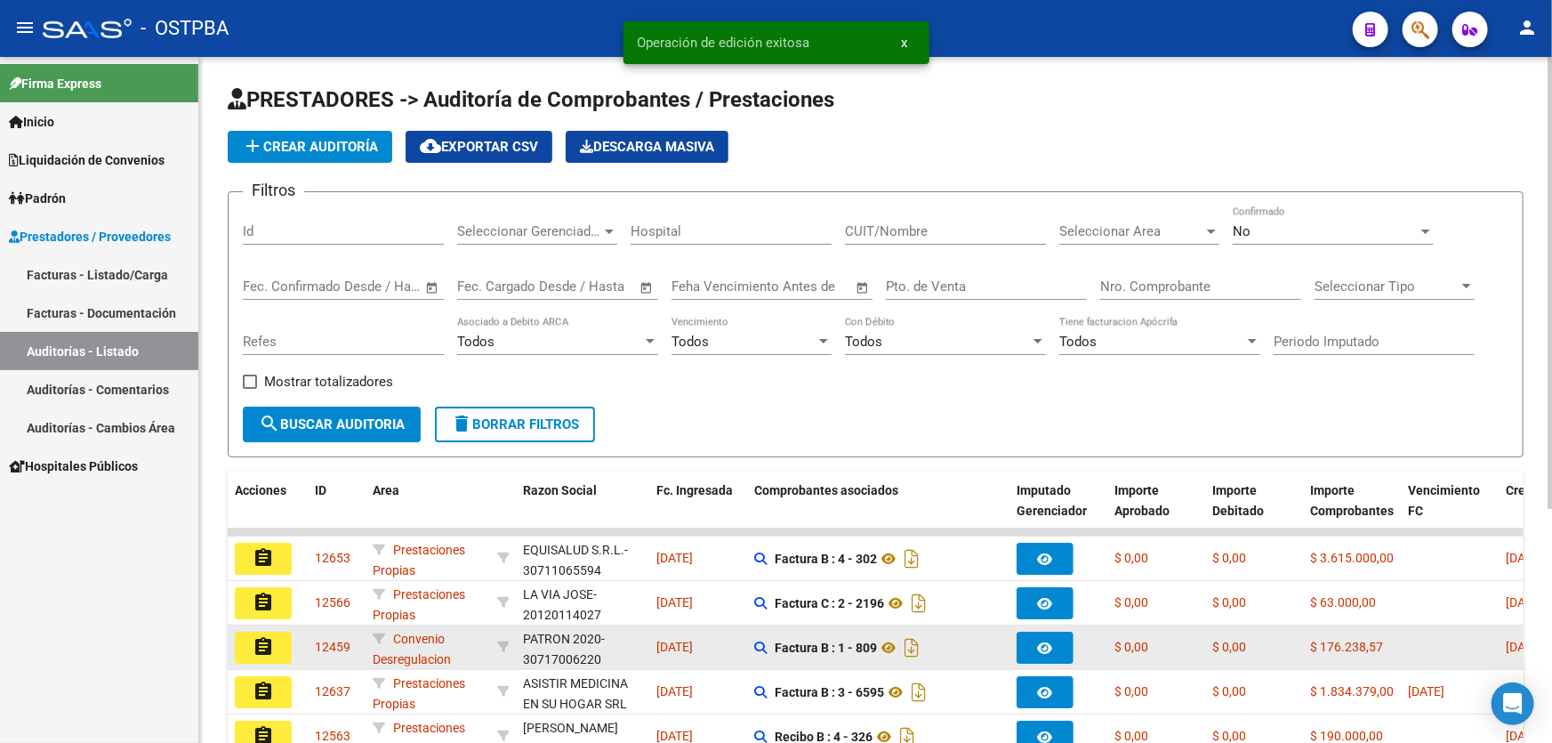
scroll to position [355, 0]
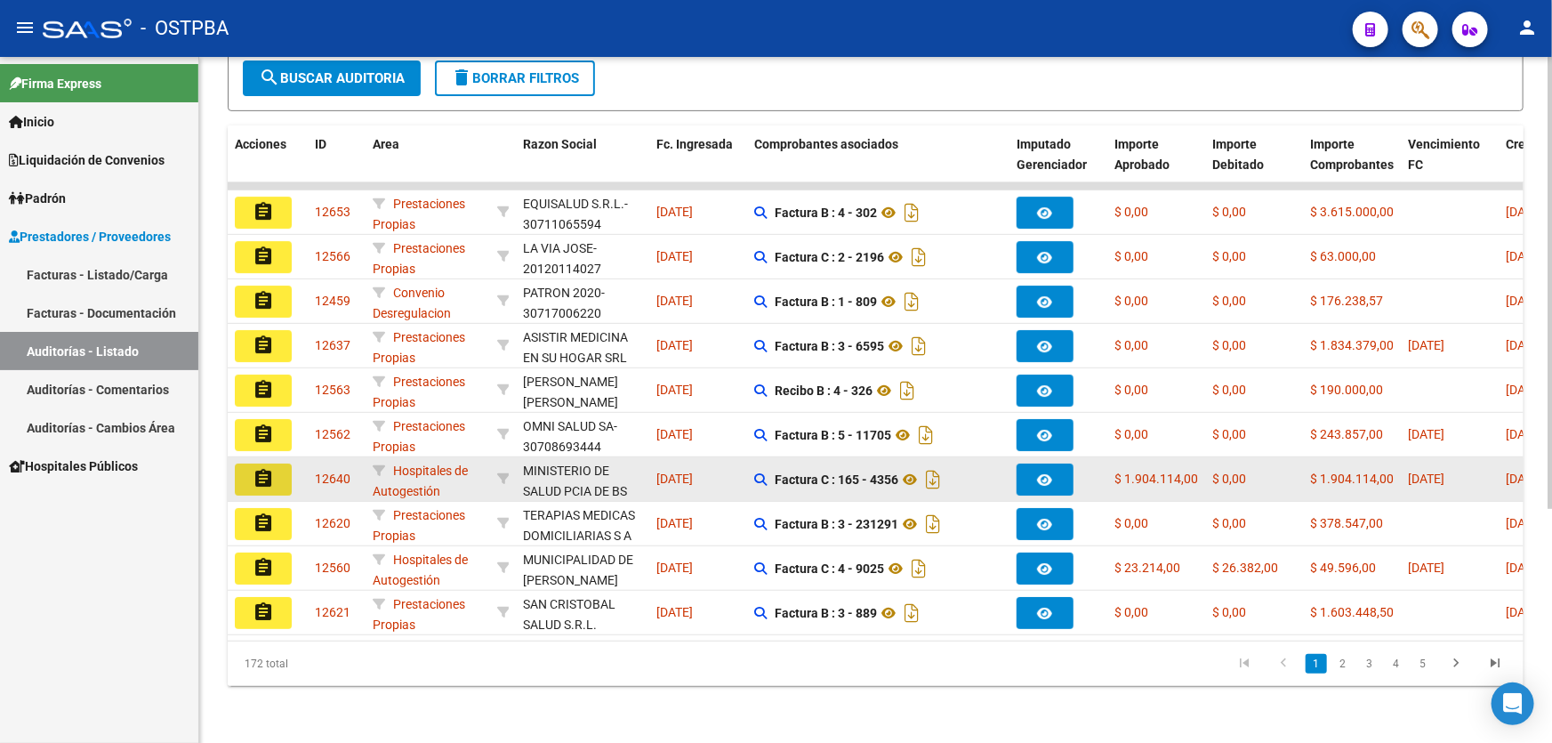
click at [268, 468] on mat-icon "assignment" at bounding box center [263, 478] width 21 height 21
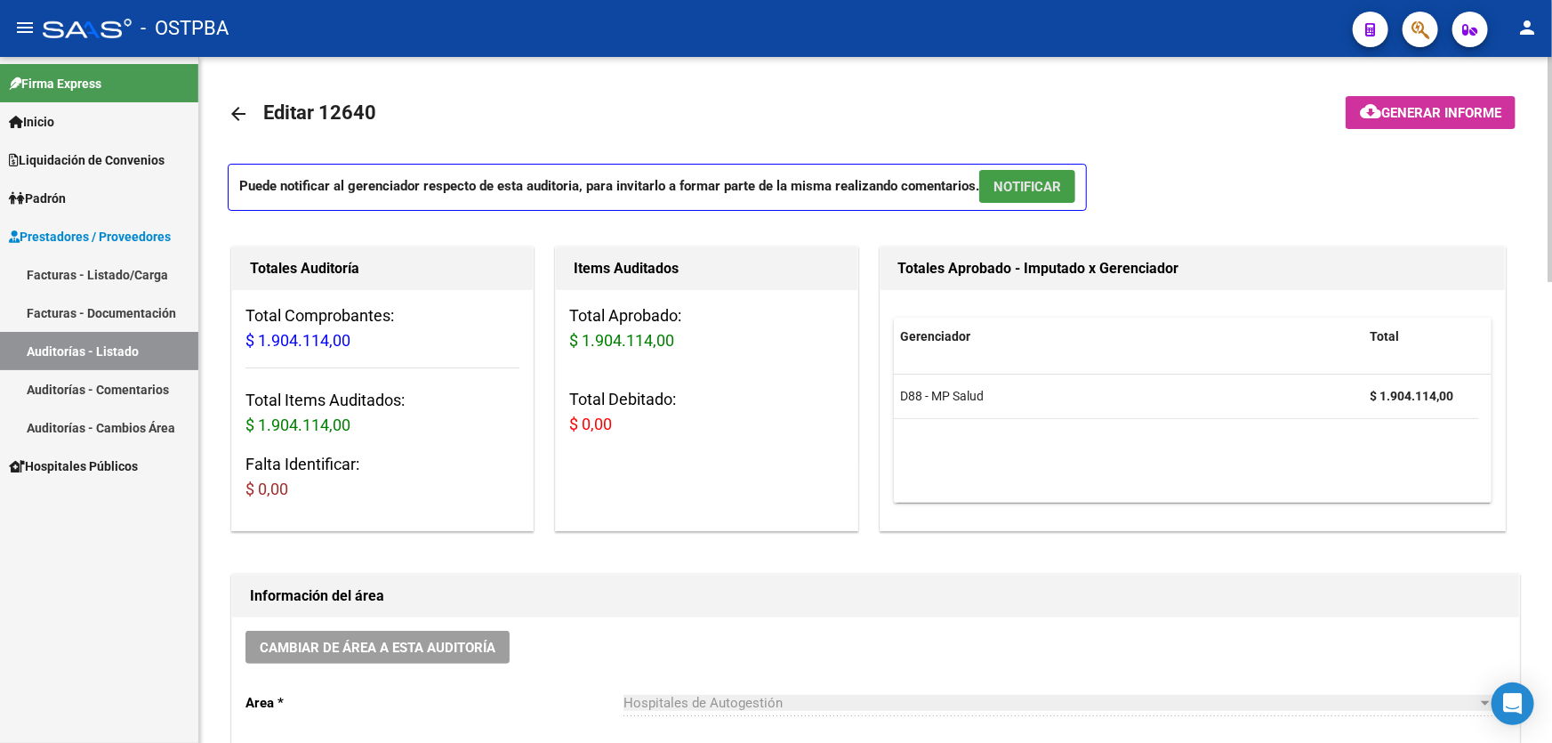
click at [1044, 181] on span "NOTIFICAR" at bounding box center [1027, 187] width 68 height 16
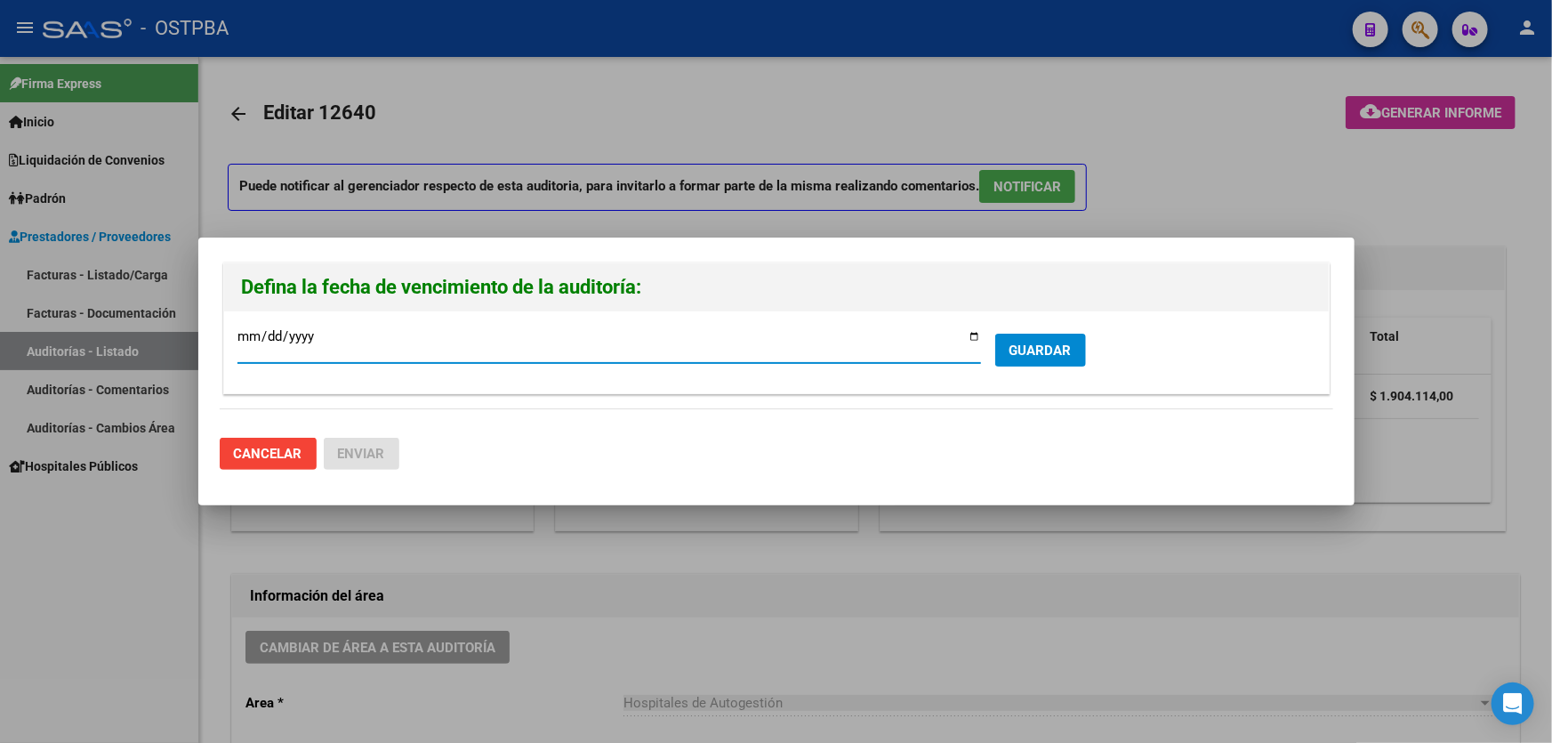
click at [1039, 348] on span "GUARDAR" at bounding box center [1040, 350] width 62 height 16
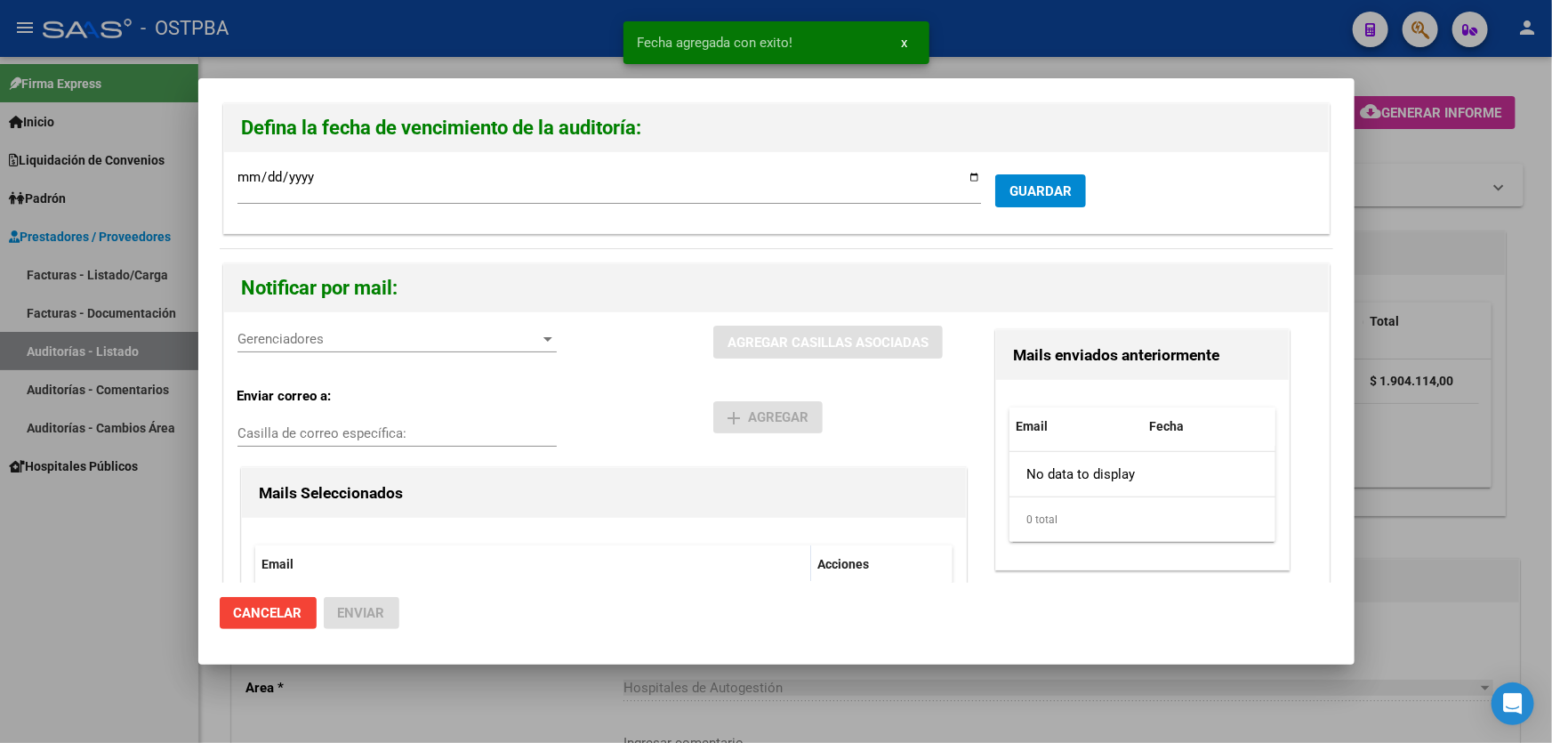
click at [263, 332] on span "Gerenciadores" at bounding box center [388, 339] width 303 height 16
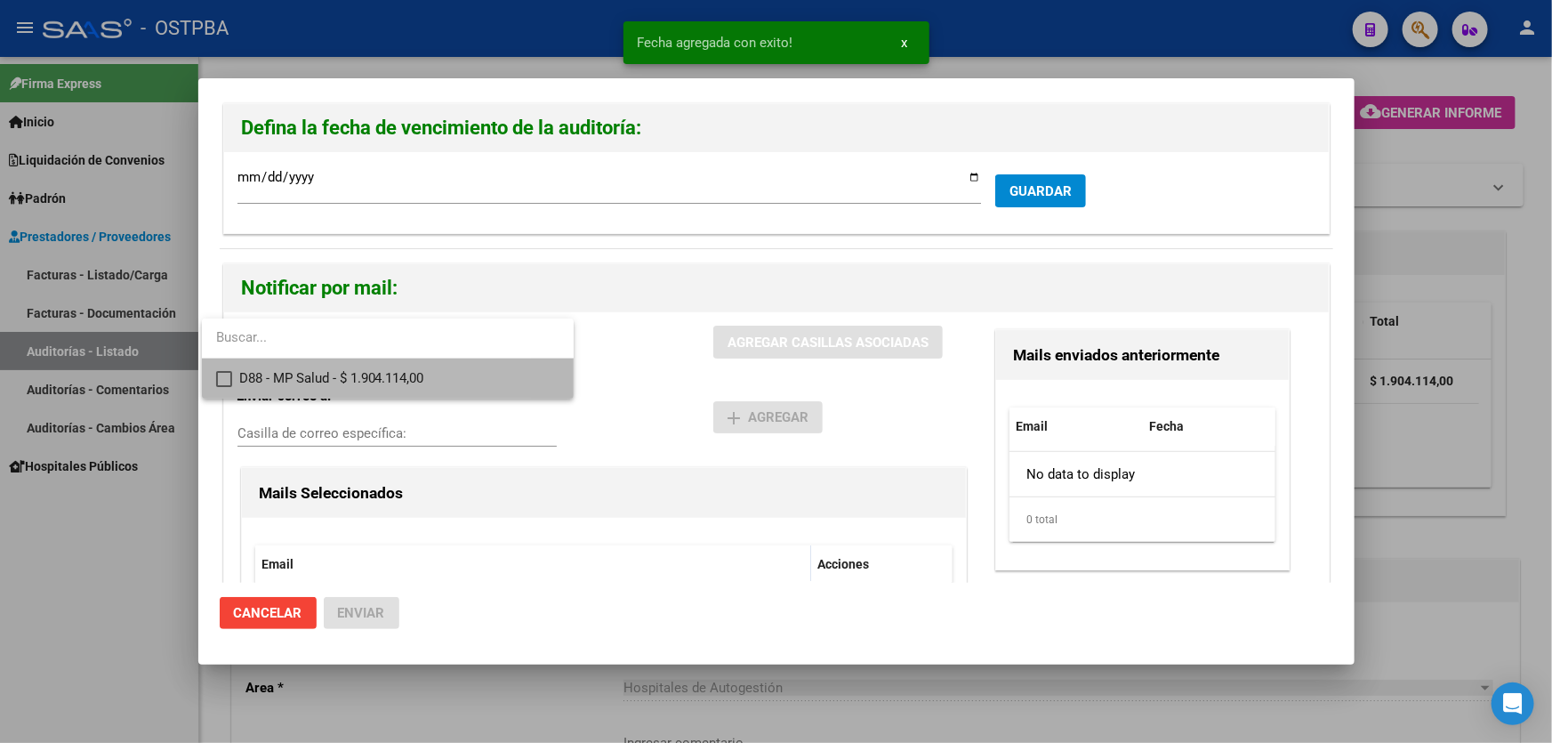
click at [213, 373] on mat-option "D88 - MP Salud - $ 1.904.114,00" at bounding box center [388, 378] width 372 height 40
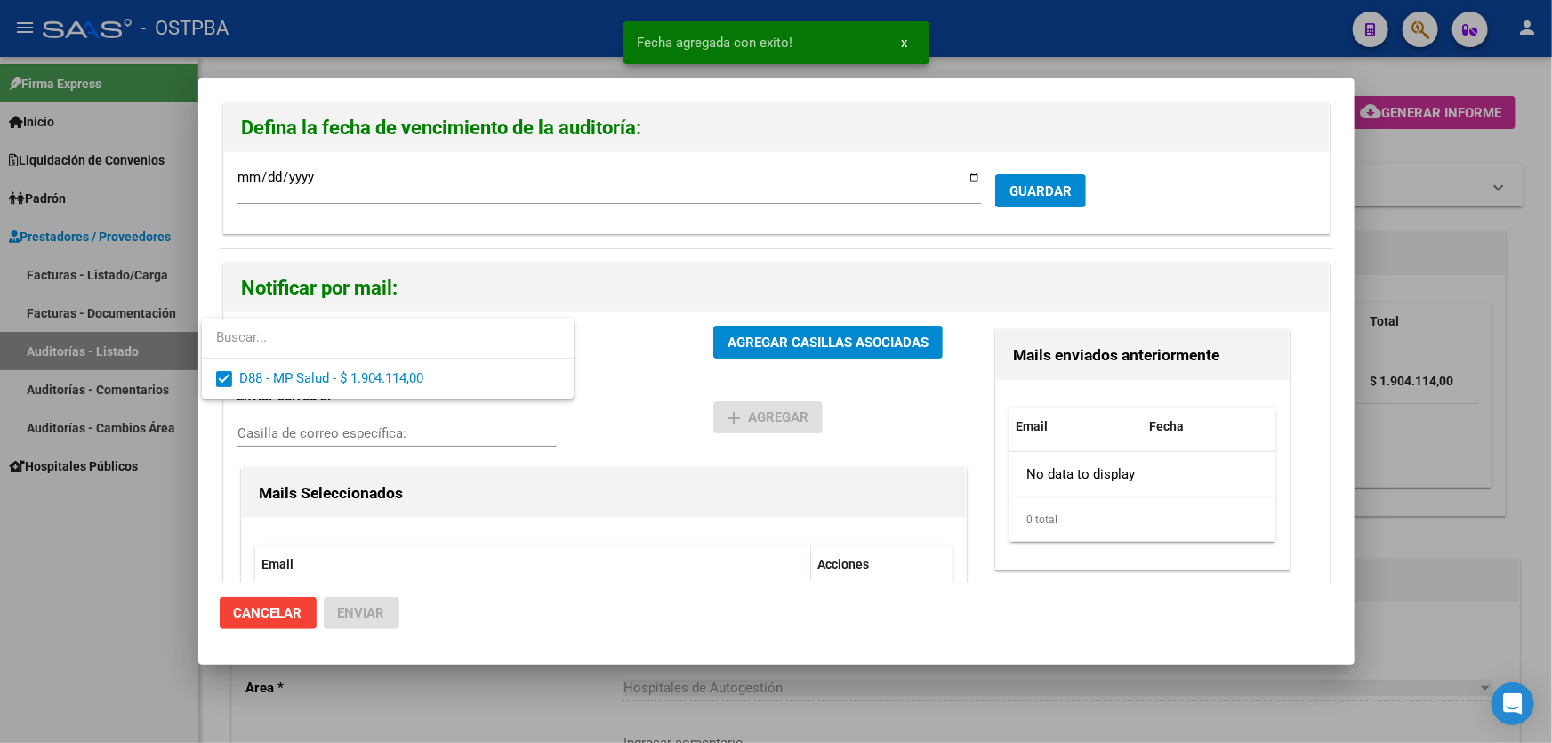
click at [634, 375] on div at bounding box center [776, 371] width 1552 height 743
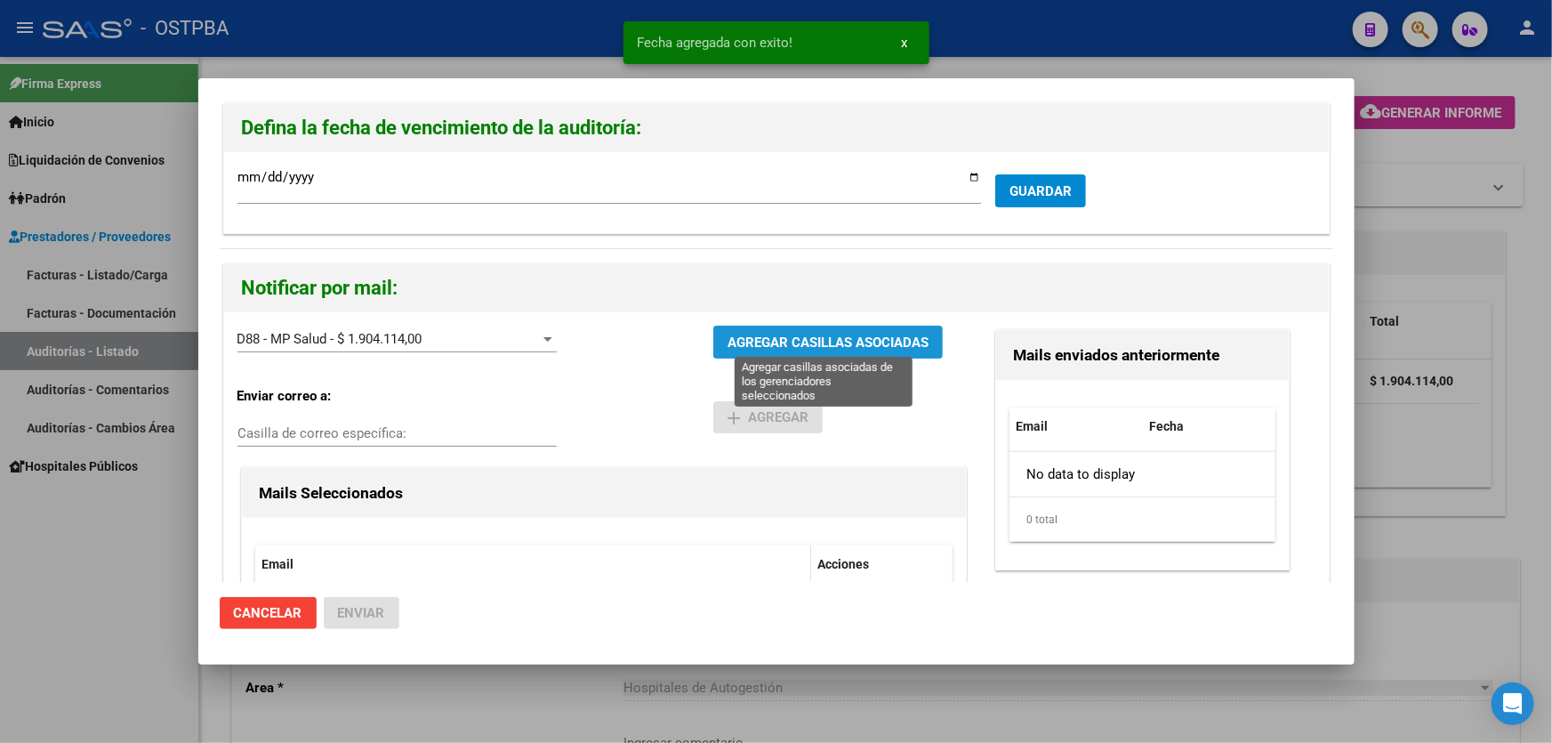
click at [772, 344] on span "AGREGAR CASILLAS ASOCIADAS" at bounding box center [827, 342] width 201 height 16
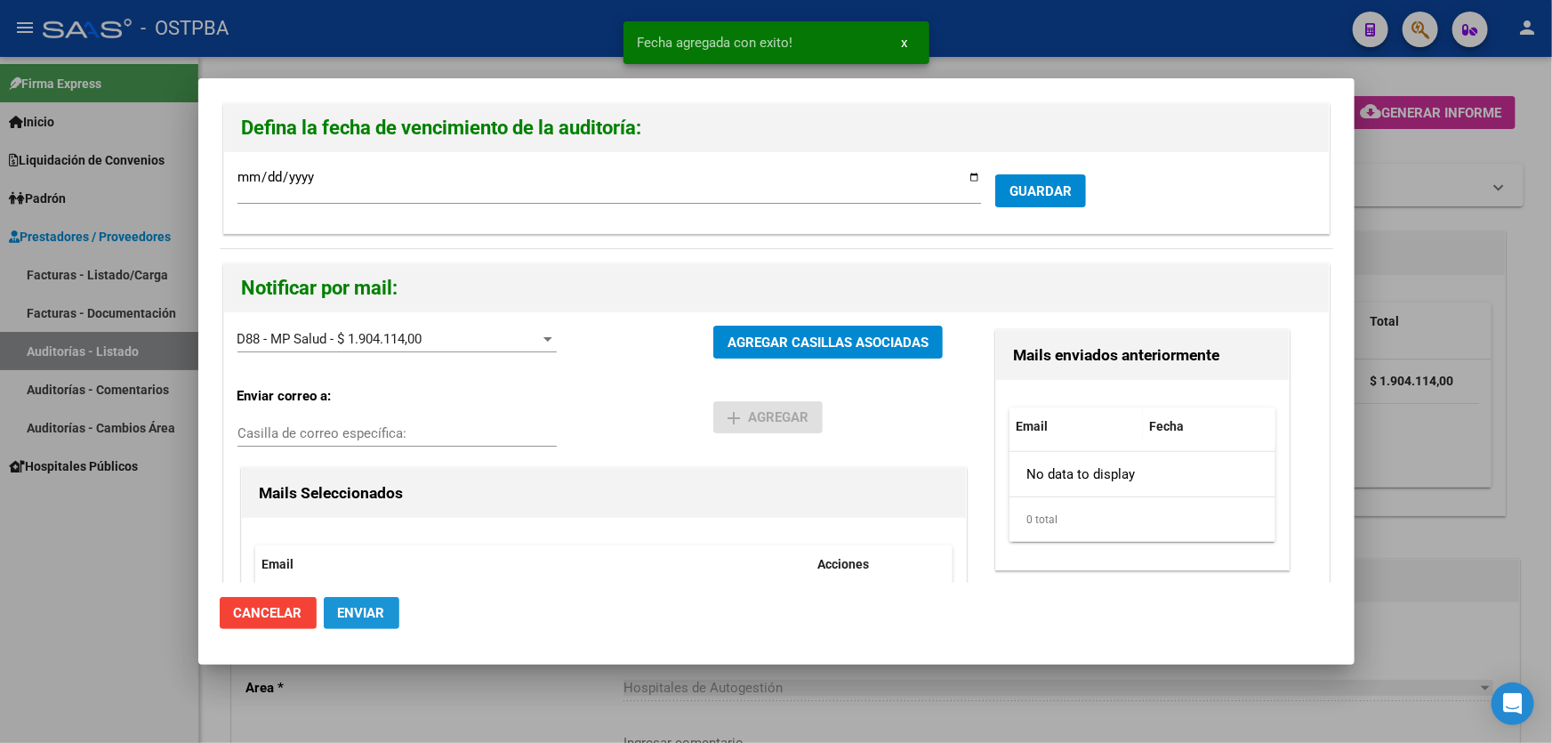
click at [369, 606] on span "Enviar" at bounding box center [361, 613] width 47 height 16
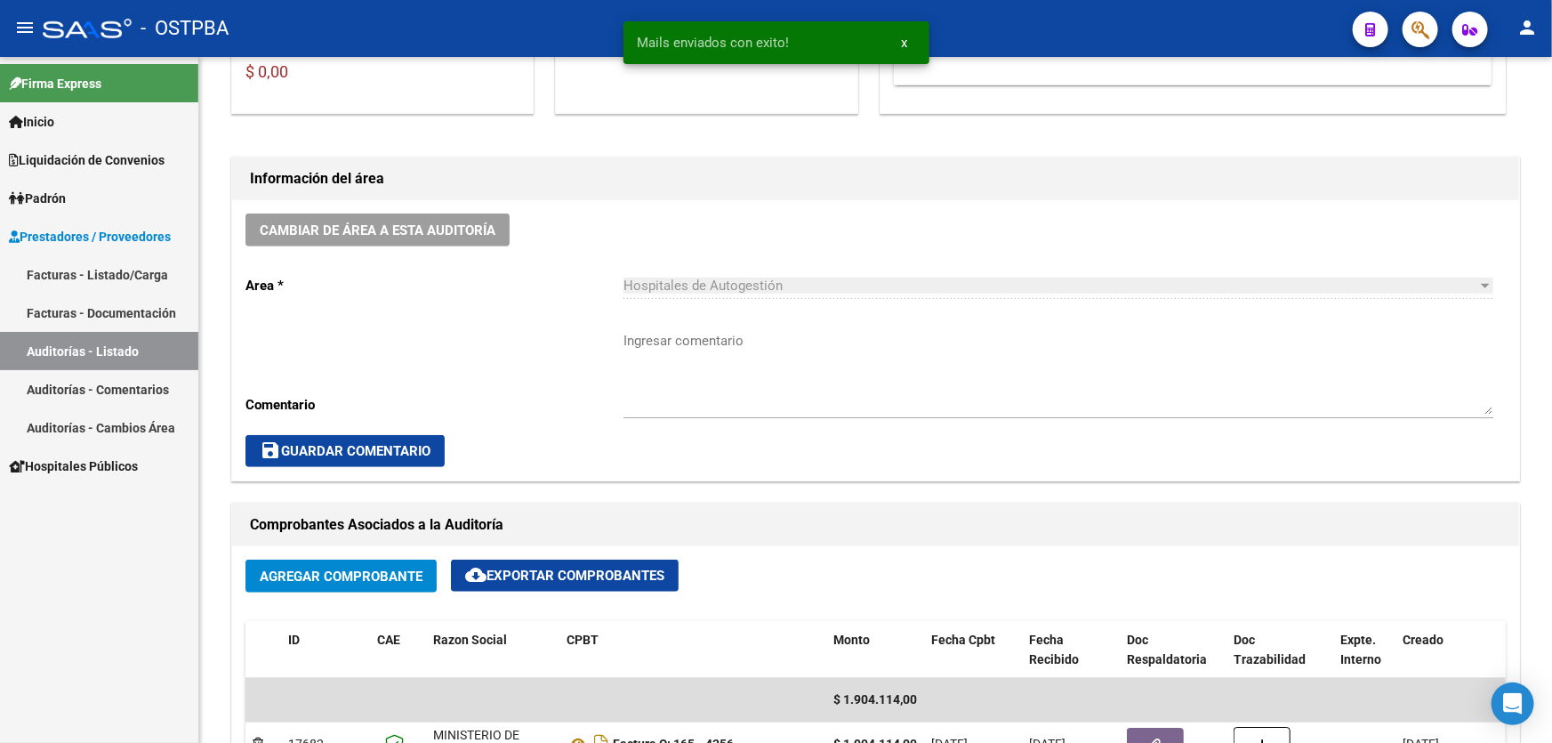
scroll to position [404, 0]
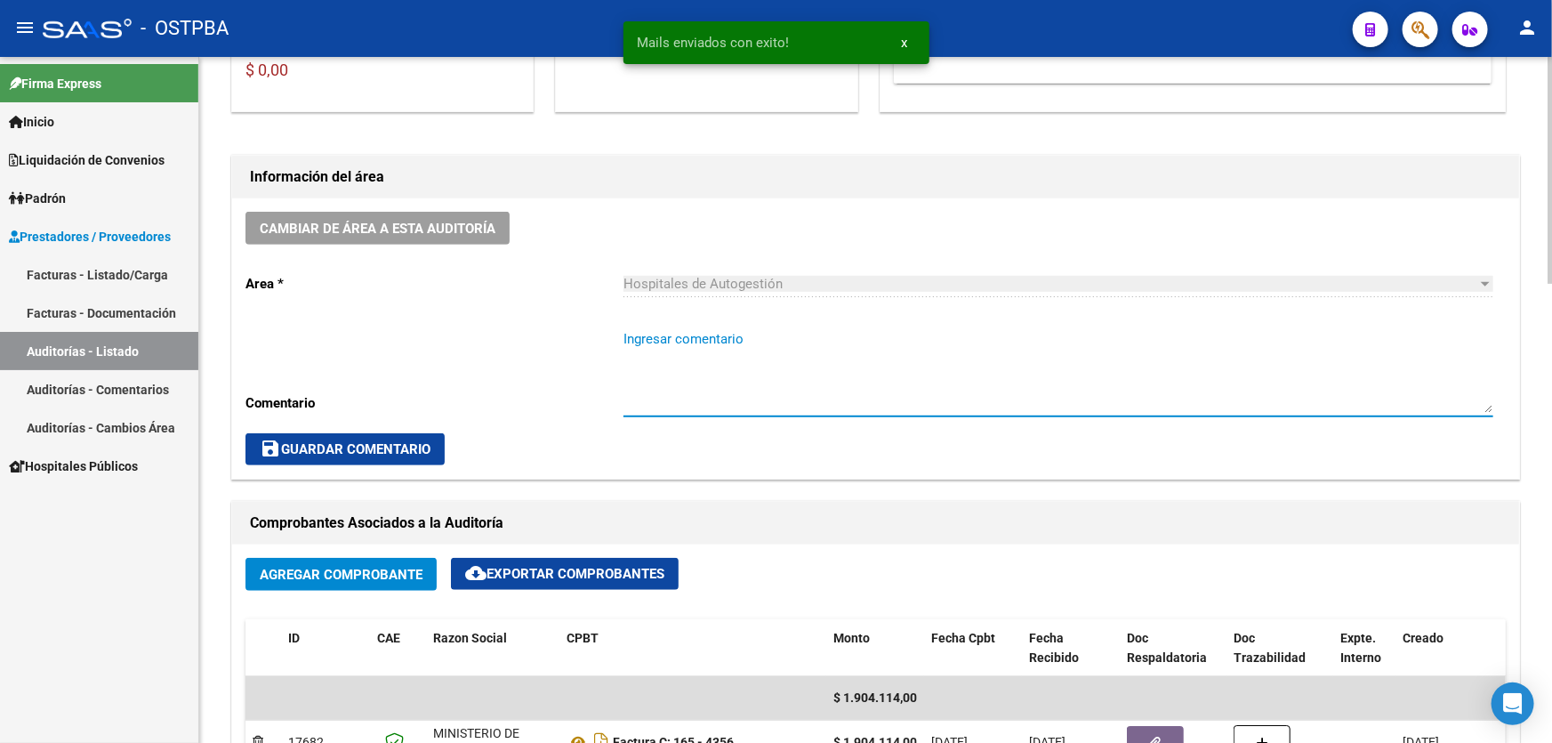
paste textarea "CERRAR 29/9"
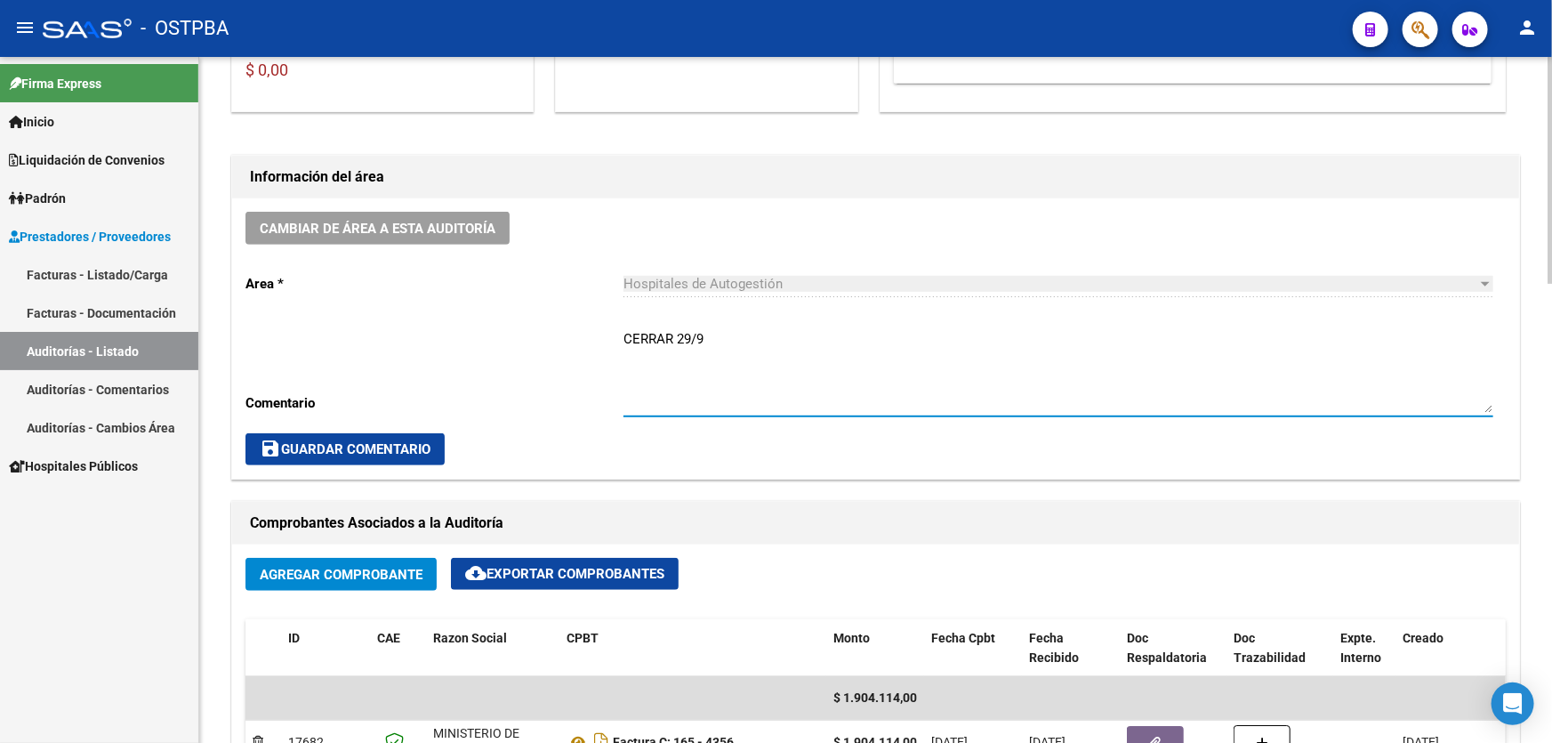
type textarea "CERRAR 29/9"
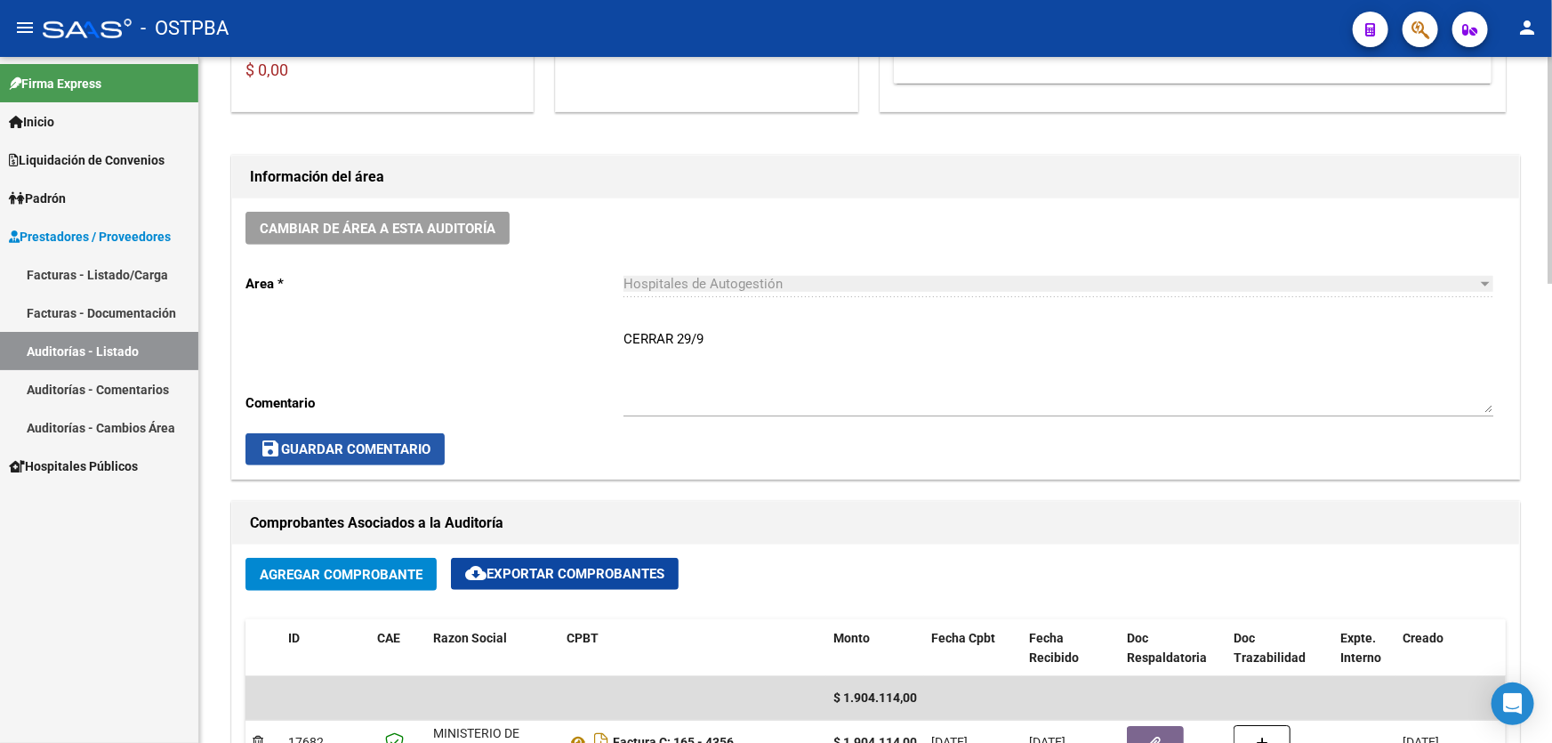
click at [311, 452] on span "save Guardar Comentario" at bounding box center [345, 449] width 171 height 16
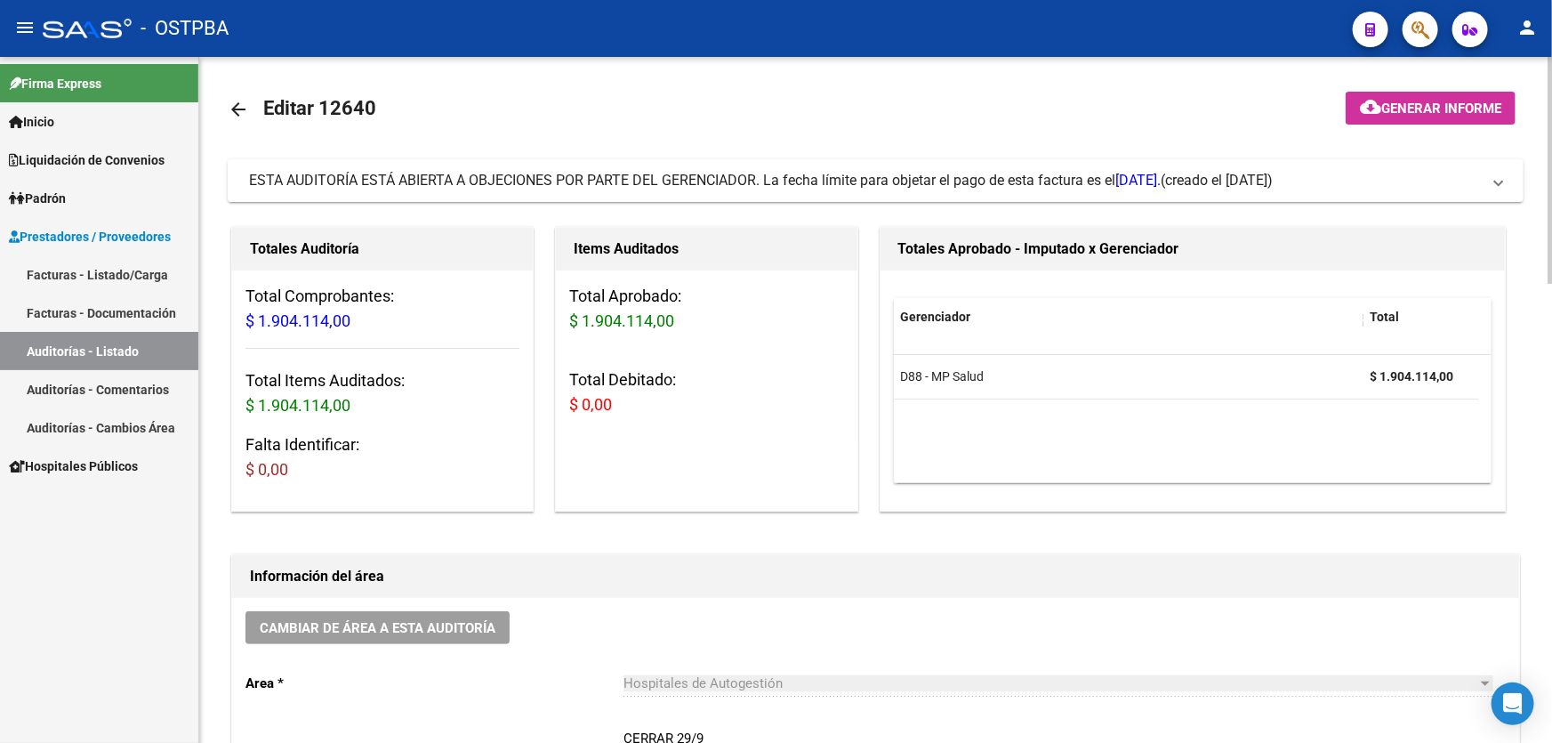
scroll to position [0, 0]
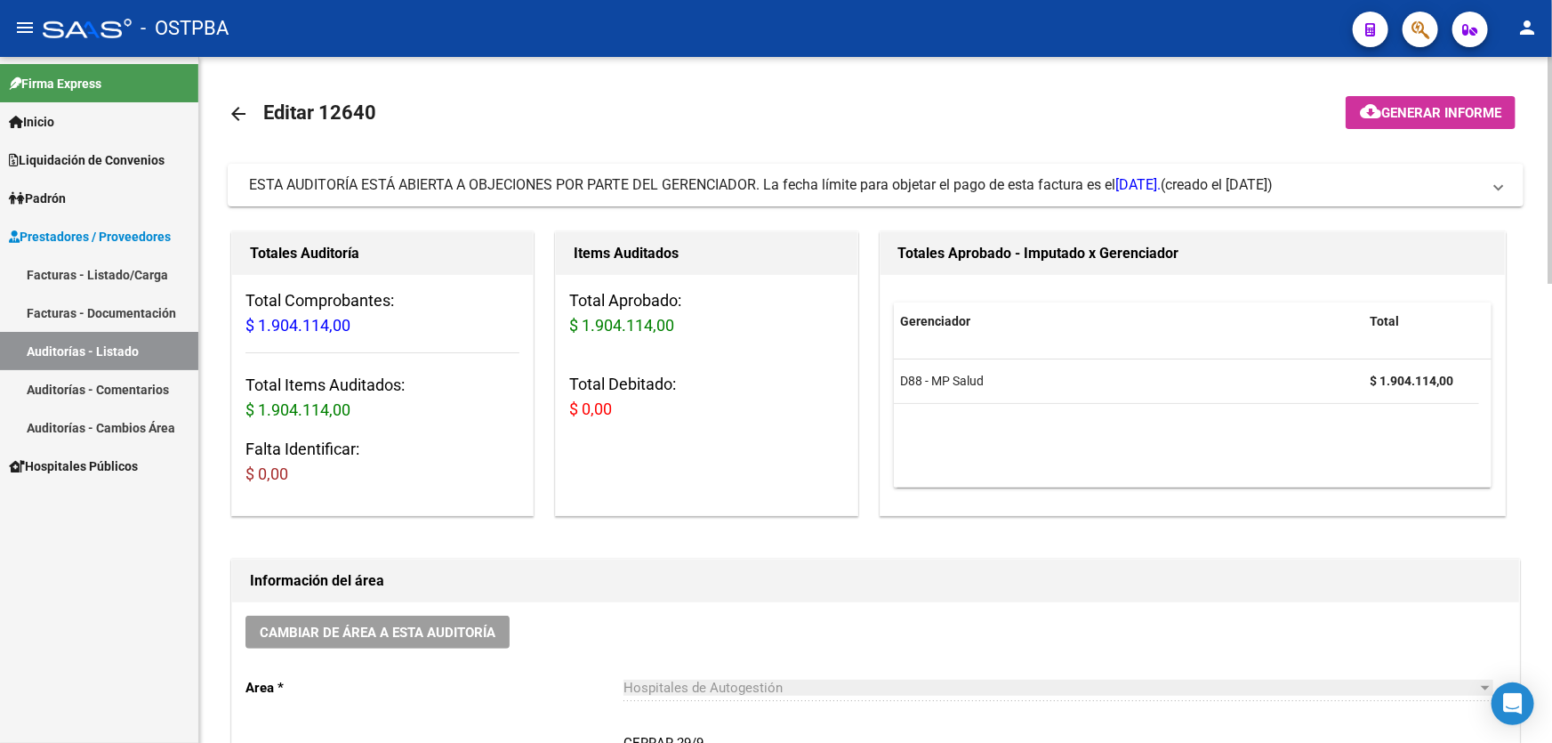
click at [229, 111] on mat-icon "arrow_back" at bounding box center [238, 113] width 21 height 21
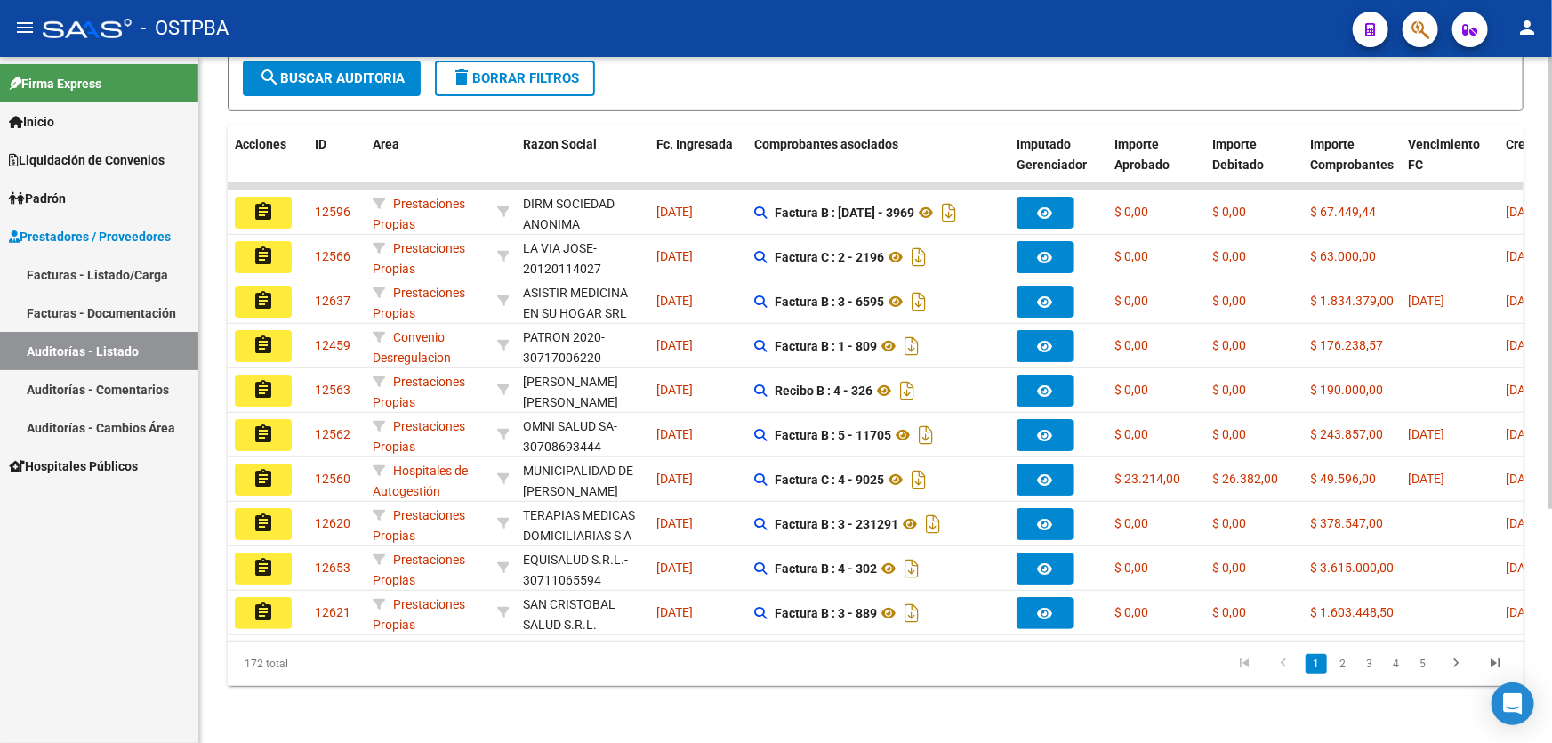
scroll to position [355, 0]
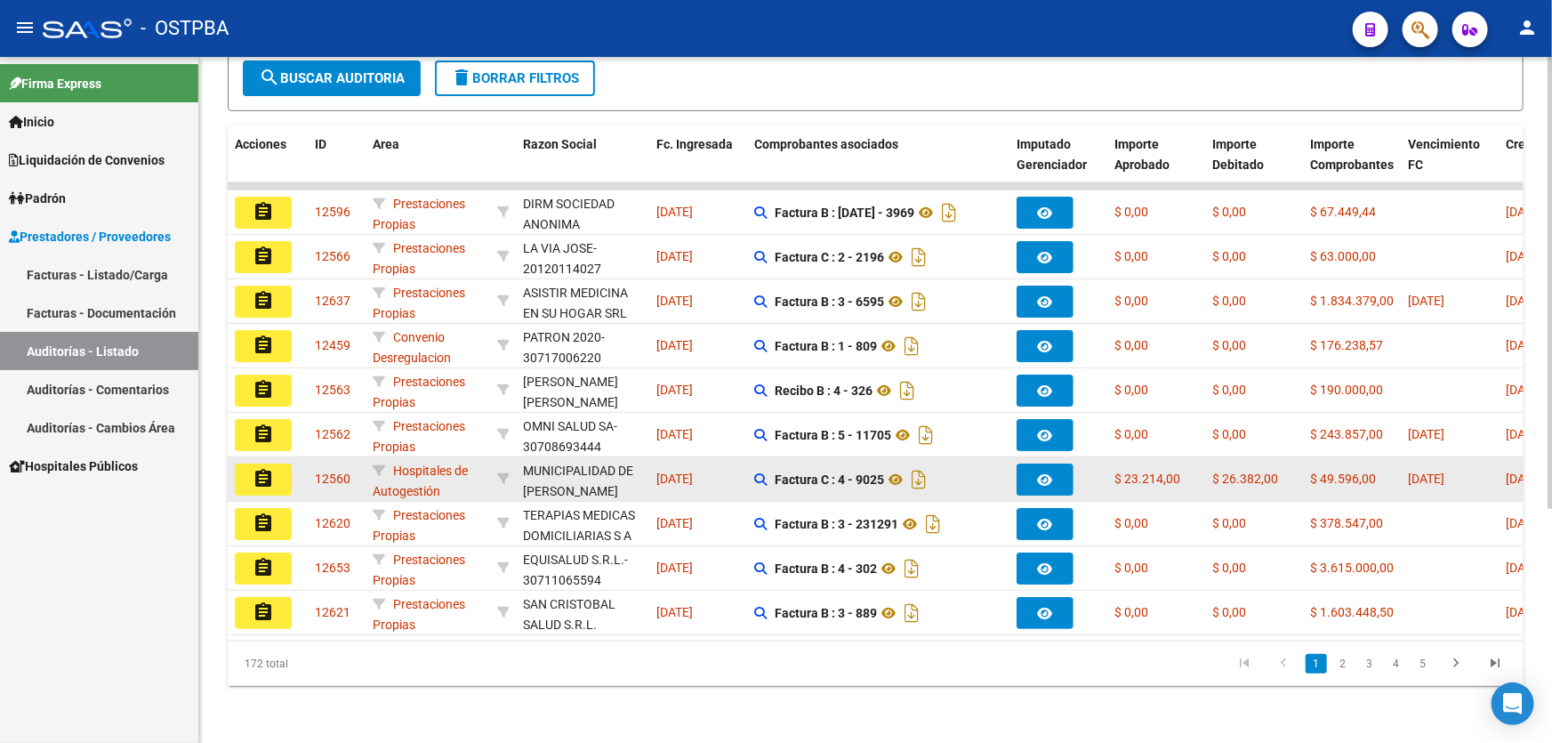
click at [260, 470] on mat-icon "assignment" at bounding box center [263, 478] width 21 height 21
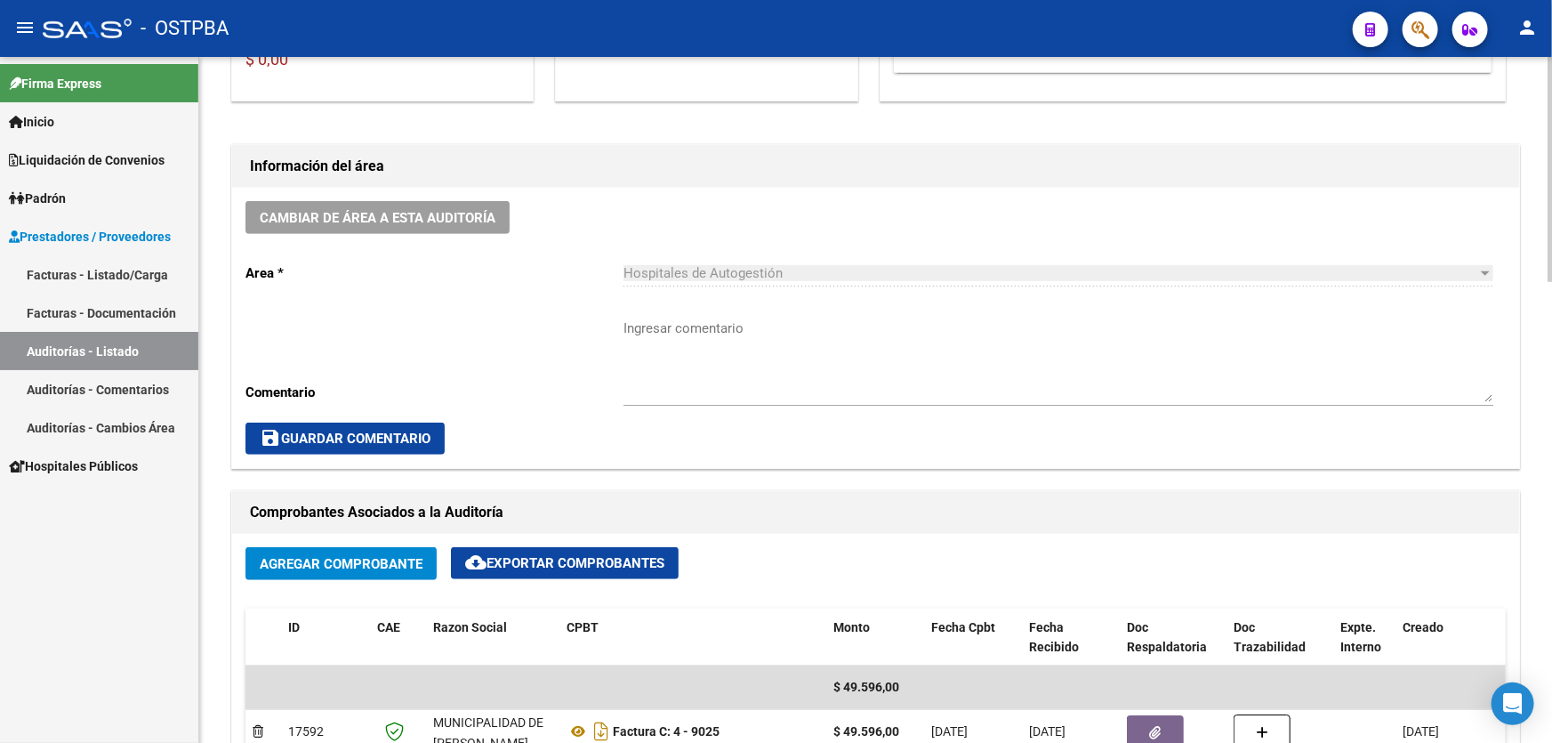
scroll to position [404, 0]
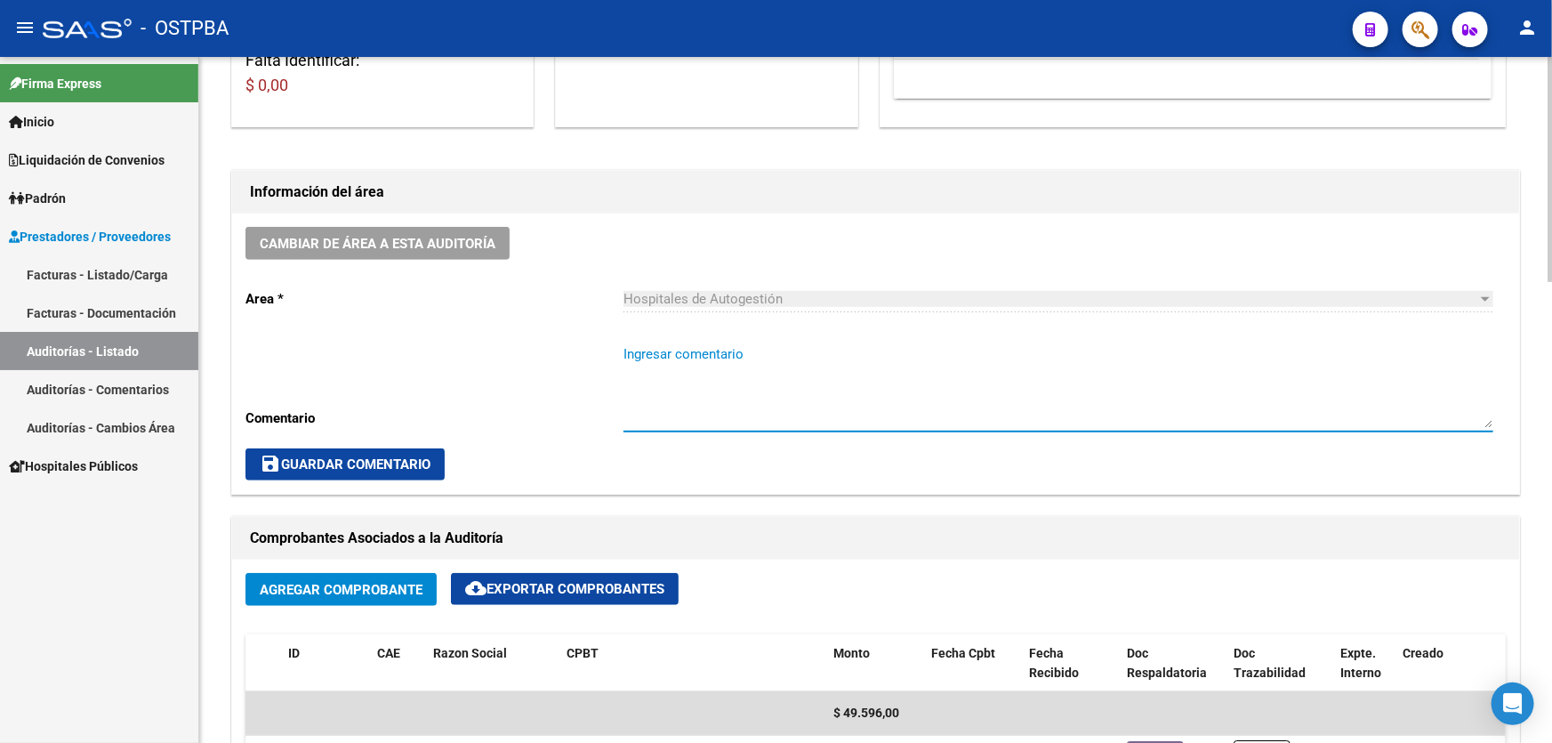
click at [660, 423] on textarea "Ingresar comentario" at bounding box center [1058, 386] width 870 height 84
type textarea "CERRAR 20/9 CONTIENE DEBITOS"
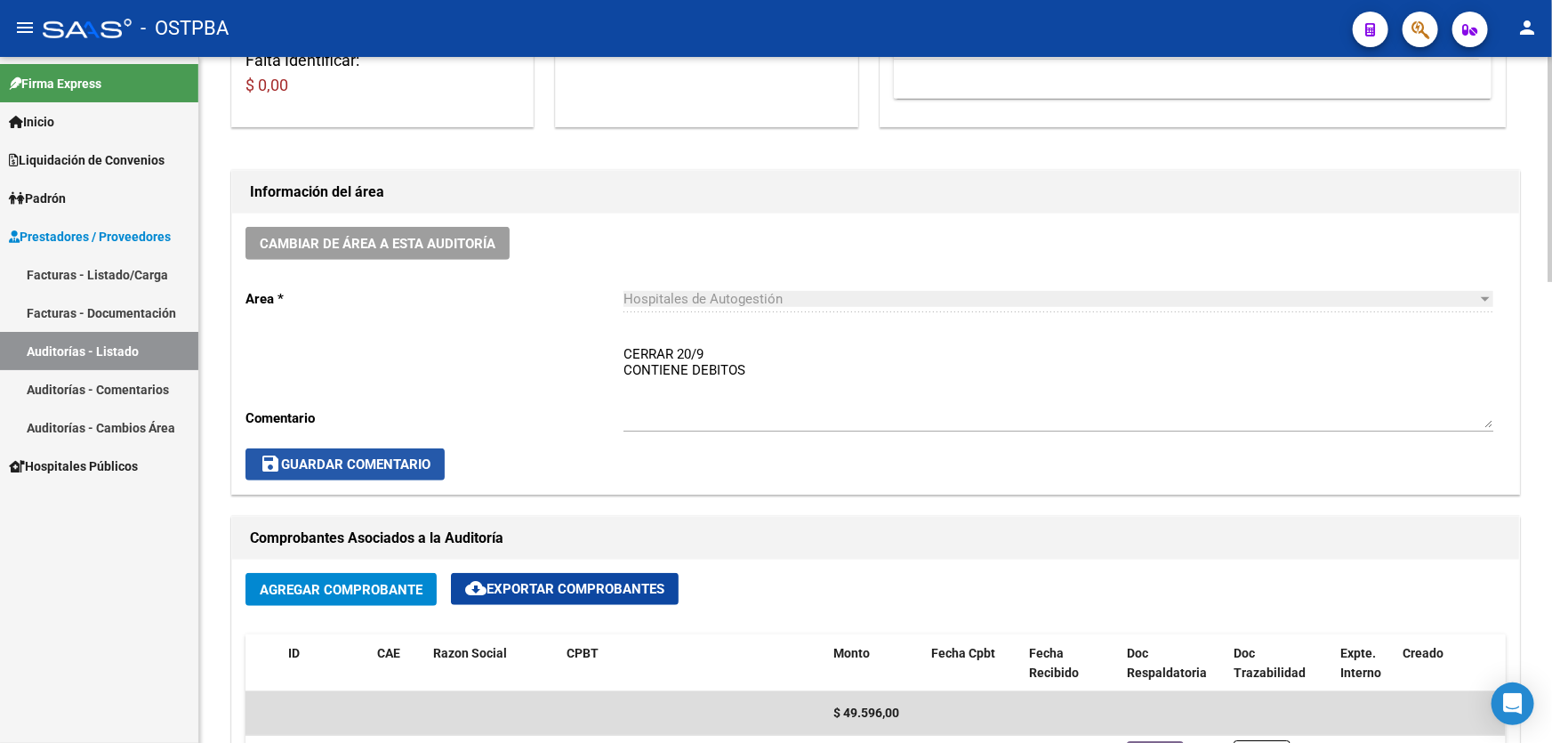
click at [369, 452] on button "save Guardar Comentario" at bounding box center [344, 464] width 199 height 32
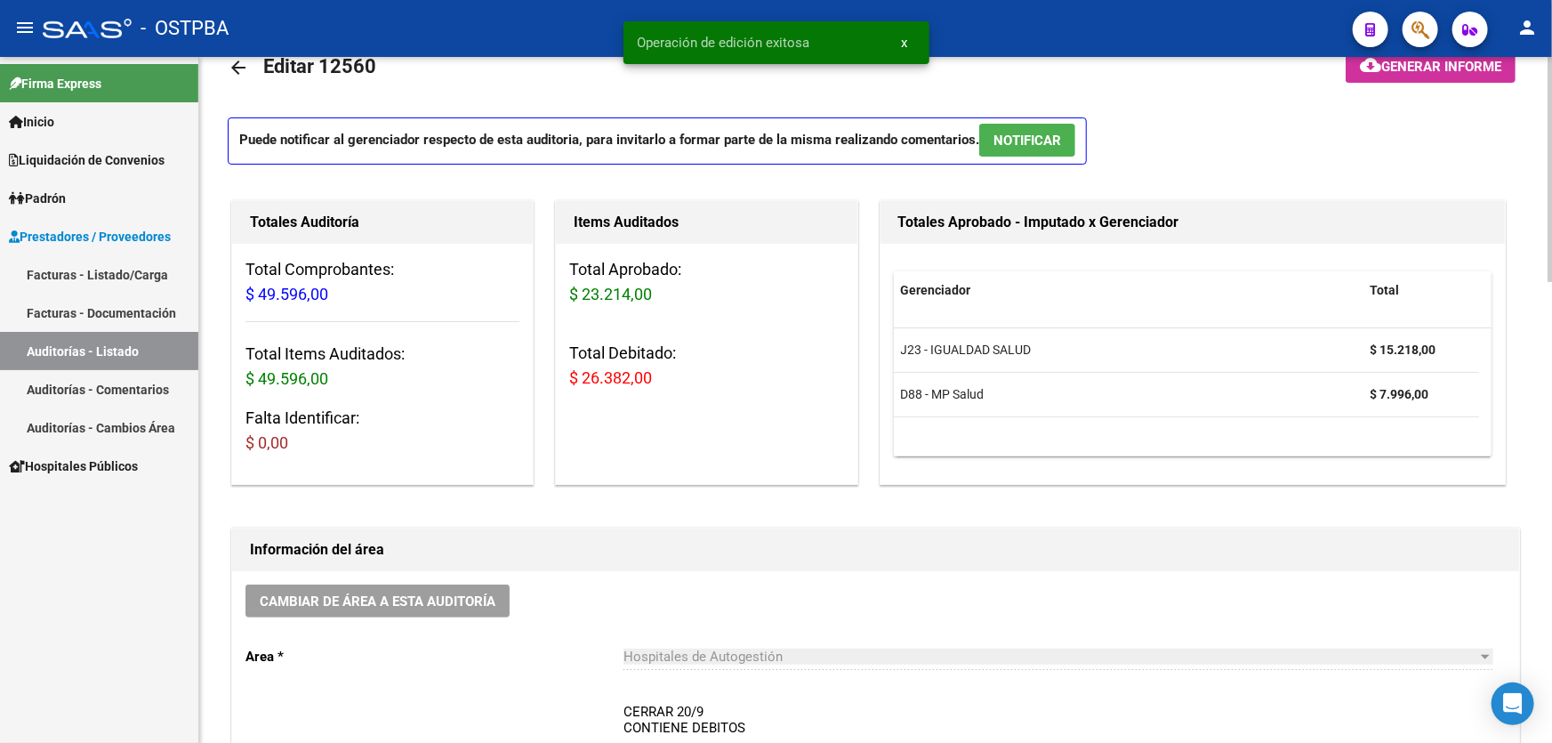
scroll to position [0, 0]
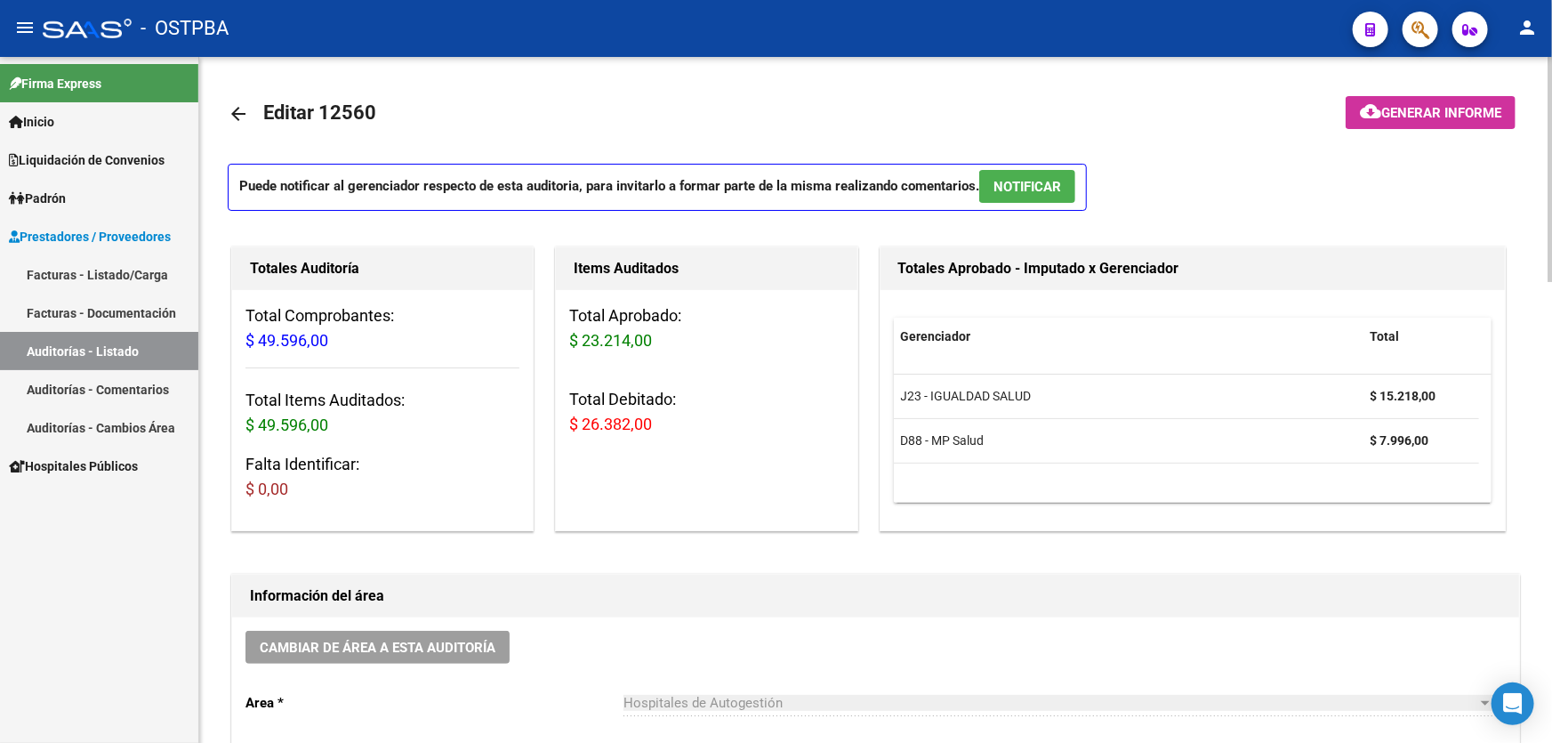
click at [232, 109] on mat-icon "arrow_back" at bounding box center [238, 113] width 21 height 21
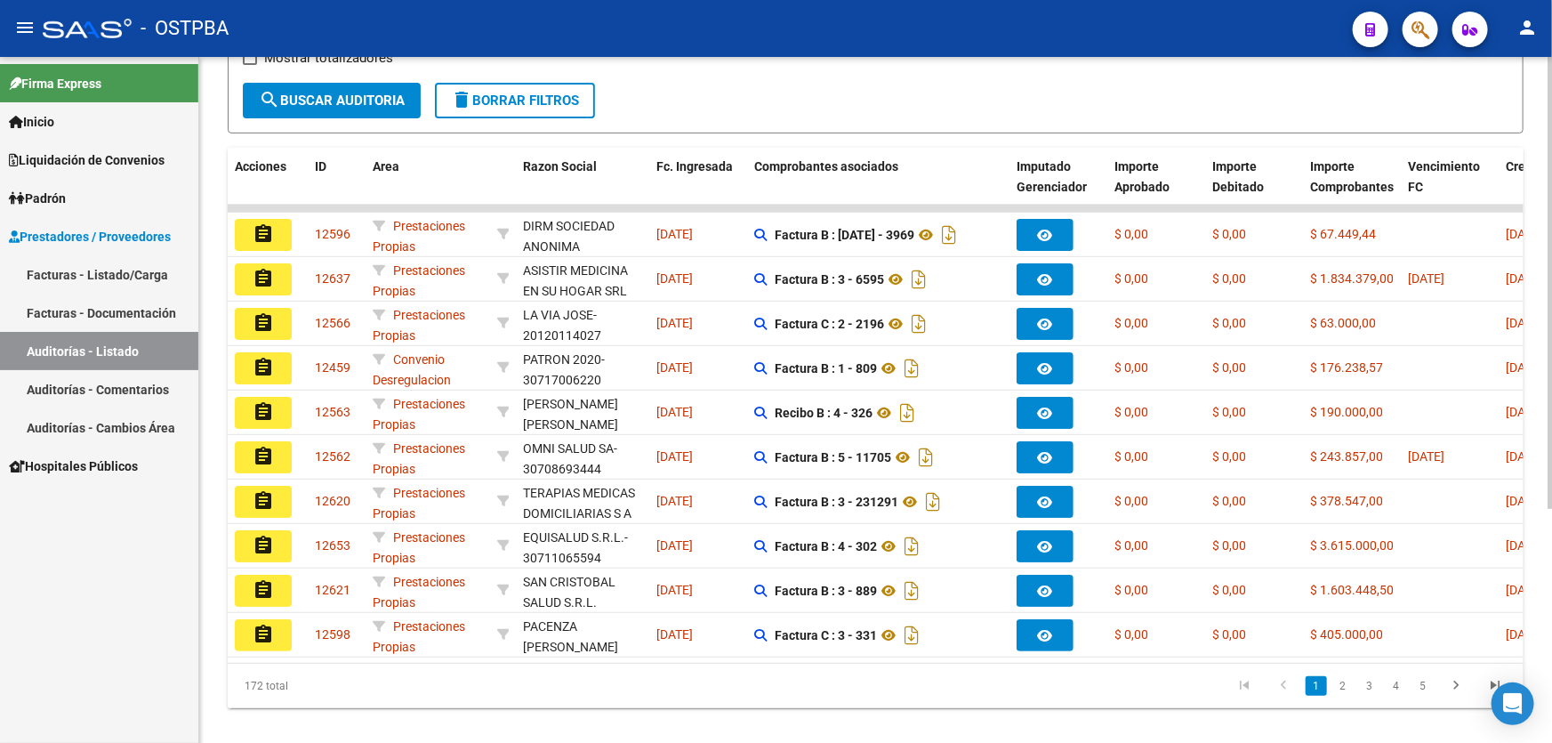
scroll to position [355, 0]
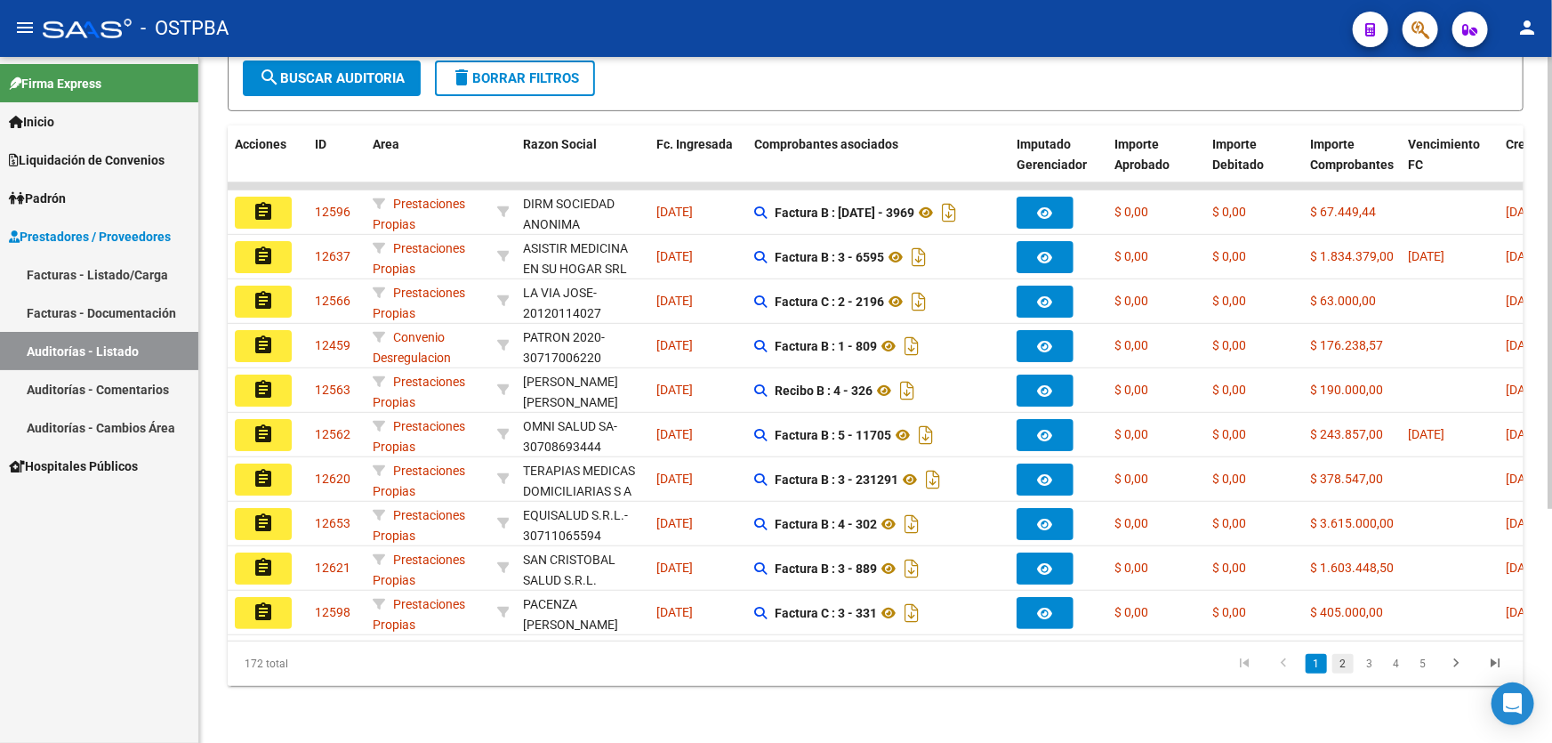
click at [1343, 666] on link "2" at bounding box center [1342, 664] width 21 height 20
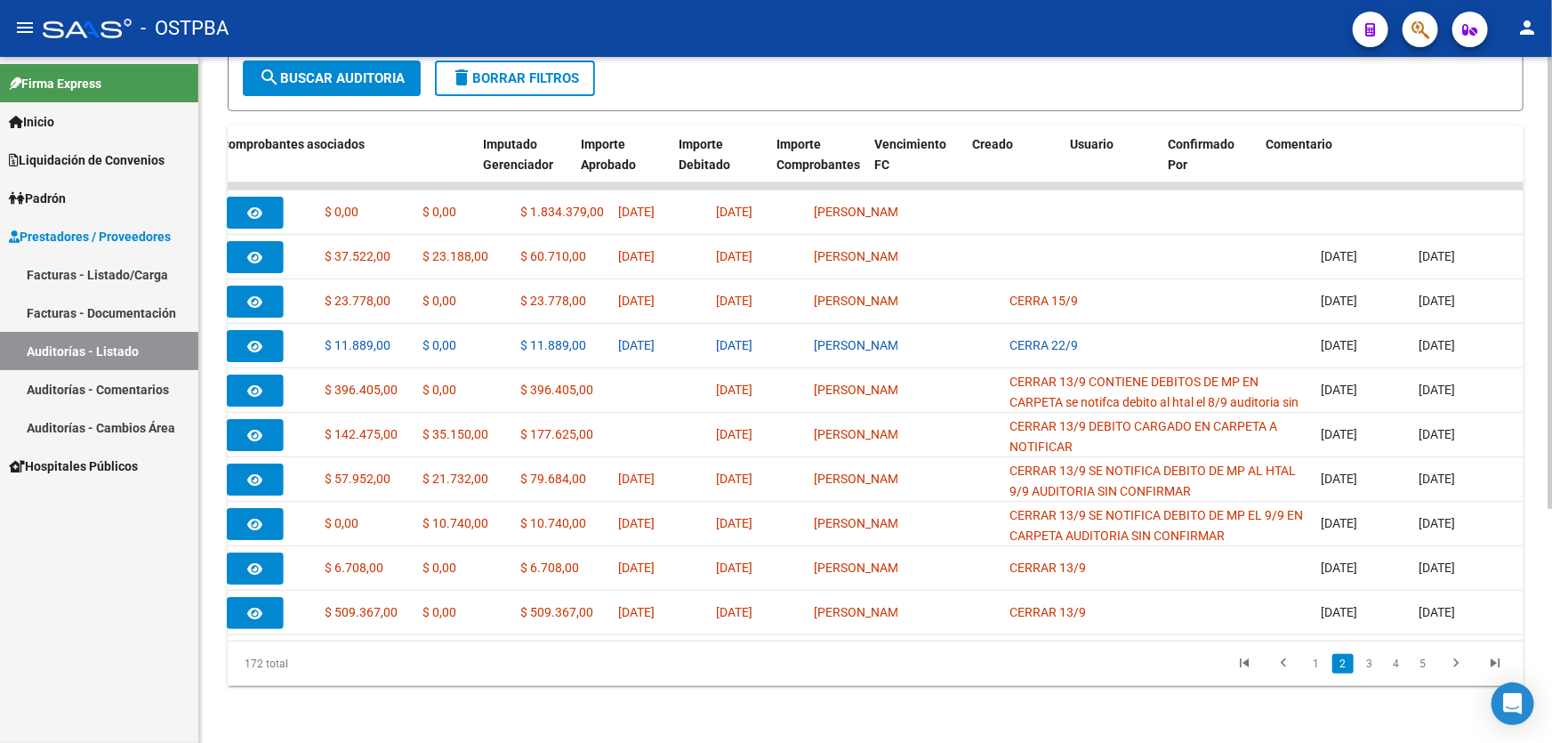
scroll to position [0, 0]
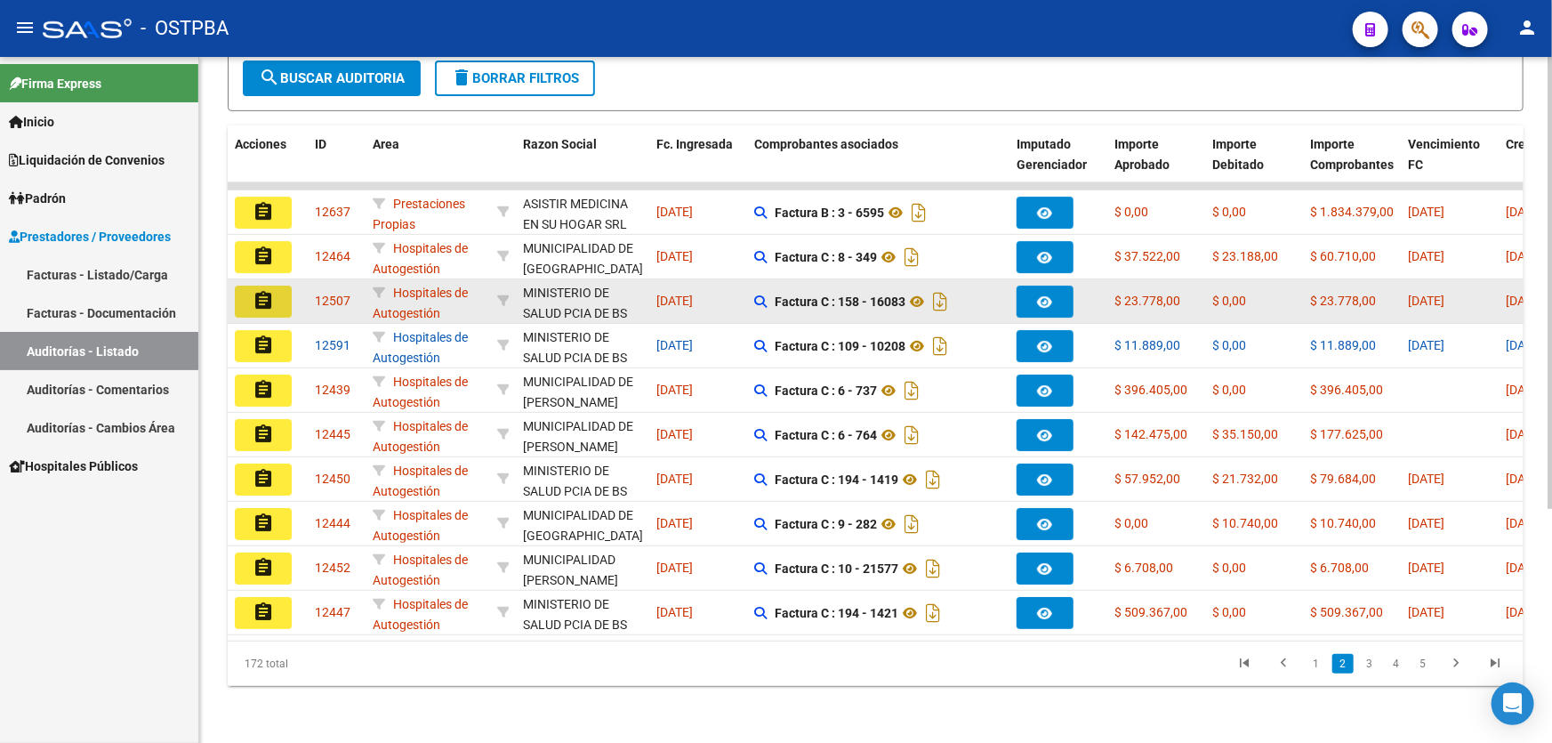
click at [268, 291] on mat-icon "assignment" at bounding box center [263, 300] width 21 height 21
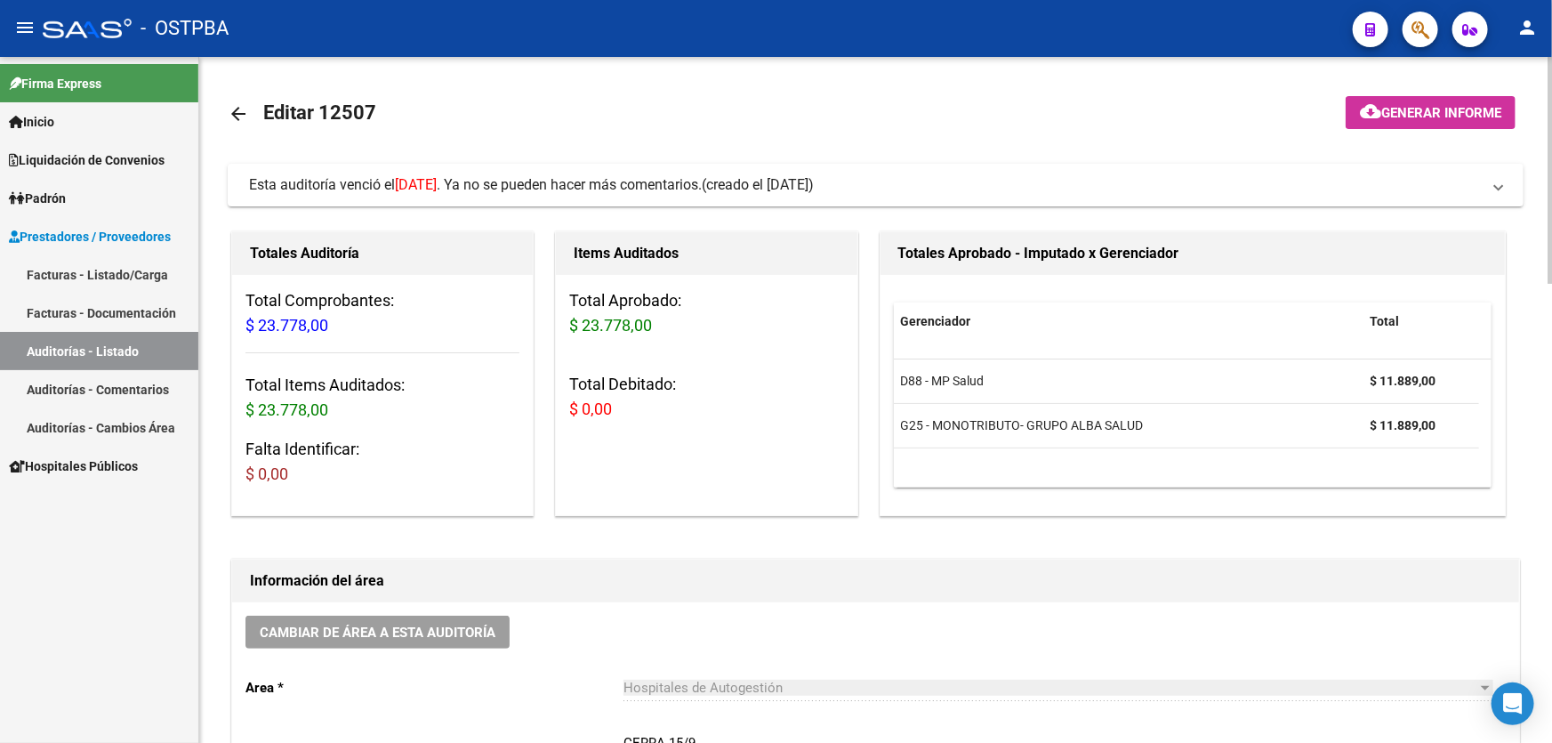
scroll to position [80, 0]
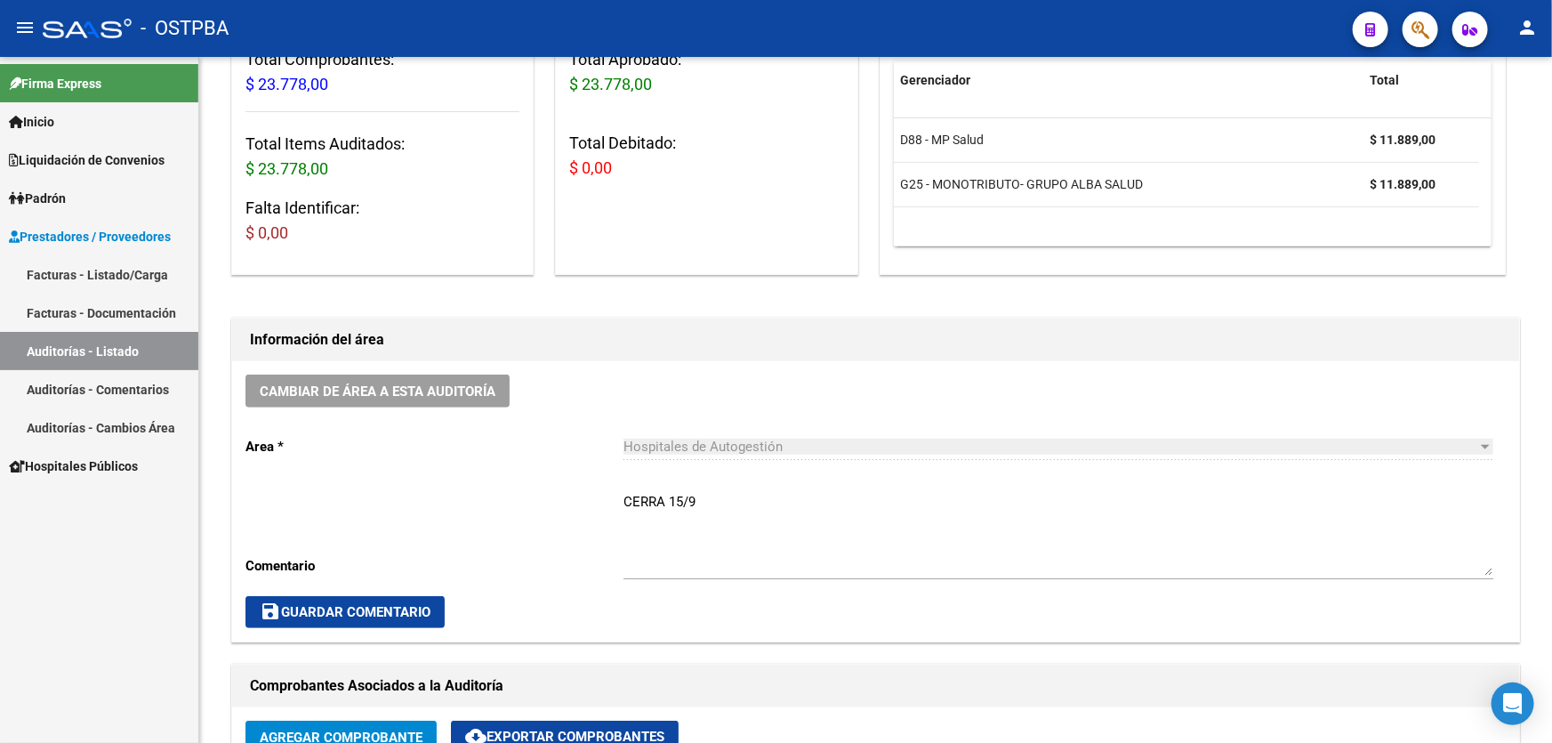
scroll to position [404, 0]
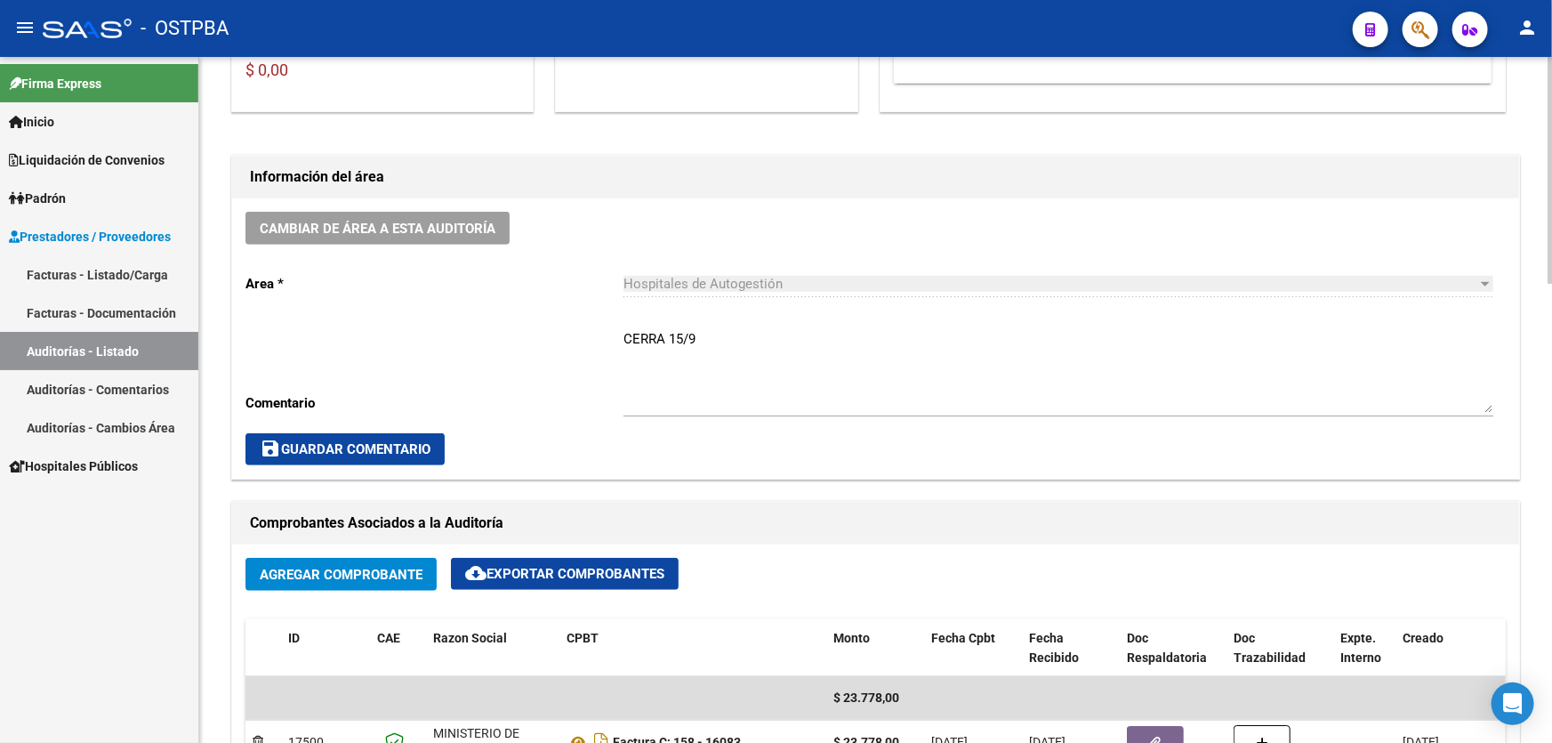
click at [708, 337] on textarea "CERRA 15/9" at bounding box center [1058, 371] width 870 height 84
type textarea "C"
click at [284, 435] on button "save Guardar Comentario" at bounding box center [344, 449] width 199 height 32
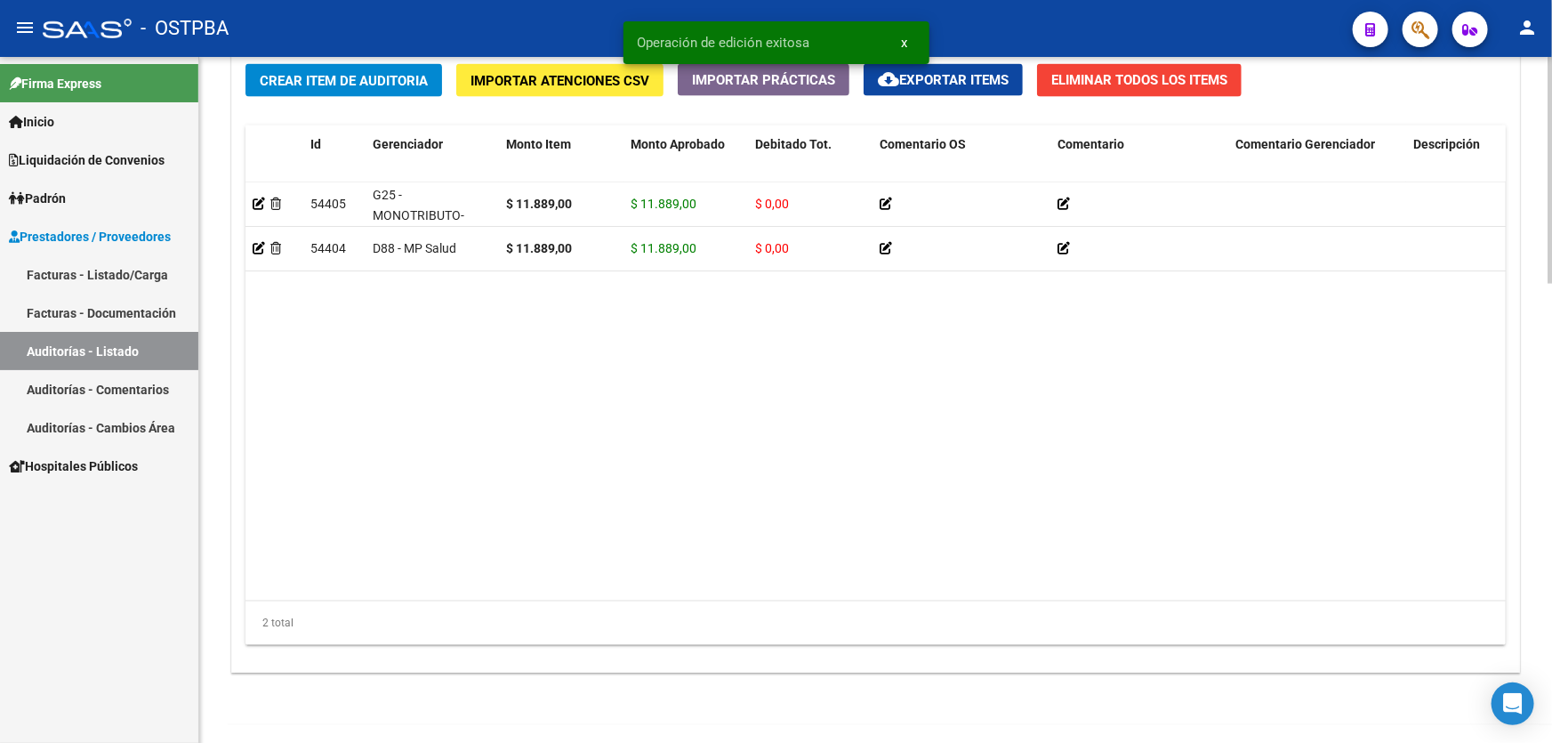
scroll to position [1386, 0]
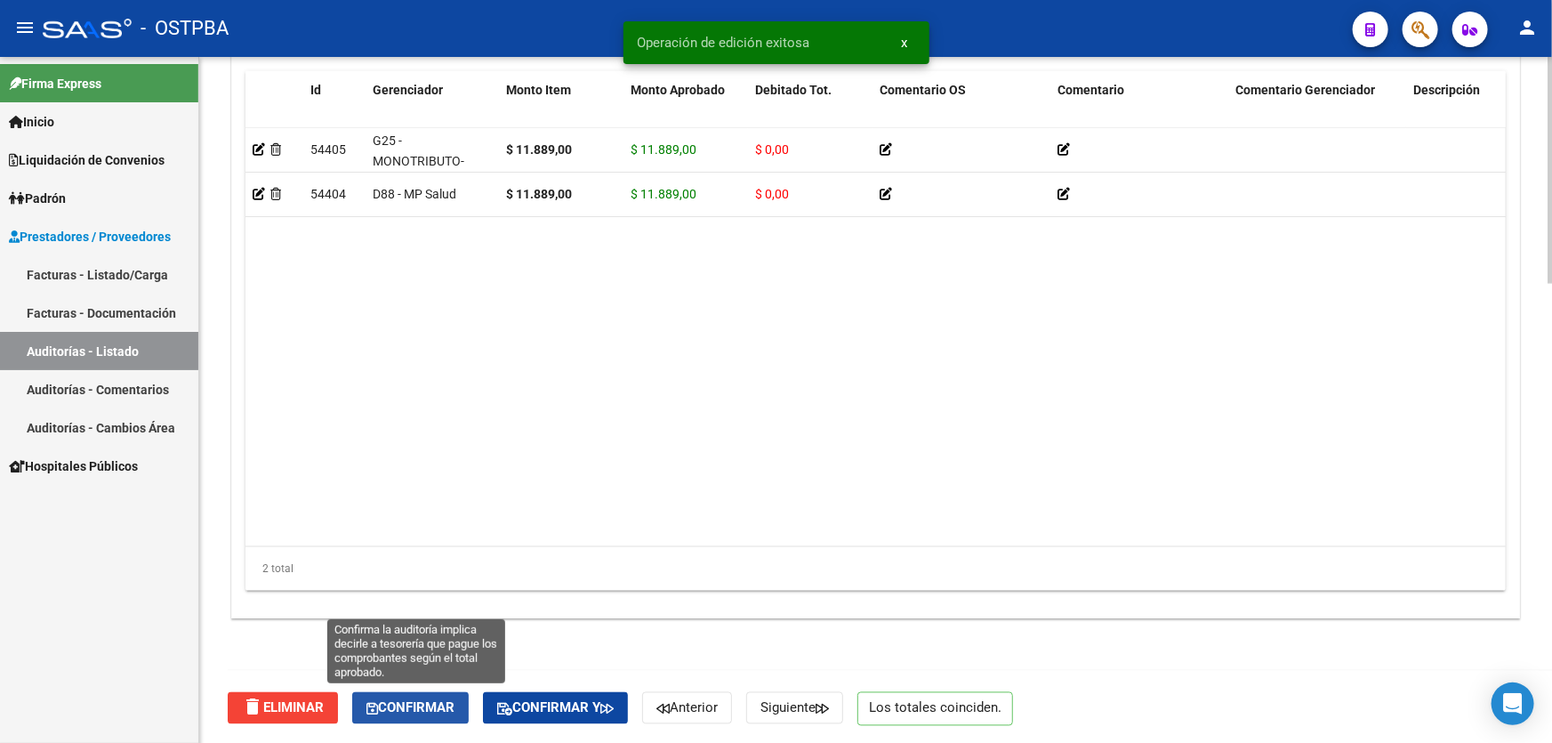
click at [390, 702] on span "Confirmar" at bounding box center [410, 708] width 88 height 16
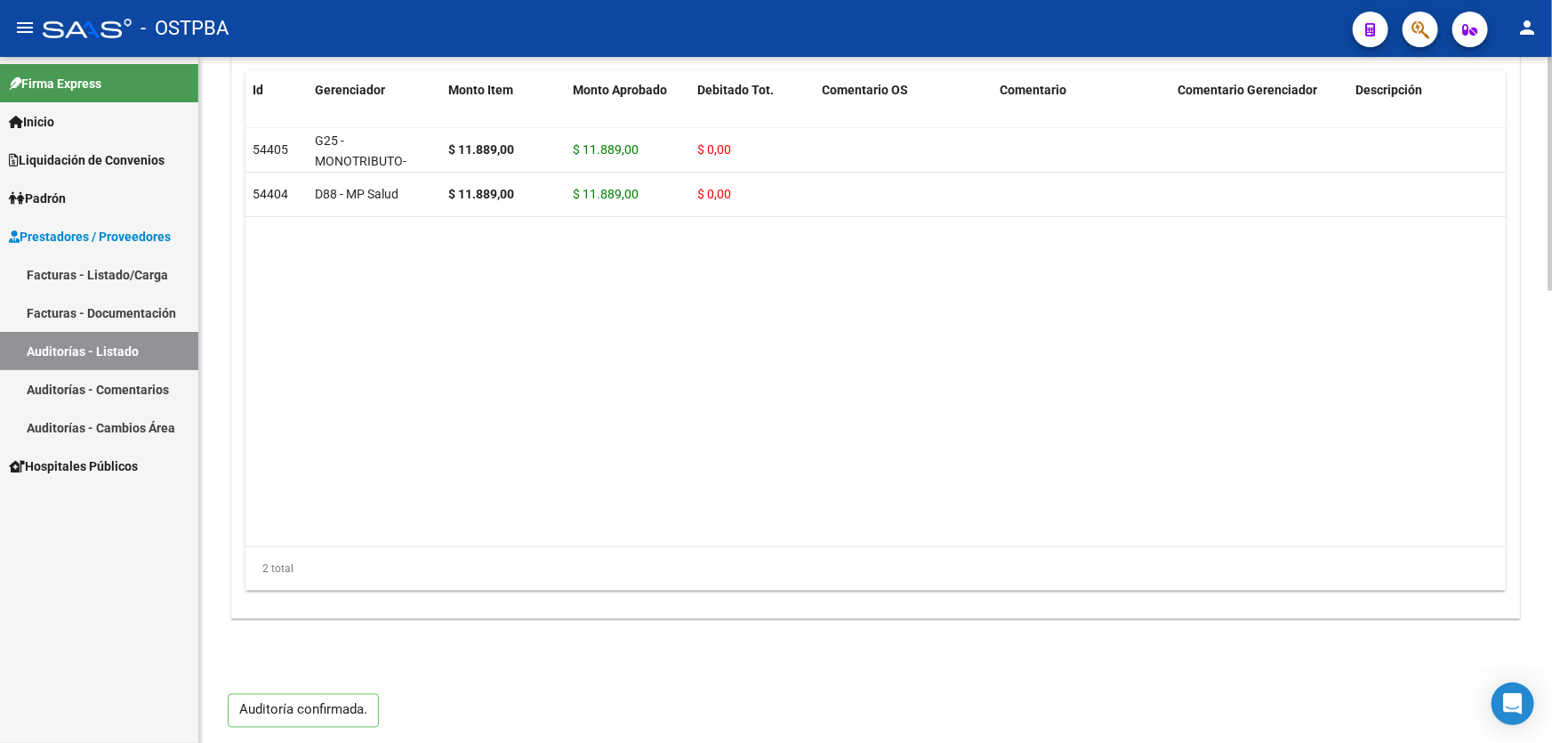
type input "202509"
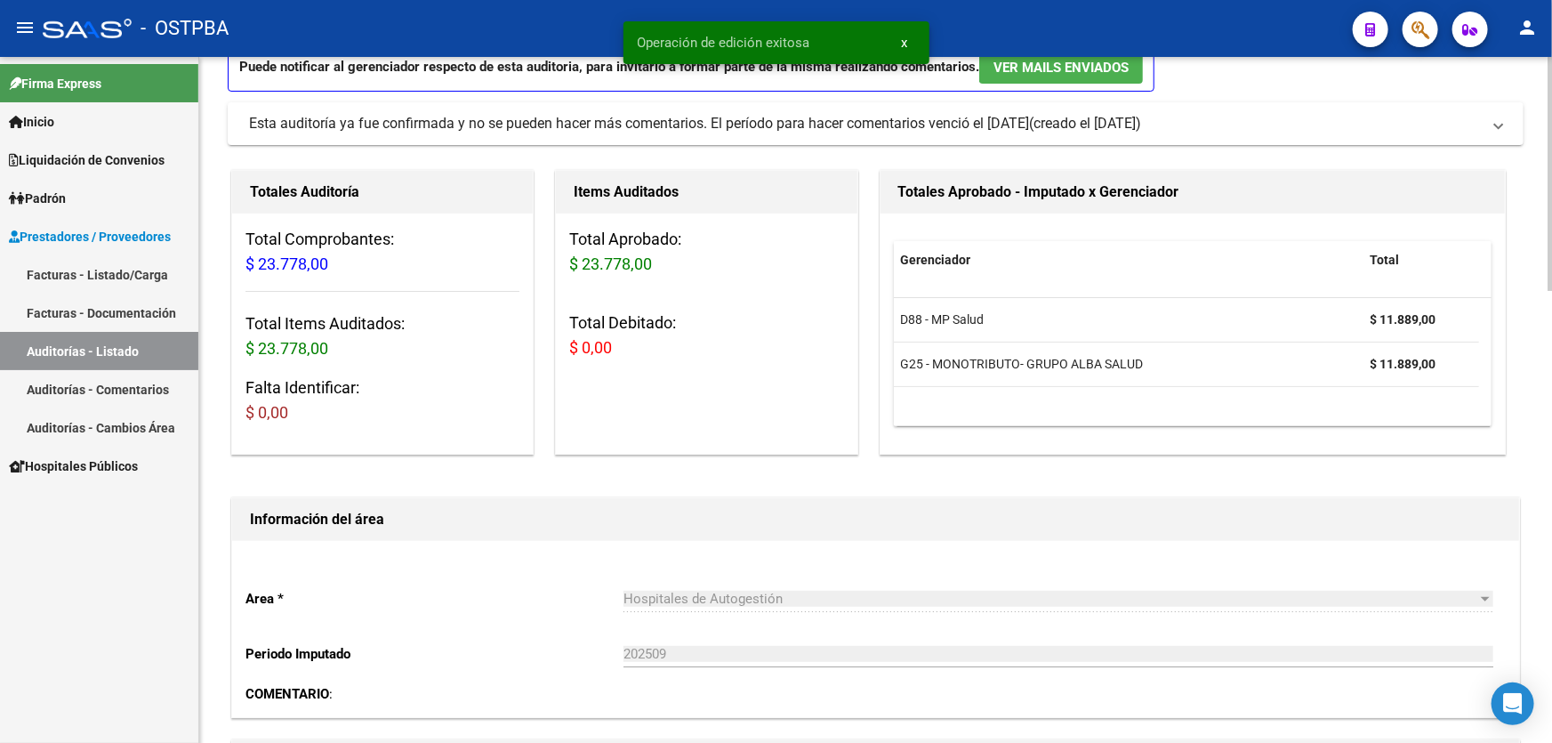
scroll to position [0, 0]
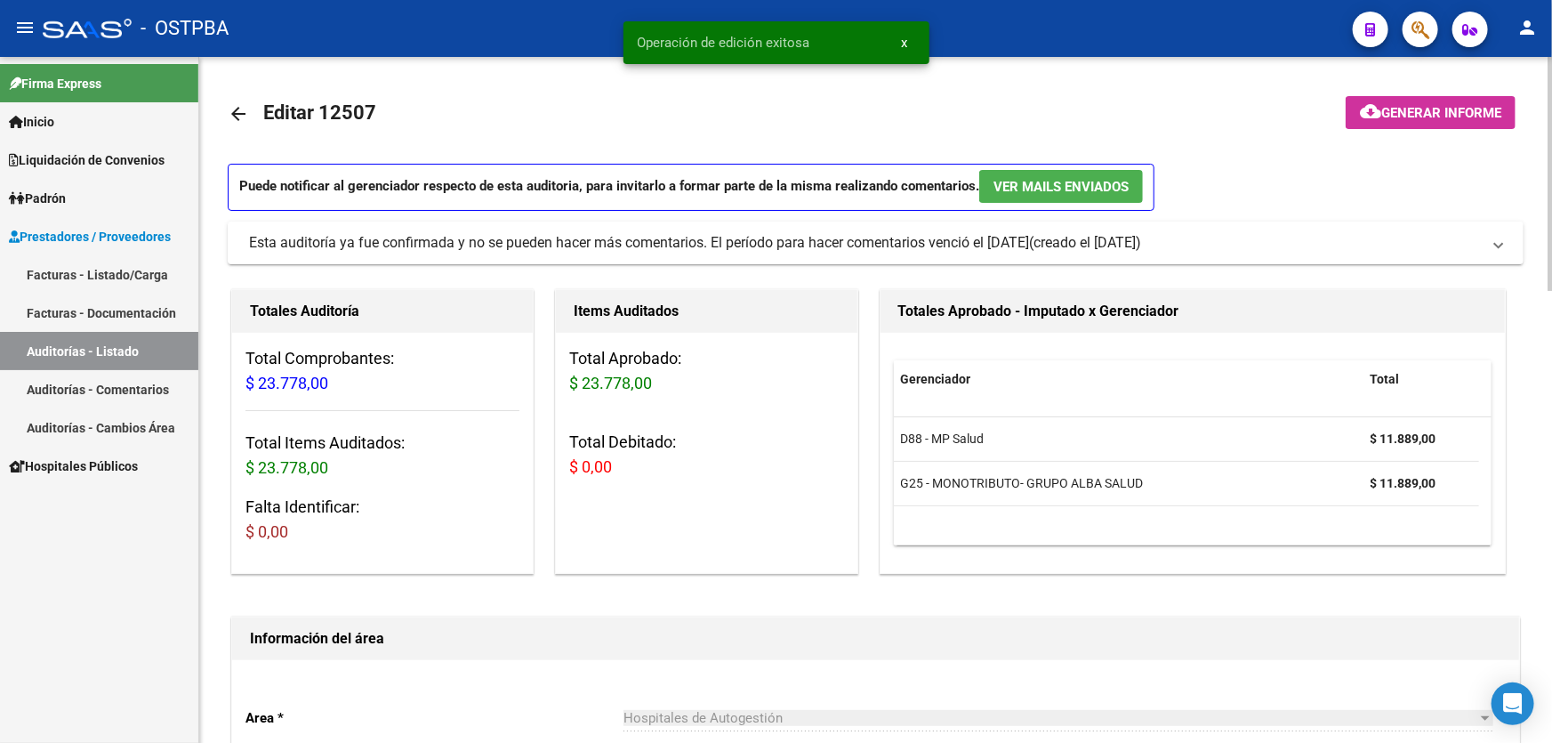
click at [232, 111] on mat-icon "arrow_back" at bounding box center [238, 113] width 21 height 21
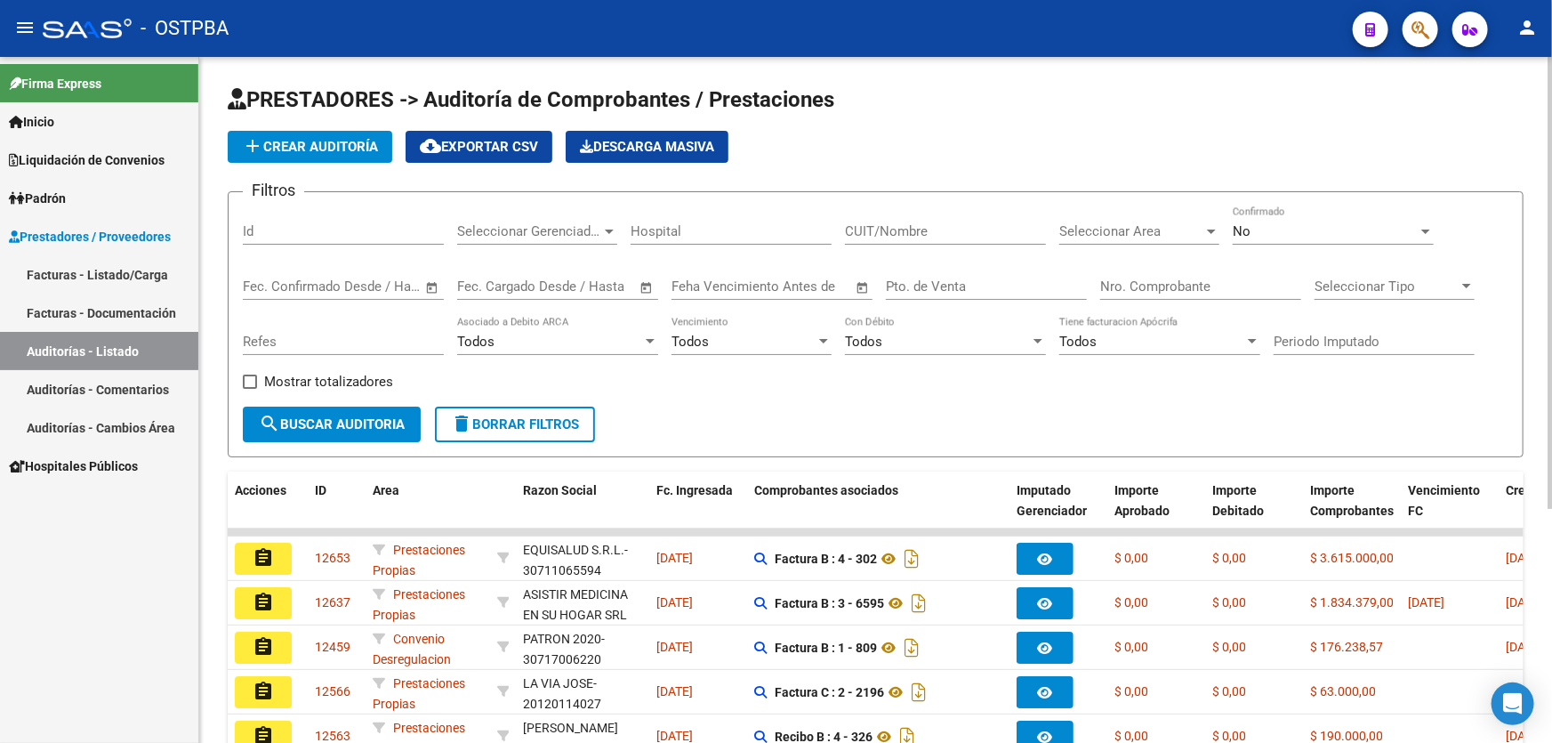
scroll to position [355, 0]
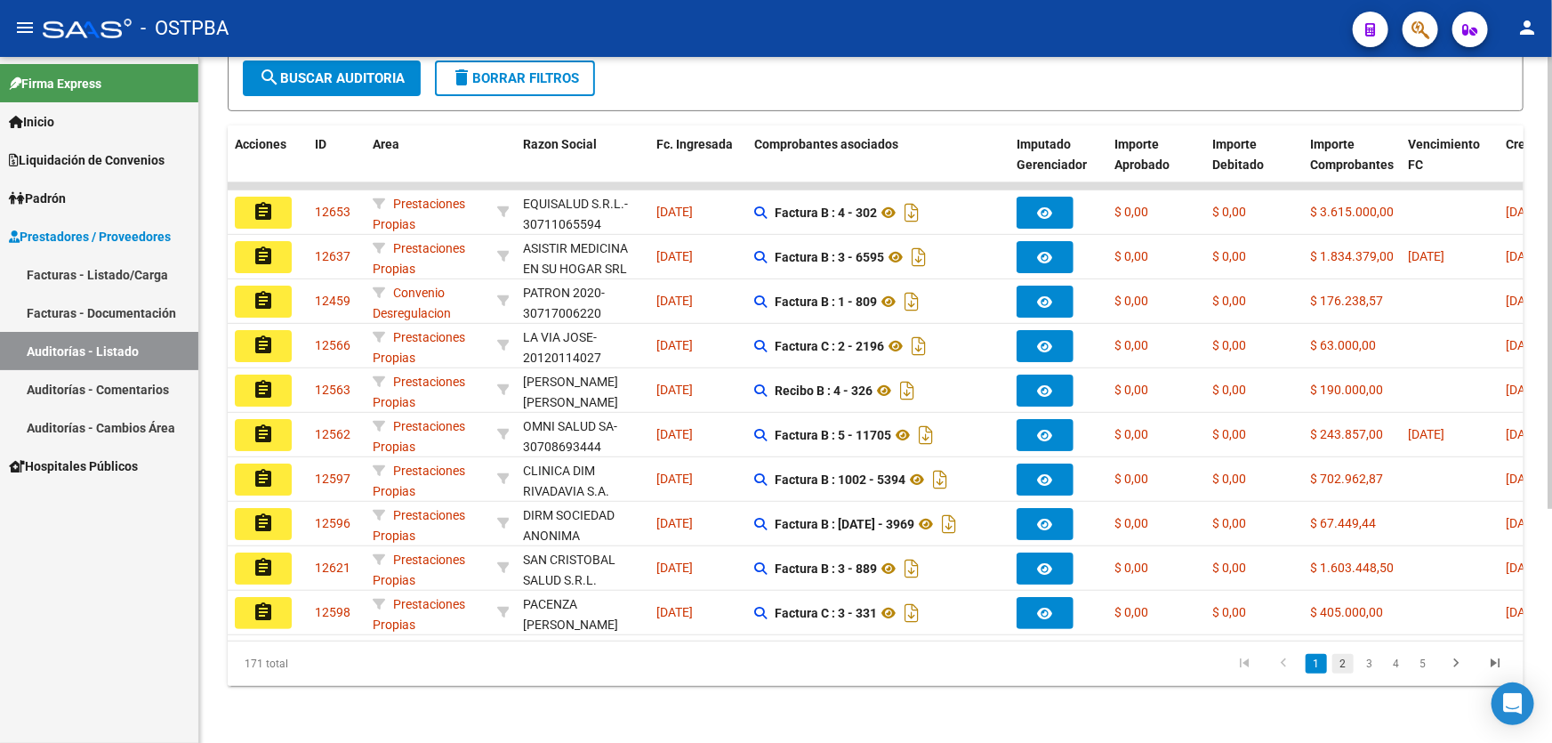
click at [1347, 667] on link "2" at bounding box center [1342, 664] width 21 height 20
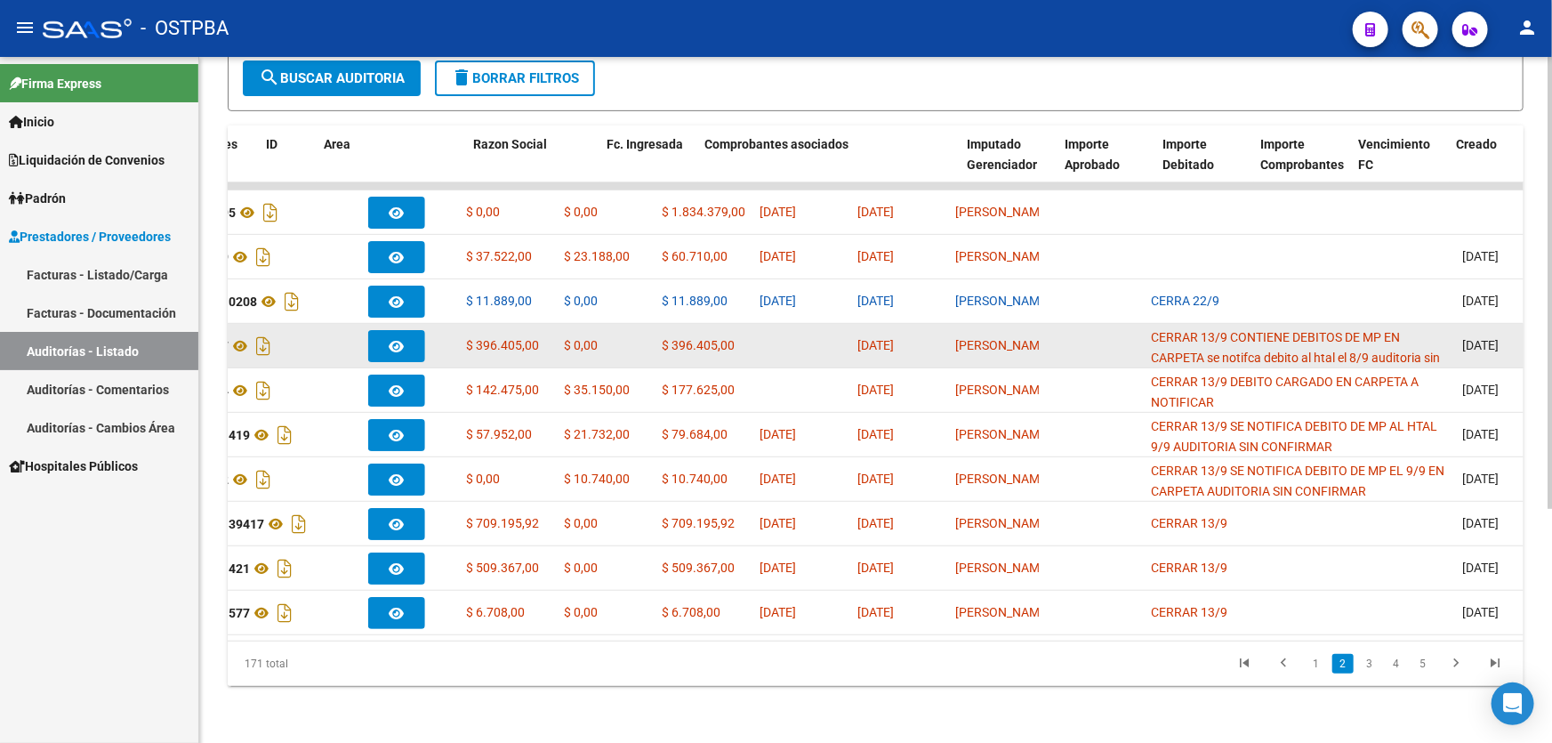
scroll to position [0, 0]
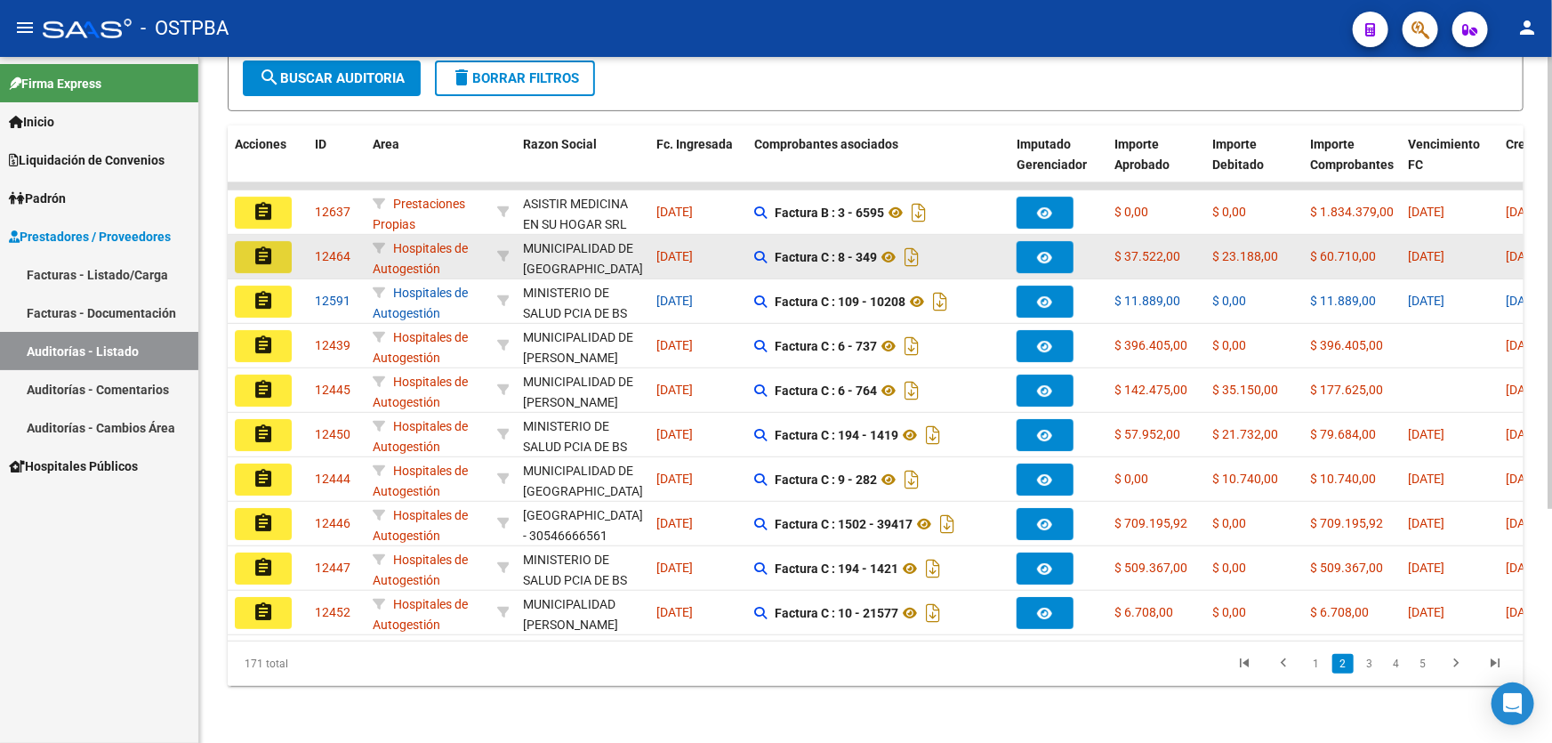
click at [263, 245] on mat-icon "assignment" at bounding box center [263, 255] width 21 height 21
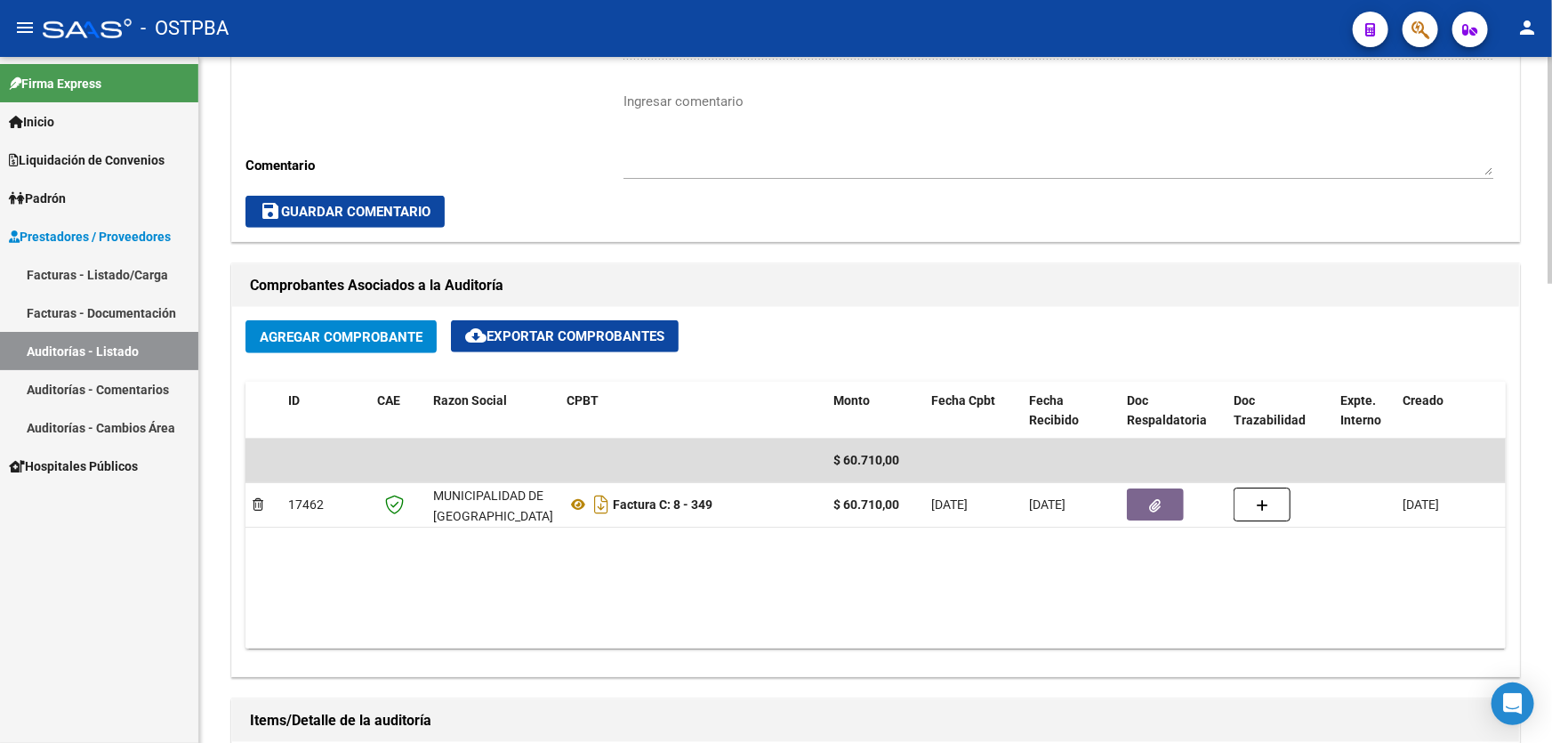
scroll to position [404, 0]
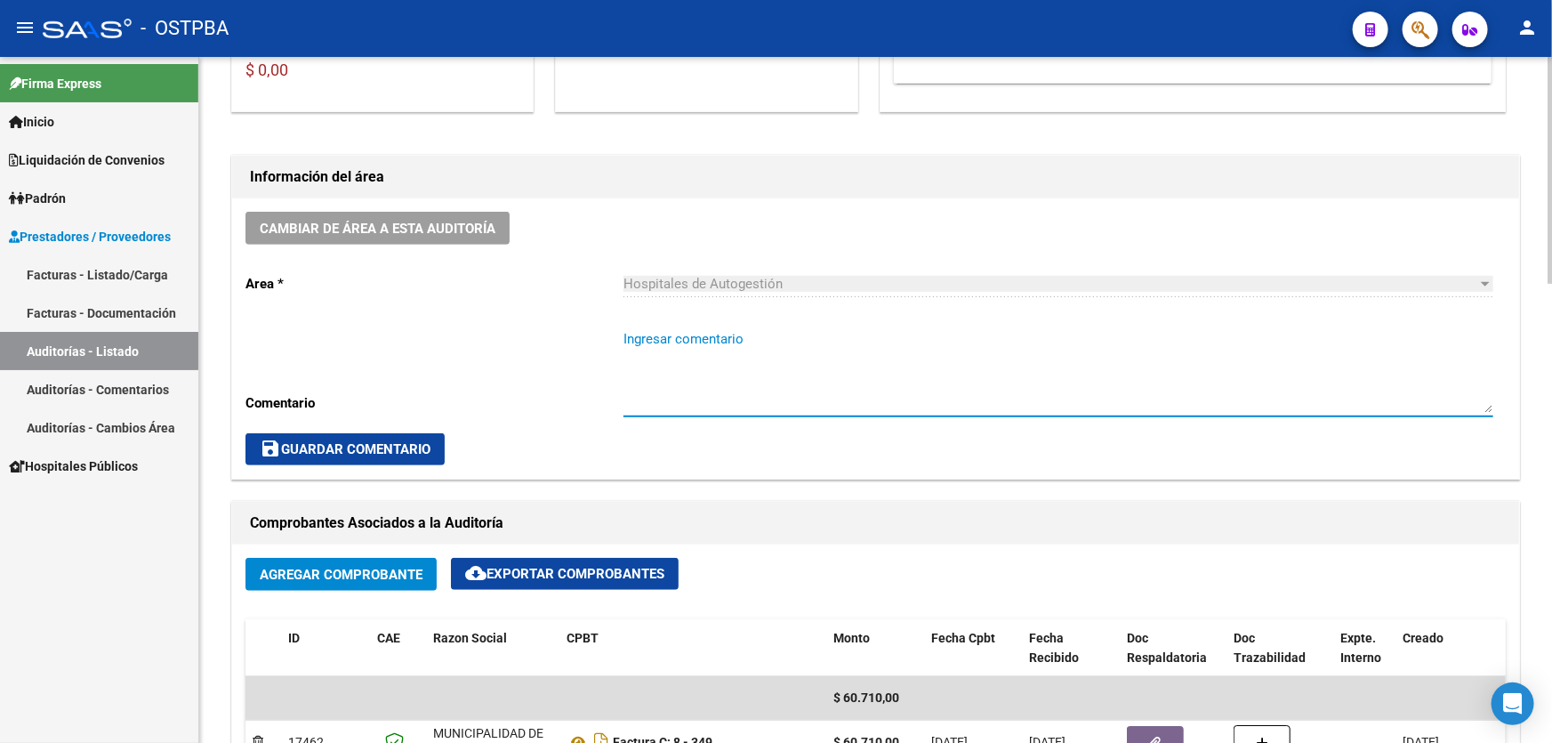
click at [662, 354] on textarea "Ingresar comentario" at bounding box center [1058, 371] width 870 height 84
type textarea "CERRAR 20/9 CONTIENE DEBITO DE MP"
click at [277, 441] on mat-icon "save" at bounding box center [270, 447] width 21 height 21
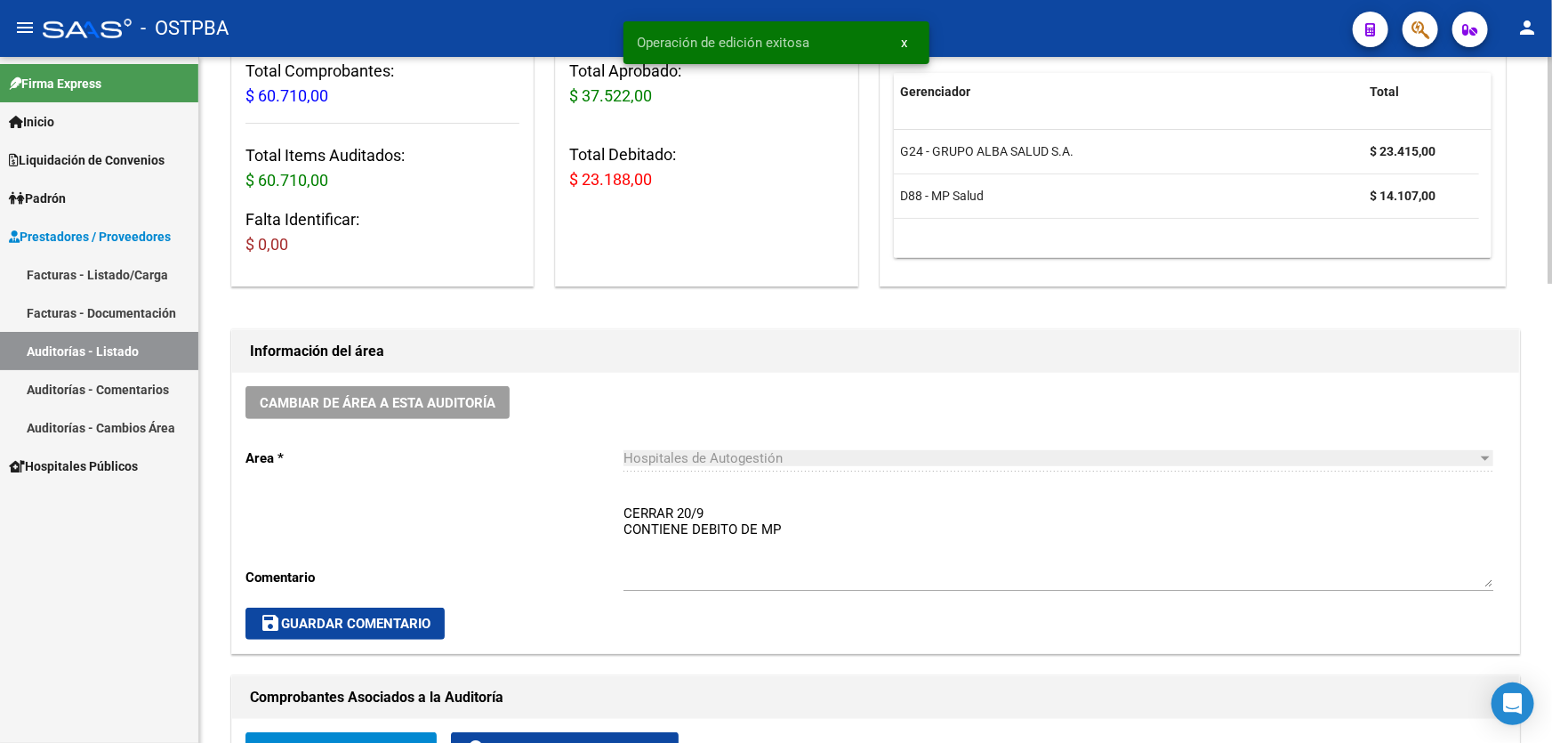
scroll to position [0, 0]
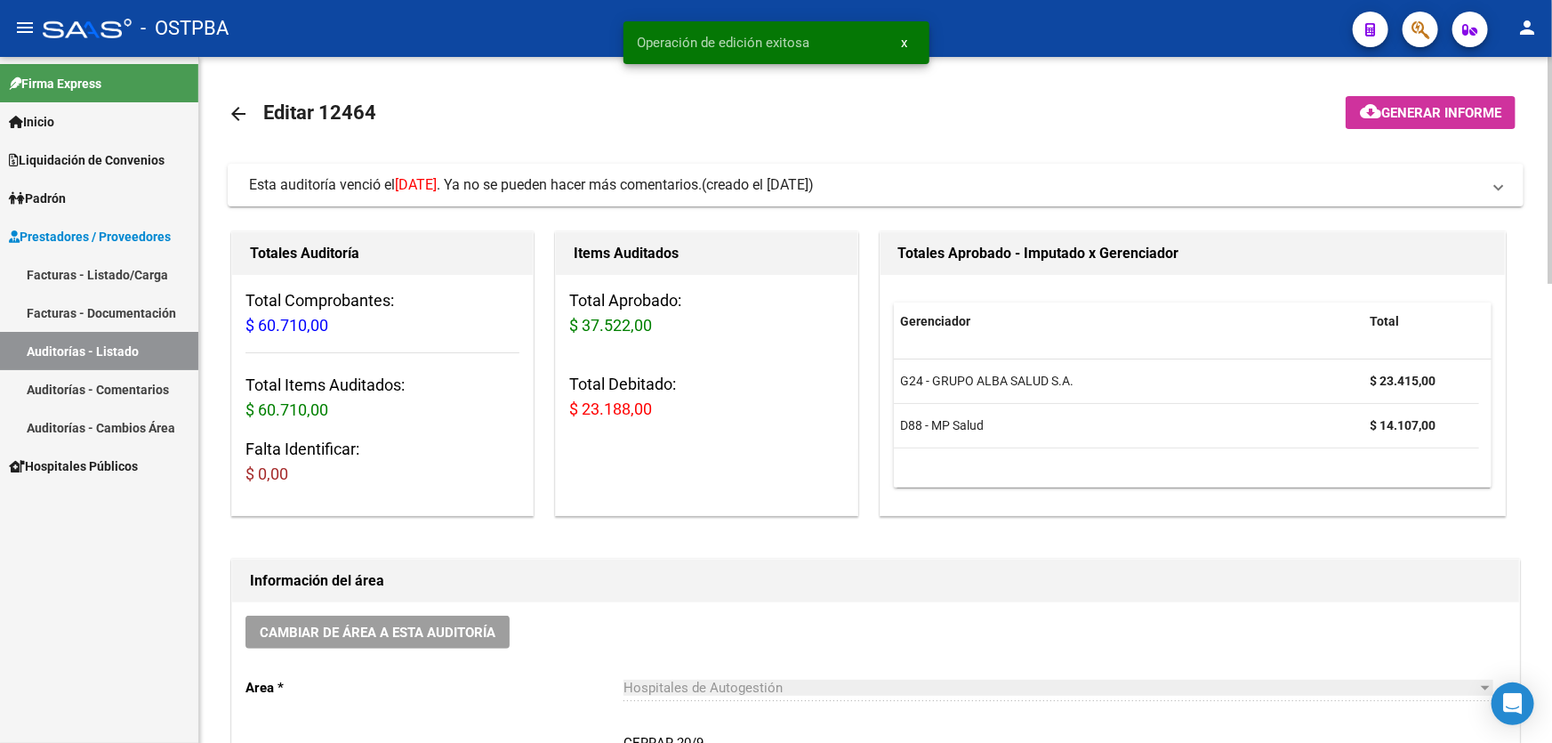
click at [236, 116] on mat-icon "arrow_back" at bounding box center [238, 113] width 21 height 21
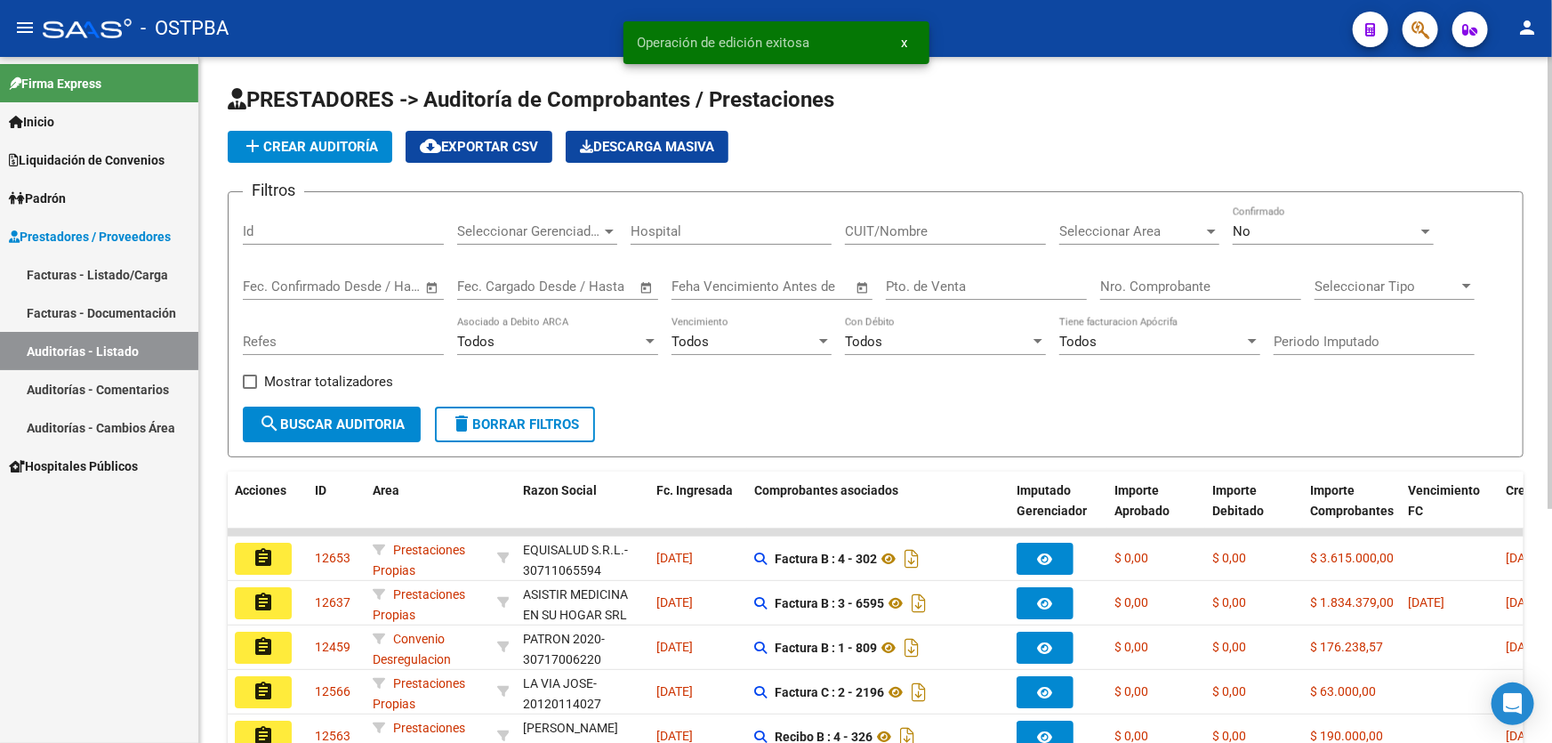
scroll to position [355, 0]
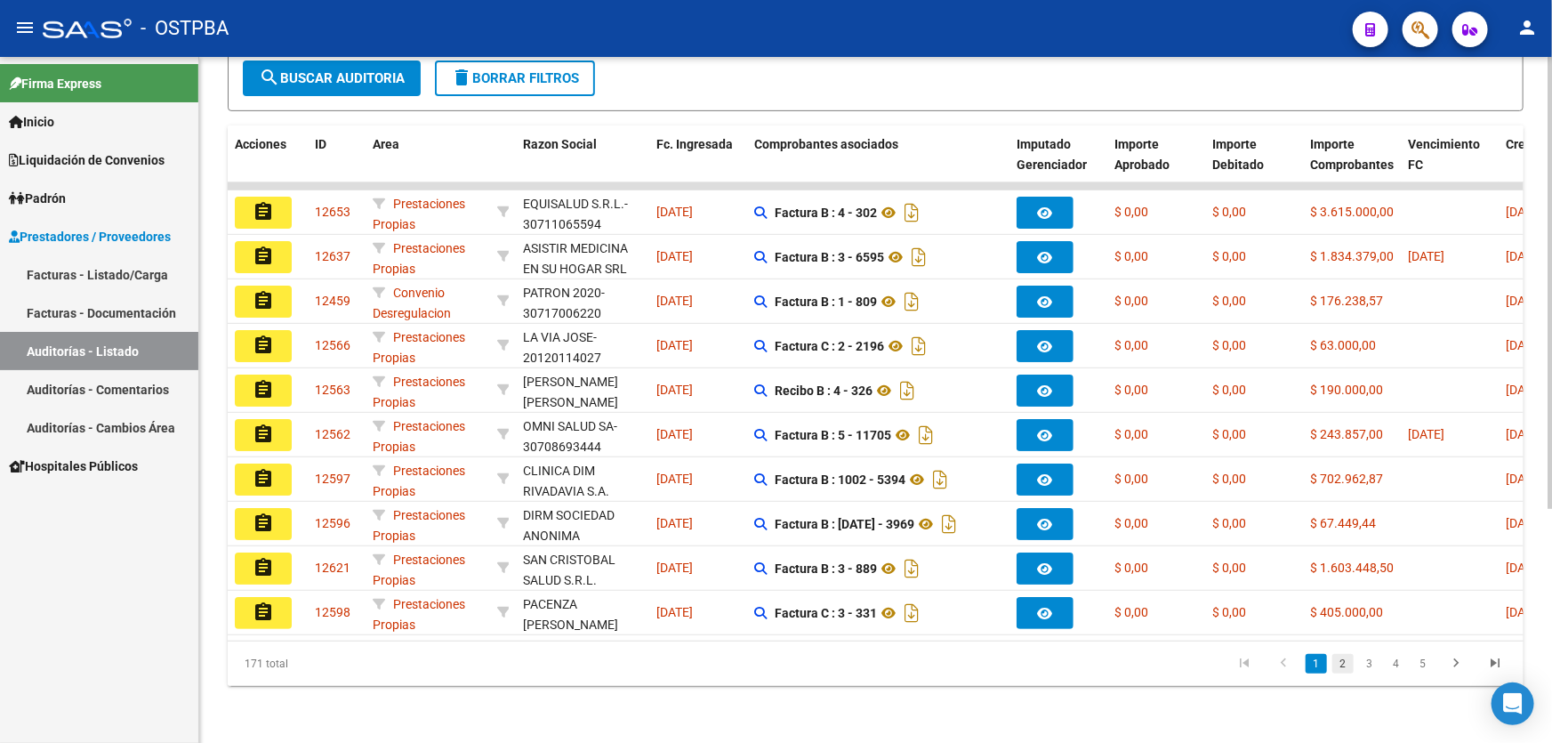
click at [1344, 665] on link "2" at bounding box center [1342, 664] width 21 height 20
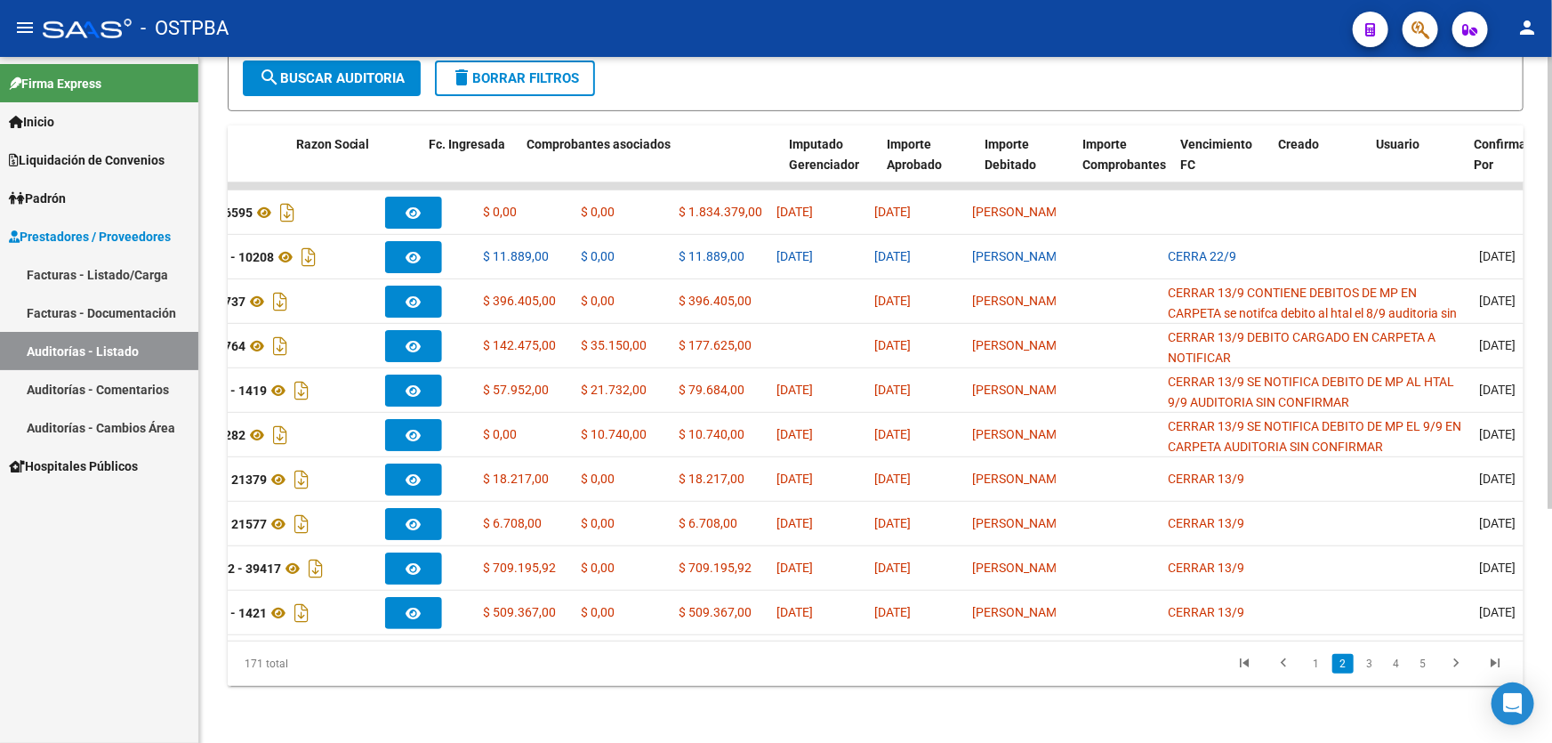
scroll to position [0, 0]
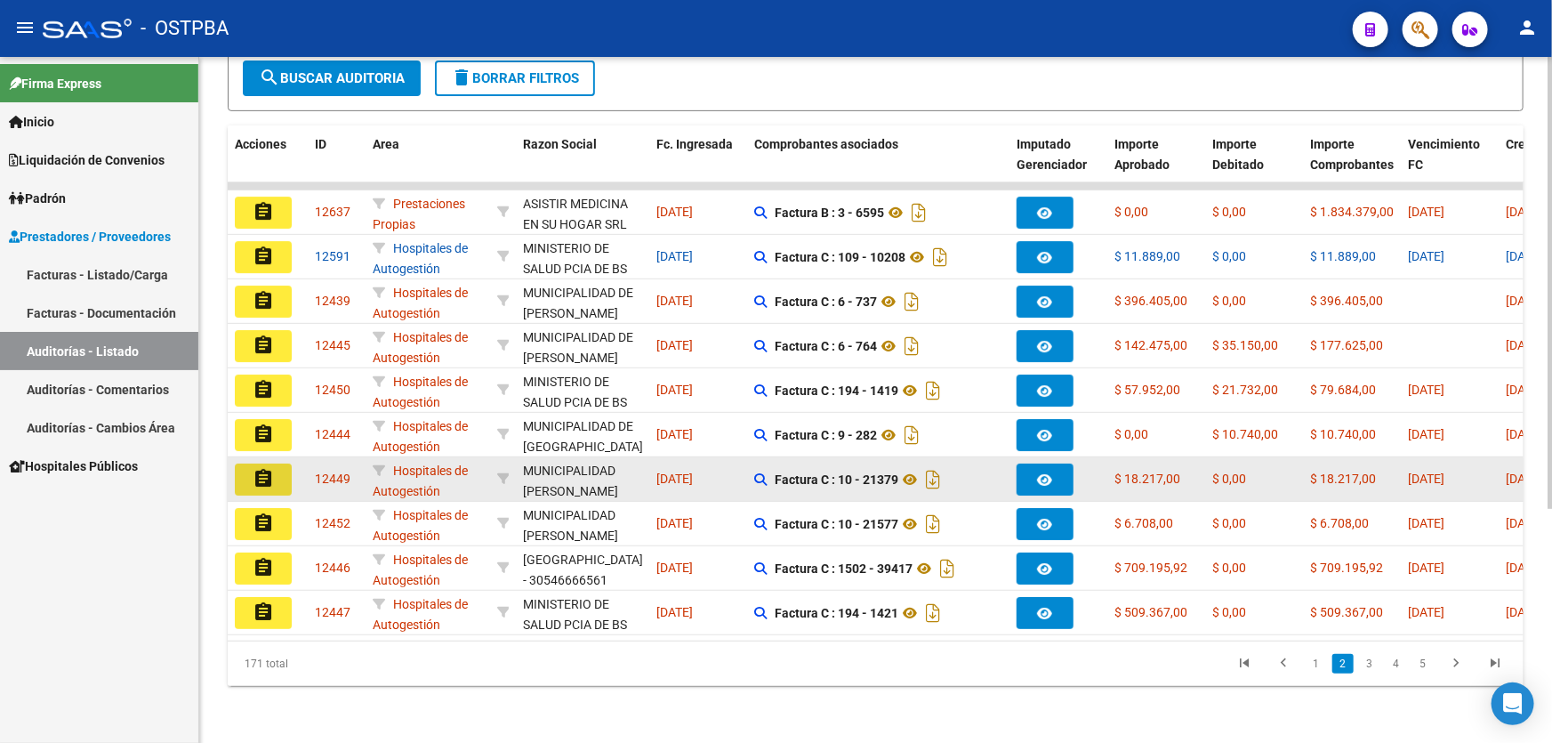
click at [258, 470] on mat-icon "assignment" at bounding box center [263, 478] width 21 height 21
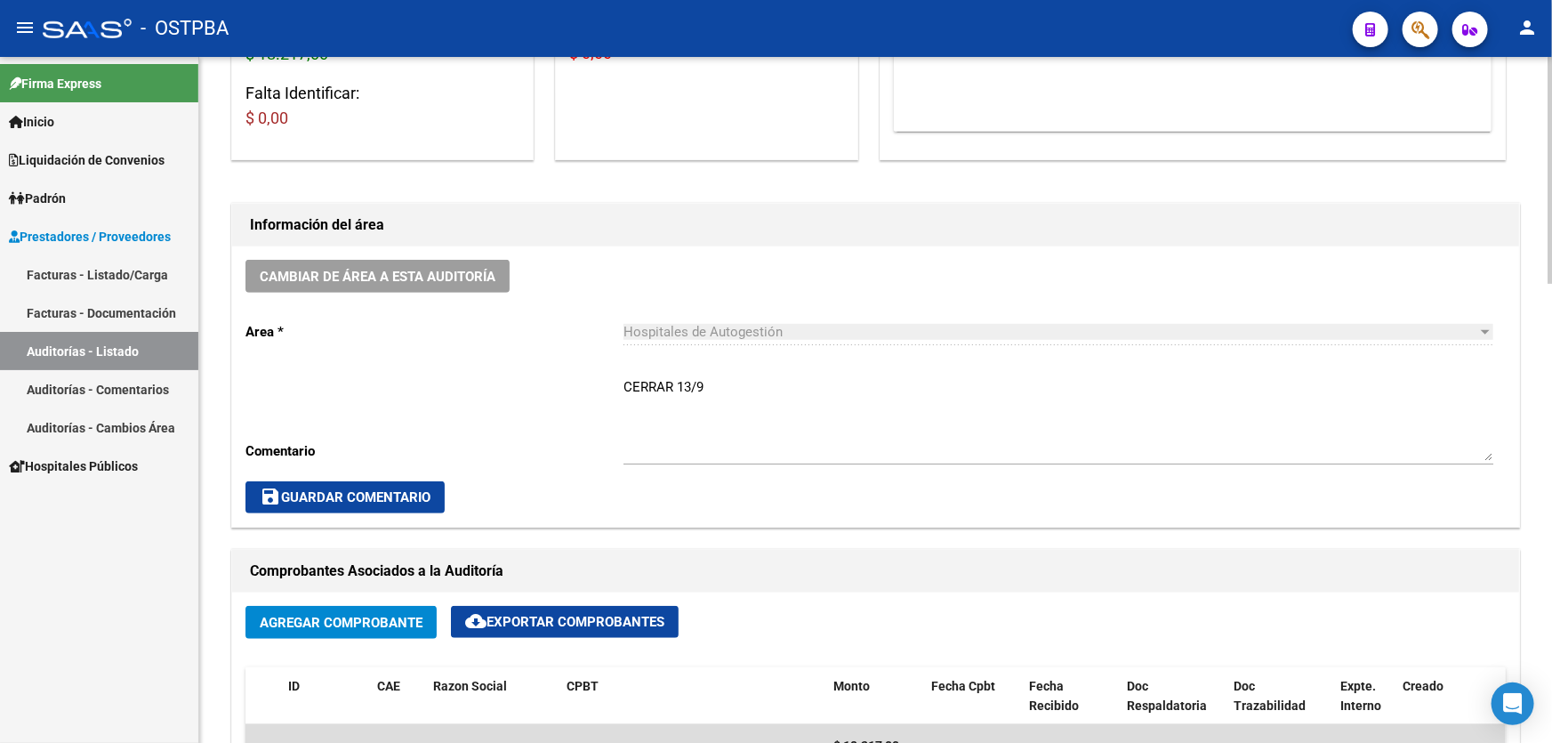
scroll to position [404, 0]
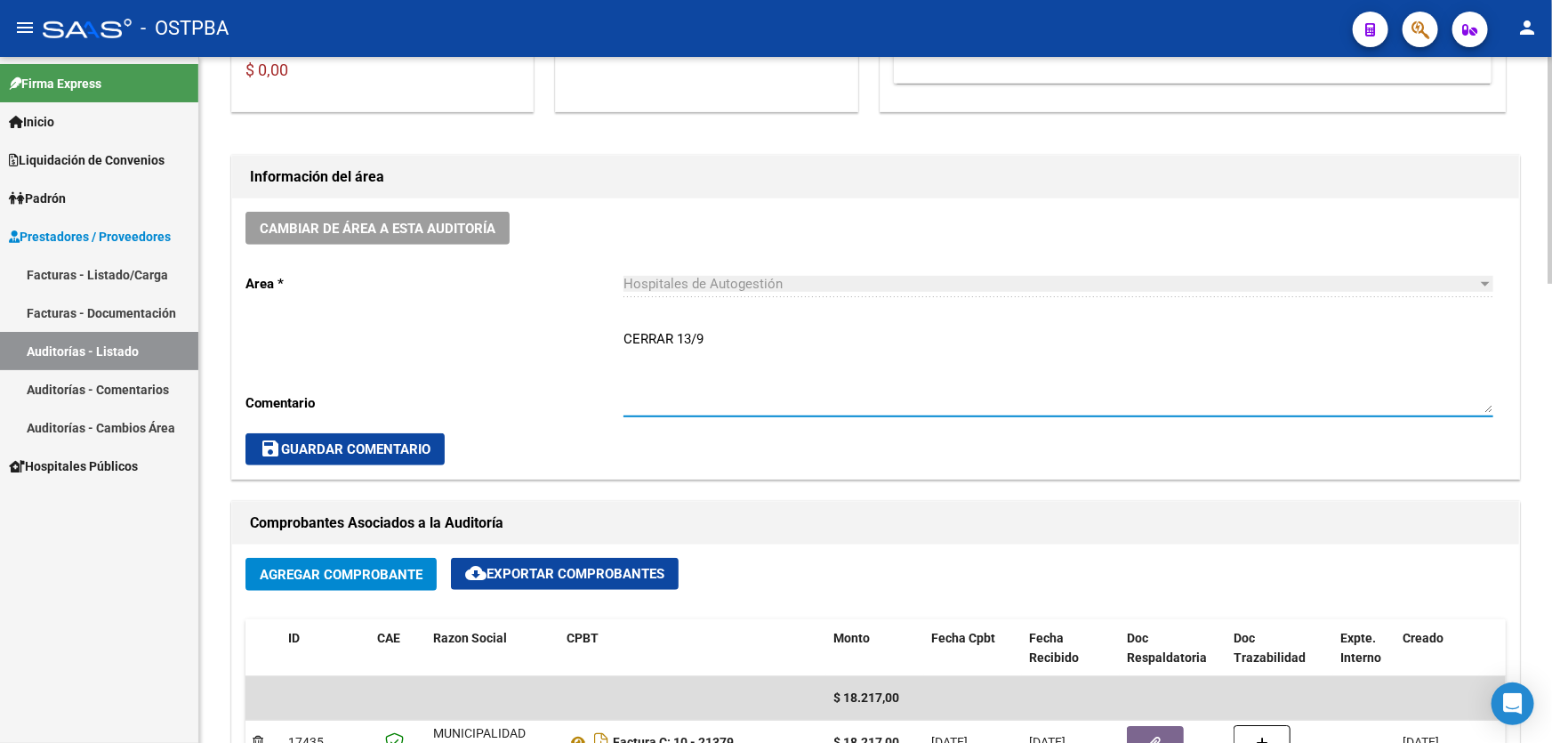
click at [713, 335] on textarea "CERRAR 13/9" at bounding box center [1058, 371] width 870 height 84
type textarea "C"
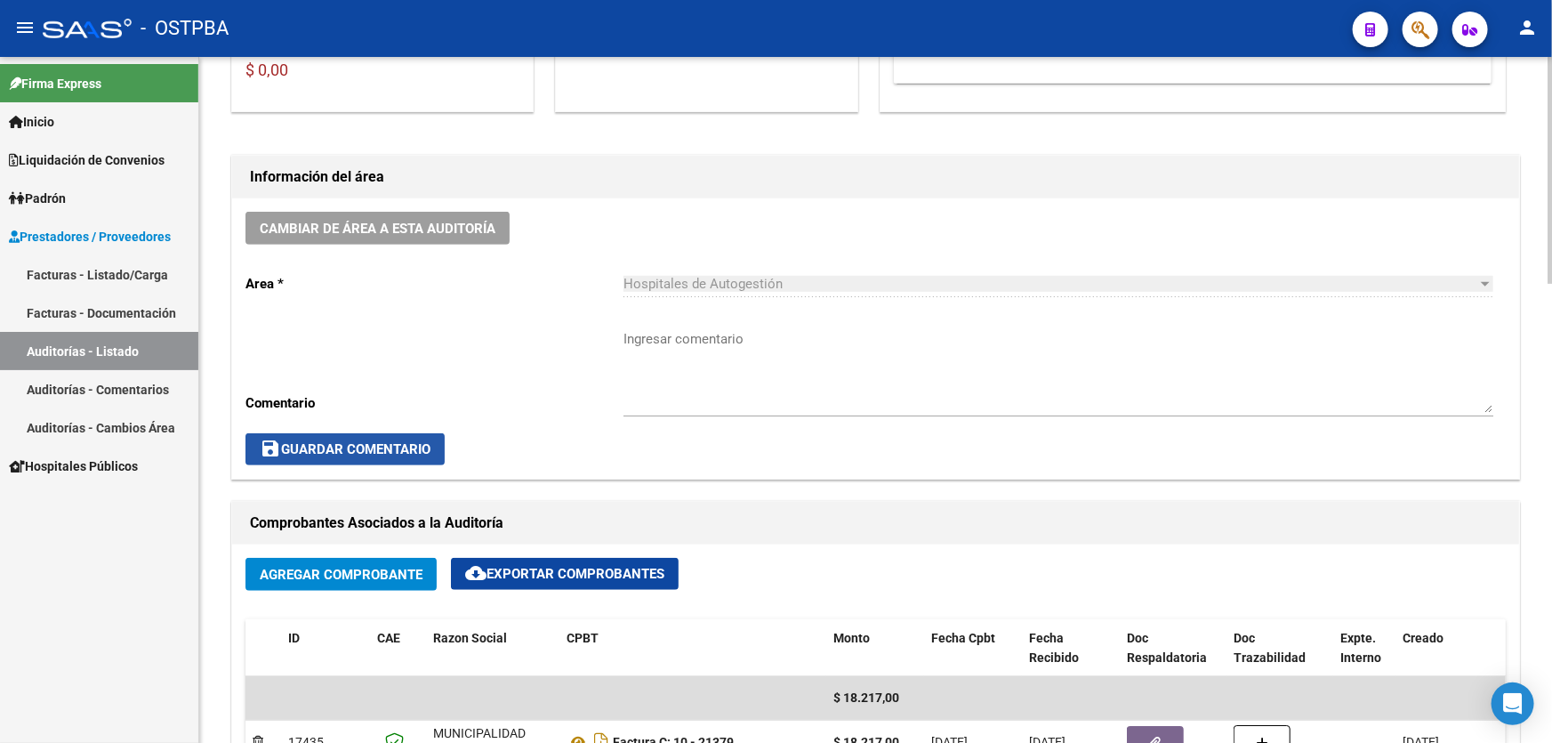
click at [288, 436] on button "save Guardar Comentario" at bounding box center [344, 449] width 199 height 32
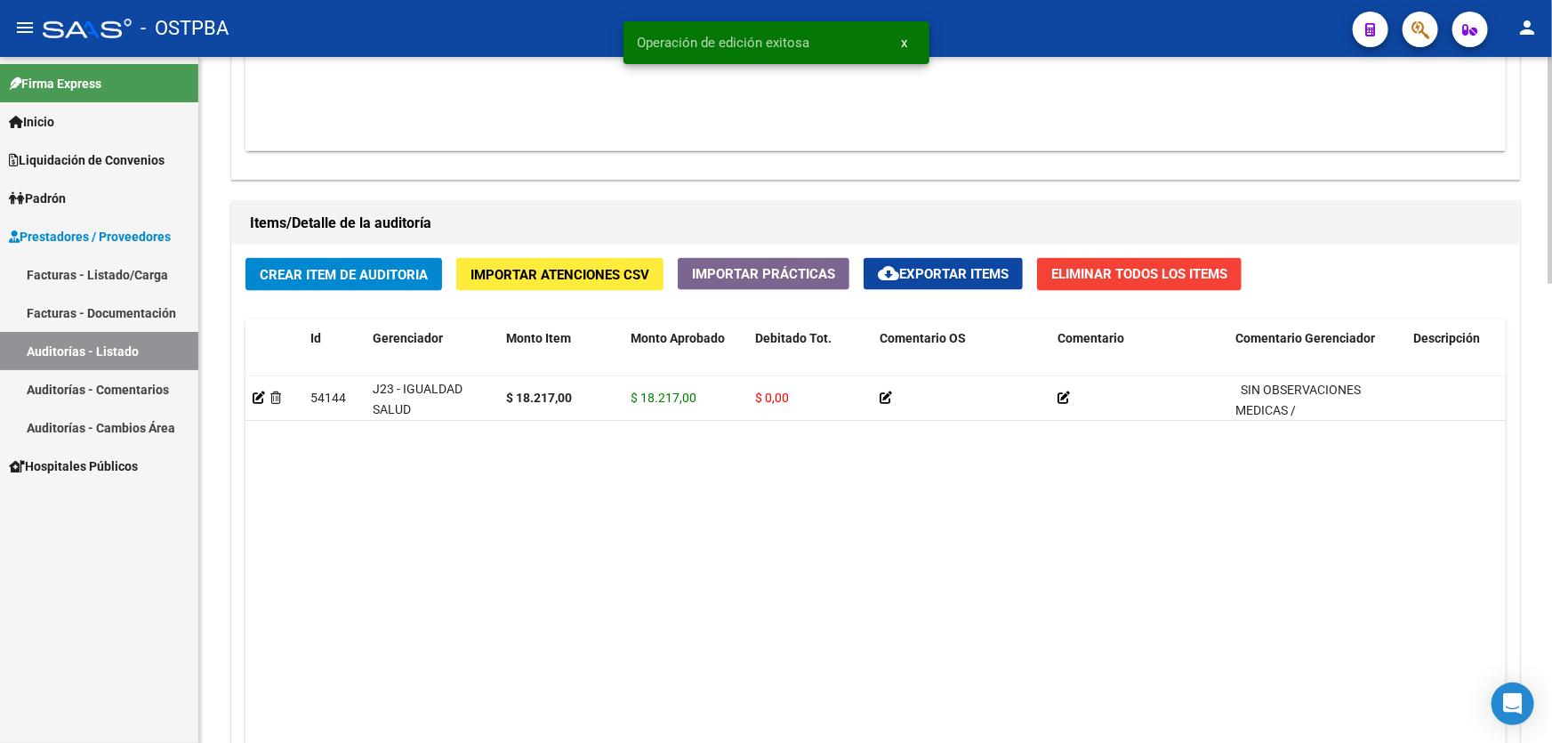
scroll to position [1386, 0]
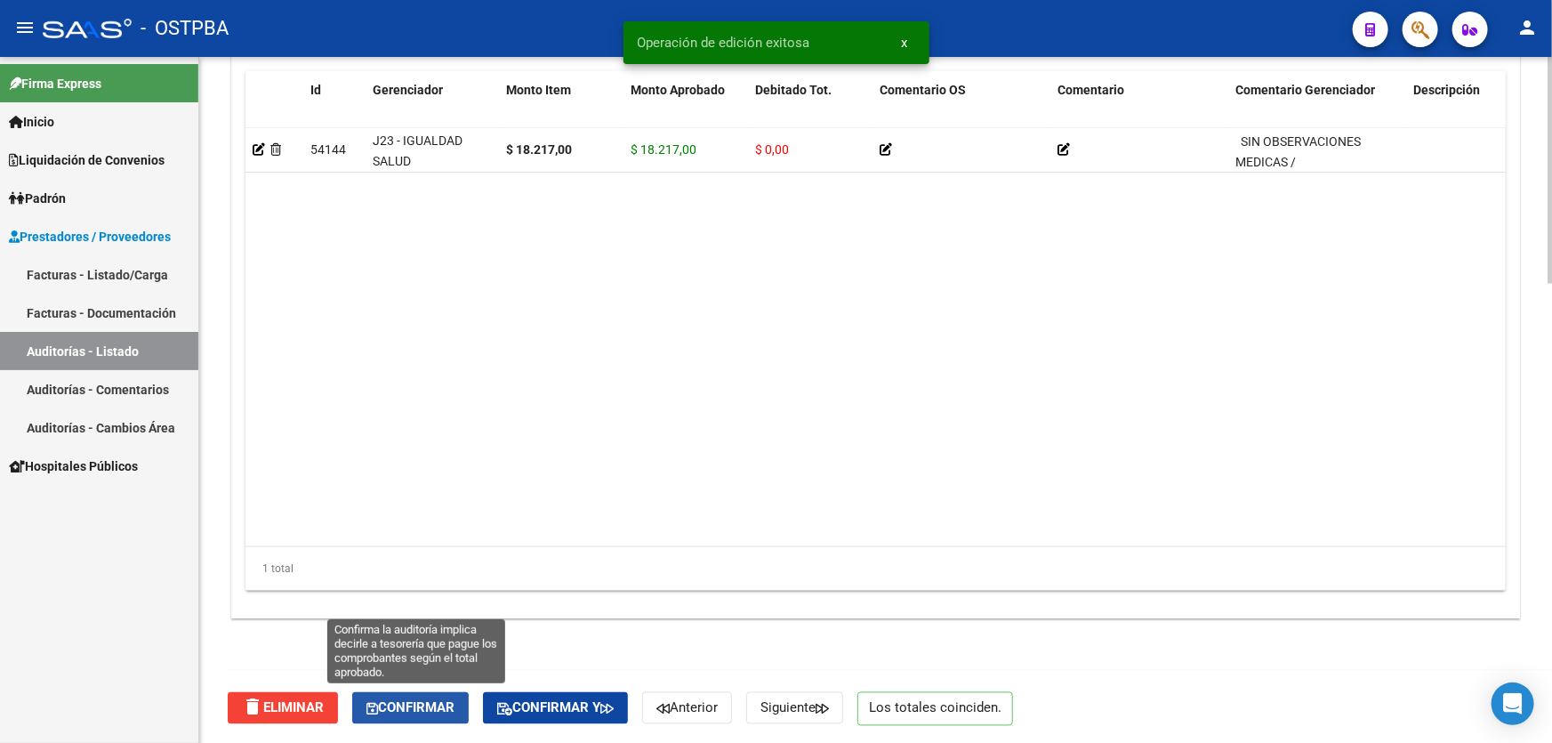
click at [390, 706] on span "Confirmar" at bounding box center [410, 708] width 88 height 16
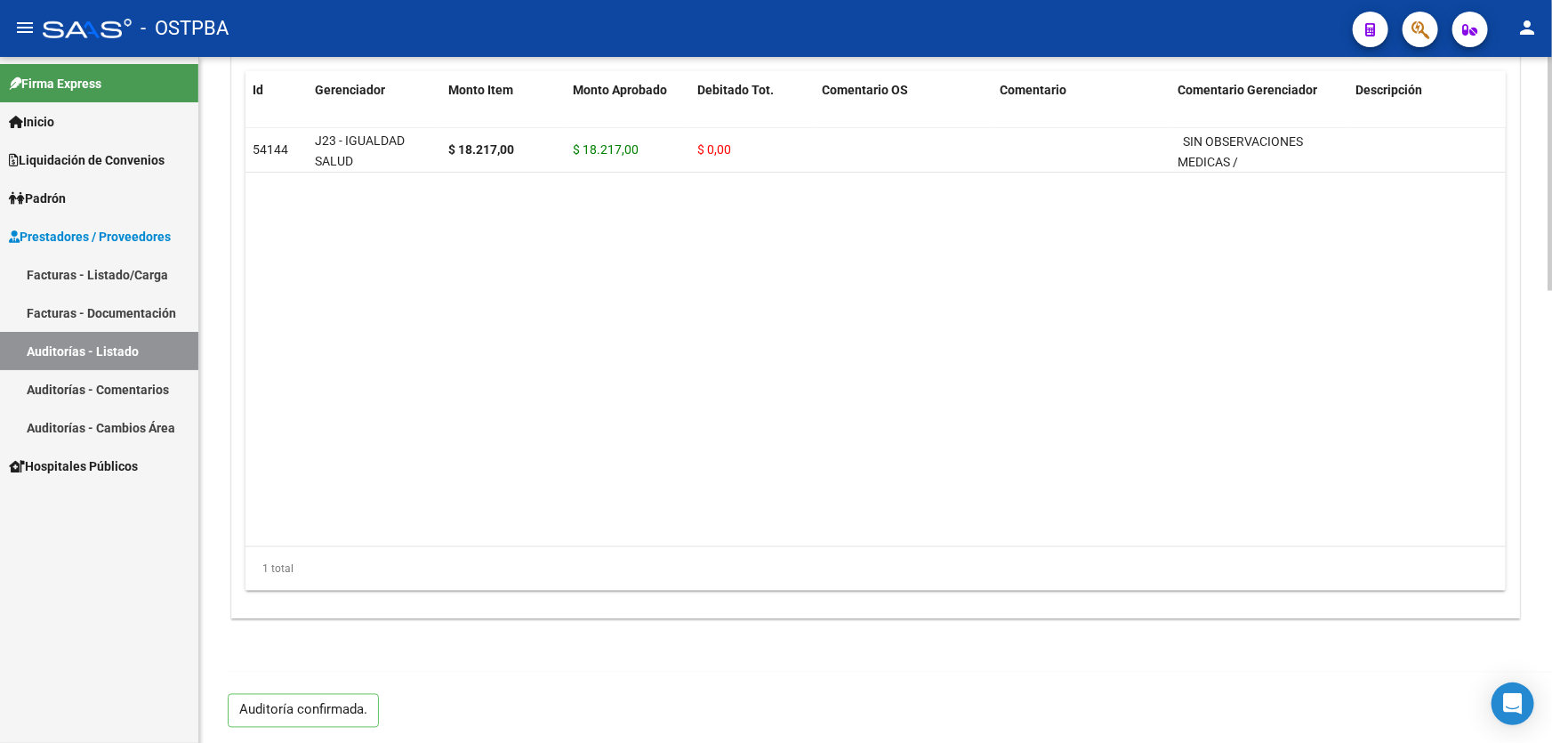
type input "202509"
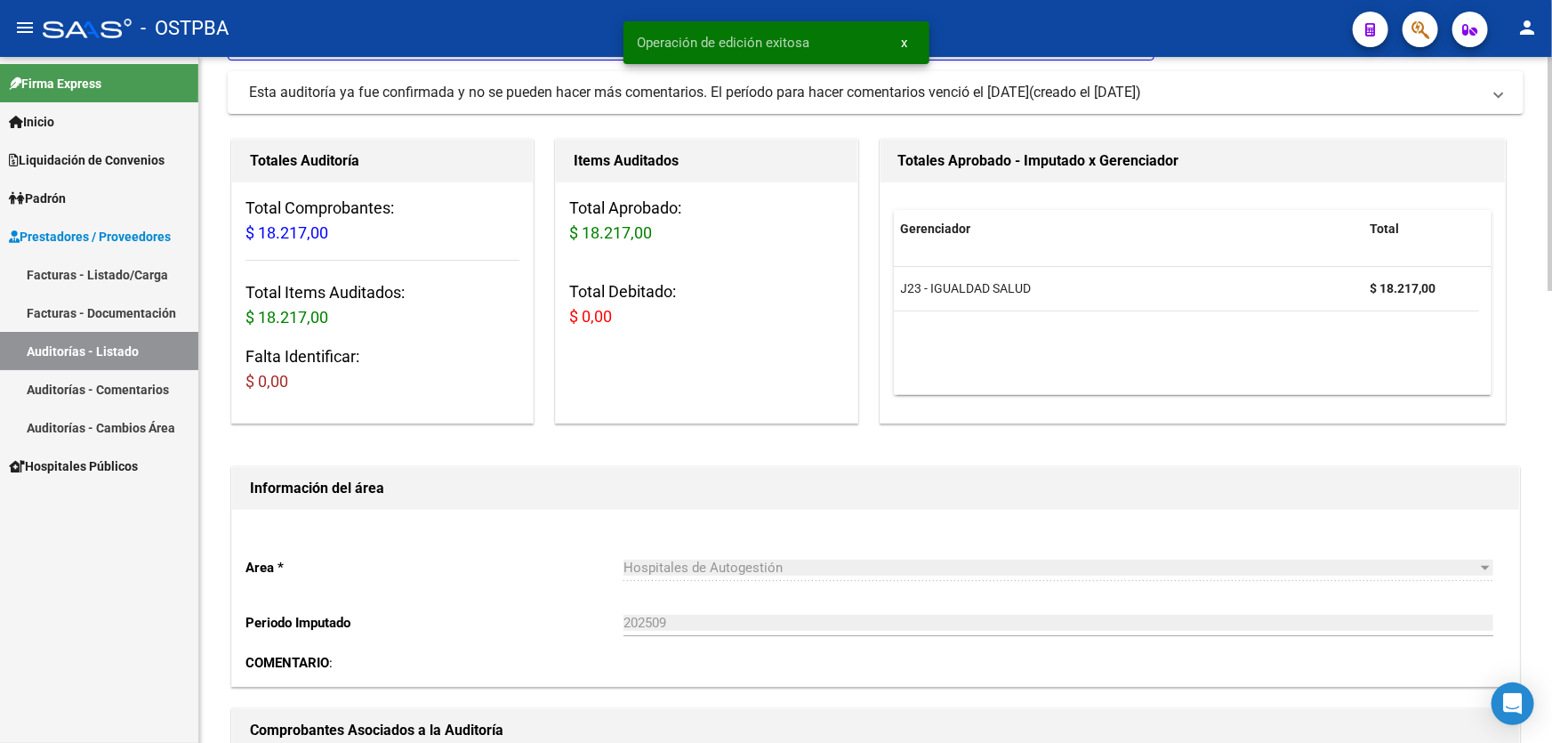
scroll to position [0, 0]
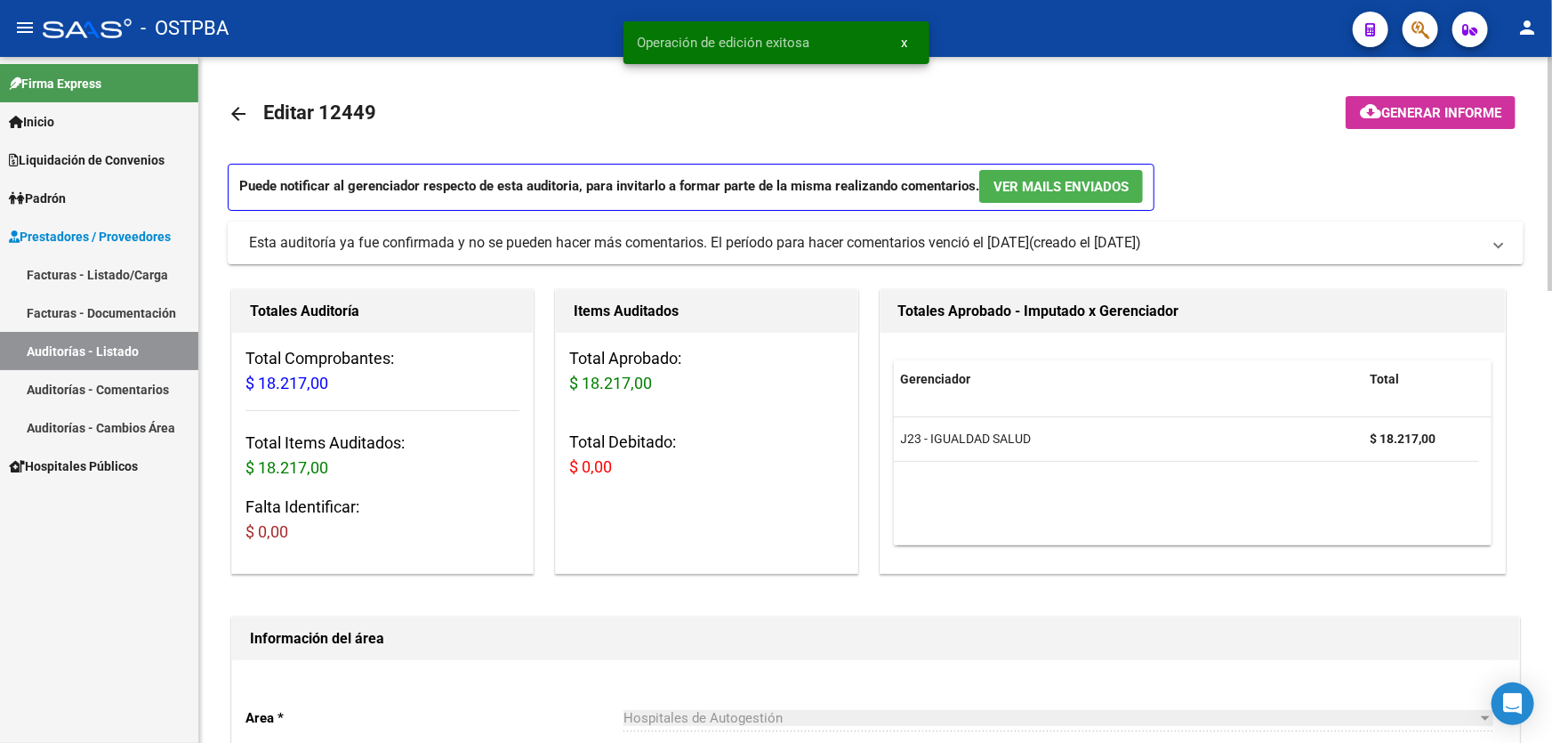
click at [233, 111] on mat-icon "arrow_back" at bounding box center [238, 113] width 21 height 21
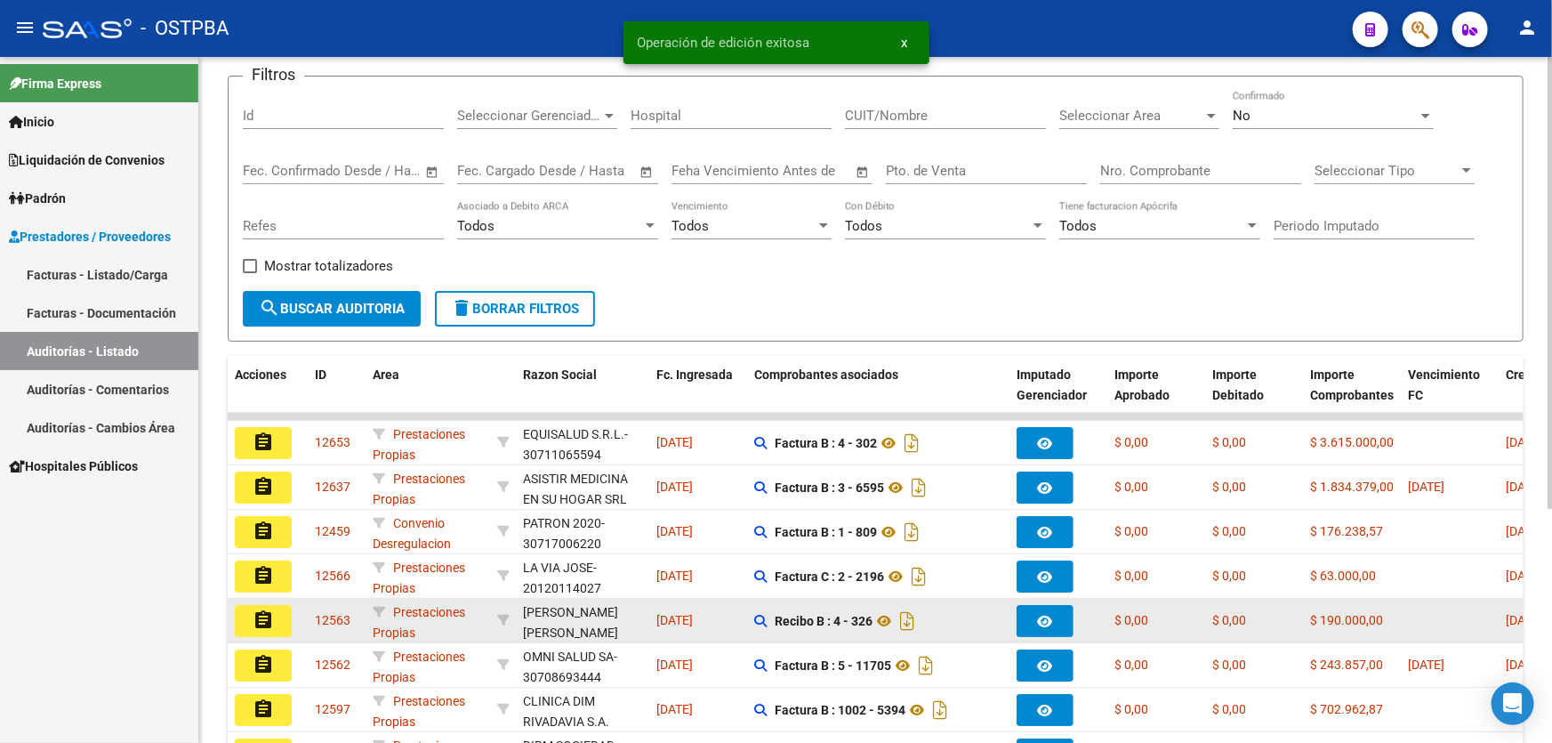
scroll to position [355, 0]
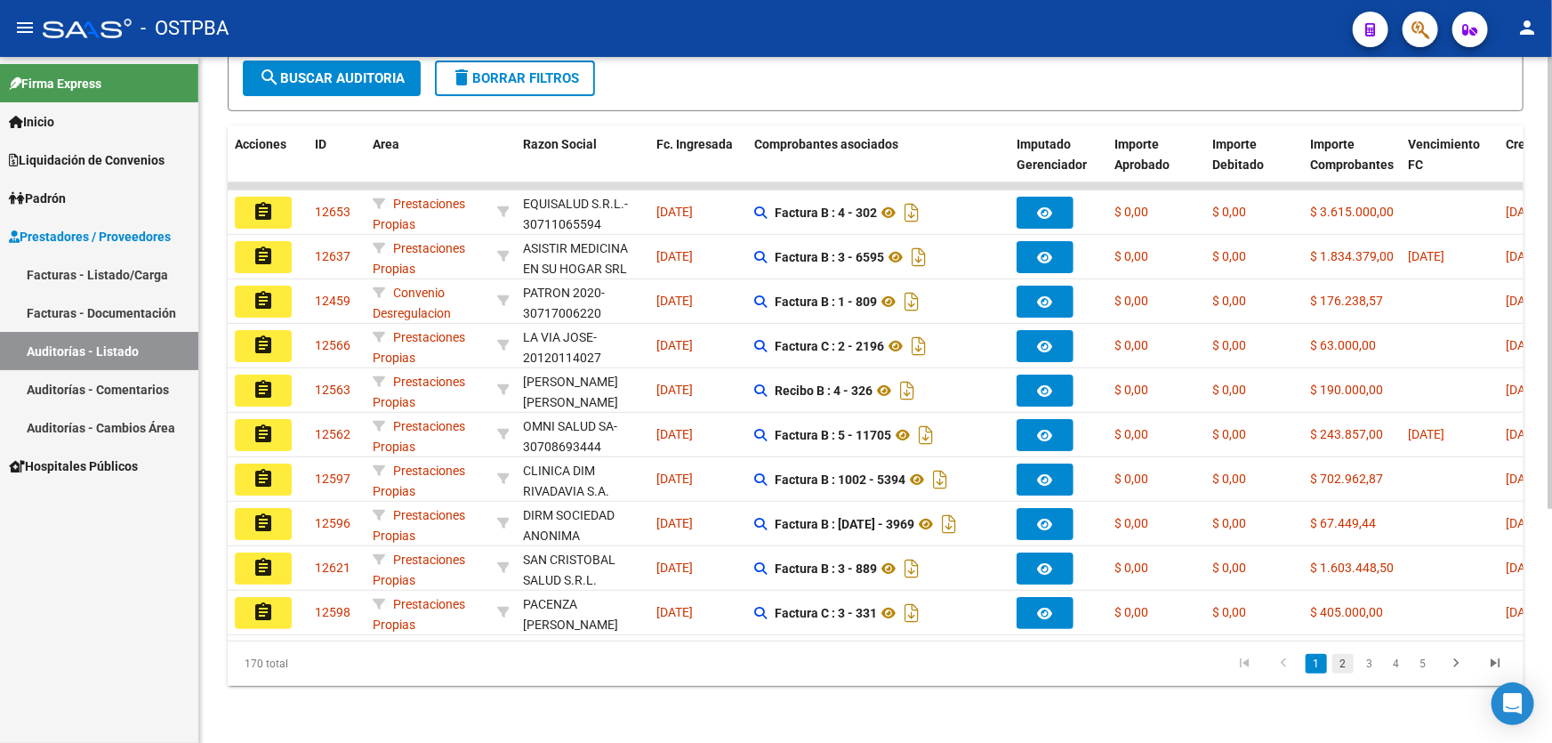
click at [1340, 669] on link "2" at bounding box center [1342, 664] width 21 height 20
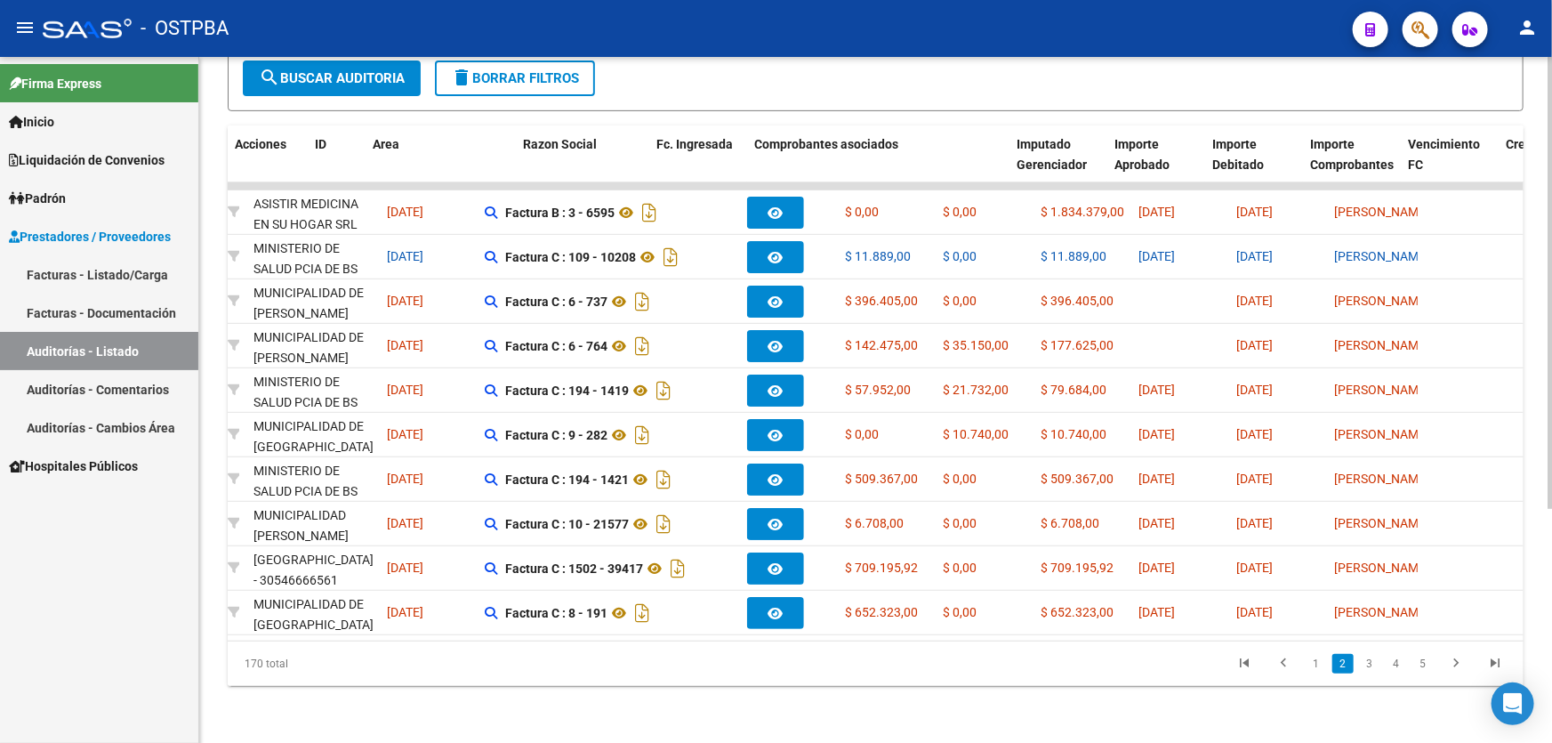
scroll to position [0, 0]
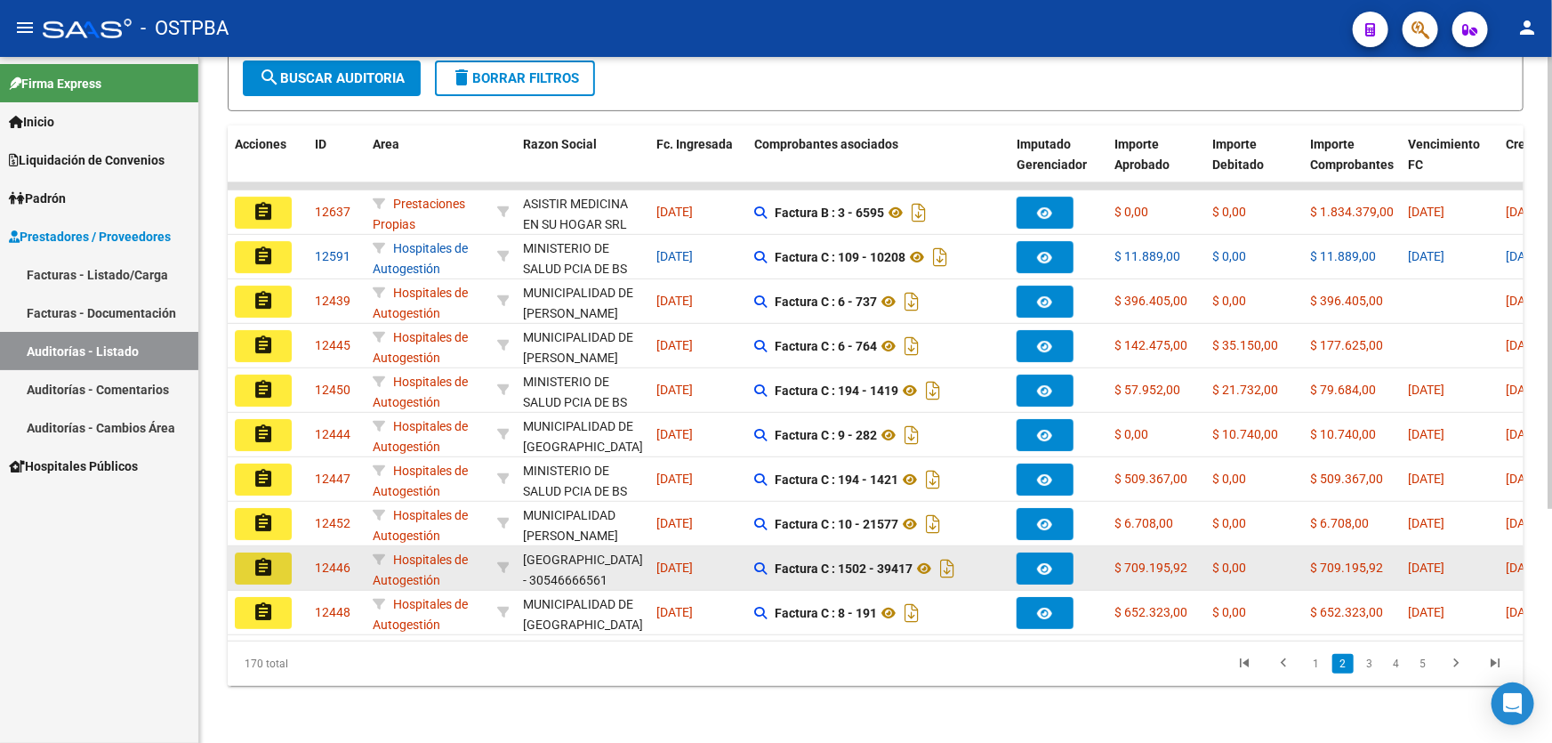
click at [263, 557] on mat-icon "assignment" at bounding box center [263, 567] width 21 height 21
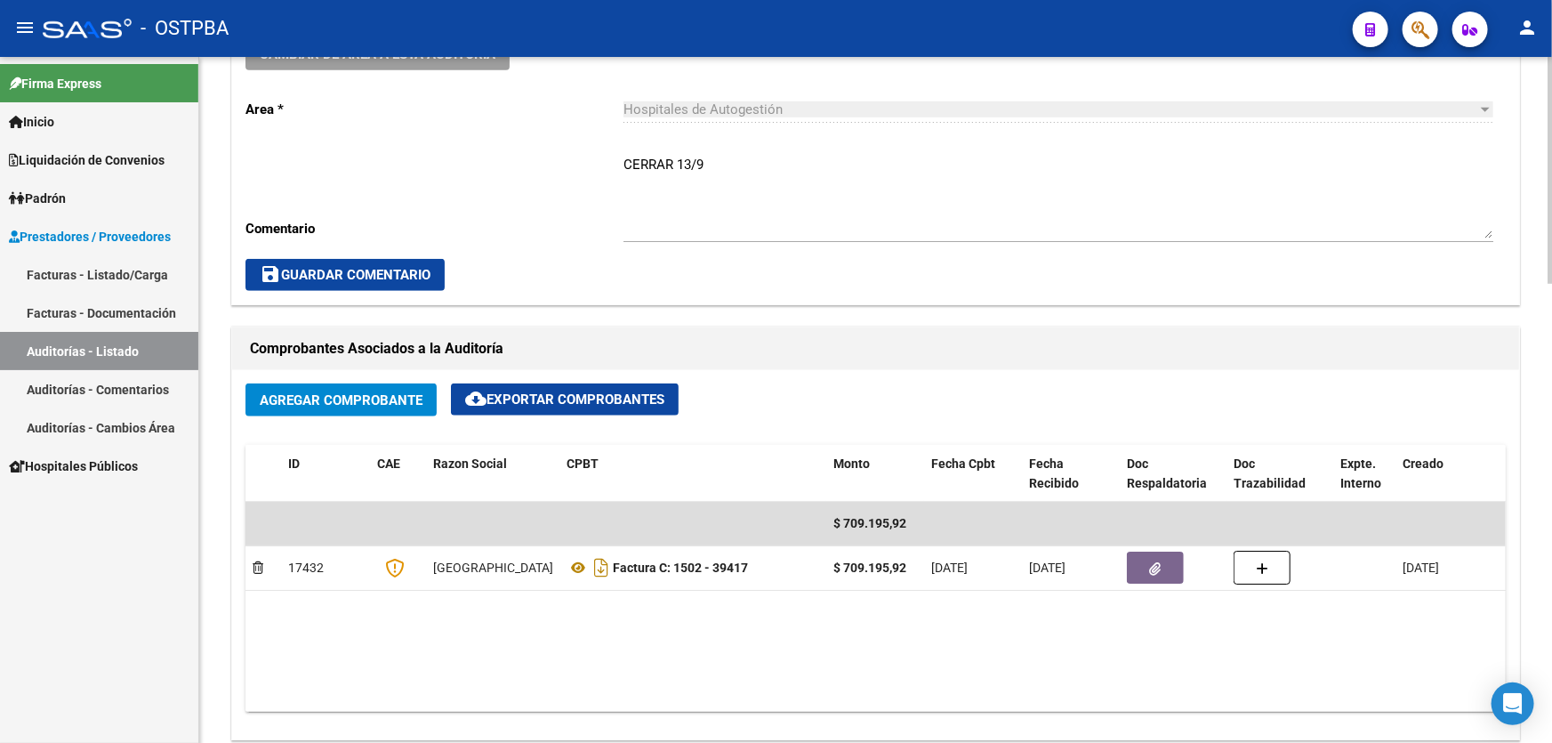
scroll to position [254, 0]
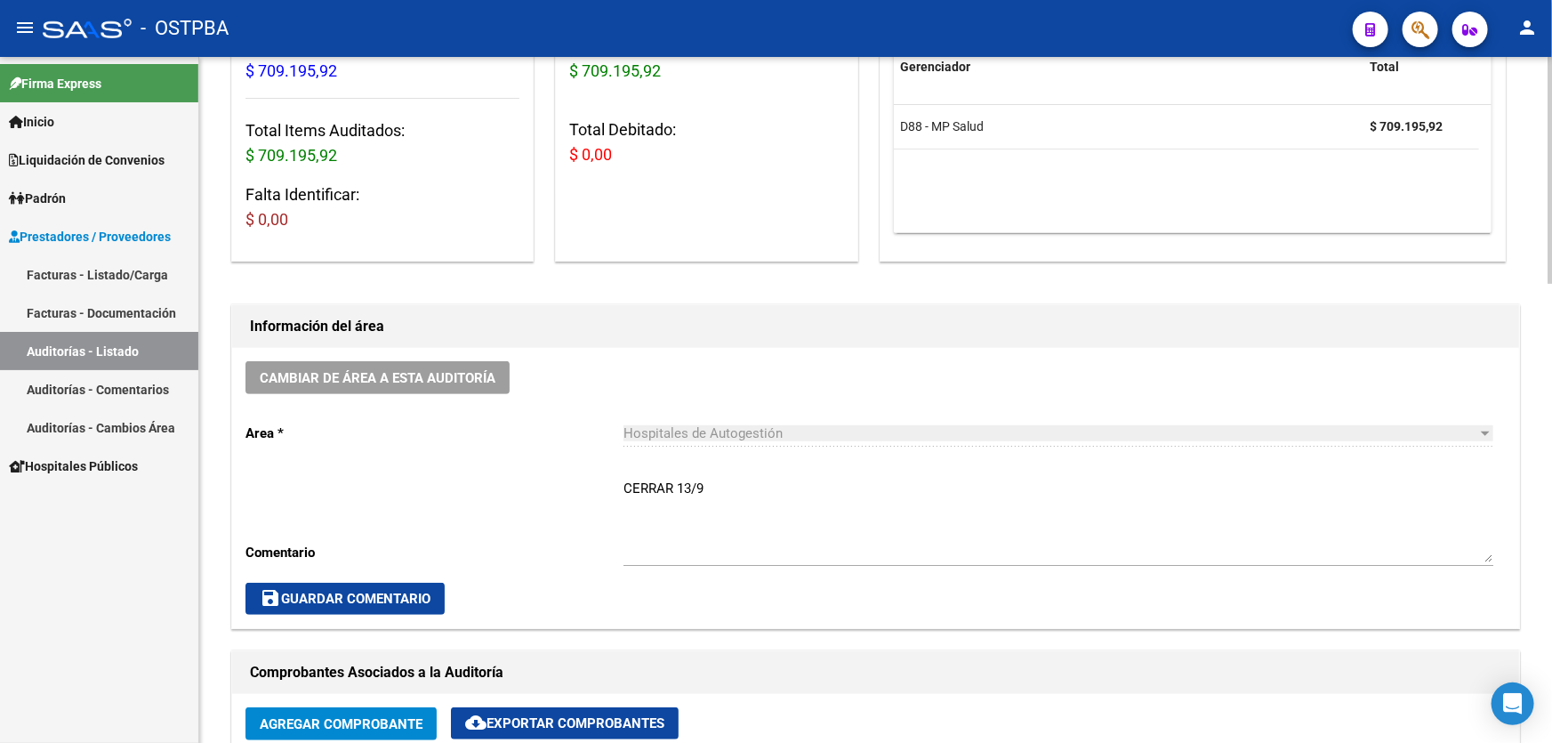
click at [709, 484] on textarea "CERRAR 13/9" at bounding box center [1058, 520] width 870 height 84
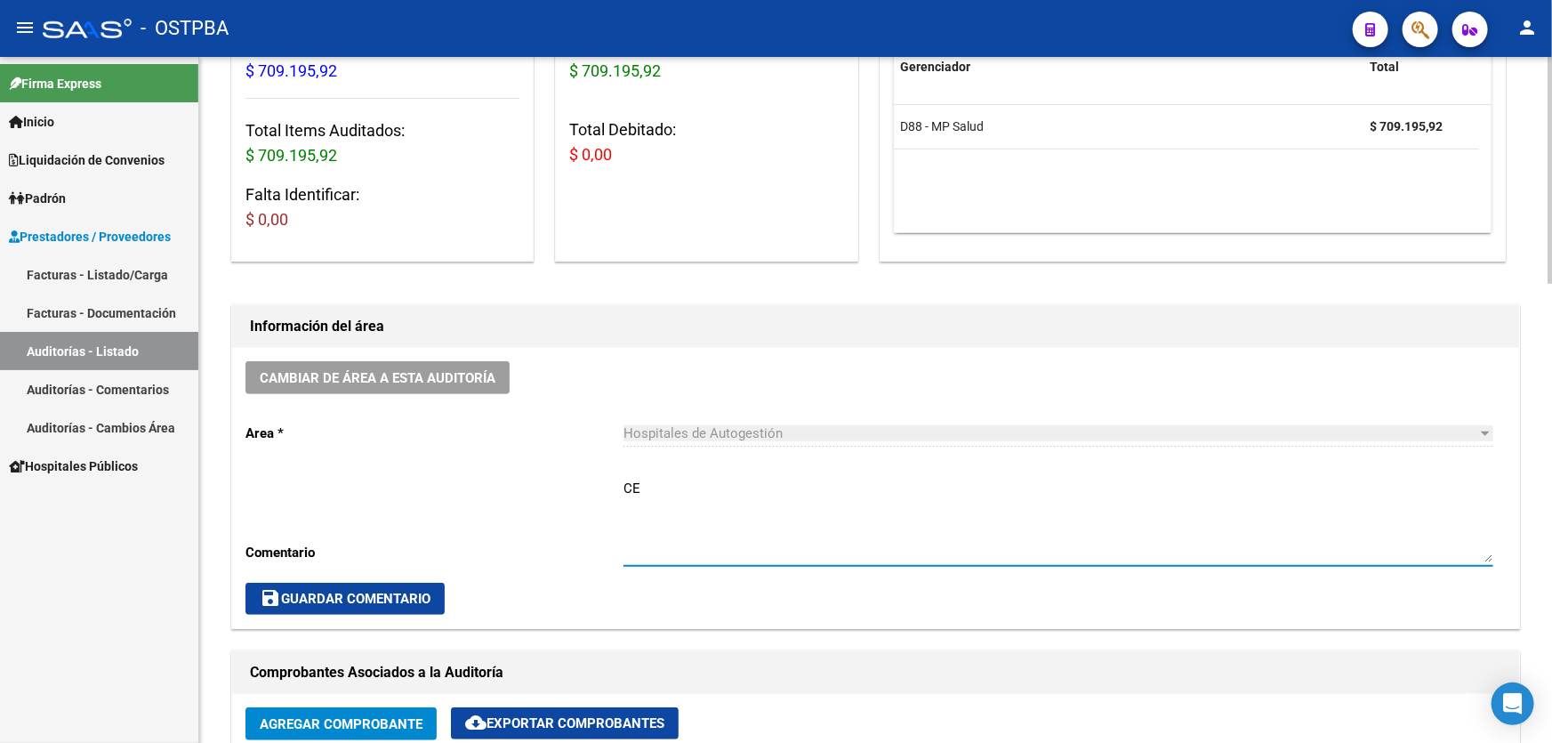
type textarea "C"
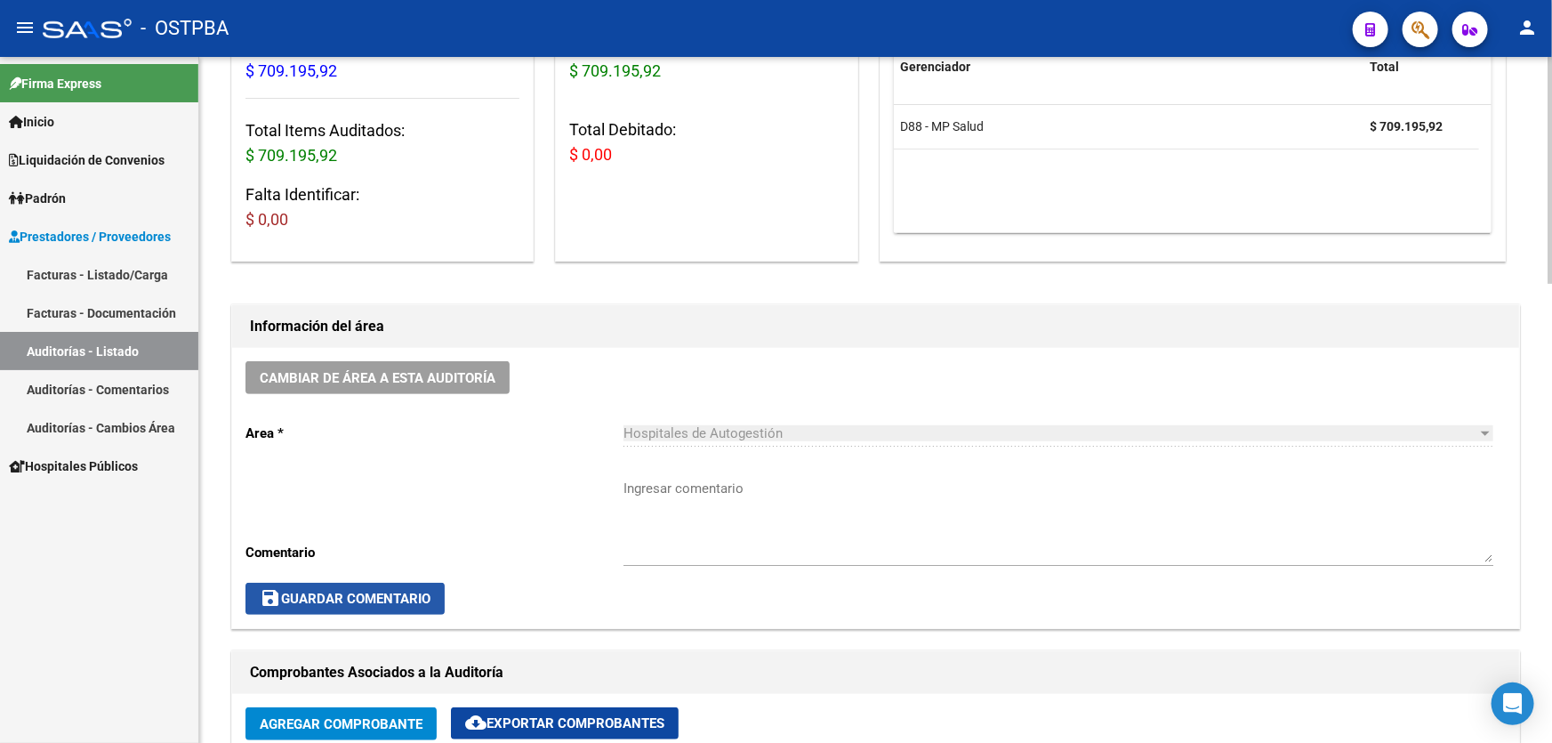
click at [357, 596] on span "save Guardar Comentario" at bounding box center [345, 598] width 171 height 16
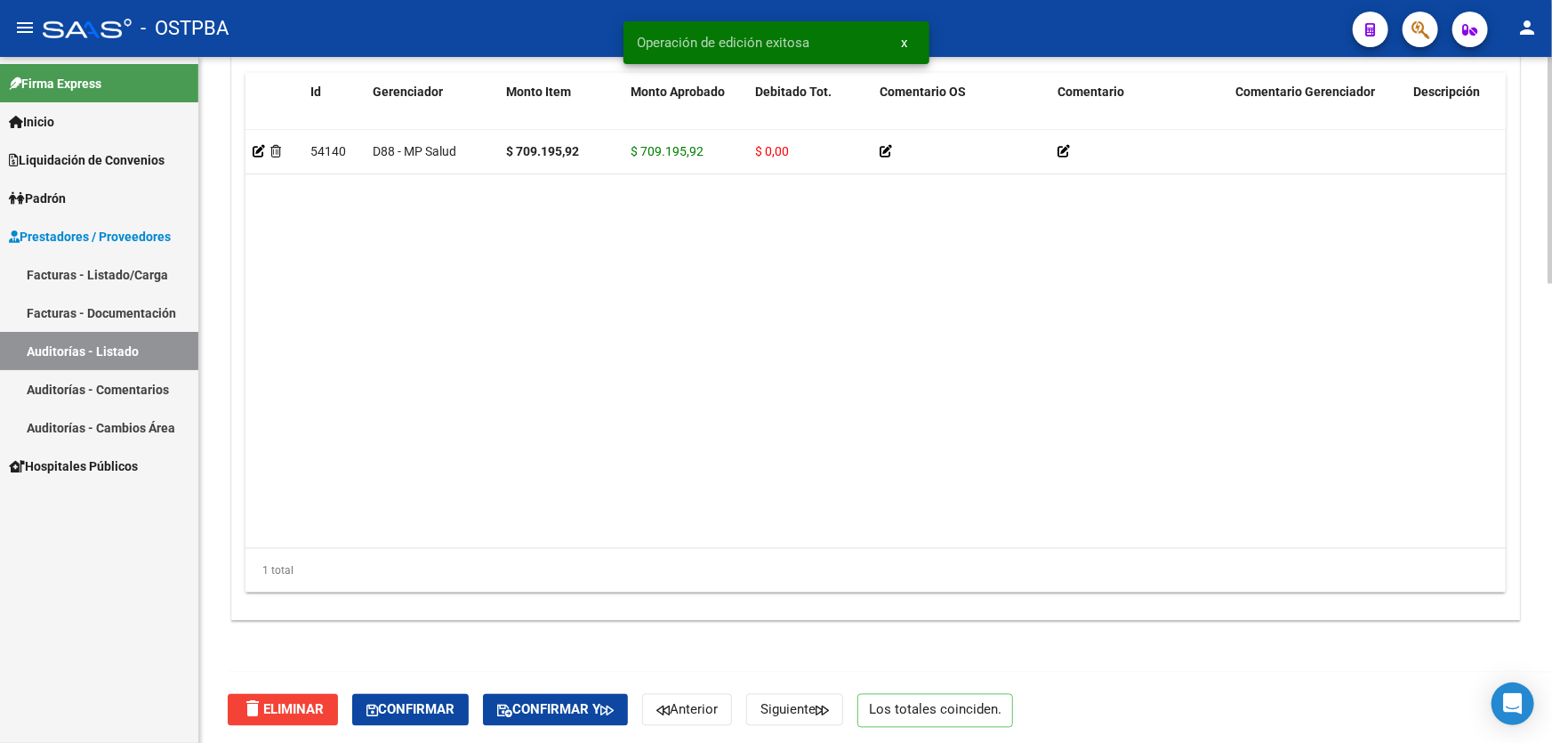
scroll to position [1386, 0]
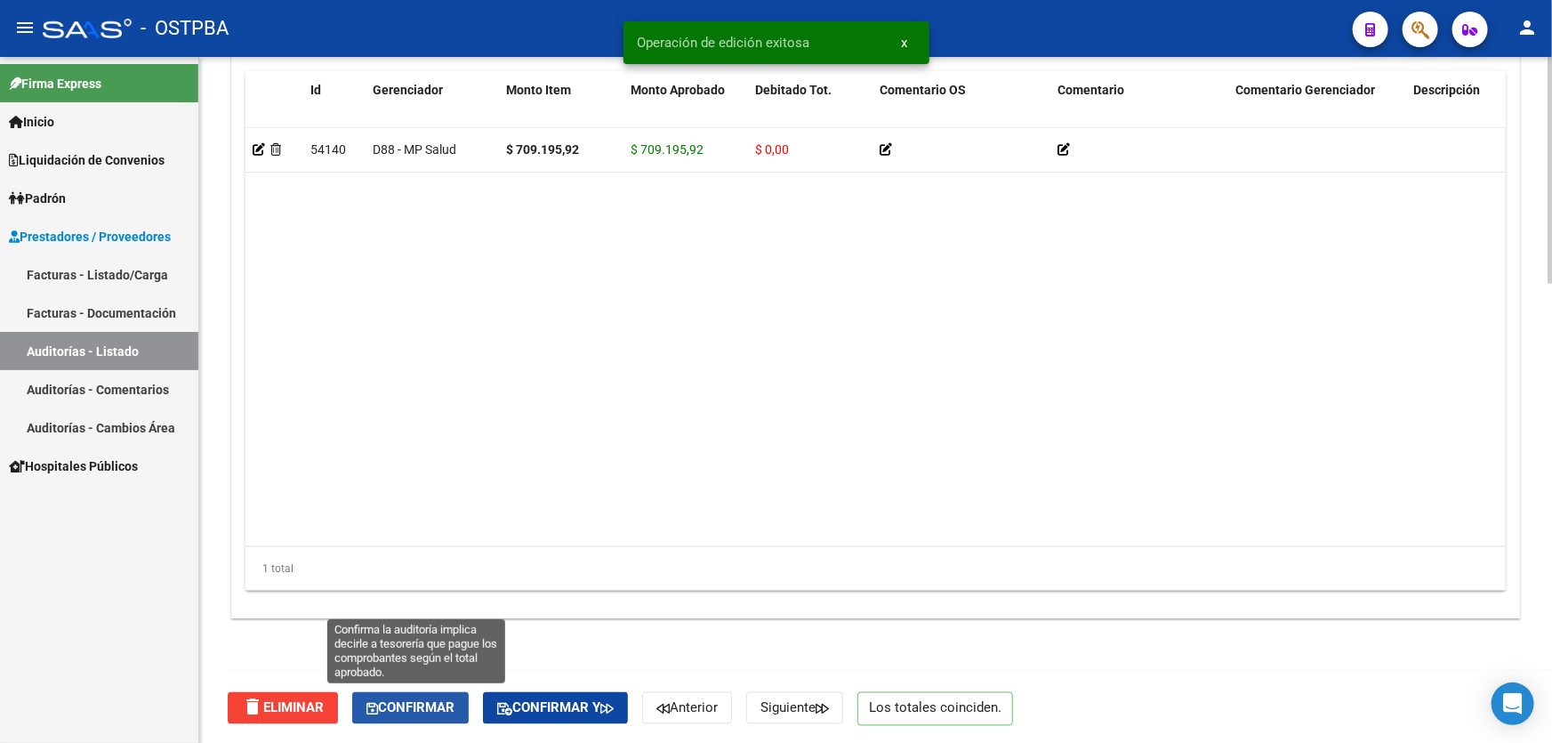
click at [409, 704] on span "Confirmar" at bounding box center [410, 708] width 88 height 16
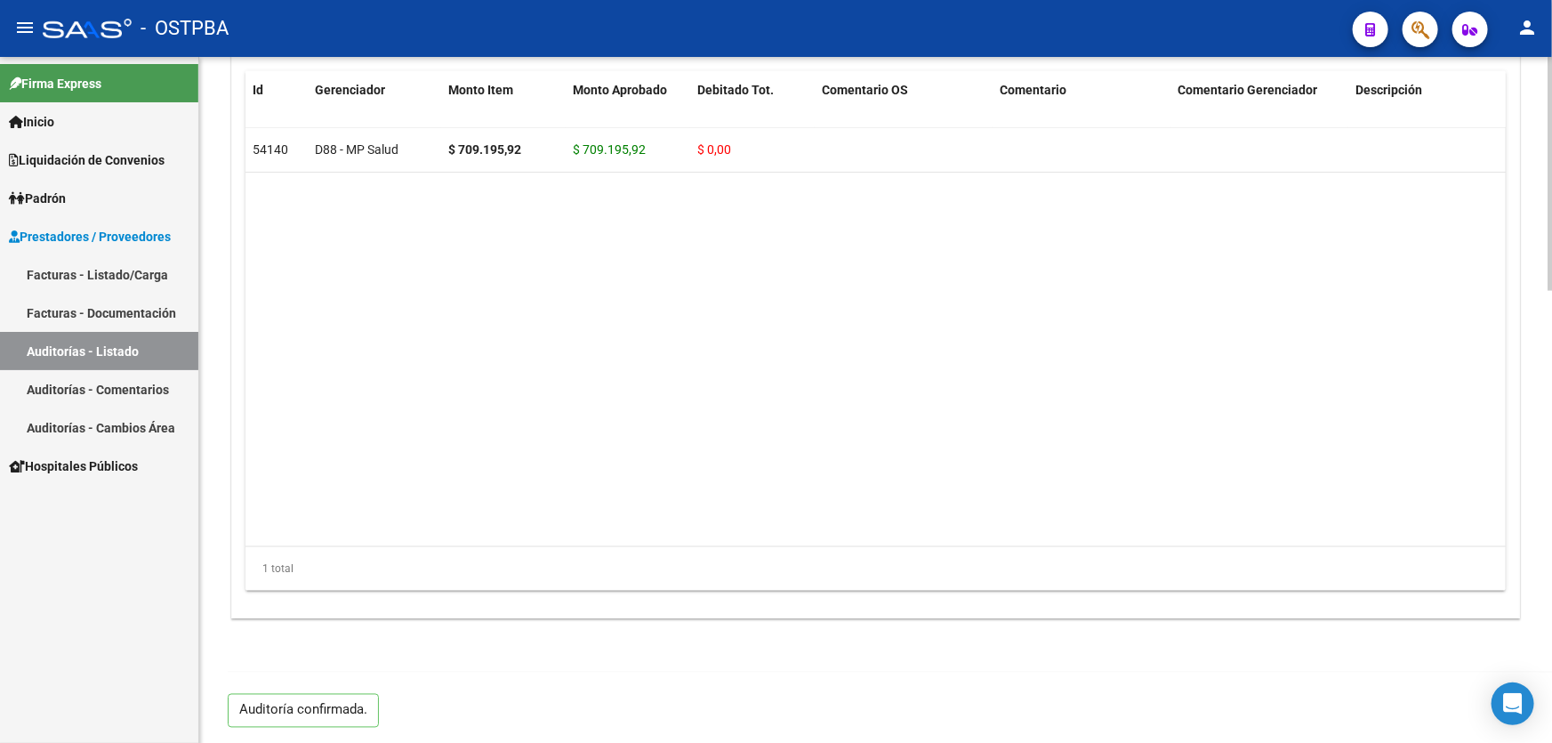
type input "202509"
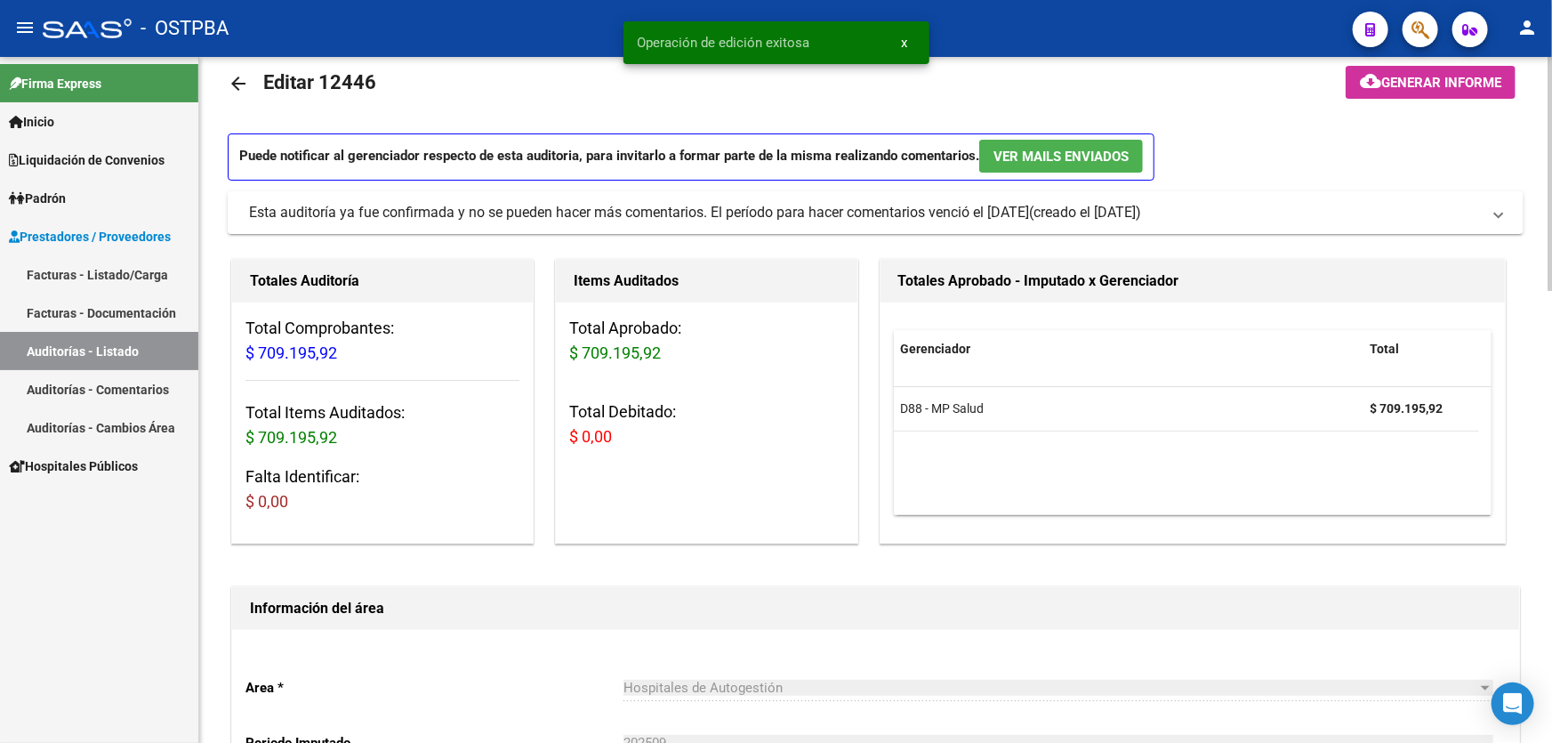
scroll to position [0, 0]
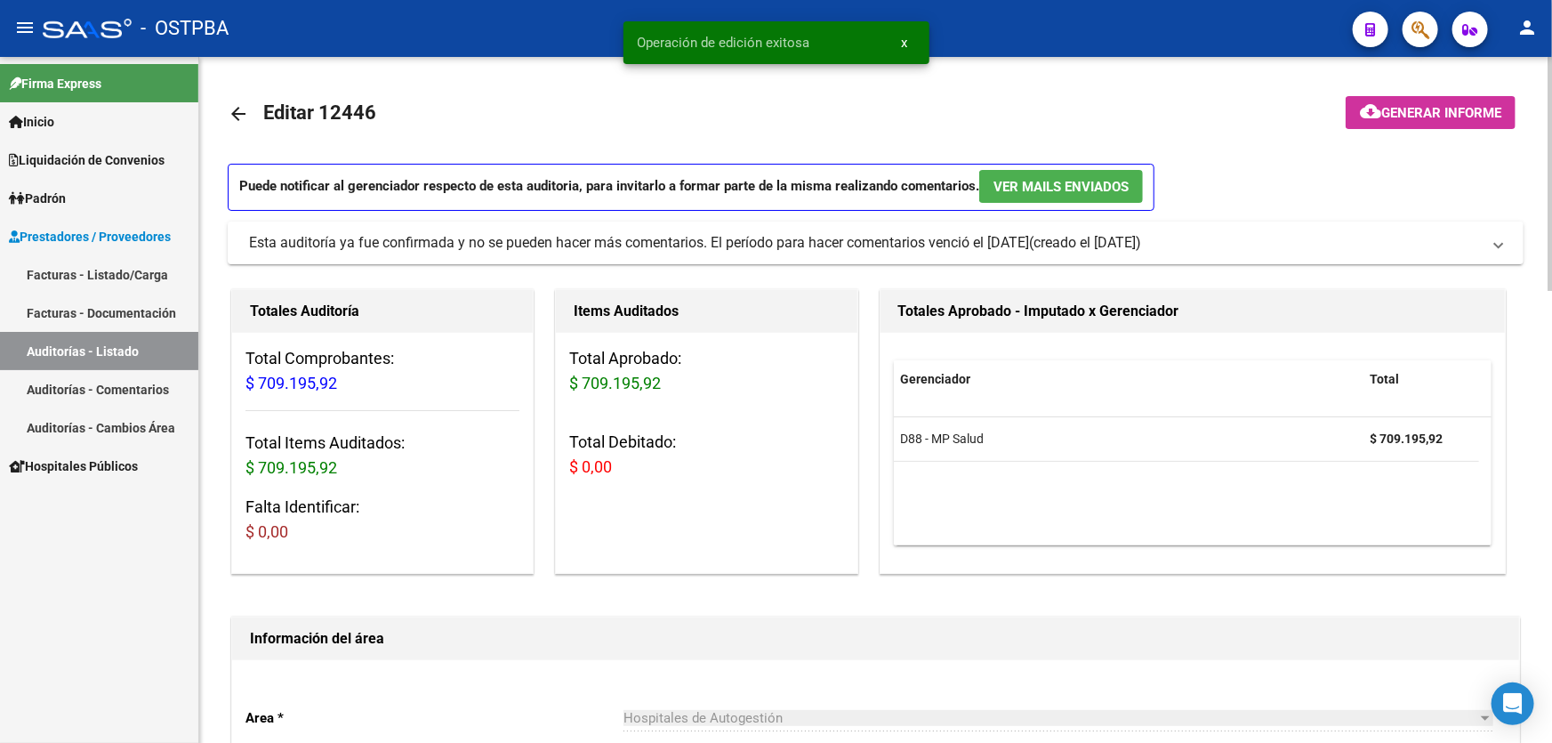
click at [228, 115] on mat-icon "arrow_back" at bounding box center [238, 113] width 21 height 21
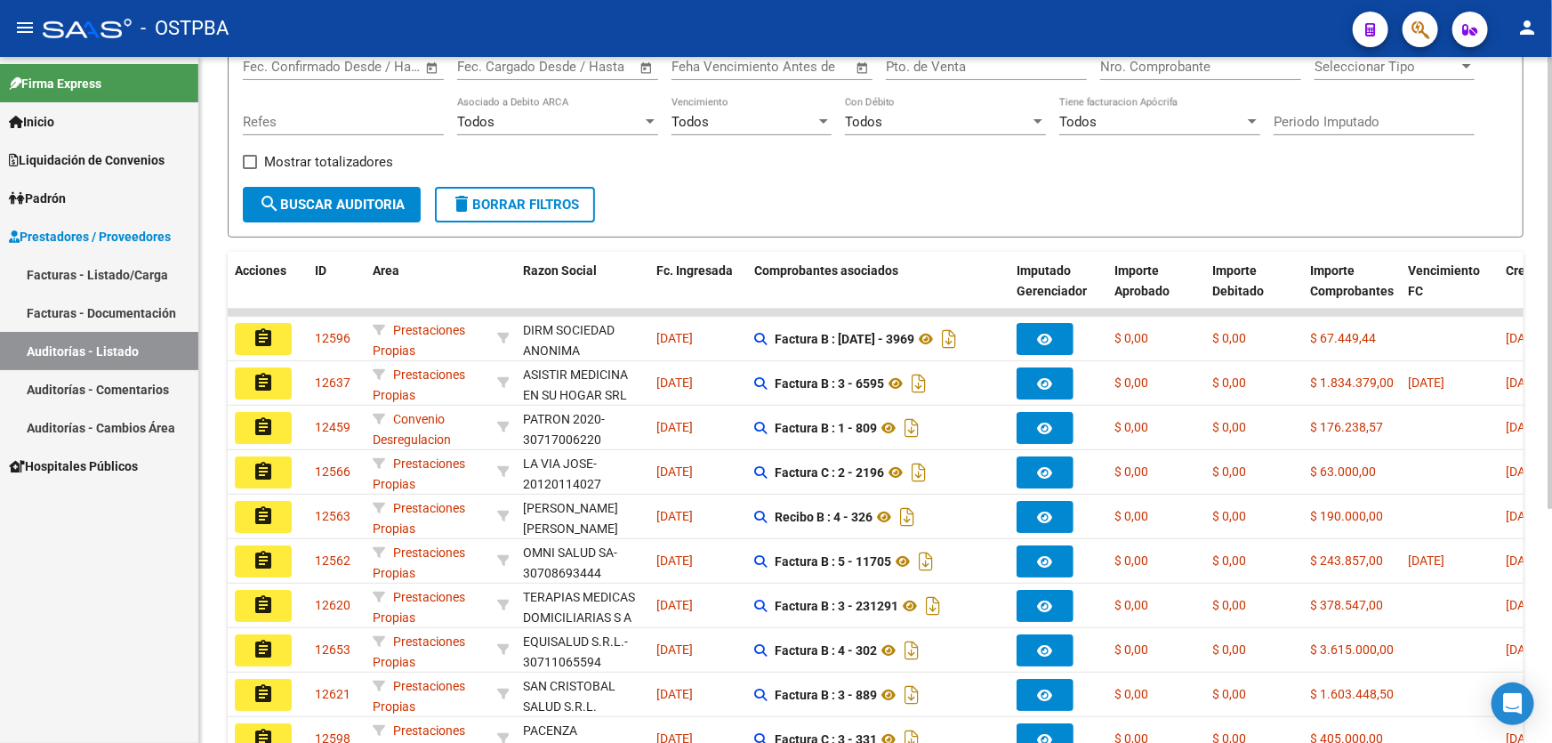
scroll to position [355, 0]
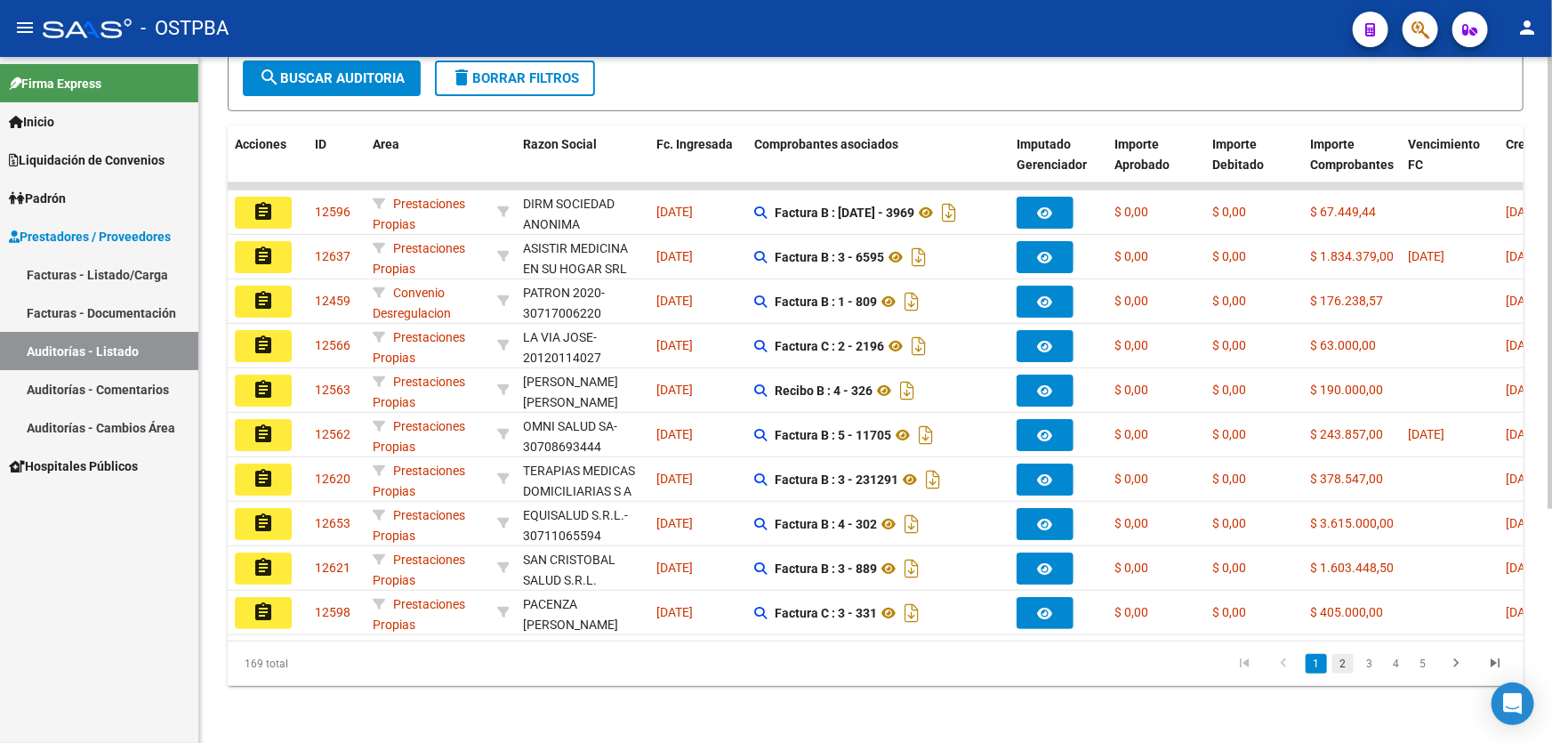
click at [1343, 662] on link "2" at bounding box center [1342, 664] width 21 height 20
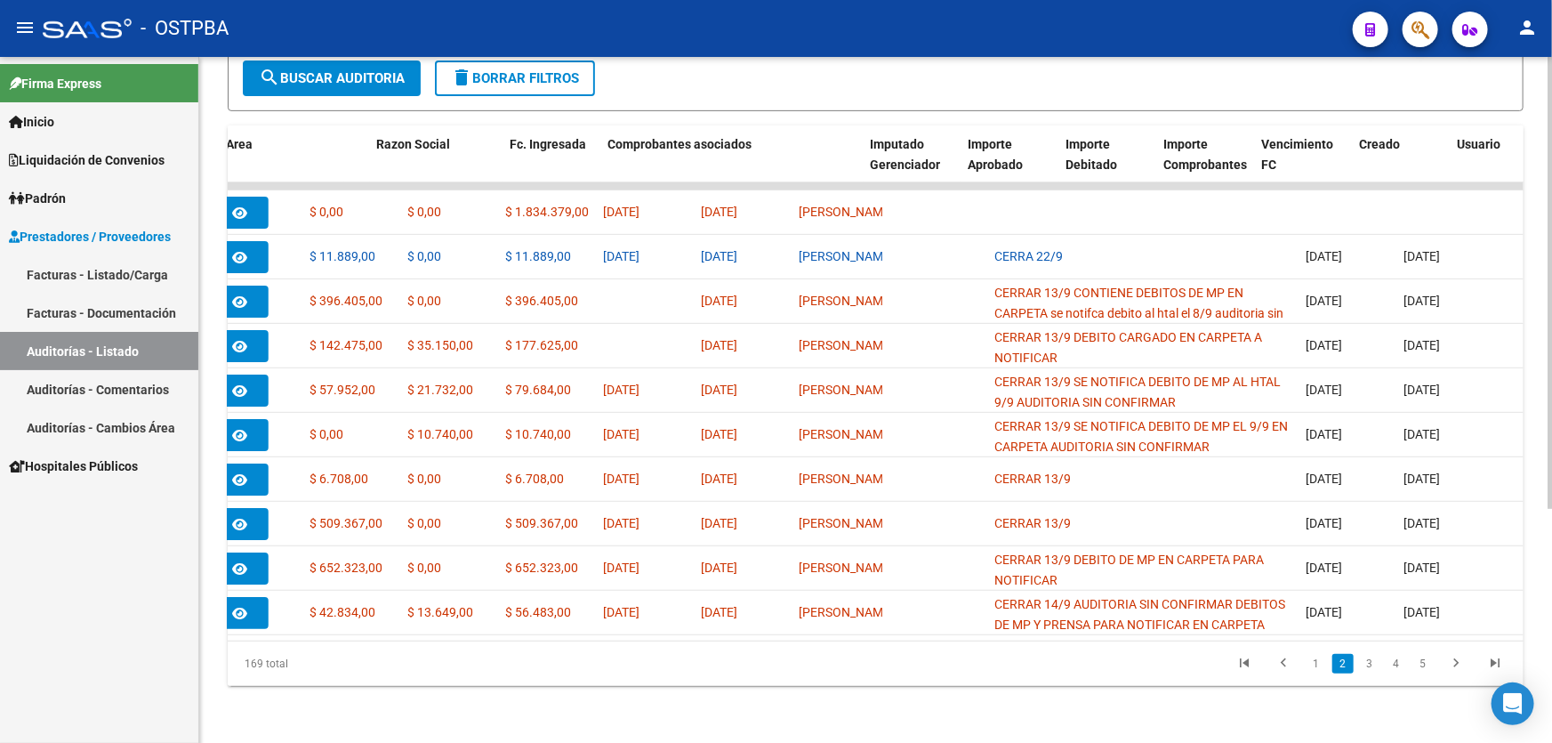
scroll to position [0, 0]
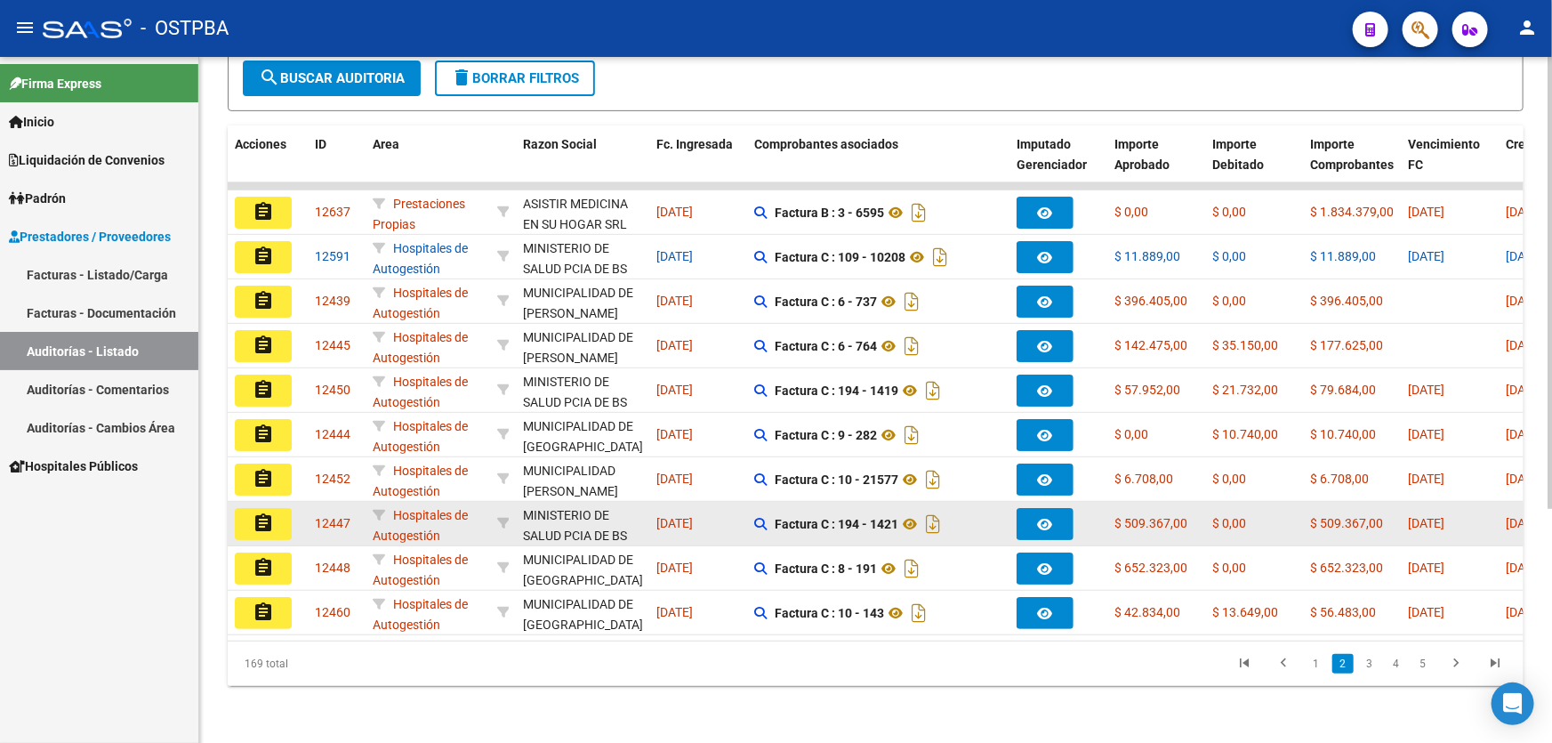
click at [268, 513] on mat-icon "assignment" at bounding box center [263, 522] width 21 height 21
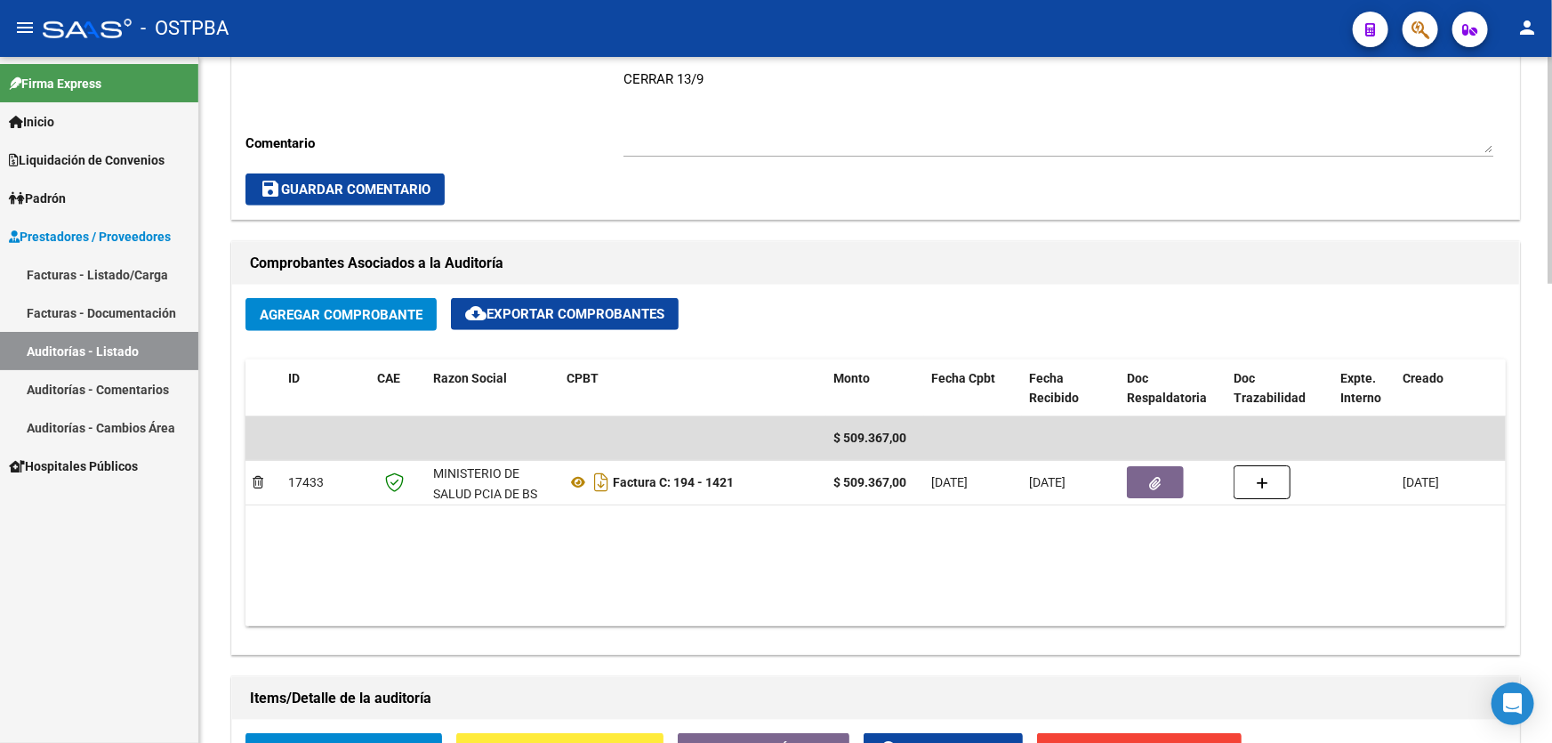
scroll to position [485, 0]
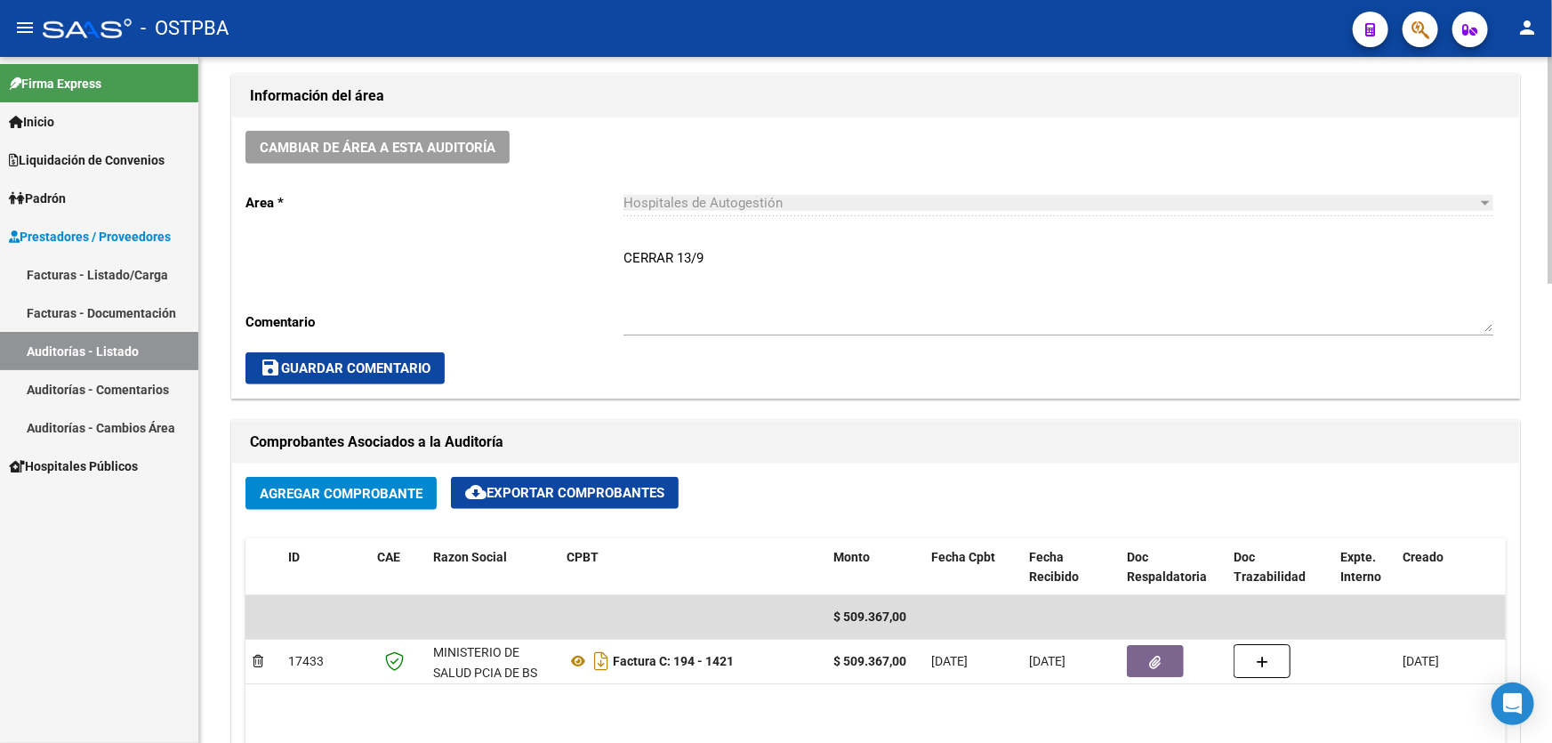
click at [714, 260] on textarea "CERRAR 13/9" at bounding box center [1058, 290] width 870 height 84
type textarea "C"
click at [313, 360] on span "save Guardar Comentario" at bounding box center [345, 368] width 171 height 16
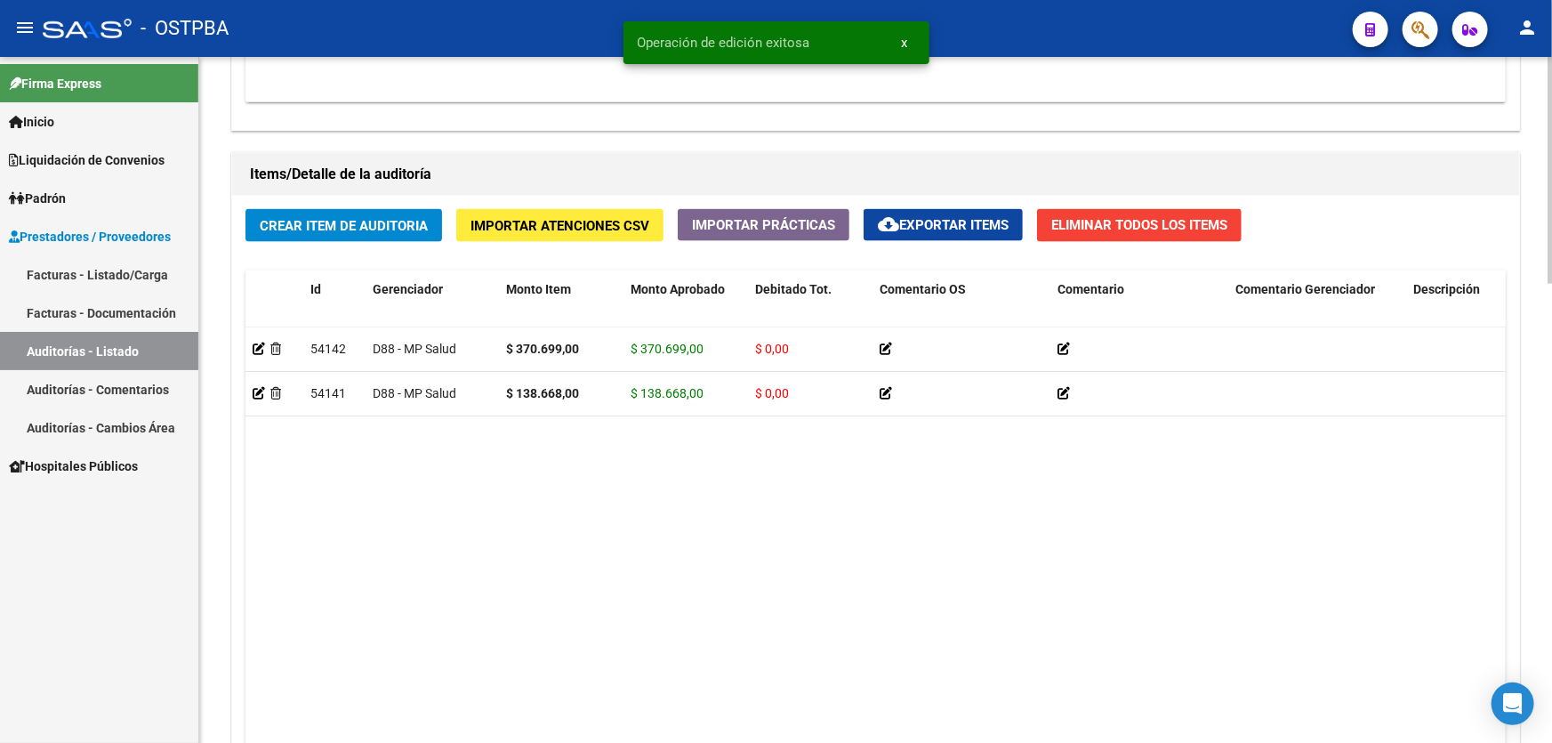
scroll to position [1386, 0]
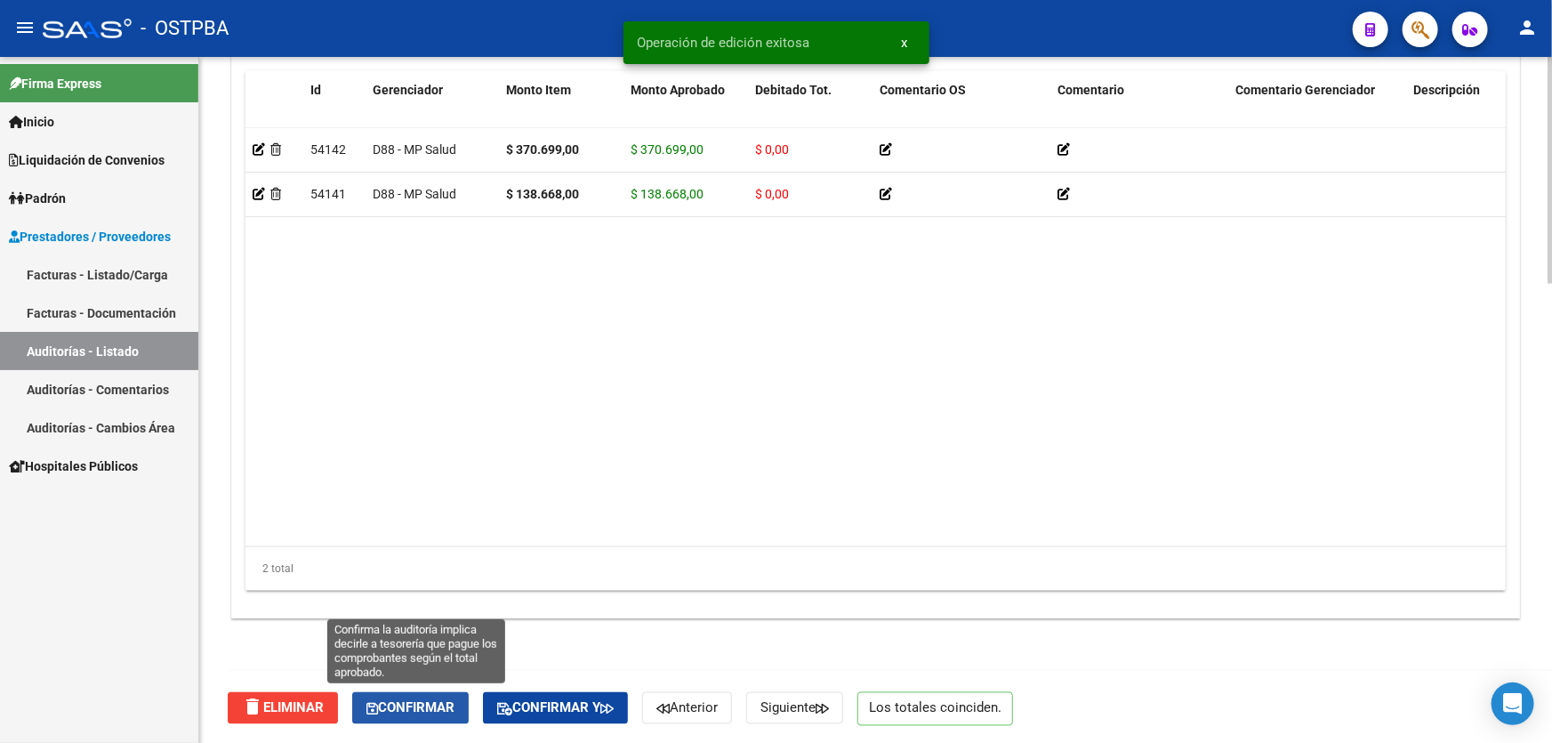
click at [413, 707] on span "Confirmar" at bounding box center [410, 708] width 88 height 16
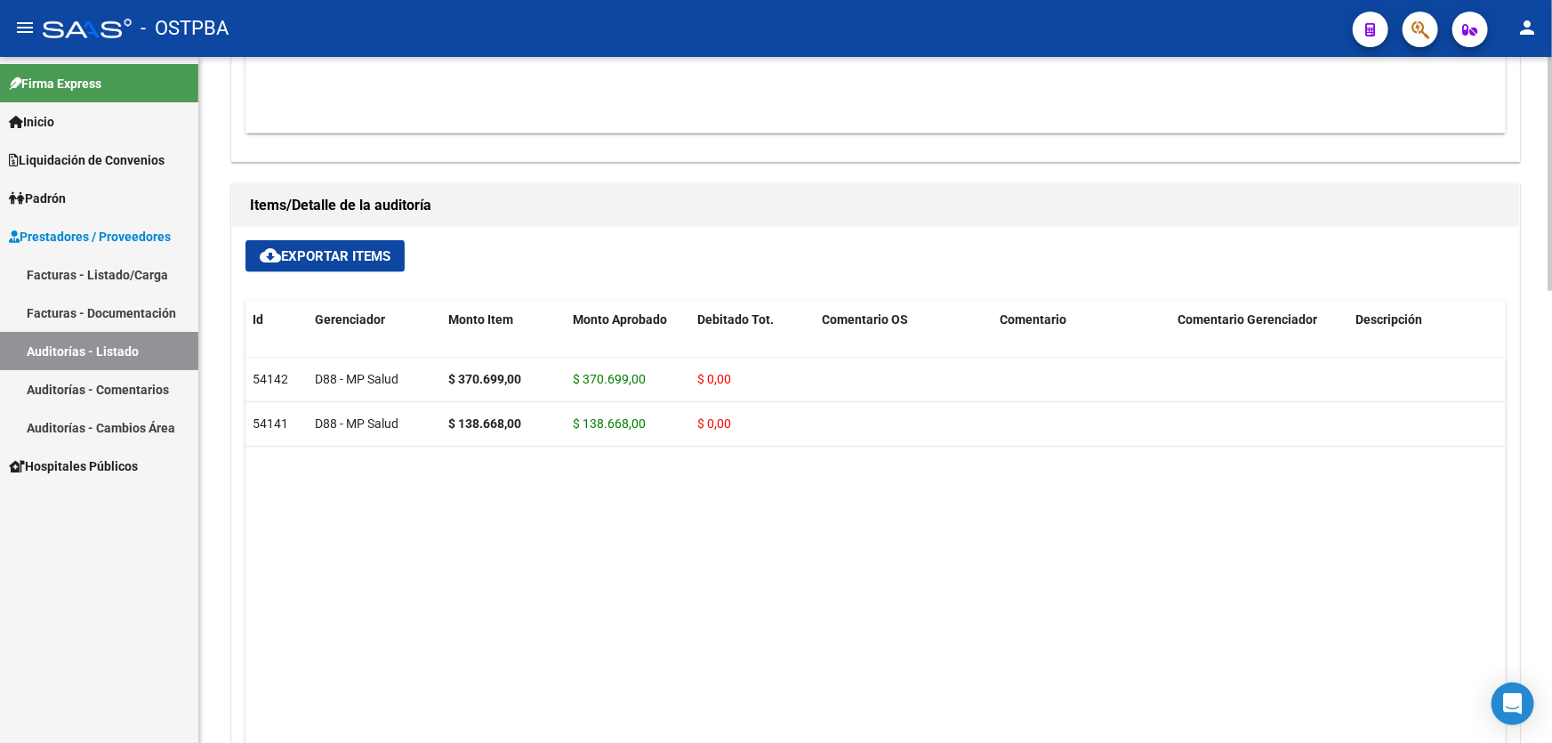
type input "202509"
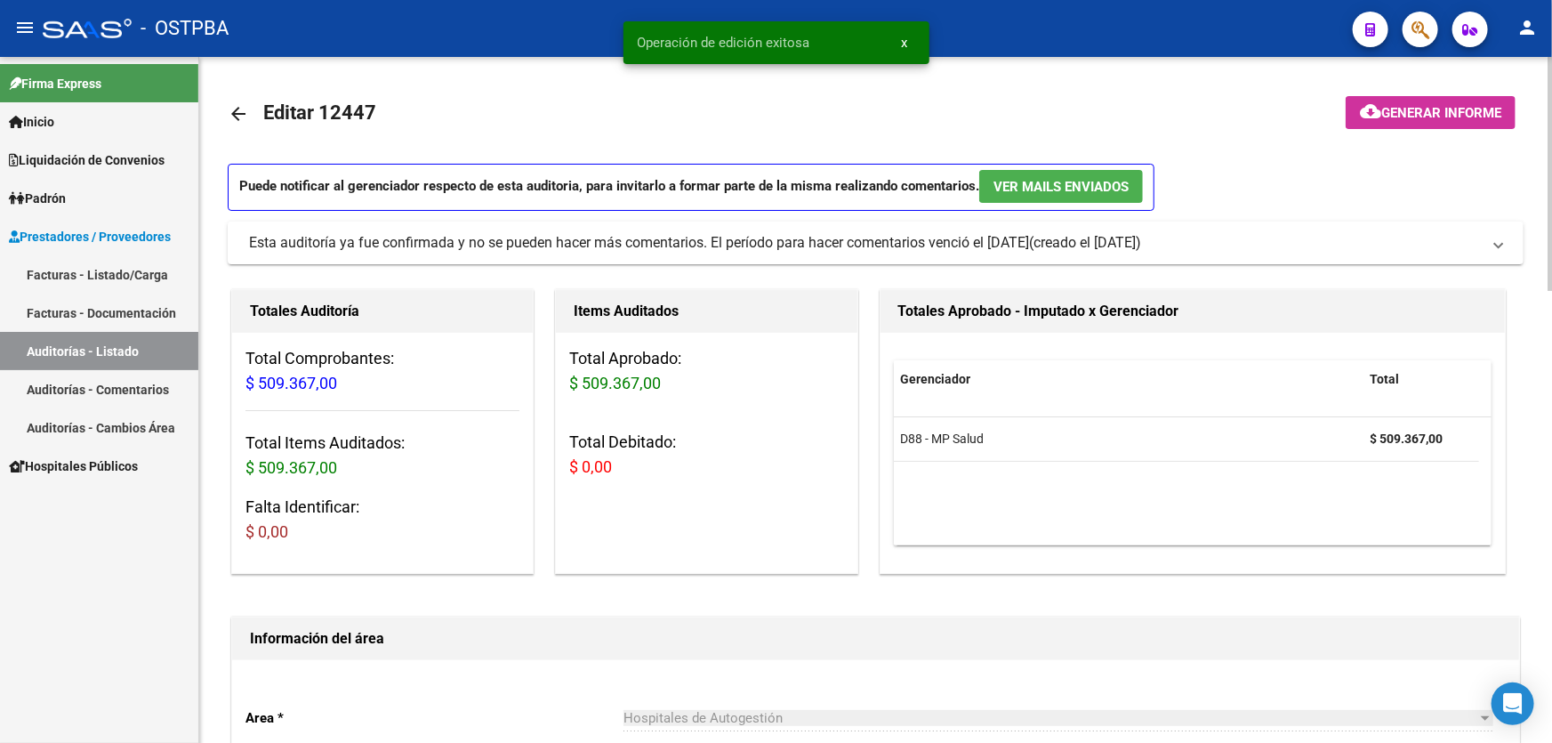
scroll to position [0, 0]
click at [235, 108] on mat-icon "arrow_back" at bounding box center [238, 113] width 21 height 21
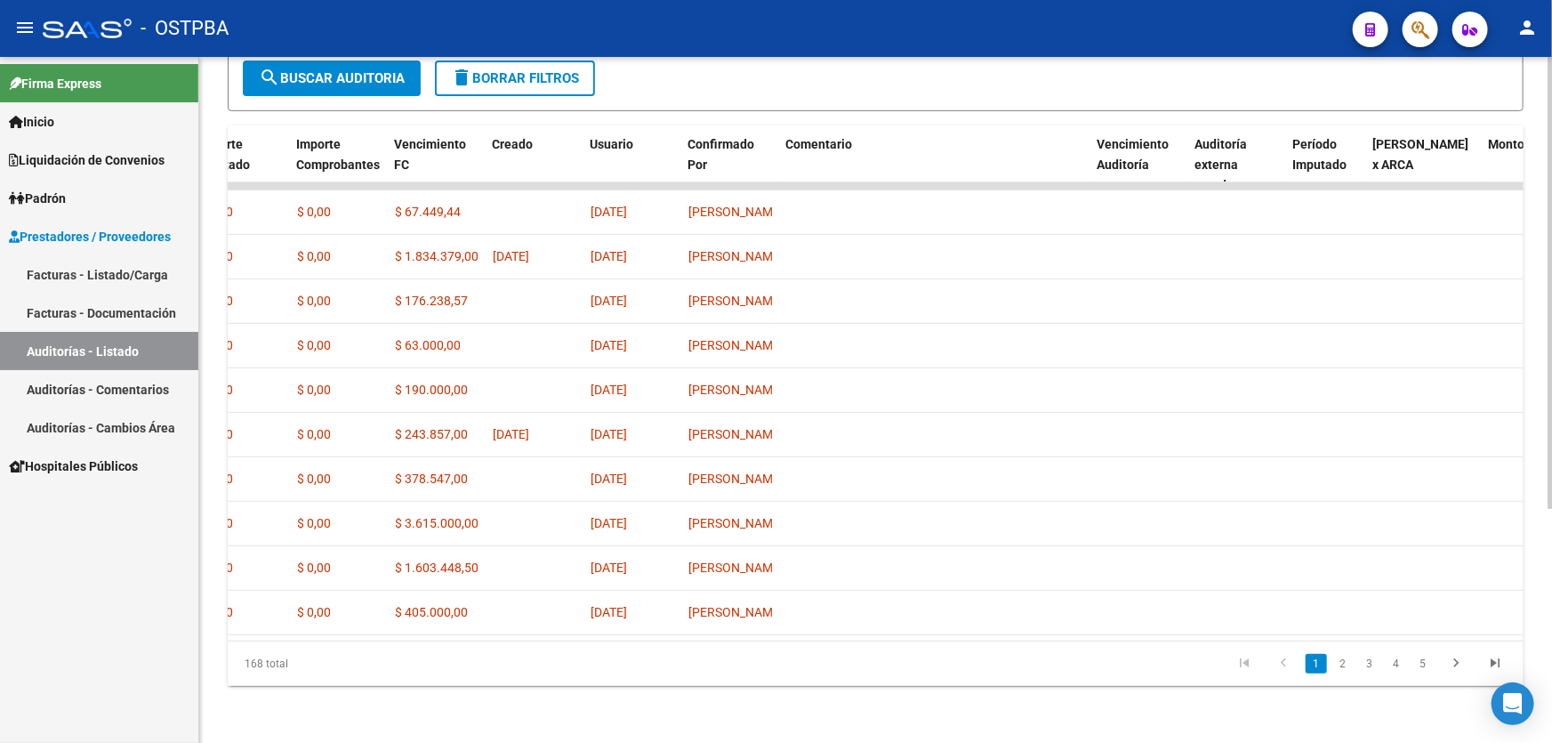
scroll to position [0, 1014]
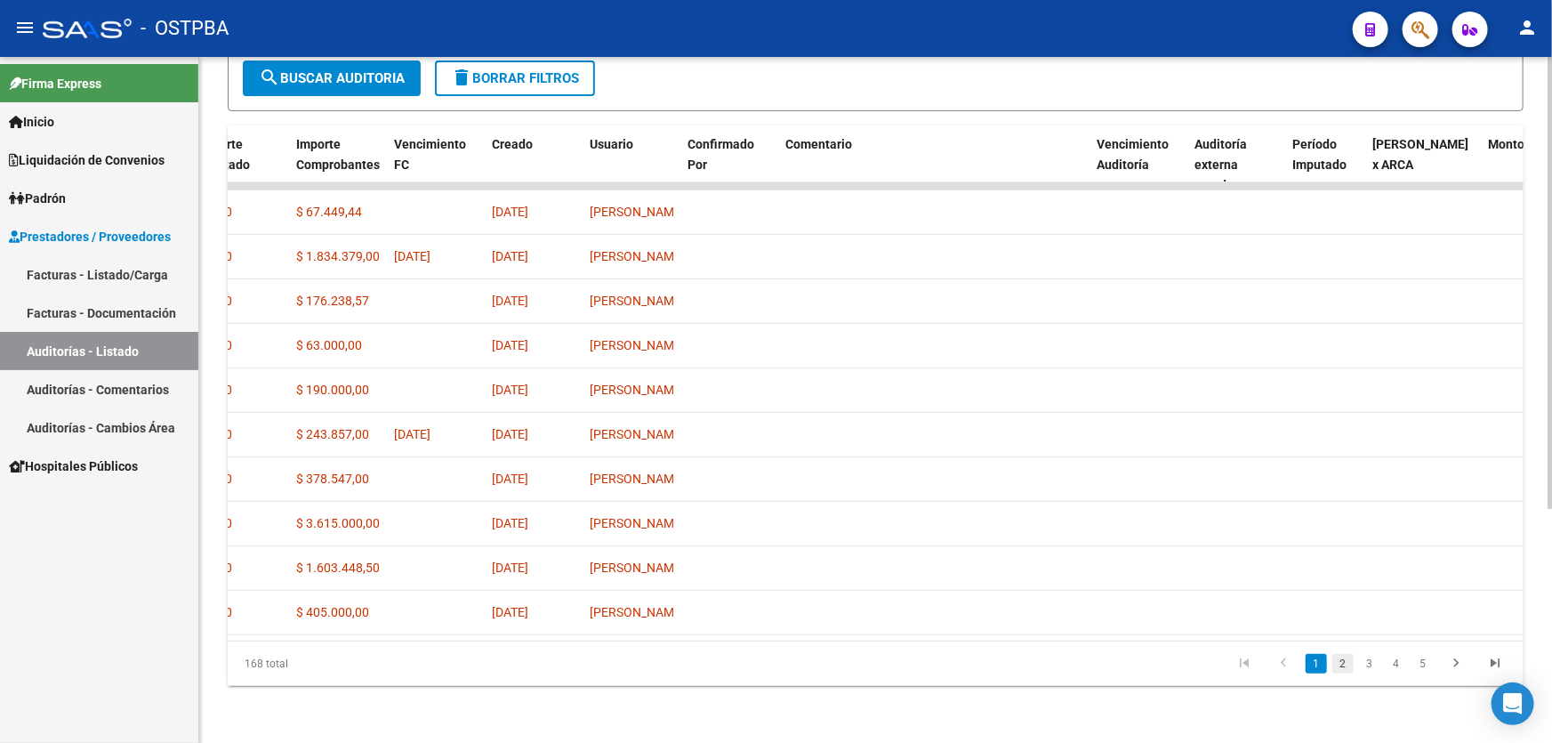
click at [1346, 667] on link "2" at bounding box center [1342, 664] width 21 height 20
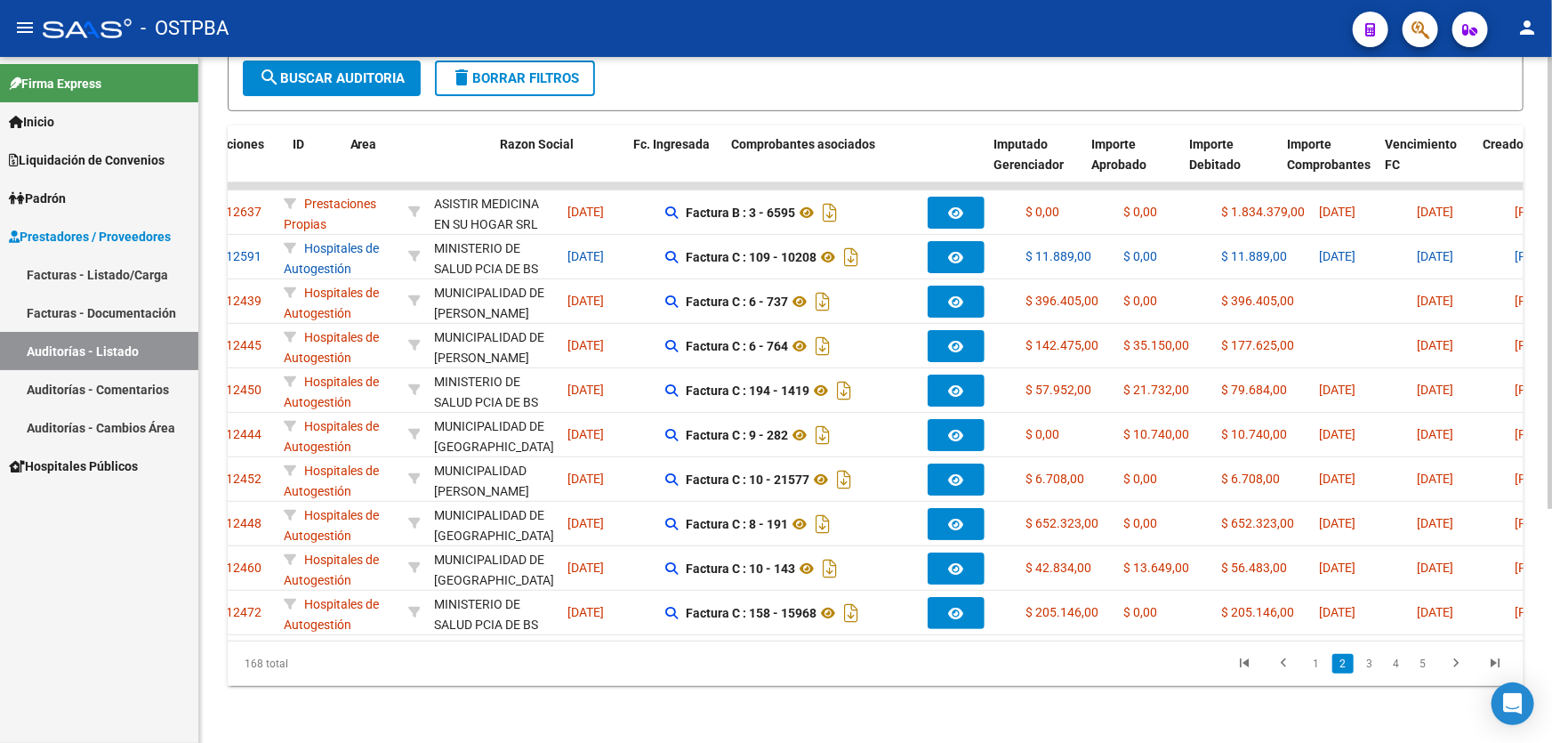
scroll to position [0, 0]
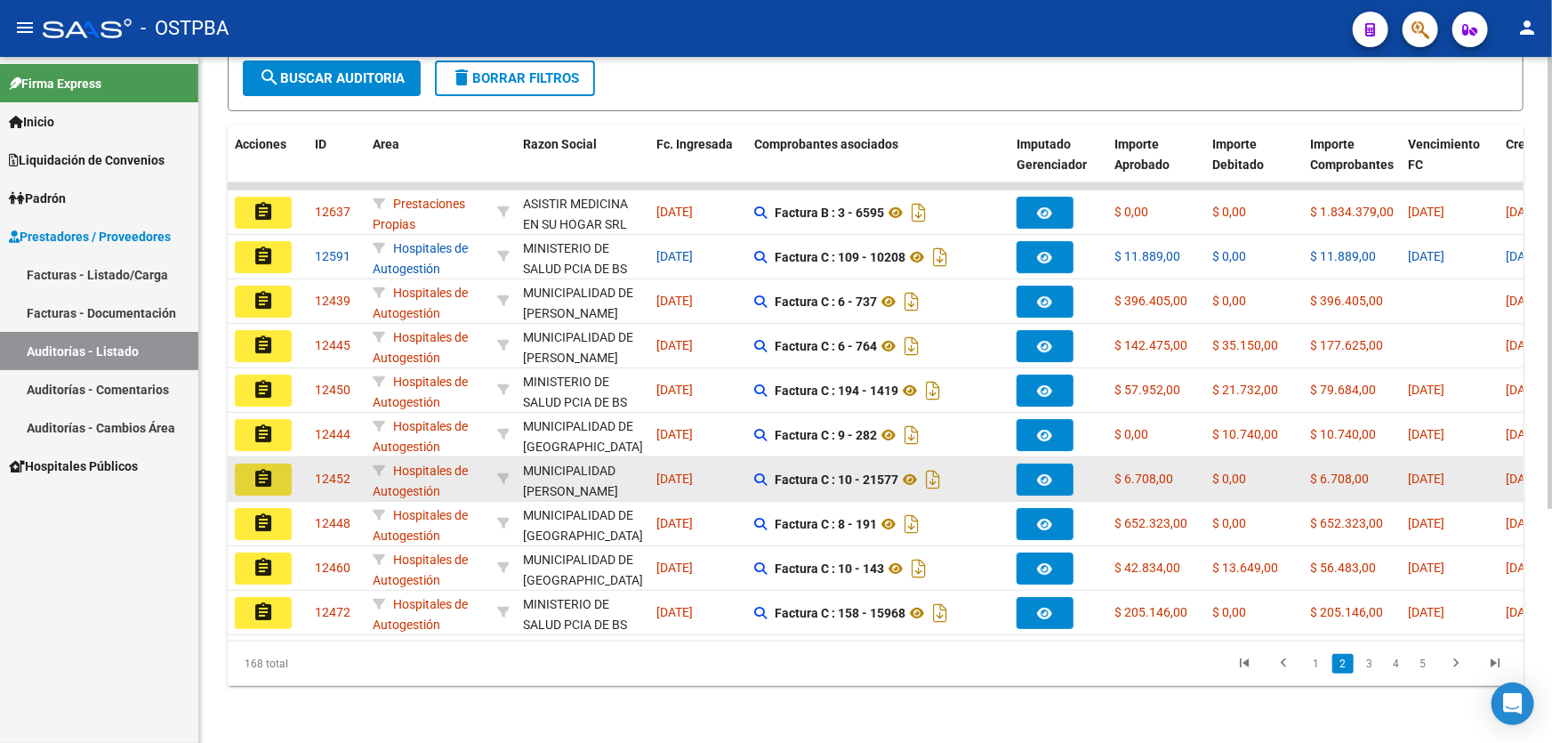
click at [253, 470] on mat-icon "assignment" at bounding box center [263, 478] width 21 height 21
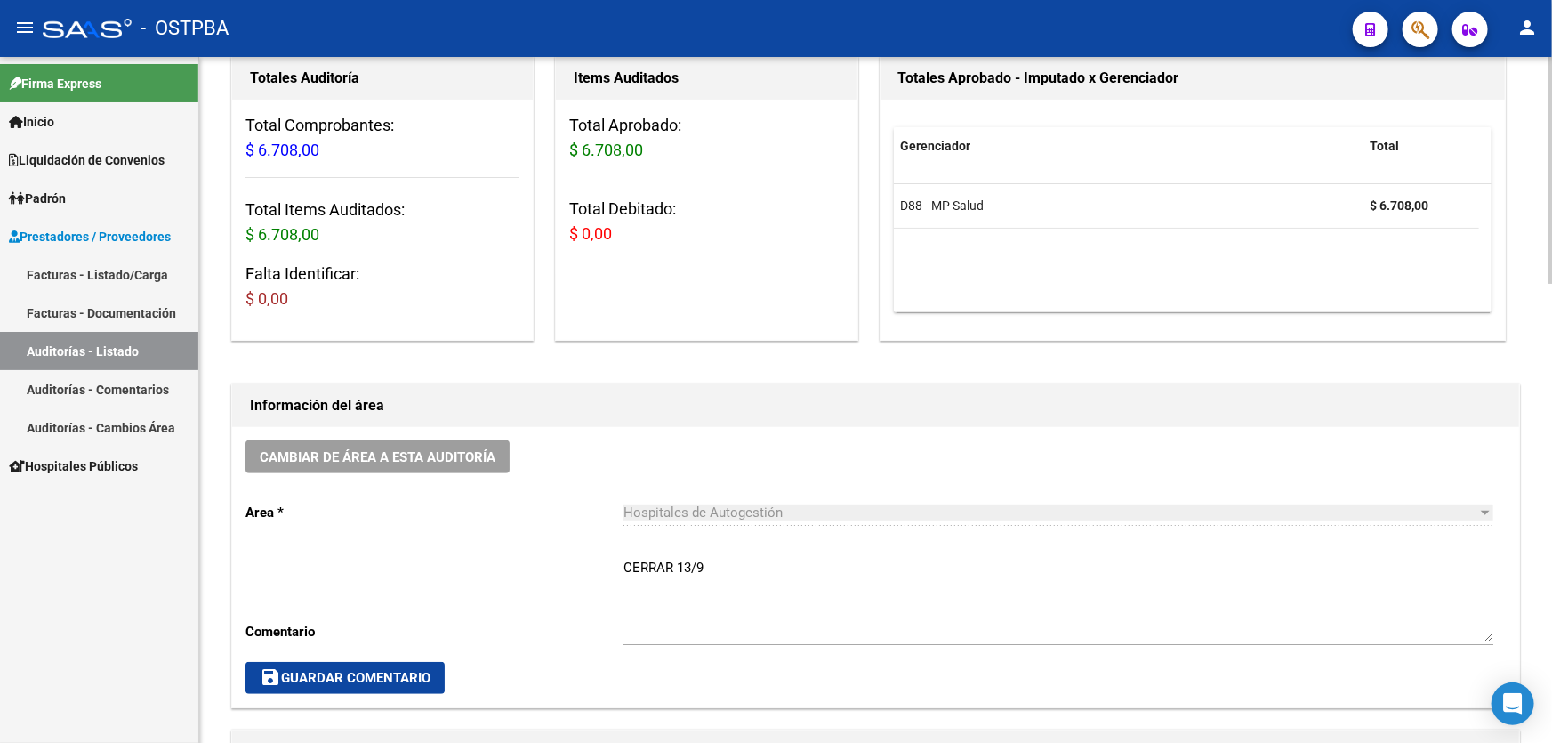
scroll to position [323, 0]
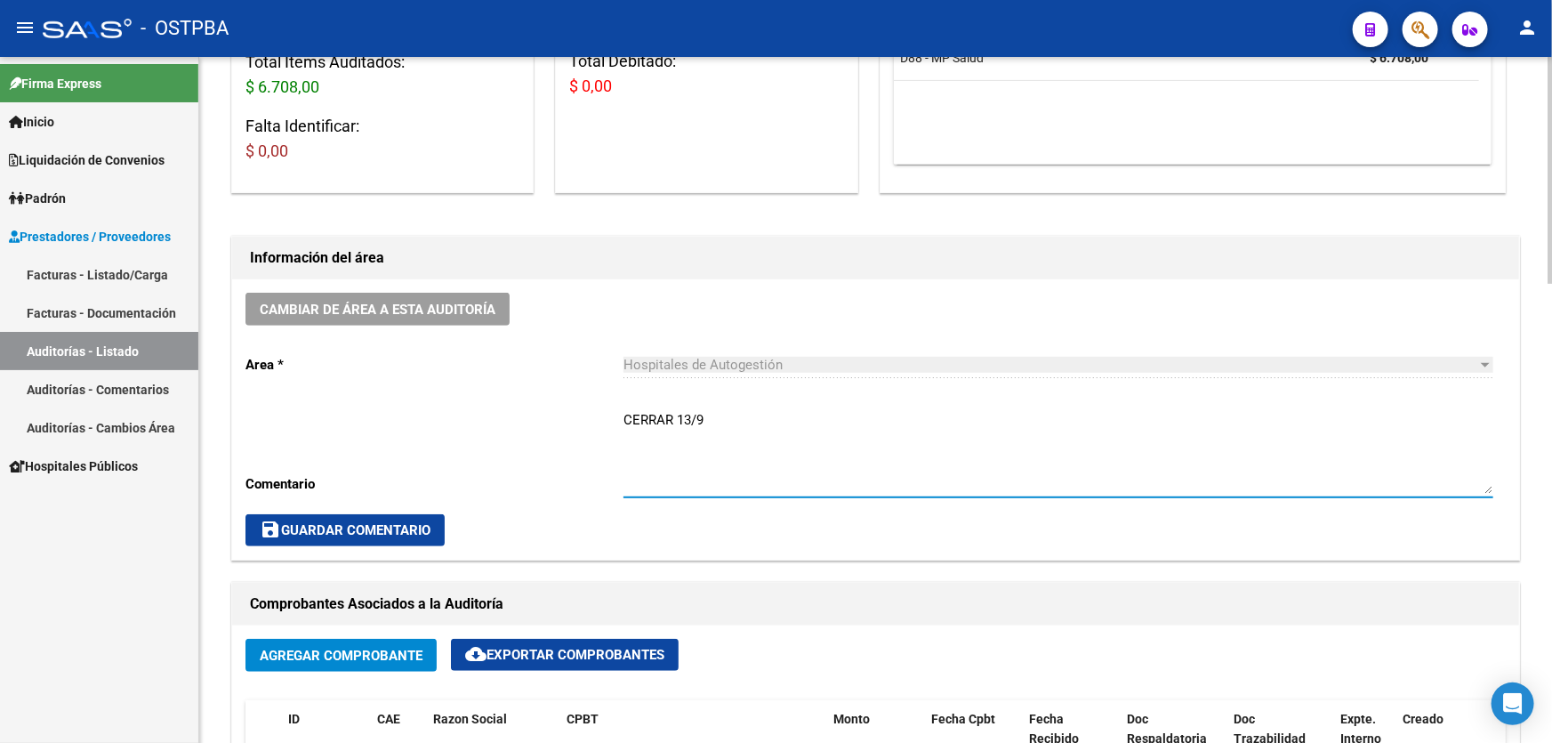
click at [719, 410] on textarea "CERRAR 13/9" at bounding box center [1058, 452] width 870 height 84
type textarea "C"
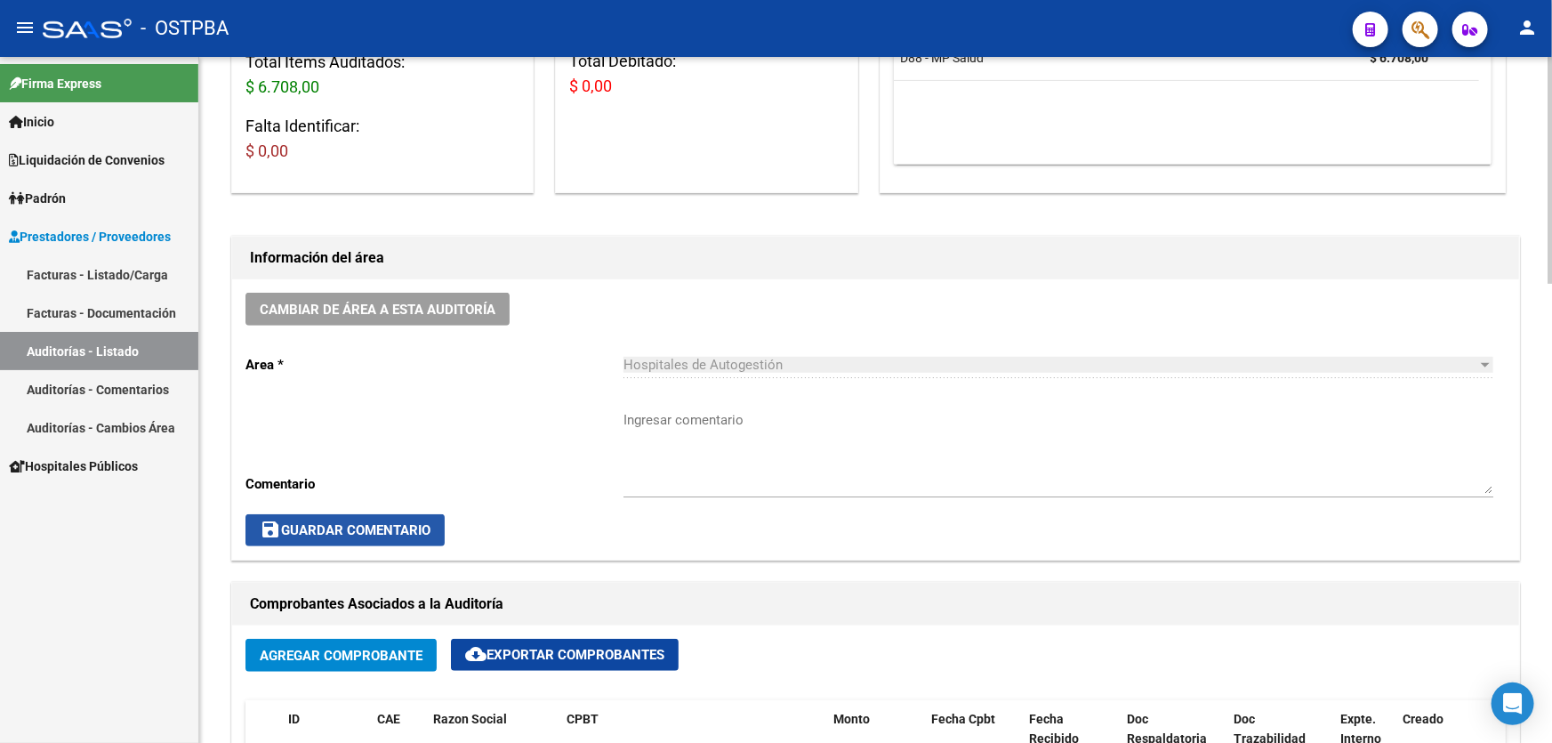
click at [293, 522] on span "save Guardar Comentario" at bounding box center [345, 530] width 171 height 16
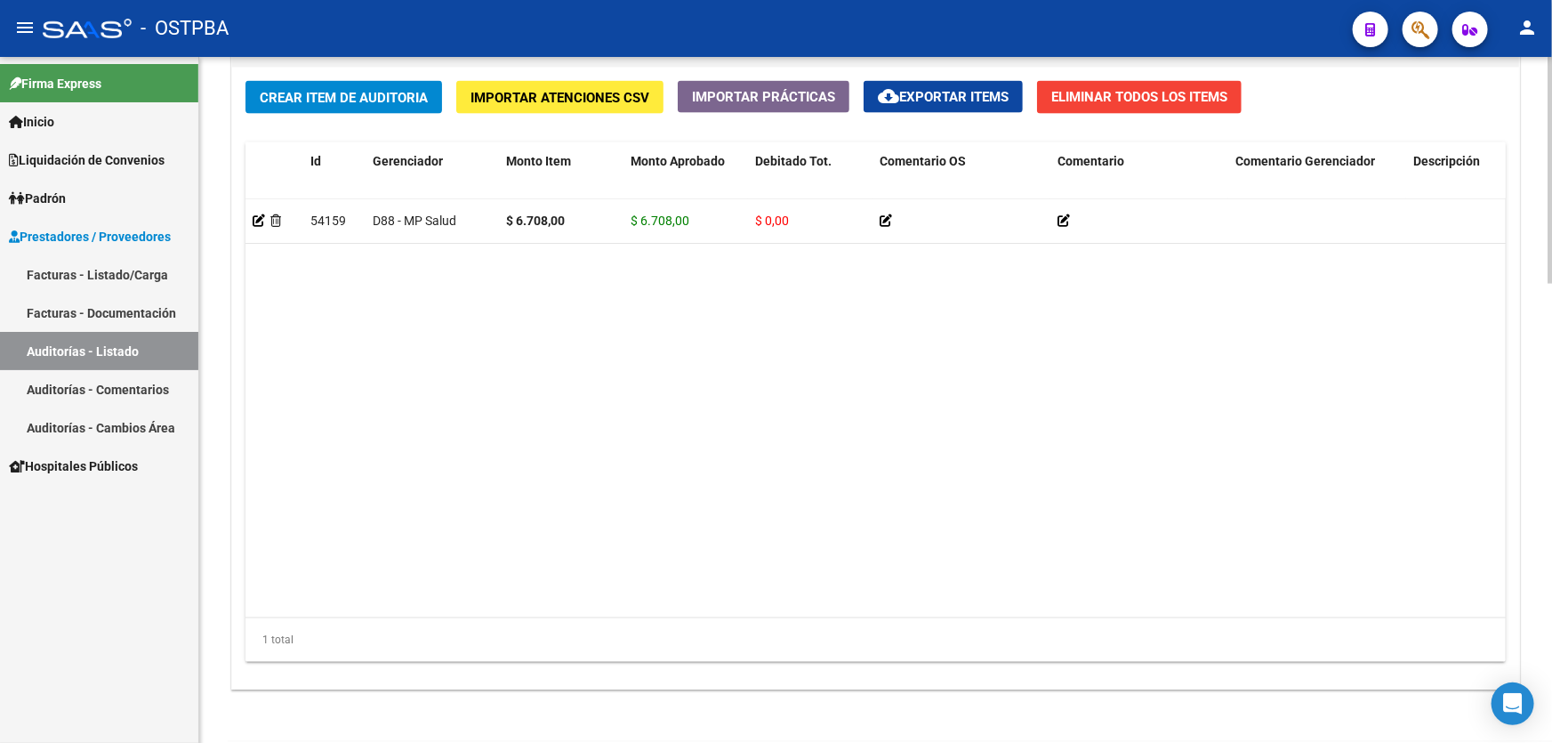
scroll to position [1386, 0]
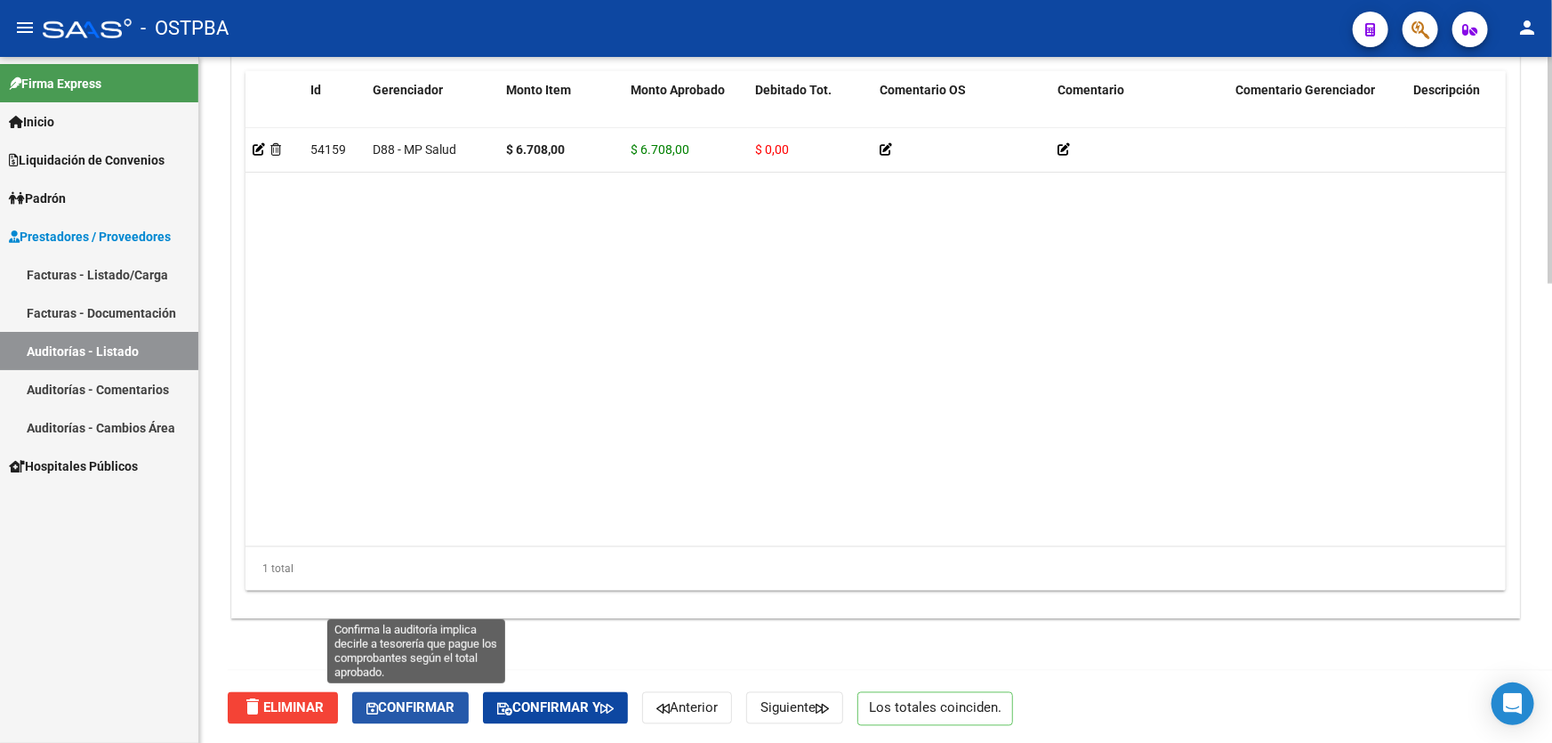
click at [406, 712] on span "Confirmar" at bounding box center [410, 708] width 88 height 16
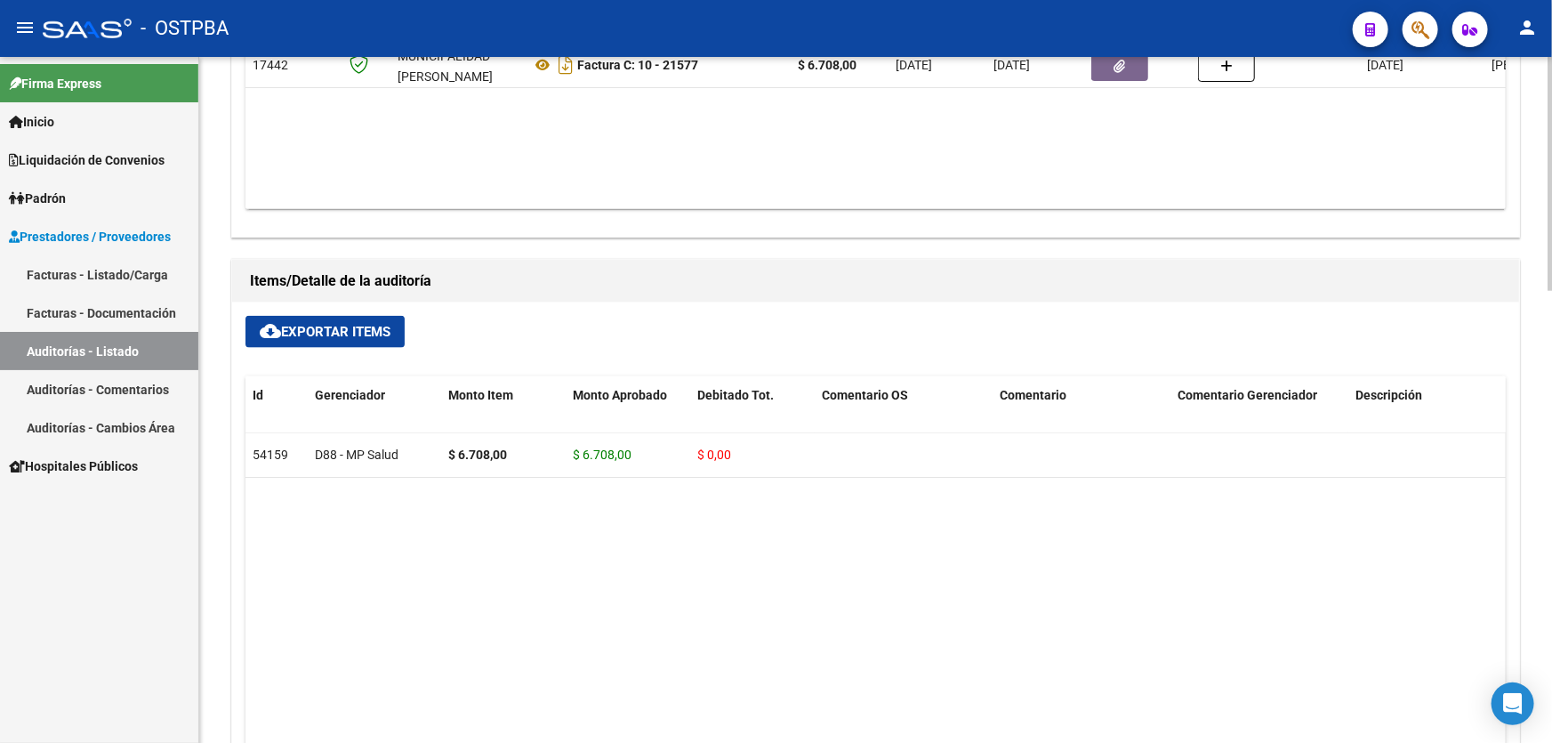
type input "202509"
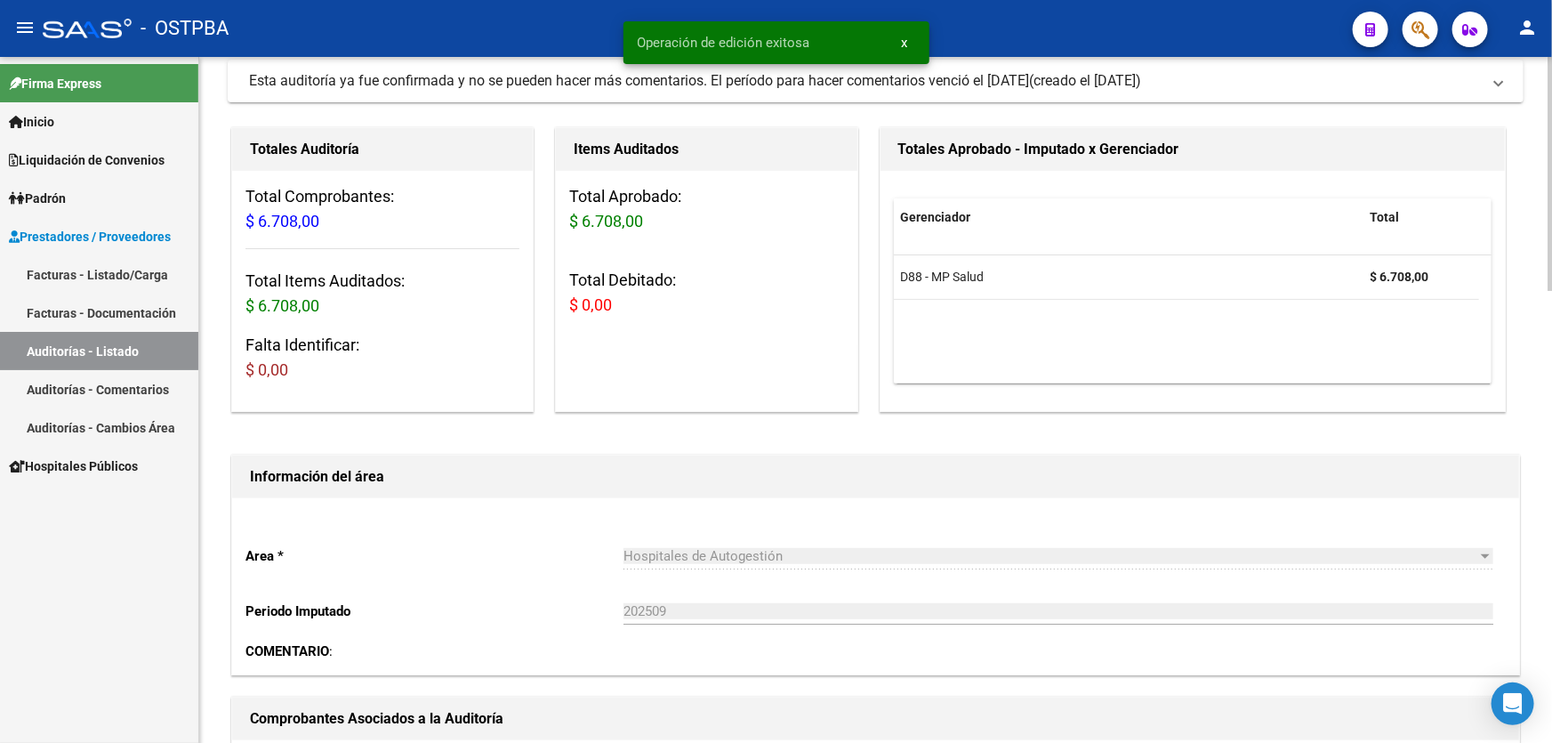
scroll to position [0, 0]
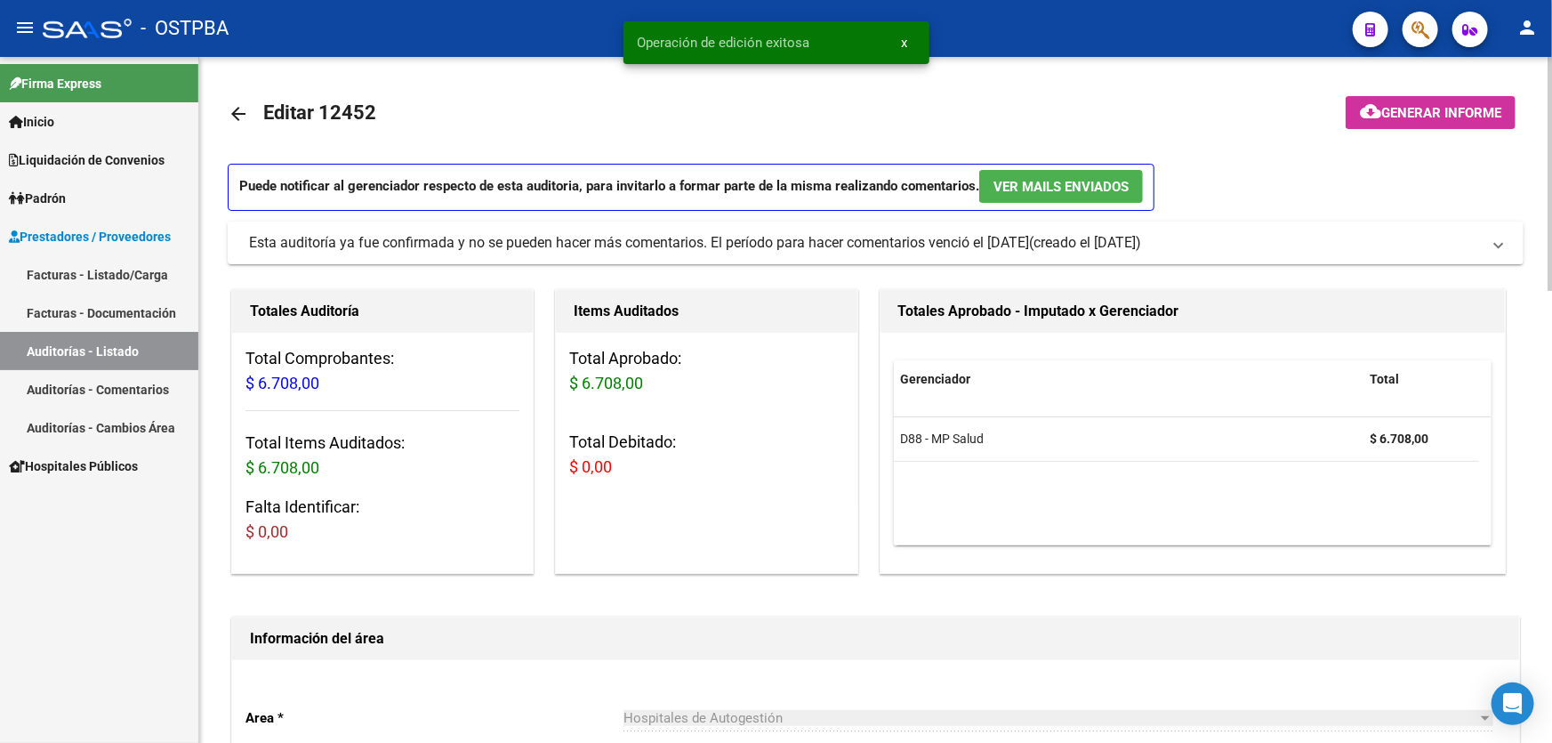
click at [231, 108] on mat-icon "arrow_back" at bounding box center [238, 113] width 21 height 21
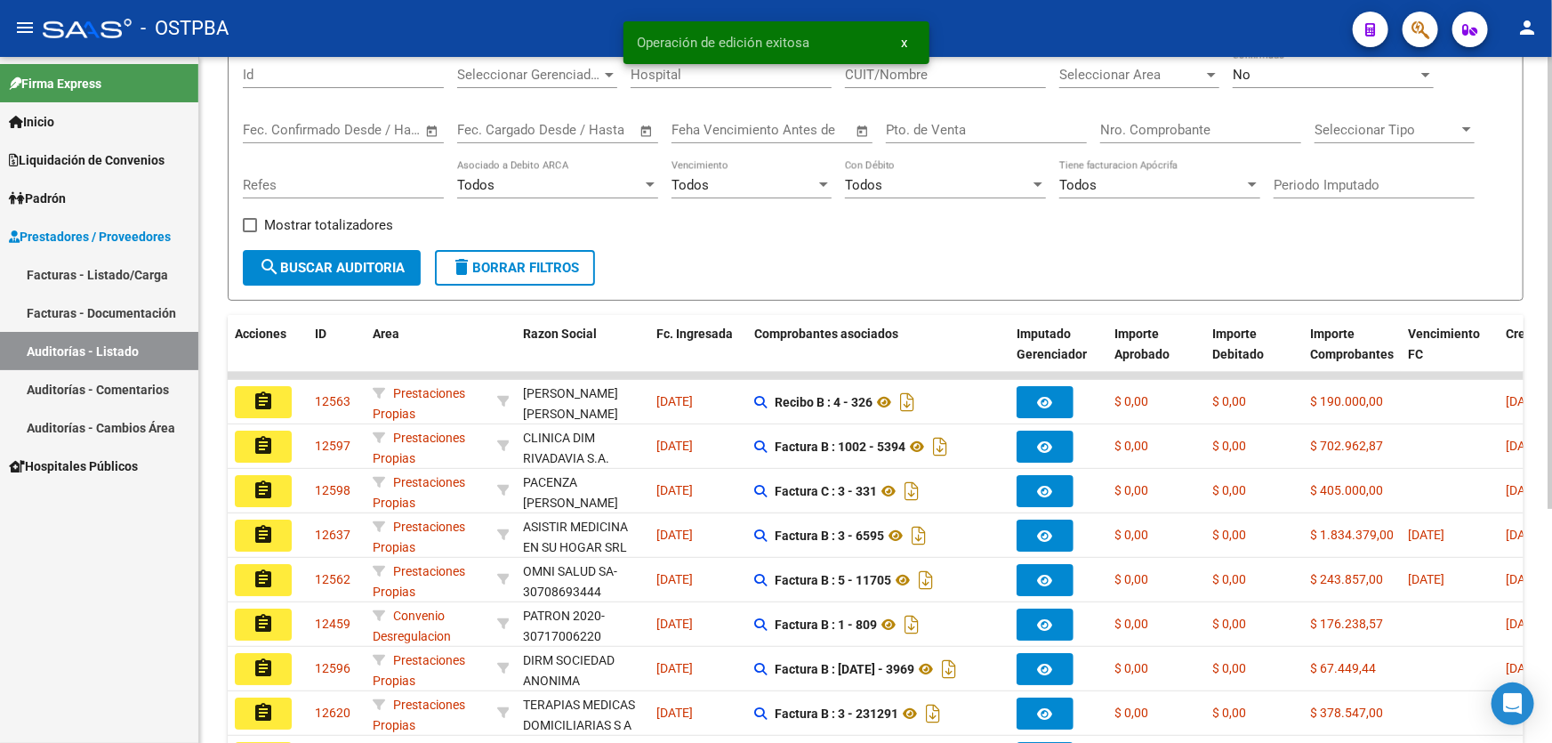
scroll to position [355, 0]
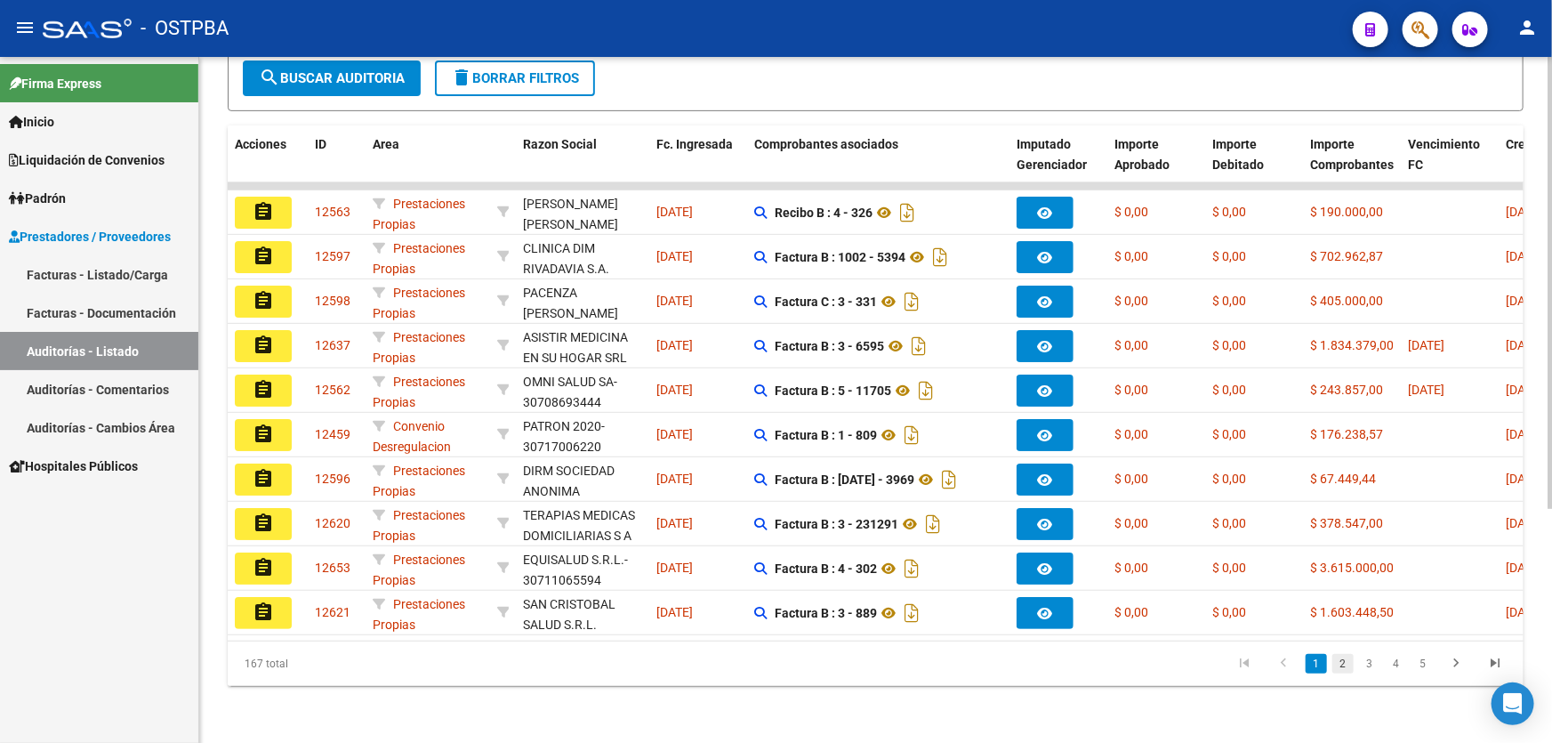
click at [1339, 668] on link "2" at bounding box center [1342, 664] width 21 height 20
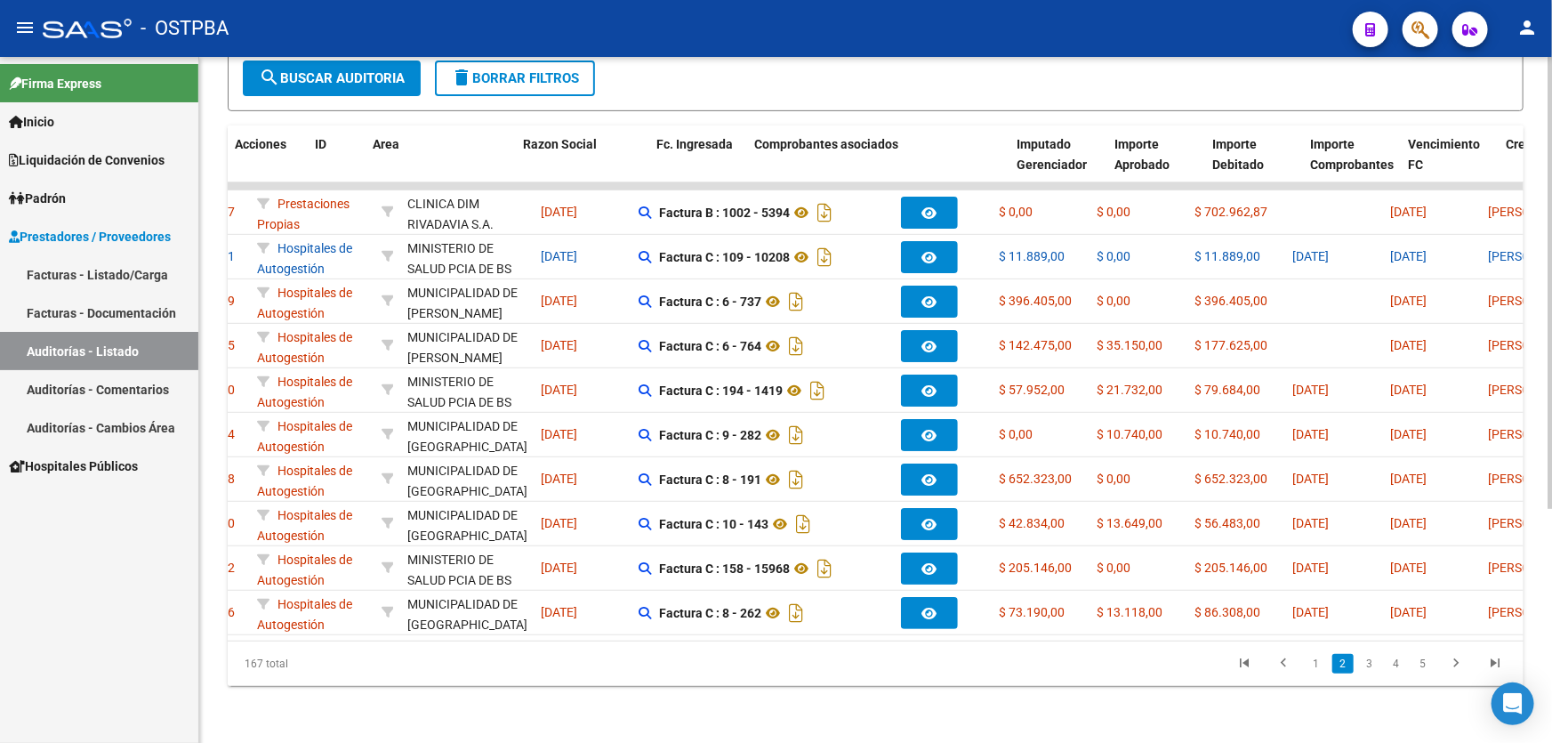
scroll to position [0, 0]
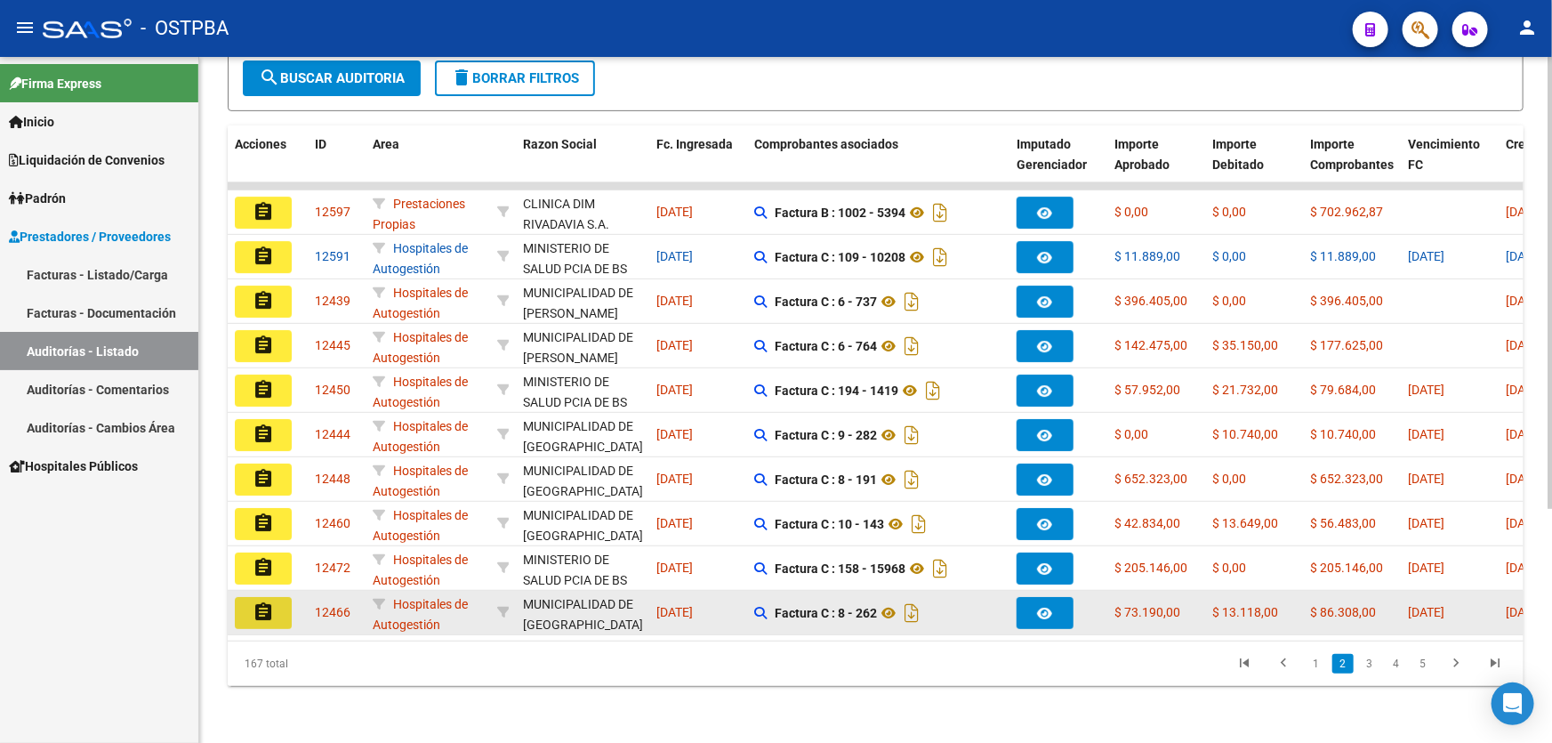
click at [249, 597] on button "assignment" at bounding box center [263, 613] width 57 height 32
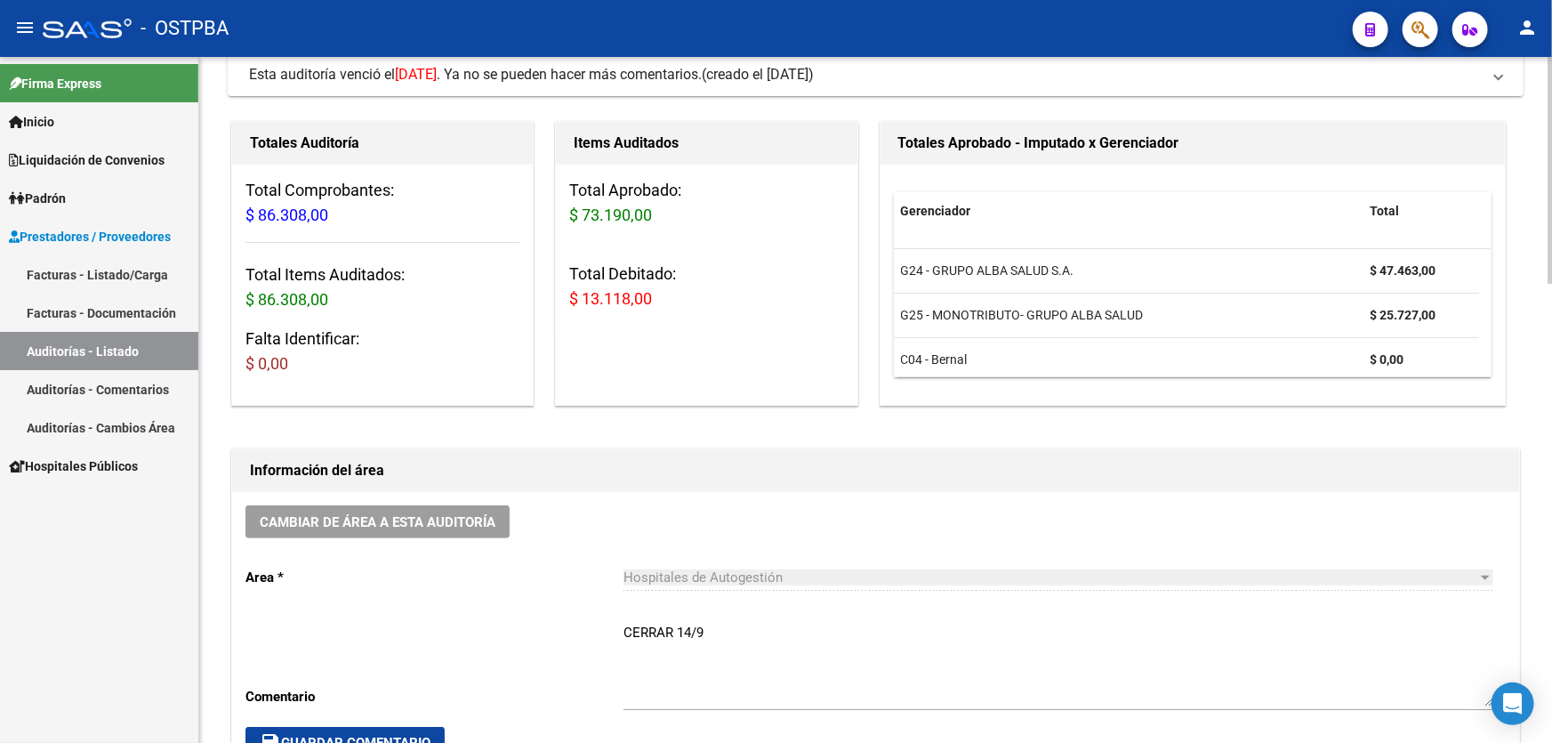
scroll to position [323, 0]
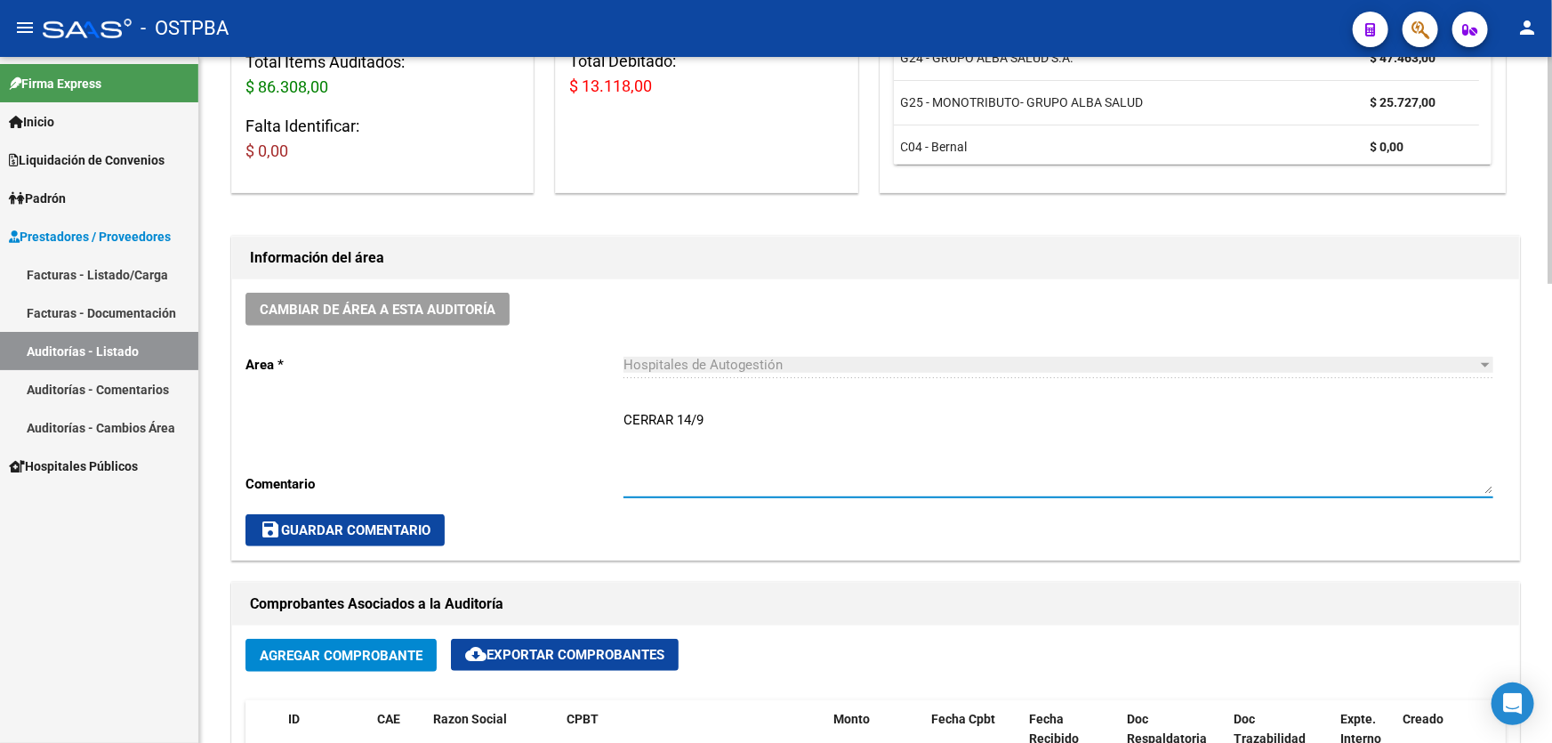
click at [719, 411] on textarea "CERRAR 14/9" at bounding box center [1058, 452] width 870 height 84
type textarea "C"
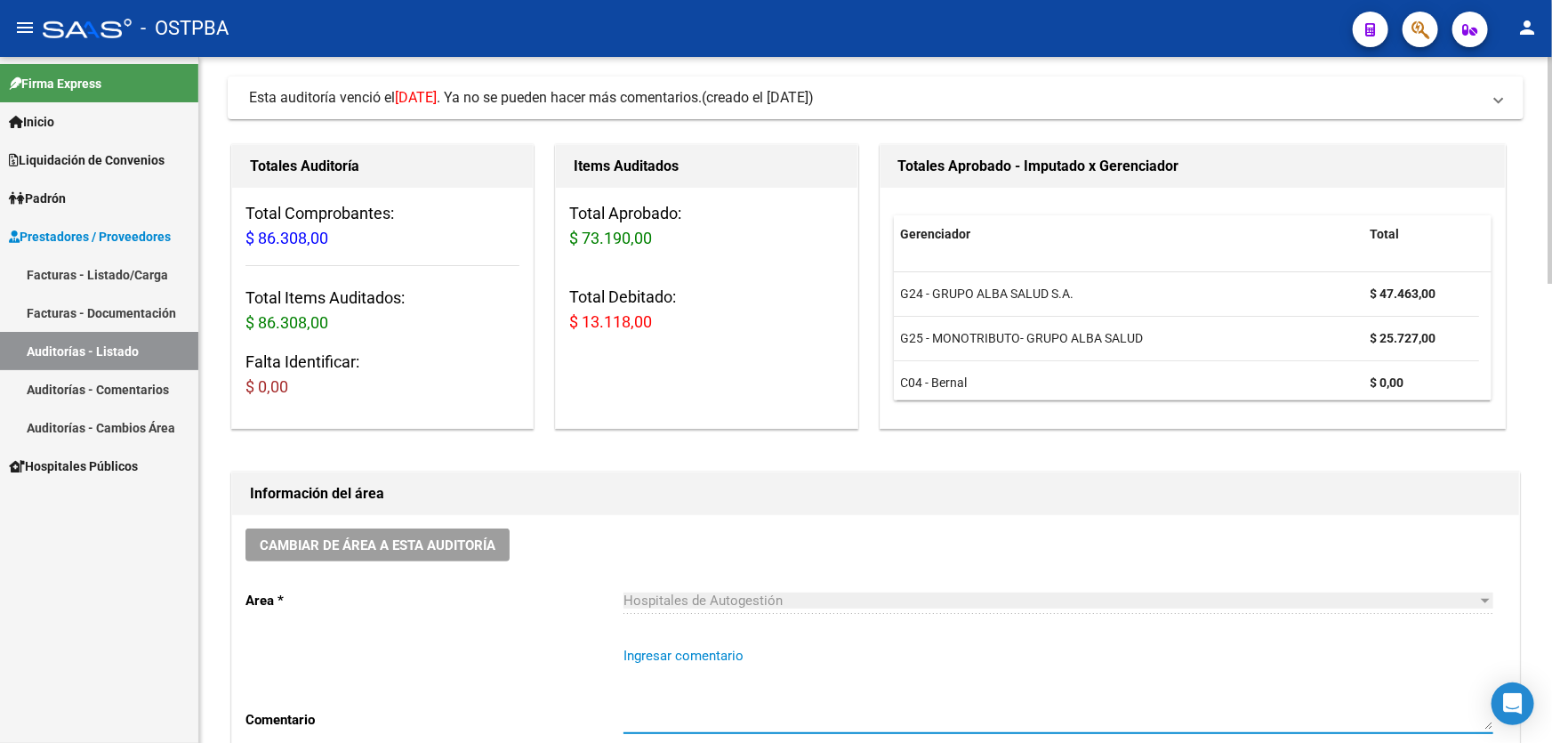
scroll to position [80, 0]
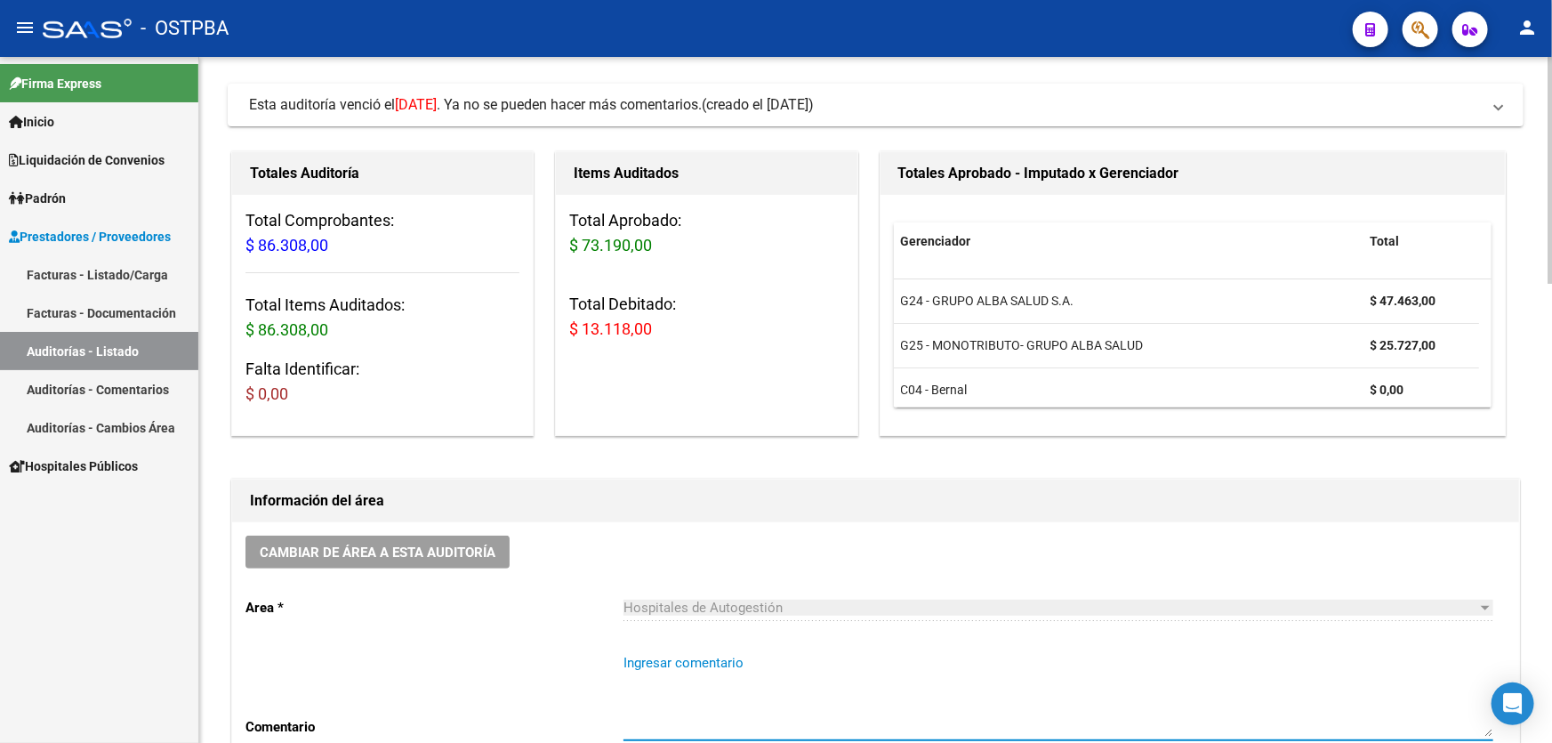
click at [710, 681] on textarea "Ingresar comentario" at bounding box center [1058, 695] width 870 height 84
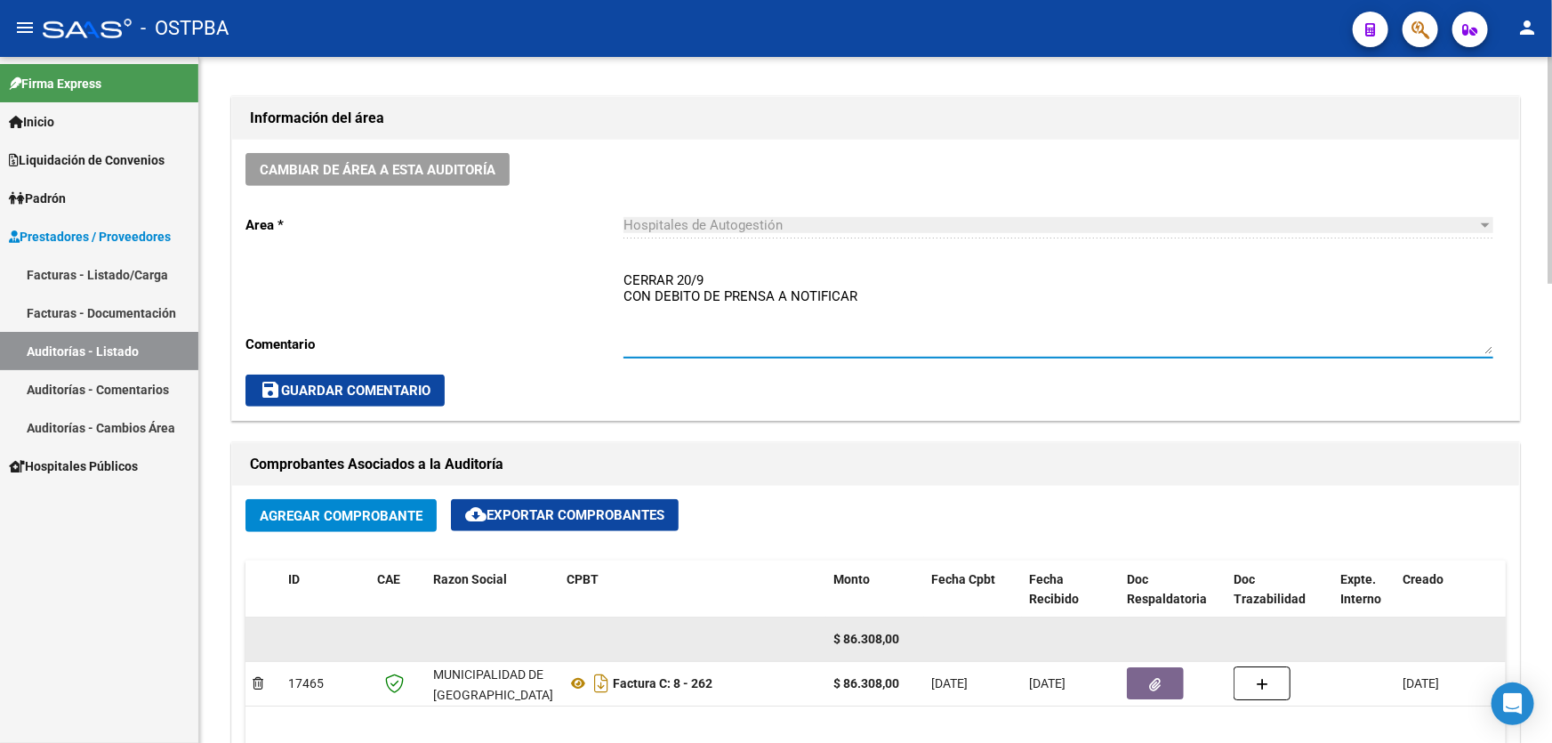
scroll to position [485, 0]
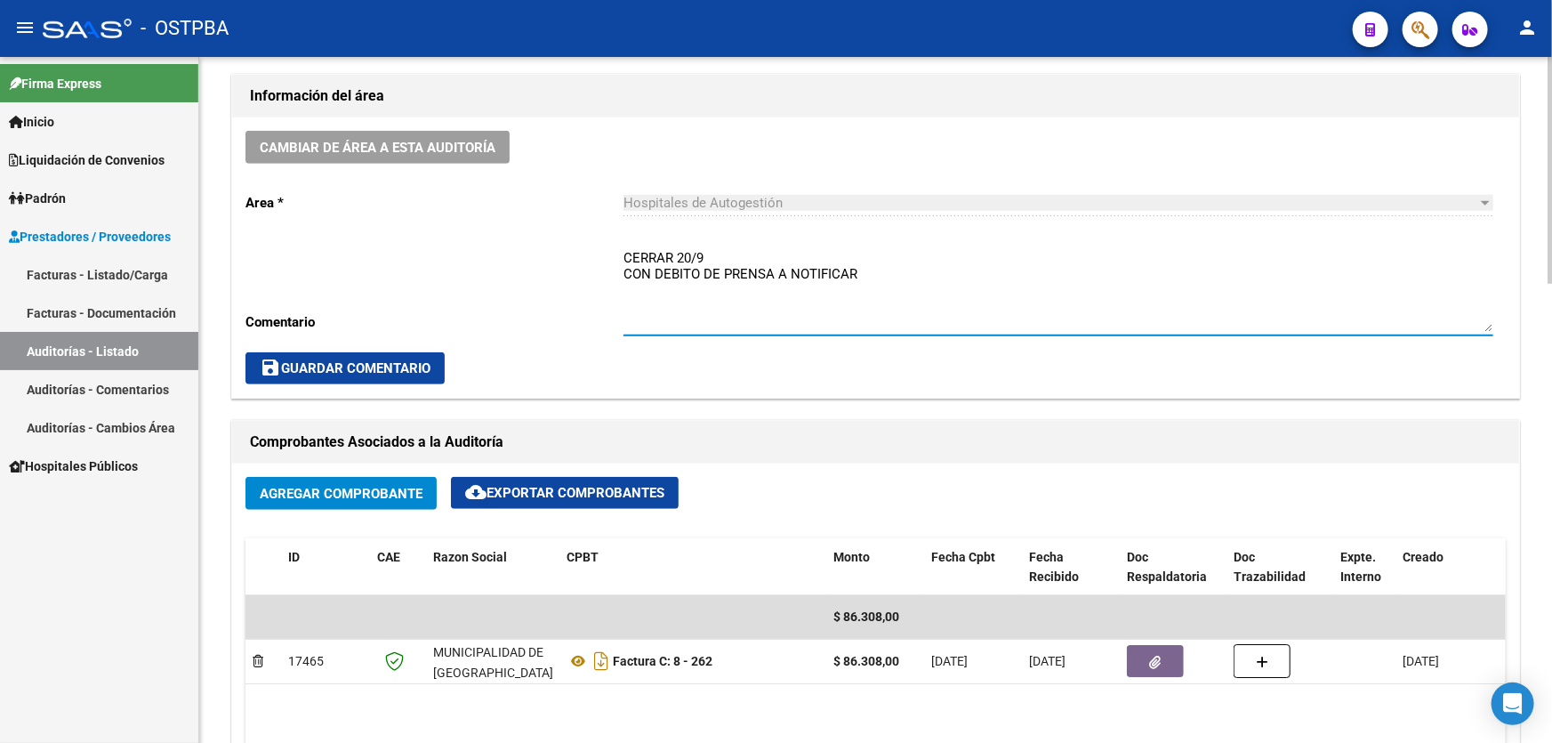
type textarea "CERRAR 20/9 CON DEBITO DE PRENSA A NOTIFICAR"
click at [392, 360] on span "save Guardar Comentario" at bounding box center [345, 368] width 171 height 16
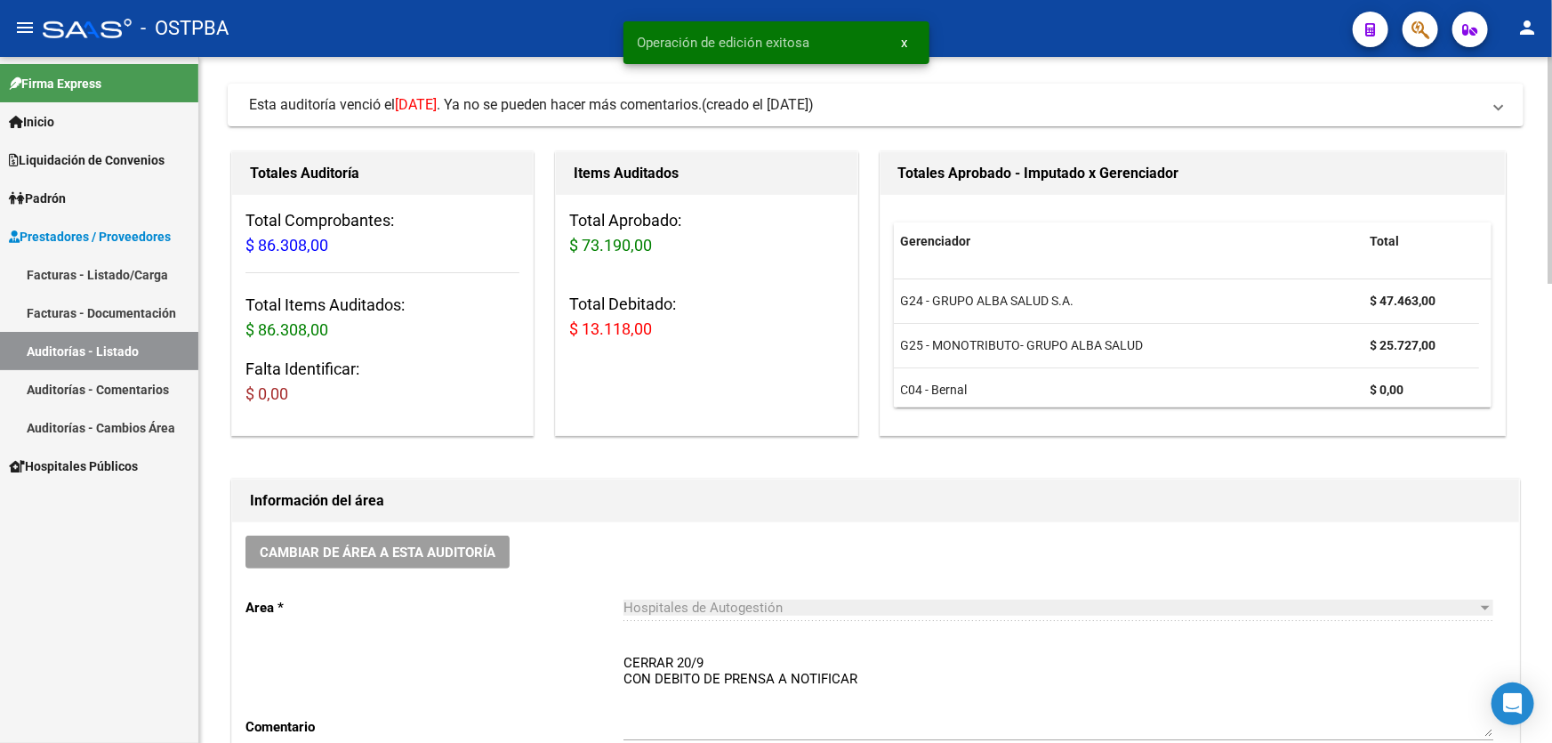
scroll to position [0, 0]
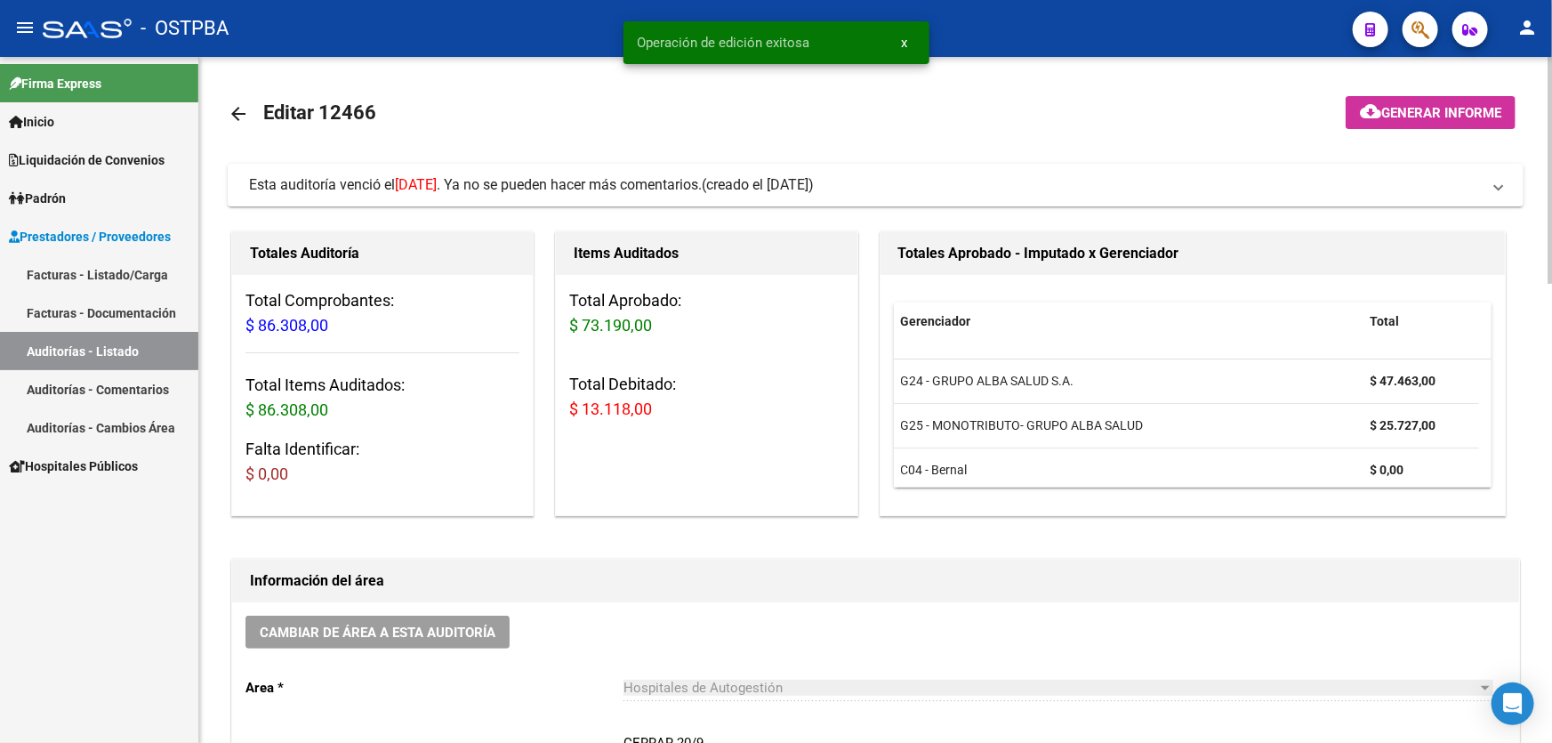
click at [239, 115] on mat-icon "arrow_back" at bounding box center [238, 113] width 21 height 21
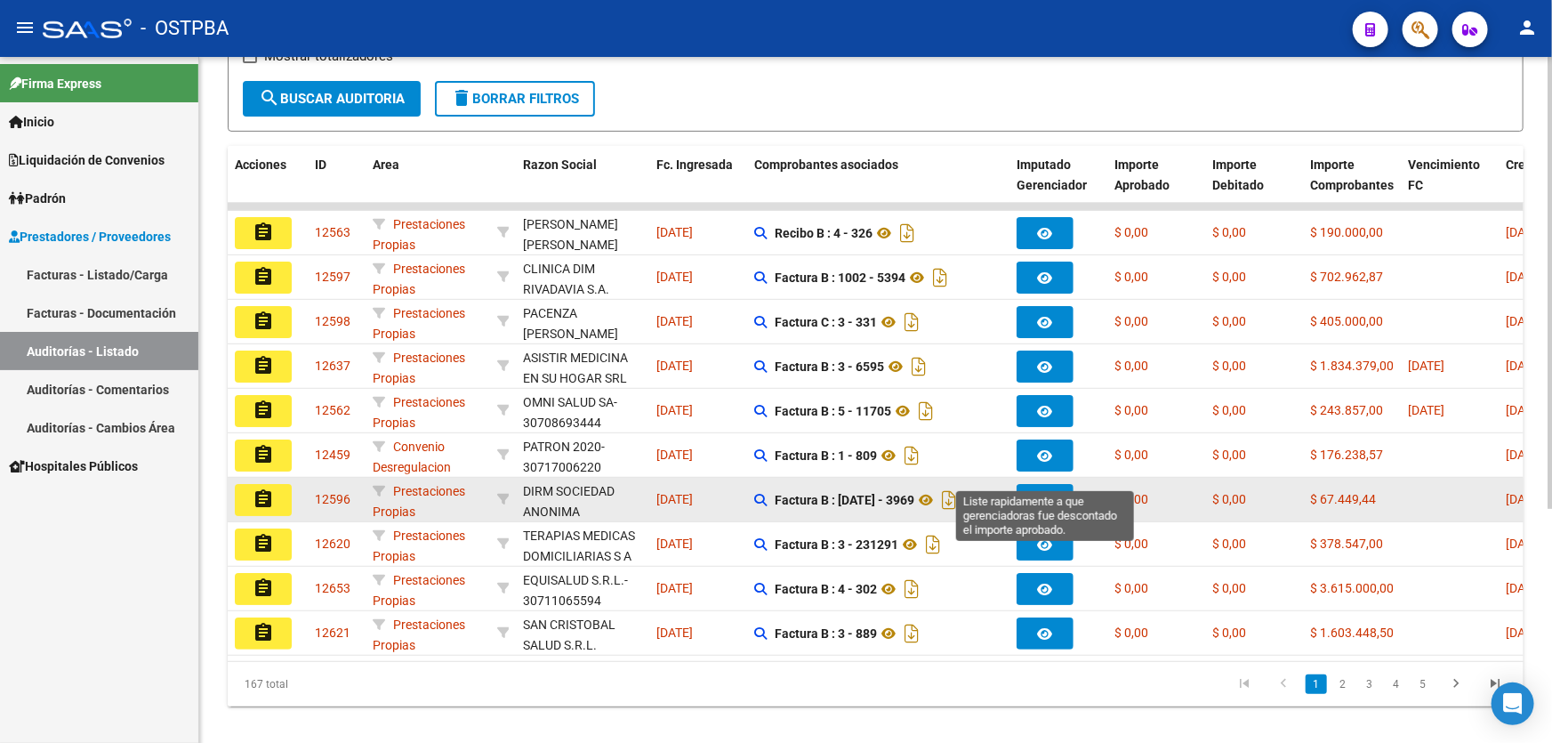
scroll to position [355, 0]
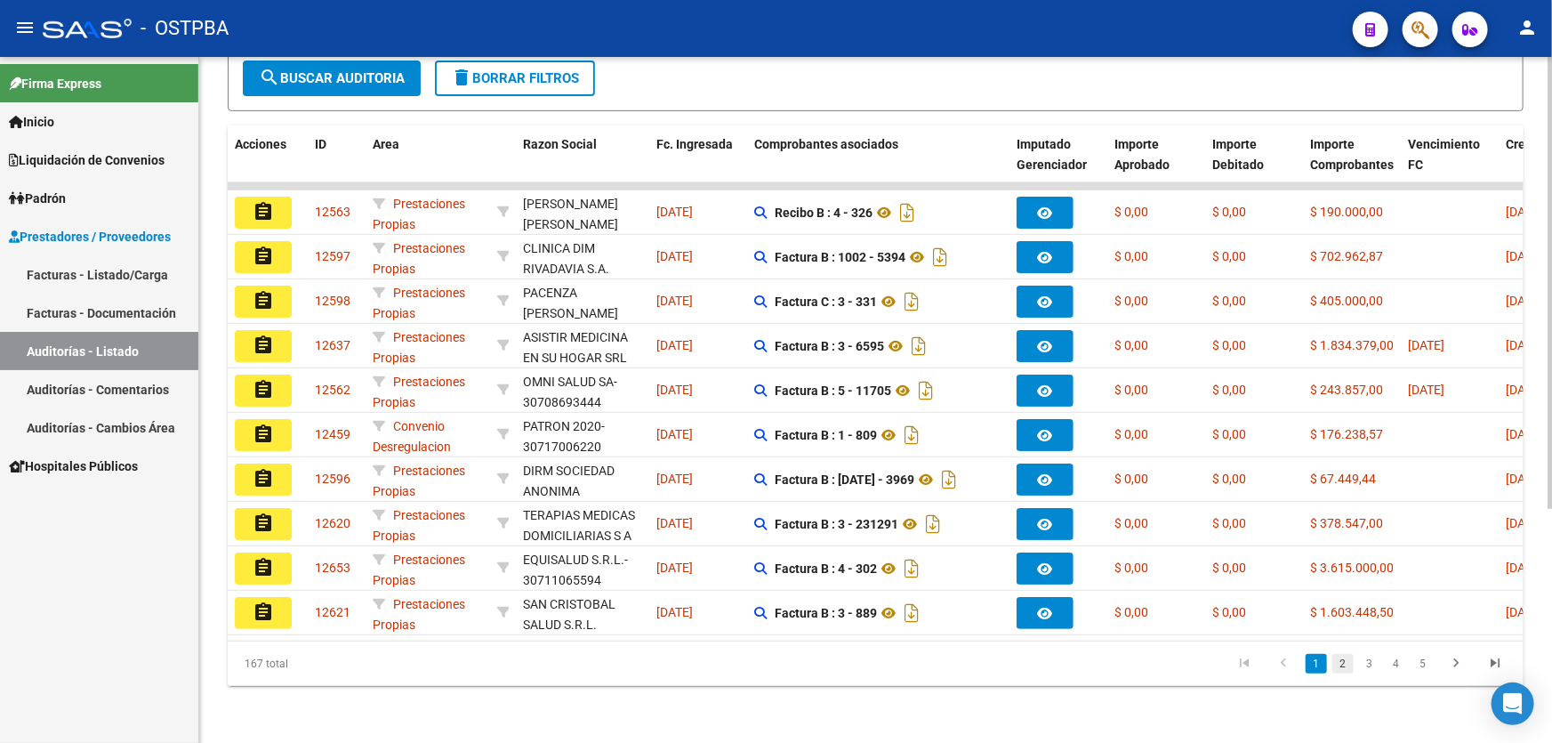
click at [1346, 663] on link "2" at bounding box center [1342, 664] width 21 height 20
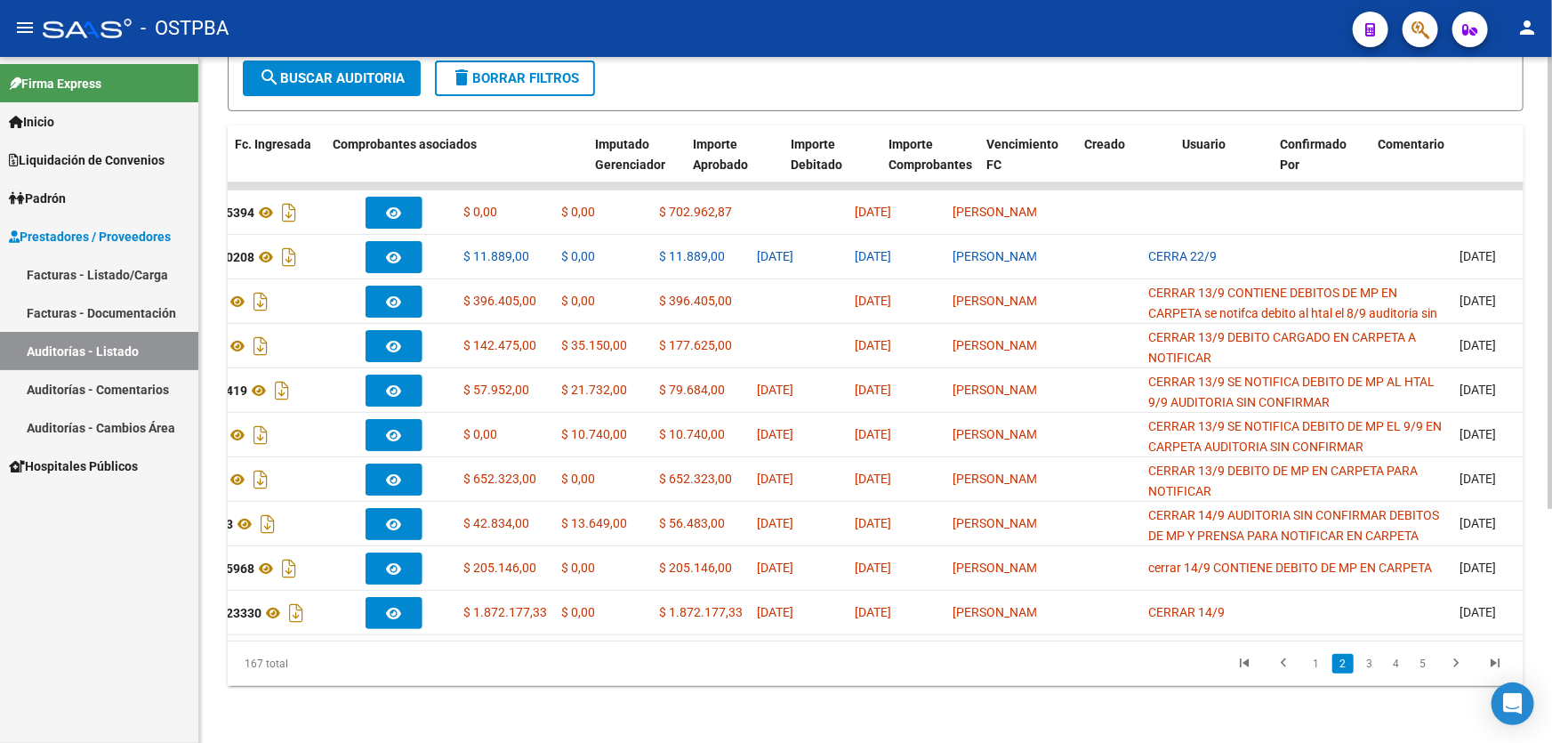
scroll to position [0, 0]
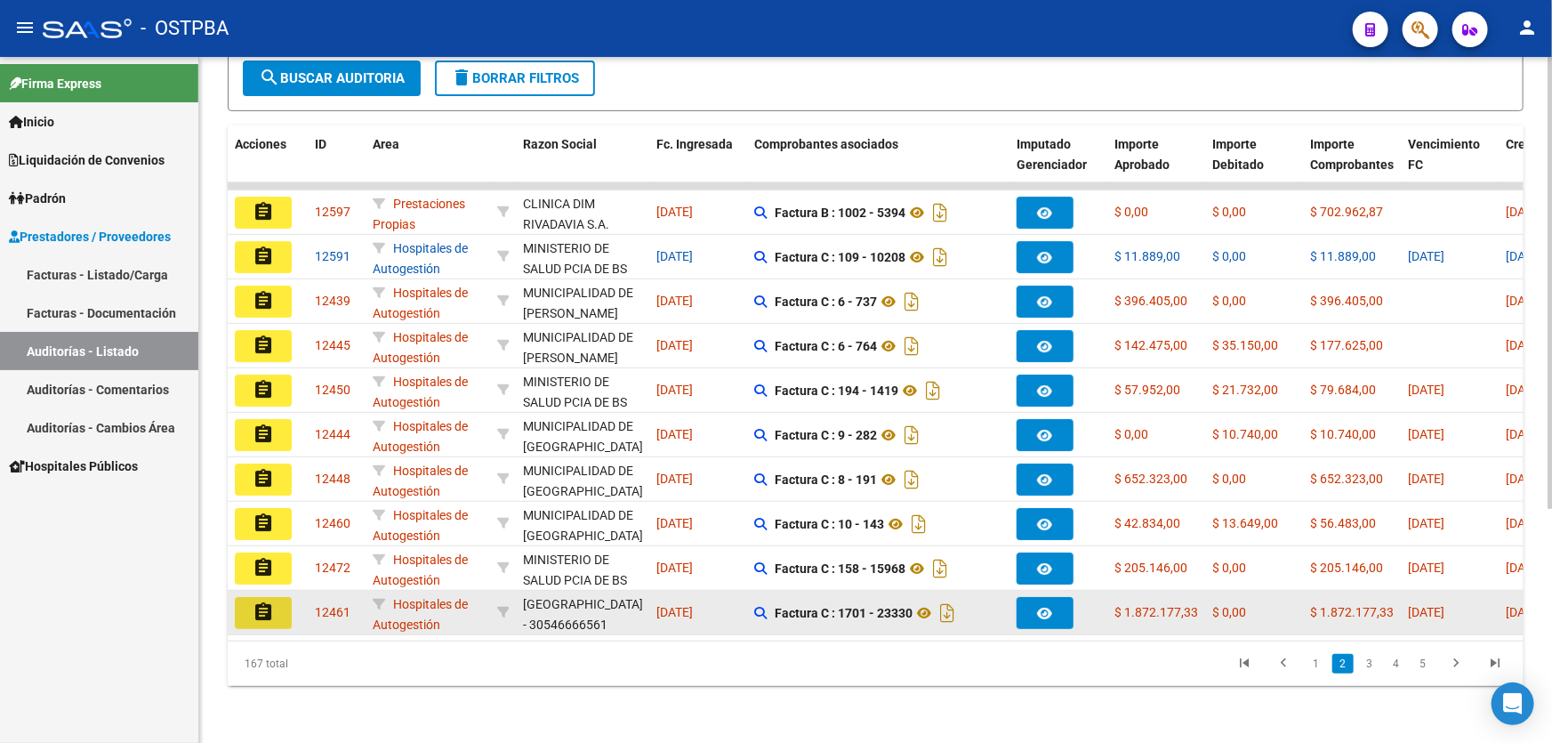
click at [267, 601] on mat-icon "assignment" at bounding box center [263, 611] width 21 height 21
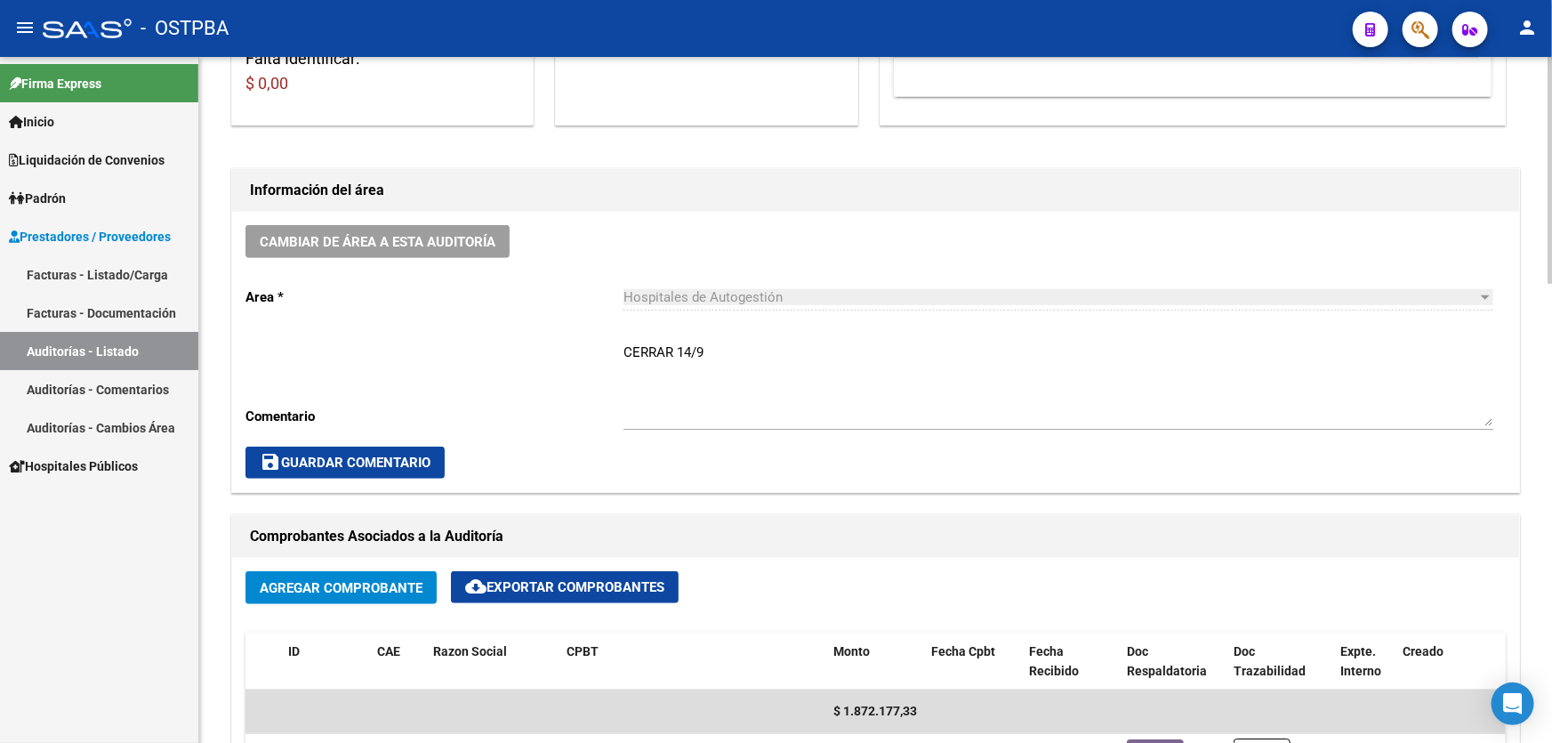
scroll to position [404, 0]
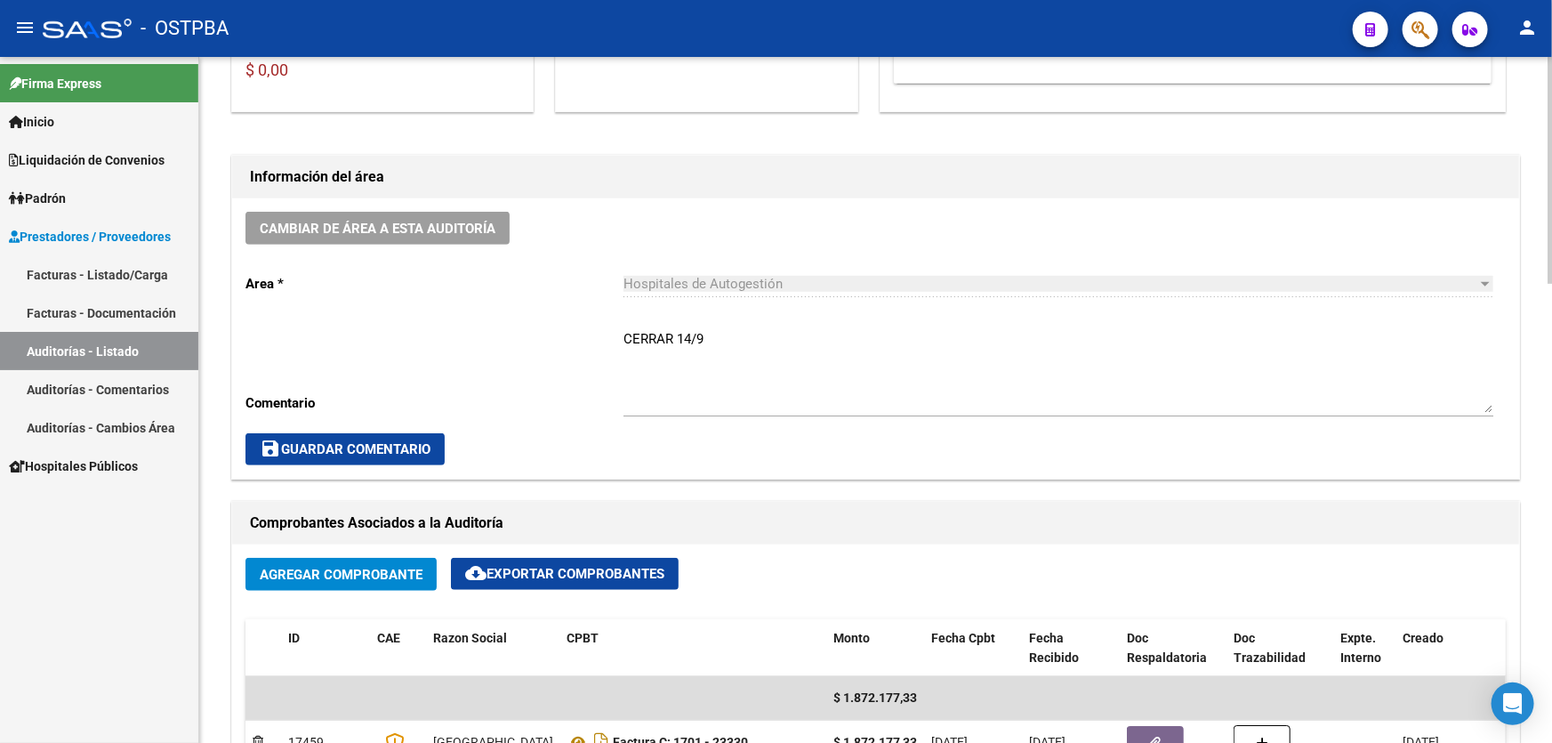
click at [724, 333] on textarea "CERRAR 14/9" at bounding box center [1058, 371] width 870 height 84
type textarea "C"
click at [285, 442] on span "save Guardar Comentario" at bounding box center [345, 449] width 171 height 16
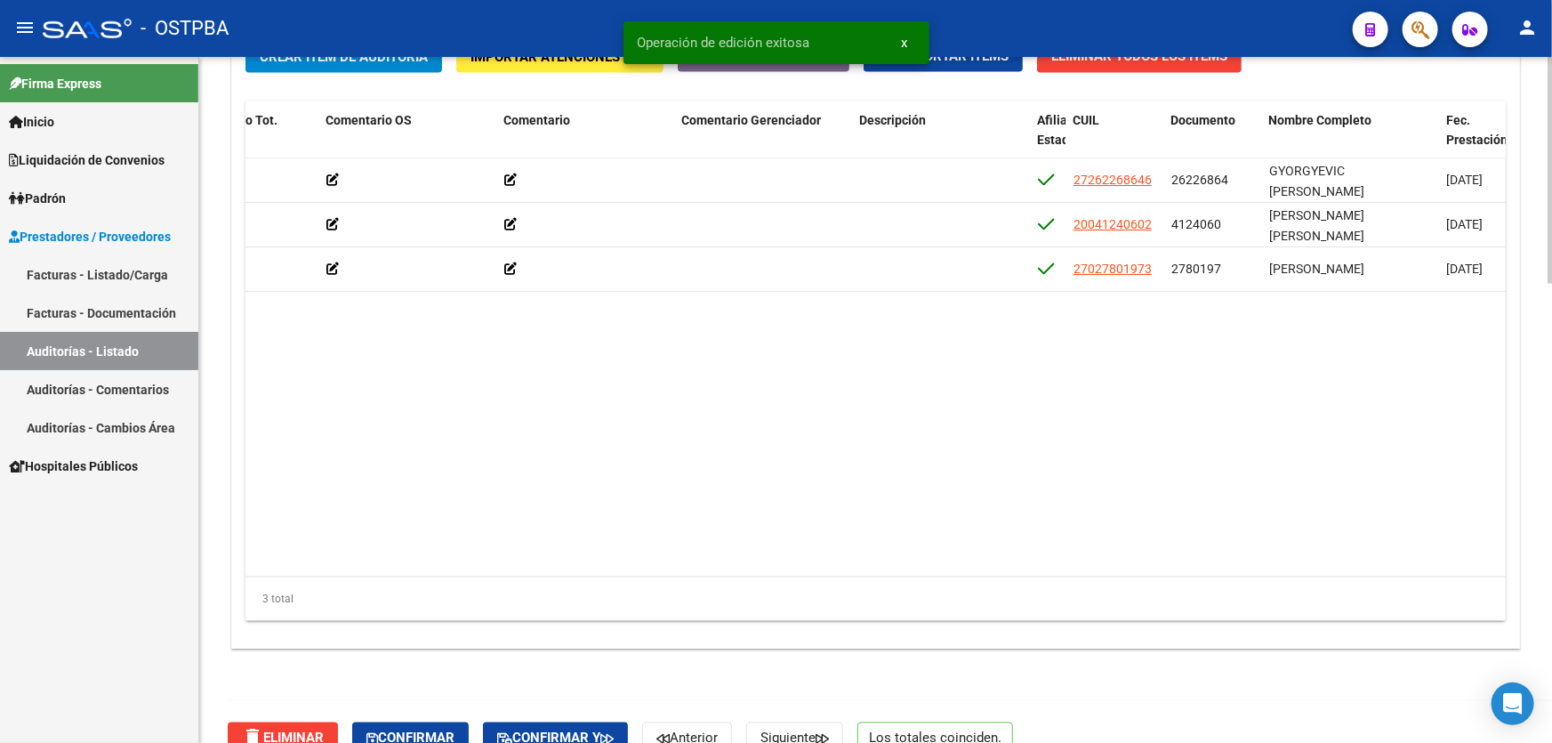
scroll to position [1386, 0]
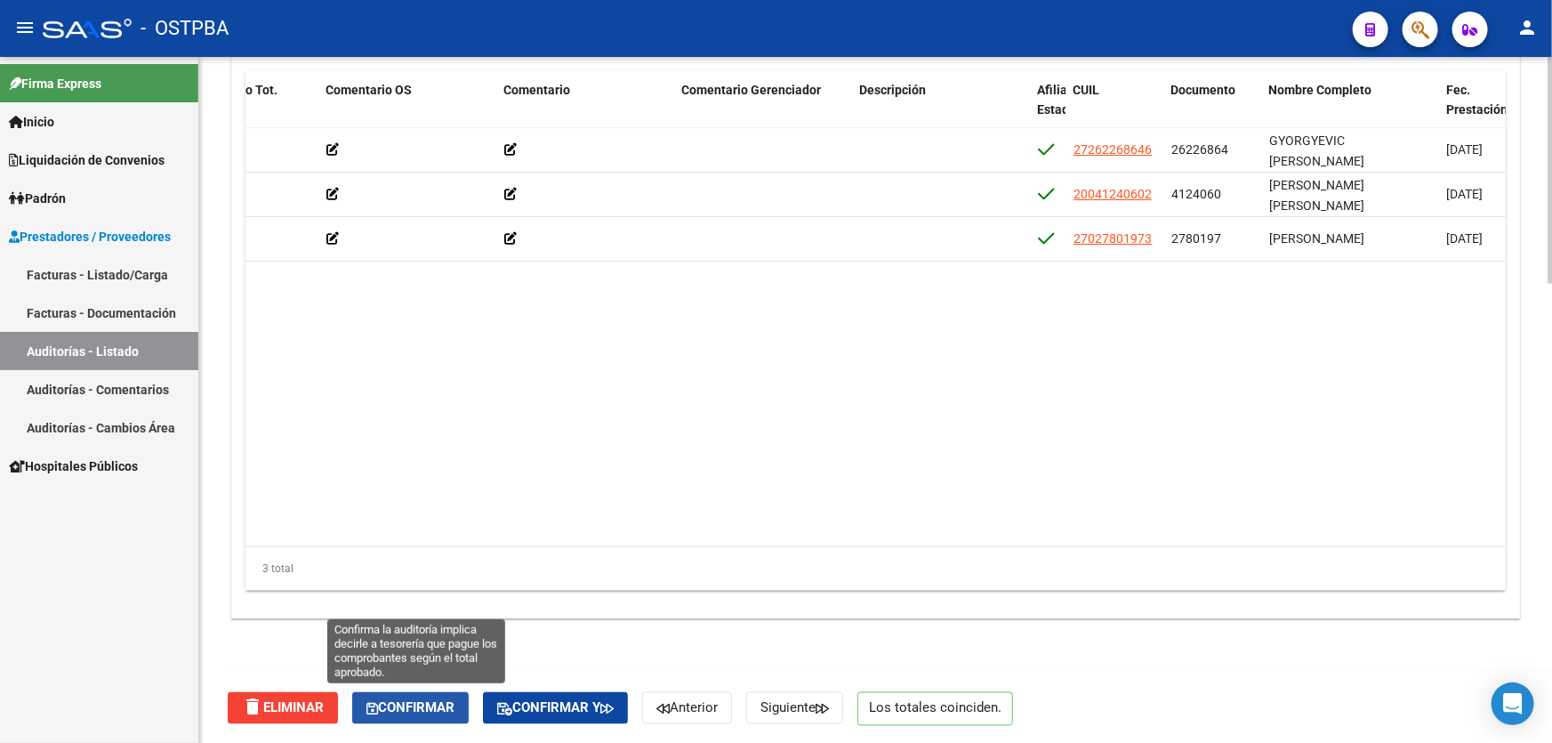
click at [408, 709] on span "Confirmar" at bounding box center [410, 708] width 88 height 16
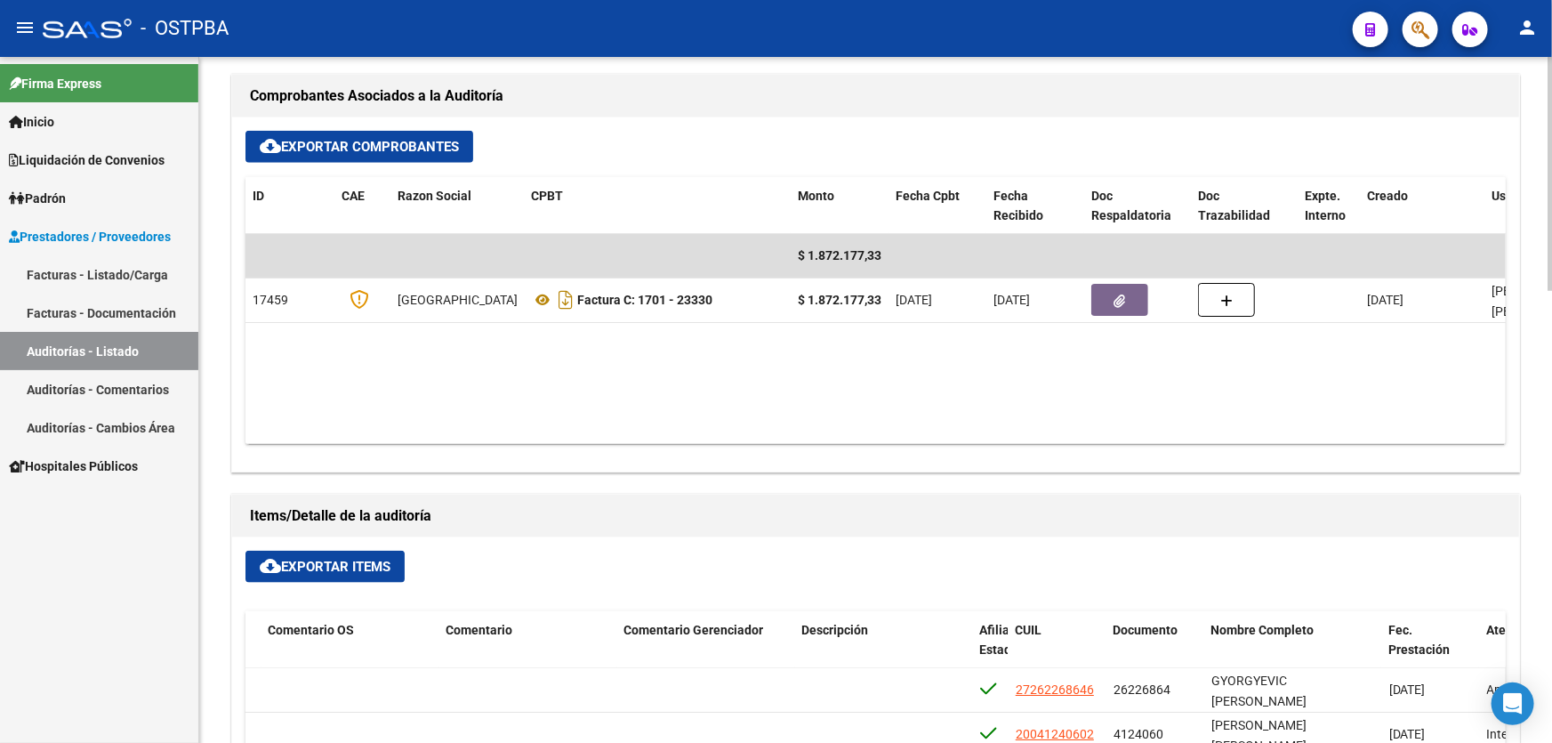
type input "202509"
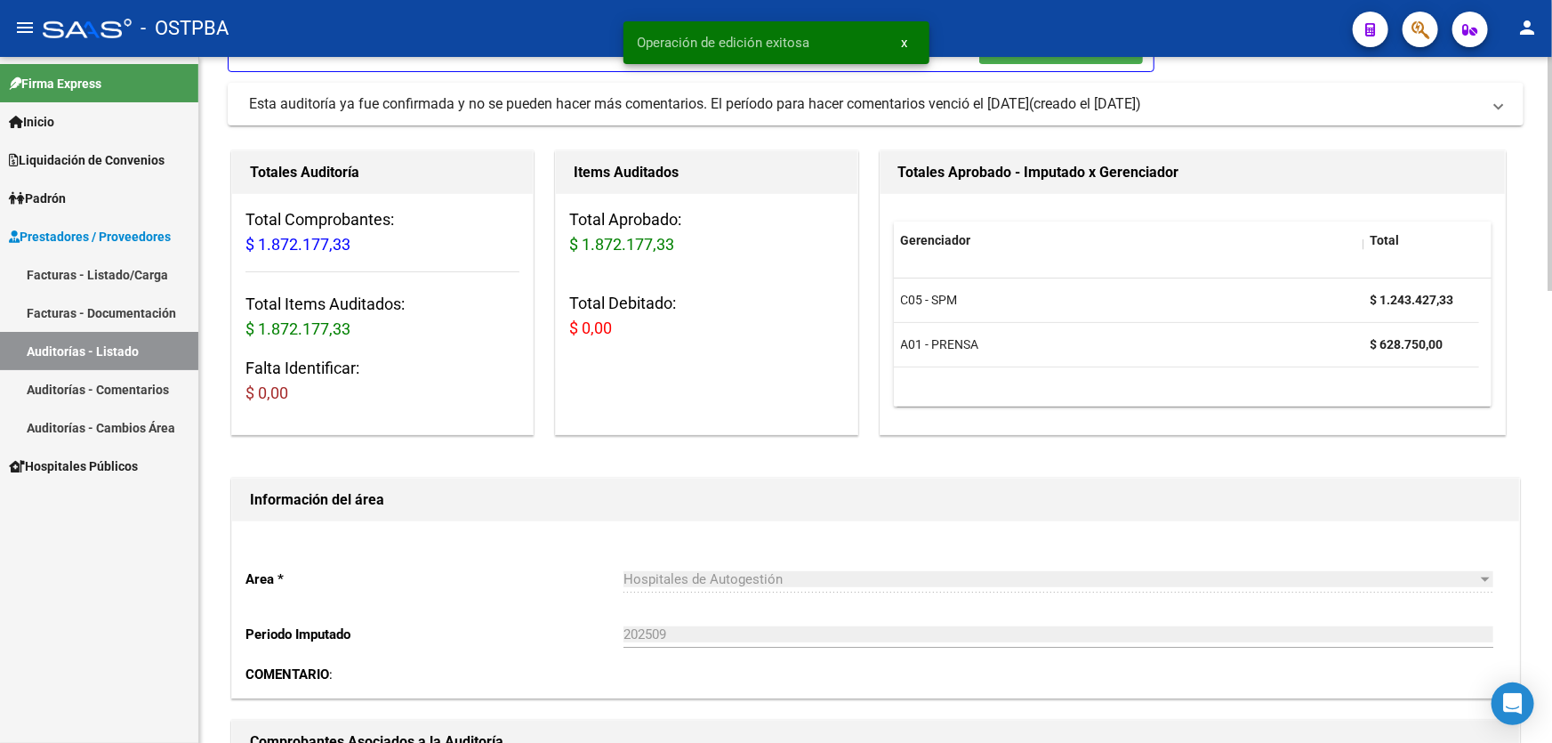
scroll to position [0, 0]
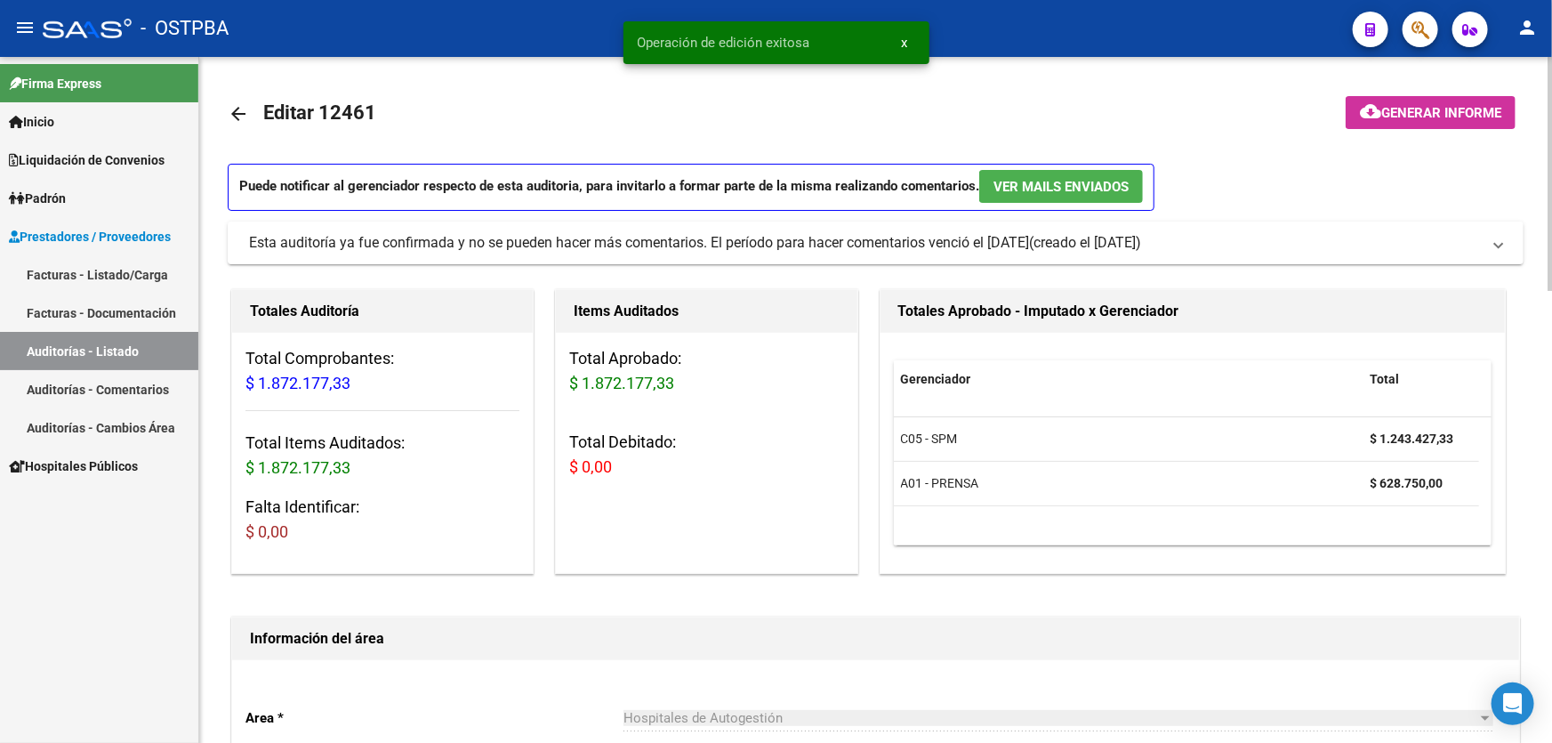
click at [231, 110] on mat-icon "arrow_back" at bounding box center [238, 113] width 21 height 21
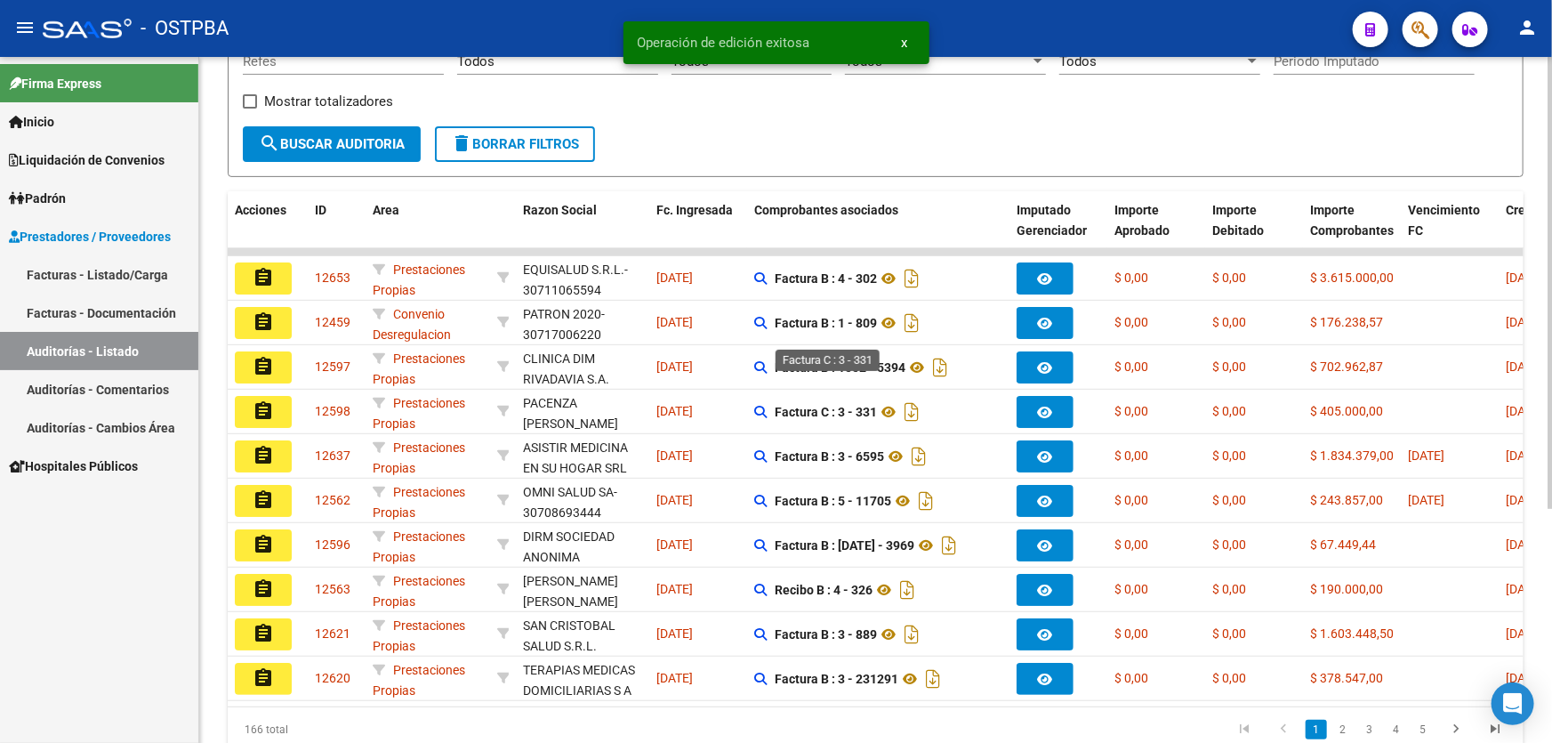
scroll to position [355, 0]
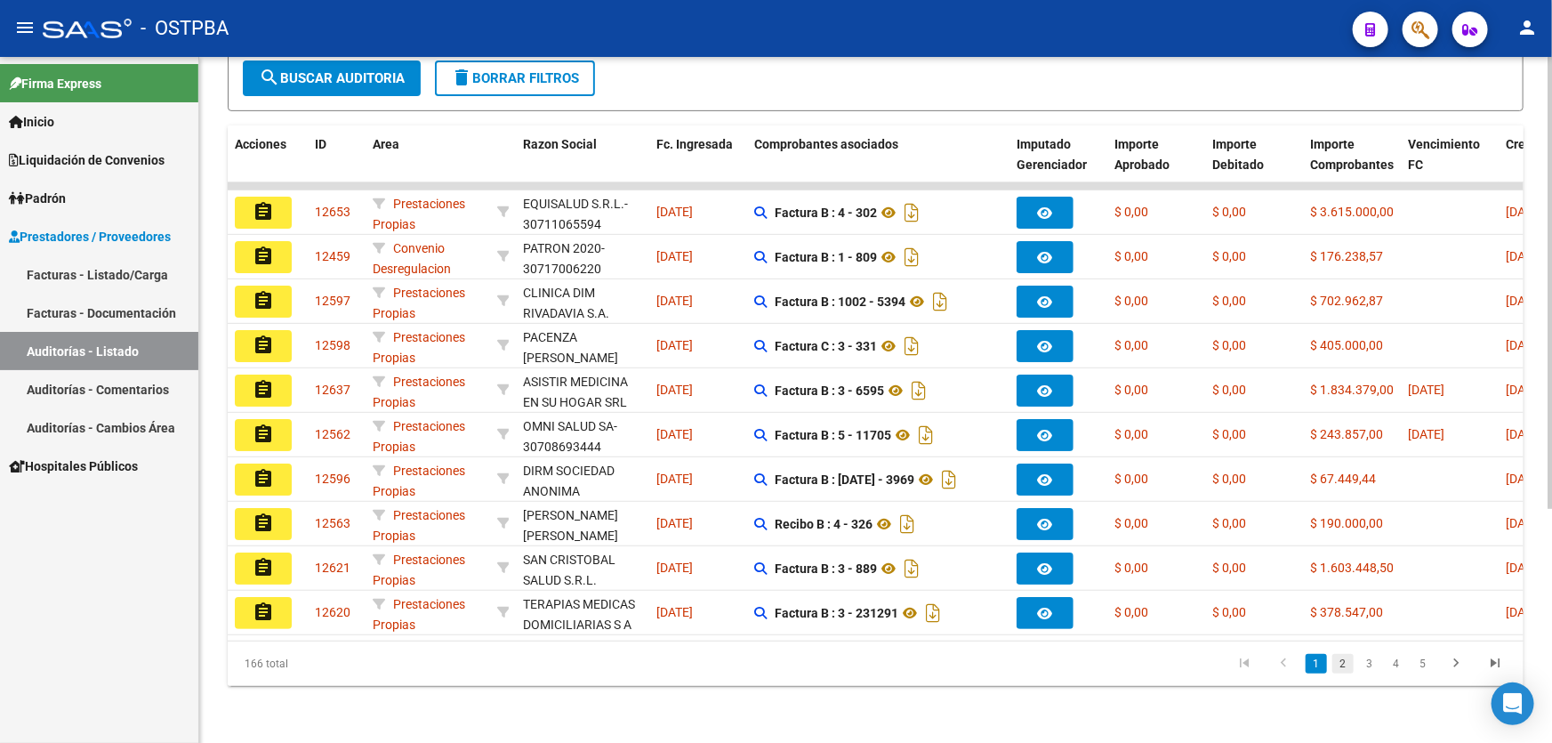
click at [1335, 664] on link "2" at bounding box center [1342, 664] width 21 height 20
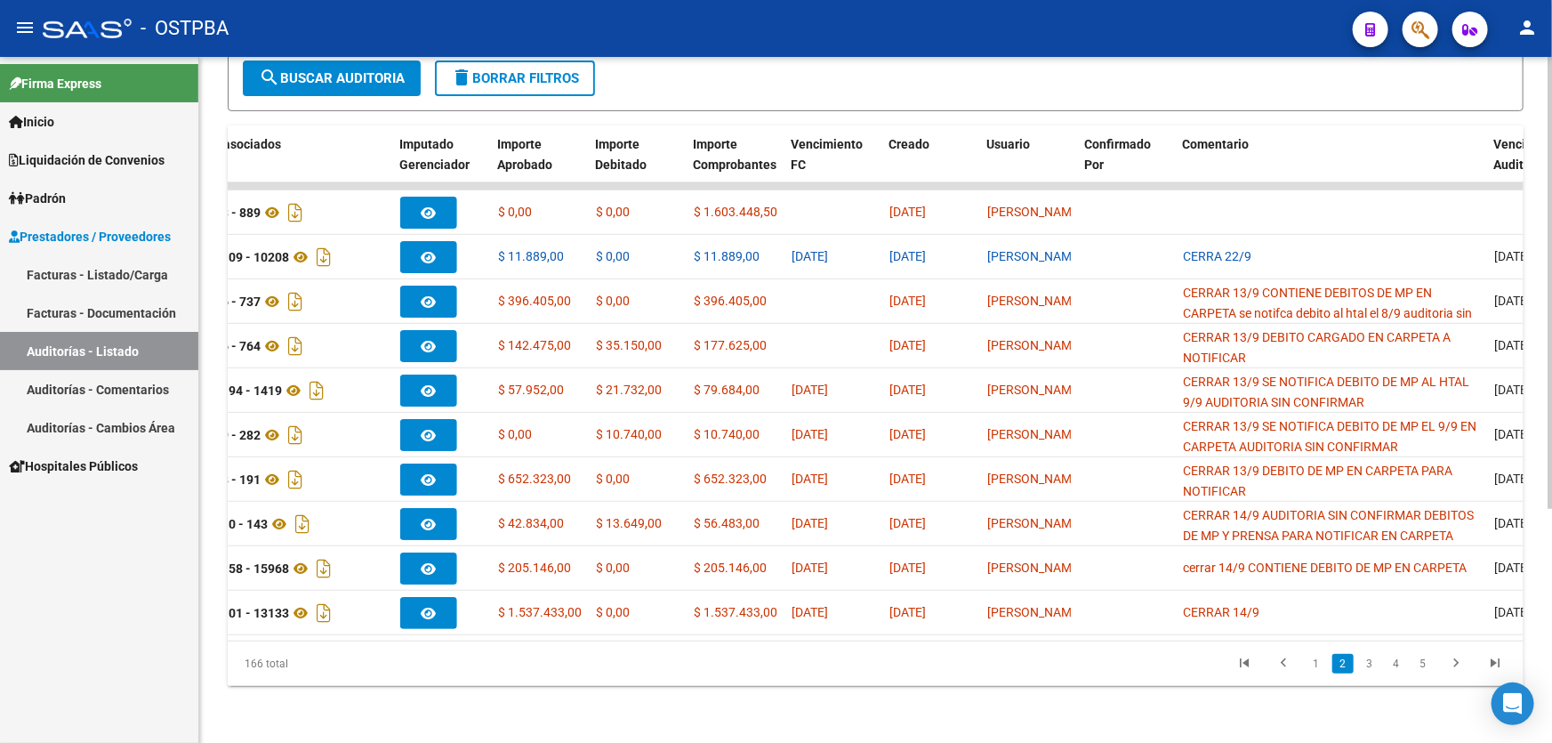
scroll to position [0, 0]
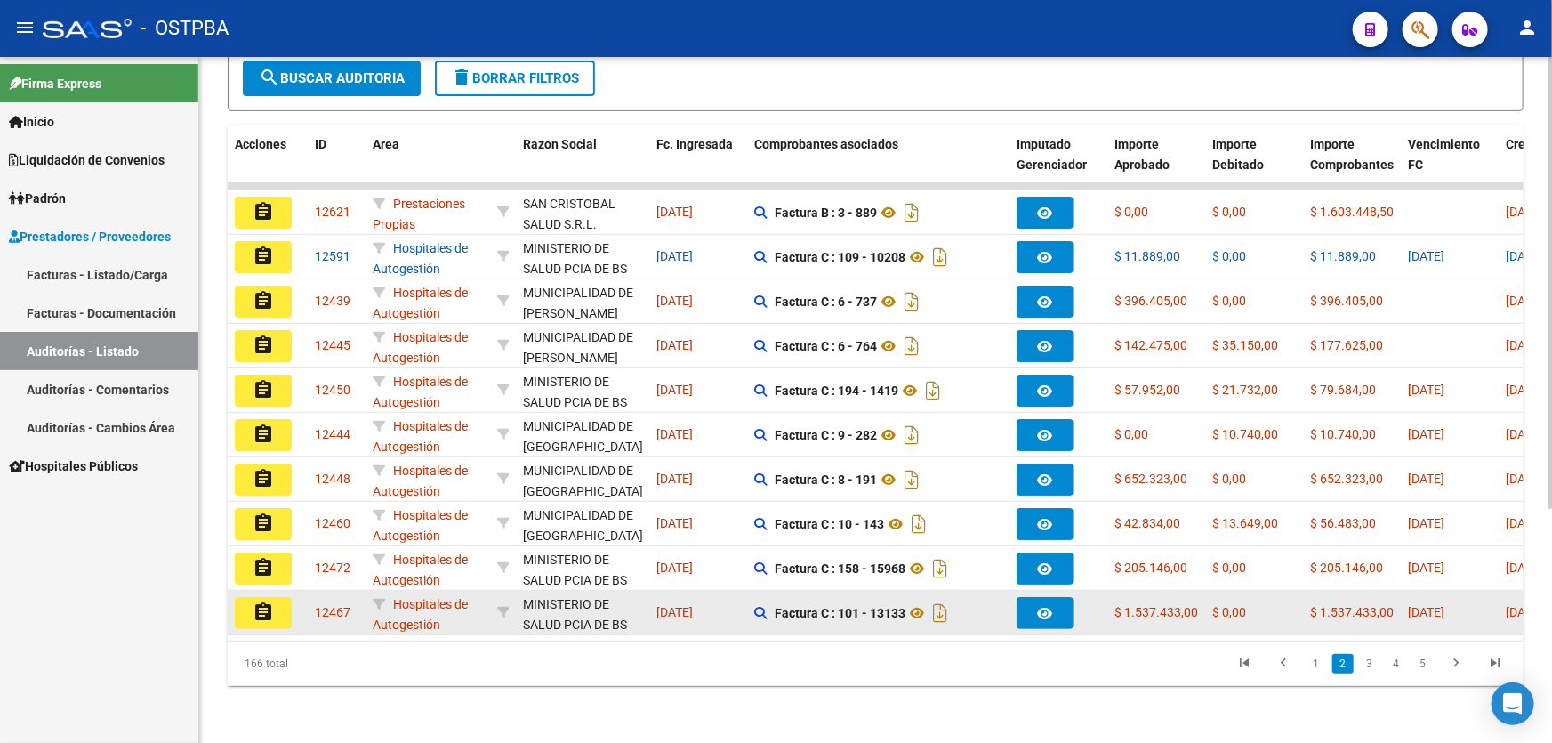
click at [260, 597] on button "assignment" at bounding box center [263, 613] width 57 height 32
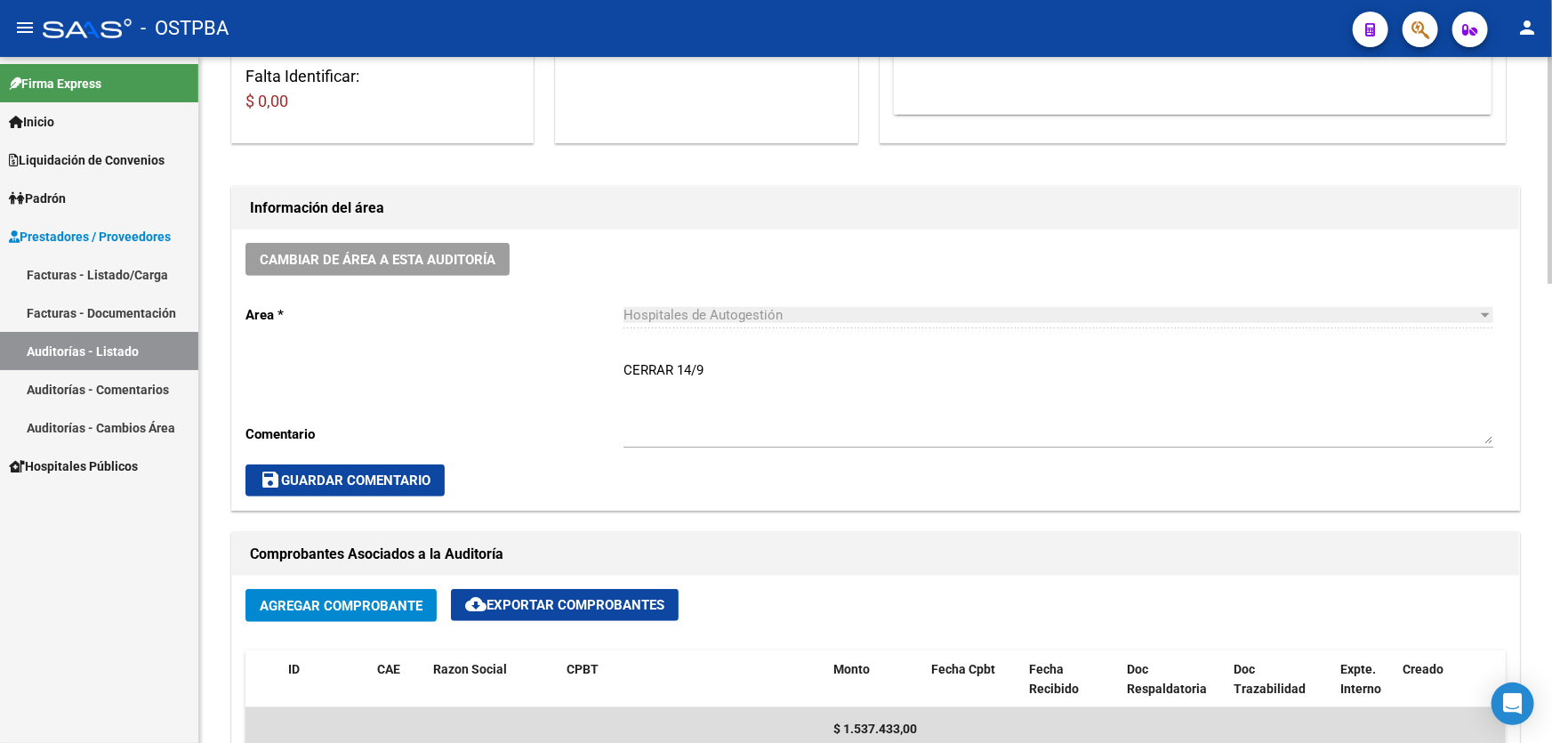
scroll to position [404, 0]
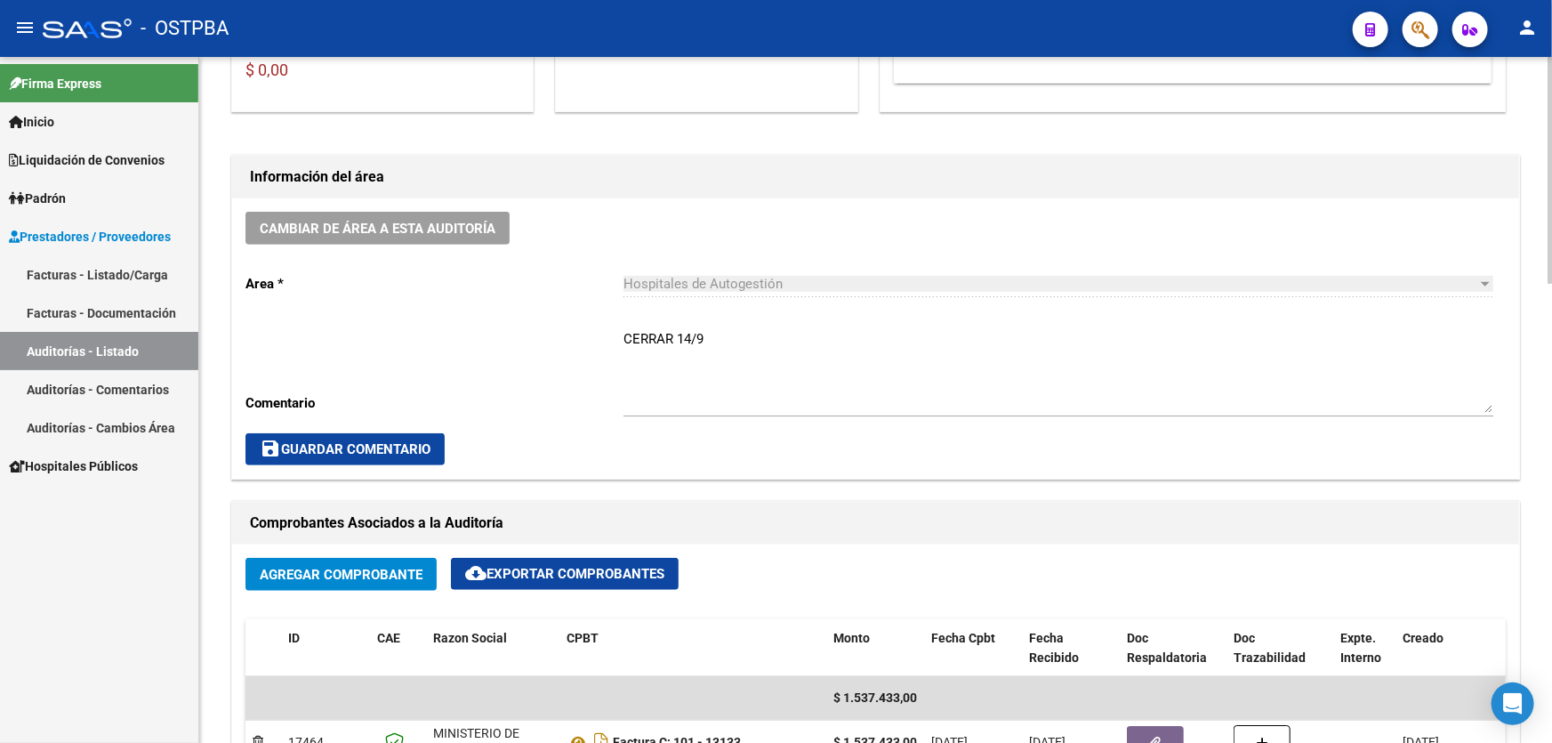
click at [715, 338] on textarea "CERRAR 14/9" at bounding box center [1058, 371] width 870 height 84
type textarea "C"
click at [374, 445] on span "save Guardar Comentario" at bounding box center [345, 449] width 171 height 16
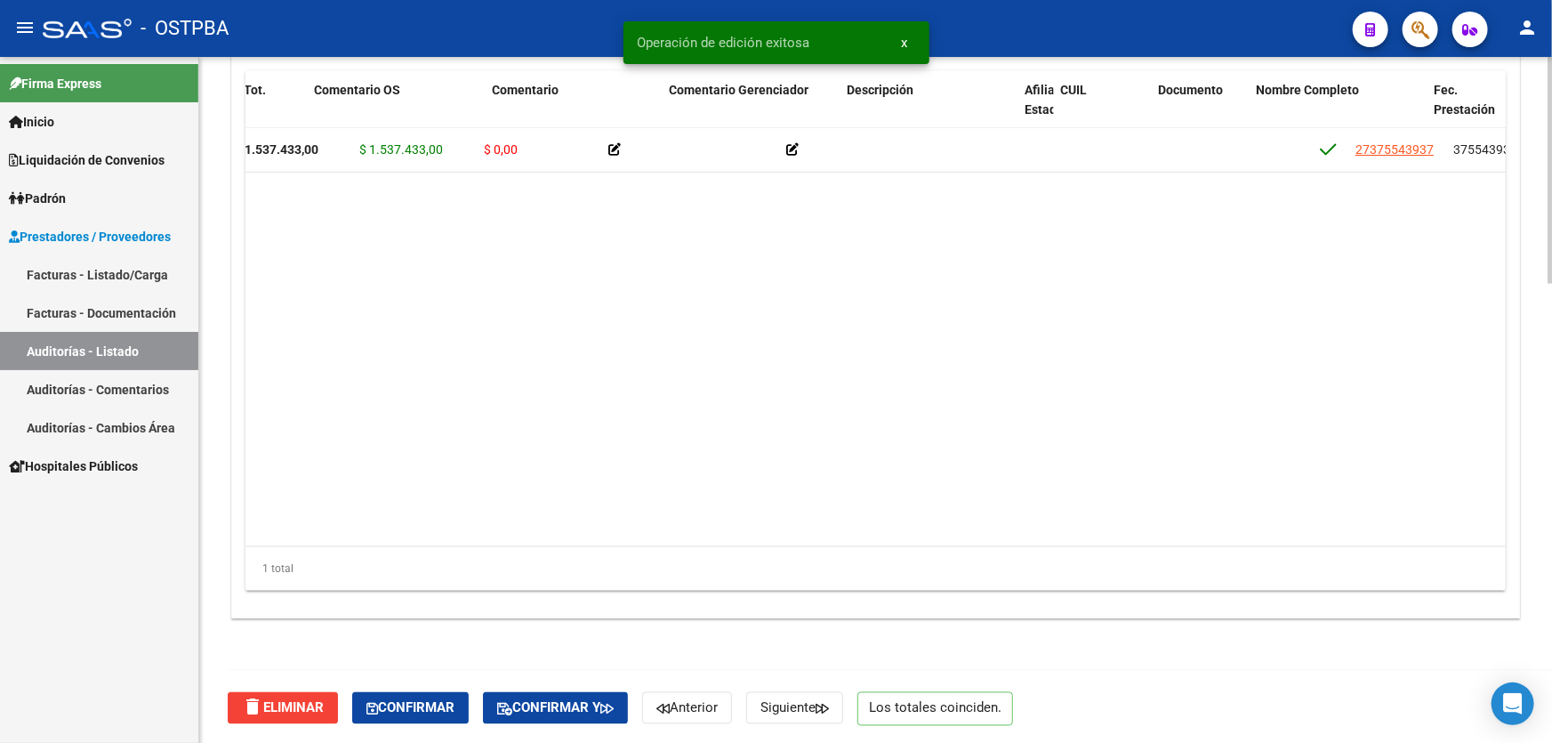
scroll to position [0, 568]
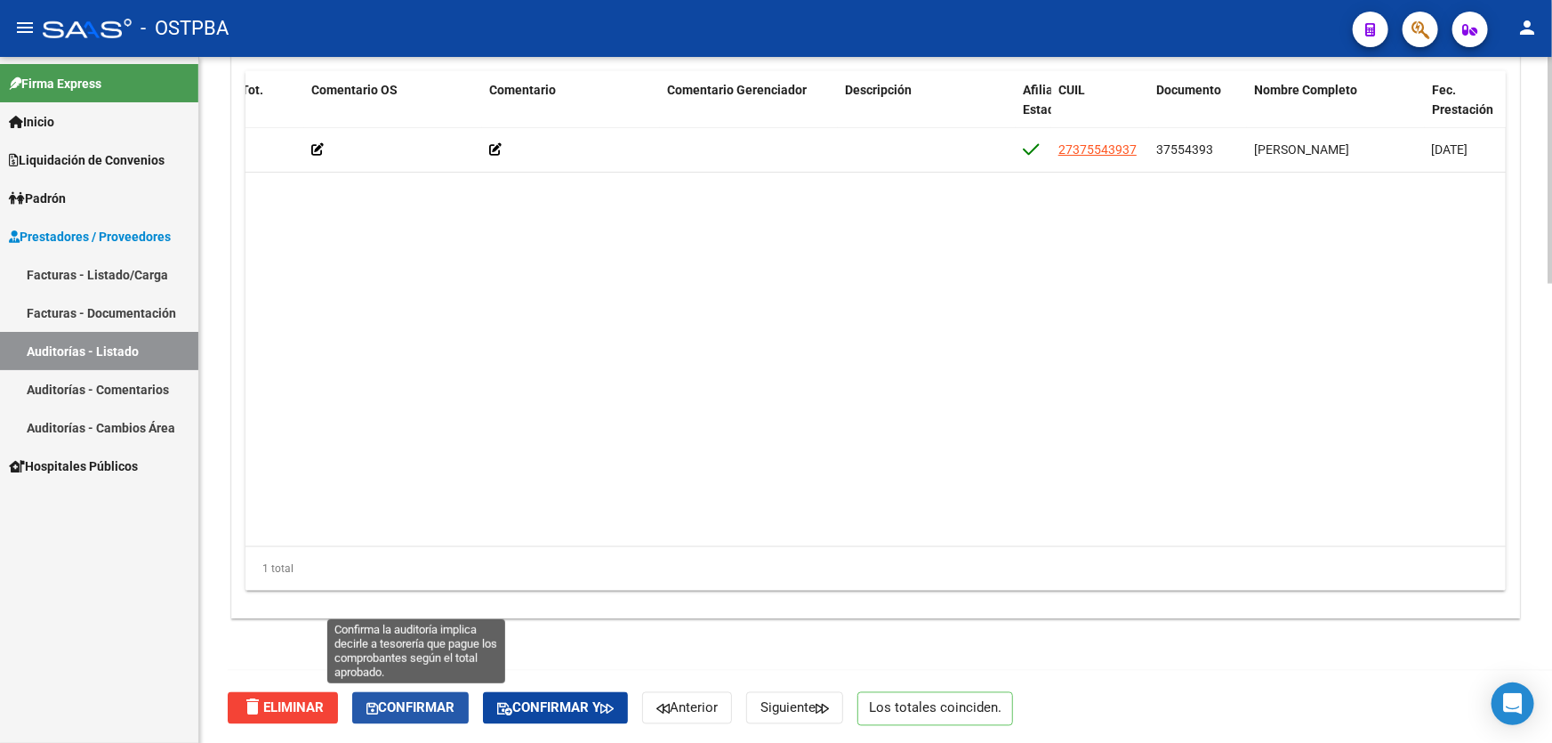
click at [397, 714] on button "Confirmar" at bounding box center [410, 708] width 116 height 32
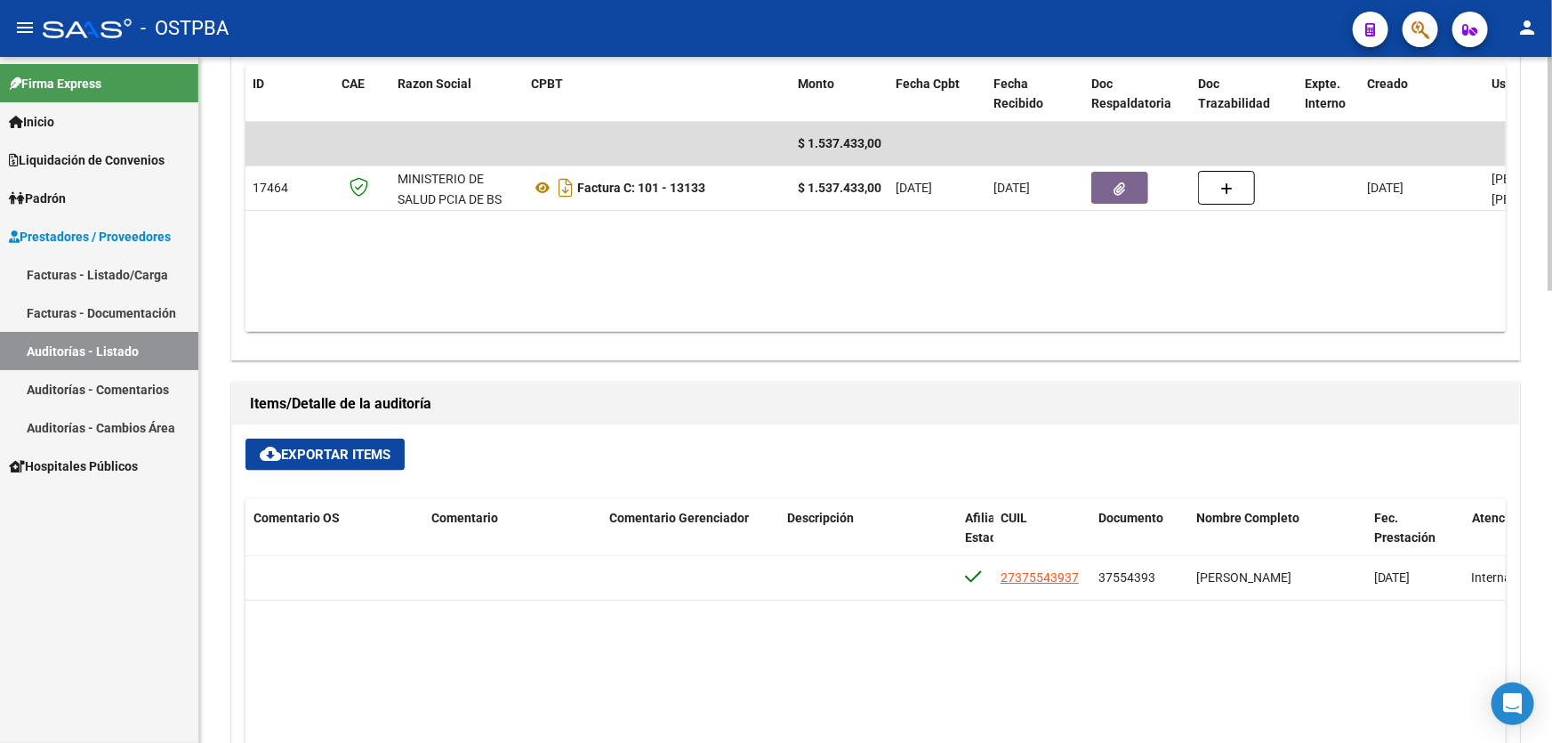
type input "202509"
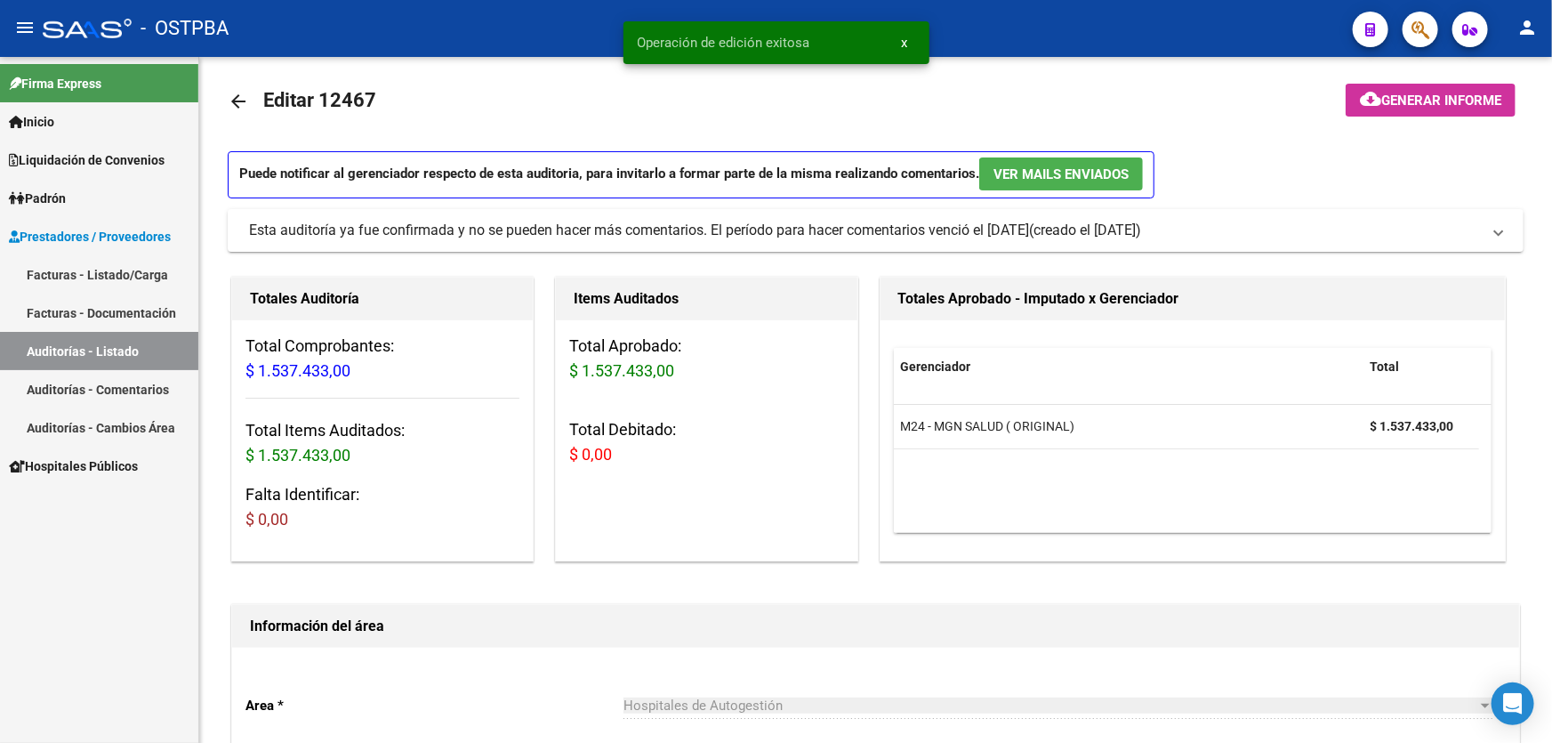
scroll to position [0, 0]
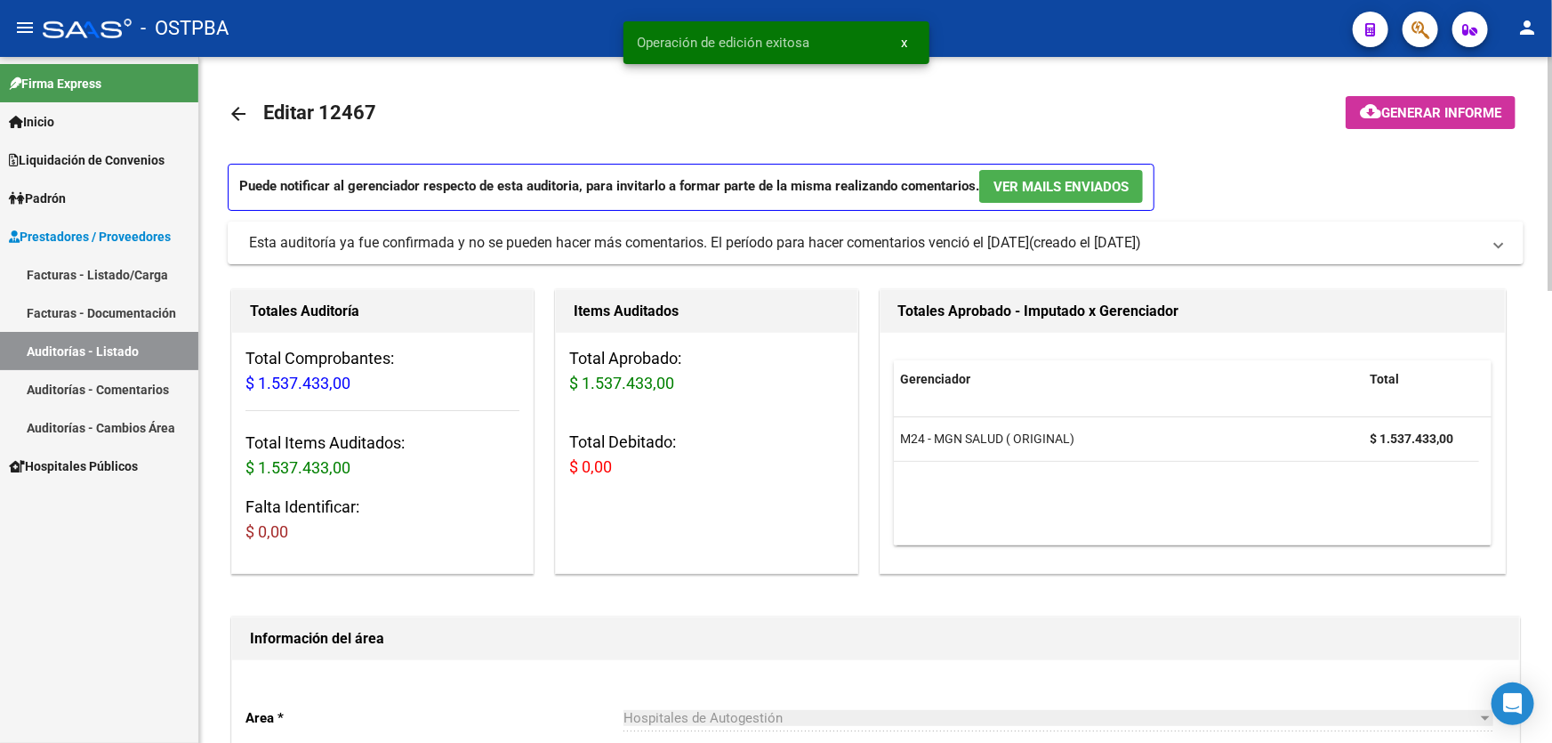
click at [237, 118] on mat-icon "arrow_back" at bounding box center [238, 113] width 21 height 21
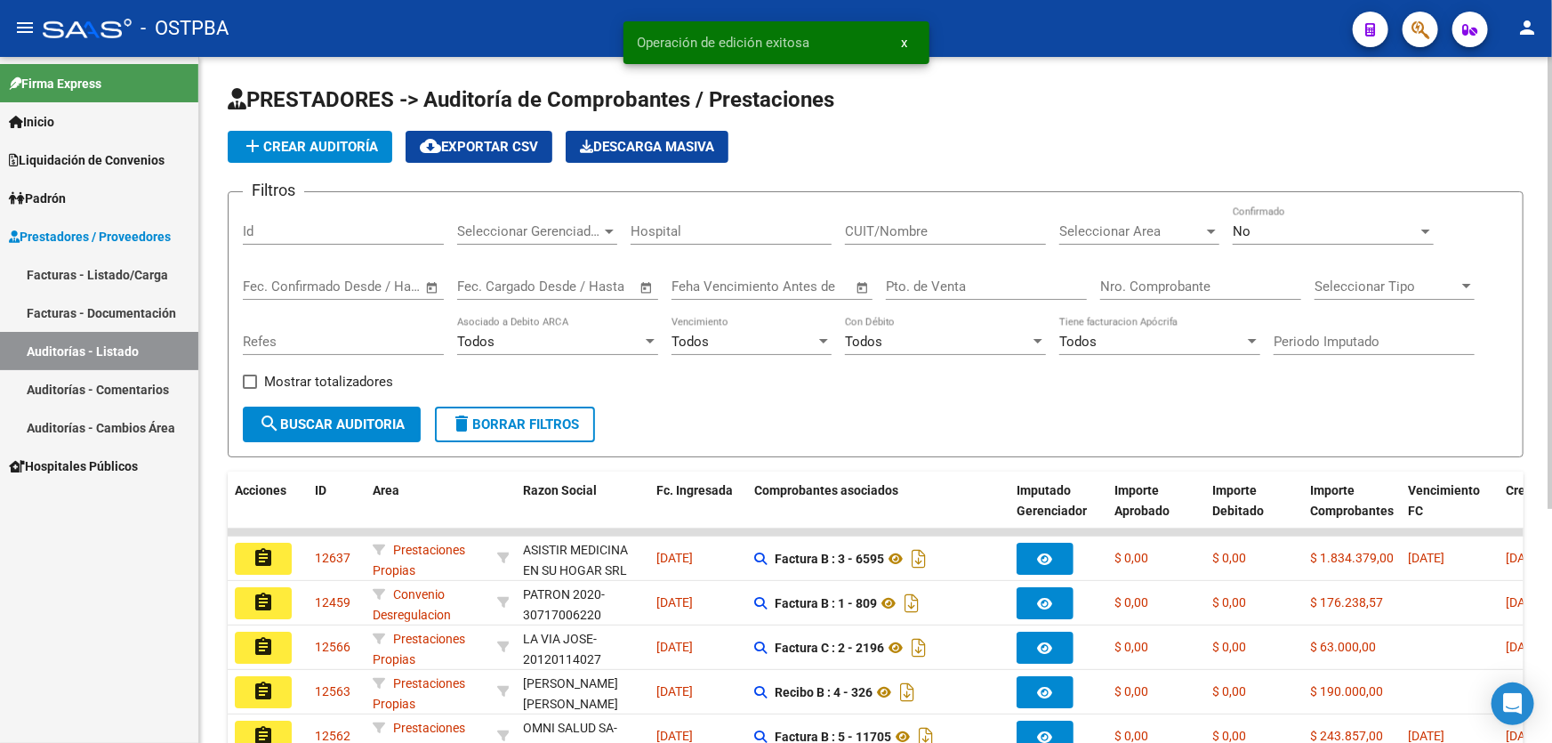
scroll to position [355, 0]
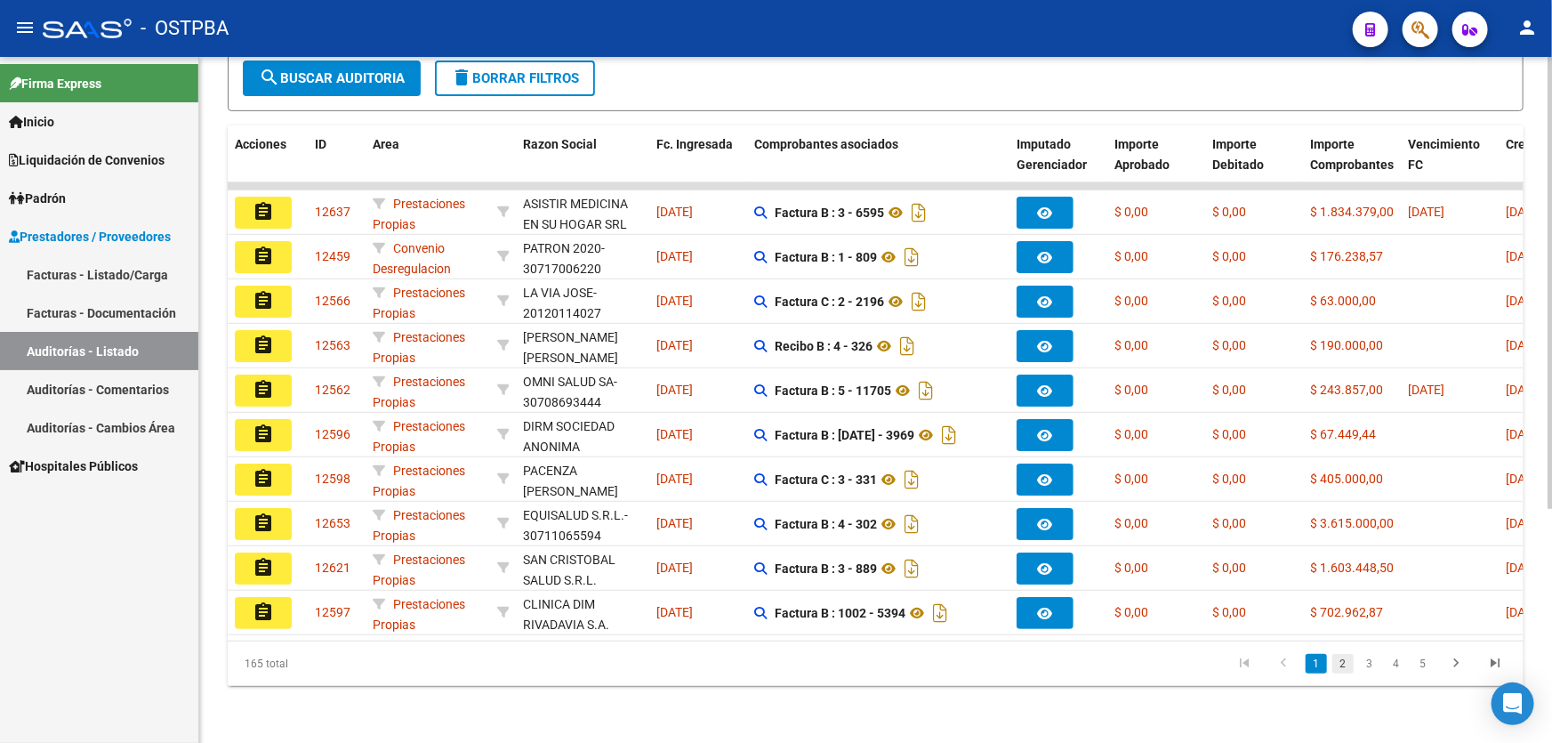
click at [1345, 658] on link "2" at bounding box center [1342, 664] width 21 height 20
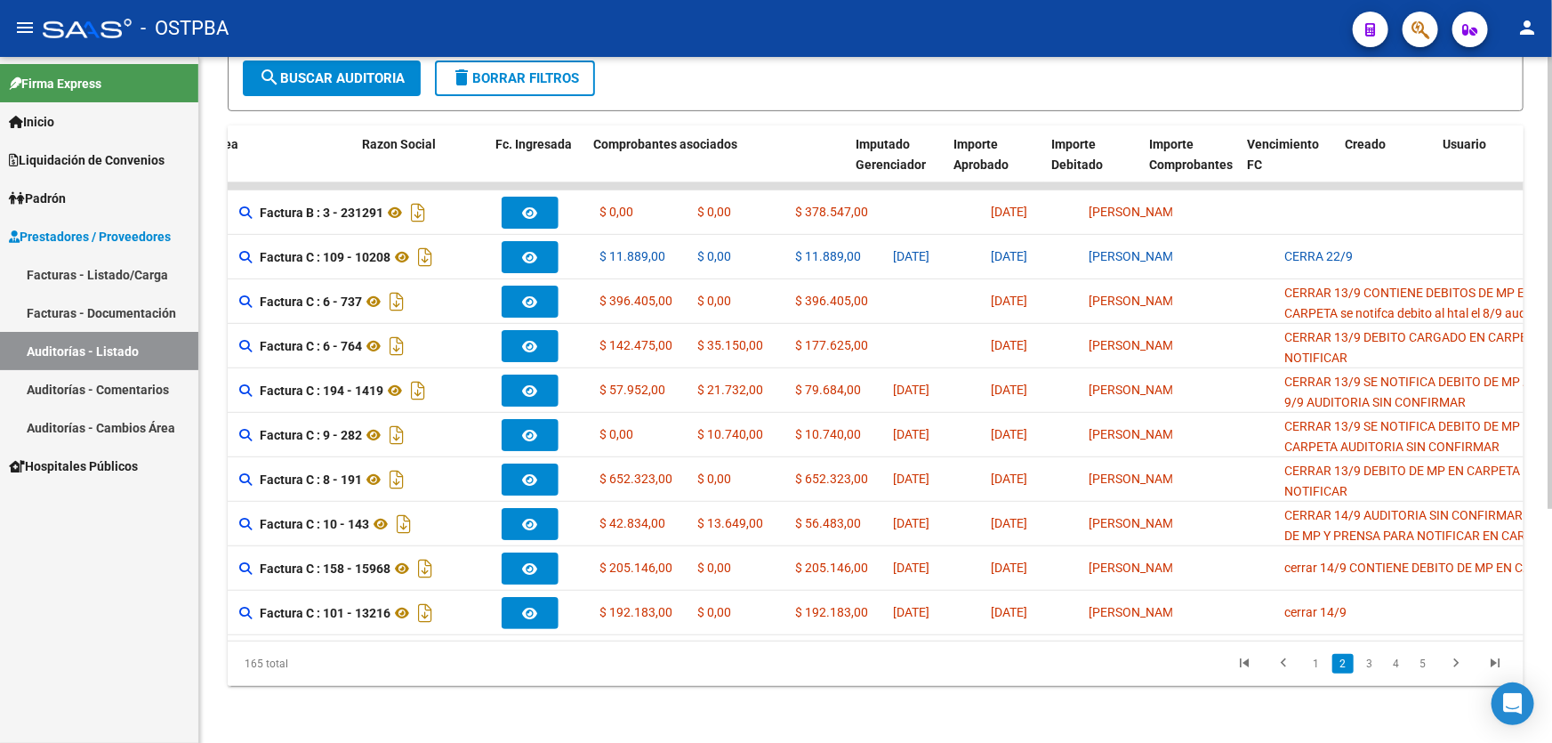
scroll to position [0, 0]
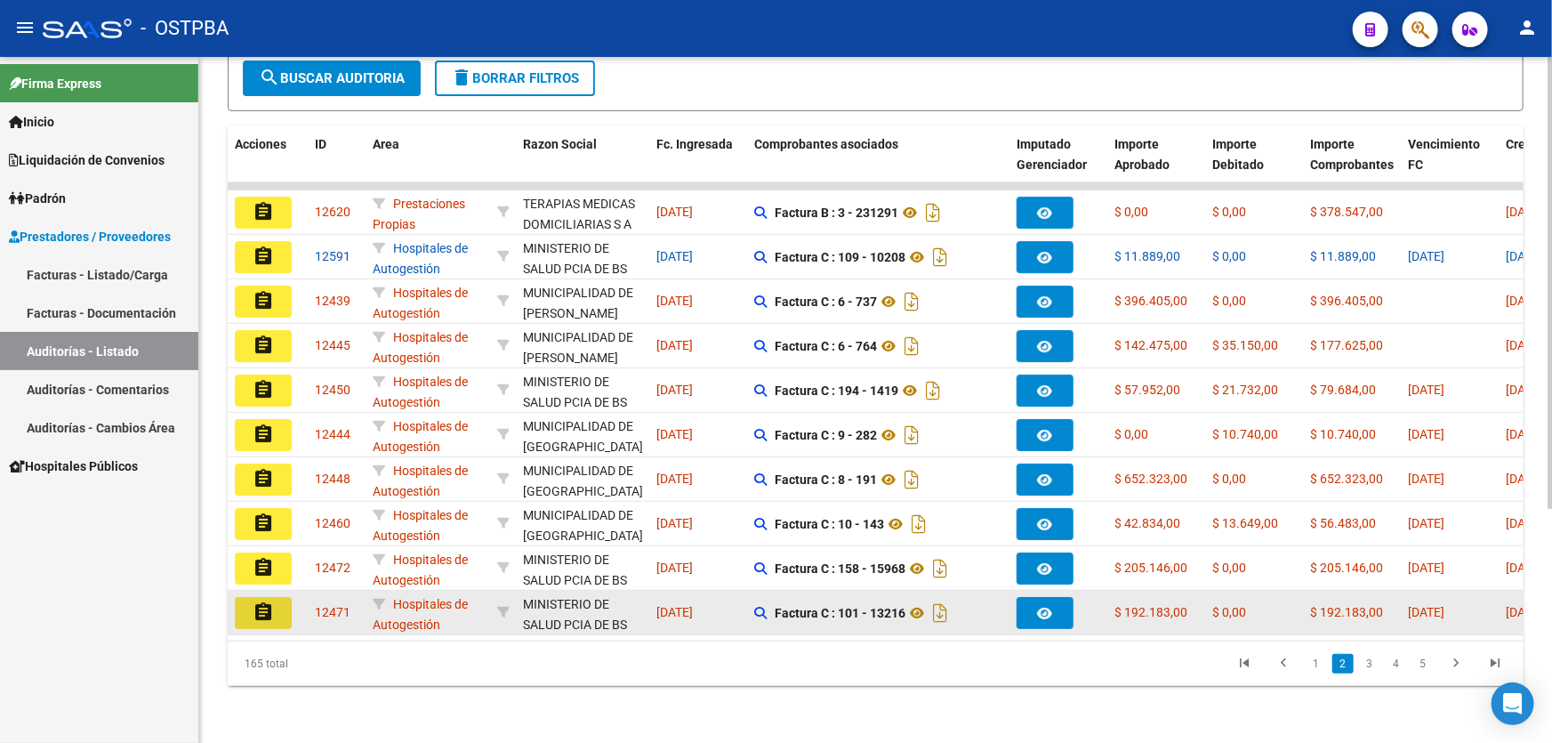
click at [259, 601] on mat-icon "assignment" at bounding box center [263, 611] width 21 height 21
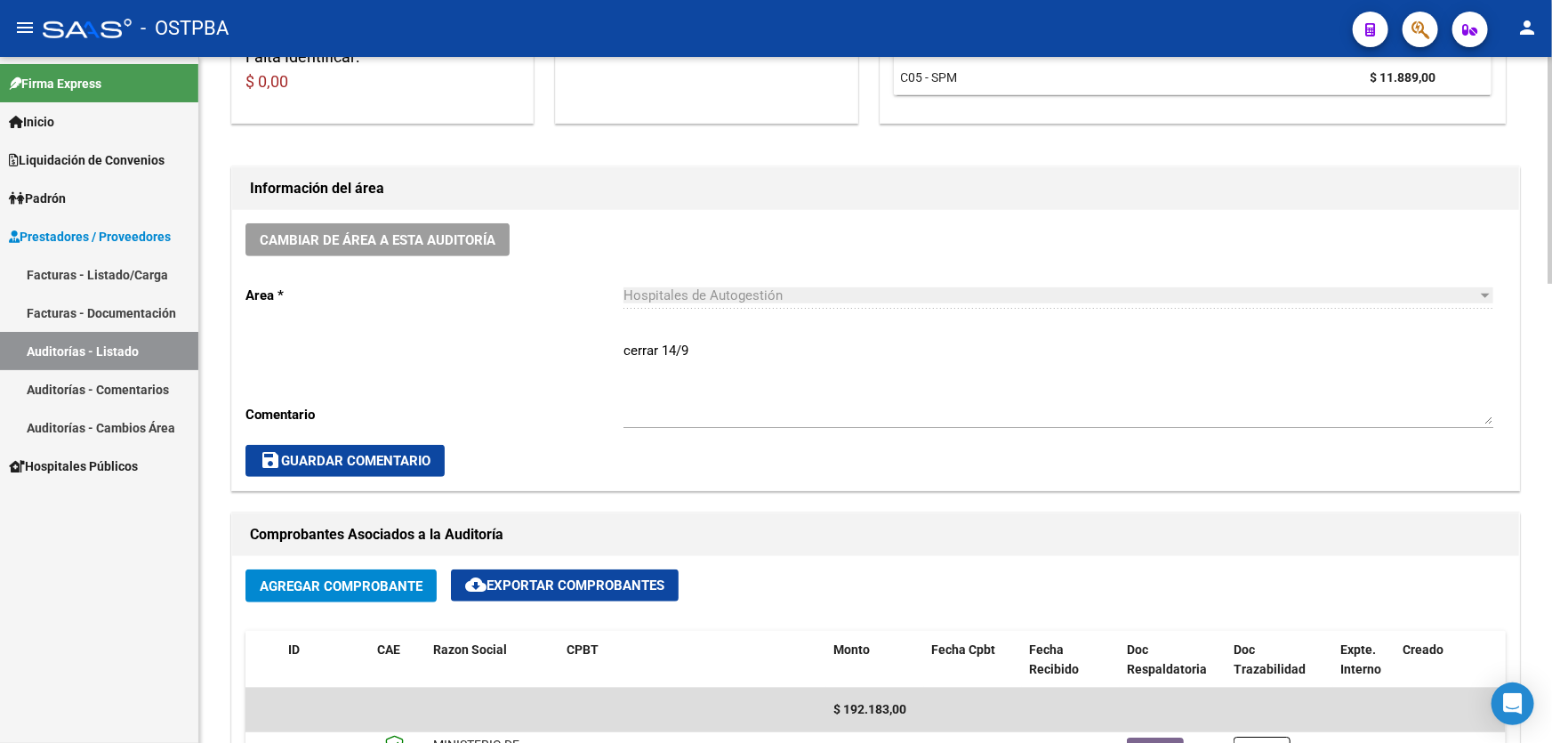
scroll to position [404, 0]
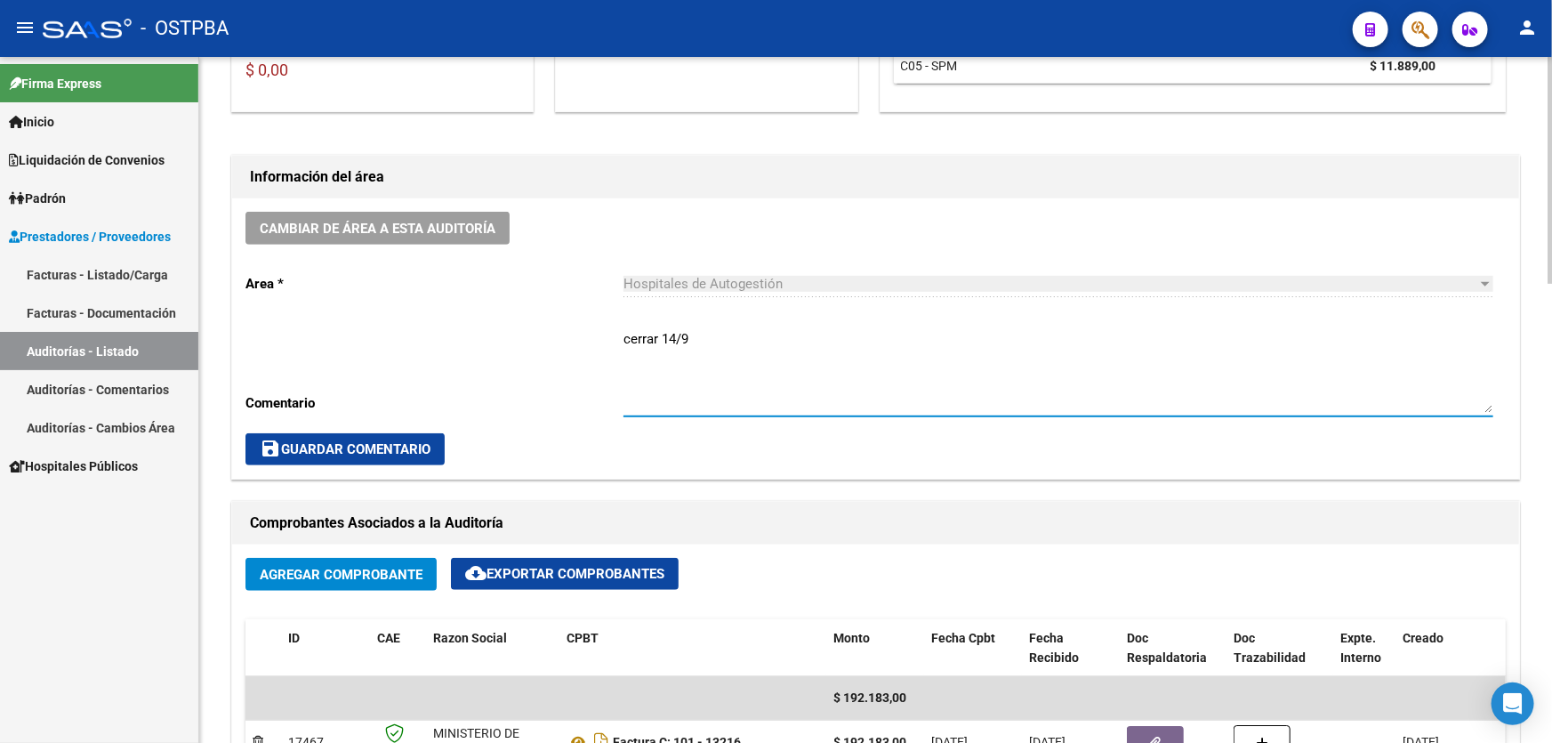
click at [694, 341] on textarea "cerrar 14/9" at bounding box center [1058, 371] width 870 height 84
type textarea "c"
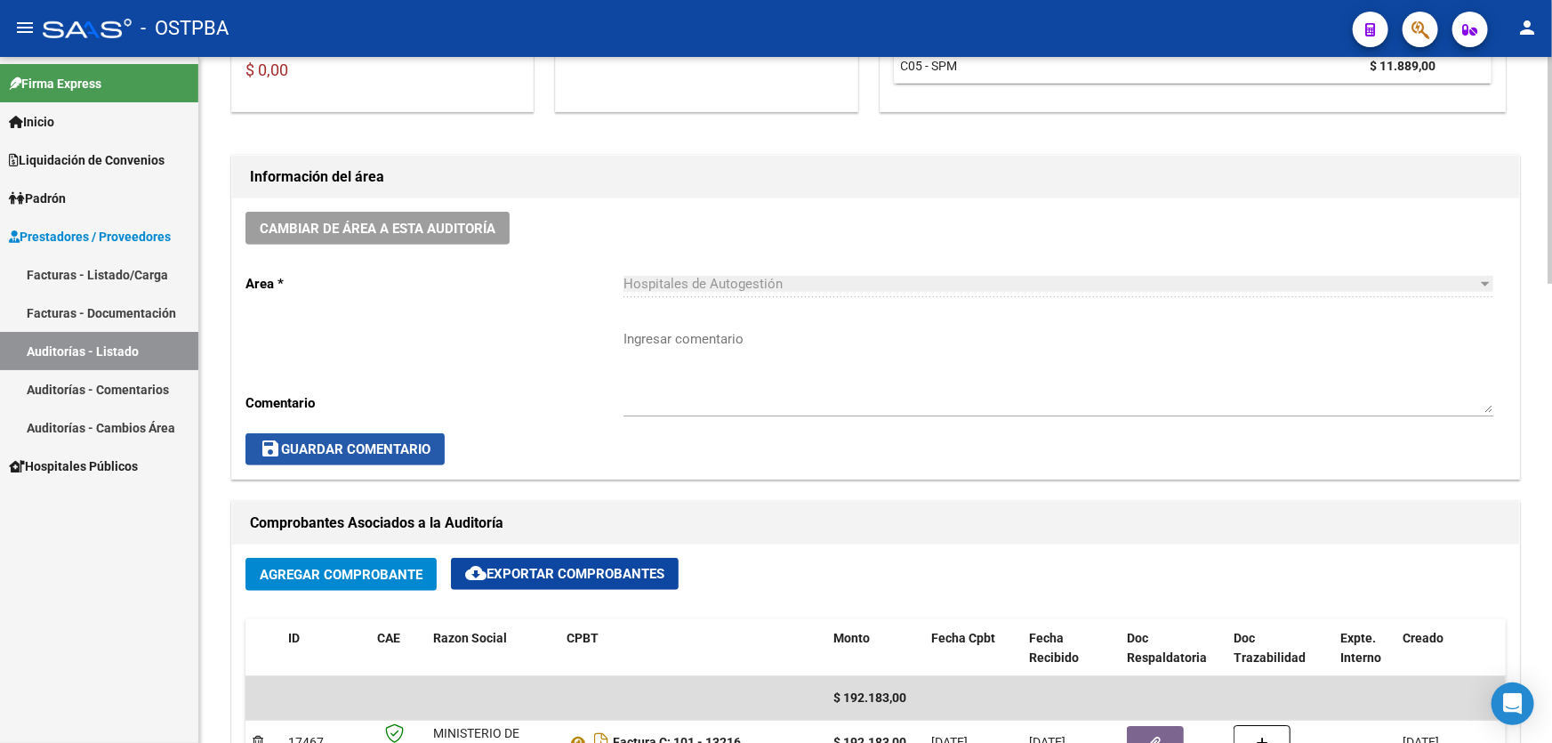
click at [300, 442] on span "save Guardar Comentario" at bounding box center [345, 449] width 171 height 16
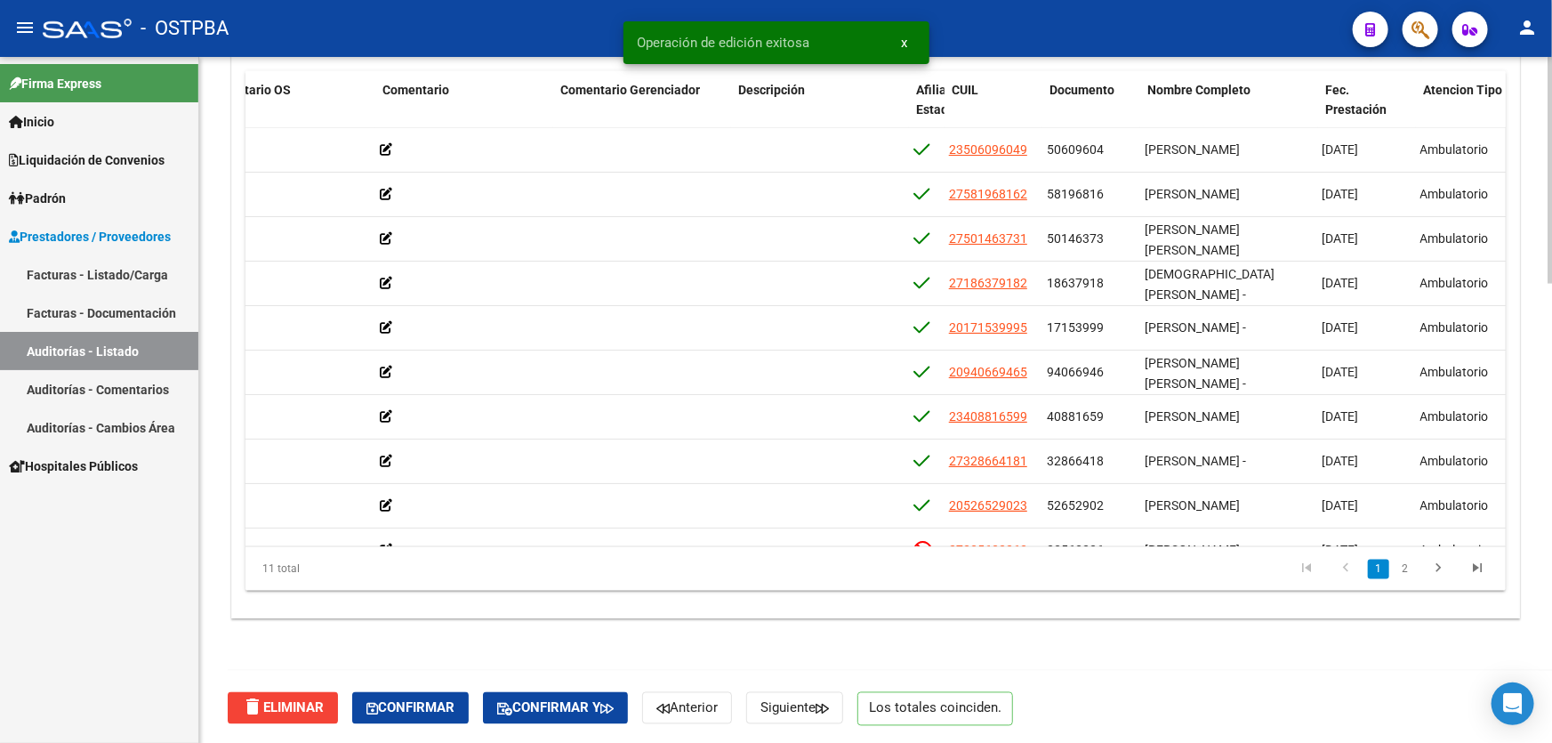
scroll to position [0, 0]
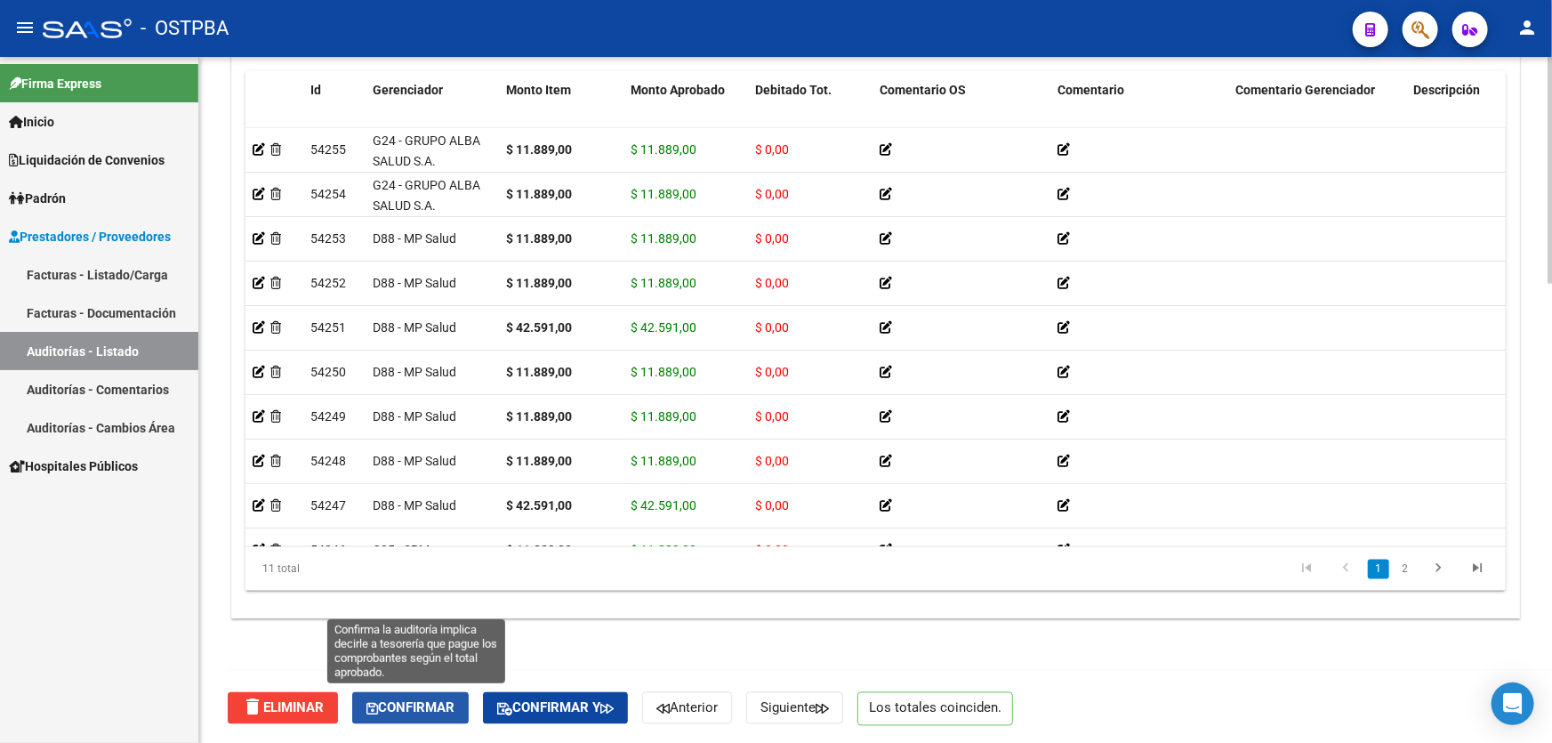
click at [395, 705] on span "Confirmar" at bounding box center [410, 708] width 88 height 16
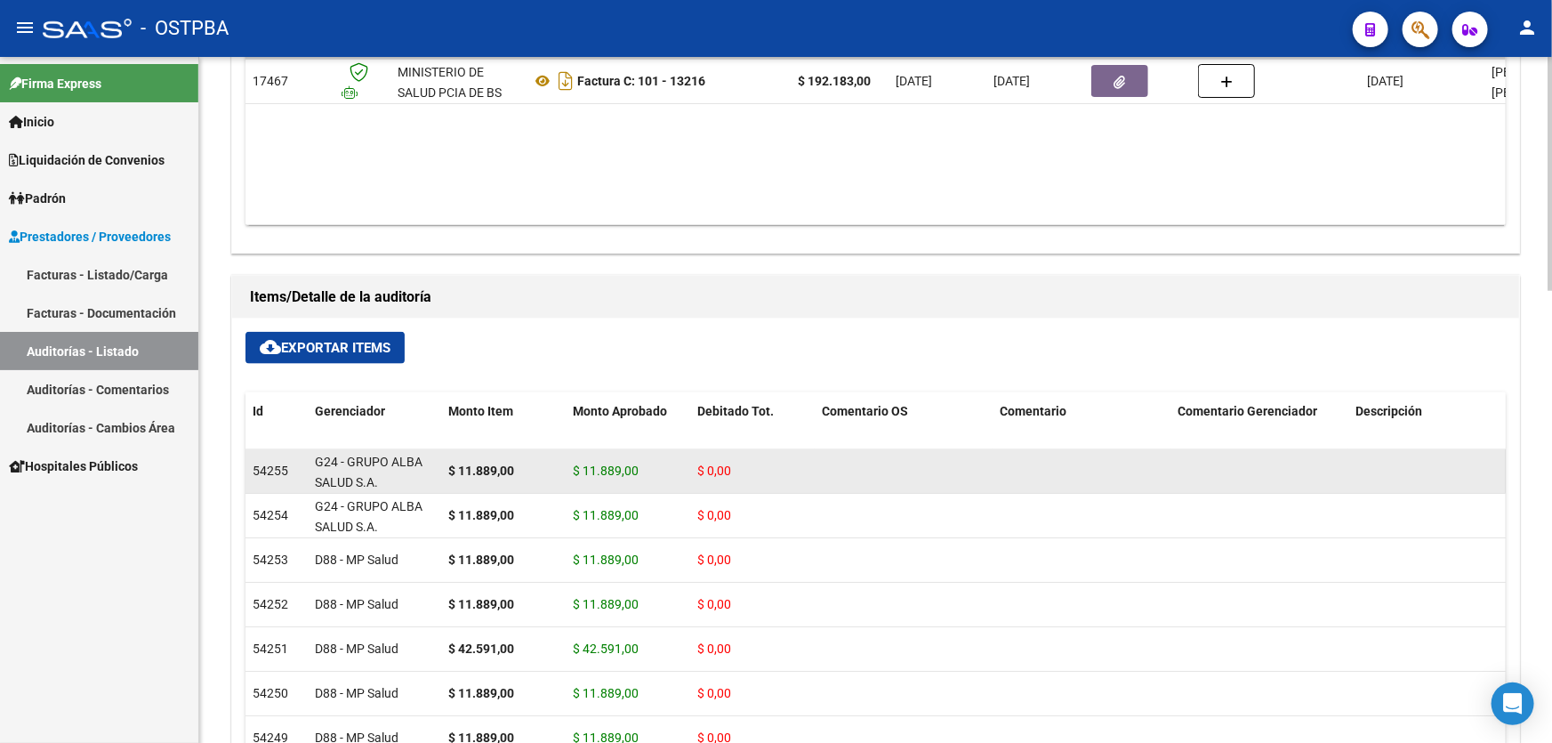
type input "202509"
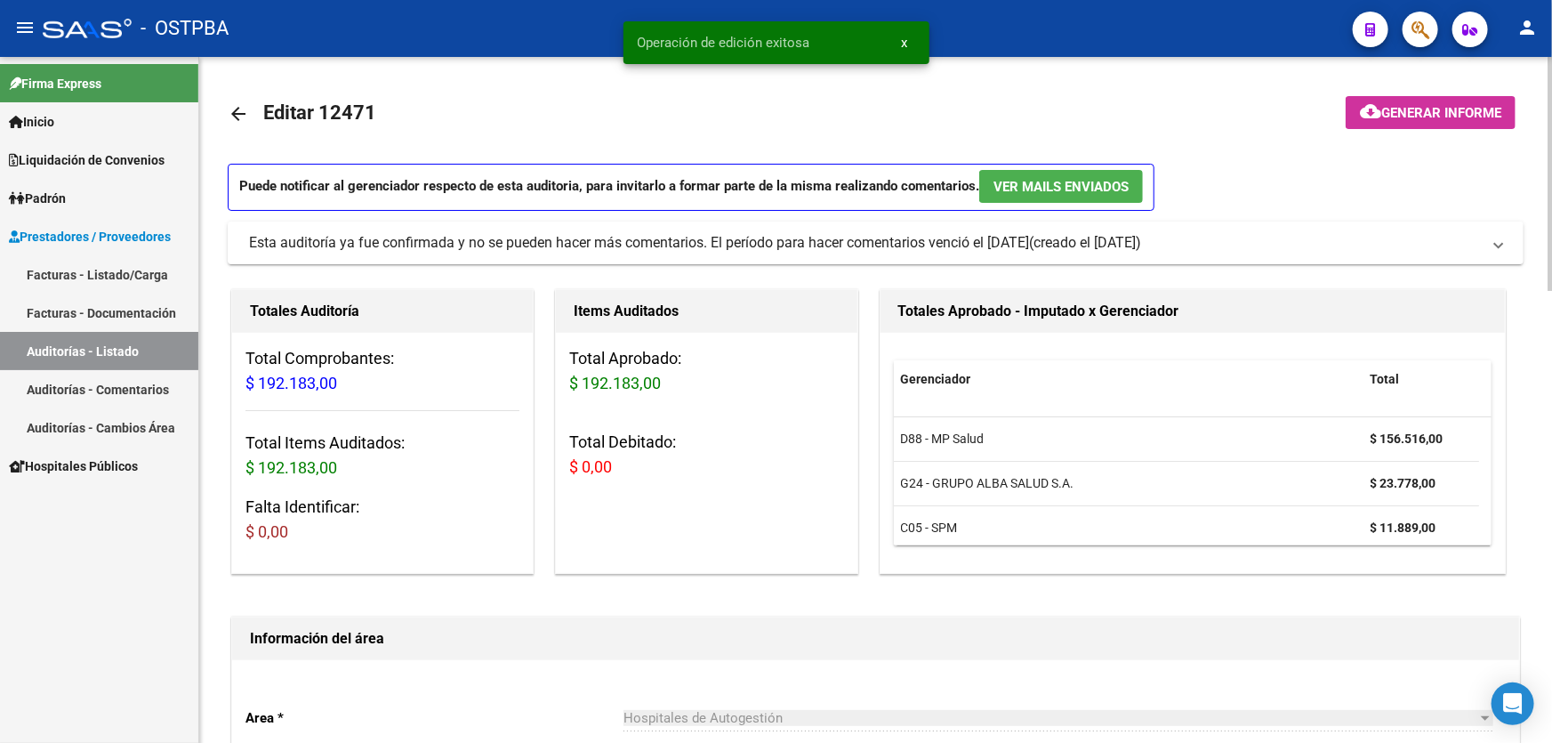
click at [234, 108] on mat-icon "arrow_back" at bounding box center [238, 113] width 21 height 21
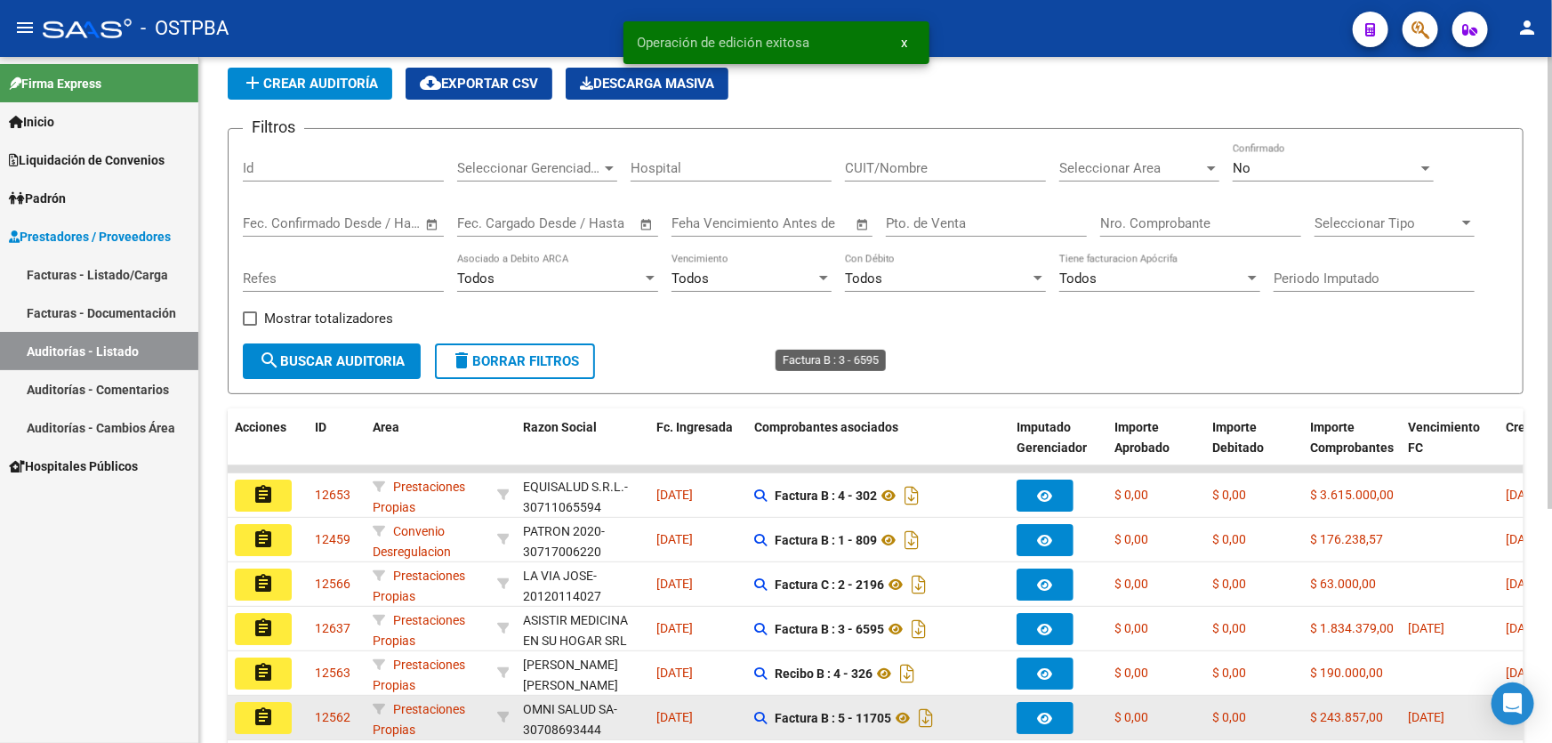
scroll to position [355, 0]
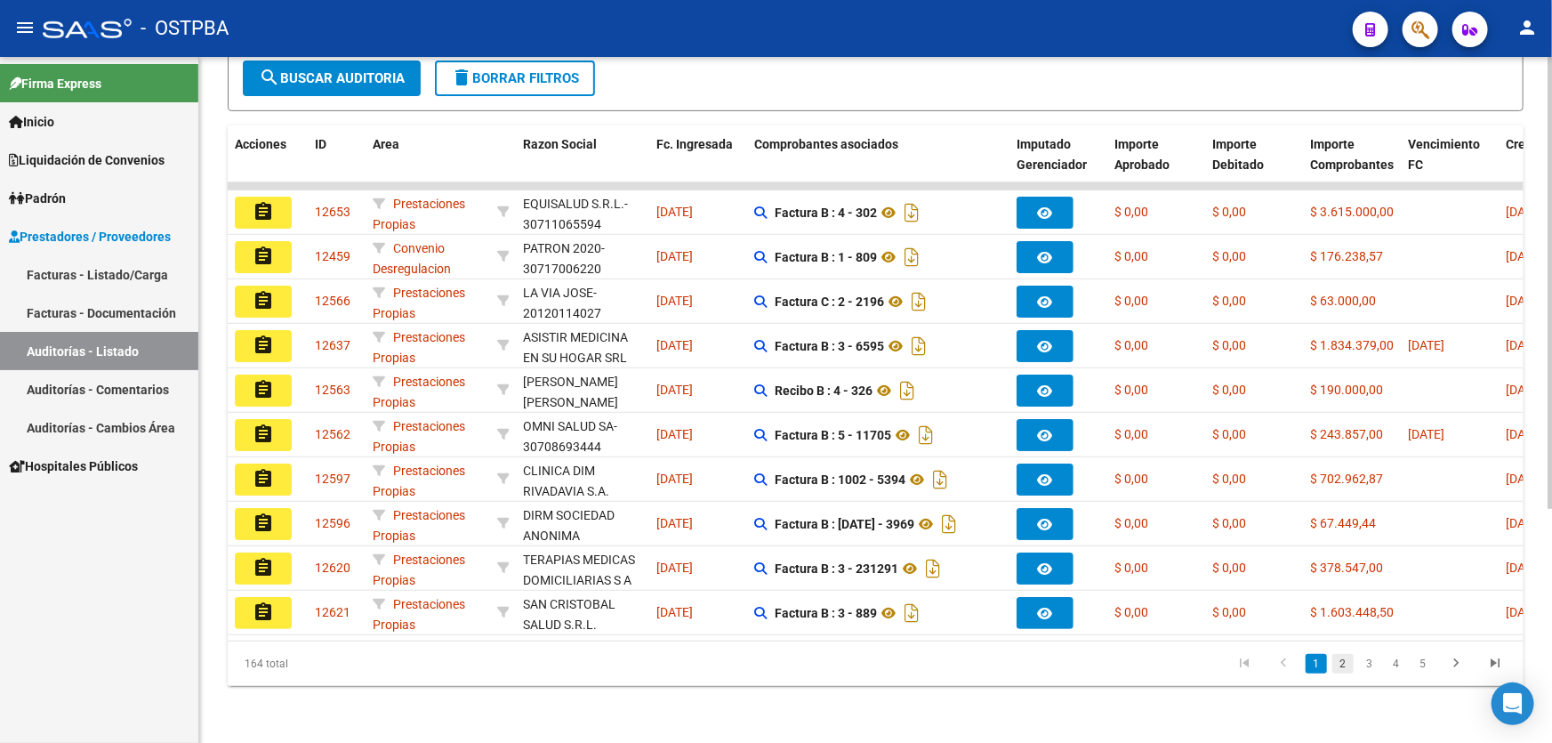
click at [1345, 659] on link "2" at bounding box center [1342, 664] width 21 height 20
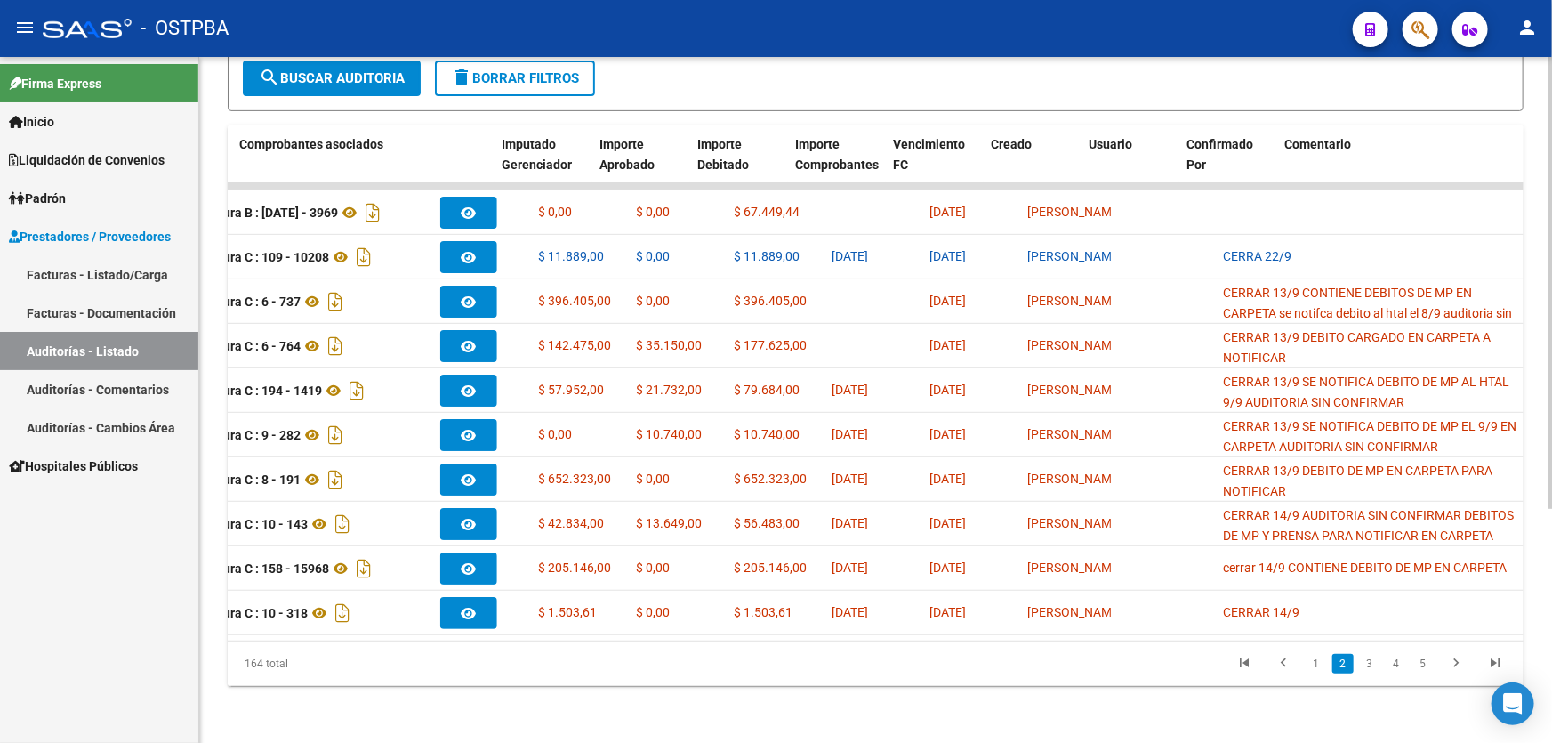
scroll to position [0, 0]
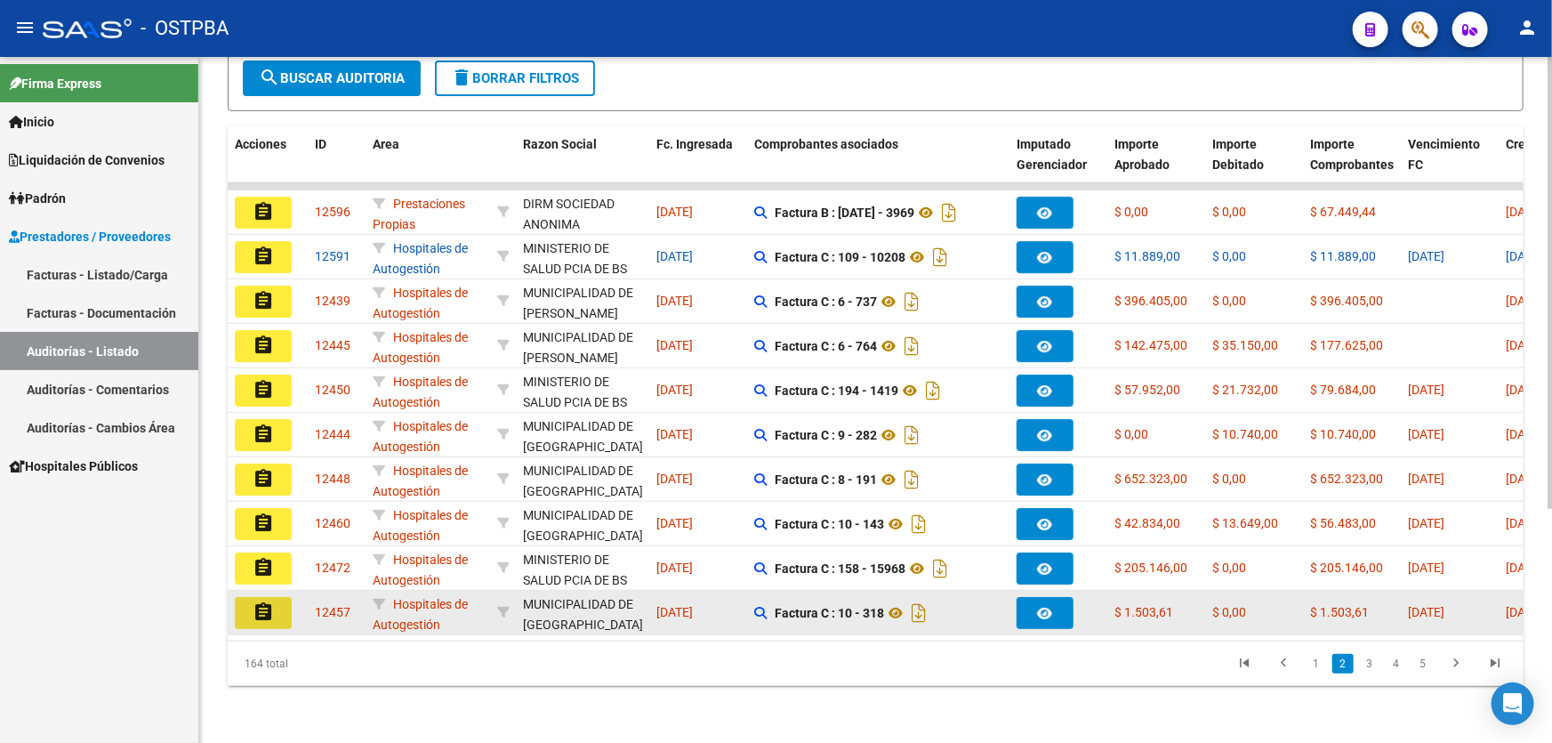
click at [269, 601] on mat-icon "assignment" at bounding box center [263, 611] width 21 height 21
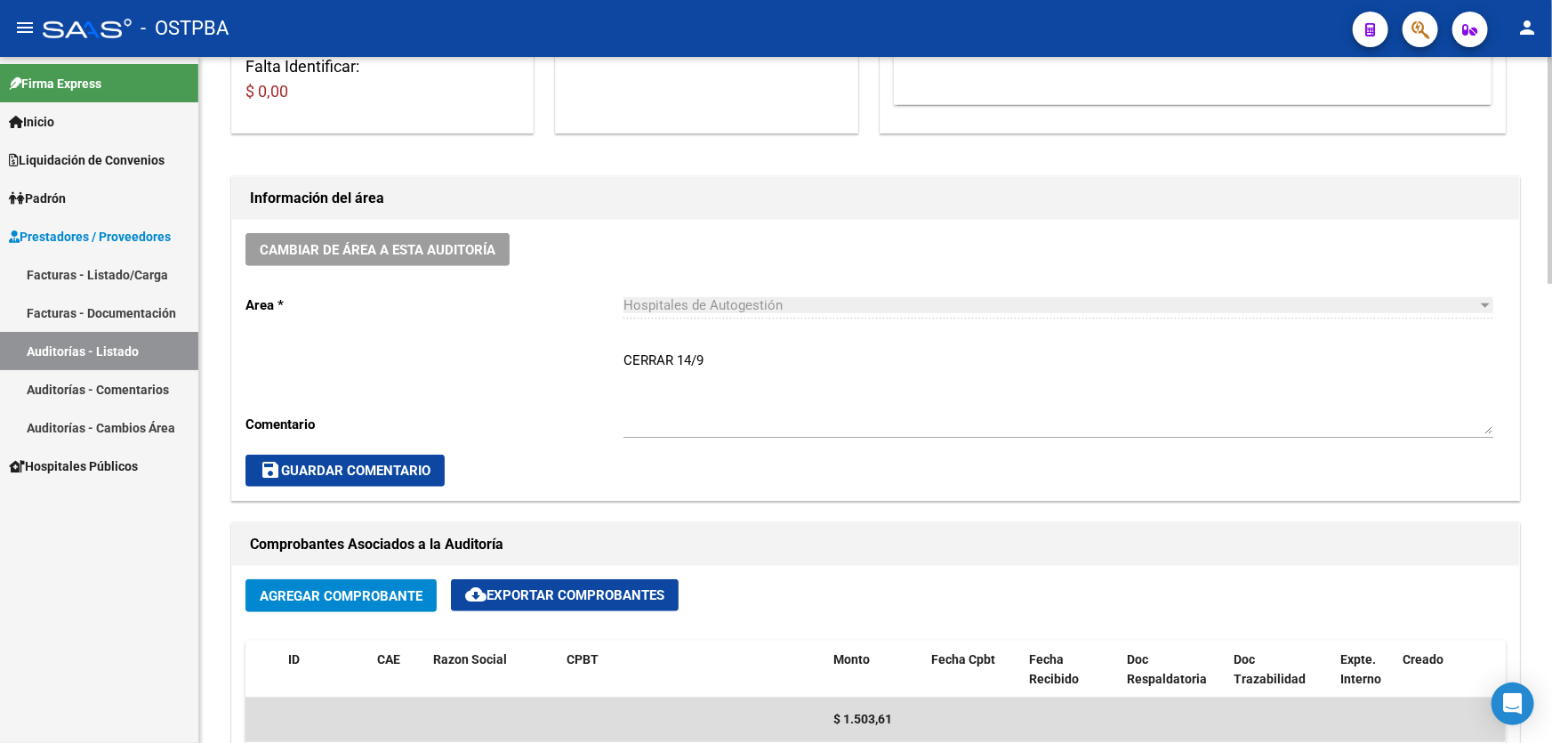
scroll to position [404, 0]
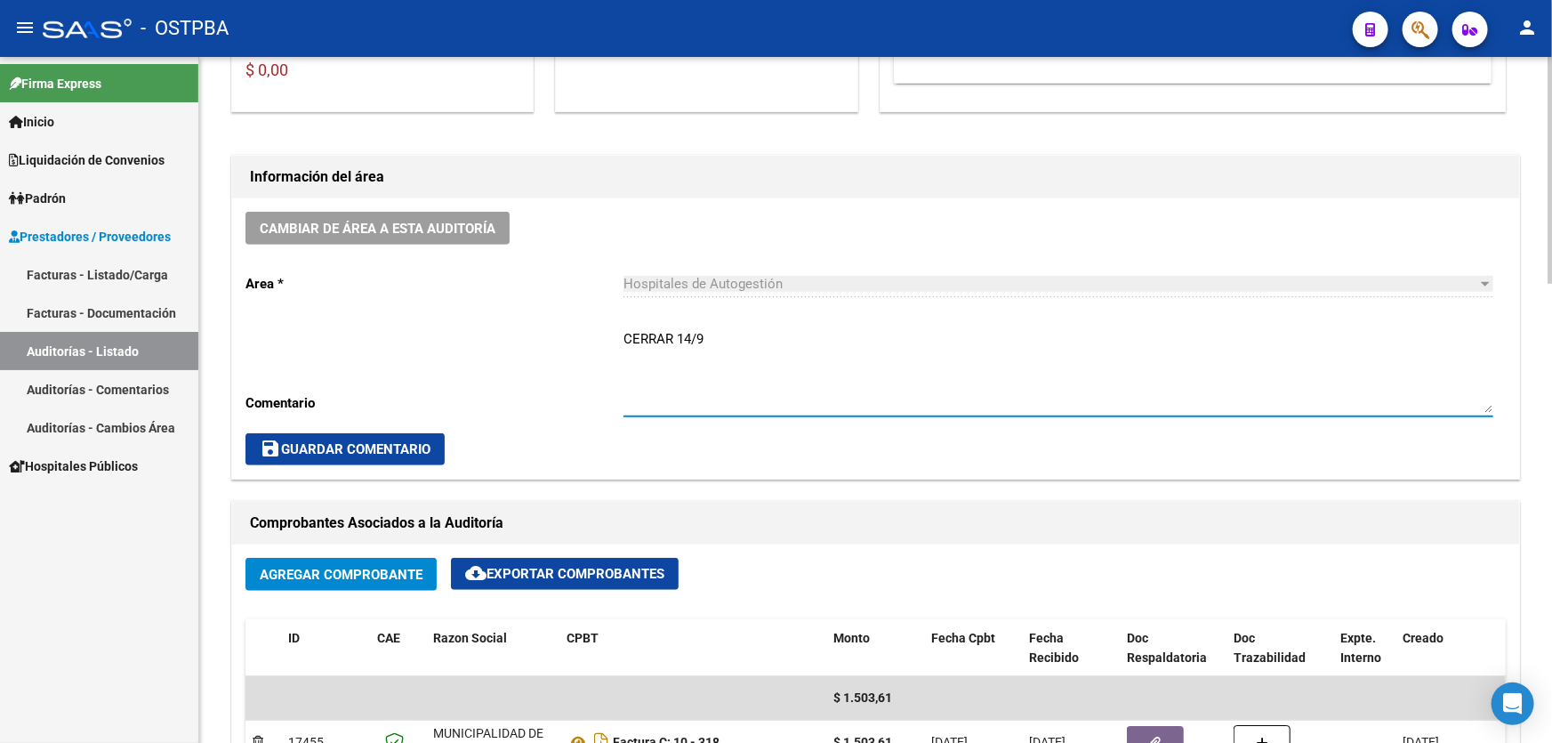
click at [717, 329] on textarea "CERRAR 14/9" at bounding box center [1058, 371] width 870 height 84
type textarea "C"
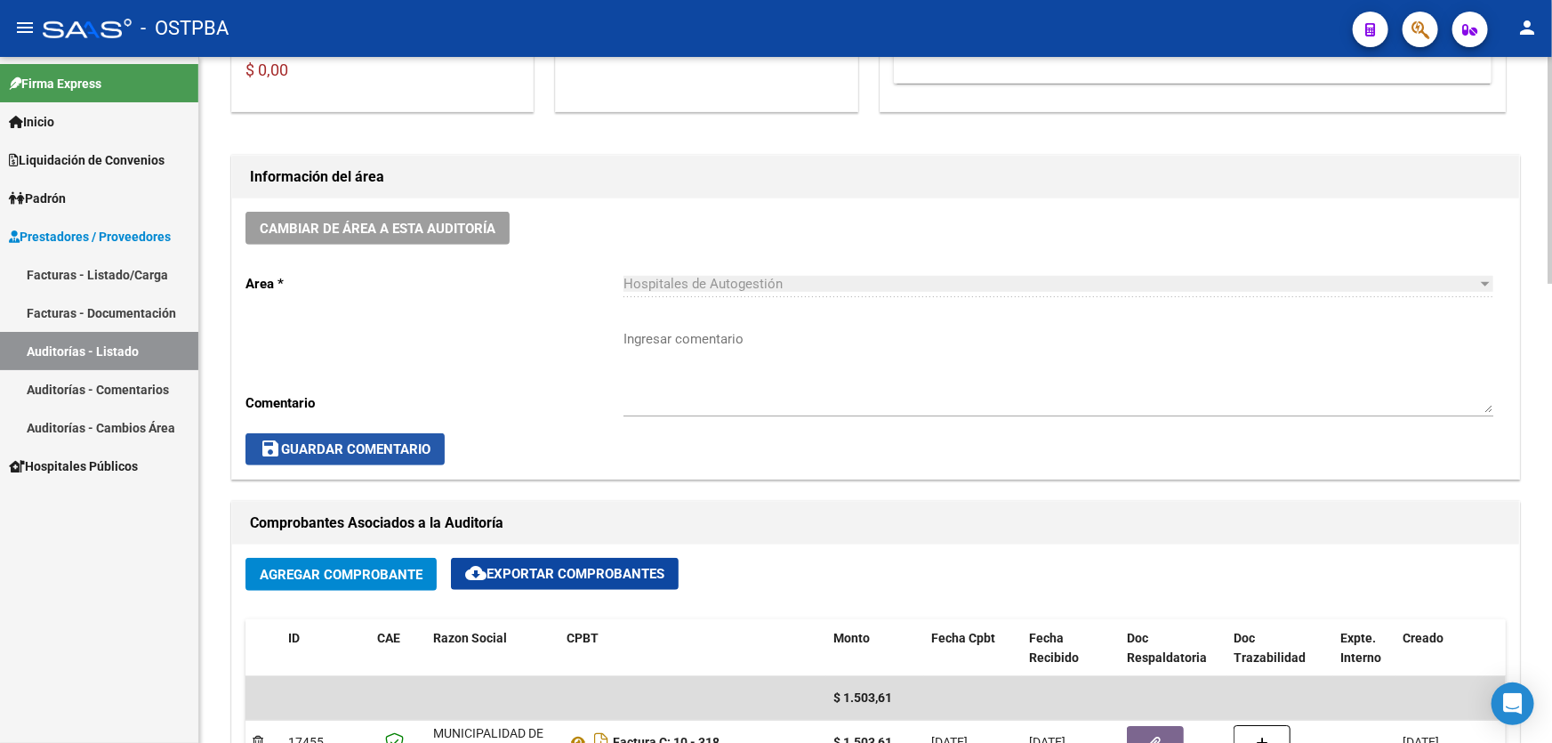
click at [325, 441] on span "save Guardar Comentario" at bounding box center [345, 449] width 171 height 16
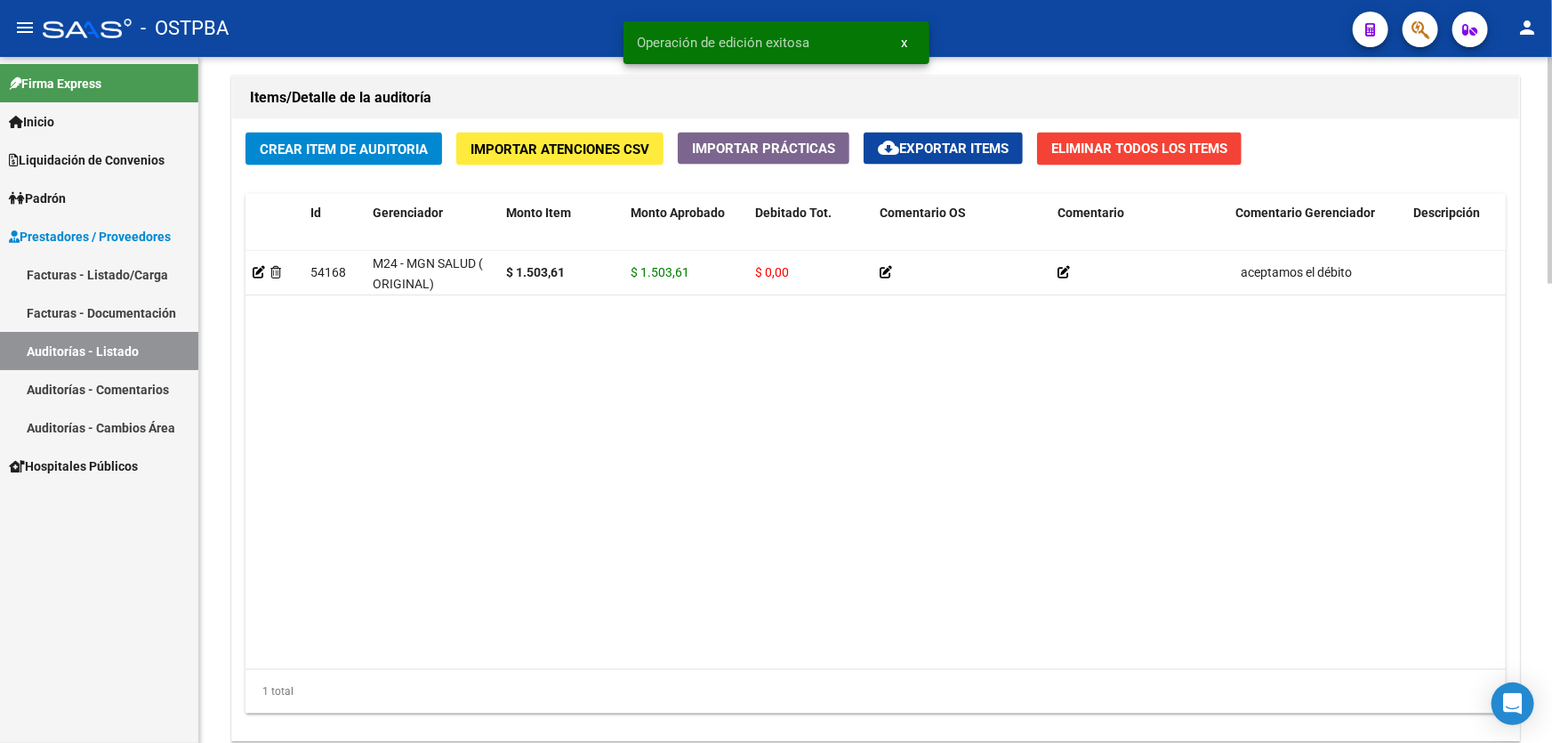
scroll to position [1386, 0]
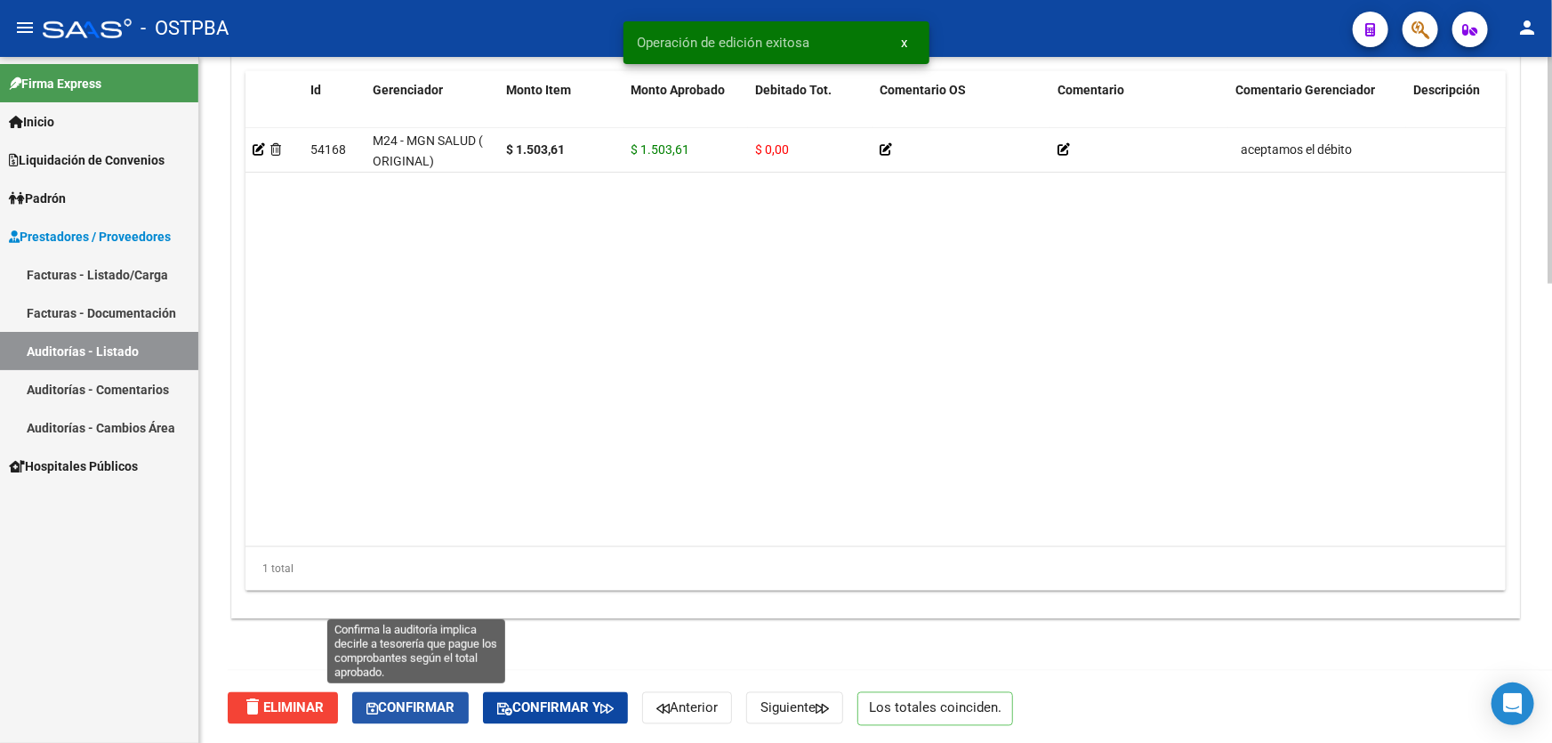
click at [402, 702] on span "Confirmar" at bounding box center [410, 708] width 88 height 16
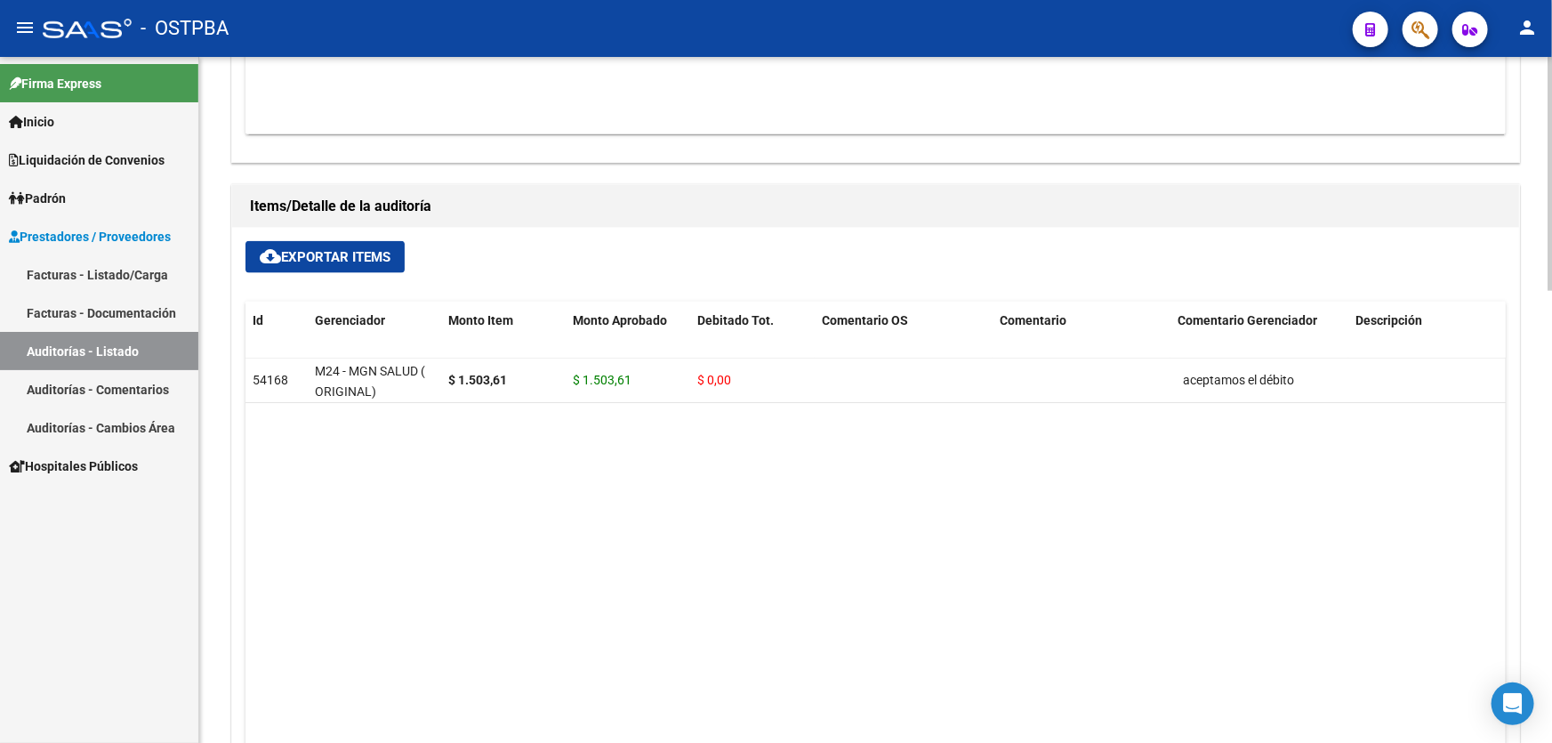
type input "202509"
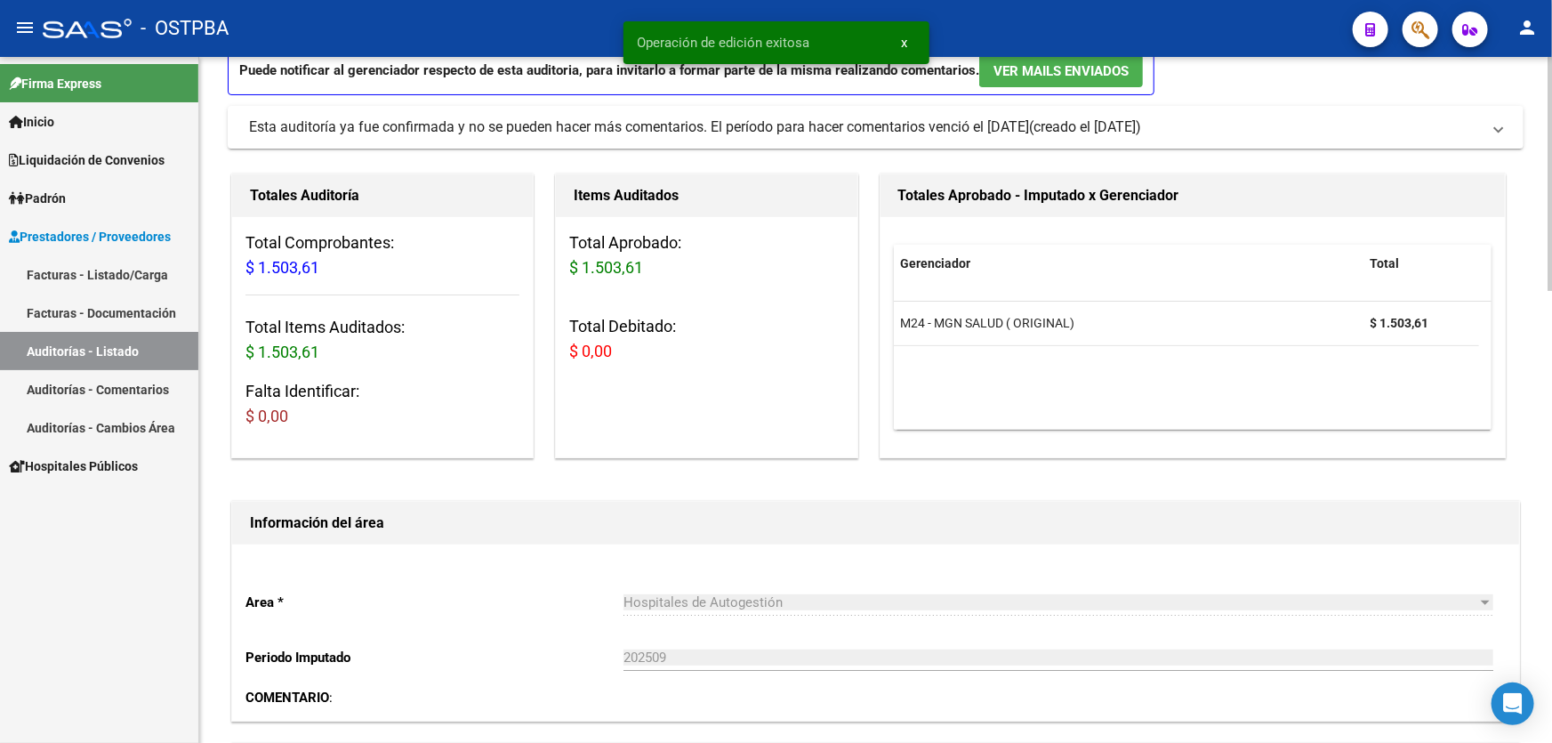
scroll to position [0, 0]
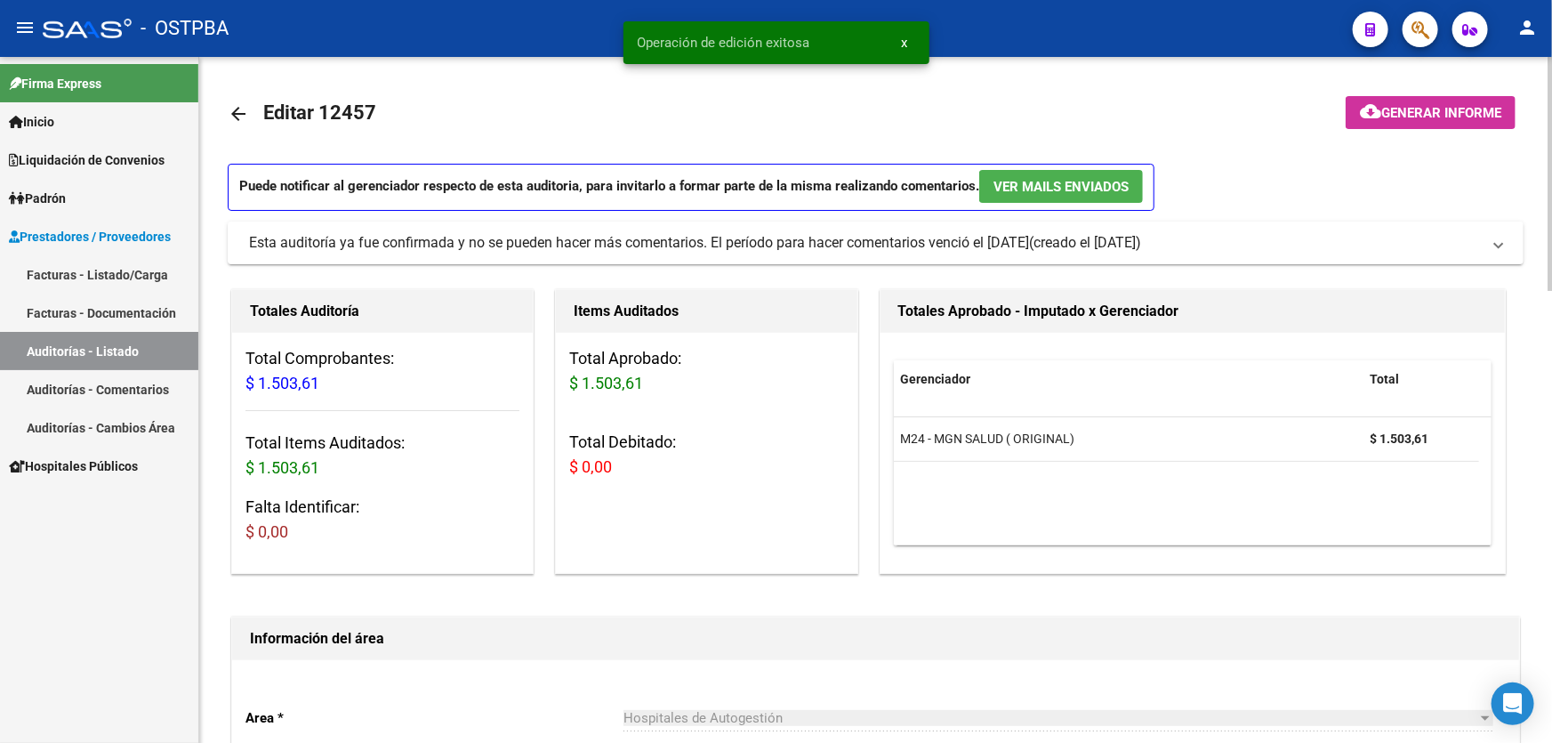
click at [232, 103] on mat-icon "arrow_back" at bounding box center [238, 113] width 21 height 21
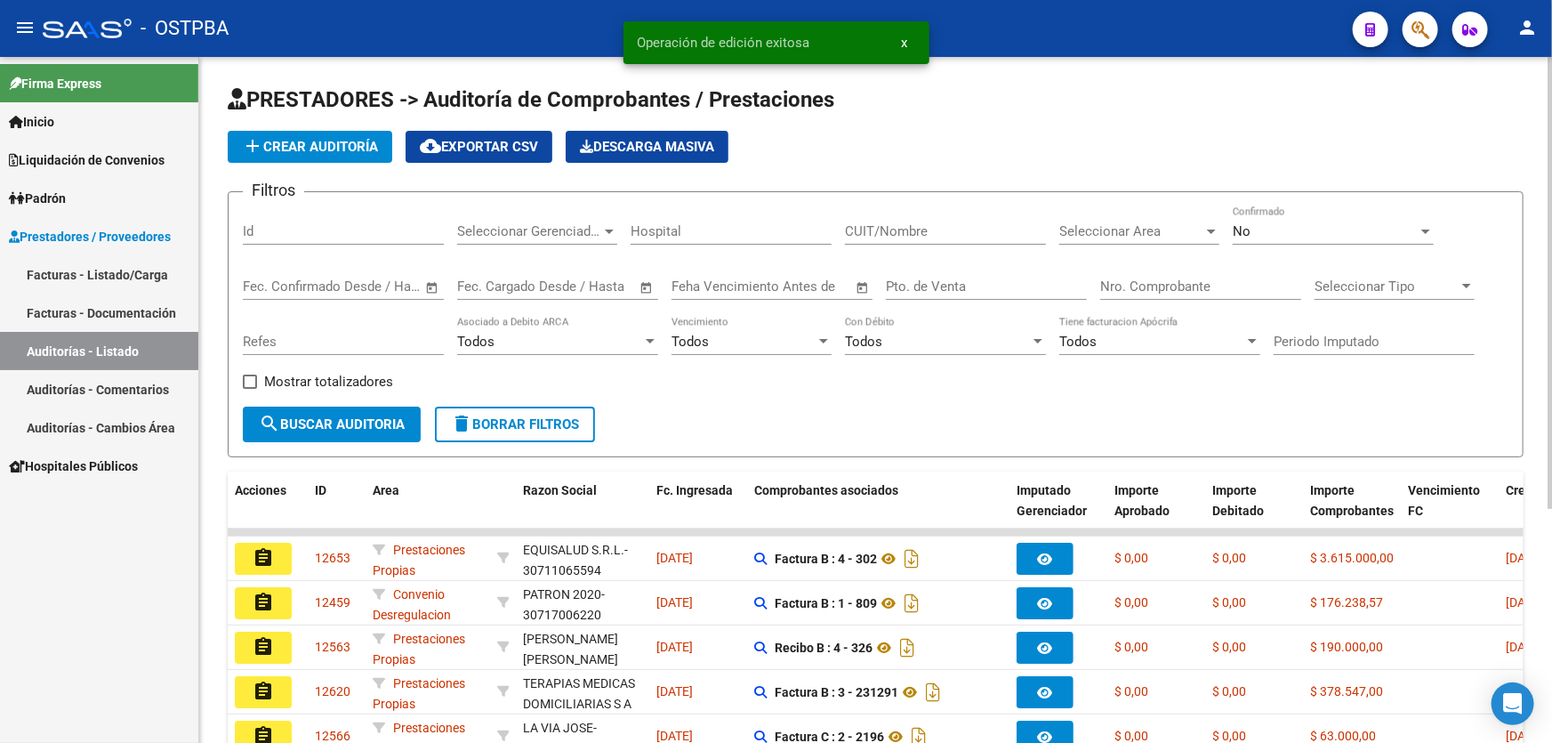
scroll to position [355, 0]
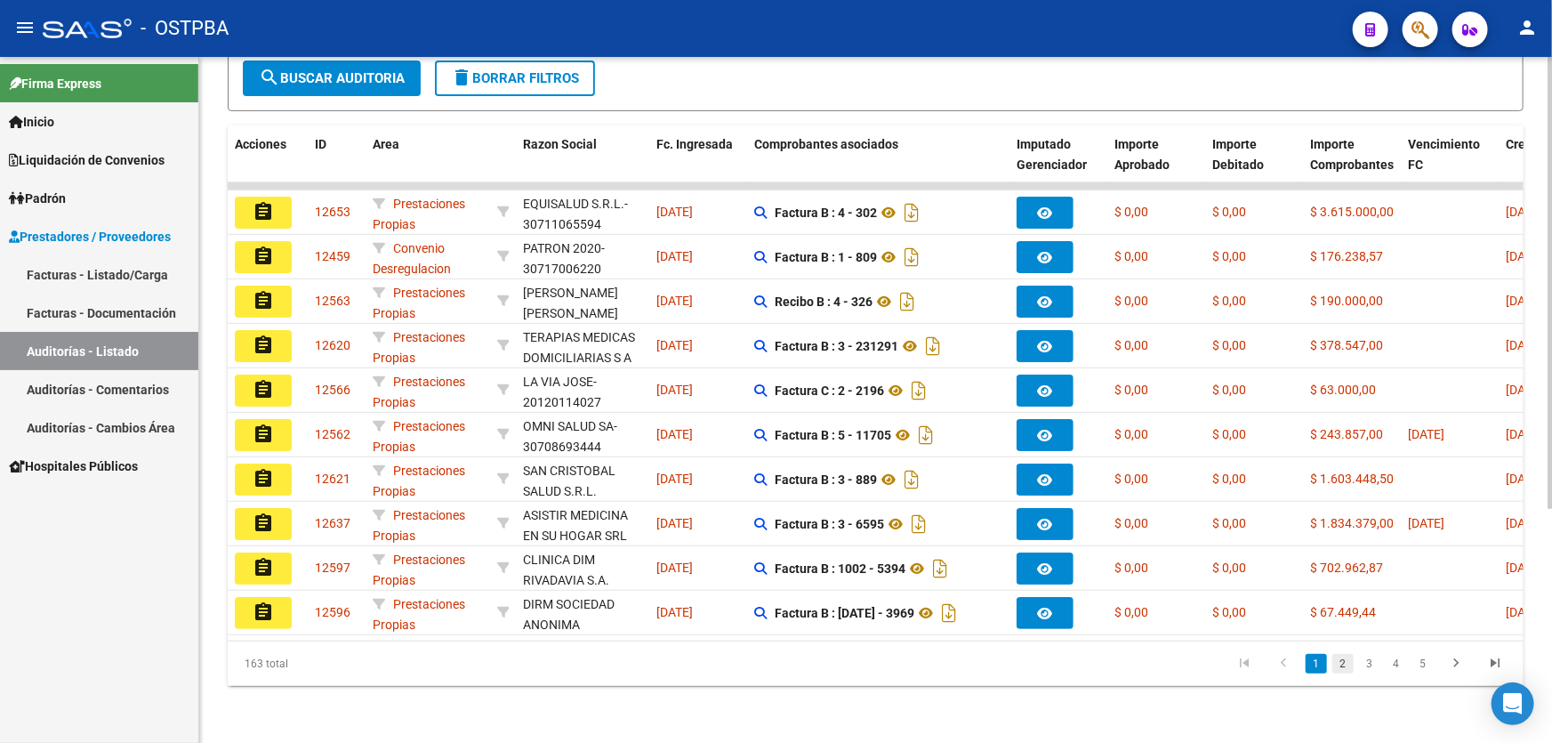
click at [1344, 665] on link "2" at bounding box center [1342, 664] width 21 height 20
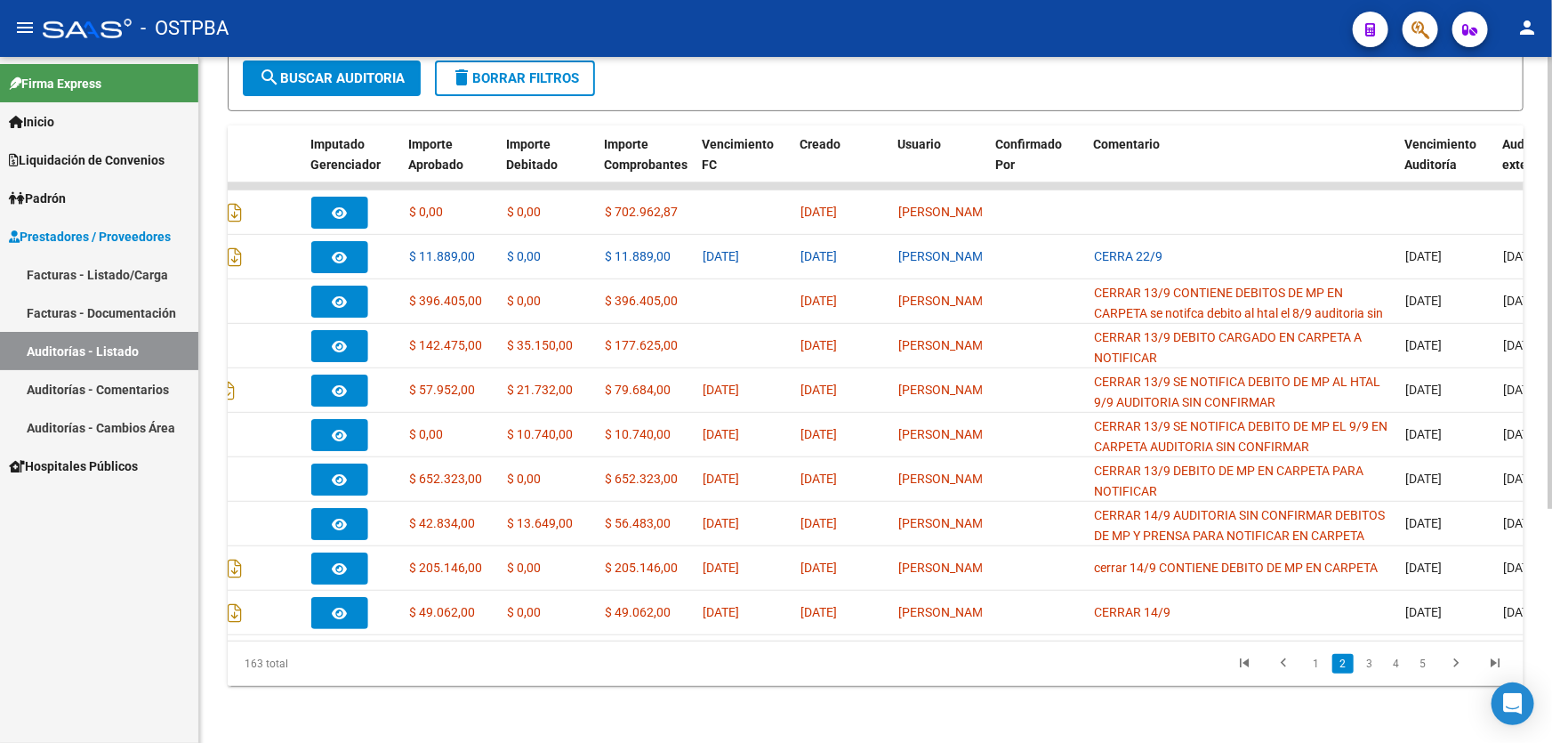
scroll to position [0, 0]
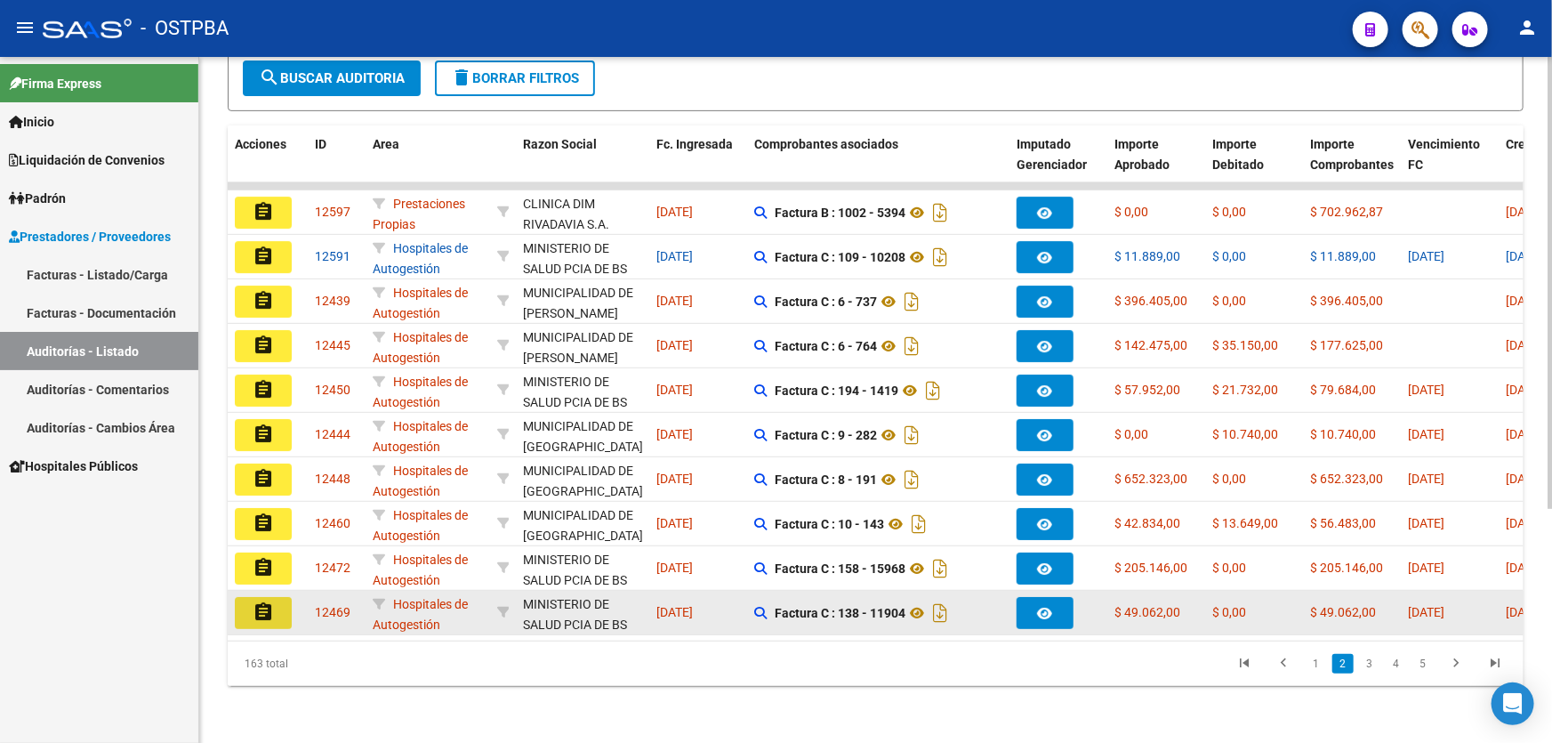
click at [262, 601] on mat-icon "assignment" at bounding box center [263, 611] width 21 height 21
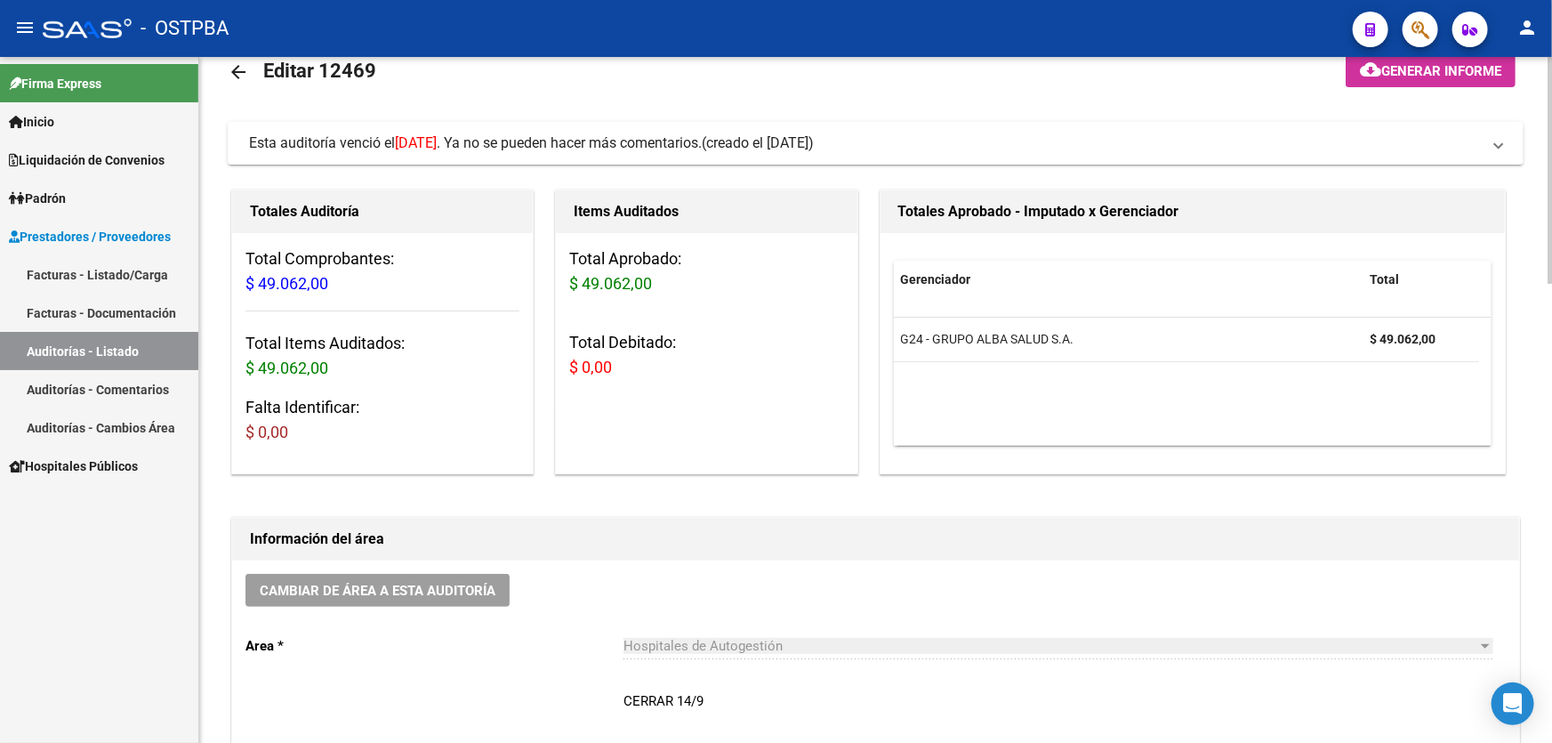
scroll to position [242, 0]
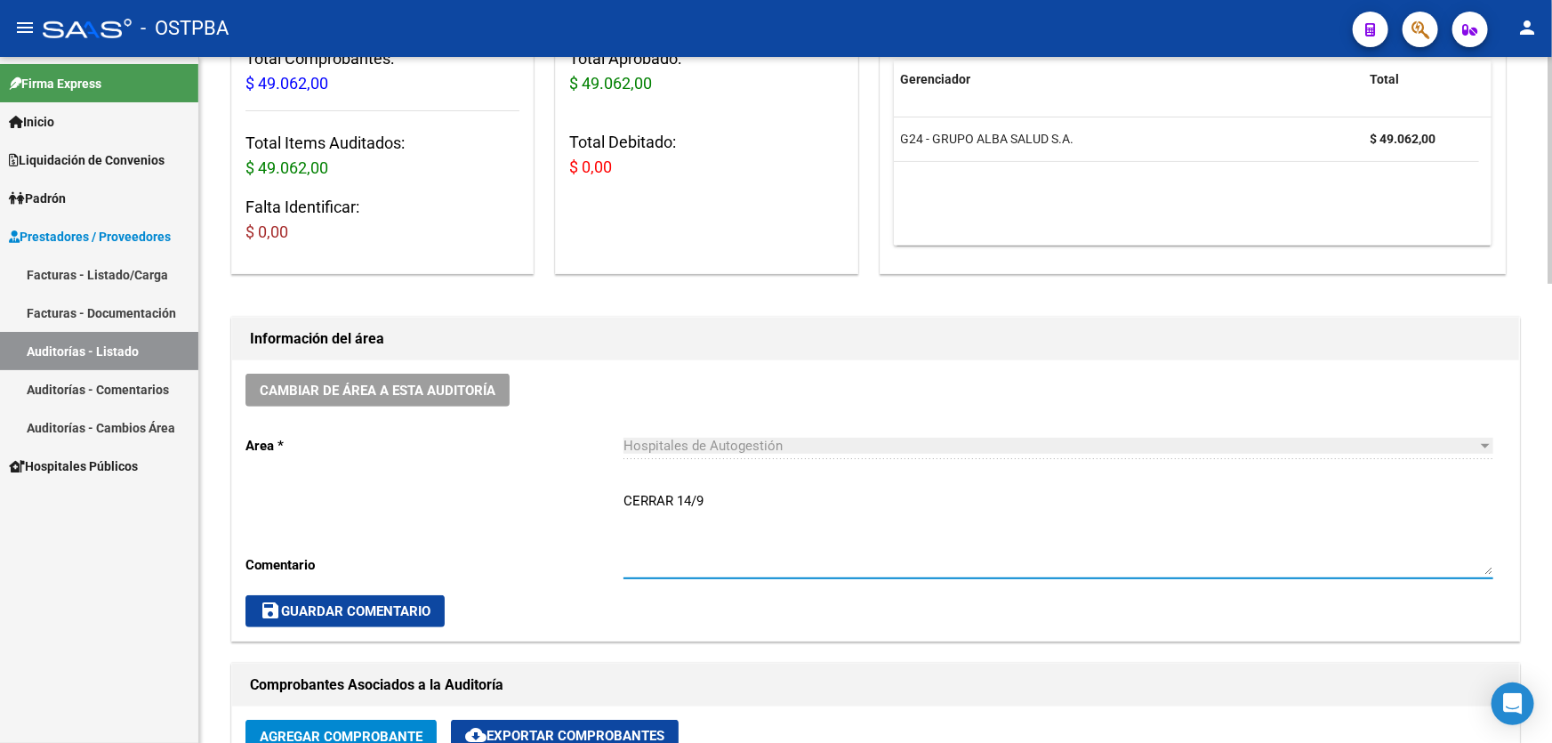
click at [705, 499] on textarea "CERRAR 14/9" at bounding box center [1058, 533] width 870 height 84
type textarea "C"
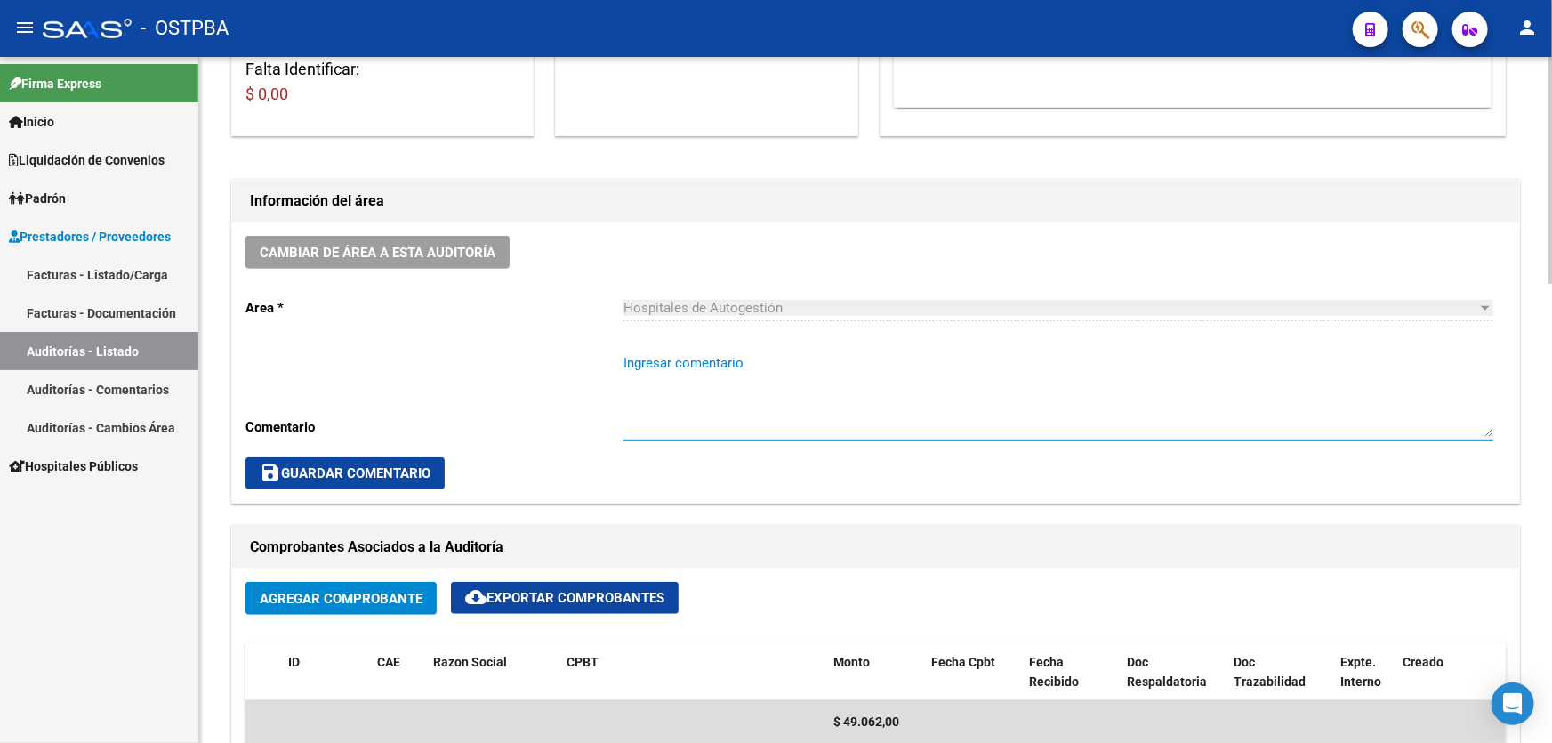
scroll to position [646, 0]
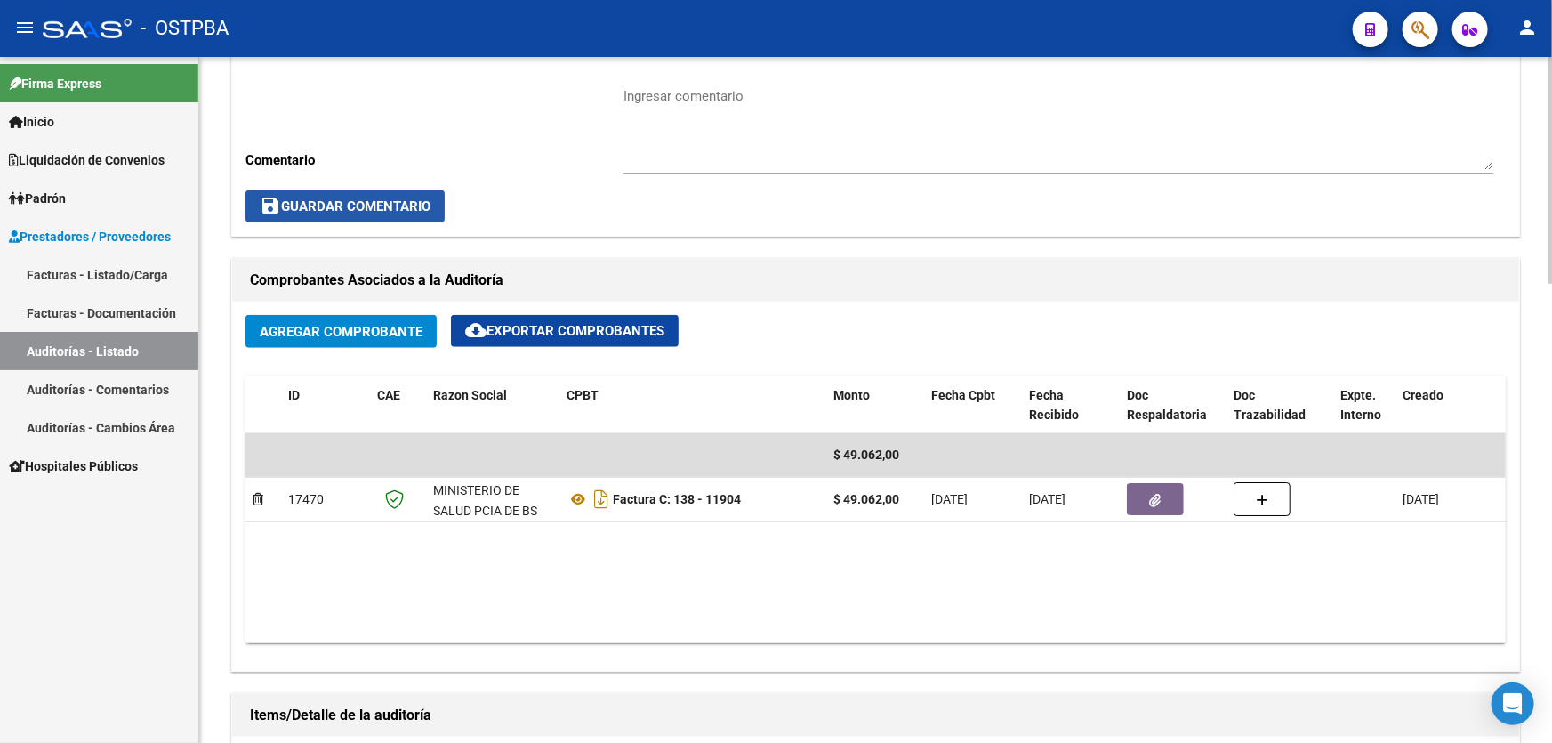
click at [364, 205] on span "save Guardar Comentario" at bounding box center [345, 206] width 171 height 16
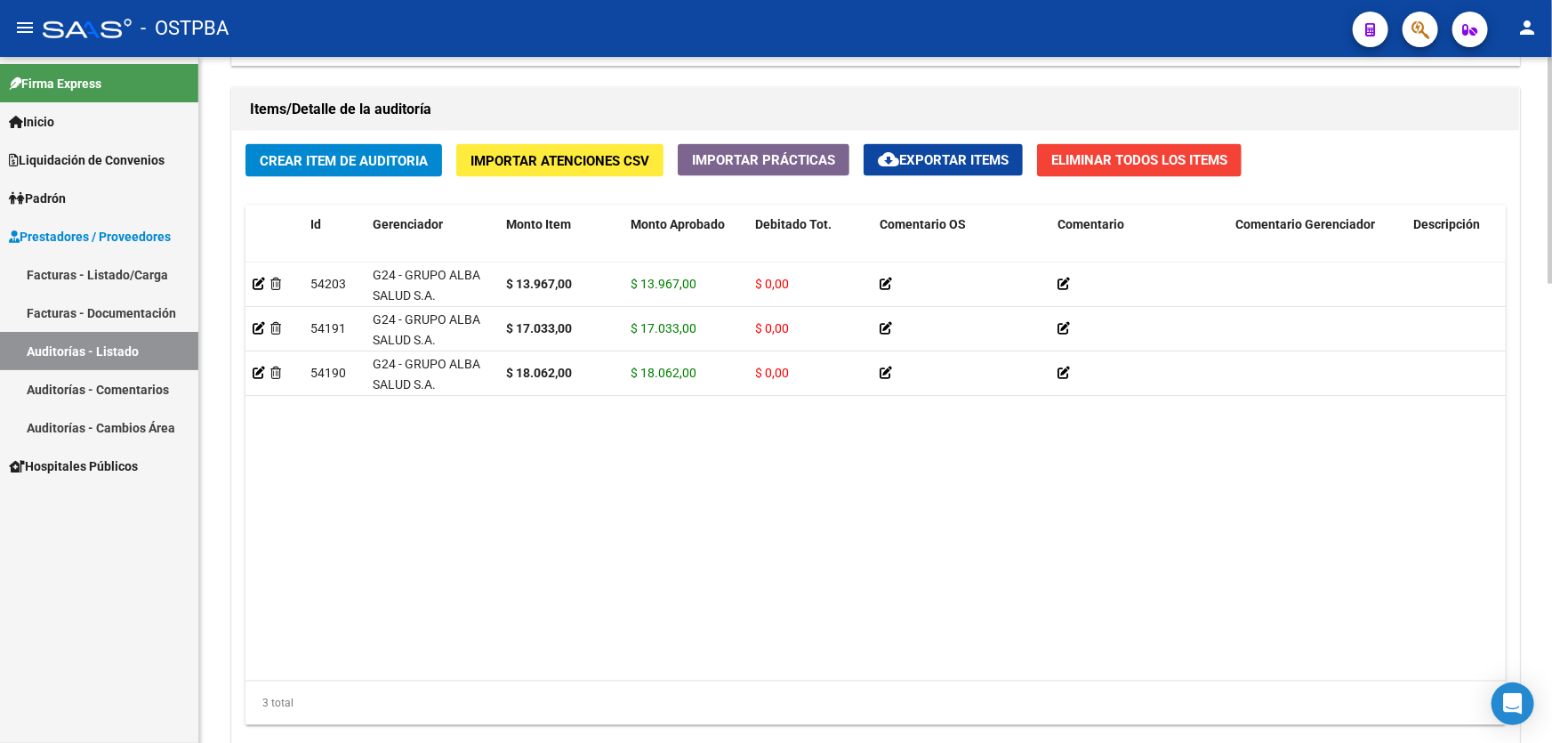
scroll to position [1386, 0]
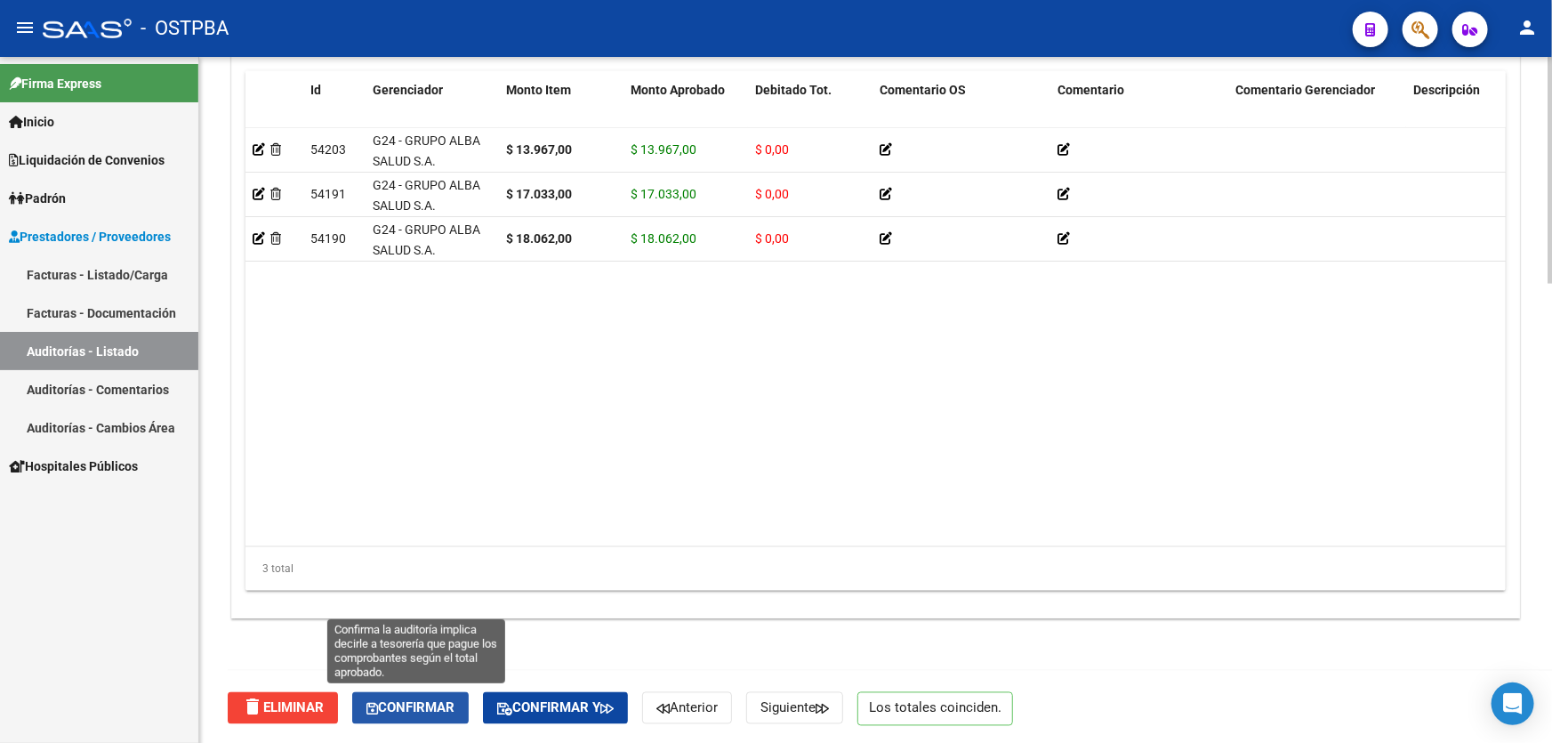
click at [410, 707] on span "Confirmar" at bounding box center [410, 708] width 88 height 16
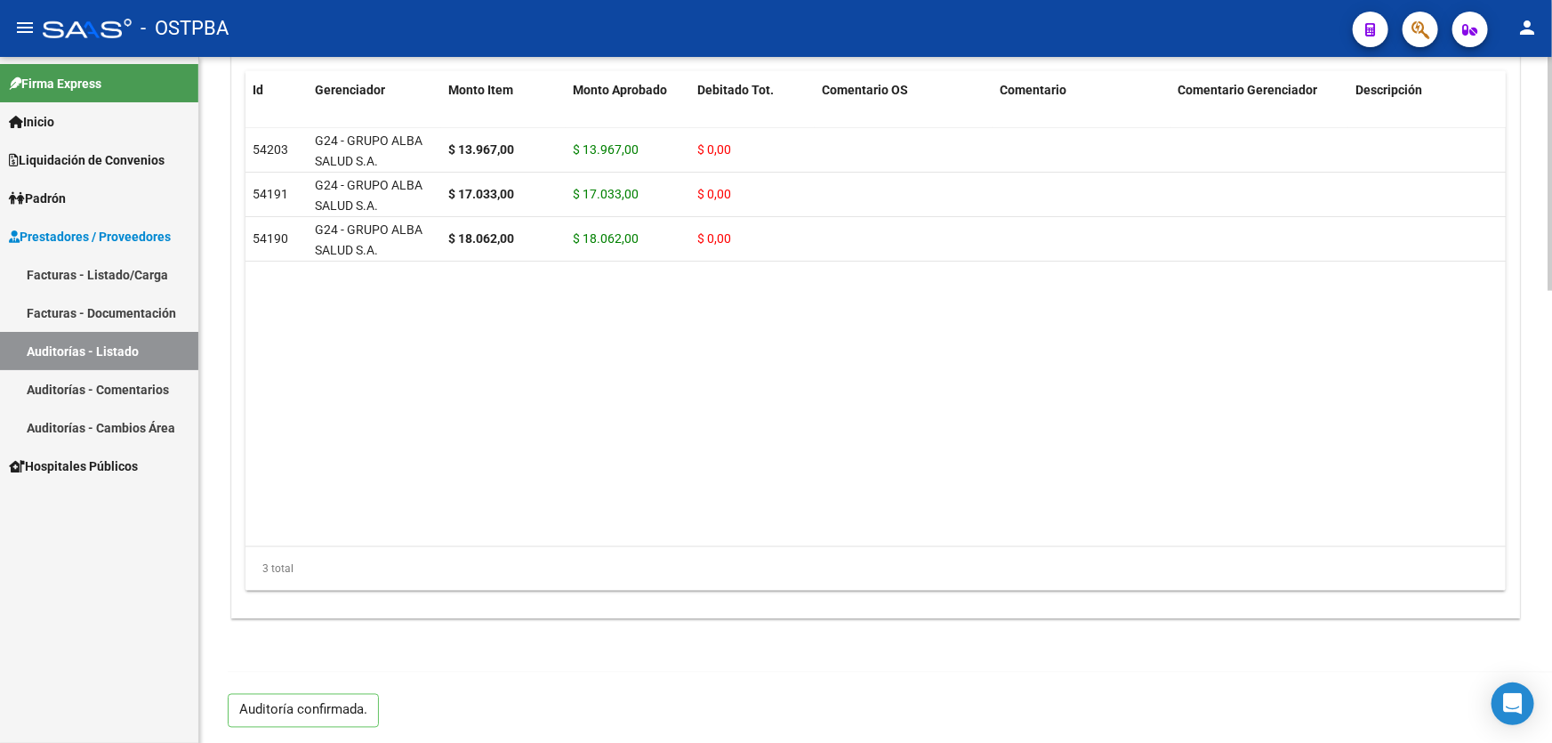
type input "202509"
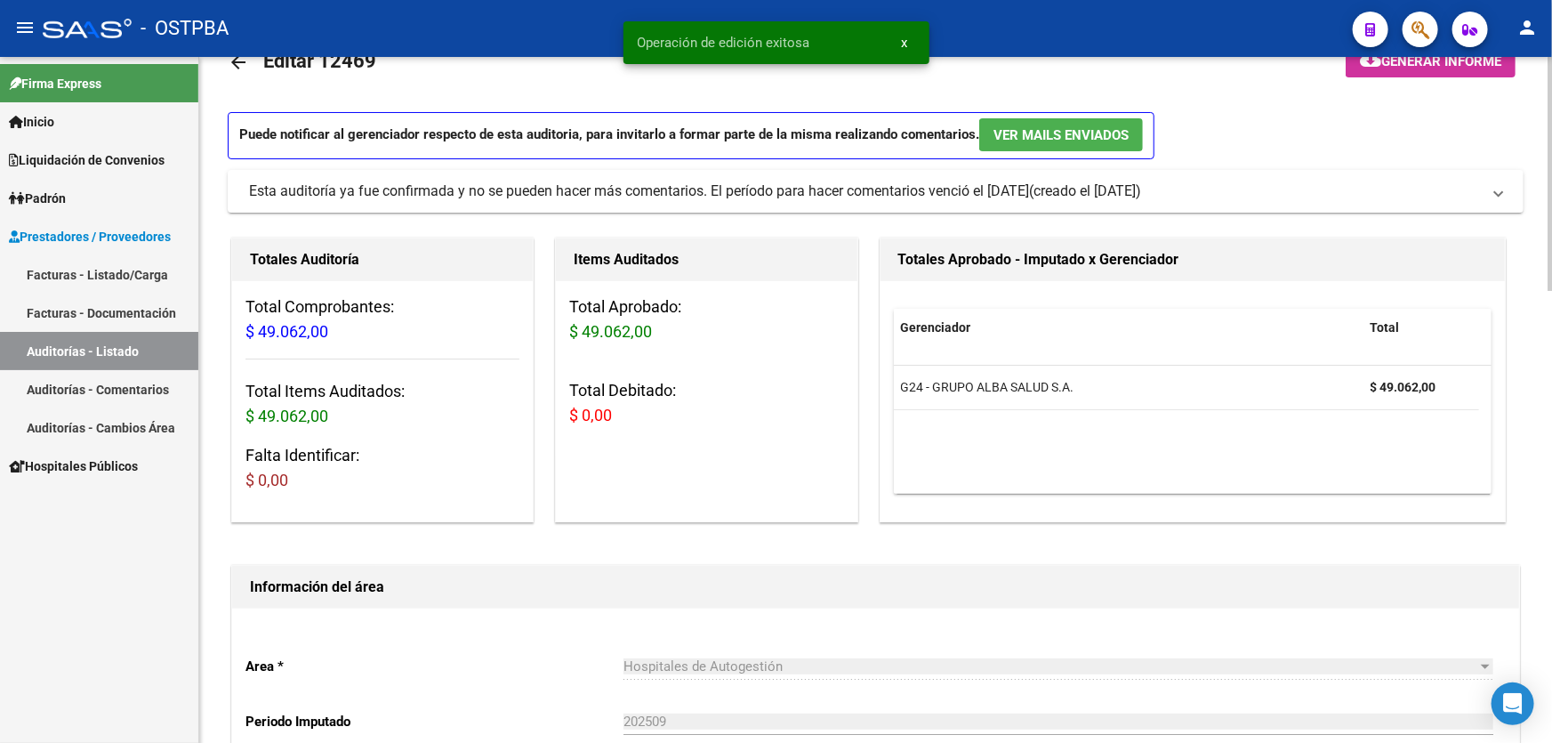
scroll to position [0, 0]
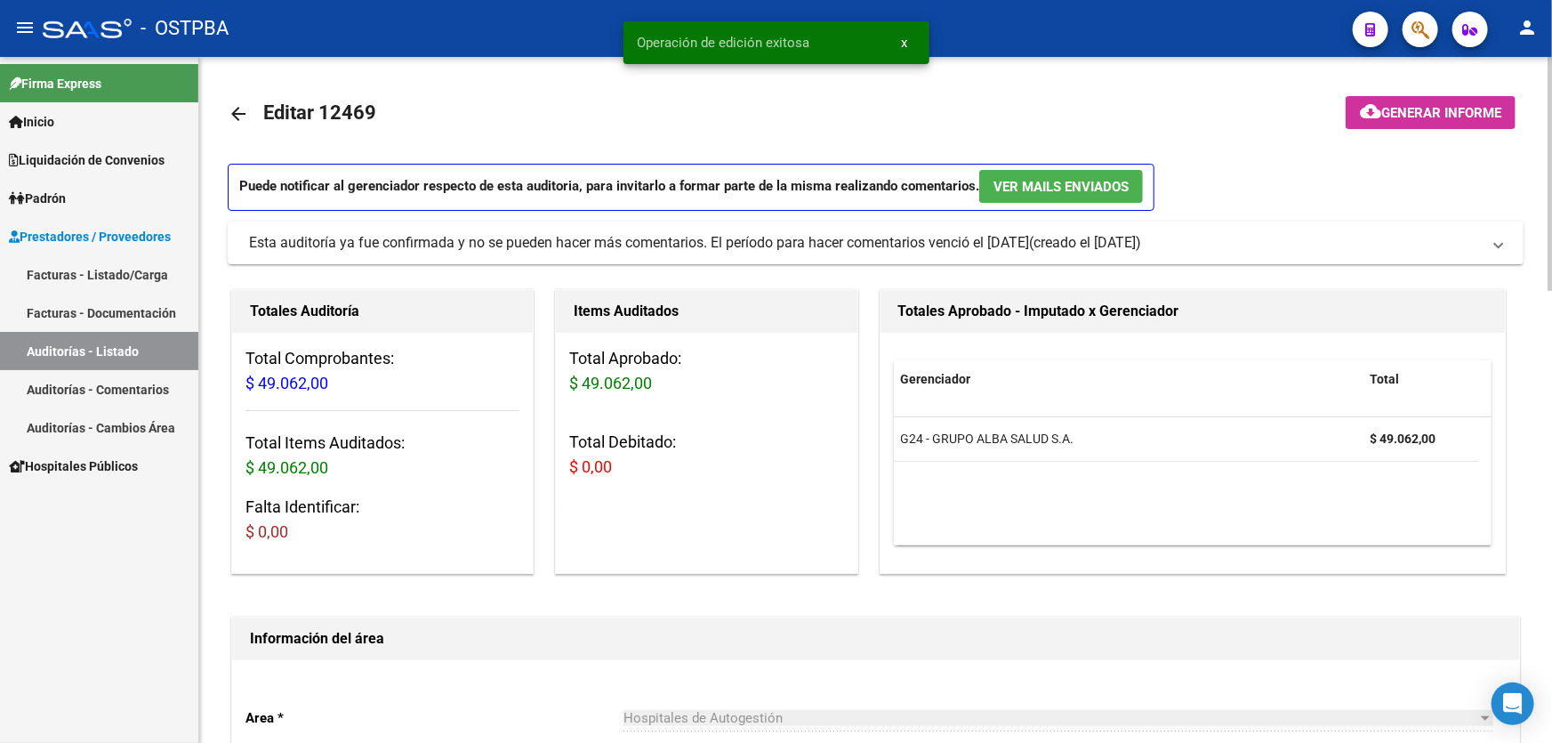
click at [232, 108] on mat-icon "arrow_back" at bounding box center [238, 113] width 21 height 21
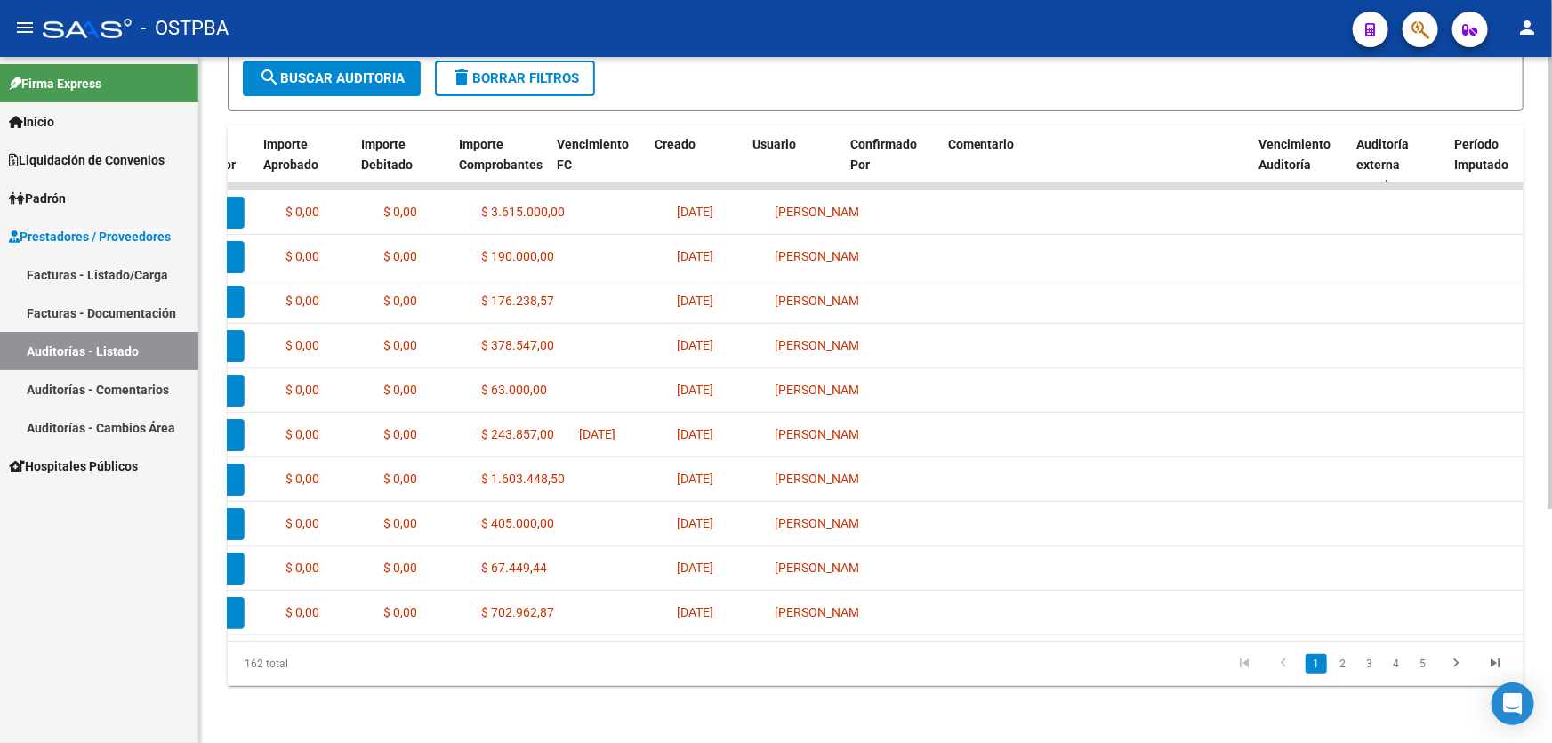
scroll to position [0, 867]
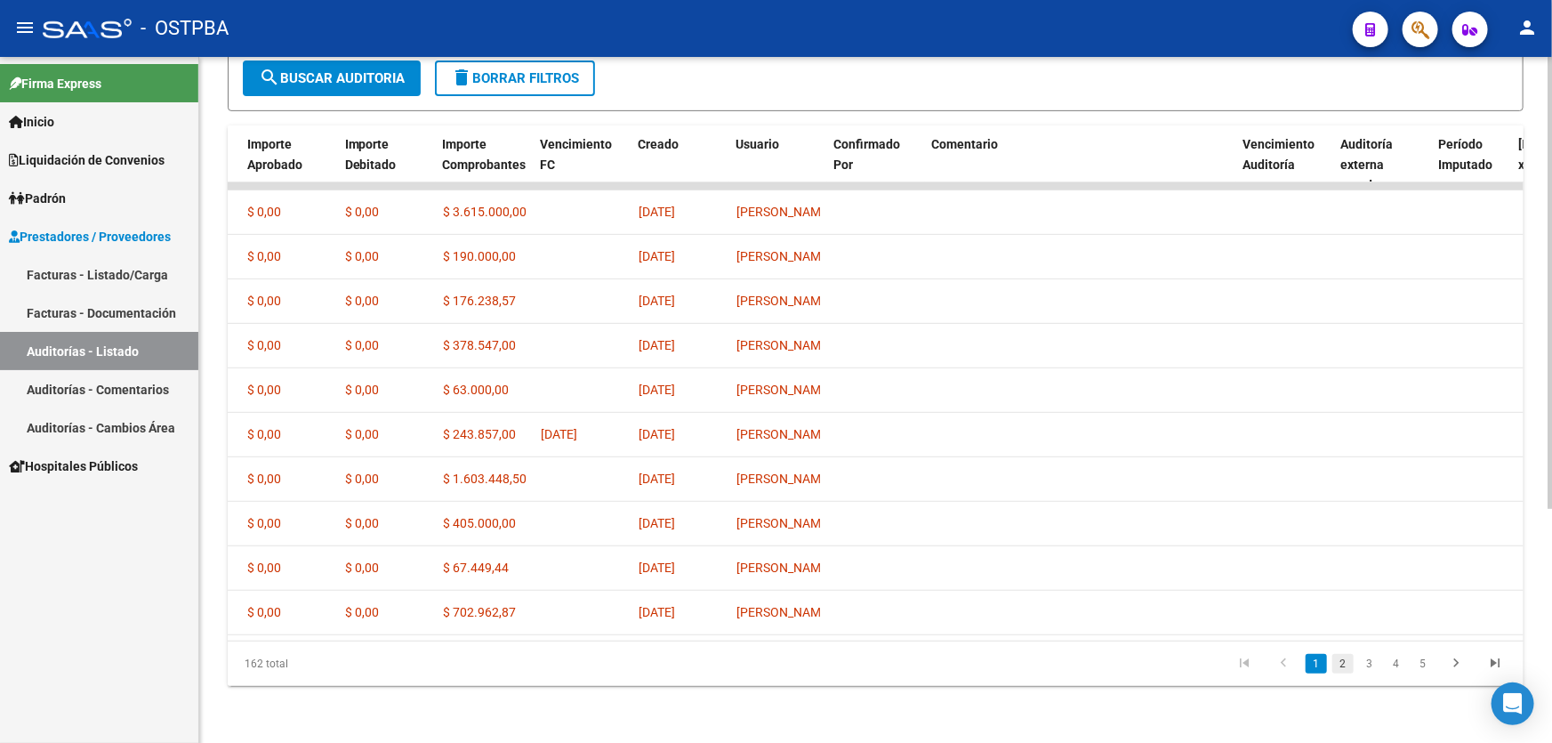
click at [1342, 662] on link "2" at bounding box center [1342, 664] width 21 height 20
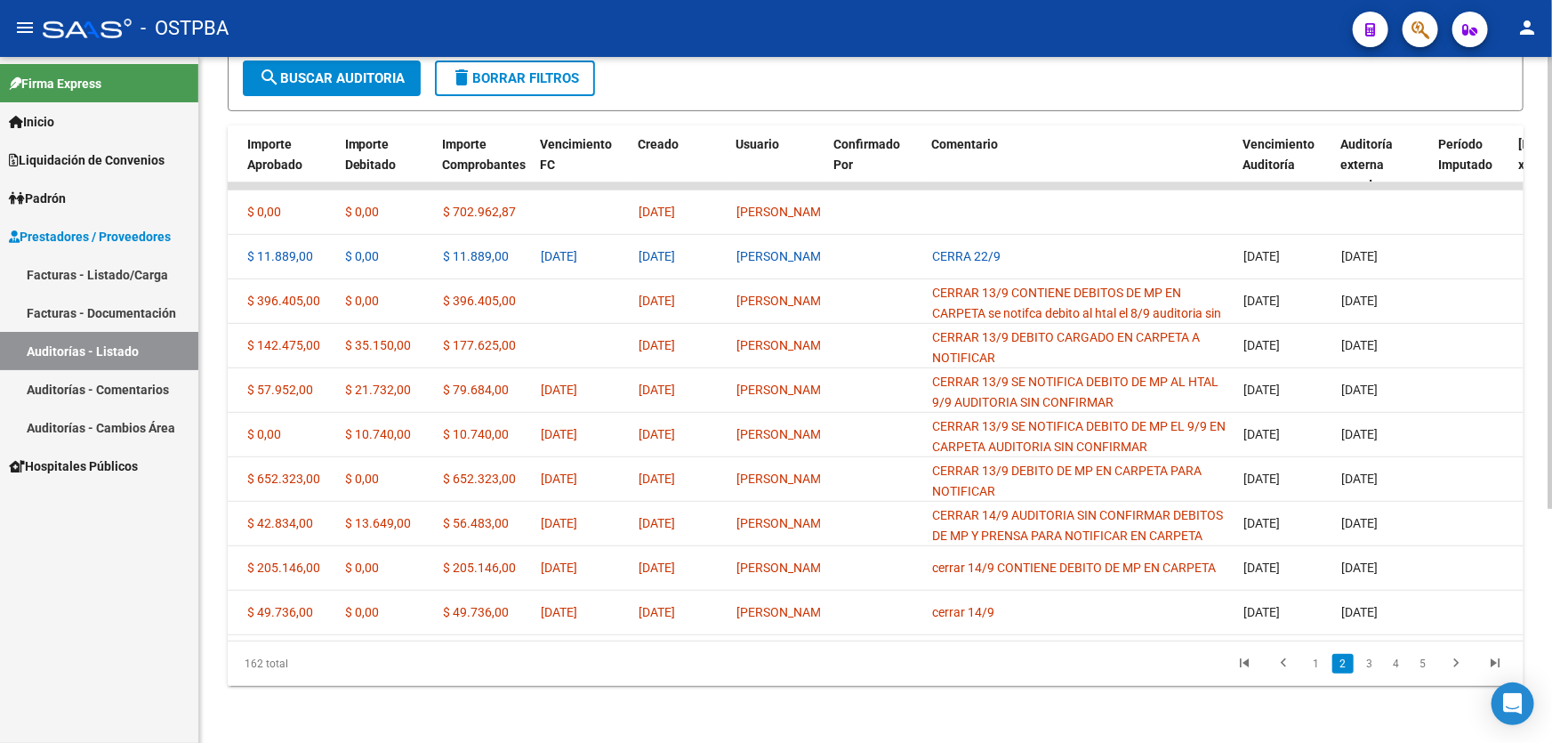
scroll to position [355, 0]
click at [612, 671] on datatable-pager "1 2 3 4 5" at bounding box center [1004, 663] width 1022 height 30
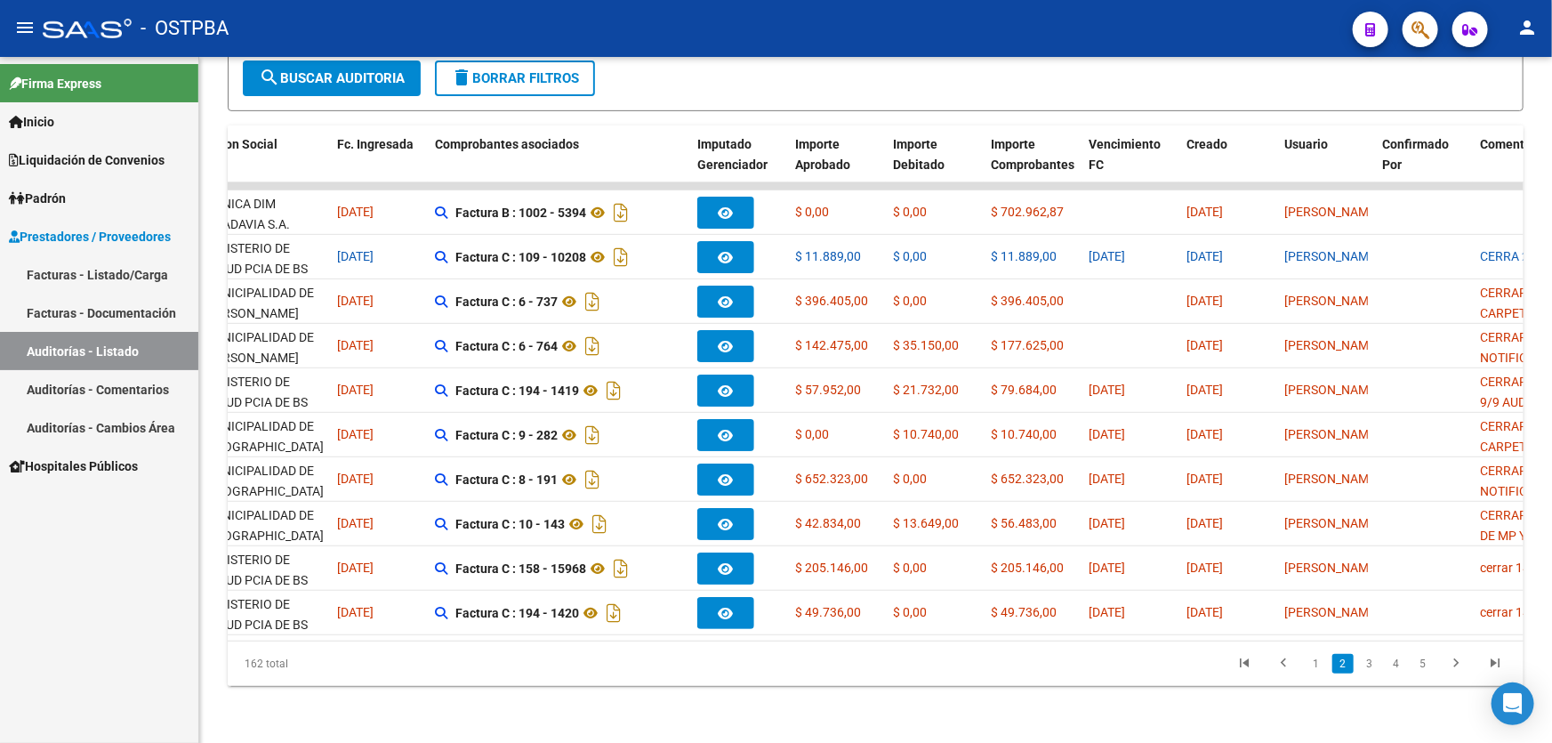
scroll to position [0, 0]
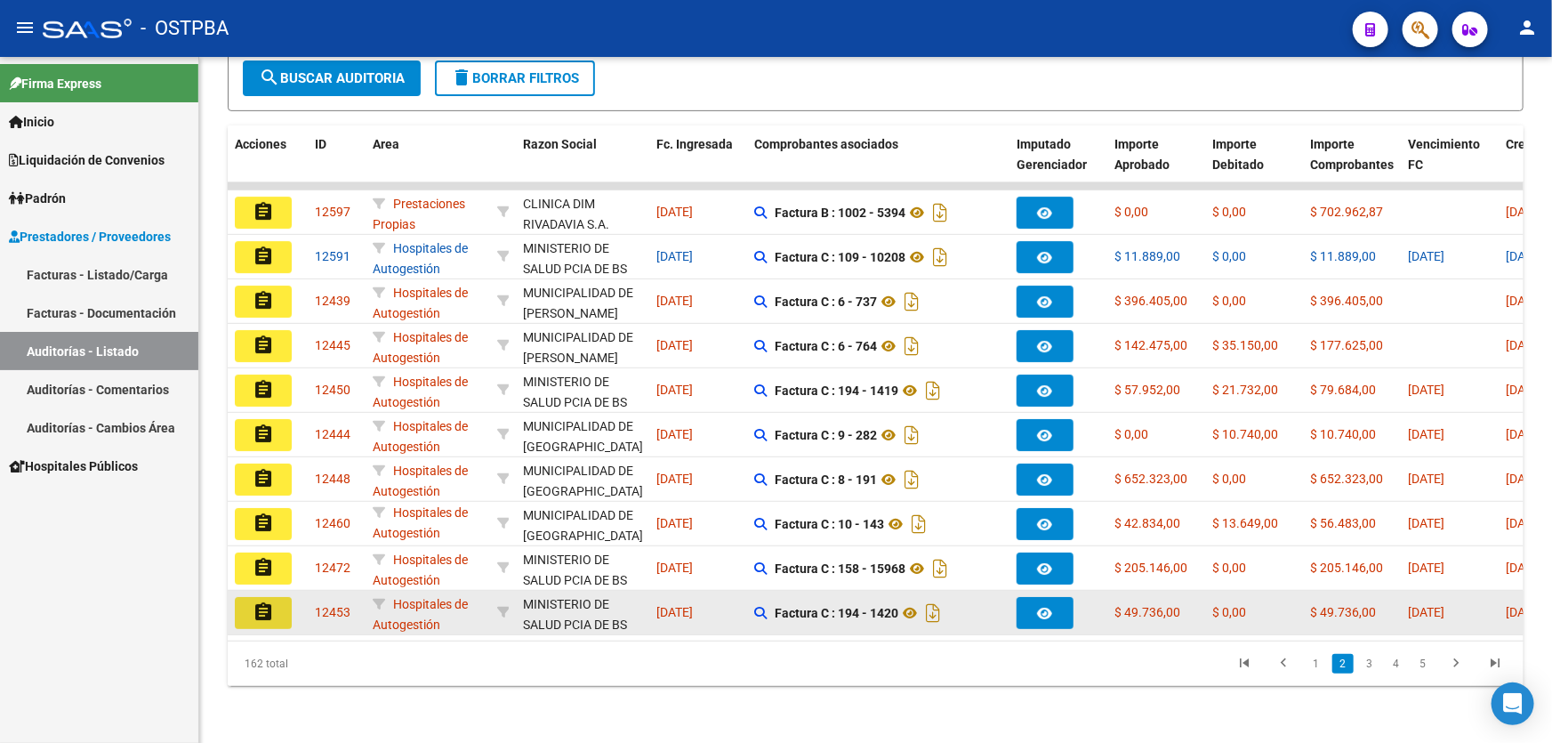
click at [261, 601] on mat-icon "assignment" at bounding box center [263, 611] width 21 height 21
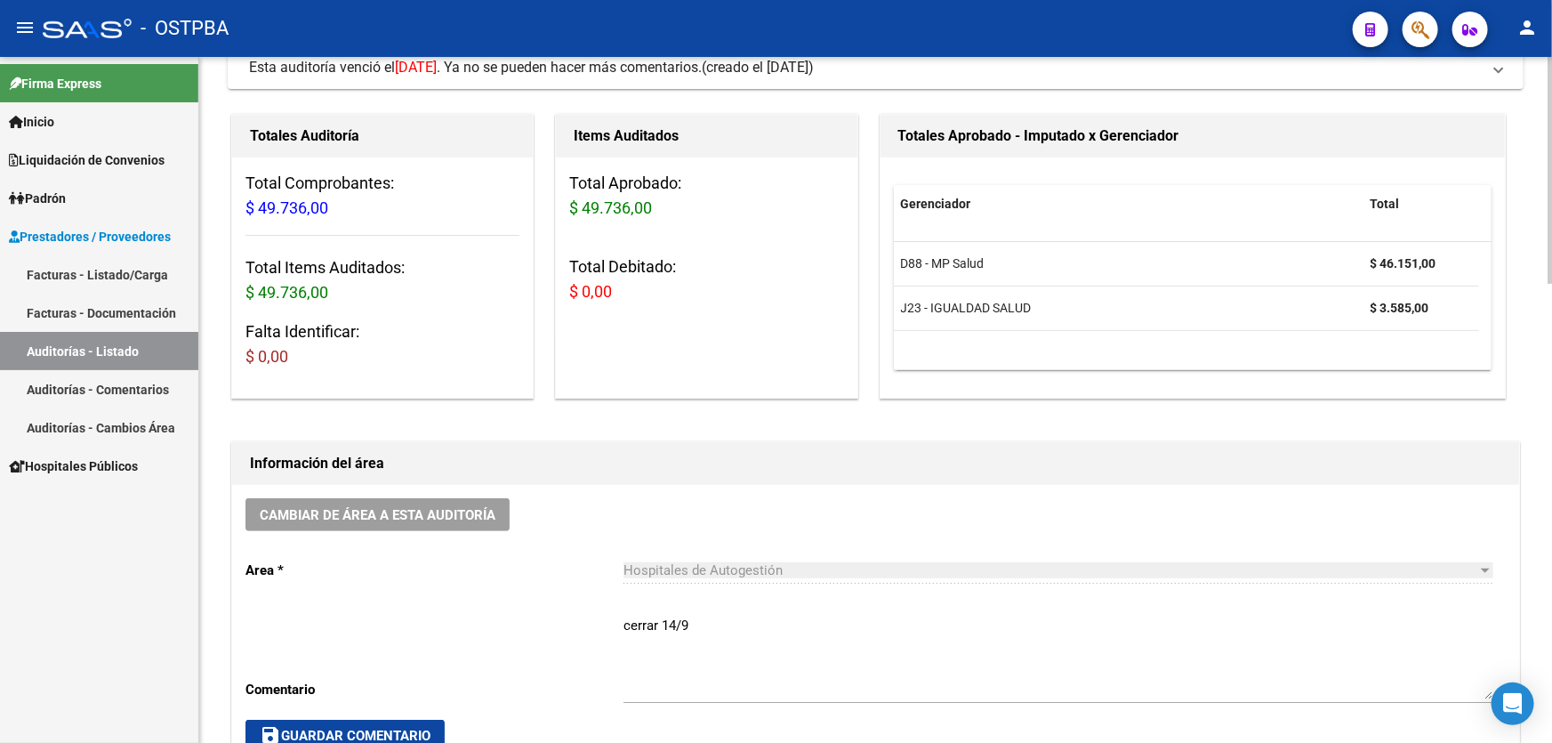
scroll to position [323, 0]
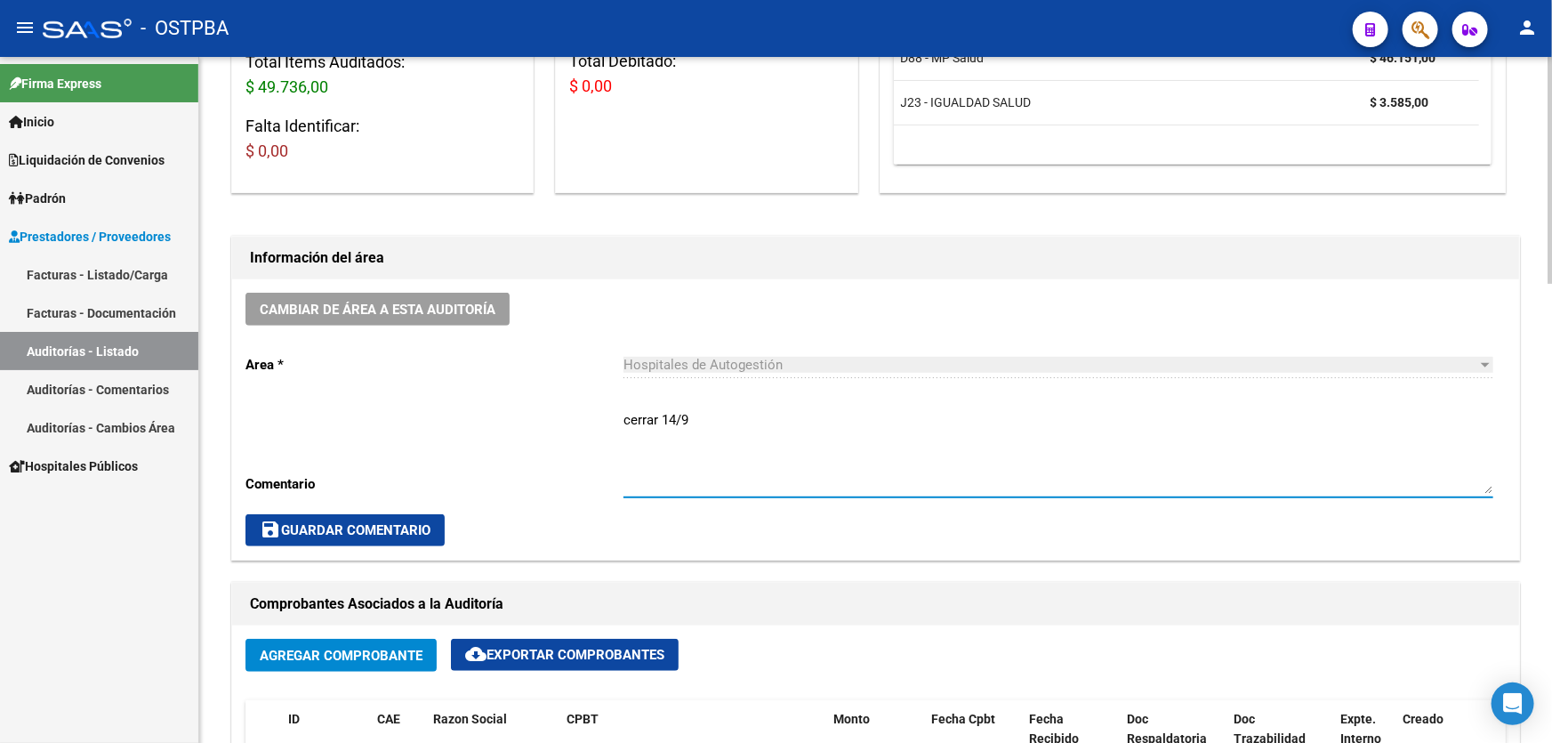
click at [710, 419] on textarea "cerrar 14/9" at bounding box center [1058, 452] width 870 height 84
type textarea "c"
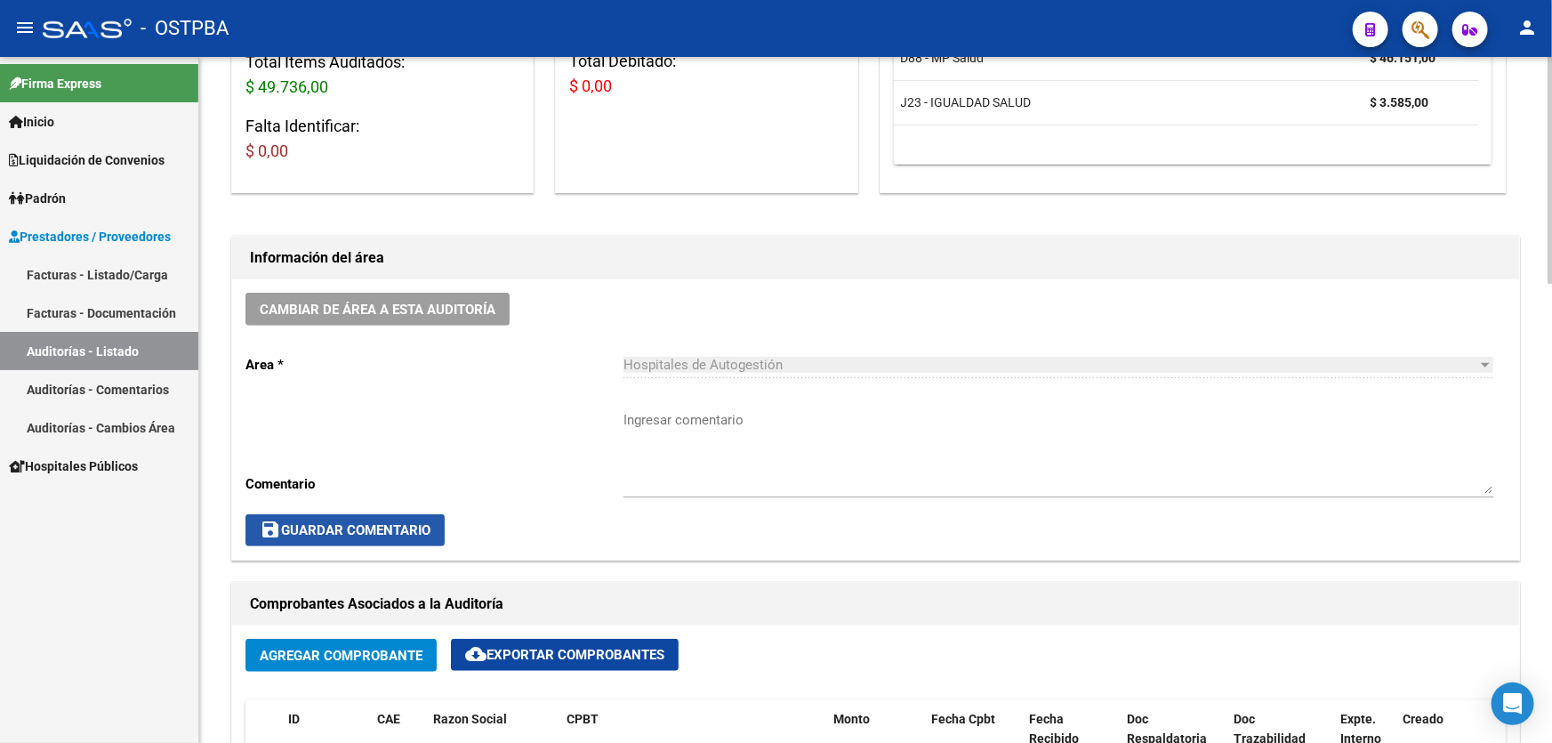
click at [373, 534] on span "save Guardar Comentario" at bounding box center [345, 530] width 171 height 16
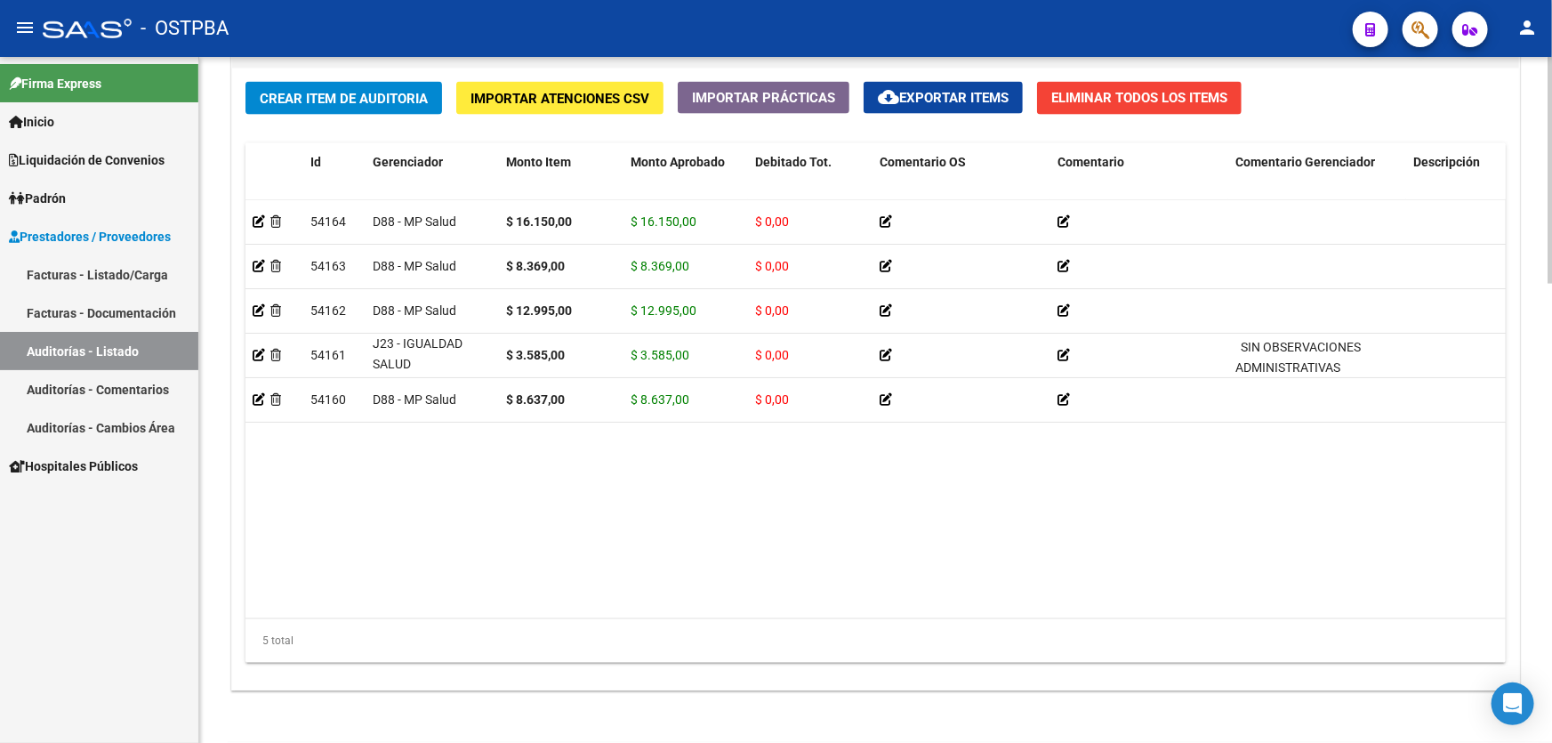
scroll to position [1386, 0]
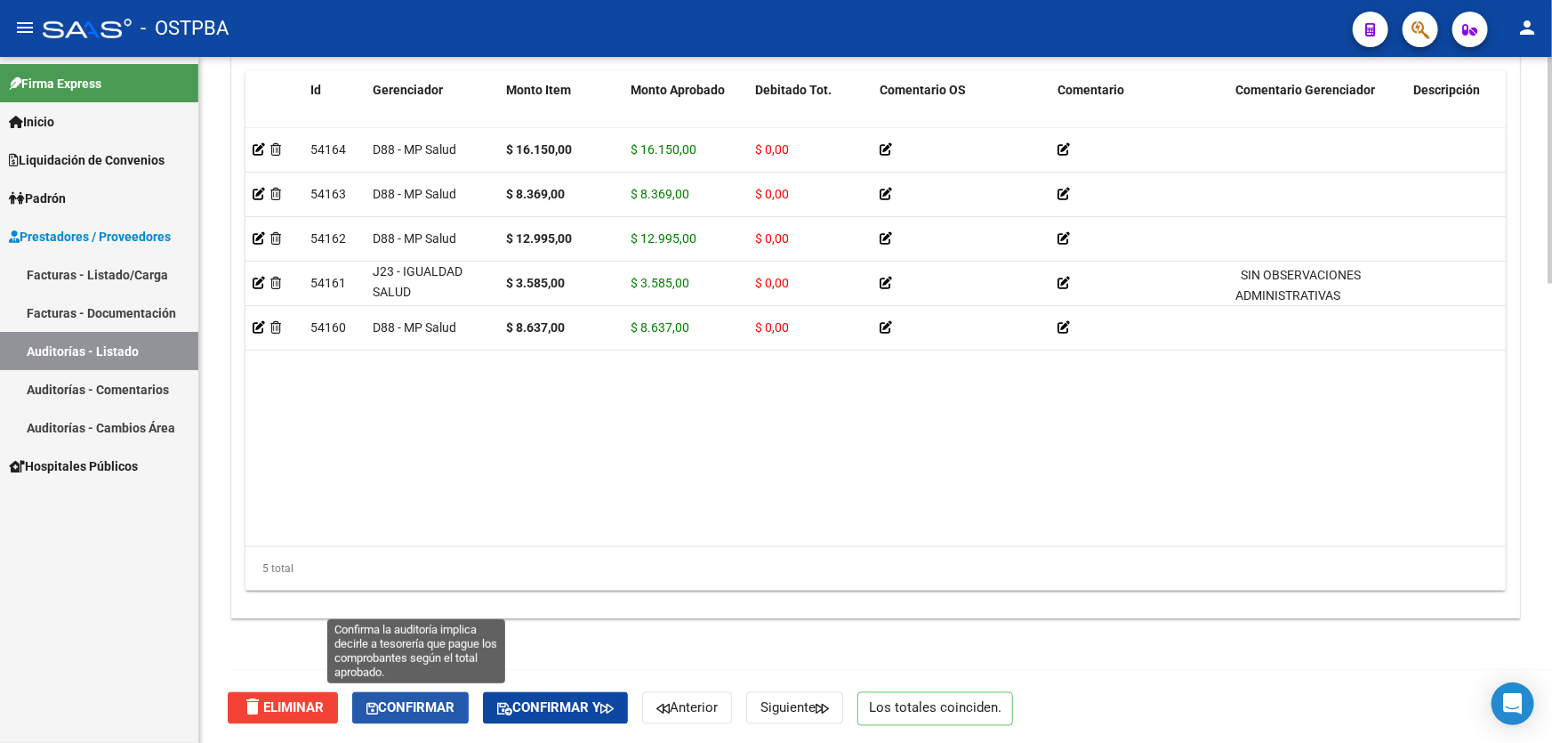
click at [408, 706] on span "Confirmar" at bounding box center [410, 708] width 88 height 16
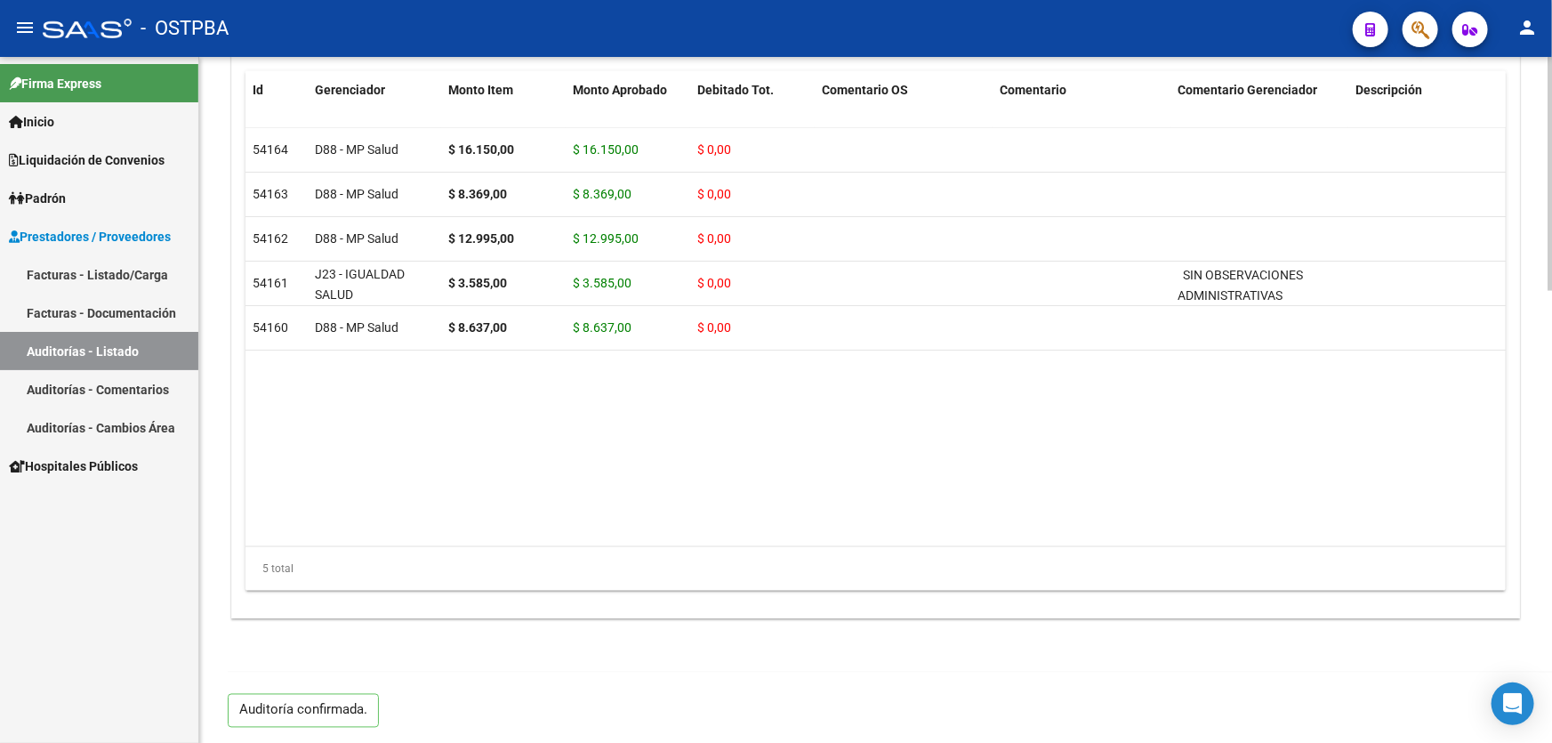
type input "202509"
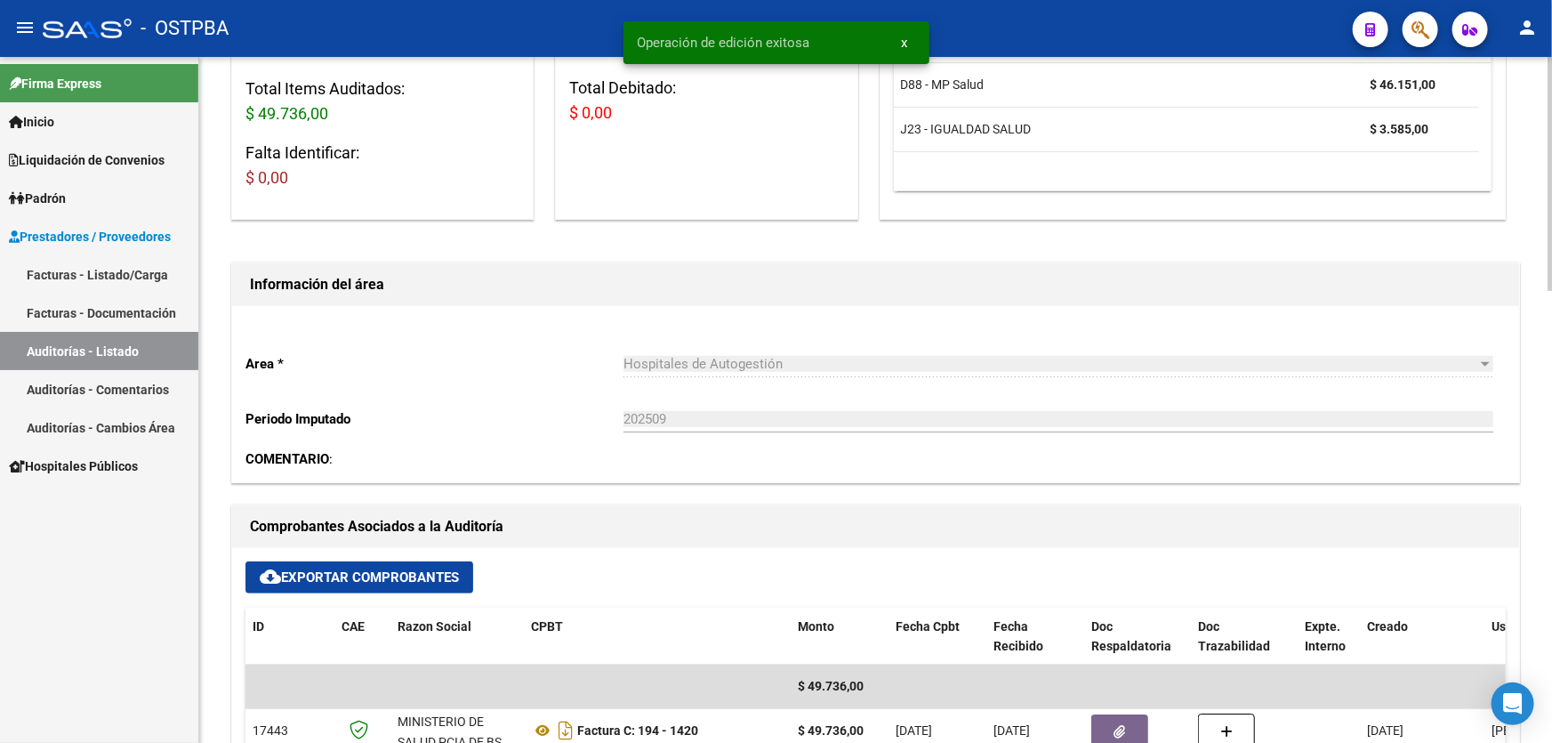
scroll to position [0, 0]
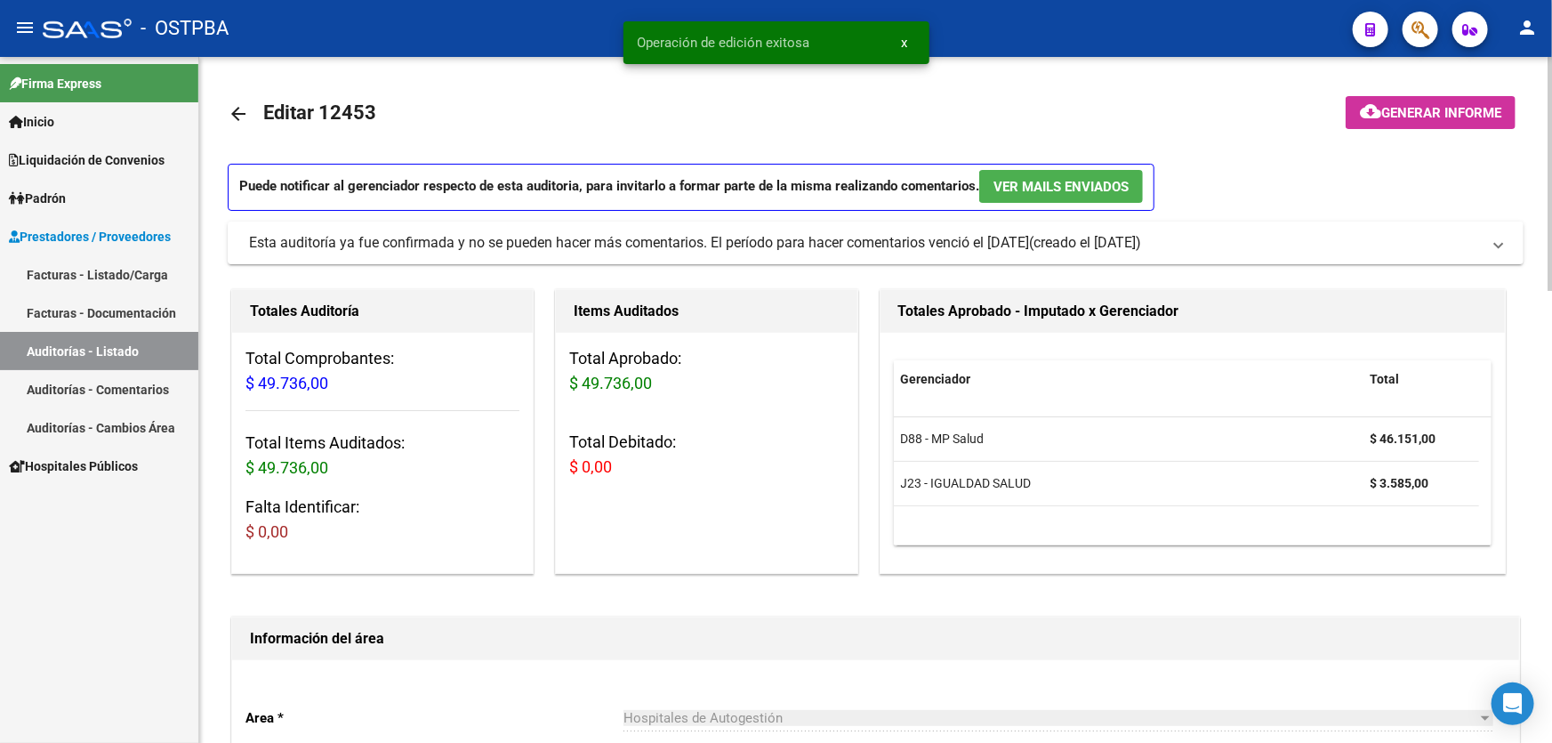
click at [231, 107] on mat-icon "arrow_back" at bounding box center [238, 113] width 21 height 21
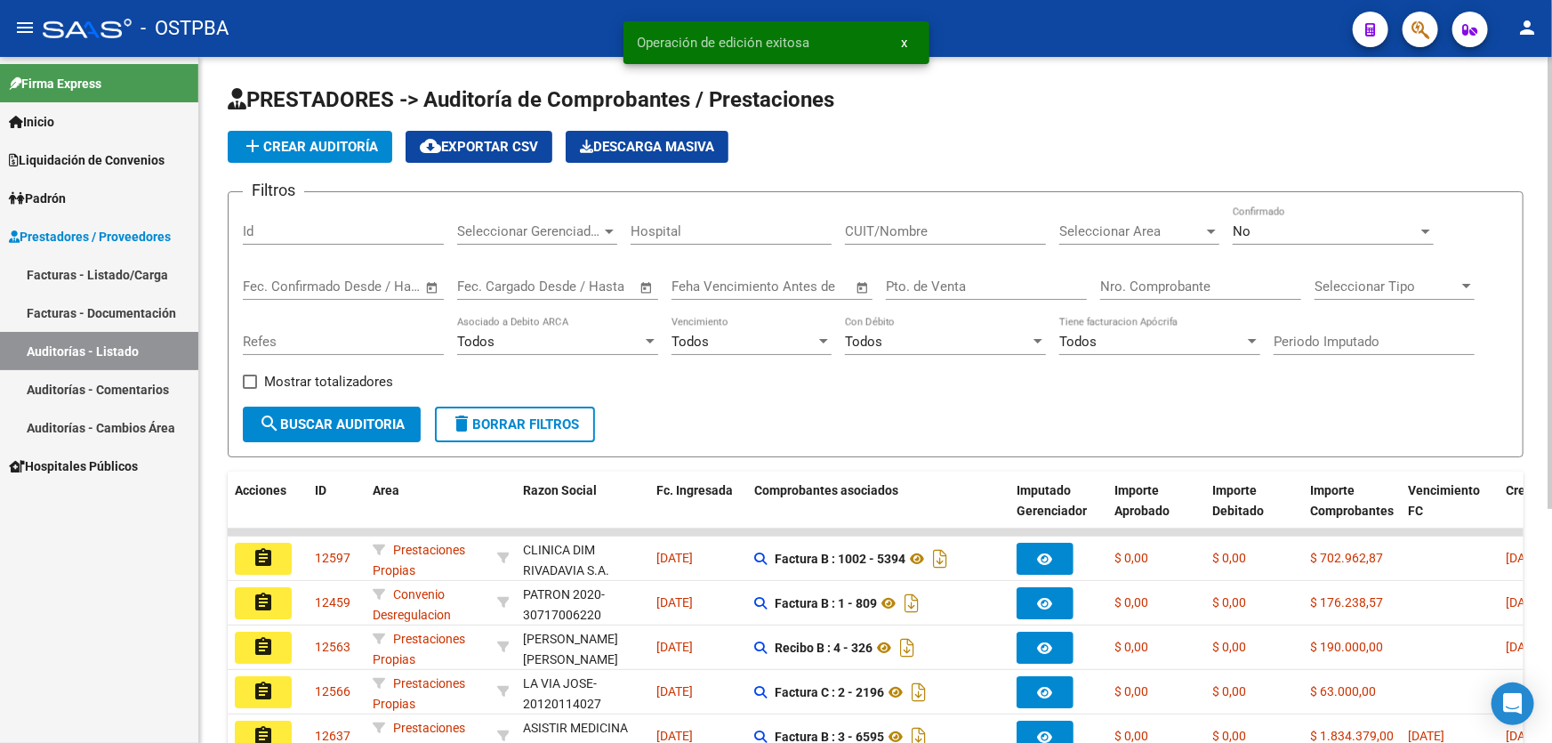
scroll to position [355, 0]
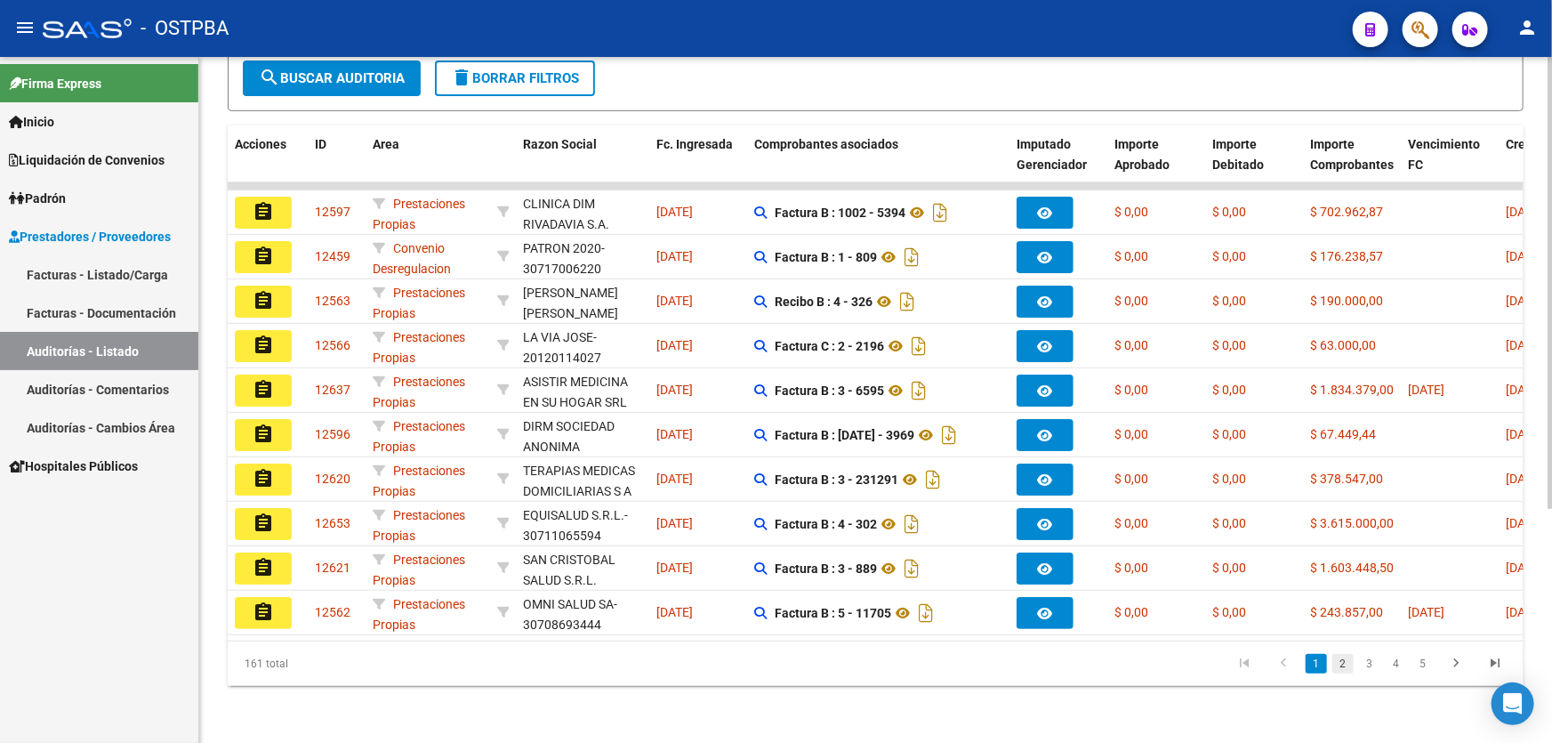
click at [1349, 661] on link "2" at bounding box center [1342, 664] width 21 height 20
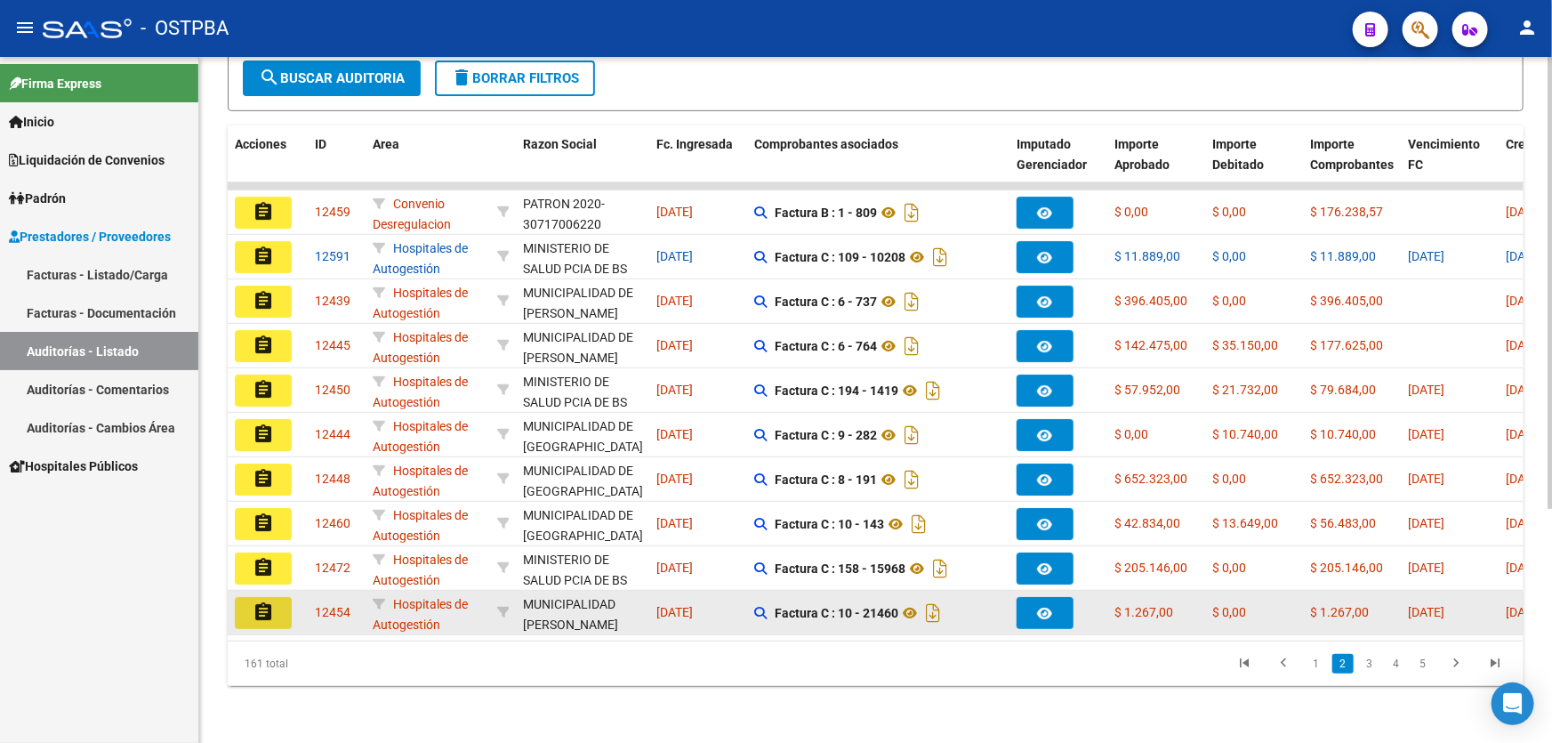
click at [256, 601] on mat-icon "assignment" at bounding box center [263, 611] width 21 height 21
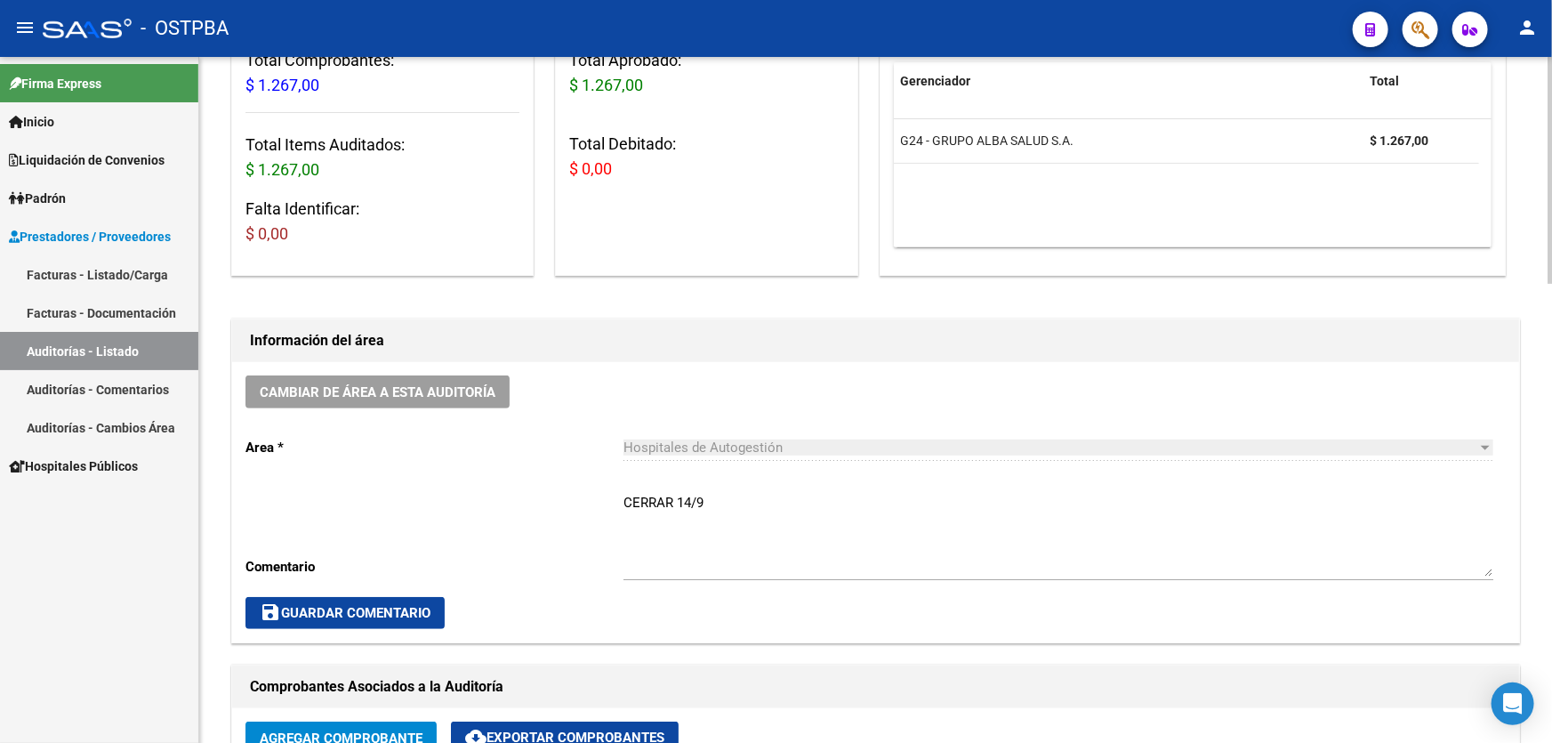
scroll to position [242, 0]
click at [708, 491] on textarea "CERRAR 14/9" at bounding box center [1058, 533] width 870 height 84
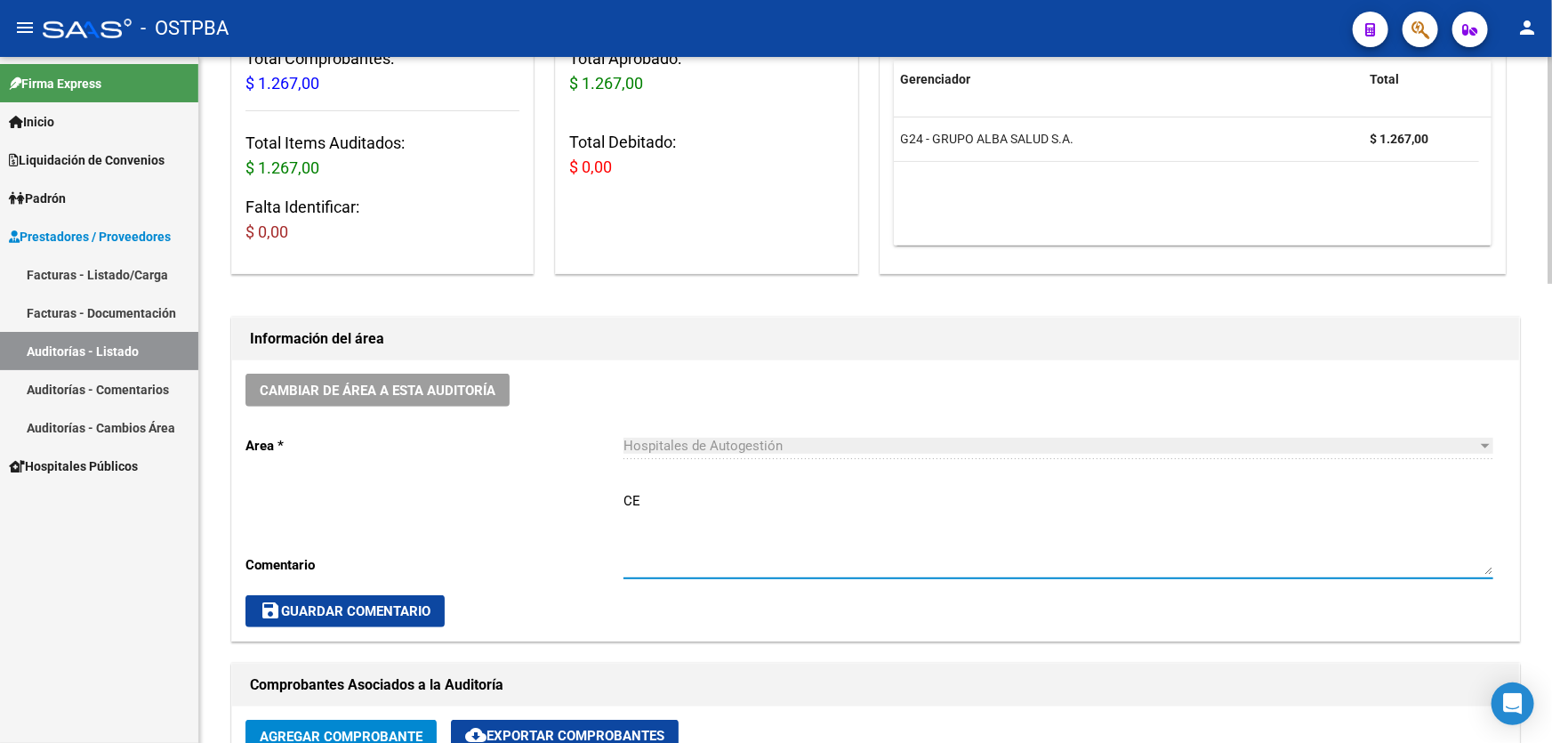
type textarea "C"
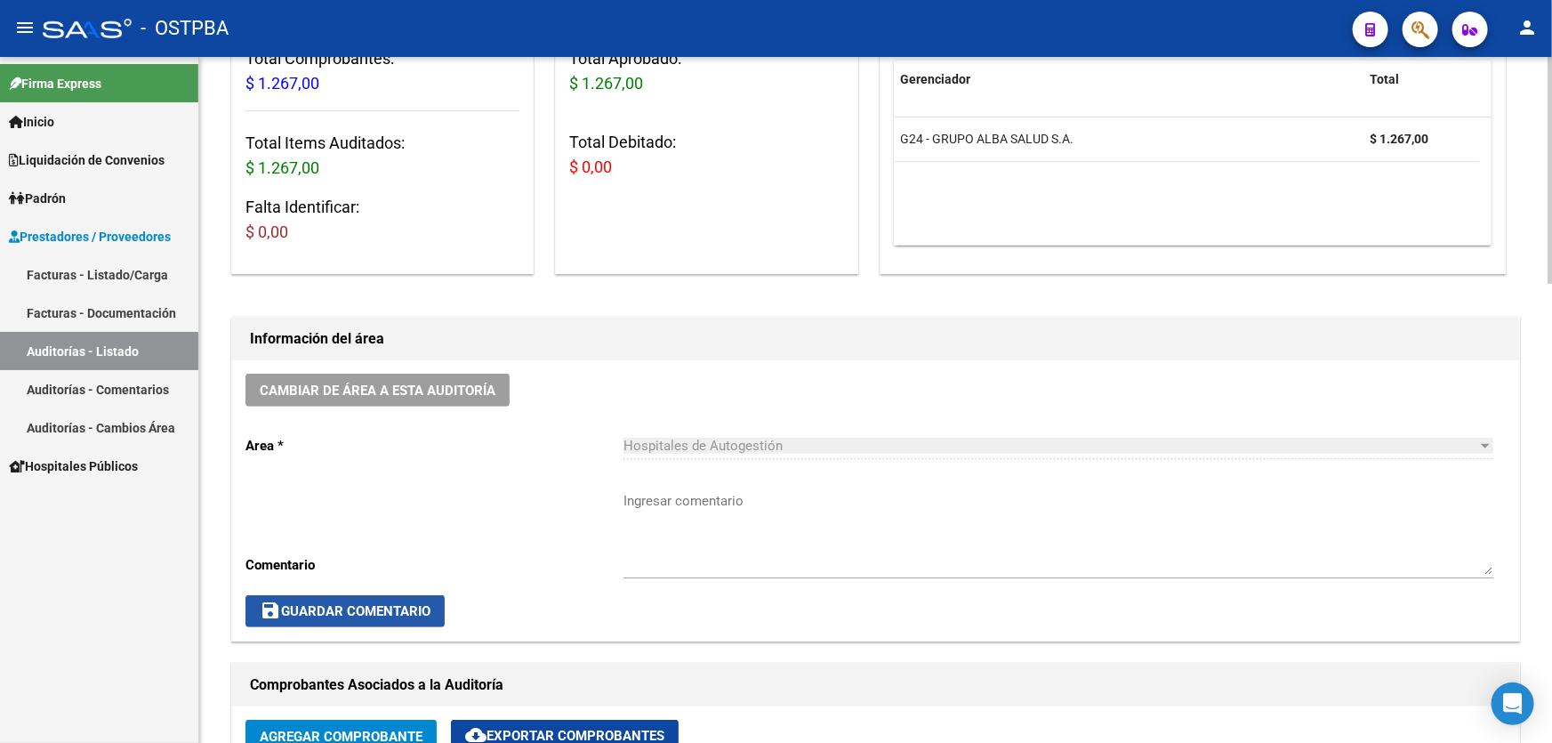
click at [369, 622] on button "save Guardar Comentario" at bounding box center [344, 611] width 199 height 32
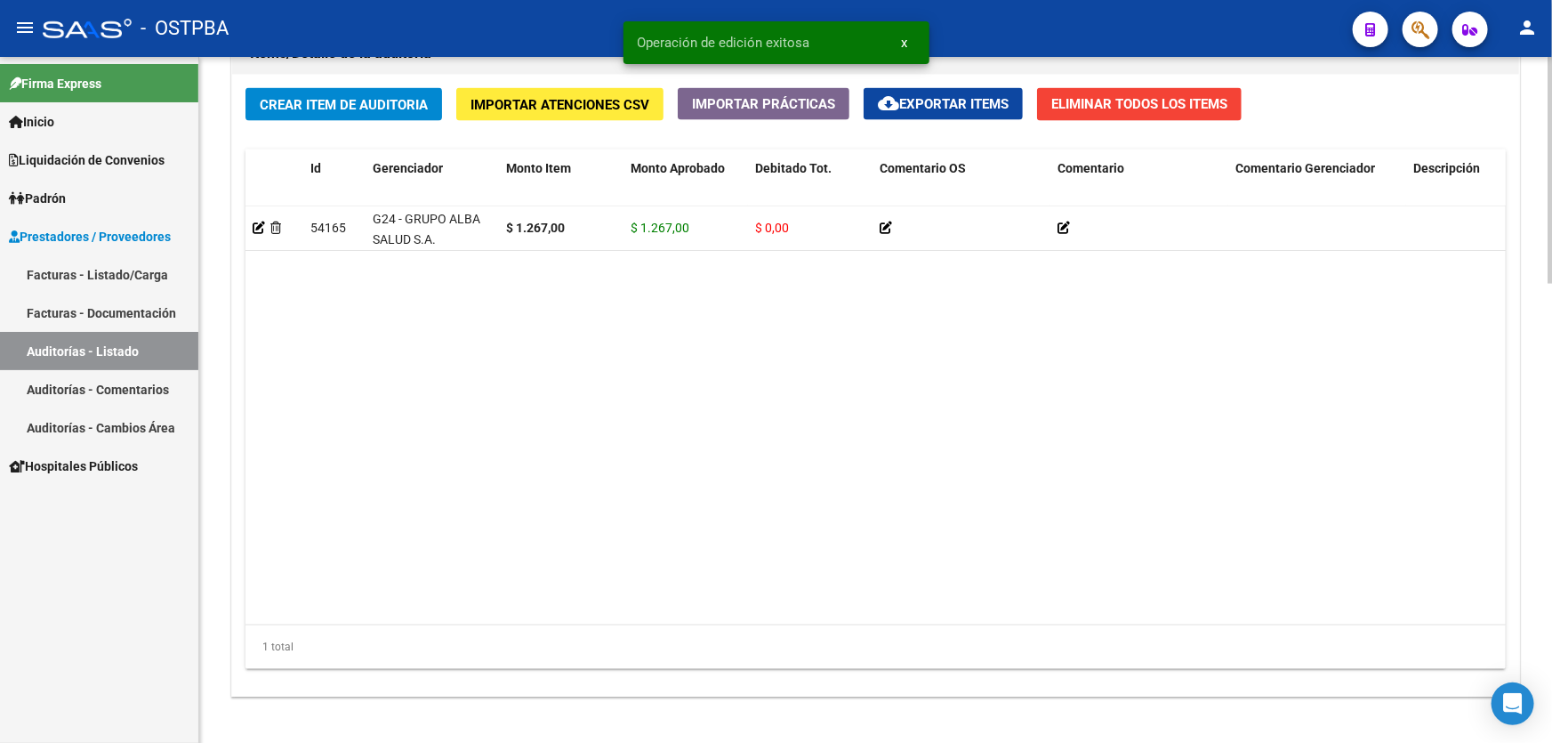
scroll to position [1386, 0]
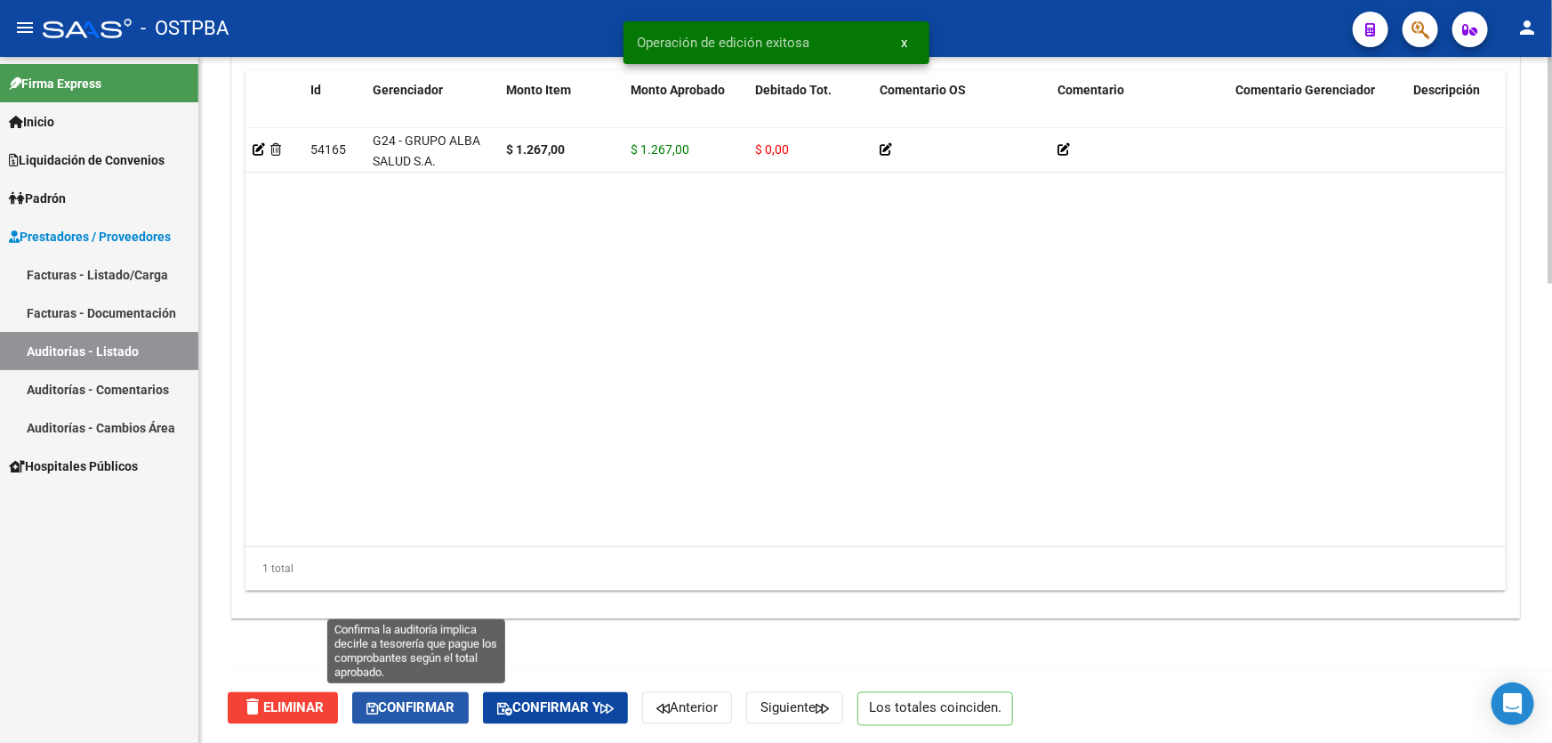
click at [415, 713] on button "Confirmar" at bounding box center [410, 708] width 116 height 32
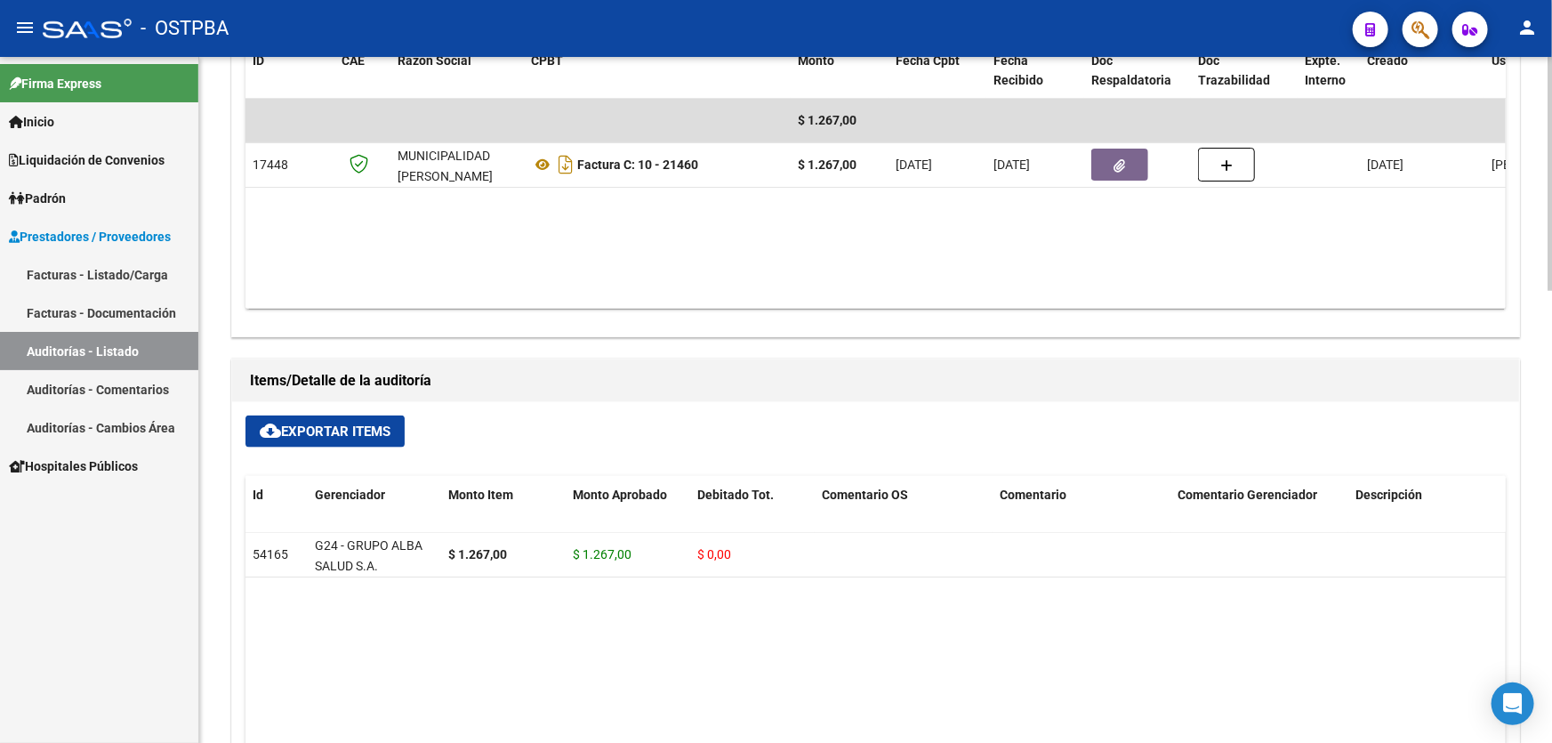
type input "202509"
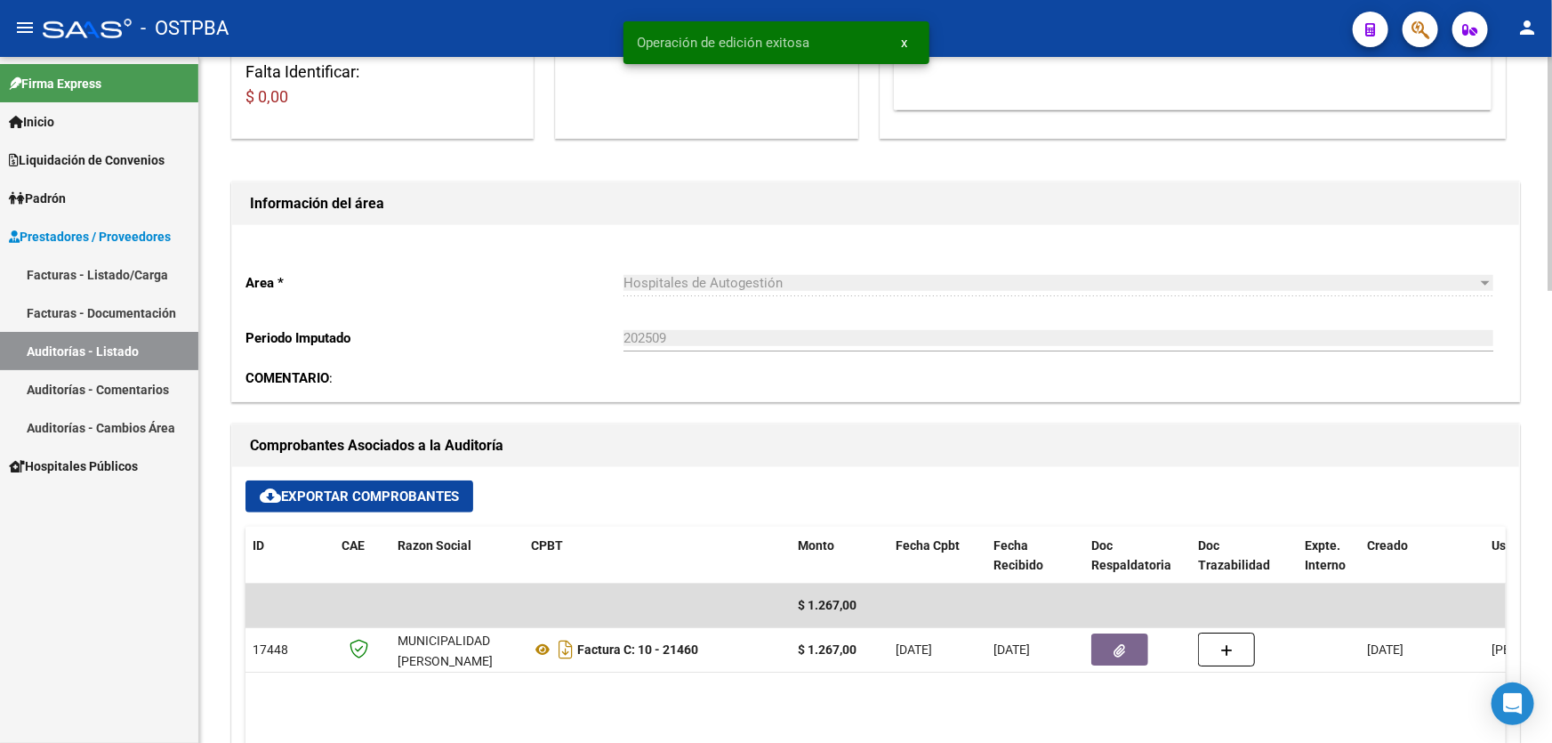
scroll to position [0, 0]
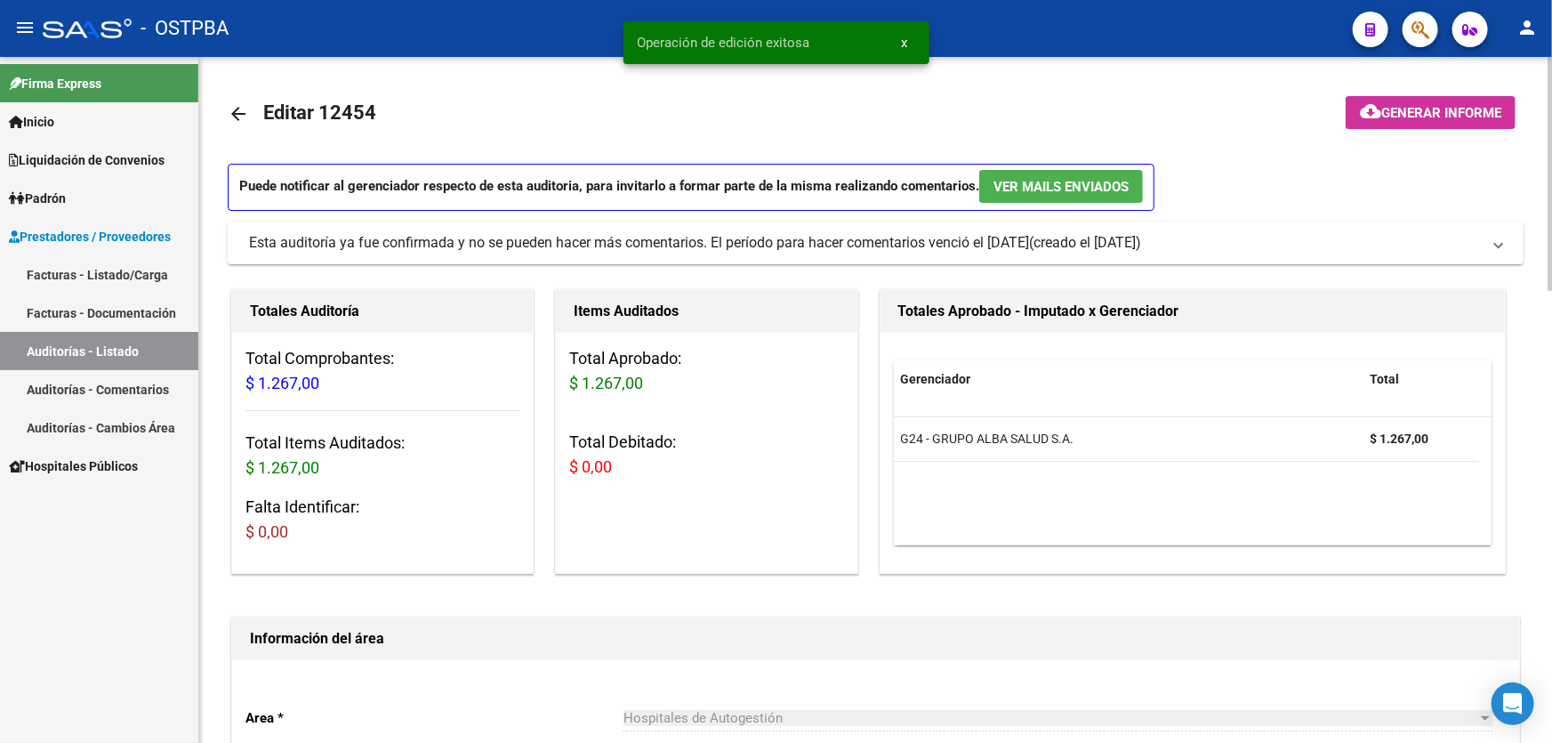
click at [233, 116] on mat-icon "arrow_back" at bounding box center [238, 113] width 21 height 21
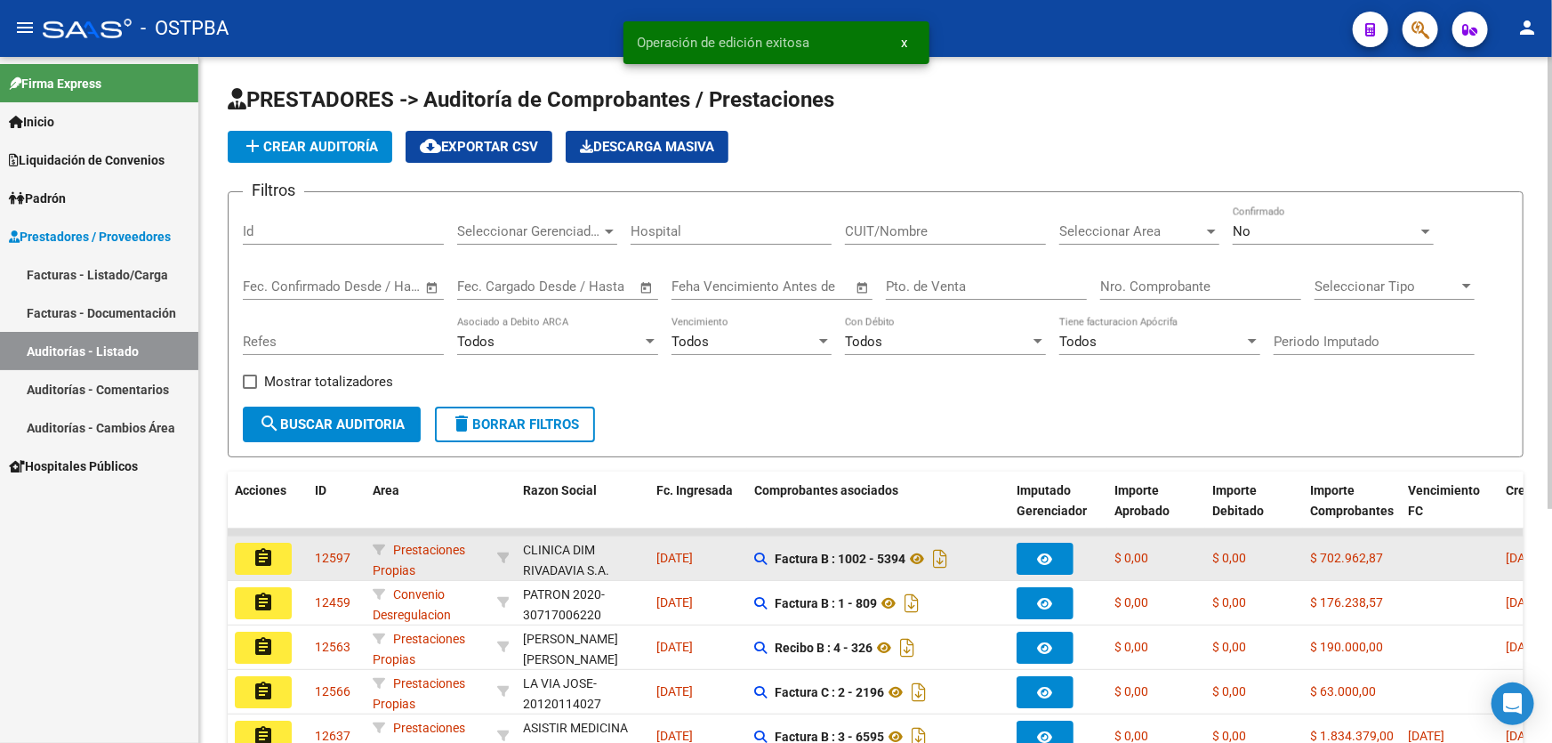
scroll to position [355, 0]
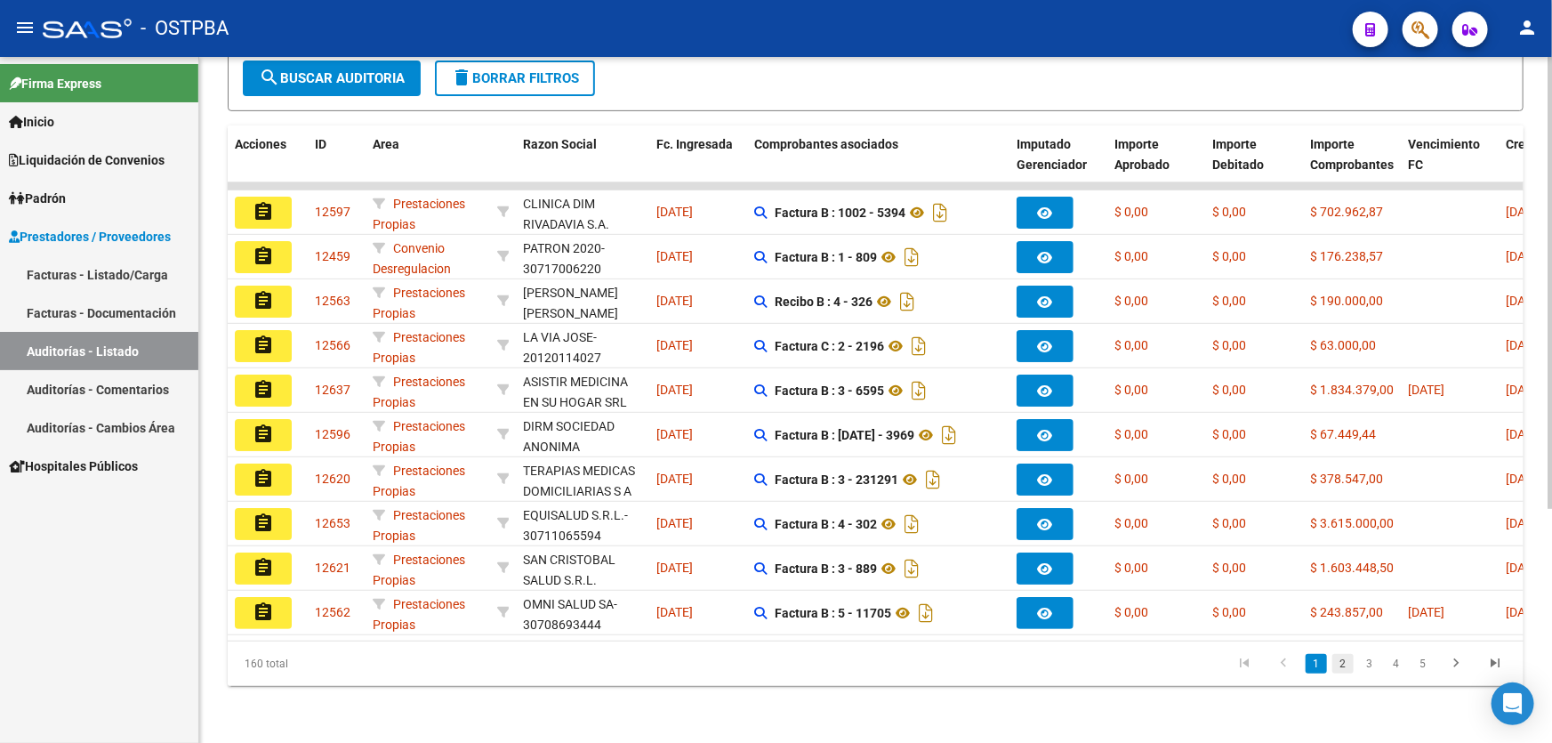
click at [1349, 666] on link "2" at bounding box center [1342, 664] width 21 height 20
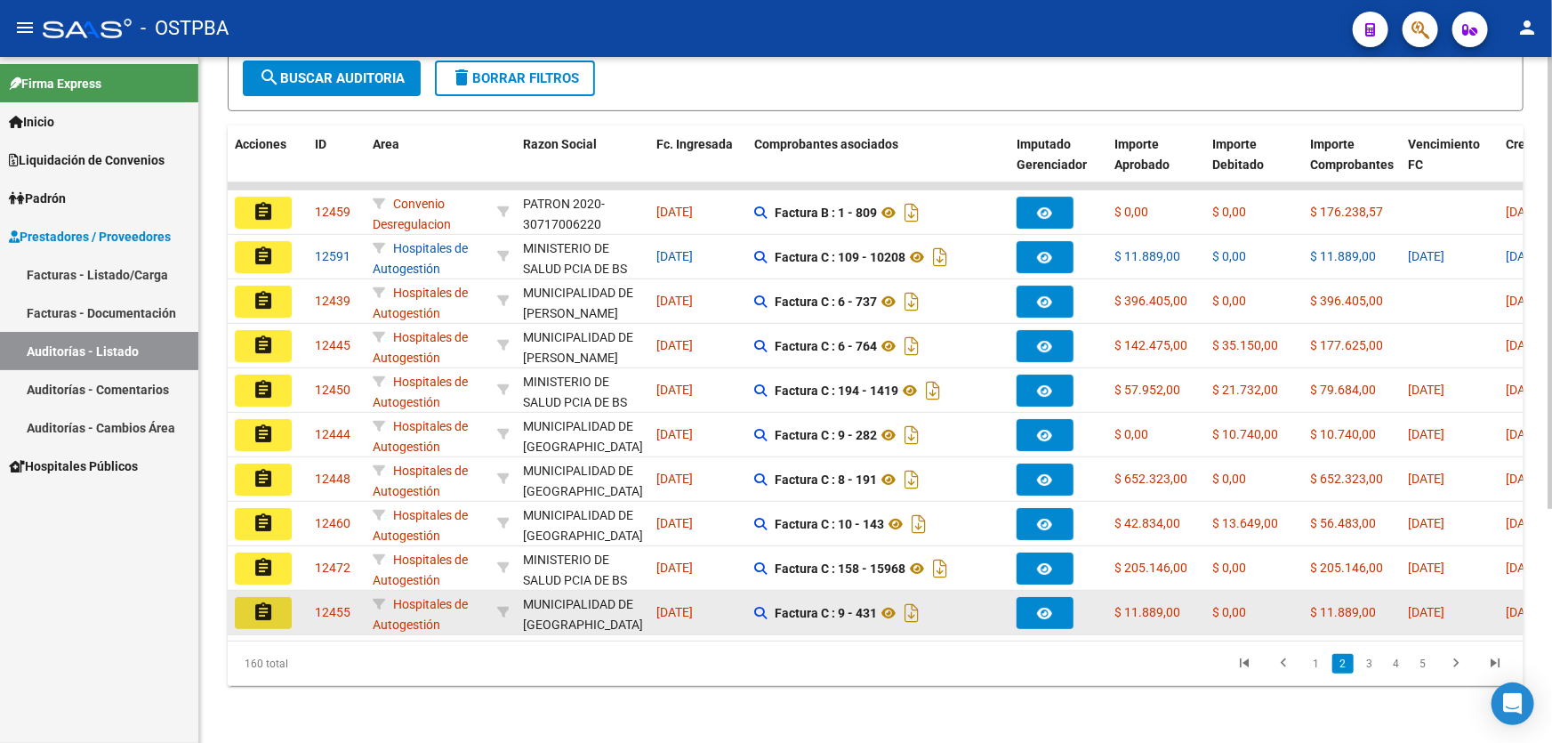
click at [257, 601] on mat-icon "assignment" at bounding box center [263, 611] width 21 height 21
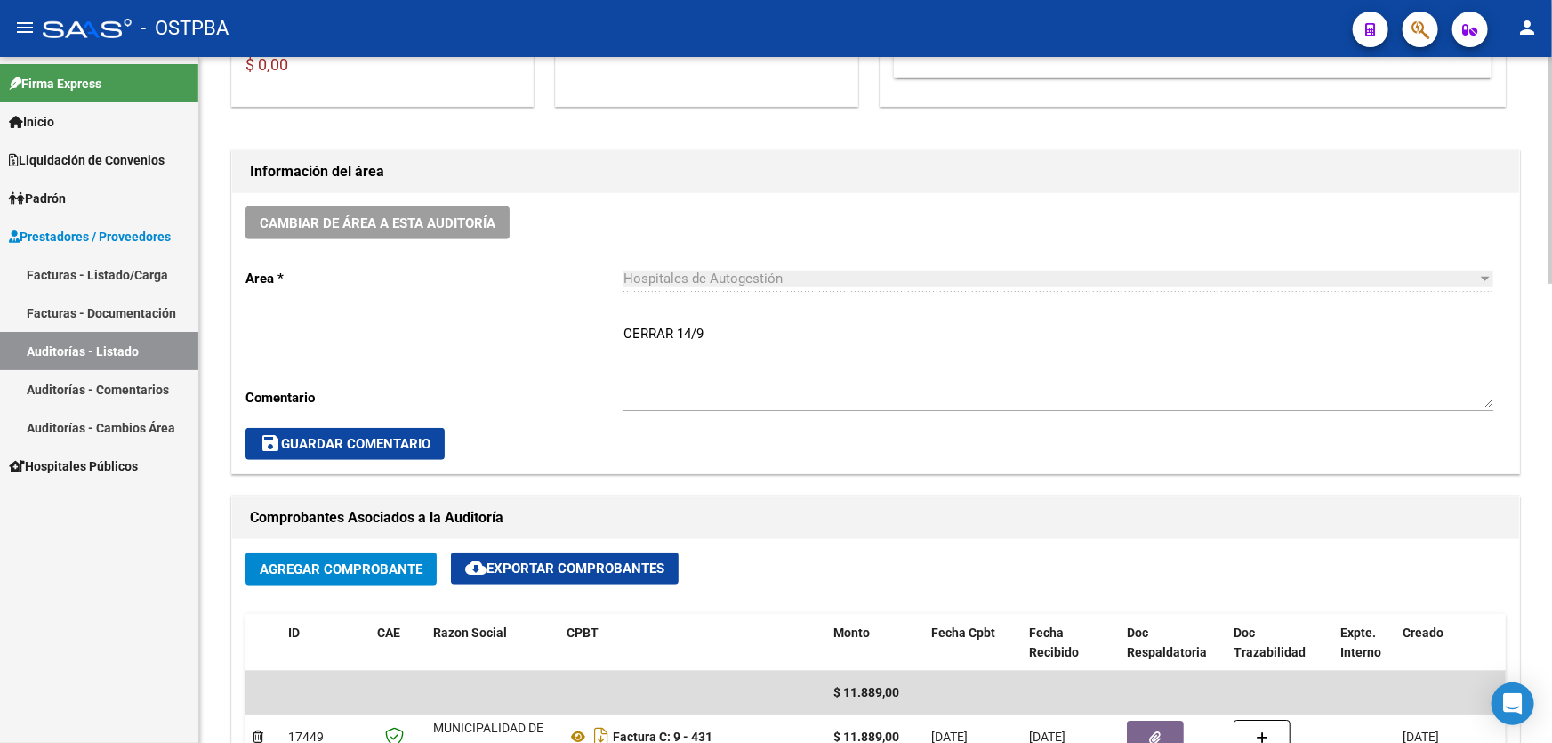
scroll to position [485, 0]
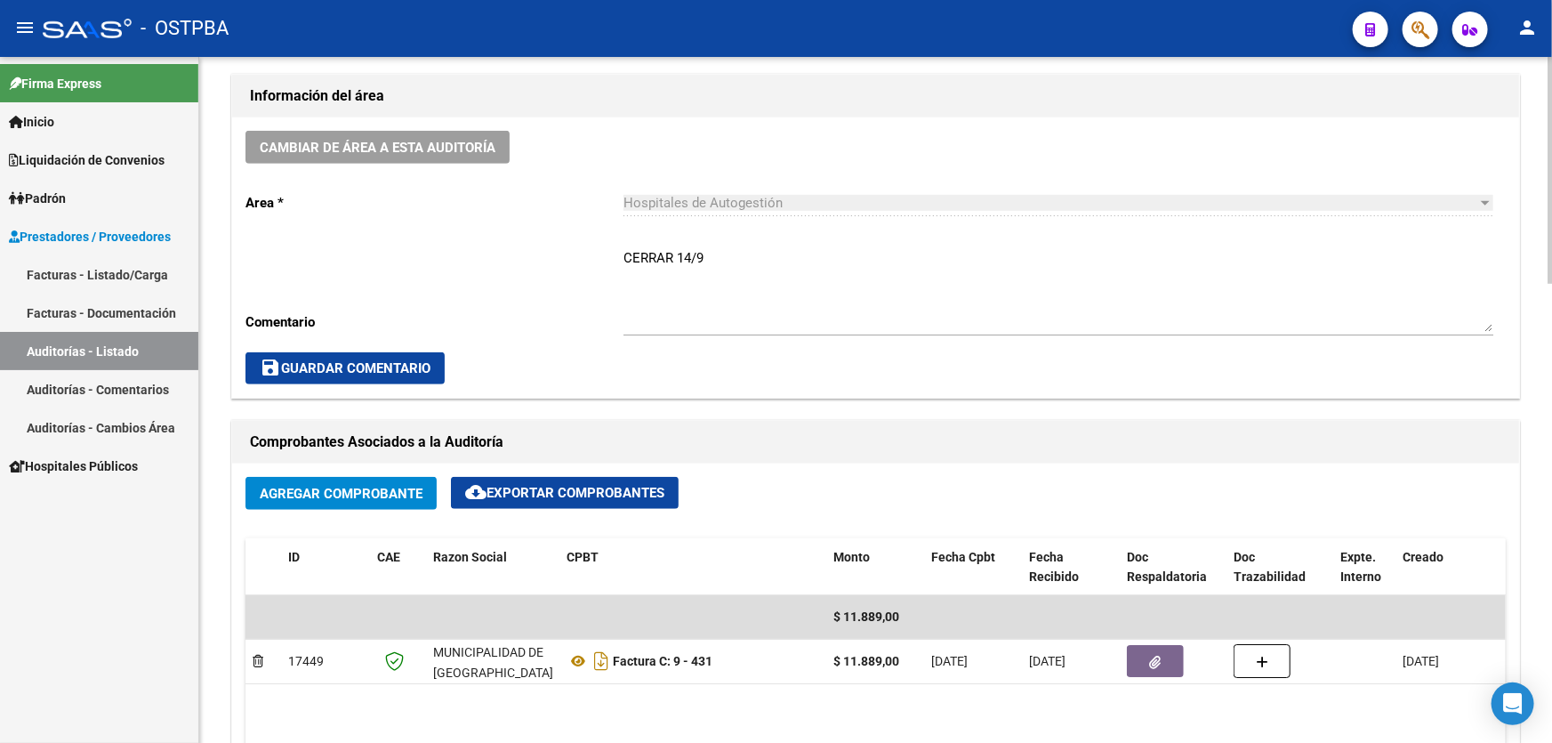
click at [728, 257] on textarea "CERRAR 14/9" at bounding box center [1058, 290] width 870 height 84
type textarea "C"
click at [330, 360] on span "save Guardar Comentario" at bounding box center [345, 368] width 171 height 16
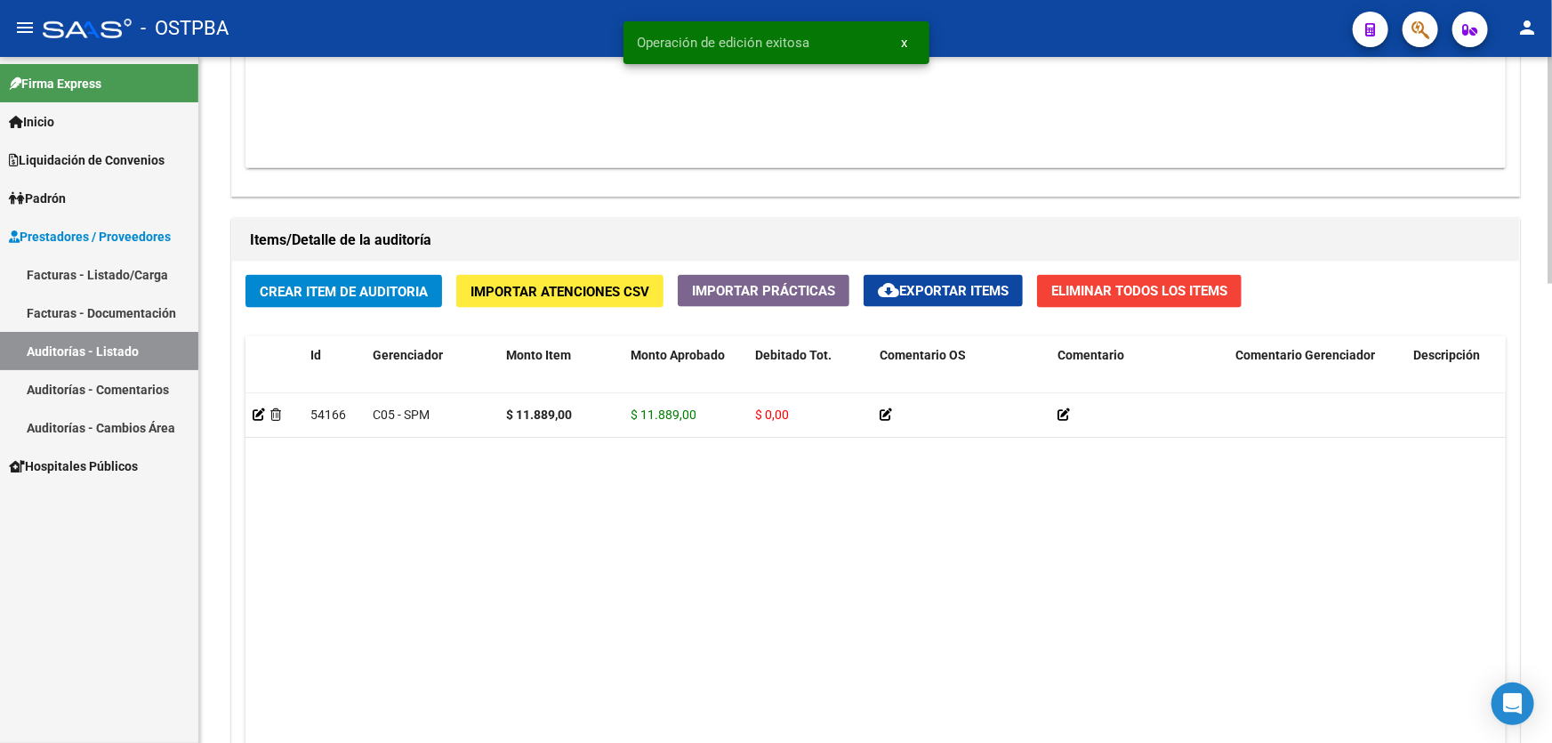
scroll to position [1374, 0]
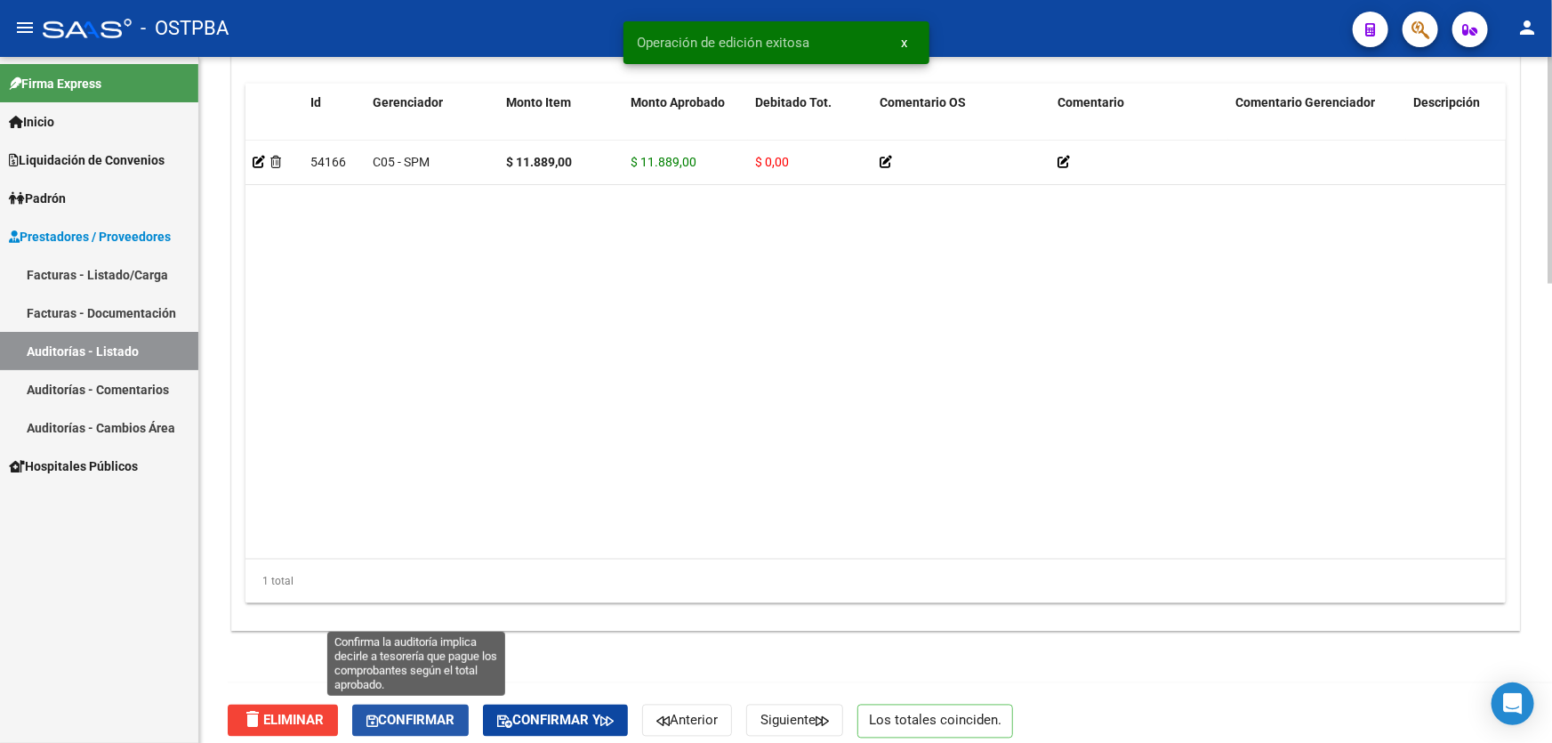
click at [413, 717] on span "Confirmar" at bounding box center [410, 720] width 88 height 16
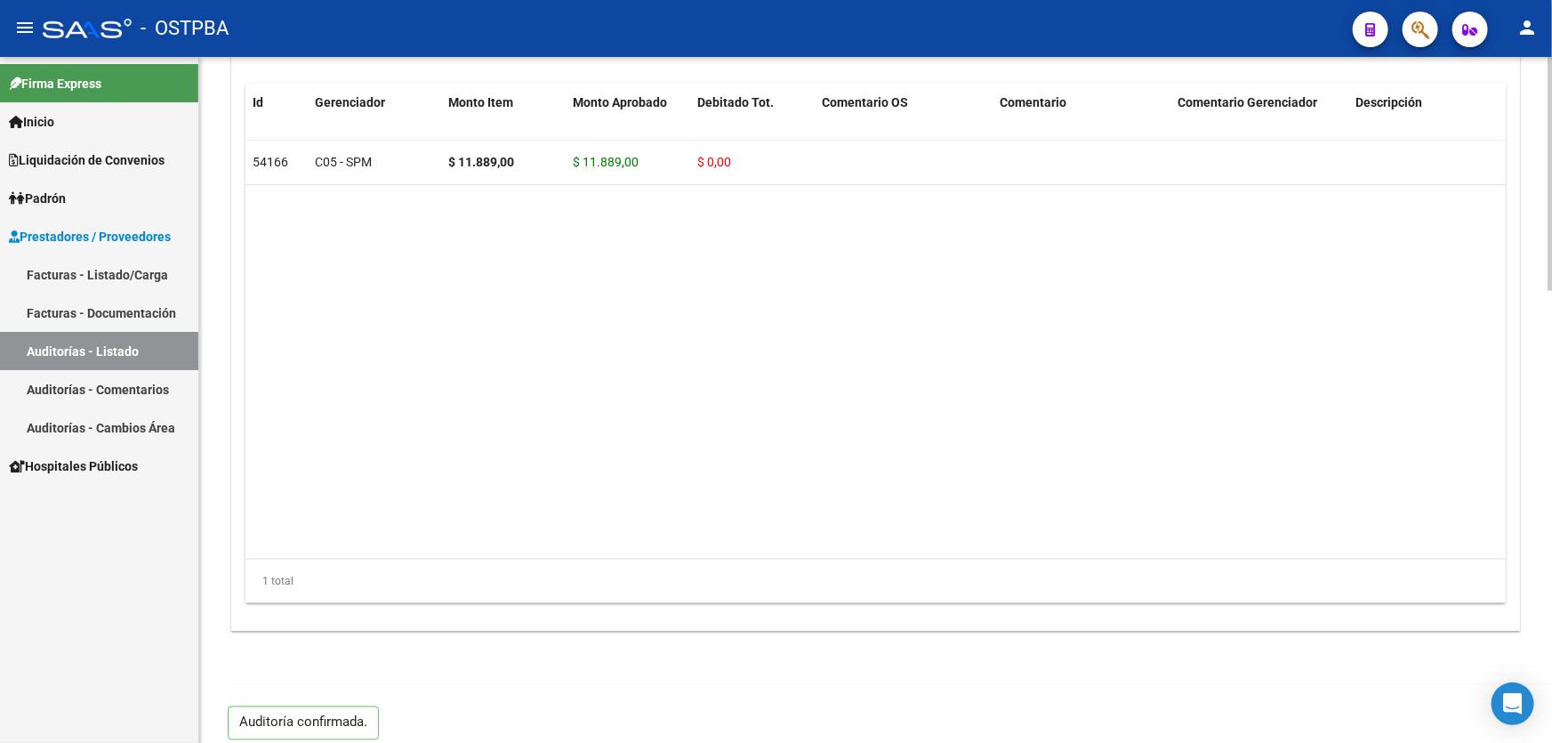
type input "202509"
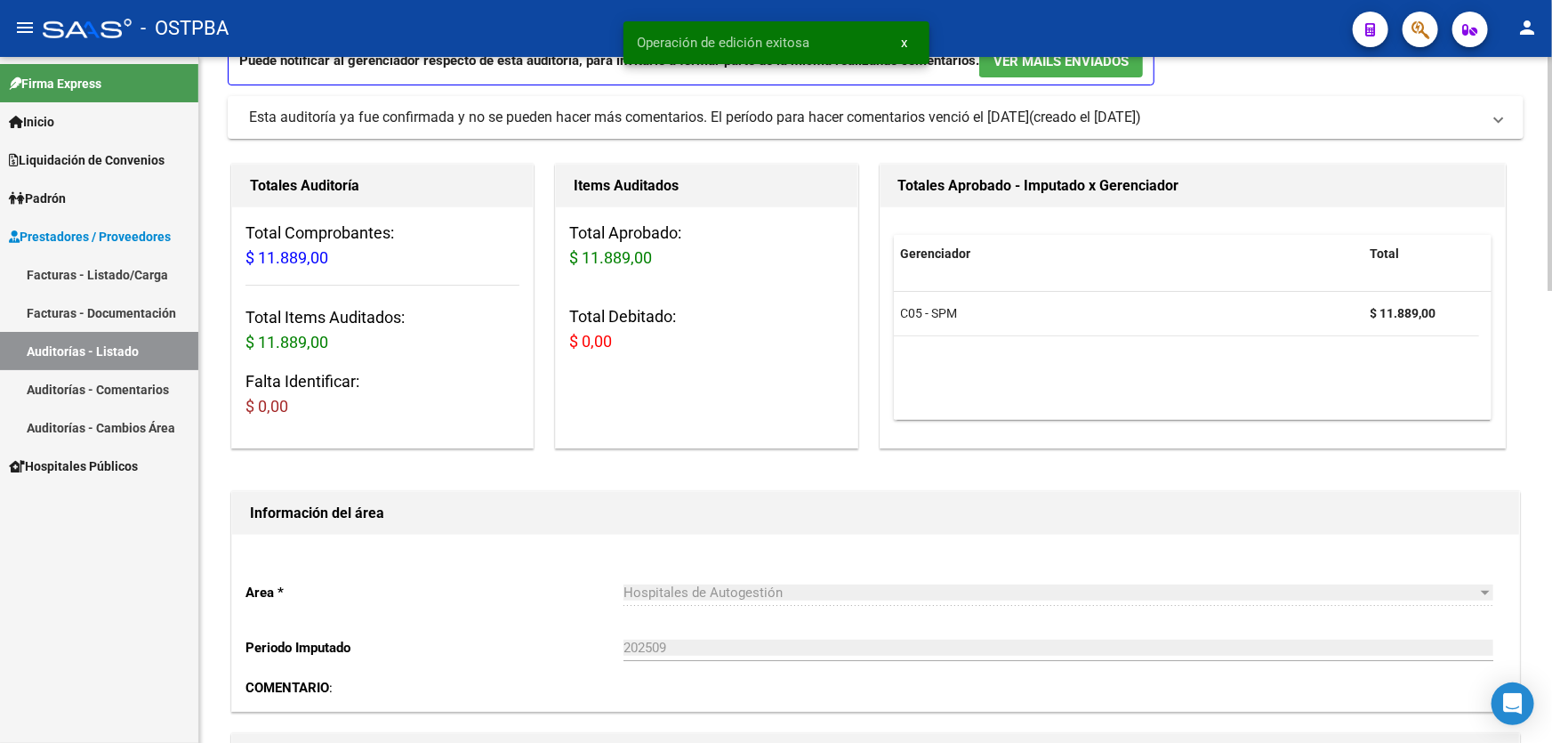
scroll to position [0, 0]
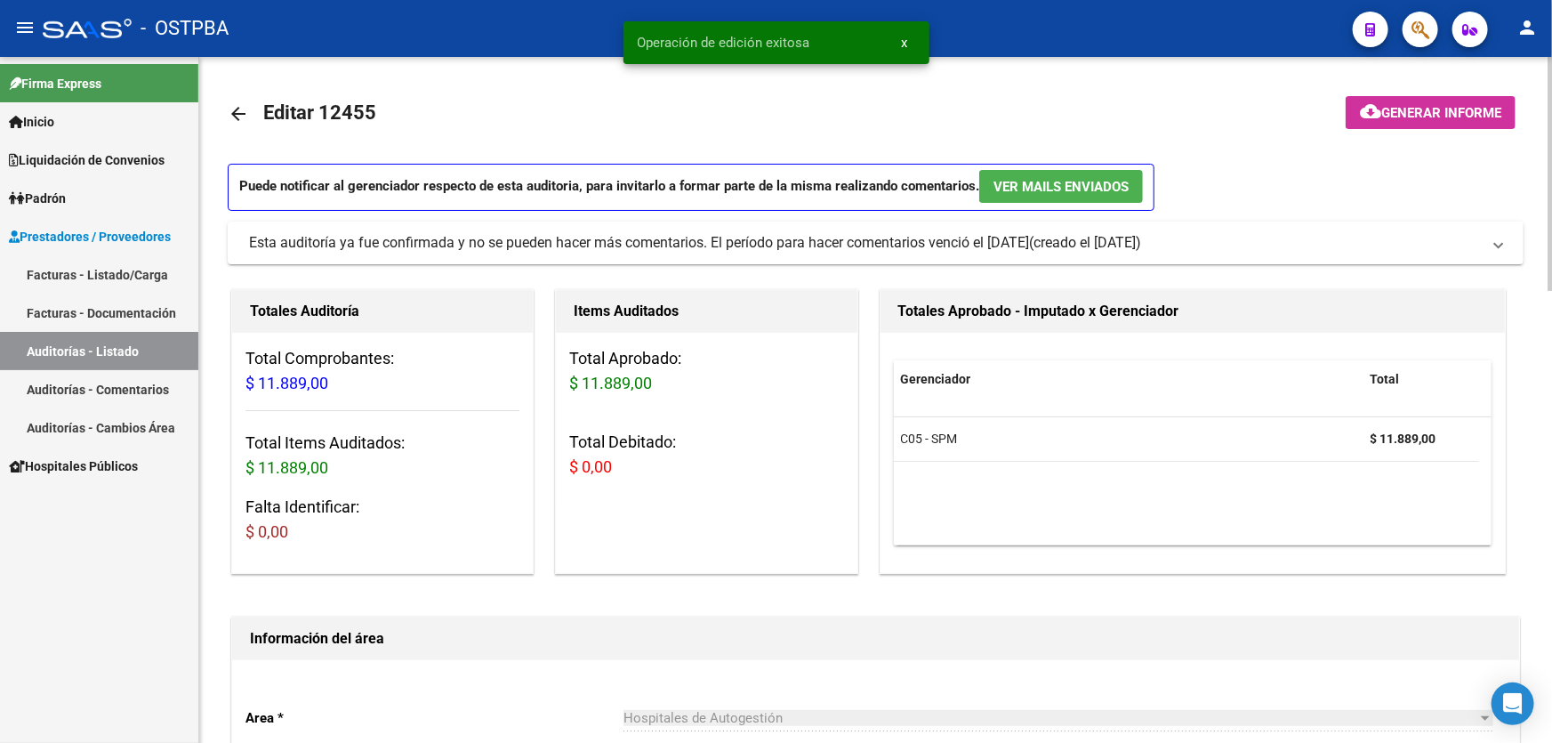
click at [233, 108] on mat-icon "arrow_back" at bounding box center [238, 113] width 21 height 21
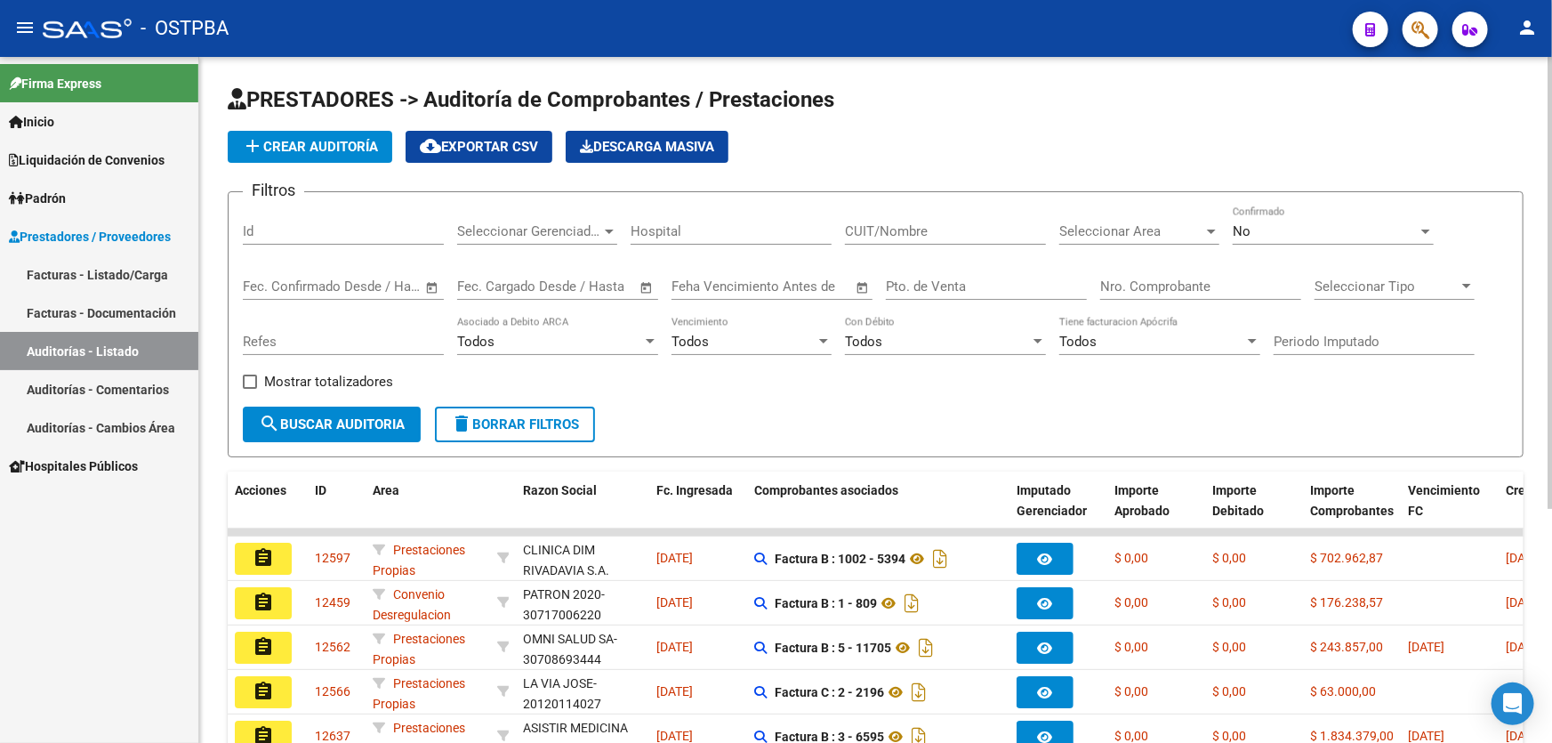
click at [855, 119] on app-list-header "PRESTADORES -> Auditoría de Comprobantes / Prestaciones add Crear Auditoría clo…" at bounding box center [876, 271] width 1296 height 372
click at [1537, 33] on mat-icon "person" at bounding box center [1526, 27] width 21 height 21
click at [1516, 119] on button "exit_to_app Salir" at bounding box center [1490, 117] width 108 height 43
